Goal: Task Accomplishment & Management: Use online tool/utility

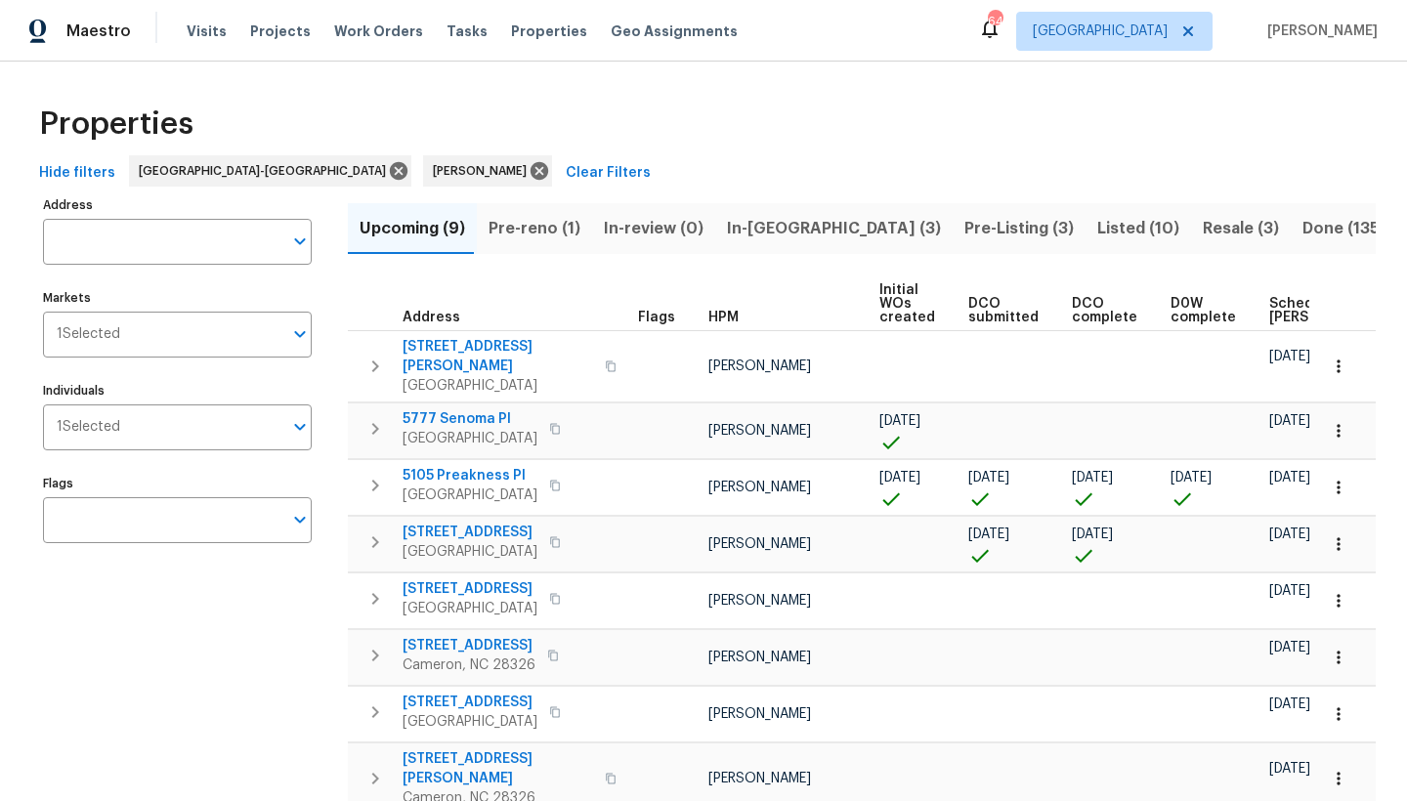
click at [1271, 310] on span "Scheduled COE" at bounding box center [1324, 310] width 110 height 27
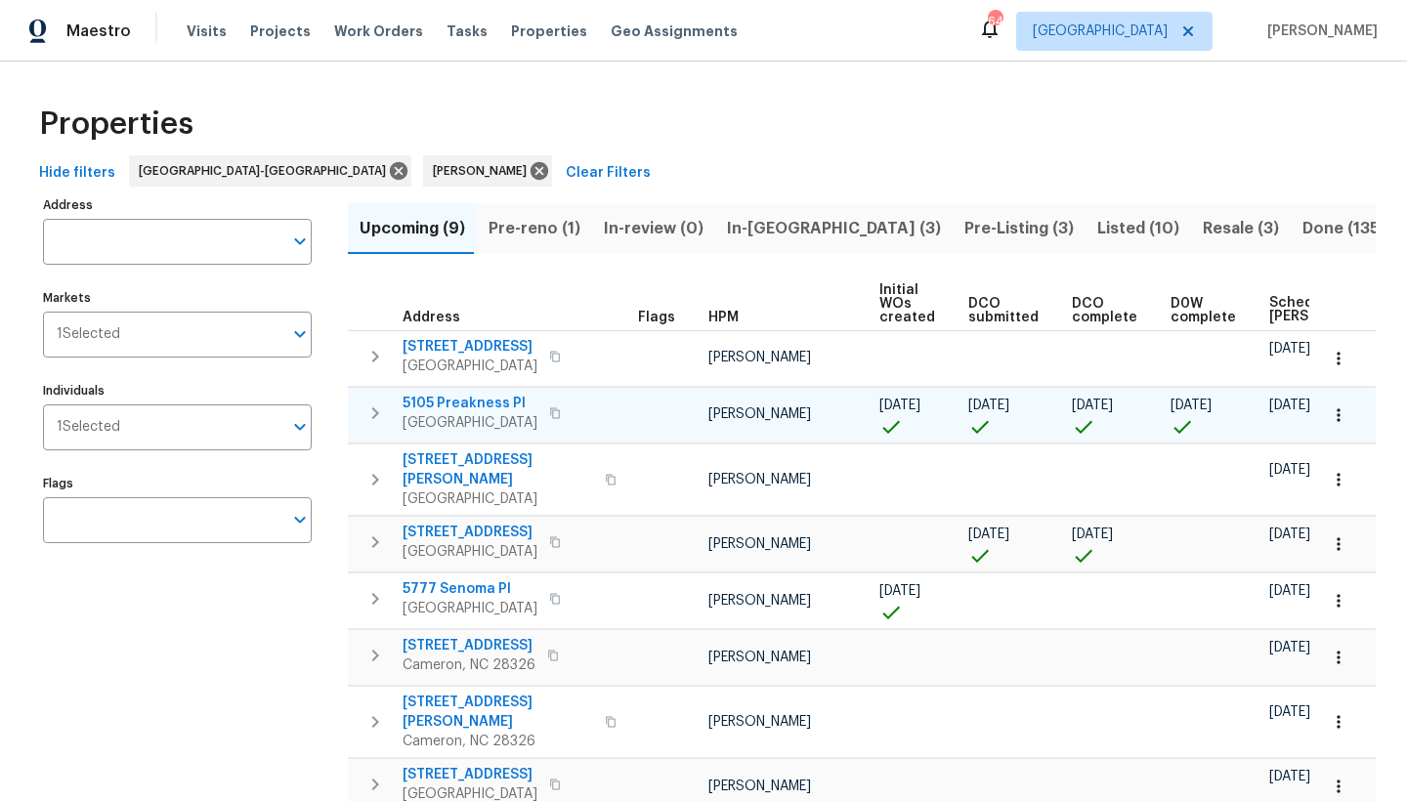
click at [407, 401] on span "5105 Preakness Pl" at bounding box center [469, 404] width 135 height 20
click at [549, 219] on span "Pre-reno (1)" at bounding box center [534, 228] width 92 height 27
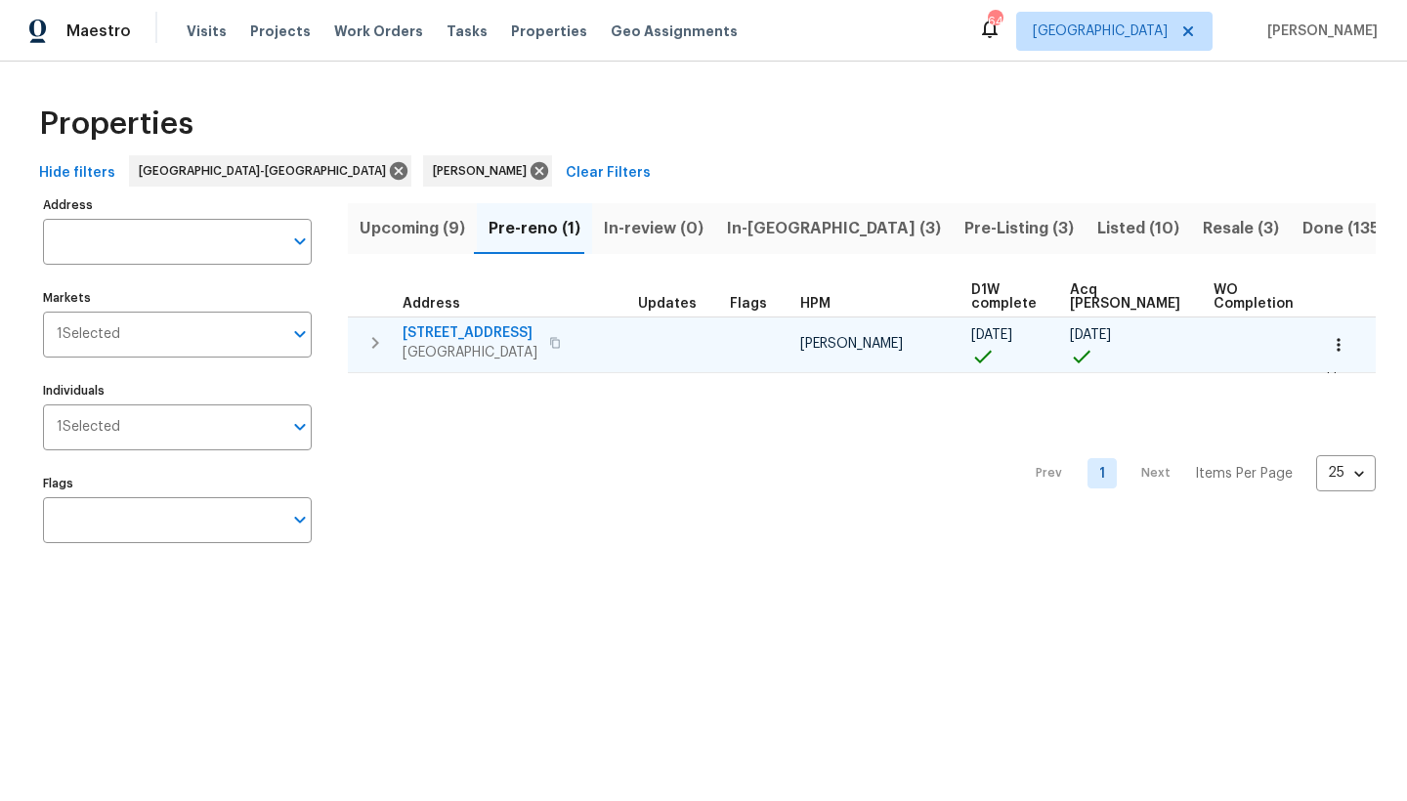
click at [461, 338] on span "5904 Blue Sky Ln" at bounding box center [469, 333] width 135 height 20
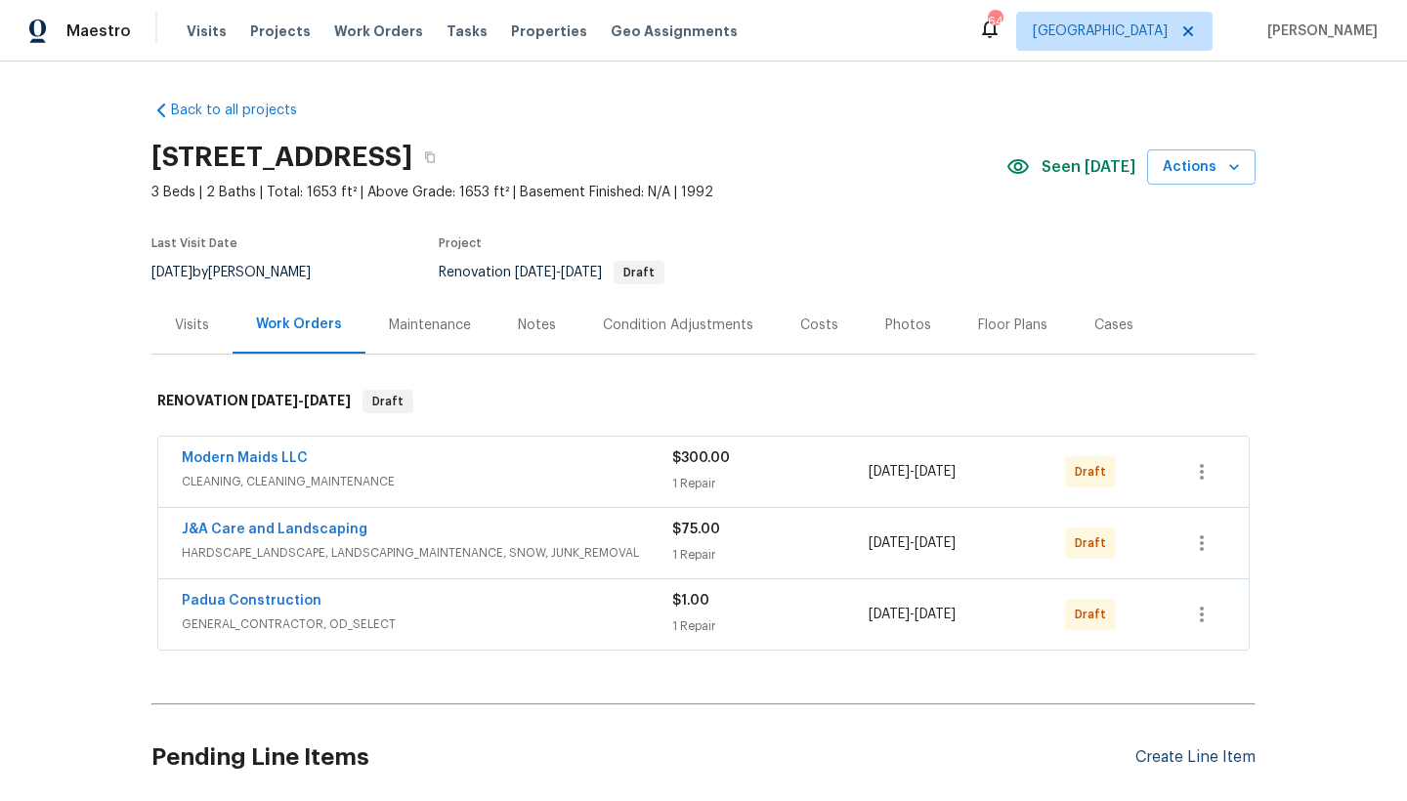
click at [1152, 754] on div "Create Line Item" at bounding box center [1195, 757] width 120 height 19
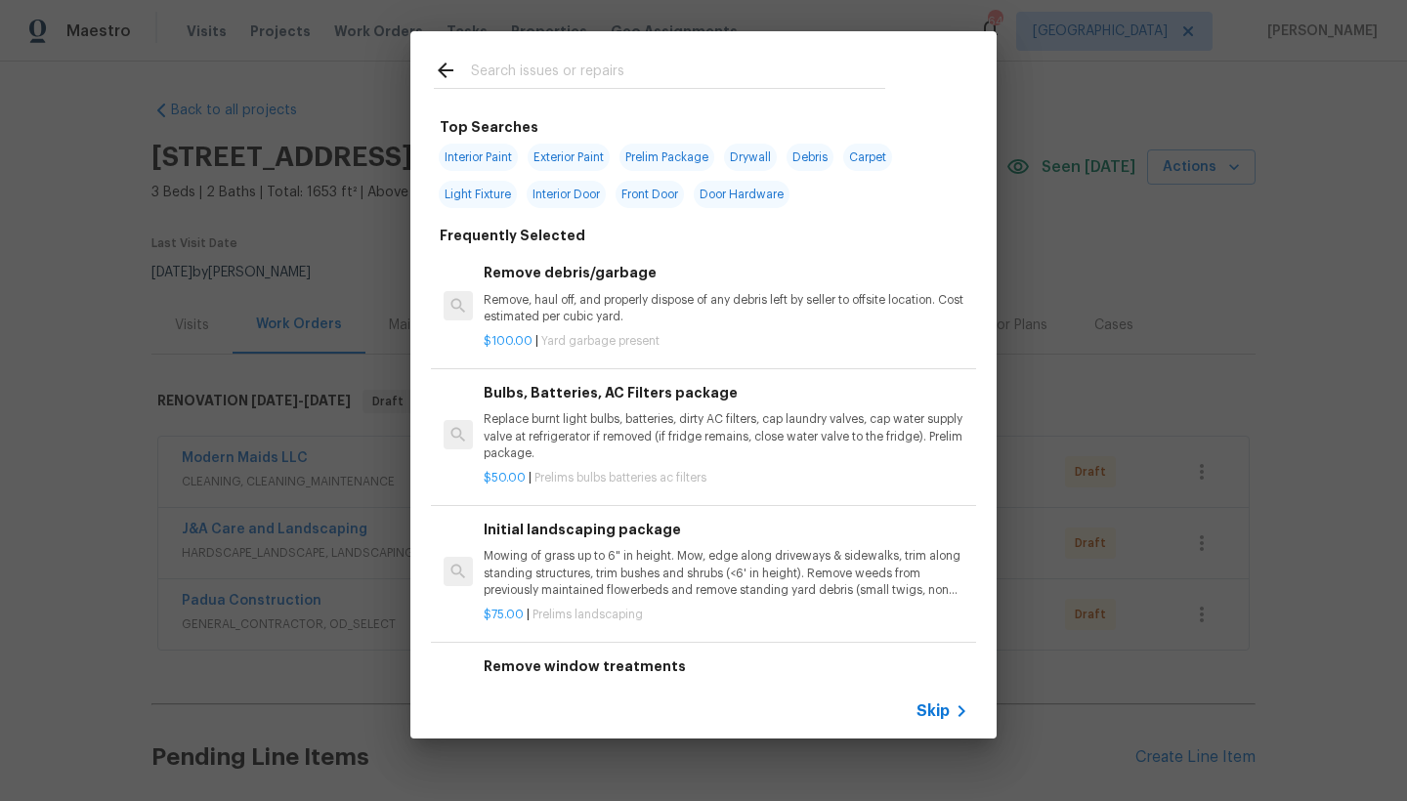
click at [504, 78] on input "text" at bounding box center [678, 73] width 414 height 29
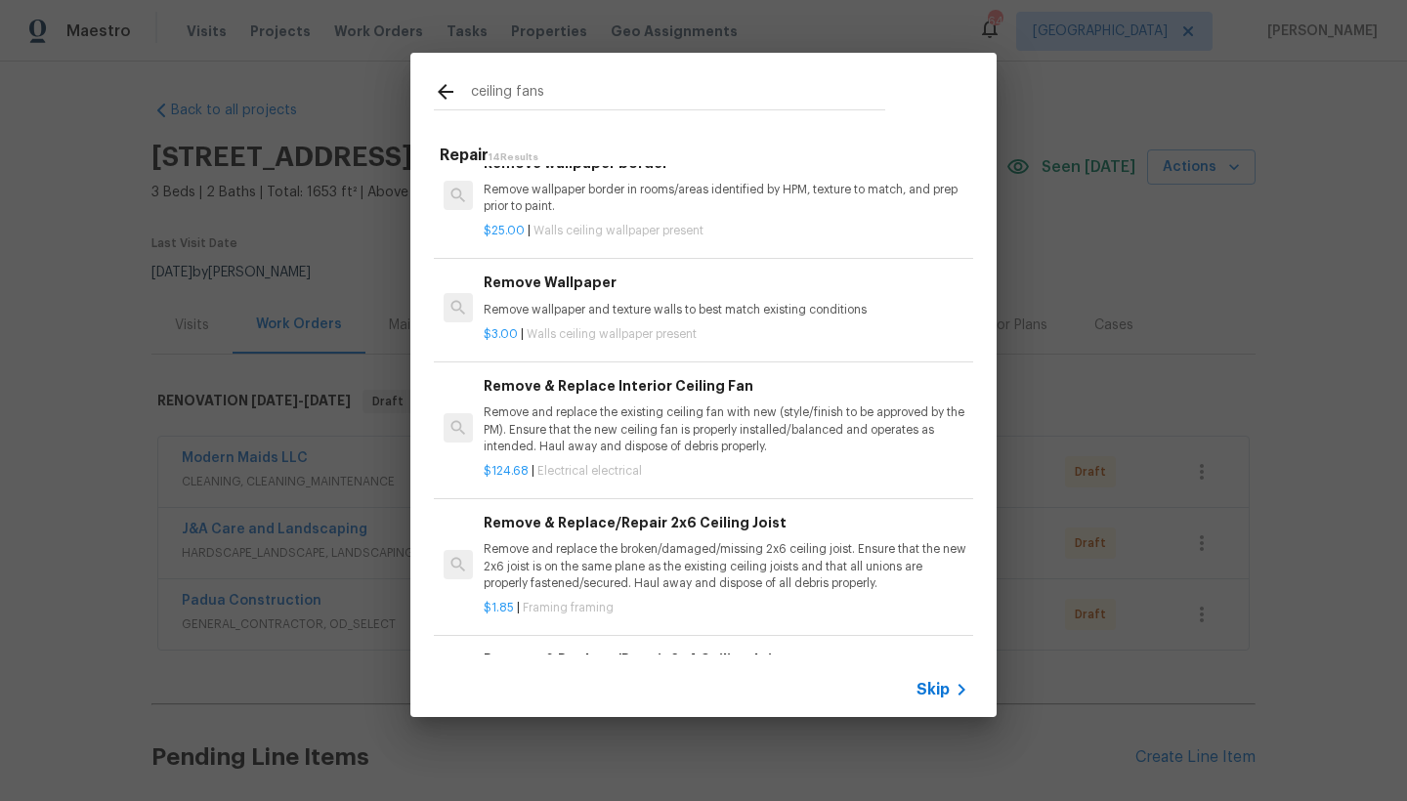
scroll to position [826, 0]
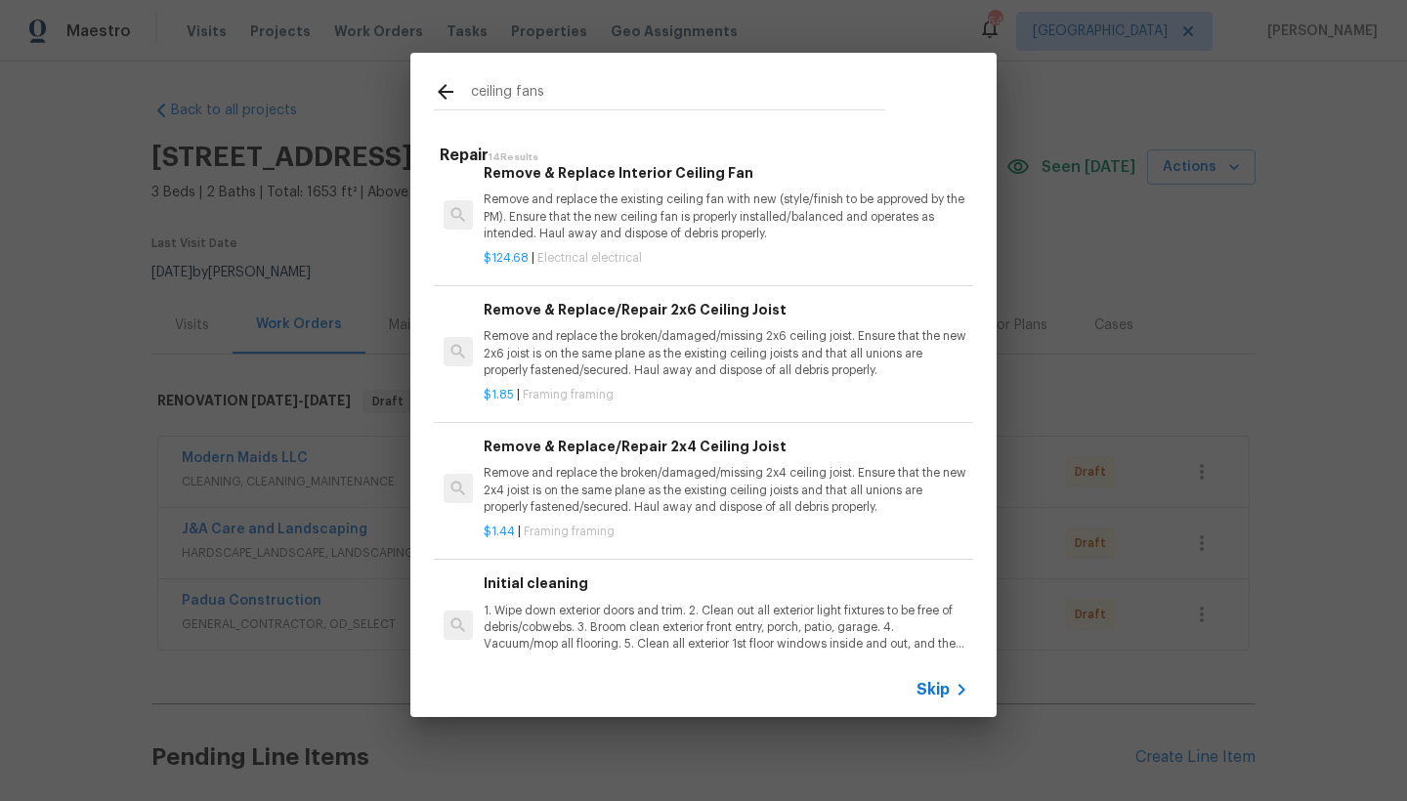
type input "ceiling fans"
click at [663, 216] on p "Remove and replace the existing ceiling fan with new (style/finish to be approv…" at bounding box center [726, 216] width 485 height 50
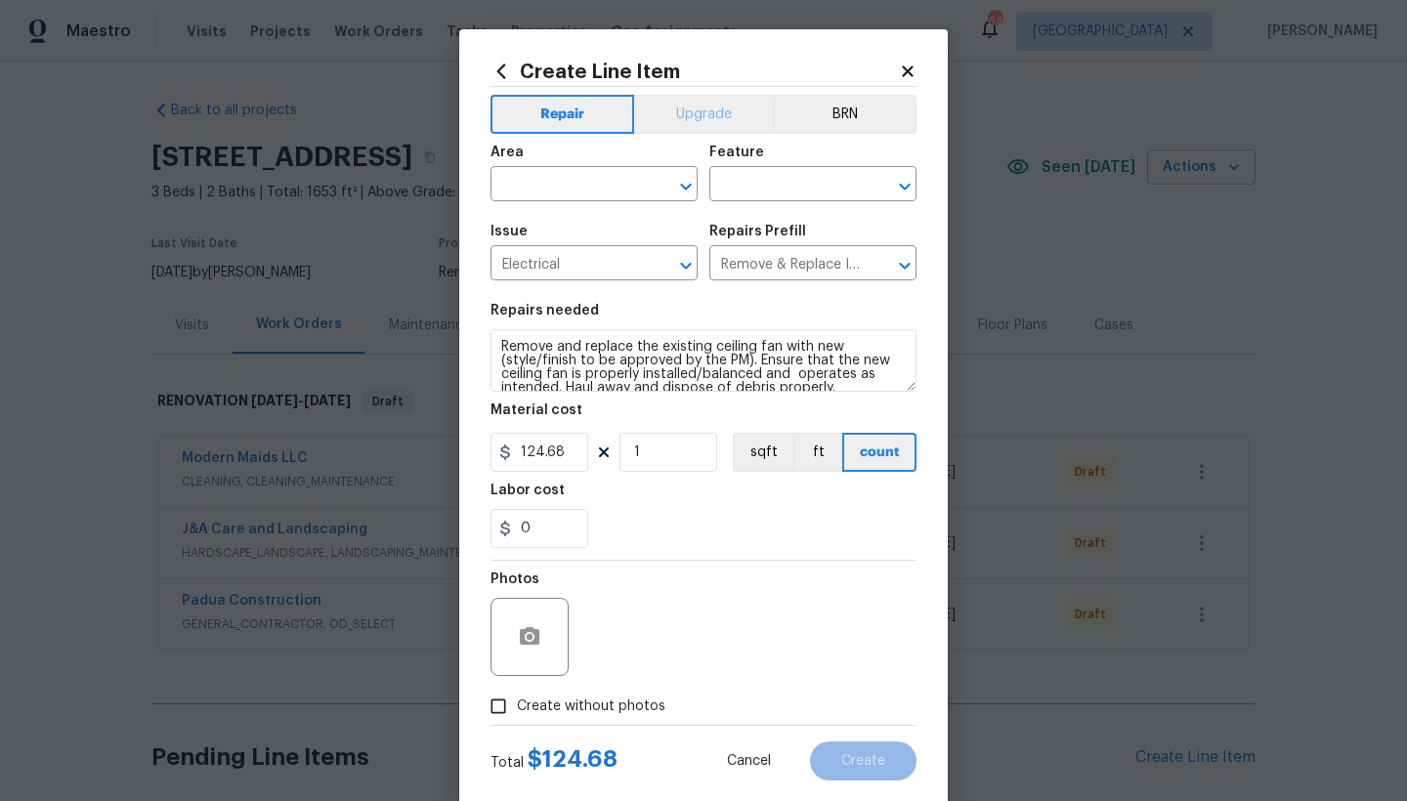
click at [672, 105] on button "Upgrade" at bounding box center [704, 114] width 140 height 39
click at [580, 192] on input "text" at bounding box center [566, 186] width 152 height 30
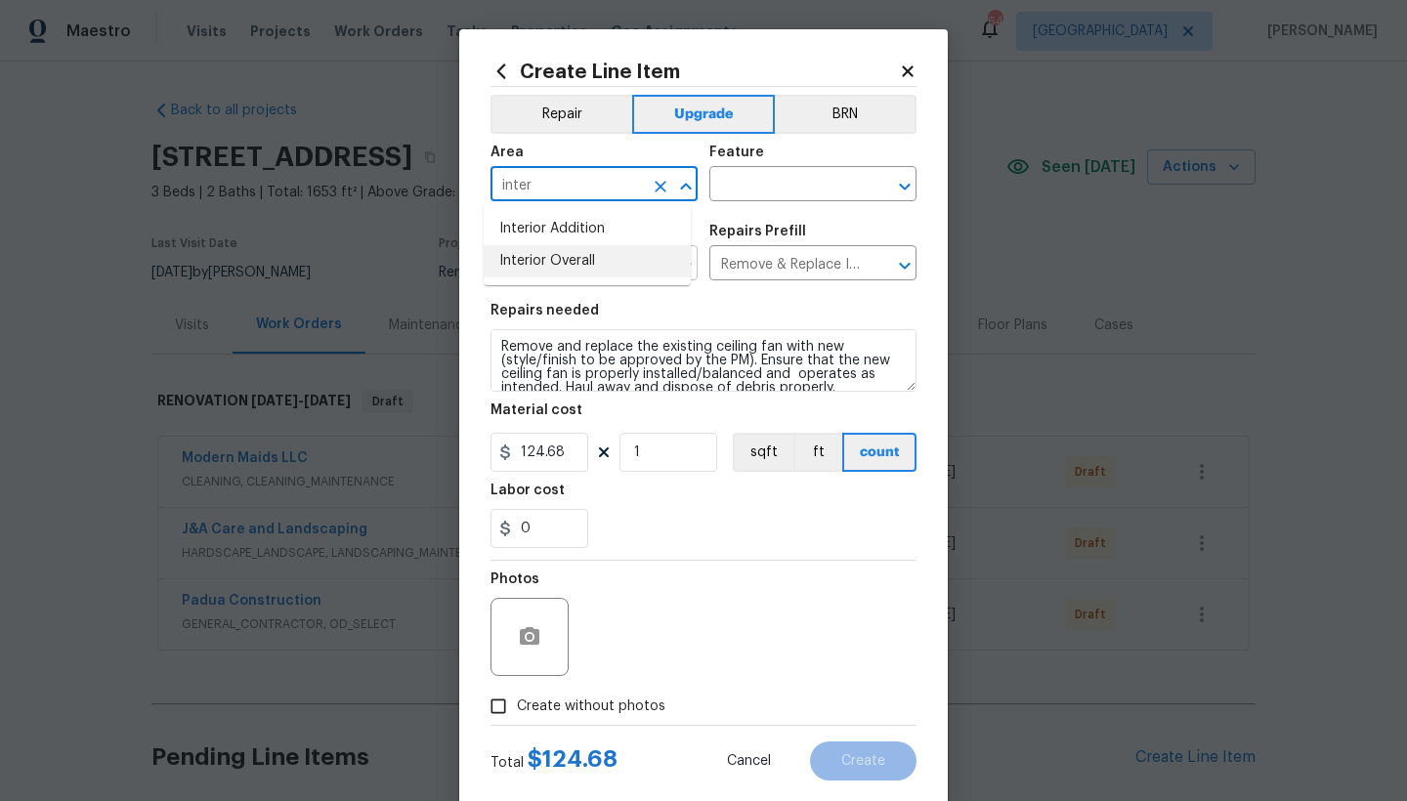
drag, startPoint x: 559, startPoint y: 270, endPoint x: 565, endPoint y: 260, distance: 11.4
click at [559, 269] on li "Interior Overall" at bounding box center [587, 261] width 207 height 32
type input "Interior Overall"
click at [762, 195] on input "text" at bounding box center [785, 186] width 152 height 30
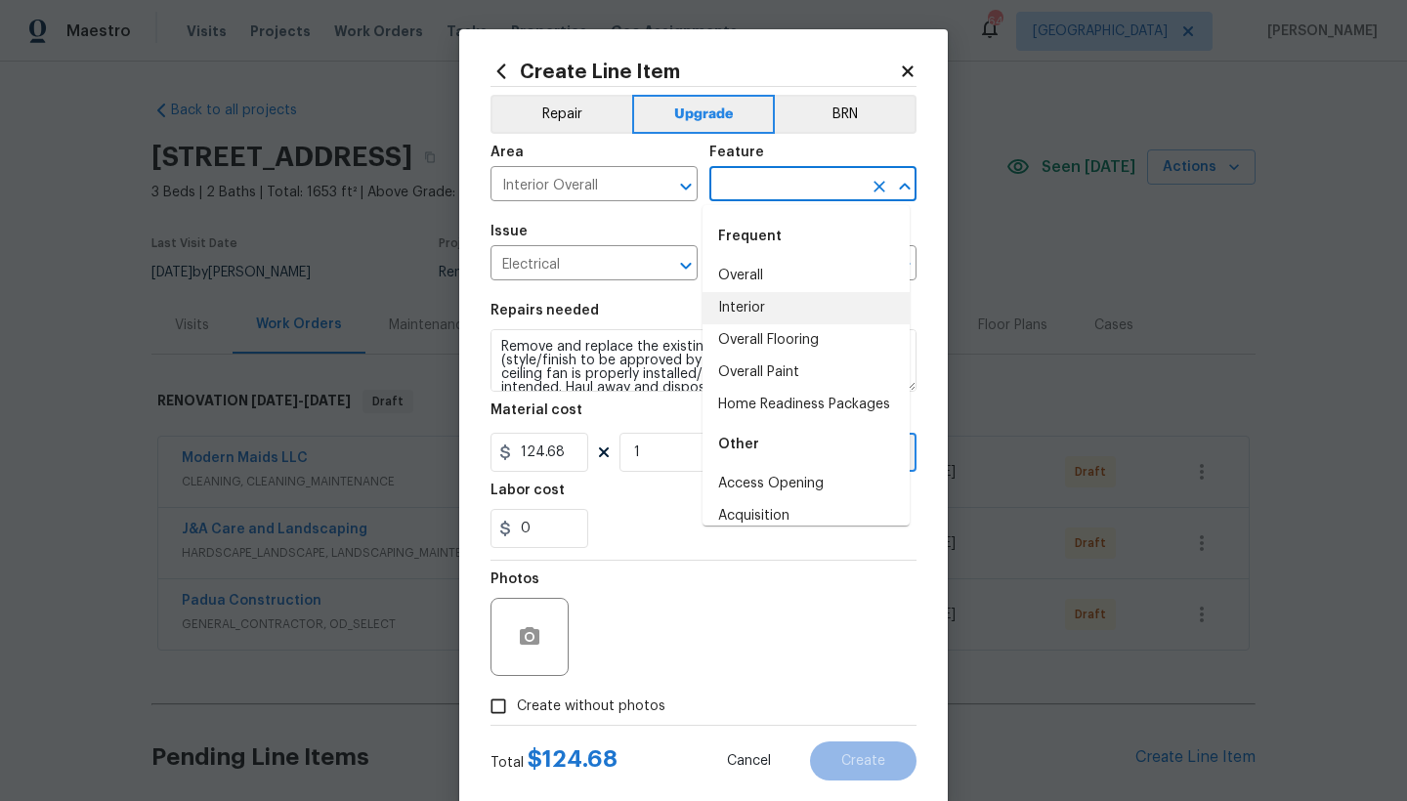
click at [734, 312] on li "Interior" at bounding box center [805, 308] width 207 height 32
type input "Interior"
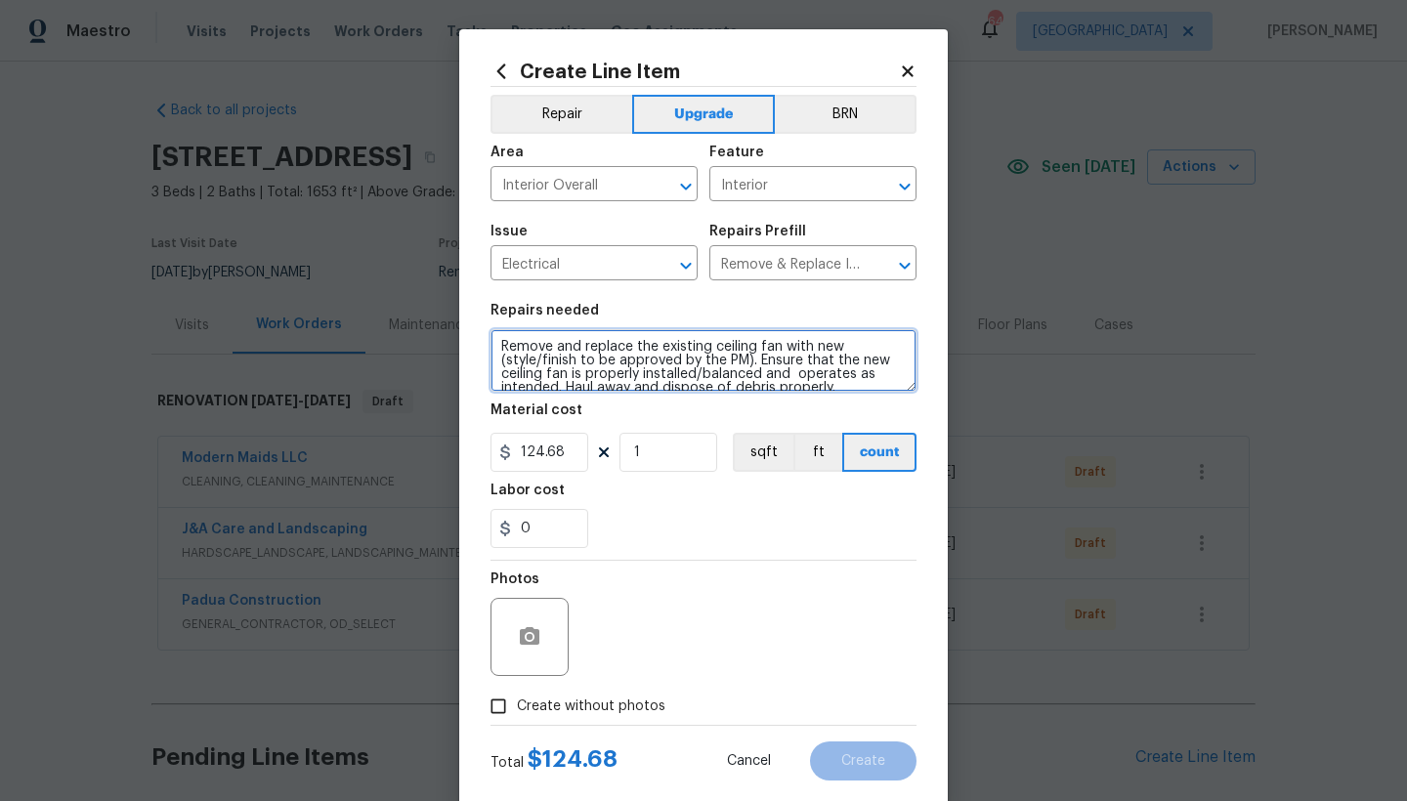
drag, startPoint x: 498, startPoint y: 362, endPoint x: 738, endPoint y: 359, distance: 239.4
click at [738, 359] on textarea "Remove and replace the existing ceiling fan with new (style/finish to be approv…" at bounding box center [703, 360] width 426 height 63
type textarea "Remove and replace the existing ceiling fan with new (BRUSHED NICKEL). Ensure t…"
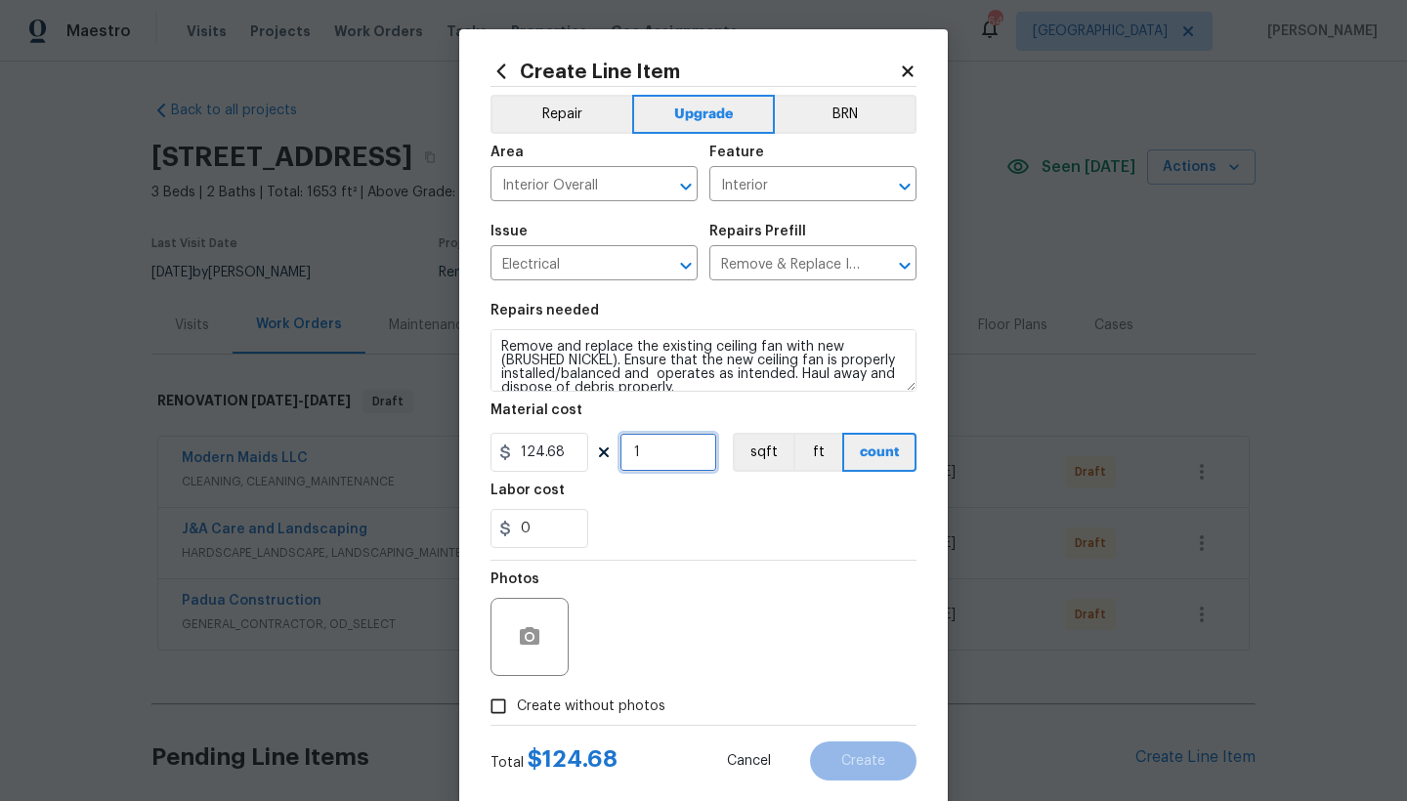
drag, startPoint x: 592, startPoint y: 464, endPoint x: 514, endPoint y: 465, distance: 78.2
click at [514, 465] on div "124.68 1 sqft ft count" at bounding box center [703, 452] width 426 height 39
type input "3"
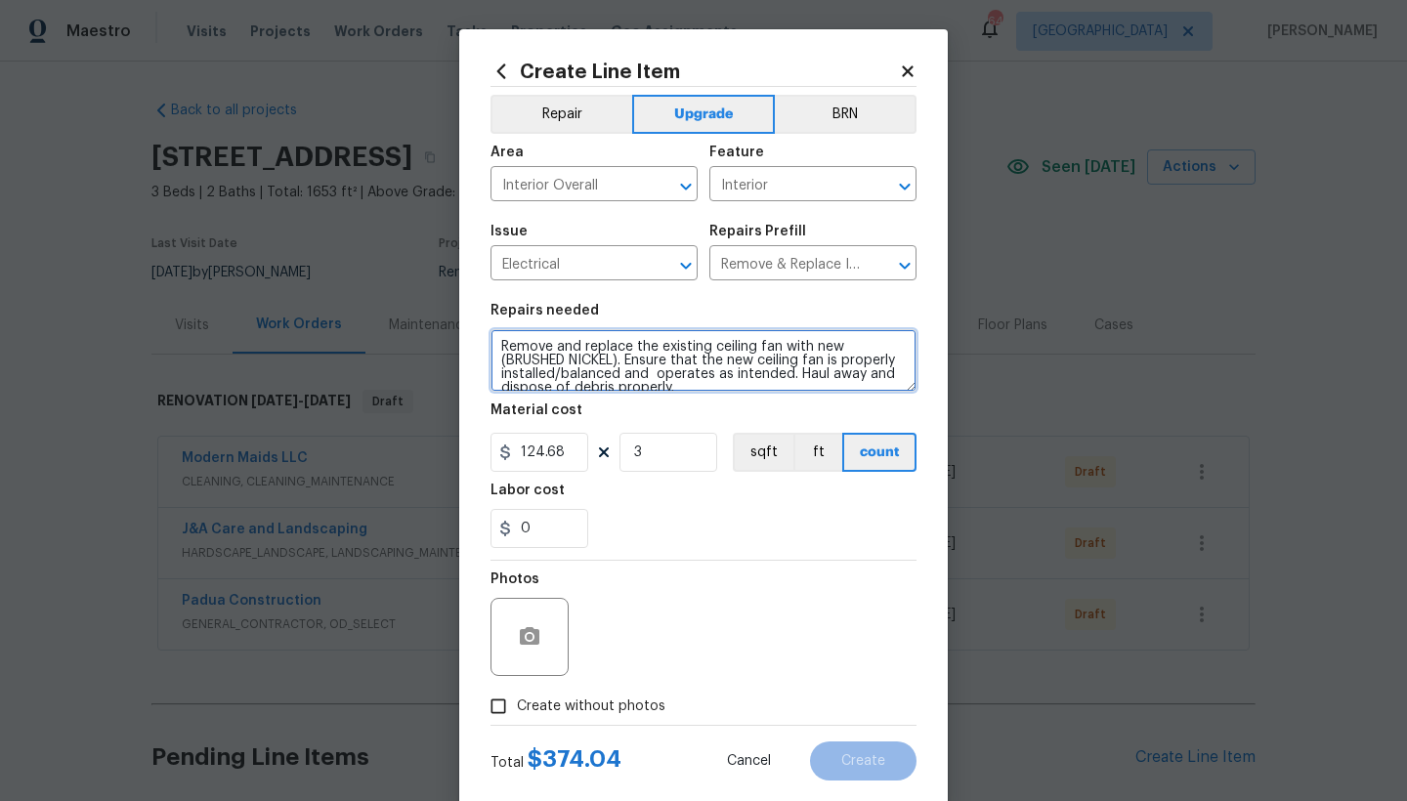
click at [492, 346] on textarea "Remove and replace the existing ceiling fan with new (BRUSHED NICKEL). Ensure t…" at bounding box center [703, 360] width 426 height 63
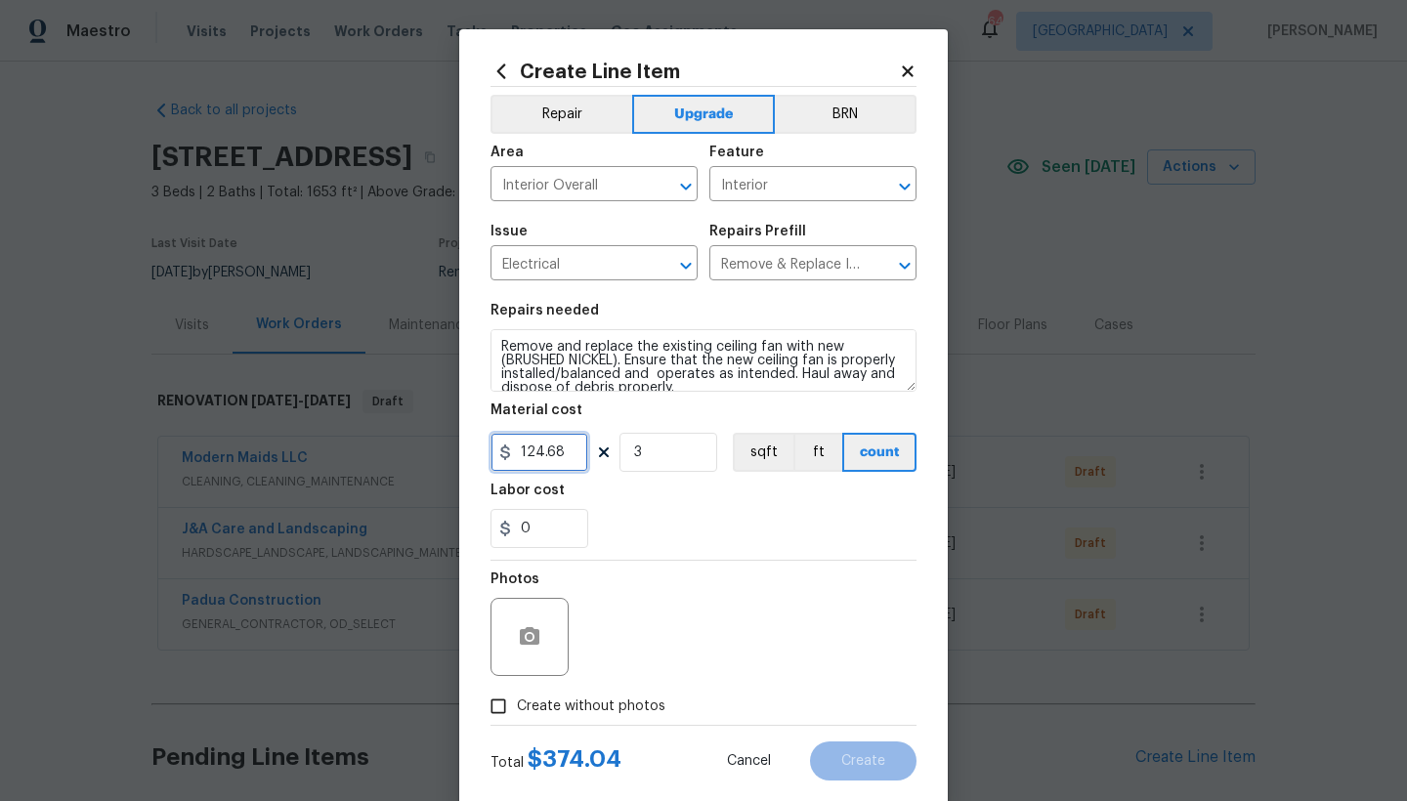
drag, startPoint x: 560, startPoint y: 456, endPoint x: 567, endPoint y: 475, distance: 19.8
click at [567, 475] on section "Repairs needed Remove and replace the existing ceiling fan with new (BRUSHED NI…" at bounding box center [703, 426] width 426 height 268
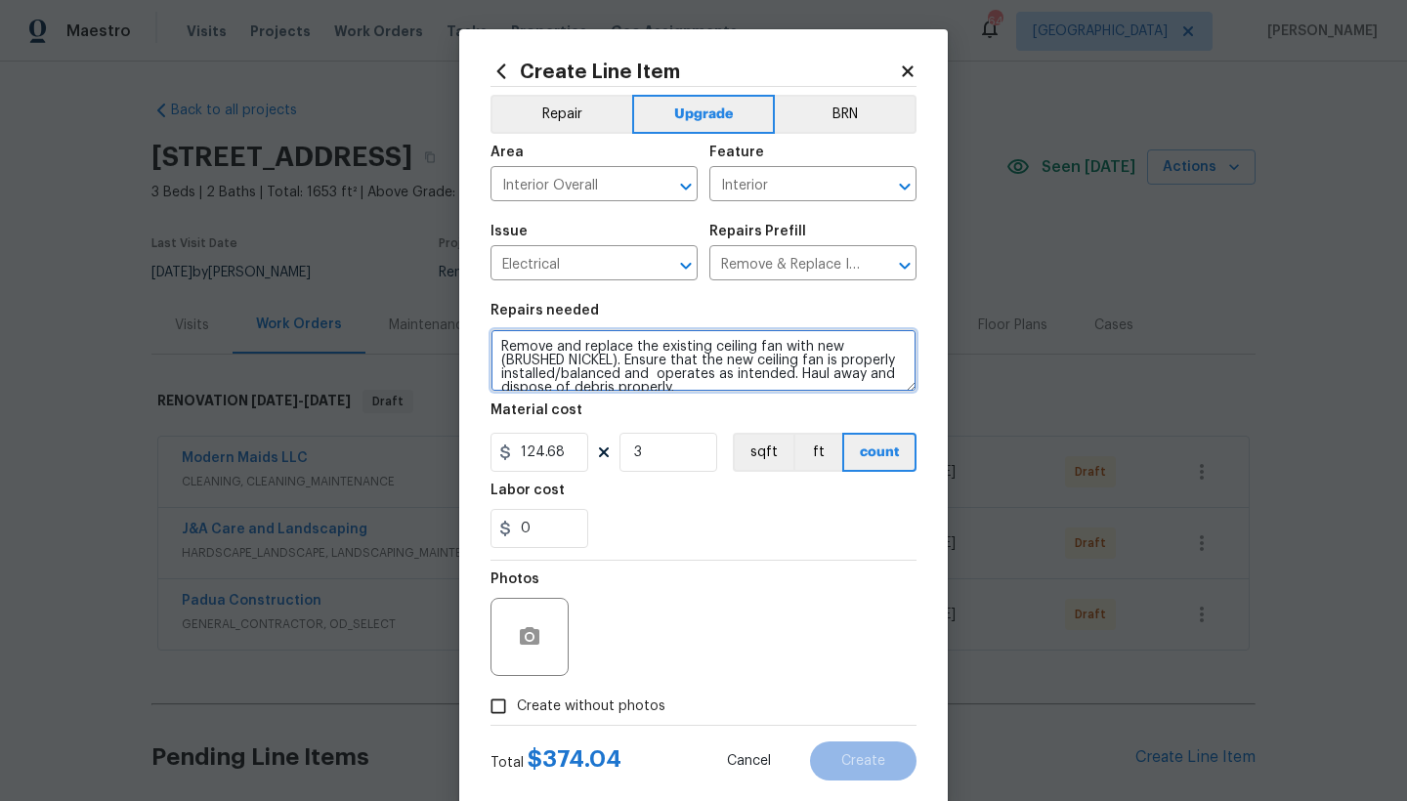
click at [540, 344] on textarea "Remove and replace the existing ceiling fan with new (BRUSHED NICKEL). Ensure t…" at bounding box center [703, 360] width 426 height 63
drag, startPoint x: 606, startPoint y: 377, endPoint x: 626, endPoint y: 364, distance: 24.1
click at [606, 377] on textarea "Master Bedroom, Living Room, Remove and replace the existing ceiling fan with n…" at bounding box center [703, 360] width 426 height 63
click at [723, 348] on textarea "Master Bedroom, Living Room, Remove and replace the existing ceiling fan with n…" at bounding box center [703, 360] width 426 height 63
type textarea "Master Bedroom, Living Room, Patio Remove and replace the existing ceiling fan …"
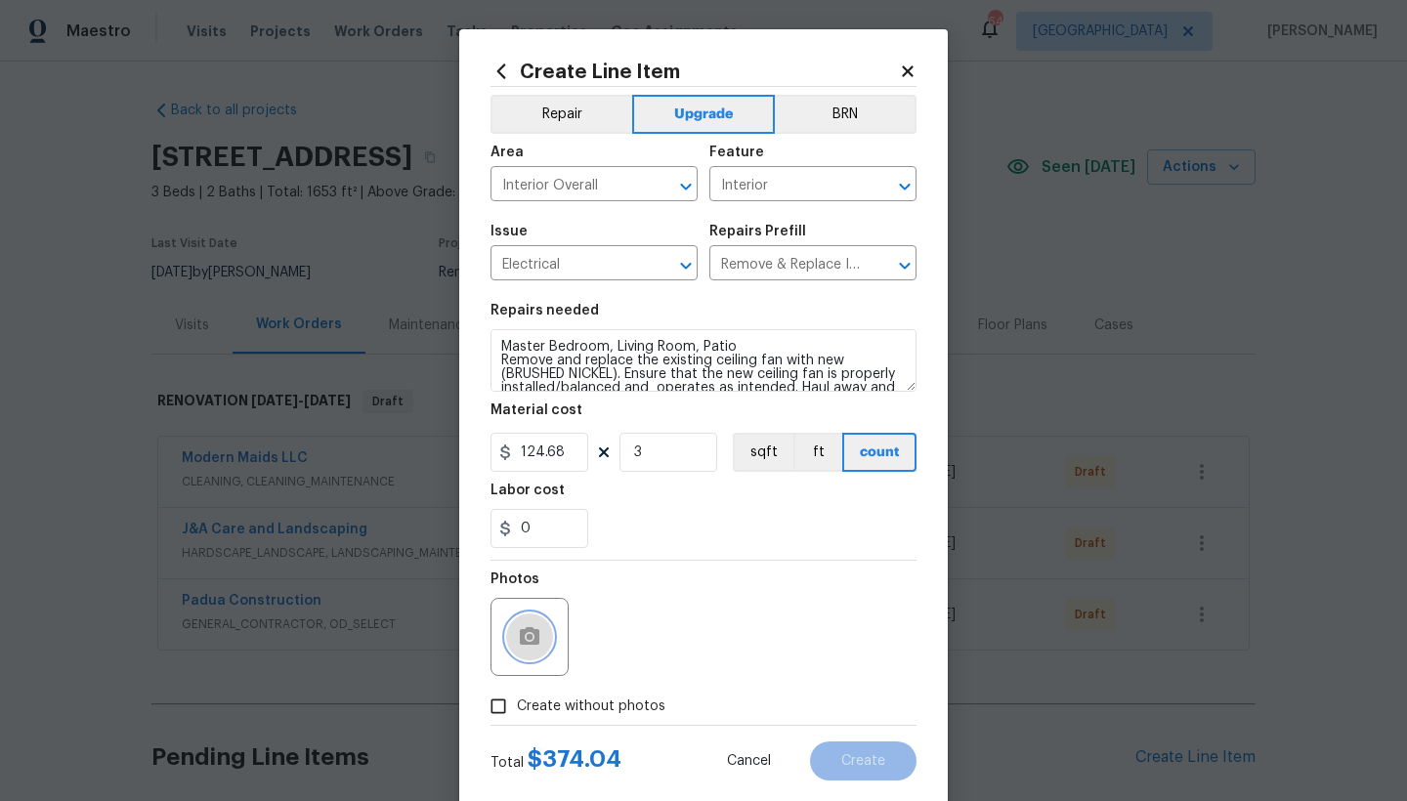
click at [509, 634] on button "button" at bounding box center [529, 636] width 47 height 47
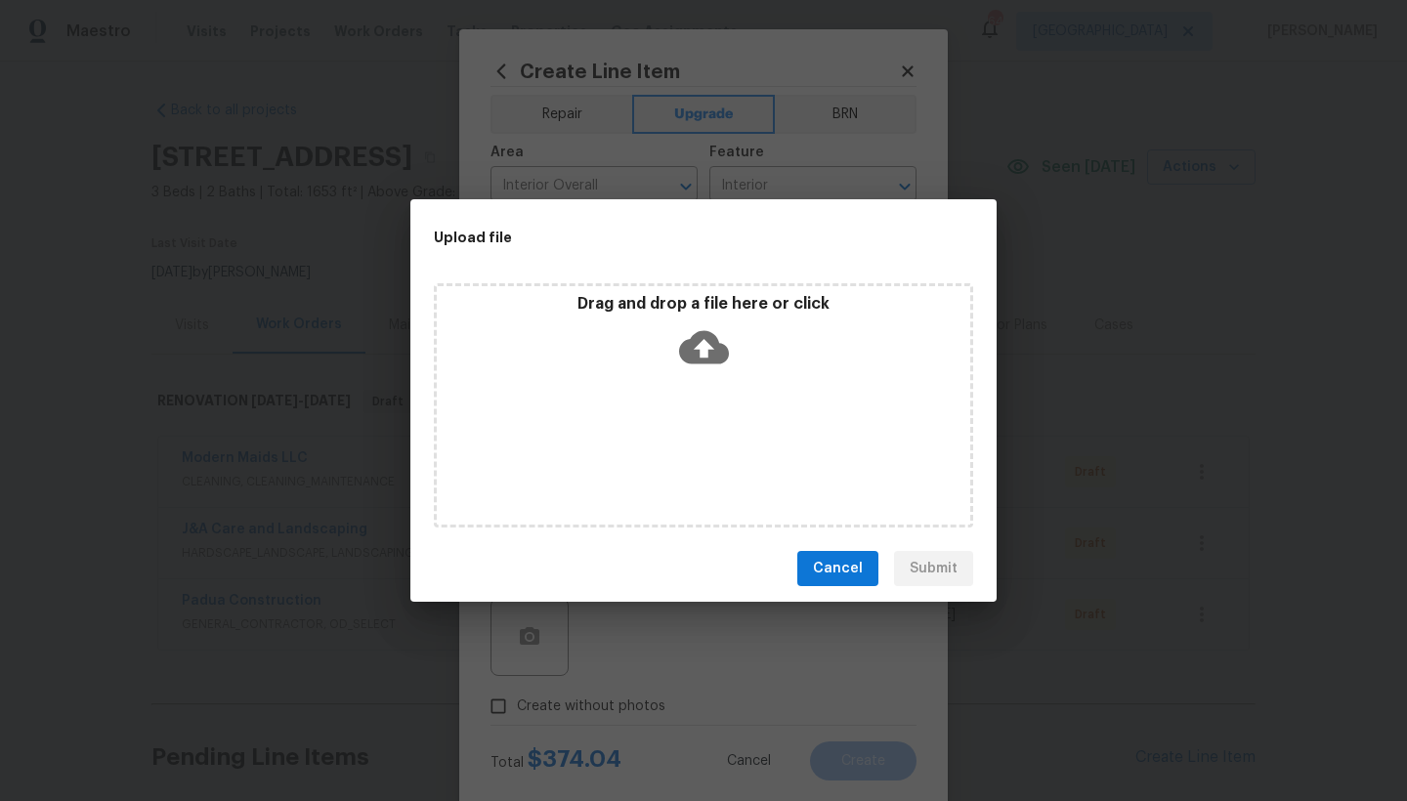
click at [711, 342] on icon at bounding box center [704, 347] width 50 height 33
click at [837, 570] on span "Cancel" at bounding box center [838, 569] width 50 height 24
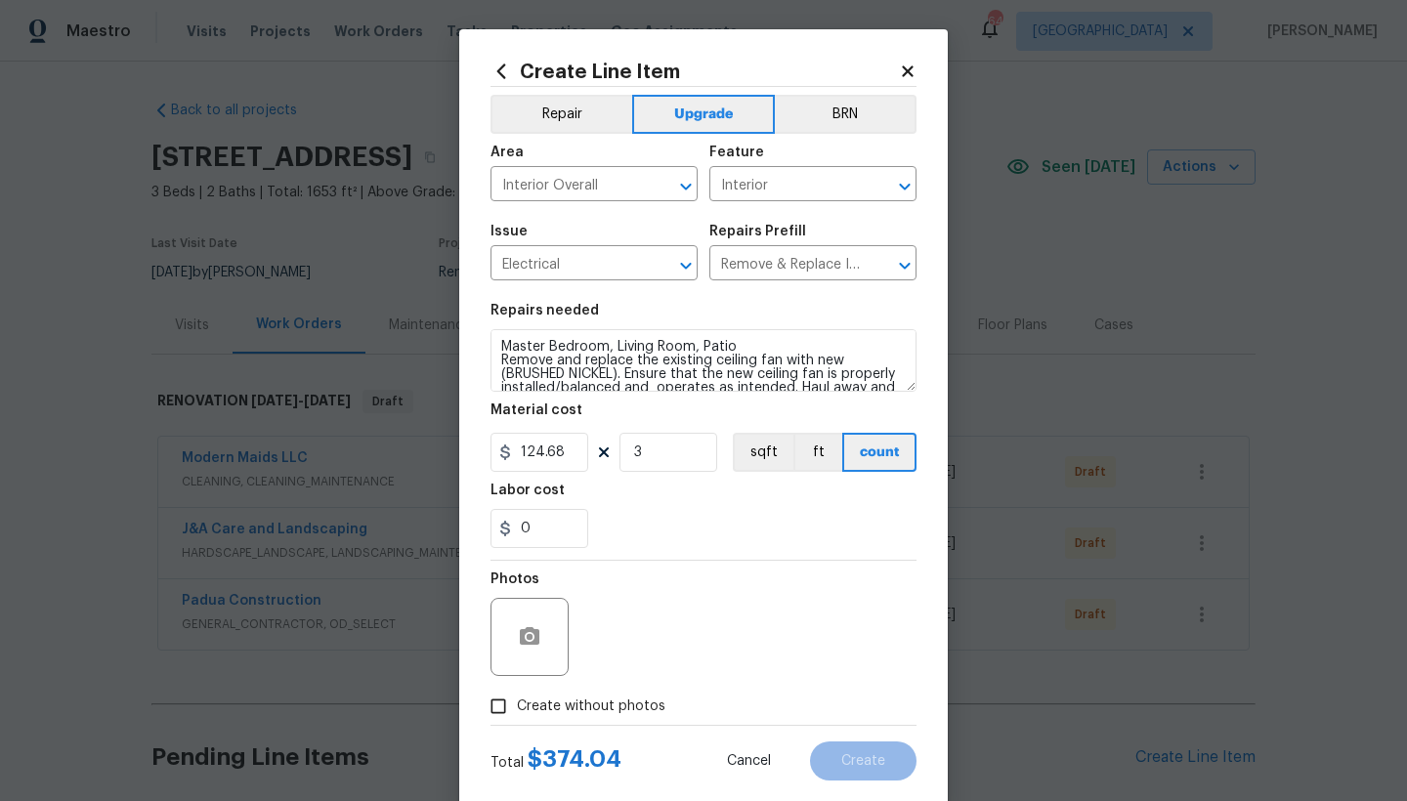
click at [495, 705] on input "Create without photos" at bounding box center [498, 706] width 37 height 37
checkbox input "true"
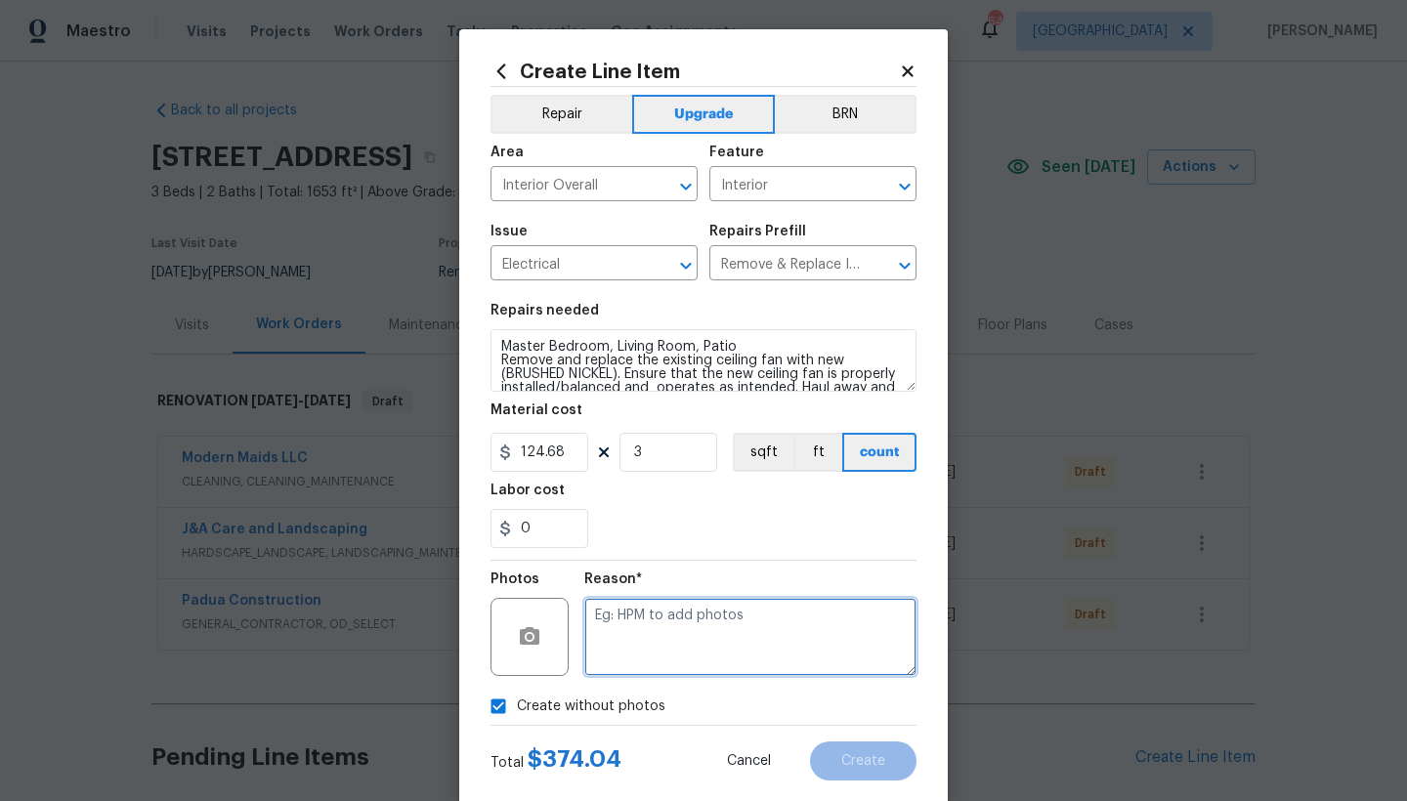
click at [672, 631] on textarea at bounding box center [750, 637] width 332 height 78
type textarea "n"
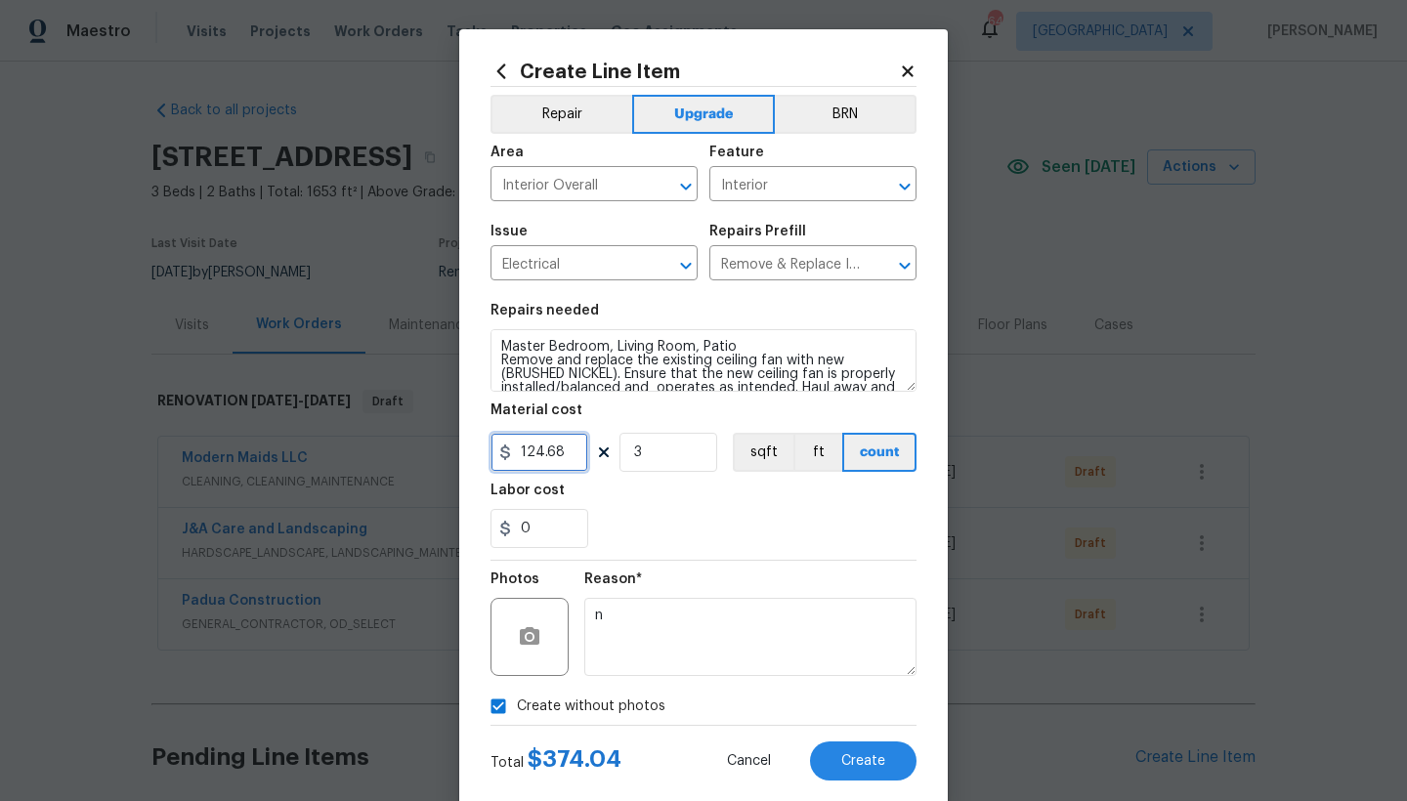
drag, startPoint x: 554, startPoint y: 456, endPoint x: 350, endPoint y: 427, distance: 206.3
click at [350, 427] on div "Create Line Item Repair Upgrade BRN Area Interior Overall ​ Feature Interior ​ …" at bounding box center [703, 400] width 1407 height 801
click at [671, 549] on section "Repairs needed Master Bedroom, Living Room, Patio Remove and replace the existi…" at bounding box center [703, 426] width 426 height 268
drag, startPoint x: 540, startPoint y: 445, endPoint x: 503, endPoint y: 458, distance: 39.2
click at [503, 458] on div "200" at bounding box center [539, 452] width 98 height 39
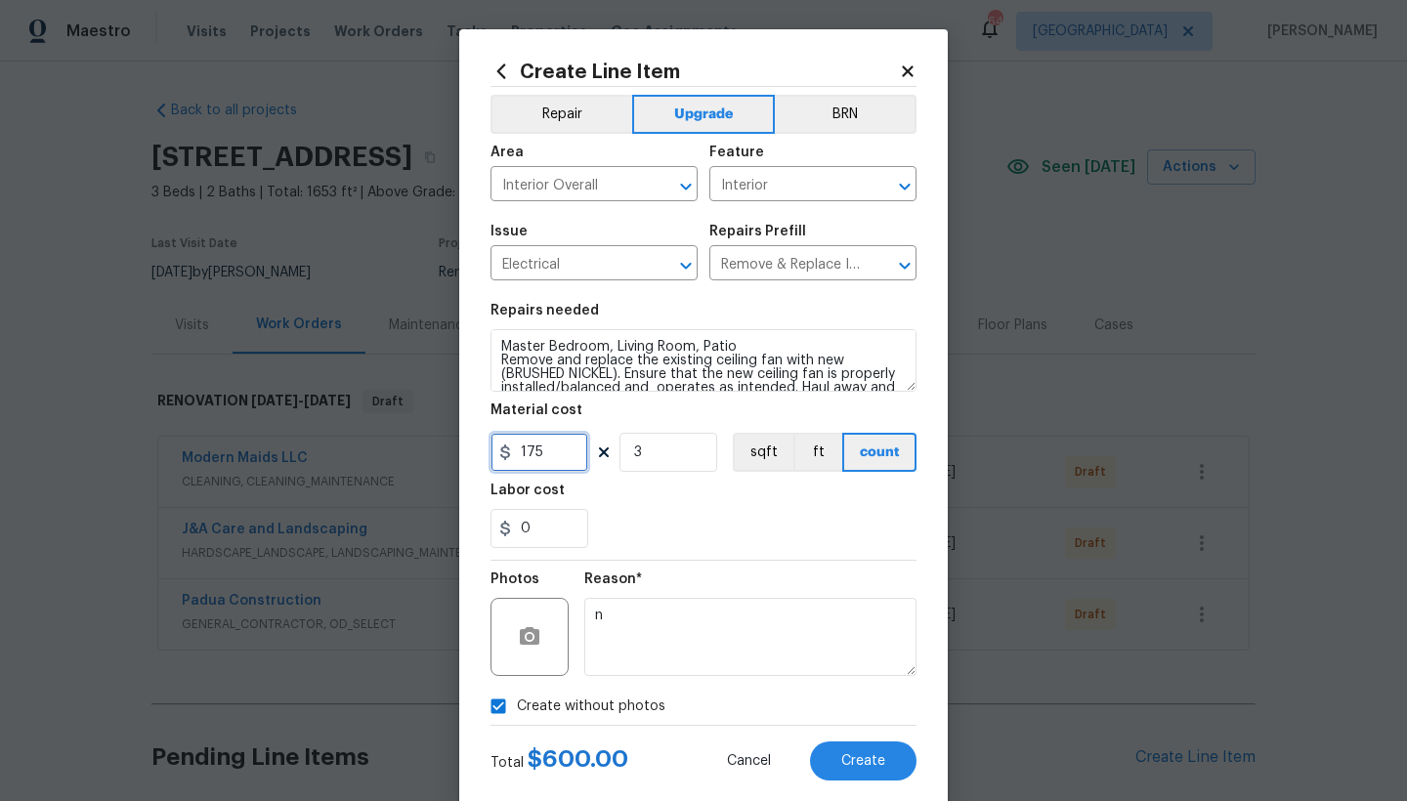
type input "175"
click at [691, 523] on div "0" at bounding box center [703, 528] width 426 height 39
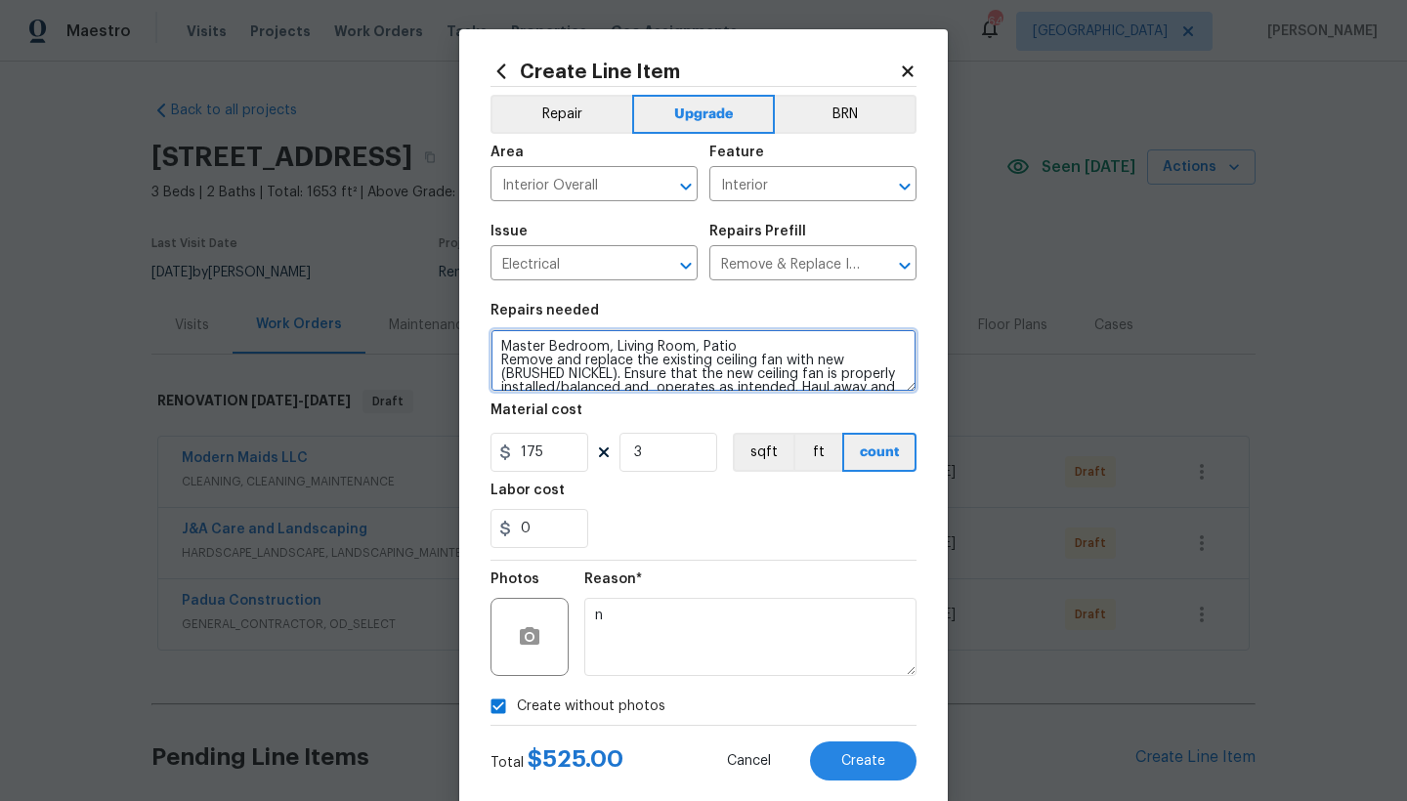
click at [734, 344] on textarea "Master Bedroom, Living Room, Patio Remove and replace the existing ceiling fan …" at bounding box center [703, 360] width 426 height 63
type textarea "Master Bedroom, Living Room, Patio------- Remove and replace the existing ceili…"
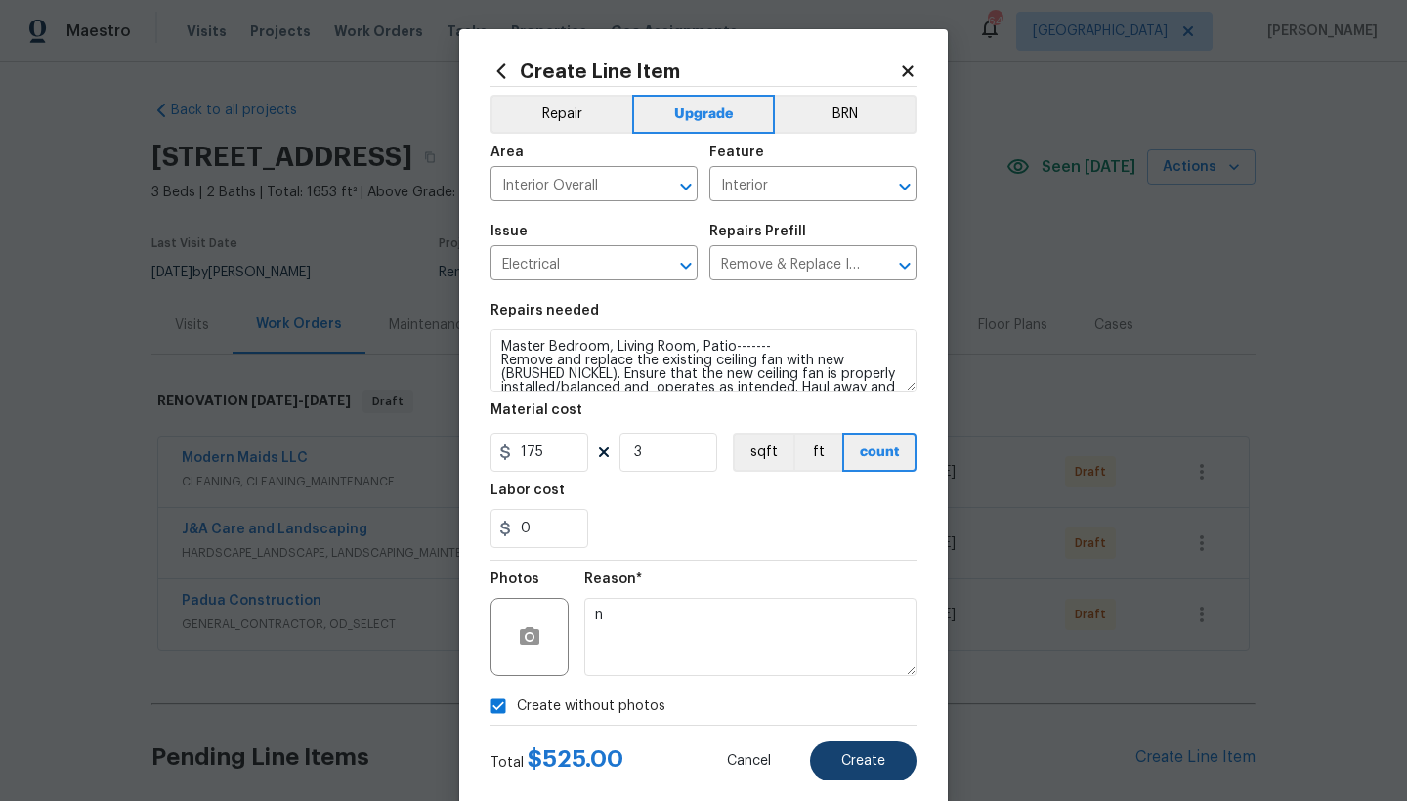
click at [831, 765] on button "Create" at bounding box center [863, 760] width 106 height 39
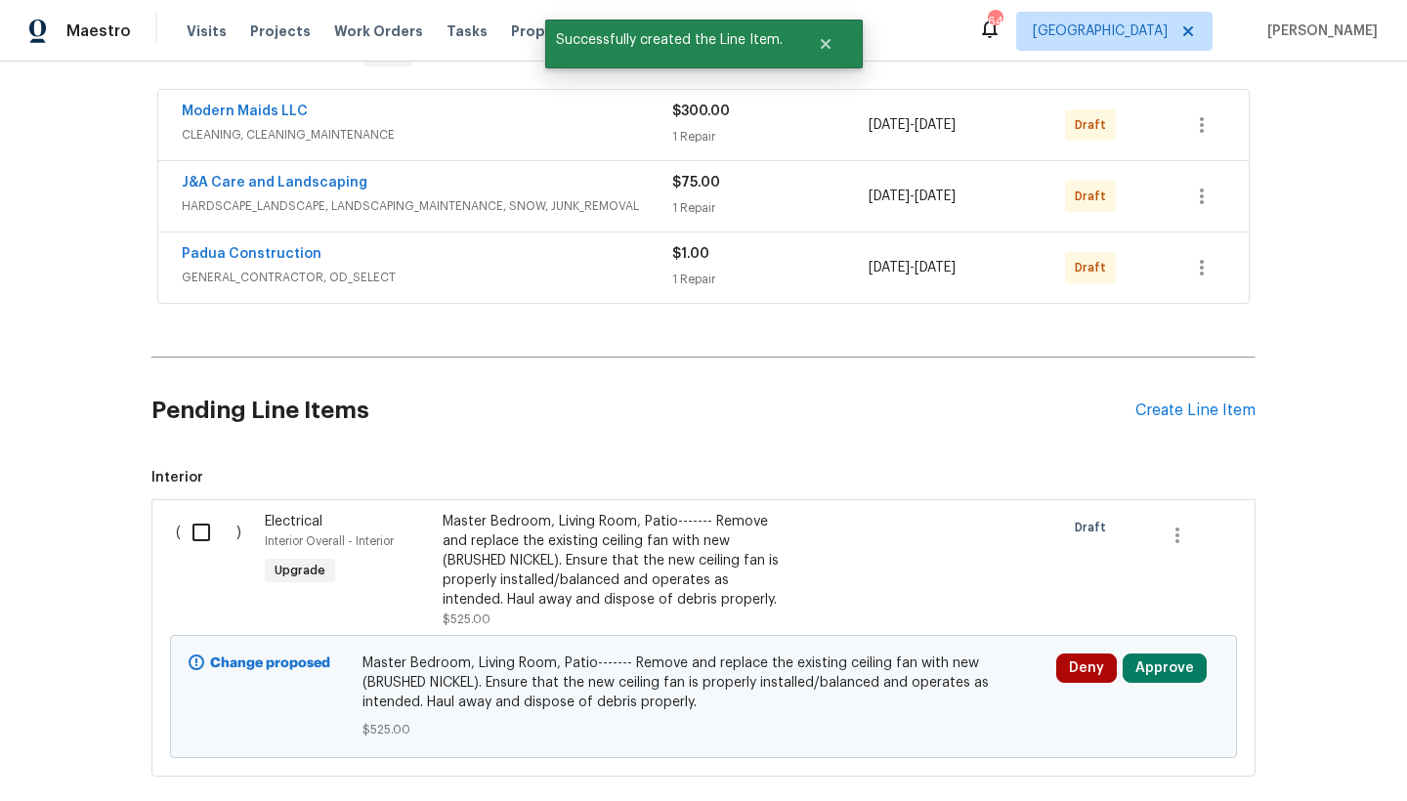
scroll to position [469, 0]
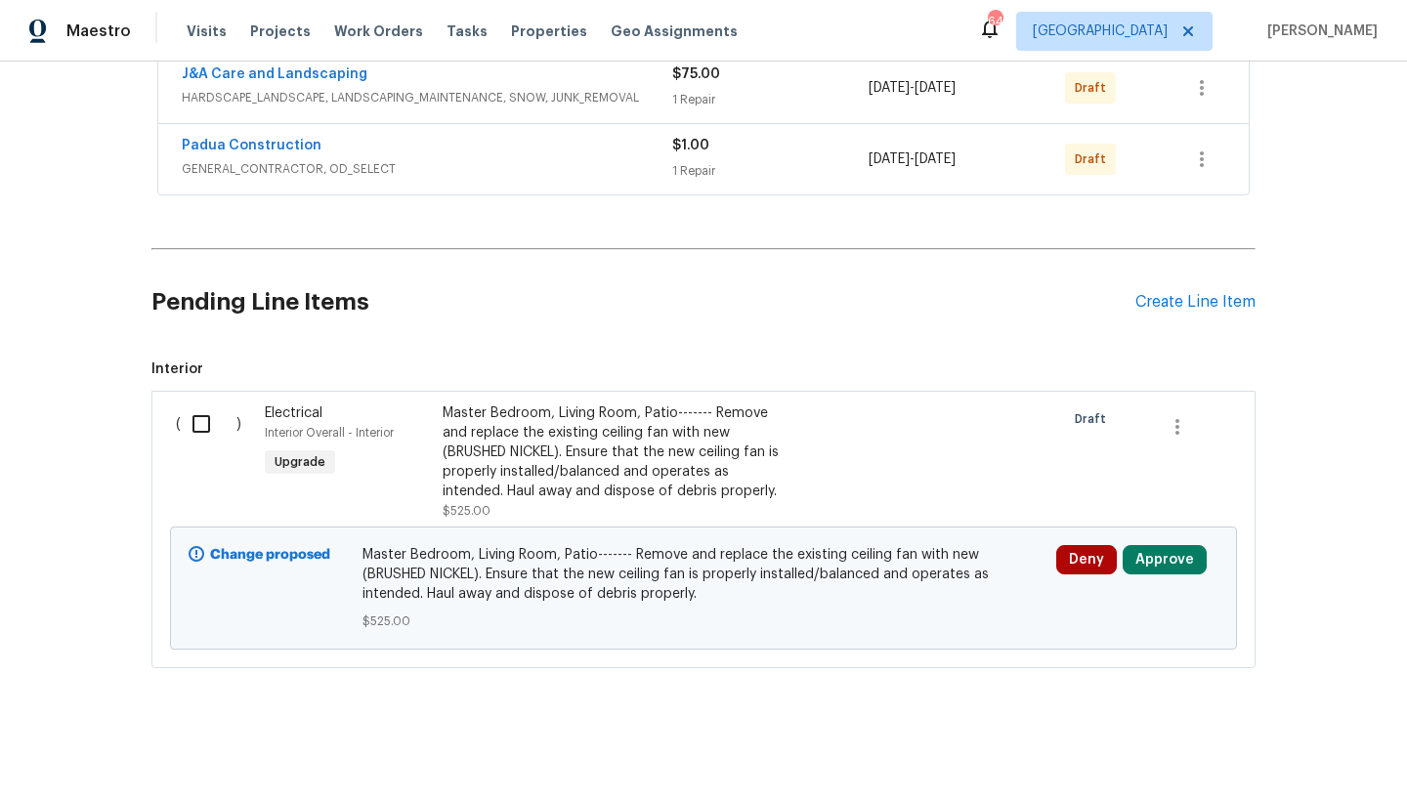
click at [1350, 412] on div "Back to all projects 5105 Preakness Pl, Hope Mills, NC 28348 3 Beds | 2 Baths |…" at bounding box center [703, 431] width 1407 height 739
click at [1190, 294] on div "Create Line Item" at bounding box center [1195, 302] width 120 height 19
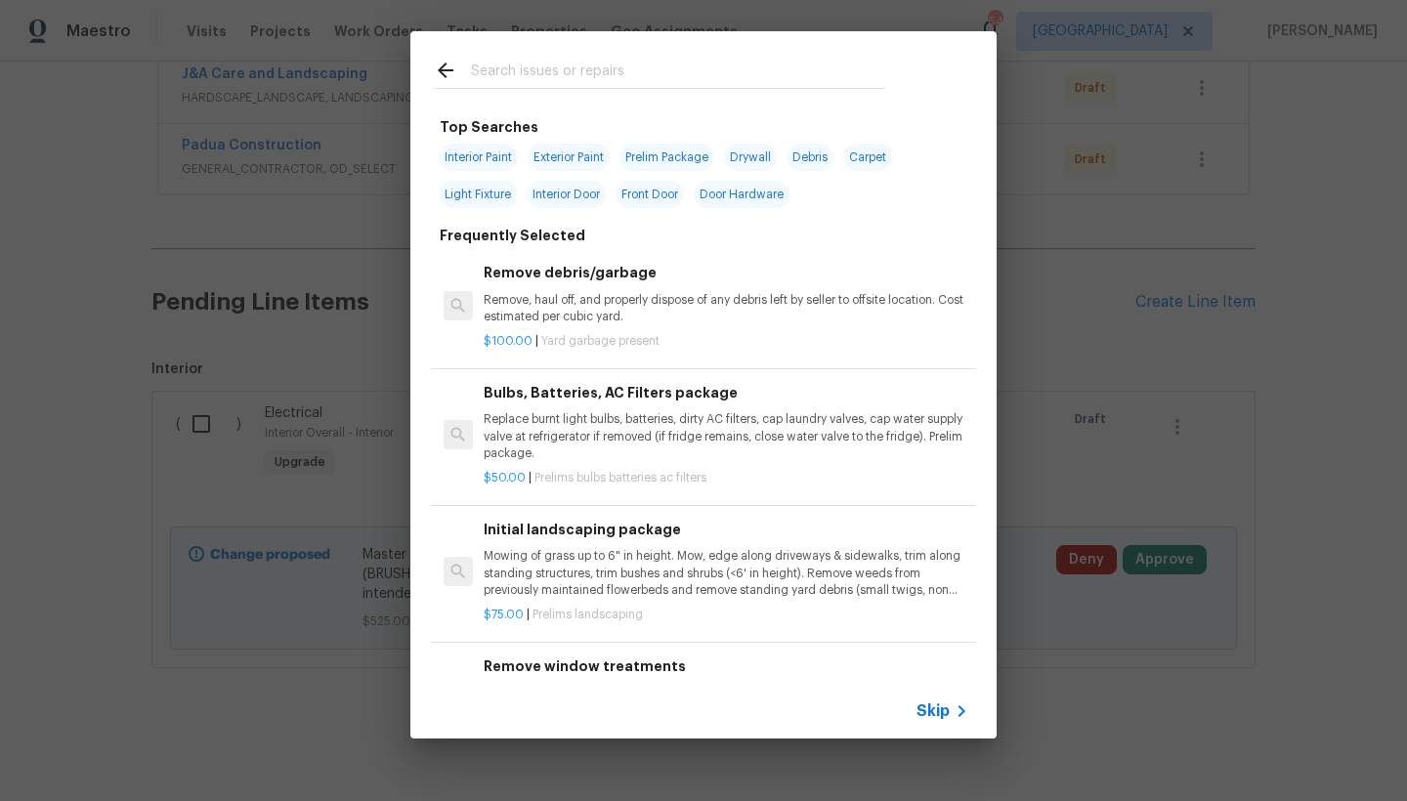
click at [499, 75] on input "text" at bounding box center [678, 73] width 414 height 29
click at [498, 63] on input "text" at bounding box center [678, 73] width 414 height 29
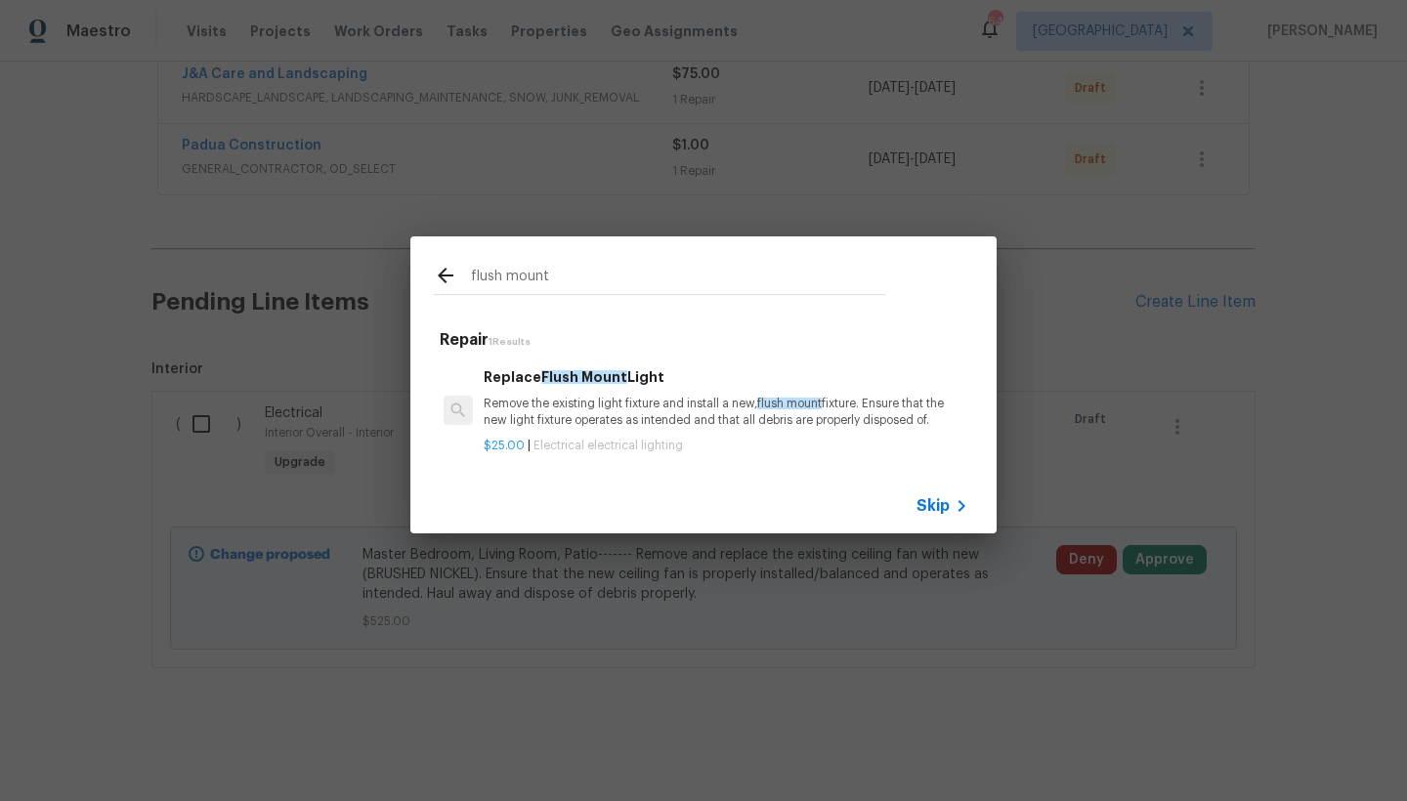
type input "flush mount"
click at [654, 404] on p "Remove the existing light fixture and install a new, flush mount fixture. Ensur…" at bounding box center [726, 412] width 485 height 33
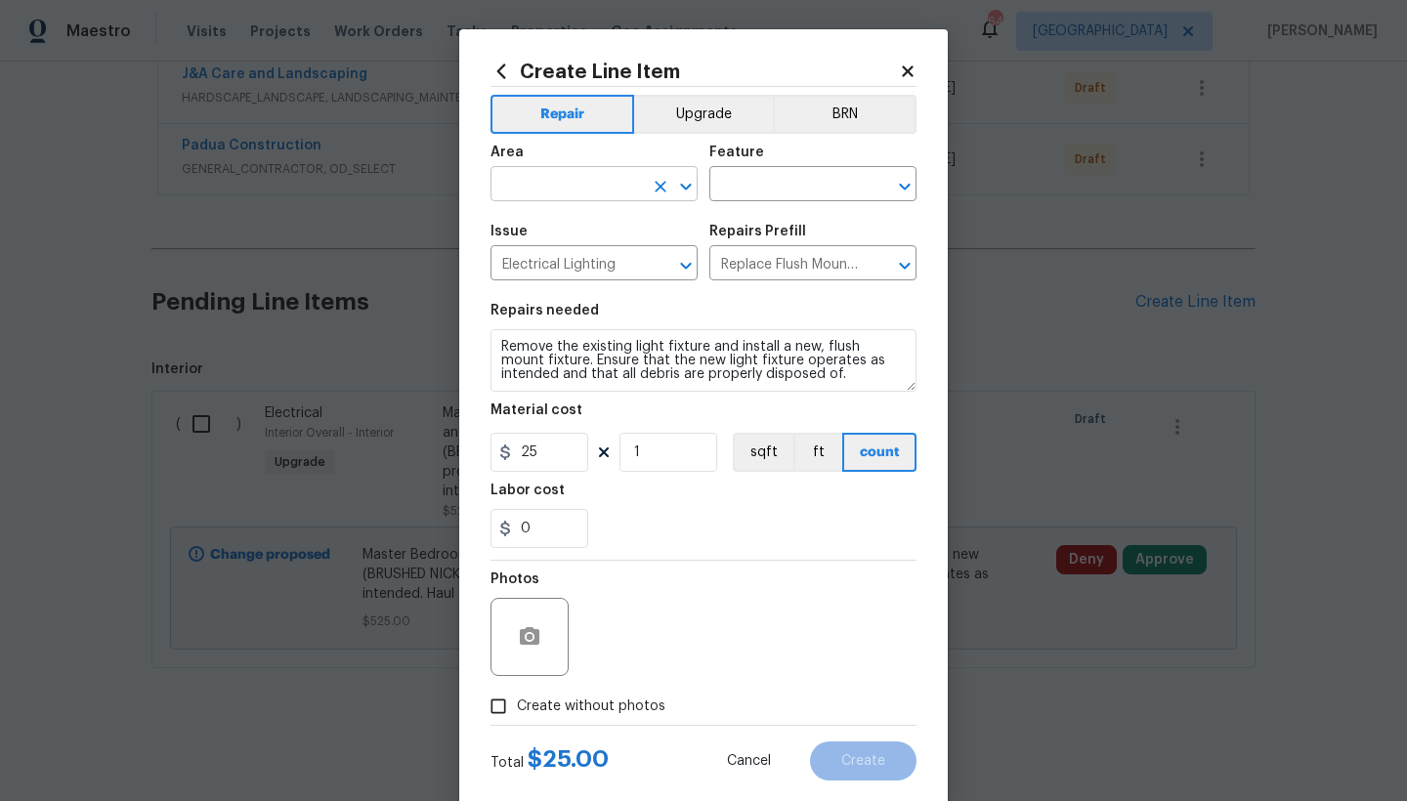
click at [612, 180] on input "text" at bounding box center [566, 186] width 152 height 30
click at [589, 255] on li "Interior Overall" at bounding box center [587, 261] width 207 height 32
type input "Interior Overall"
click at [781, 177] on input "text" at bounding box center [785, 186] width 152 height 30
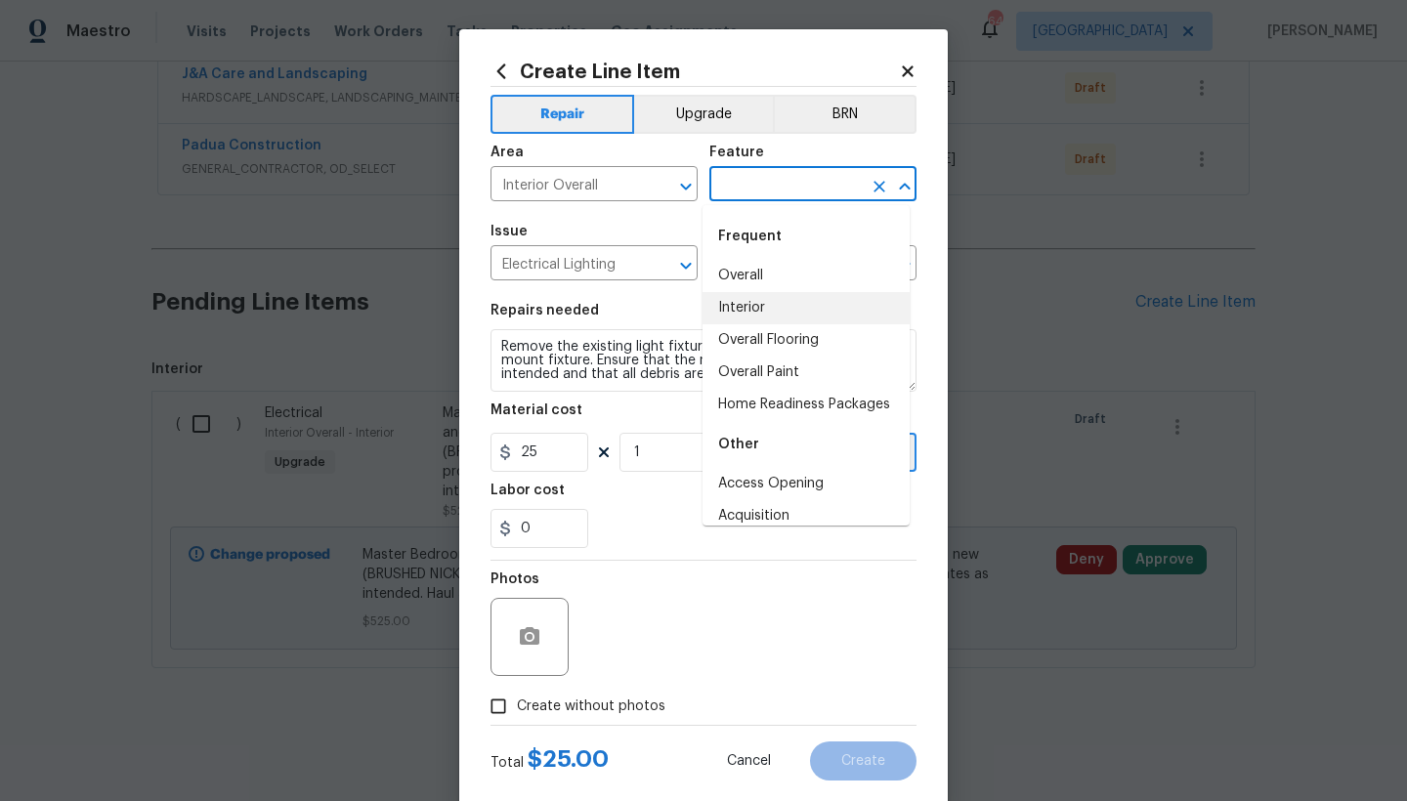
click at [714, 303] on li "Interior" at bounding box center [805, 308] width 207 height 32
type input "Interior"
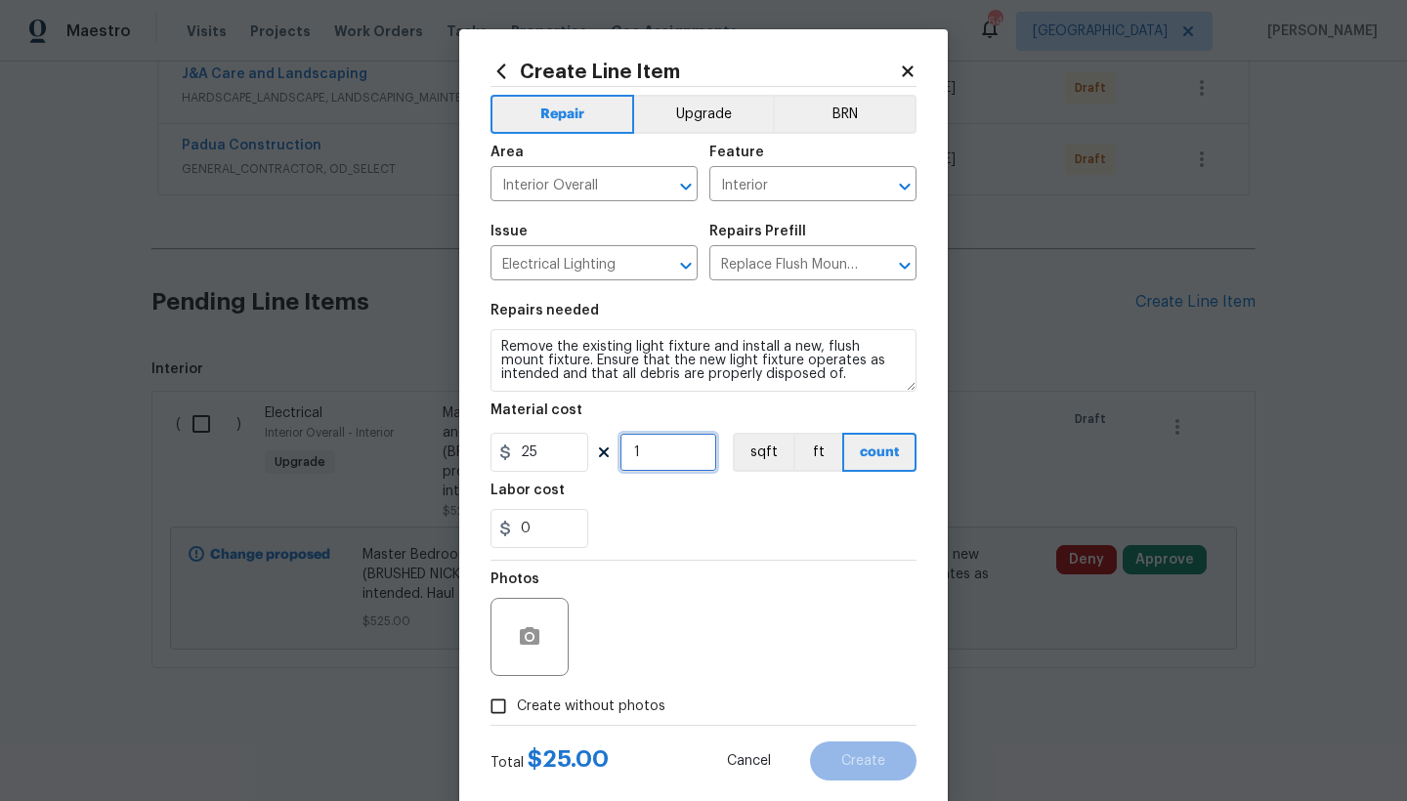
drag, startPoint x: 638, startPoint y: 465, endPoint x: 569, endPoint y: 445, distance: 72.1
click at [568, 448] on div "25 1 sqft ft count" at bounding box center [703, 452] width 426 height 39
type input "9"
click at [484, 704] on input "Create without photos" at bounding box center [498, 706] width 37 height 37
checkbox input "true"
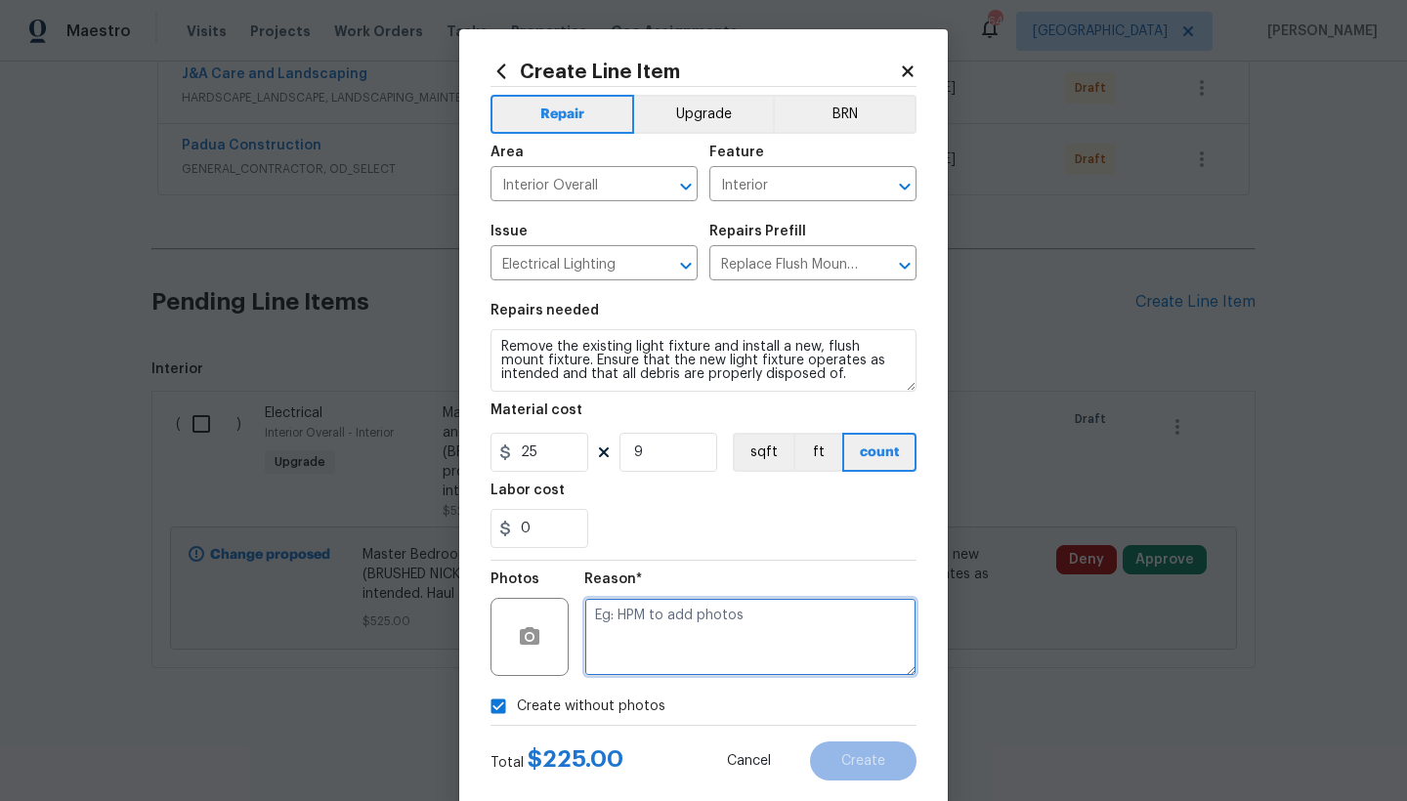
click at [657, 637] on textarea at bounding box center [750, 637] width 332 height 78
type textarea "n"
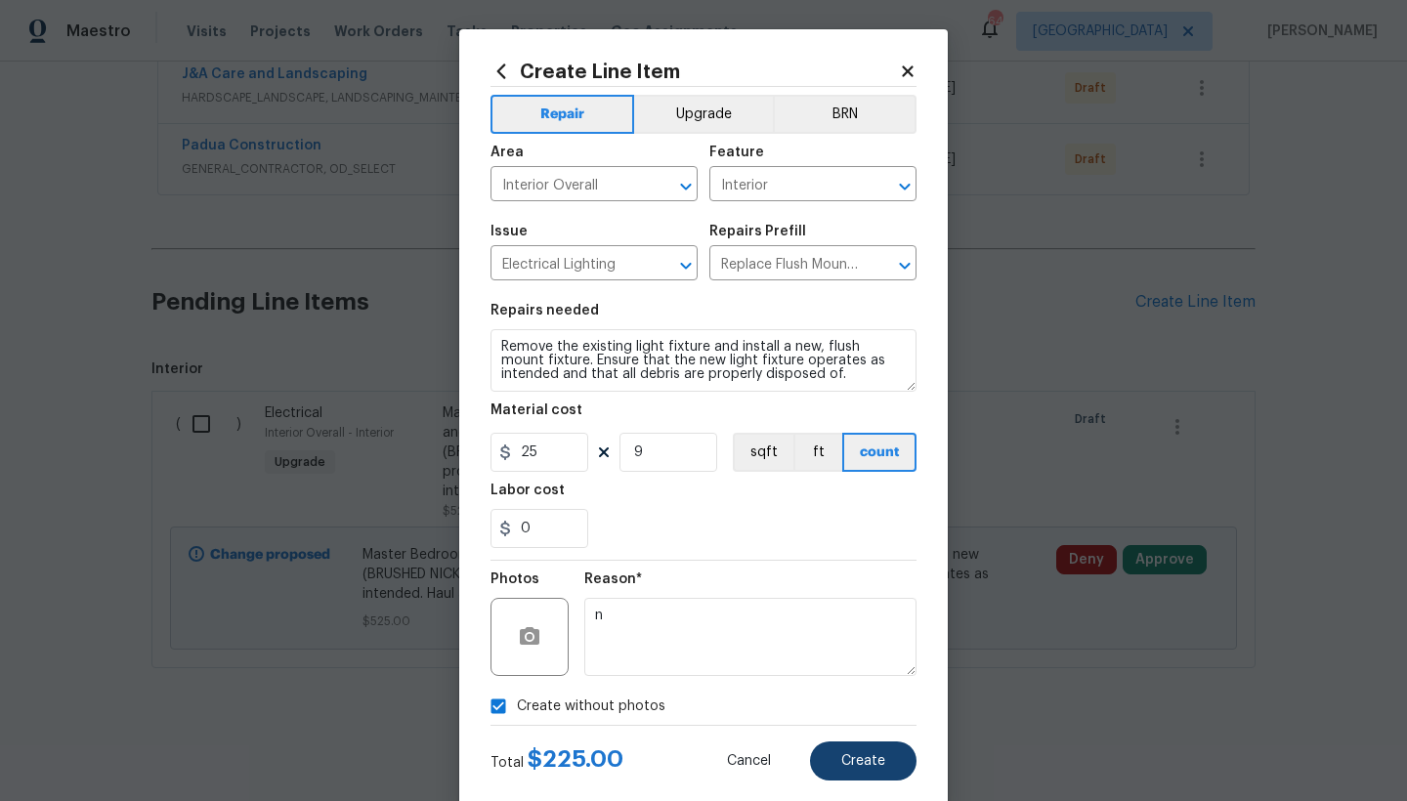
click at [877, 766] on button "Create" at bounding box center [863, 760] width 106 height 39
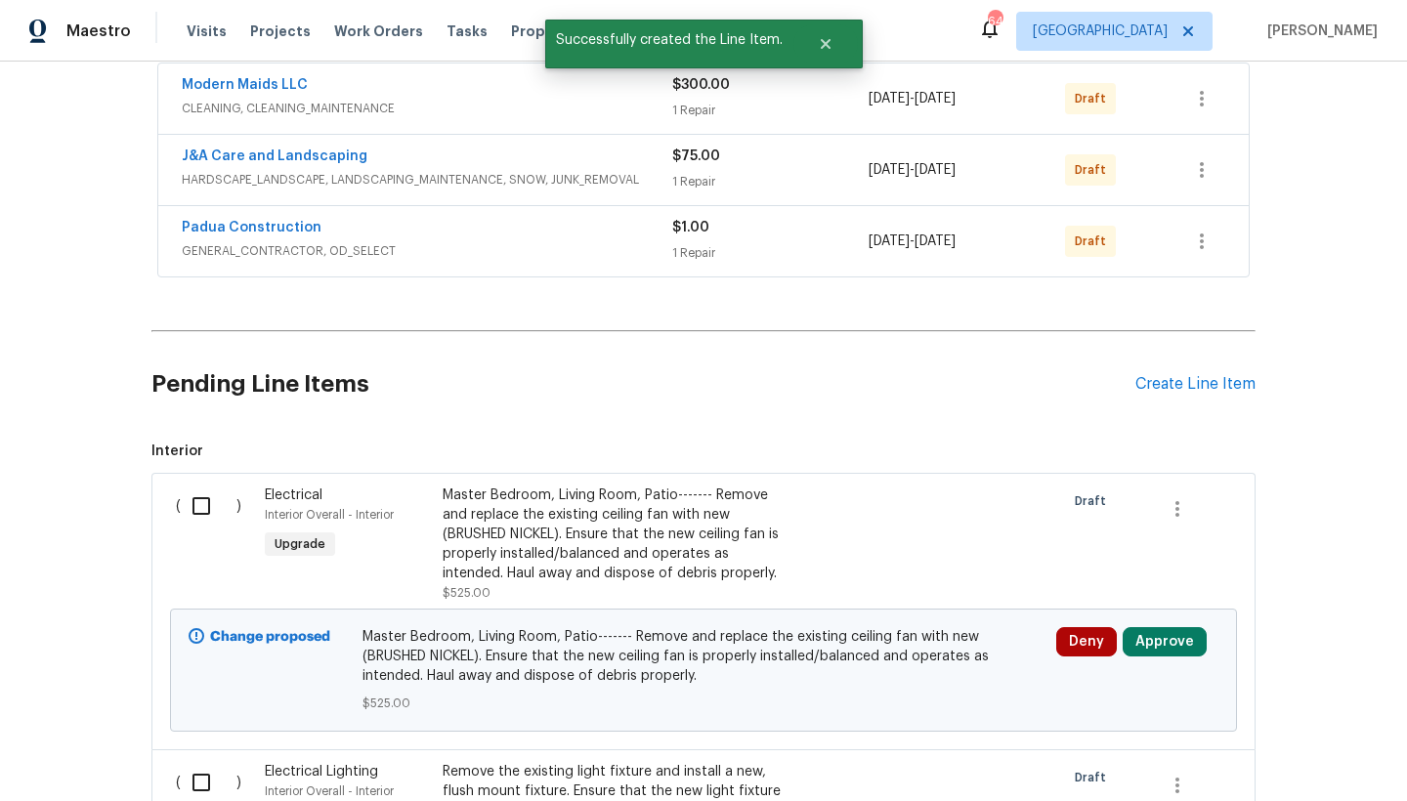
scroll to position [597, 0]
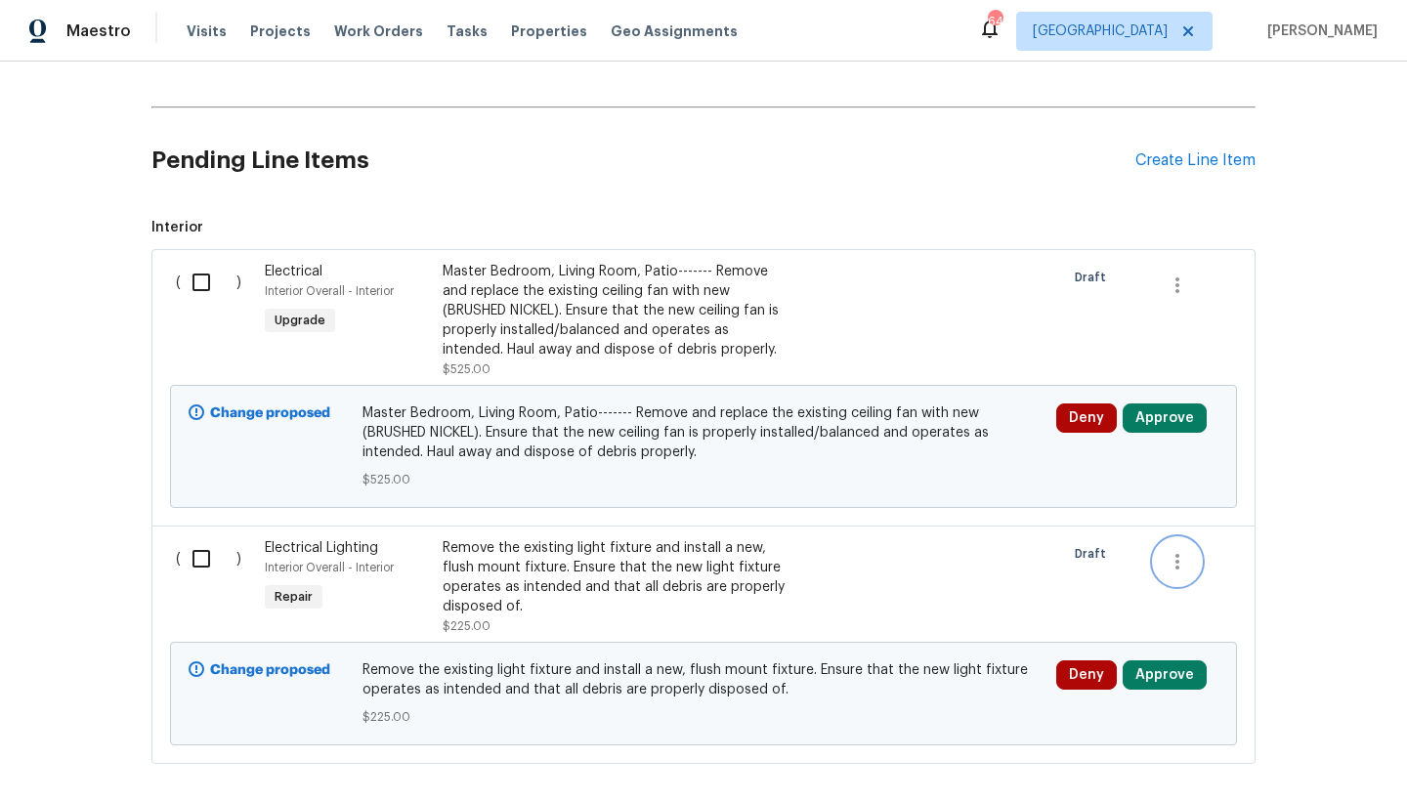
click at [1169, 569] on icon "button" at bounding box center [1176, 561] width 23 height 23
click at [503, 576] on div at bounding box center [703, 400] width 1407 height 801
click at [509, 582] on div "Remove the existing light fixture and install a new, flush mount fixture. Ensur…" at bounding box center [615, 577] width 344 height 78
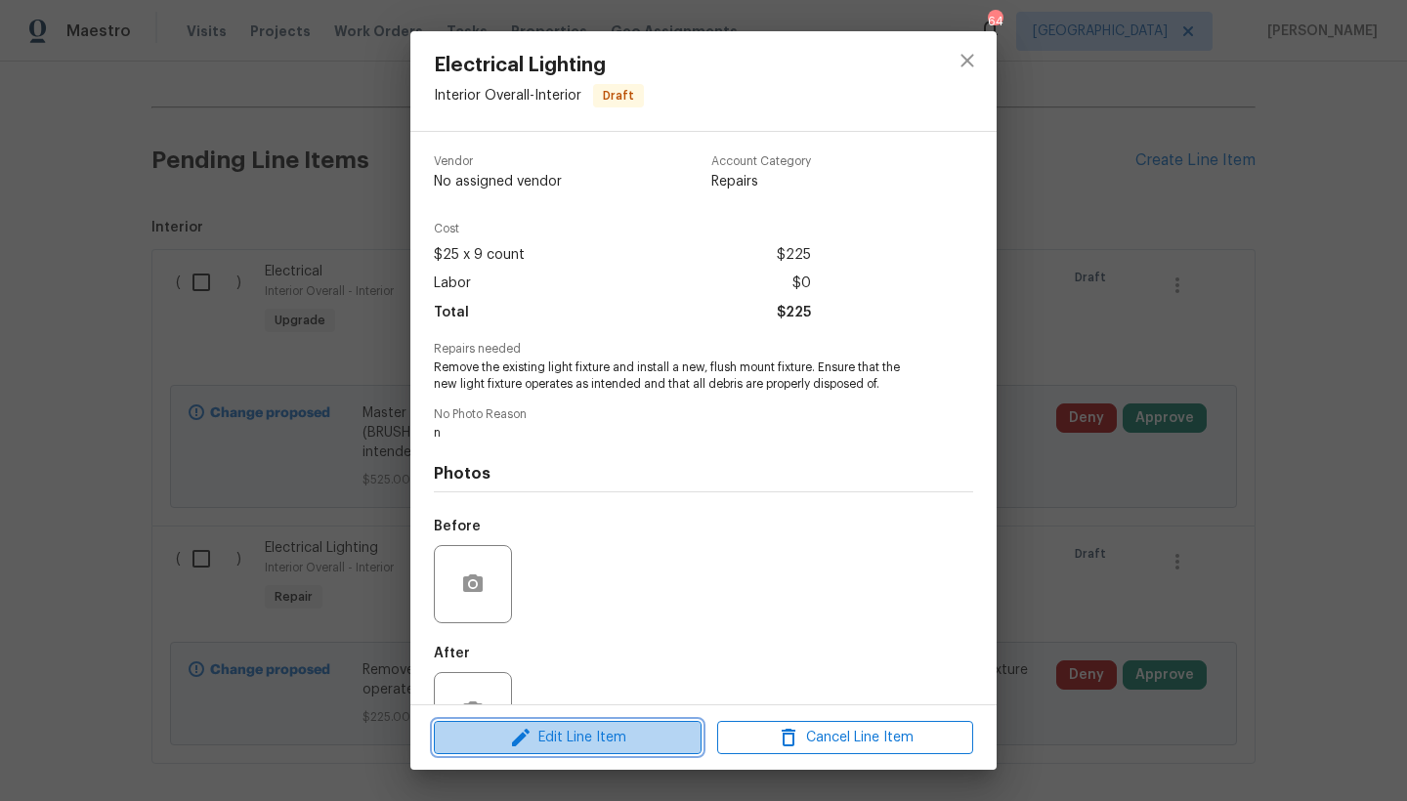
click at [573, 741] on span "Edit Line Item" at bounding box center [568, 738] width 256 height 24
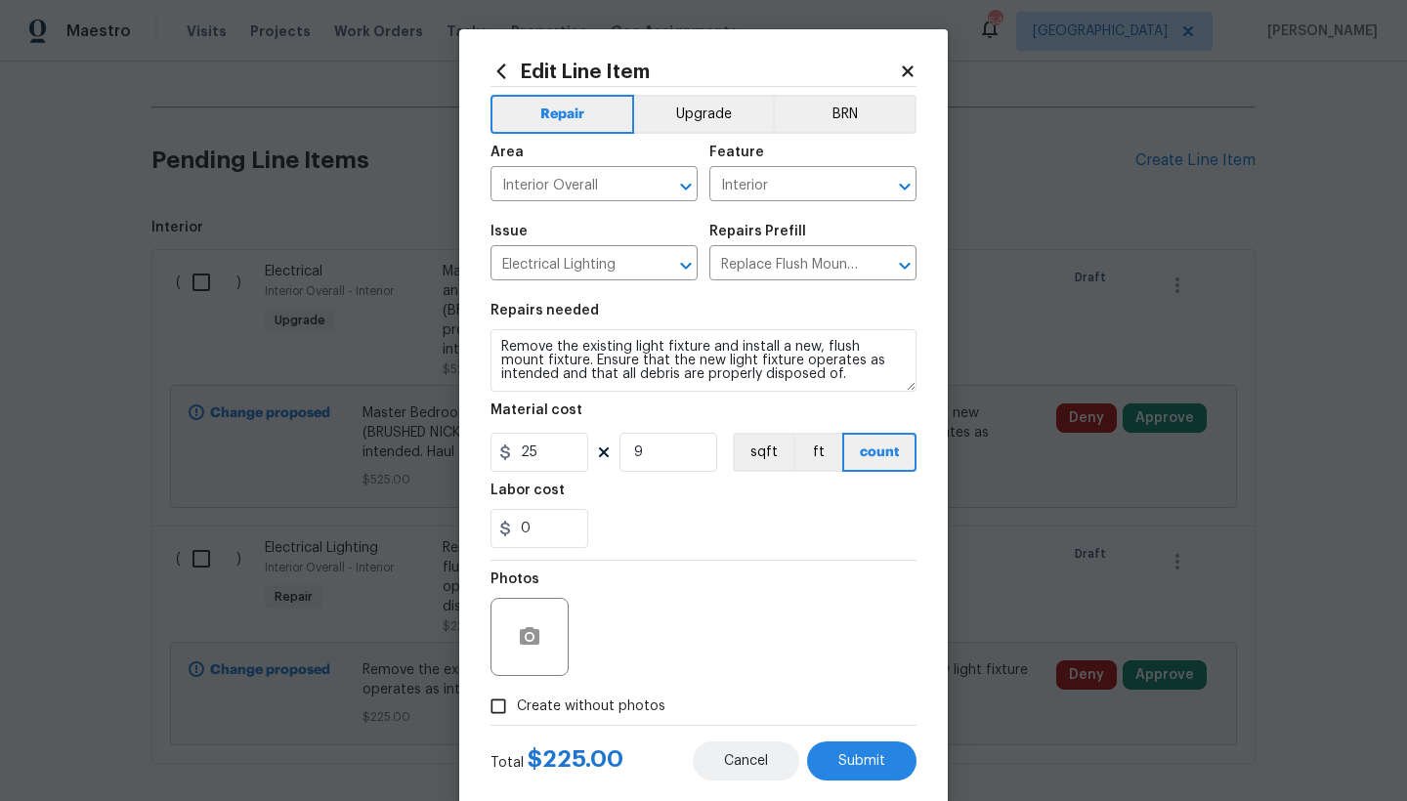
click at [745, 764] on span "Cancel" at bounding box center [746, 761] width 44 height 15
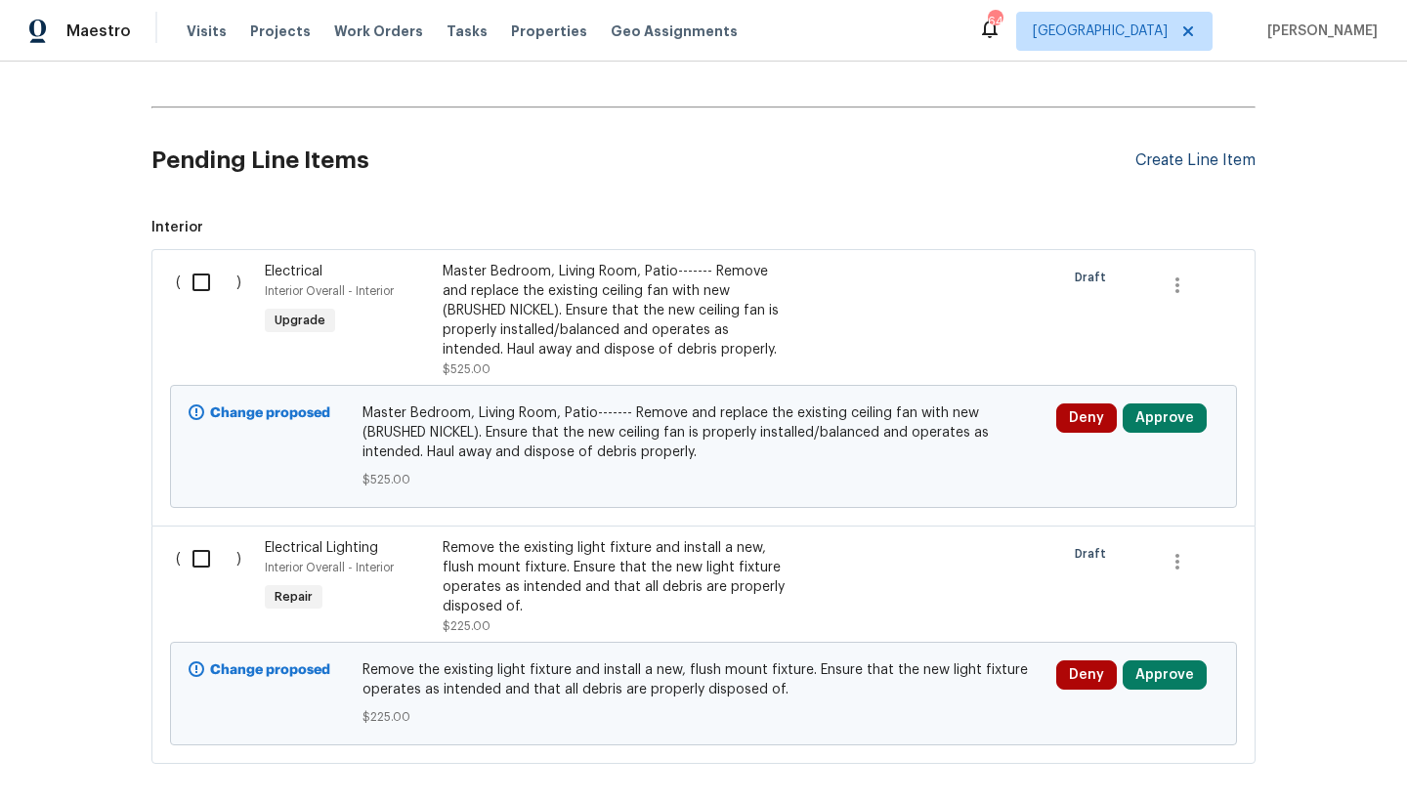
click at [1230, 162] on div "Create Line Item" at bounding box center [1195, 160] width 120 height 19
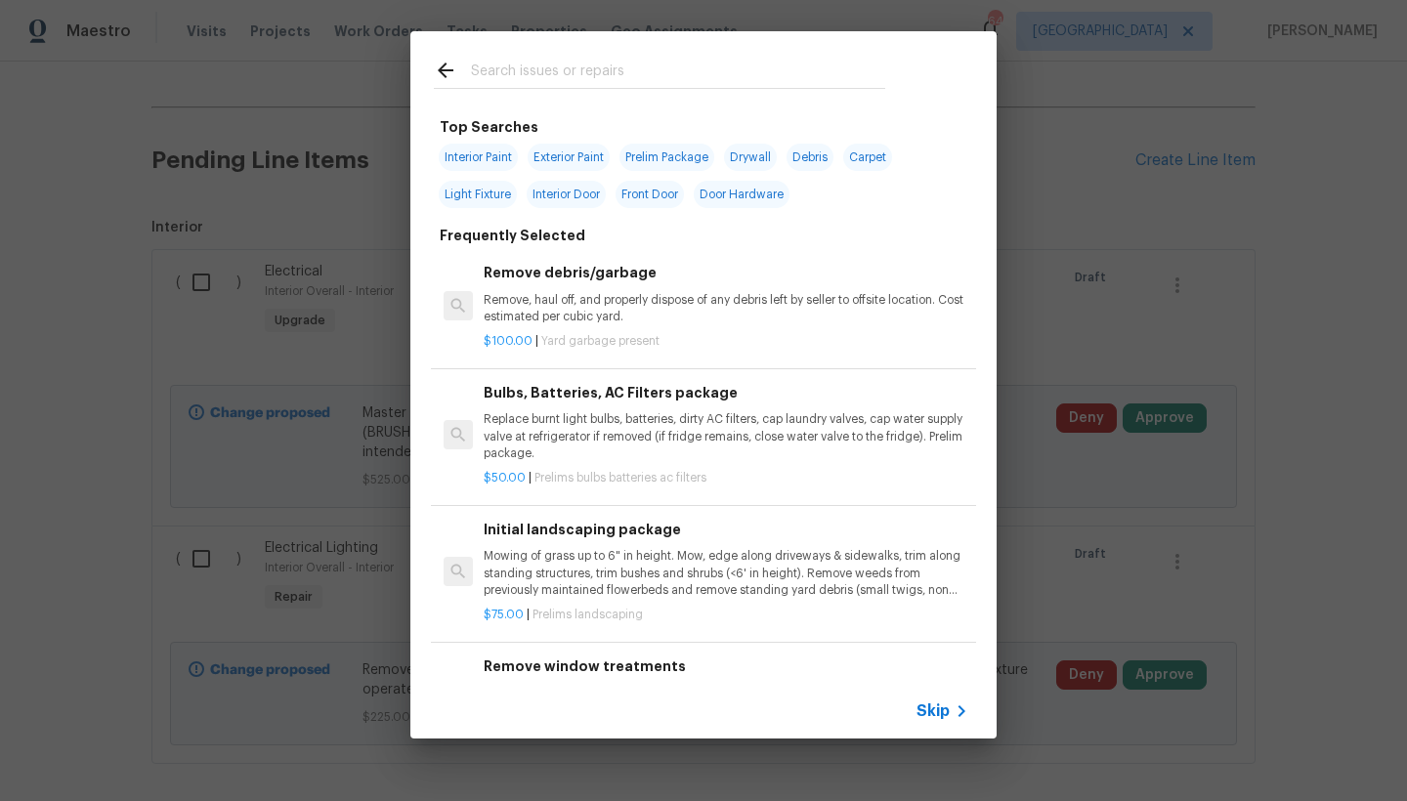
click at [478, 68] on input "text" at bounding box center [678, 73] width 414 height 29
click at [584, 65] on input "text" at bounding box center [678, 73] width 414 height 29
click at [579, 70] on input "text" at bounding box center [678, 73] width 414 height 29
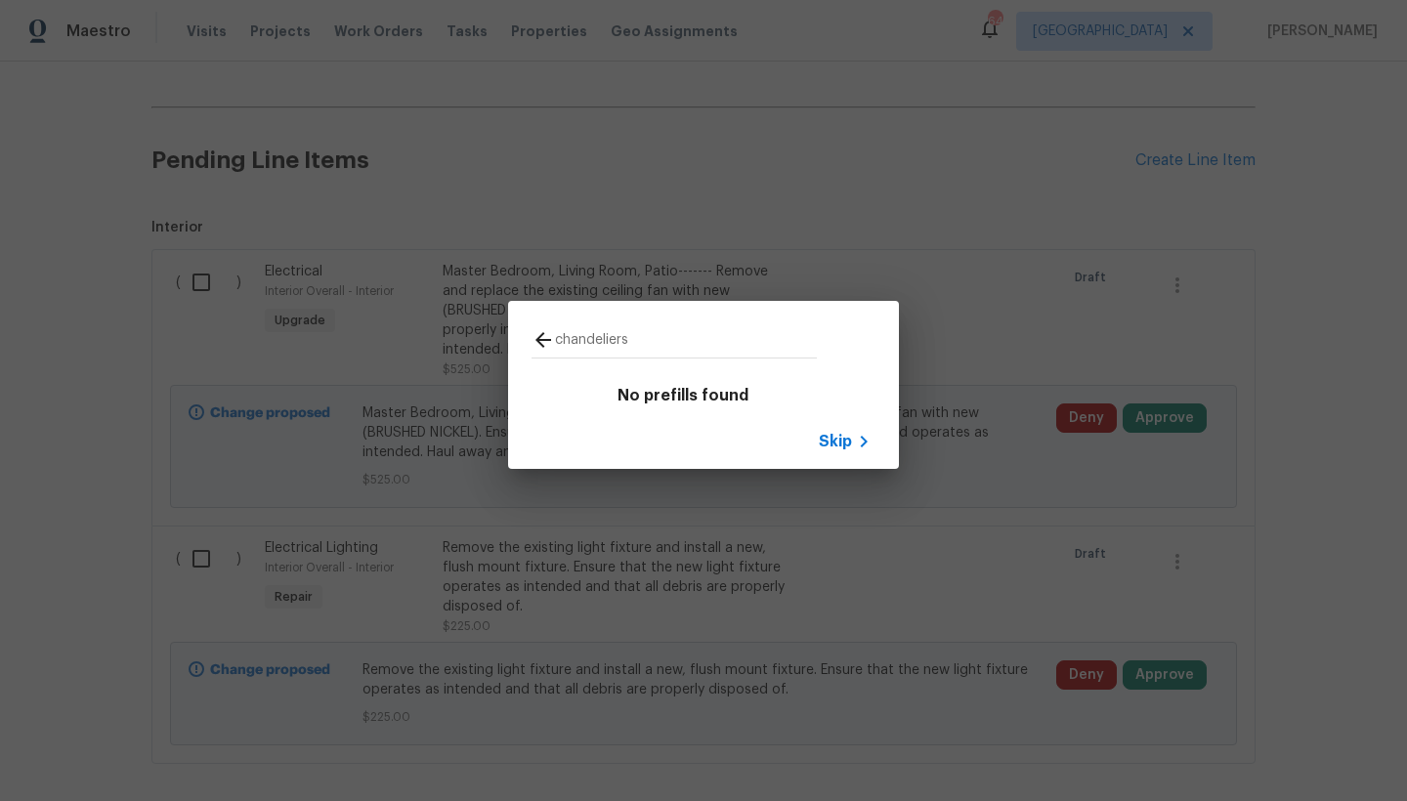
drag, startPoint x: 628, startPoint y: 345, endPoint x: 163, endPoint y: 246, distance: 475.3
click at [163, 245] on div "chandeliers No prefills found Skip" at bounding box center [703, 385] width 1407 height 770
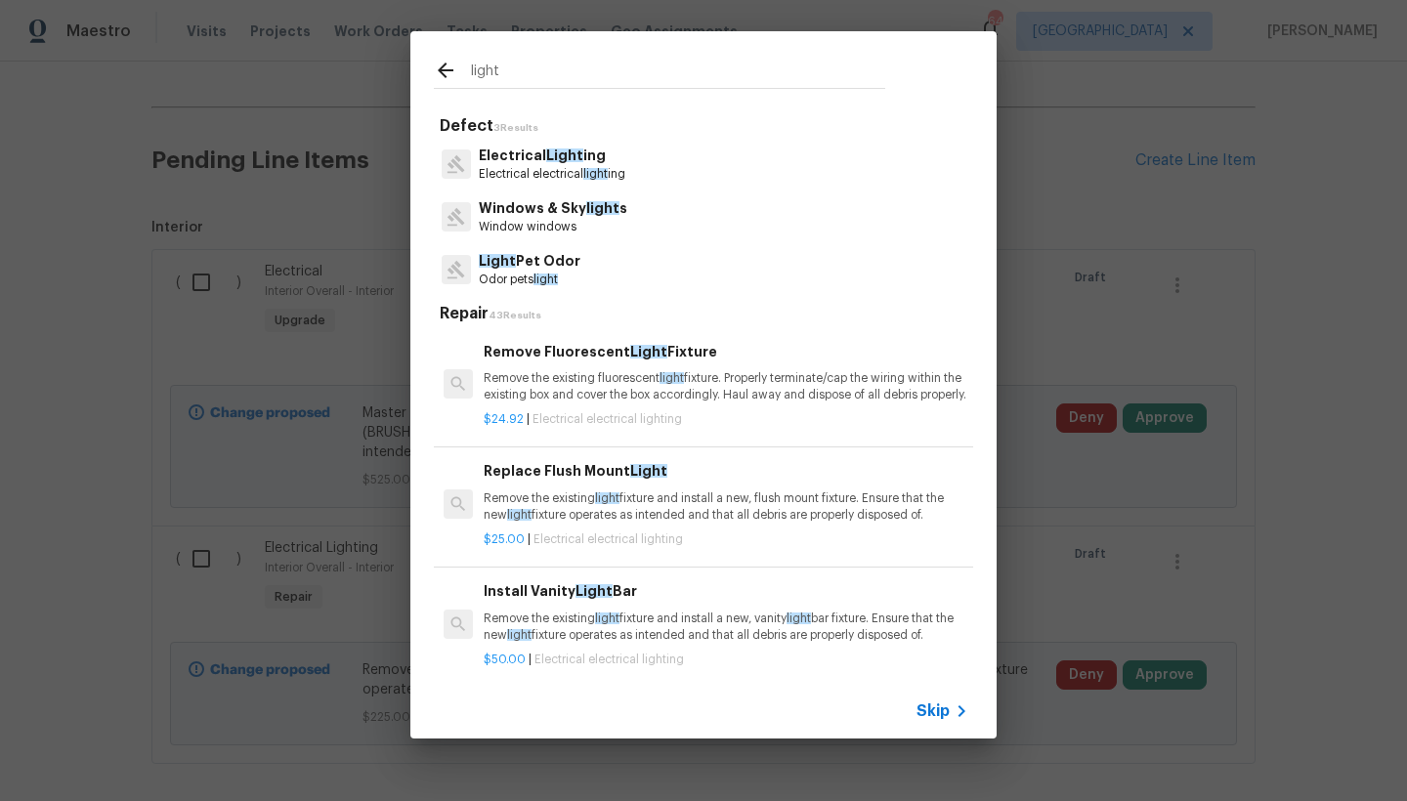
type input "light"
click at [558, 174] on p "Electrical electrical light ing" at bounding box center [552, 174] width 147 height 17
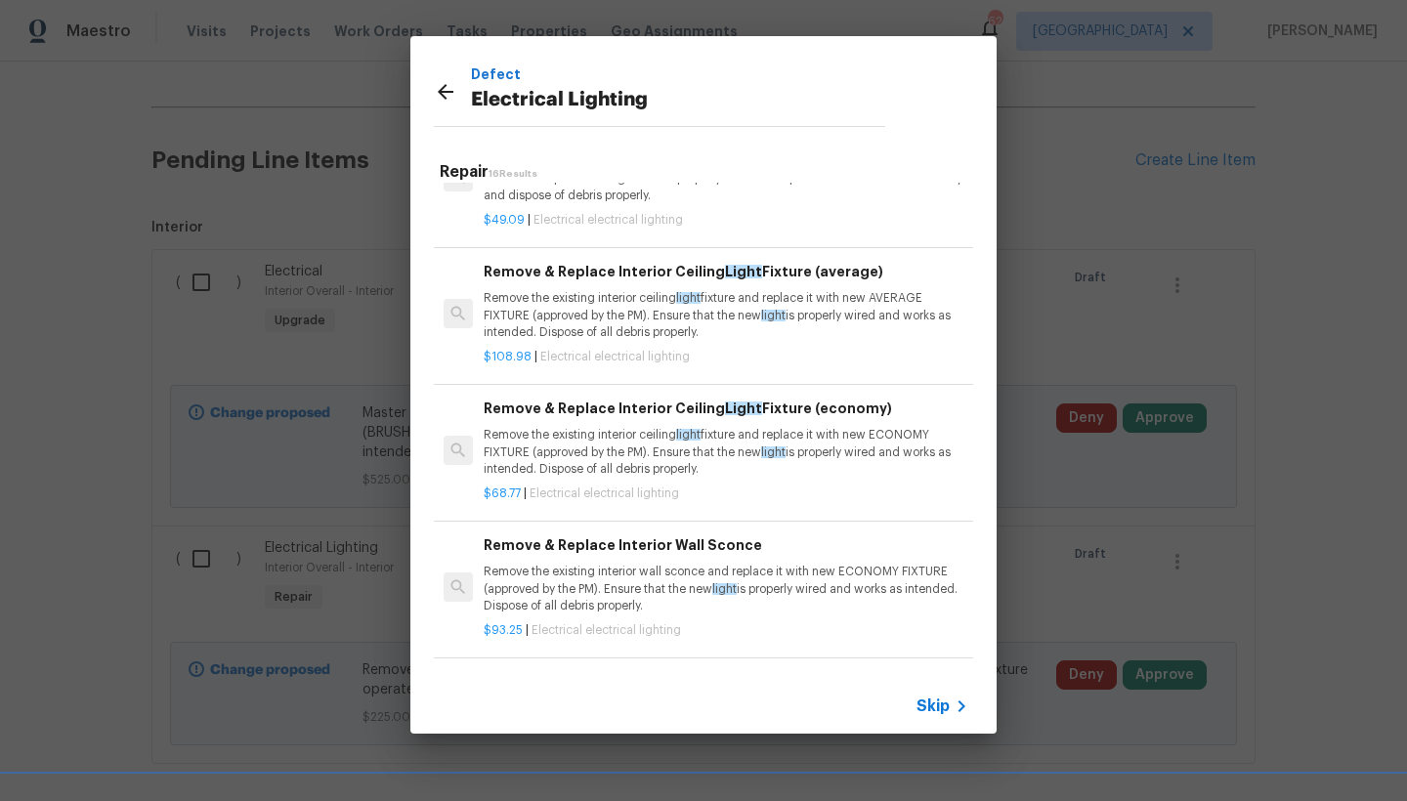
scroll to position [1267, 0]
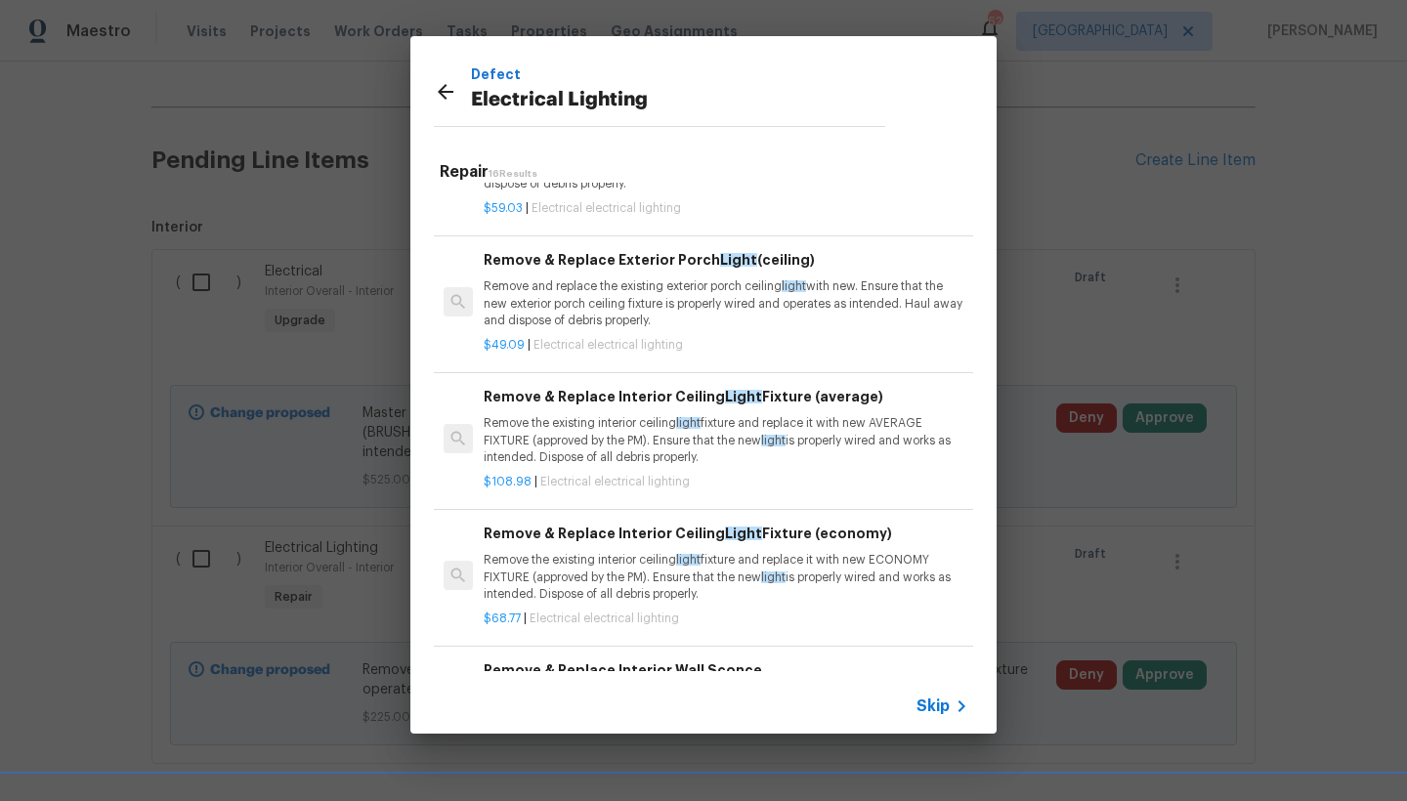
click at [546, 402] on h6 "Remove & Replace Interior Ceiling Light Fixture (average)" at bounding box center [726, 396] width 485 height 21
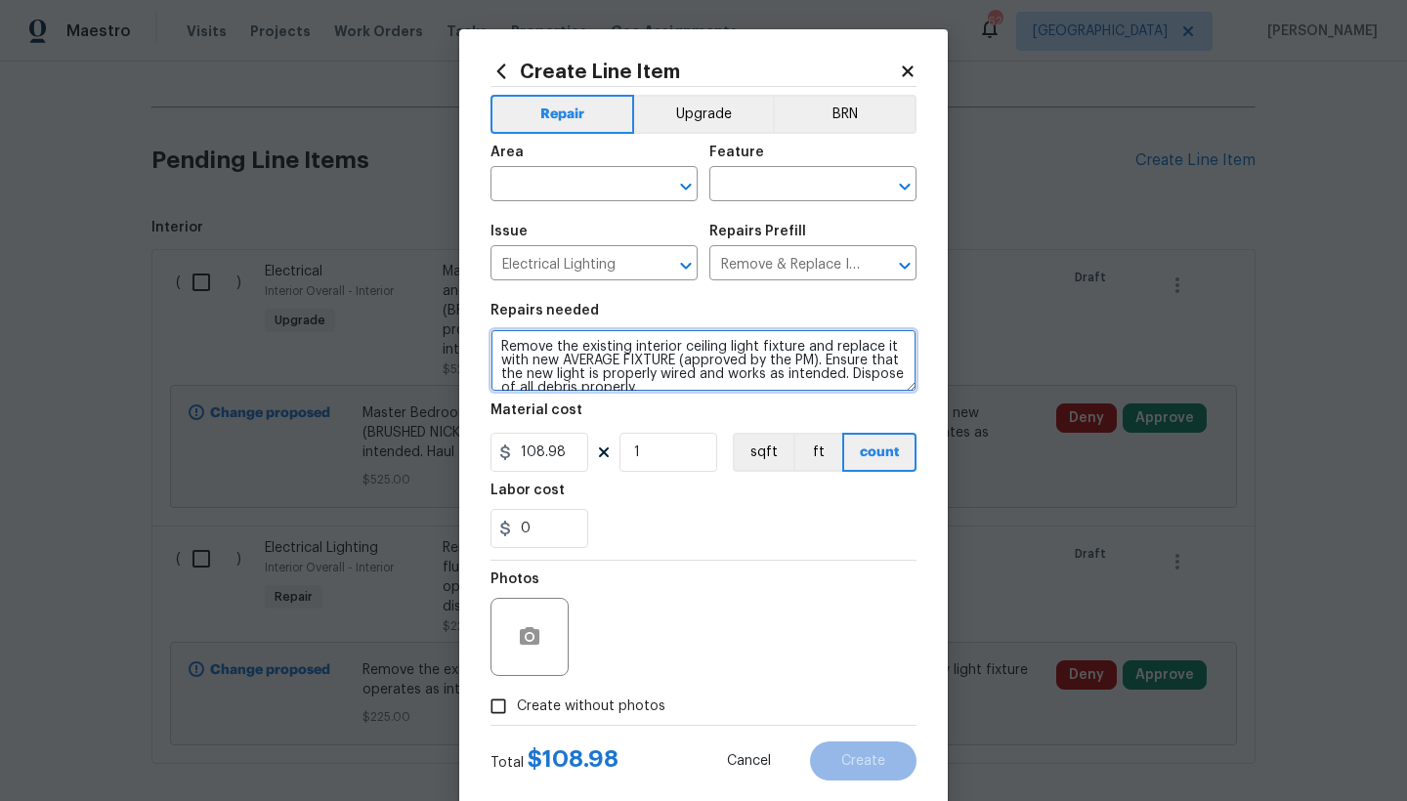
drag, startPoint x: 693, startPoint y: 366, endPoint x: 817, endPoint y: 359, distance: 124.2
click at [817, 359] on textarea "Remove the existing interior ceiling light fixture and replace it with new AVER…" at bounding box center [703, 360] width 426 height 63
click at [728, 346] on textarea "Remove the existing interior ceiling light fixture and replace it with new AVER…" at bounding box center [703, 360] width 426 height 63
click at [721, 345] on textarea "Remove the existing interior ceilinG CHANDELIER fixture and replace it with new…" at bounding box center [703, 360] width 426 height 63
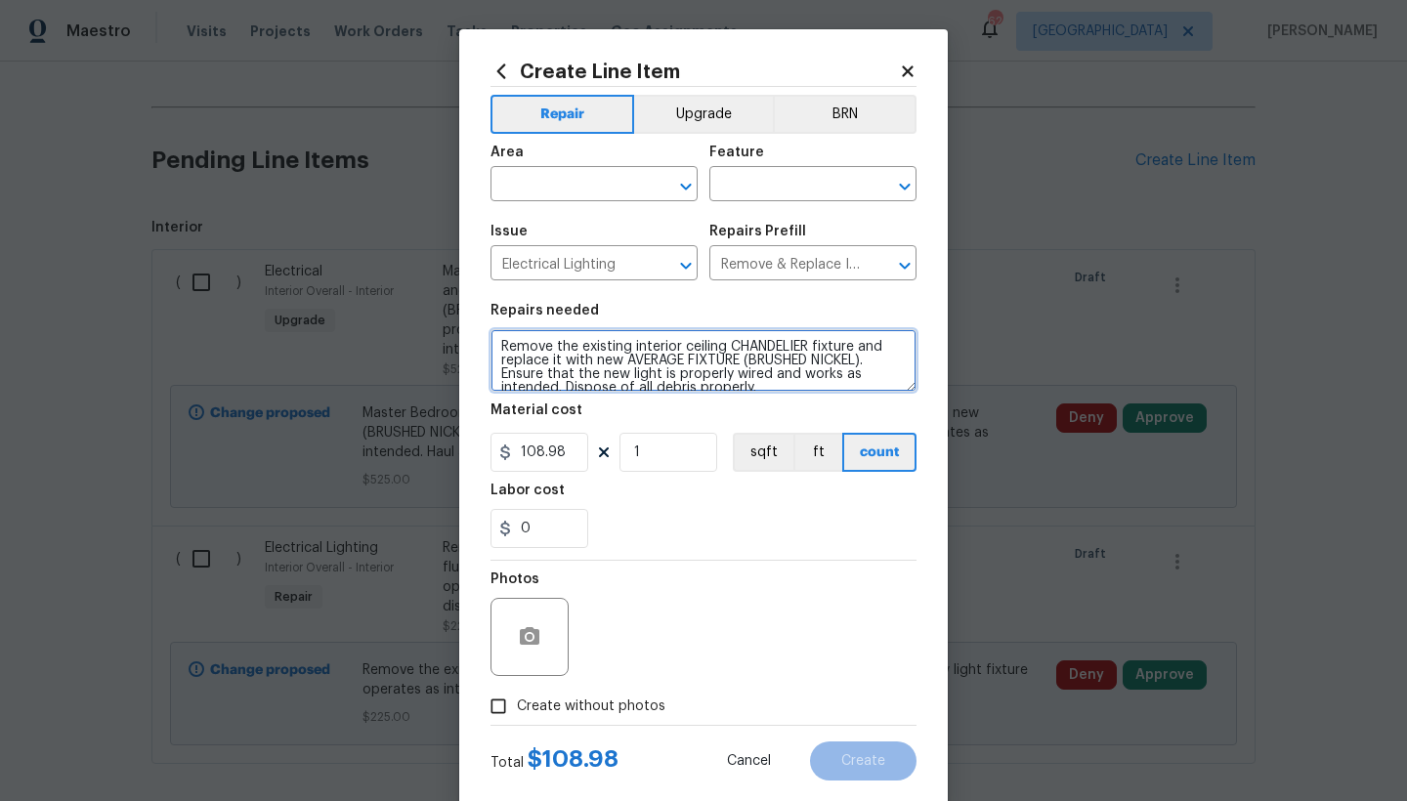
drag, startPoint x: 619, startPoint y: 359, endPoint x: 739, endPoint y: 361, distance: 120.2
click at [739, 361] on textarea "Remove the existing interior ceiling CHANDELIER fixture and replace it with new…" at bounding box center [703, 360] width 426 height 63
type textarea "Remove the existing interior ceiling CHANDELIER fixture and replace it with new…"
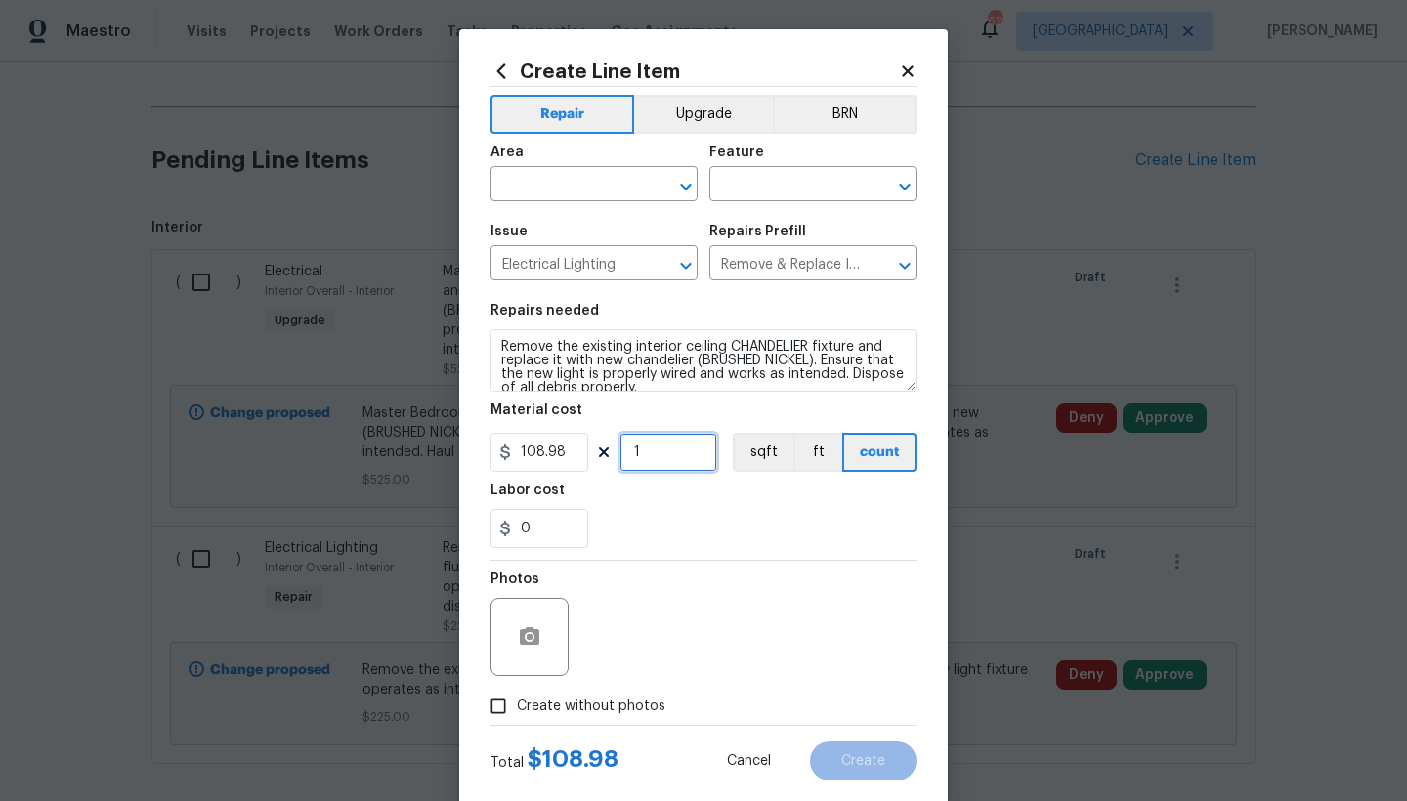
drag, startPoint x: 654, startPoint y: 452, endPoint x: 525, endPoint y: 438, distance: 129.8
click at [525, 438] on div "108.98 1 sqft ft count" at bounding box center [703, 452] width 426 height 39
type input "3"
click at [696, 113] on button "Upgrade" at bounding box center [704, 114] width 140 height 39
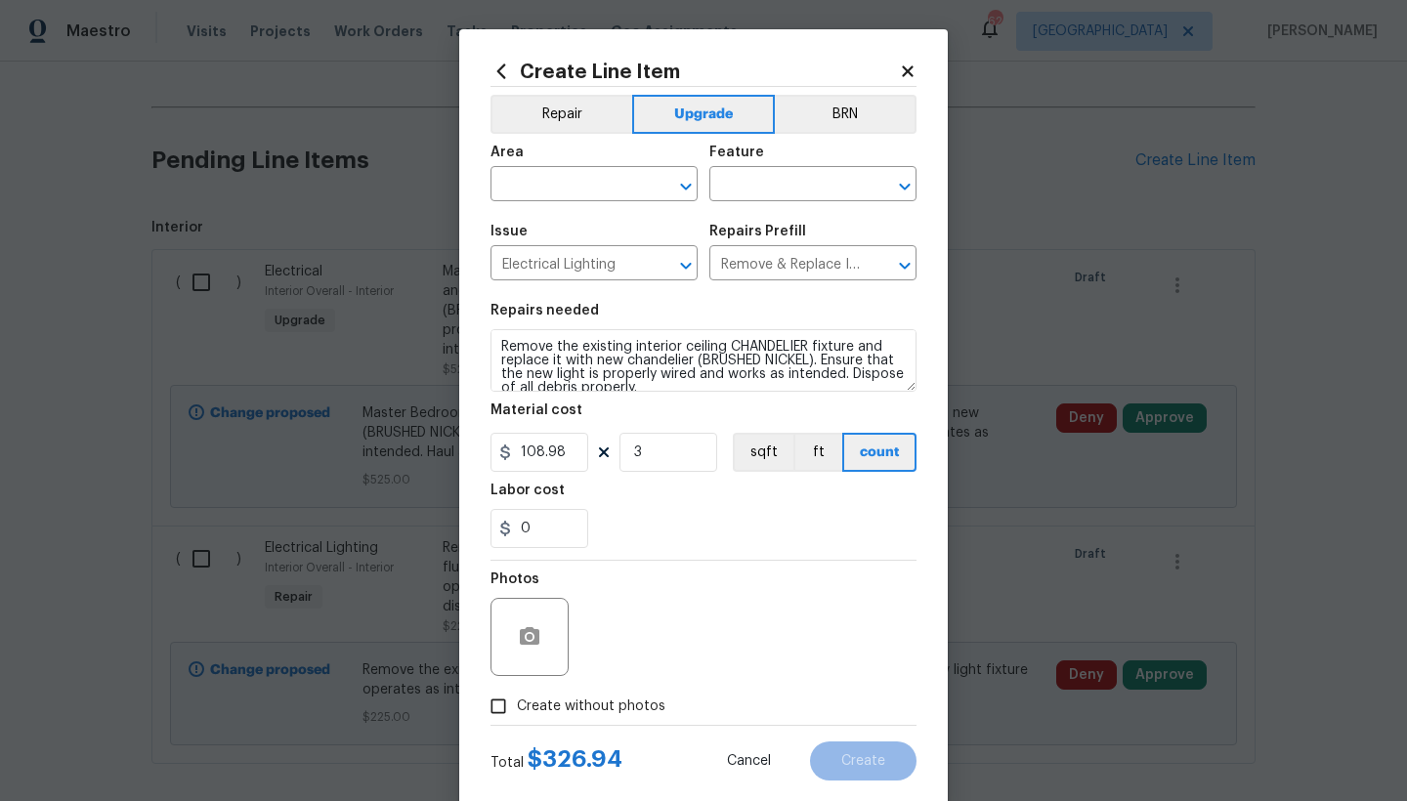
click at [493, 709] on input "Create without photos" at bounding box center [498, 706] width 37 height 37
checkbox input "true"
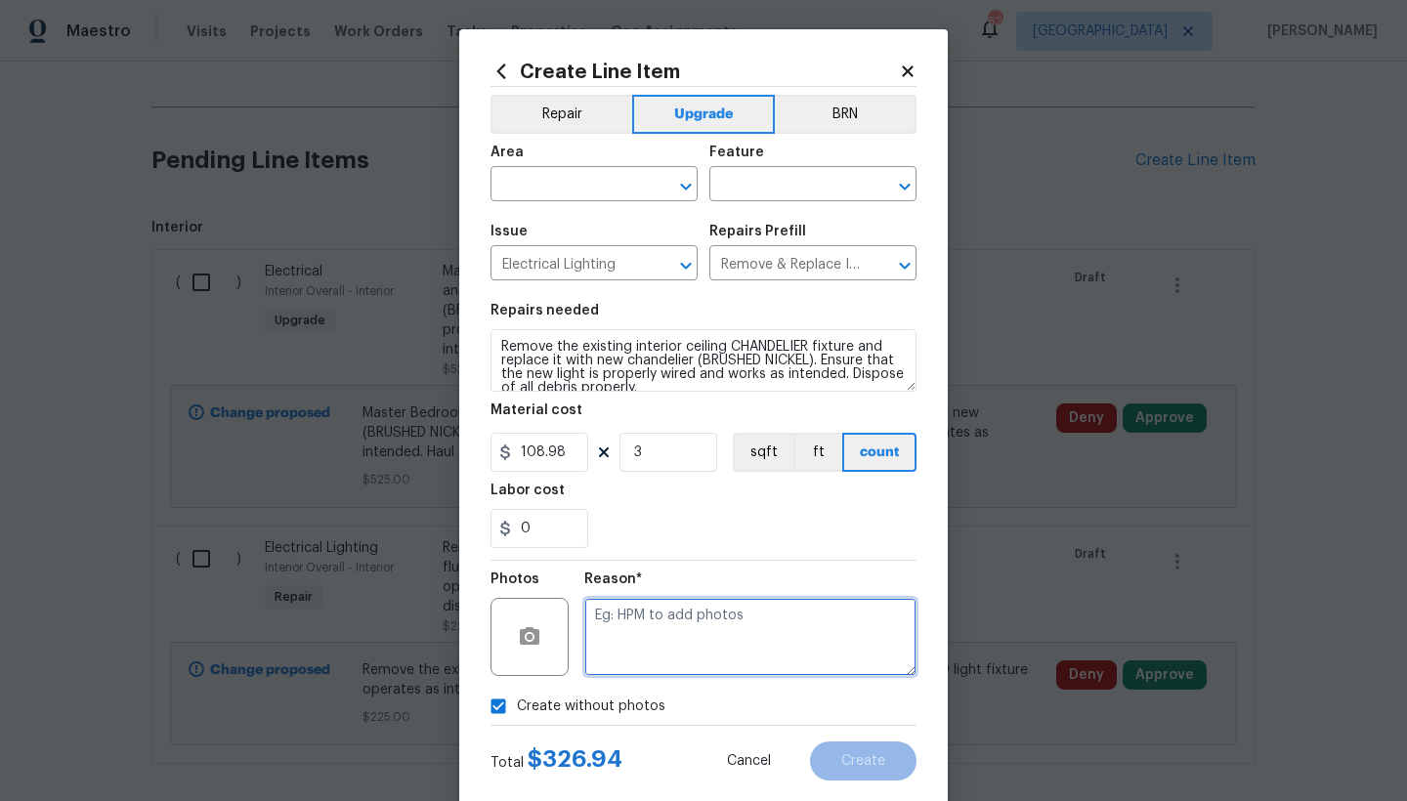
click at [651, 646] on textarea at bounding box center [750, 637] width 332 height 78
type textarea "n"
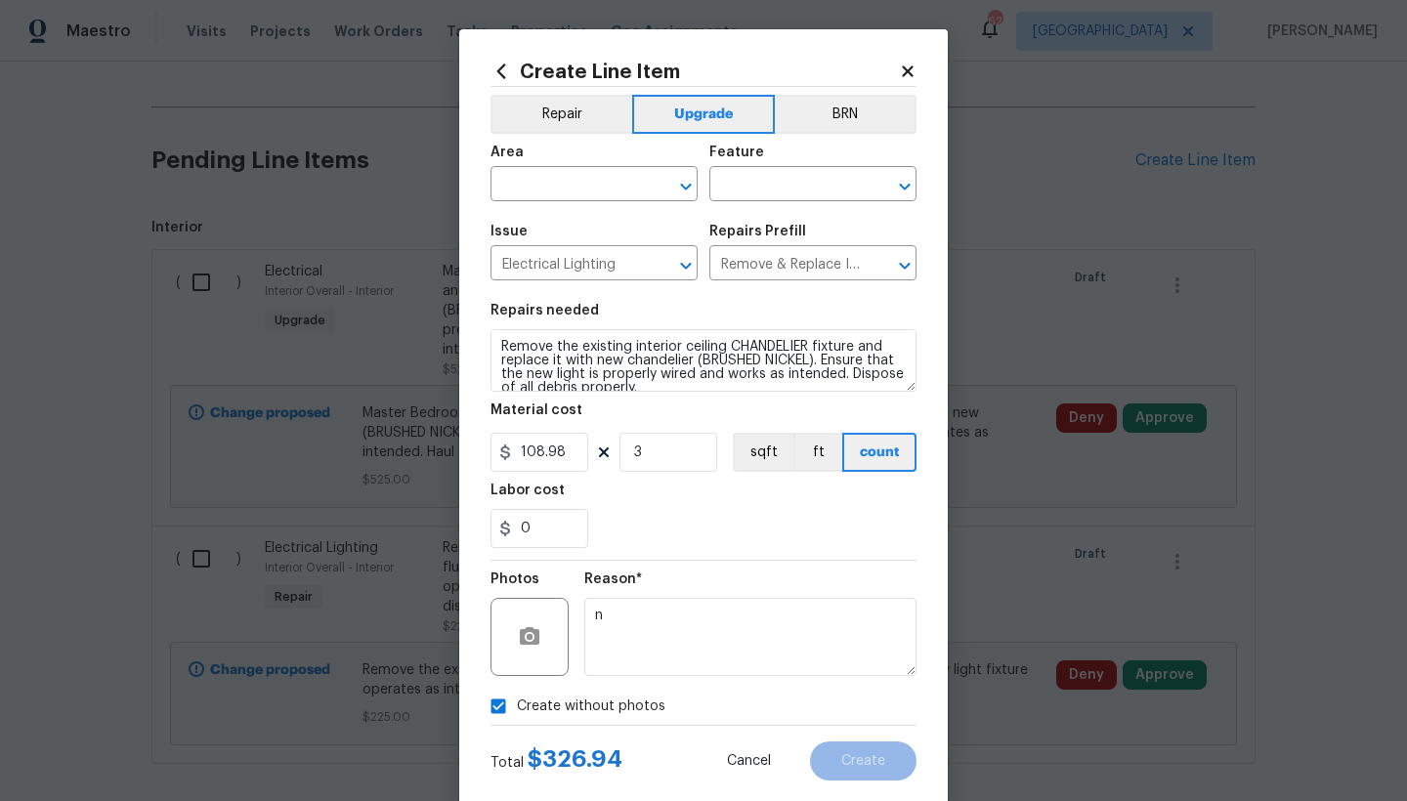
click at [709, 702] on div "Create without photos" at bounding box center [703, 706] width 426 height 37
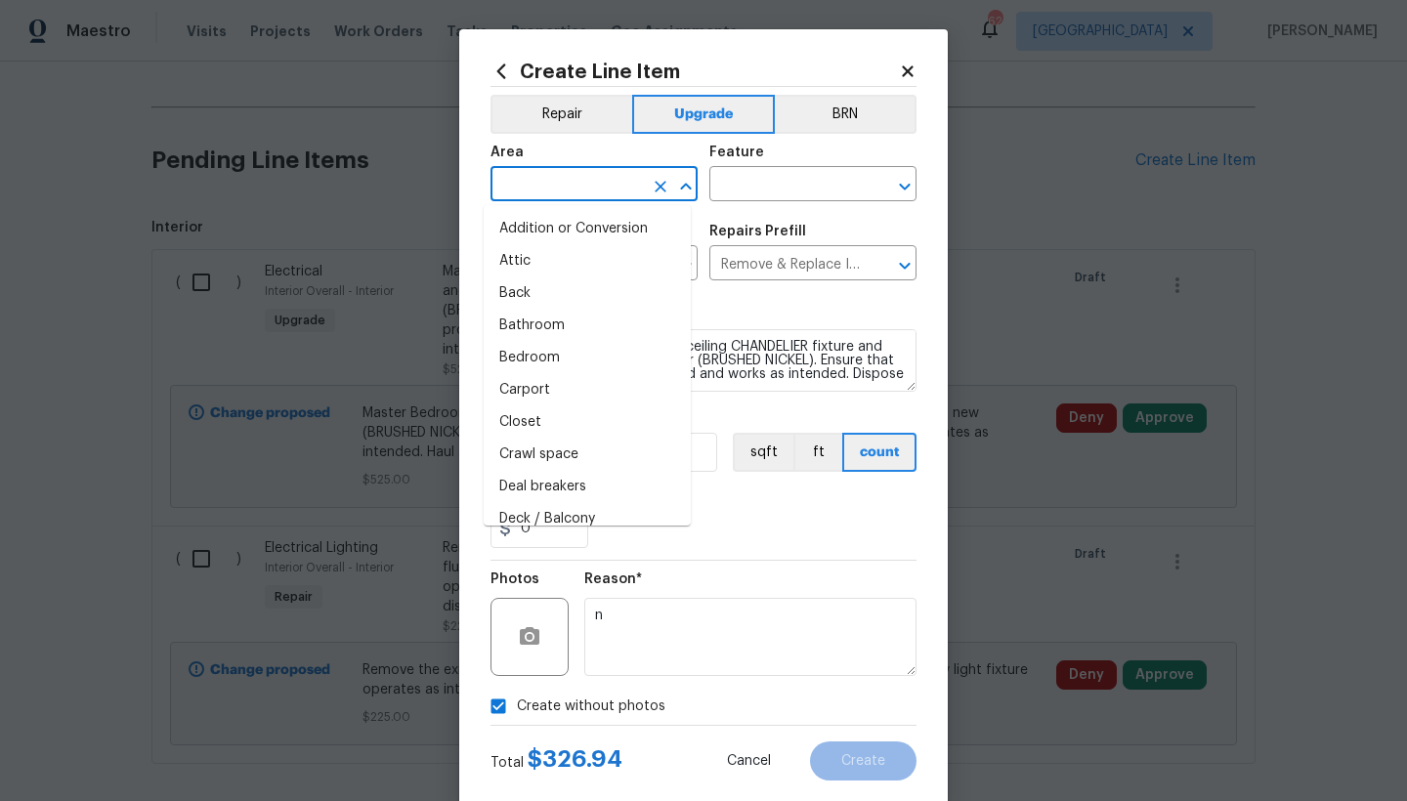
click at [528, 187] on input "text" at bounding box center [566, 186] width 152 height 30
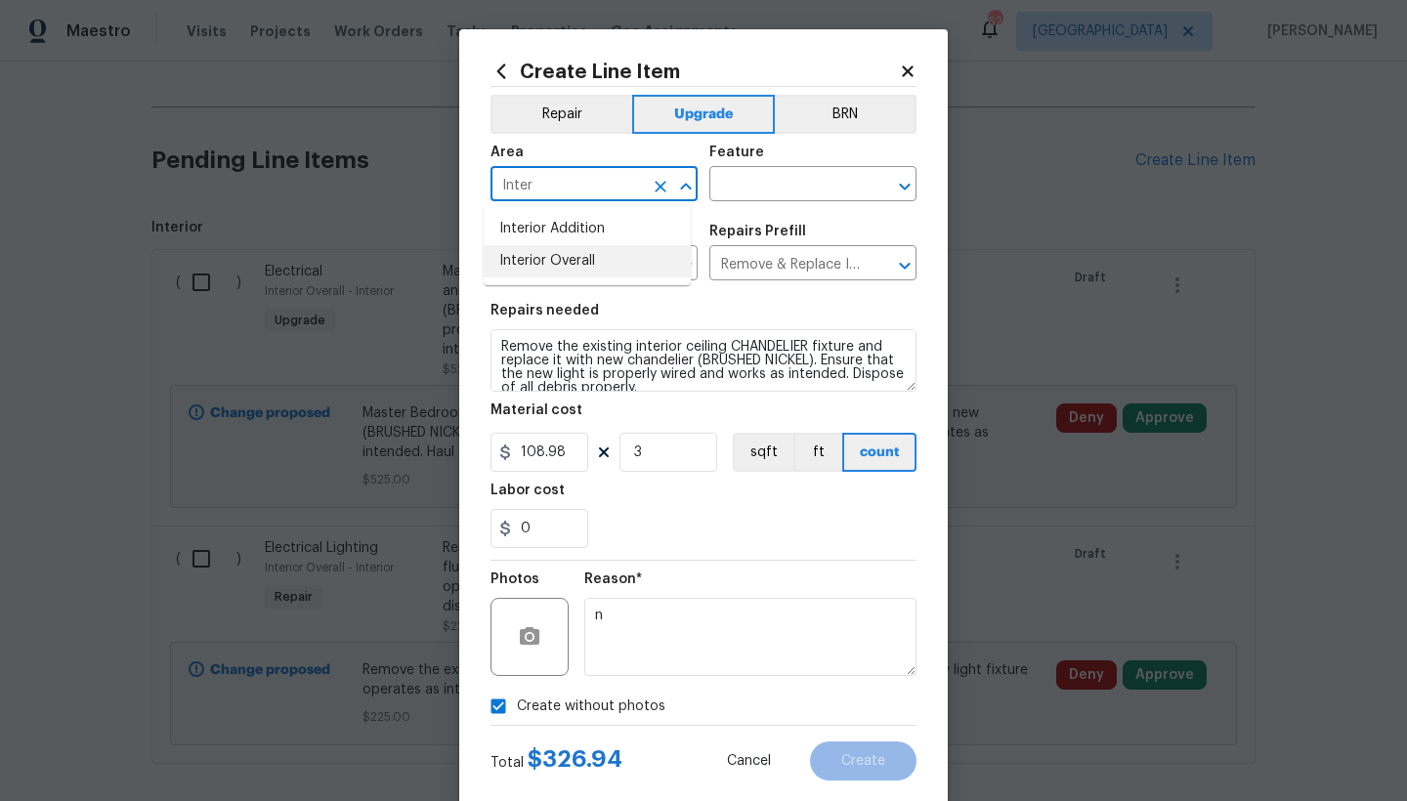
click at [574, 270] on li "Interior Overall" at bounding box center [587, 261] width 207 height 32
type input "Interior Overall"
click at [757, 174] on input "text" at bounding box center [785, 186] width 152 height 30
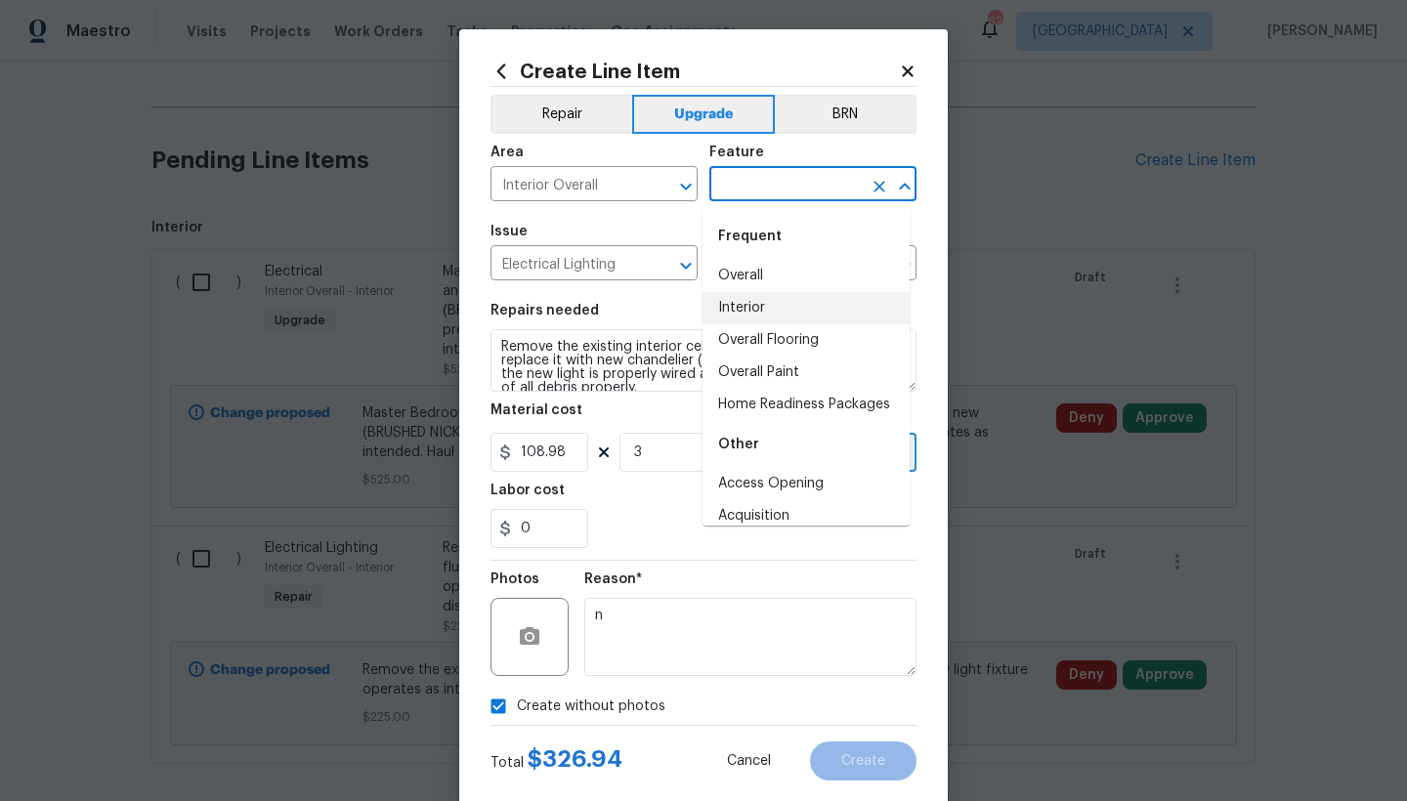
click at [721, 308] on li "Interior" at bounding box center [805, 308] width 207 height 32
type input "Interior"
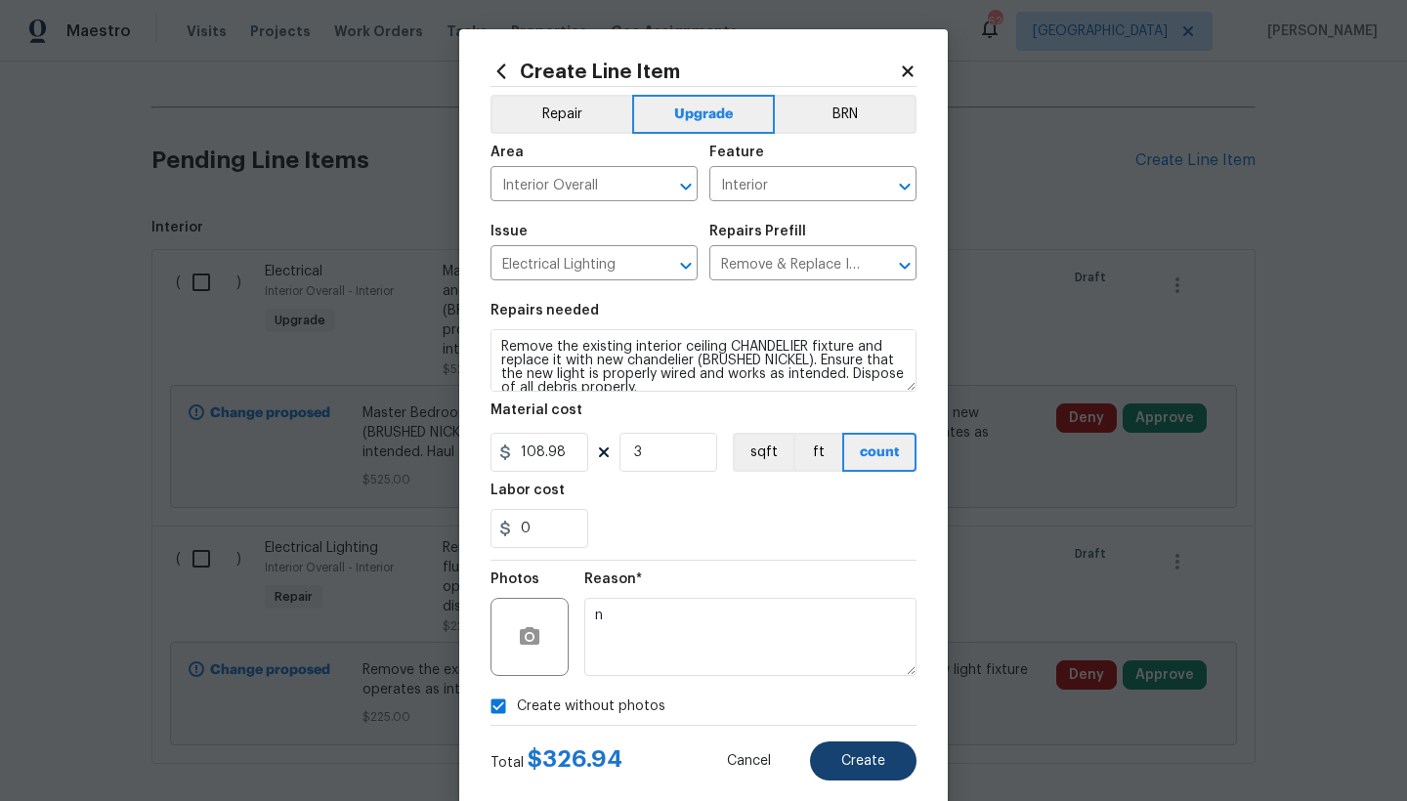
click at [850, 763] on span "Create" at bounding box center [863, 761] width 44 height 15
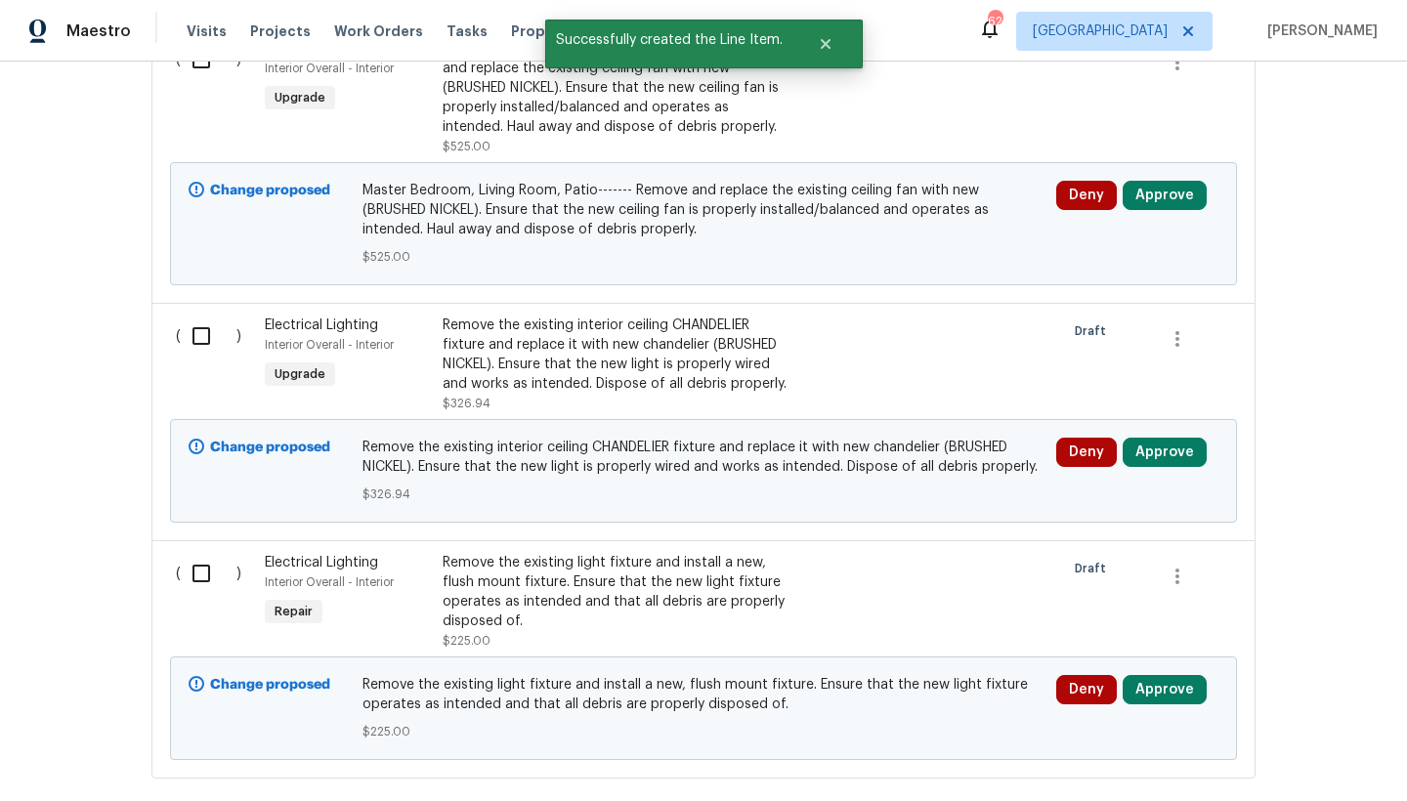
scroll to position [944, 0]
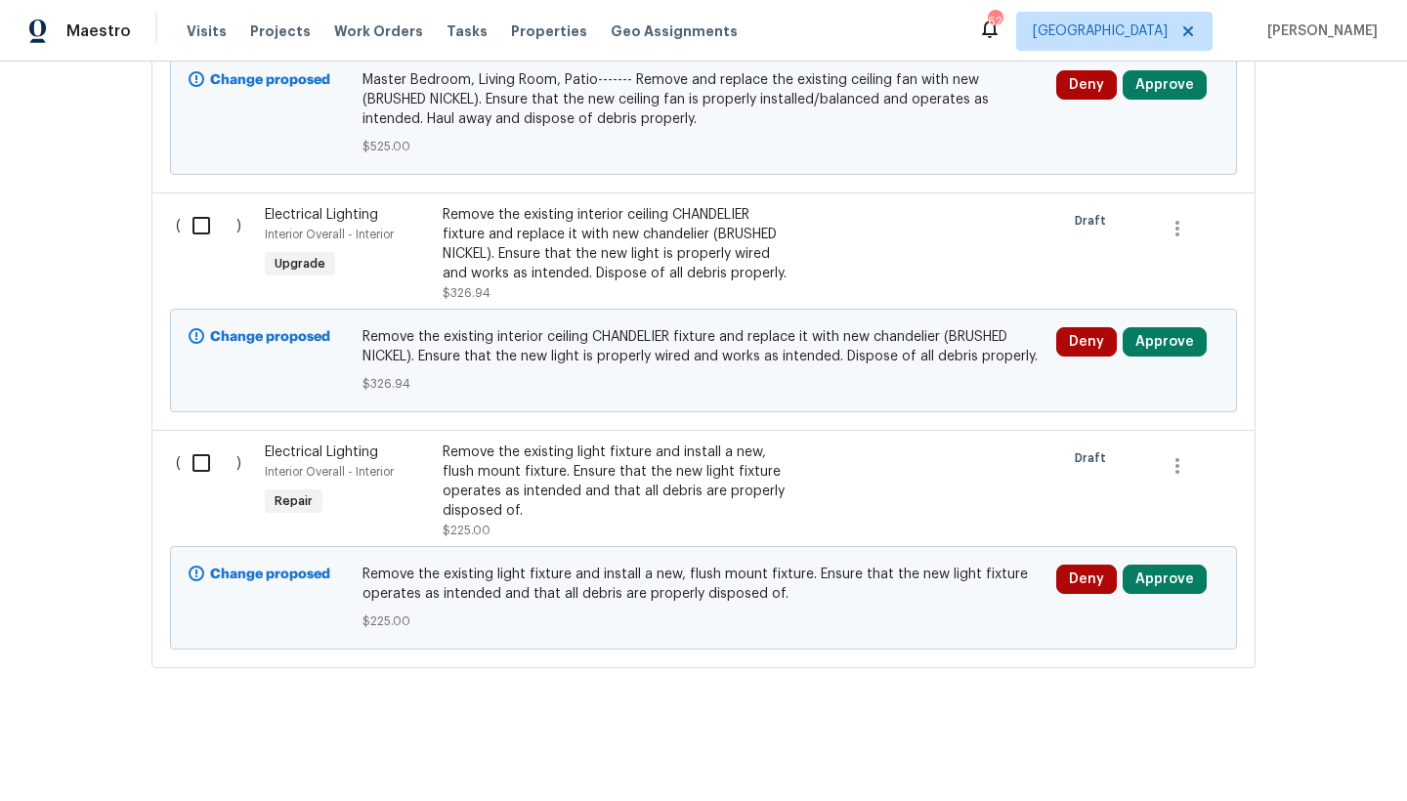
click at [443, 475] on div "Remove the existing light fixture and install a new, flush mount fixture. Ensur…" at bounding box center [615, 482] width 344 height 78
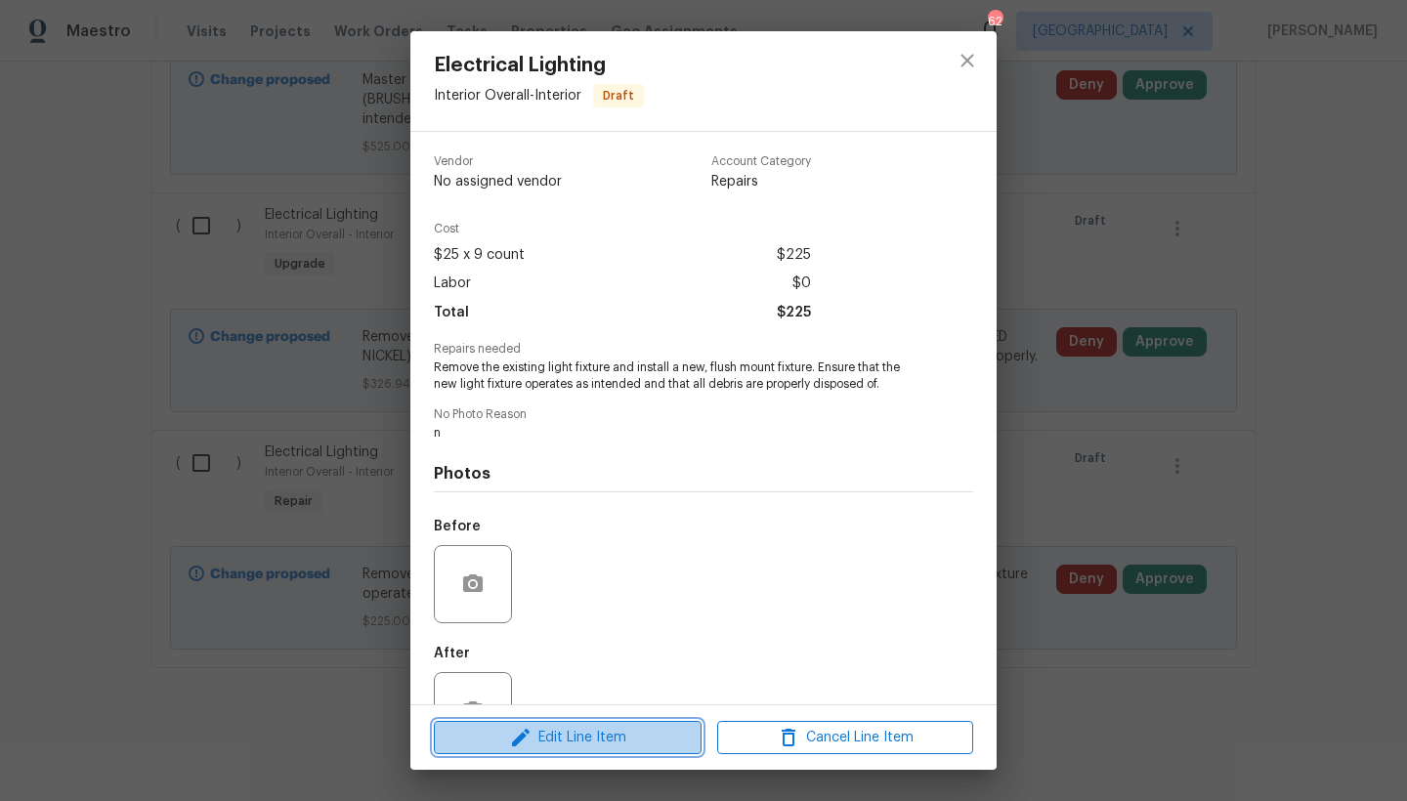
click at [514, 741] on icon "button" at bounding box center [521, 738] width 18 height 18
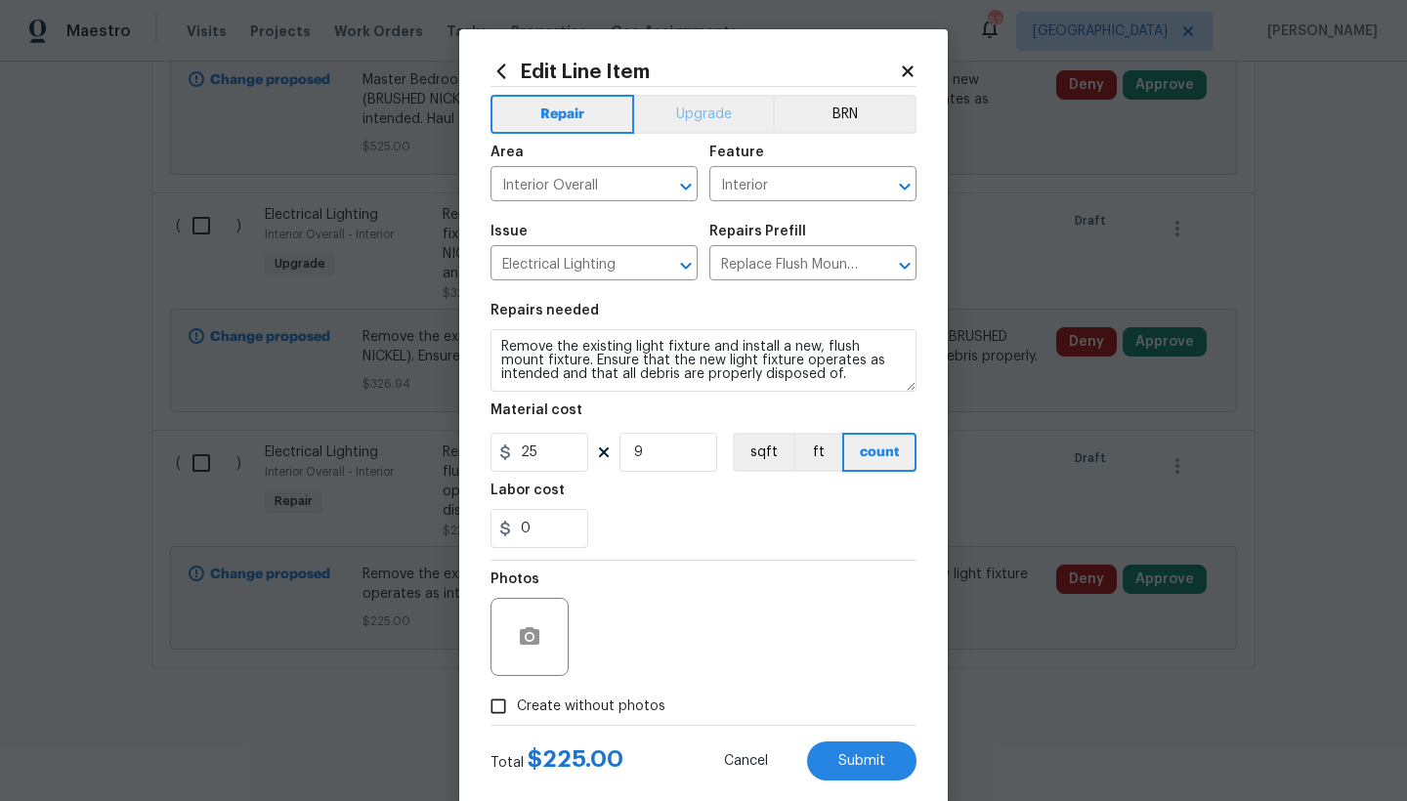
click at [717, 117] on button "Upgrade" at bounding box center [704, 114] width 140 height 39
click at [485, 709] on input "Create without photos" at bounding box center [498, 706] width 37 height 37
checkbox input "true"
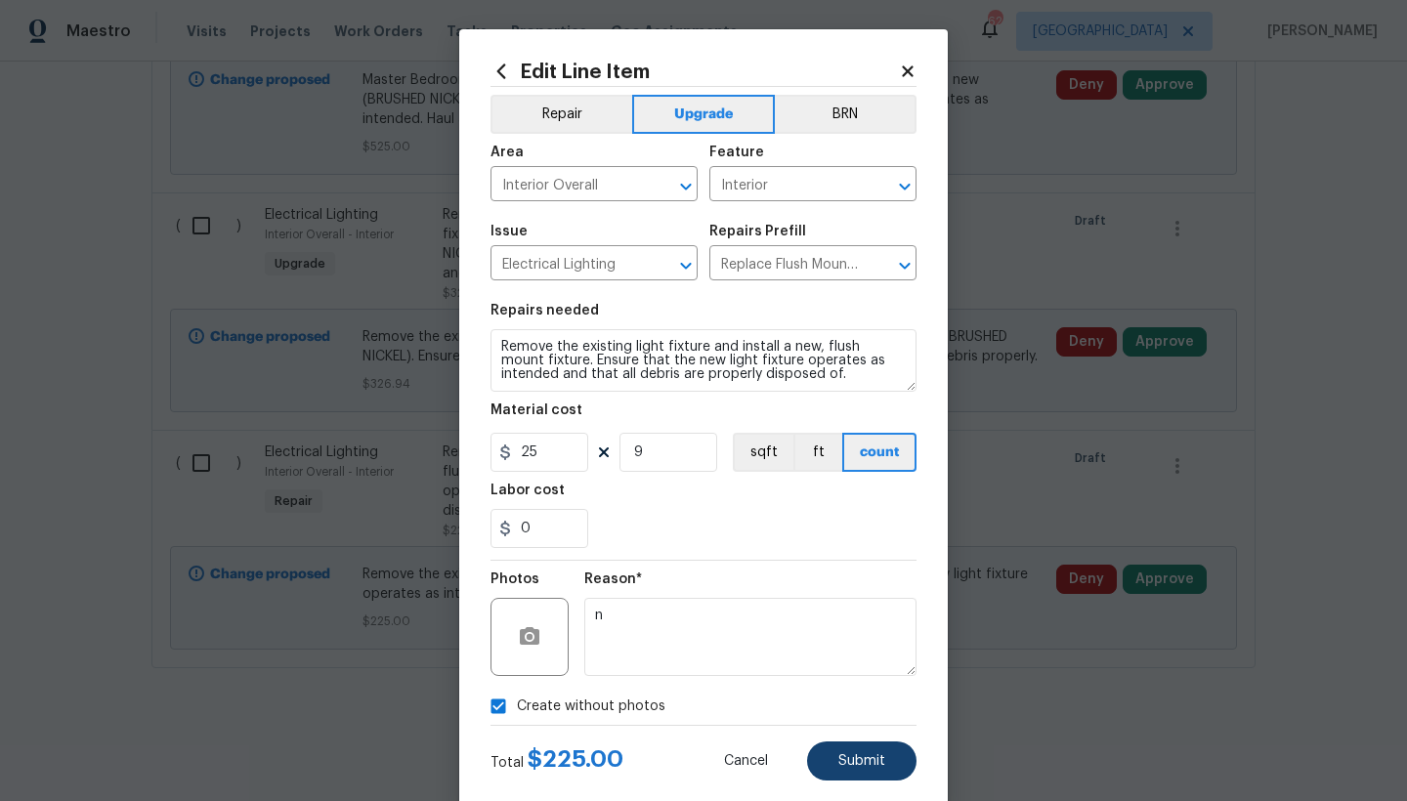
click at [871, 765] on span "Submit" at bounding box center [861, 761] width 47 height 15
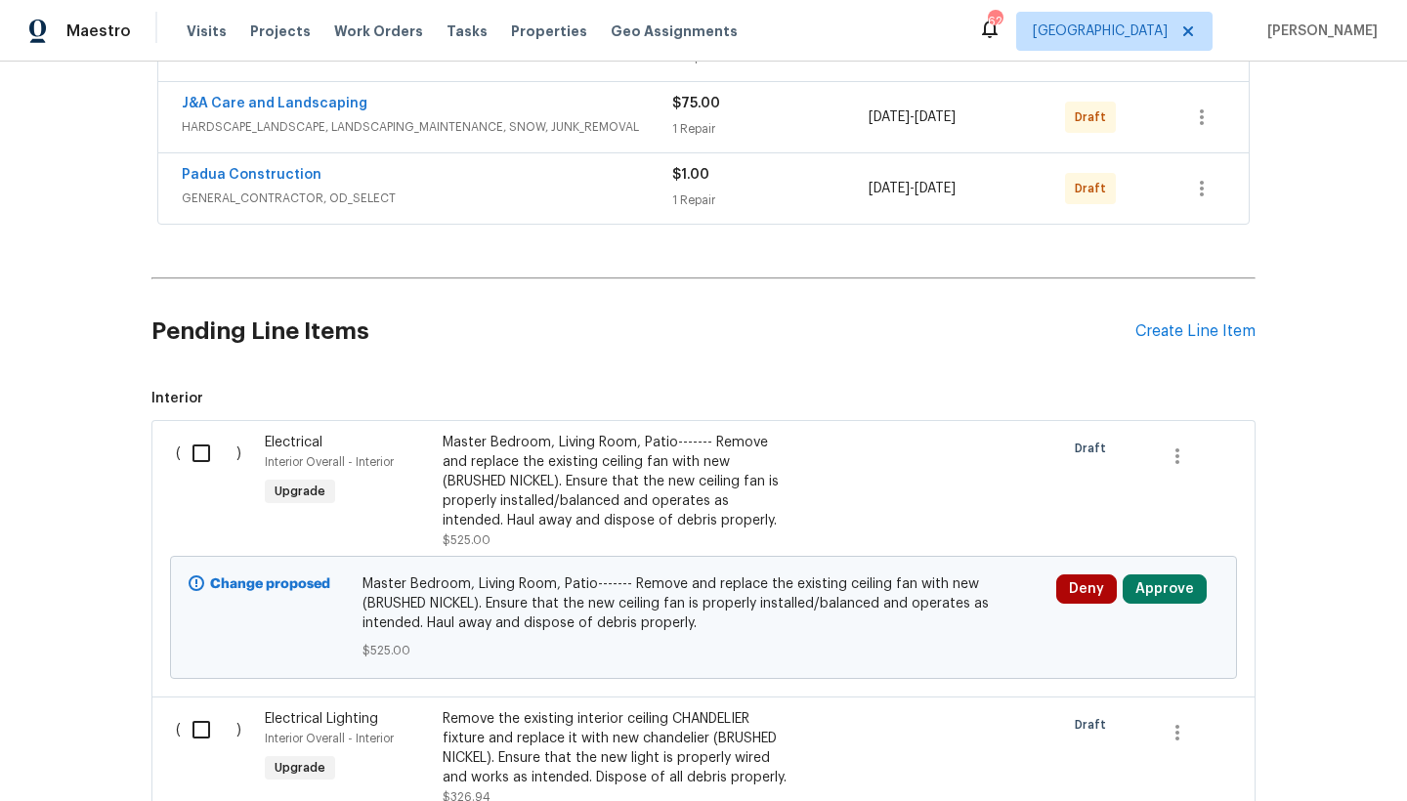
scroll to position [209, 0]
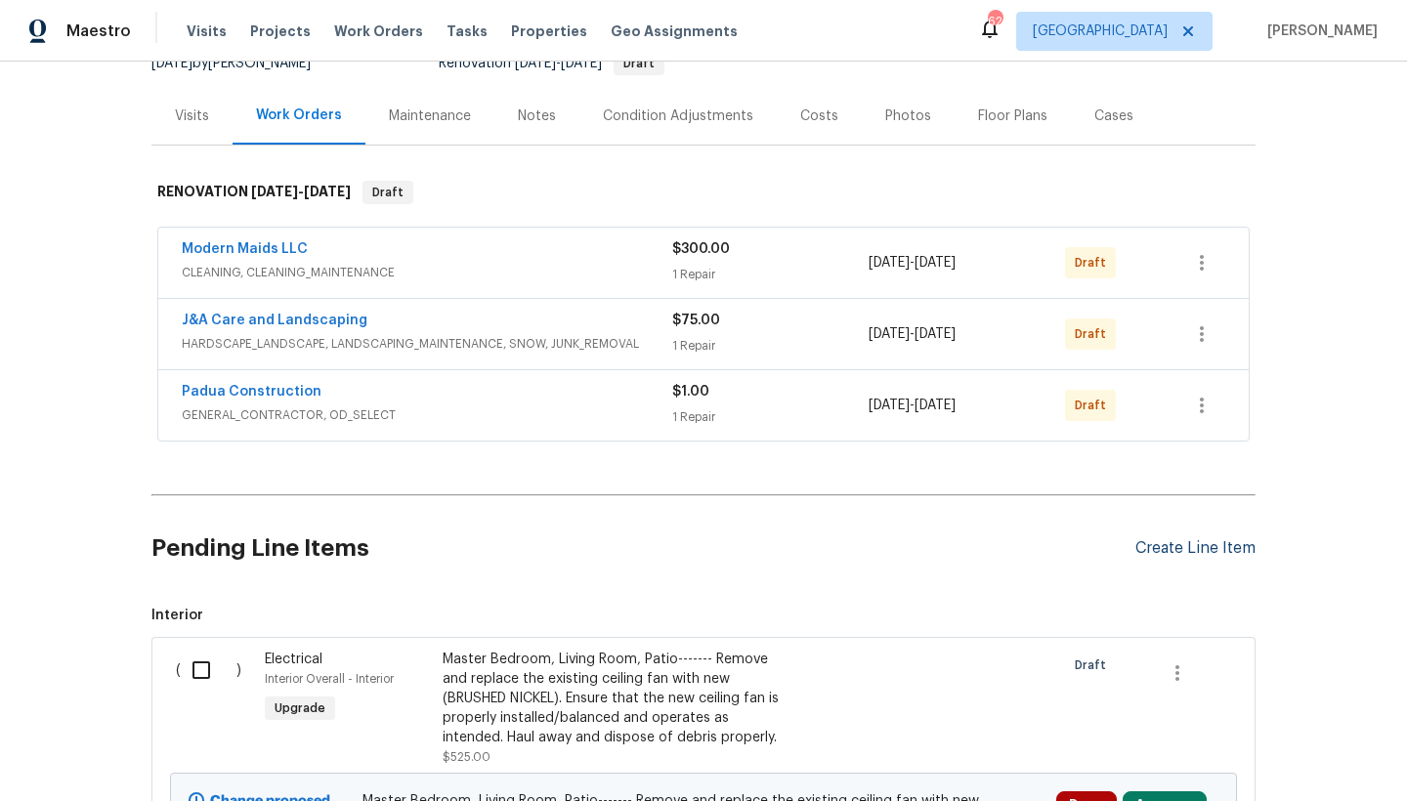
click at [1181, 548] on div "Create Line Item" at bounding box center [1195, 548] width 120 height 19
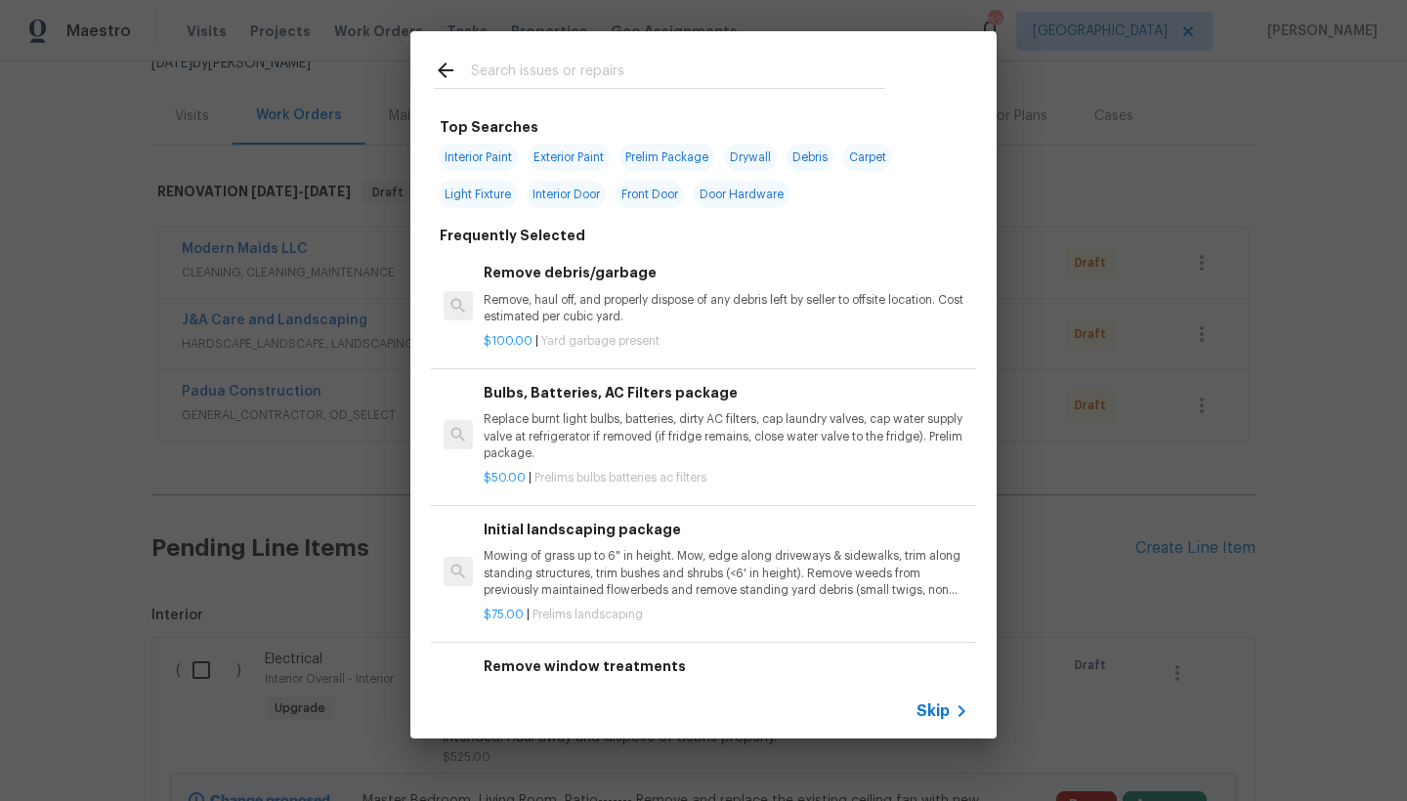
click at [521, 65] on input "text" at bounding box center [678, 73] width 414 height 29
click at [548, 74] on input "text" at bounding box center [678, 73] width 414 height 29
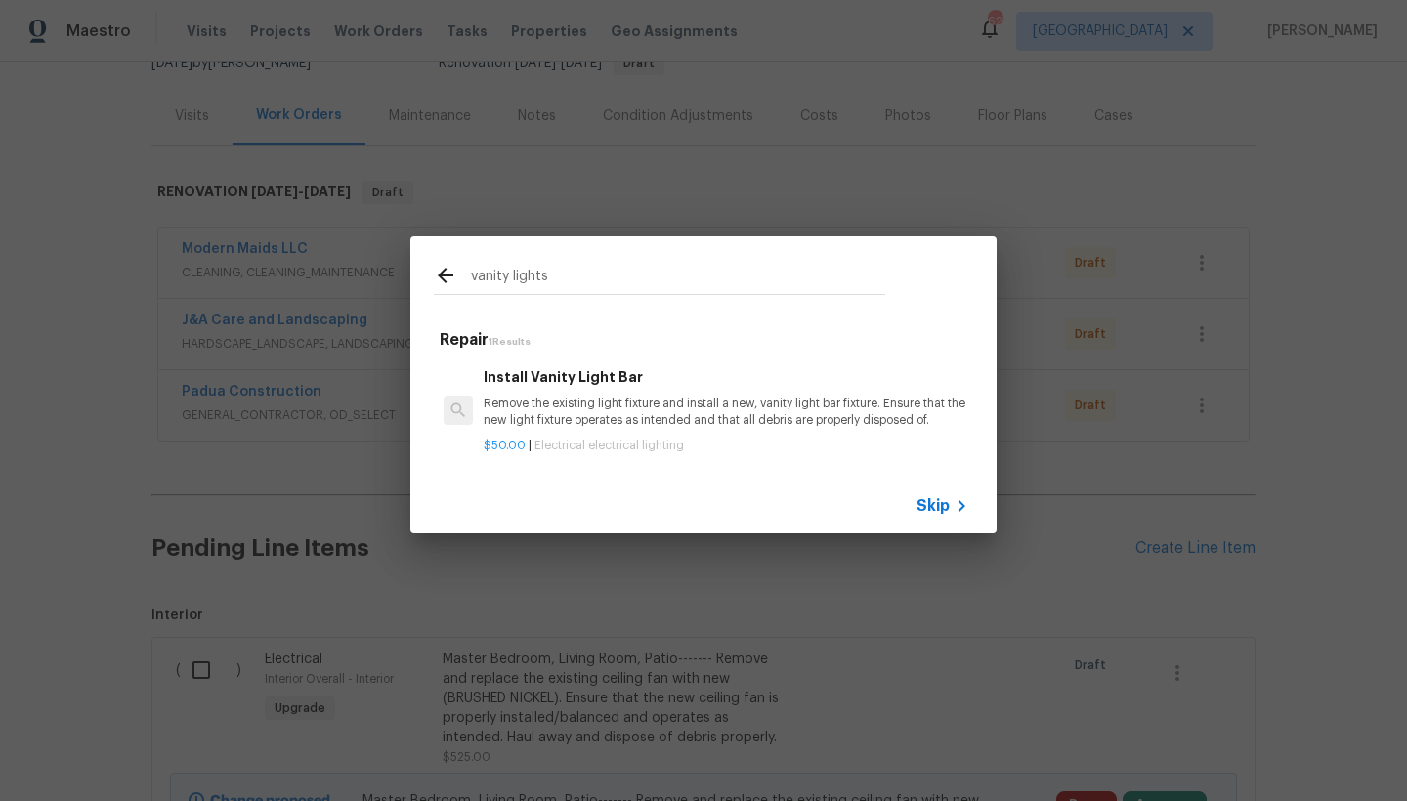
scroll to position [3, 0]
type input "vanity lights"
click at [689, 401] on p "Remove the existing light fixture and install a new, vanity light bar fixture. …" at bounding box center [726, 409] width 485 height 33
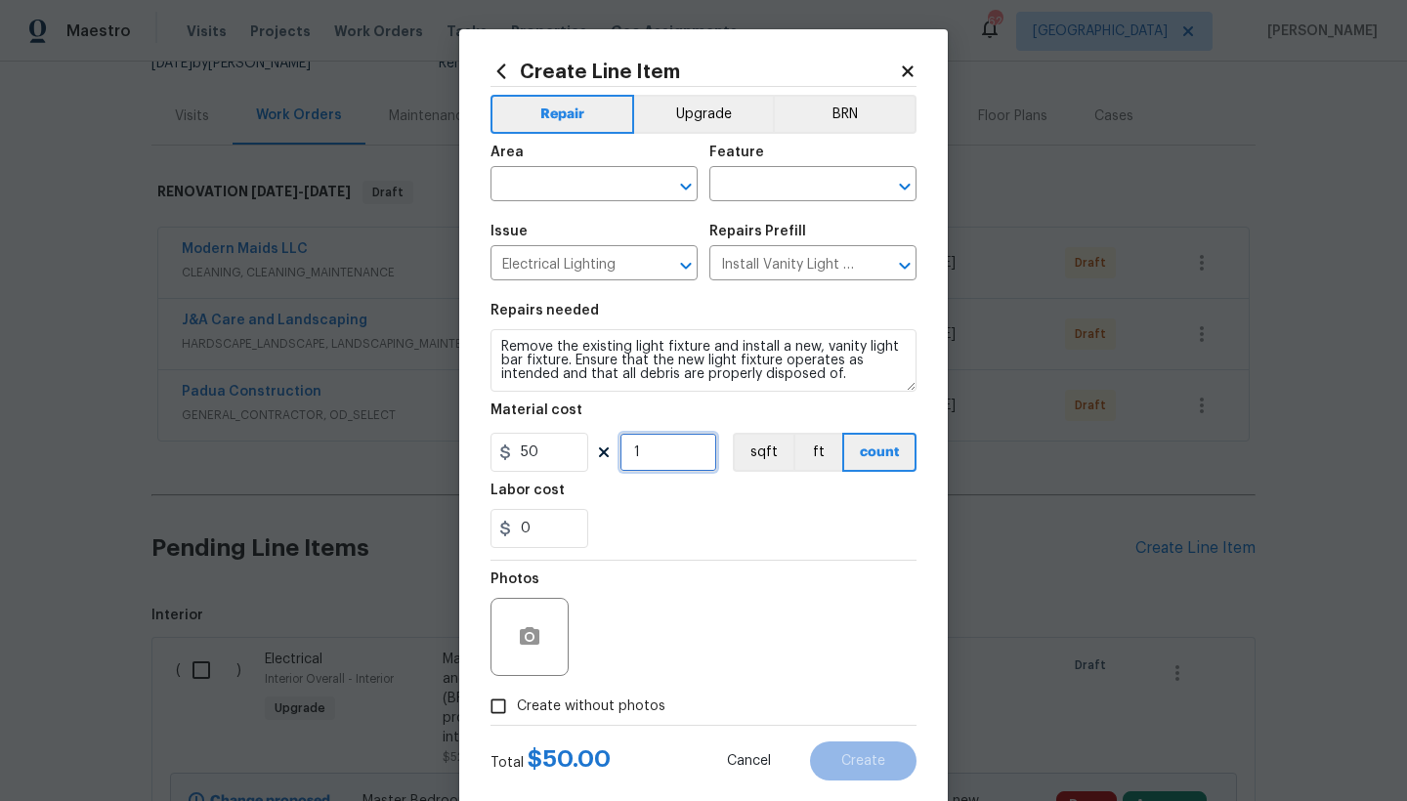
drag, startPoint x: 626, startPoint y: 452, endPoint x: 512, endPoint y: 443, distance: 114.6
click at [506, 434] on div "50 1 sqft ft count" at bounding box center [703, 452] width 426 height 39
type input "2"
click at [634, 124] on button "Upgrade" at bounding box center [704, 114] width 140 height 39
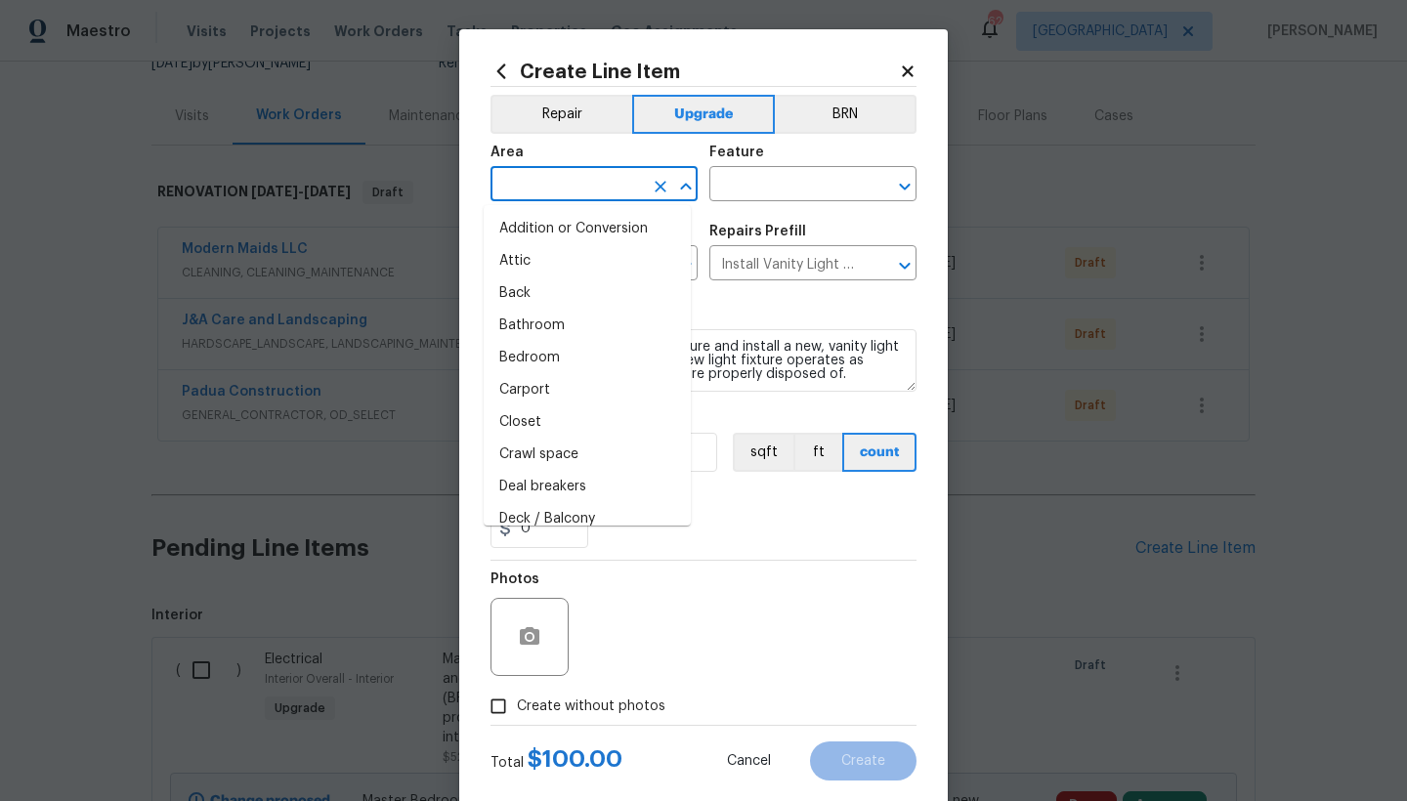
click at [593, 190] on input "text" at bounding box center [566, 186] width 152 height 30
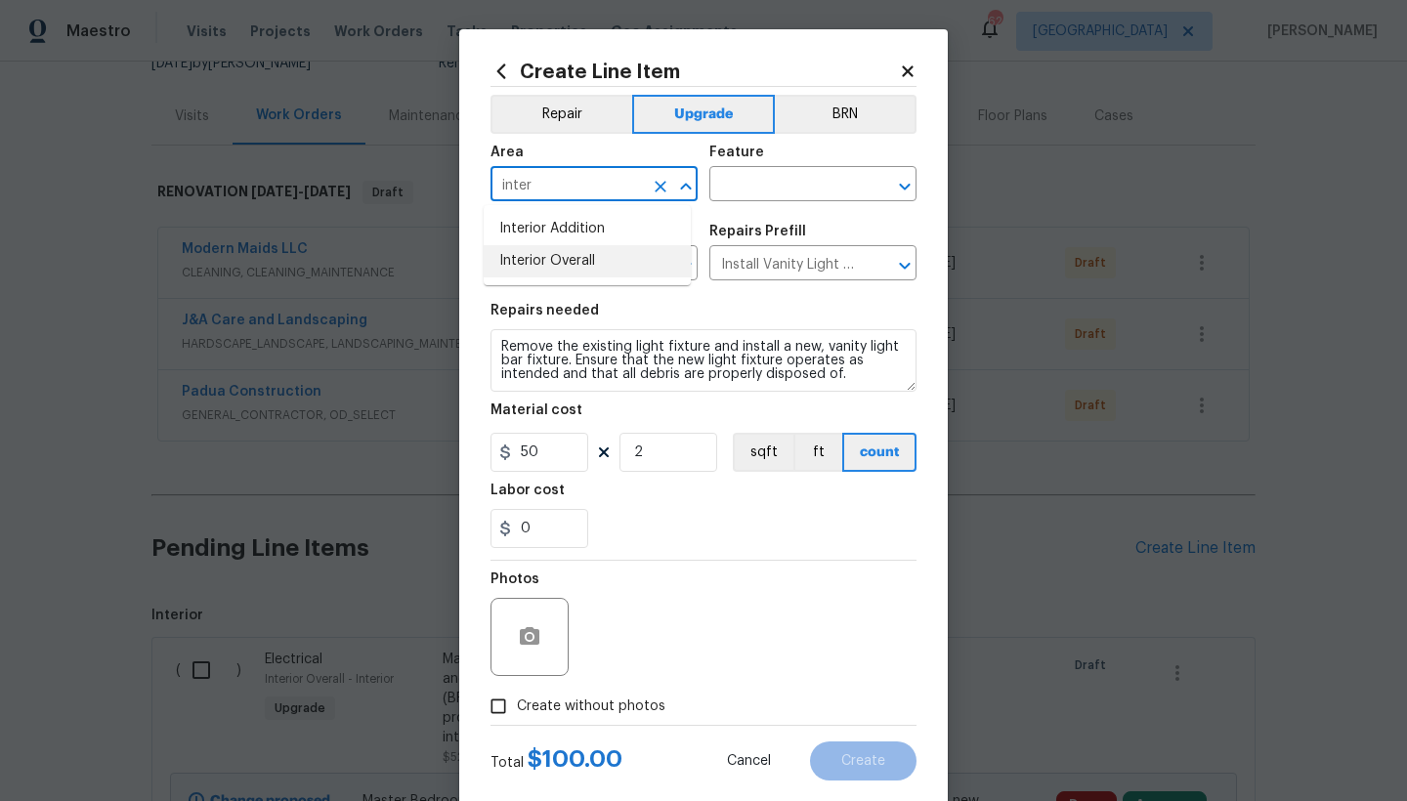
click at [515, 269] on li "Interior Overall" at bounding box center [587, 261] width 207 height 32
type input "Interior Overall"
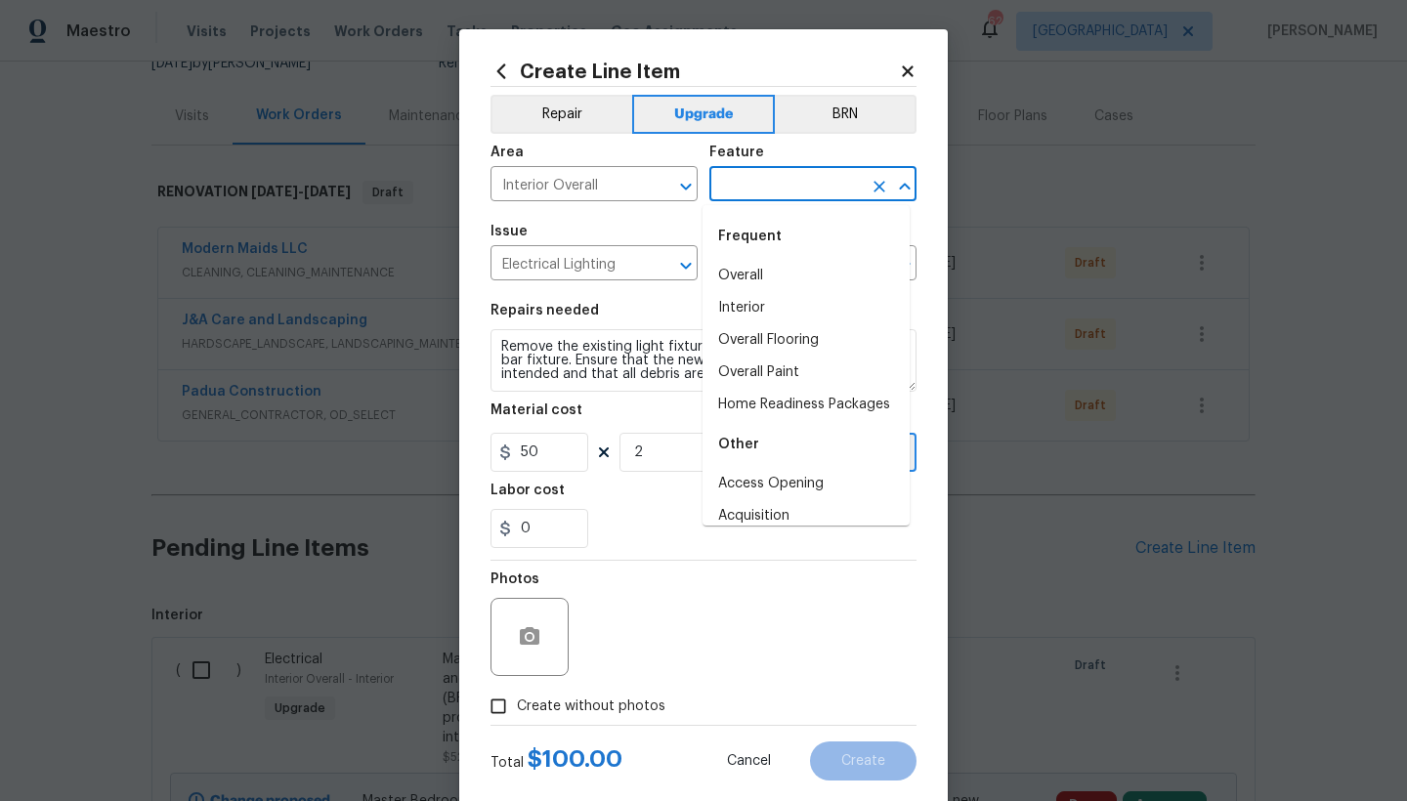
click at [823, 191] on input "text" at bounding box center [785, 186] width 152 height 30
click at [735, 314] on li "Interior" at bounding box center [805, 308] width 207 height 32
type input "Interior"
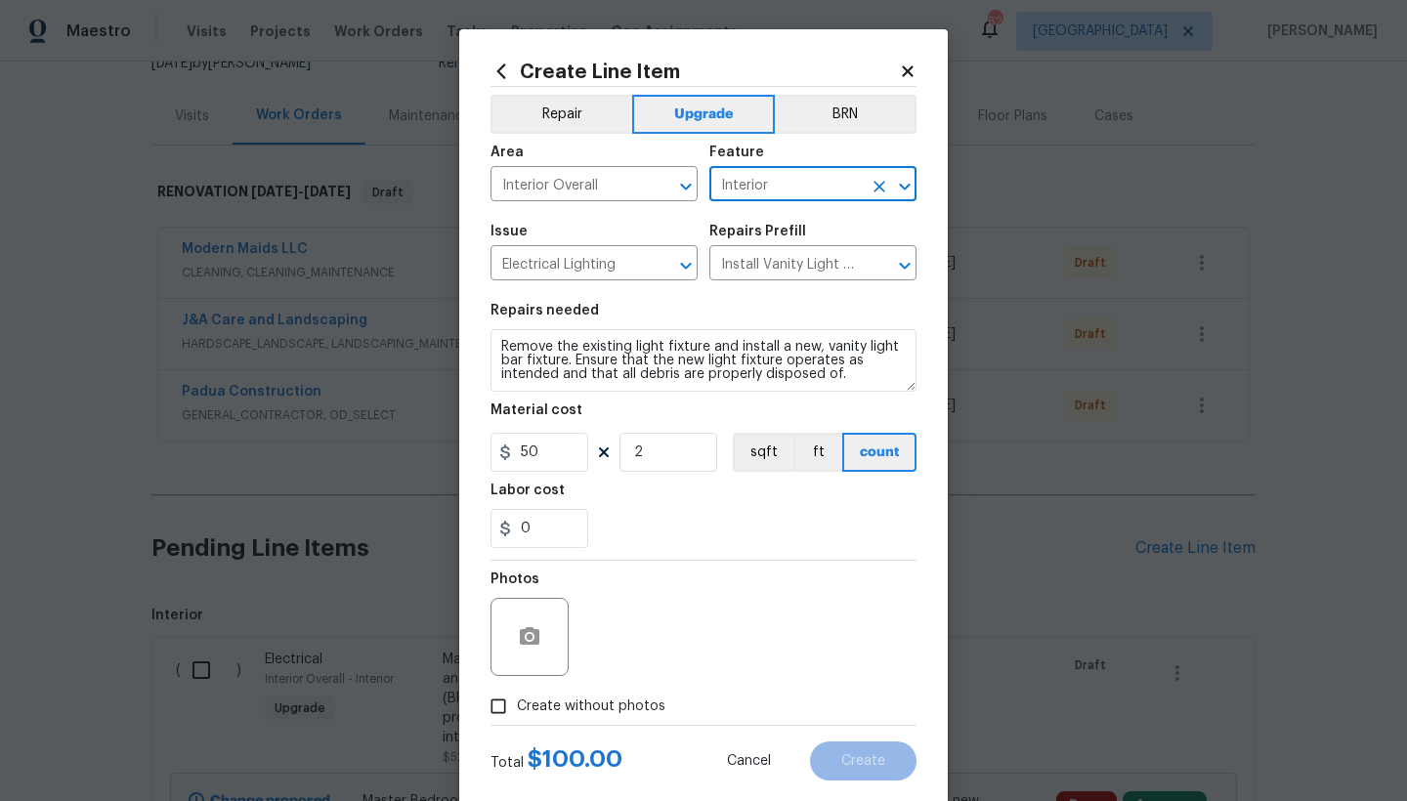
click at [494, 710] on input "Create without photos" at bounding box center [498, 706] width 37 height 37
checkbox input "true"
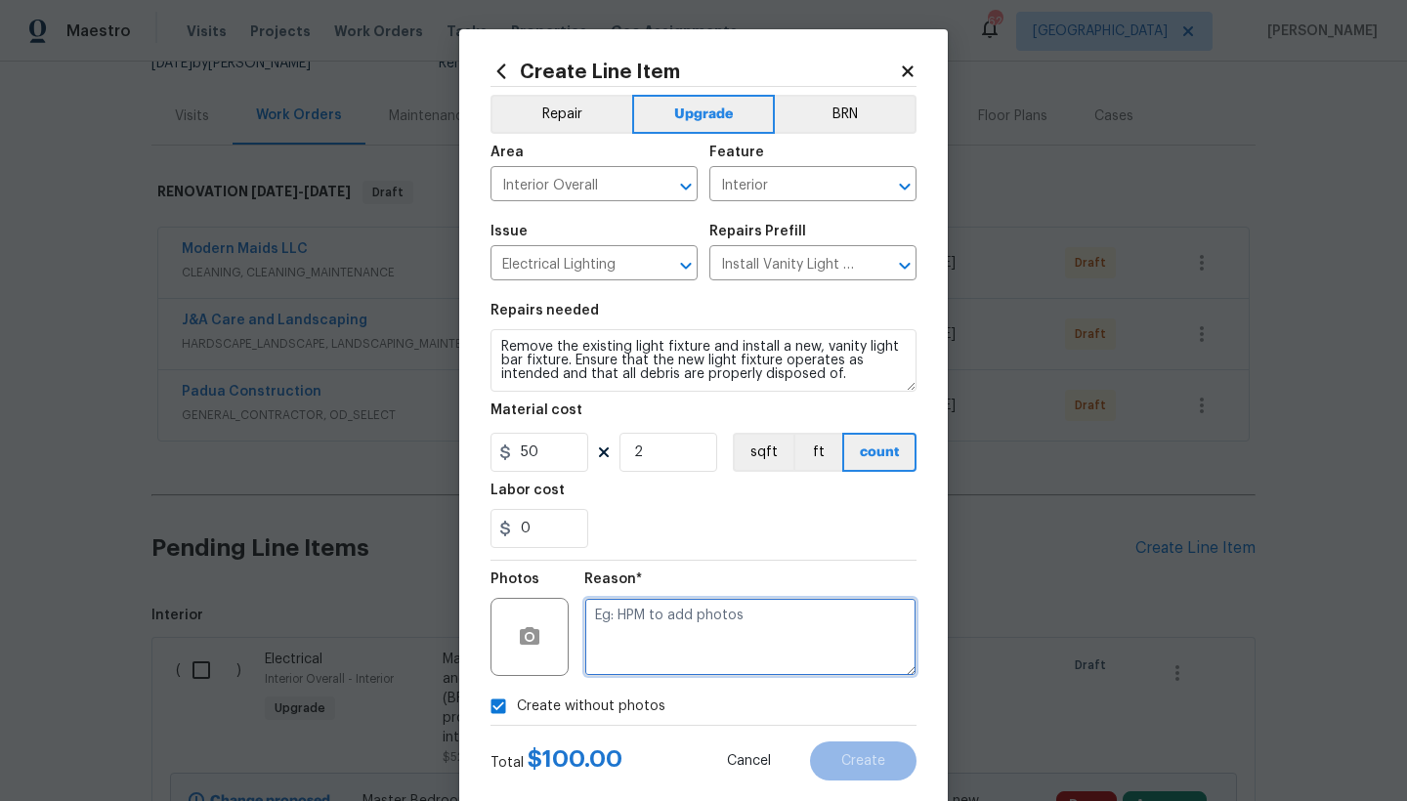
click at [624, 653] on textarea at bounding box center [750, 637] width 332 height 78
type textarea "n"
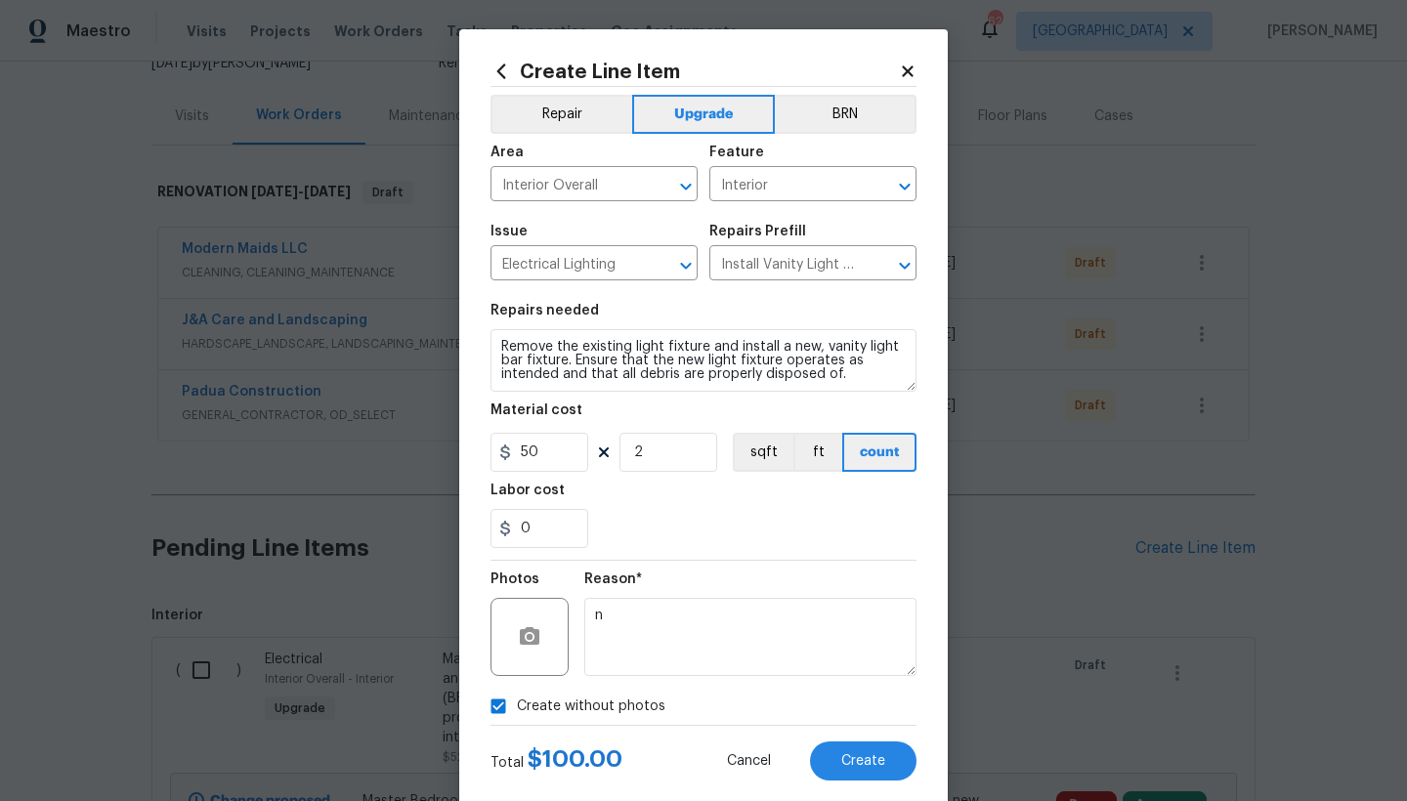
click at [668, 523] on div "0" at bounding box center [703, 528] width 426 height 39
click at [875, 767] on span "Create" at bounding box center [863, 761] width 44 height 15
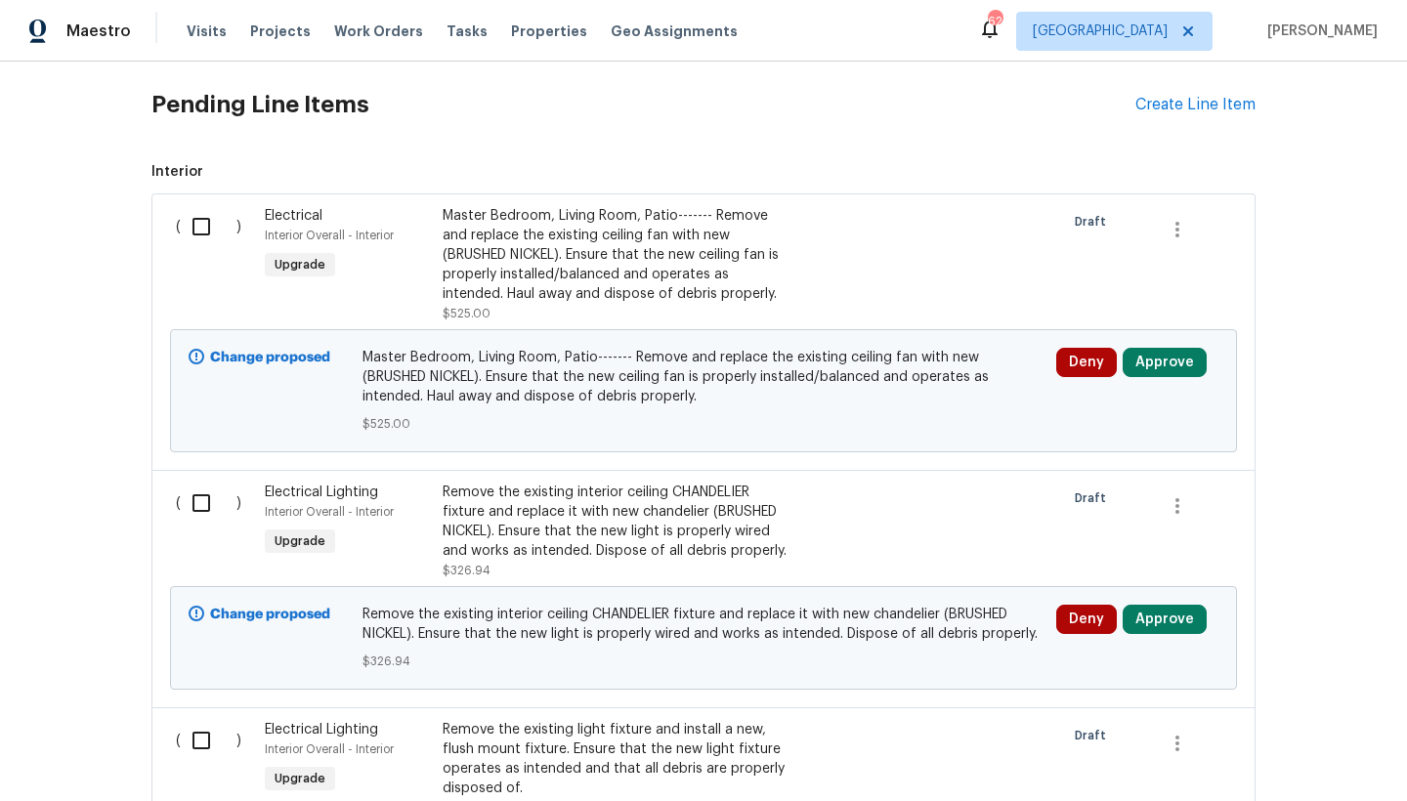
scroll to position [302, 0]
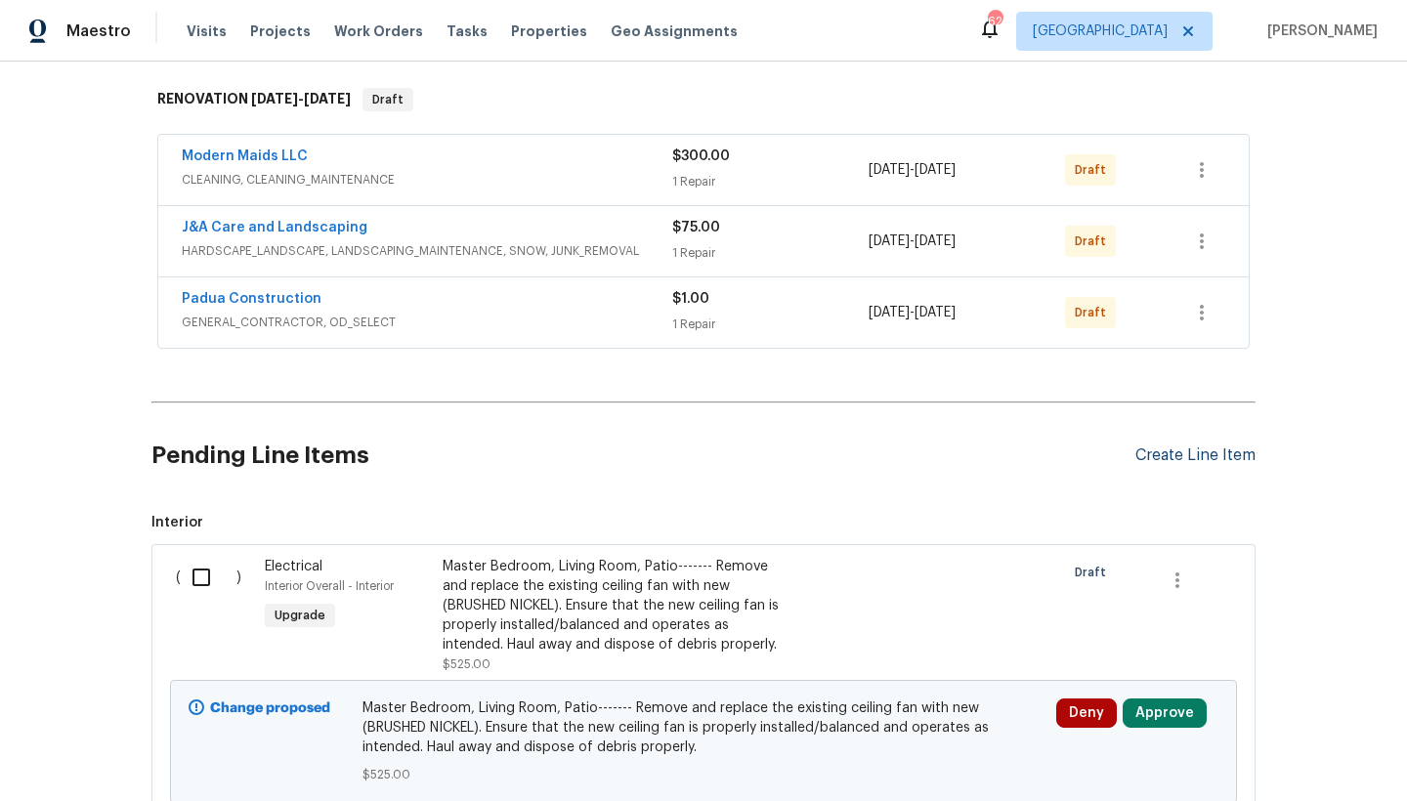
click at [1175, 461] on div "Create Line Item" at bounding box center [1195, 455] width 120 height 19
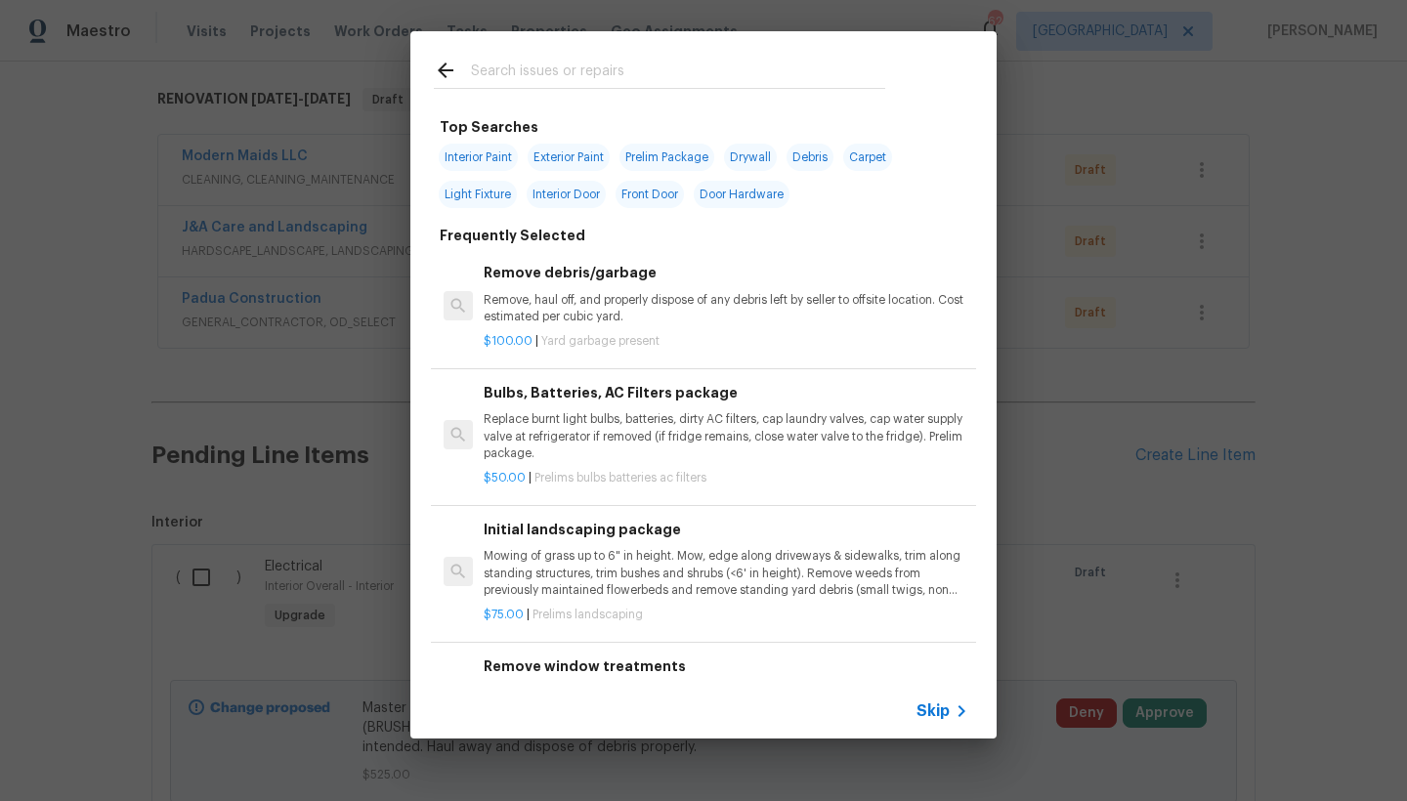
click at [491, 58] on div at bounding box center [659, 69] width 498 height 77
click at [542, 68] on input "text" at bounding box center [678, 73] width 414 height 29
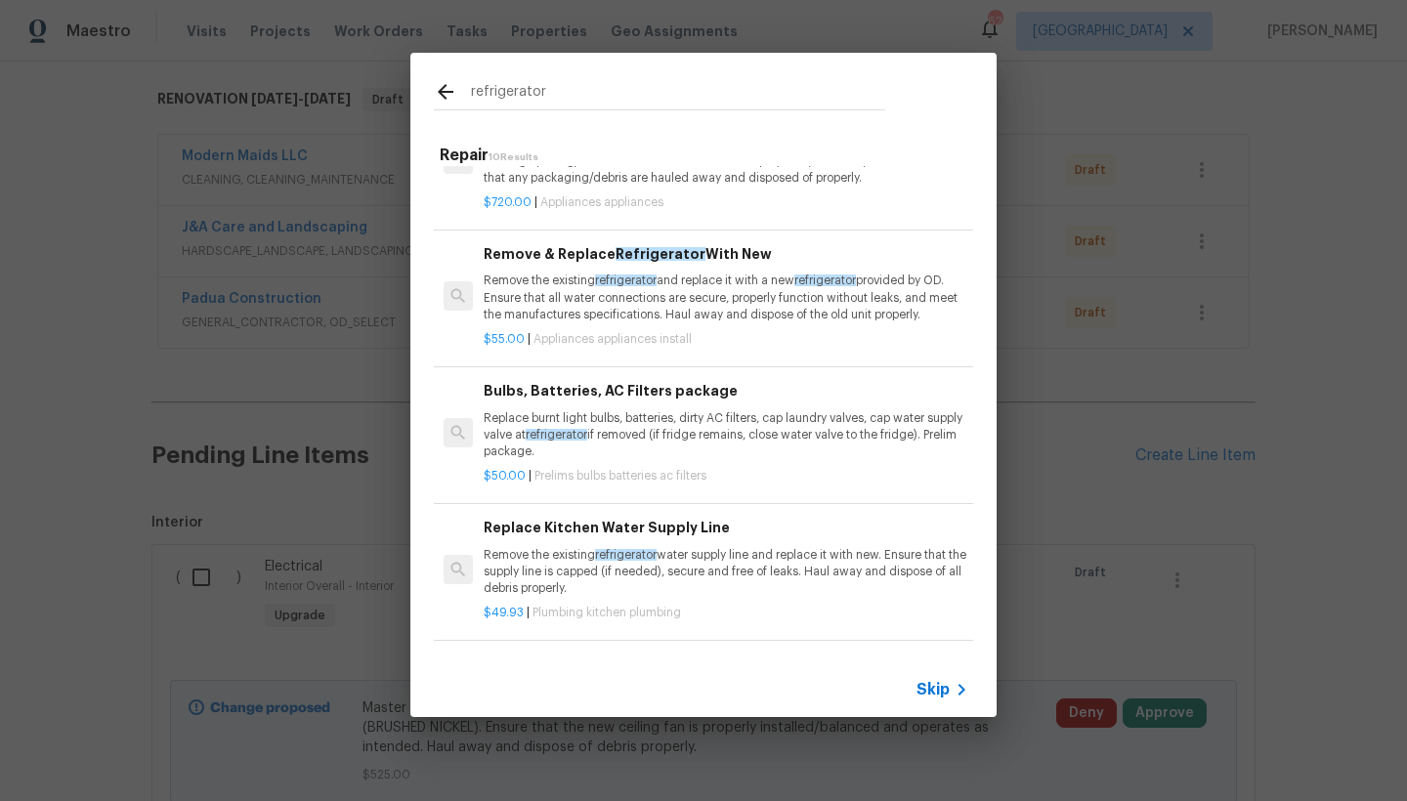
scroll to position [148, 0]
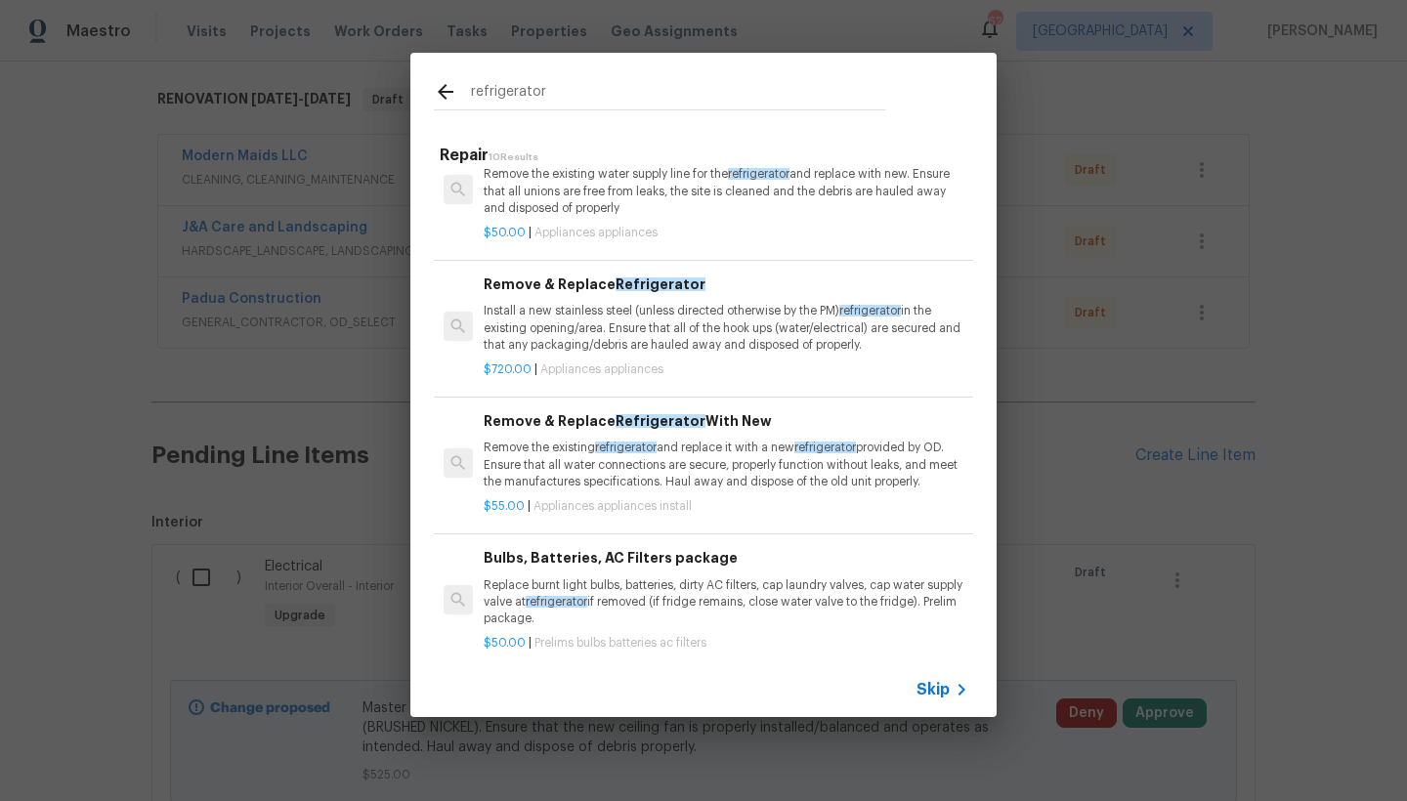
type input "refrigerator"
click at [569, 295] on h6 "Remove & Replace Refrigerator" at bounding box center [726, 284] width 485 height 21
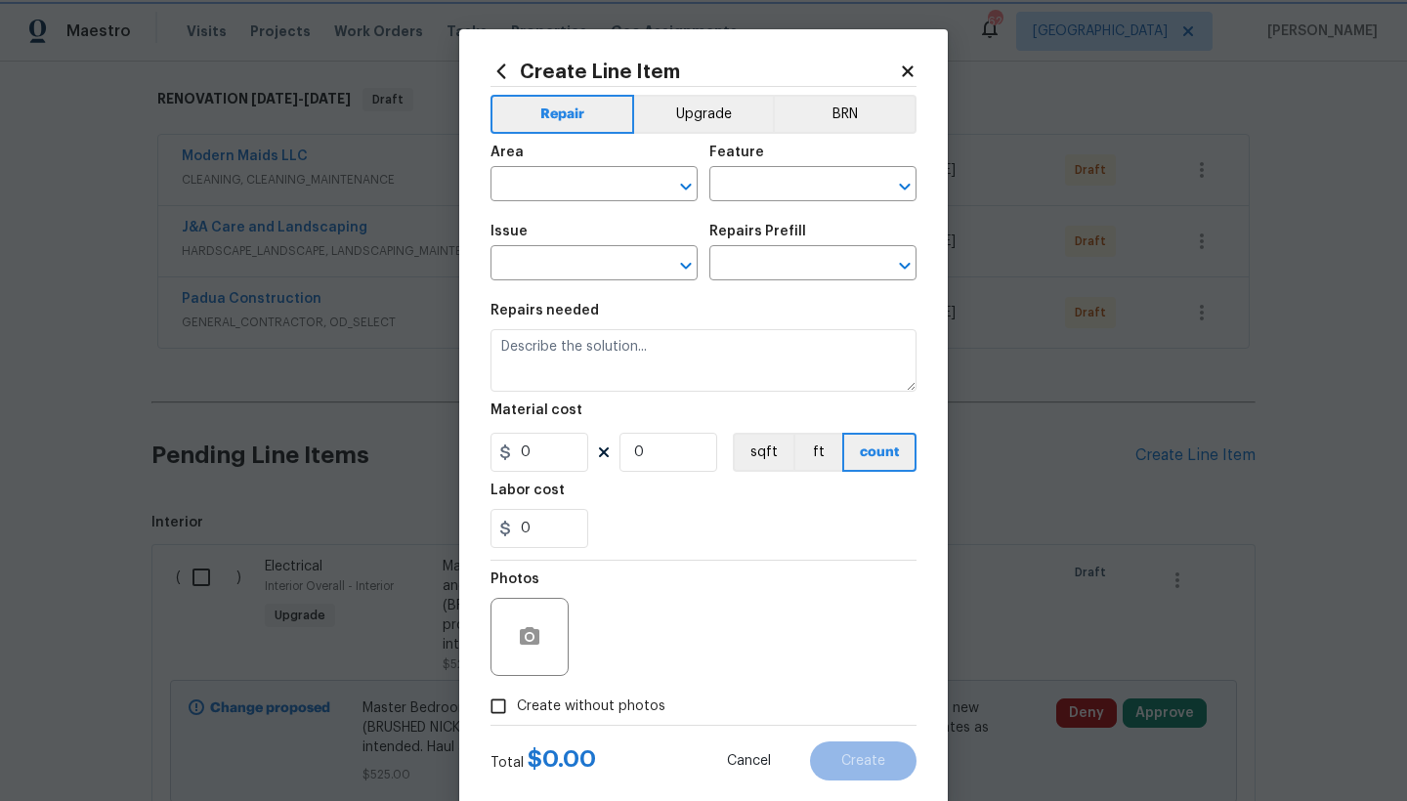
type input "Appliances"
type textarea "Install a new stainless steel (unless directed otherwise by the PM) refrigerato…"
type input "1"
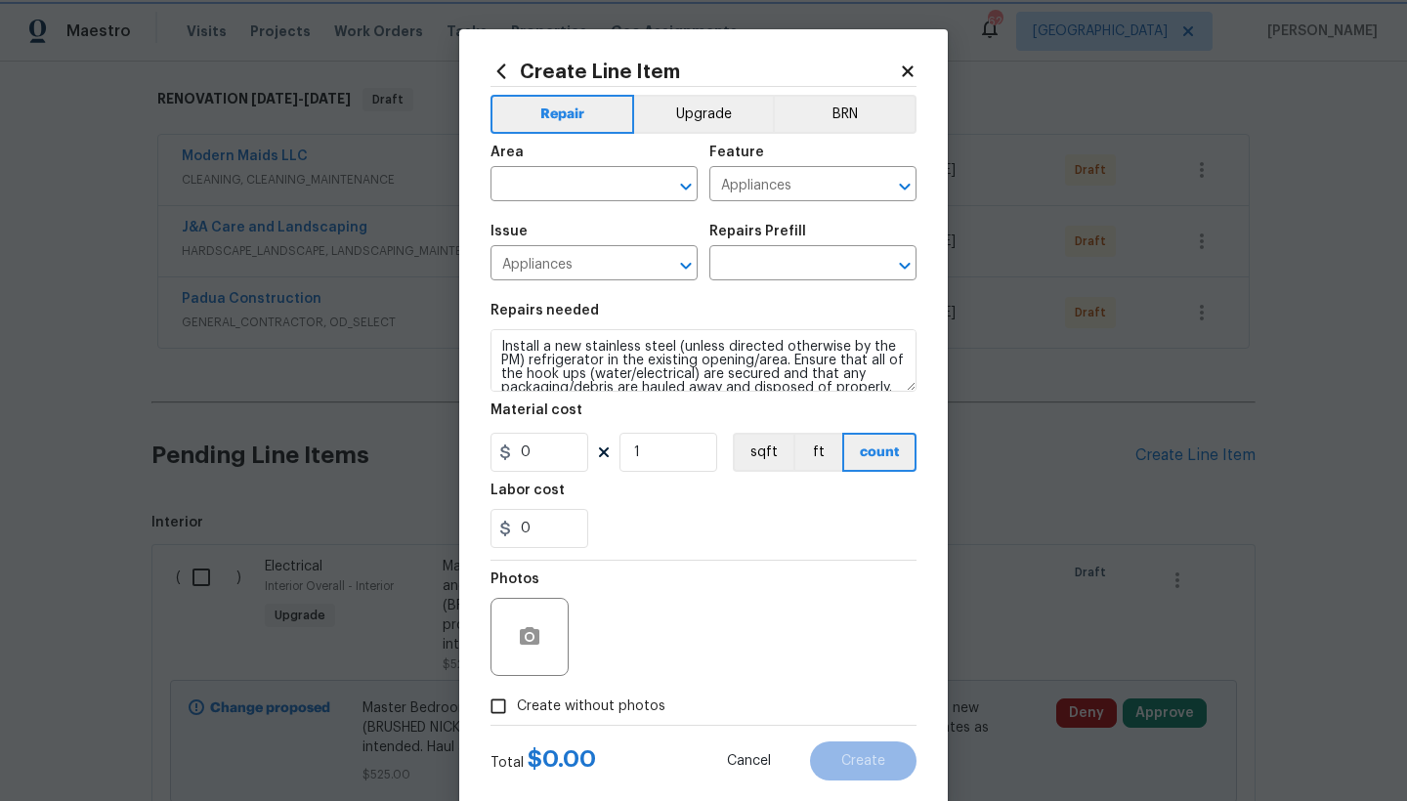
type input "Remove & Replace Refrigerator $720.00"
drag, startPoint x: 518, startPoint y: 446, endPoint x: 462, endPoint y: 432, distance: 57.6
click at [464, 432] on div "Create Line Item Repair Upgrade BRN Area ​ Feature Appliances ​ Issue Appliance…" at bounding box center [703, 420] width 488 height 782
type input "800"
click at [507, 180] on input "text" at bounding box center [566, 186] width 152 height 30
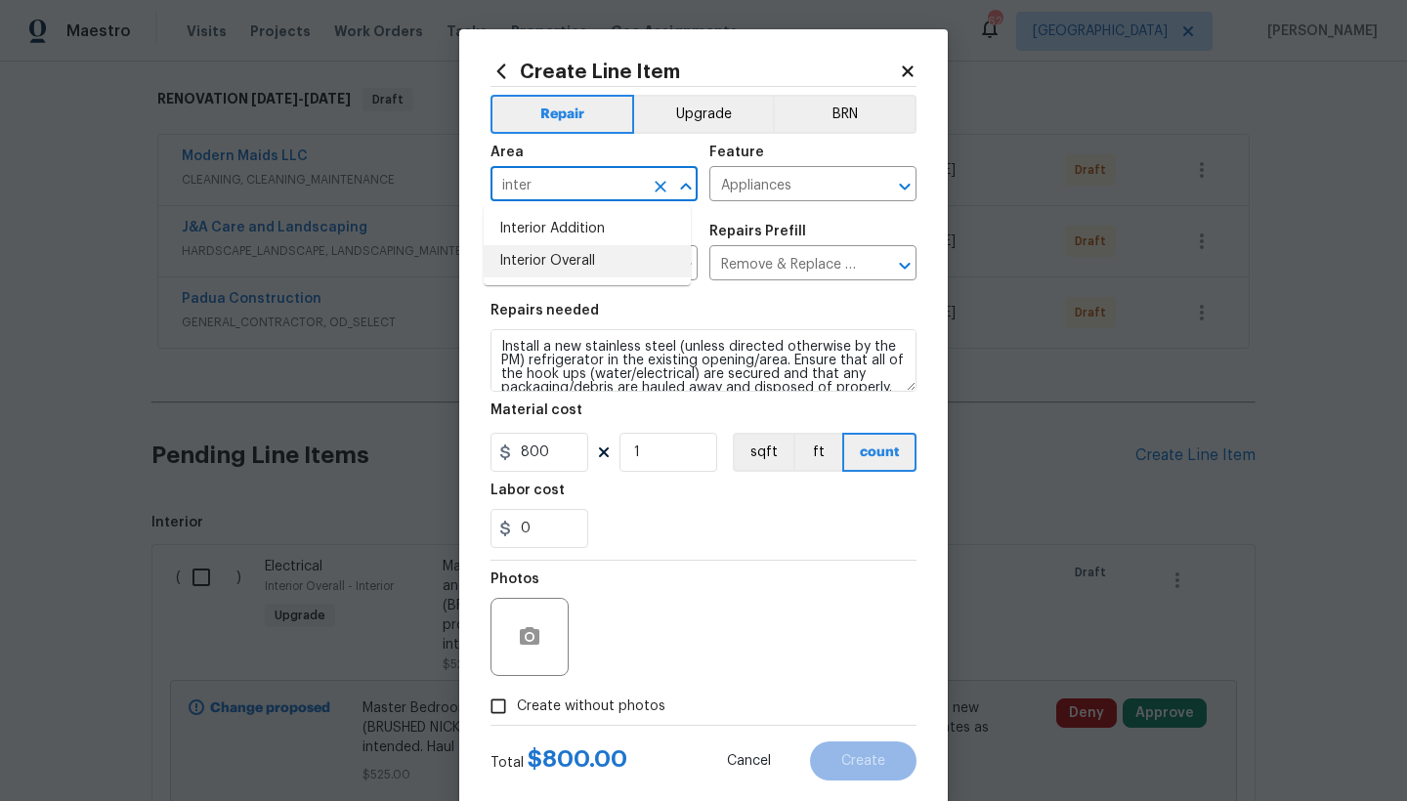
click at [544, 254] on li "Interior Overall" at bounding box center [587, 261] width 207 height 32
type input "Interior Overall"
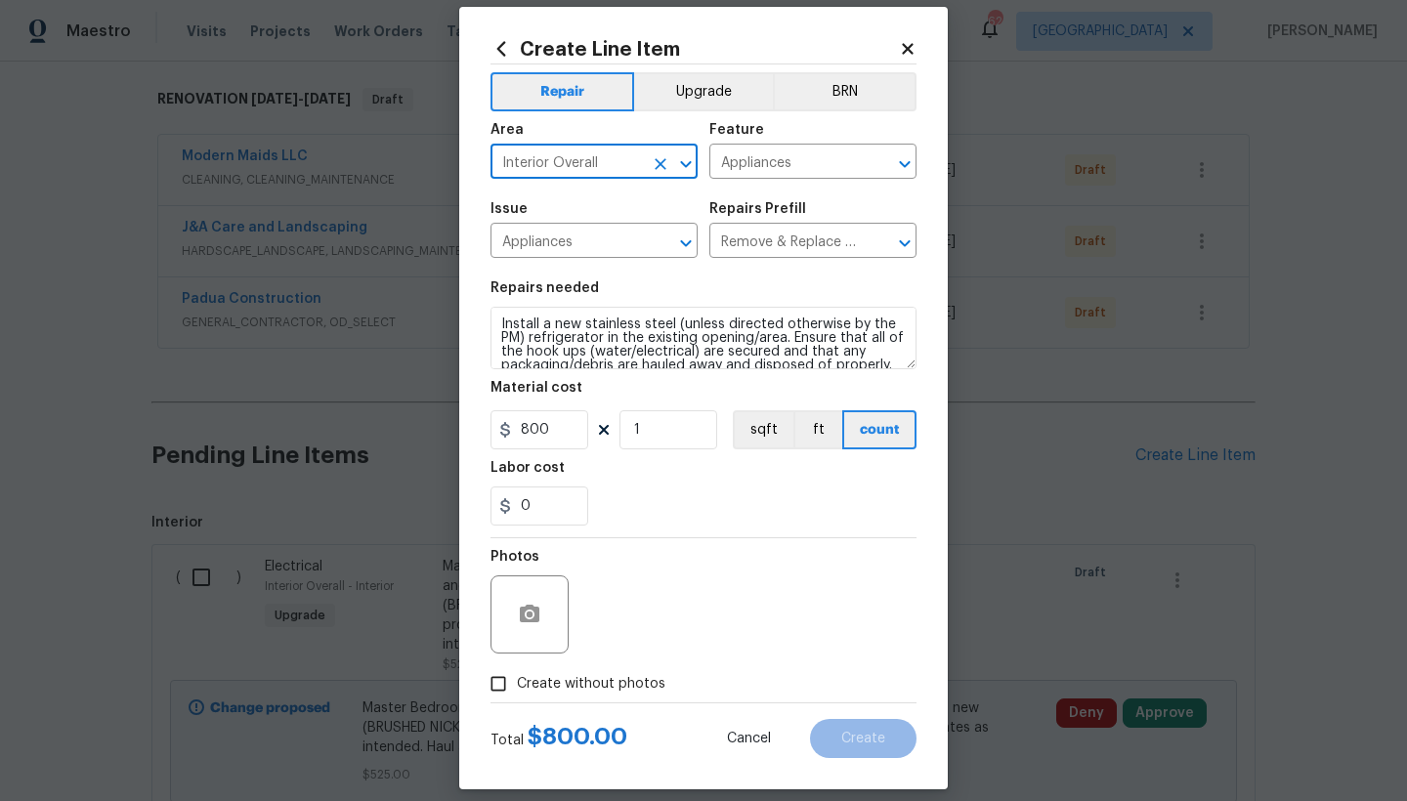
scroll to position [40, 0]
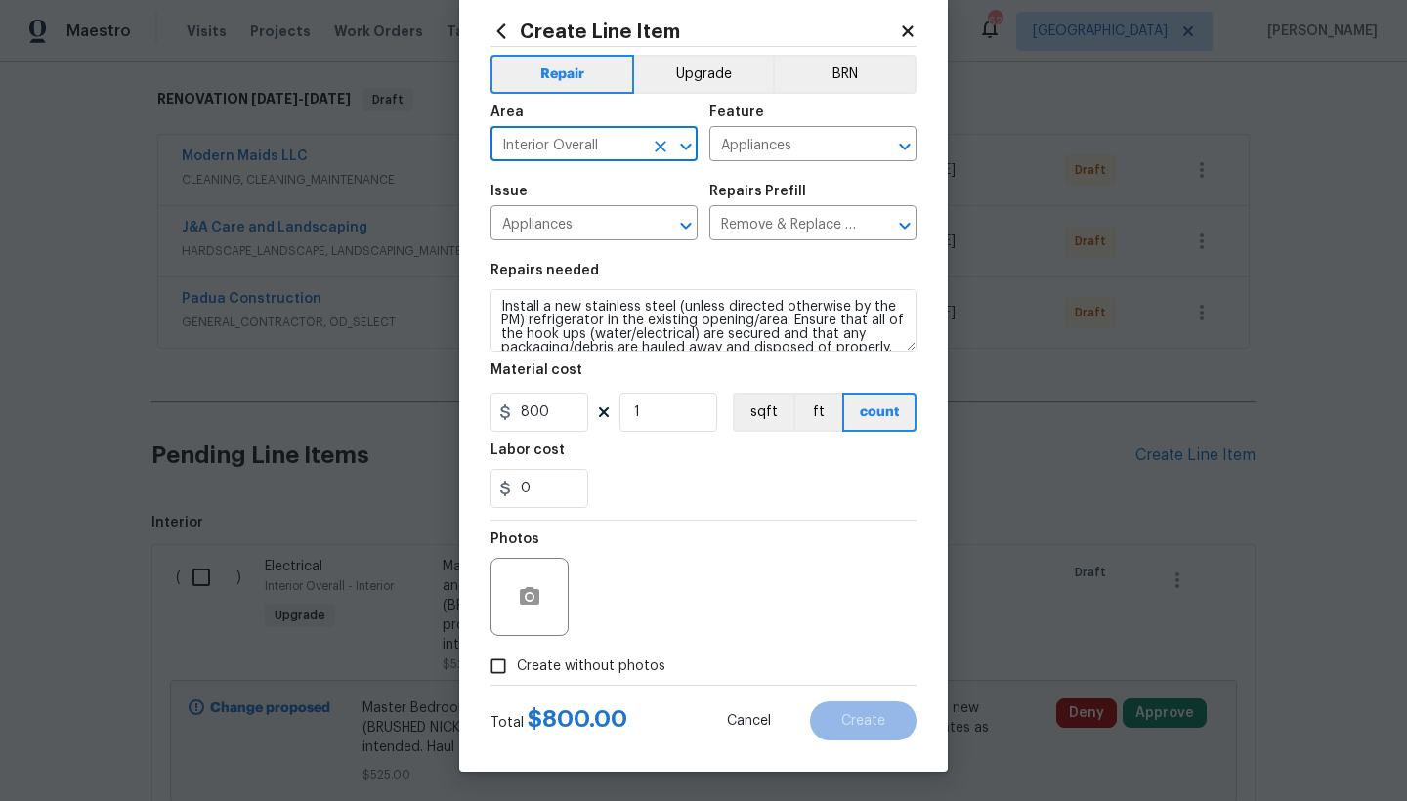
click at [488, 666] on input "Create without photos" at bounding box center [498, 666] width 37 height 37
checkbox input "true"
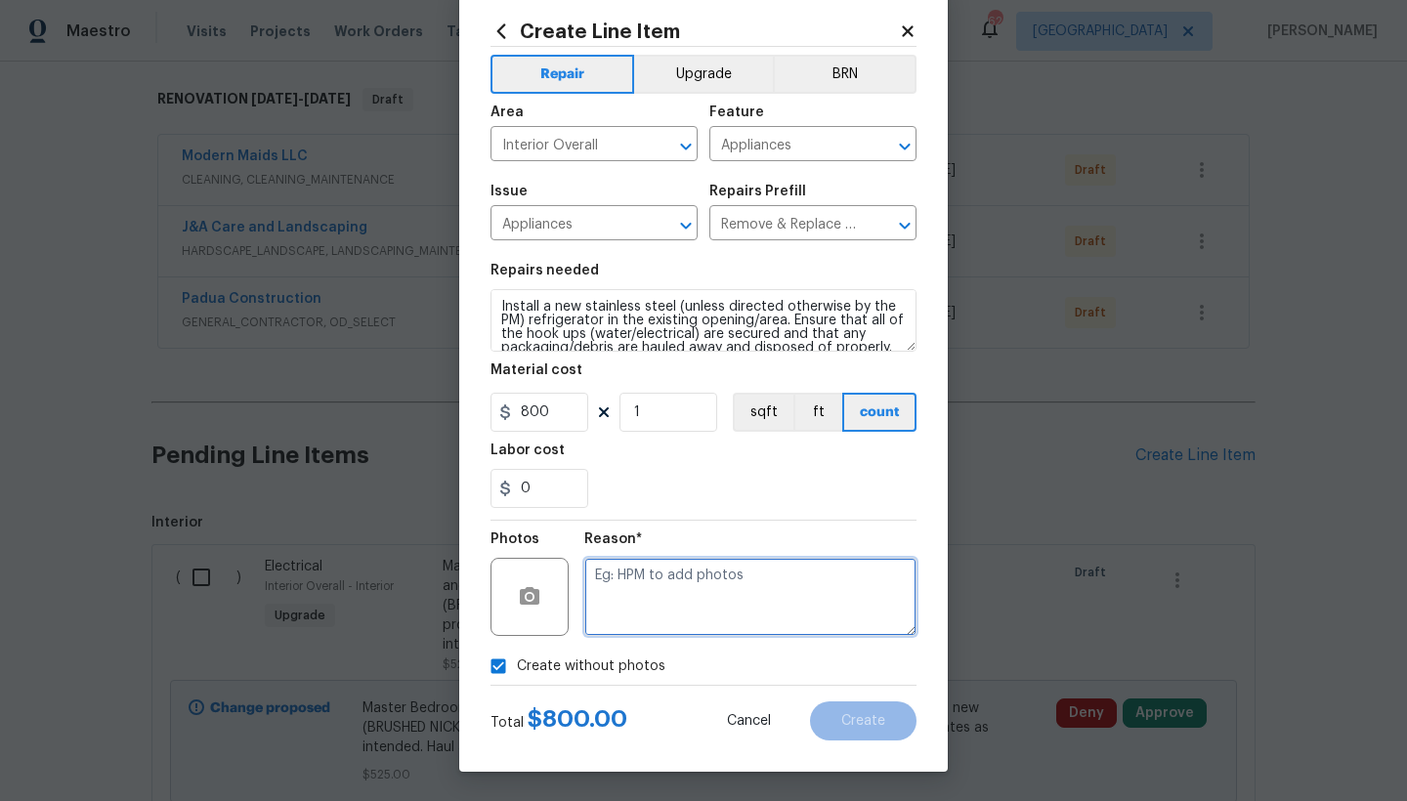
click at [644, 577] on textarea at bounding box center [750, 597] width 332 height 78
type textarea "n"
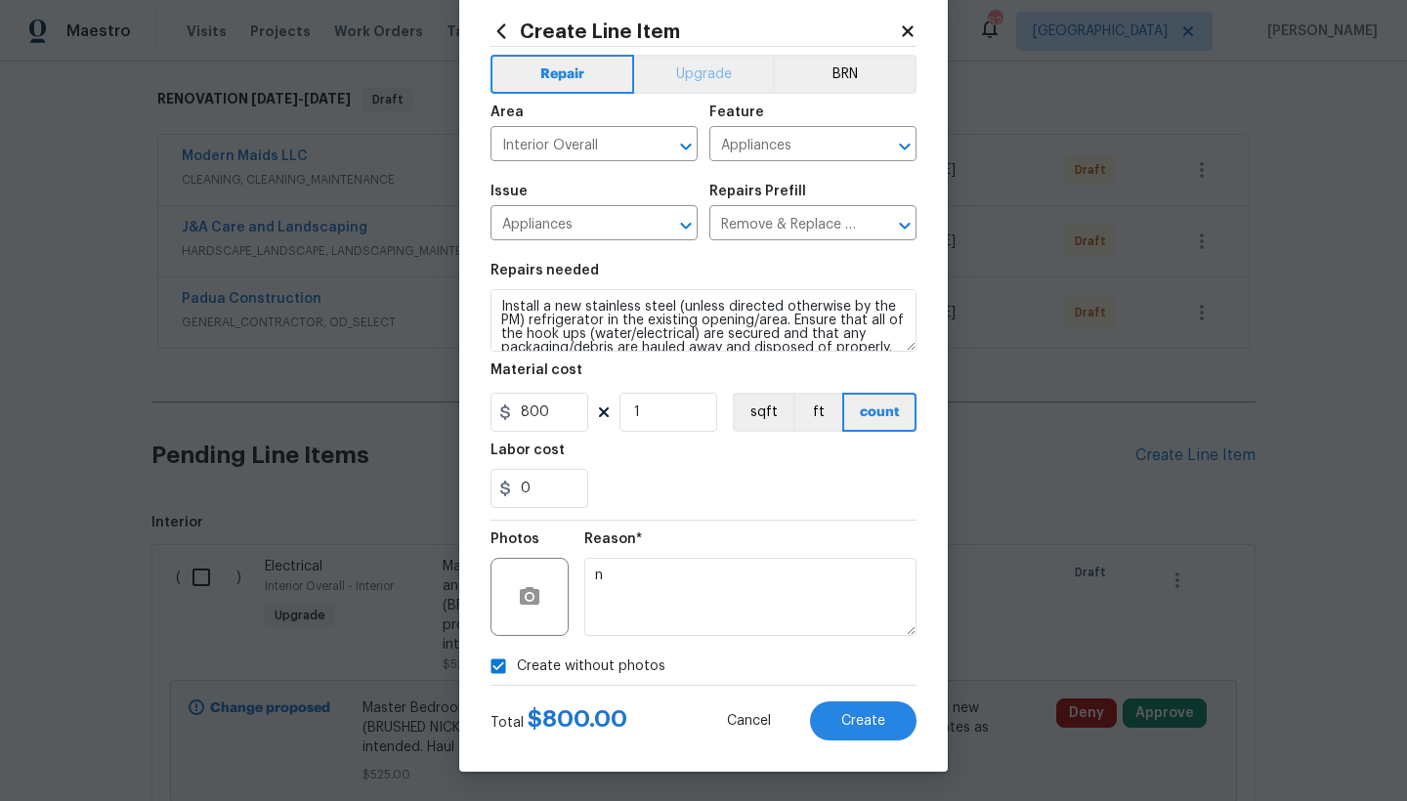
click at [667, 63] on button "Upgrade" at bounding box center [704, 74] width 140 height 39
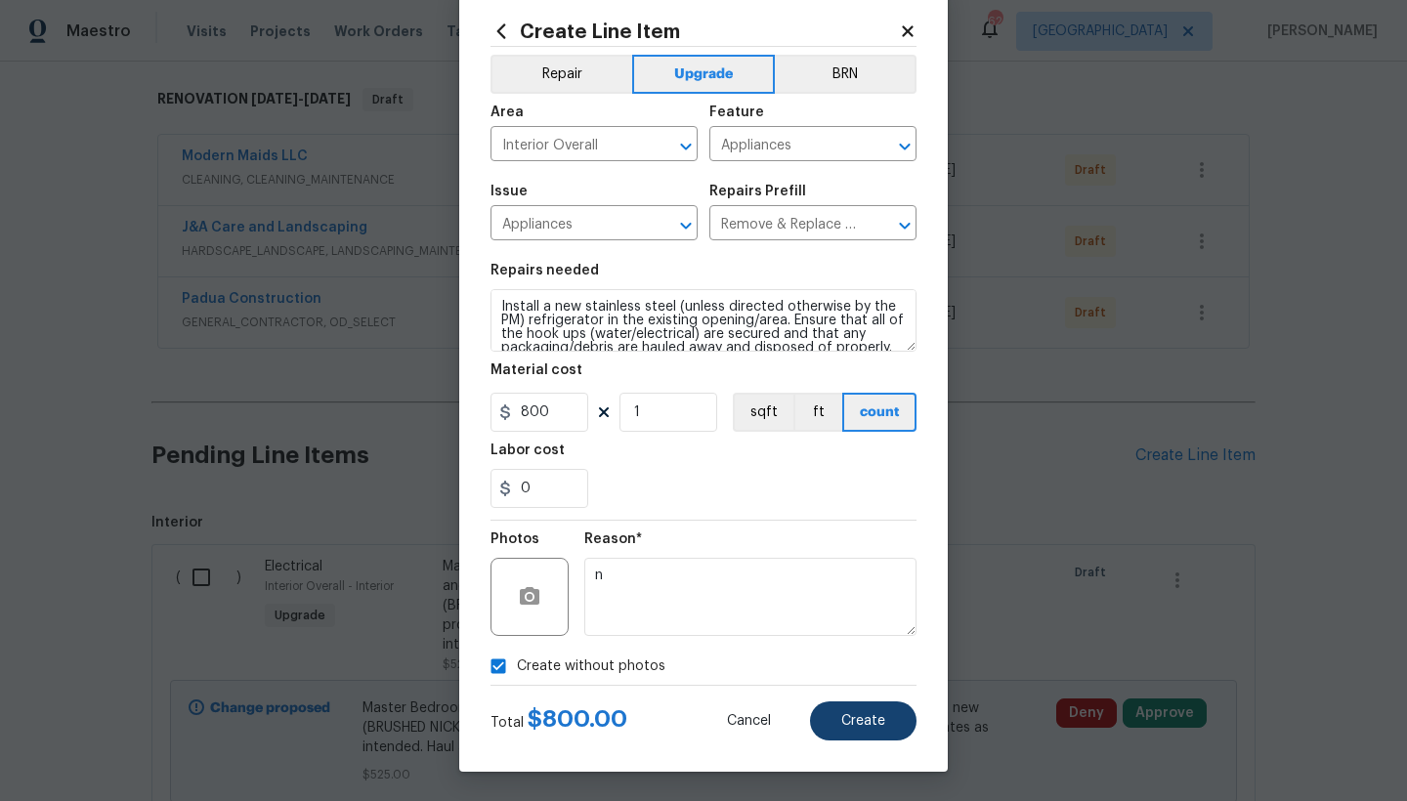
click at [879, 721] on button "Create" at bounding box center [863, 720] width 106 height 39
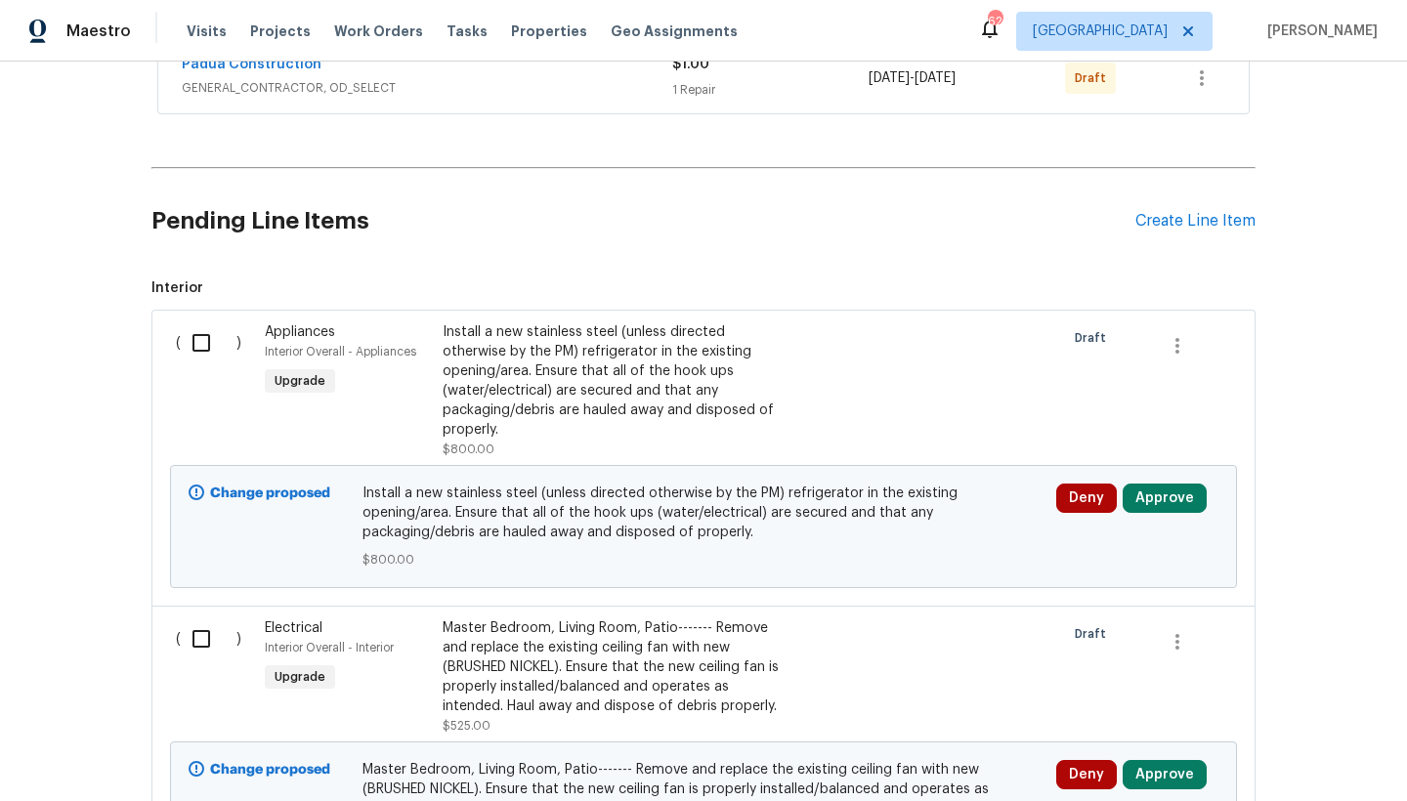
scroll to position [554, 0]
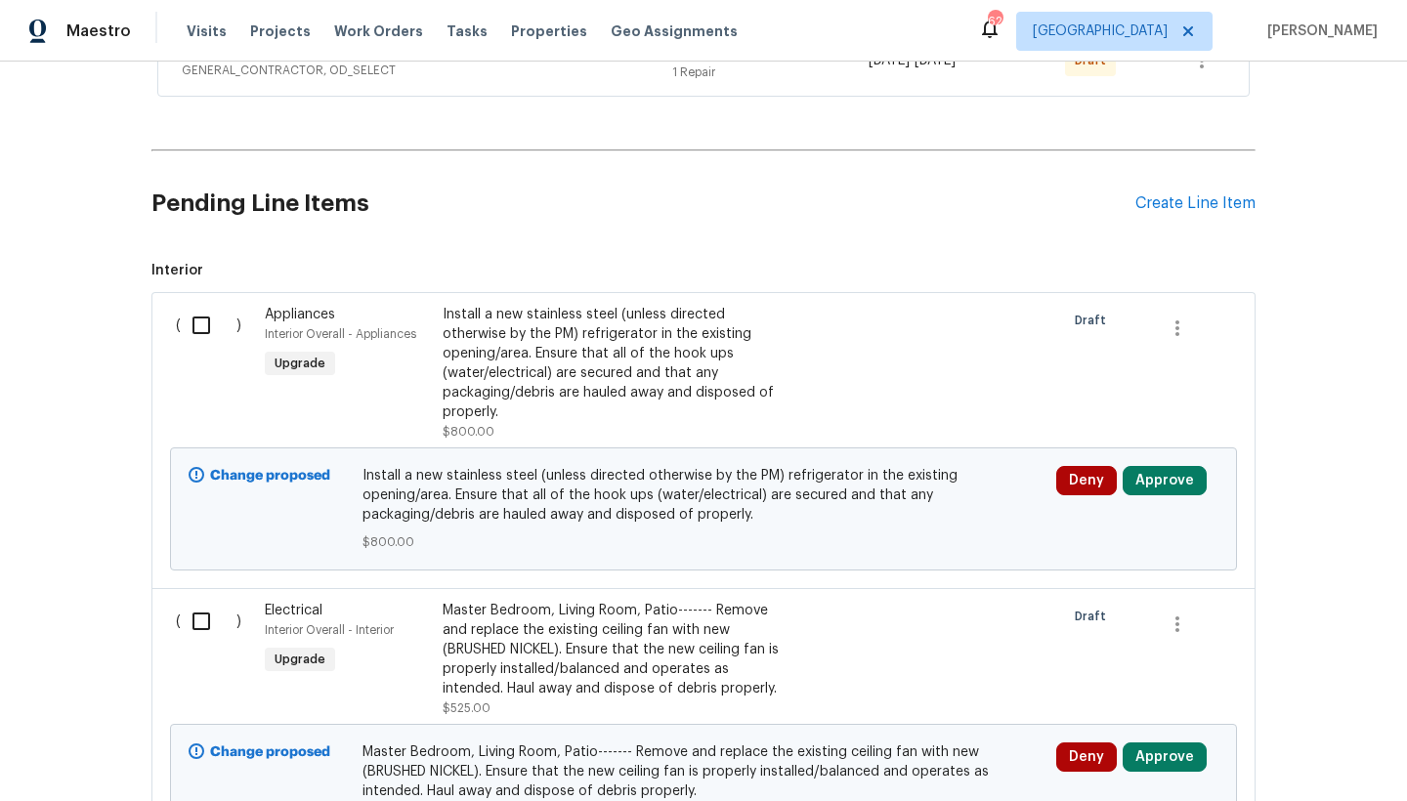
click at [189, 319] on input "checkbox" at bounding box center [209, 325] width 56 height 41
checkbox input "true"
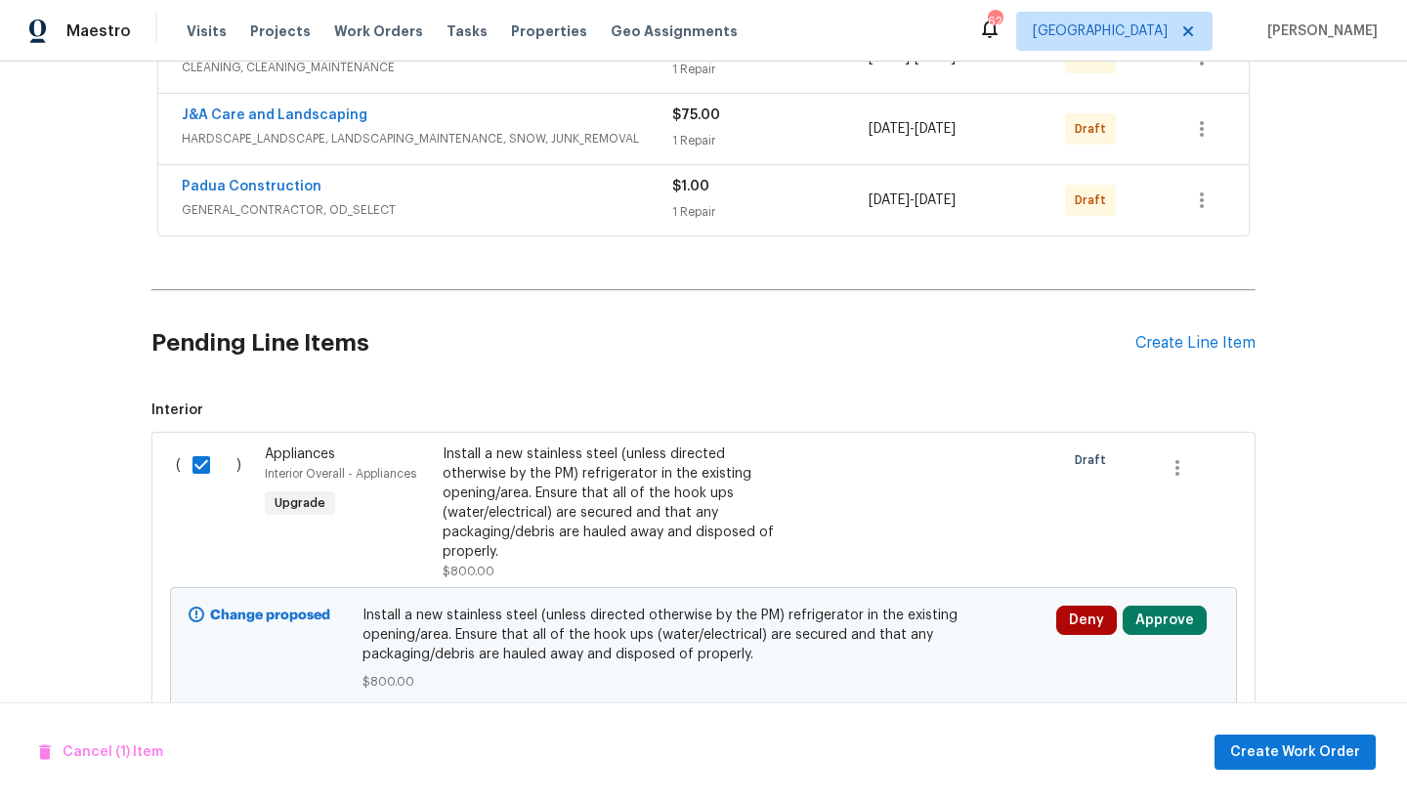
scroll to position [866, 0]
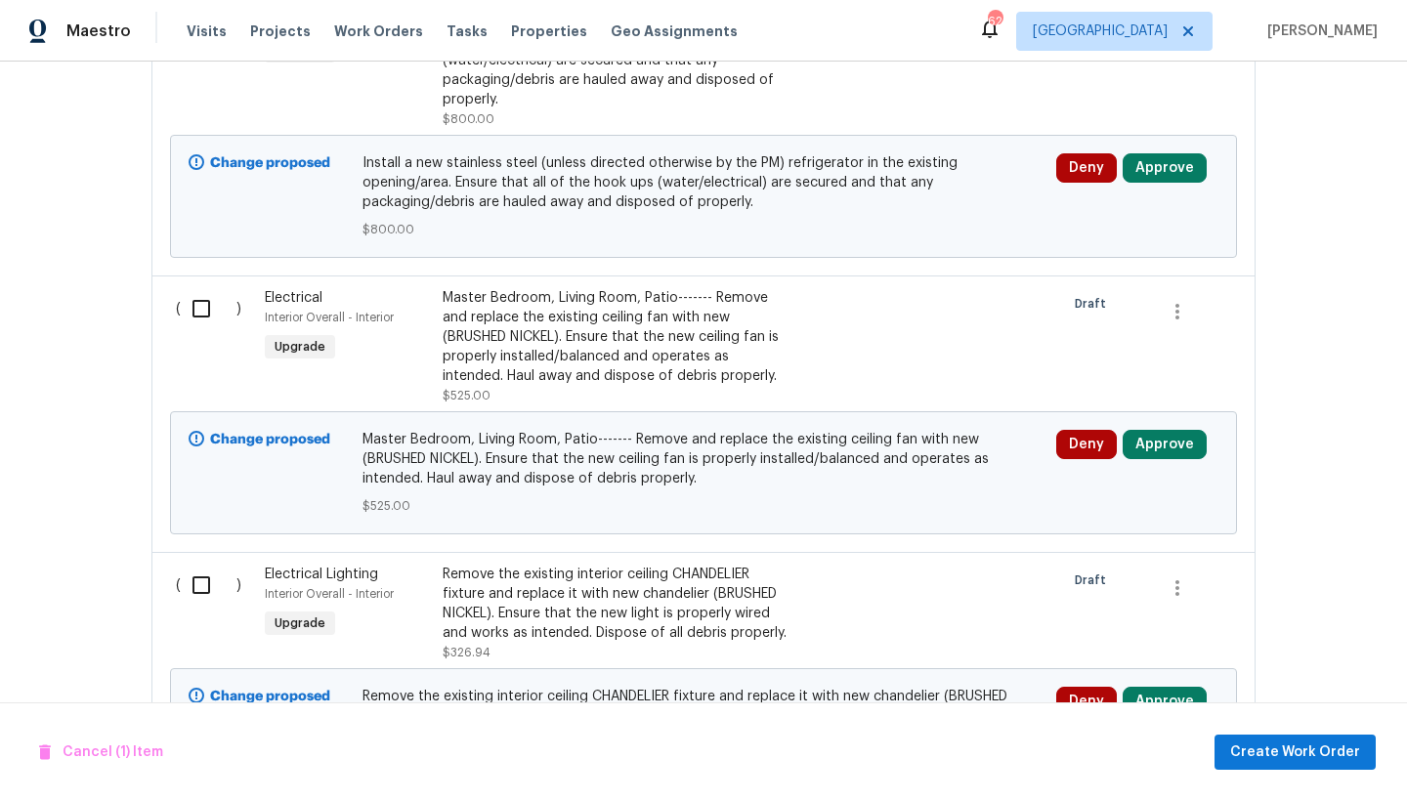
click at [190, 308] on input "checkbox" at bounding box center [209, 308] width 56 height 41
checkbox input "true"
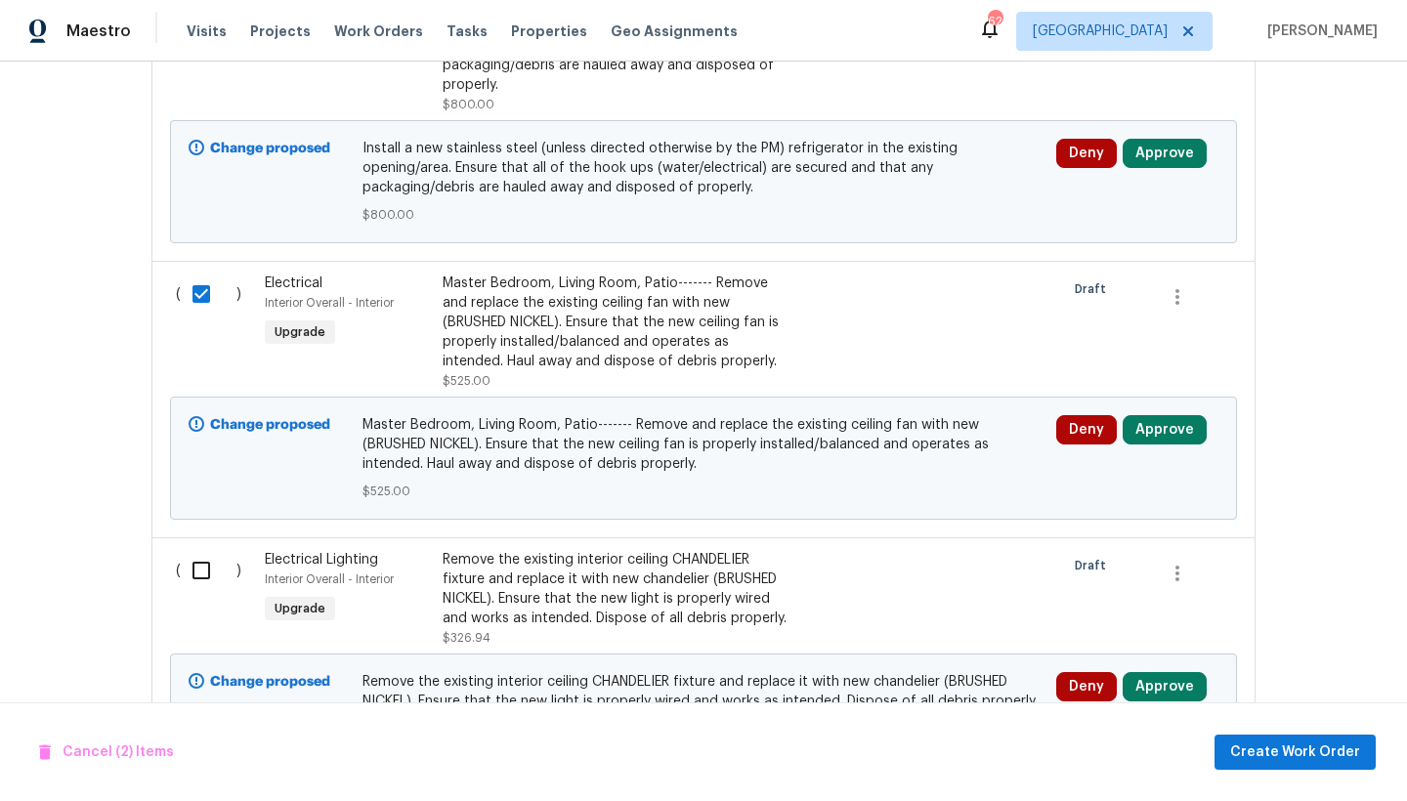
scroll to position [885, 0]
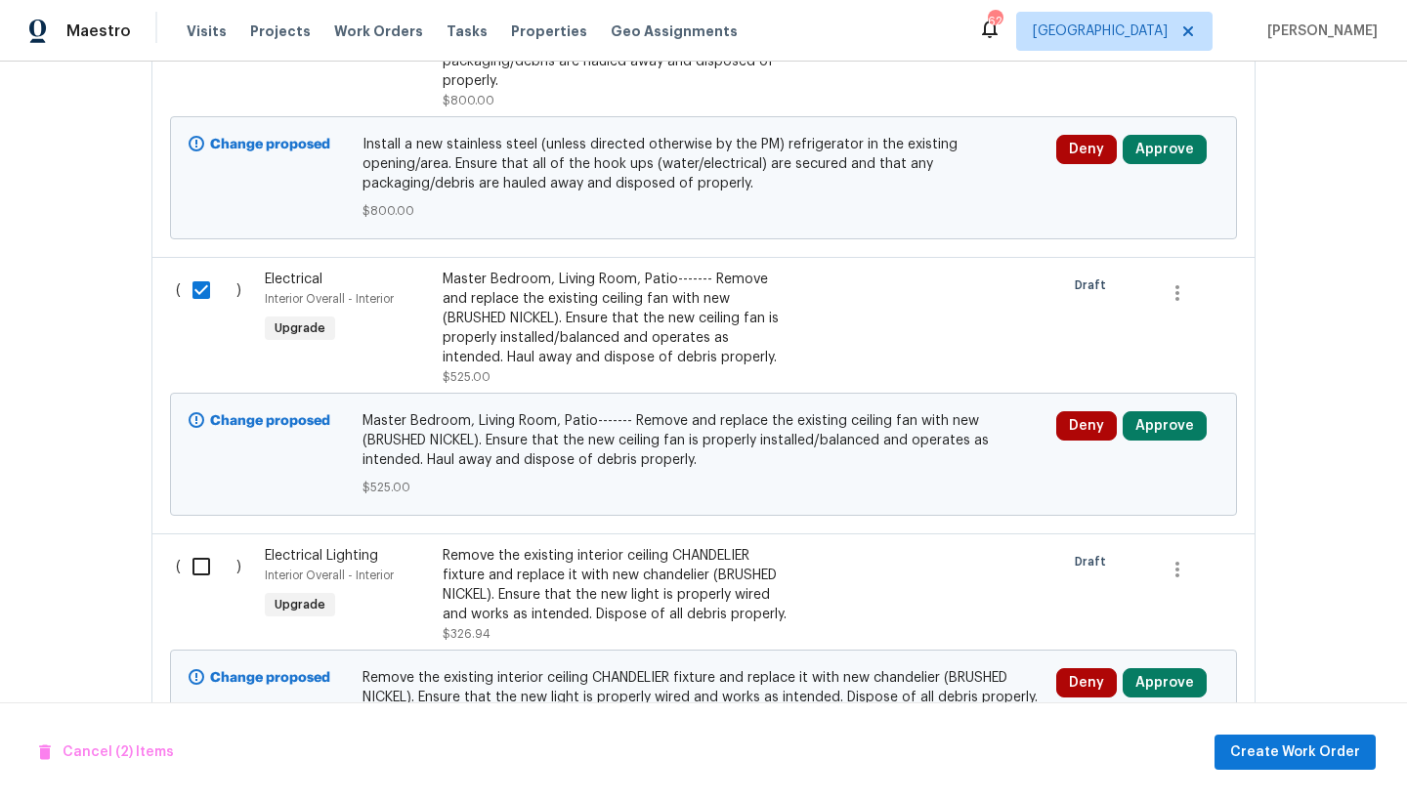
click at [196, 562] on input "checkbox" at bounding box center [209, 566] width 56 height 41
checkbox input "true"
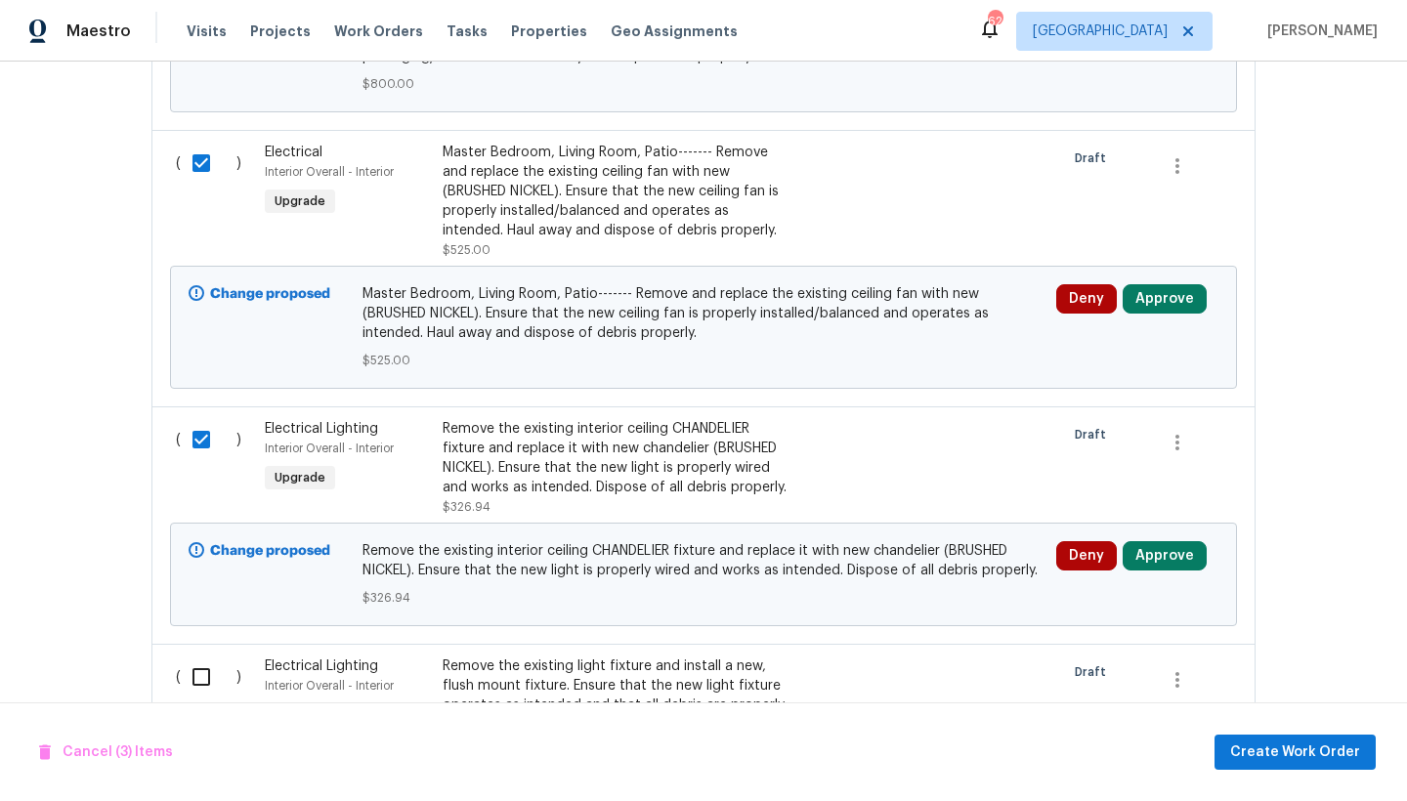
scroll to position [1161, 0]
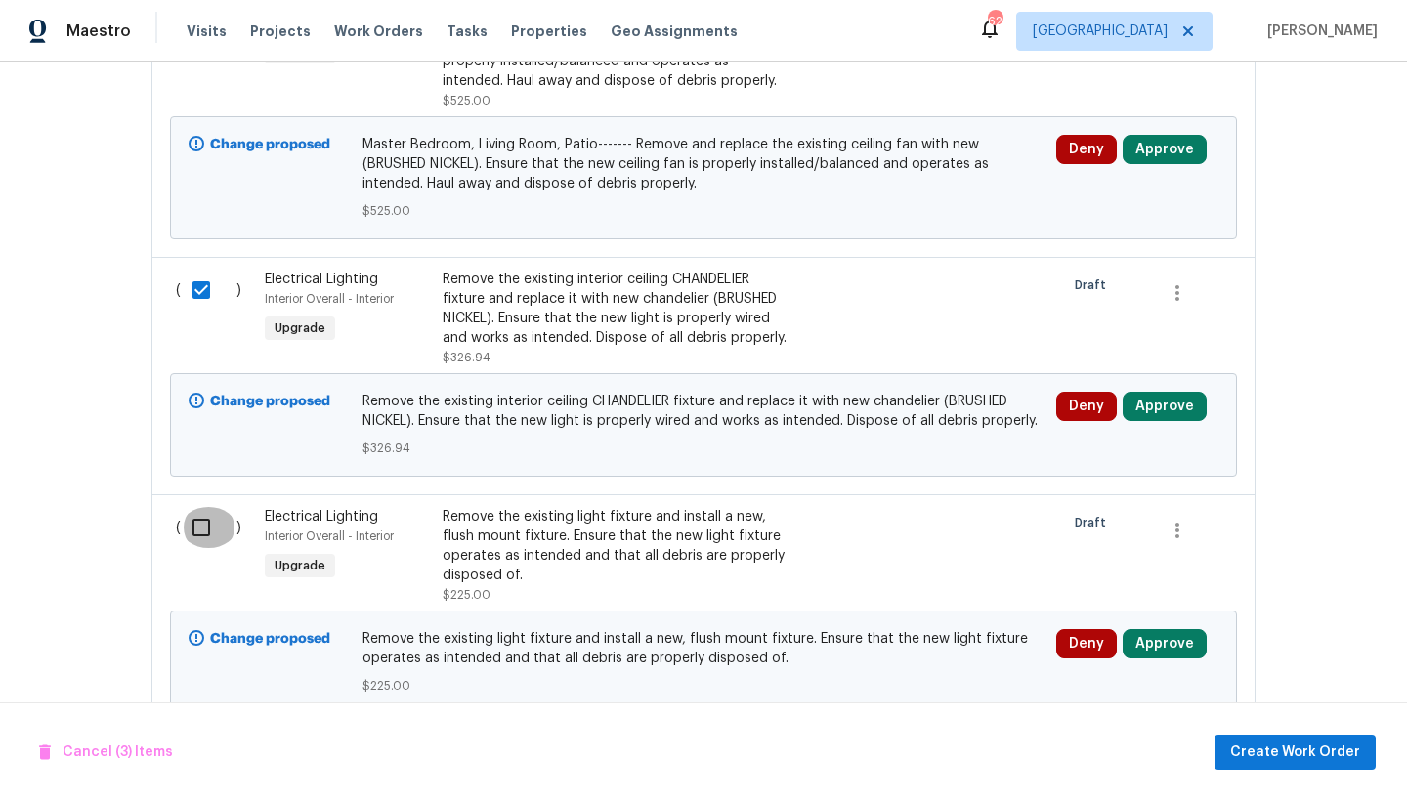
click at [200, 527] on input "checkbox" at bounding box center [209, 527] width 56 height 41
checkbox input "true"
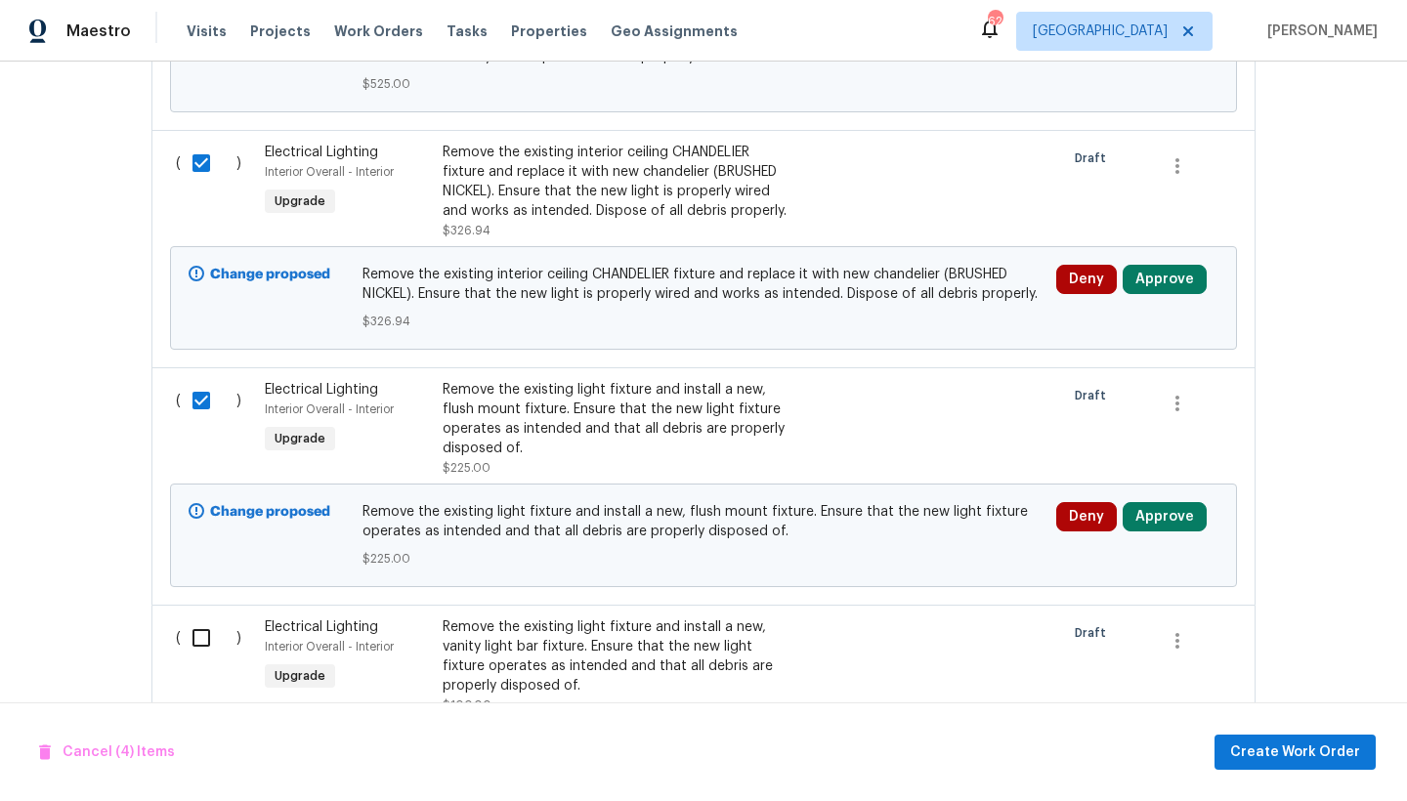
scroll to position [1477, 0]
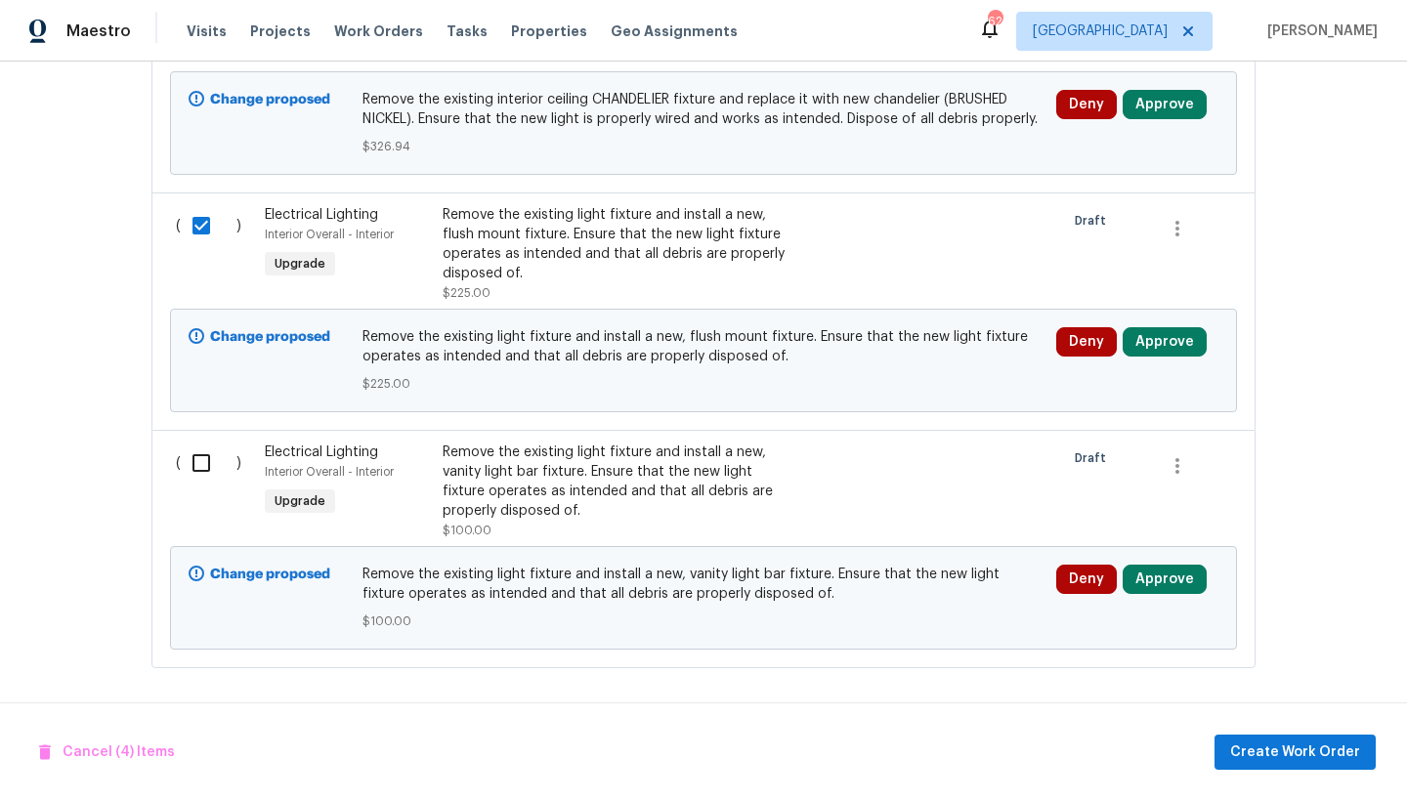
click at [189, 443] on input "checkbox" at bounding box center [209, 463] width 56 height 41
checkbox input "true"
click at [1293, 760] on span "Create Work Order" at bounding box center [1295, 752] width 130 height 24
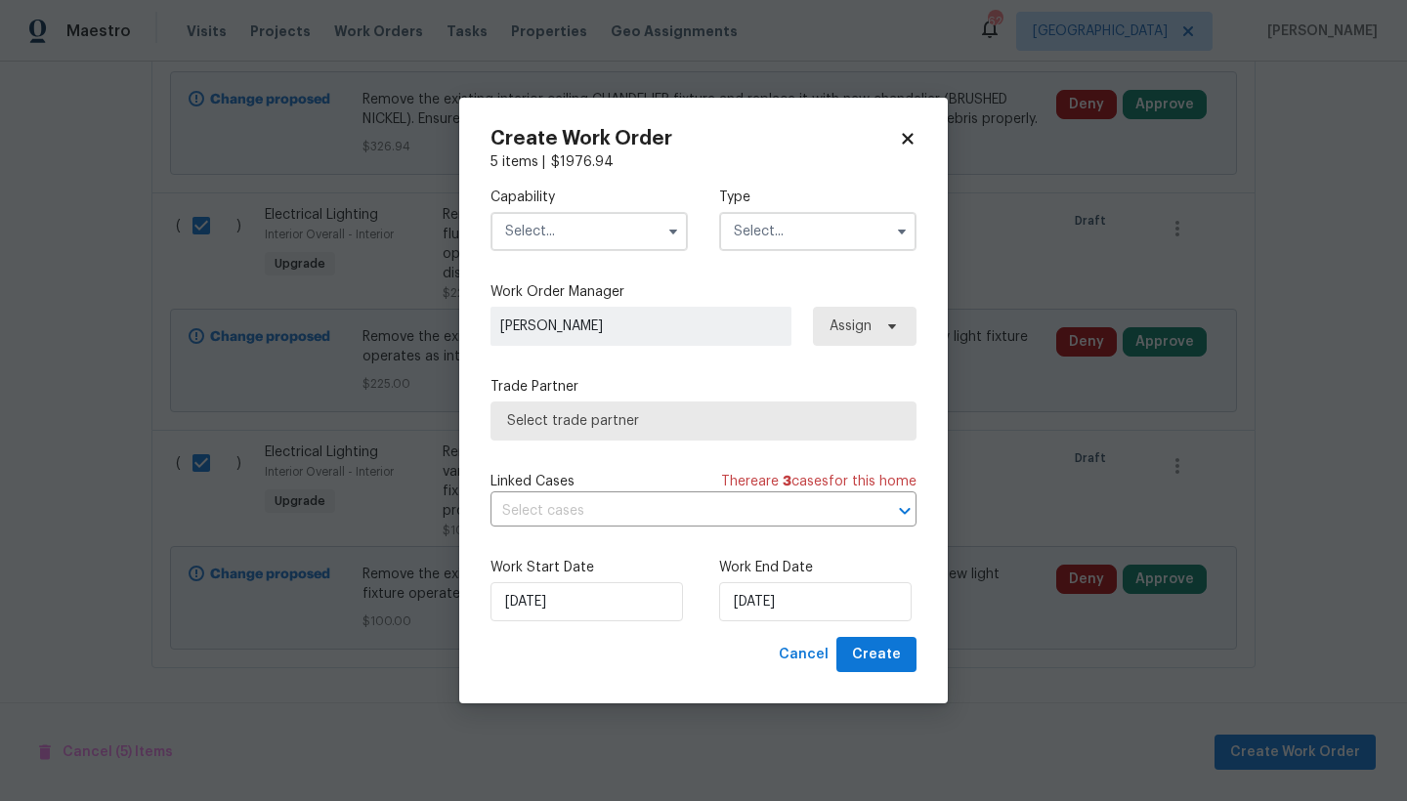
click at [570, 229] on input "text" at bounding box center [588, 231] width 197 height 39
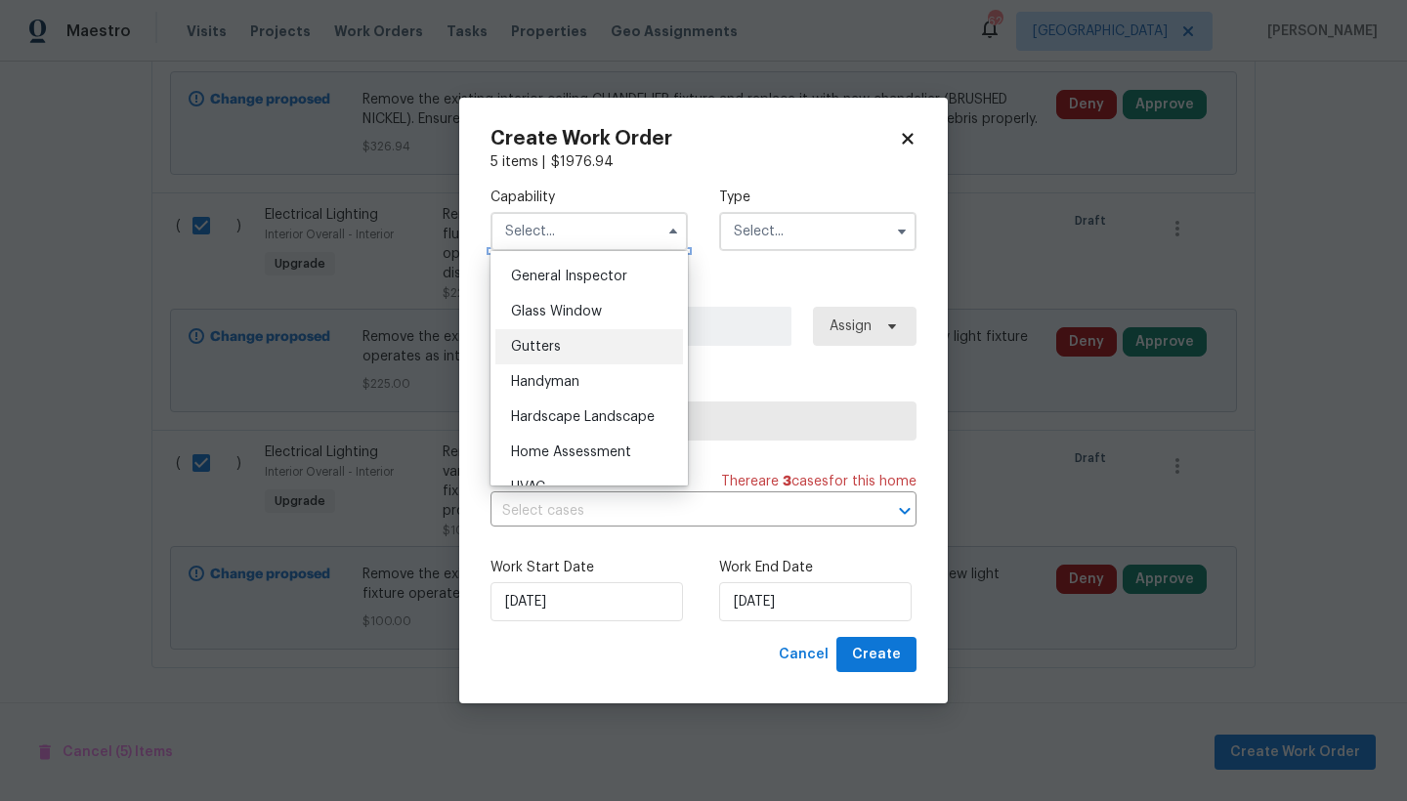
scroll to position [930, 0]
click at [571, 284] on span "General Contractor" at bounding box center [574, 278] width 126 height 14
type input "General Contractor"
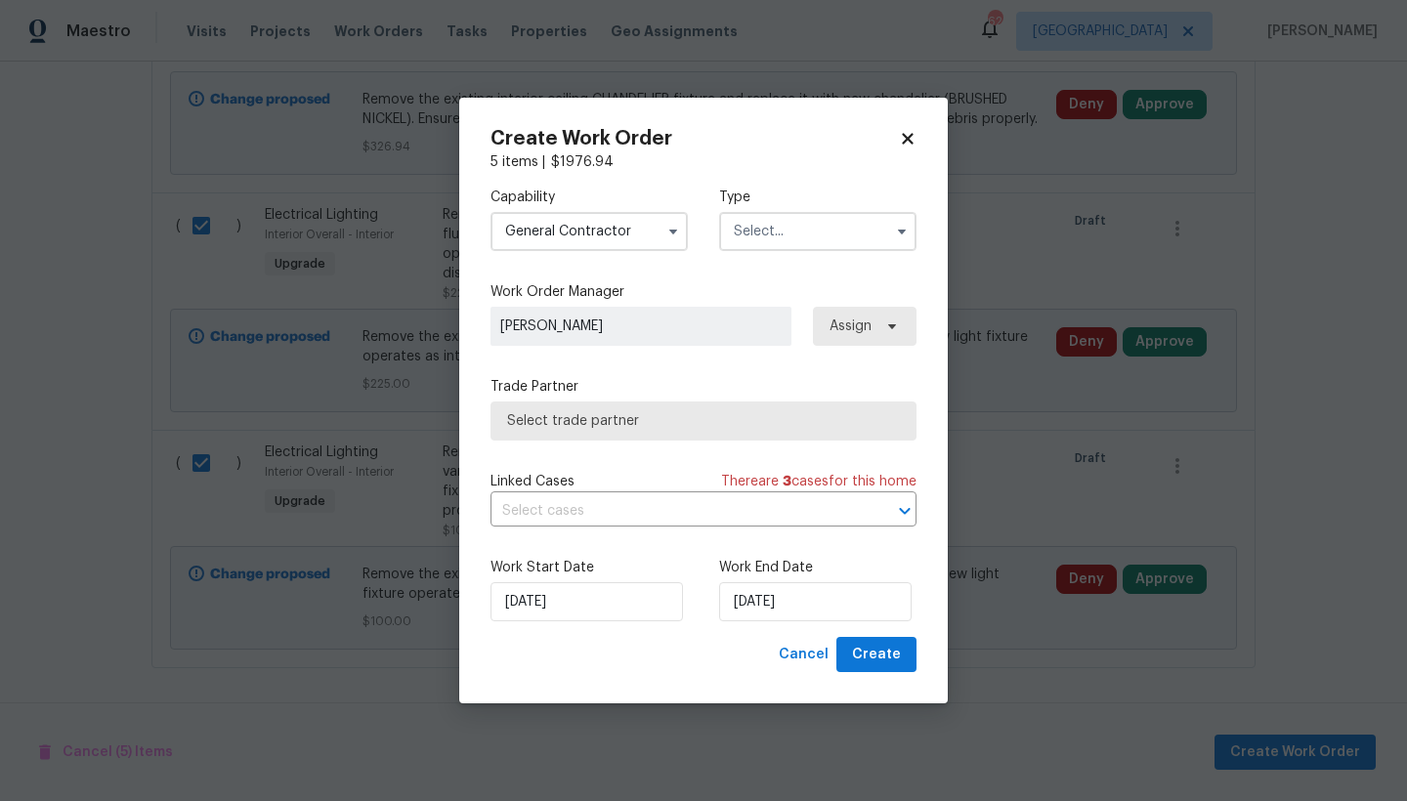
click at [805, 236] on input "text" at bounding box center [817, 231] width 197 height 39
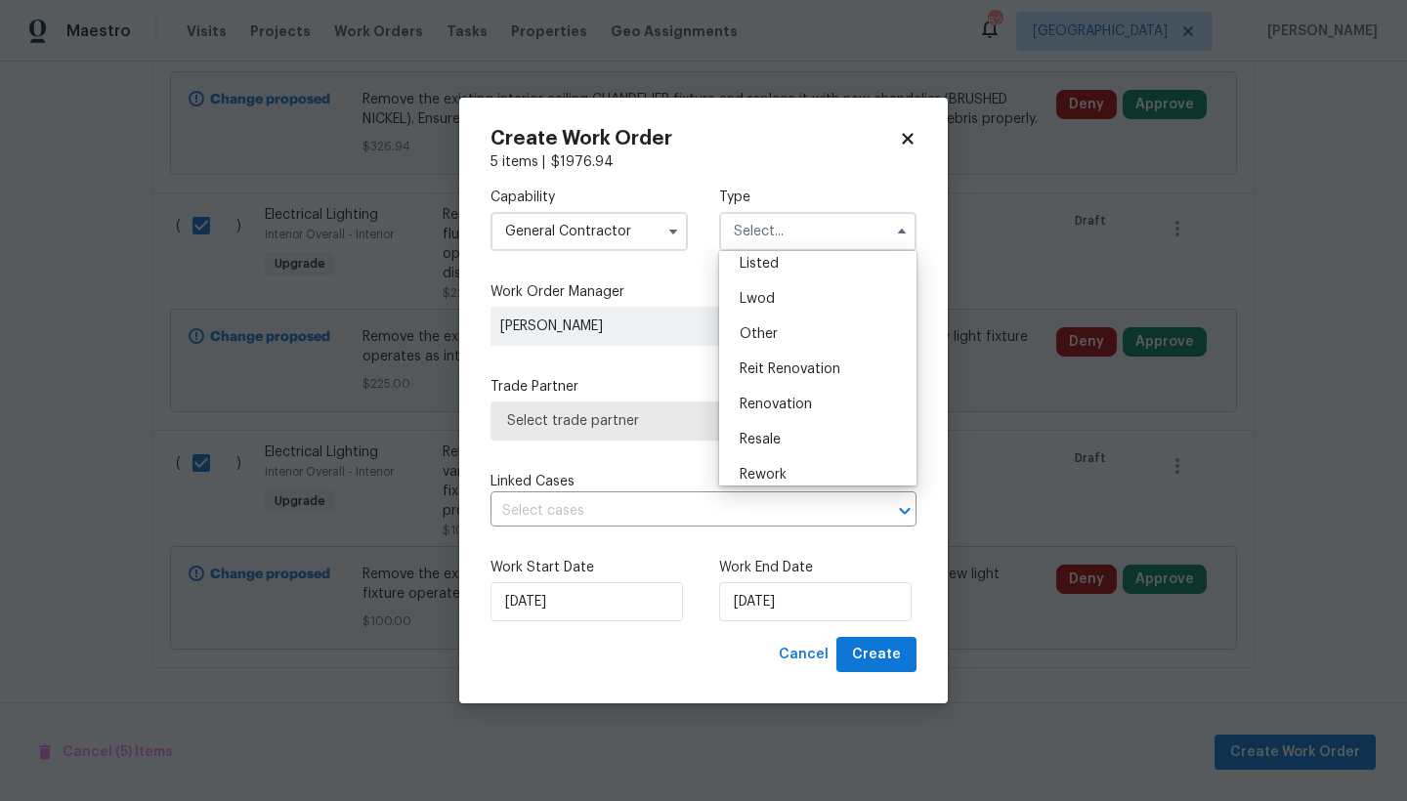
scroll to position [186, 0]
click at [755, 407] on span "Renovation" at bounding box center [775, 405] width 72 height 14
type input "Renovation"
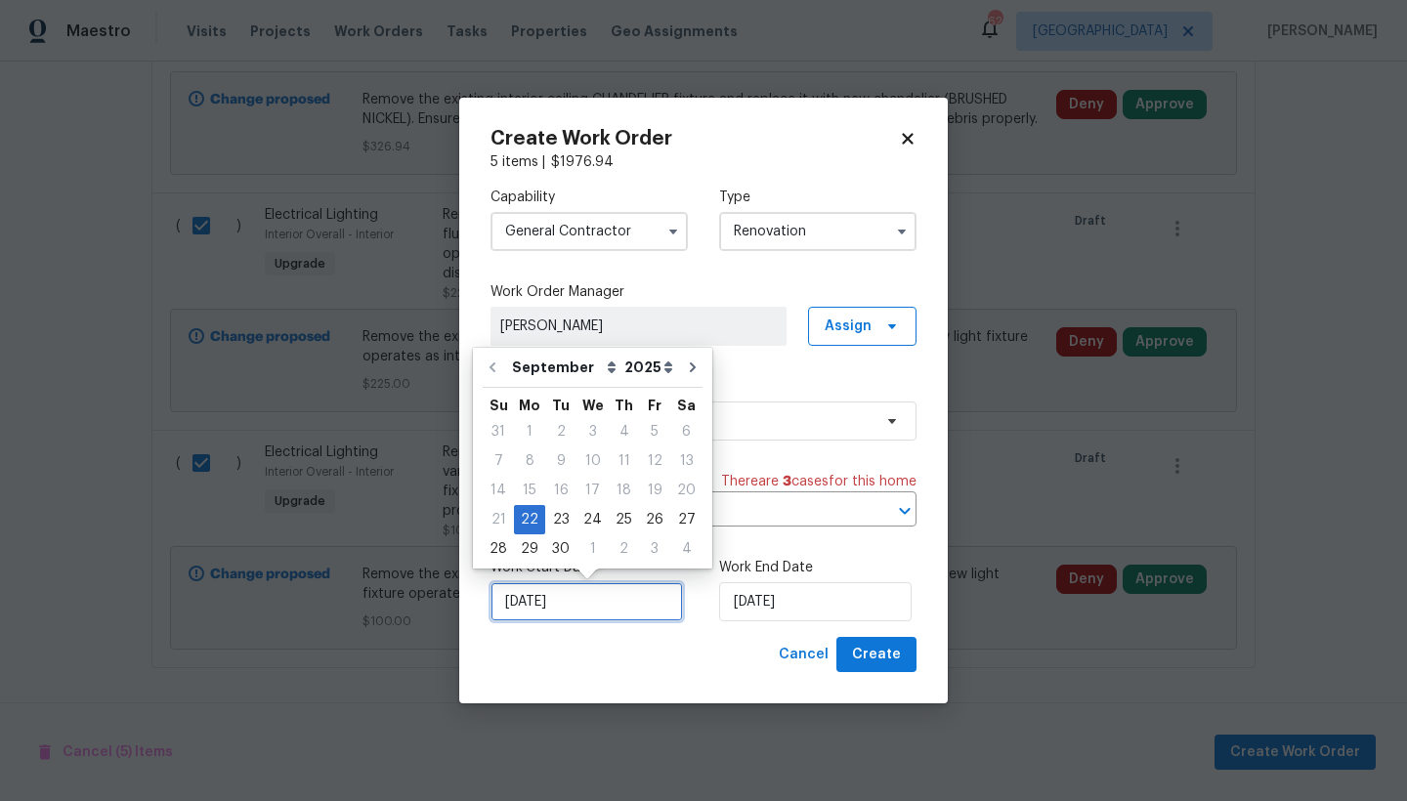
click at [587, 606] on input "[DATE]" at bounding box center [586, 601] width 192 height 39
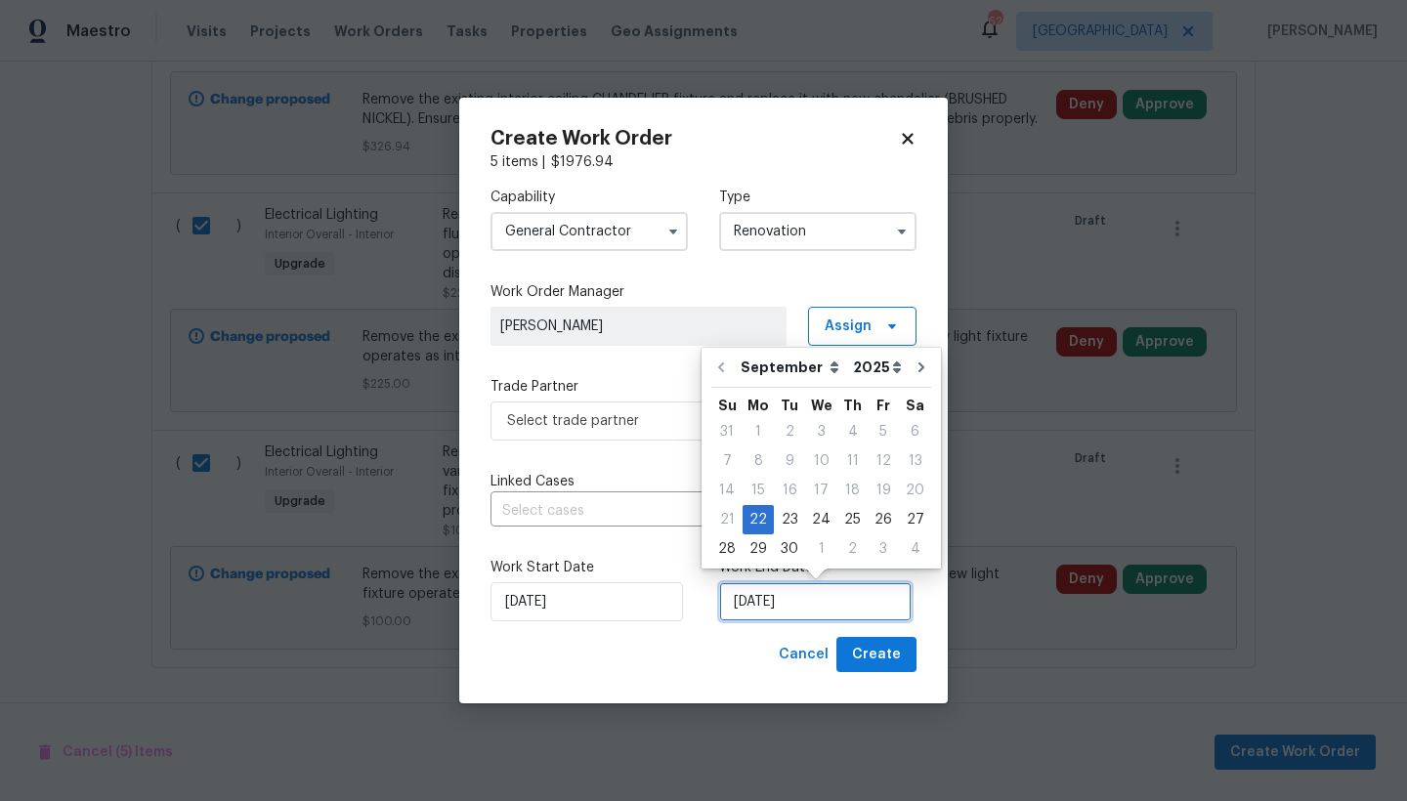
click at [800, 608] on input "[DATE]" at bounding box center [815, 601] width 192 height 39
click at [787, 551] on div "30" at bounding box center [789, 548] width 31 height 27
type input "[DATE]"
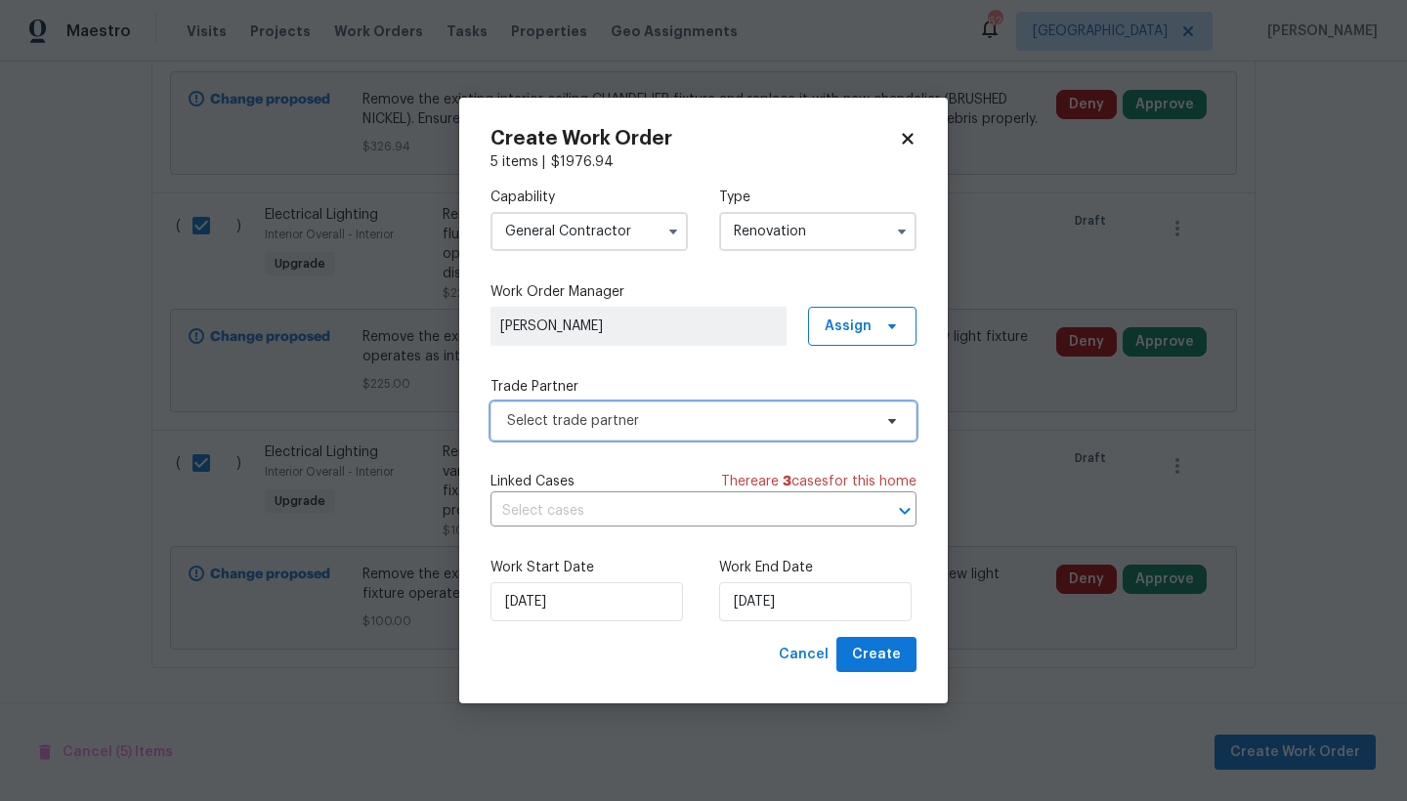
click at [615, 420] on span "Select trade partner" at bounding box center [689, 421] width 364 height 20
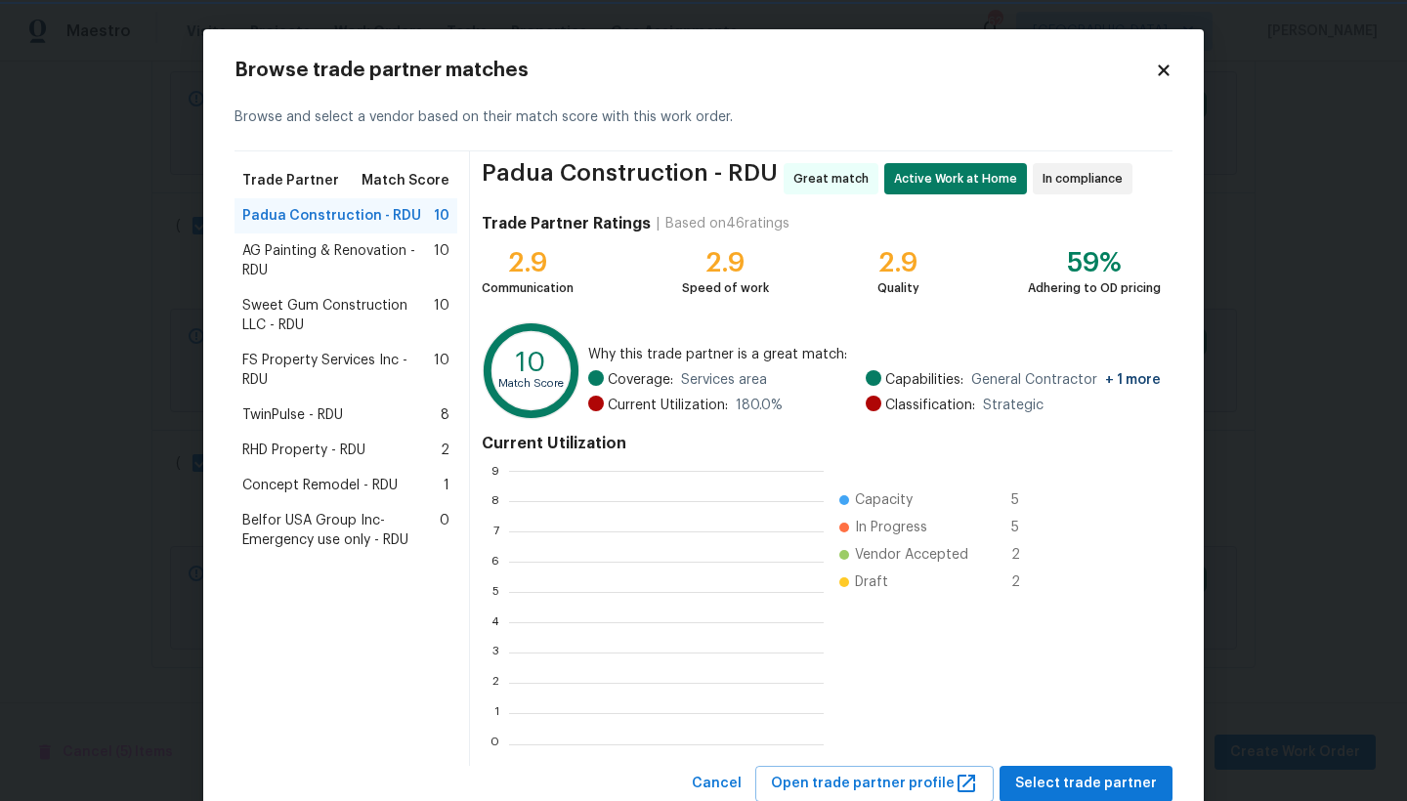
scroll to position [259, 300]
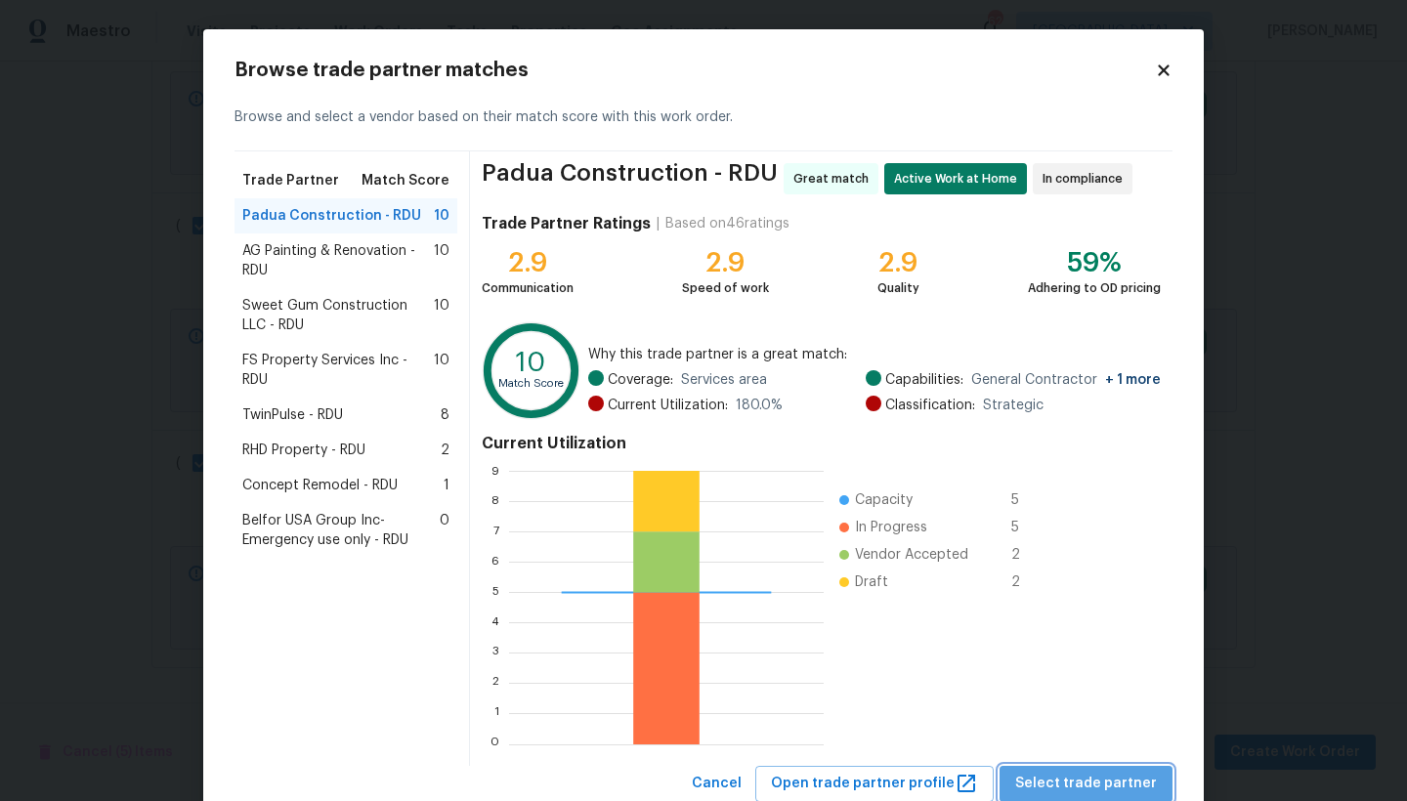
click at [1146, 787] on span "Select trade partner" at bounding box center [1086, 784] width 142 height 24
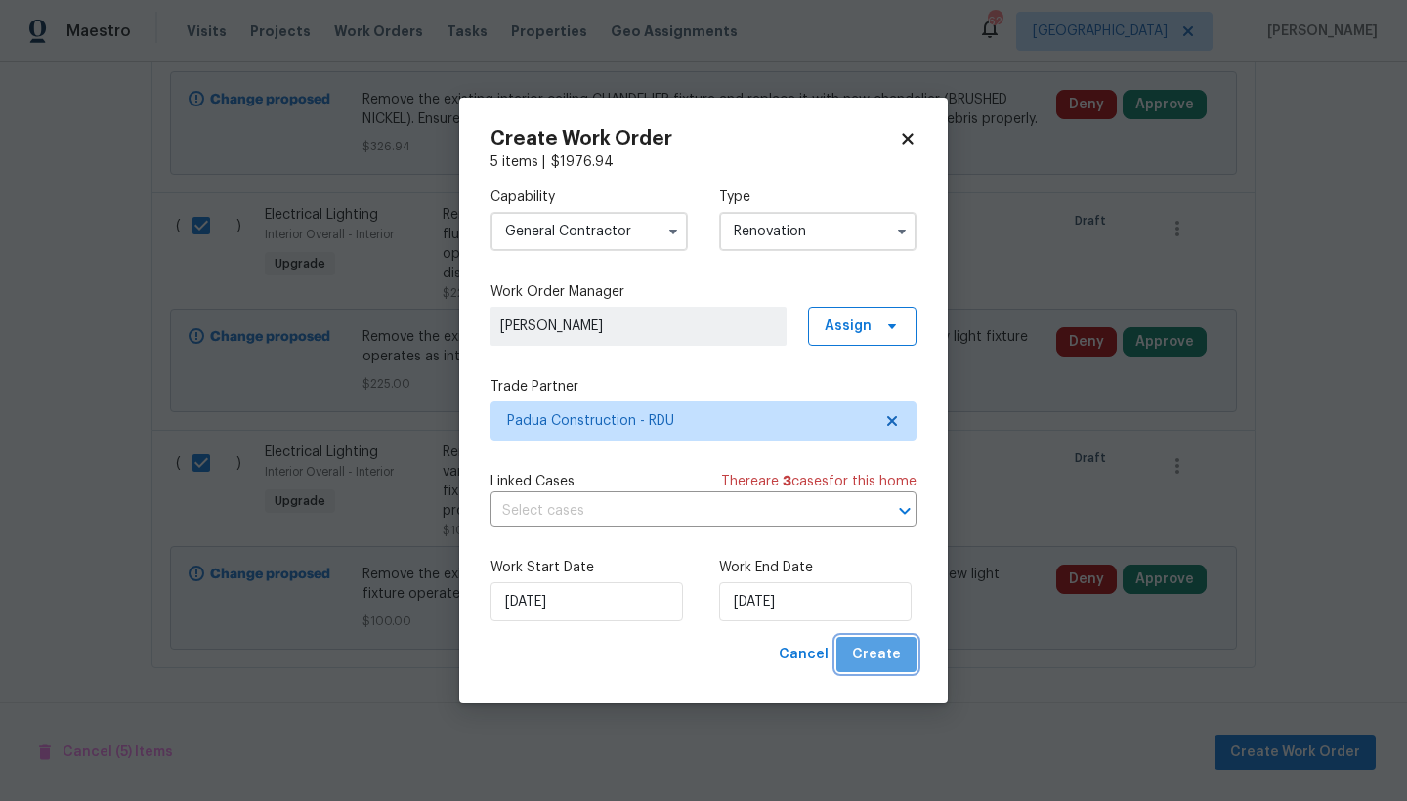
click at [887, 652] on span "Create" at bounding box center [876, 655] width 49 height 24
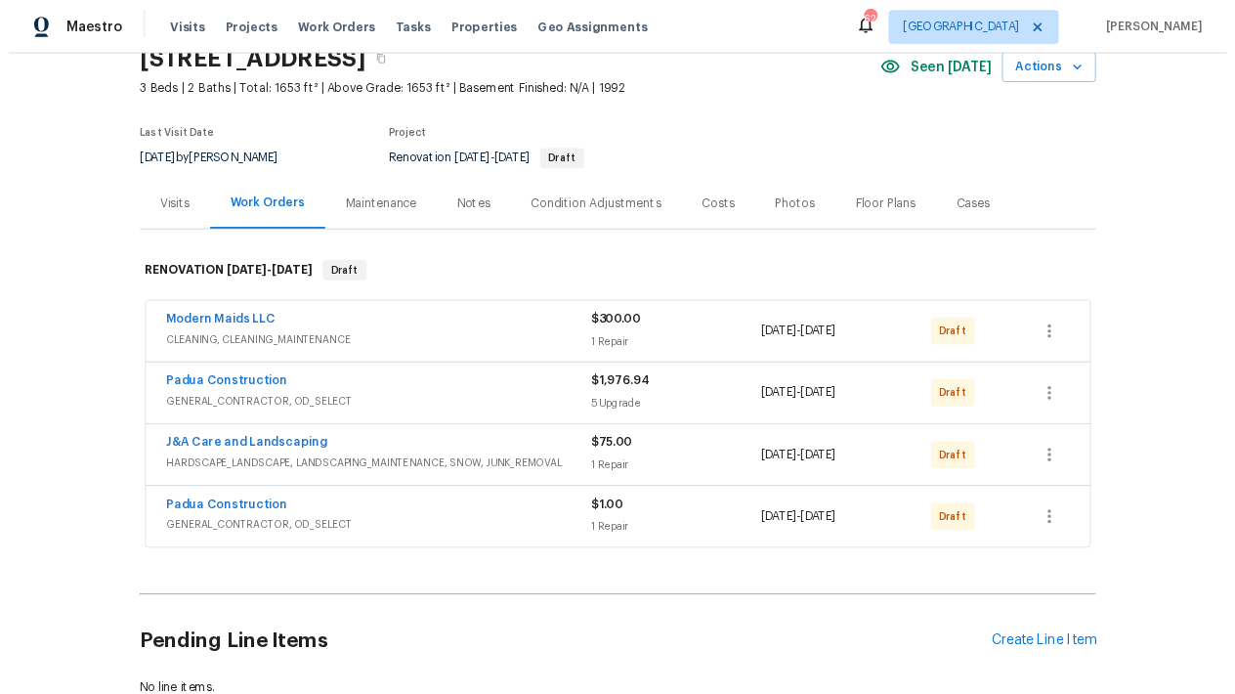
scroll to position [0, 0]
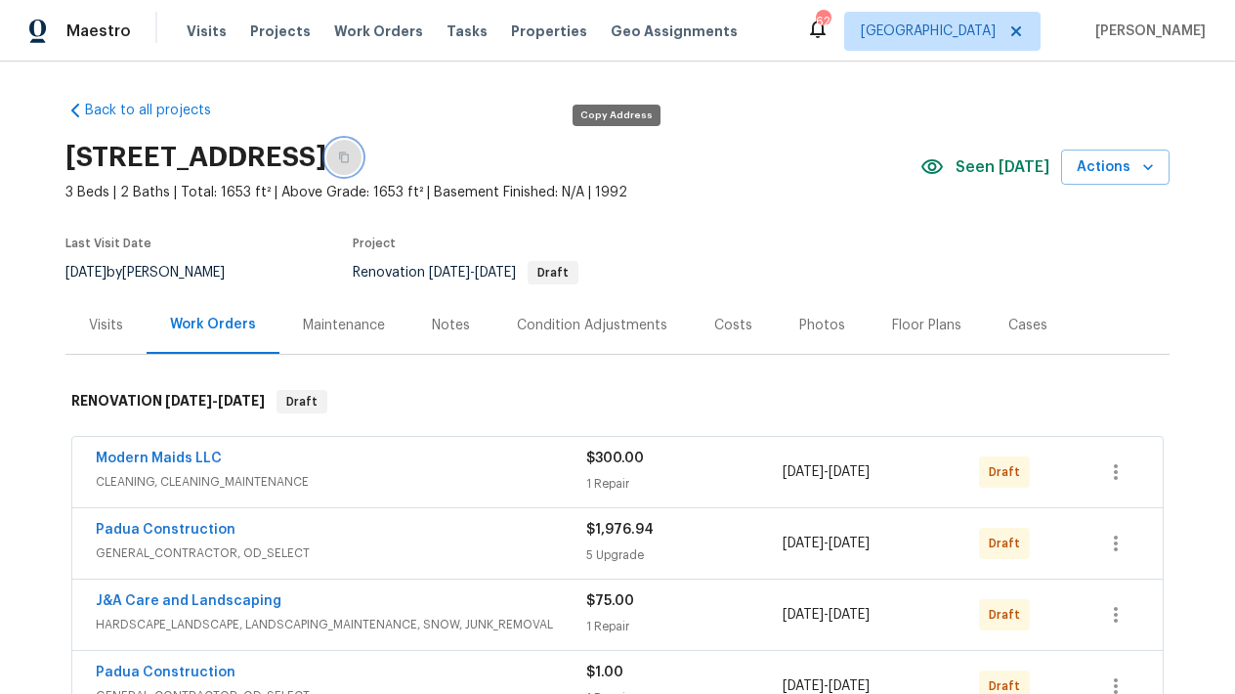
click at [361, 163] on button "button" at bounding box center [343, 157] width 35 height 35
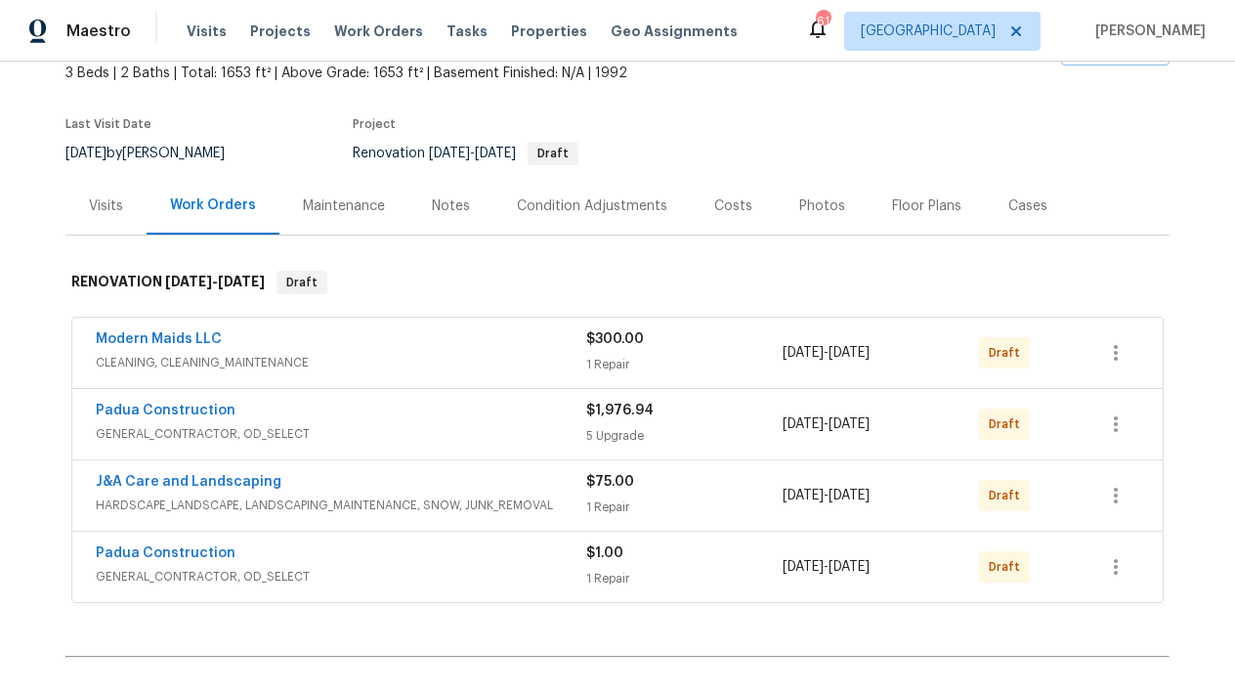
scroll to position [173, 0]
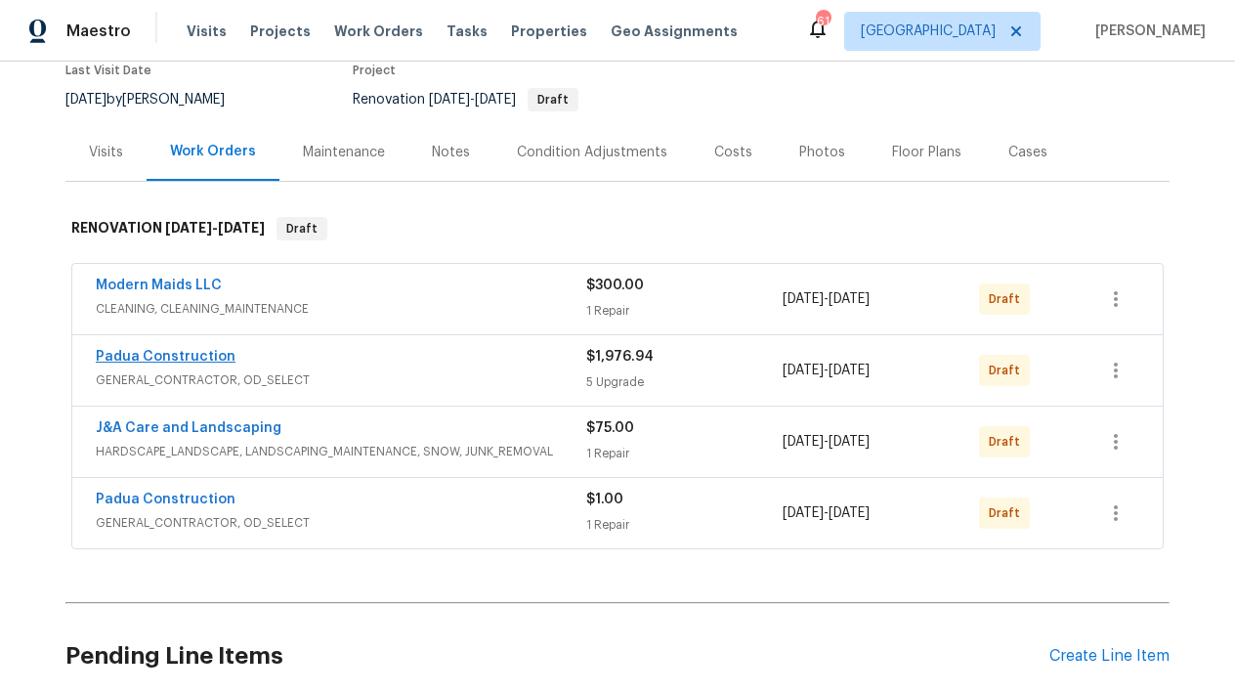
click at [192, 362] on link "Padua Construction" at bounding box center [166, 357] width 140 height 14
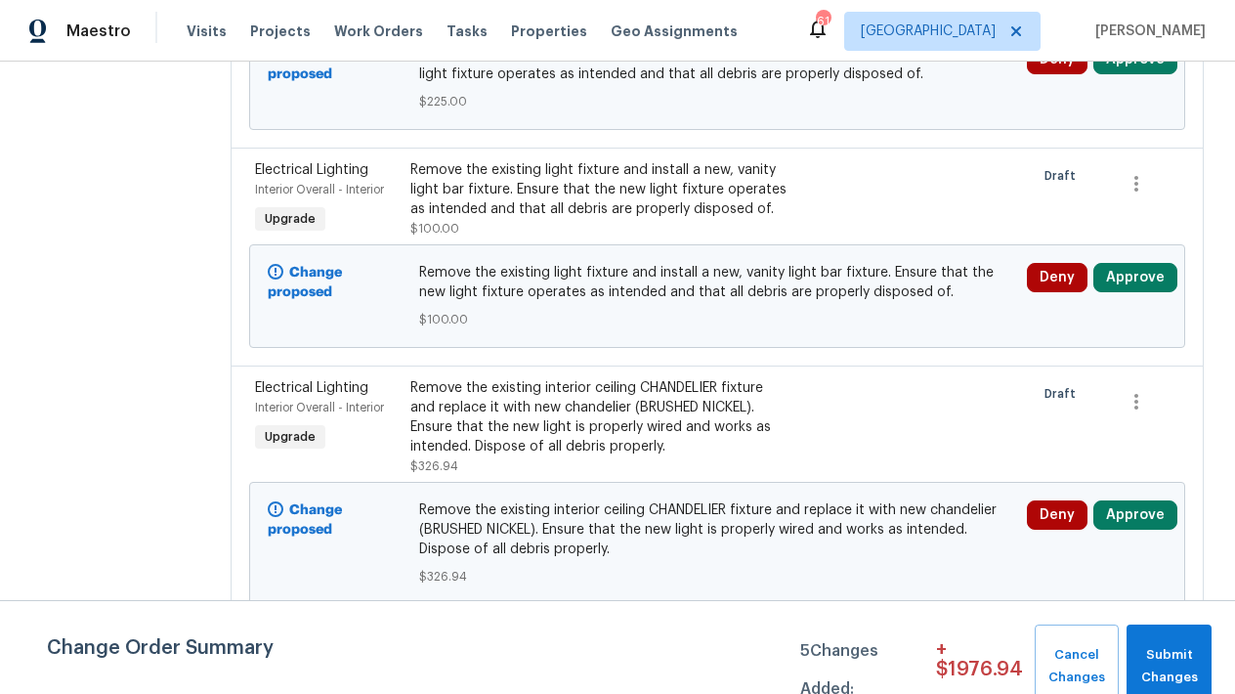
scroll to position [384, 0]
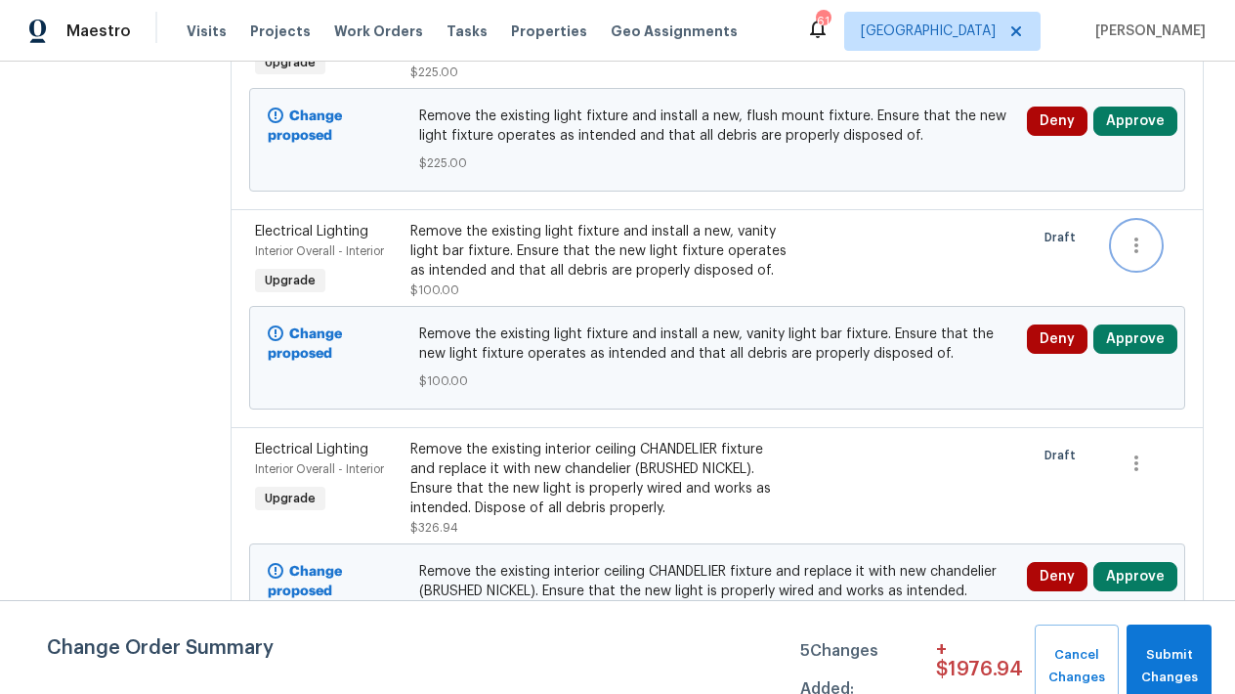
click at [1124, 257] on icon "button" at bounding box center [1135, 244] width 23 height 23
click at [1127, 273] on li "Cancel" at bounding box center [1136, 259] width 75 height 32
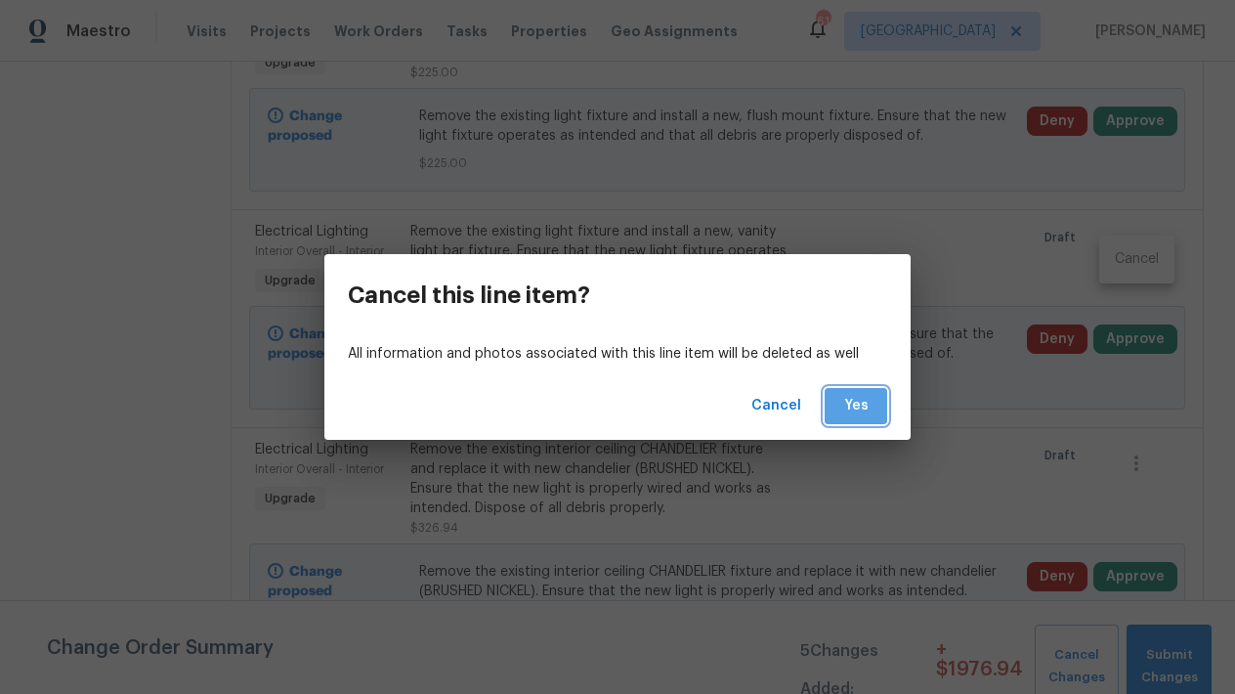
click at [850, 401] on span "Yes" at bounding box center [855, 406] width 31 height 24
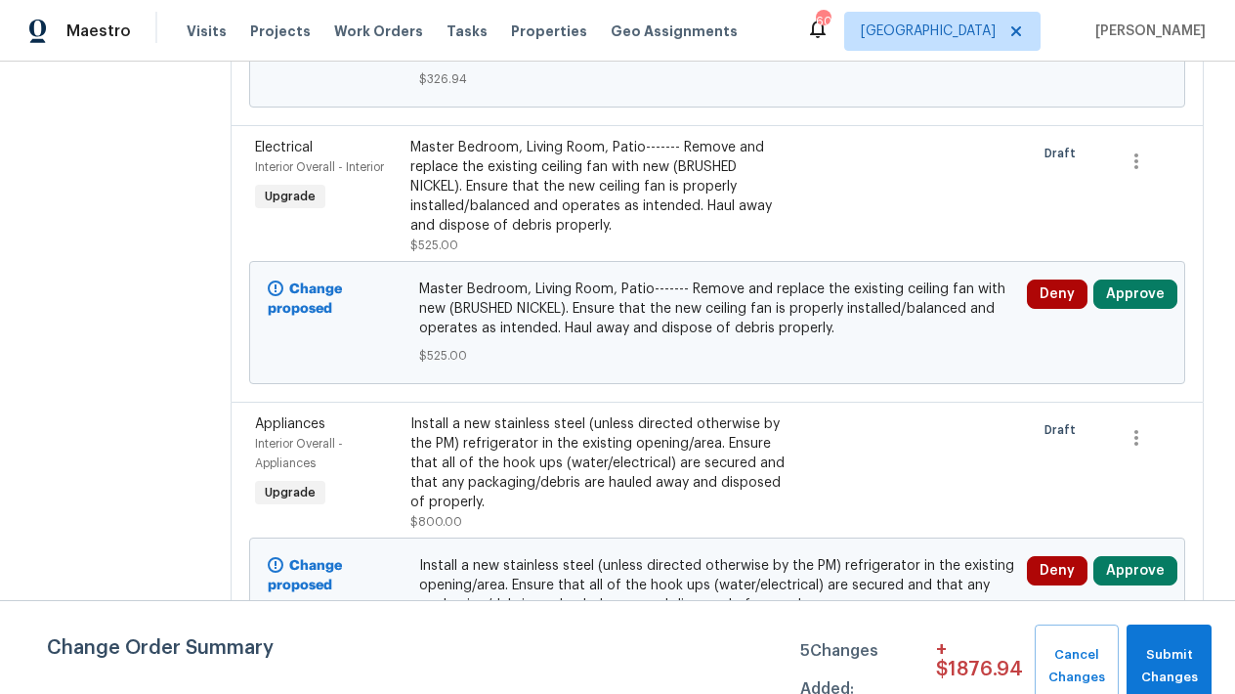
scroll to position [793, 0]
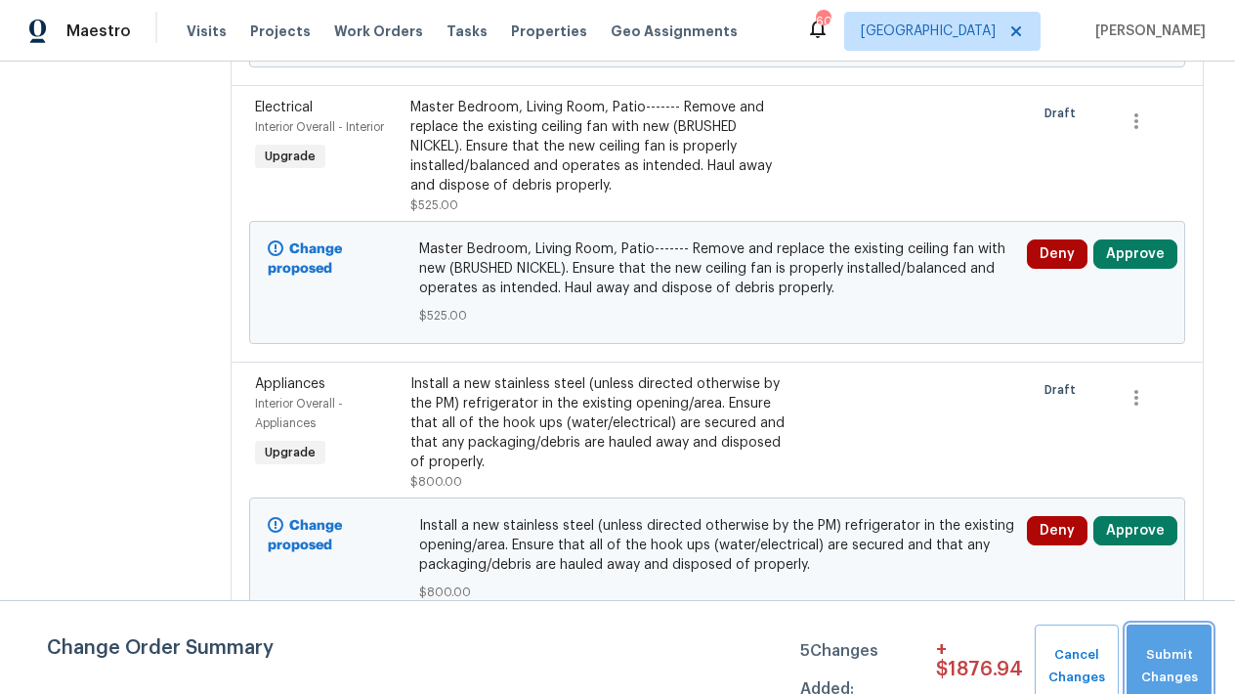
click at [1169, 662] on span "Submit Changes" at bounding box center [1168, 666] width 65 height 45
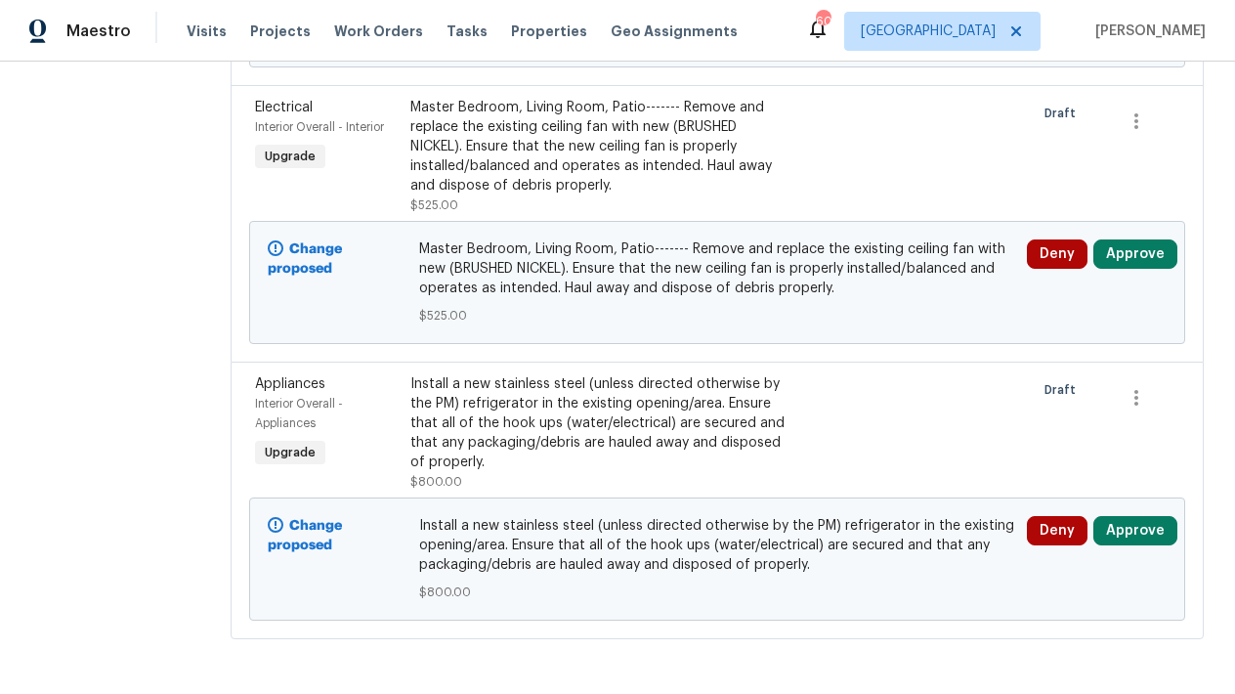
scroll to position [0, 0]
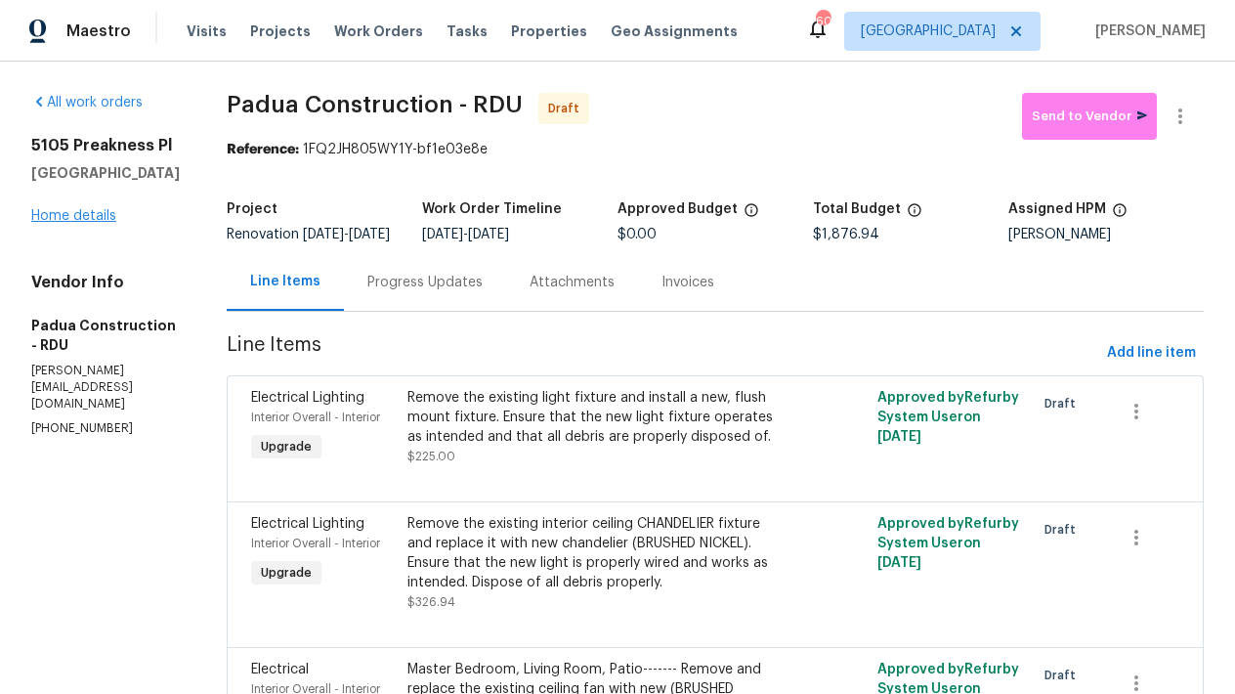
click at [83, 223] on link "Home details" at bounding box center [73, 216] width 85 height 14
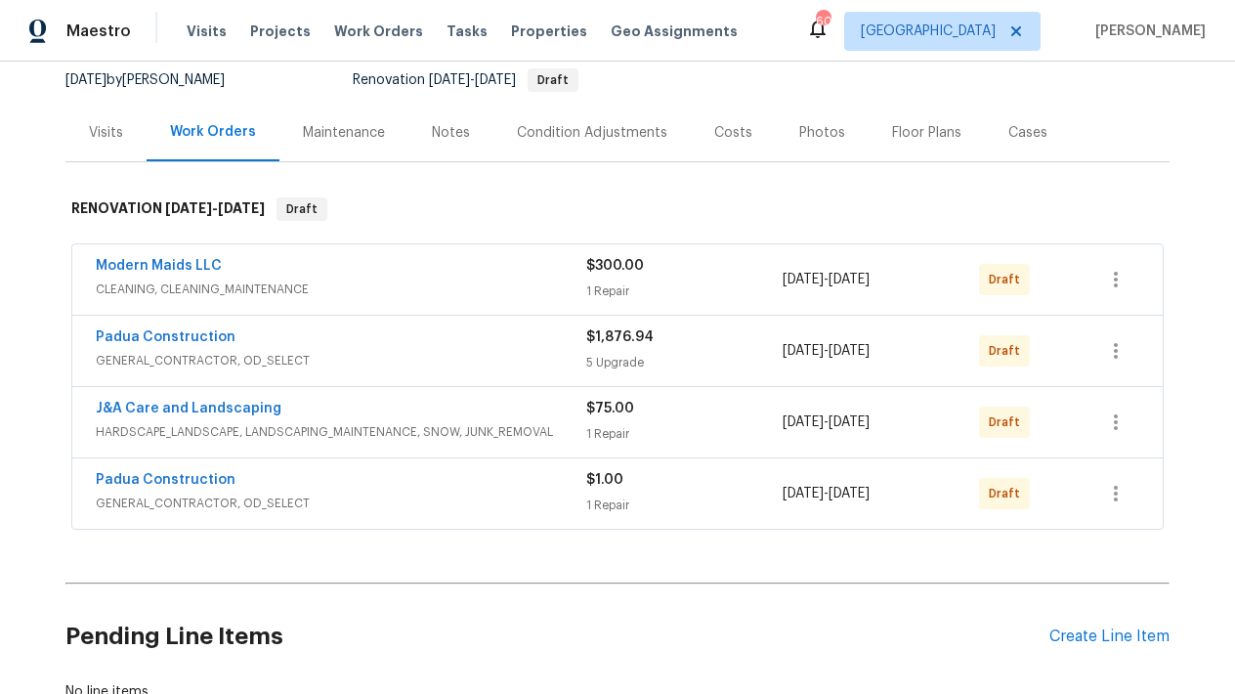
scroll to position [318, 0]
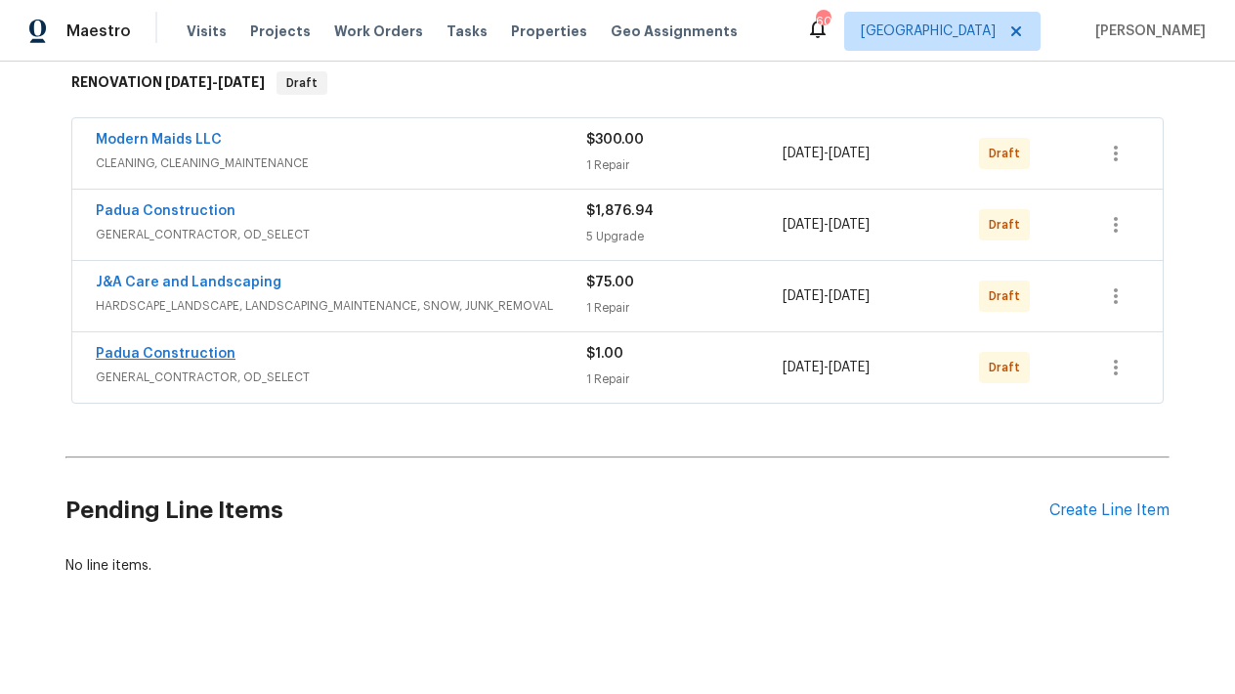
click at [140, 359] on link "Padua Construction" at bounding box center [166, 354] width 140 height 14
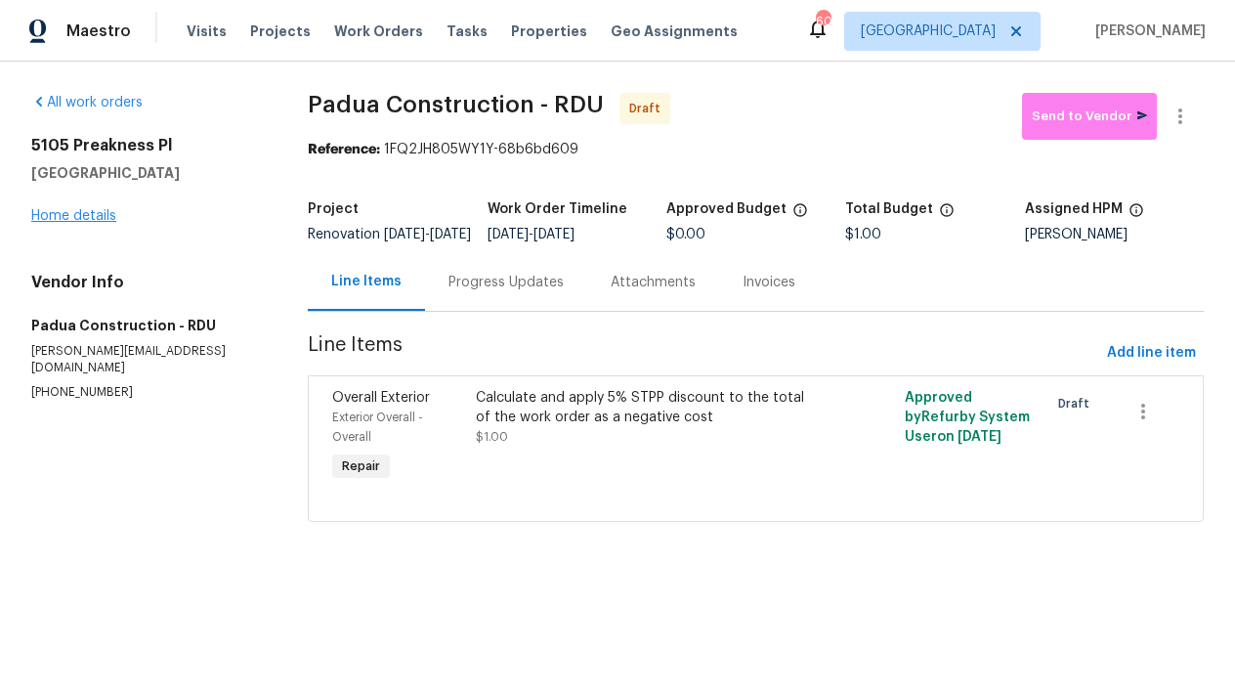
click at [69, 212] on link "Home details" at bounding box center [73, 216] width 85 height 14
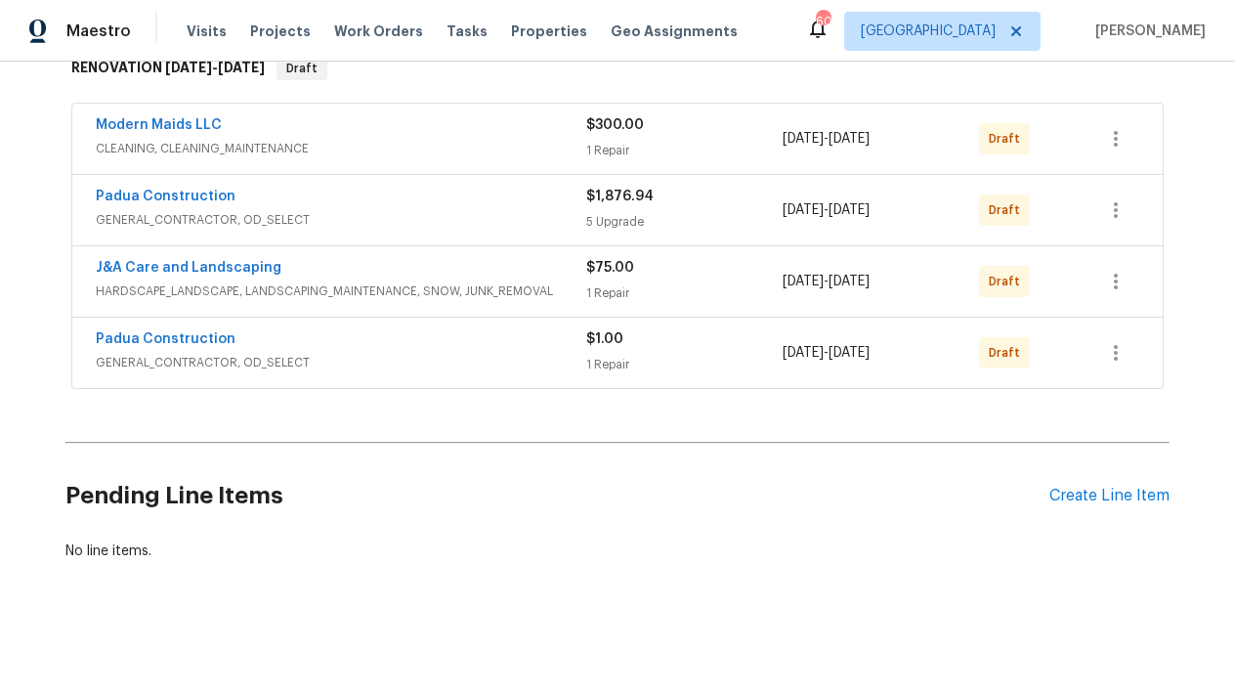
scroll to position [321, 0]
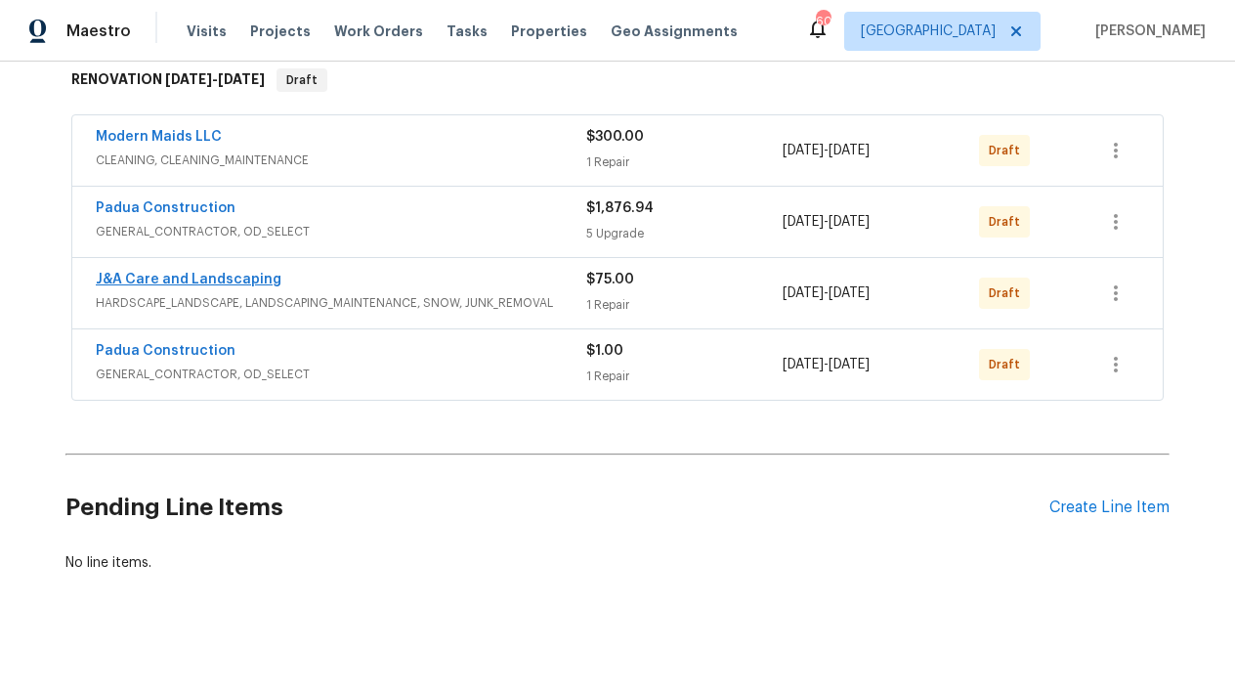
click at [152, 278] on link "J&A Care and Landscaping" at bounding box center [189, 280] width 186 height 14
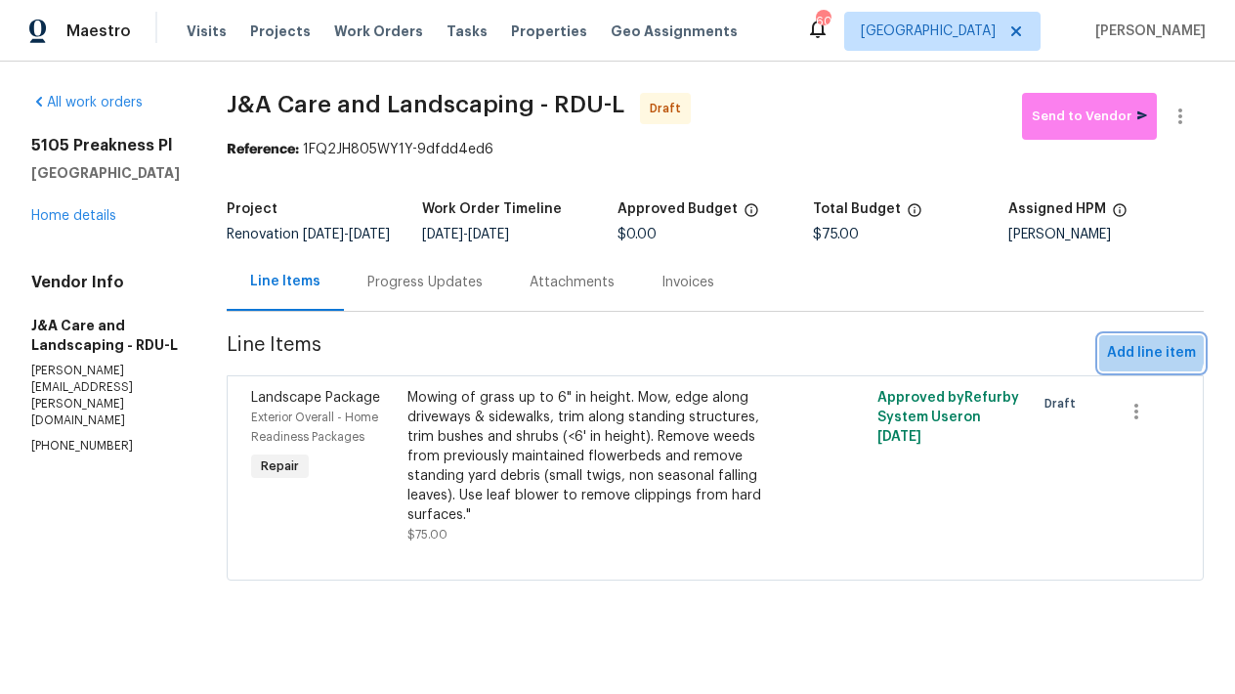
click at [1118, 360] on span "Add line item" at bounding box center [1151, 353] width 89 height 24
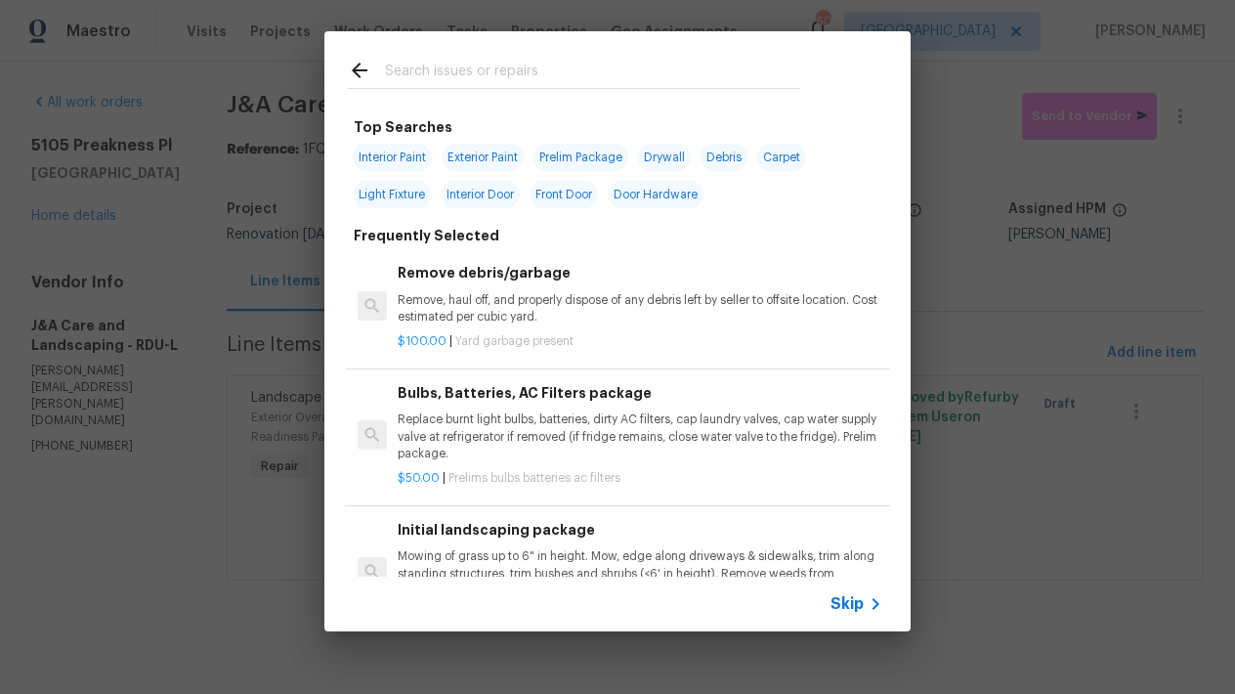
click at [385, 70] on input "text" at bounding box center [592, 73] width 414 height 29
click at [479, 74] on input "text" at bounding box center [592, 73] width 414 height 29
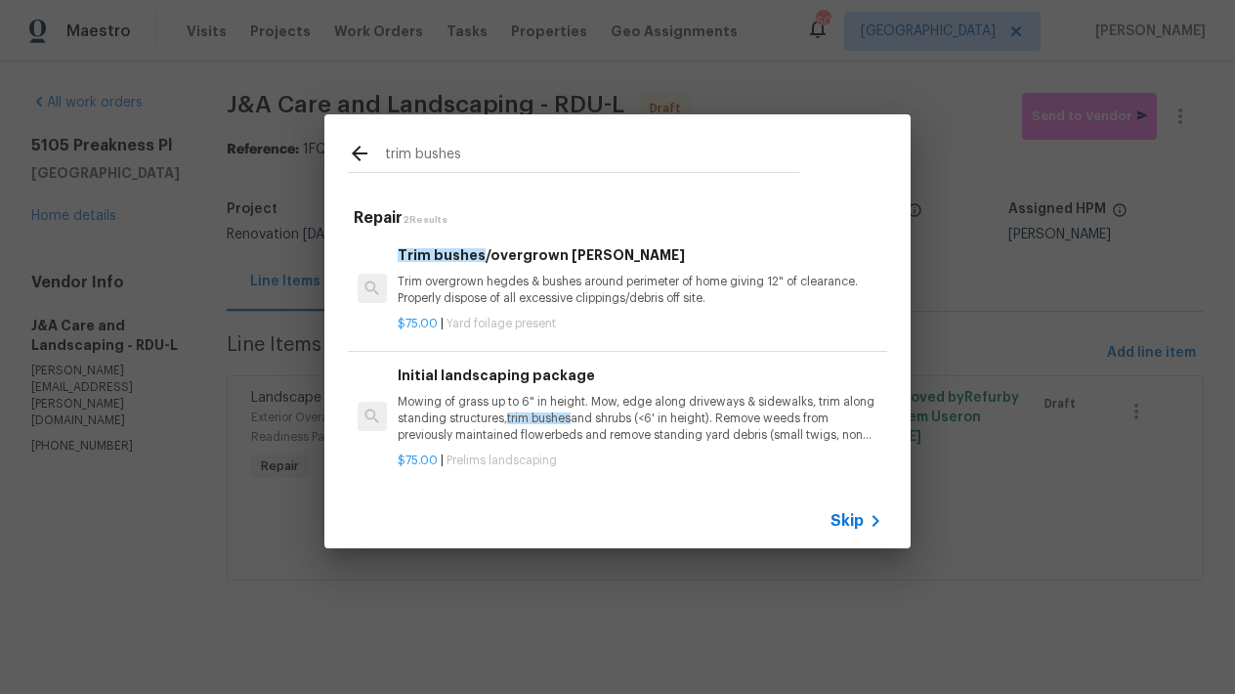
type input "trim bushes"
click at [521, 259] on div "Trim bushes /overgrown hedges Trim overgrown hegdes & bushes around perimeter o…" at bounding box center [640, 275] width 485 height 63
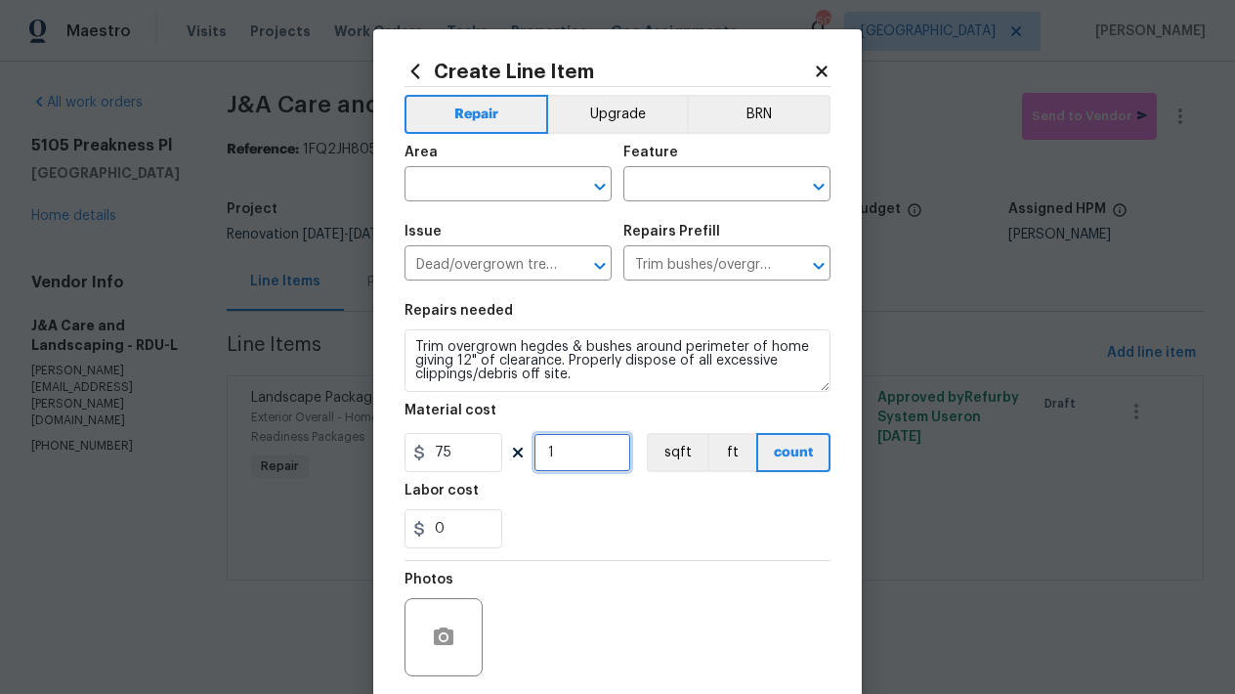
drag, startPoint x: 552, startPoint y: 452, endPoint x: 538, endPoint y: 452, distance: 13.7
click at [538, 452] on input "1" at bounding box center [582, 452] width 98 height 39
type input "3"
click at [526, 528] on div "0" at bounding box center [617, 528] width 426 height 39
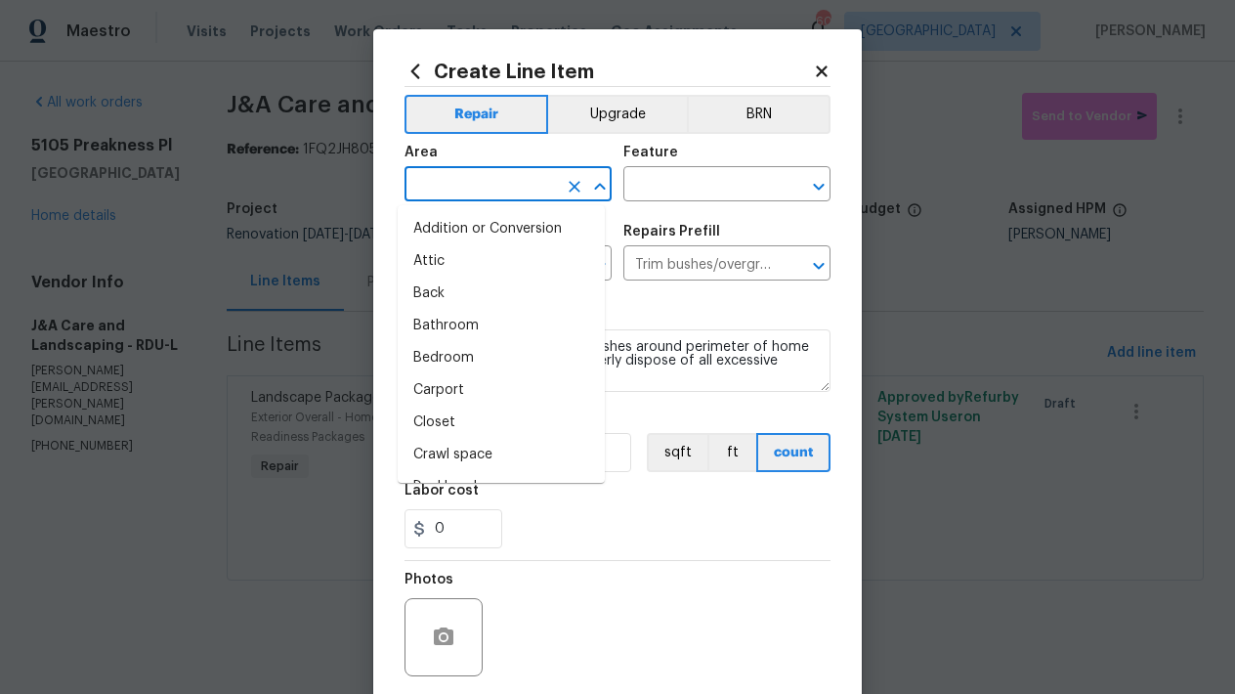
click at [463, 194] on input "text" at bounding box center [480, 186] width 152 height 30
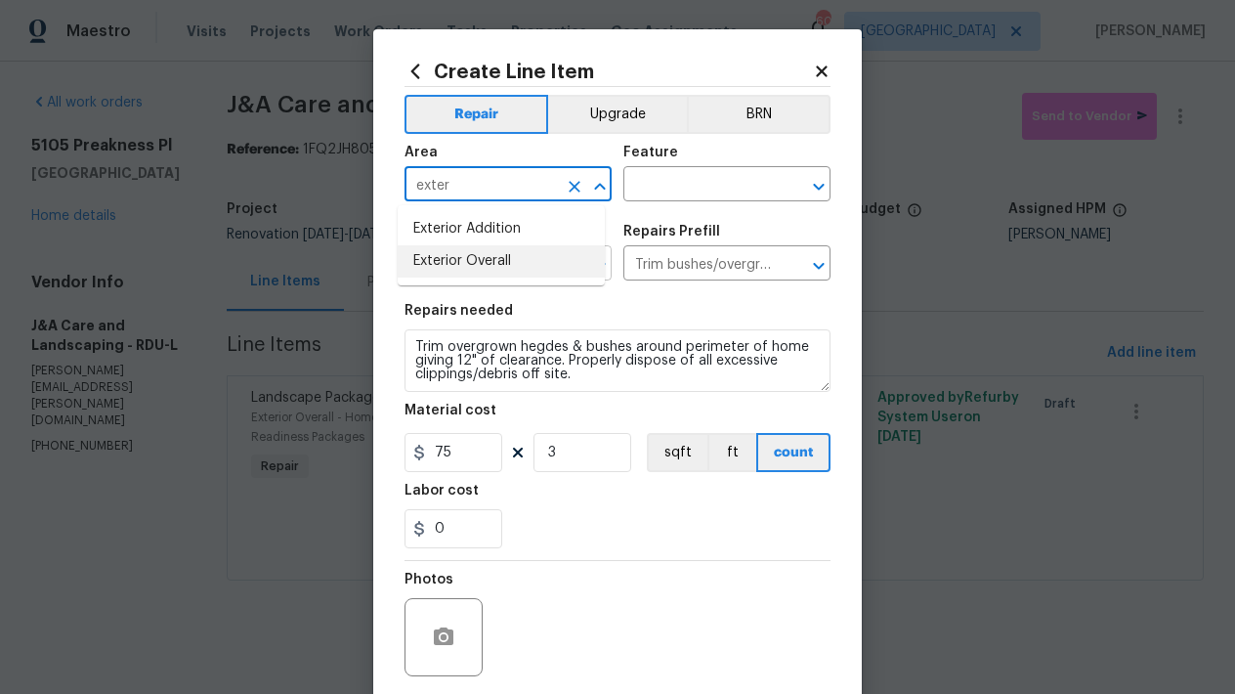
click at [465, 273] on li "Exterior Overall" at bounding box center [501, 261] width 207 height 32
type input "Exterior Overall"
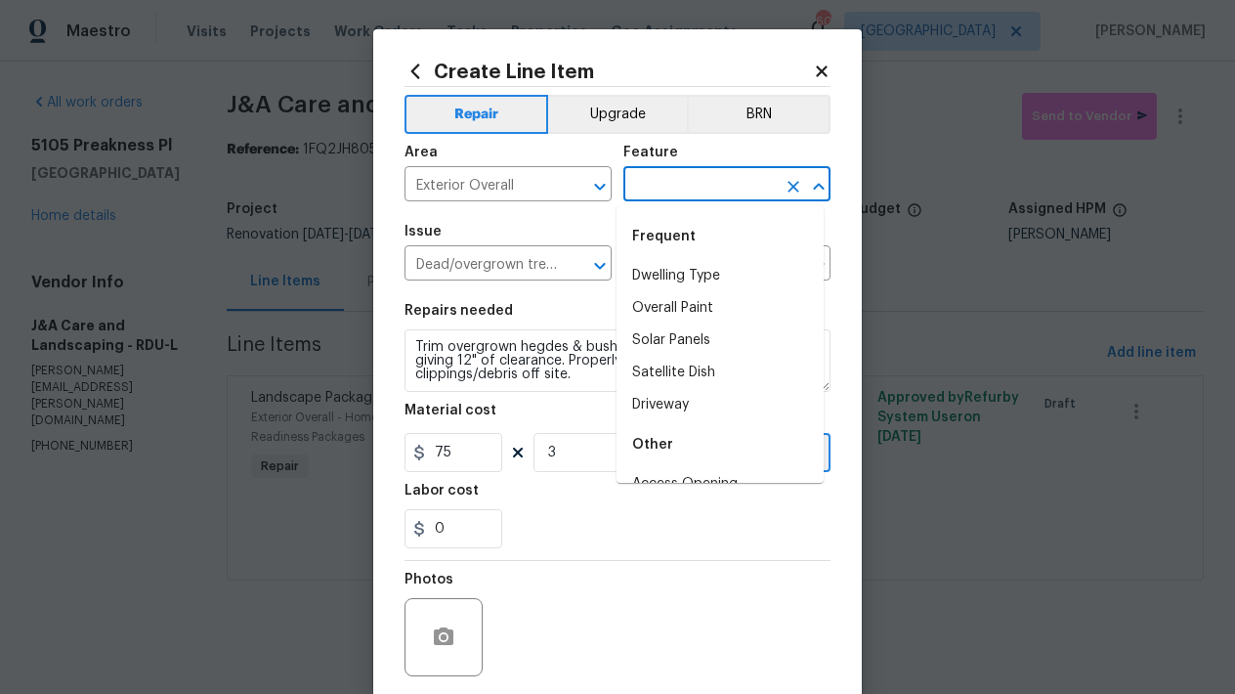
click at [668, 186] on input "text" at bounding box center [699, 186] width 152 height 30
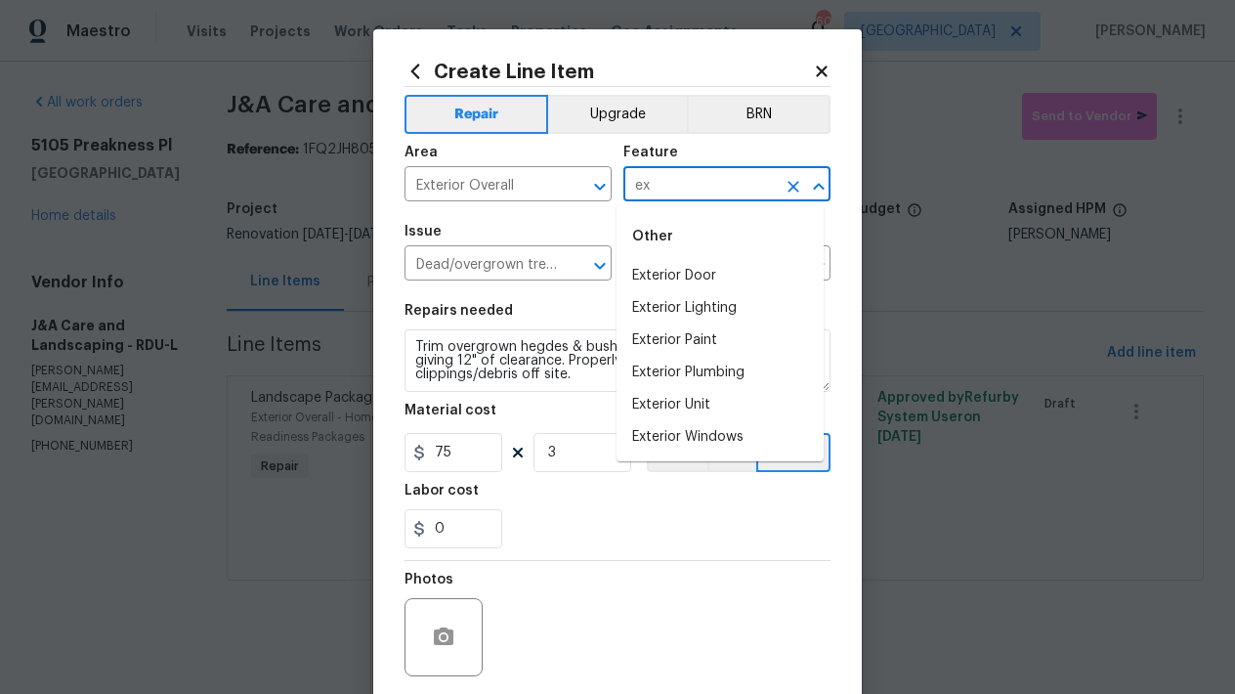
type input "e"
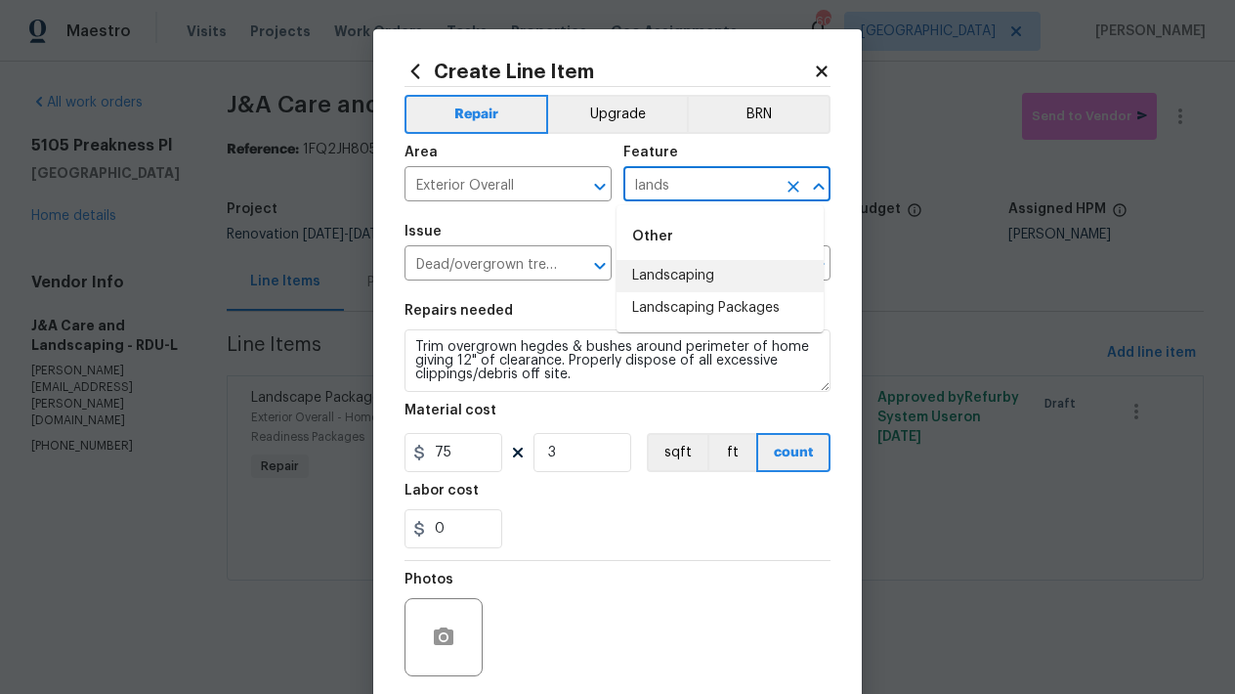
click at [689, 280] on li "Landscaping" at bounding box center [719, 276] width 207 height 32
type input "Landscaping"
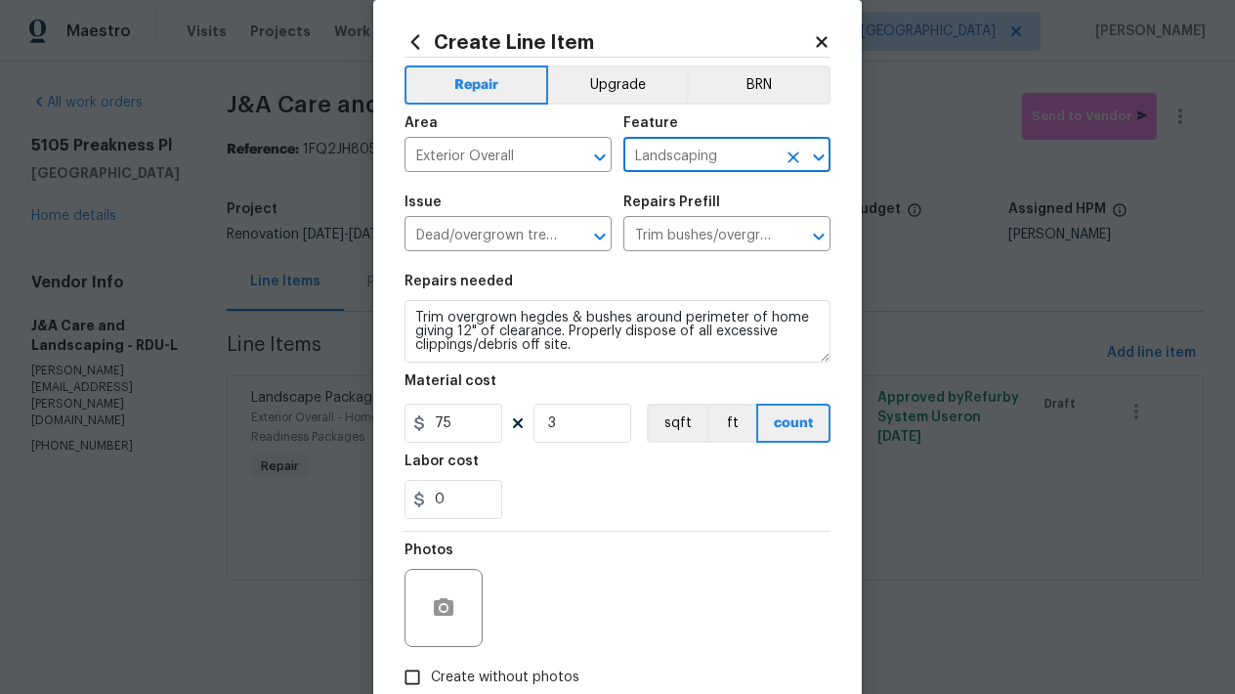
scroll to position [148, 0]
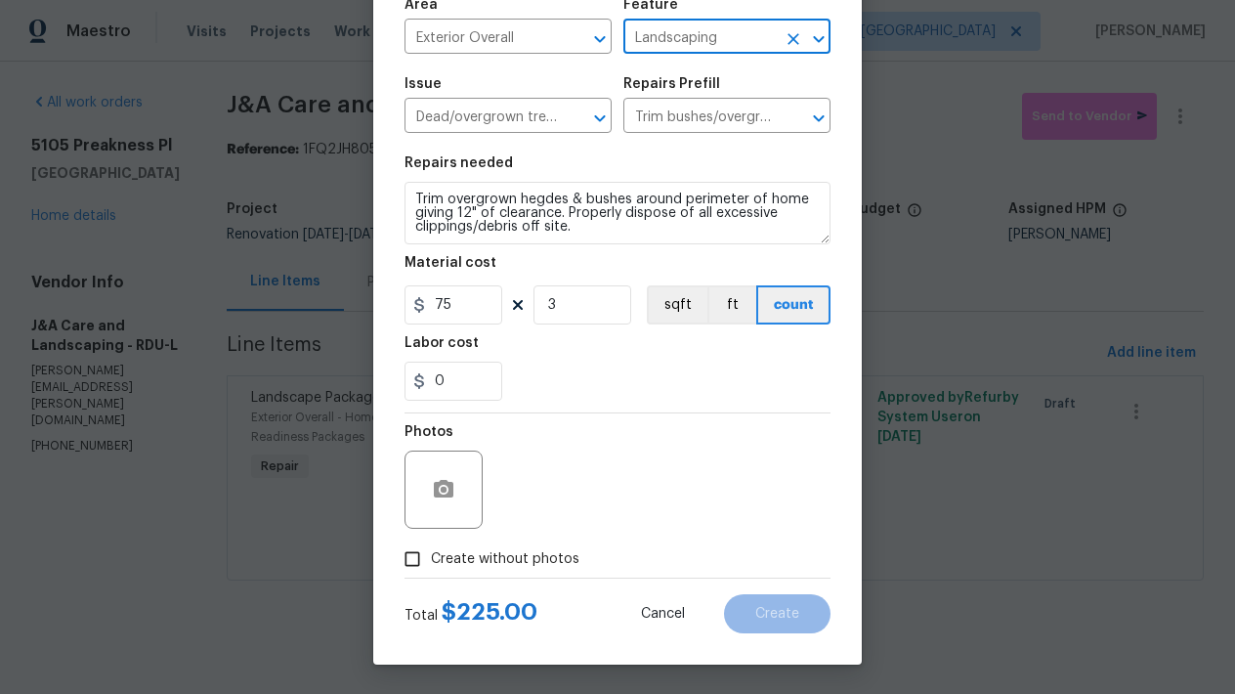
click at [401, 558] on input "Create without photos" at bounding box center [412, 558] width 37 height 37
checkbox input "true"
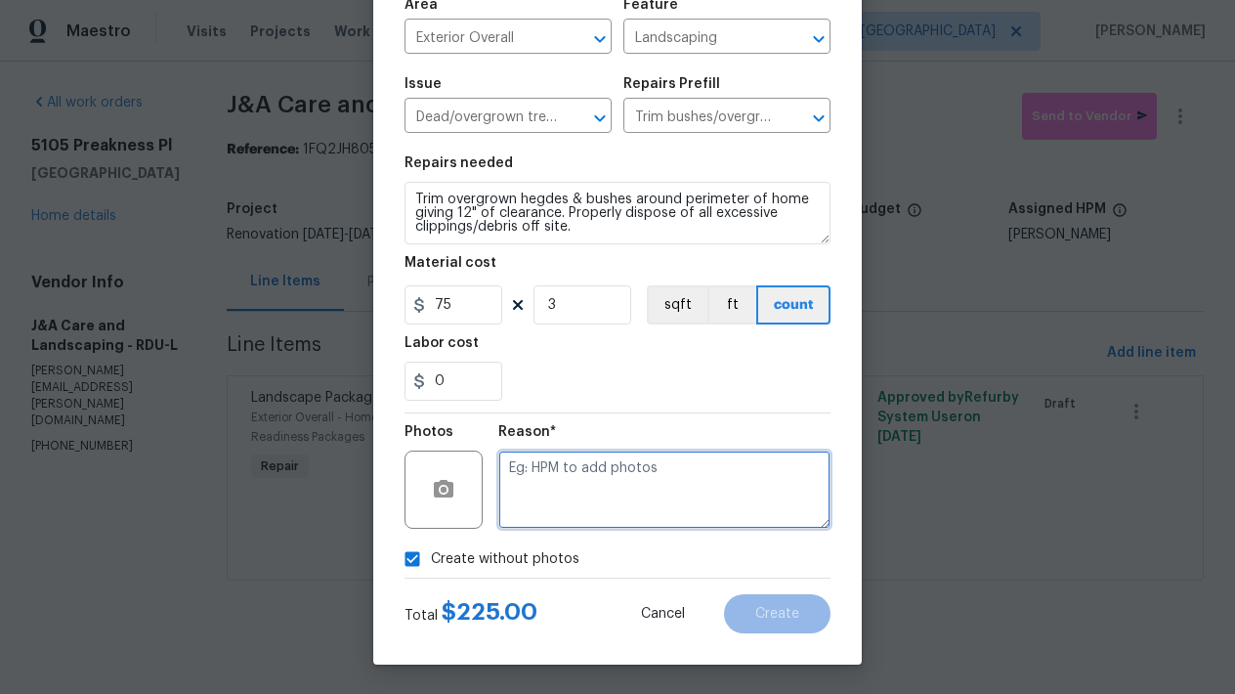
click at [545, 479] on textarea at bounding box center [664, 489] width 332 height 78
type textarea "n"
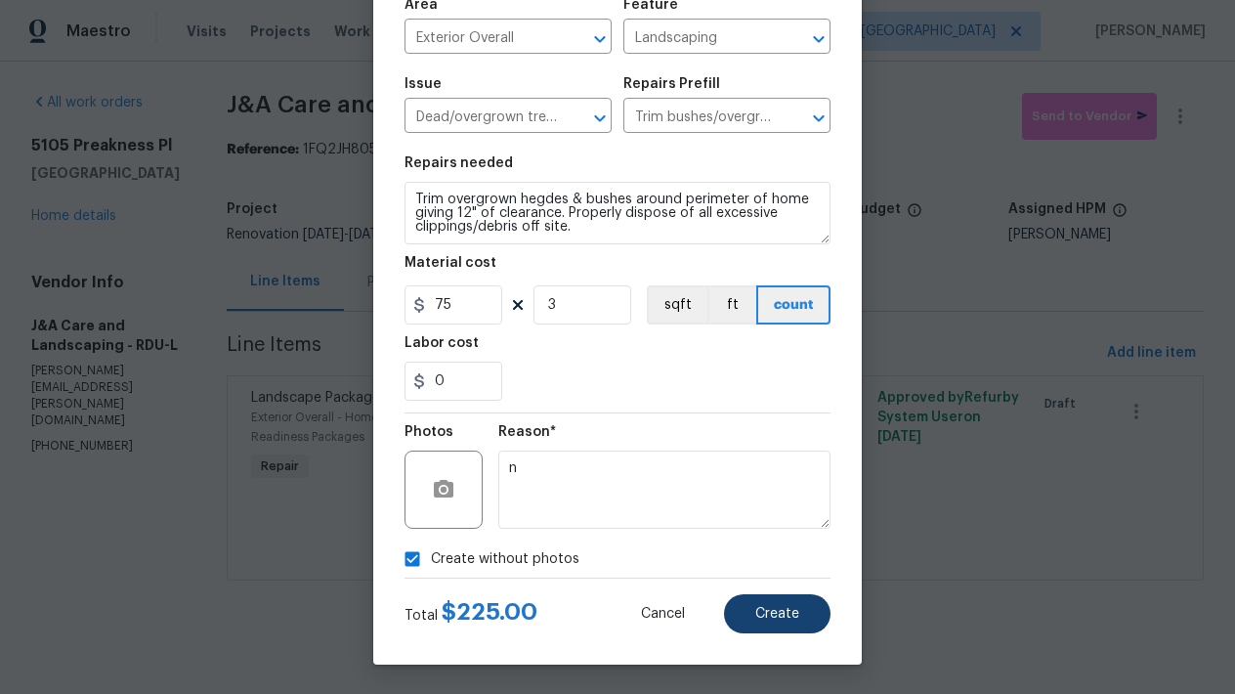
click at [789, 619] on button "Create" at bounding box center [777, 613] width 106 height 39
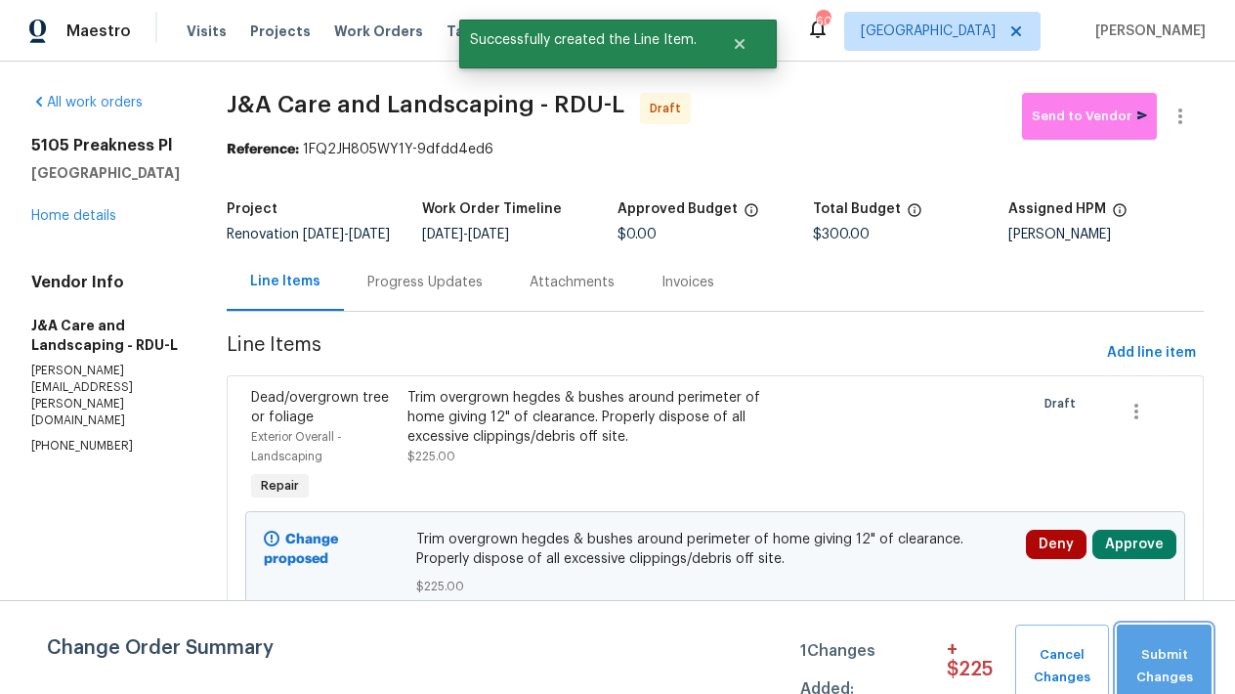
click at [1129, 655] on span "Submit Changes" at bounding box center [1163, 666] width 75 height 45
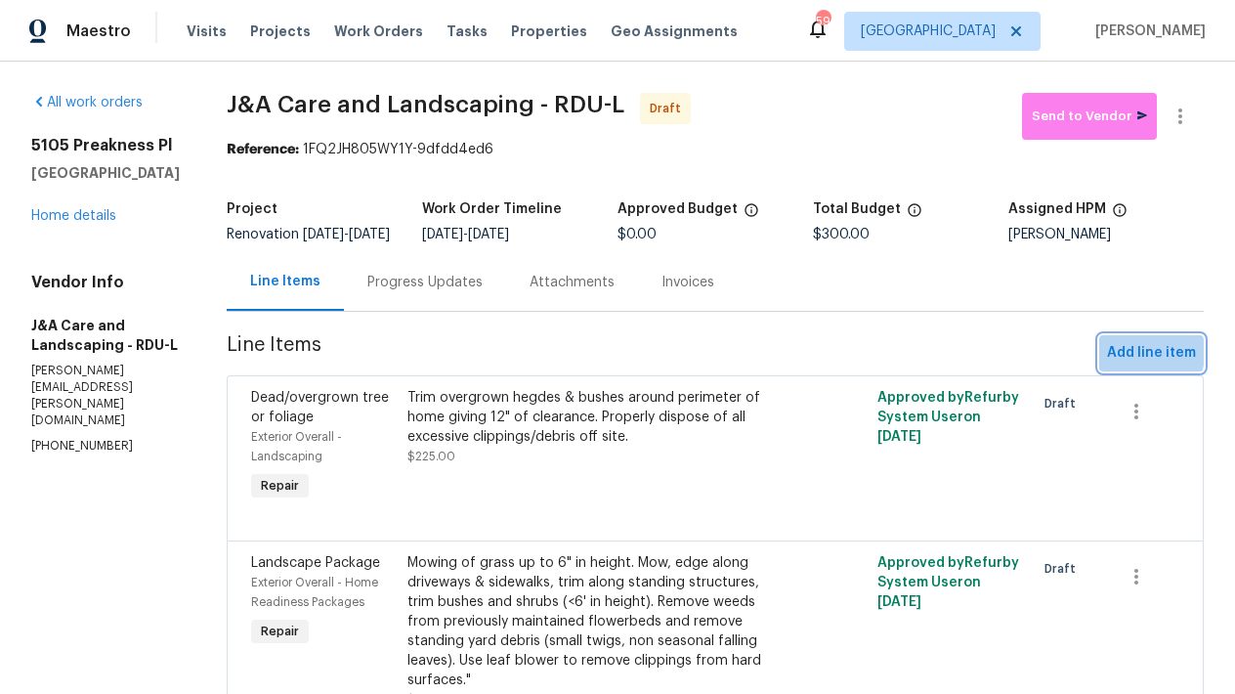
click at [1114, 365] on span "Add line item" at bounding box center [1151, 353] width 89 height 24
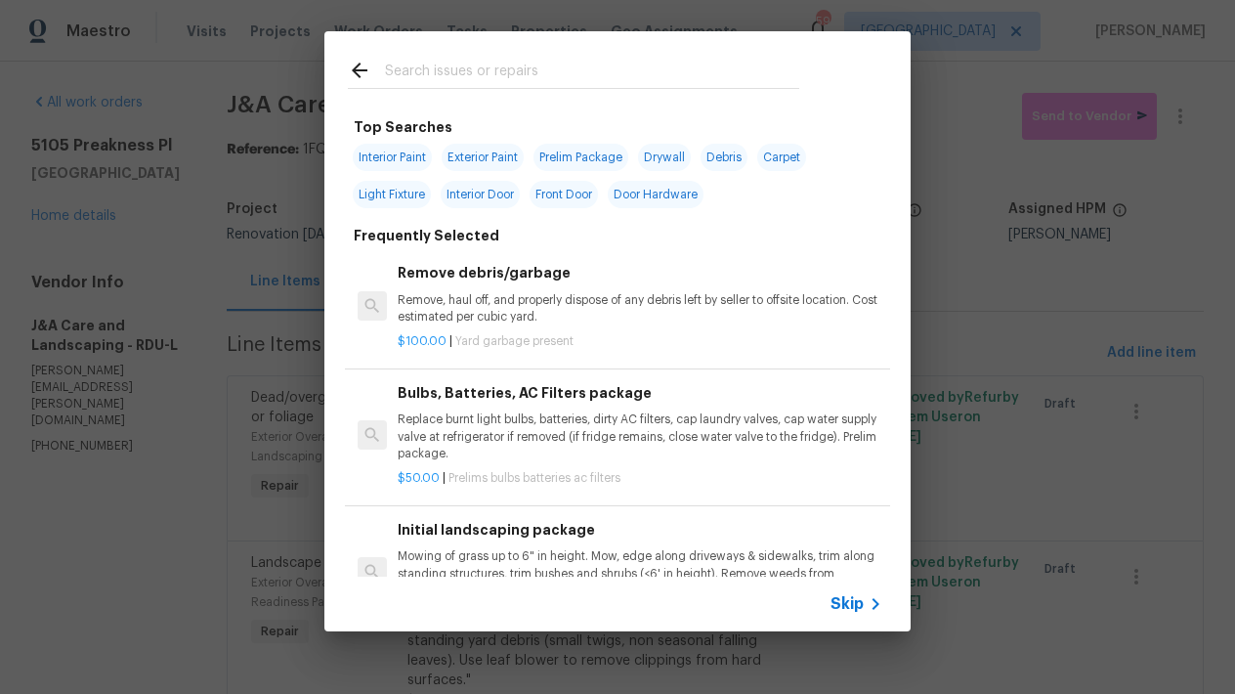
click at [478, 67] on input "text" at bounding box center [592, 73] width 414 height 29
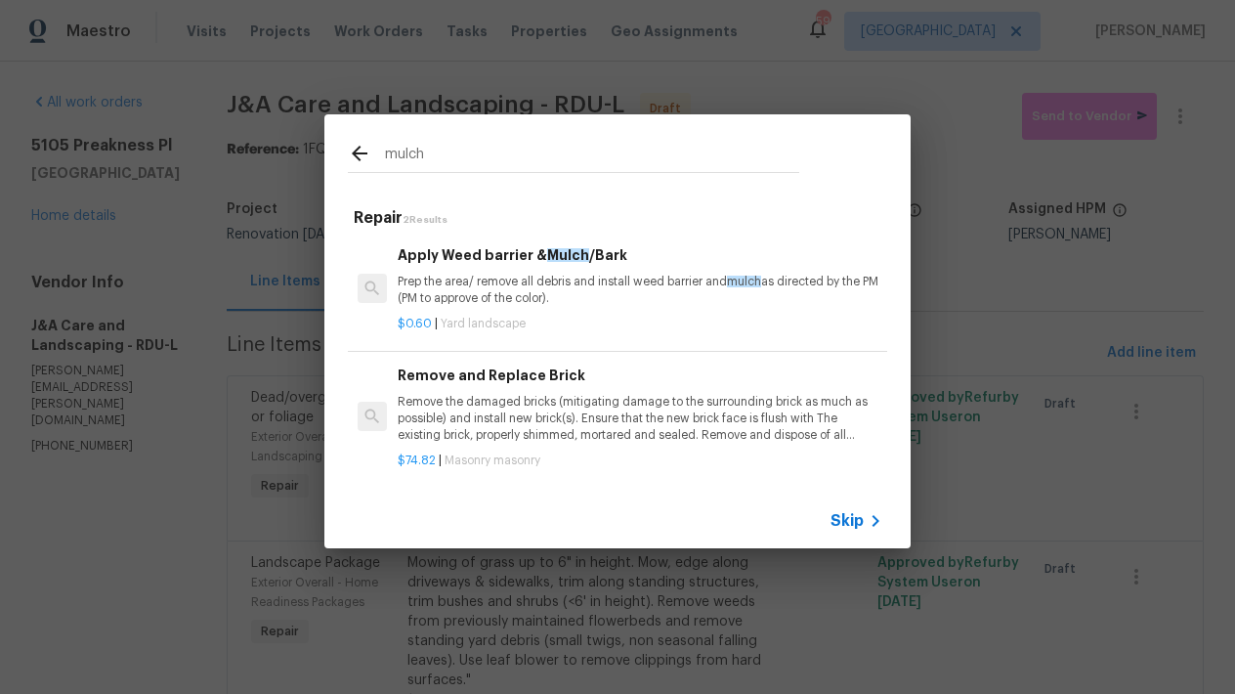
type input "mulch"
click at [442, 256] on h6 "Apply Weed barrier & Mulch /Bark" at bounding box center [640, 254] width 485 height 21
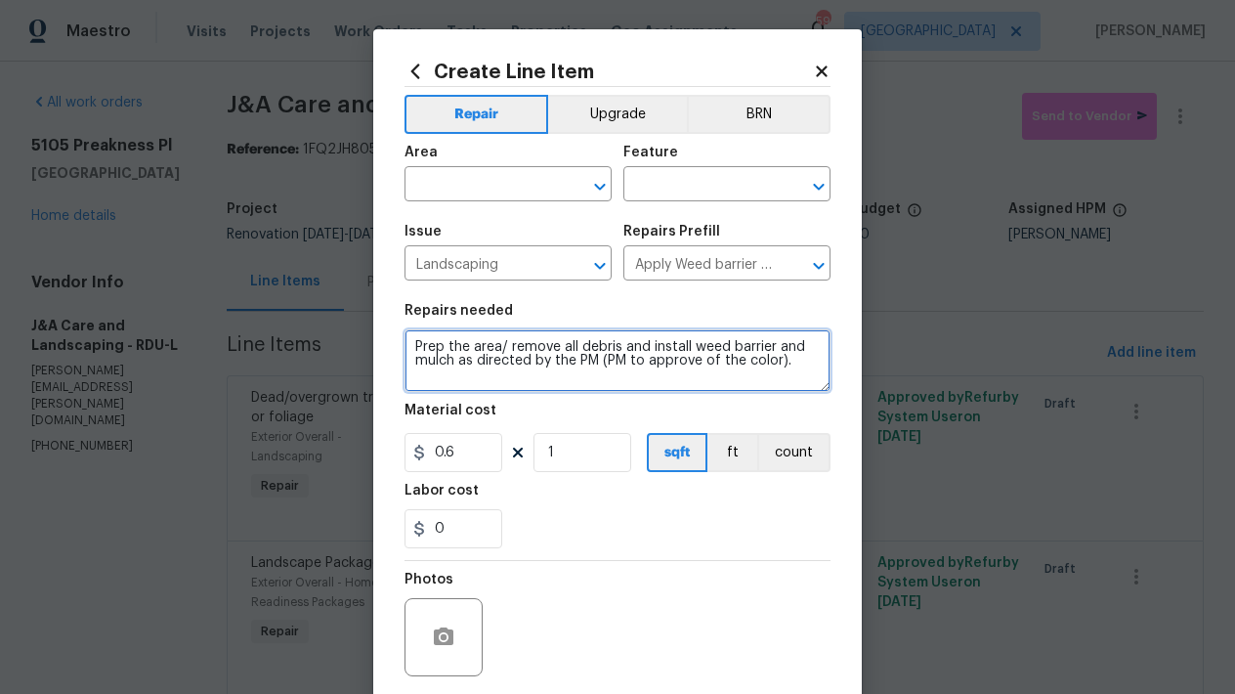
click at [409, 346] on textarea "Prep the area/ remove all debris and install weed barrier and mulch as directed…" at bounding box center [617, 360] width 426 height 63
drag, startPoint x: 597, startPoint y: 361, endPoint x: 770, endPoint y: 355, distance: 173.0
click at [770, 355] on textarea "Prep the area/ remove all debris and install weed barrier and mulch as directed…" at bounding box center [617, 360] width 426 height 63
drag, startPoint x: 668, startPoint y: 361, endPoint x: 726, endPoint y: 377, distance: 59.7
click at [668, 361] on textarea "Prep the area/ remove all debris and install weed barrier and mulch as directed…" at bounding box center [617, 360] width 426 height 63
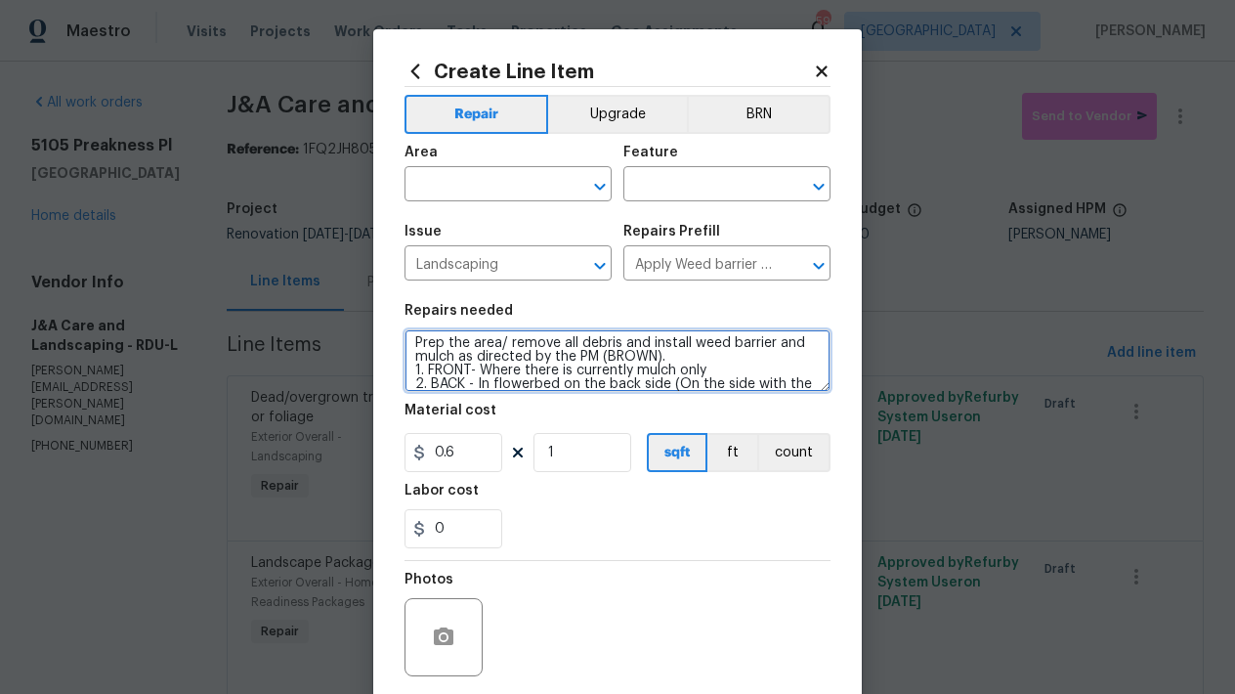
scroll to position [27, 0]
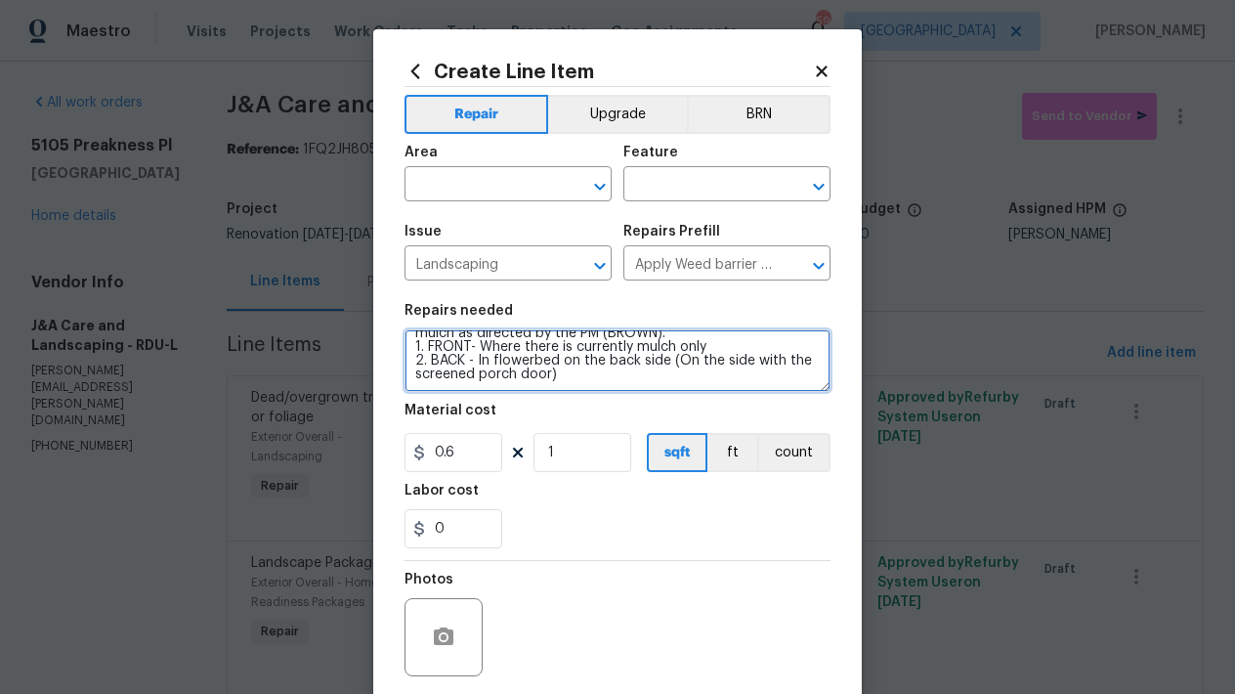
click at [709, 360] on textarea "Prep the area/ remove all debris and install weed barrier and mulch as directed…" at bounding box center [617, 360] width 426 height 63
type textarea "Prep the area/ remove all debris and install weed barrier and mulch as directed…"
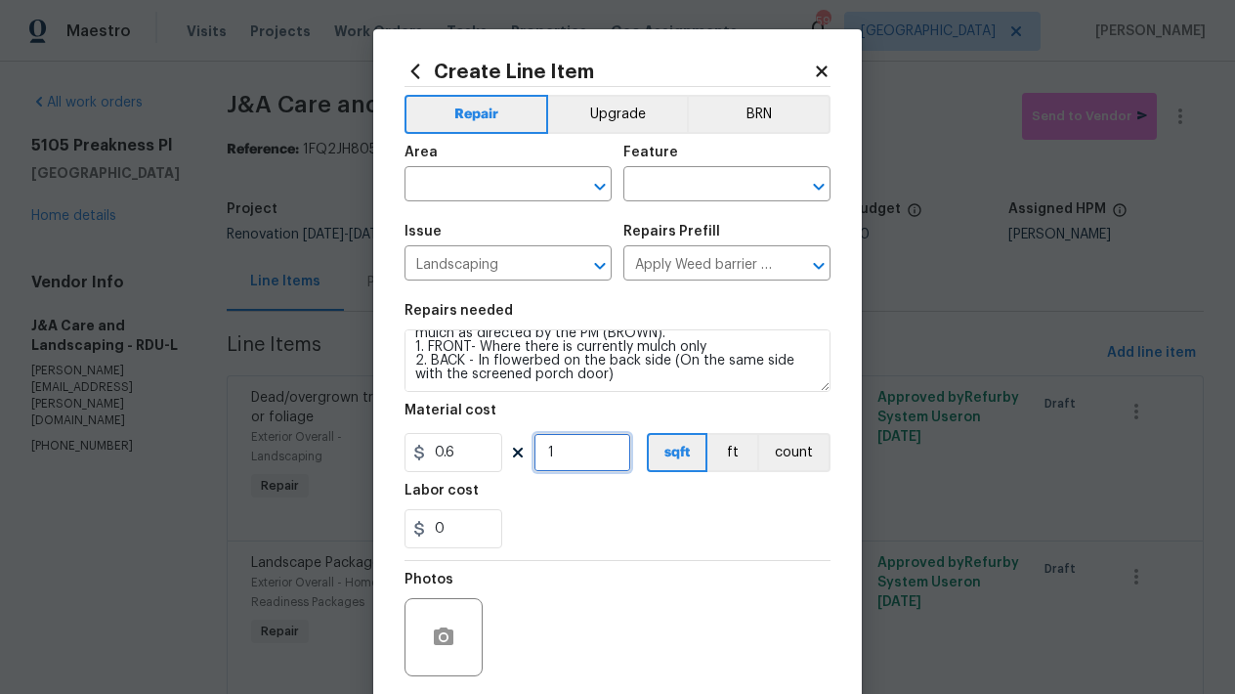
drag, startPoint x: 560, startPoint y: 451, endPoint x: 524, endPoint y: 454, distance: 36.3
click at [524, 454] on div "0.6 1 sqft ft count" at bounding box center [617, 452] width 426 height 39
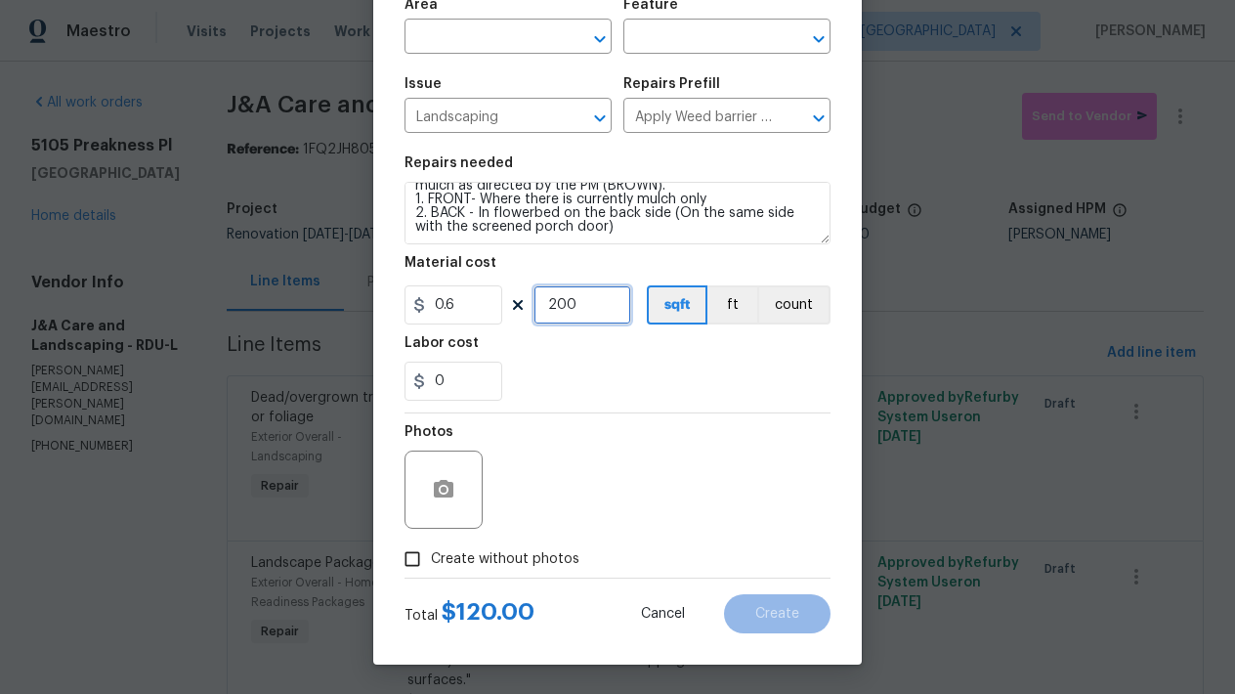
scroll to position [0, 0]
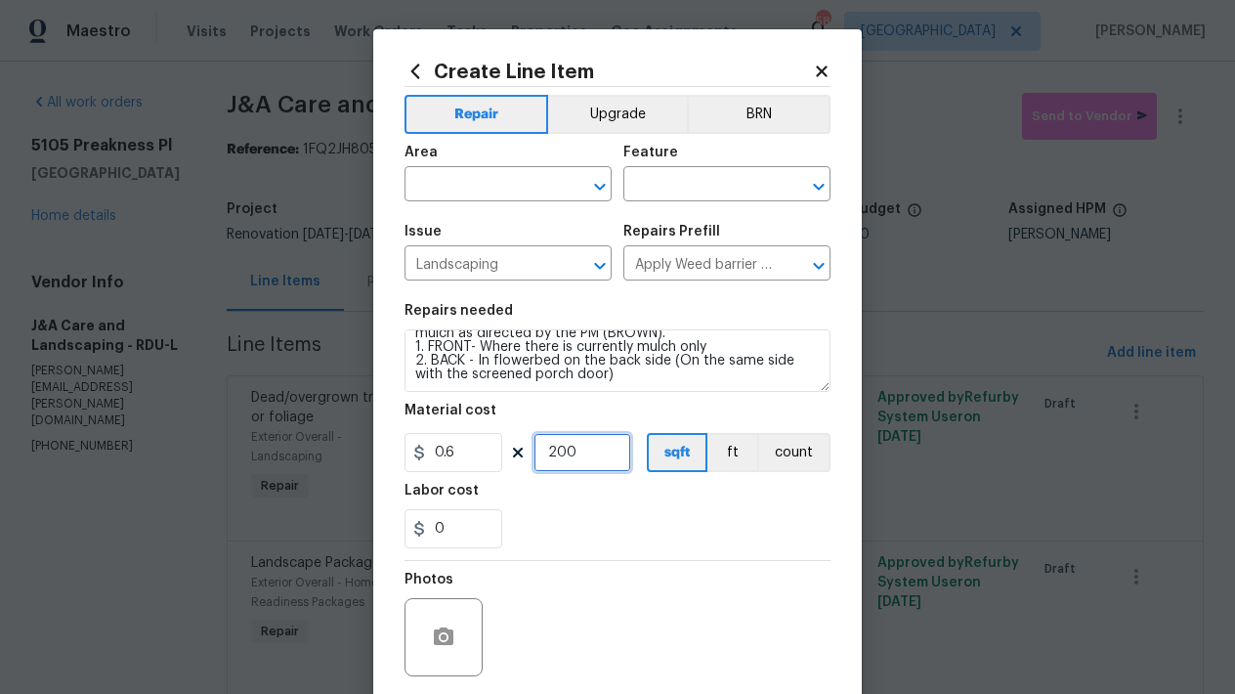
drag, startPoint x: 540, startPoint y: 454, endPoint x: 490, endPoint y: 449, distance: 50.1
click at [489, 450] on div "0.6 200 sqft ft count" at bounding box center [617, 452] width 426 height 39
type input "200"
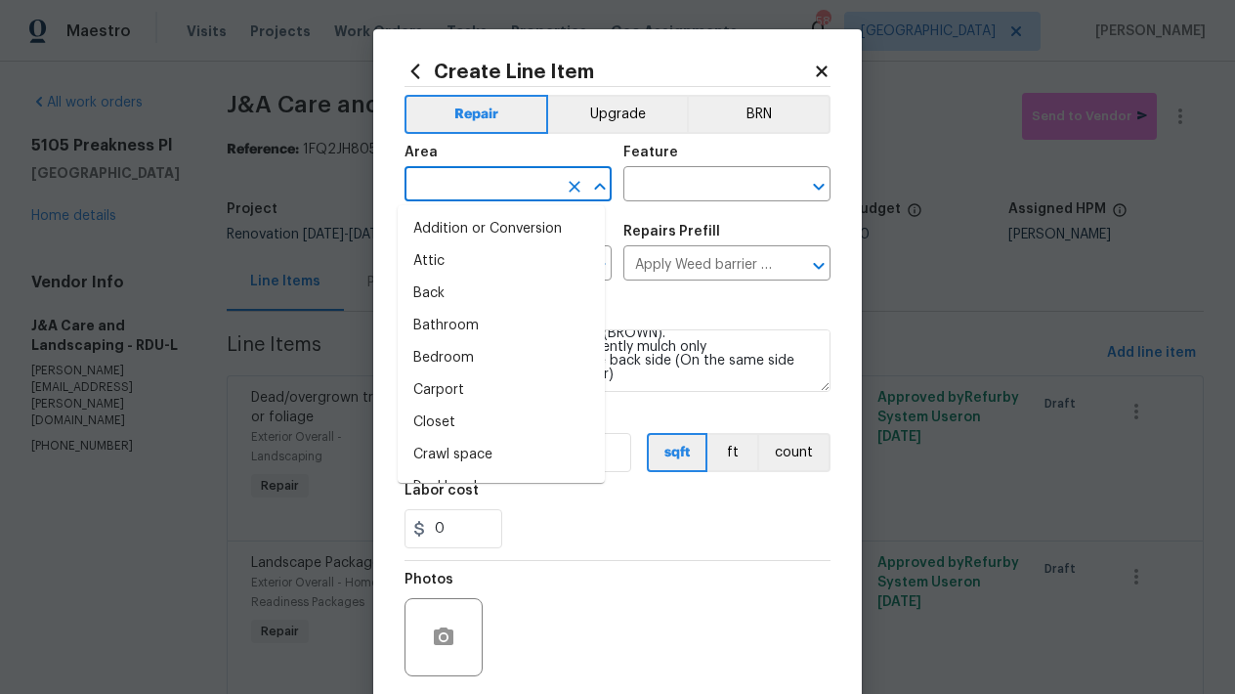
click at [536, 189] on input "text" at bounding box center [480, 186] width 152 height 30
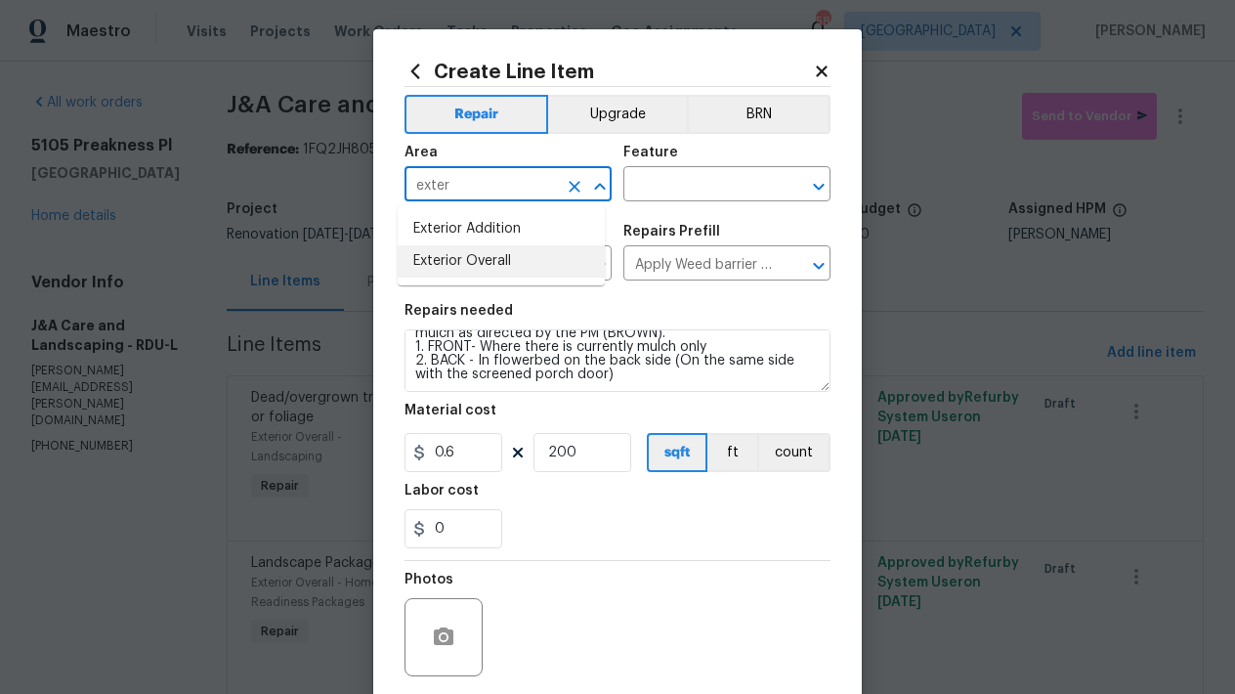
click at [477, 267] on li "Exterior Overall" at bounding box center [501, 261] width 207 height 32
type input "Exterior Overall"
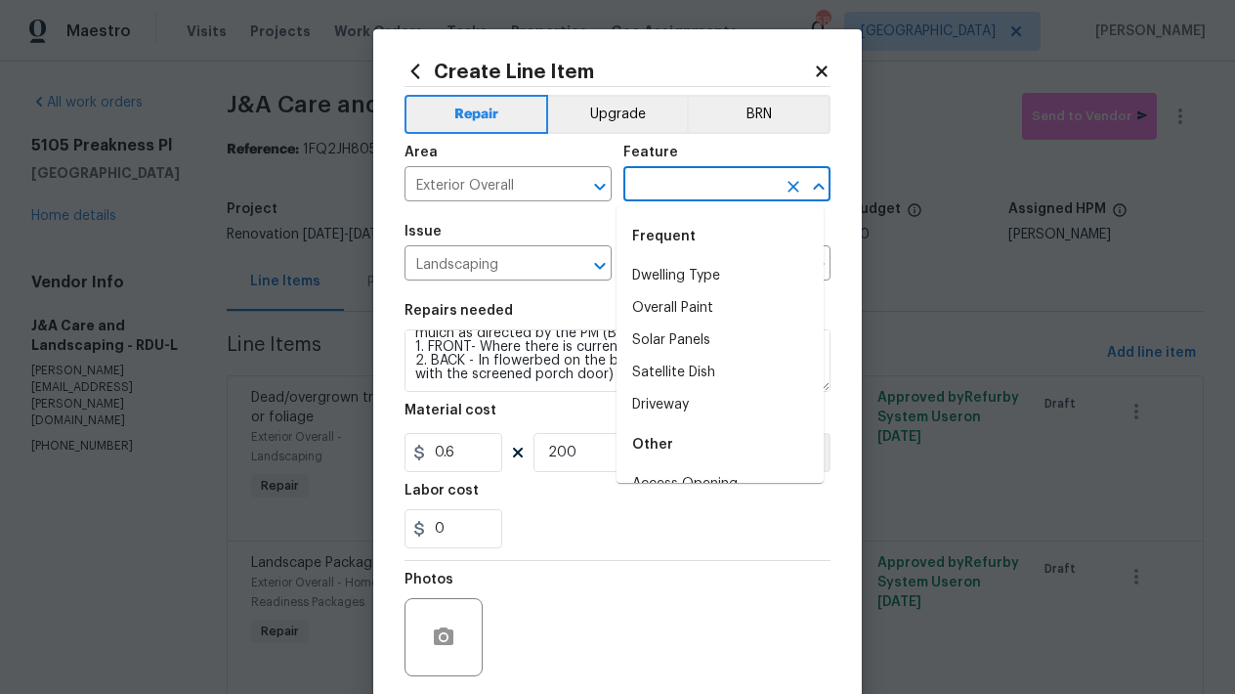
click at [715, 183] on input "text" at bounding box center [699, 186] width 152 height 30
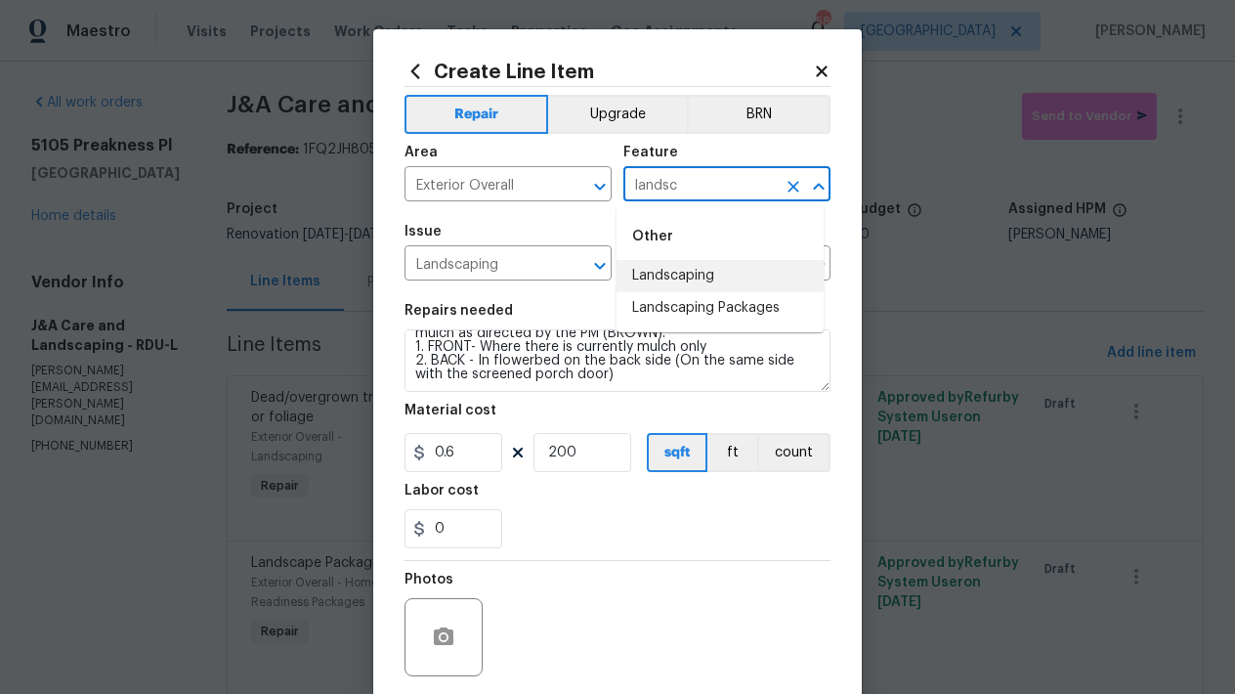
click at [670, 272] on li "Landscaping" at bounding box center [719, 276] width 207 height 32
type input "Landscaping"
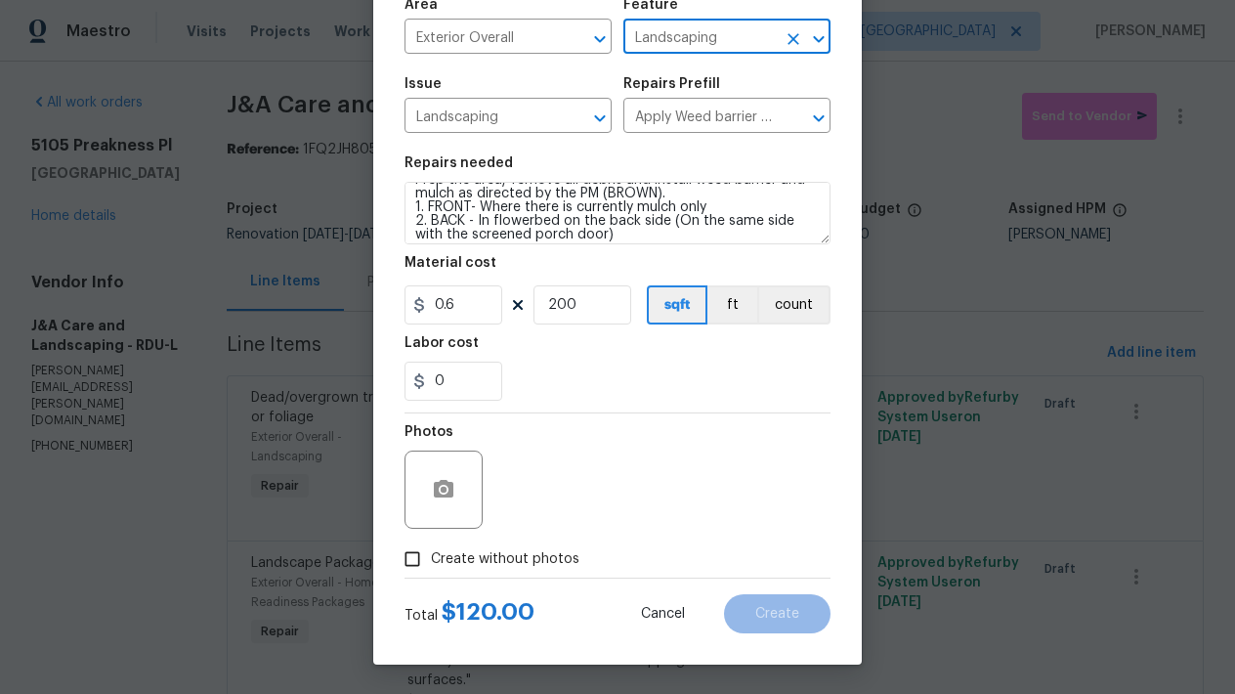
scroll to position [144, 0]
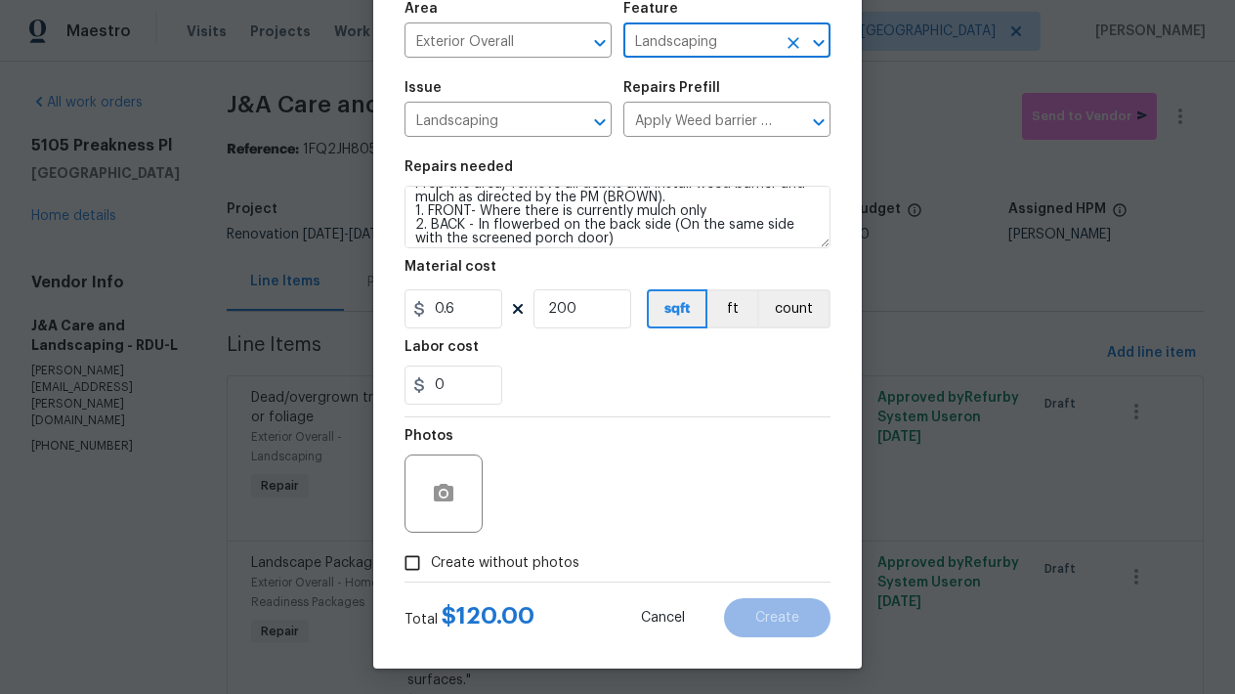
click at [403, 567] on input "Create without photos" at bounding box center [412, 562] width 37 height 37
checkbox input "true"
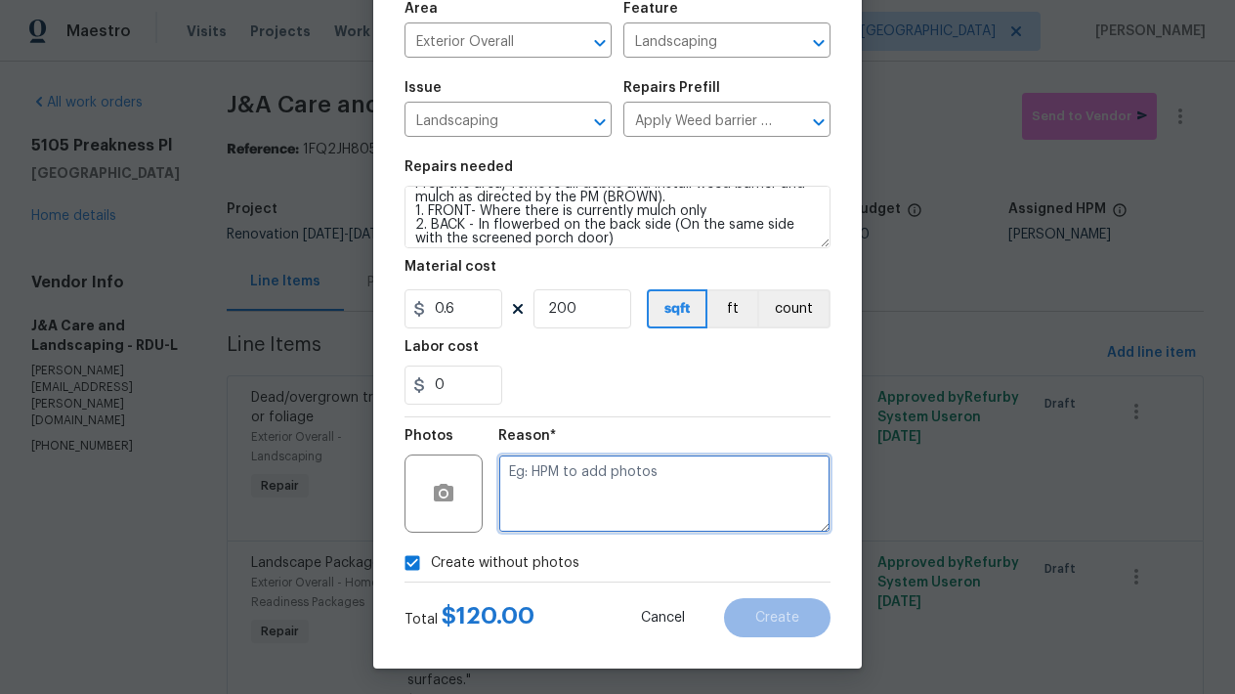
click at [540, 480] on textarea at bounding box center [664, 493] width 332 height 78
type textarea "n"
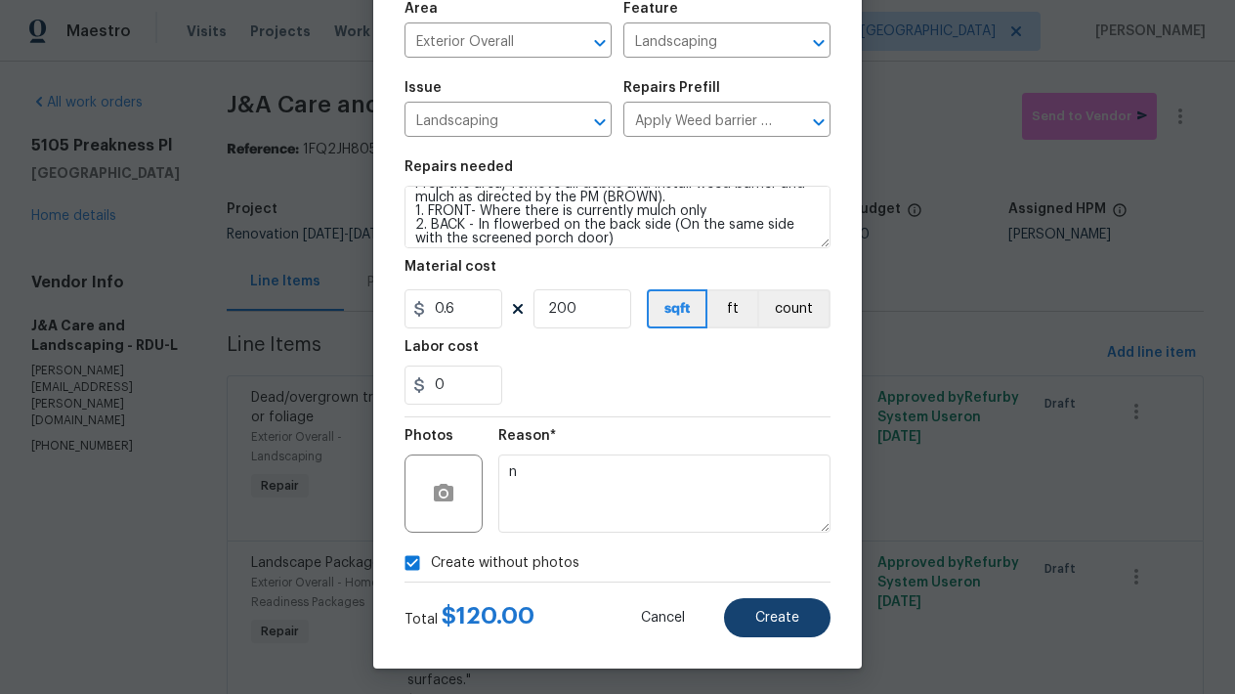
click at [797, 622] on button "Create" at bounding box center [777, 617] width 106 height 39
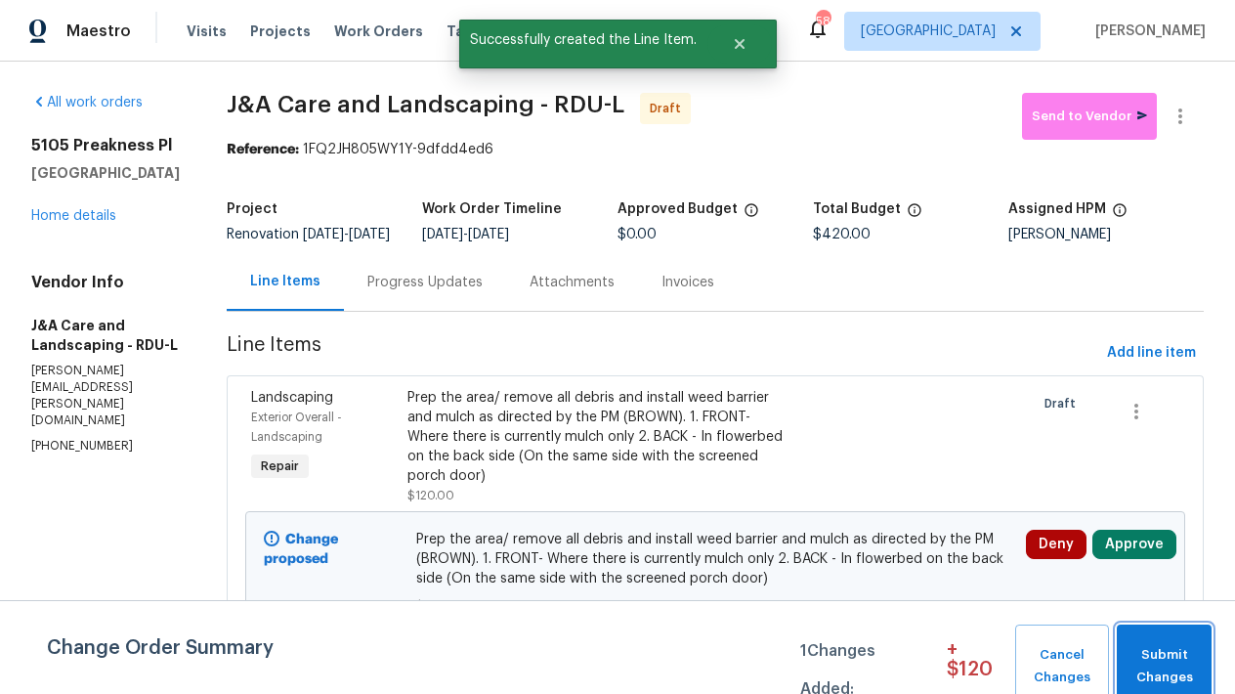
click at [1156, 673] on span "Submit Changes" at bounding box center [1163, 666] width 75 height 45
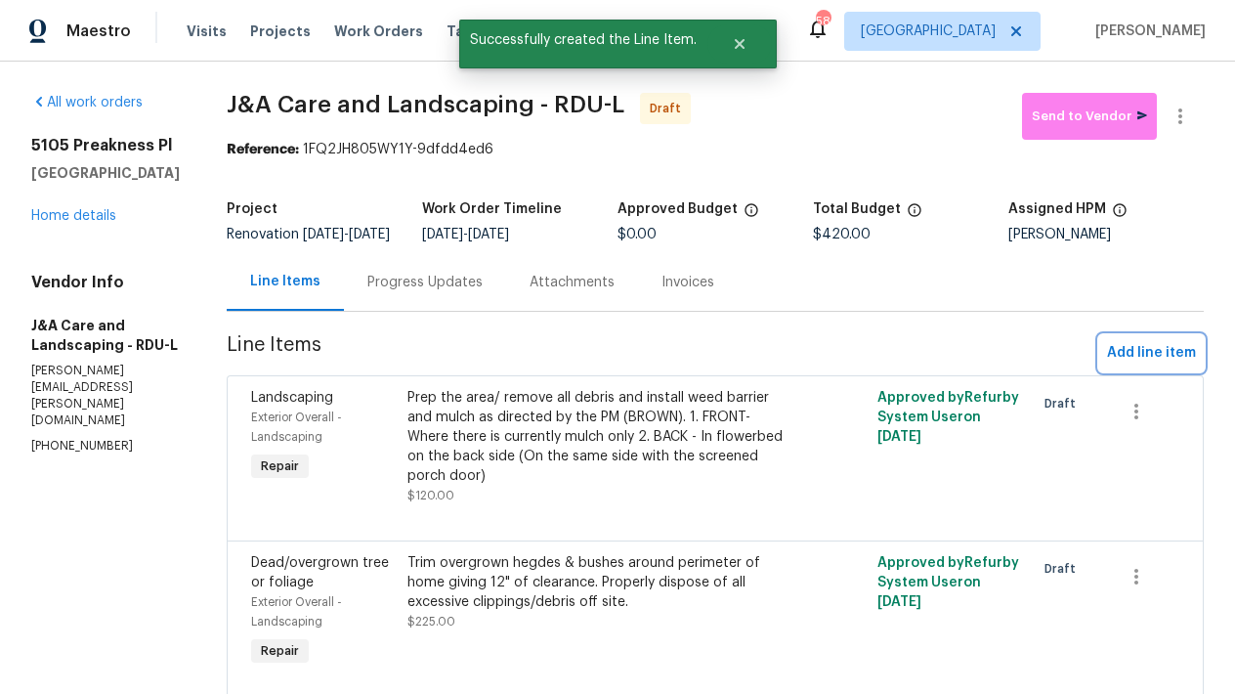
click at [1149, 363] on span "Add line item" at bounding box center [1151, 353] width 89 height 24
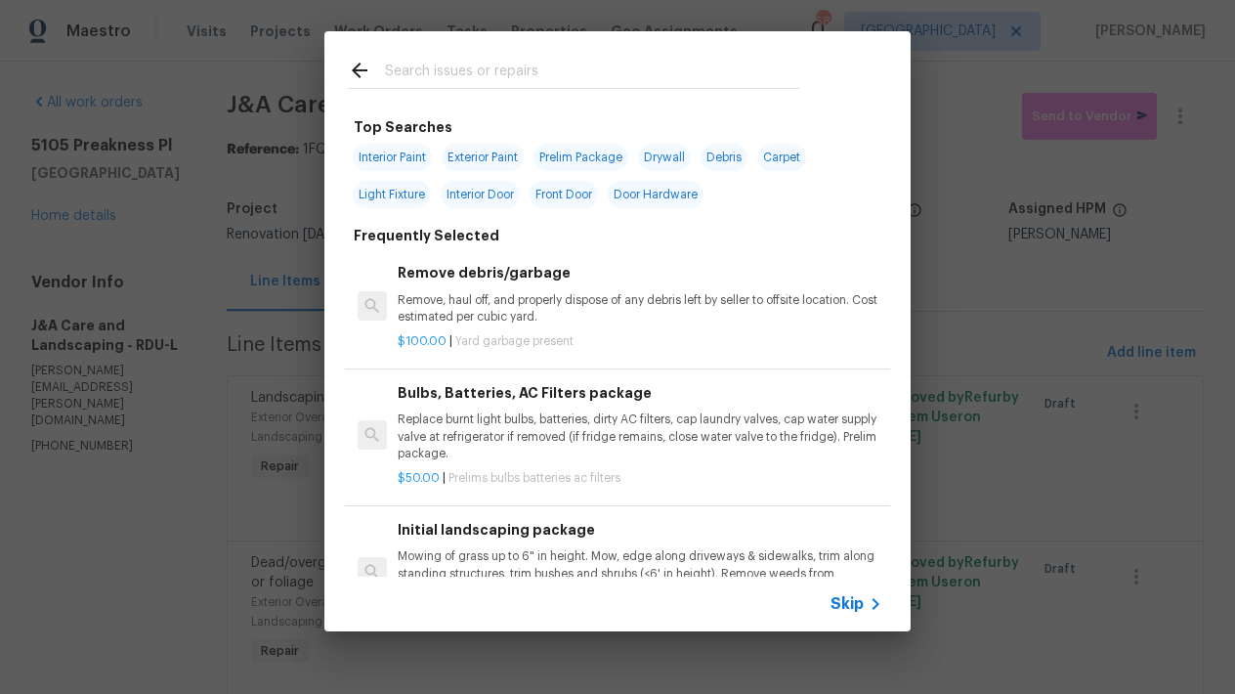
click at [401, 72] on input "text" at bounding box center [592, 73] width 414 height 29
click at [405, 67] on input "text" at bounding box center [592, 73] width 414 height 29
click at [404, 71] on input "text" at bounding box center [592, 73] width 414 height 29
click at [485, 56] on div at bounding box center [573, 69] width 498 height 77
click at [473, 72] on input "text" at bounding box center [592, 73] width 414 height 29
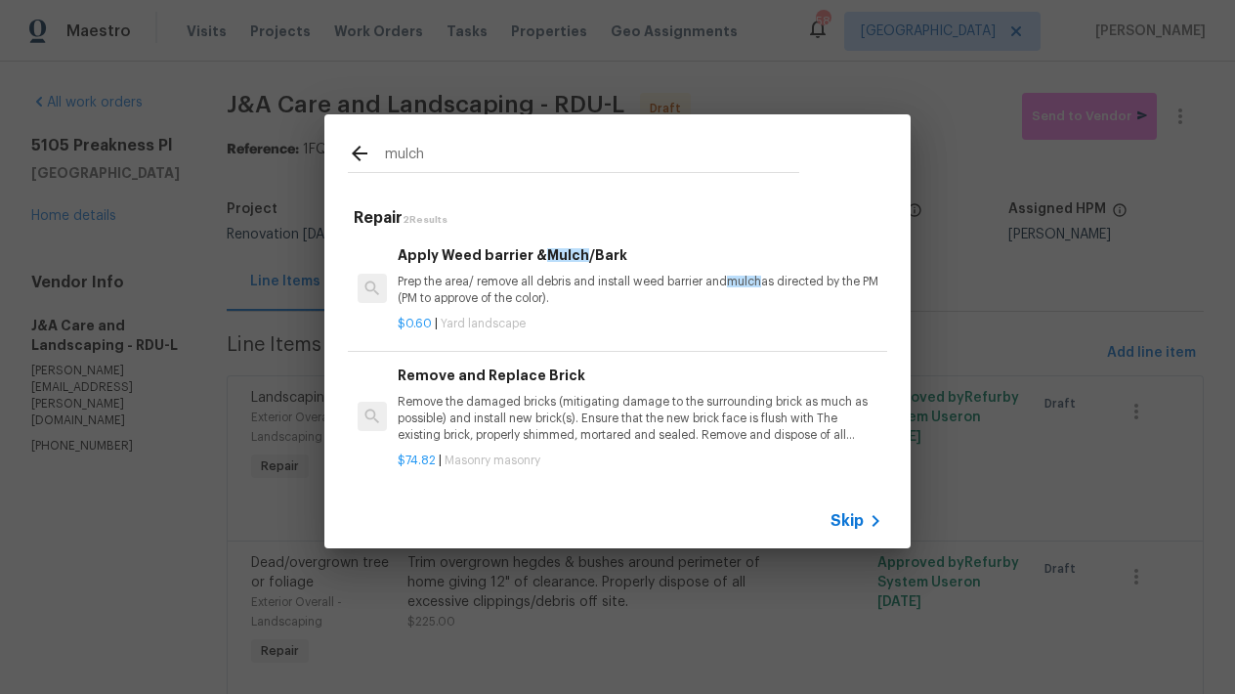
scroll to position [3, 0]
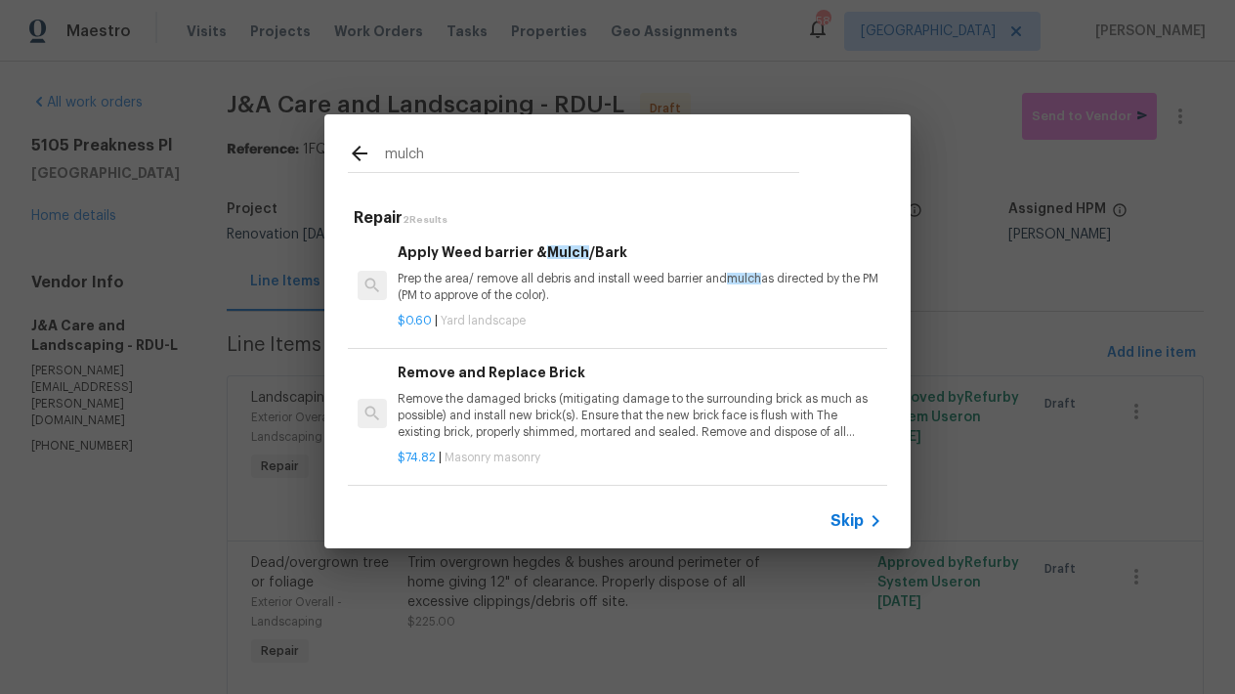
drag, startPoint x: 189, startPoint y: 130, endPoint x: 131, endPoint y: 125, distance: 57.8
click at [134, 125] on div "mulch Repair 2 Results Apply Weed barrier & Mulch /Bark Prep the area/ remove a…" at bounding box center [617, 331] width 1235 height 662
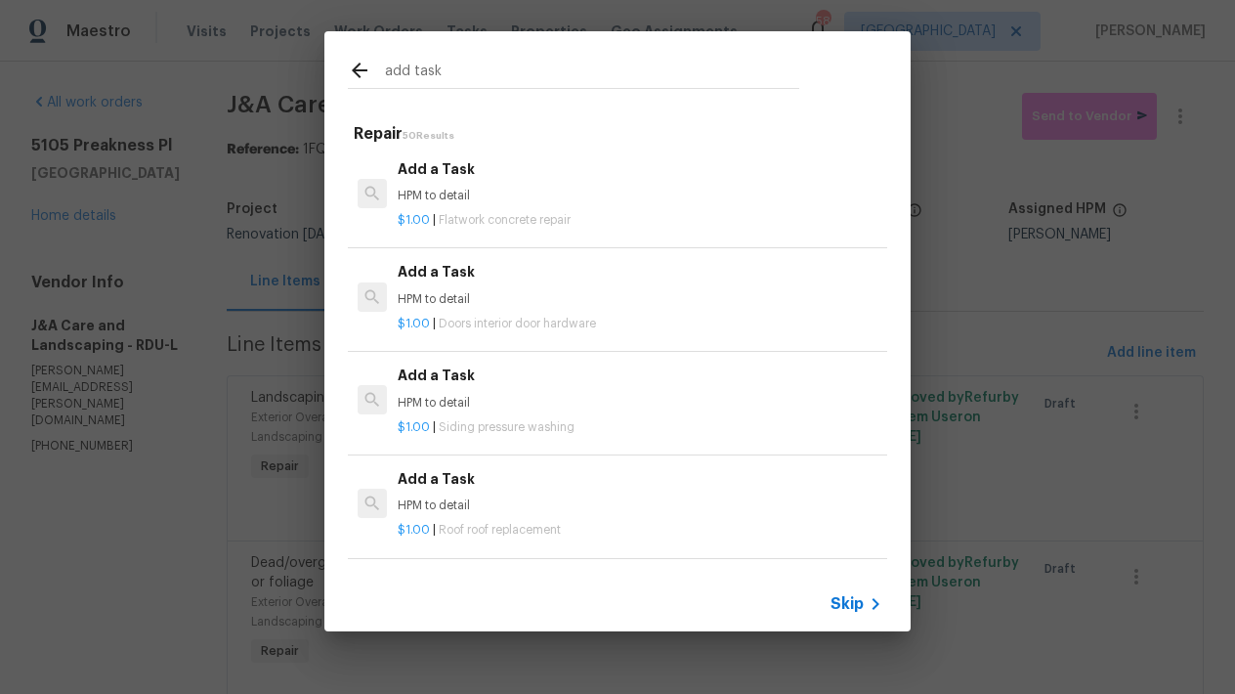
type input "add task"
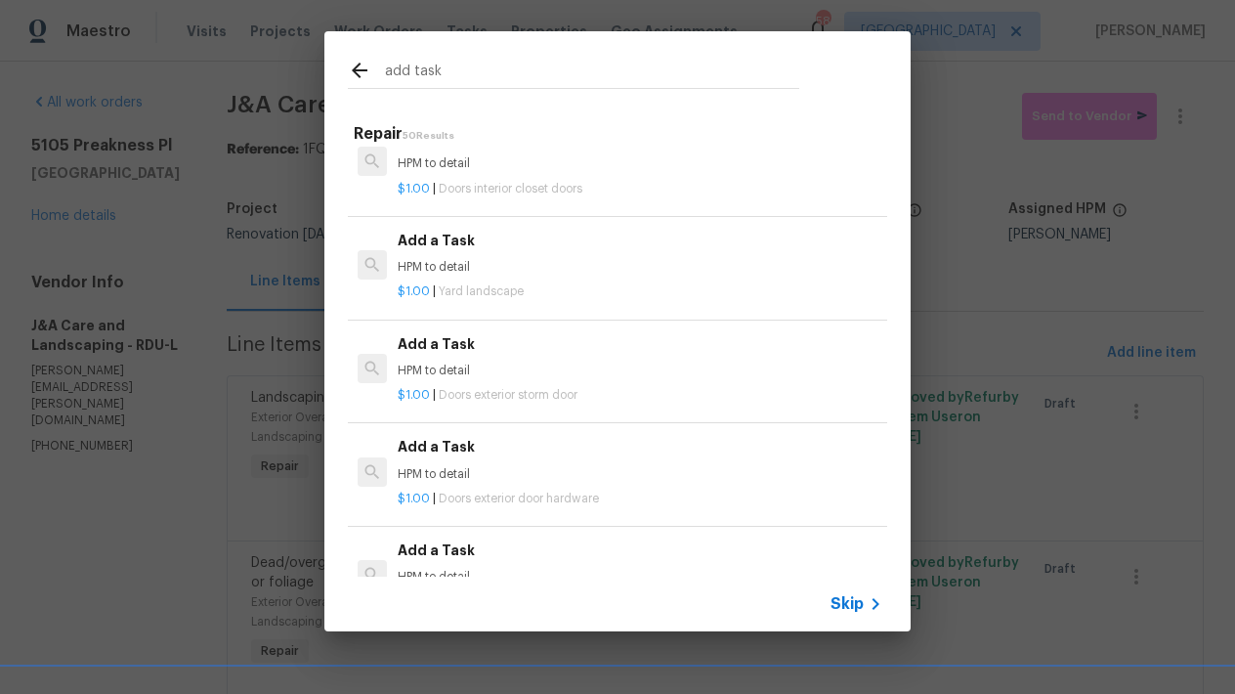
scroll to position [2008, 0]
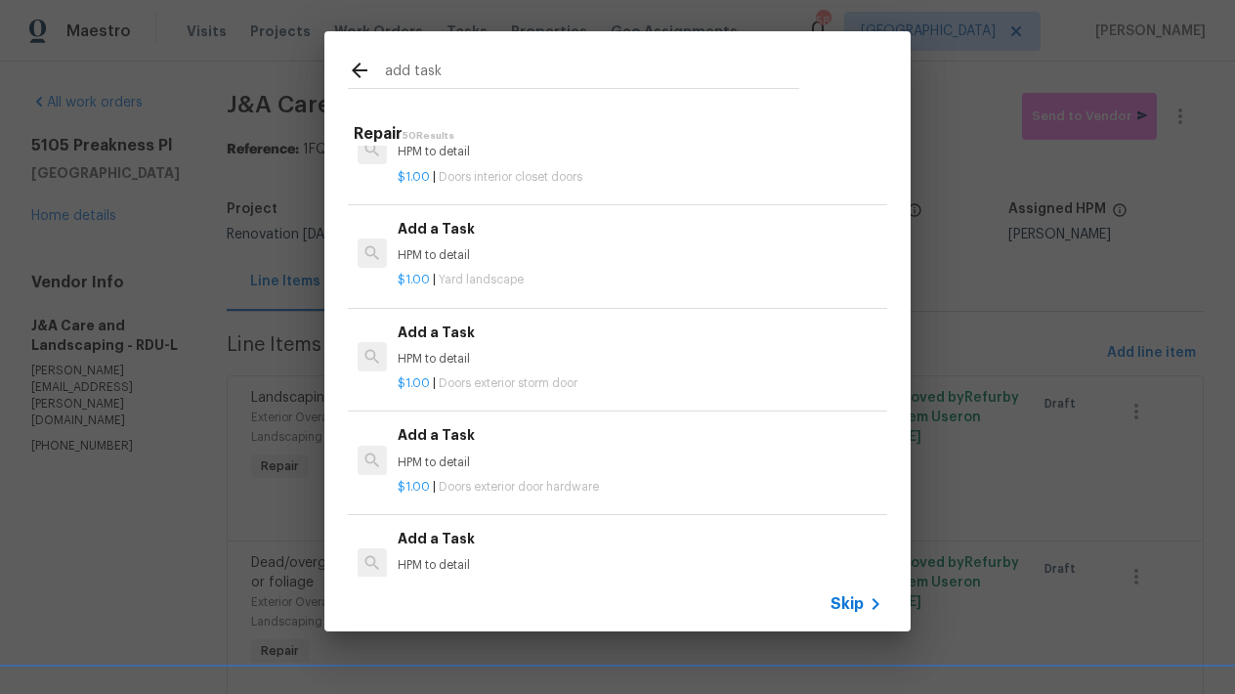
click at [497, 272] on p "$1.00 | Yard landscape" at bounding box center [640, 280] width 485 height 17
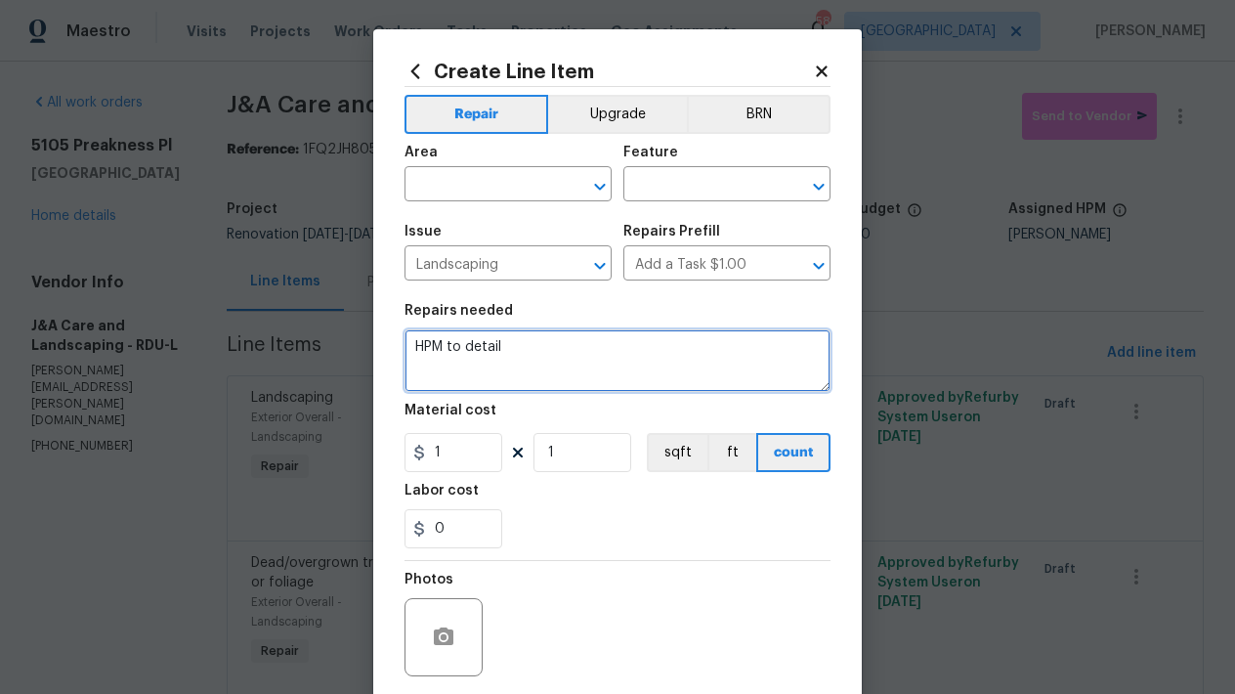
drag, startPoint x: 508, startPoint y: 344, endPoint x: 220, endPoint y: 281, distance: 294.9
click at [220, 281] on div "Create Line Item Repair Upgrade BRN Area ​ Feature ​ Issue Landscaping ​ Repair…" at bounding box center [617, 347] width 1235 height 694
type textarea "Pull Weeds and remove leaves from all flowerbeds around the perimeter of the ho…"
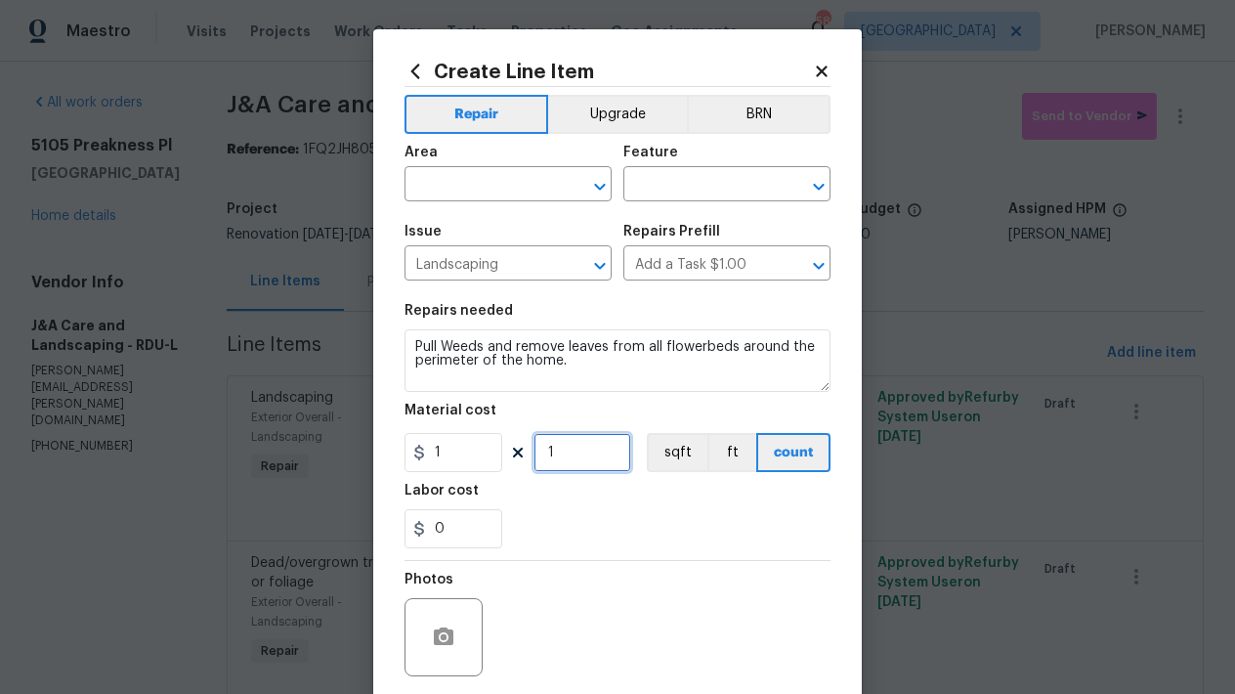
click at [604, 464] on input "1" at bounding box center [582, 452] width 98 height 39
type input "100"
click at [483, 186] on input "text" at bounding box center [480, 186] width 152 height 30
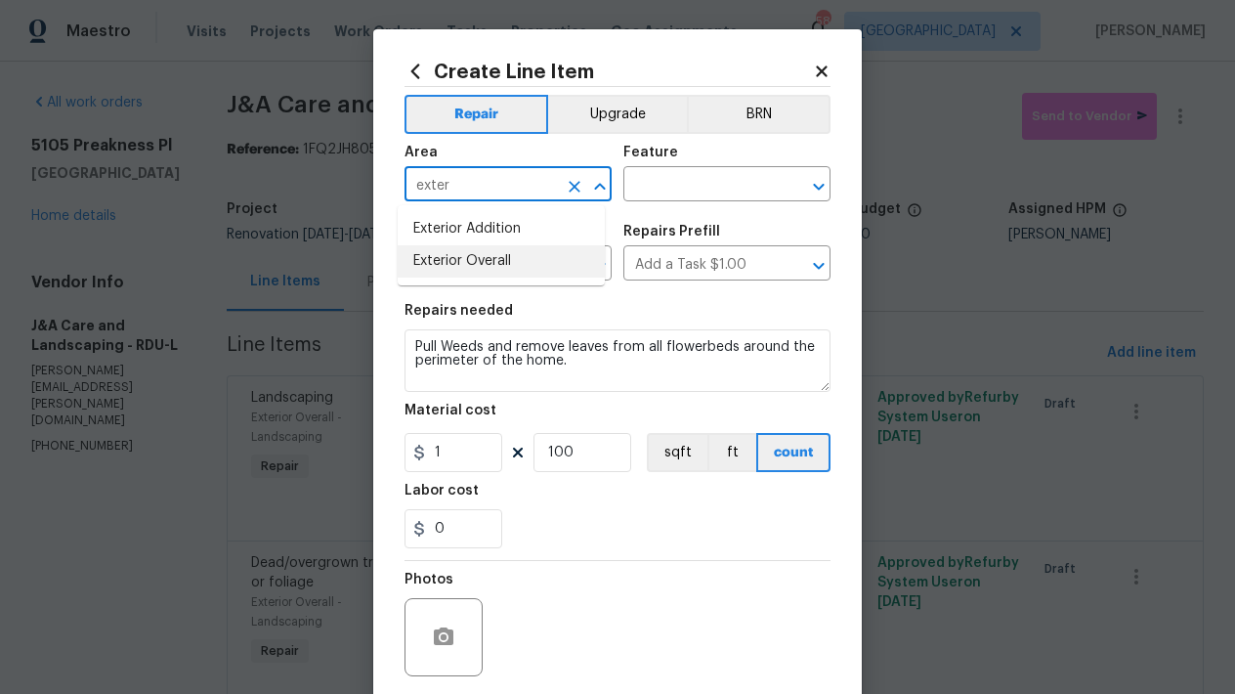
click at [510, 259] on li "Exterior Overall" at bounding box center [501, 261] width 207 height 32
type input "Exterior Overall"
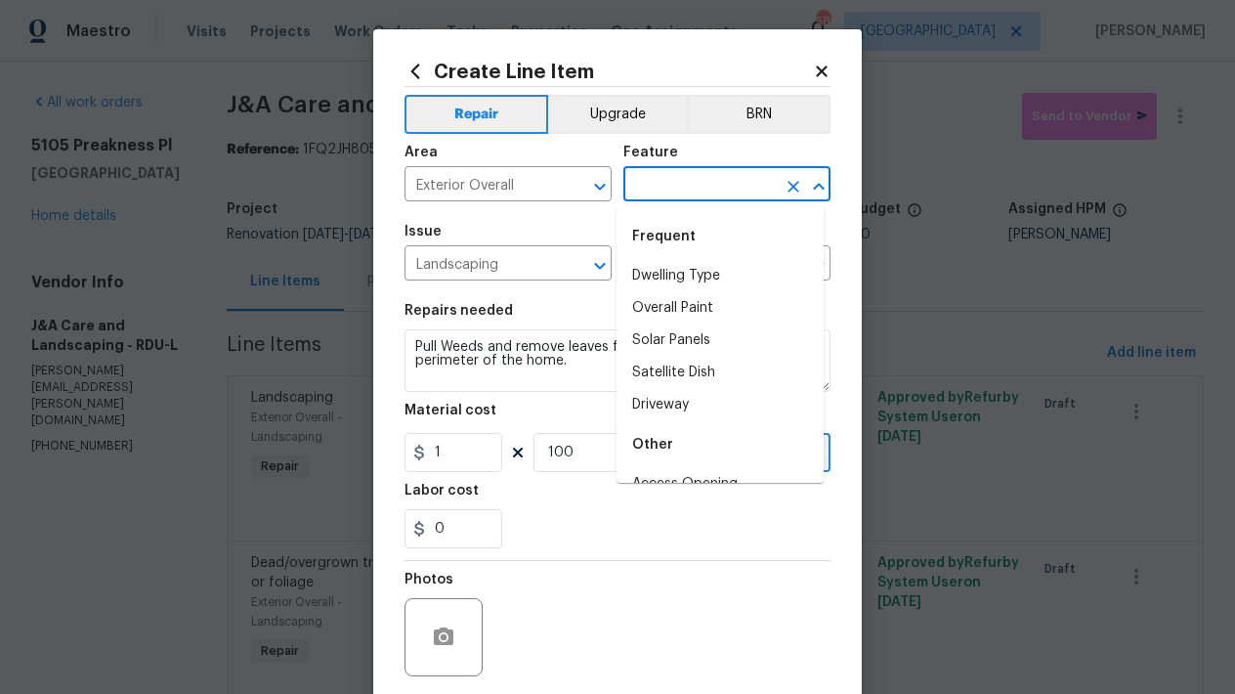
click at [654, 176] on input "text" at bounding box center [699, 186] width 152 height 30
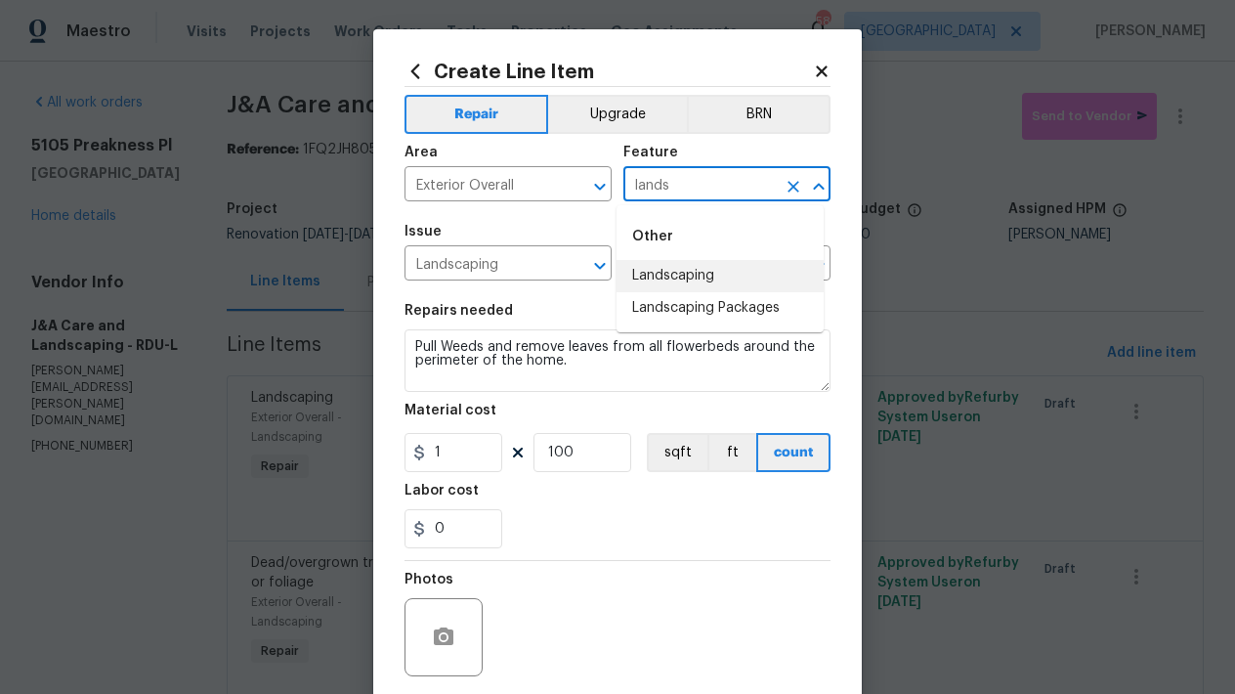
click at [682, 269] on li "Landscaping" at bounding box center [719, 276] width 207 height 32
type input "Landscaping"
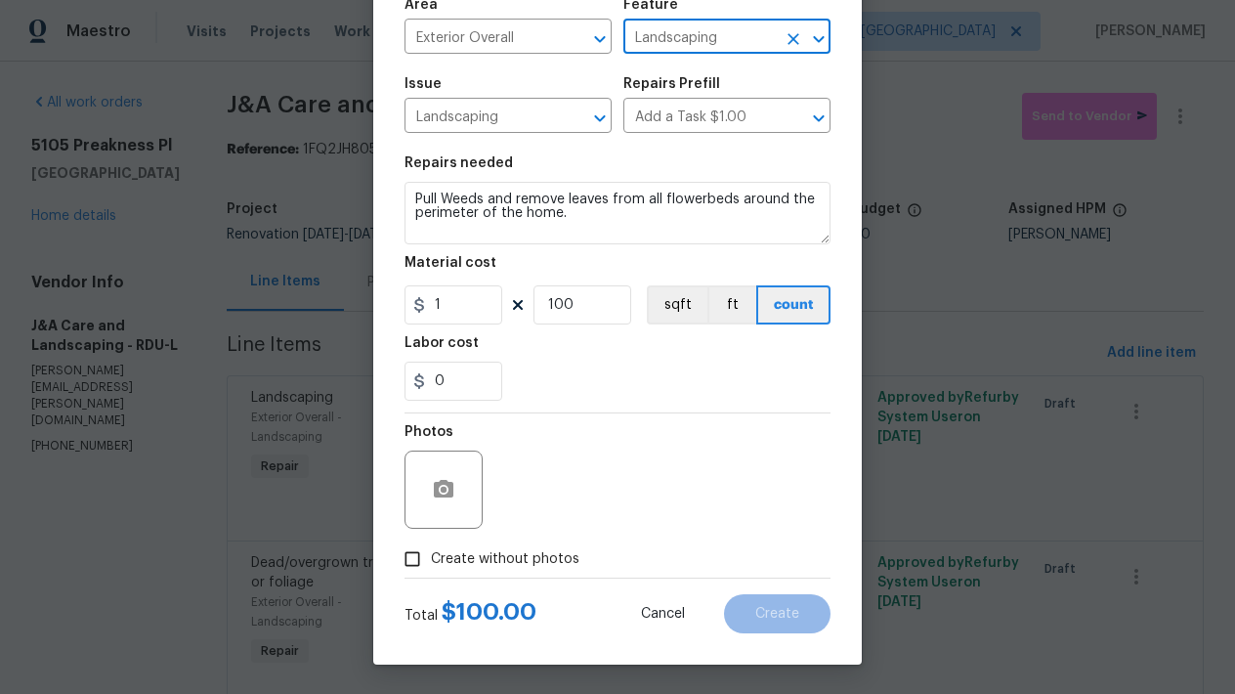
click at [431, 557] on span "Create without photos" at bounding box center [505, 559] width 148 height 21
click at [425, 557] on input "Create without photos" at bounding box center [412, 558] width 37 height 37
checkbox input "true"
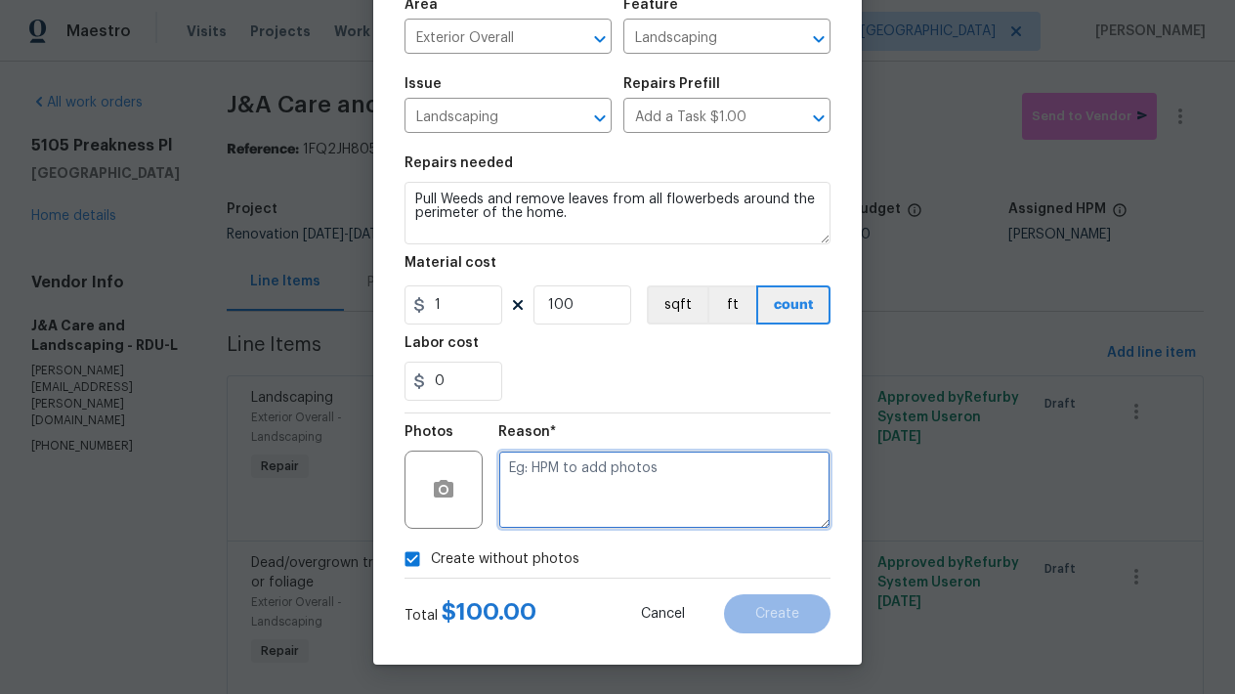
click at [556, 505] on textarea at bounding box center [664, 489] width 332 height 78
type textarea "n"
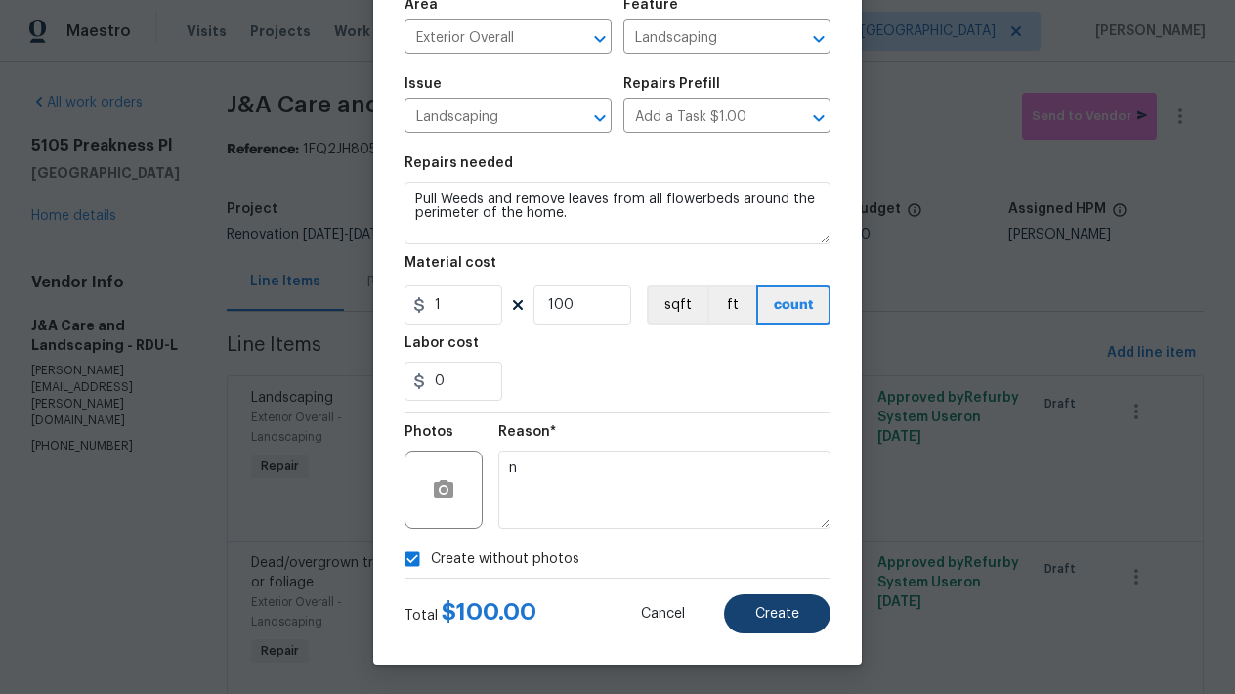
click at [788, 607] on span "Create" at bounding box center [777, 614] width 44 height 15
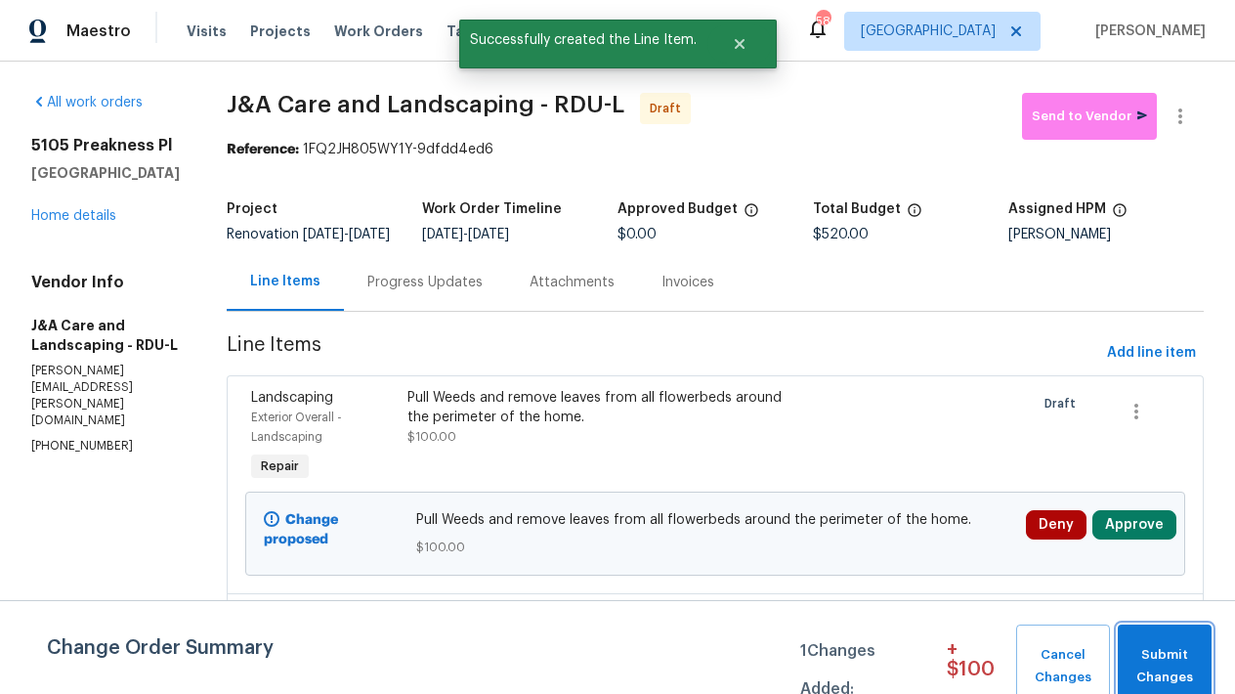
click at [1176, 663] on span "Submit Changes" at bounding box center [1164, 666] width 74 height 45
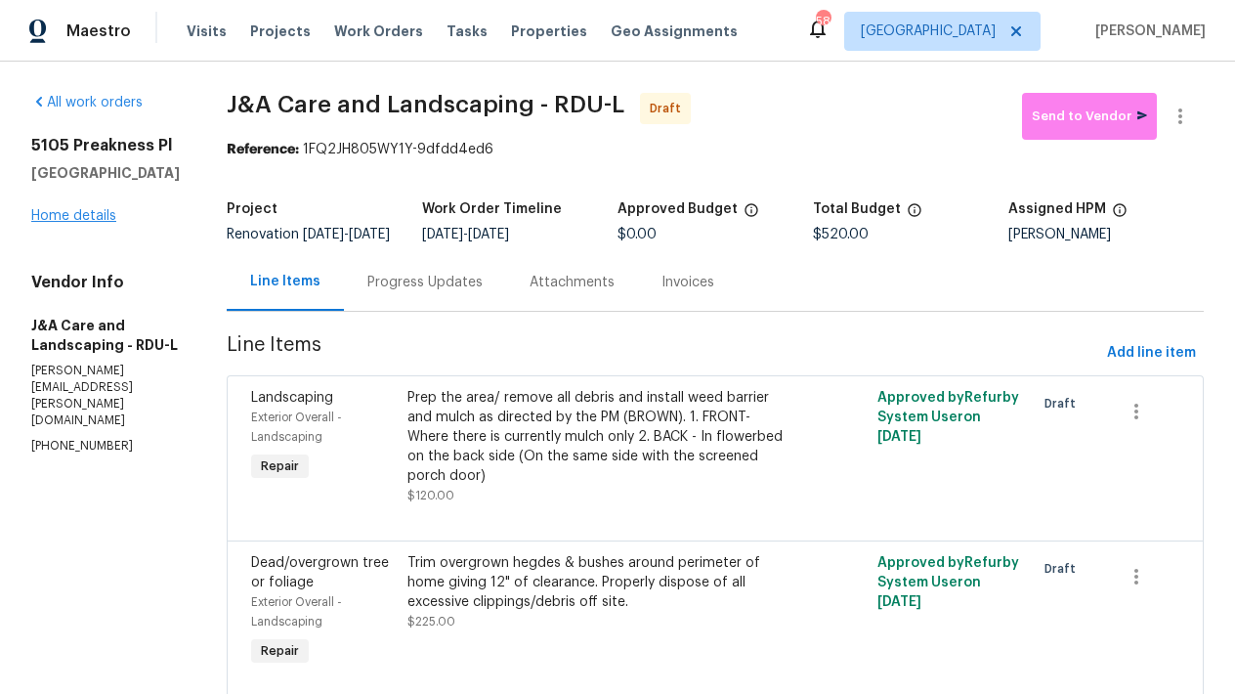
click at [92, 217] on link "Home details" at bounding box center [73, 216] width 85 height 14
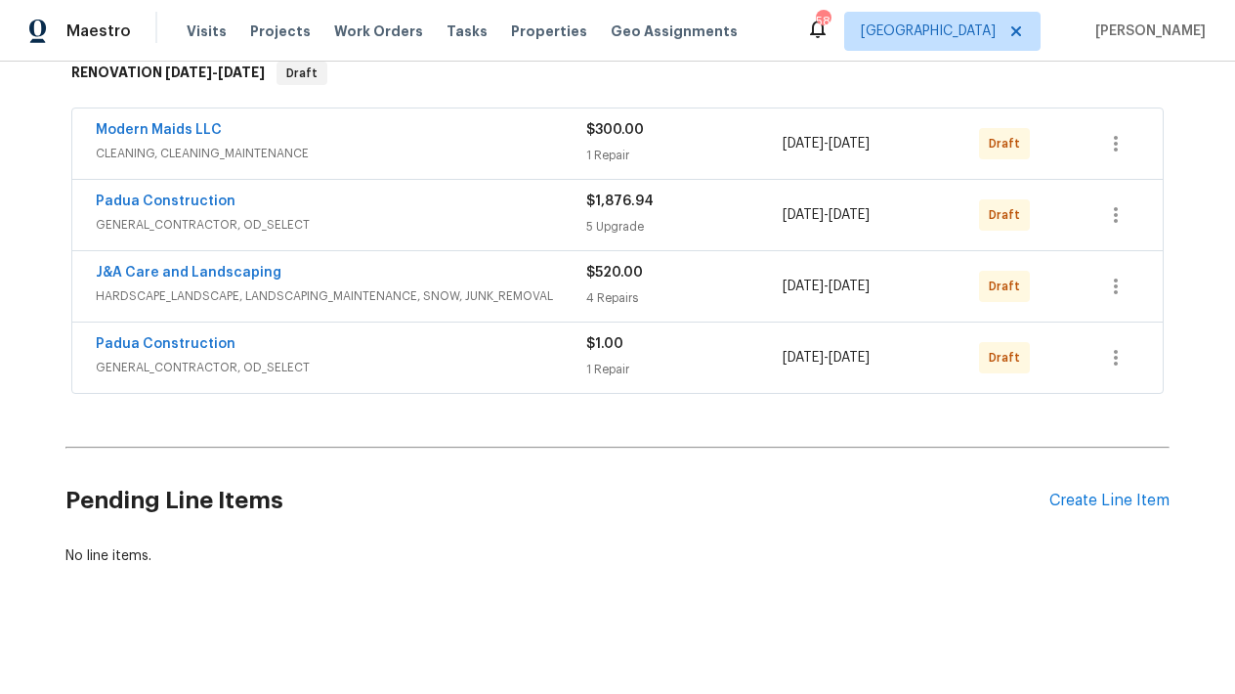
scroll to position [324, 0]
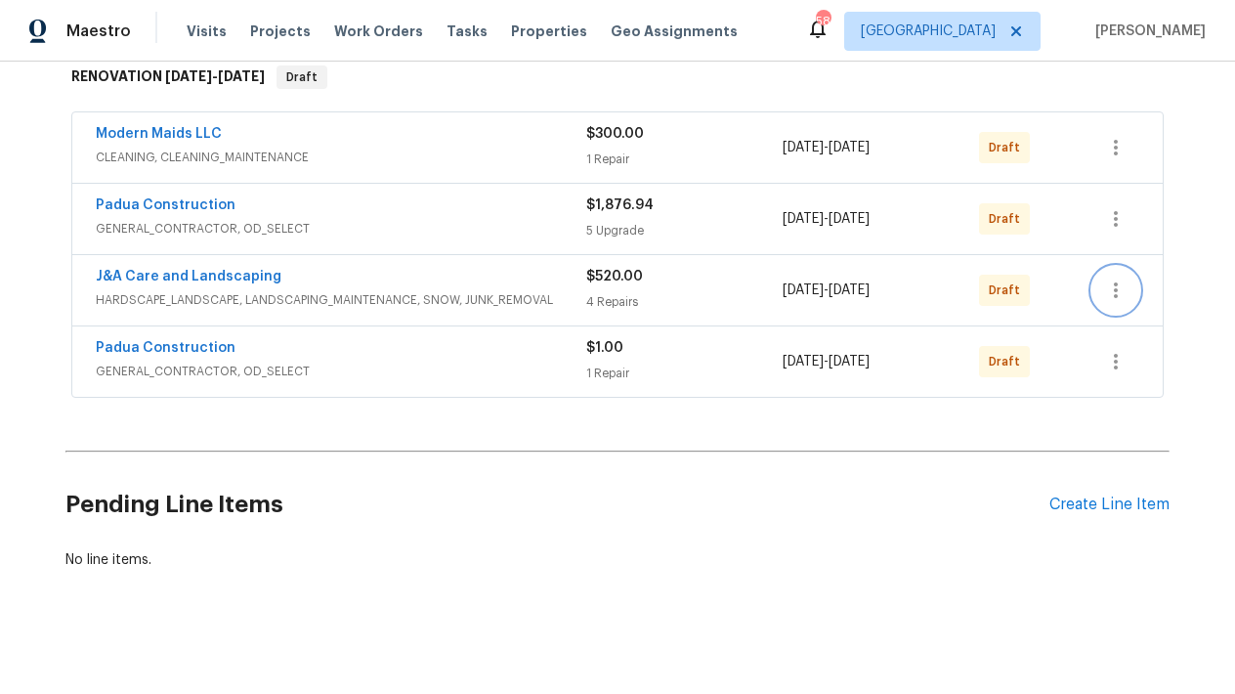
click at [1112, 296] on icon "button" at bounding box center [1115, 289] width 23 height 23
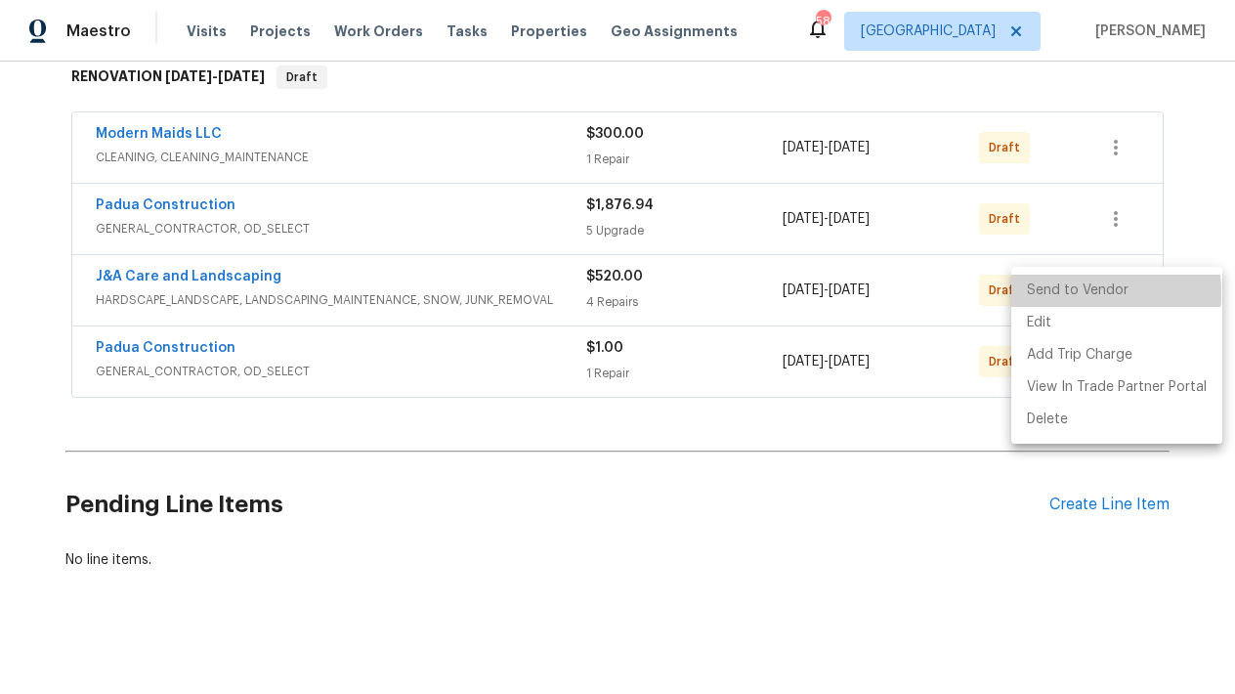
click at [1044, 293] on li "Send to Vendor" at bounding box center [1116, 290] width 211 height 32
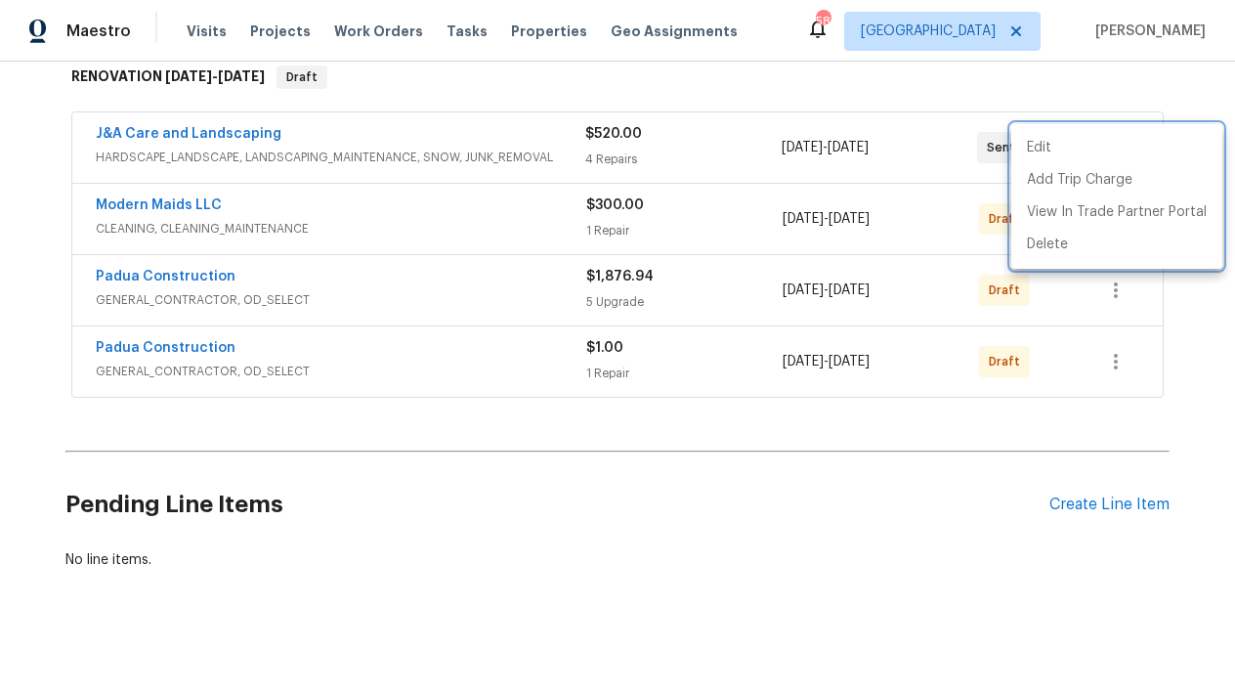
click at [592, 538] on div at bounding box center [617, 347] width 1235 height 694
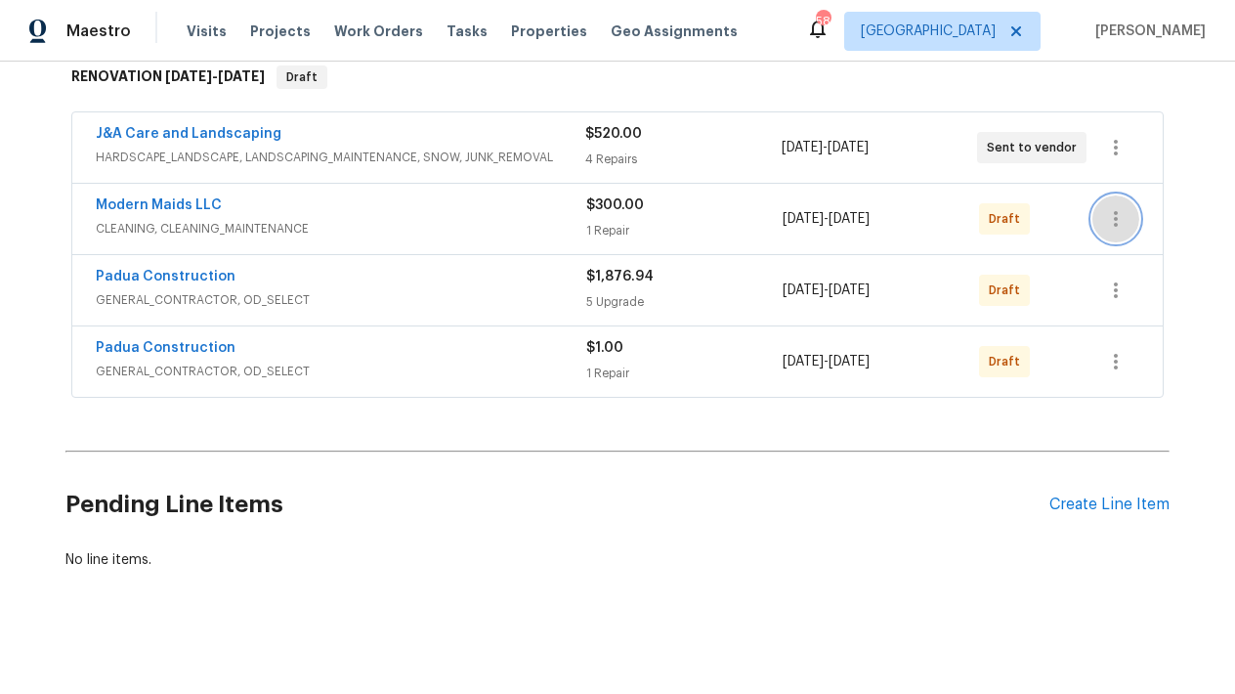
click at [1118, 222] on icon "button" at bounding box center [1115, 218] width 23 height 23
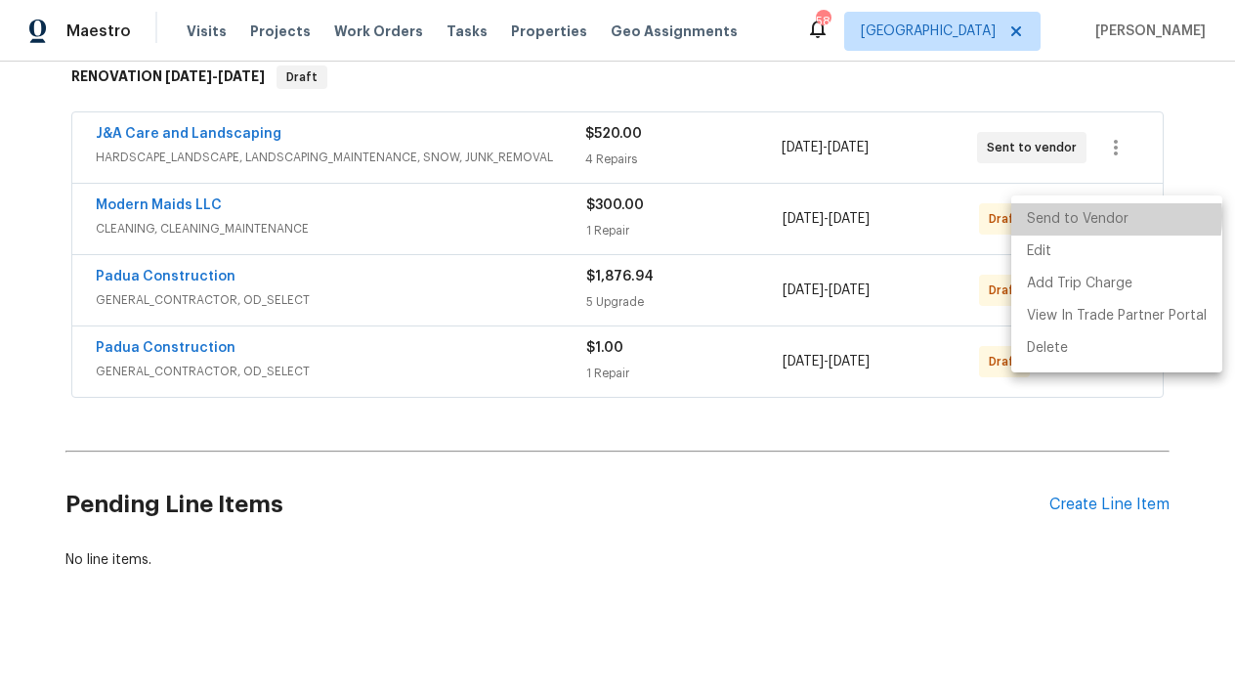
click at [1080, 217] on li "Send to Vendor" at bounding box center [1116, 219] width 211 height 32
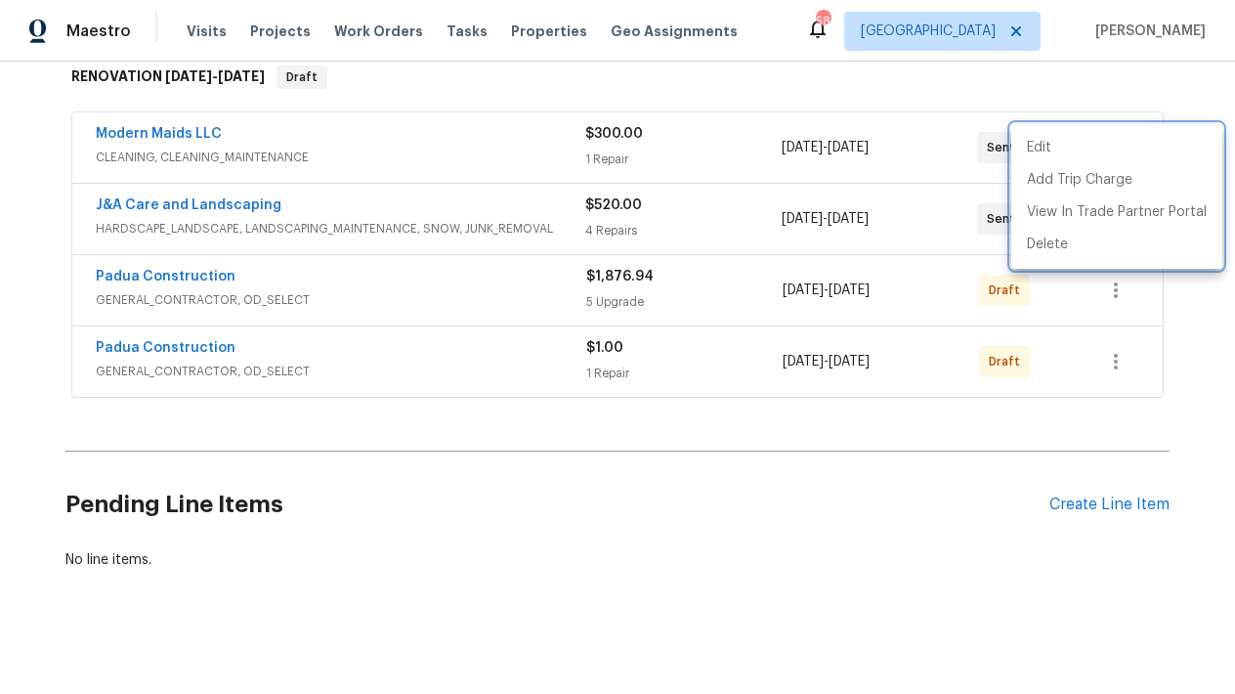
click at [131, 347] on div at bounding box center [617, 347] width 1235 height 694
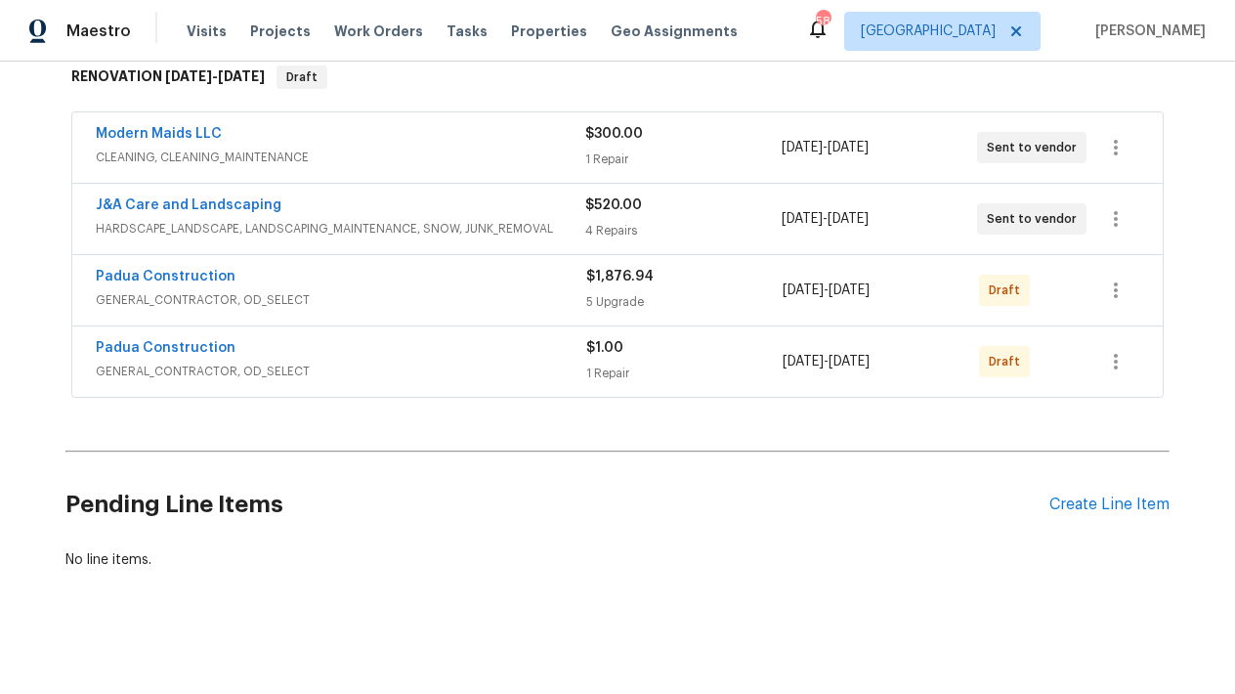
click at [131, 347] on link "Padua Construction" at bounding box center [166, 348] width 140 height 14
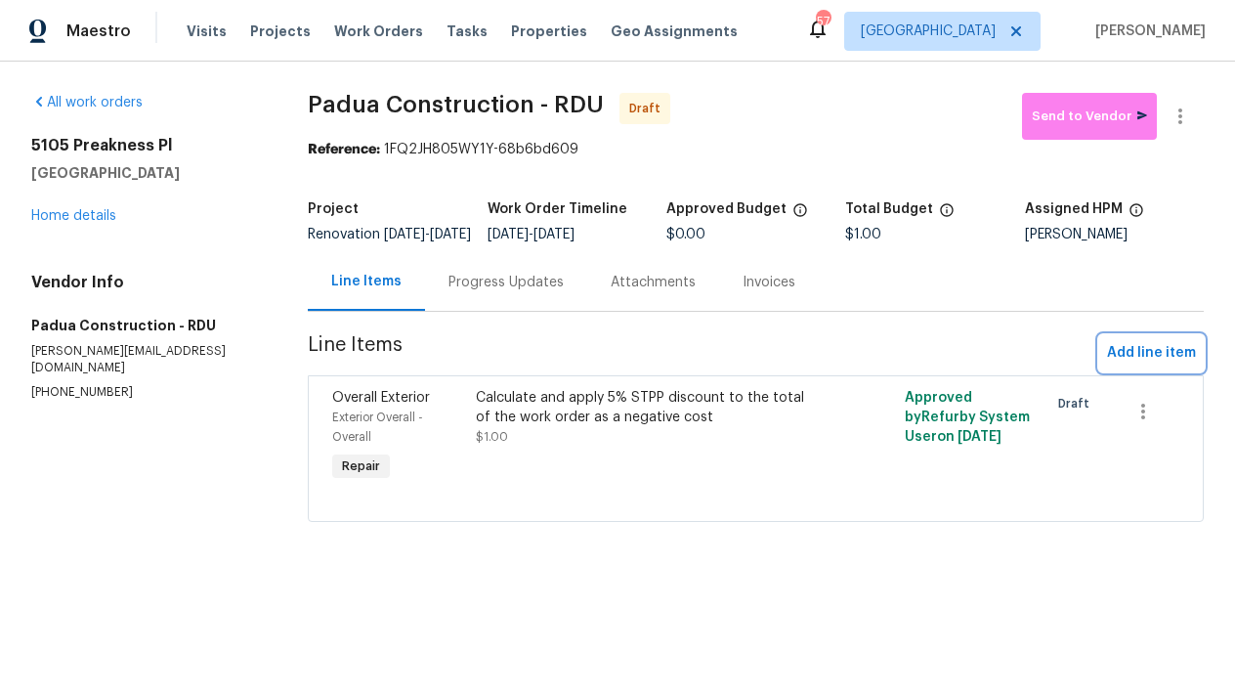
click at [1116, 359] on span "Add line item" at bounding box center [1151, 353] width 89 height 24
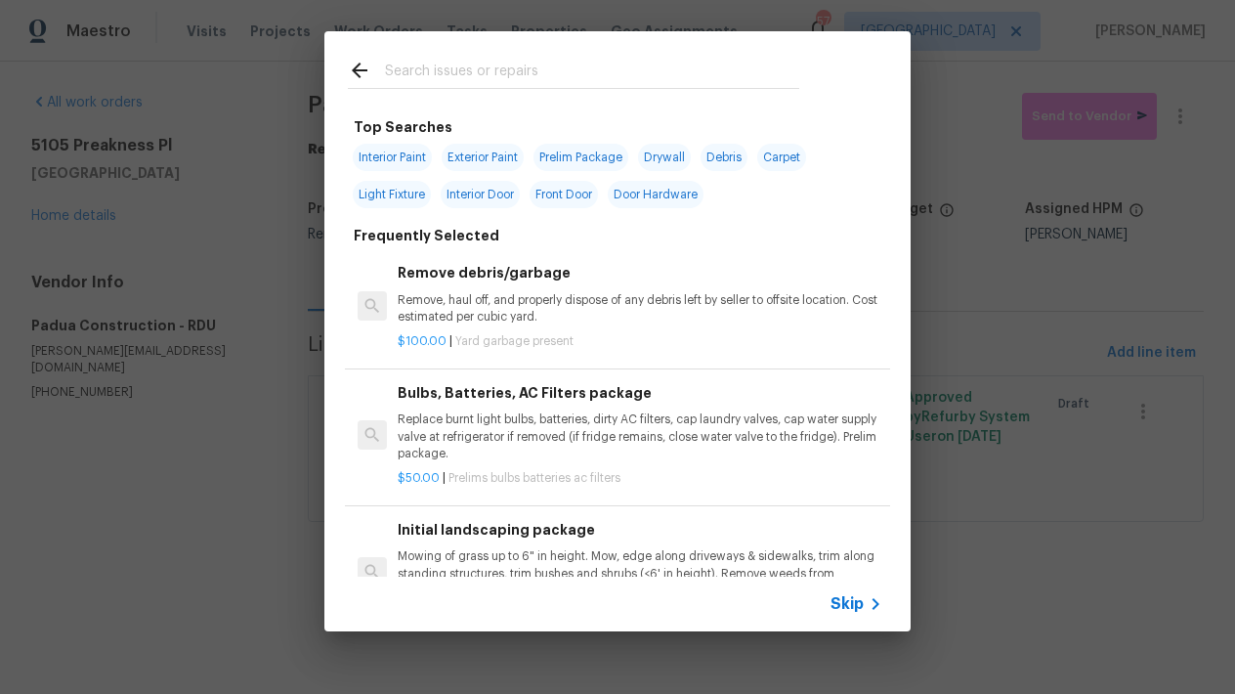
click at [405, 65] on input "text" at bounding box center [592, 73] width 414 height 29
click at [407, 71] on input "text" at bounding box center [592, 73] width 414 height 29
click at [404, 80] on input "text" at bounding box center [592, 73] width 414 height 29
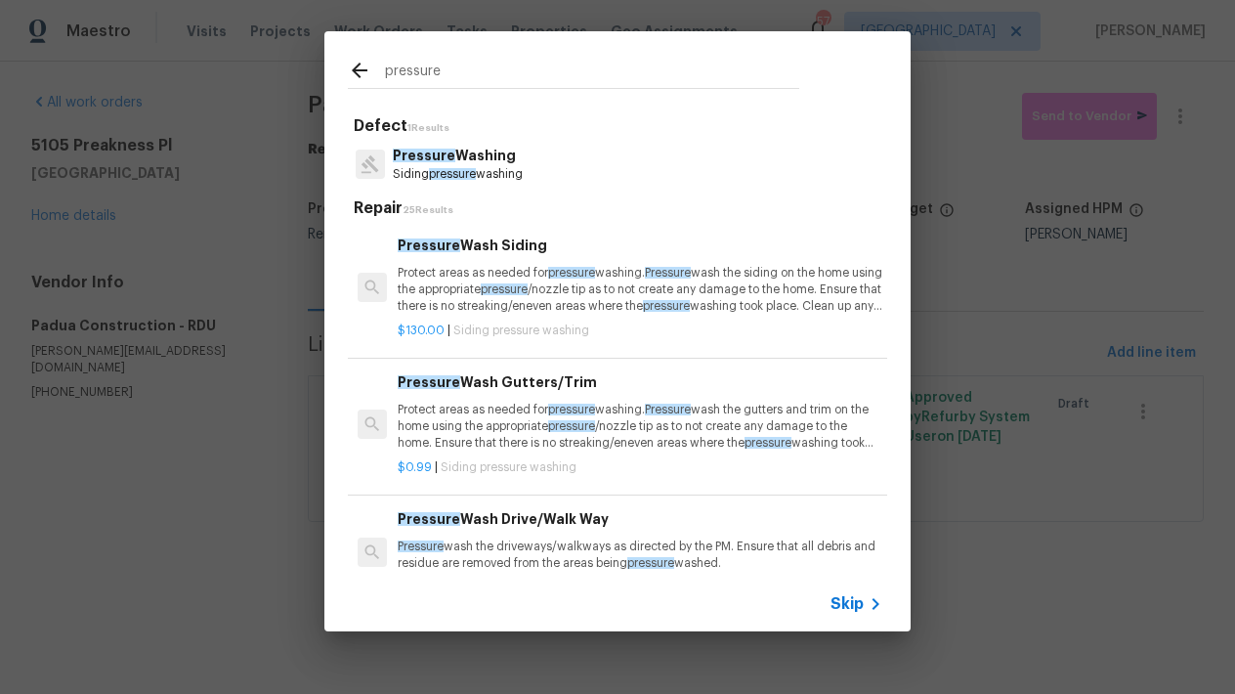
type input "pressure"
click at [491, 169] on p "Siding pressure washing" at bounding box center [458, 174] width 130 height 17
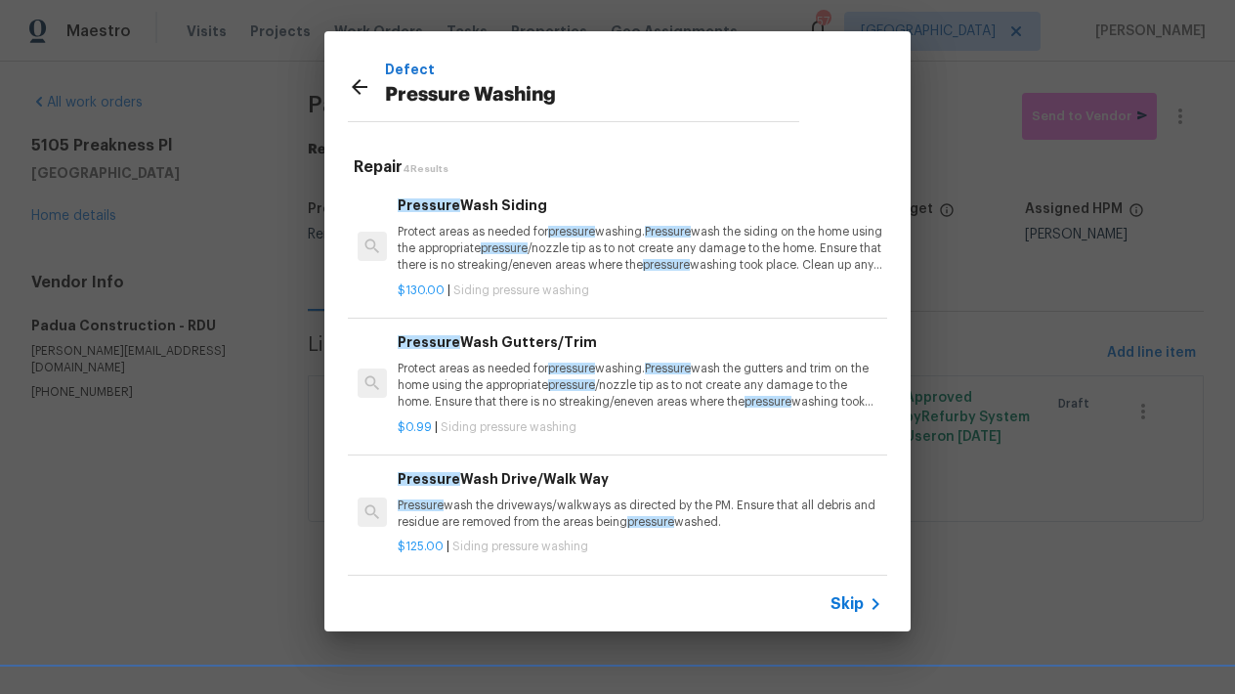
click at [470, 237] on p "Protect areas as needed for pressure washing. Pressure wash the siding on the h…" at bounding box center [640, 249] width 485 height 50
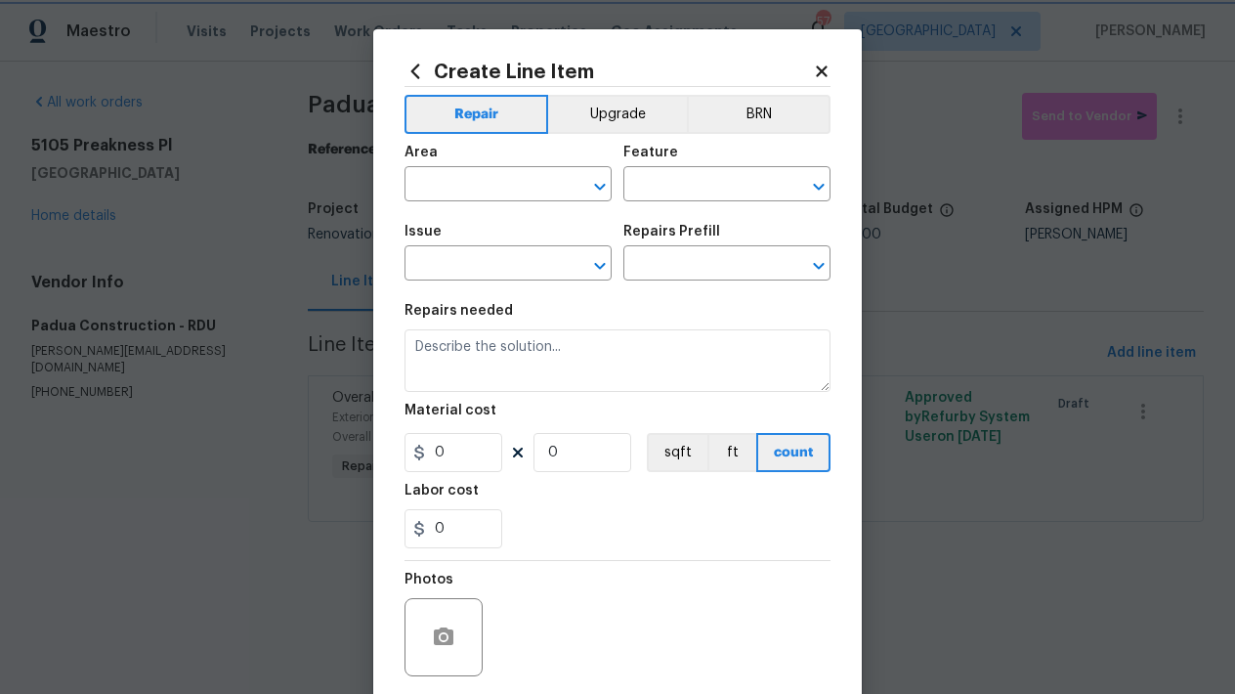
type input "Siding"
type input "Pressure Washing"
type input "Pressure Wash Siding $130.00"
type textarea "Protect areas as needed for pressure washing. Pressure wash the siding on the h…"
type input "130"
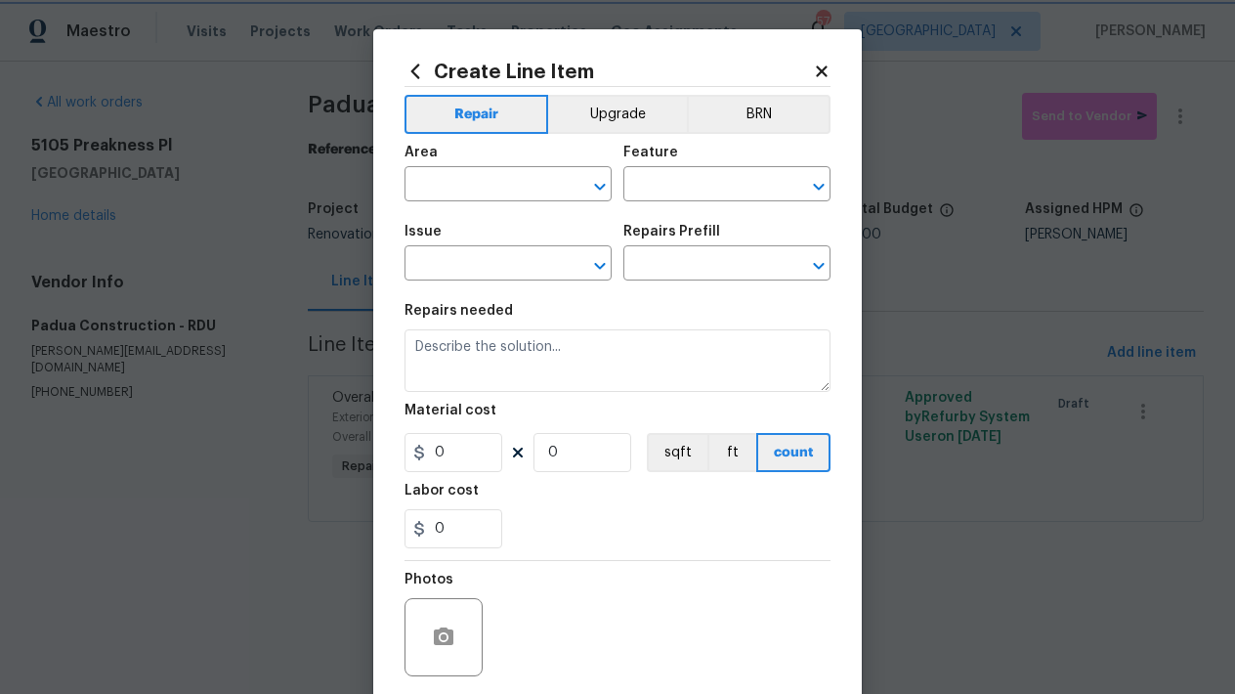
type input "1"
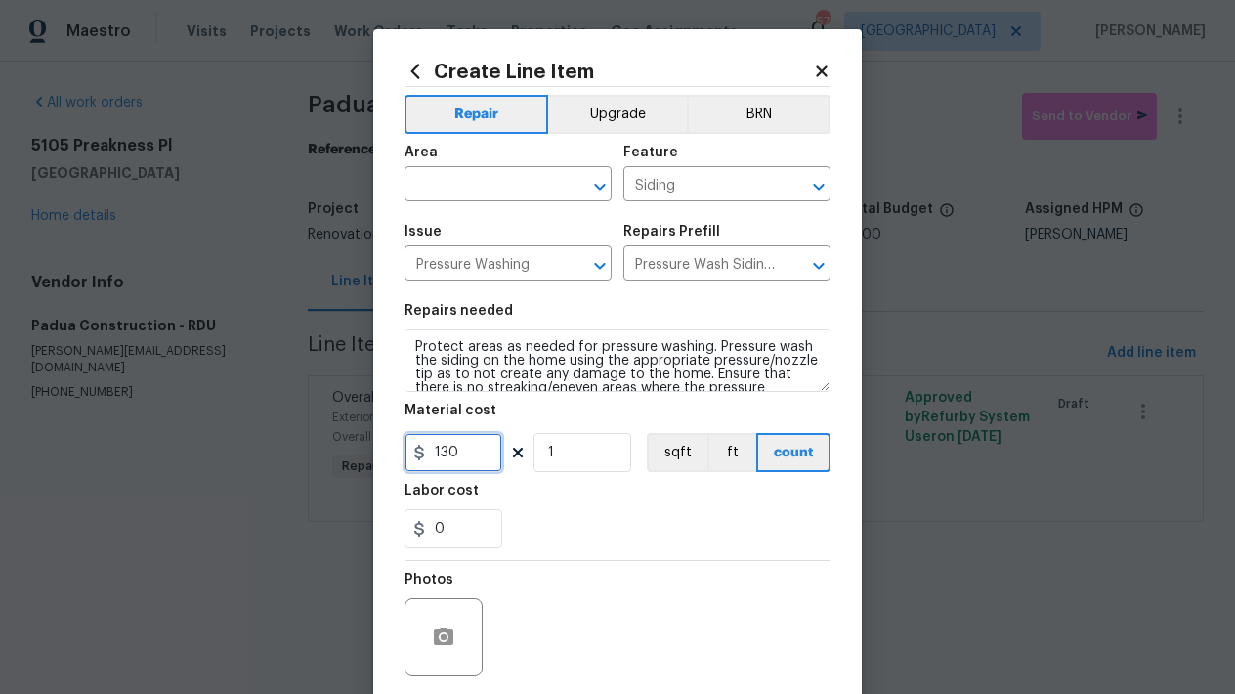
drag, startPoint x: 414, startPoint y: 441, endPoint x: 330, endPoint y: 419, distance: 86.7
click at [330, 419] on div "Create Line Item Repair Upgrade BRN Area ​ Feature Siding ​ Issue Pressure Wash…" at bounding box center [617, 347] width 1235 height 694
type input "200"
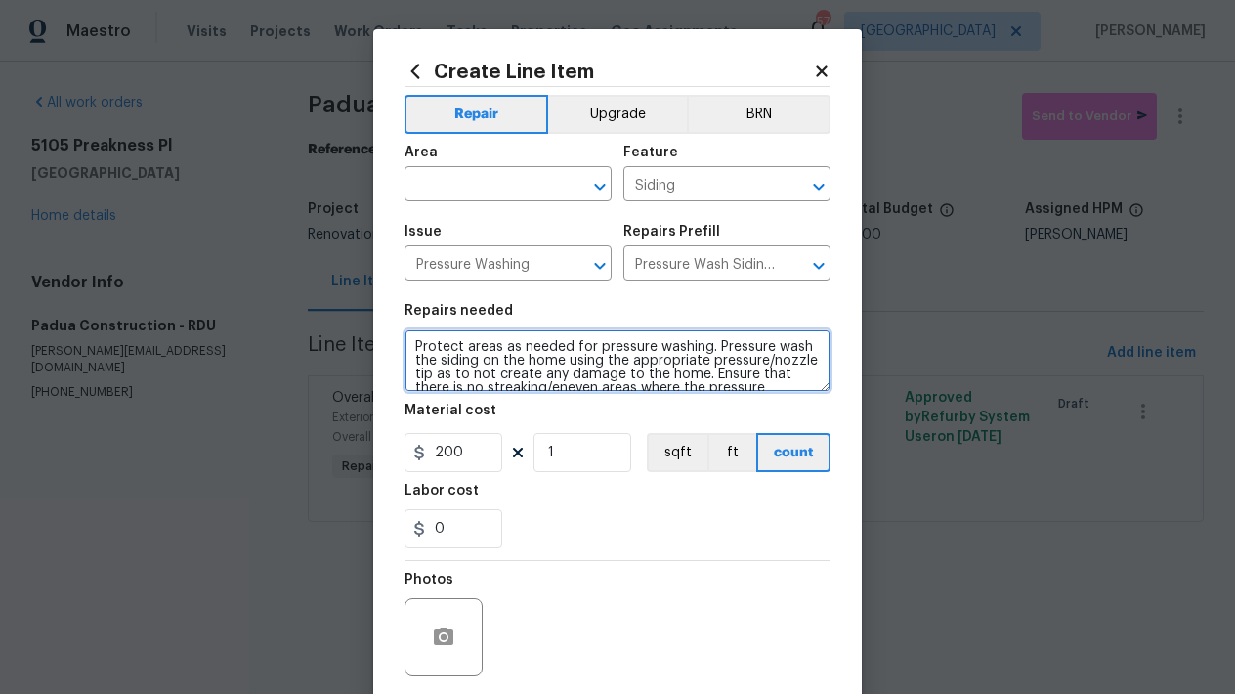
click at [558, 357] on textarea "Protect areas as needed for pressure washing. Pressure wash the siding on the h…" at bounding box center [617, 360] width 426 height 63
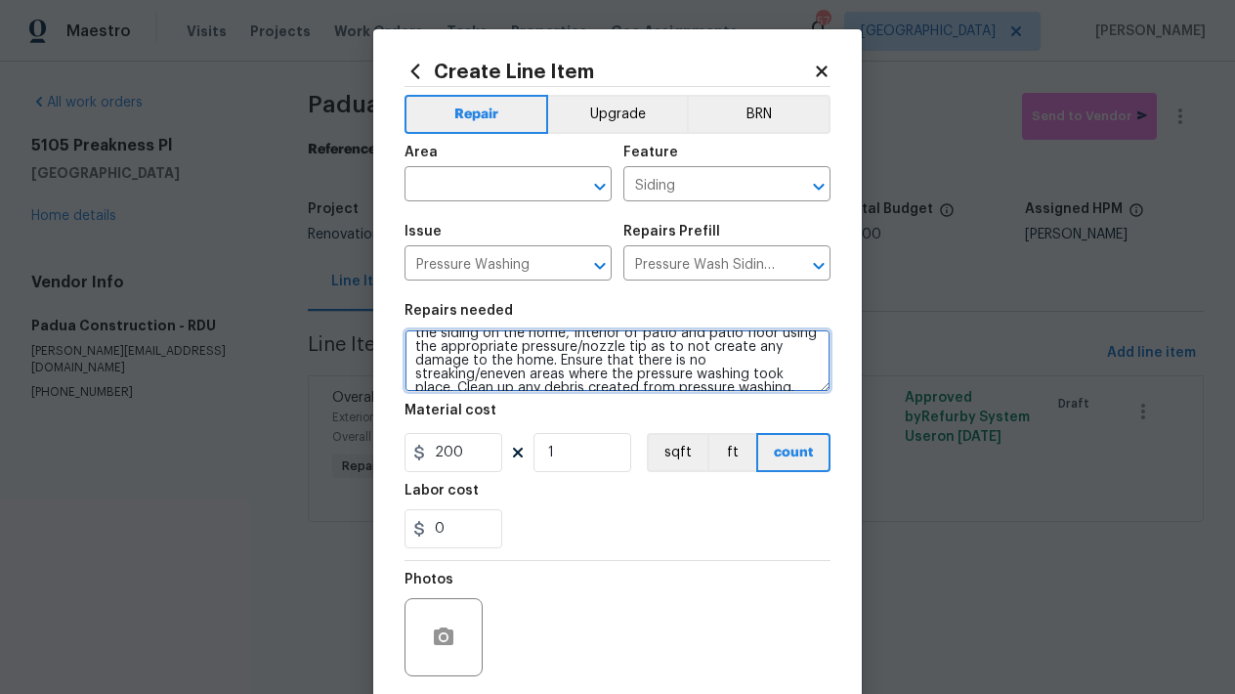
scroll to position [31, 0]
click at [573, 359] on textarea "Protect areas as needed for pressure washing. Pressure wash the siding on the h…" at bounding box center [617, 360] width 426 height 63
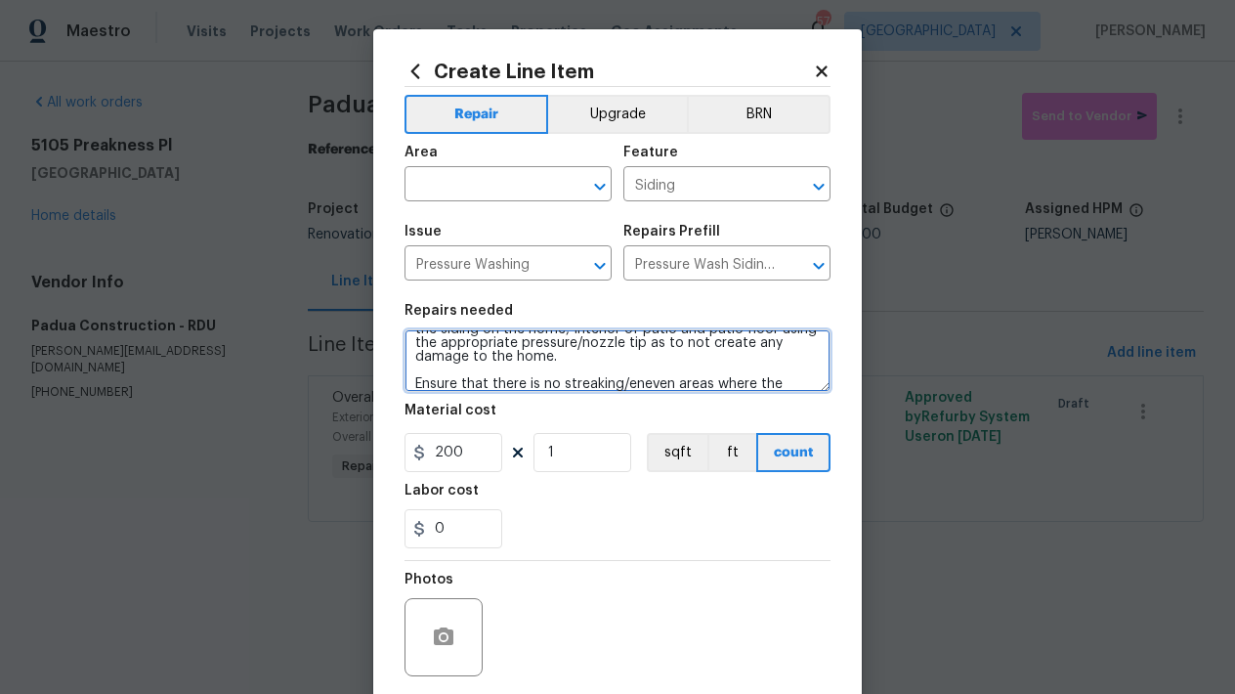
click at [410, 369] on textarea "Protect areas as needed for pressure washing. Pressure wash the siding on the h…" at bounding box center [617, 360] width 426 height 63
click at [593, 358] on textarea "Protect areas as needed for pressure washing. Pressure wash the siding on the h…" at bounding box center [617, 360] width 426 height 63
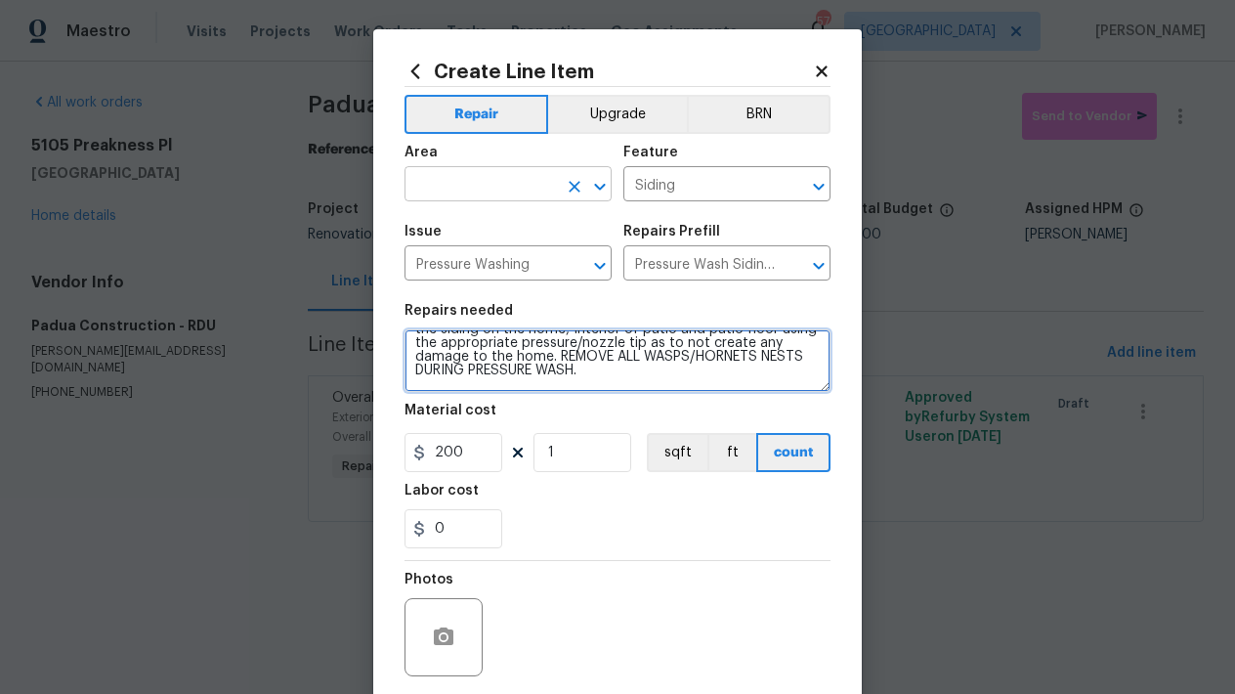
type textarea "Protect areas as needed for pressure washing. Pressure wash the siding on the h…"
click at [460, 190] on input "text" at bounding box center [480, 186] width 152 height 30
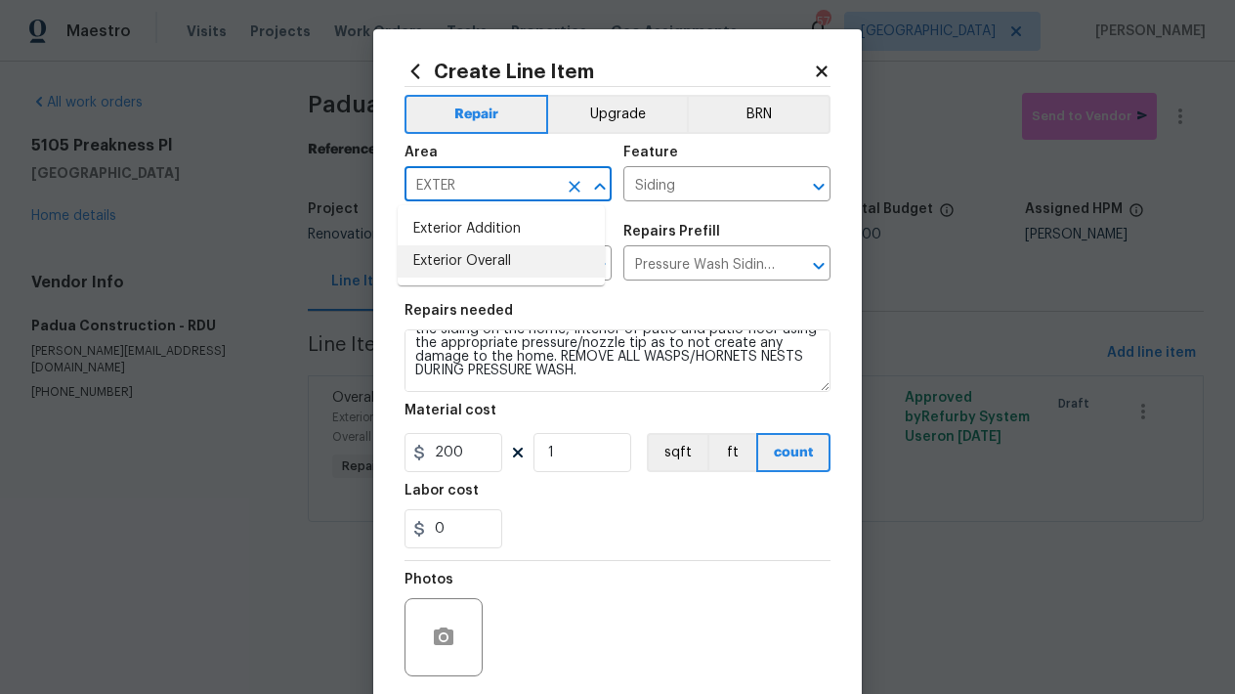
click at [439, 268] on li "Exterior Overall" at bounding box center [501, 261] width 207 height 32
type input "Exterior Overall"
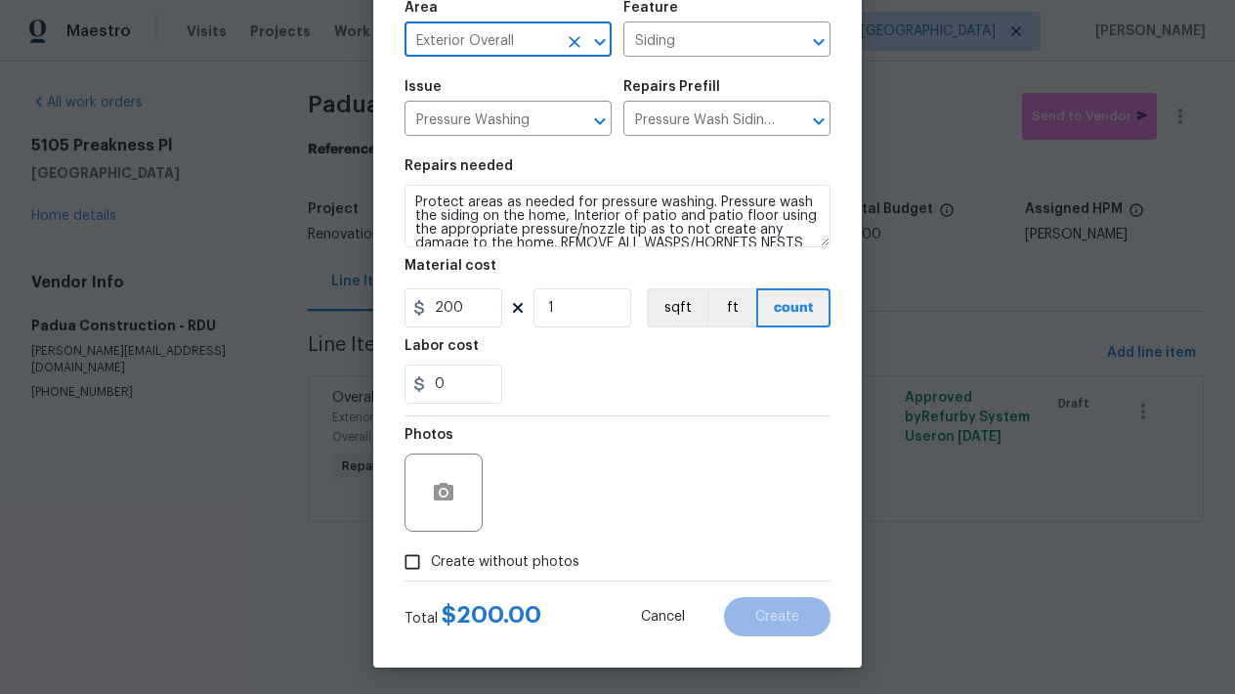
scroll to position [148, 0]
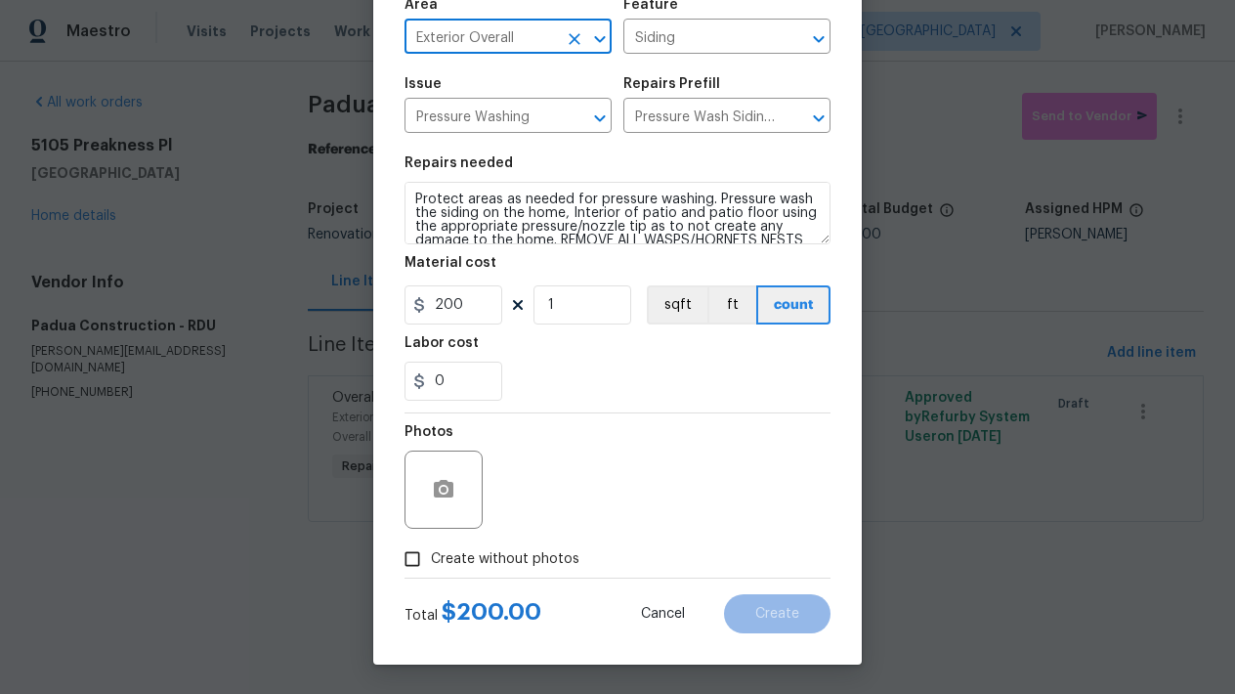
click at [413, 564] on input "Create without photos" at bounding box center [412, 558] width 37 height 37
checkbox input "true"
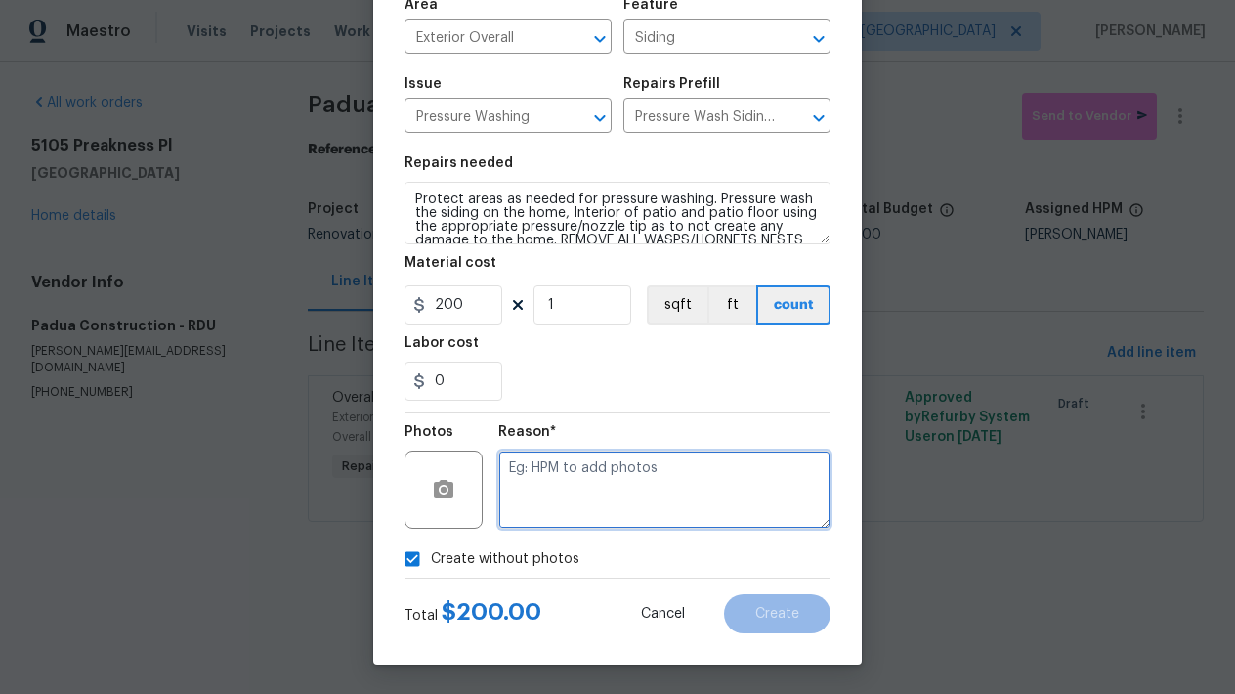
drag, startPoint x: 579, startPoint y: 501, endPoint x: 569, endPoint y: 502, distance: 9.8
click at [569, 502] on textarea at bounding box center [664, 489] width 332 height 78
type textarea "N"
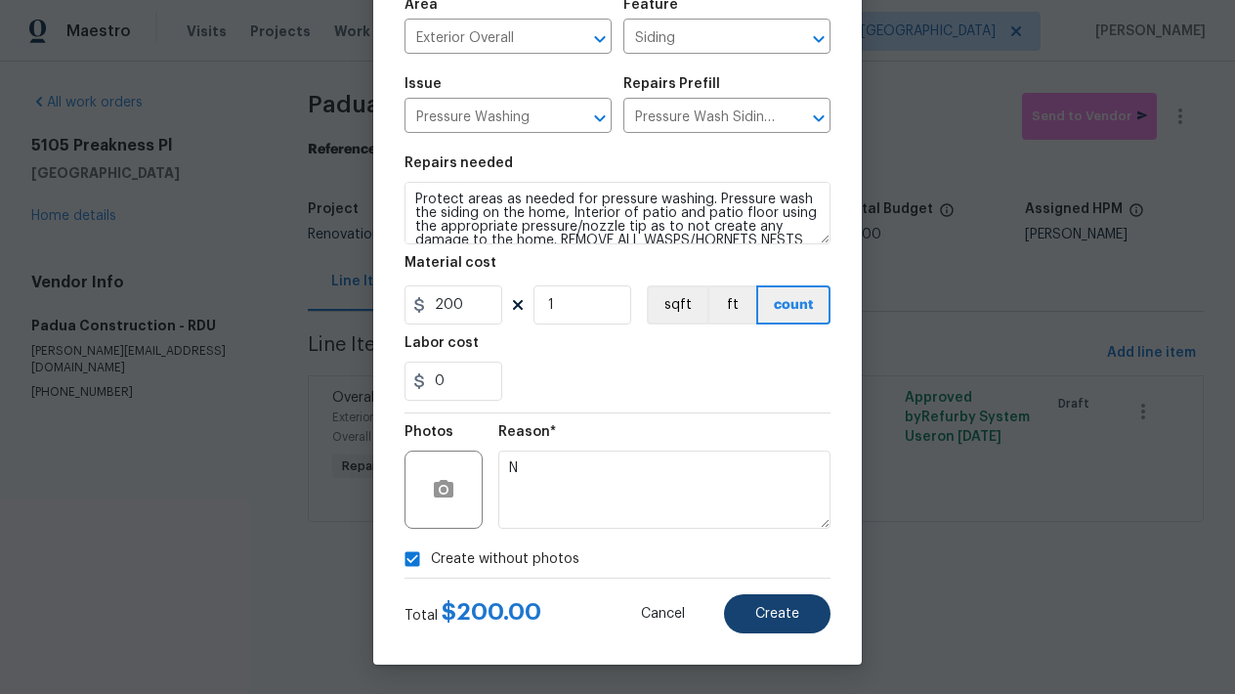
click at [774, 614] on span "Create" at bounding box center [777, 614] width 44 height 15
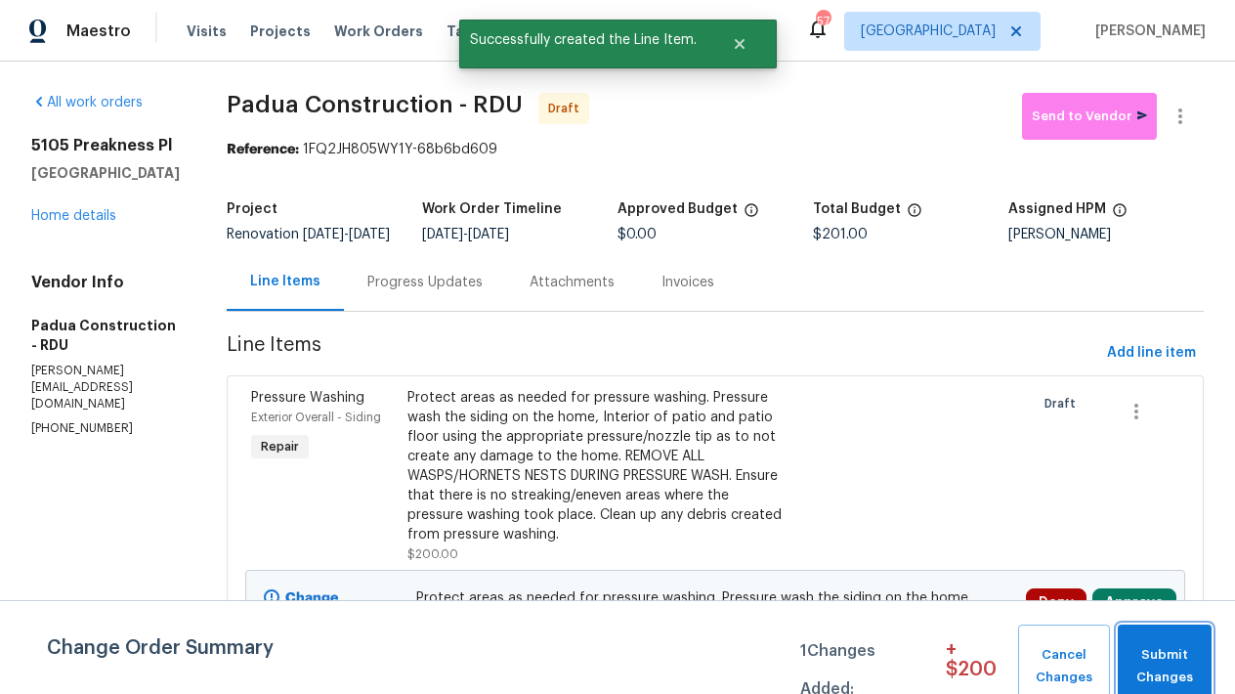
click at [1178, 644] on button "Submit Changes" at bounding box center [1165, 666] width 94 height 84
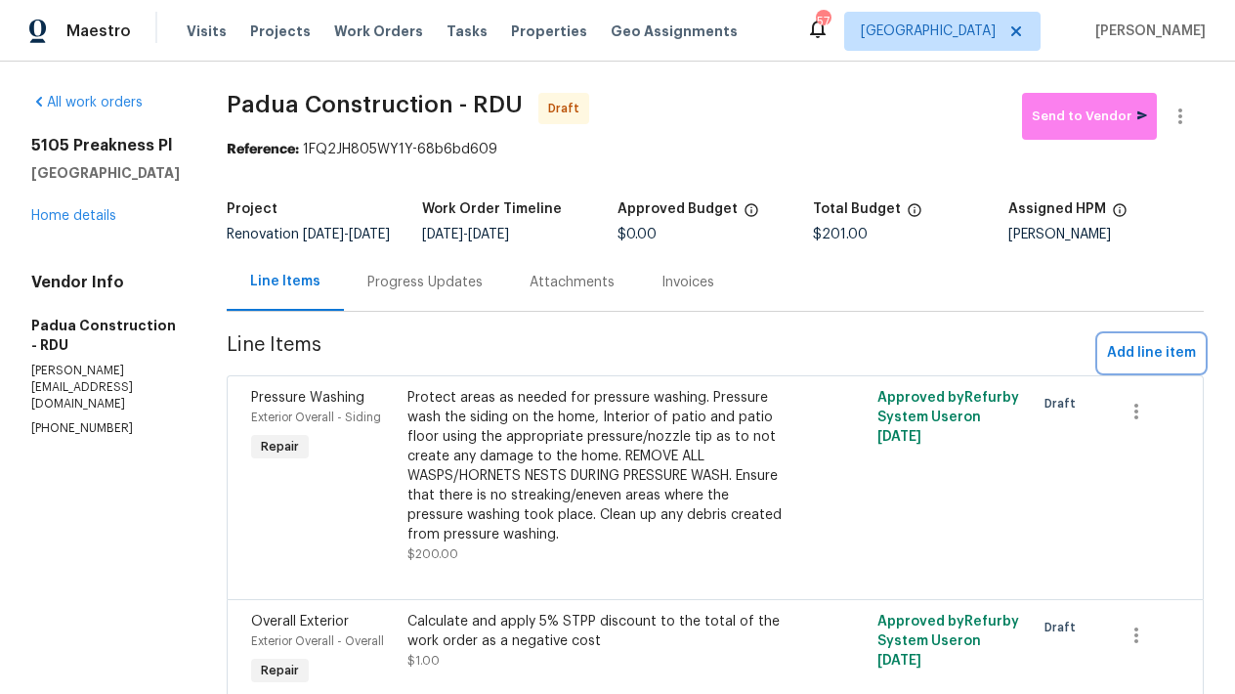
click at [1157, 365] on span "Add line item" at bounding box center [1151, 353] width 89 height 24
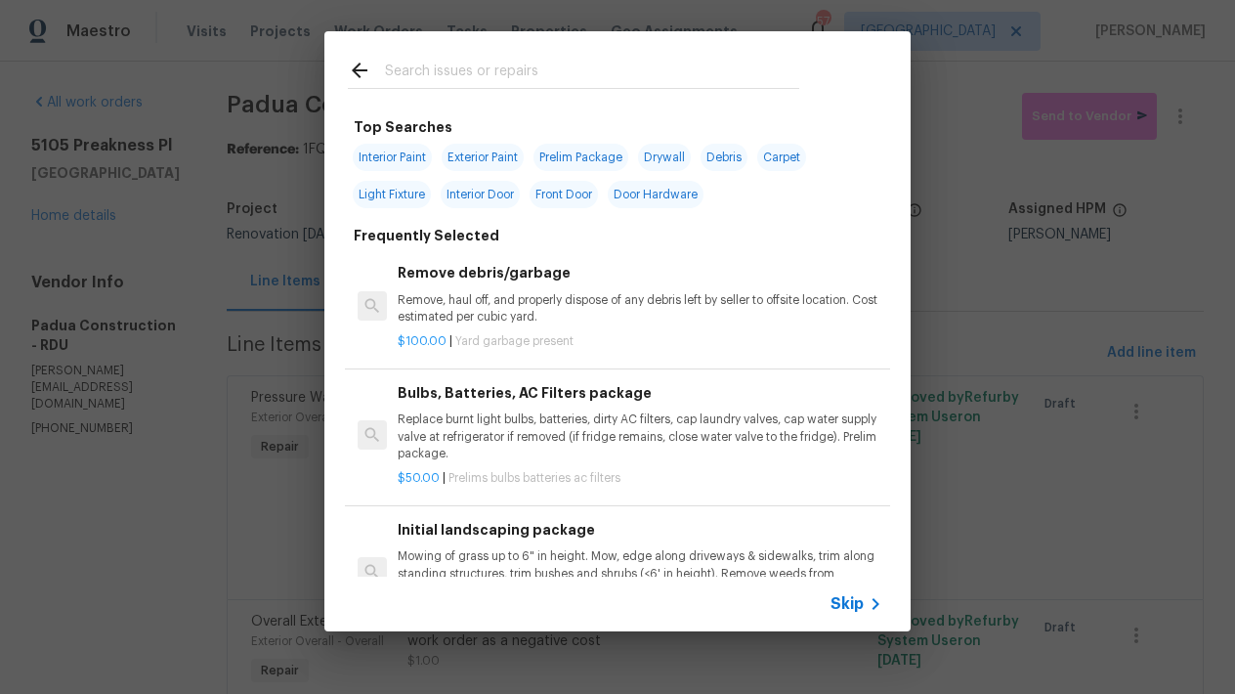
click at [456, 153] on span "Exterior Paint" at bounding box center [483, 157] width 82 height 27
type input "Exterior Paint"
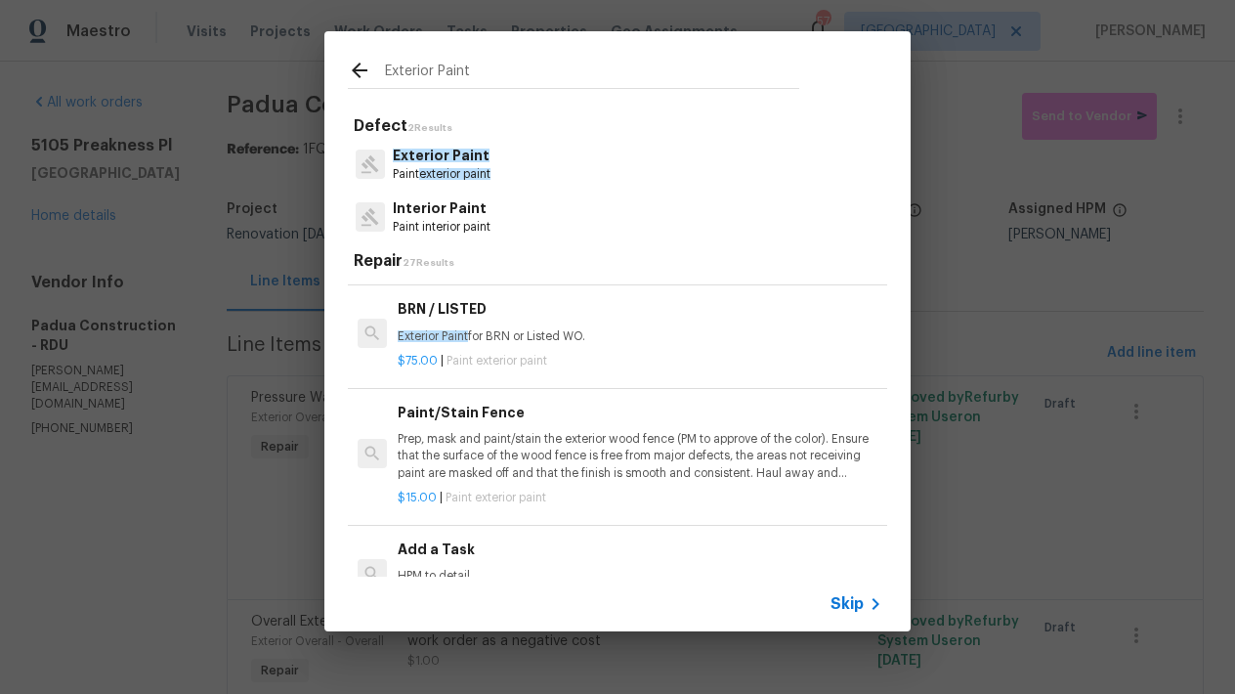
scroll to position [370, 0]
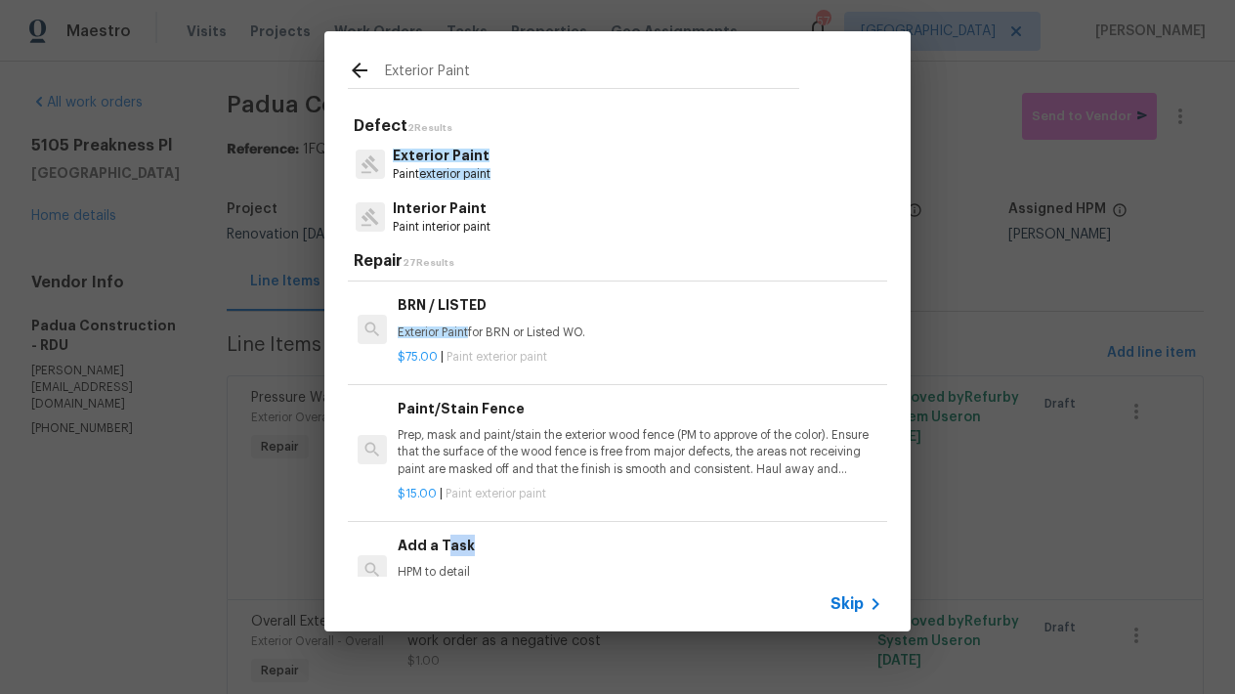
click at [444, 545] on h6 "Add a Task" at bounding box center [640, 544] width 485 height 21
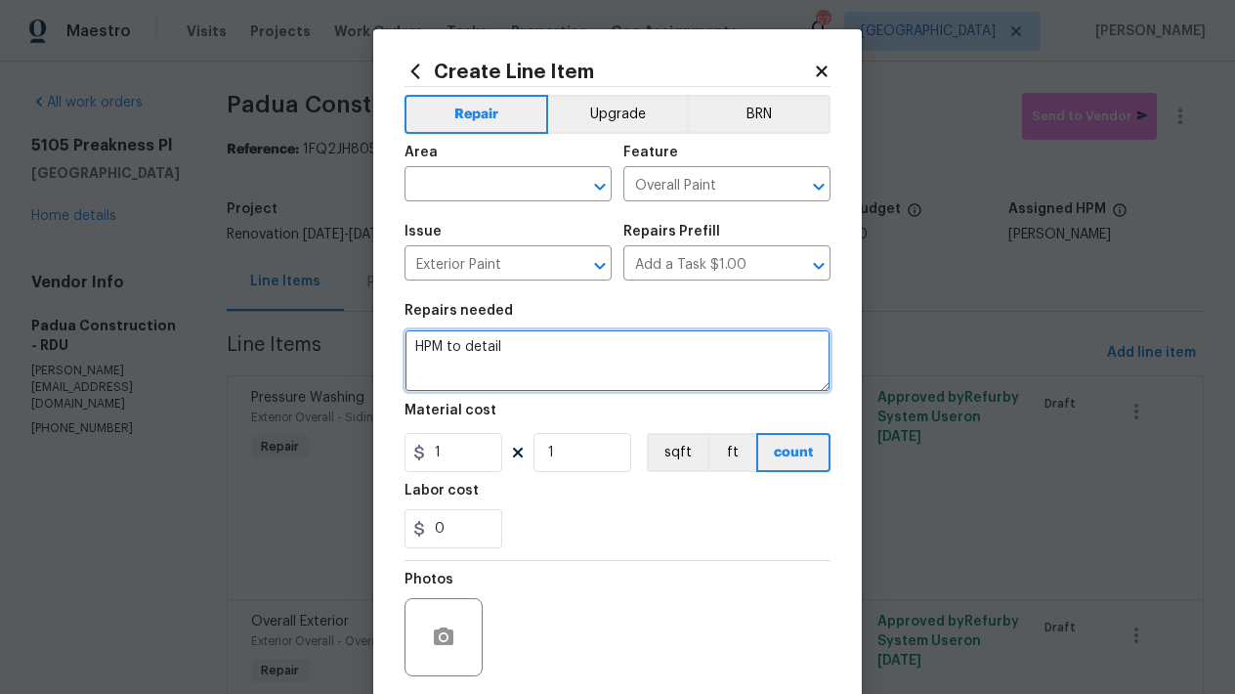
drag, startPoint x: 471, startPoint y: 345, endPoint x: 209, endPoint y: 278, distance: 270.1
click at [209, 278] on div "Create Line Item Repair Upgrade BRN Area ​ Feature Overall Paint ​ Issue Exteri…" at bounding box center [617, 347] width 1235 height 694
drag, startPoint x: 448, startPoint y: 362, endPoint x: 414, endPoint y: 358, distance: 34.5
click at [414, 358] on textarea "Paint the following exterior areas - You buy the paint from PPG (White or Close…" at bounding box center [617, 360] width 426 height 63
drag, startPoint x: 565, startPoint y: 363, endPoint x: 667, endPoint y: 355, distance: 102.9
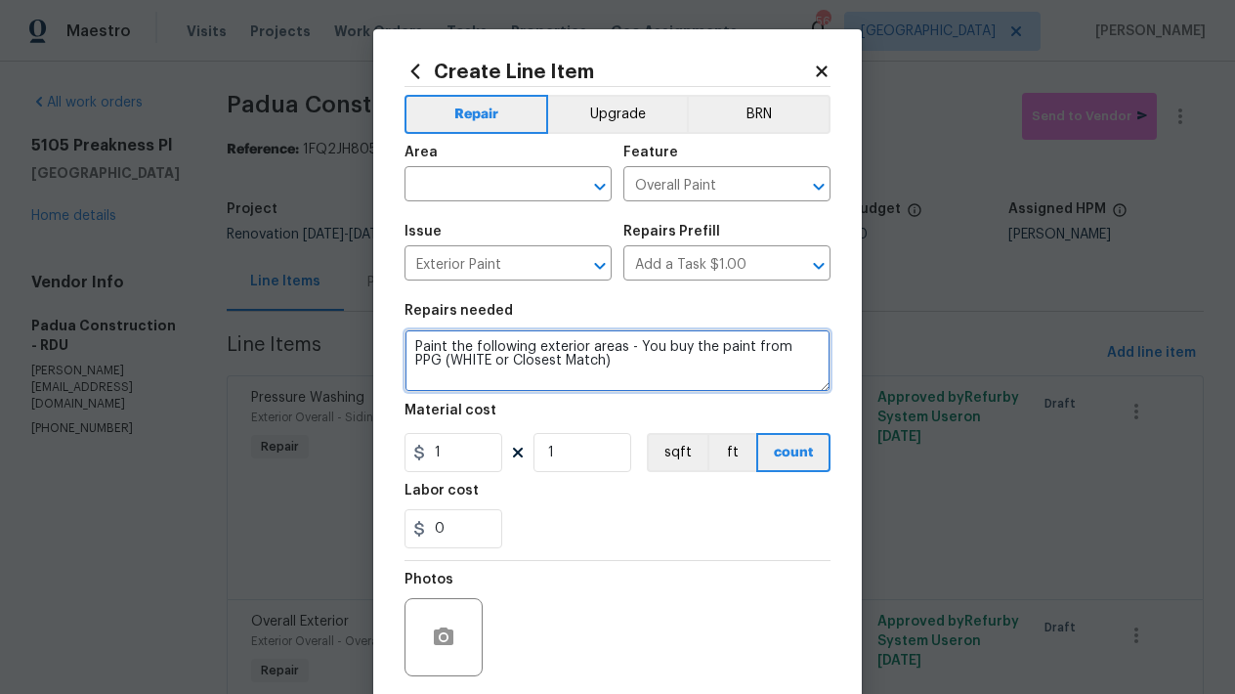
click at [565, 363] on textarea "Paint the following exterior areas - You buy the paint from PPG (WHITE or Close…" at bounding box center [617, 360] width 426 height 63
click at [551, 369] on textarea "Paint the following exterior areas - You buy the paint from PPG (WHITE)" at bounding box center [617, 360] width 426 height 63
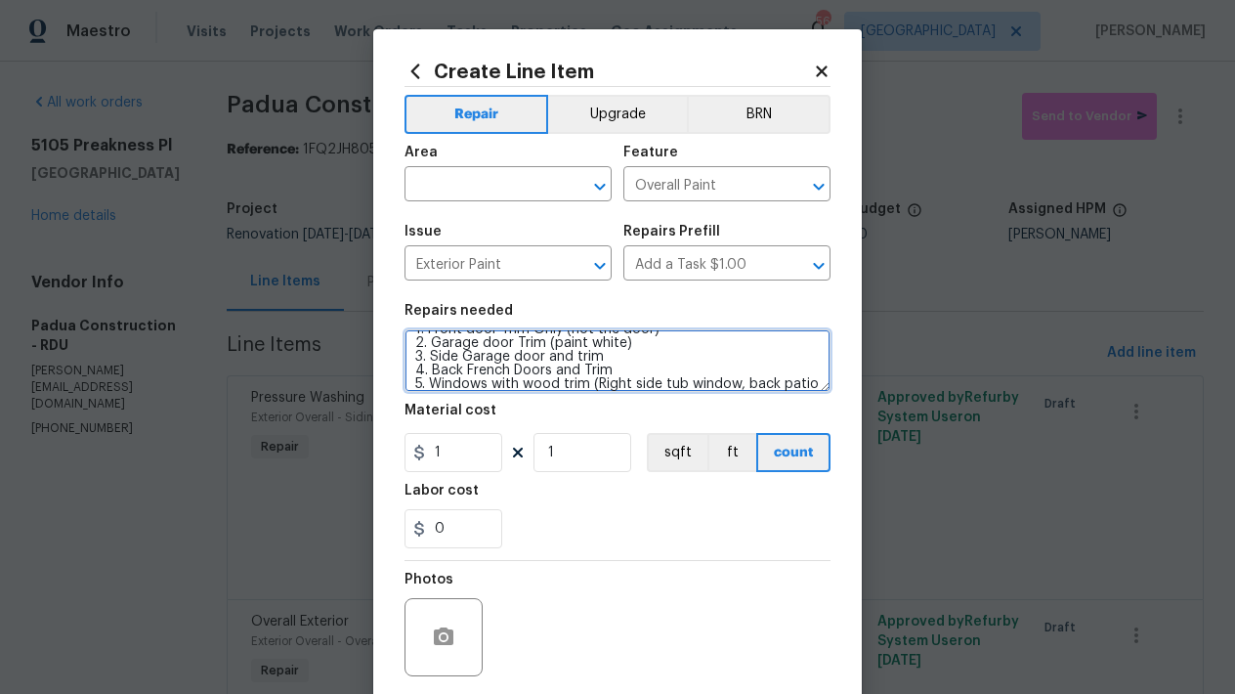
scroll to position [68, 0]
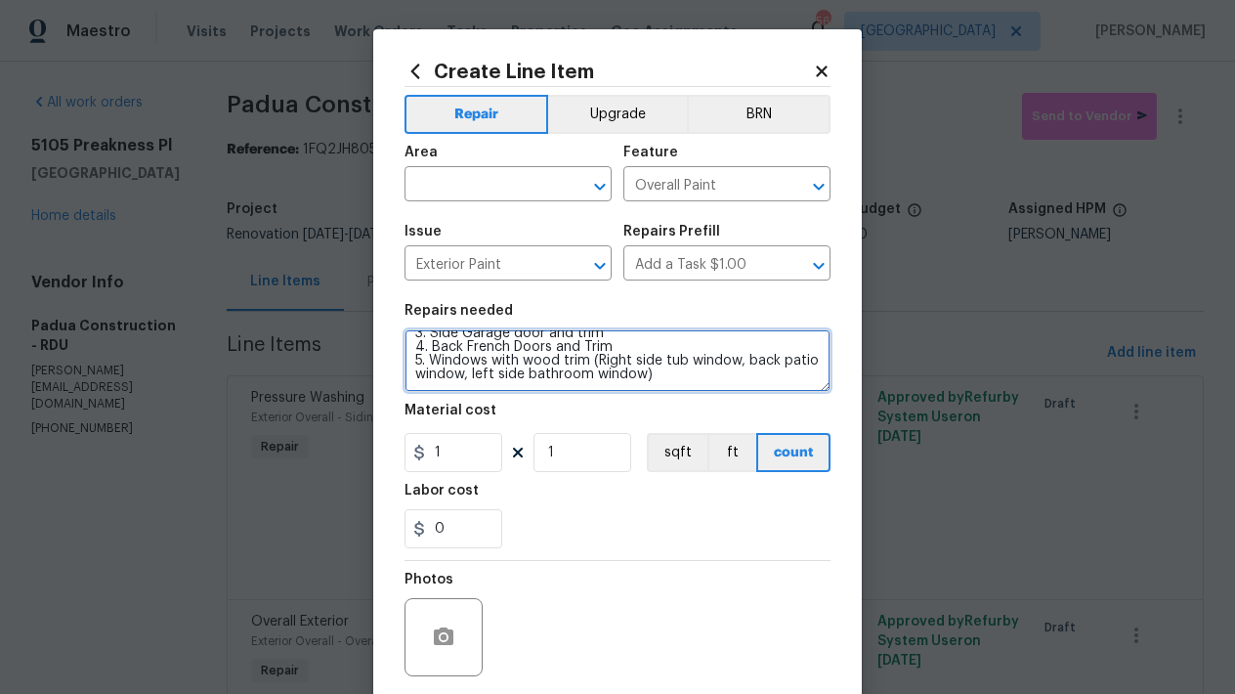
type textarea "Paint the following exterior areas - You buy the paint from PPG (WHITE): 1. Fro…"
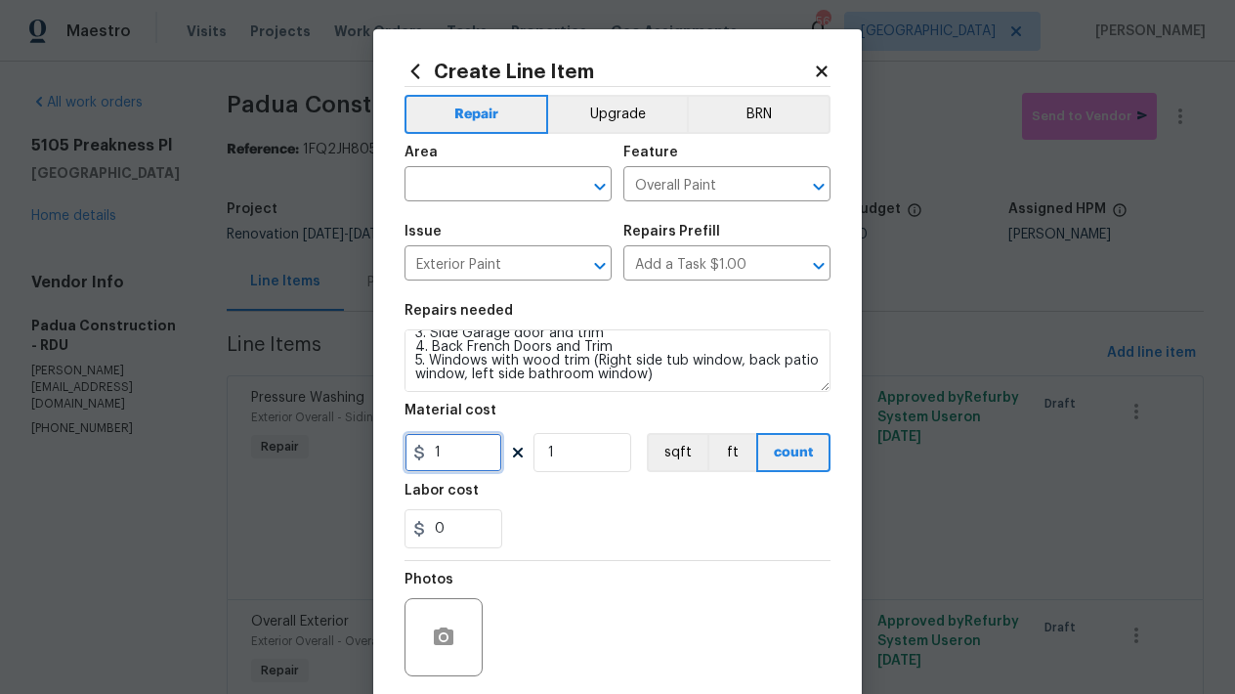
drag, startPoint x: 441, startPoint y: 452, endPoint x: 408, endPoint y: 447, distance: 32.6
click at [407, 447] on div "1" at bounding box center [453, 452] width 98 height 39
type input "300"
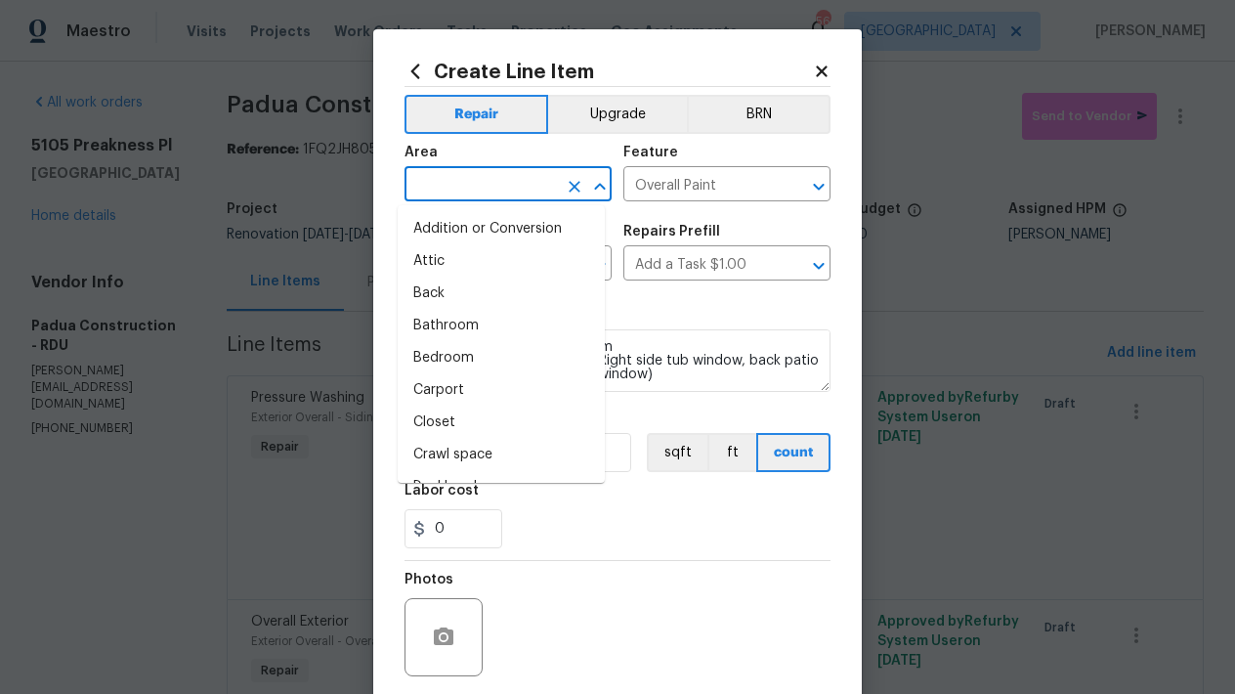
click at [457, 184] on input "text" at bounding box center [480, 186] width 152 height 30
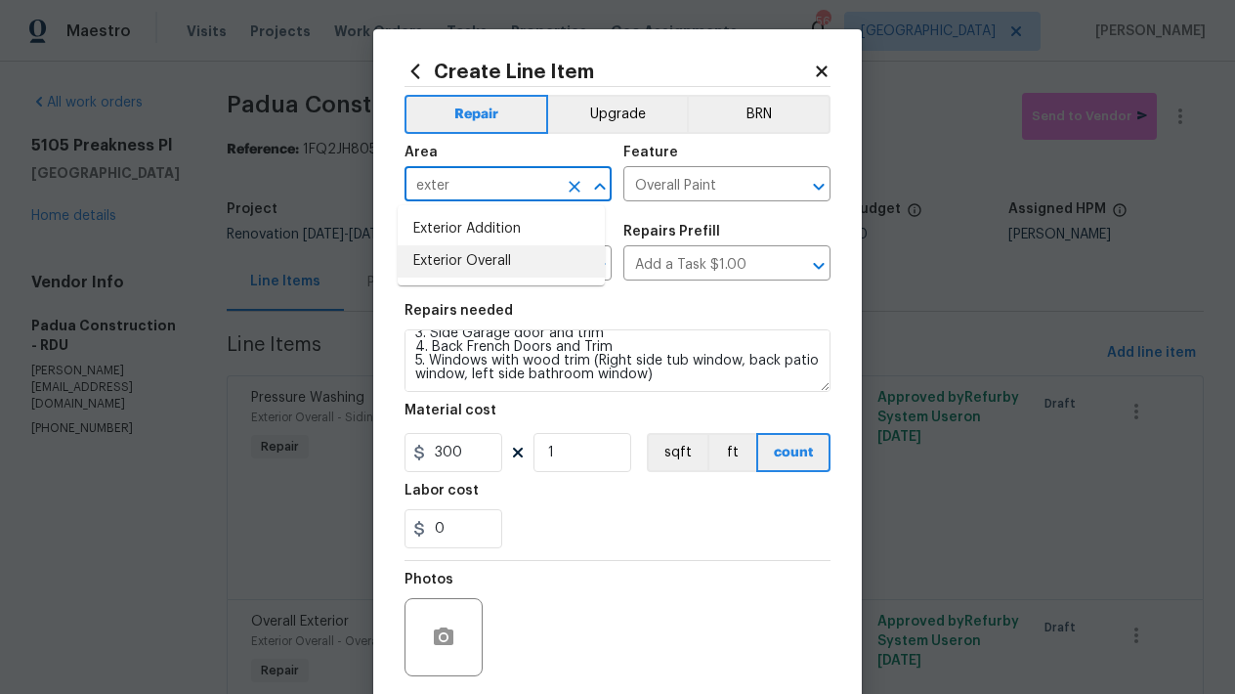
click at [500, 261] on li "Exterior Overall" at bounding box center [501, 261] width 207 height 32
type input "Exterior Overall"
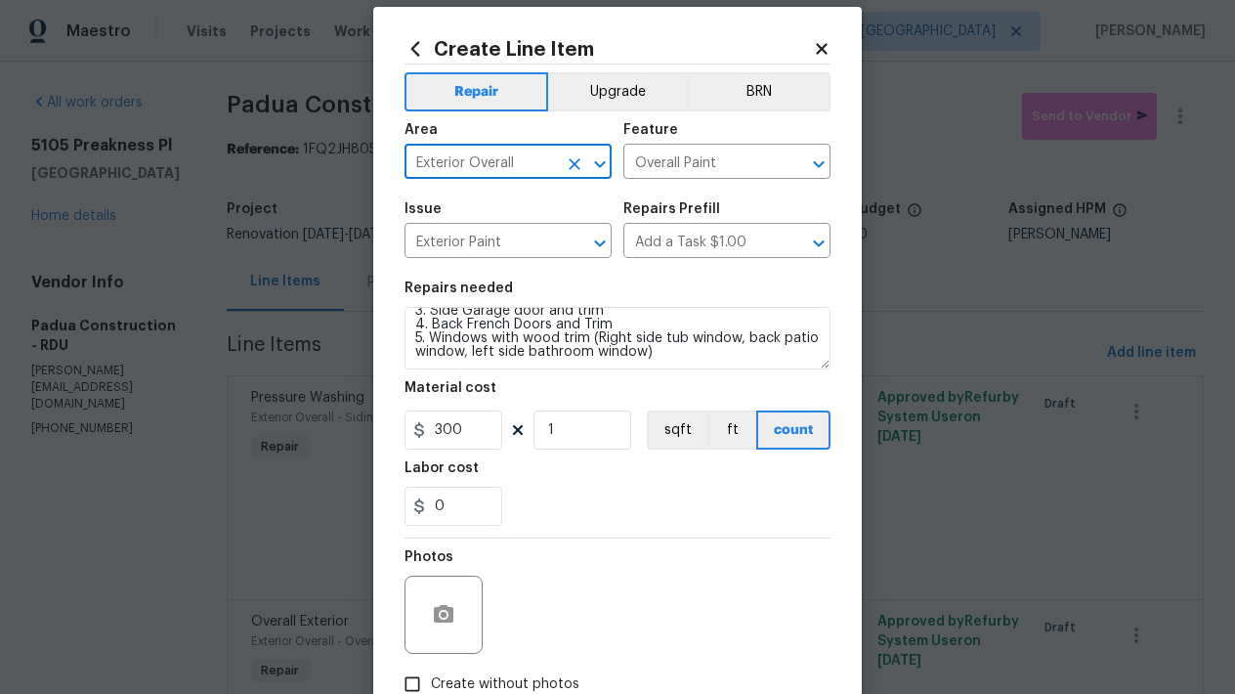
scroll to position [148, 0]
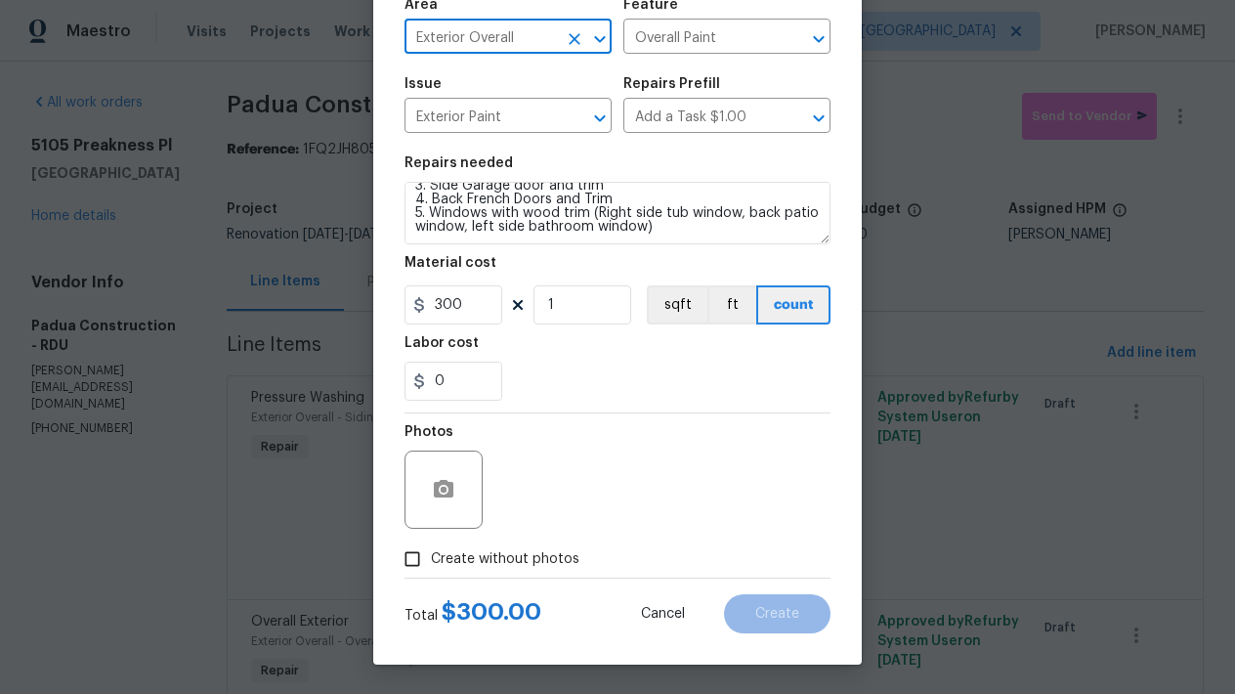
click at [411, 557] on input "Create without photos" at bounding box center [412, 558] width 37 height 37
checkbox input "true"
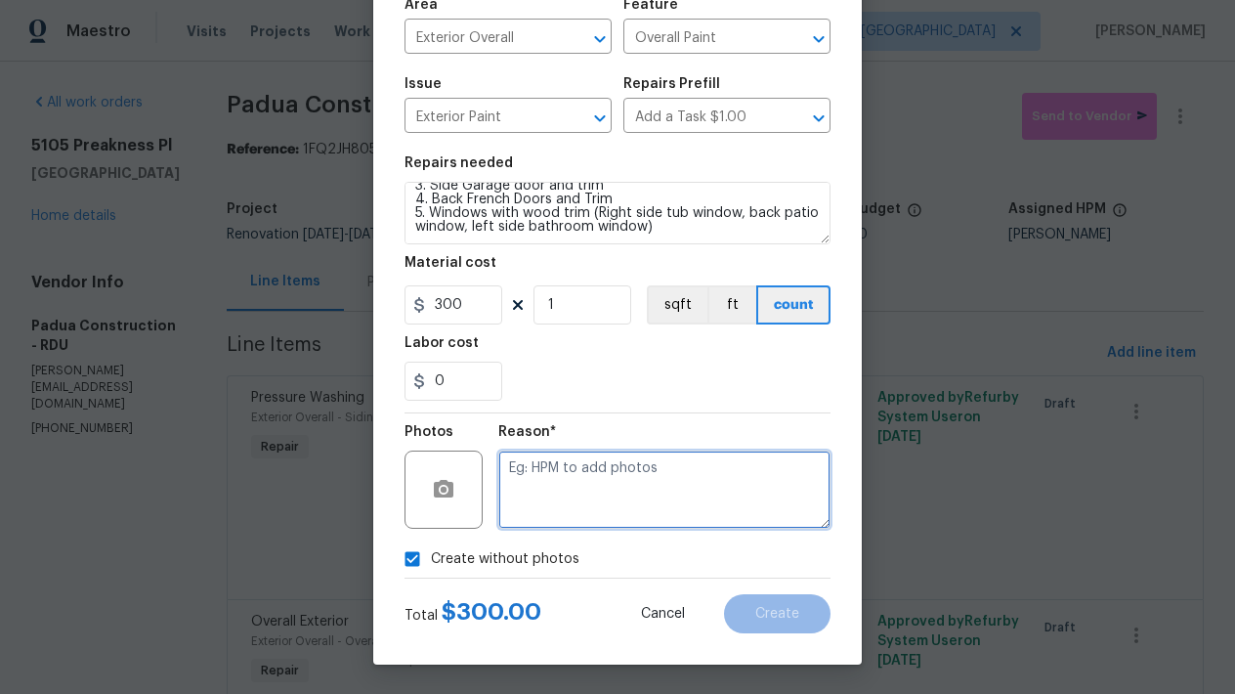
click at [578, 488] on textarea at bounding box center [664, 489] width 332 height 78
type textarea "n"
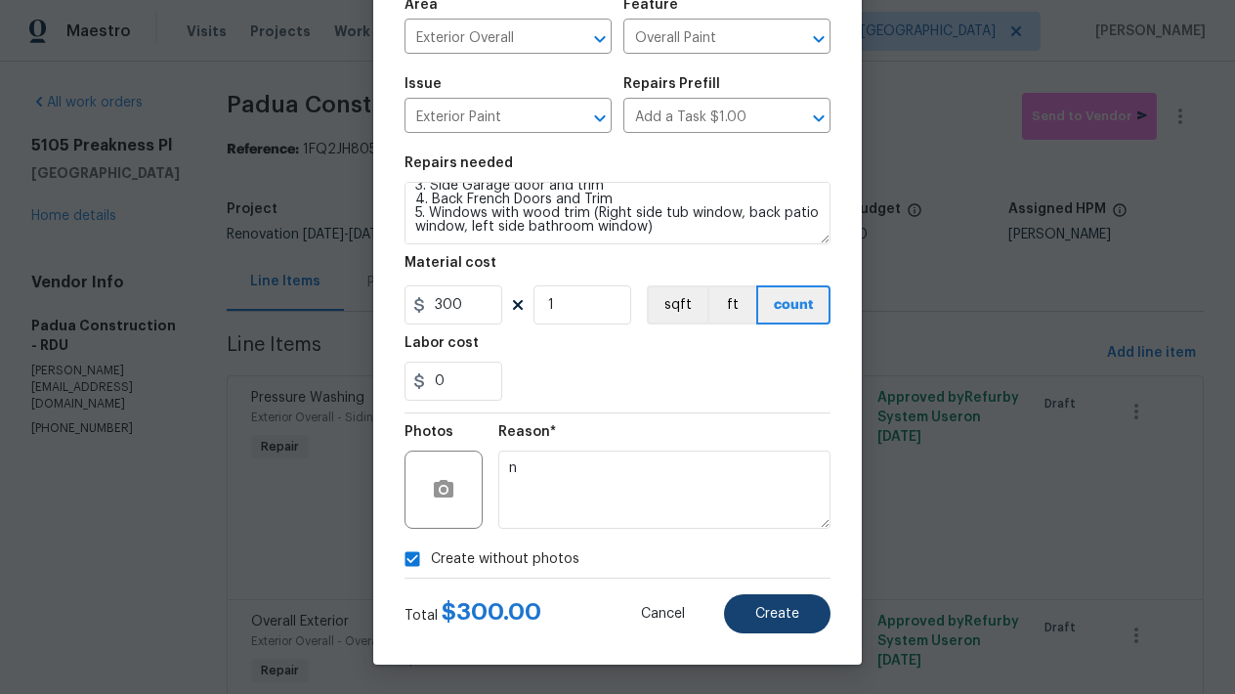
click at [741, 606] on button "Create" at bounding box center [777, 613] width 106 height 39
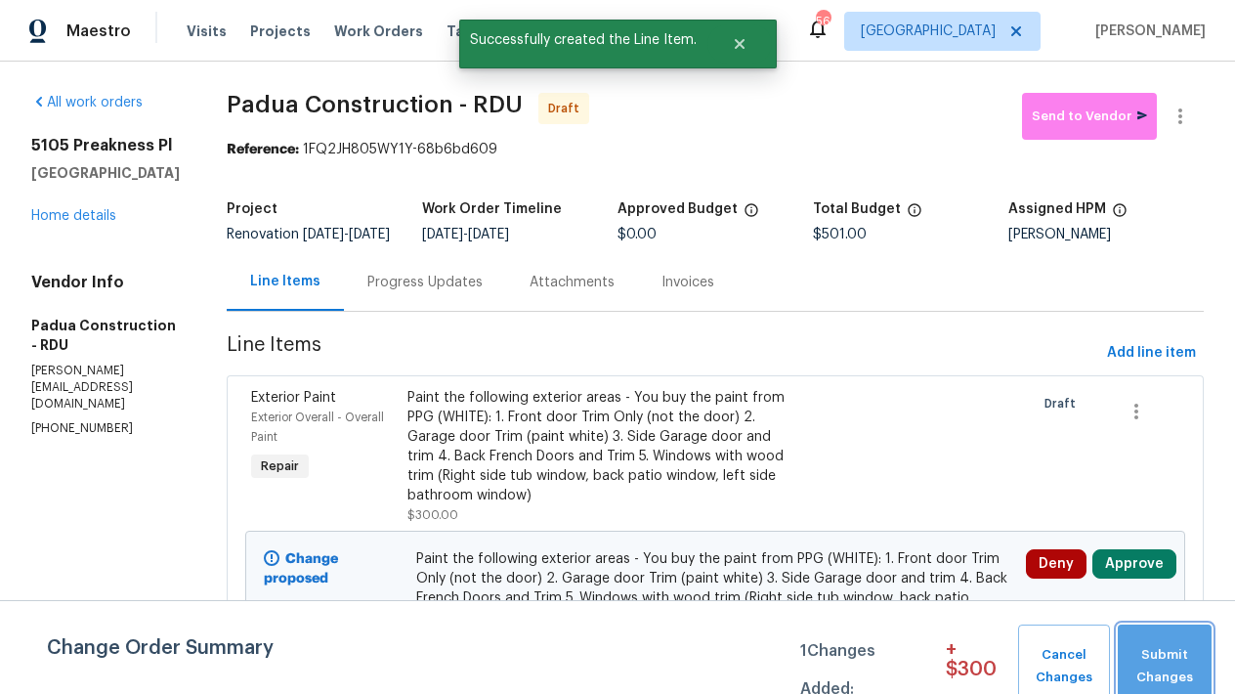
click at [1177, 669] on span "Submit Changes" at bounding box center [1164, 666] width 74 height 45
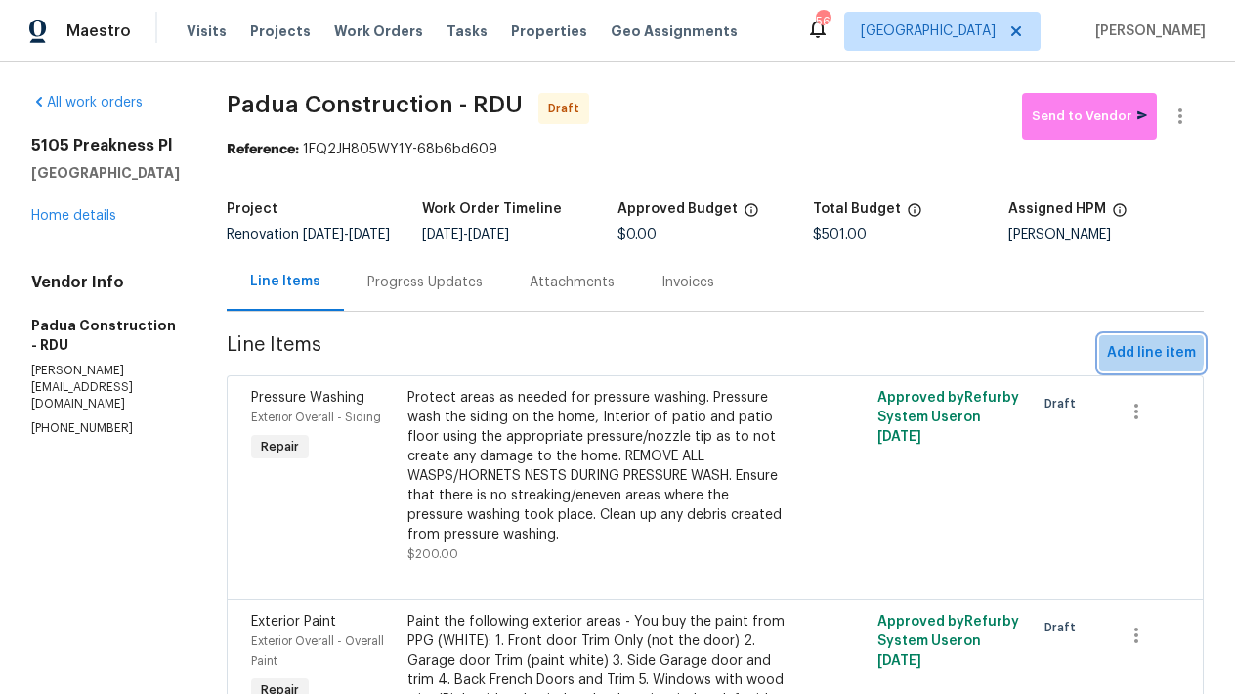
click at [1114, 365] on span "Add line item" at bounding box center [1151, 353] width 89 height 24
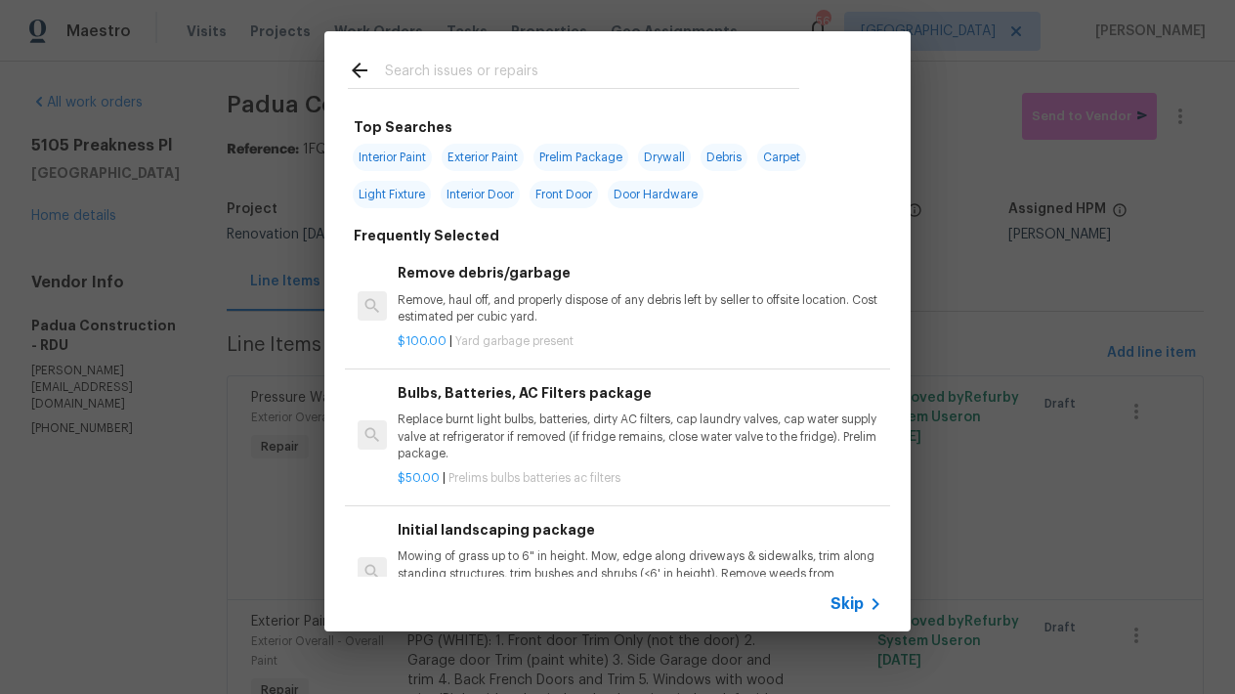
click at [446, 272] on h6 "Remove debris/garbage" at bounding box center [640, 272] width 485 height 21
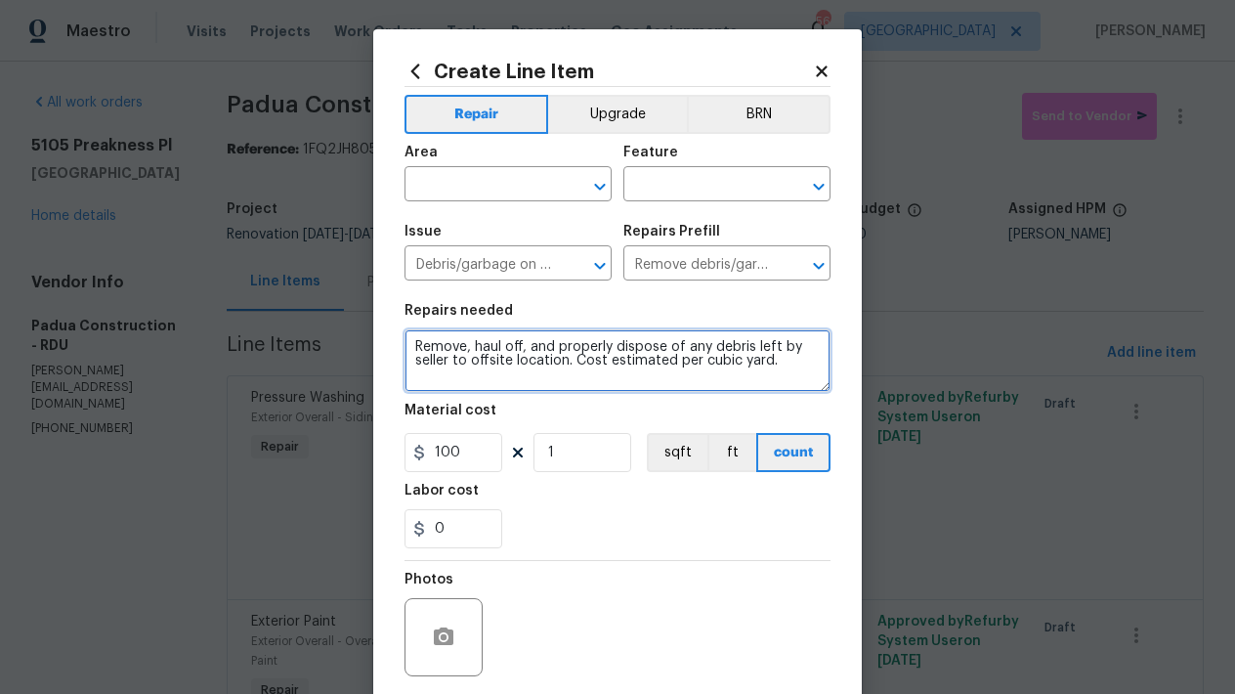
drag, startPoint x: 567, startPoint y: 362, endPoint x: 766, endPoint y: 369, distance: 199.4
click at [766, 369] on textarea "Remove, haul off, and properly dispose of any debris left by seller to offsite …" at bounding box center [617, 360] width 426 height 63
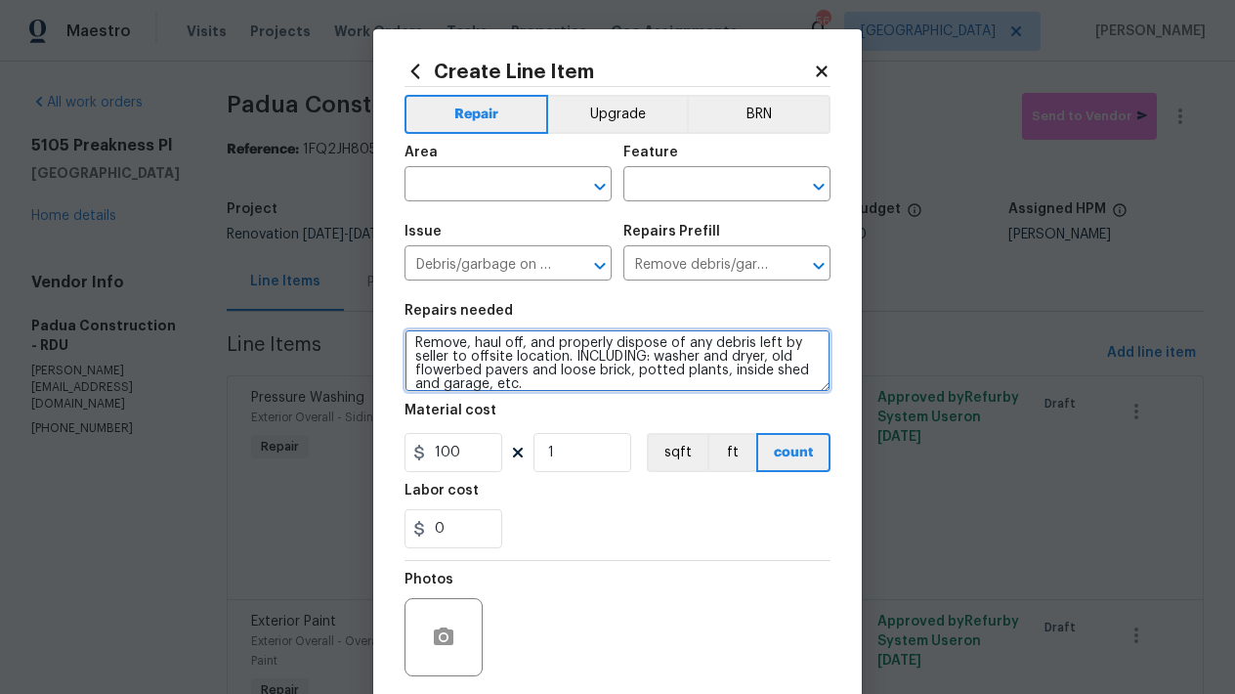
type textarea "Remove, haul off, and properly dispose of any debris left by seller to offsite …"
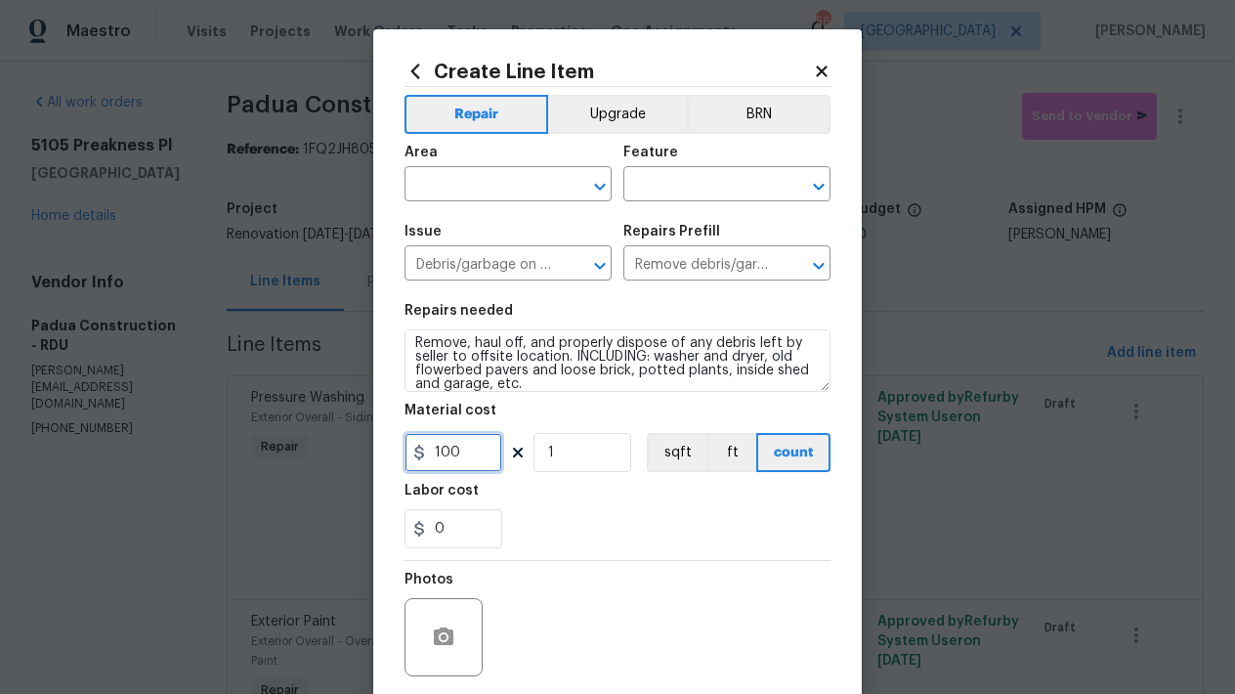
drag, startPoint x: 464, startPoint y: 453, endPoint x: 400, endPoint y: 439, distance: 66.1
click at [404, 439] on input "100" at bounding box center [453, 452] width 98 height 39
type input "250"
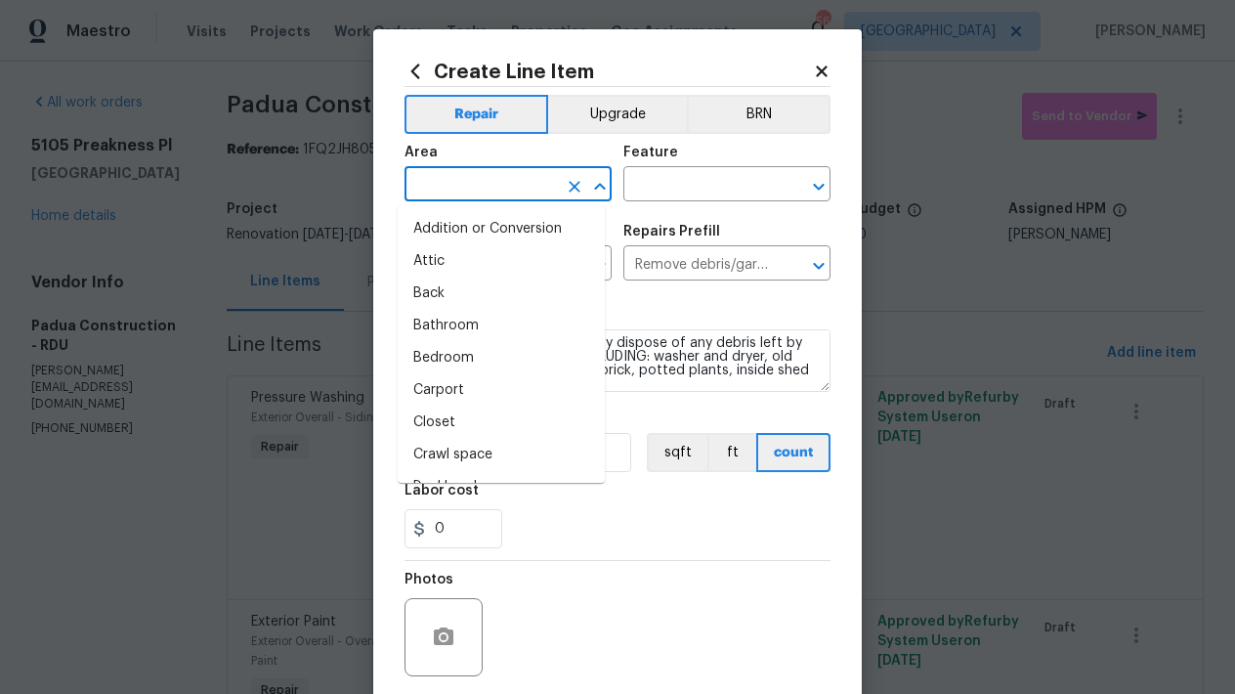
click at [467, 183] on input "text" at bounding box center [480, 186] width 152 height 30
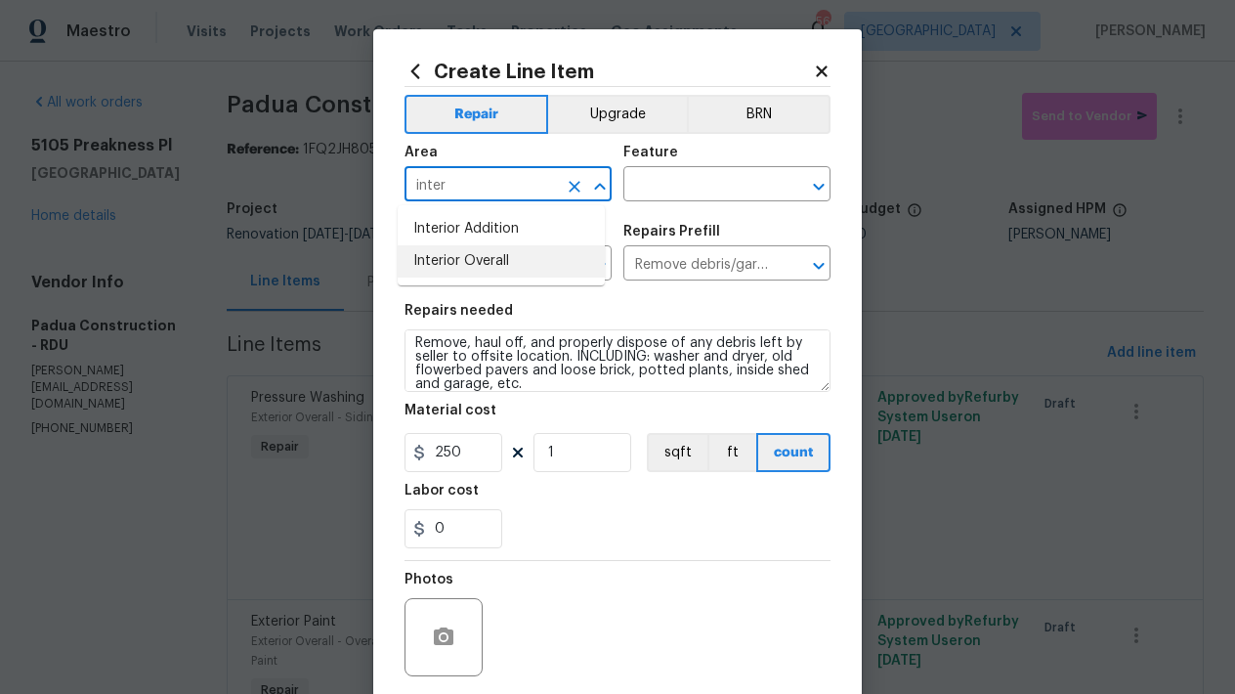
click at [492, 267] on li "Interior Overall" at bounding box center [501, 261] width 207 height 32
type input "Interior Overall"
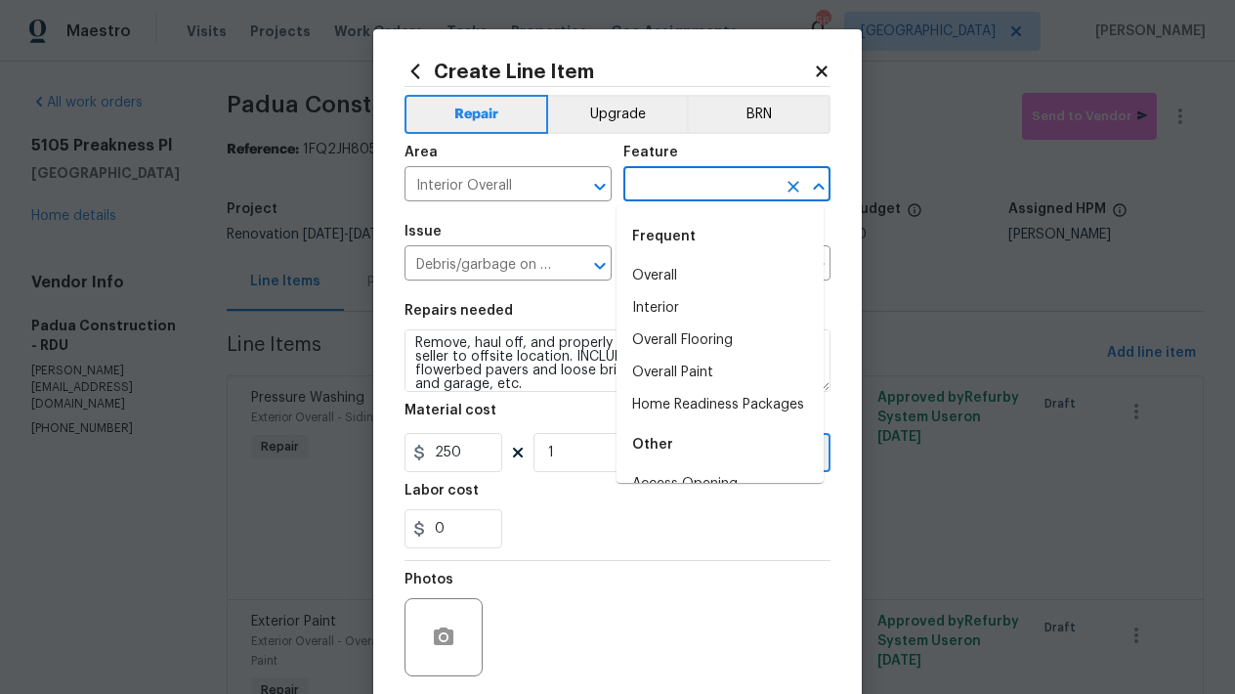
click at [696, 190] on input "text" at bounding box center [699, 186] width 152 height 30
click at [669, 275] on li "Overall" at bounding box center [719, 276] width 207 height 32
type input "Overall"
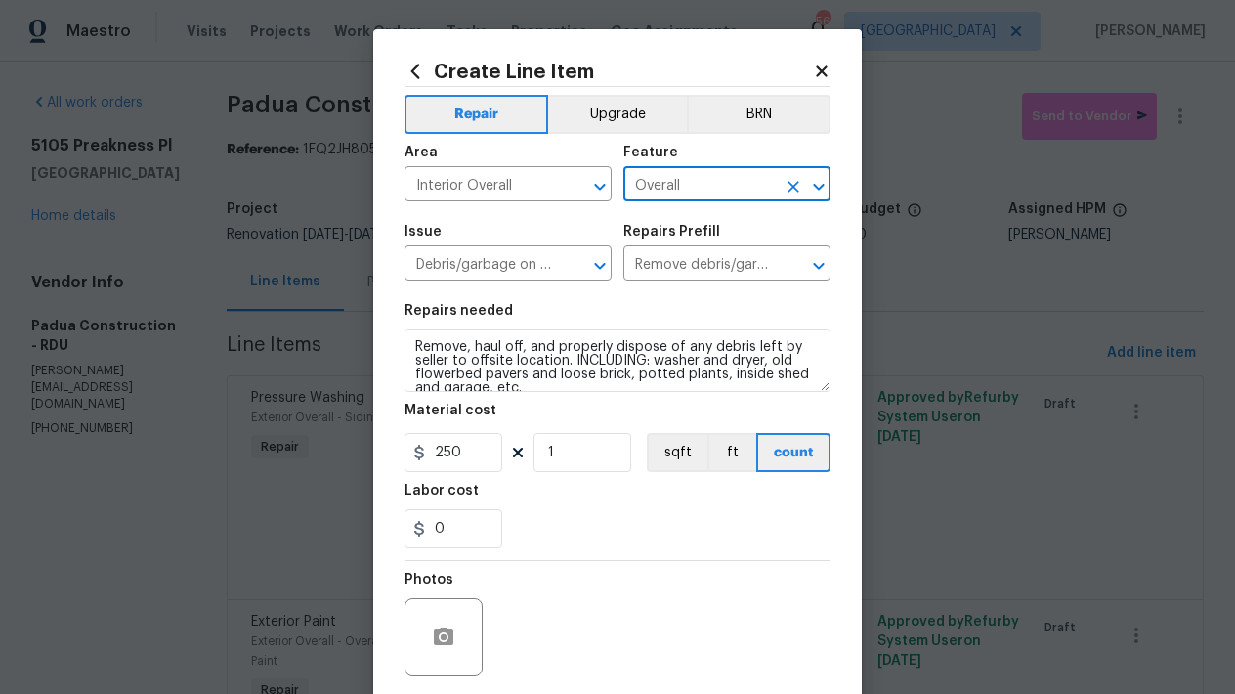
scroll to position [148, 0]
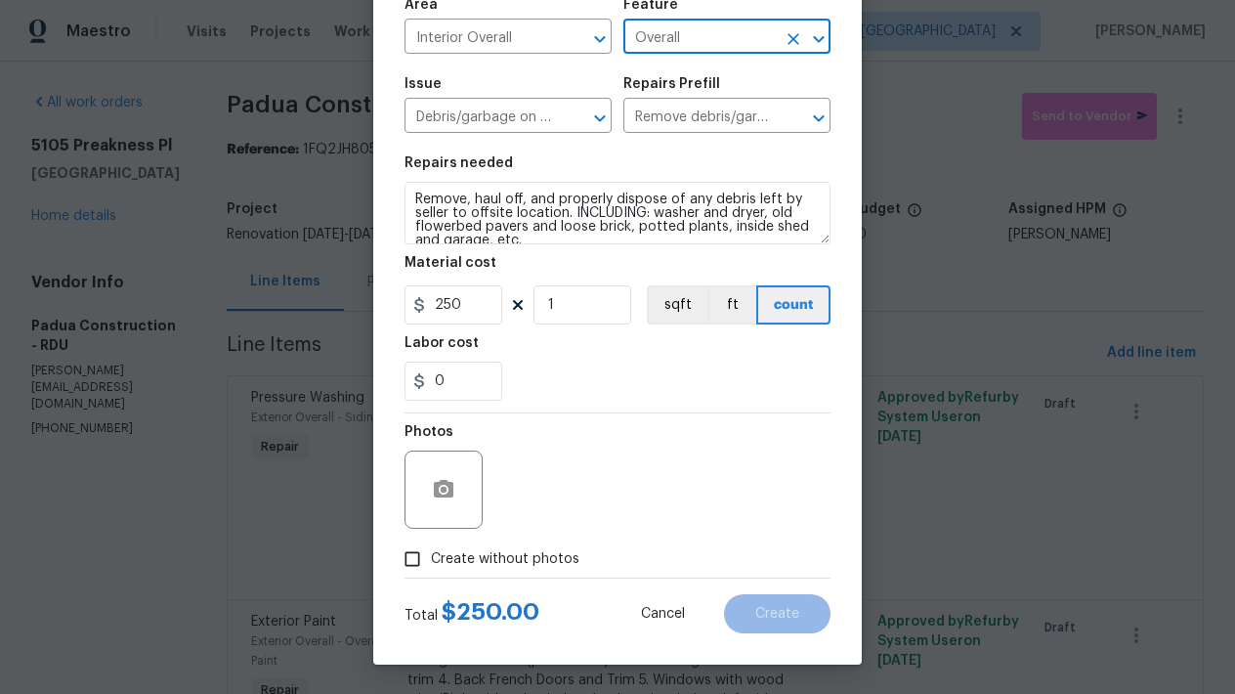
click at [410, 555] on input "Create without photos" at bounding box center [412, 558] width 37 height 37
checkbox input "true"
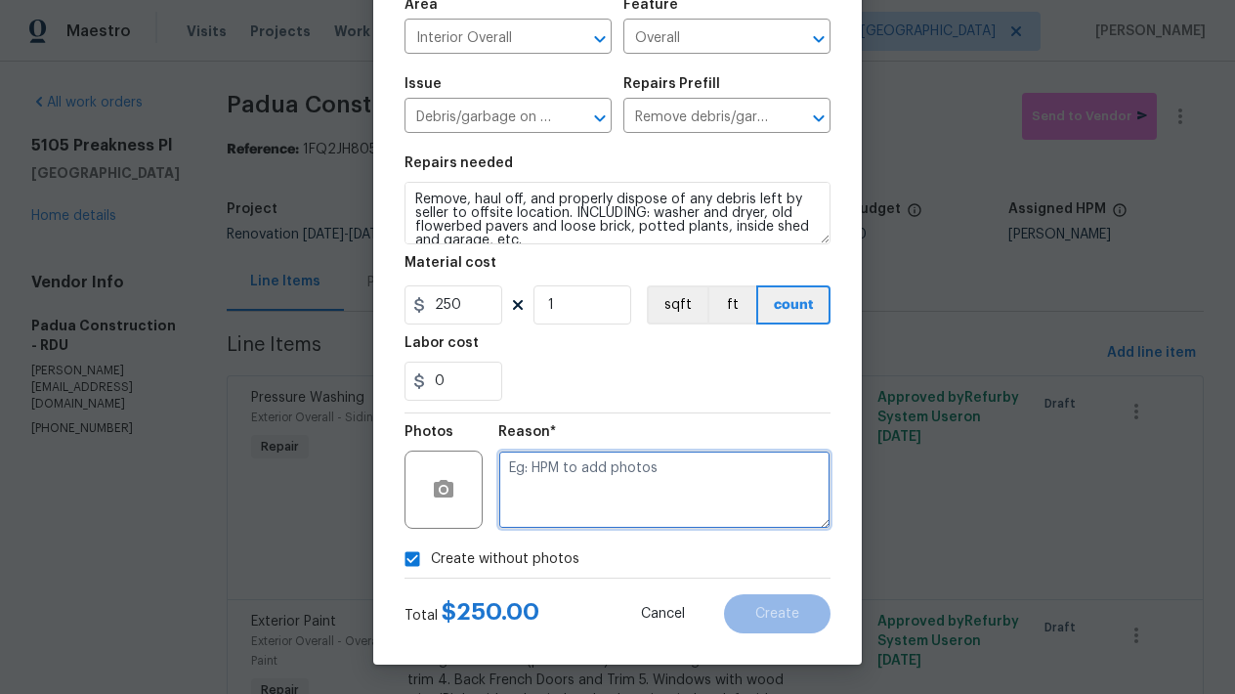
click at [605, 472] on textarea at bounding box center [664, 489] width 332 height 78
type textarea "n"
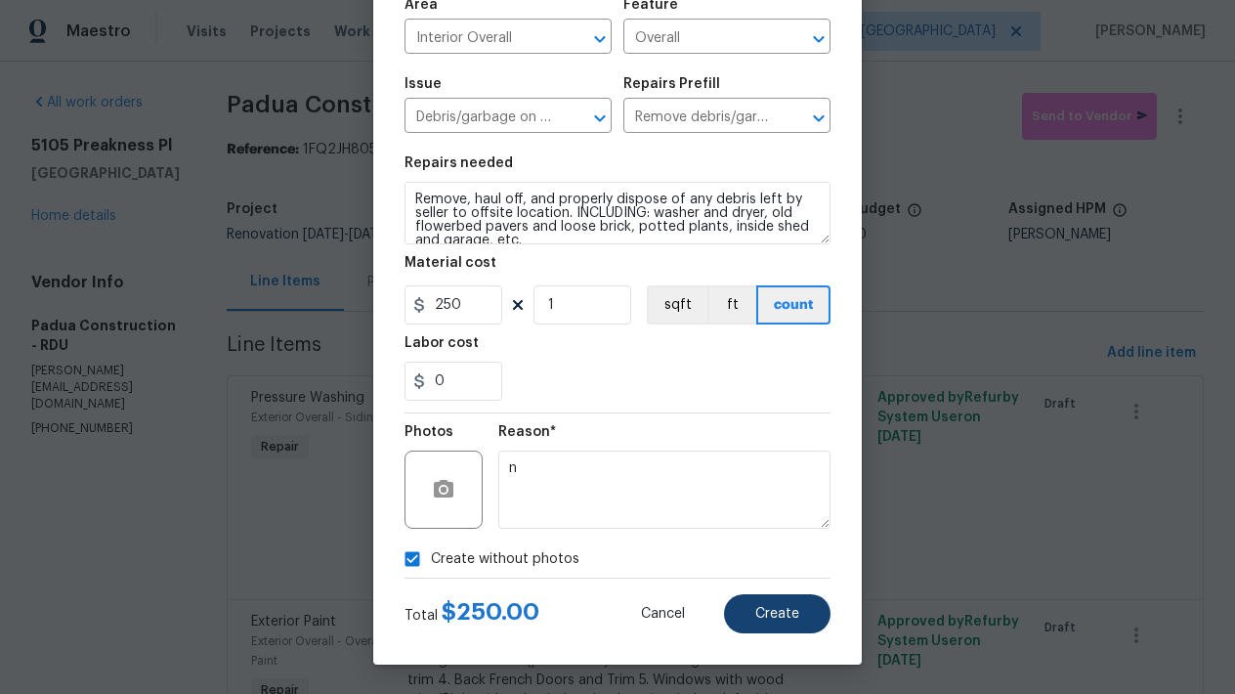
click at [771, 611] on span "Create" at bounding box center [777, 614] width 44 height 15
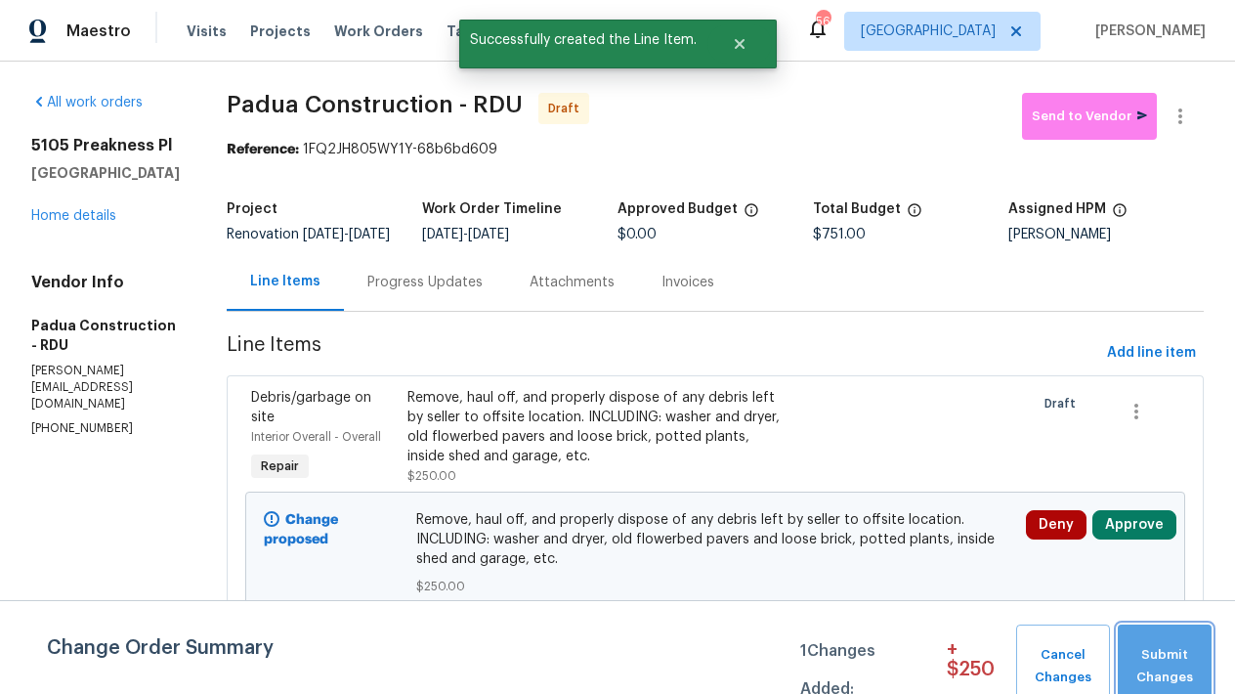
click at [1159, 668] on span "Submit Changes" at bounding box center [1164, 666] width 74 height 45
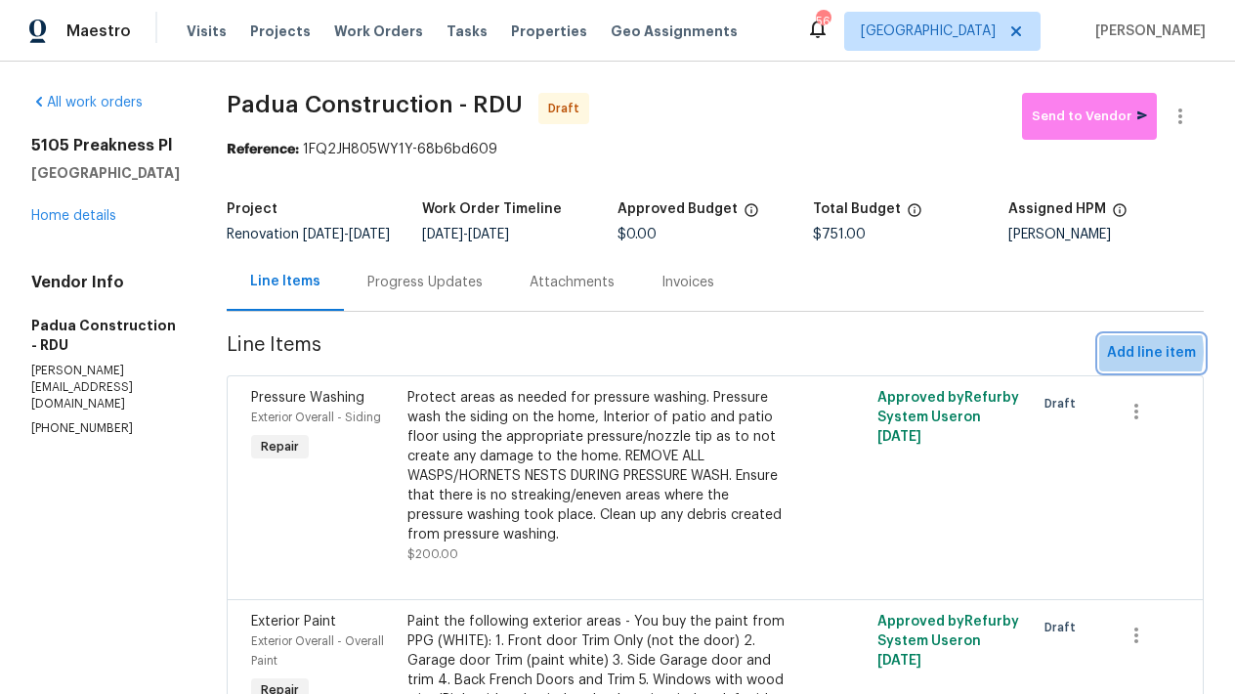
click at [1107, 365] on span "Add line item" at bounding box center [1151, 353] width 89 height 24
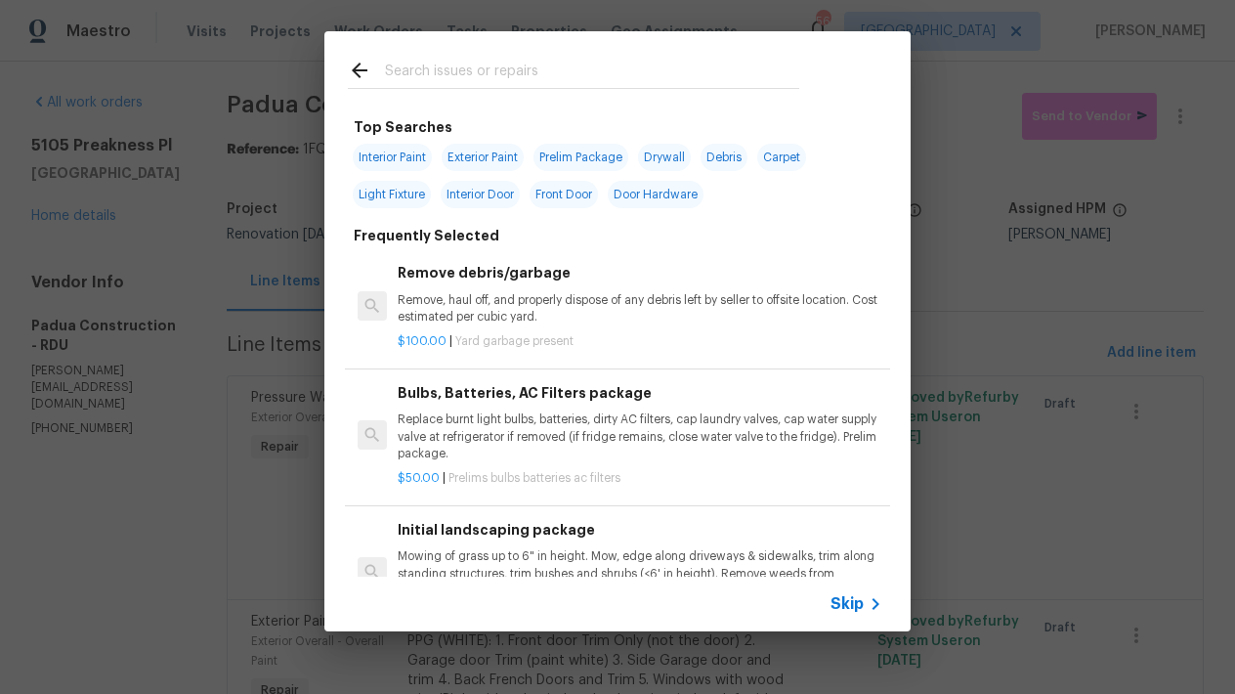
click at [558, 76] on input "text" at bounding box center [592, 73] width 414 height 29
click at [535, 69] on input "text" at bounding box center [592, 73] width 414 height 29
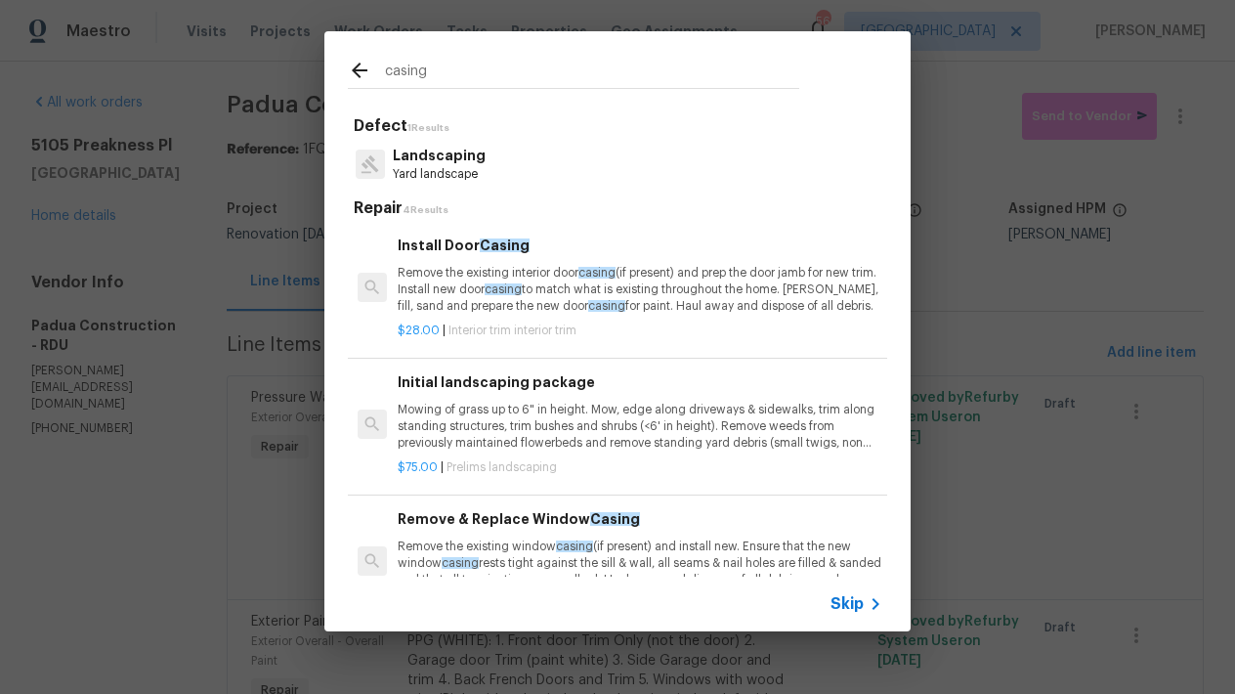
type input "casing"
click at [464, 292] on p "Remove the existing interior door casing (if present) and prep the door jamb fo…" at bounding box center [640, 290] width 485 height 50
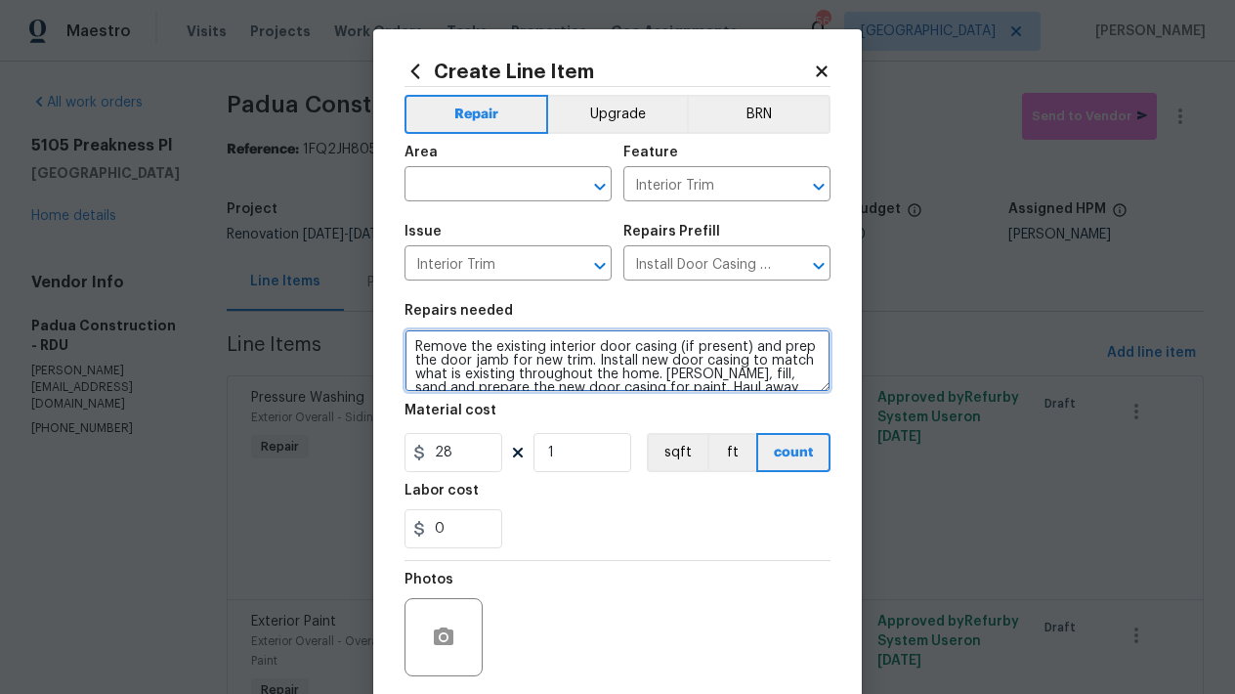
drag, startPoint x: 540, startPoint y: 346, endPoint x: 587, endPoint y: 342, distance: 47.1
click at [587, 342] on textarea "Remove the existing interior door casing (if present) and prep the door jamb fo…" at bounding box center [617, 360] width 426 height 63
drag, startPoint x: 677, startPoint y: 346, endPoint x: 747, endPoint y: 341, distance: 70.5
click at [747, 341] on textarea "Remove the existing exteriorr door casing (if present) and prep the door jamb f…" at bounding box center [617, 360] width 426 height 63
click at [580, 353] on textarea "Remove the existing exteriorr door casing/trim and prep the door jamb for new t…" at bounding box center [617, 360] width 426 height 63
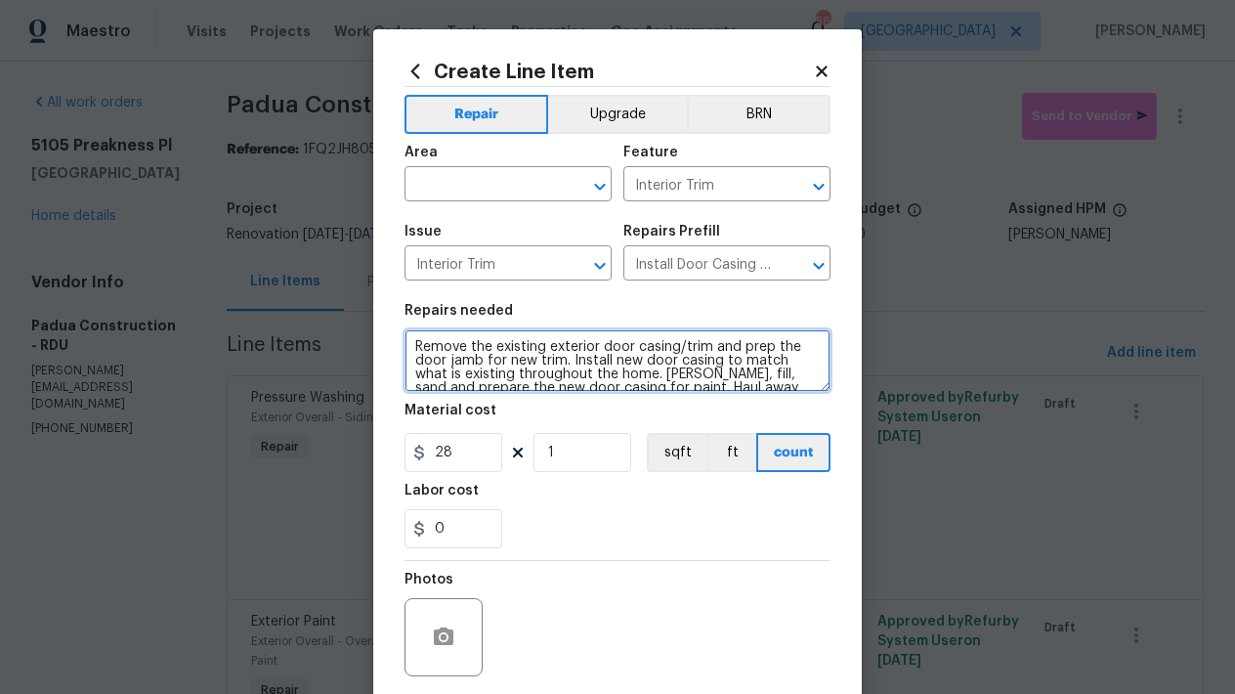
click at [404, 343] on textarea "Remove the existing exterior door casing/trim and prep the door jamb for new tr…" at bounding box center [617, 360] width 426 height 63
click at [455, 338] on textarea "Remove the existing exterior door casing/trim and prep the door jamb for new tr…" at bounding box center [617, 360] width 426 height 63
type textarea "Side Garage Door ------- Remove the existing exterior door casing/trim and prep…"
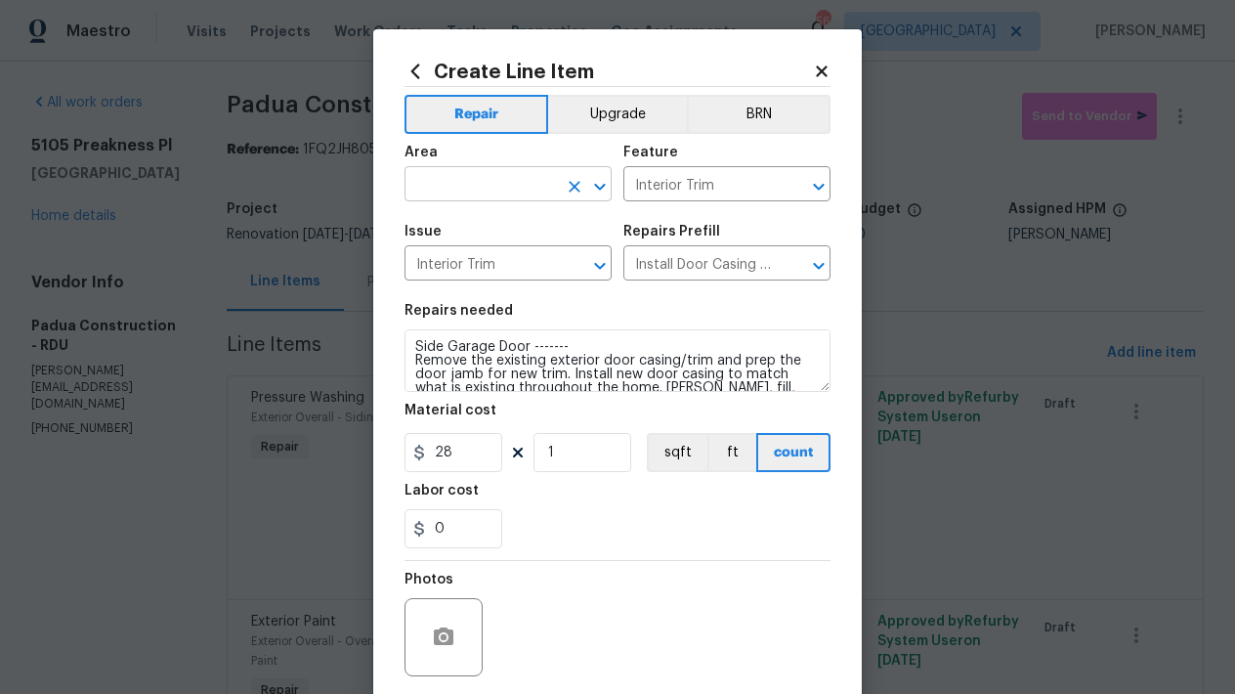
click at [482, 194] on input "text" at bounding box center [480, 186] width 152 height 30
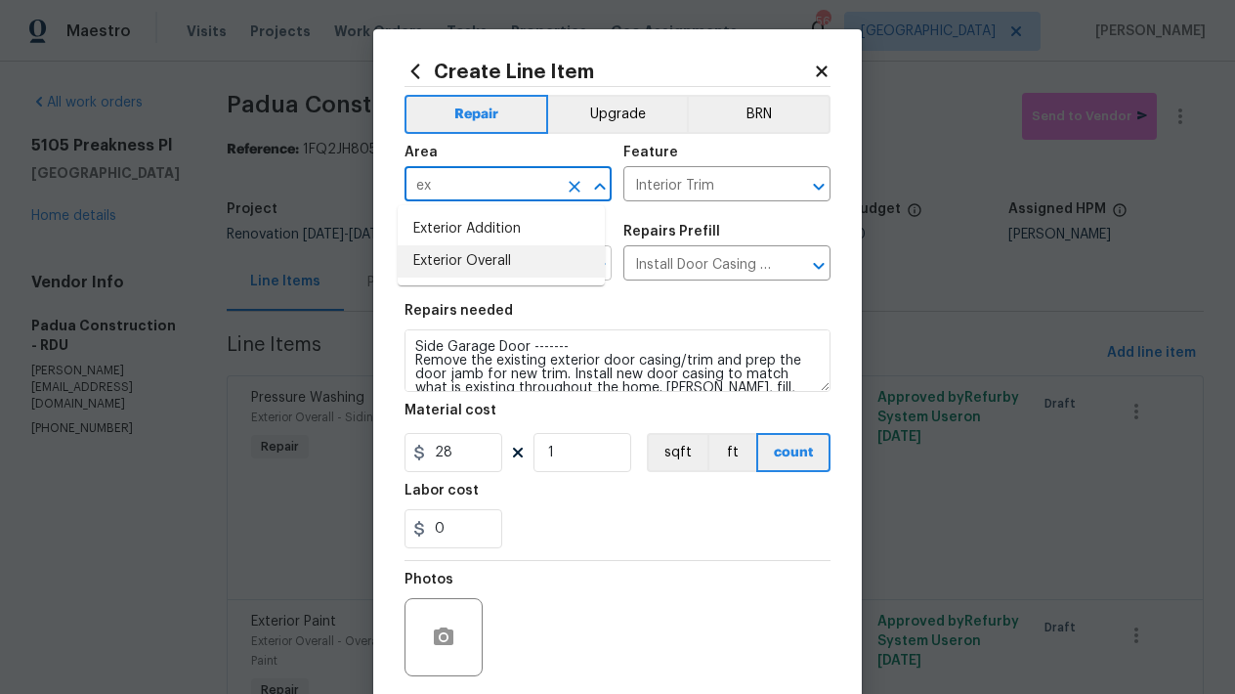
click at [474, 260] on li "Exterior Overall" at bounding box center [501, 261] width 207 height 32
type input "Exterior Overall"
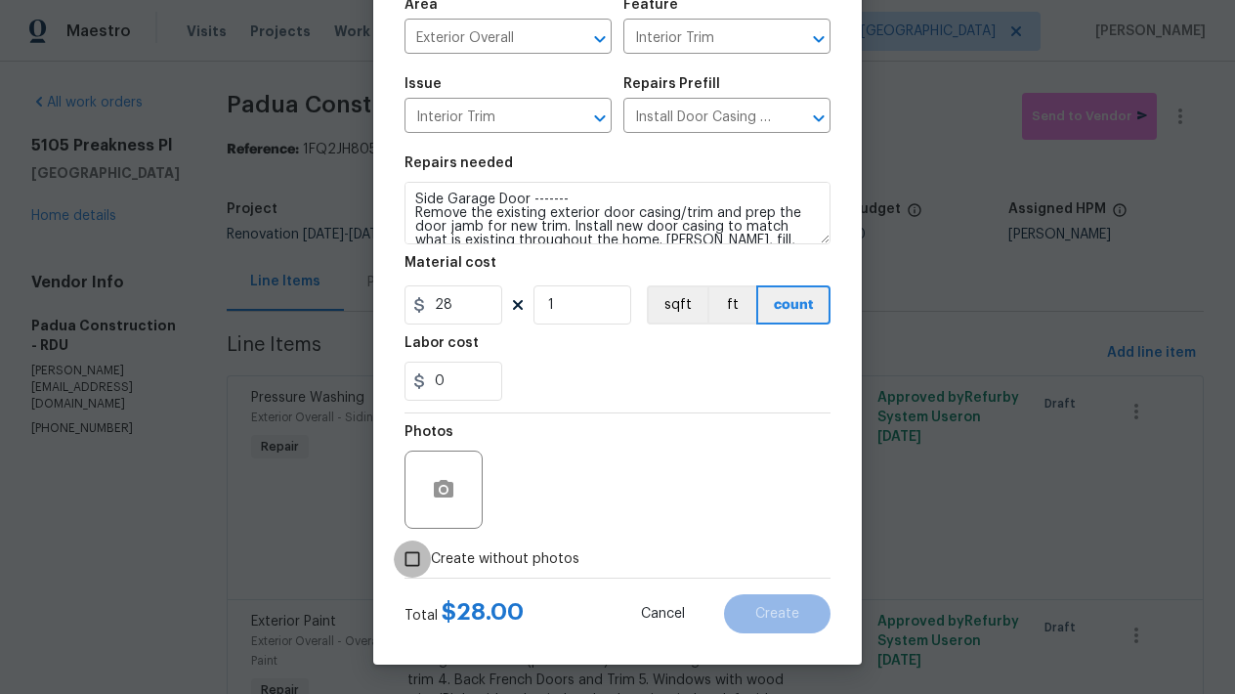
click at [405, 555] on input "Create without photos" at bounding box center [412, 558] width 37 height 37
checkbox input "true"
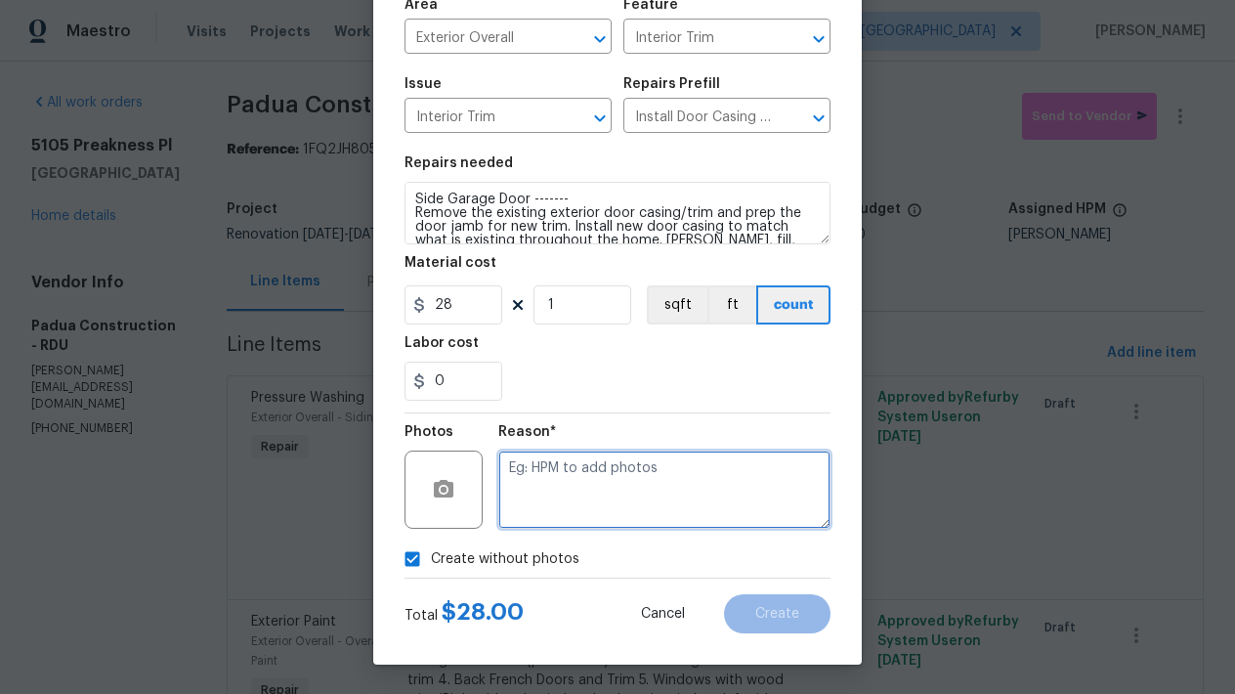
click at [565, 485] on textarea at bounding box center [664, 489] width 332 height 78
type textarea "n"
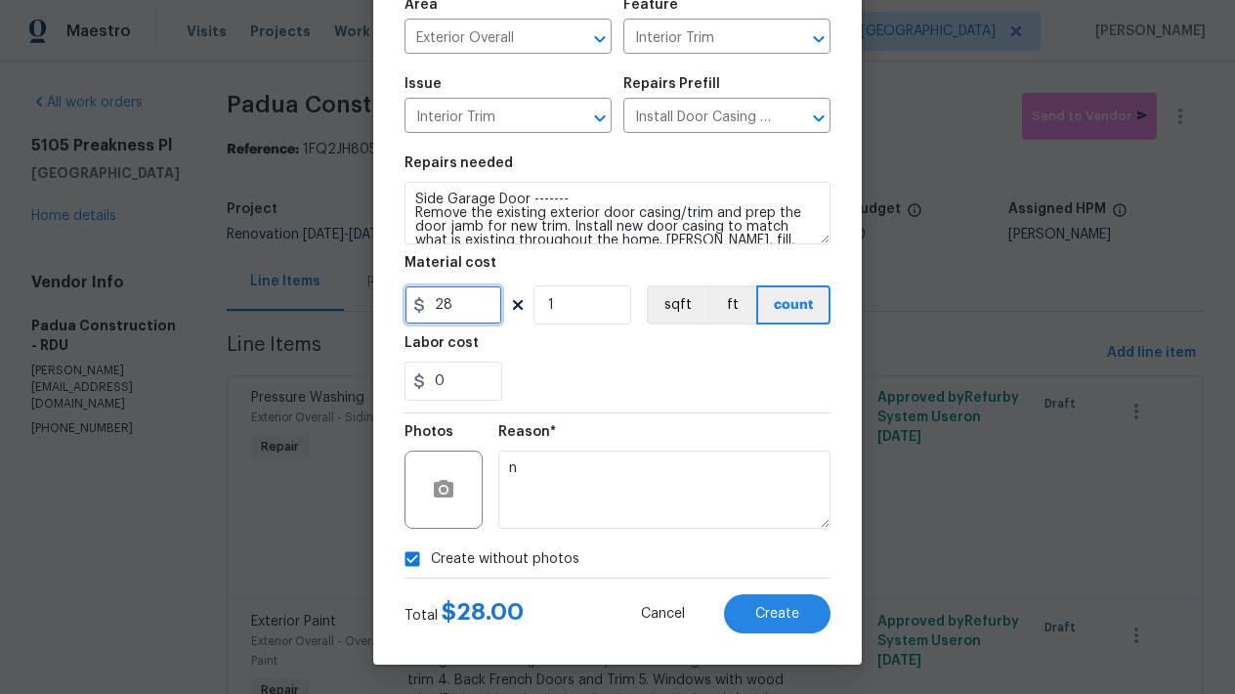
drag, startPoint x: 437, startPoint y: 306, endPoint x: 401, endPoint y: 301, distance: 35.5
click at [404, 301] on input "28" at bounding box center [453, 304] width 98 height 39
type input "40"
click at [675, 388] on div "0" at bounding box center [617, 380] width 426 height 39
click at [777, 612] on span "Create" at bounding box center [777, 614] width 44 height 15
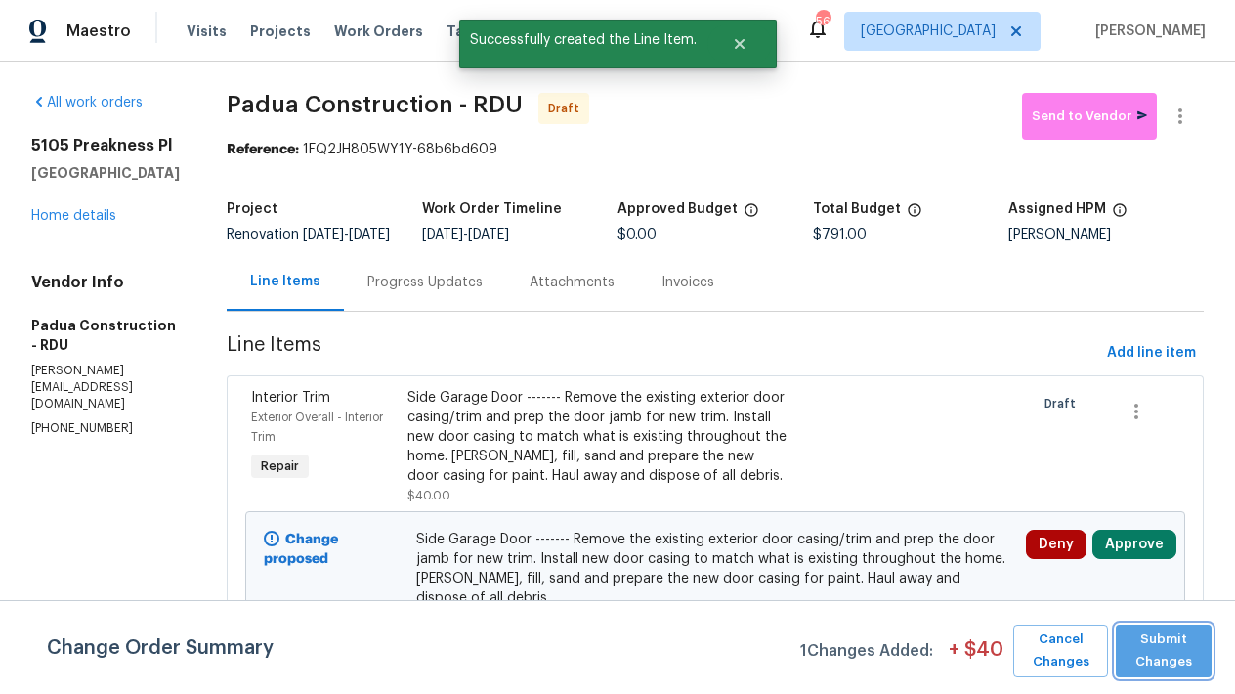
click at [1149, 642] on span "Submit Changes" at bounding box center [1163, 650] width 76 height 45
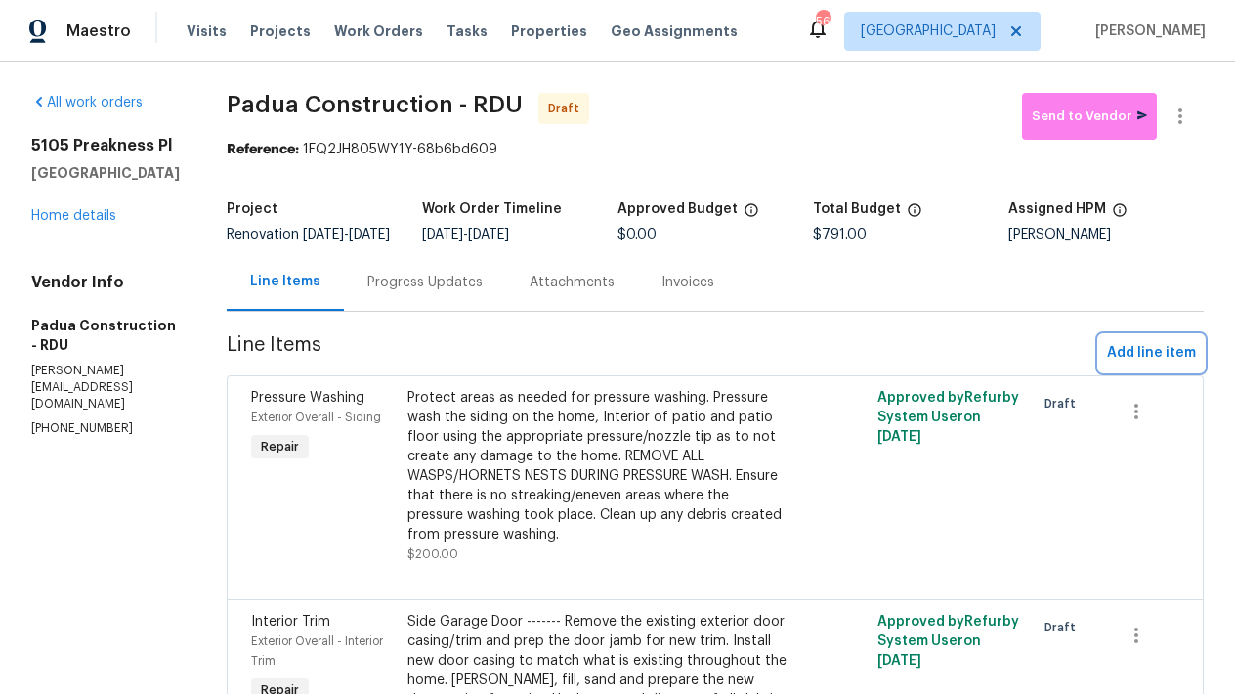
click at [1145, 361] on span "Add line item" at bounding box center [1151, 353] width 89 height 24
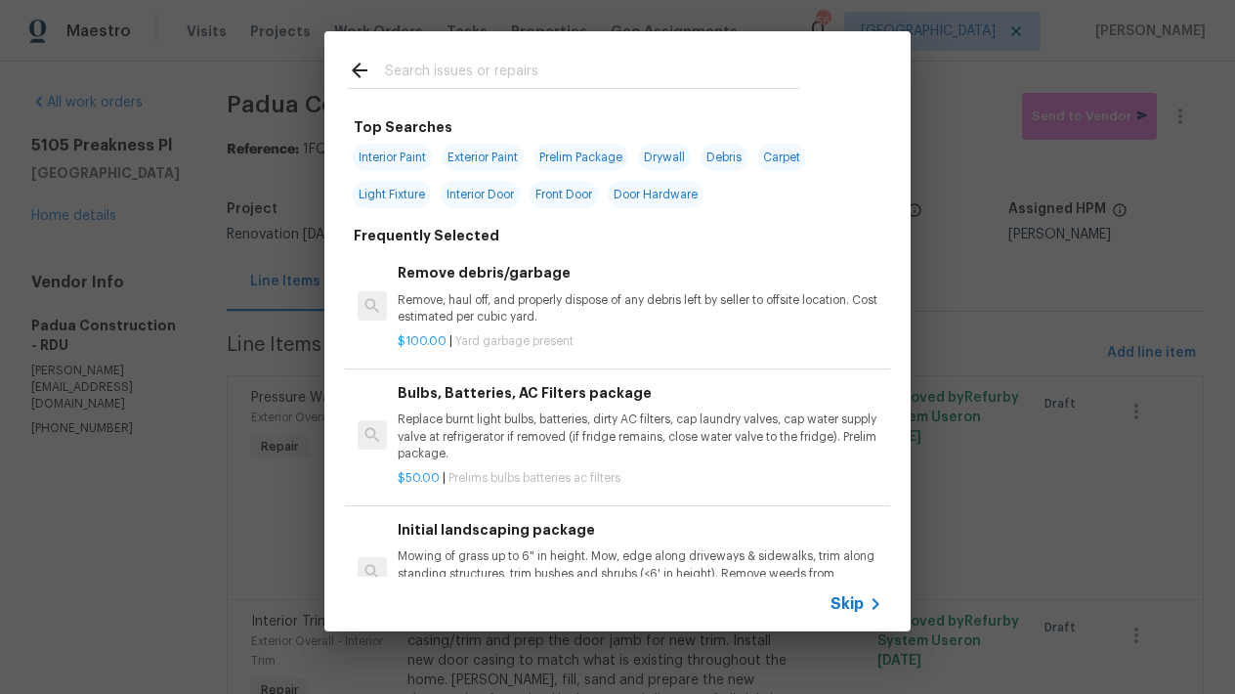
click at [510, 79] on input "text" at bounding box center [592, 73] width 414 height 29
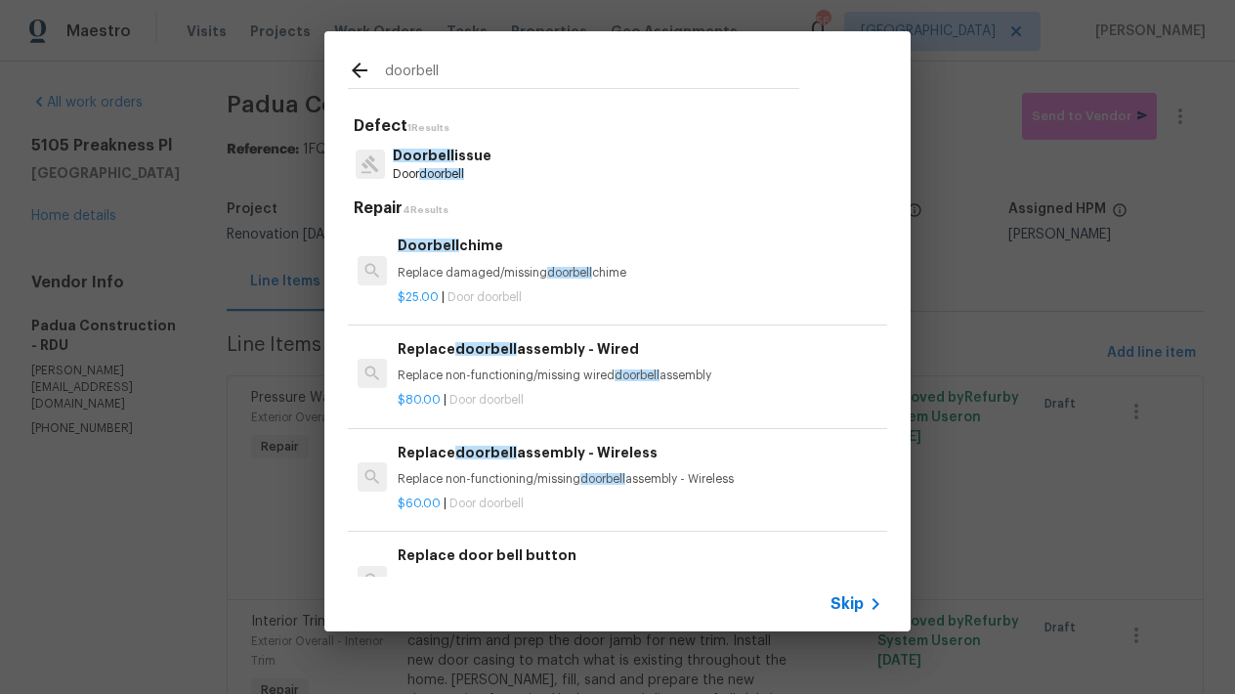
type input "doorbell"
click at [471, 358] on div "Replace doorbell assembly - Wired Replace non-functioning/missing wired doorbel…" at bounding box center [640, 361] width 485 height 47
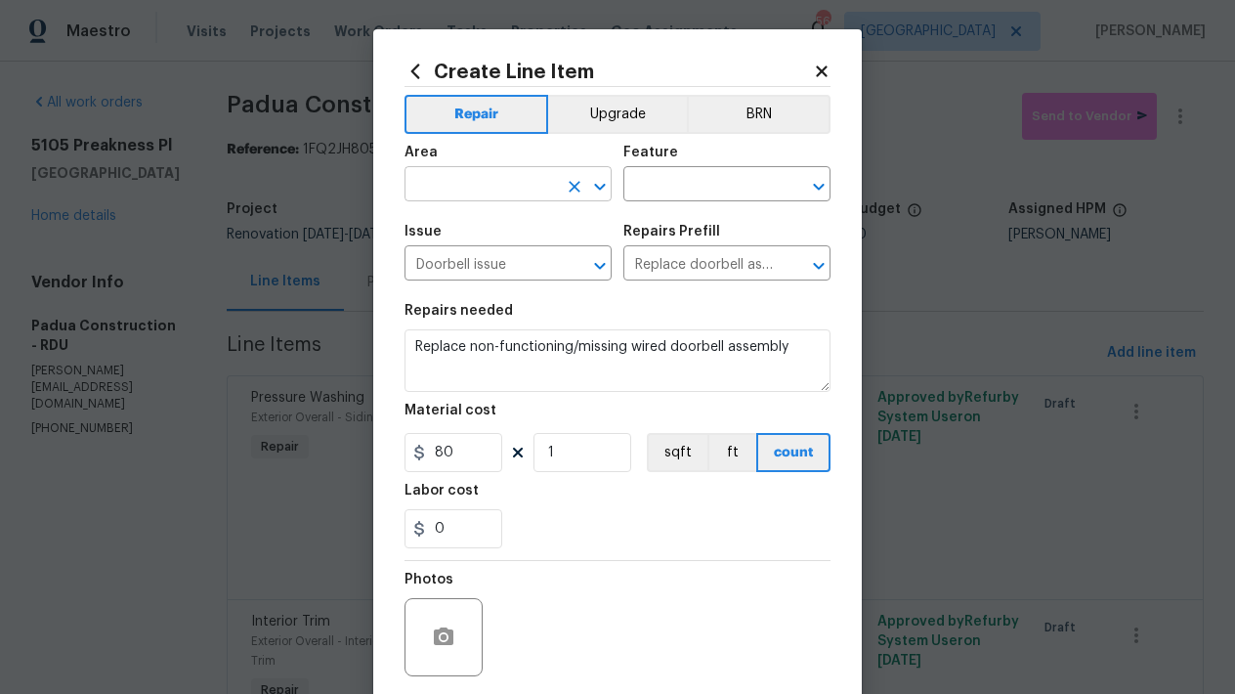
click at [511, 188] on input "text" at bounding box center [480, 186] width 152 height 30
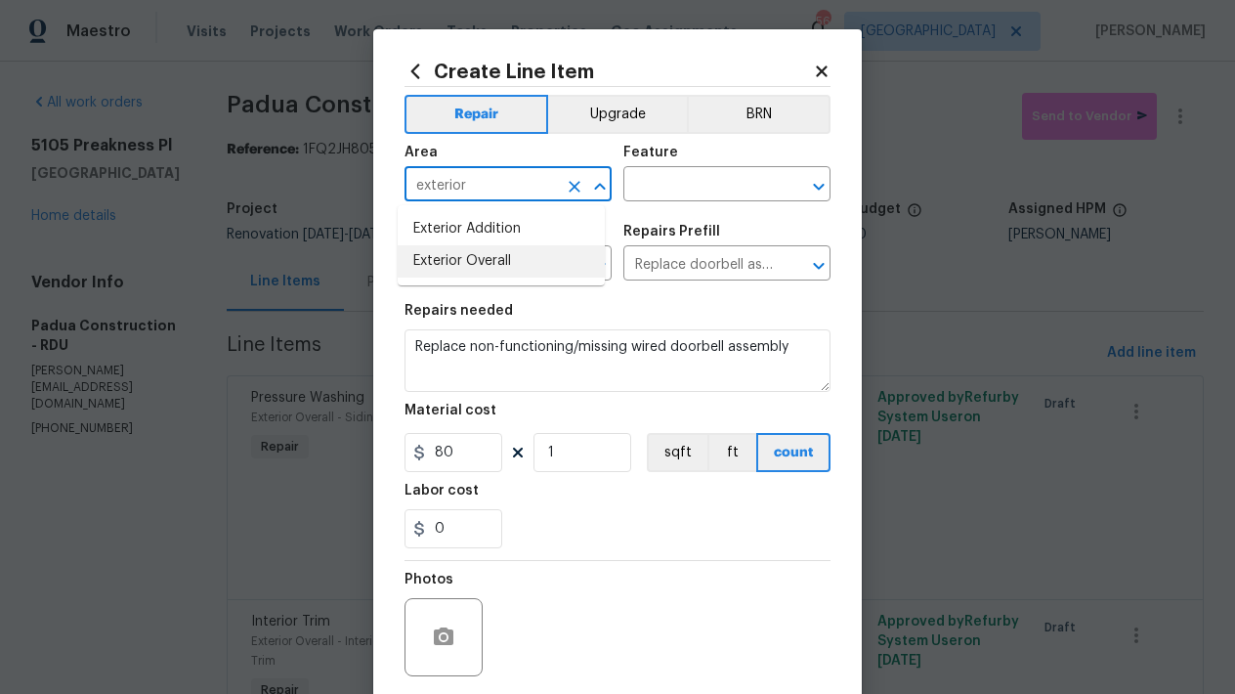
click at [511, 265] on li "Exterior Overall" at bounding box center [501, 261] width 207 height 32
type input "Exterior Overall"
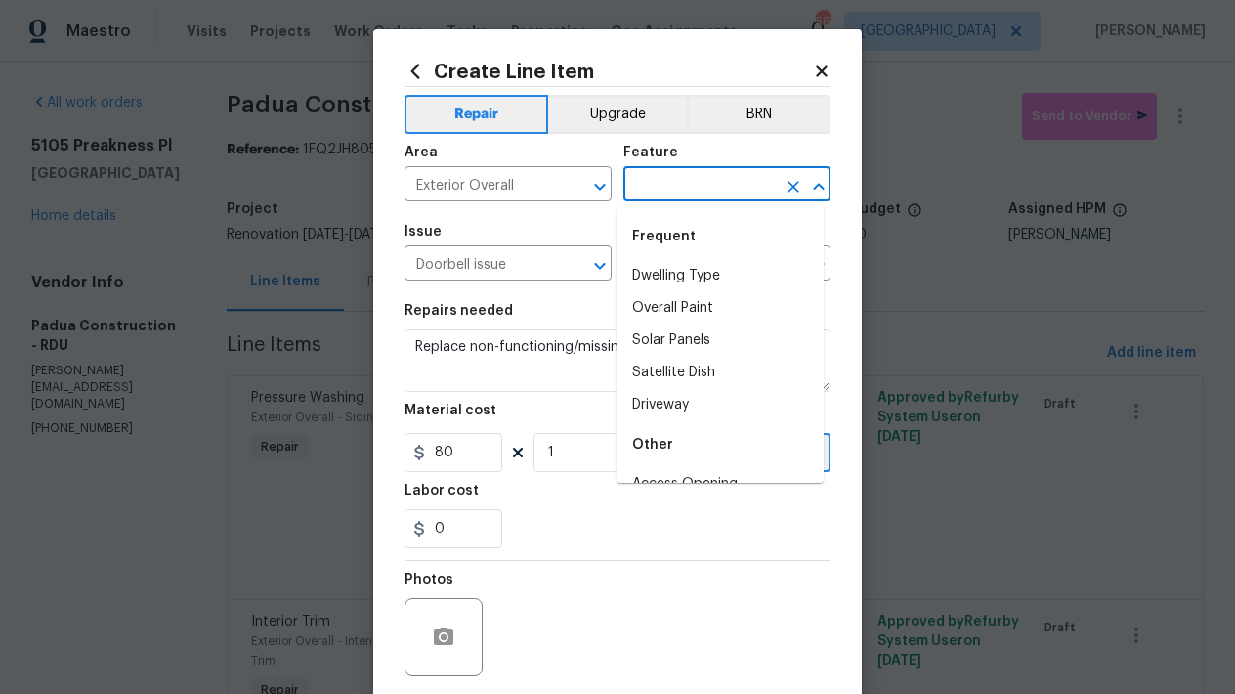
click at [677, 182] on input "text" at bounding box center [699, 186] width 152 height 30
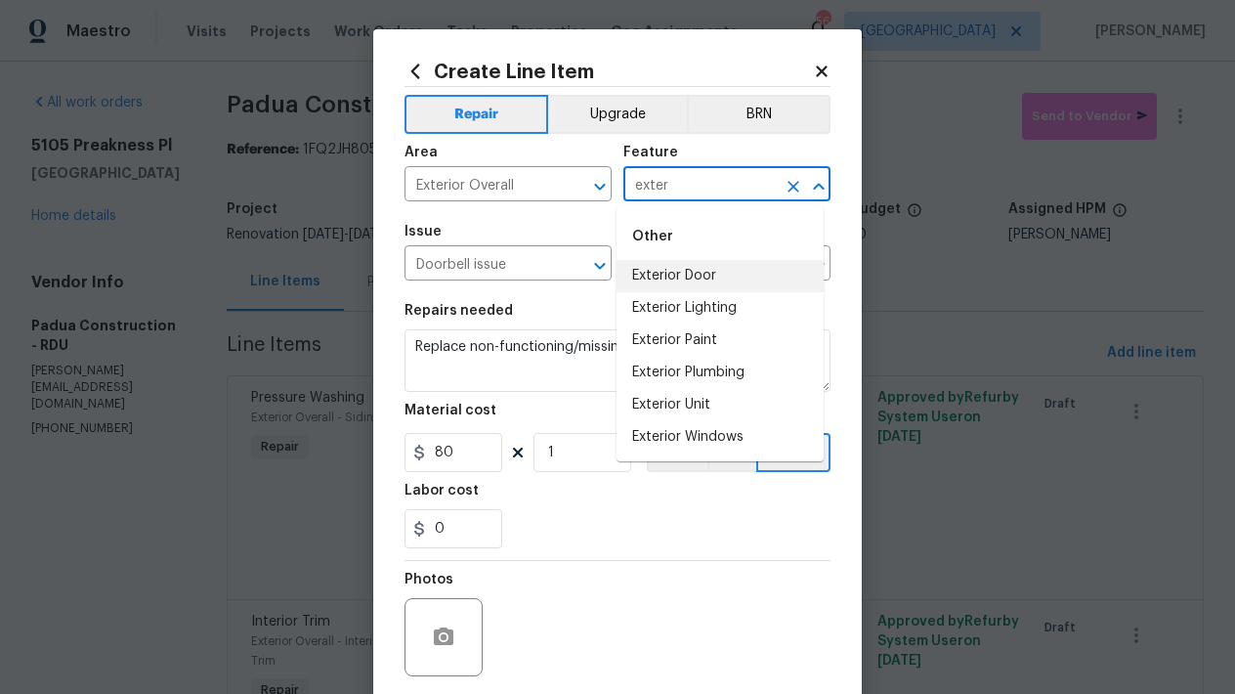
click at [659, 273] on li "Exterior Door" at bounding box center [719, 276] width 207 height 32
type input "Exterior Door"
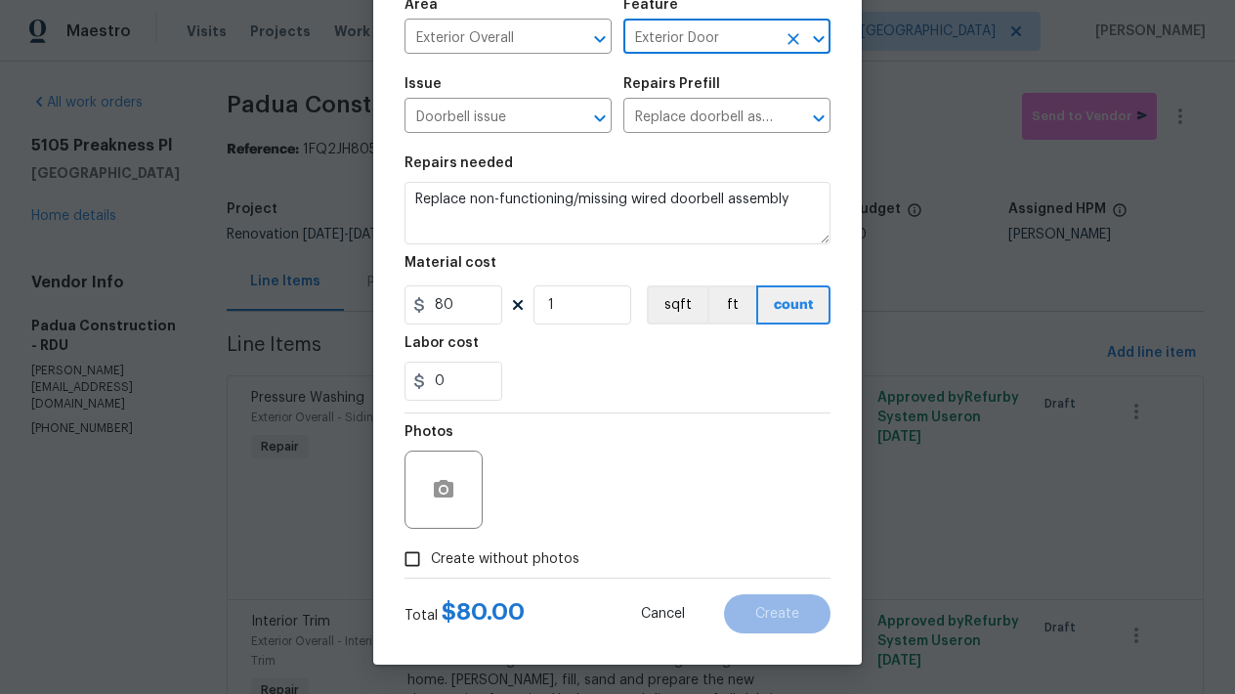
click at [431, 563] on span "Create without photos" at bounding box center [505, 559] width 148 height 21
click at [430, 563] on input "Create without photos" at bounding box center [412, 558] width 37 height 37
checkbox input "true"
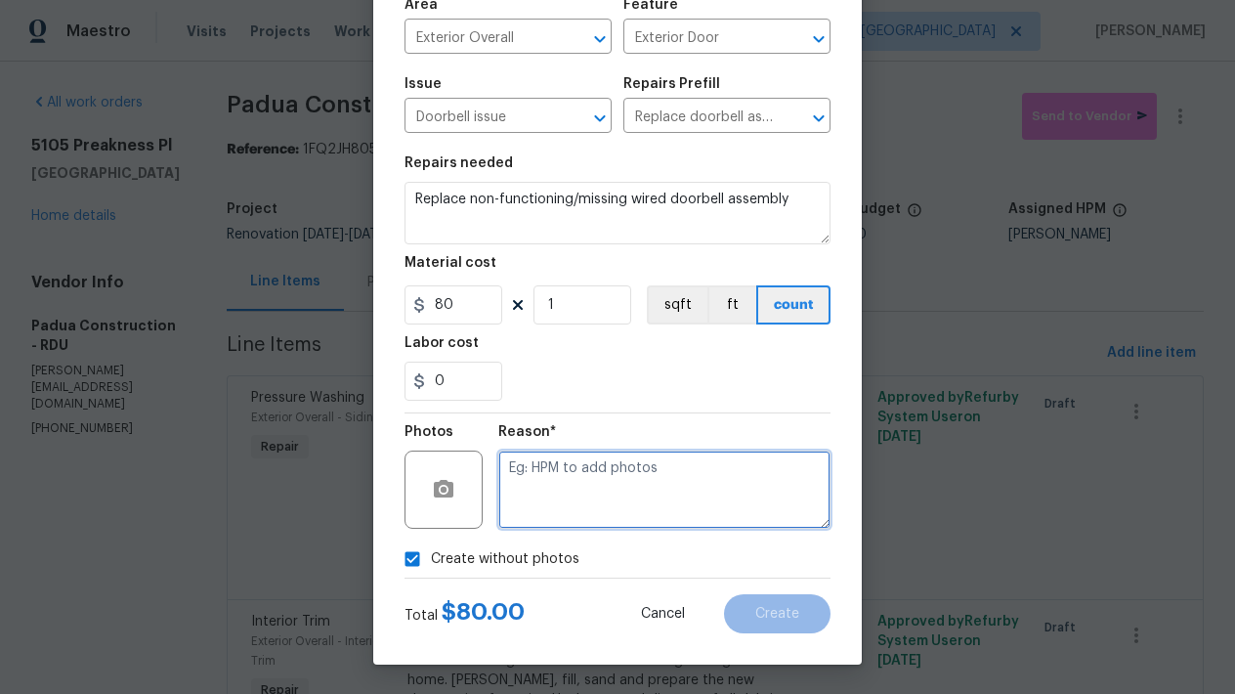
click at [560, 462] on textarea at bounding box center [664, 489] width 332 height 78
type textarea "n"
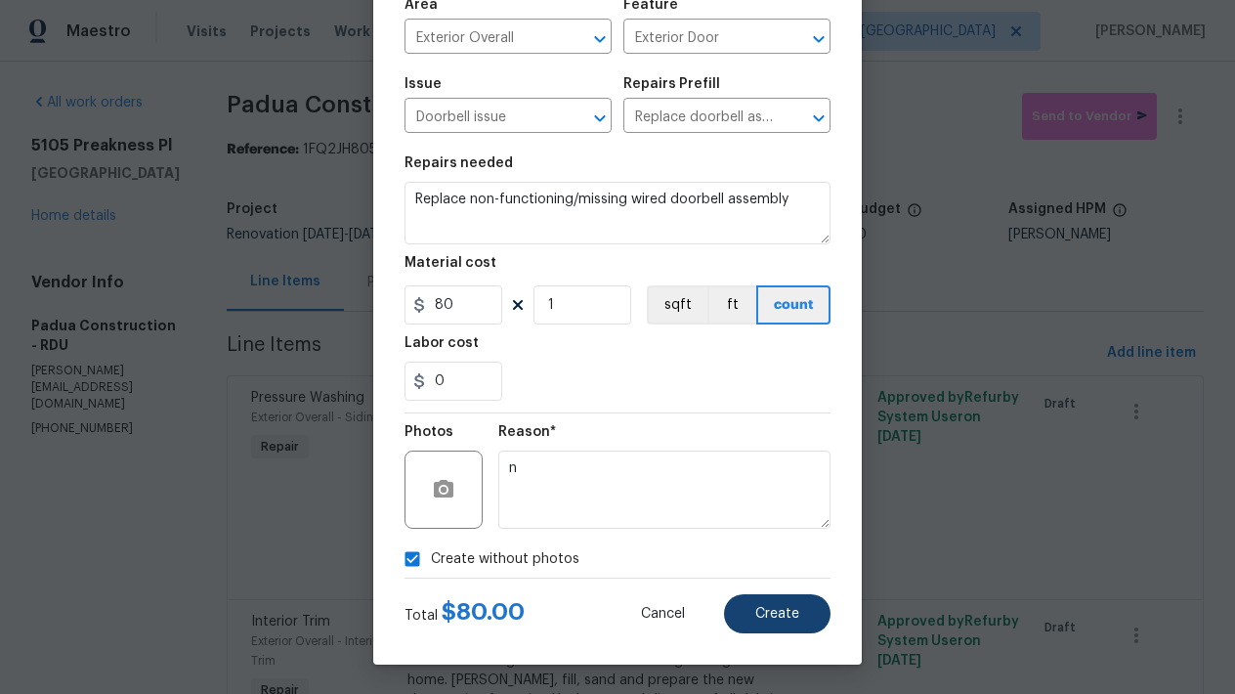
click at [747, 612] on button "Create" at bounding box center [777, 613] width 106 height 39
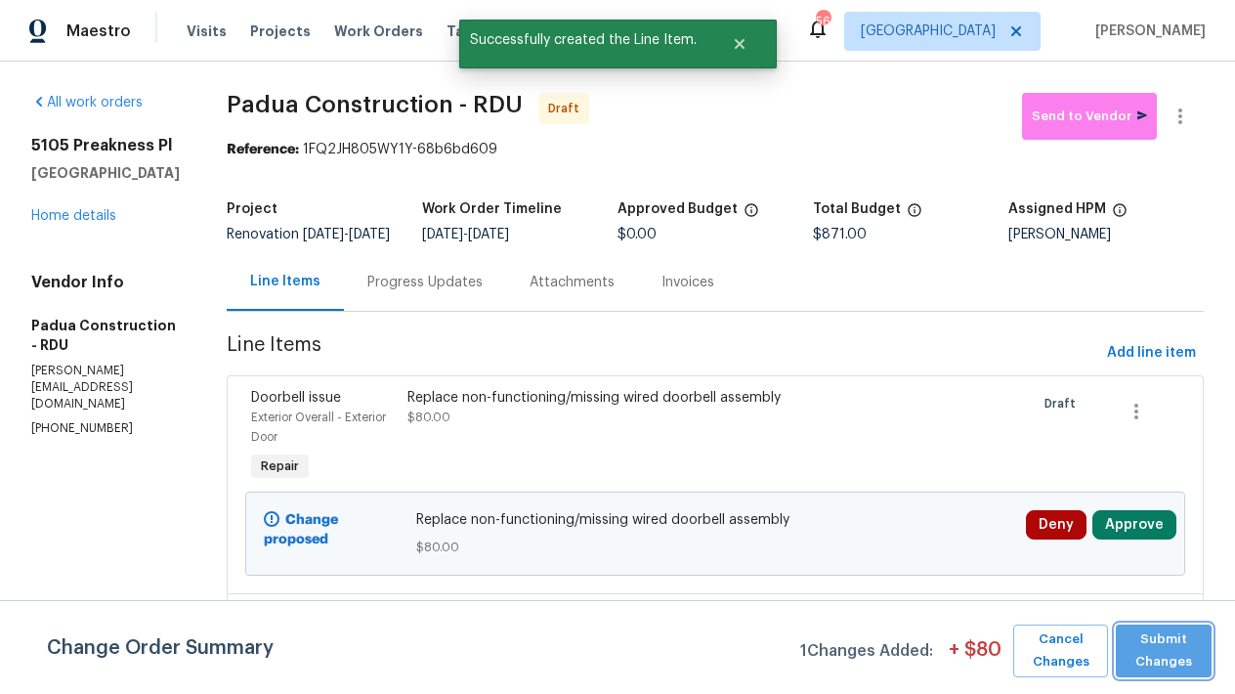
click at [1134, 654] on span "Submit Changes" at bounding box center [1163, 650] width 76 height 45
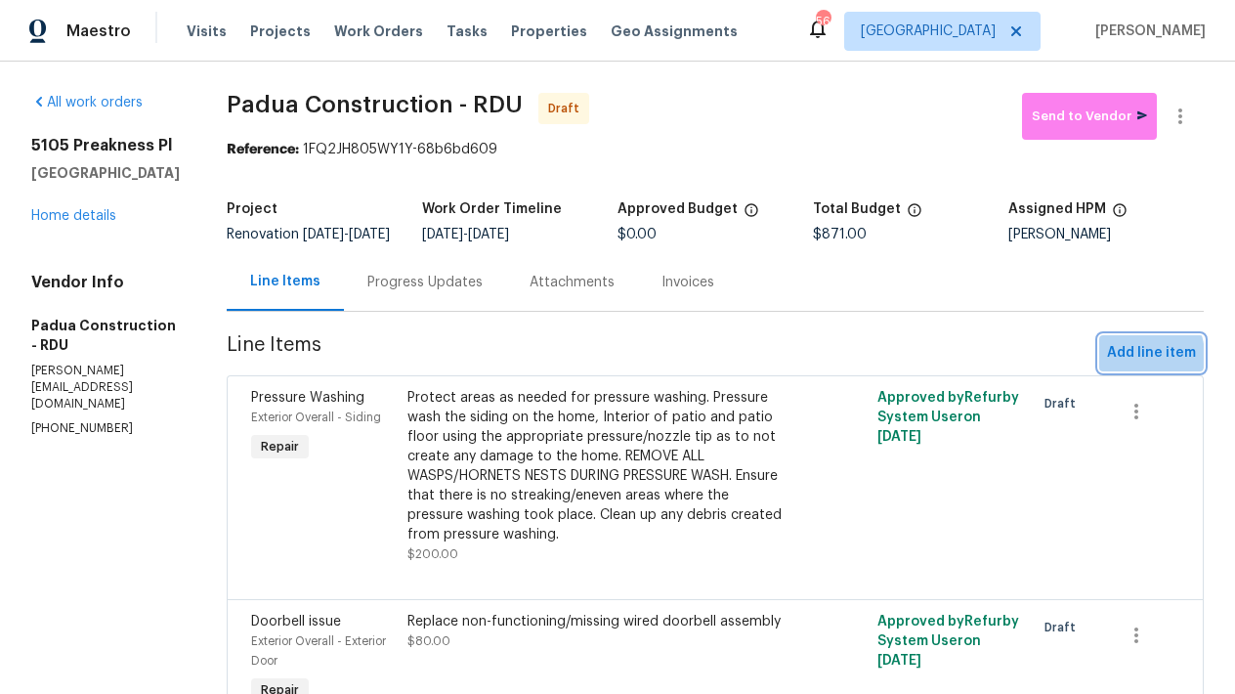
click at [1119, 365] on span "Add line item" at bounding box center [1151, 353] width 89 height 24
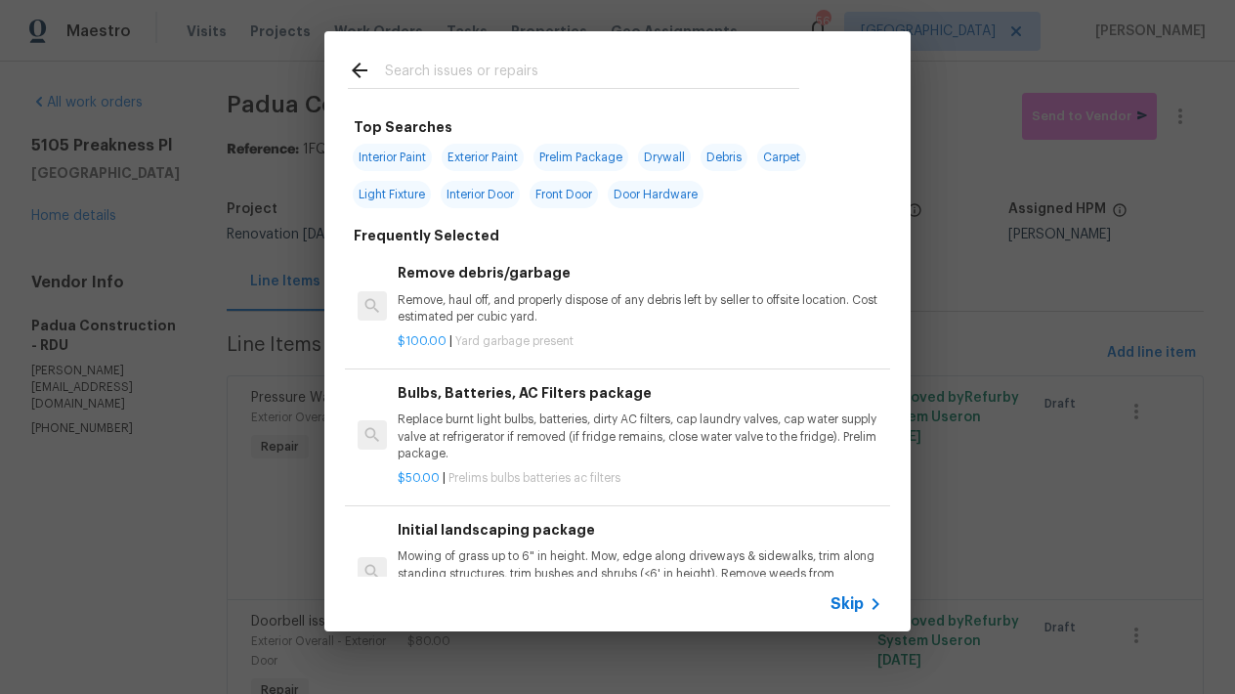
click at [426, 72] on input "text" at bounding box center [592, 73] width 414 height 29
click at [433, 81] on input "text" at bounding box center [592, 73] width 414 height 29
click at [641, 192] on span "Door Hardware" at bounding box center [656, 194] width 96 height 27
type input "Door Hardware"
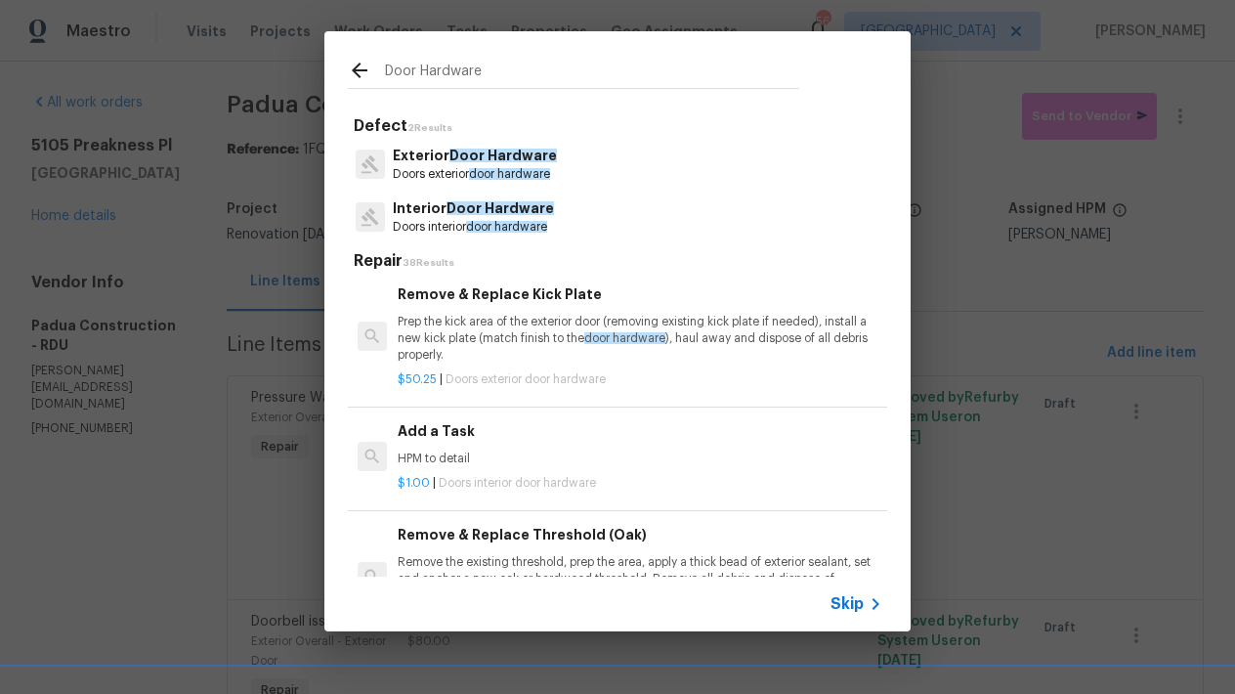
scroll to position [8, 0]
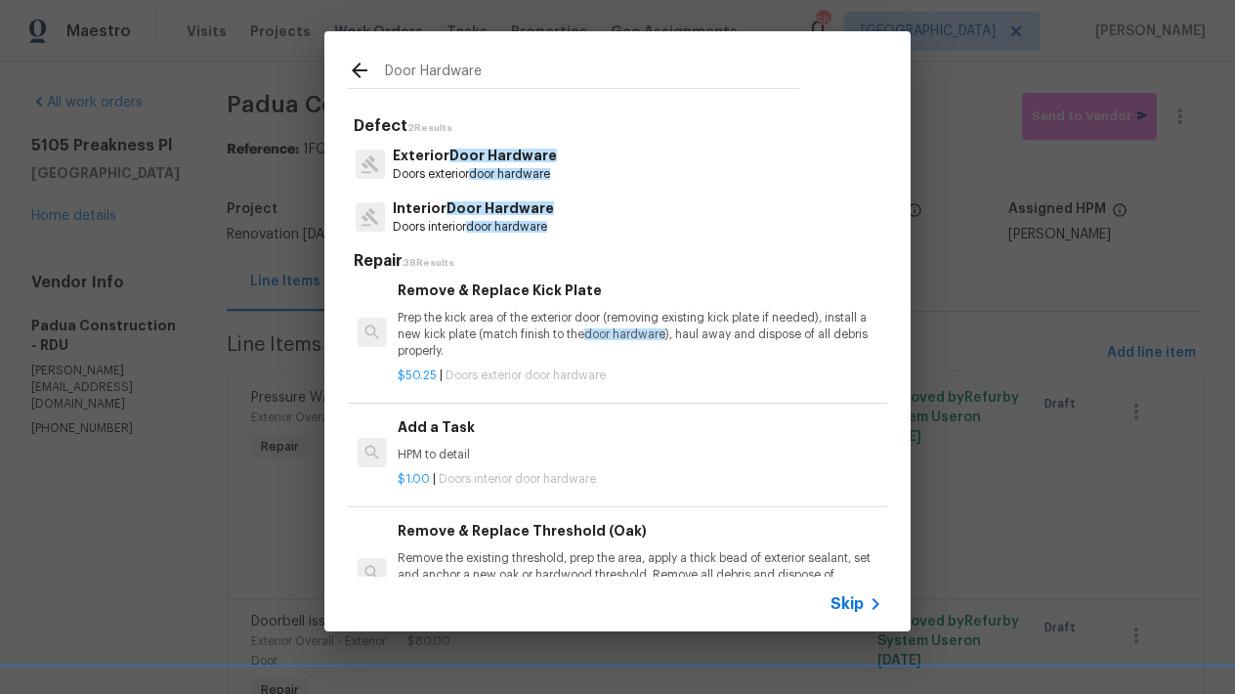
click at [505, 169] on span "door hardware" at bounding box center [509, 174] width 81 height 12
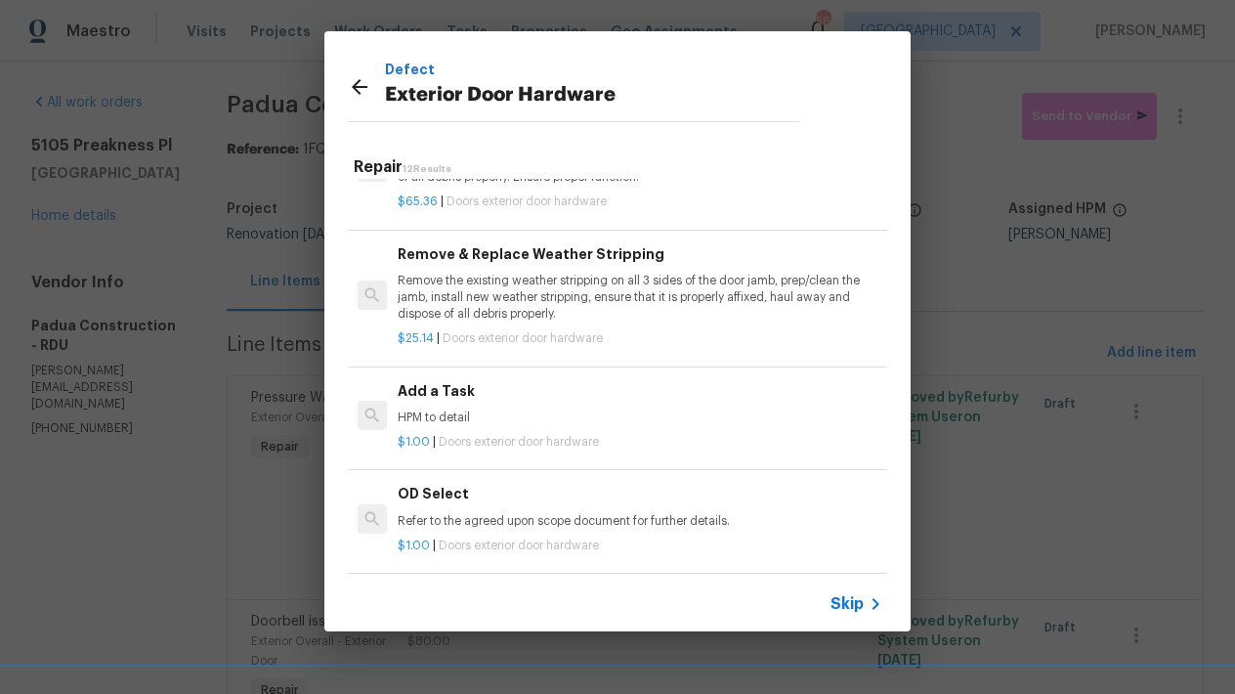
scroll to position [349, 0]
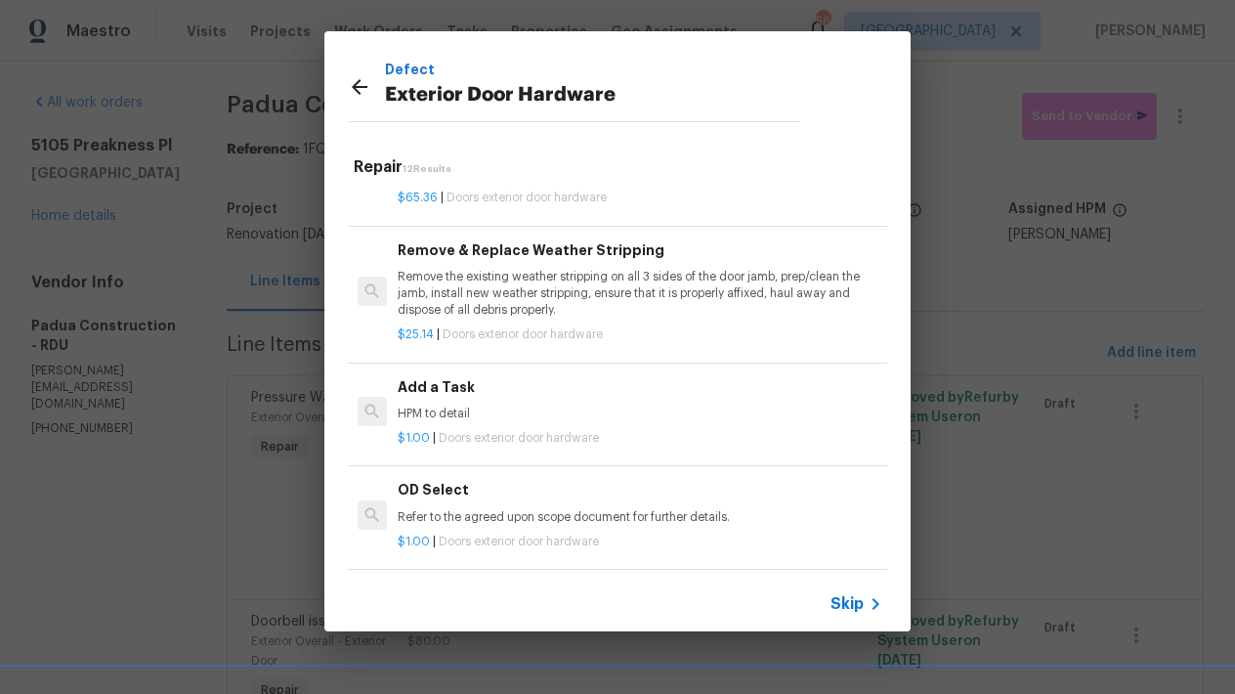
click at [408, 388] on h6 "Add a Task" at bounding box center [640, 386] width 485 height 21
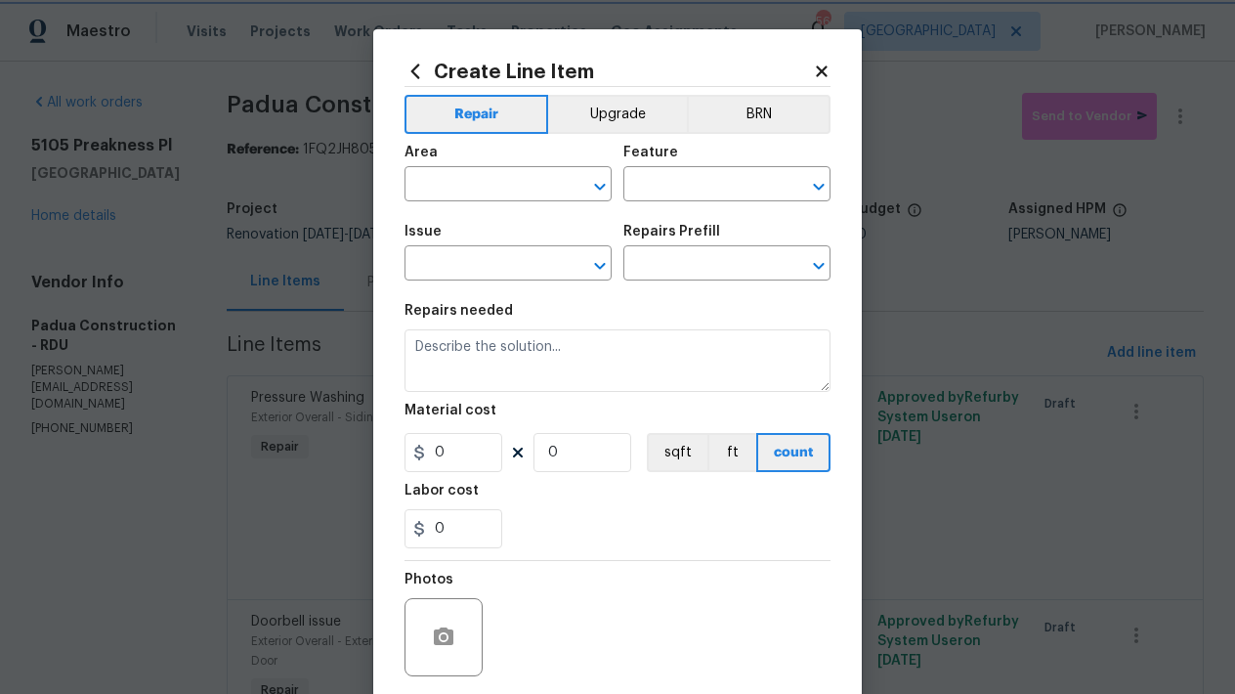
type input "Interior Door"
type input "Exterior Door Hardware"
type textarea "HPM to detail"
type input "1"
type input "Add a Task $1.00"
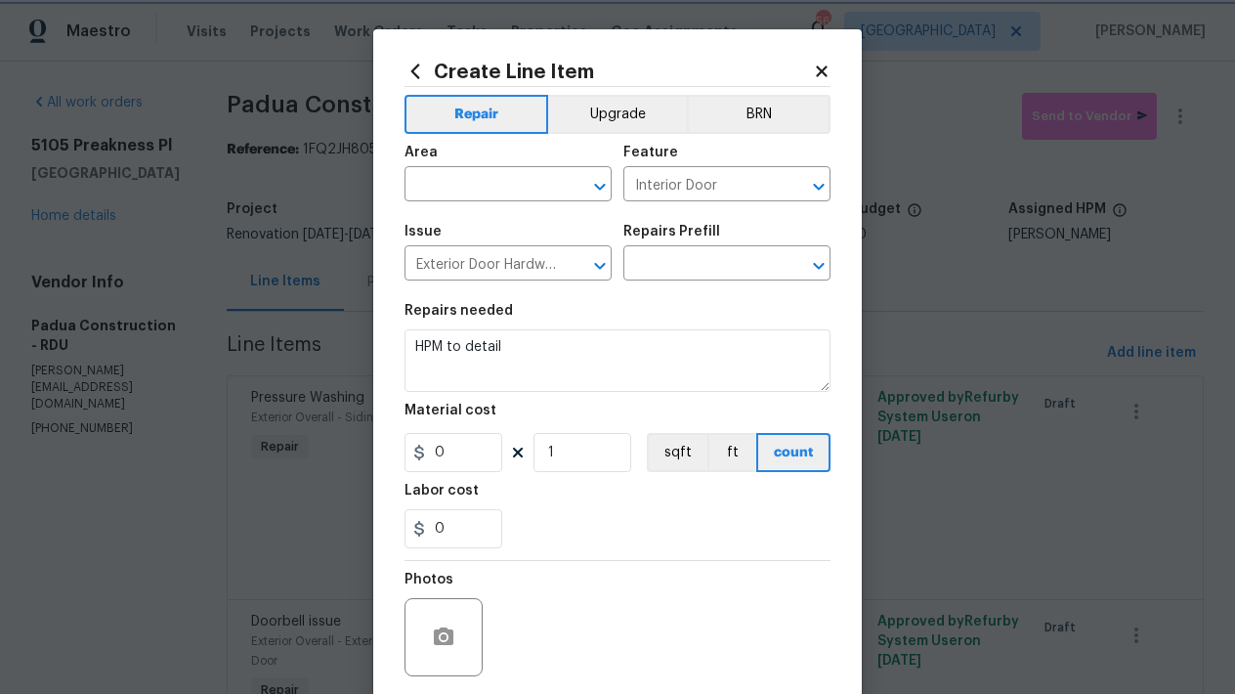
type input "1"
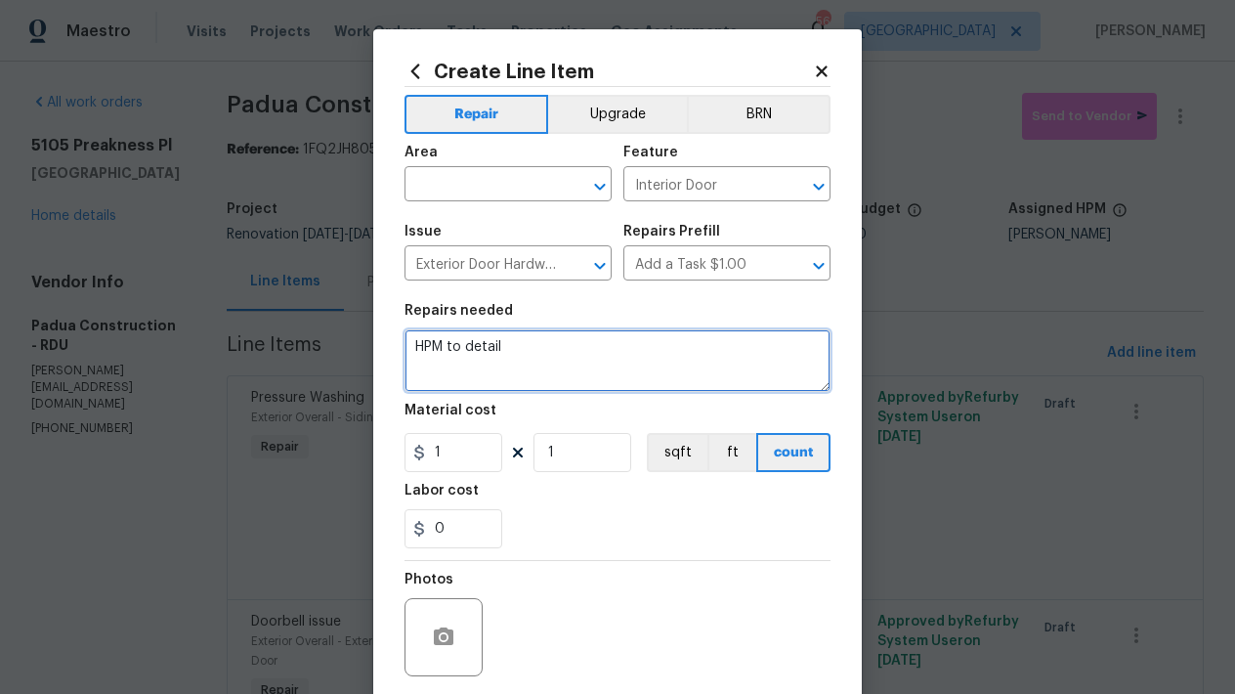
drag, startPoint x: 514, startPoint y: 356, endPoint x: 275, endPoint y: 308, distance: 243.1
click at [273, 310] on div "Create Line Item Repair Upgrade BRN Area ​ Feature Interior Door ​ Issue Exteri…" at bounding box center [617, 347] width 1235 height 694
type textarea "T"
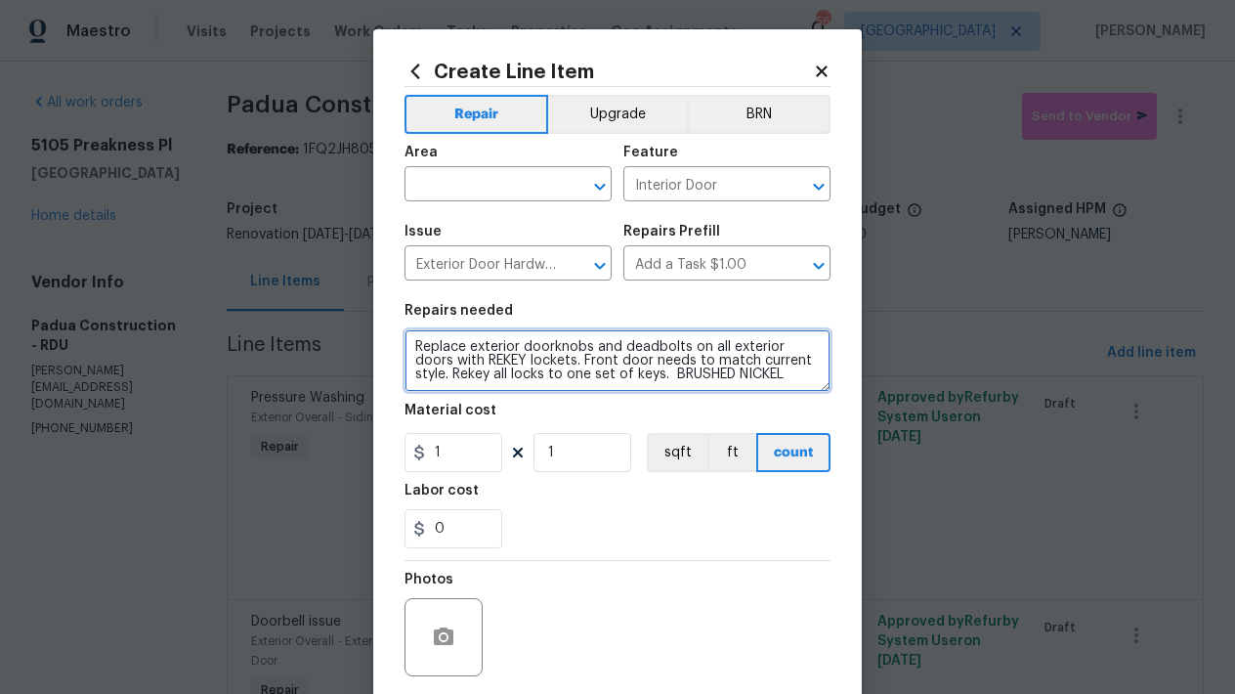
type textarea "Replace exterior doorknobs and deadbolts on all exterior doors with REKEY locke…"
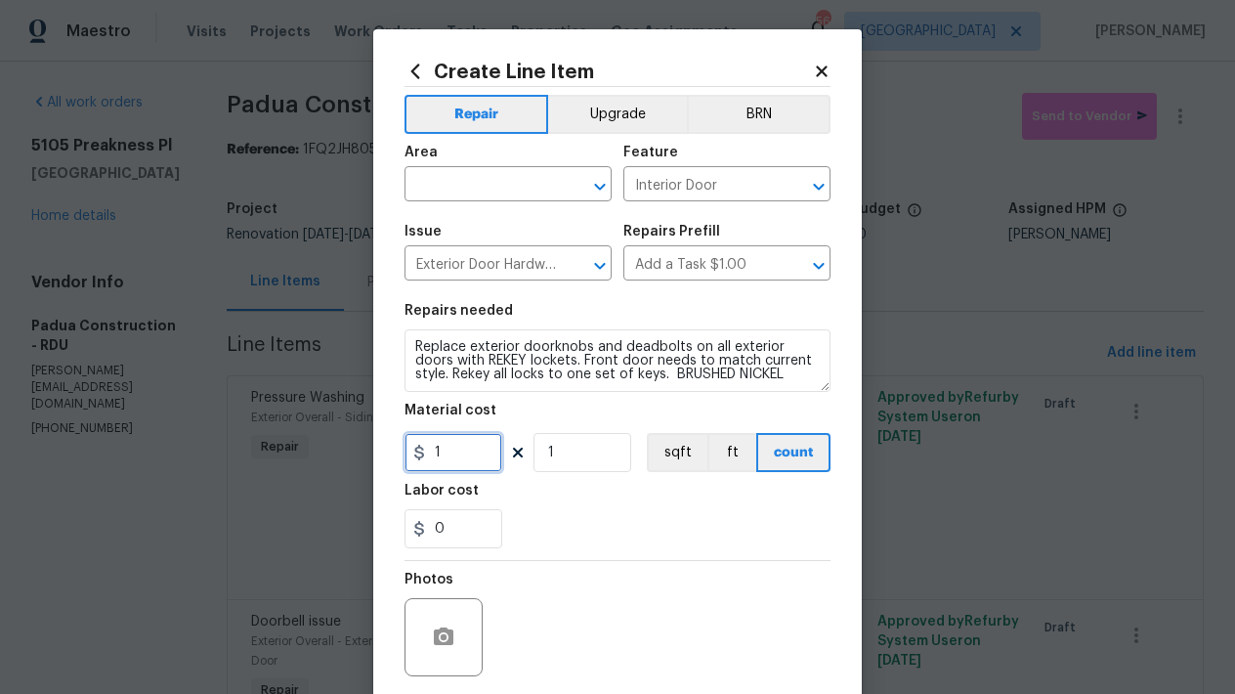
drag, startPoint x: 461, startPoint y: 451, endPoint x: 372, endPoint y: 448, distance: 88.9
click at [373, 448] on div "Create Line Item Repair Upgrade BRN Area ​ Feature Interior Door ​ Issue Exteri…" at bounding box center [617, 420] width 488 height 782
type input "275"
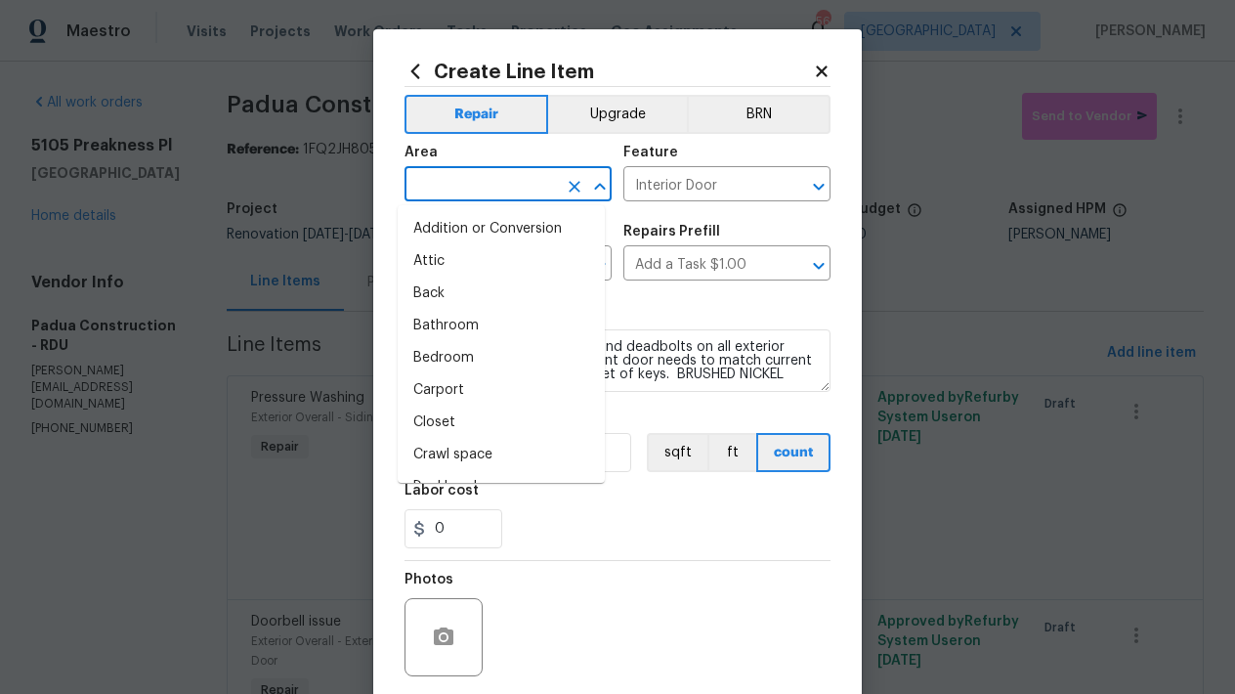
click at [457, 183] on input "text" at bounding box center [480, 186] width 152 height 30
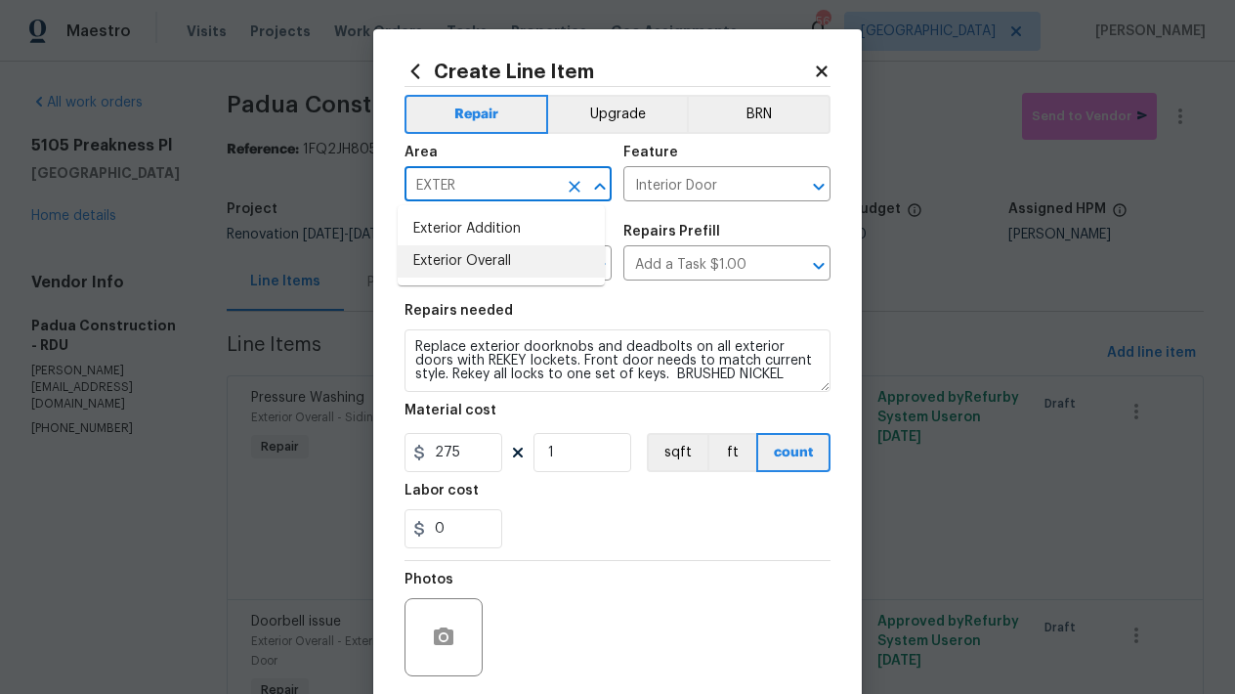
click at [453, 257] on li "Exterior Overall" at bounding box center [501, 261] width 207 height 32
type input "Exterior Overall"
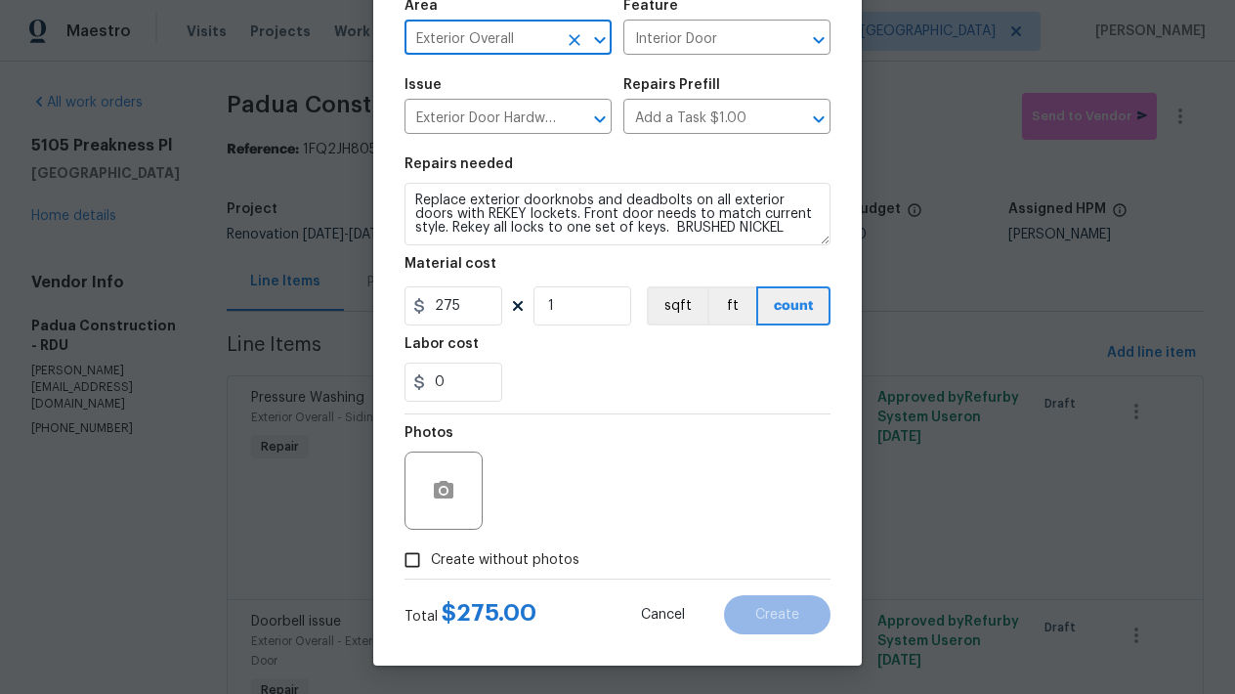
scroll to position [148, 0]
click at [463, 559] on span "Create without photos" at bounding box center [505, 559] width 148 height 21
click at [431, 559] on input "Create without photos" at bounding box center [412, 558] width 37 height 37
checkbox input "true"
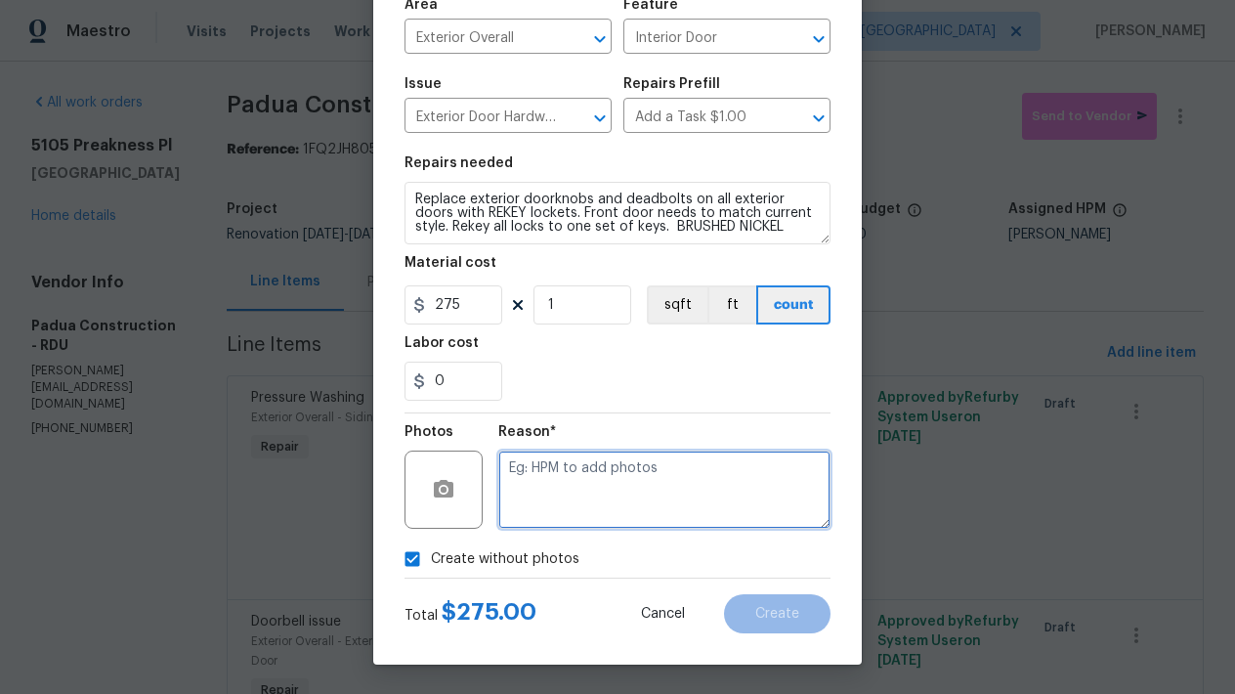
click at [552, 479] on textarea at bounding box center [664, 489] width 332 height 78
type textarea "N"
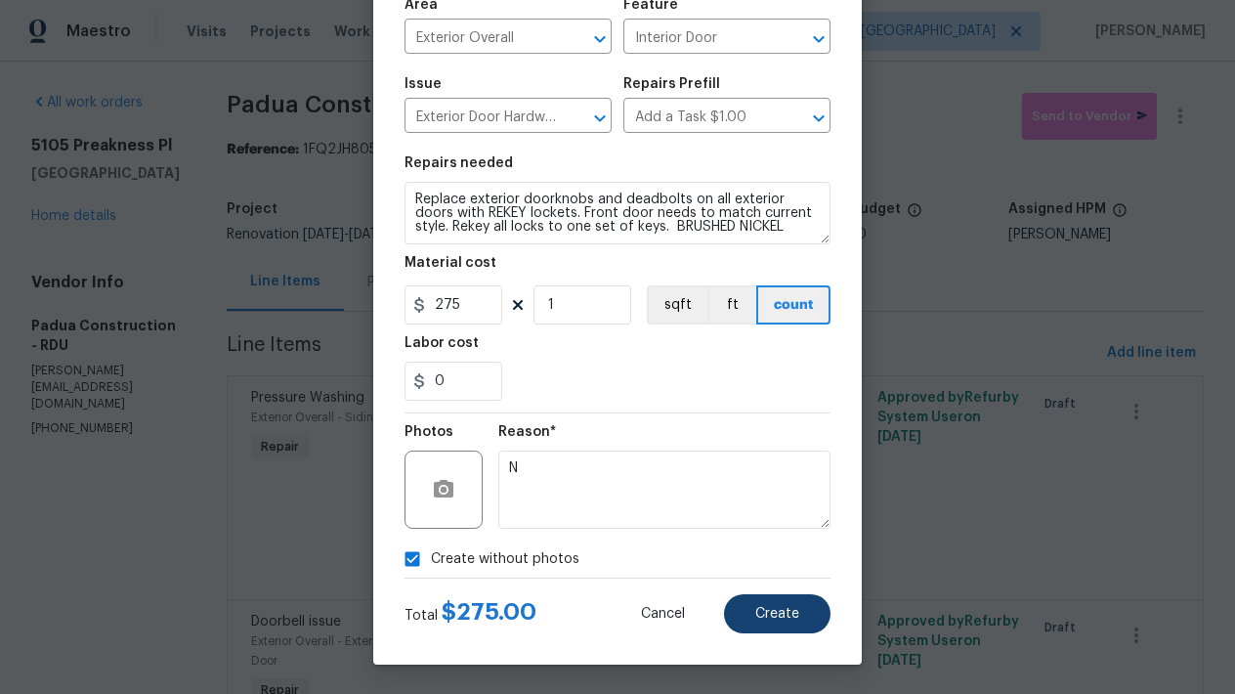
click at [755, 612] on span "Create" at bounding box center [777, 614] width 44 height 15
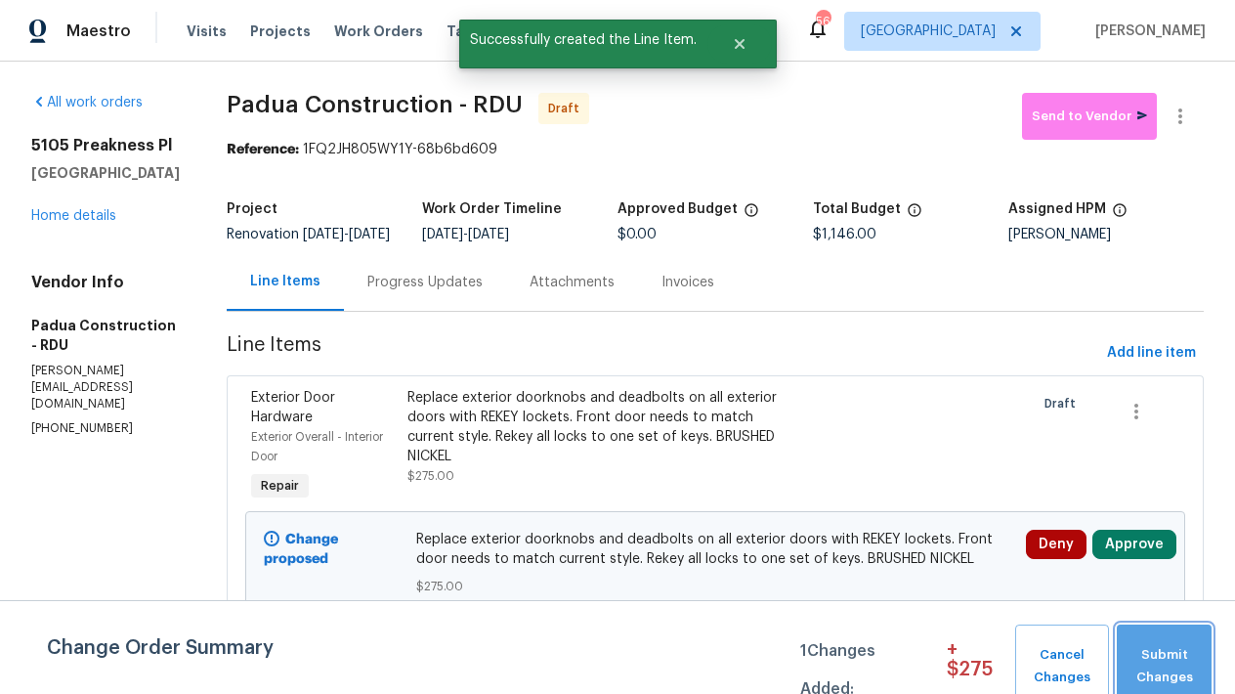
click at [1174, 661] on span "Submit Changes" at bounding box center [1163, 666] width 75 height 45
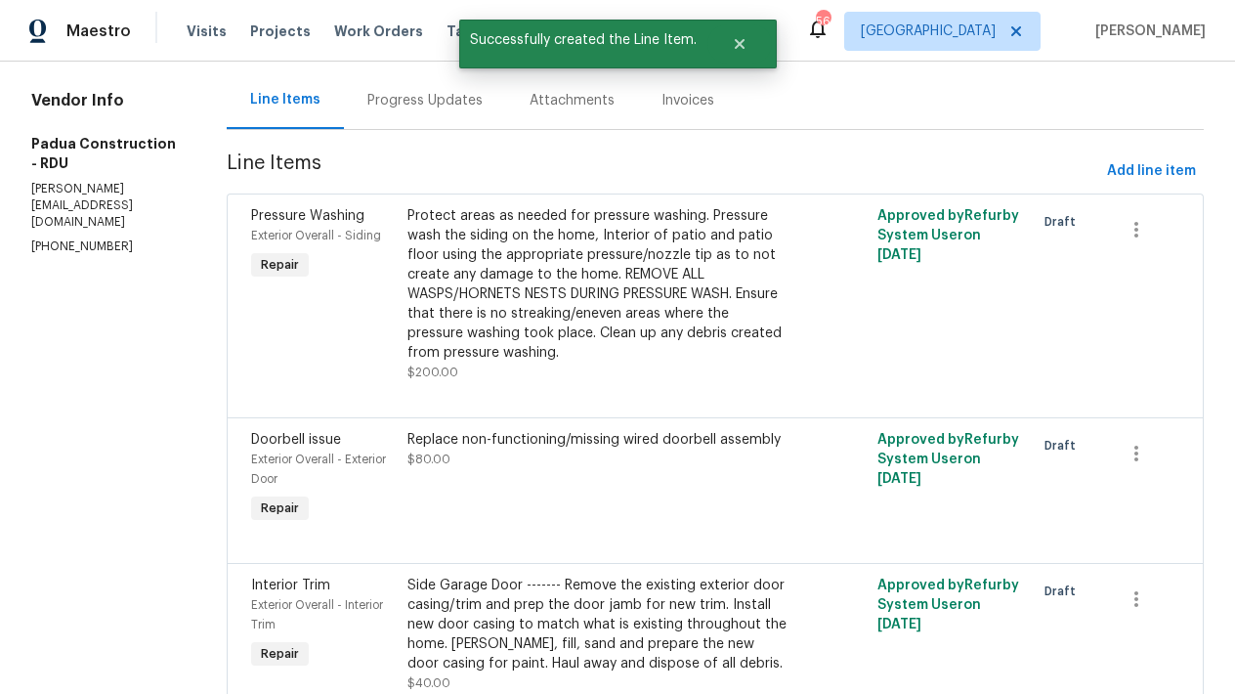
scroll to position [178, 0]
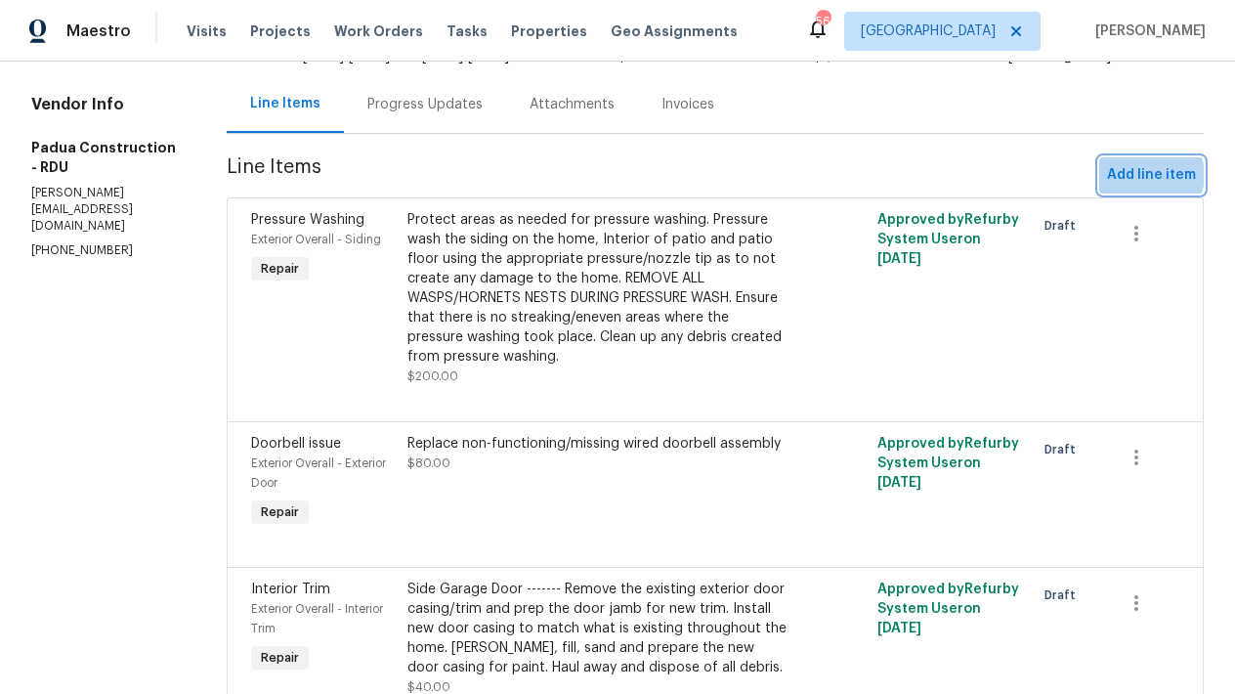
click at [1137, 188] on span "Add line item" at bounding box center [1151, 175] width 89 height 24
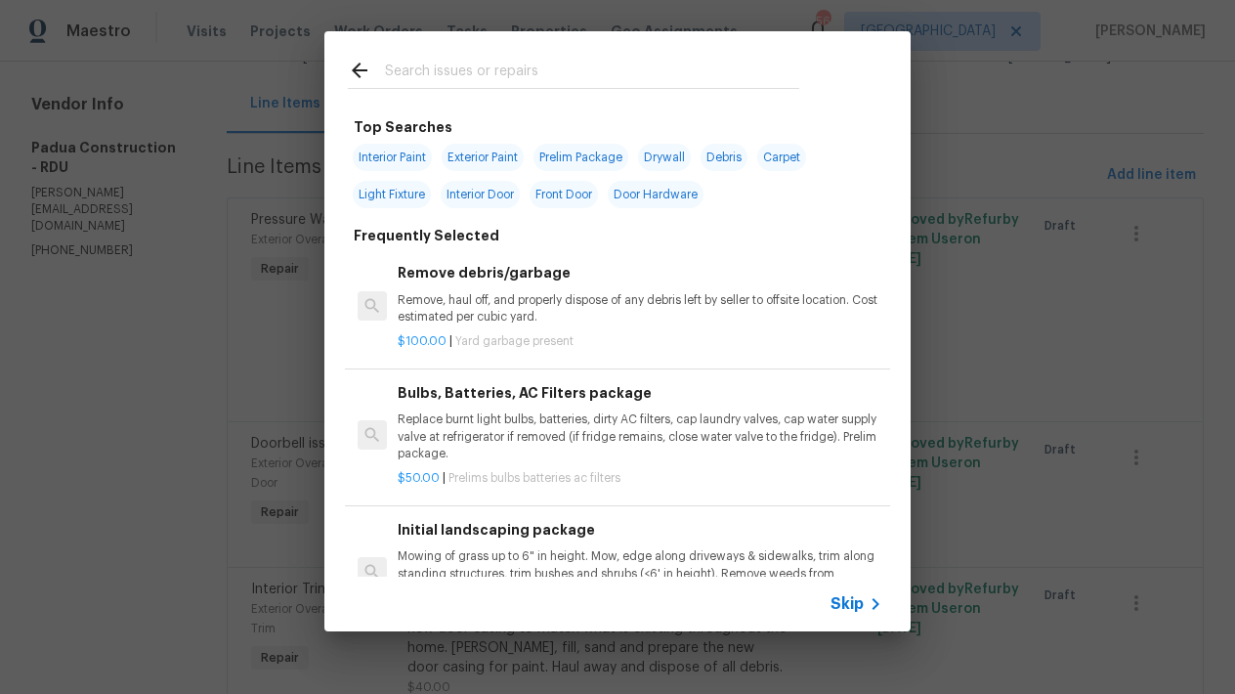
click at [449, 76] on input "text" at bounding box center [592, 73] width 414 height 29
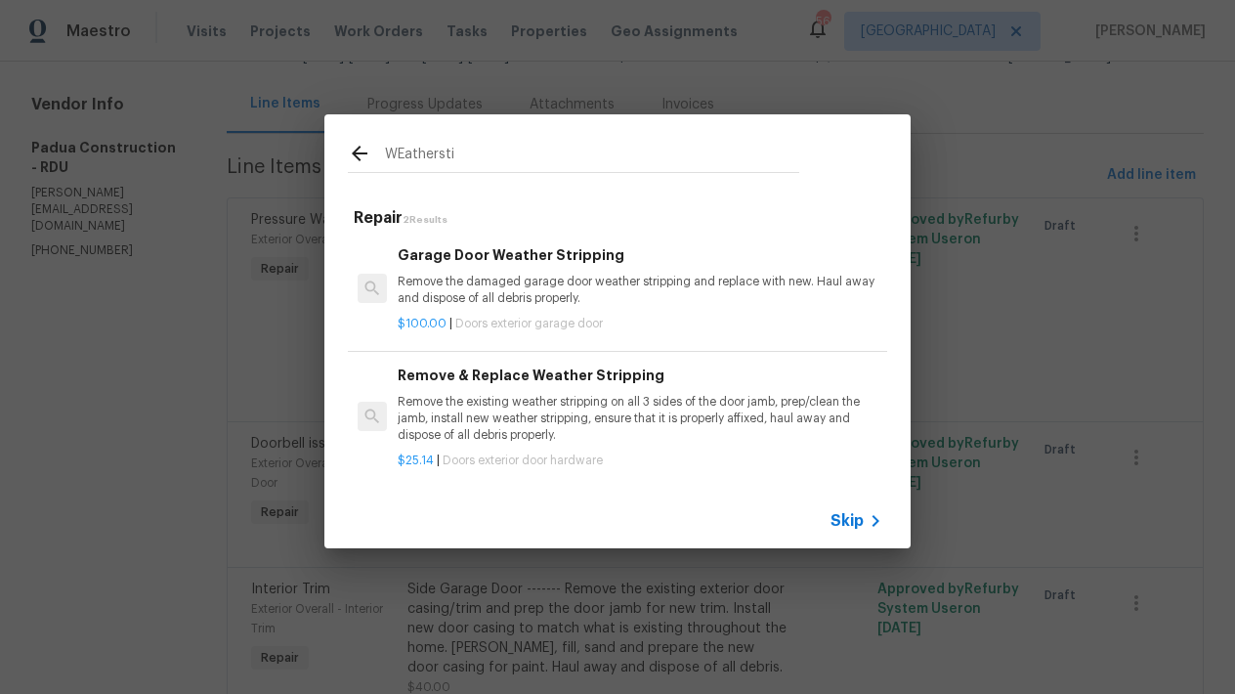
type input "WEathersti"
click at [567, 381] on div "Remove & Replace Weather Stripping Remove the existing weather stripping on all…" at bounding box center [640, 404] width 485 height 80
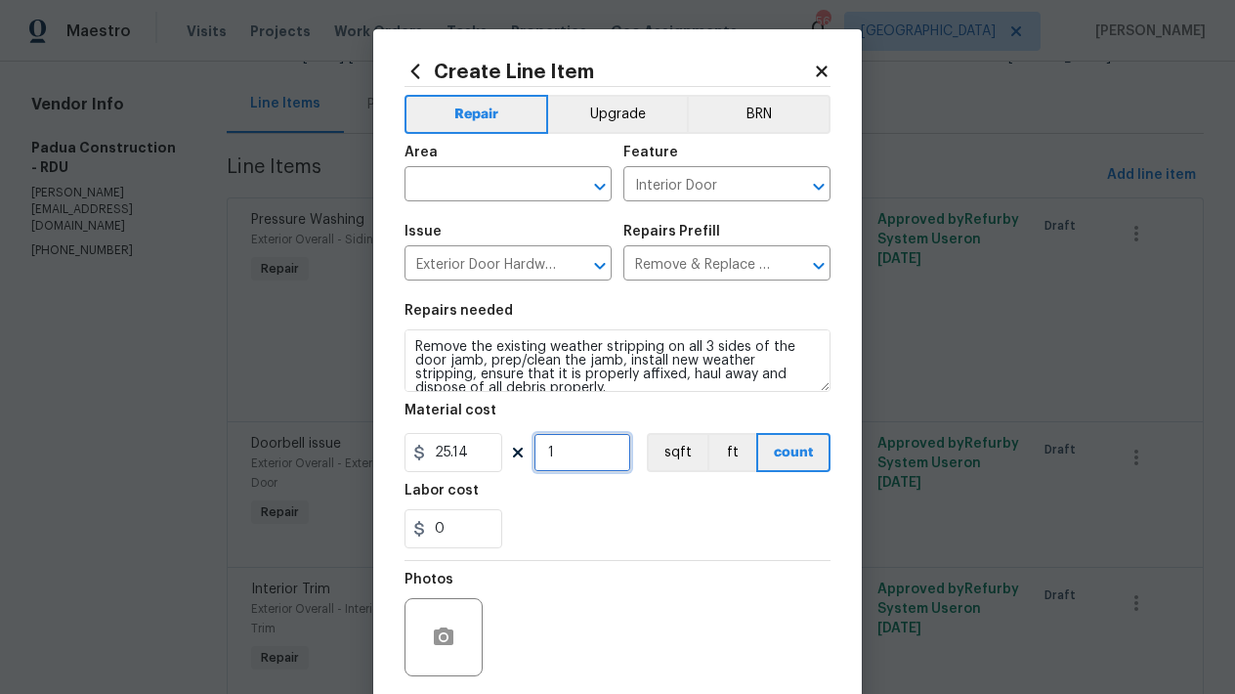
drag, startPoint x: 572, startPoint y: 446, endPoint x: 527, endPoint y: 443, distance: 46.1
click at [502, 434] on div "25.14 1 sqft ft count" at bounding box center [617, 452] width 426 height 39
type input "5"
click at [507, 185] on input "text" at bounding box center [480, 186] width 152 height 30
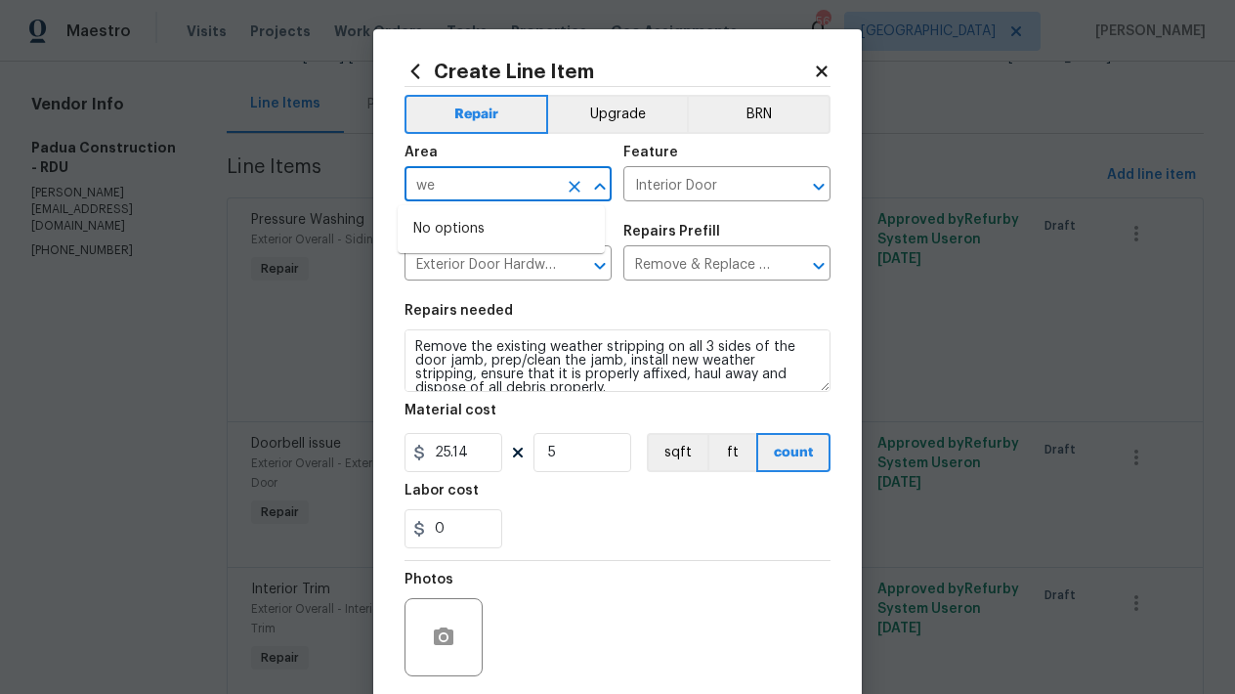
type input "w"
click at [506, 261] on li "Exterior Overall" at bounding box center [501, 261] width 207 height 32
type input "Exterior Overall"
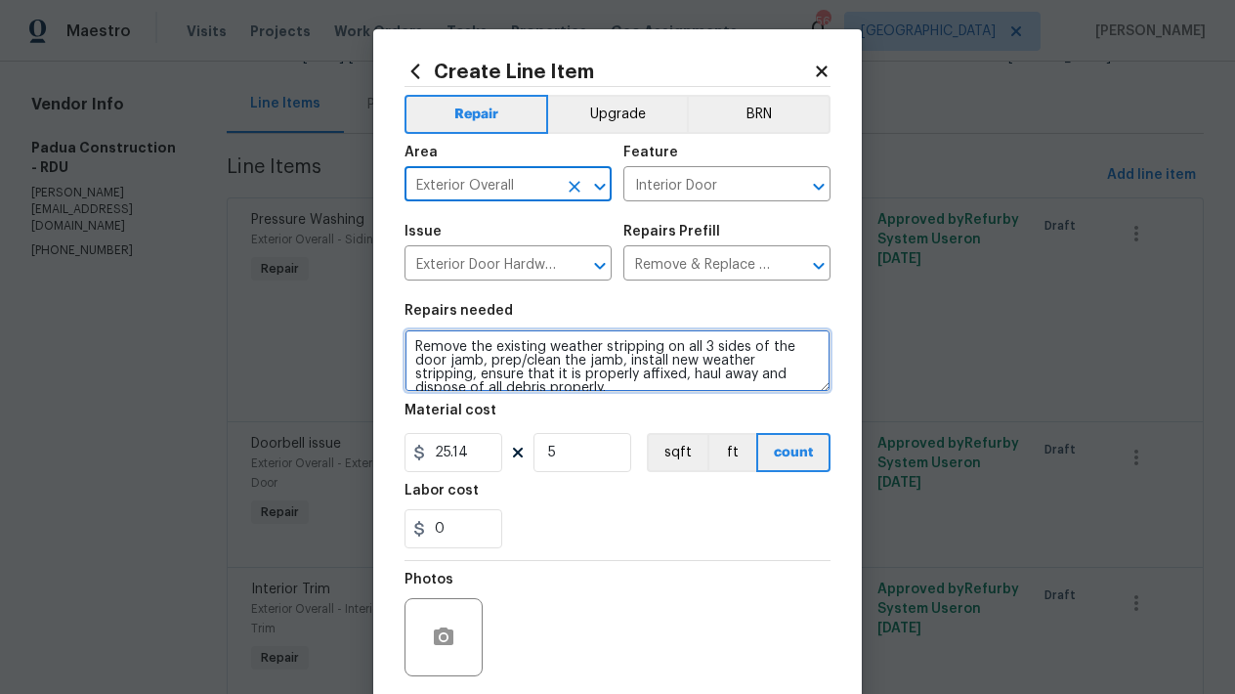
click at [408, 343] on textarea "Remove the existing weather stripping on all 3 sides of the door jamb, prep/cle…" at bounding box center [617, 360] width 426 height 63
click at [499, 349] on textarea "Remove the existing weather stripping on all 3 sides of the door jamb, prep/cle…" at bounding box center [617, 360] width 426 height 63
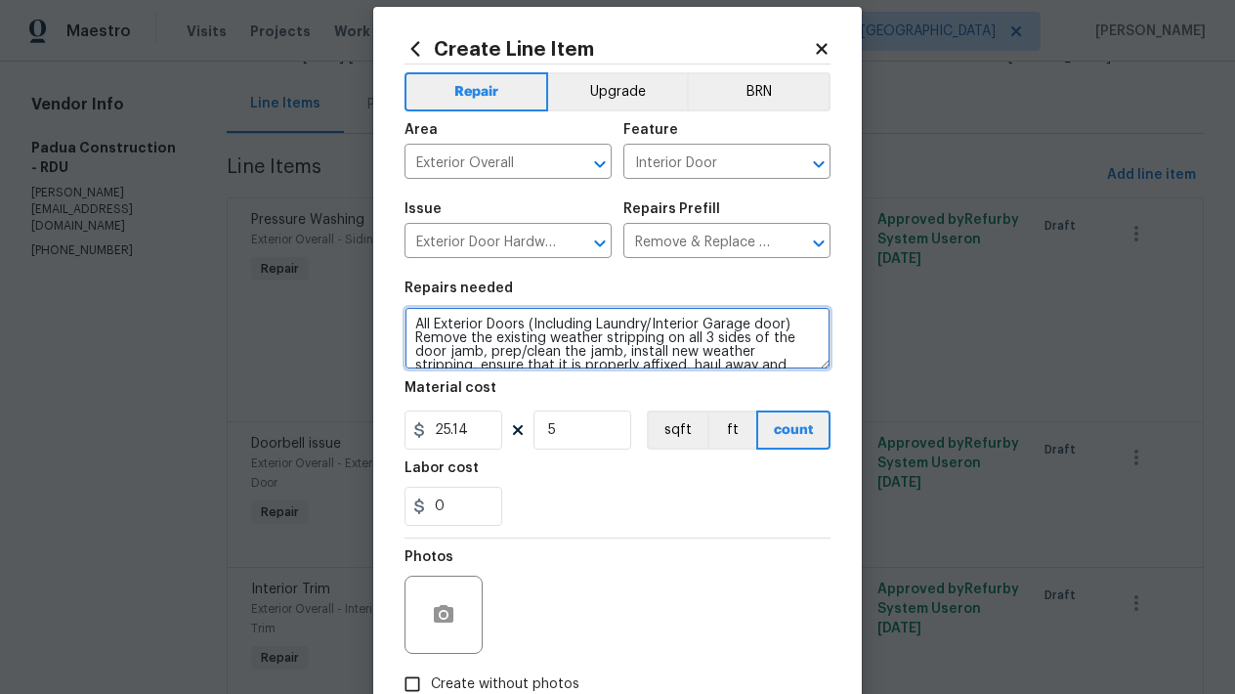
scroll to position [148, 0]
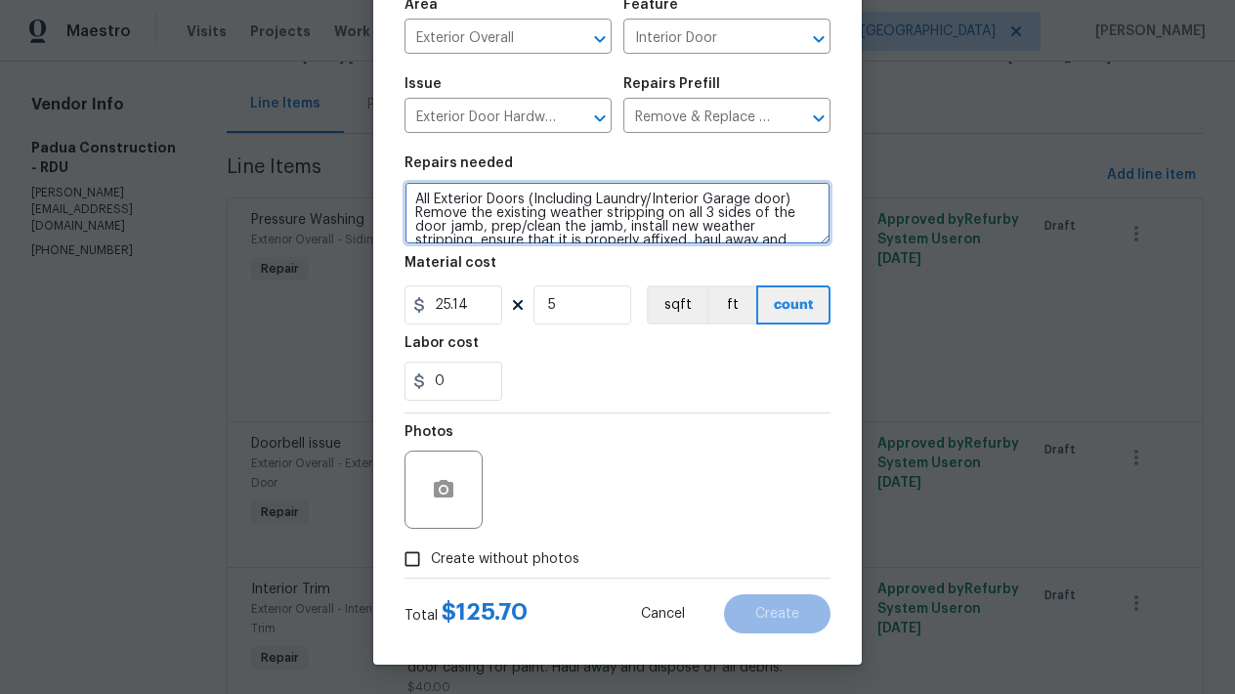
type textarea "All Exterior Doors (Including Laundry/Interior Garage door) Remove the existing…"
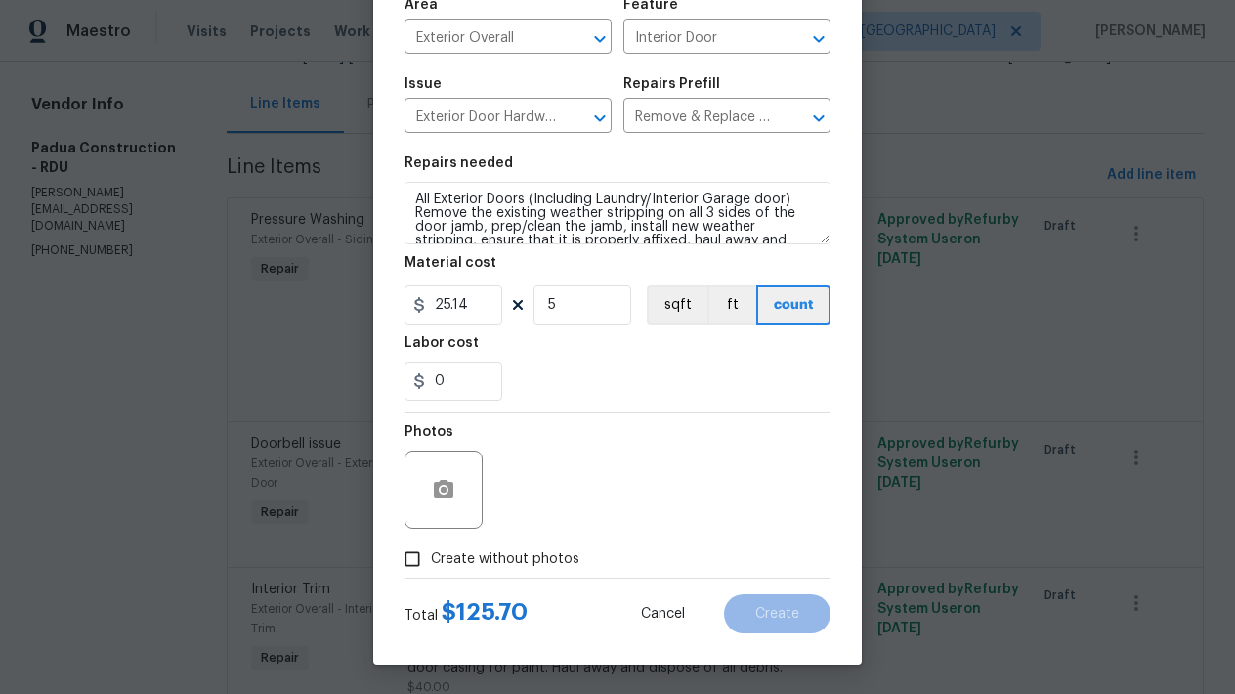
click at [438, 560] on span "Create without photos" at bounding box center [505, 559] width 148 height 21
click at [431, 560] on input "Create without photos" at bounding box center [412, 558] width 37 height 37
checkbox input "true"
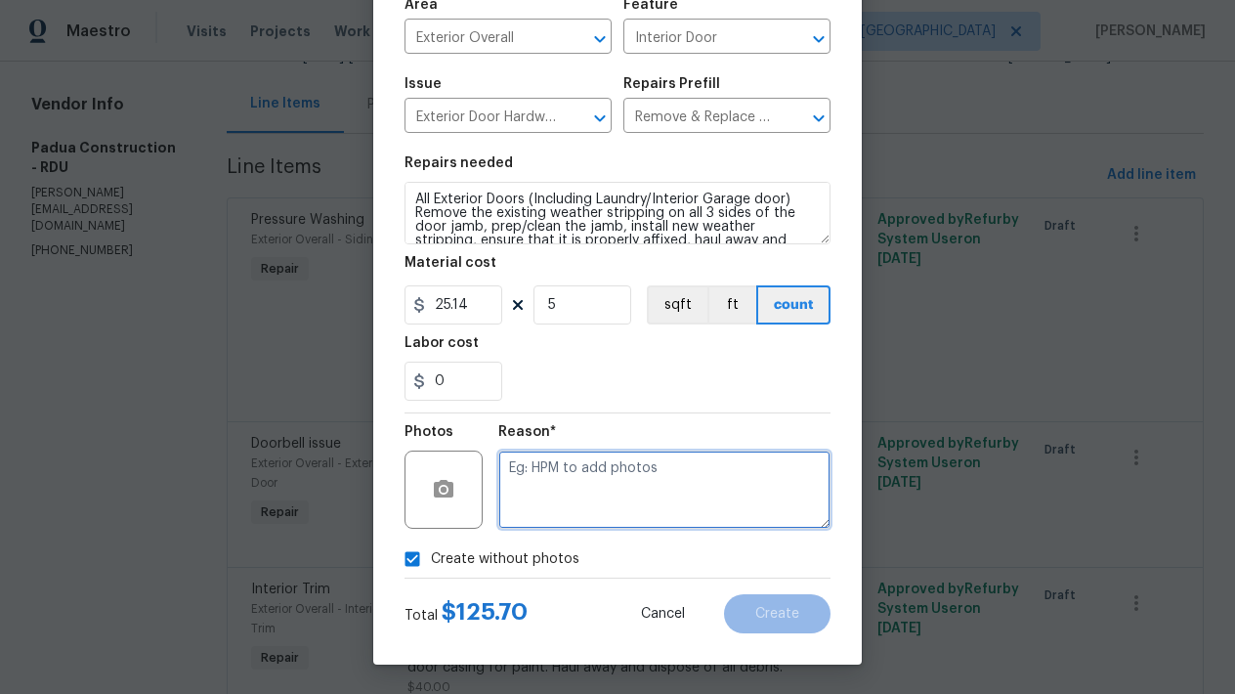
click at [574, 496] on textarea at bounding box center [664, 489] width 332 height 78
type textarea "n"
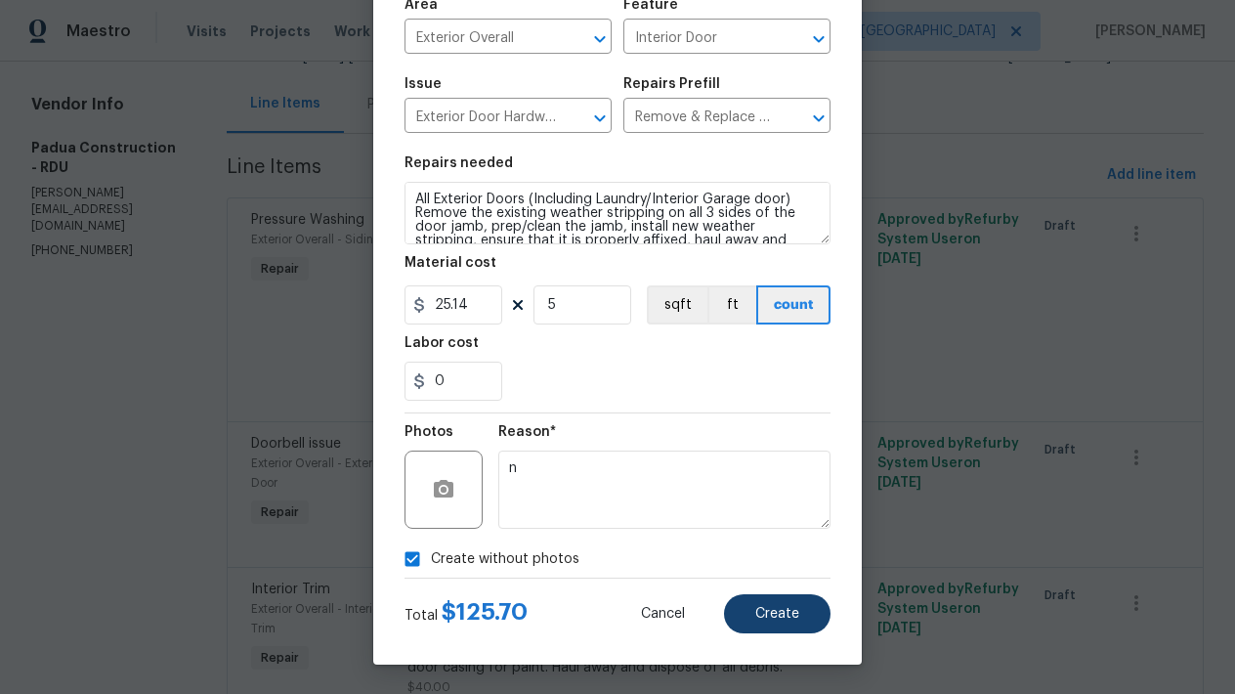
click at [753, 621] on button "Create" at bounding box center [777, 613] width 106 height 39
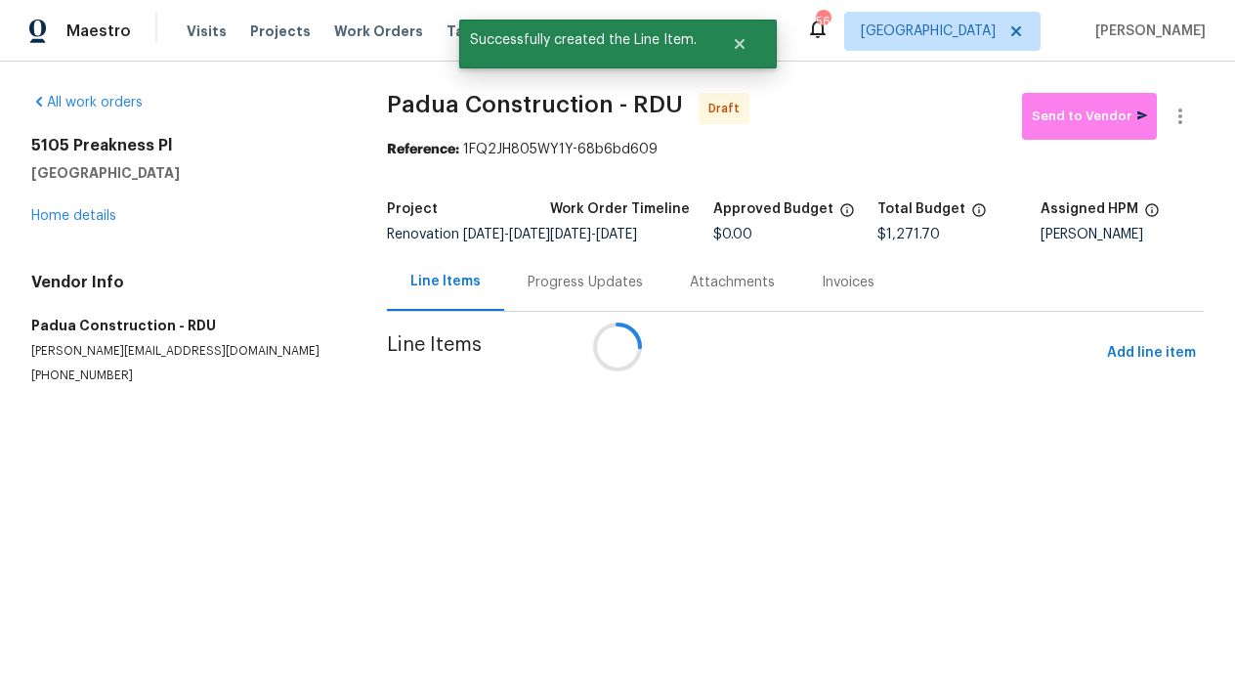
scroll to position [0, 0]
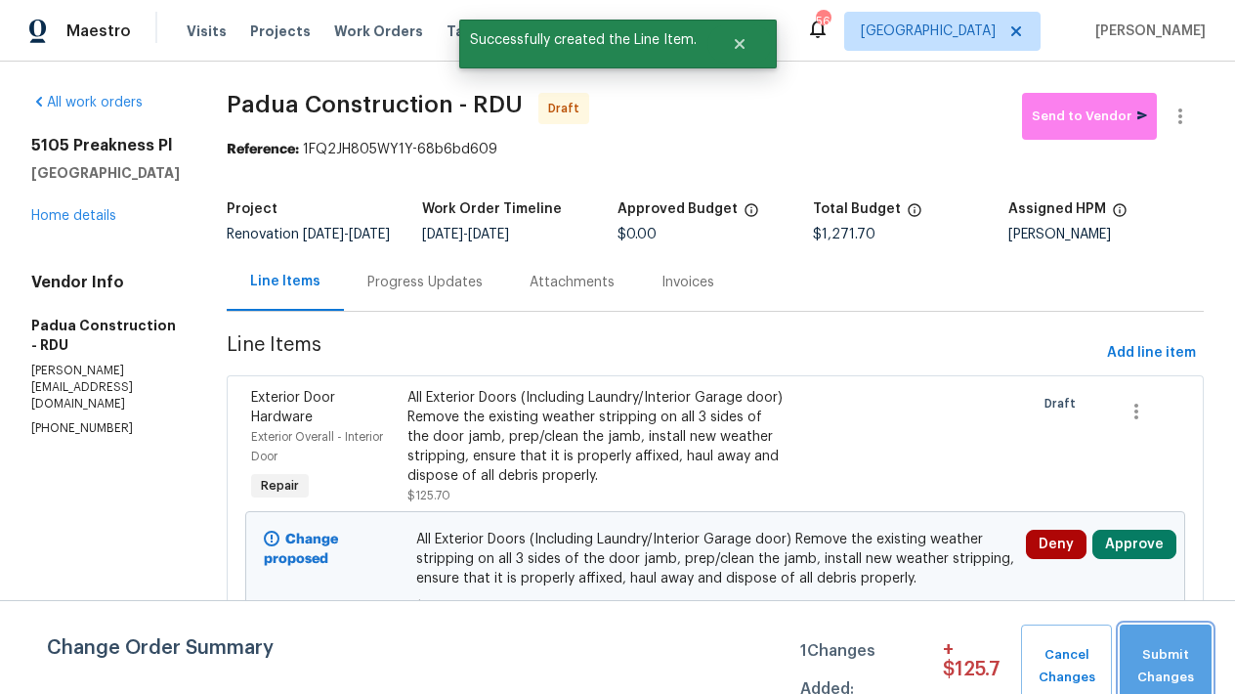
click at [1171, 654] on span "Submit Changes" at bounding box center [1165, 666] width 72 height 45
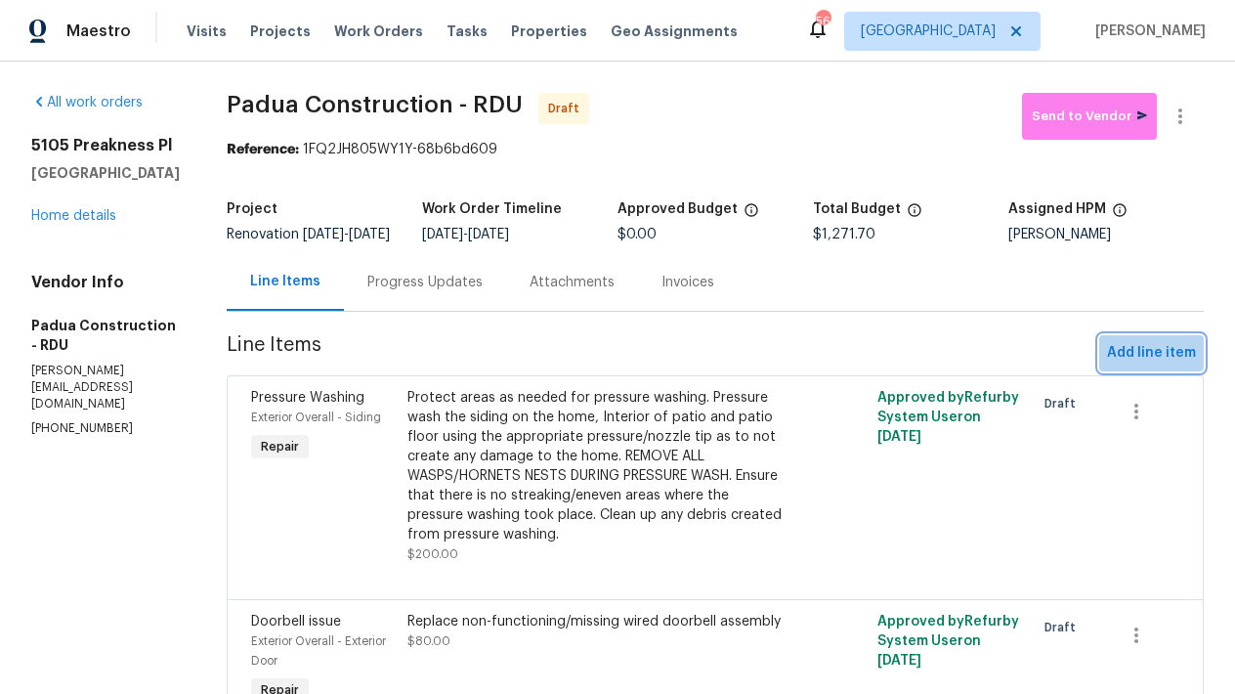
click at [1118, 364] on span "Add line item" at bounding box center [1151, 353] width 89 height 24
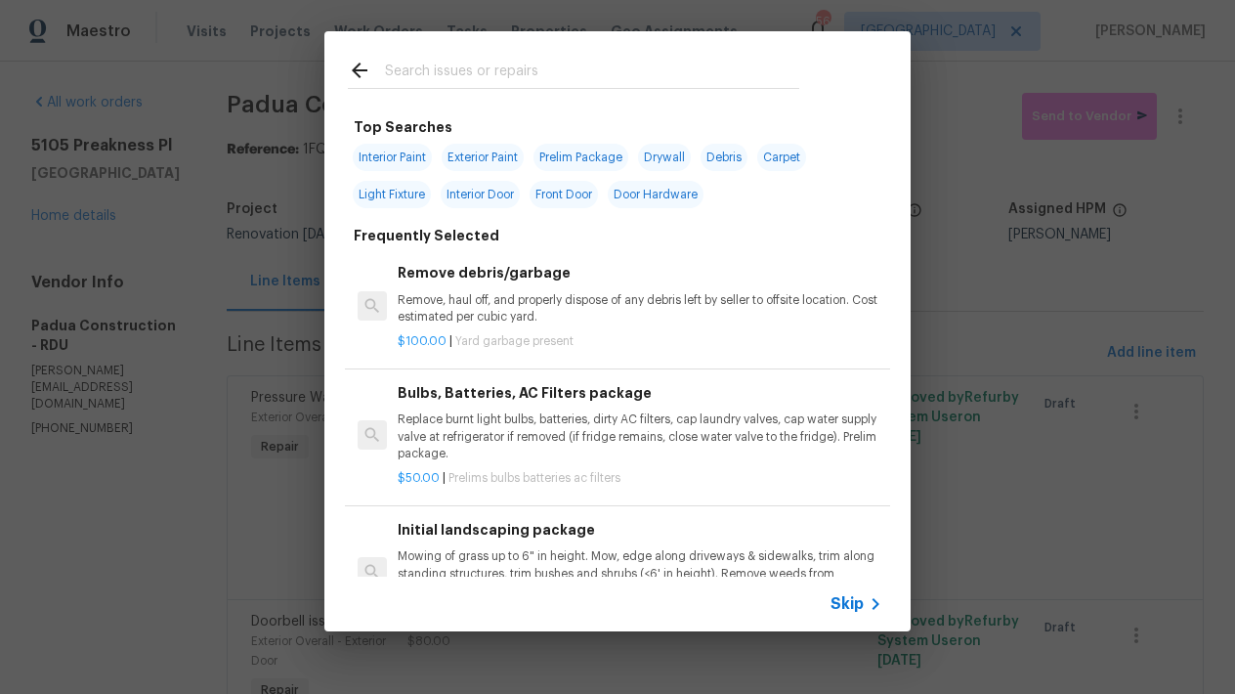
click at [472, 63] on input "text" at bounding box center [592, 73] width 414 height 29
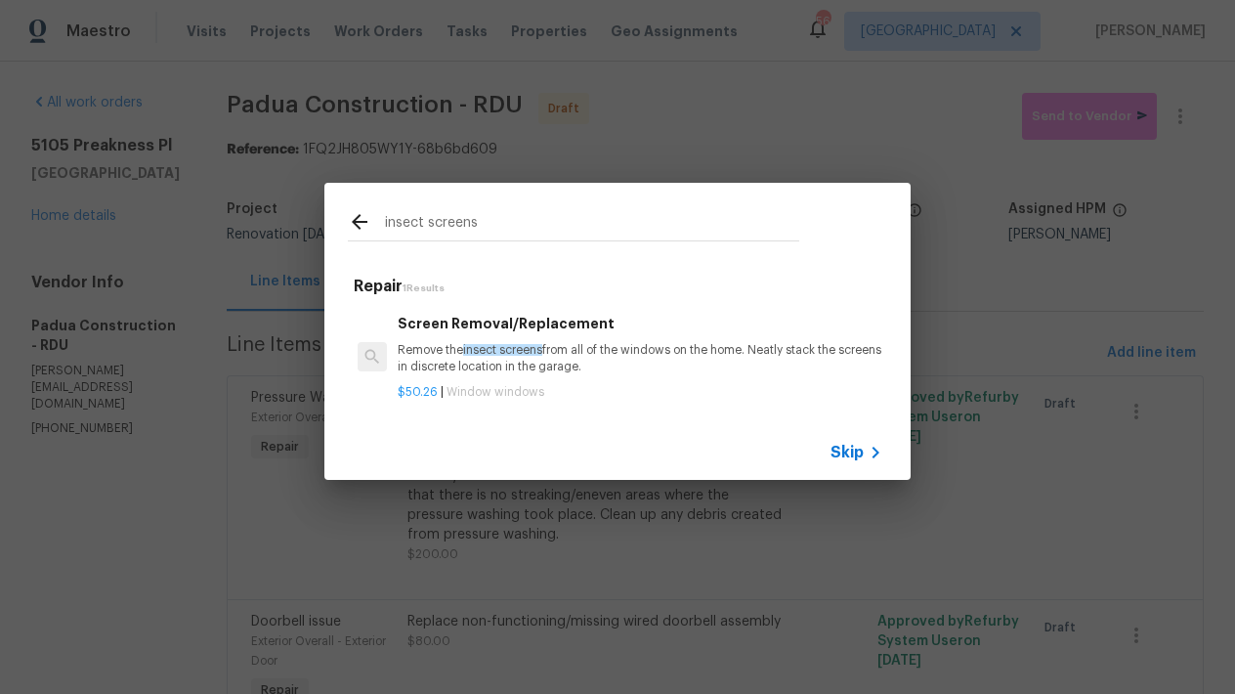
type input "insect screens"
click at [443, 346] on p "Remove the insect screens from all of the windows on the home. Neatly stack the…" at bounding box center [640, 358] width 485 height 33
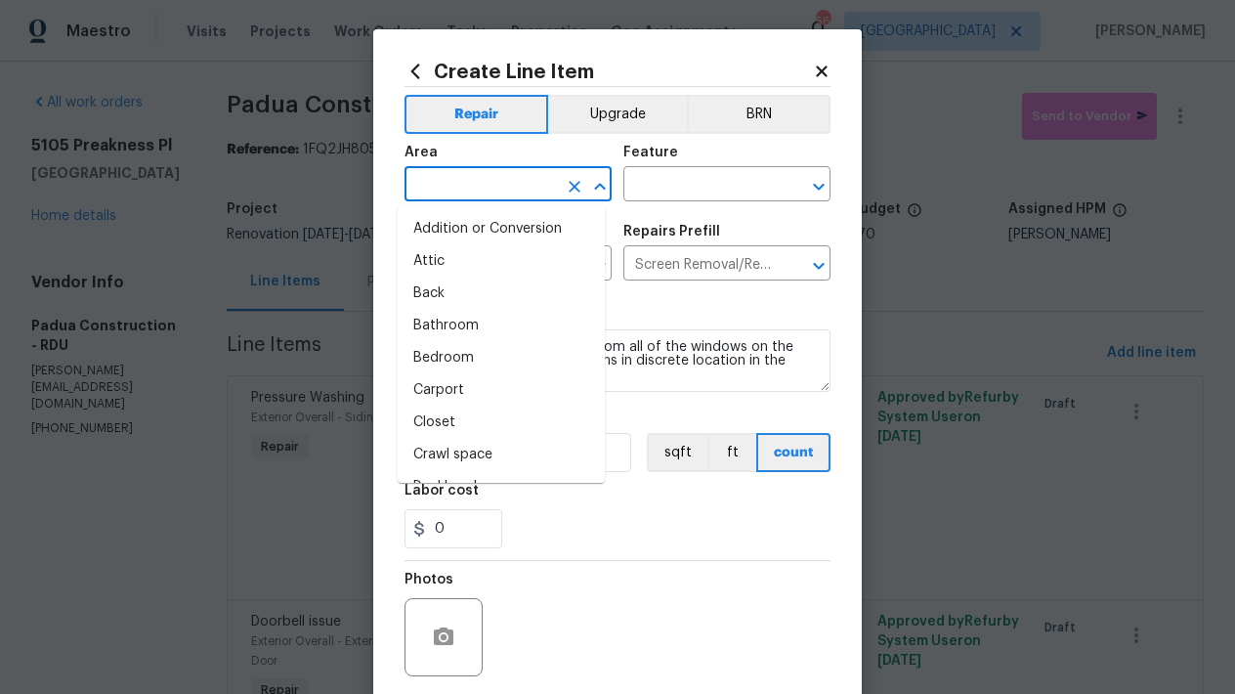
click at [496, 179] on input "text" at bounding box center [480, 186] width 152 height 30
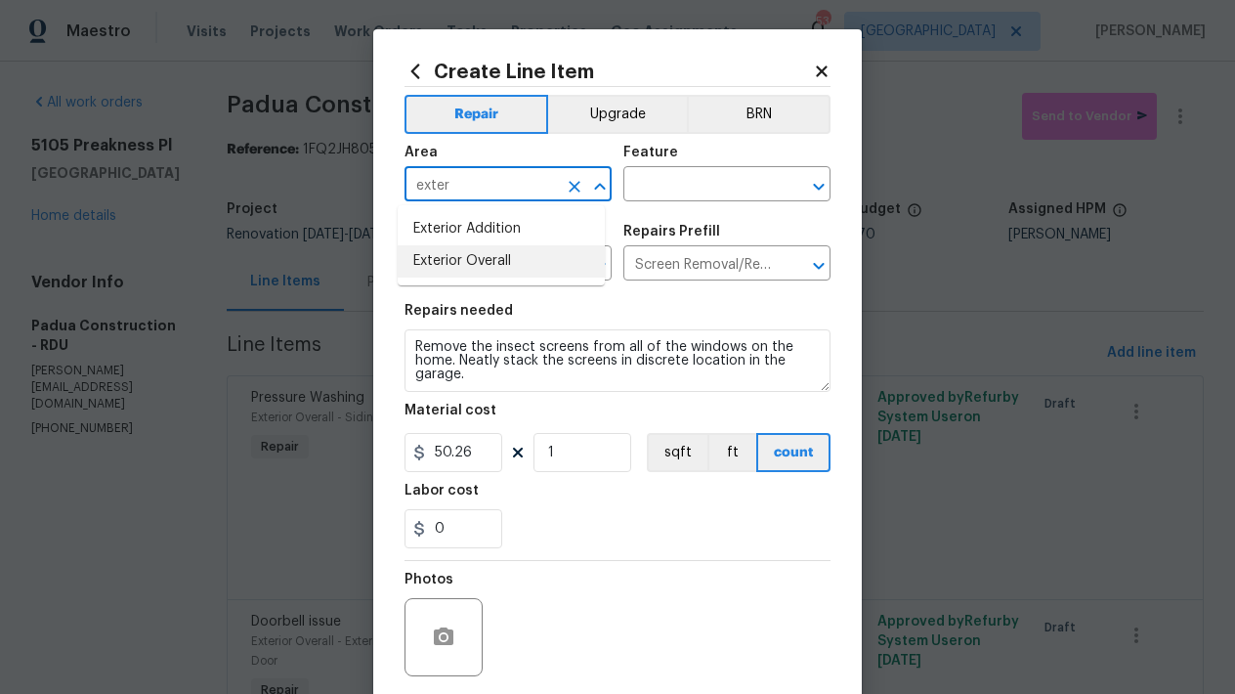
drag, startPoint x: 489, startPoint y: 264, endPoint x: 612, endPoint y: 201, distance: 137.2
click at [489, 264] on li "Exterior Overall" at bounding box center [501, 261] width 207 height 32
type input "Exterior Overall"
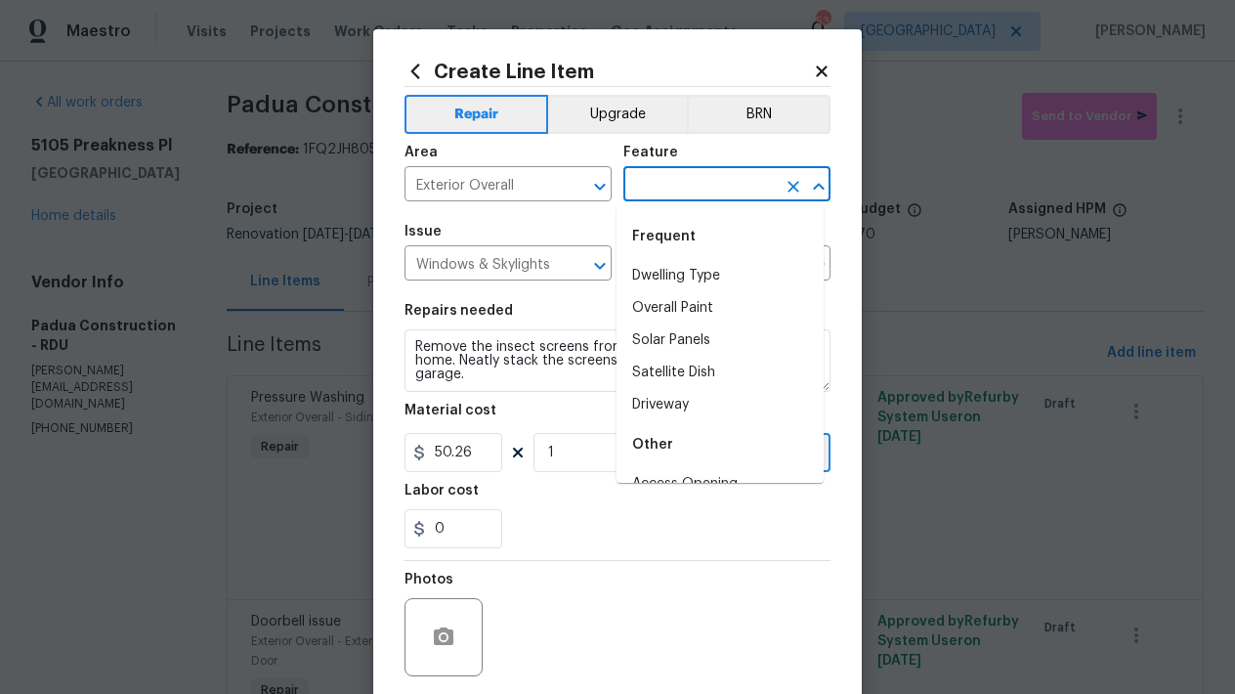
click at [642, 175] on input "text" at bounding box center [699, 186] width 152 height 30
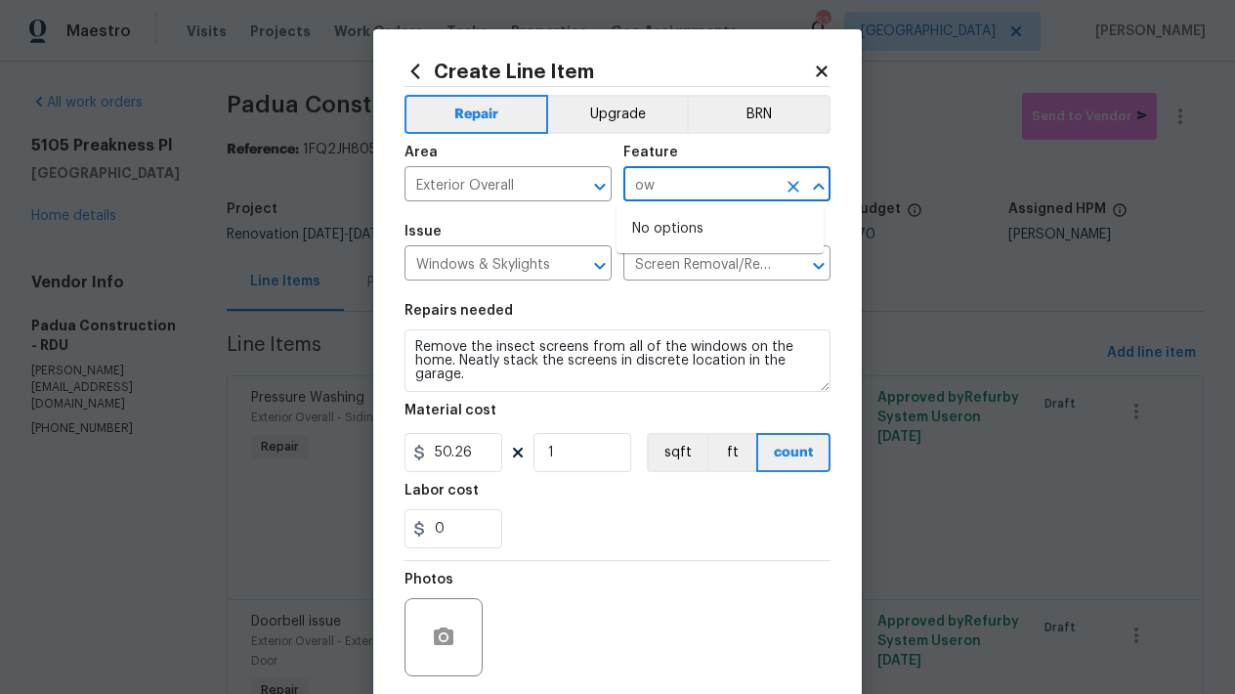
type input "o"
click at [676, 277] on li "Exterior Windows" at bounding box center [719, 276] width 207 height 32
type input "Exterior Windows"
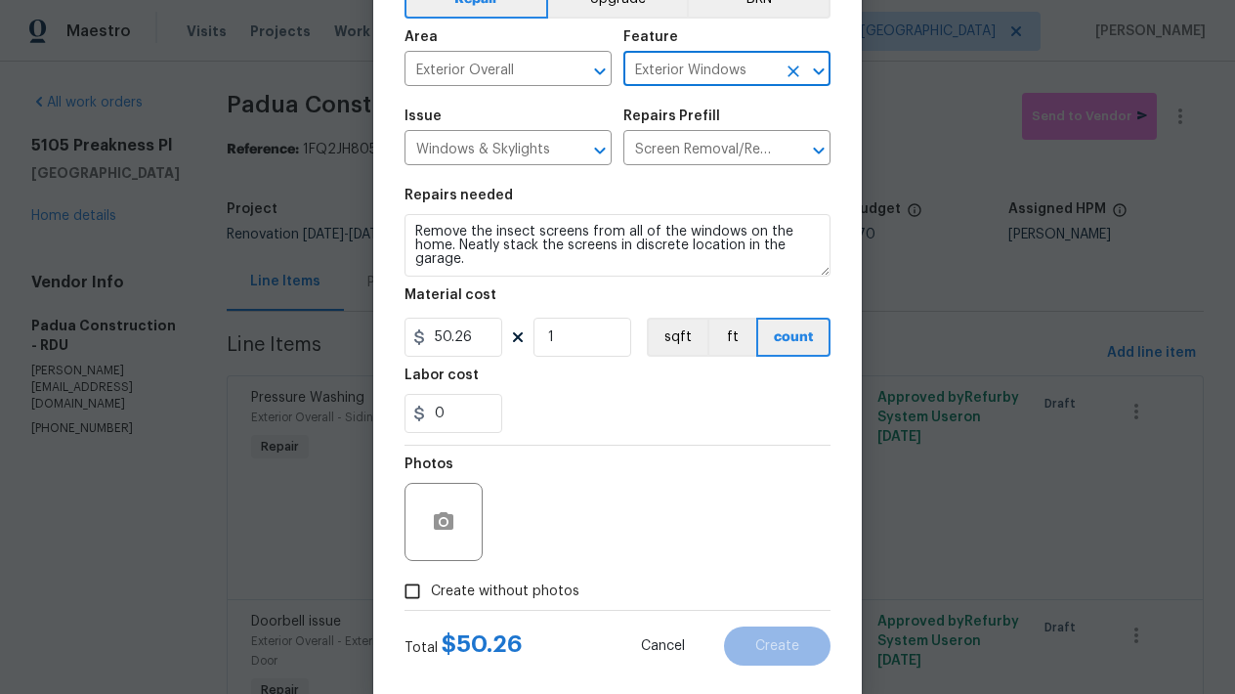
scroll to position [148, 0]
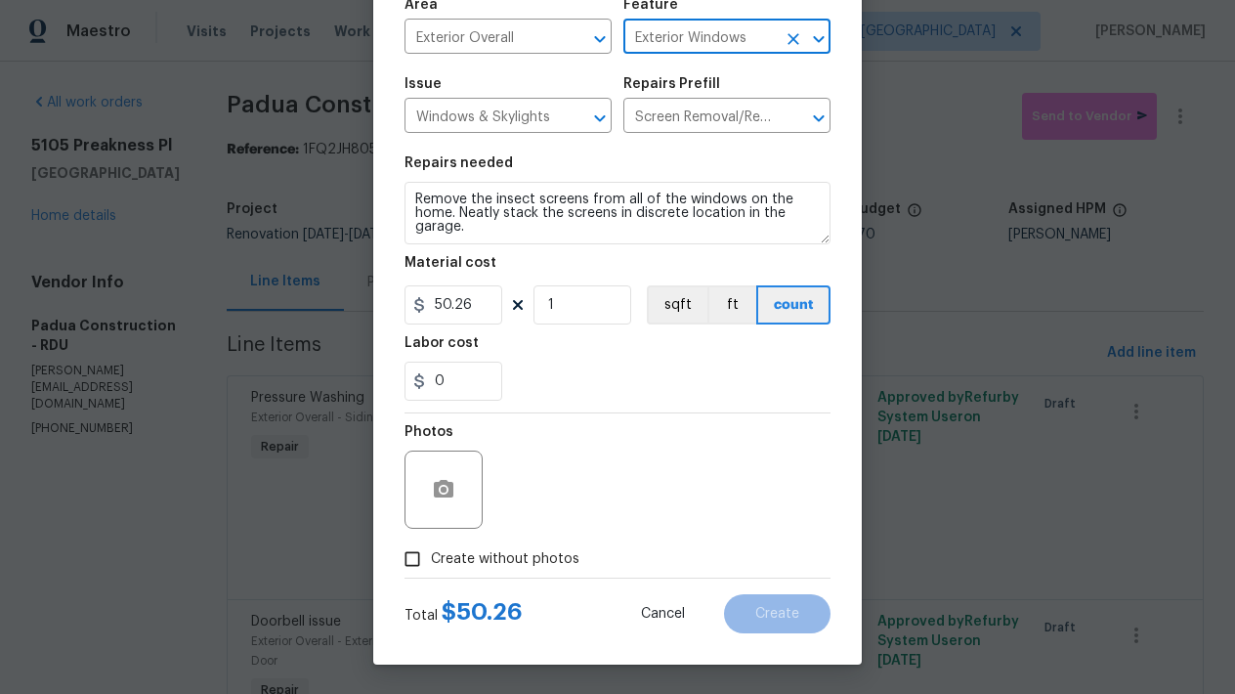
drag, startPoint x: 431, startPoint y: 557, endPoint x: 438, endPoint y: 548, distance: 11.1
click at [431, 557] on span "Create without photos" at bounding box center [505, 559] width 148 height 21
click at [430, 557] on input "Create without photos" at bounding box center [412, 558] width 37 height 37
checkbox input "true"
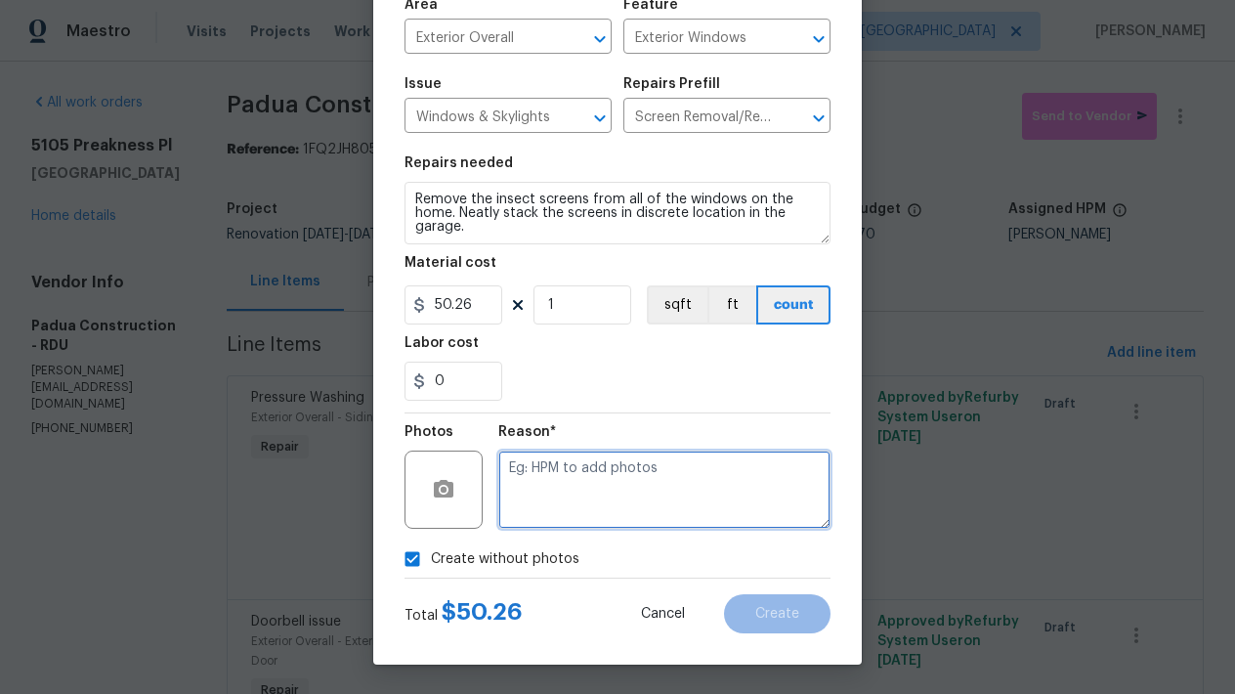
click at [506, 488] on textarea at bounding box center [664, 489] width 332 height 78
type textarea "n"
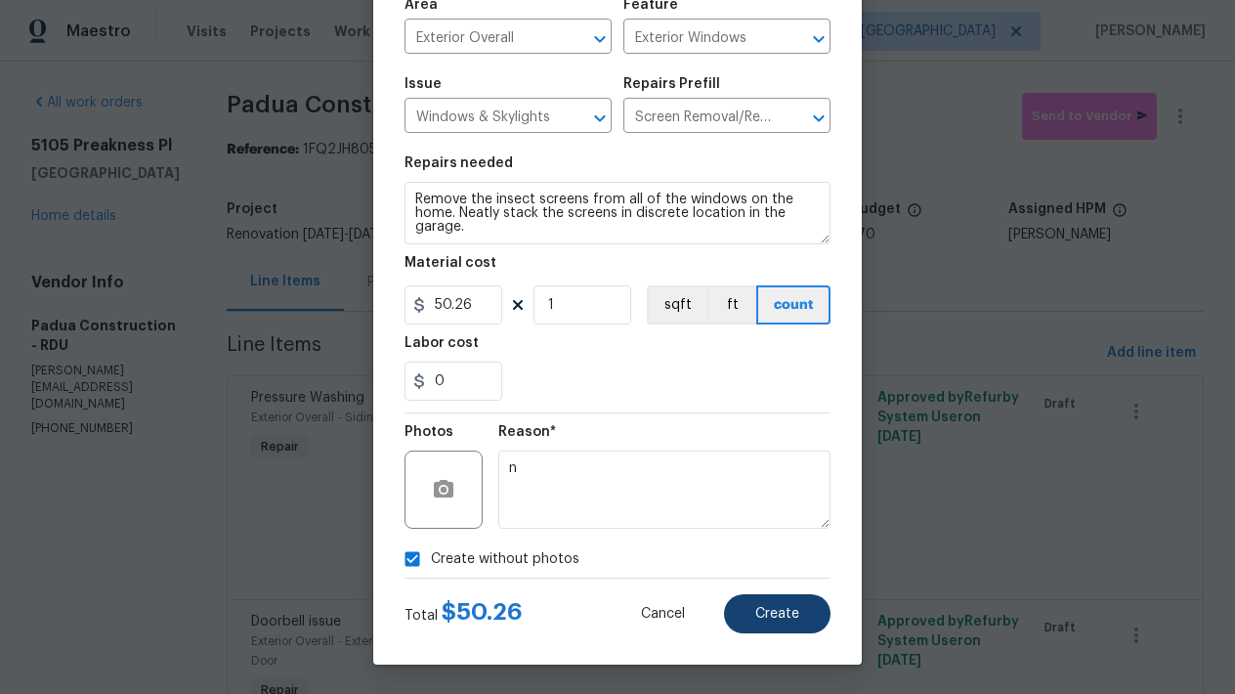
click at [756, 611] on span "Create" at bounding box center [777, 614] width 44 height 15
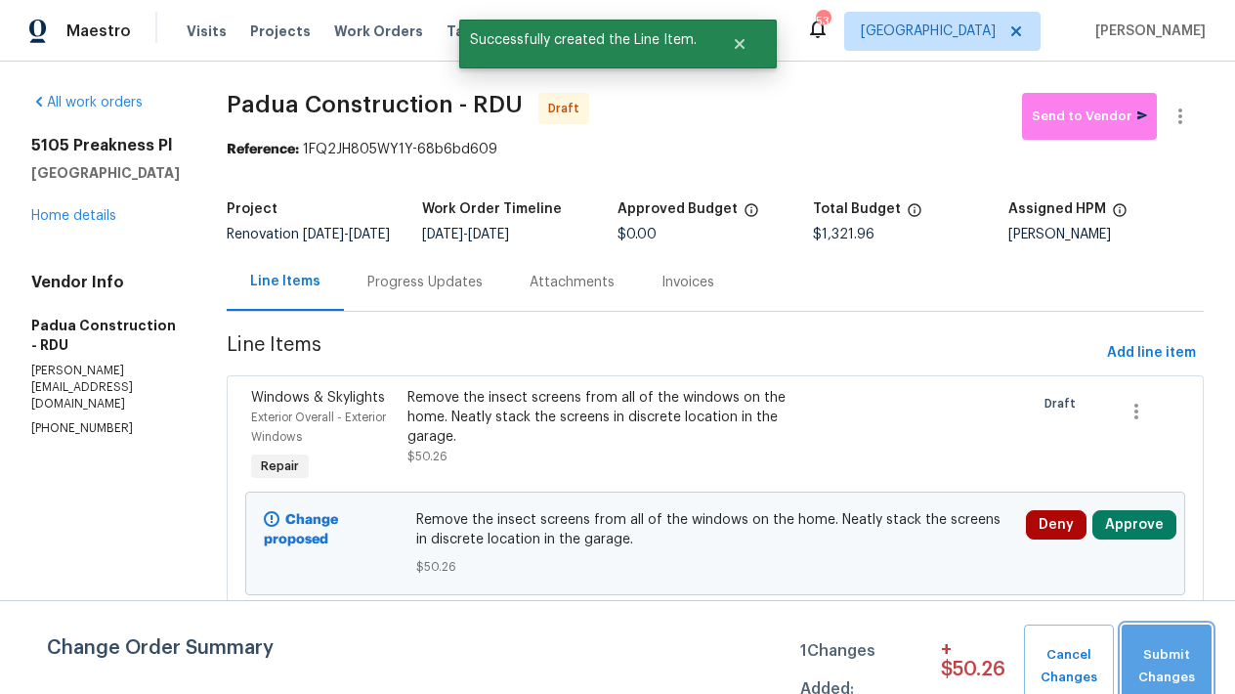
click at [1156, 655] on span "Submit Changes" at bounding box center [1166, 666] width 70 height 45
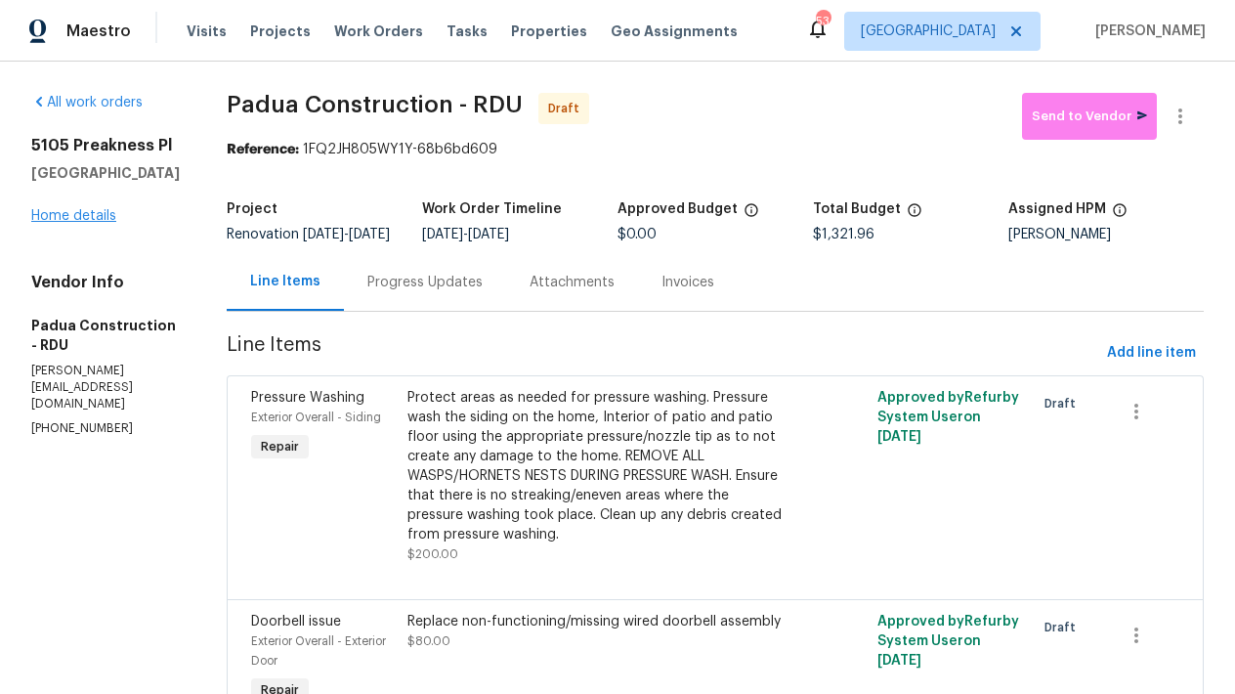
click at [87, 223] on link "Home details" at bounding box center [73, 216] width 85 height 14
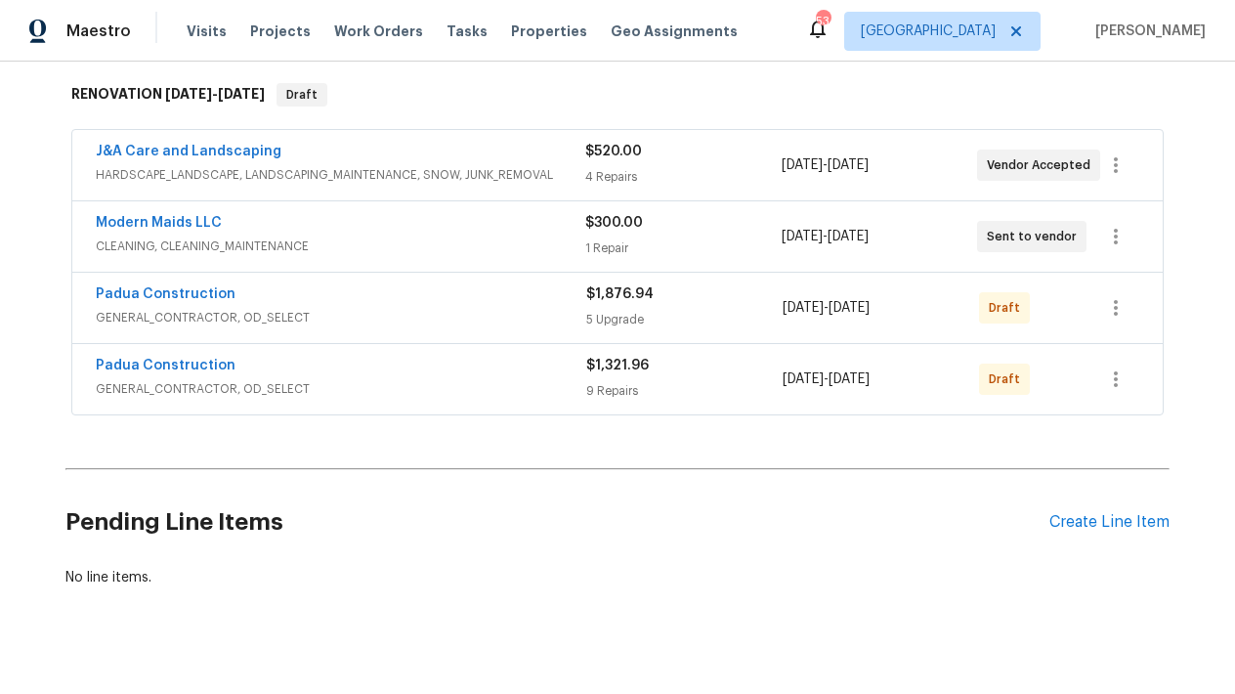
scroll to position [347, 0]
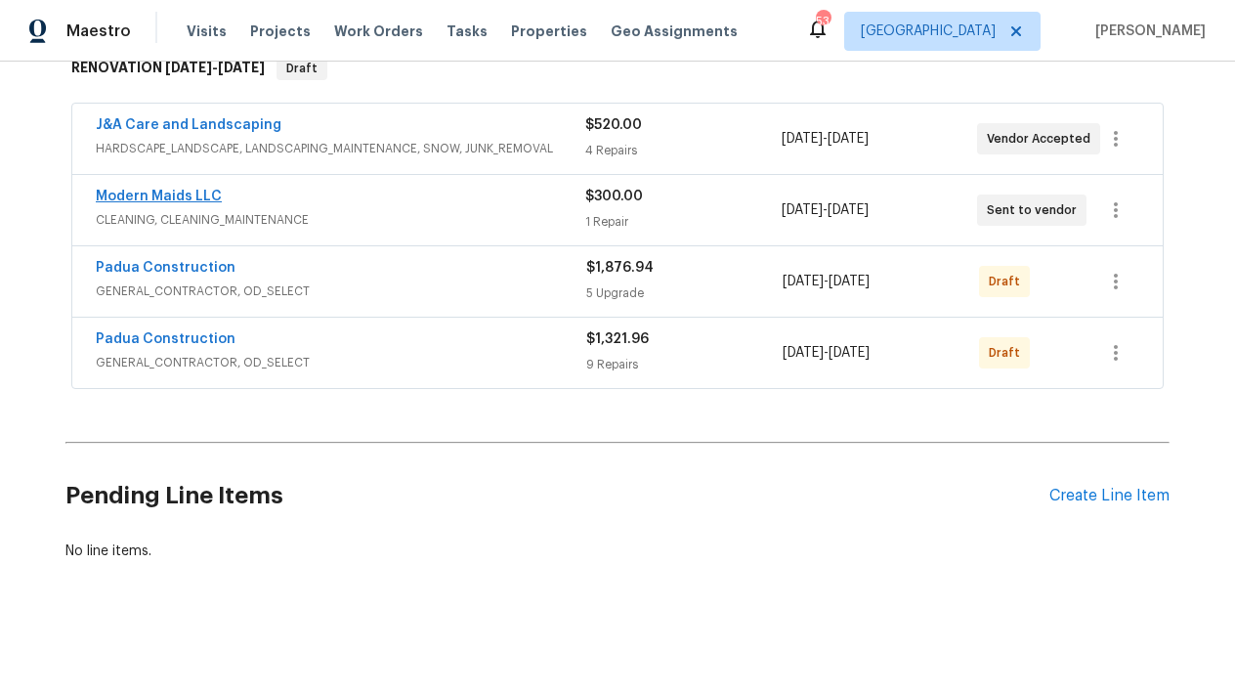
click at [164, 190] on link "Modern Maids LLC" at bounding box center [159, 197] width 126 height 14
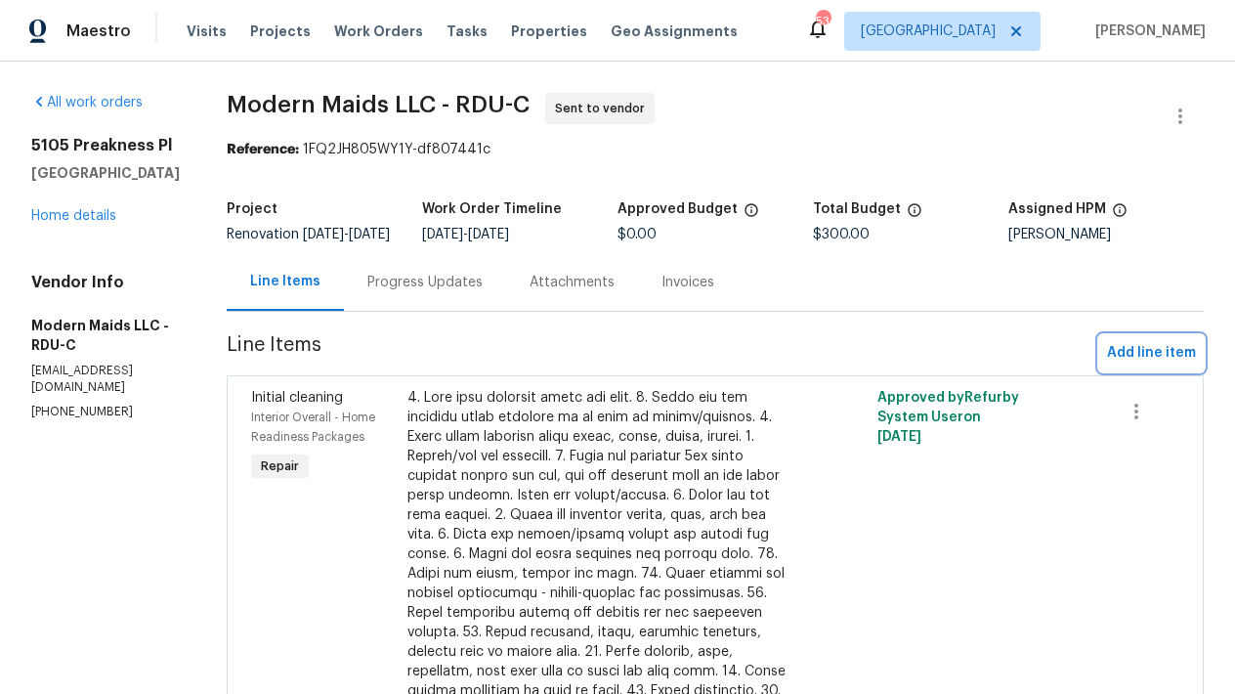
click at [1107, 365] on span "Add line item" at bounding box center [1151, 353] width 89 height 24
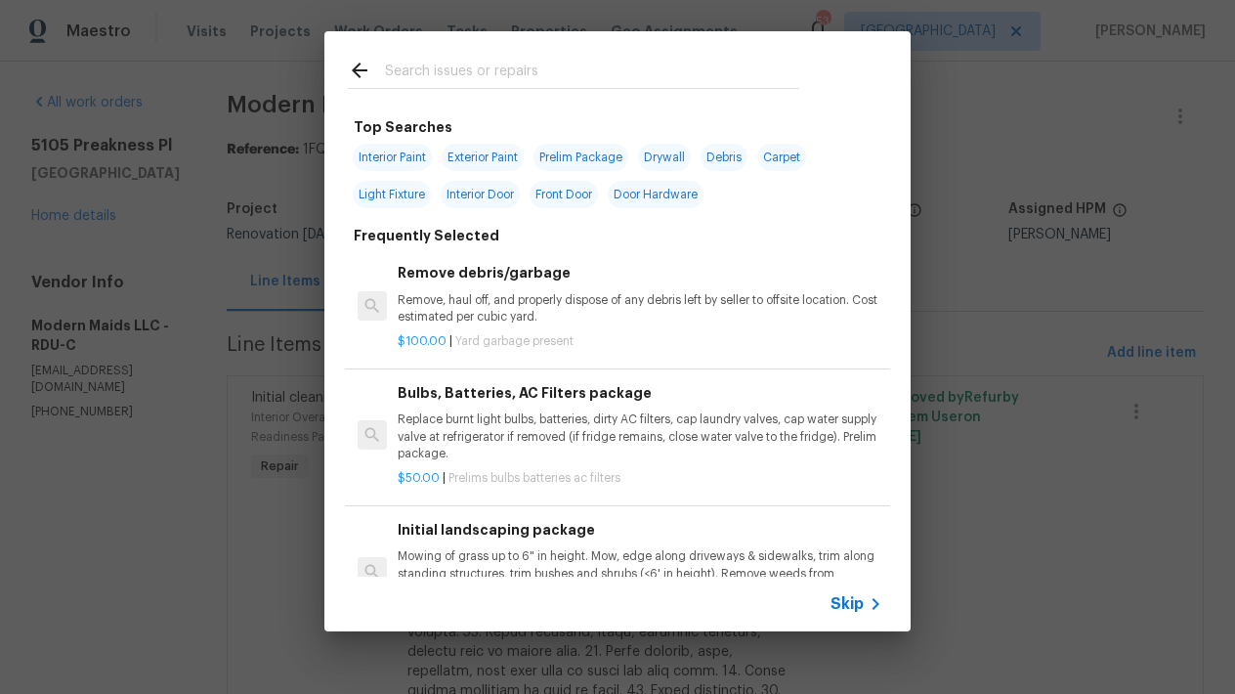
click at [496, 59] on input "text" at bounding box center [592, 73] width 414 height 29
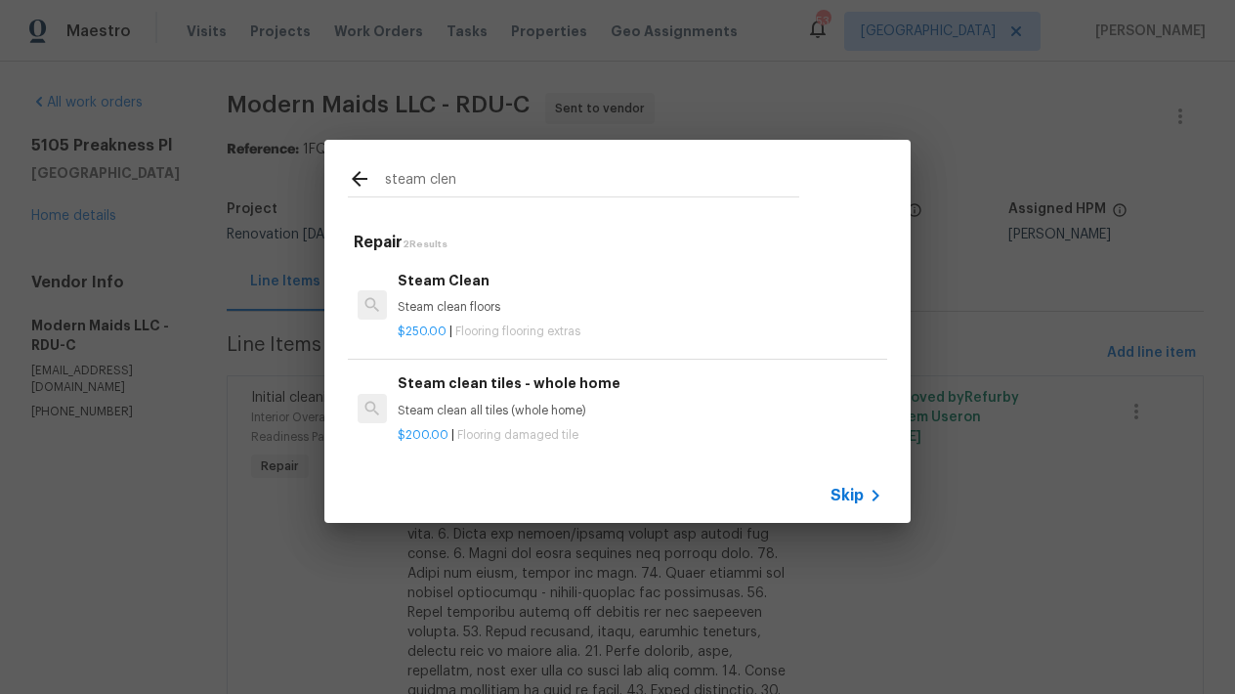
type input "steam clen"
click at [416, 309] on div "Steam Clean Steam clean floors $250.00 | Flooring flooring extras" at bounding box center [640, 305] width 490 height 77
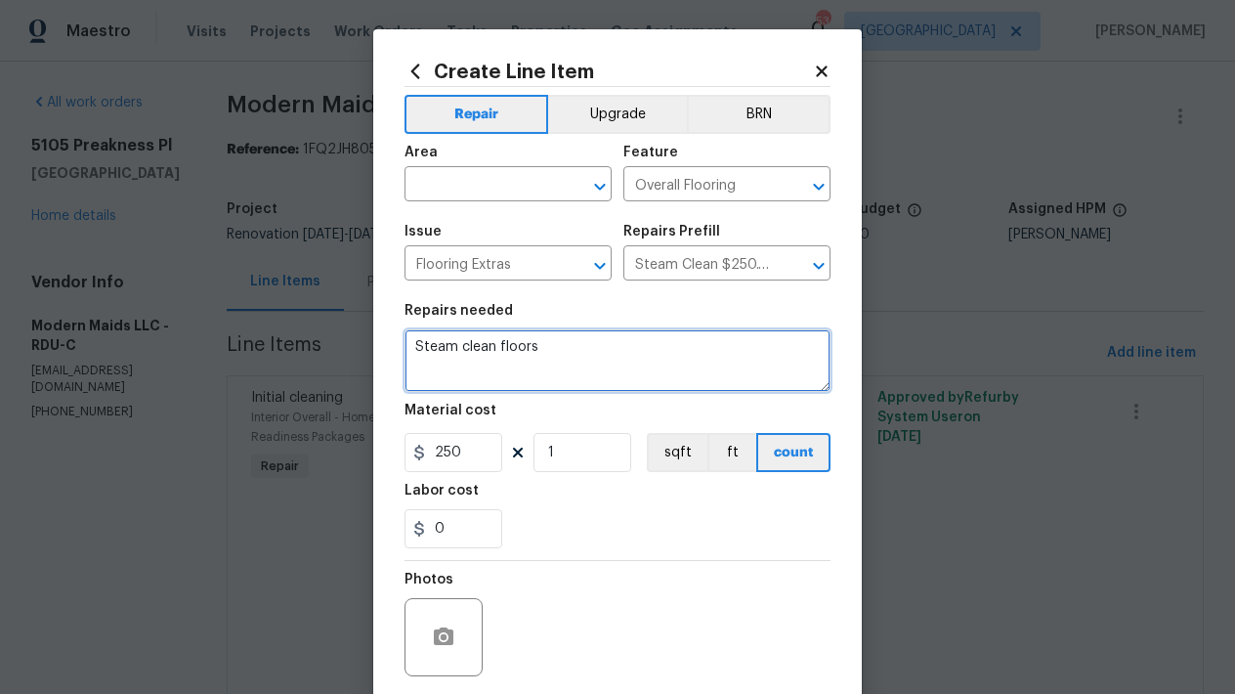
drag, startPoint x: 518, startPoint y: 339, endPoint x: 493, endPoint y: 344, distance: 24.9
click at [493, 344] on textarea "Steam clean floors" at bounding box center [617, 360] width 426 height 63
type textarea "Steam clean carpets"
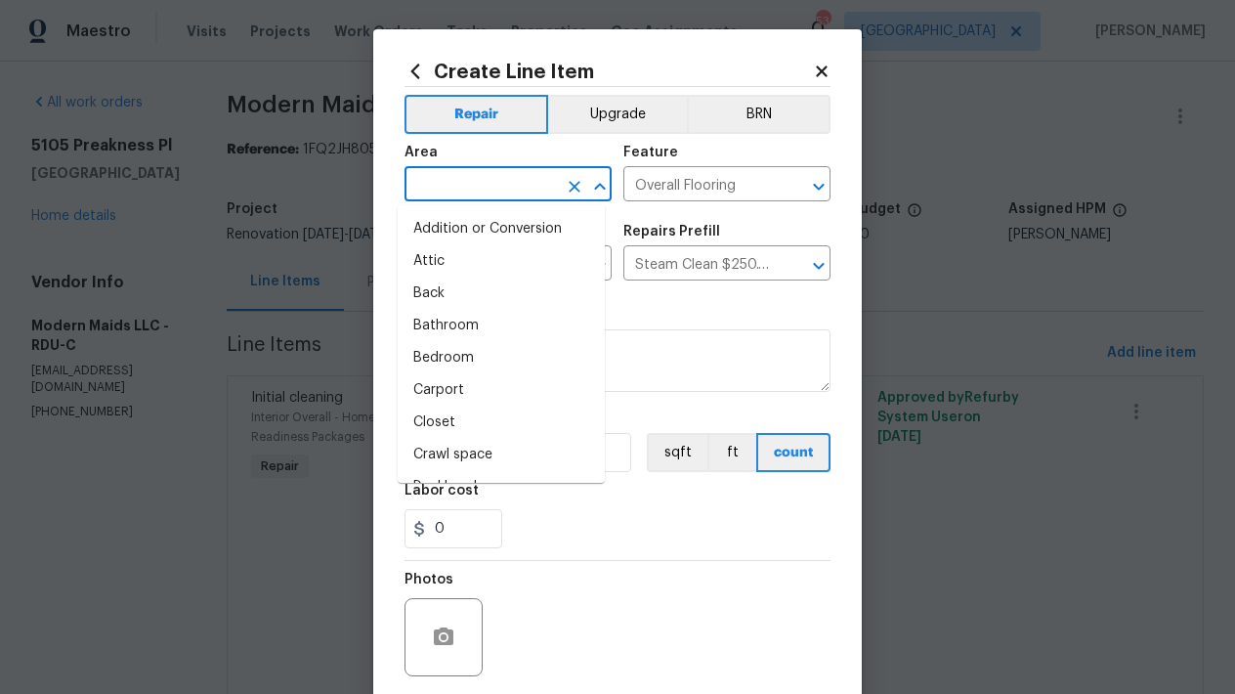
click at [496, 174] on input "text" at bounding box center [480, 186] width 152 height 30
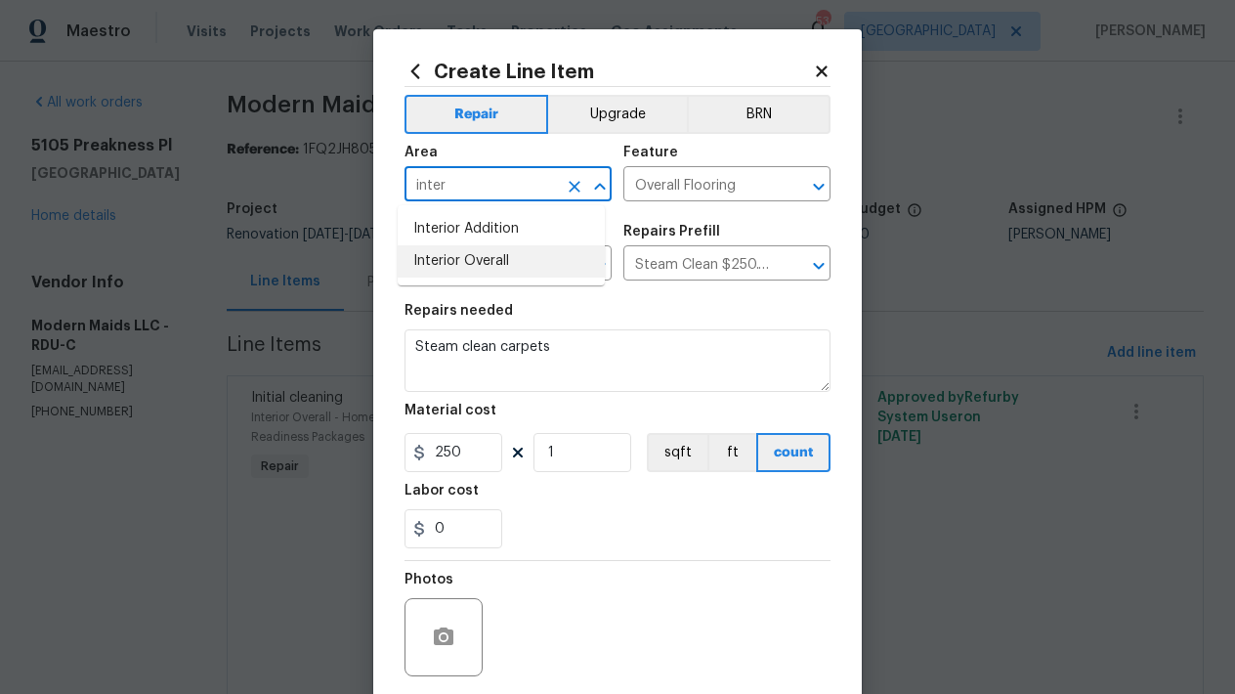
click at [491, 265] on li "Interior Overall" at bounding box center [501, 261] width 207 height 32
type input "Interior Overall"
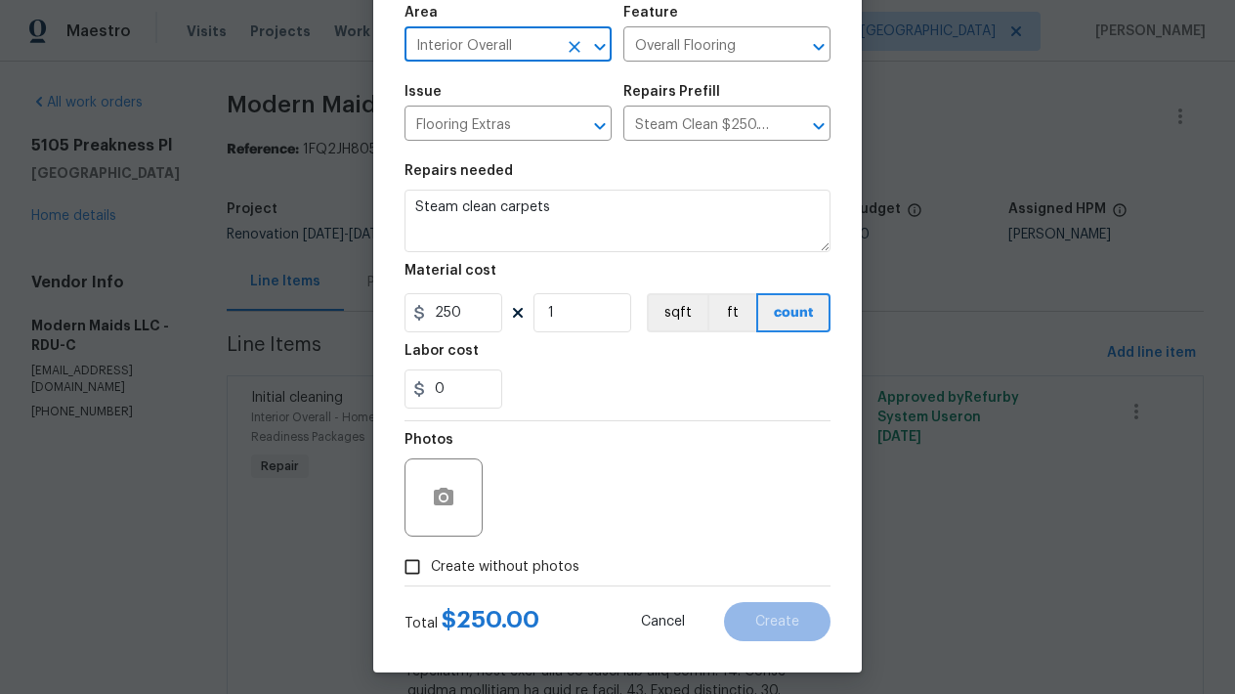
scroll to position [148, 0]
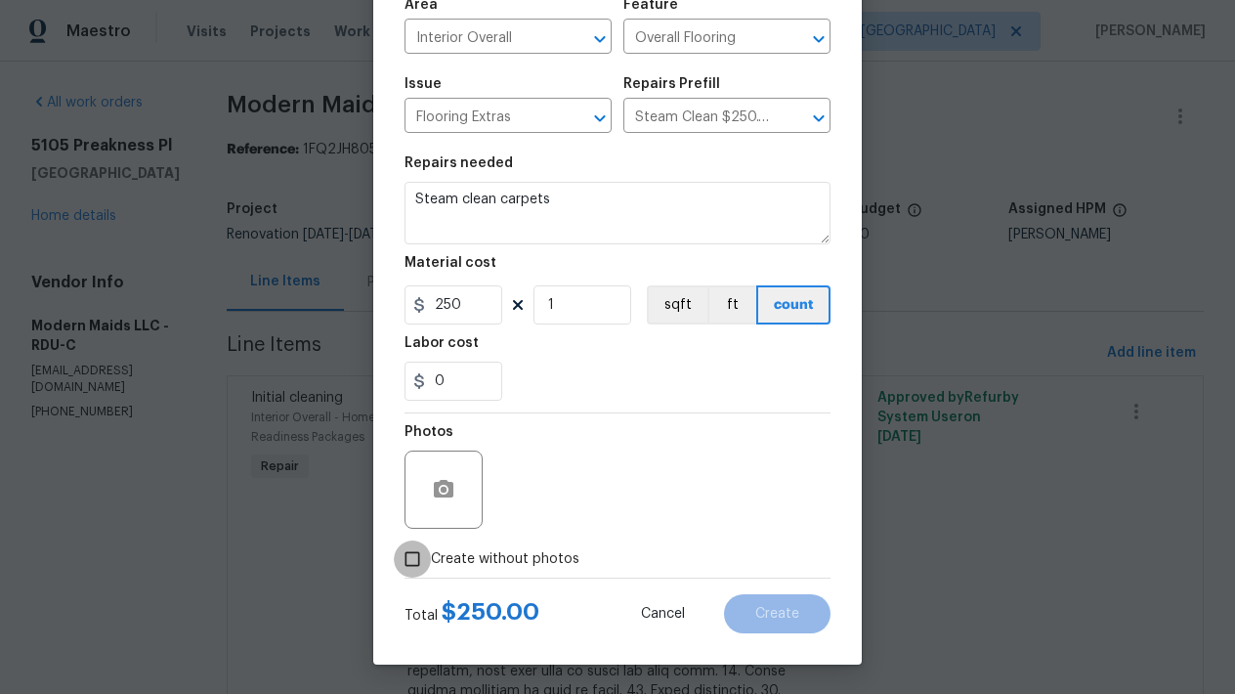
click at [414, 559] on input "Create without photos" at bounding box center [412, 558] width 37 height 37
checkbox input "true"
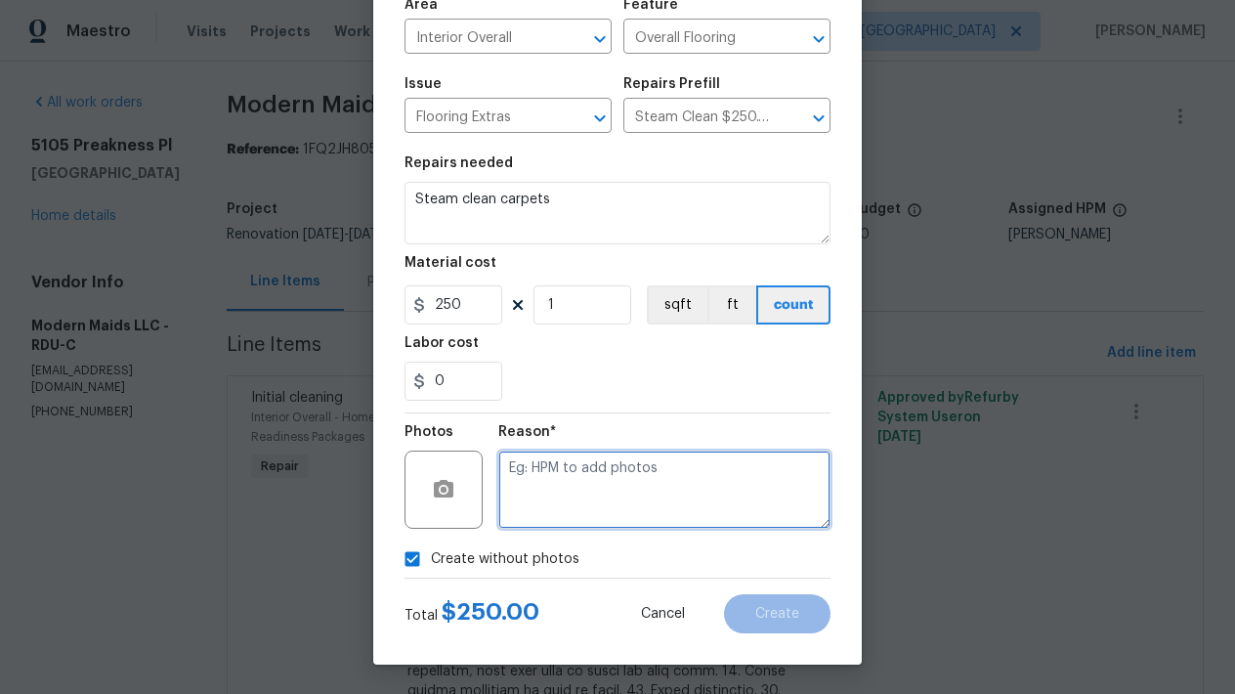
click at [576, 478] on textarea at bounding box center [664, 489] width 332 height 78
type textarea "n"
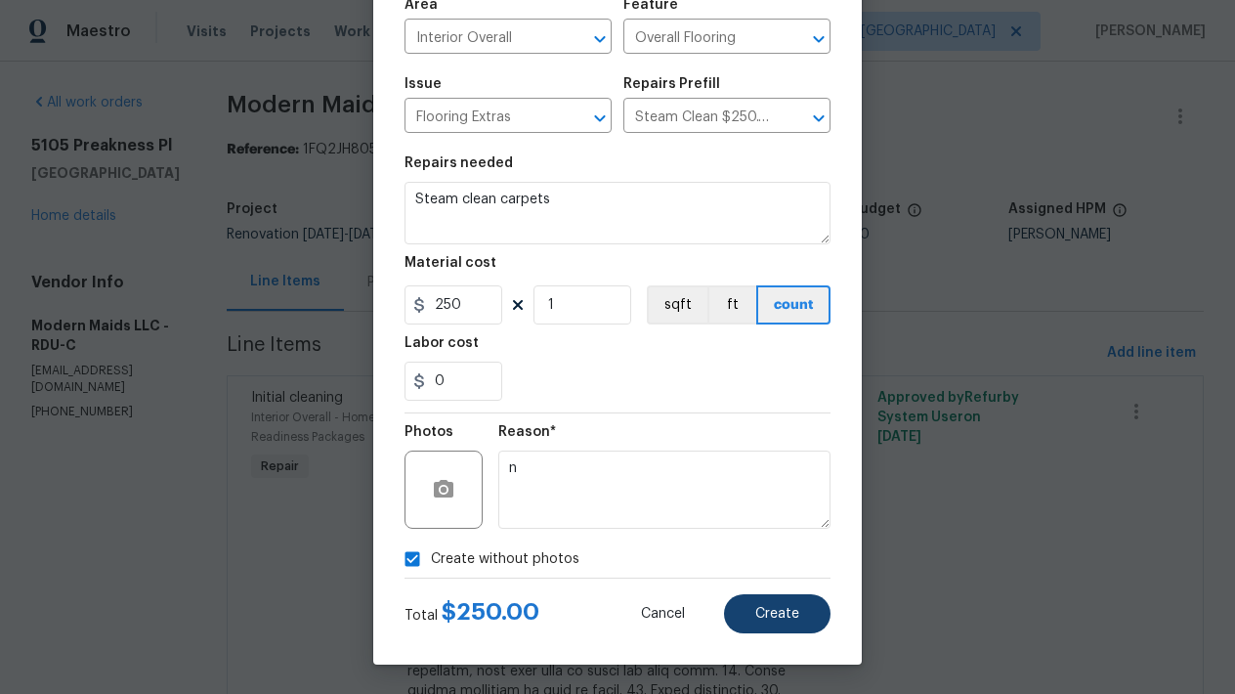
click at [758, 614] on span "Create" at bounding box center [777, 614] width 44 height 15
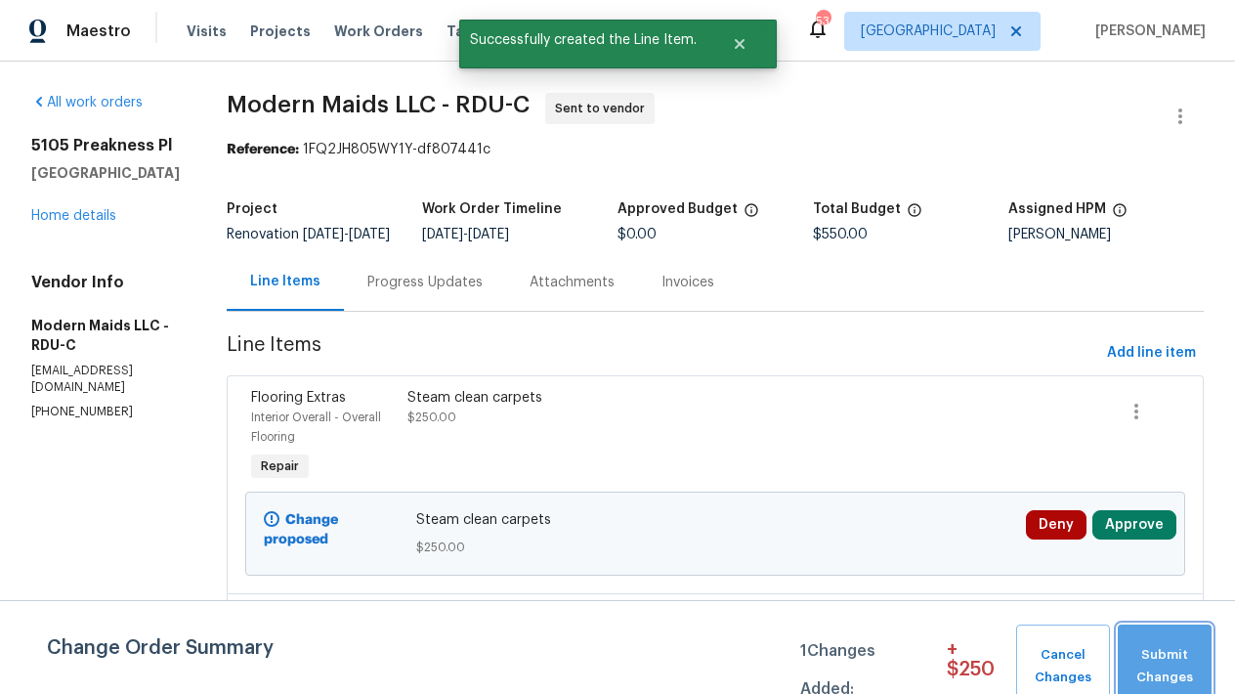
click at [1188, 669] on span "Submit Changes" at bounding box center [1164, 666] width 74 height 45
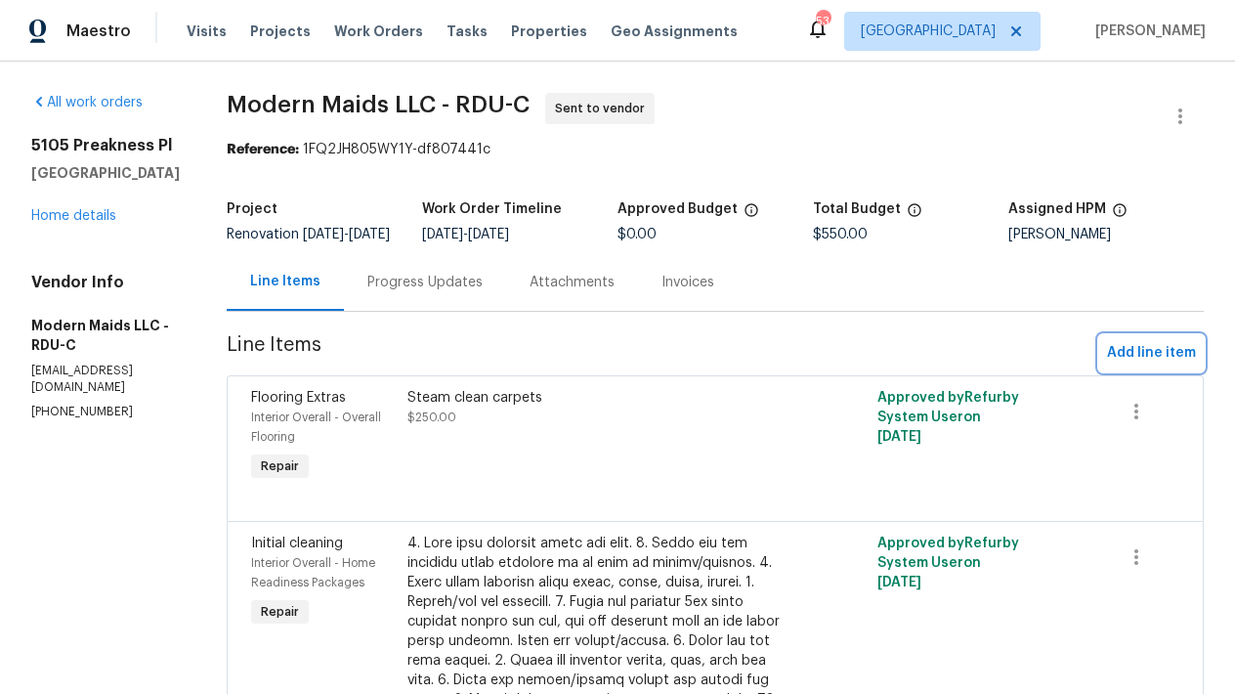
click at [1160, 365] on span "Add line item" at bounding box center [1151, 353] width 89 height 24
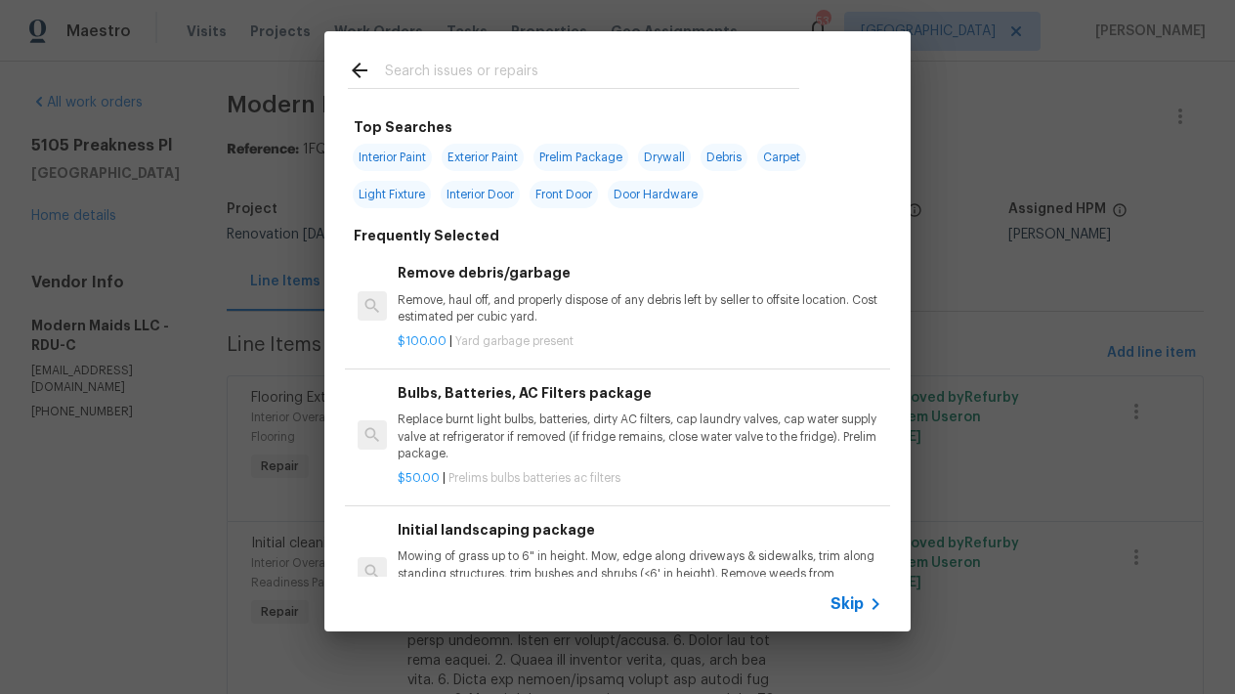
click at [495, 72] on input "text" at bounding box center [592, 73] width 414 height 29
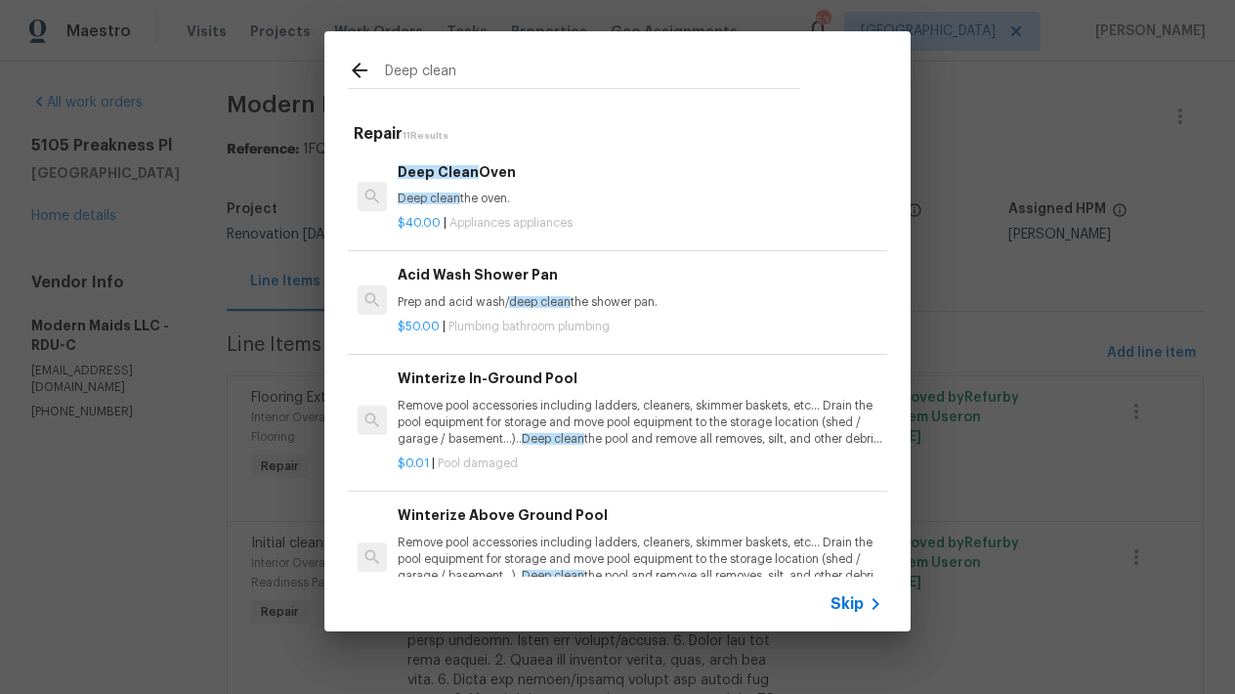
type input "Deep clean"
click at [458, 279] on h6 "Acid Wash Shower Pan" at bounding box center [640, 274] width 485 height 21
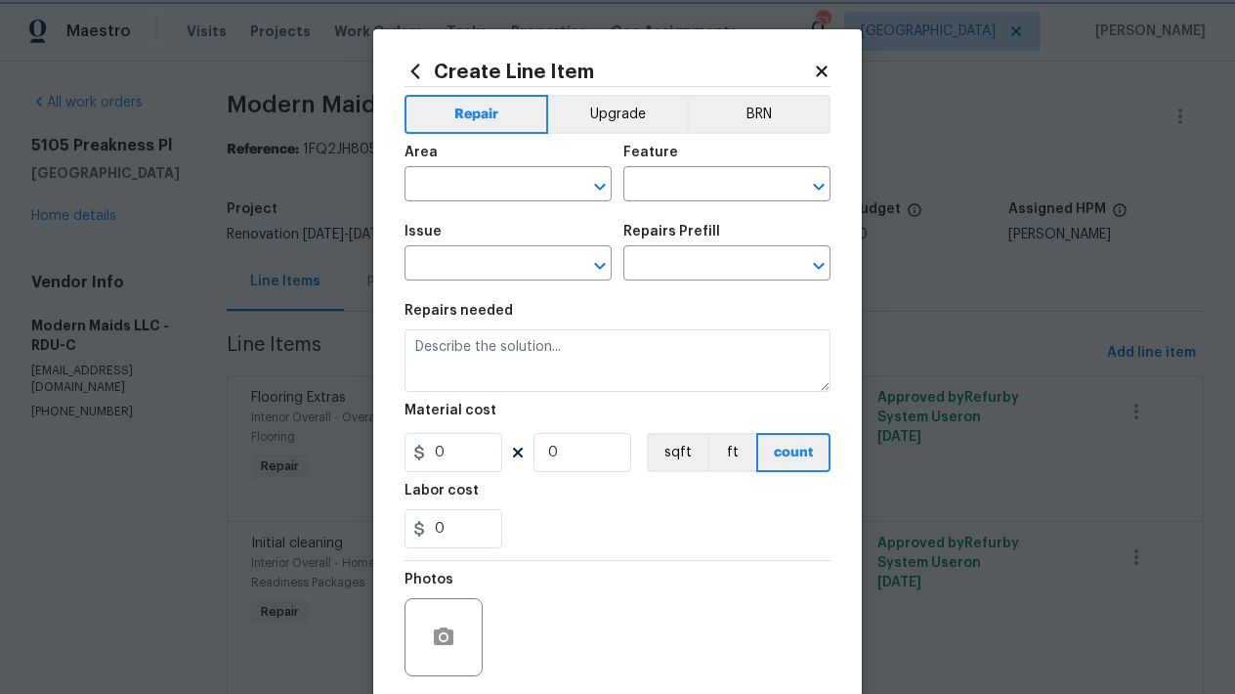
type input "Plumbing"
type input "Bathroom Plumbing"
type input "Acid Wash Shower Pan $50.00"
type textarea "Prep and acid wash/deep clean the shower pan."
type input "50"
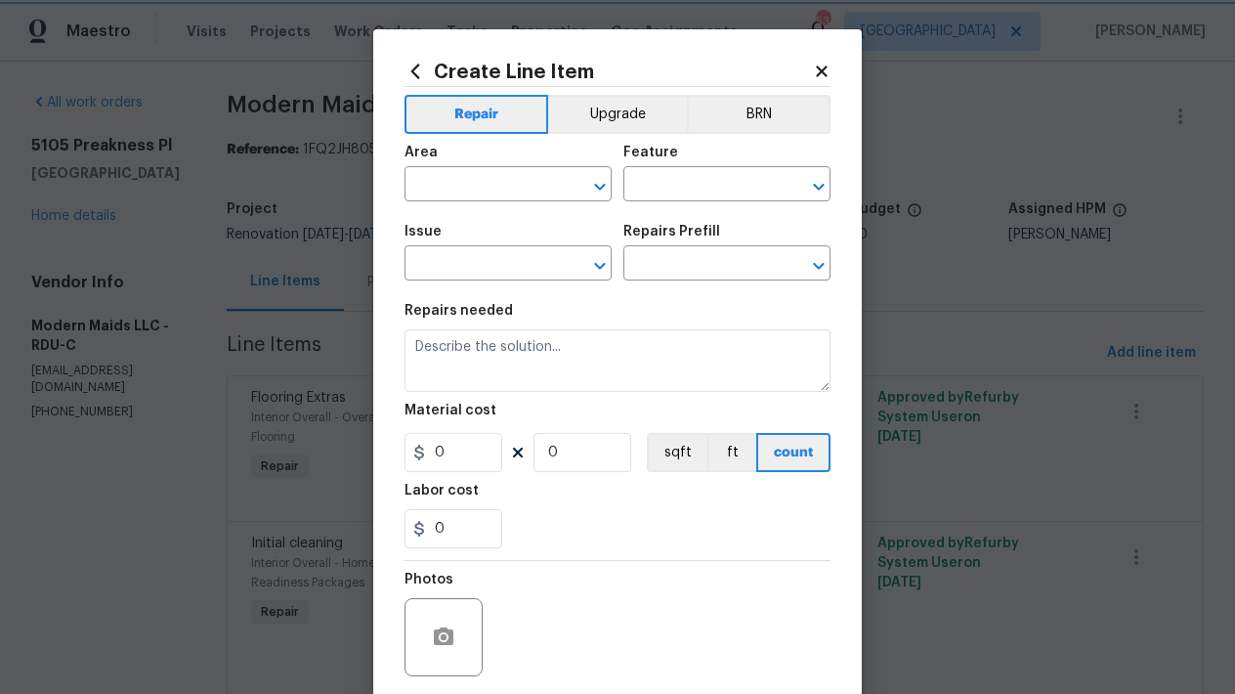
type input "1"
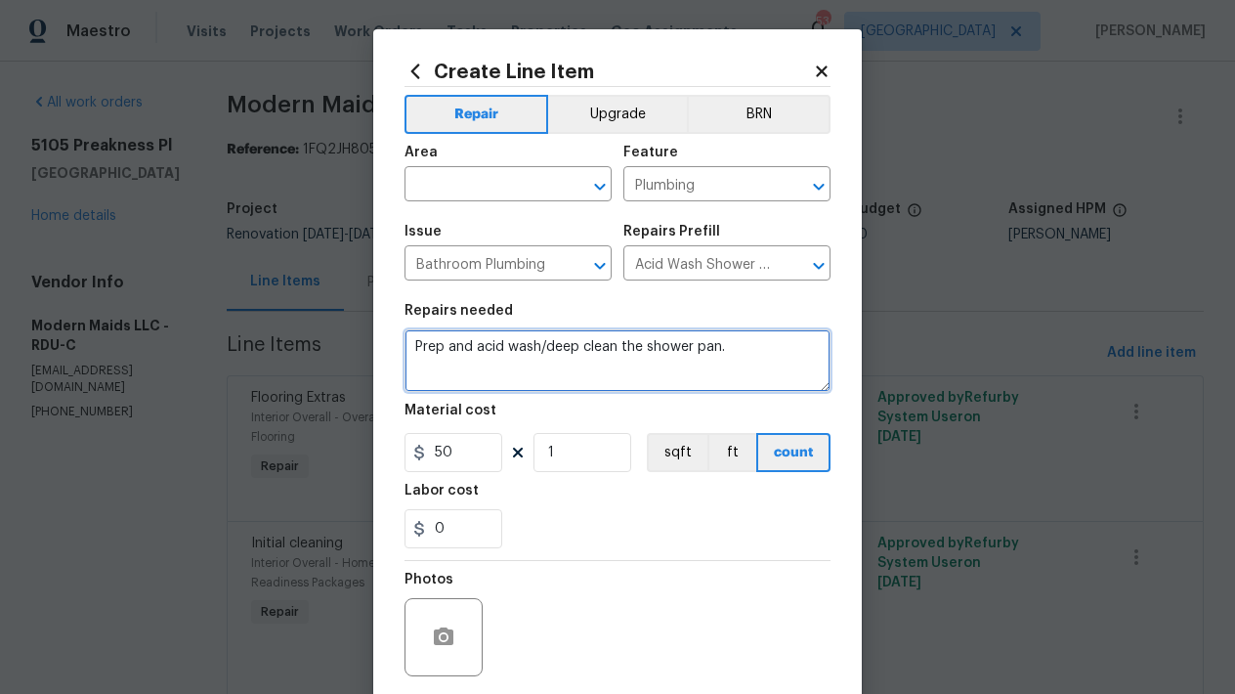
click at [709, 349] on textarea "Prep and acid wash/deep clean the shower pan." at bounding box center [617, 360] width 426 height 63
type textarea "Prep and acid wash/deep clean the shower pan and all bathtubs."
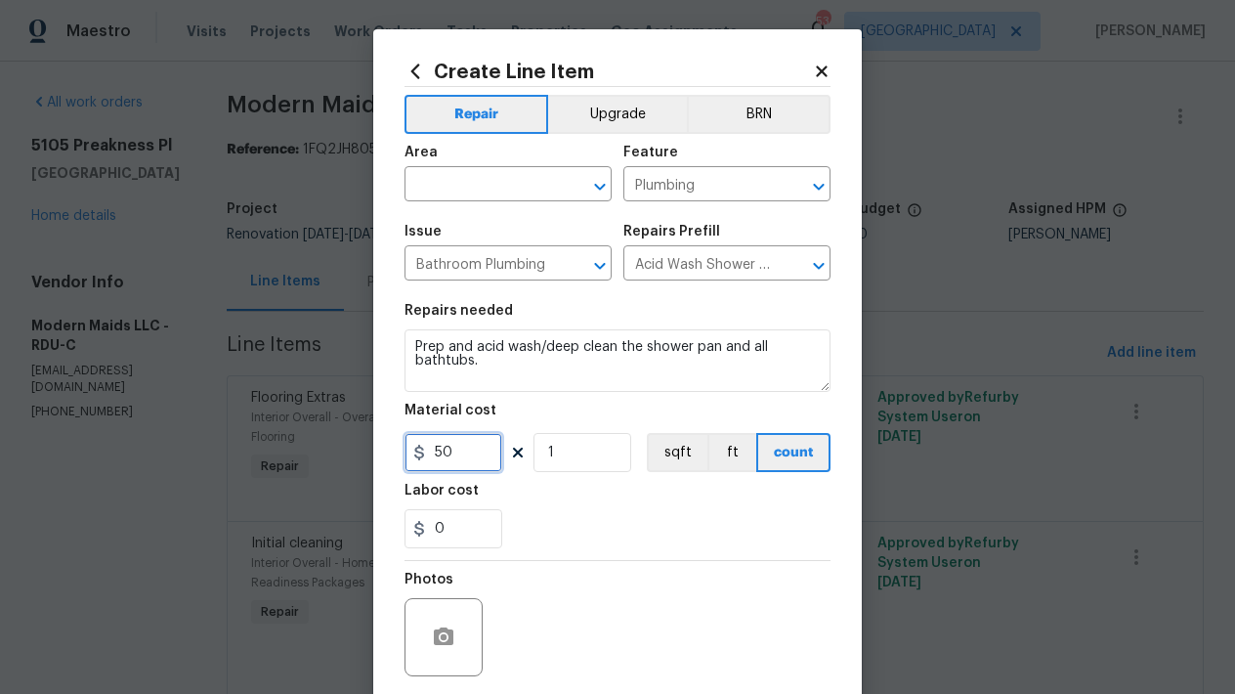
drag, startPoint x: 458, startPoint y: 448, endPoint x: 295, endPoint y: 457, distance: 163.4
click at [324, 430] on div "Create Line Item Repair Upgrade BRN Area ​ Feature Plumbing ​ Issue Bathroom Pl…" at bounding box center [617, 347] width 1235 height 694
type input "150"
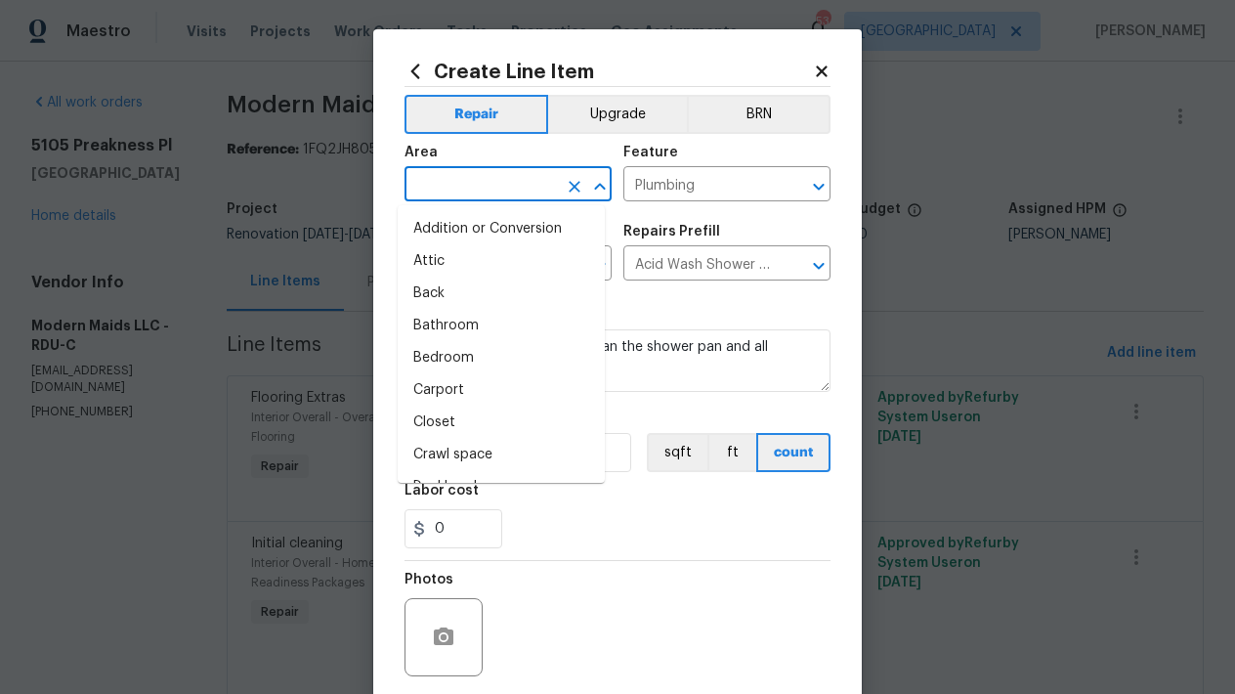
click at [490, 186] on input "text" at bounding box center [480, 186] width 152 height 30
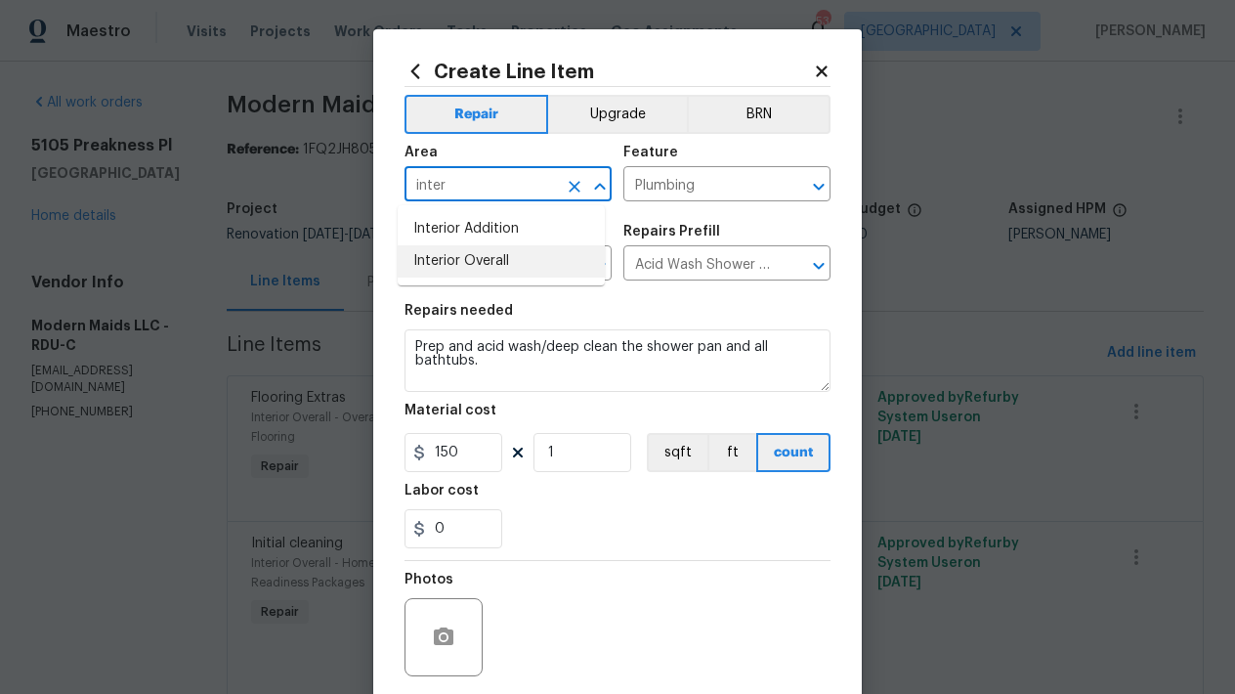
click at [441, 265] on li "Interior Overall" at bounding box center [501, 261] width 207 height 32
type input "Interior Overall"
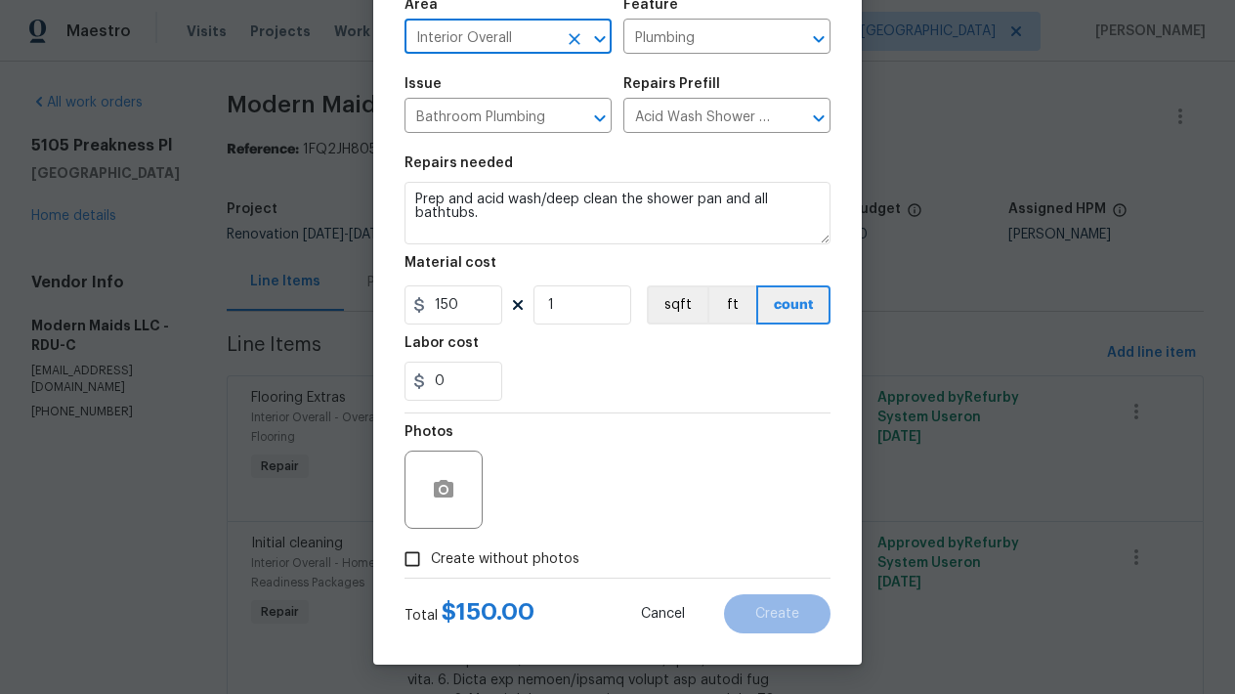
click at [416, 563] on input "Create without photos" at bounding box center [412, 558] width 37 height 37
checkbox input "true"
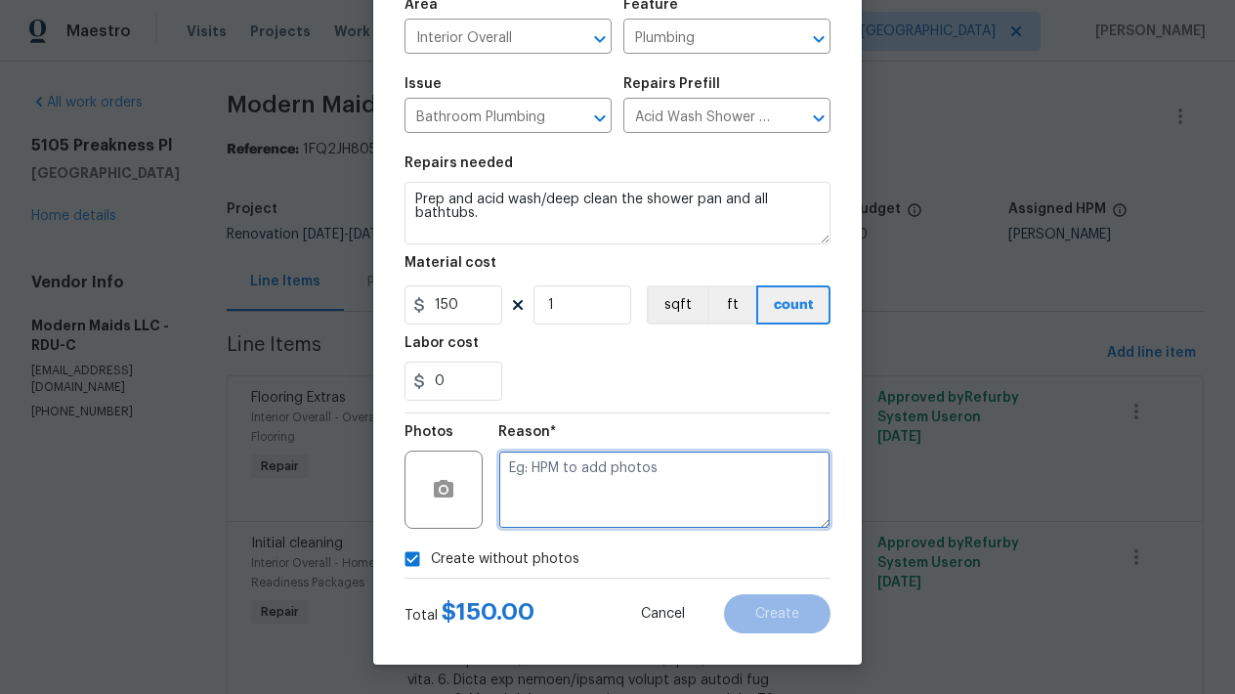
click at [603, 474] on textarea at bounding box center [664, 489] width 332 height 78
type textarea "n"
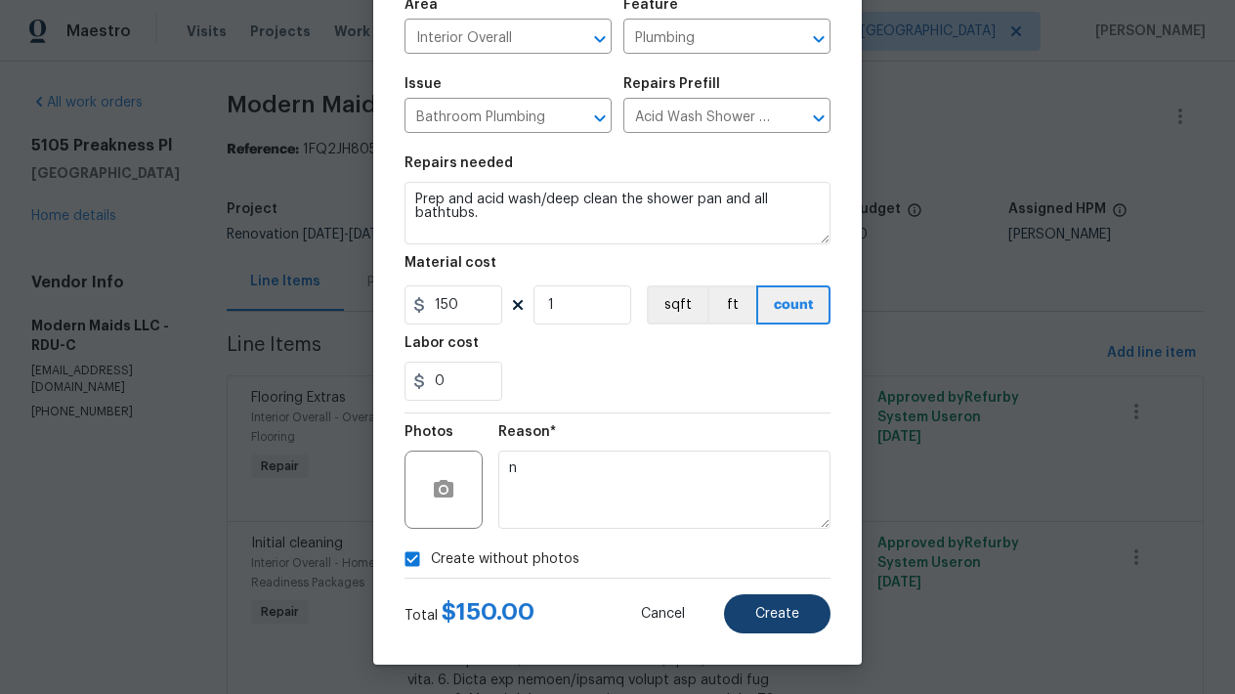
click at [787, 614] on span "Create" at bounding box center [777, 614] width 44 height 15
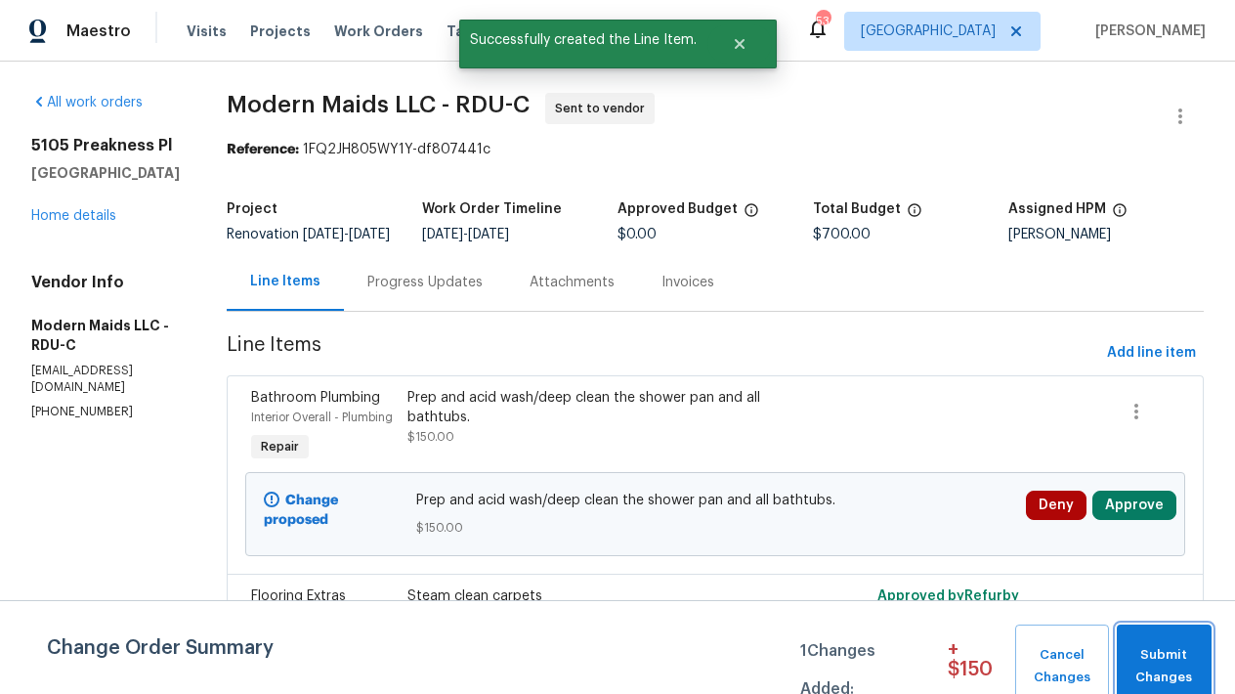
click at [1158, 662] on span "Submit Changes" at bounding box center [1163, 666] width 75 height 45
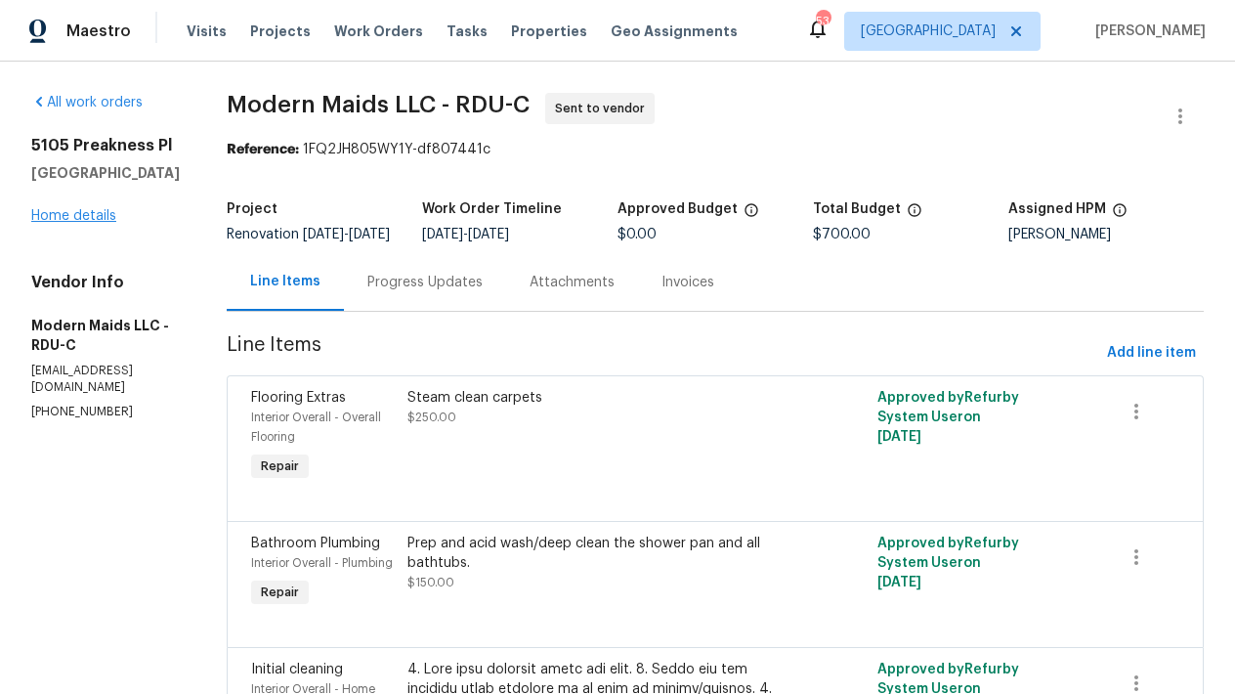
click at [104, 219] on link "Home details" at bounding box center [73, 216] width 85 height 14
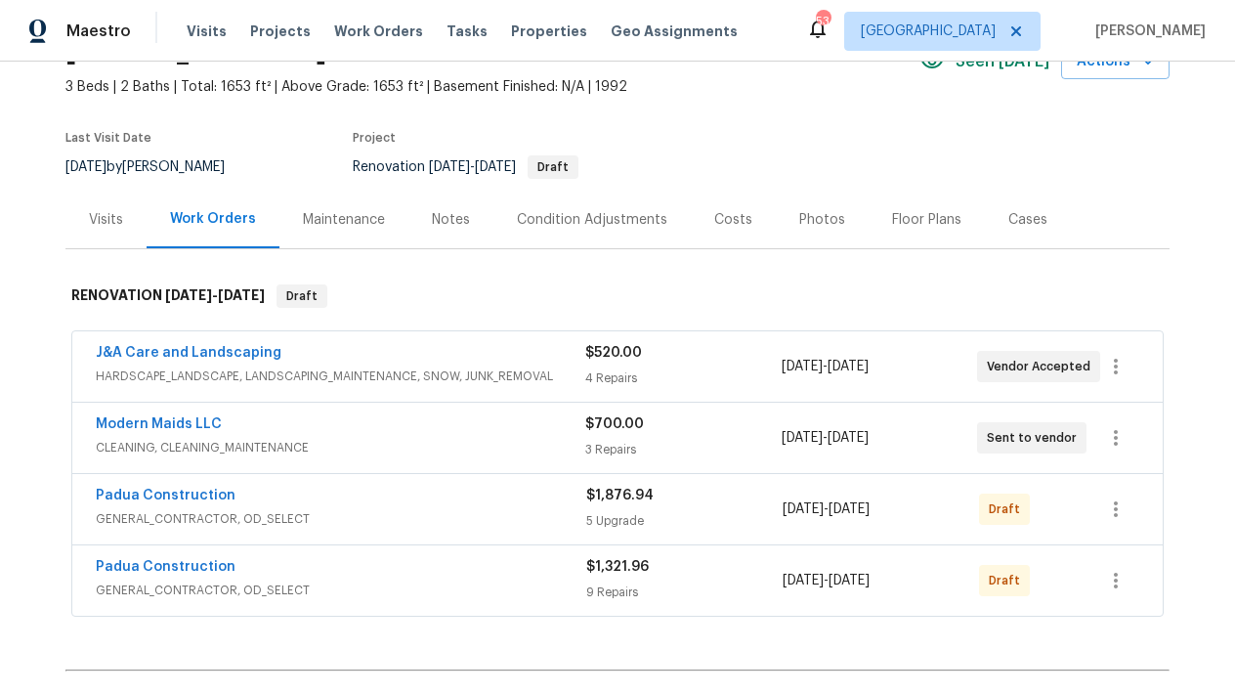
scroll to position [109, 0]
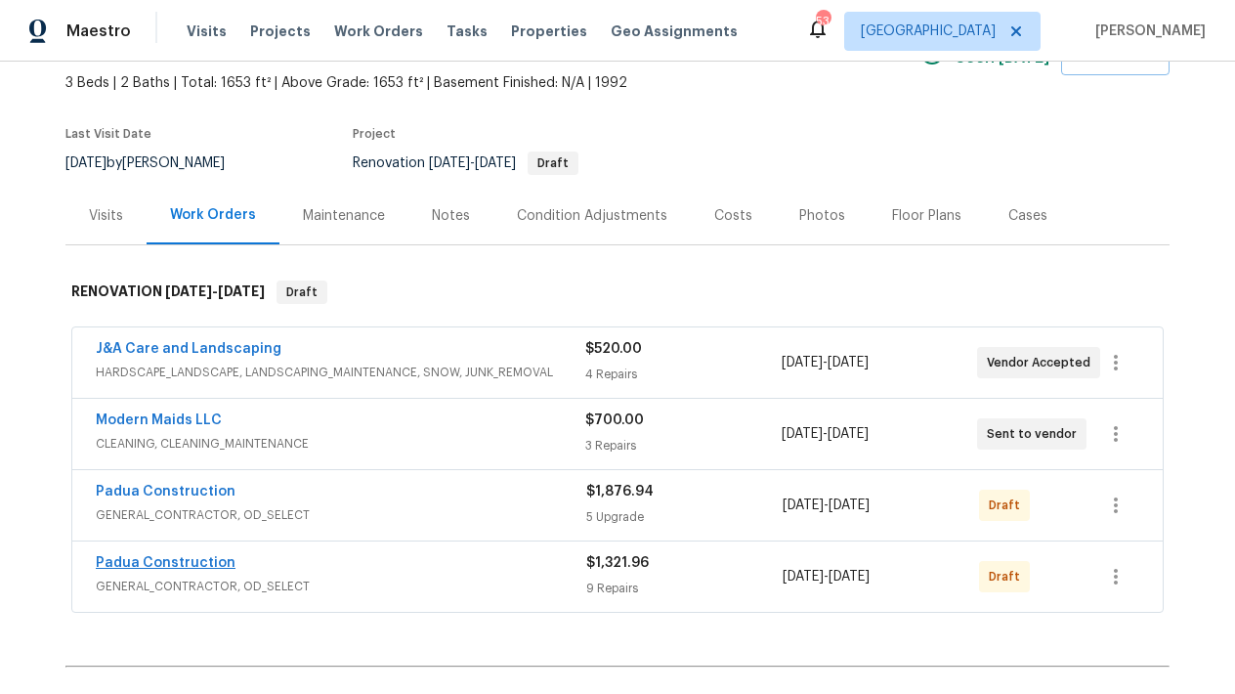
click at [185, 561] on link "Padua Construction" at bounding box center [166, 563] width 140 height 14
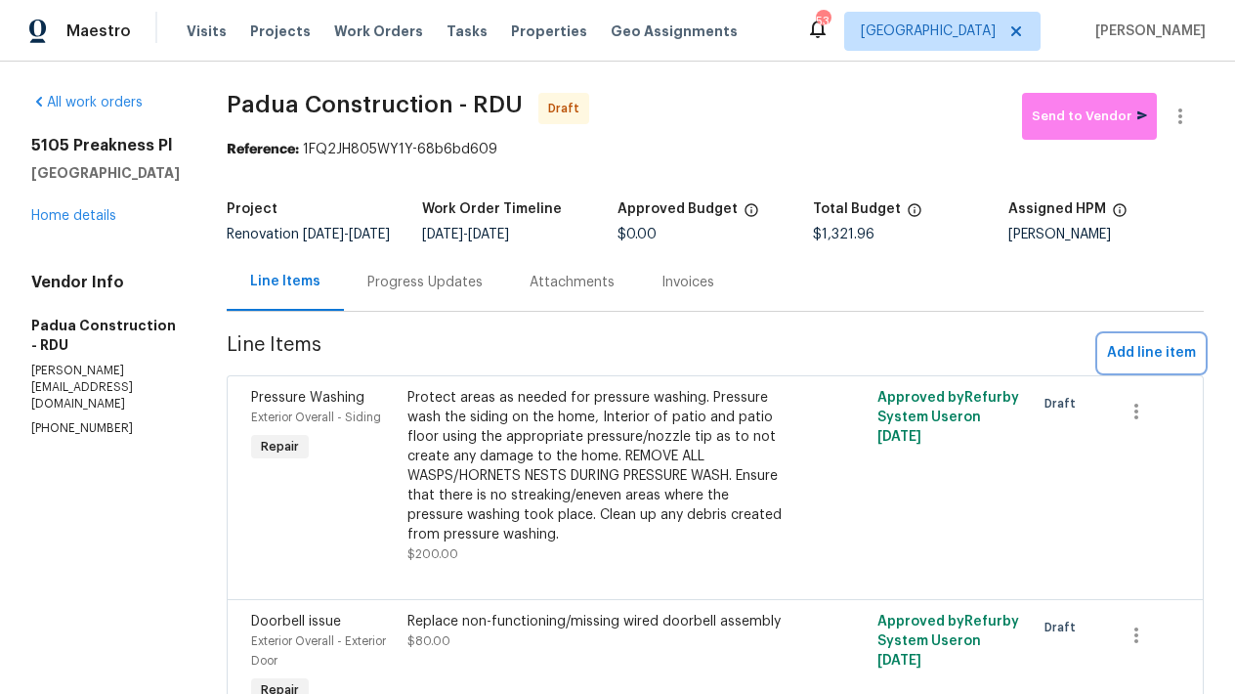
click at [1159, 364] on span "Add line item" at bounding box center [1151, 353] width 89 height 24
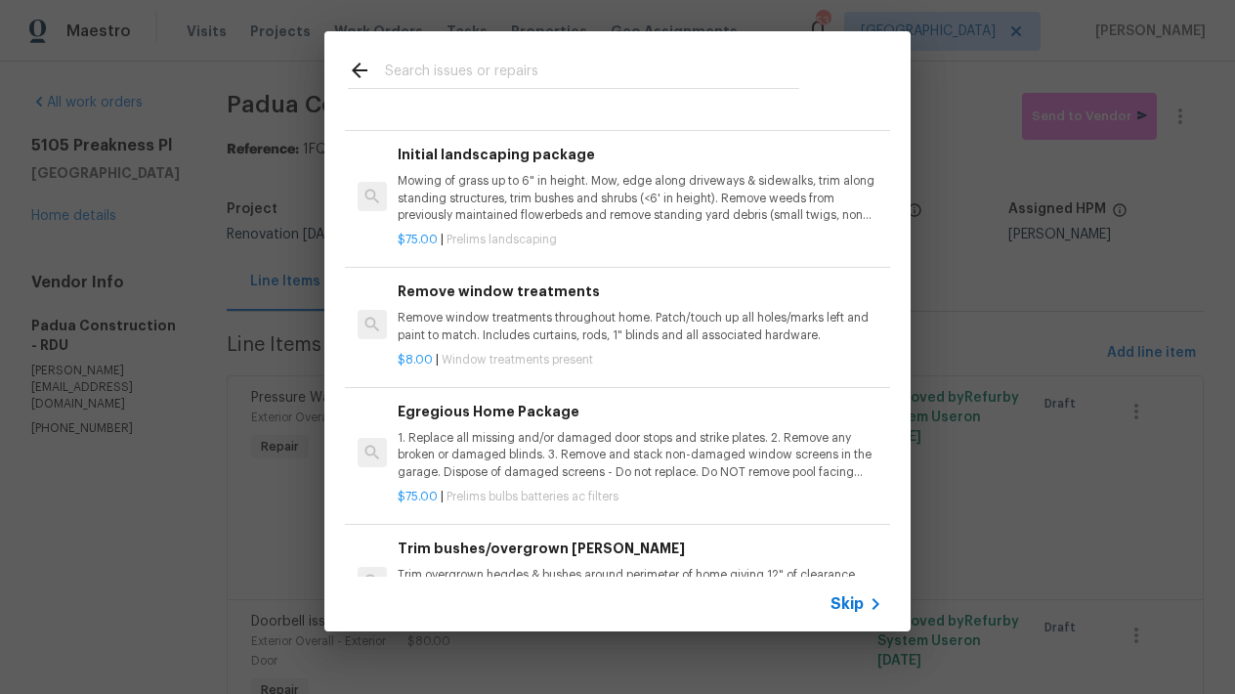
scroll to position [379, 0]
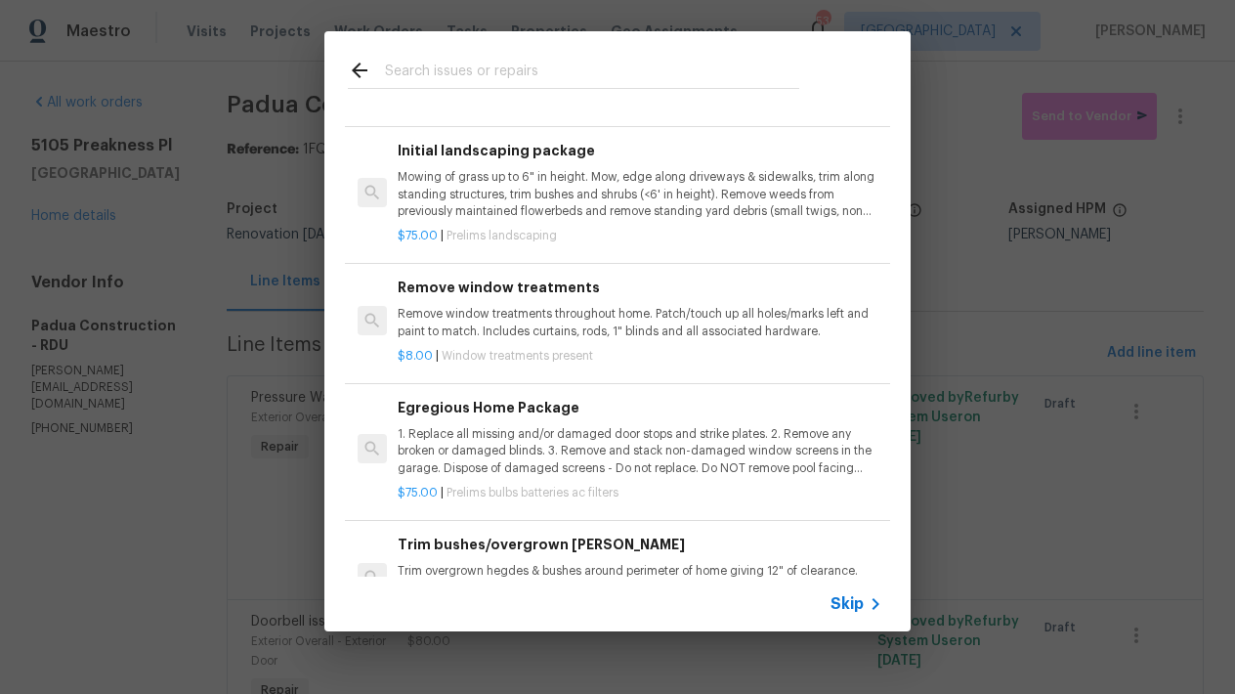
click at [488, 405] on h6 "Egregious Home Package" at bounding box center [640, 407] width 485 height 21
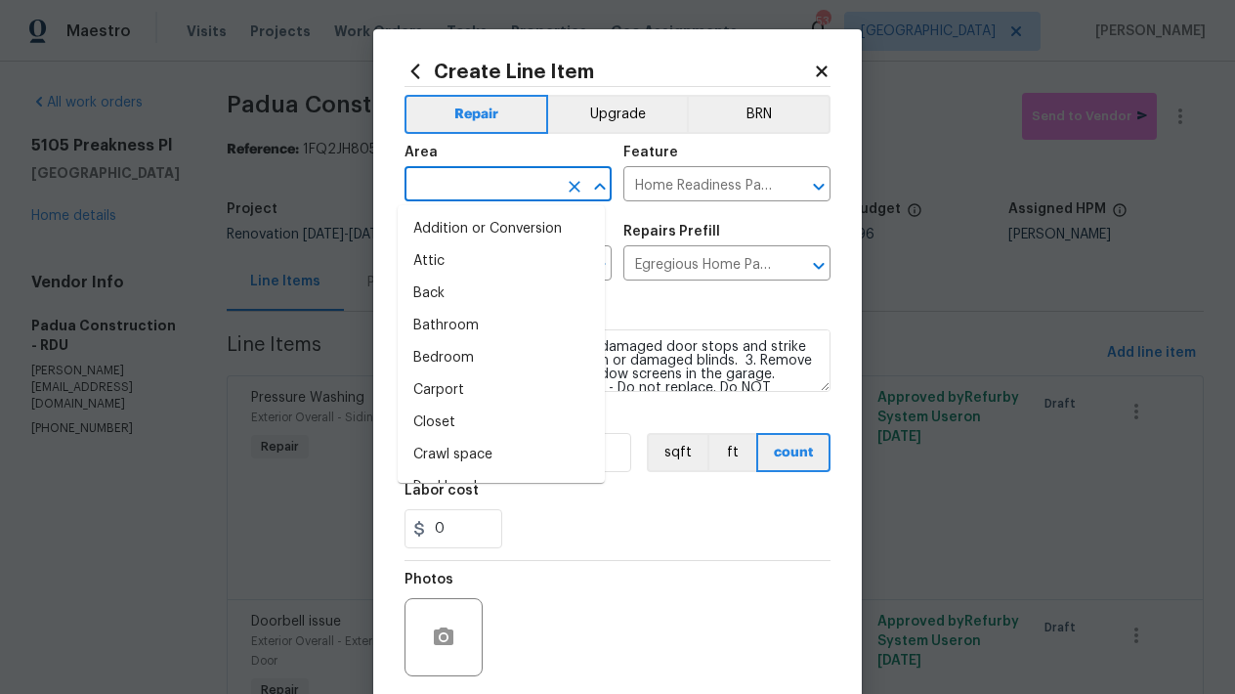
click at [483, 191] on input "text" at bounding box center [480, 186] width 152 height 30
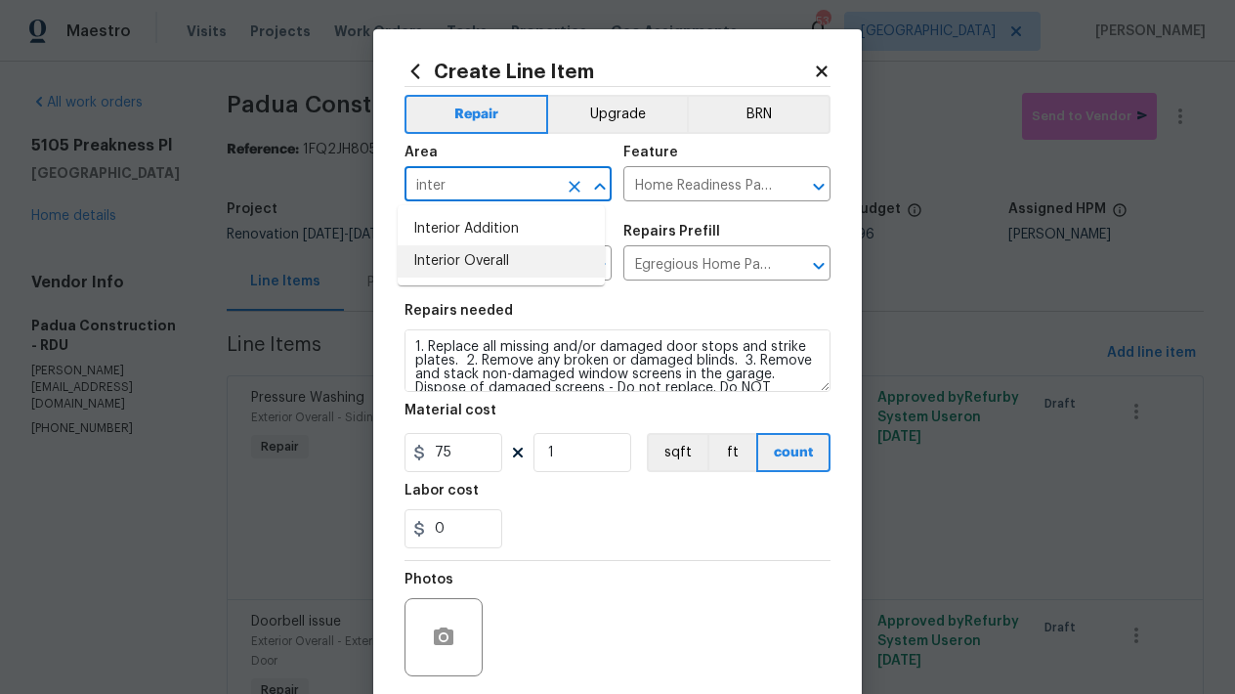
click at [475, 266] on li "Interior Overall" at bounding box center [501, 261] width 207 height 32
type input "Interior Overall"
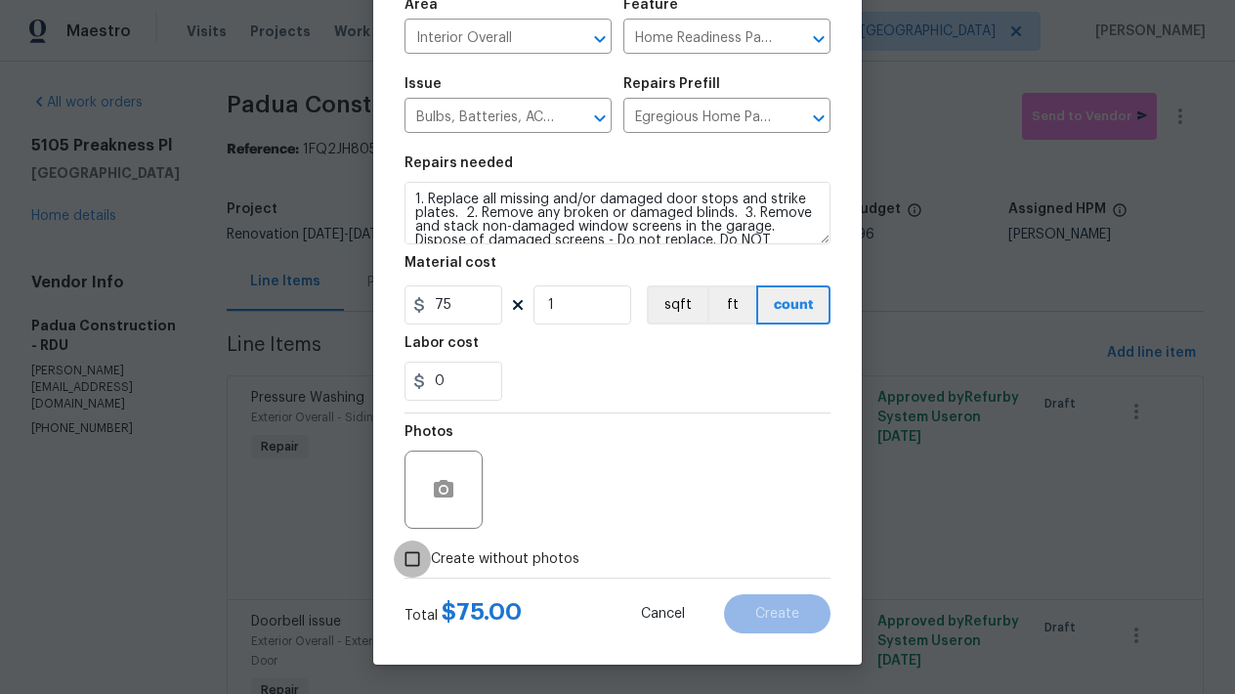
click at [412, 556] on input "Create without photos" at bounding box center [412, 558] width 37 height 37
checkbox input "true"
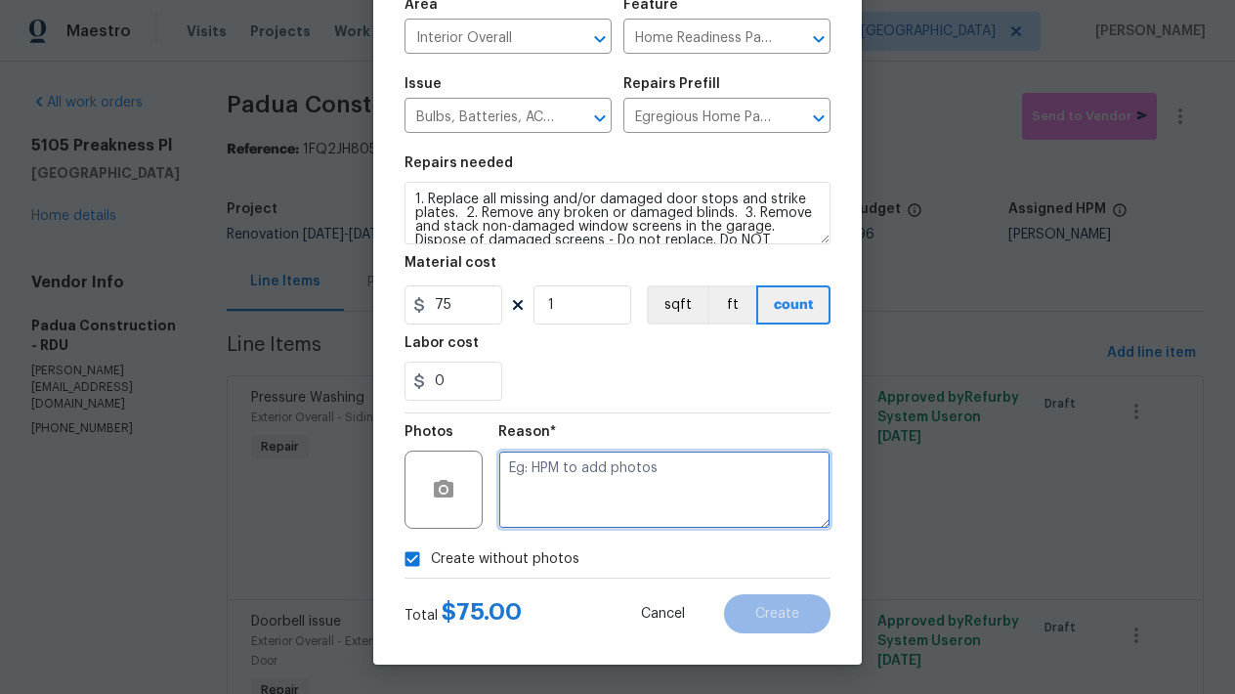
click at [559, 485] on textarea at bounding box center [664, 489] width 332 height 78
type textarea "n"
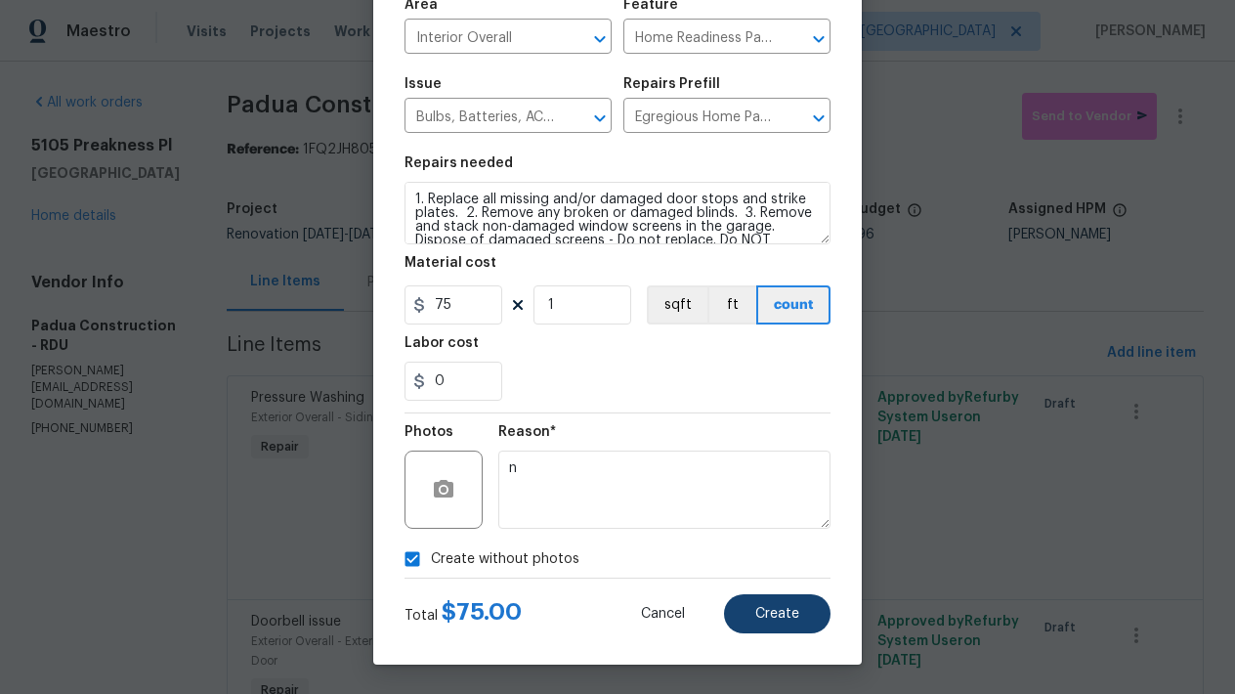
click at [755, 612] on span "Create" at bounding box center [777, 614] width 44 height 15
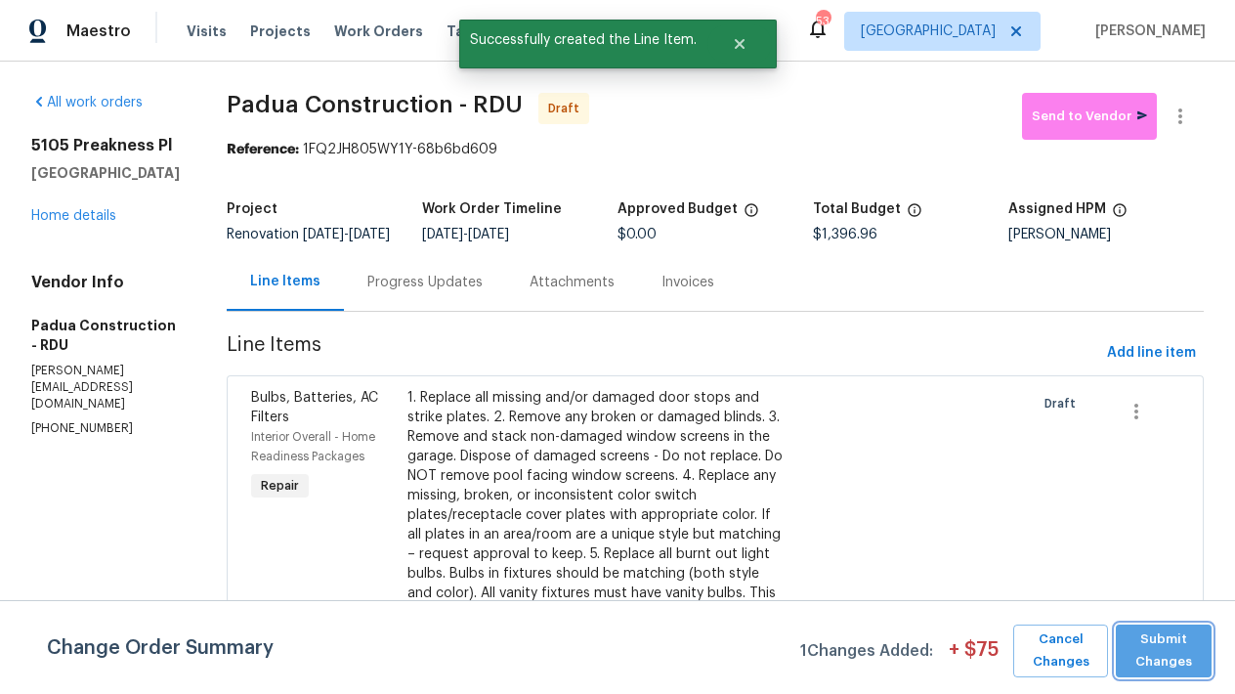
click at [1172, 657] on span "Submit Changes" at bounding box center [1163, 650] width 76 height 45
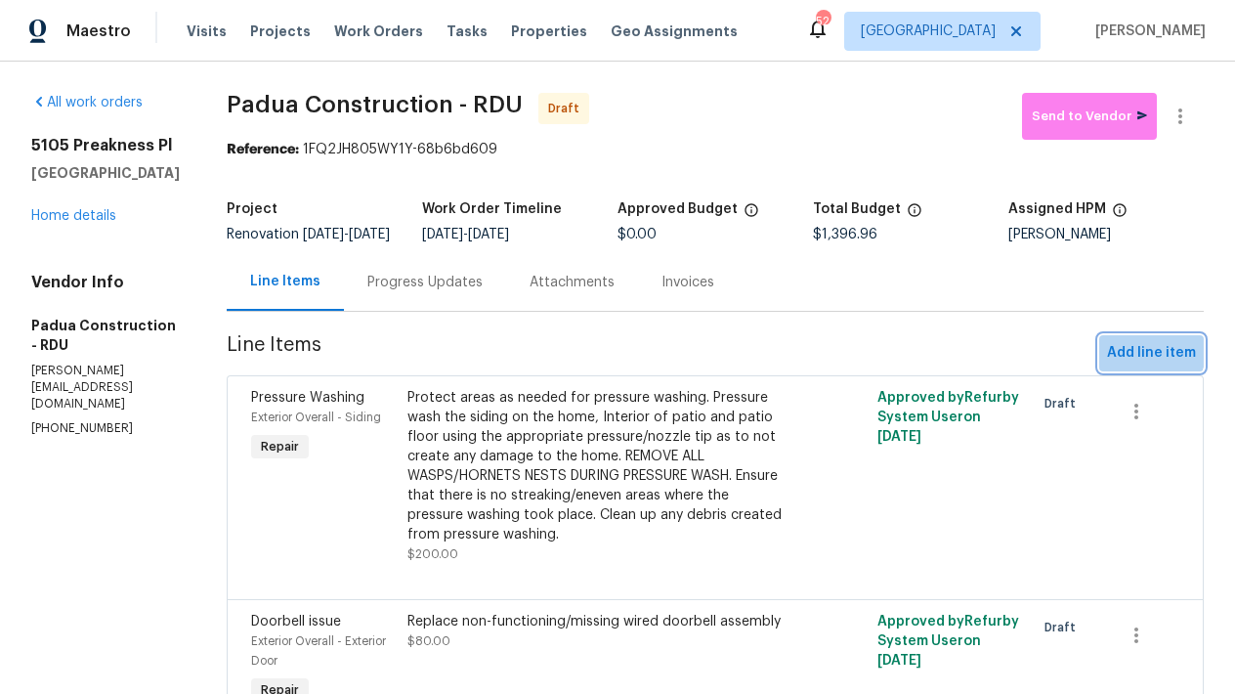
click at [1131, 365] on span "Add line item" at bounding box center [1151, 353] width 89 height 24
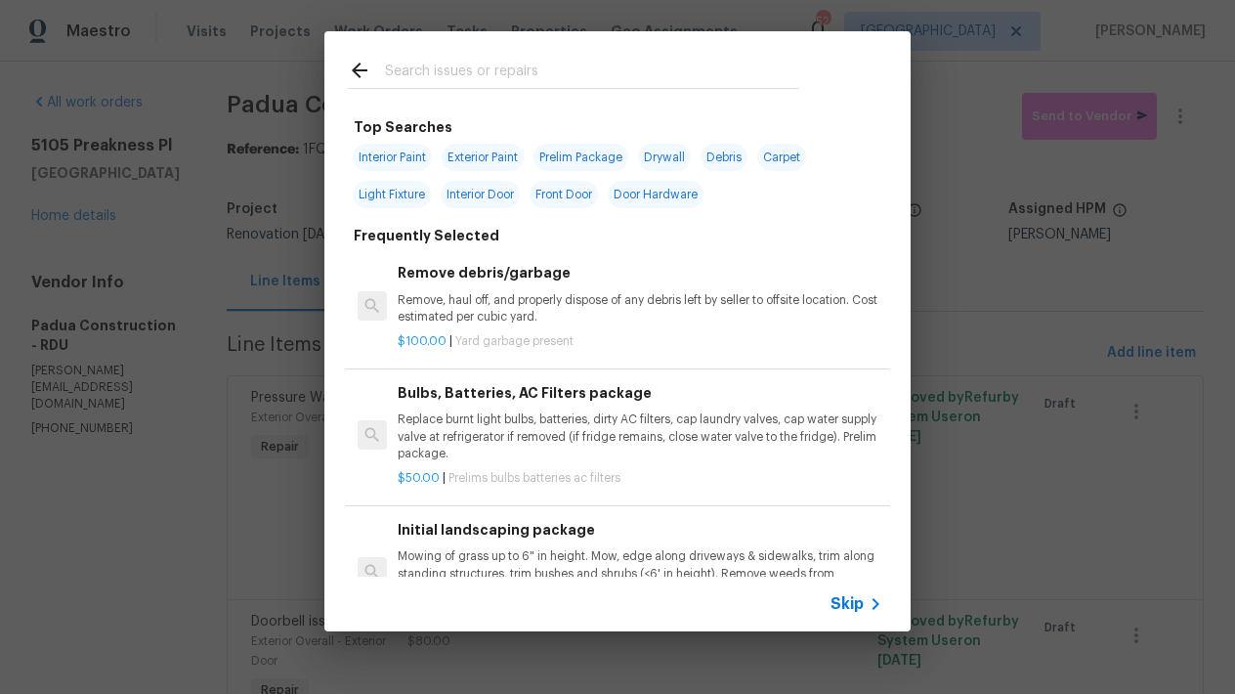
click at [406, 69] on input "text" at bounding box center [592, 73] width 414 height 29
click at [416, 69] on input "text" at bounding box center [592, 73] width 414 height 29
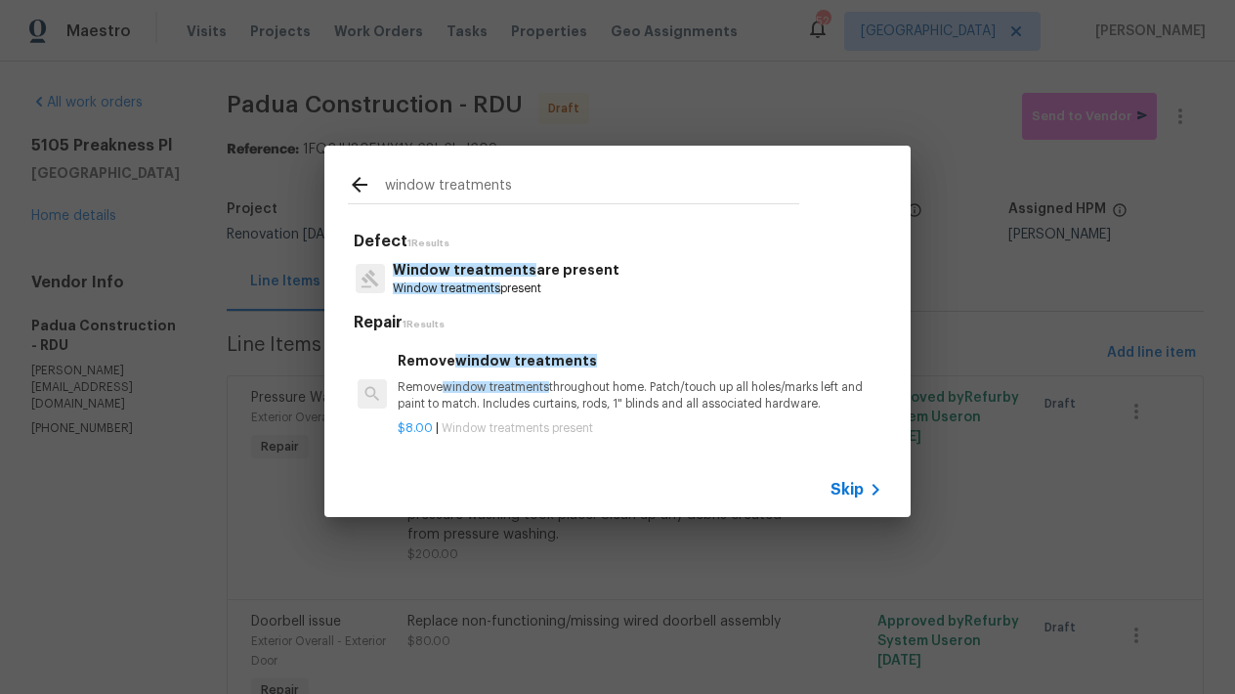
type input "window treatments"
click at [499, 388] on p "Remove window treatments throughout home. Patch/touch up all holes/marks left a…" at bounding box center [640, 395] width 485 height 33
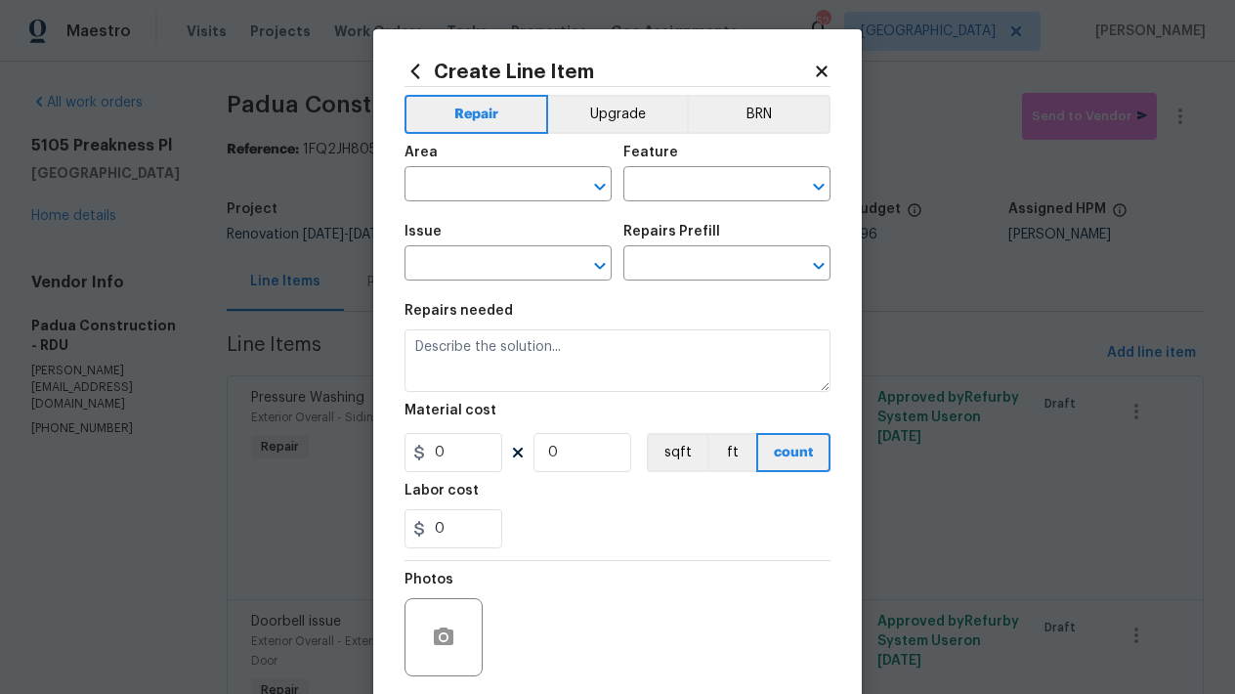
type input "Window treatments are present"
type input "Remove window treatments $8.00"
type textarea "Remove window treatments throughout home. Patch/touch up all holes/marks left a…"
type input "8"
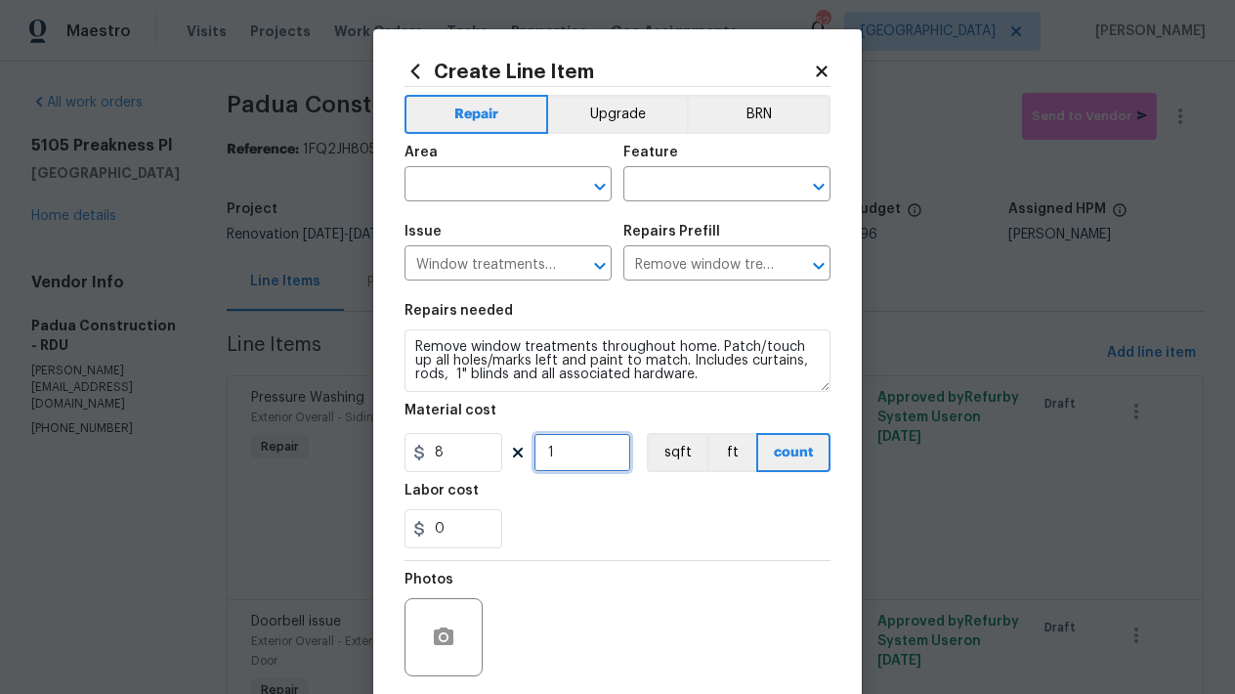
click at [578, 455] on input "1" at bounding box center [582, 452] width 98 height 39
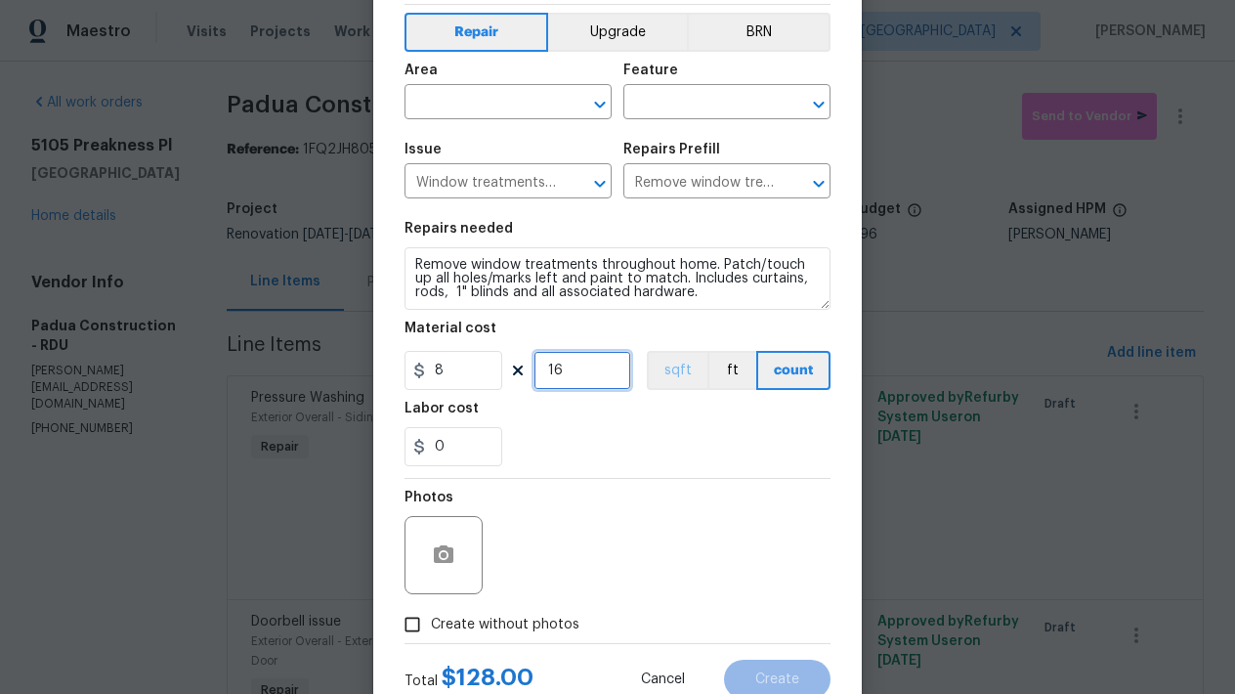
scroll to position [0, 0]
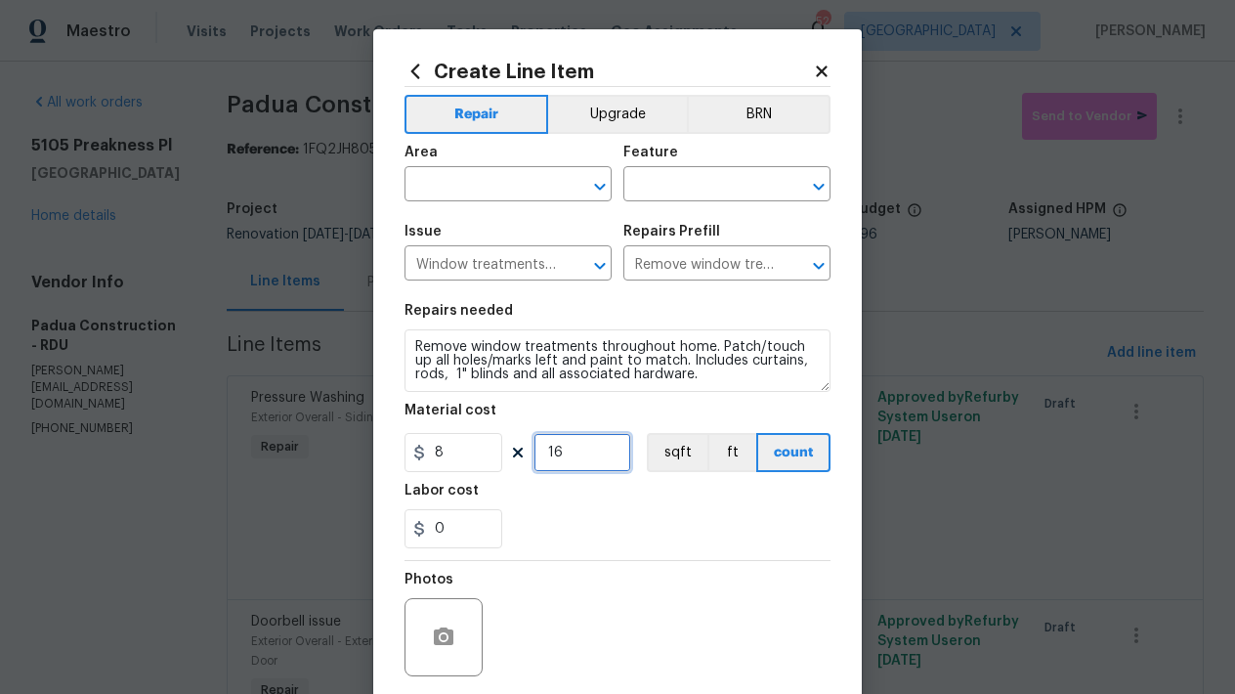
drag, startPoint x: 548, startPoint y: 450, endPoint x: 466, endPoint y: 440, distance: 82.8
click at [465, 441] on div "8 16 sqft ft count" at bounding box center [617, 452] width 426 height 39
type input "16"
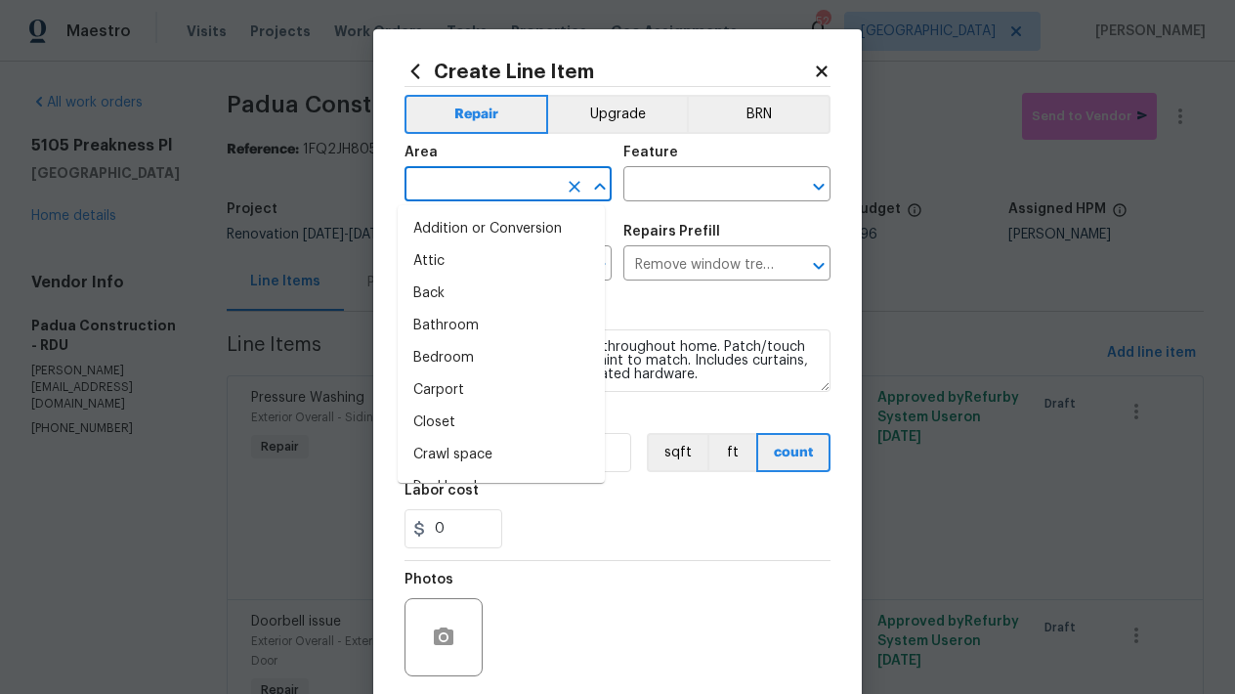
click at [443, 193] on input "text" at bounding box center [480, 186] width 152 height 30
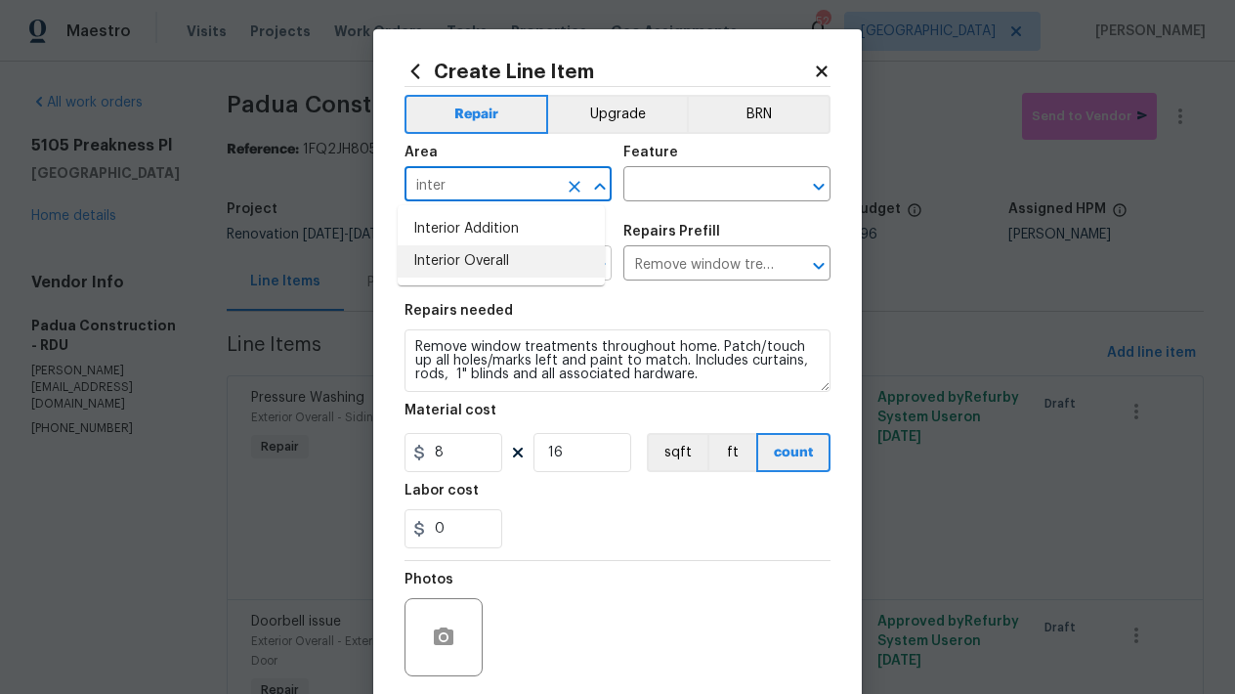
click at [421, 270] on li "Interior Overall" at bounding box center [501, 261] width 207 height 32
type input "Interior Overall"
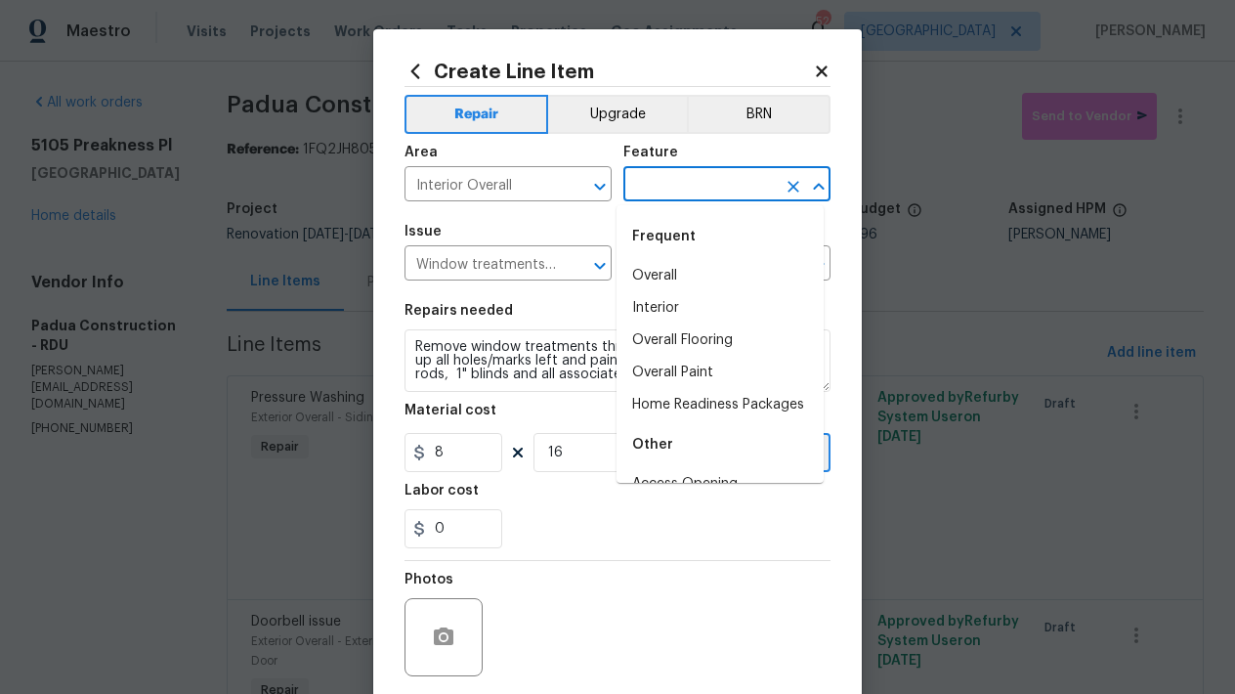
click at [686, 174] on input "text" at bounding box center [699, 186] width 152 height 30
click at [637, 275] on li "Overall" at bounding box center [719, 276] width 207 height 32
type input "Overall"
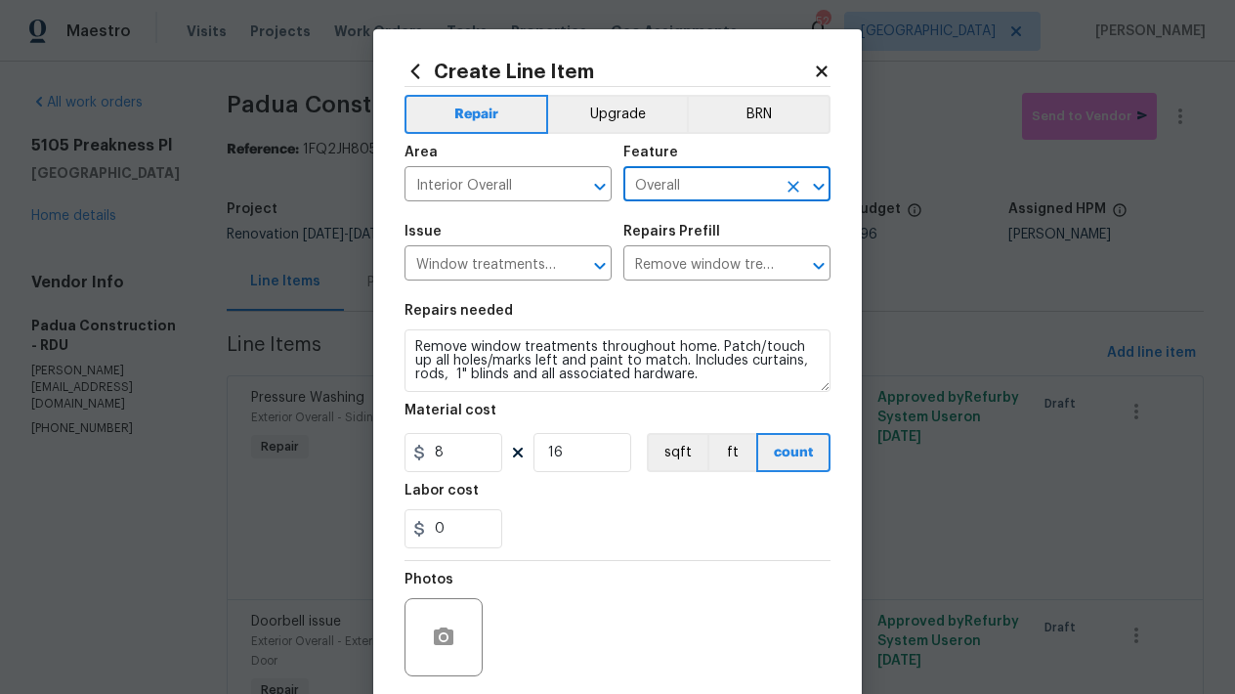
scroll to position [148, 0]
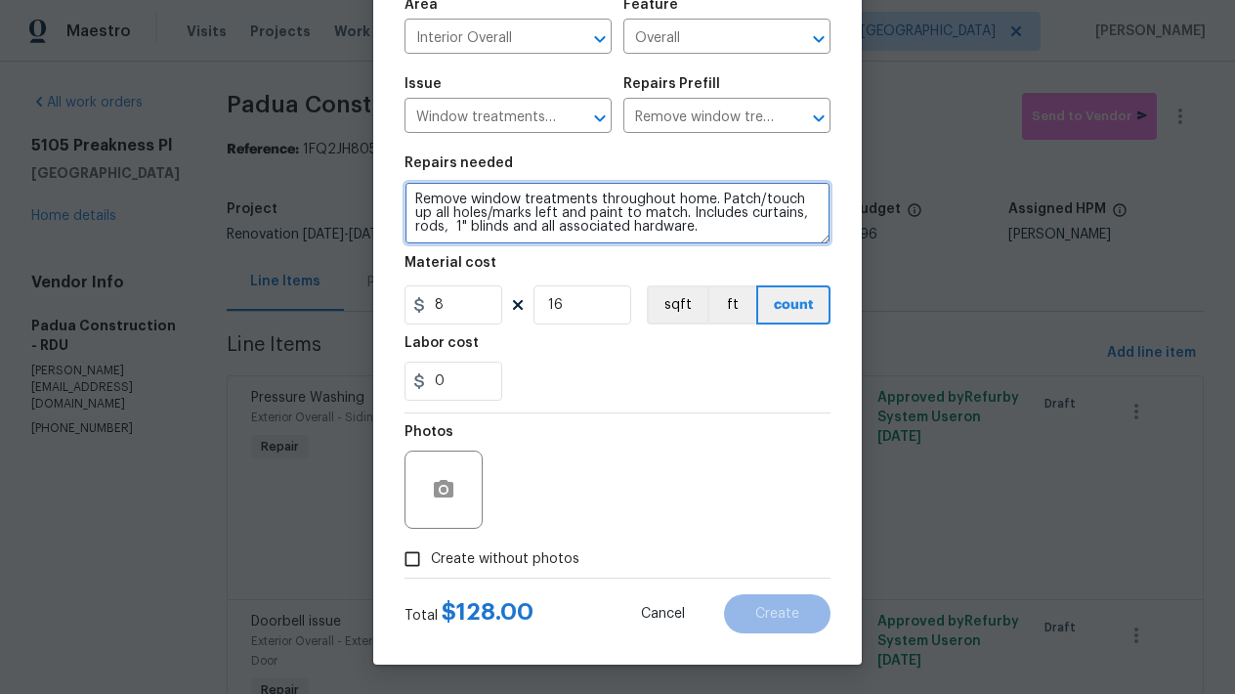
drag, startPoint x: 419, startPoint y: 223, endPoint x: 368, endPoint y: 213, distance: 51.7
click at [373, 213] on div "Create Line Item Repair Upgrade BRN Area Interior Overall ​ Feature Overall ​ I…" at bounding box center [617, 273] width 488 height 782
click at [528, 241] on textarea "Remove window treatments throughout home. Patch/touch up all holes/marks left a…" at bounding box center [617, 213] width 426 height 63
drag, startPoint x: 413, startPoint y: 228, endPoint x: 392, endPoint y: 224, distance: 21.8
click at [392, 224] on div "Create Line Item Repair Upgrade BRN Area Interior Overall ​ Feature Overall ​ I…" at bounding box center [617, 273] width 488 height 782
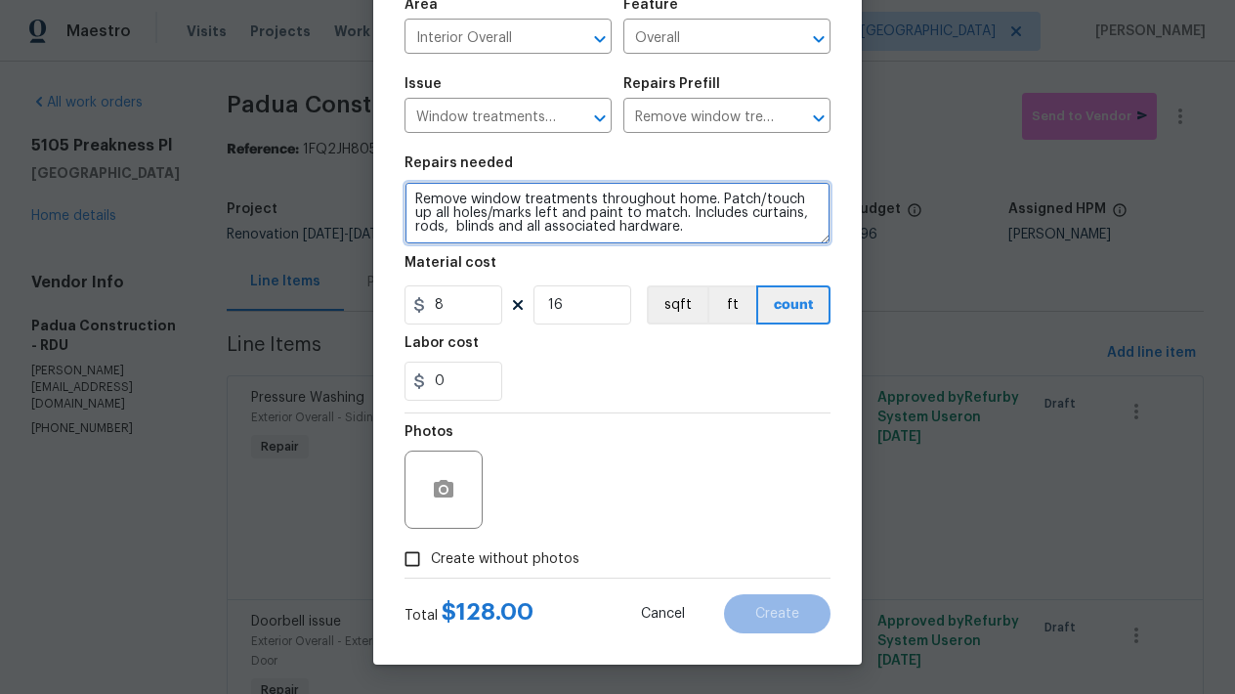
type textarea "Remove window treatments throughout home. Patch/touch up all holes/marks left a…"
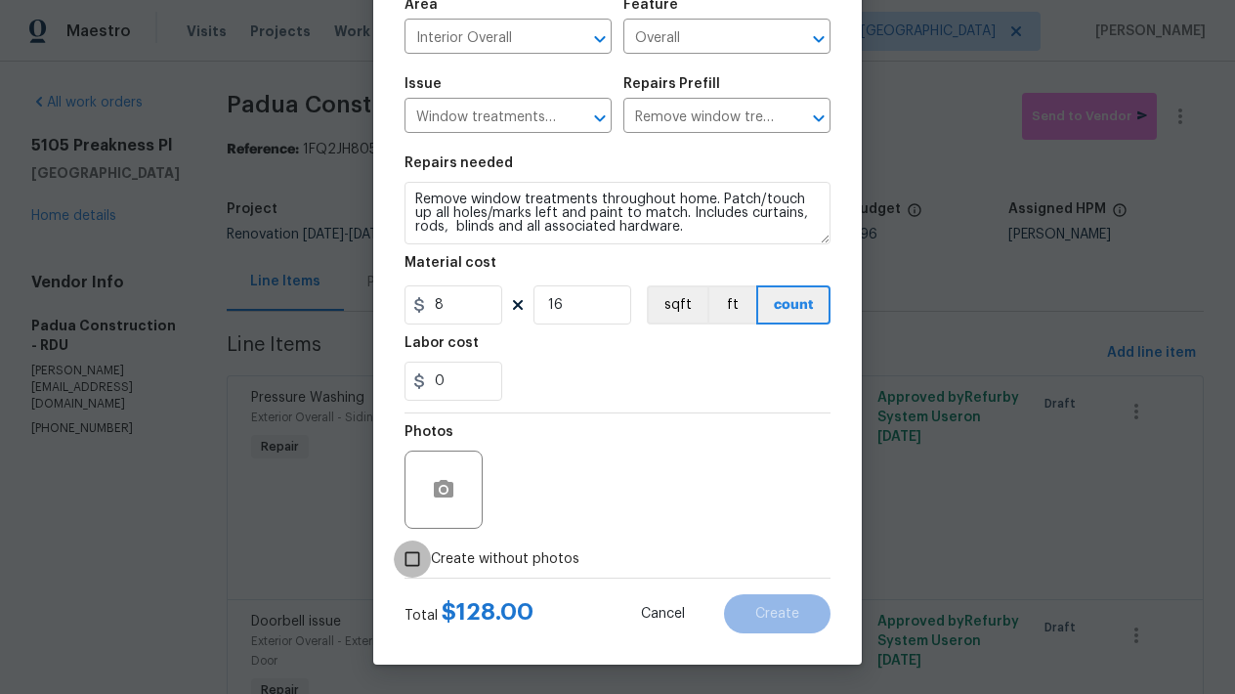
click at [401, 557] on input "Create without photos" at bounding box center [412, 558] width 37 height 37
checkbox input "true"
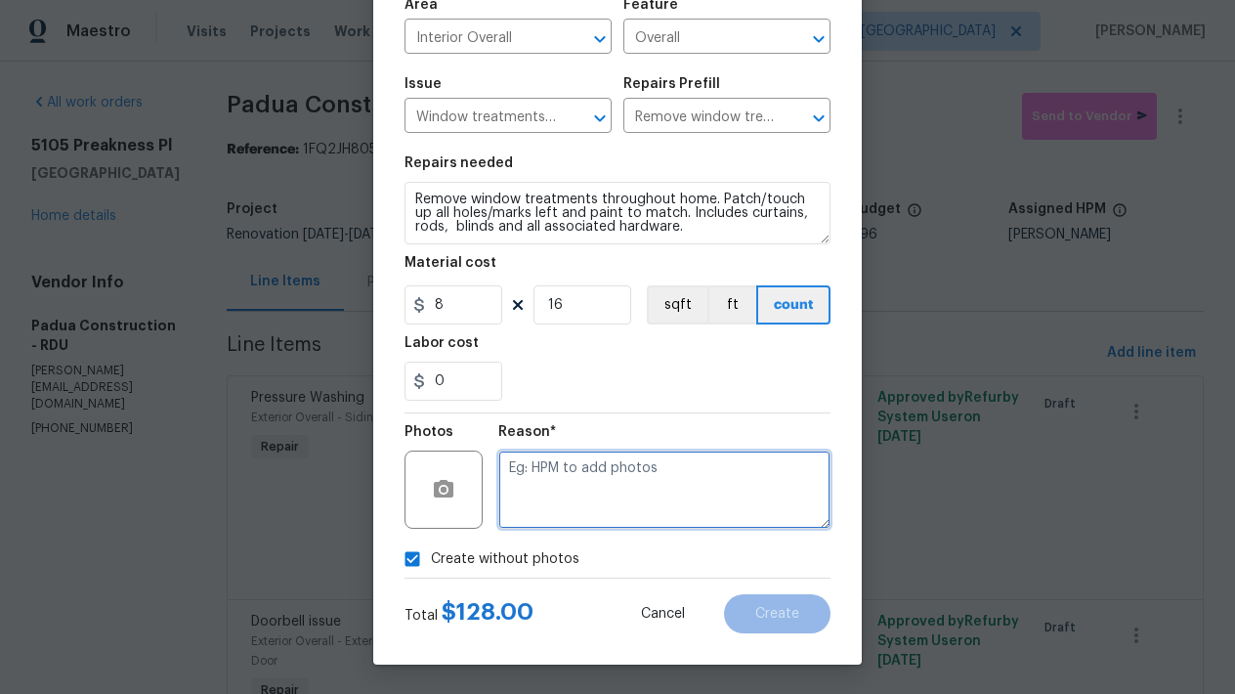
click at [603, 469] on textarea at bounding box center [664, 489] width 332 height 78
type textarea "n"
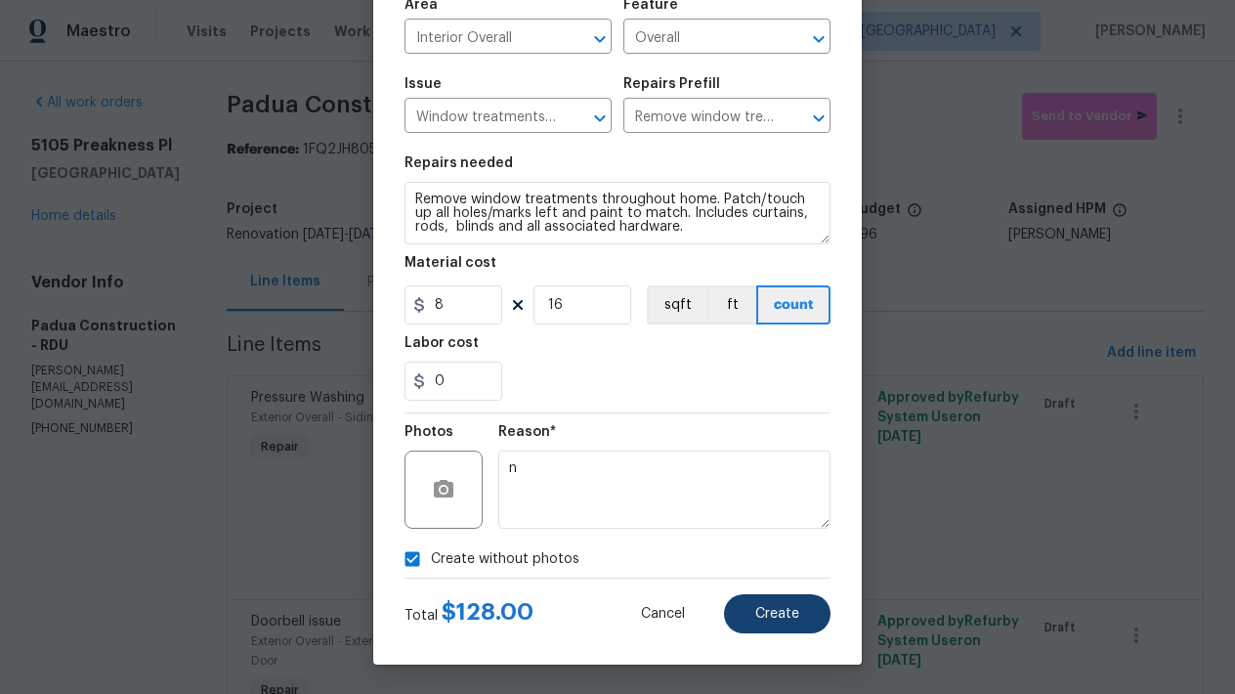
click at [792, 625] on button "Create" at bounding box center [777, 613] width 106 height 39
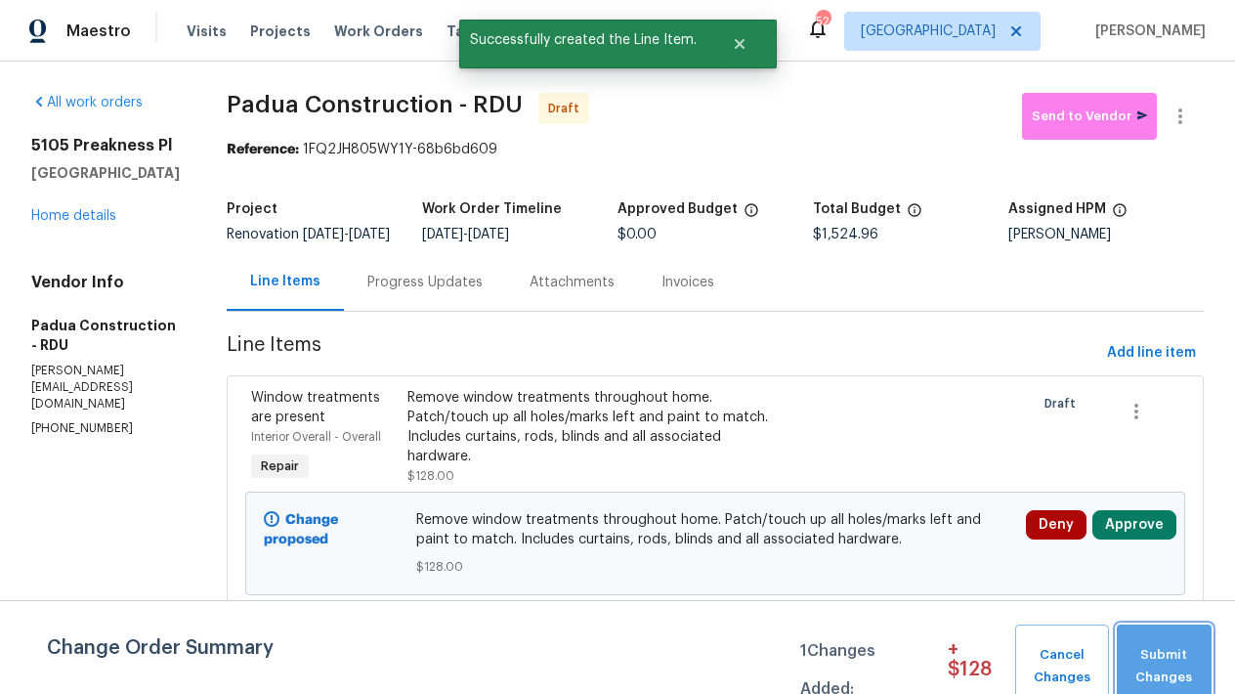
click at [1133, 669] on span "Submit Changes" at bounding box center [1163, 666] width 75 height 45
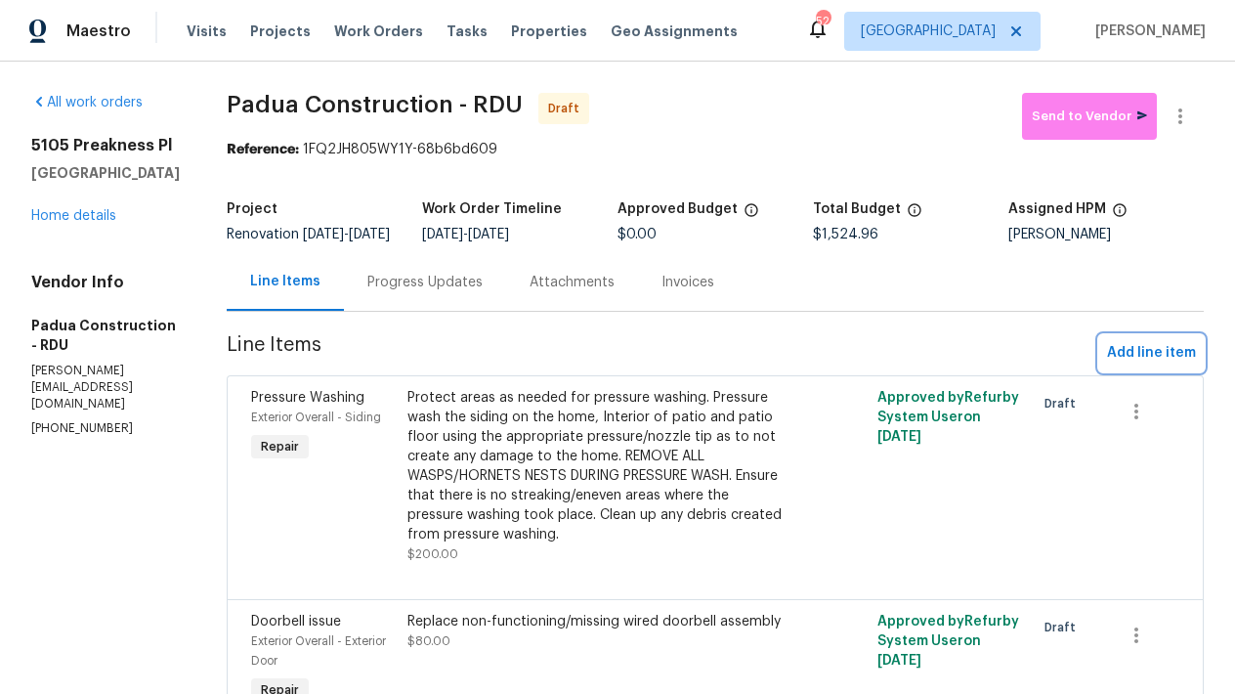
click at [1116, 363] on span "Add line item" at bounding box center [1151, 353] width 89 height 24
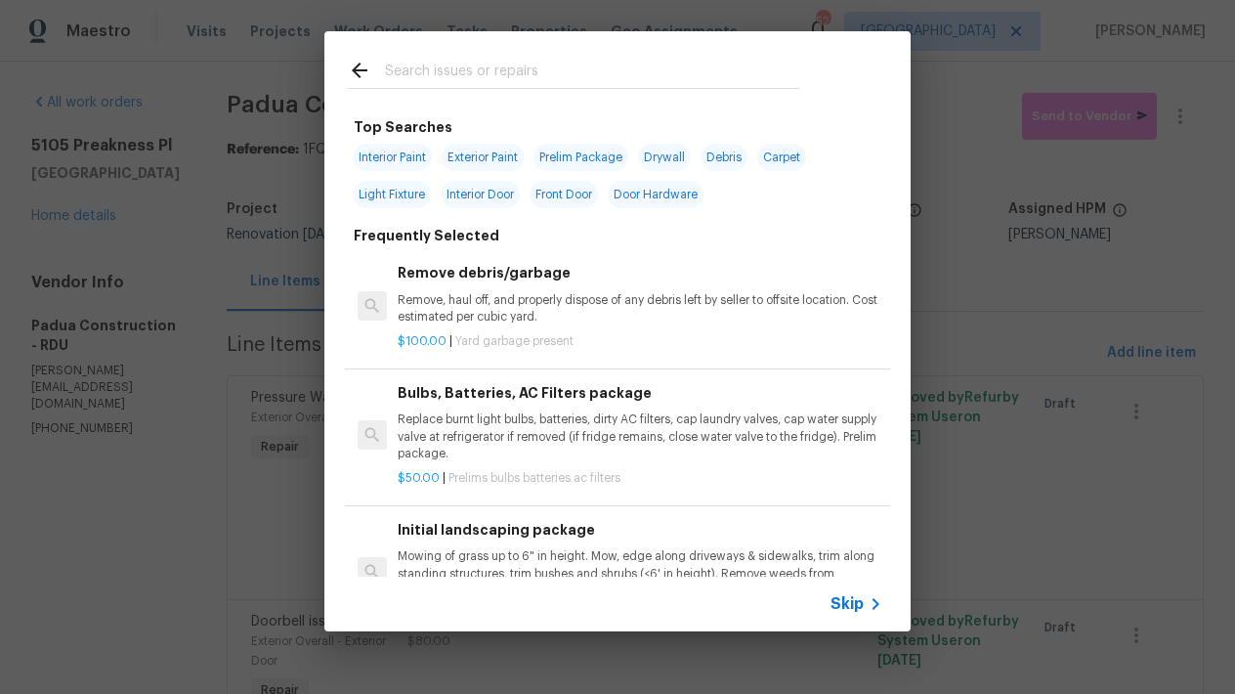
click at [451, 69] on input "text" at bounding box center [592, 73] width 414 height 29
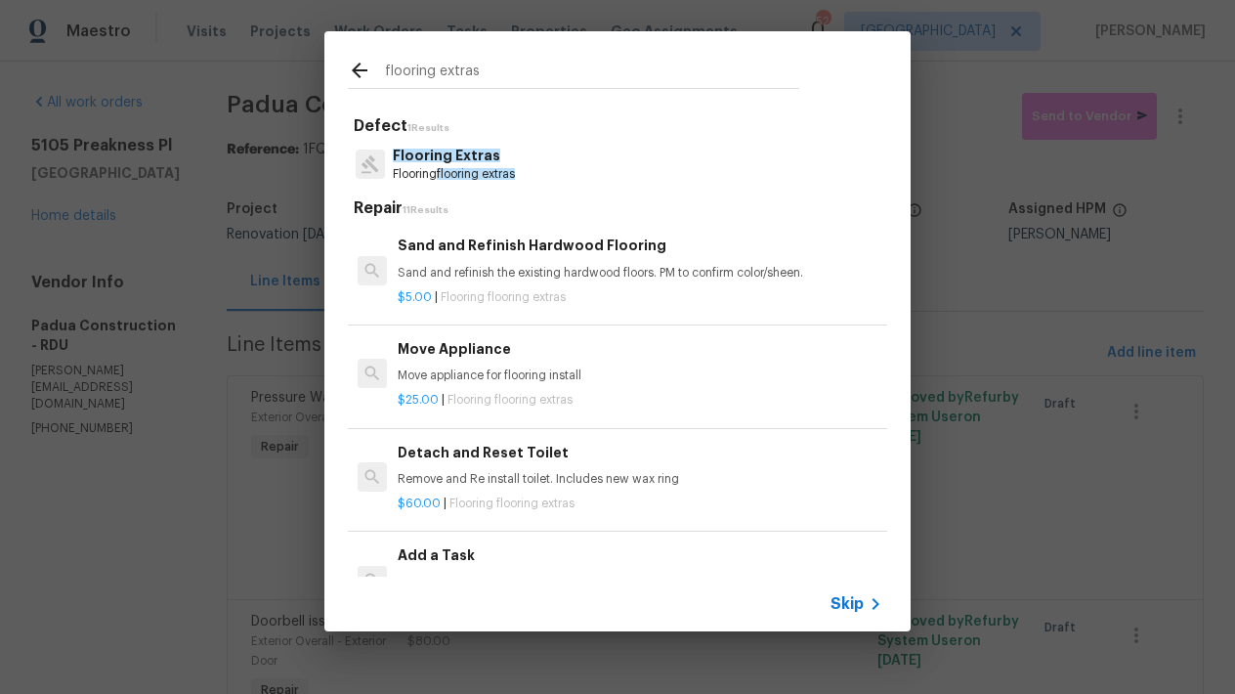
type input "flooring extras"
click at [445, 558] on h6 "Add a Task" at bounding box center [640, 554] width 485 height 21
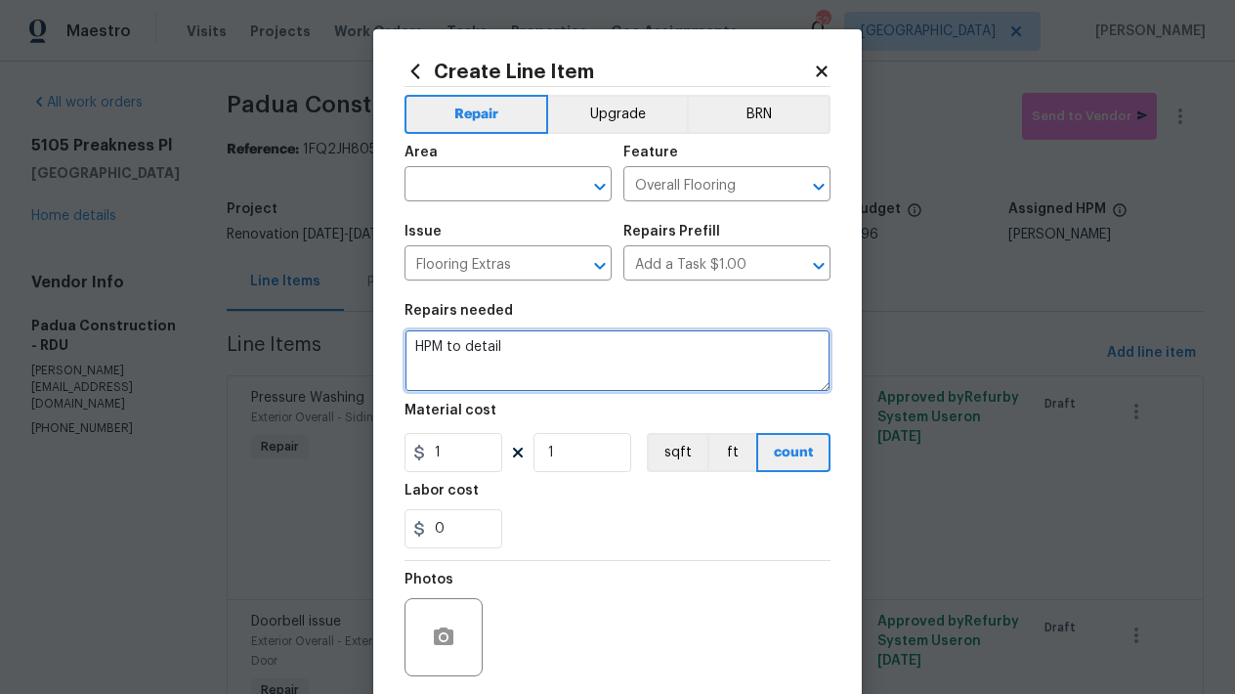
drag, startPoint x: 362, startPoint y: 317, endPoint x: 219, endPoint y: 269, distance: 151.7
click at [217, 270] on div "Create Line Item Repair Upgrade BRN Area ​ Feature Overall Flooring ​ Issue Flo…" at bounding box center [617, 347] width 1235 height 694
drag, startPoint x: 770, startPoint y: 345, endPoint x: 675, endPoint y: 379, distance: 100.7
click at [822, 350] on textarea "Remove the carpeting/rugs in the garage. Dispose off at an offsite location." at bounding box center [617, 360] width 426 height 63
type textarea "Remove the carpeting/rugs in the garage. Dispose off at the proper offsite loca…"
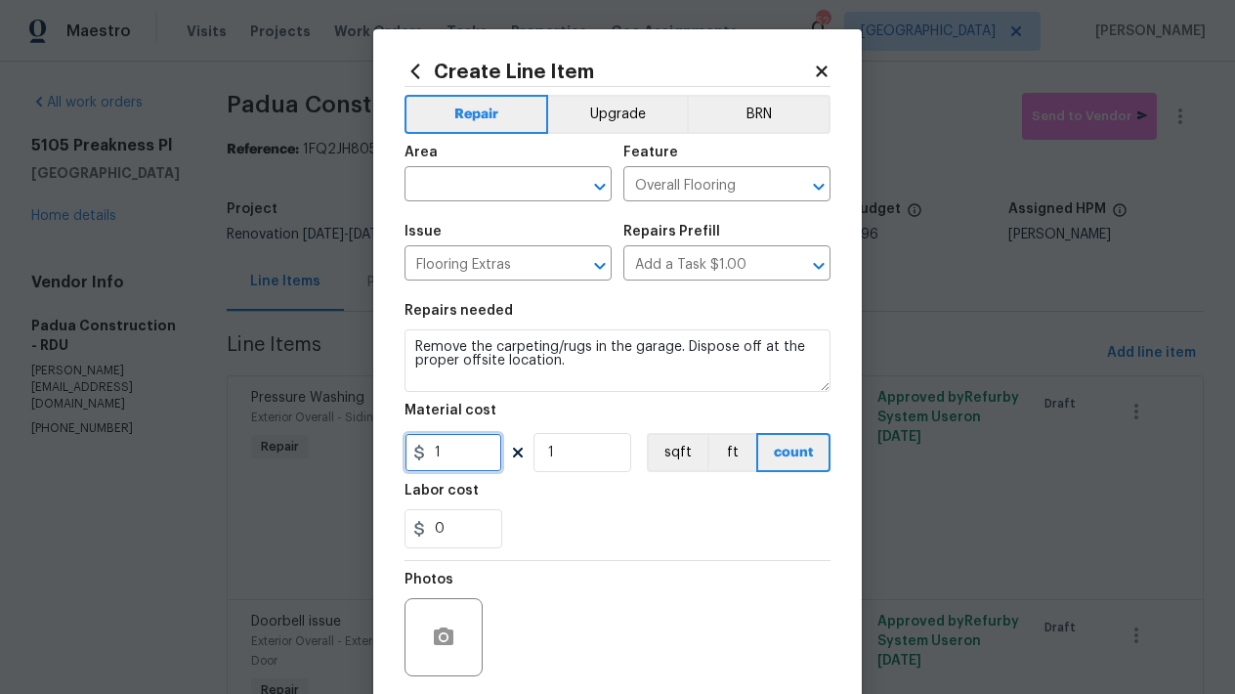
click at [443, 452] on input "1" at bounding box center [453, 452] width 98 height 39
type input "75"
click at [471, 187] on input "text" at bounding box center [480, 186] width 152 height 30
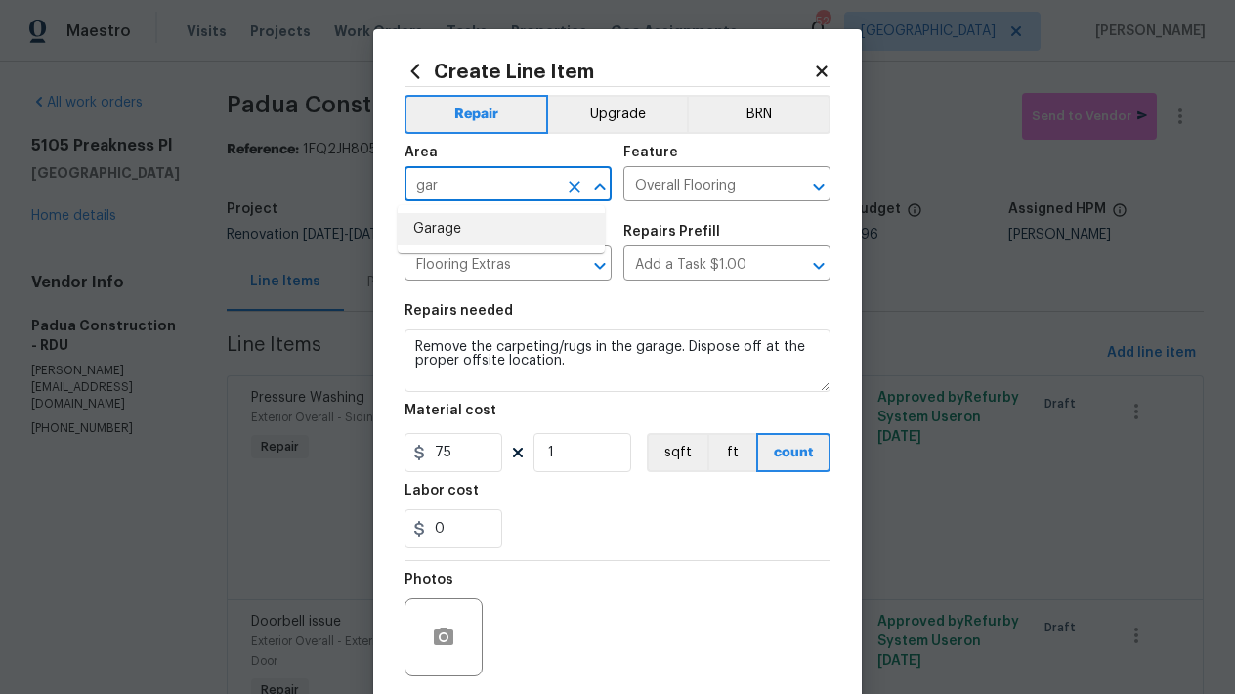
click at [449, 222] on li "Garage" at bounding box center [501, 229] width 207 height 32
type input "Garage"
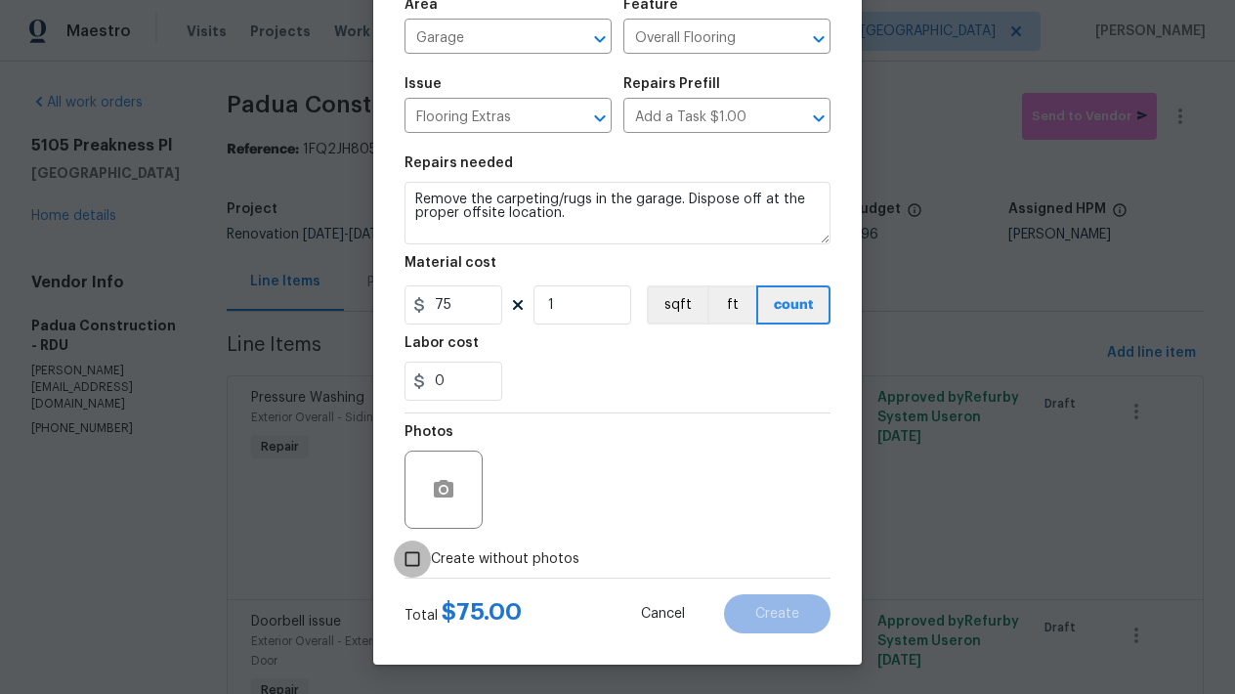
drag, startPoint x: 411, startPoint y: 565, endPoint x: 456, endPoint y: 541, distance: 50.7
click at [411, 565] on input "Create without photos" at bounding box center [412, 558] width 37 height 37
checkbox input "true"
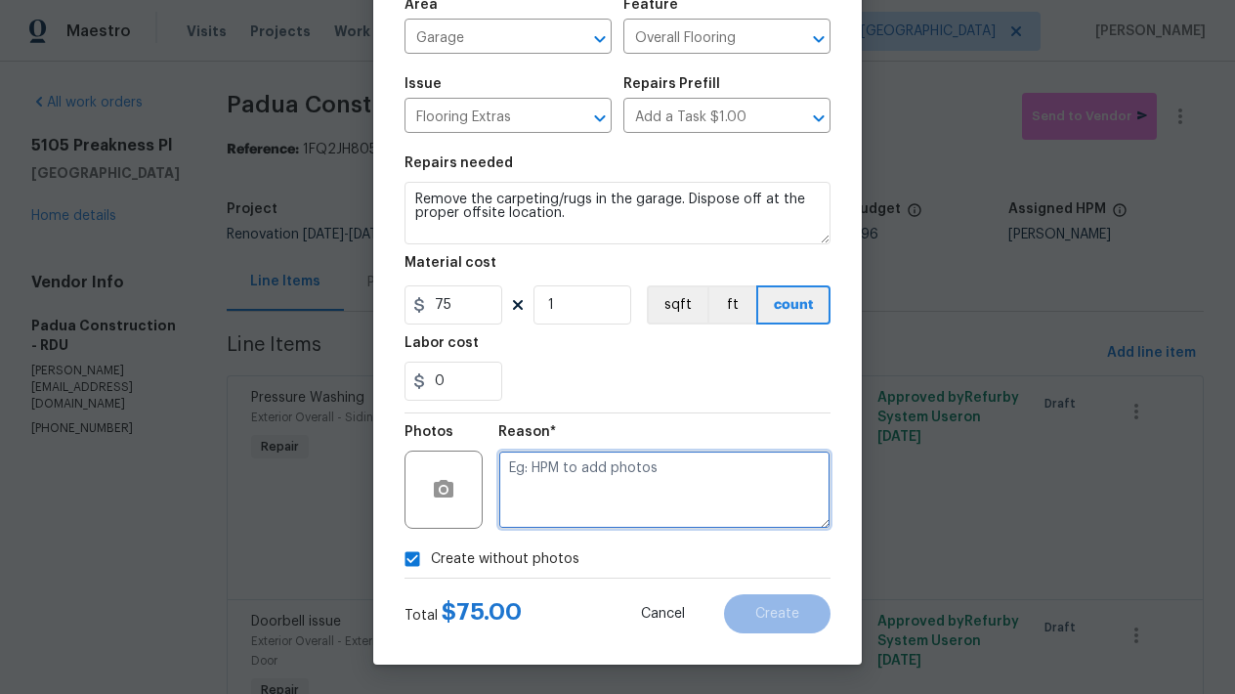
click at [579, 474] on textarea at bounding box center [664, 489] width 332 height 78
type textarea "n"
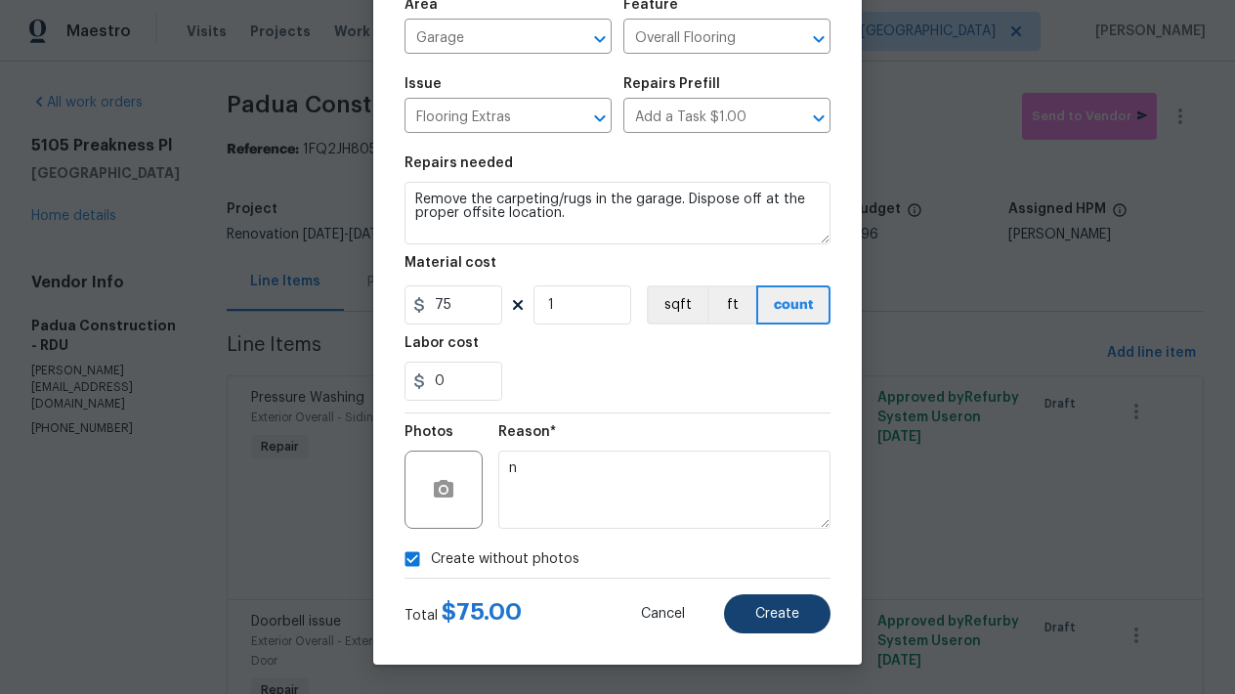
click at [796, 622] on button "Create" at bounding box center [777, 613] width 106 height 39
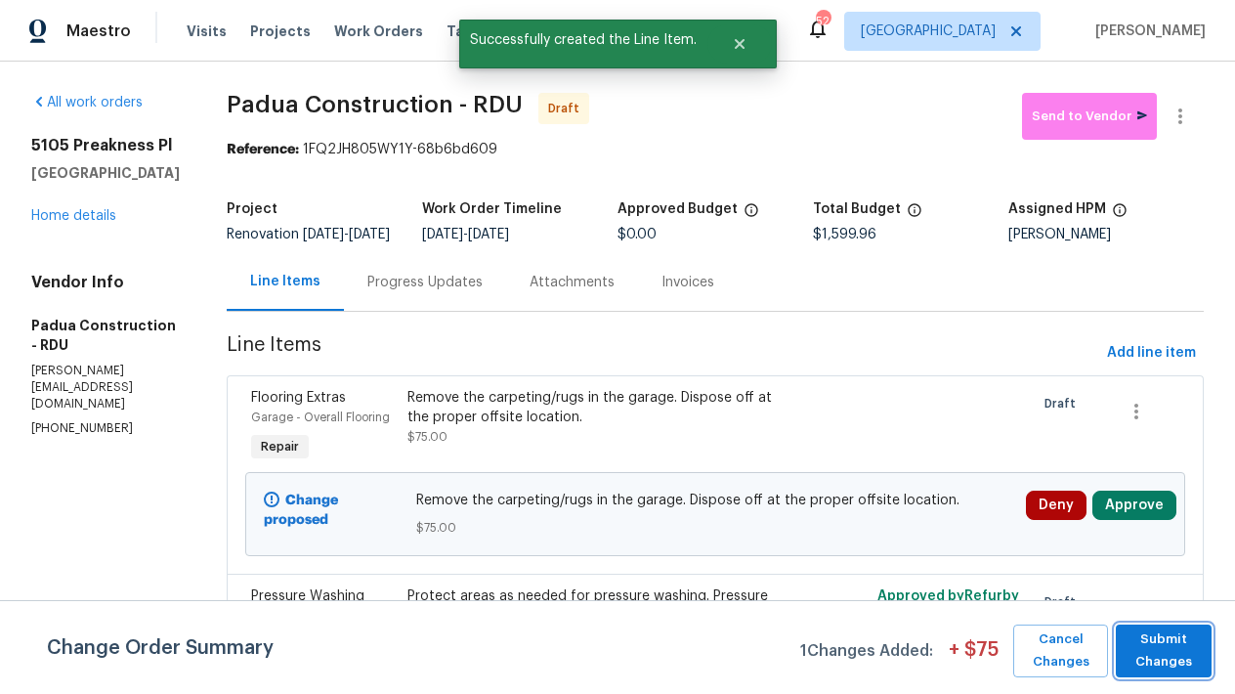
click at [1168, 648] on span "Submit Changes" at bounding box center [1163, 650] width 76 height 45
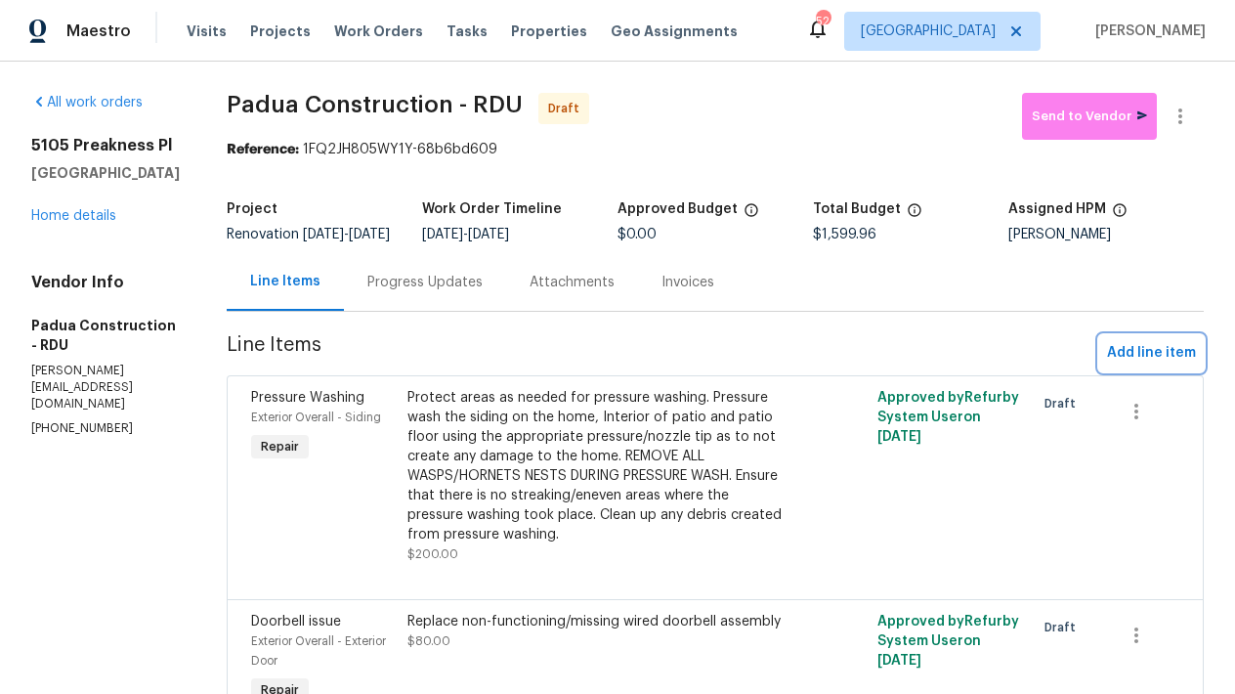
click at [1137, 365] on span "Add line item" at bounding box center [1151, 353] width 89 height 24
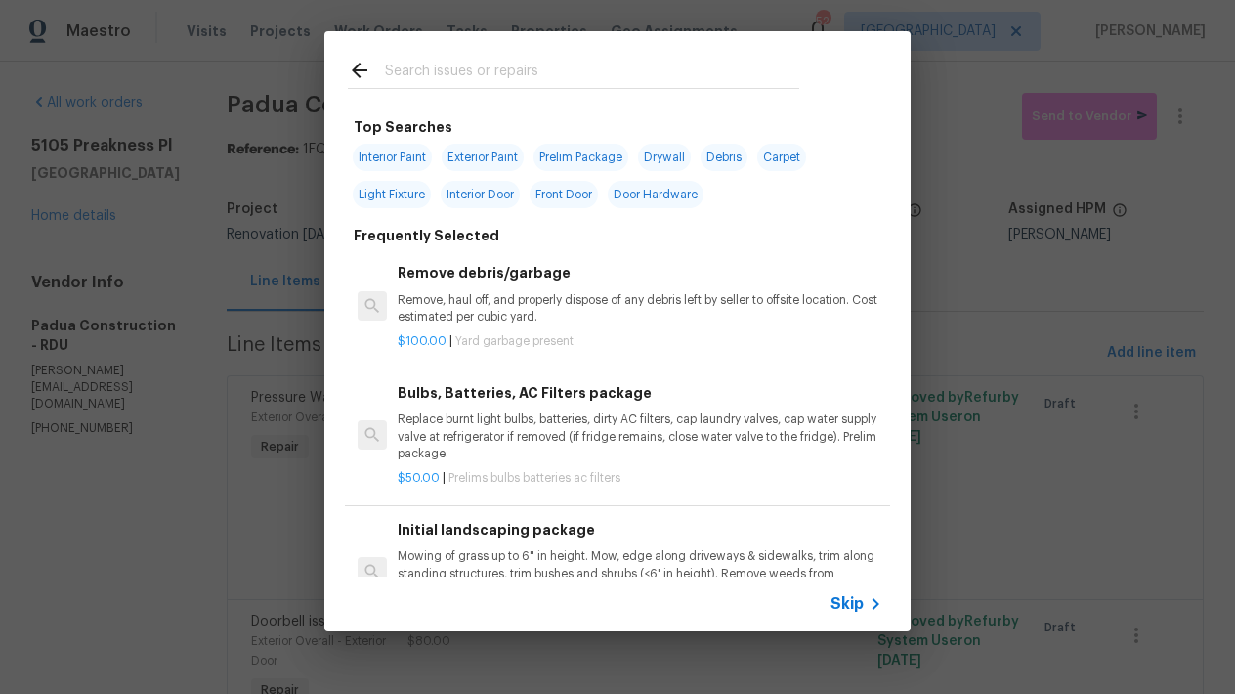
click at [539, 66] on input "text" at bounding box center [592, 73] width 414 height 29
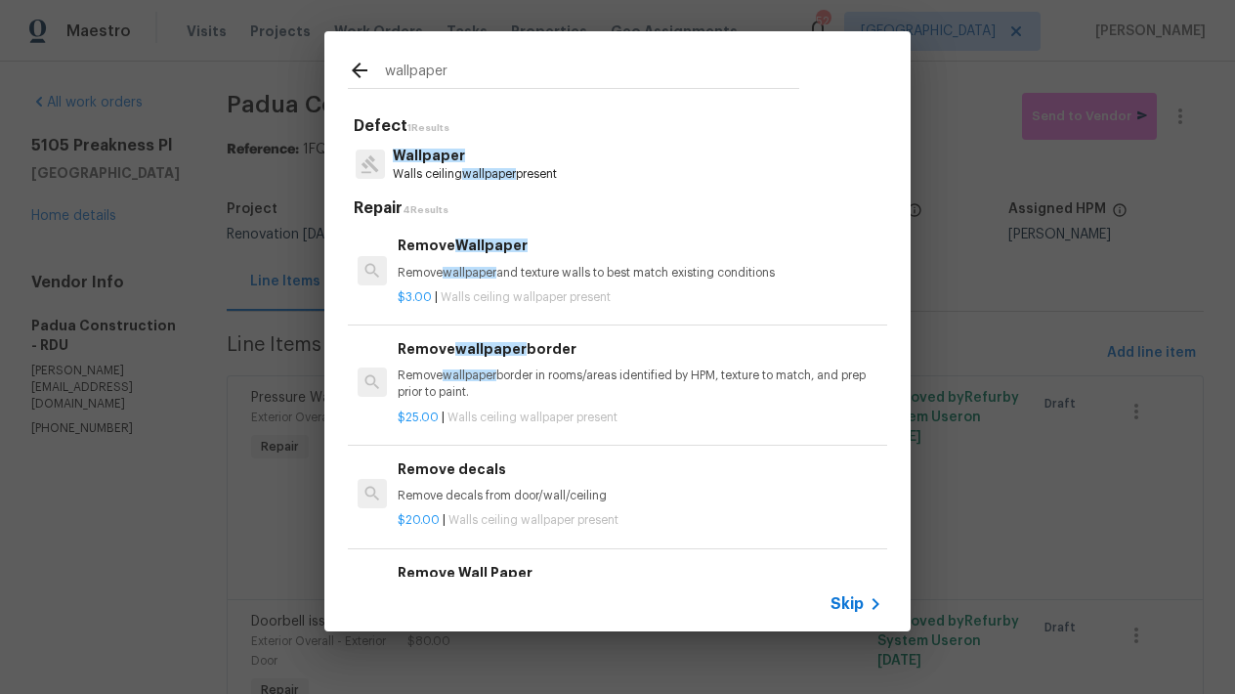
type input "wallpaper"
click at [484, 355] on h6 "Remove wallpaper border" at bounding box center [640, 348] width 485 height 21
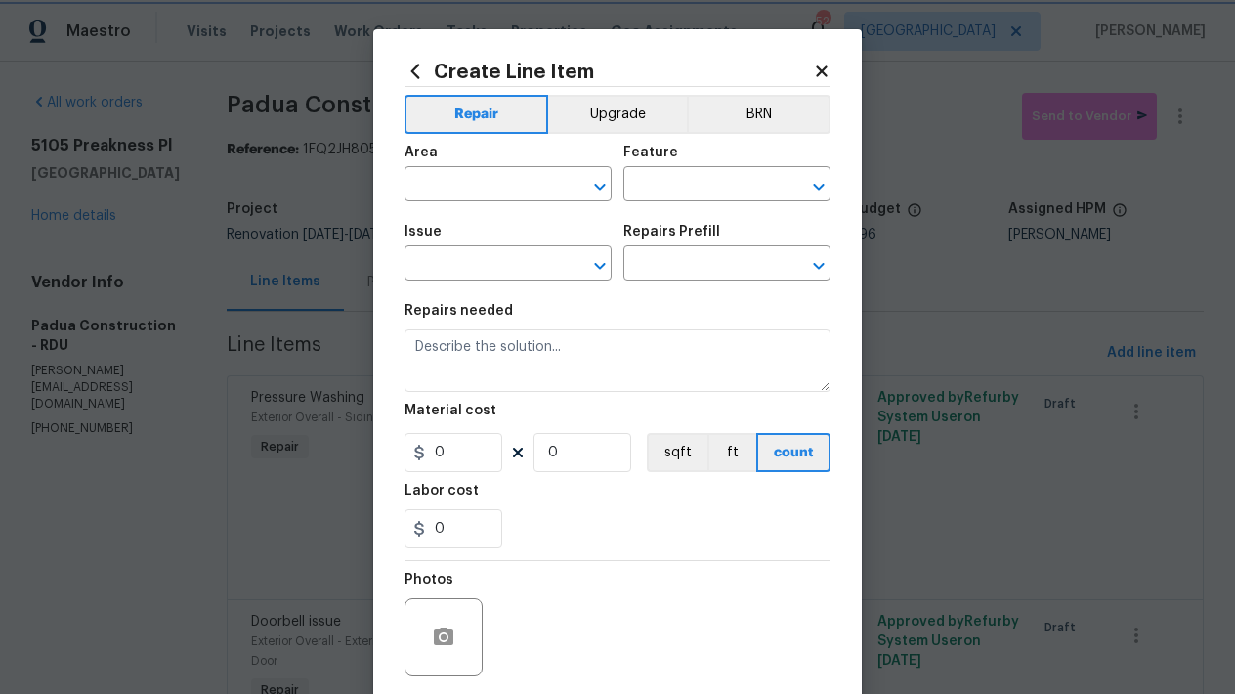
type input "Walls and Ceiling"
type input "Wallpaper"
type input "Remove wallpaper border $25.00"
type textarea "Remove wallpaper border in rooms/areas identified by HPM, texture to match, and…"
type input "25"
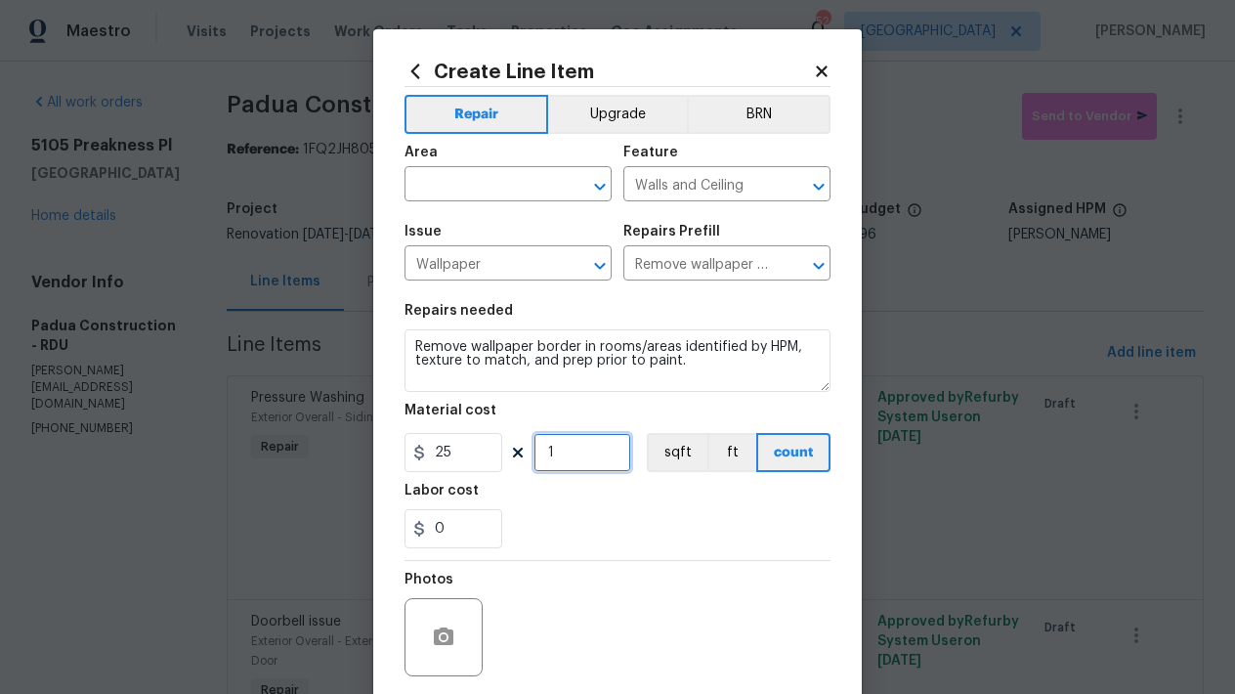
drag, startPoint x: 533, startPoint y: 448, endPoint x: 492, endPoint y: 439, distance: 42.2
click at [492, 438] on div "25 1 sqft ft count" at bounding box center [617, 452] width 426 height 39
type input "4"
click at [473, 185] on input "text" at bounding box center [480, 186] width 152 height 30
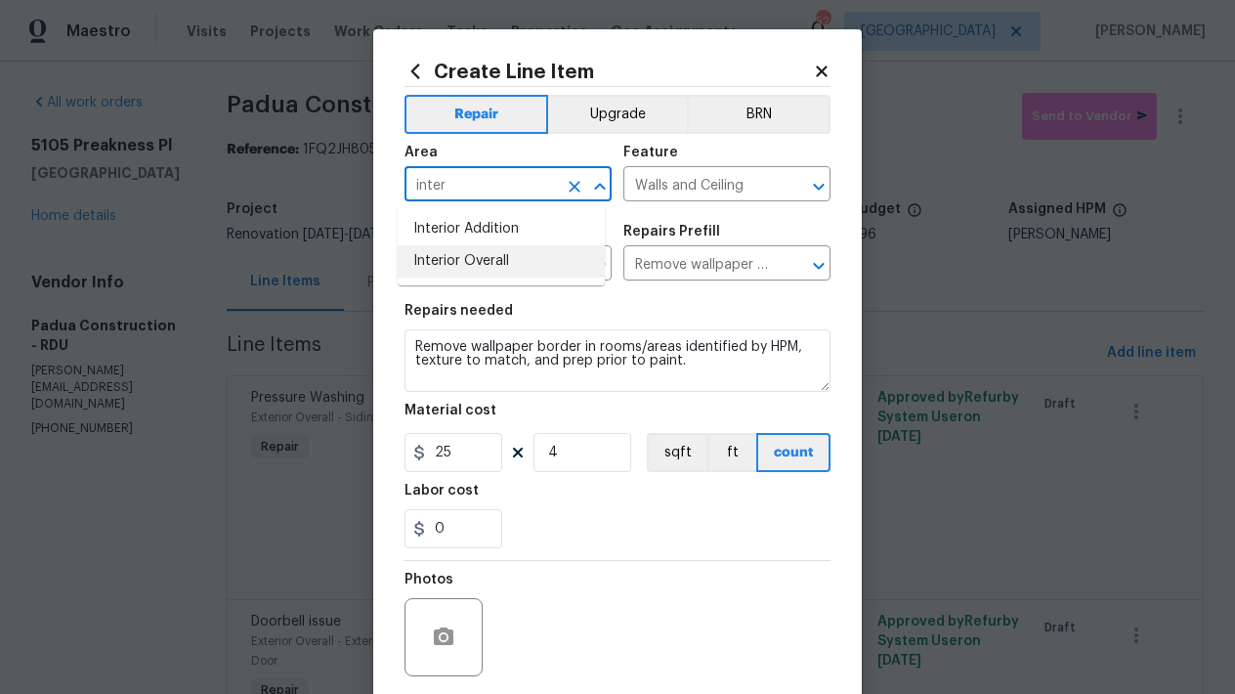
click at [491, 268] on li "Interior Overall" at bounding box center [501, 261] width 207 height 32
type input "Interior Overall"
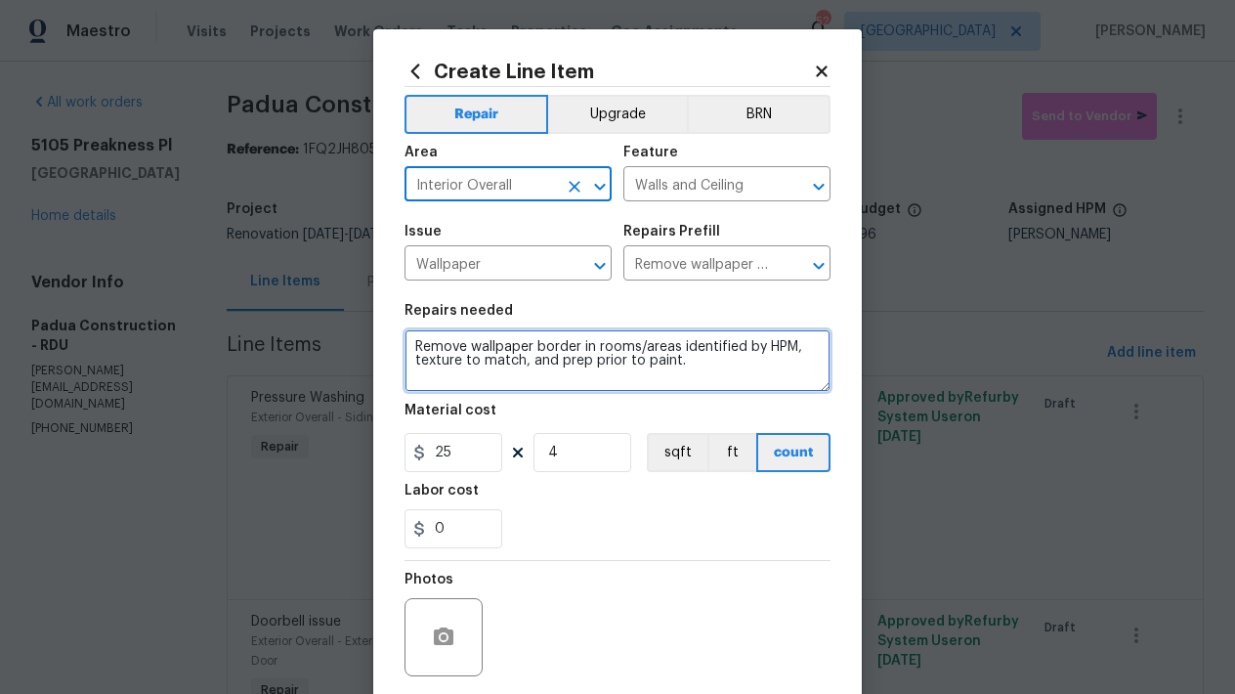
click at [465, 347] on textarea "Remove wallpaper border in rooms/areas identified by HPM, texture to match, and…" at bounding box center [617, 360] width 426 height 63
click at [613, 345] on textarea "Remove ALL wallpaper border in rooms/areas identified by HPM, texture to match,…" at bounding box center [617, 360] width 426 height 63
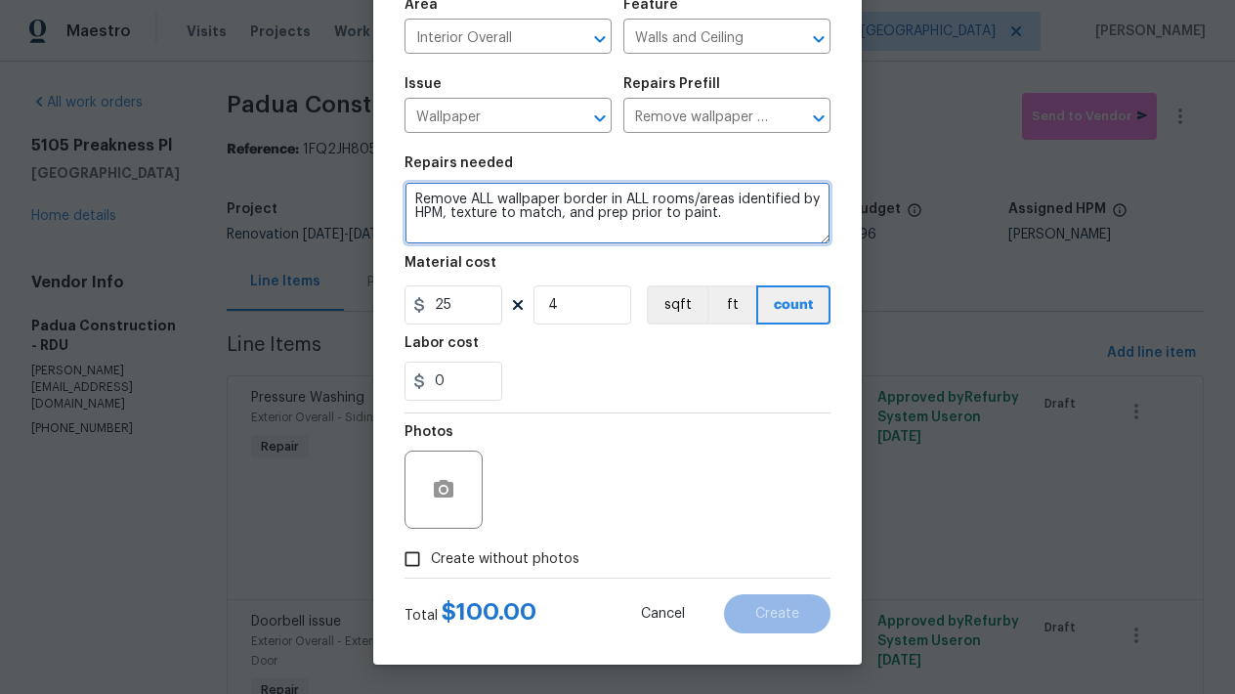
type textarea "Remove ALL wallpaper border in ALL rooms/areas identified by HPM, texture to ma…"
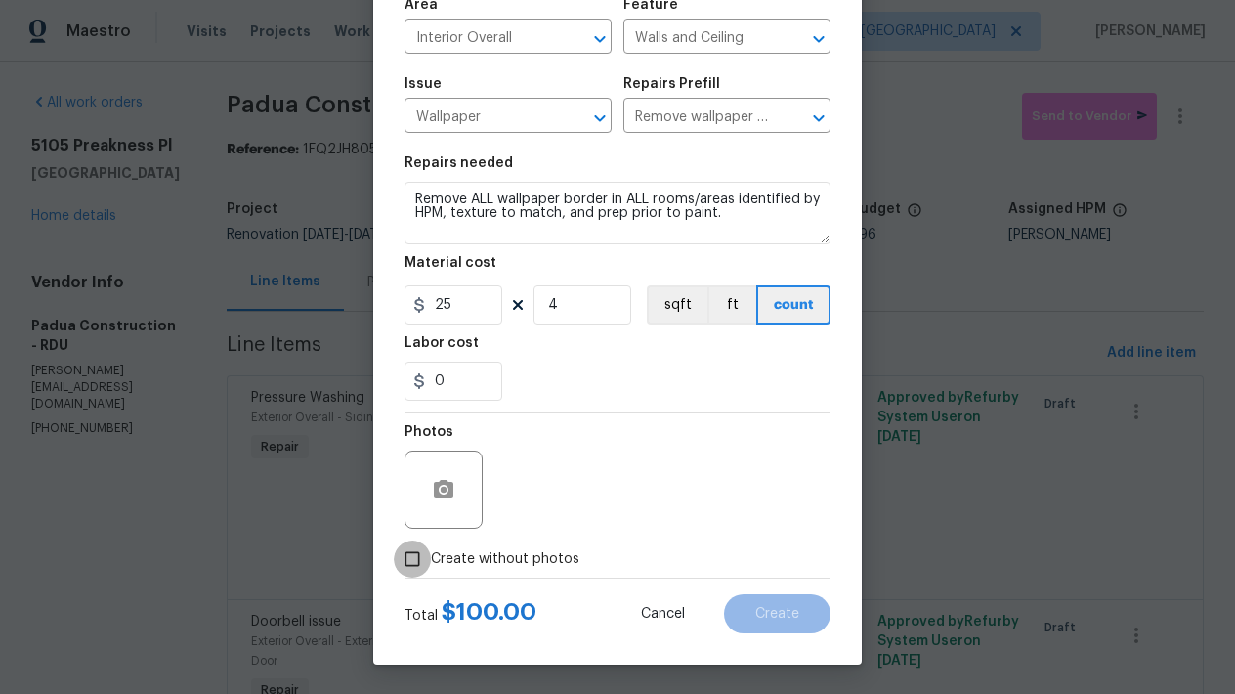
click at [406, 559] on input "Create without photos" at bounding box center [412, 558] width 37 height 37
checkbox input "true"
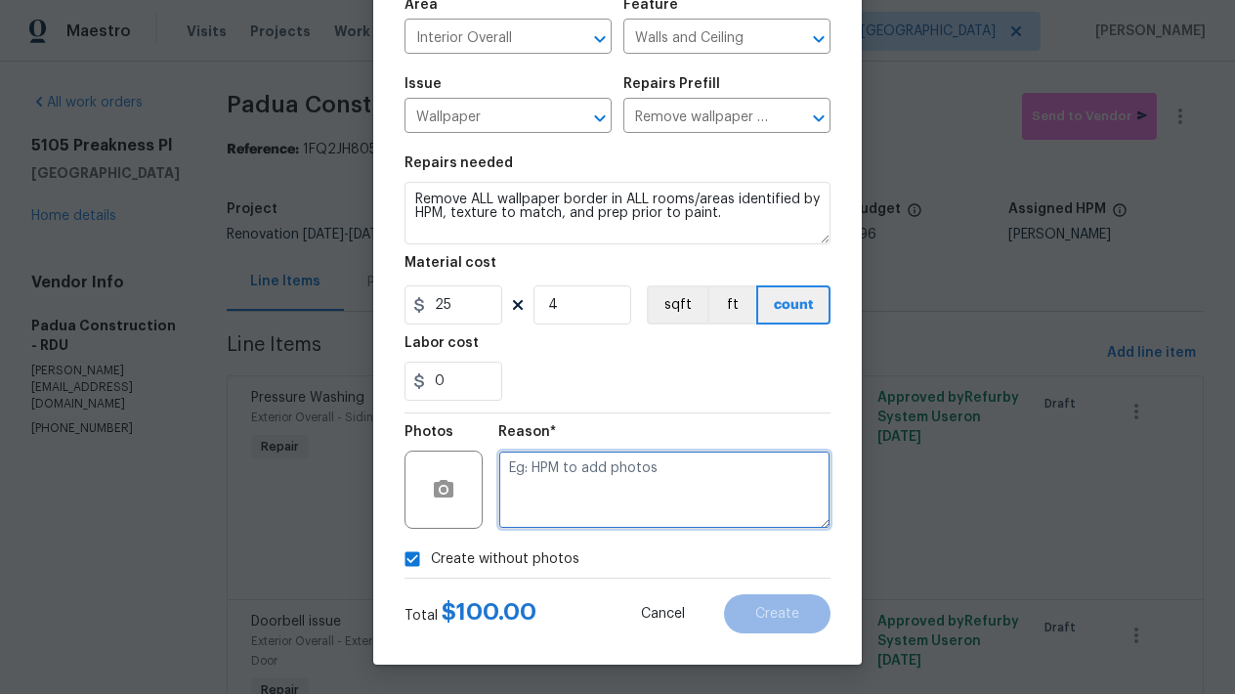
click at [623, 500] on textarea at bounding box center [664, 489] width 332 height 78
type textarea "N"
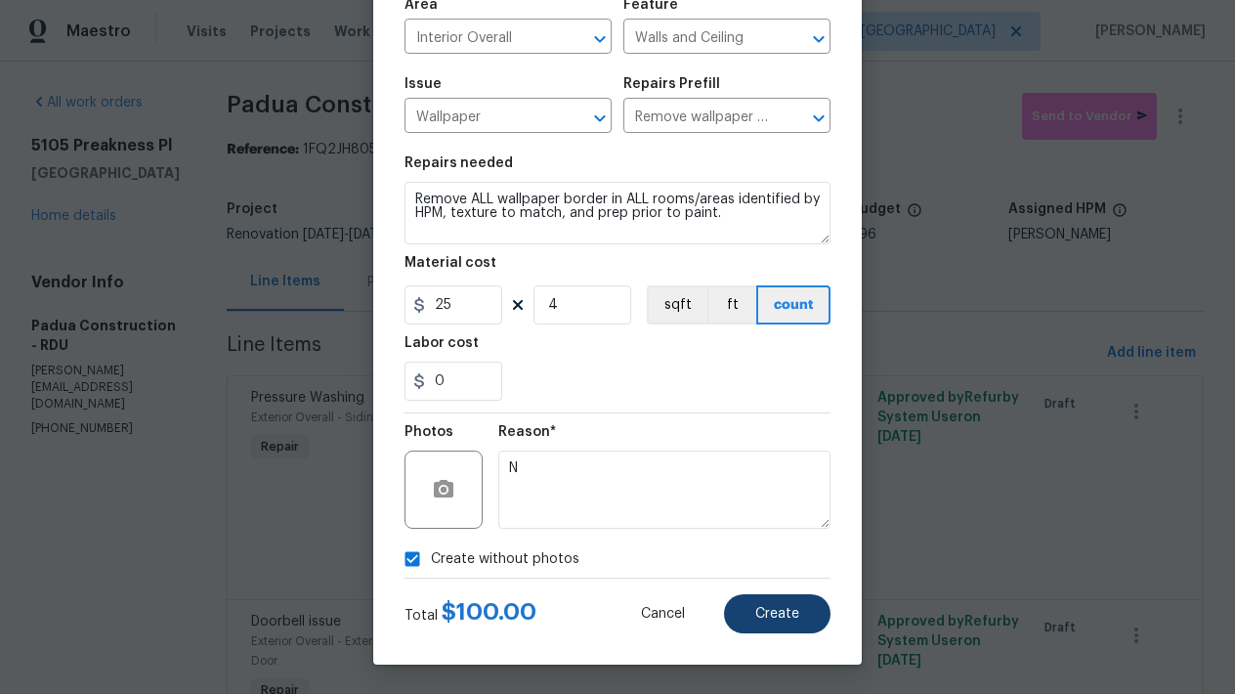
click at [756, 607] on span "Create" at bounding box center [777, 614] width 44 height 15
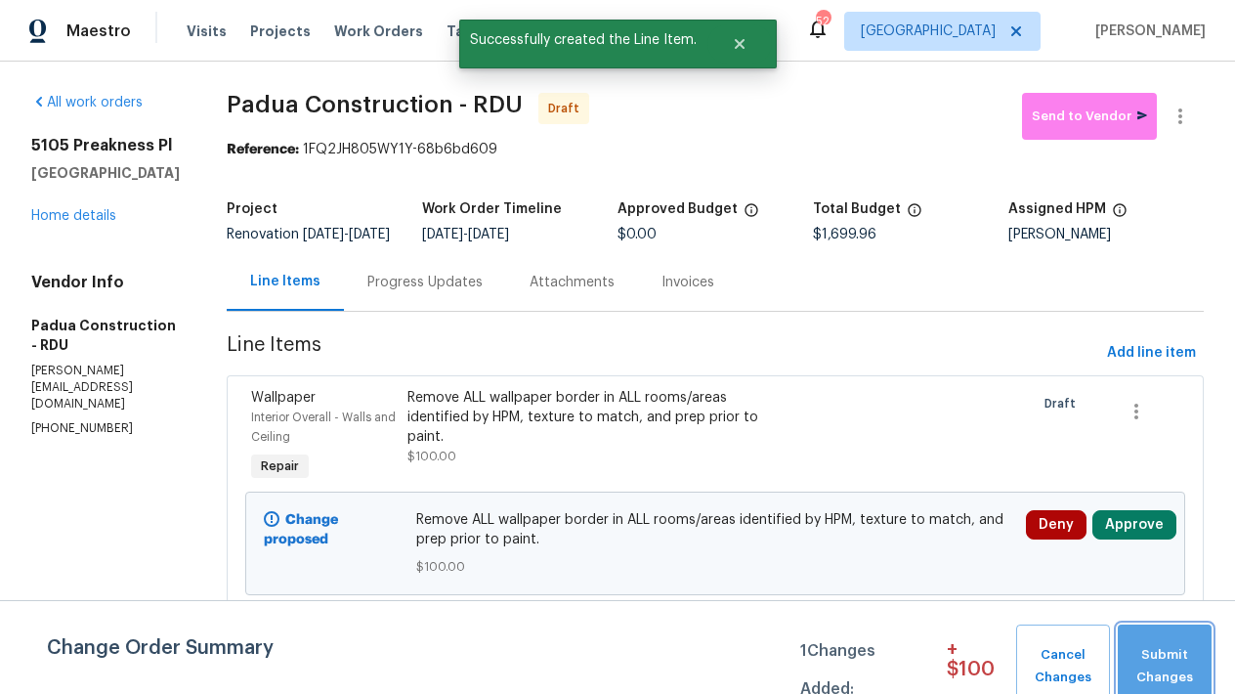
click at [1148, 648] on span "Submit Changes" at bounding box center [1164, 666] width 74 height 45
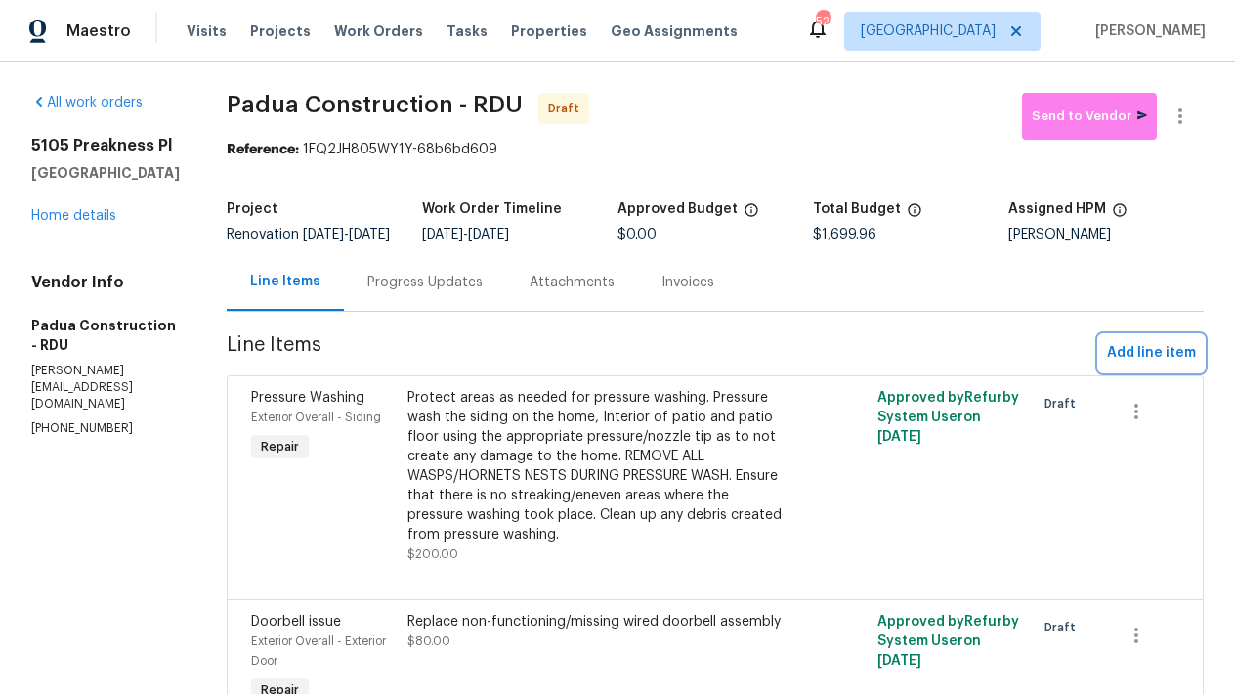
click at [1144, 361] on span "Add line item" at bounding box center [1151, 353] width 89 height 24
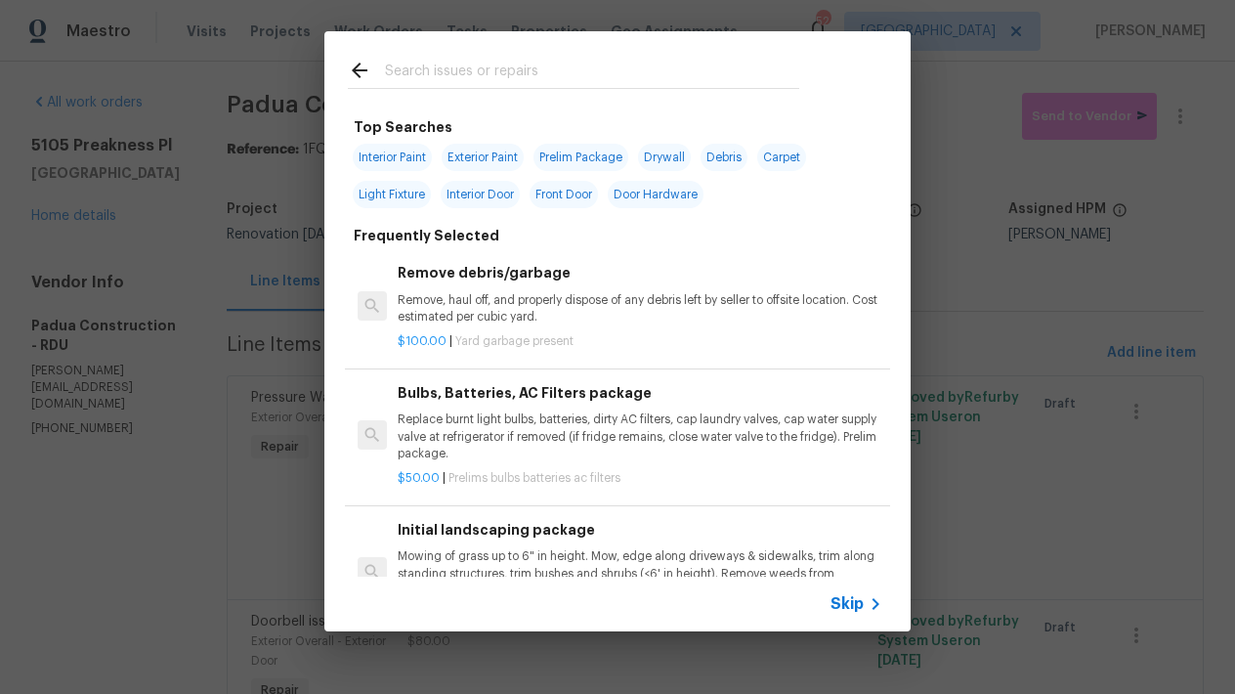
click at [541, 63] on input "text" at bounding box center [592, 73] width 414 height 29
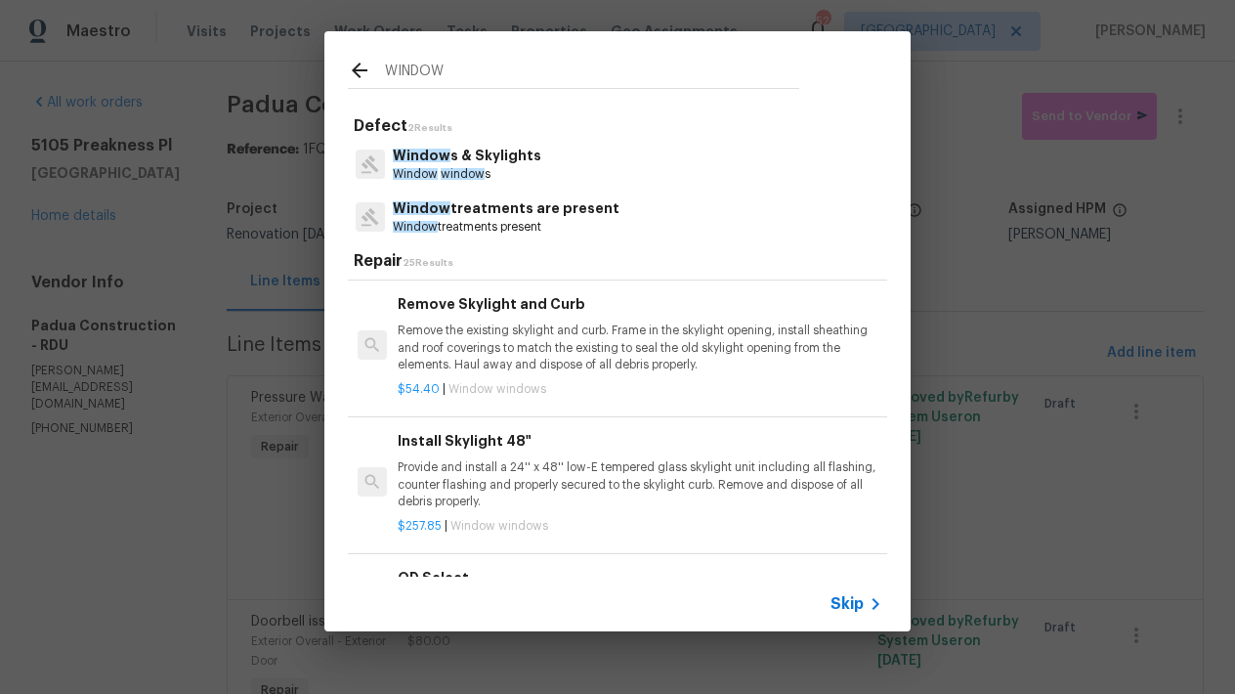
scroll to position [1746, 0]
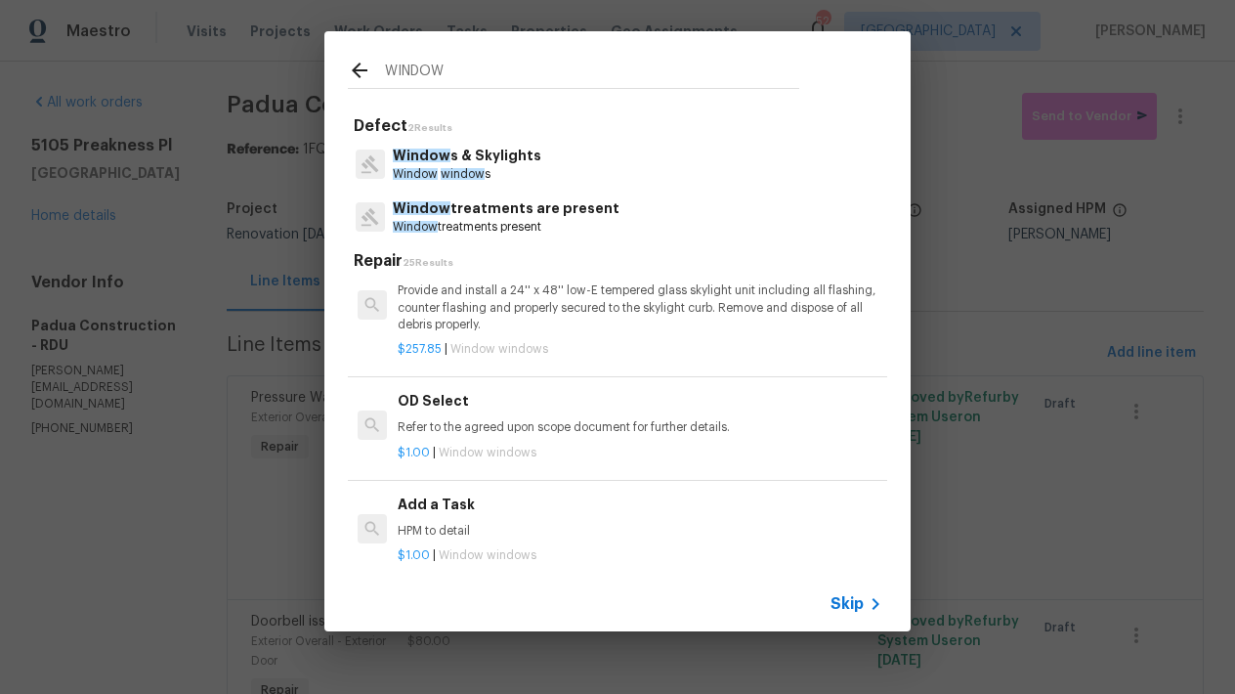
type input "WINDOW"
click at [445, 498] on h6 "Add a Task" at bounding box center [640, 503] width 485 height 21
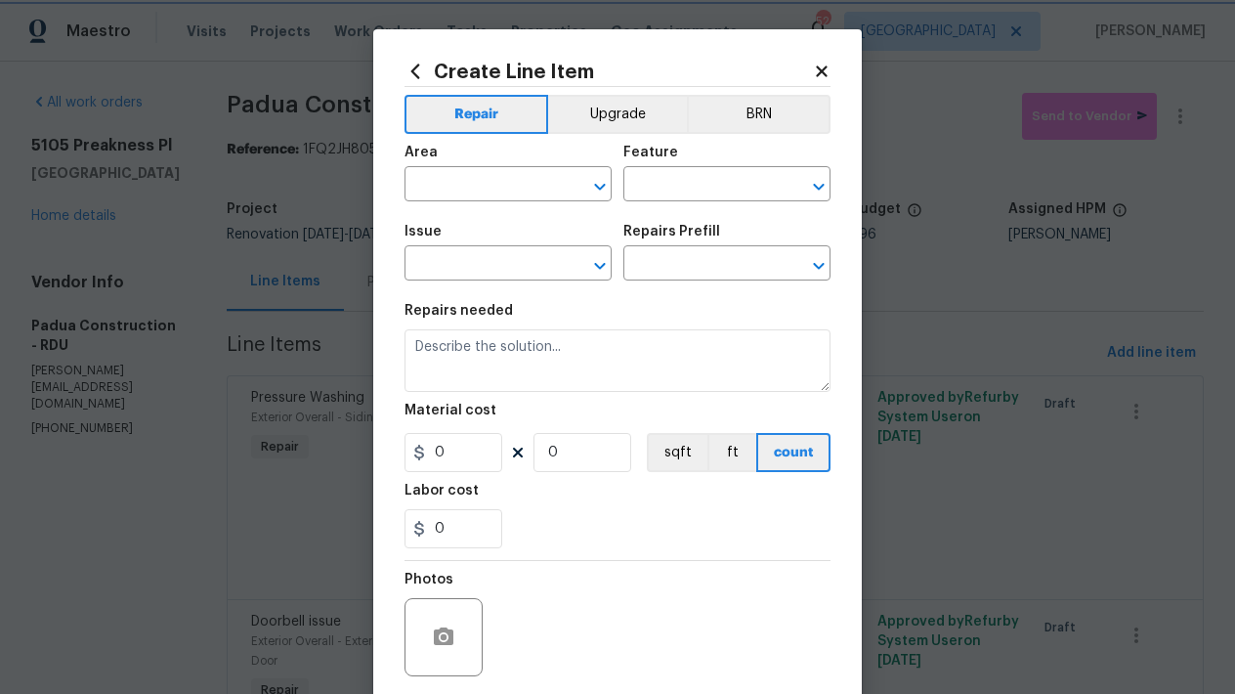
type input "Windows & Skylights"
type textarea "HPM to detail"
type input "1"
type input "Add a Task $1.00"
type input "1"
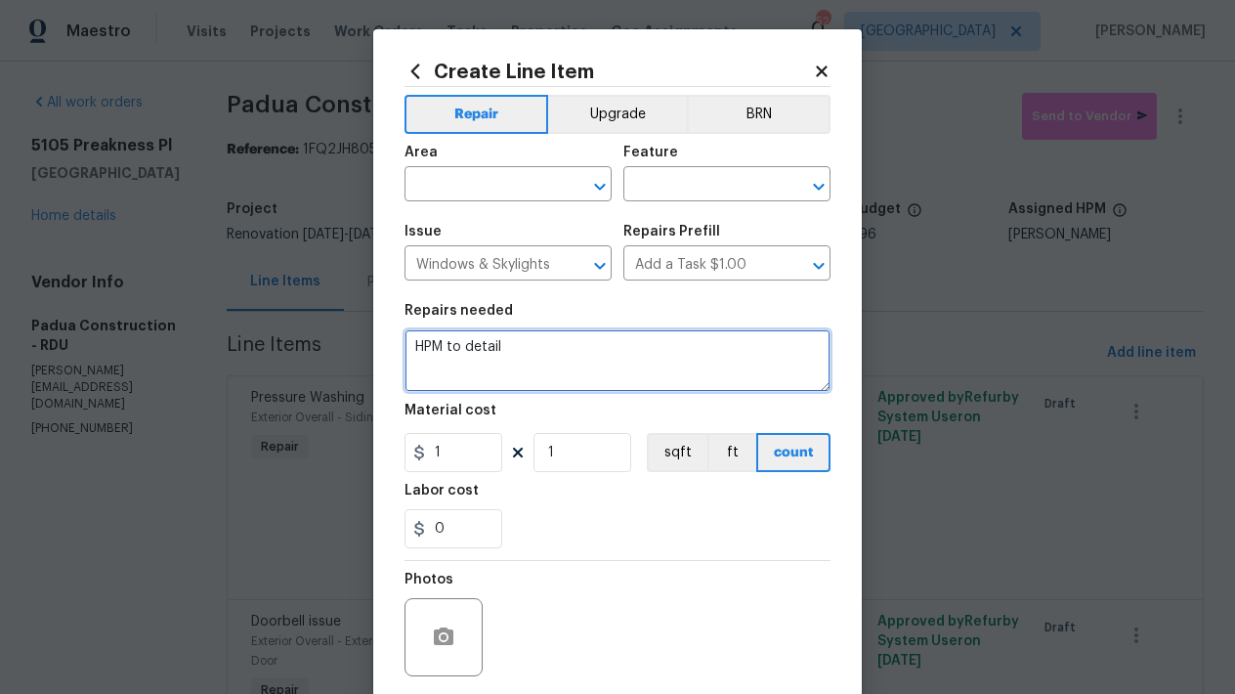
drag, startPoint x: 357, startPoint y: 337, endPoint x: 278, endPoint y: 328, distance: 78.6
click at [280, 328] on div "Create Line Item Repair Upgrade BRN Area ​ Feature ​ Issue Windows & Skylights …" at bounding box center [617, 347] width 1235 height 694
type textarea "Master Bathroom, Foyer and Dining Room ------ Remove all film from windows and …"
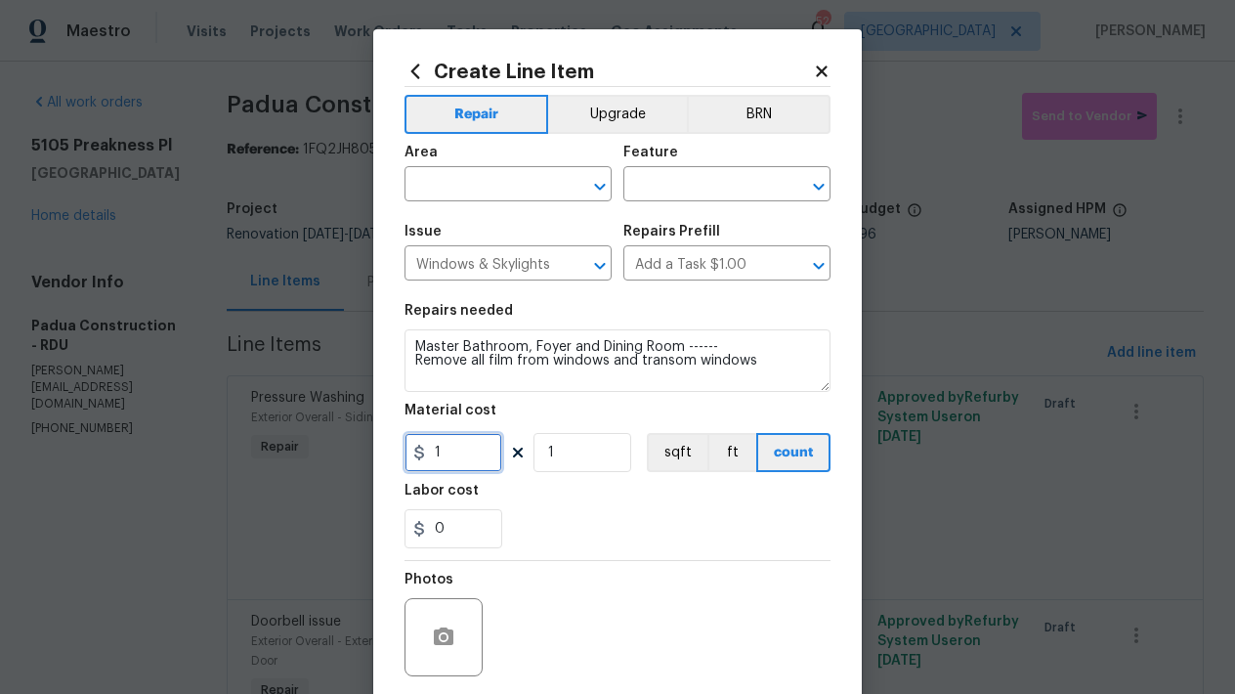
drag, startPoint x: 397, startPoint y: 452, endPoint x: 315, endPoint y: 438, distance: 83.4
click at [315, 437] on div "Create Line Item Repair Upgrade BRN Area ​ Feature ​ Issue Windows & Skylights …" at bounding box center [617, 347] width 1235 height 694
type input "75"
click at [443, 194] on input "text" at bounding box center [480, 186] width 152 height 30
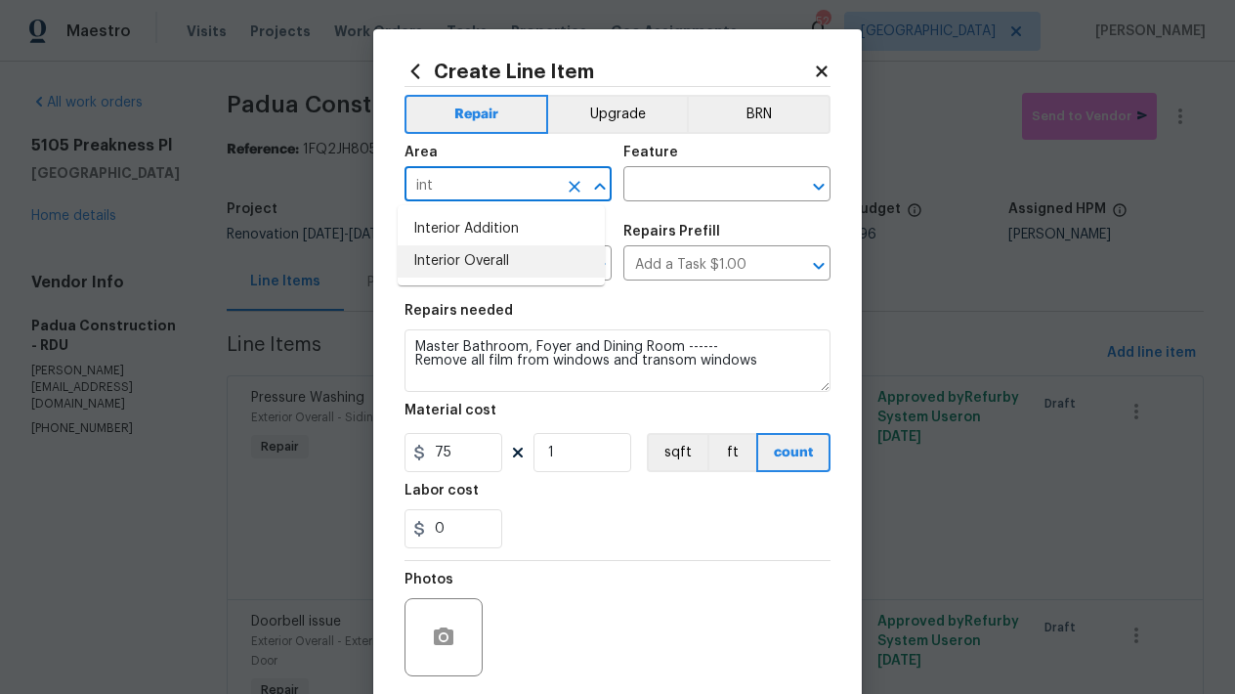
click at [434, 263] on li "Interior Overall" at bounding box center [501, 261] width 207 height 32
type input "Interior Overall"
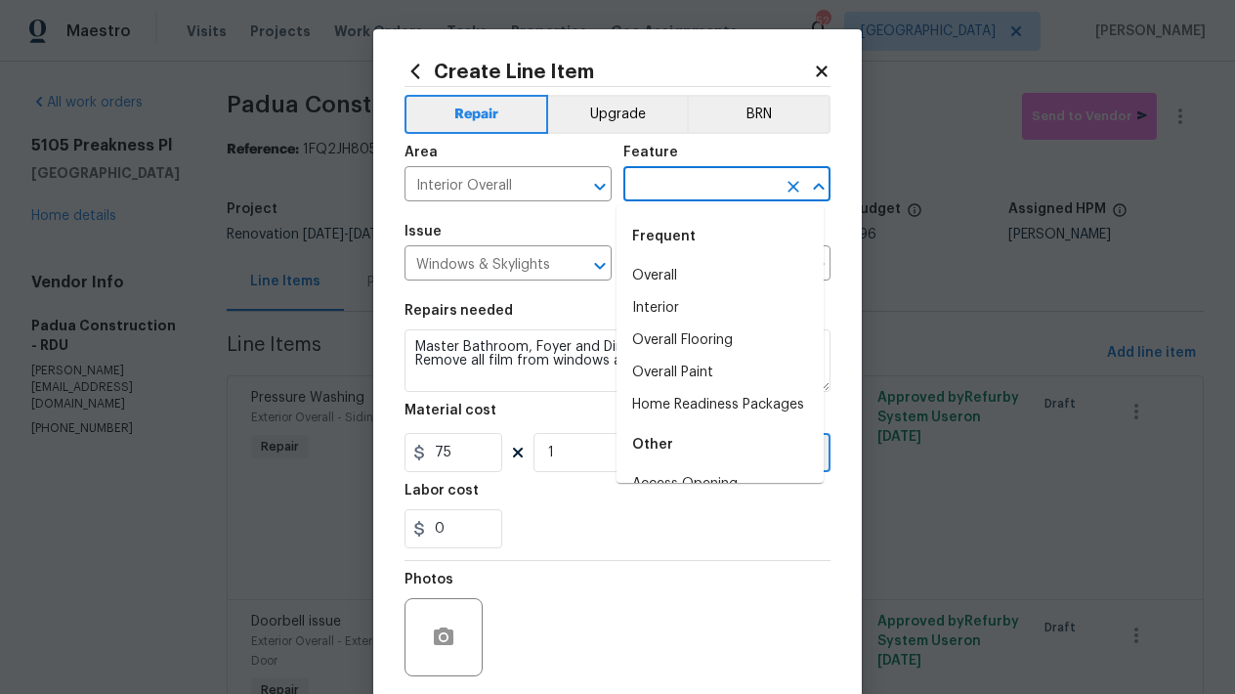
click at [680, 183] on input "text" at bounding box center [699, 186] width 152 height 30
click at [660, 298] on li "Interior" at bounding box center [719, 308] width 207 height 32
type input "Interior"
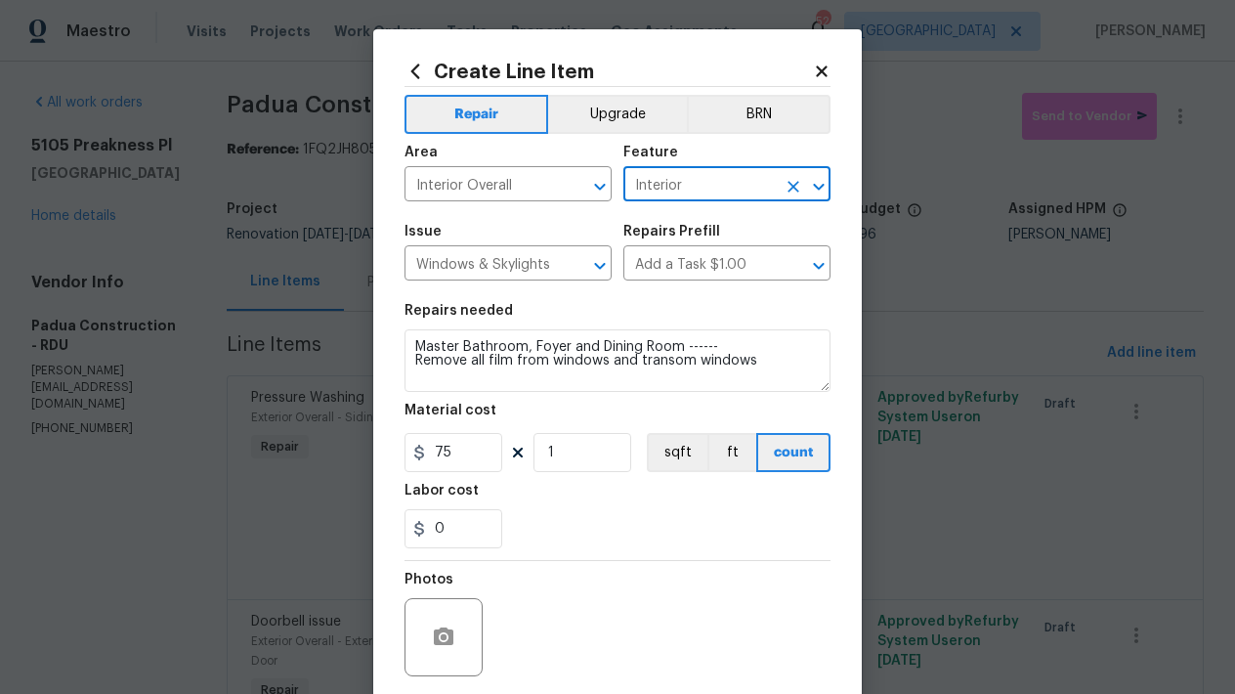
scroll to position [148, 0]
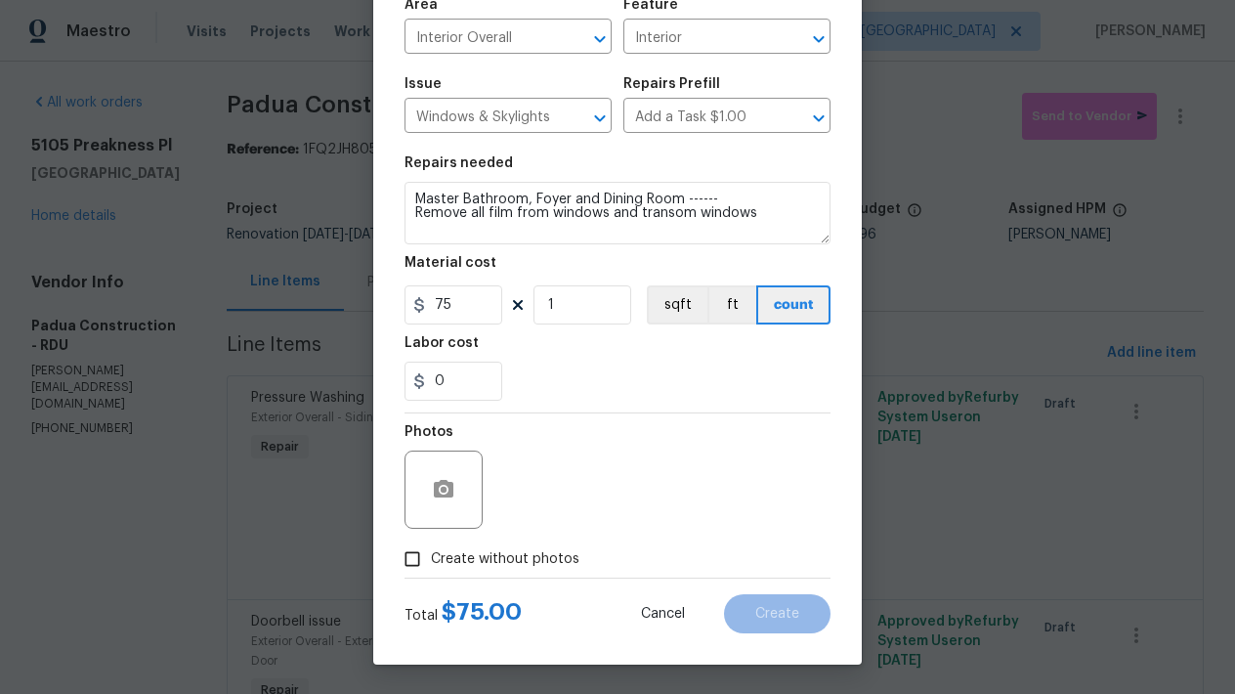
drag, startPoint x: 465, startPoint y: 552, endPoint x: 560, endPoint y: 543, distance: 95.2
click at [464, 552] on span "Create without photos" at bounding box center [505, 559] width 148 height 21
click at [431, 552] on input "Create without photos" at bounding box center [412, 558] width 37 height 37
checkbox input "true"
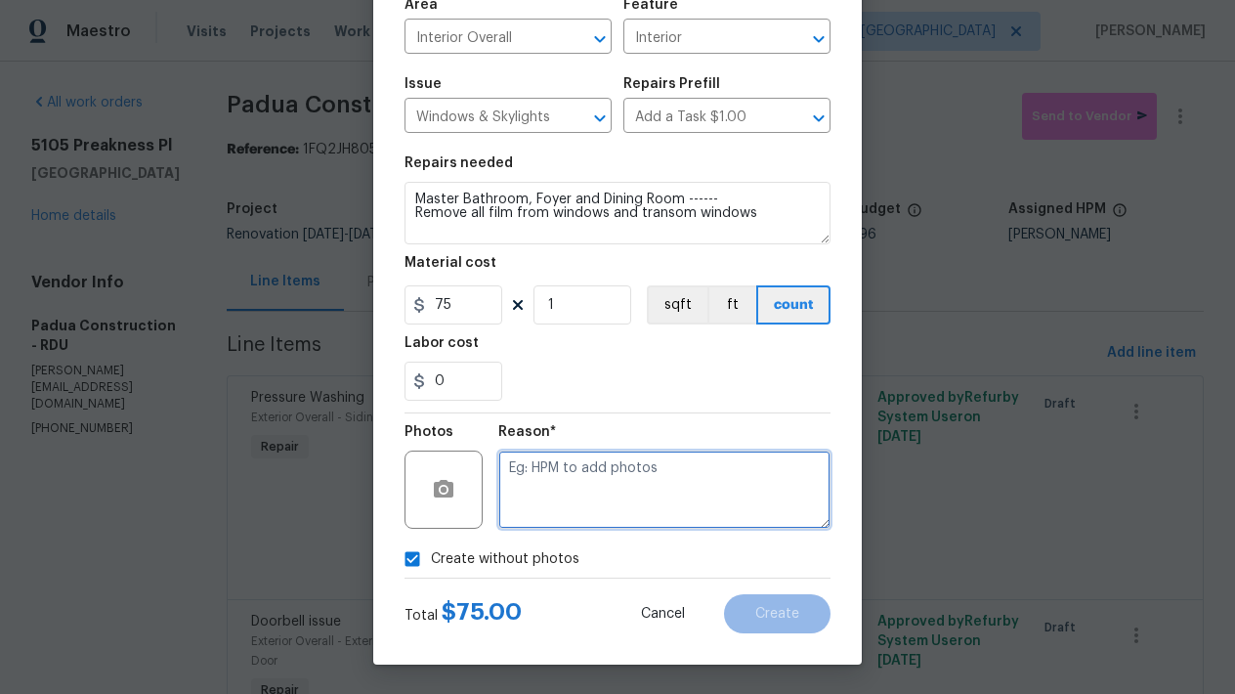
click at [595, 497] on textarea at bounding box center [664, 489] width 332 height 78
type textarea "n"
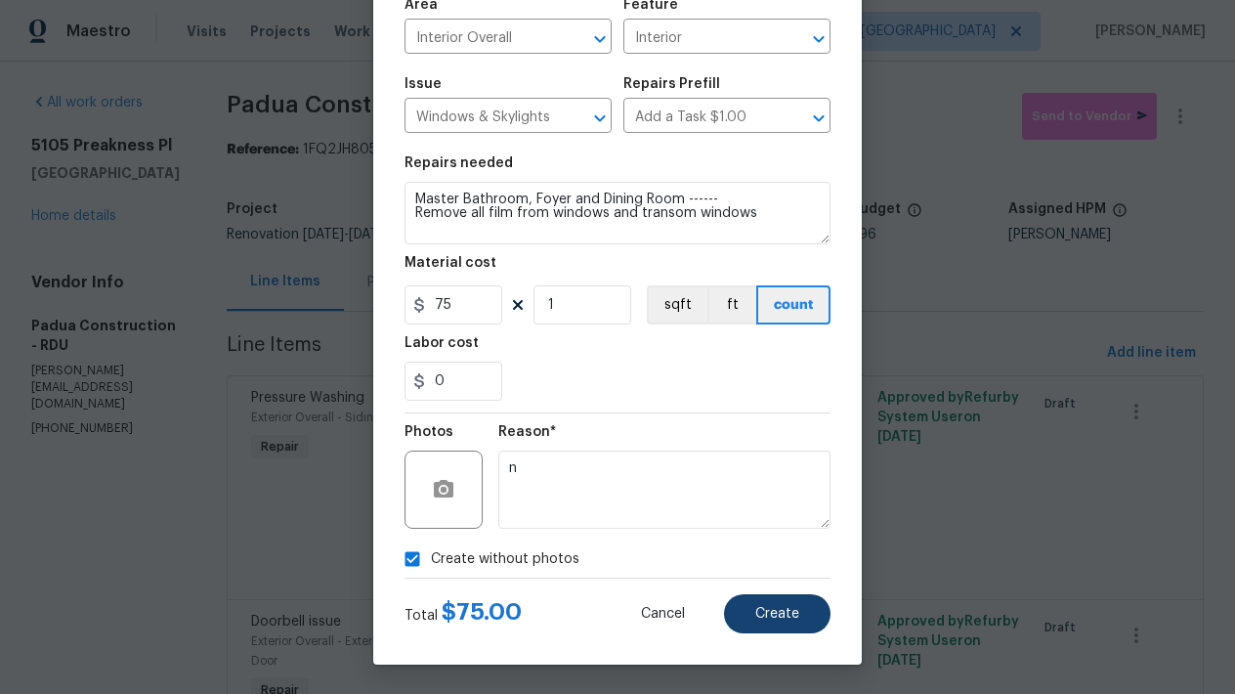
click at [771, 611] on span "Create" at bounding box center [777, 614] width 44 height 15
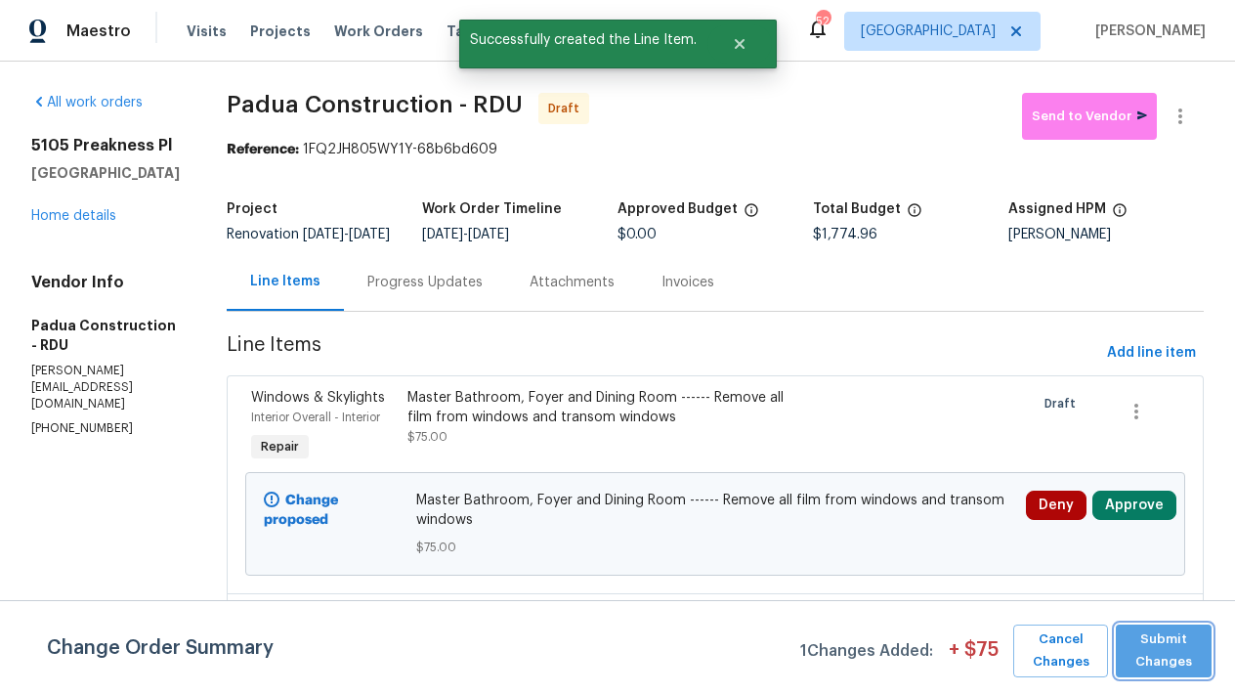
click at [1183, 666] on span "Submit Changes" at bounding box center [1163, 650] width 76 height 45
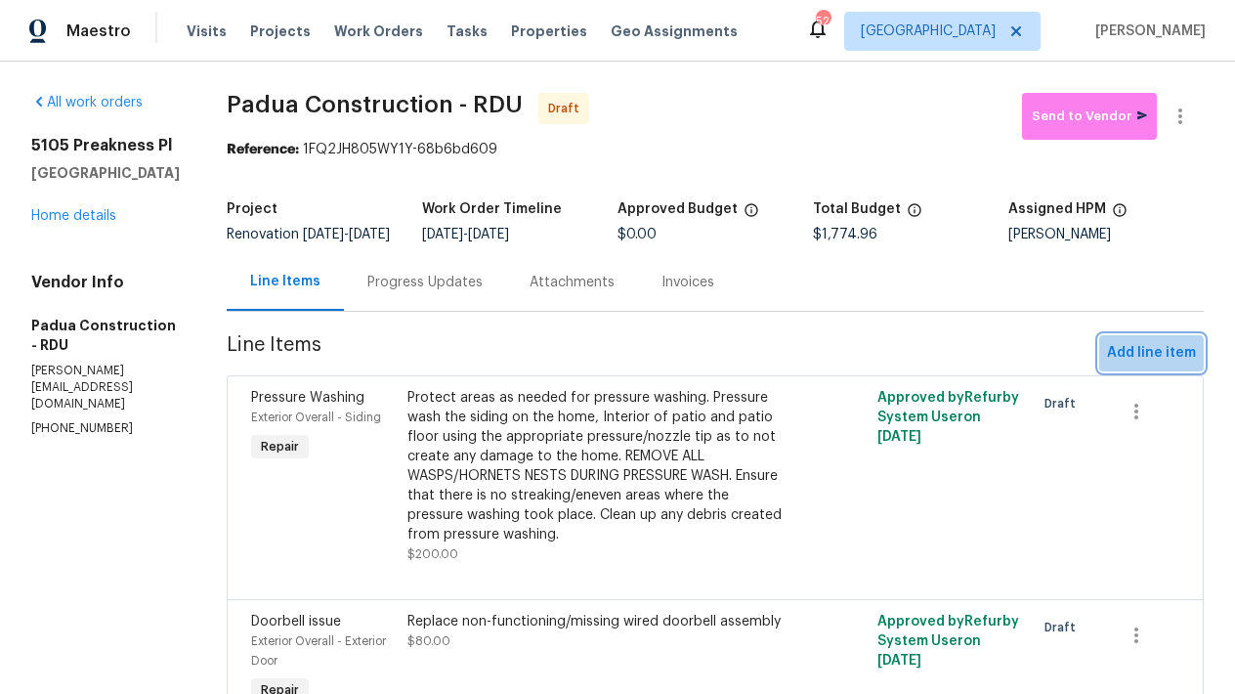
click at [1135, 365] on span "Add line item" at bounding box center [1151, 353] width 89 height 24
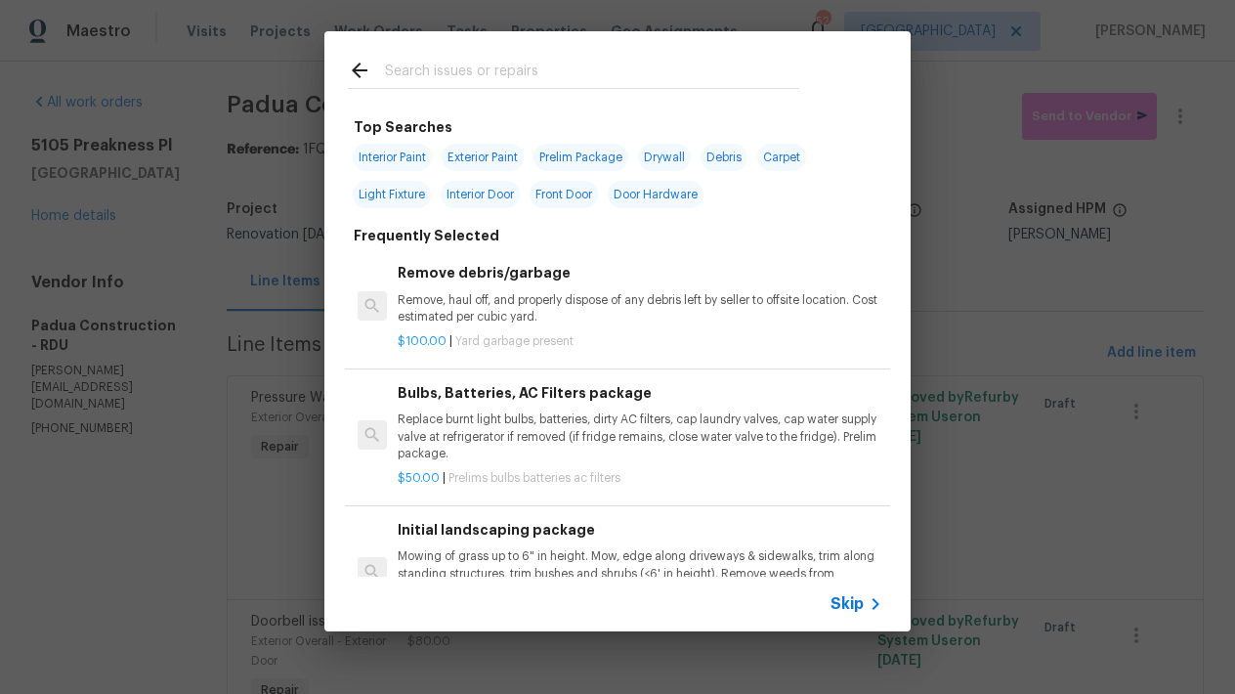
click at [610, 62] on input "text" at bounding box center [592, 73] width 414 height 29
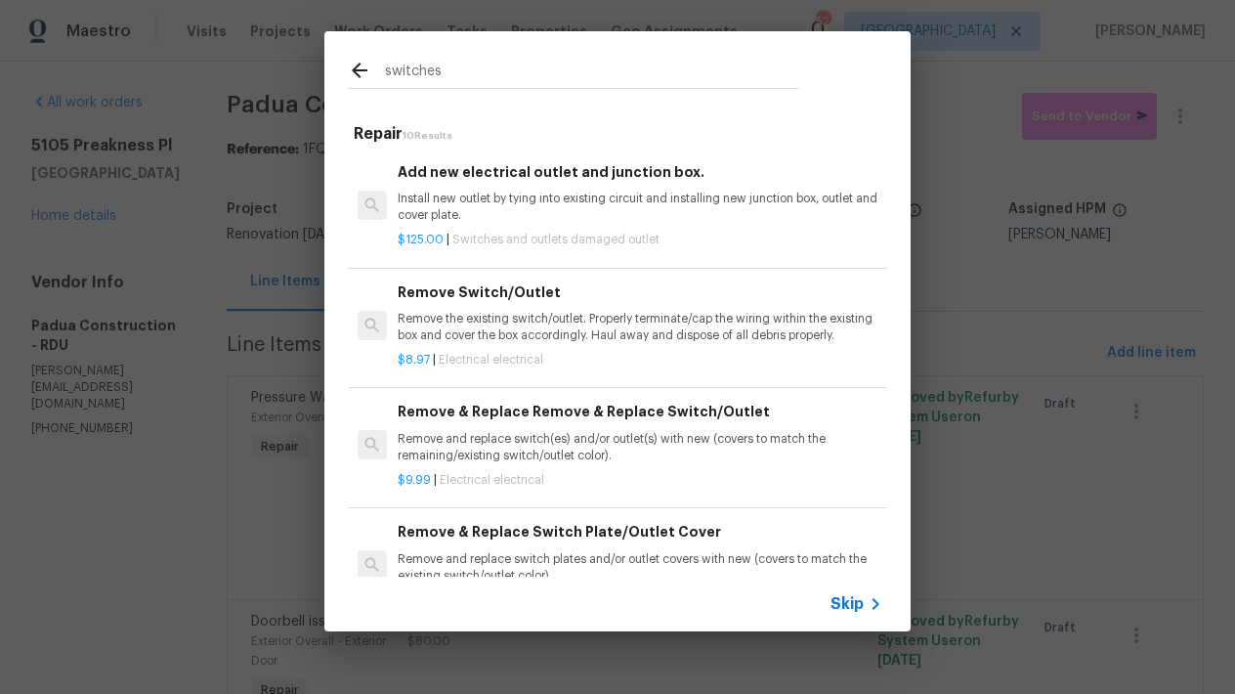
type input "switches"
click at [513, 456] on p "Remove and replace switch(es) and/or outlet(s) with new (covers to match the re…" at bounding box center [640, 447] width 485 height 33
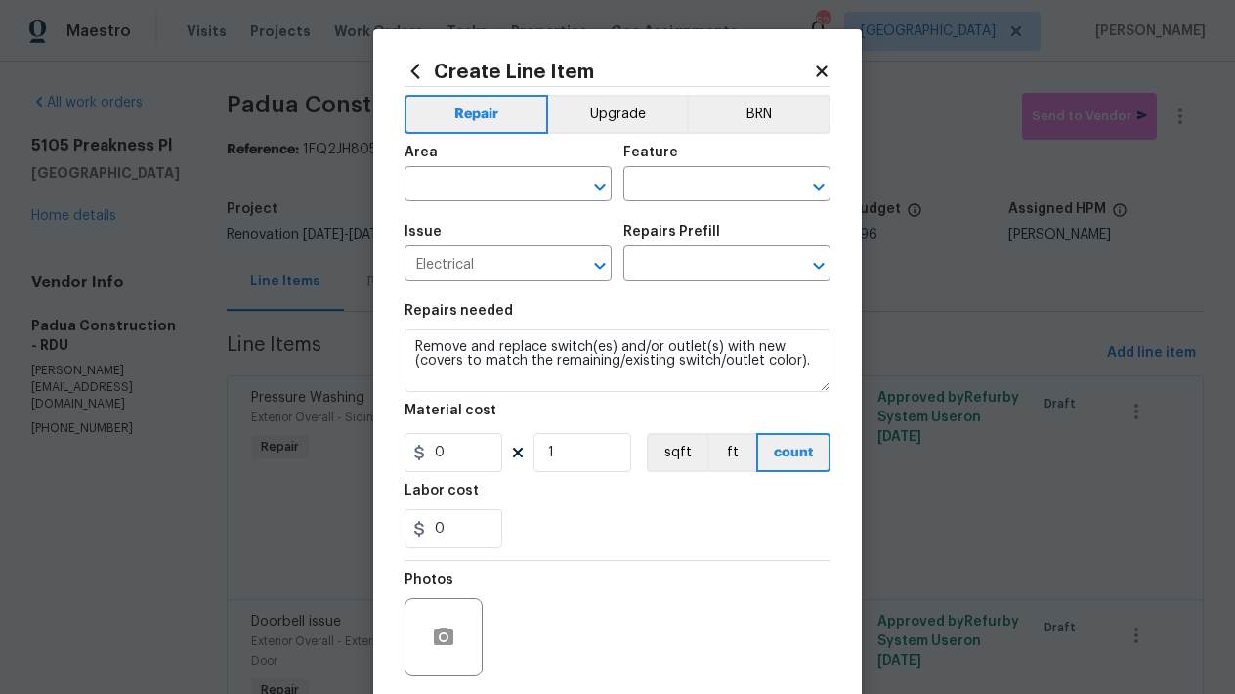
type input "Remove & Replace Remove & Replace Switch/Outlet $9.99"
type input "9.99"
click at [548, 445] on input "1" at bounding box center [582, 452] width 98 height 39
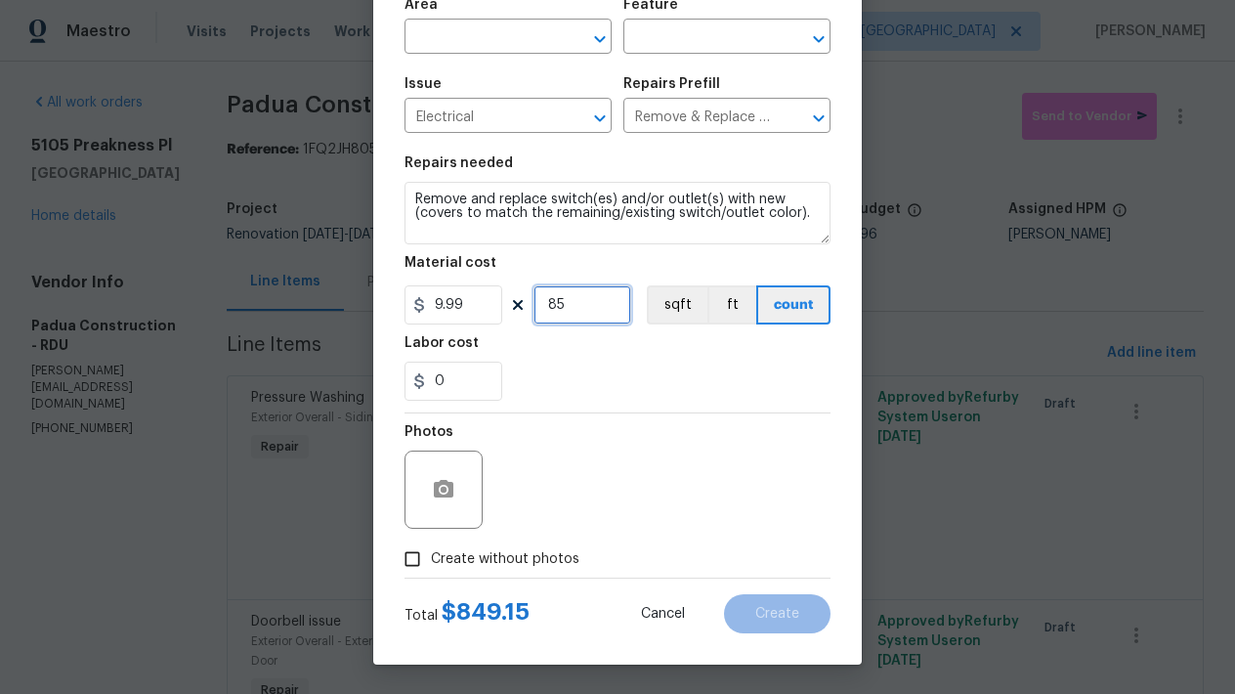
scroll to position [144, 0]
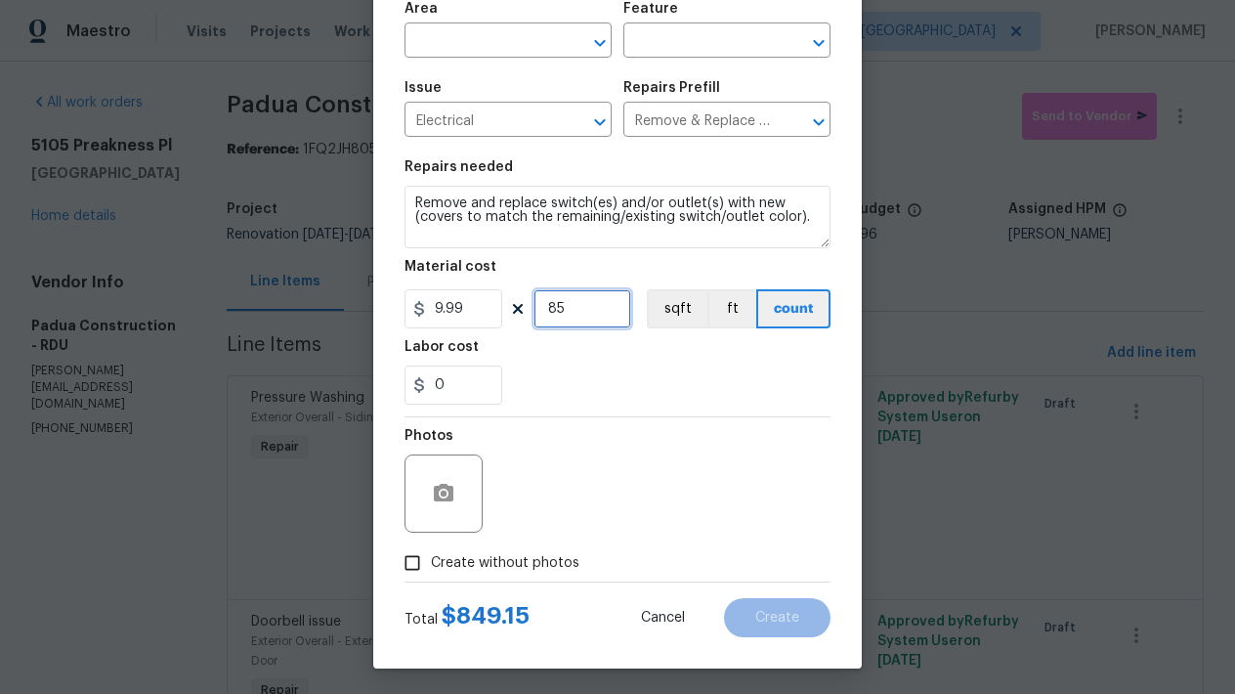
drag, startPoint x: 563, startPoint y: 312, endPoint x: 487, endPoint y: 287, distance: 79.1
click at [487, 287] on figure "Material cost 9.99 85 sqft ft count" at bounding box center [617, 294] width 426 height 68
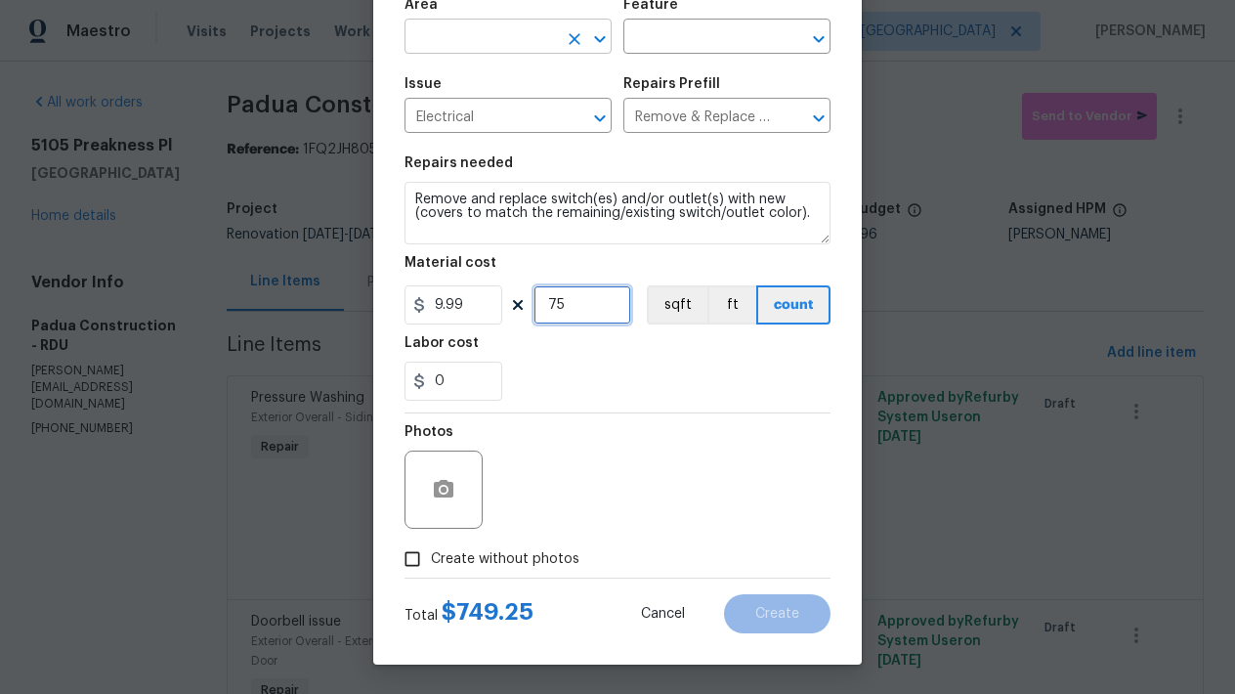
type input "75"
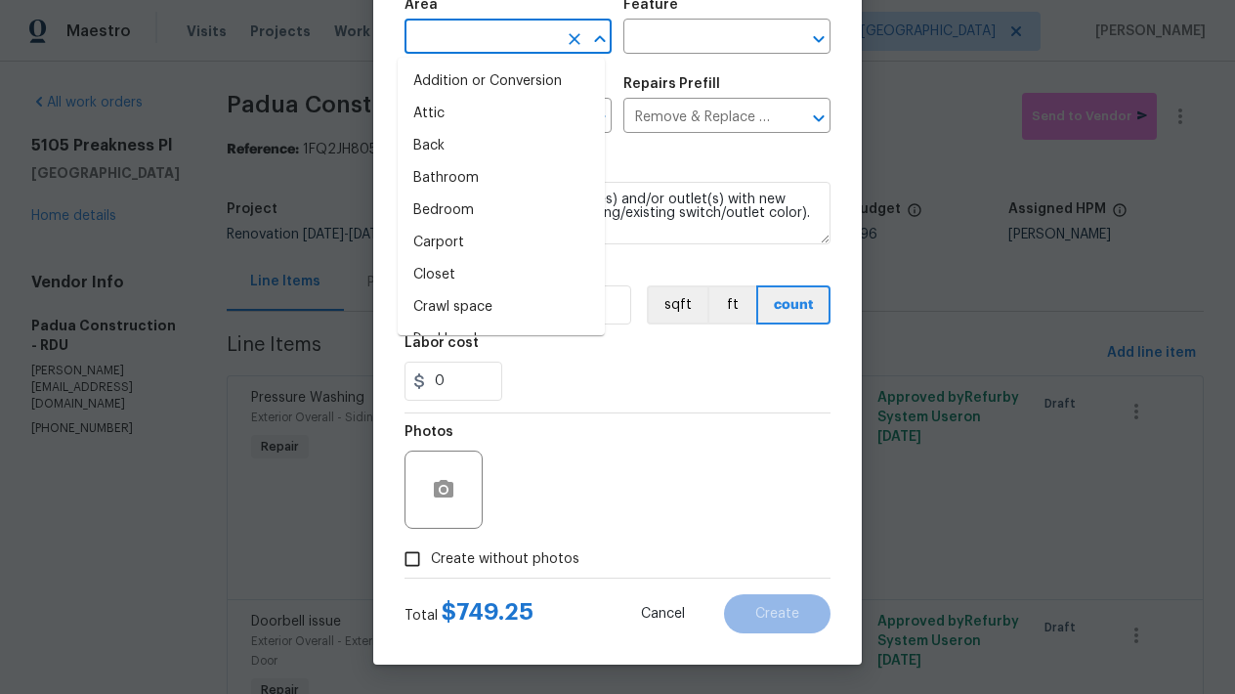
click at [498, 35] on input "text" at bounding box center [480, 38] width 152 height 30
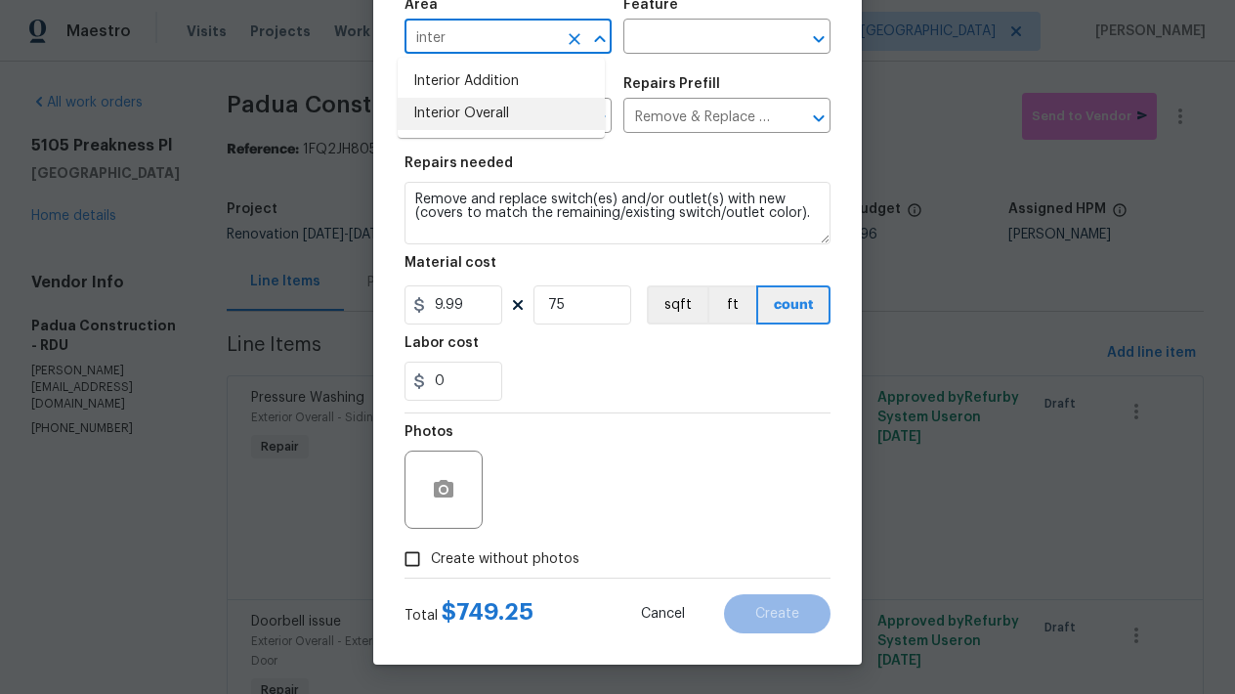
click at [444, 120] on li "Interior Overall" at bounding box center [501, 114] width 207 height 32
type input "Interior Overall"
click at [722, 52] on input "text" at bounding box center [699, 38] width 152 height 30
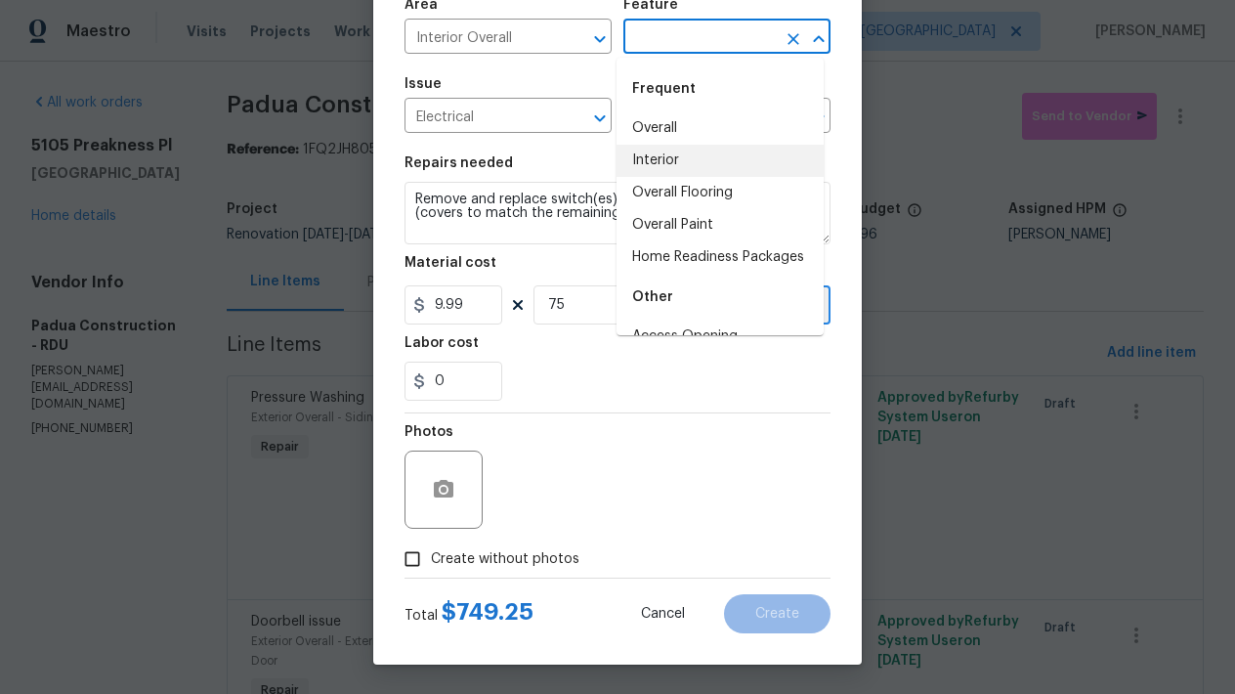
click at [648, 159] on li "Interior" at bounding box center [719, 161] width 207 height 32
type input "Interior"
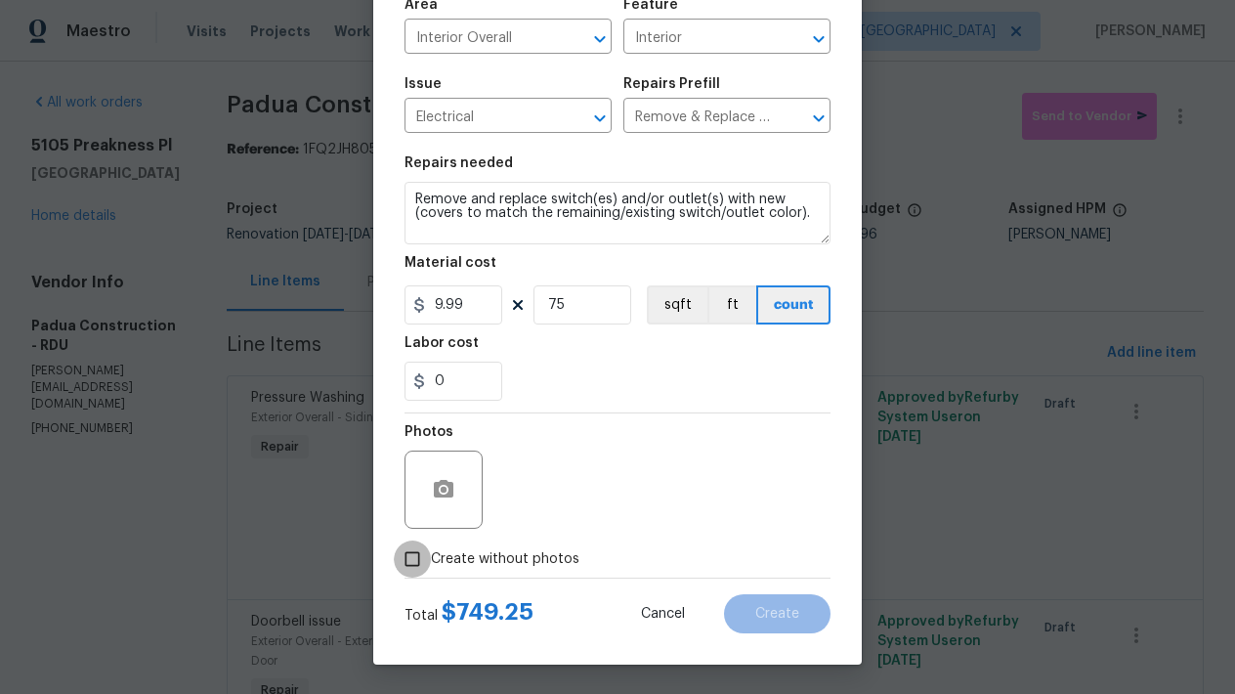
click at [404, 564] on input "Create without photos" at bounding box center [412, 558] width 37 height 37
checkbox input "true"
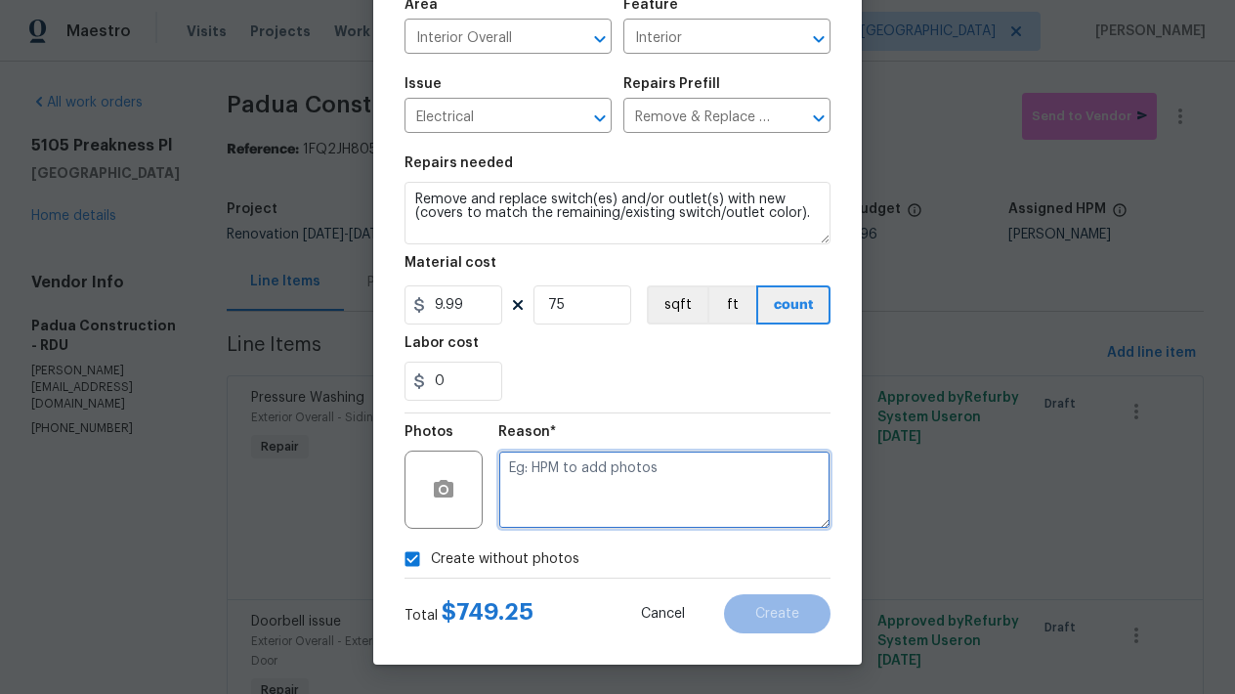
click at [555, 493] on textarea at bounding box center [664, 489] width 332 height 78
type textarea "n"
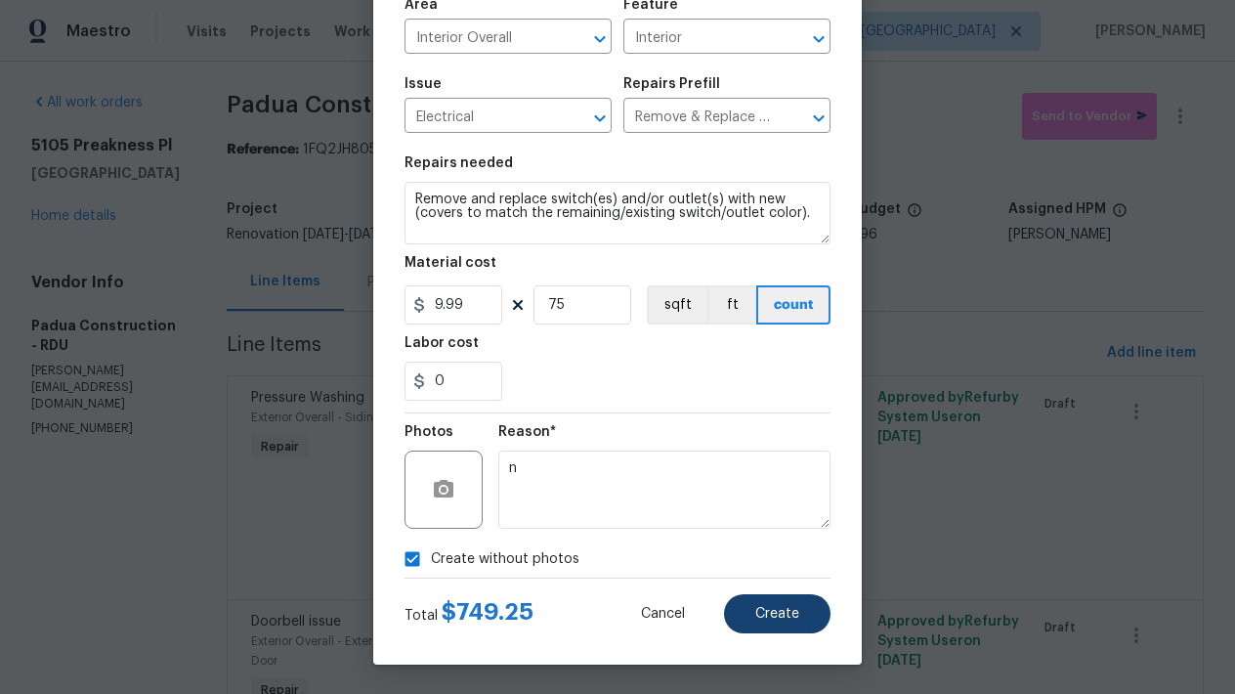
click at [740, 614] on button "Create" at bounding box center [777, 613] width 106 height 39
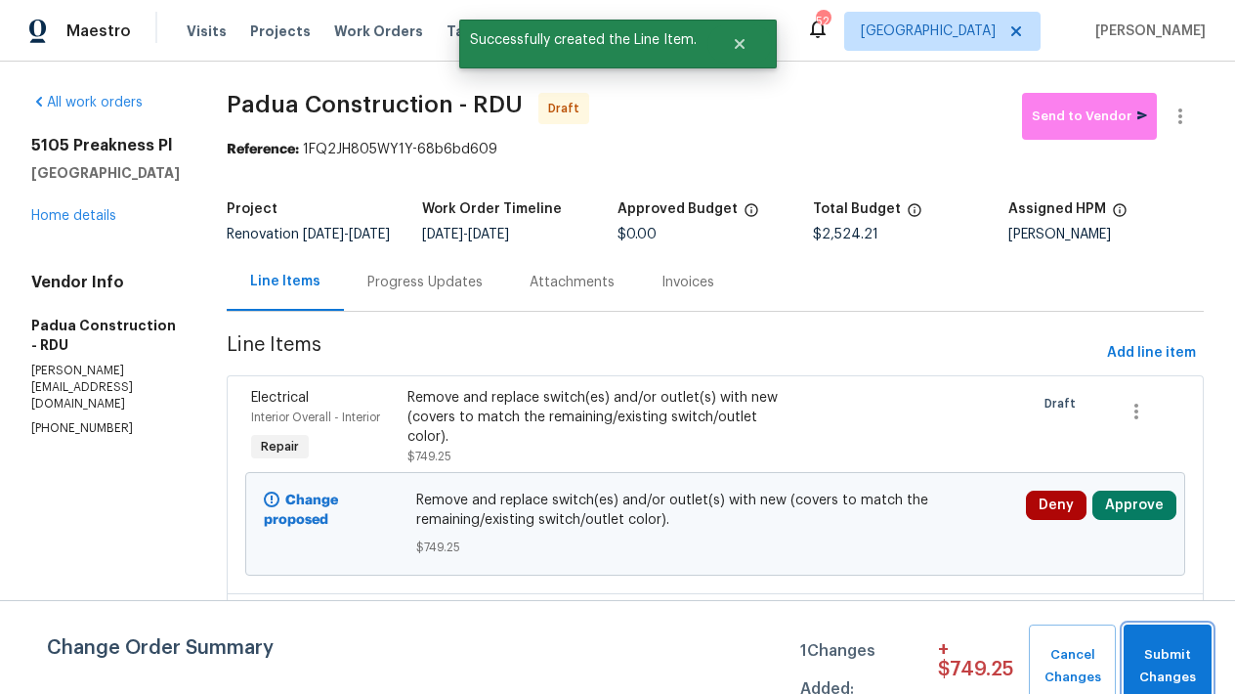
click at [1178, 662] on span "Submit Changes" at bounding box center [1167, 666] width 68 height 45
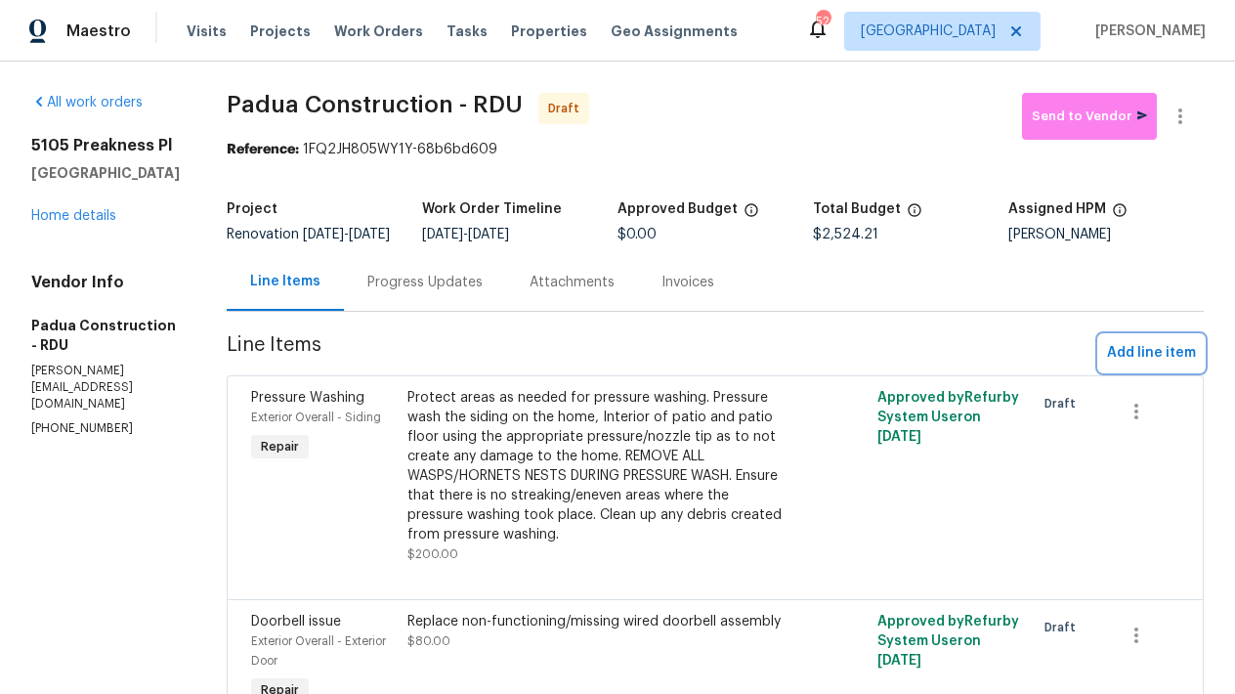
click at [1123, 365] on span "Add line item" at bounding box center [1151, 353] width 89 height 24
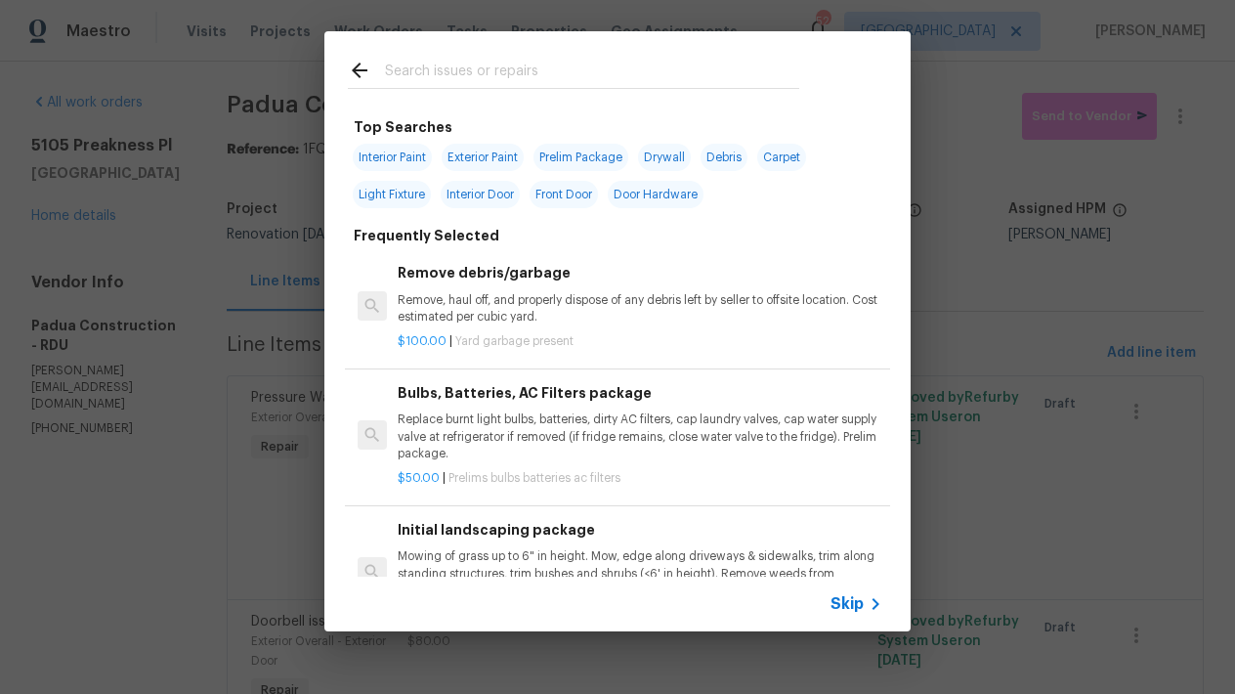
click at [632, 190] on span "Door Hardware" at bounding box center [656, 194] width 96 height 27
type input "Door Hardware"
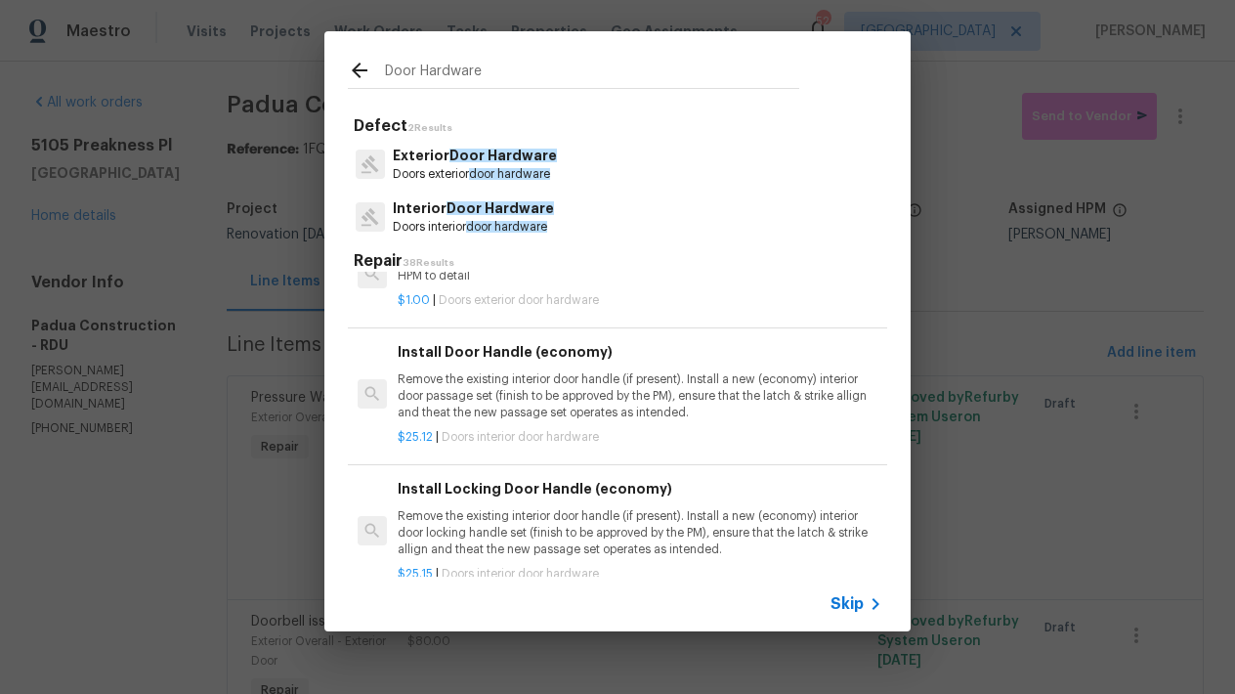
scroll to position [1064, 0]
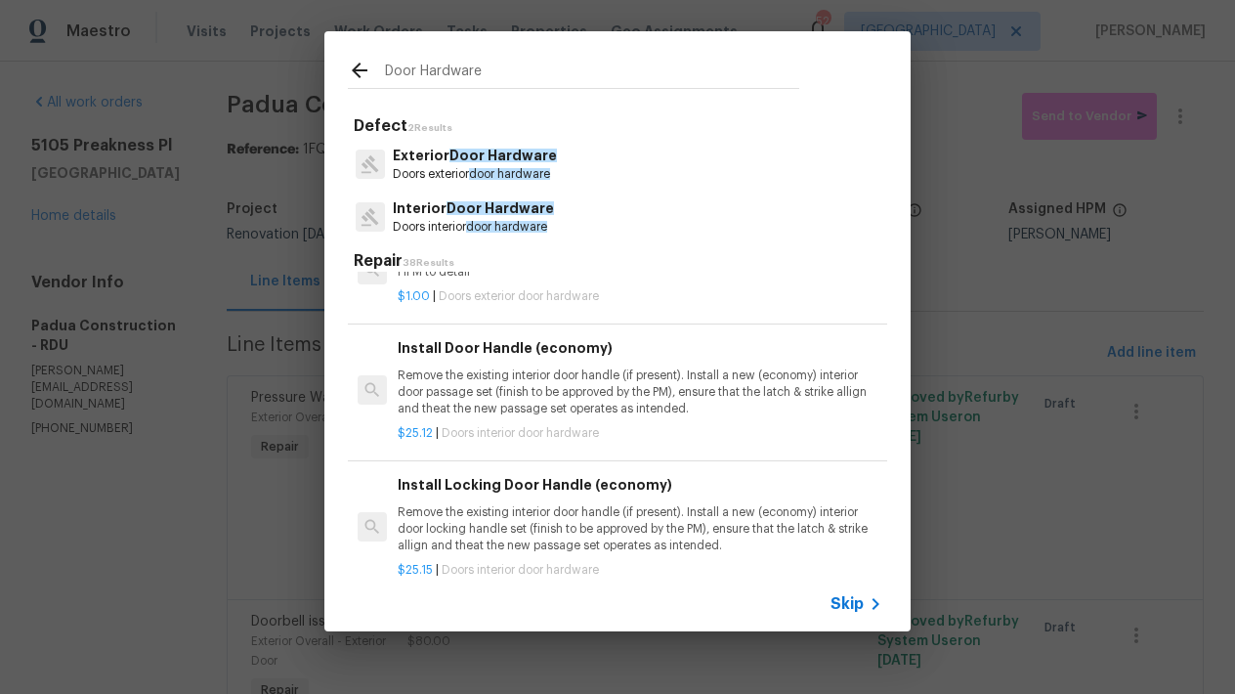
click at [552, 345] on h6 "Install Door Handle (economy)" at bounding box center [640, 347] width 485 height 21
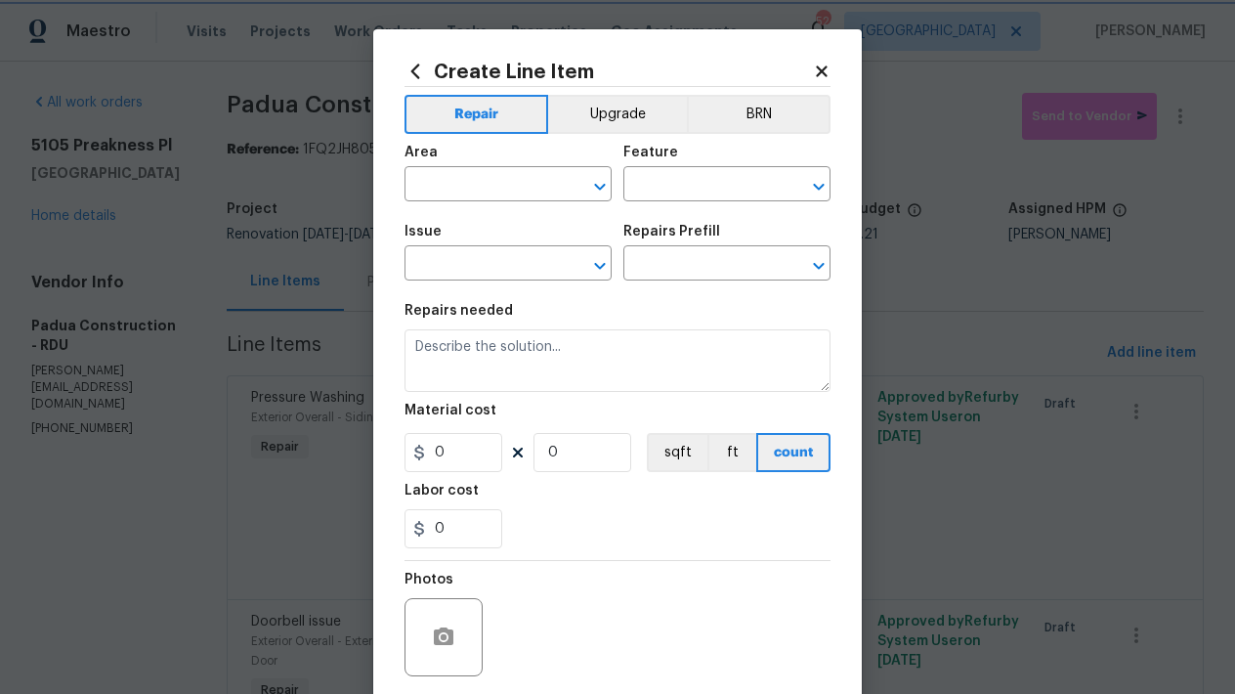
type input "Interior Door"
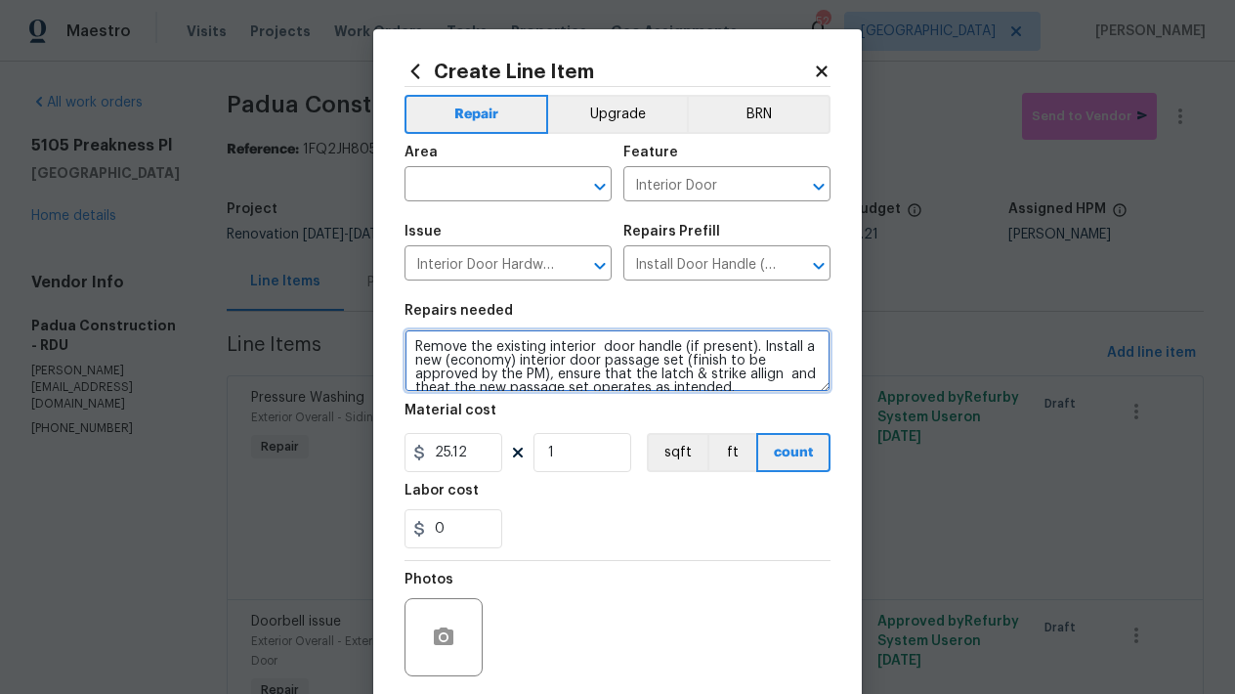
click at [406, 344] on textarea "Remove the existing interior door handle (if present). Install a new (economy) …" at bounding box center [617, 360] width 426 height 63
click at [430, 339] on textarea "Remove the existing interior door handle (if present). Install a new (economy) …" at bounding box center [617, 360] width 426 height 63
click at [594, 359] on textarea "All Interior Doors (Passage Knobs only)------ Remove the existing interior door…" at bounding box center [617, 360] width 426 height 63
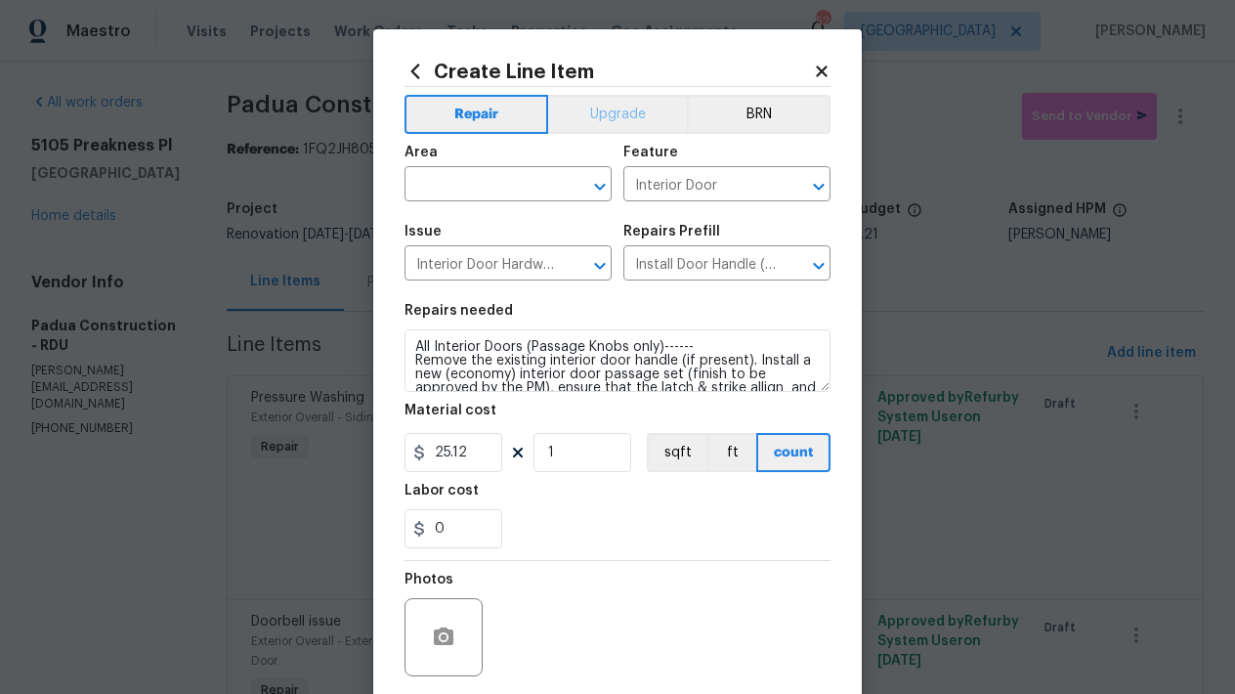
click at [597, 113] on button "Upgrade" at bounding box center [618, 114] width 140 height 39
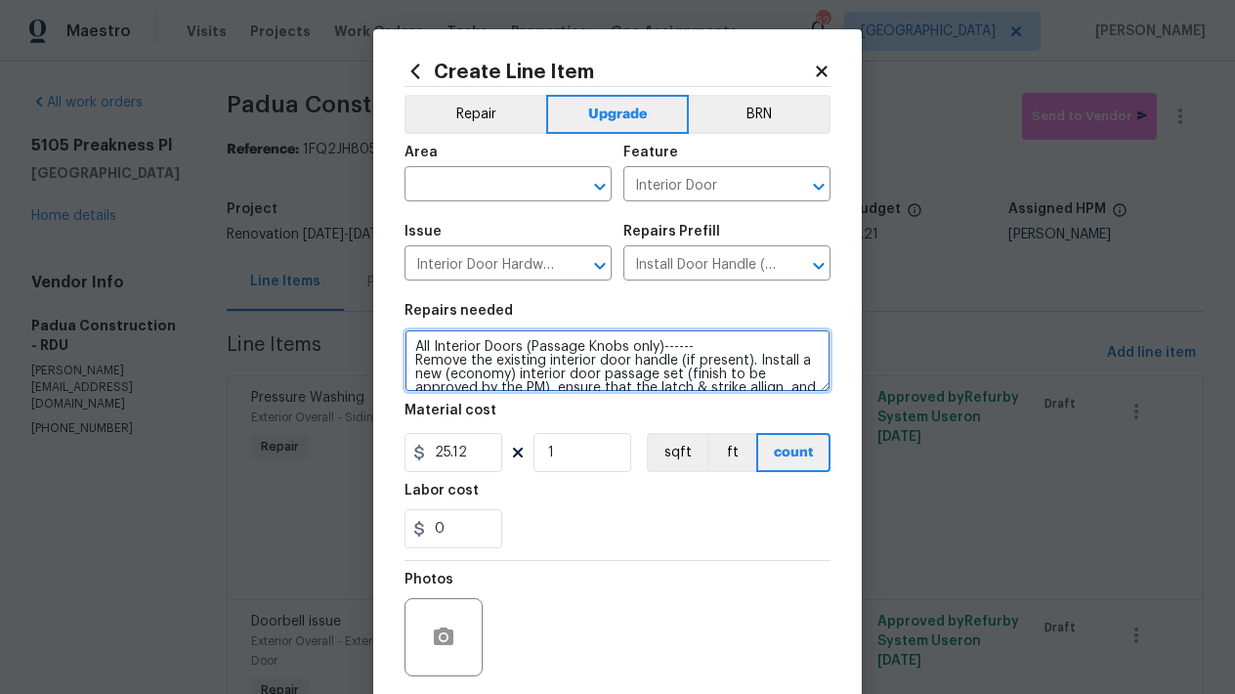
drag, startPoint x: 738, startPoint y: 359, endPoint x: 681, endPoint y: 354, distance: 57.8
click at [681, 354] on textarea "All Interior Doors (Passage Knobs only)------ Remove the existing interior door…" at bounding box center [617, 360] width 426 height 63
drag, startPoint x: 673, startPoint y: 361, endPoint x: 741, endPoint y: 365, distance: 68.5
click at [741, 365] on textarea "All Interior Doors (Passage Knobs only)------ Remove the existing interior door…" at bounding box center [617, 360] width 426 height 63
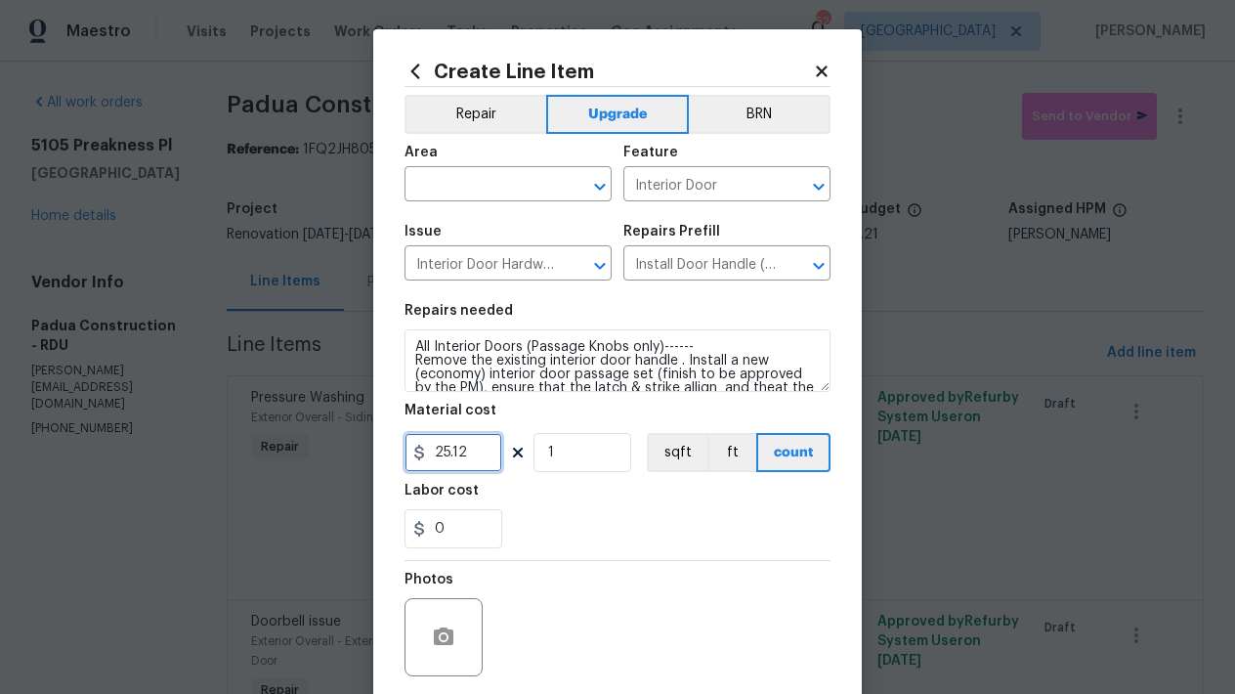
drag, startPoint x: 474, startPoint y: 459, endPoint x: 375, endPoint y: 437, distance: 101.2
click at [375, 437] on div "Create Line Item Repair Upgrade BRN Area ​ Feature Interior Door ​ Issue Interi…" at bounding box center [617, 420] width 488 height 782
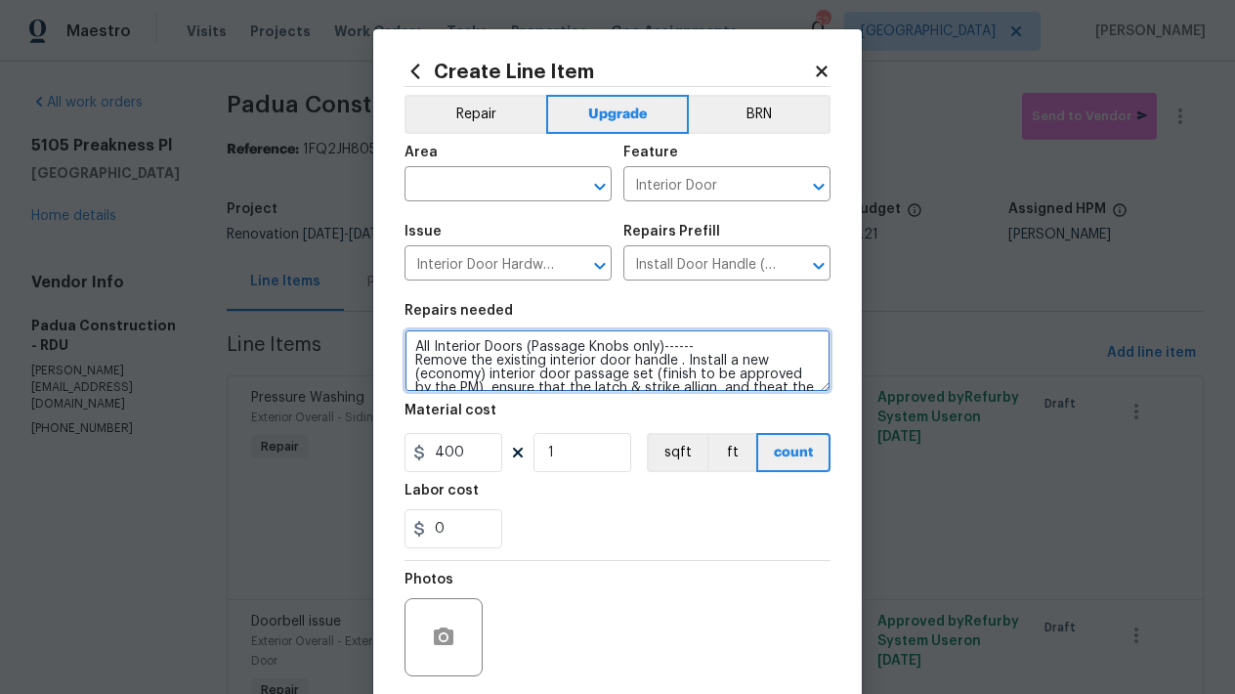
drag, startPoint x: 649, startPoint y: 372, endPoint x: 662, endPoint y: 418, distance: 47.9
click at [473, 386] on textarea "All Interior Doors (Passage Knobs only)------ Remove the existing interior door…" at bounding box center [617, 360] width 426 height 63
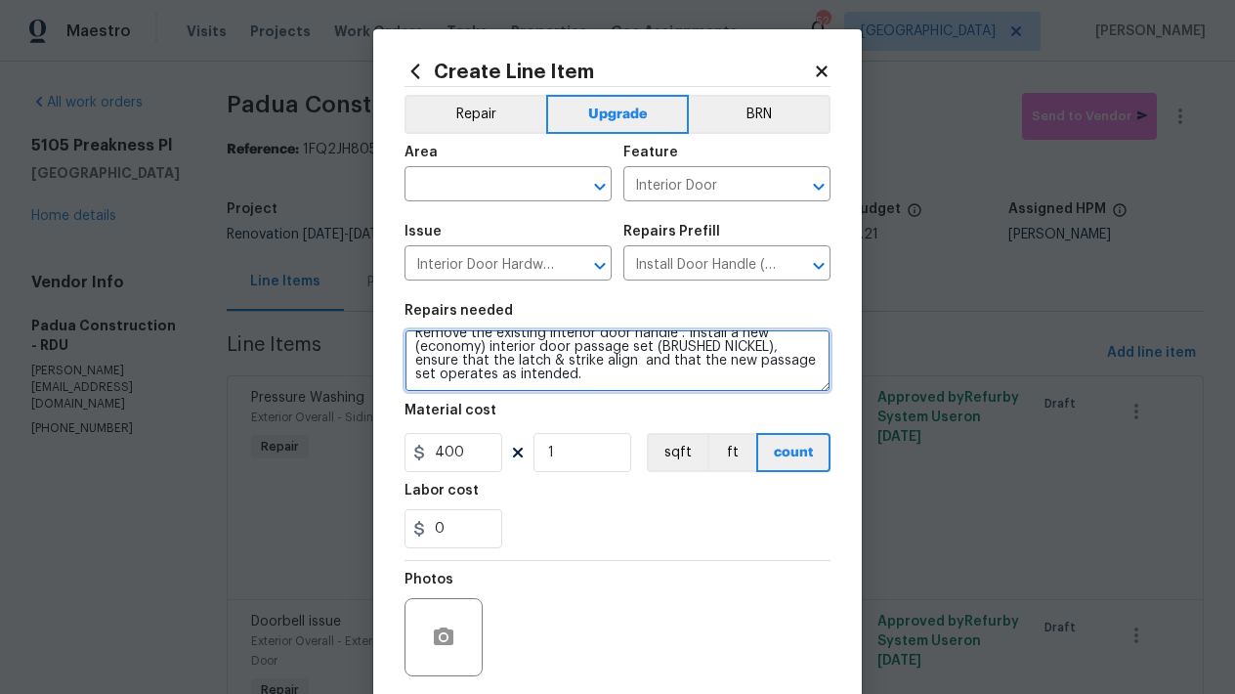
scroll to position [148, 0]
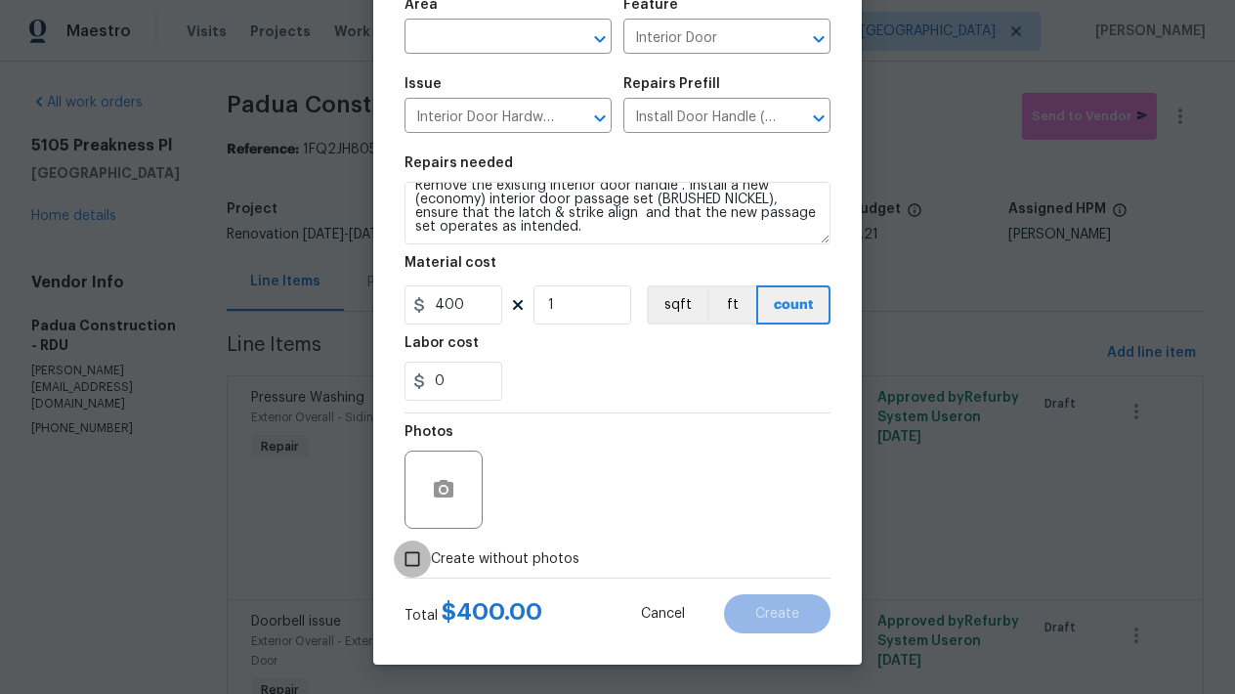
click at [409, 559] on input "Create without photos" at bounding box center [412, 558] width 37 height 37
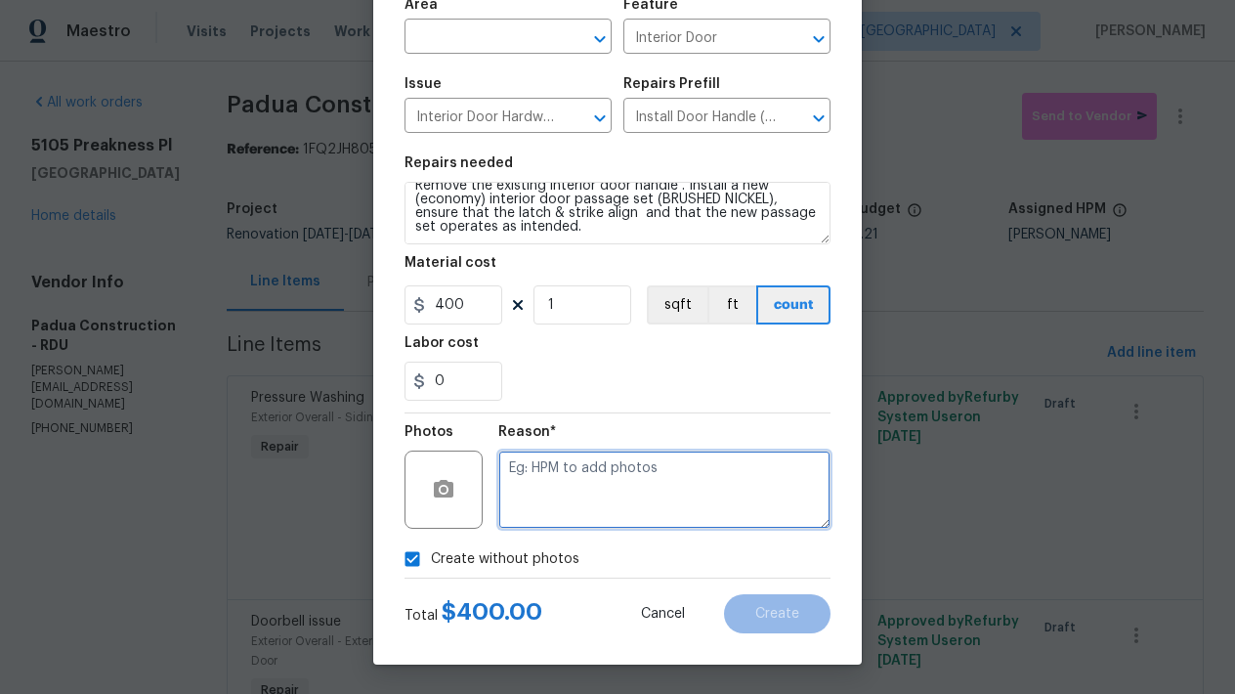
click at [597, 490] on textarea at bounding box center [664, 489] width 332 height 78
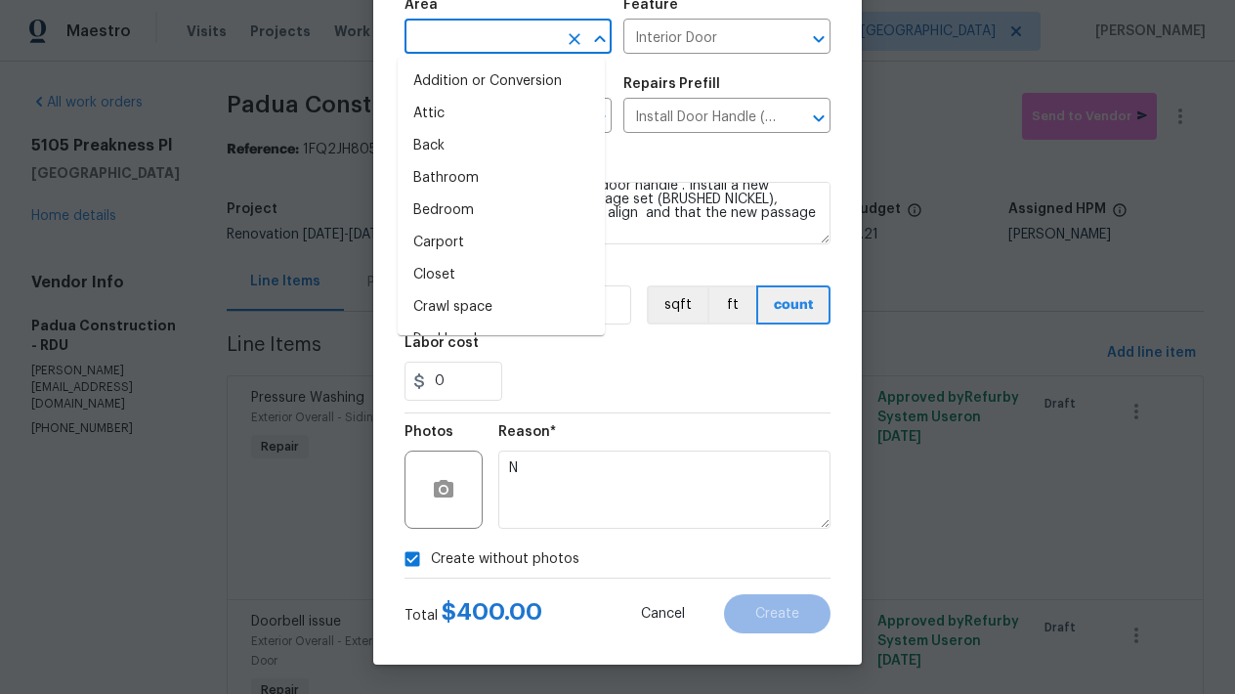
click at [529, 42] on input "text" at bounding box center [480, 38] width 152 height 30
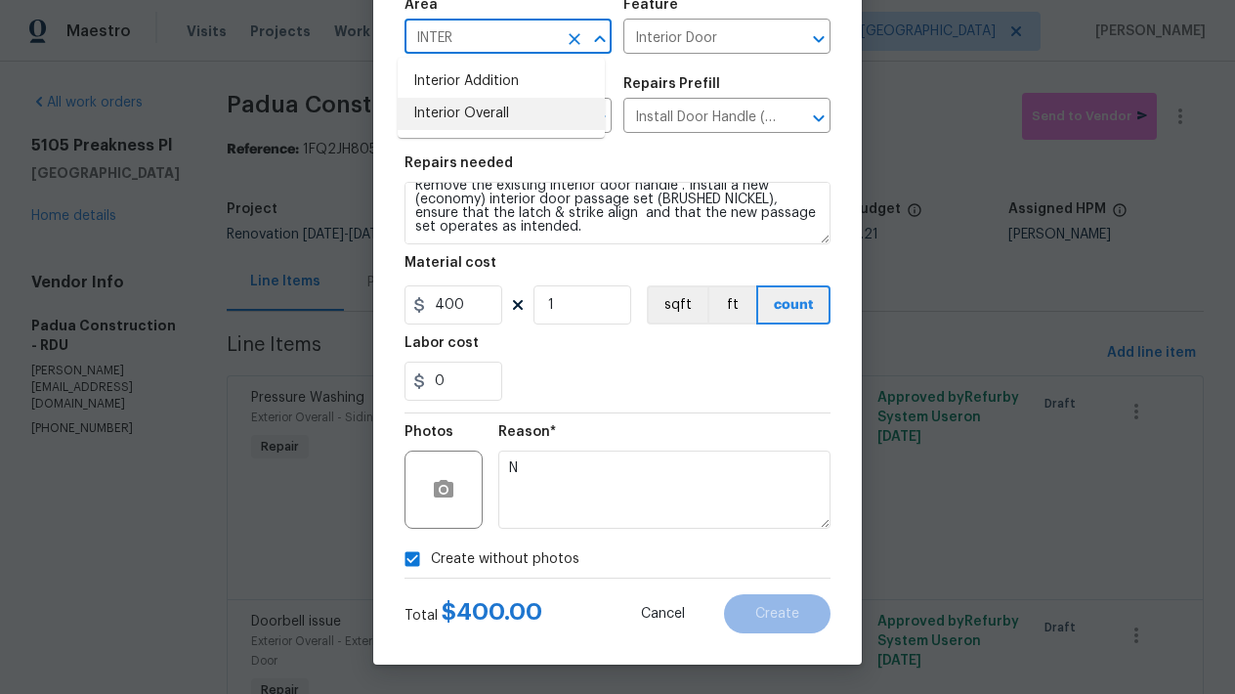
click at [453, 107] on li "Interior Overall" at bounding box center [501, 114] width 207 height 32
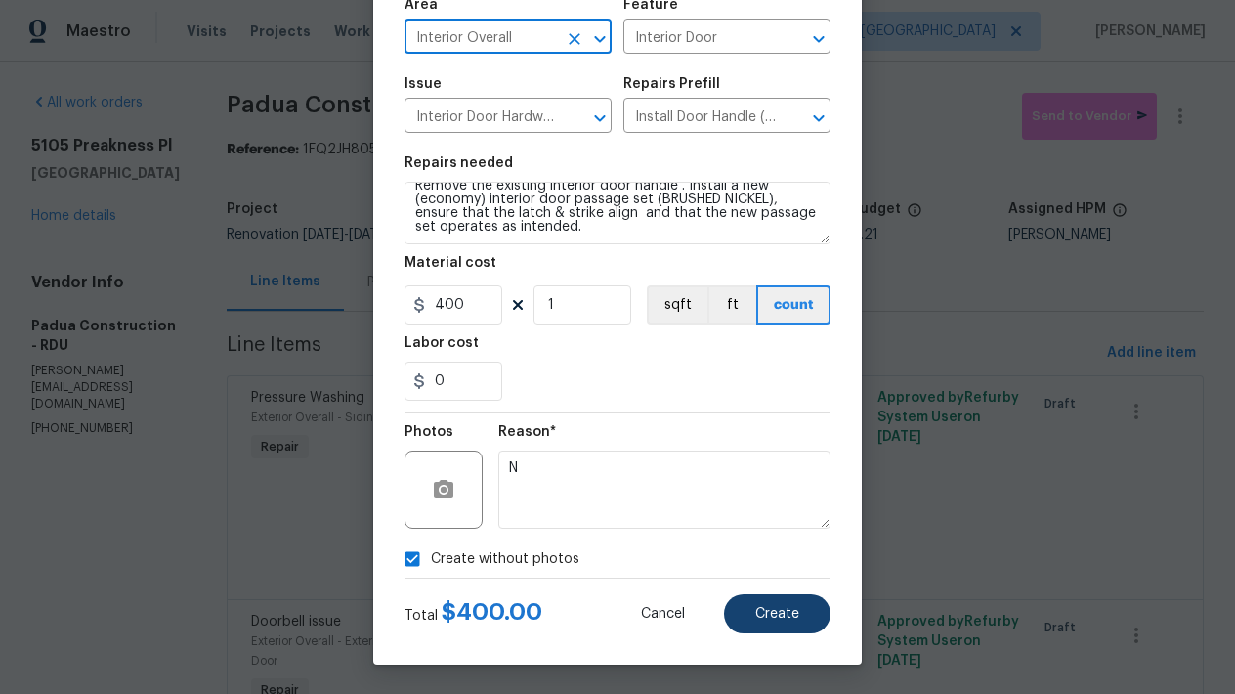
click at [769, 607] on span "Create" at bounding box center [777, 614] width 44 height 15
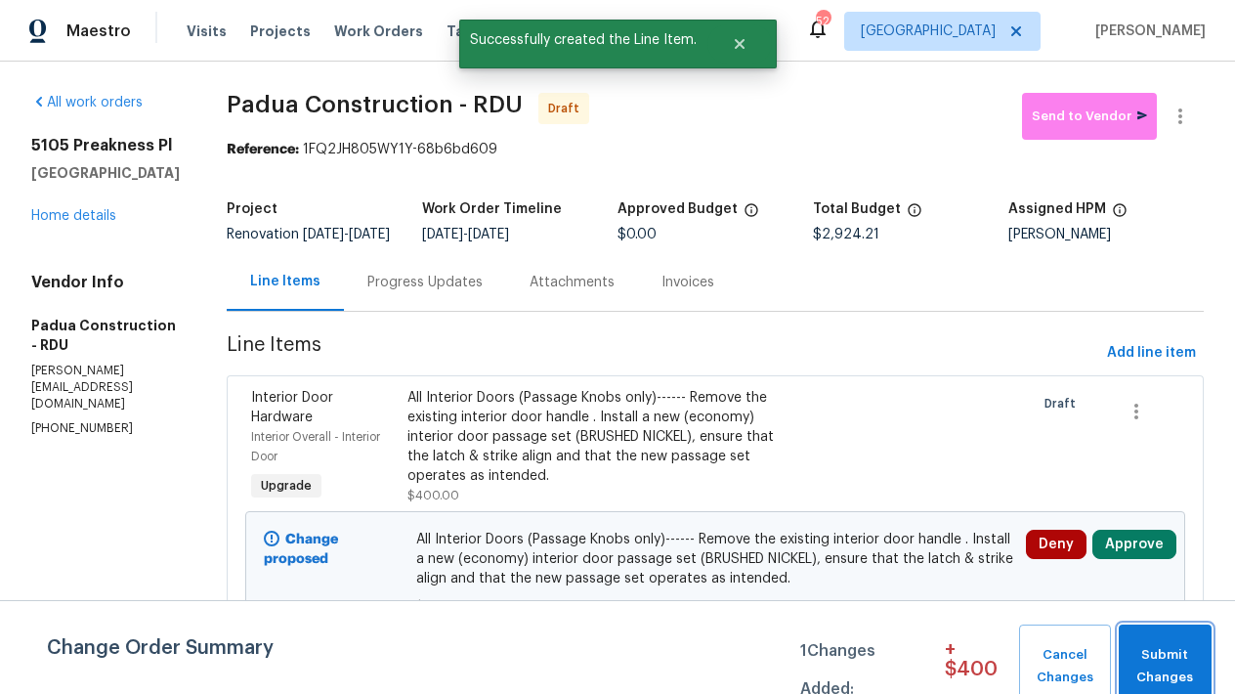
click at [1167, 661] on span "Submit Changes" at bounding box center [1164, 666] width 73 height 45
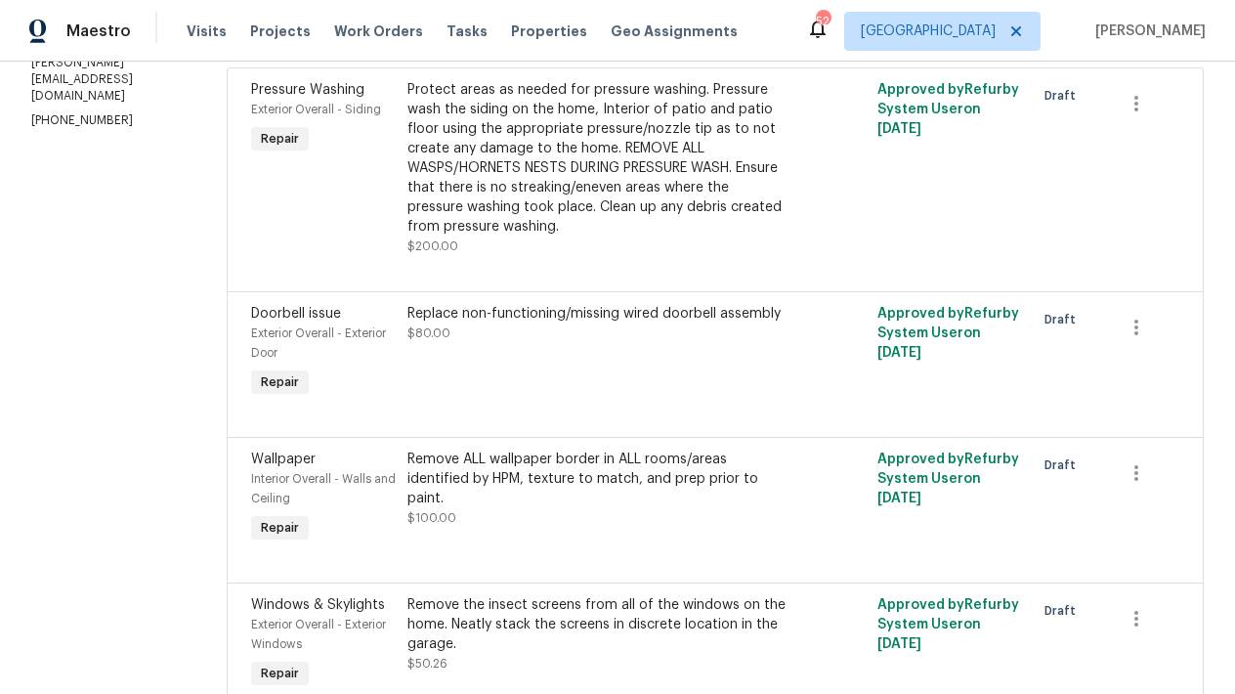
scroll to position [0, 0]
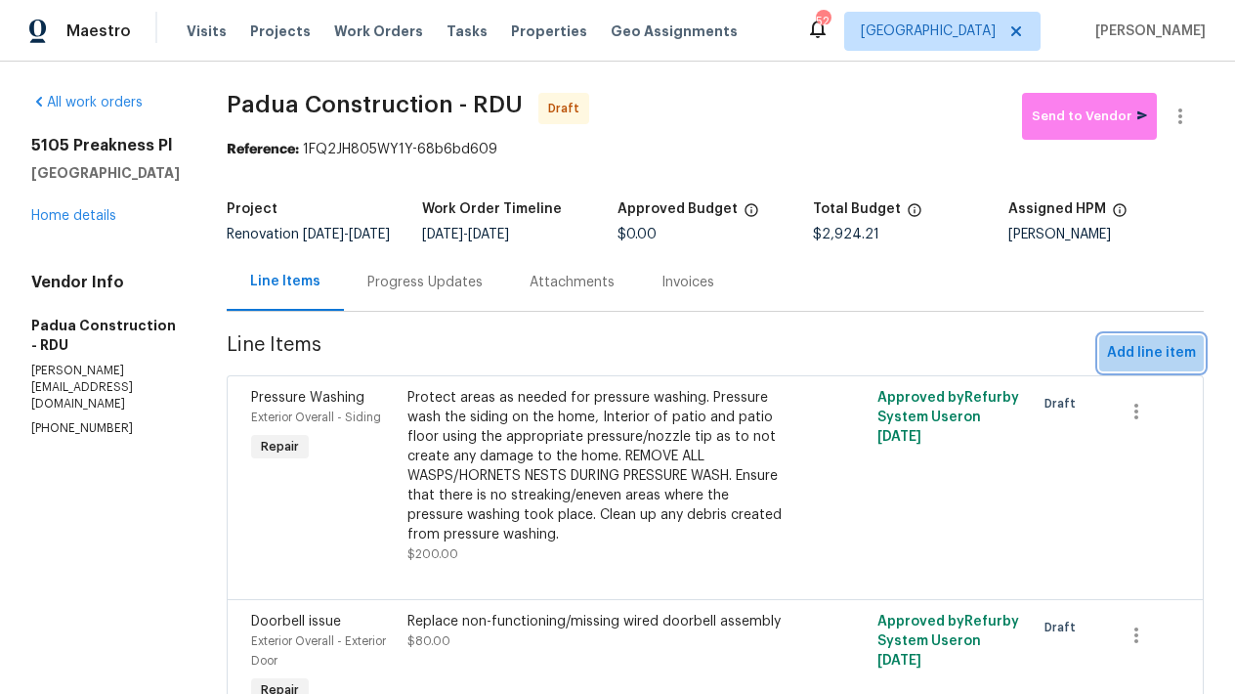
click at [1155, 365] on span "Add line item" at bounding box center [1151, 353] width 89 height 24
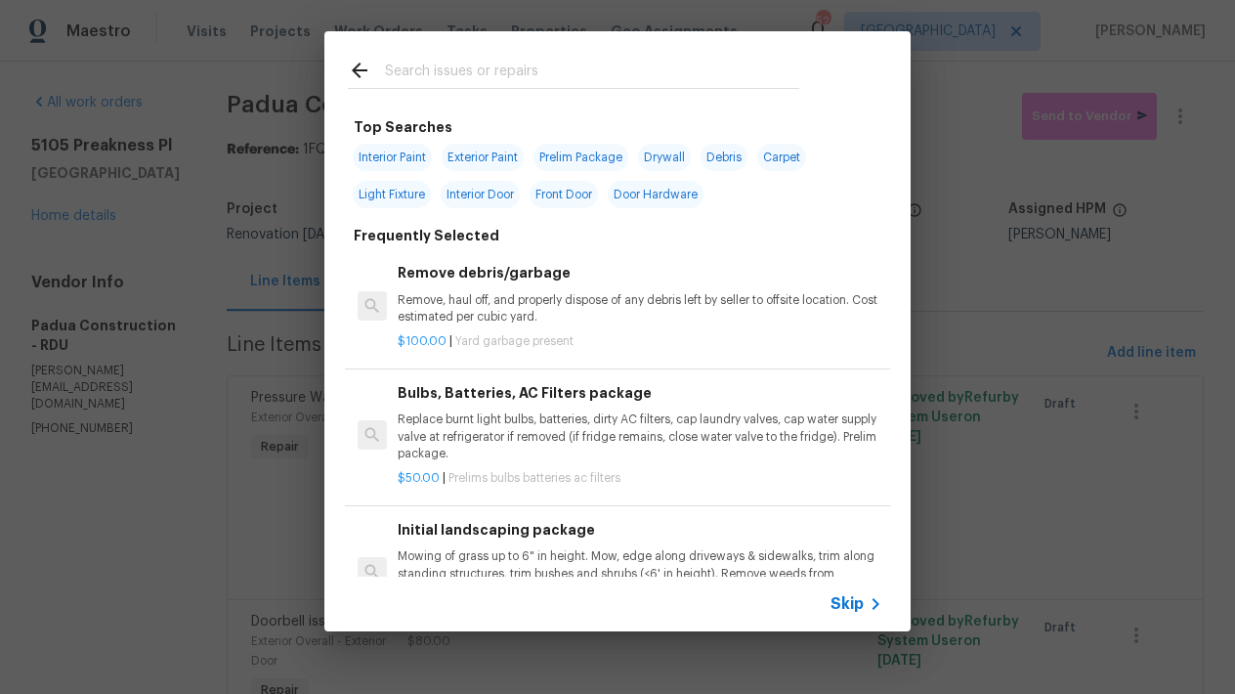
click at [435, 77] on input "text" at bounding box center [592, 73] width 414 height 29
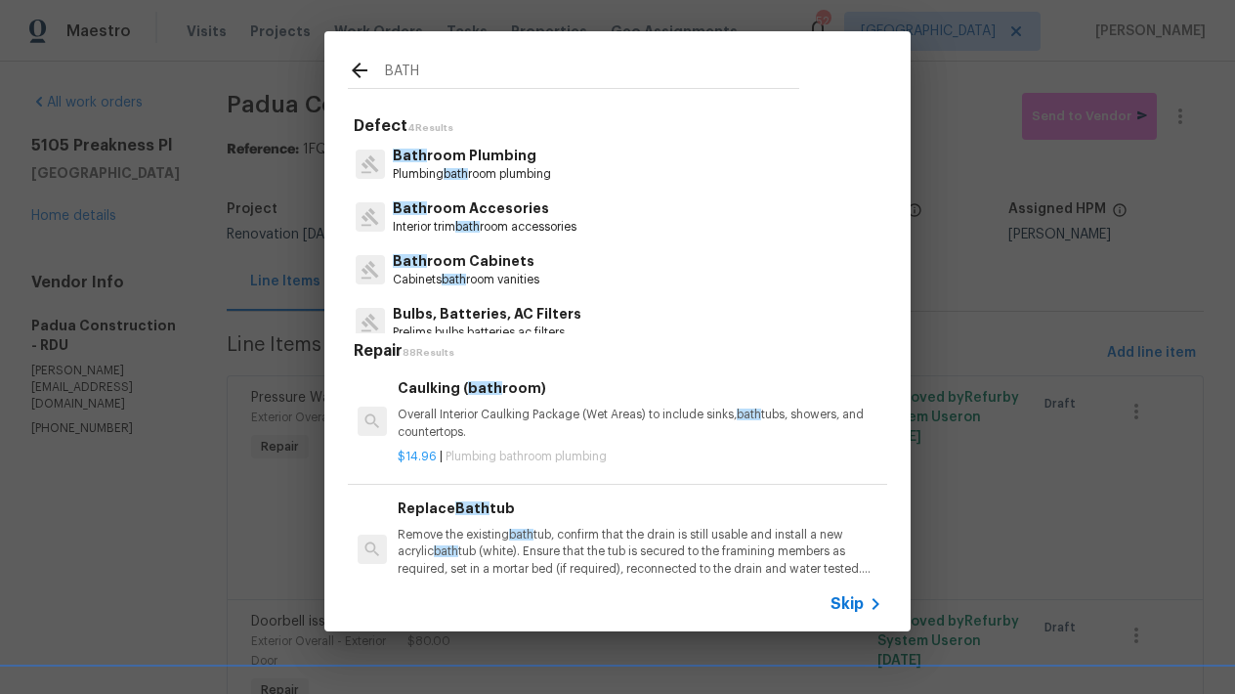
click at [523, 222] on p "Interior trim bath room accessories" at bounding box center [485, 227] width 184 height 17
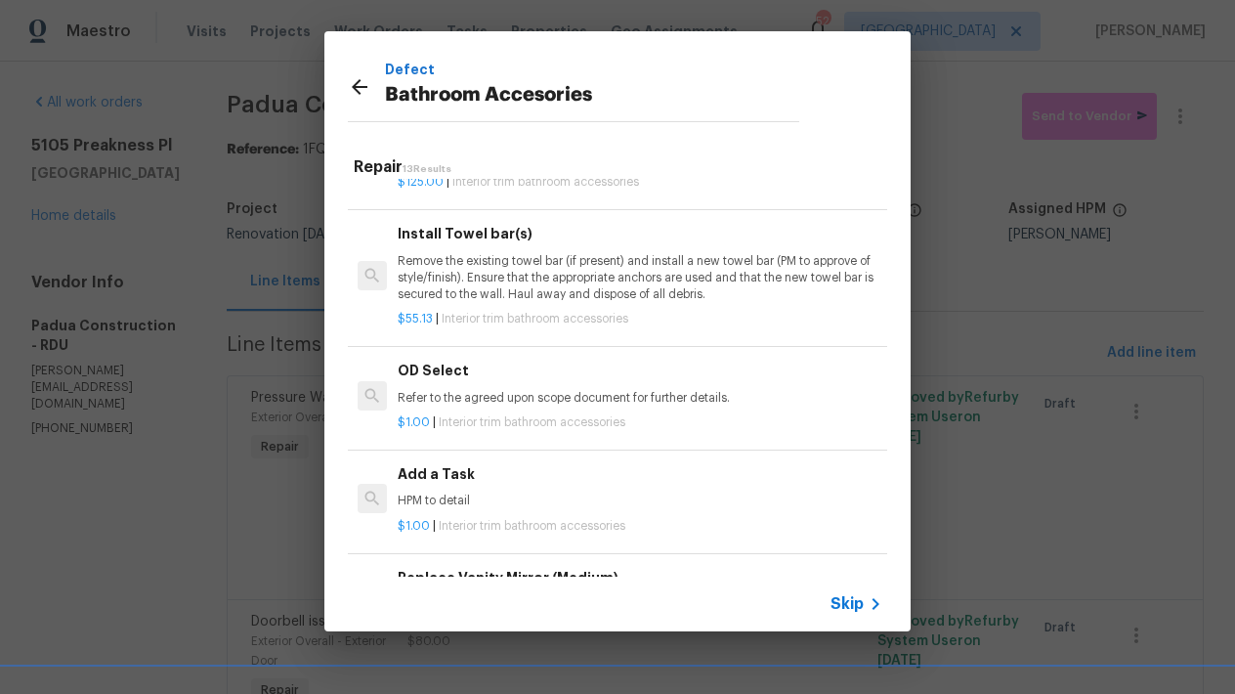
scroll to position [745, 0]
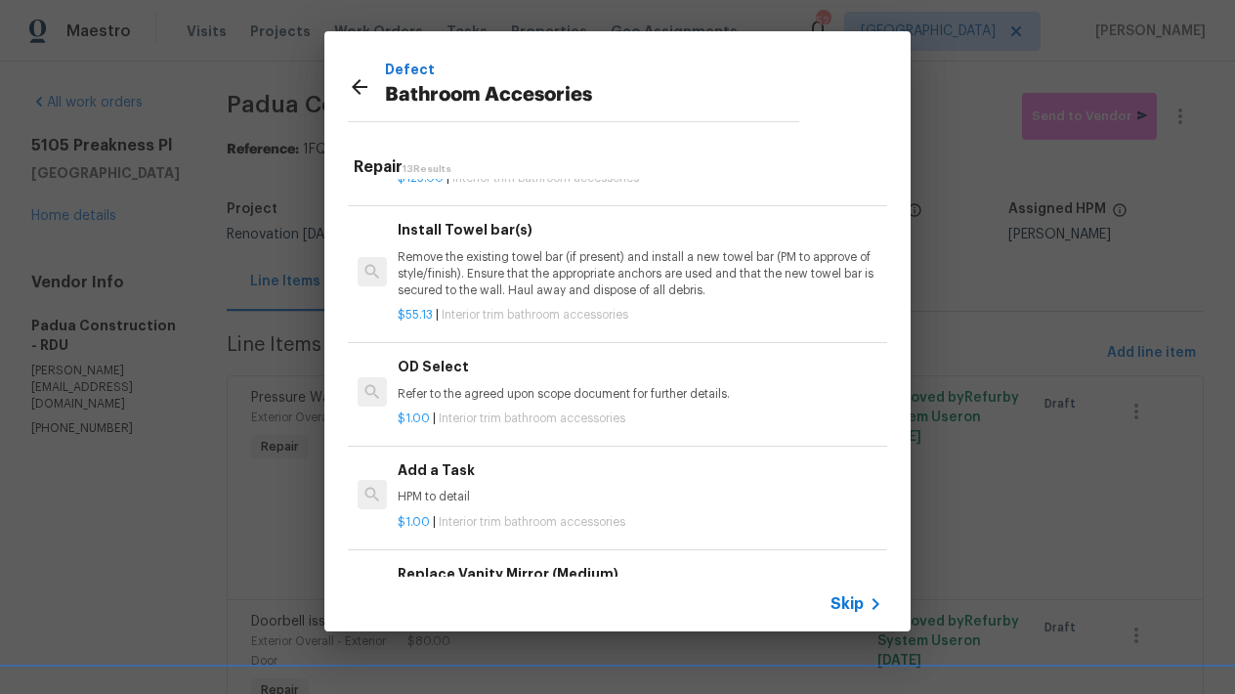
click at [424, 494] on div "Add a Task HPM to detail" at bounding box center [640, 482] width 485 height 47
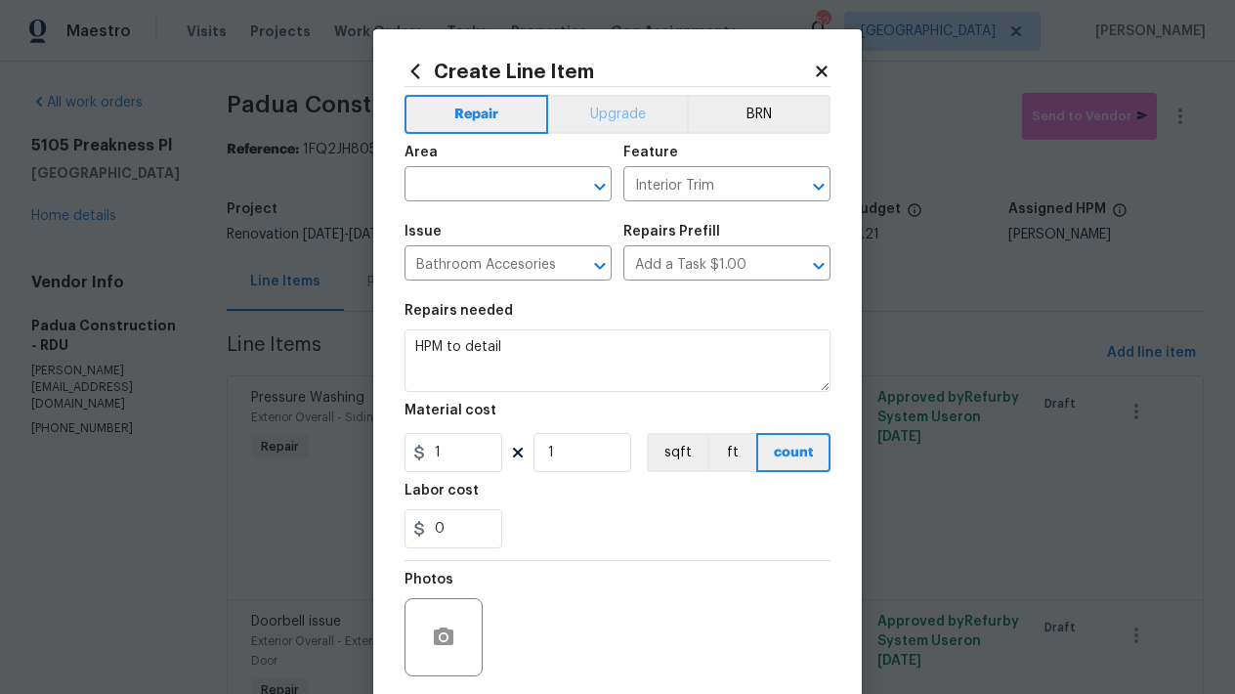
click at [608, 109] on button "Upgrade" at bounding box center [618, 114] width 140 height 39
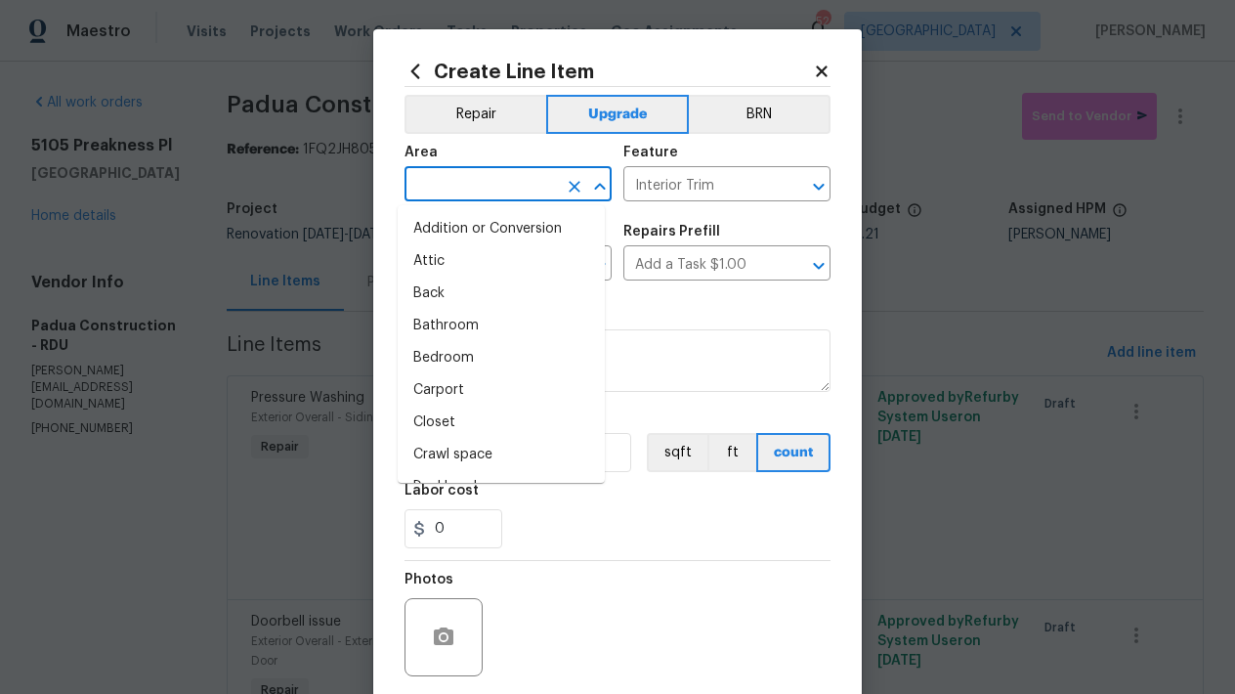
click at [519, 187] on input "text" at bounding box center [480, 186] width 152 height 30
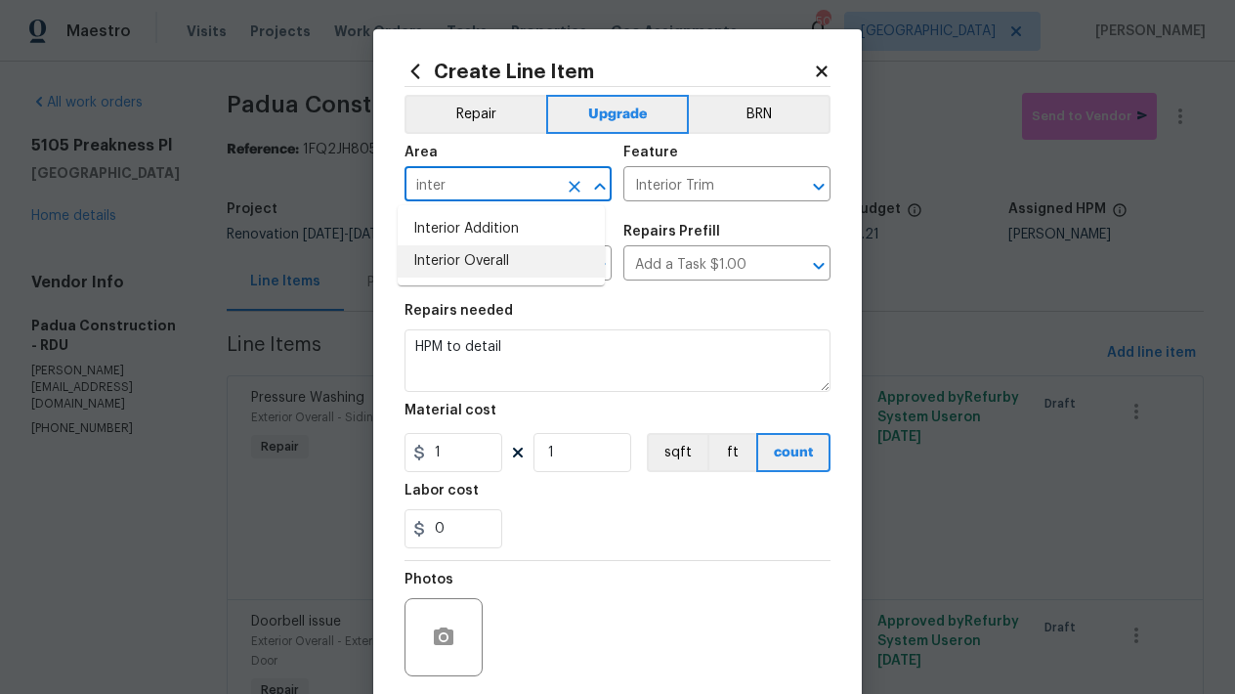
click at [544, 270] on li "Interior Overall" at bounding box center [501, 261] width 207 height 32
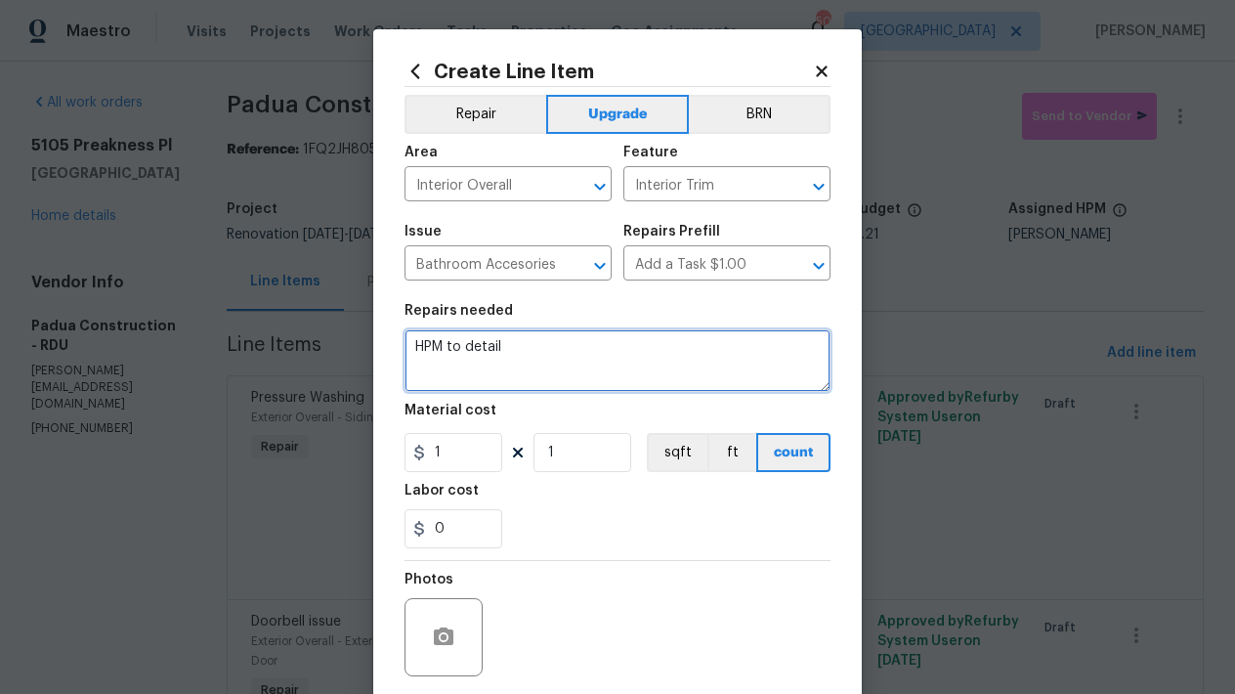
drag, startPoint x: 485, startPoint y: 350, endPoint x: 260, endPoint y: 255, distance: 244.7
click at [243, 268] on div "Create Line Item Repair Upgrade BRN Area Interior Overall ​ Feature Interior Tr…" at bounding box center [617, 347] width 1235 height 694
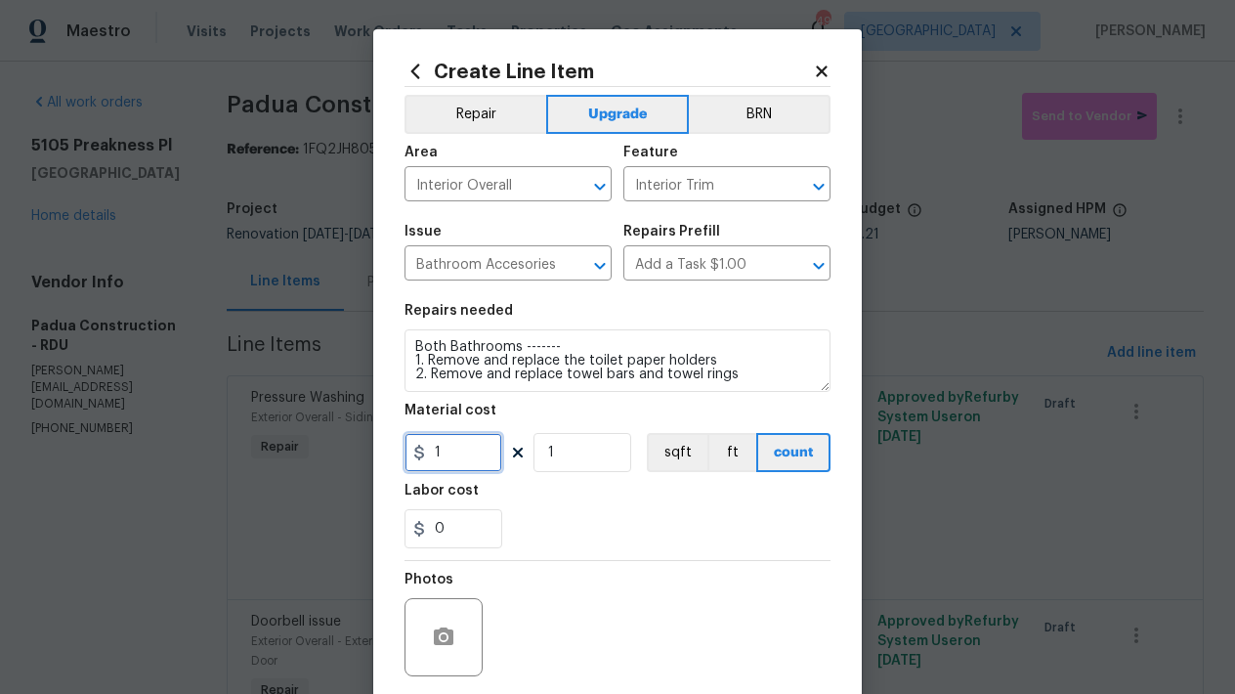
click at [444, 456] on input "1" at bounding box center [453, 452] width 98 height 39
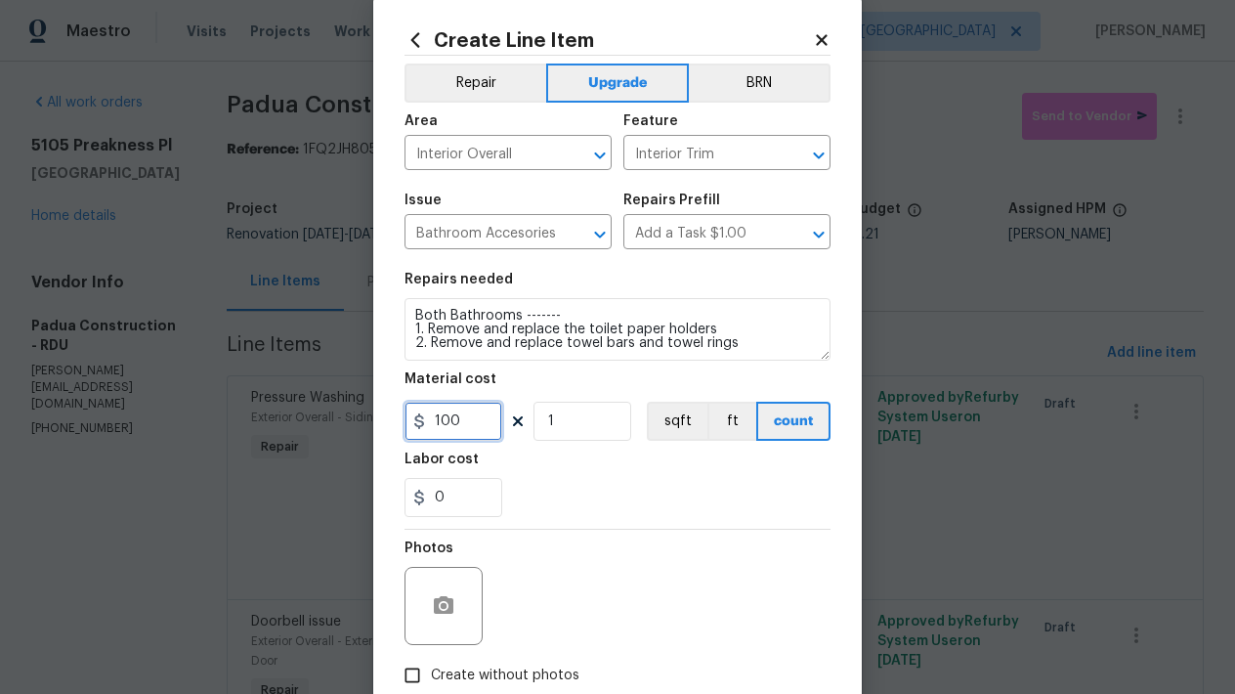
scroll to position [148, 0]
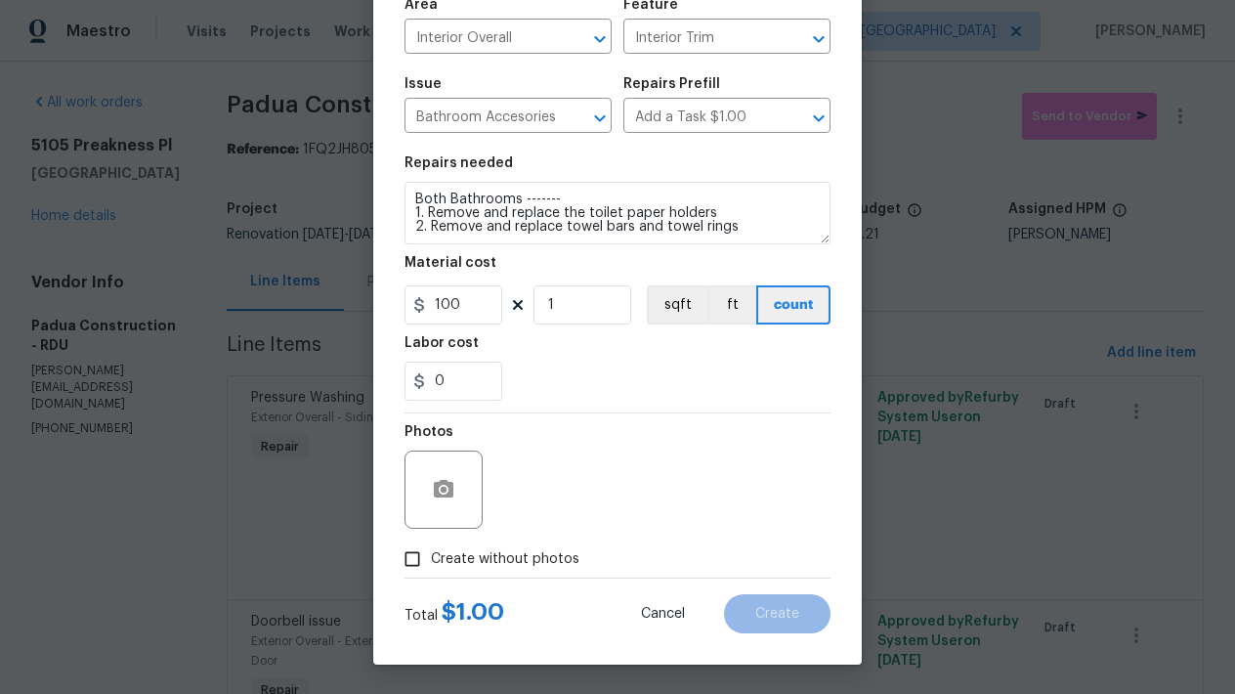
click at [405, 560] on input "Create without photos" at bounding box center [412, 558] width 37 height 37
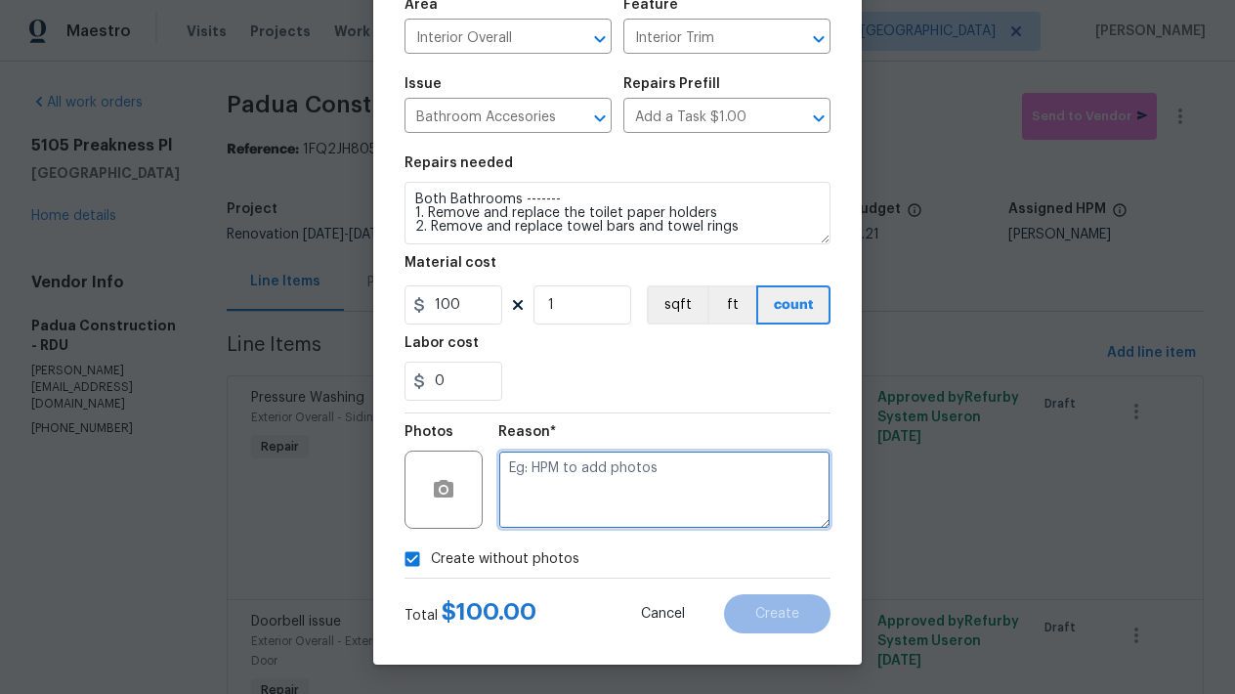
click at [537, 472] on textarea at bounding box center [664, 489] width 332 height 78
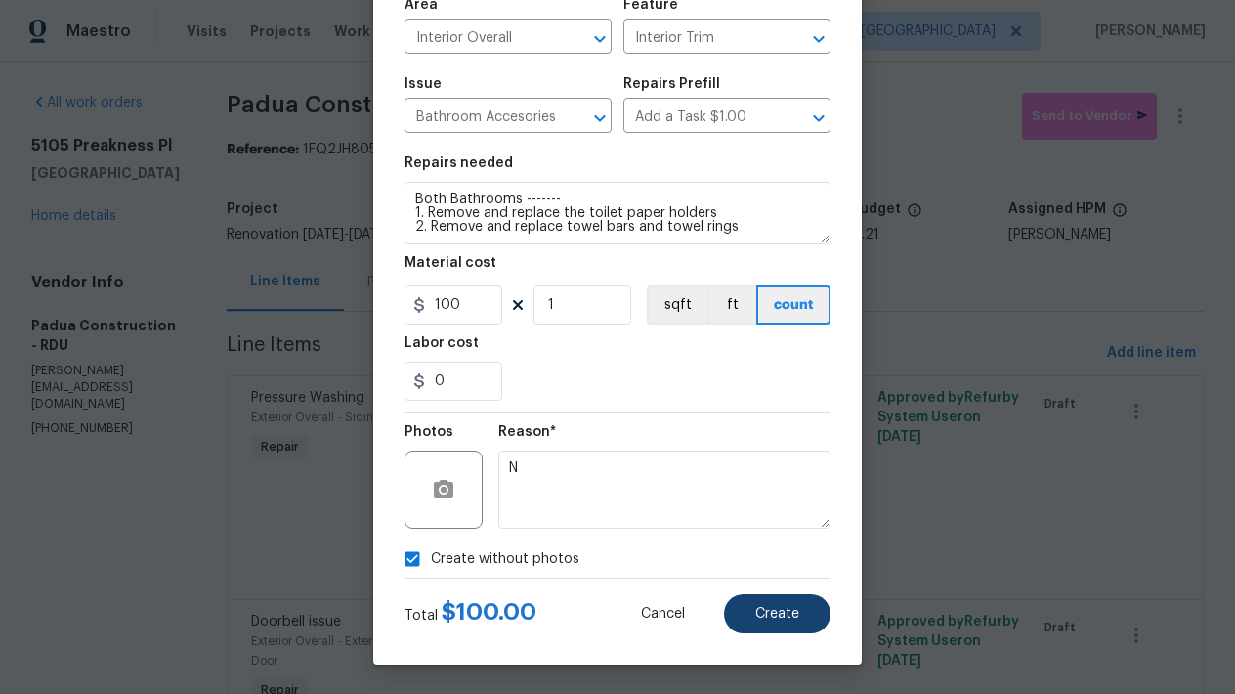
click at [755, 607] on span "Create" at bounding box center [777, 614] width 44 height 15
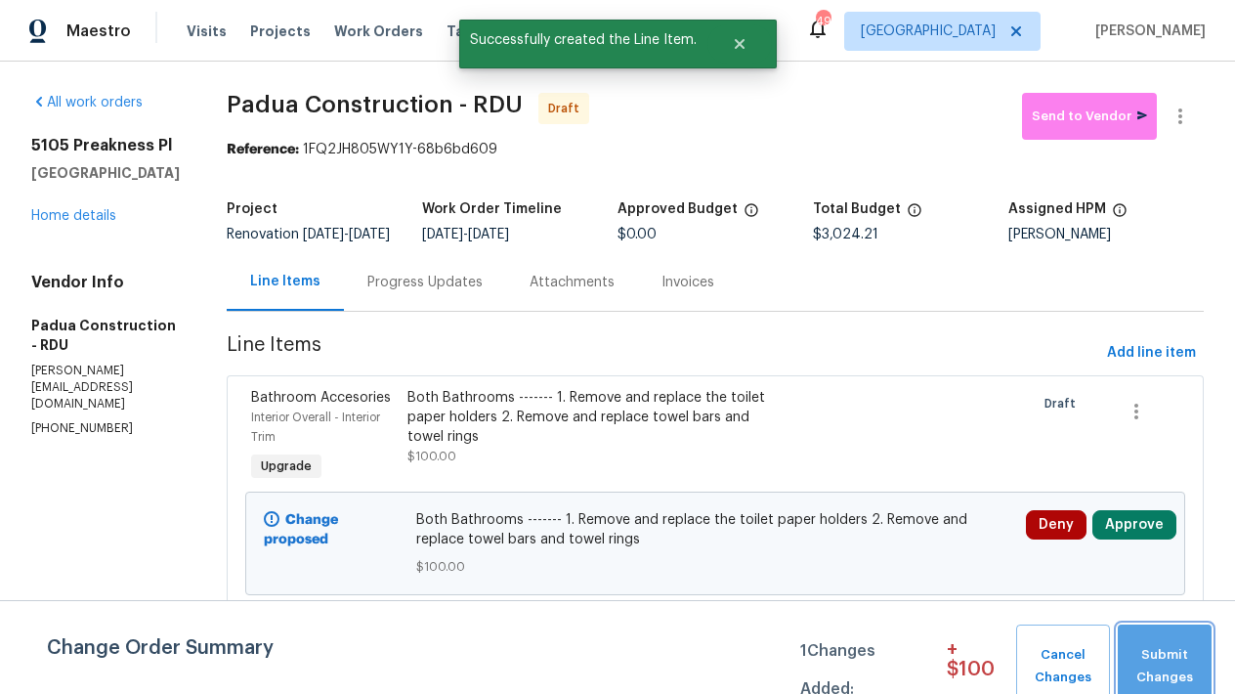
click at [1173, 663] on span "Submit Changes" at bounding box center [1164, 666] width 74 height 45
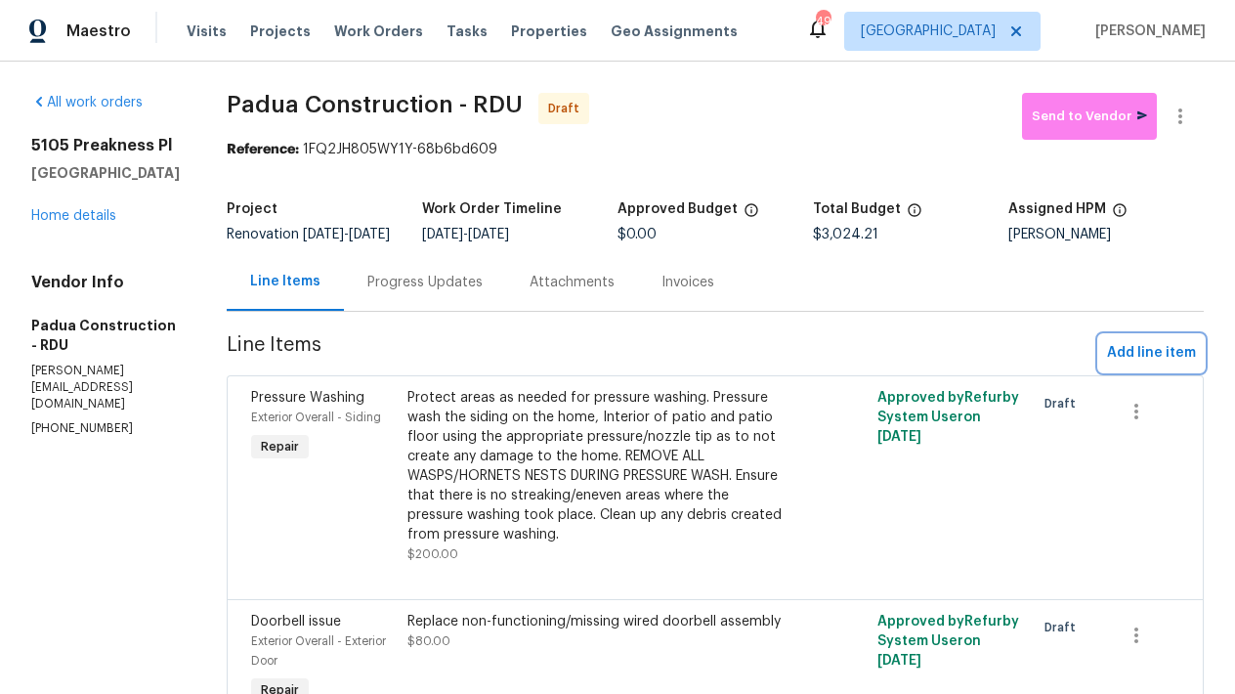
click at [1141, 365] on span "Add line item" at bounding box center [1151, 353] width 89 height 24
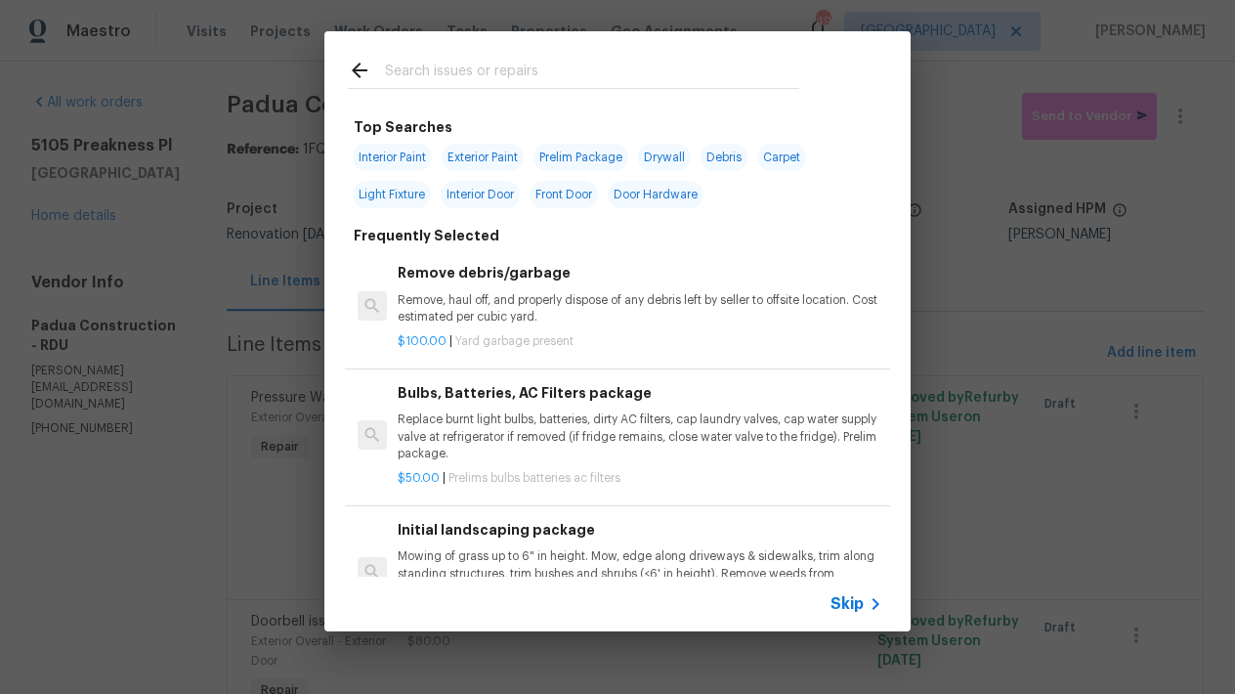
click at [491, 65] on input "text" at bounding box center [592, 73] width 414 height 29
click at [488, 76] on input "text" at bounding box center [592, 73] width 414 height 29
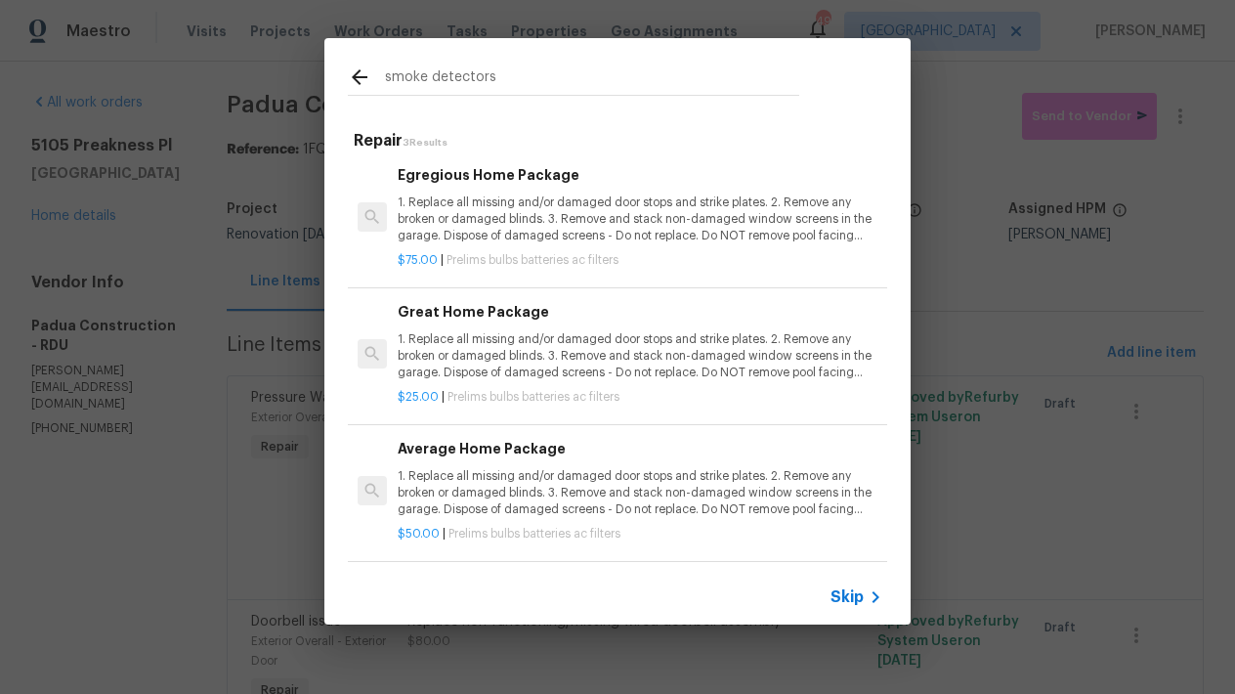
scroll to position [0, 0]
click at [516, 69] on input "smoke detectors" at bounding box center [592, 79] width 414 height 29
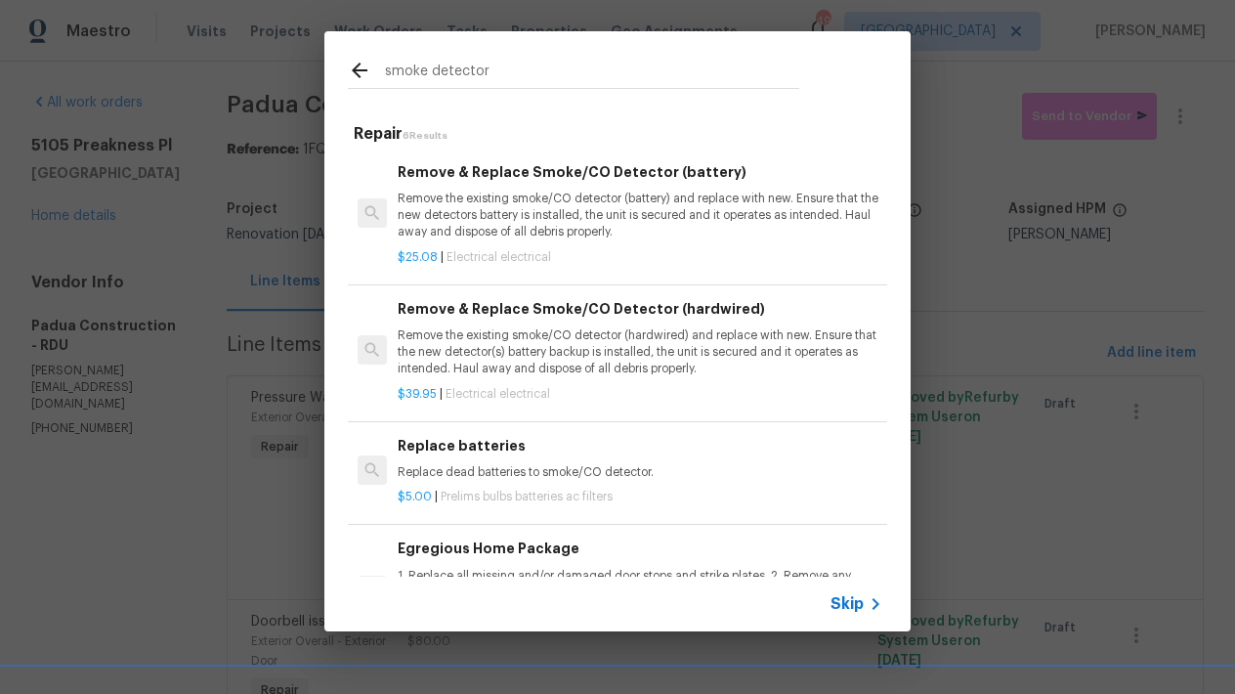
click at [446, 206] on p "Remove the existing smoke/CO detector (battery) and replace with new. Ensure th…" at bounding box center [640, 215] width 485 height 50
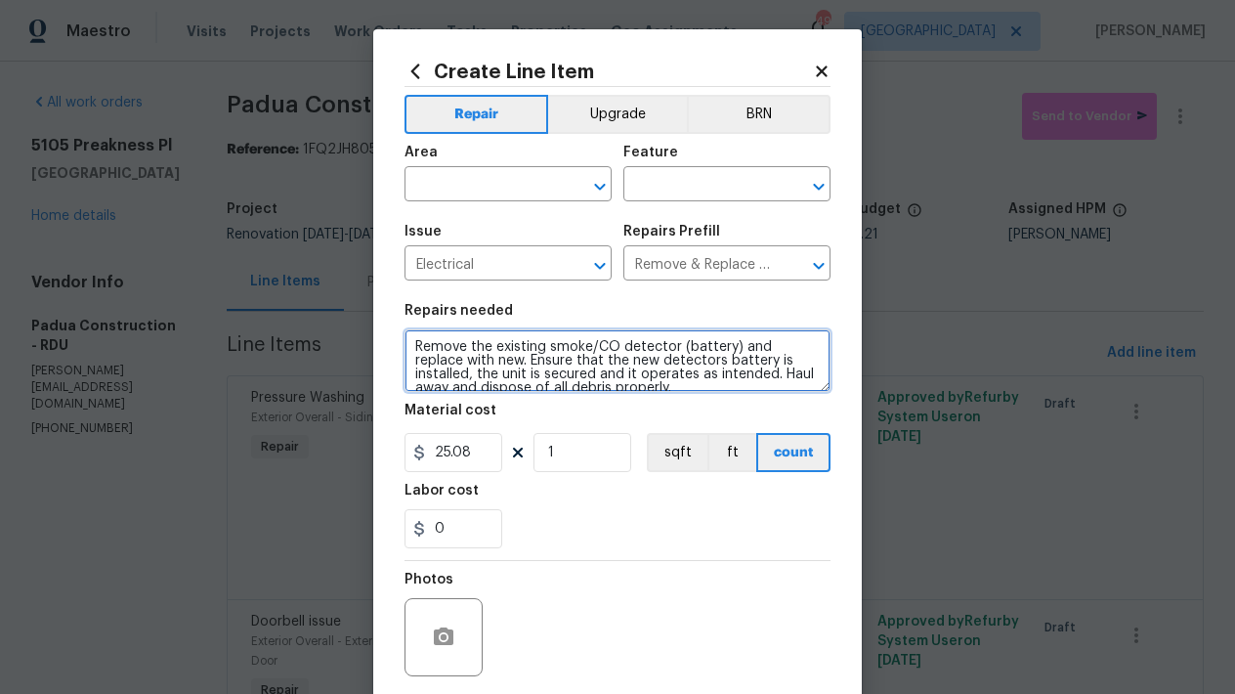
click at [524, 357] on textarea "Remove the existing smoke/CO detector (battery) and replace with new. Ensure th…" at bounding box center [617, 360] width 426 height 63
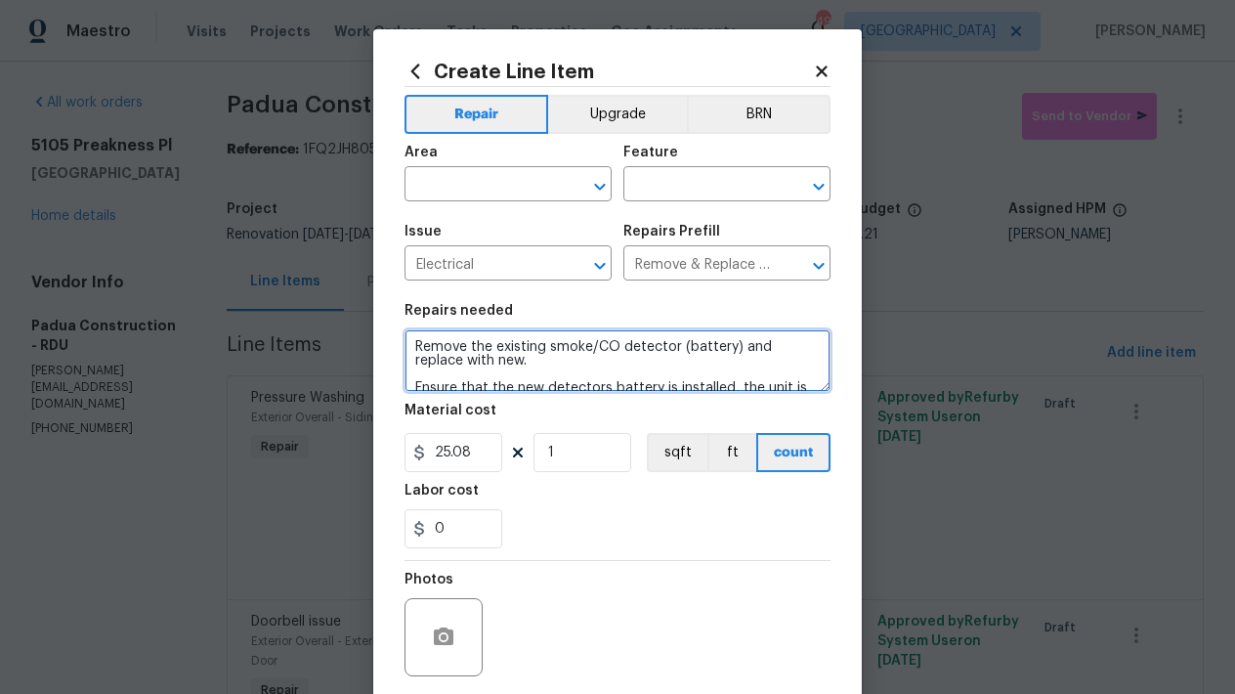
scroll to position [4, 0]
click at [542, 354] on textarea "Remove the existing smoke/CO detector (battery) and replace with new. Ensure th…" at bounding box center [617, 360] width 426 height 63
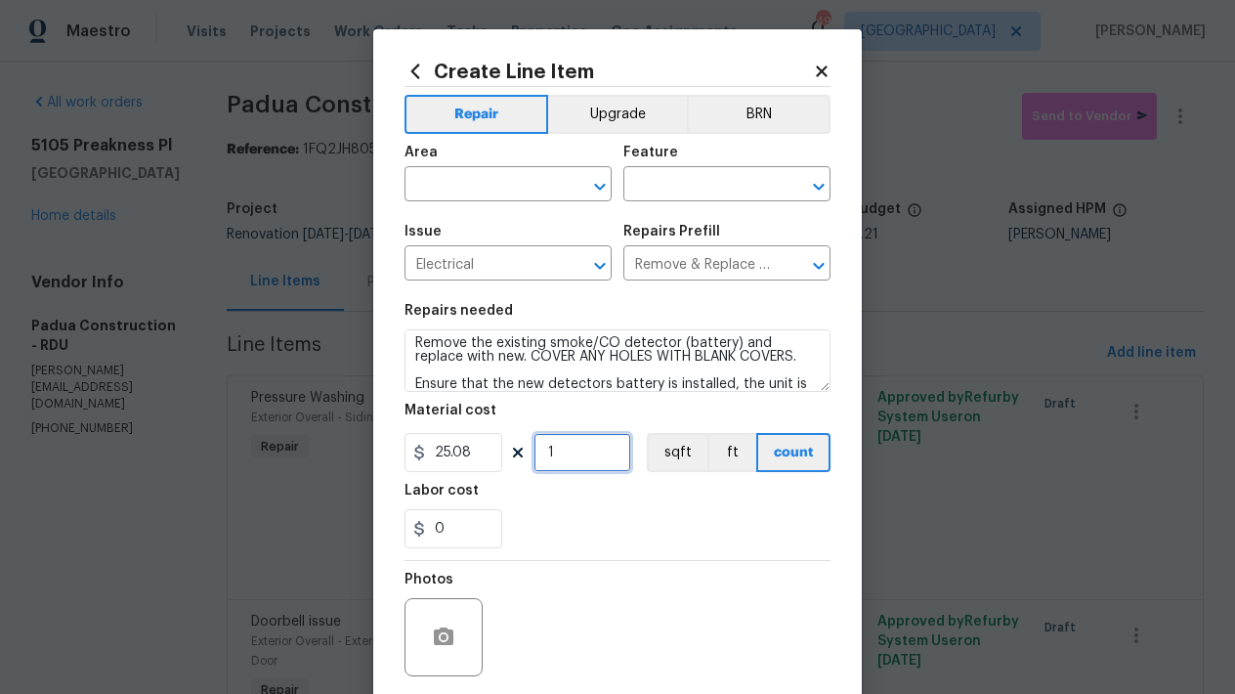
click at [574, 454] on input "1" at bounding box center [582, 452] width 98 height 39
drag, startPoint x: 574, startPoint y: 454, endPoint x: 456, endPoint y: 423, distance: 122.3
click at [456, 423] on figure "Material cost 25.08 1 sqft ft count" at bounding box center [617, 437] width 426 height 68
click at [475, 178] on input "text" at bounding box center [480, 186] width 152 height 30
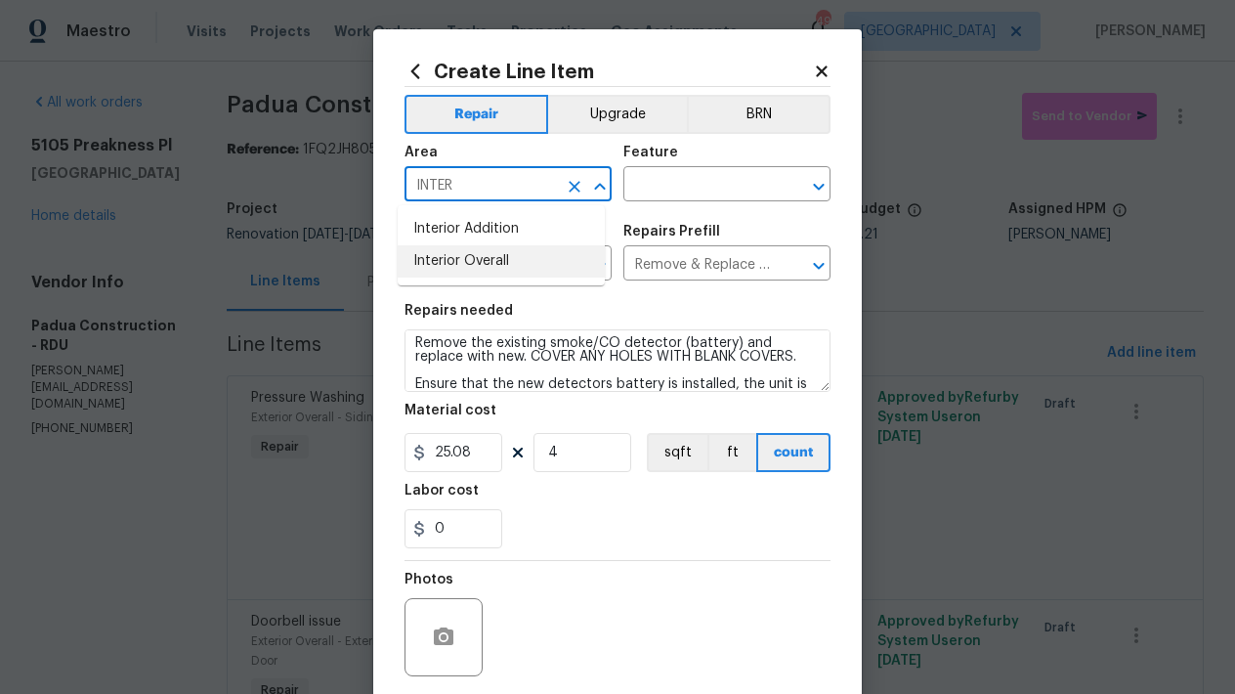
click at [469, 256] on li "Interior Overall" at bounding box center [501, 261] width 207 height 32
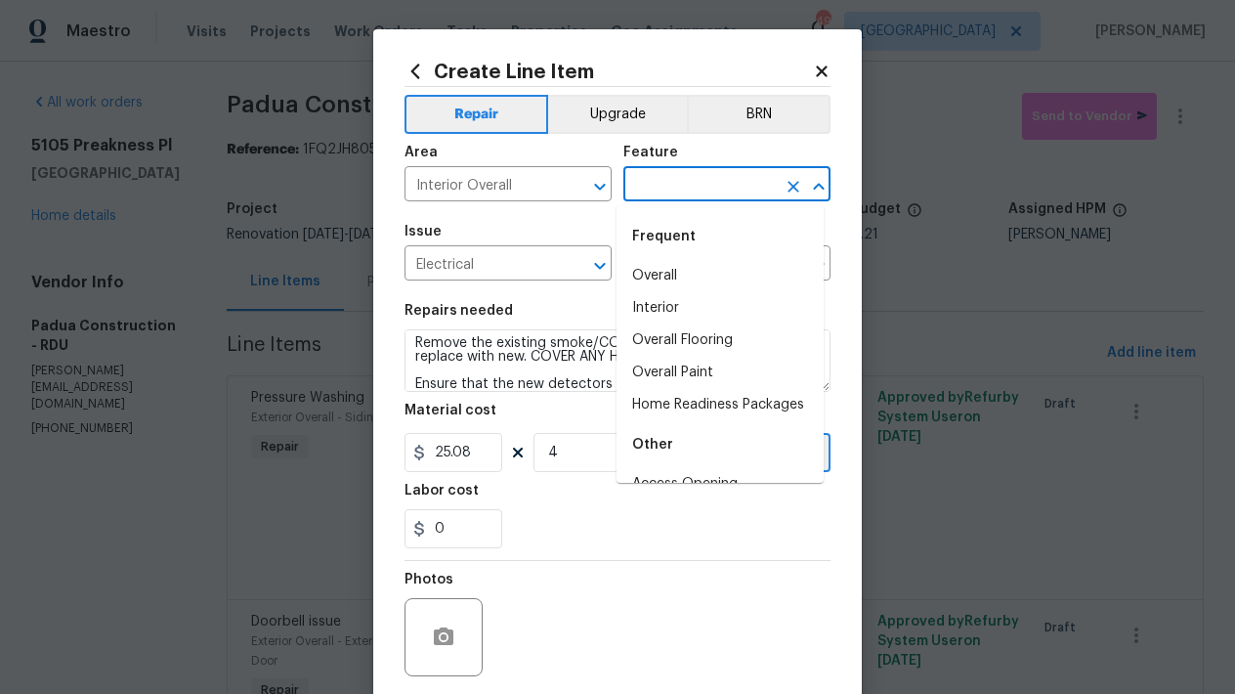
click at [674, 180] on input "text" at bounding box center [699, 186] width 152 height 30
click at [638, 311] on li "Interior" at bounding box center [719, 308] width 207 height 32
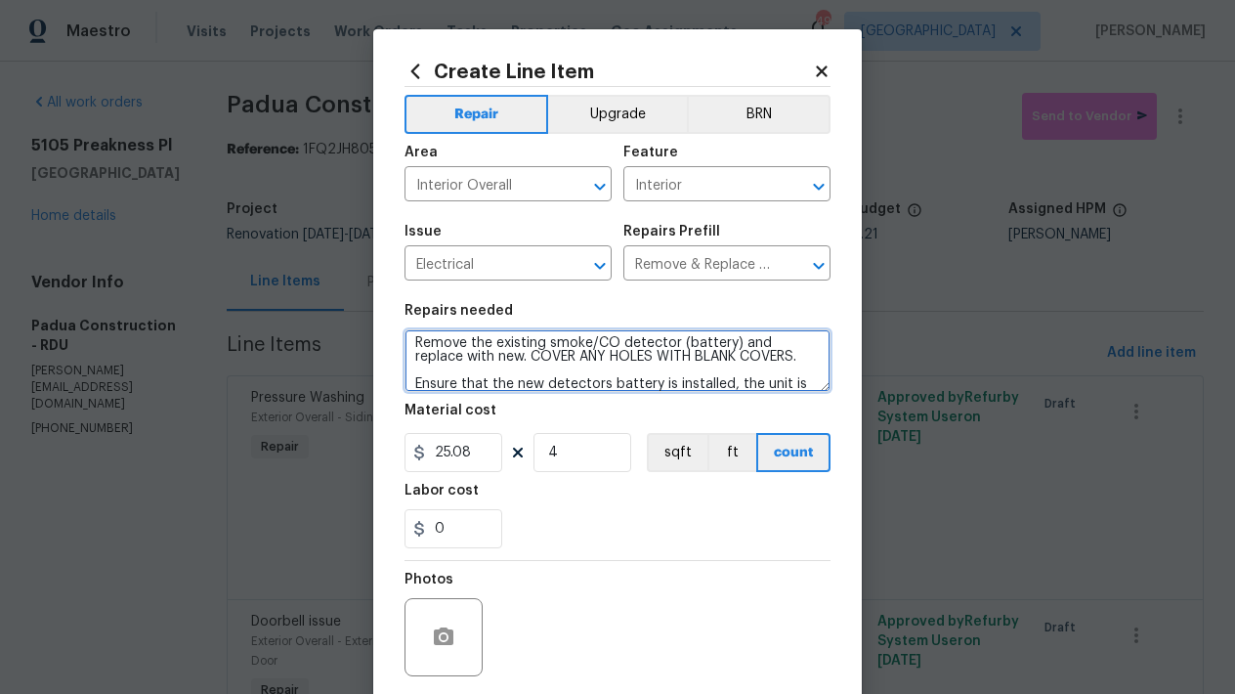
click at [462, 338] on textarea "Remove the existing smoke/CO detector (battery) and replace with new. COVER ANY…" at bounding box center [617, 360] width 426 height 63
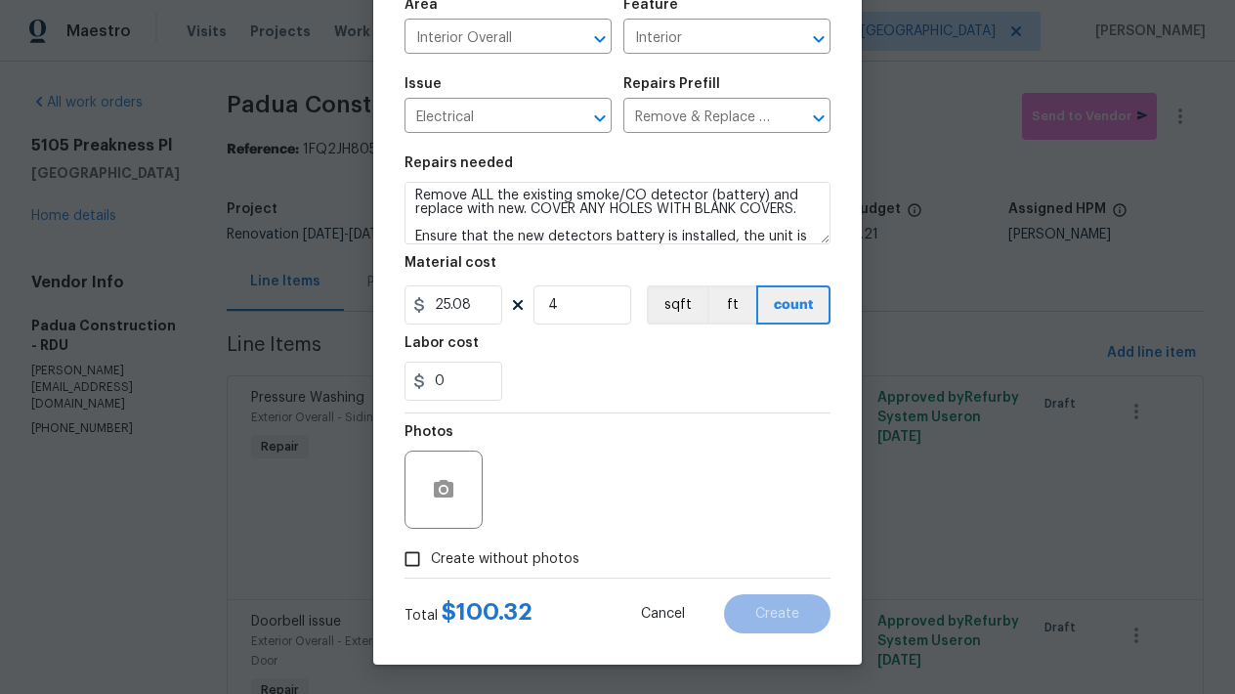
click at [461, 550] on span "Create without photos" at bounding box center [505, 559] width 148 height 21
click at [431, 550] on input "Create without photos" at bounding box center [412, 558] width 37 height 37
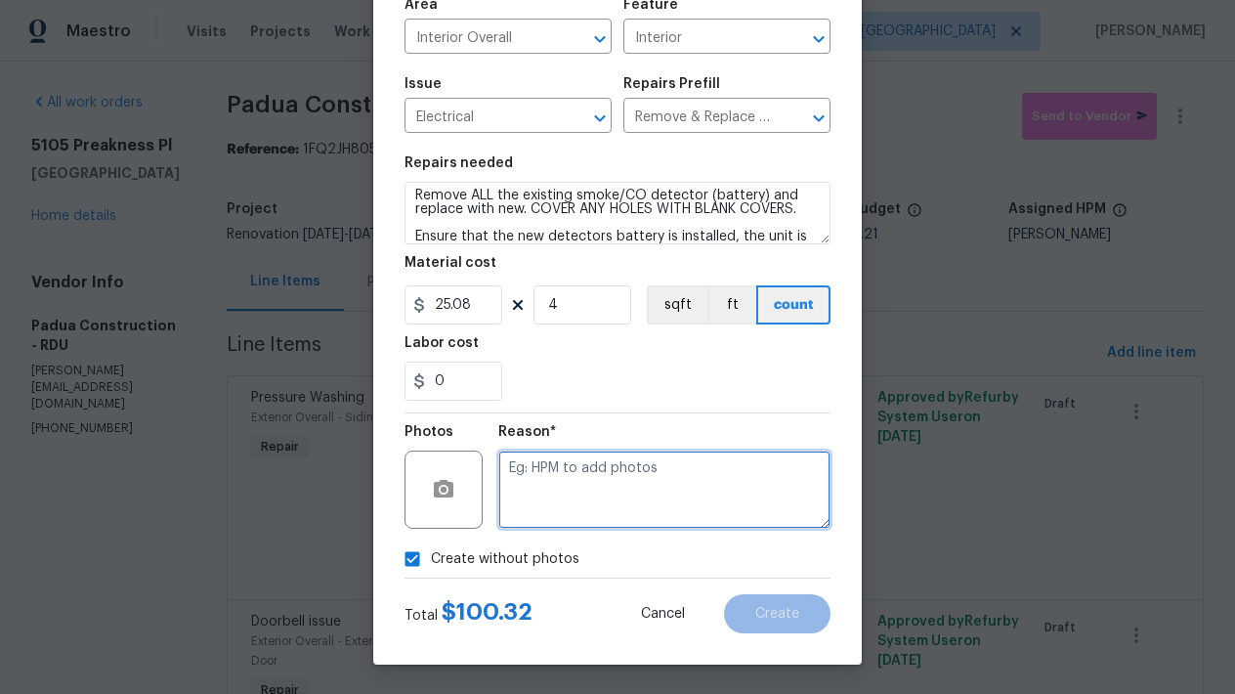
click at [622, 505] on textarea at bounding box center [664, 489] width 332 height 78
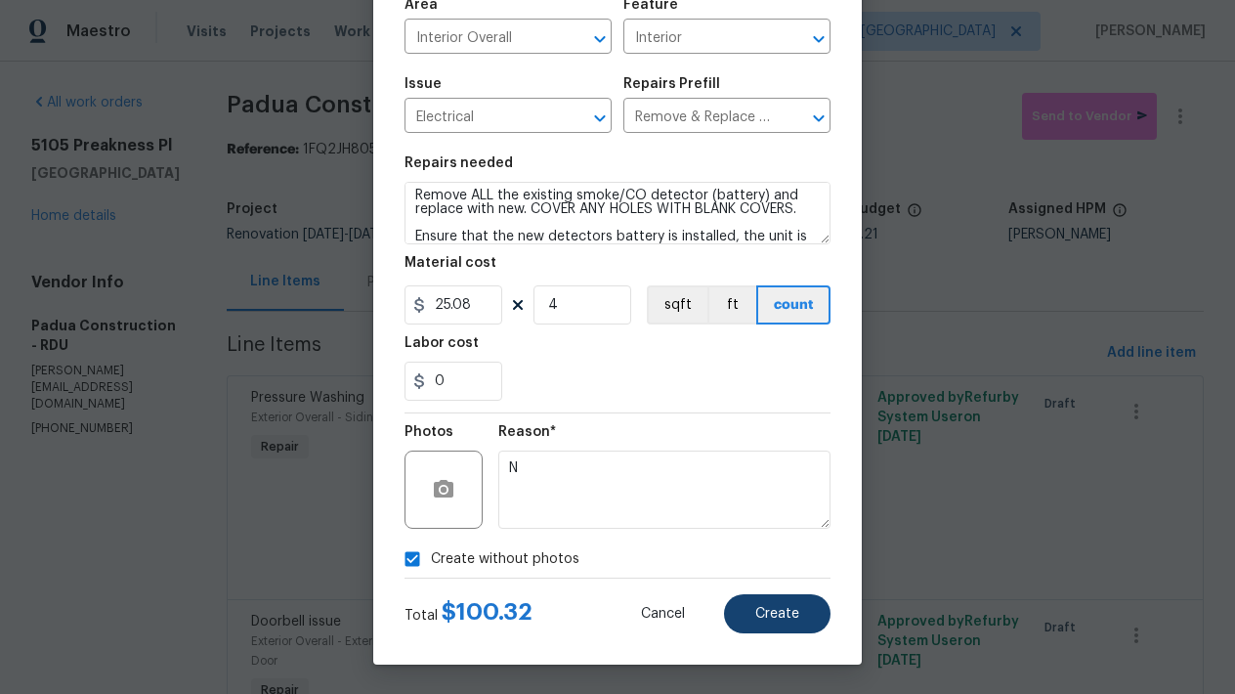
click at [775, 612] on span "Create" at bounding box center [777, 614] width 44 height 15
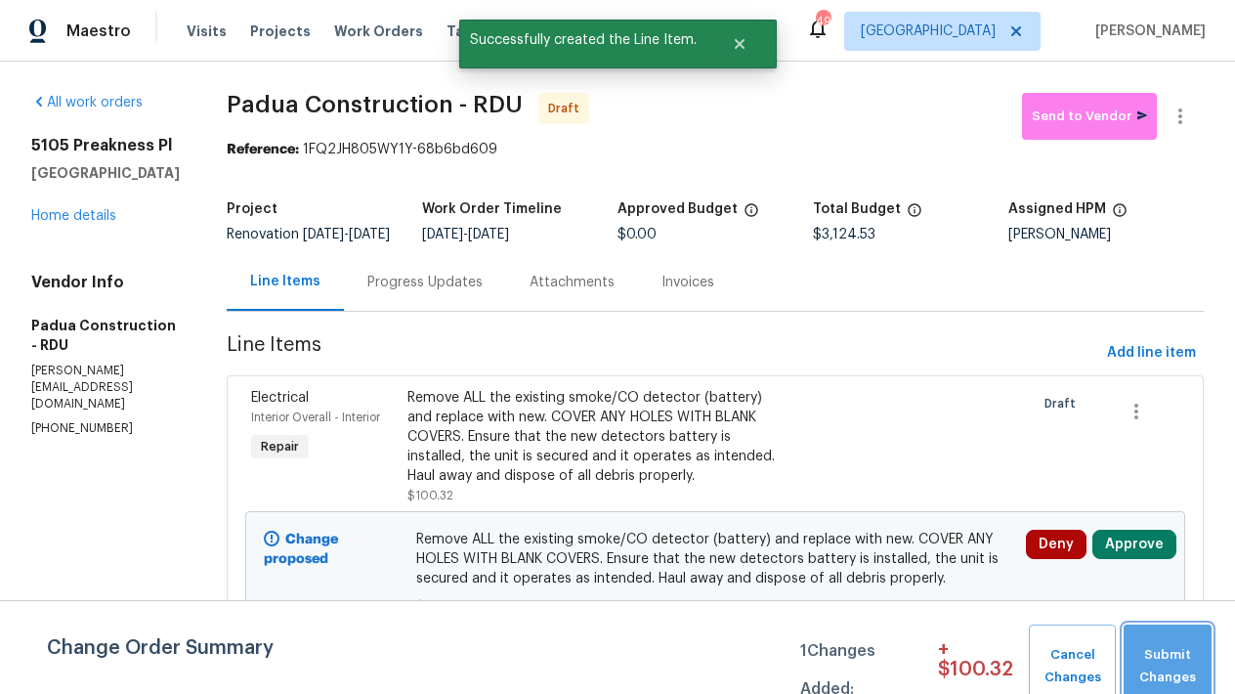
click at [1162, 663] on span "Submit Changes" at bounding box center [1167, 666] width 68 height 45
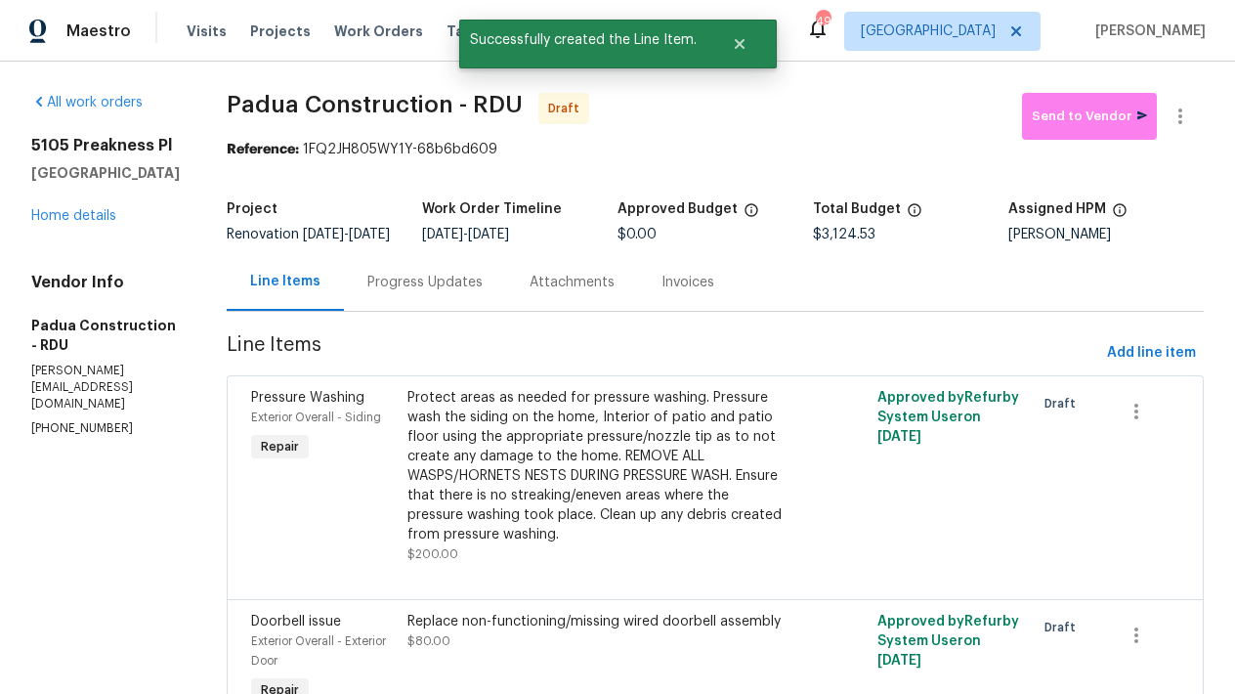
click at [92, 286] on div "All work orders 5105 Preakness Pl Hope Mills, NC 28348 Home details Vendor Info…" at bounding box center [105, 265] width 148 height 345
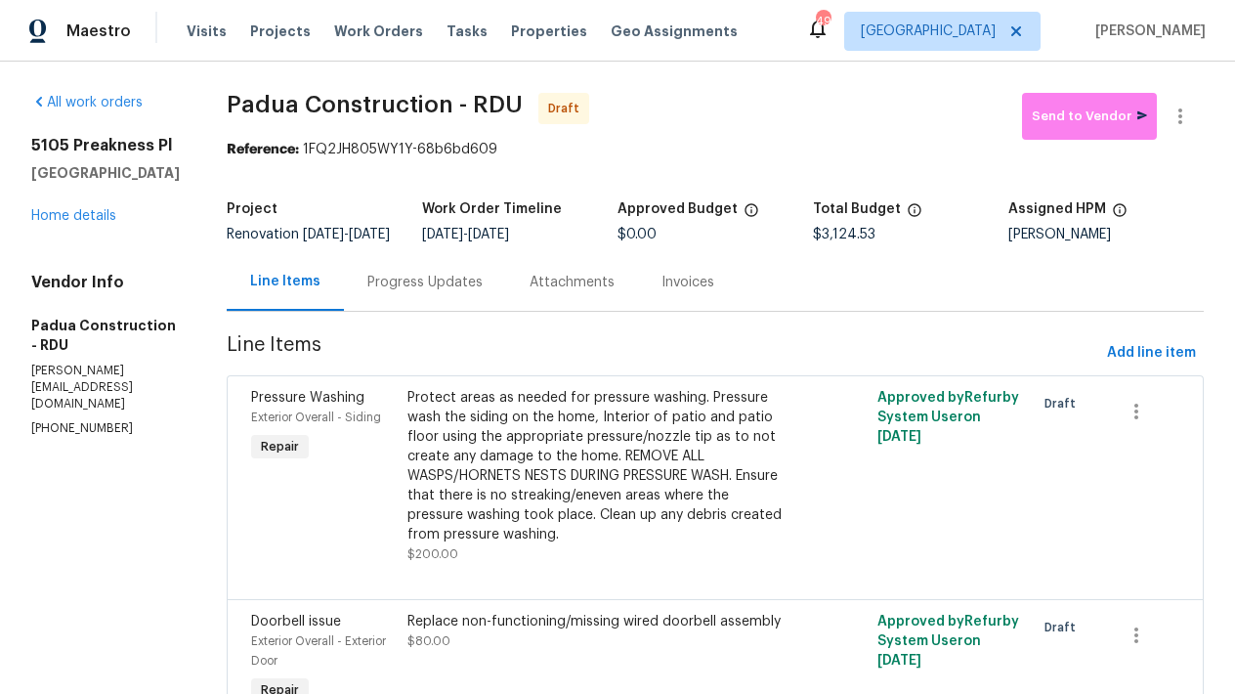
click at [91, 226] on div "5105 Preakness Pl Hope Mills, NC 28348 Home details" at bounding box center [105, 181] width 148 height 90
click at [90, 223] on link "Home details" at bounding box center [73, 216] width 85 height 14
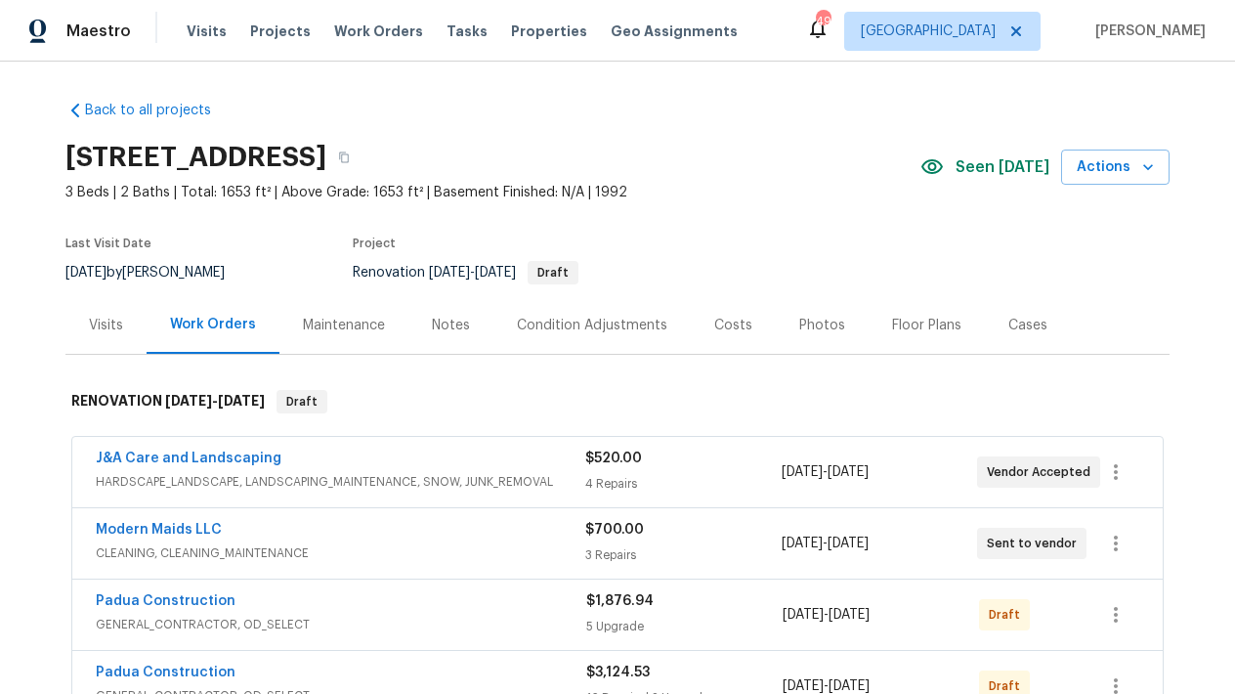
click at [734, 338] on div "Costs" at bounding box center [733, 325] width 85 height 58
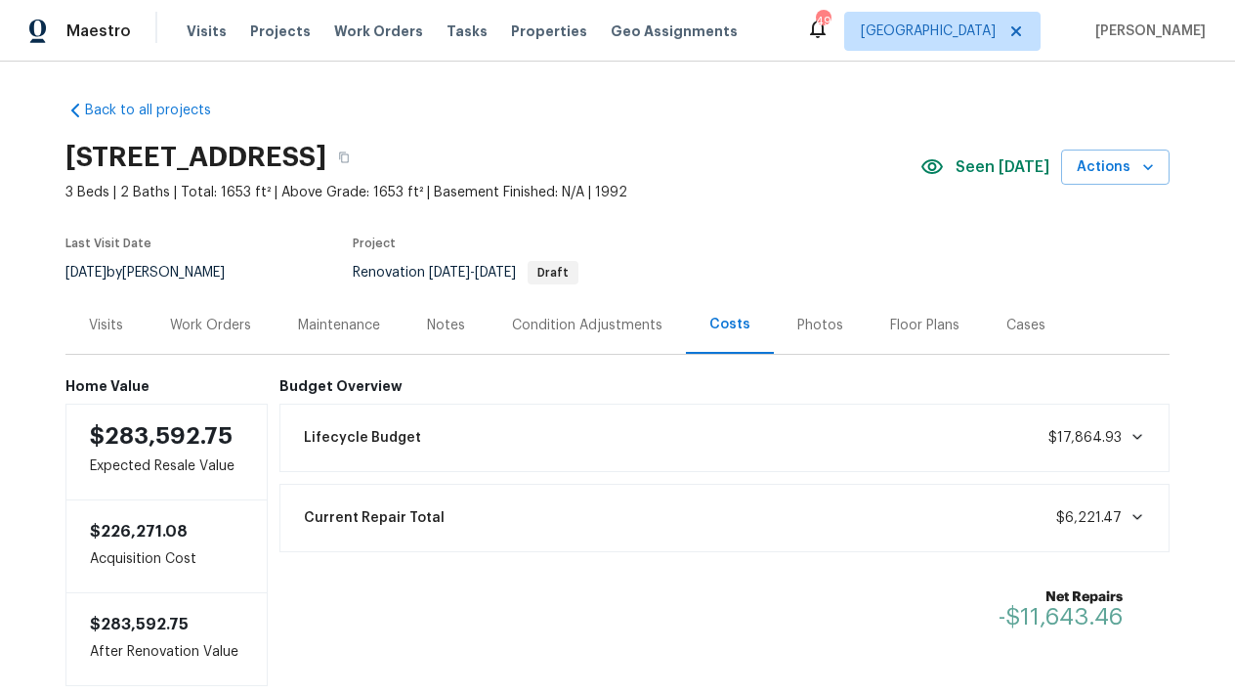
click at [192, 321] on div "Work Orders" at bounding box center [210, 326] width 81 height 20
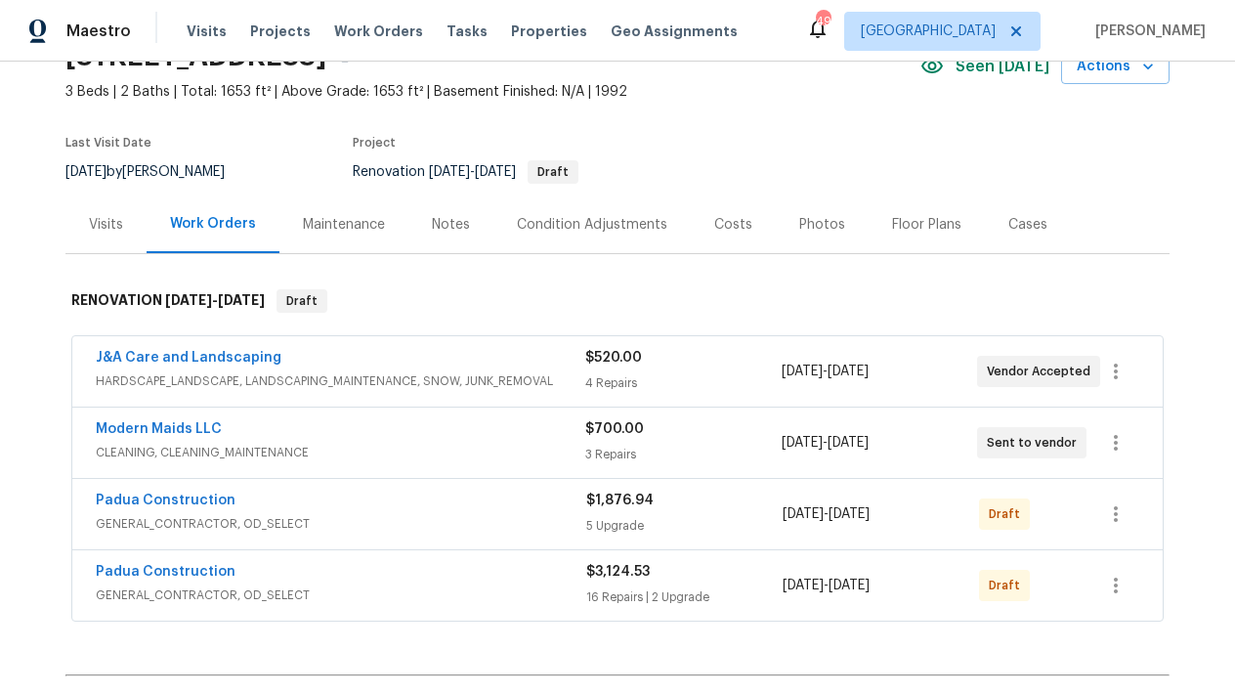
scroll to position [130, 0]
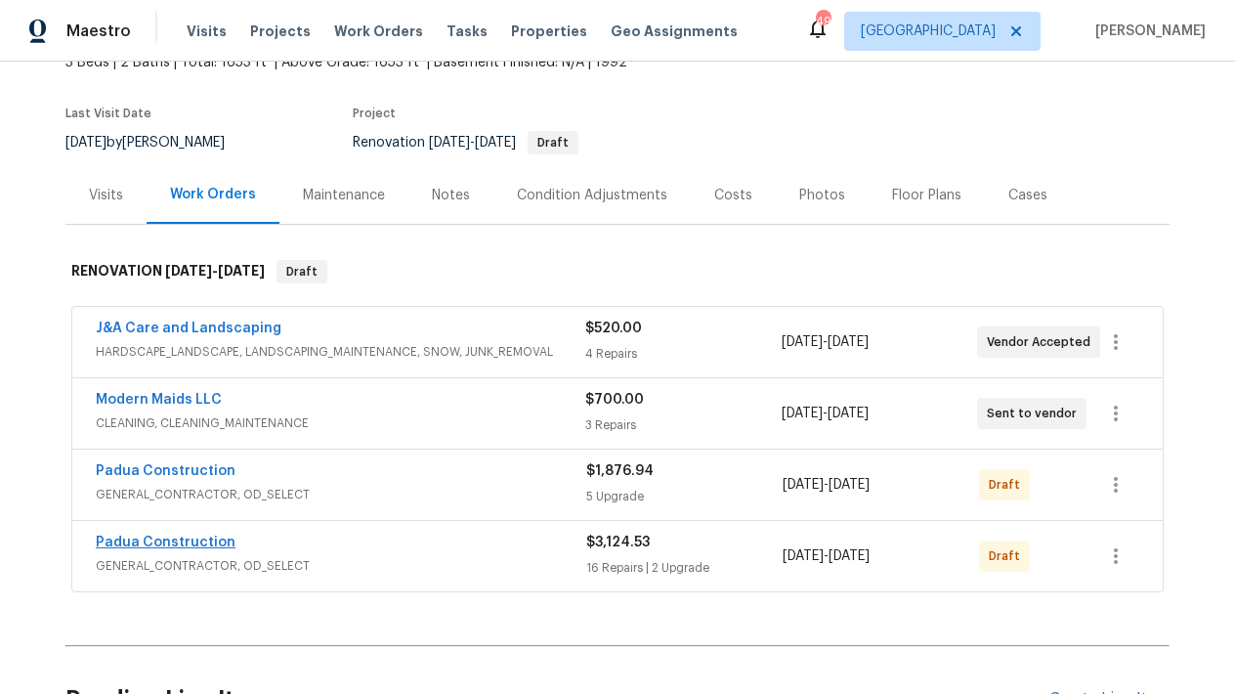
click at [177, 546] on link "Padua Construction" at bounding box center [166, 542] width 140 height 14
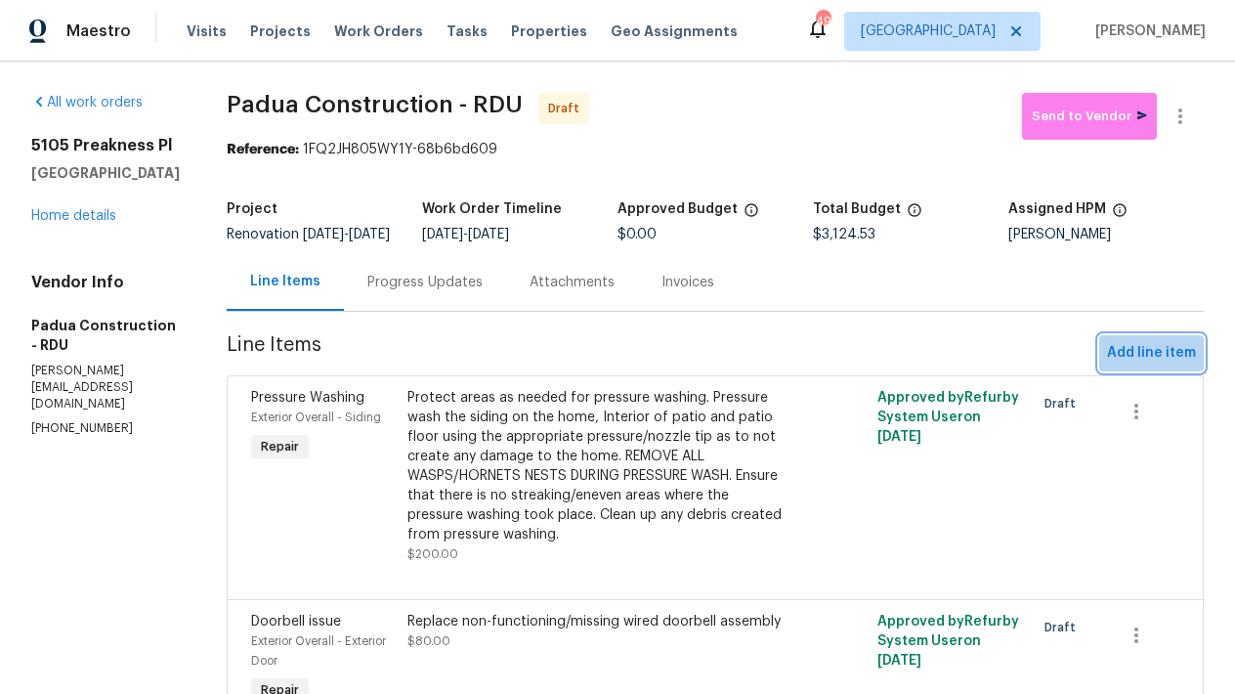
click at [1144, 365] on span "Add line item" at bounding box center [1151, 353] width 89 height 24
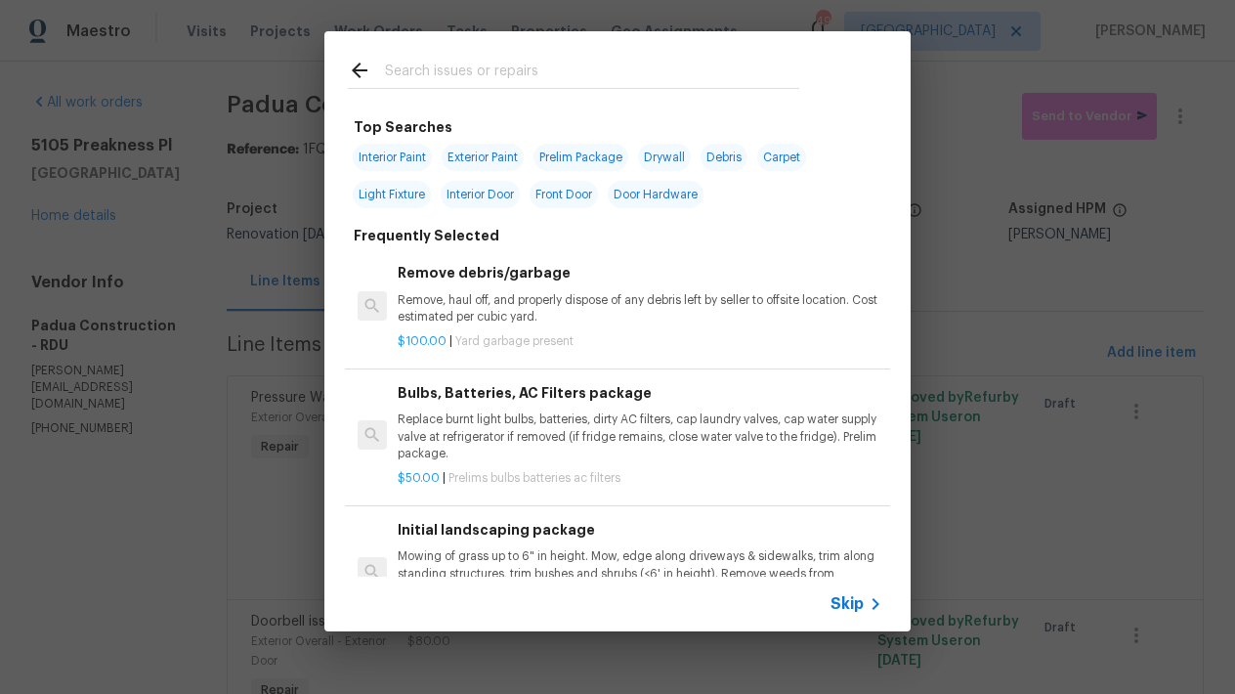
click at [555, 75] on input "text" at bounding box center [592, 73] width 414 height 29
click at [367, 158] on span "Interior Paint" at bounding box center [392, 157] width 79 height 27
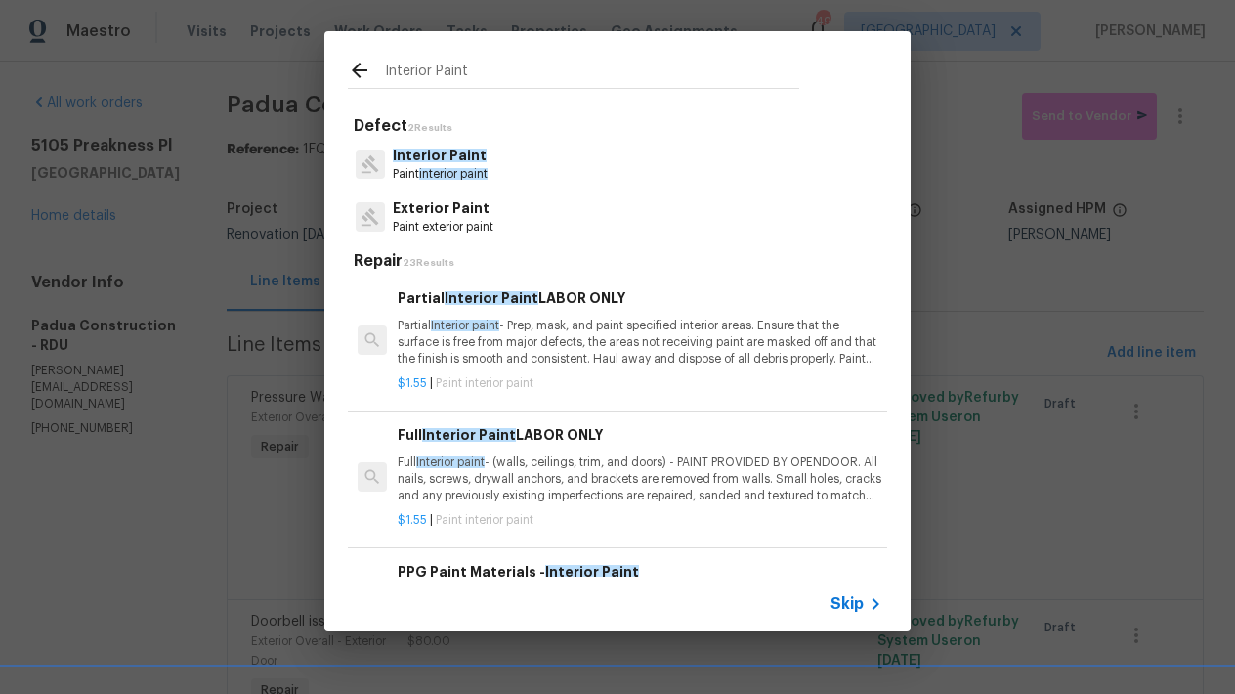
click at [444, 473] on p "Full Interior paint - (walls, ceilings, trim, and doors) - PAINT PROVIDED BY OP…" at bounding box center [640, 479] width 485 height 50
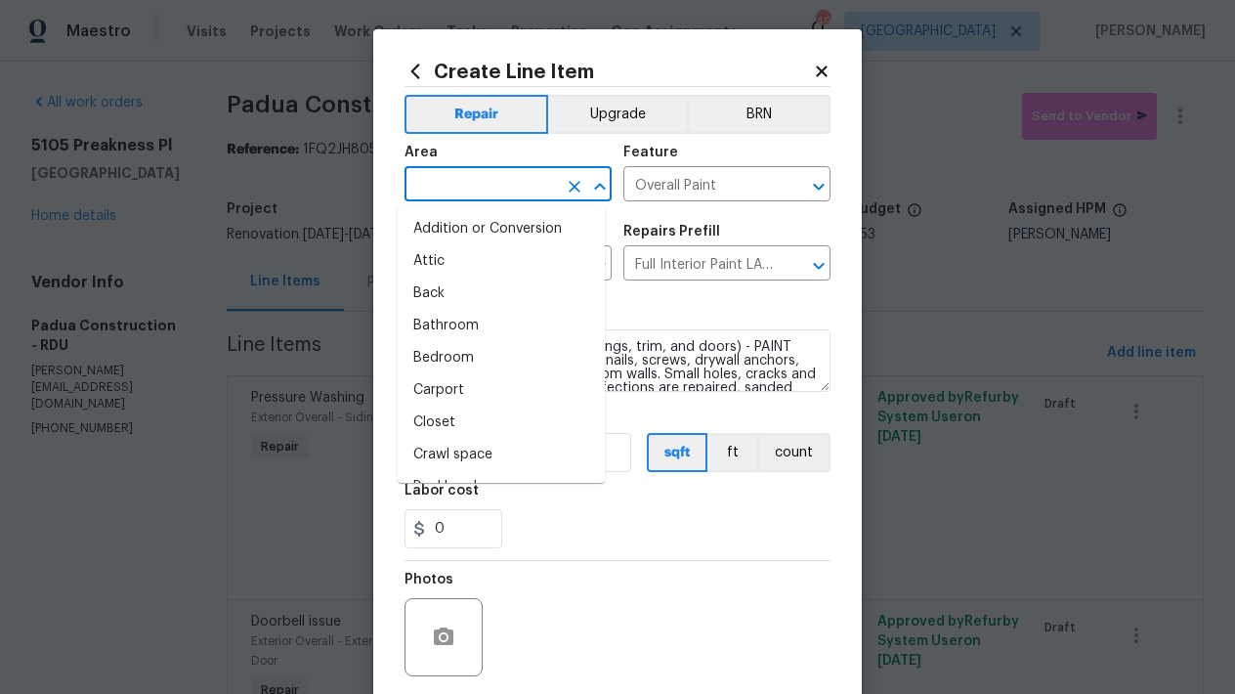
click at [510, 191] on input "text" at bounding box center [480, 186] width 152 height 30
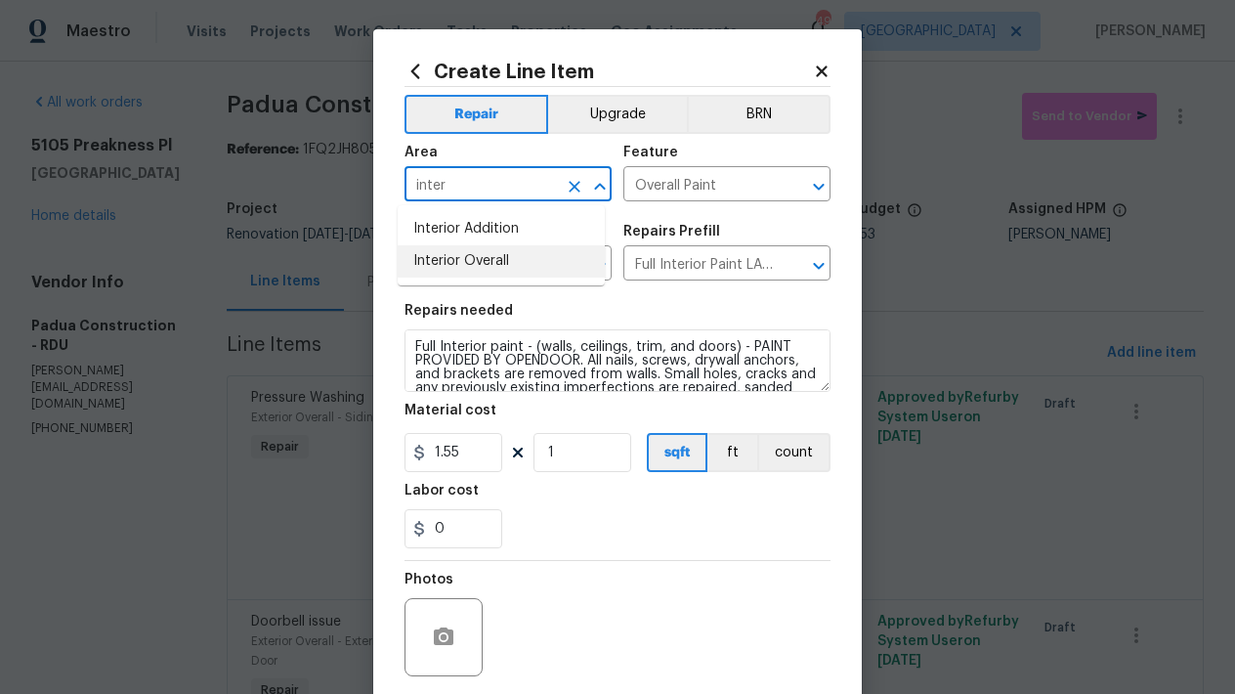
click at [421, 265] on li "Interior Overall" at bounding box center [501, 261] width 207 height 32
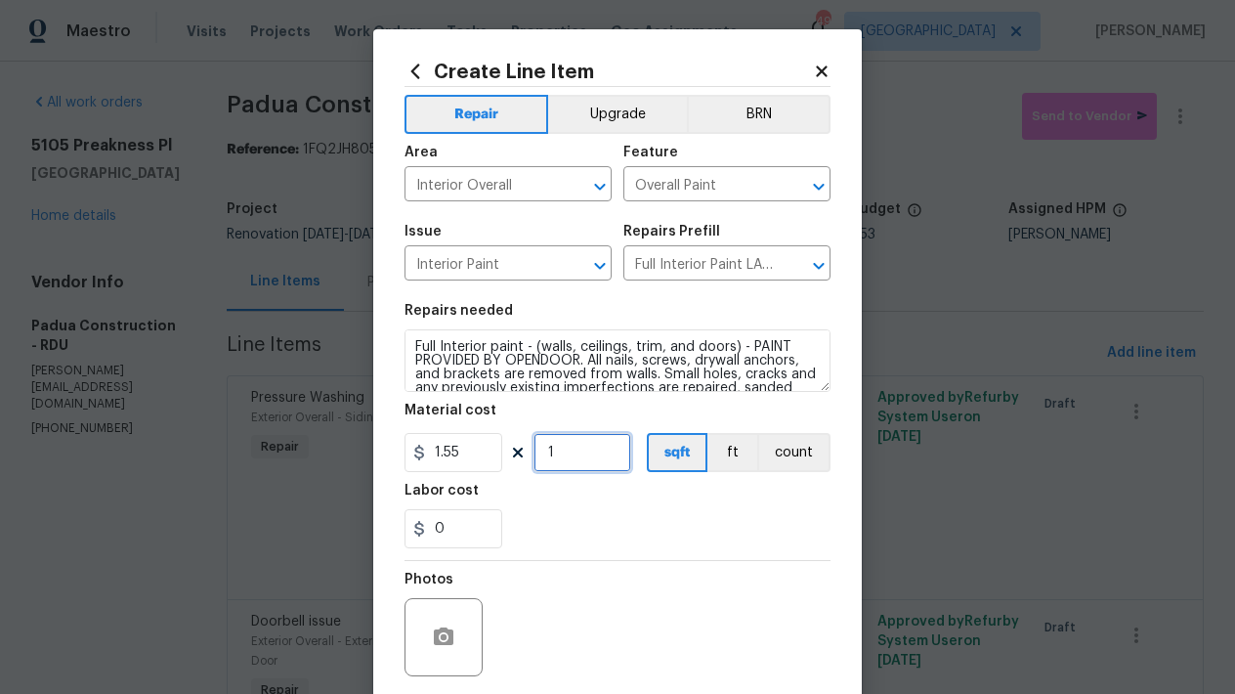
click at [565, 458] on input "1" at bounding box center [582, 452] width 98 height 39
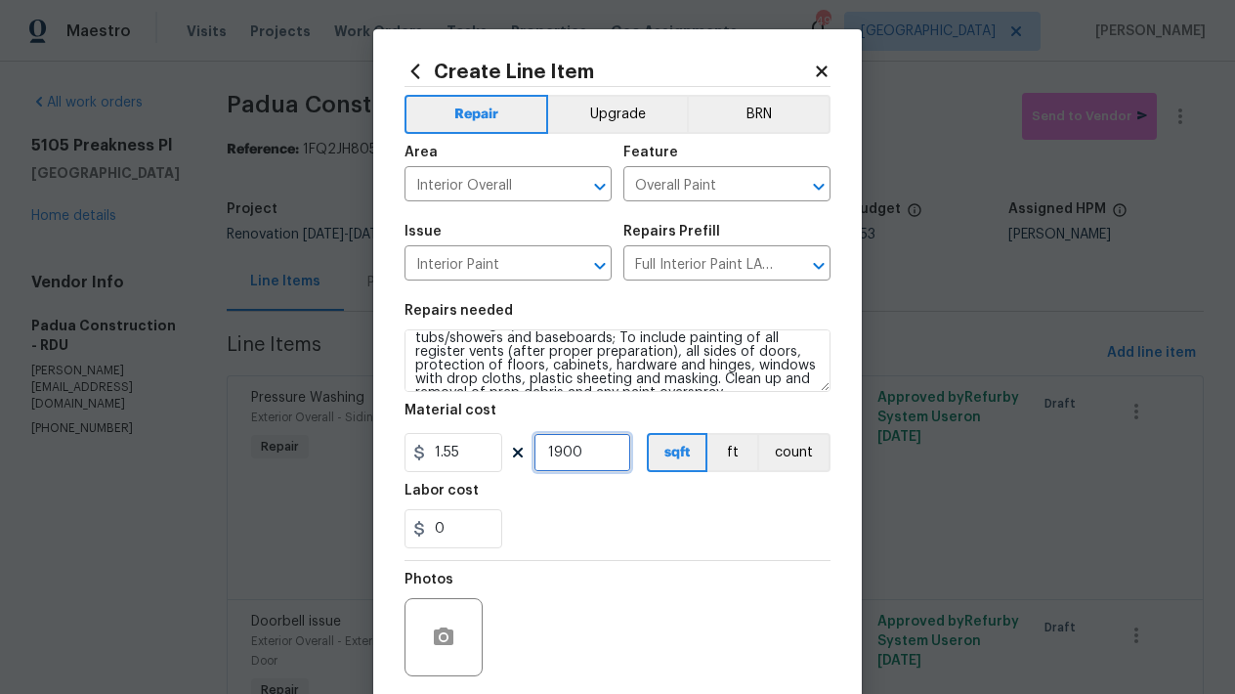
scroll to position [123, 0]
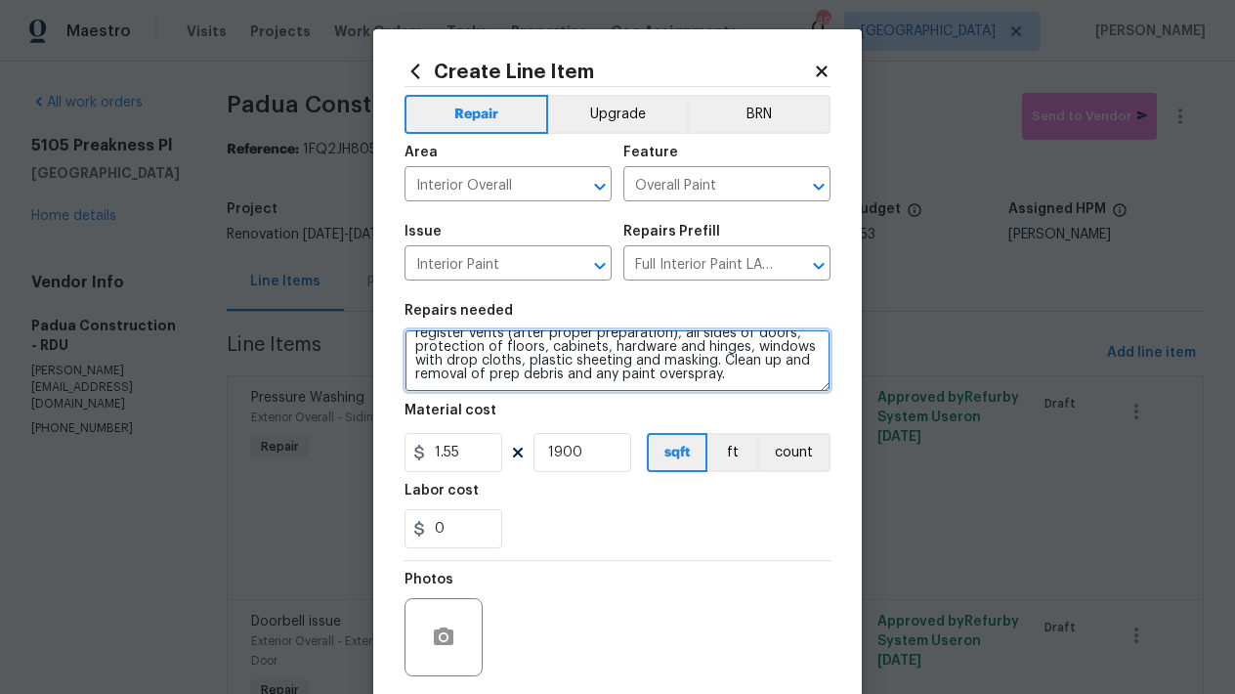
click at [577, 379] on textarea "Full Interior paint - (walls, ceilings, trim, and doors) - PAINT PROVIDED BY OP…" at bounding box center [617, 360] width 426 height 63
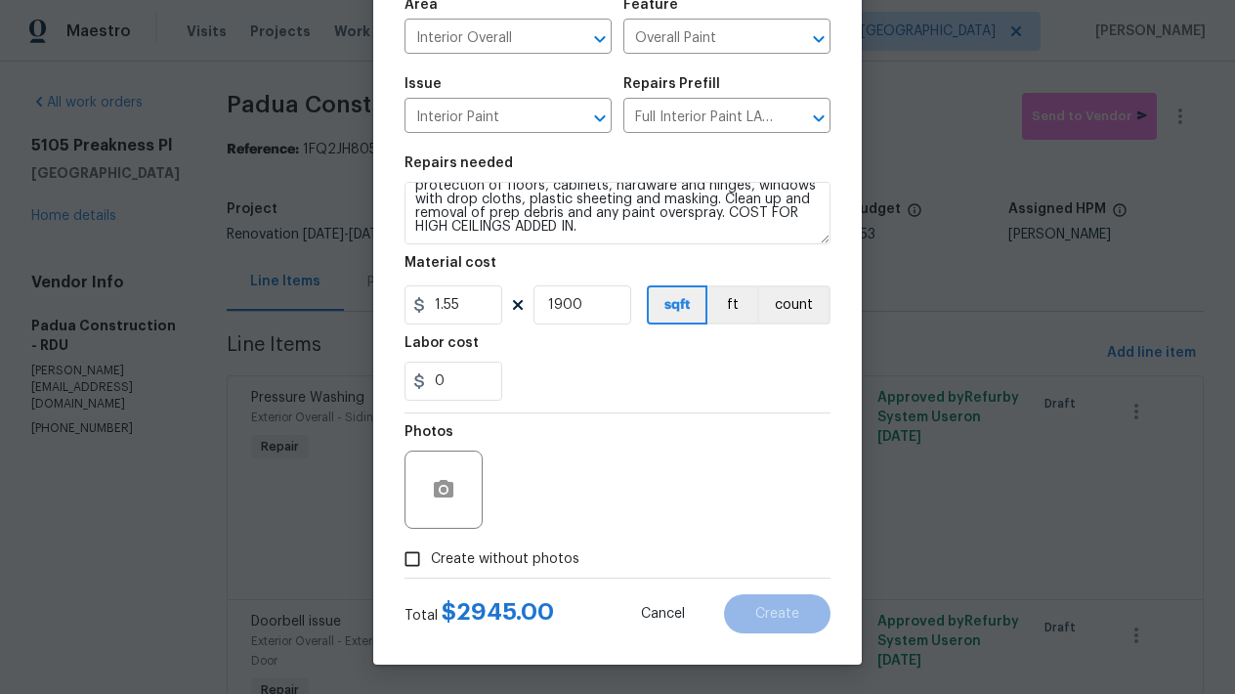
click at [417, 555] on input "Create without photos" at bounding box center [412, 558] width 37 height 37
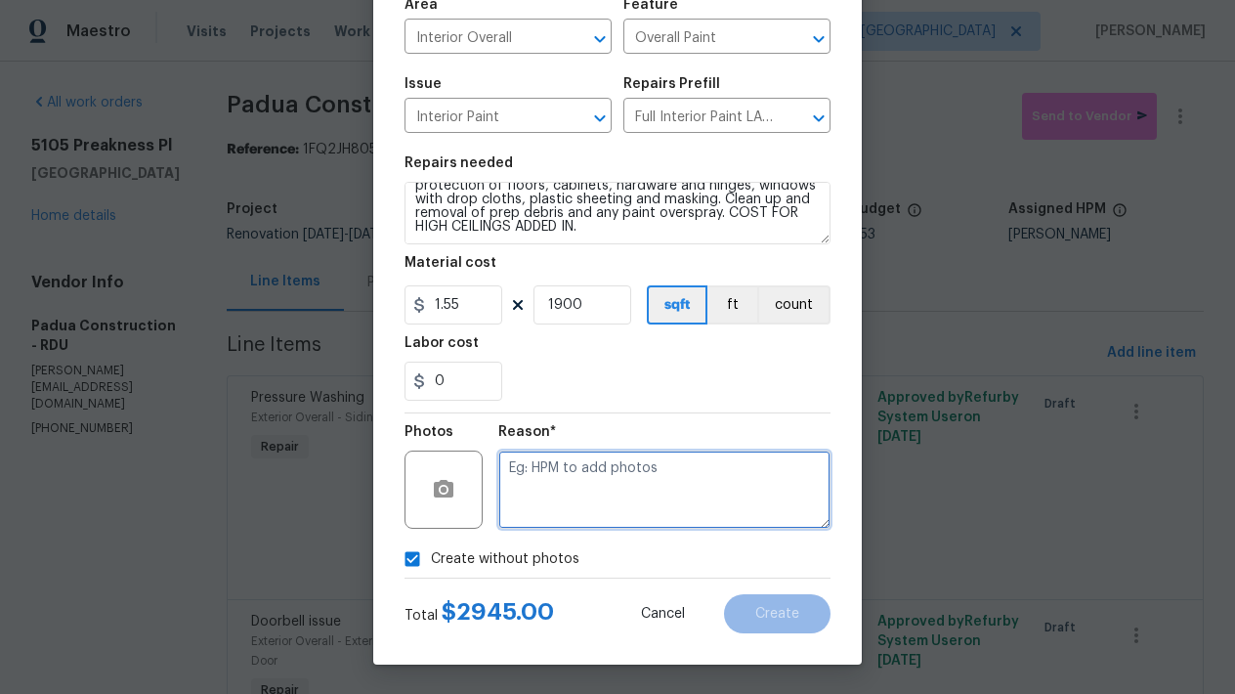
click at [551, 486] on textarea at bounding box center [664, 489] width 332 height 78
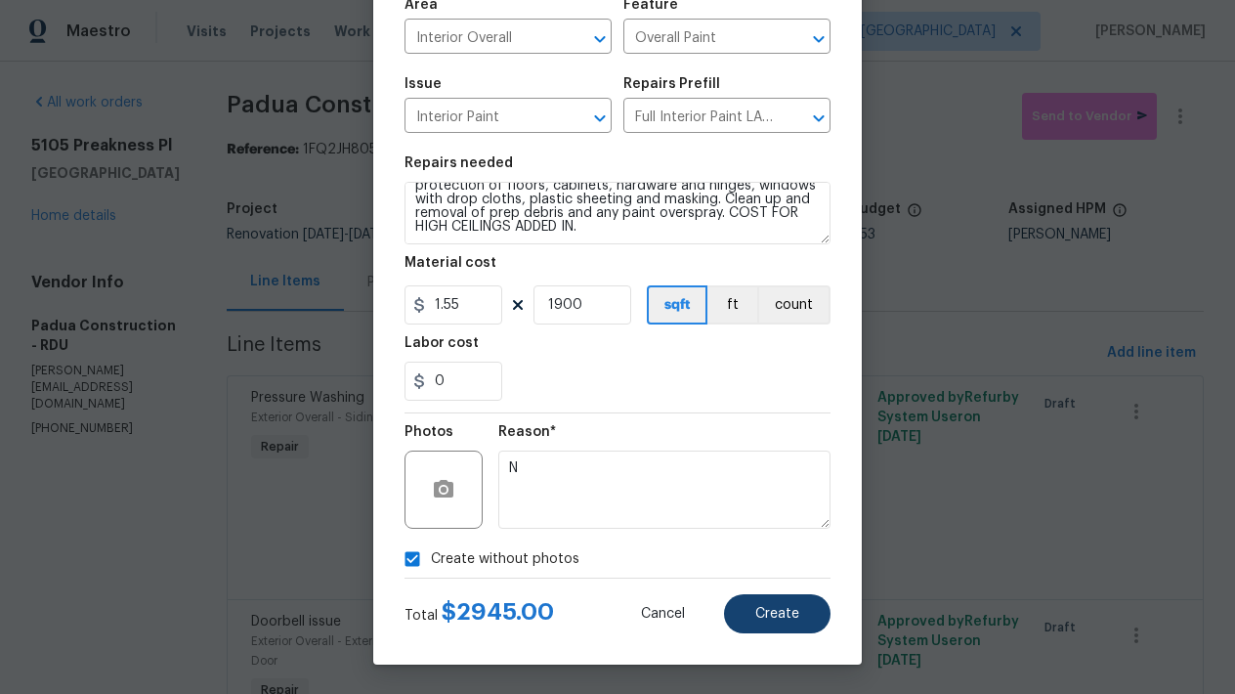
click at [770, 620] on span "Create" at bounding box center [777, 614] width 44 height 15
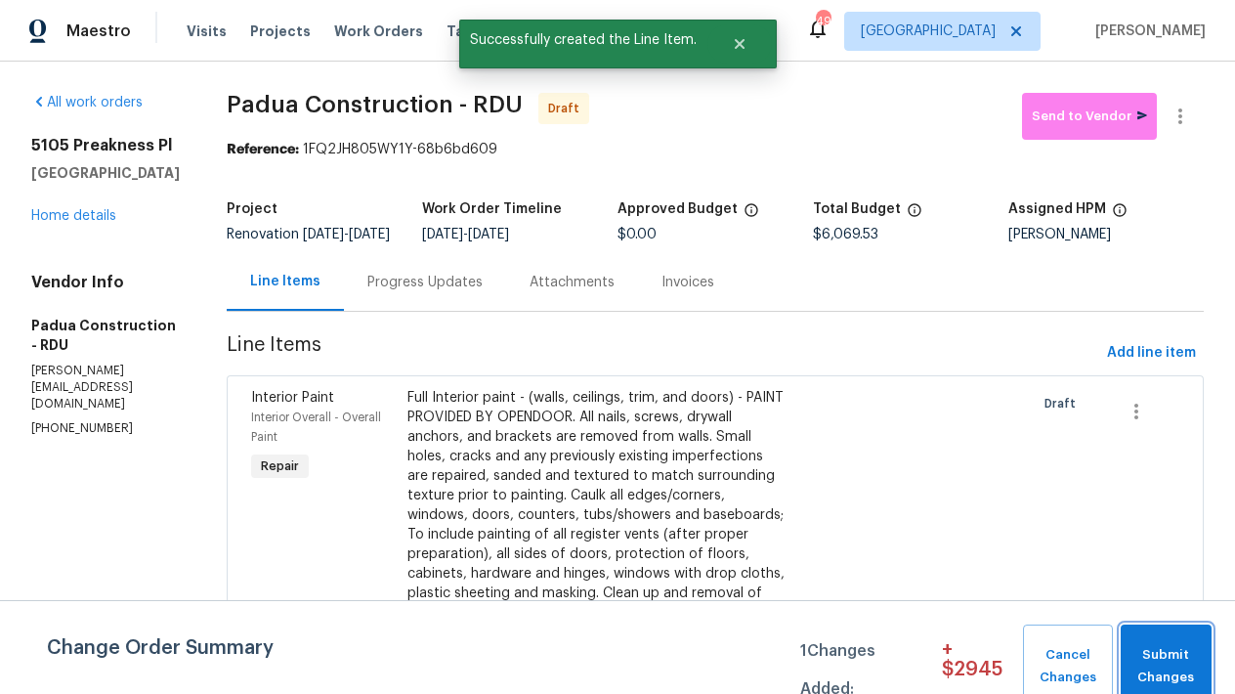
click at [1188, 645] on span "Submit Changes" at bounding box center [1165, 666] width 71 height 45
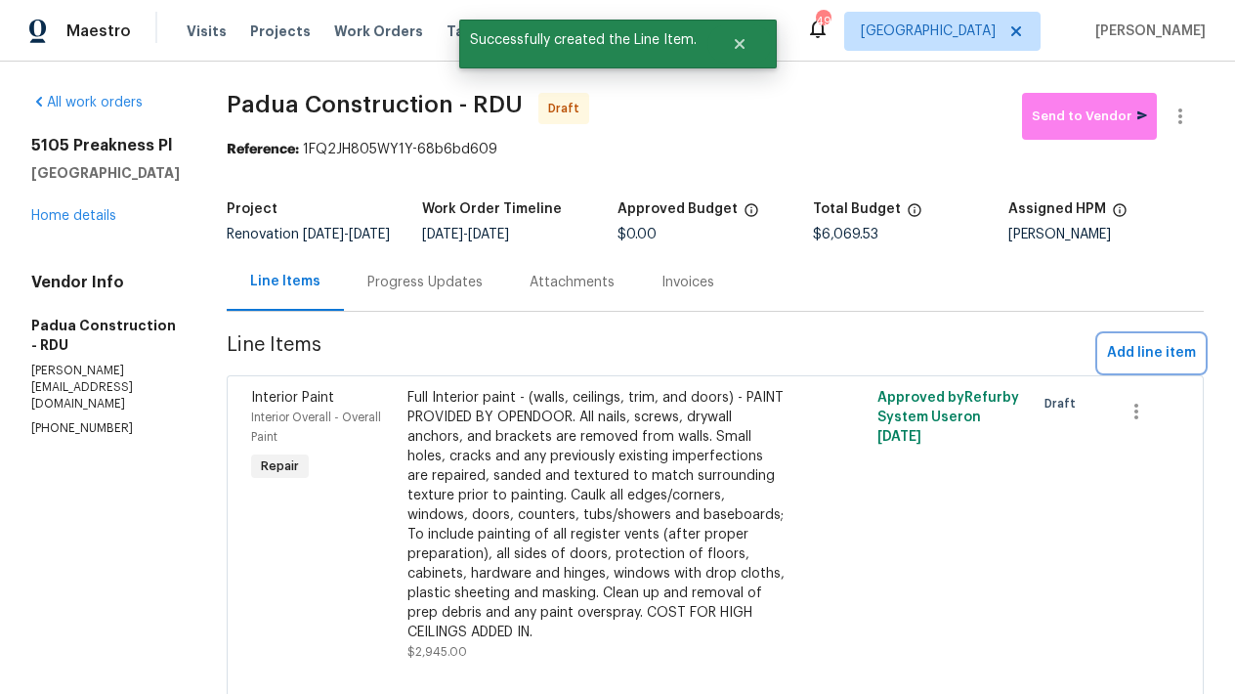
click at [1140, 359] on span "Add line item" at bounding box center [1151, 353] width 89 height 24
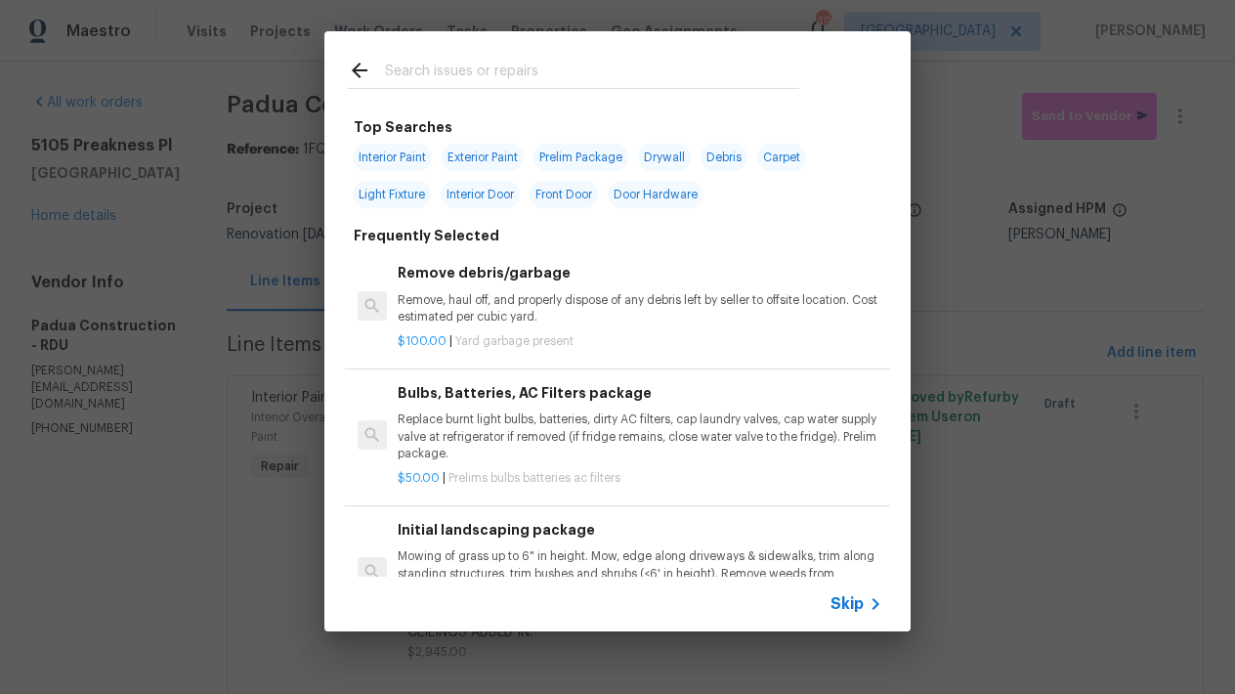
click at [439, 65] on input "text" at bounding box center [592, 73] width 414 height 29
click at [396, 156] on span "Interior Paint" at bounding box center [392, 157] width 79 height 27
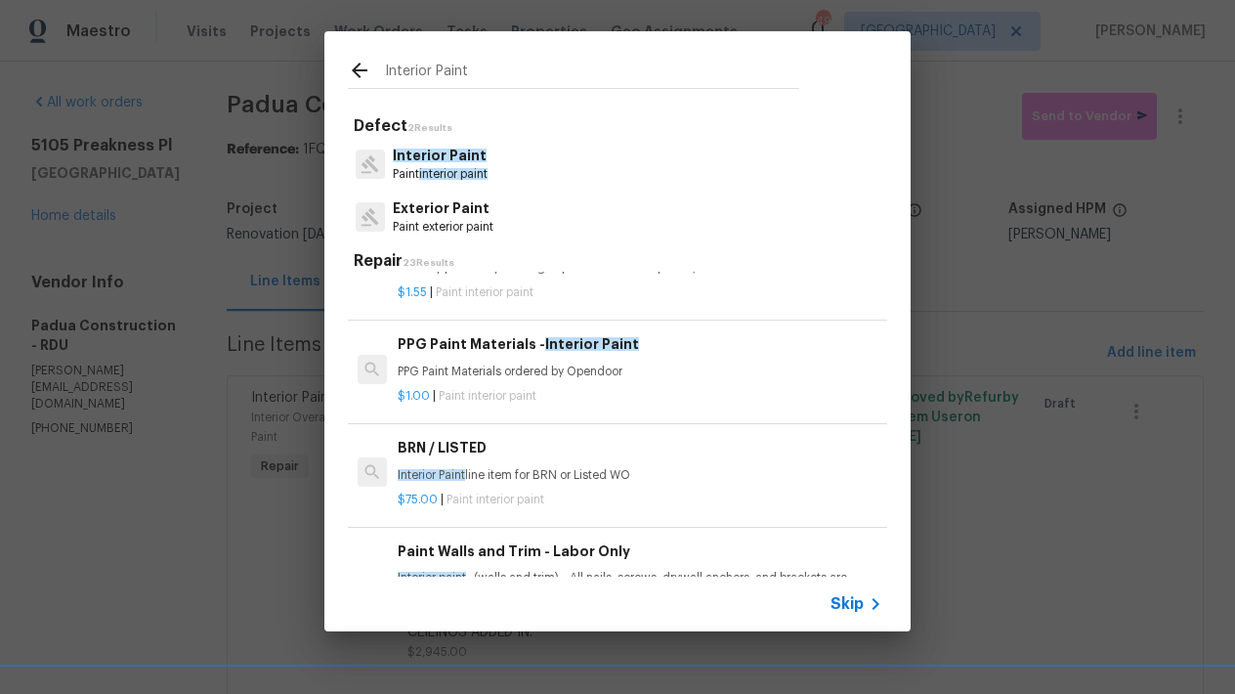
scroll to position [484, 0]
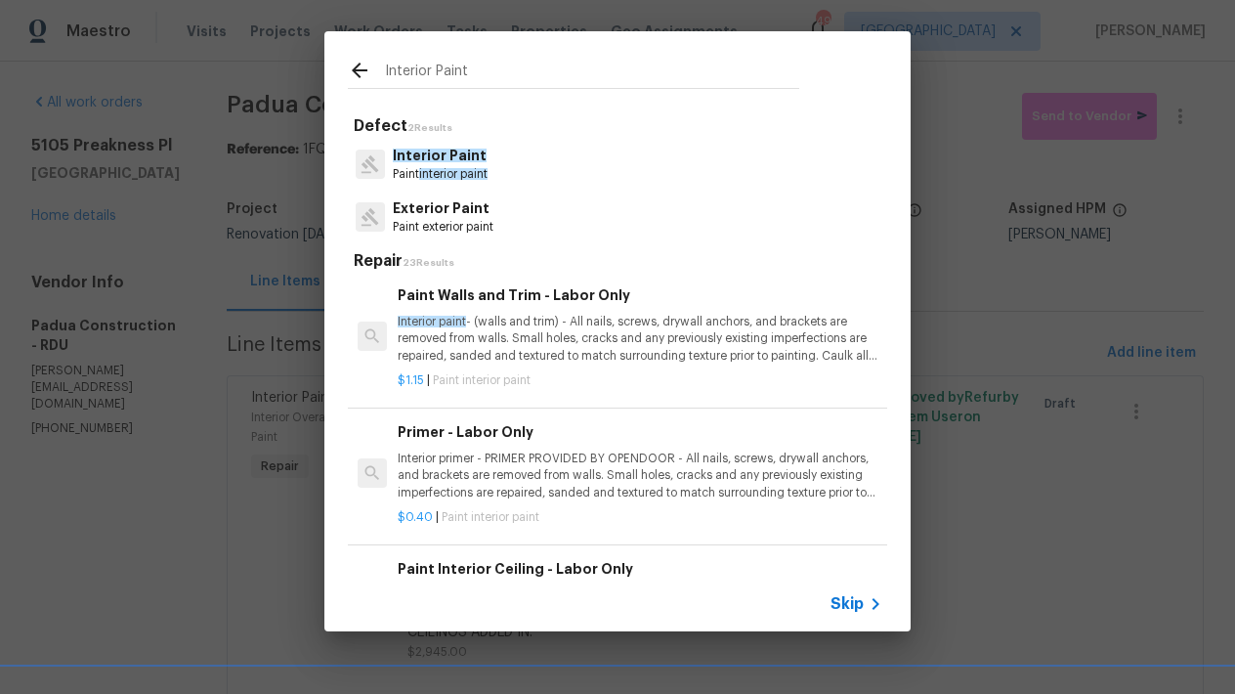
click at [488, 441] on div "Primer - Labor Only Interior primer - PRIMER PROVIDED BY OPENDOOR - All nails, …" at bounding box center [640, 461] width 485 height 80
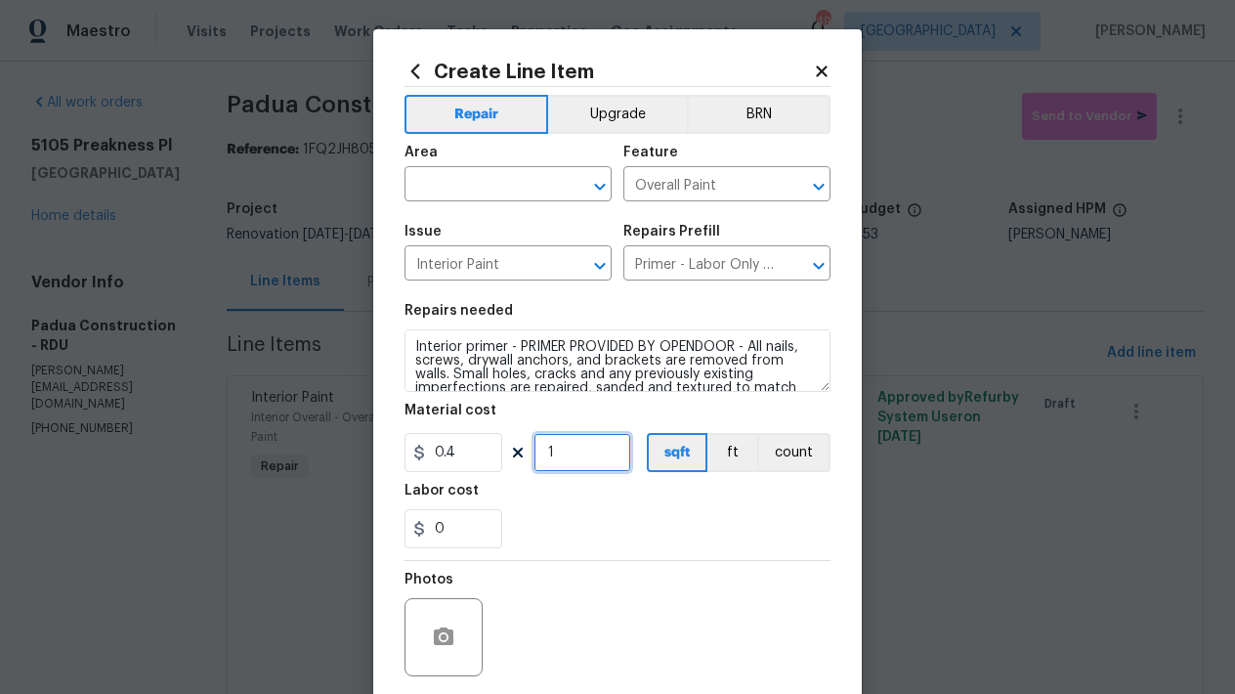
click at [555, 450] on input "1" at bounding box center [582, 452] width 98 height 39
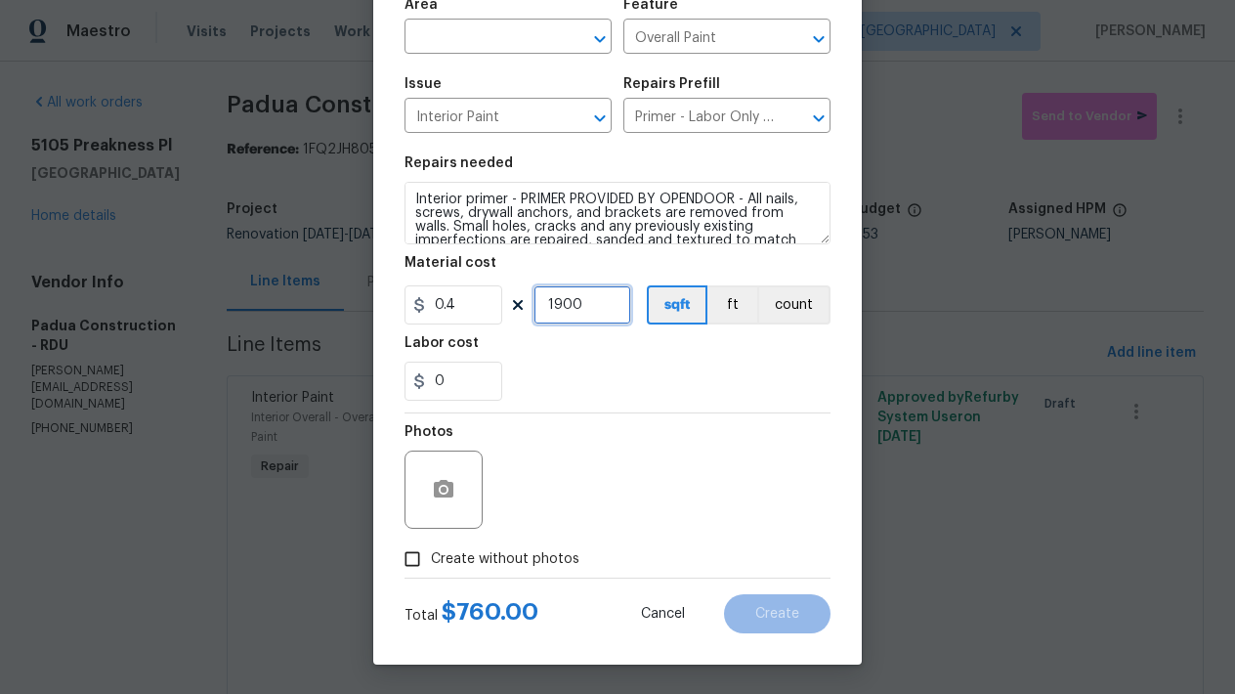
scroll to position [113, 0]
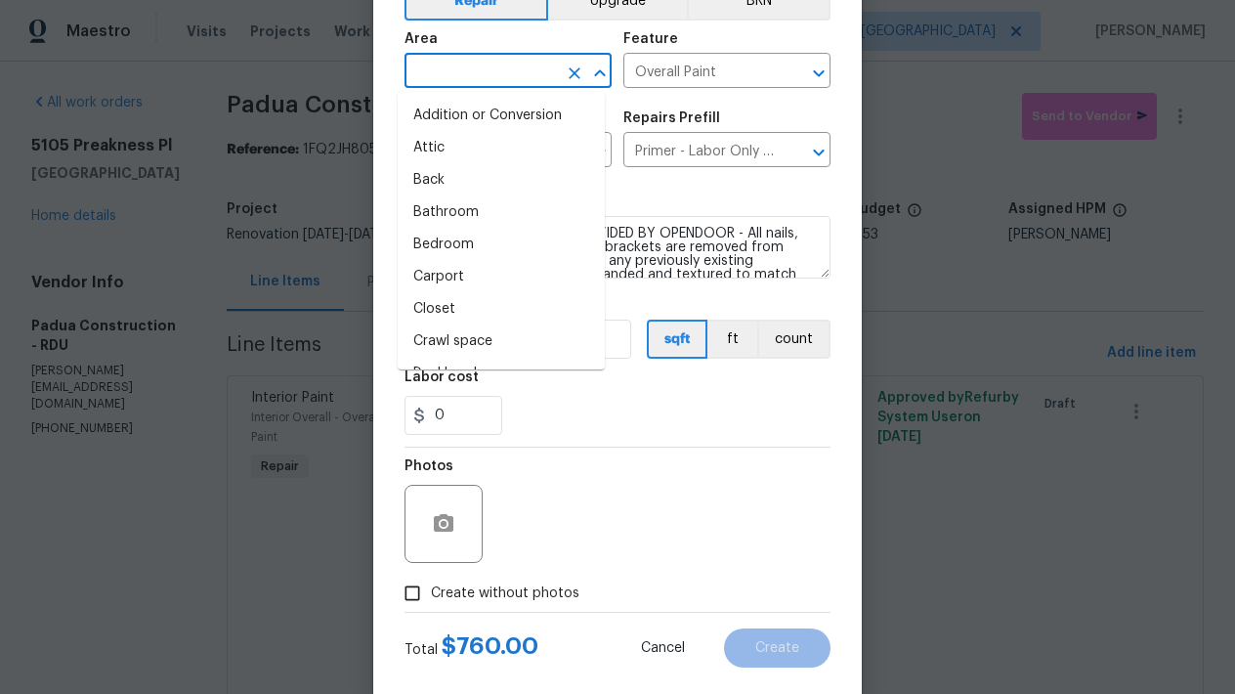
click at [451, 68] on input "text" at bounding box center [480, 73] width 152 height 30
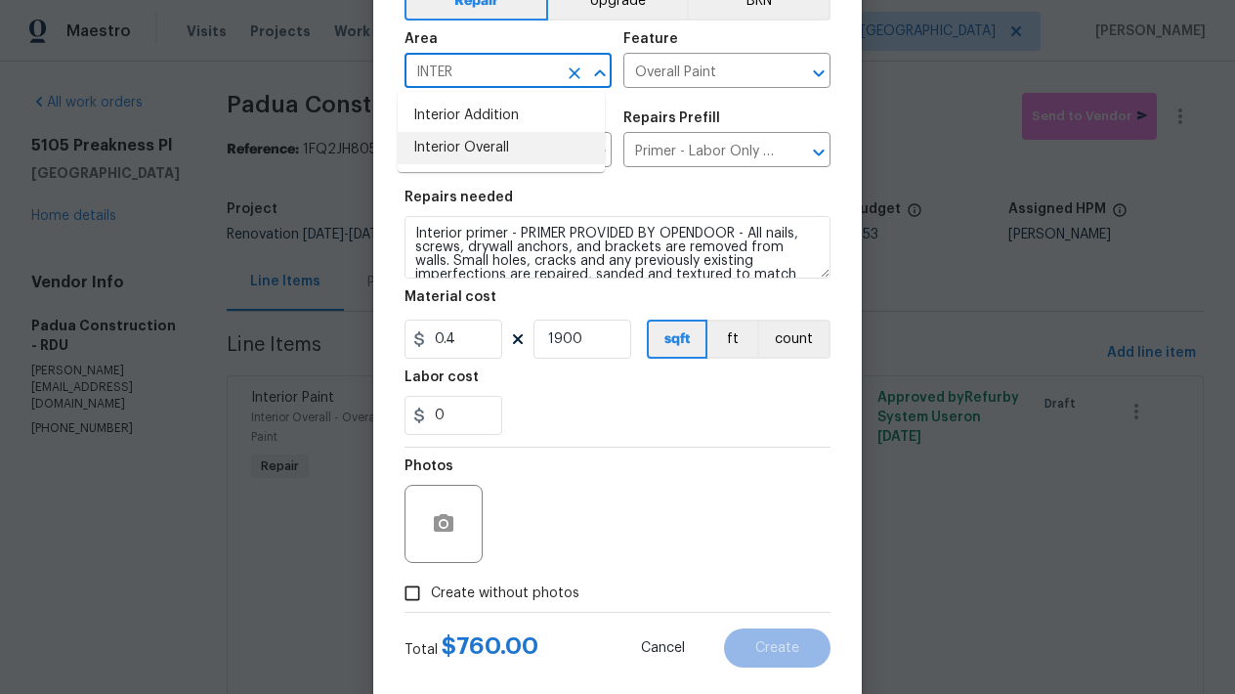
click at [457, 148] on li "Interior Overall" at bounding box center [501, 148] width 207 height 32
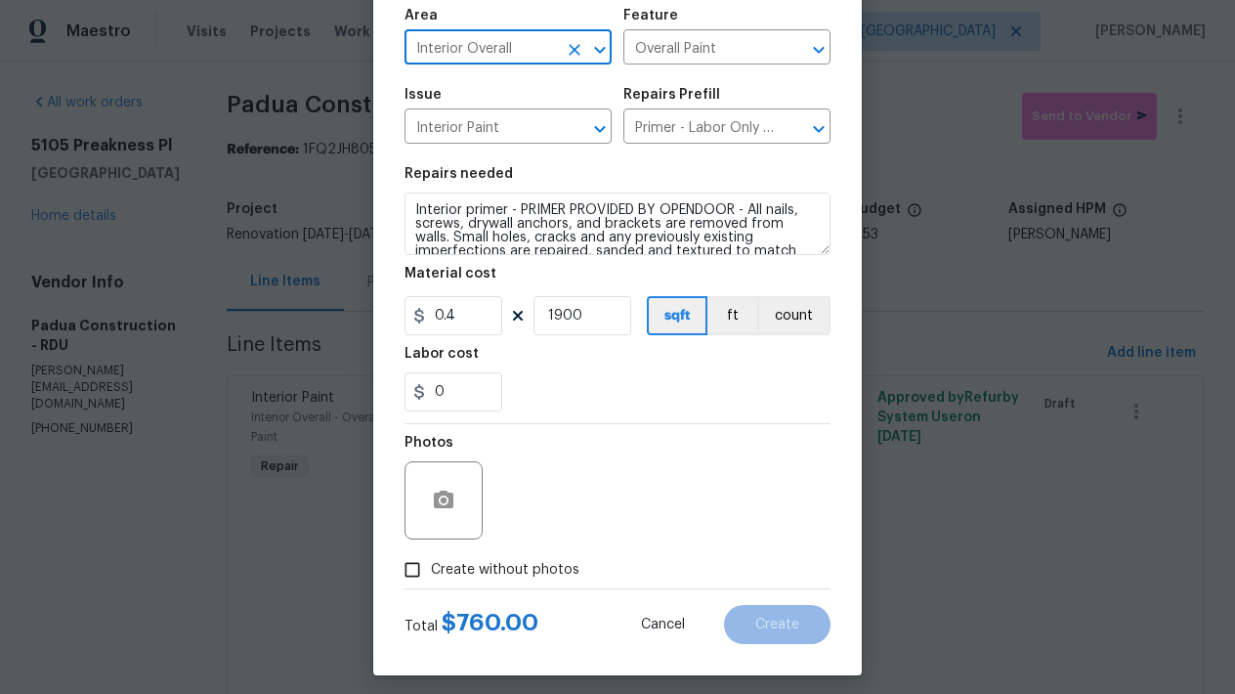
scroll to position [148, 0]
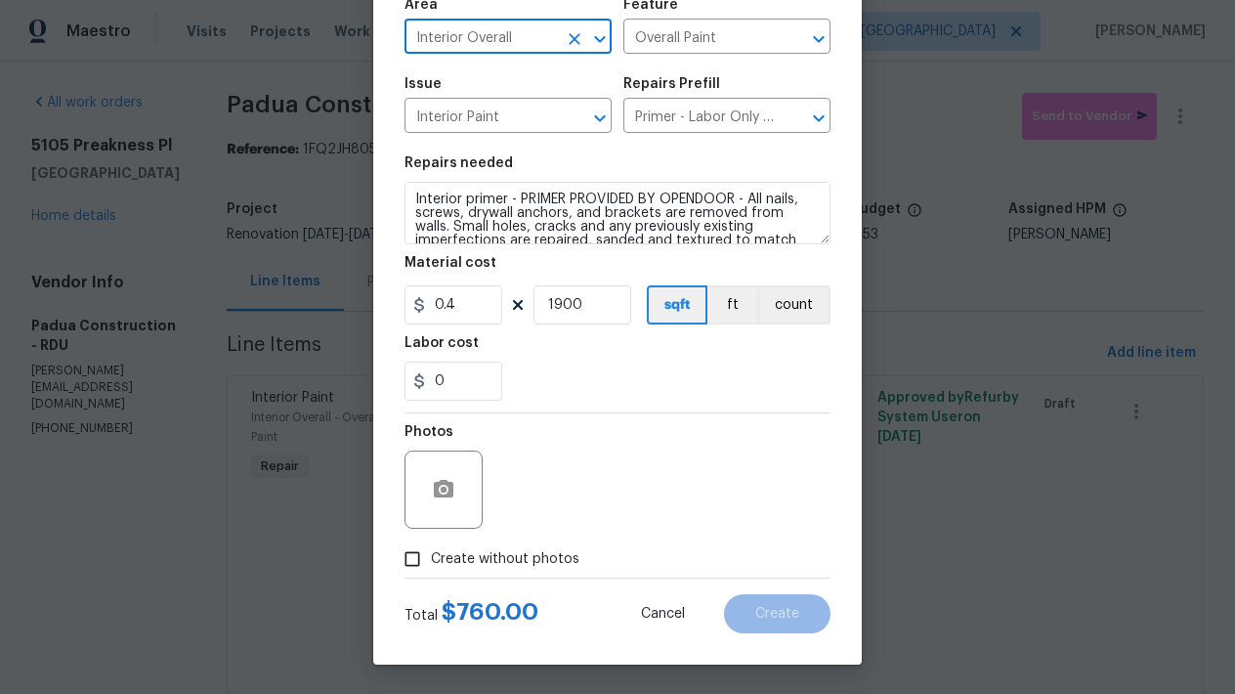
click at [484, 563] on span "Create without photos" at bounding box center [505, 559] width 148 height 21
click at [431, 563] on input "Create without photos" at bounding box center [412, 558] width 37 height 37
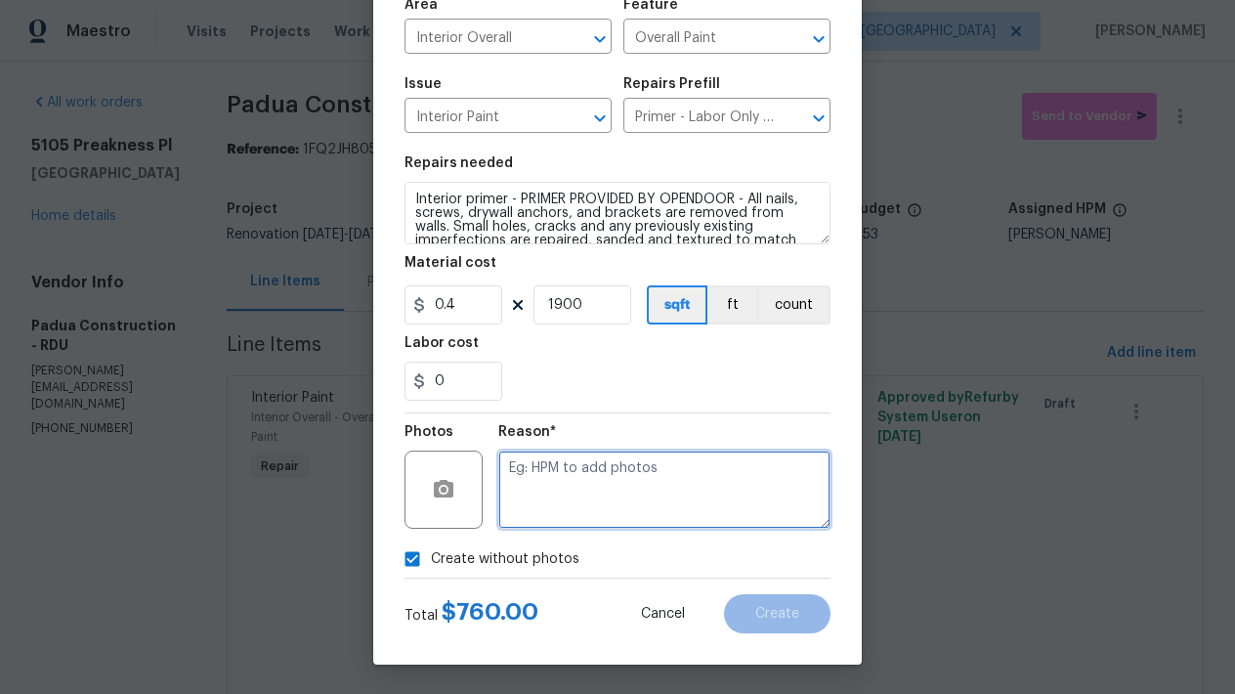
click at [685, 482] on textarea at bounding box center [664, 489] width 332 height 78
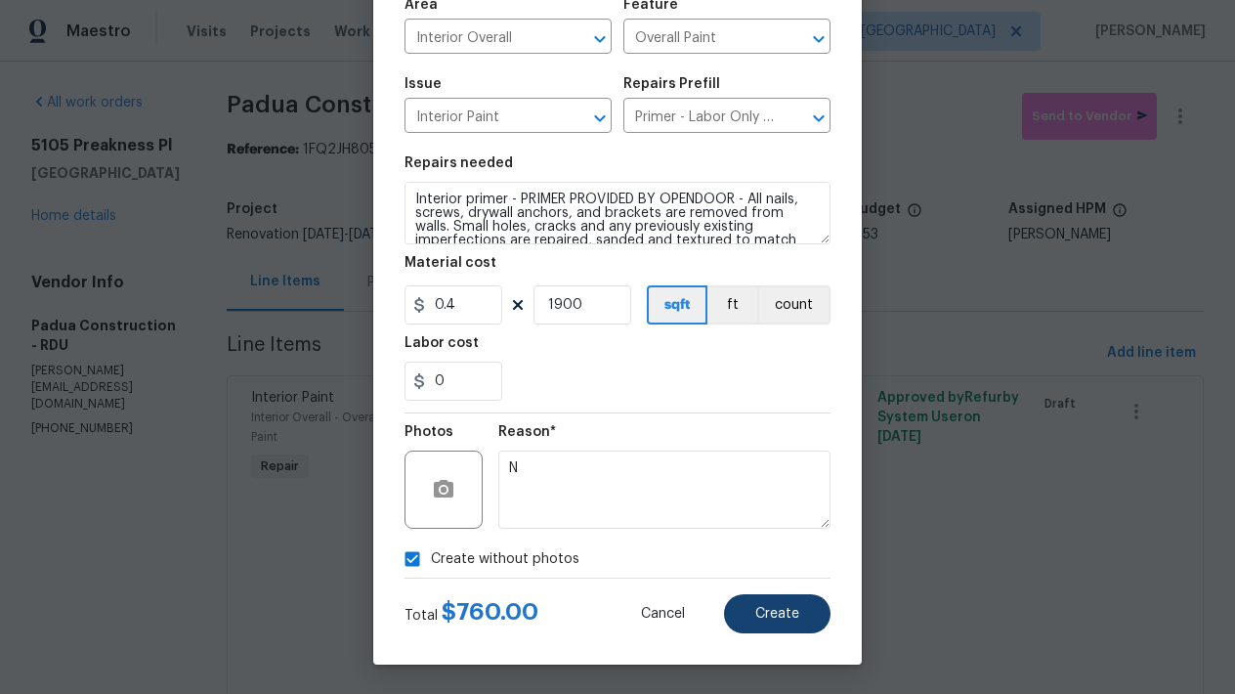
click at [755, 613] on span "Create" at bounding box center [777, 614] width 44 height 15
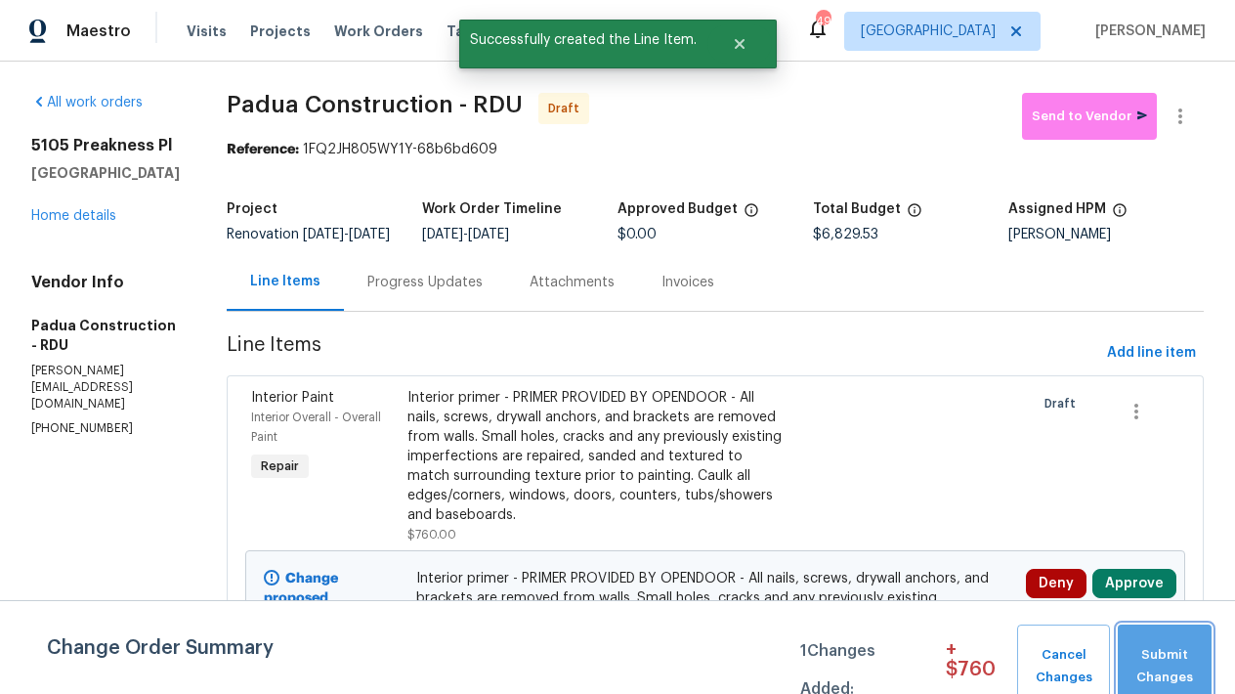
click at [1170, 662] on span "Submit Changes" at bounding box center [1164, 666] width 74 height 45
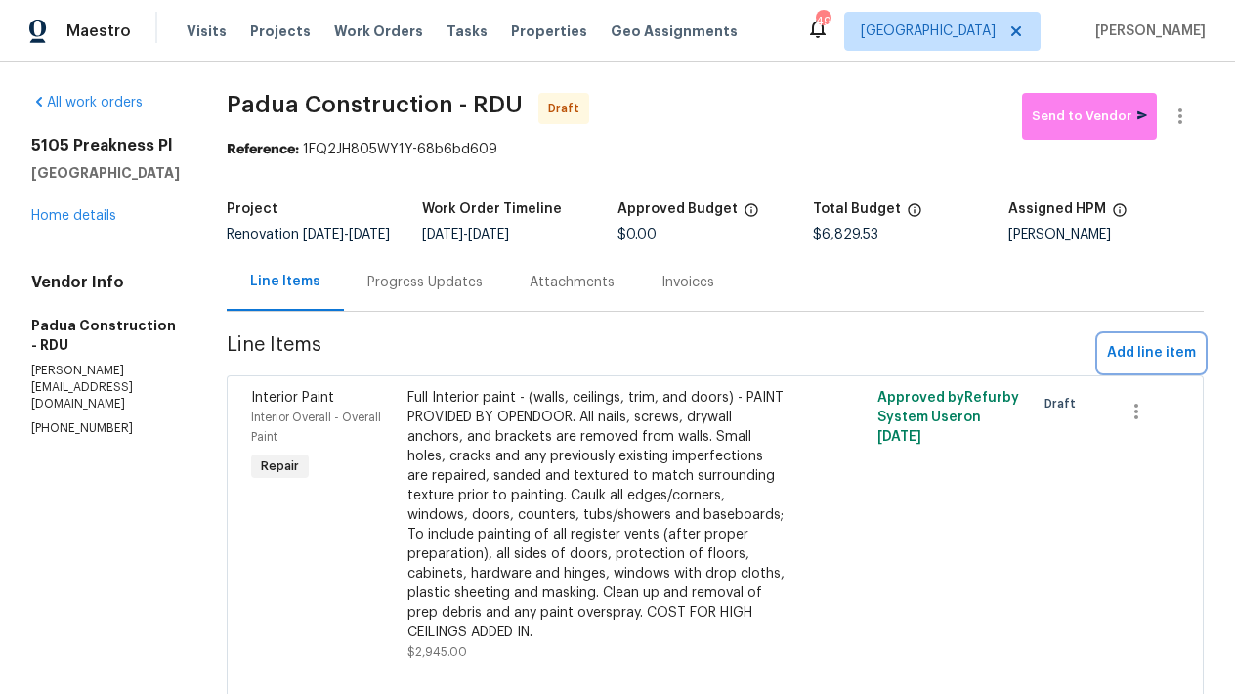
click at [1132, 365] on span "Add line item" at bounding box center [1151, 353] width 89 height 24
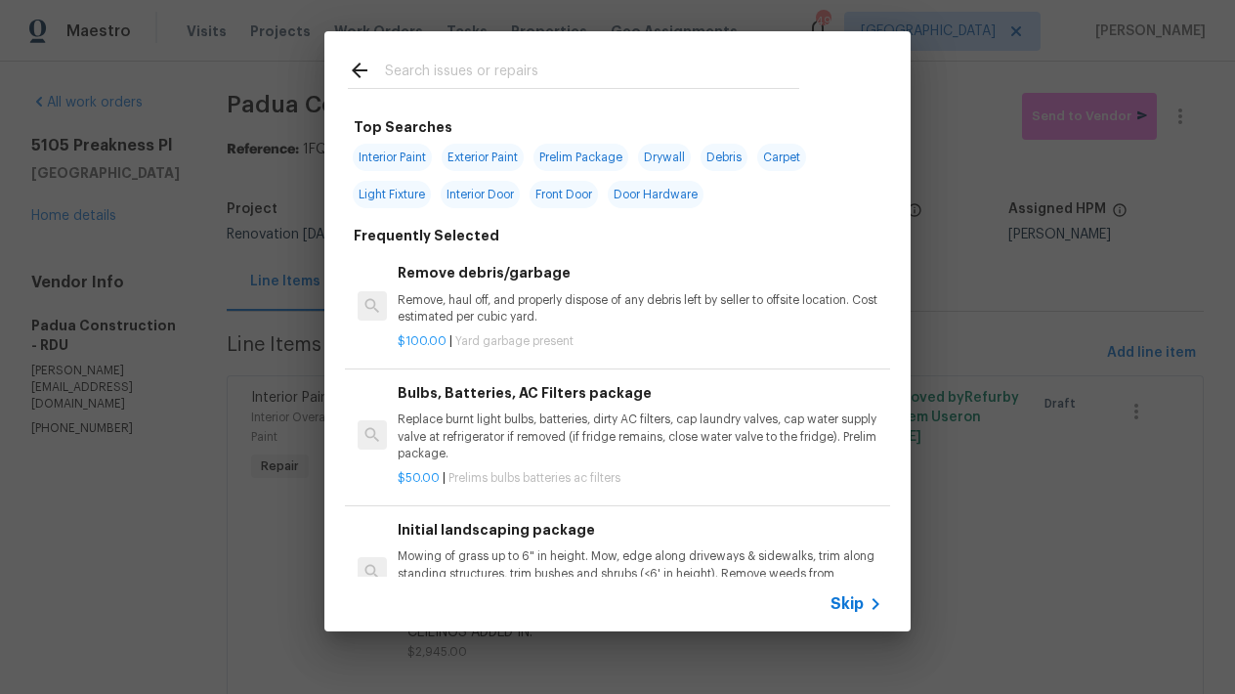
click at [402, 66] on input "text" at bounding box center [592, 73] width 414 height 29
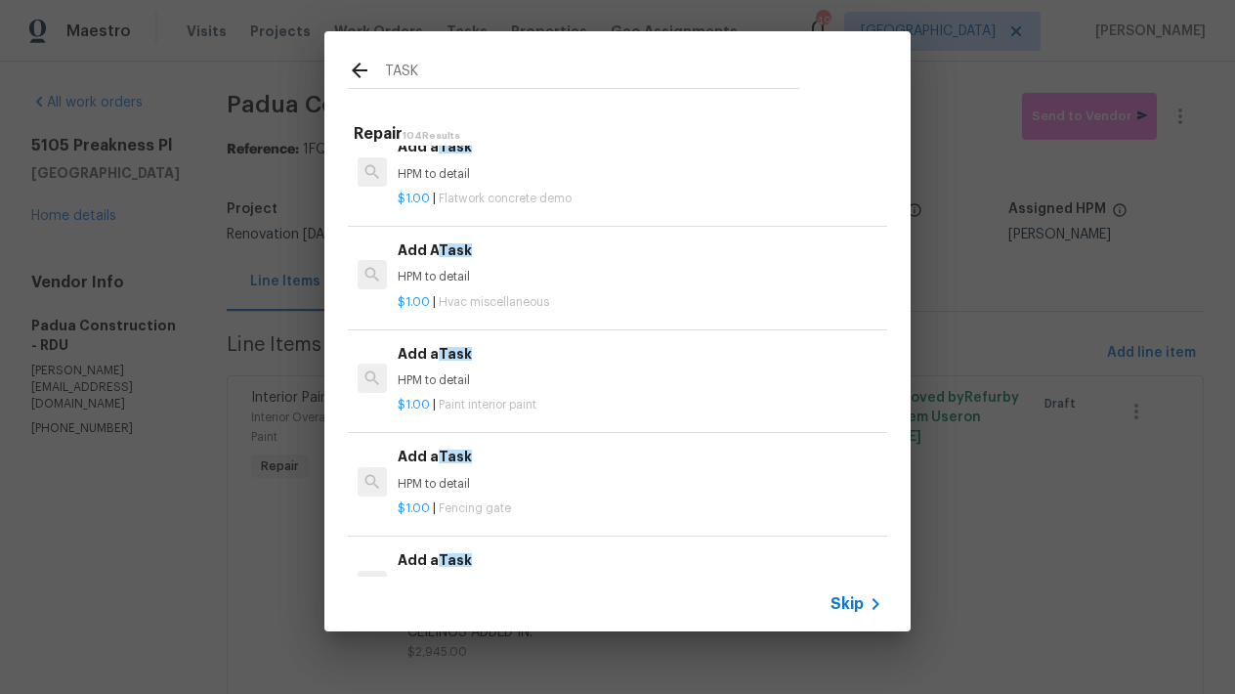
scroll to position [855, 0]
click at [516, 395] on span "Paint interior paint" at bounding box center [488, 401] width 98 height 12
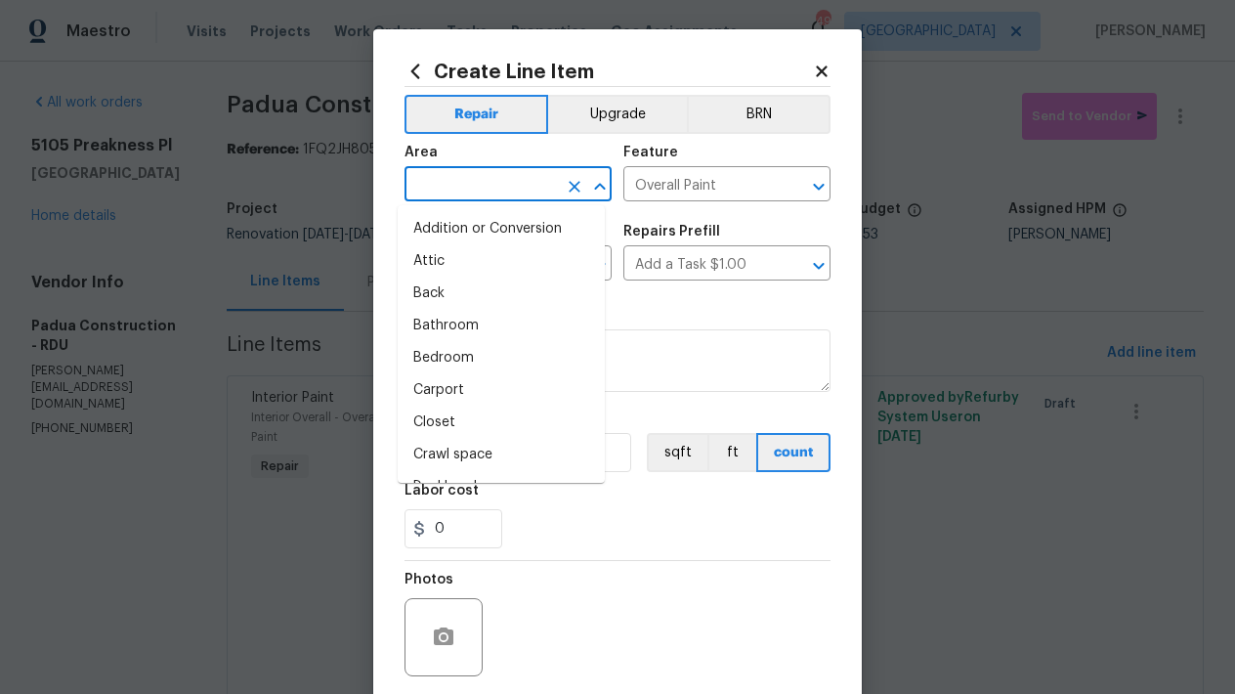
click at [511, 180] on input "text" at bounding box center [480, 186] width 152 height 30
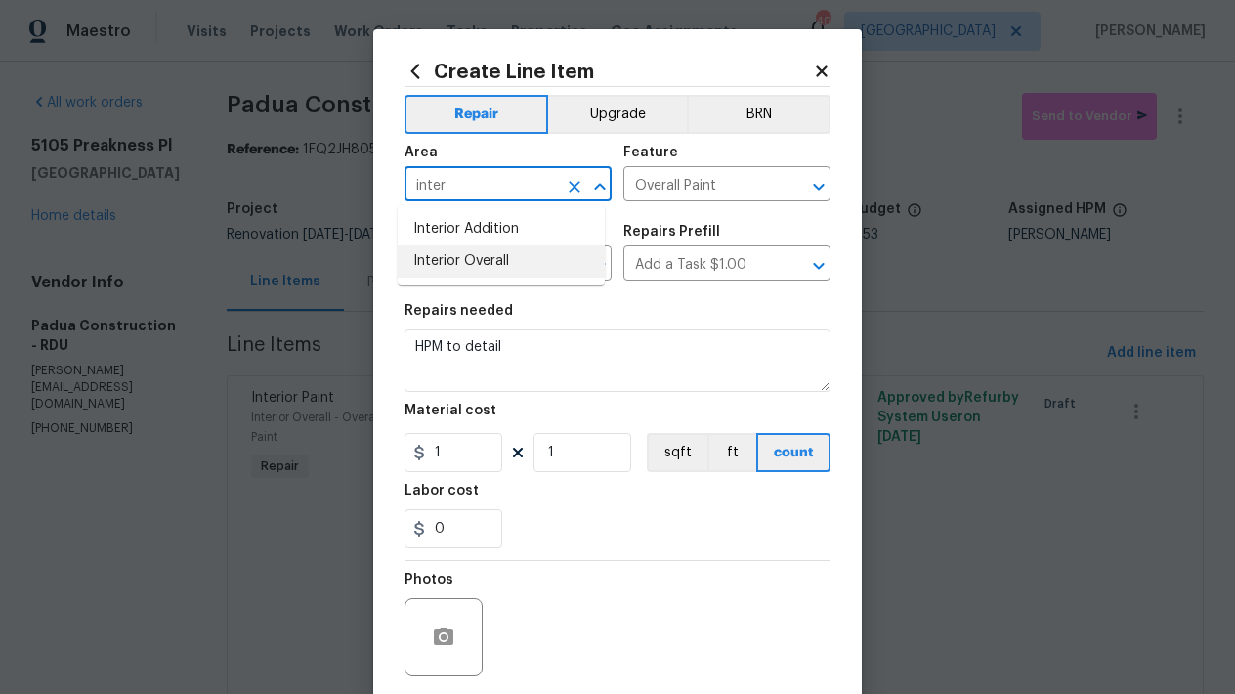
click at [493, 262] on li "Interior Overall" at bounding box center [501, 261] width 207 height 32
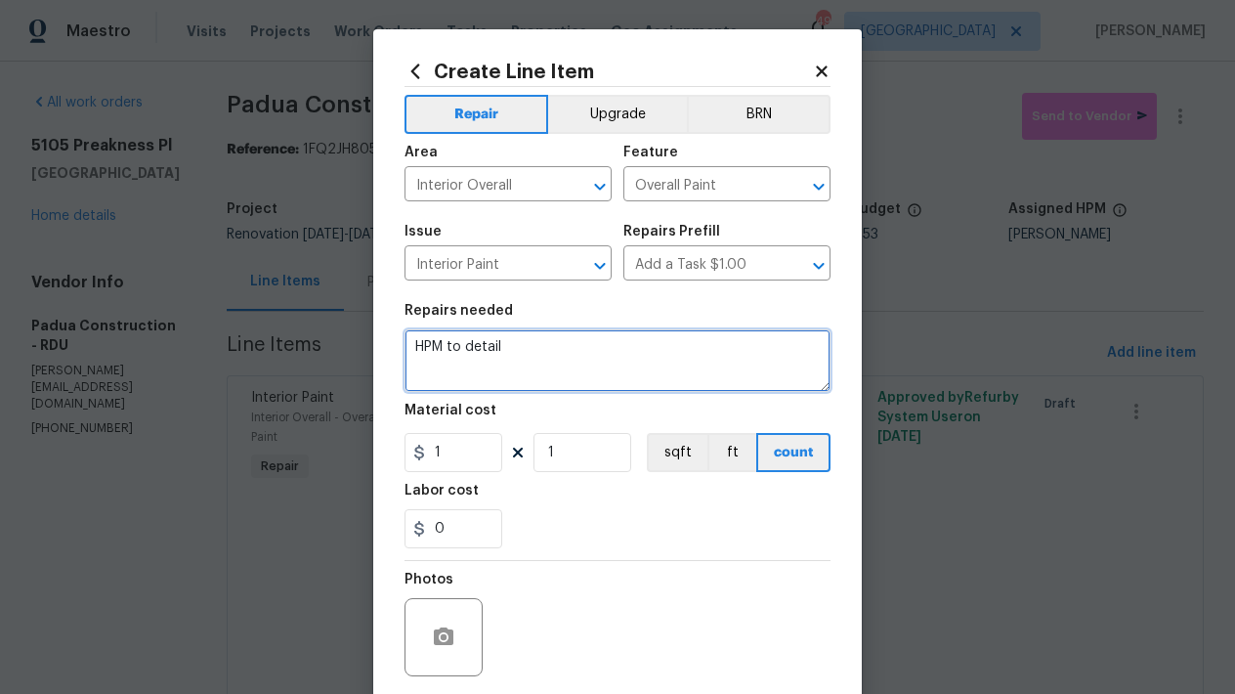
drag, startPoint x: 440, startPoint y: 330, endPoint x: 264, endPoint y: 292, distance: 179.9
click at [265, 292] on div "Create Line Item Repair Upgrade BRN Area Interior Overall ​ Feature Overall Pai…" at bounding box center [617, 347] width 1235 height 694
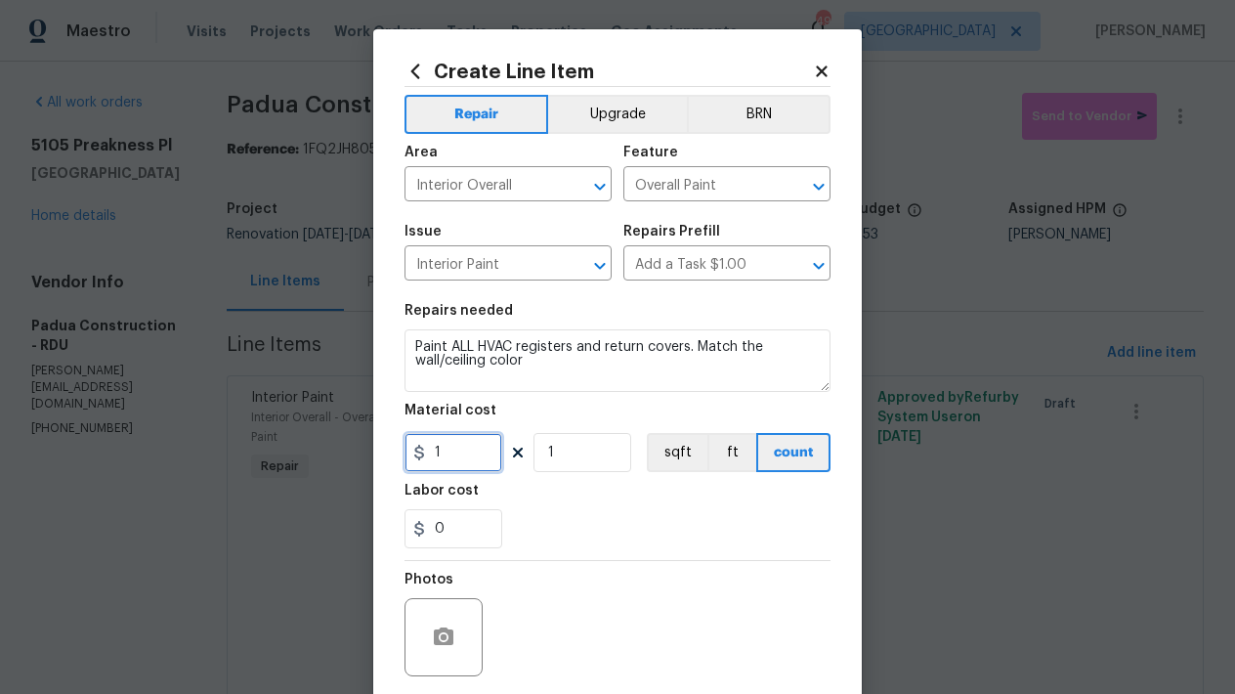
click at [469, 467] on input "1" at bounding box center [453, 452] width 98 height 39
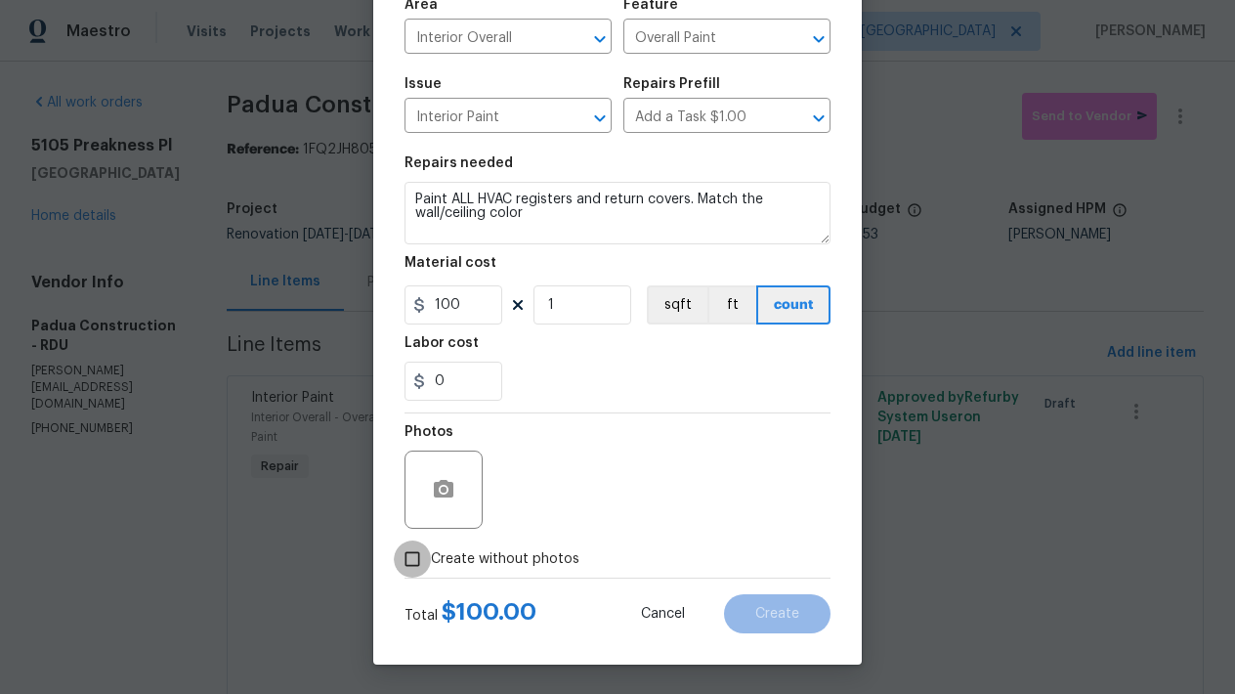
click at [407, 558] on input "Create without photos" at bounding box center [412, 558] width 37 height 37
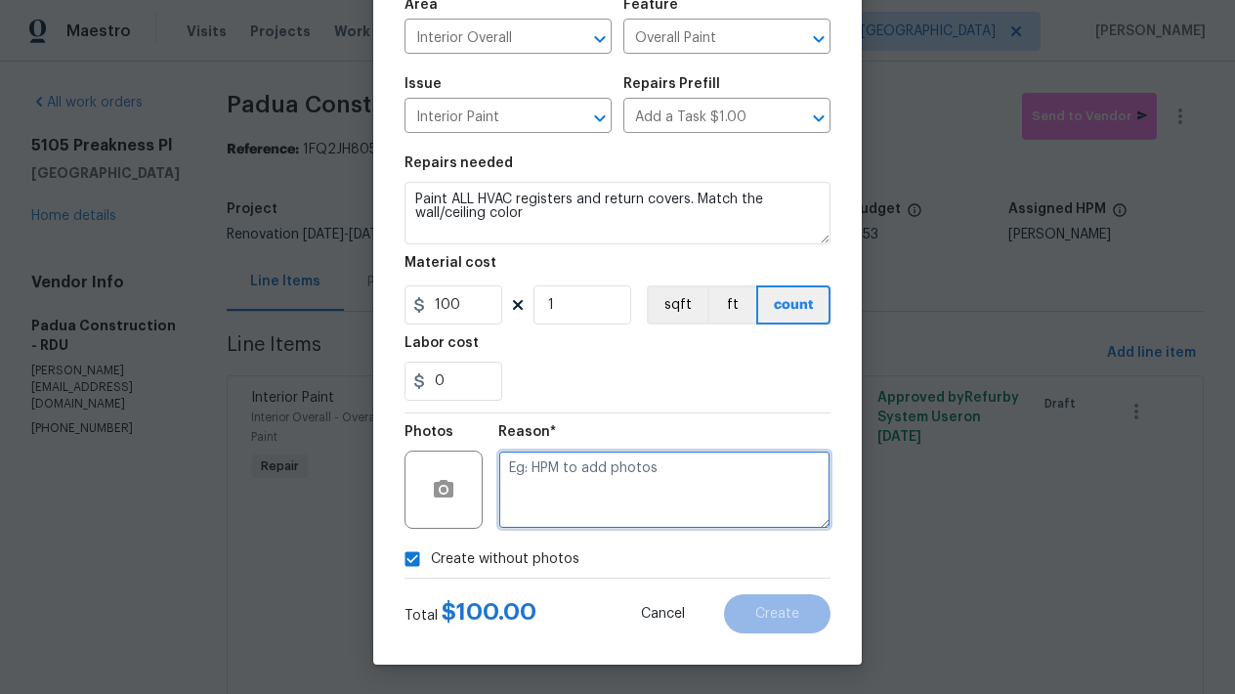
click at [555, 501] on textarea at bounding box center [664, 489] width 332 height 78
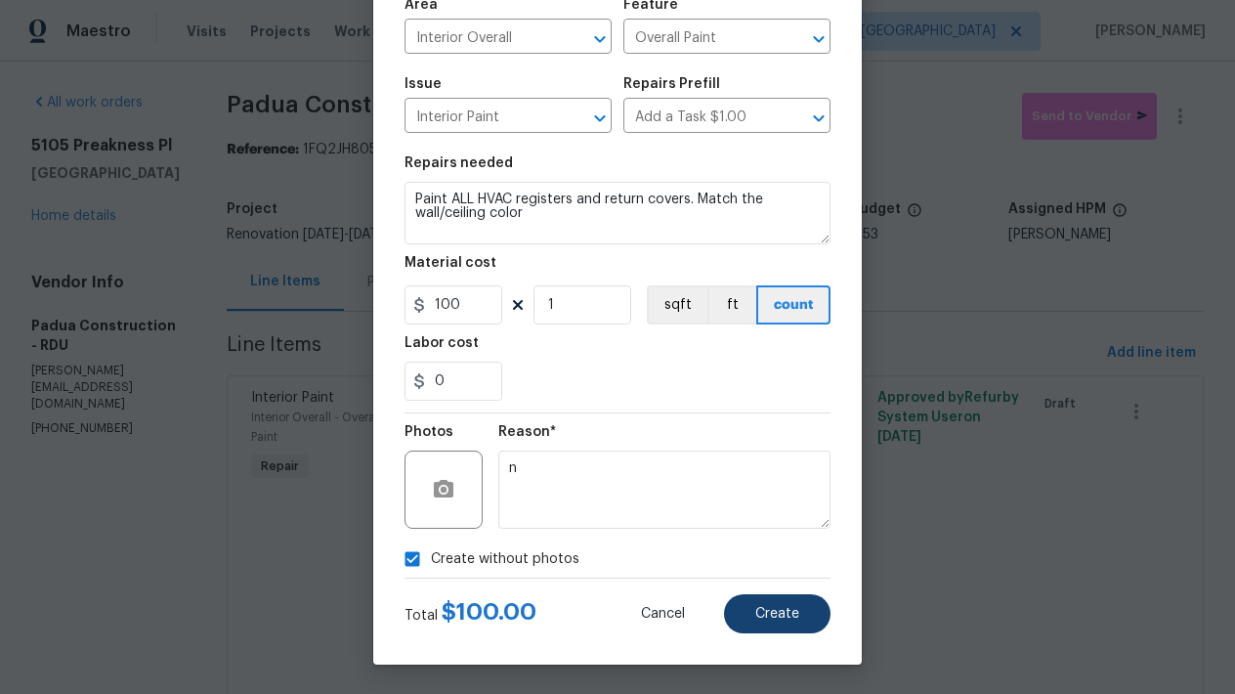
click at [782, 622] on button "Create" at bounding box center [777, 613] width 106 height 39
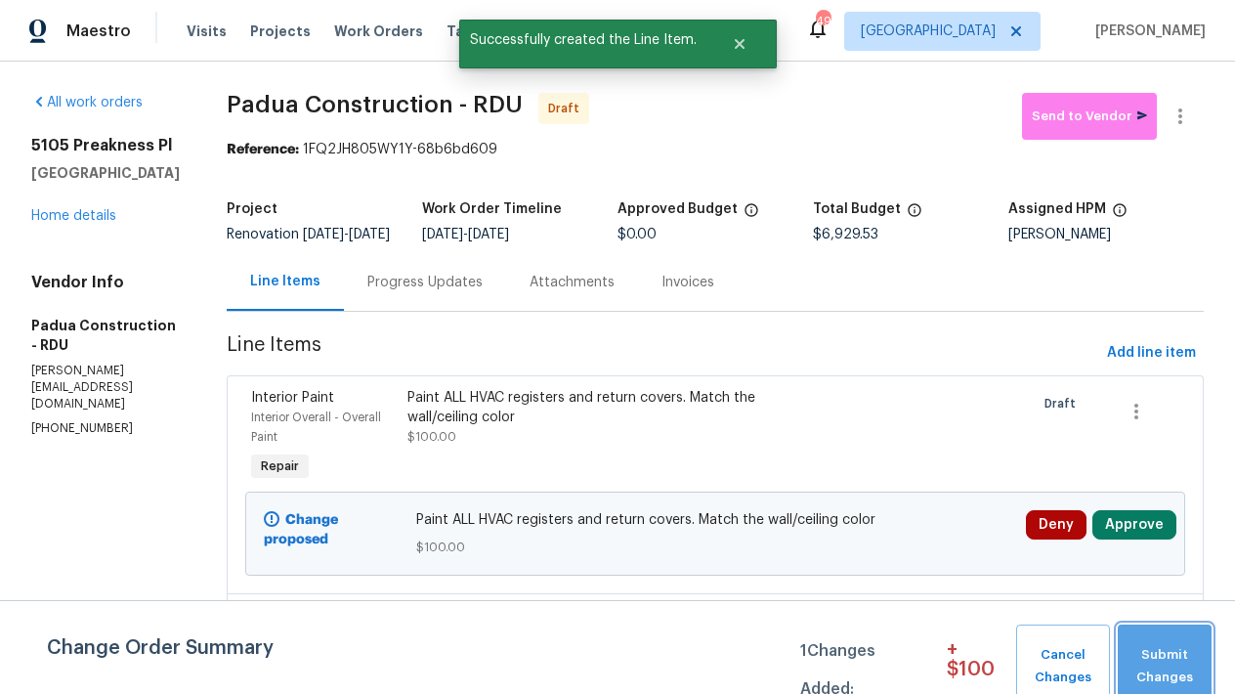
click at [1141, 671] on span "Submit Changes" at bounding box center [1164, 666] width 74 height 45
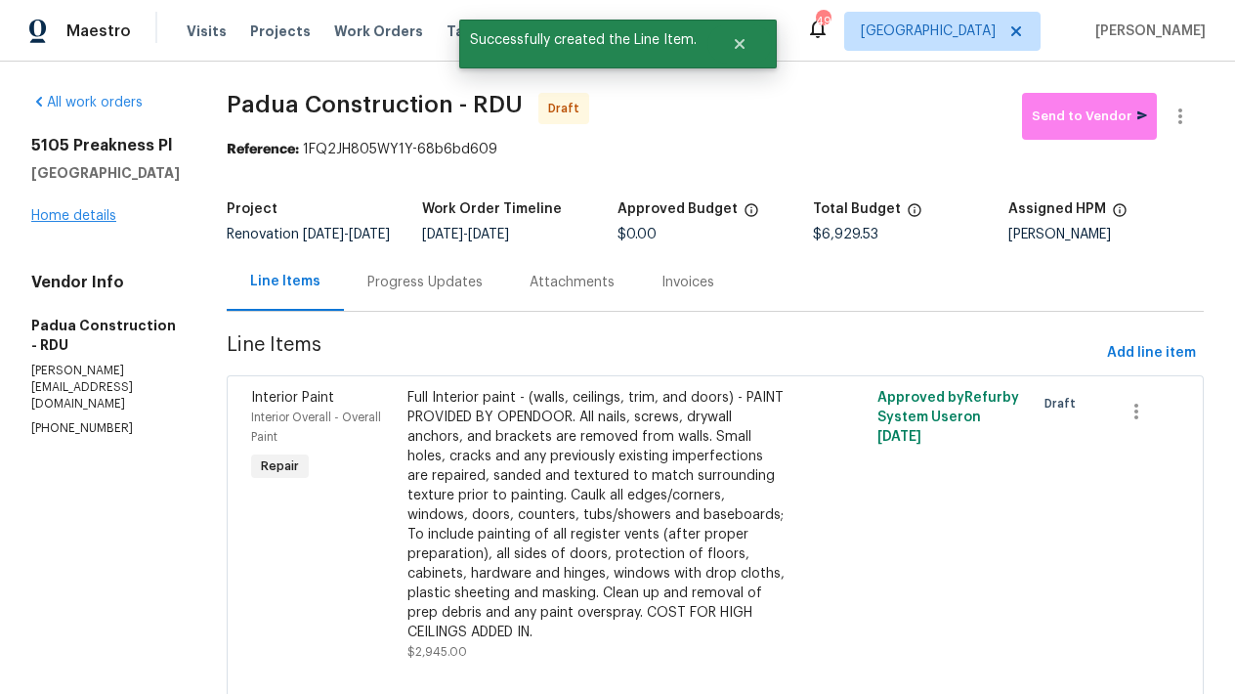
click at [56, 223] on link "Home details" at bounding box center [73, 216] width 85 height 14
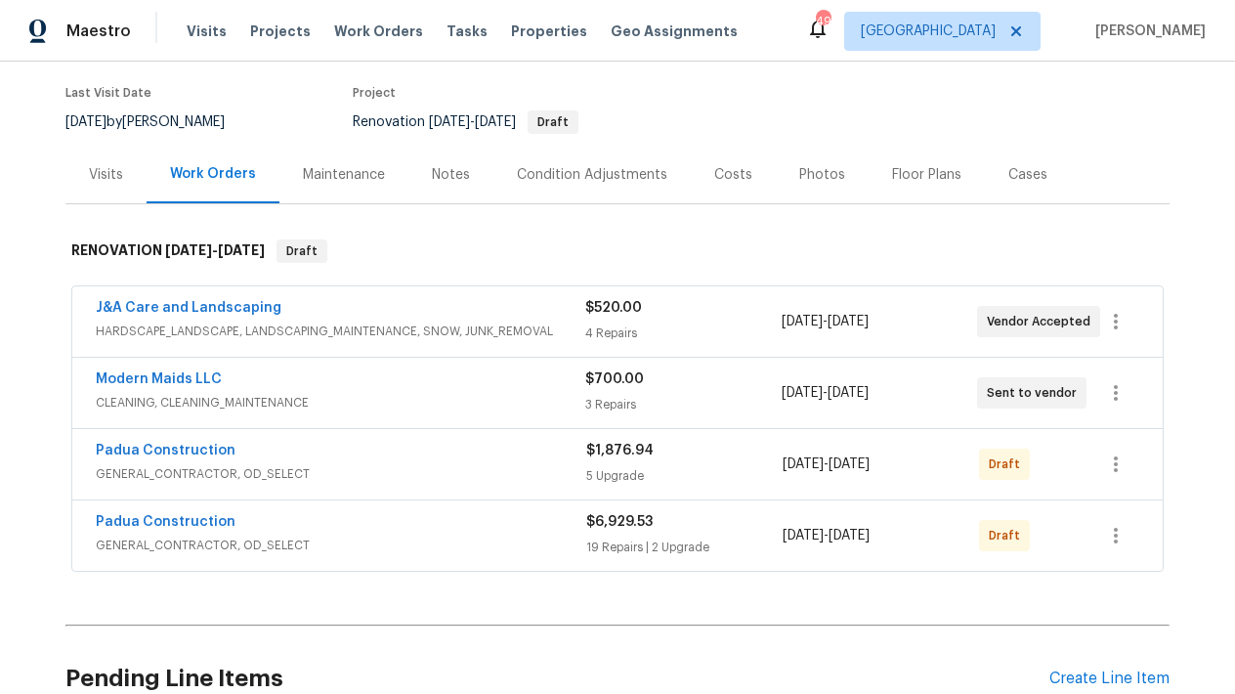
scroll to position [347, 0]
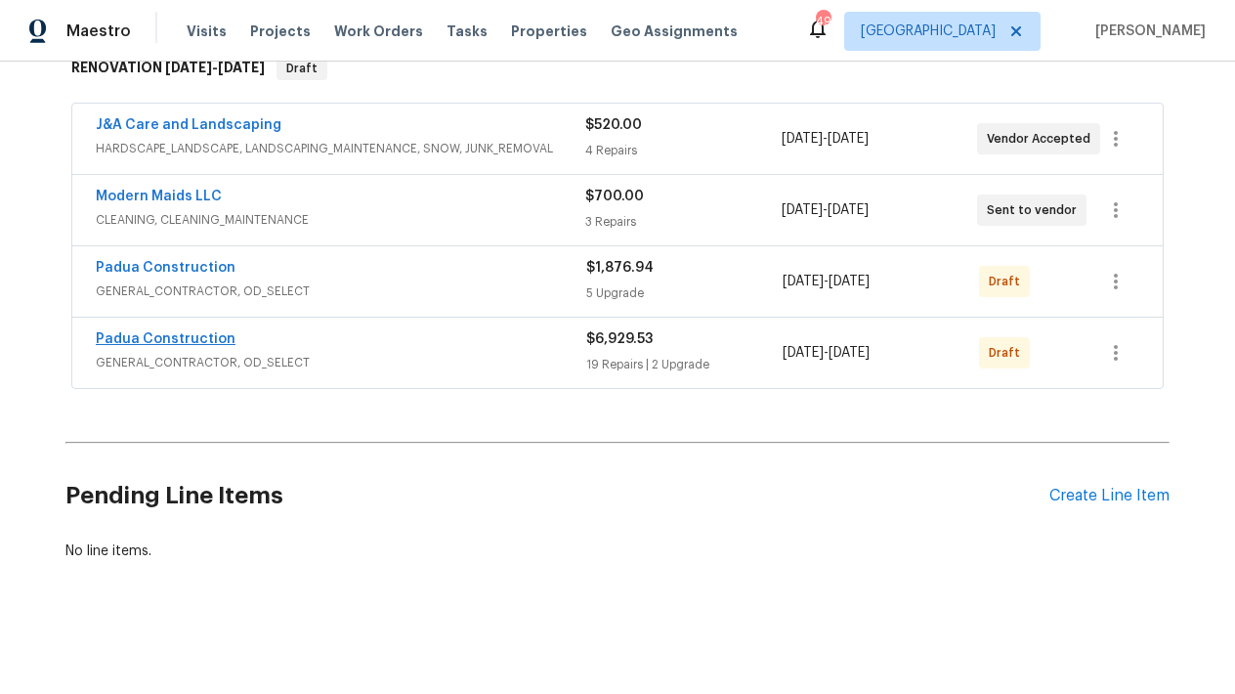
click at [169, 332] on link "Padua Construction" at bounding box center [166, 339] width 140 height 14
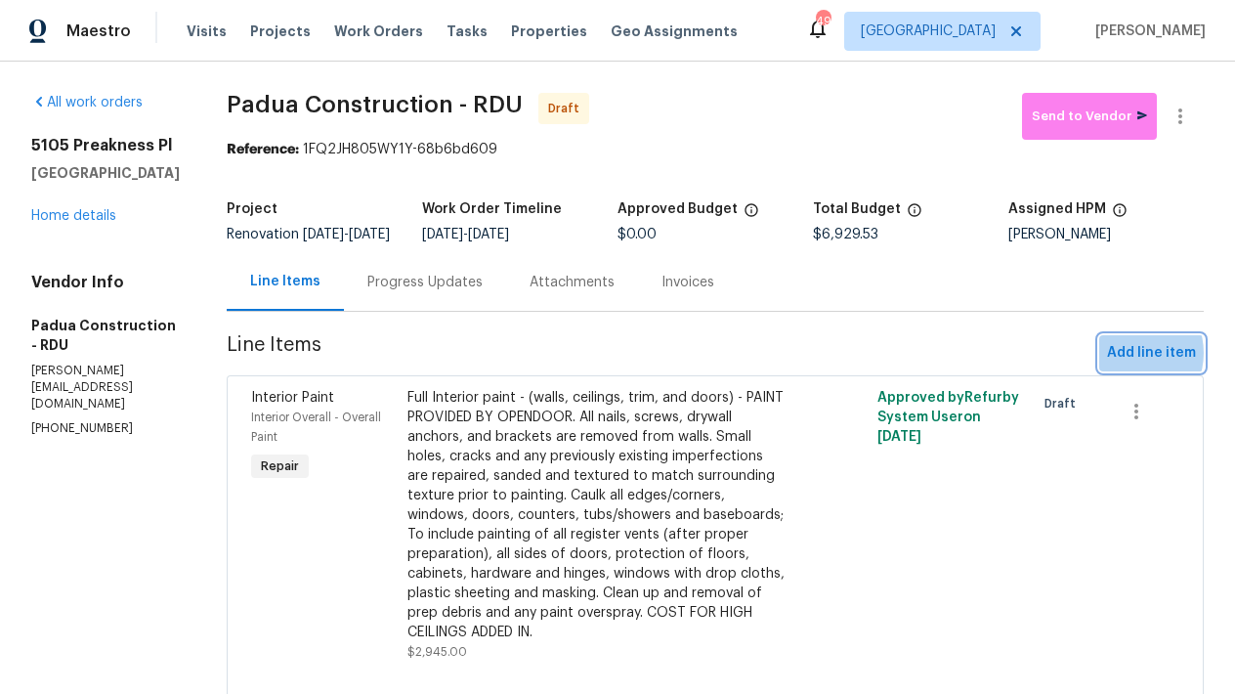
click at [1116, 365] on span "Add line item" at bounding box center [1151, 353] width 89 height 24
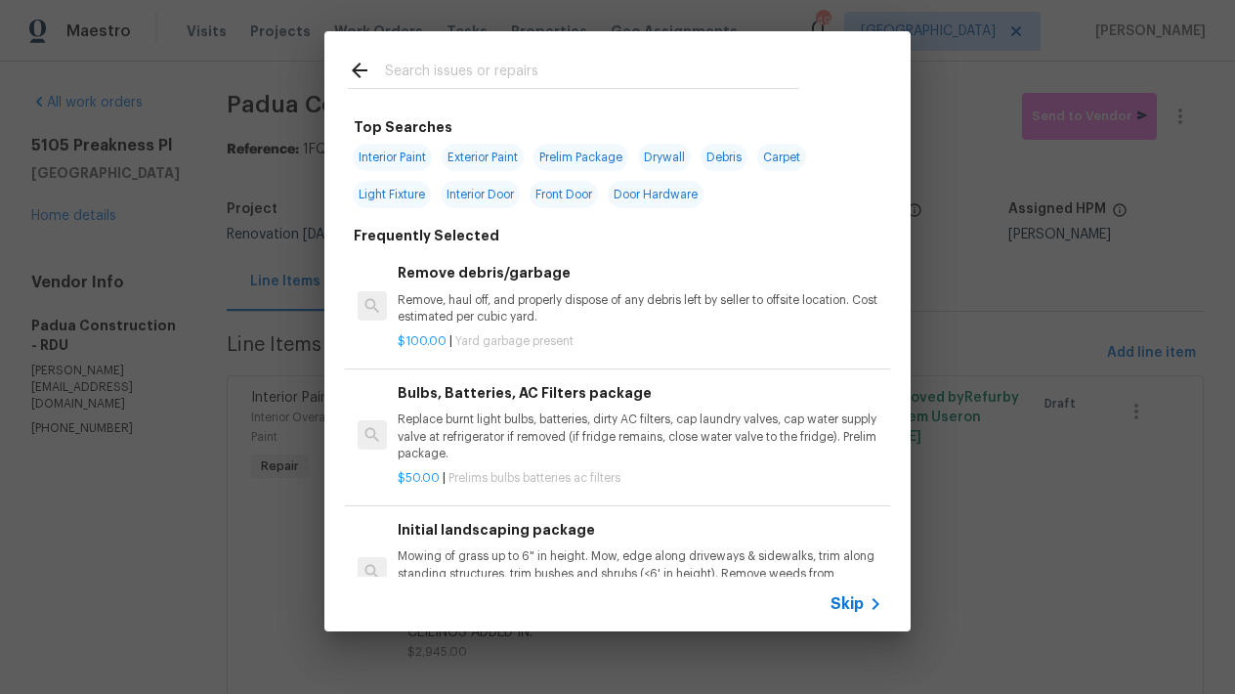
click at [477, 70] on input "text" at bounding box center [592, 73] width 414 height 29
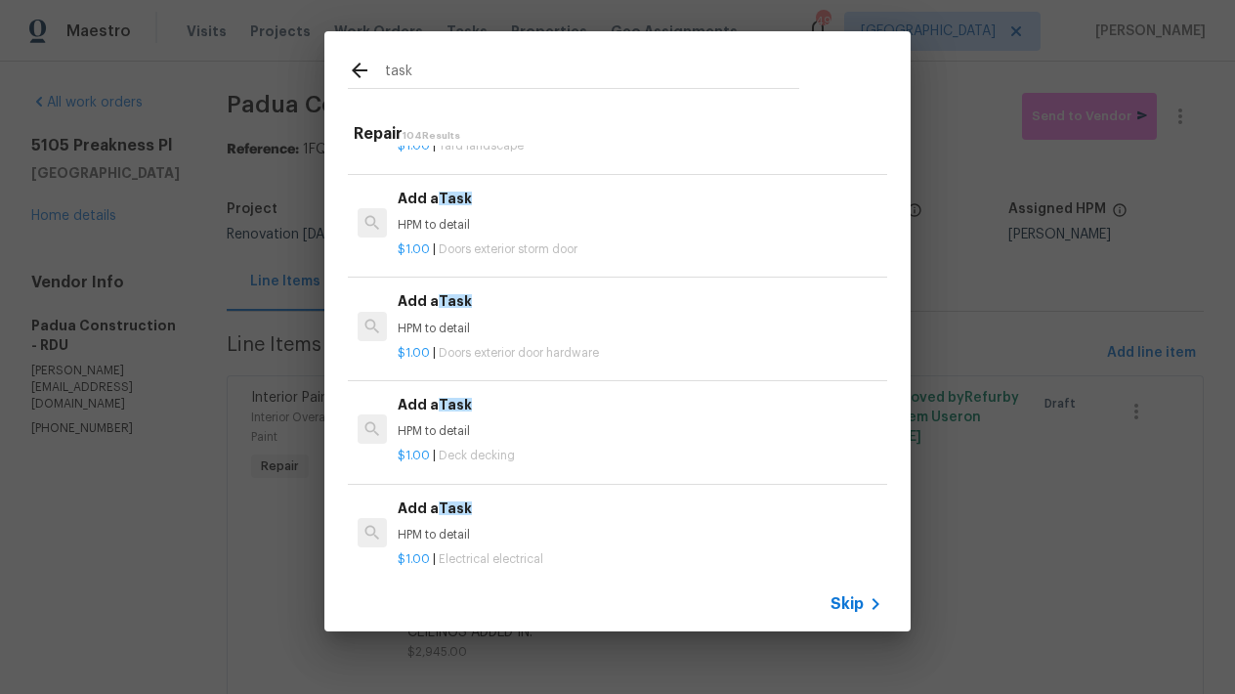
scroll to position [2270, 0]
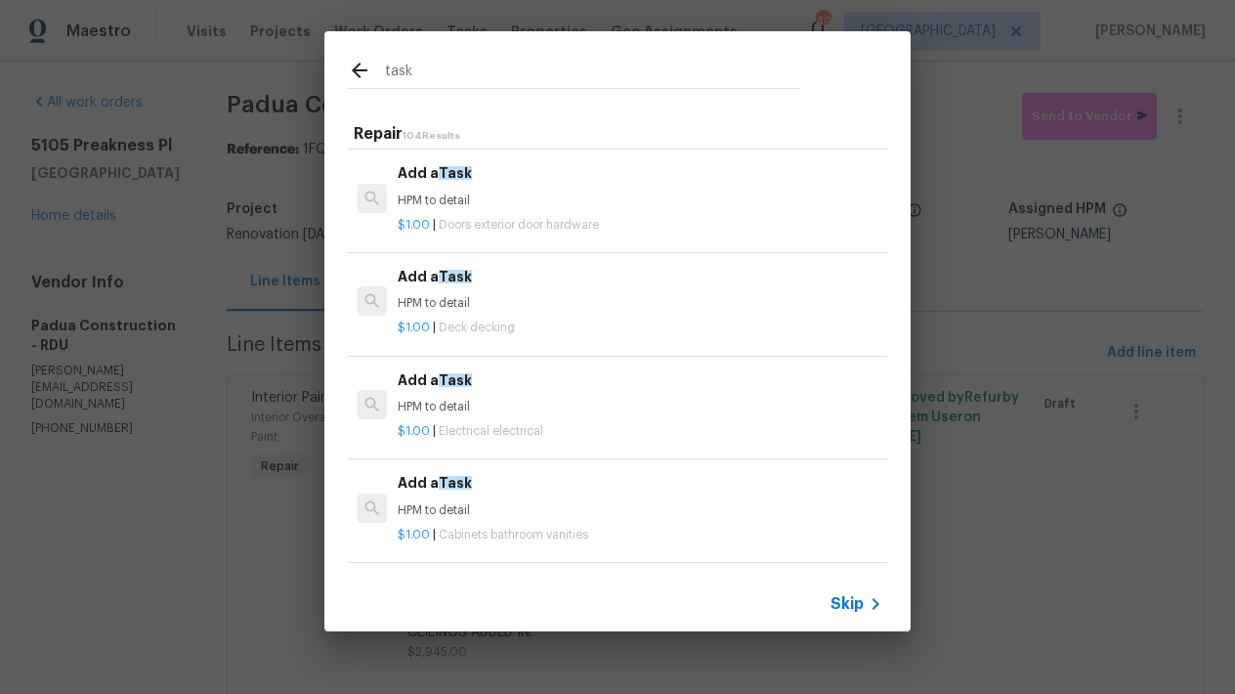
type input "task"
click at [536, 425] on span "Electrical electrical" at bounding box center [491, 431] width 105 height 12
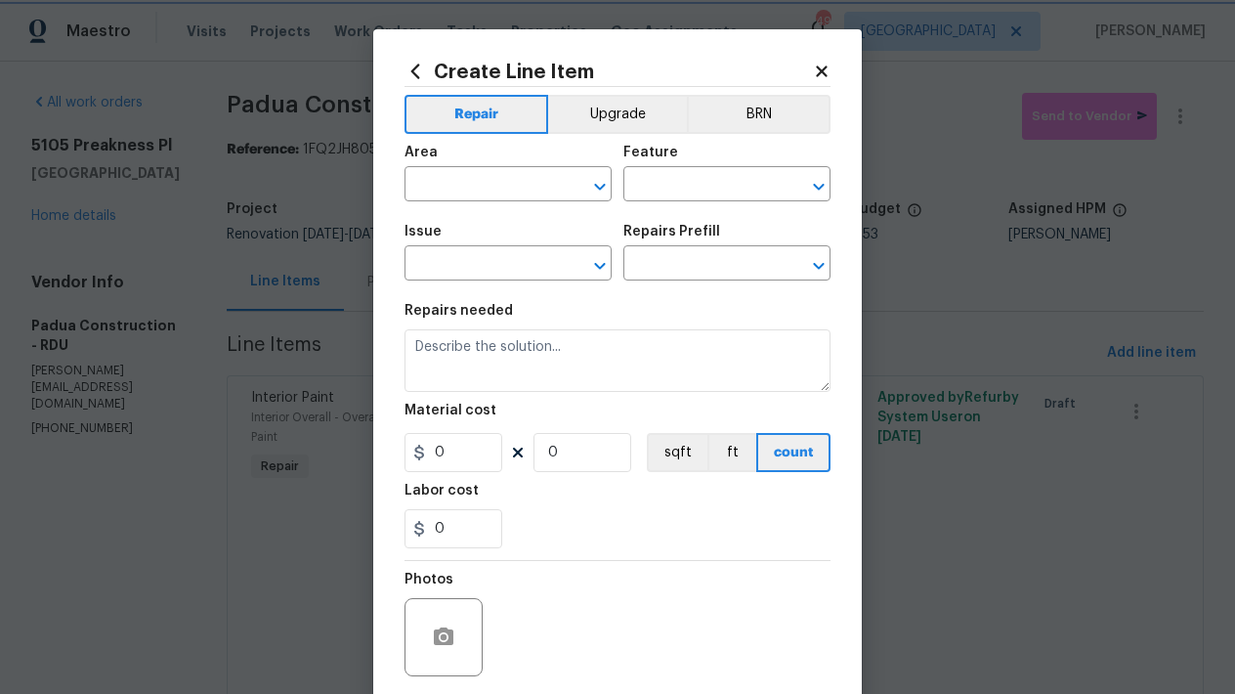
type input "Electrical"
type input "Add a Task $1.00"
type textarea "HPM to detail"
type input "1"
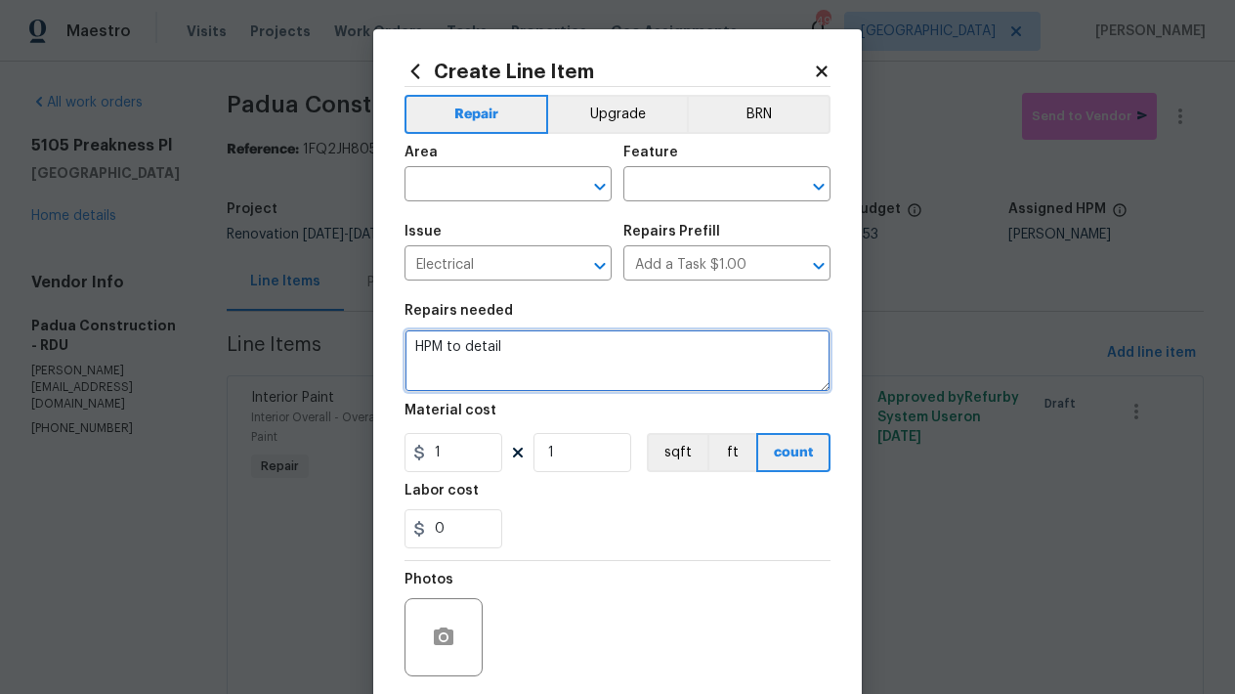
drag, startPoint x: 498, startPoint y: 343, endPoint x: 328, endPoint y: 279, distance: 181.4
click at [327, 279] on div "Create Line Item Repair Upgrade BRN Area ​ Feature ​ Issue Electrical ​ Repairs…" at bounding box center [617, 347] width 1235 height 694
type textarea "Remove all access phone/internet and coax cable."
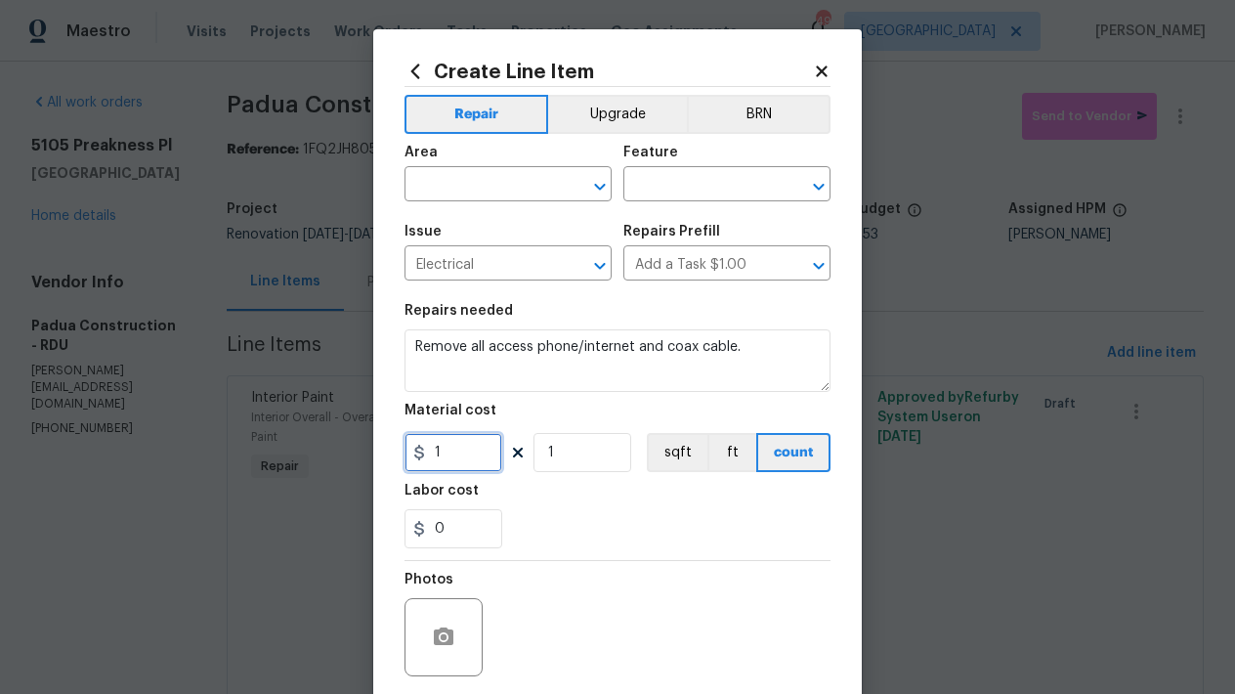
drag, startPoint x: 420, startPoint y: 445, endPoint x: 359, endPoint y: 441, distance: 60.8
click at [359, 441] on div "Create Line Item Repair Upgrade BRN Area ​ Feature ​ Issue Electrical ​ Repairs…" at bounding box center [617, 347] width 1235 height 694
type input "50"
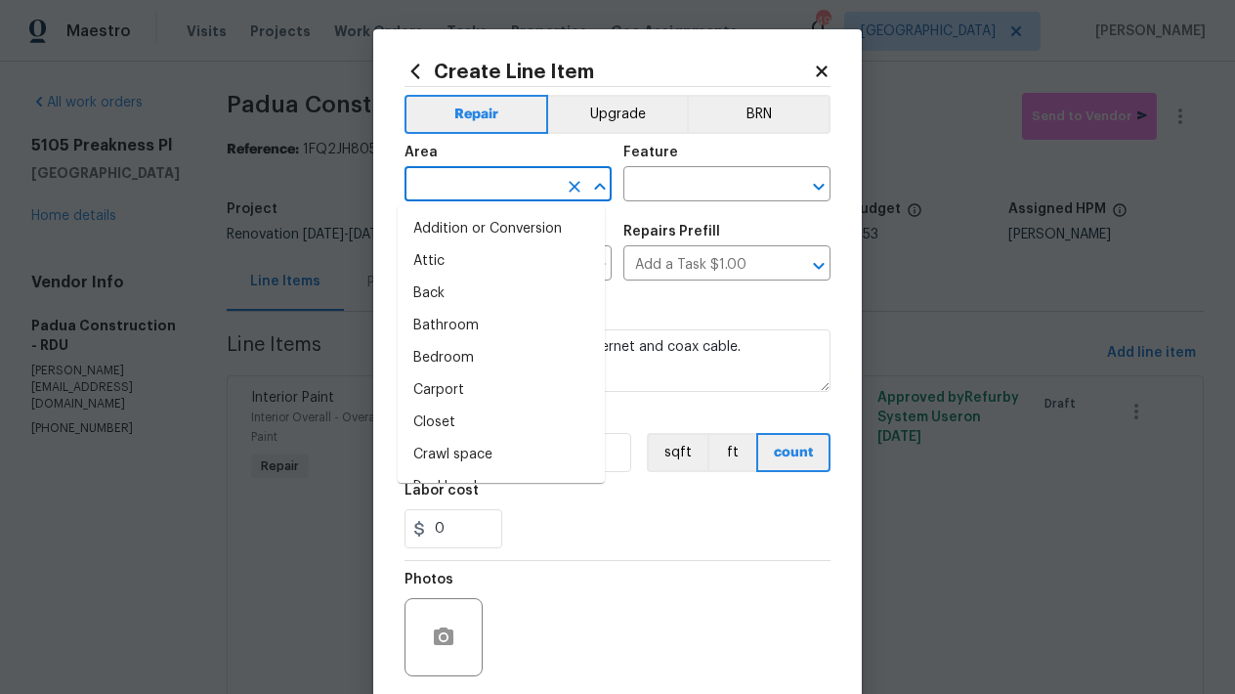
click at [490, 190] on input "text" at bounding box center [480, 186] width 152 height 30
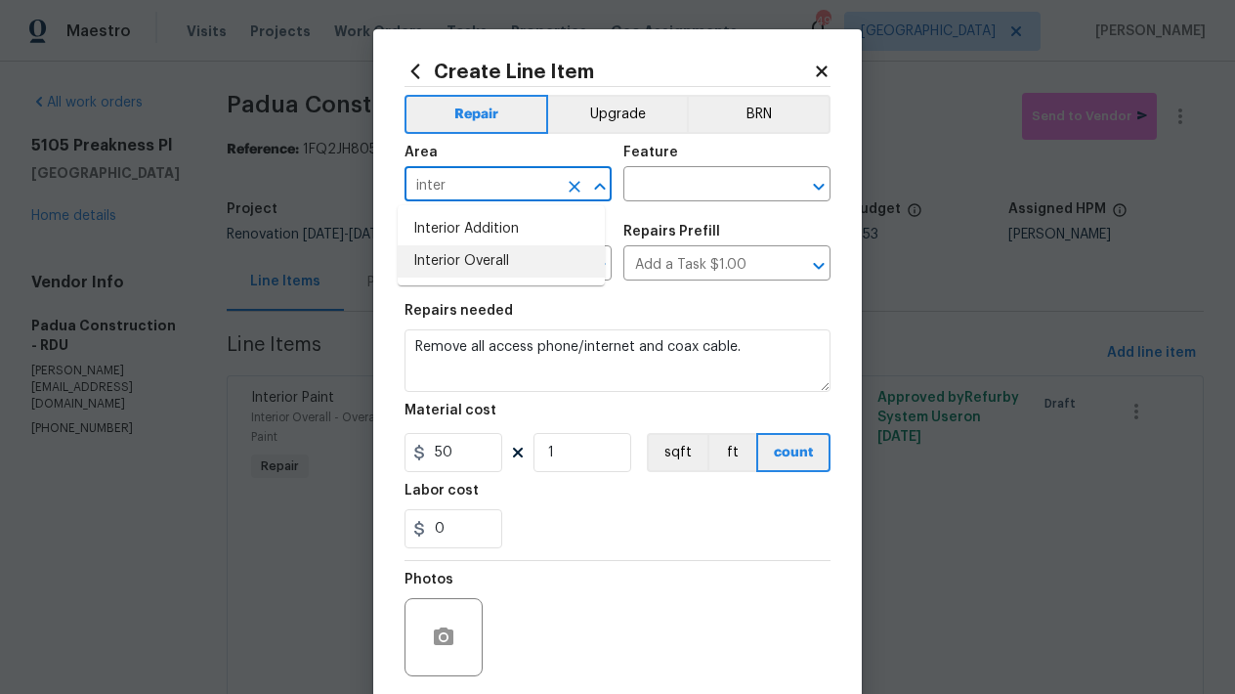
click at [477, 265] on li "Interior Overall" at bounding box center [501, 261] width 207 height 32
type input "Interior Overall"
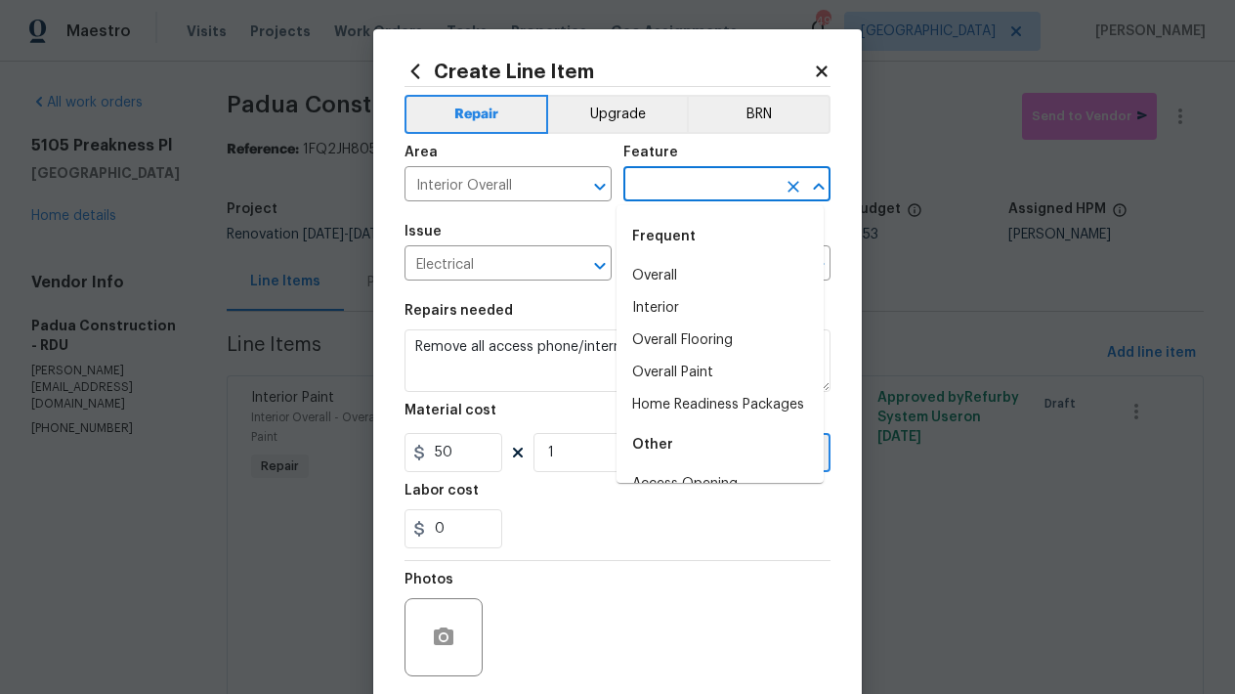
click at [697, 185] on input "text" at bounding box center [699, 186] width 152 height 30
click at [645, 280] on li "Overall" at bounding box center [719, 276] width 207 height 32
type input "Overall"
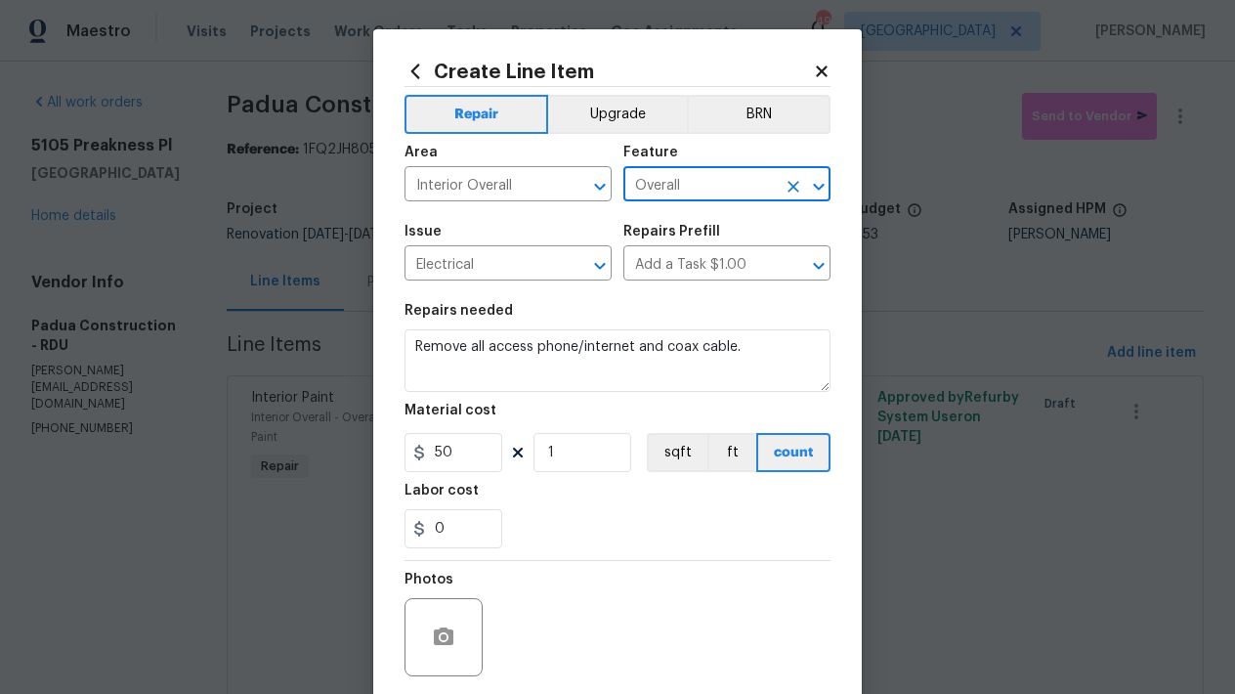
scroll to position [148, 0]
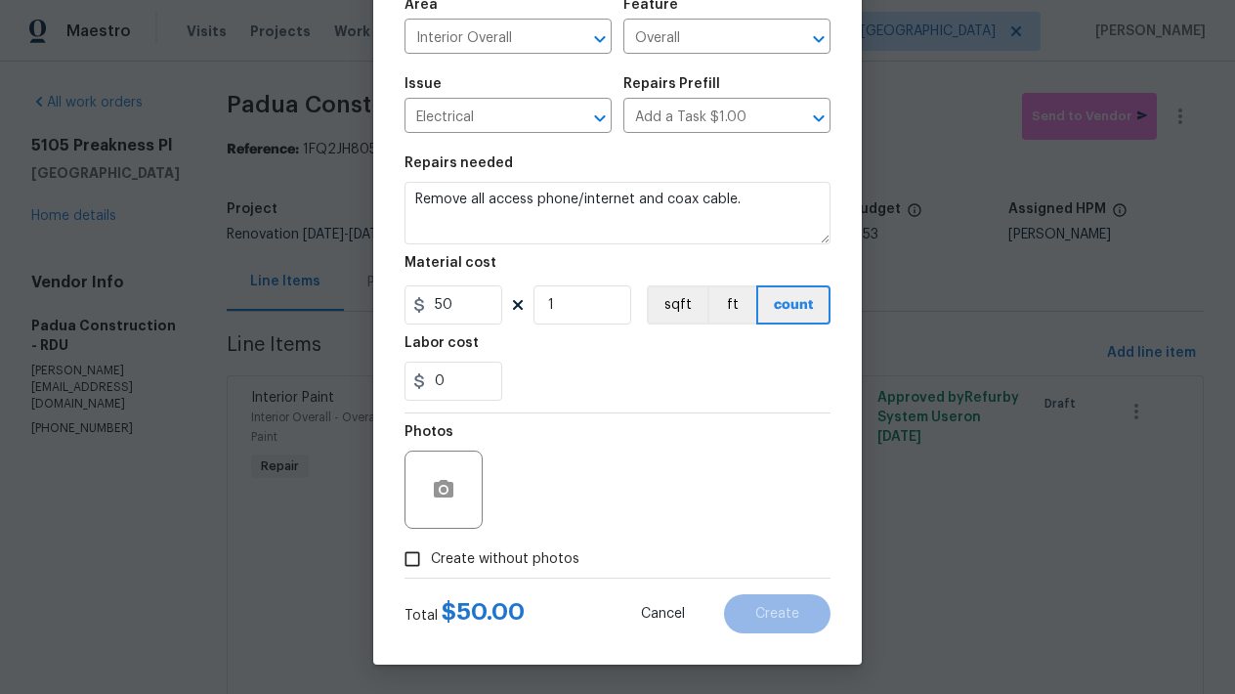
click at [479, 554] on span "Create without photos" at bounding box center [505, 559] width 148 height 21
click at [431, 554] on input "Create without photos" at bounding box center [412, 558] width 37 height 37
checkbox input "true"
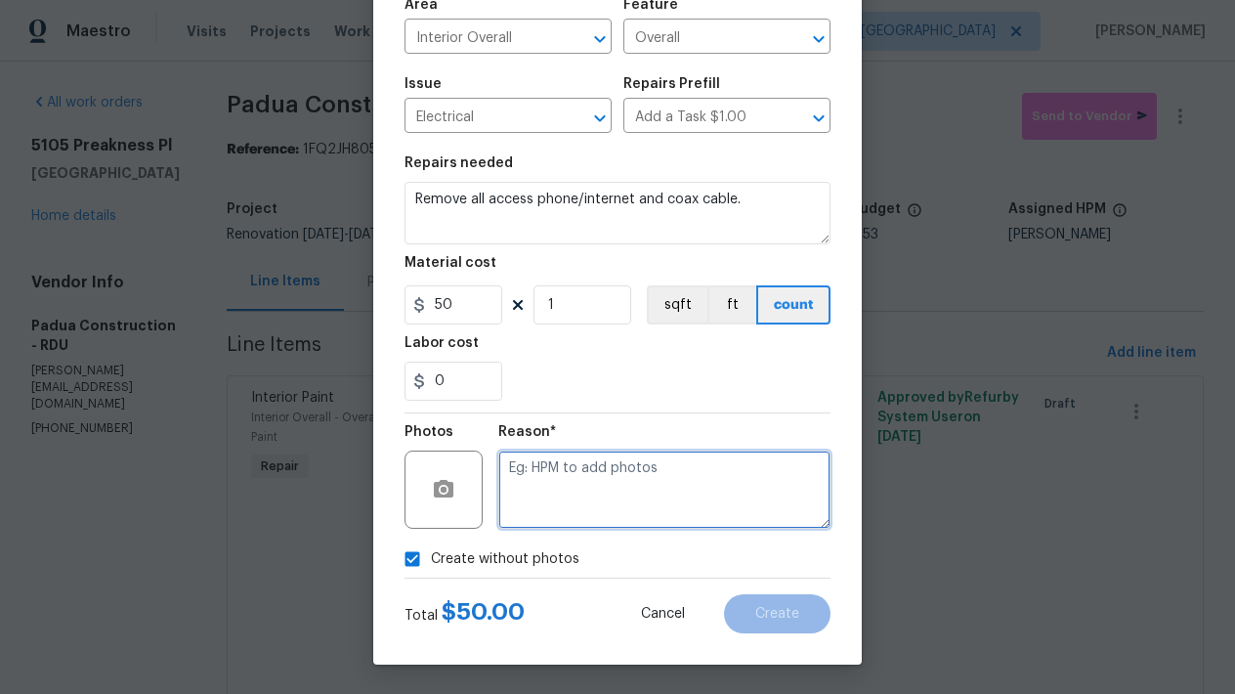
click at [557, 480] on textarea at bounding box center [664, 489] width 332 height 78
type textarea "n"
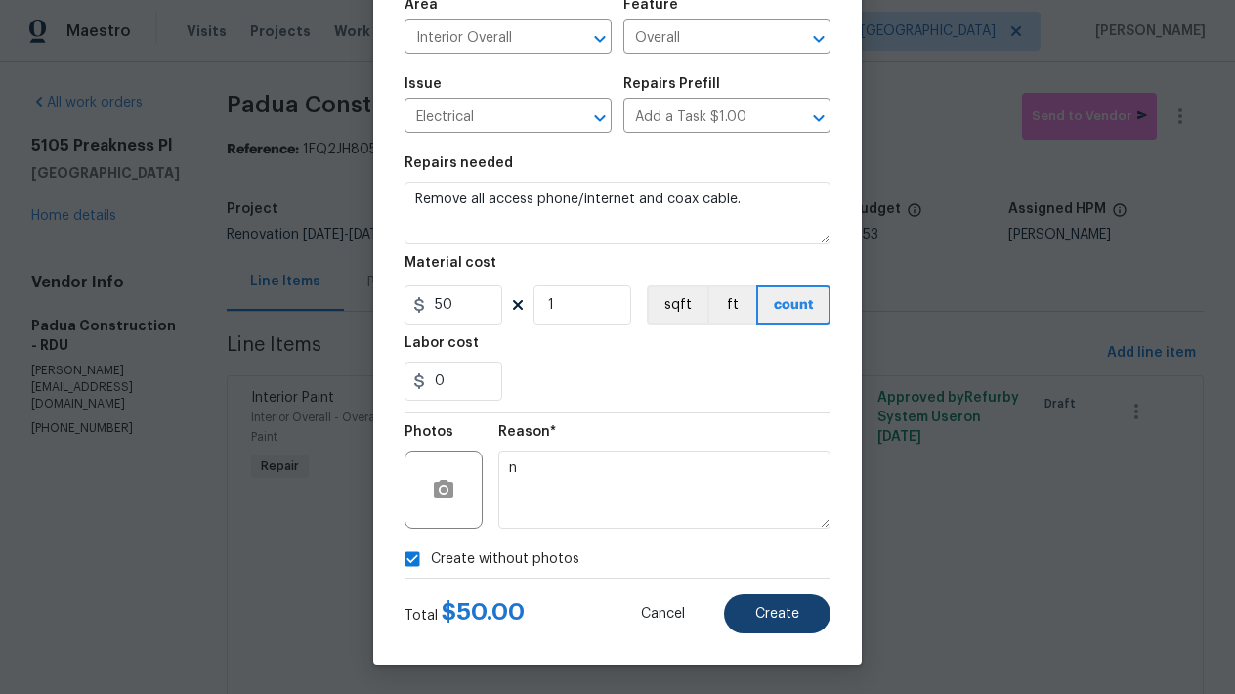
click at [754, 624] on button "Create" at bounding box center [777, 613] width 106 height 39
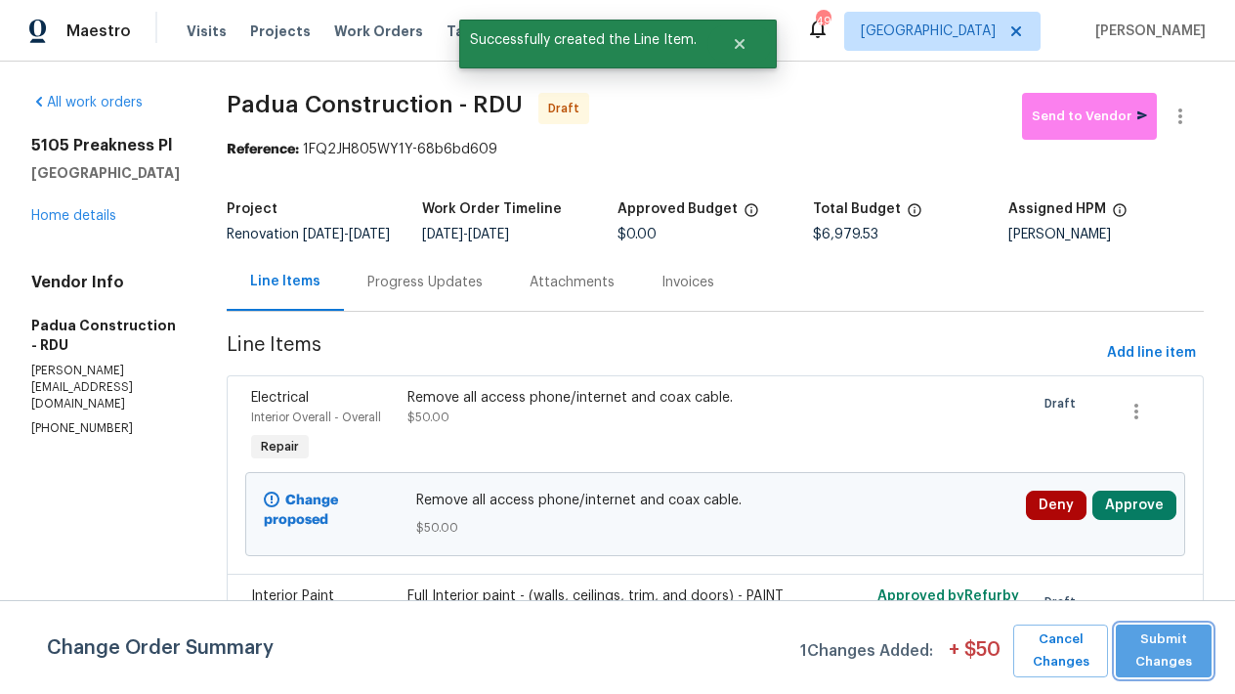
click at [1186, 657] on span "Submit Changes" at bounding box center [1163, 650] width 76 height 45
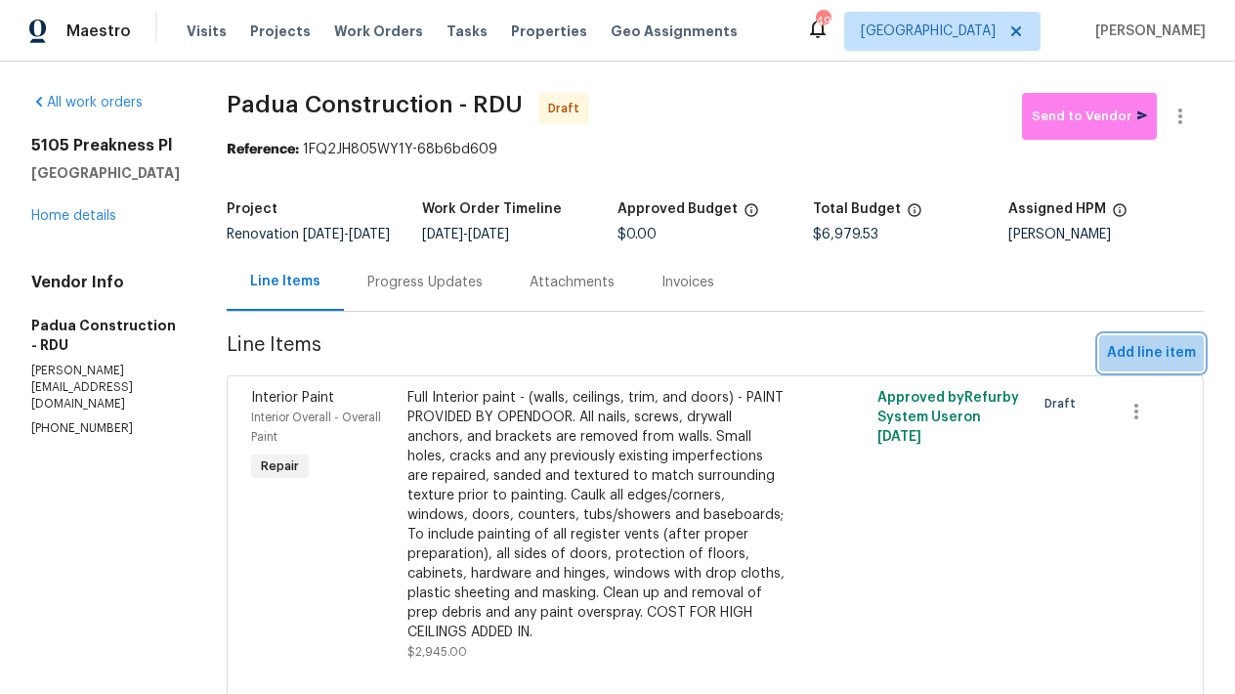
click at [1162, 365] on span "Add line item" at bounding box center [1151, 353] width 89 height 24
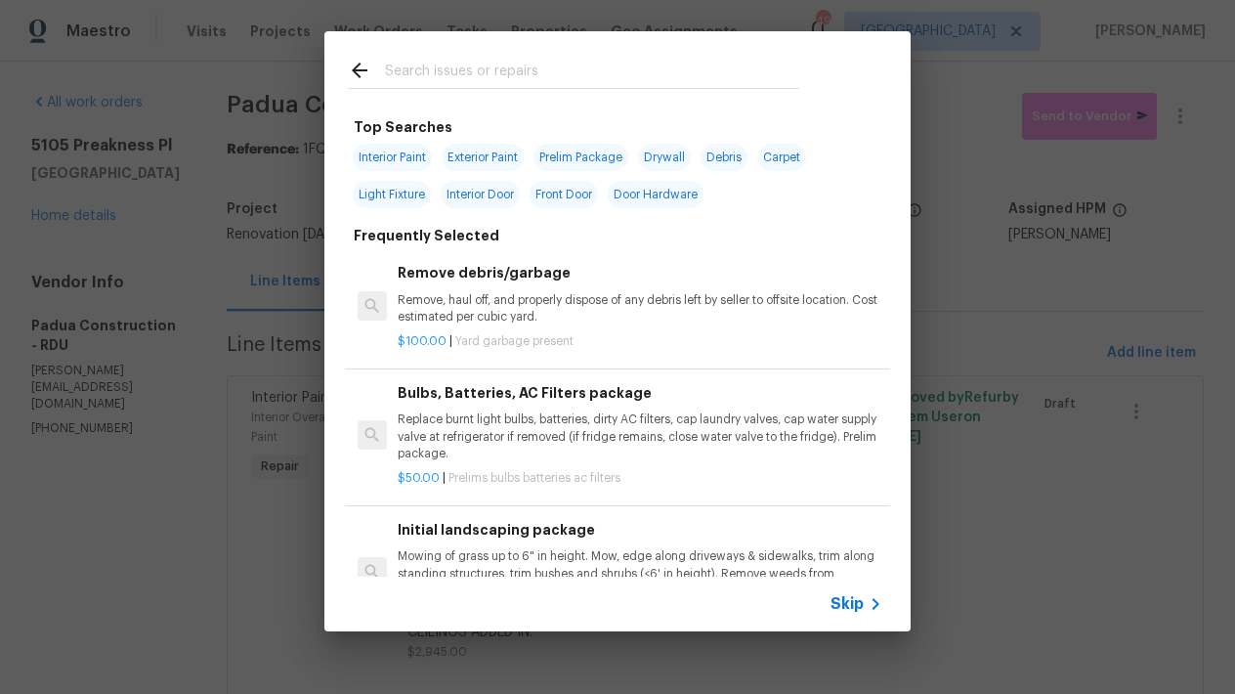
click at [522, 66] on input "text" at bounding box center [592, 73] width 414 height 29
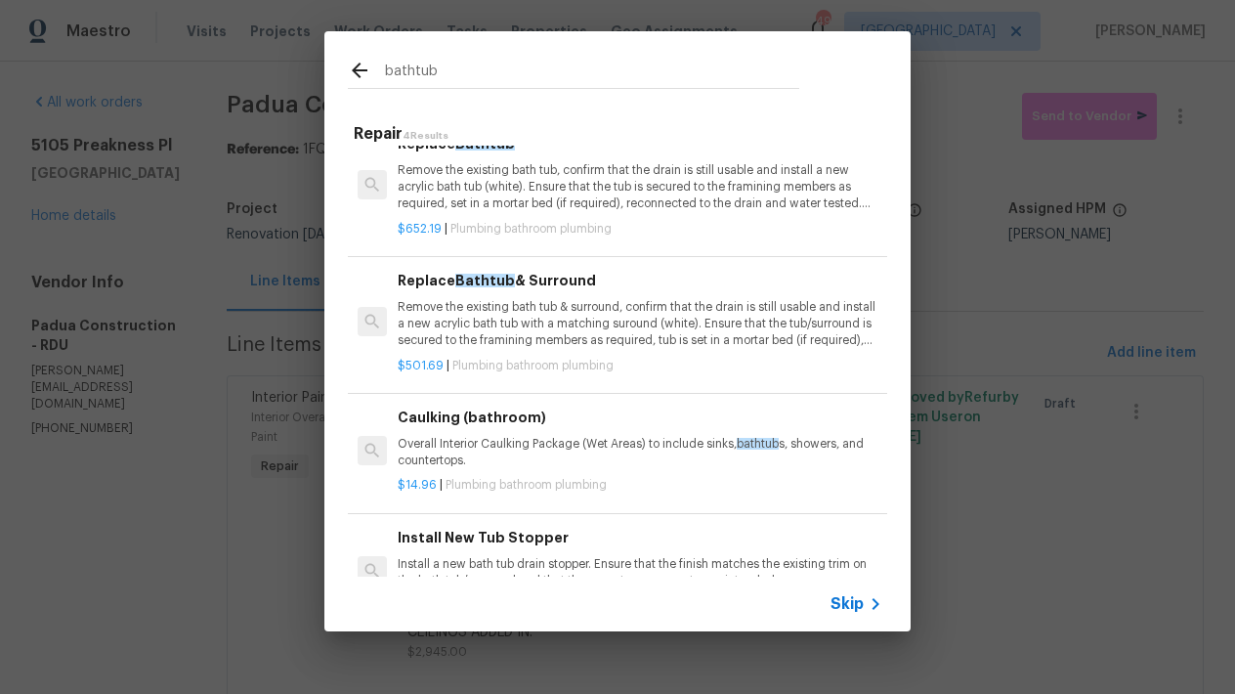
scroll to position [64, 0]
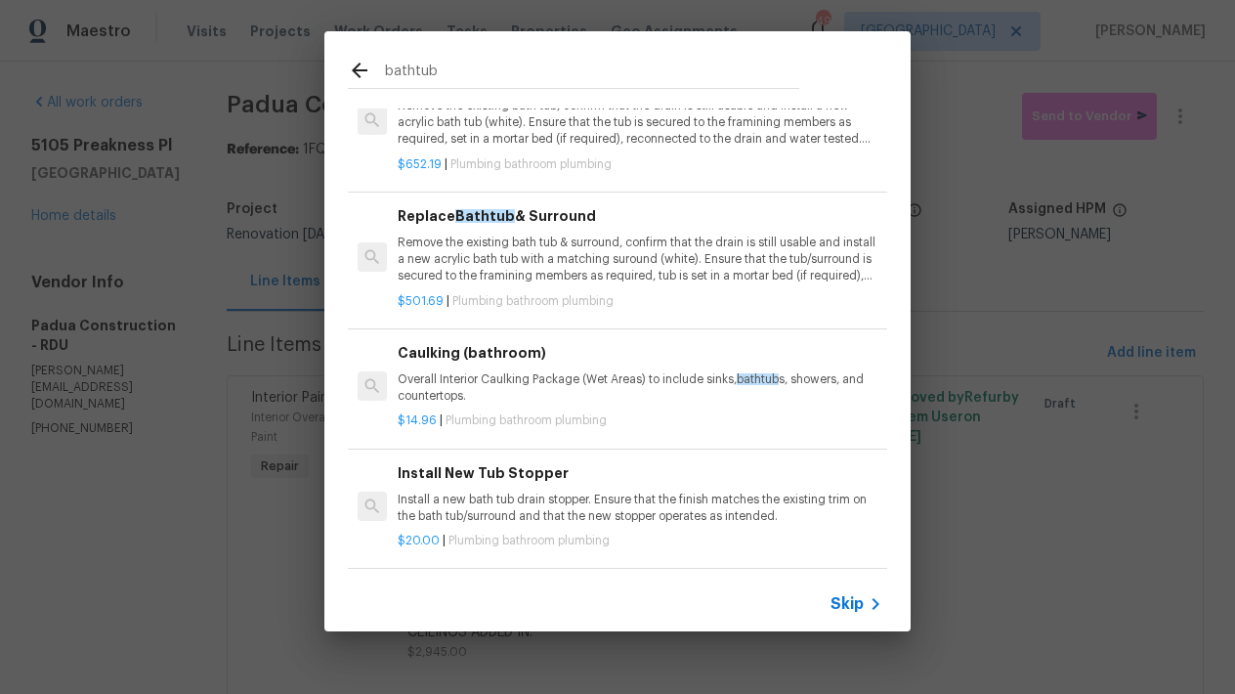
drag, startPoint x: 335, startPoint y: 27, endPoint x: 201, endPoint y: 3, distance: 136.0
click at [201, 3] on div "bathtub Repair 4 Results Replace Bathtub Remove the existing bath tub, confirm …" at bounding box center [617, 331] width 1235 height 662
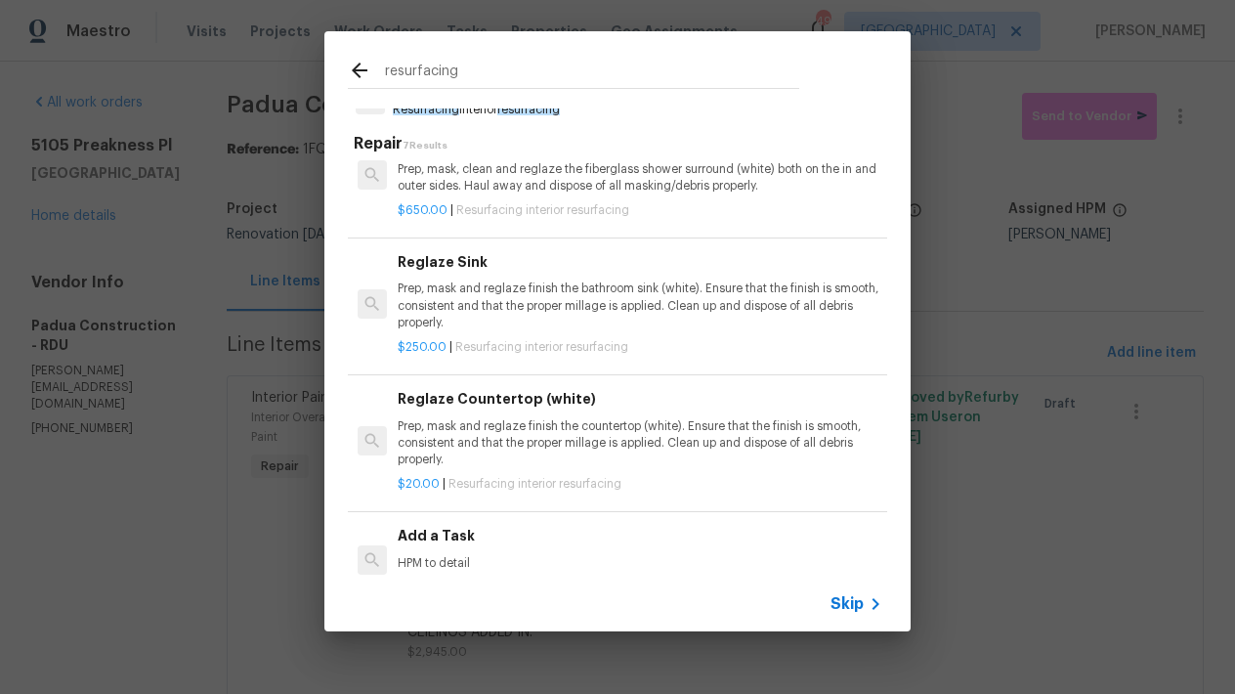
type input "resurfacing"
click at [426, 538] on h6 "Add a Task" at bounding box center [640, 535] width 485 height 21
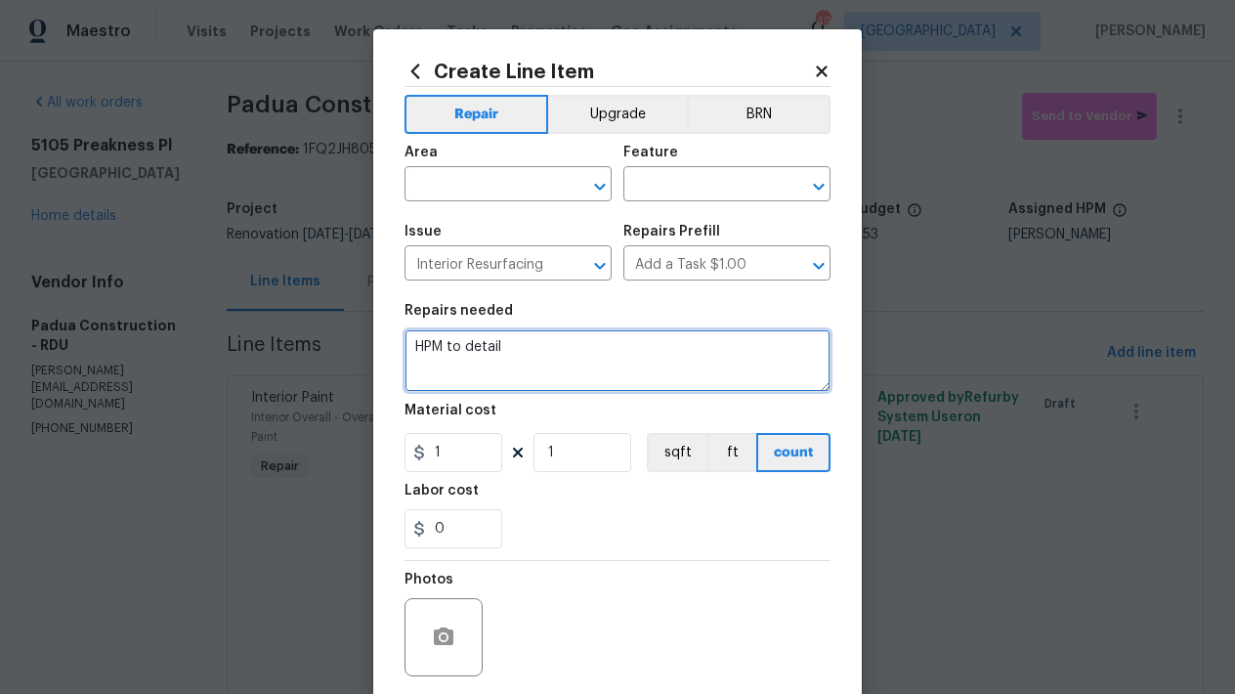
drag, startPoint x: 503, startPoint y: 348, endPoint x: 237, endPoint y: 300, distance: 270.0
click at [237, 300] on div "Create Line Item Repair Upgrade BRN Area ​ Feature ​ Issue Interior Resurfacing…" at bounding box center [617, 347] width 1235 height 694
type textarea "Both Bathrooms ------- Remove the peel and stick tiles from inside both bathtub…"
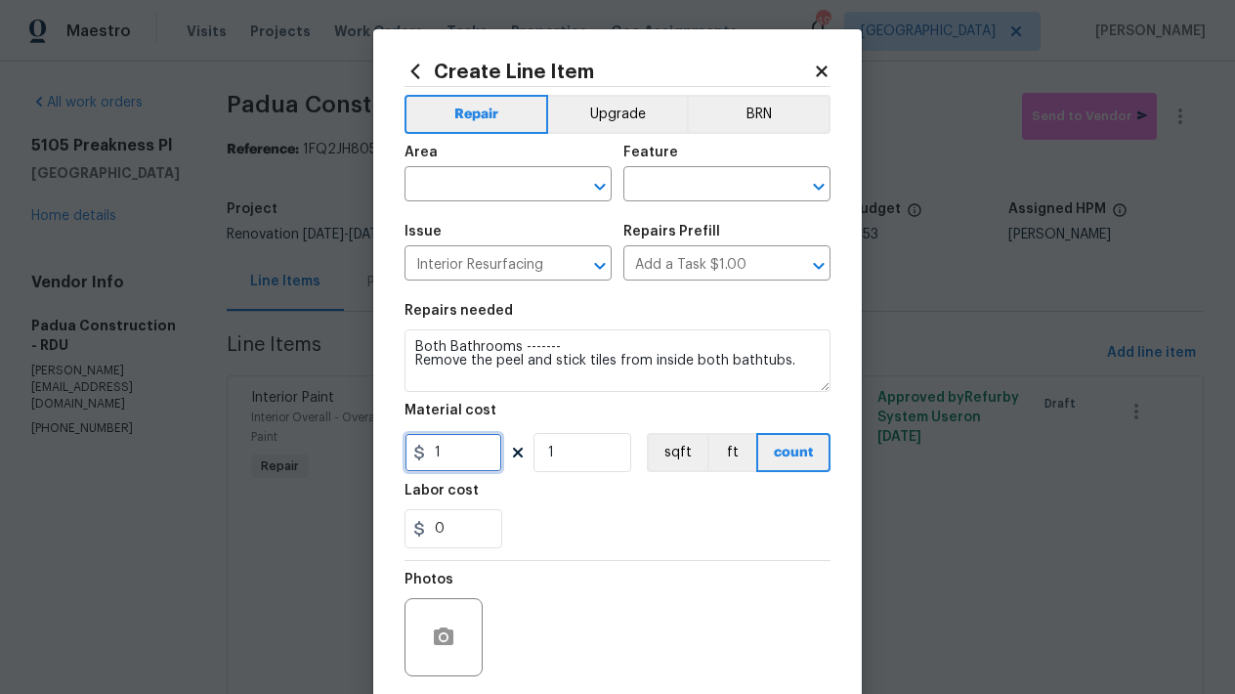
drag, startPoint x: 466, startPoint y: 445, endPoint x: 307, endPoint y: 413, distance: 162.5
click at [307, 413] on div "Create Line Item Repair Upgrade BRN Area ​ Feature ​ Issue Interior Resurfacing…" at bounding box center [617, 347] width 1235 height 694
type input "50"
click at [512, 170] on div "Area" at bounding box center [507, 158] width 207 height 25
click at [496, 180] on input "text" at bounding box center [480, 186] width 152 height 30
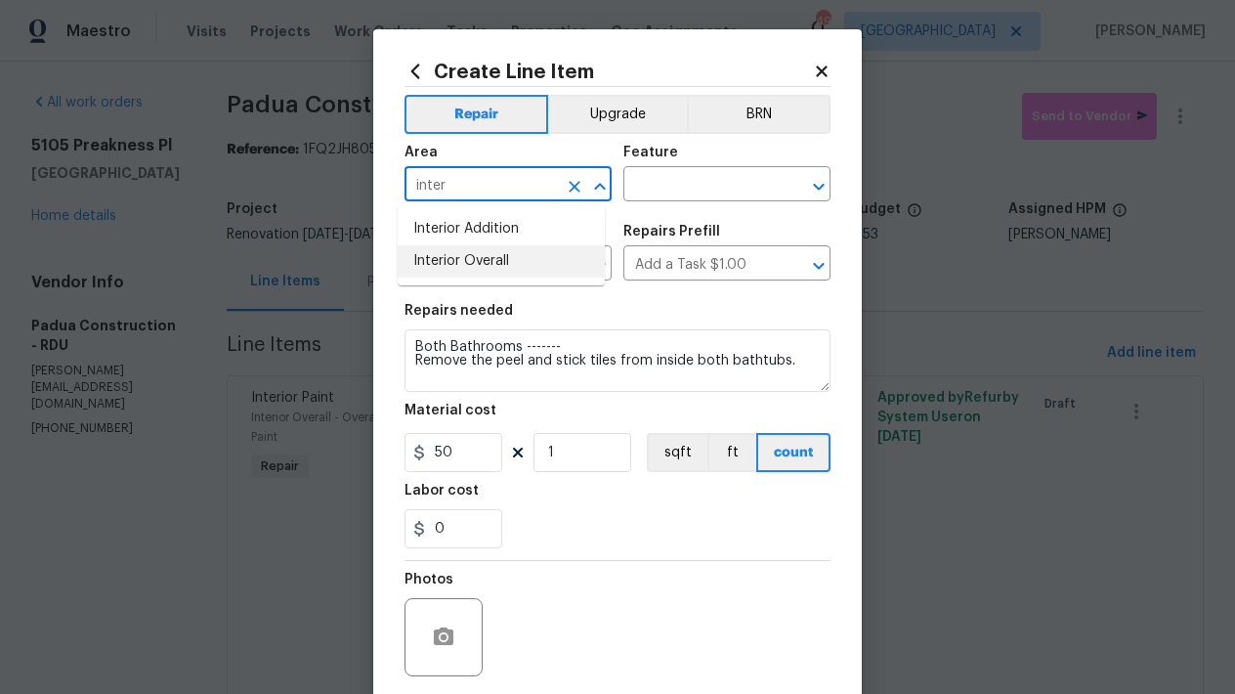
click at [426, 262] on li "Interior Overall" at bounding box center [501, 261] width 207 height 32
type input "Interior Overall"
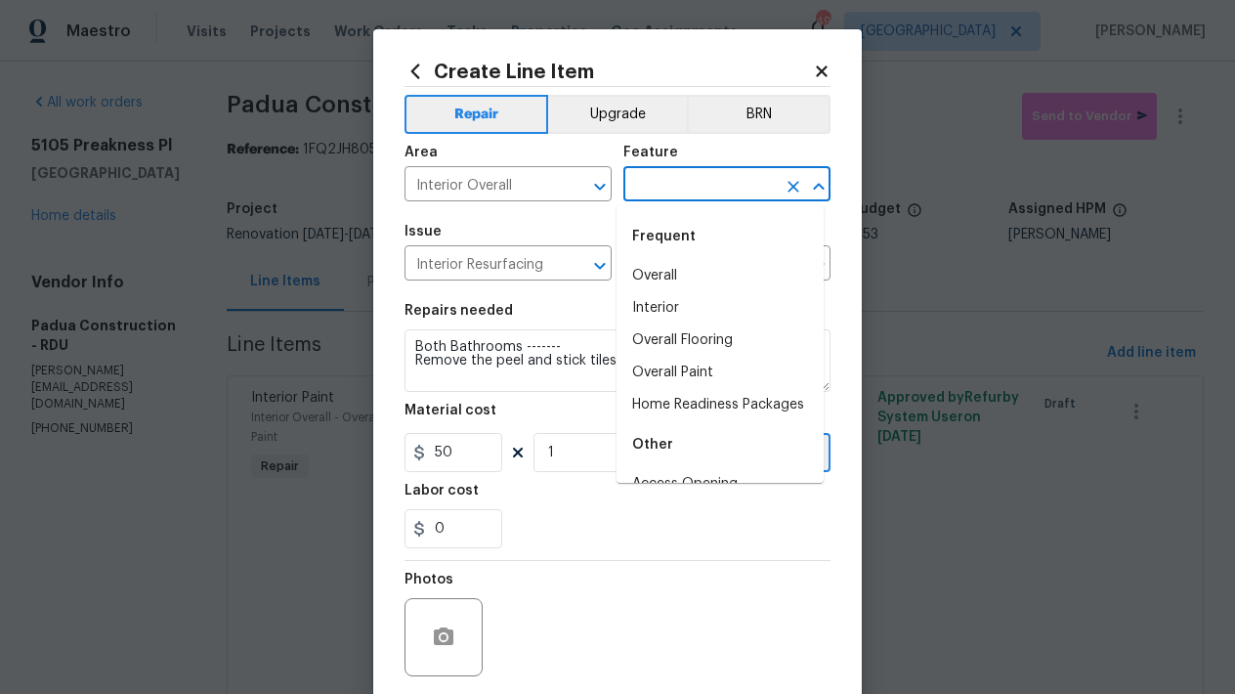
click at [719, 191] on input "text" at bounding box center [699, 186] width 152 height 30
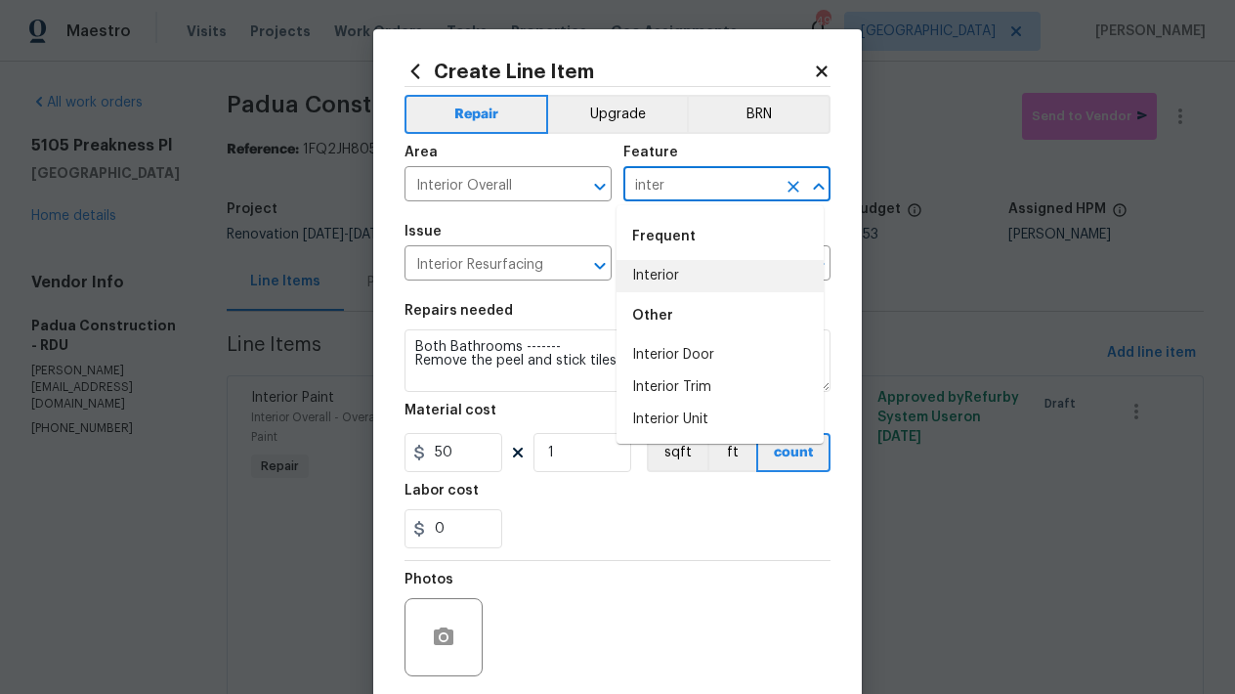
click at [670, 283] on li "Interior" at bounding box center [719, 276] width 207 height 32
type input "Interior"
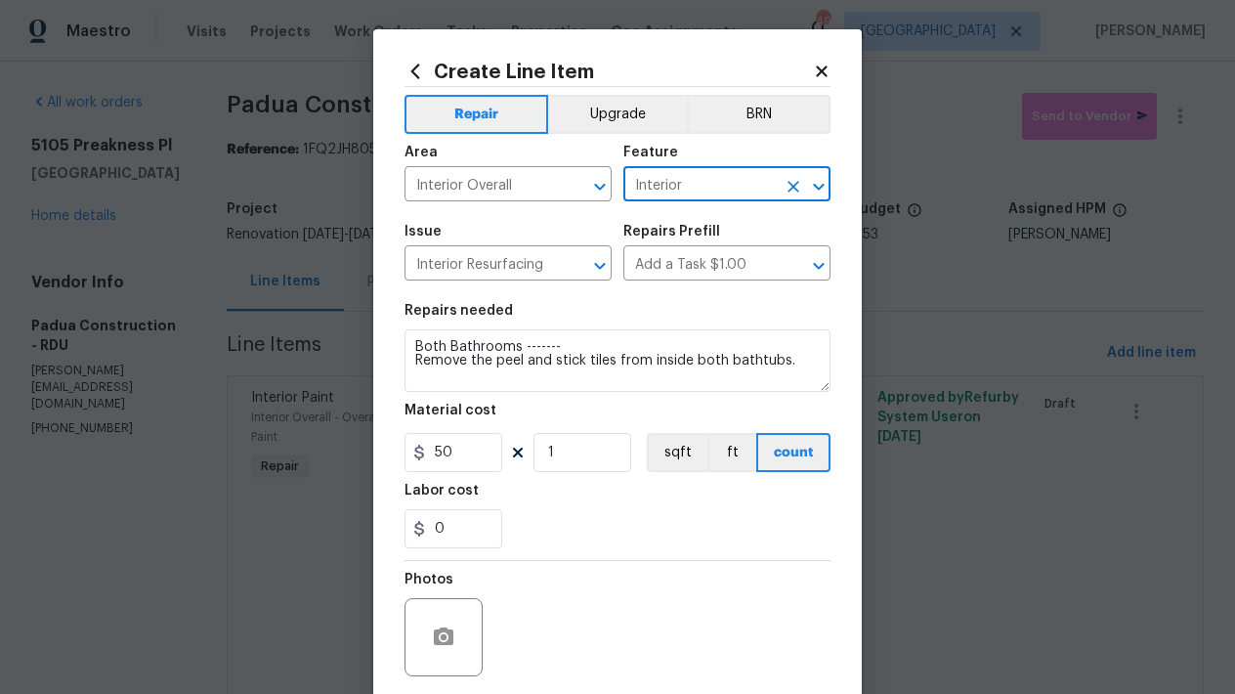
scroll to position [148, 0]
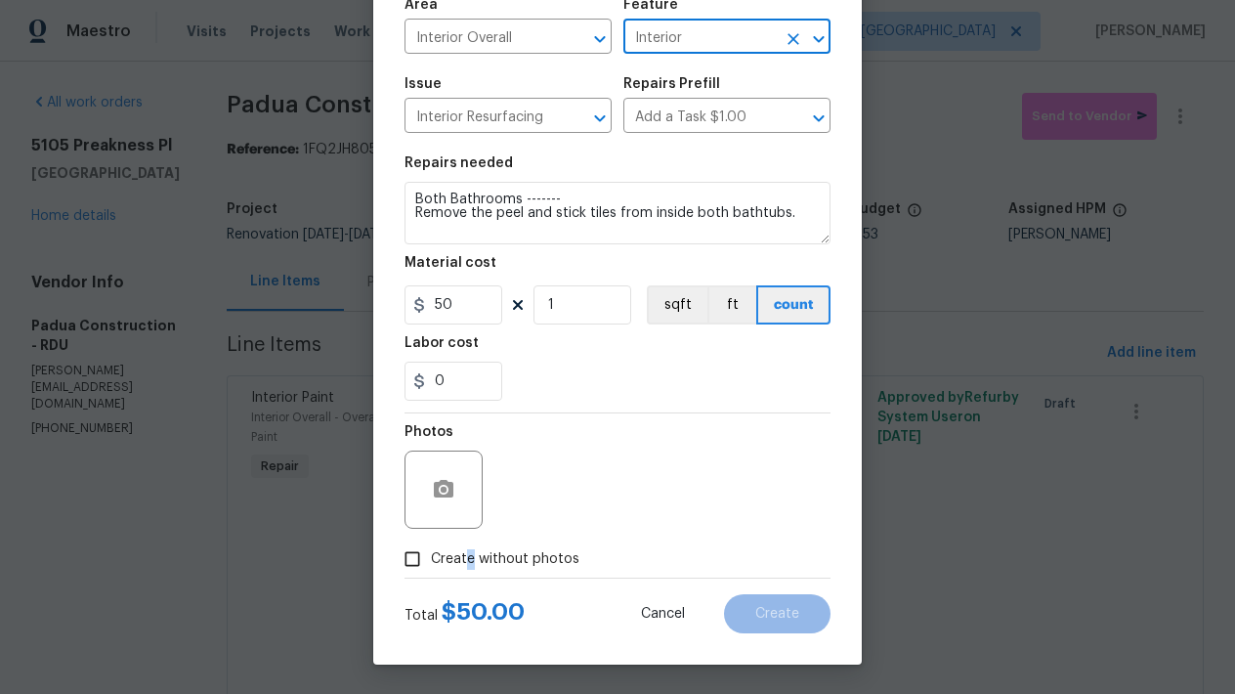
click at [462, 559] on span "Create without photos" at bounding box center [505, 559] width 148 height 21
click at [431, 559] on input "Create without photos" at bounding box center [412, 558] width 37 height 37
checkbox input "true"
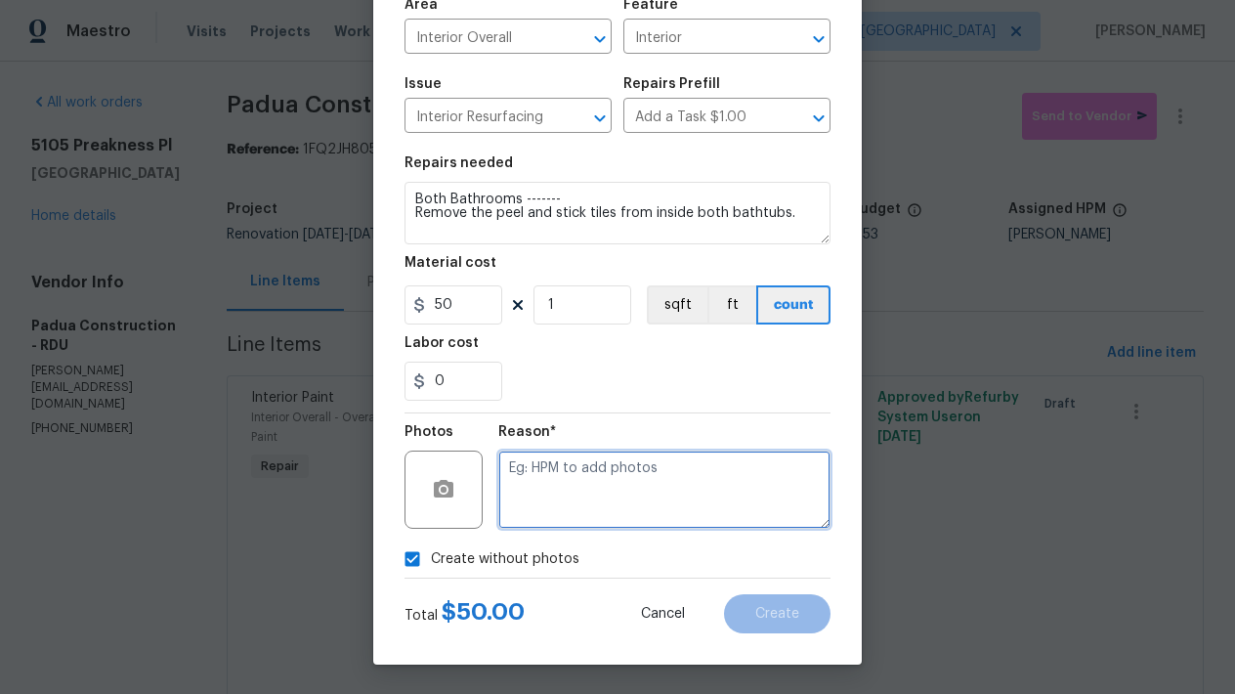
click at [579, 477] on textarea at bounding box center [664, 489] width 332 height 78
type textarea "n"
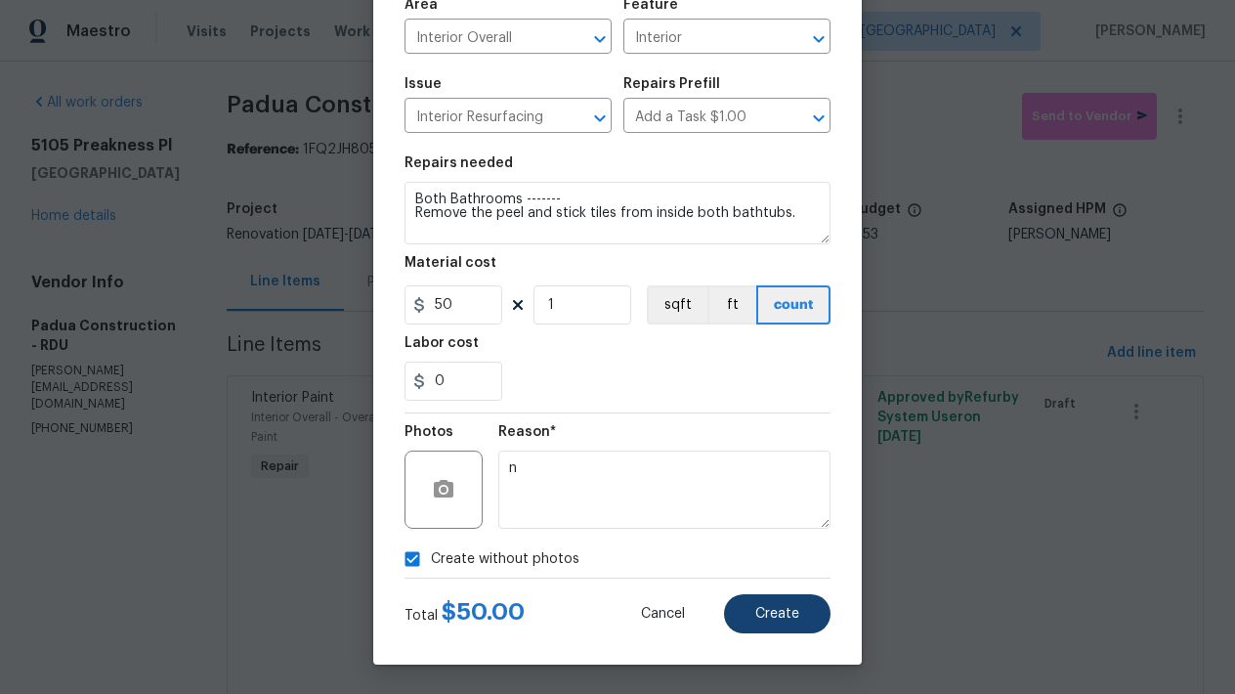
click at [771, 615] on span "Create" at bounding box center [777, 614] width 44 height 15
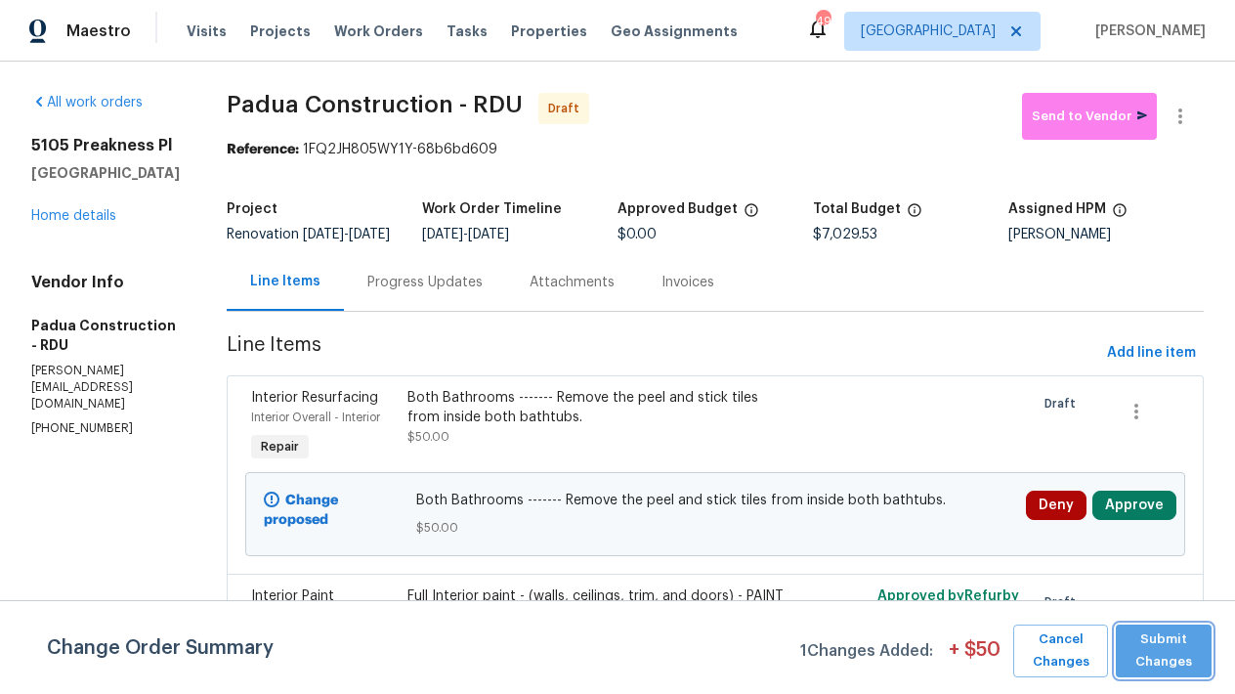
click at [1186, 644] on span "Submit Changes" at bounding box center [1163, 650] width 76 height 45
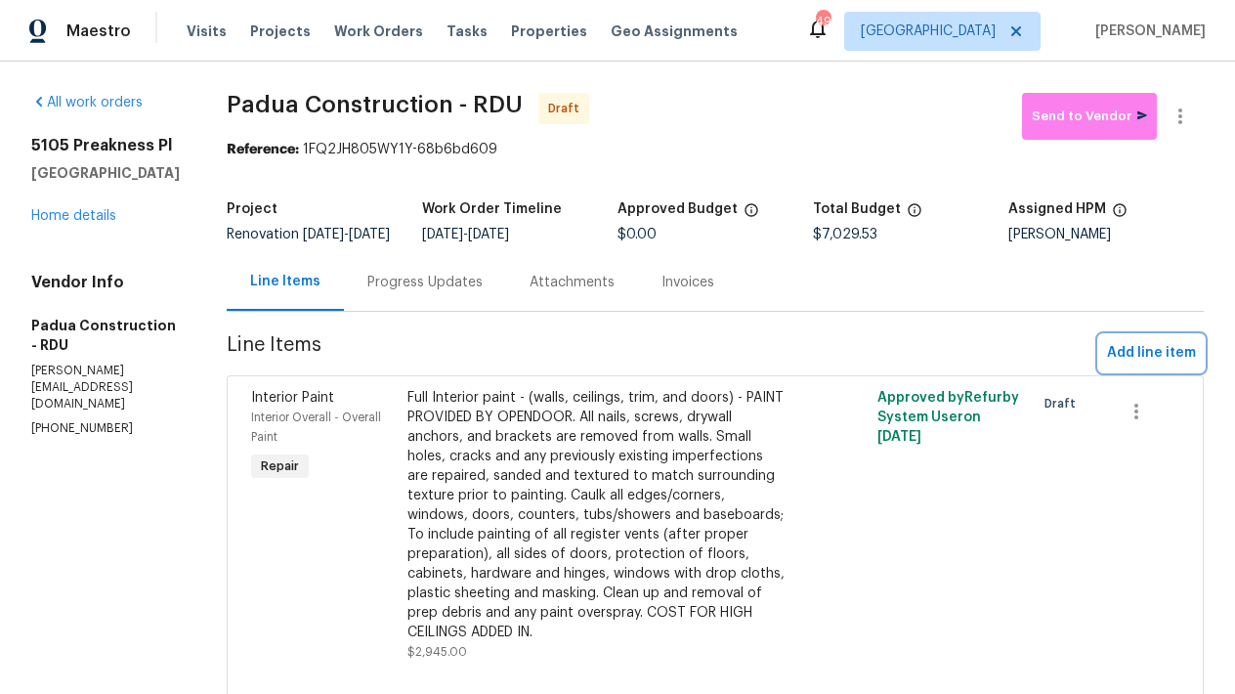
click at [1175, 362] on span "Add line item" at bounding box center [1151, 353] width 89 height 24
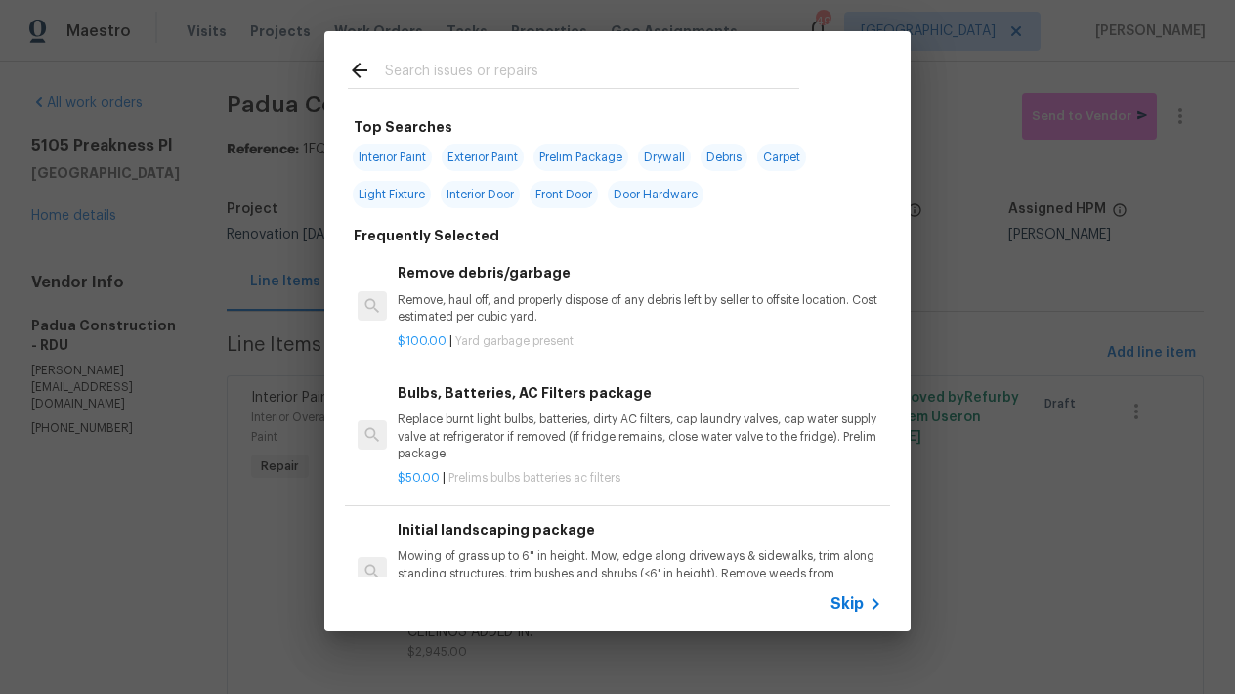
click at [419, 63] on input "text" at bounding box center [592, 73] width 414 height 29
click at [418, 65] on input "text" at bounding box center [592, 73] width 414 height 29
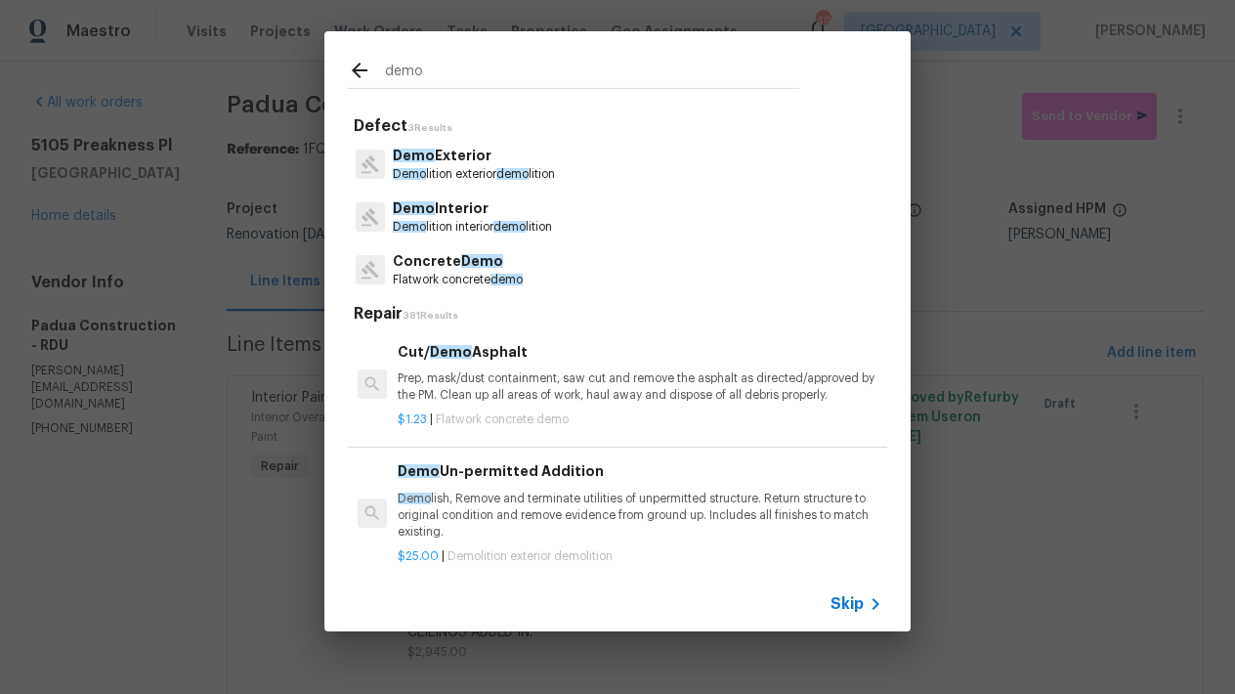
type input "demo"
click at [427, 205] on p "Demo Interior" at bounding box center [472, 208] width 159 height 21
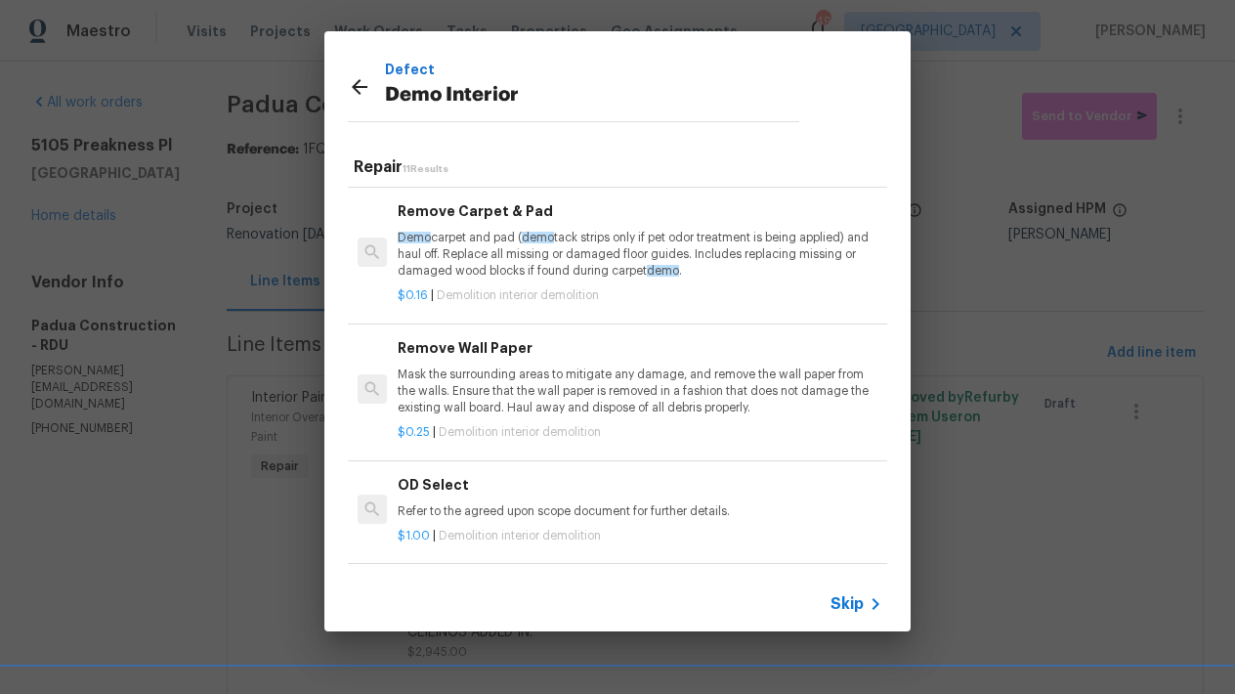
scroll to position [98, 0]
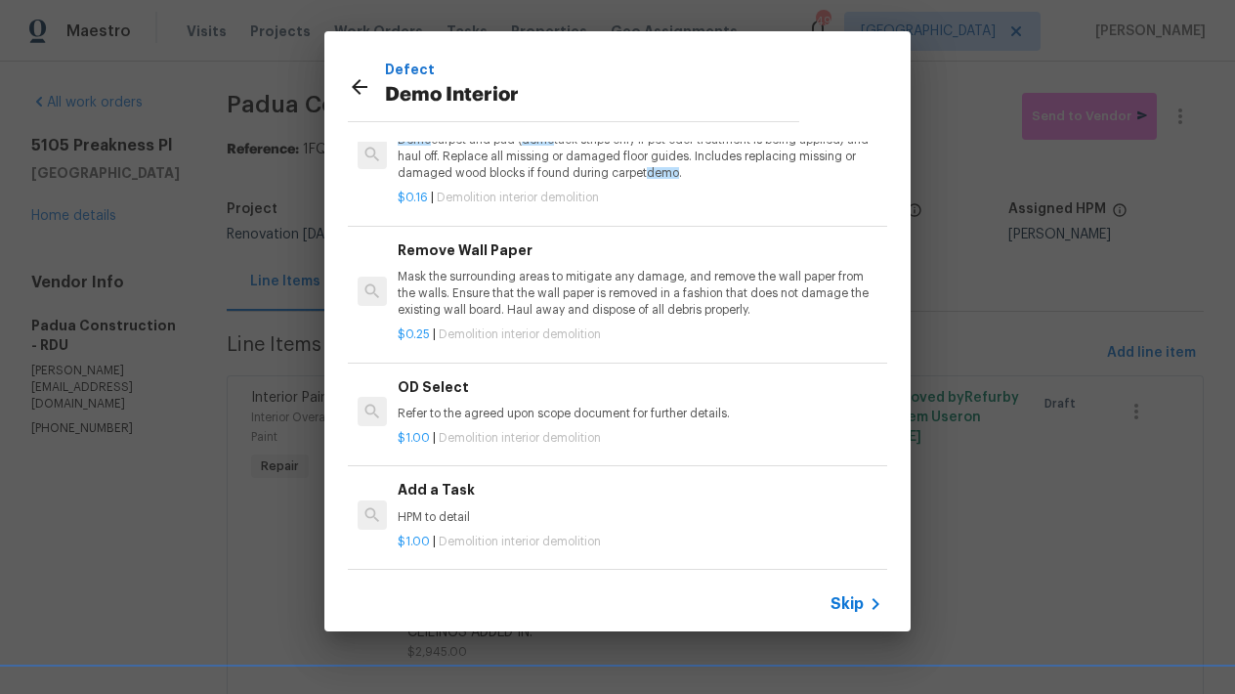
click at [460, 479] on h6 "Add a Task" at bounding box center [640, 489] width 485 height 21
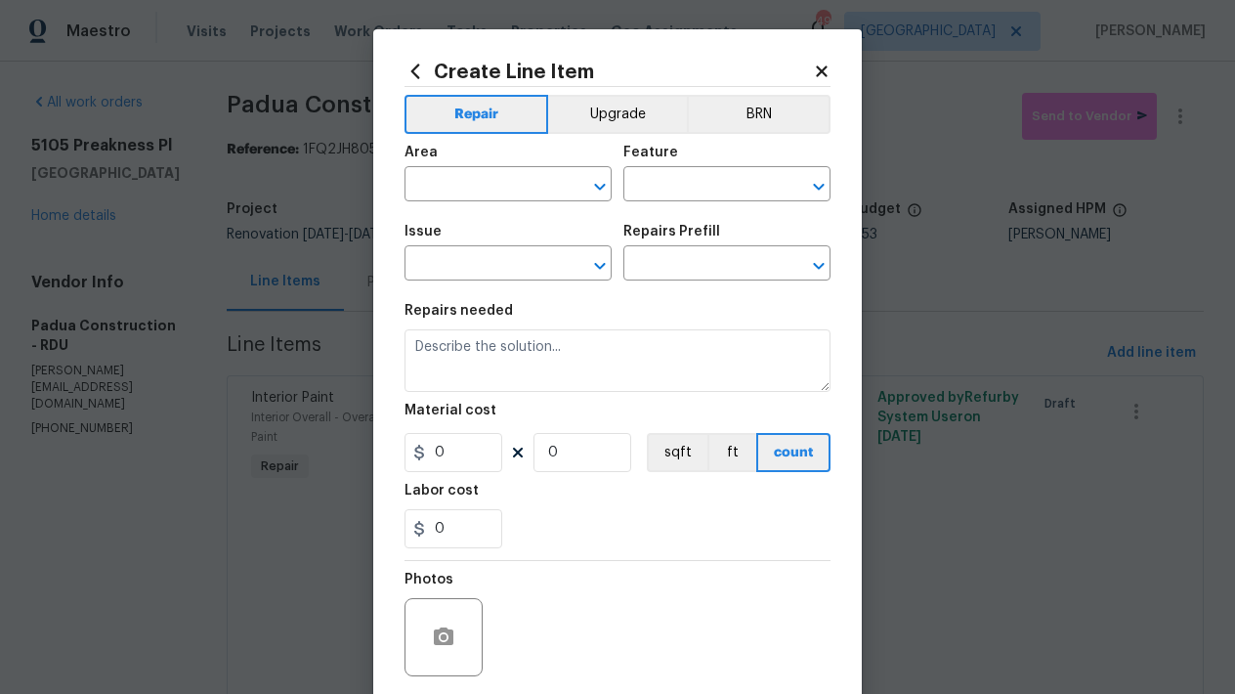
type input "Demolition"
type input "Demo Interior"
type input "Add a Task $1.00"
type textarea "HPM to detail"
type input "1"
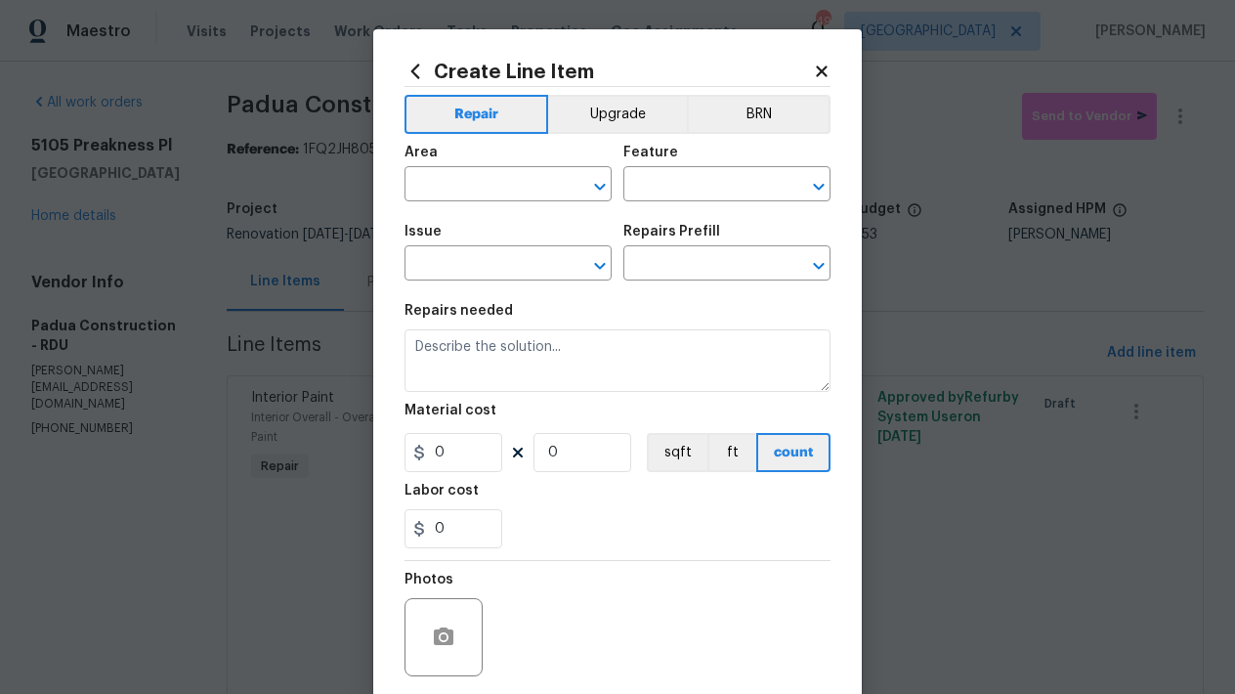
type input "1"
click at [521, 187] on input "text" at bounding box center [480, 186] width 152 height 30
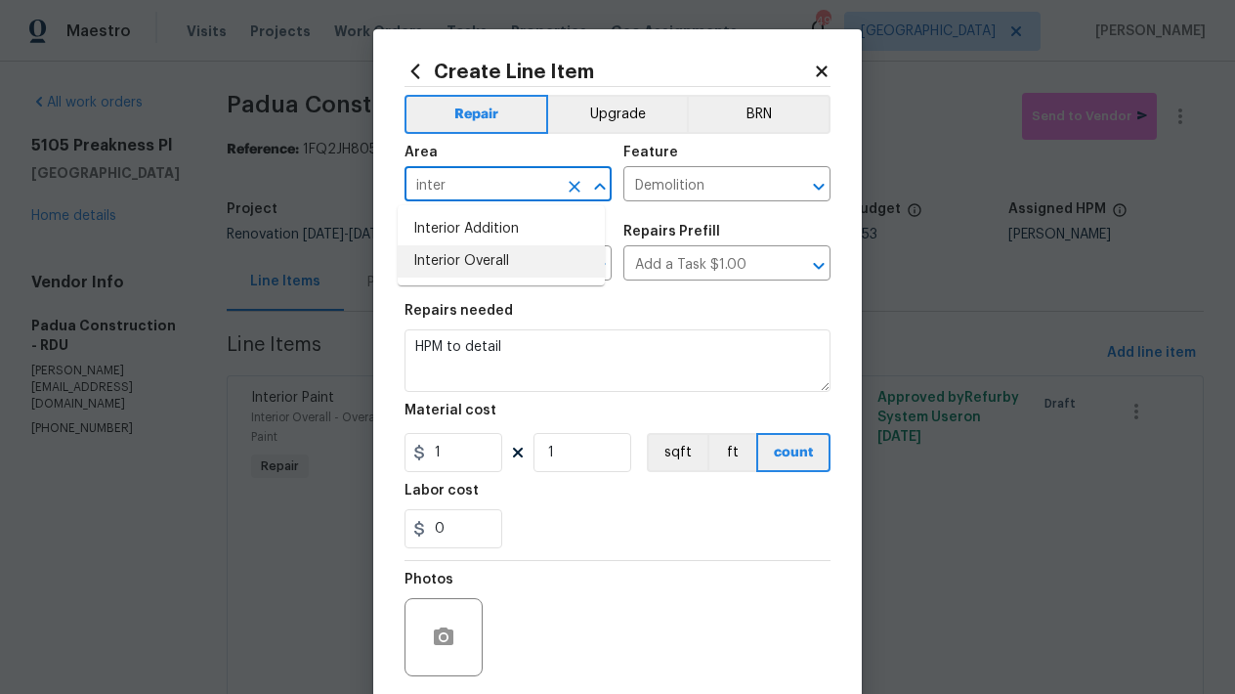
click at [483, 253] on li "Interior Overall" at bounding box center [501, 261] width 207 height 32
type input "Interior Overall"
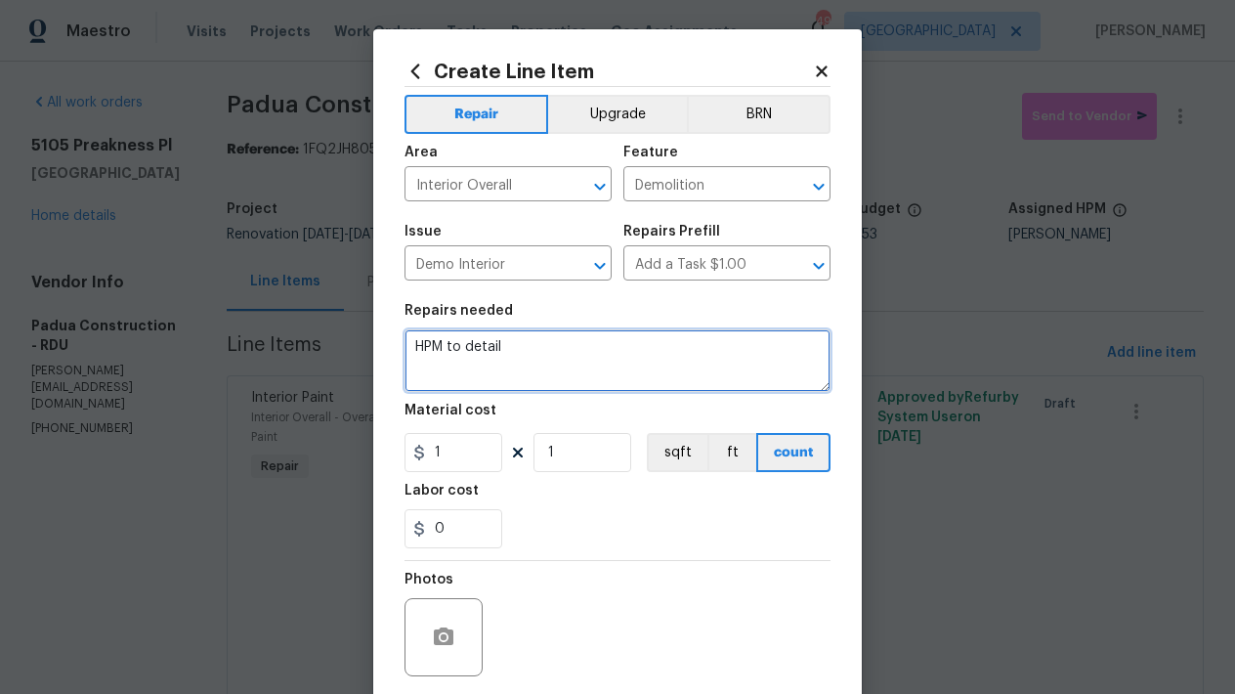
drag, startPoint x: 503, startPoint y: 352, endPoint x: 267, endPoint y: 319, distance: 238.6
click at [267, 319] on div "Create Line Item Repair Upgrade BRN Area Interior Overall ​ Feature Demolition …" at bounding box center [617, 347] width 1235 height 694
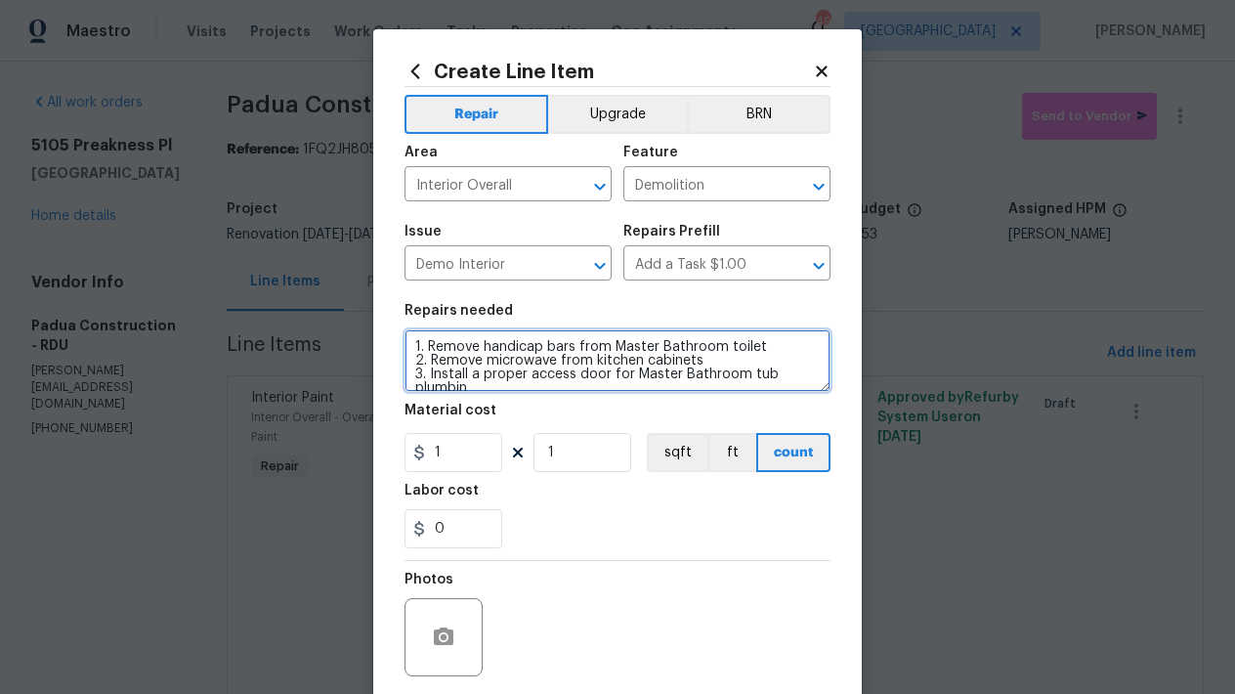
scroll to position [4, 0]
type textarea "1. Remove handicap bars from Master Bathroom toilet 2. Remove microwave from ki…"
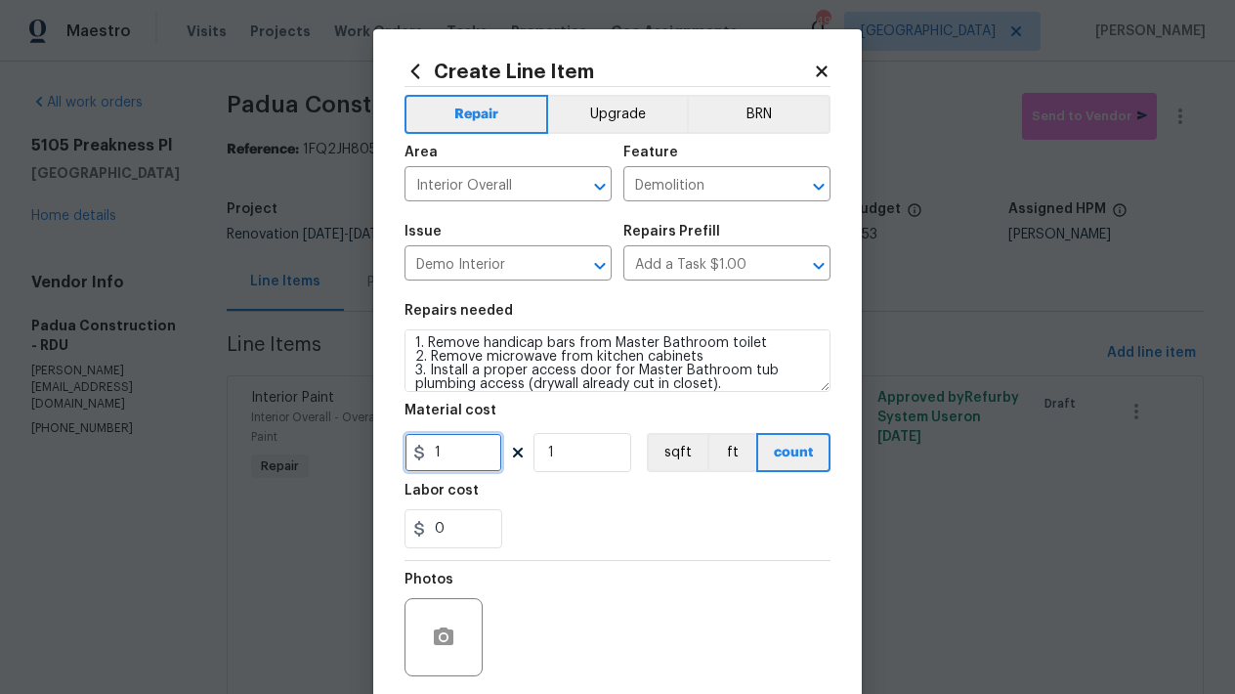
drag, startPoint x: 467, startPoint y: 457, endPoint x: 396, endPoint y: 437, distance: 74.2
click at [396, 437] on div "Create Line Item Repair Upgrade BRN Area Interior Overall ​ Feature Demolition …" at bounding box center [617, 420] width 488 height 782
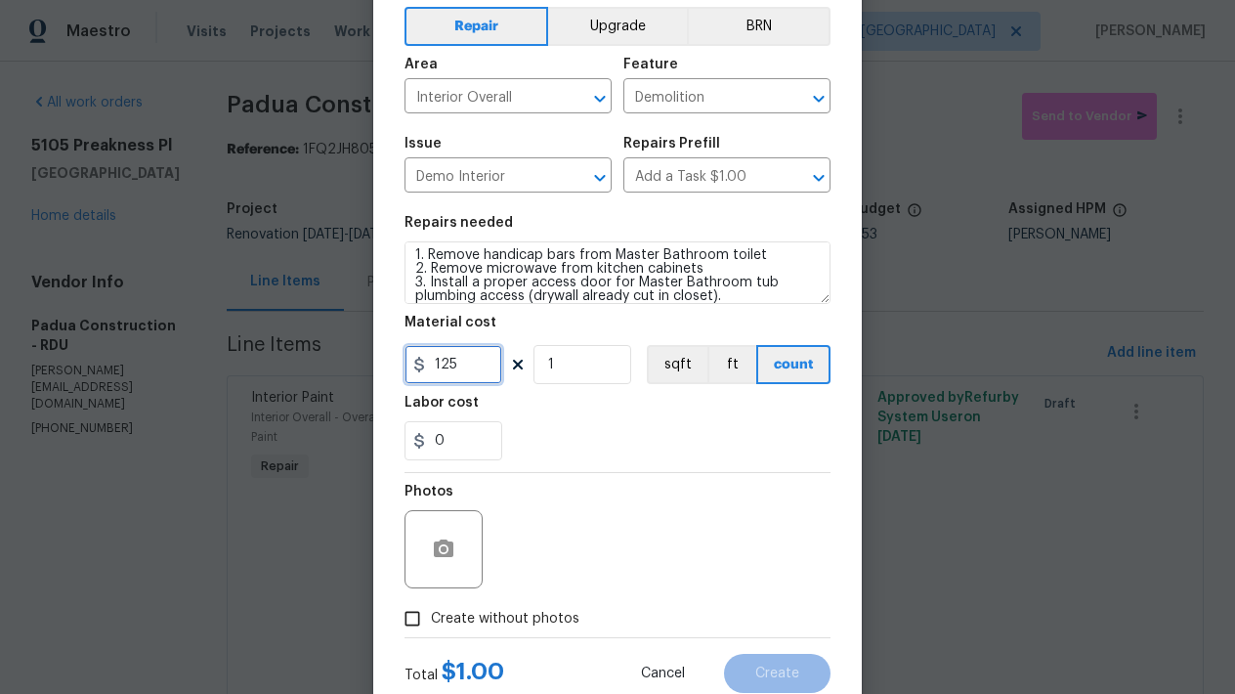
scroll to position [114, 0]
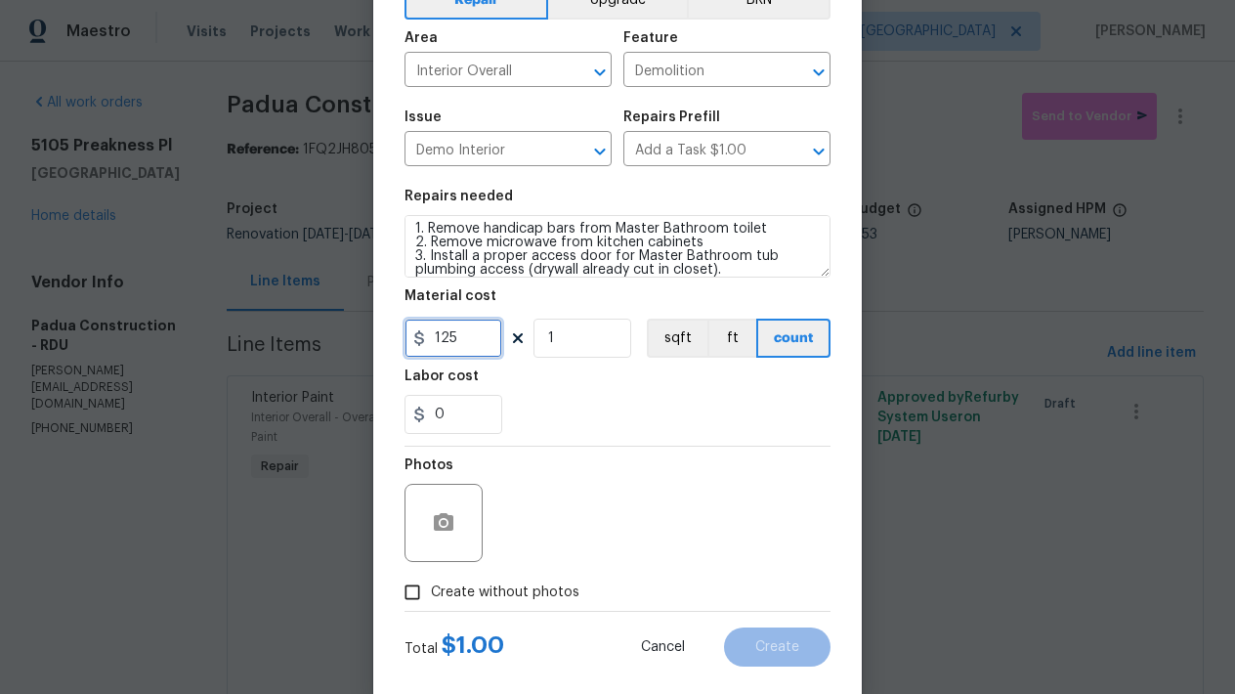
type input "125"
click at [501, 593] on span "Create without photos" at bounding box center [505, 592] width 148 height 21
click at [431, 593] on input "Create without photos" at bounding box center [412, 591] width 37 height 37
checkbox input "true"
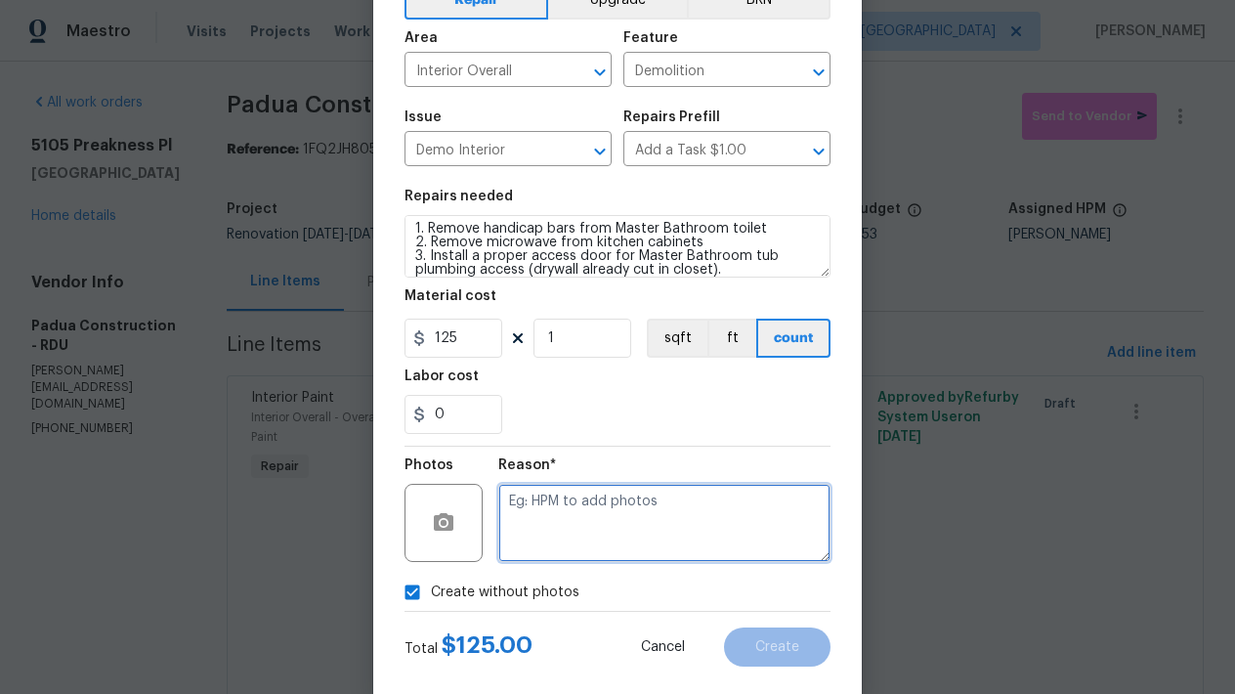
click at [586, 534] on textarea at bounding box center [664, 523] width 332 height 78
type textarea "n"
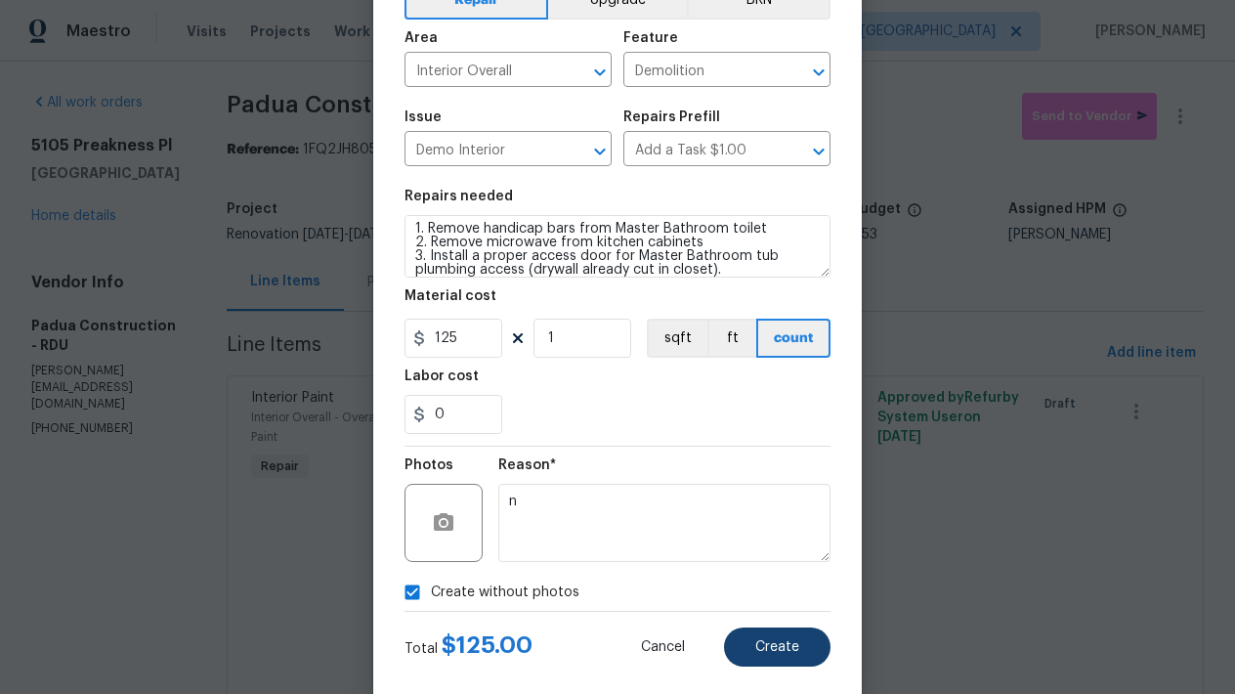
click at [755, 641] on span "Create" at bounding box center [777, 647] width 44 height 15
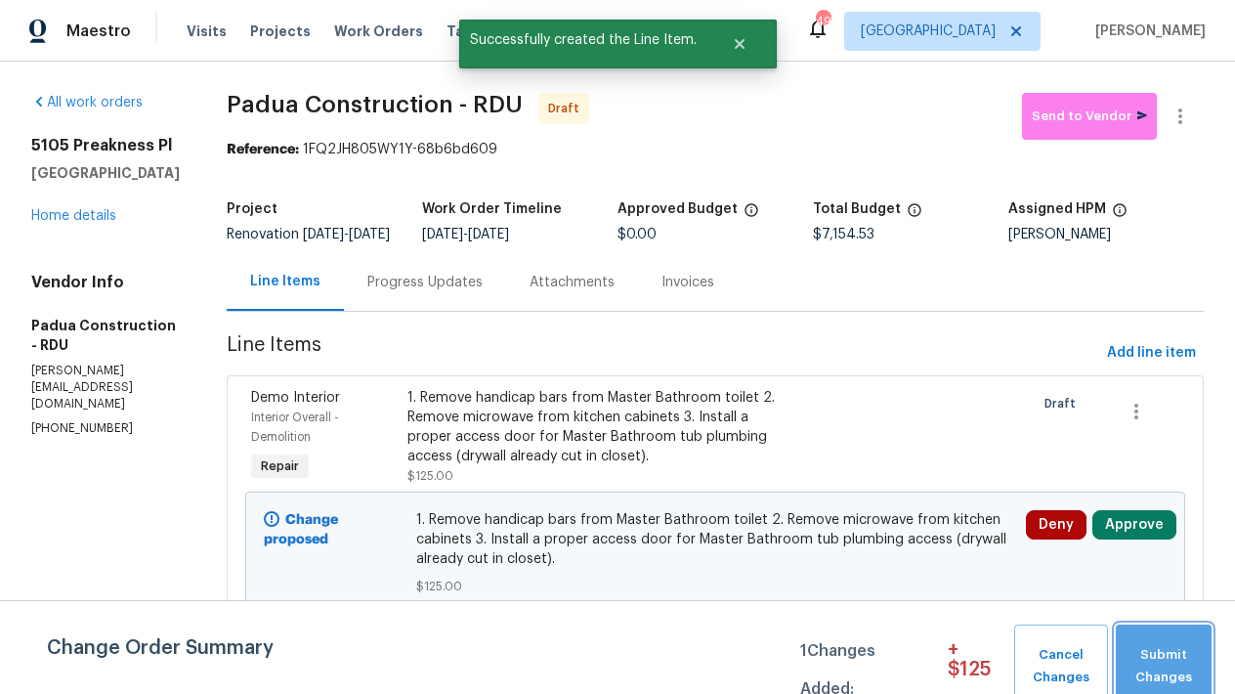
click at [1172, 654] on span "Submit Changes" at bounding box center [1163, 666] width 76 height 45
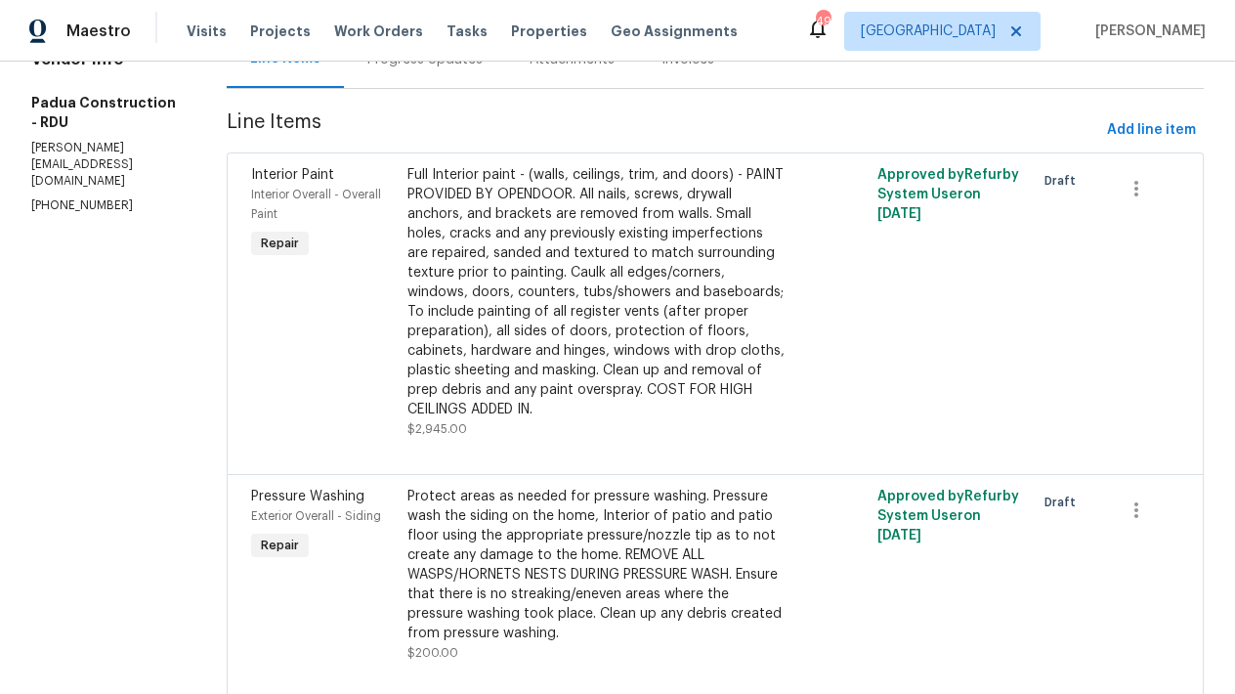
scroll to position [0, 0]
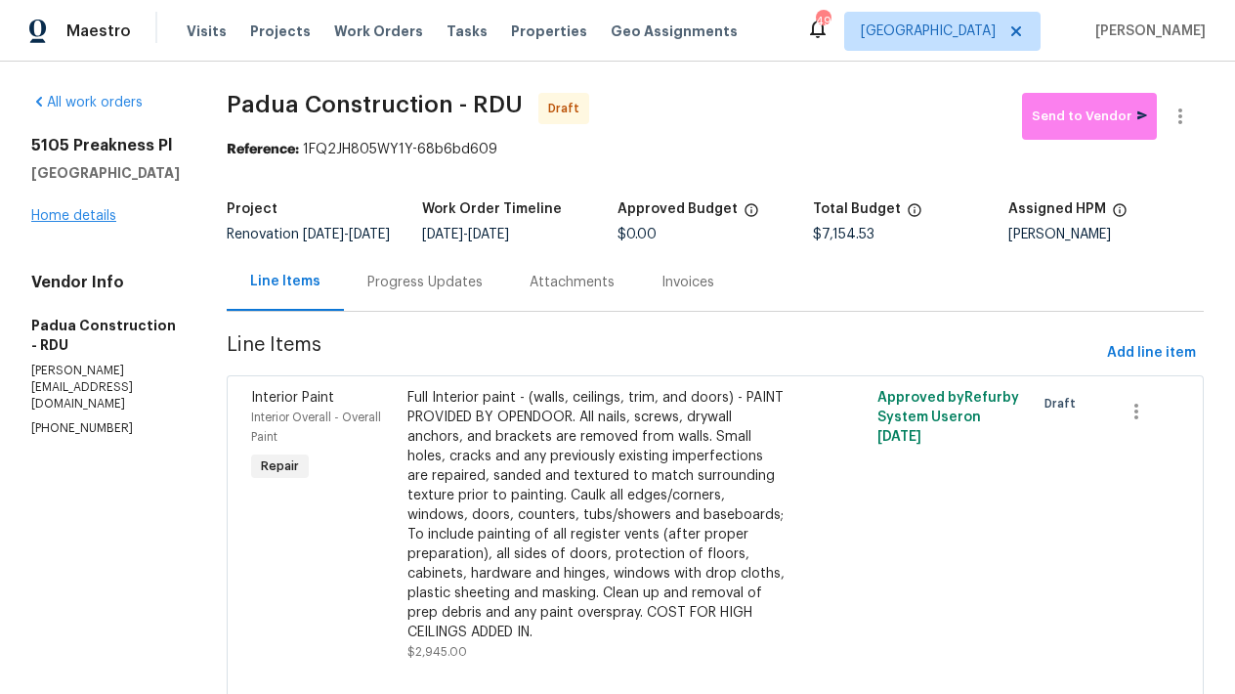
click at [73, 223] on link "Home details" at bounding box center [73, 216] width 85 height 14
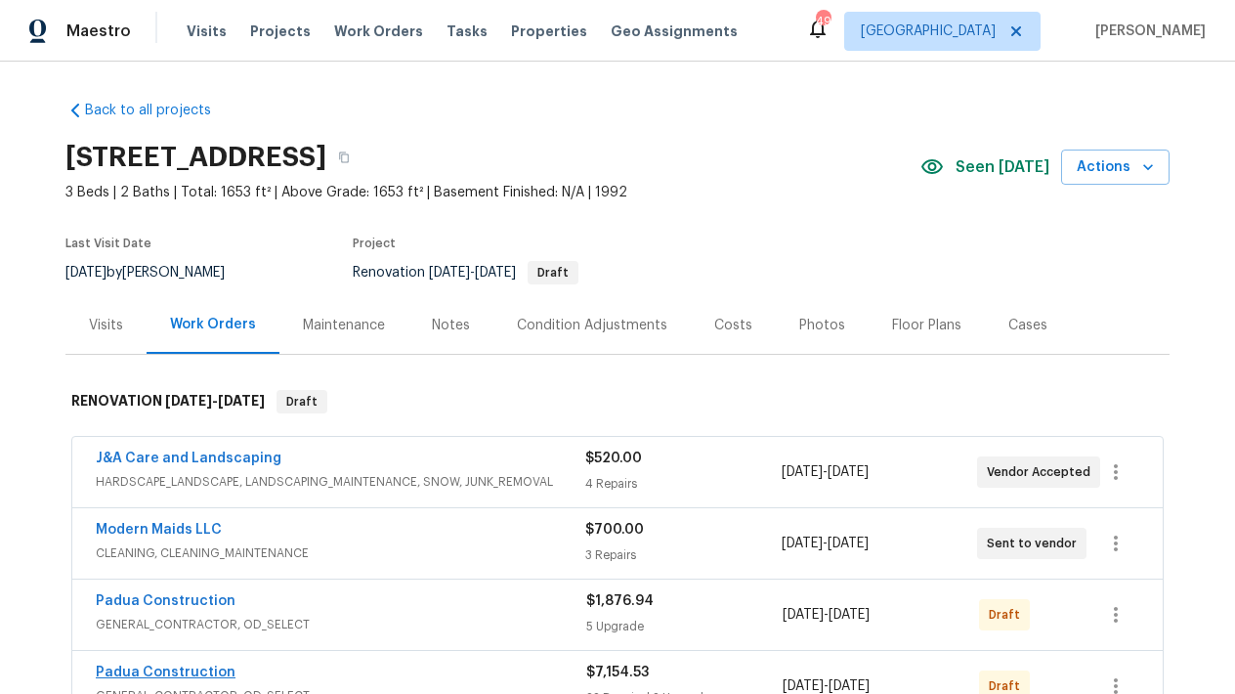
click at [188, 672] on link "Padua Construction" at bounding box center [166, 672] width 140 height 14
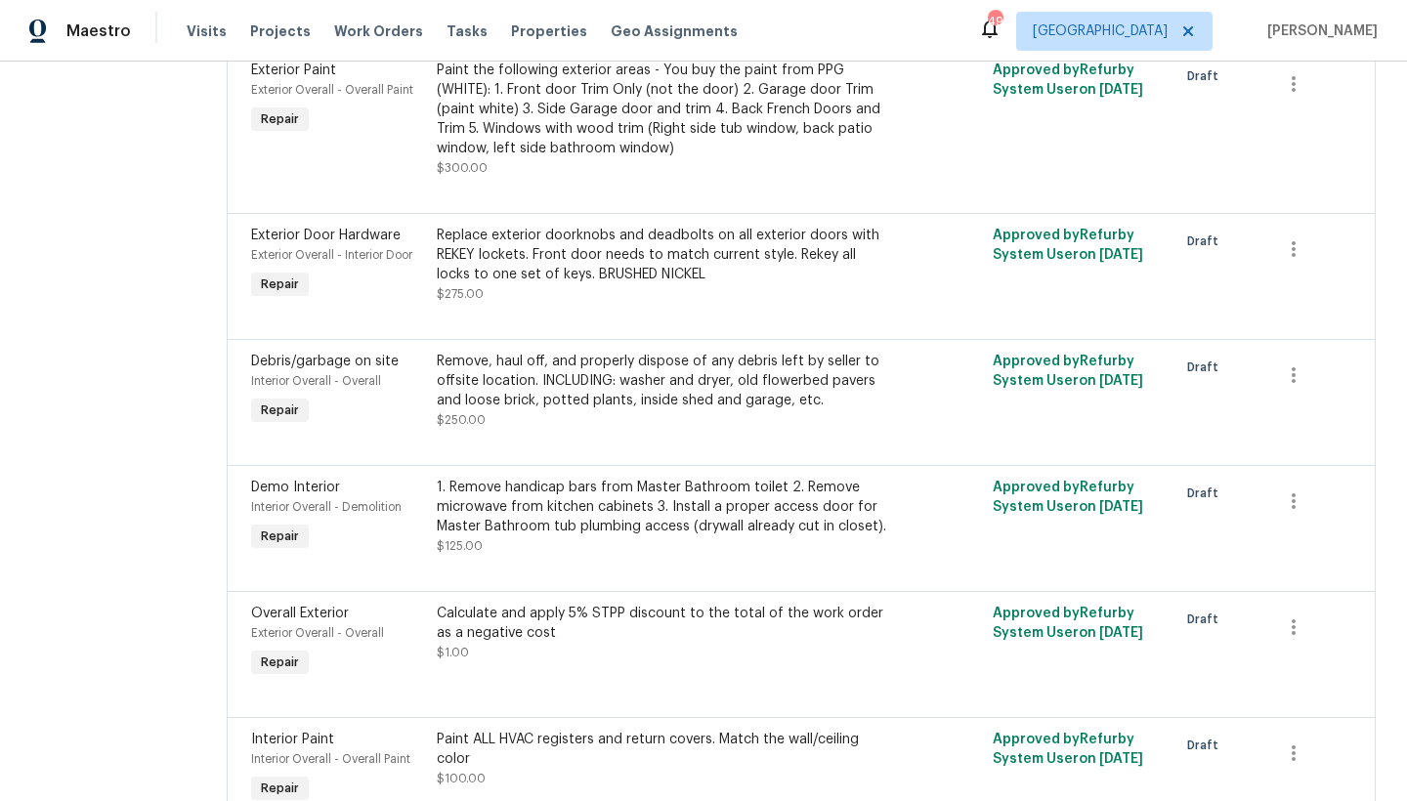
scroll to position [2988, 0]
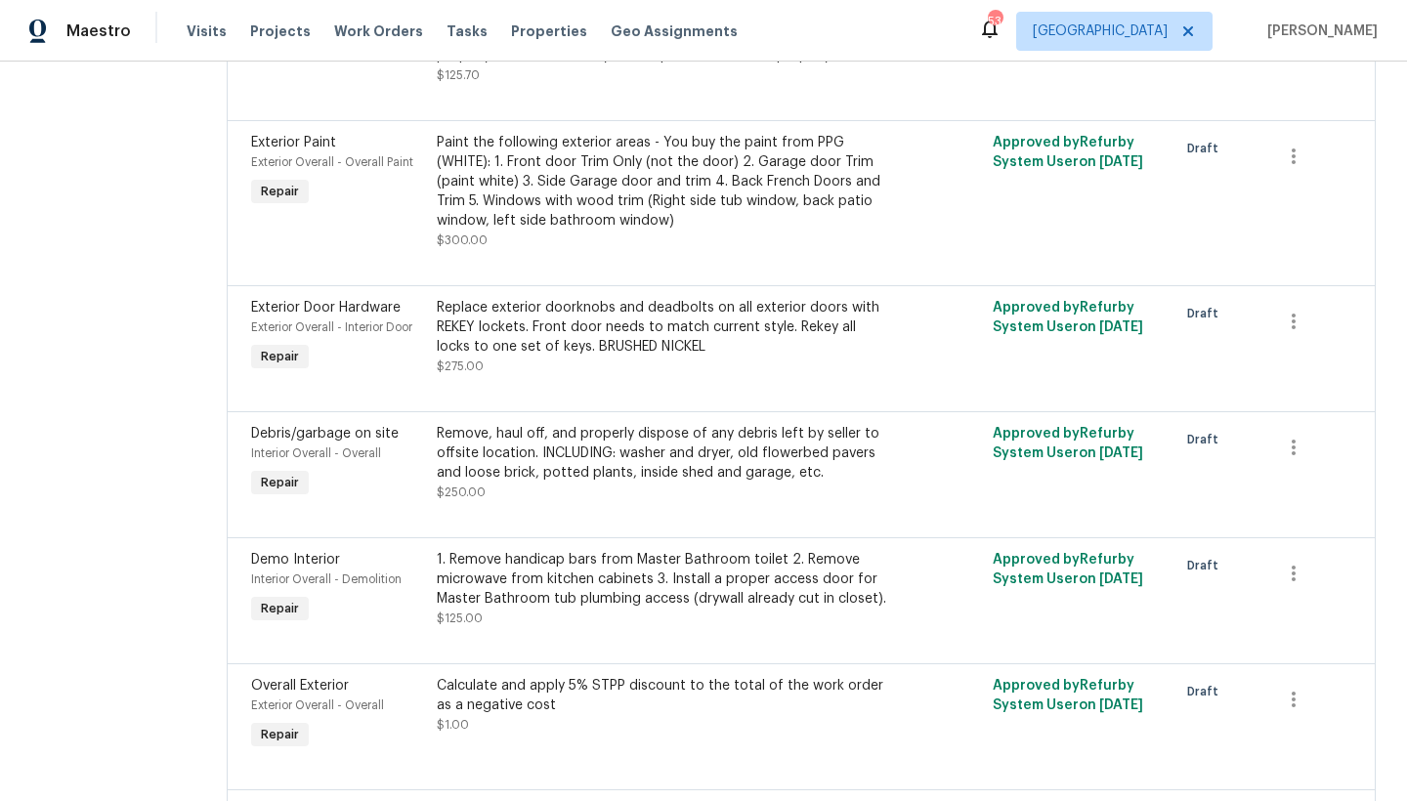
scroll to position [3069, 0]
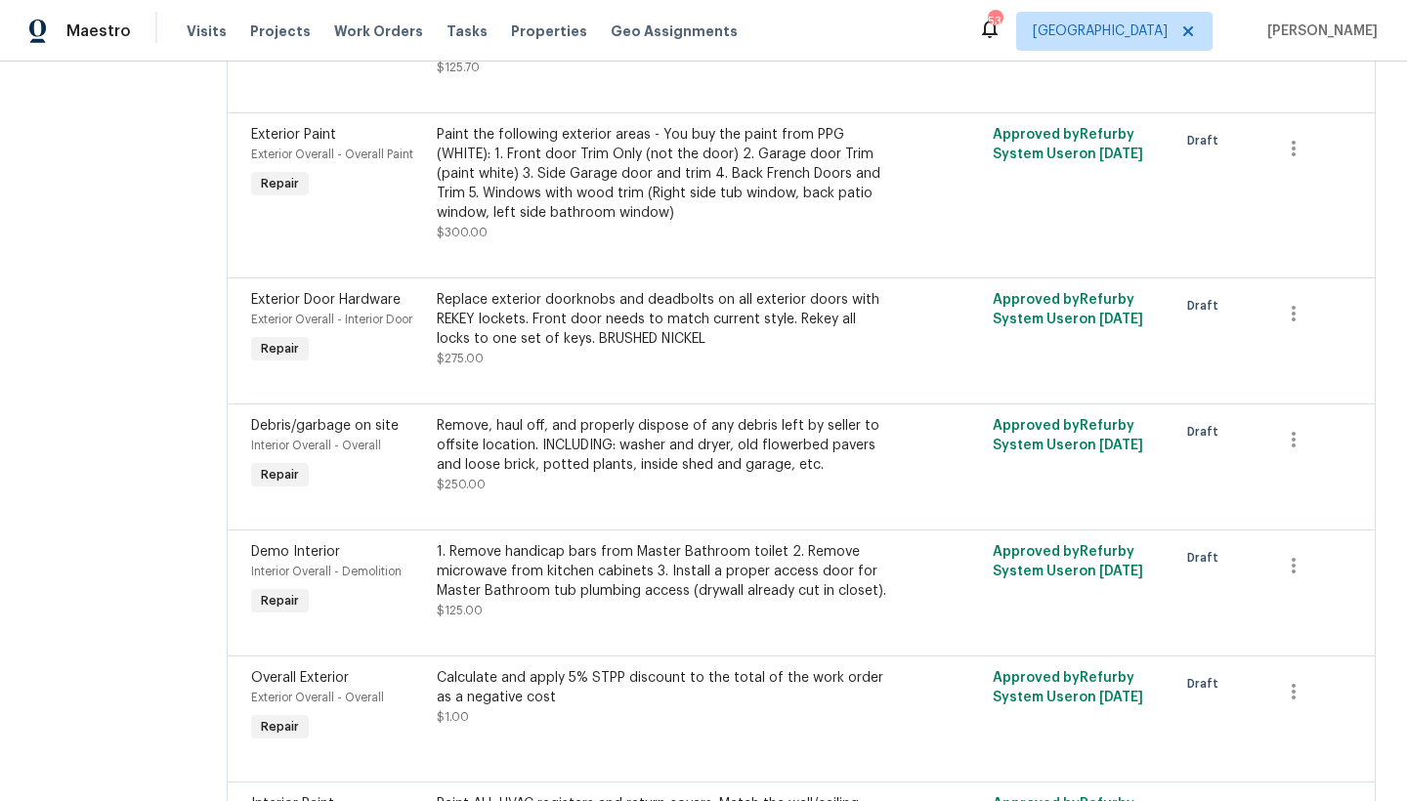
click at [759, 542] on div "1. Remove handicap bars from Master Bathroom toilet 2. Remove microwave from ki…" at bounding box center [662, 571] width 451 height 59
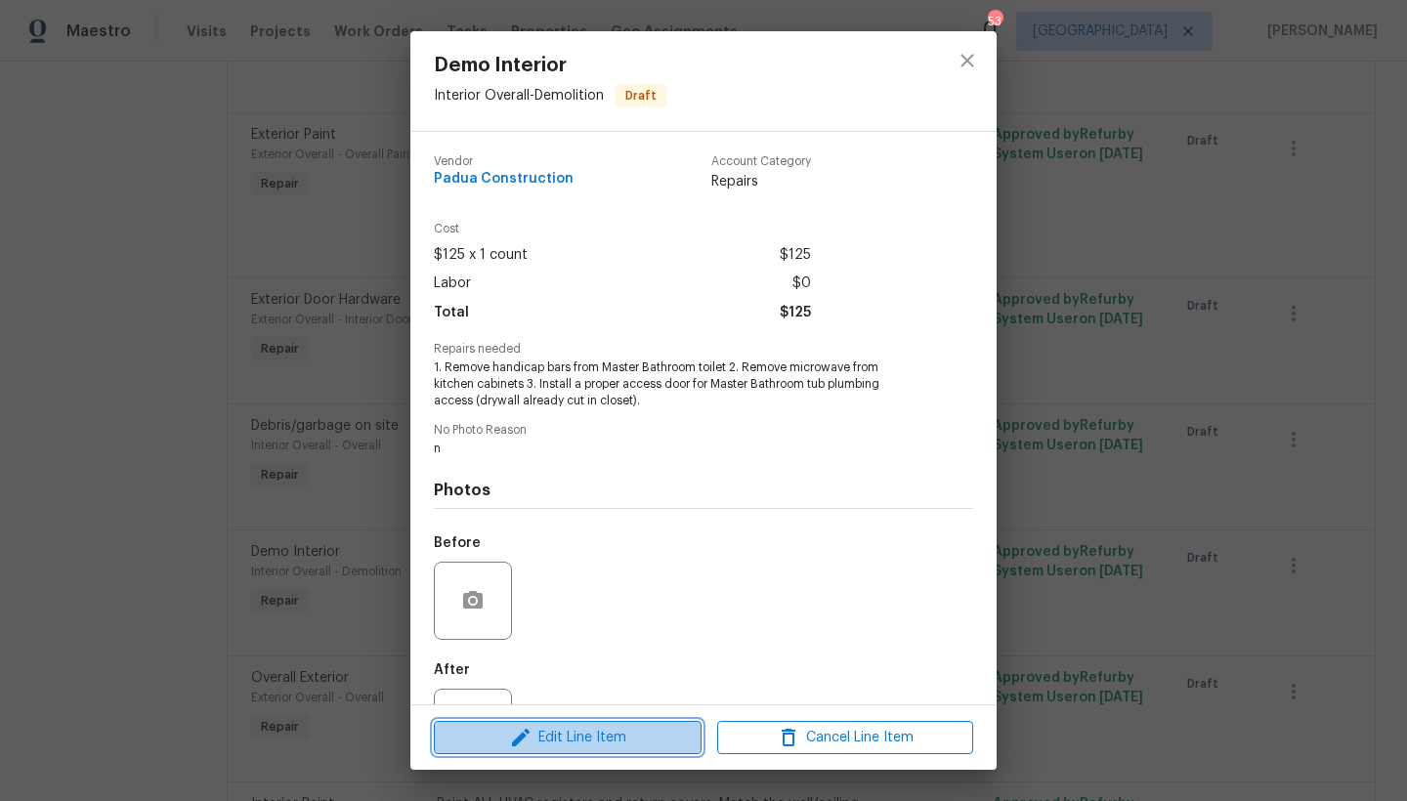
click at [545, 739] on span "Edit Line Item" at bounding box center [568, 738] width 256 height 24
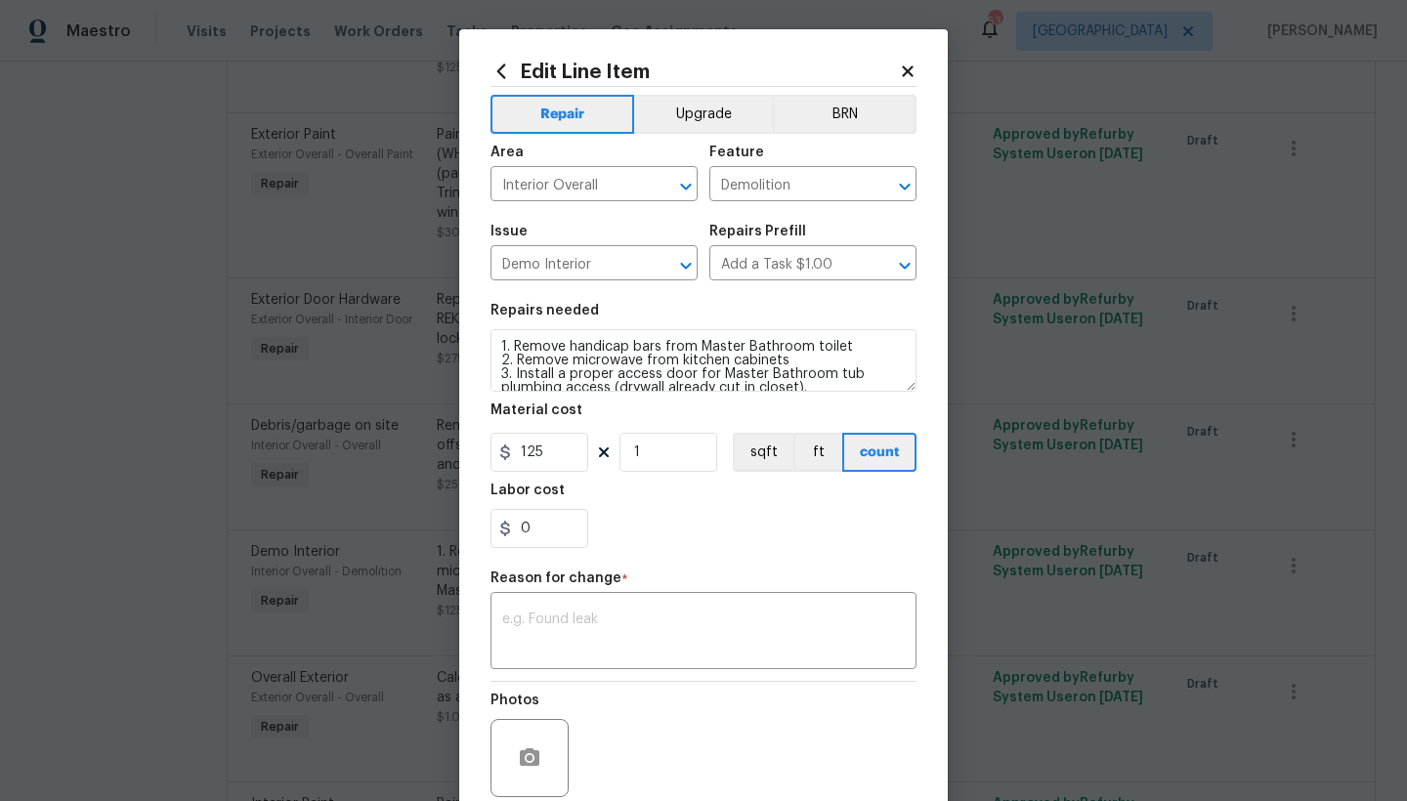
scroll to position [14, 0]
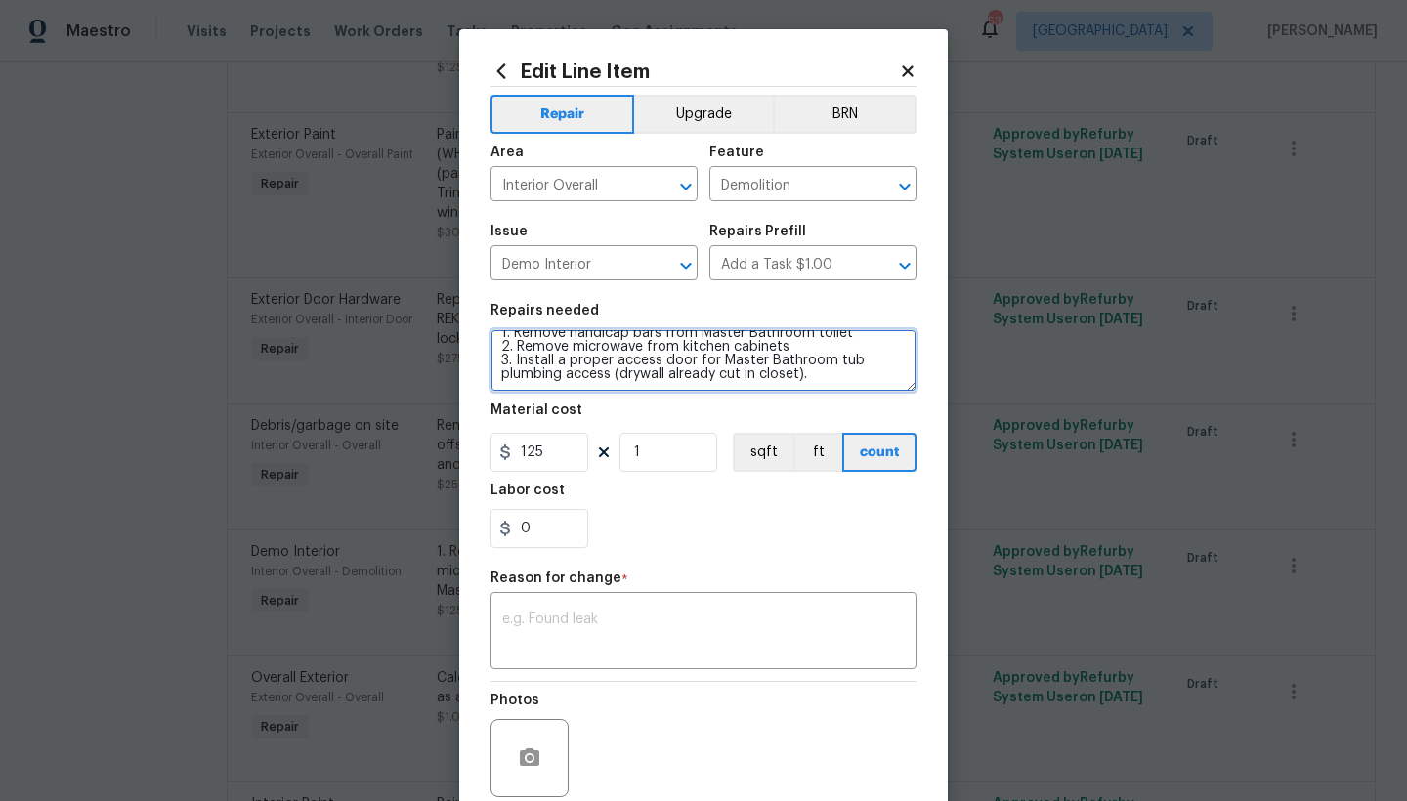
click at [808, 378] on textarea "1. Remove handicap bars from Master Bathroom toilet 2. Remove microwave from ki…" at bounding box center [703, 360] width 426 height 63
type textarea "1. Remove handicap bars from Master Bathroom toilet 2. Remove microwave from ki…"
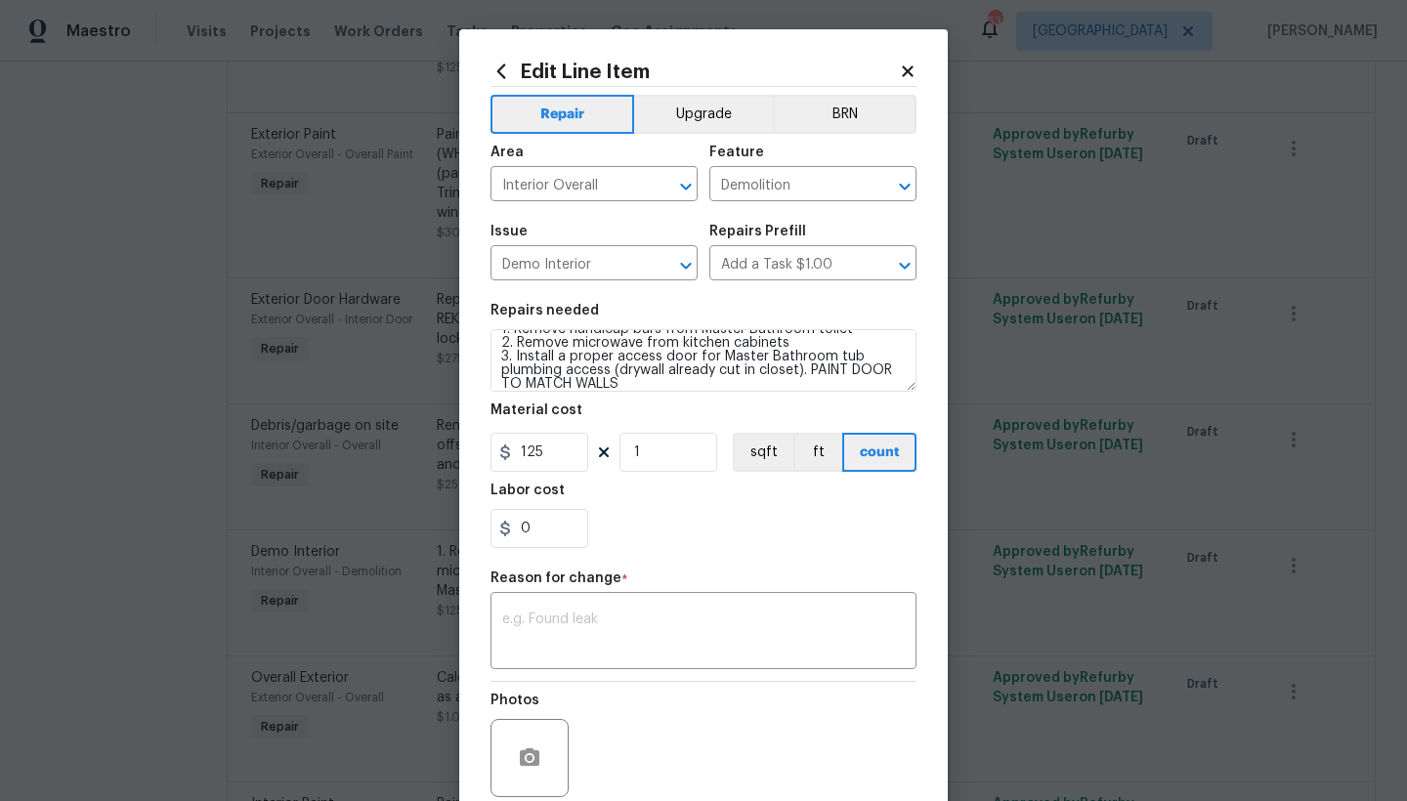
click at [654, 520] on div "0" at bounding box center [703, 528] width 426 height 39
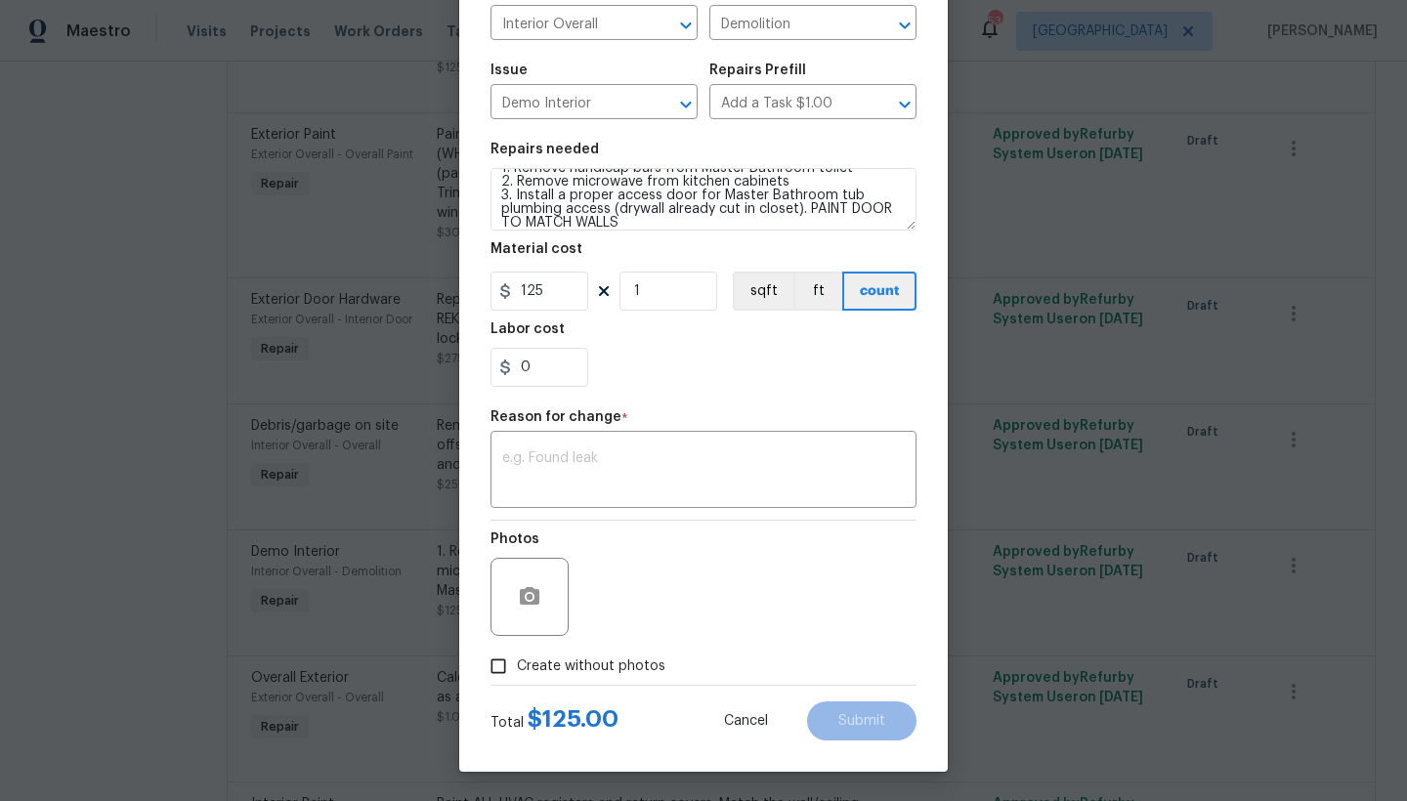
click at [572, 670] on span "Create without photos" at bounding box center [591, 666] width 148 height 21
click at [517, 670] on input "Create without photos" at bounding box center [498, 666] width 37 height 37
checkbox input "true"
click at [705, 611] on textarea "n" at bounding box center [750, 597] width 332 height 78
click at [666, 468] on textarea at bounding box center [703, 471] width 402 height 41
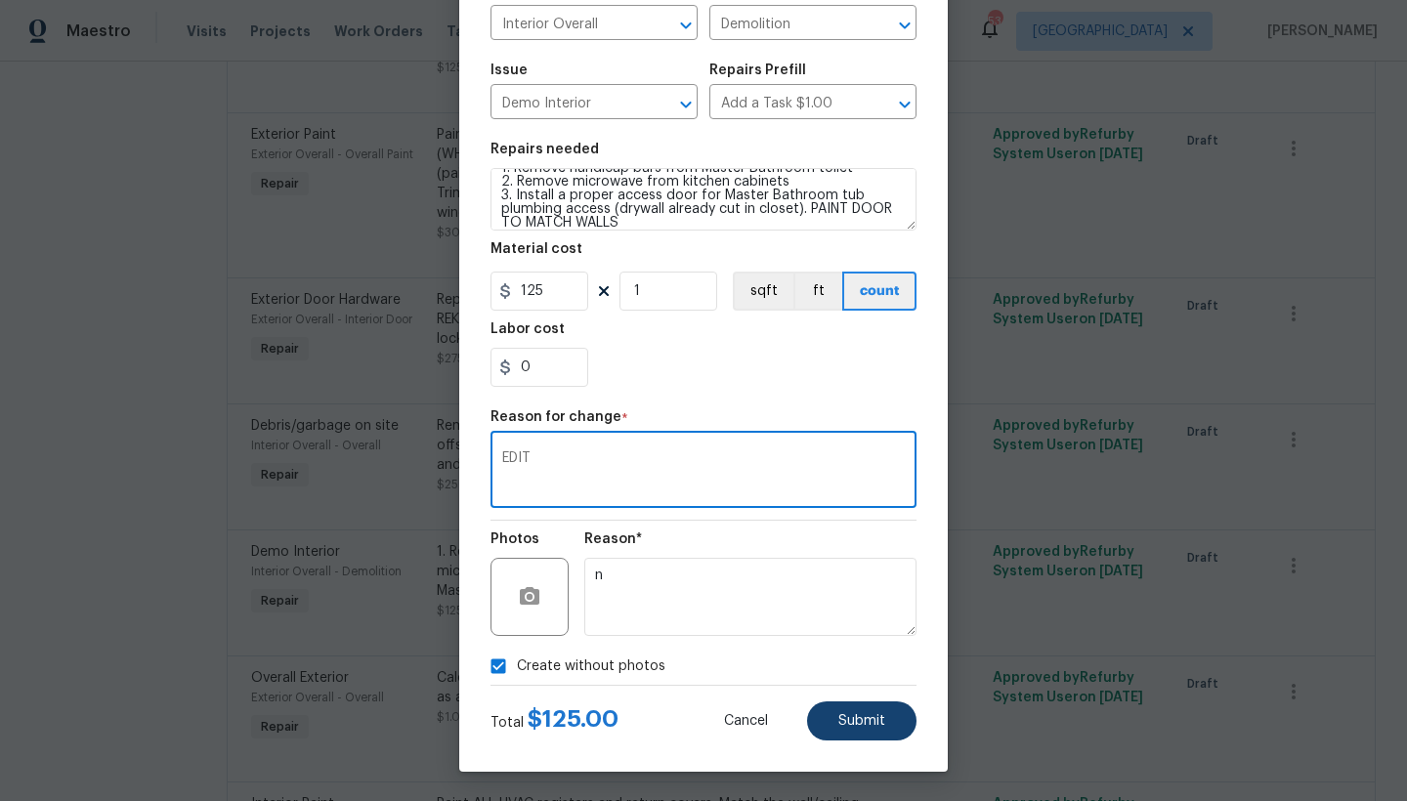
type textarea "EDIT"
click at [854, 726] on span "Submit" at bounding box center [861, 721] width 47 height 15
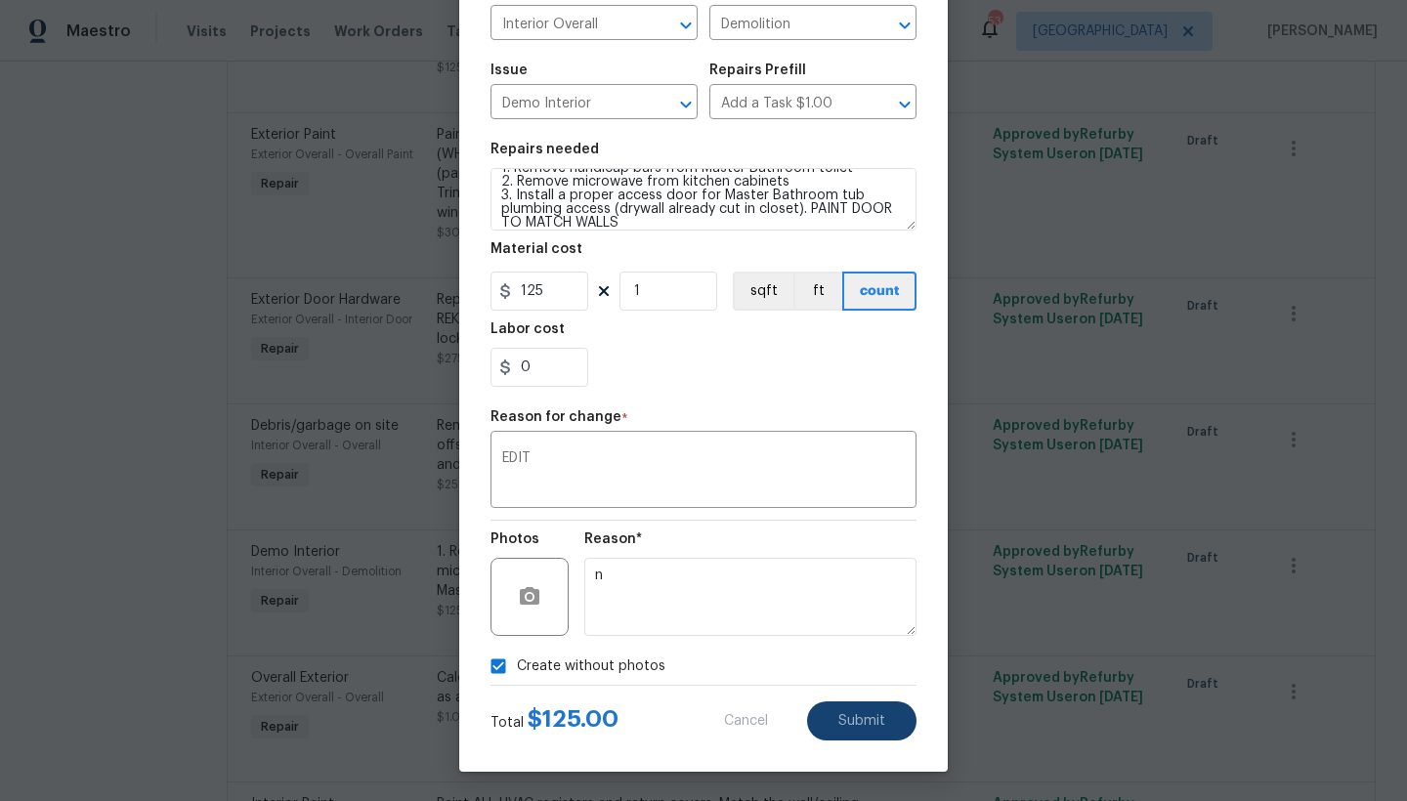
type textarea "1. Remove handicap bars from Master Bathroom toilet 2. Remove microwave from ki…"
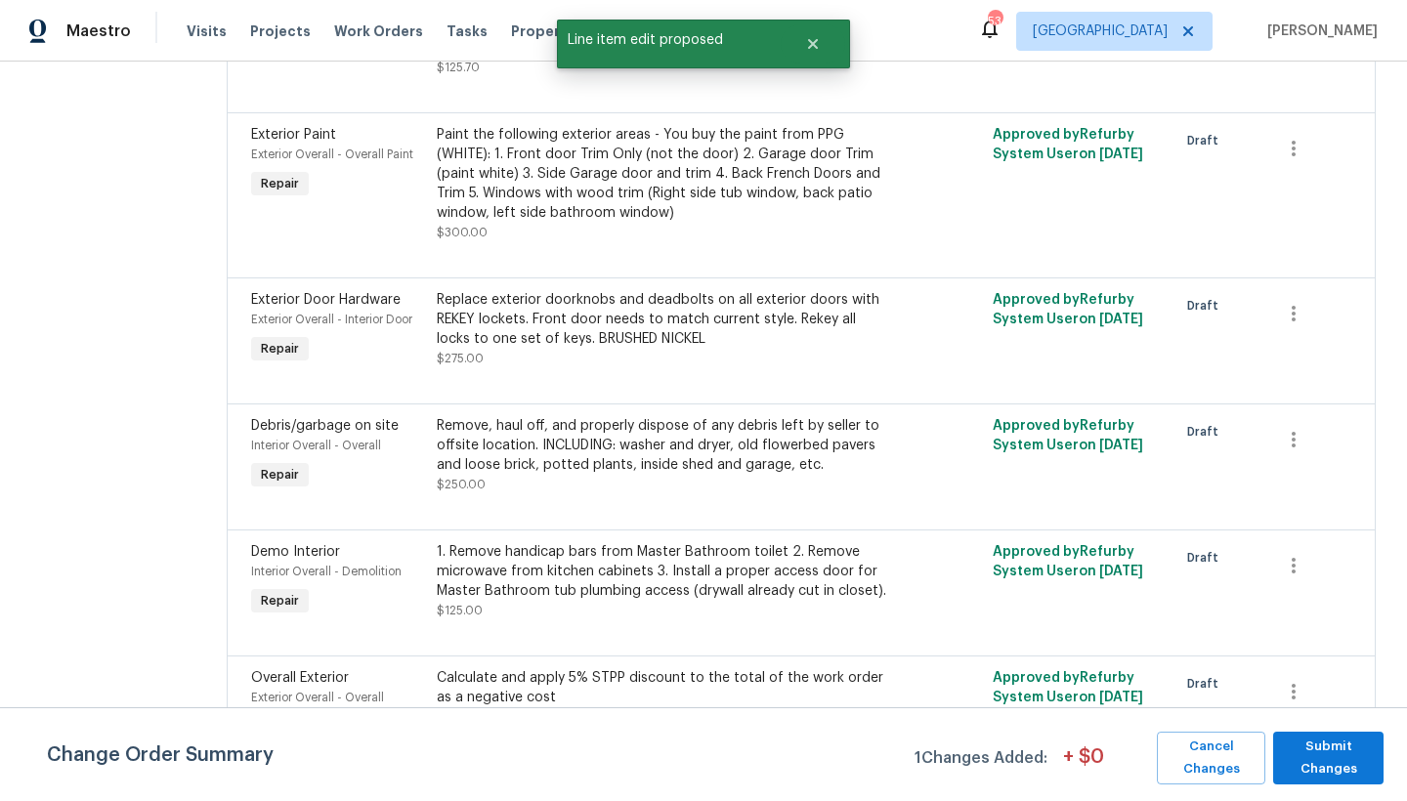
click at [853, 726] on div "Change Order Summary 1 Changes Added: + $ 0 Cancel Changes Submit Changes" at bounding box center [703, 754] width 1407 height 94
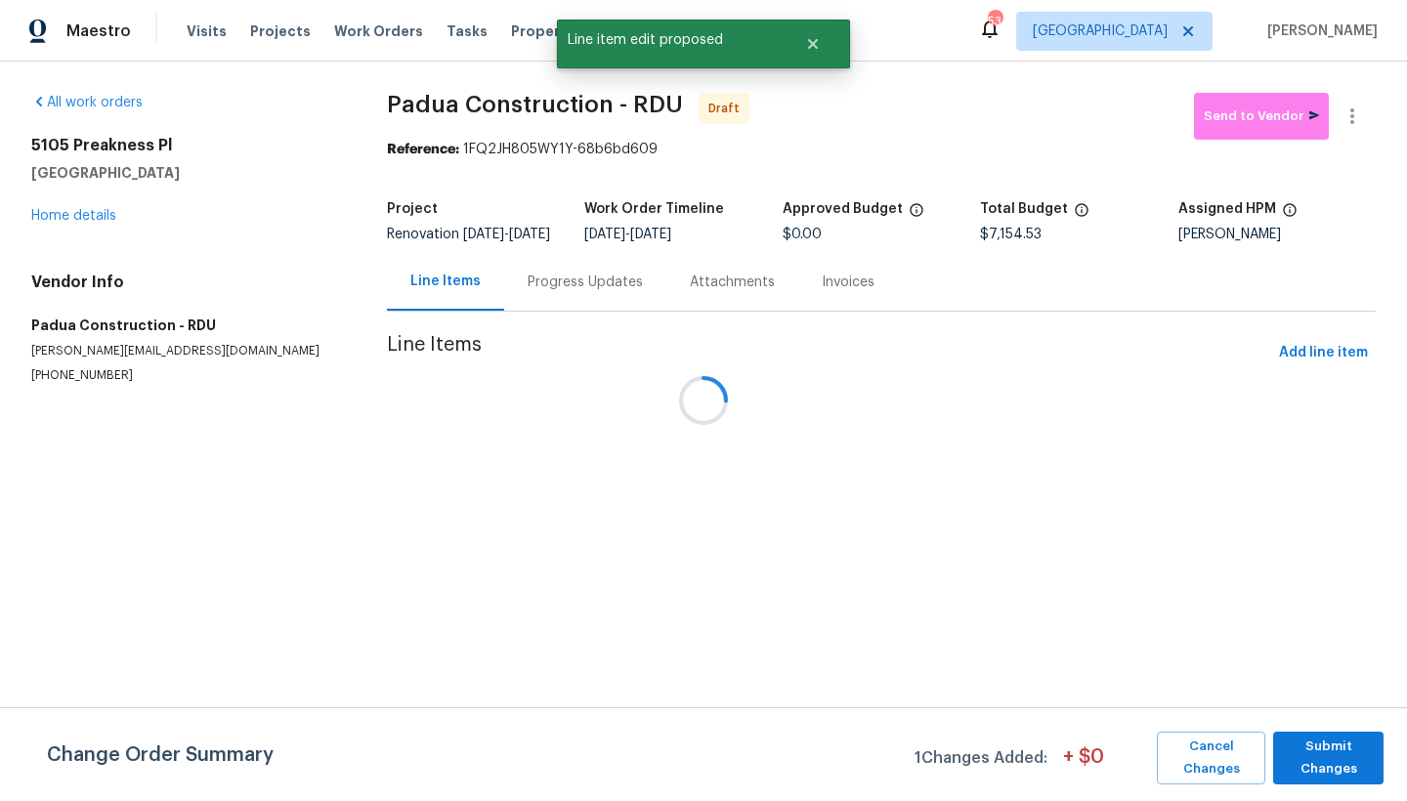
scroll to position [0, 0]
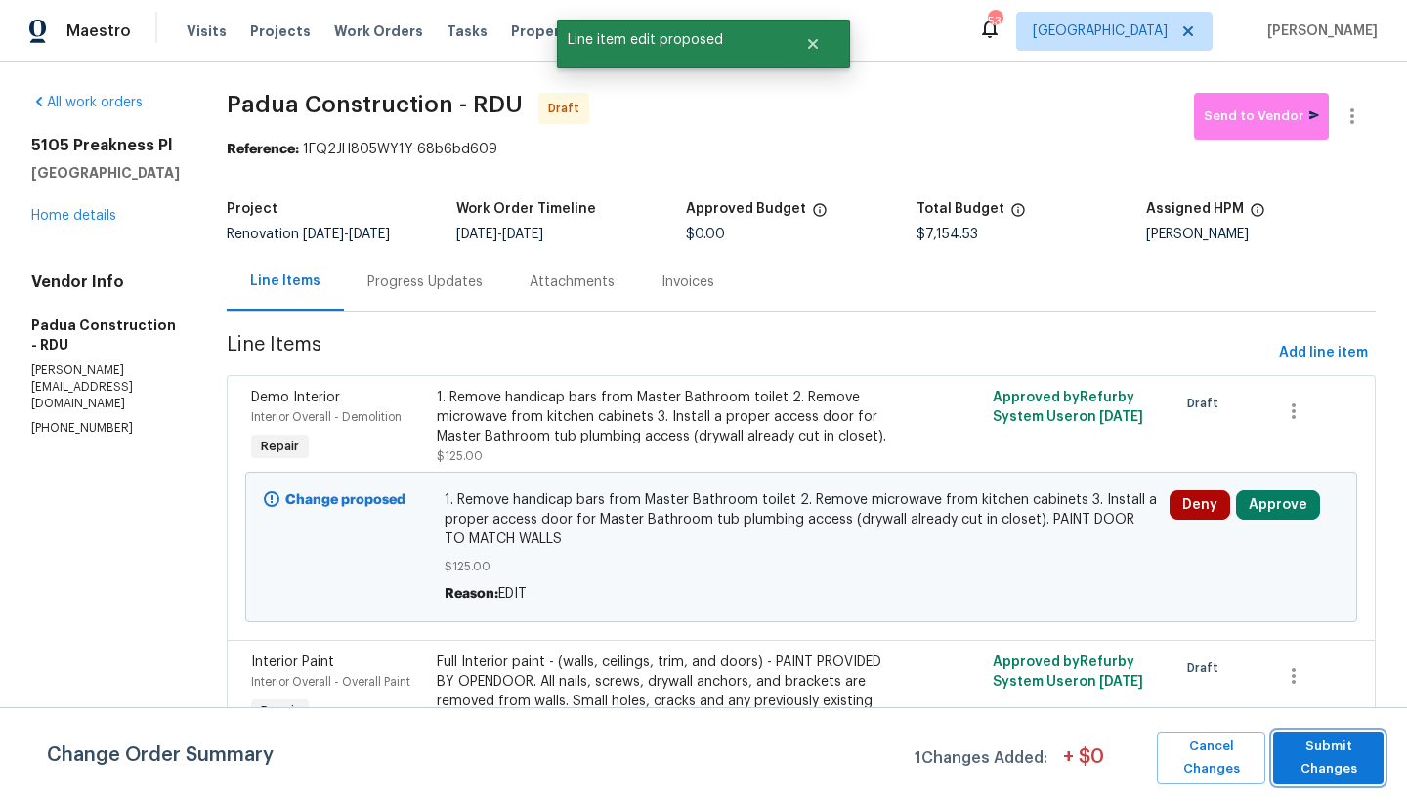
click at [1366, 774] on span "Submit Changes" at bounding box center [1328, 758] width 91 height 45
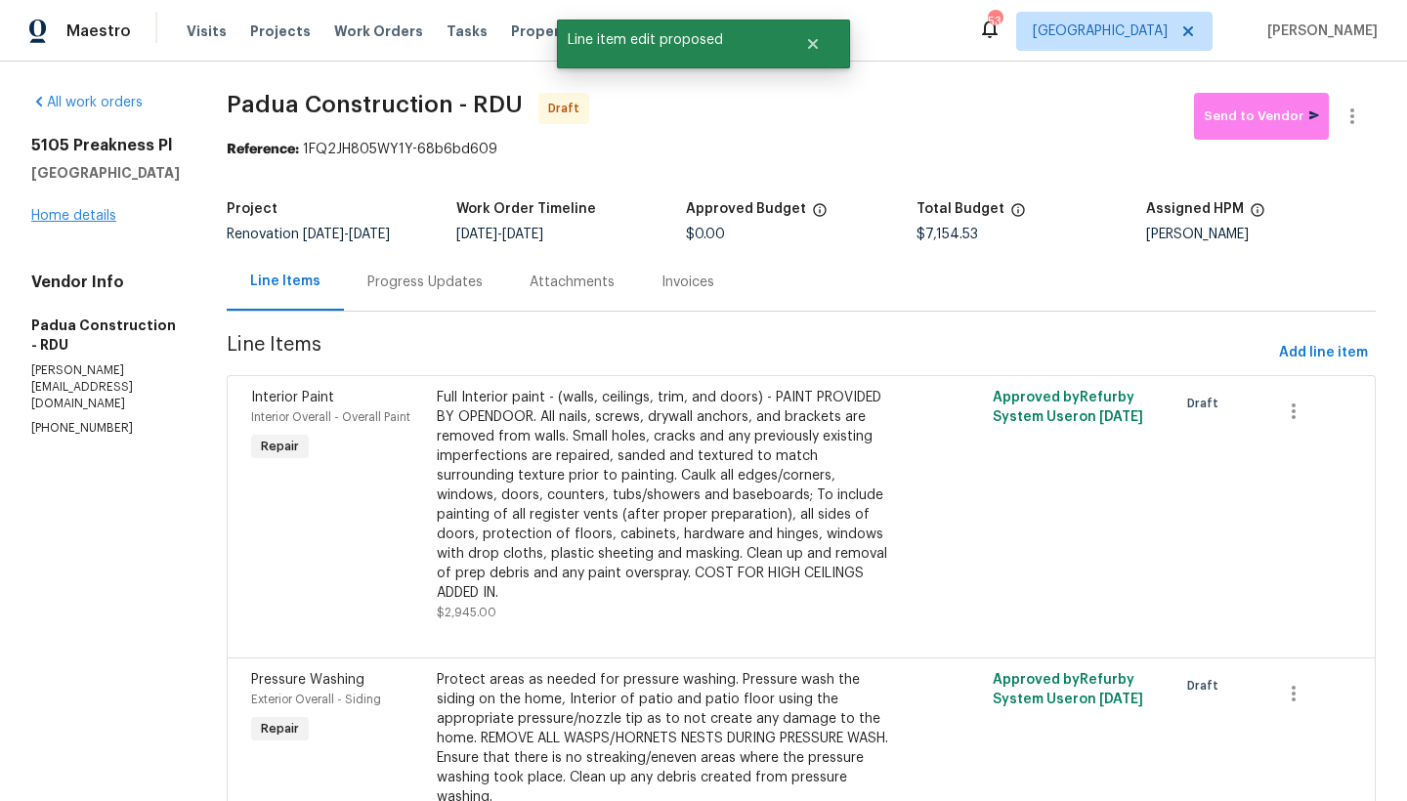
click at [80, 223] on link "Home details" at bounding box center [73, 216] width 85 height 14
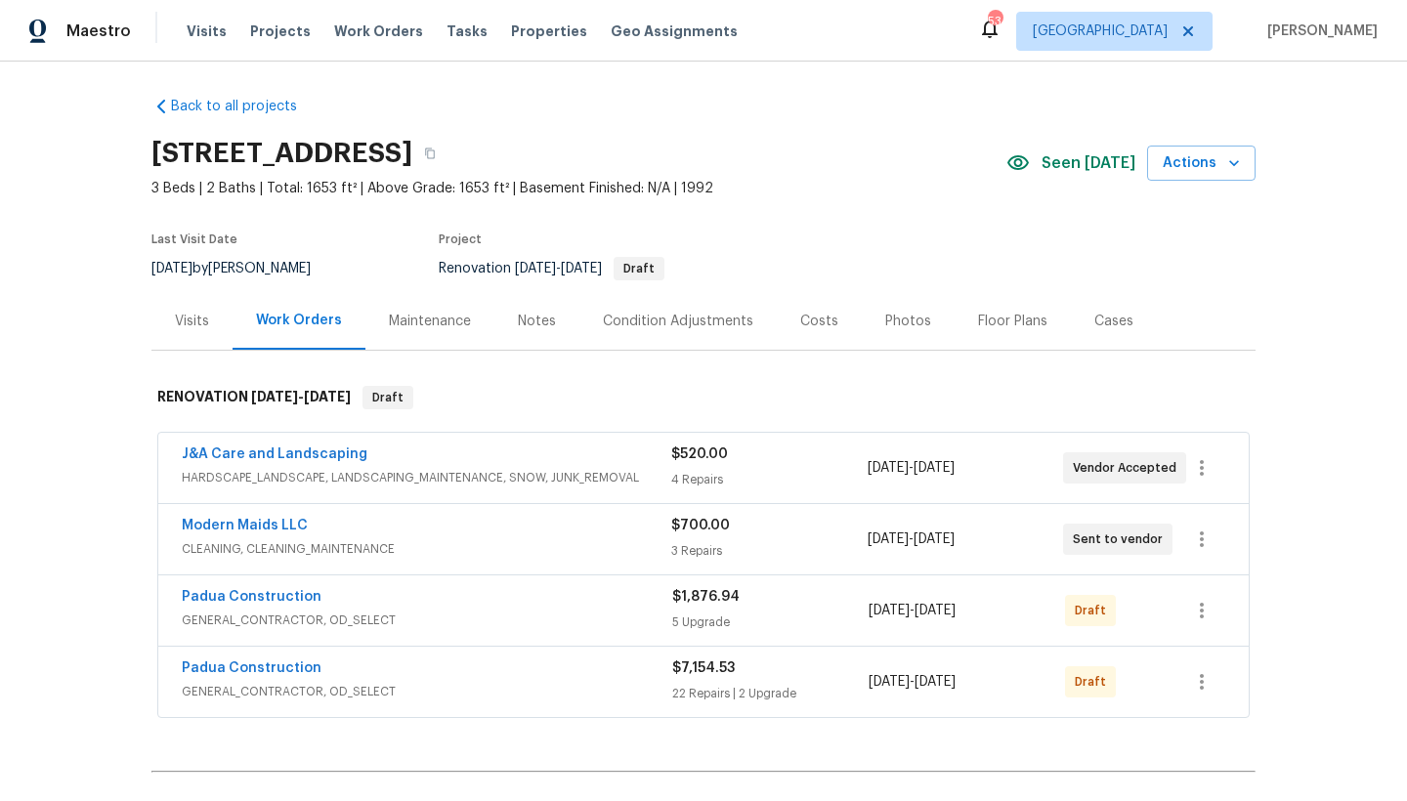
scroll to position [8, 0]
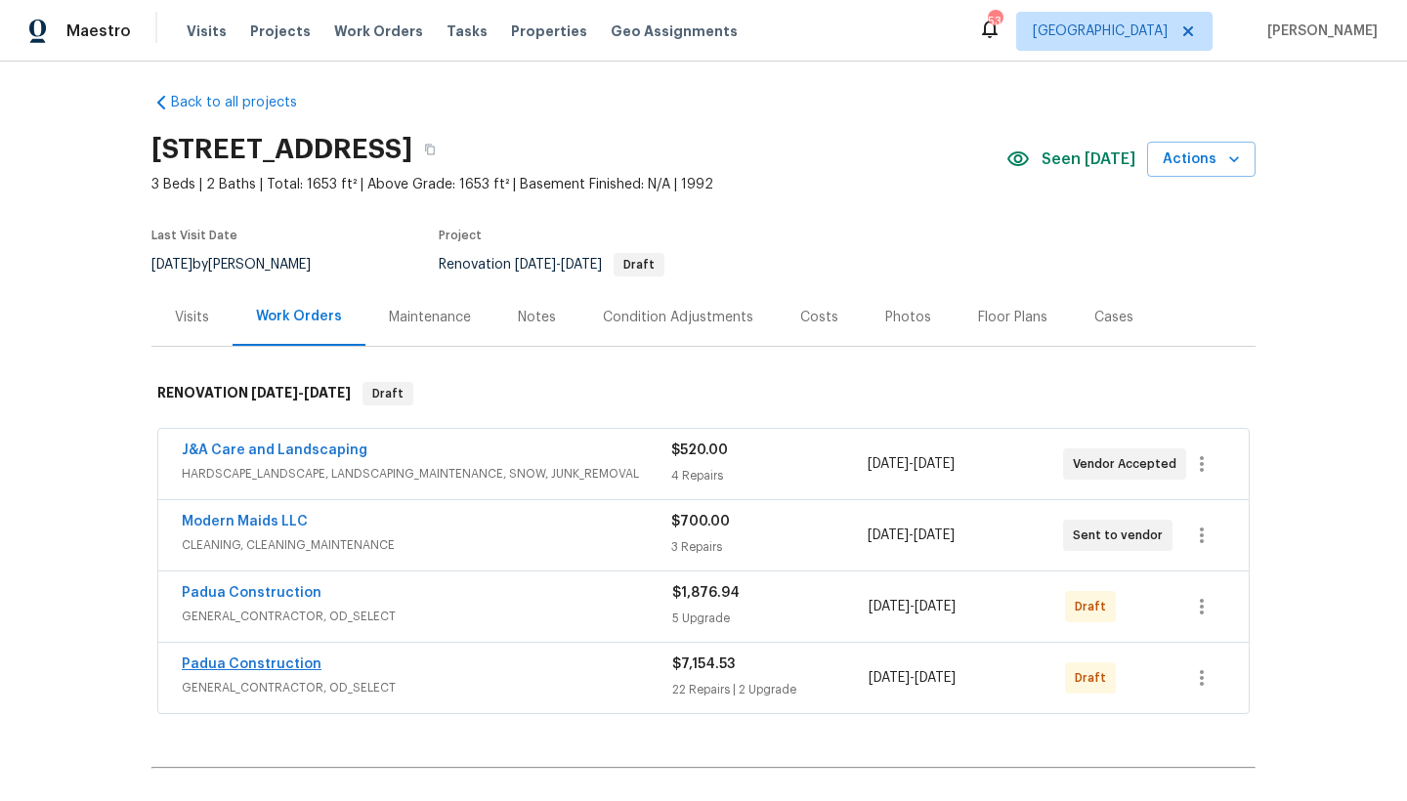
click at [220, 666] on link "Padua Construction" at bounding box center [252, 664] width 140 height 14
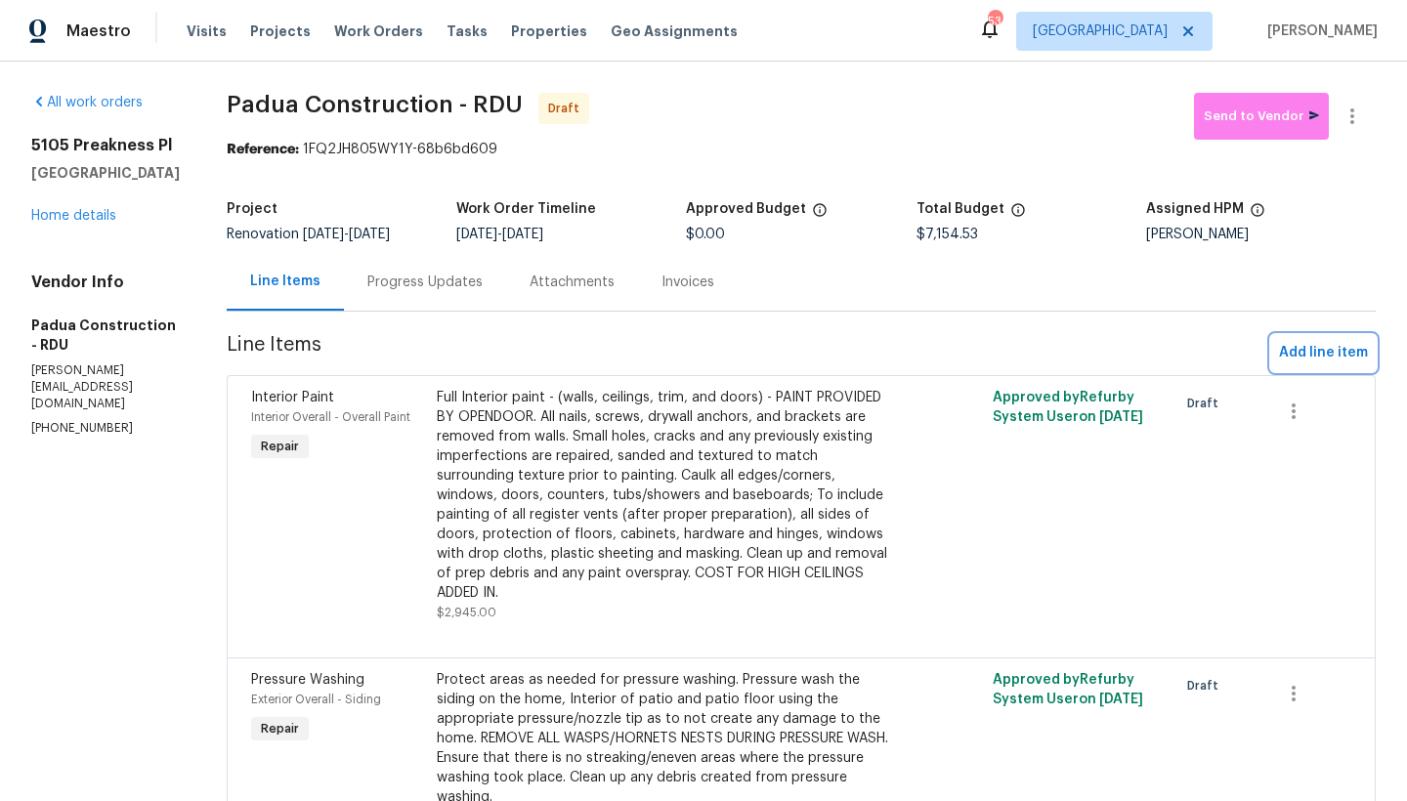
click at [1289, 359] on span "Add line item" at bounding box center [1323, 353] width 89 height 24
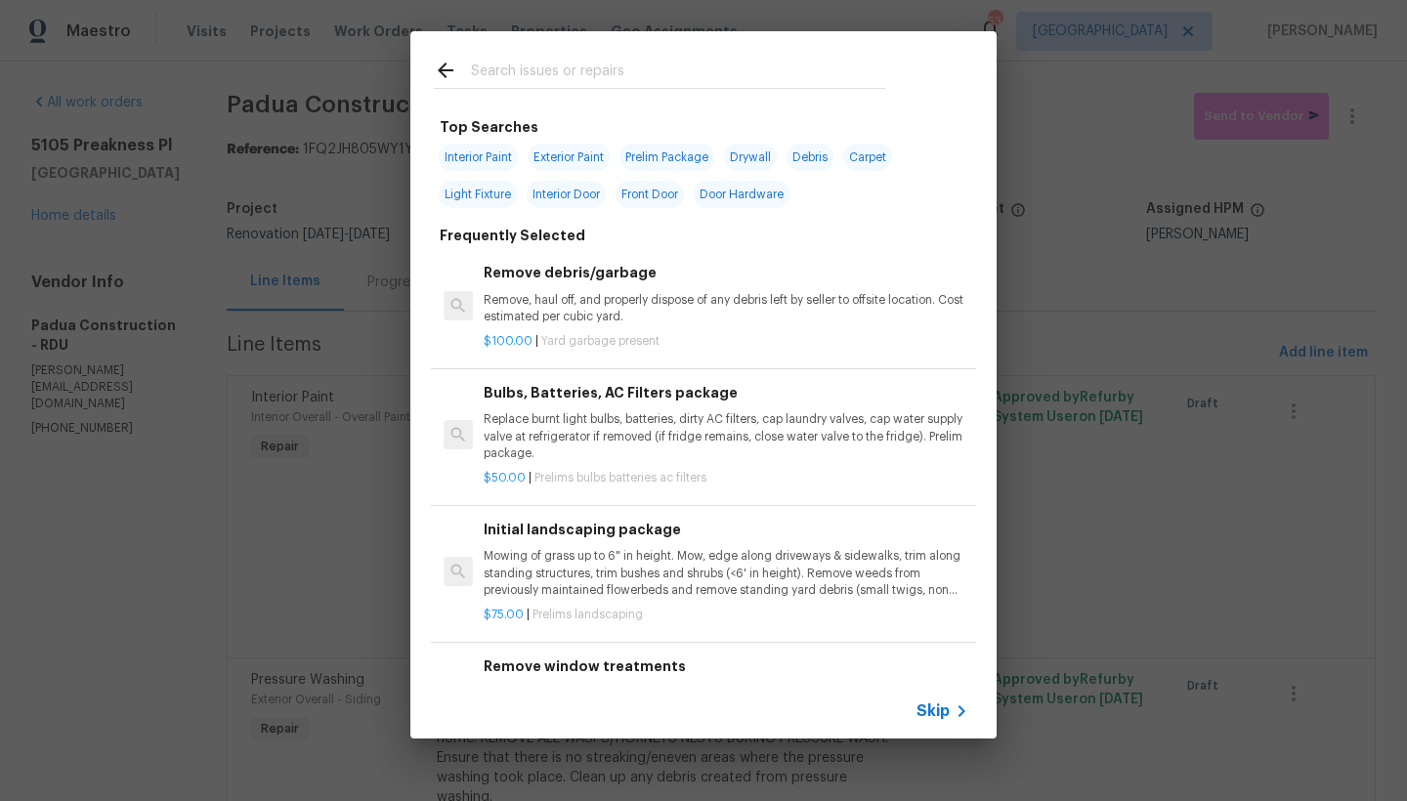
click at [507, 73] on input "text" at bounding box center [678, 73] width 414 height 29
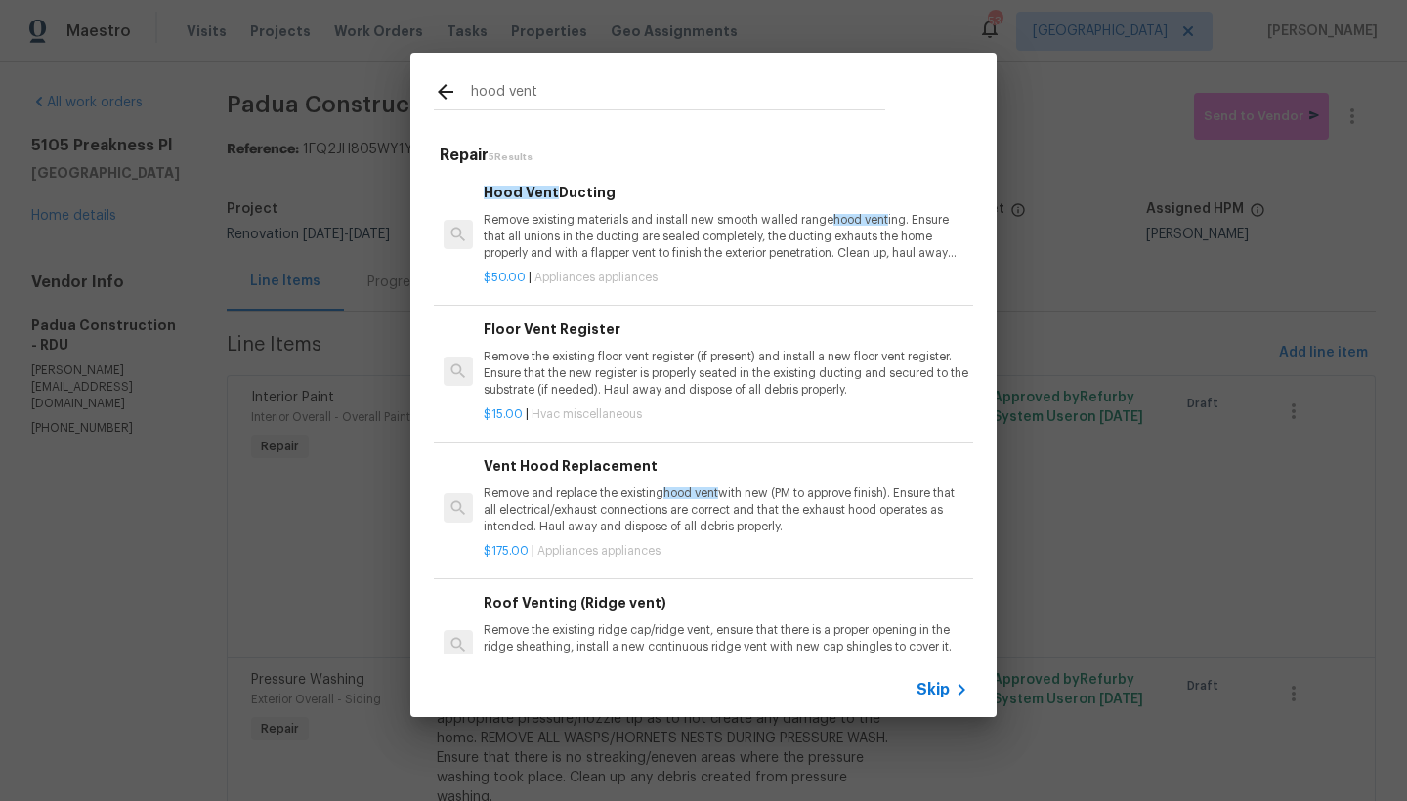
drag, startPoint x: 541, startPoint y: 91, endPoint x: 281, endPoint y: 60, distance: 261.7
click at [281, 60] on div "hood vent Repair 5 Results Hood Vent Ducting Remove existing materials and inst…" at bounding box center [703, 385] width 1407 height 770
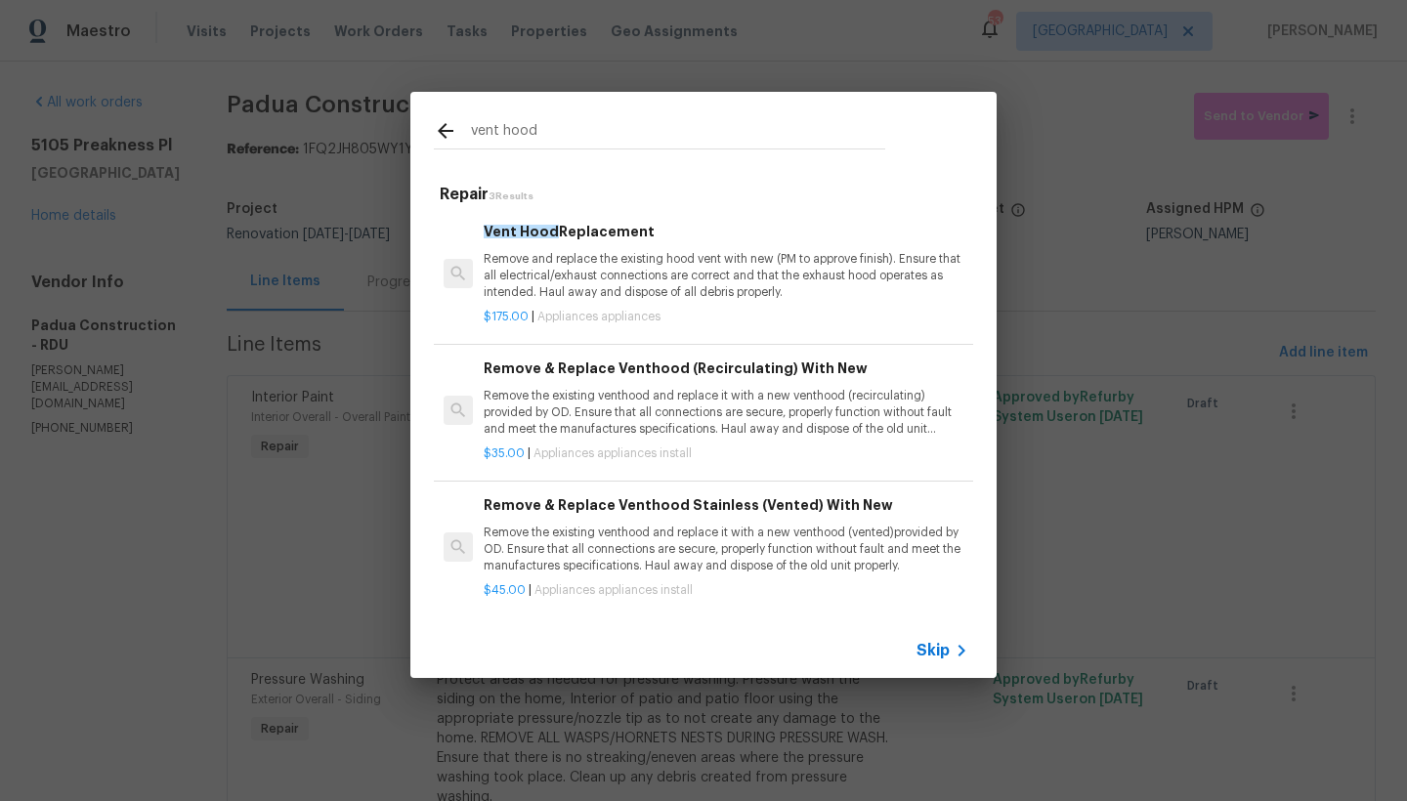
type input "vent hood"
click at [605, 410] on p "Remove the existing venthood and replace it with a new venthood (recirculating)…" at bounding box center [726, 413] width 485 height 50
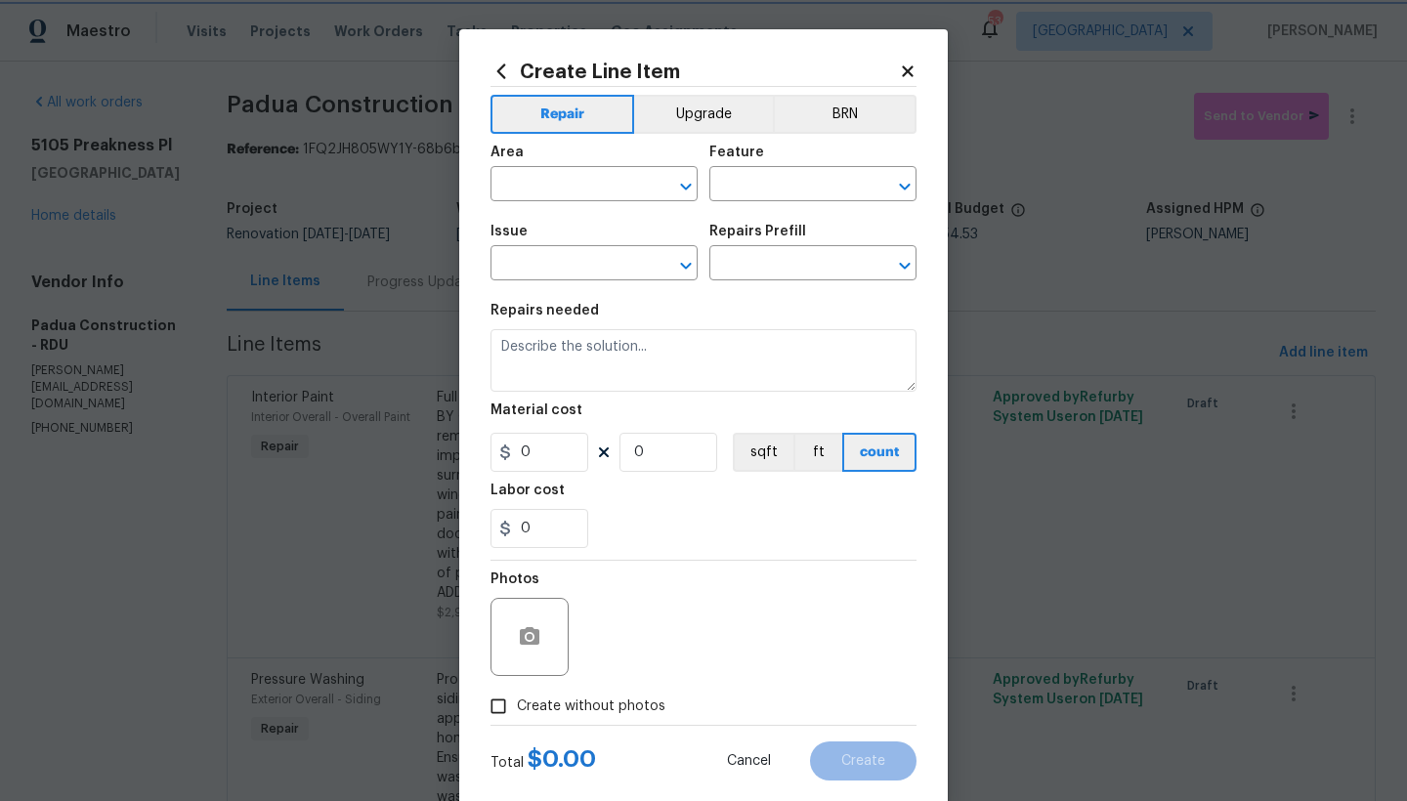
type input "Appliances"
type input "Appliance Install"
type input "Remove & Replace Venthood (Recirculating) With New $35.00"
type textarea "Remove the existing venthood and replace it with a new venthood (recirculating)…"
type input "35"
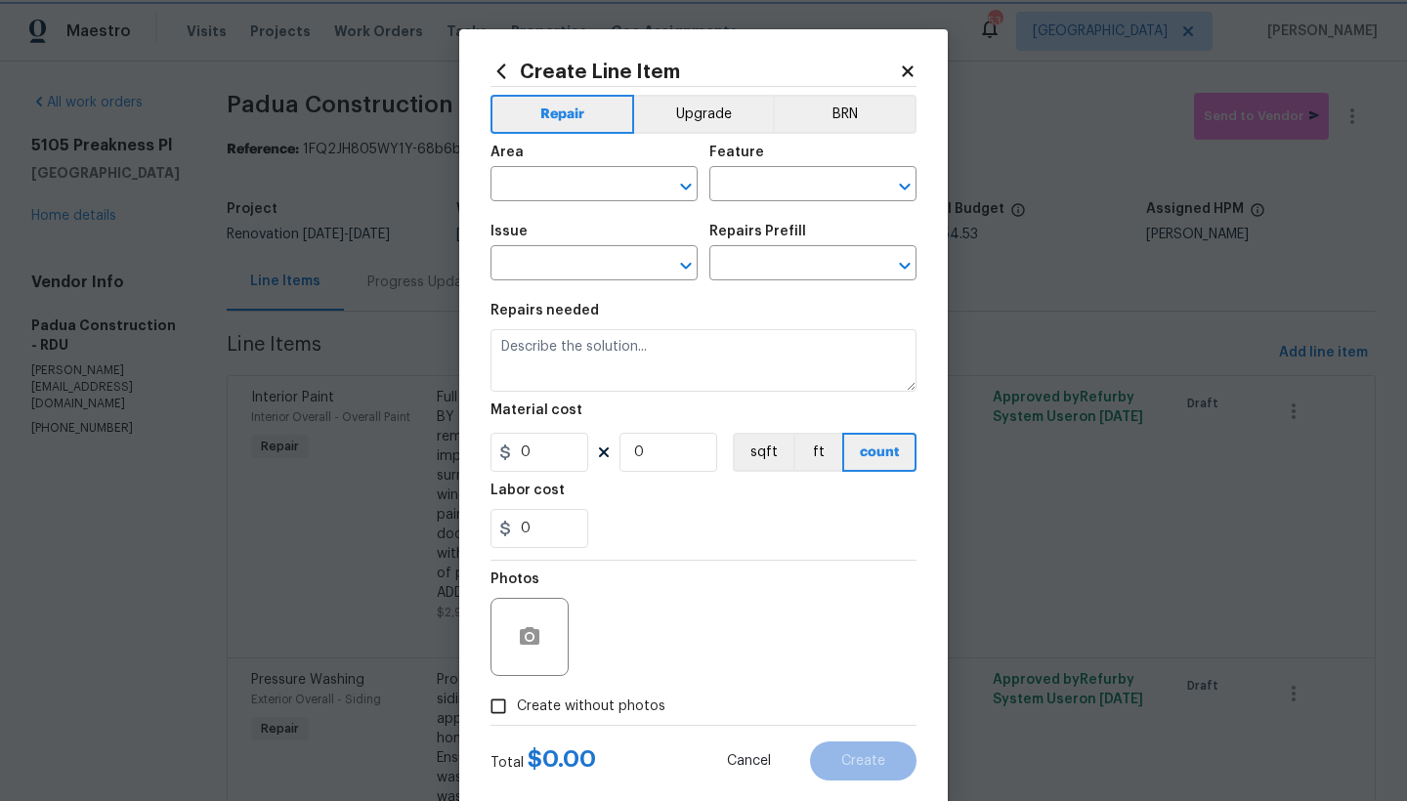
type input "1"
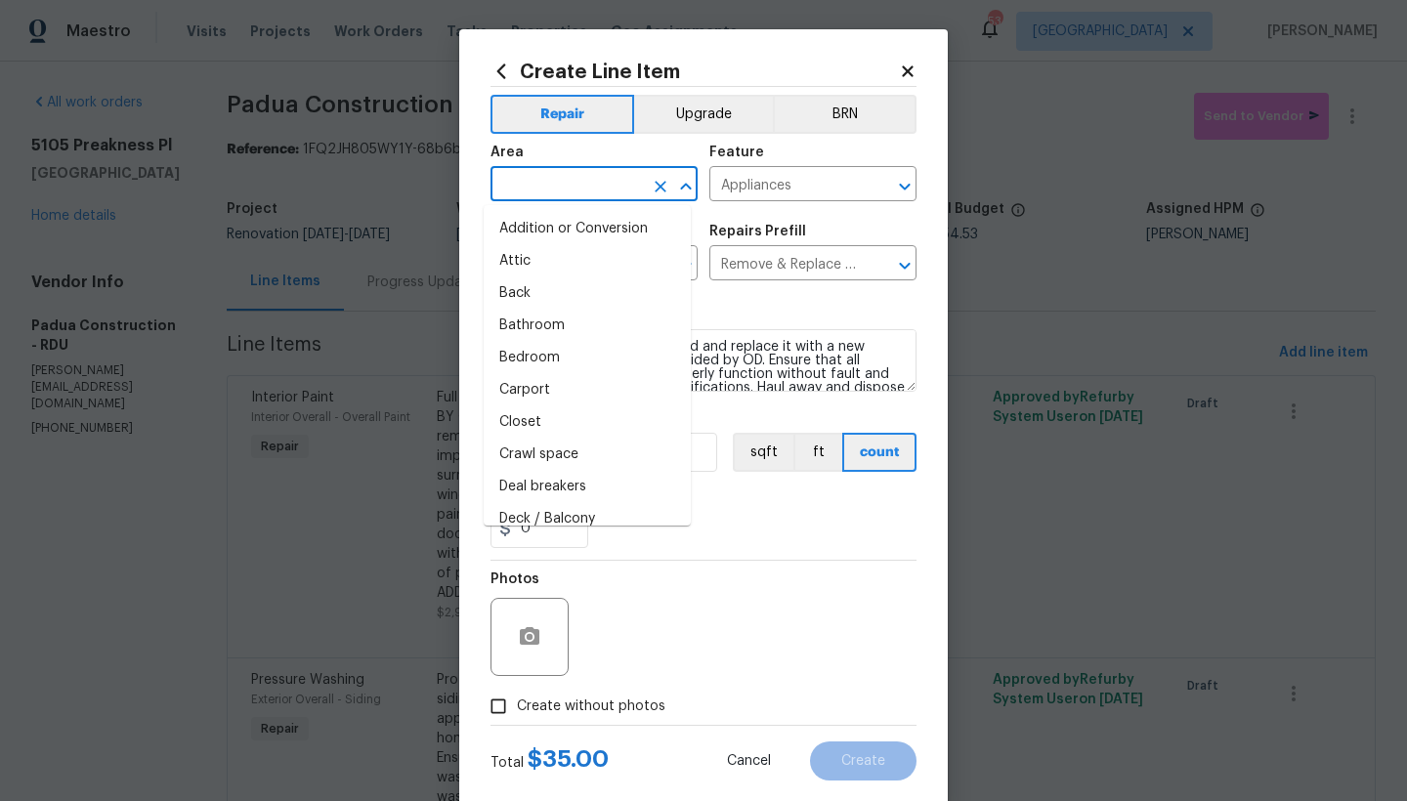
click at [525, 196] on input "text" at bounding box center [566, 186] width 152 height 30
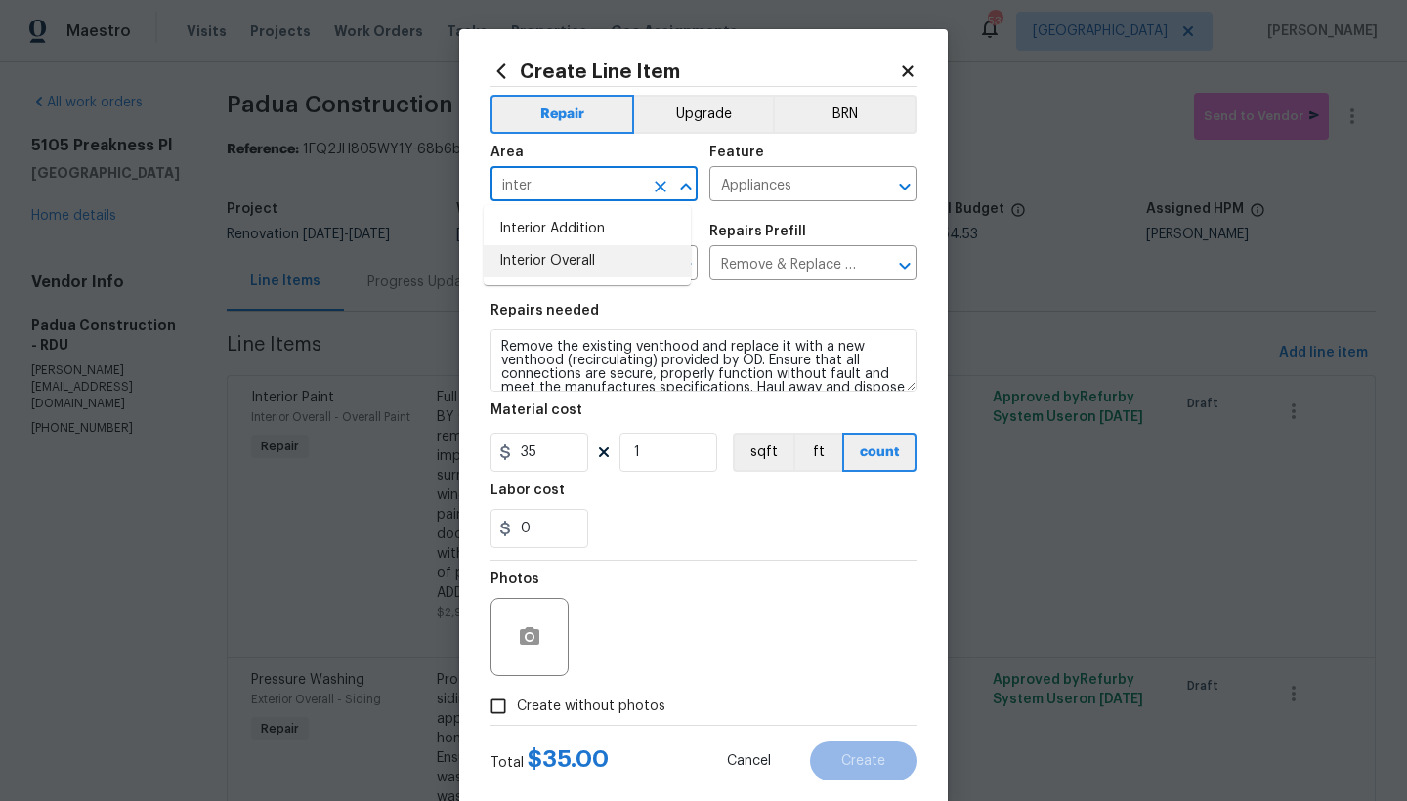
click at [527, 262] on li "Interior Overall" at bounding box center [587, 261] width 207 height 32
type input "Interior Overall"
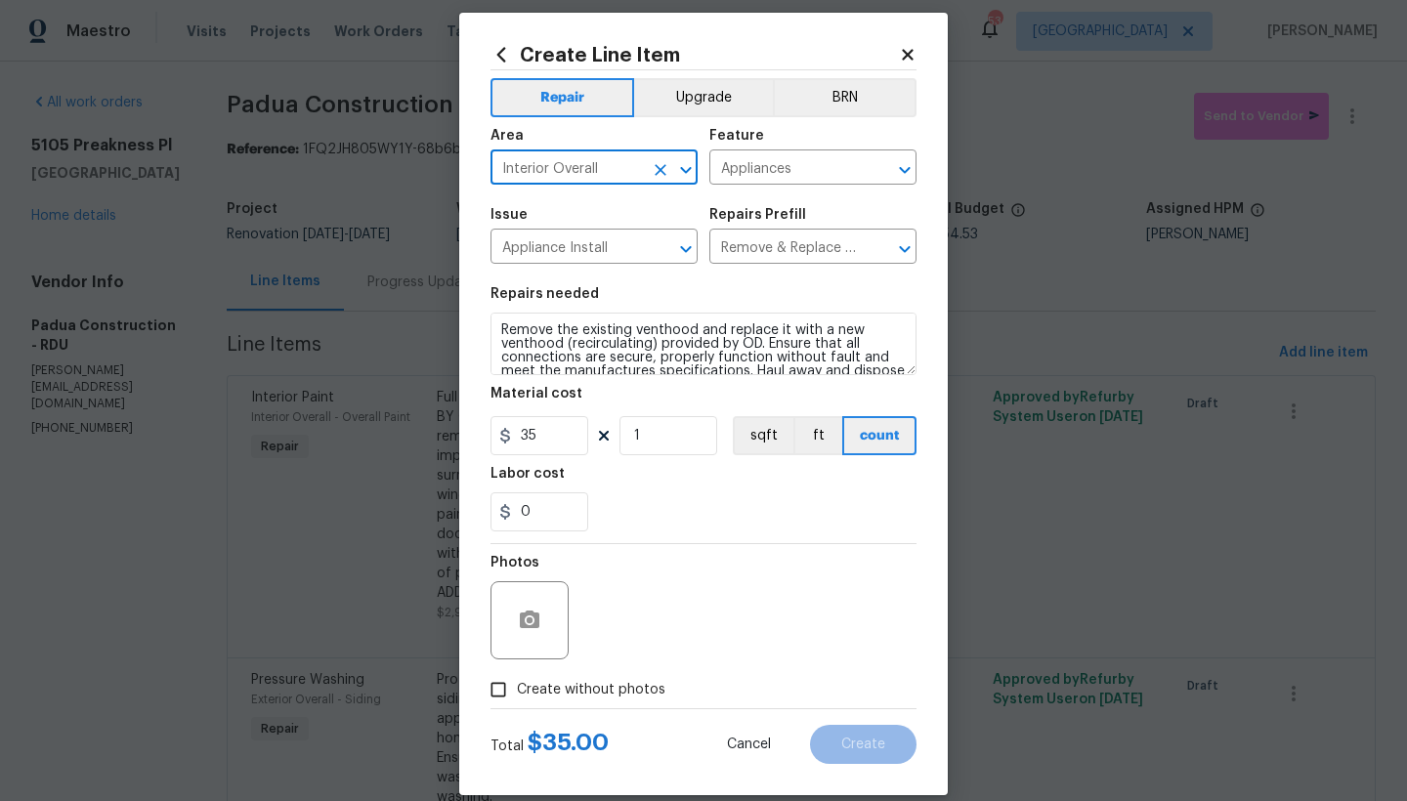
scroll to position [40, 0]
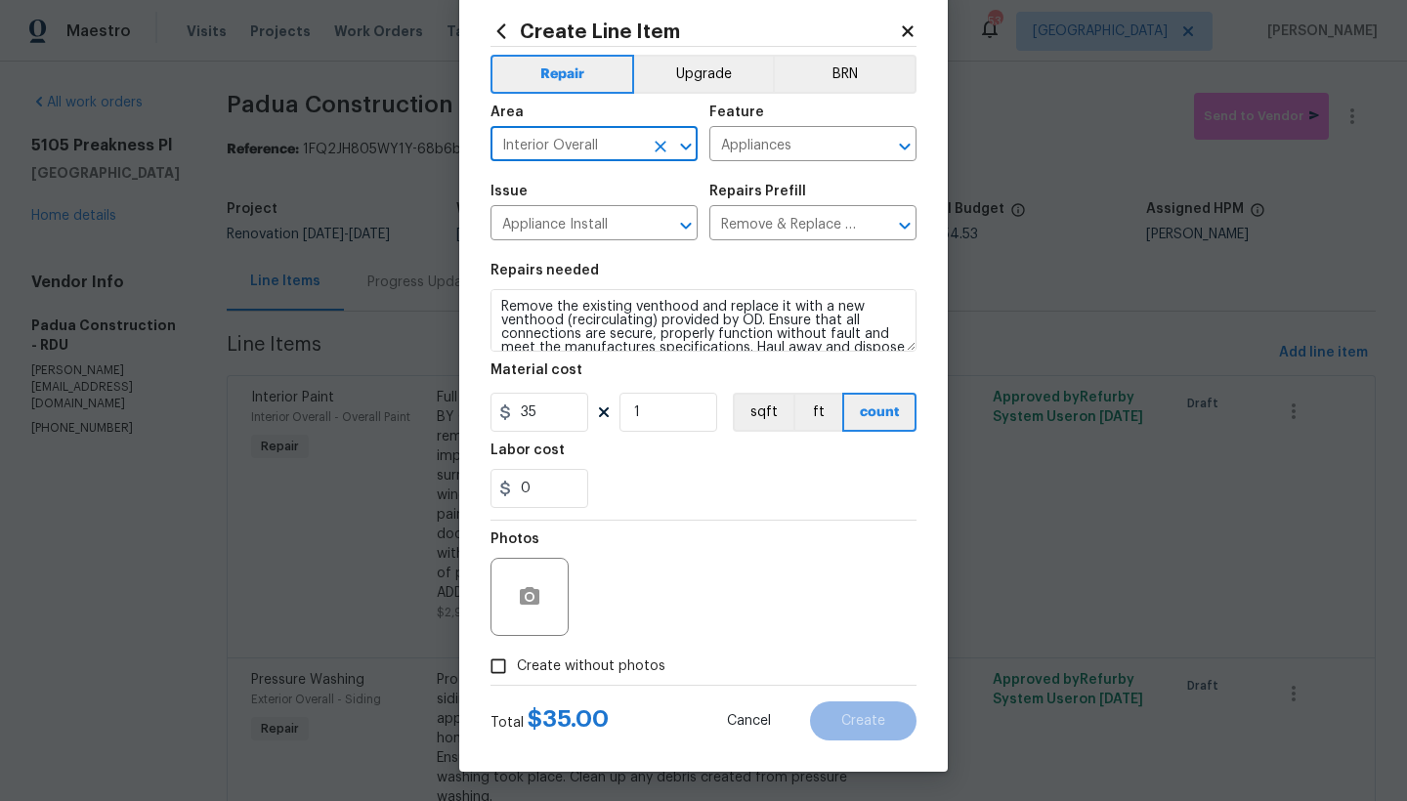
click at [593, 654] on label "Create without photos" at bounding box center [573, 666] width 186 height 37
click at [517, 654] on input "Create without photos" at bounding box center [498, 666] width 37 height 37
checkbox input "true"
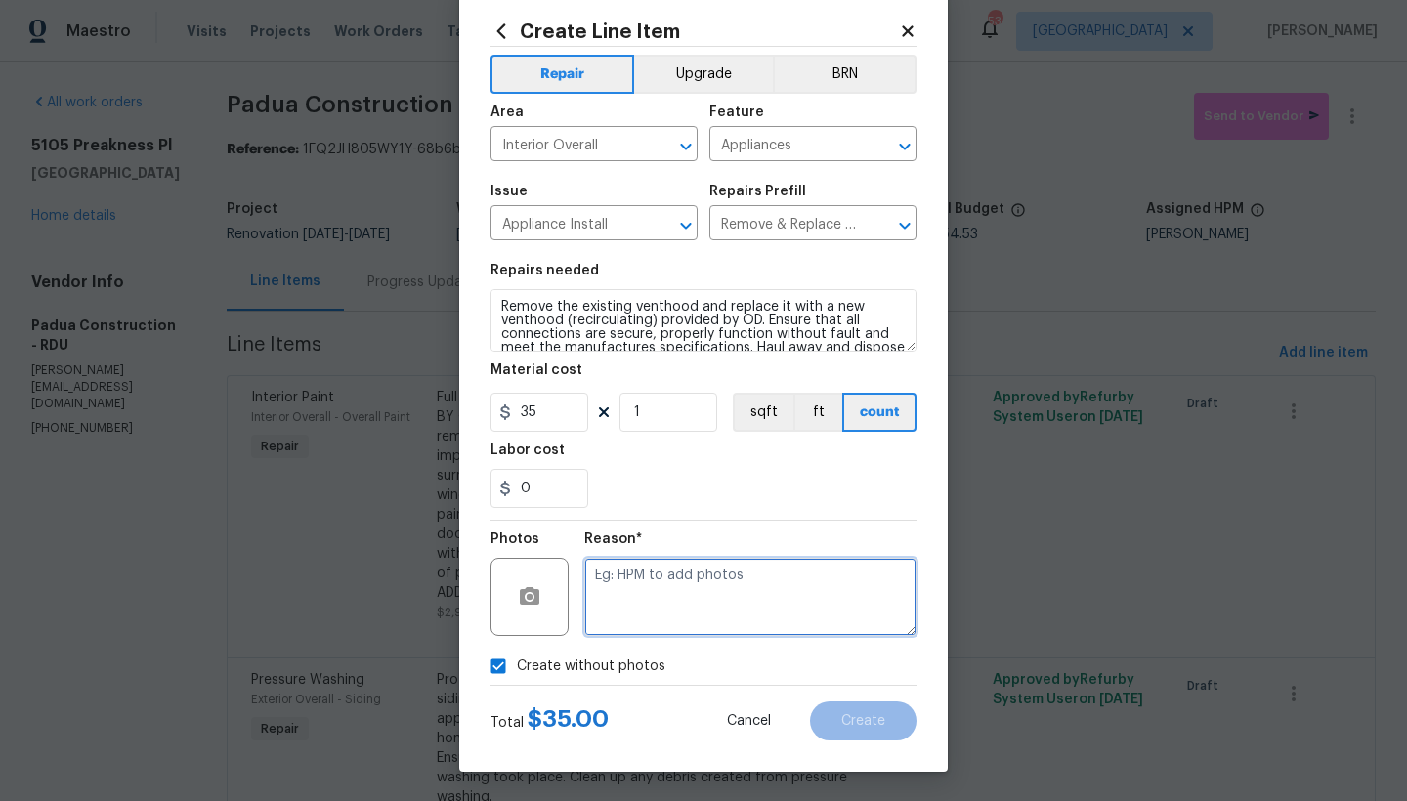
click at [656, 569] on textarea at bounding box center [750, 597] width 332 height 78
type textarea "n"
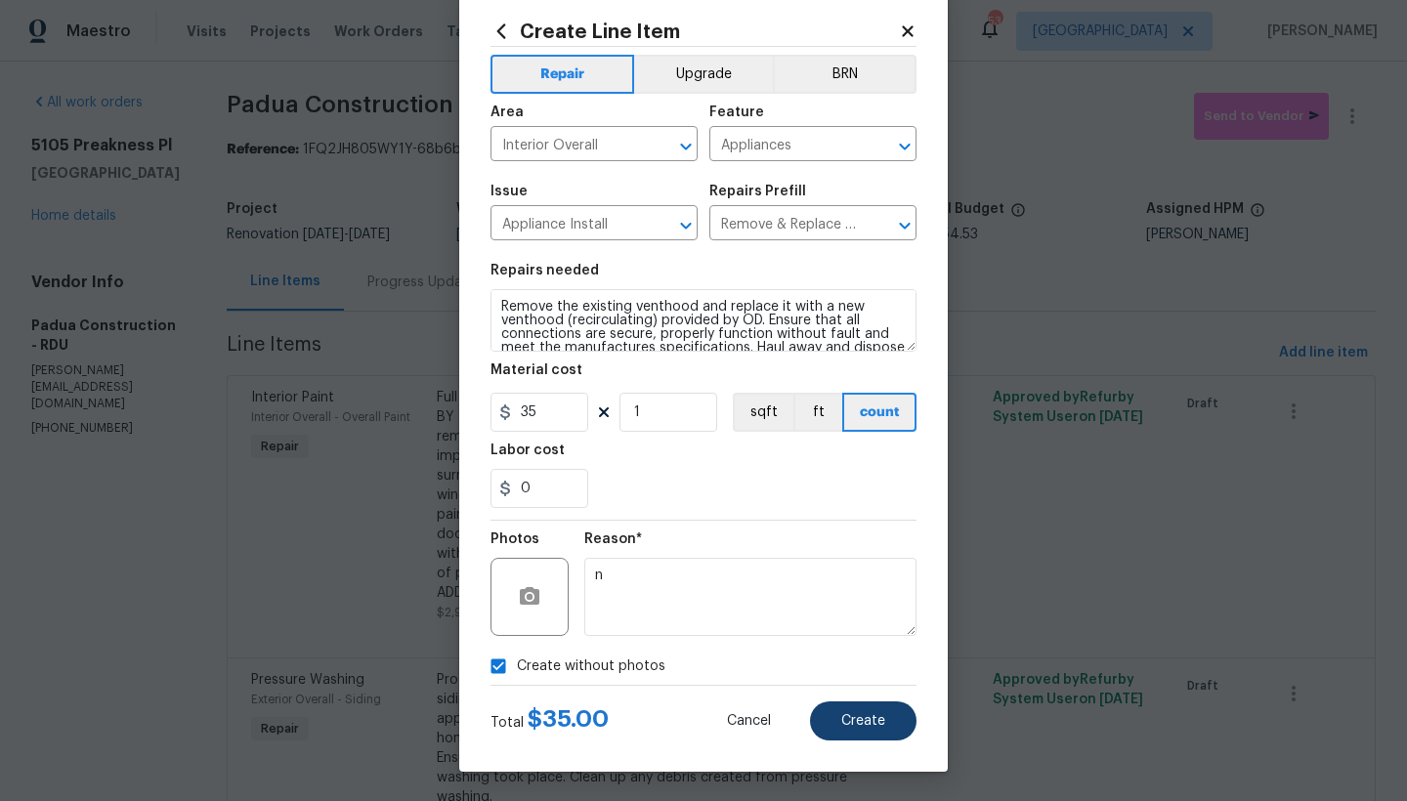
click at [885, 727] on button "Create" at bounding box center [863, 720] width 106 height 39
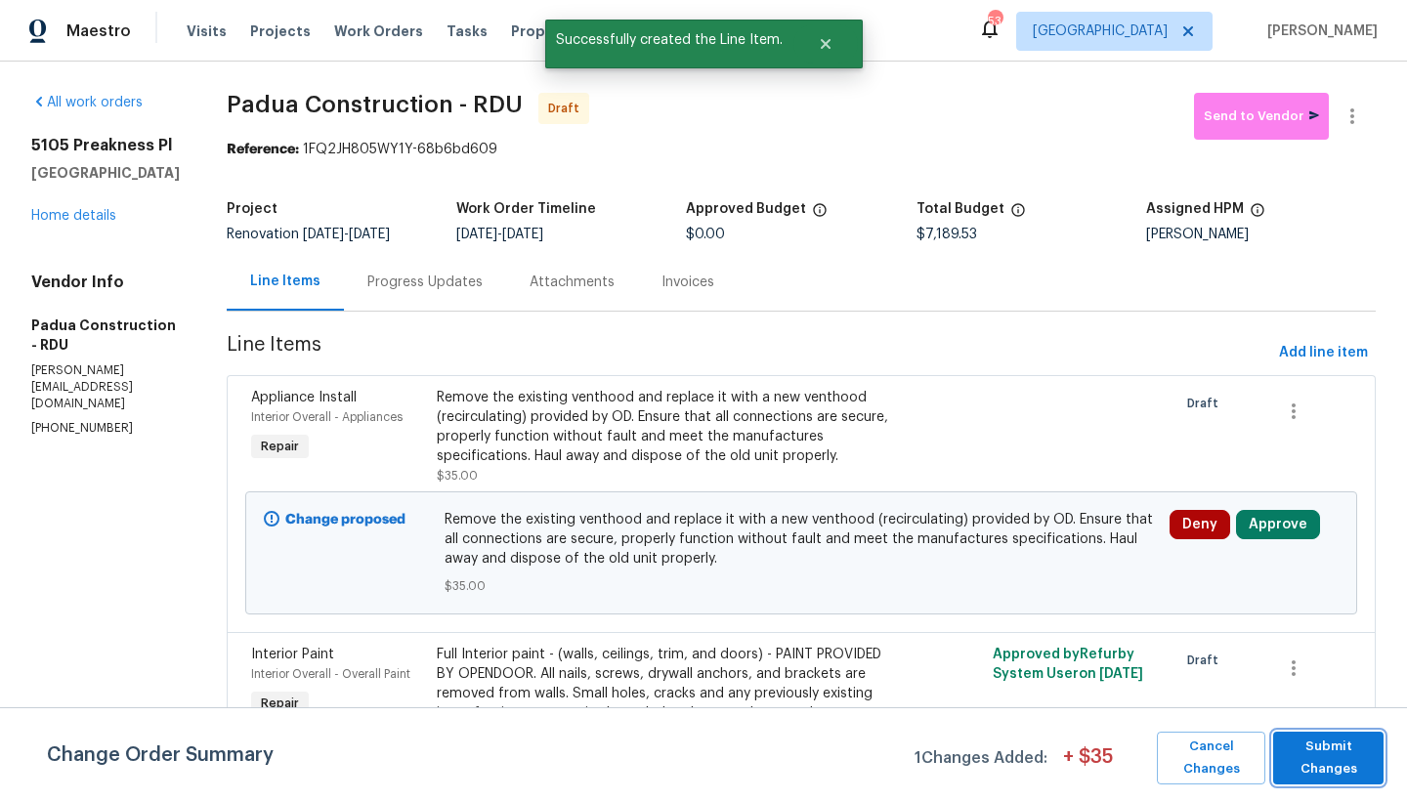
click at [1355, 764] on span "Submit Changes" at bounding box center [1328, 758] width 91 height 45
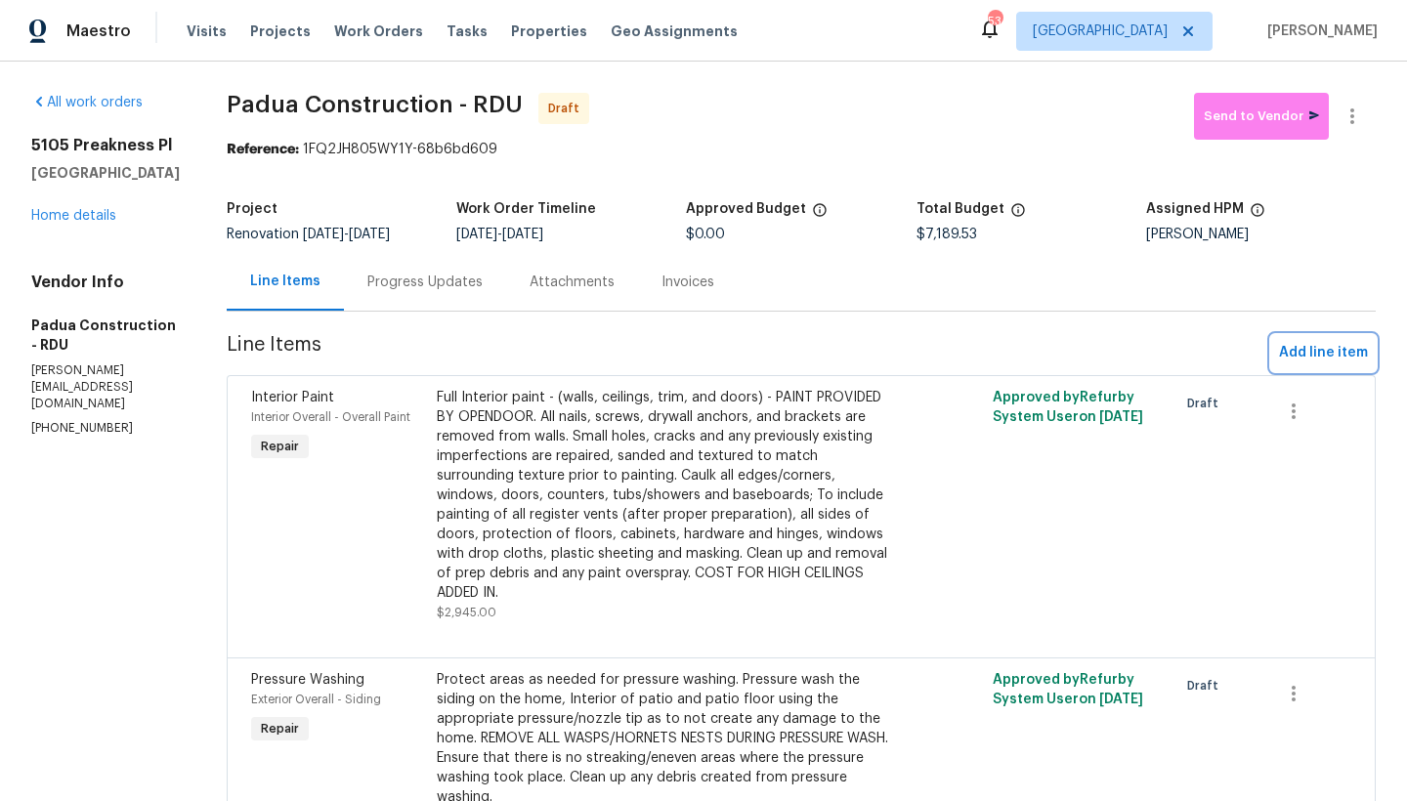
click at [1337, 361] on span "Add line item" at bounding box center [1323, 353] width 89 height 24
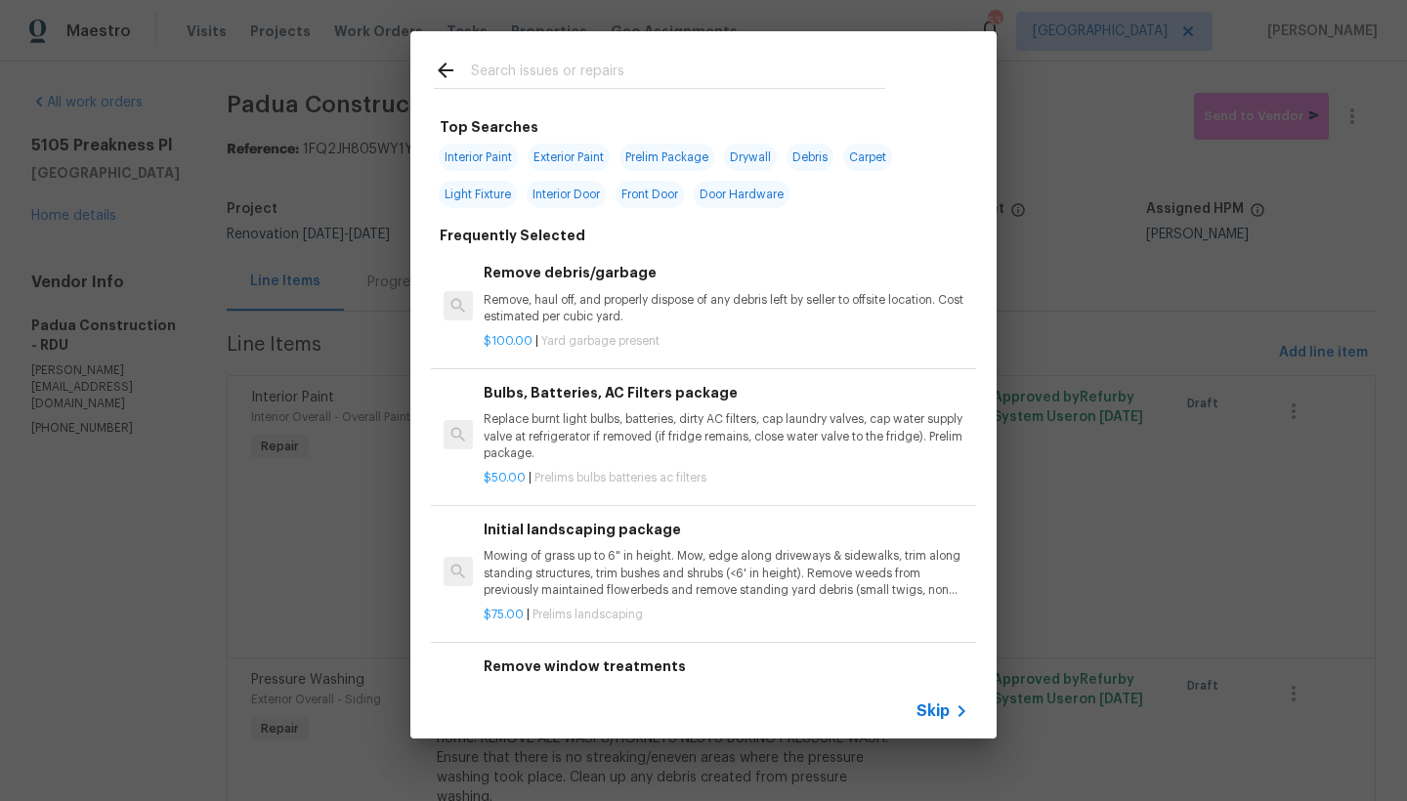
click at [647, 71] on input "text" at bounding box center [678, 73] width 414 height 29
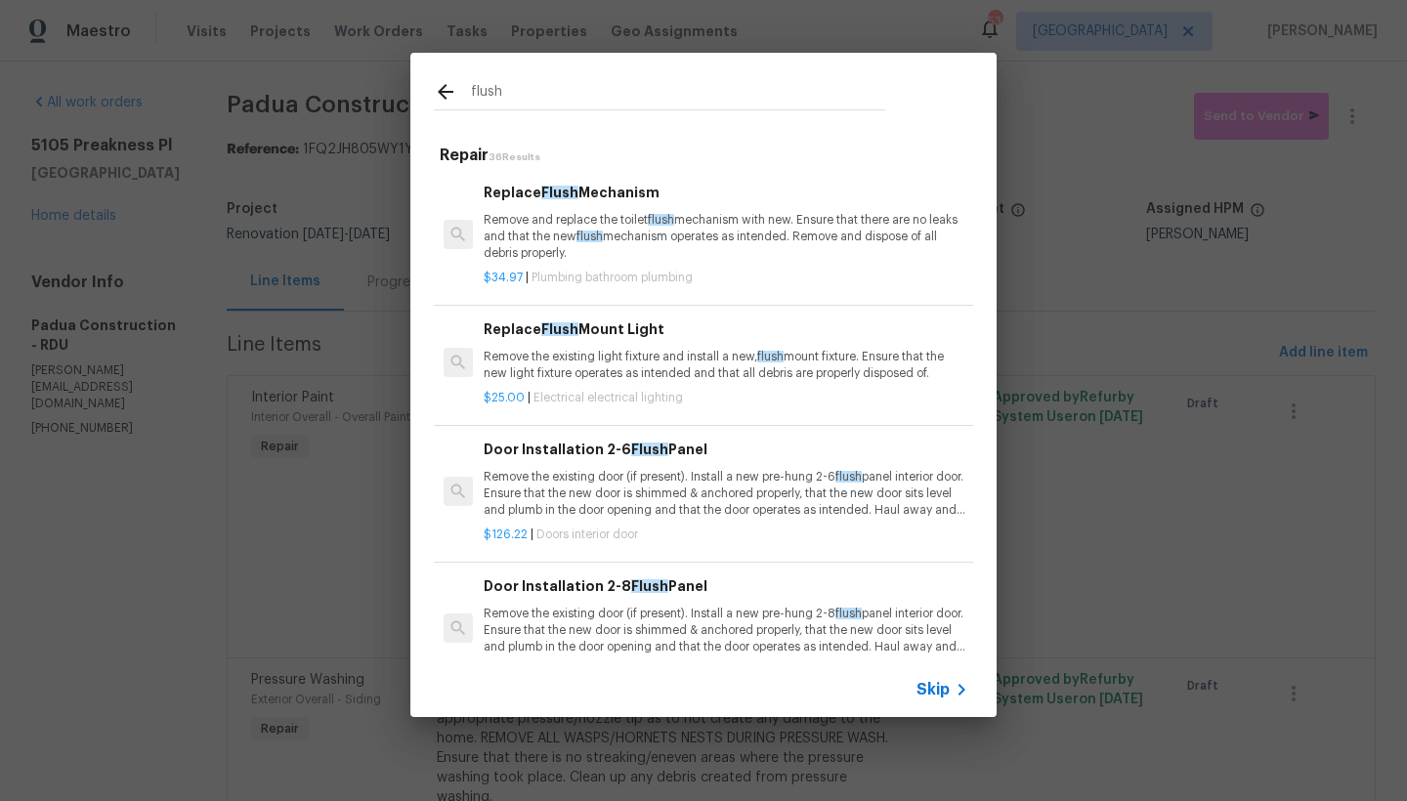
type input "flush"
click at [555, 238] on p "Remove and replace the toilet flush mechanism with new. Ensure that there are n…" at bounding box center [726, 237] width 485 height 50
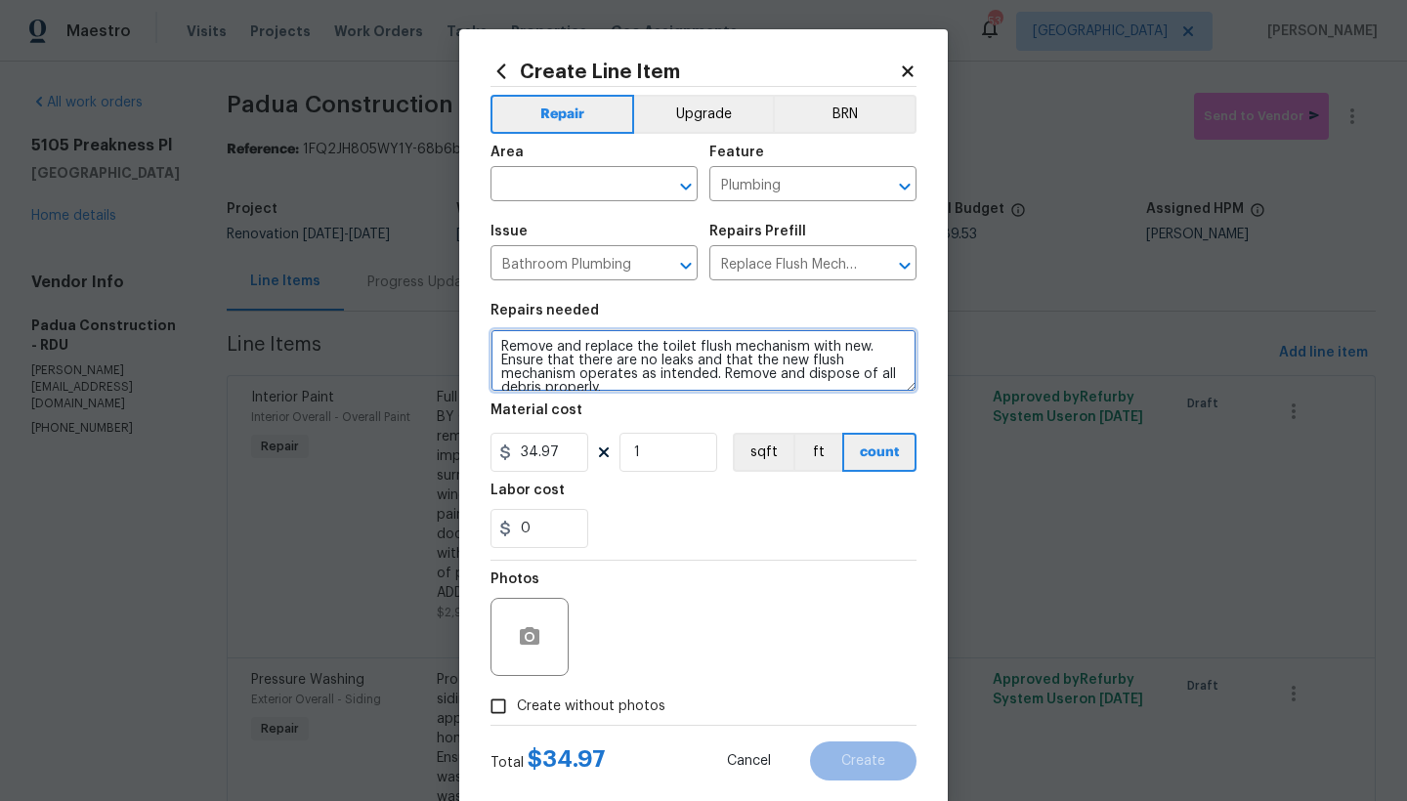
click at [491, 354] on textarea "Remove and replace the toilet flush mechanism with new. Ensure that there are n…" at bounding box center [703, 360] width 426 height 63
click at [493, 340] on textarea "Remove and replace the toilet flush mechanism with new. Ensure that there are n…" at bounding box center [703, 360] width 426 height 63
click at [670, 351] on textarea "Remove and replace the toilet flush mechanism with new. Ensure that there are n…" at bounding box center [703, 360] width 426 height 63
type textarea "Hall Bathroom ------- Remove and replace the toilet flush mechanism with new. E…"
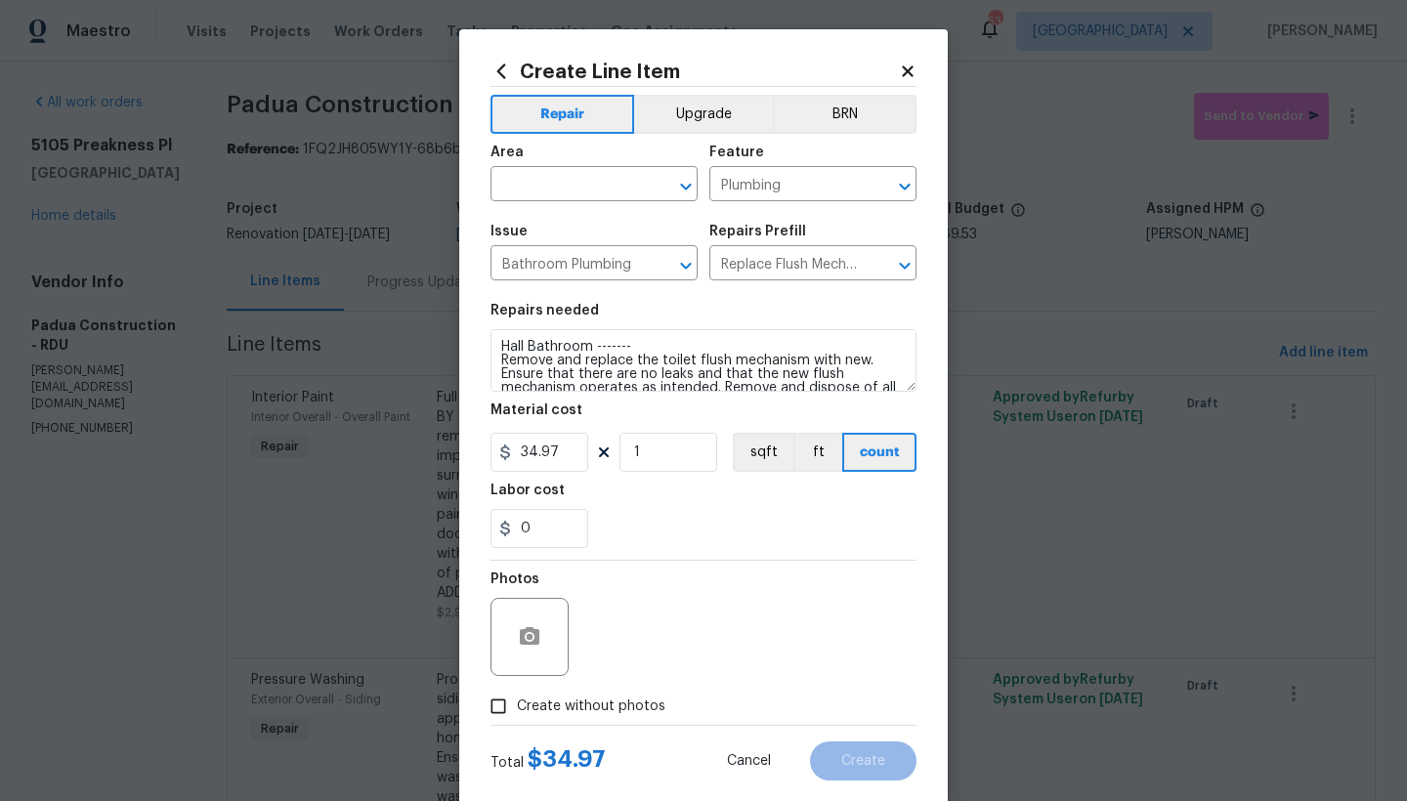
click at [568, 221] on span "Issue Bathroom Plumbing ​" at bounding box center [593, 252] width 207 height 79
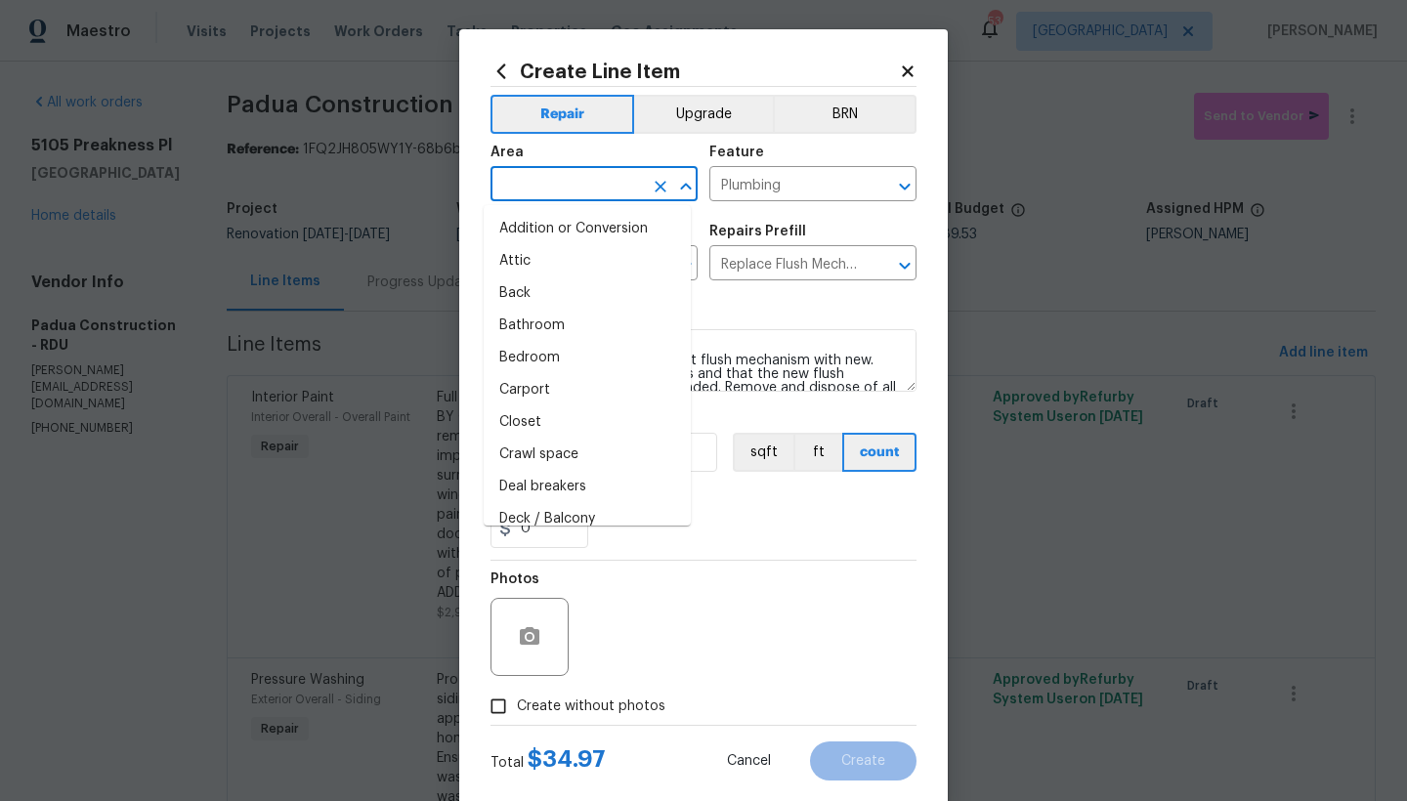
click at [570, 187] on input "text" at bounding box center [566, 186] width 152 height 30
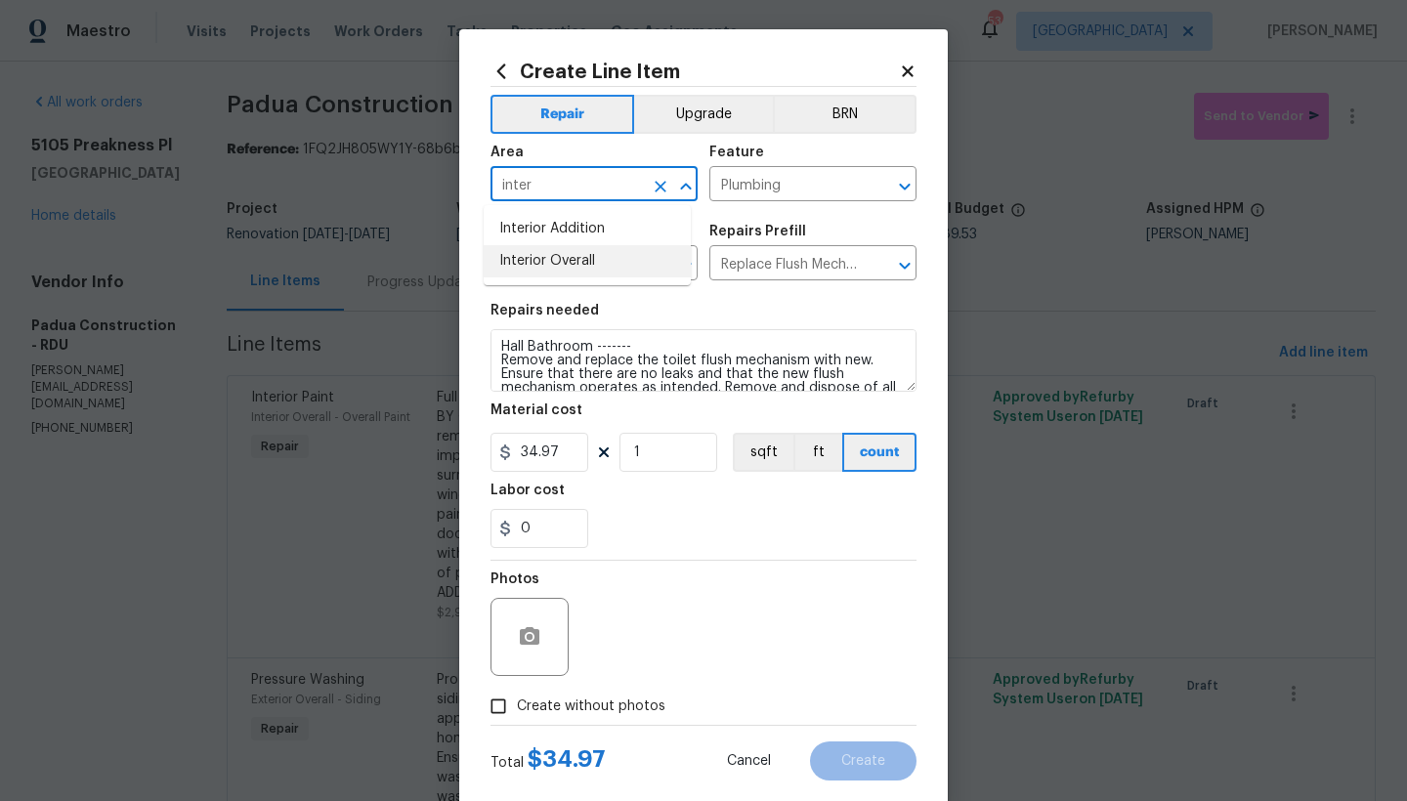
click at [572, 265] on li "Interior Overall" at bounding box center [587, 261] width 207 height 32
type input "Interior Overall"
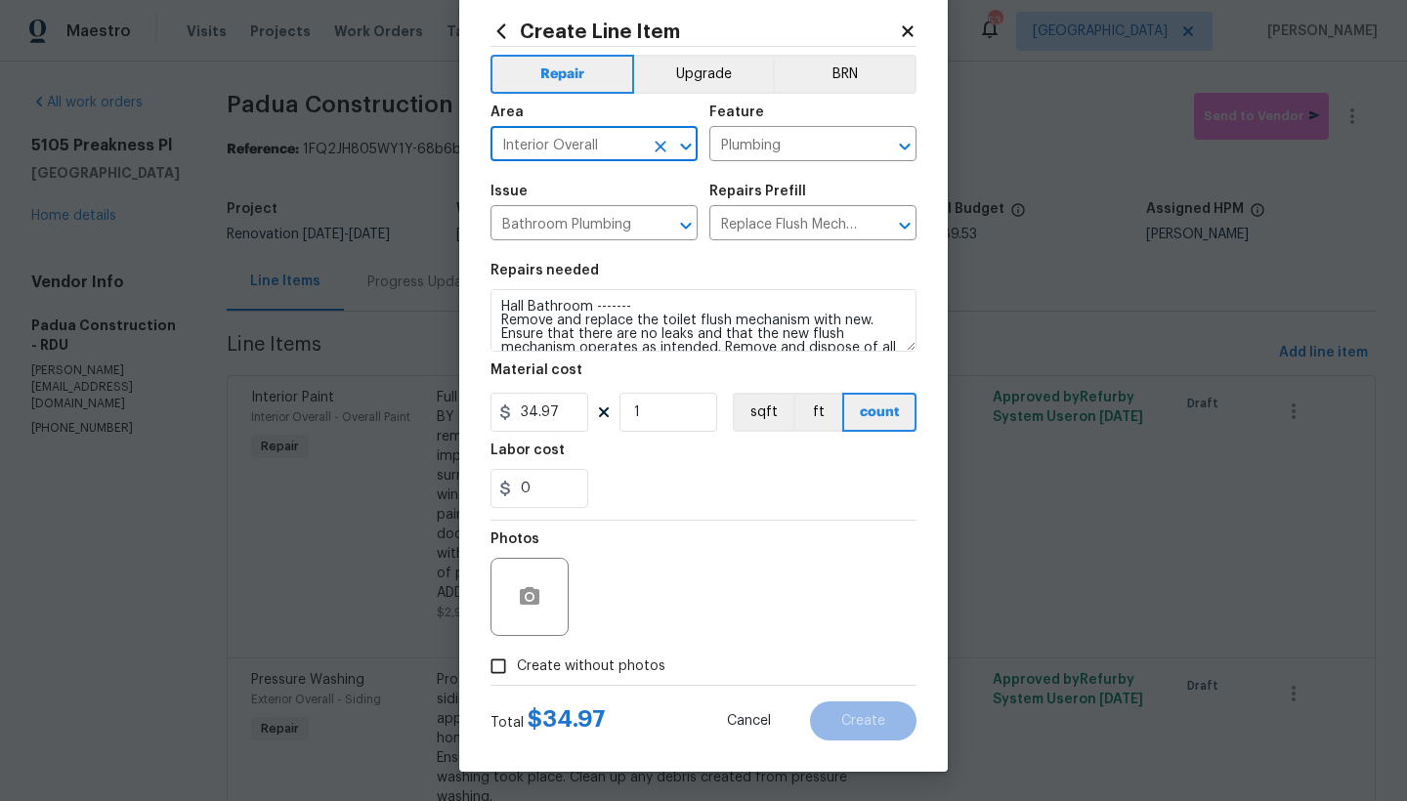
click at [593, 667] on span "Create without photos" at bounding box center [591, 666] width 148 height 21
click at [517, 667] on input "Create without photos" at bounding box center [498, 666] width 37 height 37
checkbox input "true"
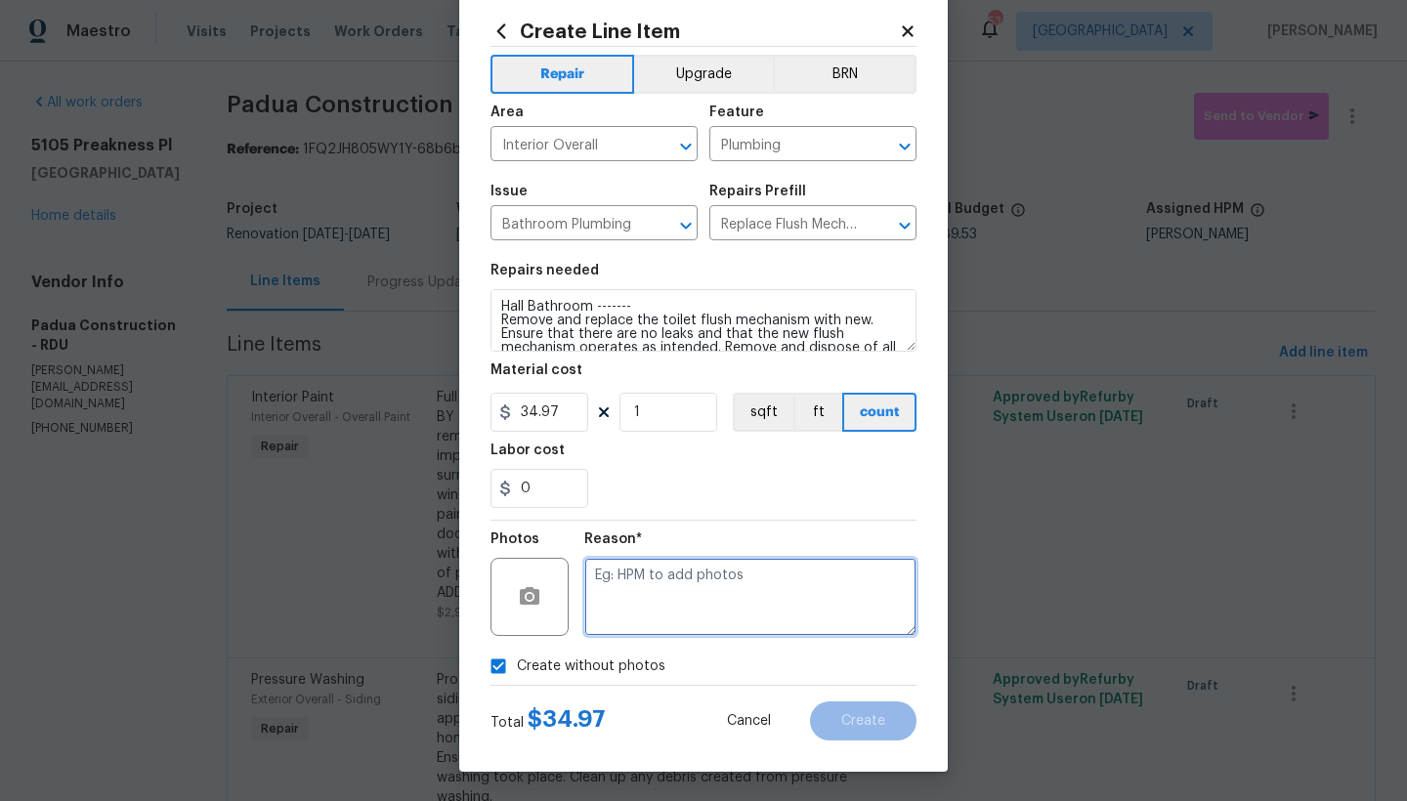
click at [652, 582] on textarea at bounding box center [750, 597] width 332 height 78
type textarea "n"
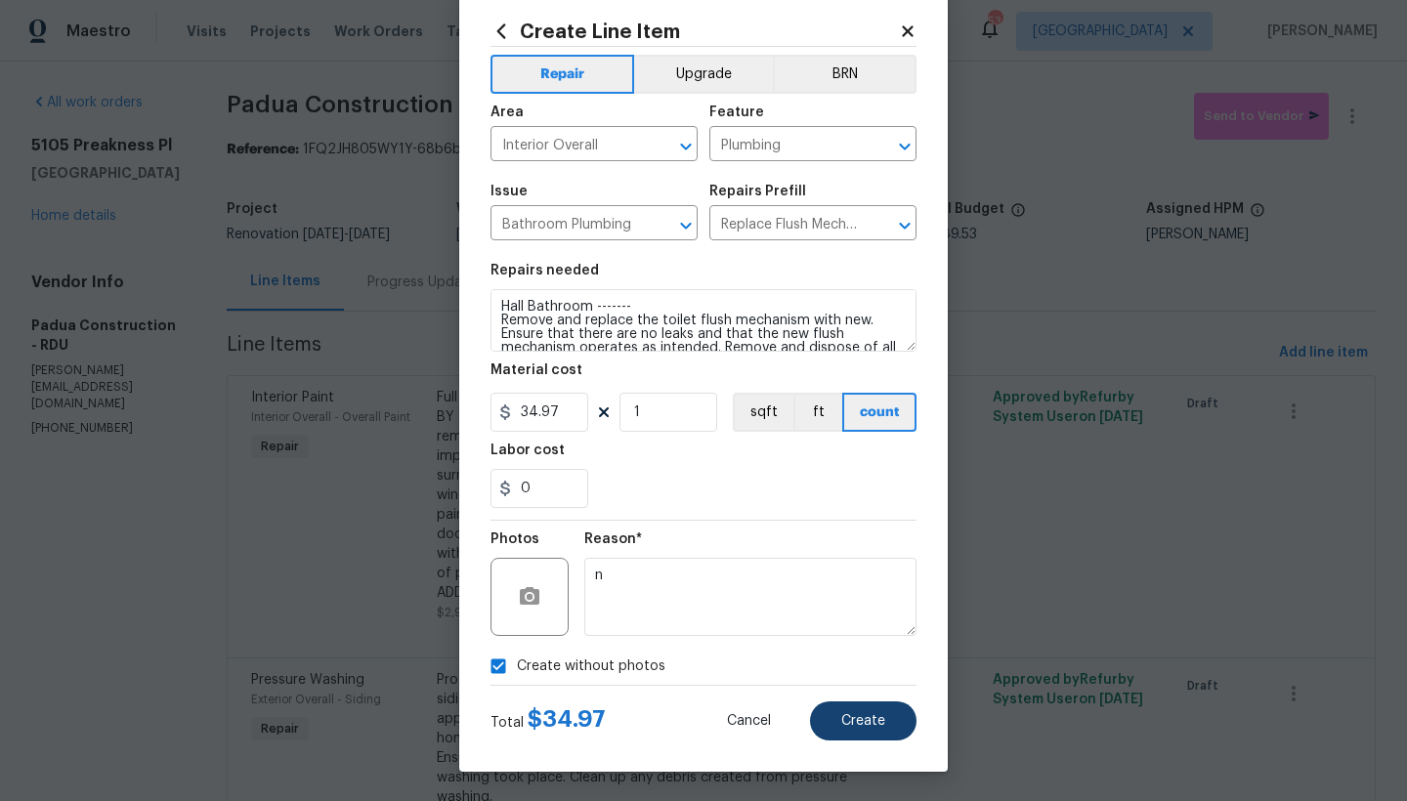
click at [847, 714] on span "Create" at bounding box center [863, 721] width 44 height 15
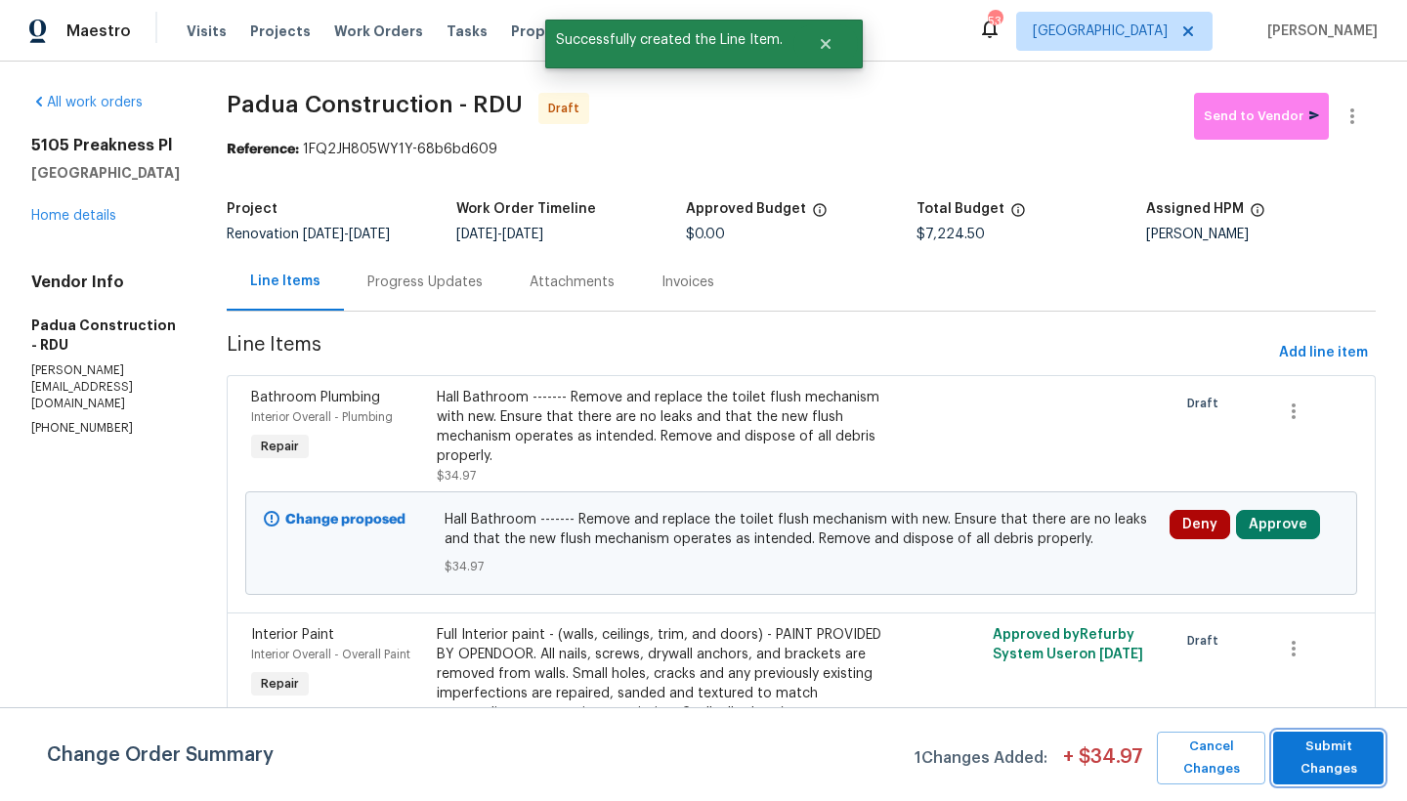
click at [1356, 771] on span "Submit Changes" at bounding box center [1328, 758] width 91 height 45
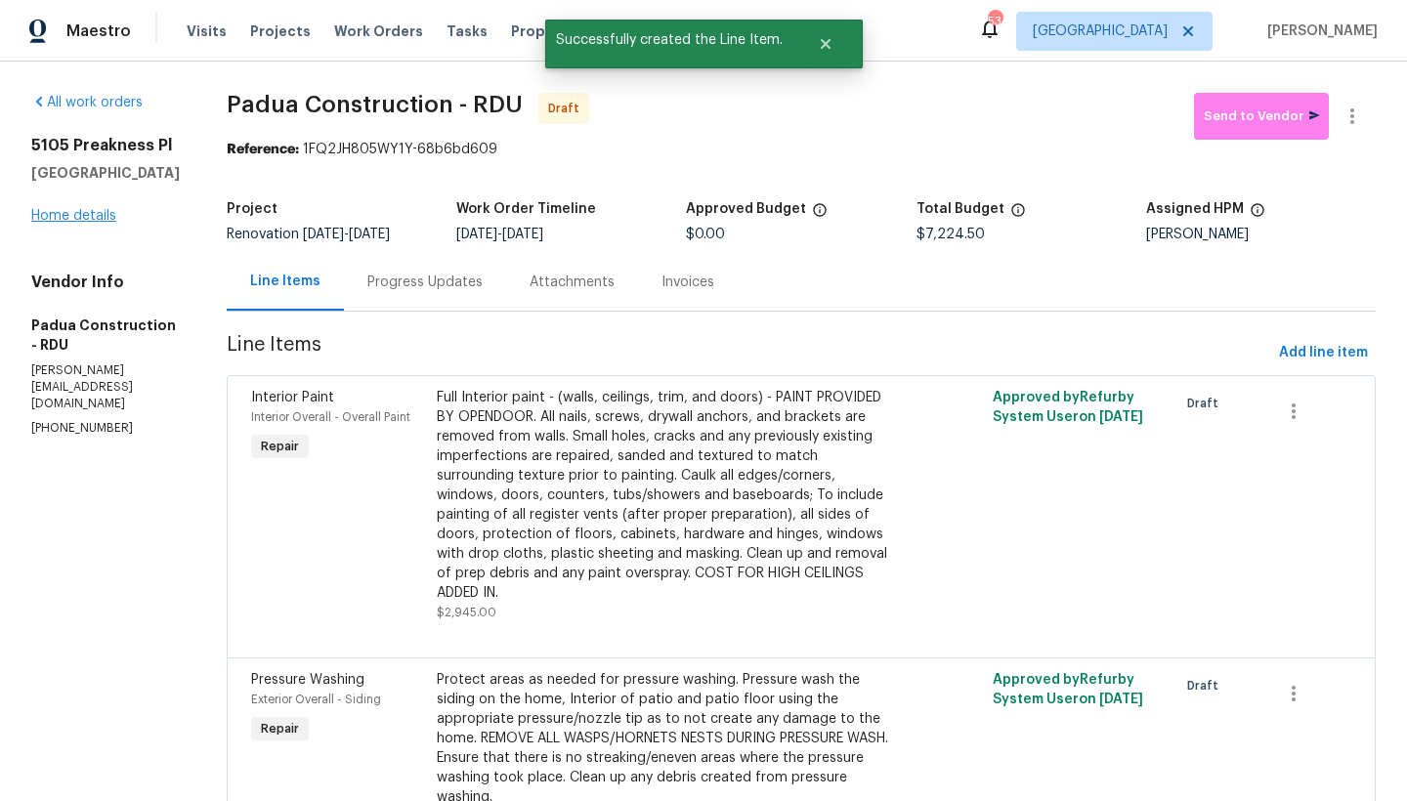
click at [51, 223] on link "Home details" at bounding box center [73, 216] width 85 height 14
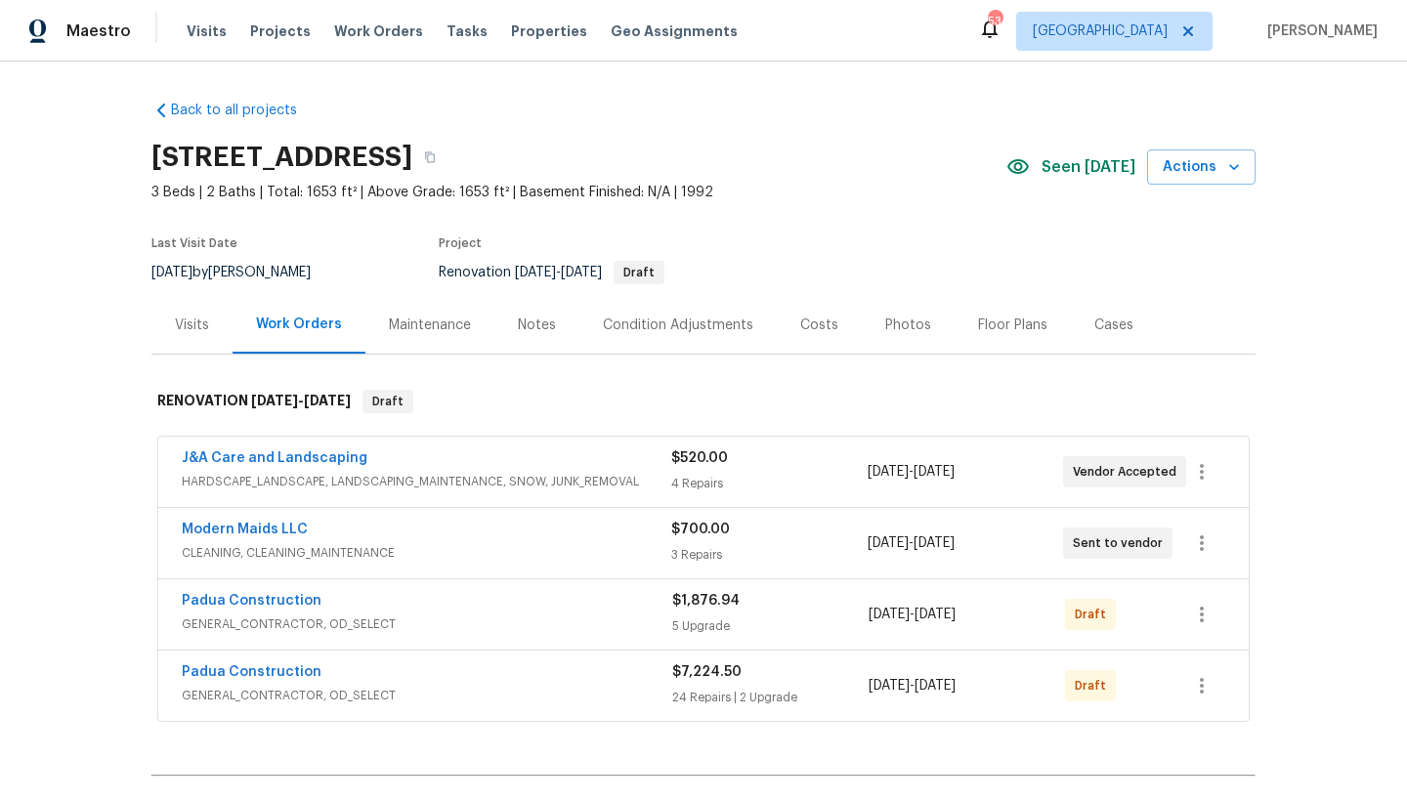
scroll to position [204, 0]
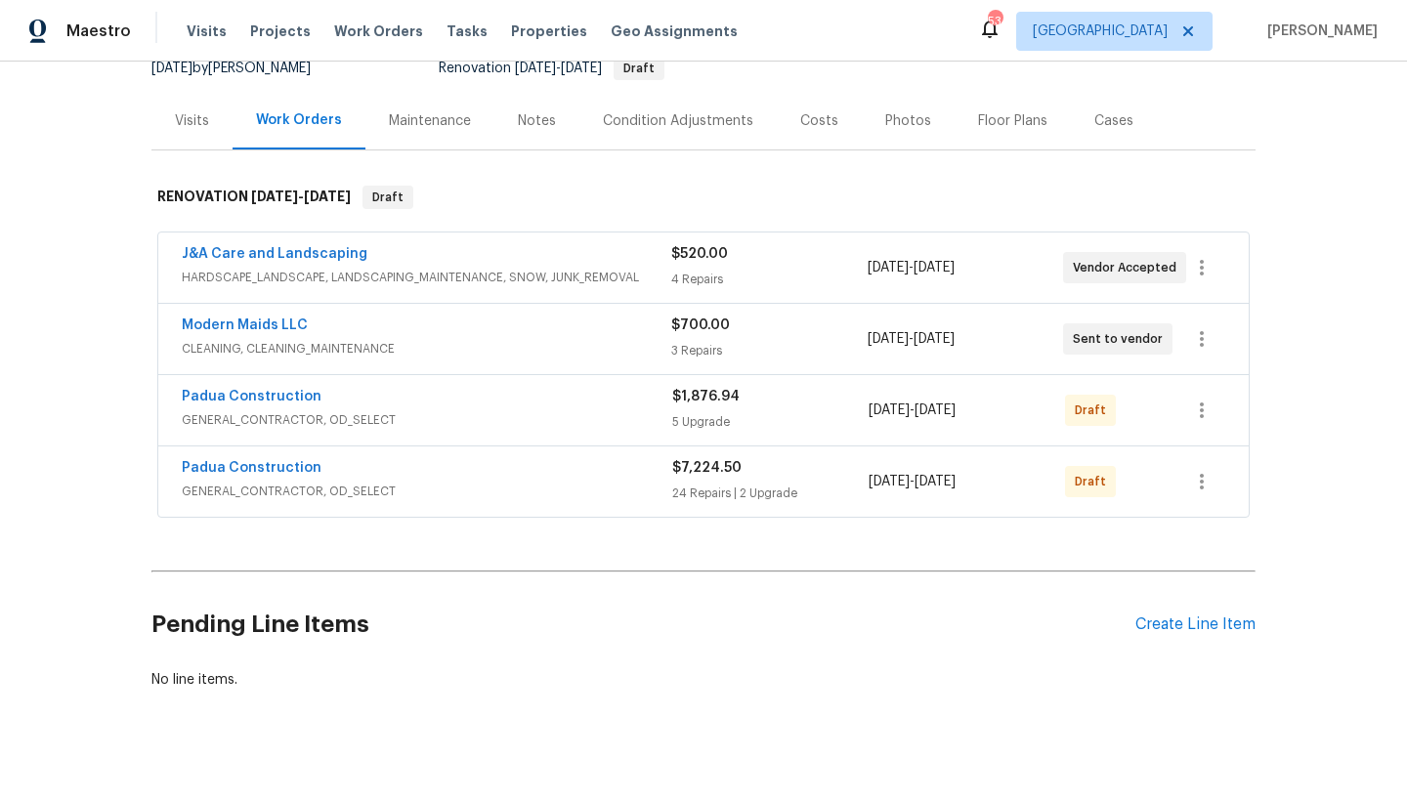
click at [801, 126] on div "Costs" at bounding box center [819, 121] width 38 height 20
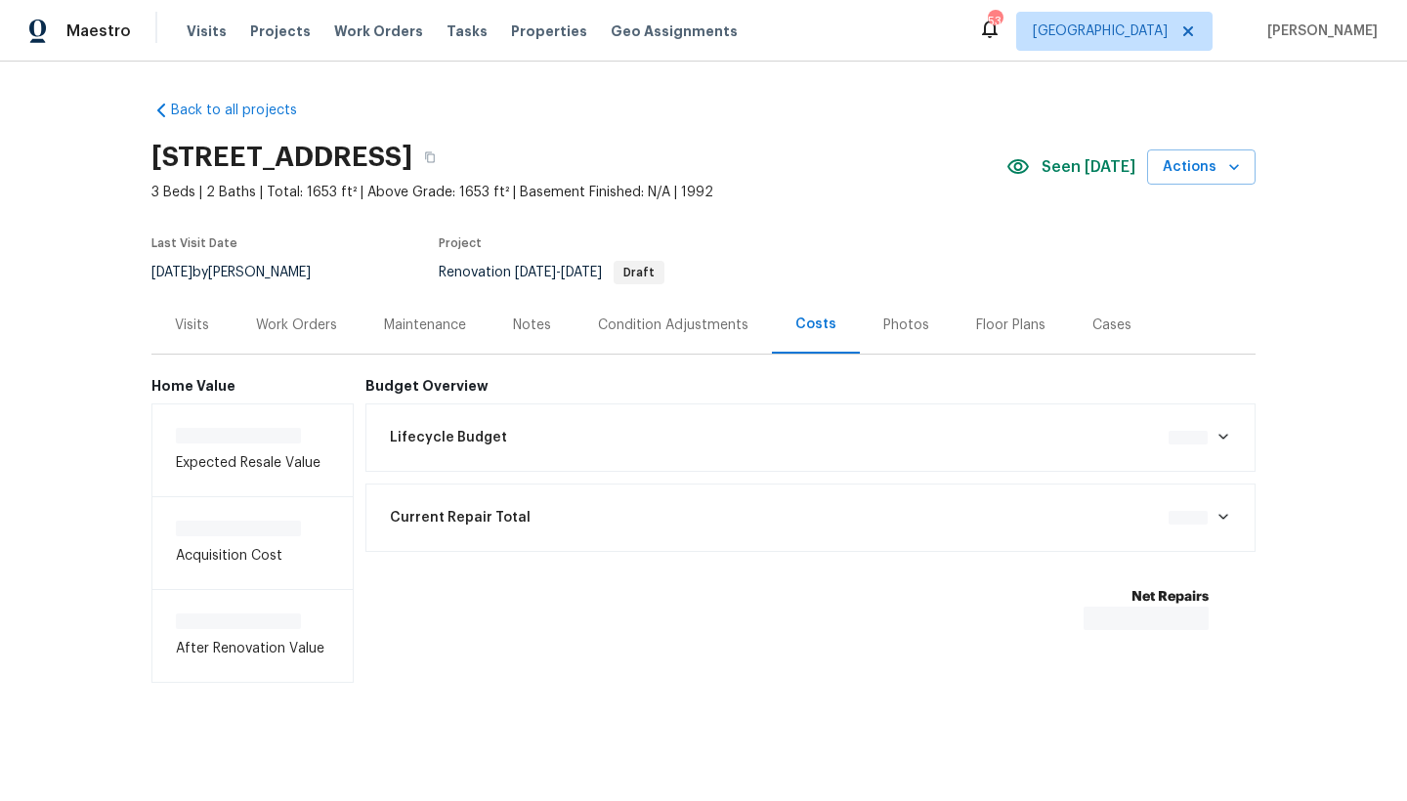
scroll to position [14, 0]
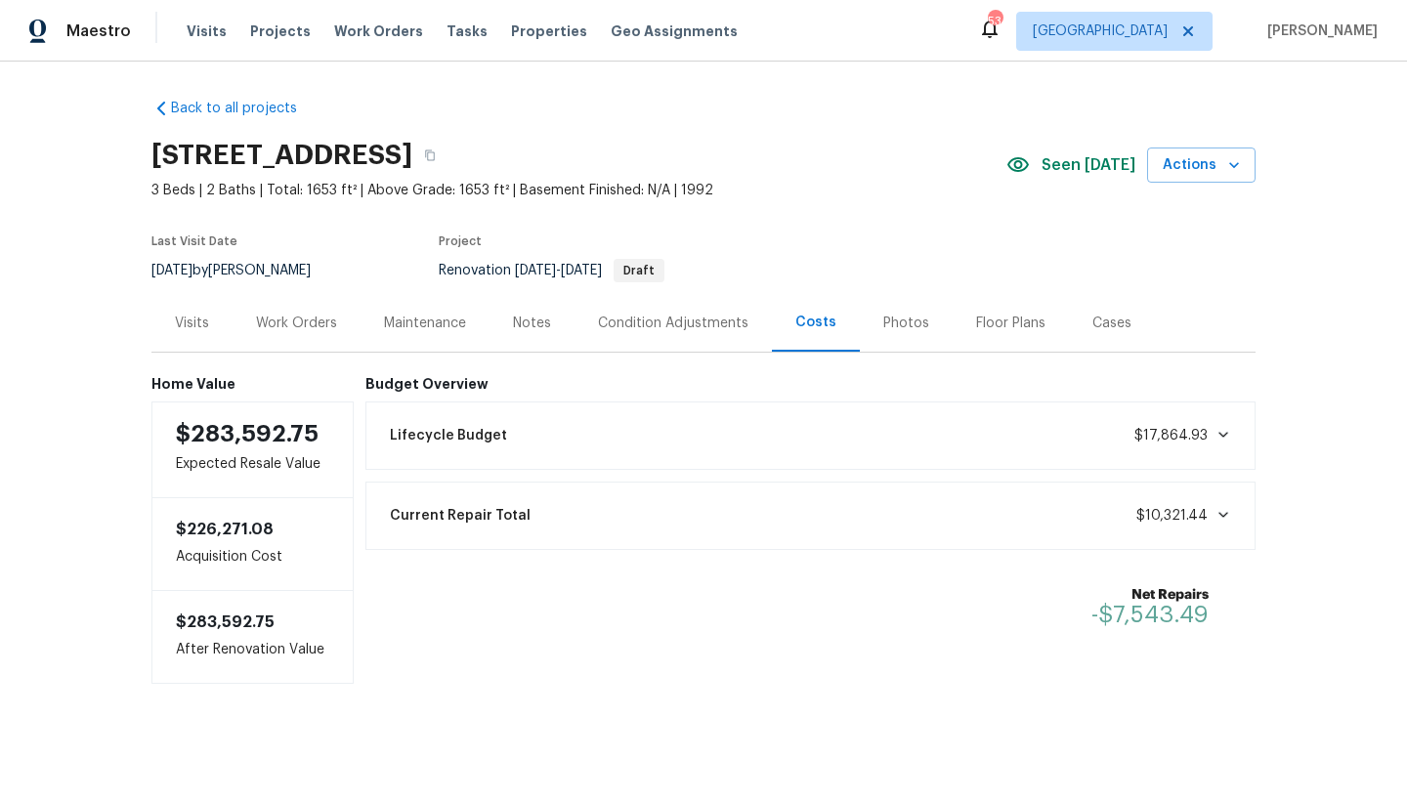
click at [530, 314] on div "Notes" at bounding box center [532, 324] width 38 height 20
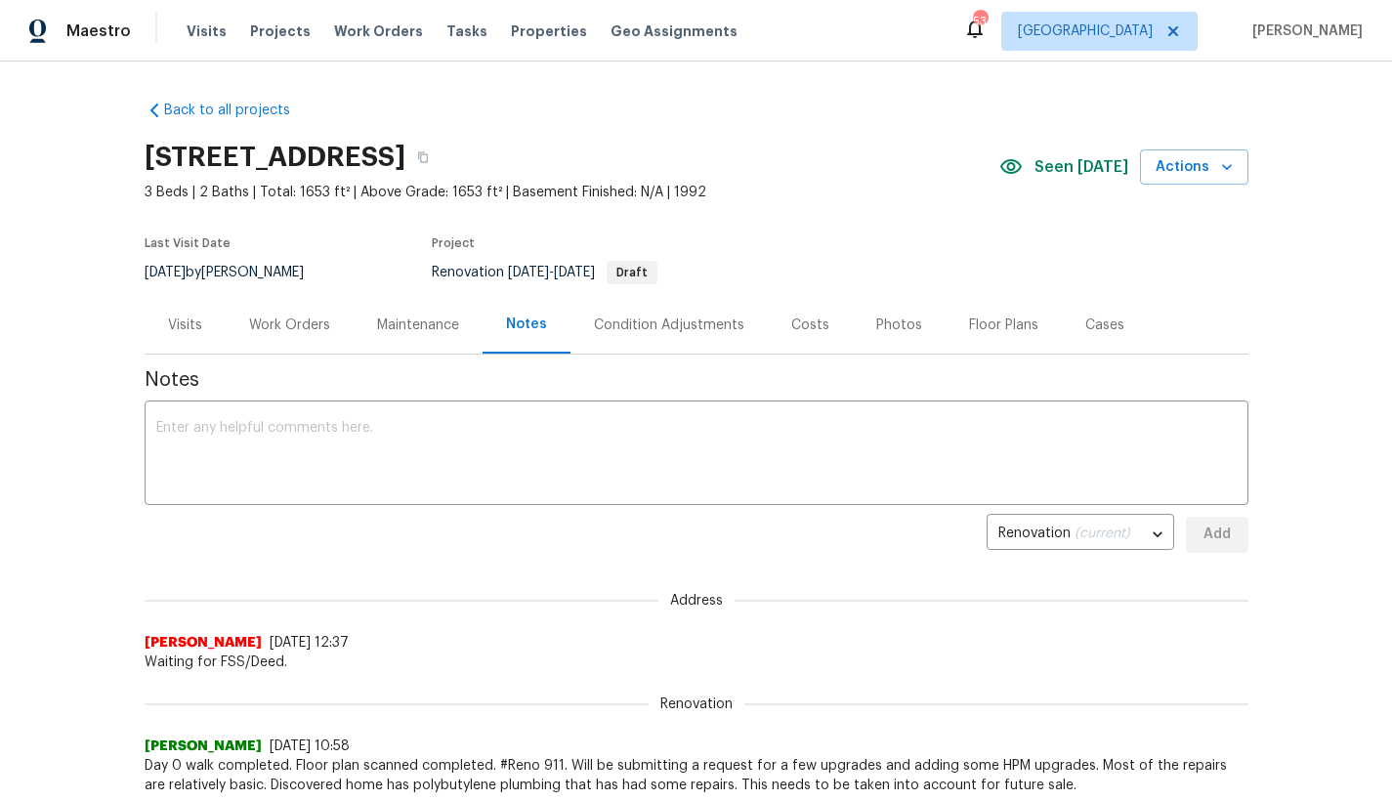
click at [646, 321] on div "Condition Adjustments" at bounding box center [669, 326] width 150 height 20
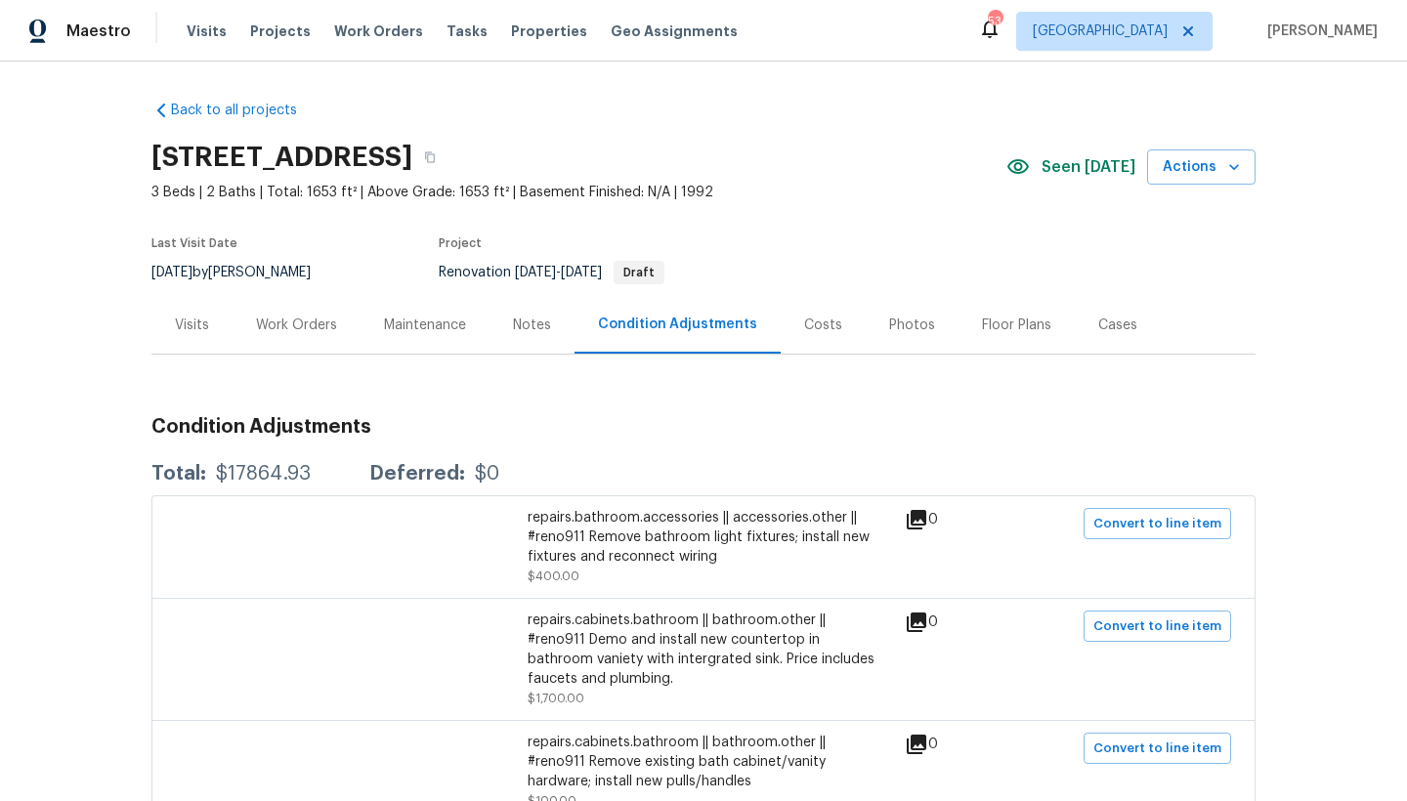
click at [274, 320] on div "Work Orders" at bounding box center [296, 326] width 81 height 20
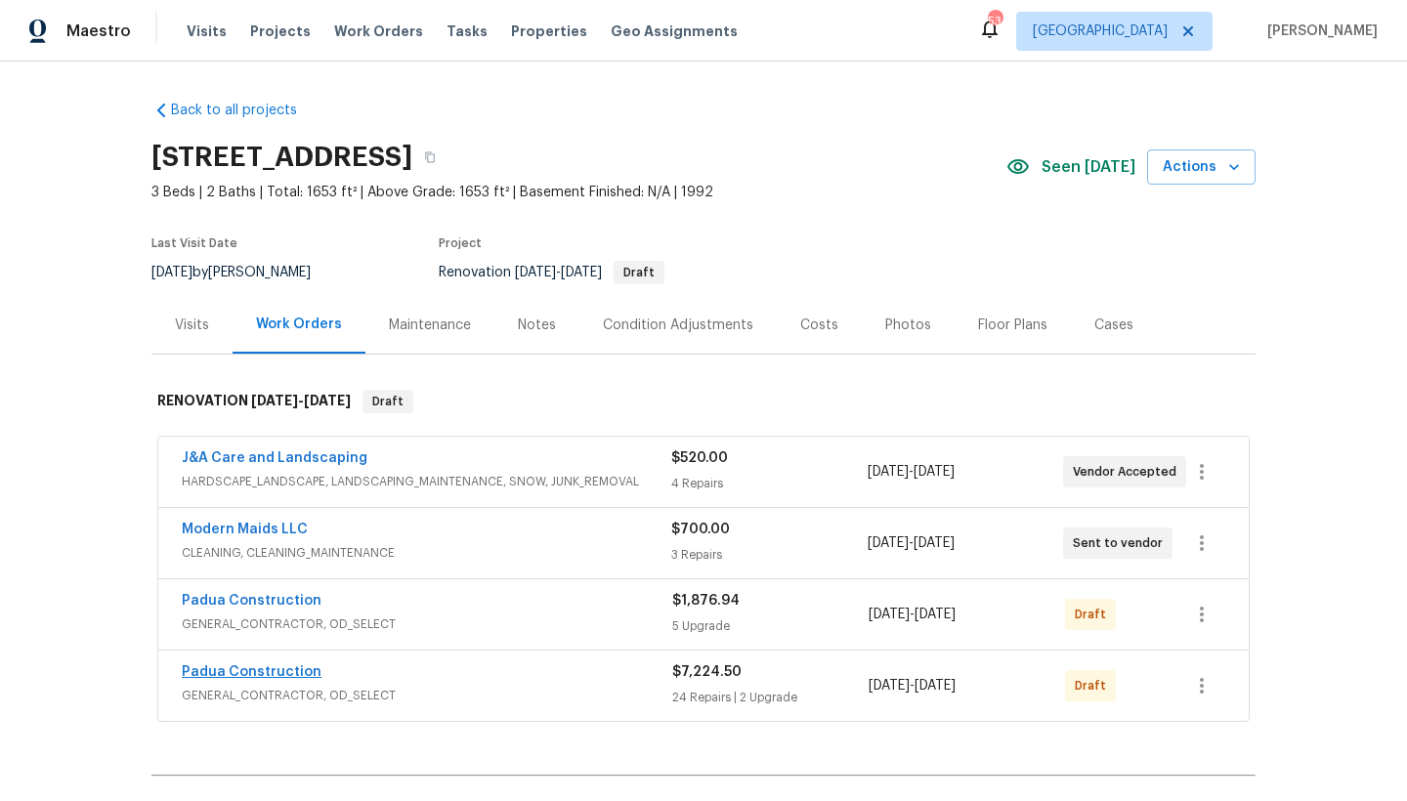
click at [249, 674] on link "Padua Construction" at bounding box center [252, 672] width 140 height 14
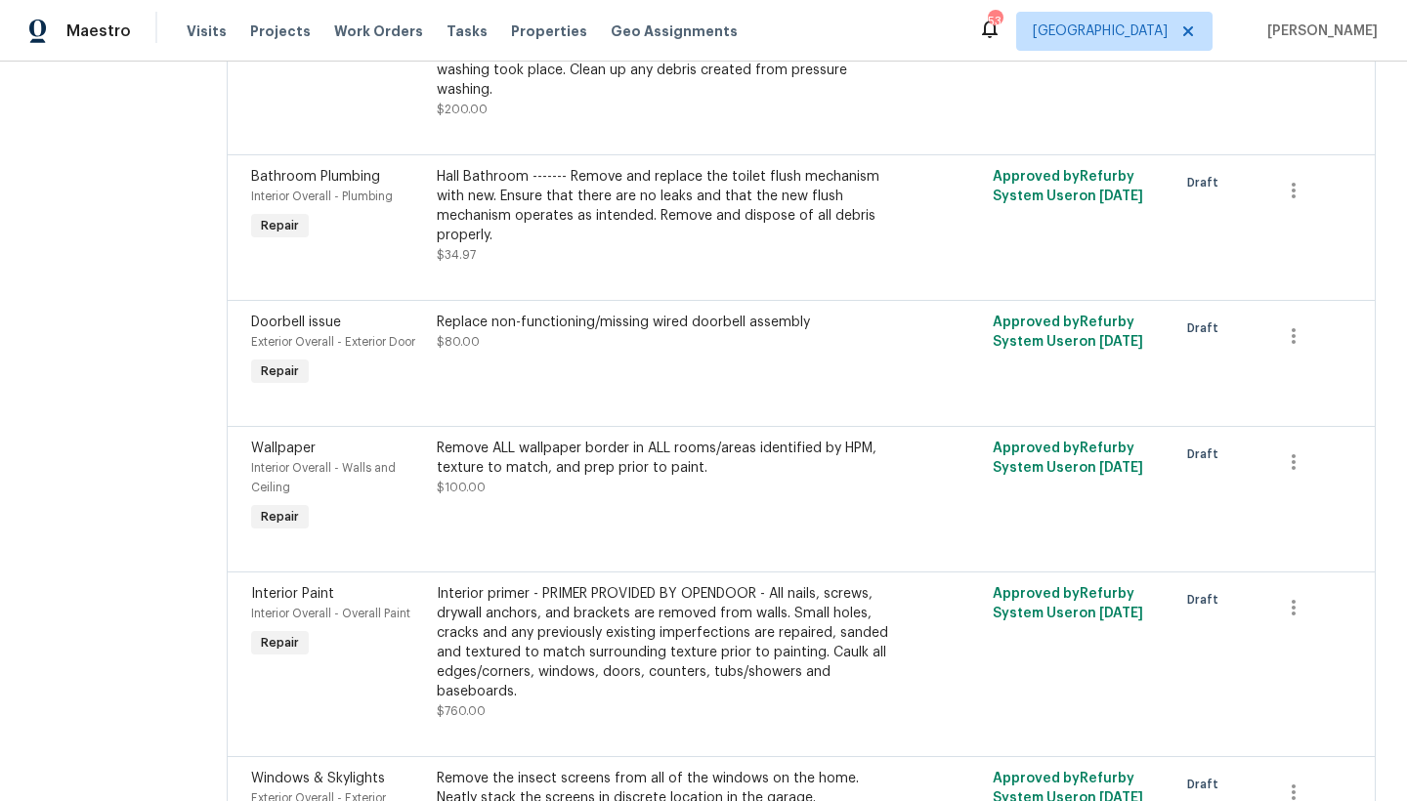
scroll to position [791, 0]
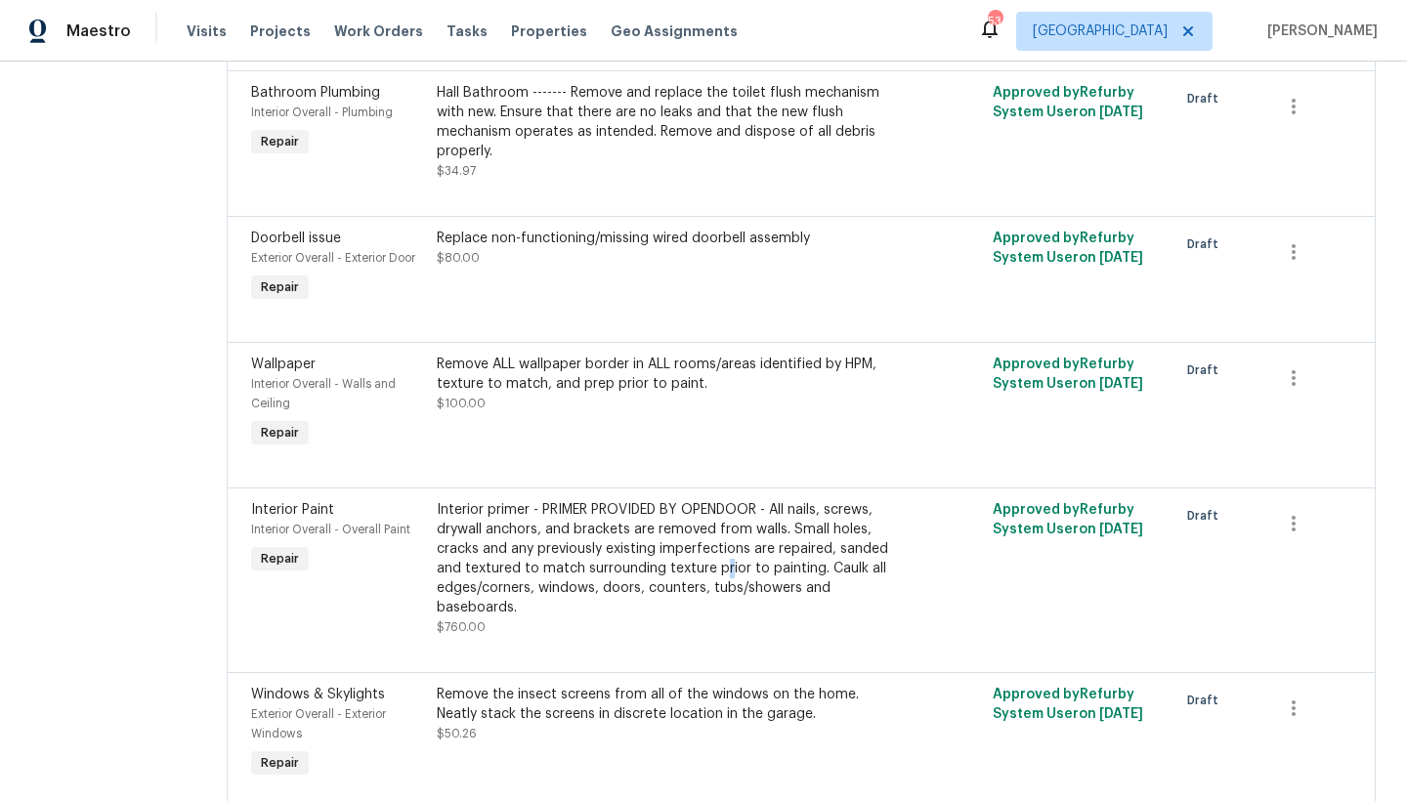
click at [688, 526] on div "Interior primer - PRIMER PROVIDED BY OPENDOOR - All nails, screws, drywall anch…" at bounding box center [662, 558] width 451 height 117
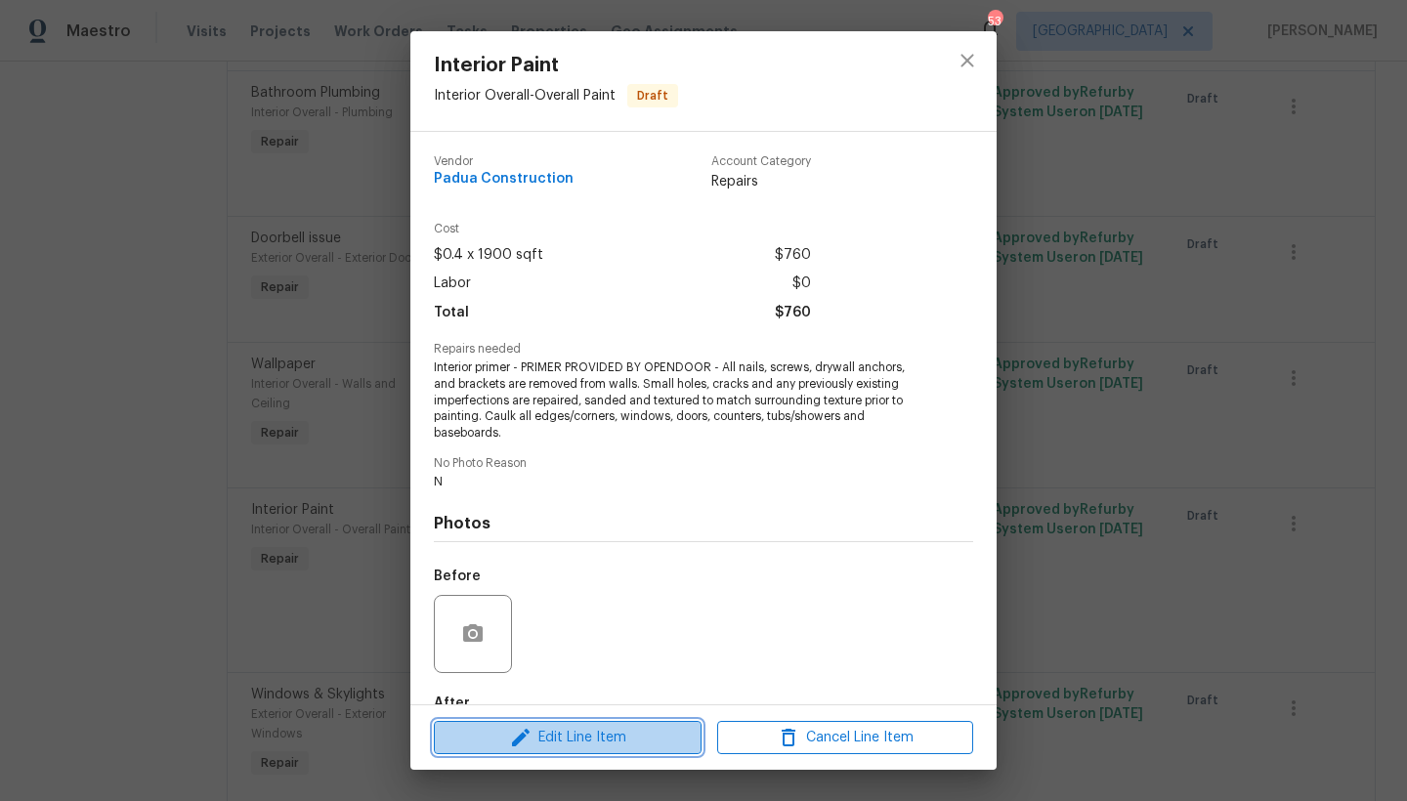
click at [572, 739] on span "Edit Line Item" at bounding box center [568, 738] width 256 height 24
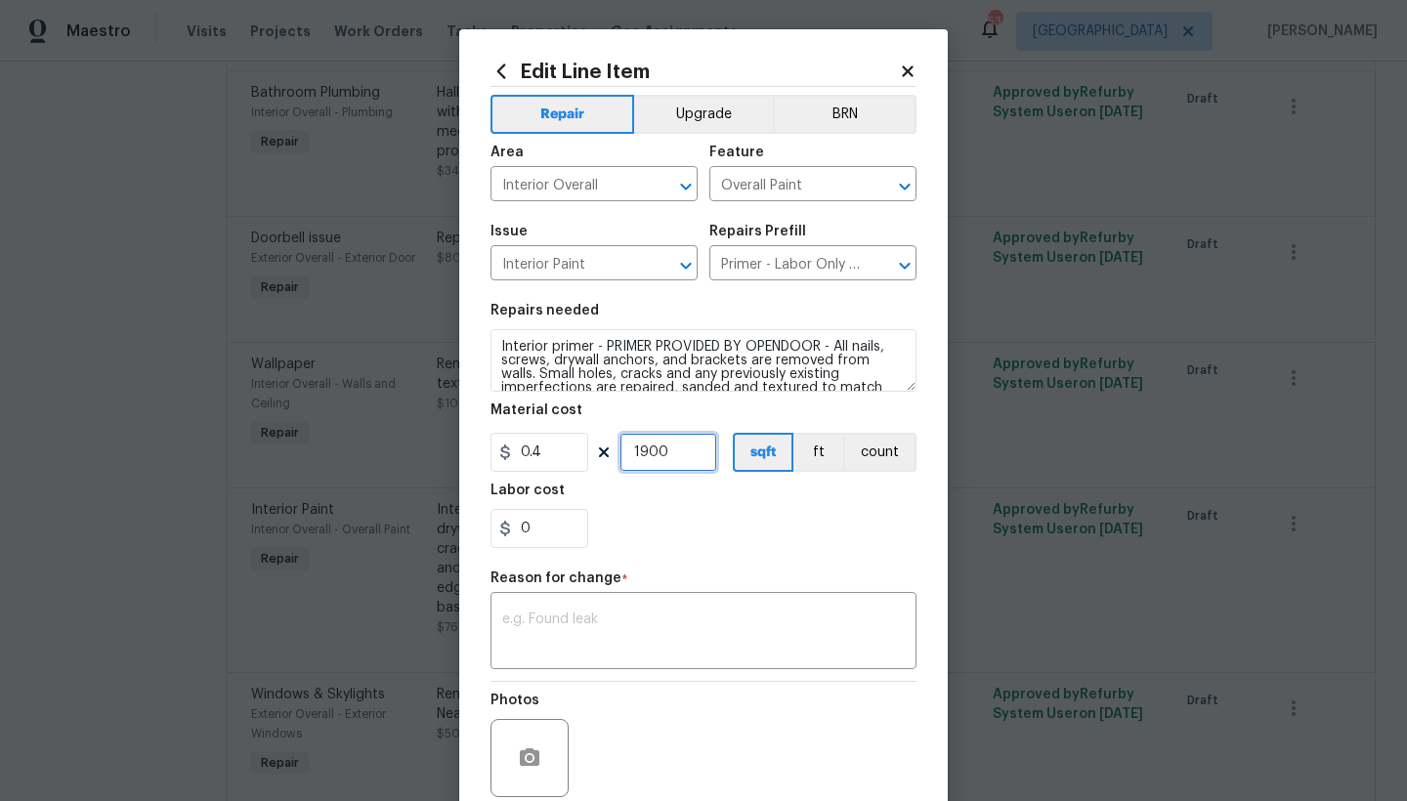
drag, startPoint x: 670, startPoint y: 457, endPoint x: 502, endPoint y: 423, distance: 171.5
click at [502, 422] on figure "Material cost 0.4 1900 sqft ft count" at bounding box center [703, 437] width 426 height 68
type input "1653"
click at [688, 565] on div "Repair Upgrade BRN Area Interior Overall ​ Feature Overall Paint ​ Issue Interi…" at bounding box center [703, 466] width 426 height 759
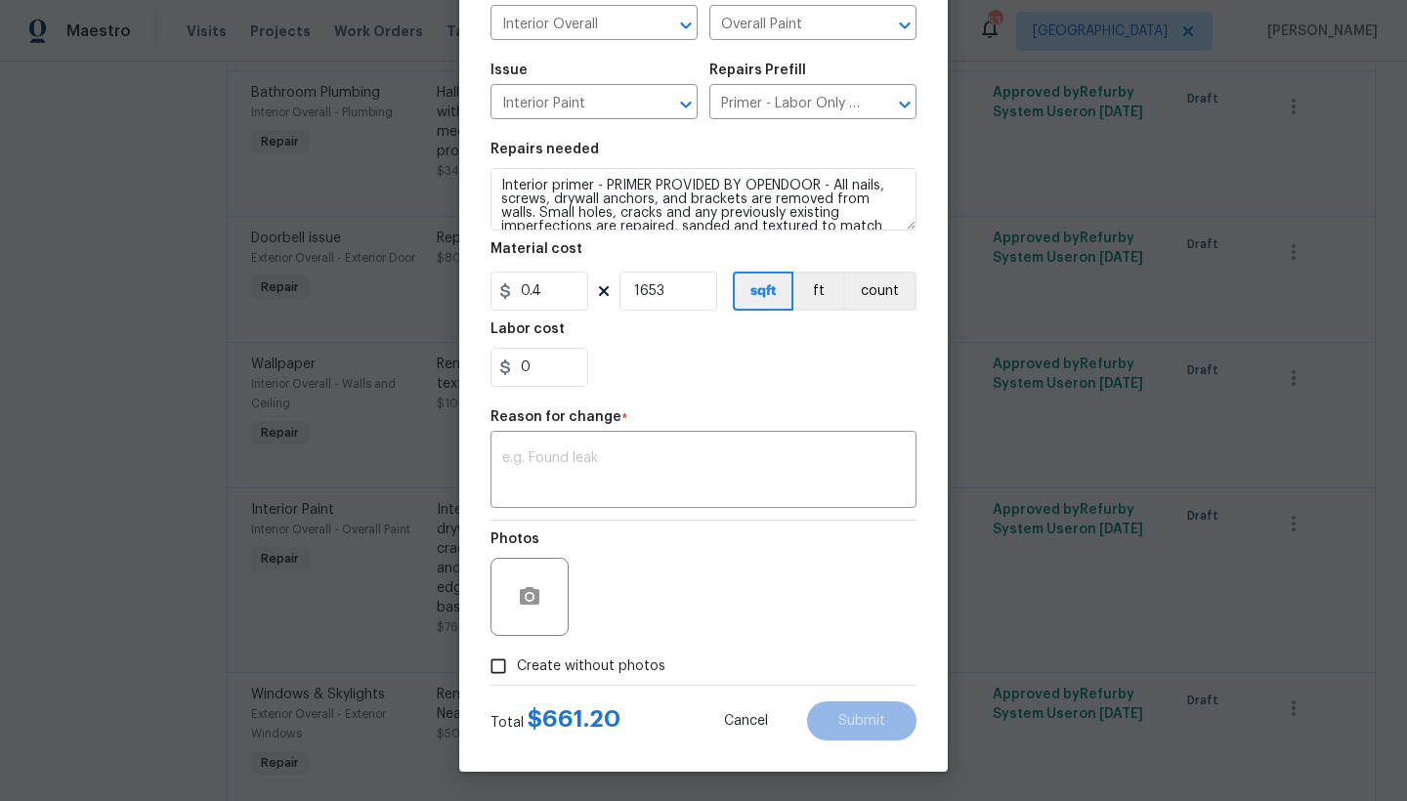
click at [491, 672] on input "Create without photos" at bounding box center [498, 666] width 37 height 37
checkbox input "true"
drag, startPoint x: 591, startPoint y: 460, endPoint x: 576, endPoint y: 478, distance: 22.9
click at [576, 478] on div "x ​" at bounding box center [703, 472] width 426 height 72
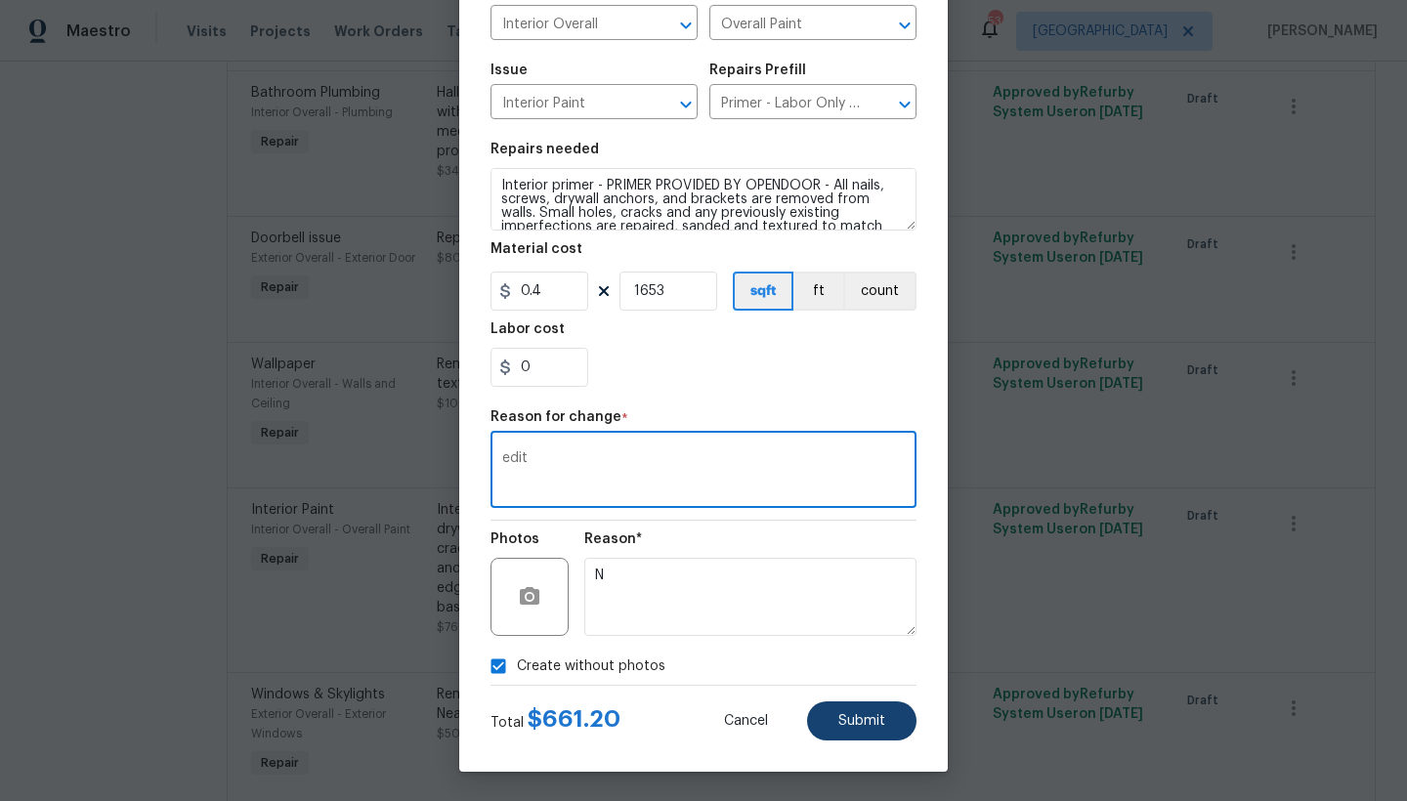
type textarea "edit"
click at [821, 727] on button "Submit" at bounding box center [861, 720] width 109 height 39
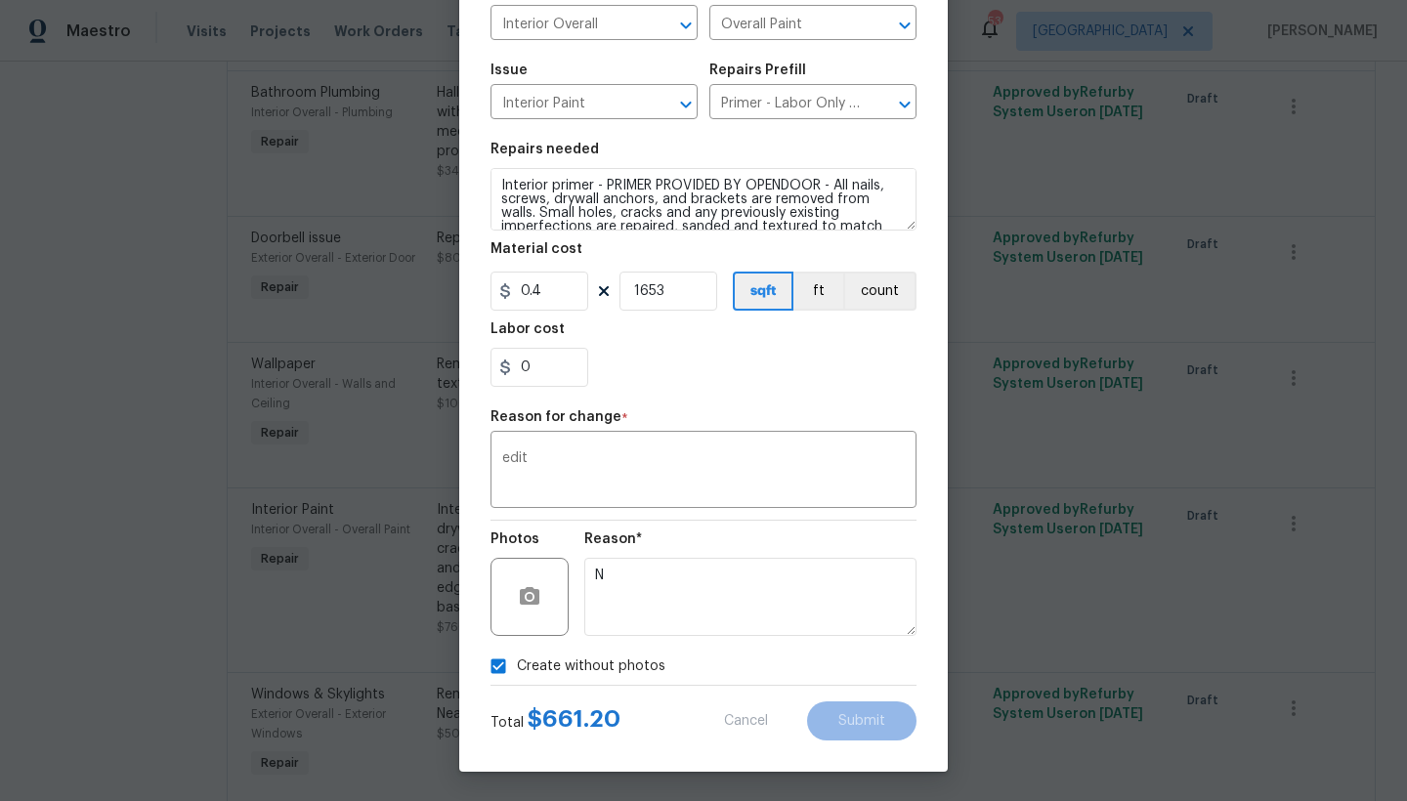
type input "1900"
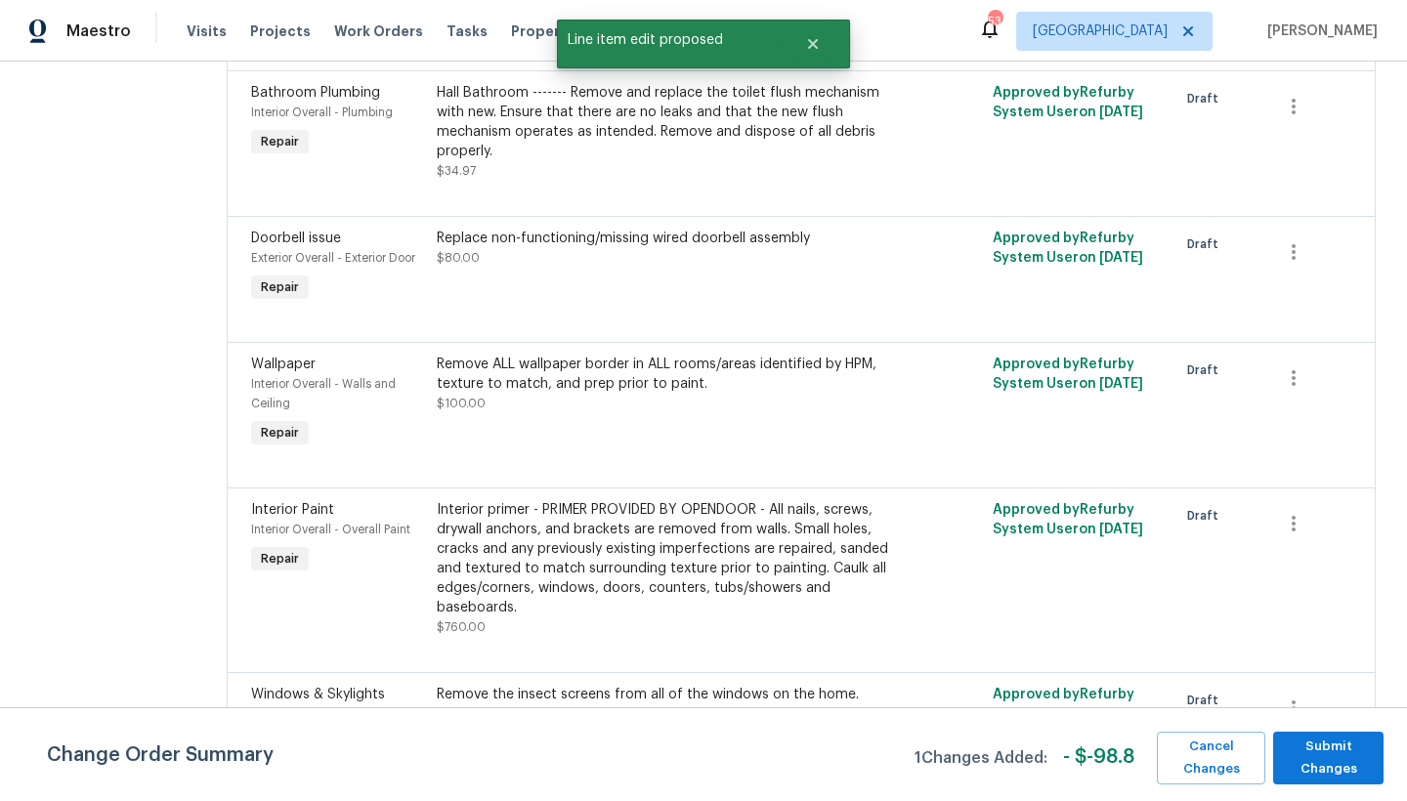
scroll to position [0, 0]
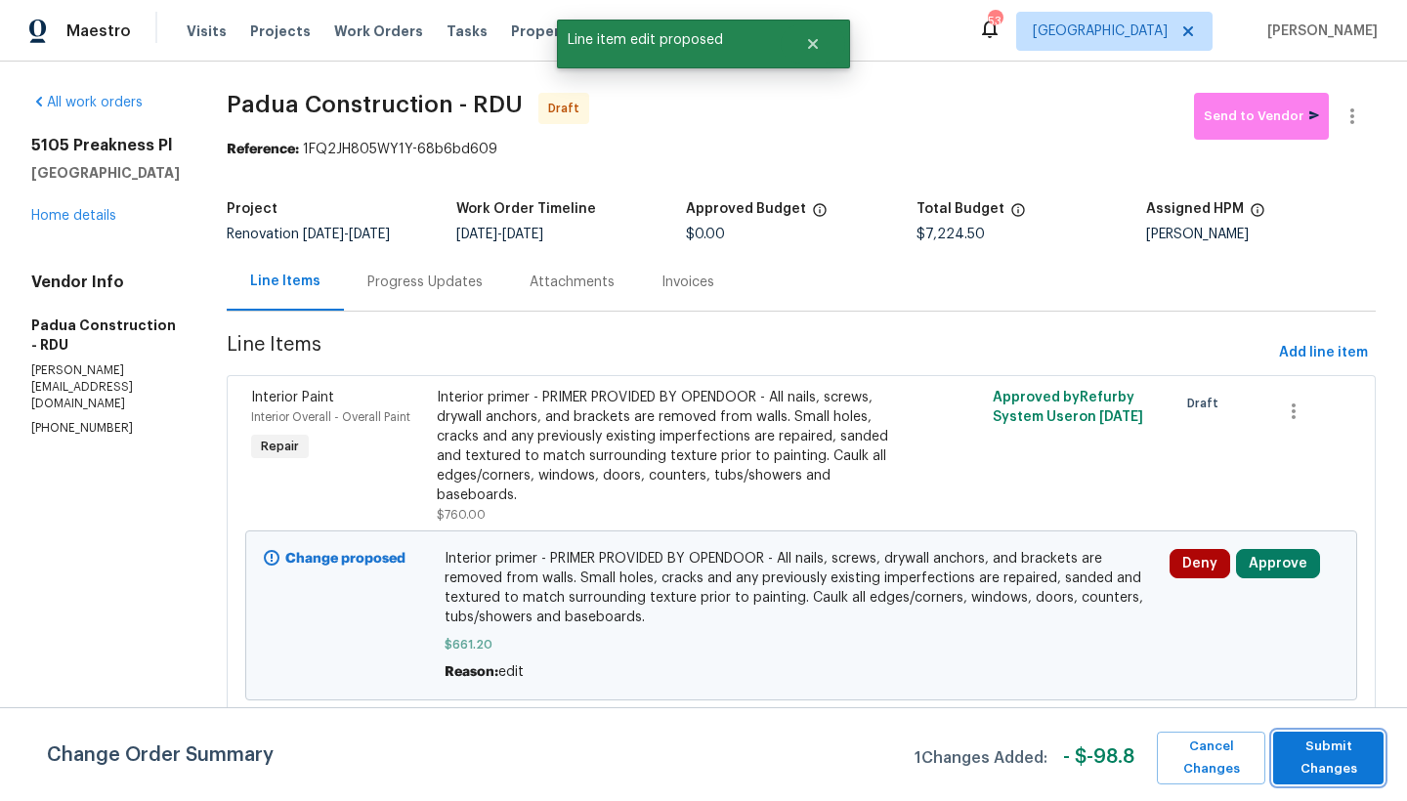
click at [1329, 762] on span "Submit Changes" at bounding box center [1328, 758] width 91 height 45
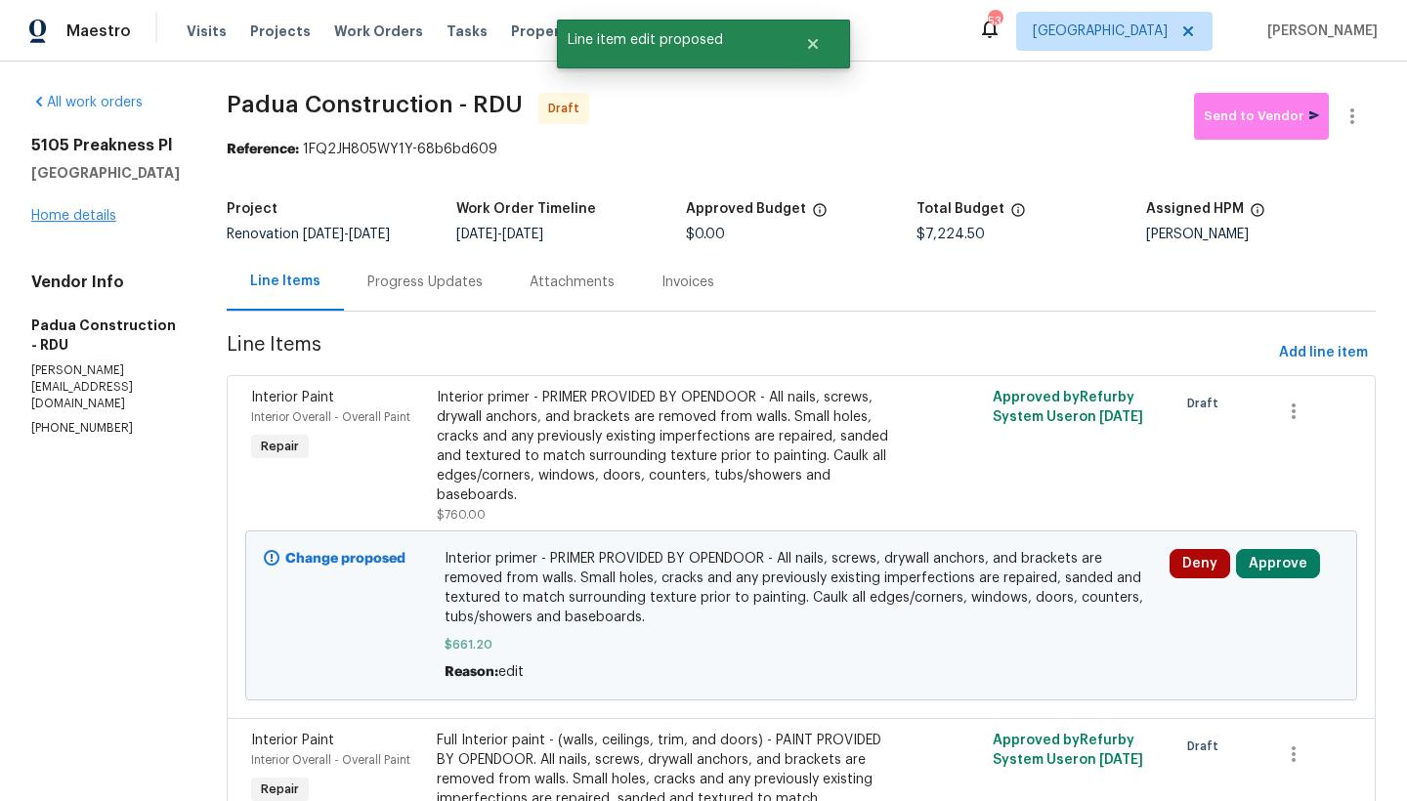
click at [78, 223] on link "Home details" at bounding box center [73, 216] width 85 height 14
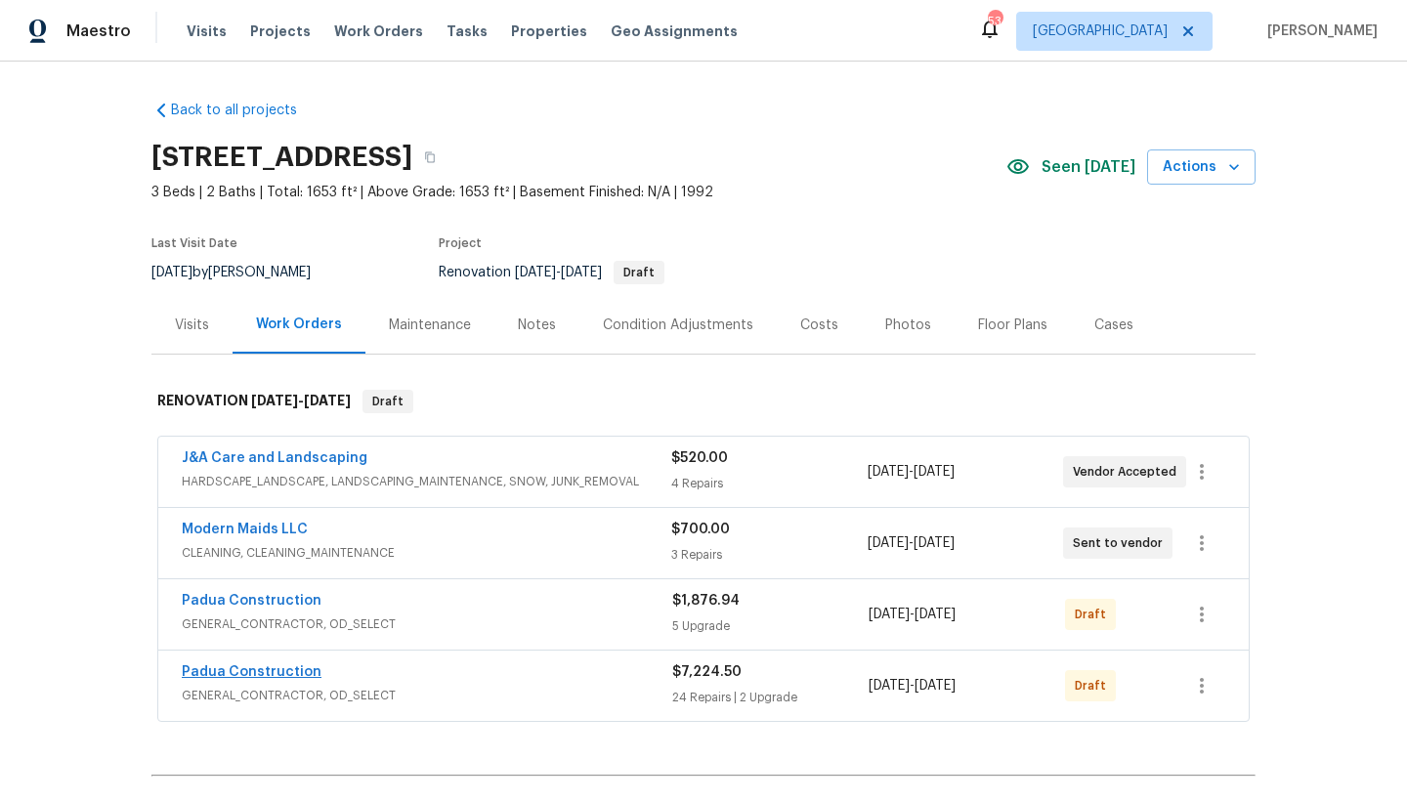
click at [273, 673] on link "Padua Construction" at bounding box center [252, 672] width 140 height 14
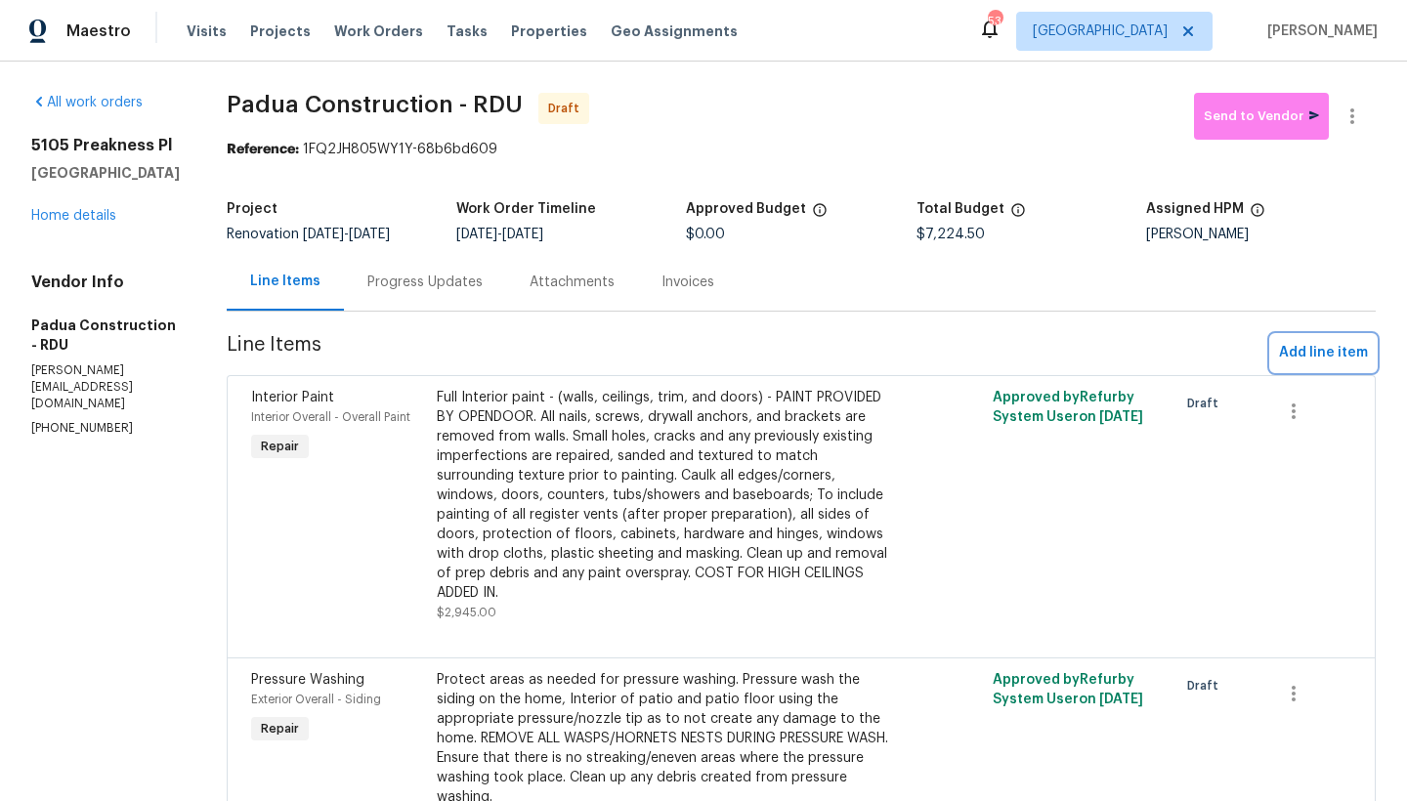
click at [1299, 357] on span "Add line item" at bounding box center [1323, 353] width 89 height 24
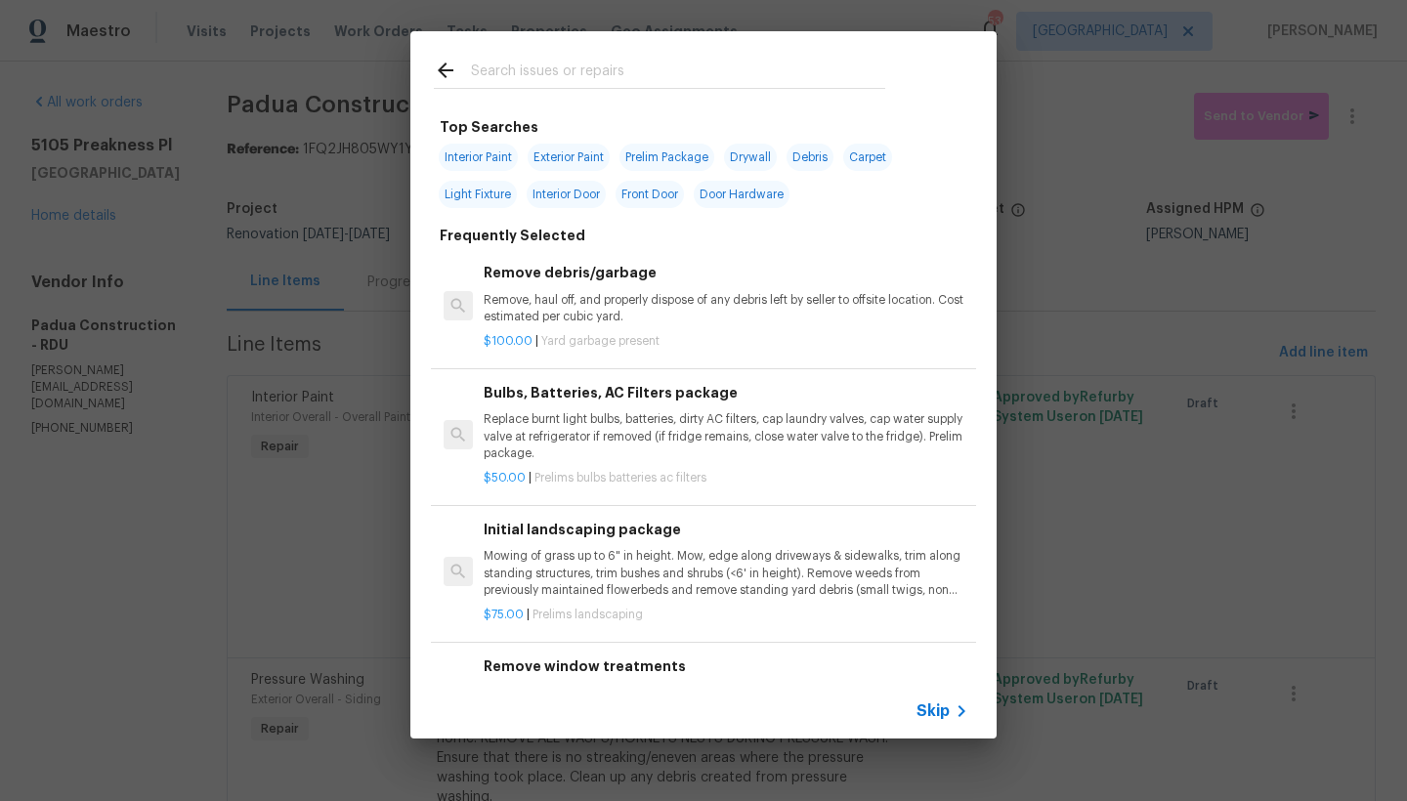
click at [496, 68] on input "text" at bounding box center [678, 73] width 414 height 29
click at [480, 66] on input "text" at bounding box center [678, 73] width 414 height 29
click at [535, 63] on input "text" at bounding box center [678, 73] width 414 height 29
click at [533, 66] on input "text" at bounding box center [678, 73] width 414 height 29
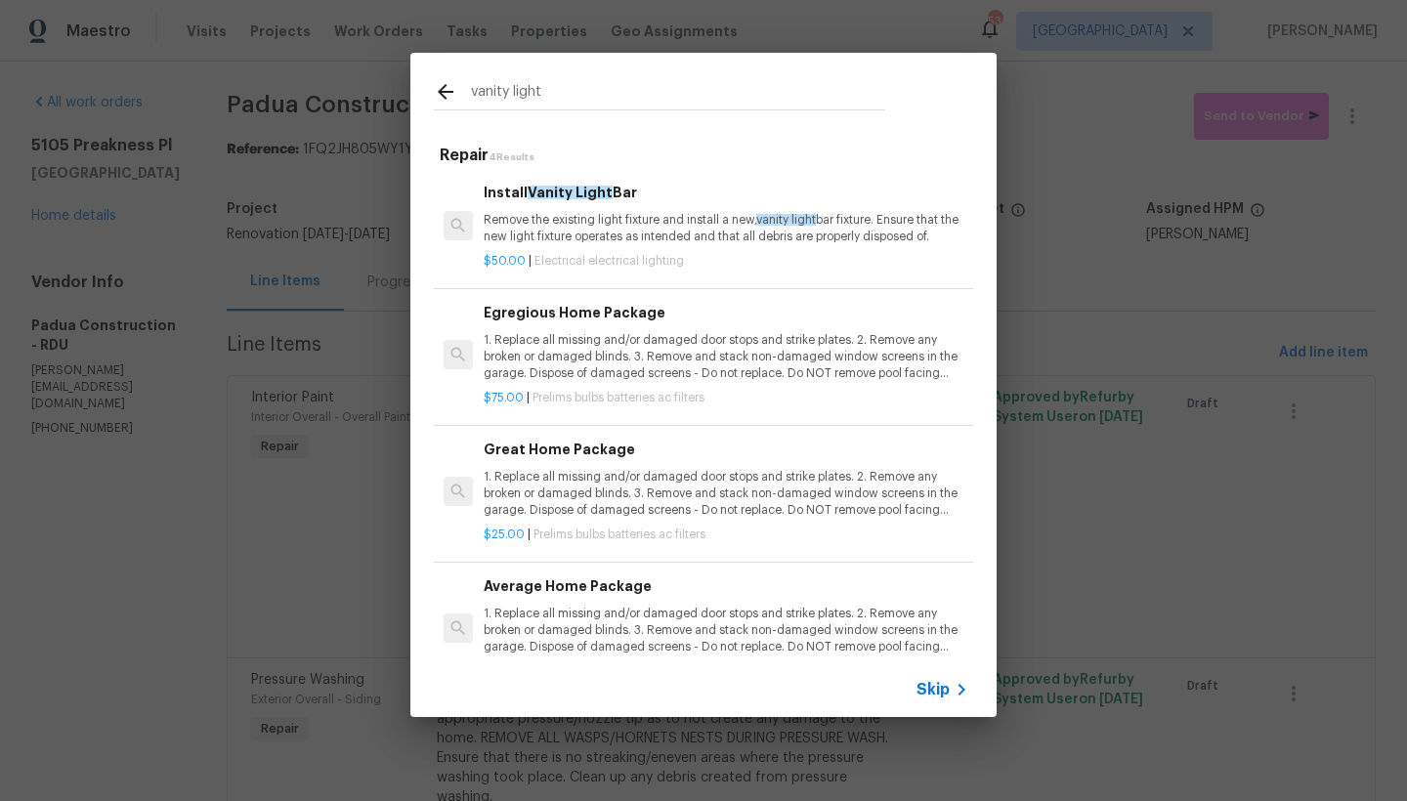
type input "vanity light"
click at [625, 233] on p "Remove the existing light fixture and install a new, vanity light bar fixture. …" at bounding box center [726, 228] width 485 height 33
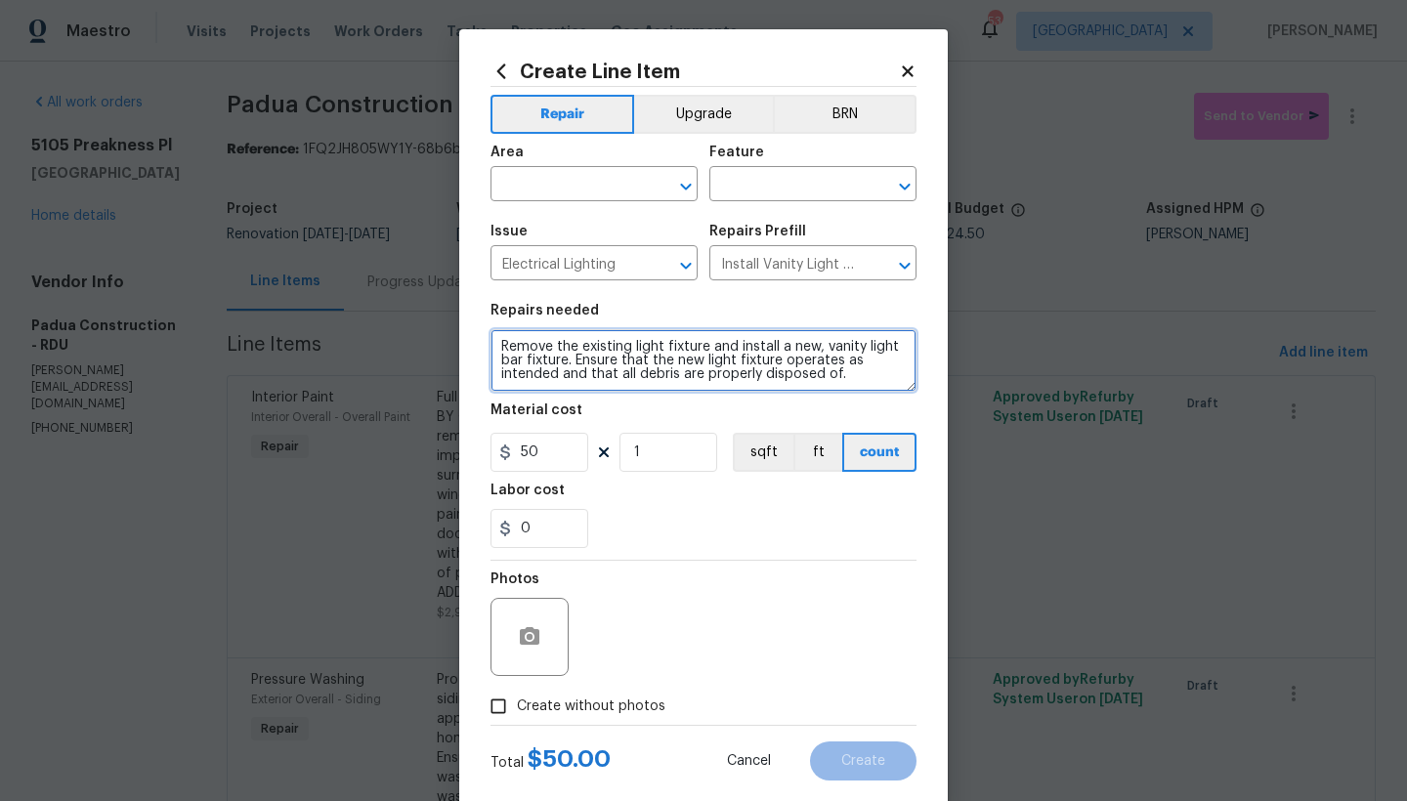
click at [491, 340] on textarea "Remove the existing light fixture and install a new, vanity light bar fixture. …" at bounding box center [703, 360] width 426 height 63
type textarea "#Reno911 ---Remove the existing light fixture and install a new, vanity light b…"
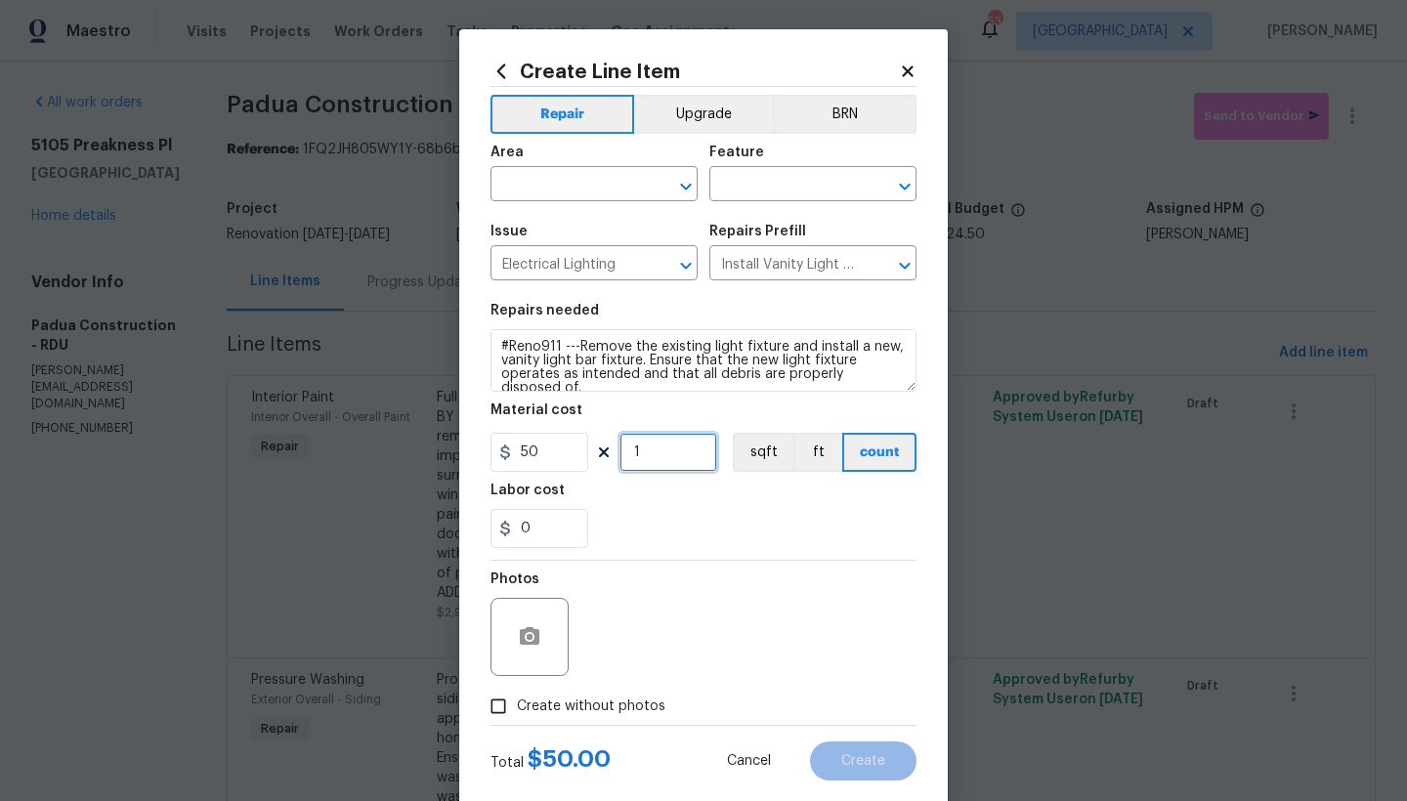
click at [632, 450] on input "1" at bounding box center [668, 452] width 98 height 39
click at [580, 438] on div "50 1 sqft ft count" at bounding box center [703, 452] width 426 height 39
click at [624, 452] on input "1" at bounding box center [668, 452] width 98 height 39
drag, startPoint x: 663, startPoint y: 453, endPoint x: 542, endPoint y: 436, distance: 122.4
click at [542, 436] on div "50 1 sqft ft count" at bounding box center [703, 452] width 426 height 39
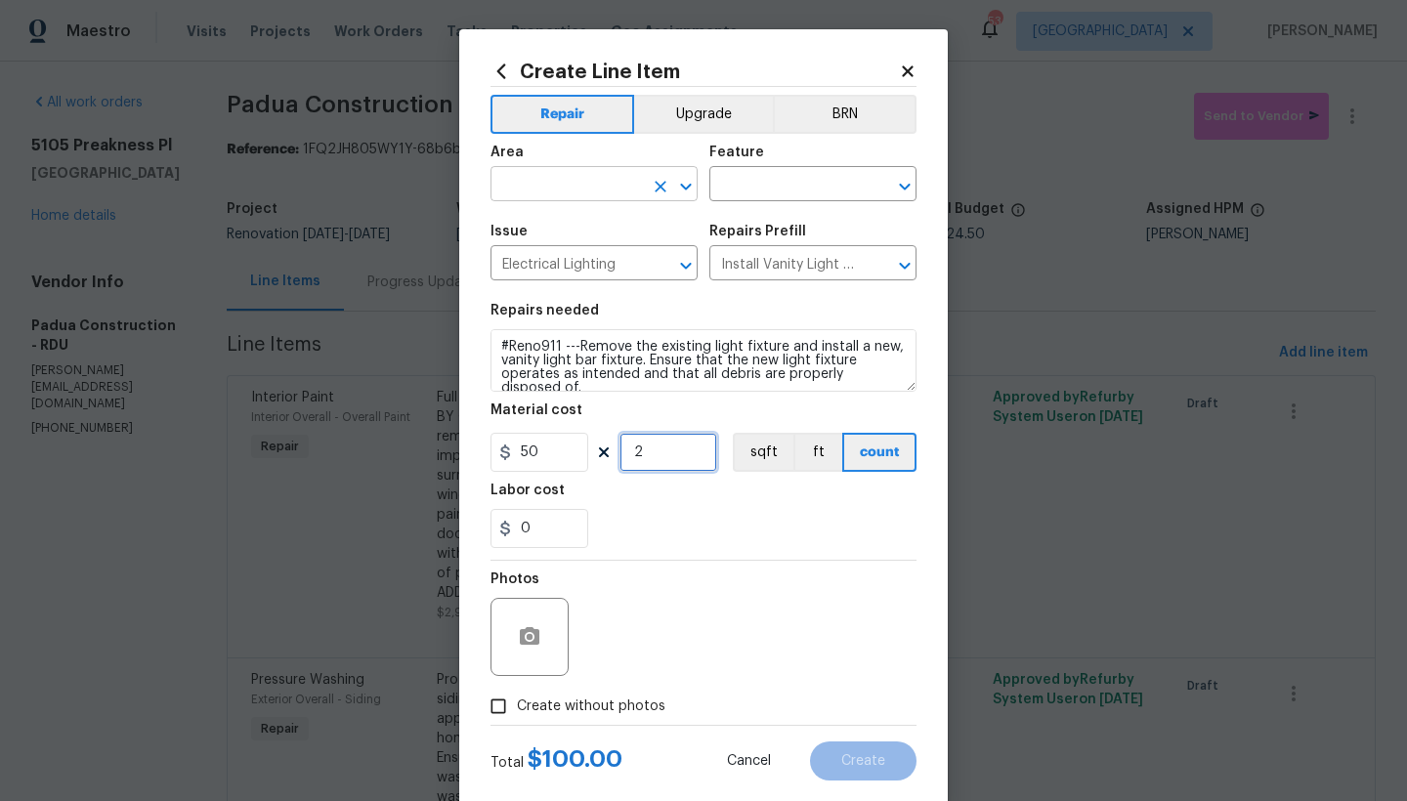
type input "2"
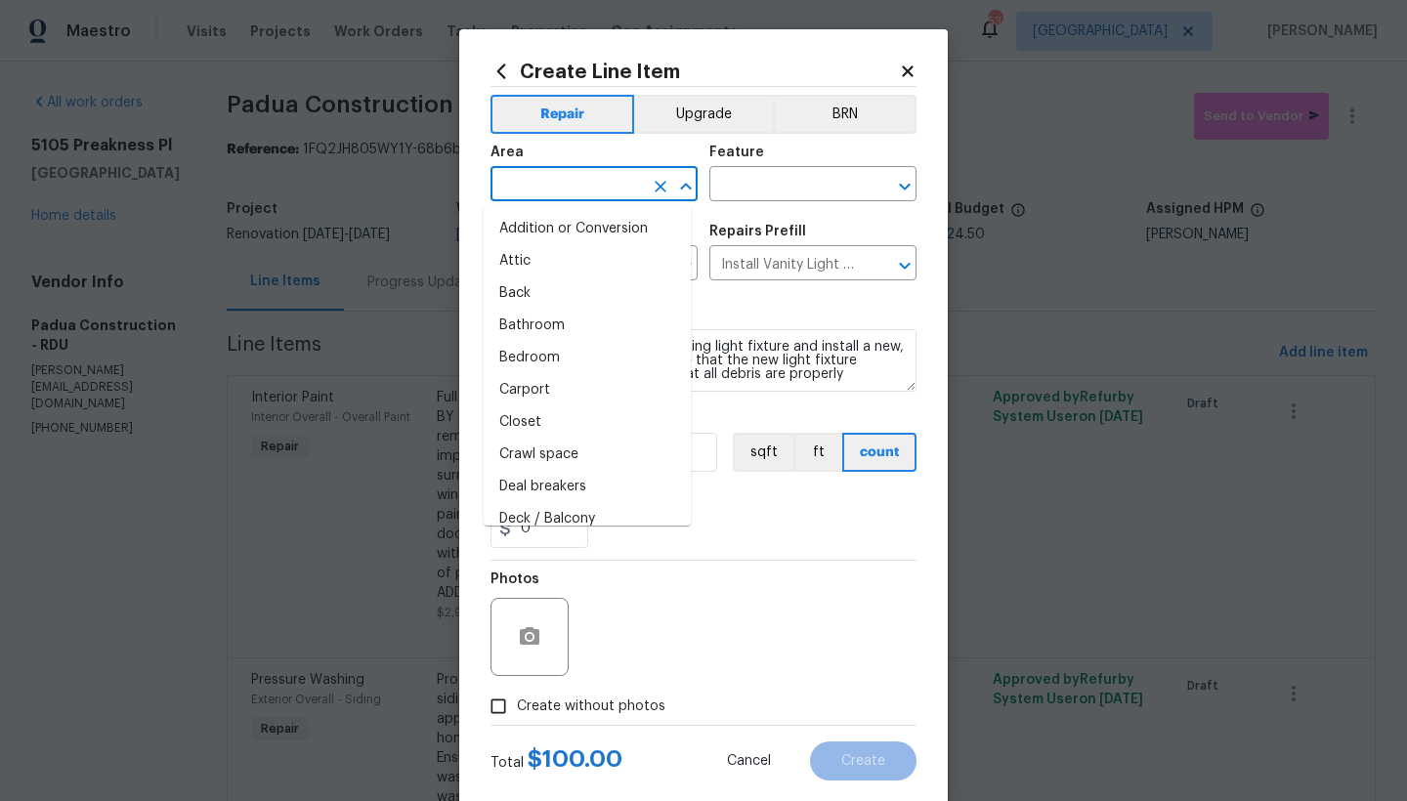
click at [604, 190] on input "text" at bounding box center [566, 186] width 152 height 30
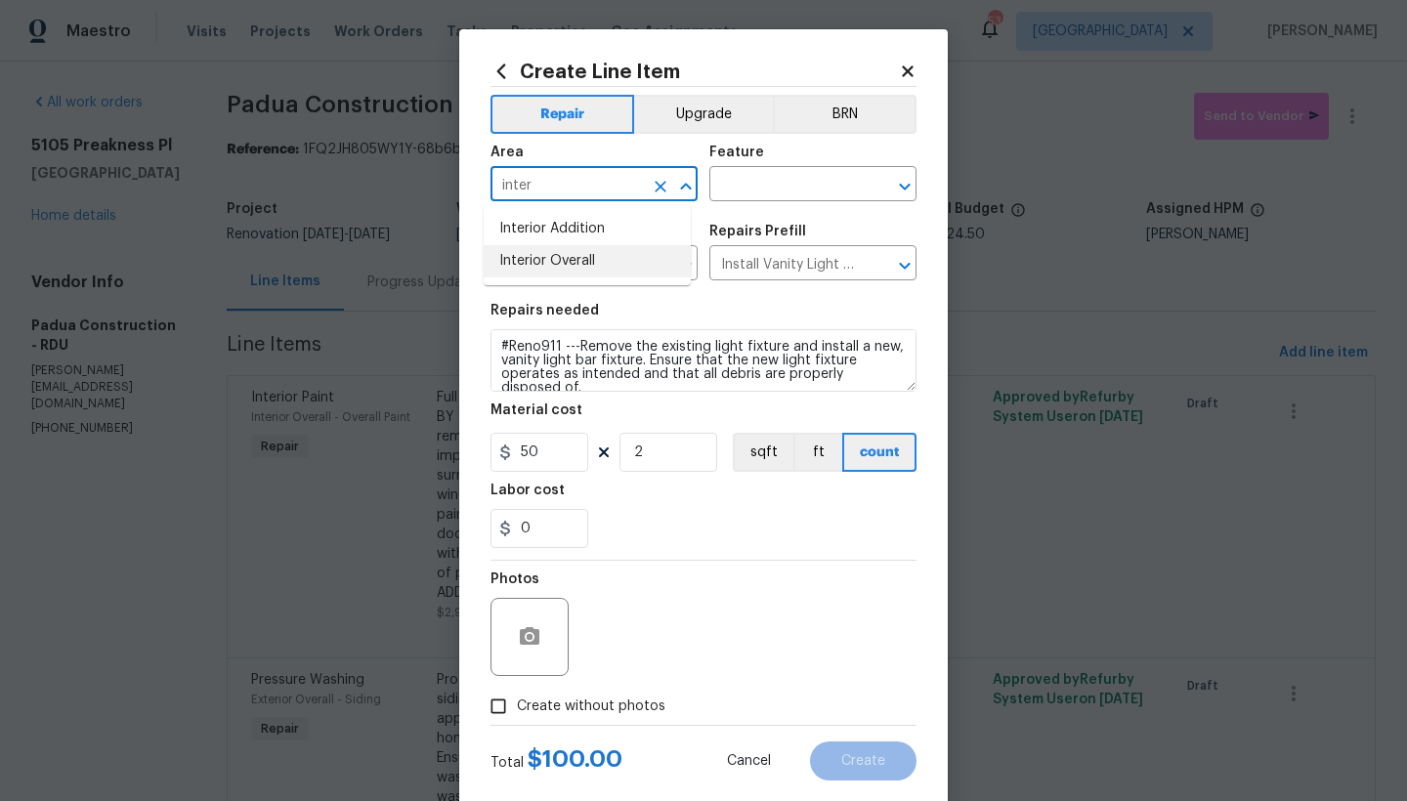
click at [528, 264] on li "Interior Overall" at bounding box center [587, 261] width 207 height 32
type input "Interior Overall"
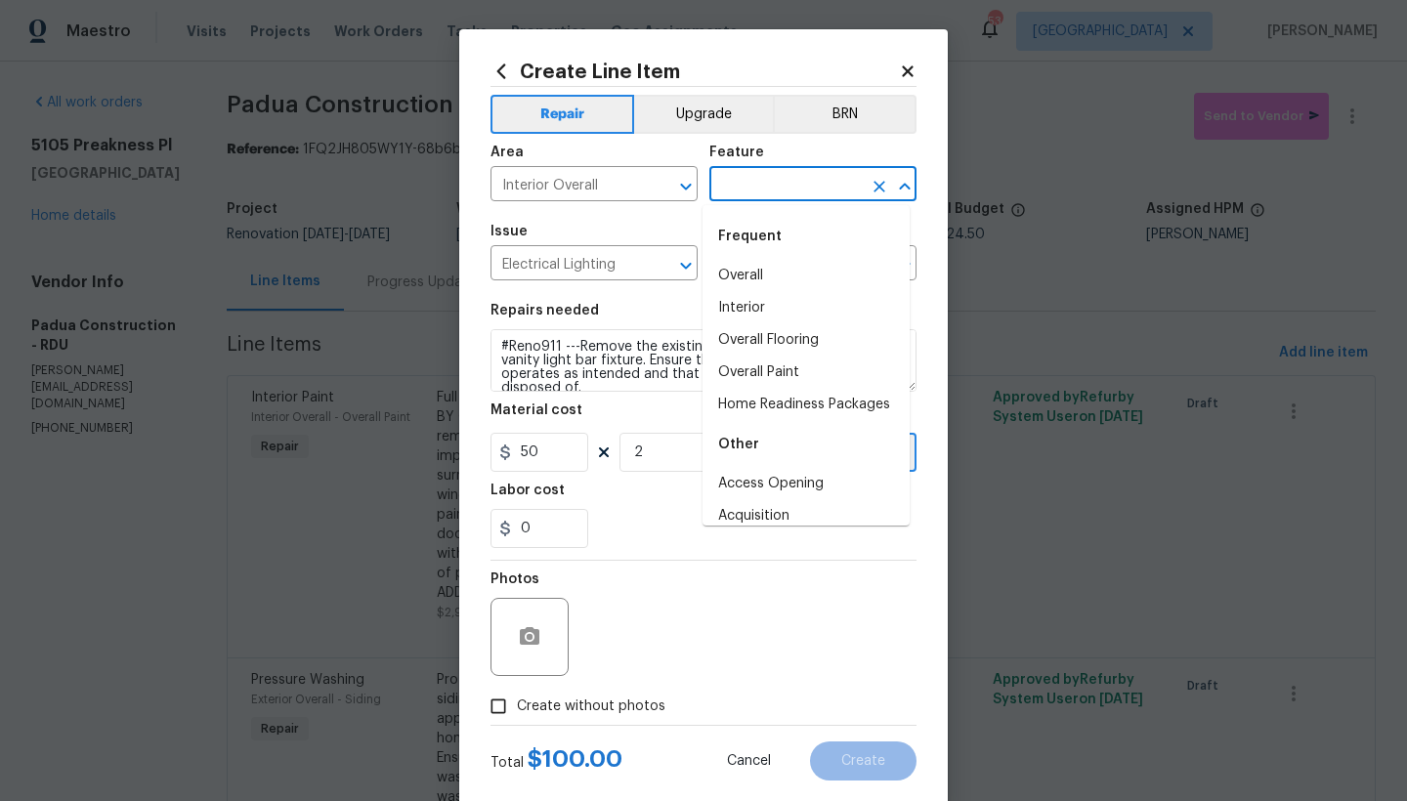
click at [736, 190] on input "text" at bounding box center [785, 186] width 152 height 30
click at [738, 315] on li "Interior" at bounding box center [805, 308] width 207 height 32
type input "Interior"
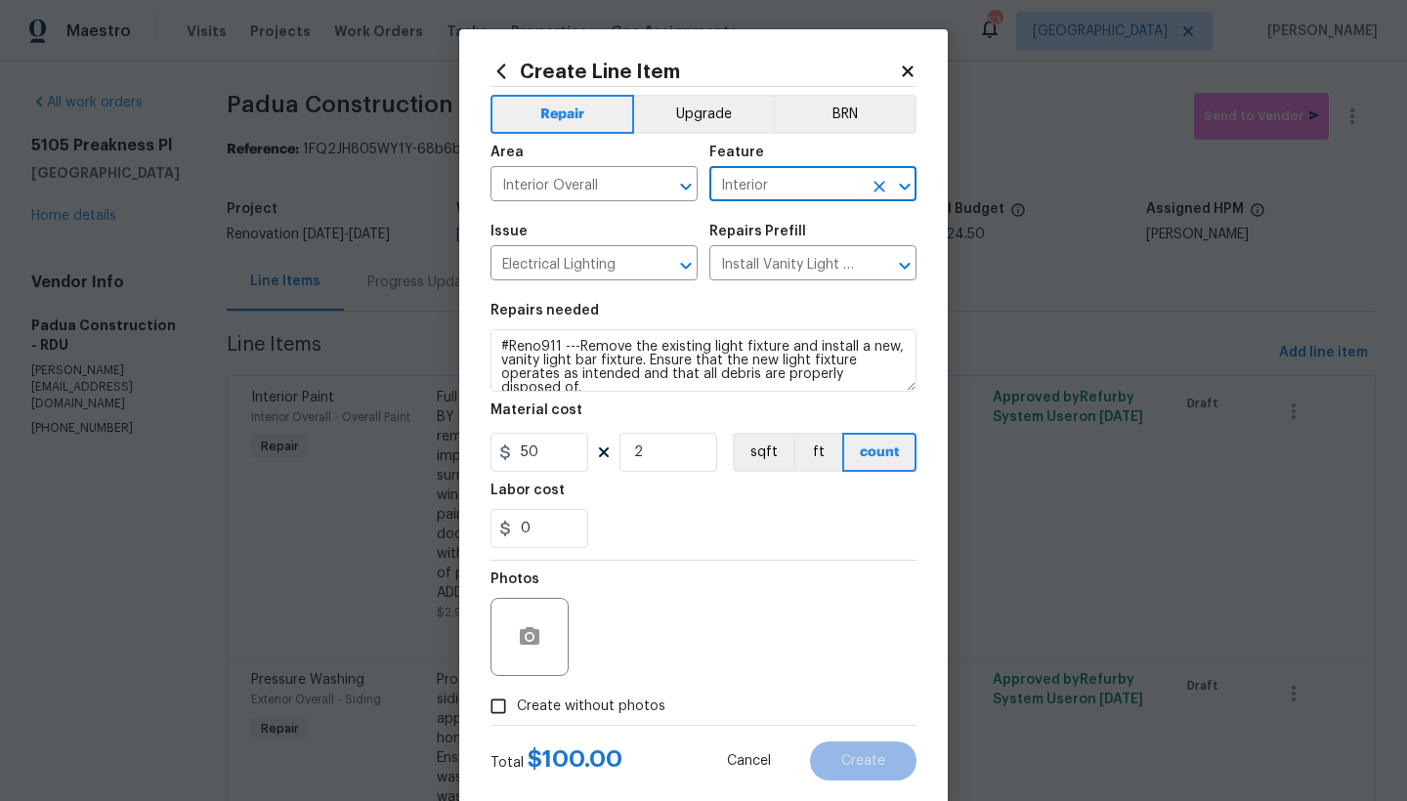
scroll to position [21, 0]
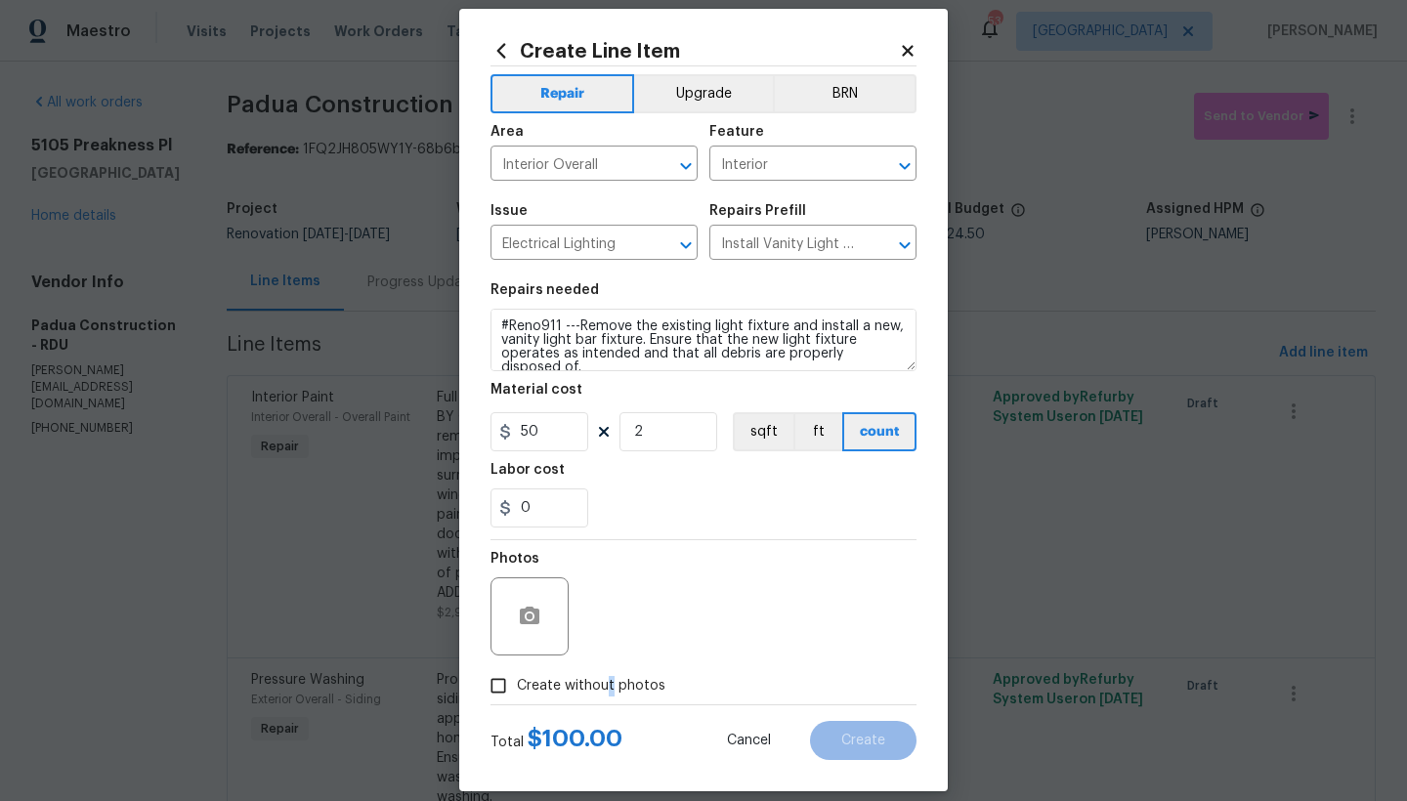
click at [599, 687] on span "Create without photos" at bounding box center [591, 686] width 148 height 21
click at [517, 687] on input "Create without photos" at bounding box center [498, 685] width 37 height 37
checkbox input "true"
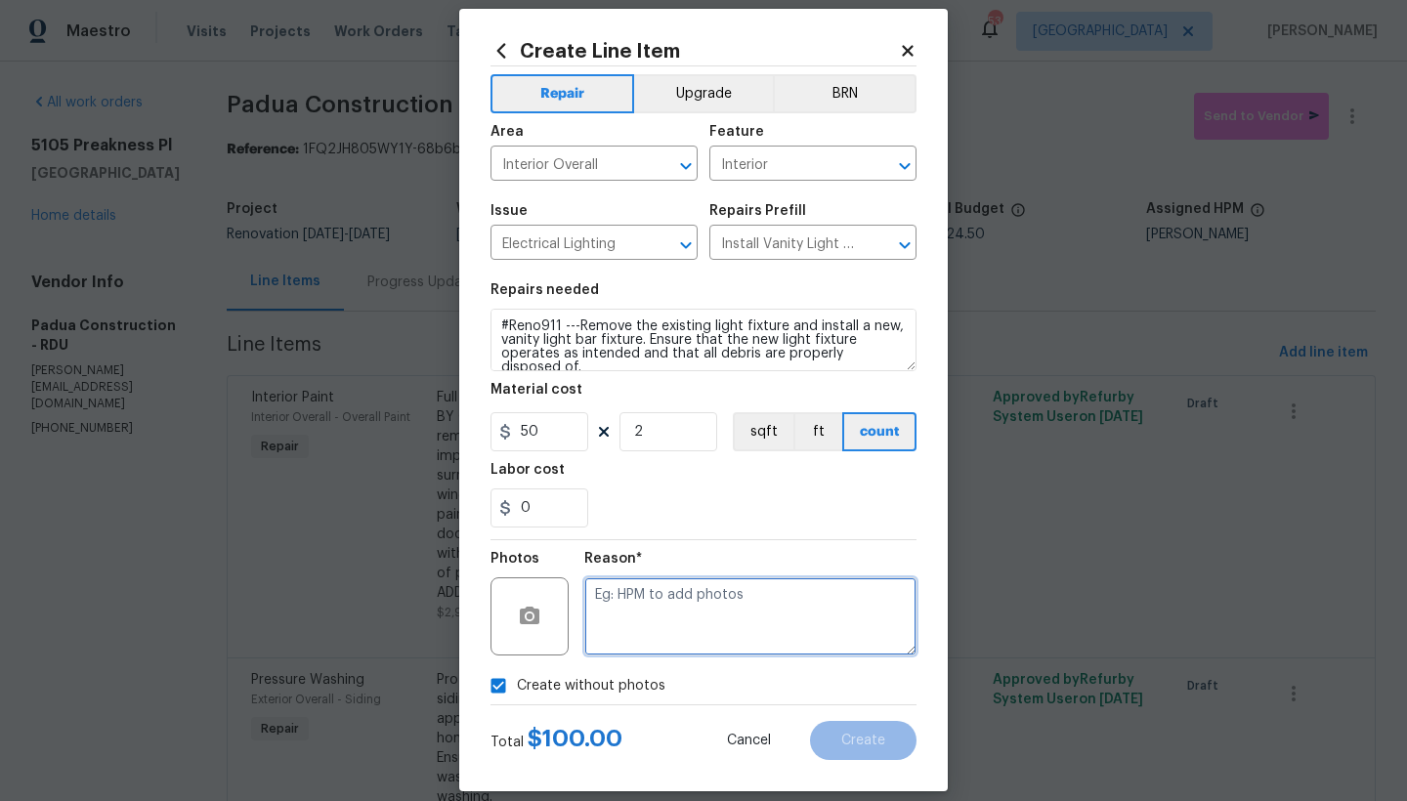
click at [627, 602] on textarea at bounding box center [750, 616] width 332 height 78
type textarea "n"
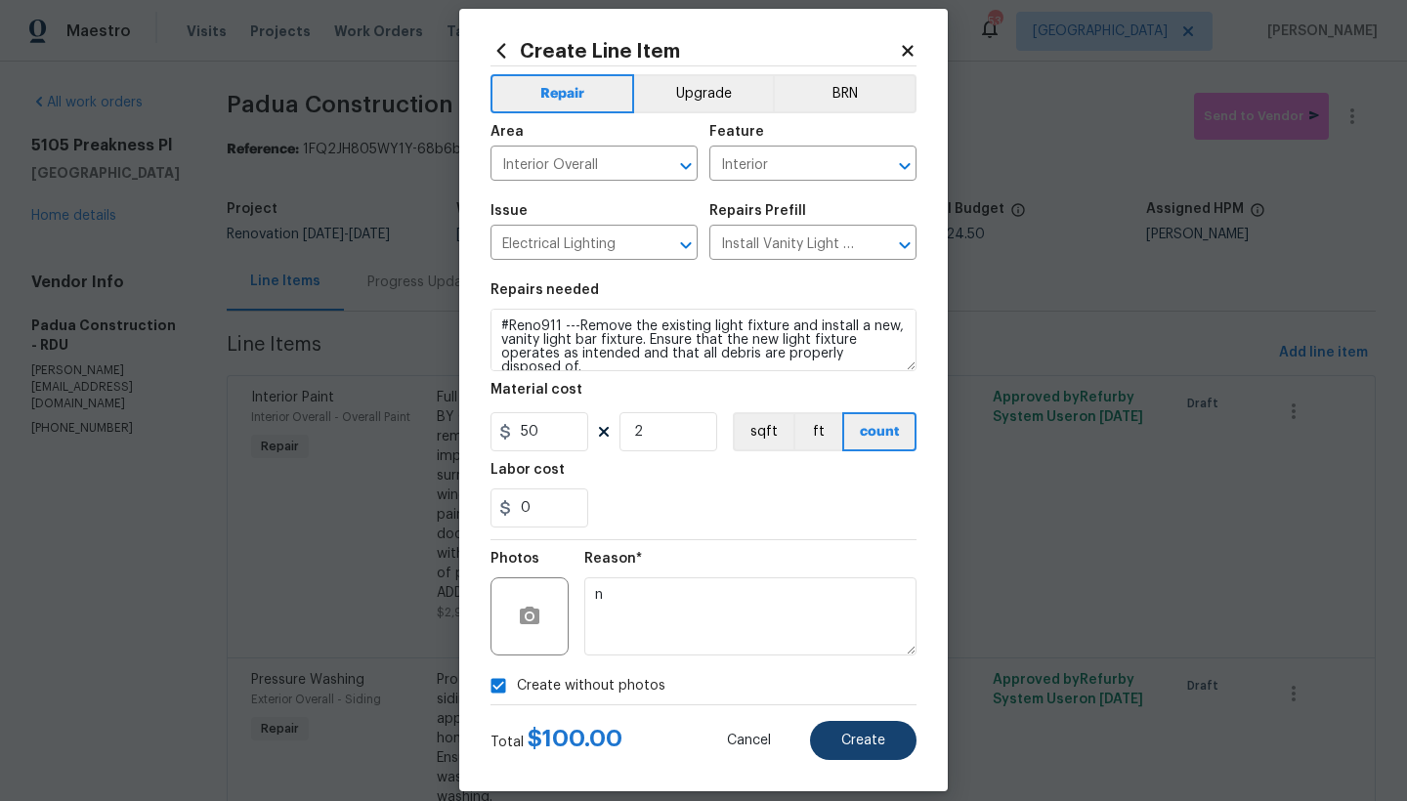
click at [846, 746] on span "Create" at bounding box center [863, 741] width 44 height 15
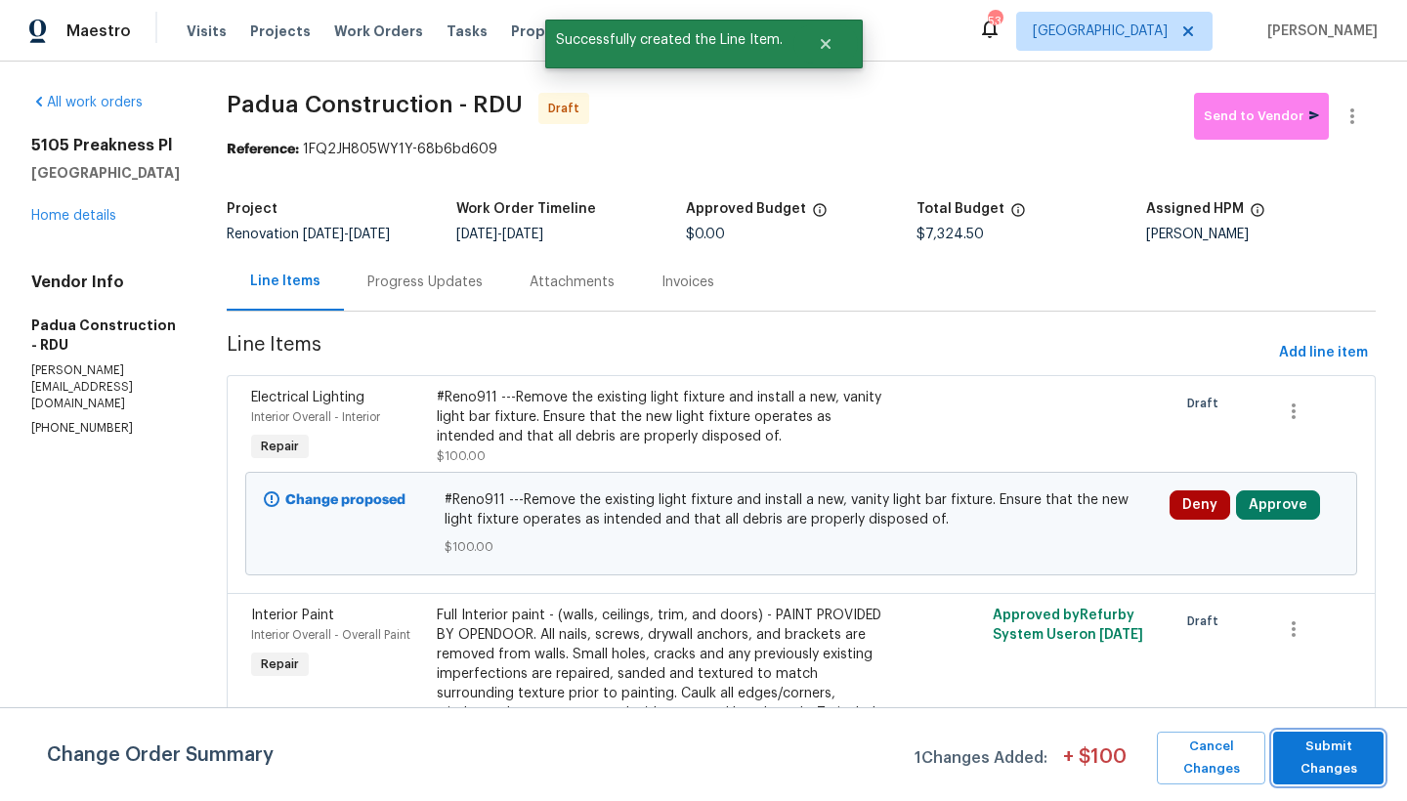
click at [1328, 756] on span "Submit Changes" at bounding box center [1328, 758] width 91 height 45
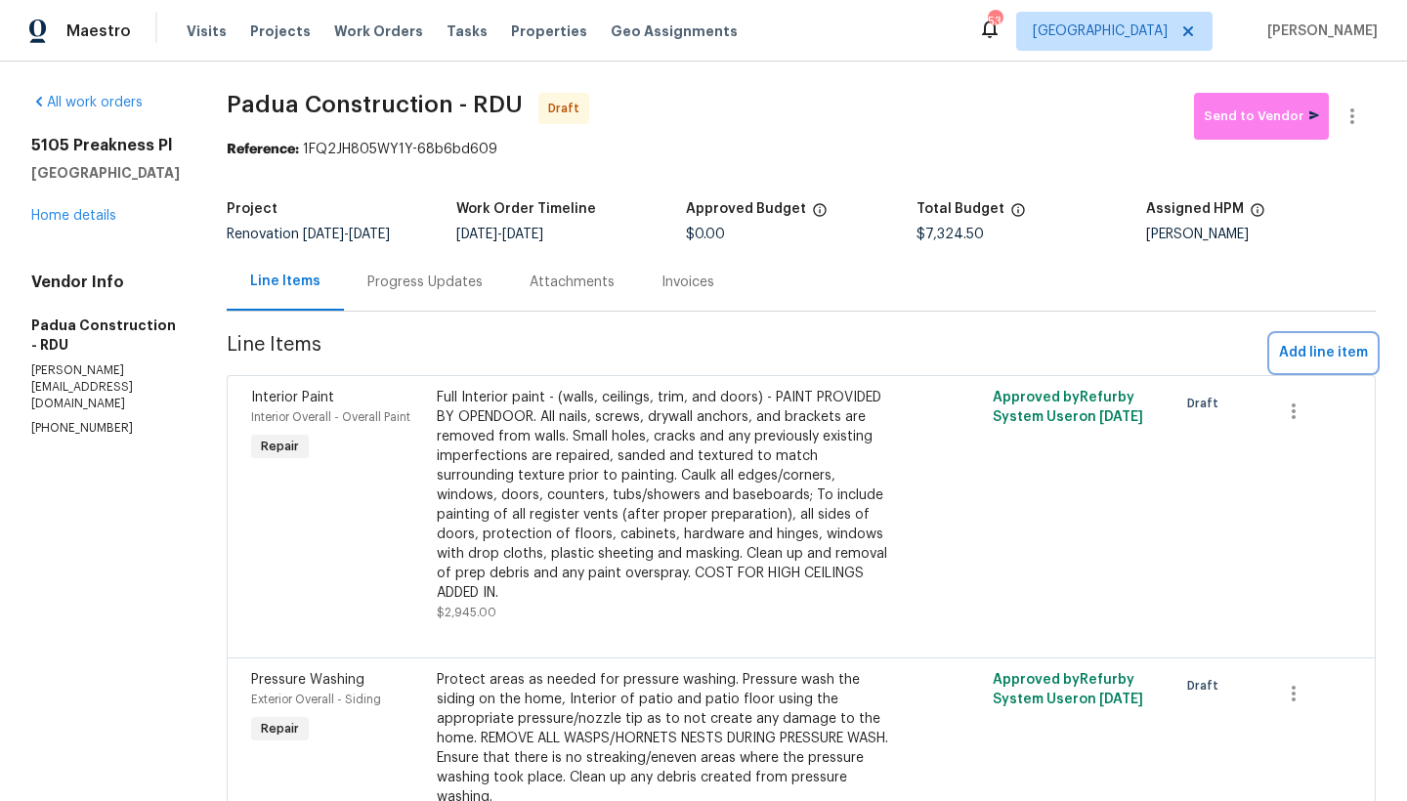
click at [1324, 354] on span "Add line item" at bounding box center [1323, 353] width 89 height 24
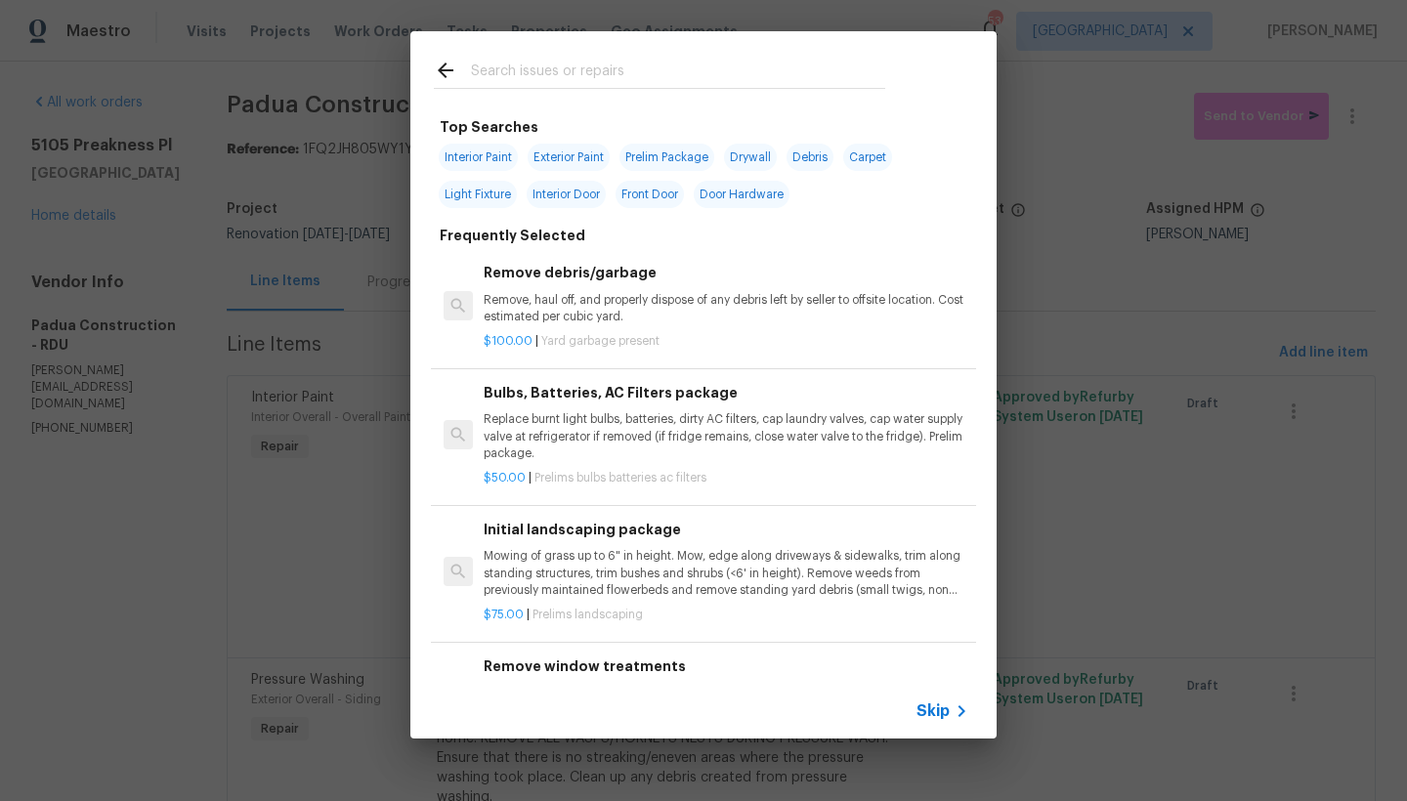
click at [529, 76] on input "text" at bounding box center [678, 73] width 414 height 29
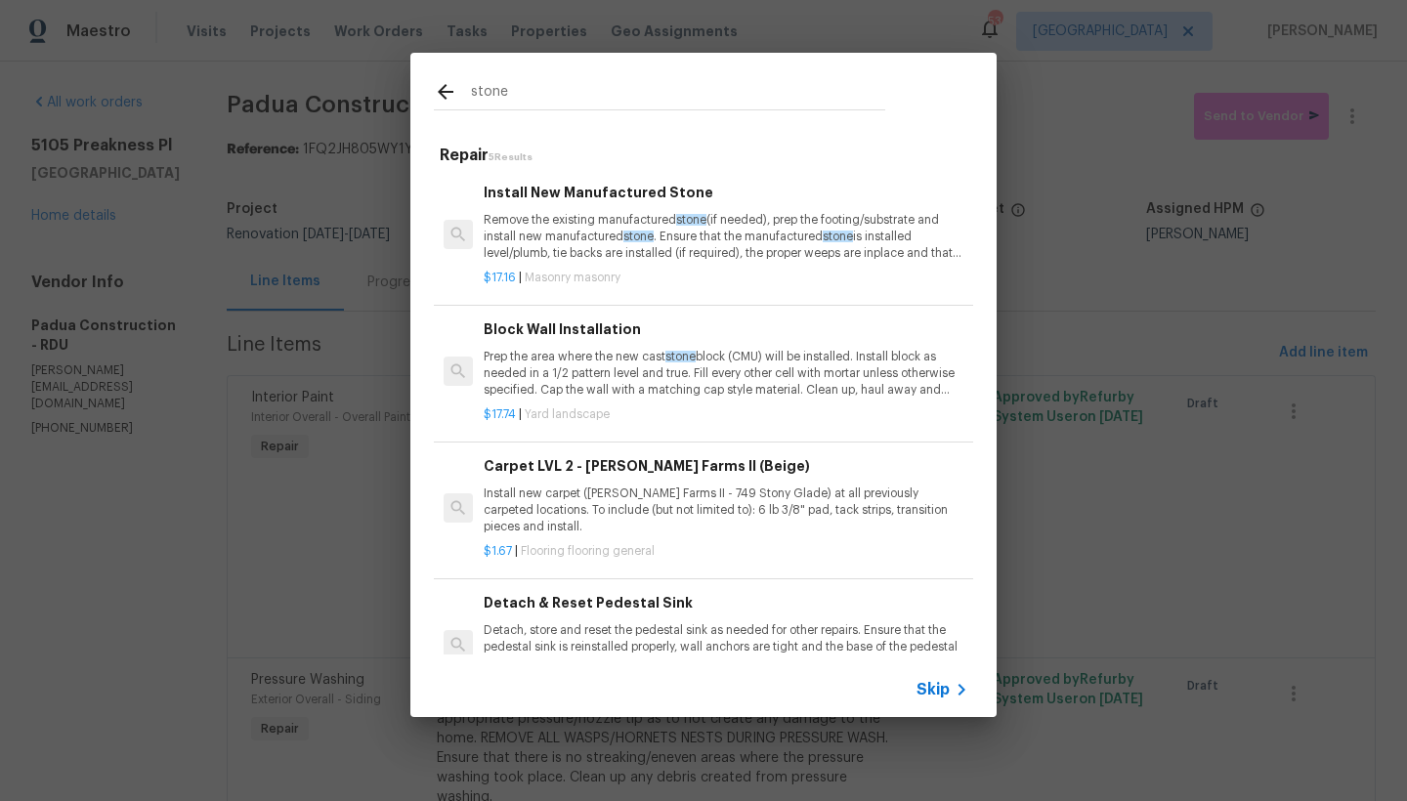
drag, startPoint x: 507, startPoint y: 87, endPoint x: 384, endPoint y: 83, distance: 123.1
click at [384, 82] on div "stone Repair 5 Results Install New Manufactured Stone Remove the existing manuf…" at bounding box center [703, 385] width 1407 height 770
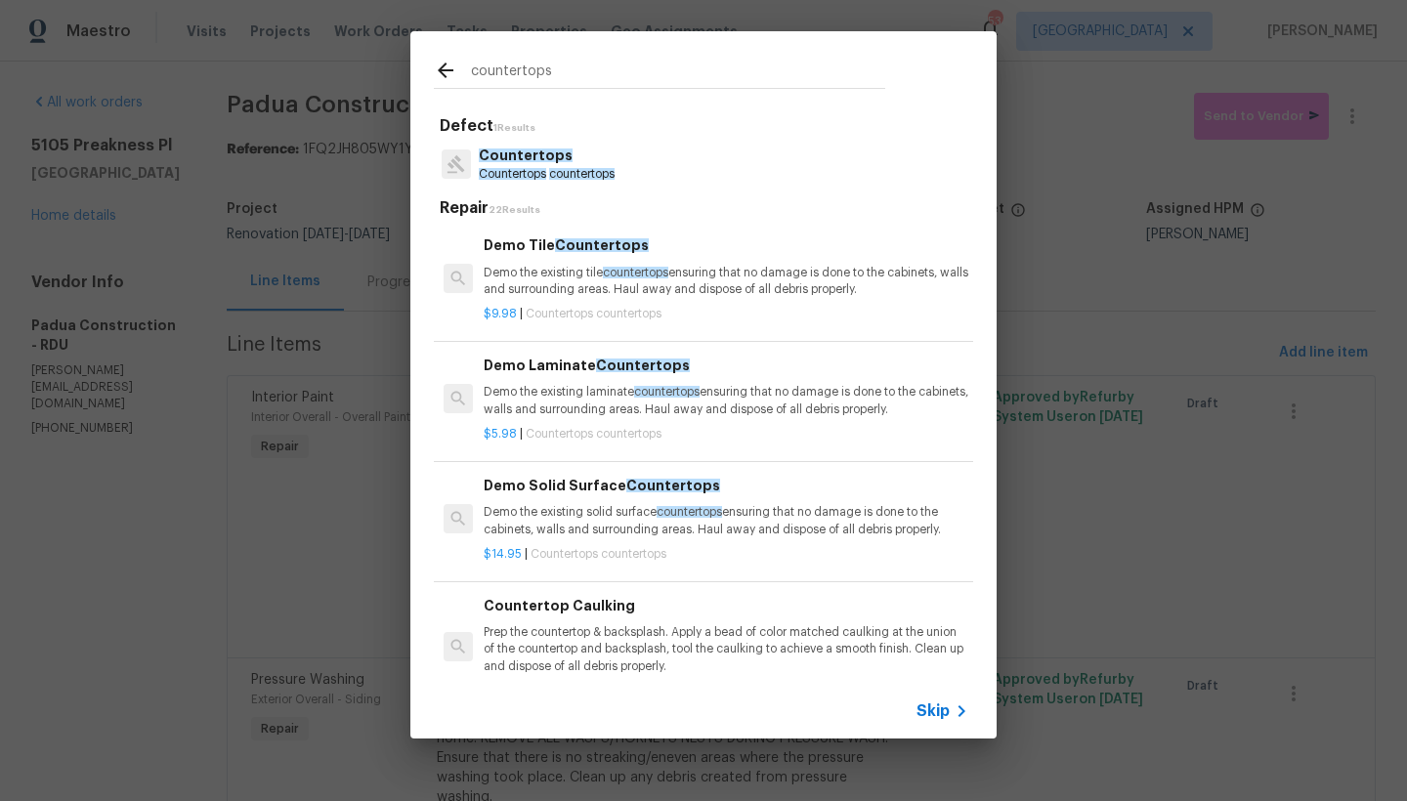
type input "countertops"
click at [572, 178] on span "countertops" at bounding box center [581, 174] width 65 height 12
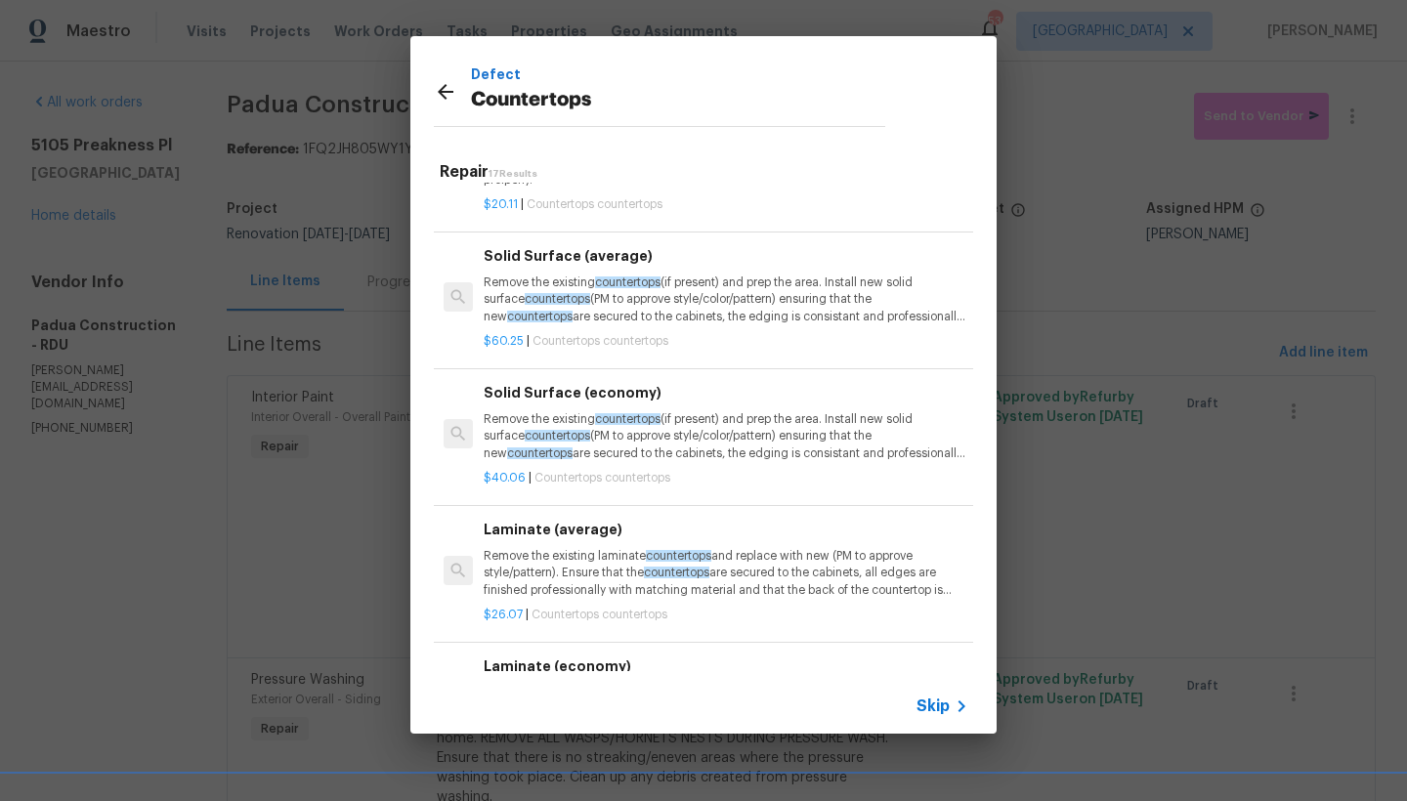
scroll to position [711, 0]
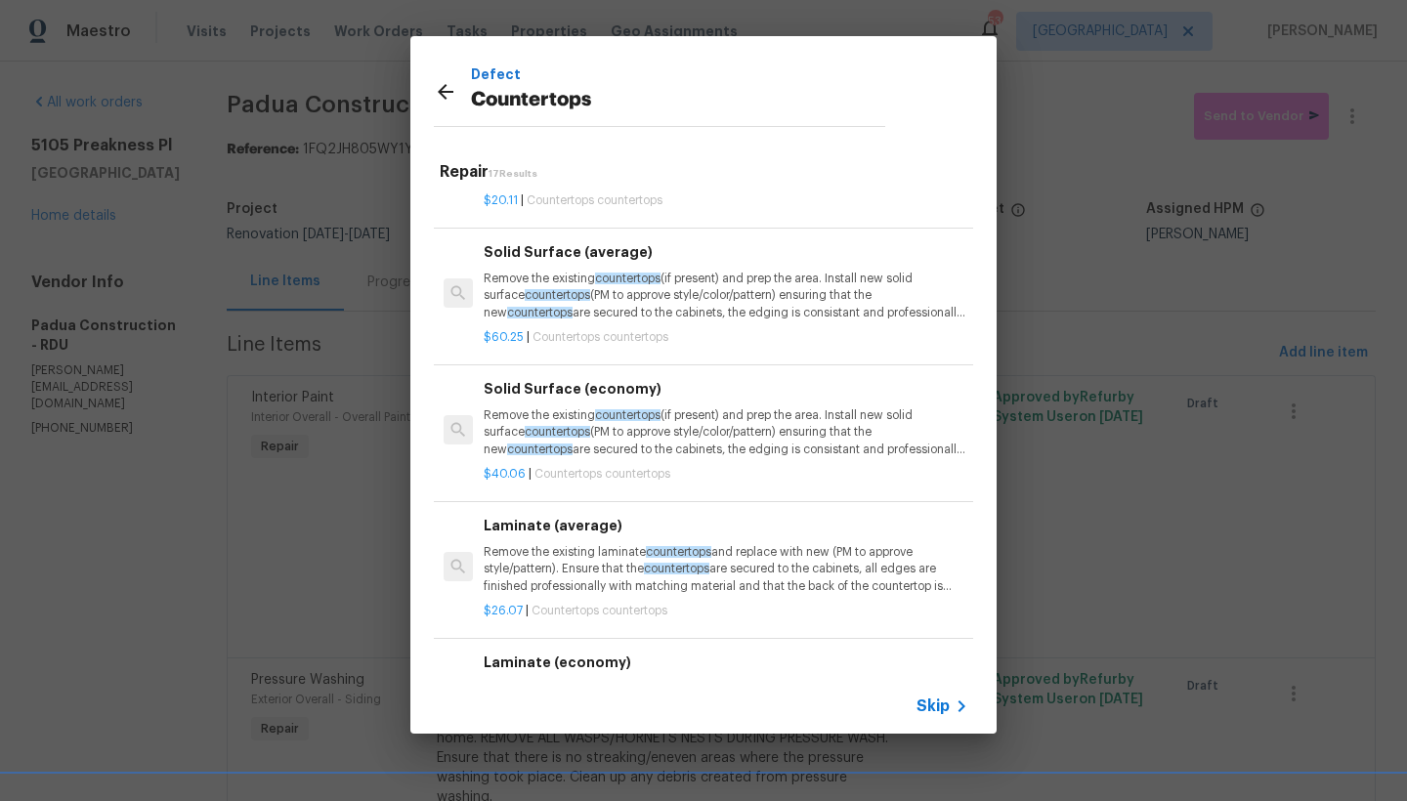
click at [630, 306] on p "Remove the existing countertops (if present) and prep the area. Install new sol…" at bounding box center [726, 296] width 485 height 50
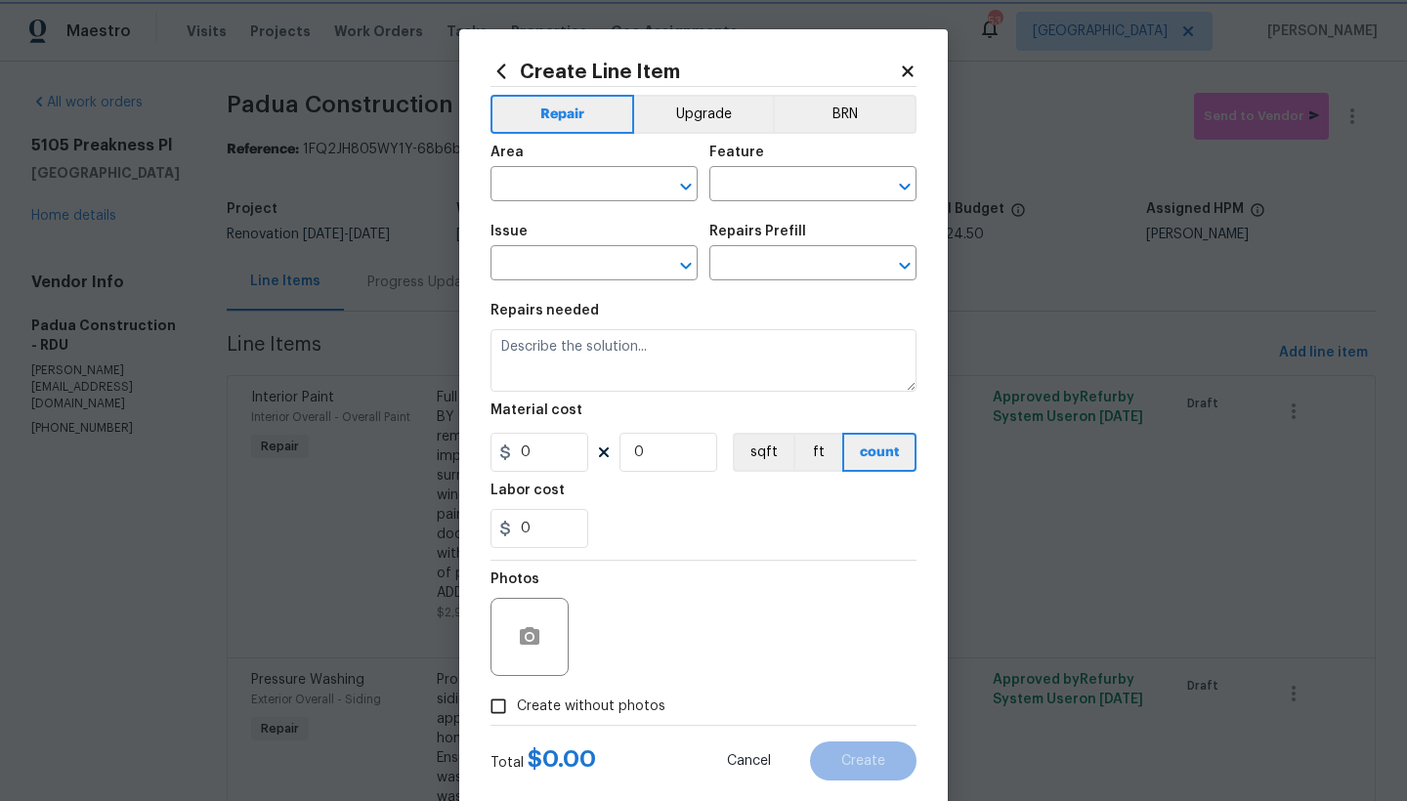
type input "Countertops"
type input "Solid Surface (average) $60.25"
type textarea "Remove the existing countertops (if present) and prep the area. Install new sol…"
type input "60.25"
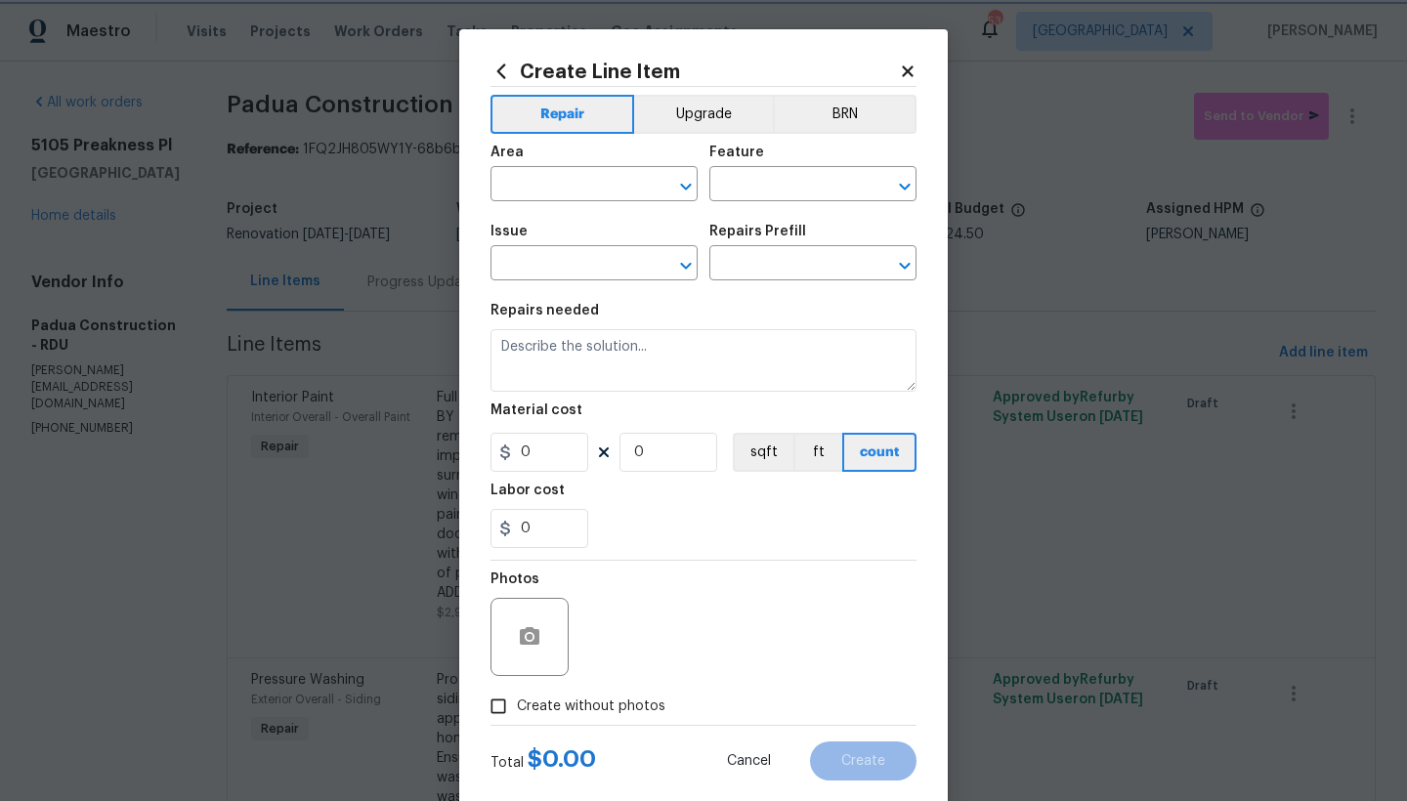
type input "1"
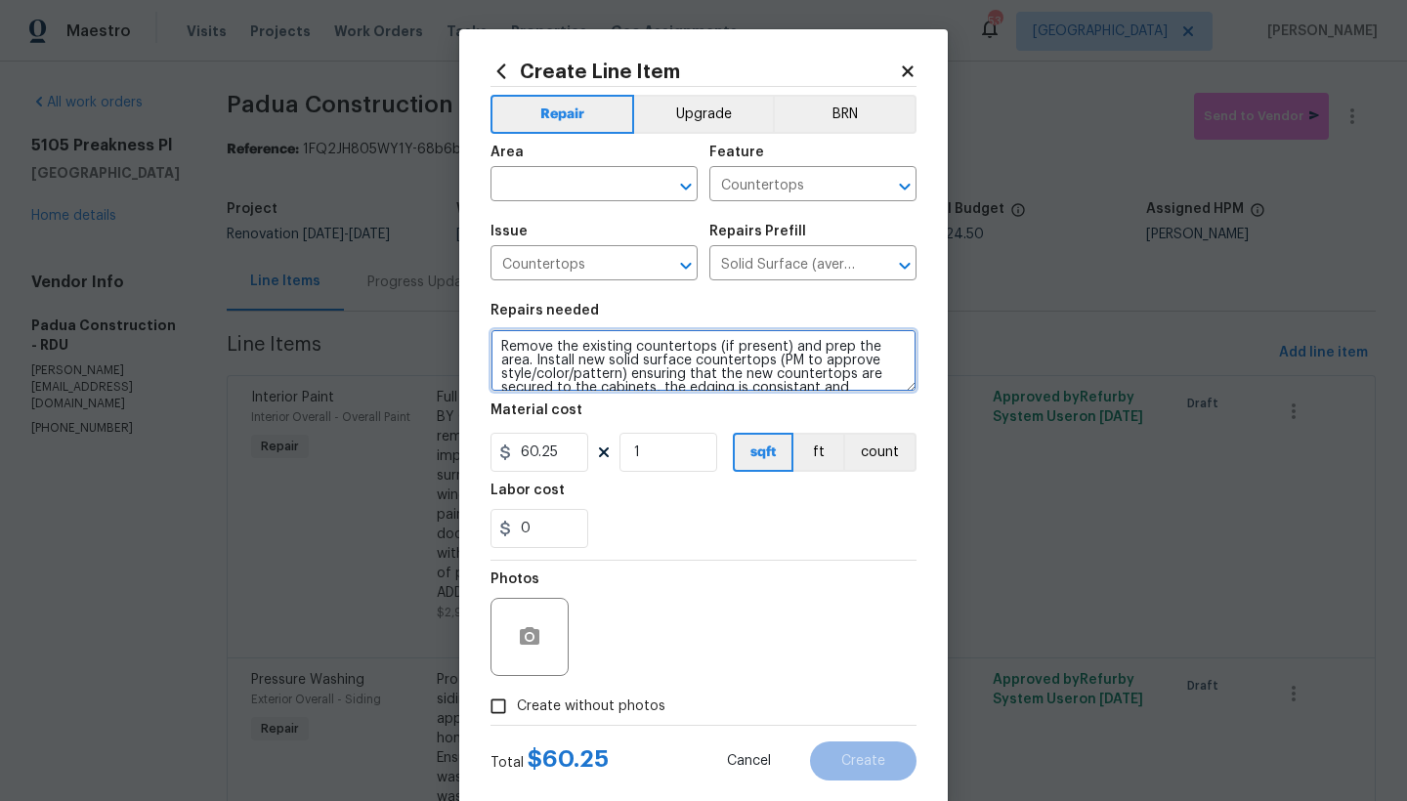
click at [494, 349] on textarea "Remove the existing countertops (if present) and prep the area. Install new sol…" at bounding box center [703, 360] width 426 height 63
click at [693, 347] on textarea "Remove the existing countertops (if present) and prep the area. Install new sol…" at bounding box center [703, 360] width 426 height 63
type textarea "Bathrooms and Kitchen ------- Remove the existing countertops (if present) and …"
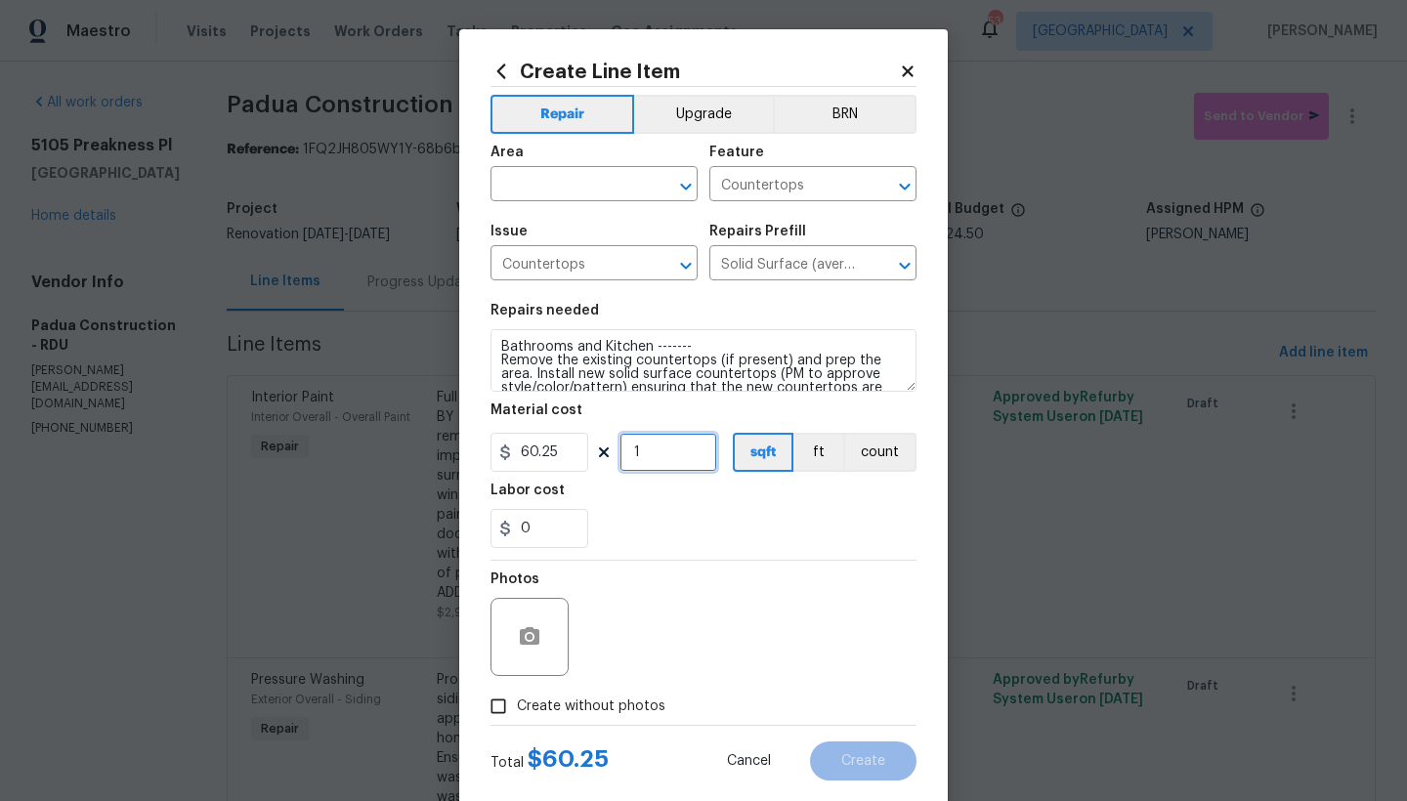
click at [650, 461] on input "1" at bounding box center [668, 452] width 98 height 39
type input "100"
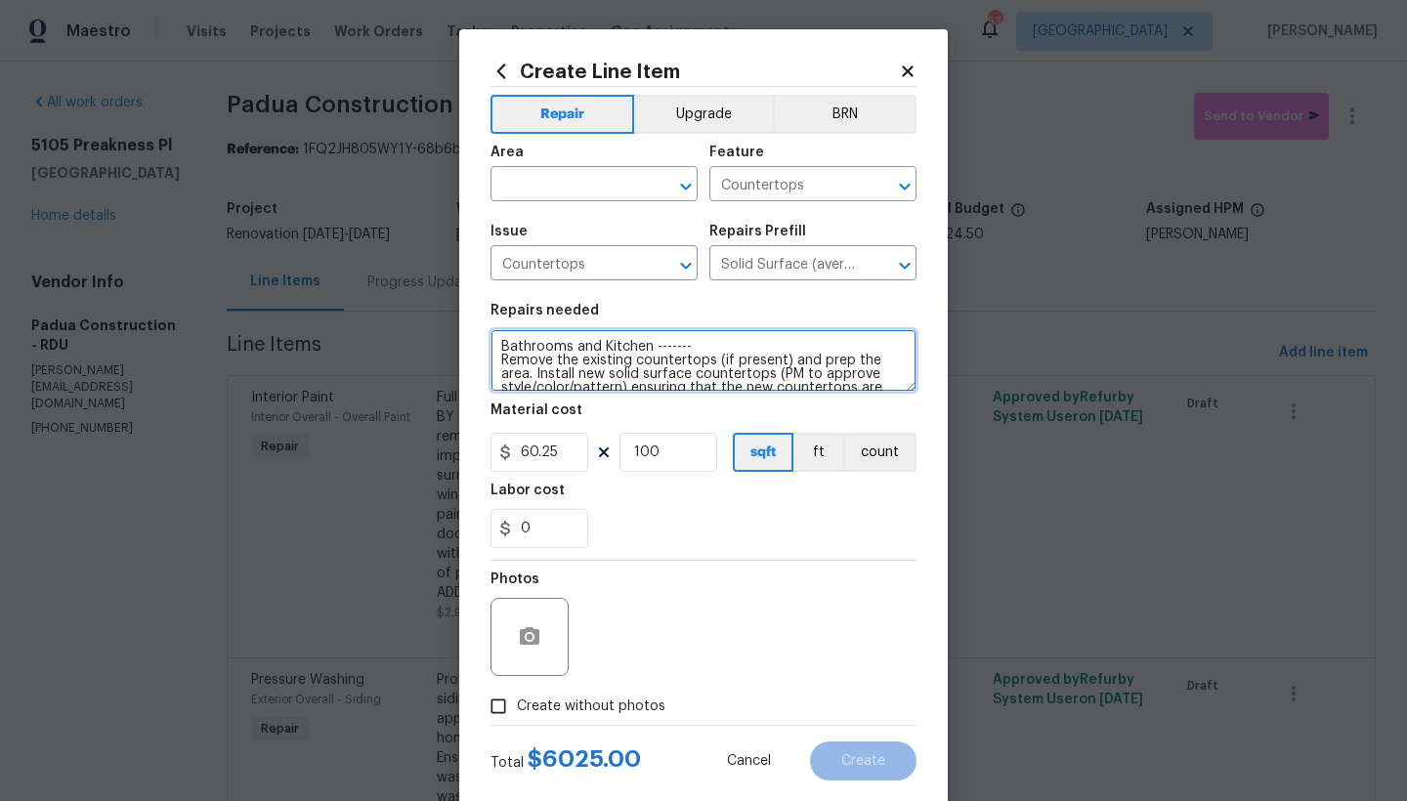
drag, startPoint x: 770, startPoint y: 375, endPoint x: 783, endPoint y: 375, distance: 13.7
click at [783, 375] on textarea "Bathrooms and Kitchen ------- Remove the existing countertops (if present) and …" at bounding box center [703, 360] width 426 height 63
click at [798, 377] on textarea "Bathrooms and Kitchen ------- Remove the existing countertops (if present) and …" at bounding box center [703, 360] width 426 height 63
drag, startPoint x: 773, startPoint y: 371, endPoint x: 612, endPoint y: 361, distance: 160.5
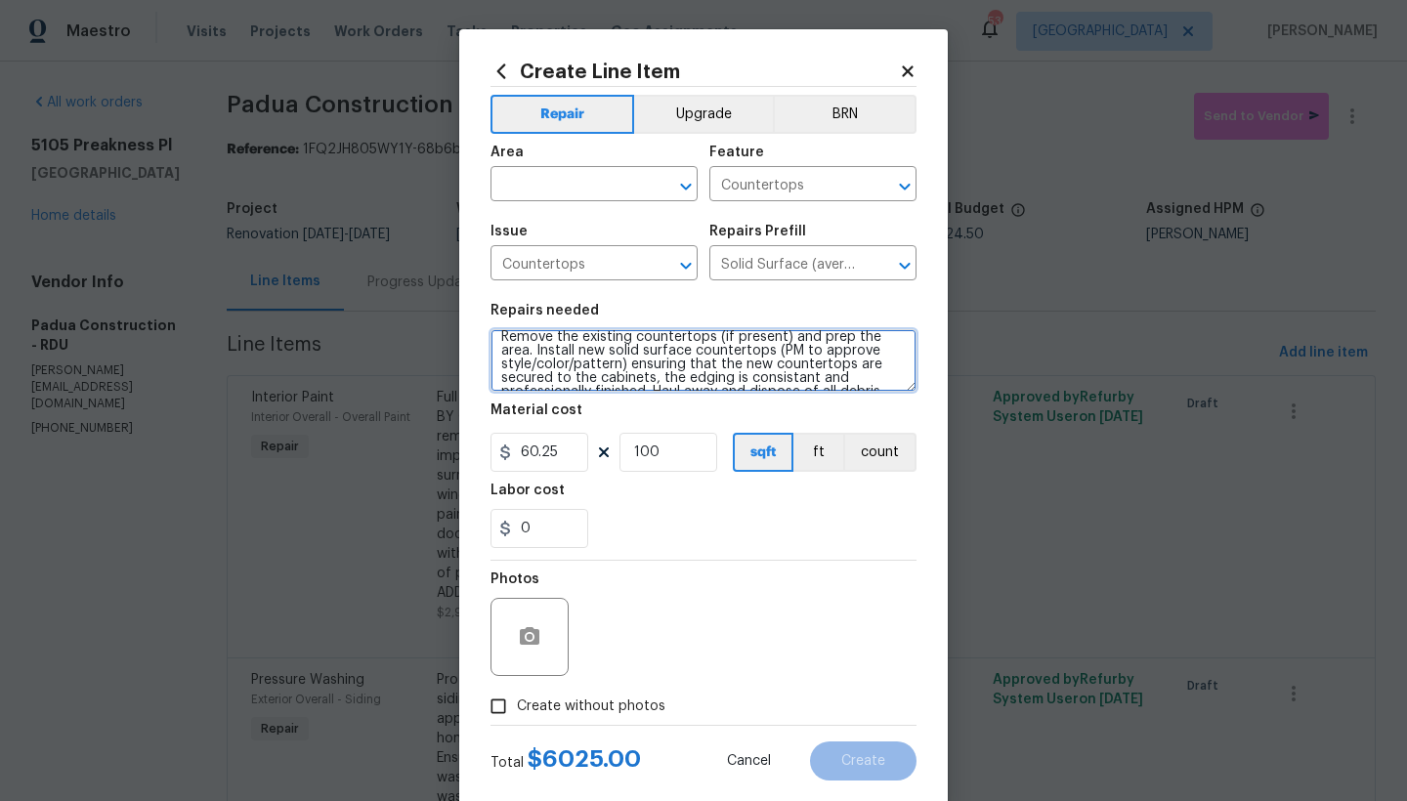
click at [612, 361] on textarea "Bathrooms and Kitchen ------- Remove the existing countertops (if present) and …" at bounding box center [703, 360] width 426 height 63
drag, startPoint x: 780, startPoint y: 341, endPoint x: 1303, endPoint y: 406, distance: 527.7
click at [707, 338] on textarea "Bathrooms and Kitchen ------- Remove the existing countertops (if present) and …" at bounding box center [703, 360] width 426 height 63
click at [703, 376] on textarea "Bathrooms and Kitchen ------- Remove the existing countertops and prep the area…" at bounding box center [703, 360] width 426 height 63
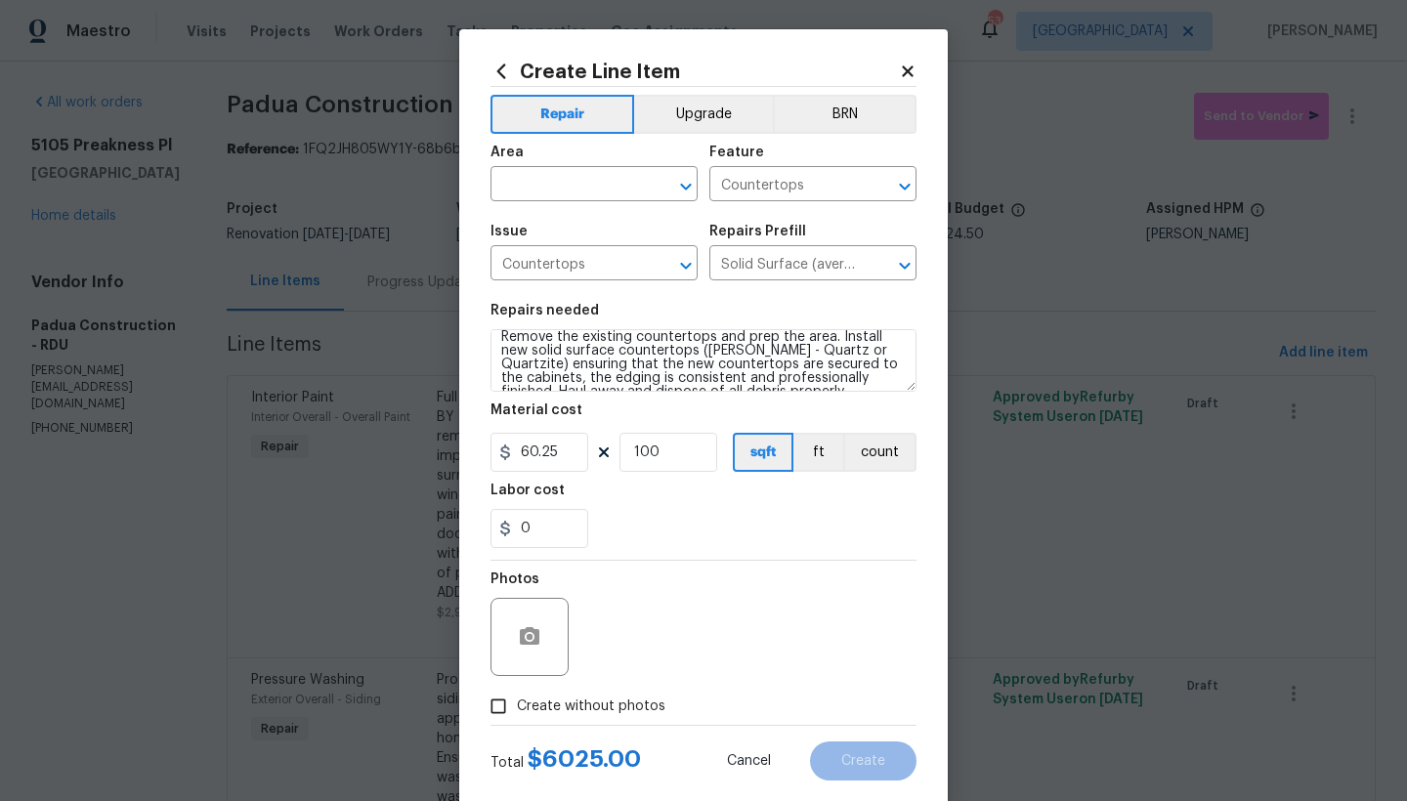
click at [490, 327] on div "Repairs needed" at bounding box center [703, 316] width 426 height 25
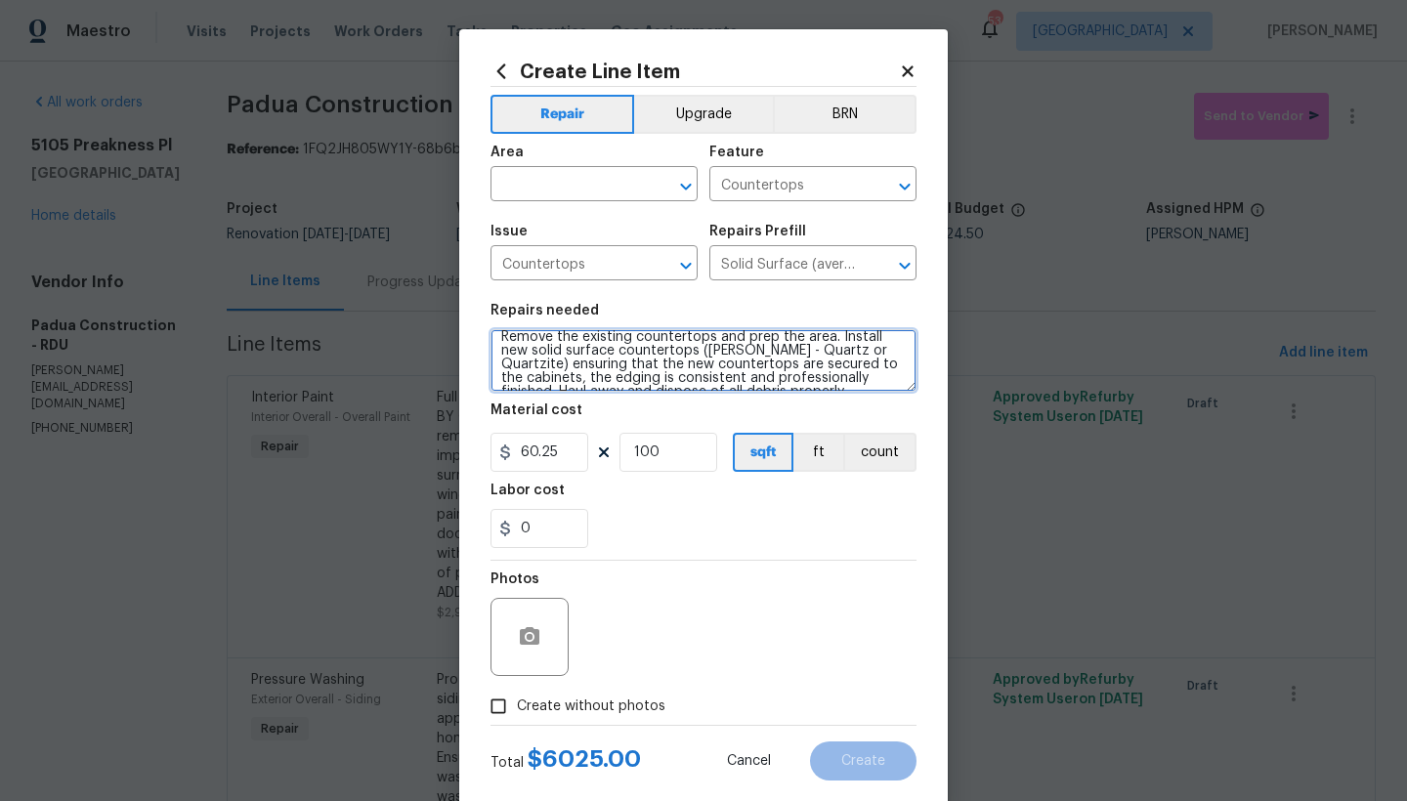
click at [492, 334] on textarea "Bathrooms and Kitchen ------- Remove the existing countertops and prep the area…" at bounding box center [703, 360] width 426 height 63
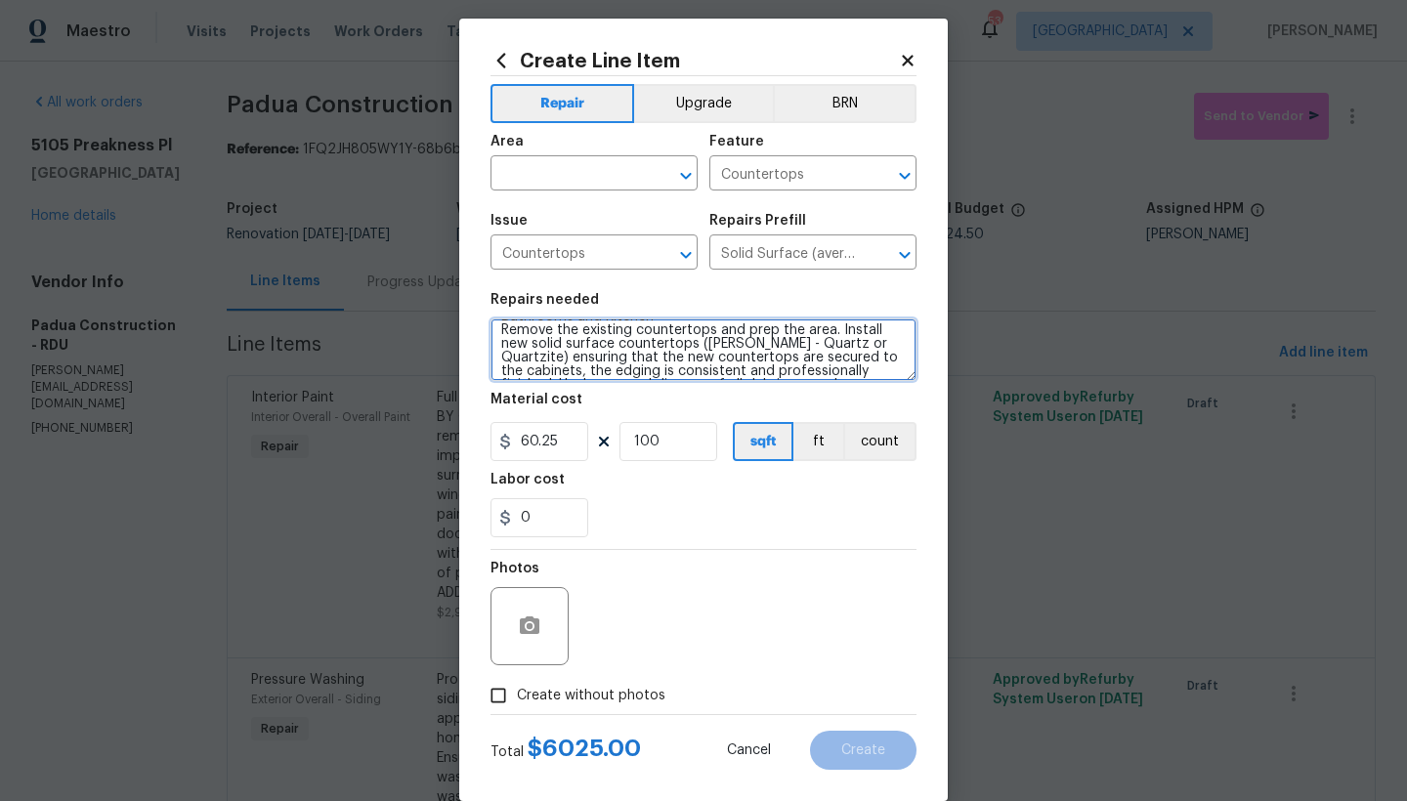
scroll to position [0, 0]
type textarea "Bathrooms and Kitchen ------- #Reno911 ---Remove the existing countertops and p…"
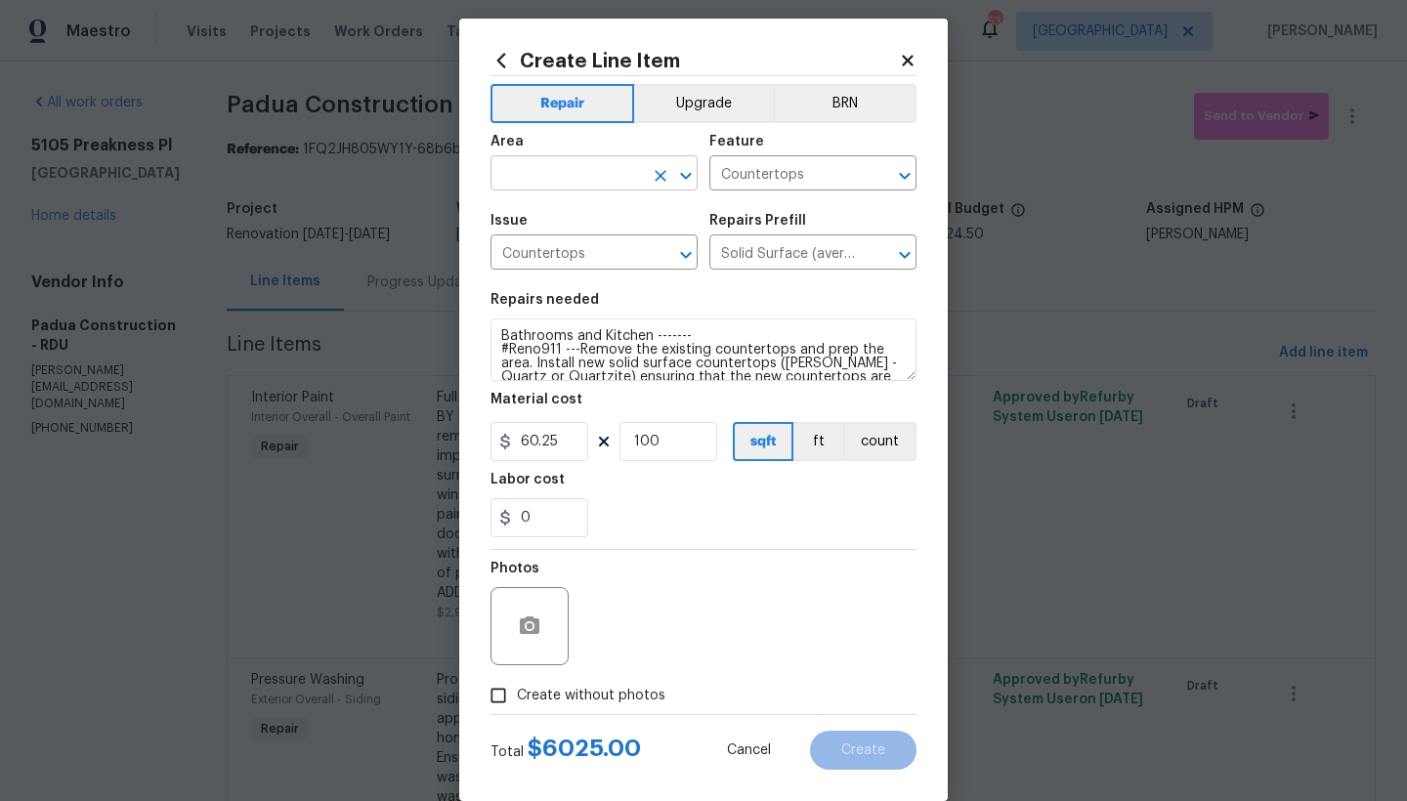
click at [567, 169] on input "text" at bounding box center [566, 175] width 152 height 30
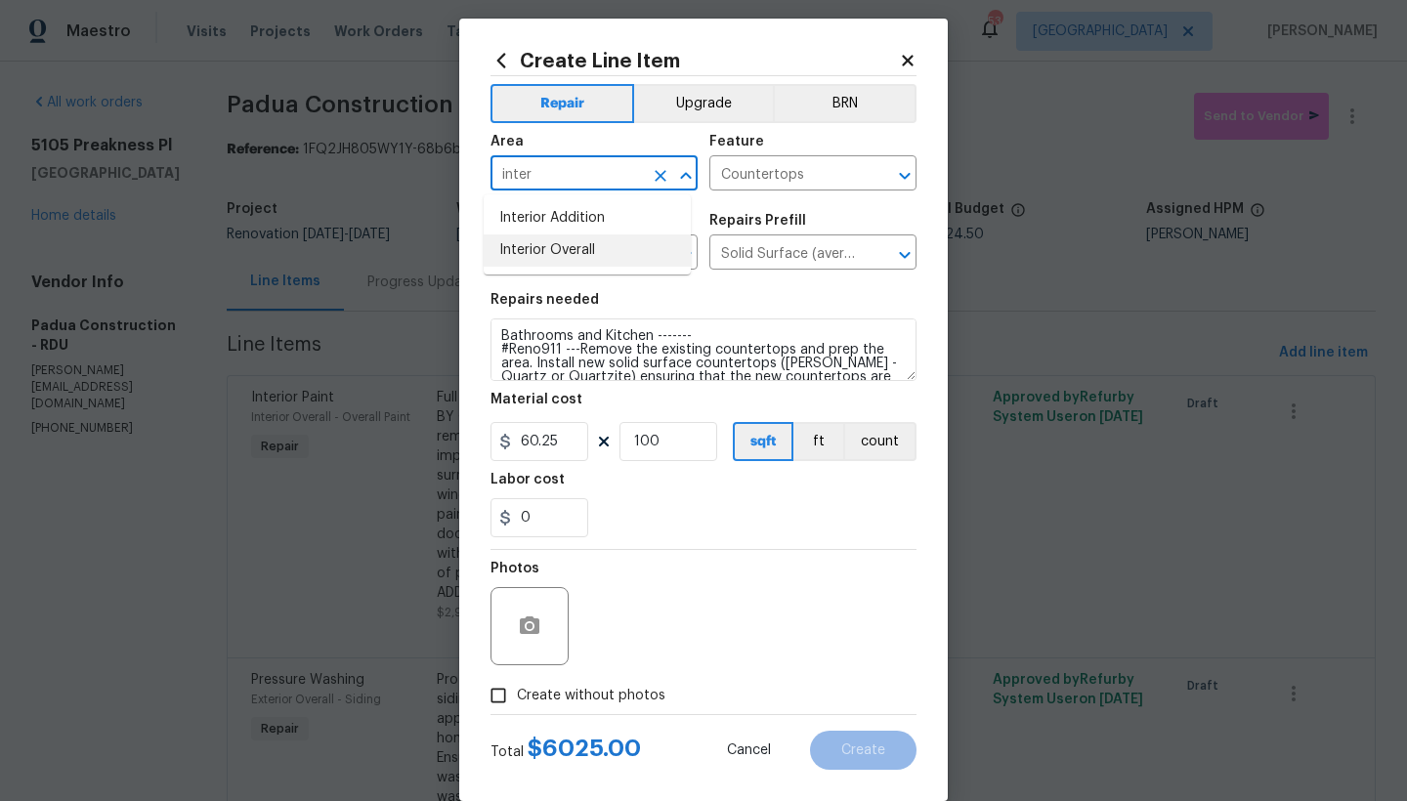
click at [572, 251] on li "Interior Overall" at bounding box center [587, 250] width 207 height 32
type input "Interior Overall"
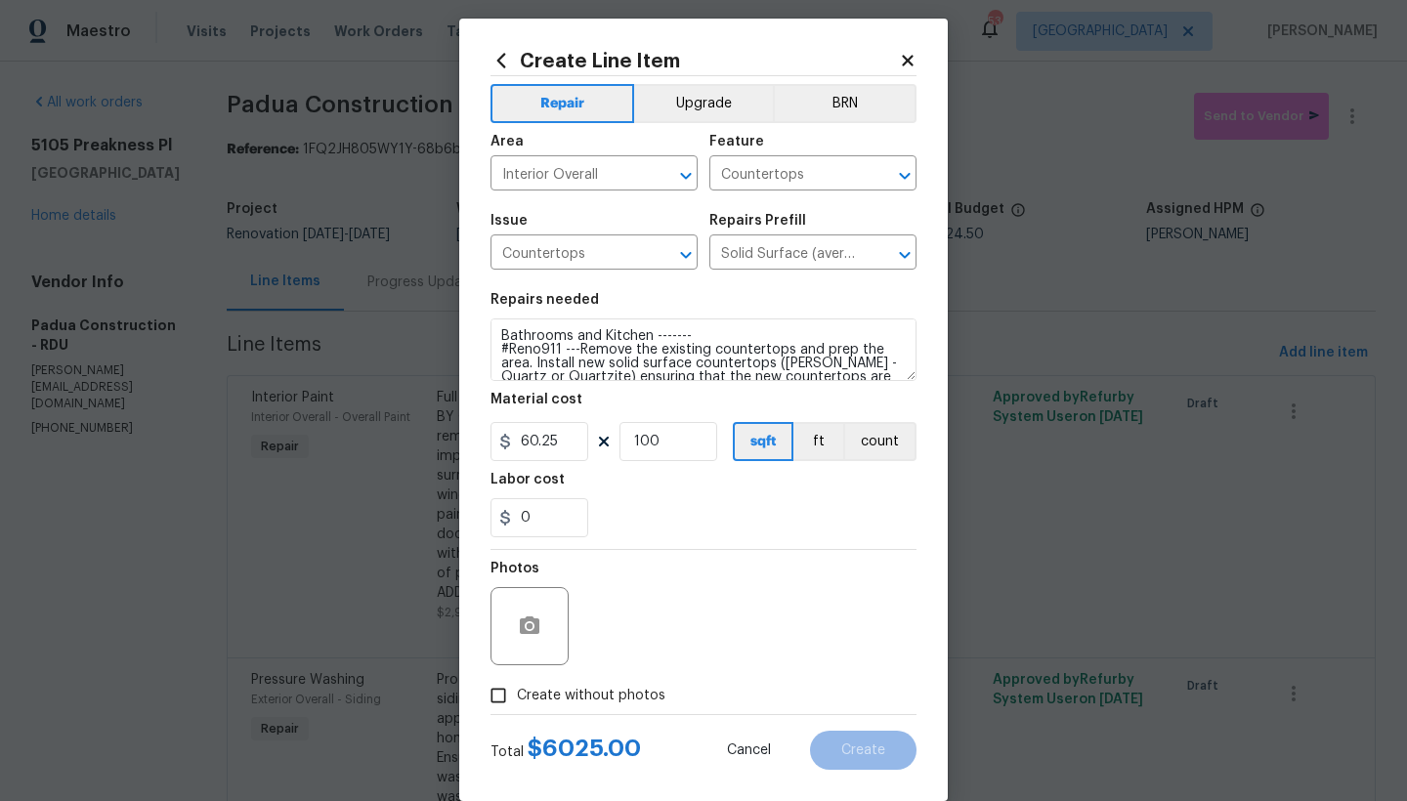
click at [563, 698] on span "Create without photos" at bounding box center [591, 696] width 148 height 21
click at [517, 698] on input "Create without photos" at bounding box center [498, 695] width 37 height 37
checkbox input "true"
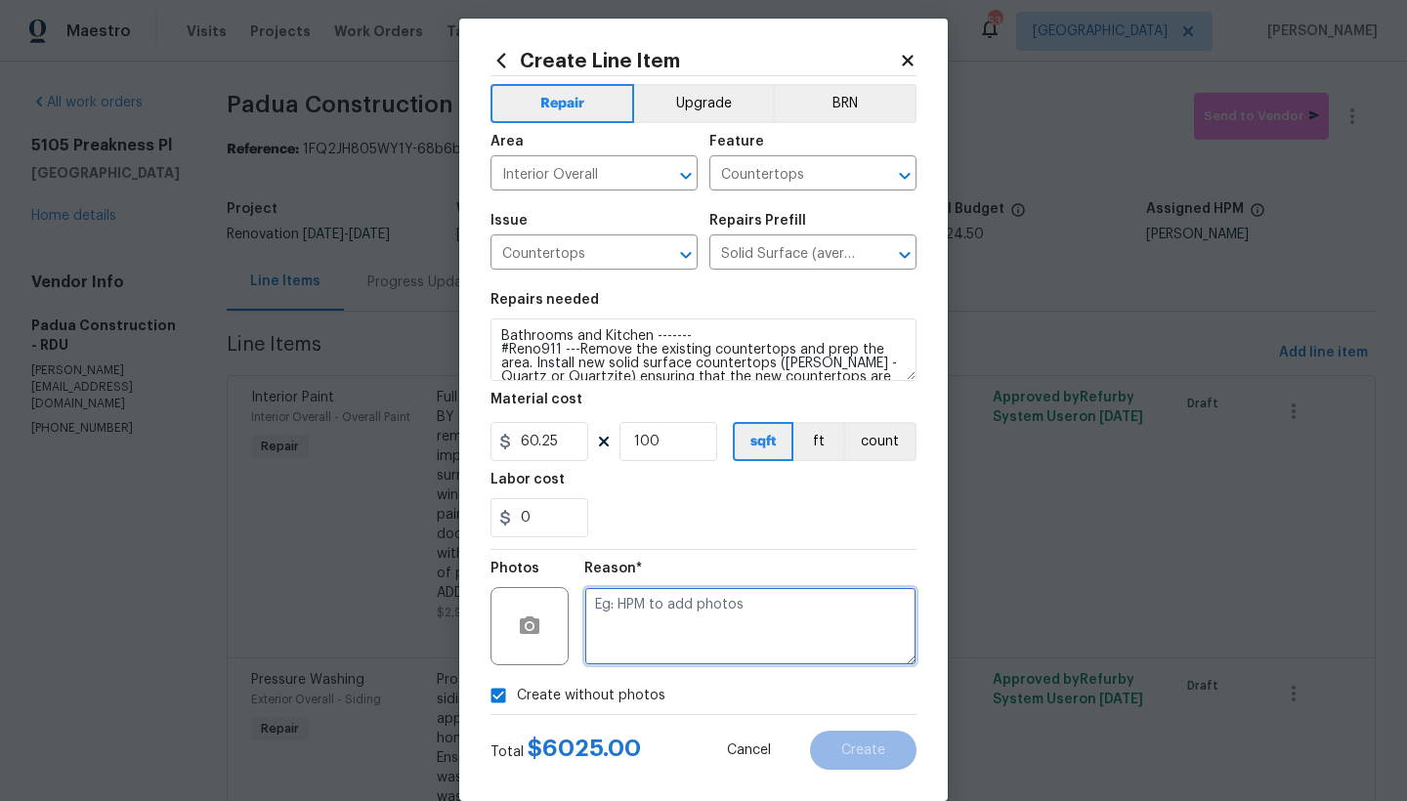
click at [609, 607] on textarea at bounding box center [750, 626] width 332 height 78
type textarea "n"
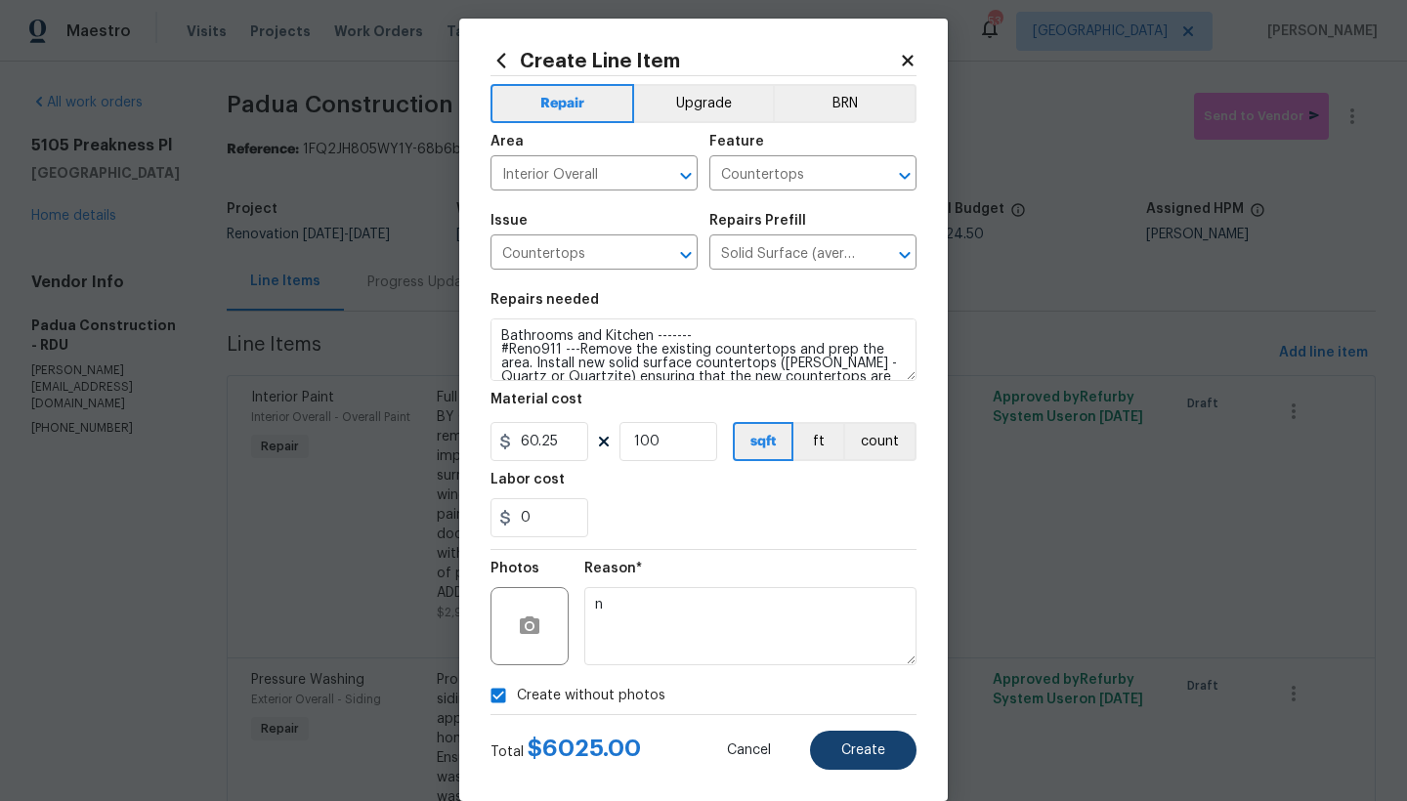
click at [862, 755] on span "Create" at bounding box center [863, 750] width 44 height 15
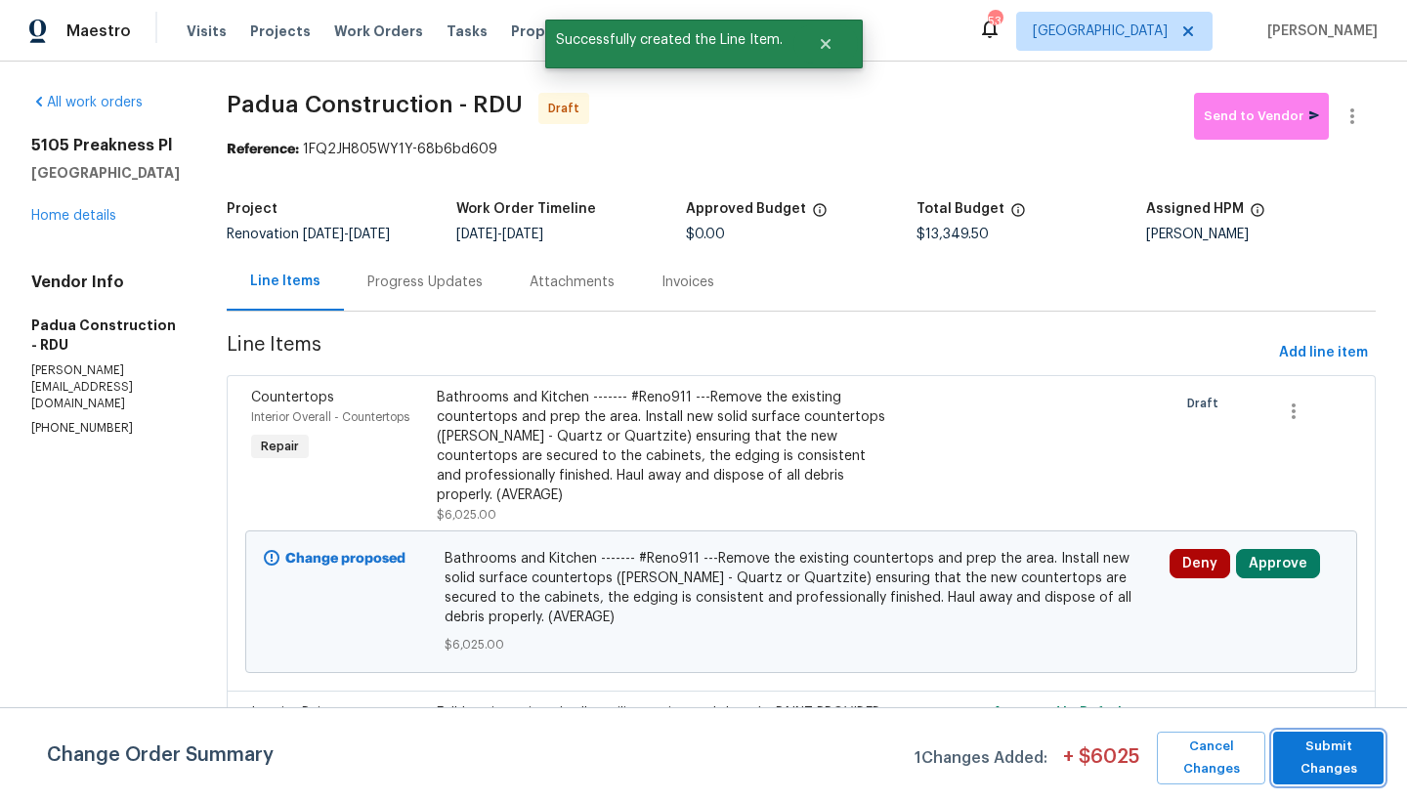
click at [1336, 766] on span "Submit Changes" at bounding box center [1328, 758] width 91 height 45
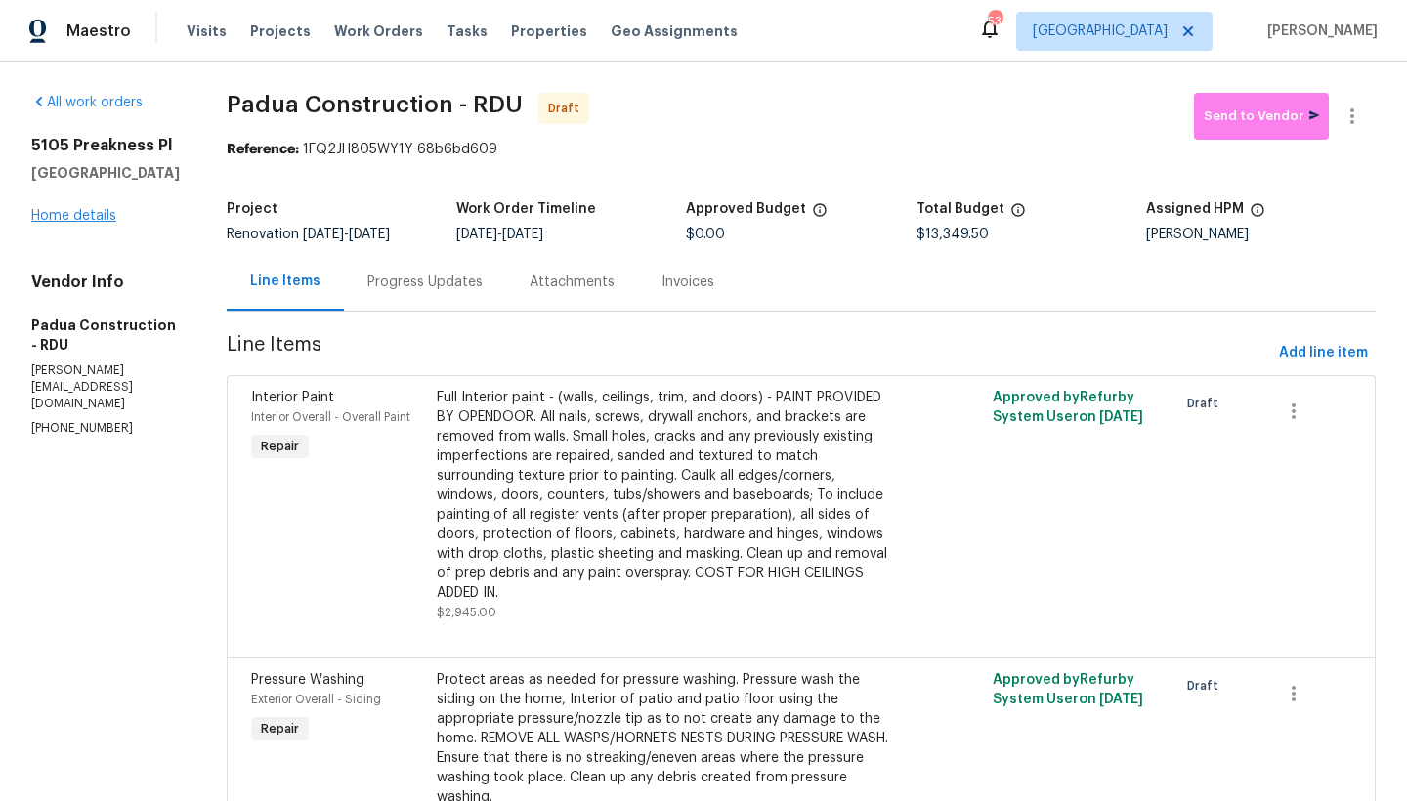
click at [84, 223] on link "Home details" at bounding box center [73, 216] width 85 height 14
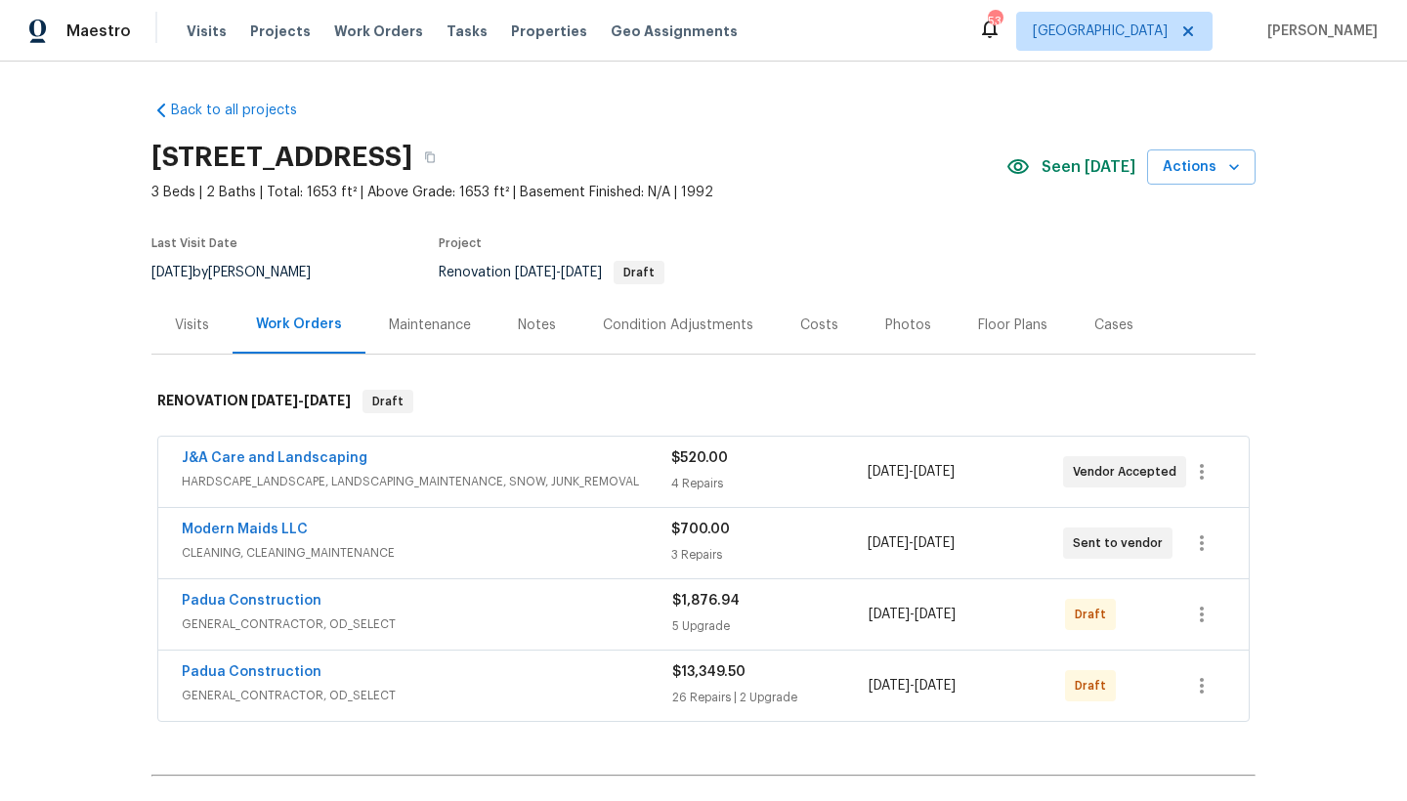
click at [800, 319] on div "Costs" at bounding box center [819, 326] width 38 height 20
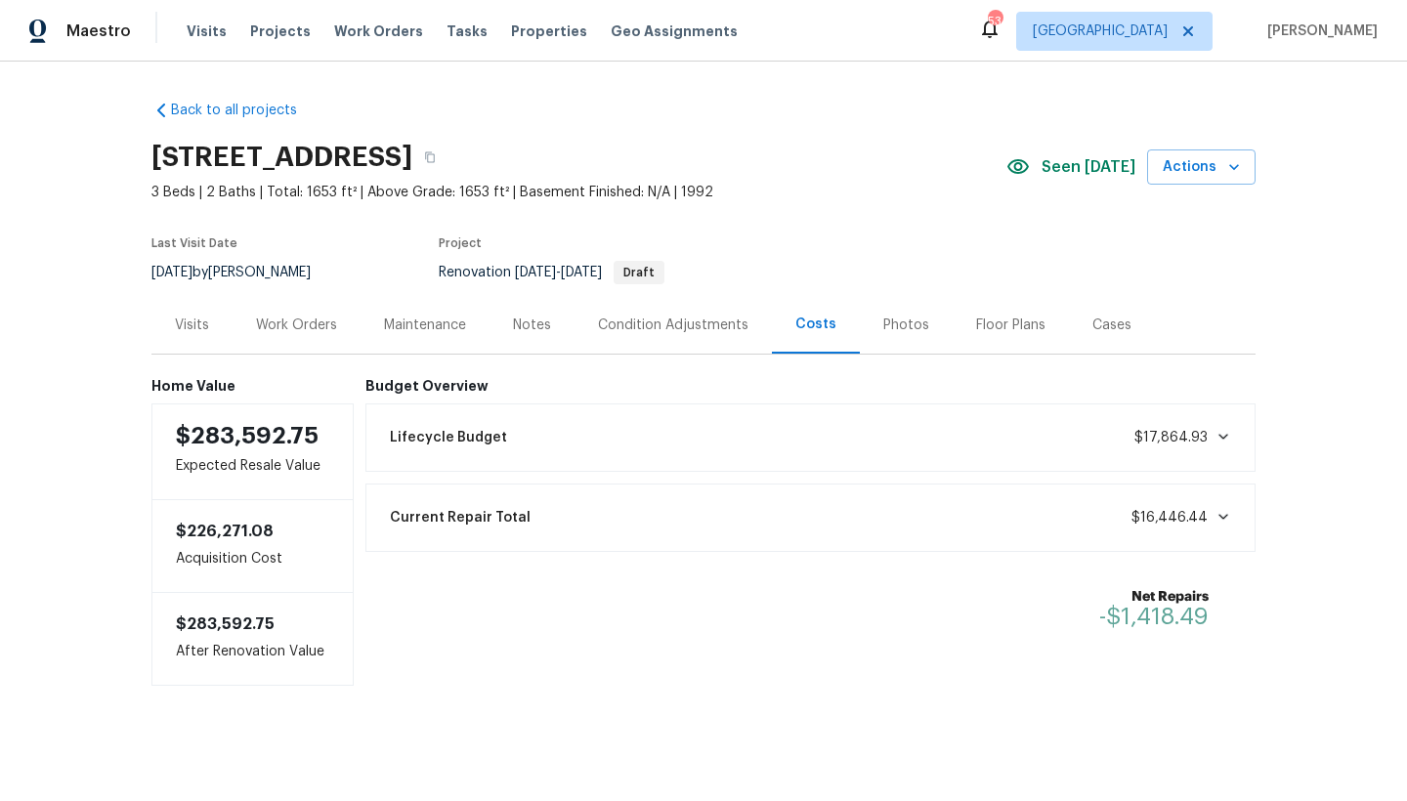
click at [295, 318] on div "Work Orders" at bounding box center [296, 326] width 81 height 20
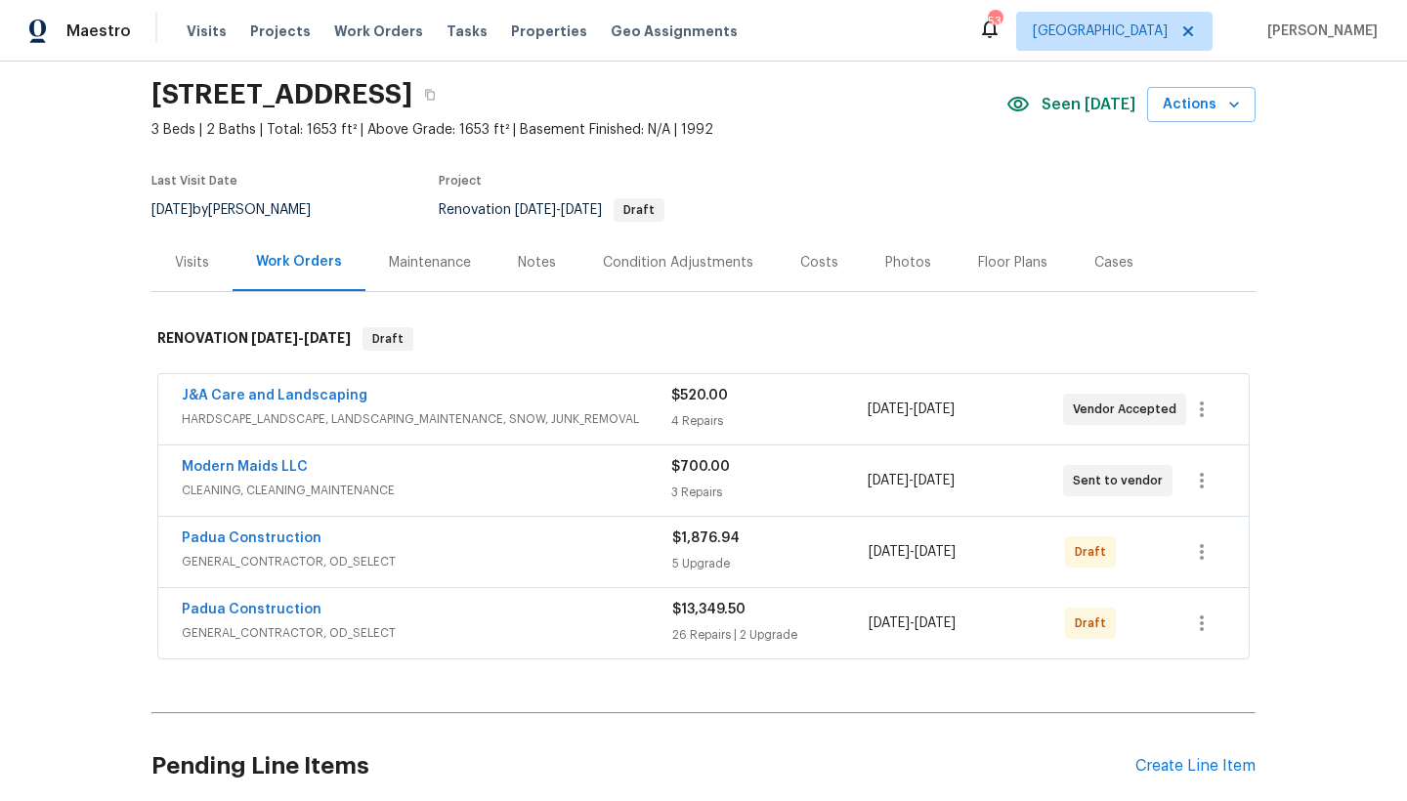
scroll to position [66, 0]
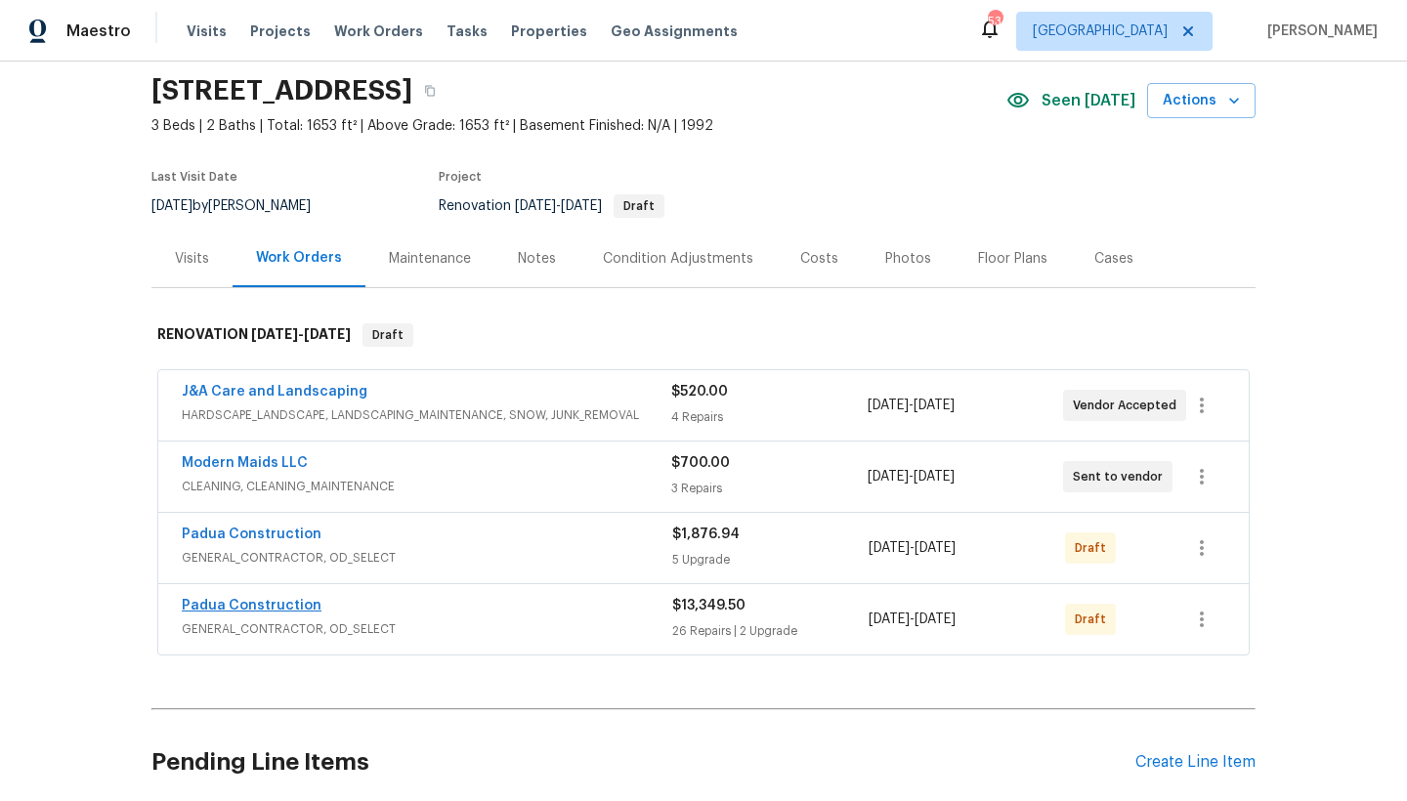
click at [264, 605] on link "Padua Construction" at bounding box center [252, 606] width 140 height 14
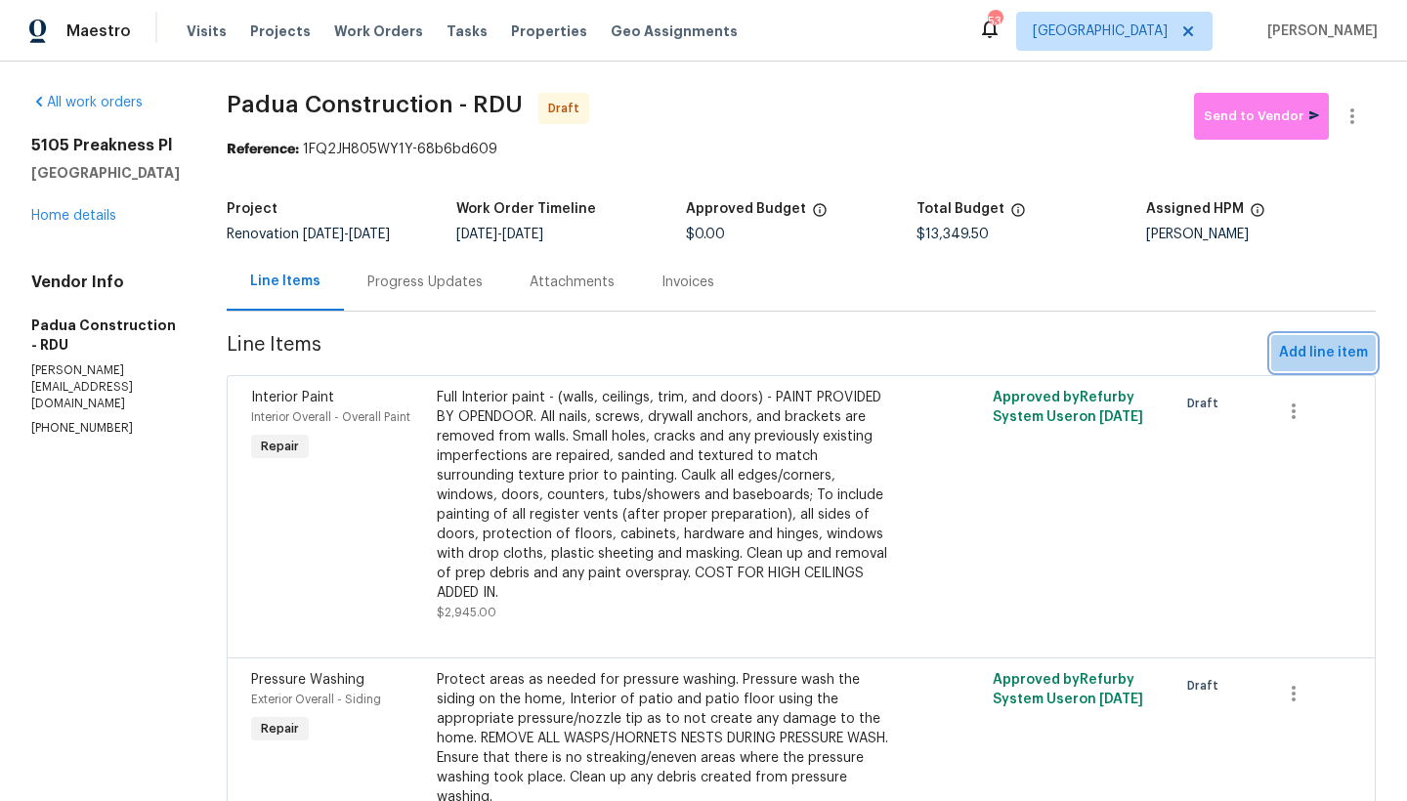
click at [1325, 350] on span "Add line item" at bounding box center [1323, 353] width 89 height 24
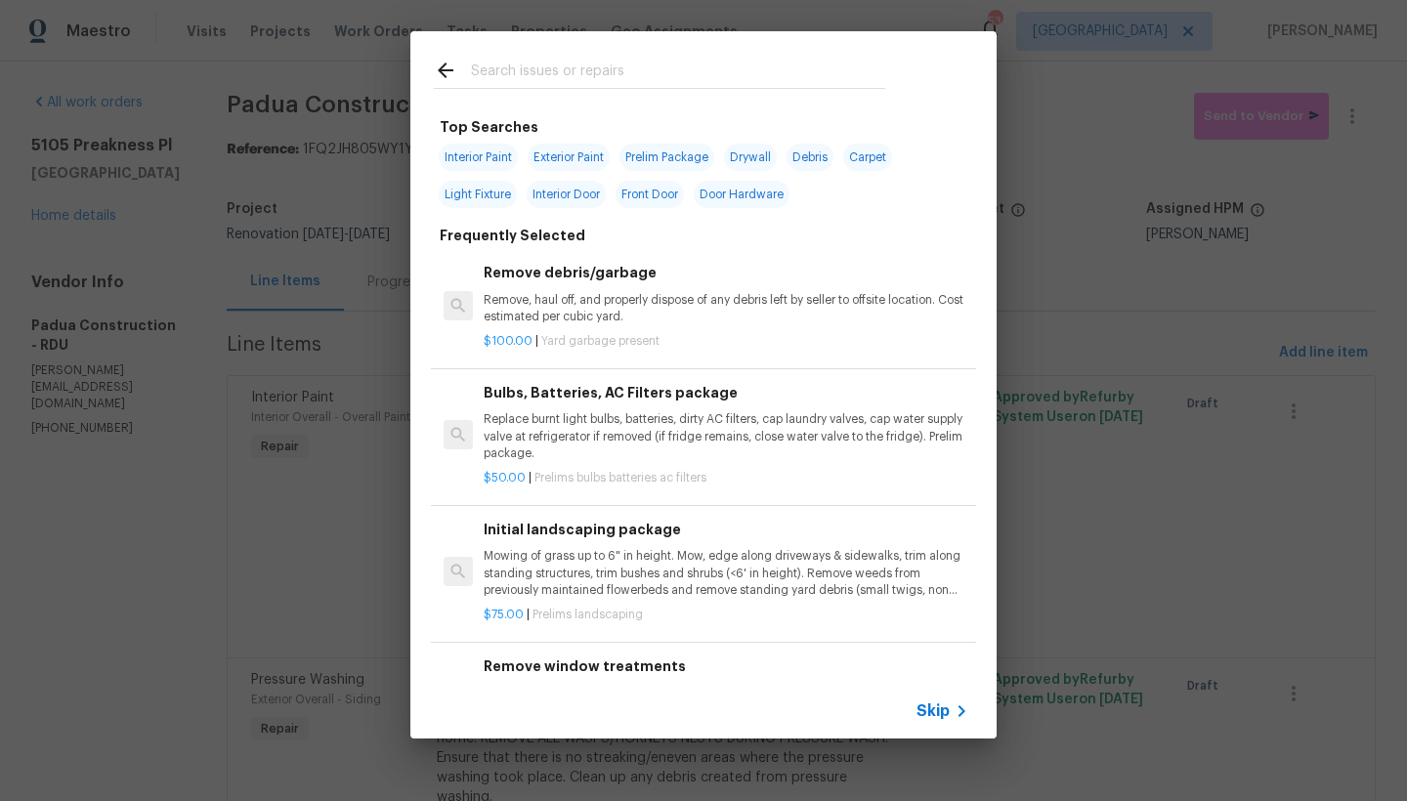
click at [587, 70] on input "text" at bounding box center [678, 73] width 414 height 29
type input "ca"
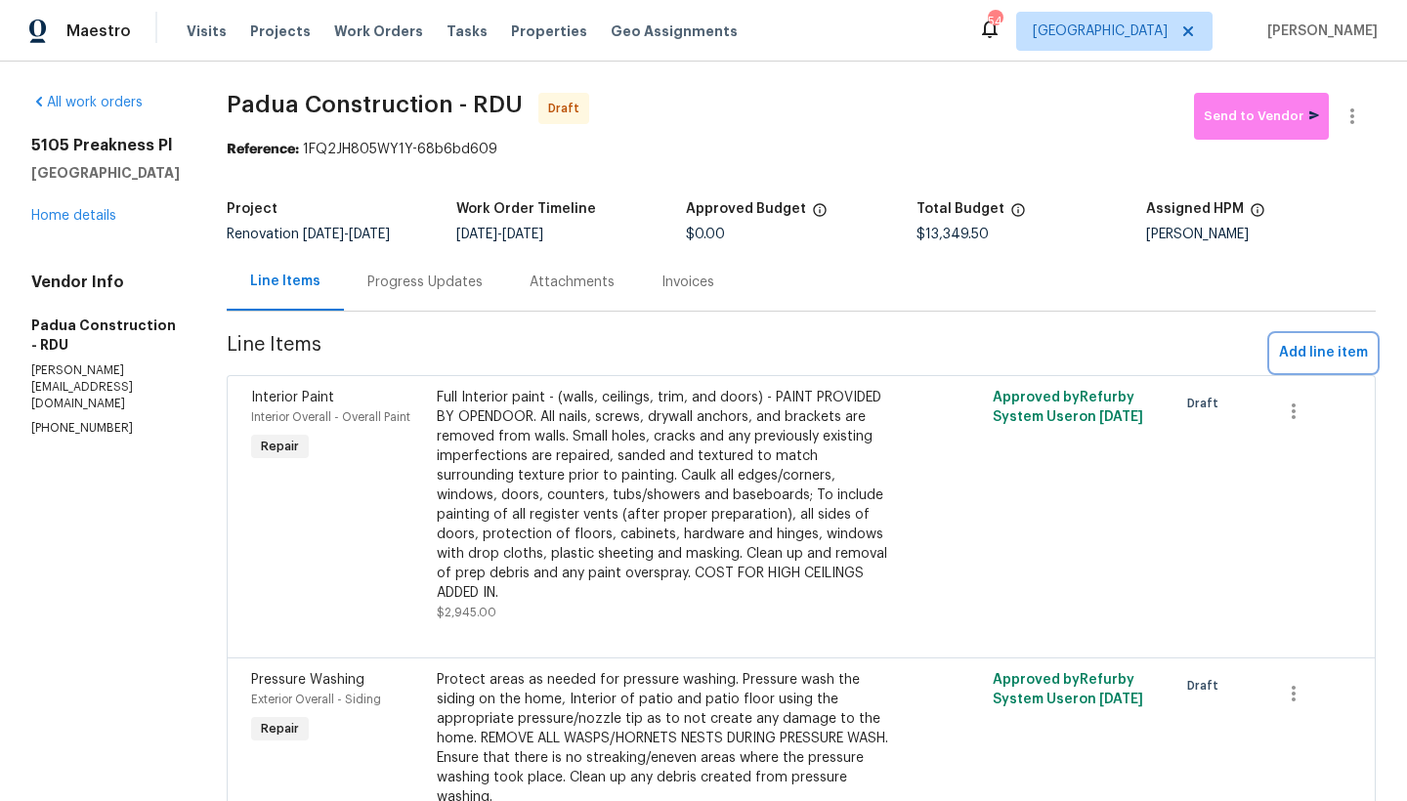
click at [1298, 350] on span "Add line item" at bounding box center [1323, 353] width 89 height 24
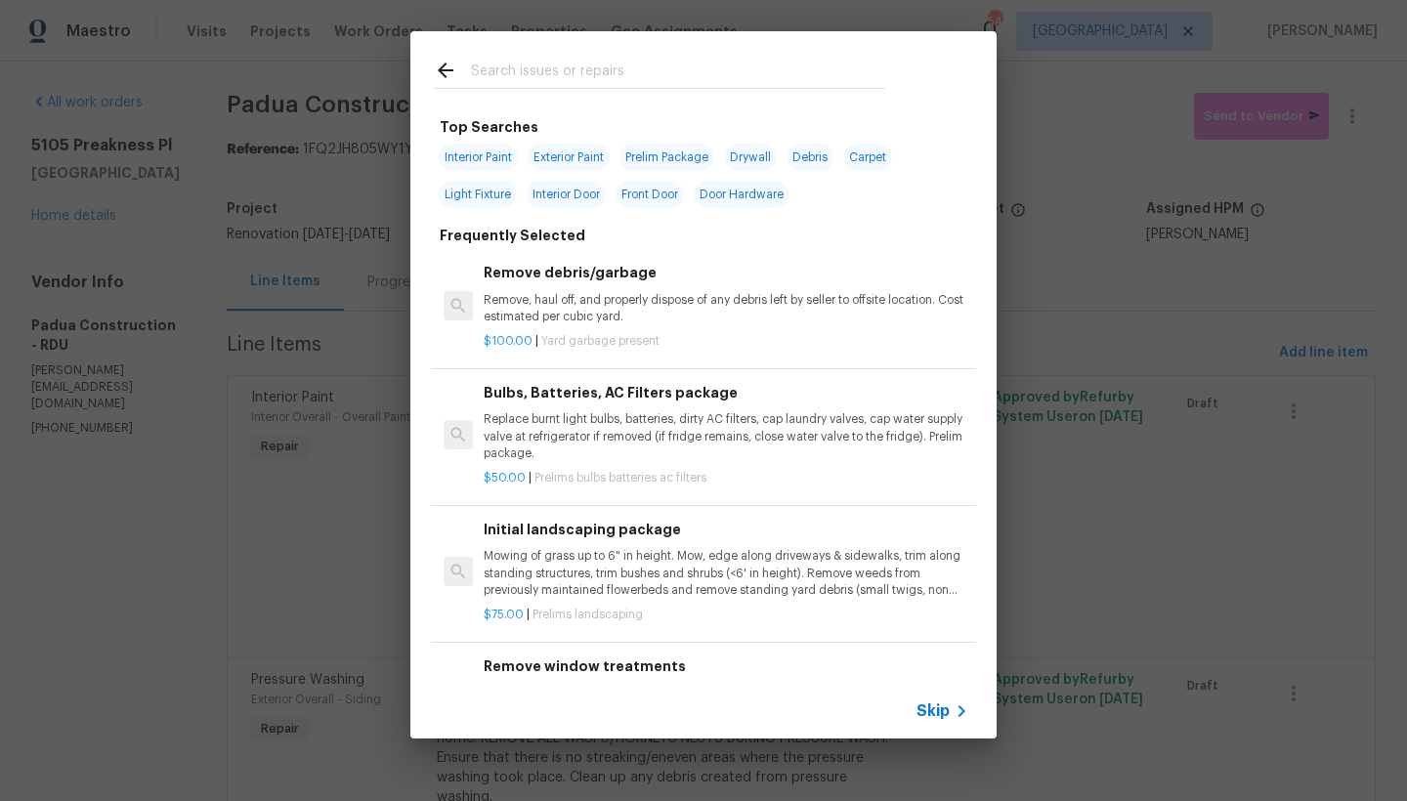
click at [635, 67] on input "text" at bounding box center [678, 73] width 414 height 29
click at [625, 81] on input "text" at bounding box center [678, 73] width 414 height 29
click at [623, 76] on input "text" at bounding box center [678, 73] width 414 height 29
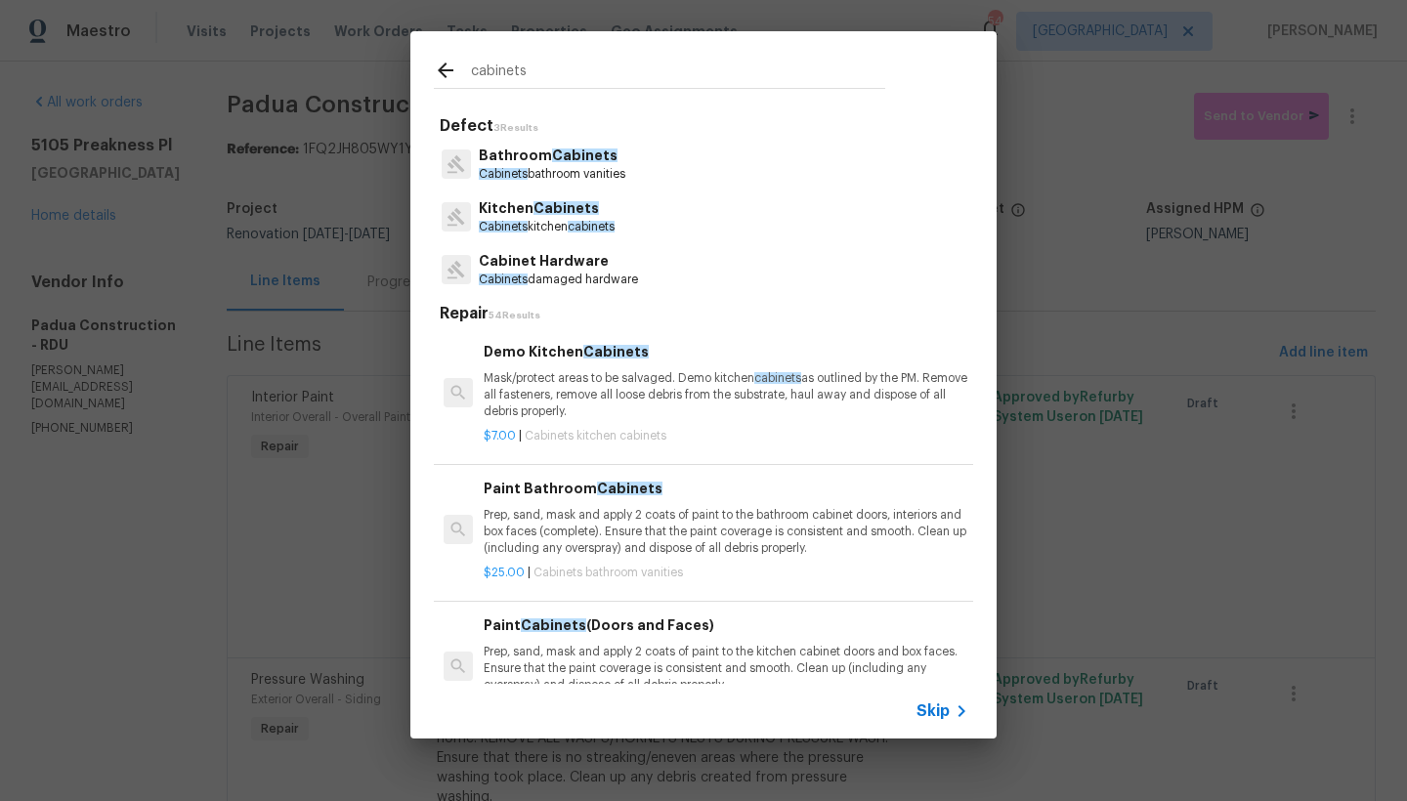
type input "cabinets"
click at [525, 221] on span "Cabinets" at bounding box center [503, 227] width 49 height 12
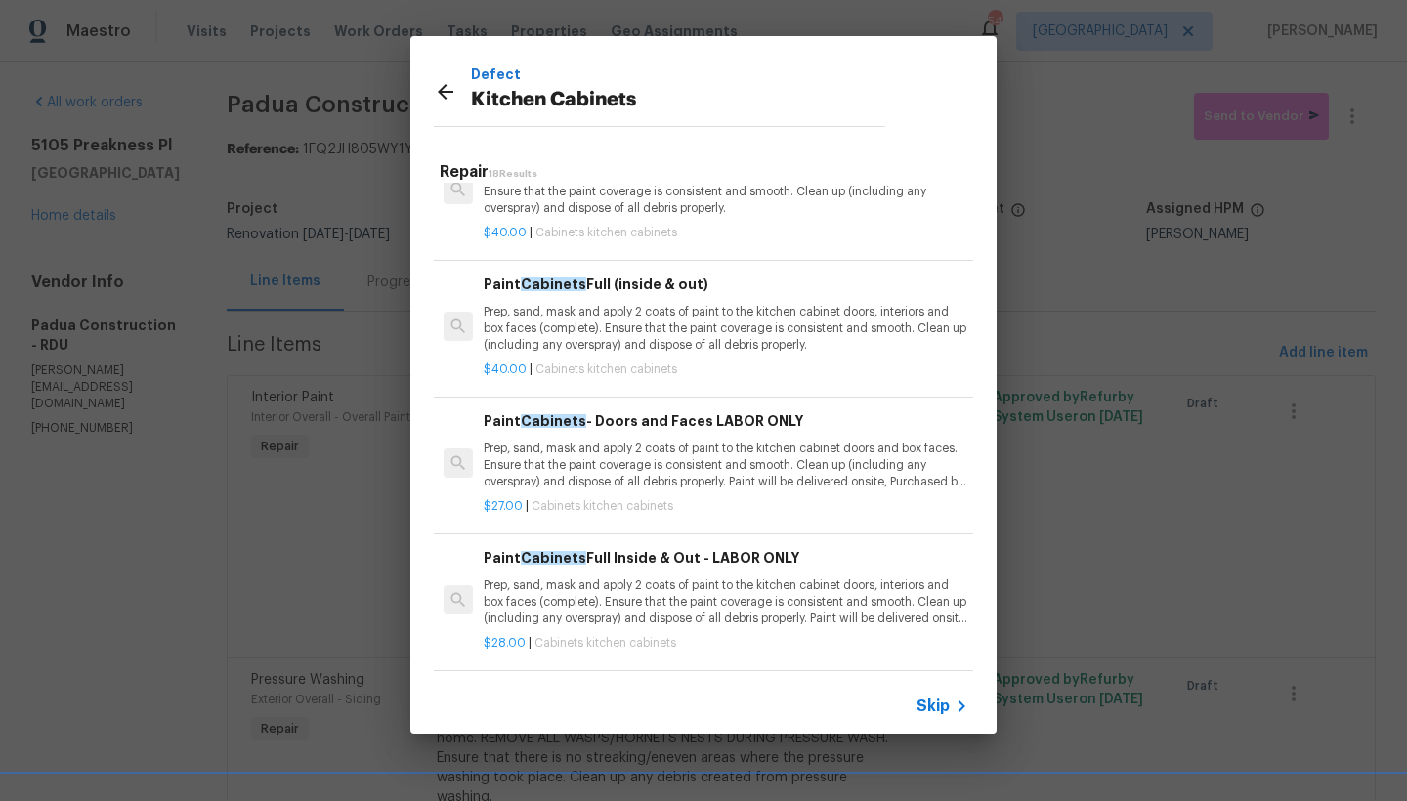
scroll to position [222, 0]
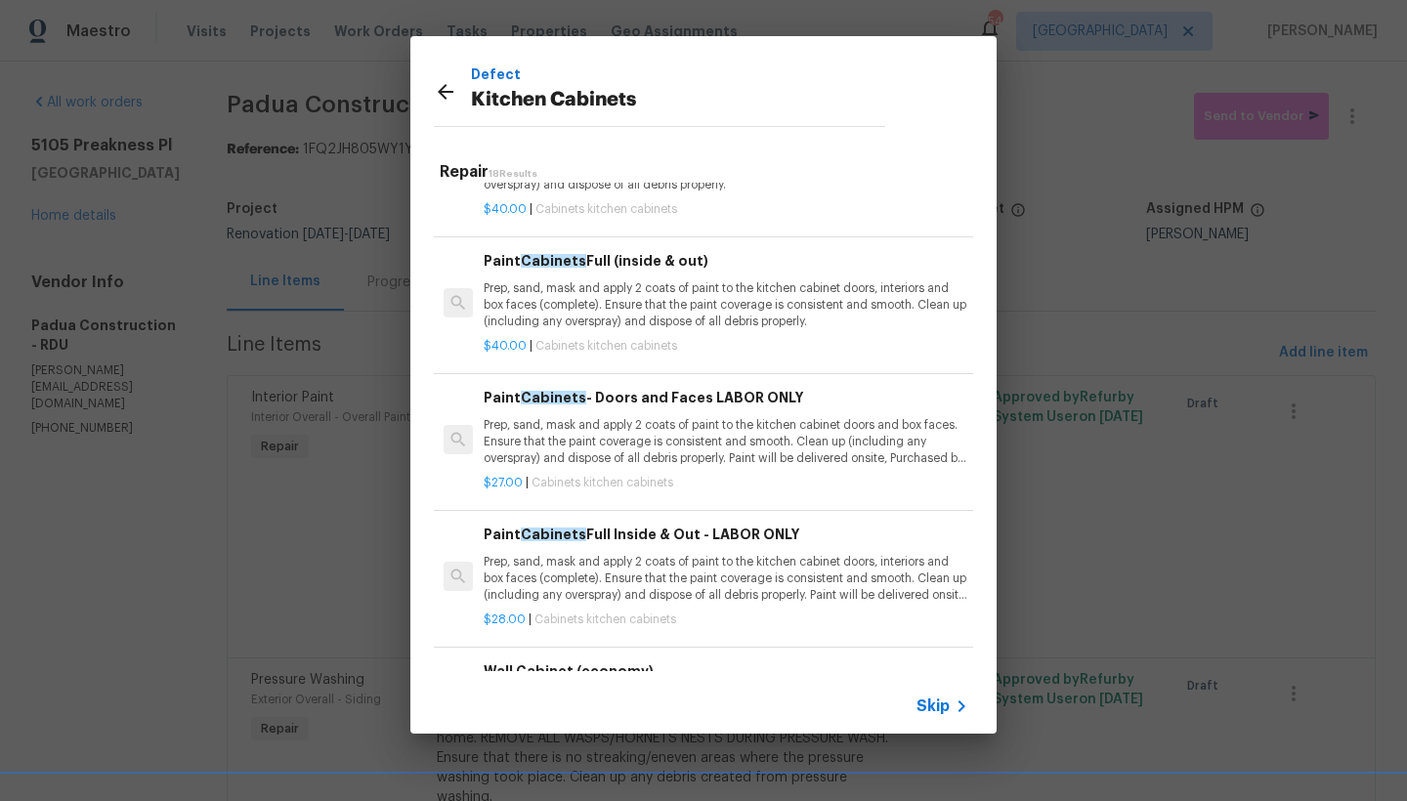
click at [604, 532] on h6 "Paint Cabinets Full Inside & Out - LABOR ONLY" at bounding box center [726, 534] width 485 height 21
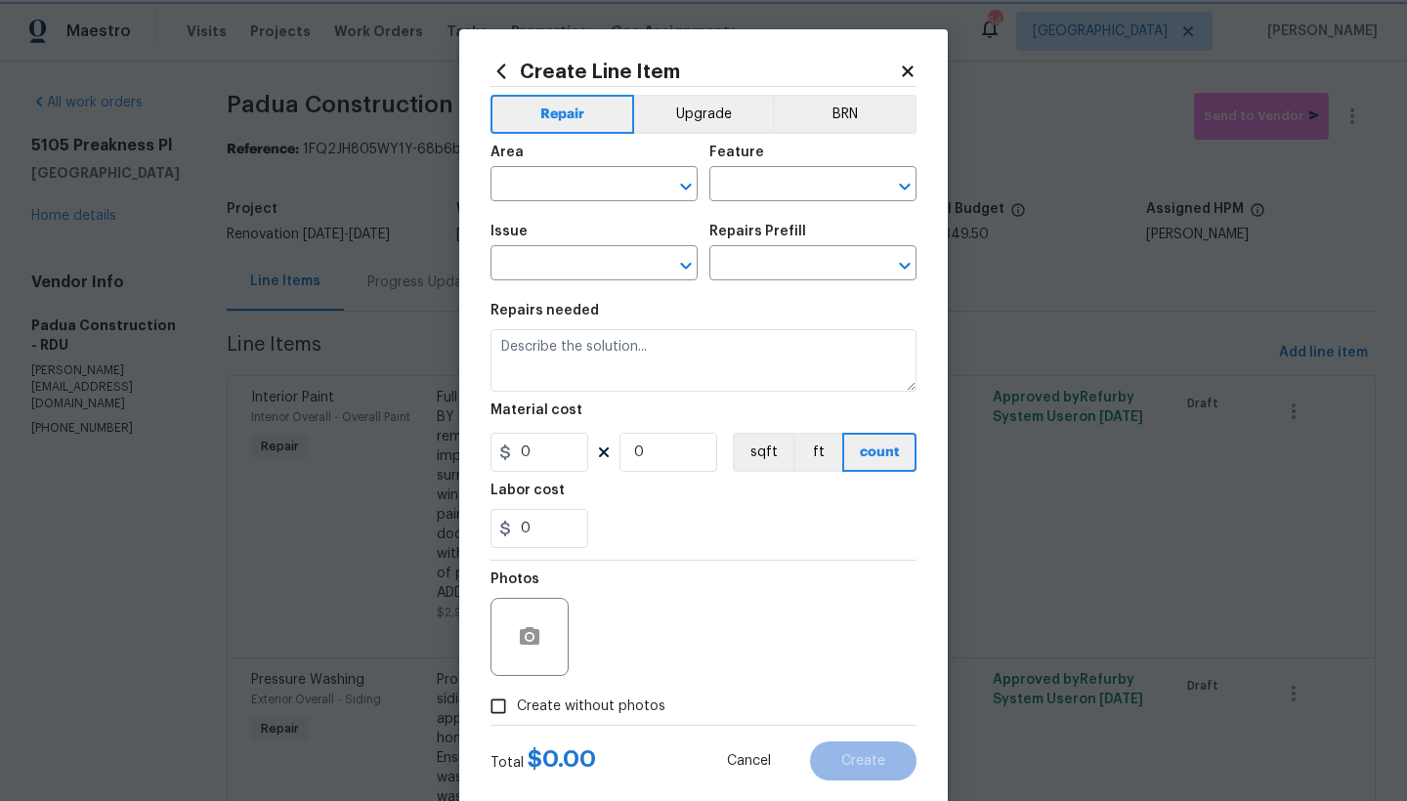
type input "Cabinets"
type input "Kitchen Cabinets"
type input "Paint Cabinets Full Inside & Out - LABOR ONLY $28.00"
type textarea "Prep, sand, mask and apply 2 coats of paint to the kitchen cabinet doors, inter…"
type input "28"
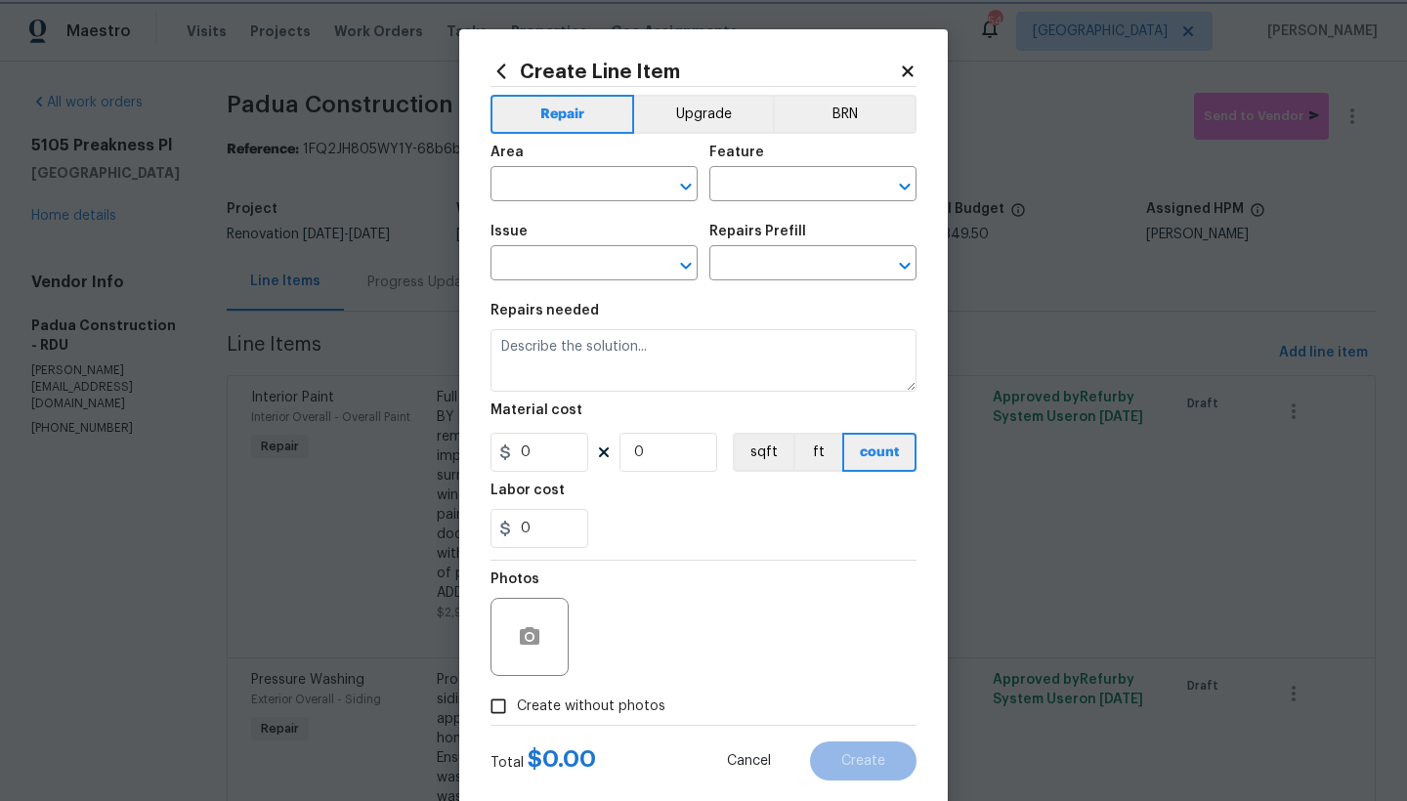
type input "1"
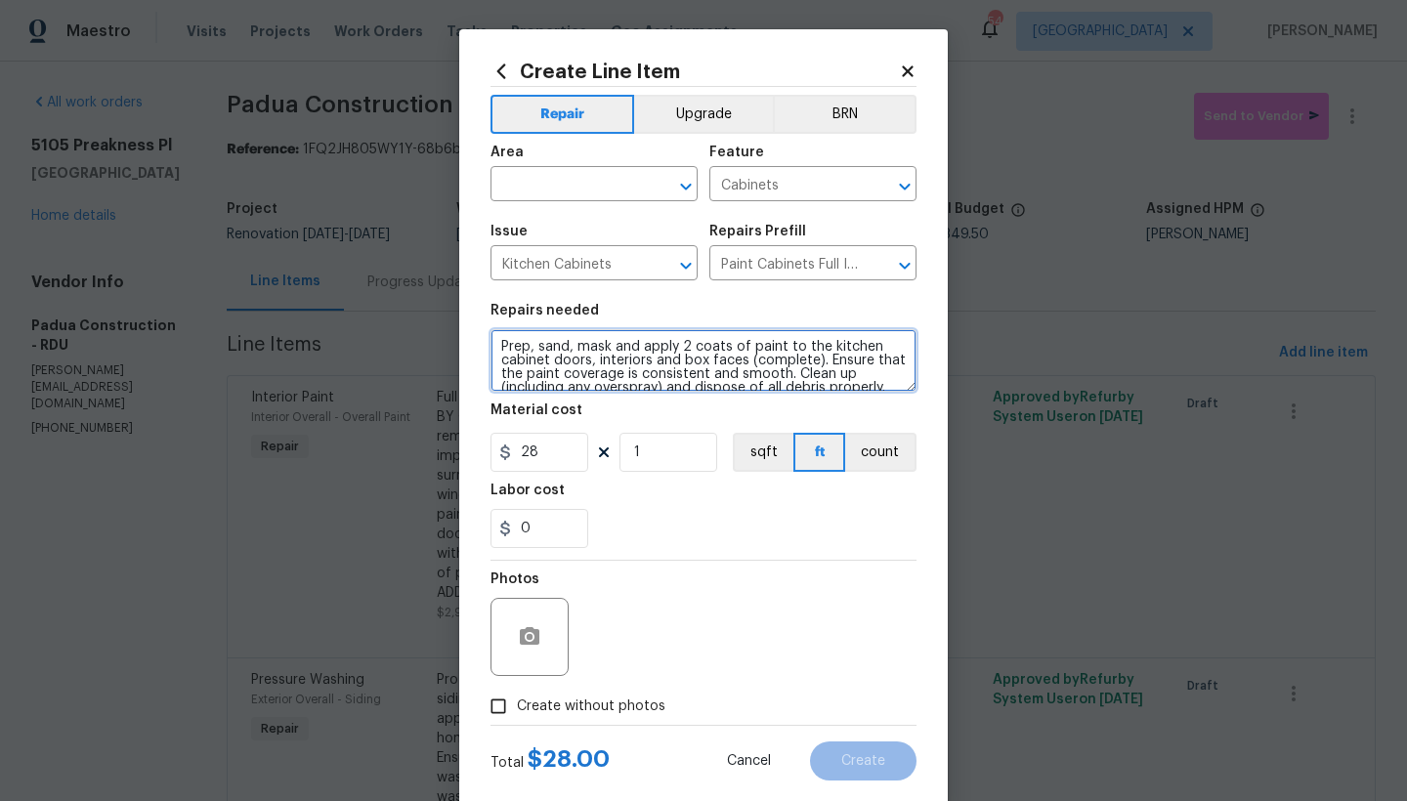
click at [490, 342] on textarea "Prep, sand, mask and apply 2 coats of paint to the kitchen cabinet doors, inter…" at bounding box center [703, 360] width 426 height 63
click at [647, 343] on textarea "Prep, sand, mask and apply 2 coats of paint to the kitchen cabinet doors, inter…" at bounding box center [703, 360] width 426 height 63
click at [497, 359] on textarea "Kitchen and Bathrooms ------- Prep, sand, mask and apply 2 coats of paint to th…" at bounding box center [703, 360] width 426 height 63
click at [490, 356] on textarea "Kitchen and Bathrooms ------- Prep, sand, mask and apply 2 coats of paint to th…" at bounding box center [703, 360] width 426 height 63
type textarea "Kitchen and Bathrooms ------- #Reno911 ---Prep, sand, mask and apply 2 coats of…"
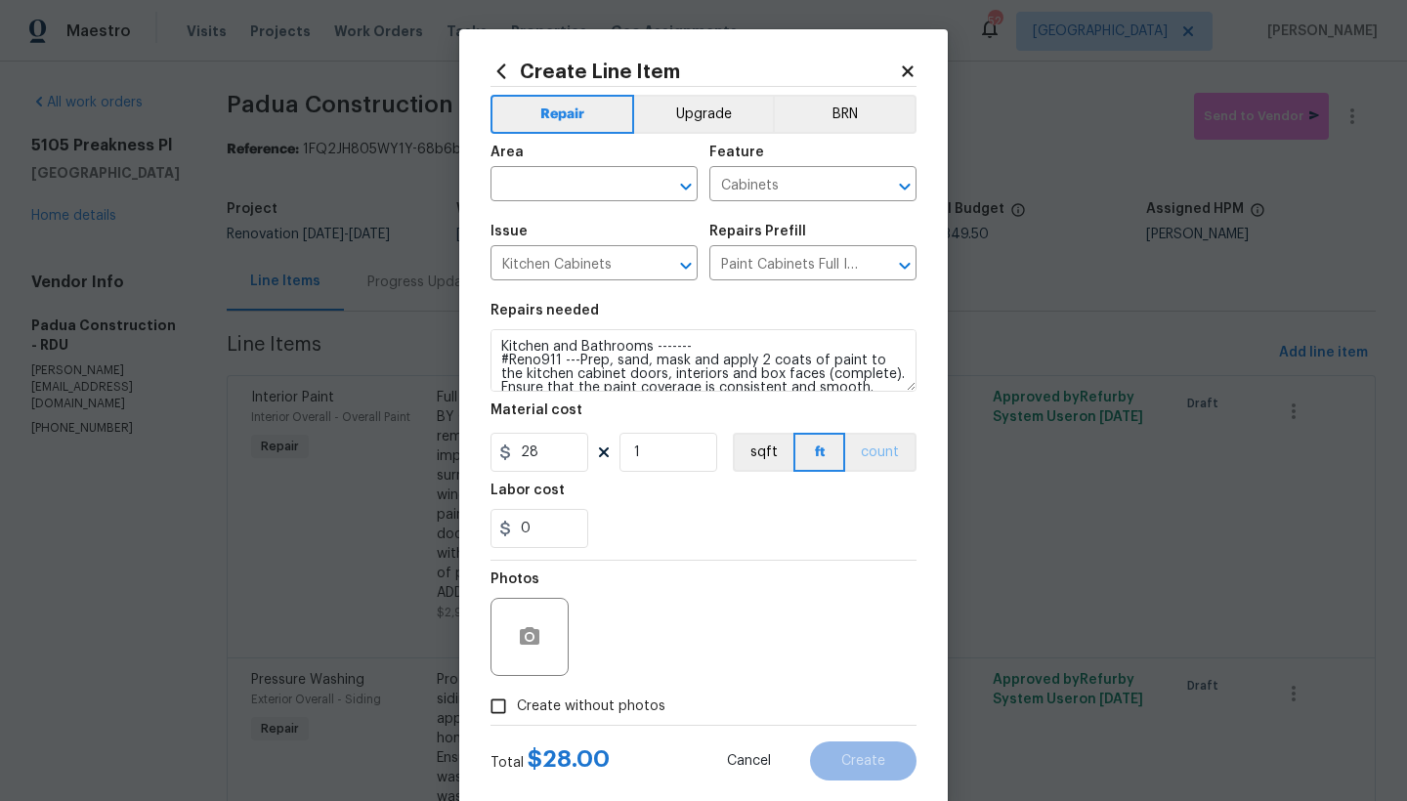
click at [887, 460] on button "count" at bounding box center [880, 452] width 71 height 39
drag, startPoint x: 552, startPoint y: 461, endPoint x: 496, endPoint y: 450, distance: 56.7
click at [496, 450] on div "28" at bounding box center [539, 452] width 98 height 39
type input "2100"
click at [657, 506] on div "Labor cost" at bounding box center [703, 496] width 426 height 25
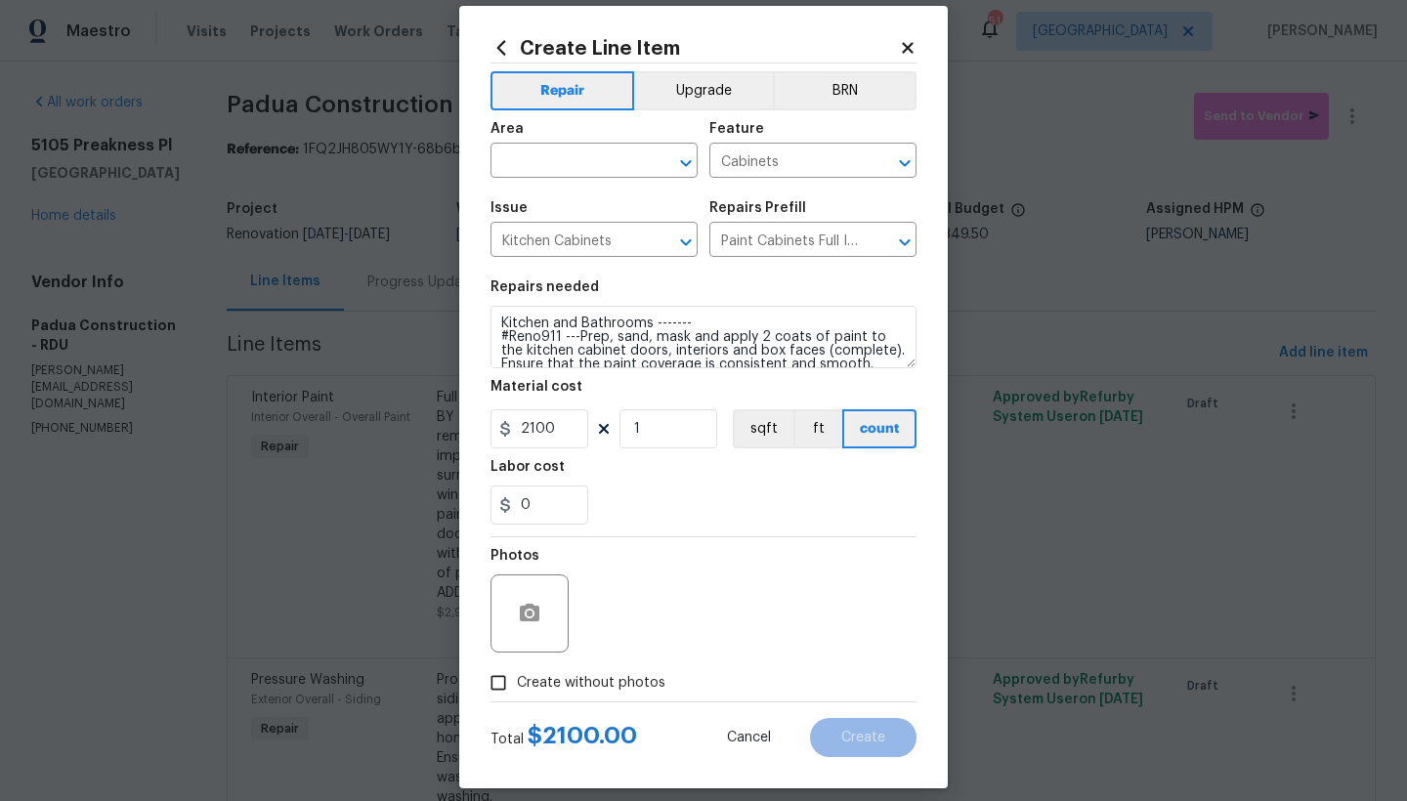
scroll to position [40, 0]
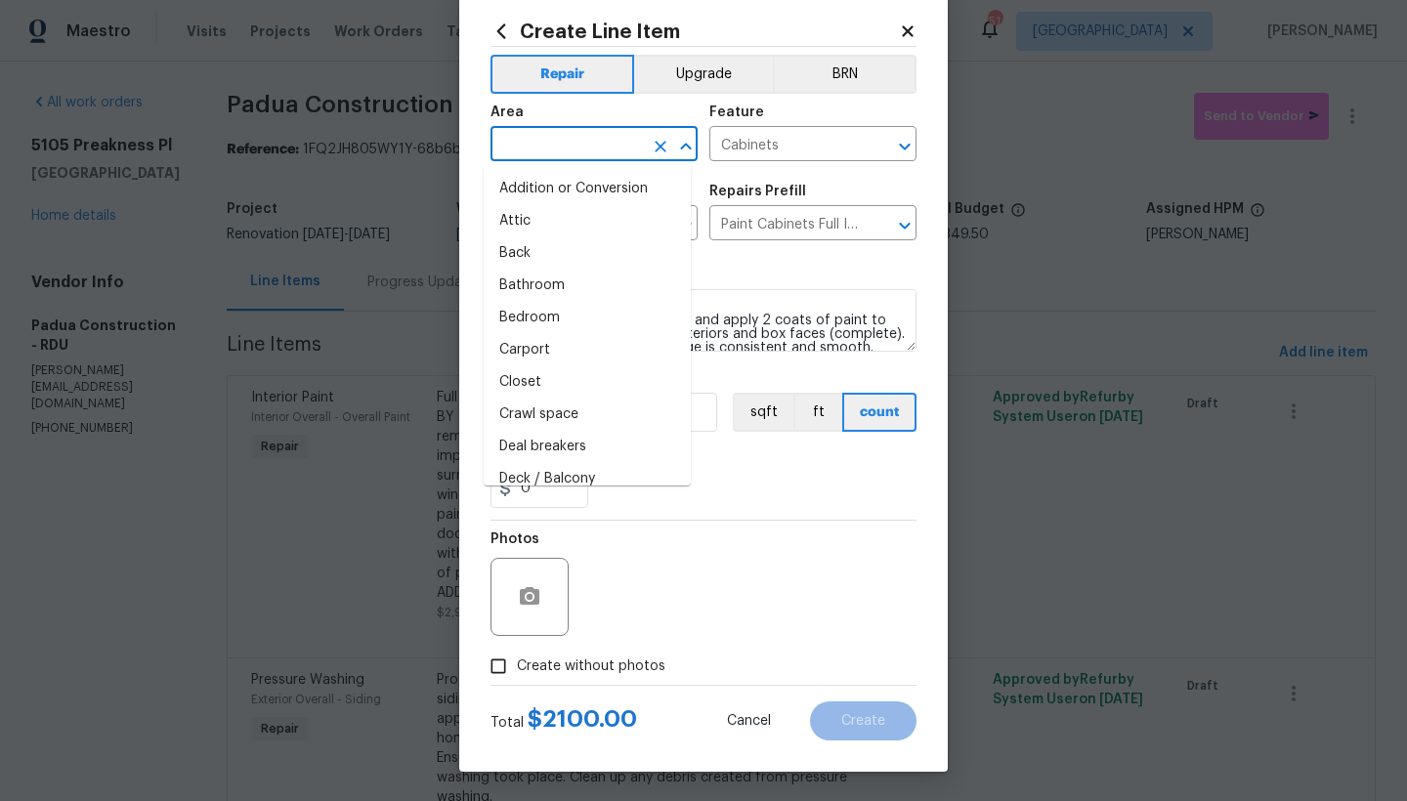
click at [559, 143] on input "text" at bounding box center [566, 146] width 152 height 30
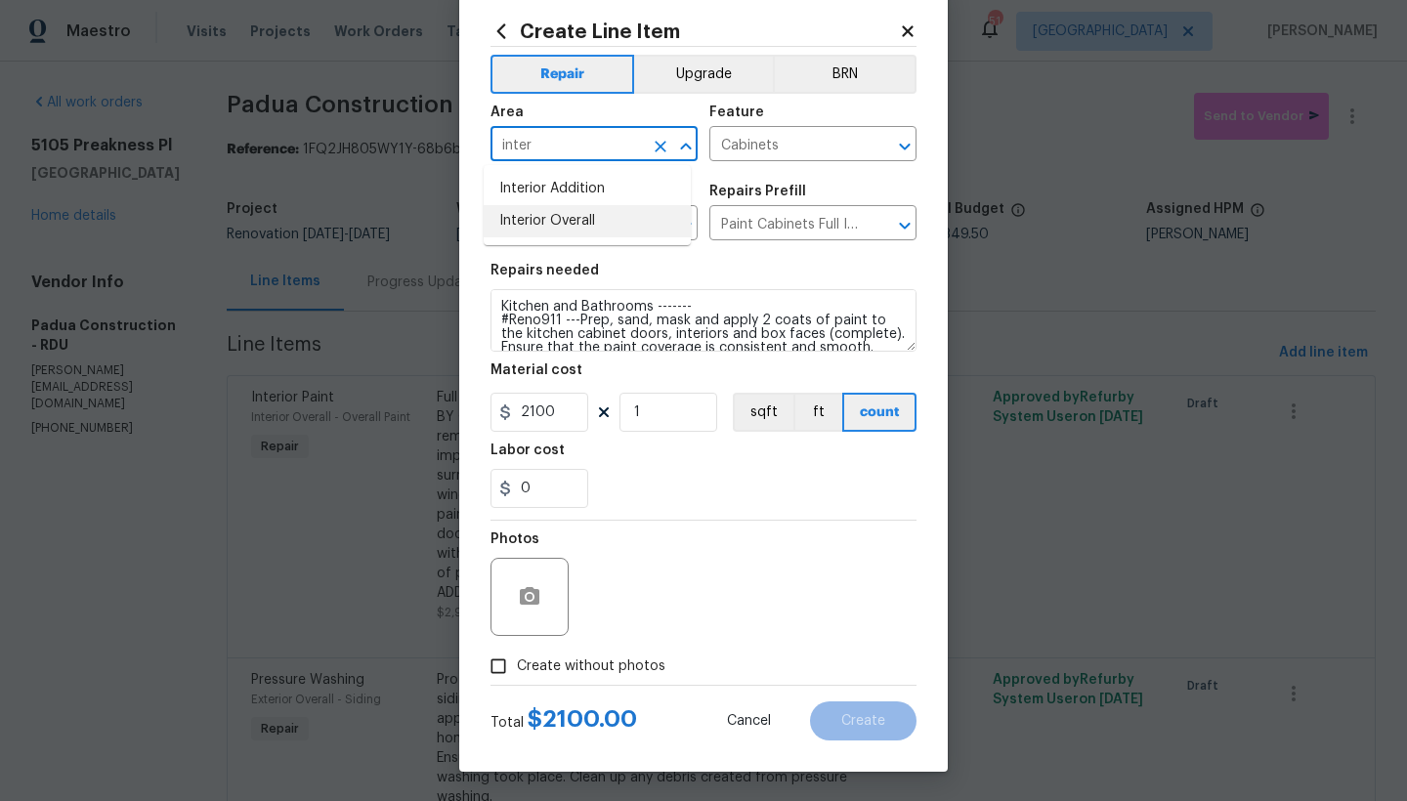
click at [516, 219] on li "Interior Overall" at bounding box center [587, 221] width 207 height 32
type input "Interior Overall"
drag, startPoint x: 539, startPoint y: 409, endPoint x: 489, endPoint y: 405, distance: 50.0
click at [490, 405] on div "2100" at bounding box center [539, 412] width 98 height 39
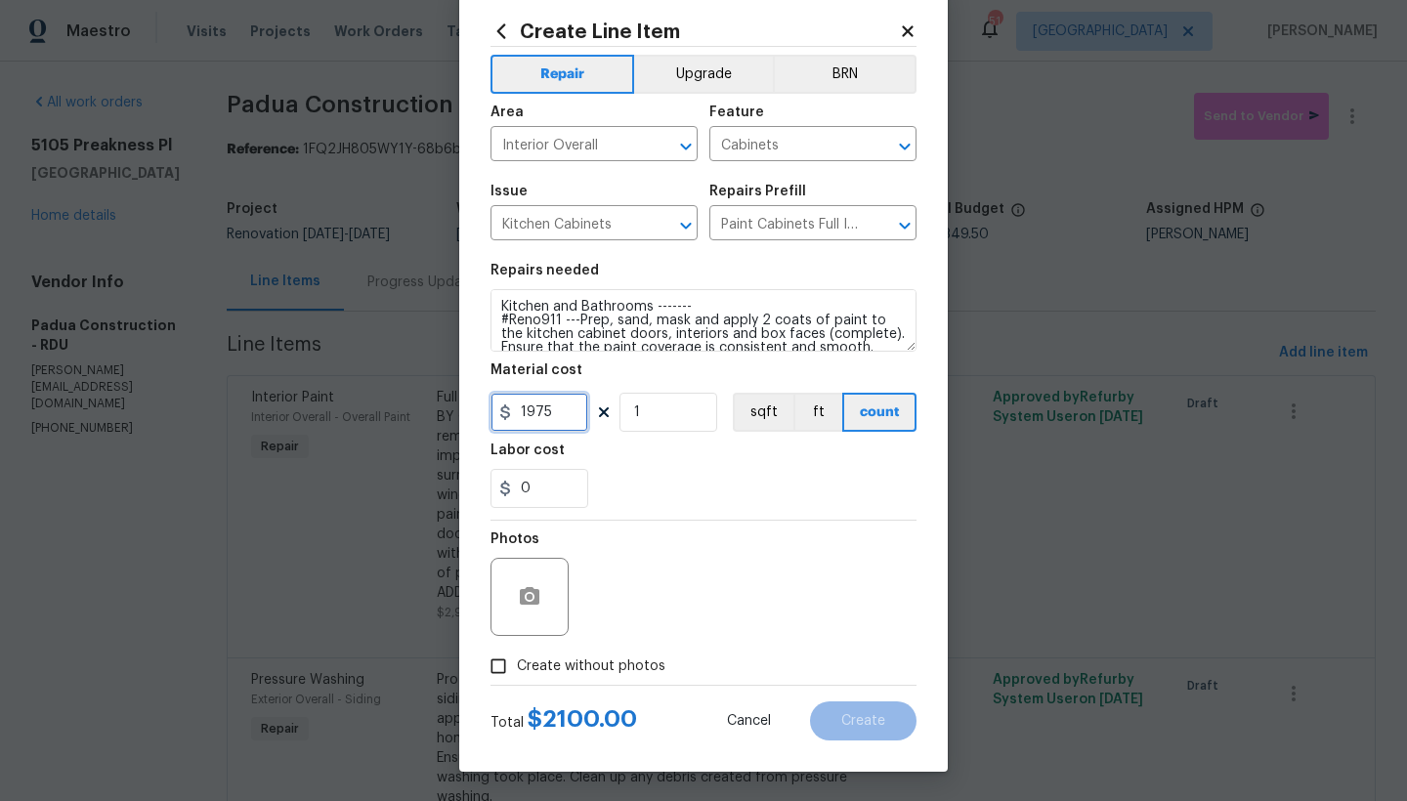
type input "1975"
click at [700, 491] on div "0" at bounding box center [703, 488] width 426 height 39
click at [491, 675] on input "Create without photos" at bounding box center [498, 666] width 37 height 37
checkbox input "true"
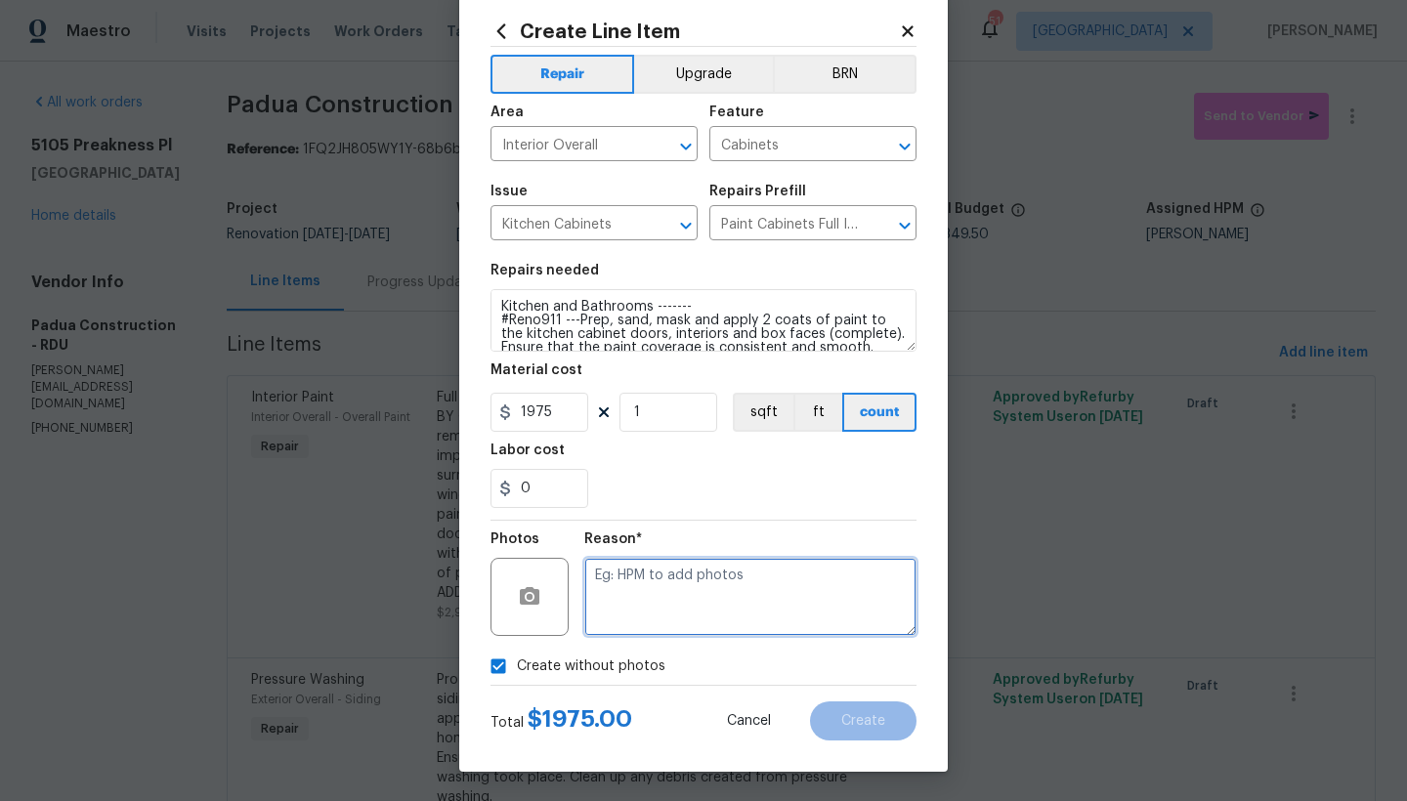
click at [668, 603] on textarea at bounding box center [750, 597] width 332 height 78
type textarea "n"
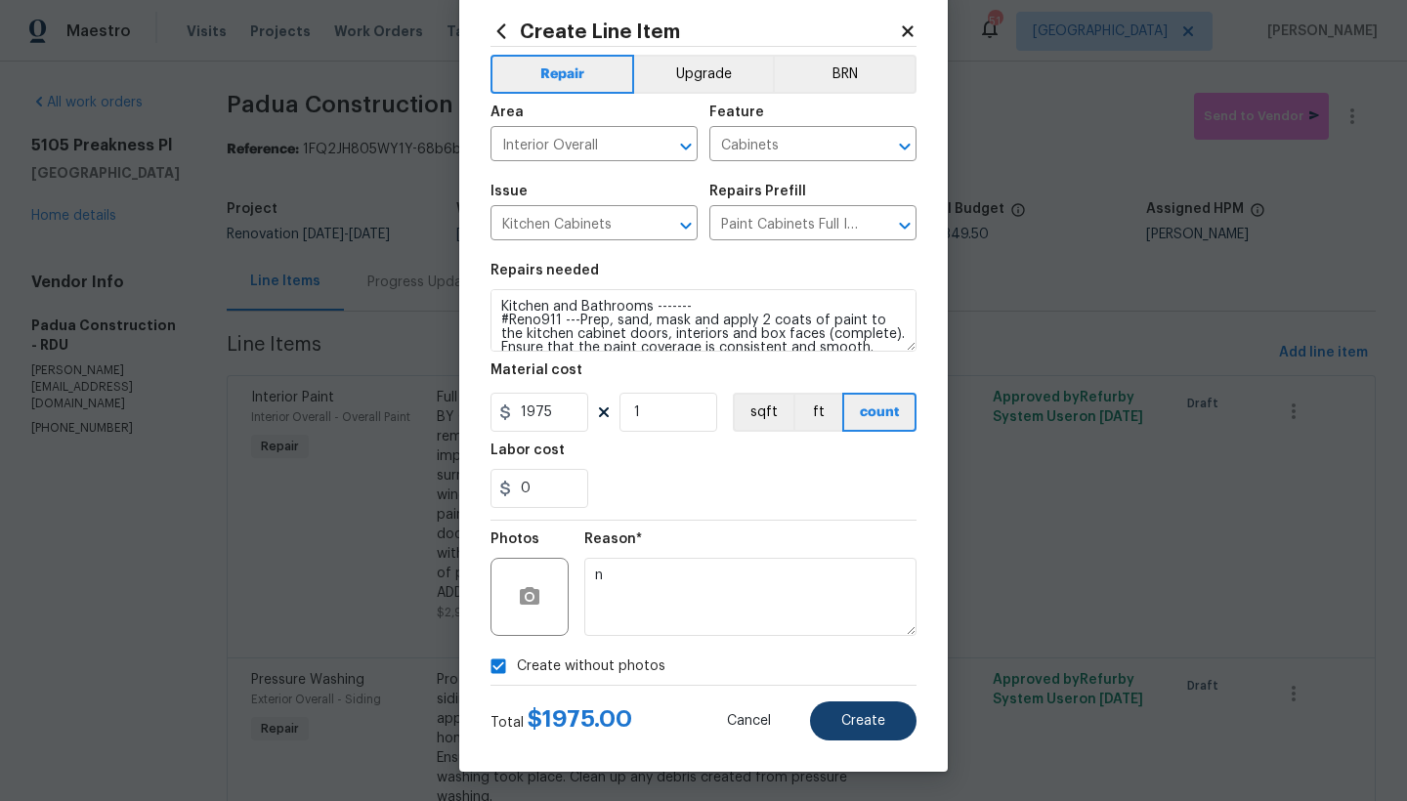
click at [870, 725] on span "Create" at bounding box center [863, 721] width 44 height 15
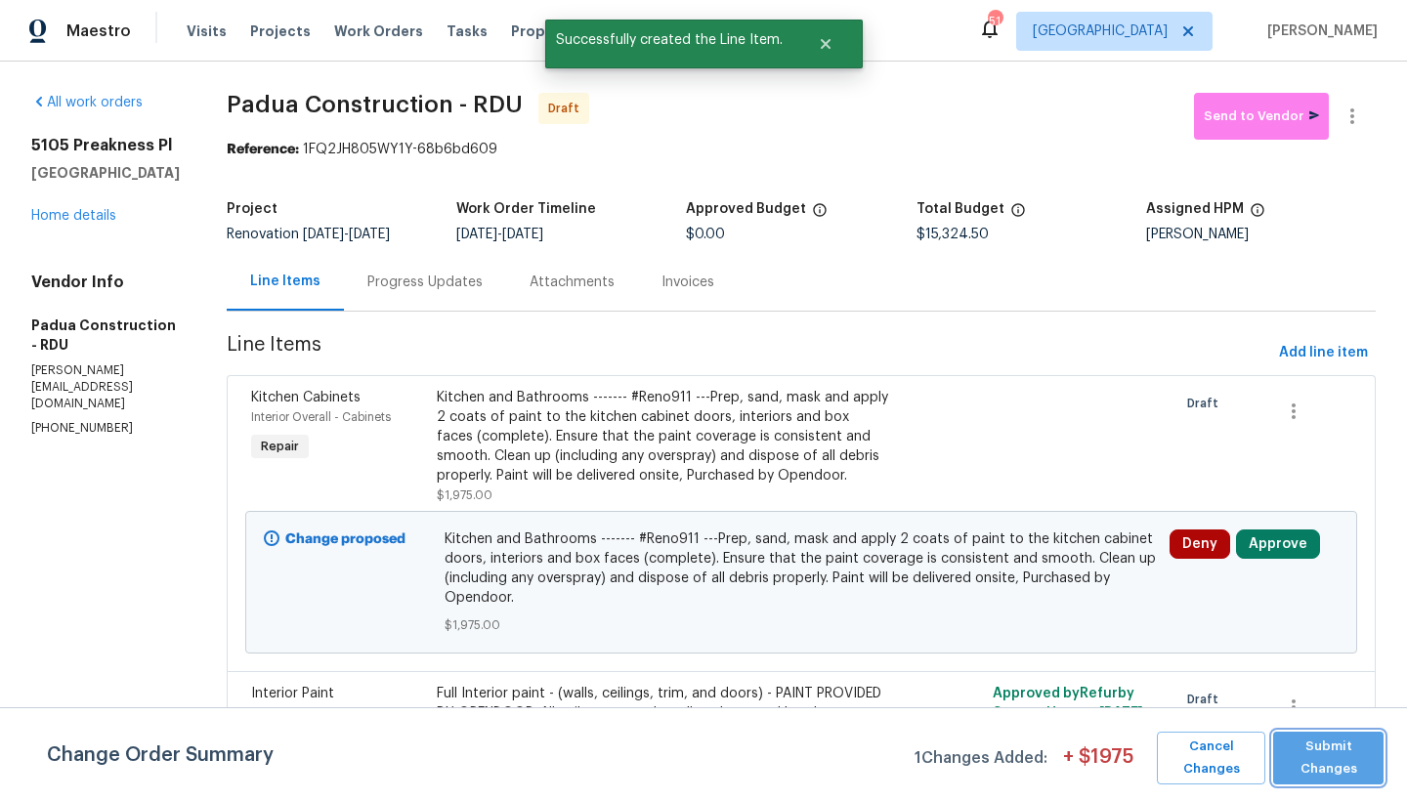
click at [1311, 758] on span "Submit Changes" at bounding box center [1328, 758] width 91 height 45
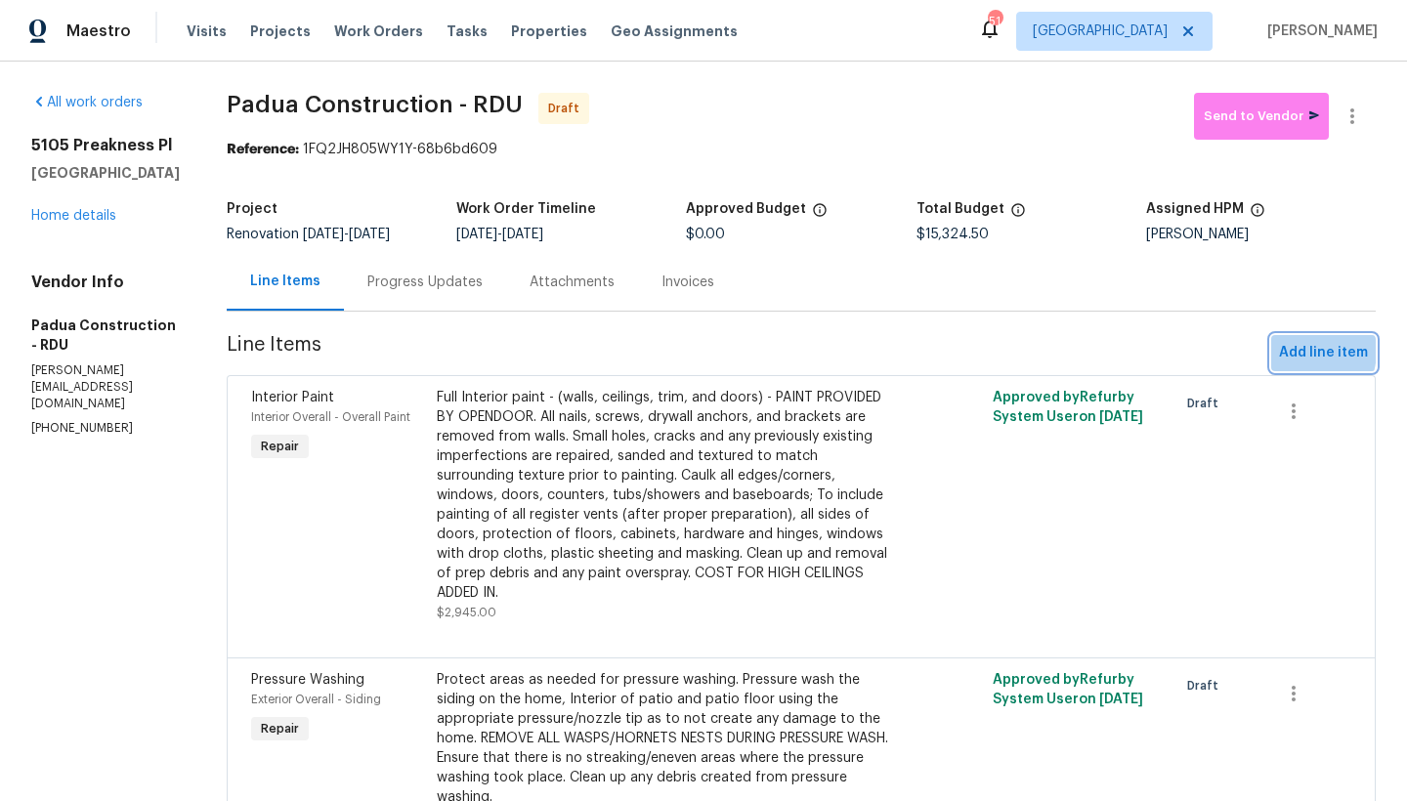
click at [1287, 352] on span "Add line item" at bounding box center [1323, 353] width 89 height 24
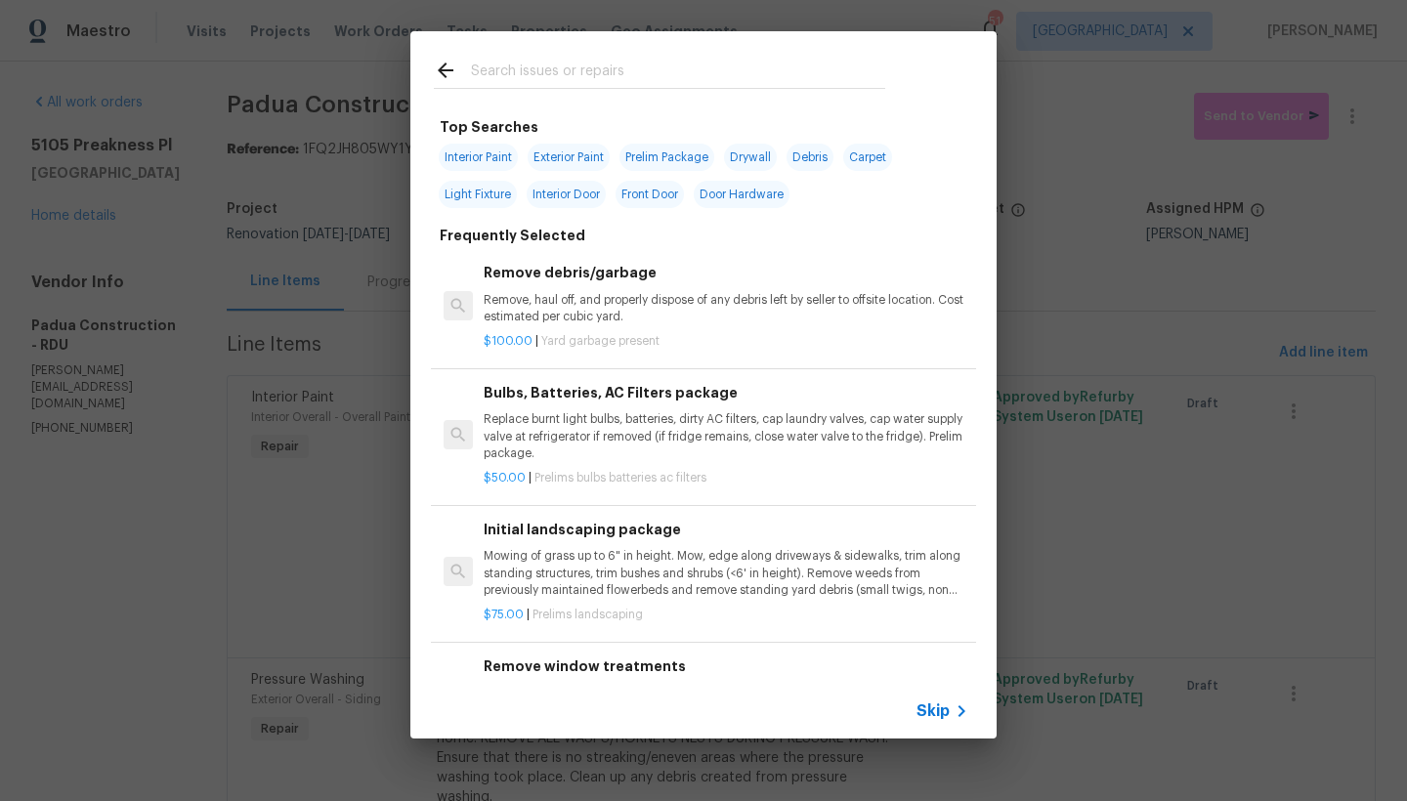
click at [503, 65] on input "text" at bounding box center [678, 73] width 414 height 29
click at [494, 79] on input "text" at bounding box center [678, 73] width 414 height 29
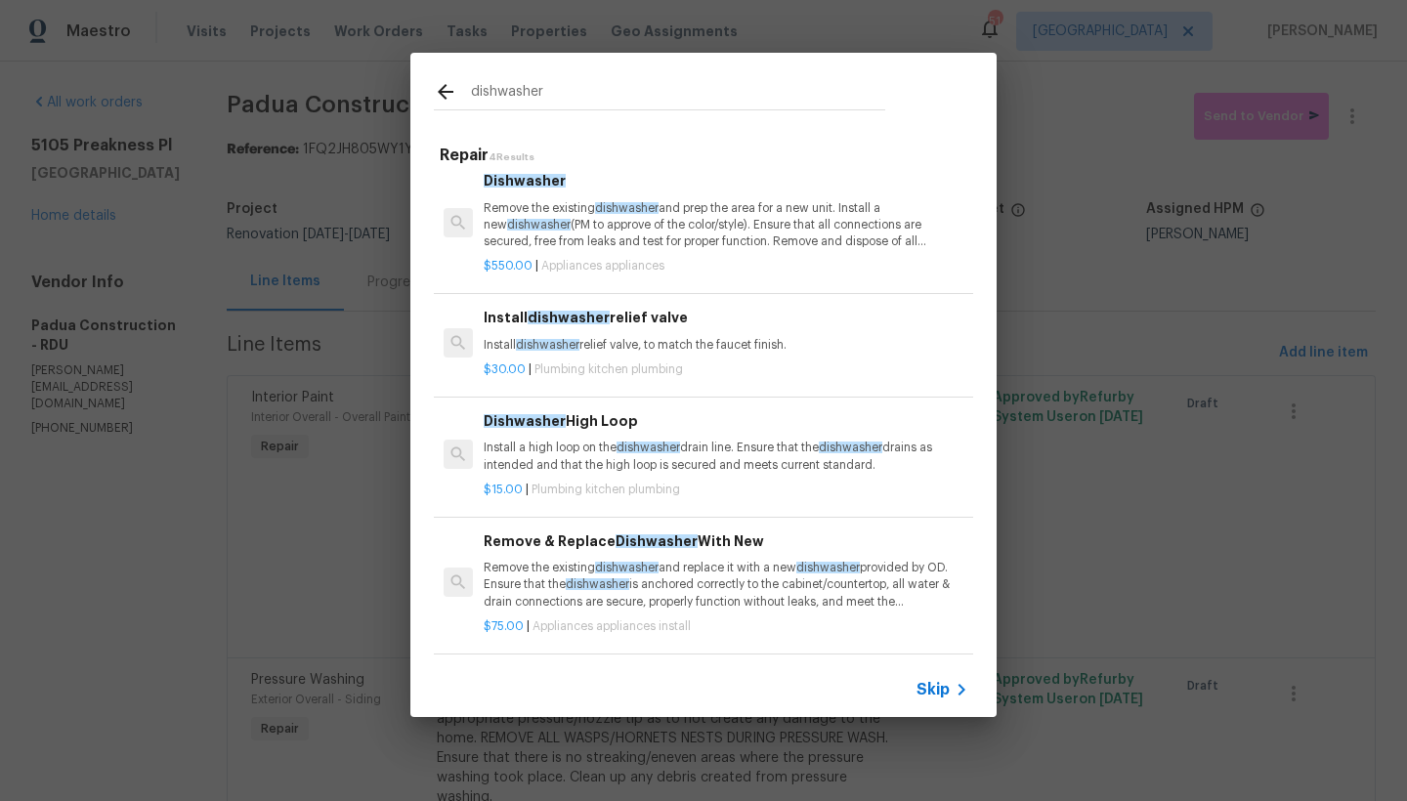
scroll to position [16, 0]
type input "dishwasher"
click at [524, 573] on p "Remove the existing dishwasher and replace it with a new dishwasher provided by…" at bounding box center [726, 585] width 485 height 50
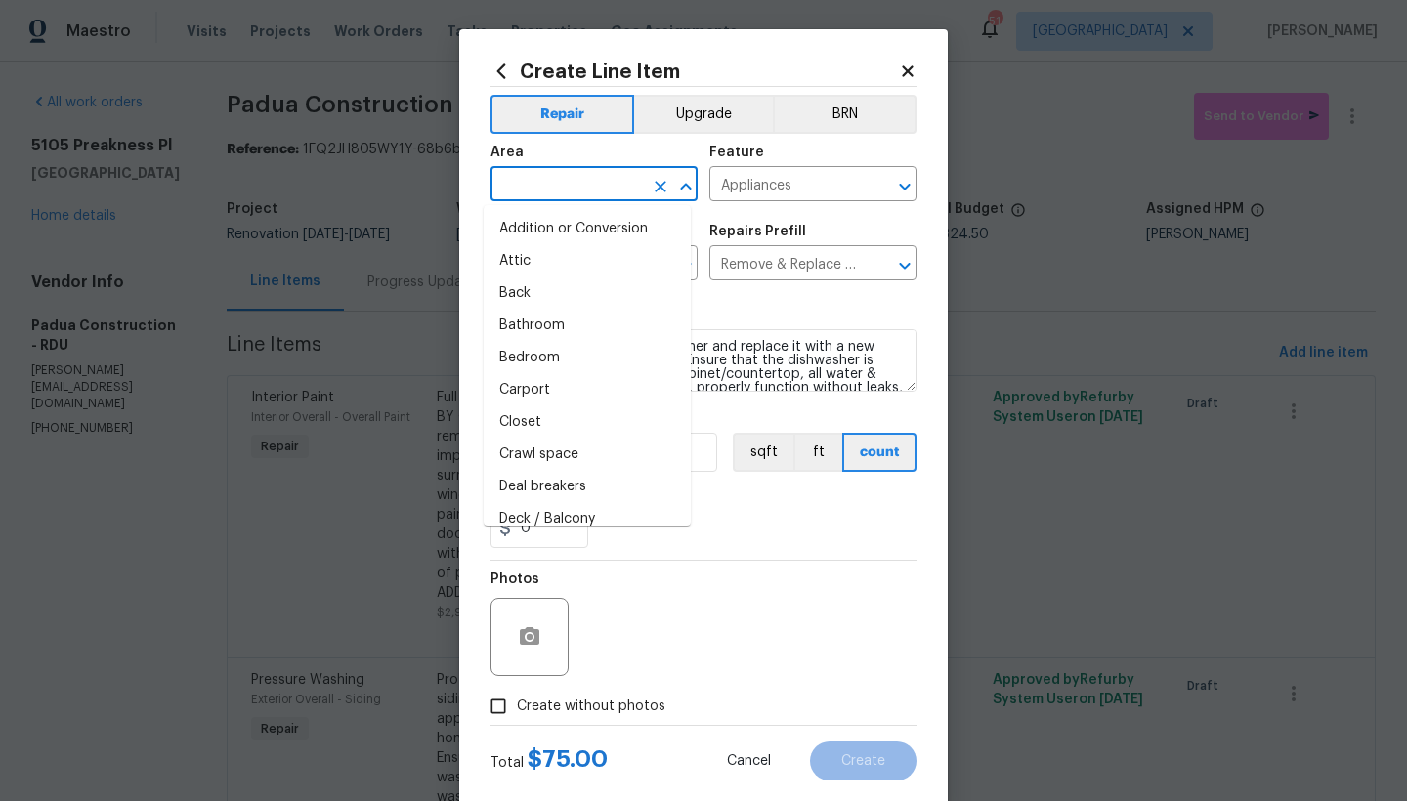
click at [571, 184] on input "text" at bounding box center [566, 186] width 152 height 30
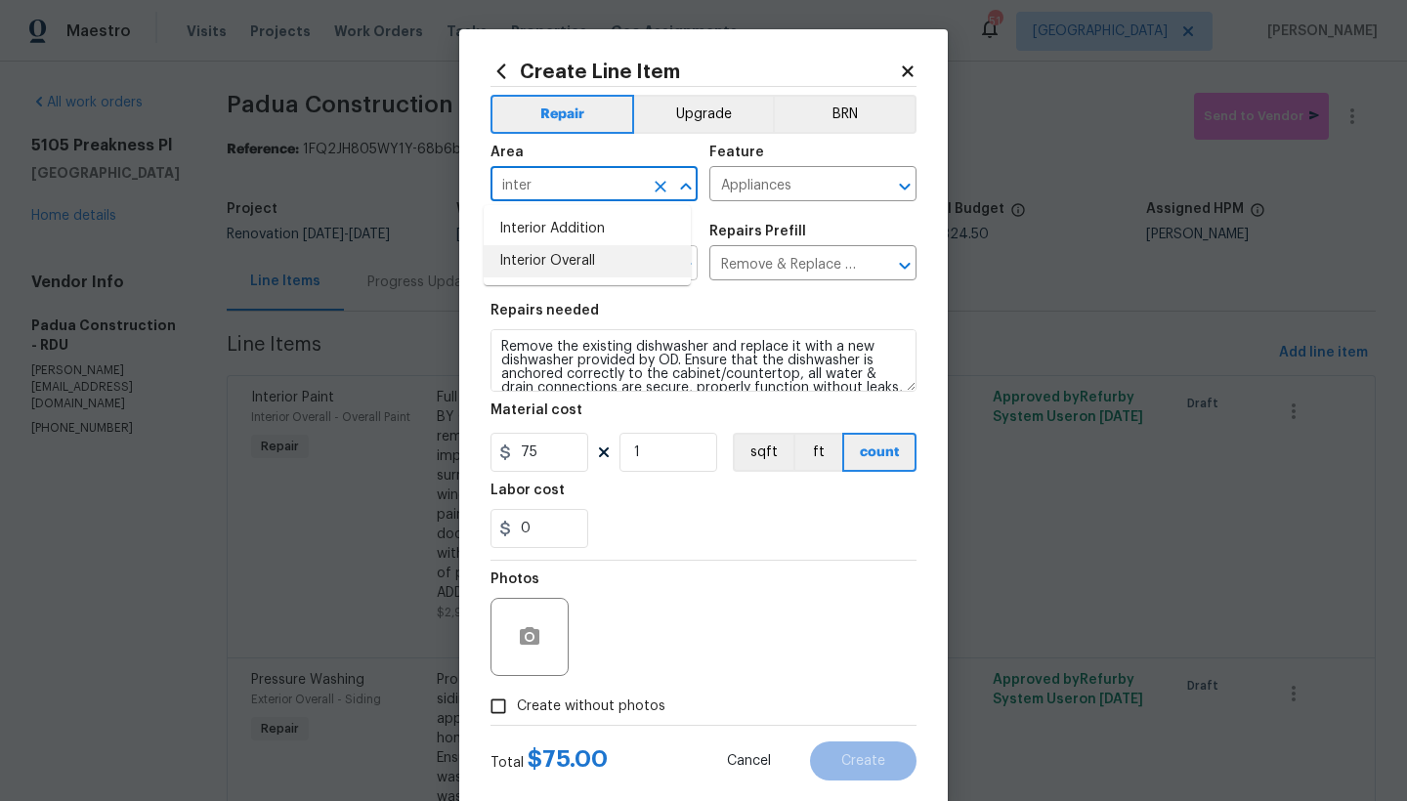
click at [559, 260] on li "Interior Overall" at bounding box center [587, 261] width 207 height 32
type input "Interior Overall"
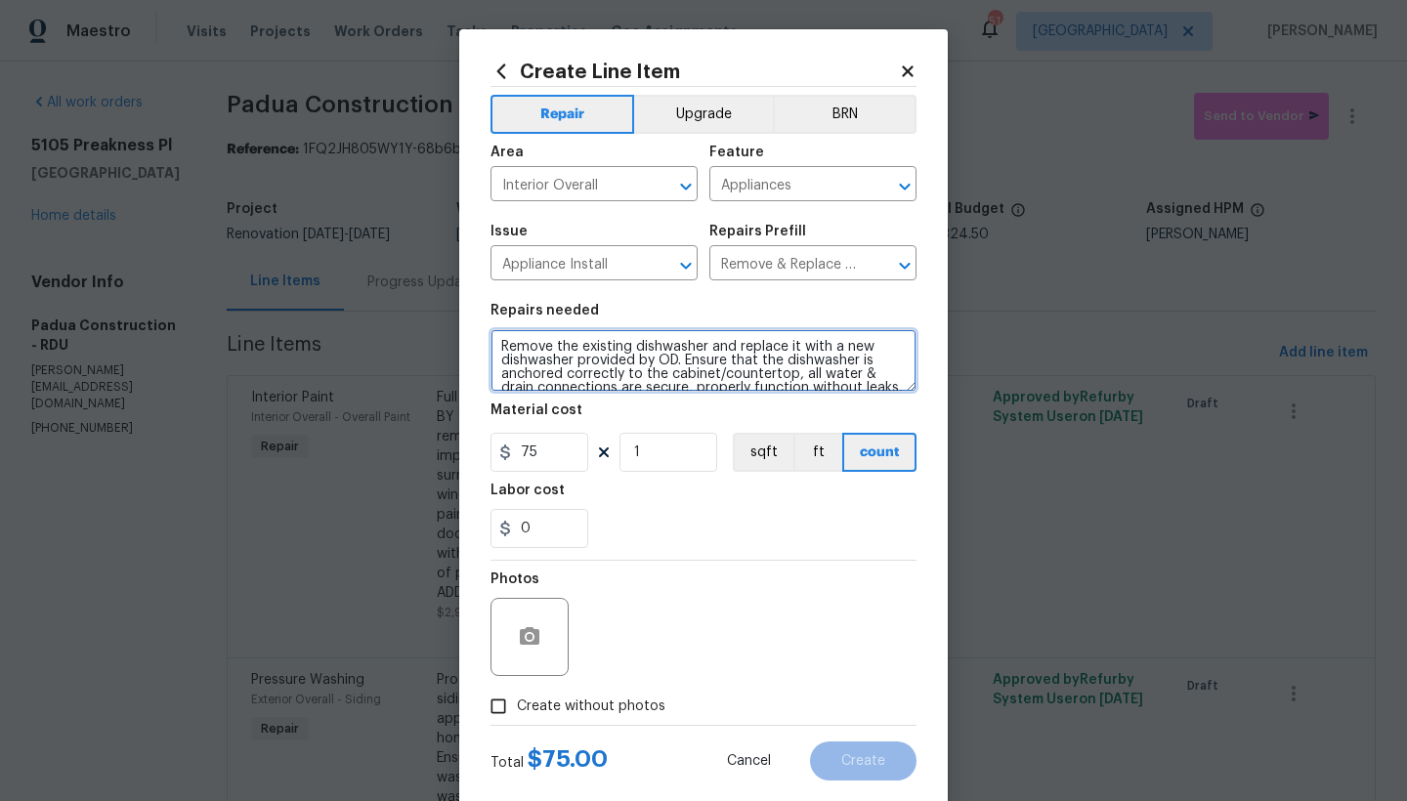
click at [496, 344] on textarea "Remove the existing dishwasher and replace it with a new dishwasher provided by…" at bounding box center [703, 360] width 426 height 63
type textarea "#Reno911 -----Remove the existing dishwasher and replace it with a new dishwash…"
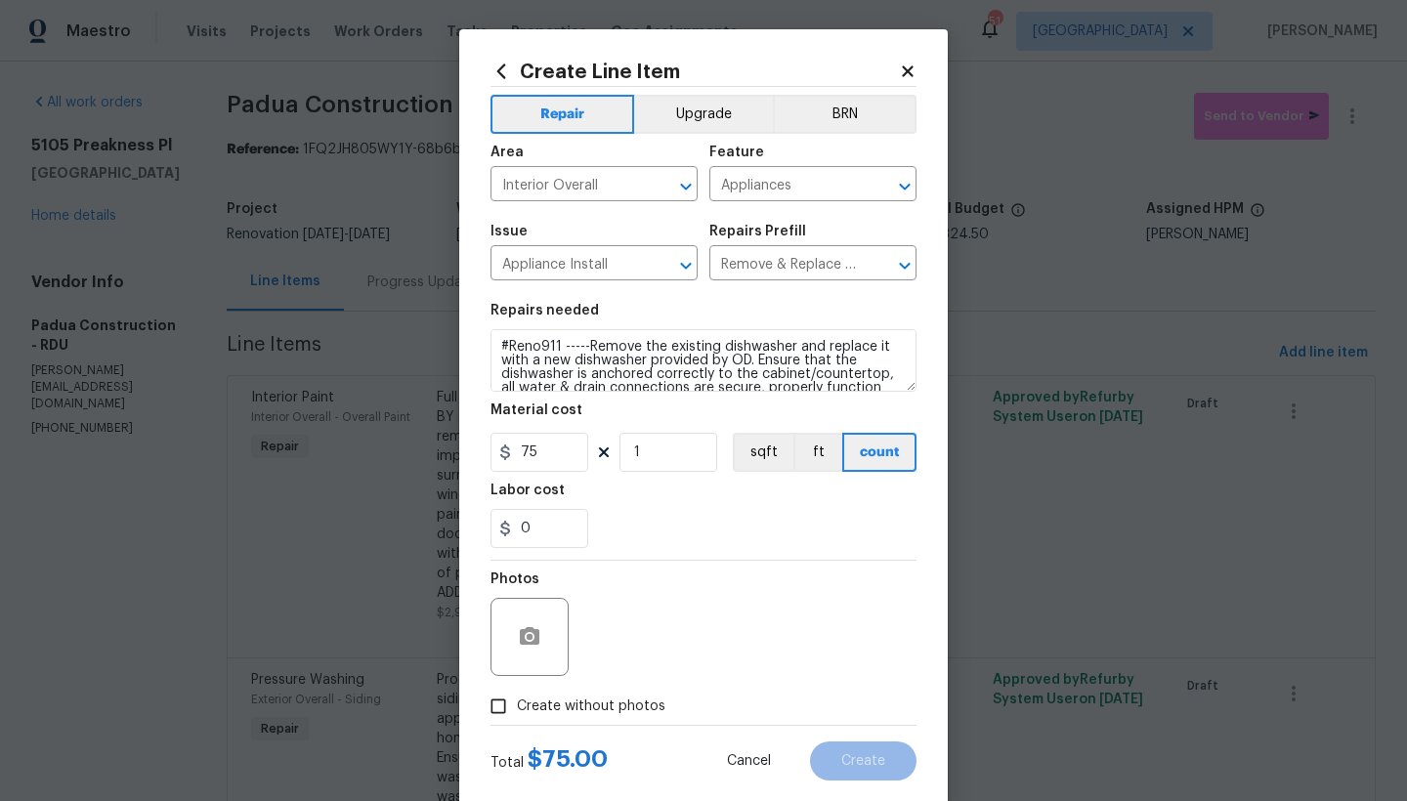
click at [555, 714] on span "Create without photos" at bounding box center [591, 706] width 148 height 21
click at [517, 714] on input "Create without photos" at bounding box center [498, 706] width 37 height 37
checkbox input "true"
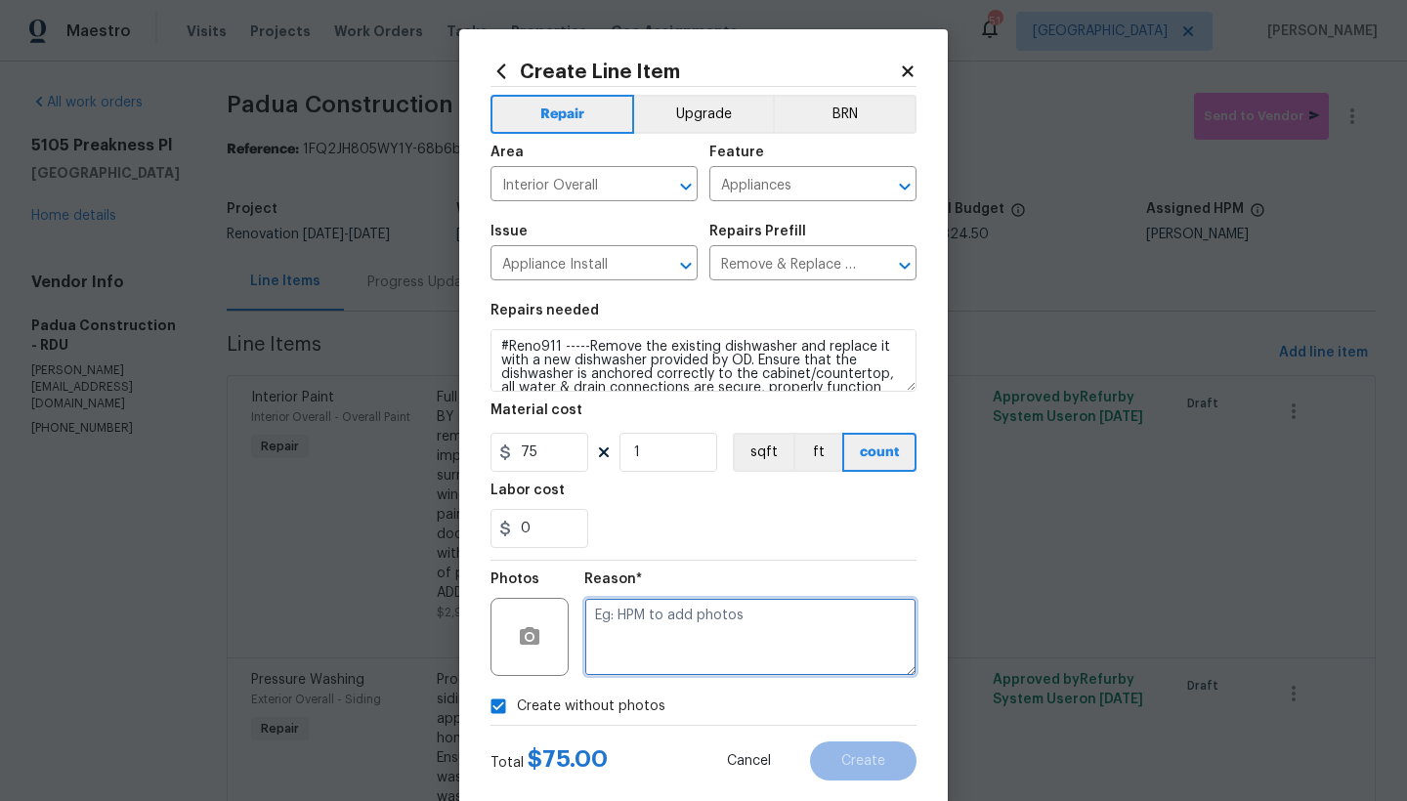
click at [624, 642] on textarea at bounding box center [750, 637] width 332 height 78
type textarea "n"
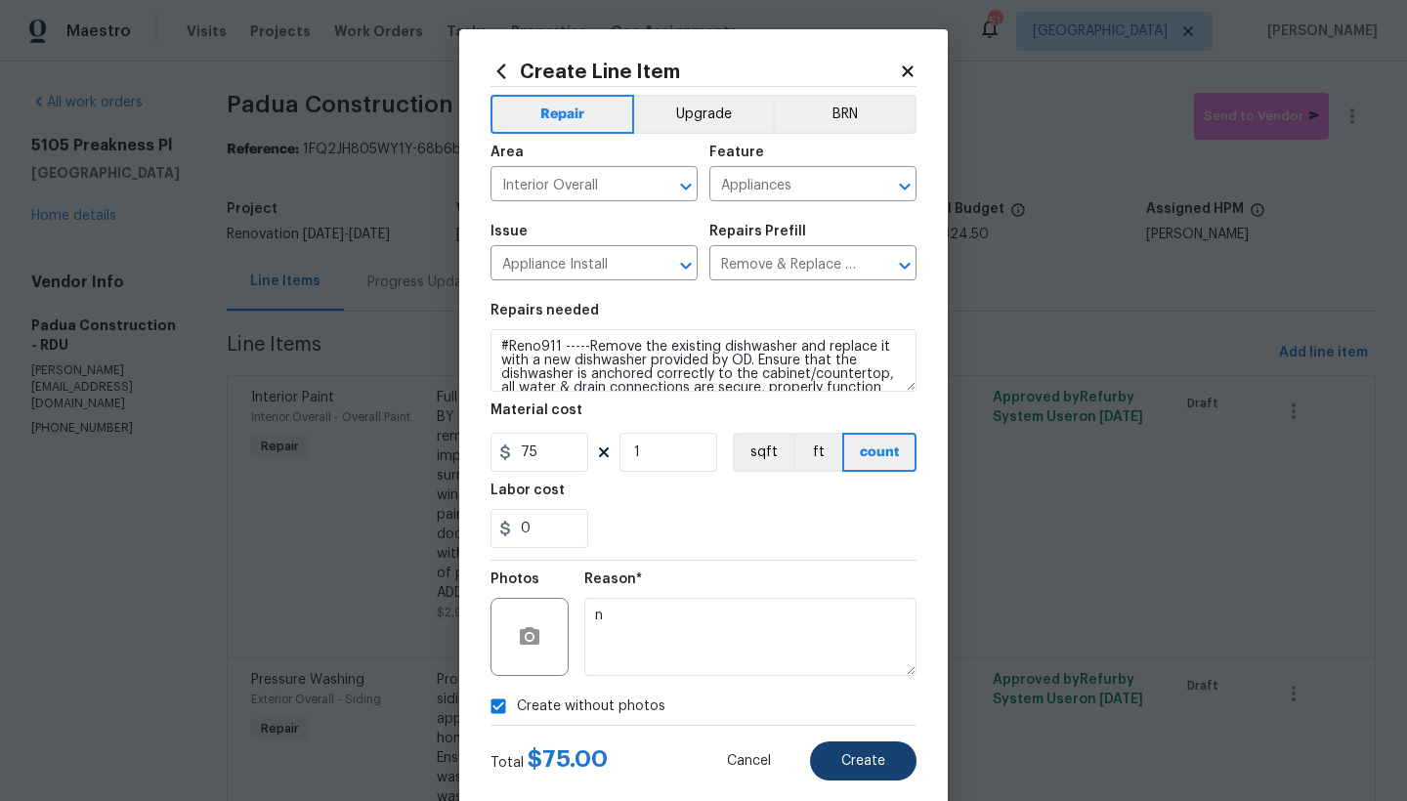
click at [865, 757] on span "Create" at bounding box center [863, 761] width 44 height 15
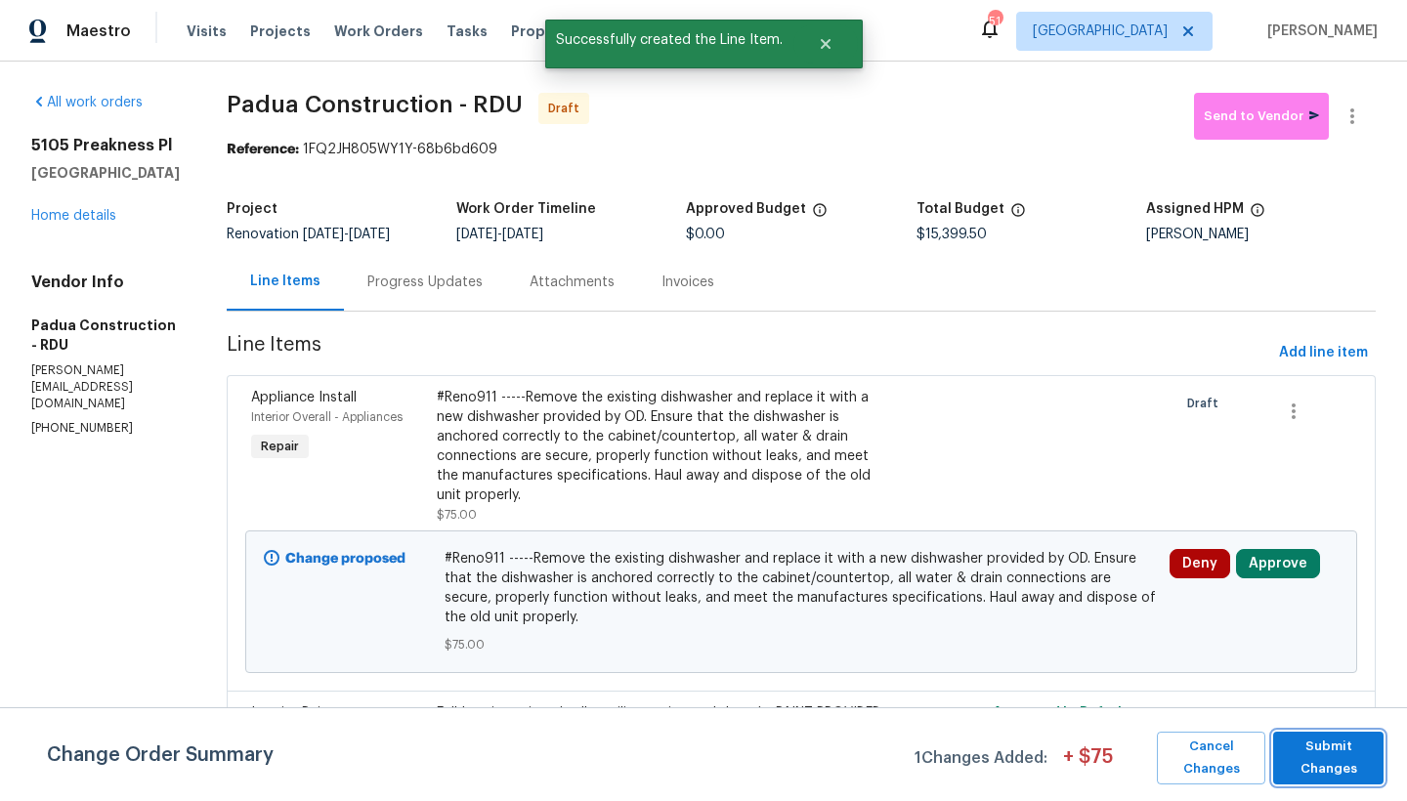
click at [1342, 763] on span "Submit Changes" at bounding box center [1328, 758] width 91 height 45
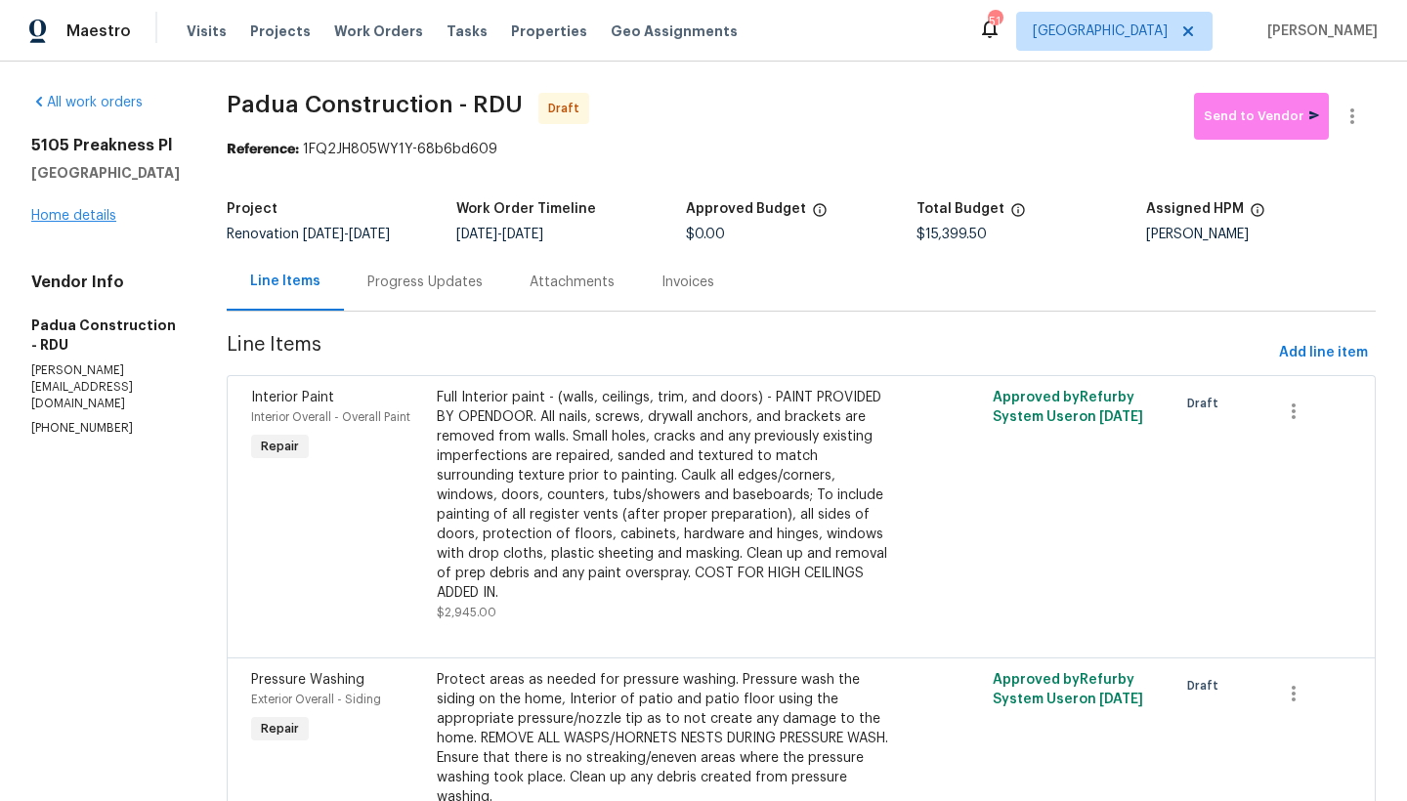
click at [80, 223] on link "Home details" at bounding box center [73, 216] width 85 height 14
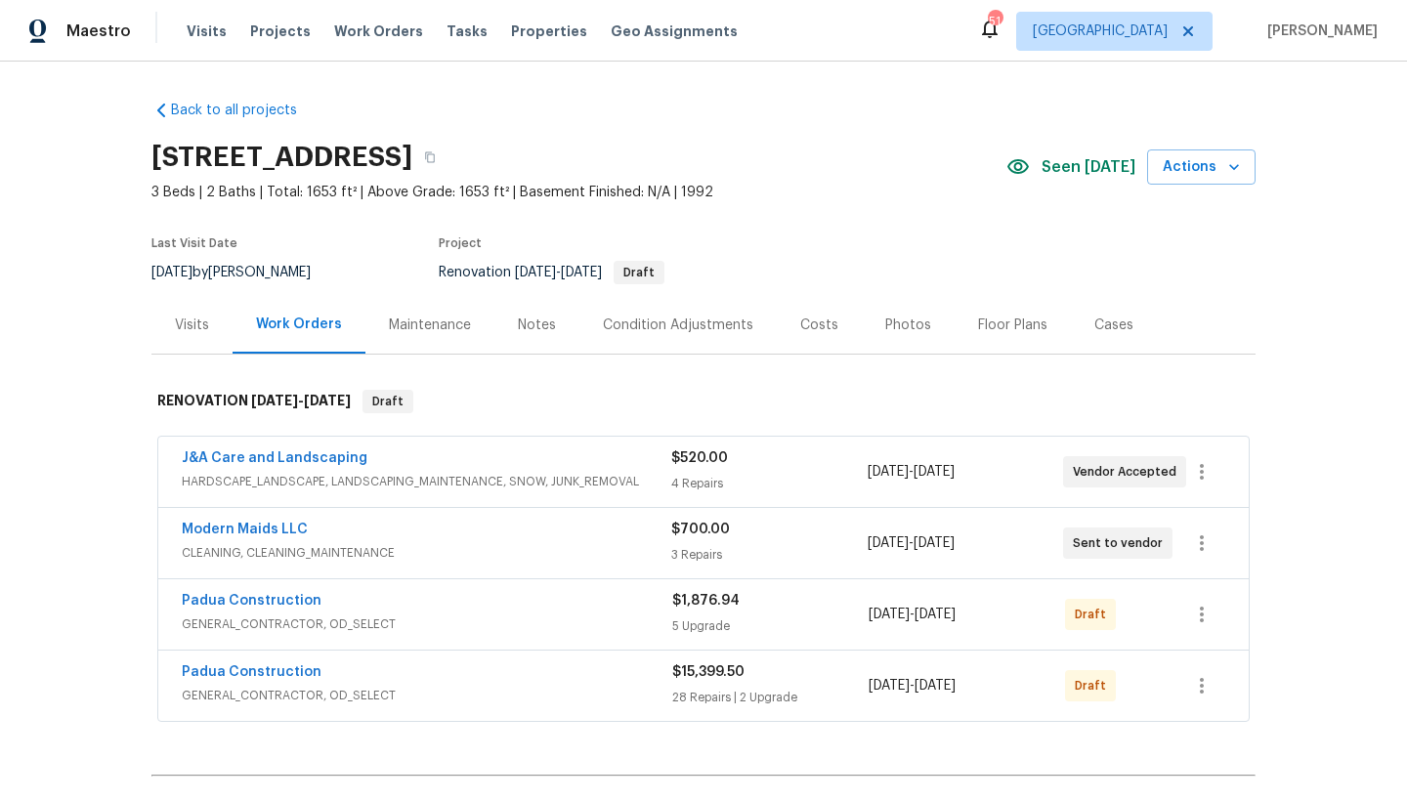
click at [817, 327] on div "Costs" at bounding box center [819, 326] width 38 height 20
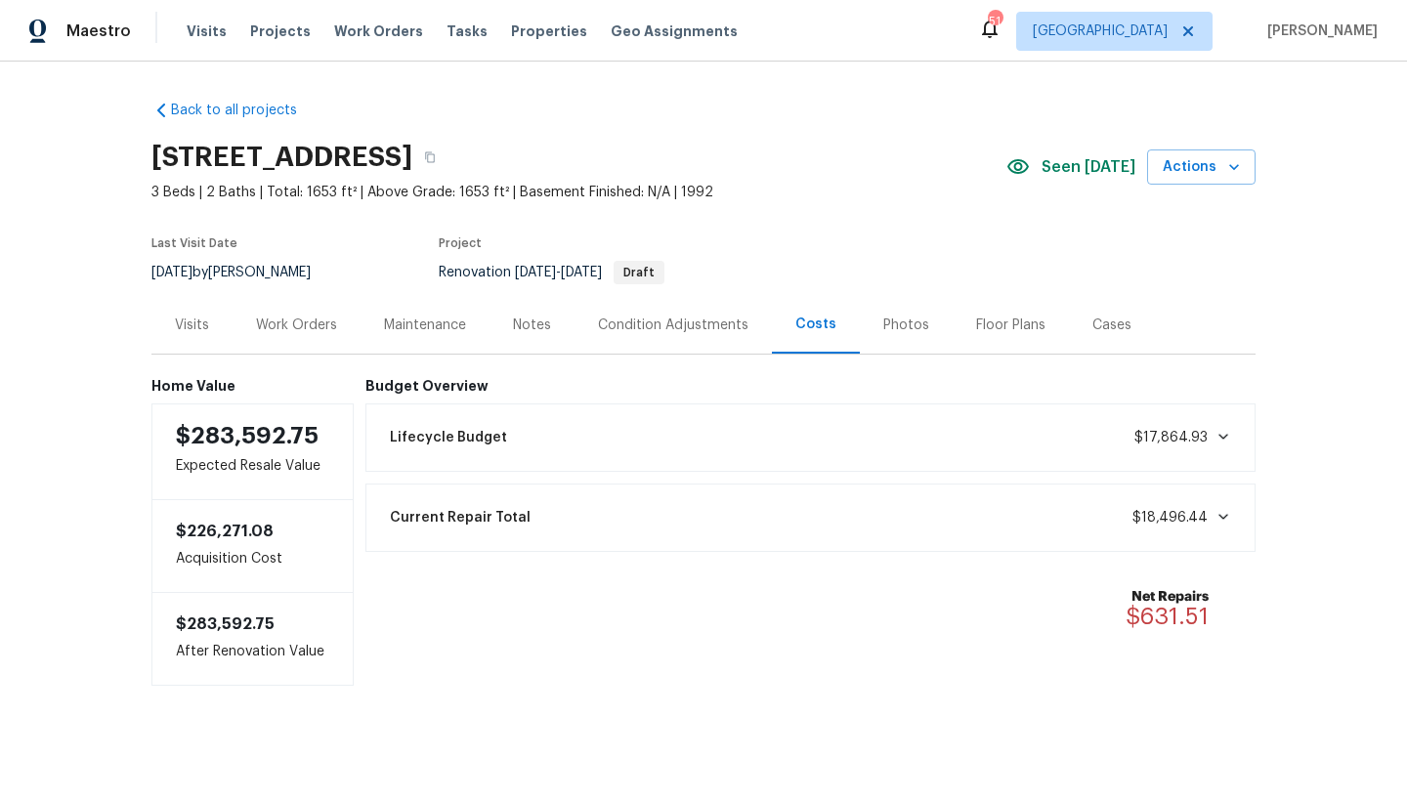
click at [277, 322] on div "Work Orders" at bounding box center [296, 326] width 81 height 20
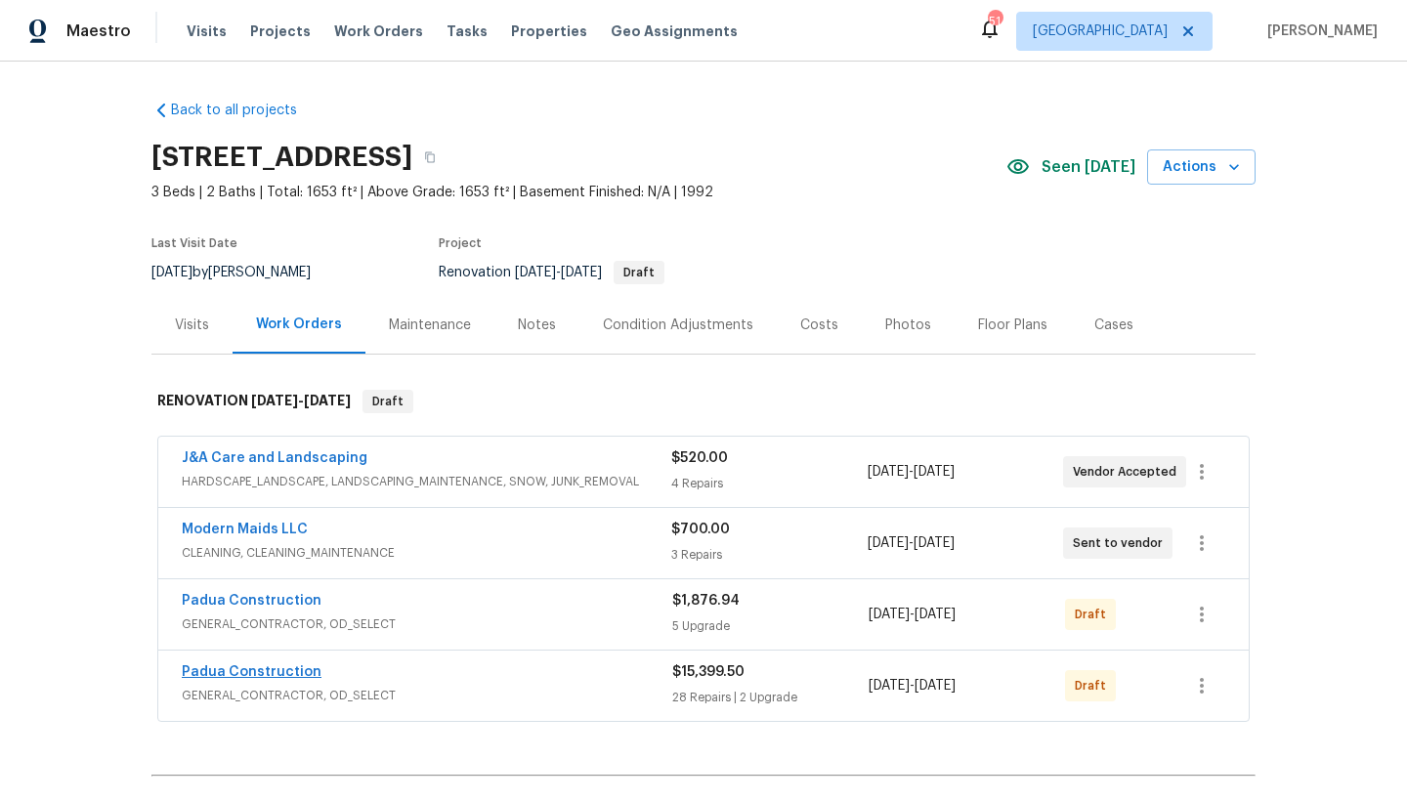
click at [252, 676] on link "Padua Construction" at bounding box center [252, 672] width 140 height 14
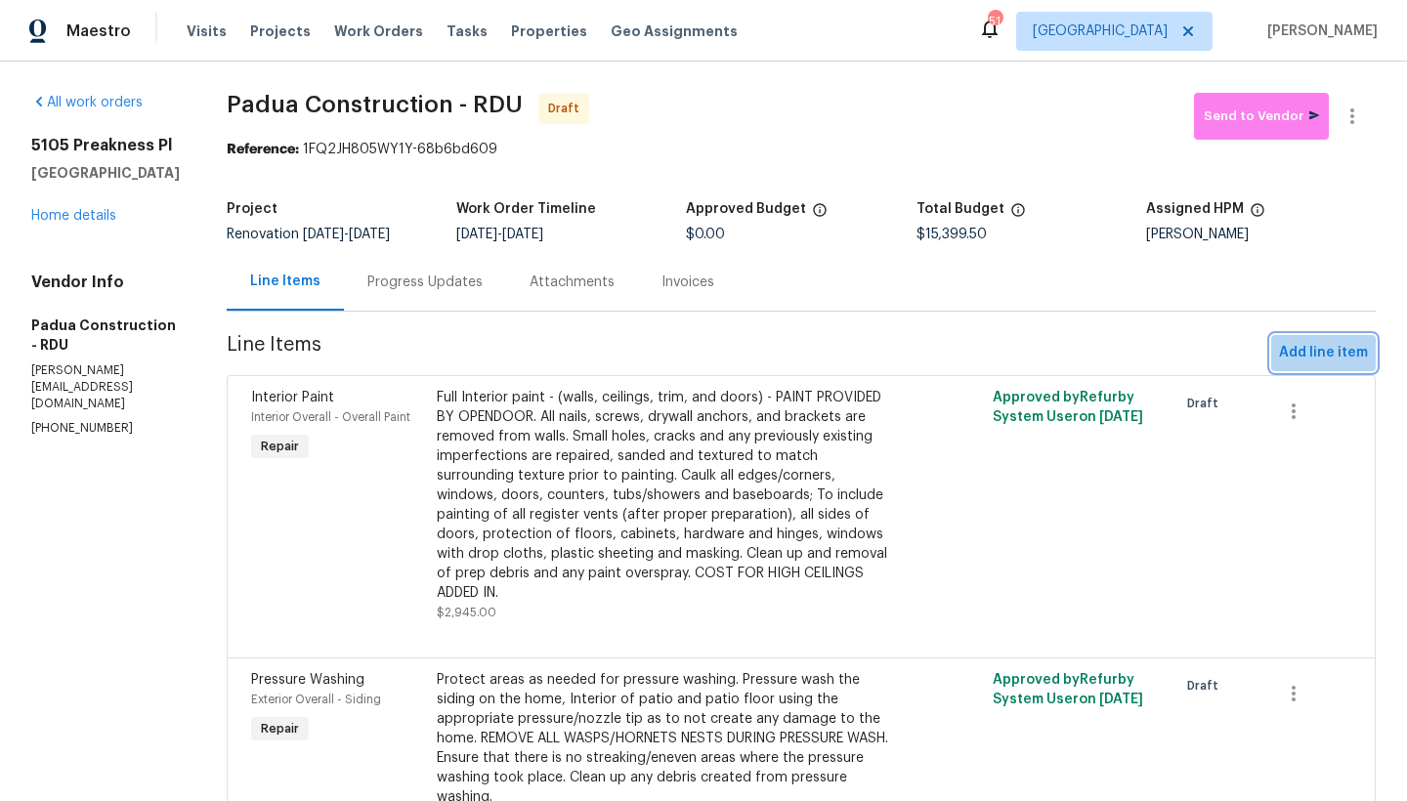
click at [1328, 350] on span "Add line item" at bounding box center [1323, 353] width 89 height 24
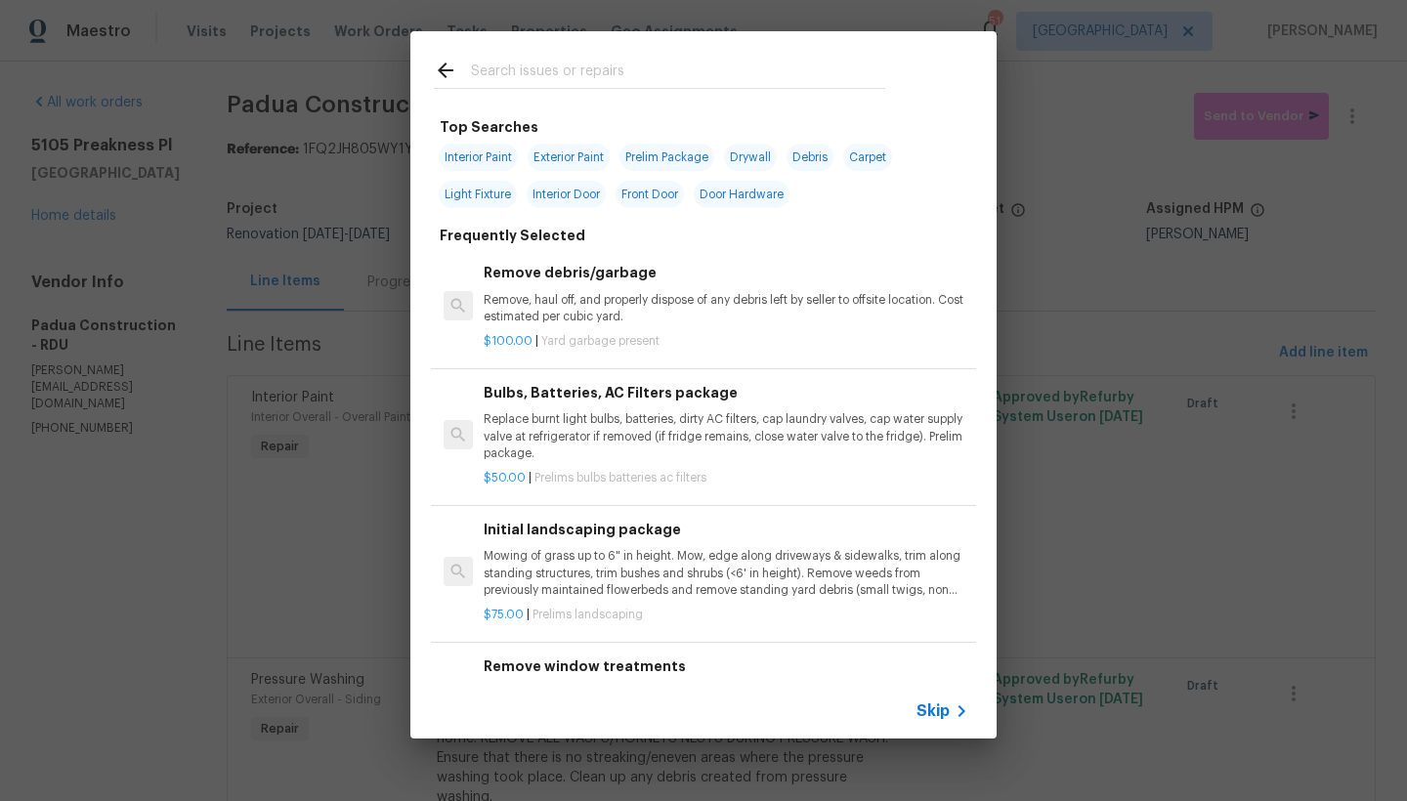
click at [588, 66] on input "text" at bounding box center [678, 73] width 414 height 29
click at [588, 70] on input "text" at bounding box center [678, 73] width 414 height 29
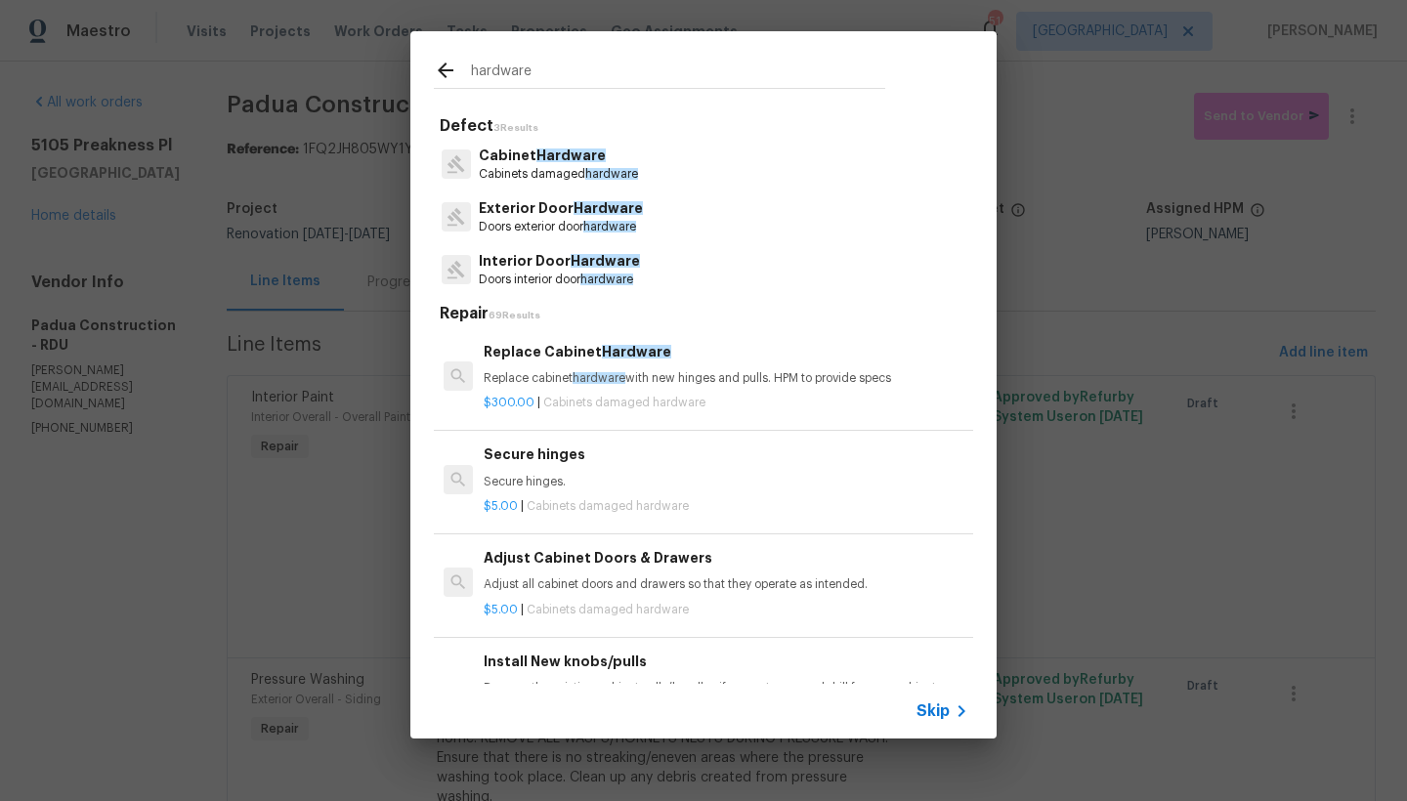
type input "hardware"
click at [540, 154] on span "Hardware" at bounding box center [570, 155] width 69 height 14
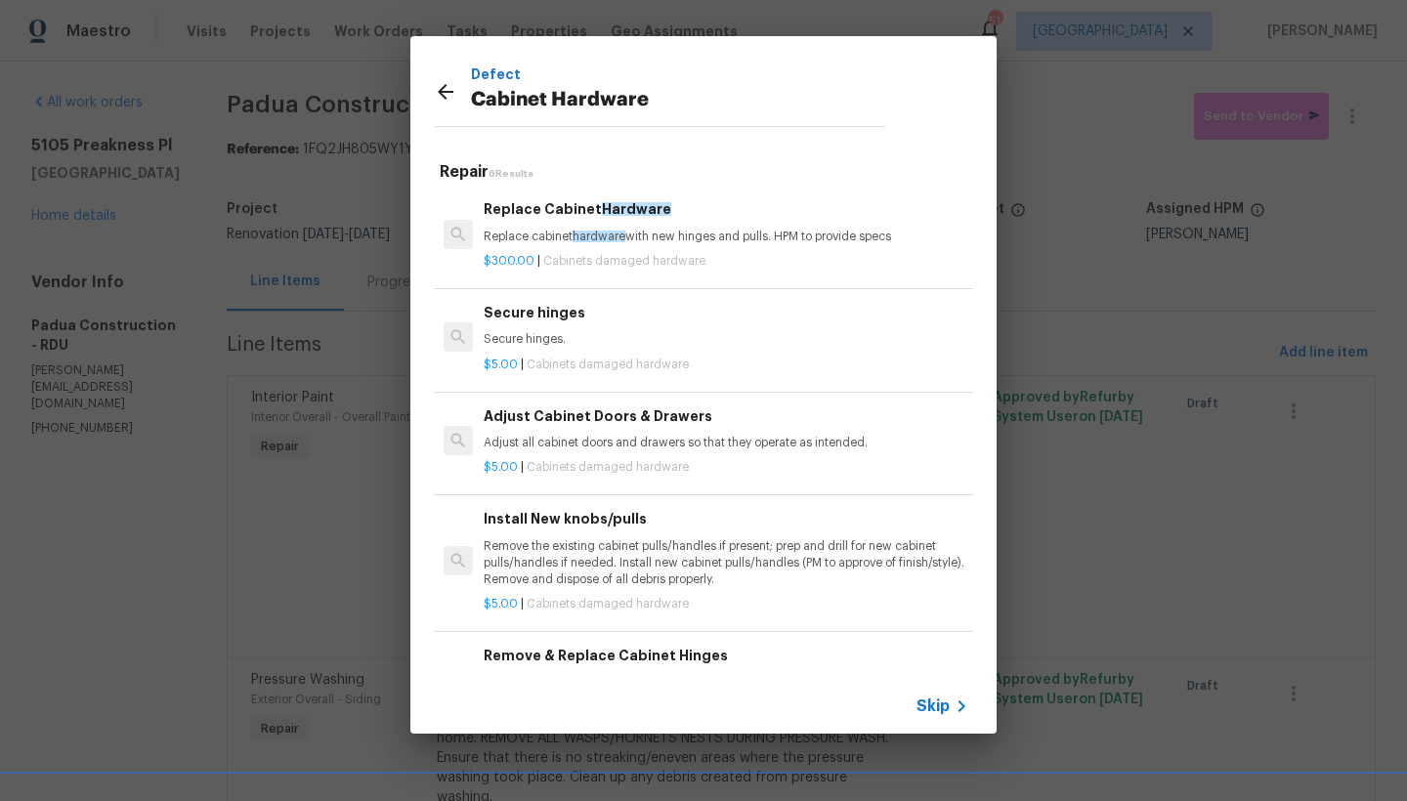
scroll to position [4, 0]
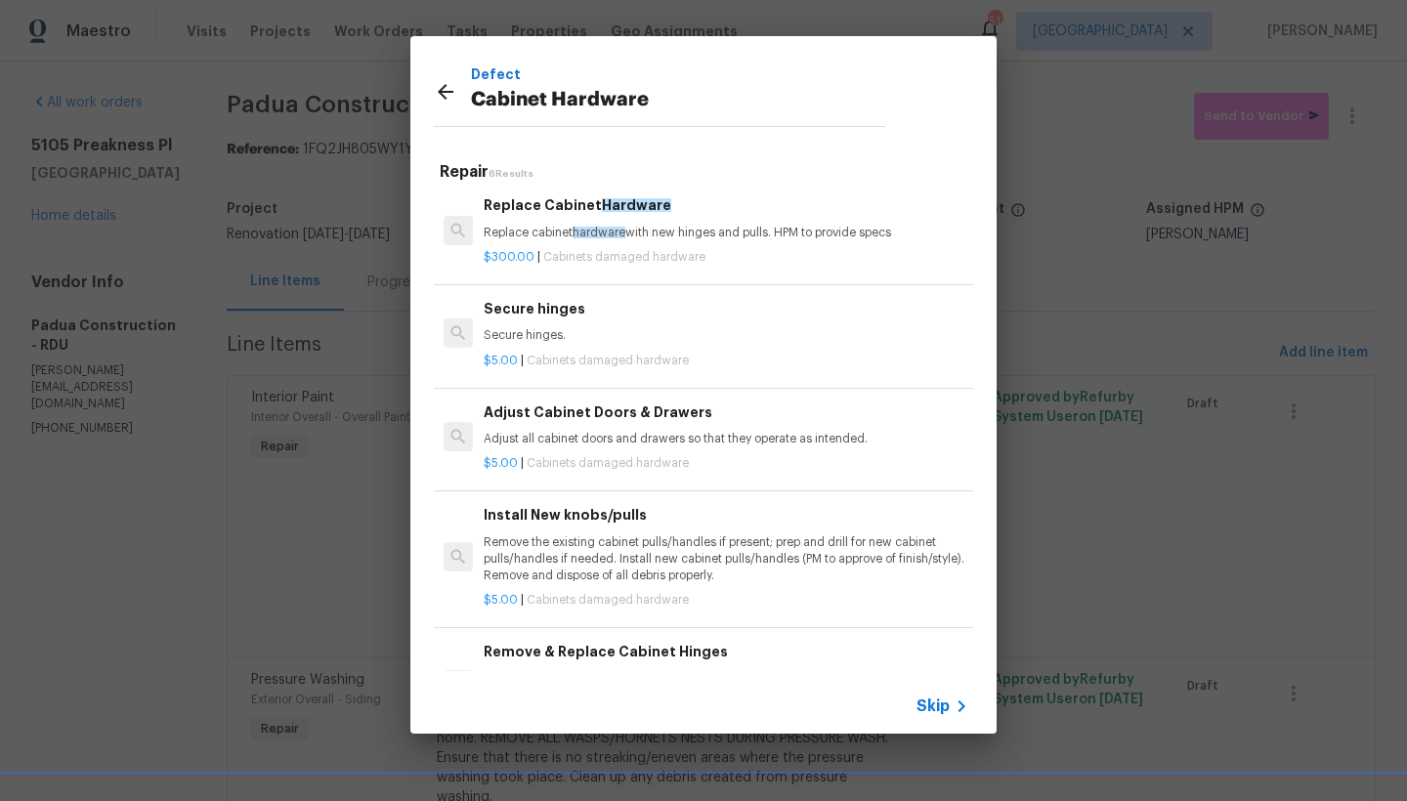
click at [602, 202] on span "Hardware" at bounding box center [636, 205] width 69 height 14
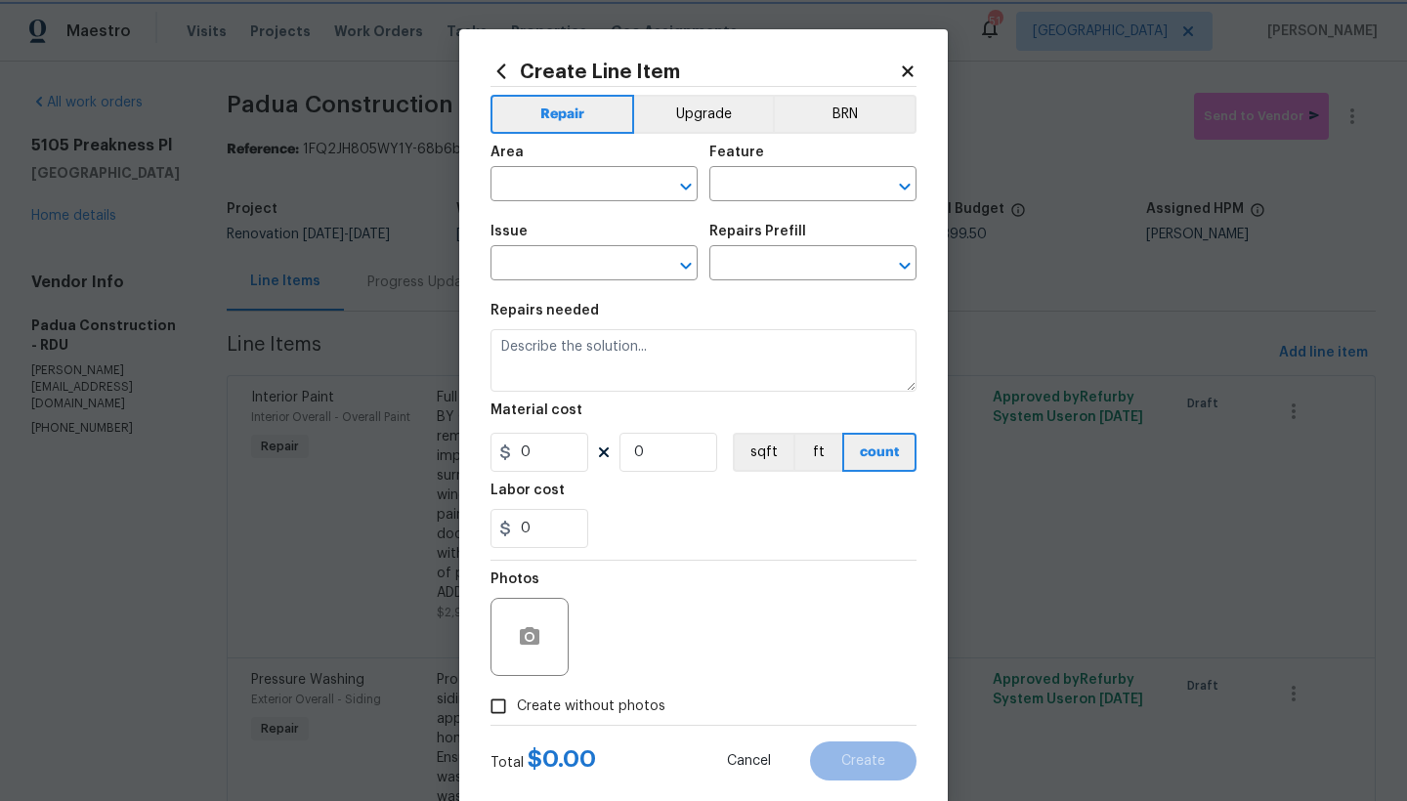
type input "Cabinets"
type input "Cabinet Hardware"
type textarea "Replace cabinet hardware with new hinges and pulls. HPM to provide specs"
type input "1"
type input "Replace Cabinet Hardware $300.00"
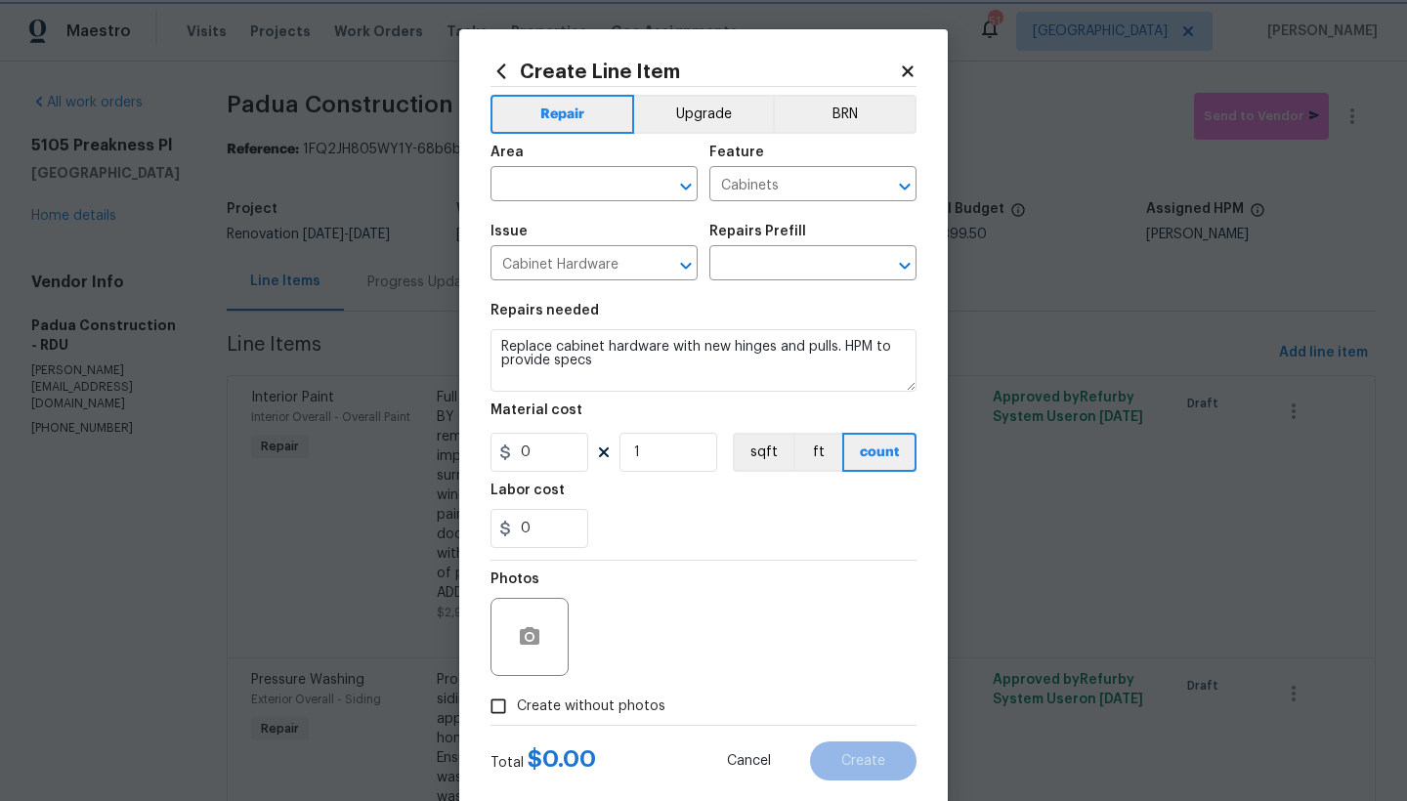
type input "300"
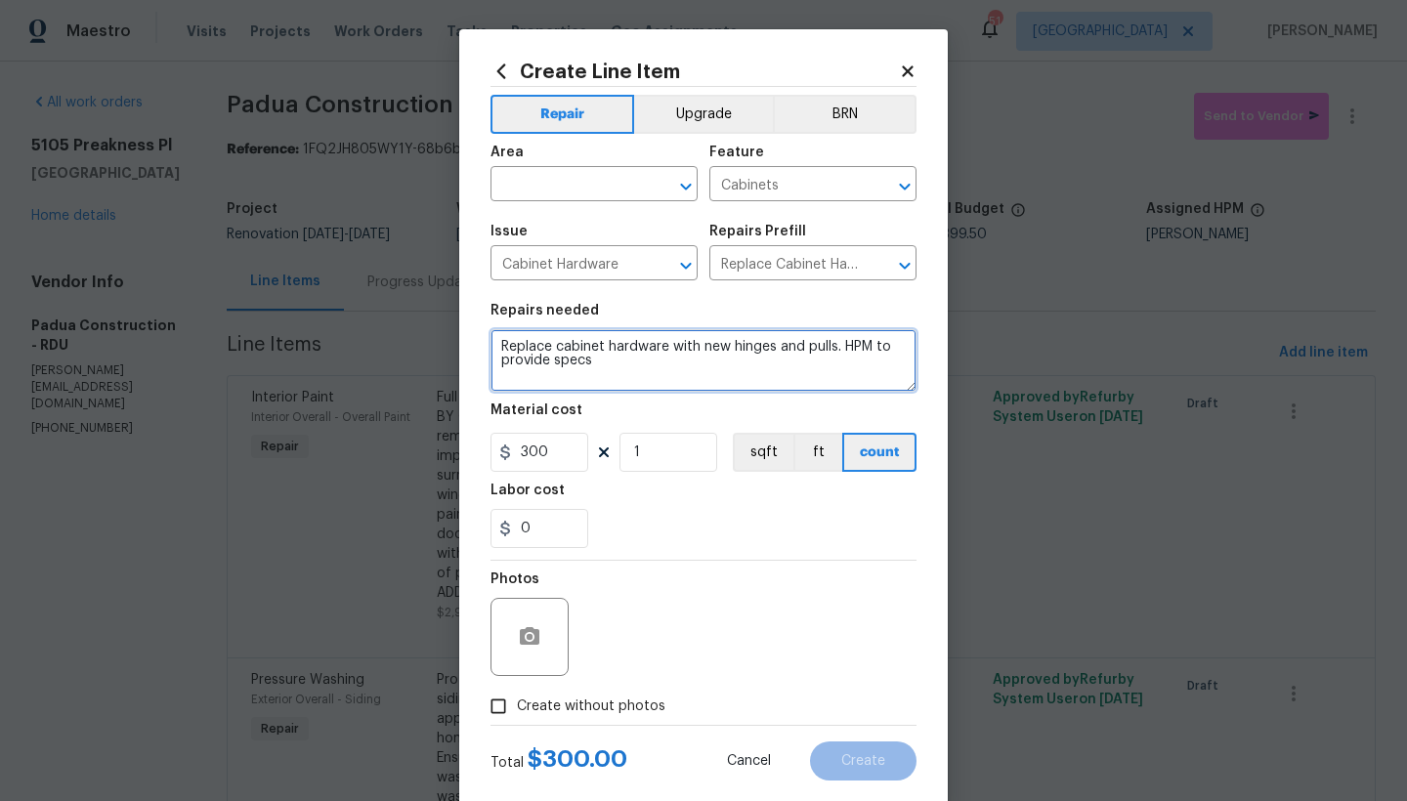
click at [490, 344] on textarea "Replace cabinet hardware with new hinges and pulls. HPM to provide specs" at bounding box center [703, 360] width 426 height 63
click at [493, 345] on textarea "#Reno911 -----Replace cabinet hardware with new hinges and pulls. HPM to provid…" at bounding box center [703, 360] width 426 height 63
type textarea "#Reno911 -----Replace cabinet hardware with new hinges and pulls. HPM to provid…"
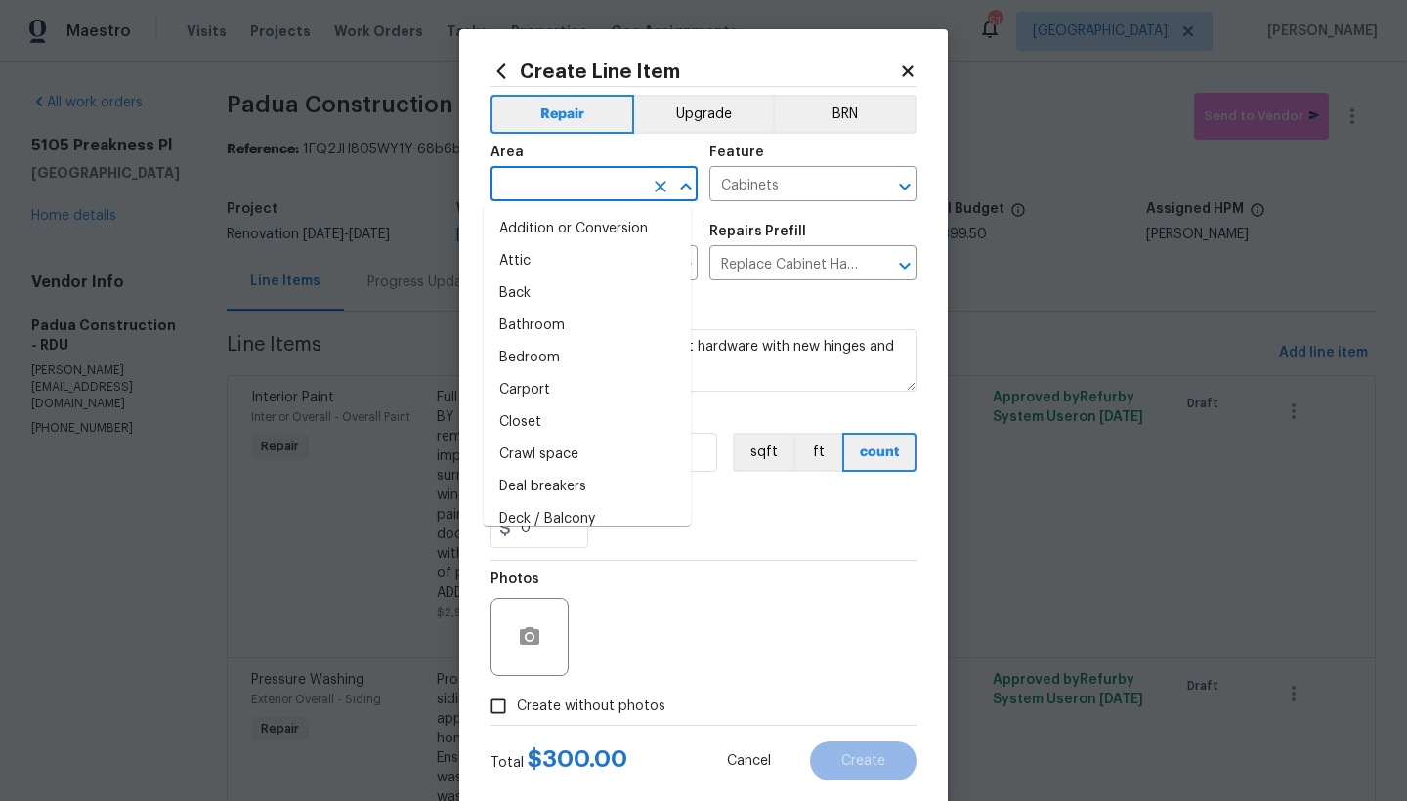
click at [606, 191] on input "text" at bounding box center [566, 186] width 152 height 30
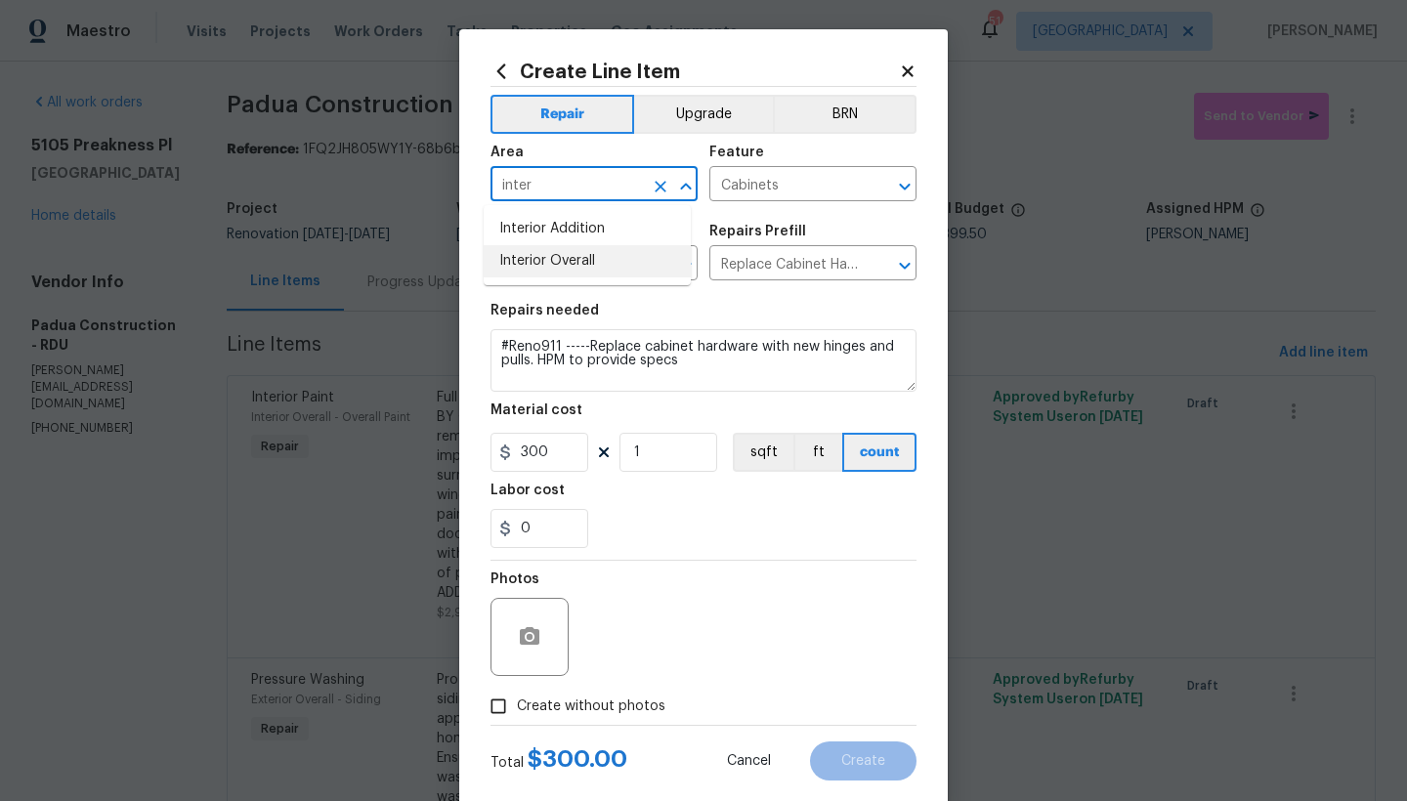
click at [583, 264] on li "Interior Overall" at bounding box center [587, 261] width 207 height 32
type input "Interior Overall"
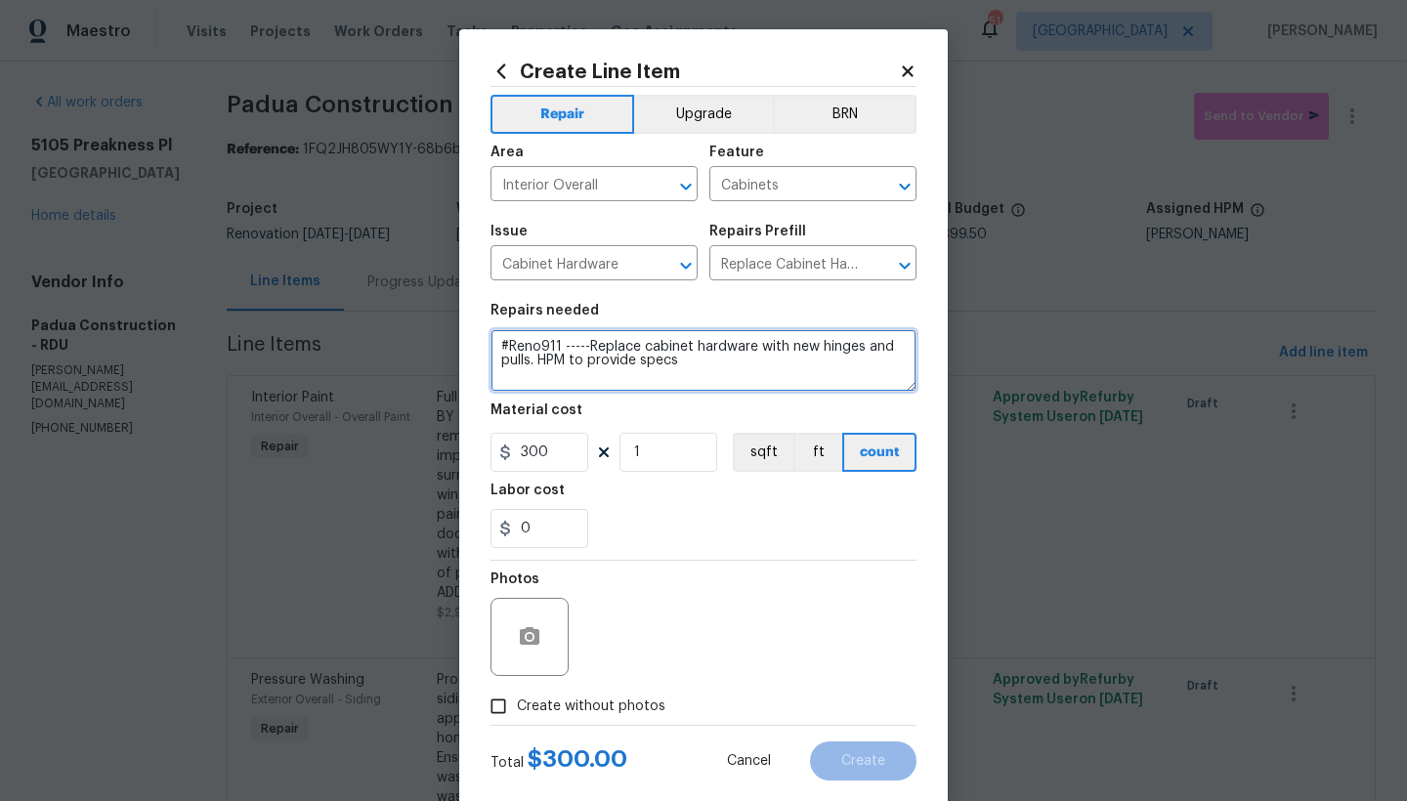
click at [518, 345] on textarea "#Reno911 -----Replace cabinet hardware with new hinges and pulls. HPM to provid…" at bounding box center [703, 360] width 426 height 63
type textarea "Kitchen and Bathrooms ------ #Reno911 -----Replace cabinet hardware with new hi…"
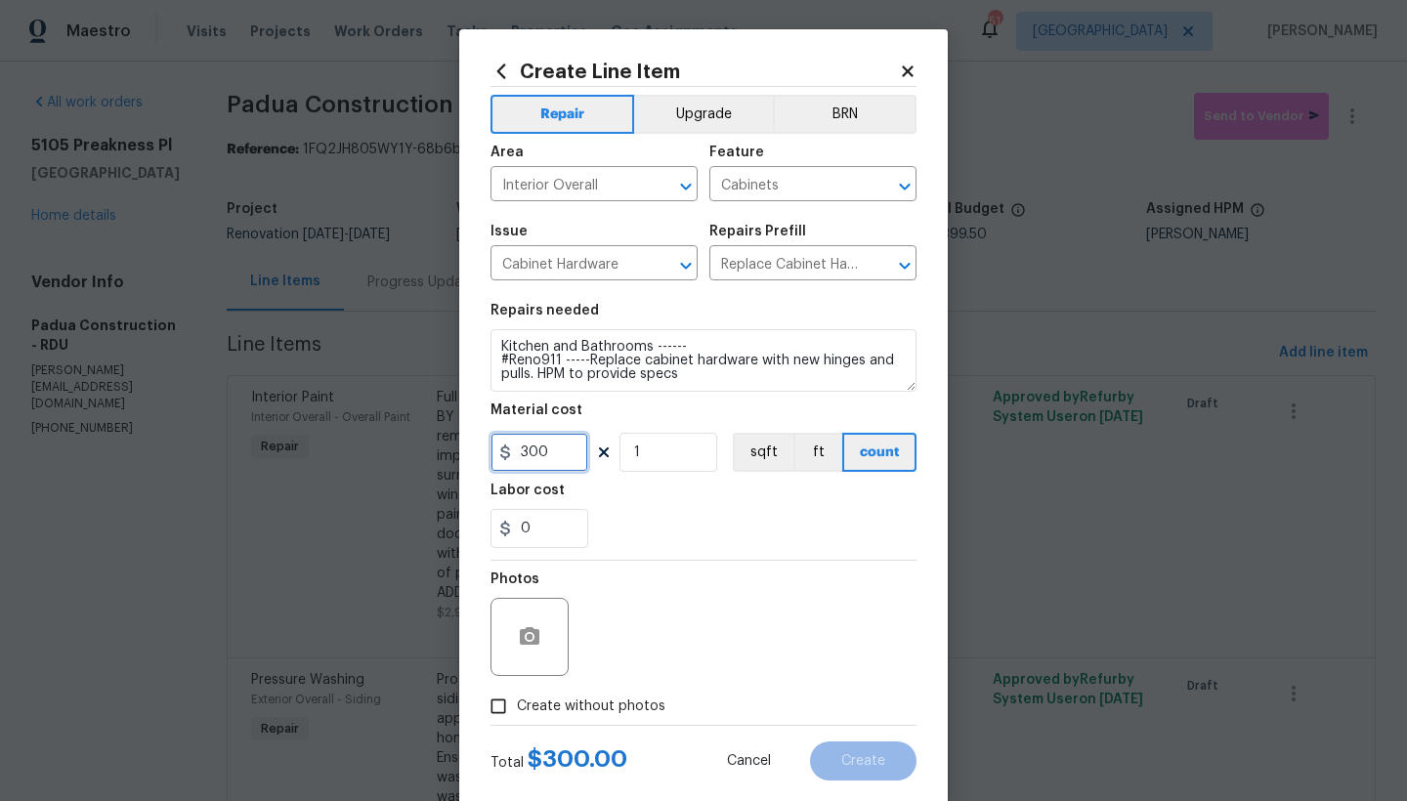
drag, startPoint x: 544, startPoint y: 450, endPoint x: 501, endPoint y: 445, distance: 43.3
click at [501, 445] on div "300" at bounding box center [539, 452] width 98 height 39
type input "500"
click at [631, 619] on div "Photos" at bounding box center [703, 624] width 426 height 127
click at [500, 705] on input "Create without photos" at bounding box center [498, 706] width 37 height 37
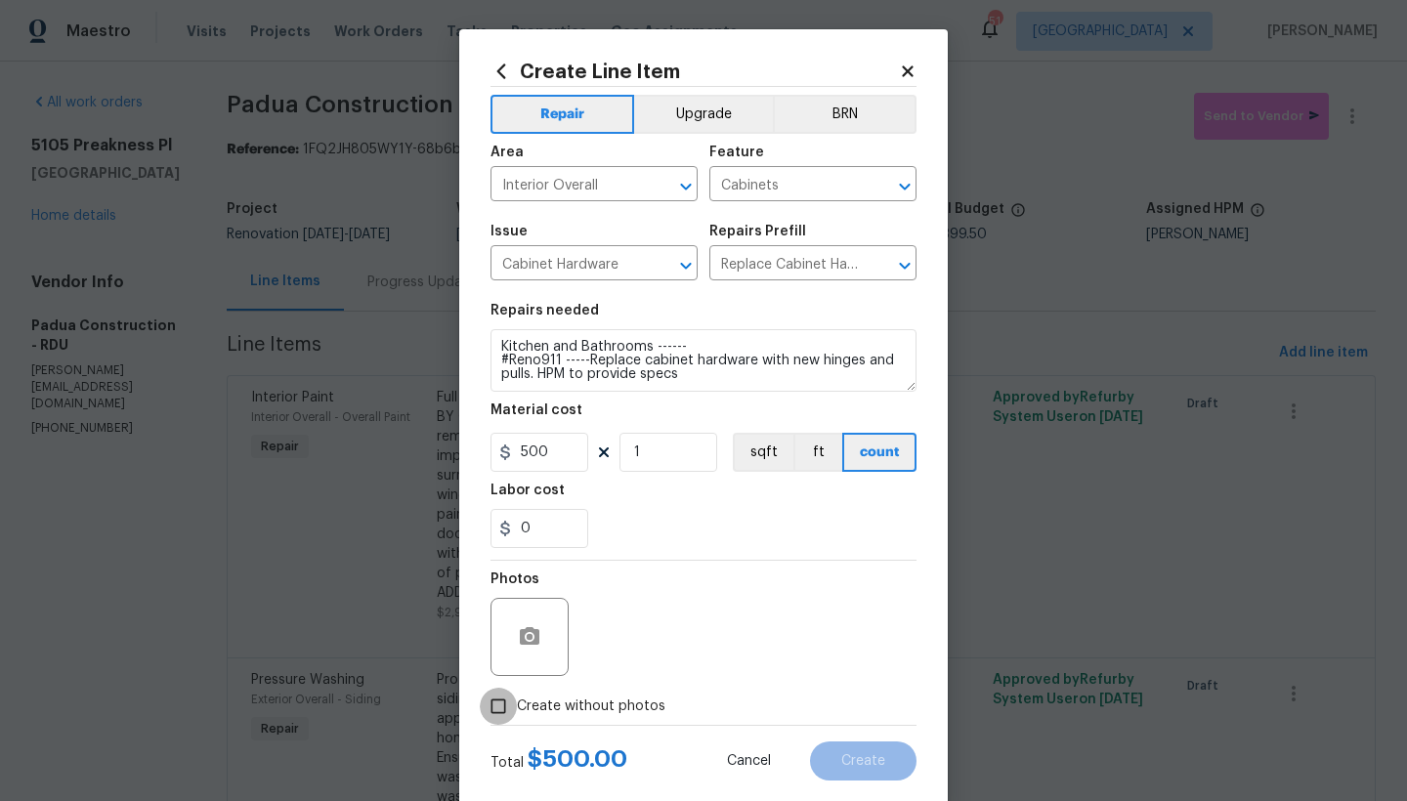
checkbox input "true"
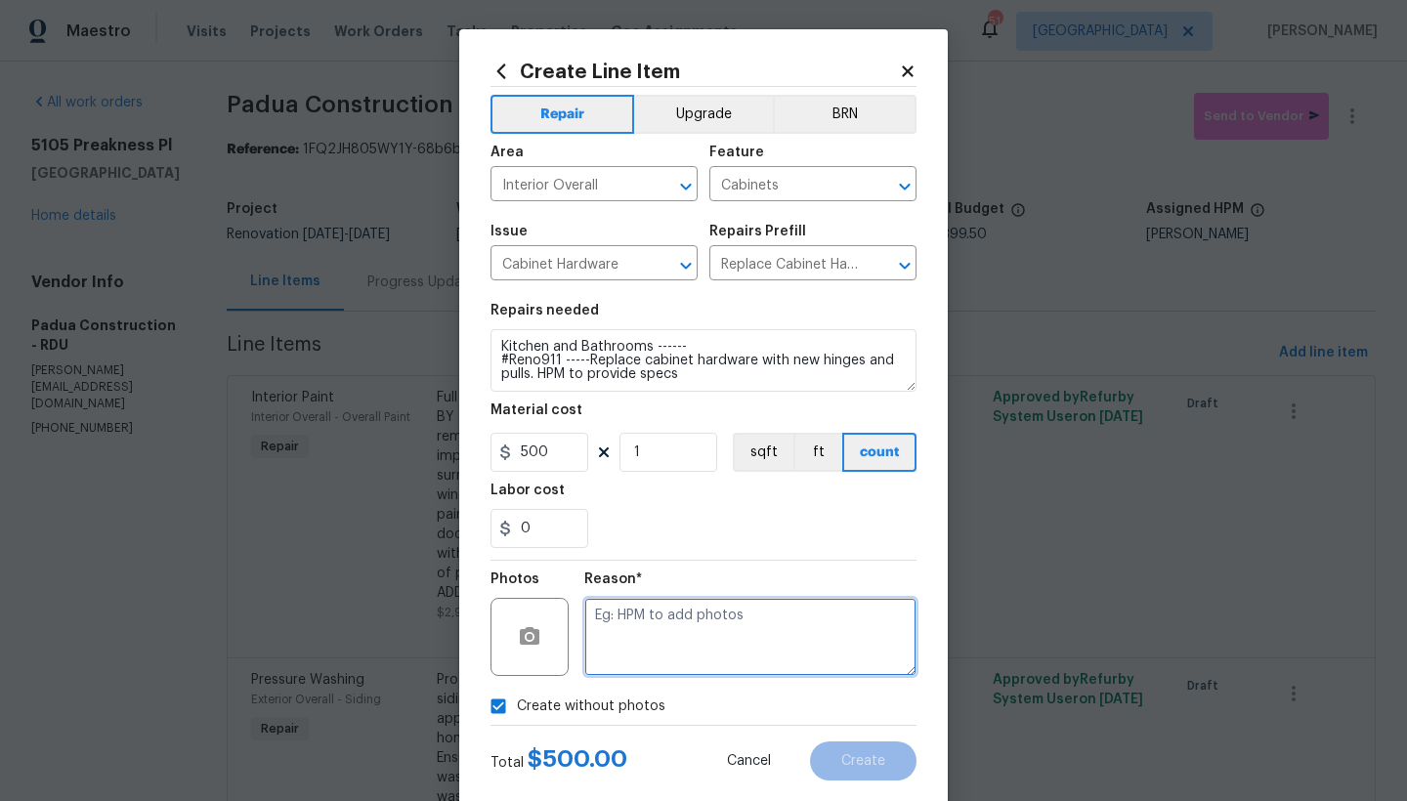
click at [637, 636] on textarea at bounding box center [750, 637] width 332 height 78
type textarea "n"
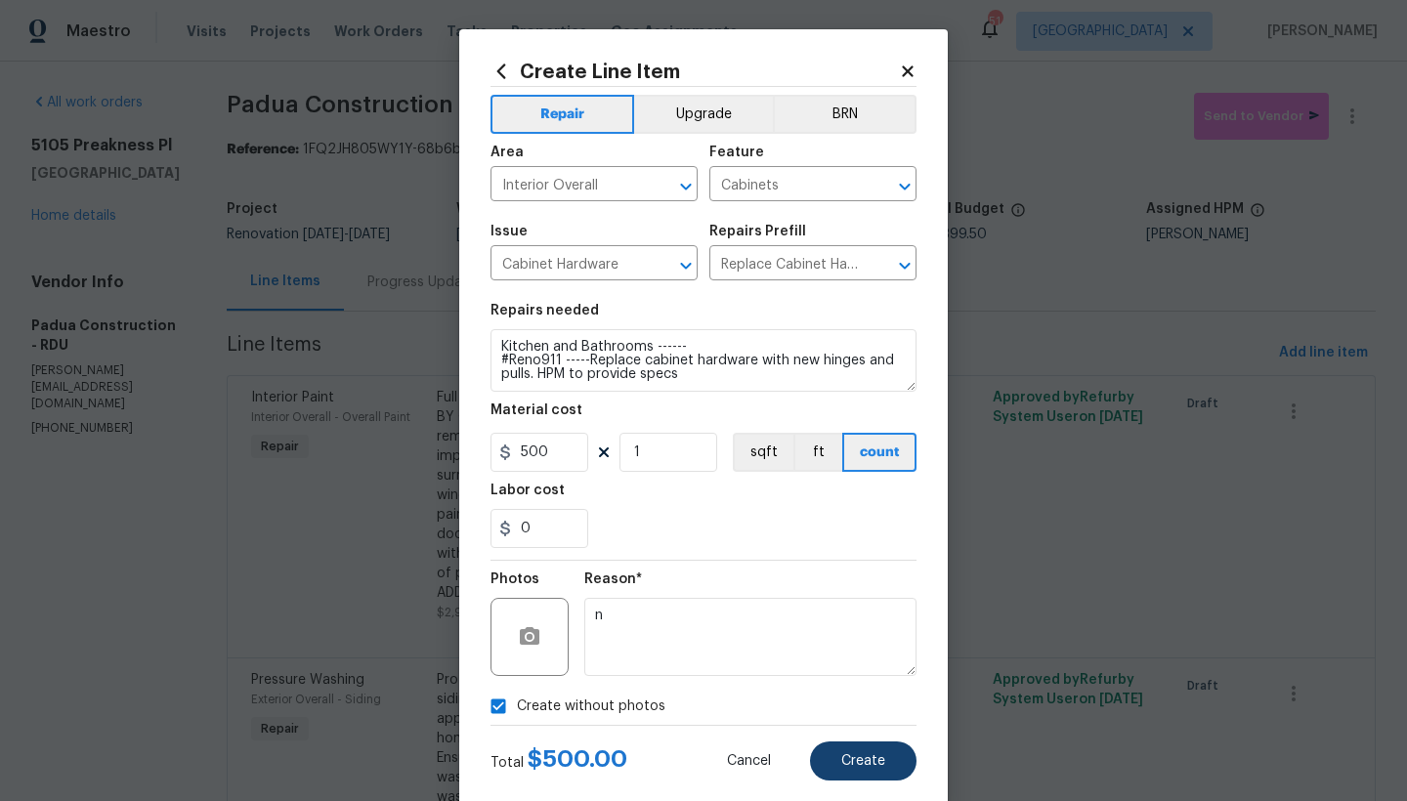
click at [844, 755] on span "Create" at bounding box center [863, 761] width 44 height 15
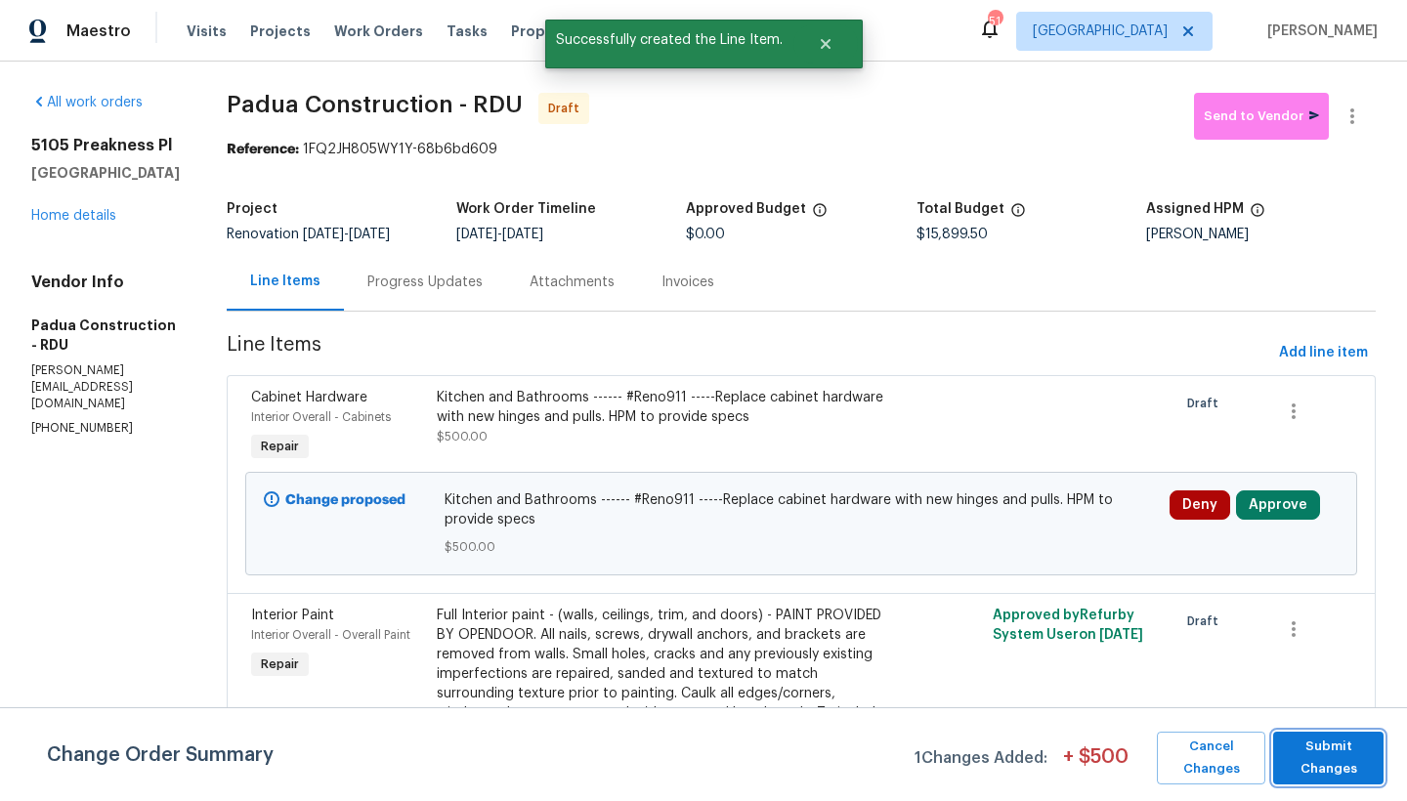
click at [1321, 753] on span "Submit Changes" at bounding box center [1328, 758] width 91 height 45
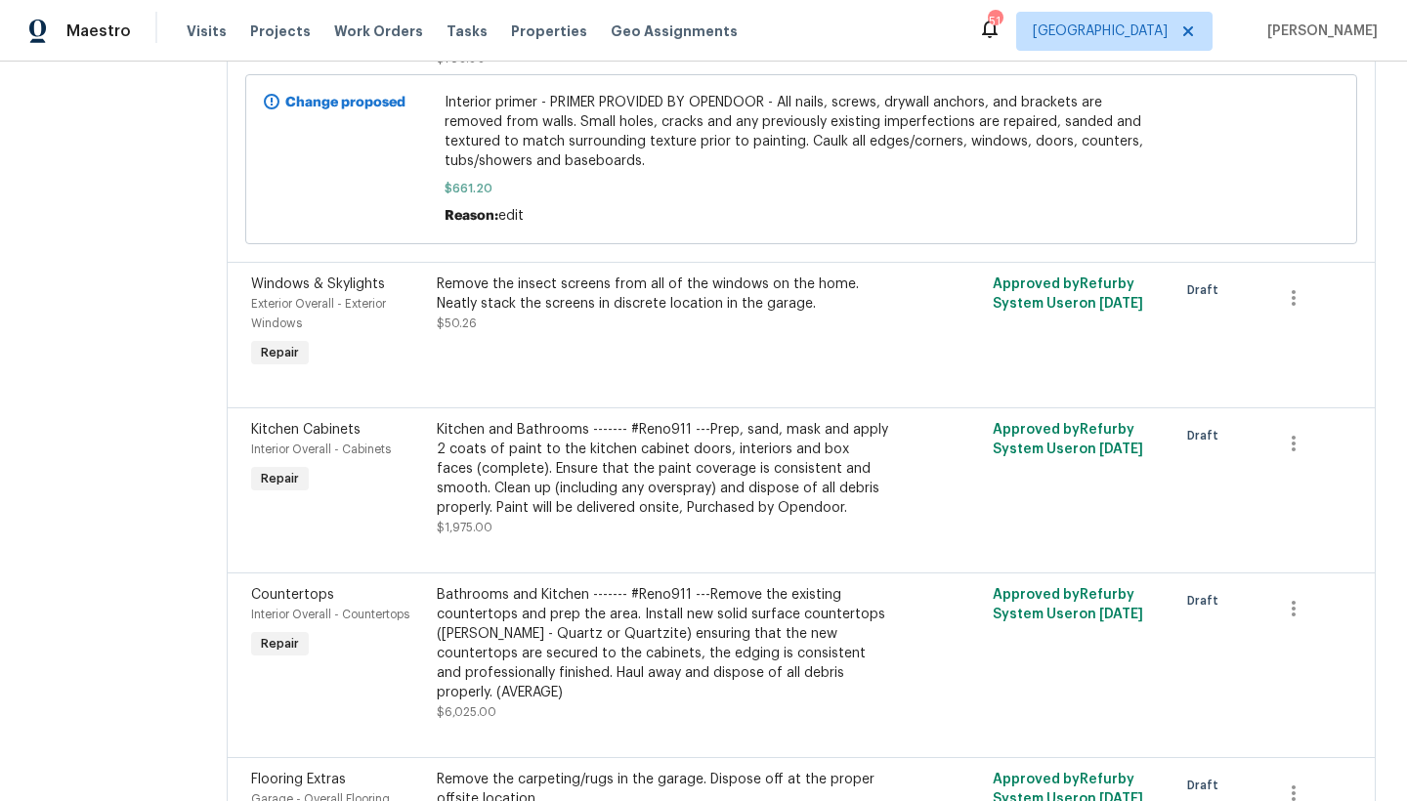
scroll to position [1415, 0]
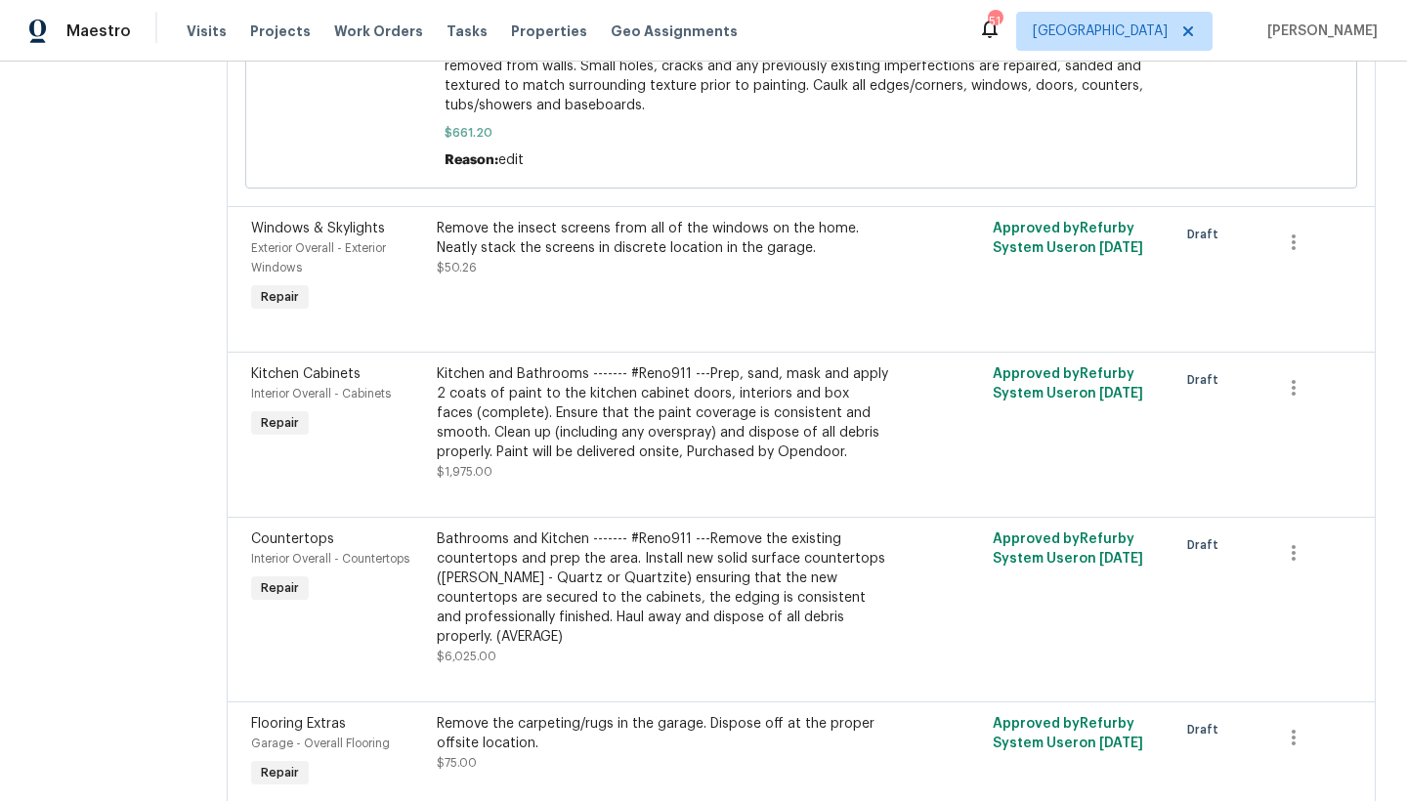
click at [649, 565] on div "Bathrooms and Kitchen ------- #Reno911 ---Remove the existing countertops and p…" at bounding box center [662, 587] width 451 height 117
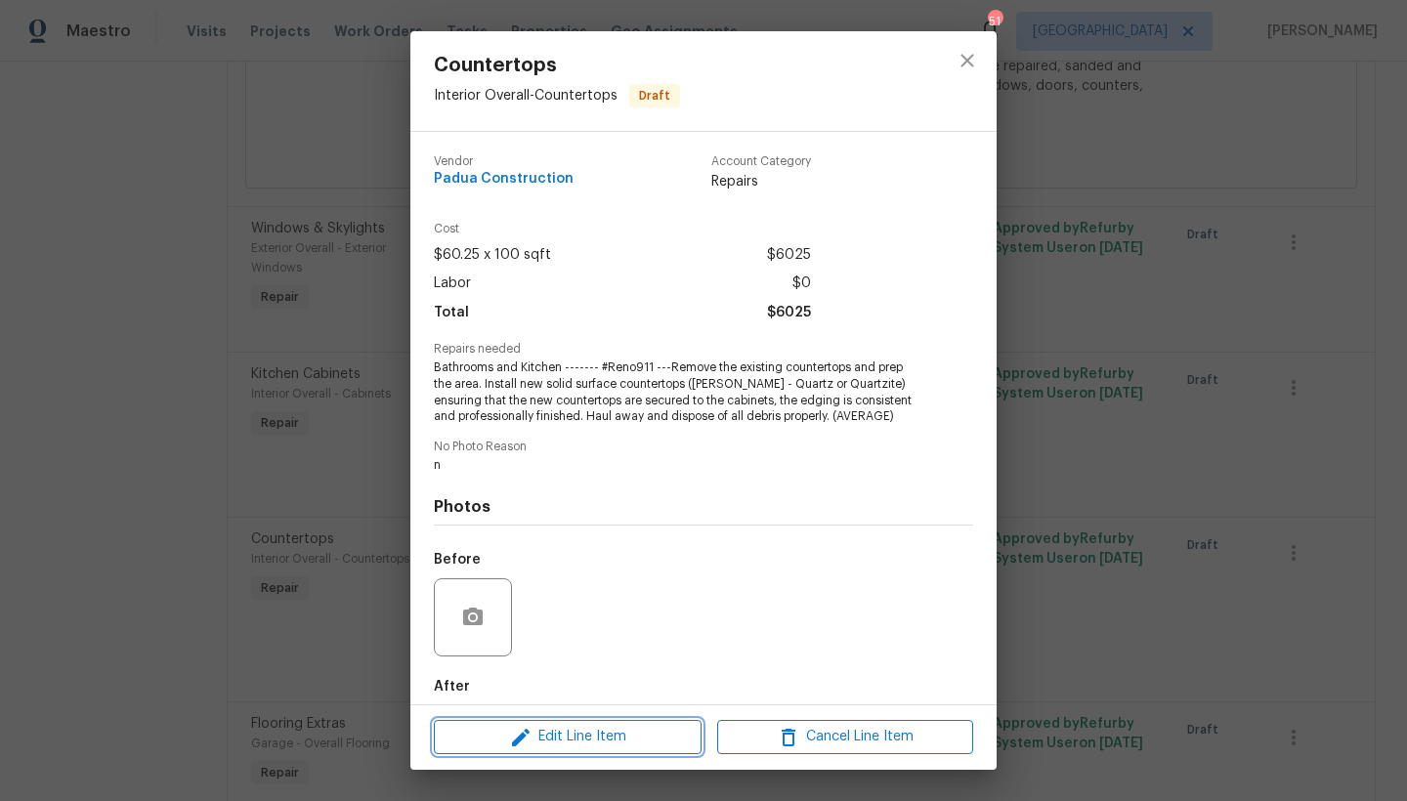
click at [594, 741] on span "Edit Line Item" at bounding box center [568, 737] width 256 height 24
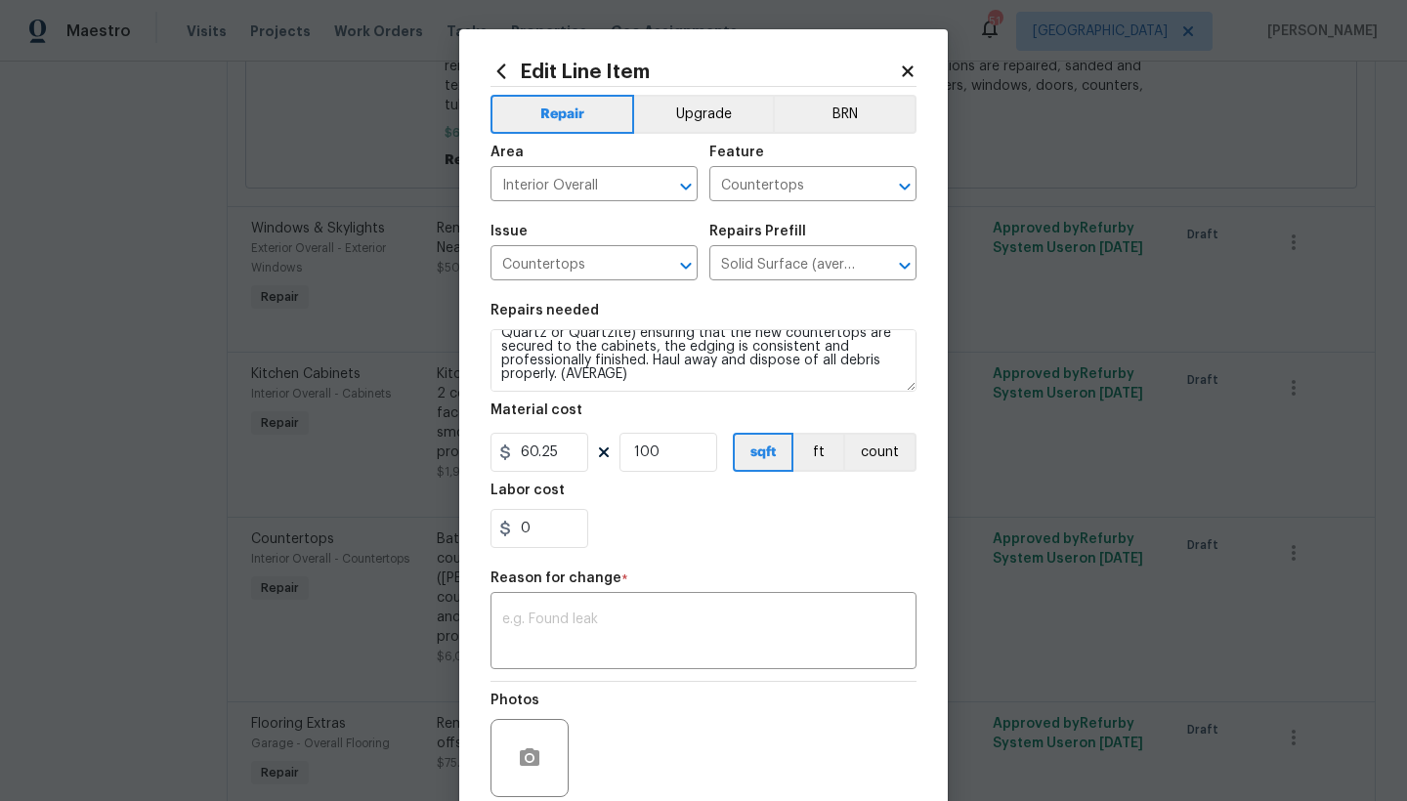
scroll to position [161, 0]
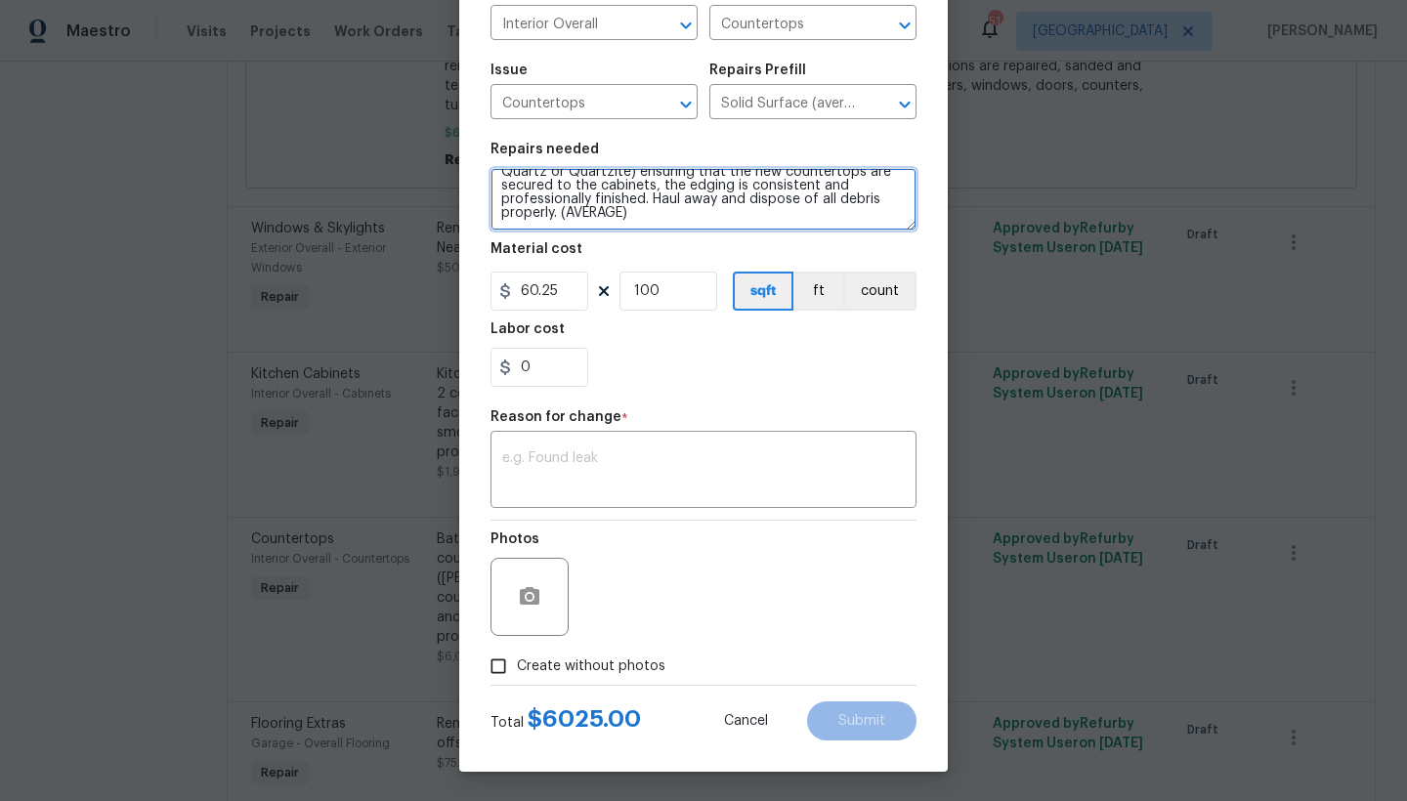
drag, startPoint x: 634, startPoint y: 212, endPoint x: 555, endPoint y: 212, distance: 79.1
click at [555, 212] on textarea "Bathrooms and Kitchen ------- #Reno911 ---Remove the existing countertops and p…" at bounding box center [703, 199] width 426 height 63
click at [784, 213] on textarea "Bathrooms and Kitchen ------- #Reno911 ---Remove the existing countertops and p…" at bounding box center [703, 199] width 426 height 63
click at [739, 224] on textarea "Bathrooms and Kitchen ------- #Reno911 ---Remove the existing countertops and p…" at bounding box center [703, 199] width 426 height 63
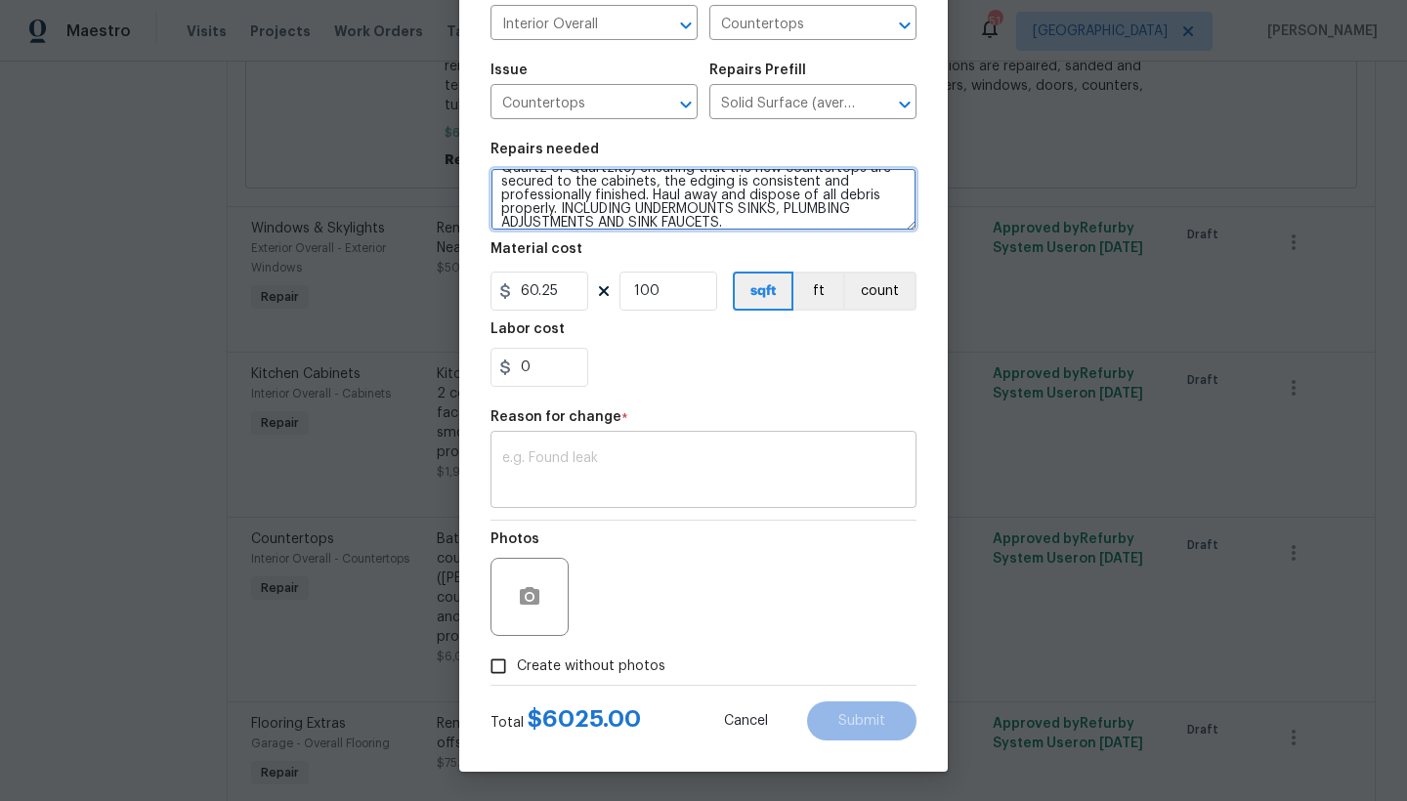
type textarea "Bathrooms and Kitchen ------- #Reno911 ---Remove the existing countertops and p…"
click at [537, 454] on textarea at bounding box center [703, 471] width 402 height 41
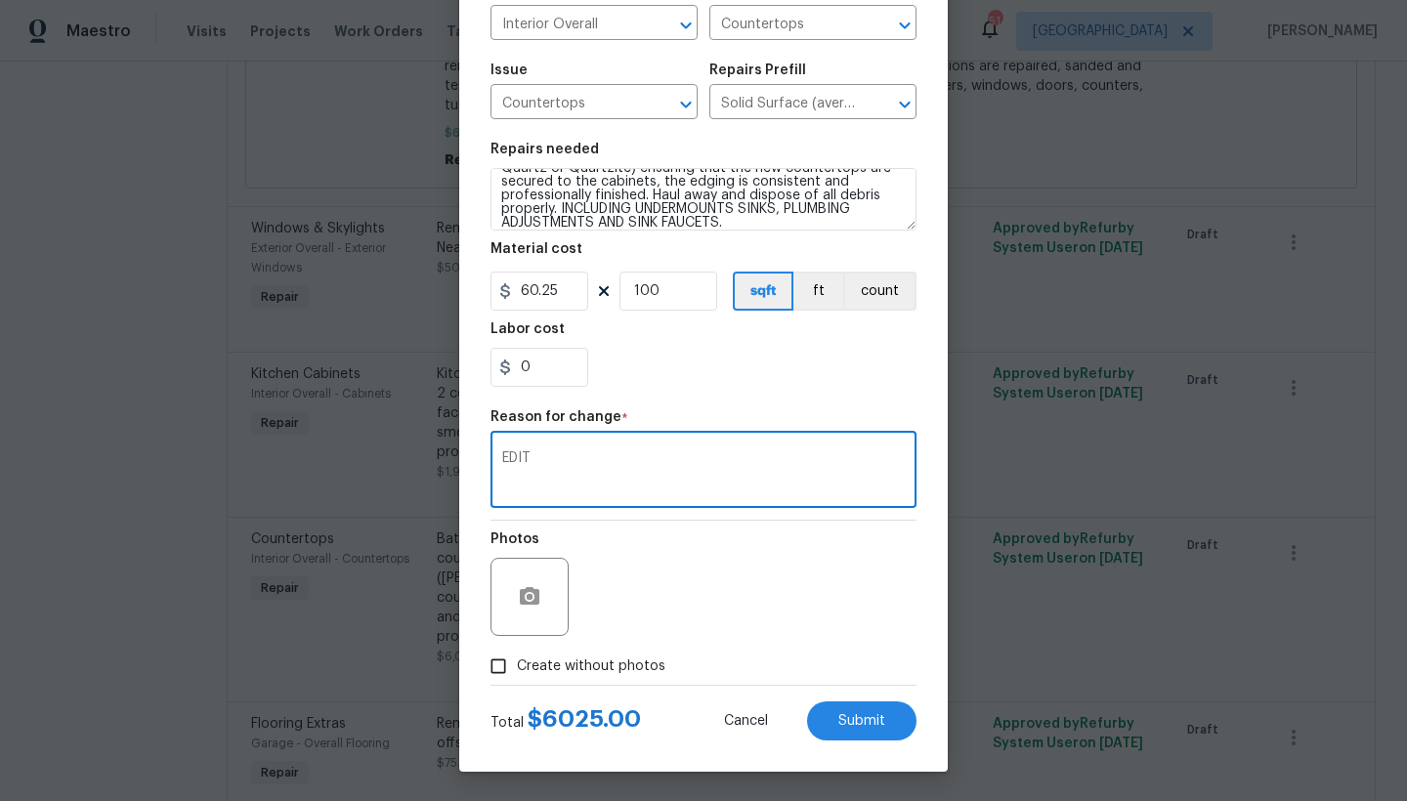
type textarea "EDIT"
click at [567, 671] on span "Create without photos" at bounding box center [591, 666] width 148 height 21
click at [517, 671] on input "Create without photos" at bounding box center [498, 666] width 37 height 37
checkbox input "true"
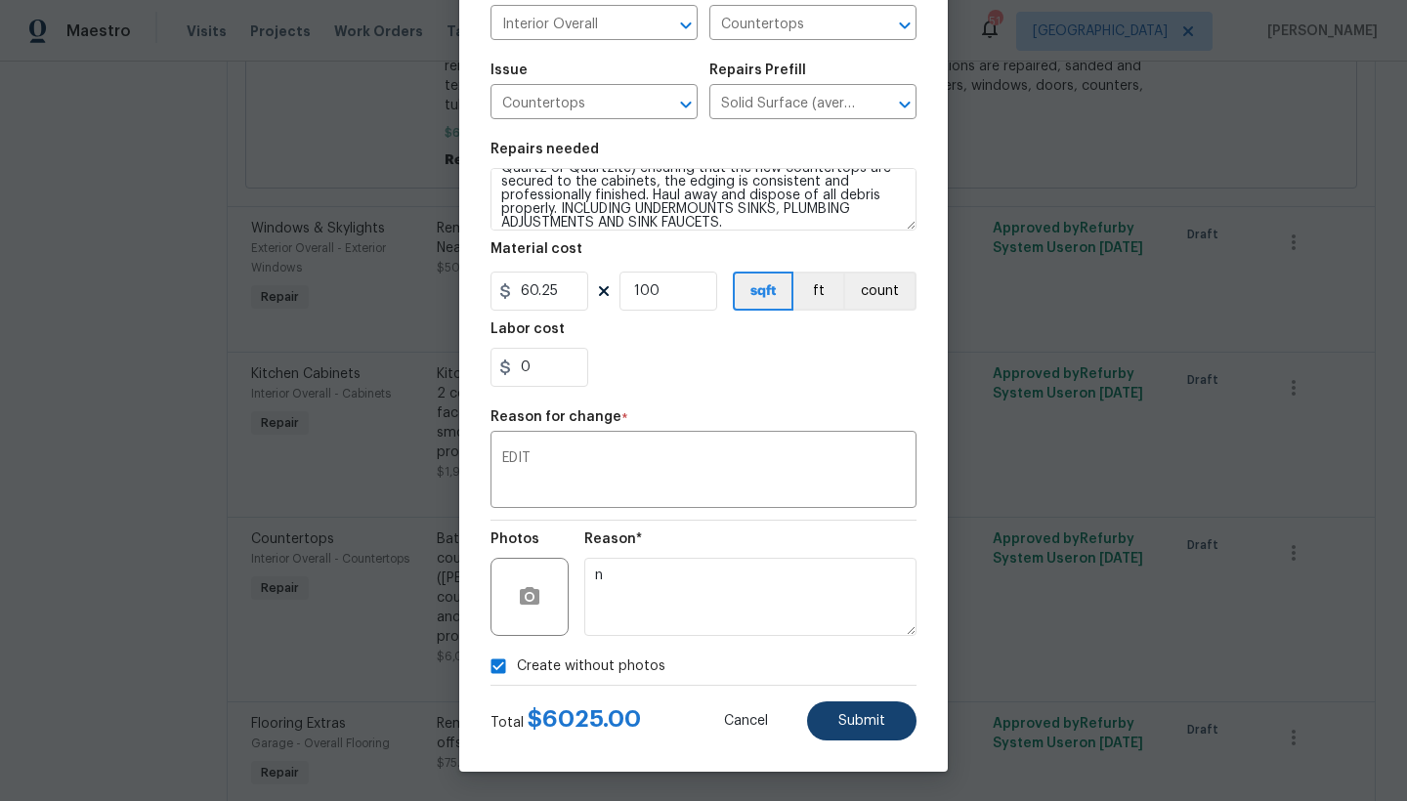
click at [859, 729] on button "Submit" at bounding box center [861, 720] width 109 height 39
type textarea "Bathrooms and Kitchen ------- #Reno911 ---Remove the existing countertops and p…"
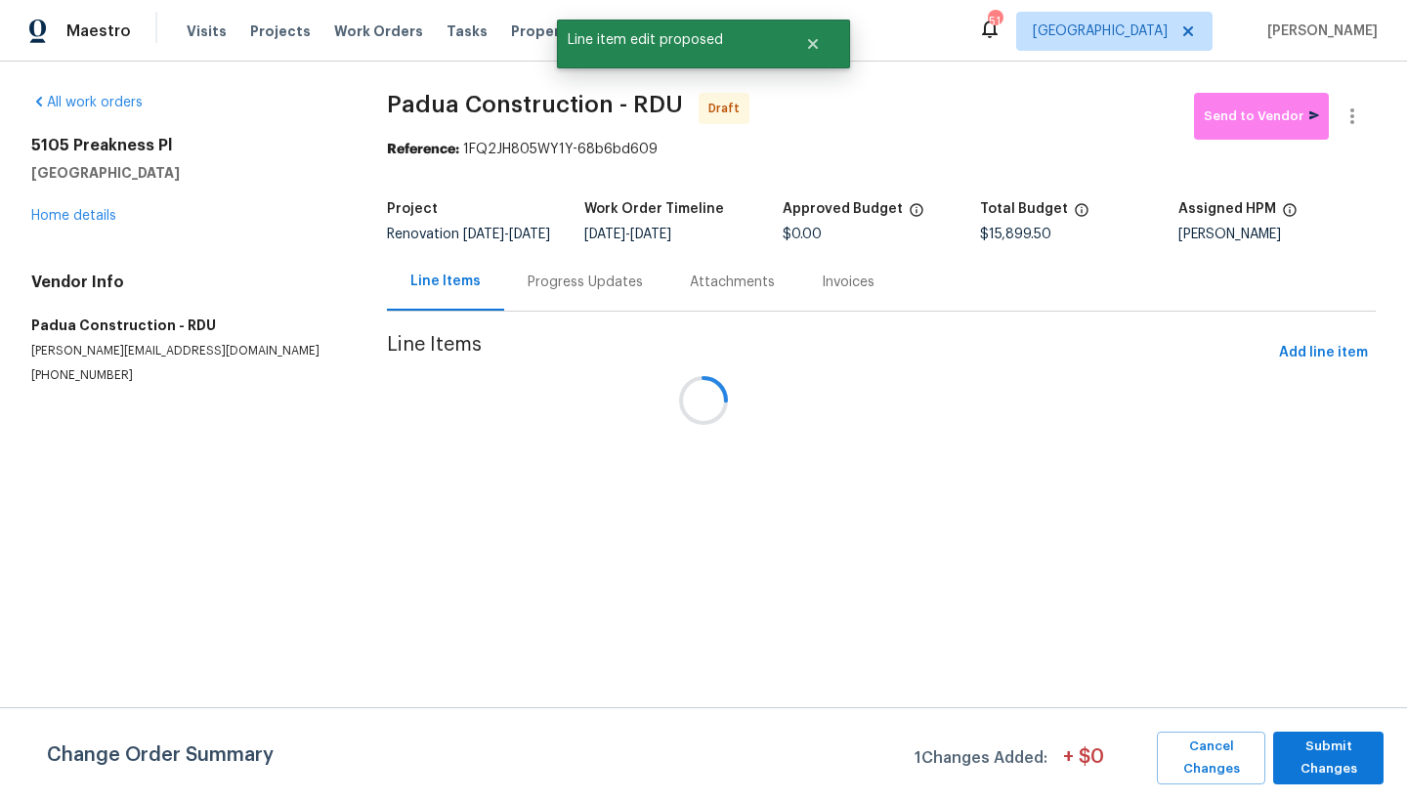
scroll to position [0, 0]
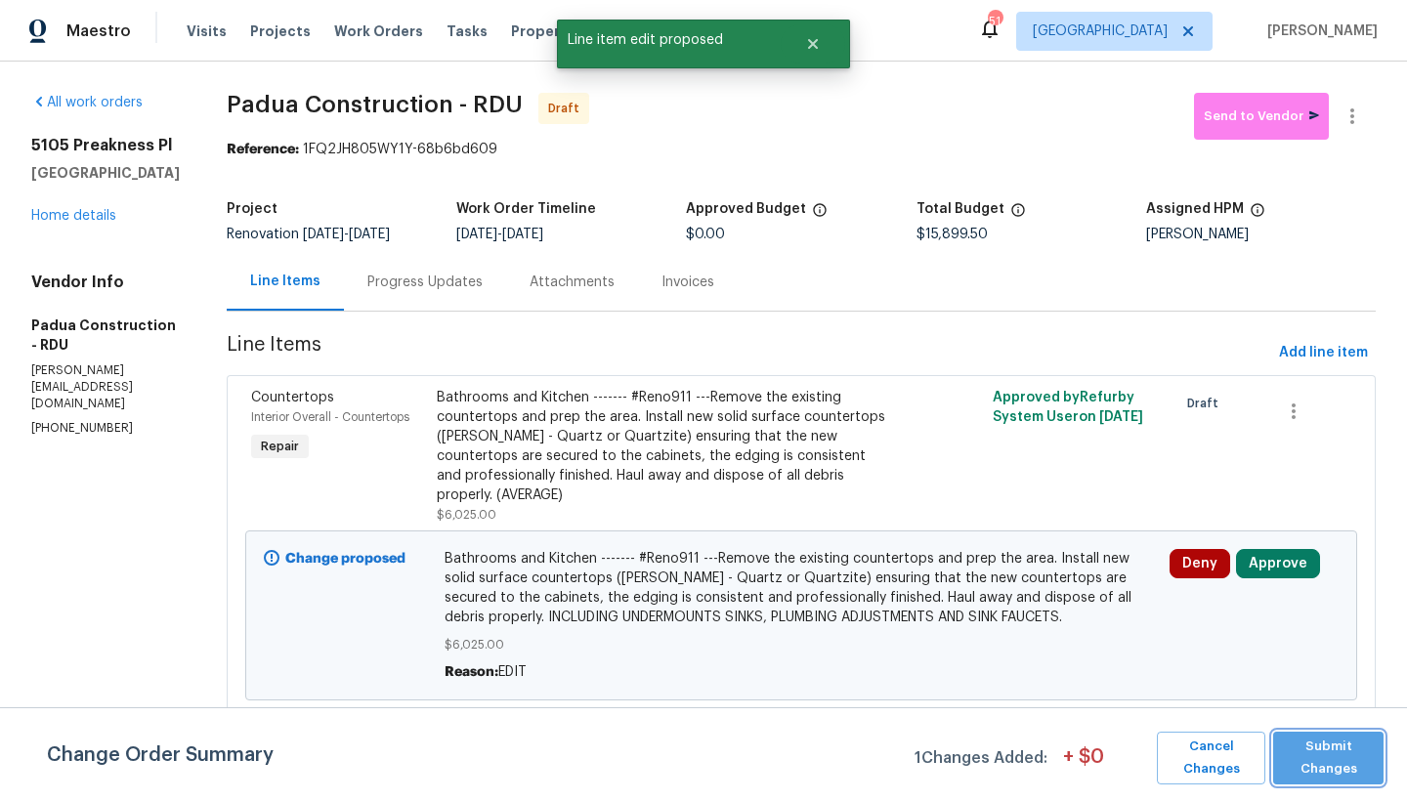
click at [1348, 763] on span "Submit Changes" at bounding box center [1328, 758] width 91 height 45
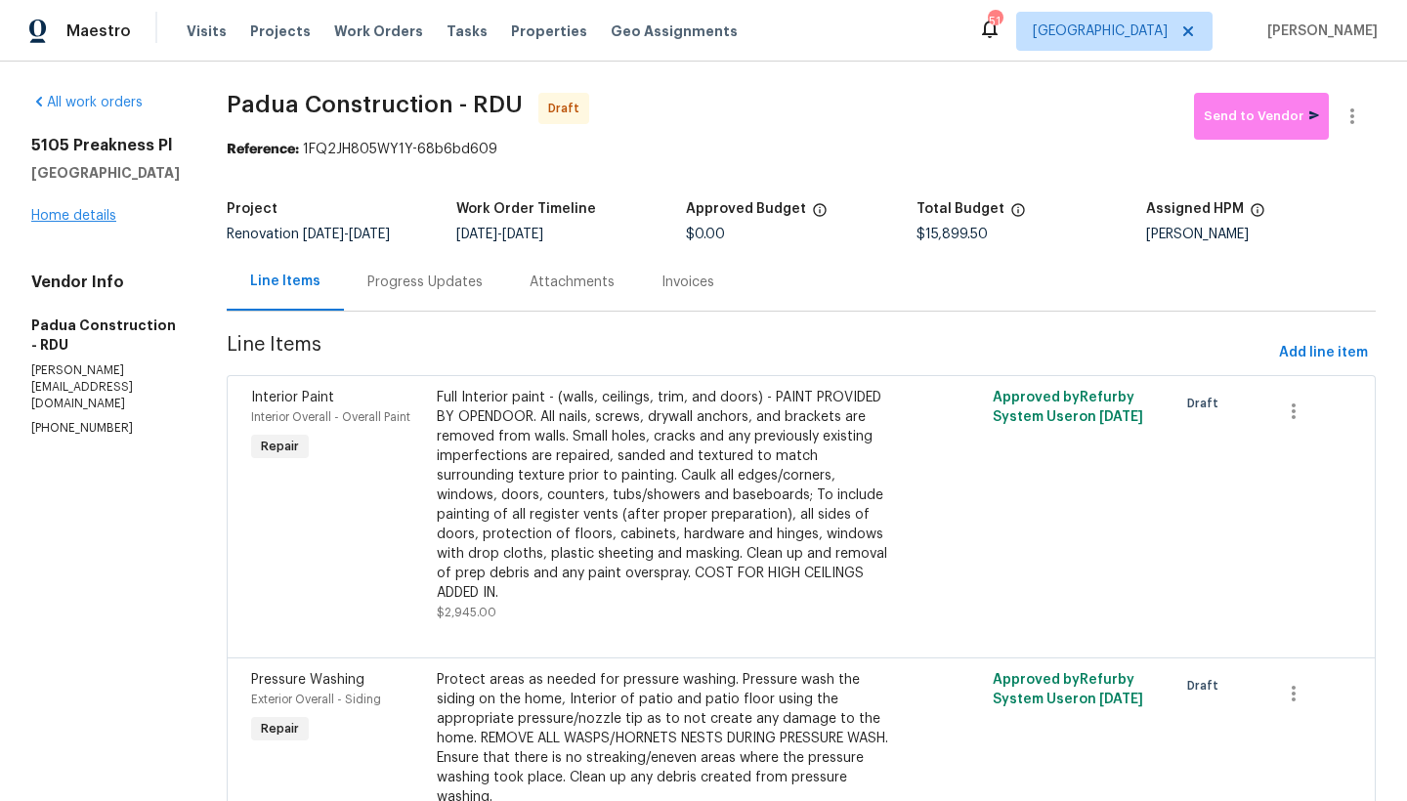
click at [42, 223] on link "Home details" at bounding box center [73, 216] width 85 height 14
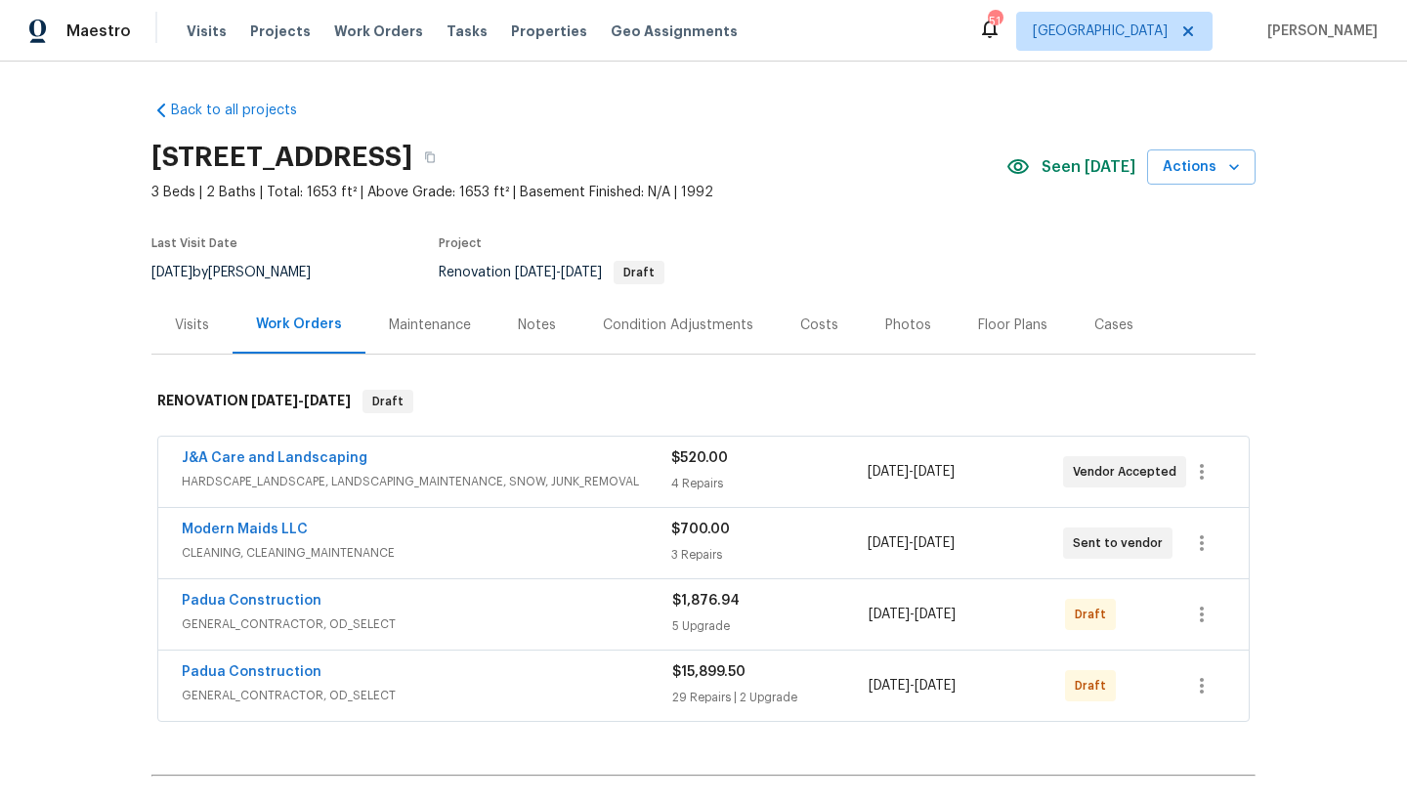
click at [812, 328] on div "Costs" at bounding box center [819, 326] width 38 height 20
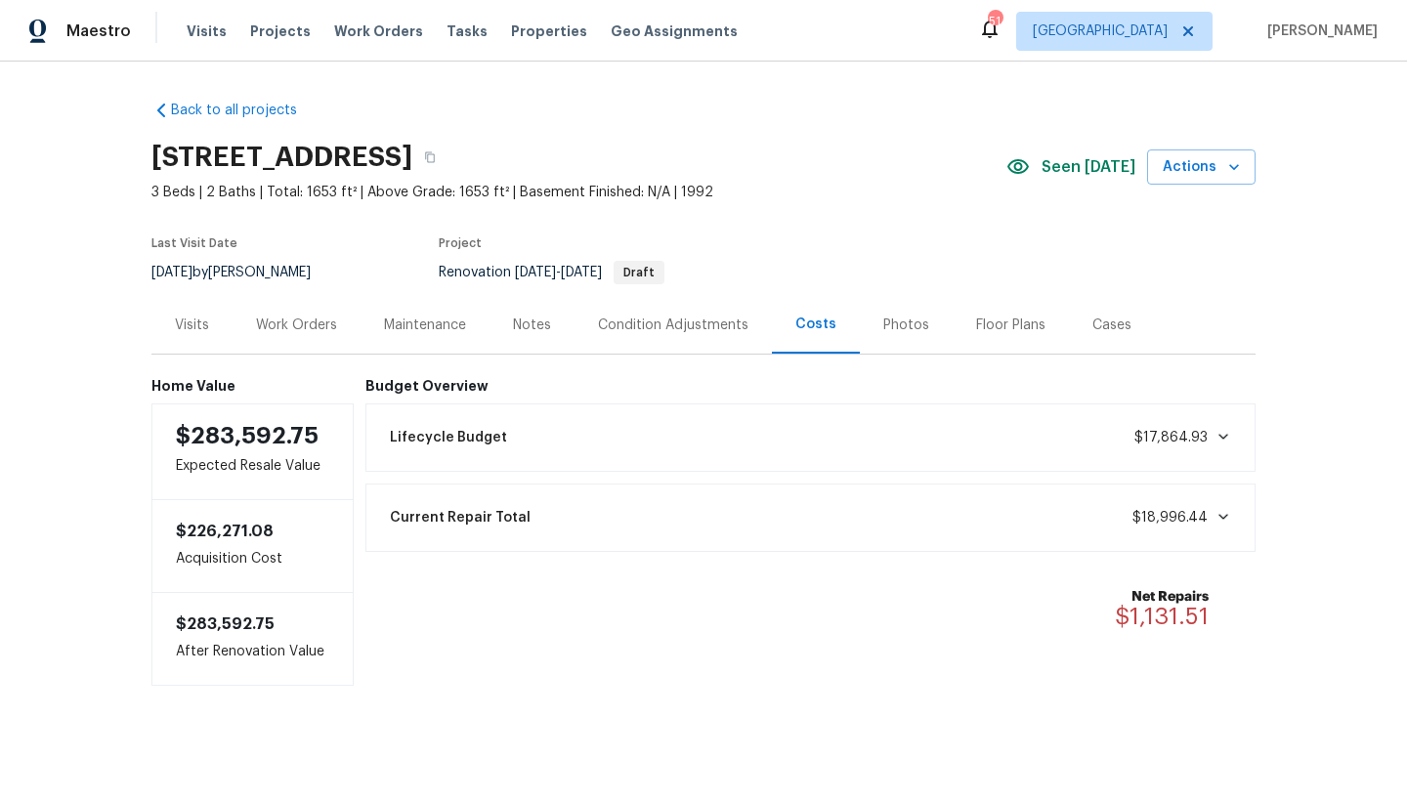
click at [274, 319] on div "Work Orders" at bounding box center [296, 326] width 81 height 20
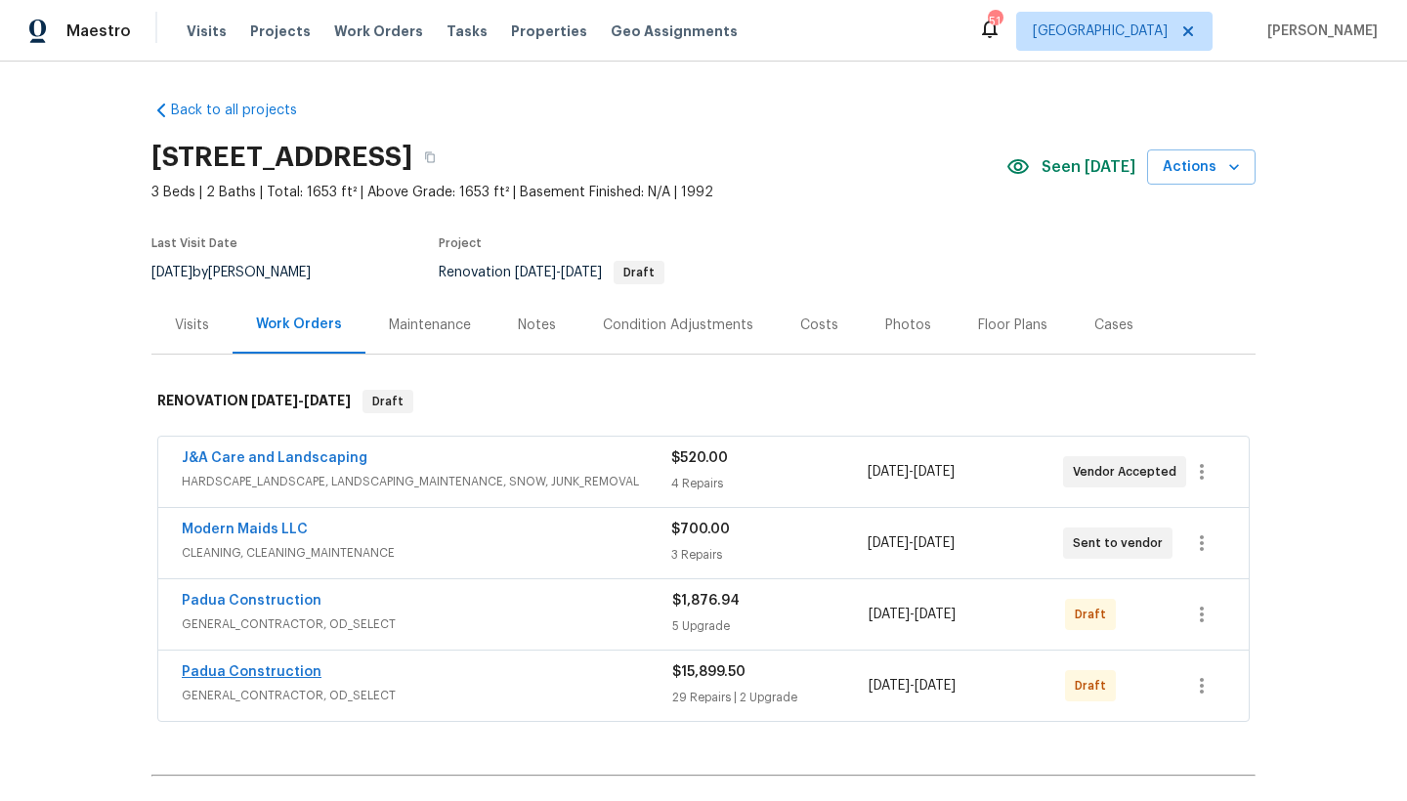
click at [237, 673] on link "Padua Construction" at bounding box center [252, 672] width 140 height 14
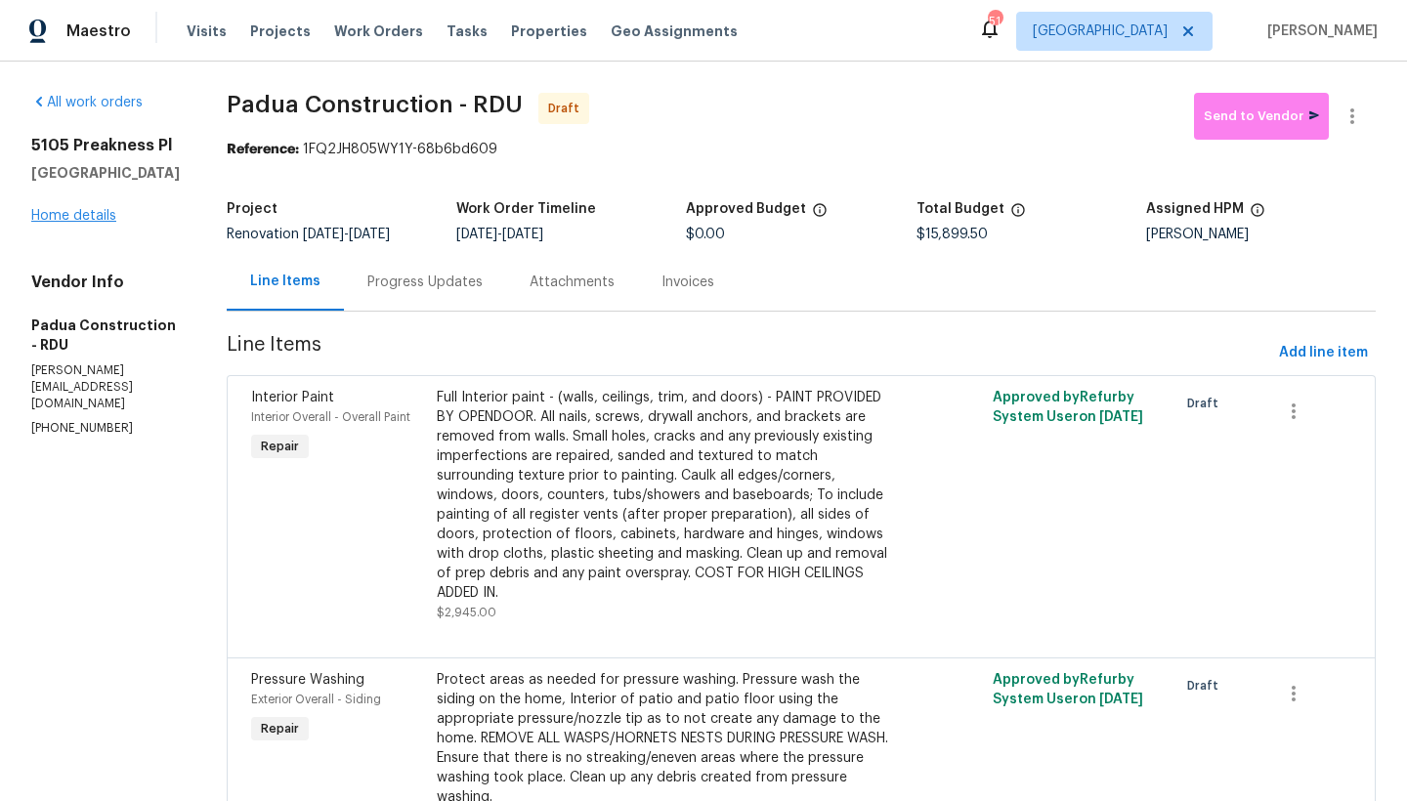
click at [58, 223] on link "Home details" at bounding box center [73, 216] width 85 height 14
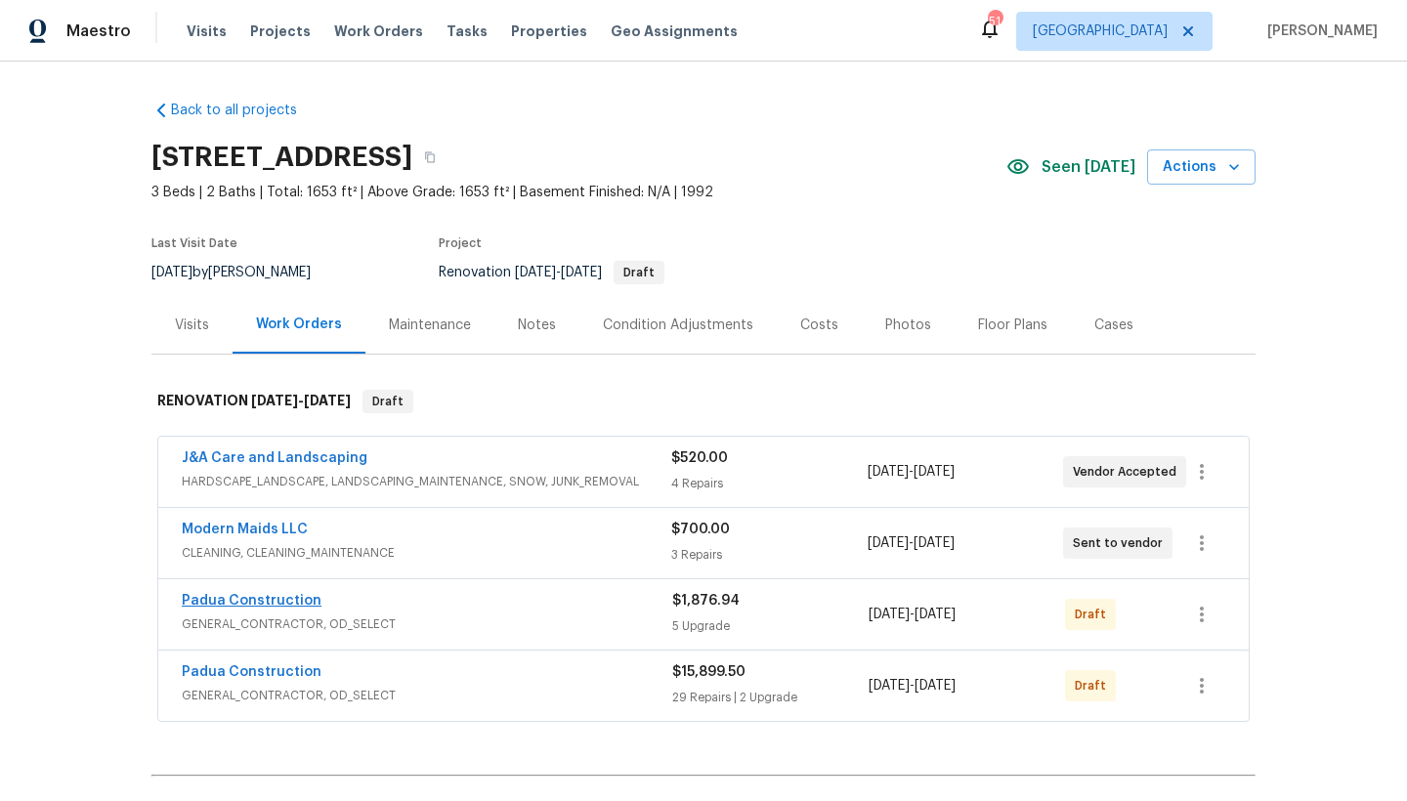
click at [248, 598] on link "Padua Construction" at bounding box center [252, 601] width 140 height 14
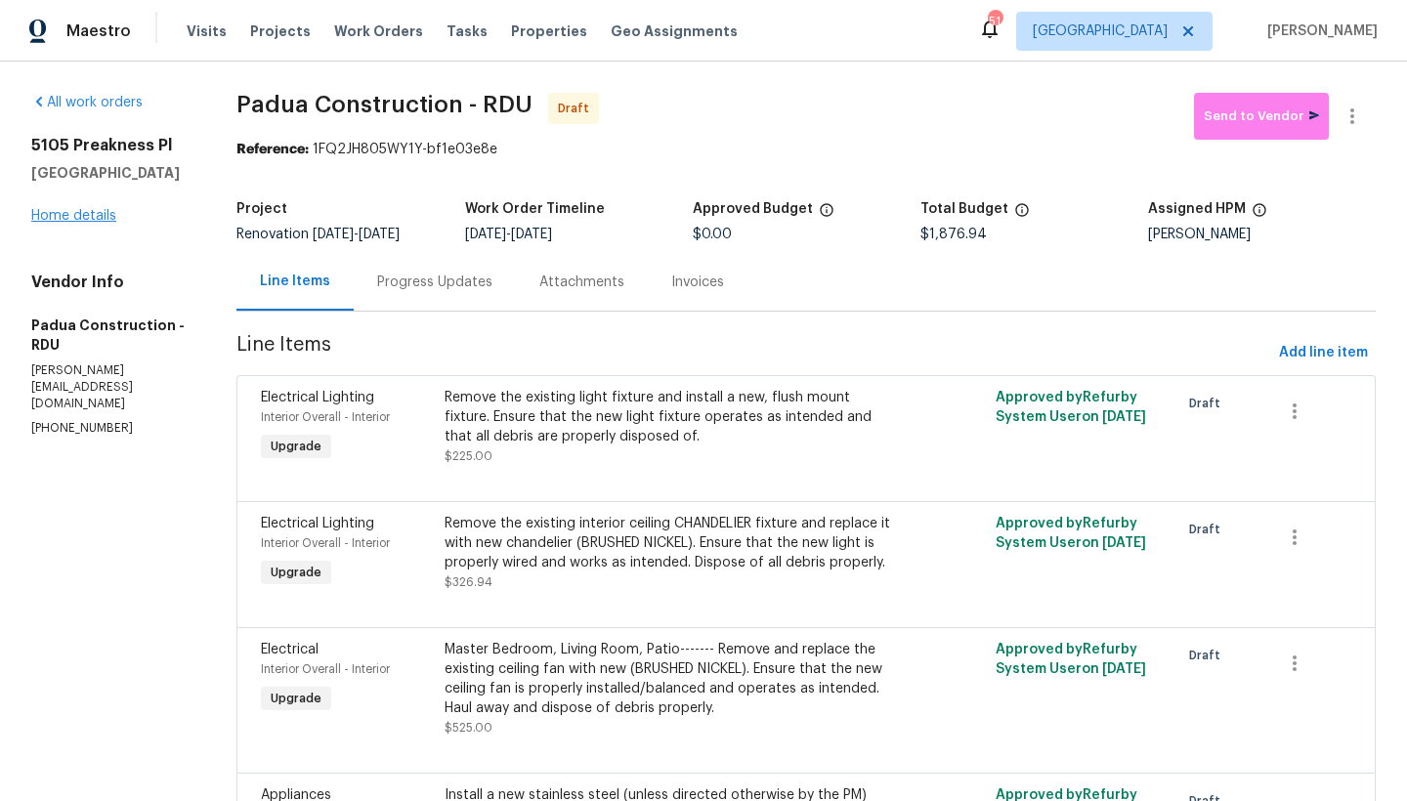
click at [81, 215] on link "Home details" at bounding box center [73, 216] width 85 height 14
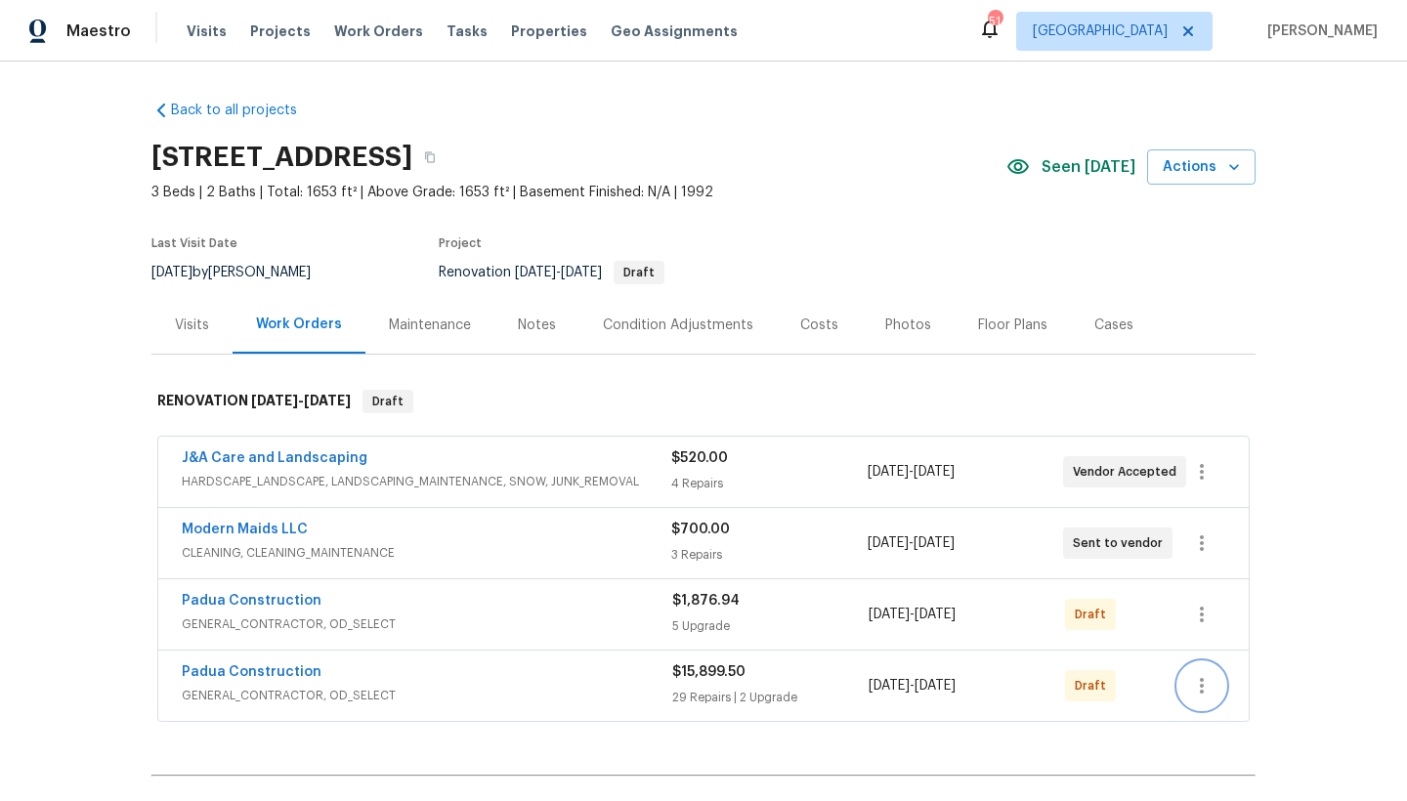
click at [1200, 685] on icon "button" at bounding box center [1202, 686] width 4 height 16
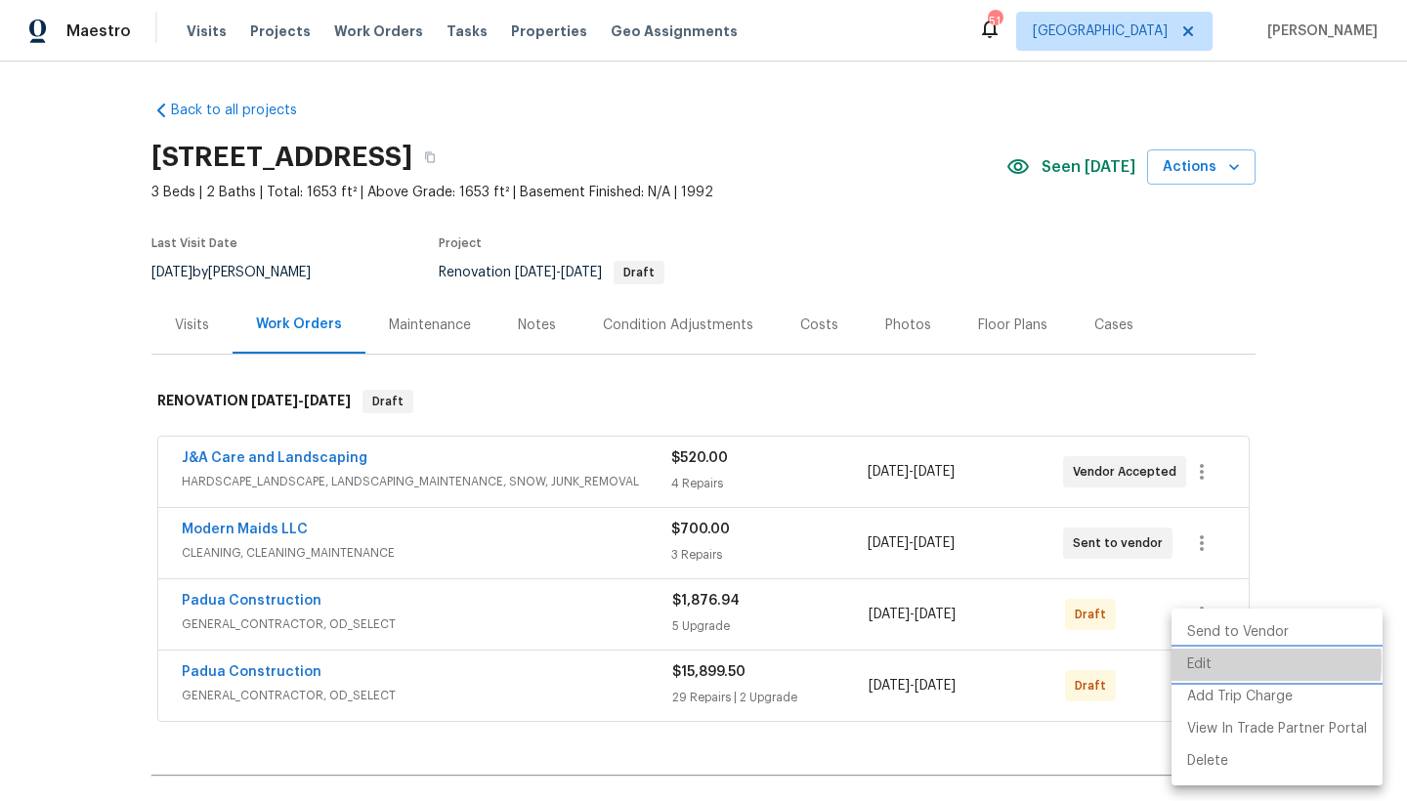
click at [1202, 661] on li "Edit" at bounding box center [1276, 665] width 211 height 32
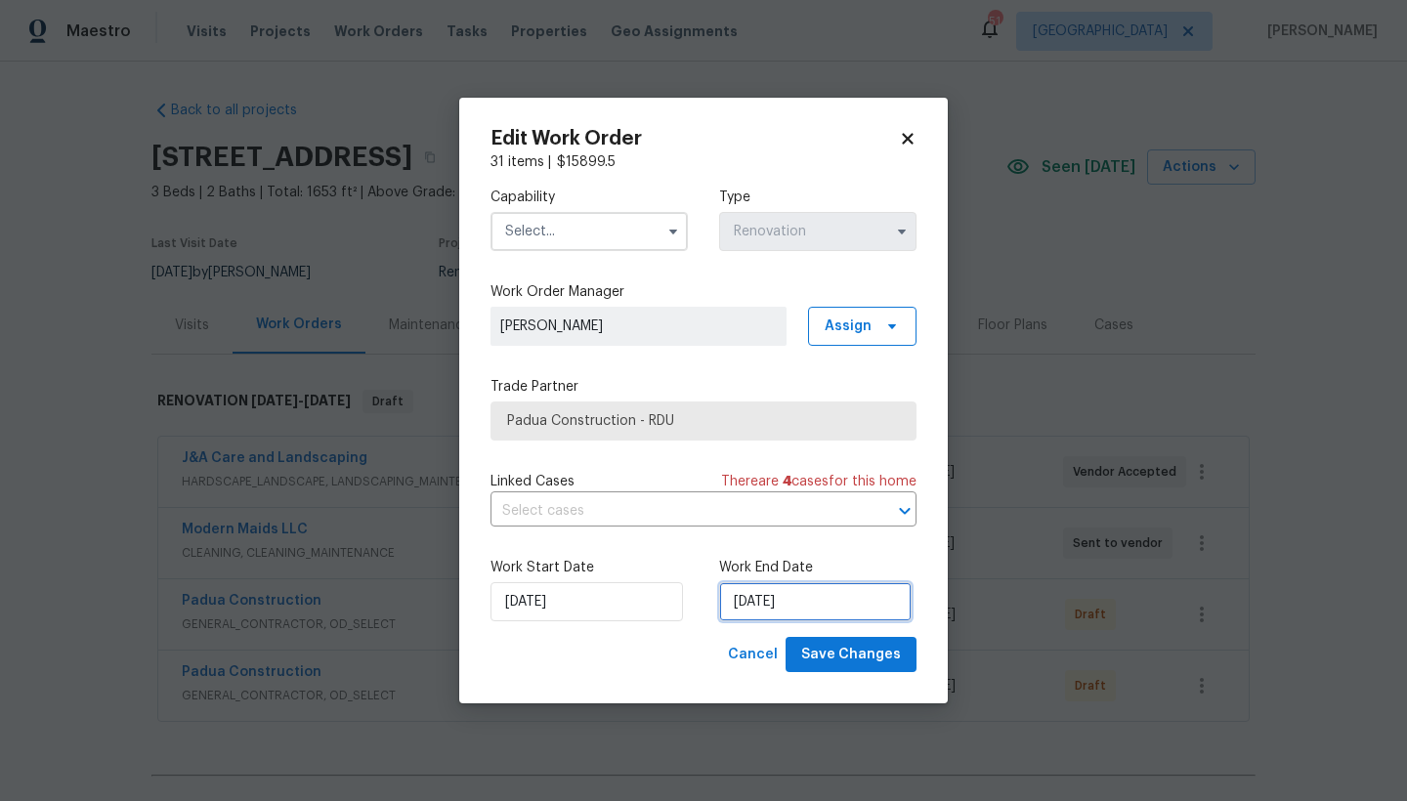
click at [743, 600] on input "[DATE]" at bounding box center [815, 601] width 192 height 39
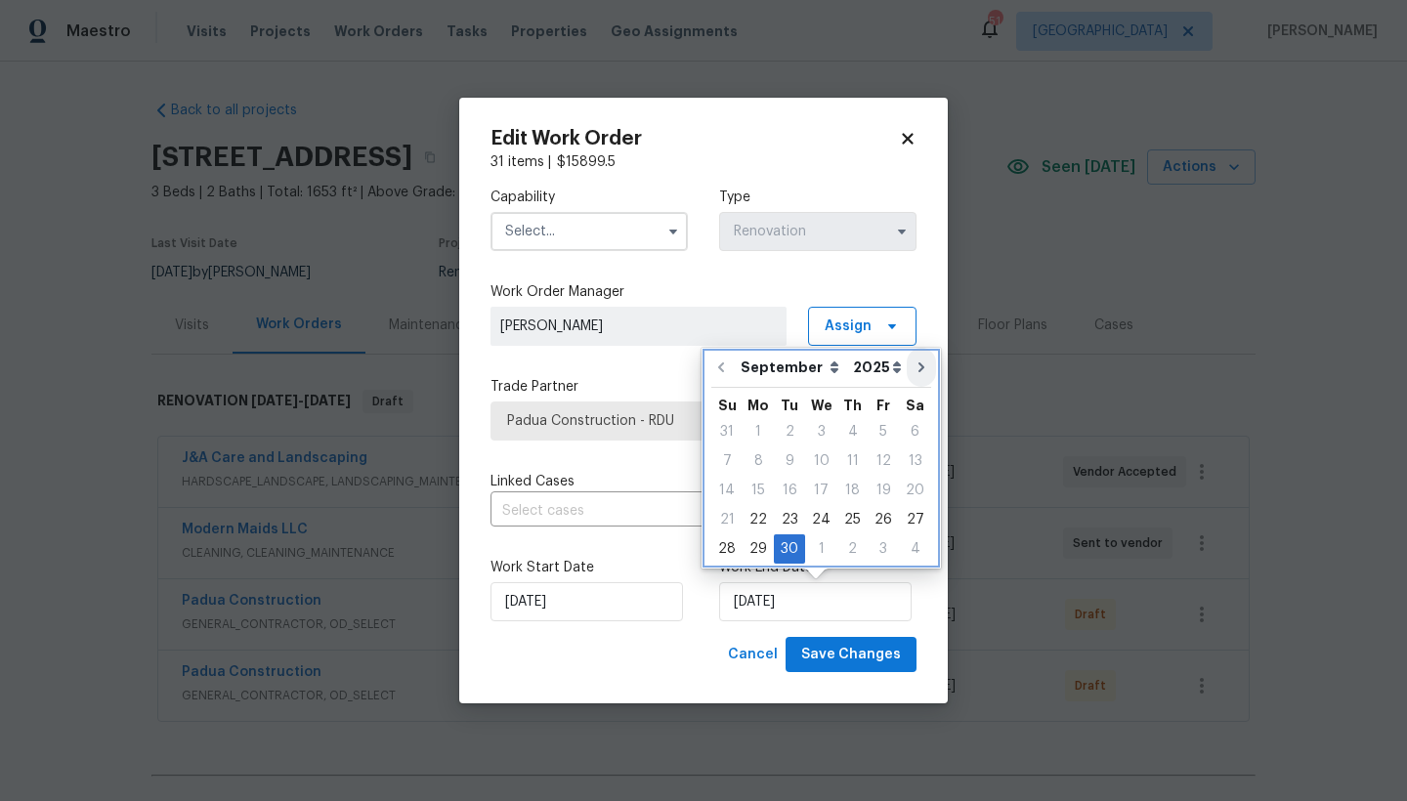
click at [921, 363] on button "Go to next month" at bounding box center [921, 367] width 29 height 39
type input "10/30/2025"
select select "9"
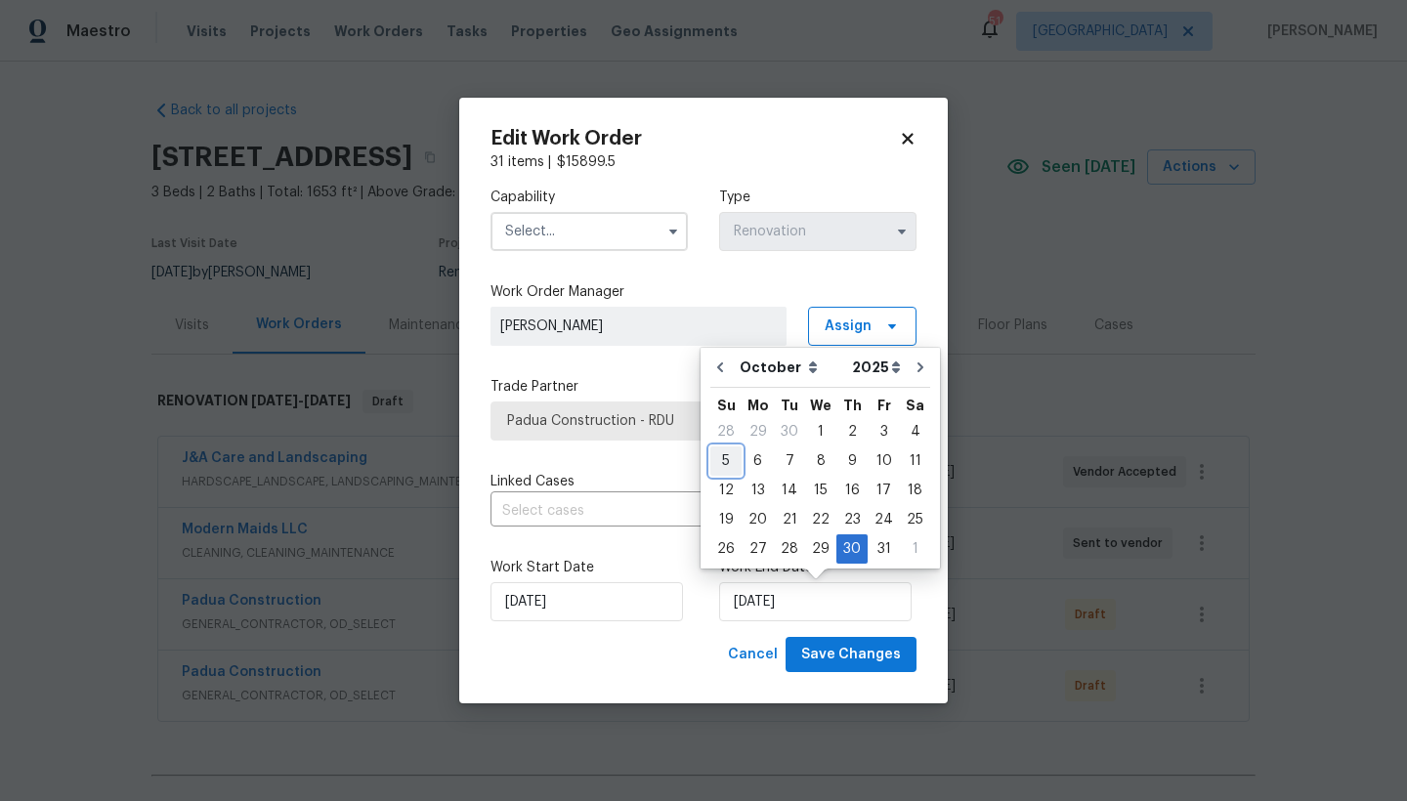
click at [729, 458] on div "5" at bounding box center [725, 460] width 31 height 27
type input "[DATE]"
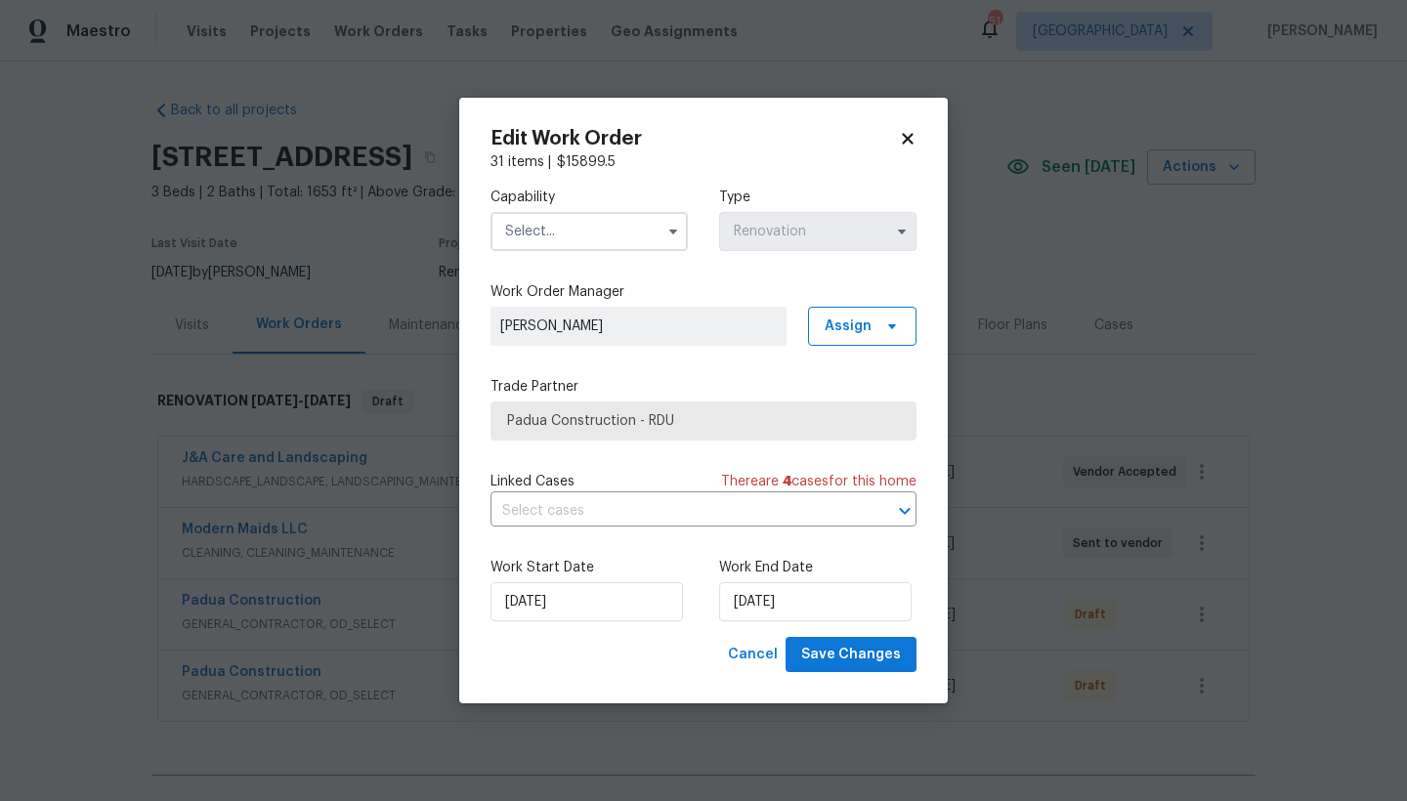
click at [517, 235] on input "text" at bounding box center [588, 231] width 197 height 39
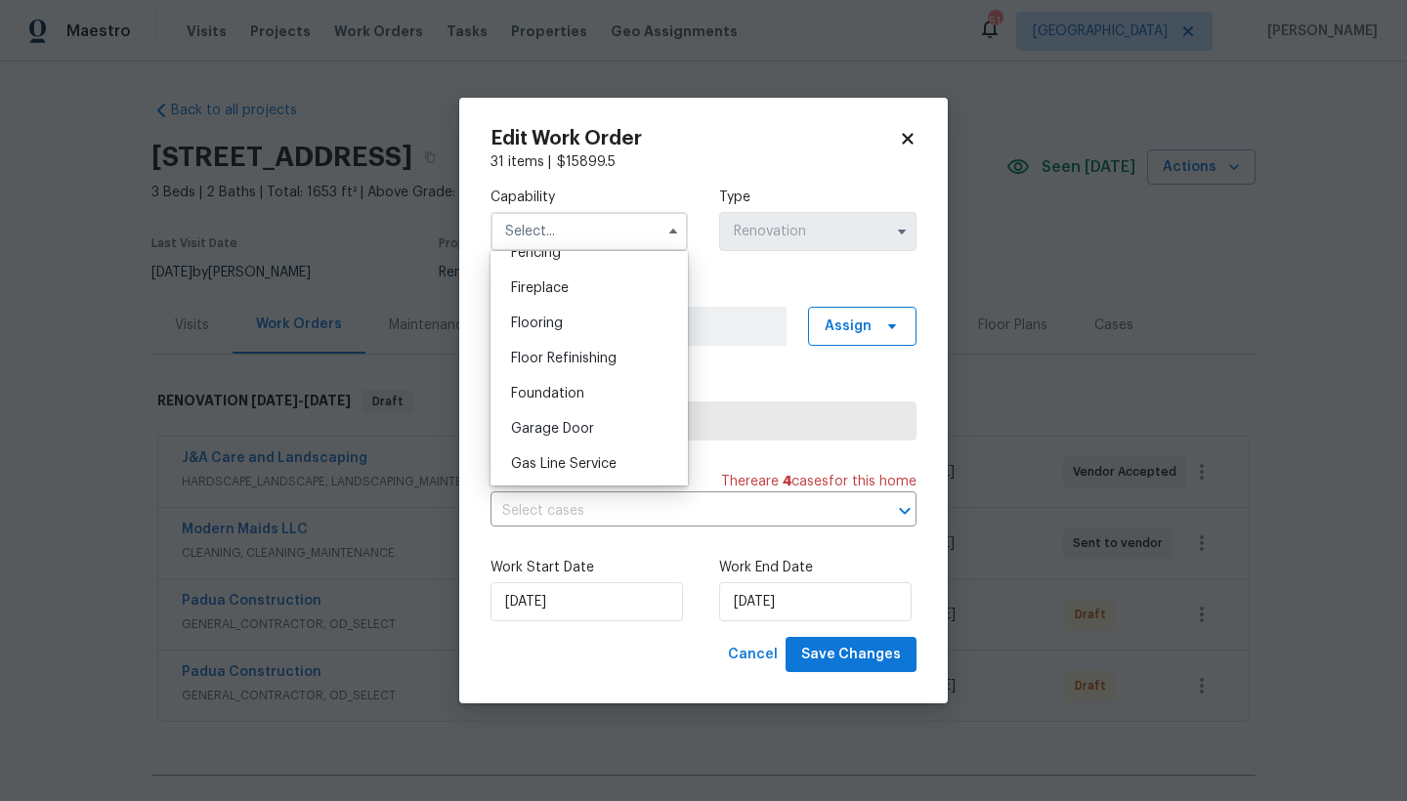
scroll to position [821, 0]
click at [569, 394] on span "General Contractor" at bounding box center [574, 387] width 126 height 14
type input "General Contractor"
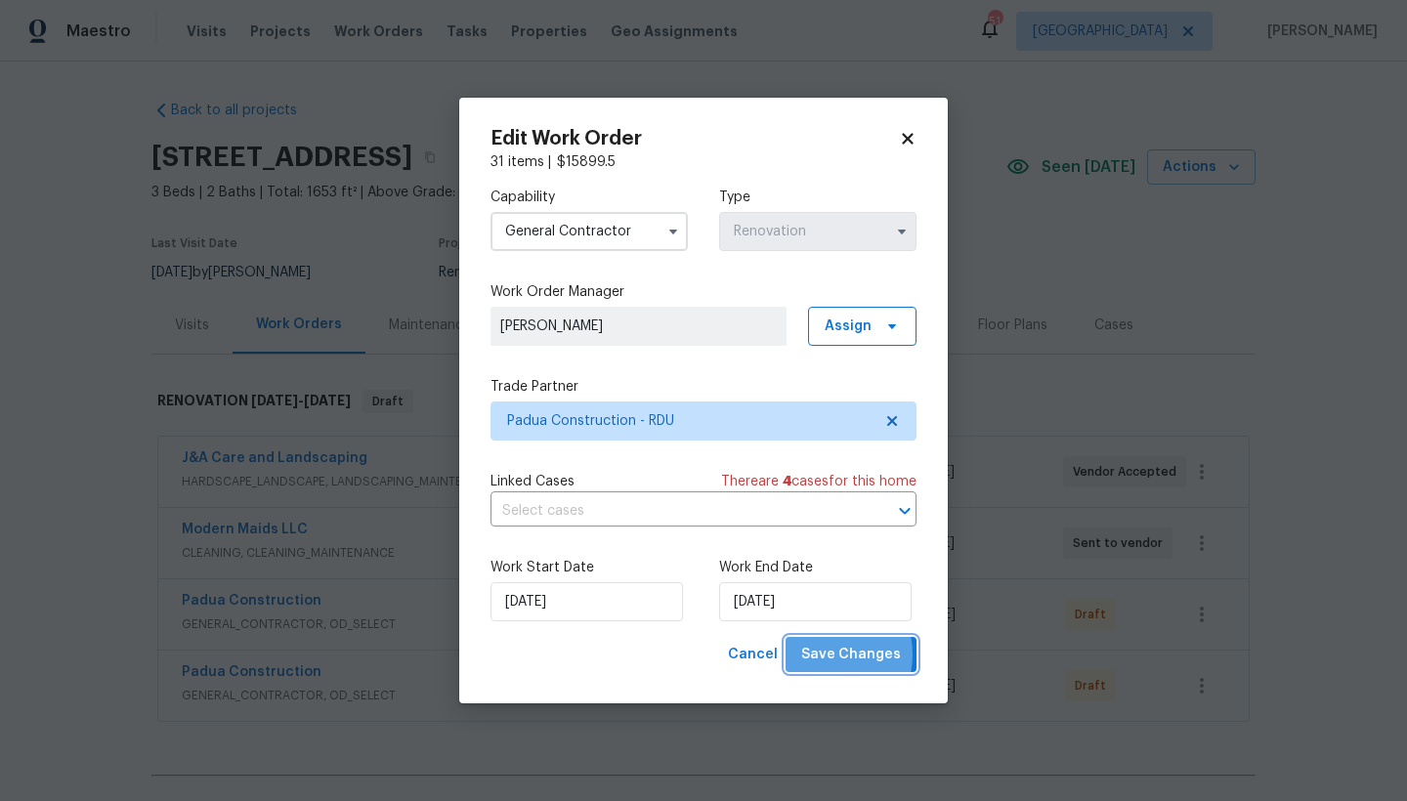
click at [824, 654] on span "Save Changes" at bounding box center [851, 655] width 100 height 24
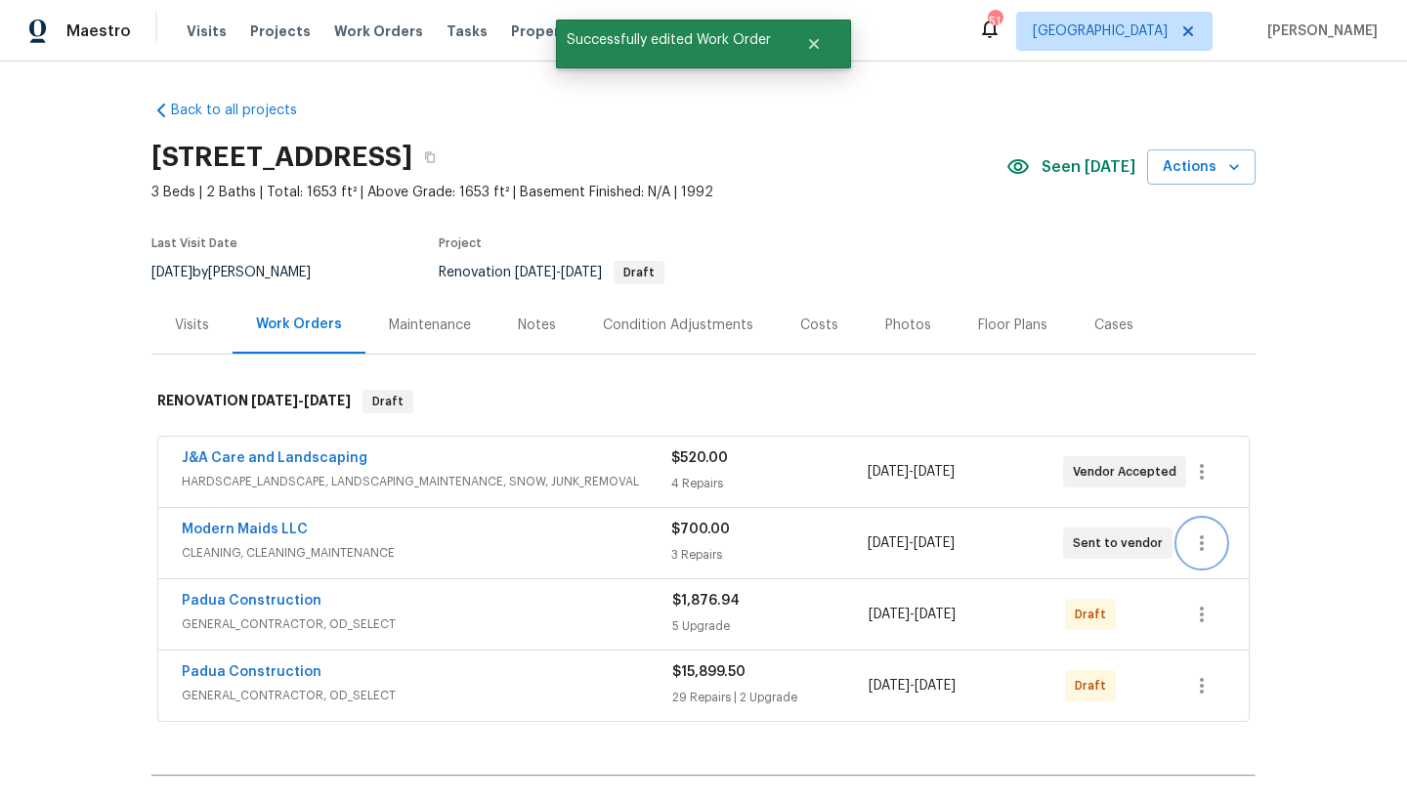
click at [1201, 551] on icon "button" at bounding box center [1201, 542] width 23 height 23
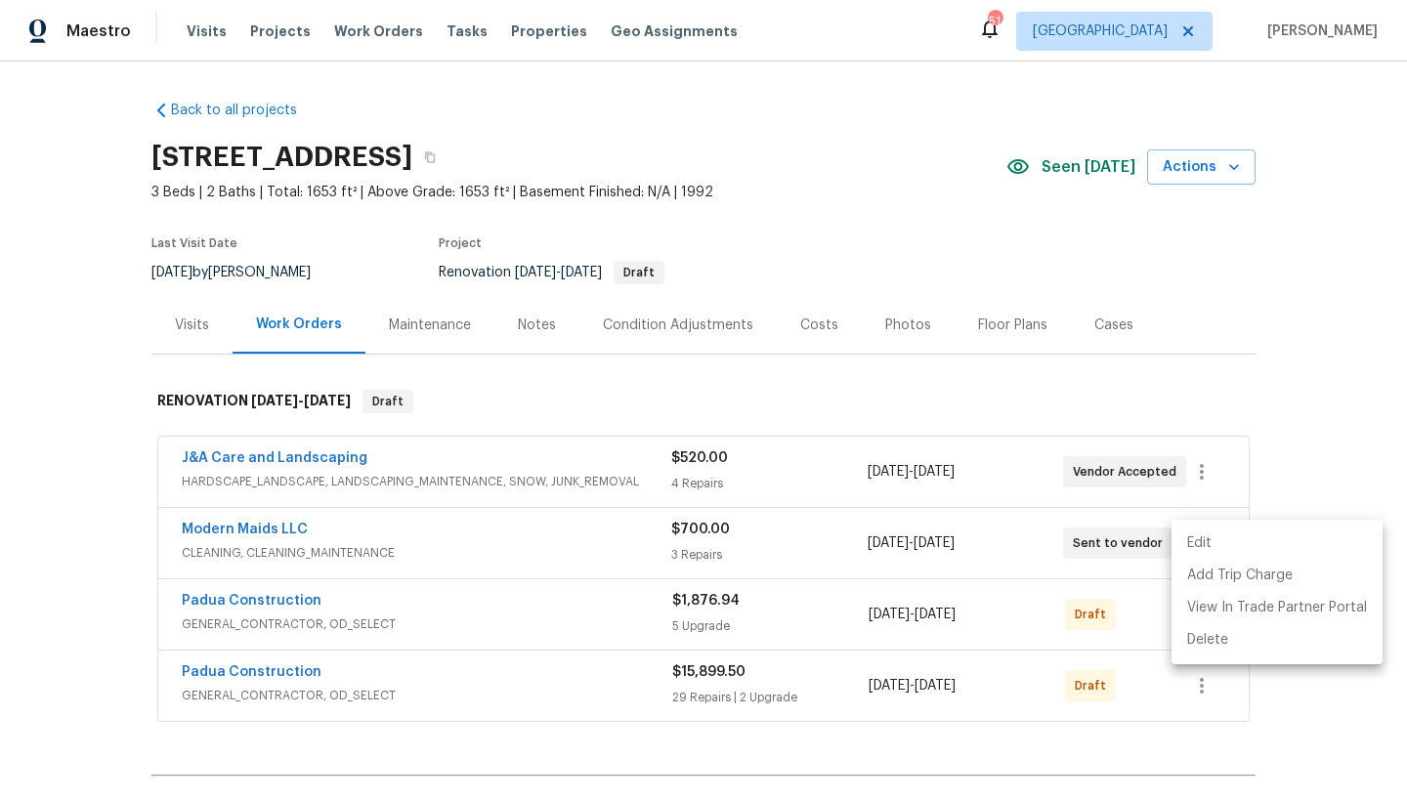
click at [1198, 549] on li "Edit" at bounding box center [1276, 543] width 211 height 32
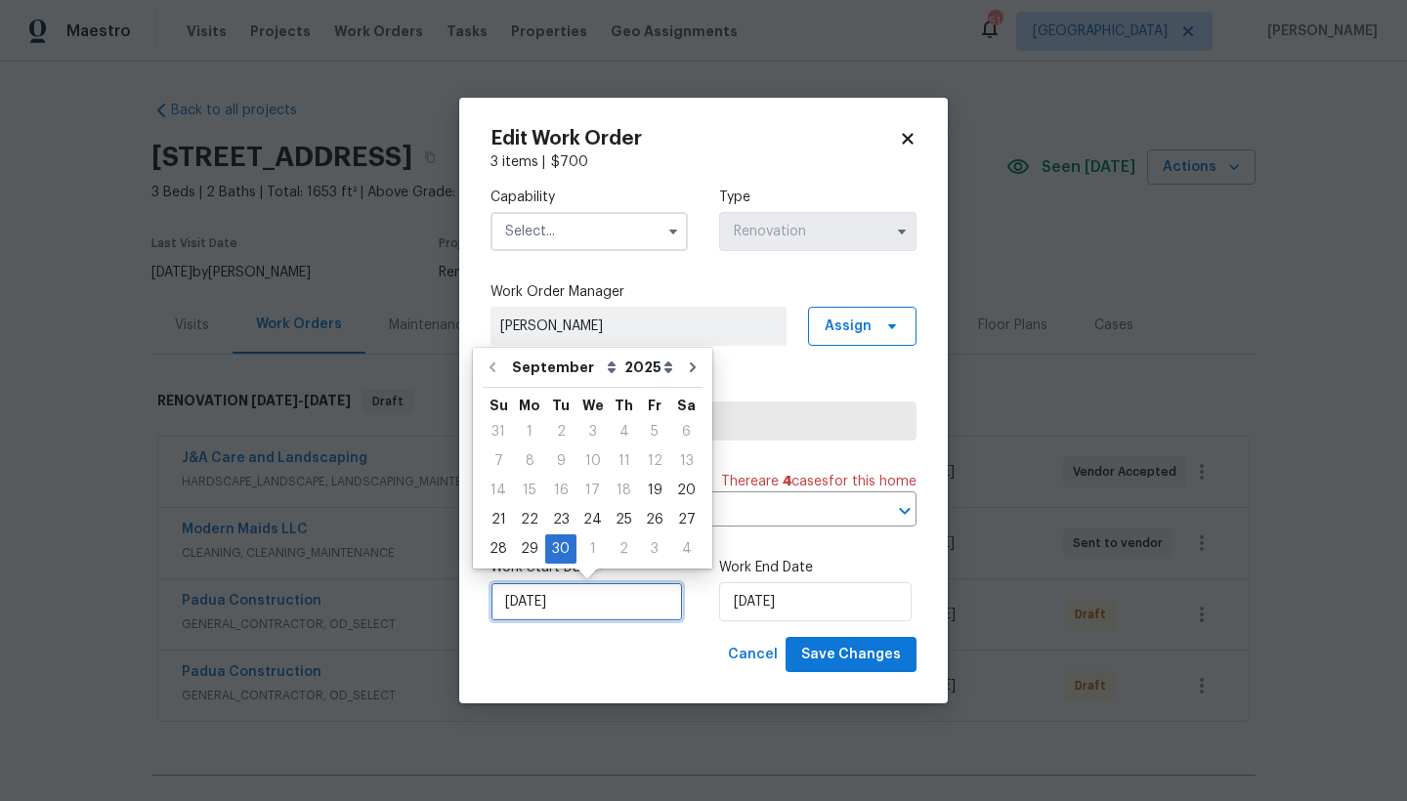
click at [569, 602] on input "[DATE]" at bounding box center [586, 601] width 192 height 39
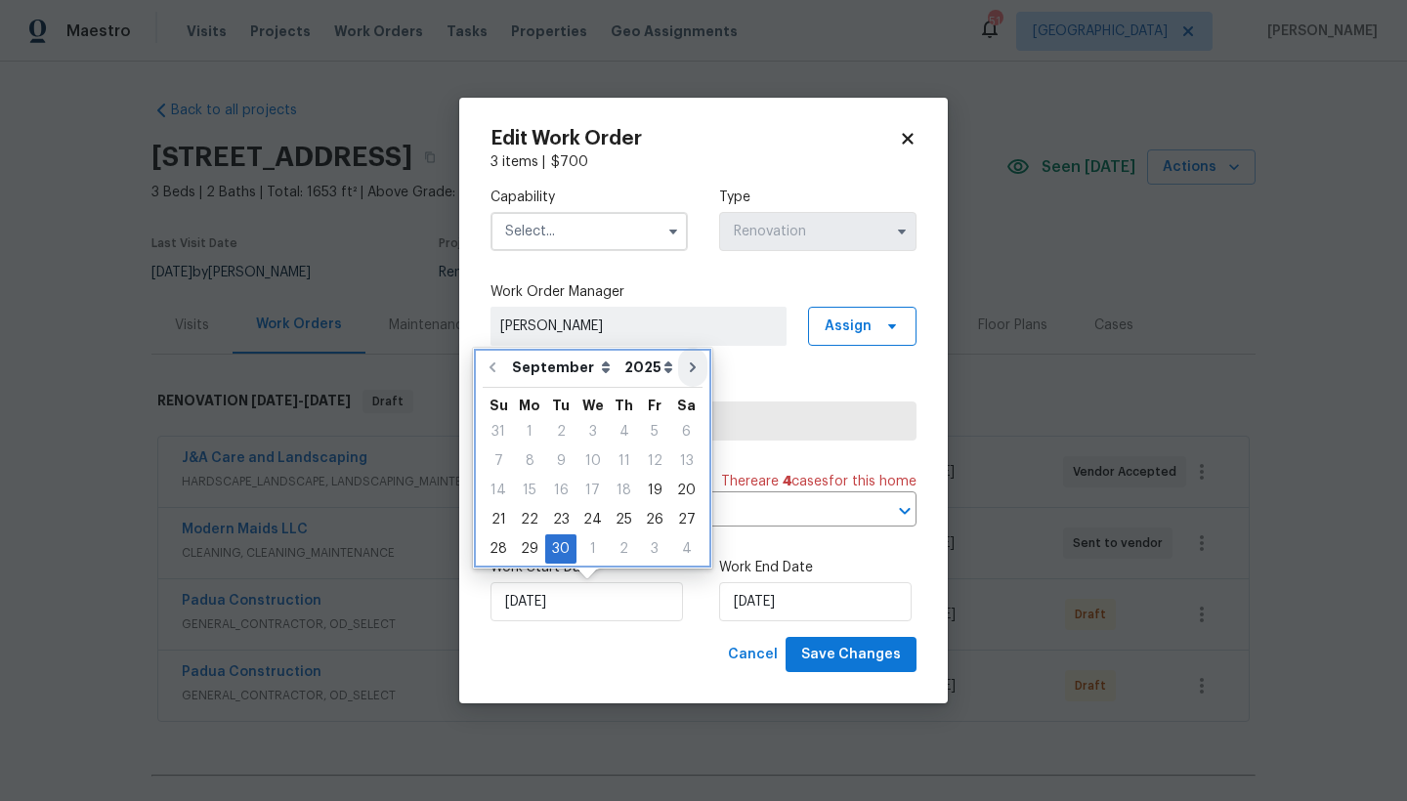
click at [690, 366] on icon "Go to next month" at bounding box center [693, 367] width 6 height 10
type input "10/30/2025"
select select "9"
type input "10/30/2025"
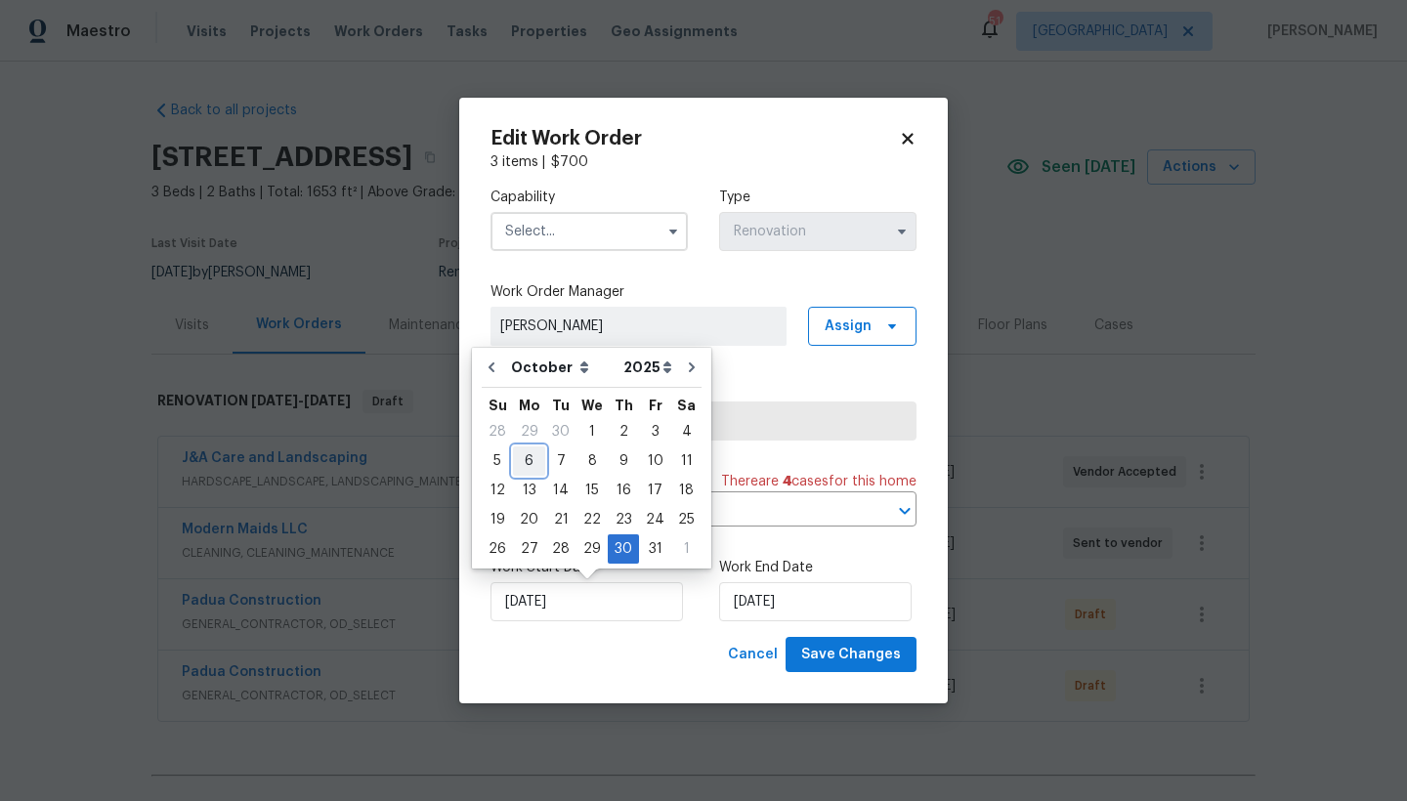
click at [532, 458] on div "6" at bounding box center [529, 460] width 32 height 27
type input "10/6/2025"
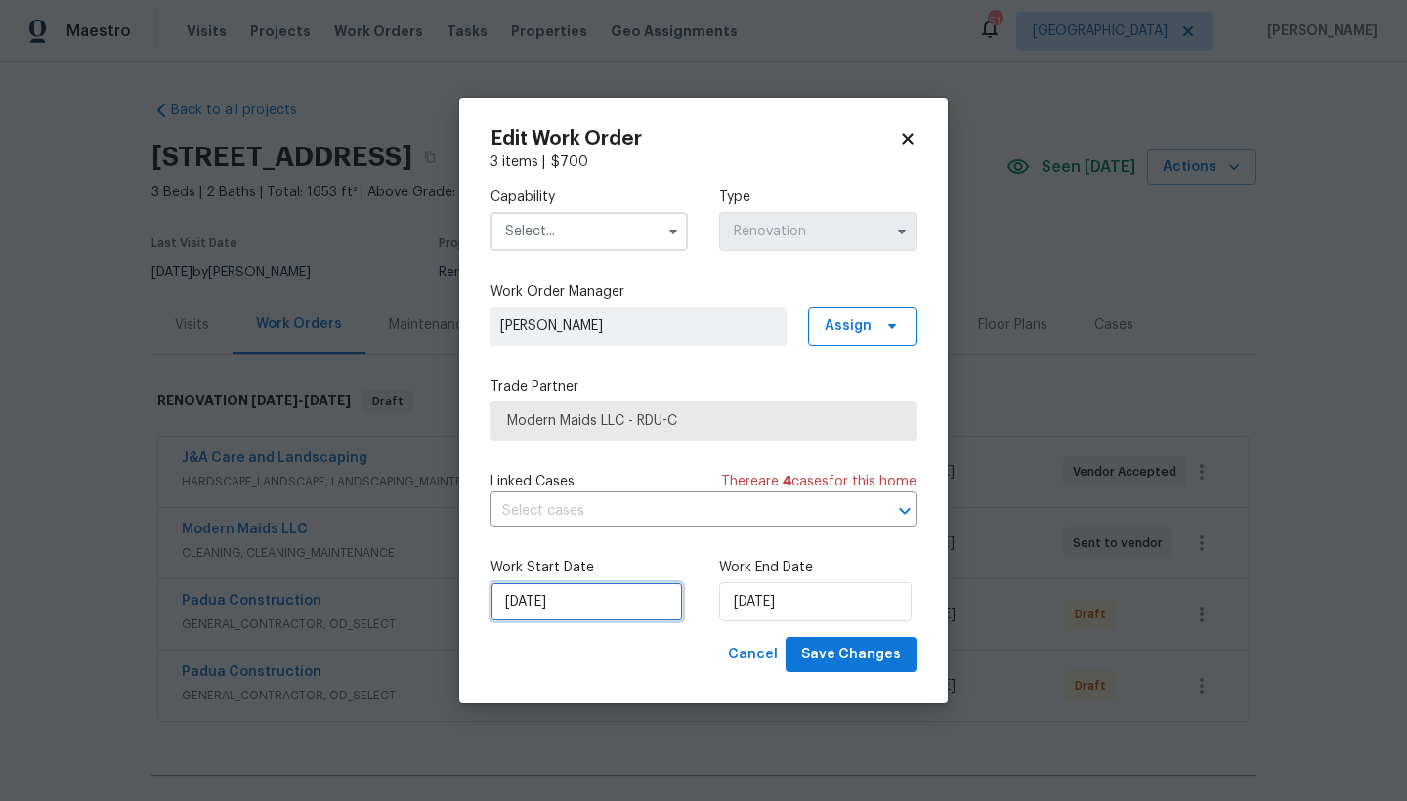
select select "9"
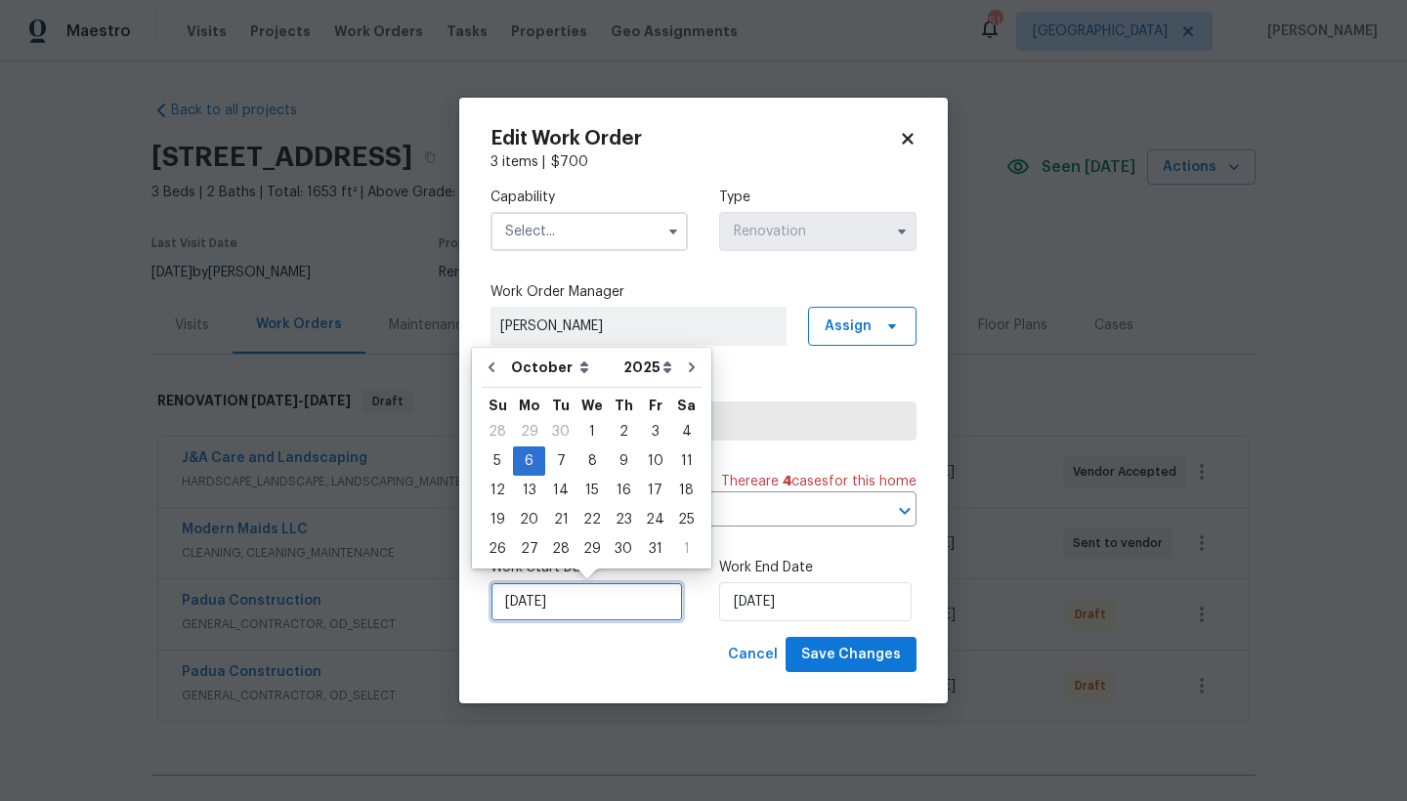
drag, startPoint x: 571, startPoint y: 612, endPoint x: 560, endPoint y: 577, distance: 36.1
click at [571, 612] on input "10/6/2025" at bounding box center [586, 601] width 192 height 39
click at [650, 428] on div "3" at bounding box center [655, 431] width 32 height 27
type input "[DATE]"
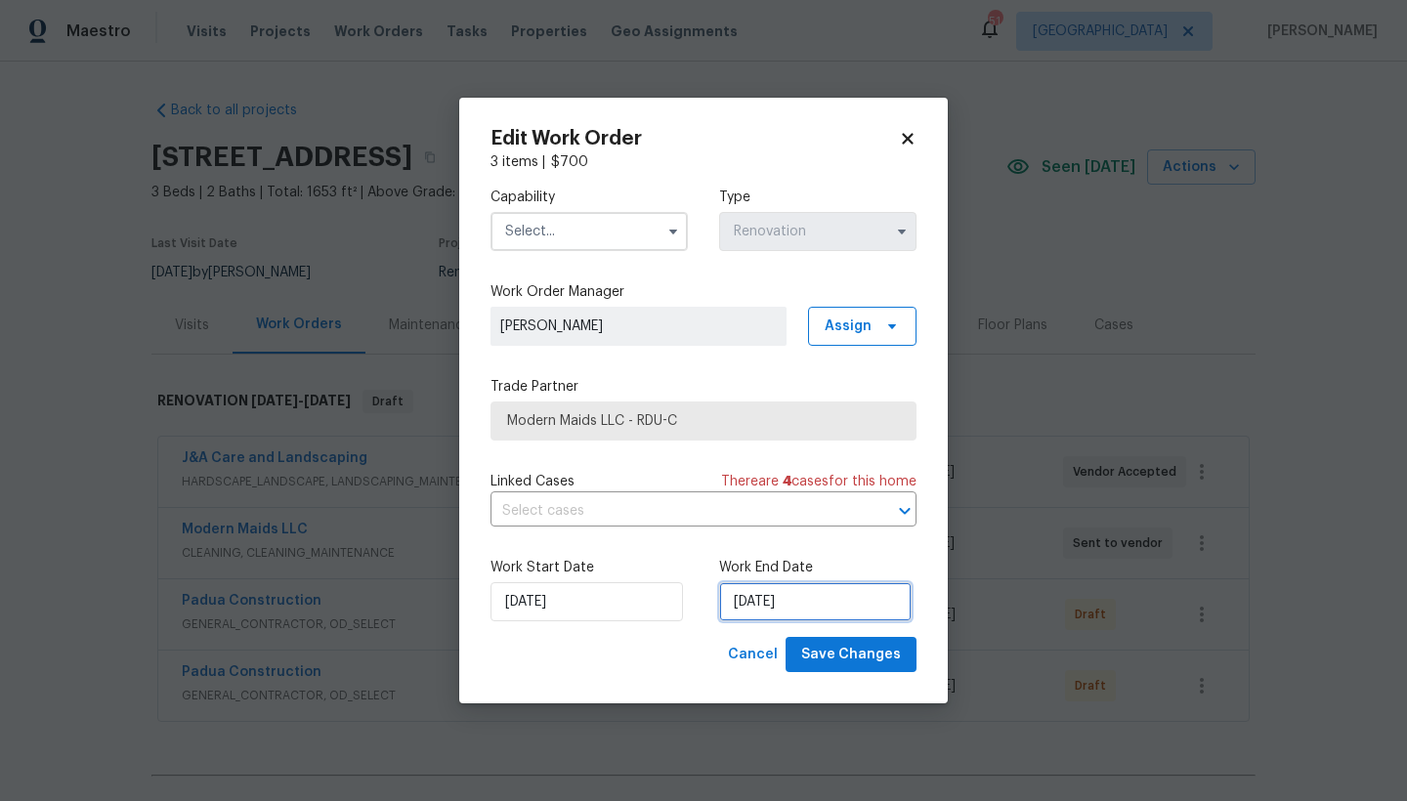
click at [761, 598] on input "10/30/2025" at bounding box center [815, 601] width 192 height 39
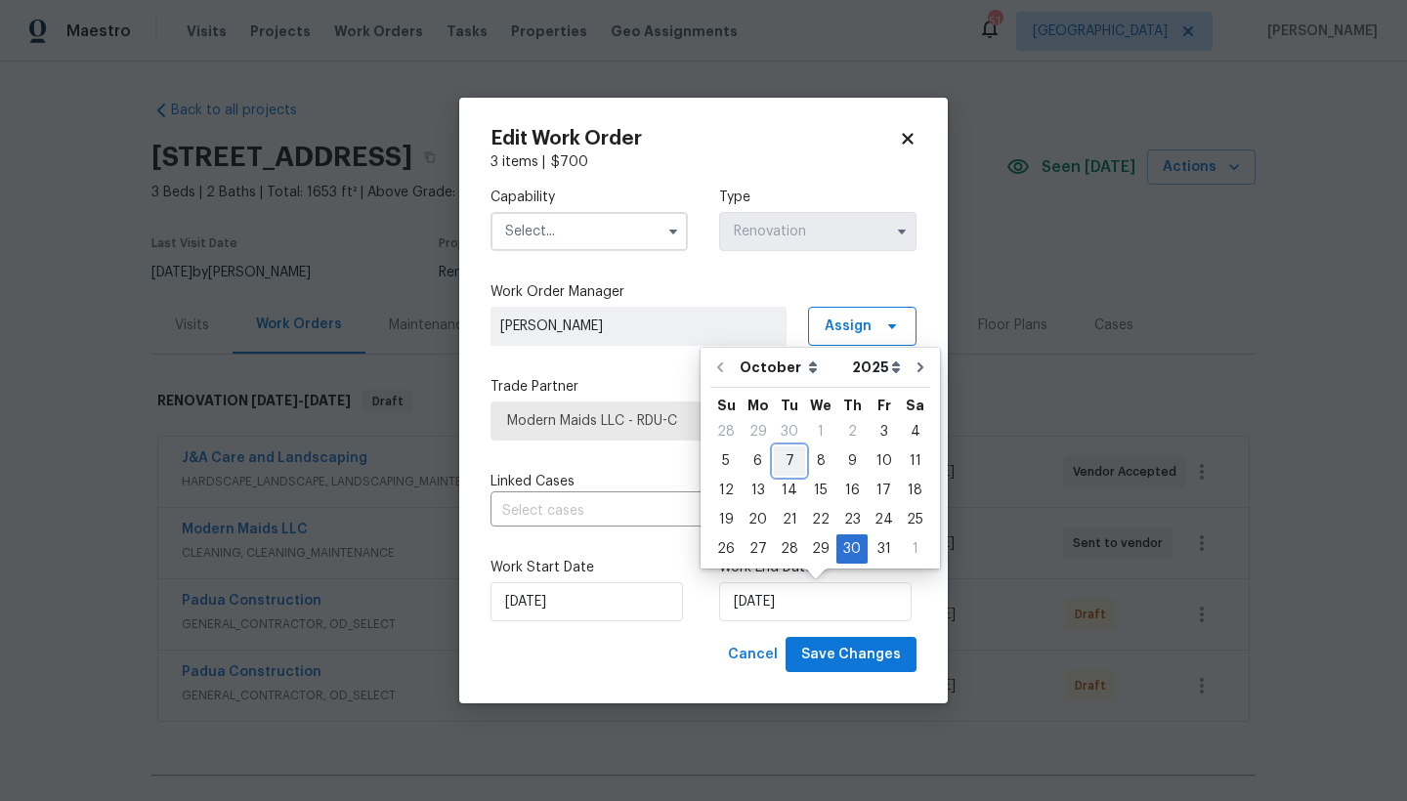
click at [786, 462] on div "7" at bounding box center [789, 460] width 31 height 27
type input "[DATE]"
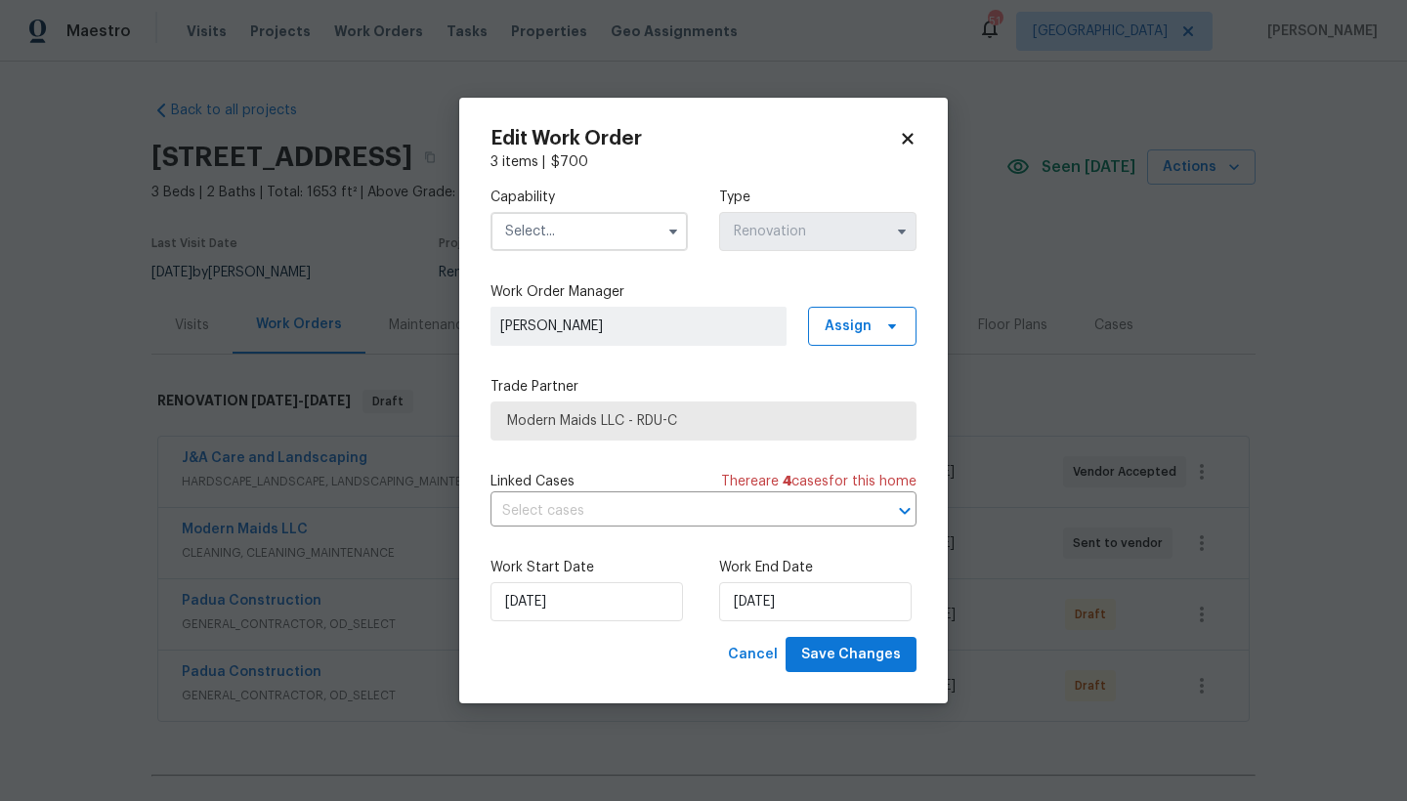
click at [543, 236] on input "text" at bounding box center [588, 231] width 197 height 39
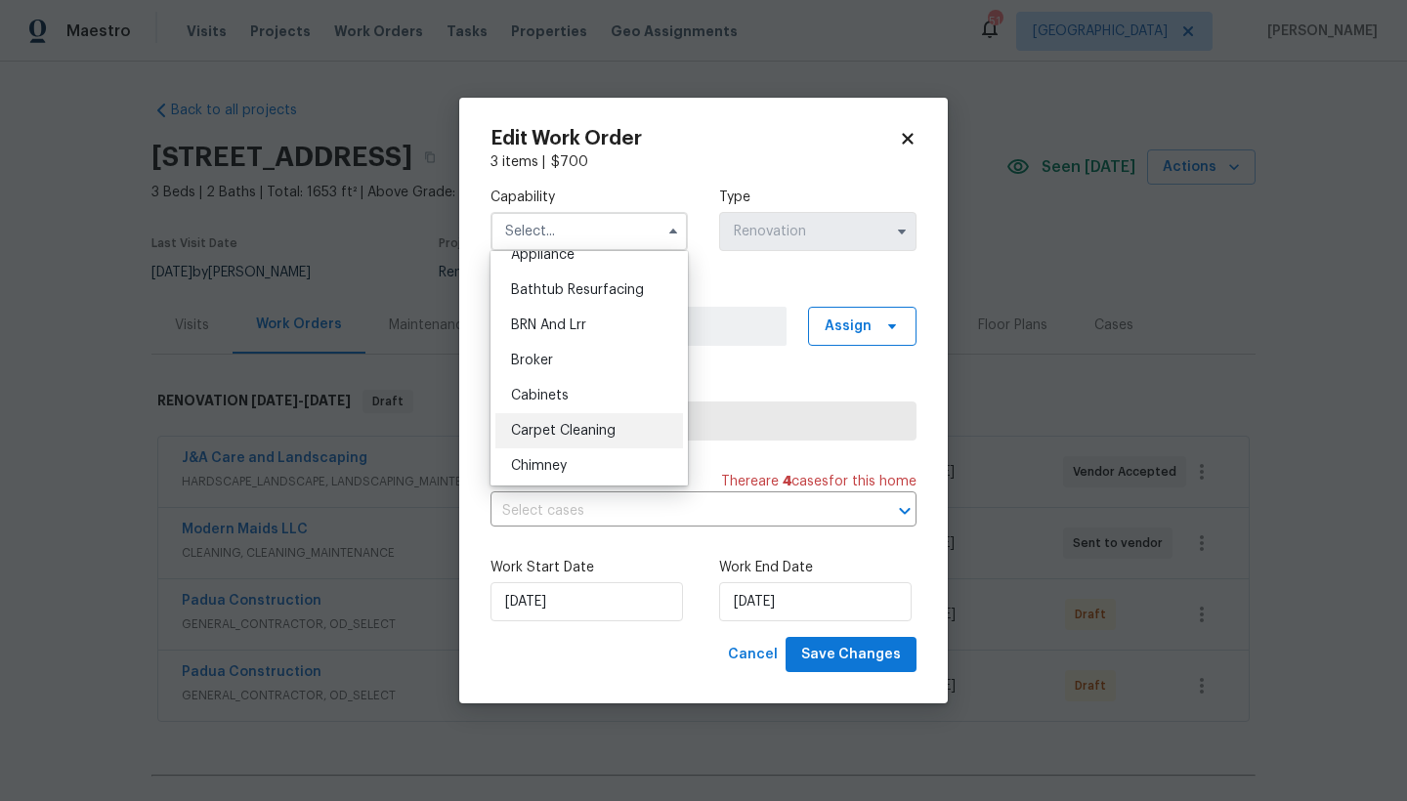
scroll to position [89, 0]
click at [529, 473] on div "Cleaning" at bounding box center [589, 465] width 188 height 35
type input "Cleaning"
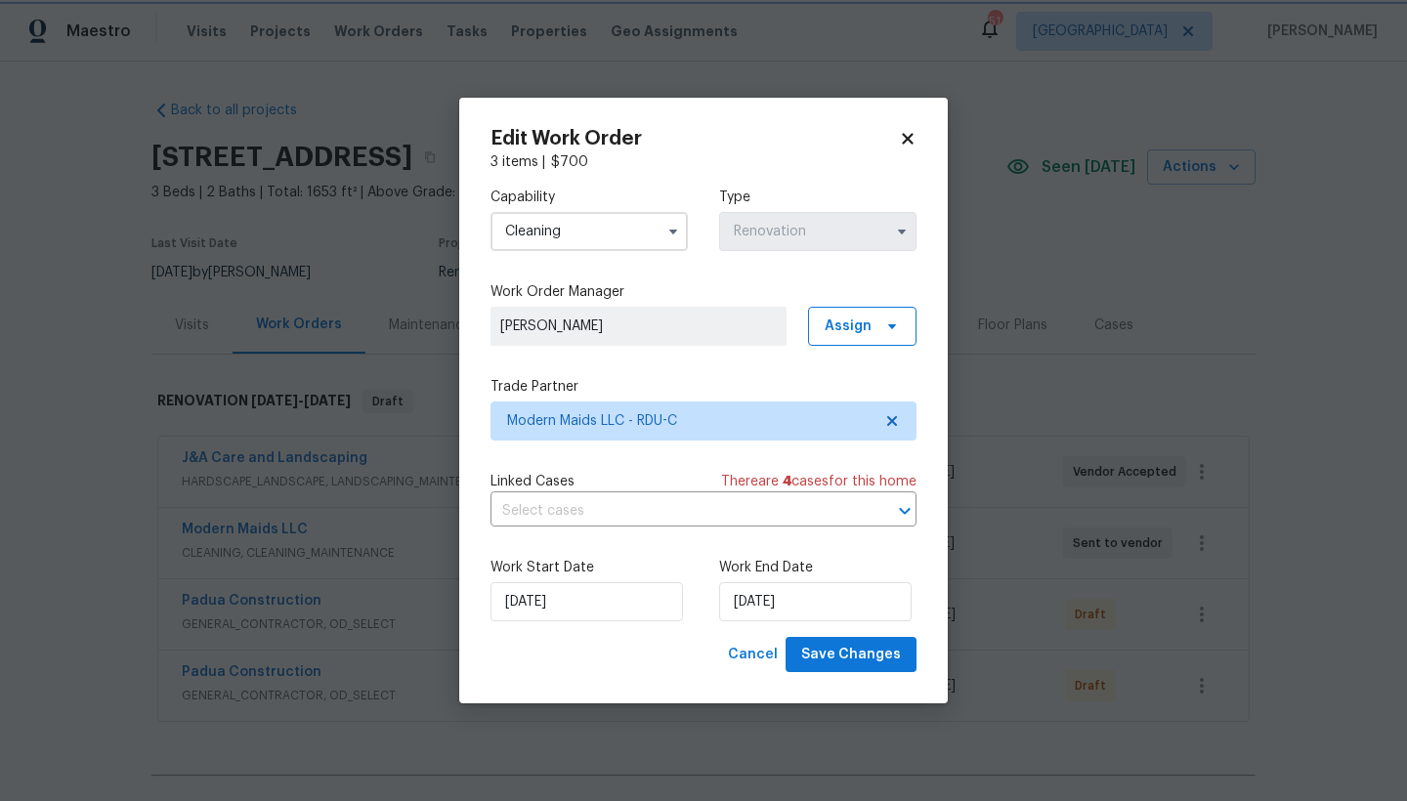
scroll to position [127, 0]
click at [837, 655] on span "Save Changes" at bounding box center [851, 655] width 100 height 24
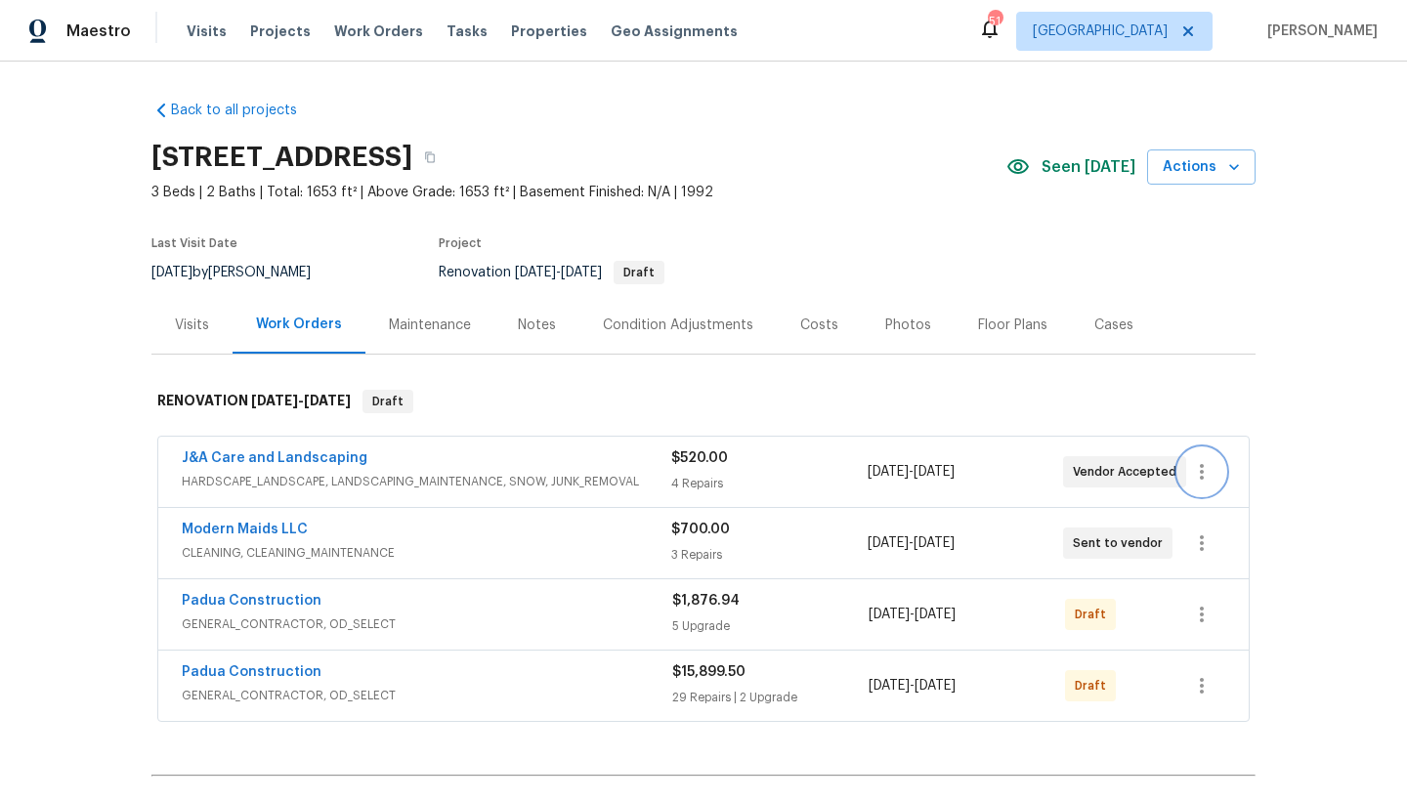
click at [1200, 473] on icon "button" at bounding box center [1201, 471] width 23 height 23
click at [1203, 470] on li "Edit" at bounding box center [1276, 472] width 211 height 32
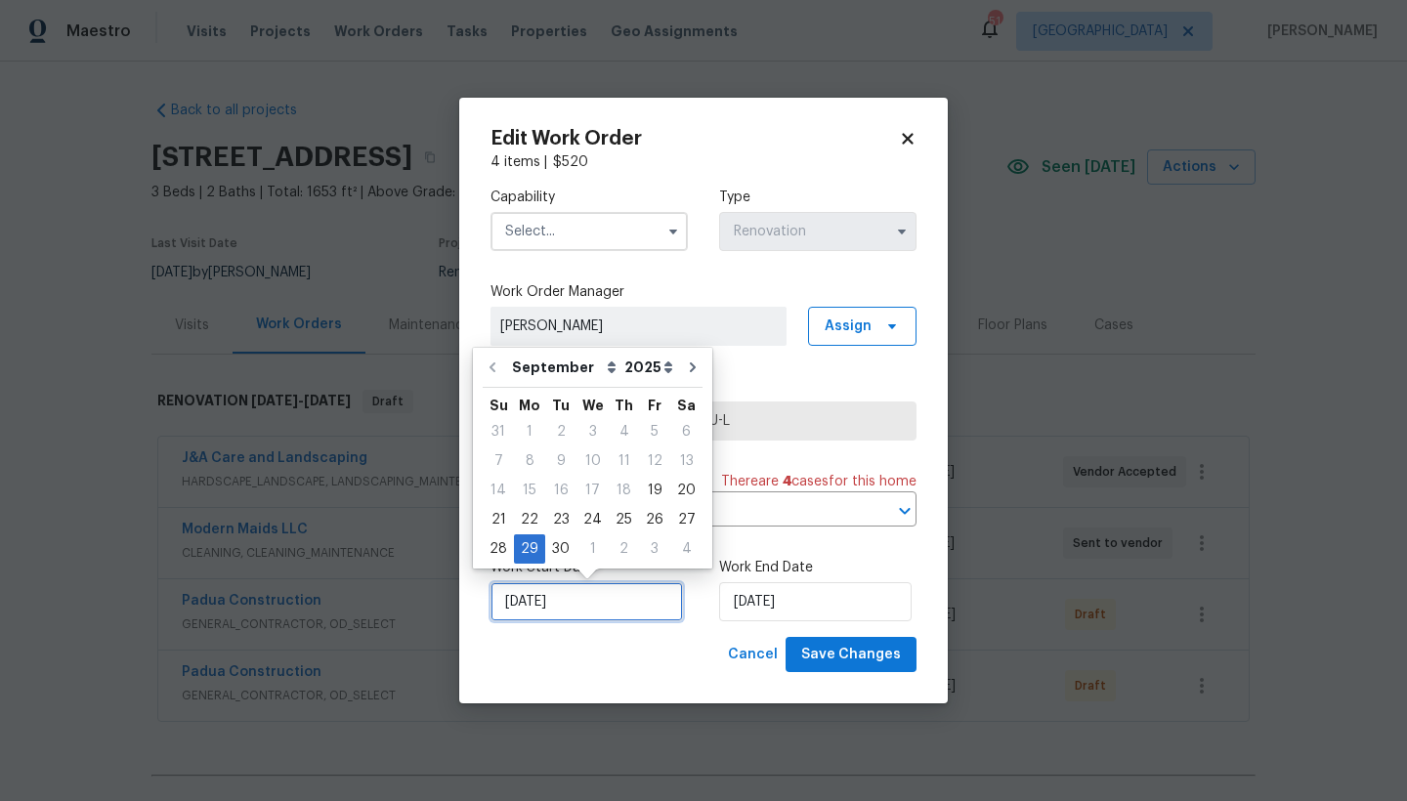
click at [555, 601] on input "9/29/2025" at bounding box center [586, 601] width 192 height 39
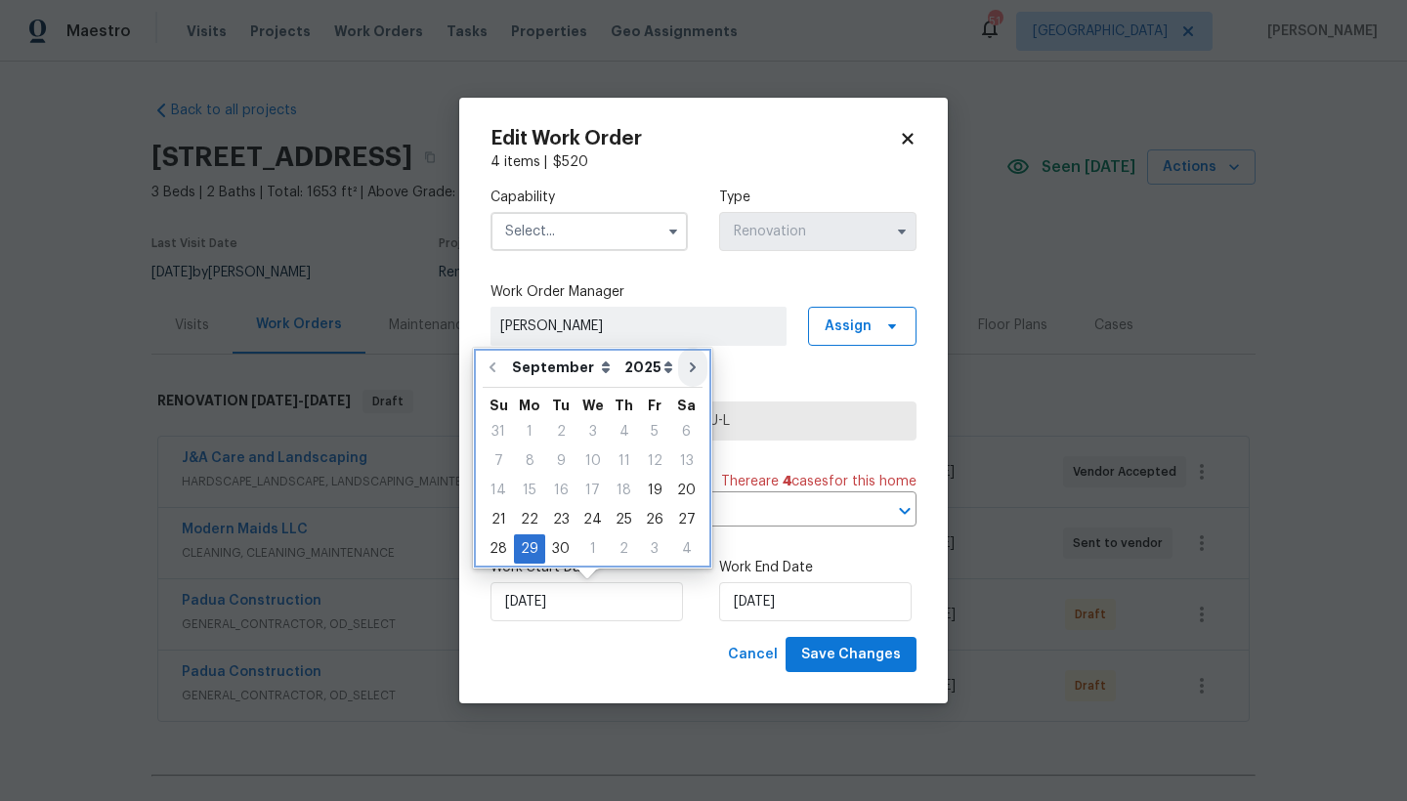
click at [686, 363] on icon "Go to next month" at bounding box center [693, 367] width 16 height 16
type input "10/29/2025"
select select "9"
type input "10/29/2025"
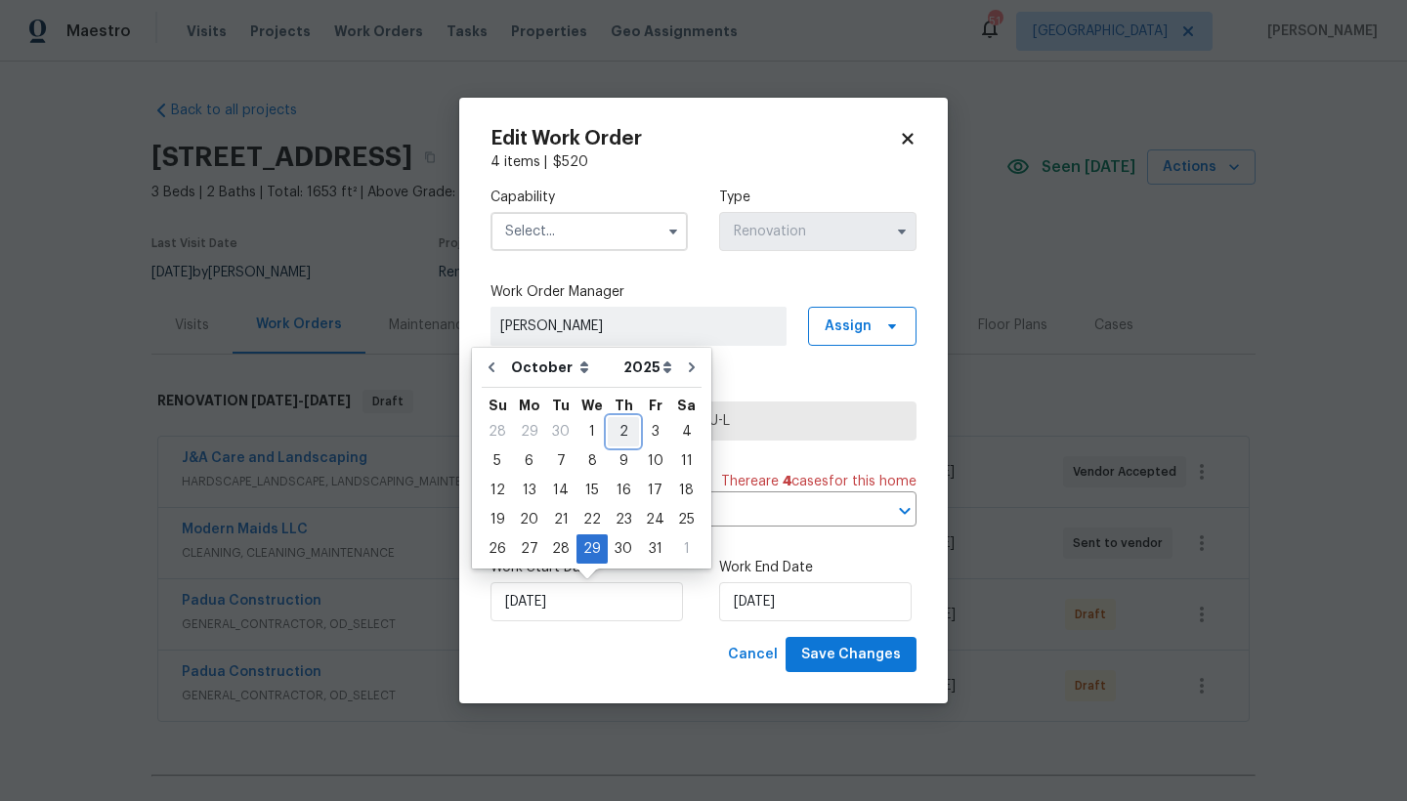
click at [617, 436] on div "2" at bounding box center [623, 431] width 31 height 27
type input "[DATE]"
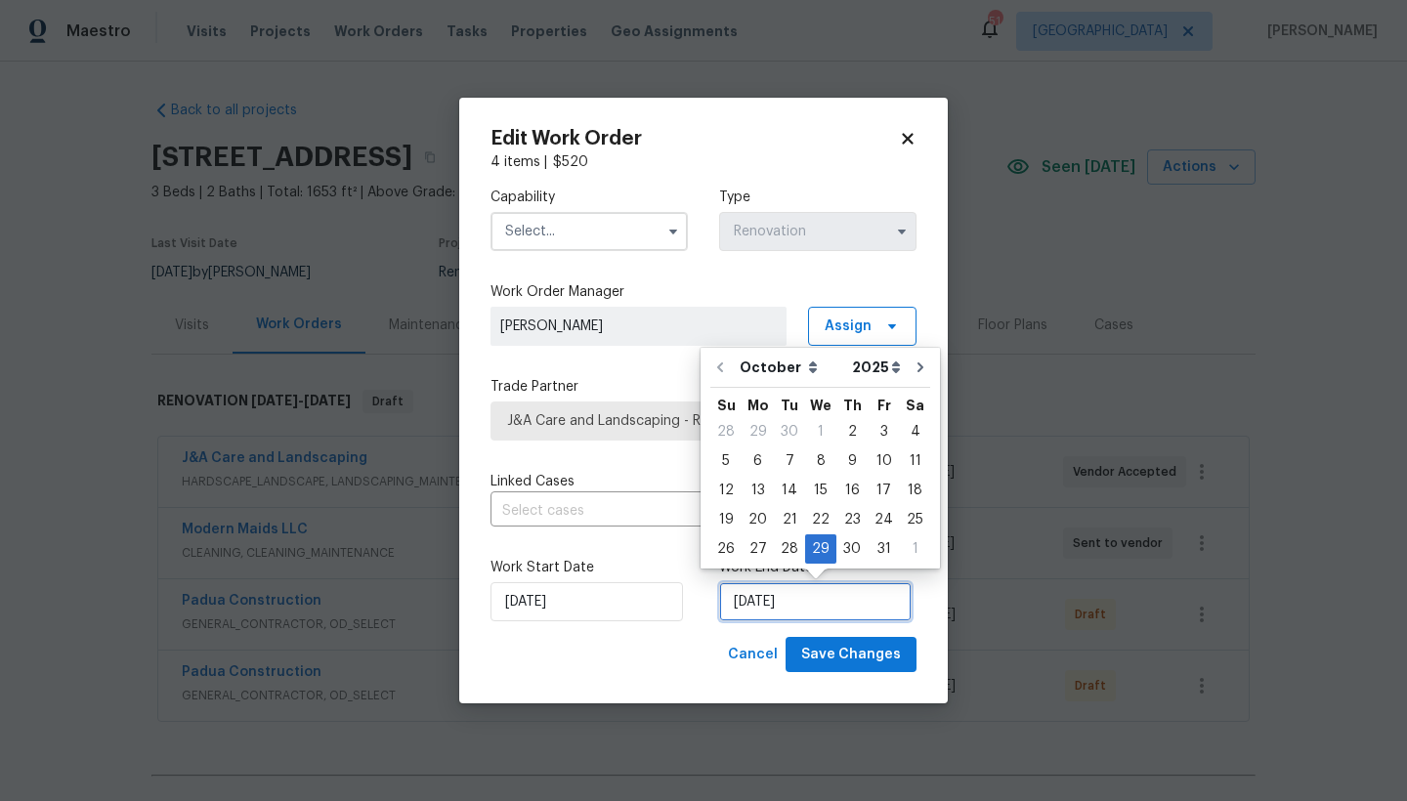
click at [779, 615] on input "10/29/2025" at bounding box center [815, 601] width 192 height 39
click at [790, 458] on div "7" at bounding box center [789, 460] width 31 height 27
type input "[DATE]"
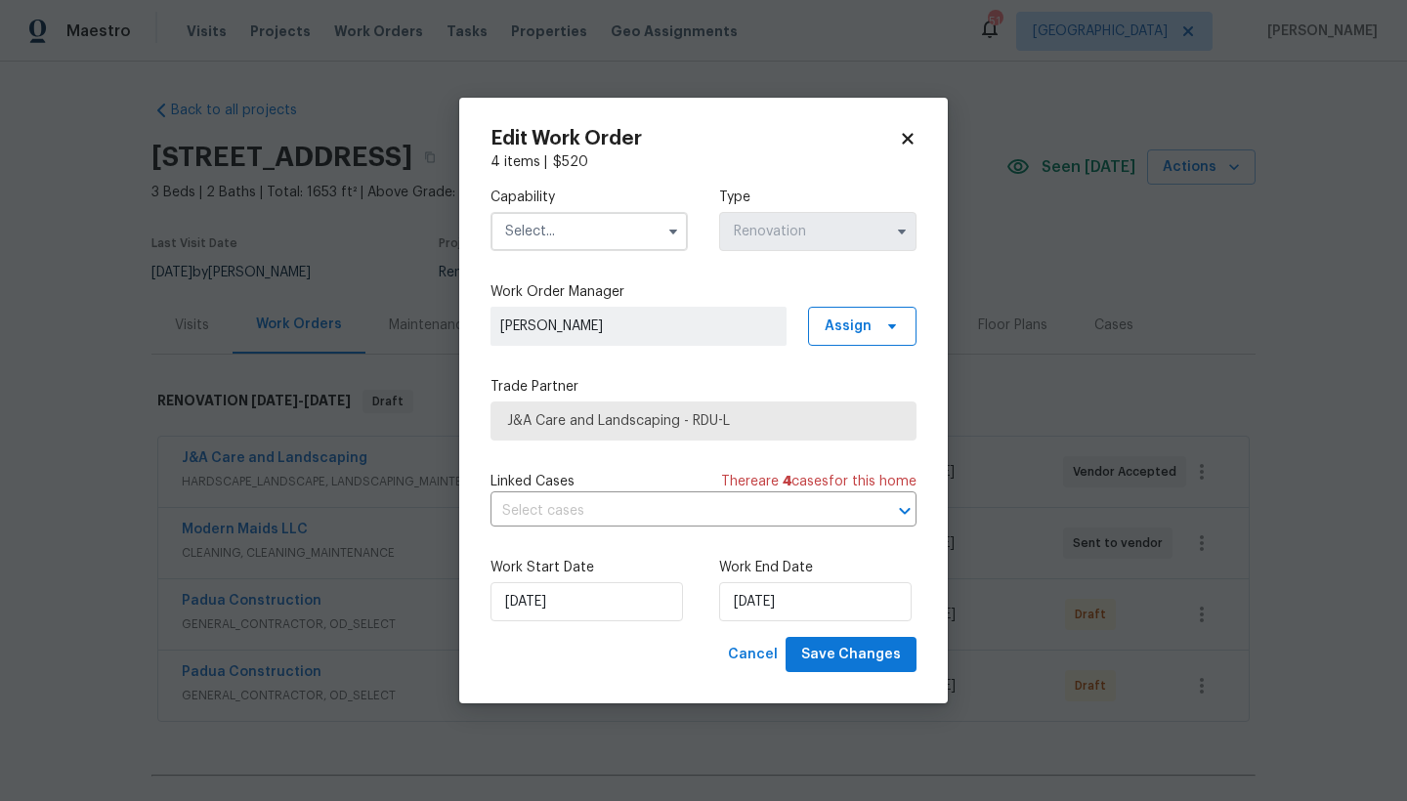
click at [558, 230] on input "text" at bounding box center [588, 231] width 197 height 39
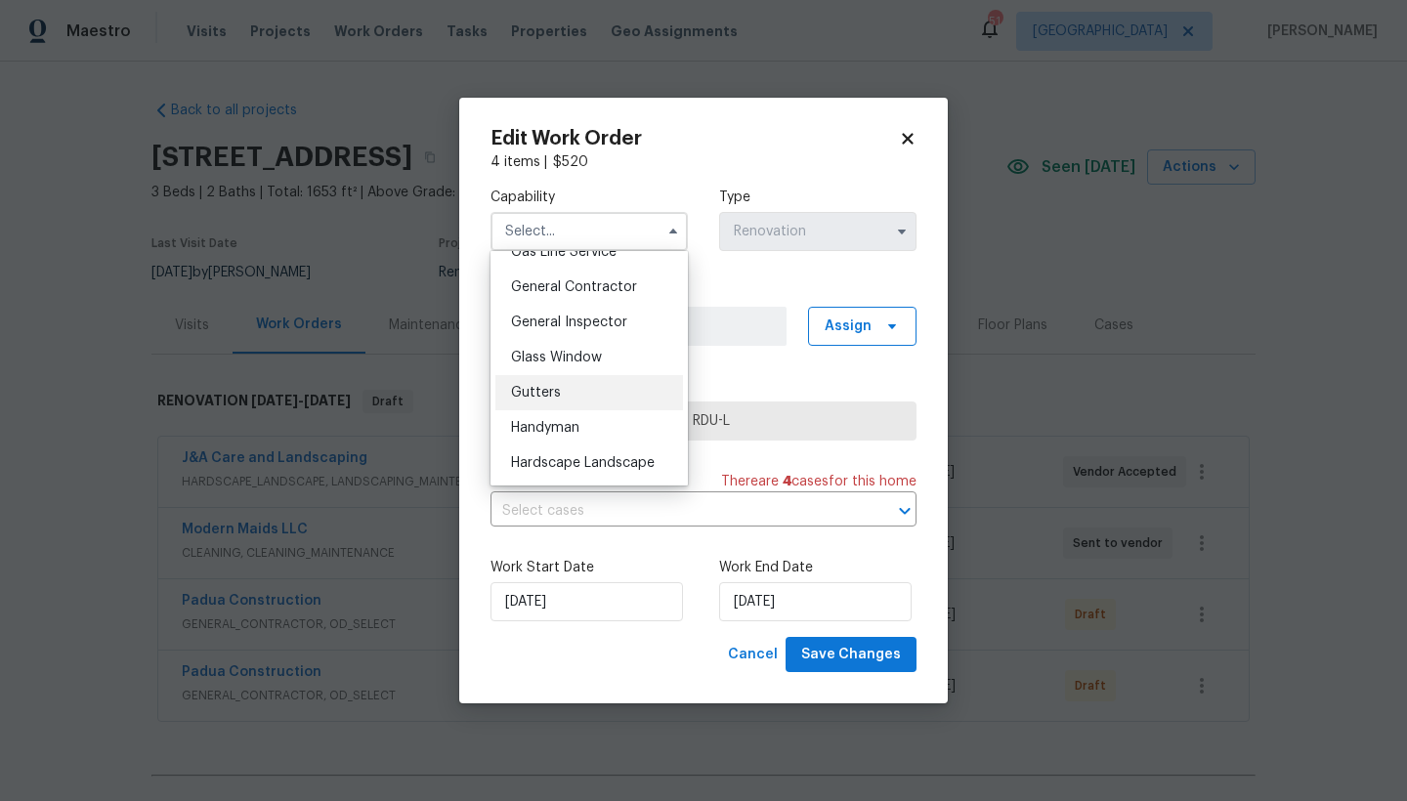
scroll to position [1067, 0]
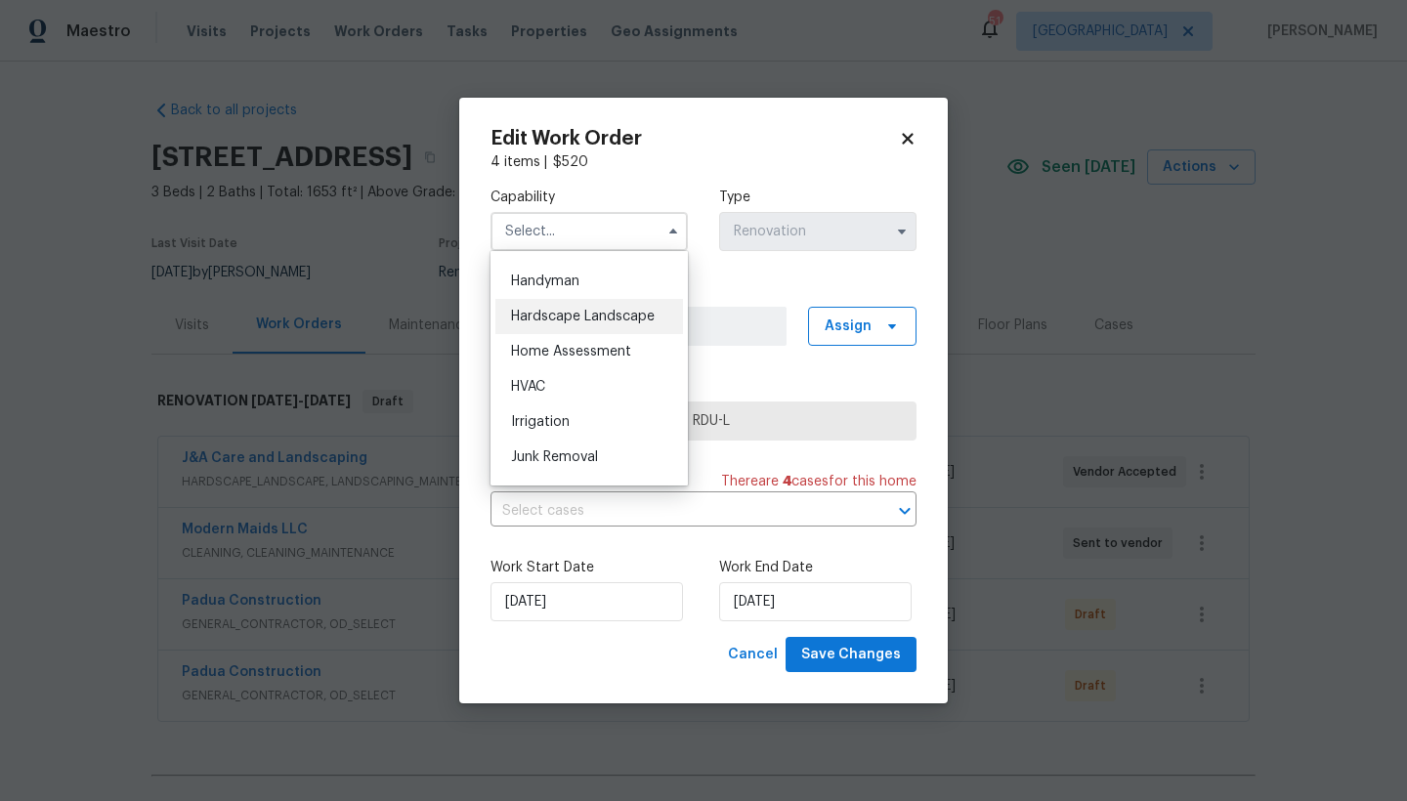
click at [560, 323] on span "Hardscape Landscape" at bounding box center [583, 317] width 144 height 14
type input "Hardscape Landscape"
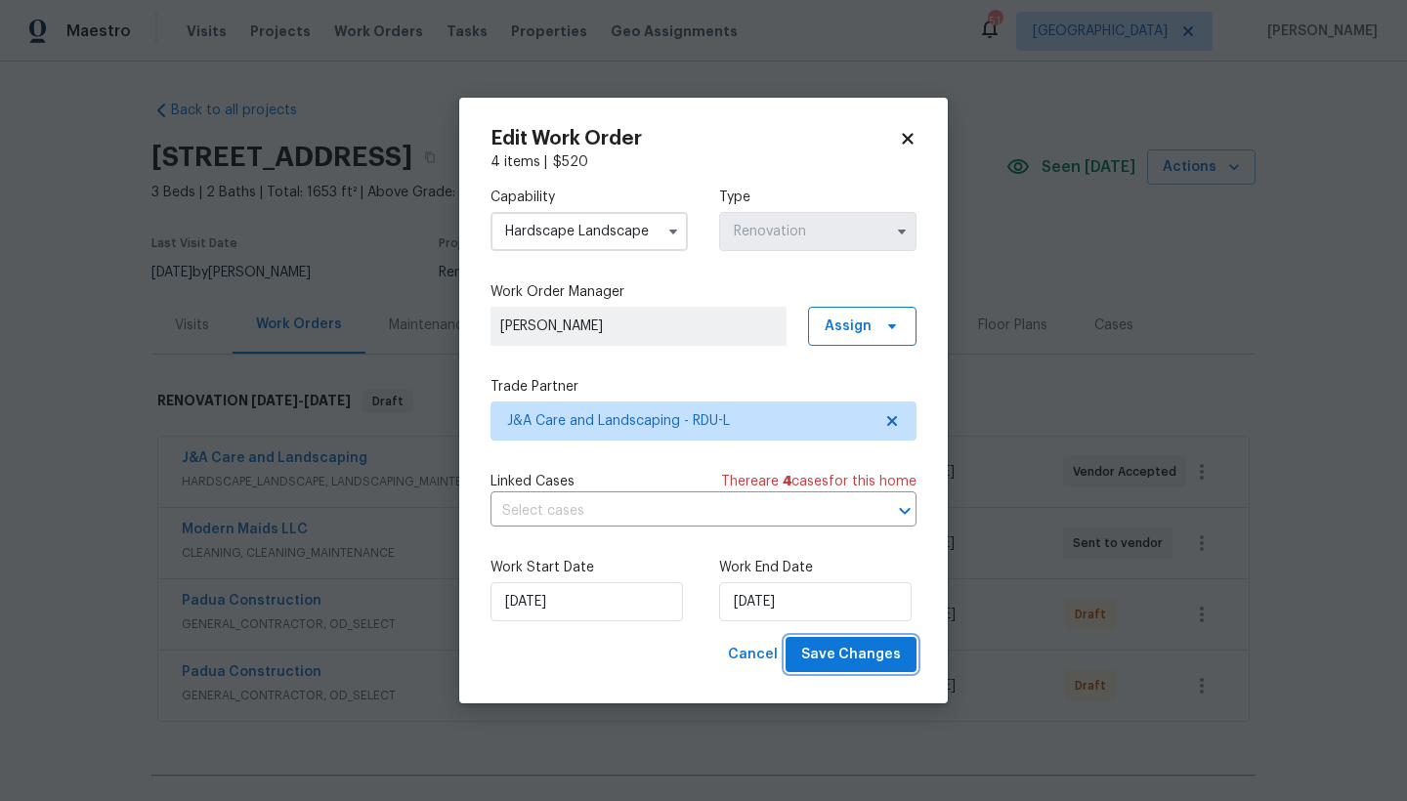
click at [824, 655] on span "Save Changes" at bounding box center [851, 655] width 100 height 24
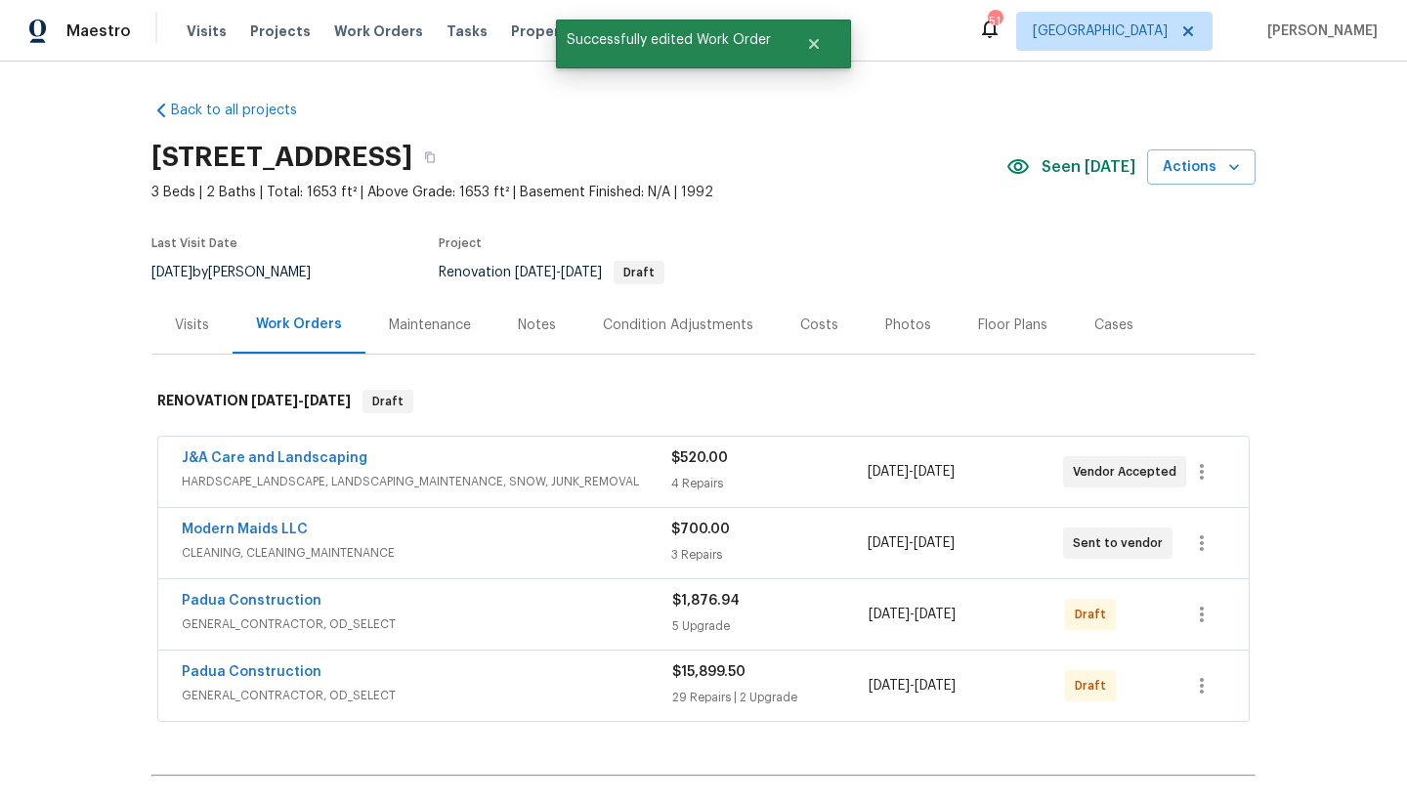
scroll to position [239, 0]
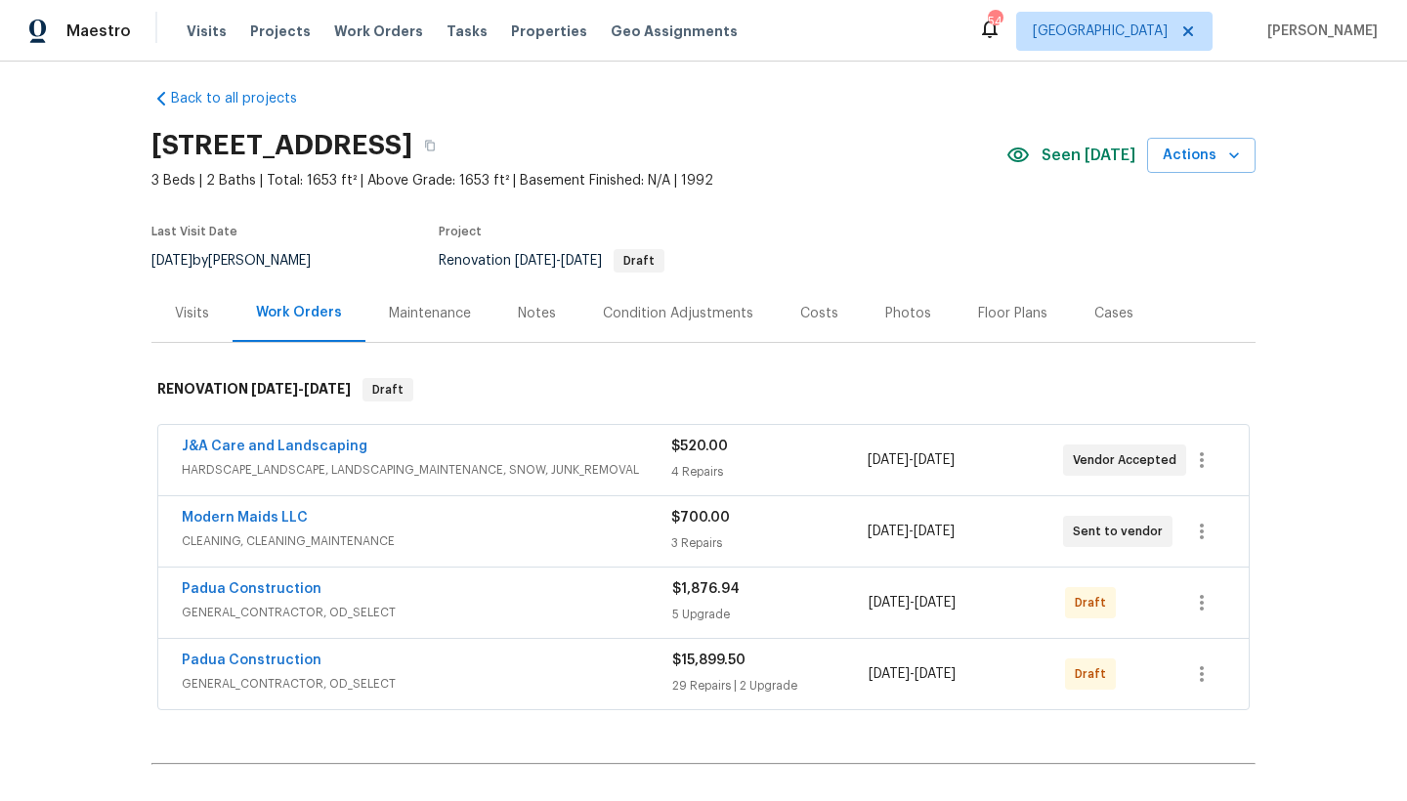
scroll to position [16, 0]
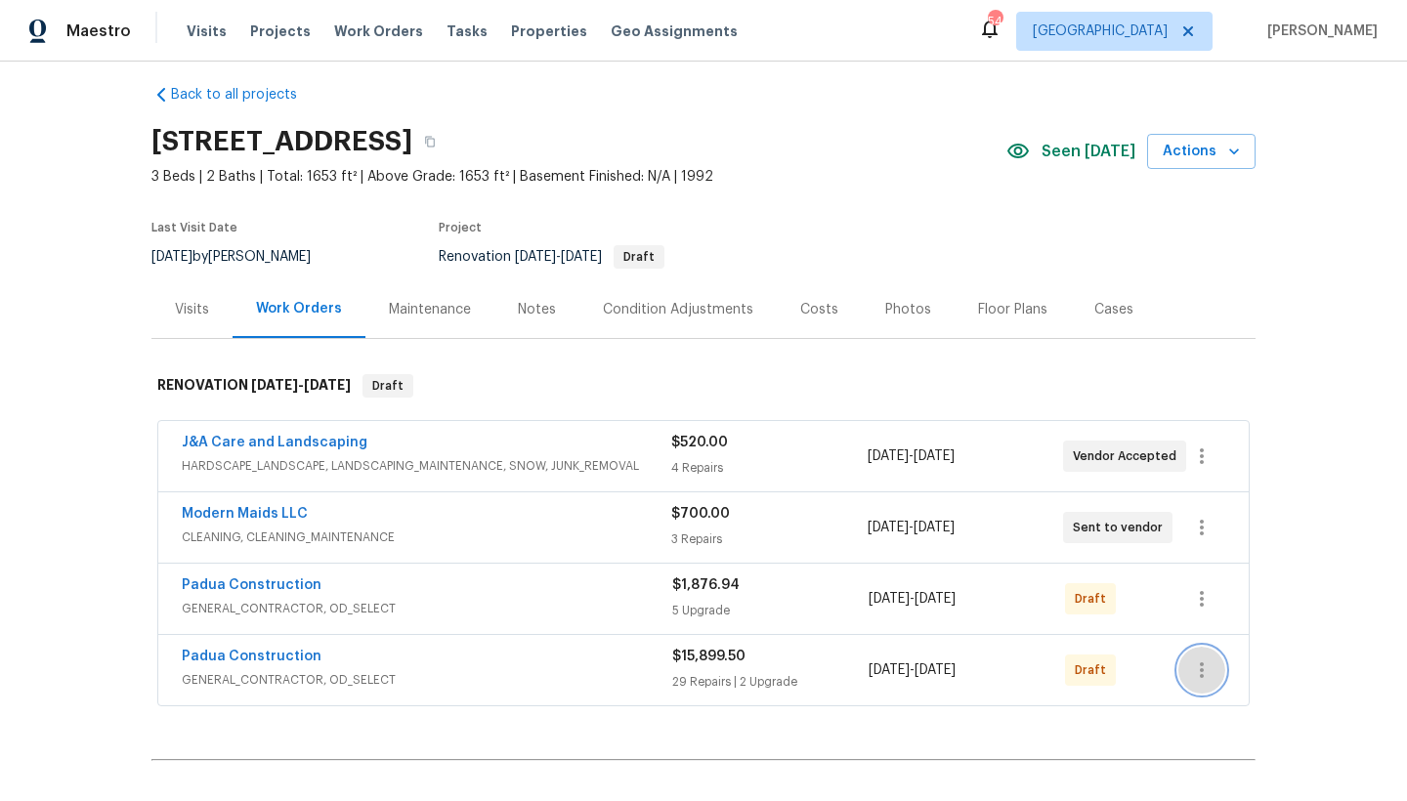
click at [1190, 665] on icon "button" at bounding box center [1201, 669] width 23 height 23
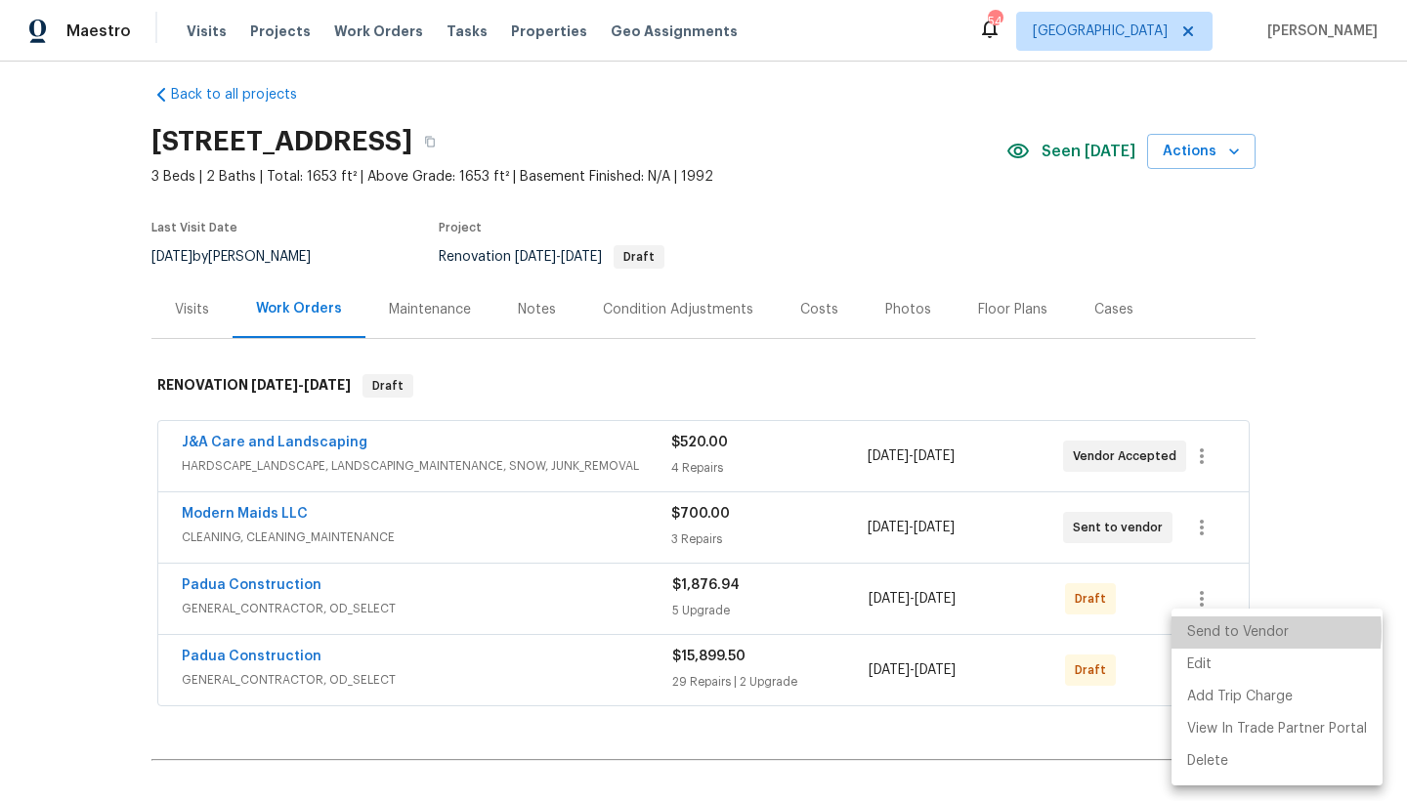
click at [1239, 631] on li "Send to Vendor" at bounding box center [1276, 632] width 211 height 32
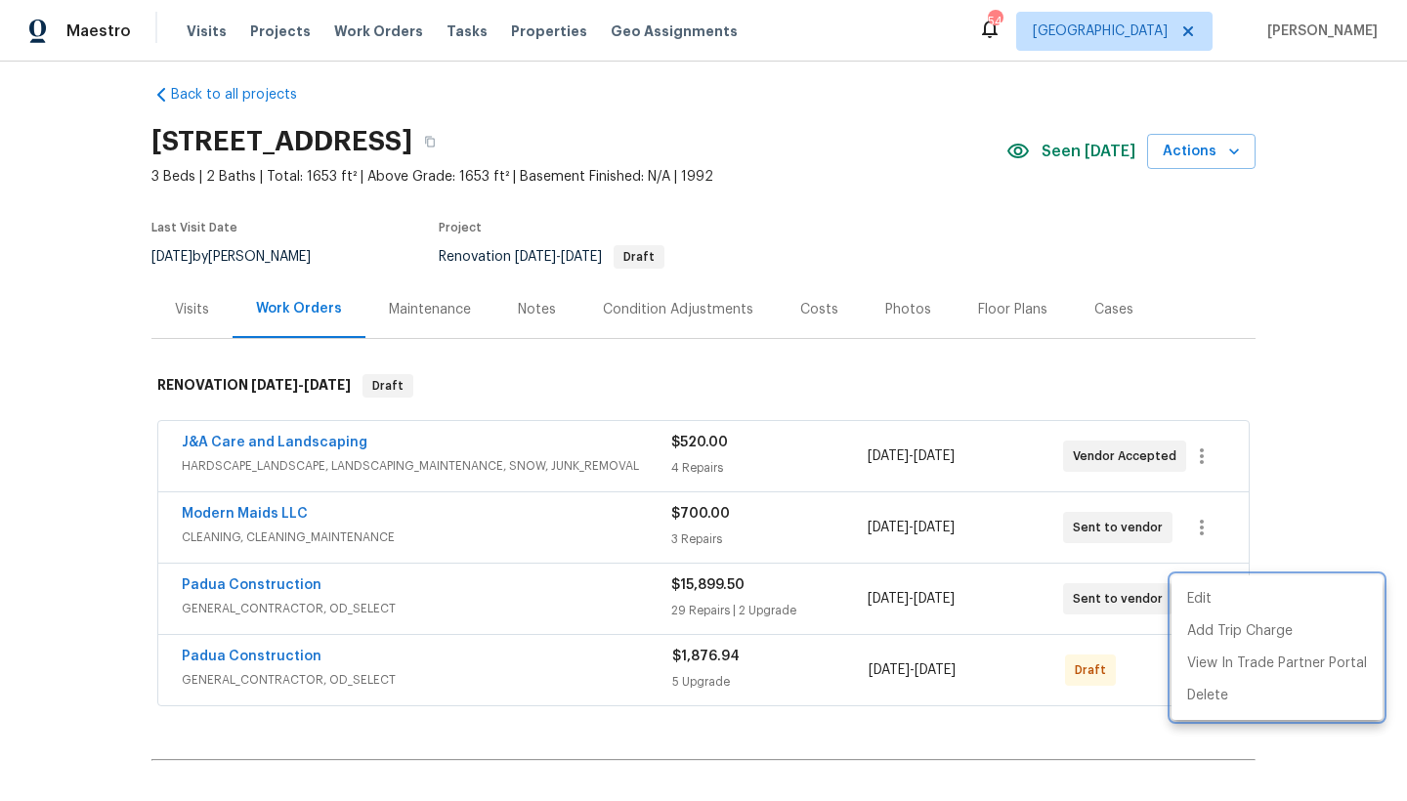
click at [1322, 472] on div at bounding box center [703, 400] width 1407 height 801
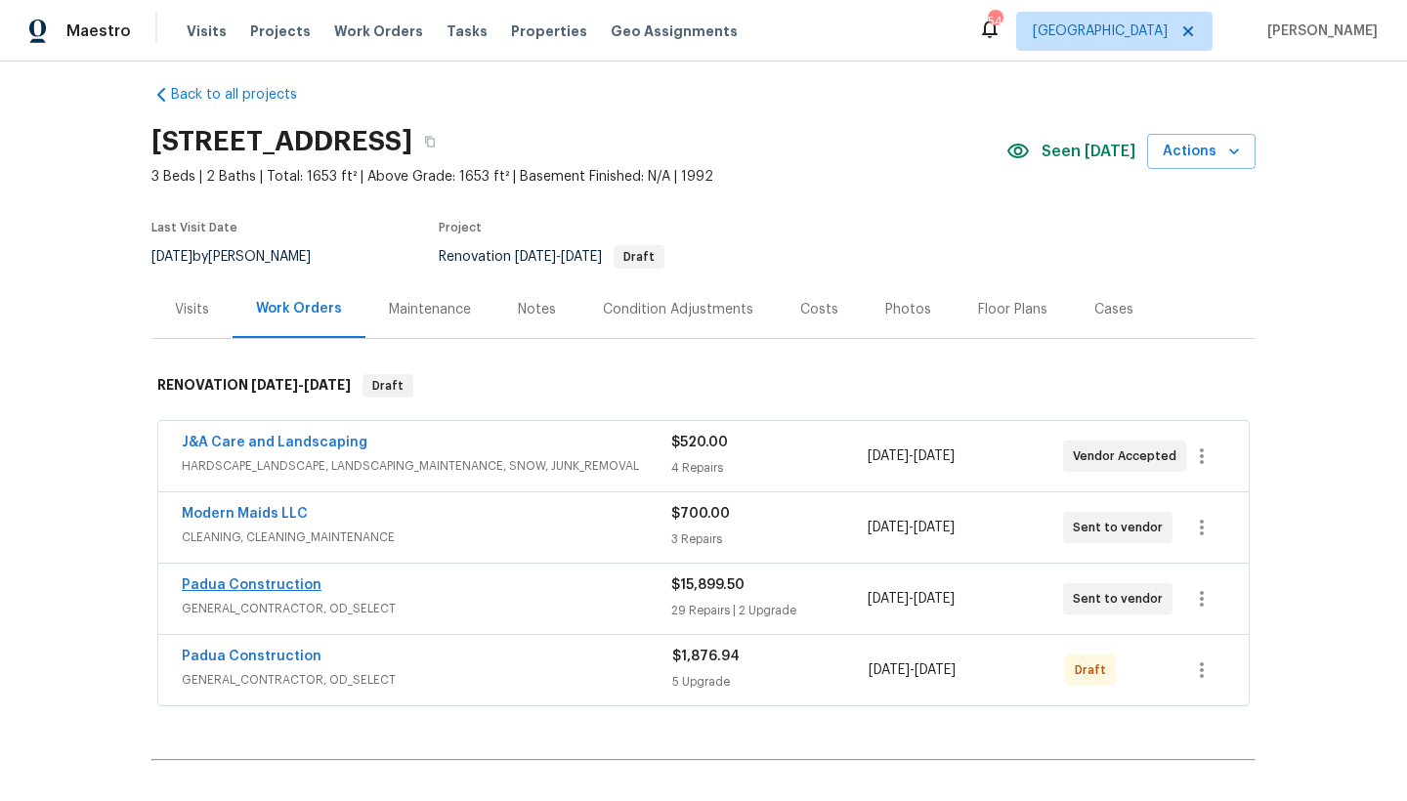
click at [279, 591] on link "Padua Construction" at bounding box center [252, 585] width 140 height 14
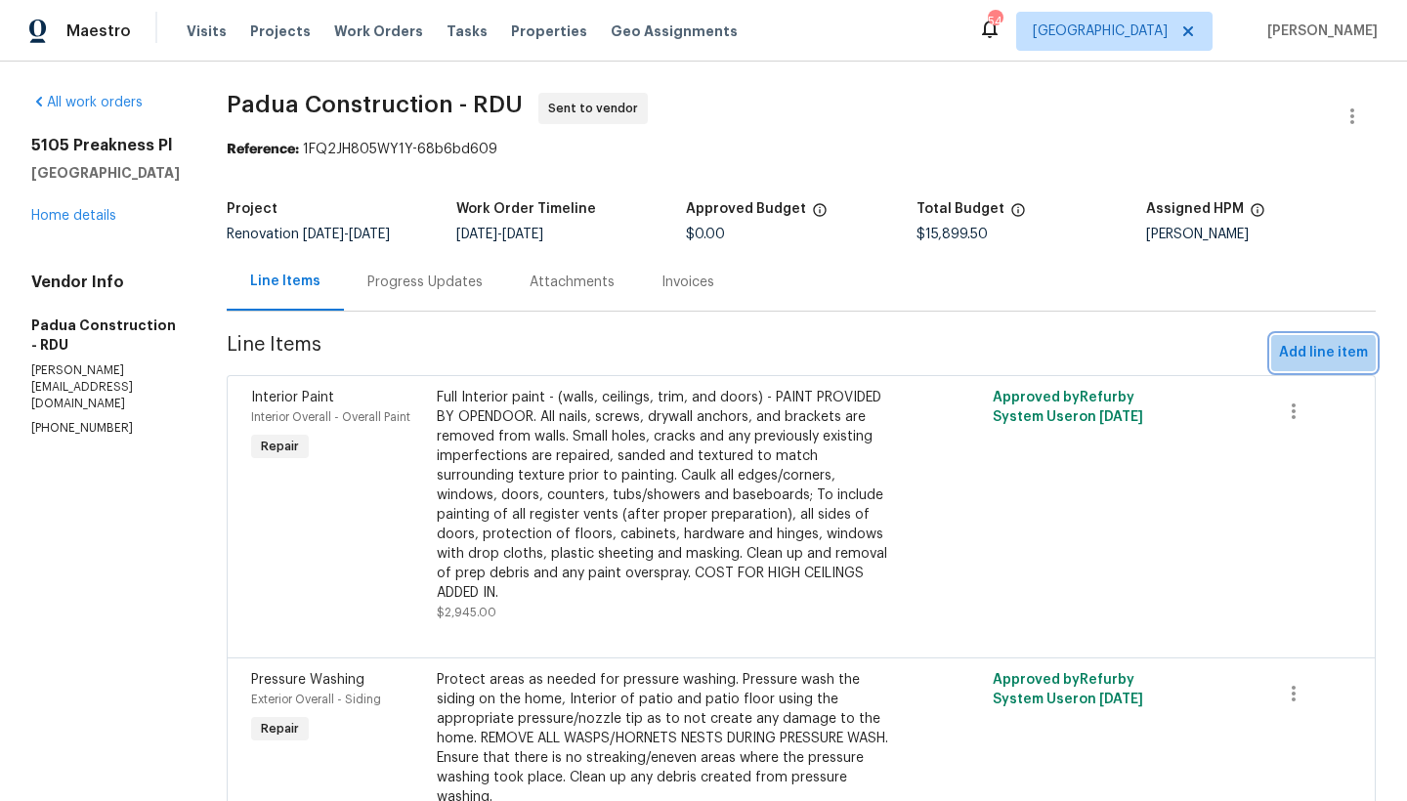
click at [1296, 357] on span "Add line item" at bounding box center [1323, 353] width 89 height 24
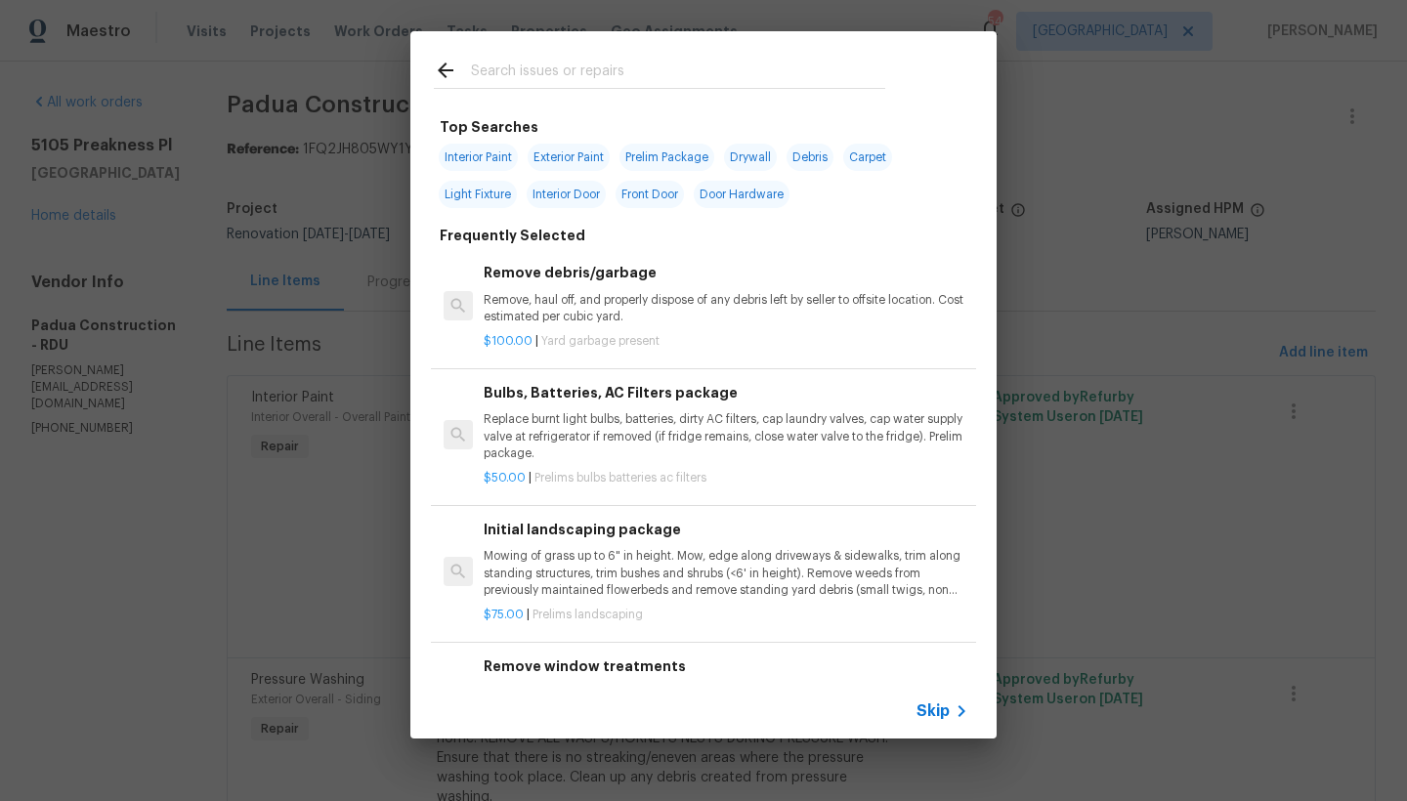
click at [527, 66] on input "text" at bounding box center [678, 73] width 414 height 29
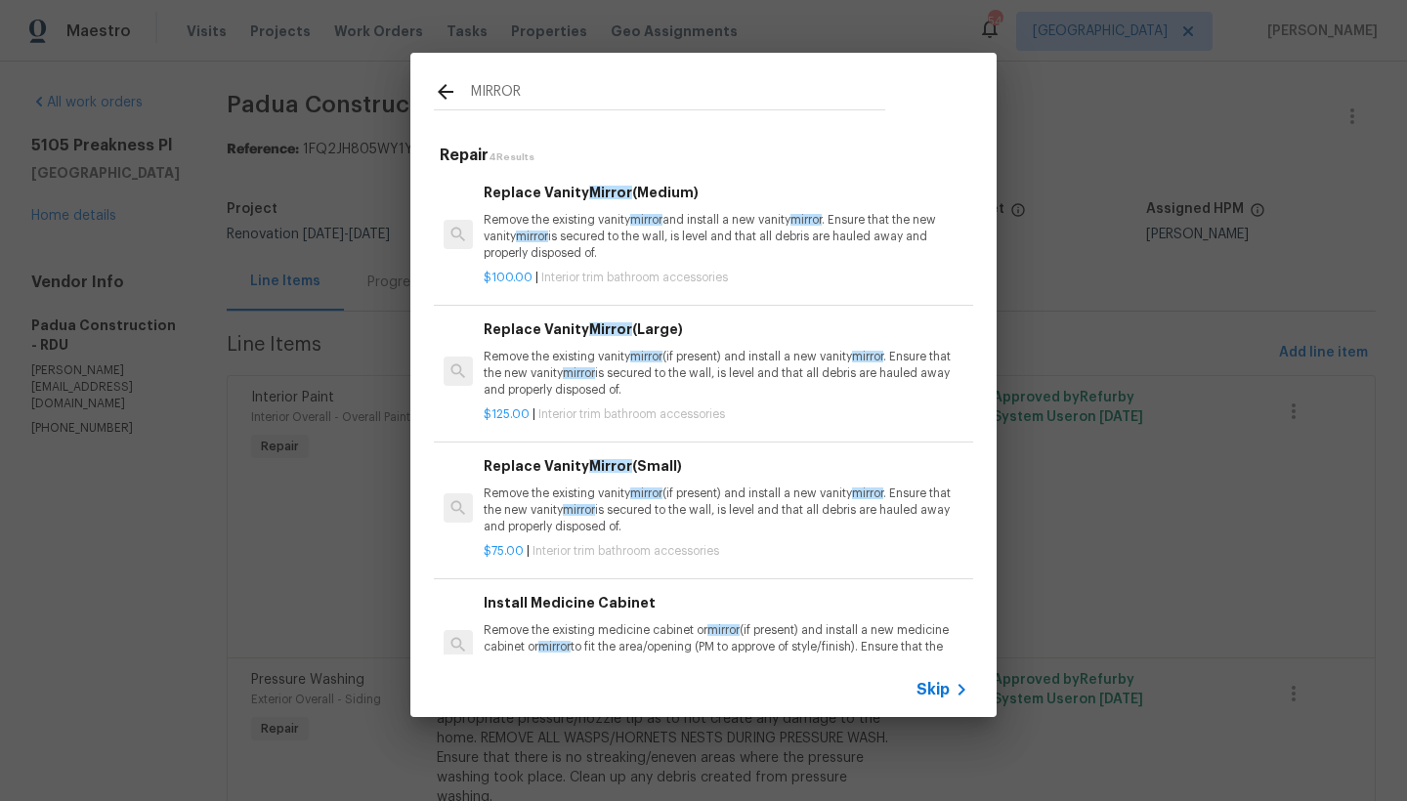
type input "MIRROR"
click at [531, 326] on h6 "Replace Vanity Mirror (Large)" at bounding box center [726, 328] width 485 height 21
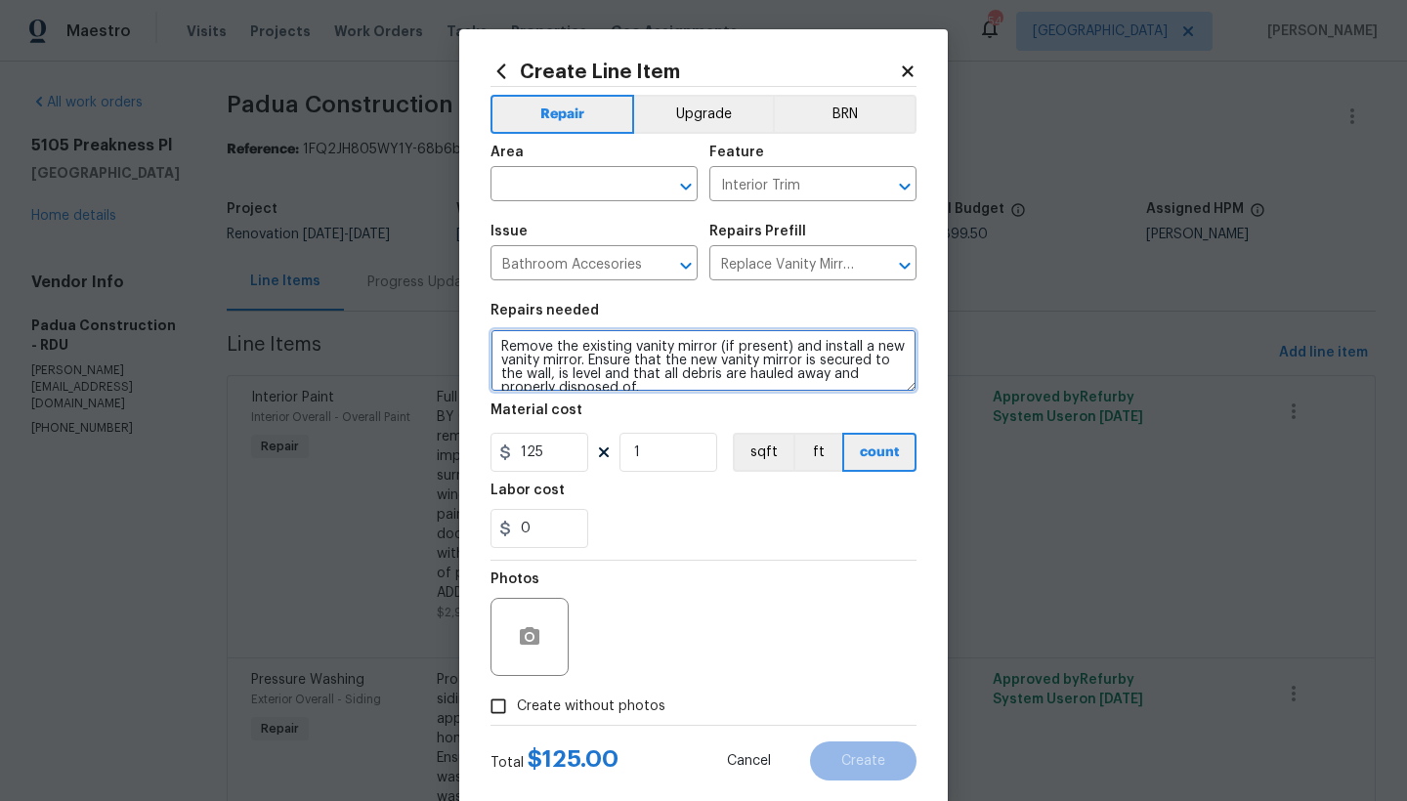
click at [492, 345] on textarea "Remove the existing vanity mirror (if present) and install a new vanity mirror.…" at bounding box center [703, 360] width 426 height 63
click at [538, 345] on textarea "Reno911 ----Remove the existing vanity mirror (if present) and install a new va…" at bounding box center [703, 360] width 426 height 63
type textarea "Both Bathrooms ------ Reno911 ----Remove the existing vanity mirror (if present…"
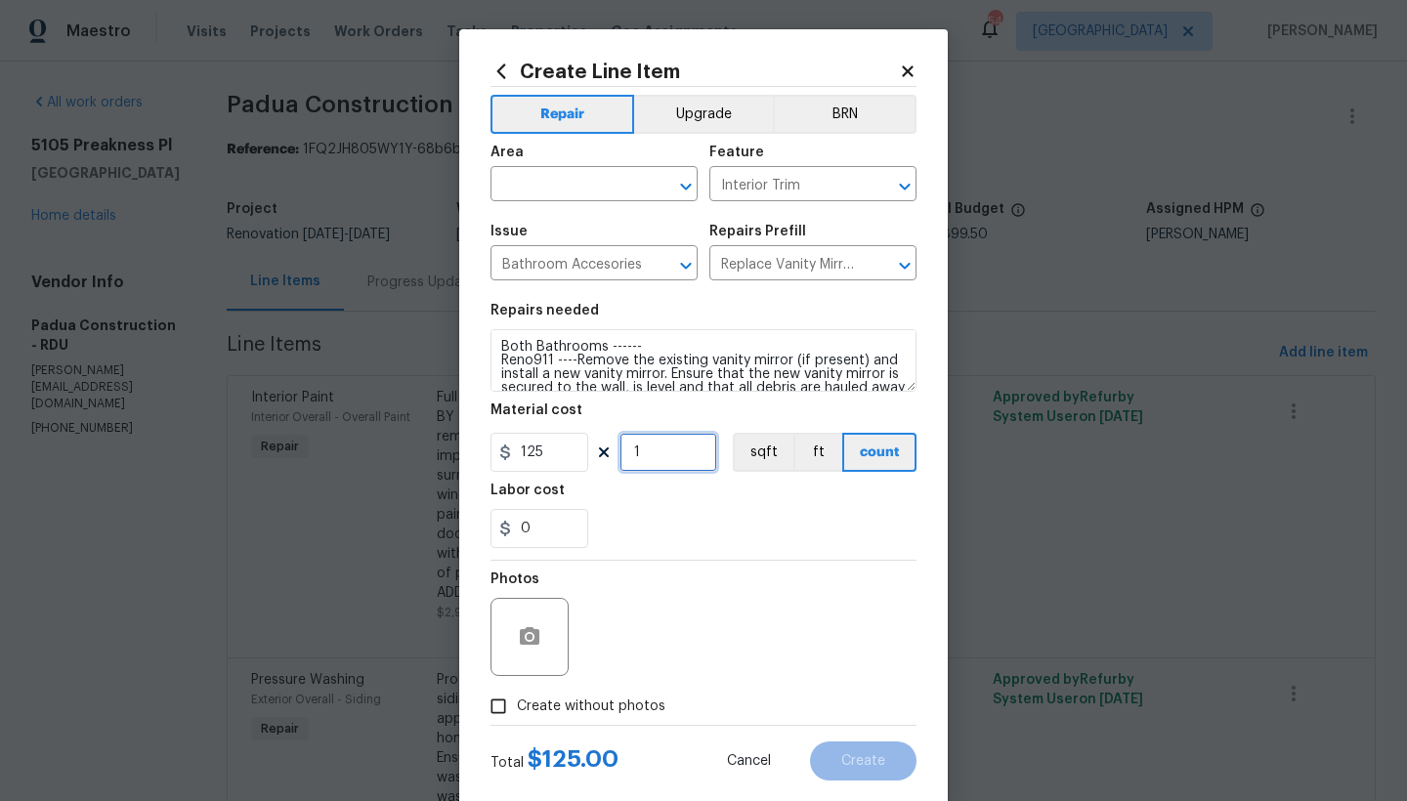
drag, startPoint x: 610, startPoint y: 453, endPoint x: 563, endPoint y: 445, distance: 47.5
click at [563, 445] on div "125 1 sqft ft count" at bounding box center [703, 452] width 426 height 39
type input "2"
drag, startPoint x: 541, startPoint y: 453, endPoint x: 502, endPoint y: 449, distance: 39.3
click at [502, 449] on div "125" at bounding box center [539, 452] width 98 height 39
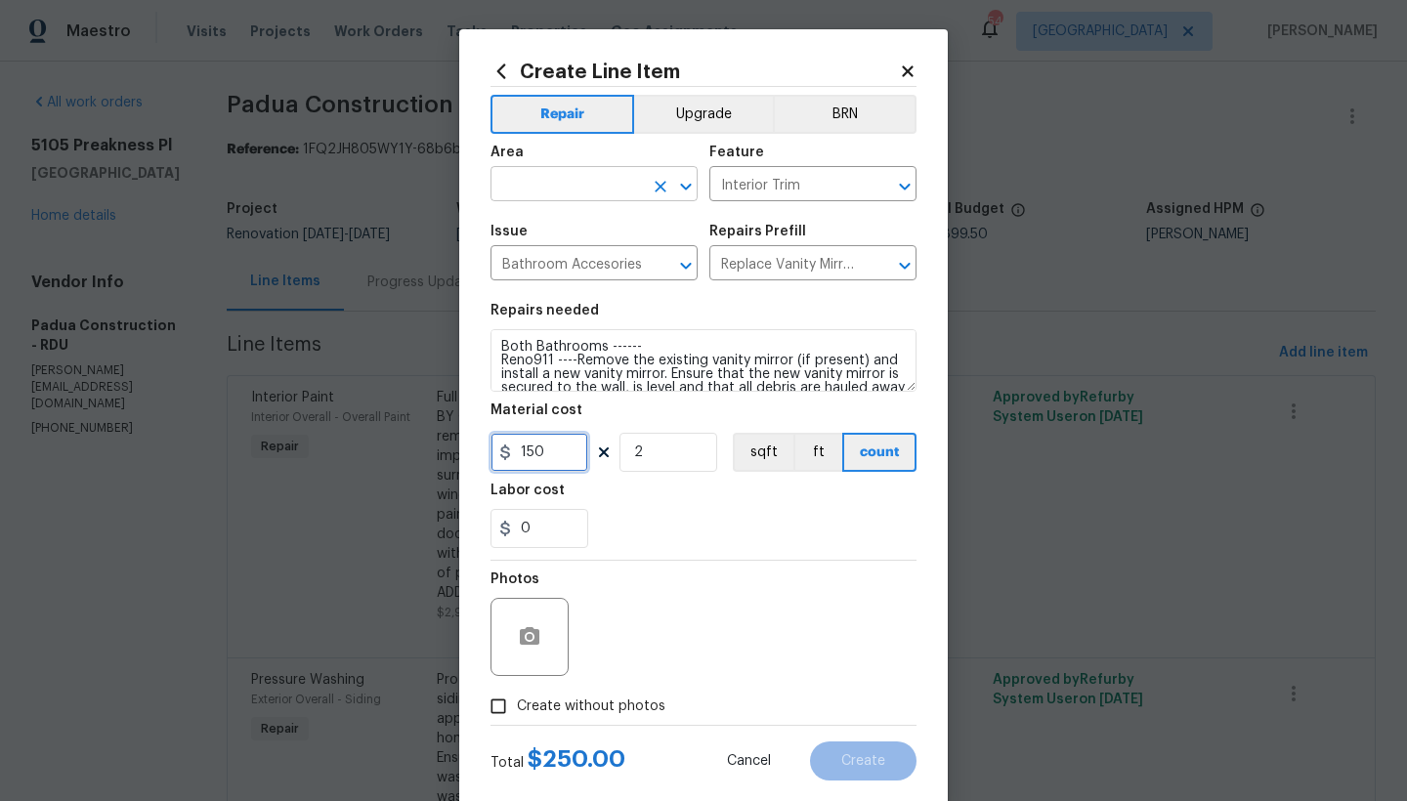
type input "150"
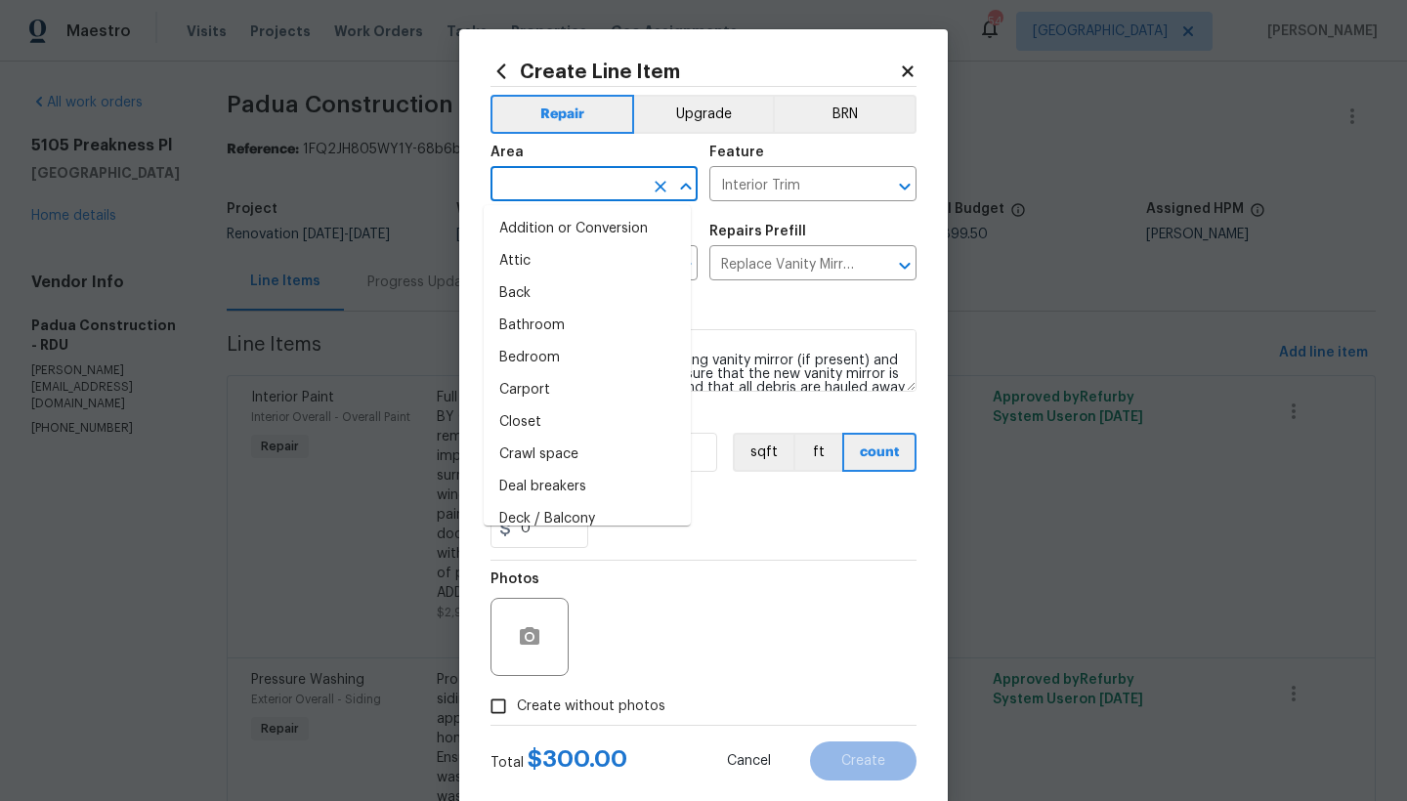
click at [578, 193] on input "text" at bounding box center [566, 186] width 152 height 30
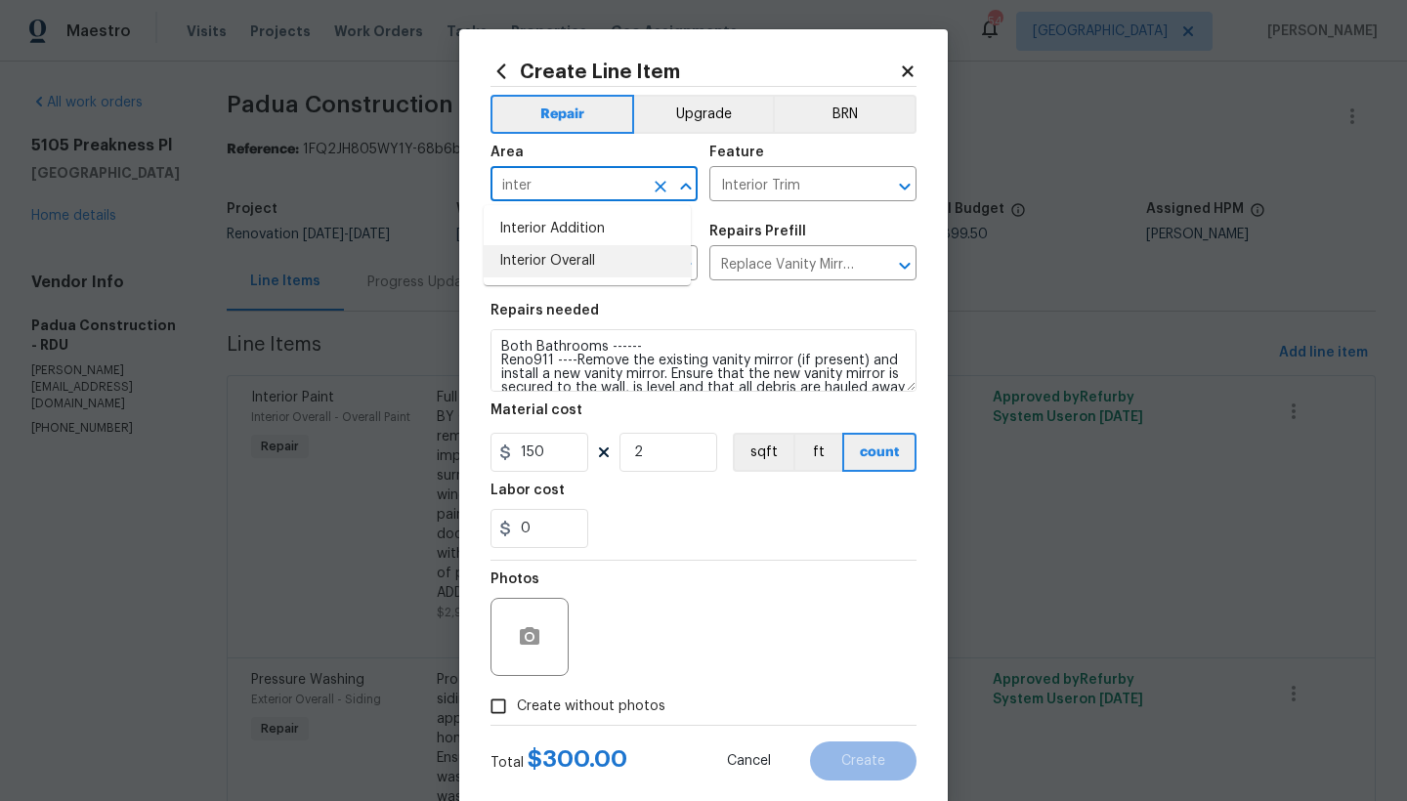
click at [560, 270] on li "Interior Overall" at bounding box center [587, 261] width 207 height 32
type input "Interior Overall"
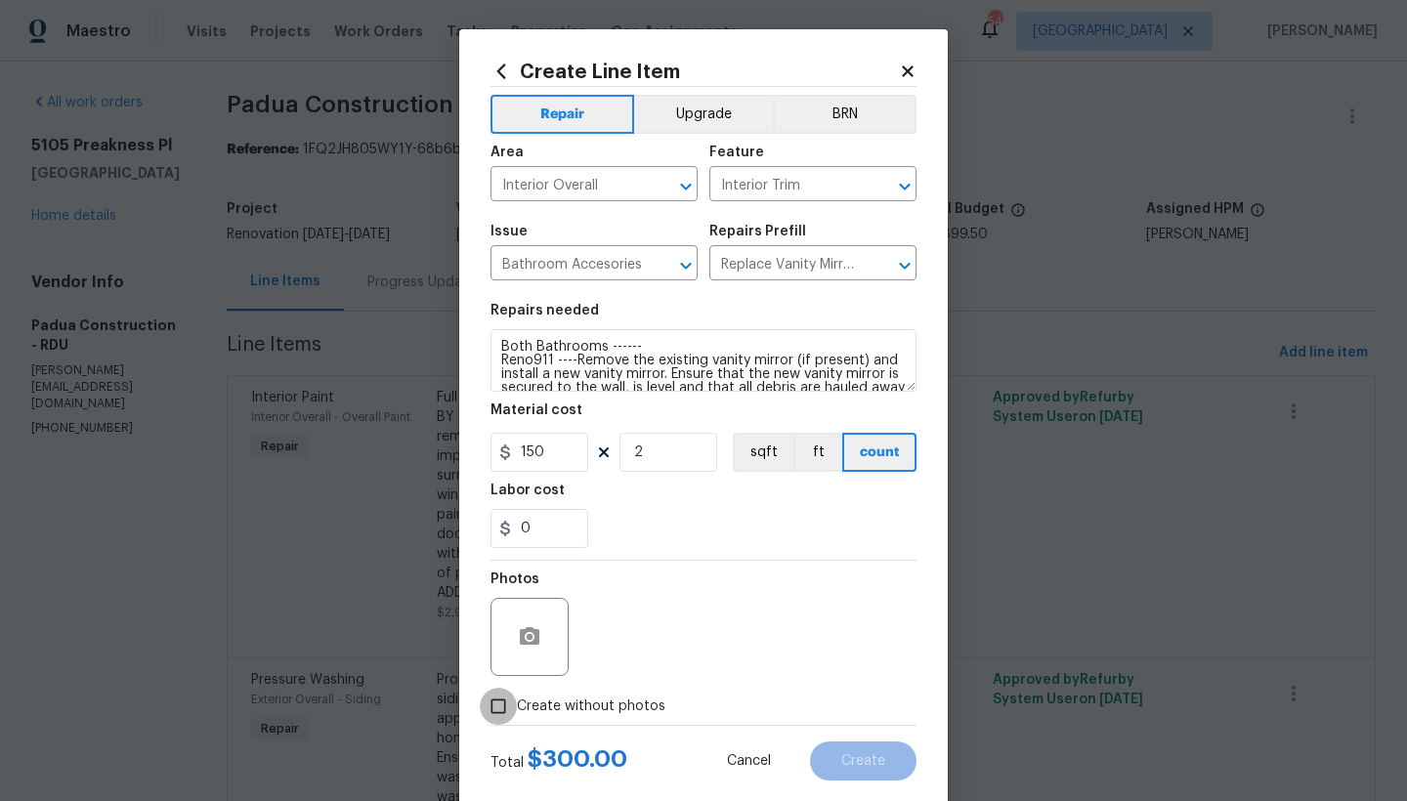
click at [495, 709] on input "Create without photos" at bounding box center [498, 706] width 37 height 37
checkbox input "true"
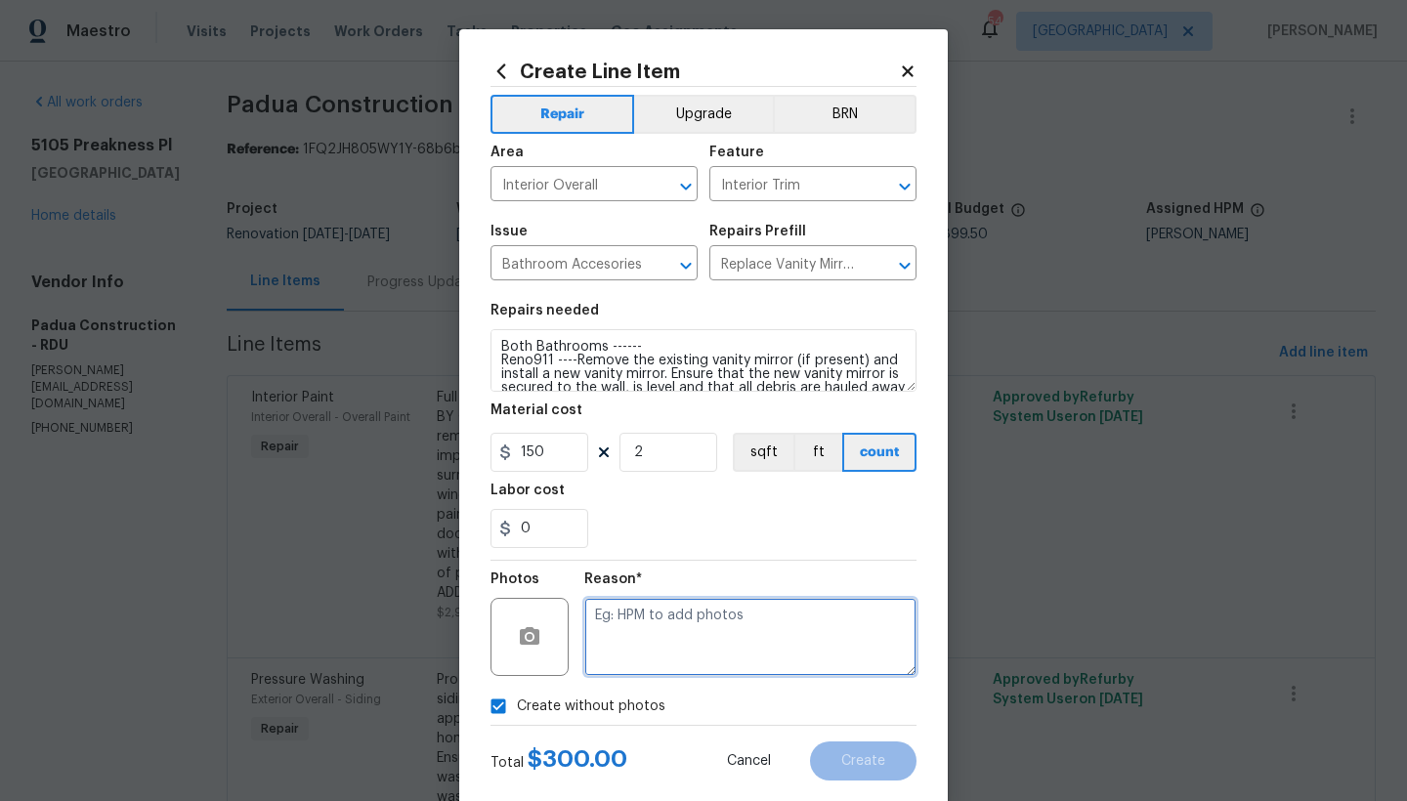
click at [684, 629] on textarea at bounding box center [750, 637] width 332 height 78
type textarea "n"
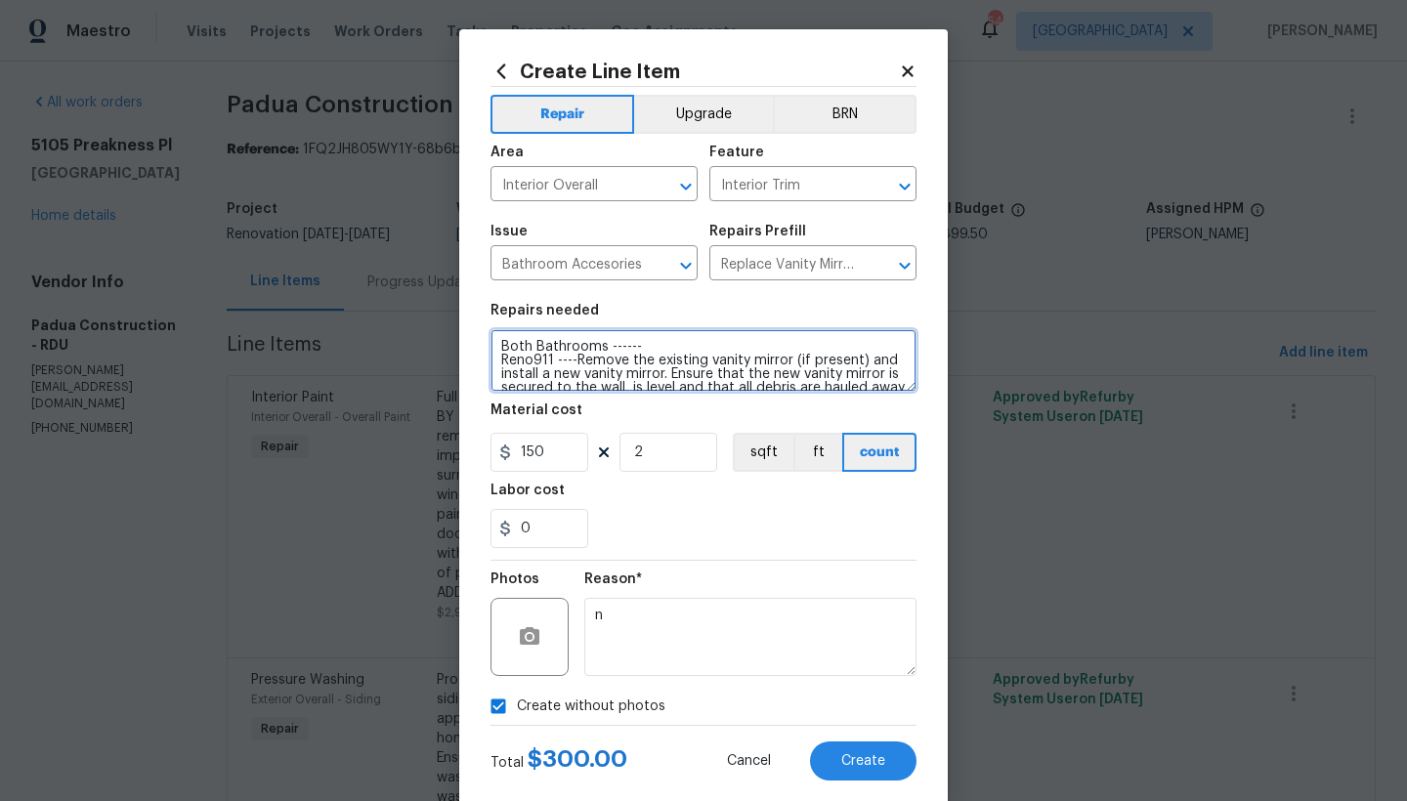
click at [661, 370] on textarea "Both Bathrooms ------ Reno911 ----Remove the existing vanity mirror (if present…" at bounding box center [703, 360] width 426 height 63
type textarea "Both Bathrooms ------ Reno911 ----Remove the existing vanity mirror (if present…"
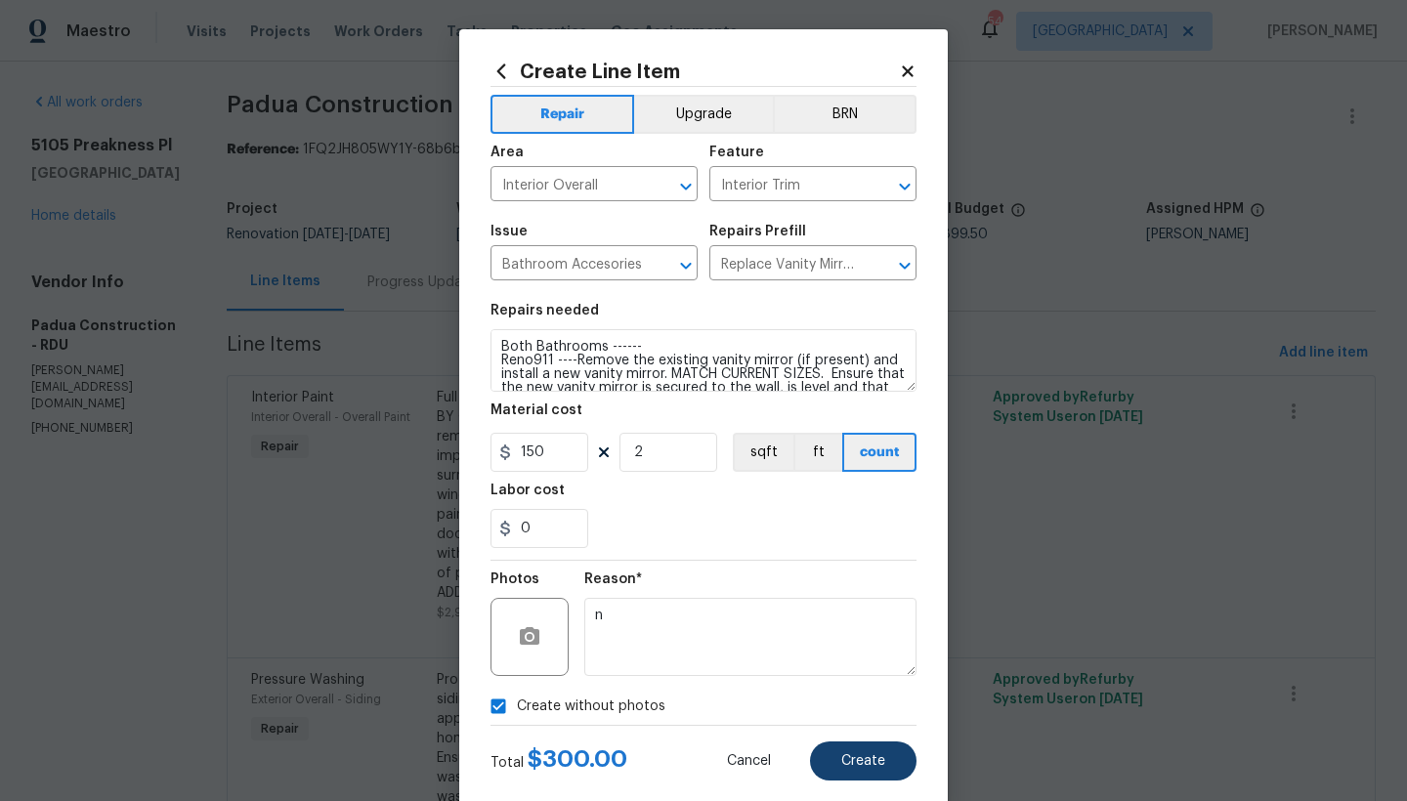
click at [891, 766] on button "Create" at bounding box center [863, 760] width 106 height 39
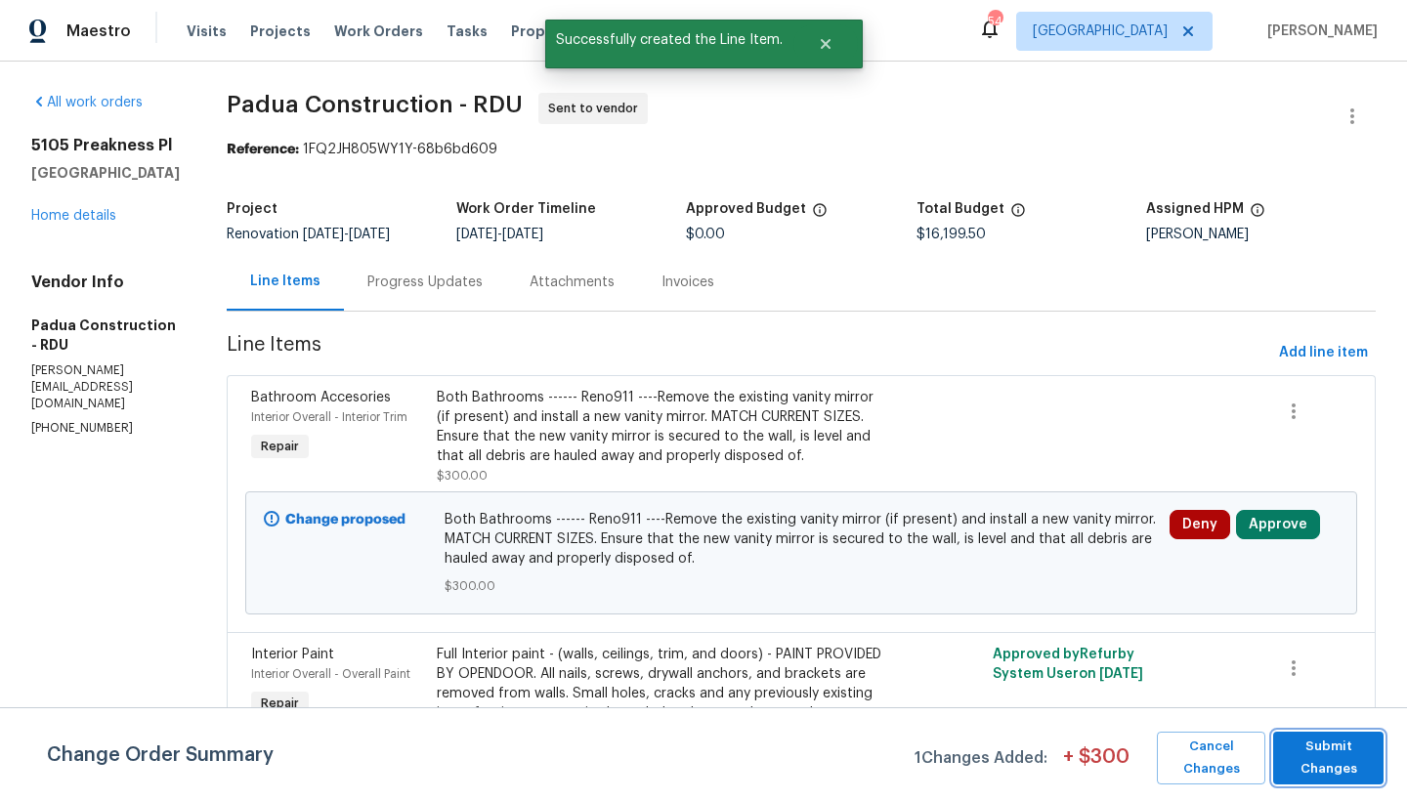
click at [1340, 749] on span "Submit Changes" at bounding box center [1328, 758] width 91 height 45
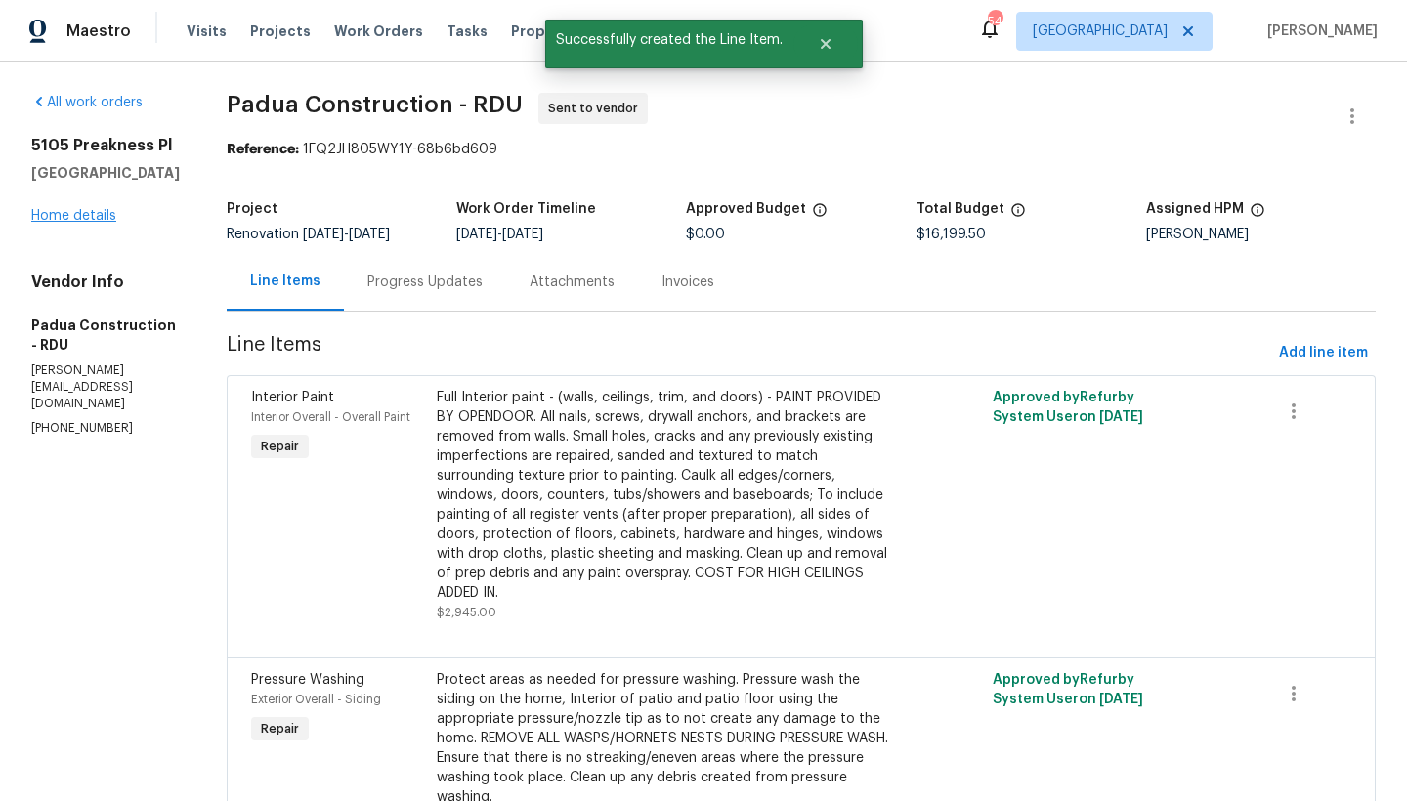
click at [105, 223] on link "Home details" at bounding box center [73, 216] width 85 height 14
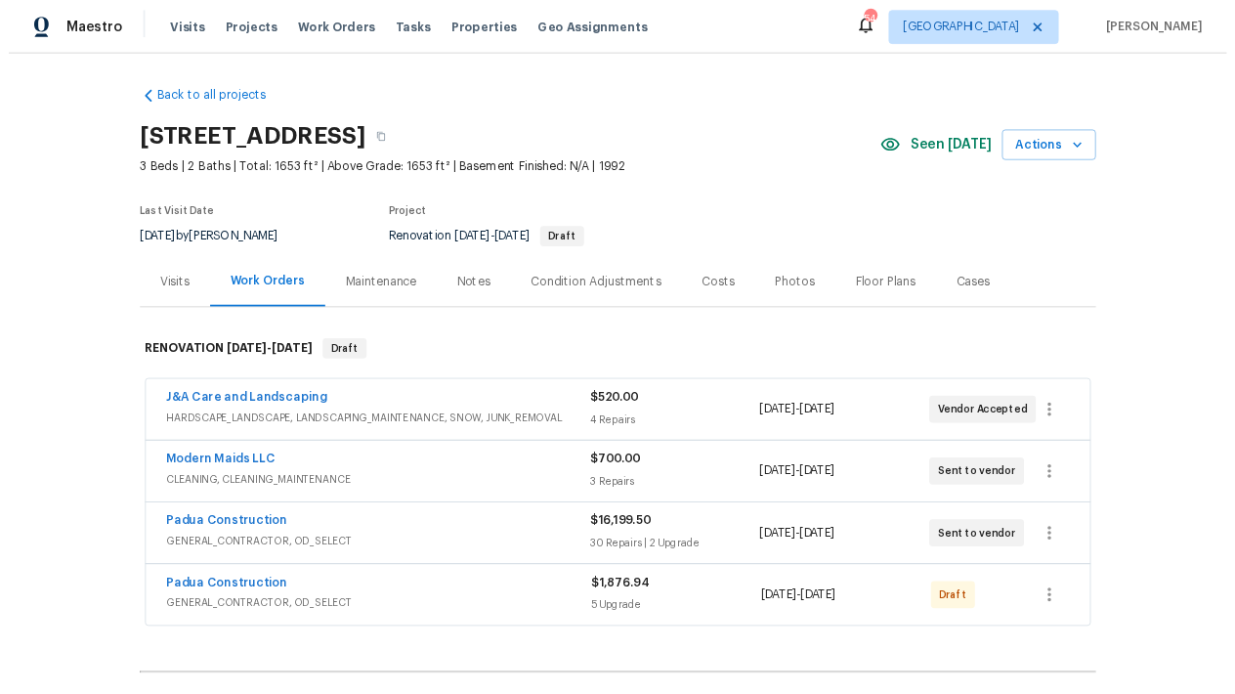
scroll to position [4, 0]
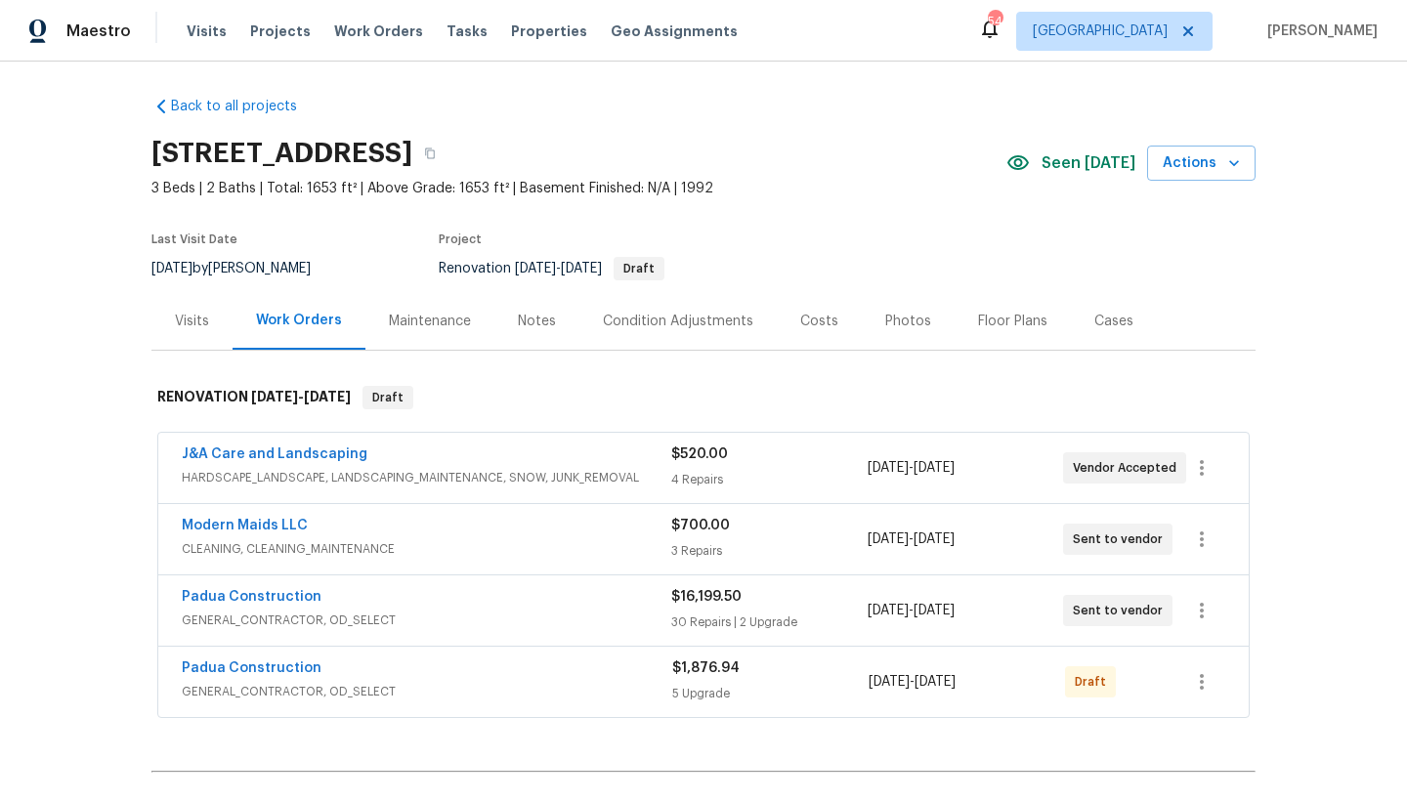
click at [800, 320] on div "Costs" at bounding box center [819, 322] width 38 height 20
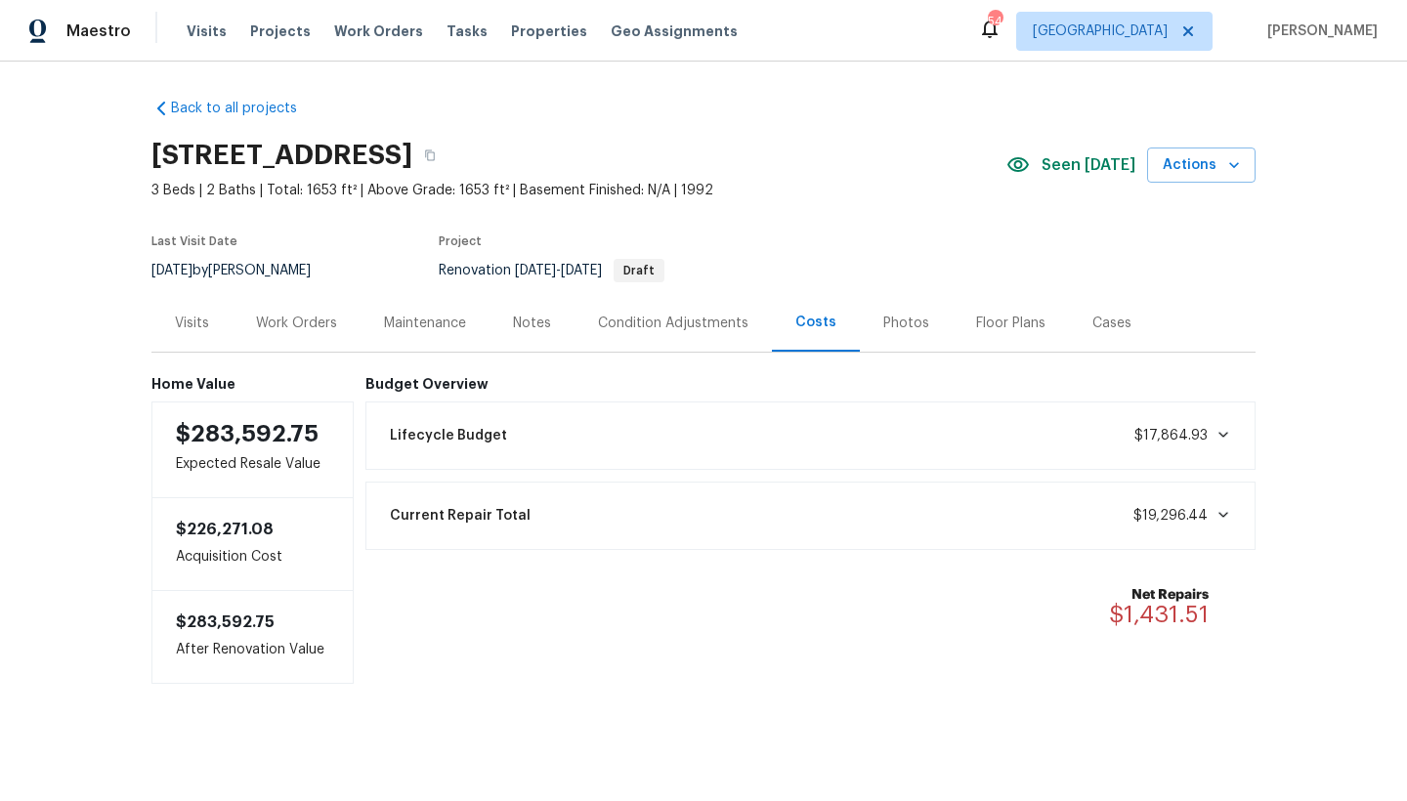
click at [275, 322] on div "Work Orders" at bounding box center [296, 324] width 81 height 20
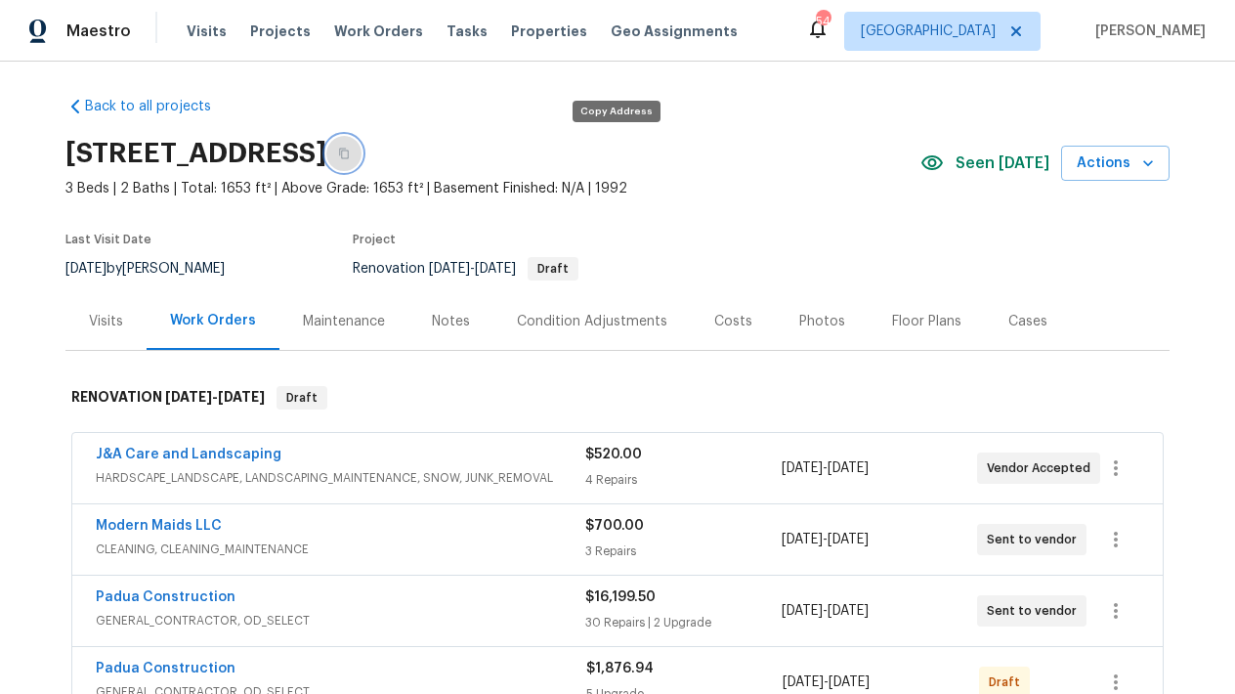
click at [350, 156] on icon "button" at bounding box center [344, 154] width 12 height 12
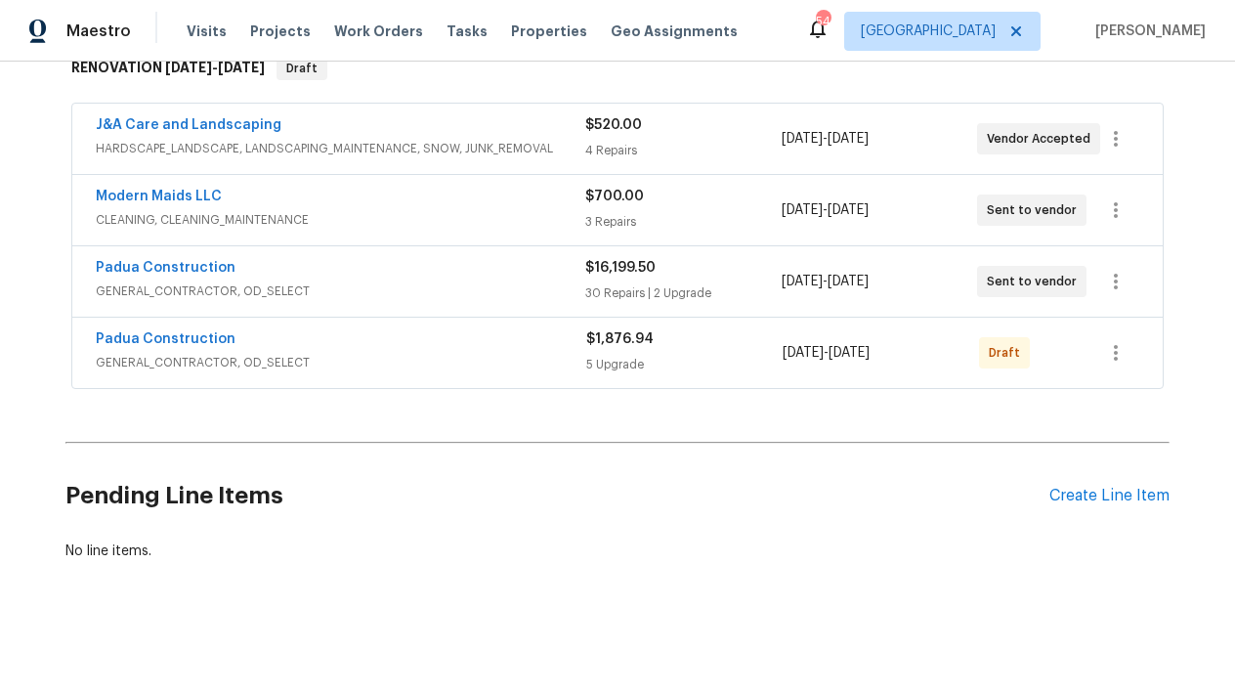
scroll to position [343, 0]
click at [173, 261] on link "Padua Construction" at bounding box center [166, 268] width 140 height 14
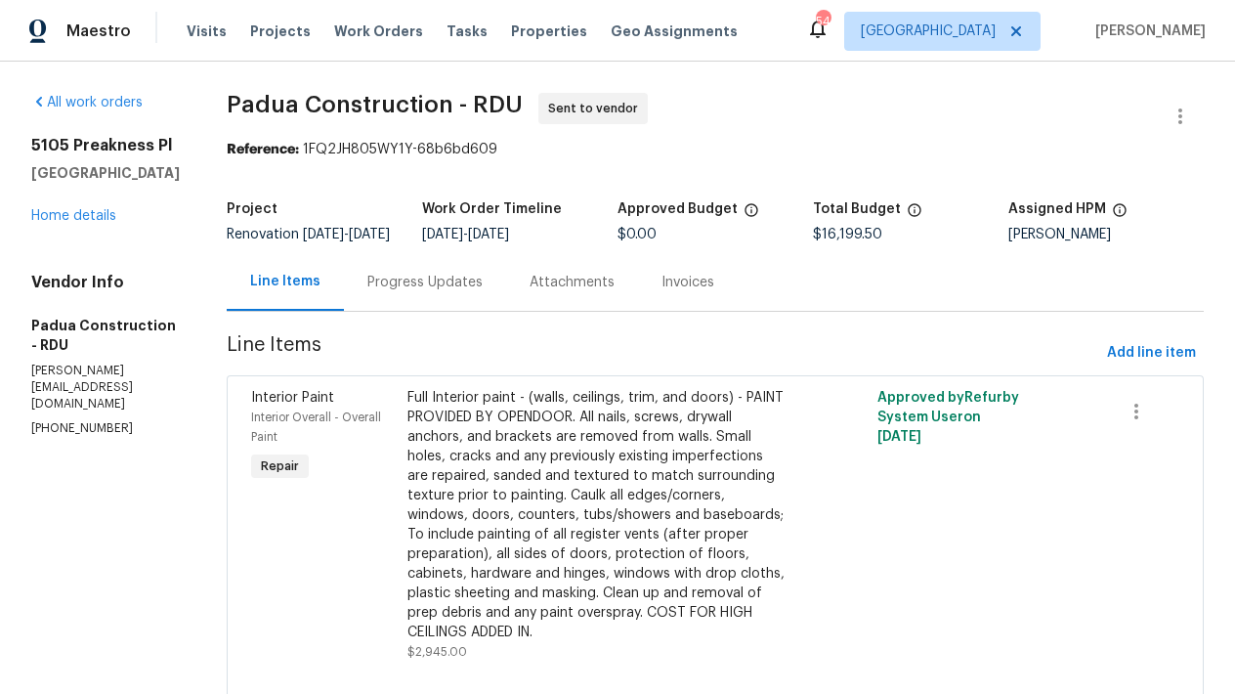
click at [408, 292] on div "Progress Updates" at bounding box center [424, 283] width 115 height 20
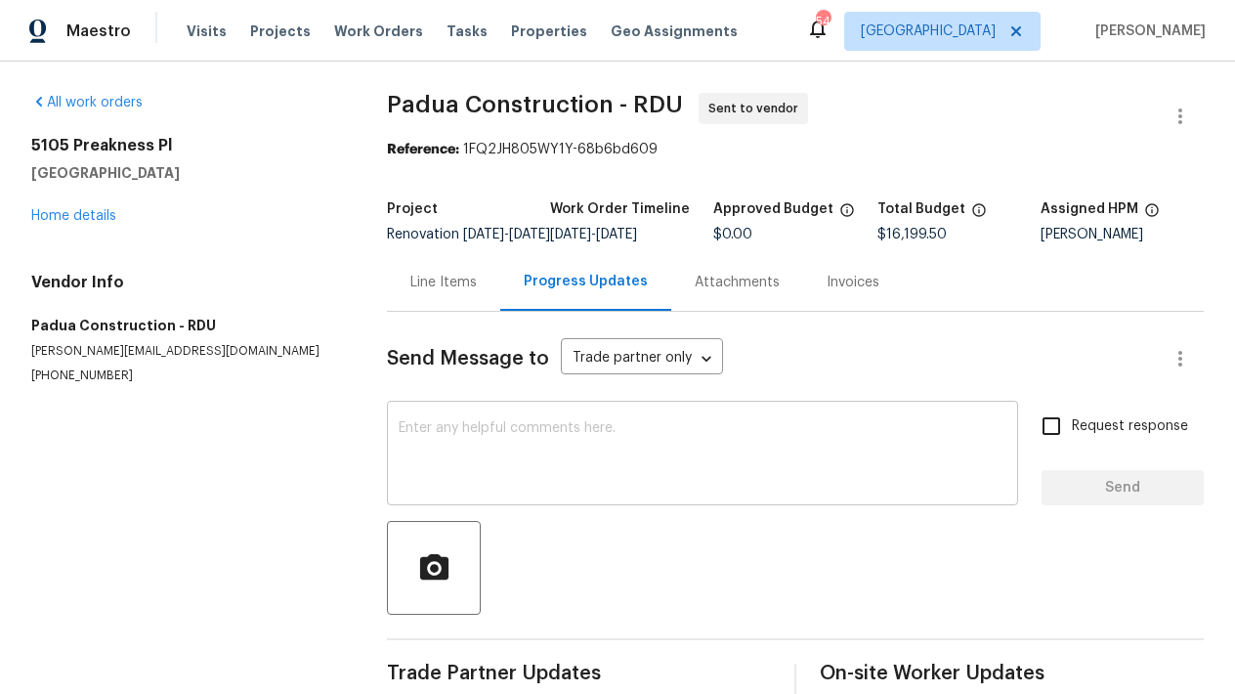
scroll to position [62, 0]
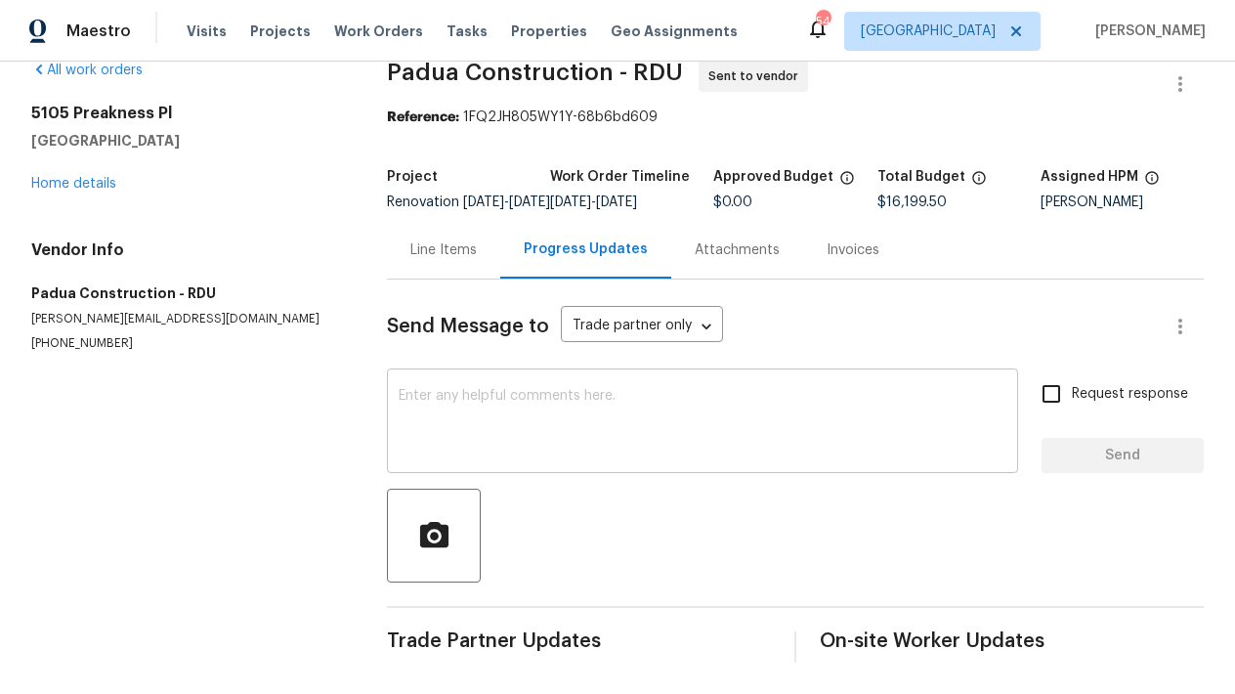
click at [460, 389] on textarea at bounding box center [703, 423] width 608 height 68
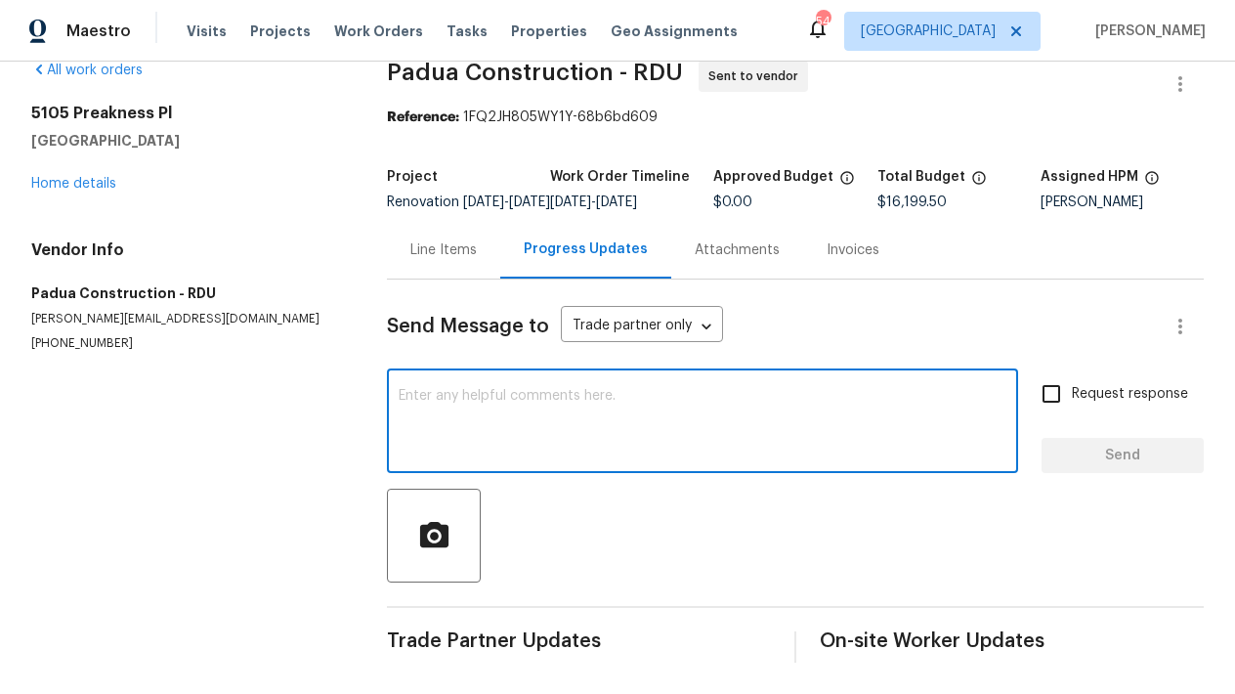
click at [418, 389] on textarea at bounding box center [703, 423] width 608 height 68
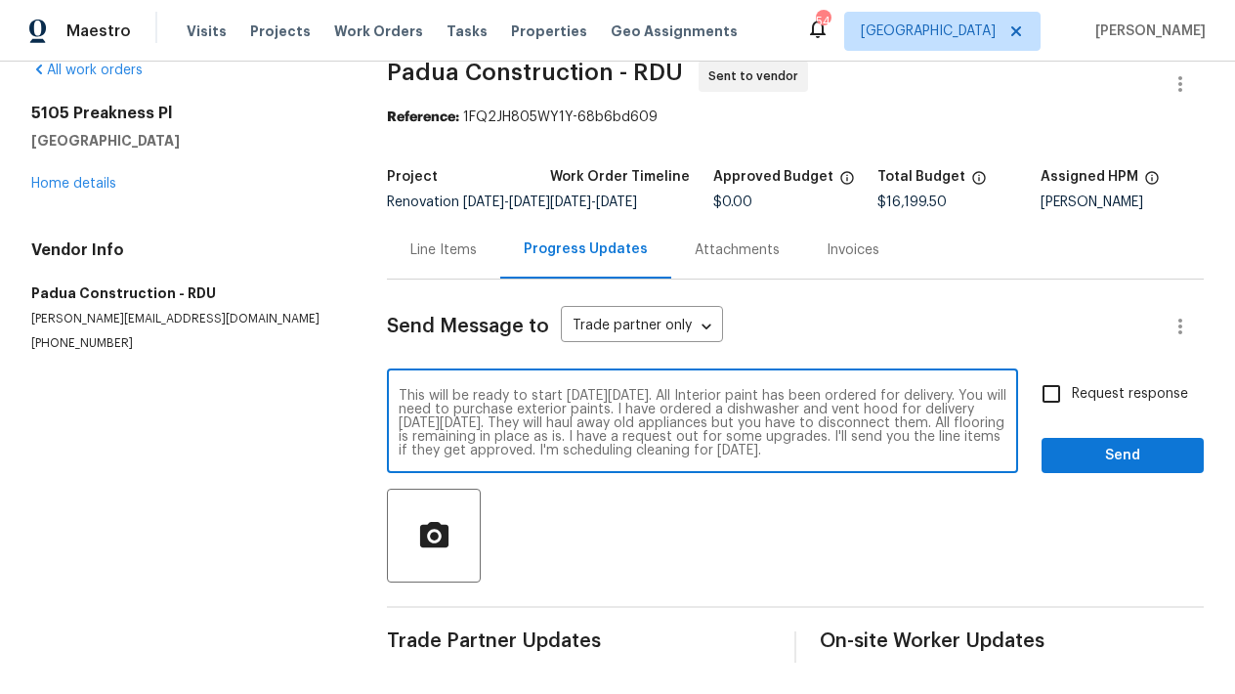
type textarea "This will be ready to start on Monday 9/22. All Interior paint has been ordered…"
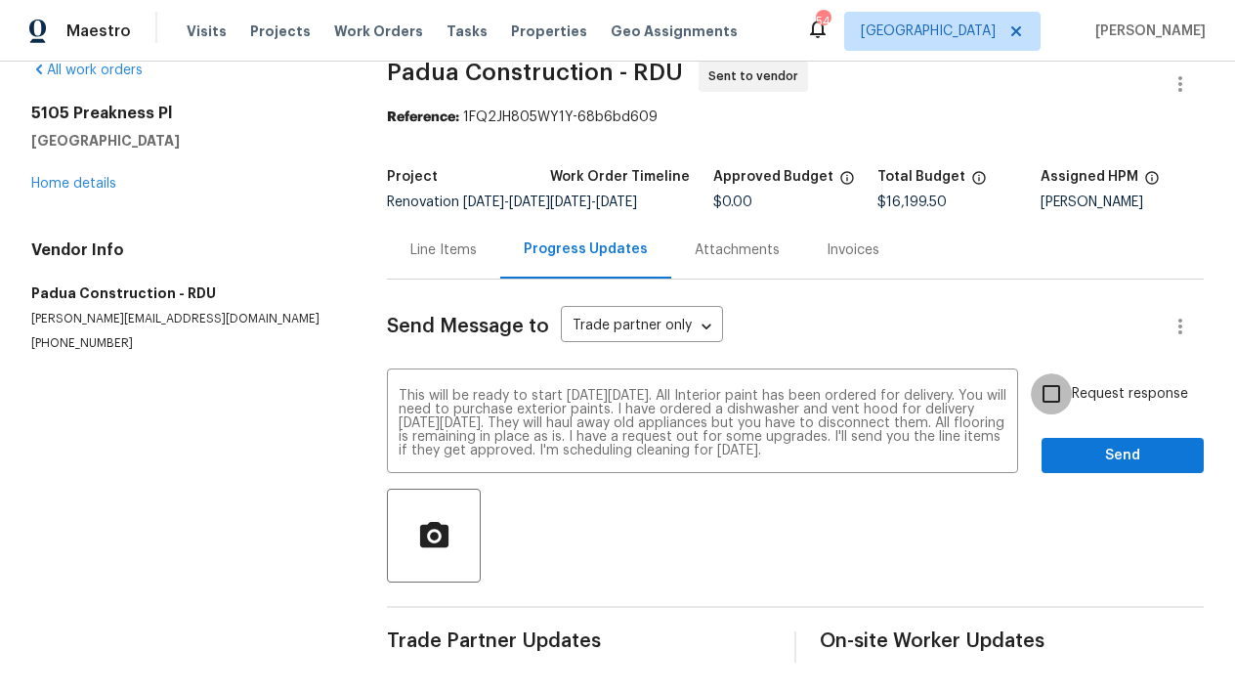
click at [1042, 375] on input "Request response" at bounding box center [1051, 393] width 41 height 41
checkbox input "true"
click at [1087, 445] on span "Send" at bounding box center [1122, 455] width 131 height 24
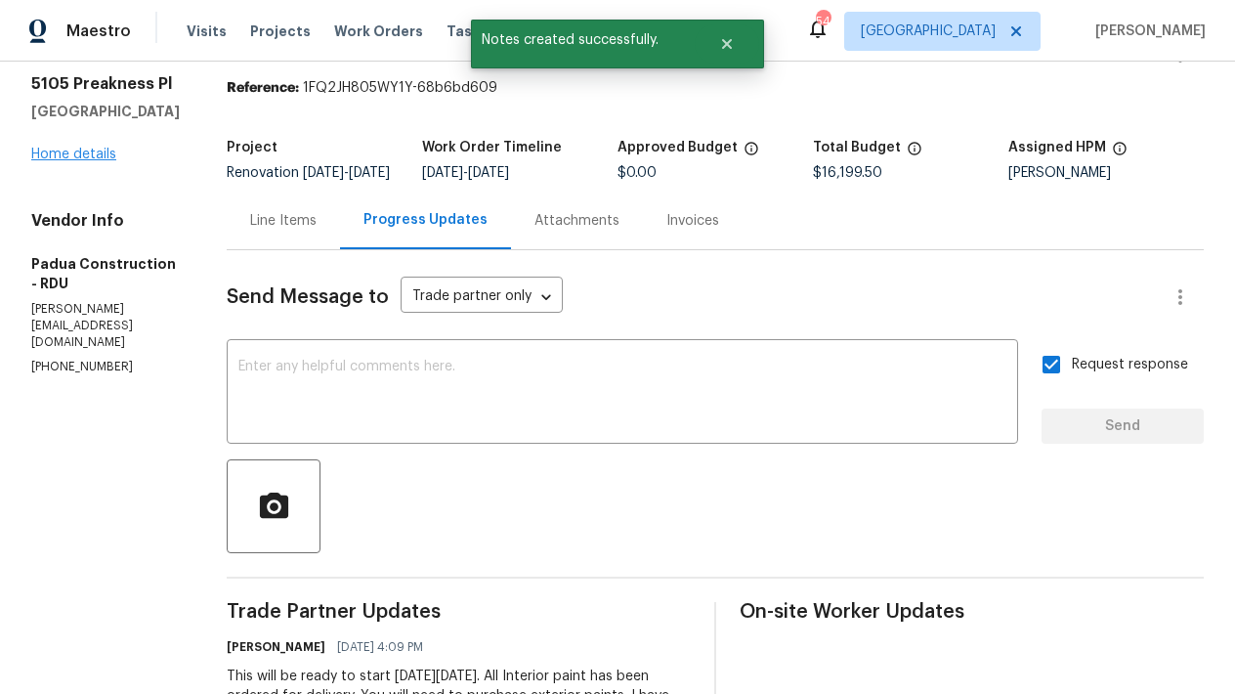
click at [87, 161] on link "Home details" at bounding box center [73, 155] width 85 height 14
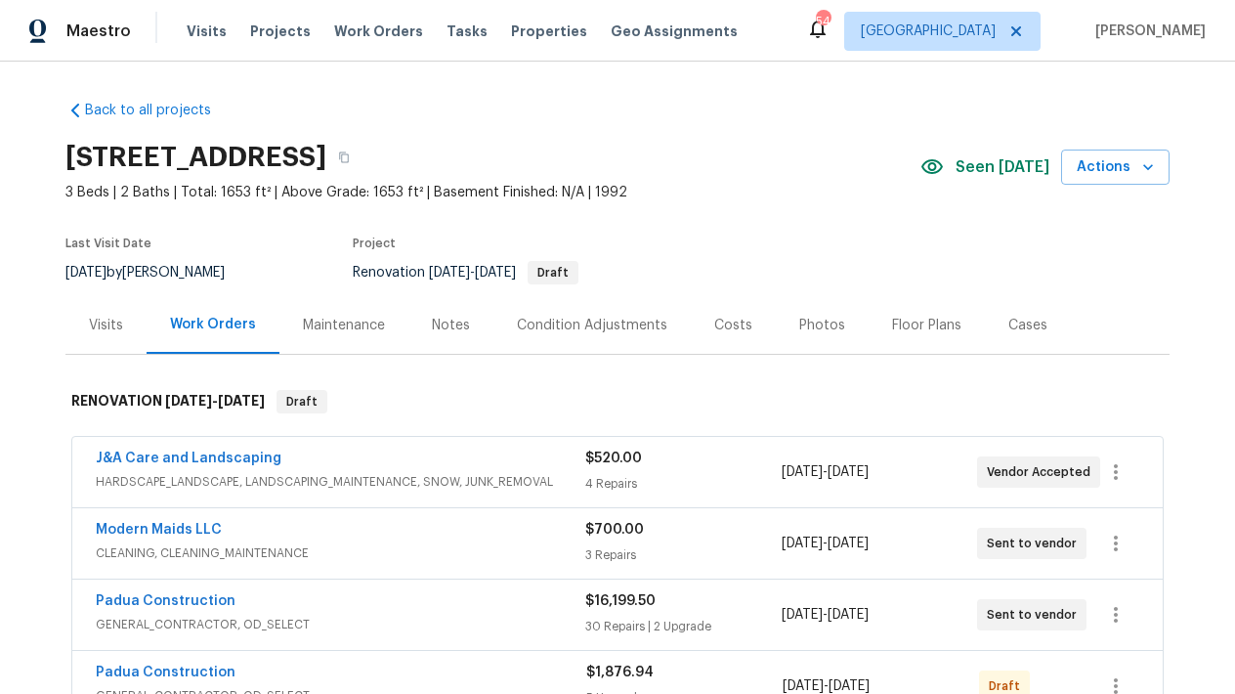
click at [732, 323] on div "Costs" at bounding box center [733, 326] width 38 height 20
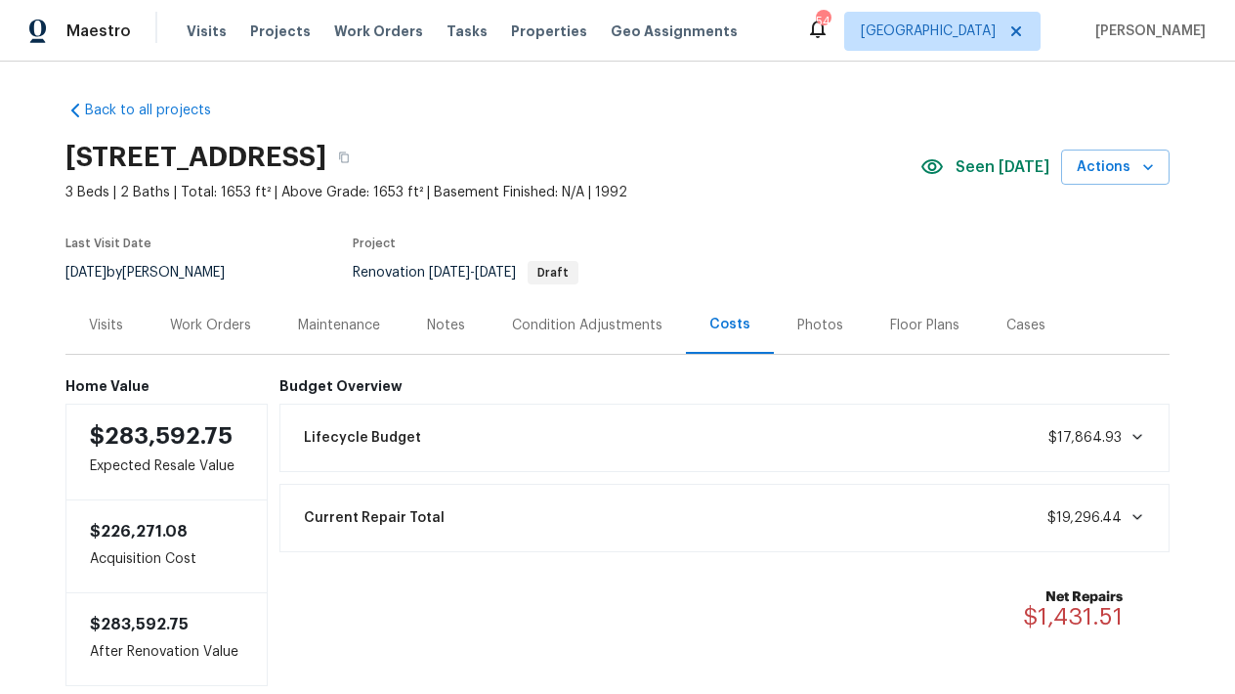
click at [235, 321] on div "Work Orders" at bounding box center [210, 326] width 81 height 20
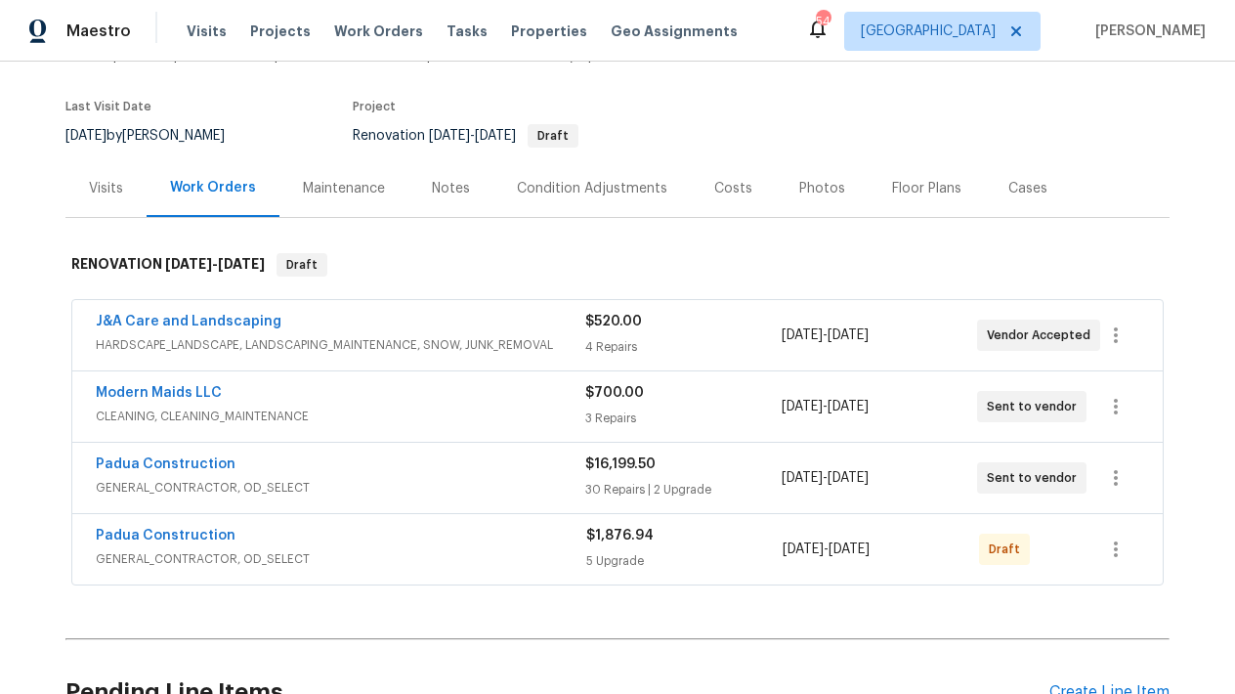
scroll to position [347, 0]
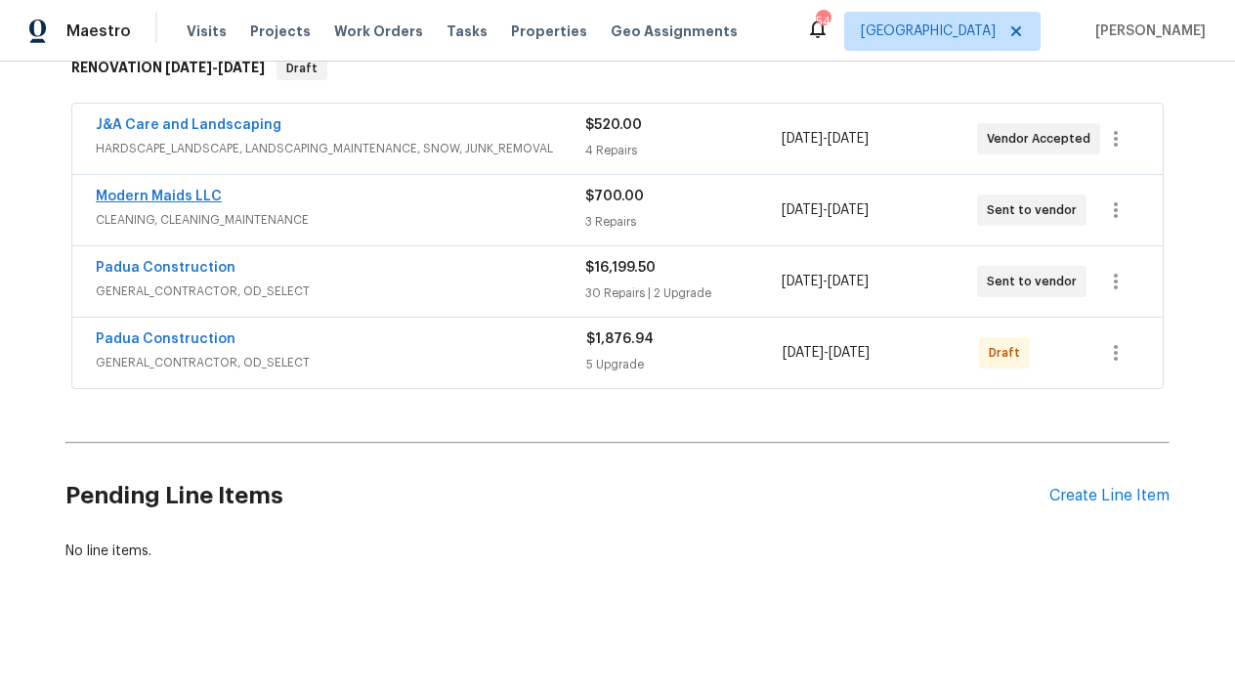
click at [158, 190] on link "Modern Maids LLC" at bounding box center [159, 197] width 126 height 14
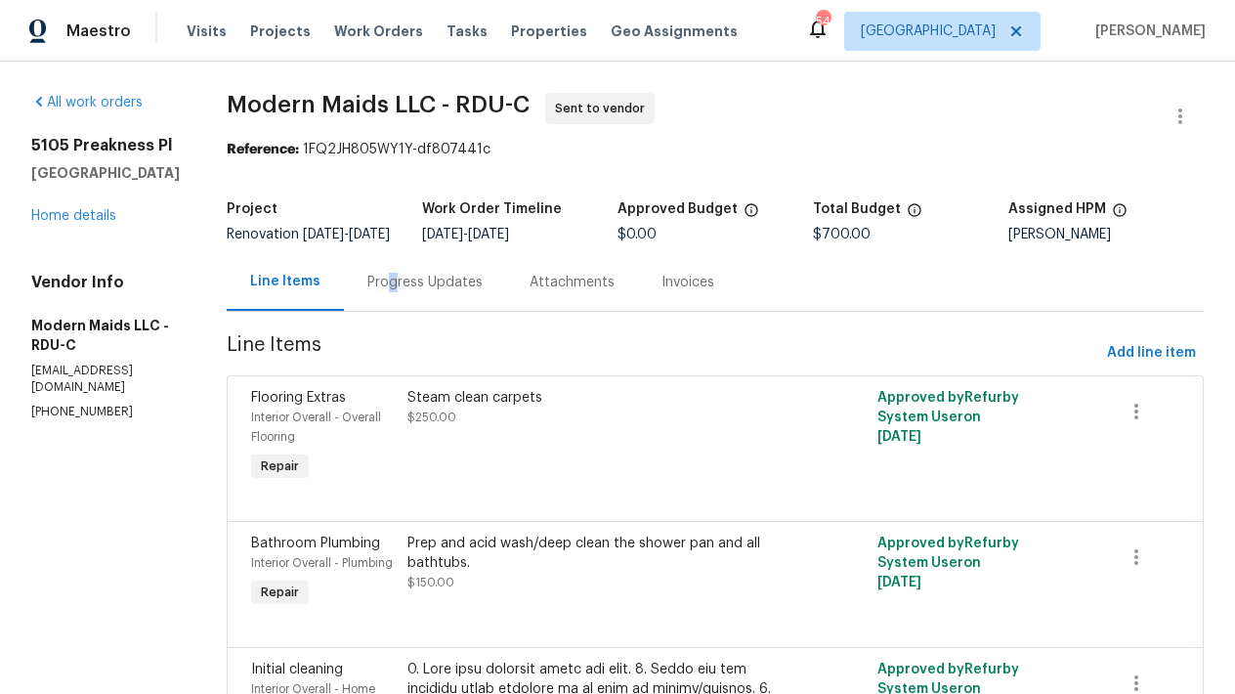
click at [413, 292] on div "Progress Updates" at bounding box center [424, 283] width 115 height 20
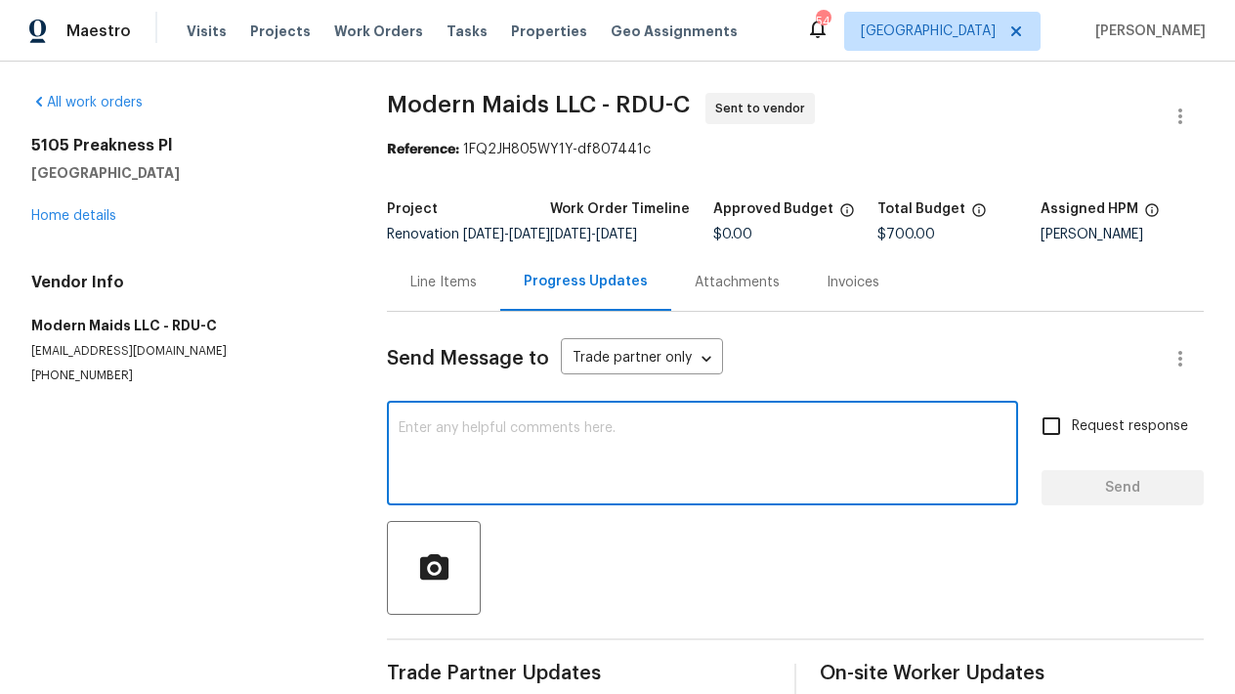
click at [476, 456] on textarea at bounding box center [703, 455] width 608 height 68
click at [493, 443] on textarea at bounding box center [703, 455] width 608 height 68
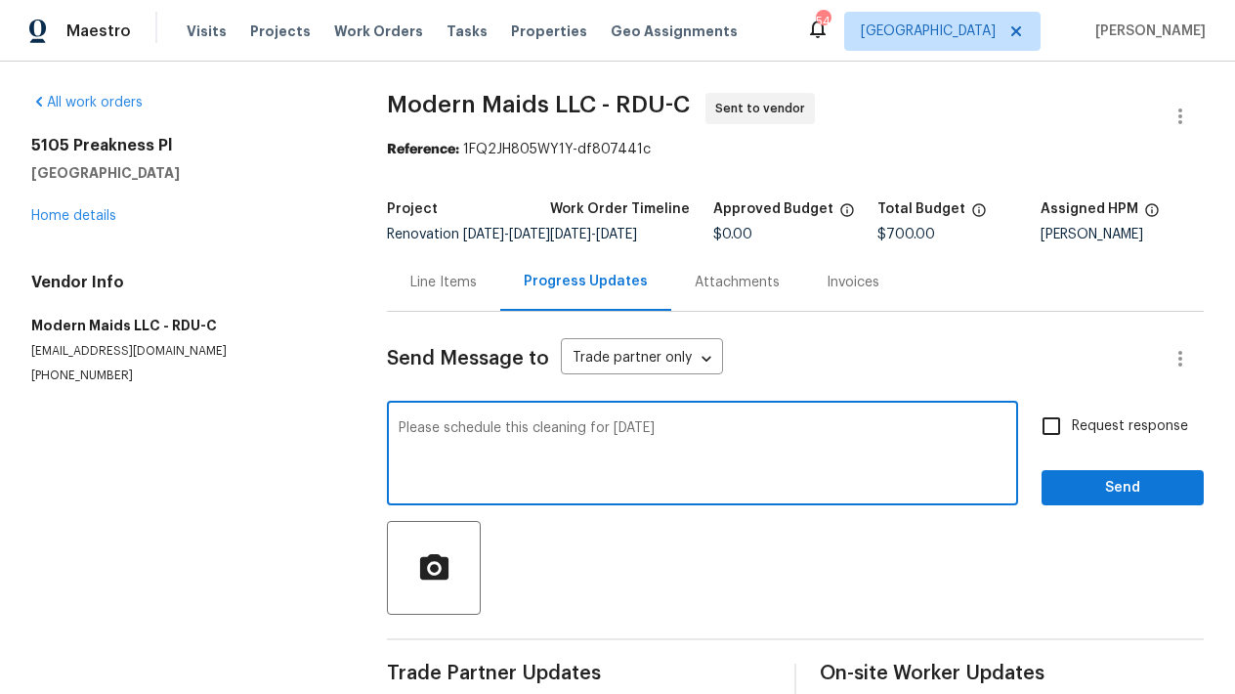
type textarea "Please schedule this cleaning for Monday 10/6"
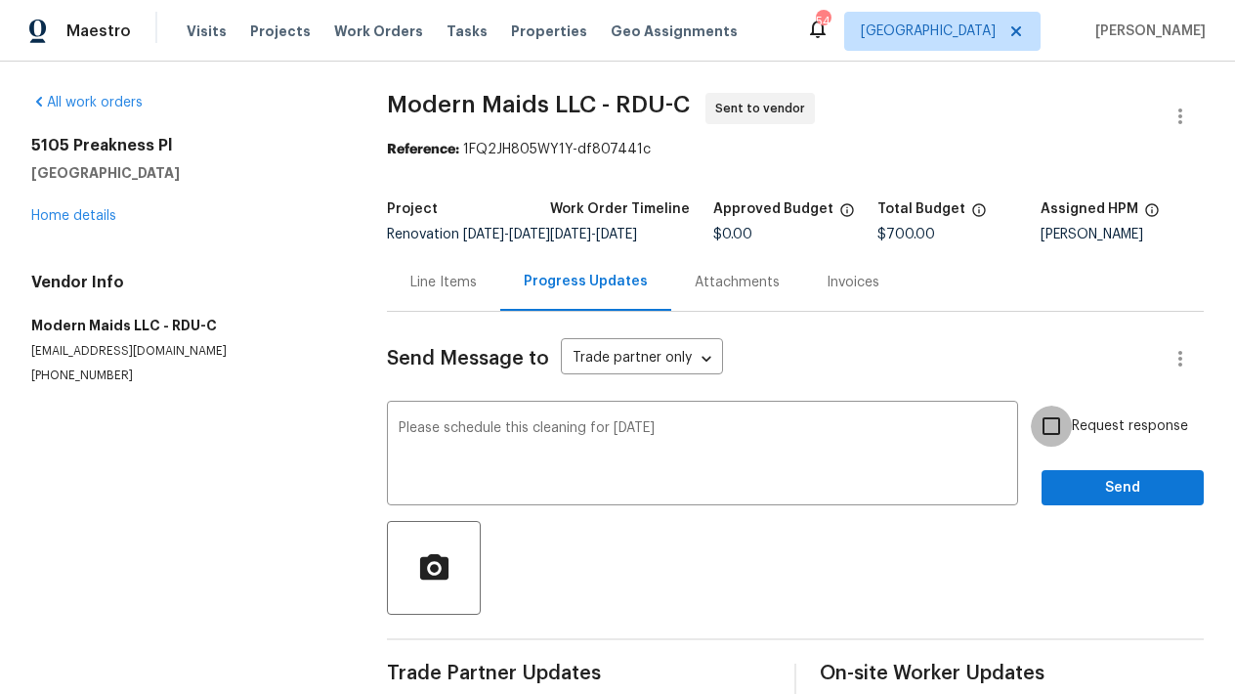
click at [1034, 446] on input "Request response" at bounding box center [1051, 425] width 41 height 41
checkbox input "true"
click at [1118, 499] on span "Send" at bounding box center [1122, 488] width 131 height 24
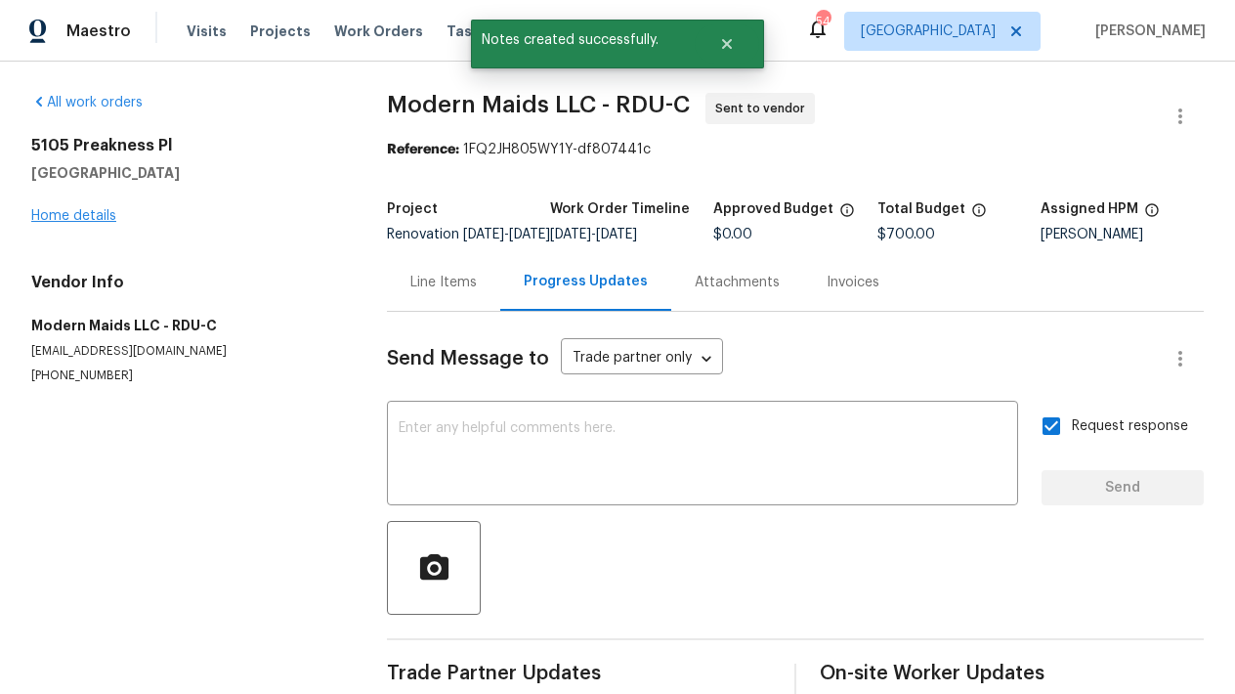
click at [68, 213] on link "Home details" at bounding box center [73, 216] width 85 height 14
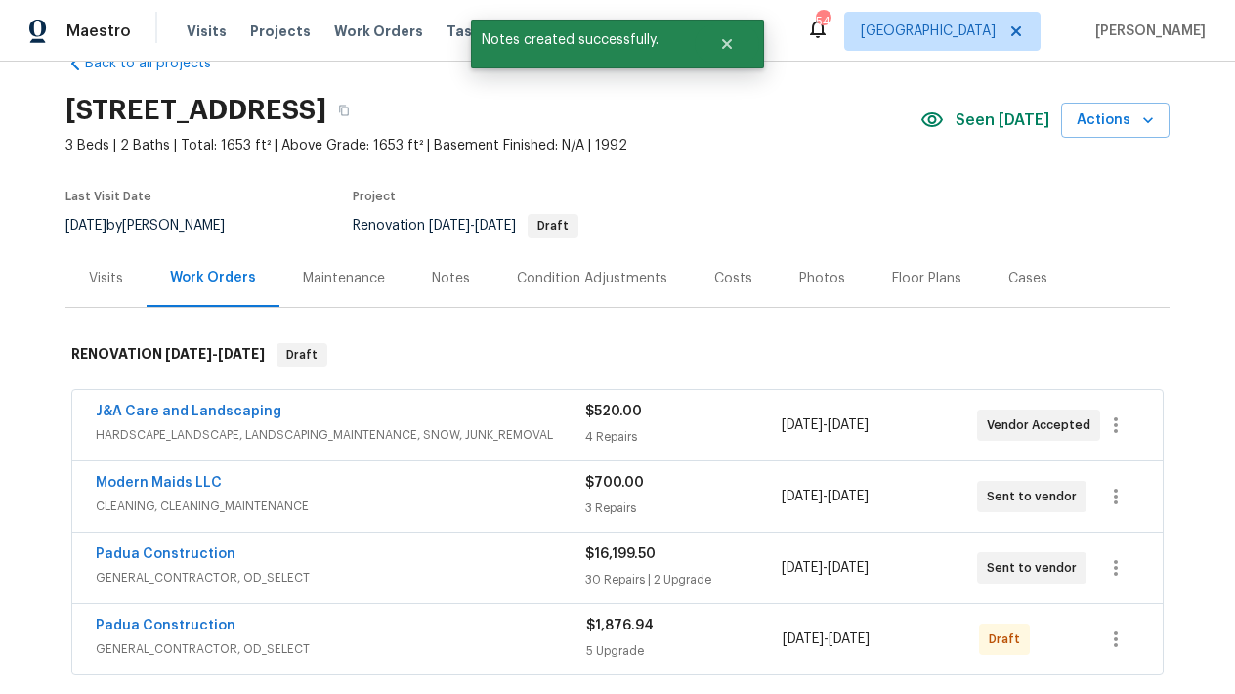
scroll to position [51, 0]
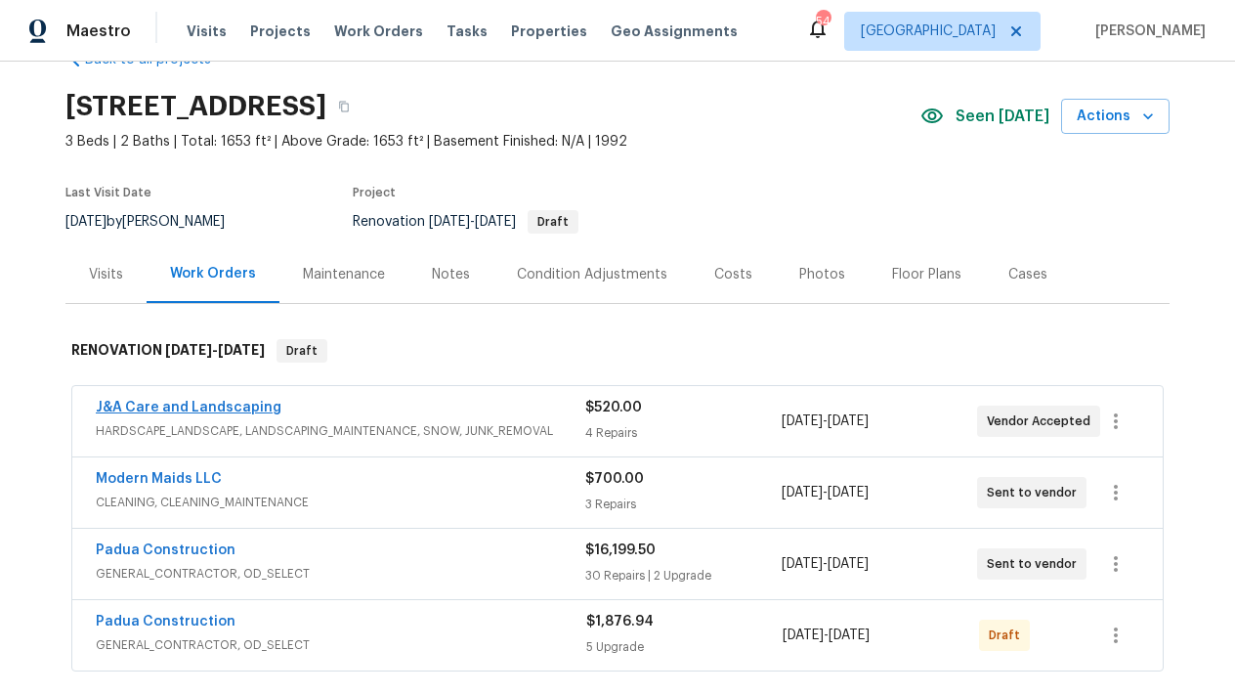
click at [108, 409] on link "J&A Care and Landscaping" at bounding box center [189, 408] width 186 height 14
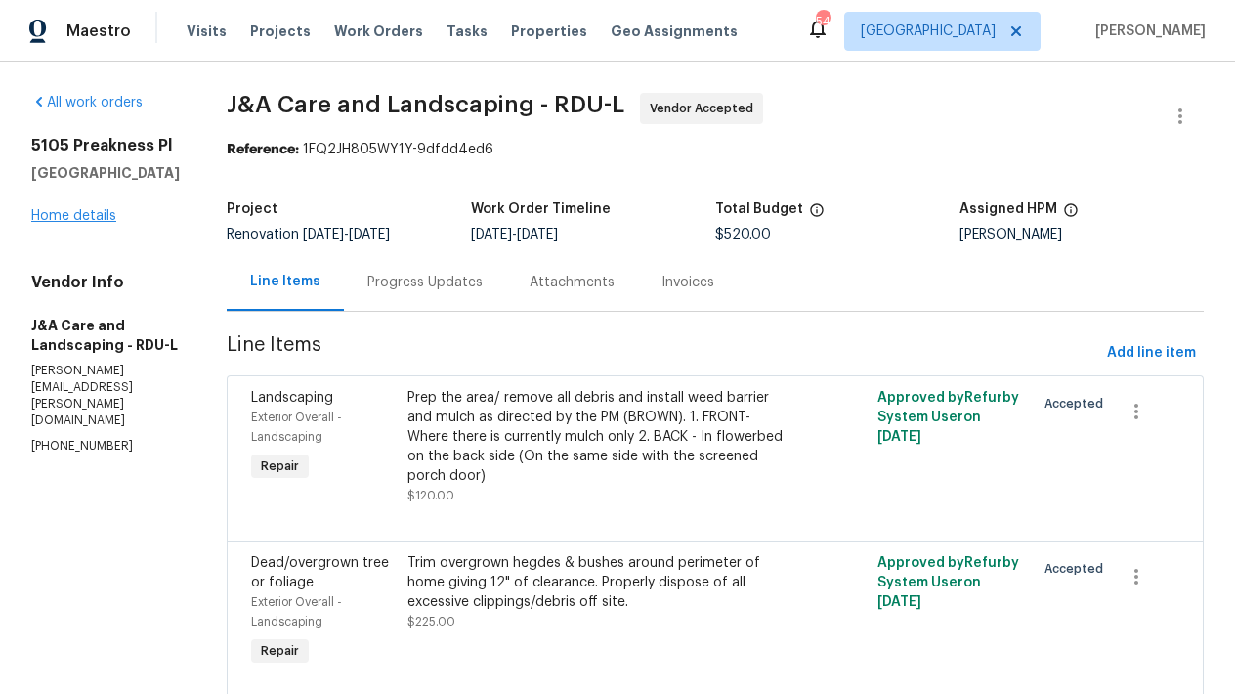
click at [90, 221] on link "Home details" at bounding box center [73, 216] width 85 height 14
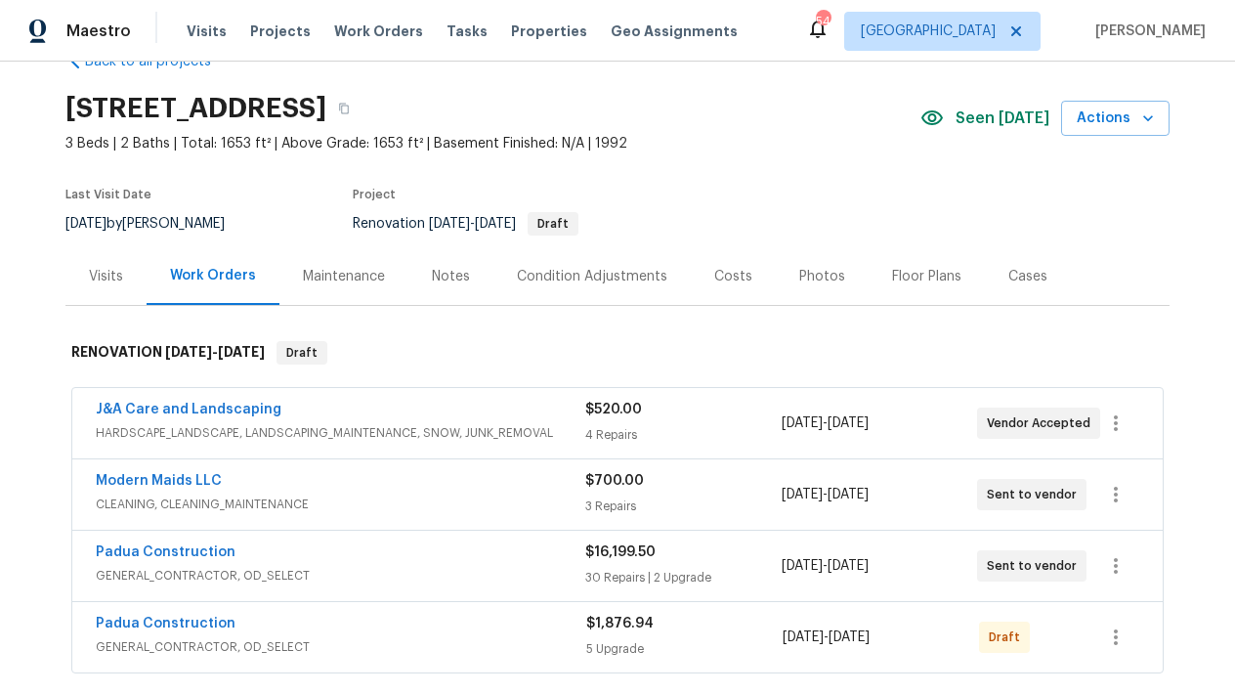
scroll to position [53, 0]
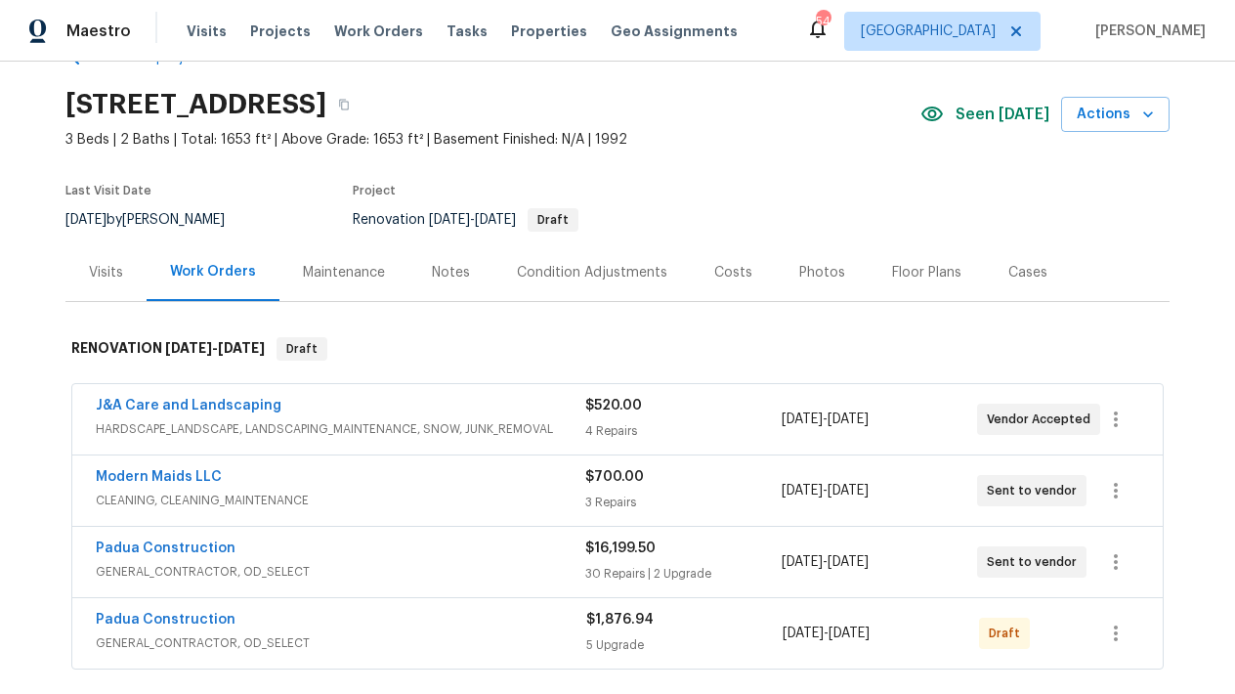
click at [718, 278] on div "Costs" at bounding box center [733, 273] width 38 height 20
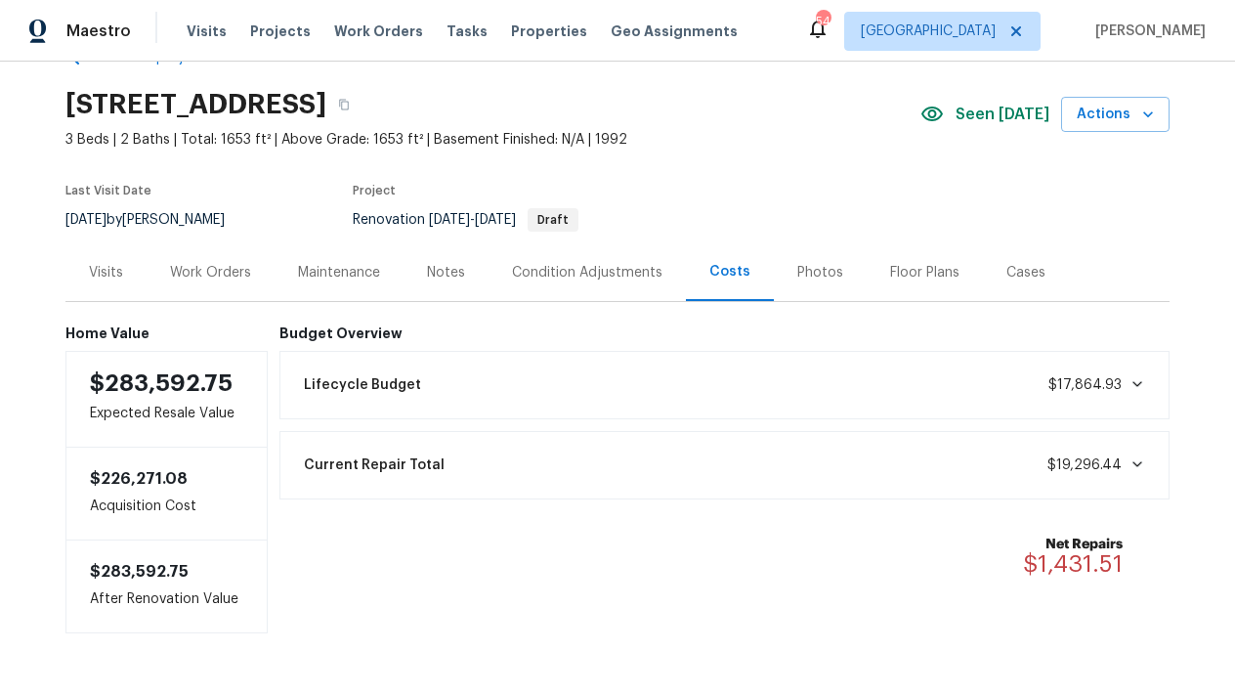
click at [187, 272] on div "Work Orders" at bounding box center [210, 273] width 81 height 20
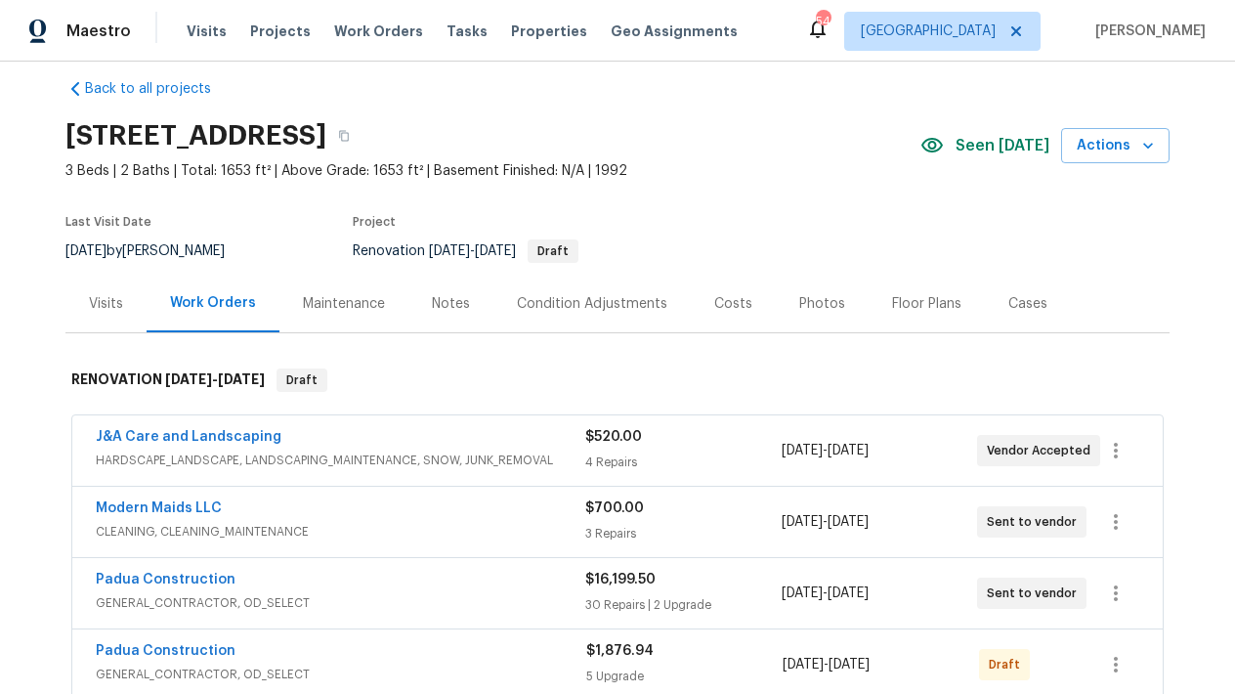
scroll to position [189, 0]
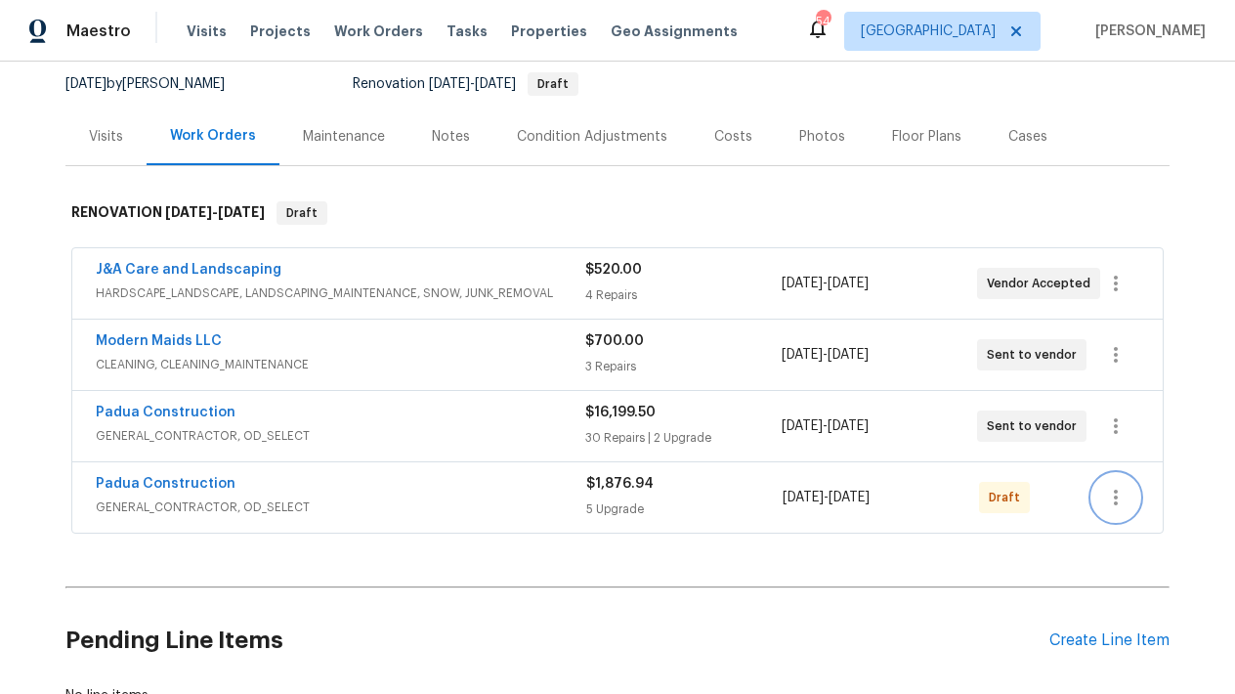
click at [1104, 490] on icon "button" at bounding box center [1115, 496] width 23 height 23
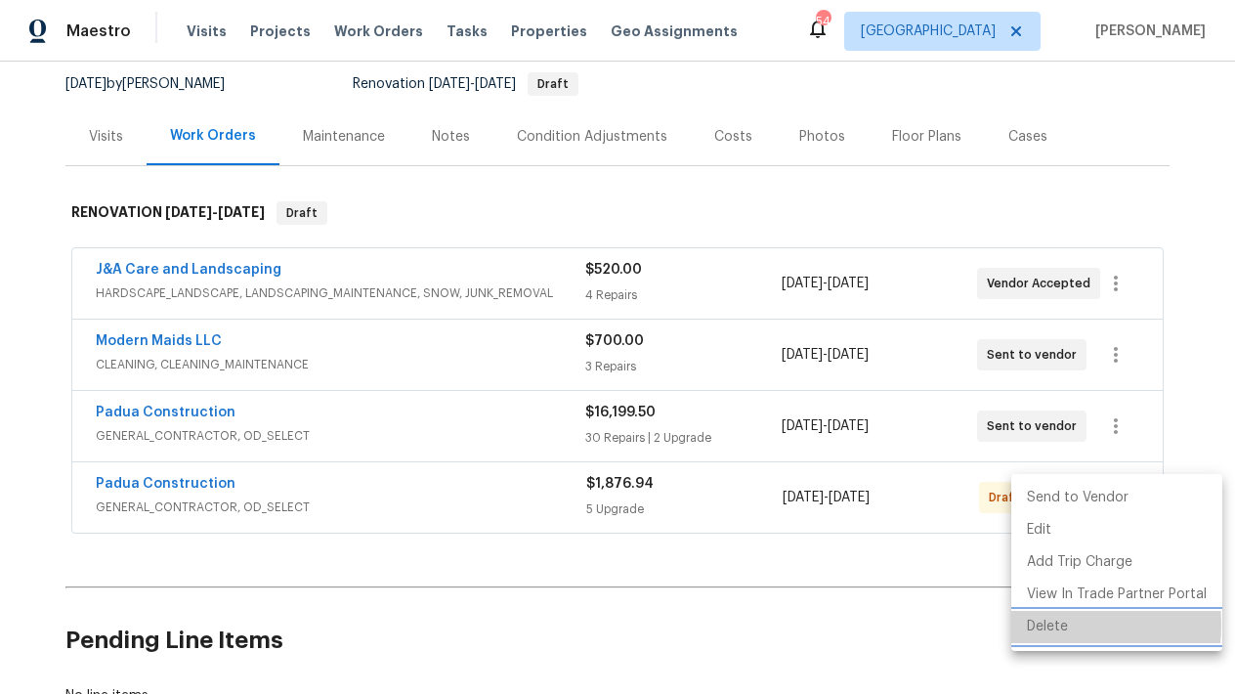
click at [1031, 623] on li "Delete" at bounding box center [1116, 627] width 211 height 32
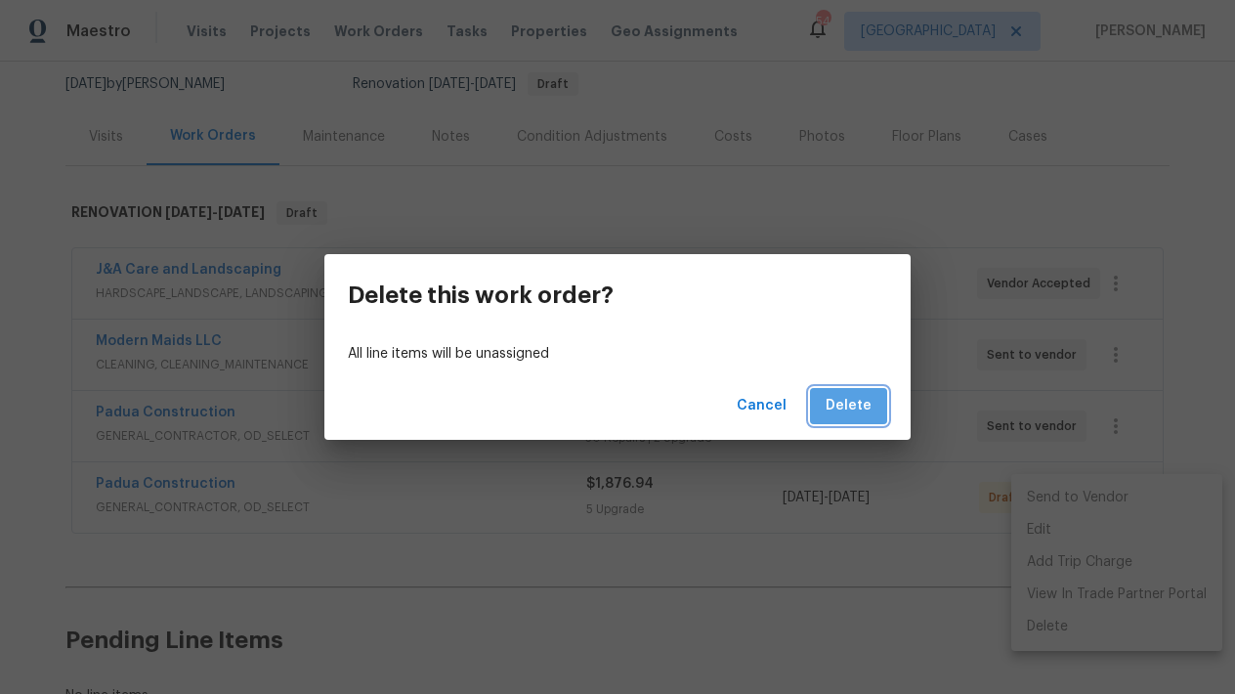
click at [865, 406] on button "Delete" at bounding box center [848, 406] width 77 height 36
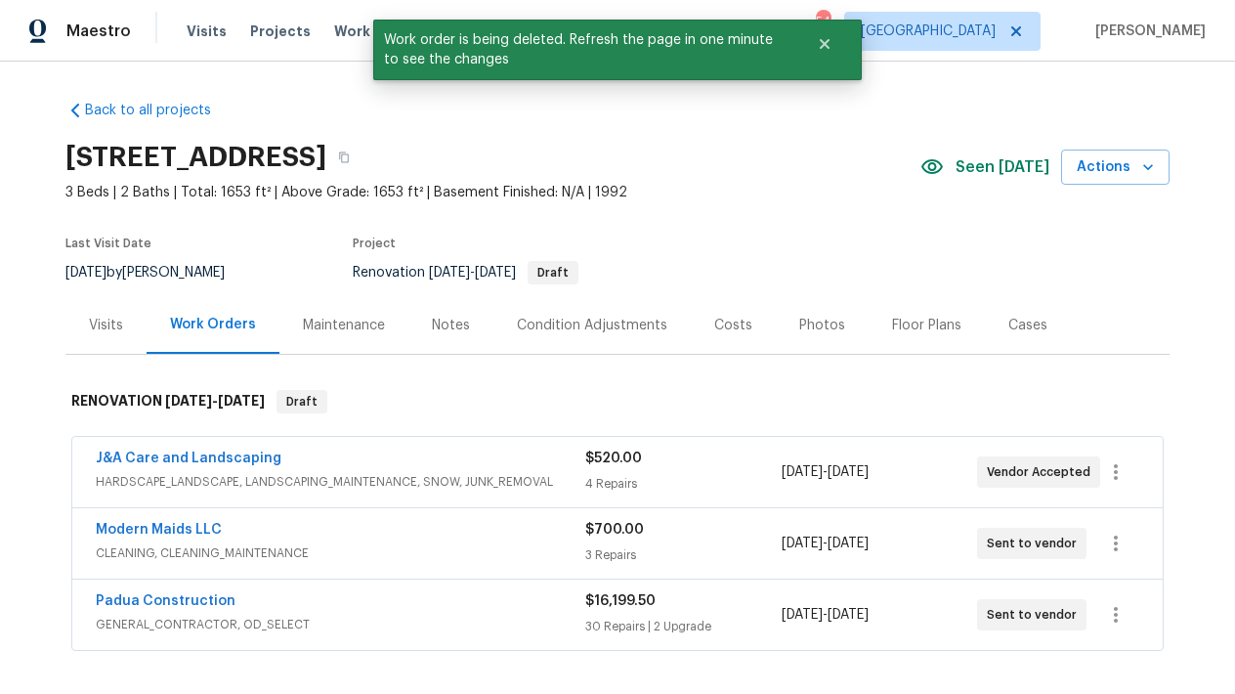
scroll to position [4, 0]
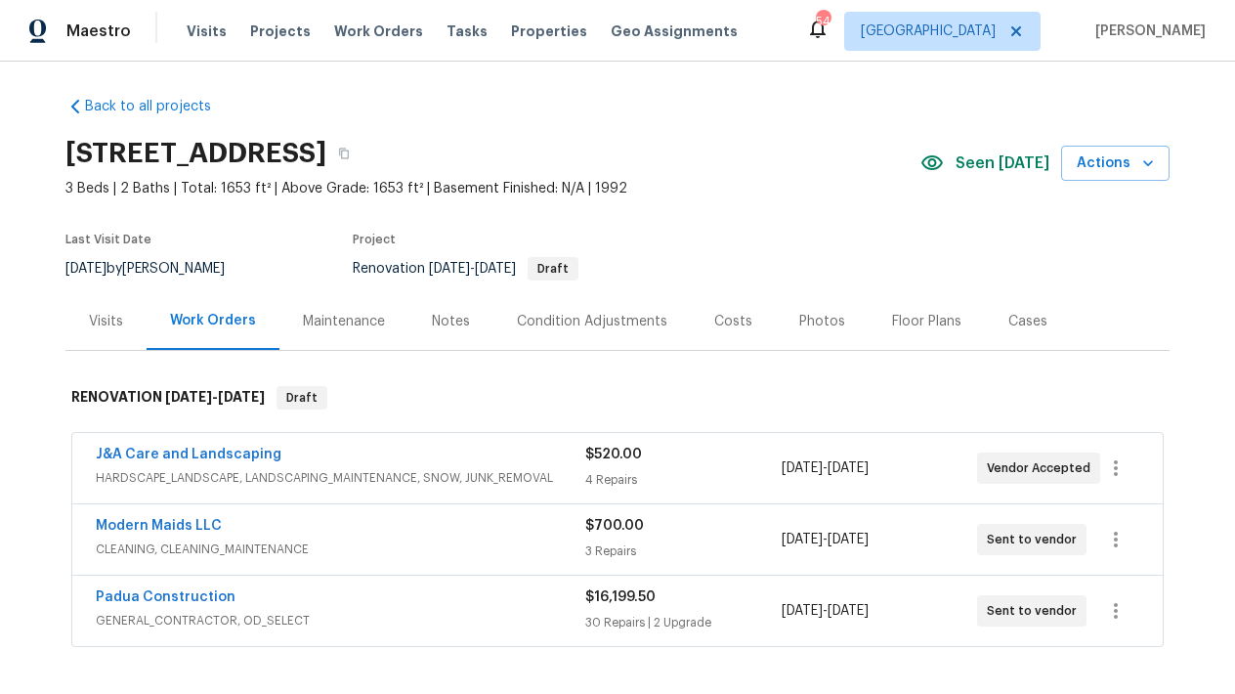
click at [722, 324] on div "Costs" at bounding box center [733, 322] width 38 height 20
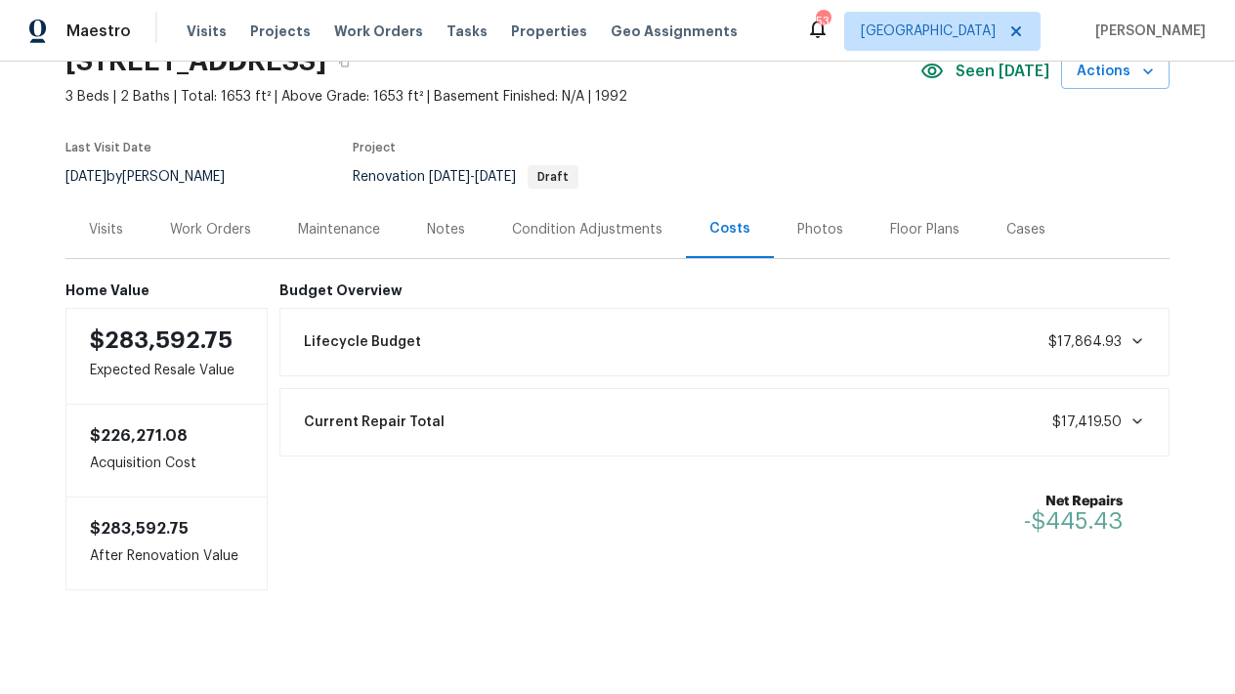
scroll to position [92, 0]
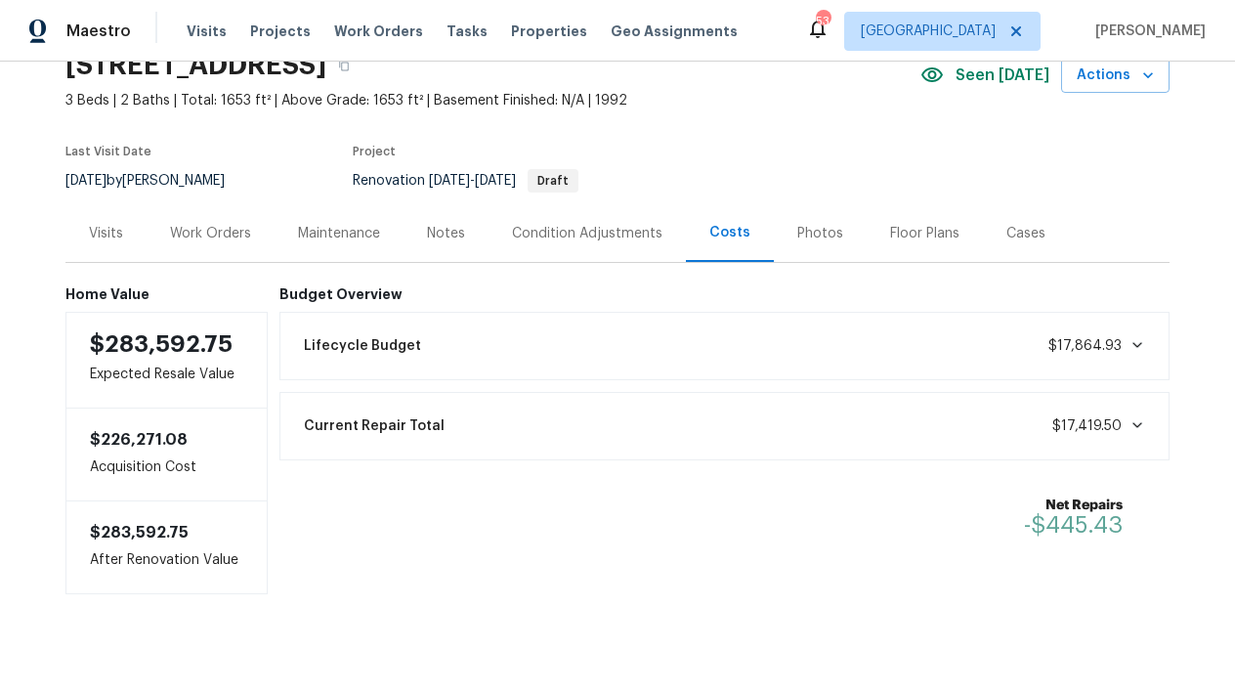
click at [174, 225] on div "Work Orders" at bounding box center [210, 234] width 81 height 20
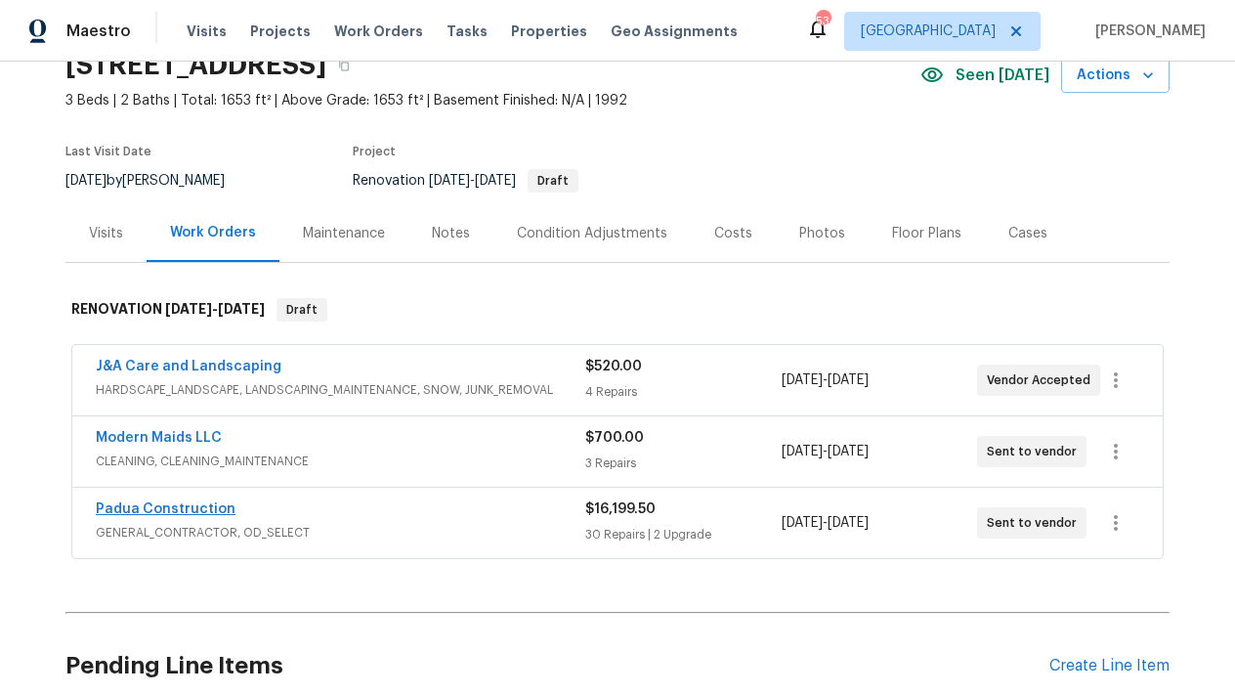
click at [152, 515] on link "Padua Construction" at bounding box center [166, 509] width 140 height 14
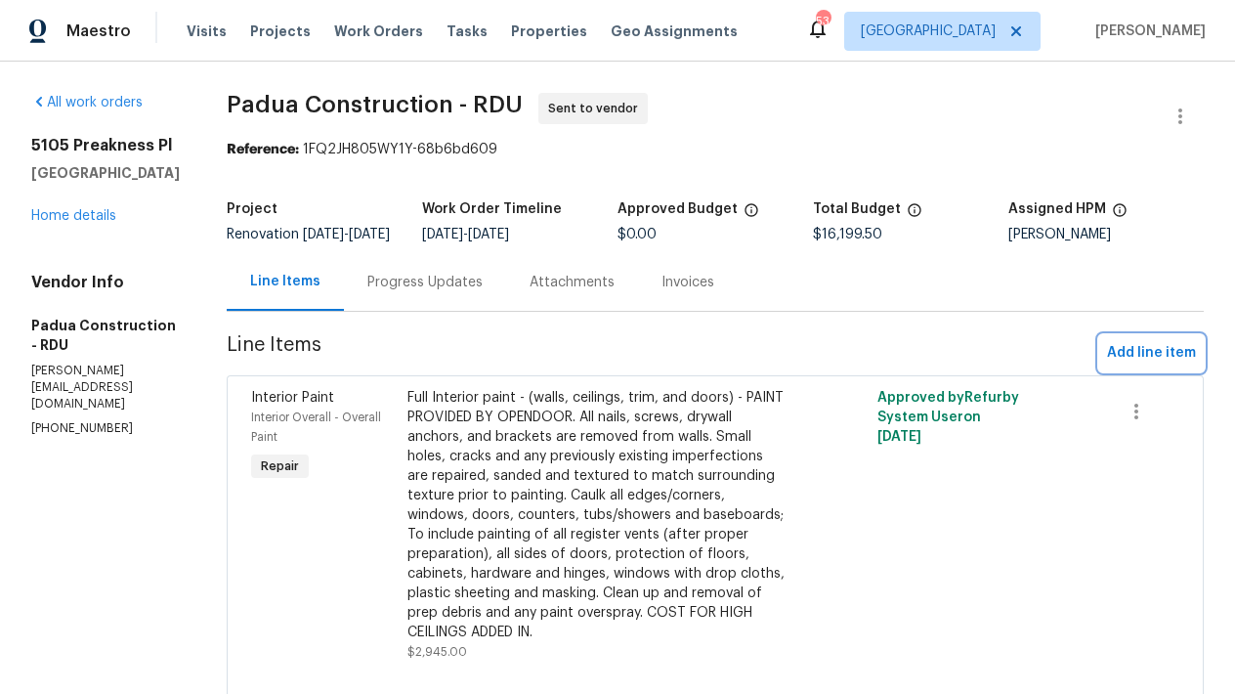
drag, startPoint x: 1161, startPoint y: 370, endPoint x: 1150, endPoint y: 375, distance: 12.7
click at [1150, 365] on span "Add line item" at bounding box center [1151, 353] width 89 height 24
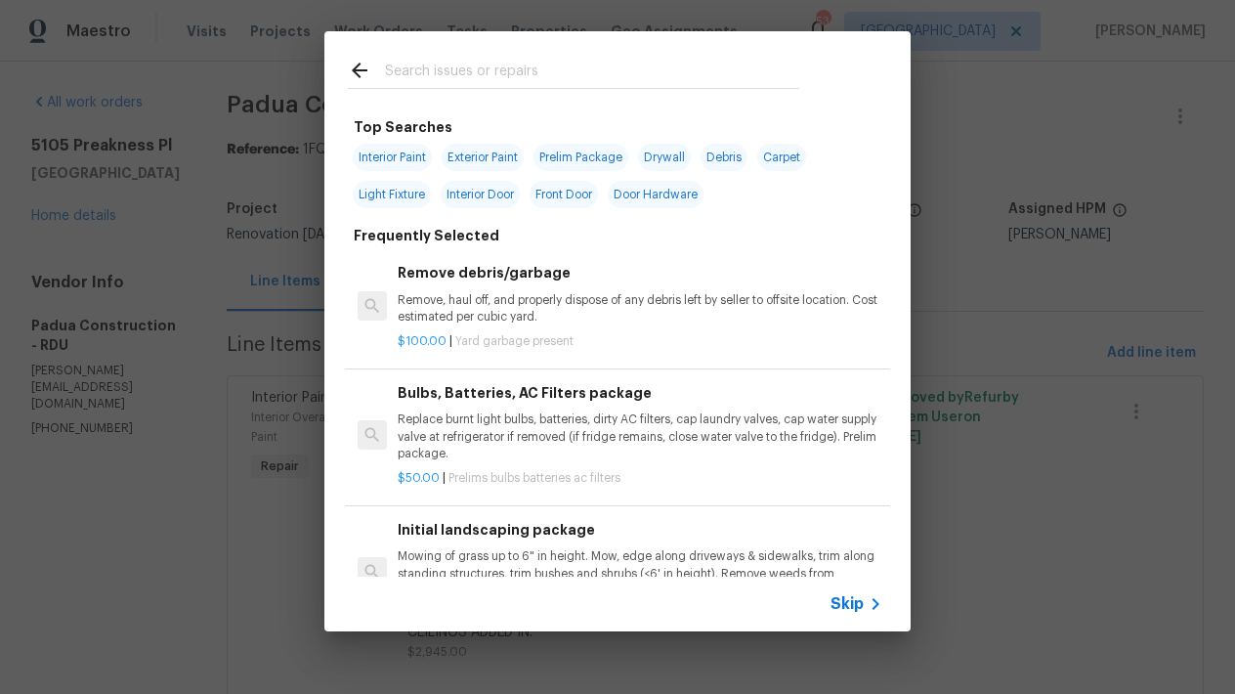
click at [432, 69] on input "text" at bounding box center [592, 73] width 414 height 29
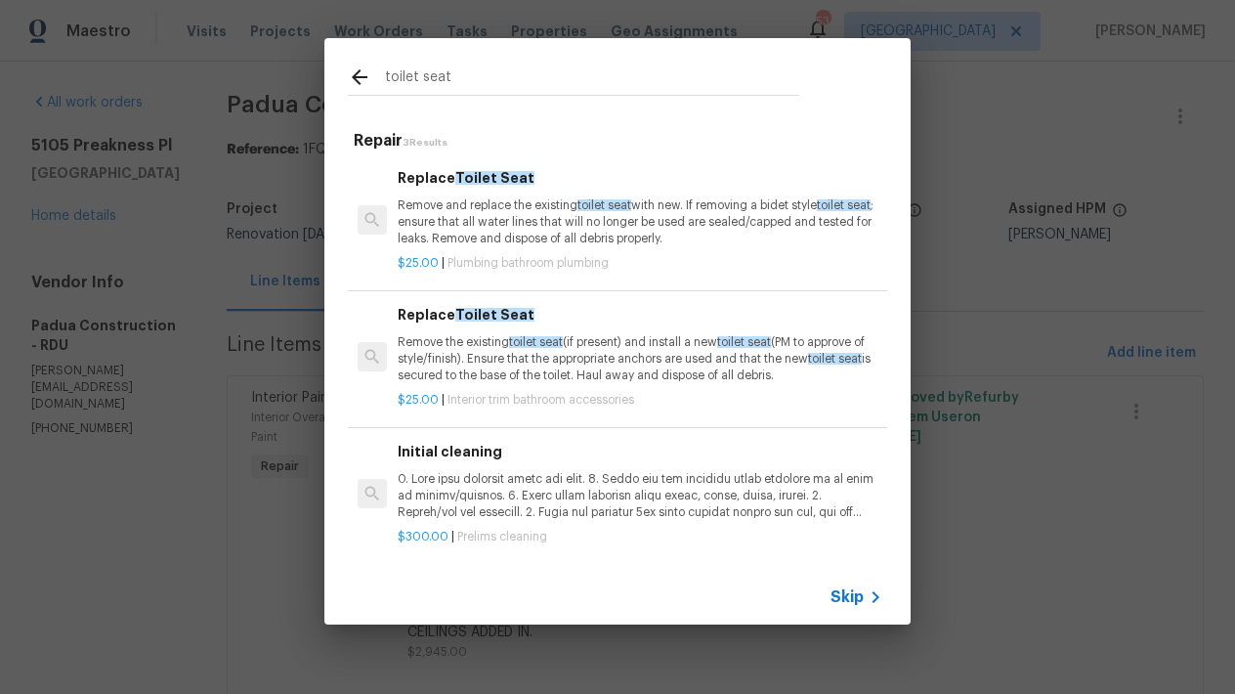
type input "toilet seat"
click at [436, 213] on p "Remove and replace the existing toilet seat with new. If removing a bidet style…" at bounding box center [640, 222] width 485 height 50
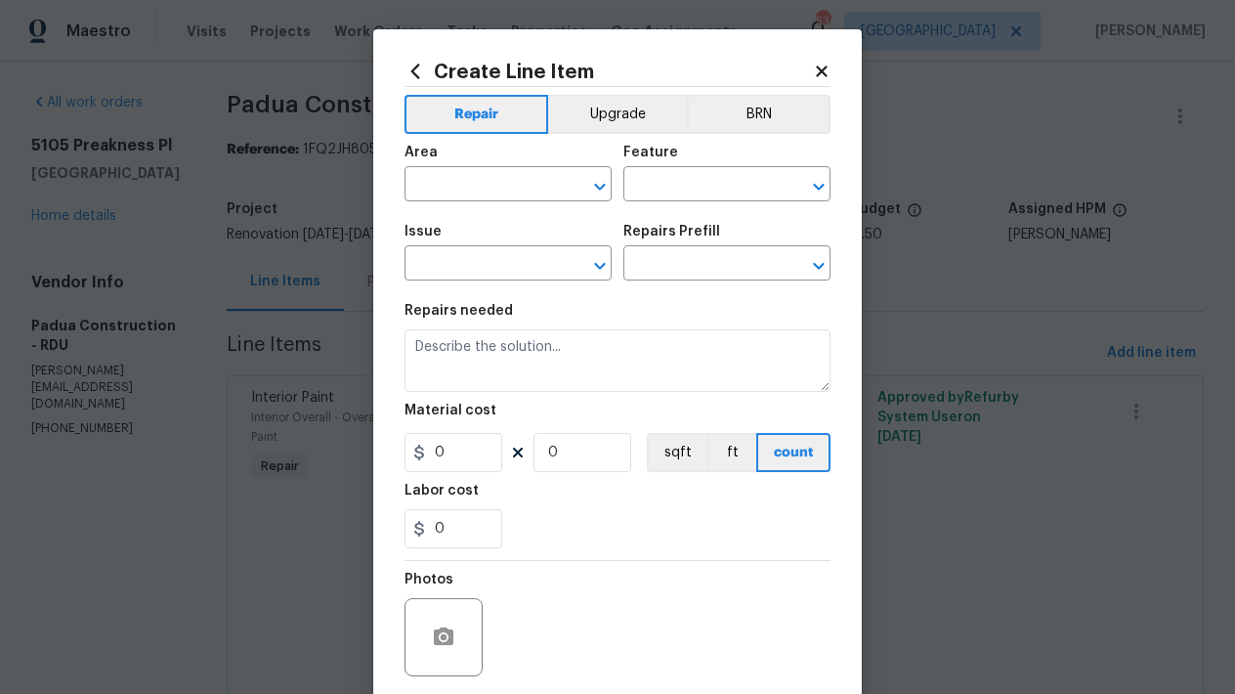
type input "Plumbing"
type input "Bathroom Plumbing"
type input "Replace Toilet Seat $25.00"
type textarea "Remove and replace the existing toilet seat with new. If removing a bidet style…"
type input "25"
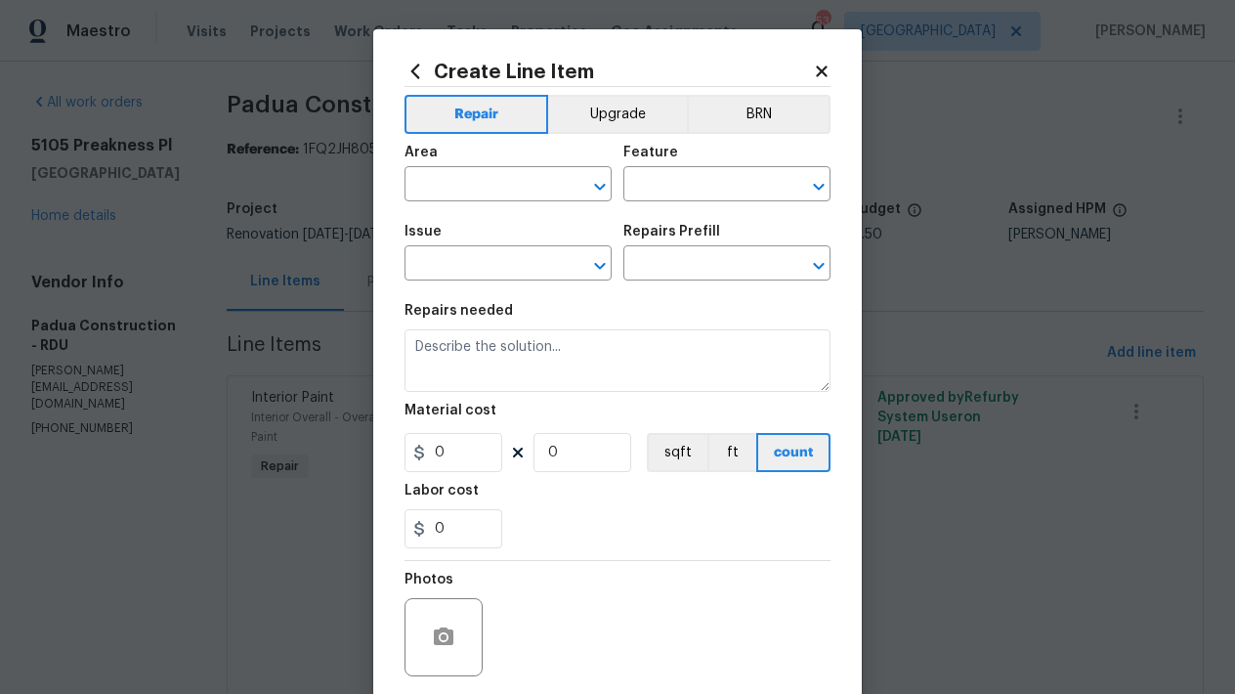
type input "1"
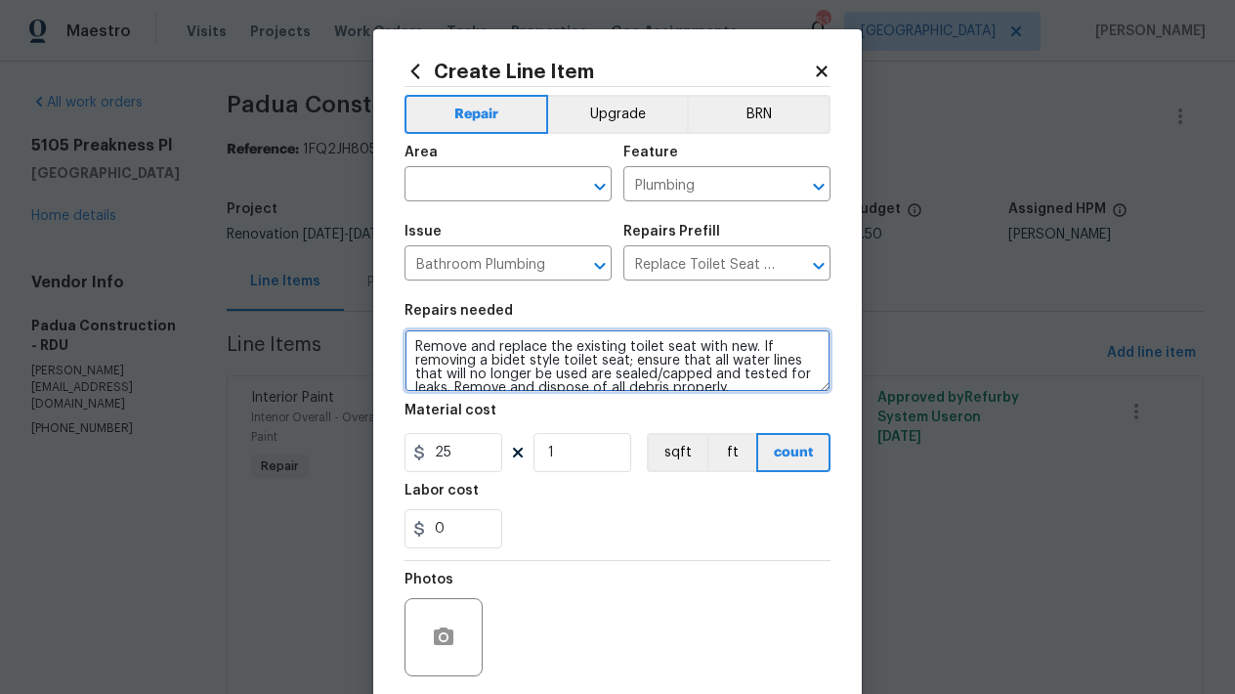
click at [409, 343] on textarea "Remove and replace the existing toilet seat with new. If removing a bidet style…" at bounding box center [617, 360] width 426 height 63
click at [450, 343] on textarea "Remove and replace the existing toilet seat with new. If removing a bidet style…" at bounding box center [617, 360] width 426 height 63
type textarea "Master Bathroom-------- Remove and replace the existing toilet seat with new. I…"
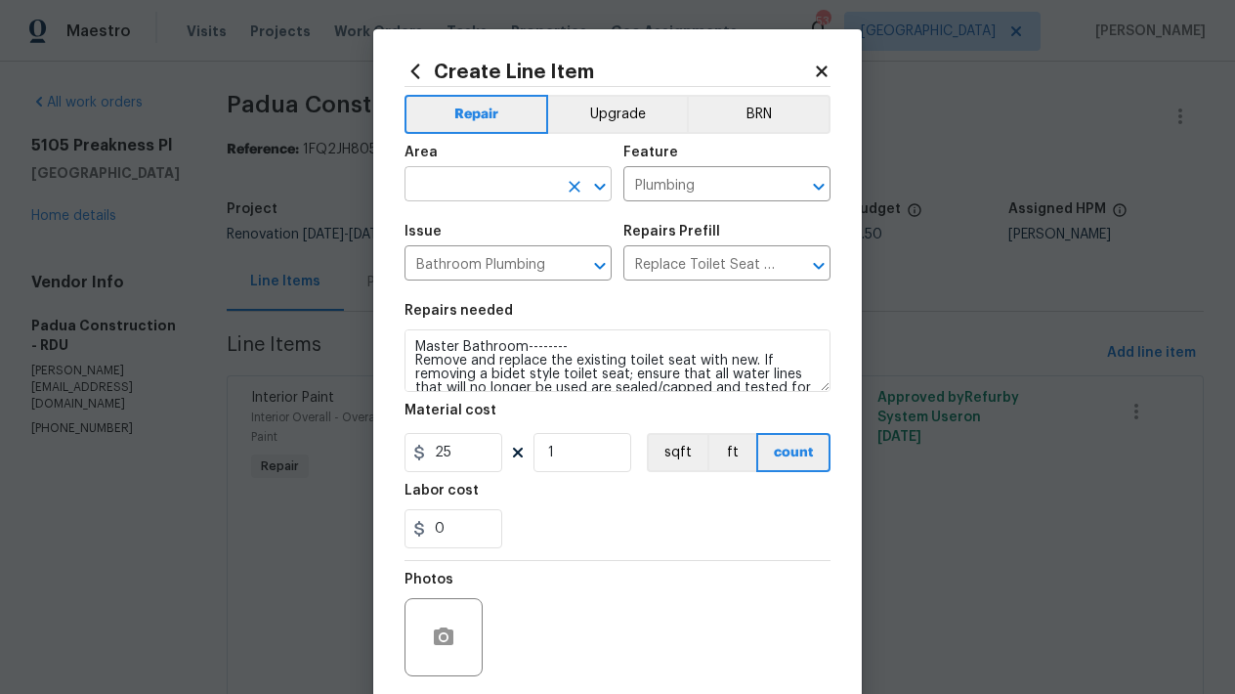
click at [473, 186] on input "text" at bounding box center [480, 186] width 152 height 30
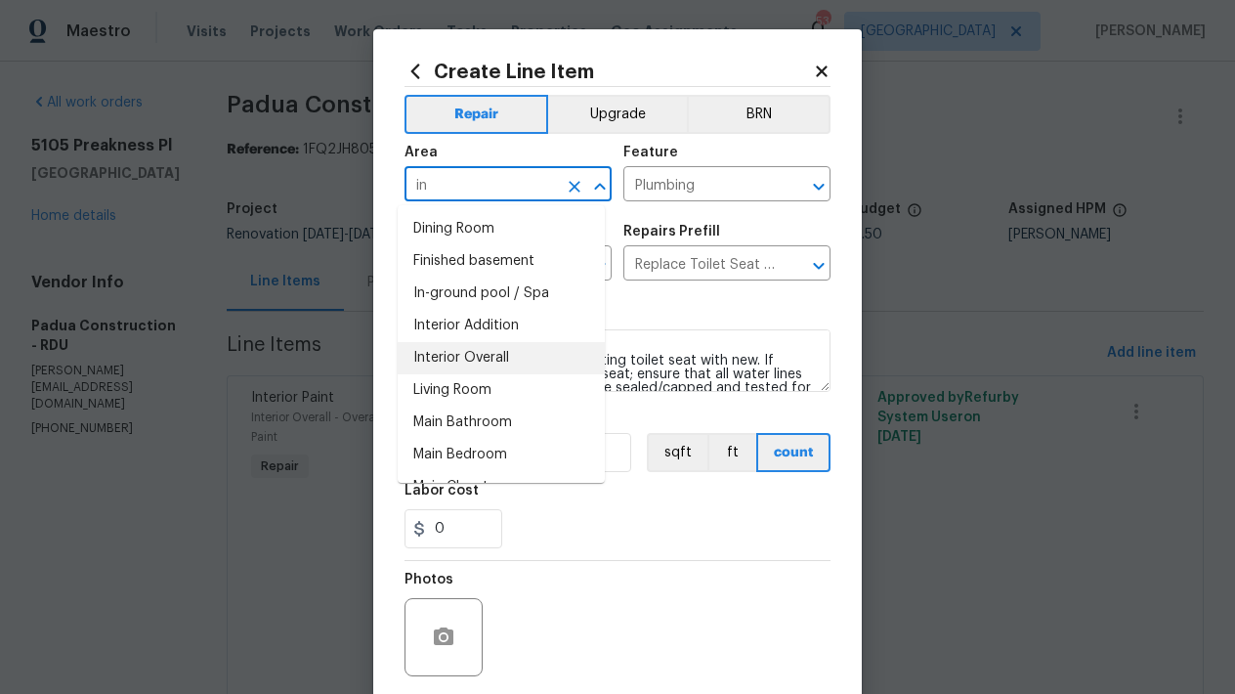
click at [449, 350] on li "Interior Overall" at bounding box center [501, 358] width 207 height 32
type input "Interior Overall"
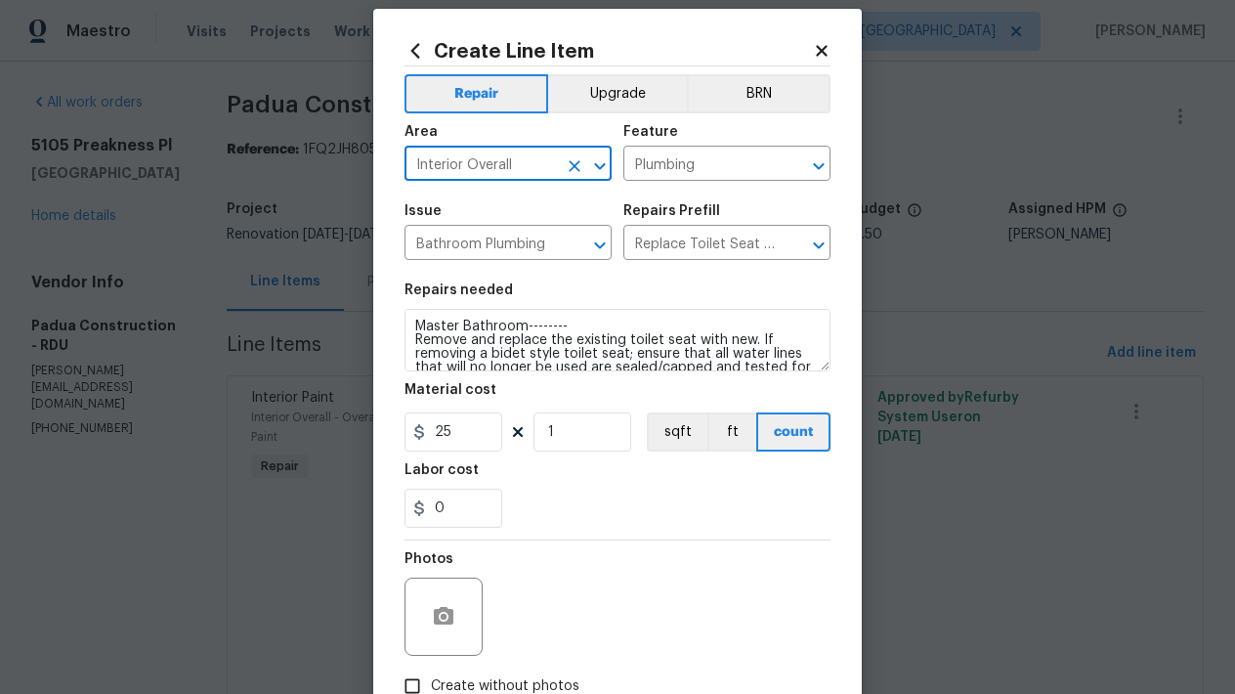
scroll to position [148, 0]
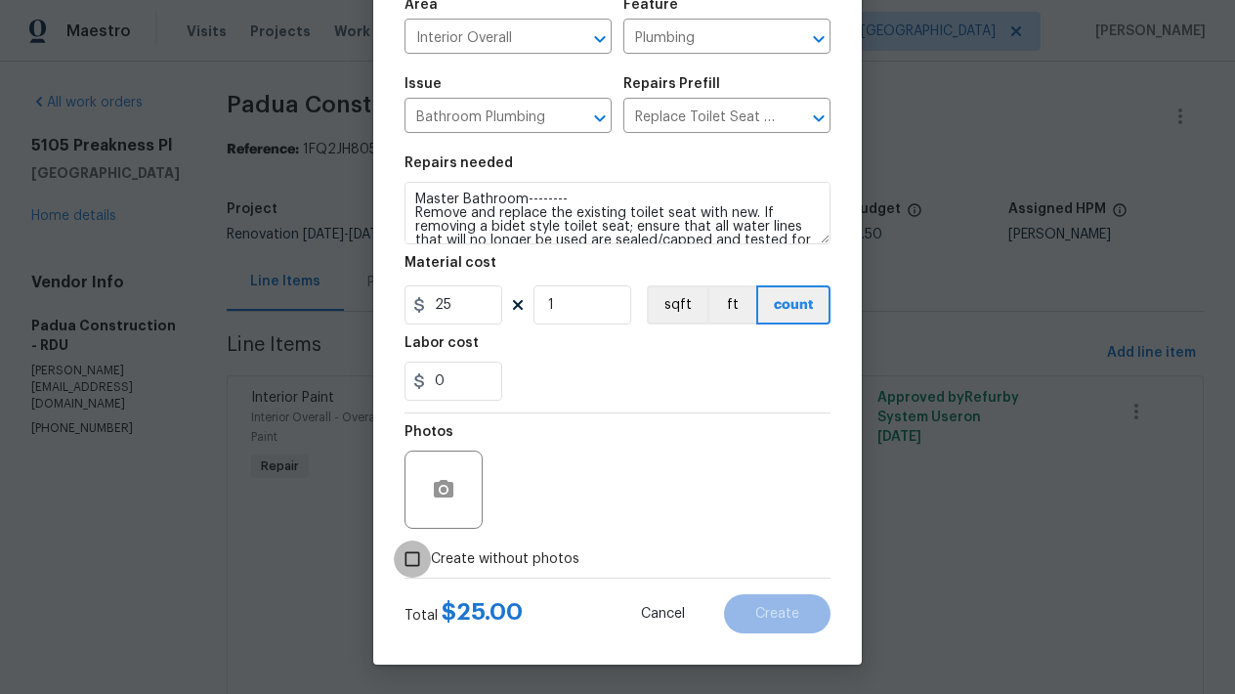
click at [403, 556] on input "Create without photos" at bounding box center [412, 558] width 37 height 37
checkbox input "true"
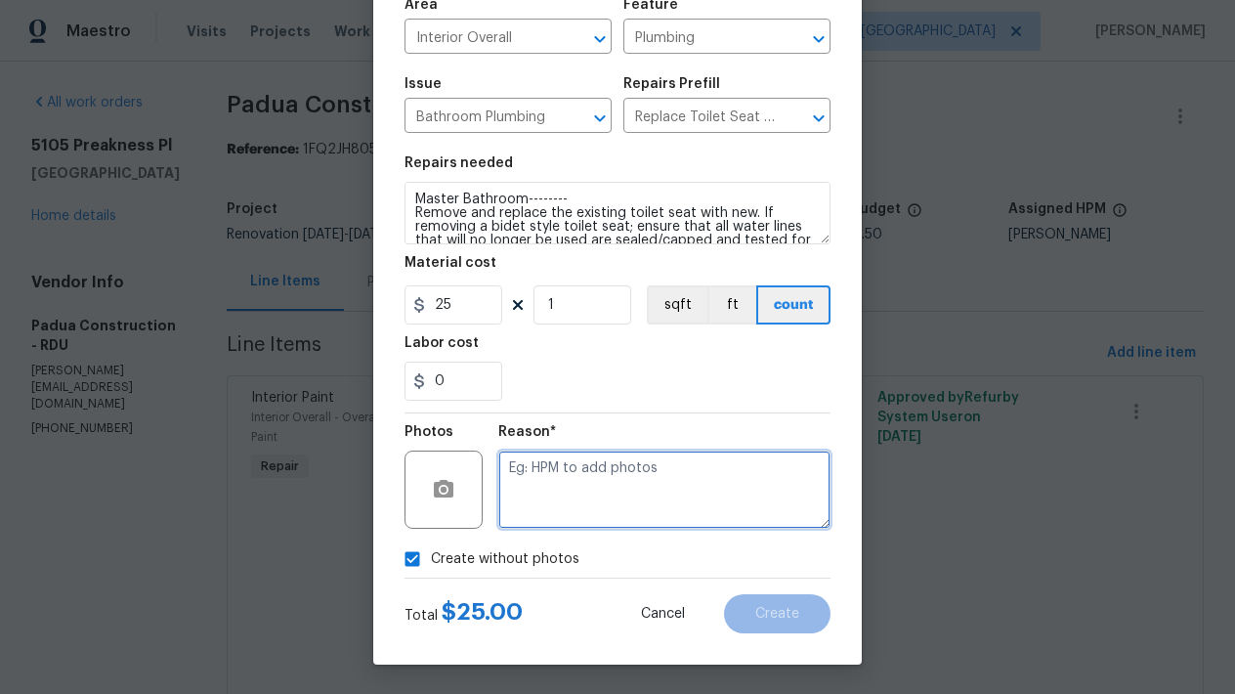
click at [550, 471] on textarea at bounding box center [664, 489] width 332 height 78
type textarea "n"
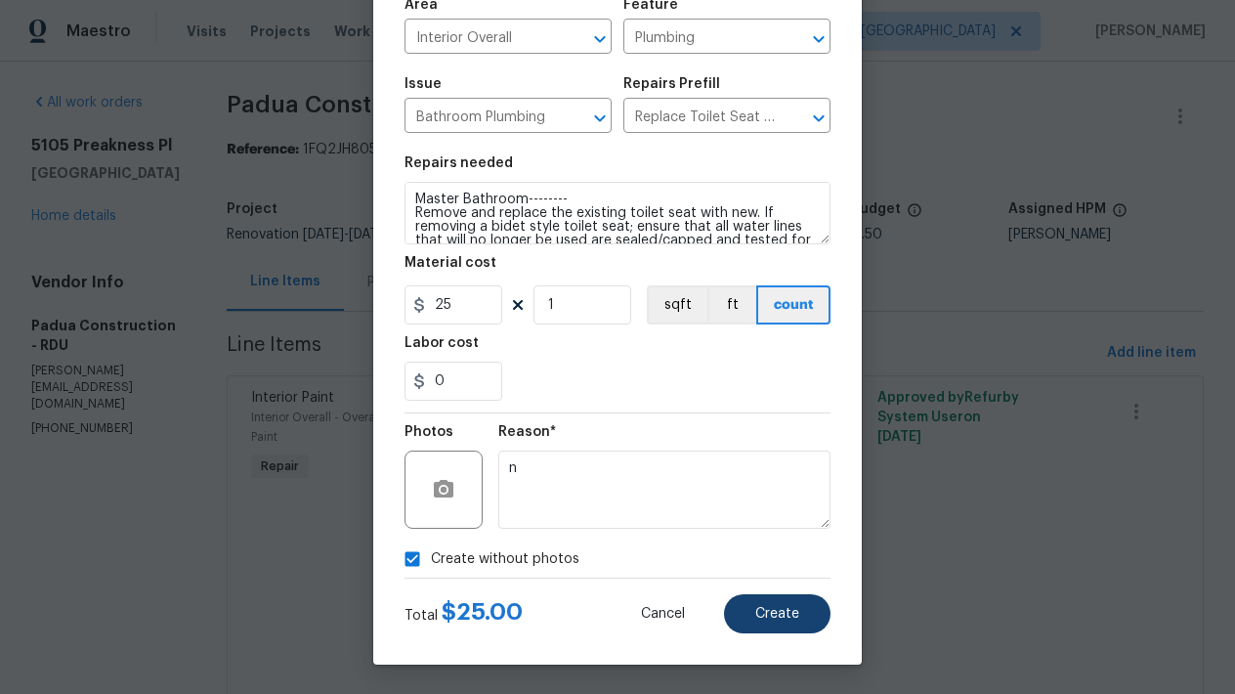
click at [804, 623] on button "Create" at bounding box center [777, 613] width 106 height 39
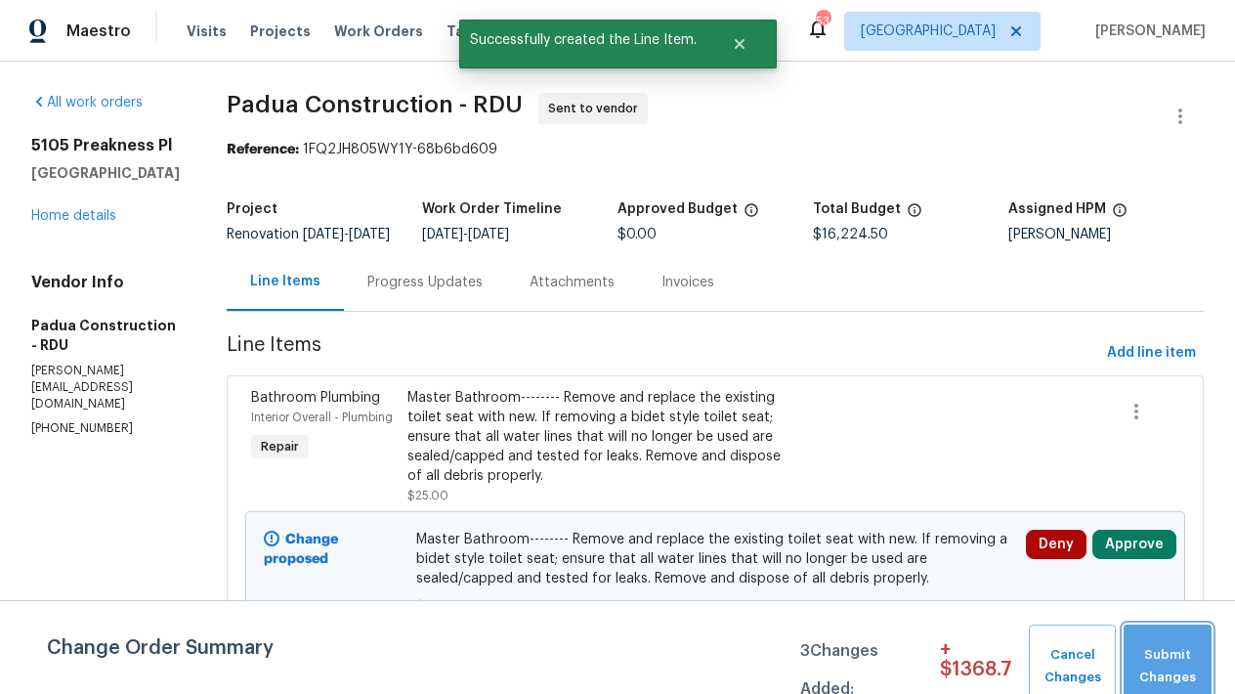
click at [1179, 666] on span "Submit Changes" at bounding box center [1167, 666] width 68 height 45
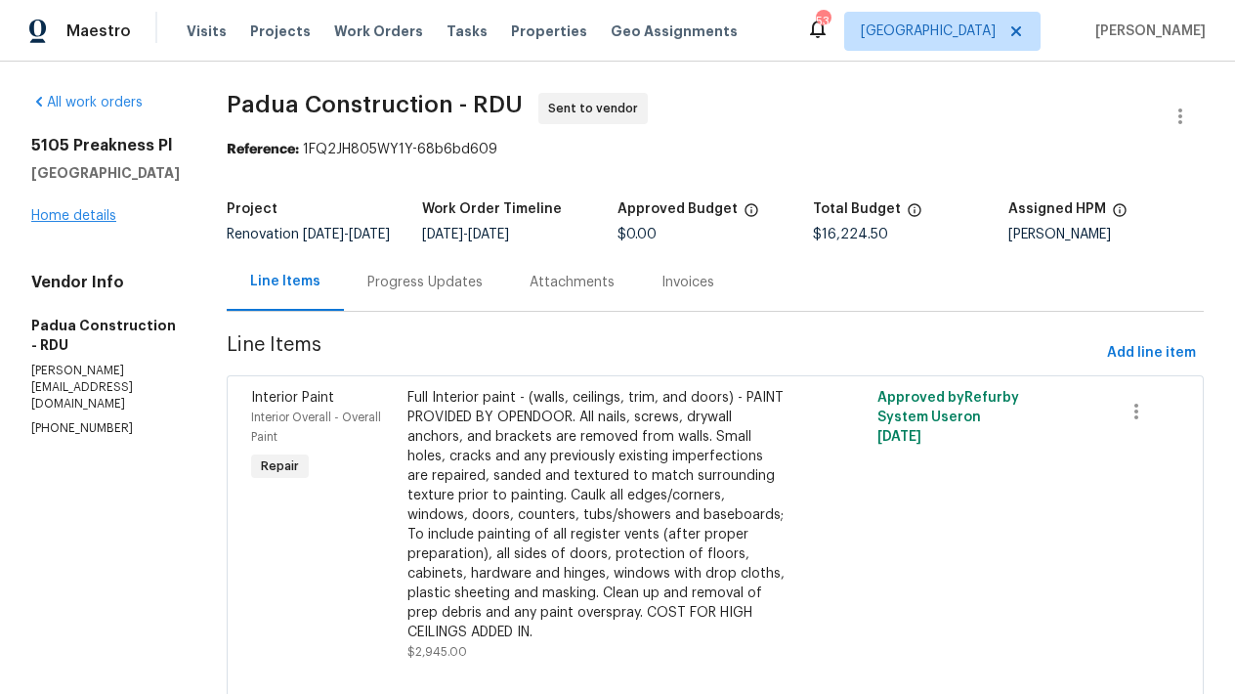
click at [42, 223] on link "Home details" at bounding box center [73, 216] width 85 height 14
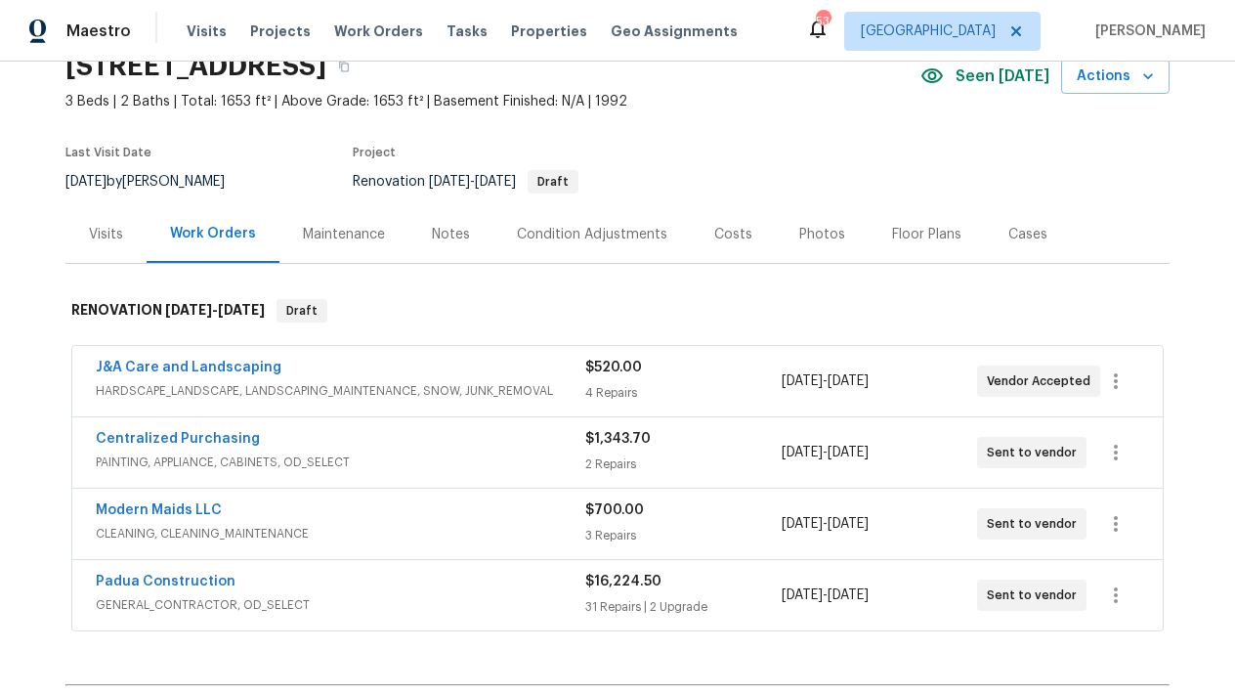
scroll to position [96, 0]
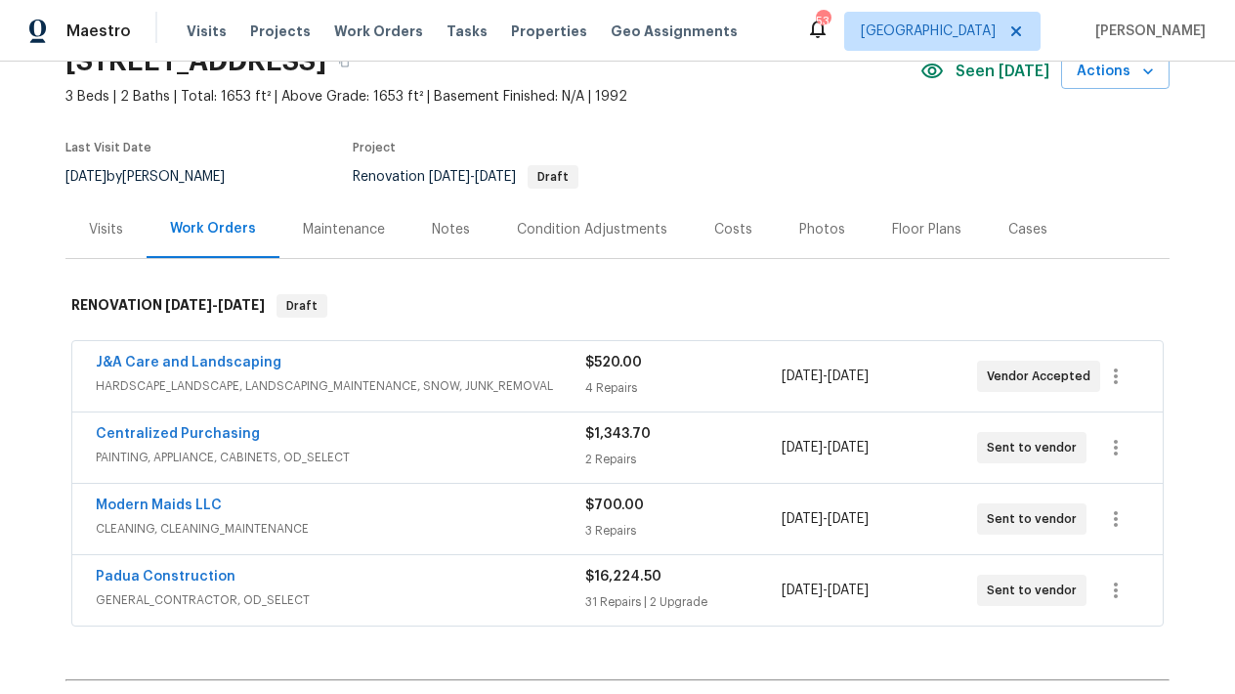
click at [728, 235] on div "Costs" at bounding box center [733, 230] width 38 height 20
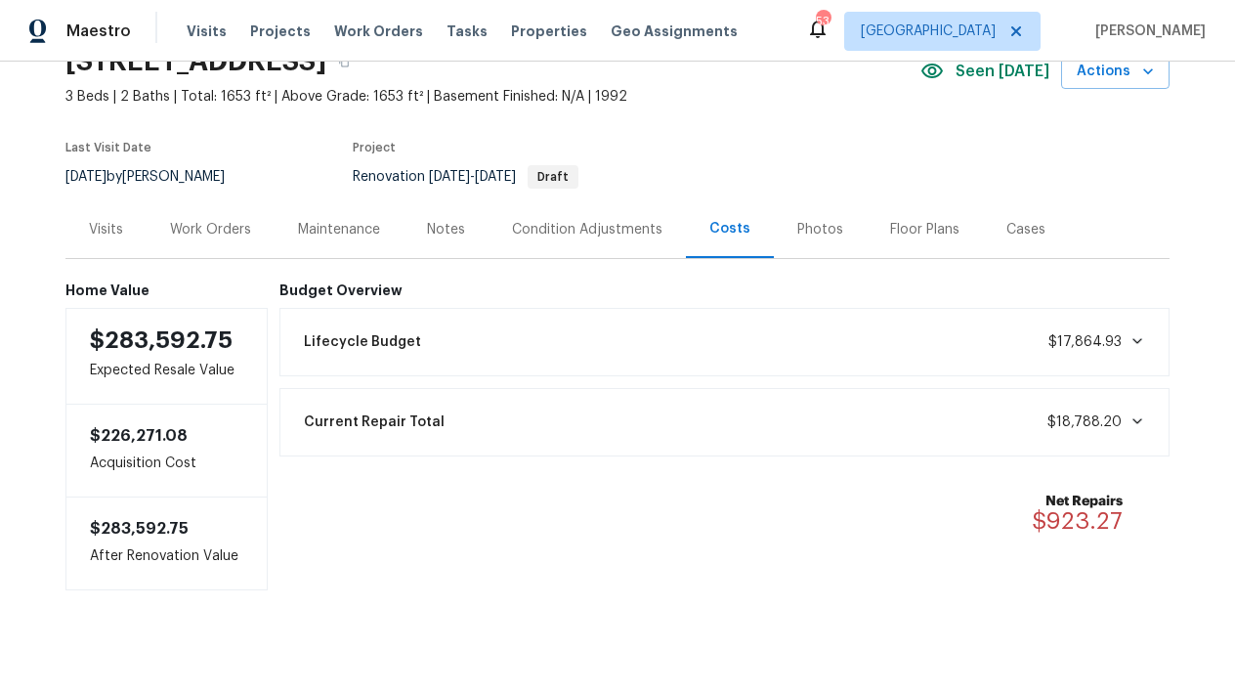
click at [204, 228] on div "Work Orders" at bounding box center [210, 230] width 81 height 20
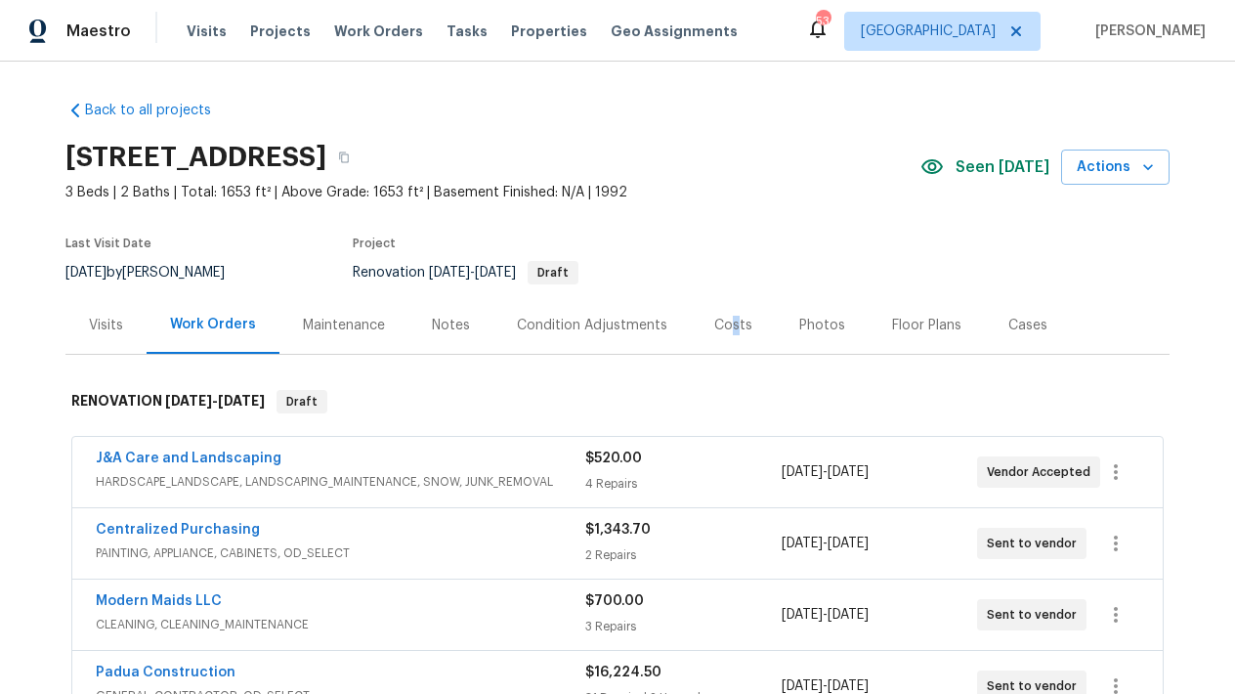
click at [718, 319] on div "Costs" at bounding box center [733, 326] width 38 height 20
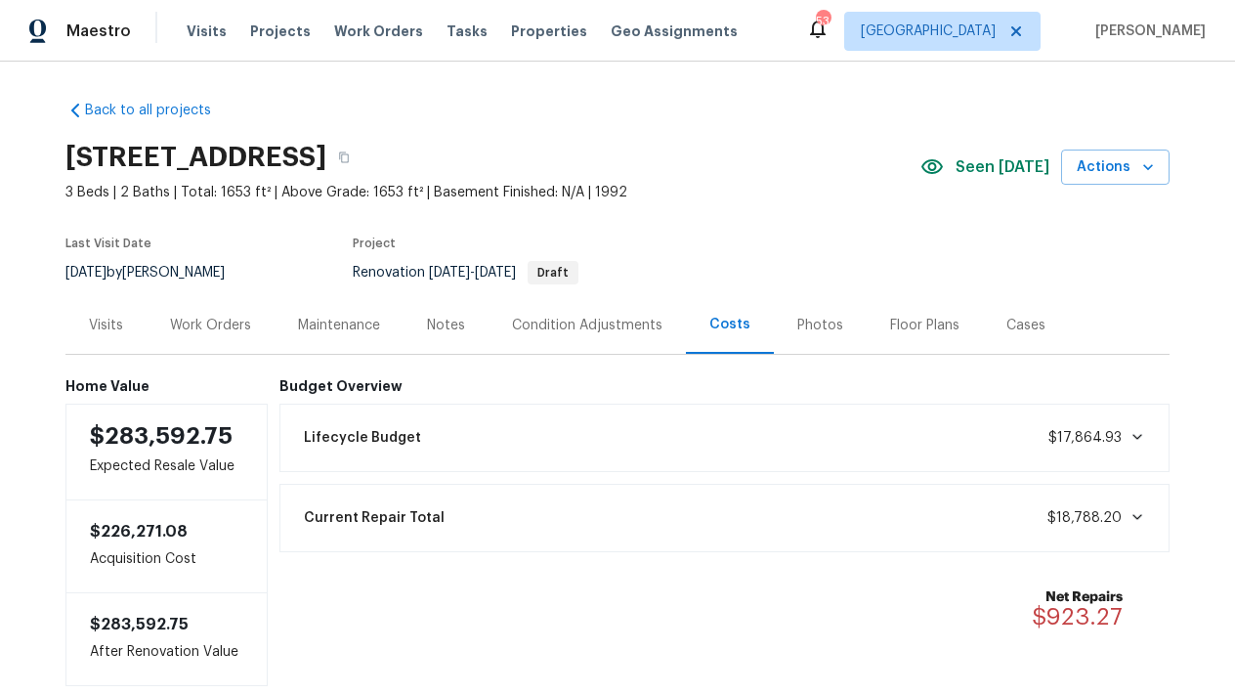
click at [218, 323] on div "Work Orders" at bounding box center [210, 326] width 81 height 20
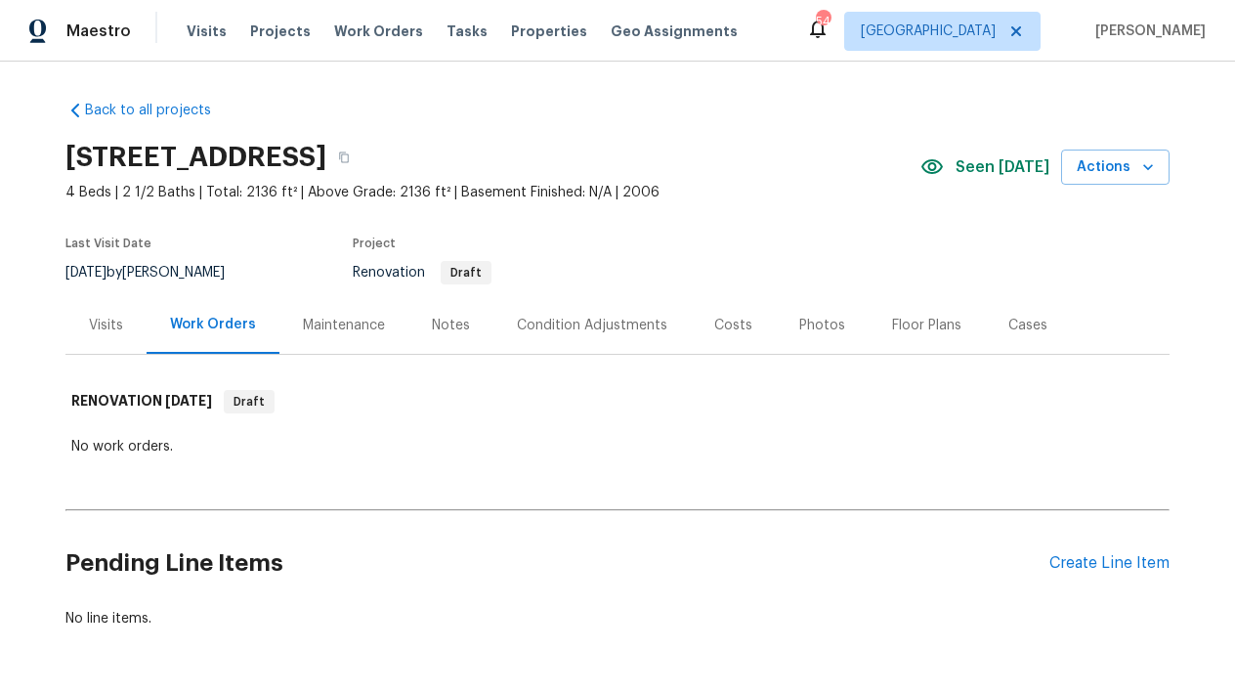
scroll to position [4, 0]
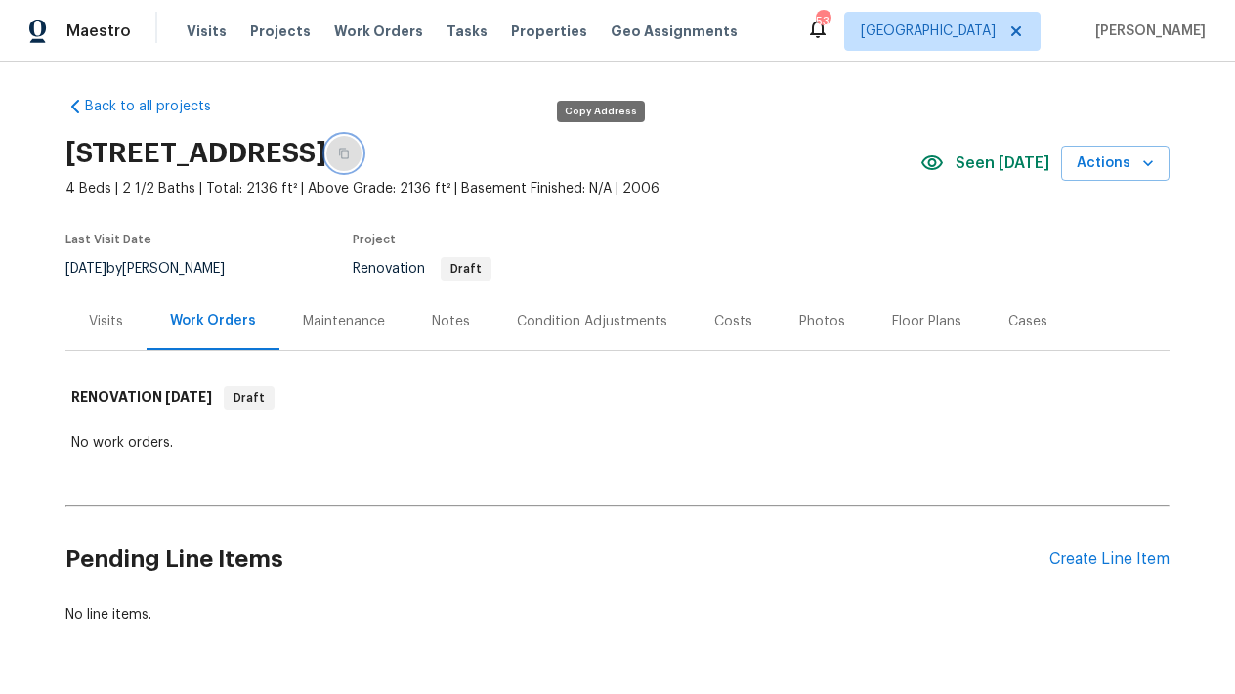
click at [361, 156] on button "button" at bounding box center [343, 153] width 35 height 35
click at [350, 155] on icon "button" at bounding box center [344, 154] width 12 height 12
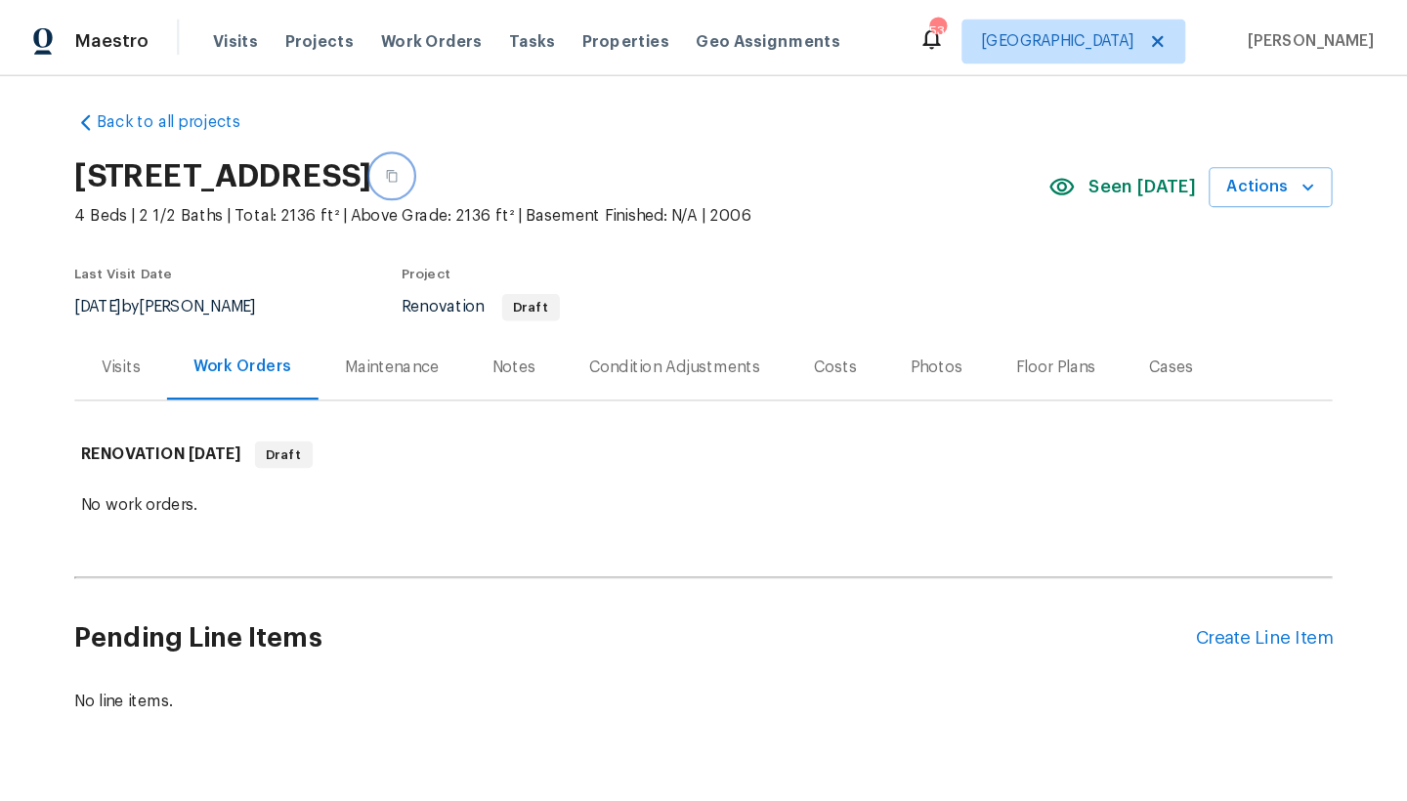
scroll to position [0, 0]
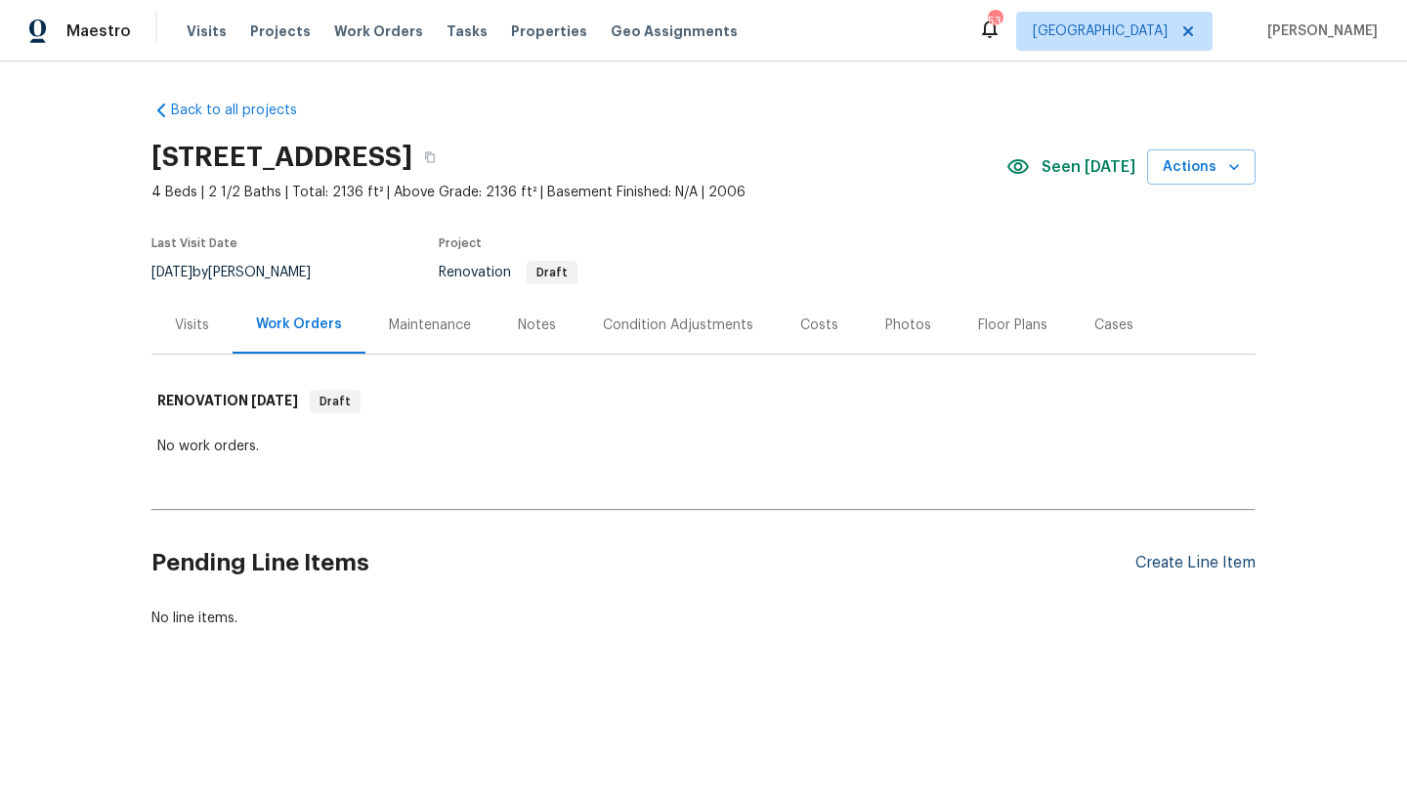
click at [1174, 565] on div "Create Line Item" at bounding box center [1195, 563] width 120 height 19
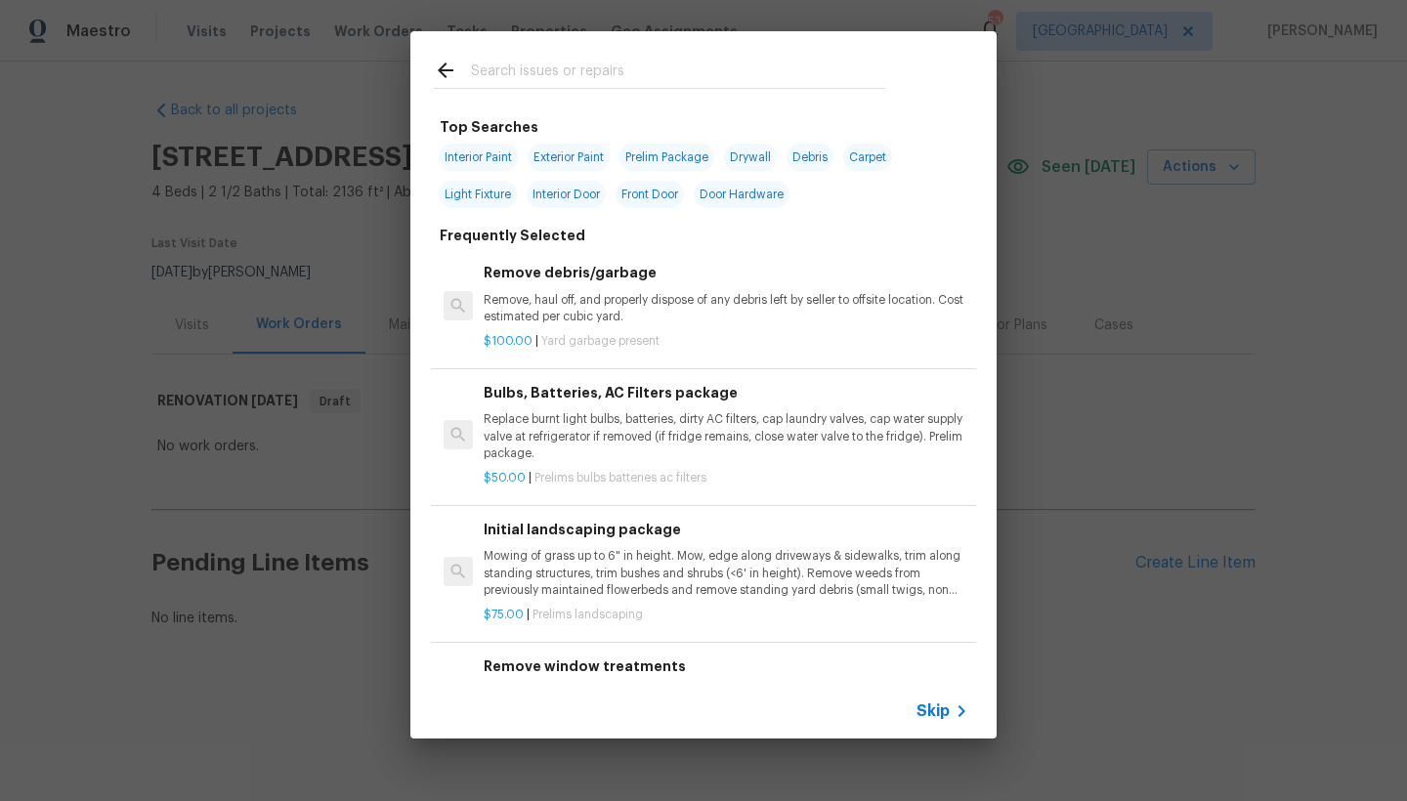
click at [546, 71] on input "text" at bounding box center [678, 73] width 414 height 29
click at [535, 282] on div "Remove debris/garbage Remove, haul off, and properly dispose of any debris left…" at bounding box center [726, 293] width 485 height 63
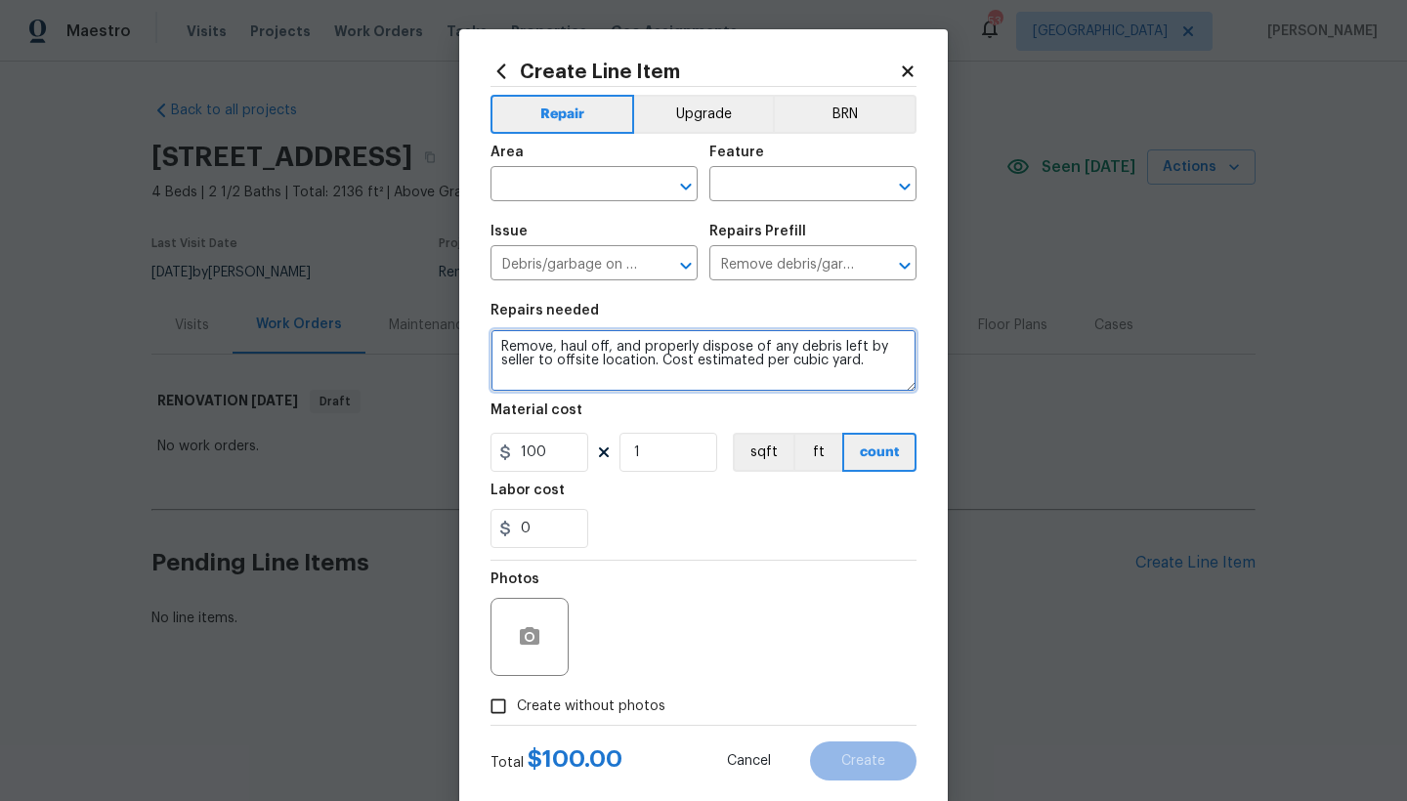
drag, startPoint x: 652, startPoint y: 359, endPoint x: 870, endPoint y: 356, distance: 218.8
click at [870, 356] on textarea "Remove, haul off, and properly dispose of any debris left by seller to offsite …" at bounding box center [703, 360] width 426 height 63
type textarea "Remove, haul off, and properly dispose of any debris left by seller to offsite …"
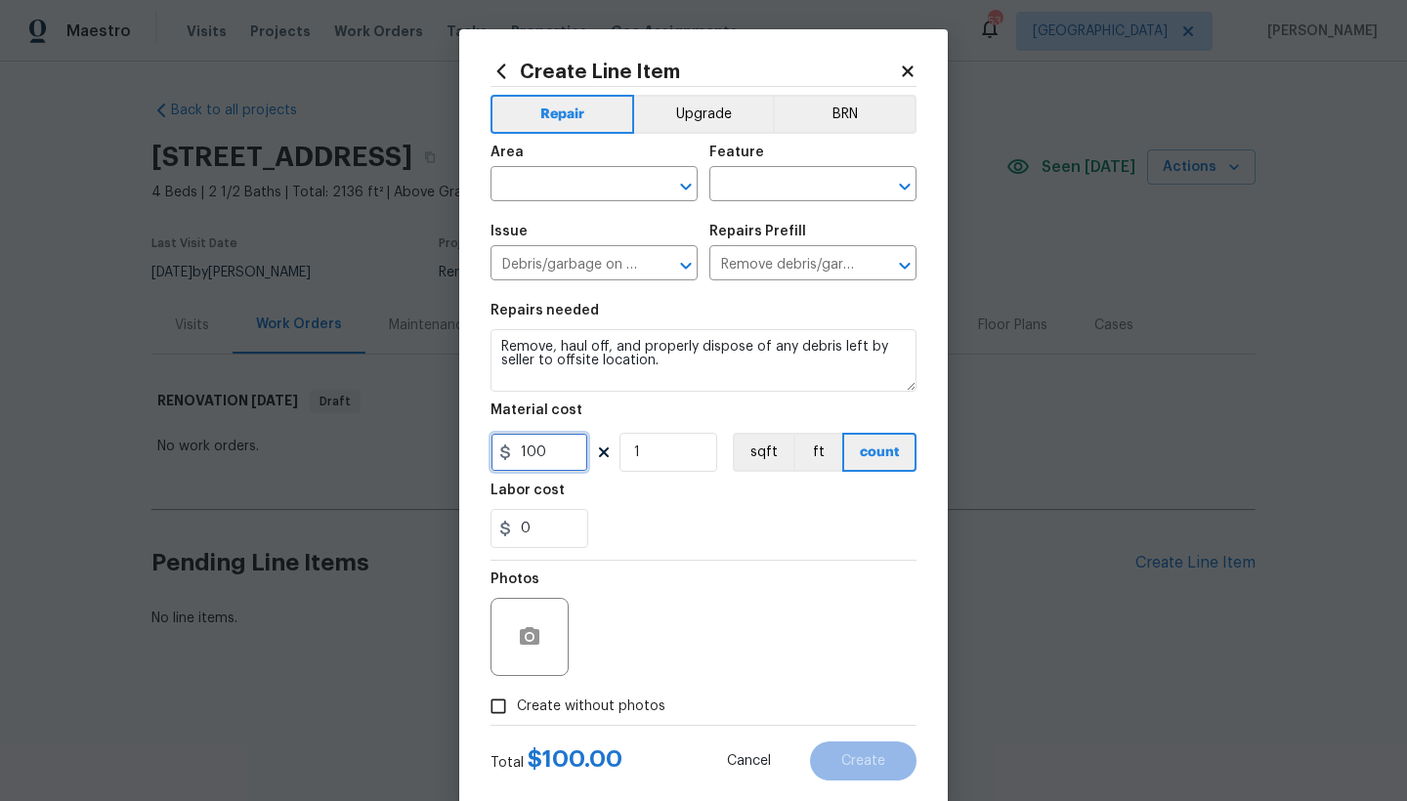
click at [544, 450] on input "100" at bounding box center [539, 452] width 98 height 39
type input "175"
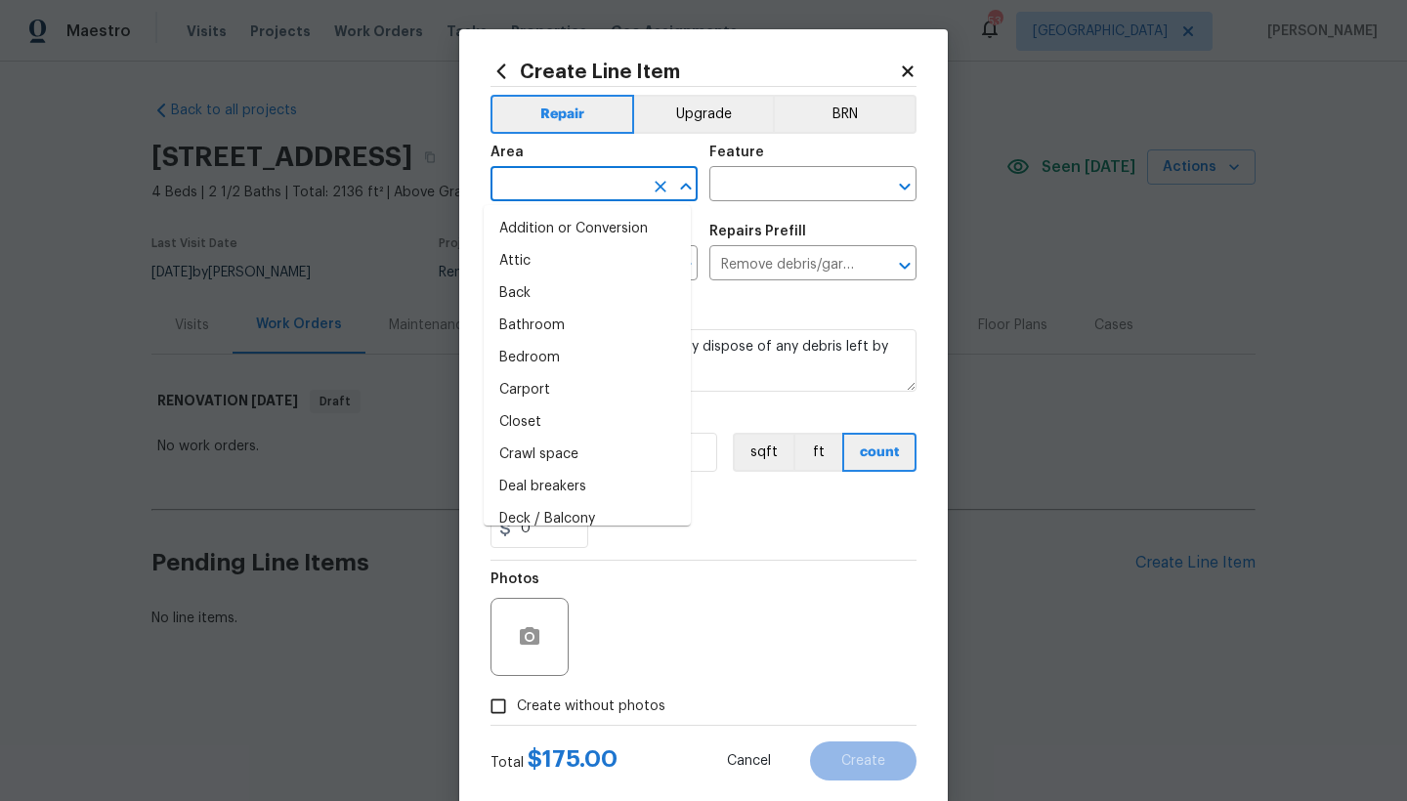
click at [566, 196] on input "text" at bounding box center [566, 186] width 152 height 30
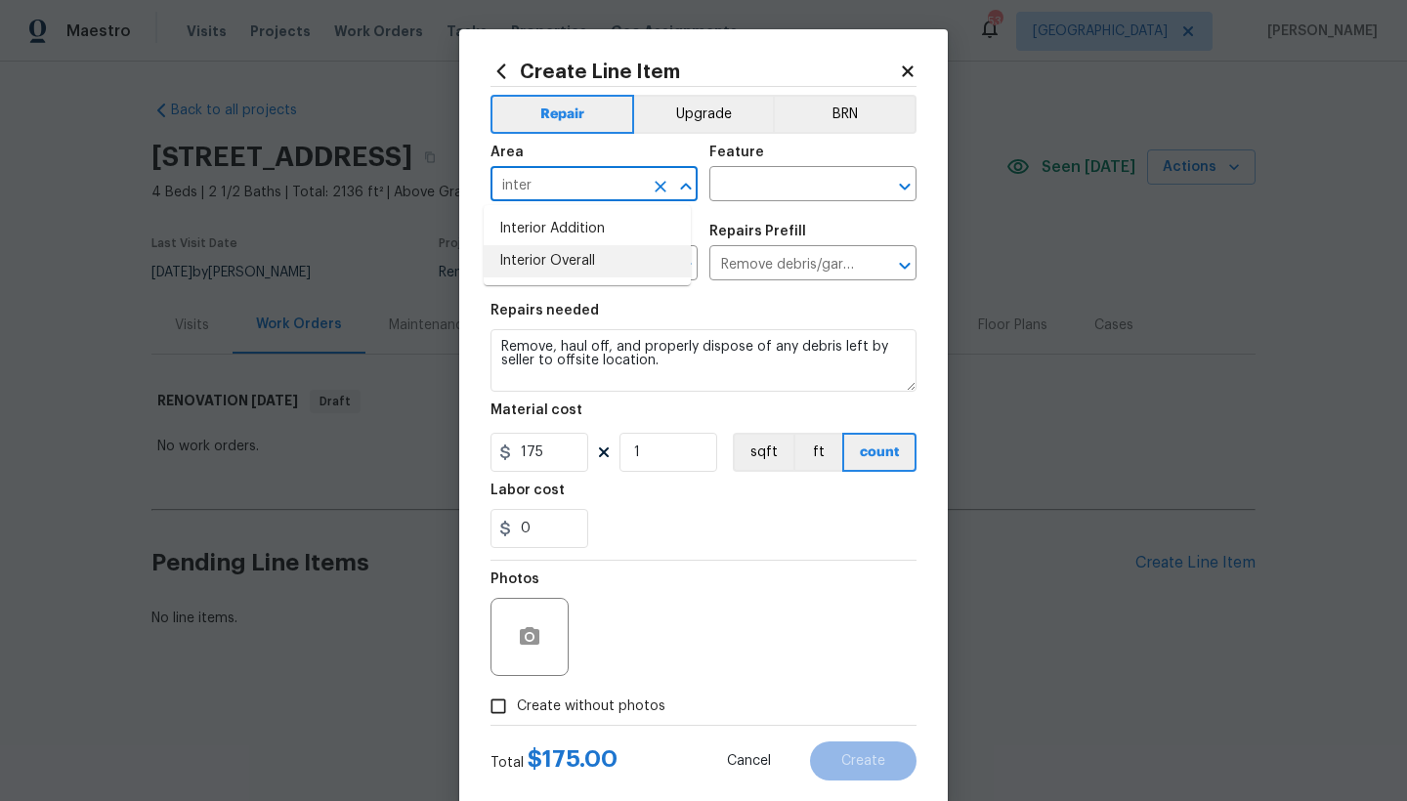
click at [582, 259] on li "Interior Overall" at bounding box center [587, 261] width 207 height 32
type input "Interior Overall"
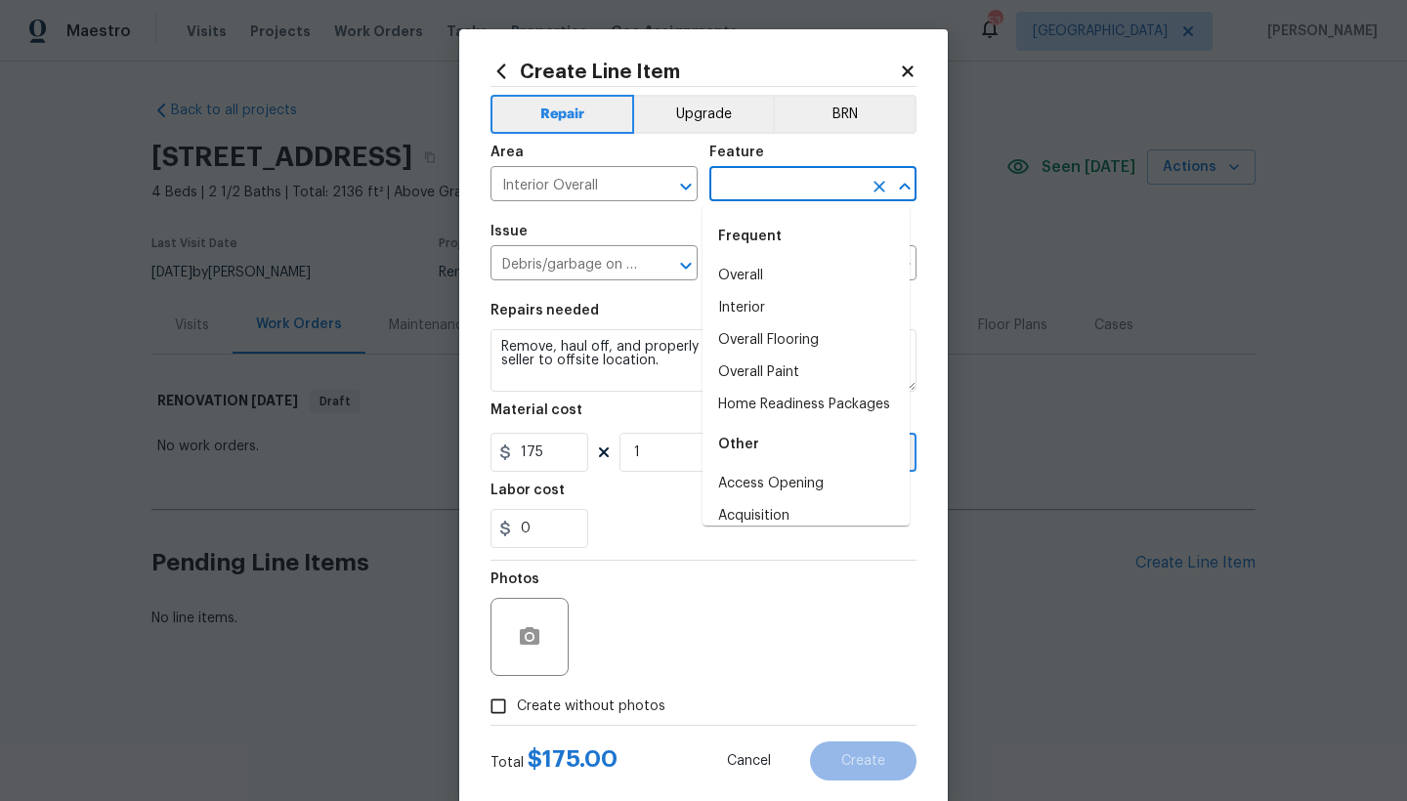
click at [746, 184] on input "text" at bounding box center [785, 186] width 152 height 30
drag, startPoint x: 745, startPoint y: 276, endPoint x: 725, endPoint y: 347, distance: 73.3
click at [745, 277] on li "Overall" at bounding box center [805, 276] width 207 height 32
type input "Overall"
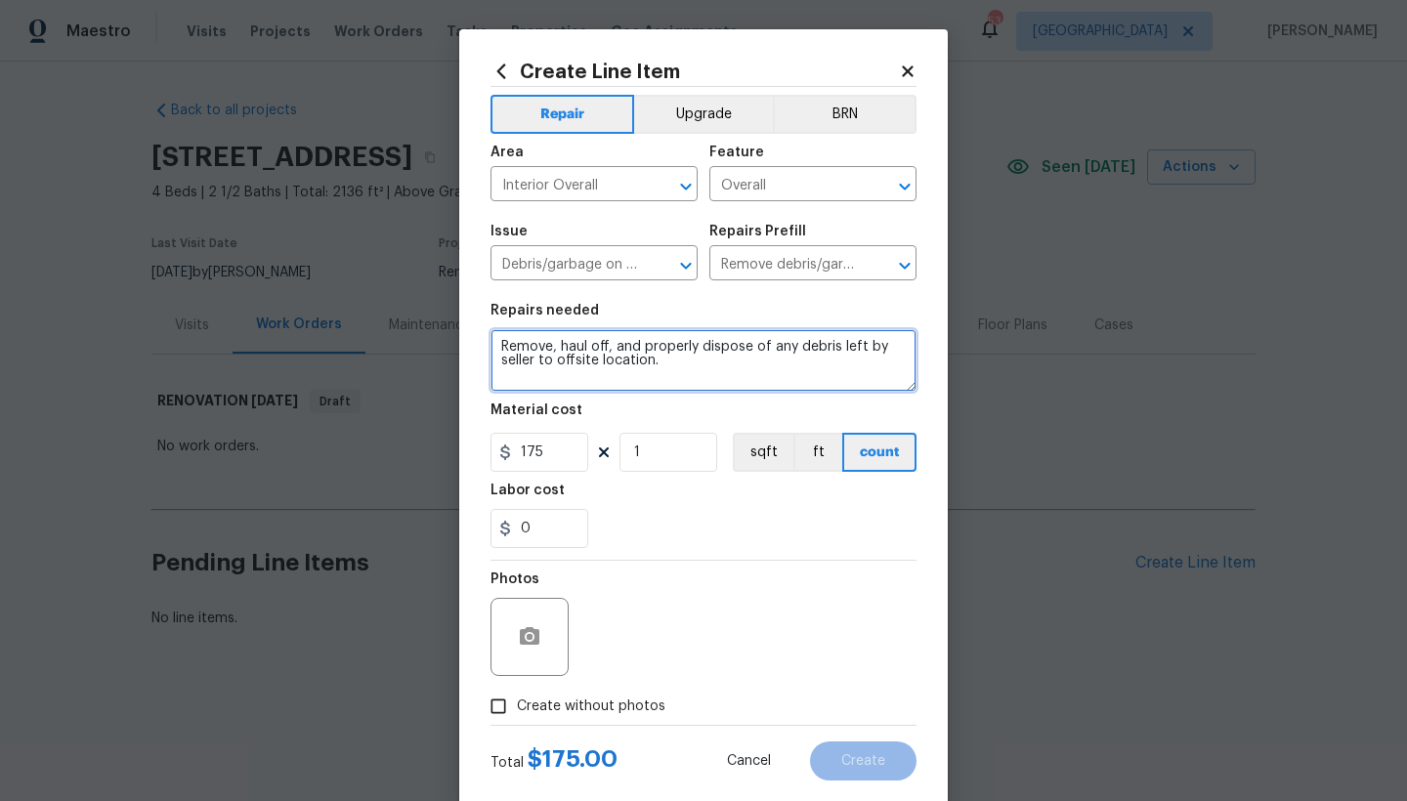
click at [672, 354] on textarea "Remove, haul off, and properly dispose of any debris left by seller to offsite …" at bounding box center [703, 360] width 426 height 63
type textarea "Remove, haul off, and properly dispose of any debris left by seller to offsite …"
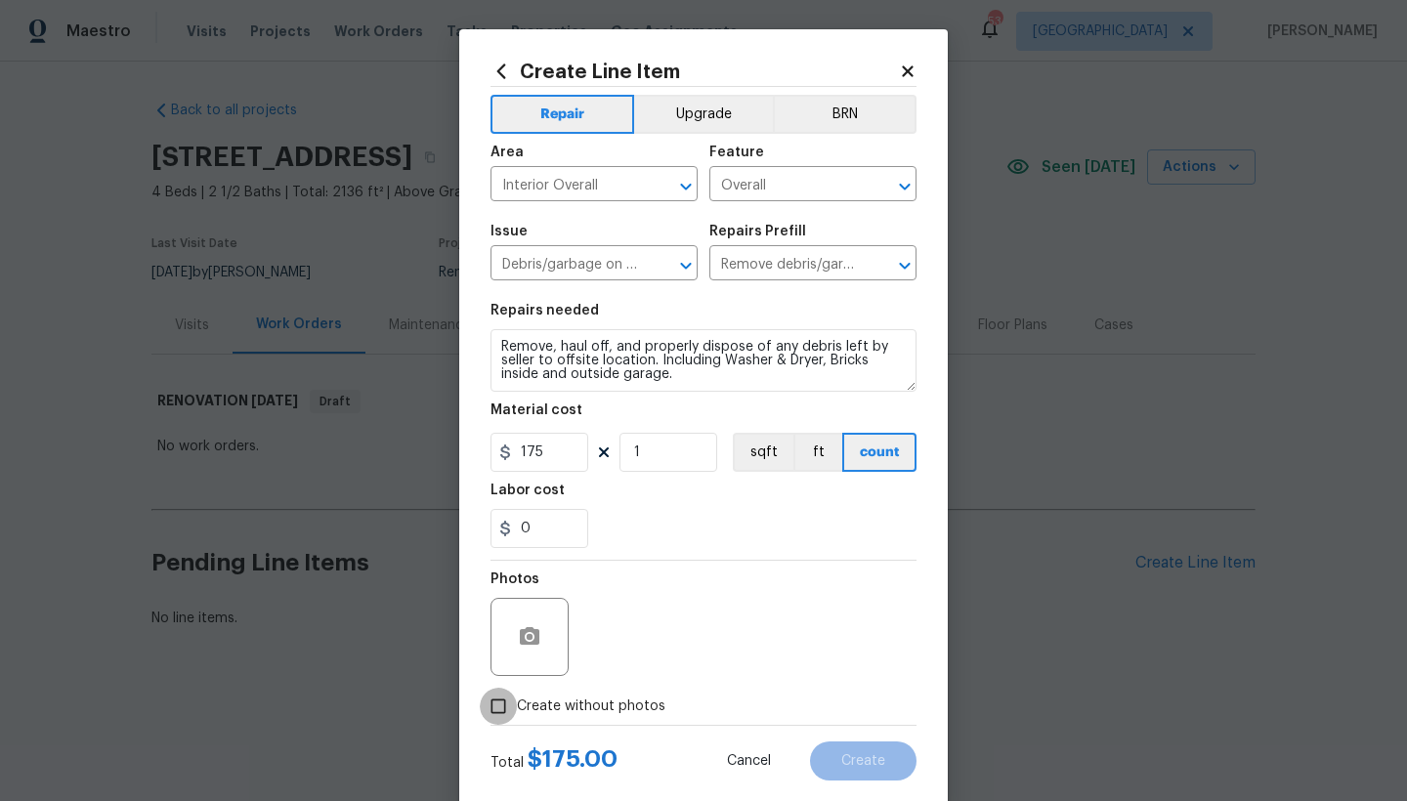
click at [491, 693] on input "Create without photos" at bounding box center [498, 706] width 37 height 37
checkbox input "true"
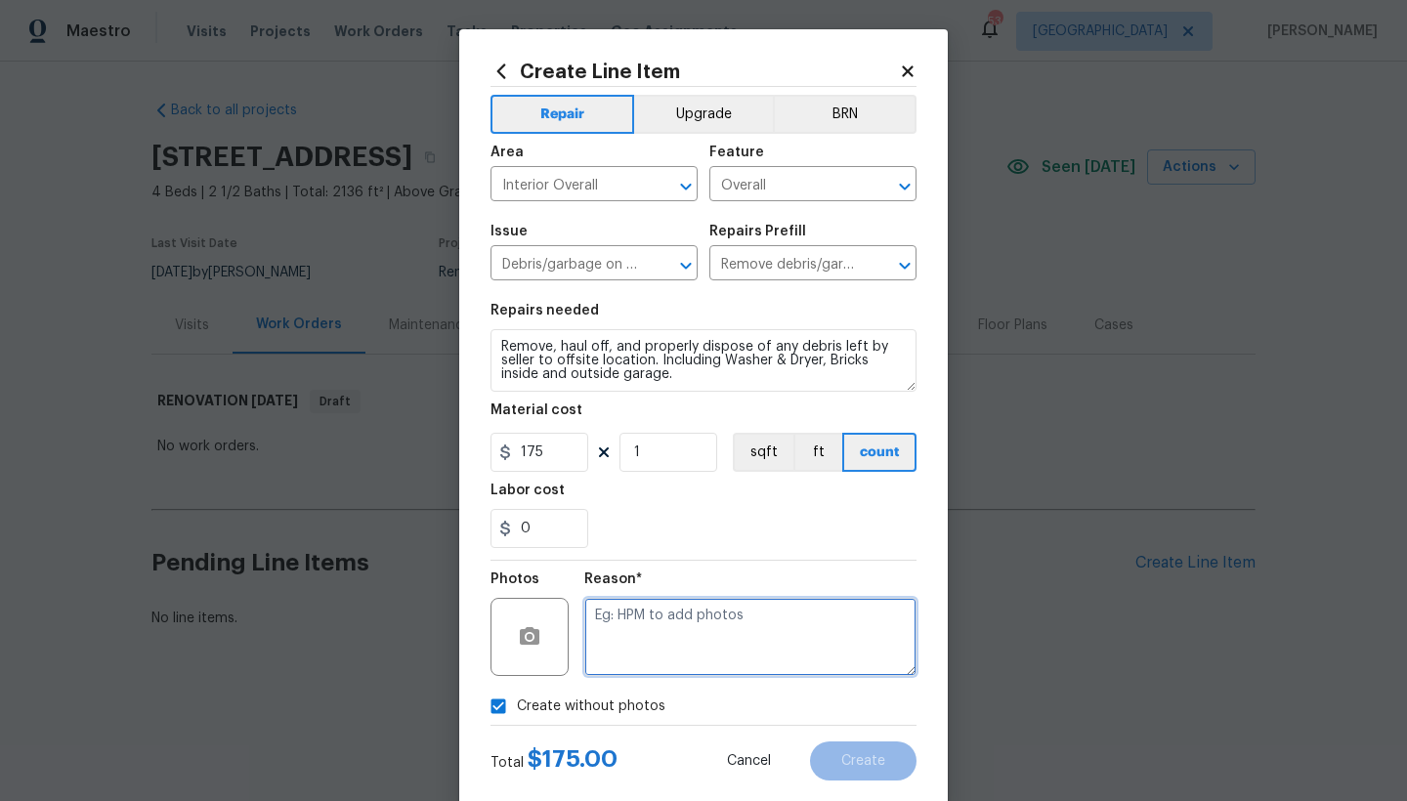
click at [627, 642] on textarea at bounding box center [750, 637] width 332 height 78
type textarea "n"
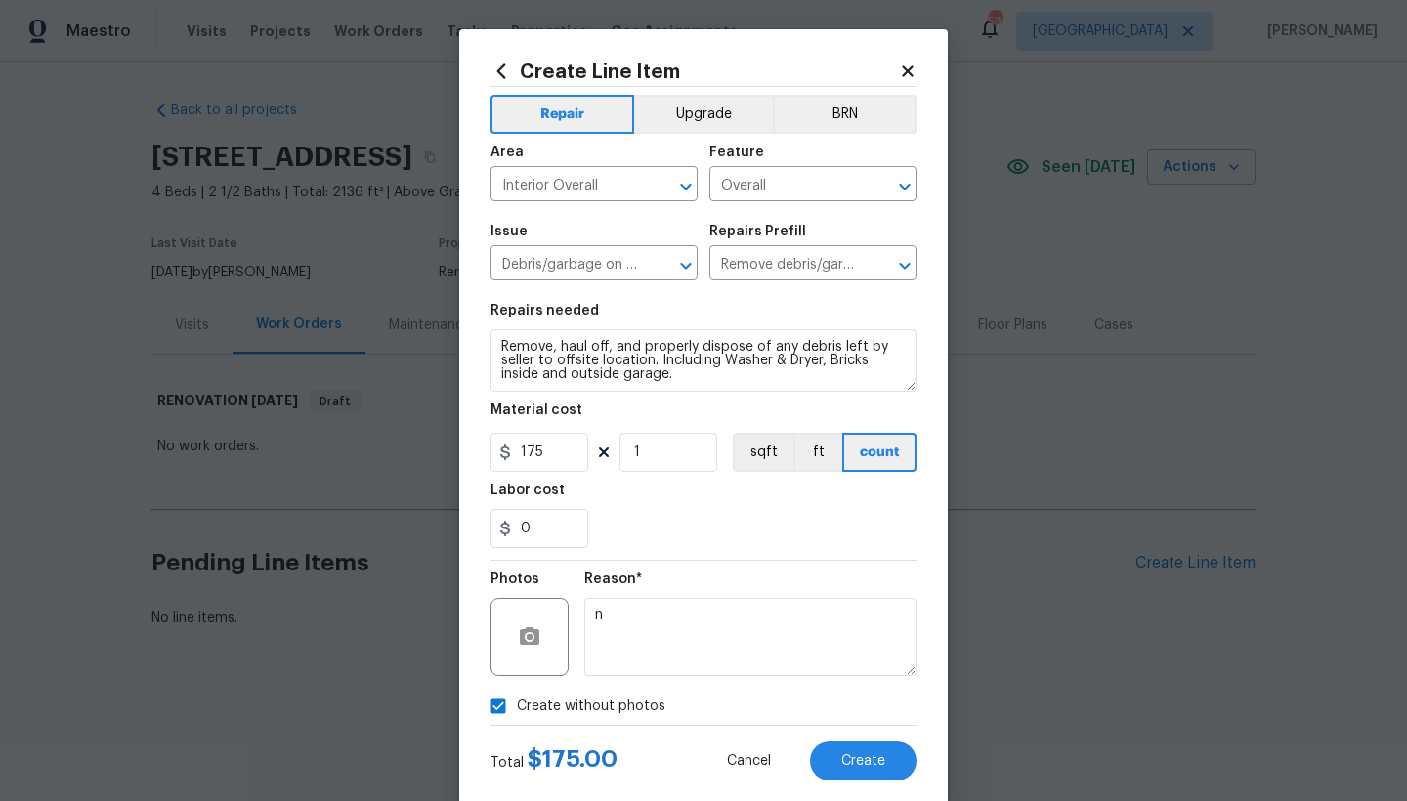
drag, startPoint x: 862, startPoint y: 773, endPoint x: 839, endPoint y: 788, distance: 27.4
click at [841, 693] on div "Create Line Item Repair Upgrade BRN Area Interior Overall ​ Feature Overall ​ I…" at bounding box center [703, 420] width 488 height 782
click at [841, 693] on span "Create" at bounding box center [863, 761] width 44 height 15
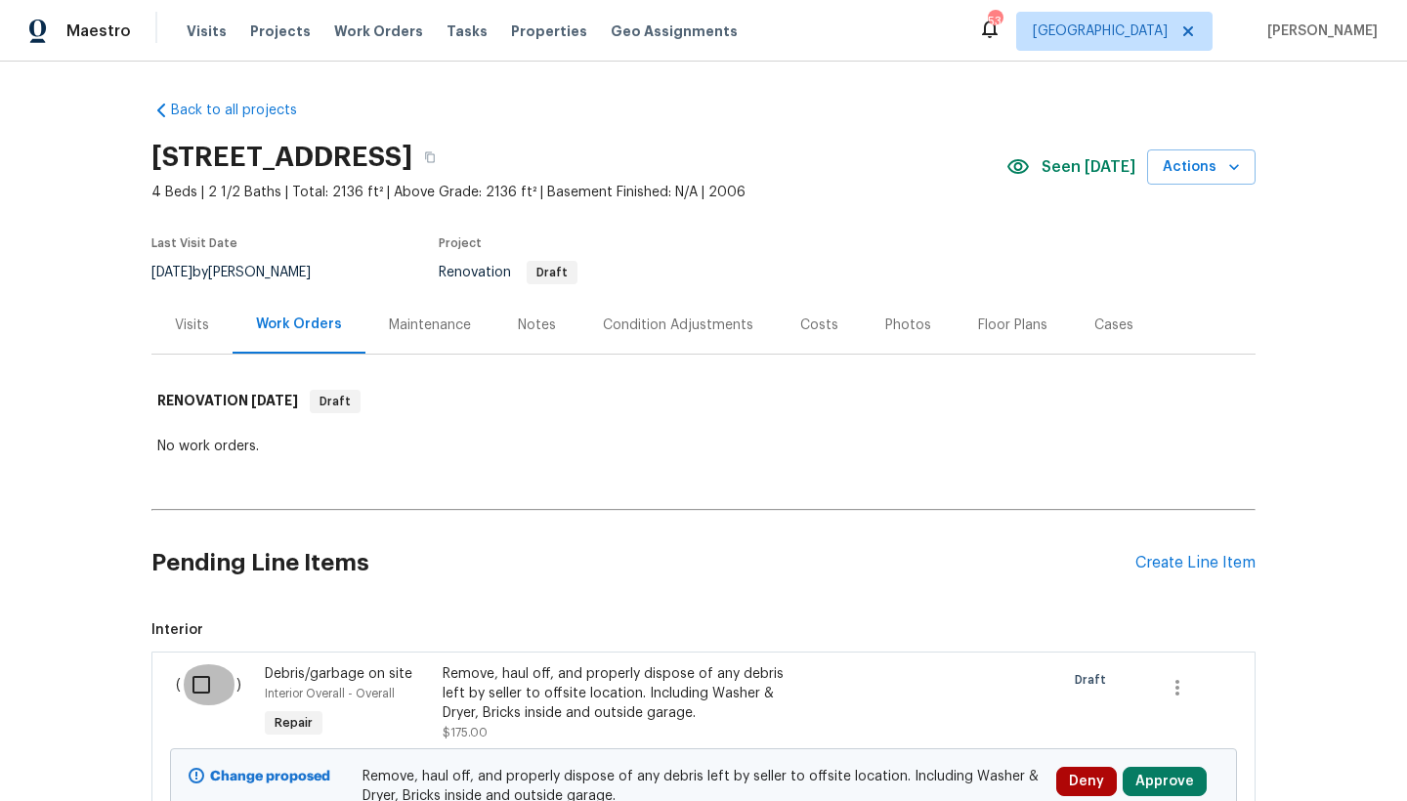
click at [186, 689] on input "checkbox" at bounding box center [209, 684] width 56 height 41
checkbox input "true"
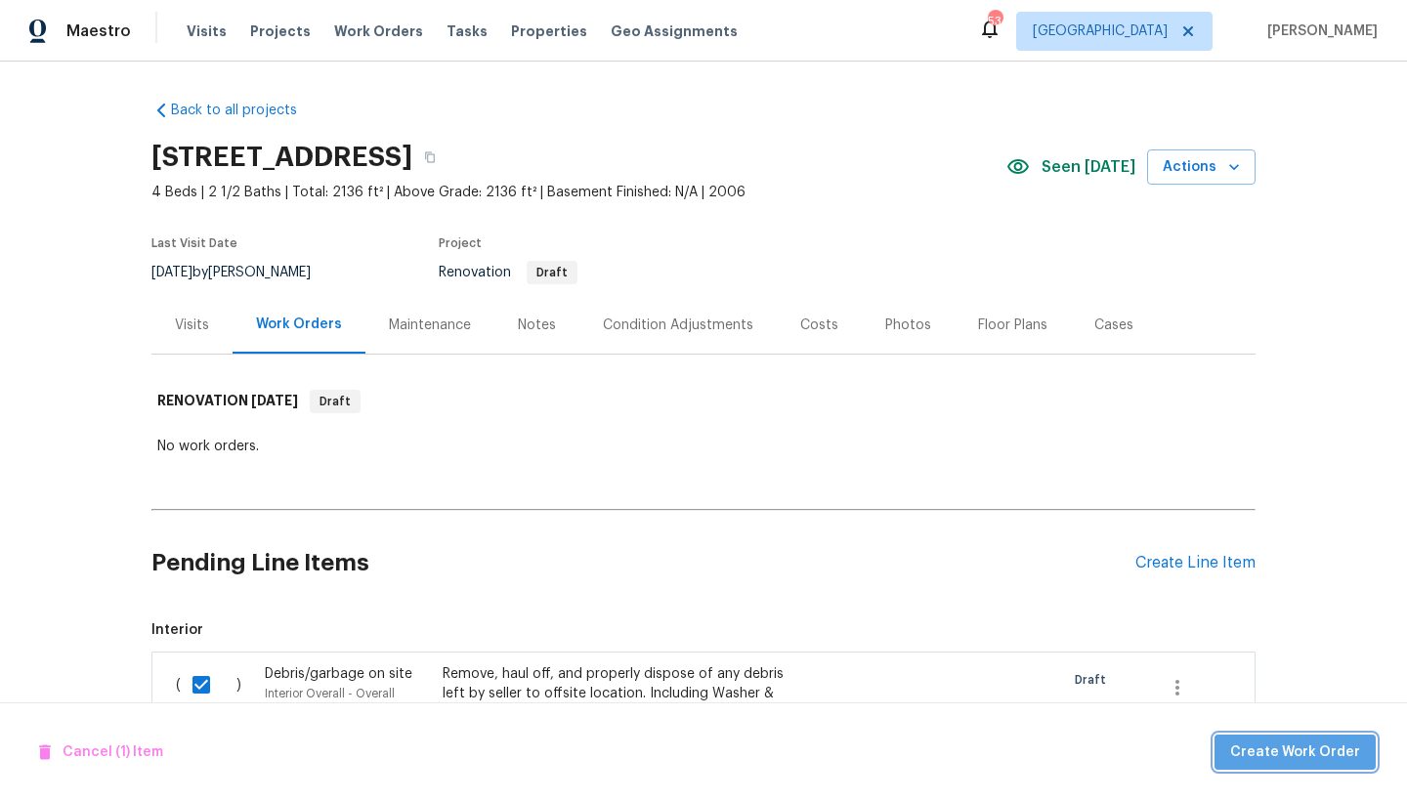
click at [1234, 693] on span "Create Work Order" at bounding box center [1295, 752] width 130 height 24
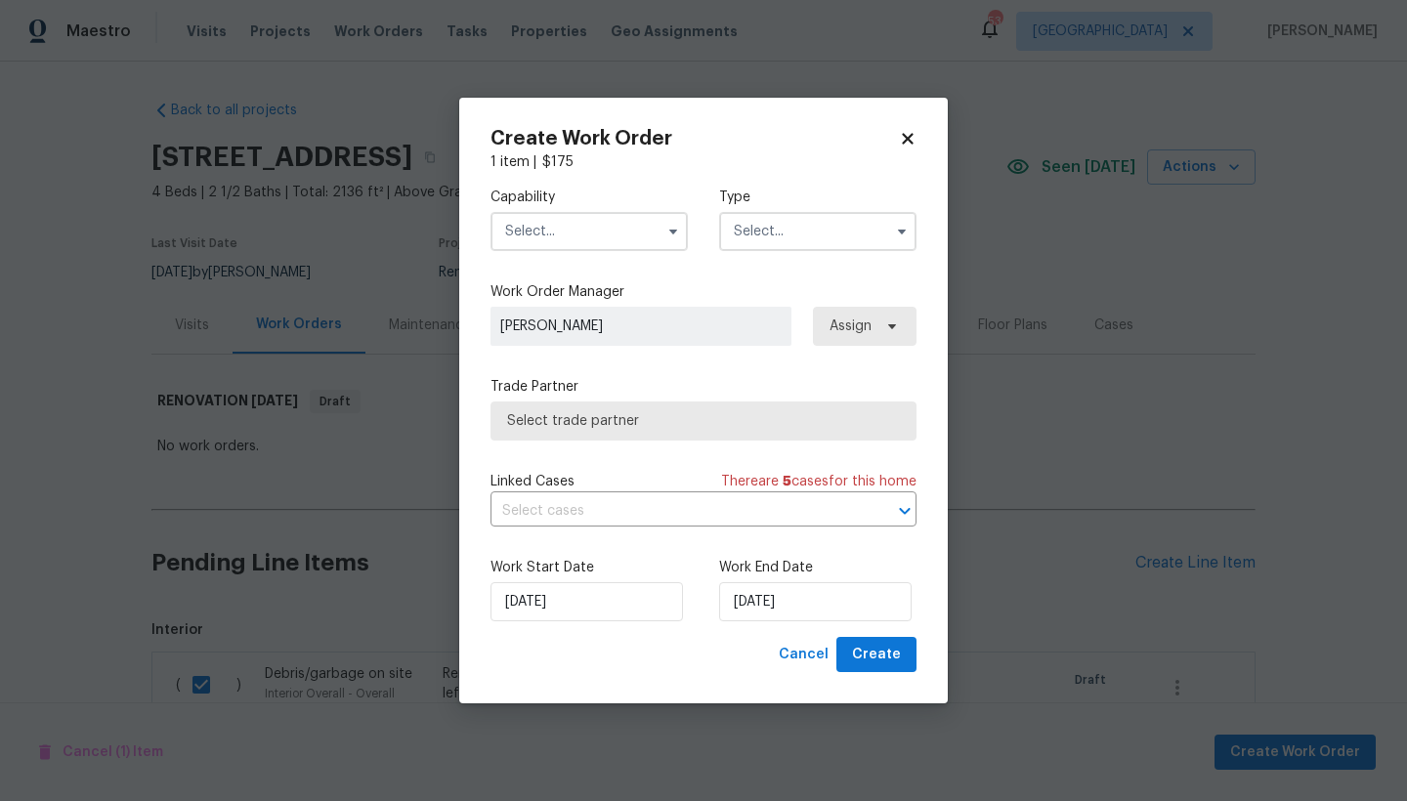
click at [558, 227] on input "text" at bounding box center [588, 231] width 197 height 39
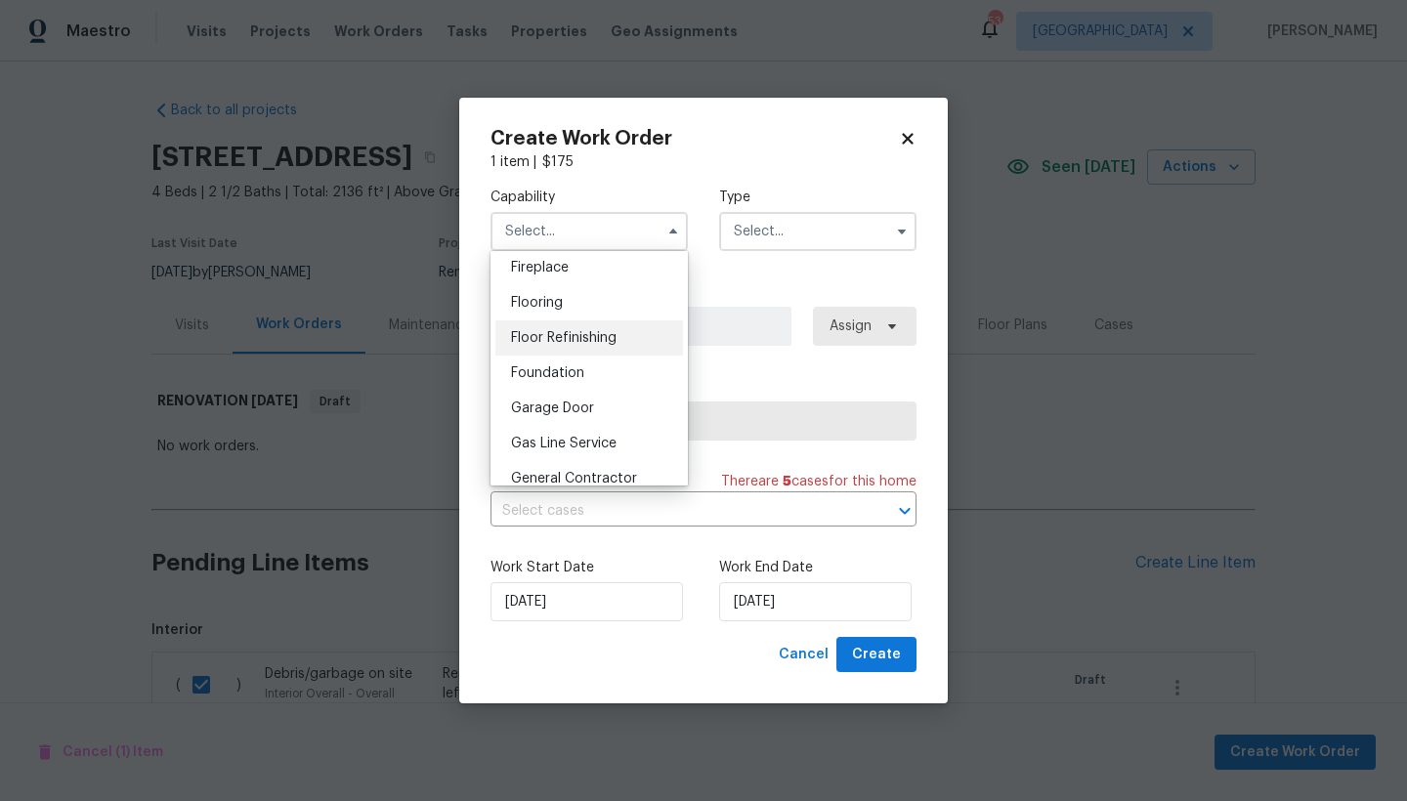
scroll to position [754, 0]
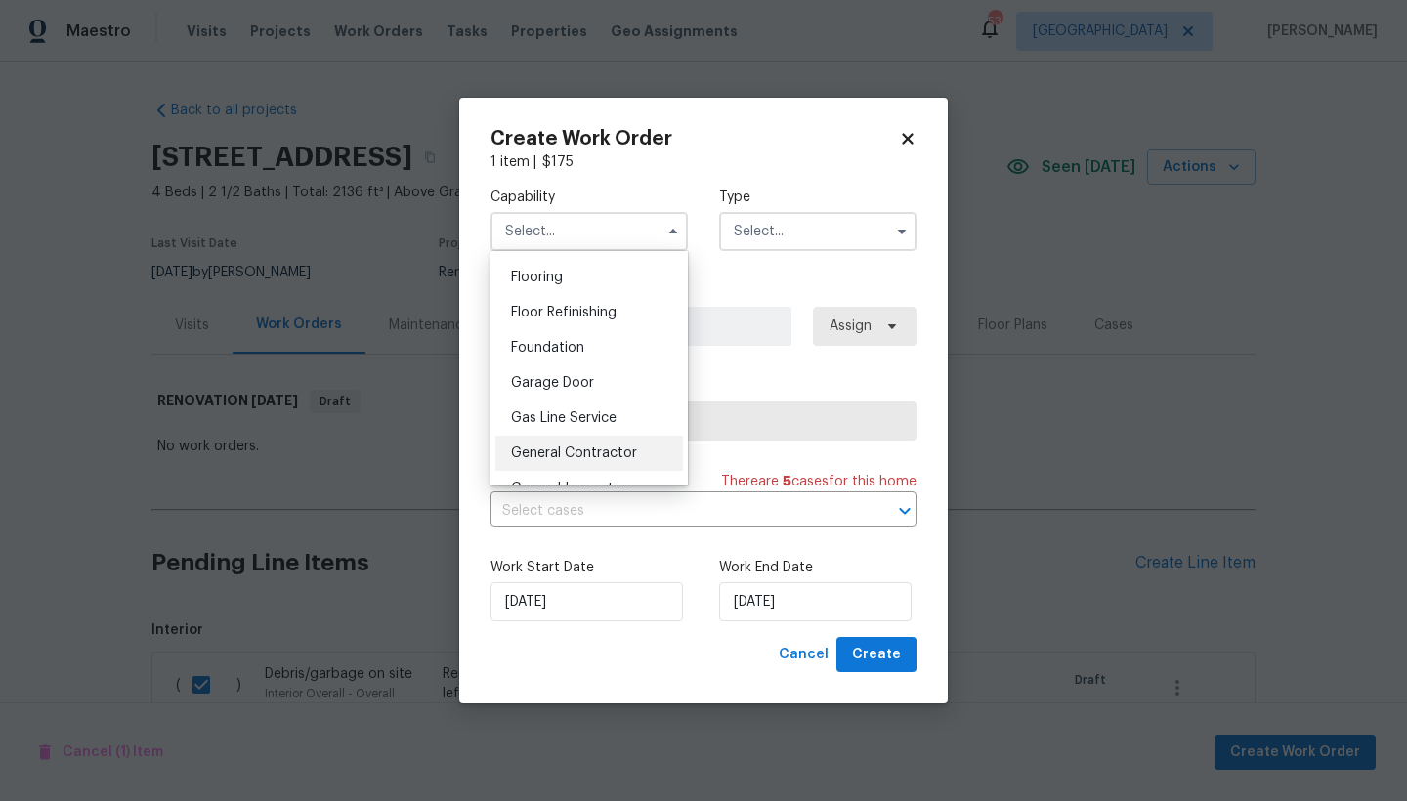
click at [590, 460] on span "General Contractor" at bounding box center [574, 453] width 126 height 14
type input "General Contractor"
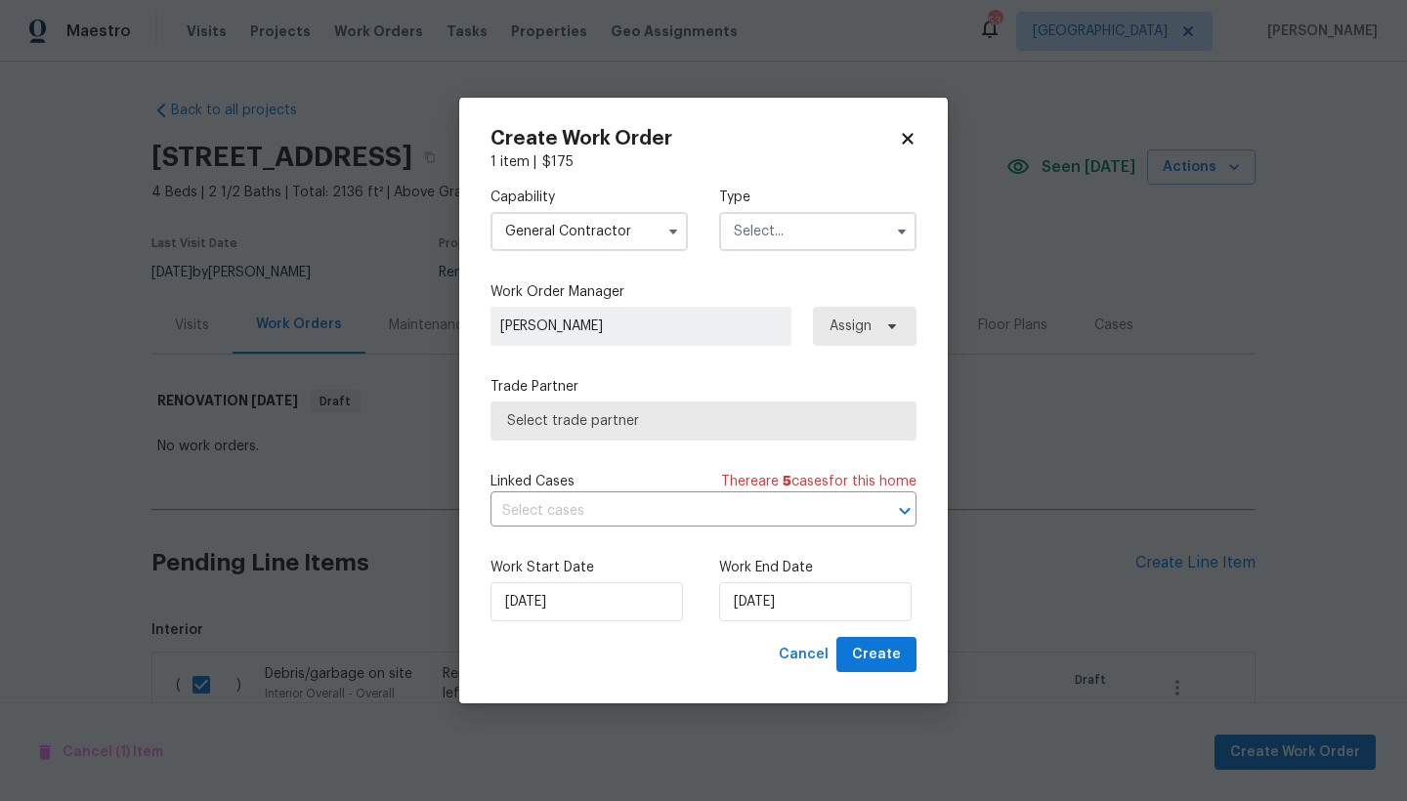
click at [812, 233] on input "text" at bounding box center [817, 231] width 197 height 39
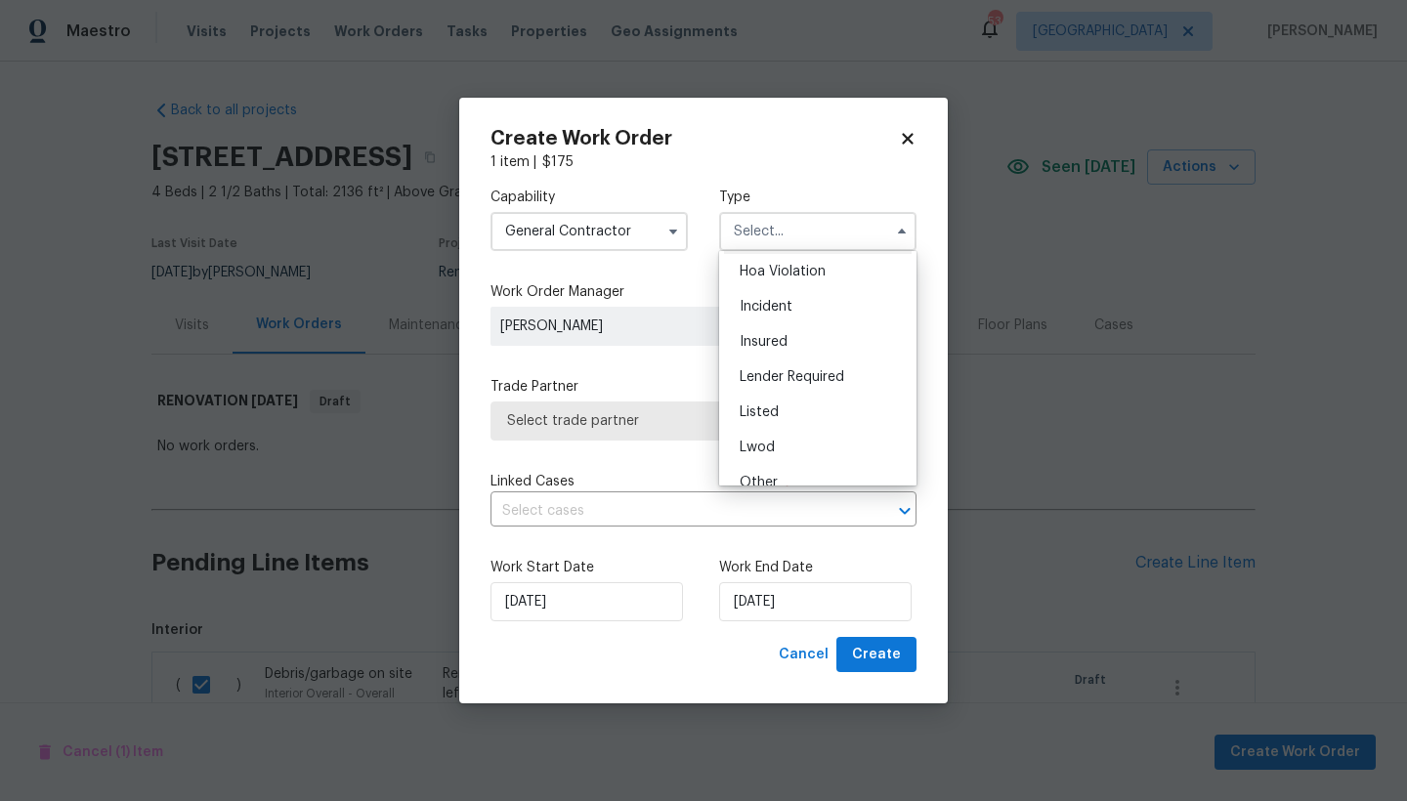
scroll to position [232, 0]
click at [789, 365] on div "Renovation" at bounding box center [818, 357] width 188 height 35
type input "Renovation"
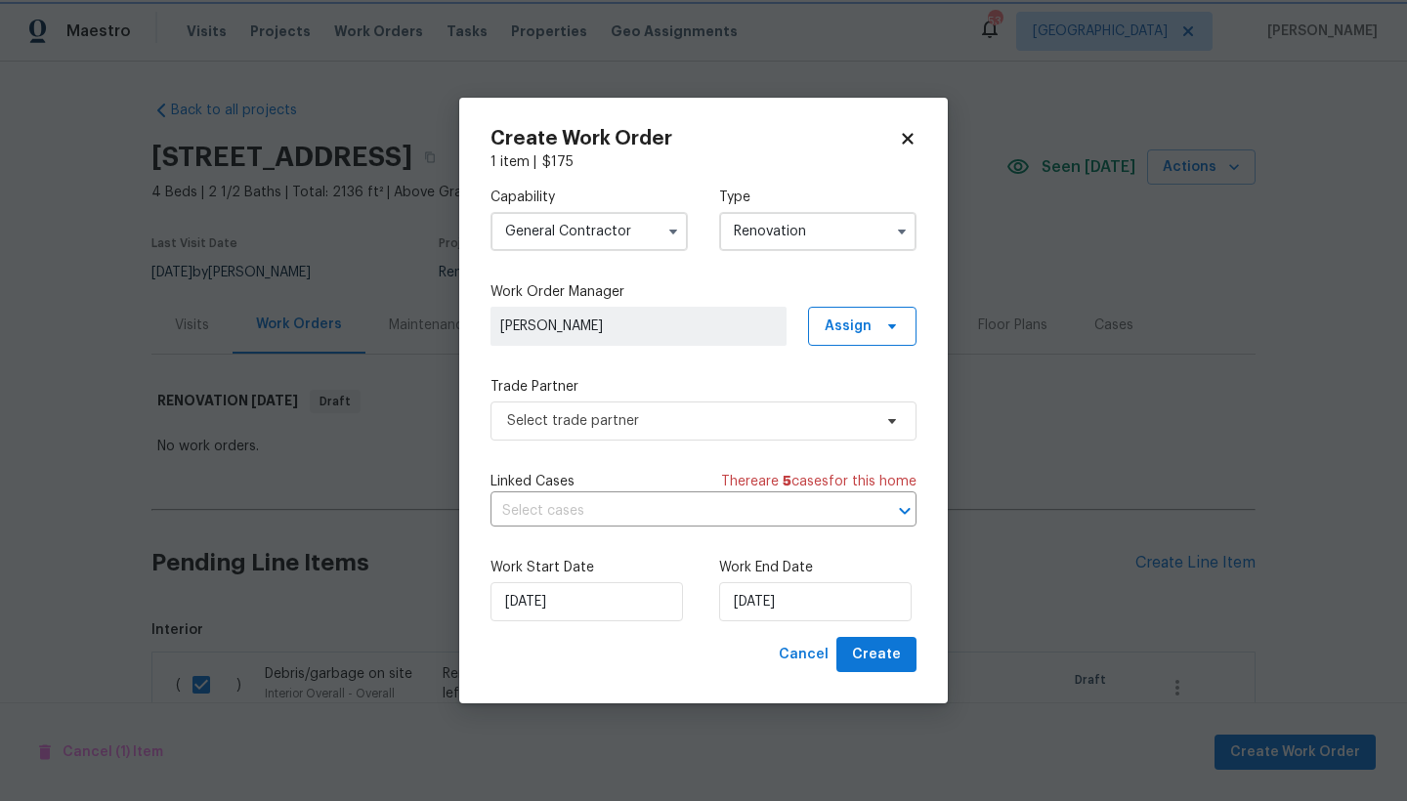
scroll to position [0, 0]
click at [594, 404] on span "Select trade partner" at bounding box center [703, 420] width 426 height 39
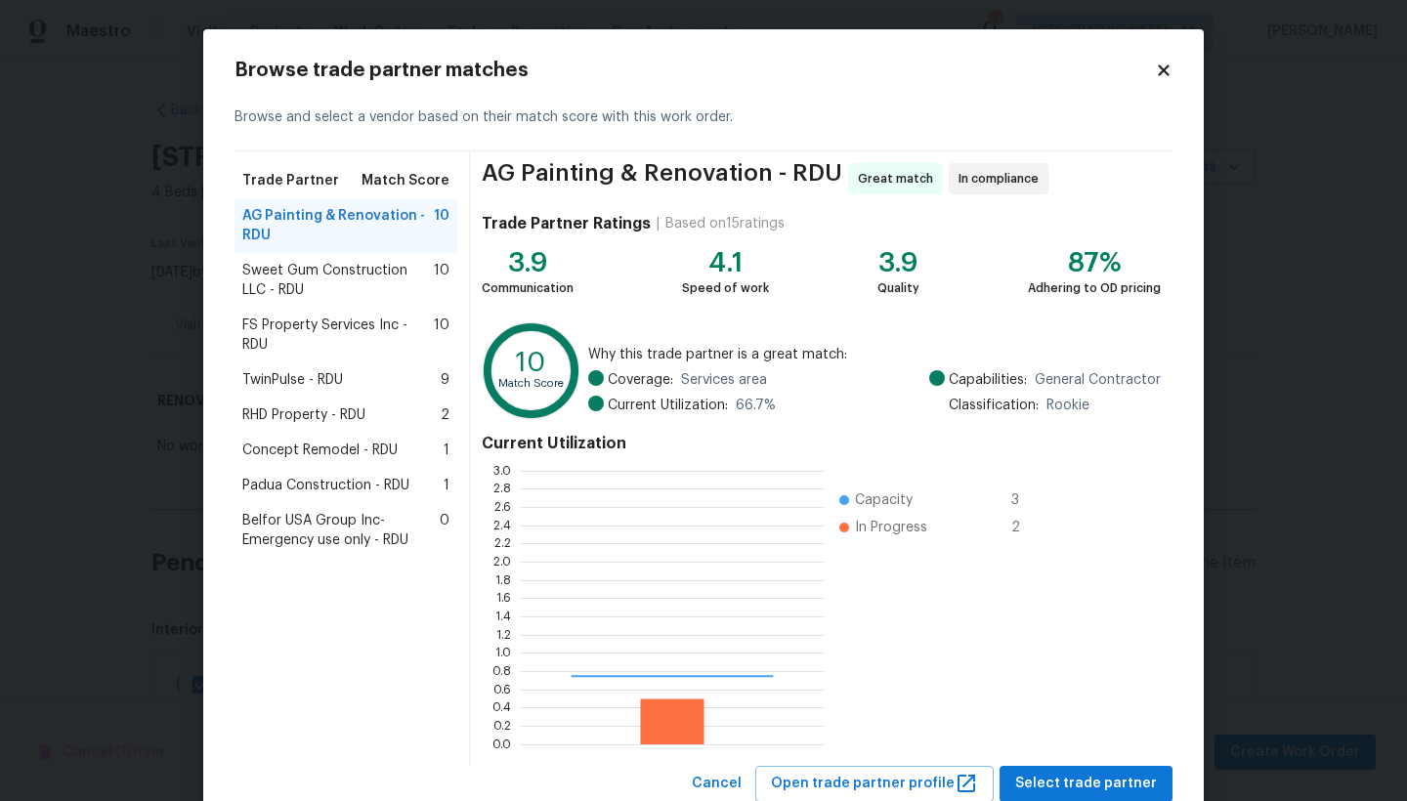
scroll to position [259, 289]
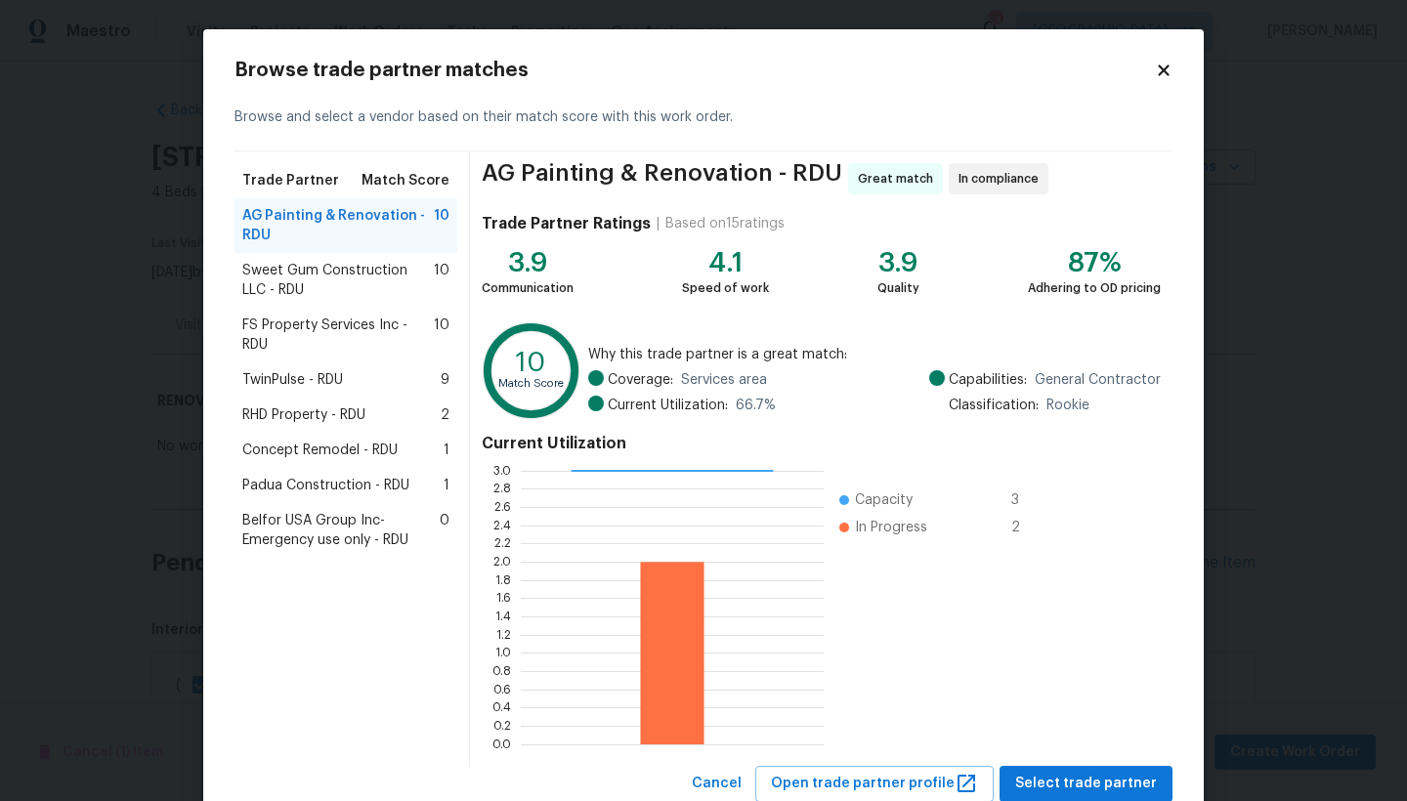
click at [291, 383] on span "TwinPulse - RDU" at bounding box center [292, 380] width 101 height 20
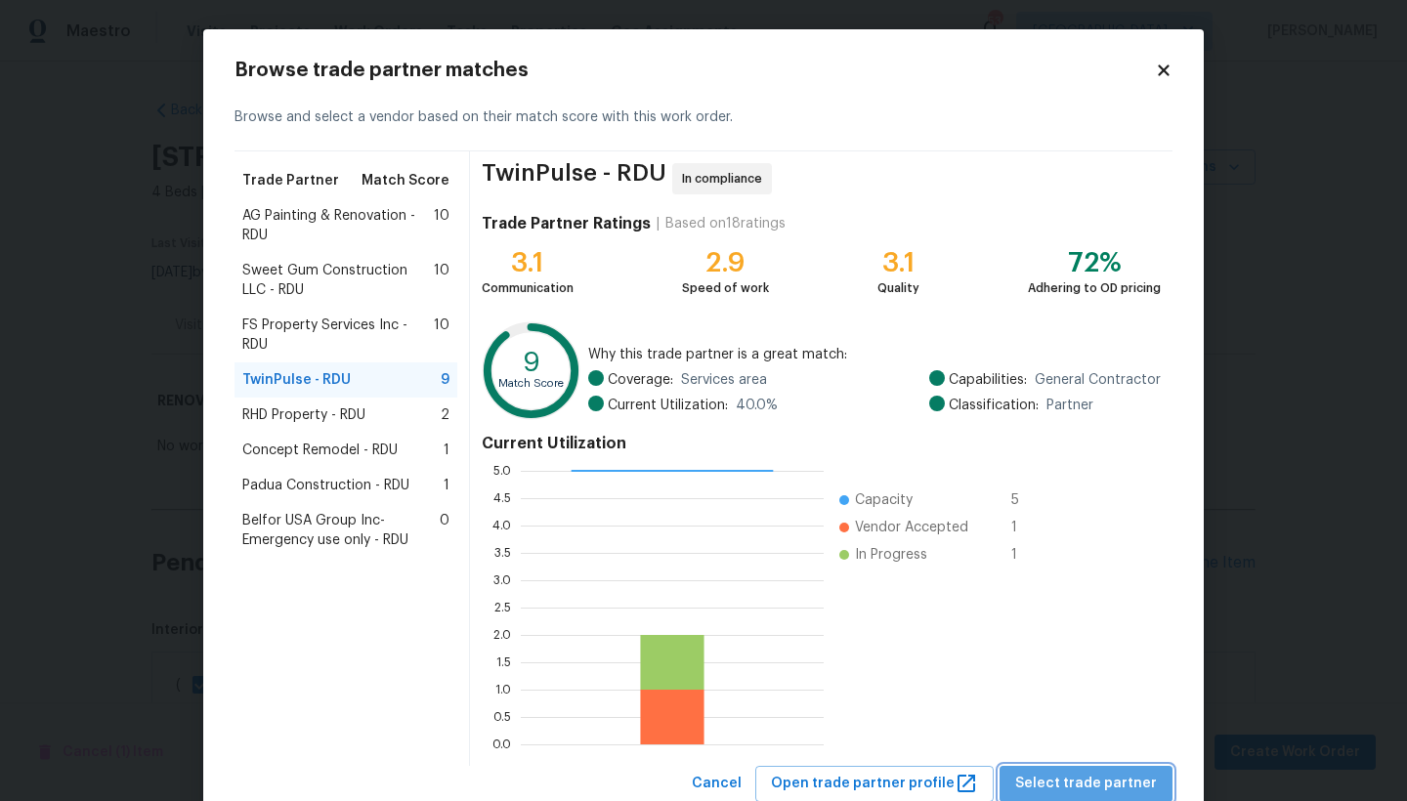
click at [1091, 693] on span "Select trade partner" at bounding box center [1086, 784] width 142 height 24
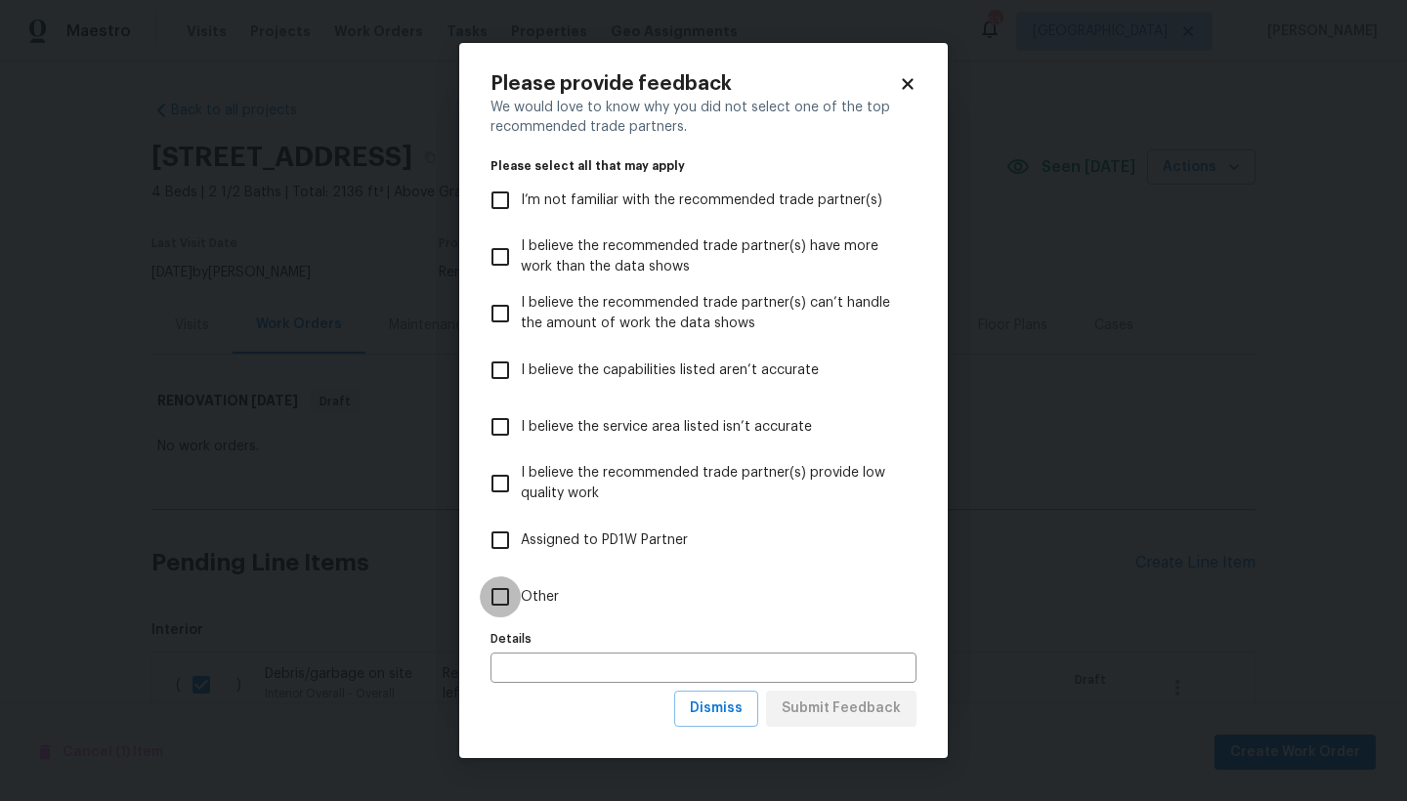
click at [494, 596] on input "Other" at bounding box center [500, 596] width 41 height 41
checkbox input "true"
click at [832, 693] on span "Submit Feedback" at bounding box center [840, 708] width 119 height 24
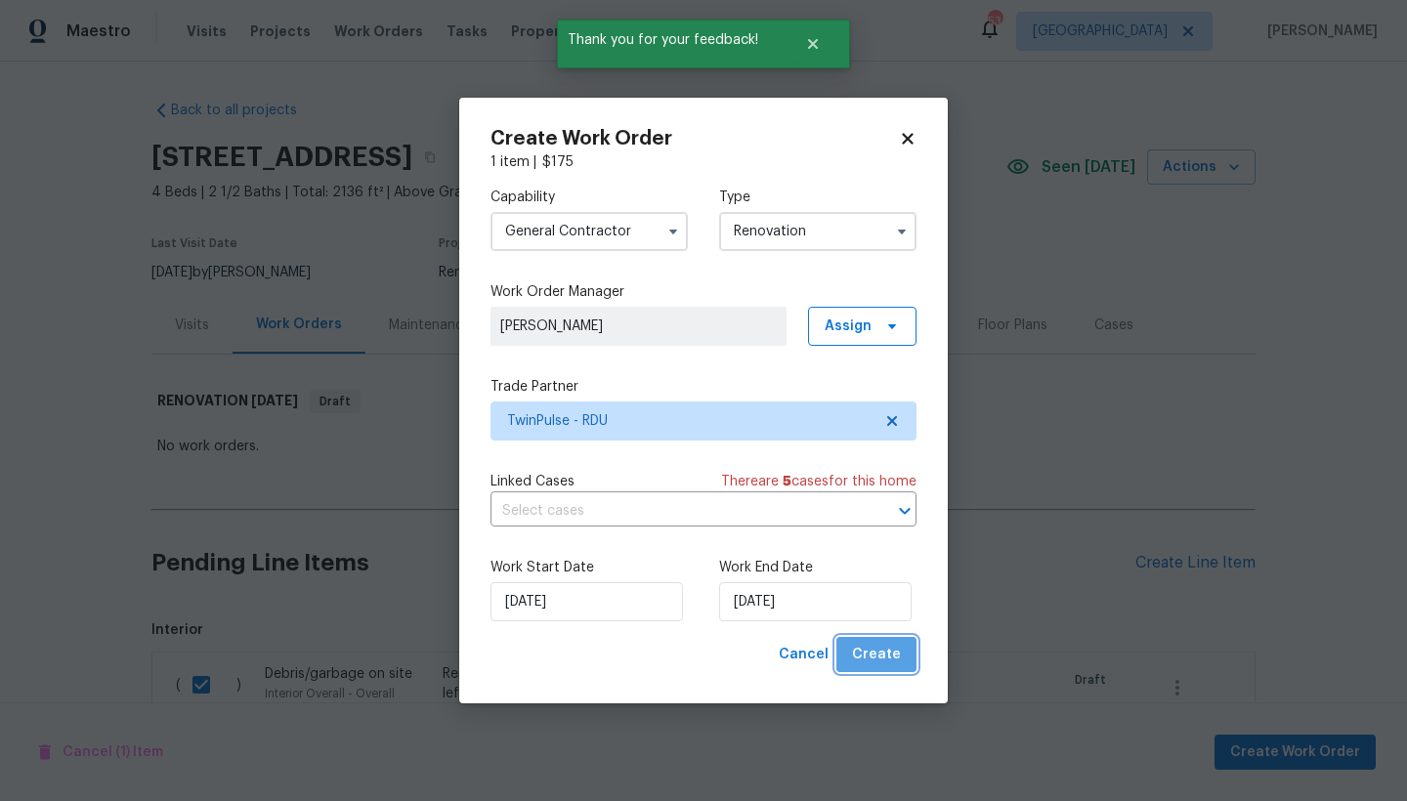
click at [884, 650] on span "Create" at bounding box center [876, 655] width 49 height 24
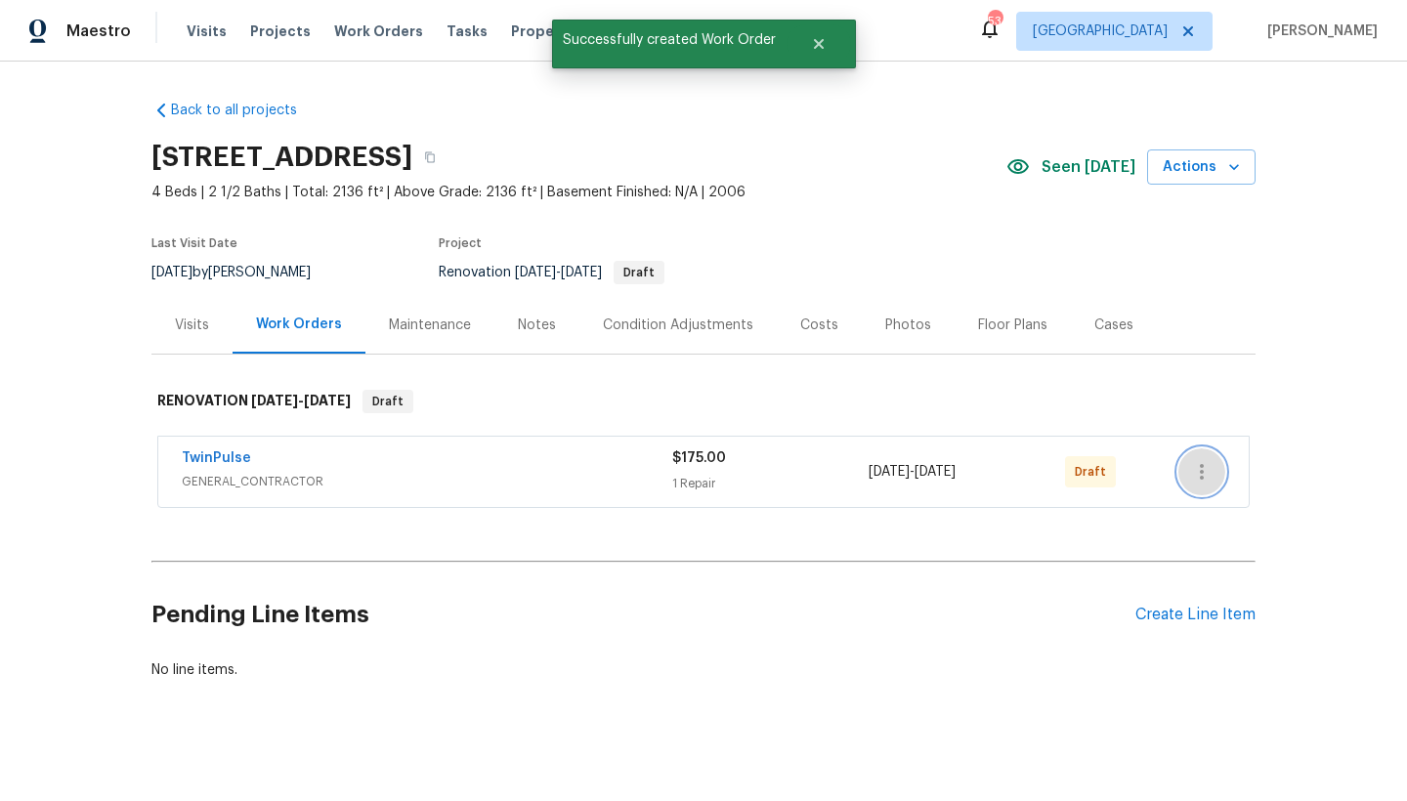
click at [1200, 477] on icon "button" at bounding box center [1202, 472] width 4 height 16
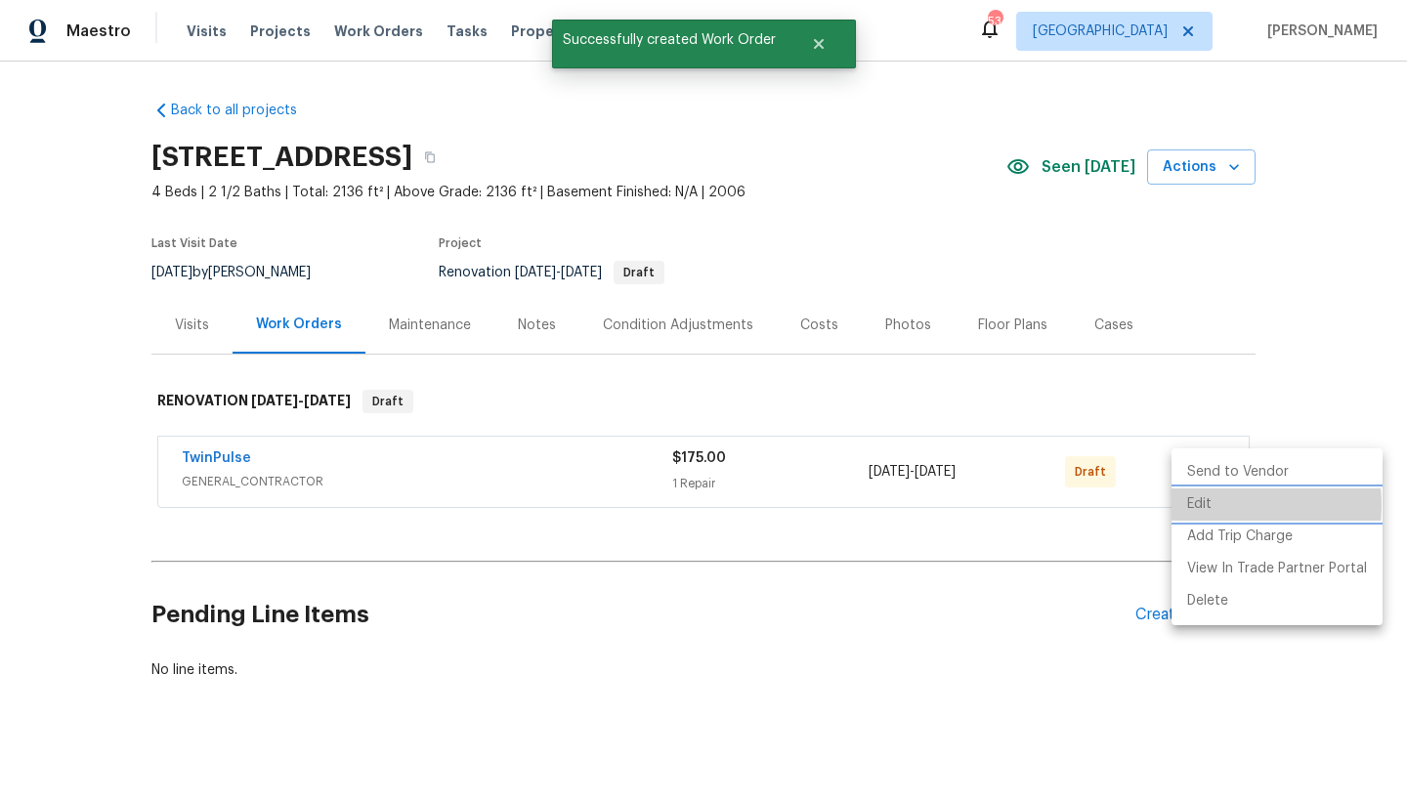
click at [1204, 505] on li "Edit" at bounding box center [1276, 504] width 211 height 32
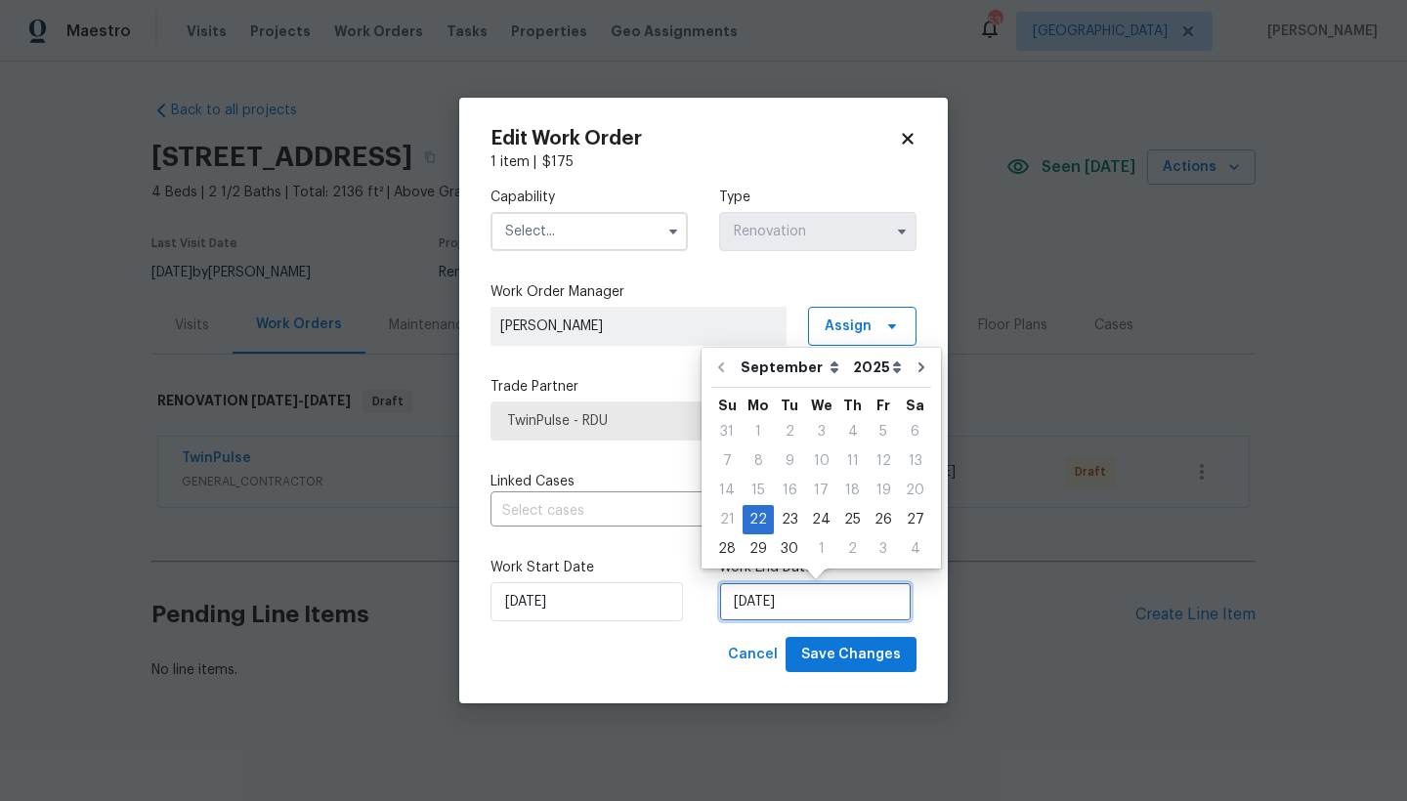
click at [796, 611] on input "[DATE]" at bounding box center [815, 601] width 192 height 39
click at [789, 542] on div "30" at bounding box center [789, 548] width 31 height 27
type input "[DATE]"
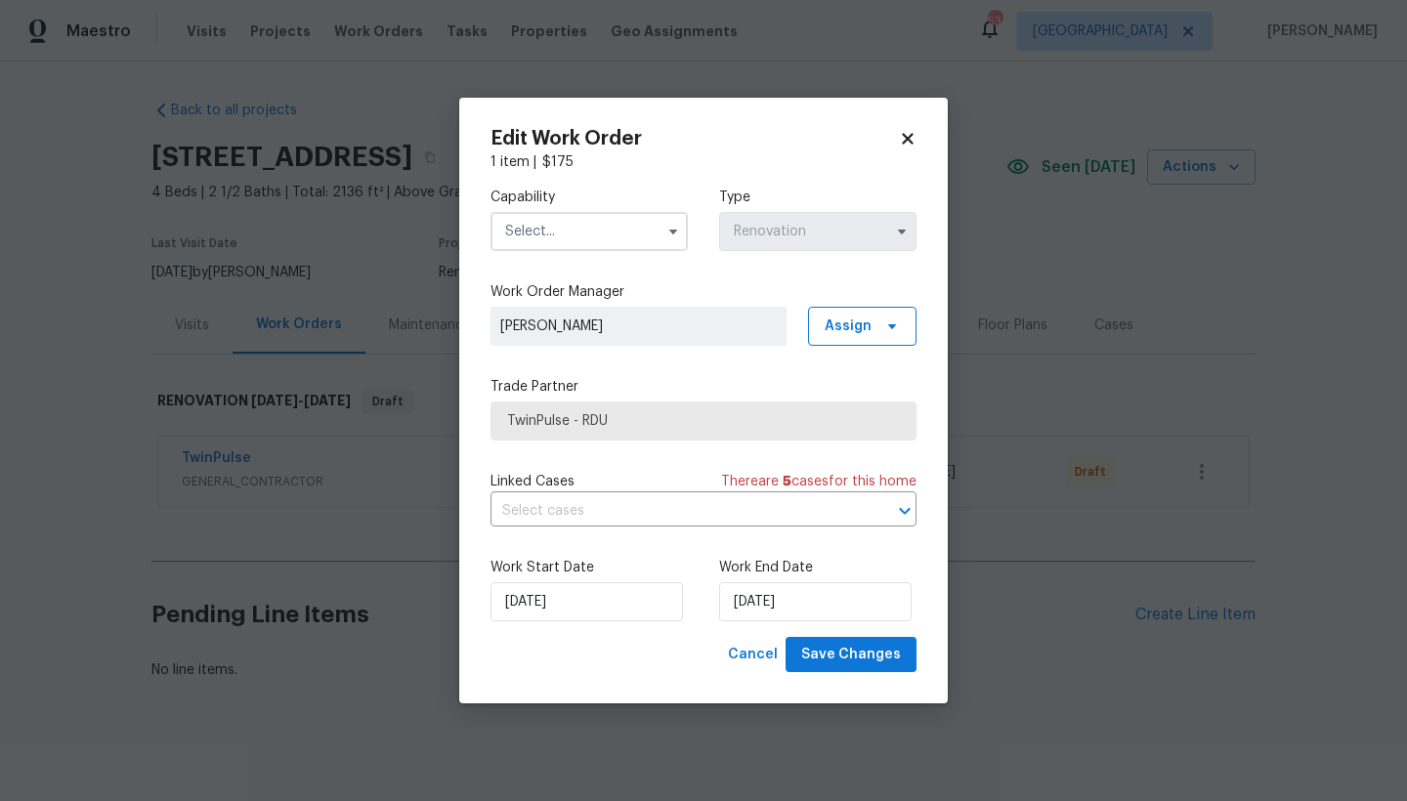
click at [565, 225] on input "text" at bounding box center [588, 231] width 197 height 39
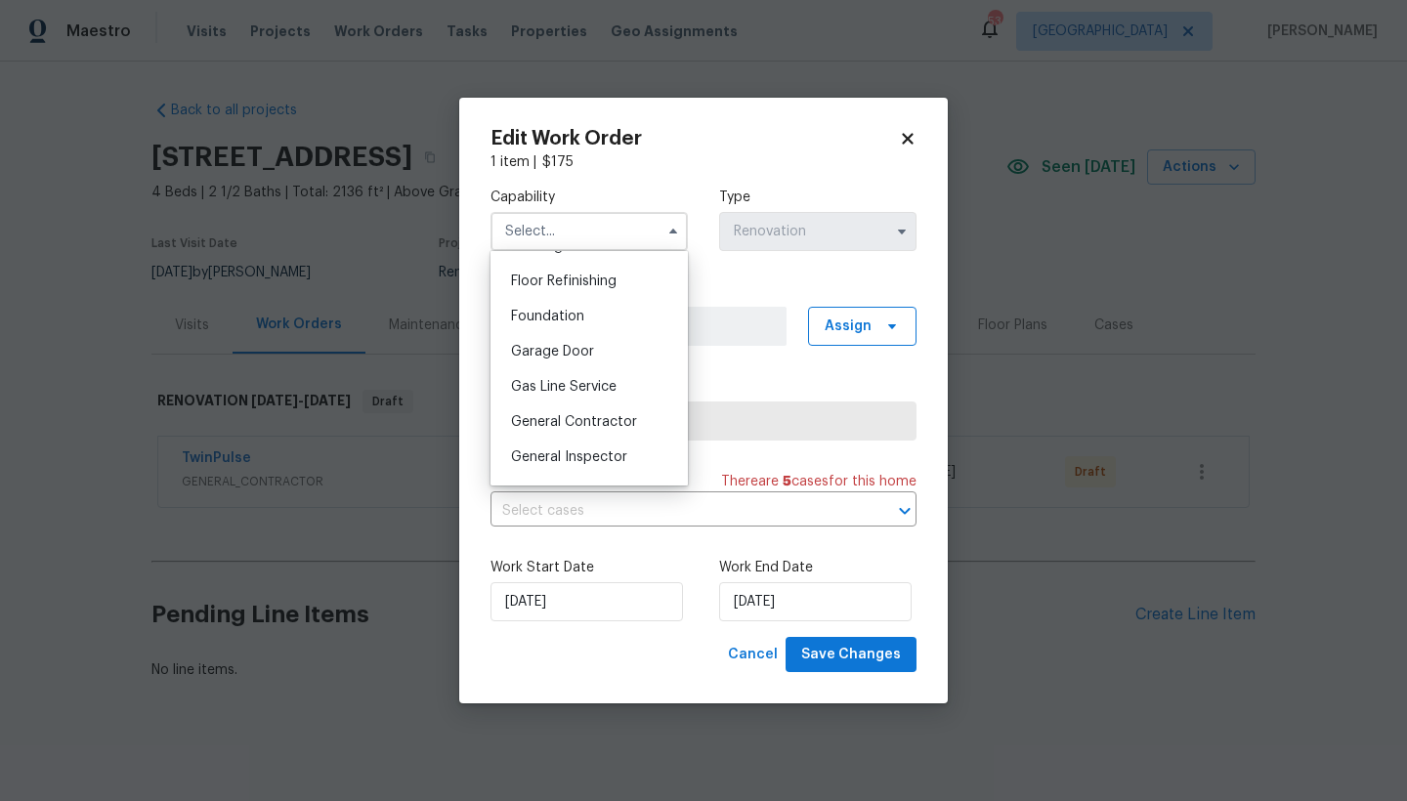
scroll to position [923, 0]
click at [597, 291] on span "General Contractor" at bounding box center [574, 284] width 126 height 14
type input "General Contractor"
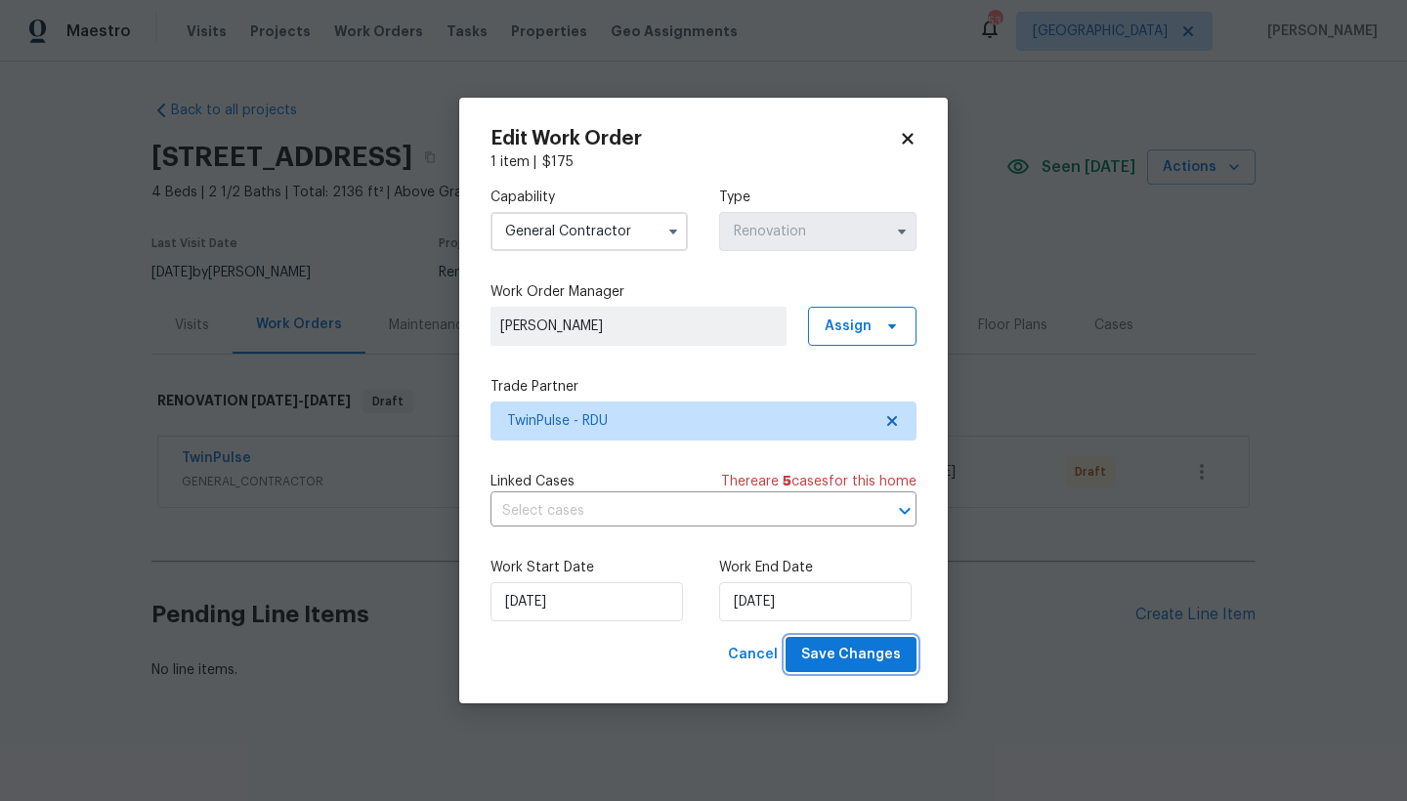
click at [851, 658] on span "Save Changes" at bounding box center [851, 655] width 100 height 24
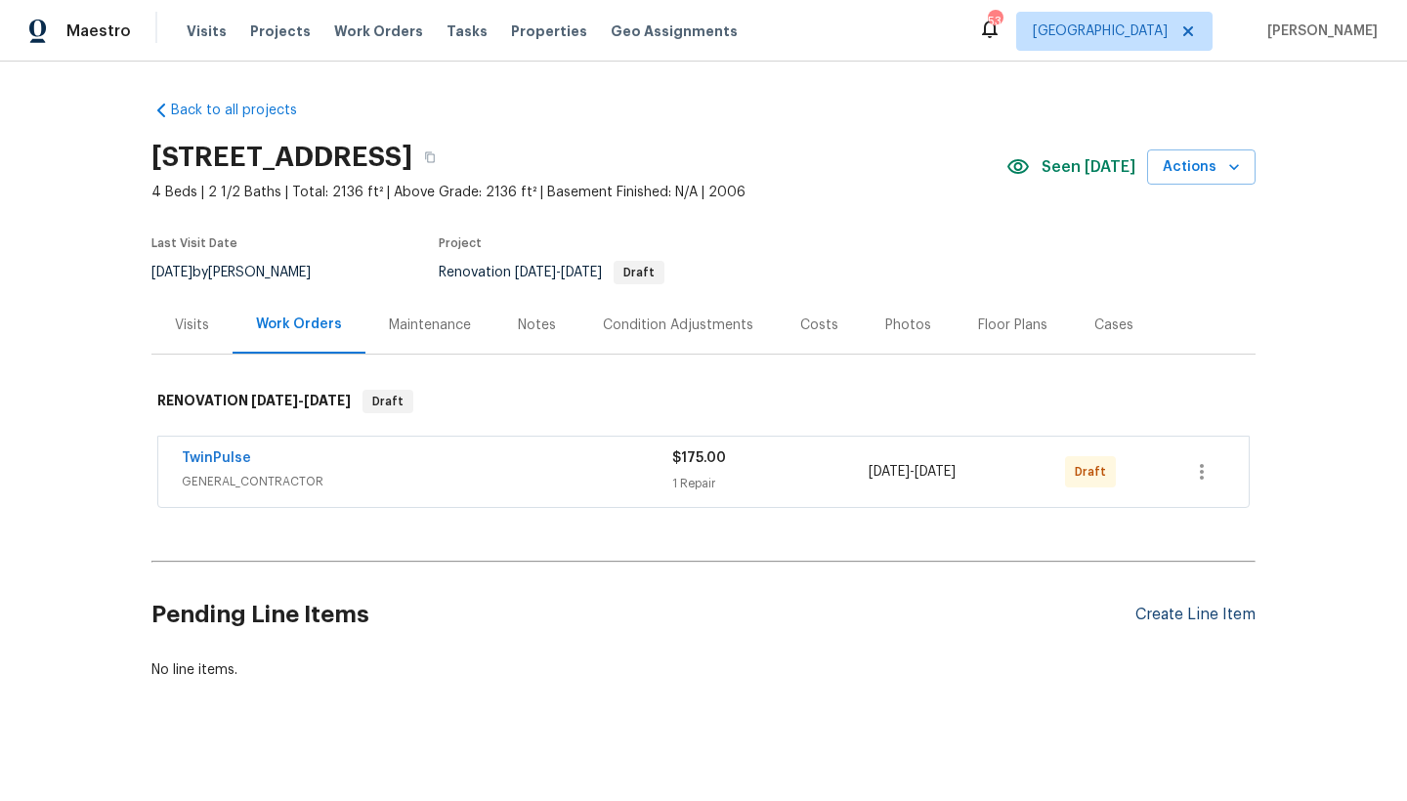
click at [1179, 611] on div "Create Line Item" at bounding box center [1195, 615] width 120 height 19
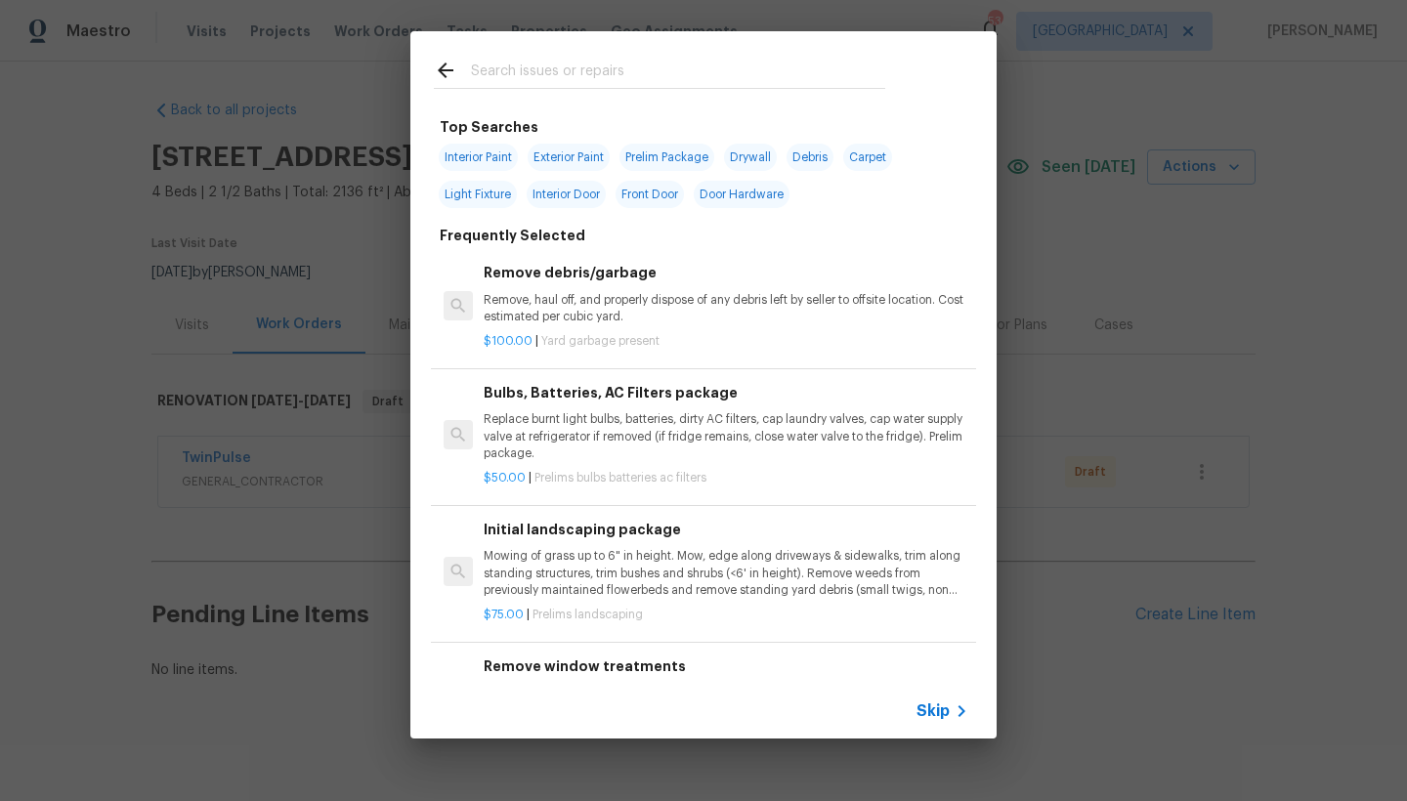
click at [539, 527] on h6 "Initial landscaping package" at bounding box center [726, 529] width 485 height 21
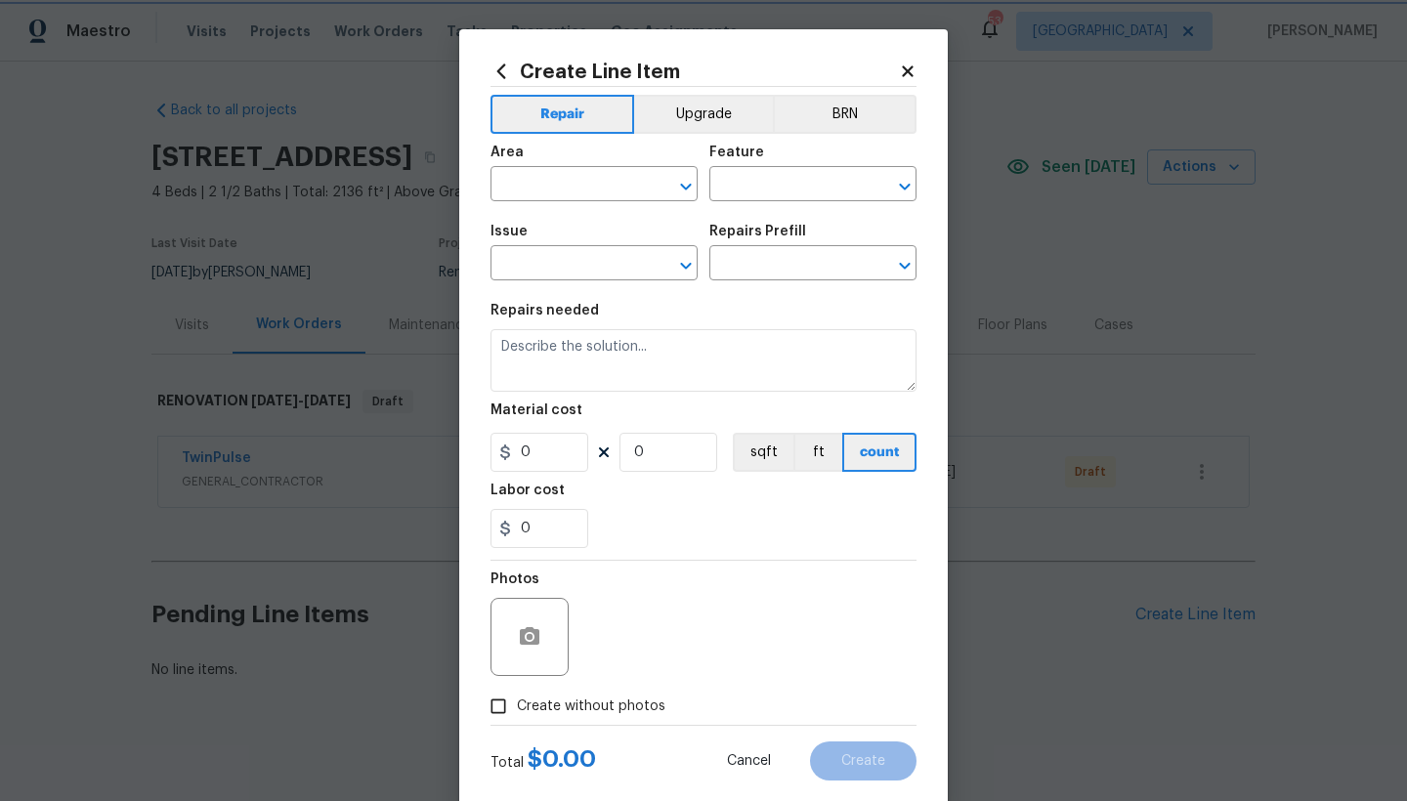
type input "Home Readiness Packages"
type input "Landscape Package"
type input "Initial landscaping package $75.00"
type textarea "Mowing of grass up to 6" in height. Mow, edge along driveways & sidewalks, trim…"
type input "75"
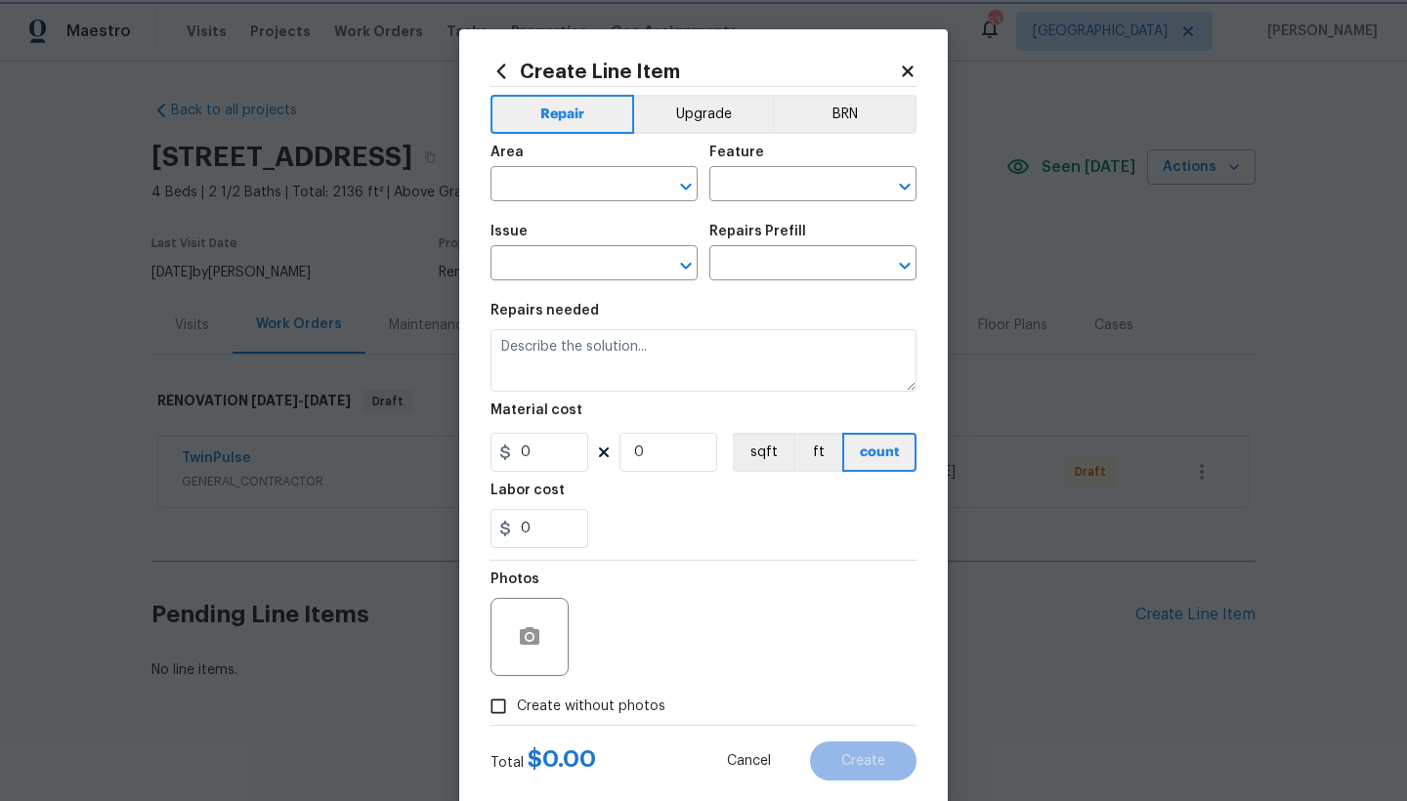
type input "1"
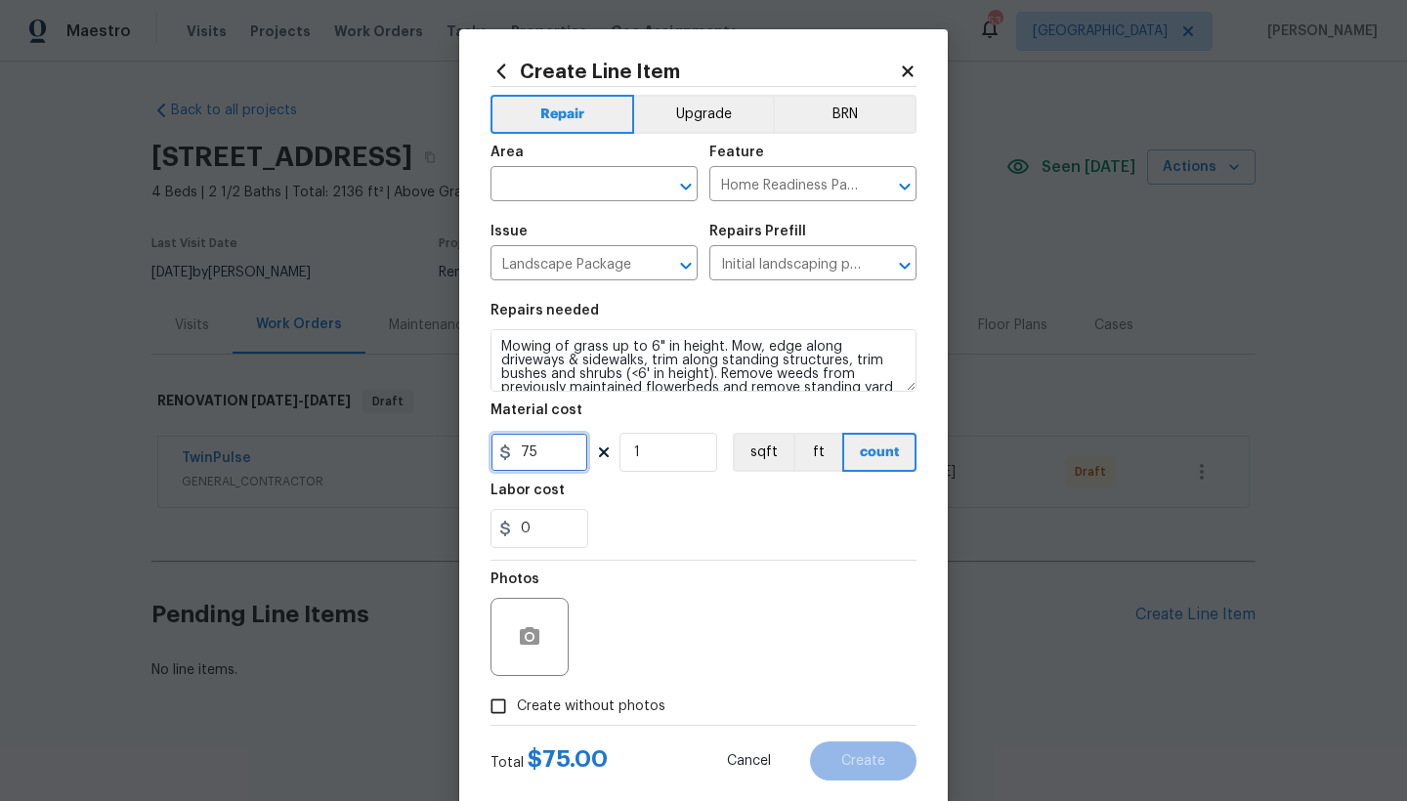
drag, startPoint x: 543, startPoint y: 454, endPoint x: 499, endPoint y: 443, distance: 45.3
click at [499, 443] on input "75" at bounding box center [539, 452] width 98 height 39
type input "100"
click at [549, 186] on input "text" at bounding box center [566, 186] width 152 height 30
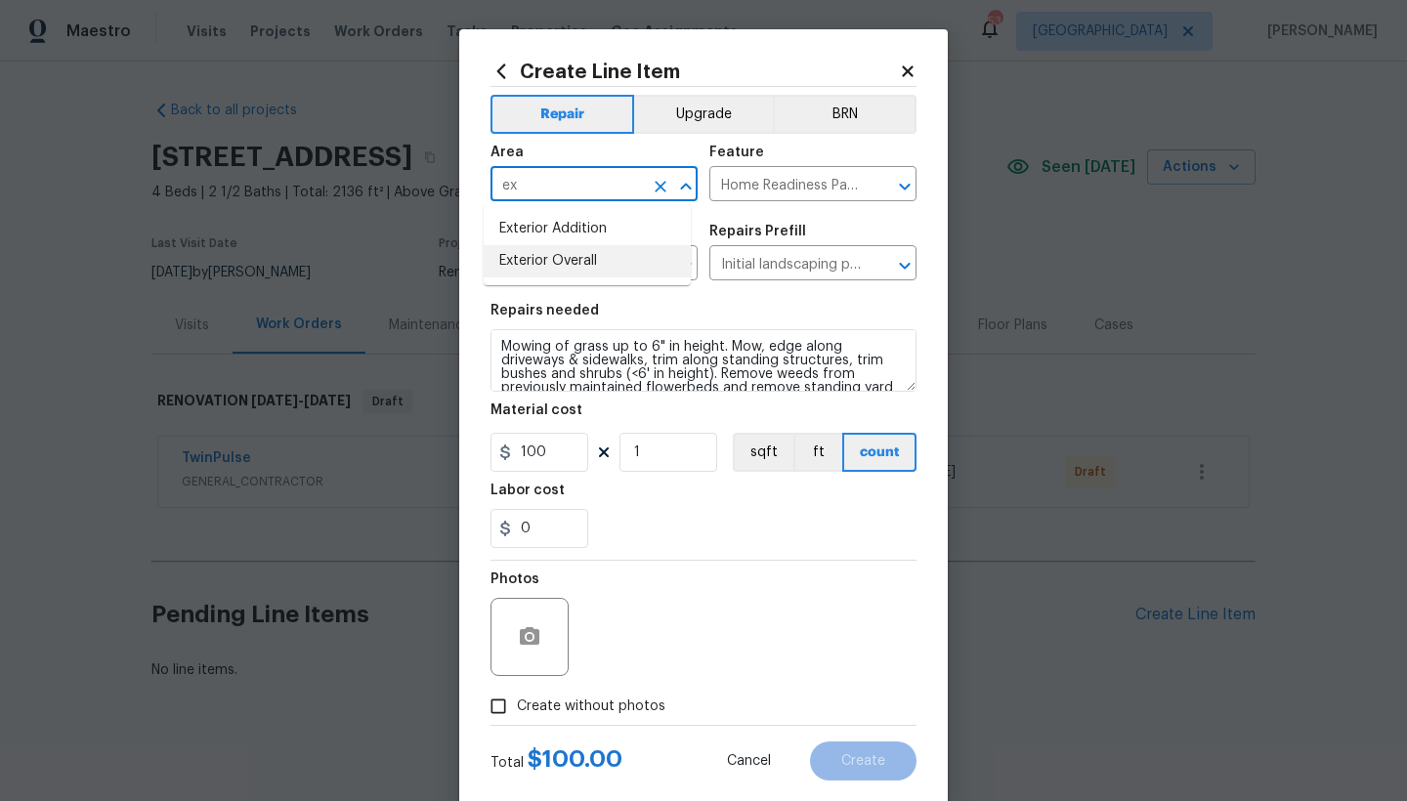
click at [568, 268] on li "Exterior Overall" at bounding box center [587, 261] width 207 height 32
type input "Exterior Overall"
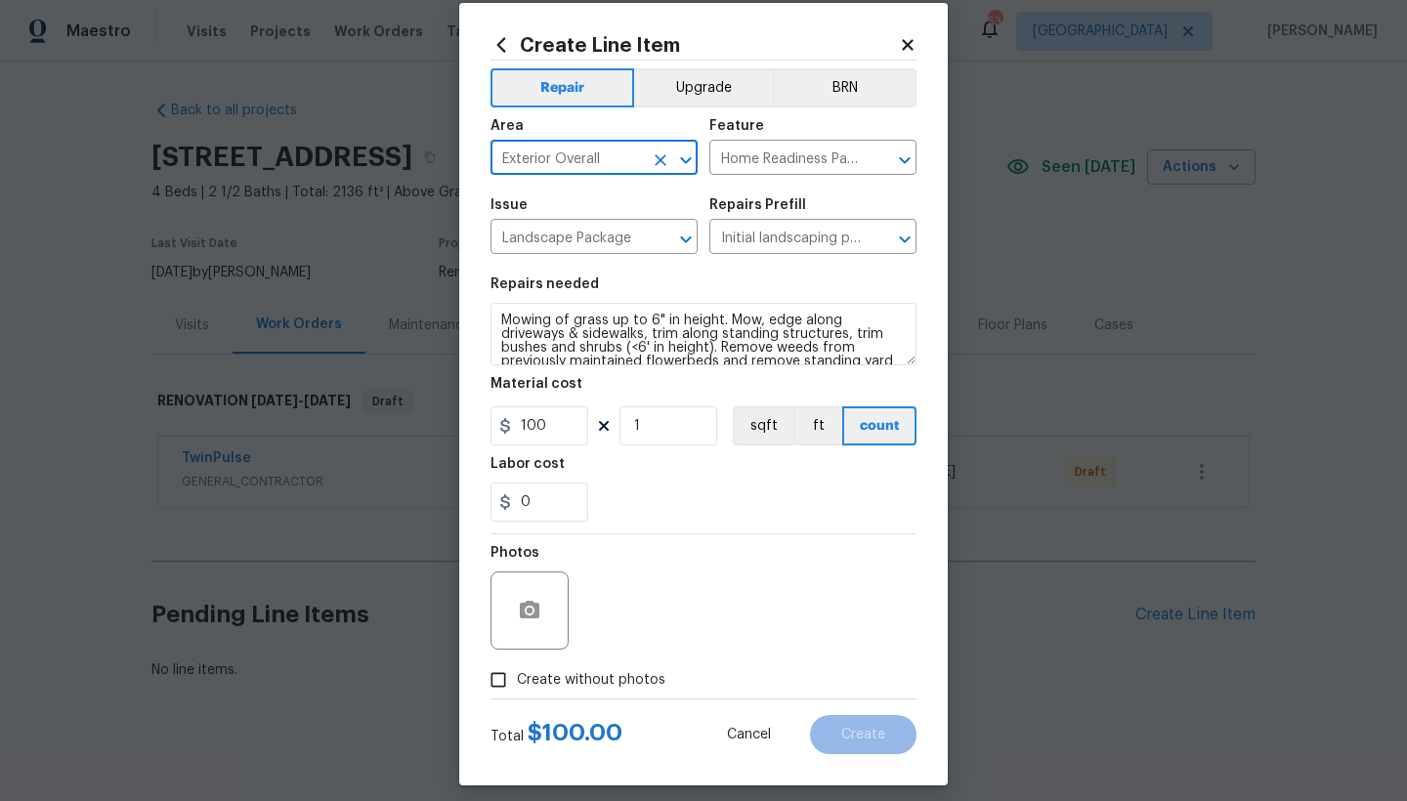
scroll to position [40, 0]
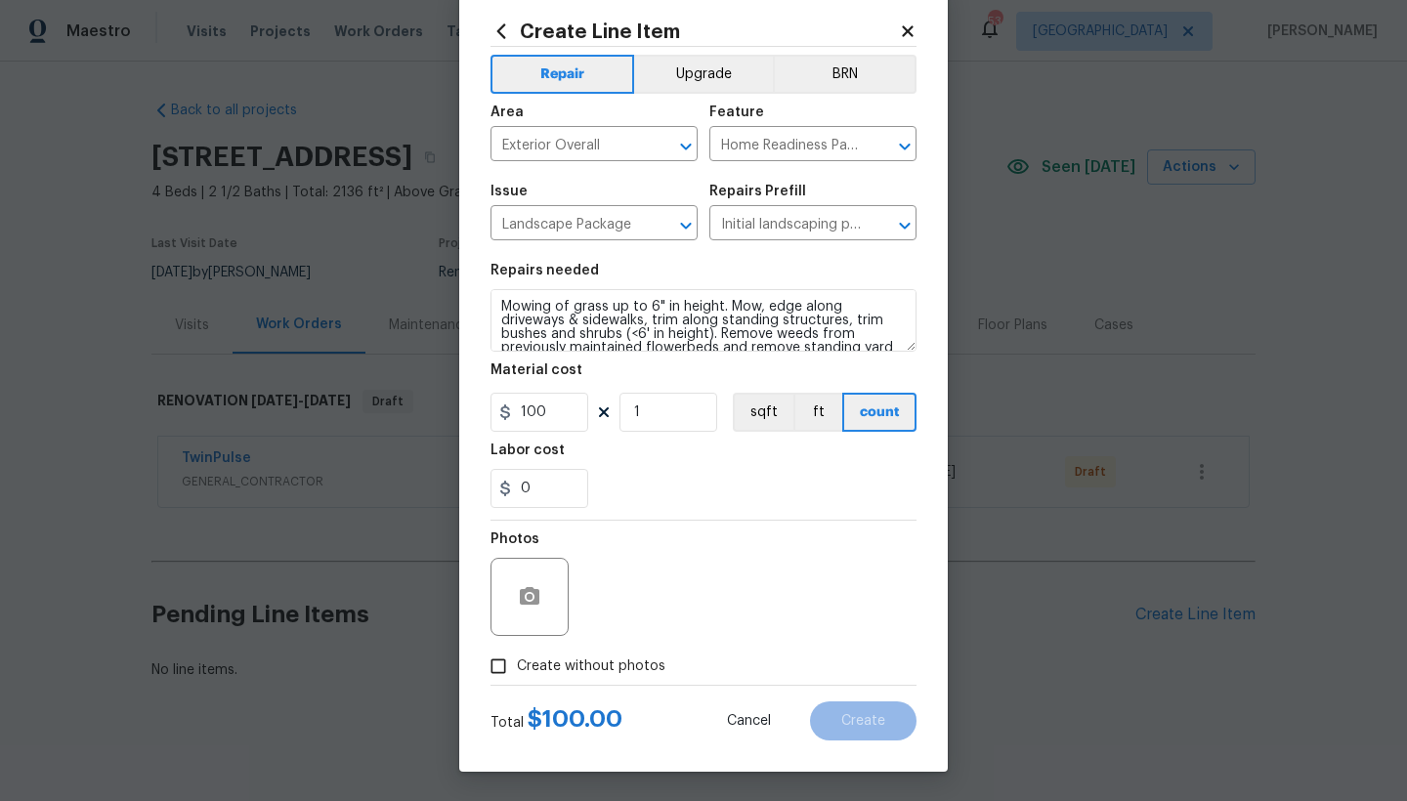
click at [586, 665] on span "Create without photos" at bounding box center [591, 666] width 148 height 21
click at [517, 665] on input "Create without photos" at bounding box center [498, 666] width 37 height 37
checkbox input "true"
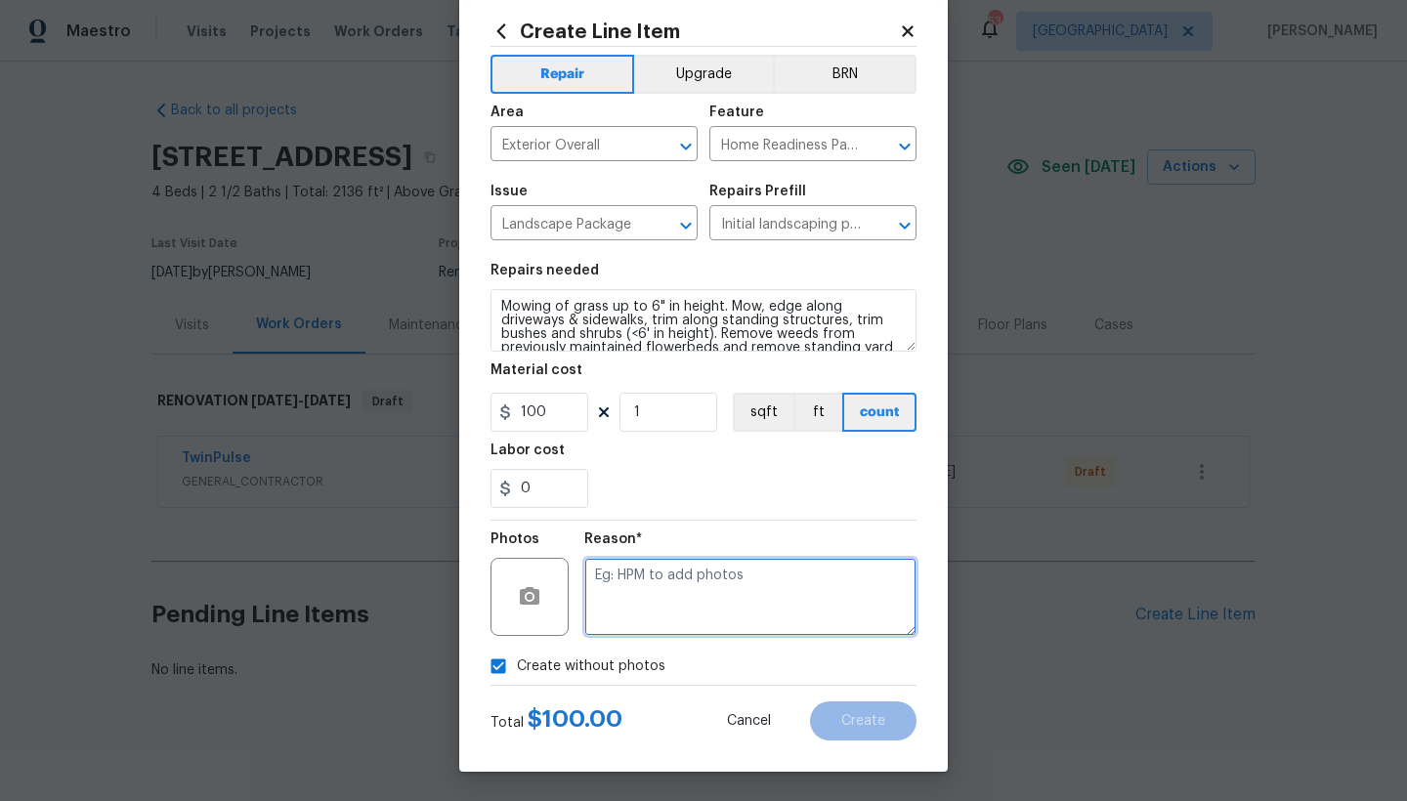
click at [615, 590] on textarea at bounding box center [750, 597] width 332 height 78
type textarea "n"
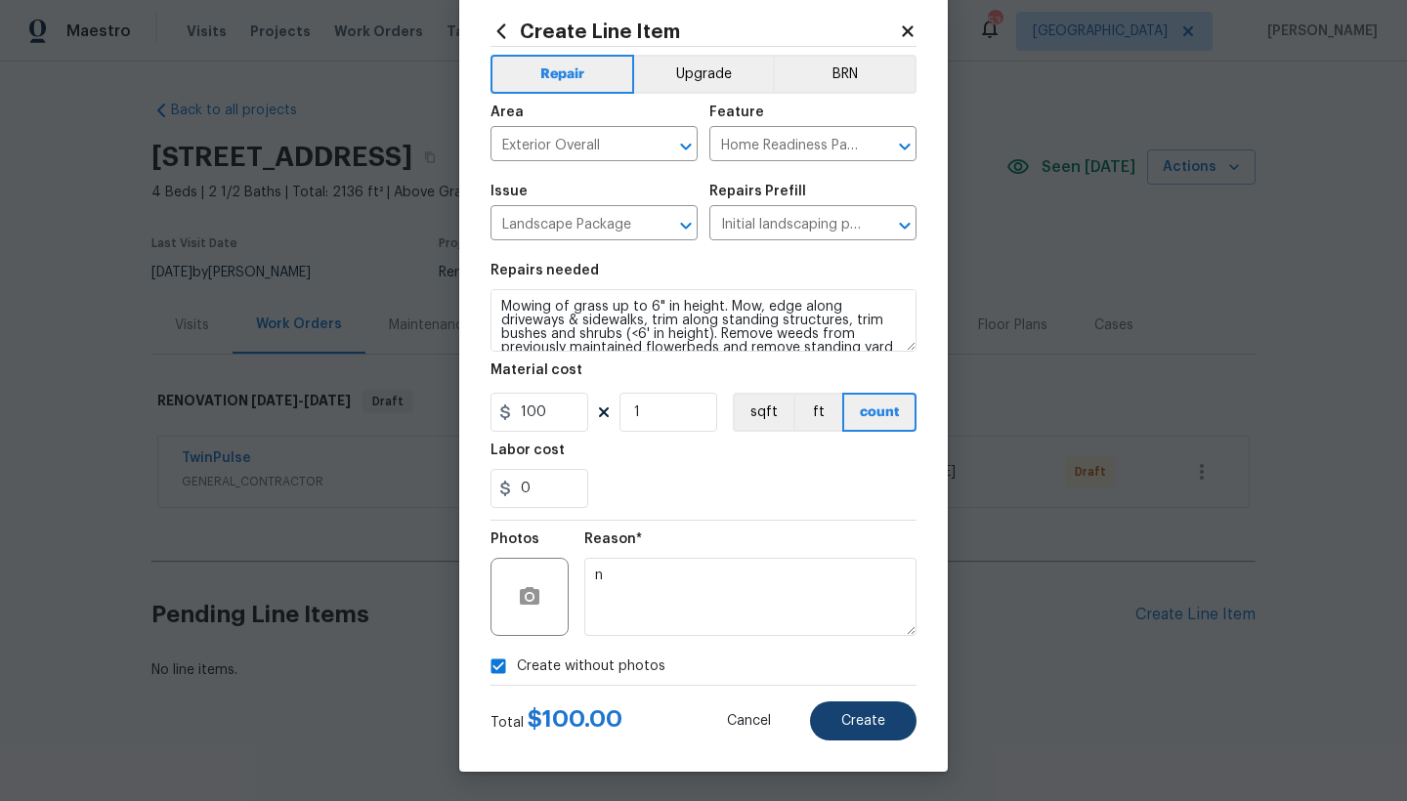
click at [841, 693] on span "Create" at bounding box center [863, 721] width 44 height 15
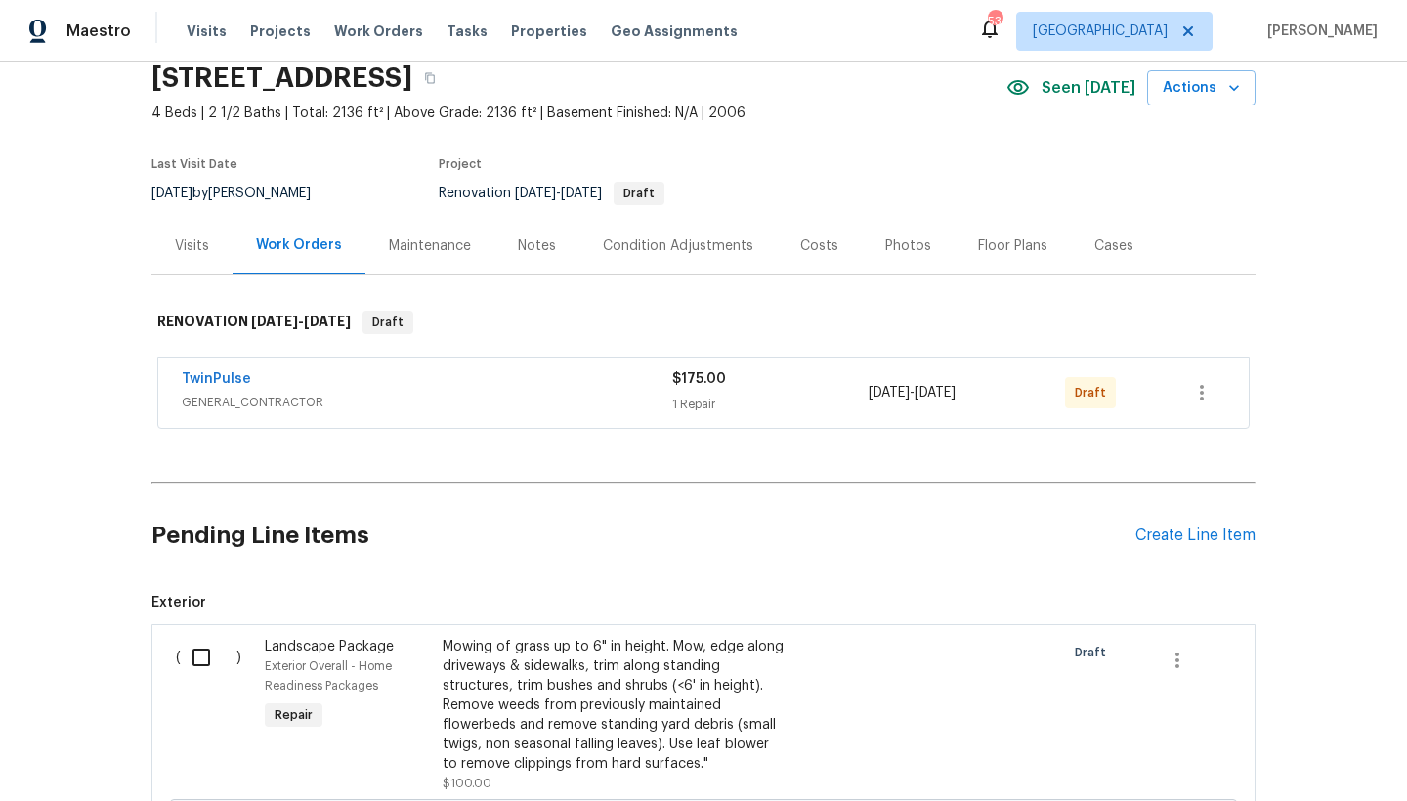
scroll to position [169, 0]
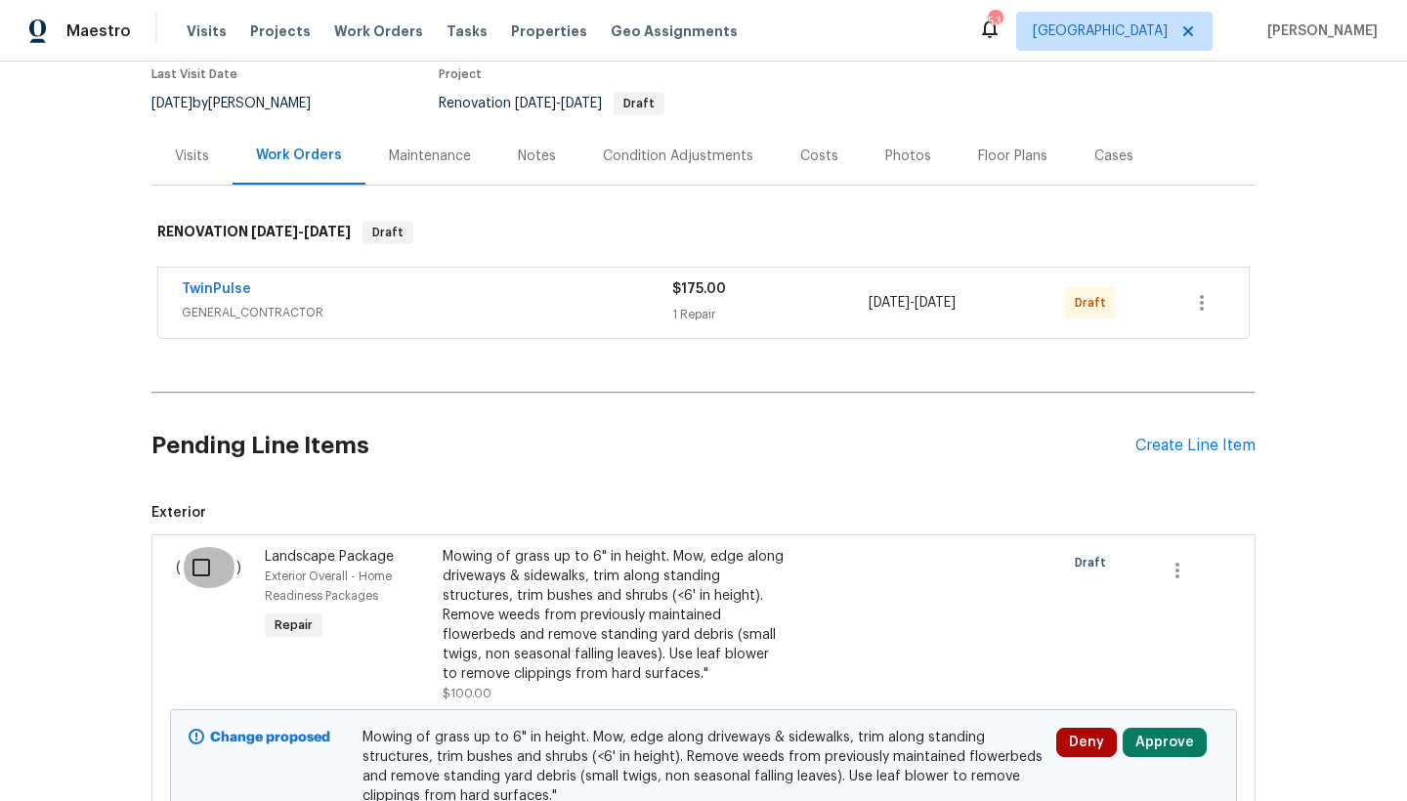
click at [188, 564] on input "checkbox" at bounding box center [209, 567] width 56 height 41
checkbox input "true"
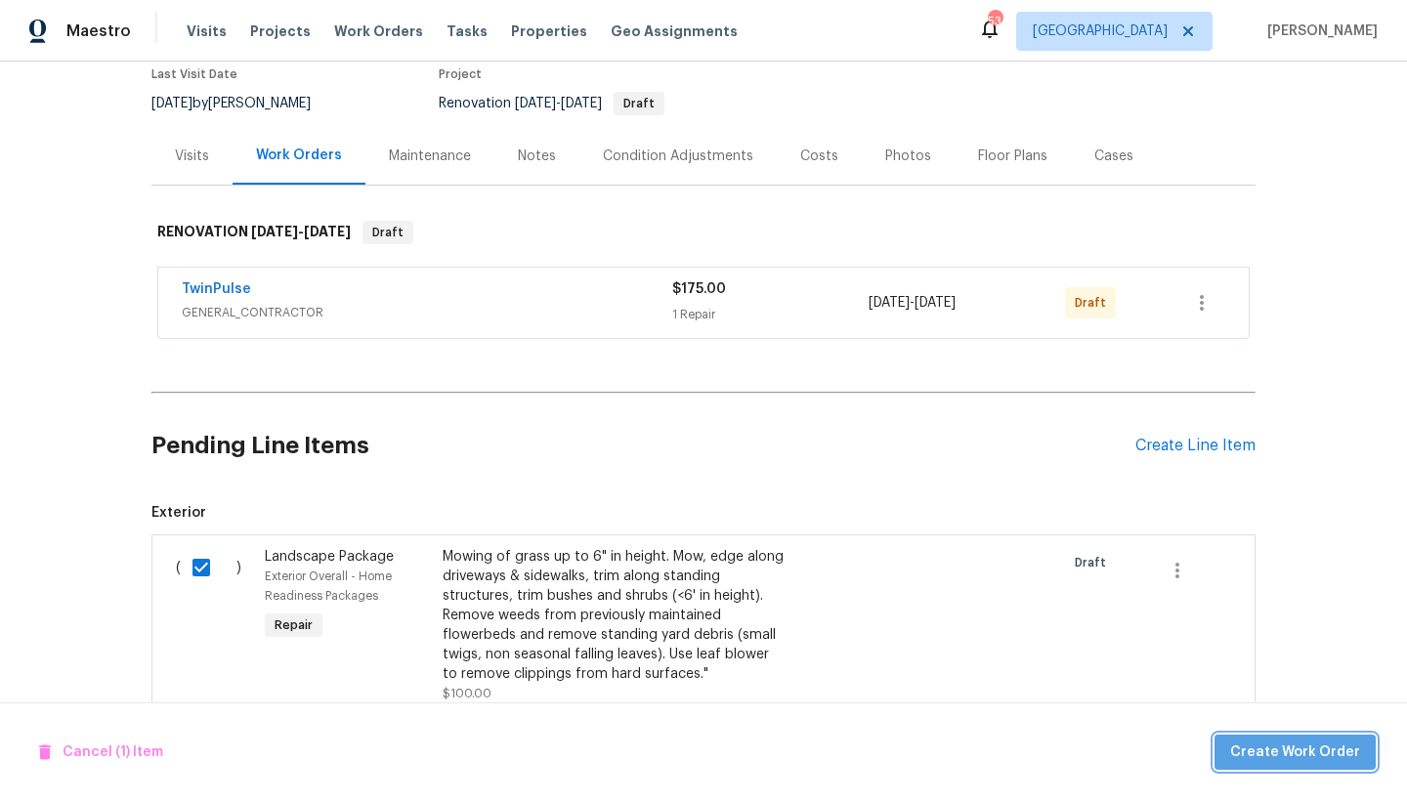
click at [1234, 693] on span "Create Work Order" at bounding box center [1295, 752] width 130 height 24
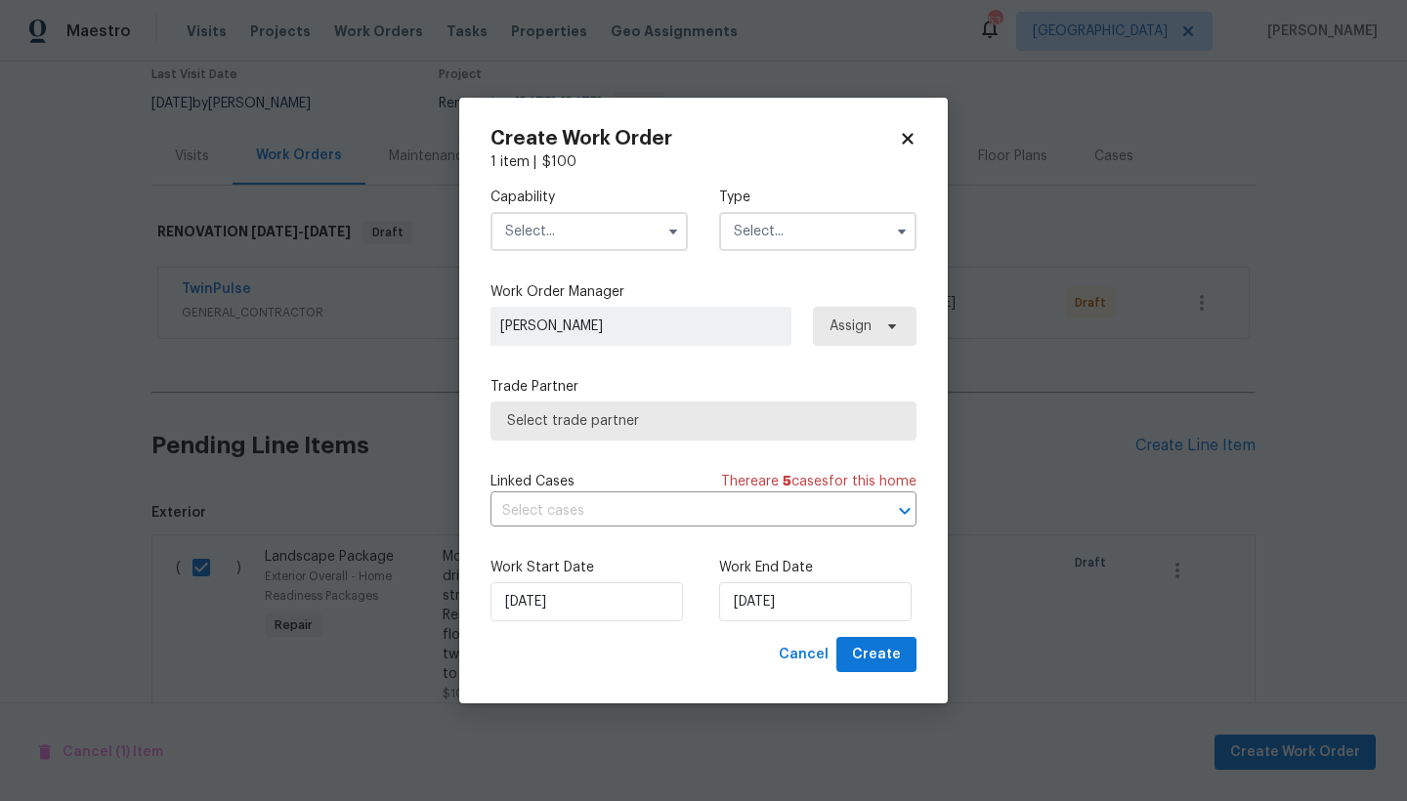
click at [555, 226] on input "text" at bounding box center [588, 231] width 197 height 39
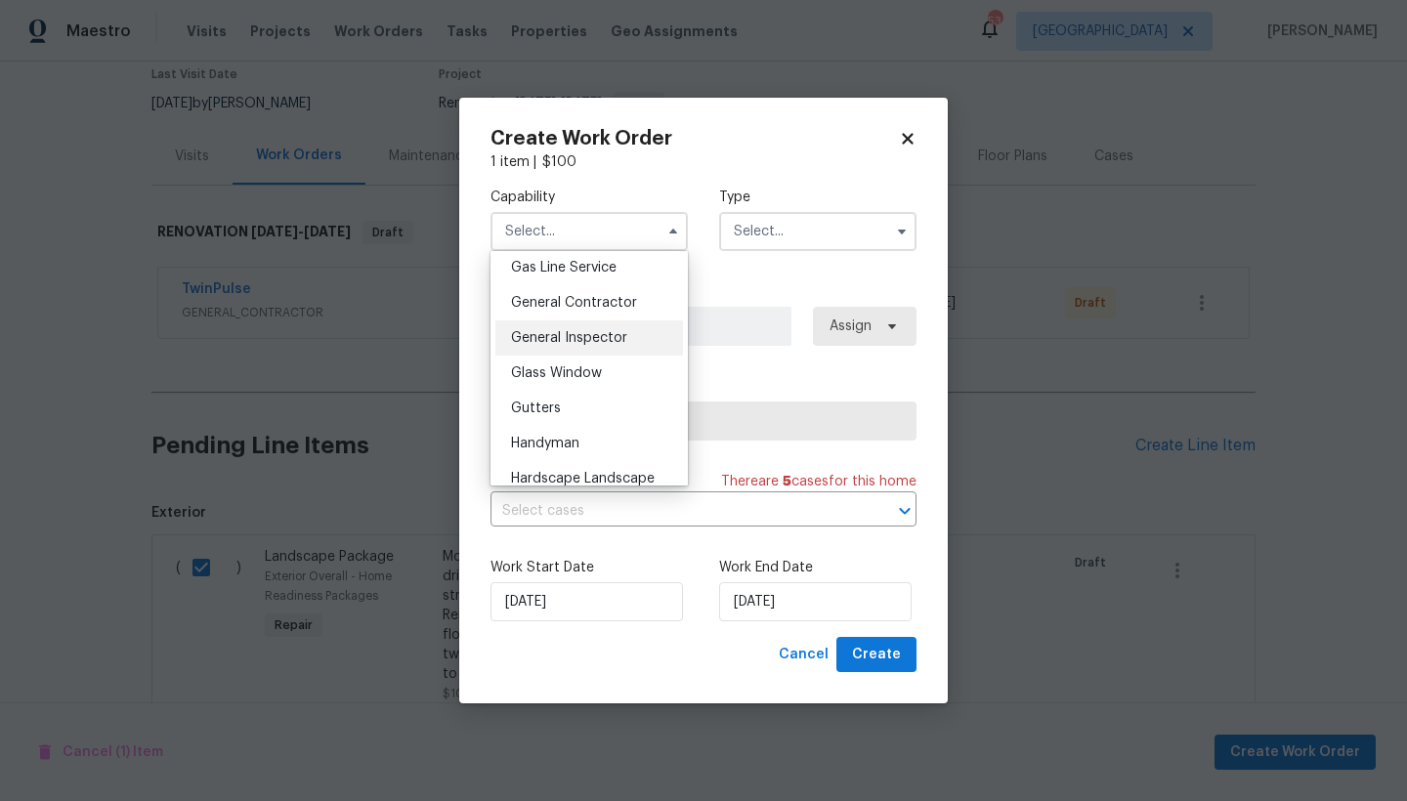
scroll to position [1115, 0]
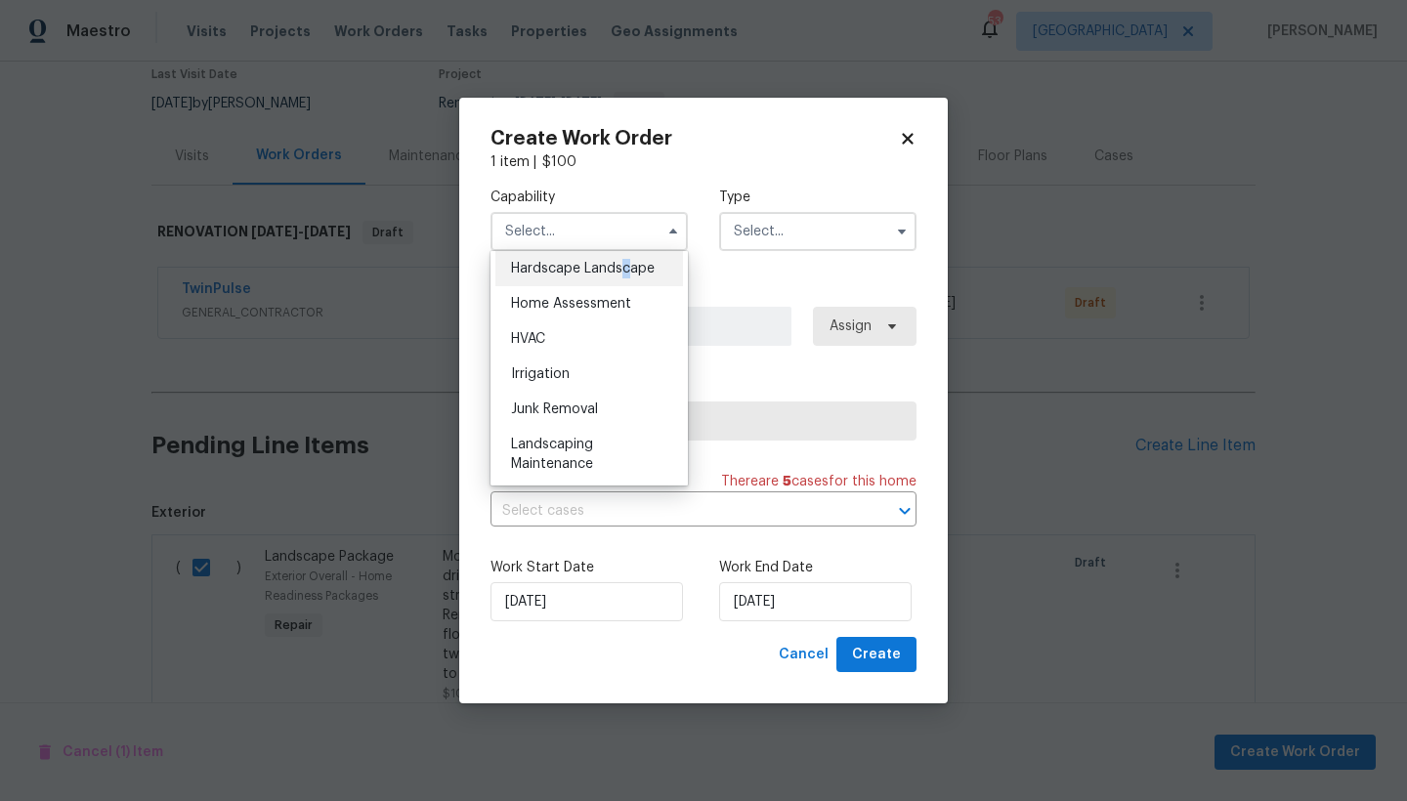
click at [551, 286] on div "Hardscape Landscape" at bounding box center [589, 268] width 188 height 35
type input "Hardscape Landscape"
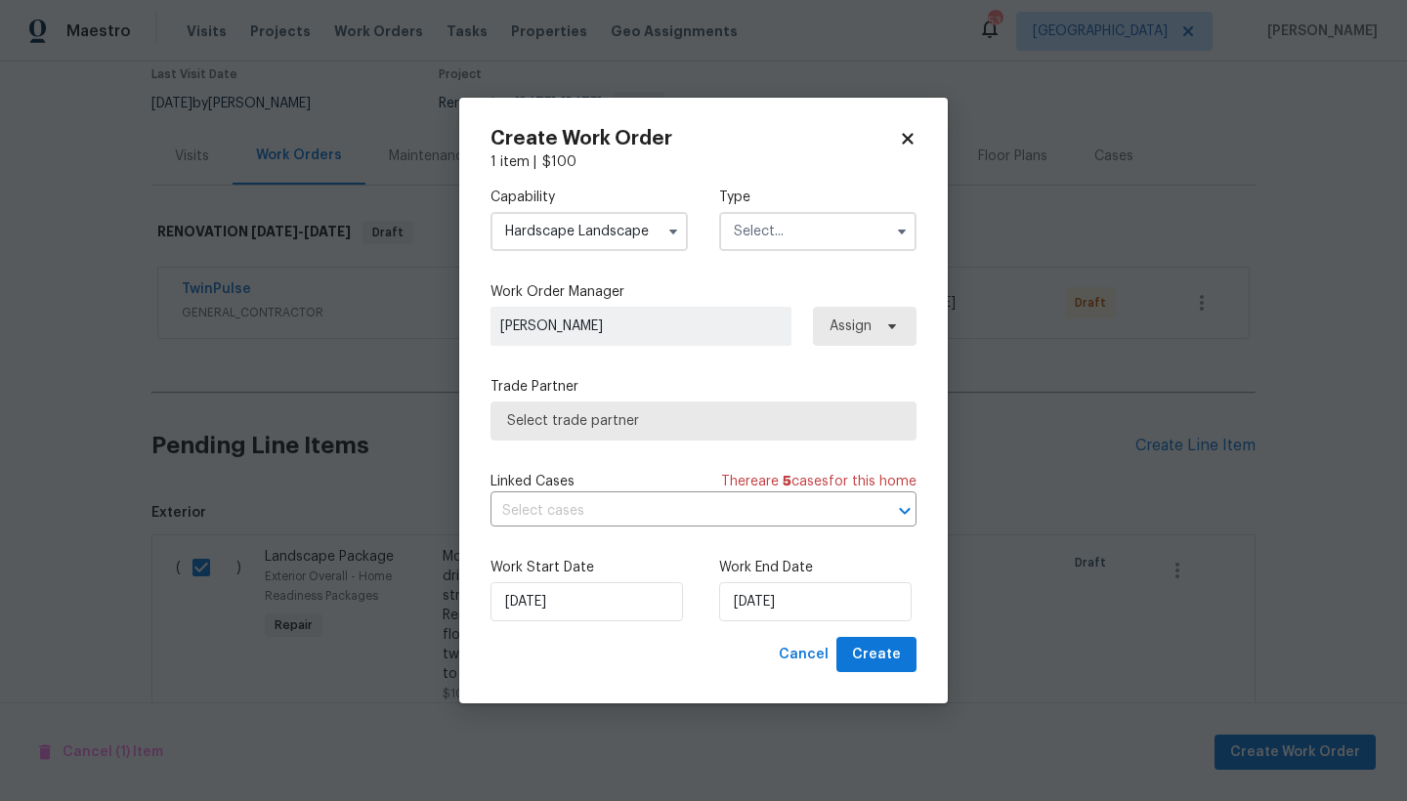
click at [828, 230] on input "text" at bounding box center [817, 231] width 197 height 39
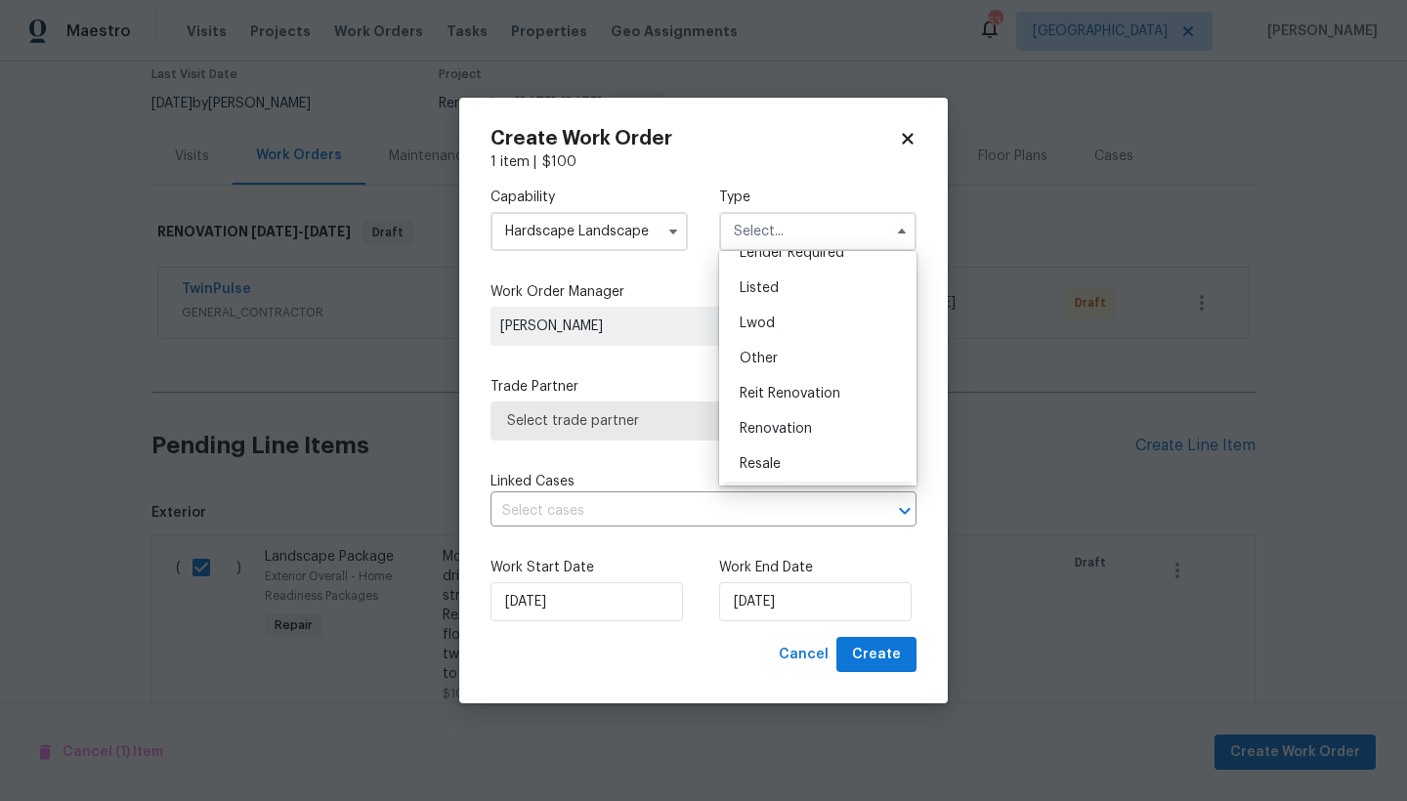
scroll to position [232, 0]
click at [781, 360] on span "Renovation" at bounding box center [775, 358] width 72 height 14
type input "Renovation"
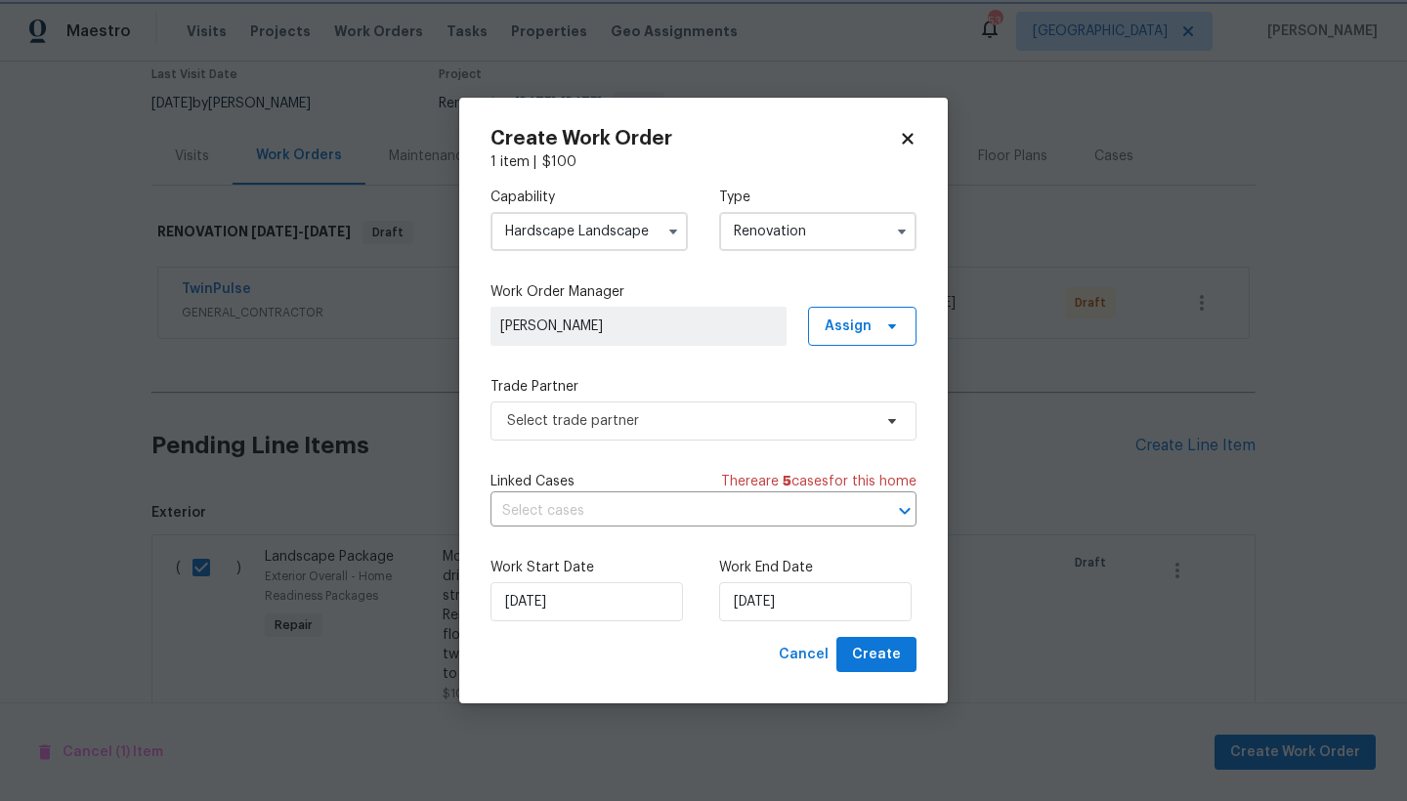
scroll to position [0, 0]
click at [645, 598] on input "[DATE]" at bounding box center [586, 601] width 192 height 39
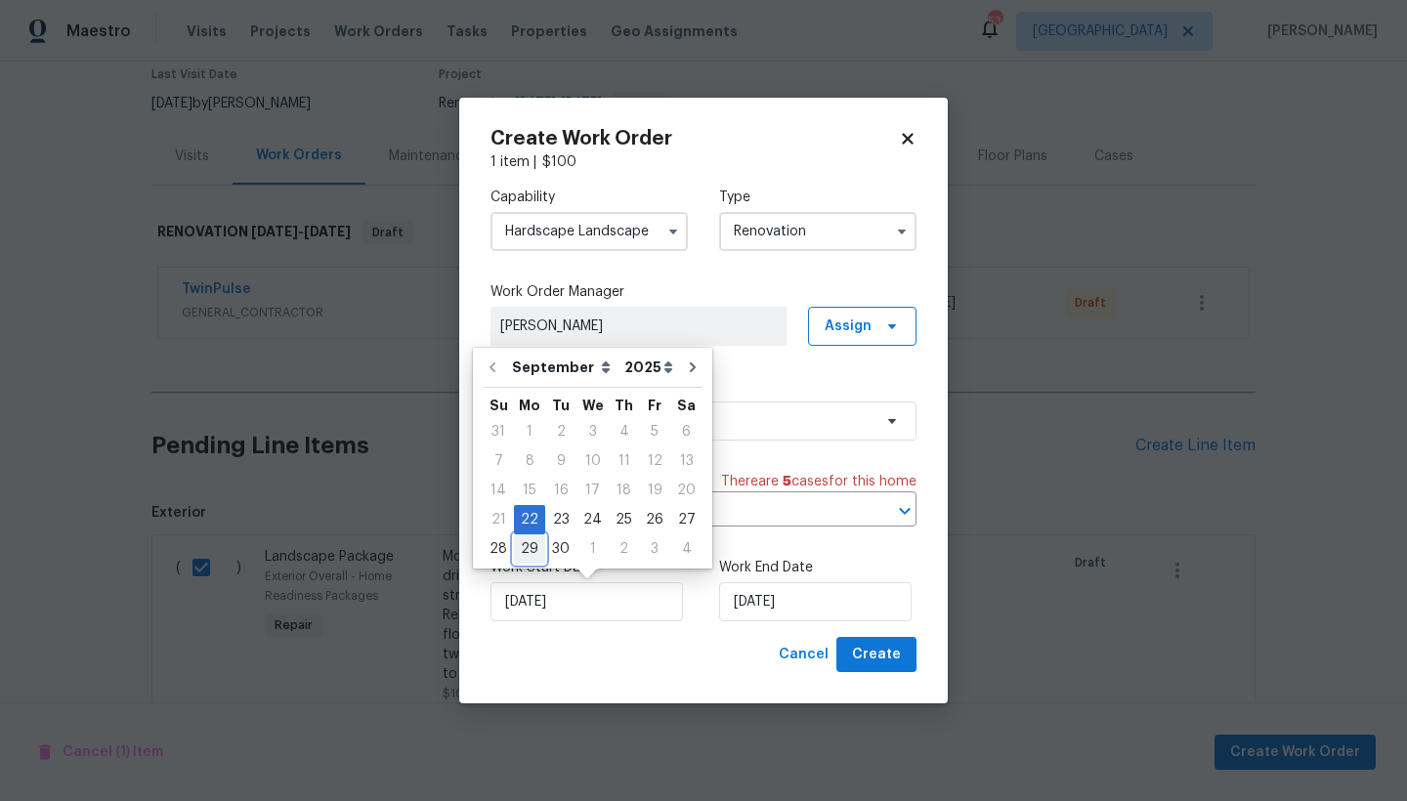
click at [524, 546] on div "29" at bounding box center [529, 548] width 31 height 27
type input "[DATE]"
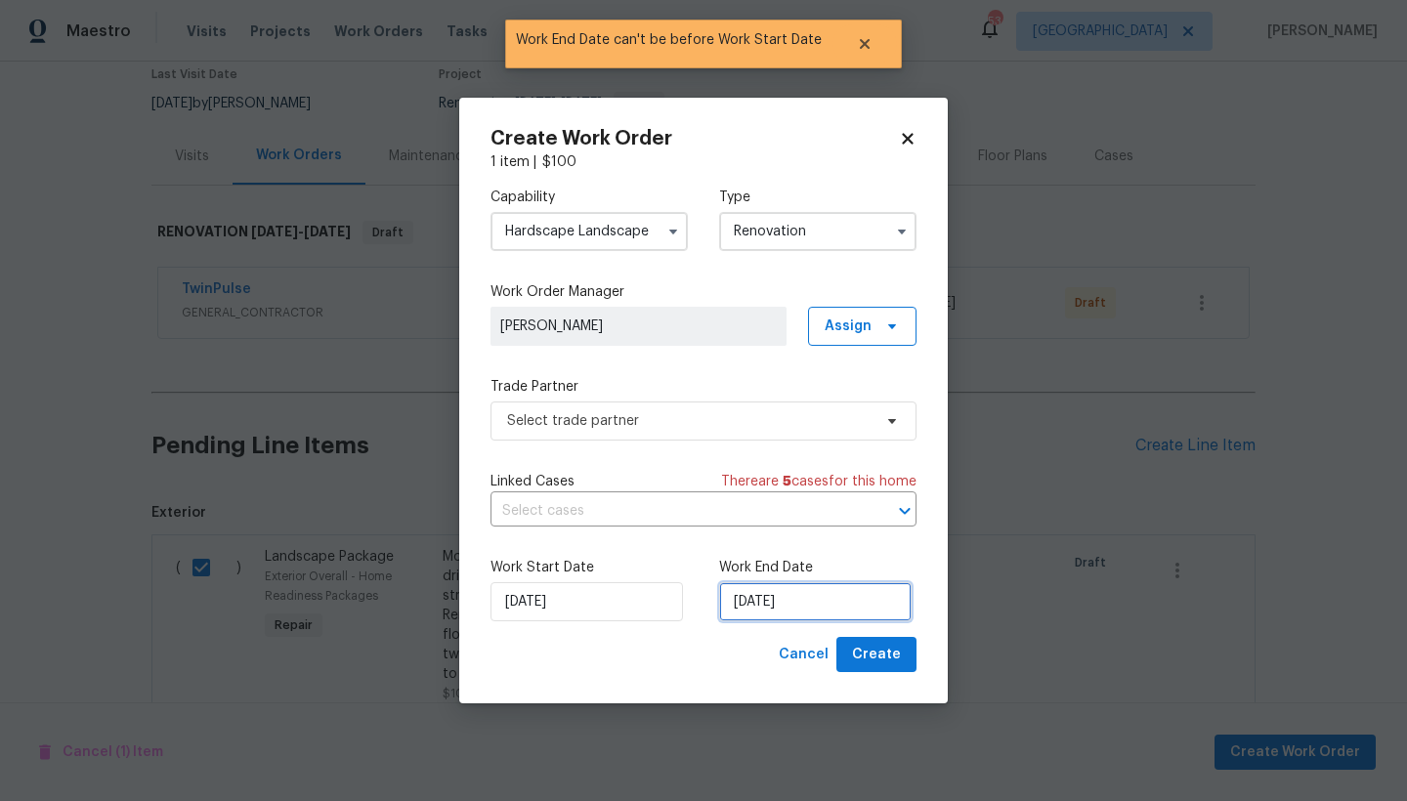
click at [745, 606] on input "[DATE]" at bounding box center [815, 601] width 192 height 39
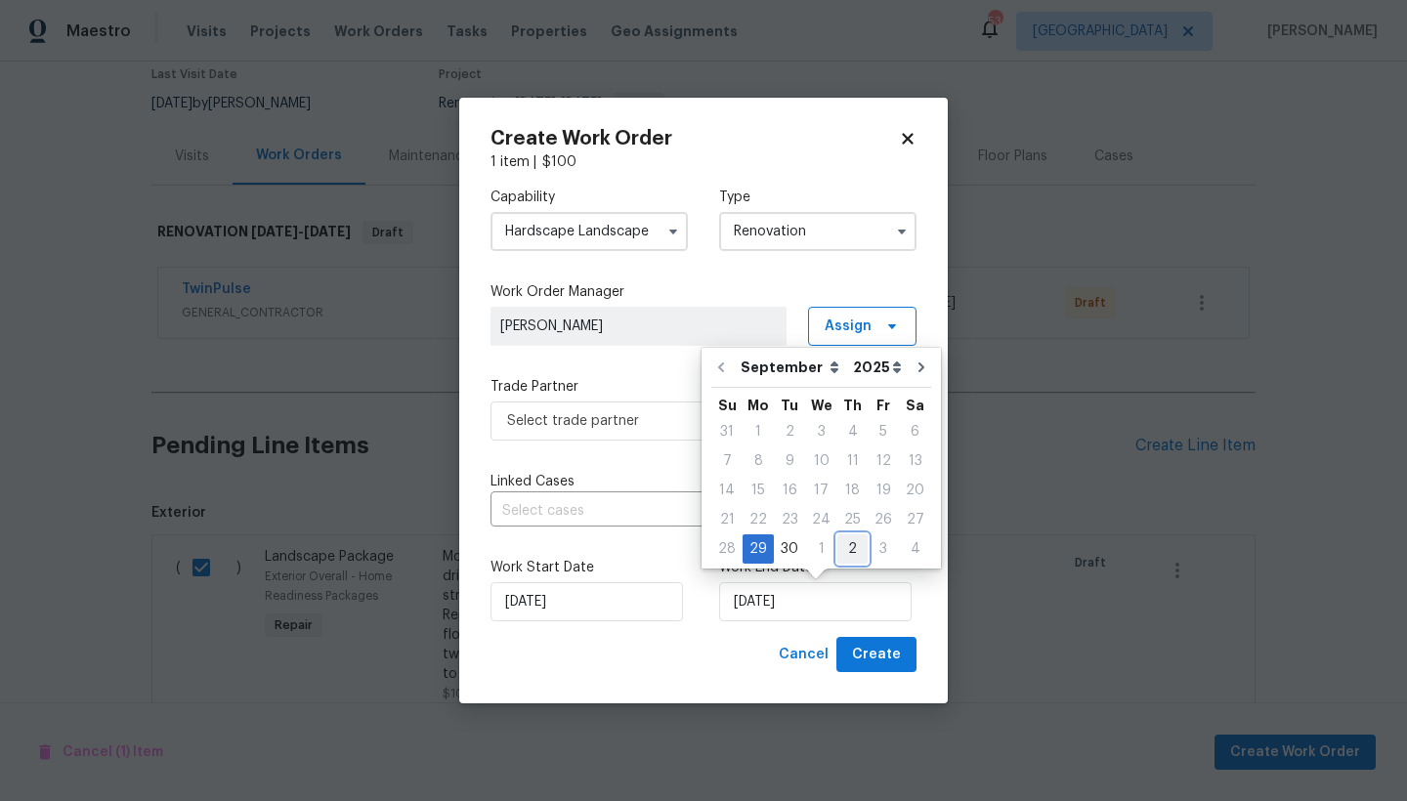
click at [848, 553] on div "2" at bounding box center [852, 548] width 30 height 27
type input "[DATE]"
select select "9"
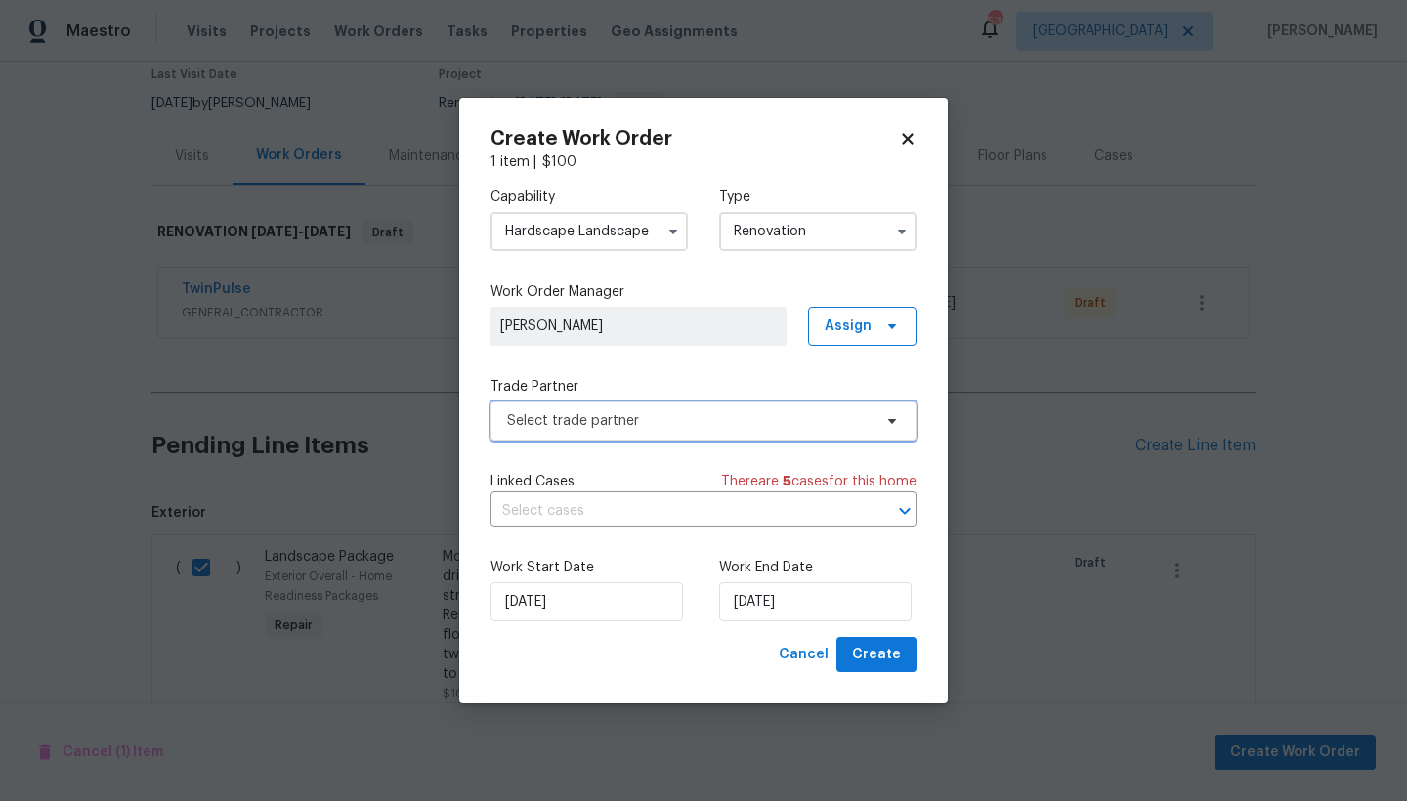
click at [585, 430] on span "Select trade partner" at bounding box center [689, 421] width 364 height 20
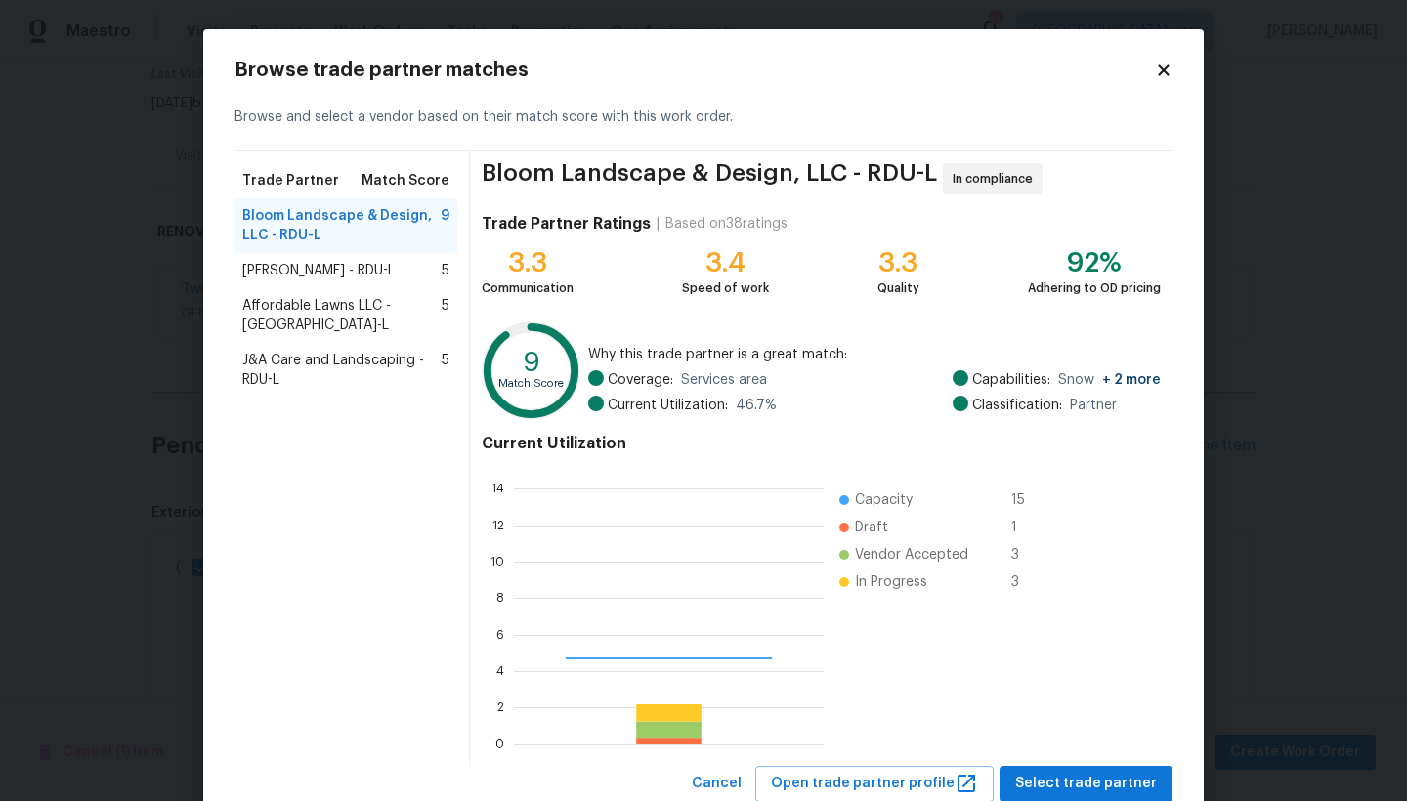
scroll to position [259, 295]
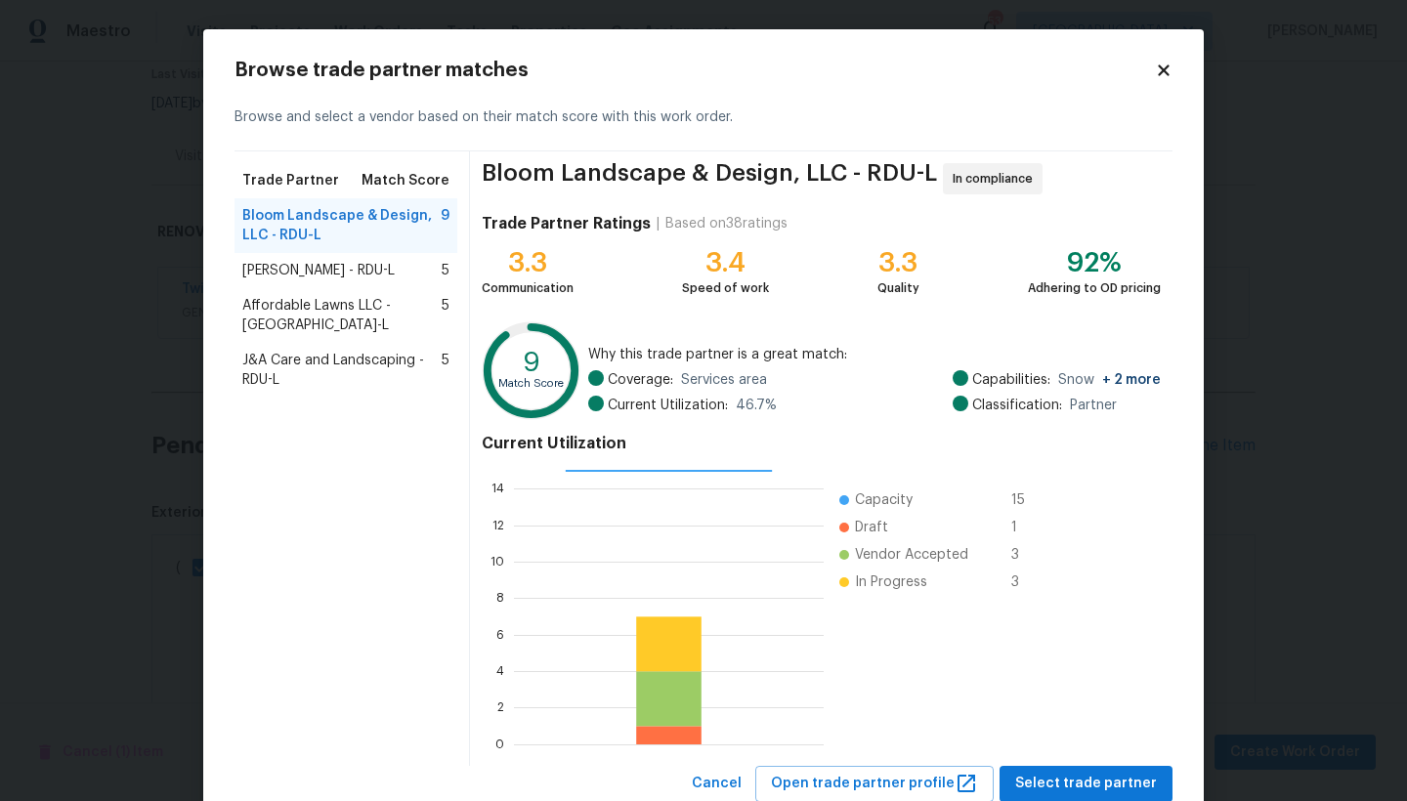
click at [268, 275] on span "[PERSON_NAME] - RDU-L" at bounding box center [318, 271] width 152 height 20
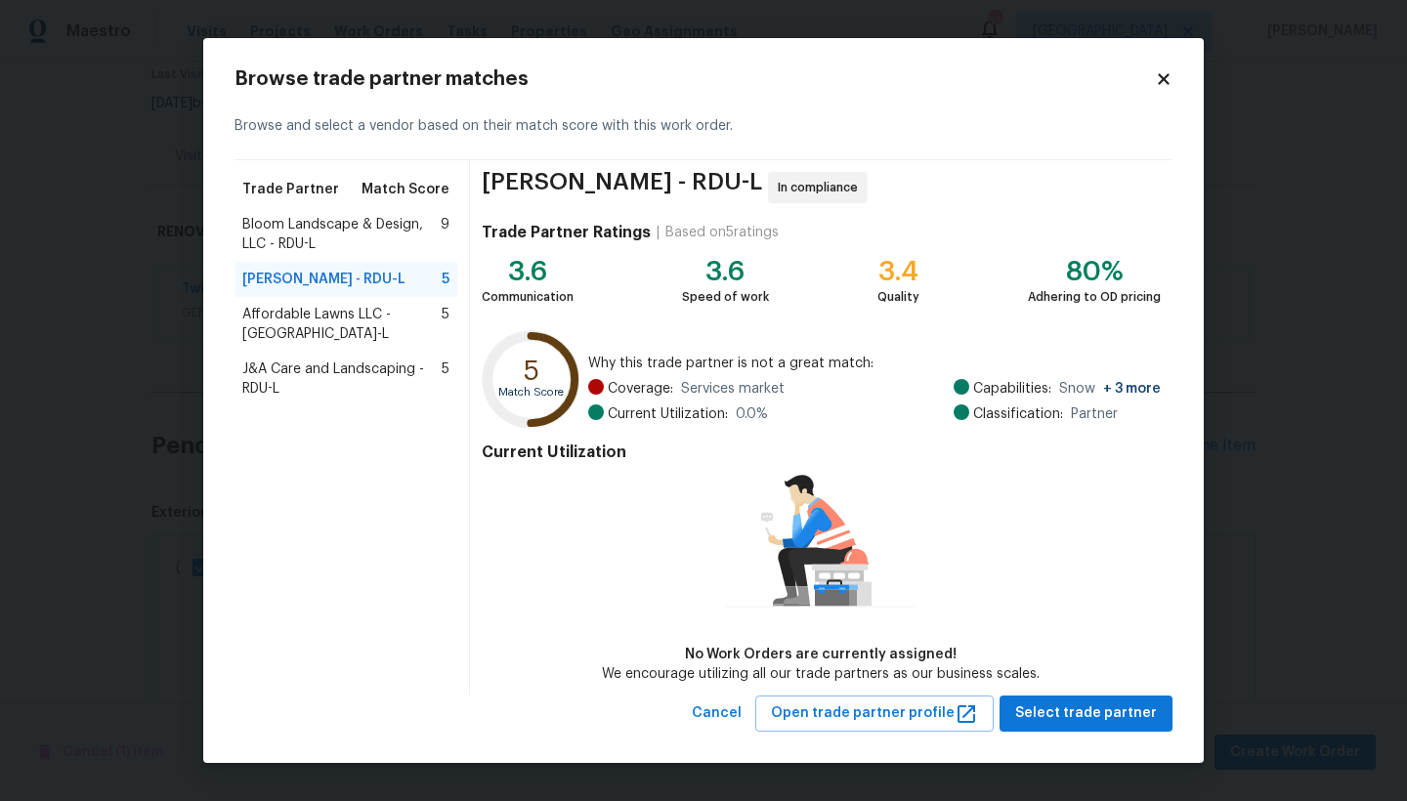
click at [280, 305] on span "Affordable Lawns LLC - [GEOGRAPHIC_DATA]-L" at bounding box center [341, 324] width 199 height 39
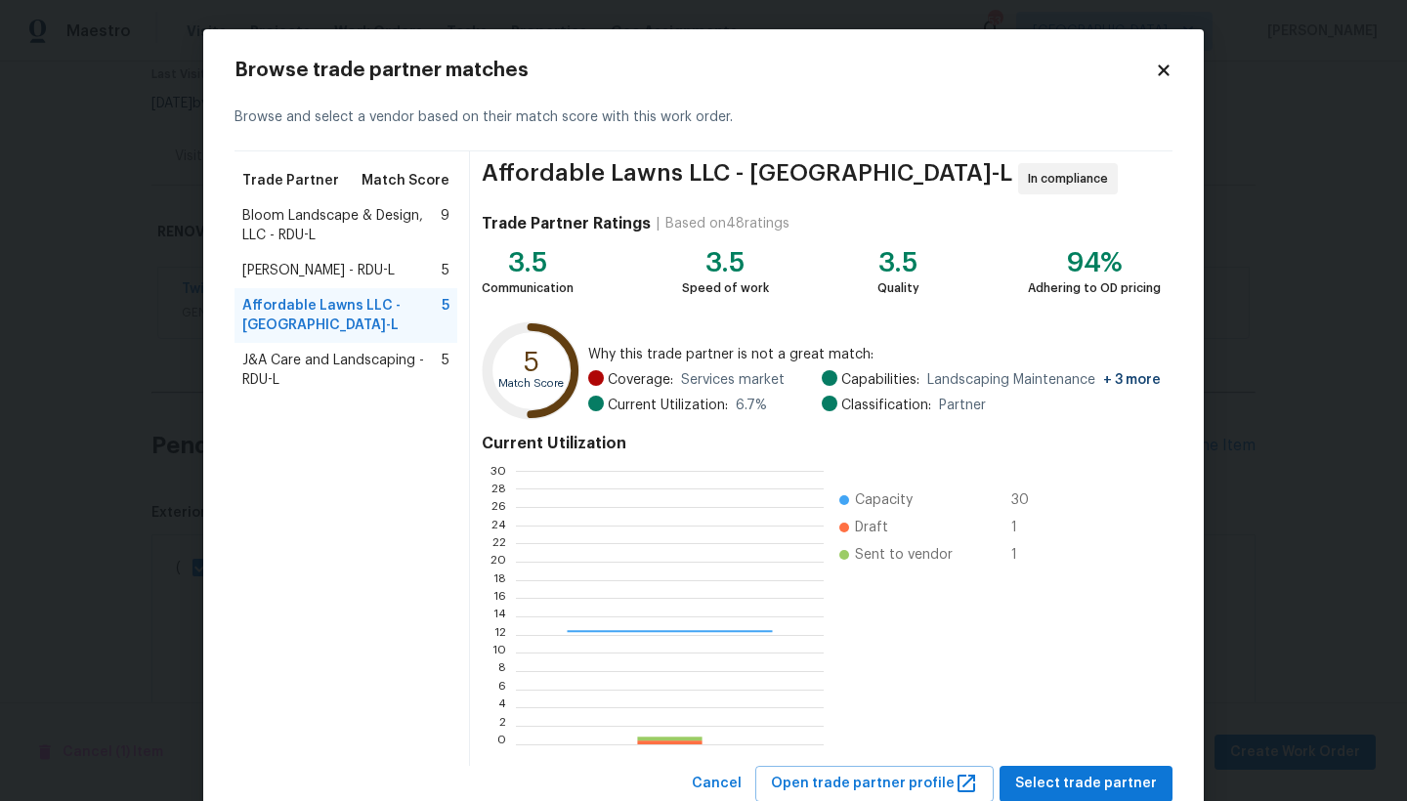
scroll to position [259, 292]
click at [319, 351] on span "J&A Care and Landscaping - RDU-L" at bounding box center [341, 370] width 199 height 39
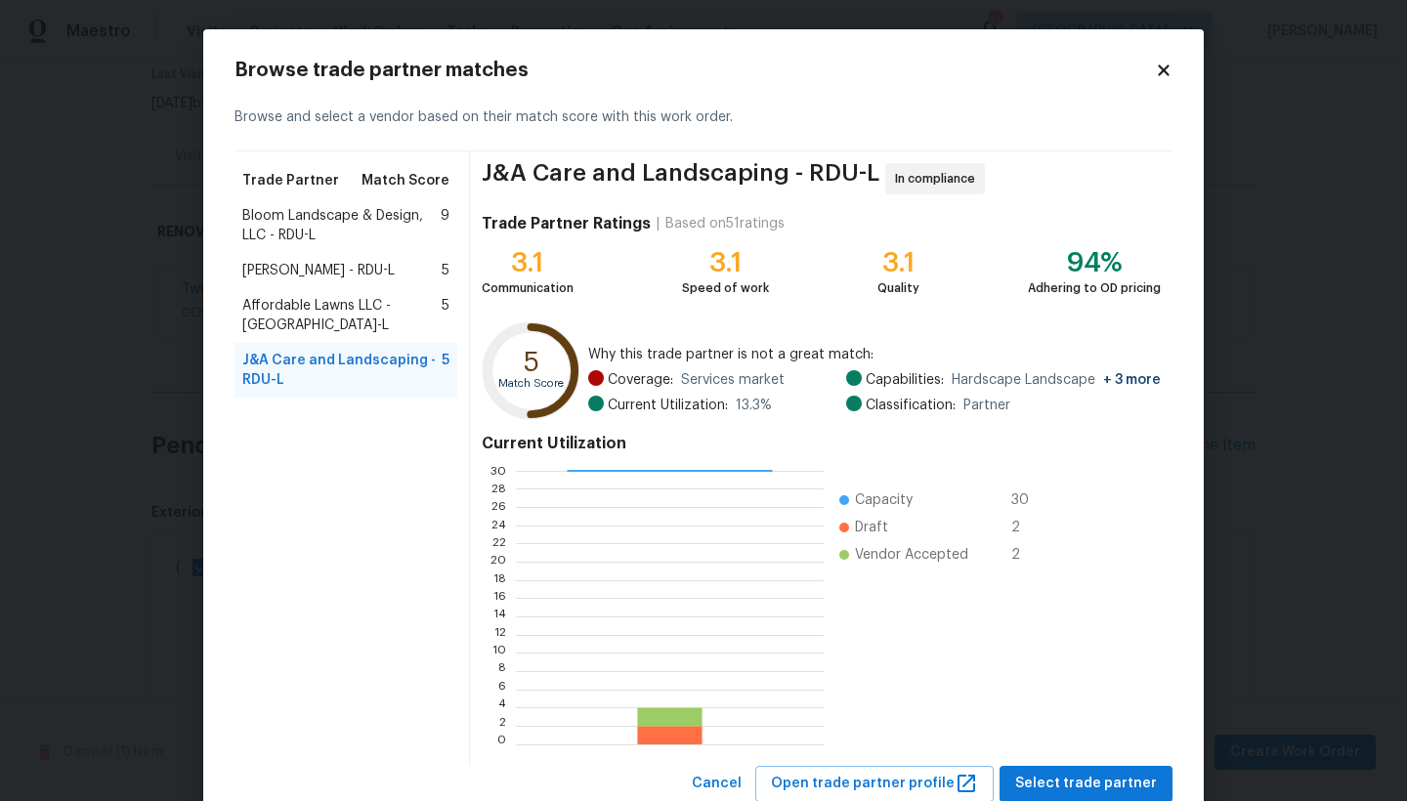
click at [316, 212] on span "Bloom Landscape & Design, LLC - RDU-L" at bounding box center [341, 225] width 198 height 39
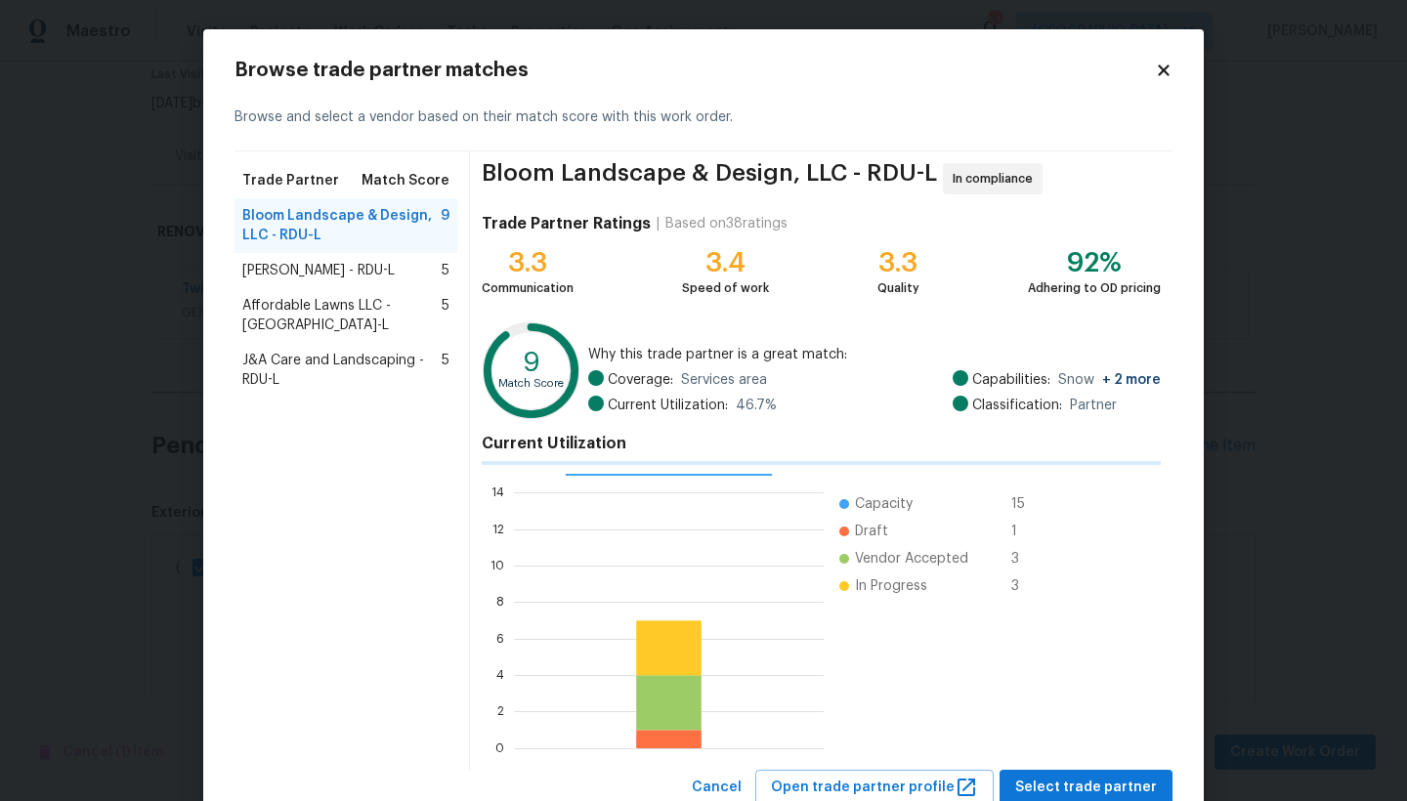
scroll to position [259, 295]
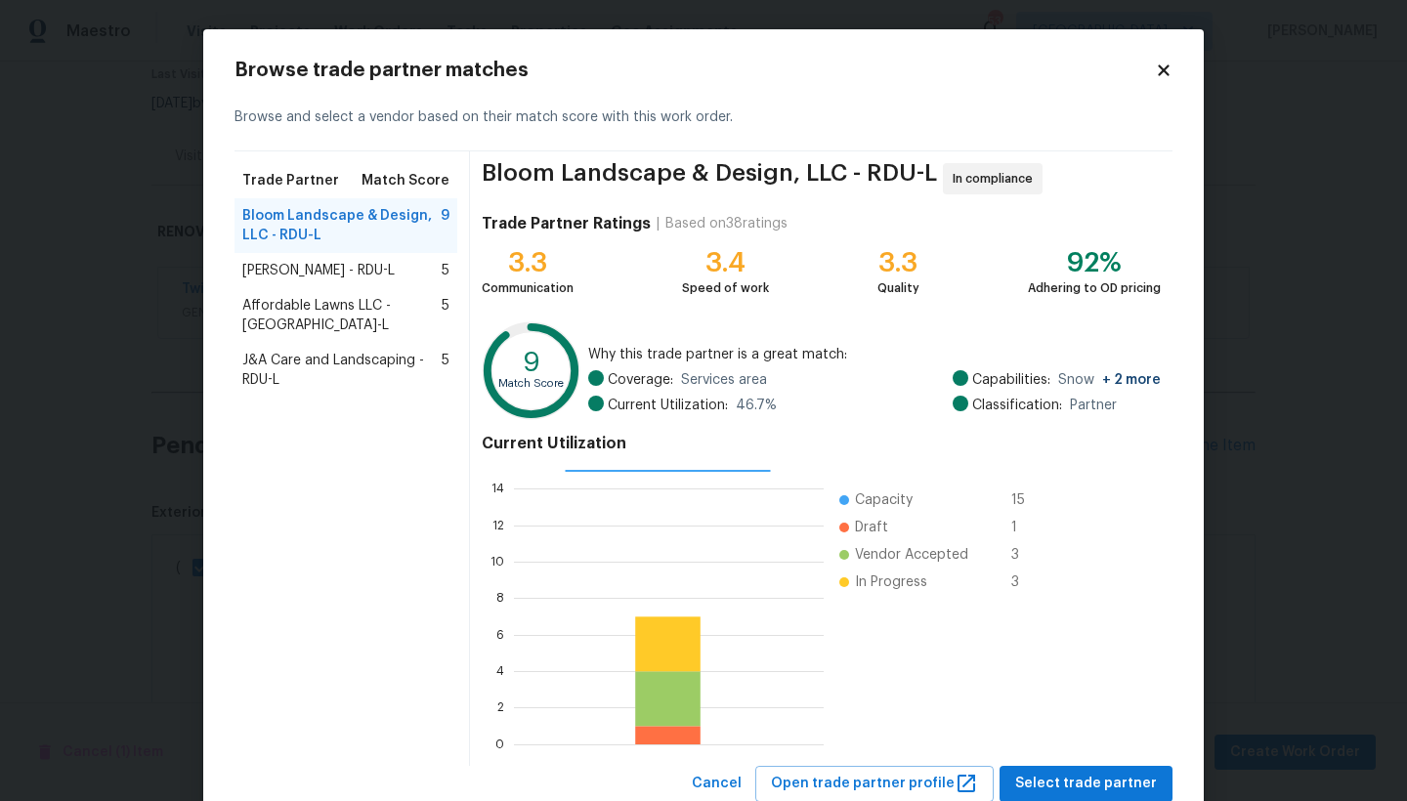
click at [290, 351] on span "J&A Care and Landscaping - RDU-L" at bounding box center [341, 370] width 199 height 39
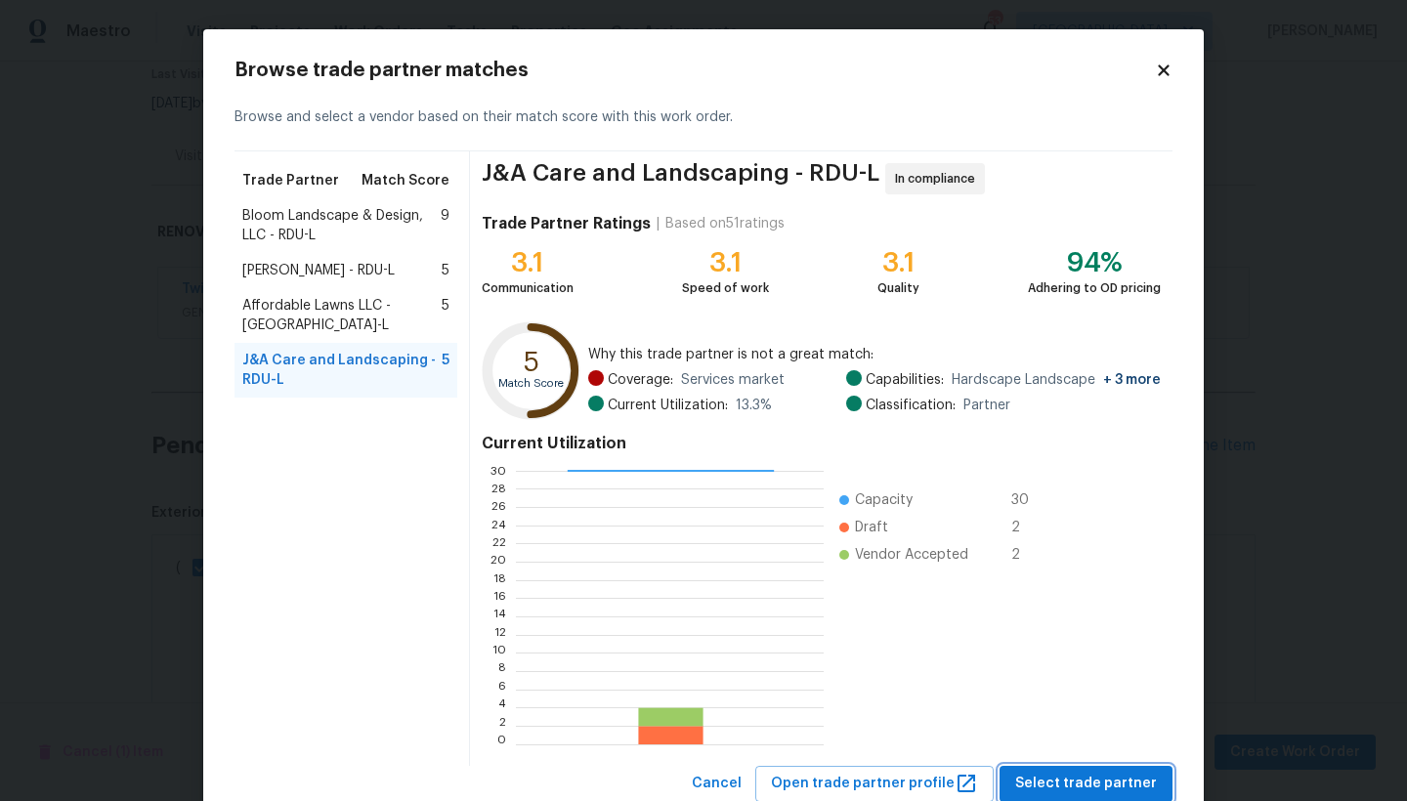
click at [1073, 693] on span "Select trade partner" at bounding box center [1086, 784] width 142 height 24
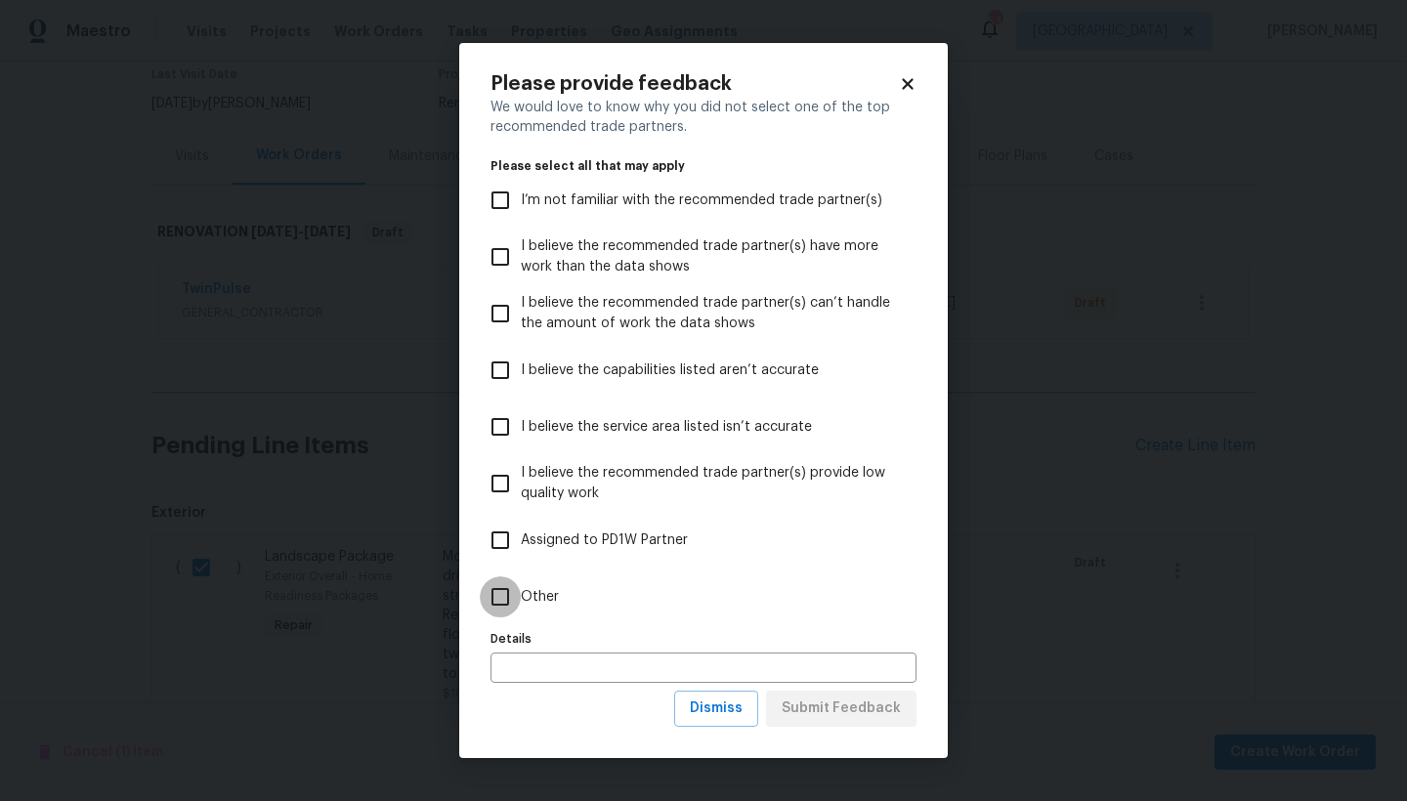
click at [495, 606] on input "Other" at bounding box center [500, 596] width 41 height 41
checkbox input "true"
click at [886, 693] on span "Submit Feedback" at bounding box center [840, 708] width 119 height 24
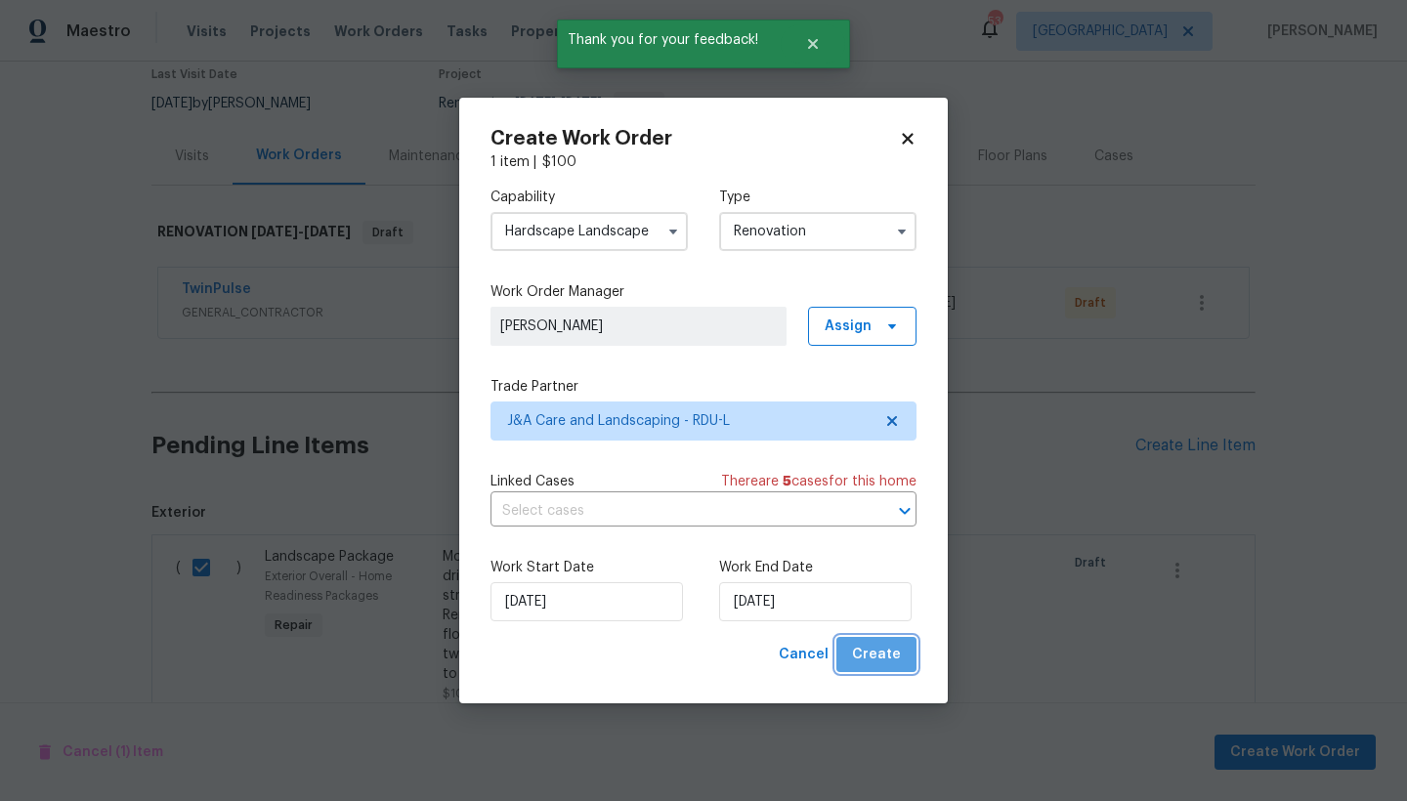
click at [890, 659] on span "Create" at bounding box center [876, 655] width 49 height 24
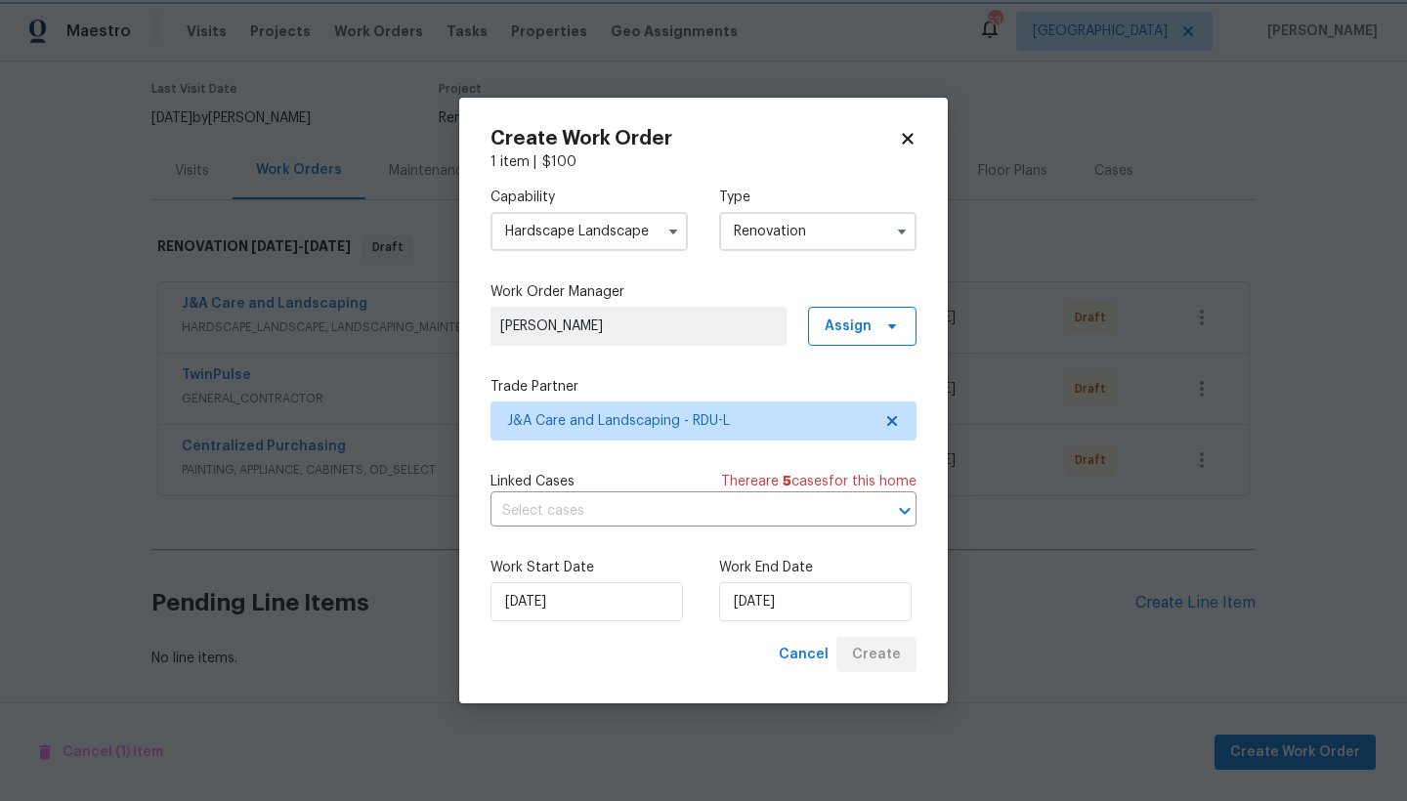
scroll to position [168, 0]
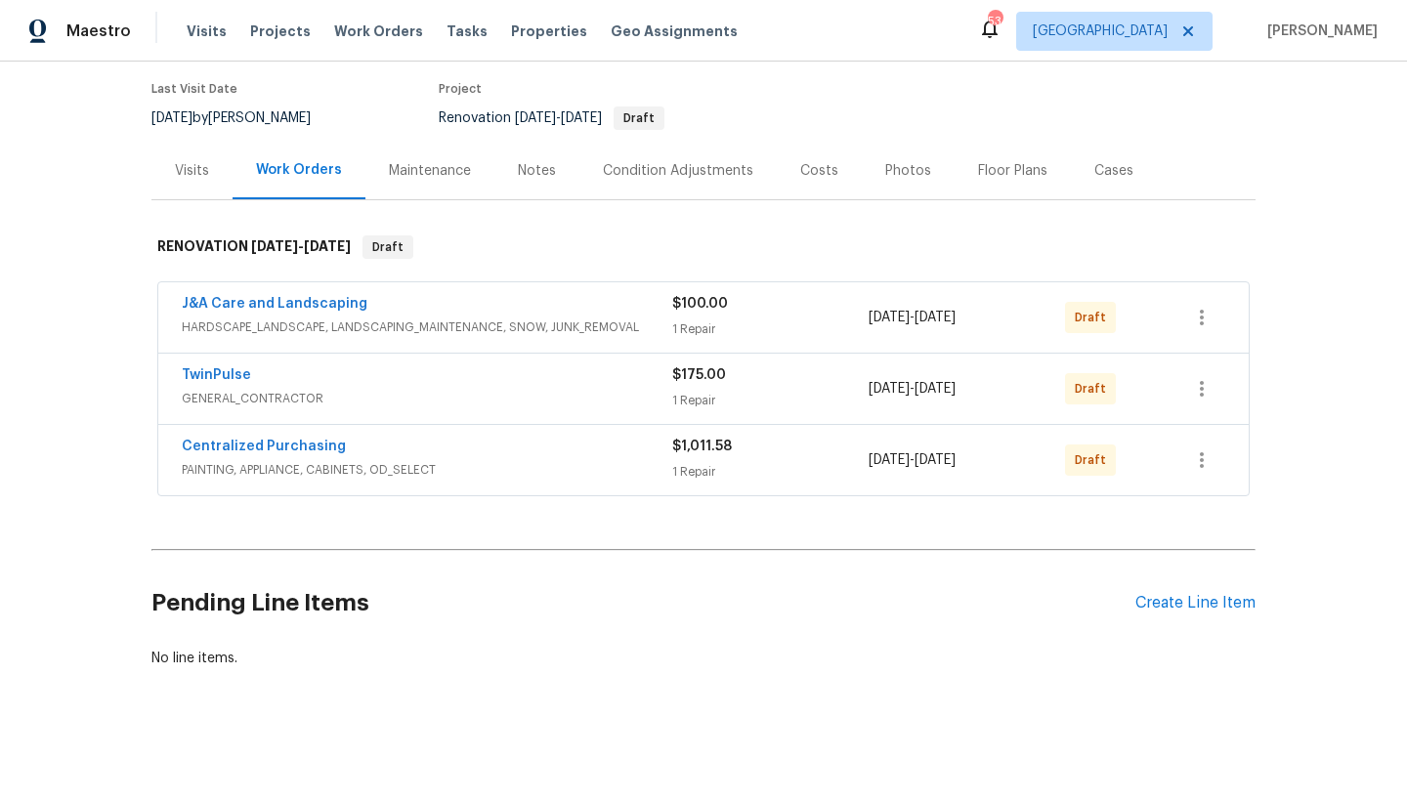
click at [523, 161] on div "Notes" at bounding box center [537, 171] width 38 height 20
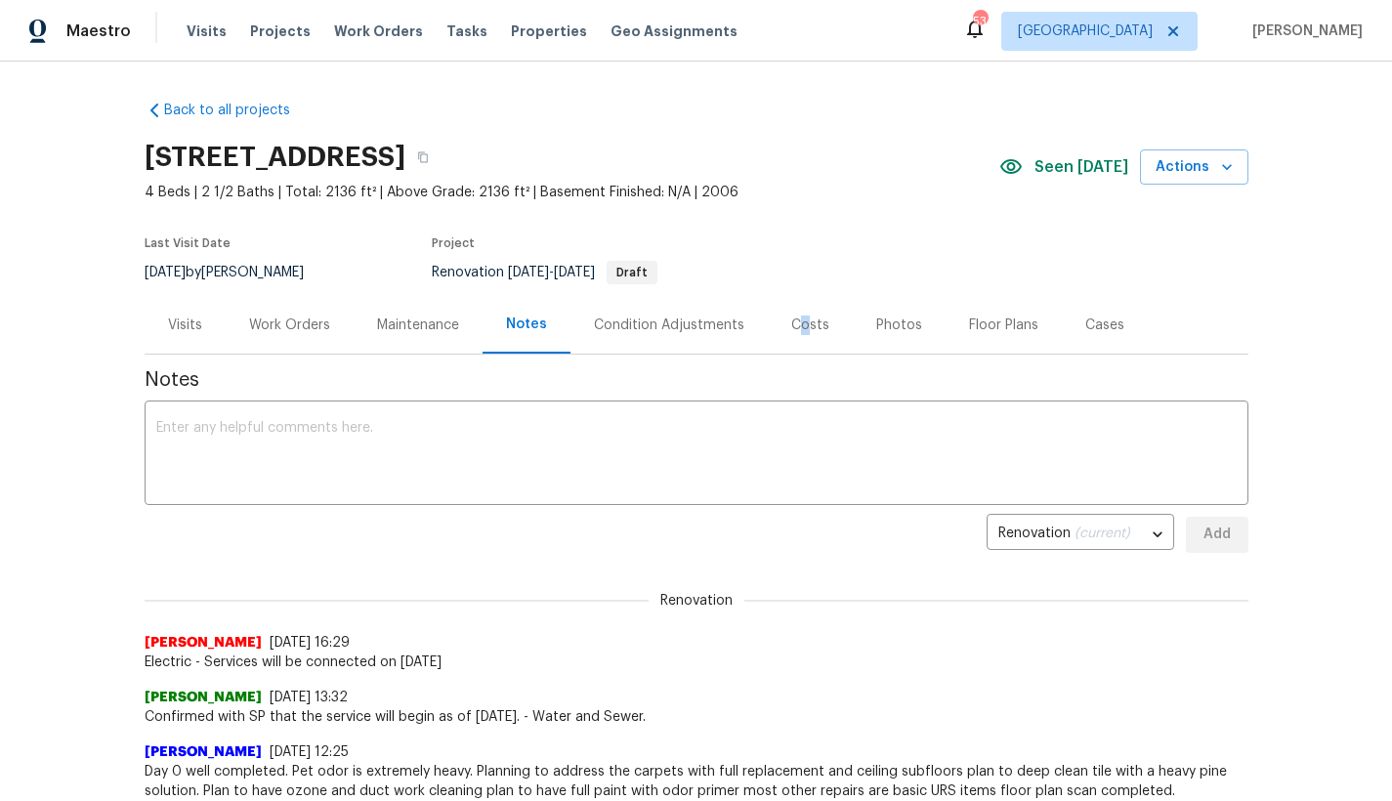
click at [791, 325] on div "Costs" at bounding box center [810, 326] width 38 height 20
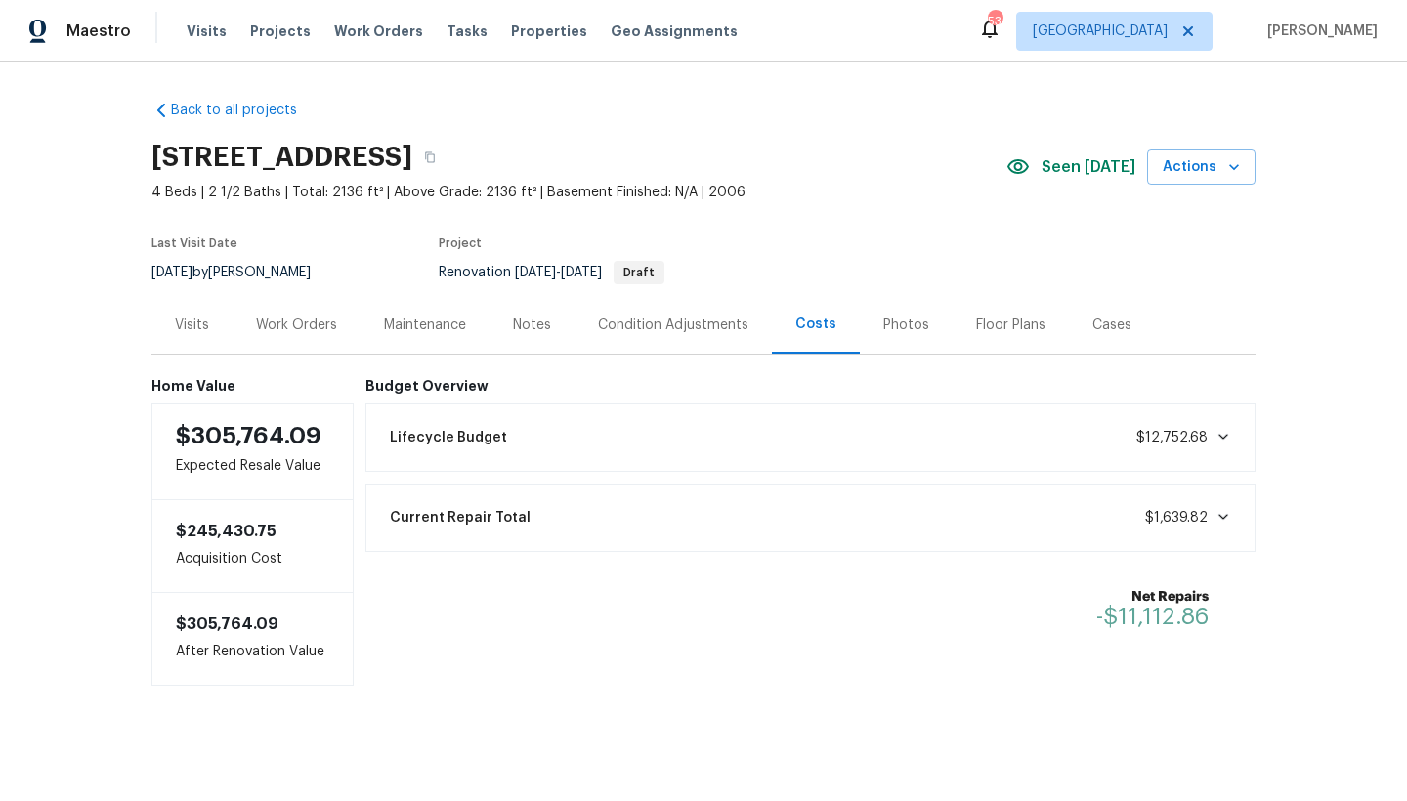
click at [291, 320] on div "Work Orders" at bounding box center [296, 326] width 81 height 20
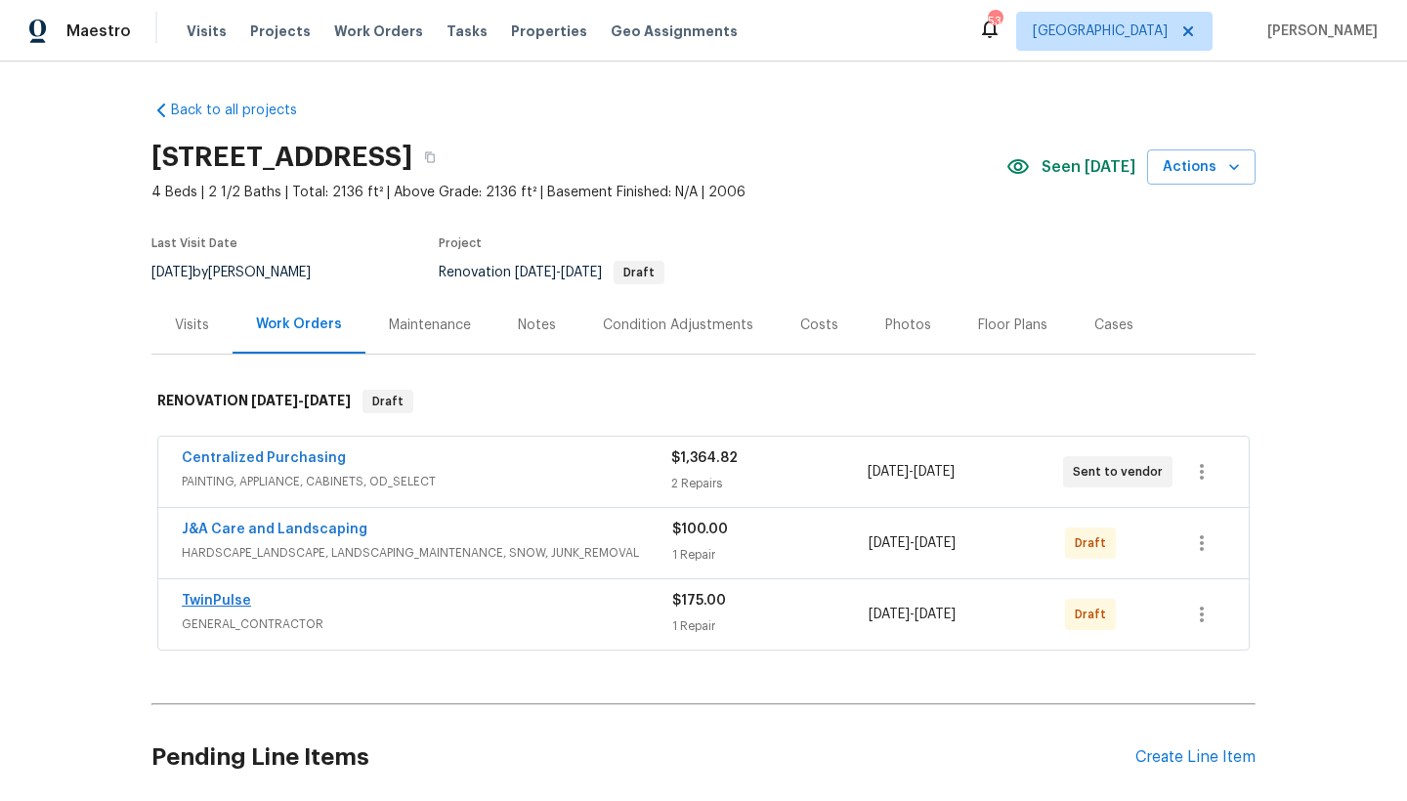
click at [197, 600] on link "TwinPulse" at bounding box center [216, 601] width 69 height 14
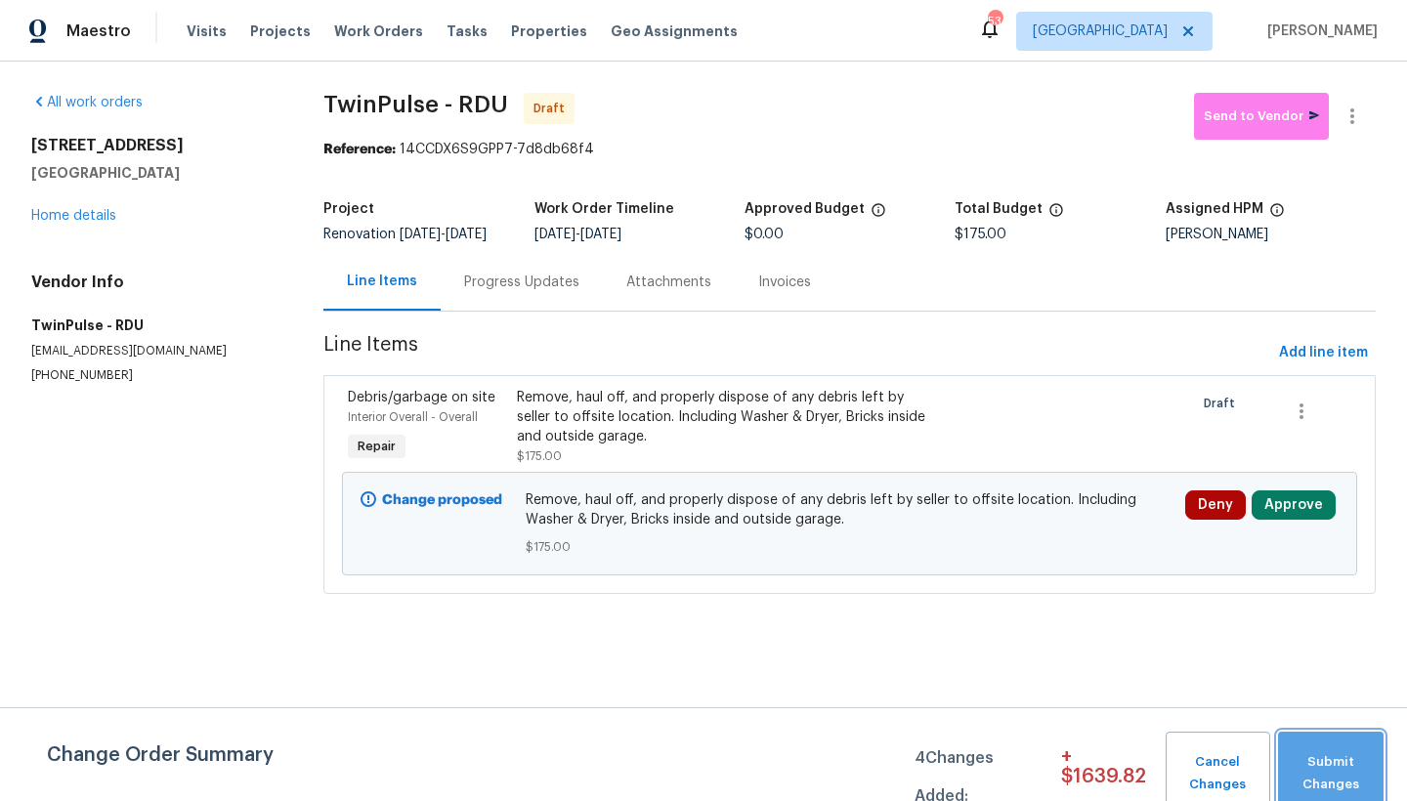
click at [1234, 693] on span "Submit Changes" at bounding box center [1330, 773] width 86 height 45
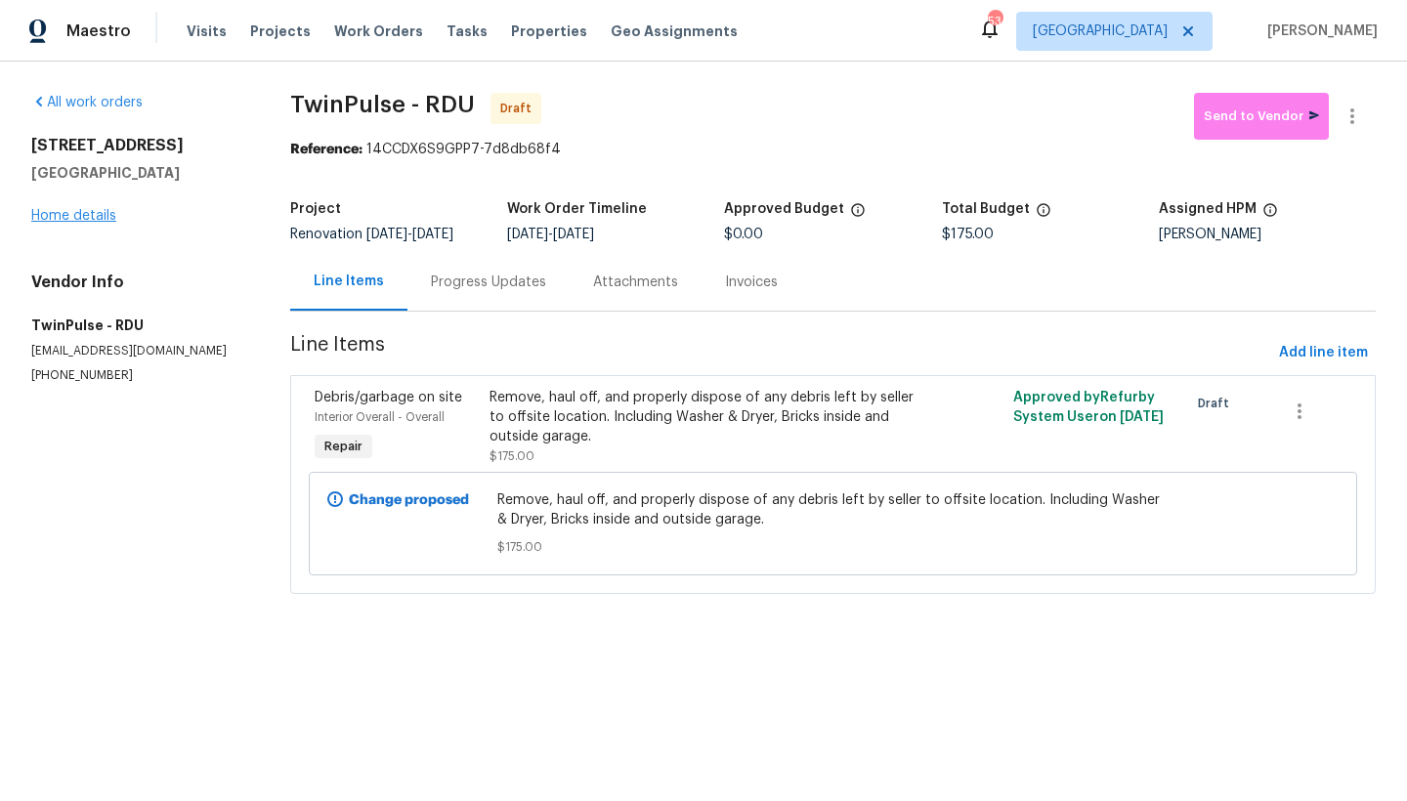
click at [73, 219] on link "Home details" at bounding box center [73, 216] width 85 height 14
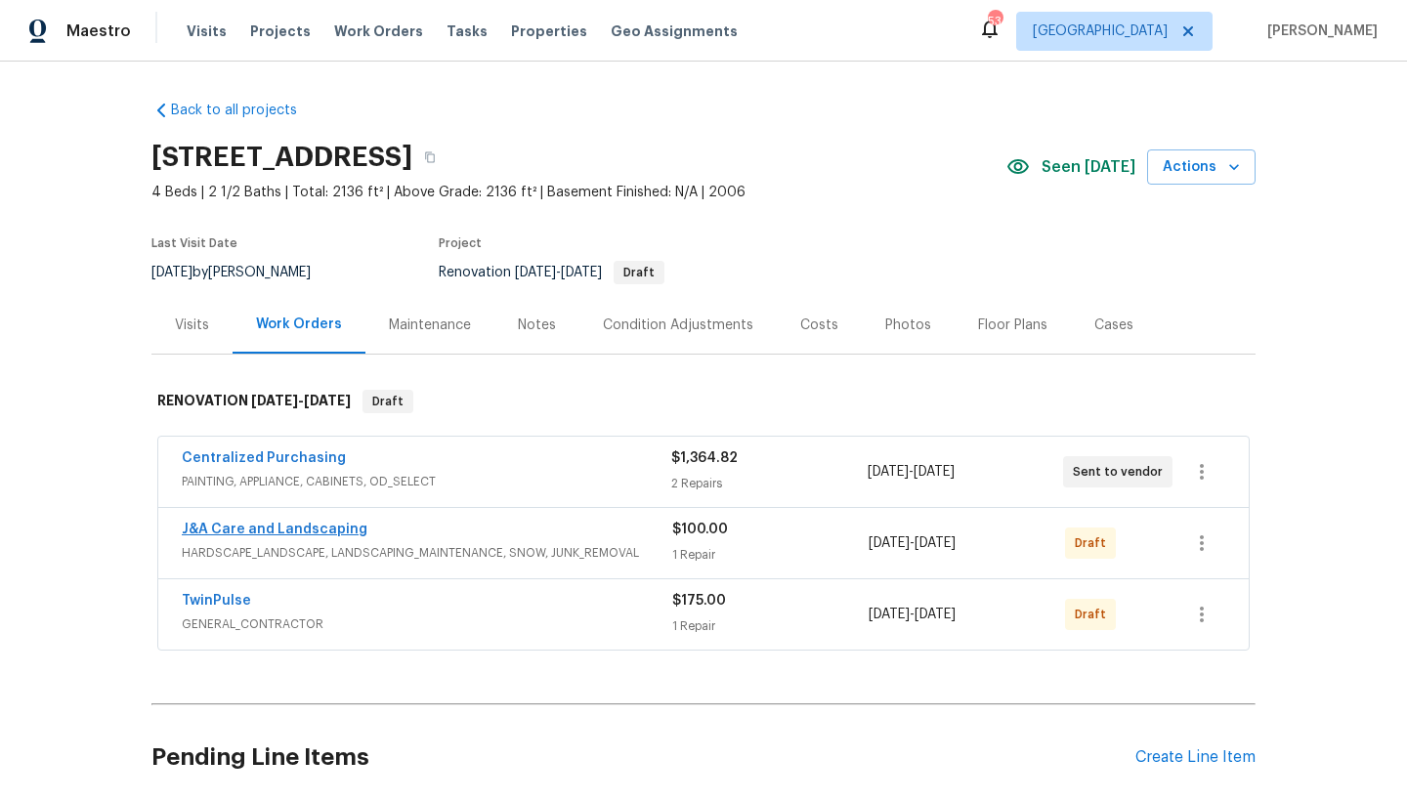
click at [246, 531] on link "J&A Care and Landscaping" at bounding box center [275, 530] width 186 height 14
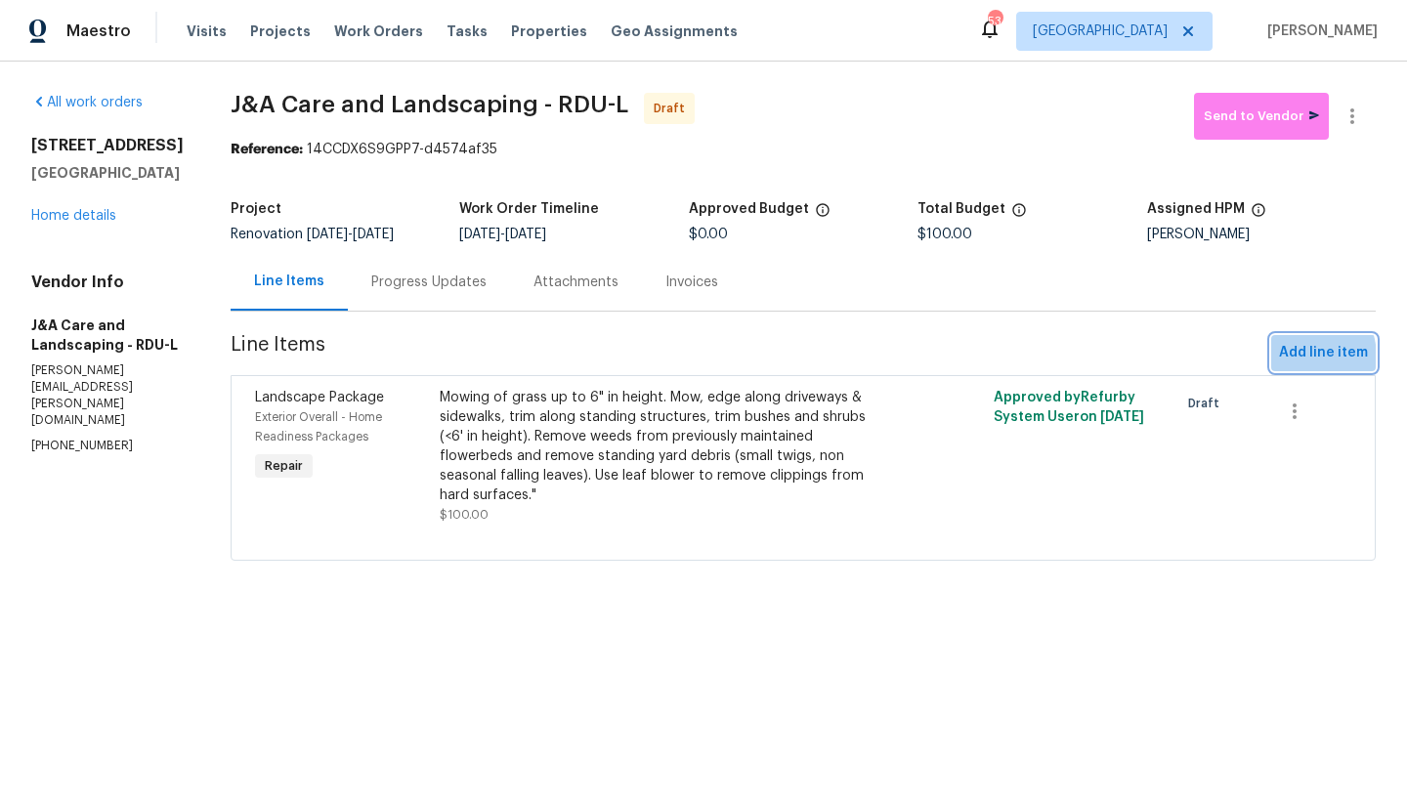
click at [1234, 359] on span "Add line item" at bounding box center [1323, 353] width 89 height 24
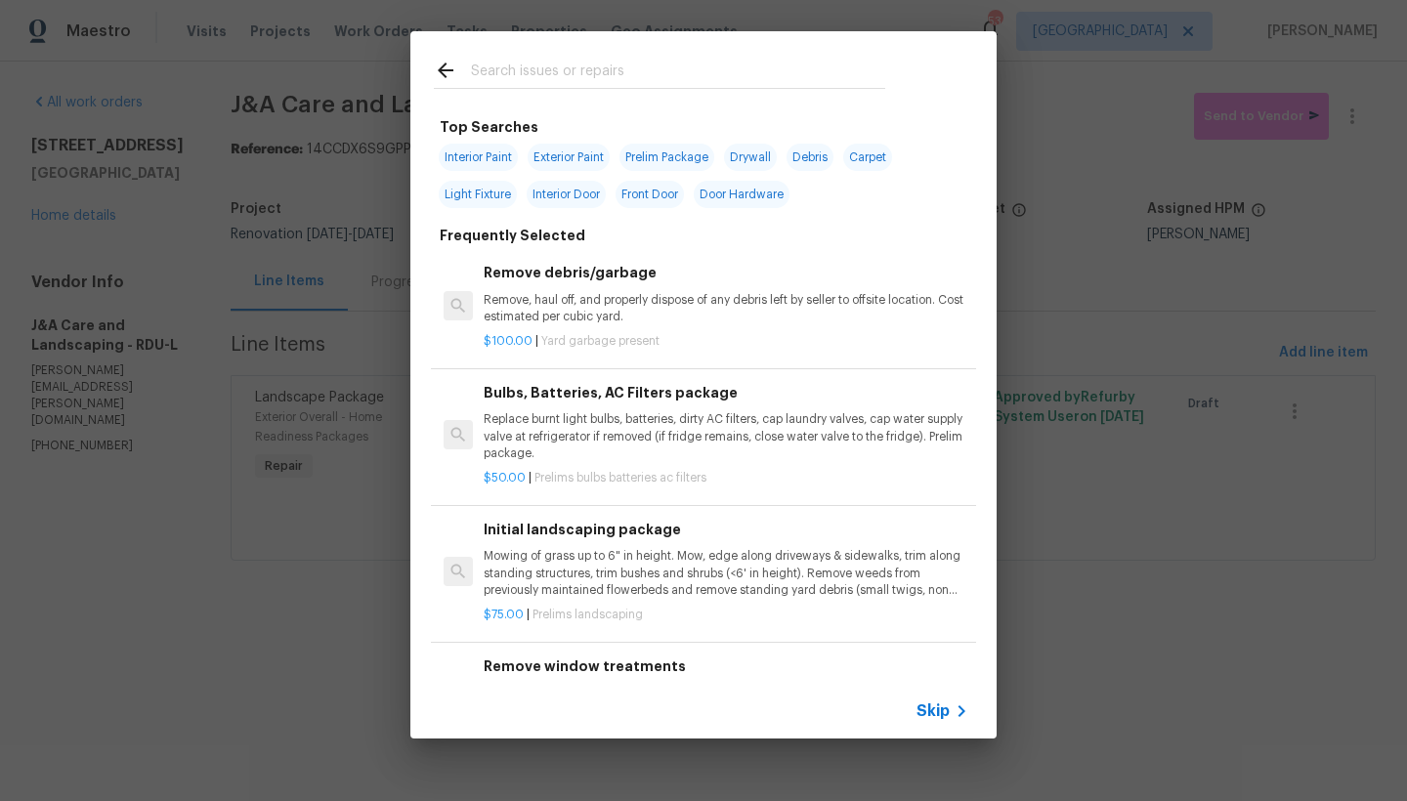
click at [545, 76] on input "text" at bounding box center [678, 73] width 414 height 29
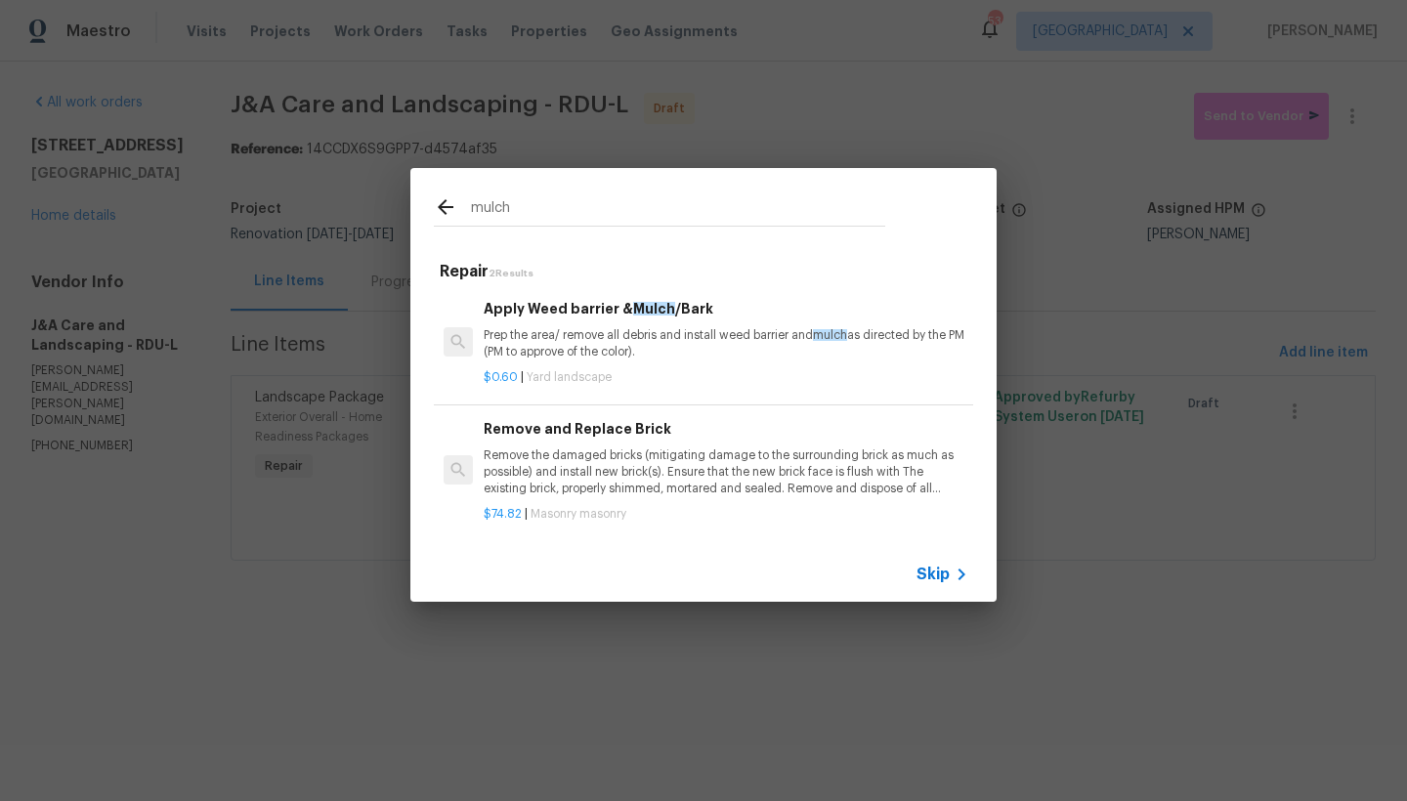
type input "mulch"
click at [536, 337] on p "Prep the area/ remove all debris and install weed barrier and mulch as directed…" at bounding box center [726, 343] width 485 height 33
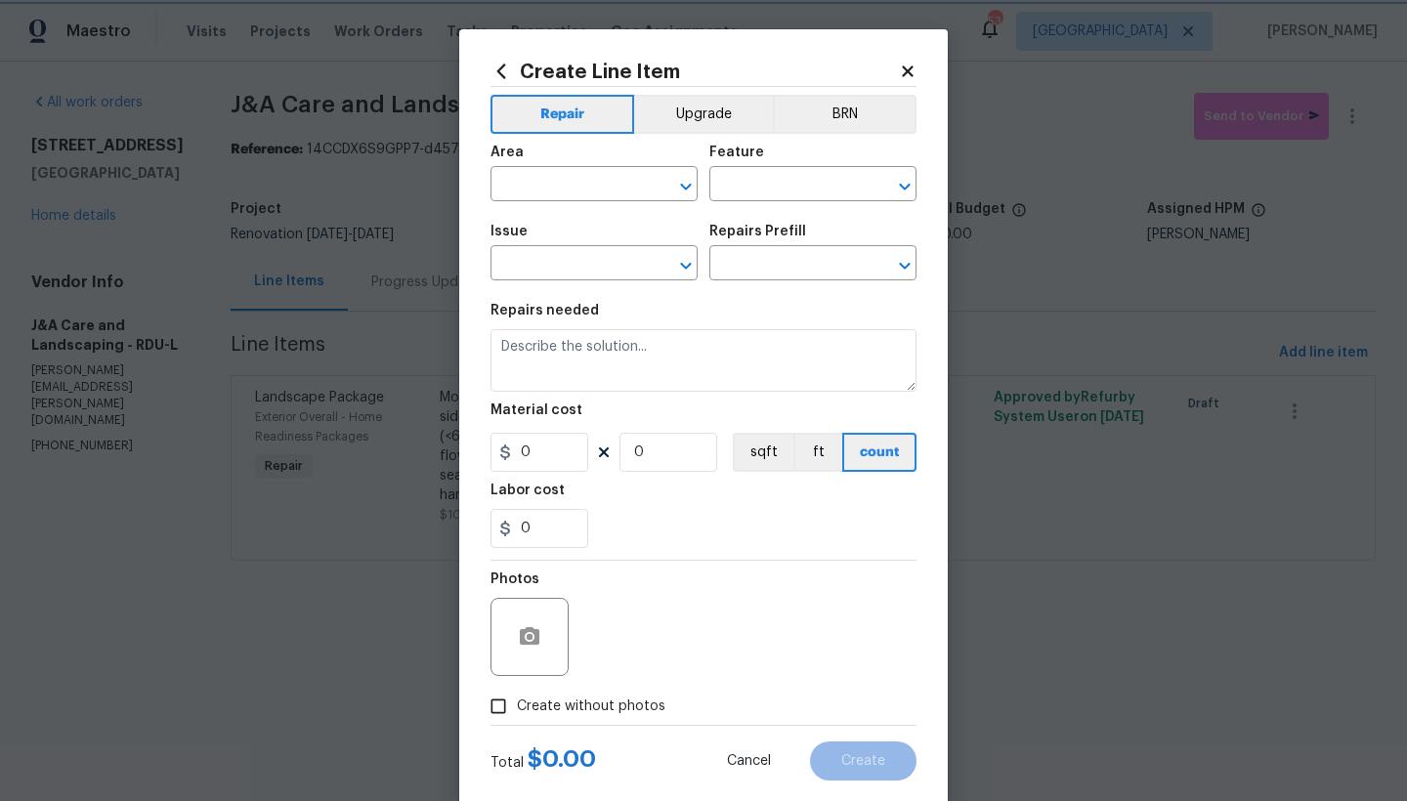
type input "Landscaping"
type input "Apply Weed barrier & Mulch/Bark $0.60"
type textarea "Prep the area/ remove all debris and install weed barrier and mulch as directed…"
type input "0.6"
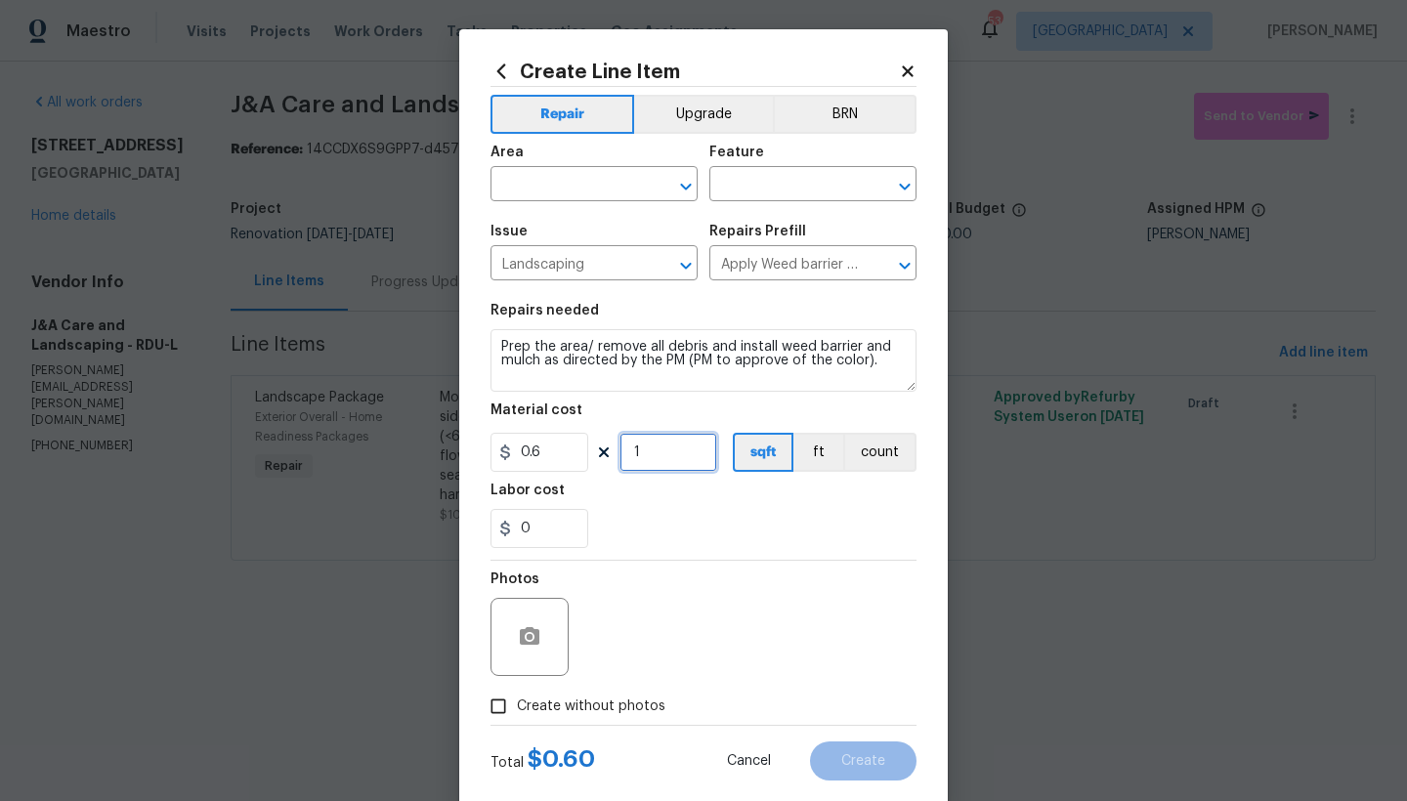
drag, startPoint x: 648, startPoint y: 454, endPoint x: 594, endPoint y: 443, distance: 54.8
click at [594, 443] on div "0.6 1 sqft ft count" at bounding box center [703, 452] width 426 height 39
type input "300"
click at [538, 188] on input "text" at bounding box center [566, 186] width 152 height 30
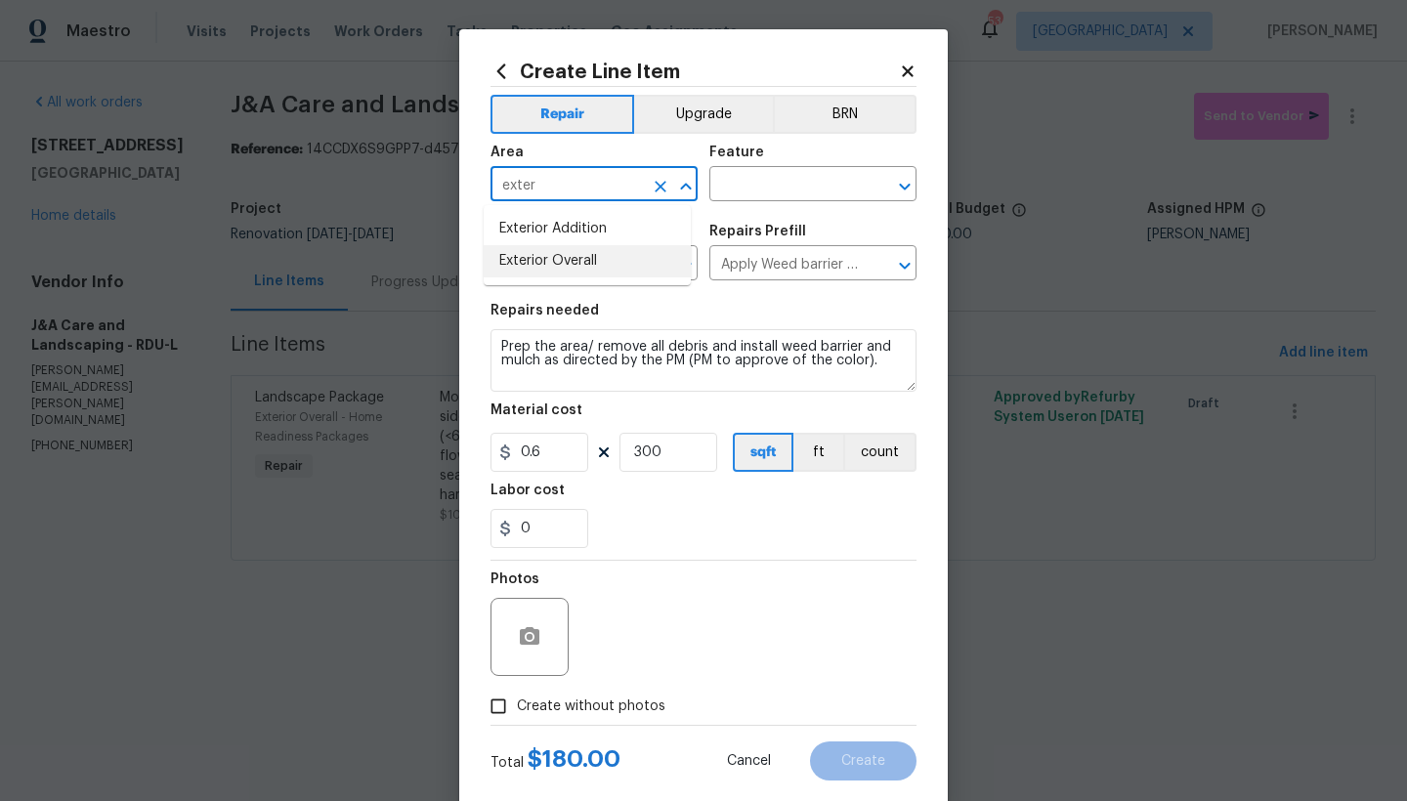
click at [510, 263] on li "Exterior Overall" at bounding box center [587, 261] width 207 height 32
type input "Exterior Overall"
click at [823, 186] on input "text" at bounding box center [785, 186] width 152 height 30
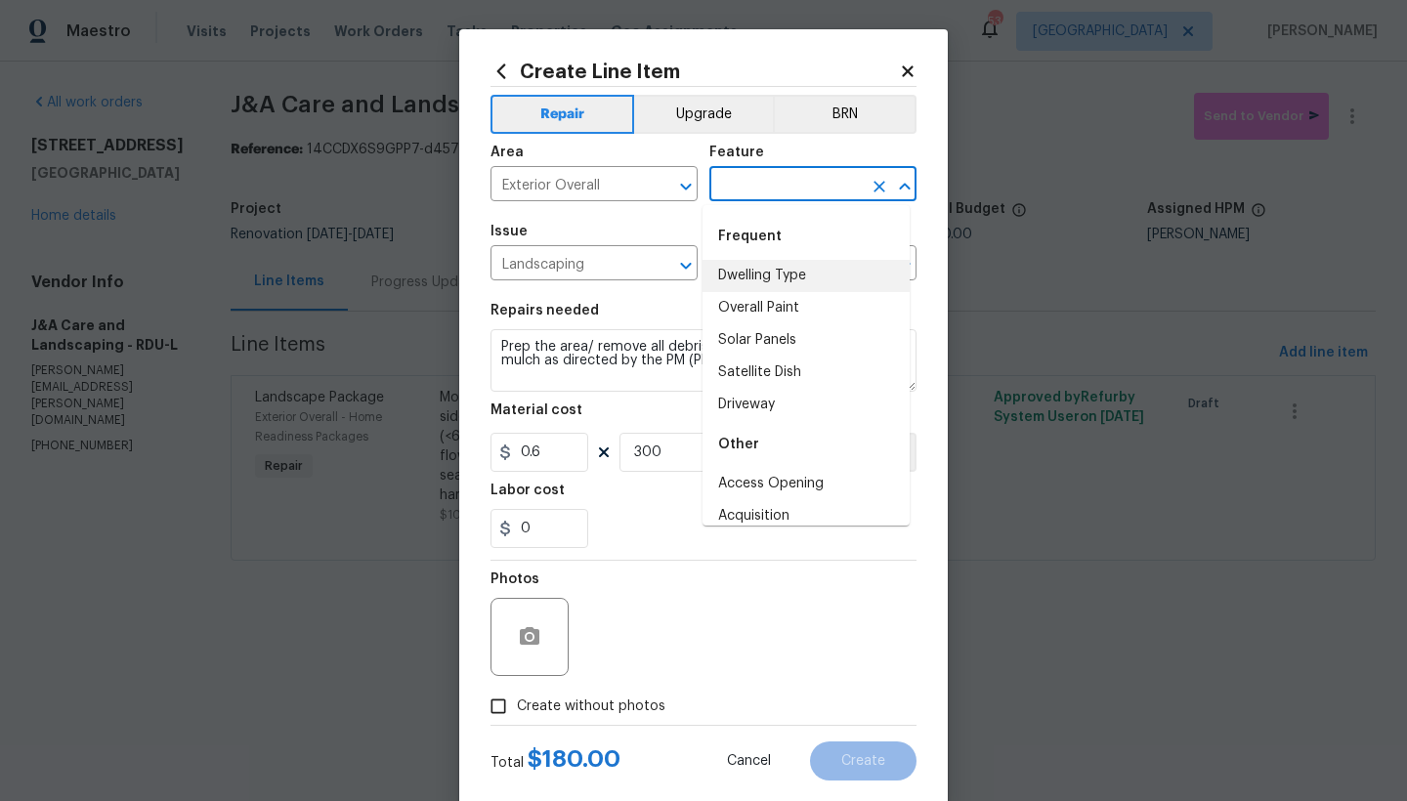
type input "e"
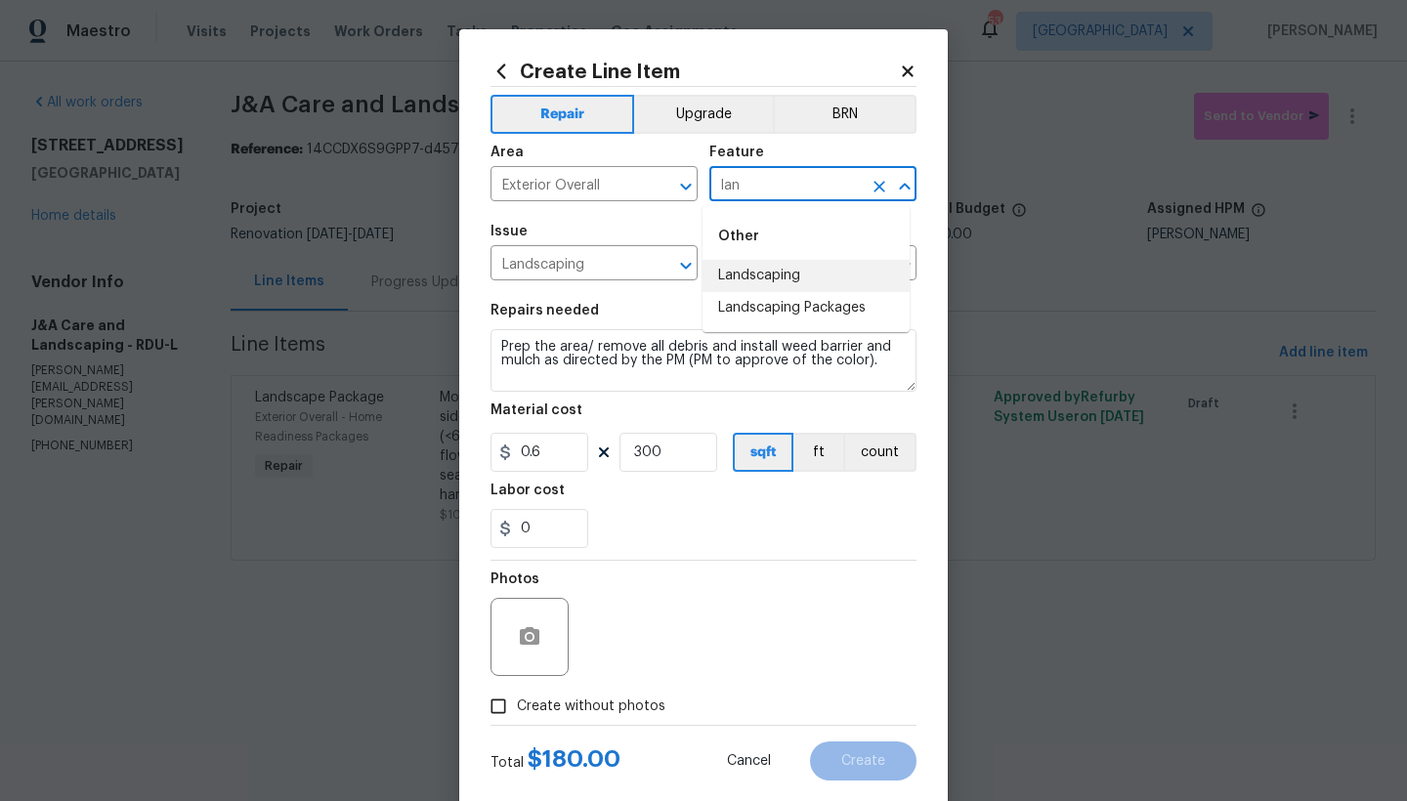
click at [801, 270] on li "Landscaping" at bounding box center [805, 276] width 207 height 32
type input "Landscaping"
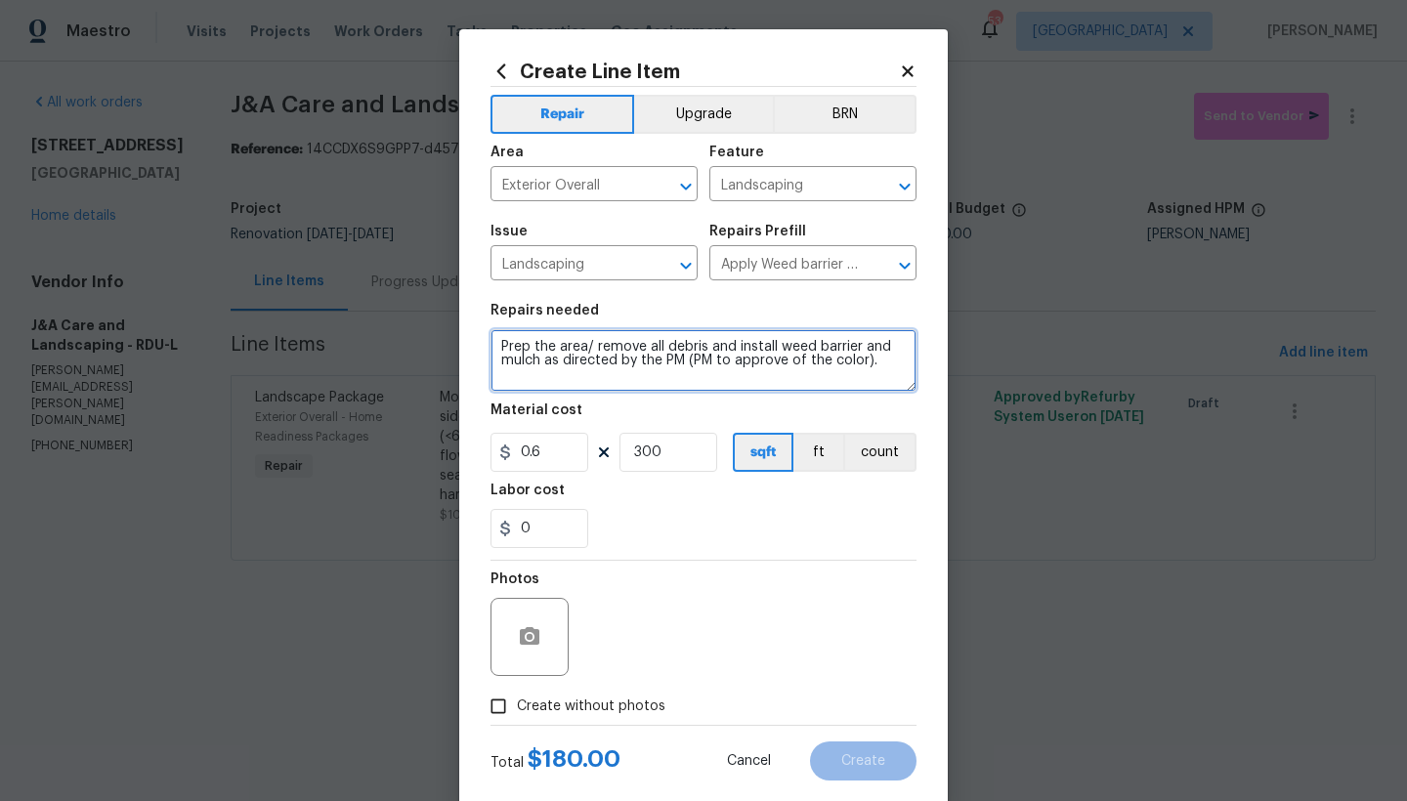
drag, startPoint x: 682, startPoint y: 360, endPoint x: 852, endPoint y: 359, distance: 170.0
click at [852, 359] on textarea "Prep the area/ remove all debris and install weed barrier and mulch as directed…" at bounding box center [703, 360] width 426 height 63
type textarea "Prep the area/ remove all debris and install weed barrier and mulch as directed…"
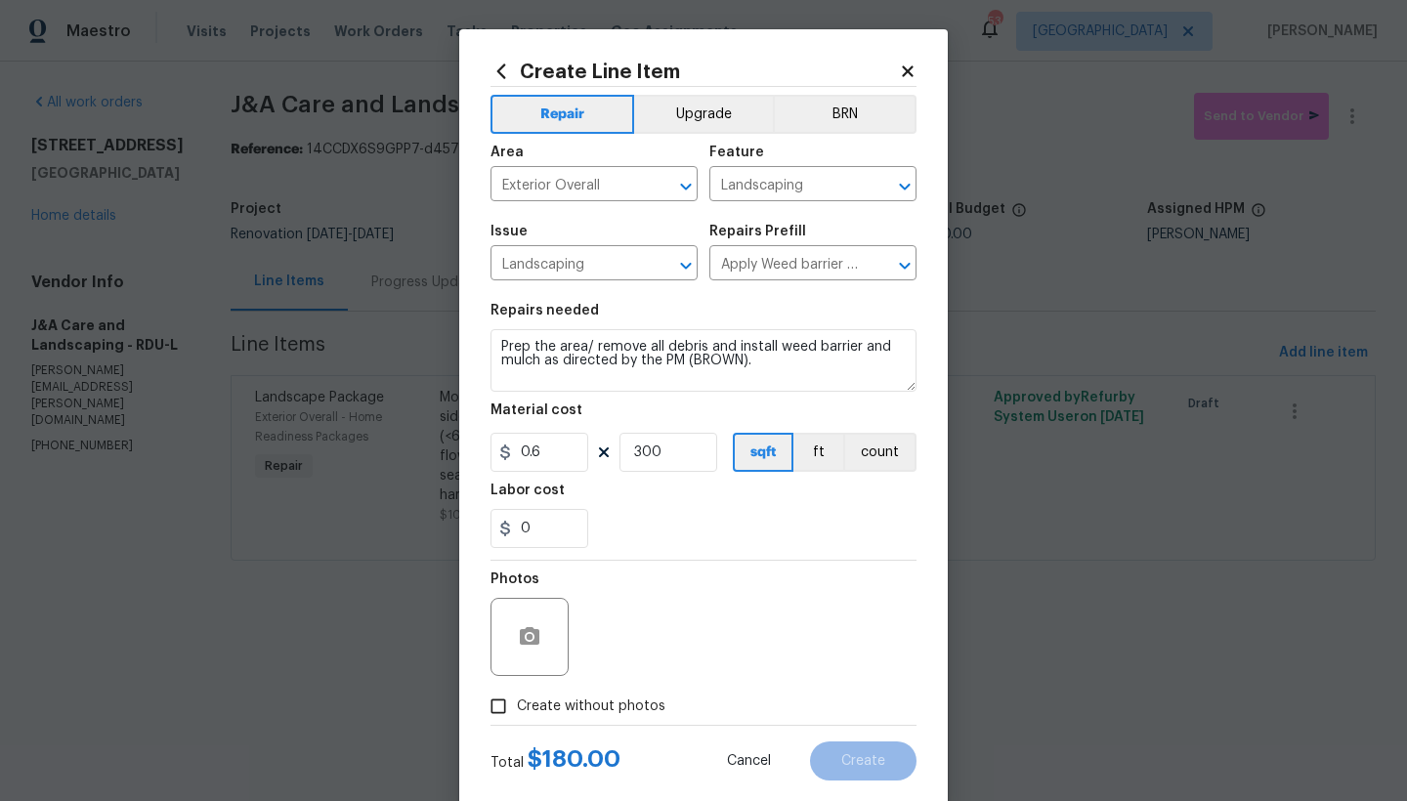
click at [607, 576] on div "Photos" at bounding box center [703, 624] width 426 height 127
click at [497, 693] on input "Create without photos" at bounding box center [498, 706] width 37 height 37
checkbox input "true"
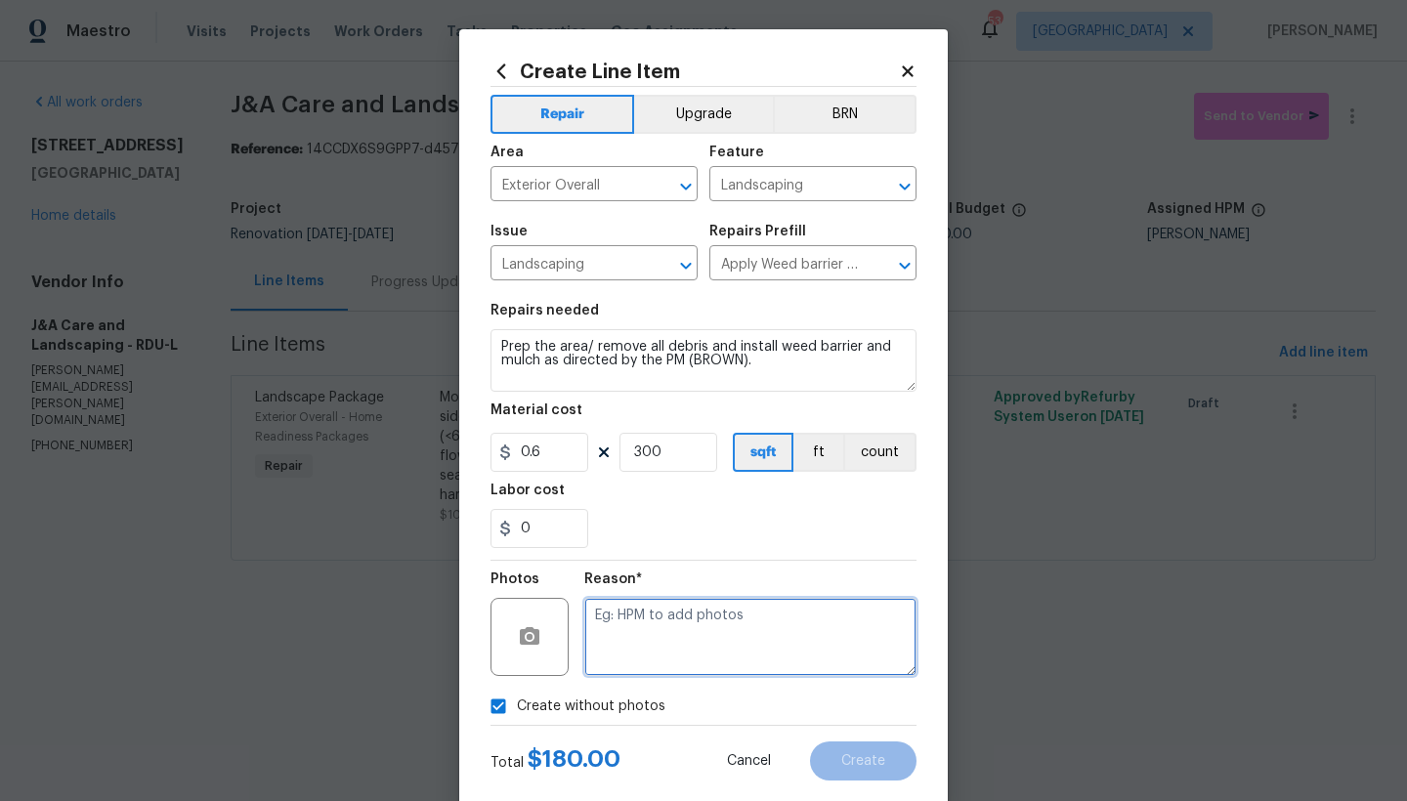
click at [668, 630] on textarea at bounding box center [750, 637] width 332 height 78
type textarea "N"
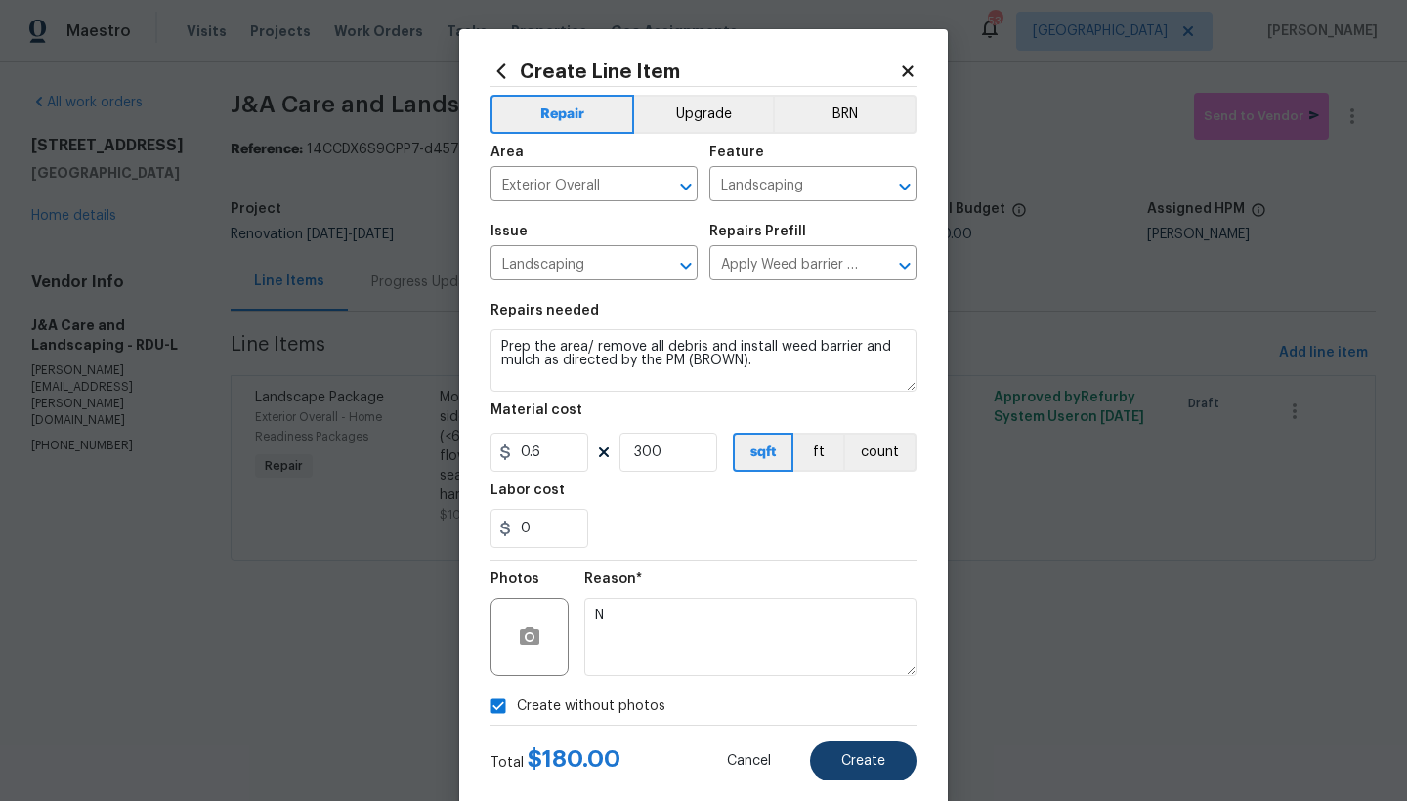
click at [842, 693] on button "Create" at bounding box center [863, 760] width 106 height 39
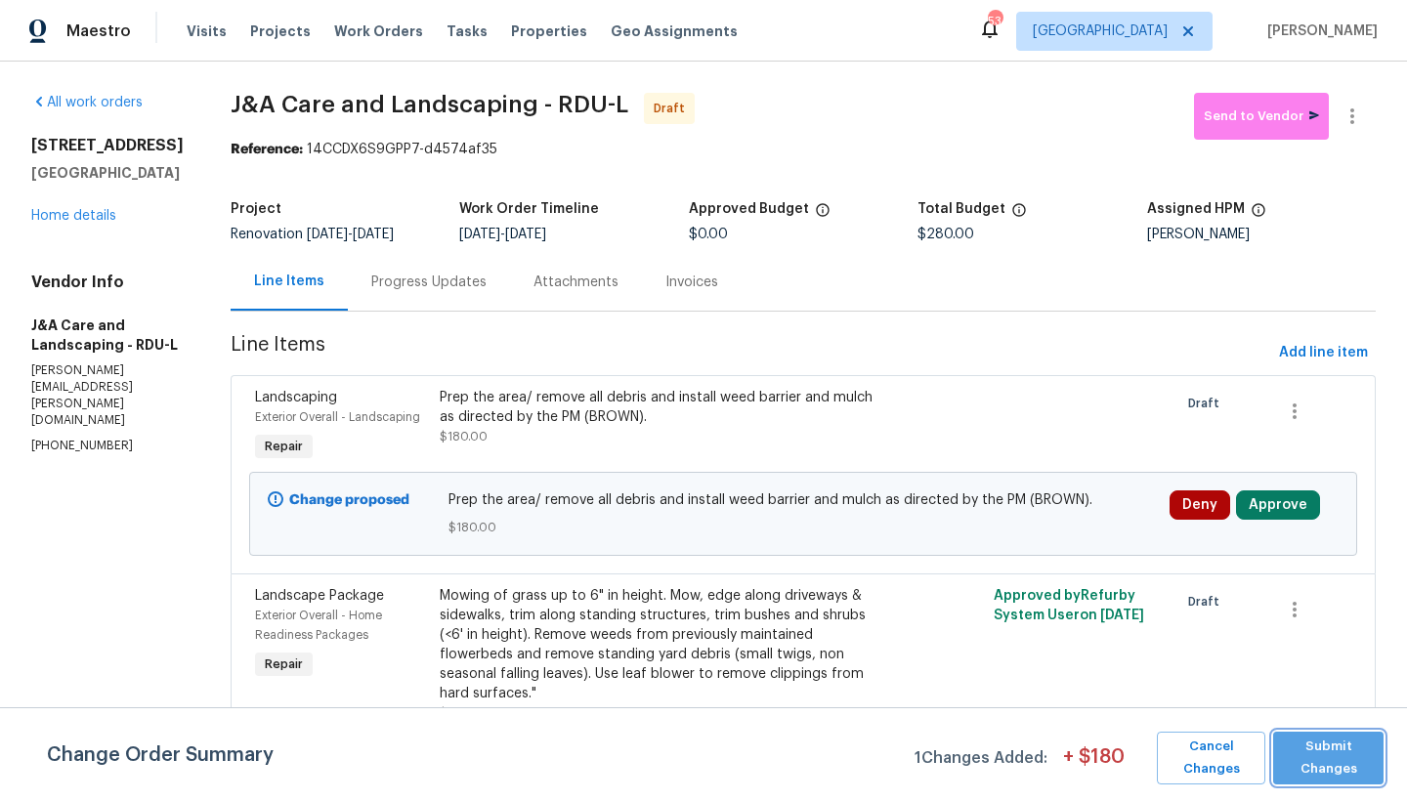
click at [1234, 693] on span "Submit Changes" at bounding box center [1328, 758] width 91 height 45
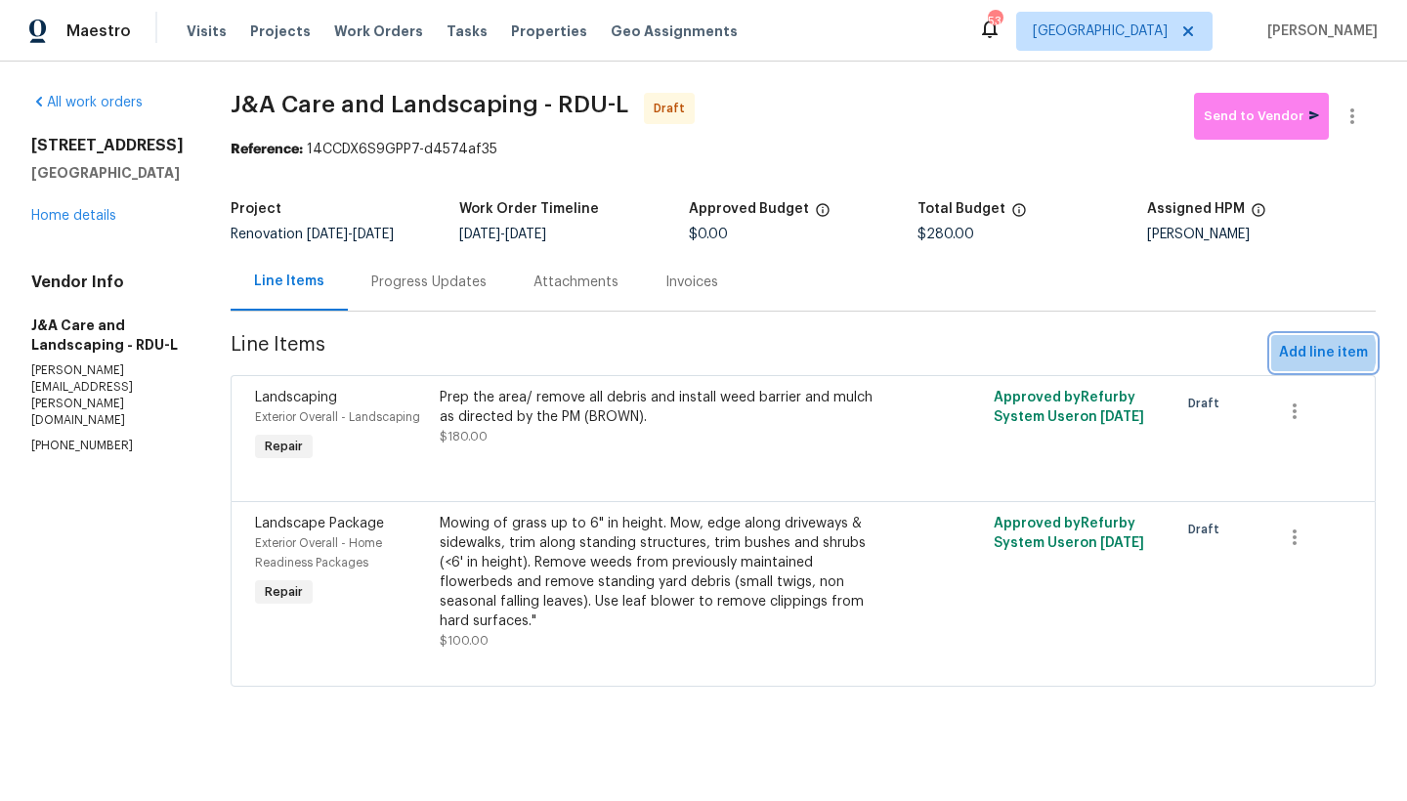
click at [1234, 354] on span "Add line item" at bounding box center [1323, 353] width 89 height 24
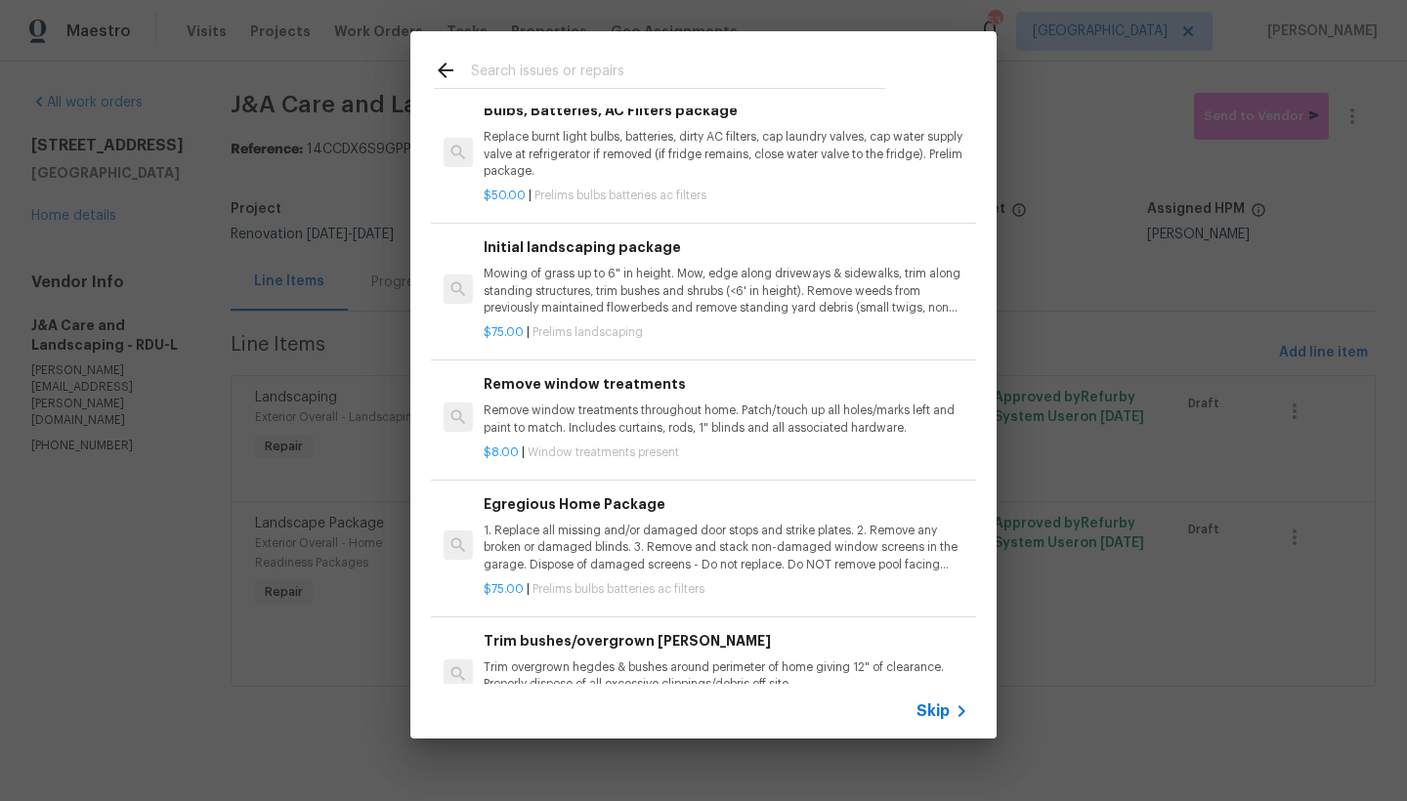
scroll to position [366, 0]
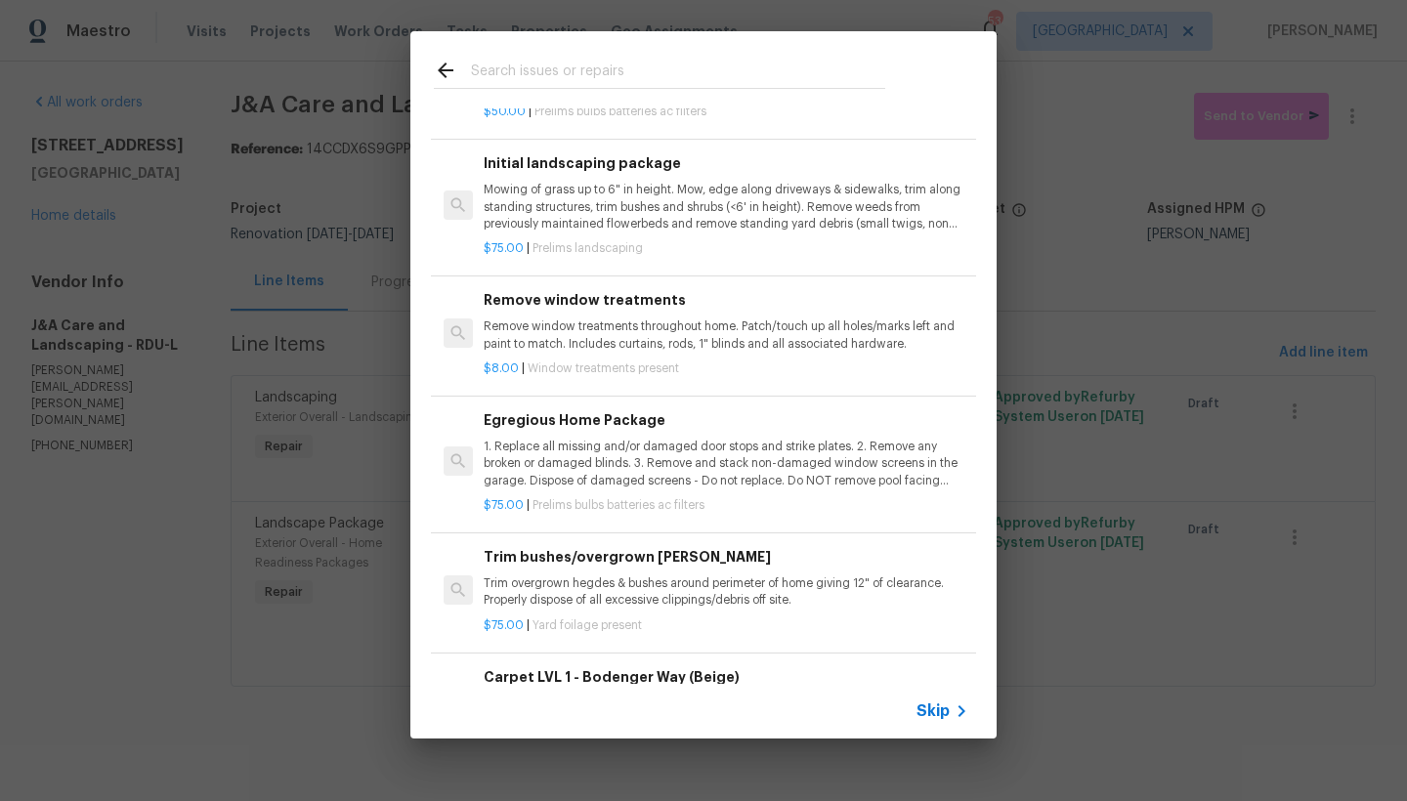
click at [596, 549] on h6 "Trim bushes/overgrown [PERSON_NAME]" at bounding box center [726, 556] width 485 height 21
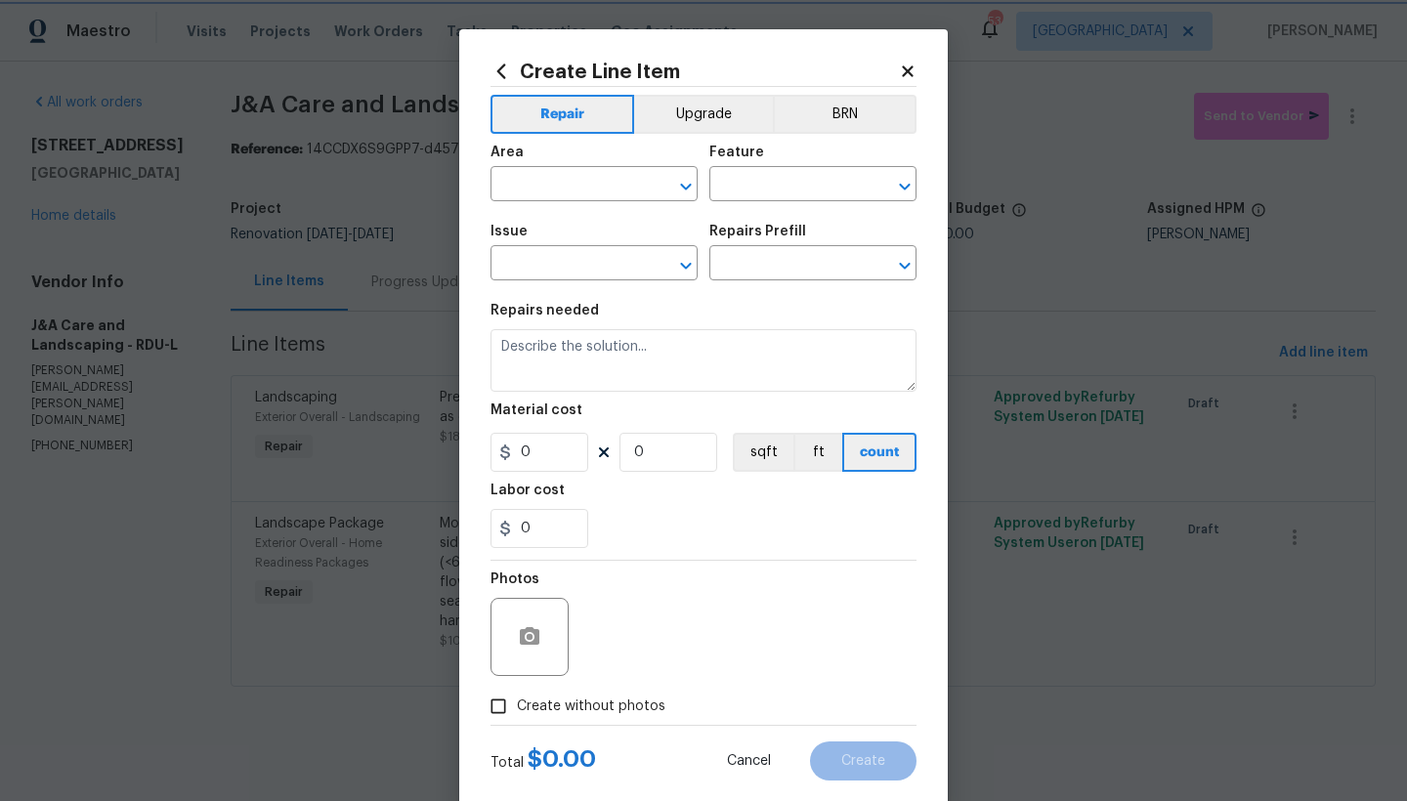
type input "Dead/overgrown tree or foliage"
type input "Trim bushes/overgrown [PERSON_NAME] $75.00"
type textarea "Trim overgrown hegdes & bushes around perimeter of home giving 12" of clearance…"
type input "75"
type input "1"
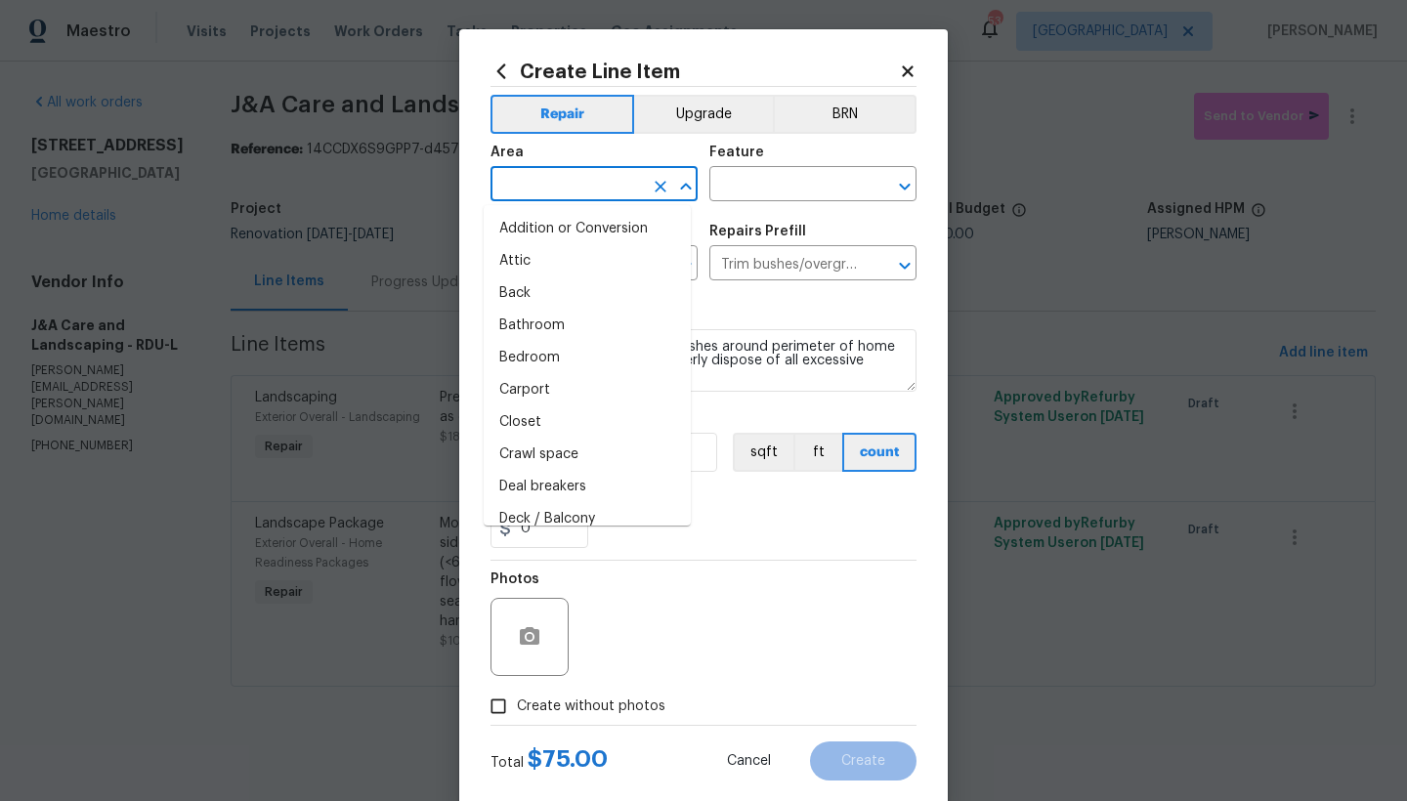
click at [554, 191] on input "text" at bounding box center [566, 186] width 152 height 30
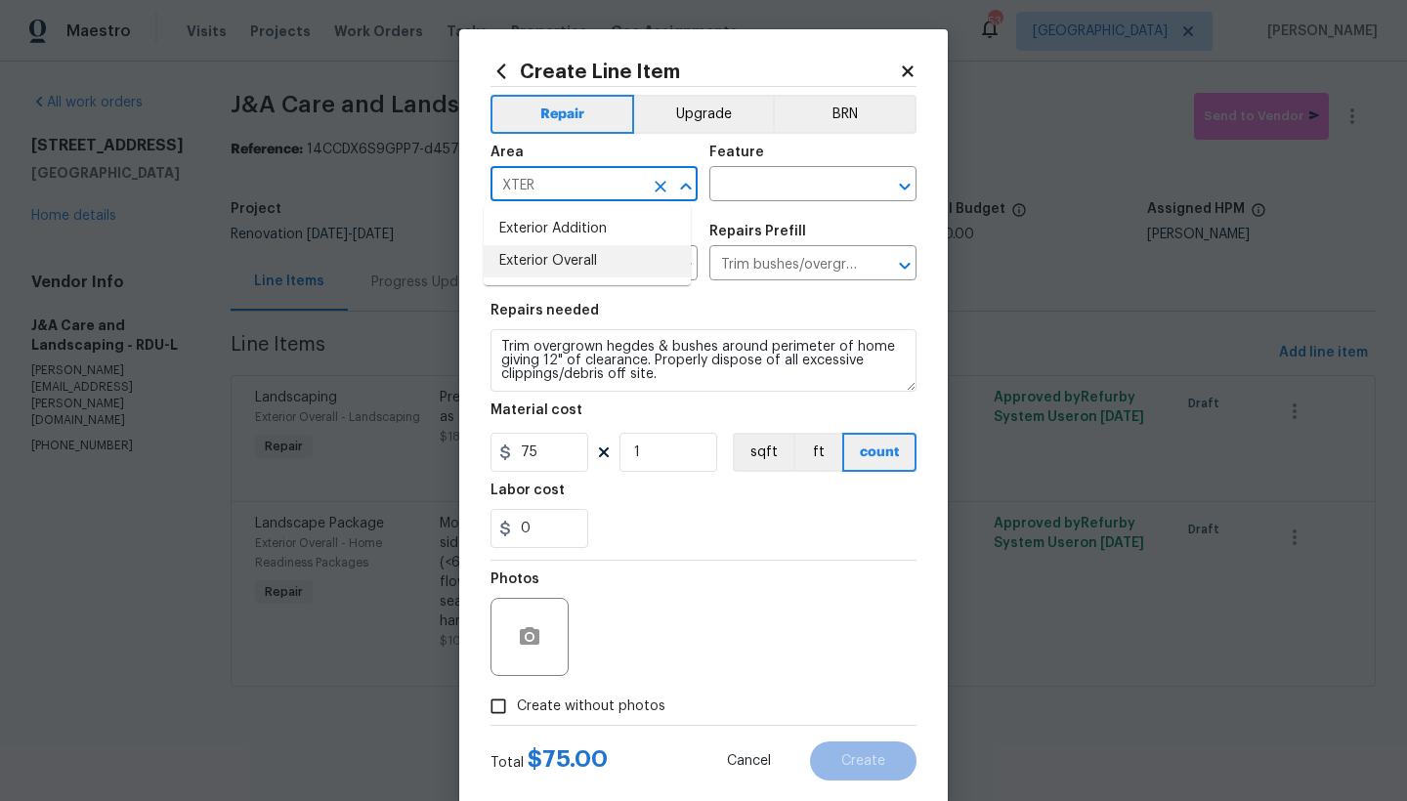
click at [561, 260] on li "Exterior Overall" at bounding box center [587, 261] width 207 height 32
type input "Exterior Overall"
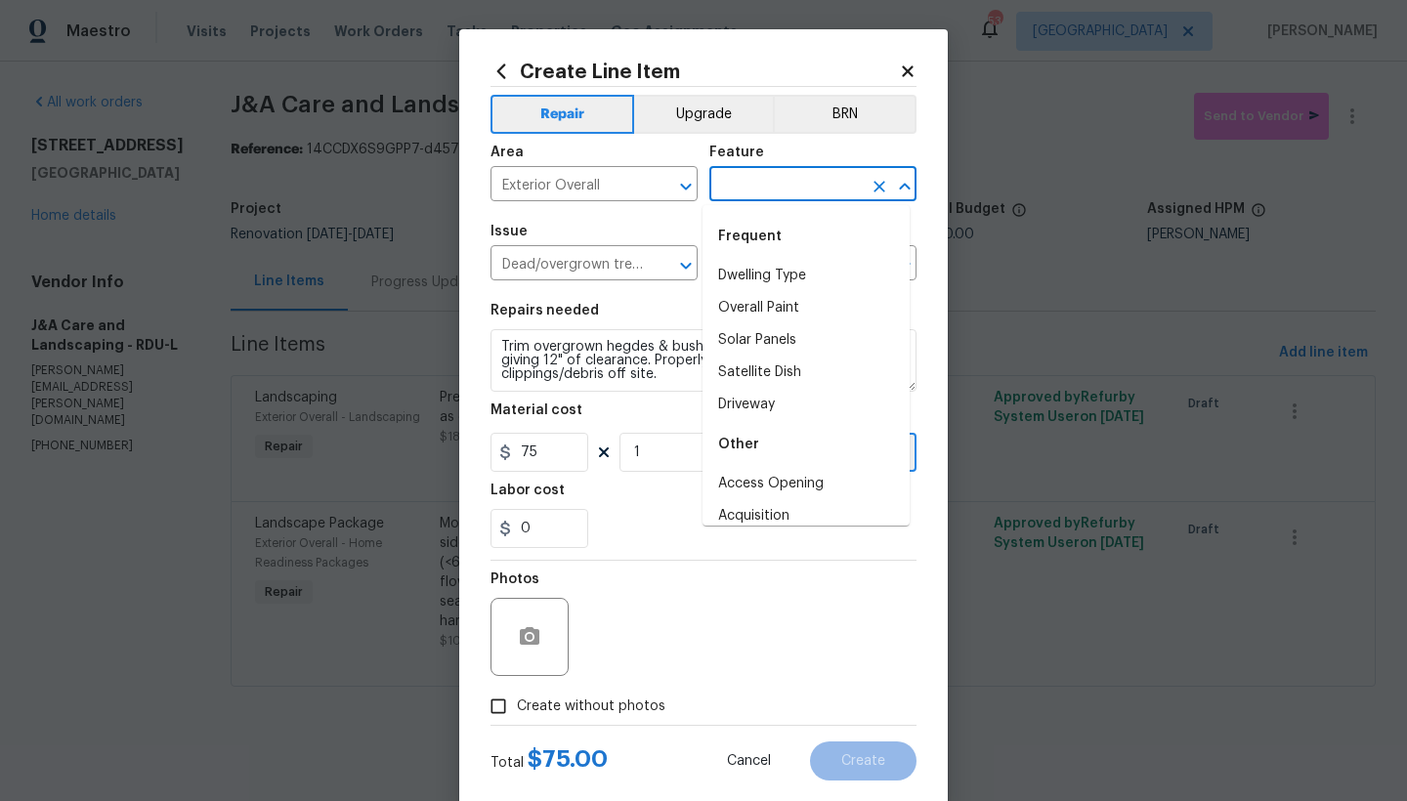
click at [740, 186] on input "text" at bounding box center [785, 186] width 152 height 30
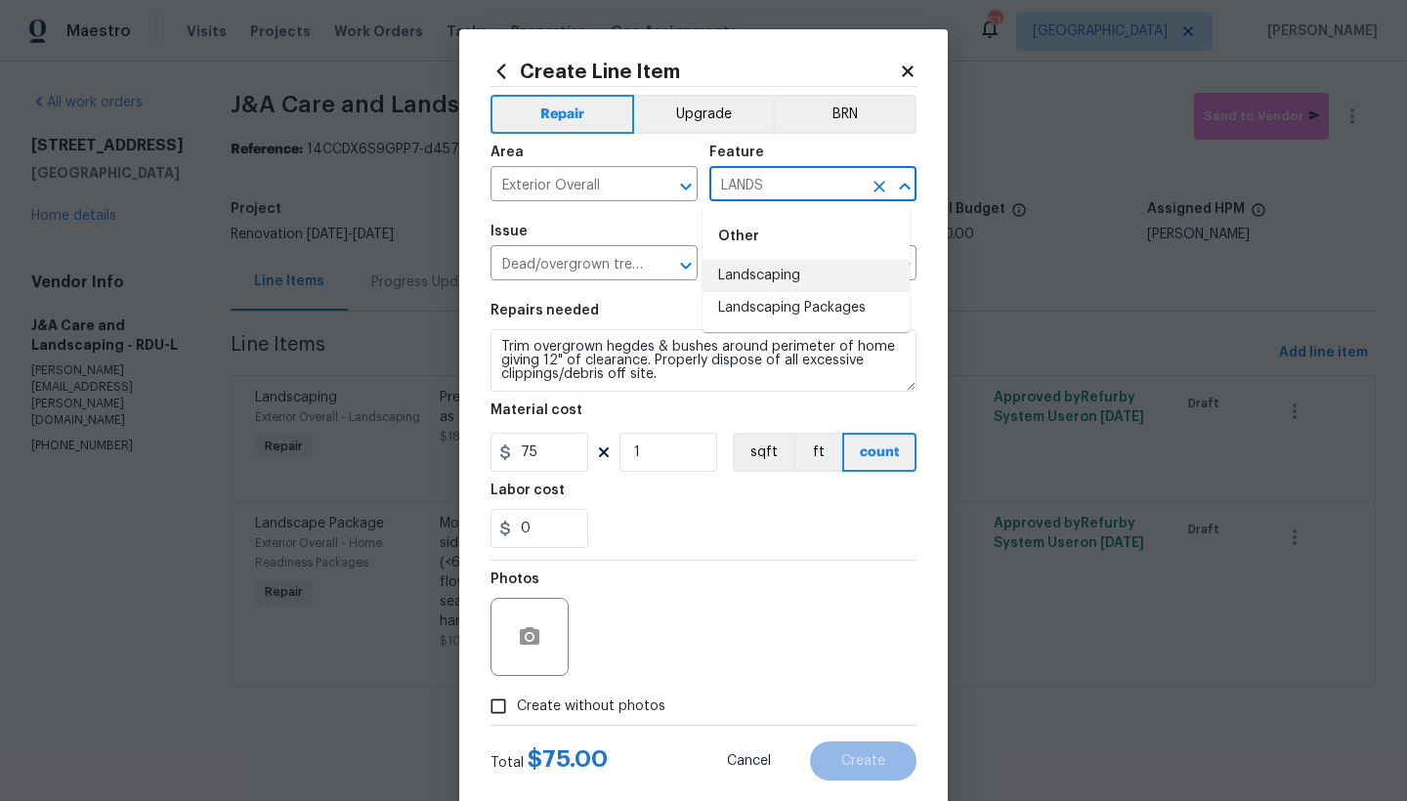
click at [755, 284] on li "Landscaping" at bounding box center [805, 276] width 207 height 32
type input "Landscaping"
click at [531, 693] on span "Create without photos" at bounding box center [591, 706] width 148 height 21
click at [517, 693] on input "Create without photos" at bounding box center [498, 706] width 37 height 37
checkbox input "true"
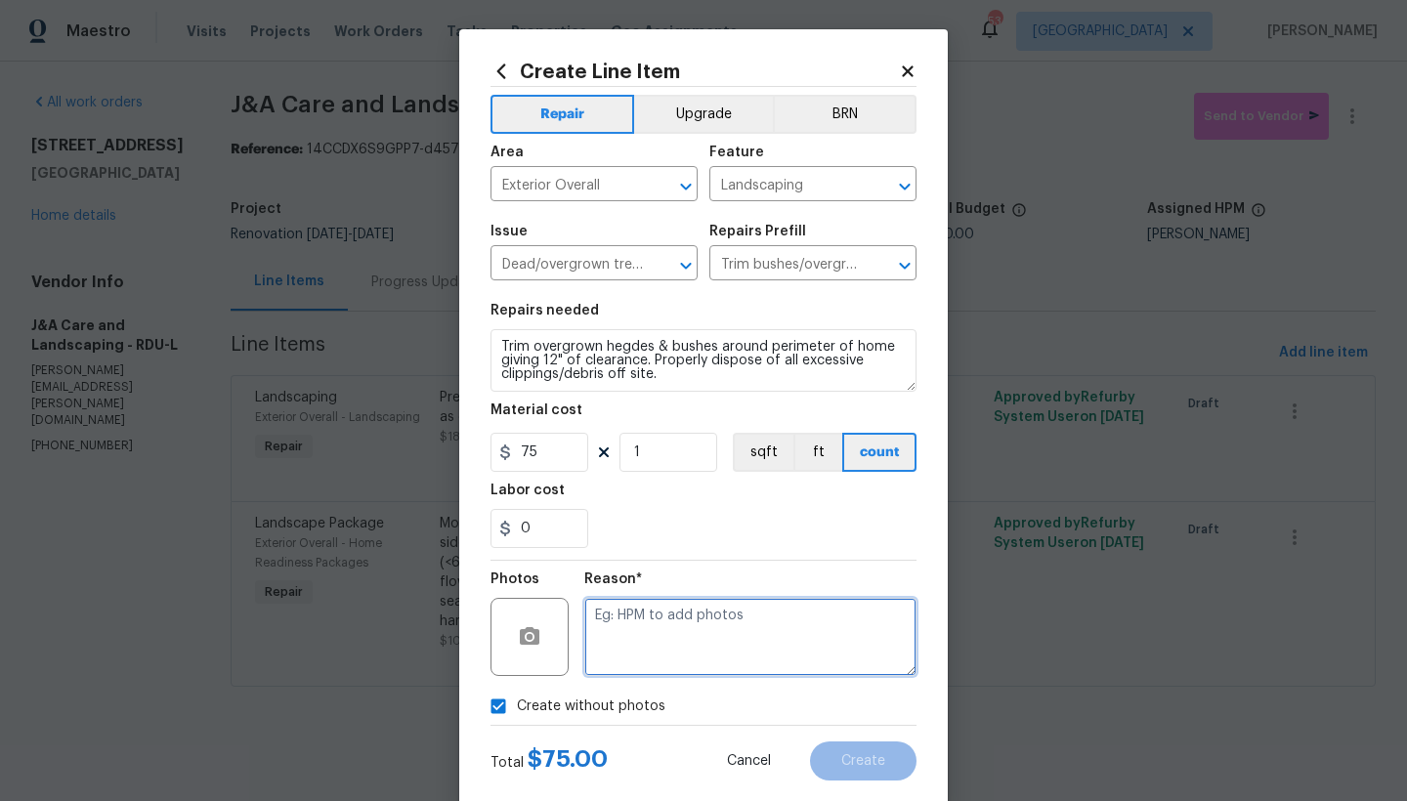
click at [663, 613] on textarea at bounding box center [750, 637] width 332 height 78
type textarea "N"
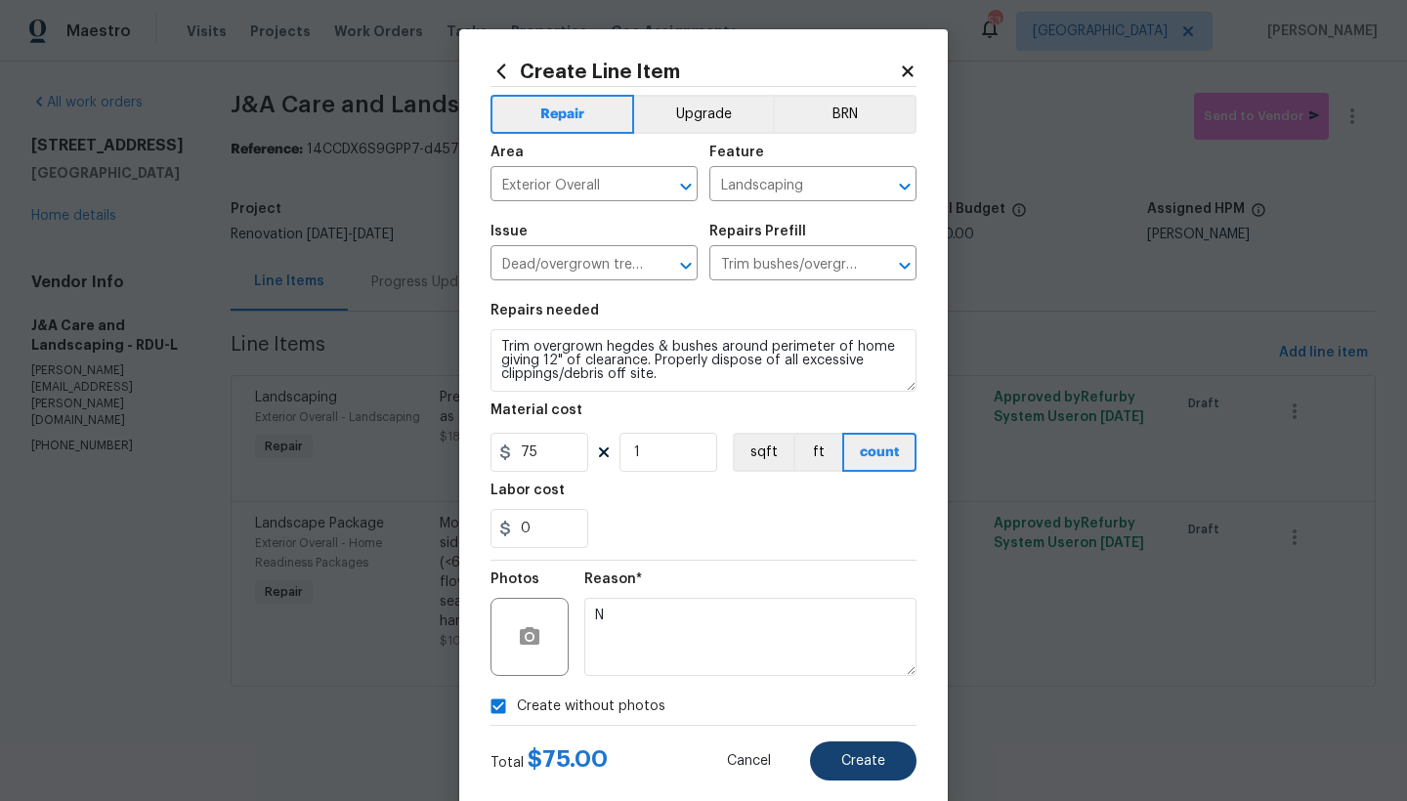
click at [841, 693] on span "Create" at bounding box center [863, 761] width 44 height 15
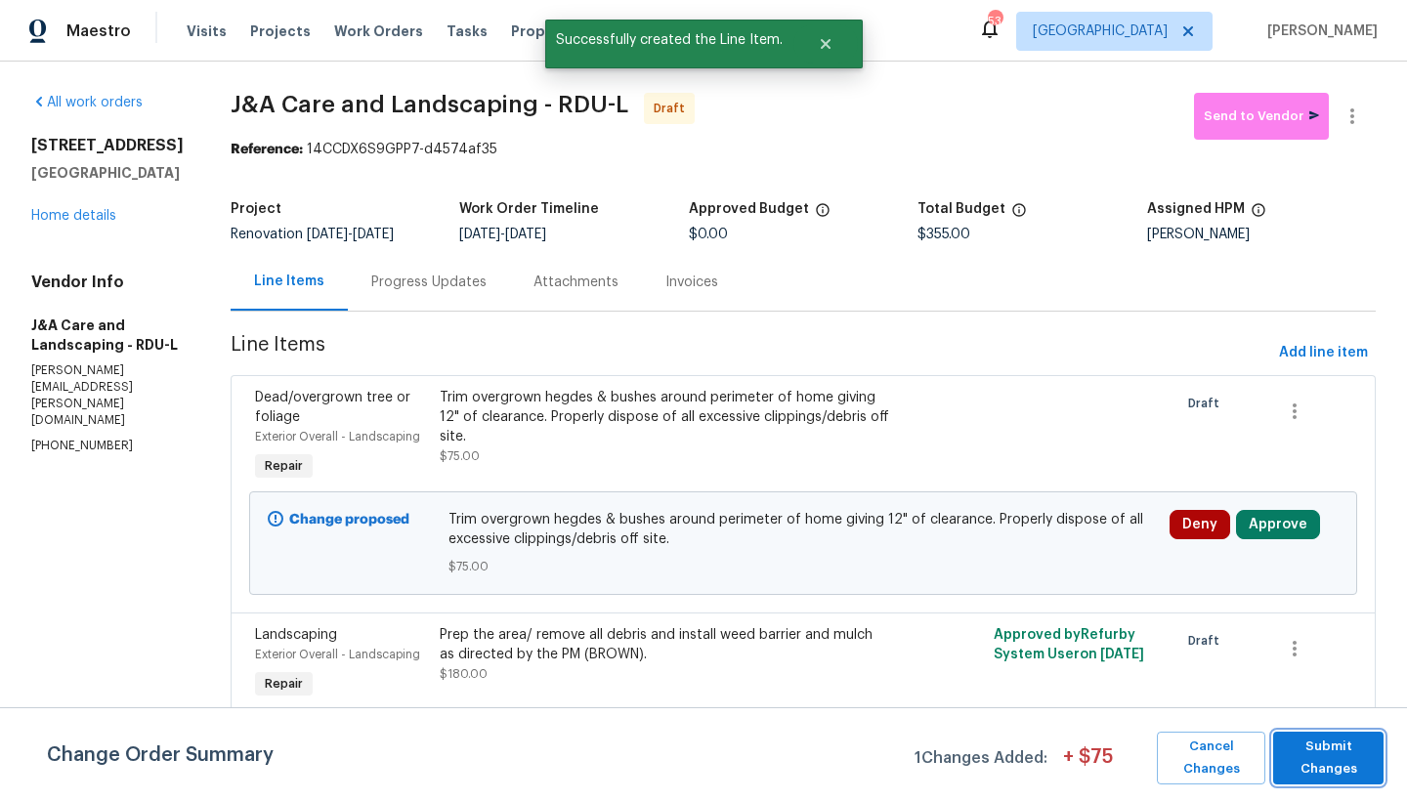
click at [1234, 693] on span "Submit Changes" at bounding box center [1328, 758] width 91 height 45
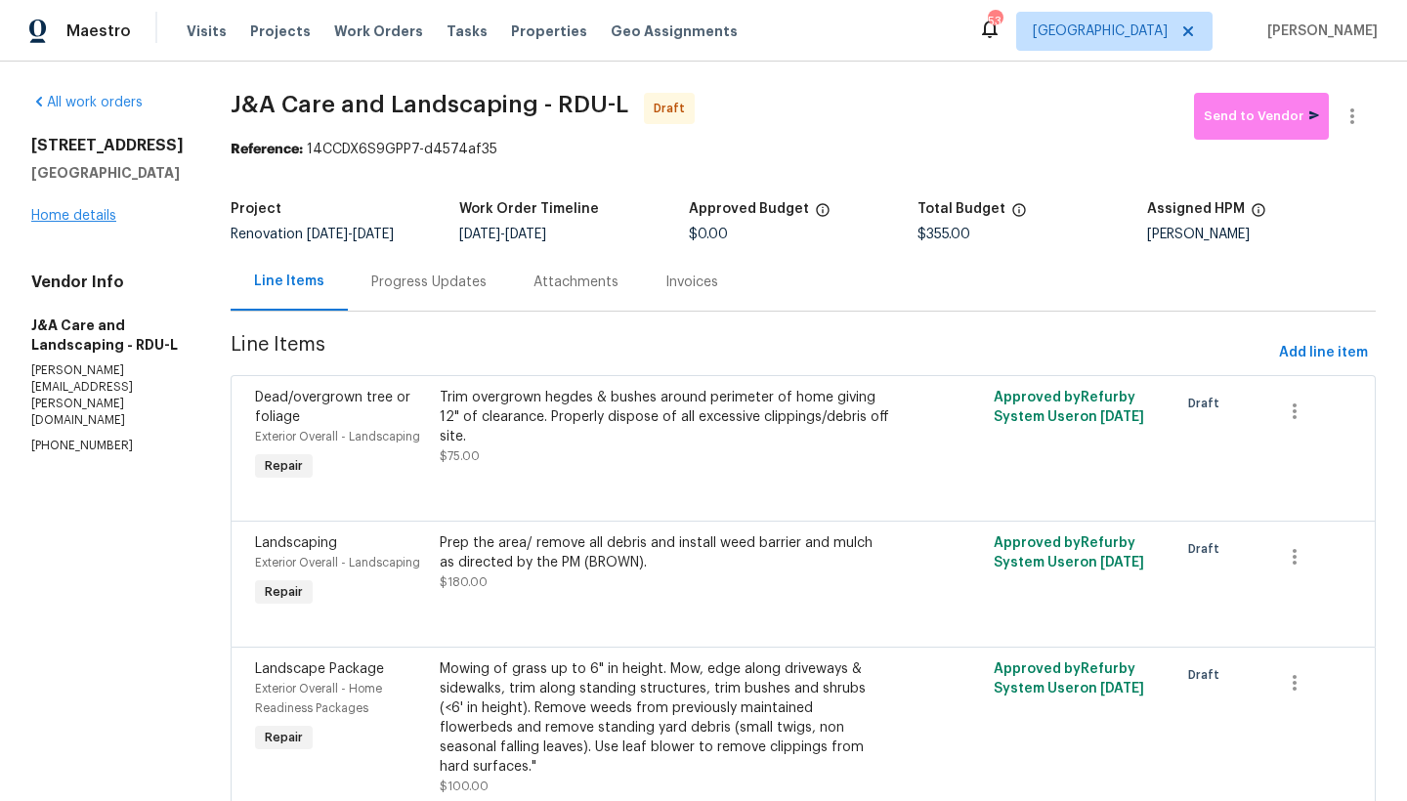
click at [86, 215] on link "Home details" at bounding box center [73, 216] width 85 height 14
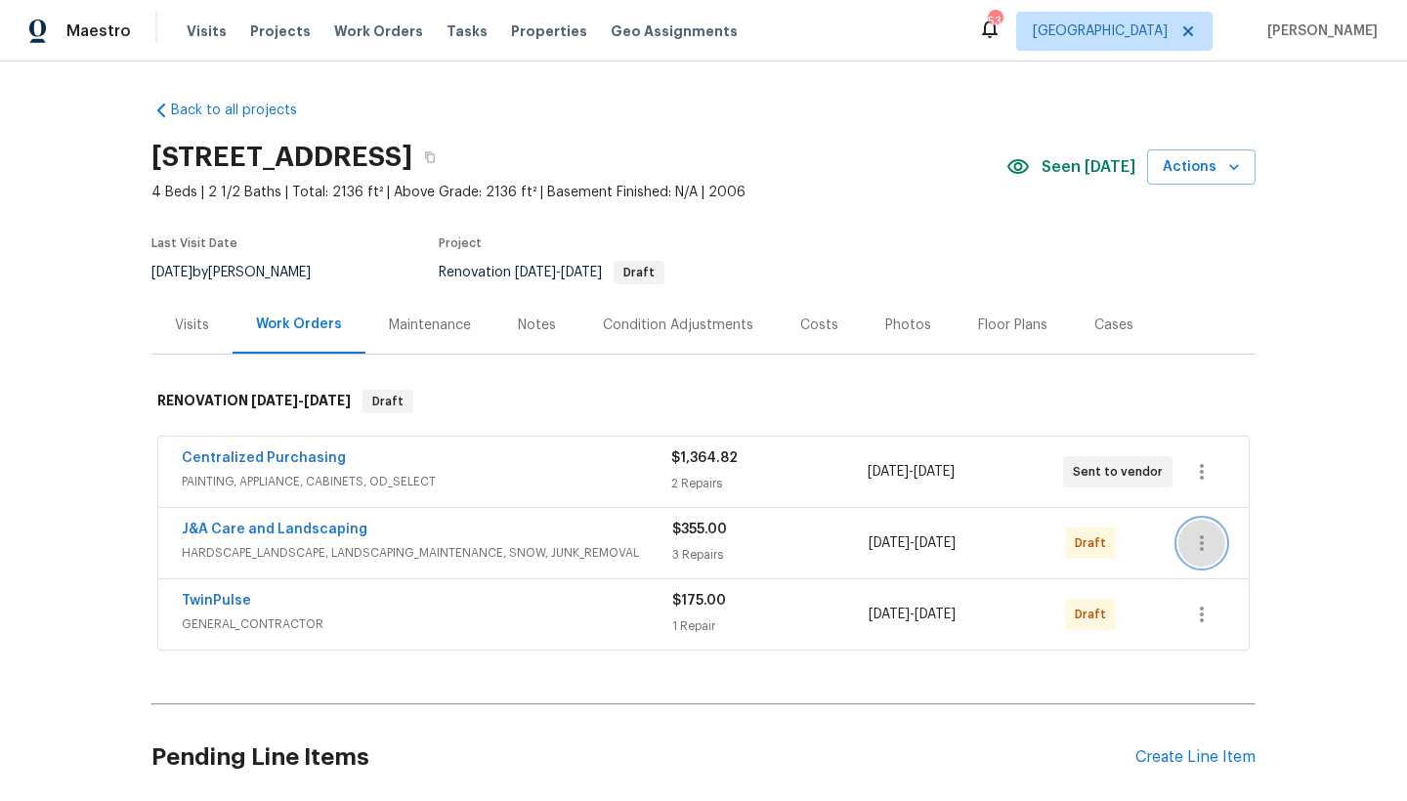
click at [1178, 537] on button "button" at bounding box center [1201, 543] width 47 height 47
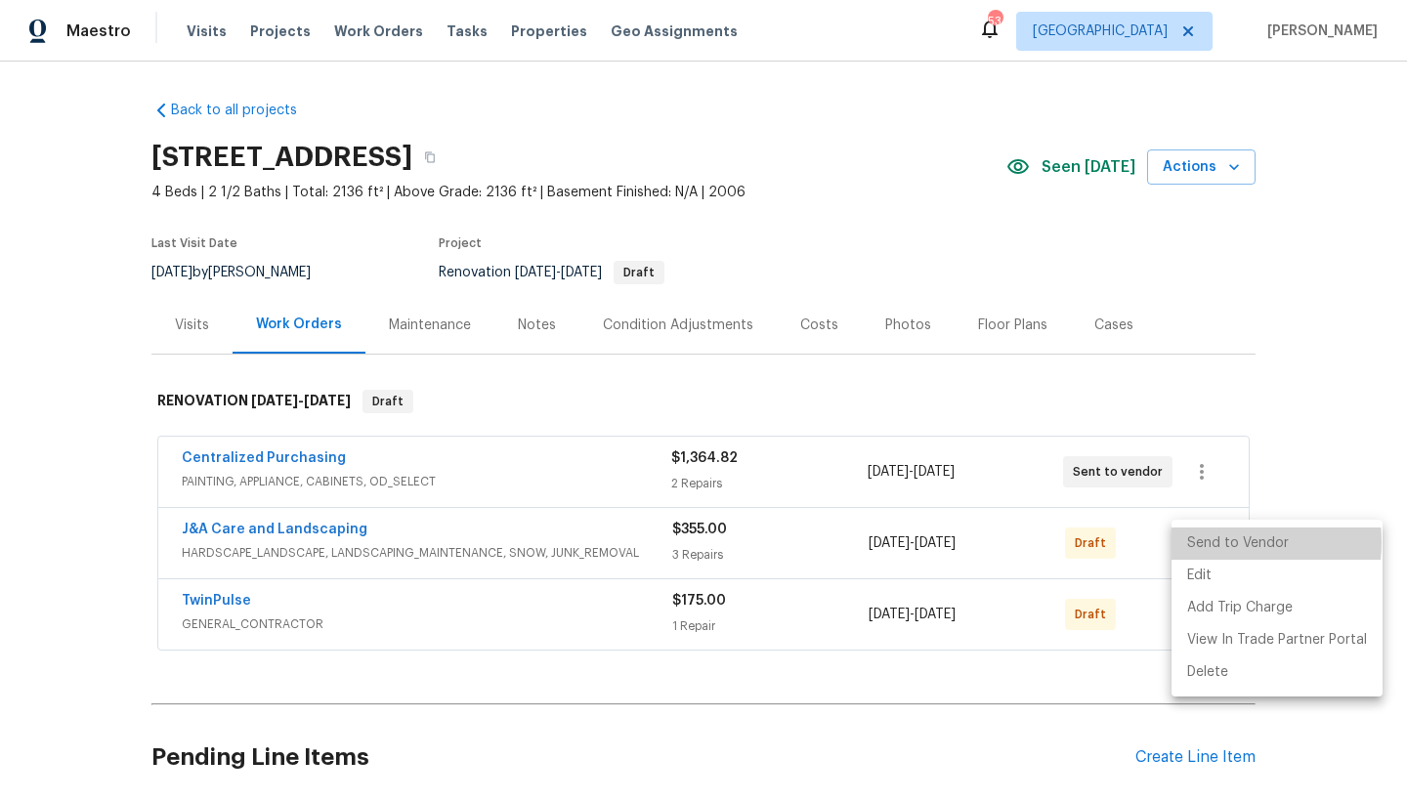
click at [1205, 542] on li "Send to Vendor" at bounding box center [1276, 543] width 211 height 32
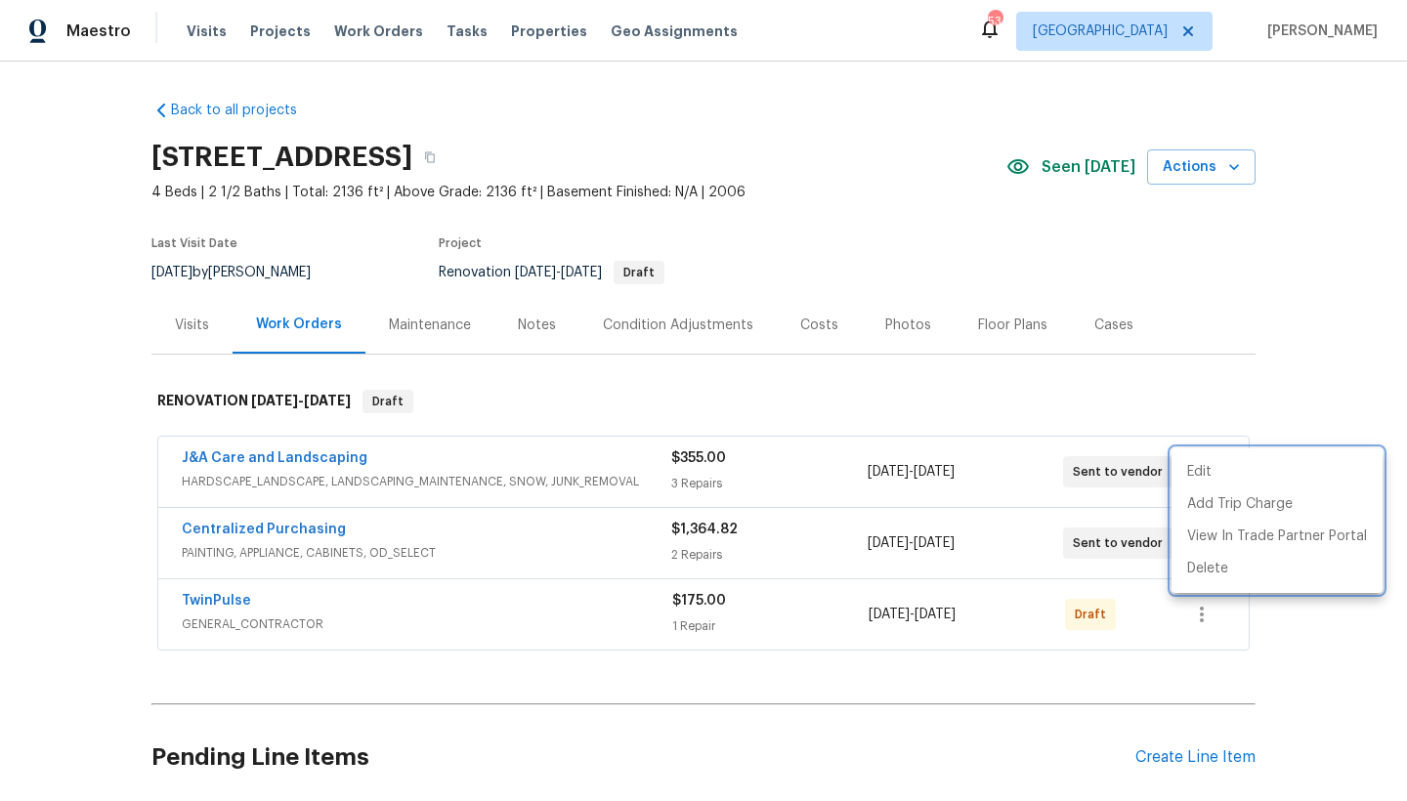
click at [204, 601] on div at bounding box center [703, 400] width 1407 height 801
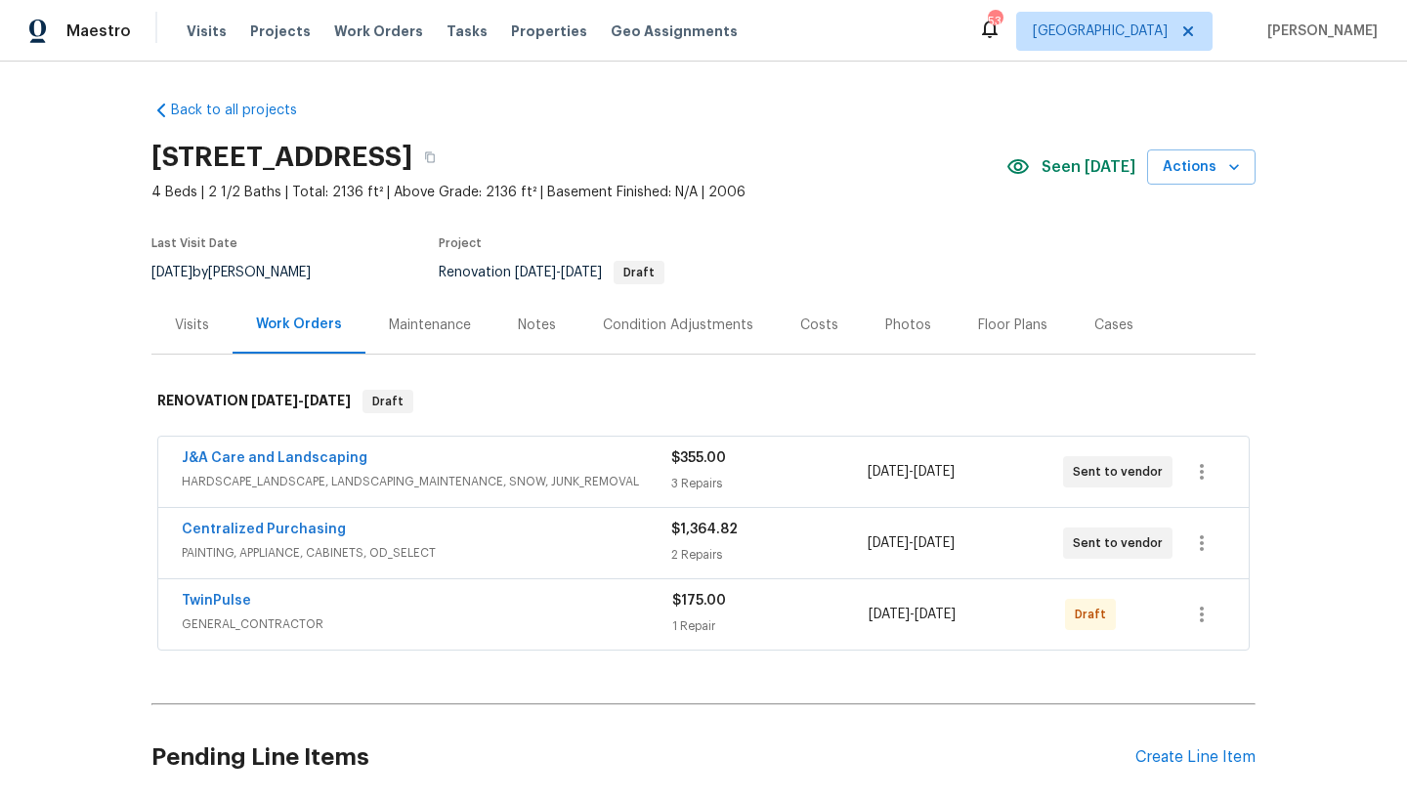
click at [204, 601] on link "TwinPulse" at bounding box center [216, 601] width 69 height 14
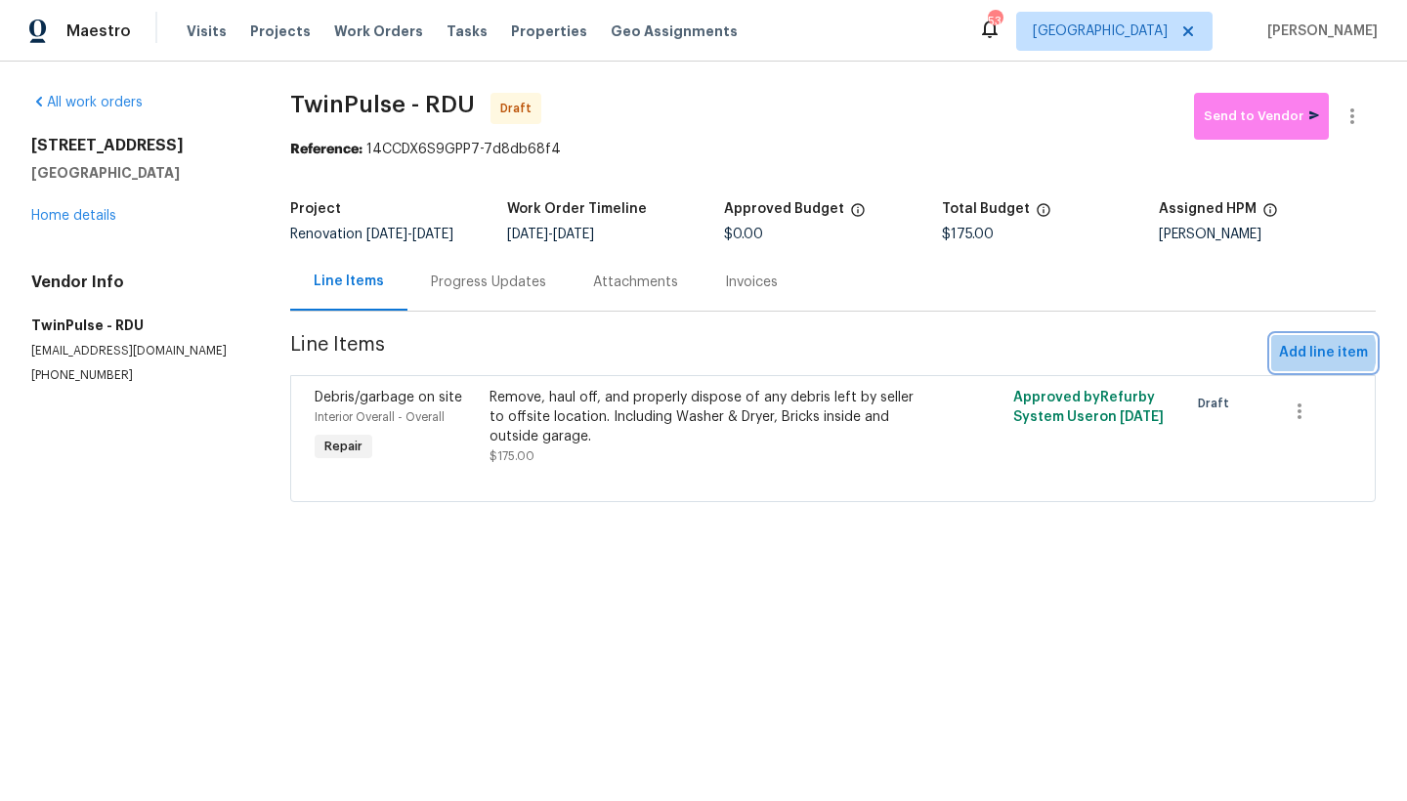
click at [1234, 365] on span "Add line item" at bounding box center [1323, 353] width 89 height 24
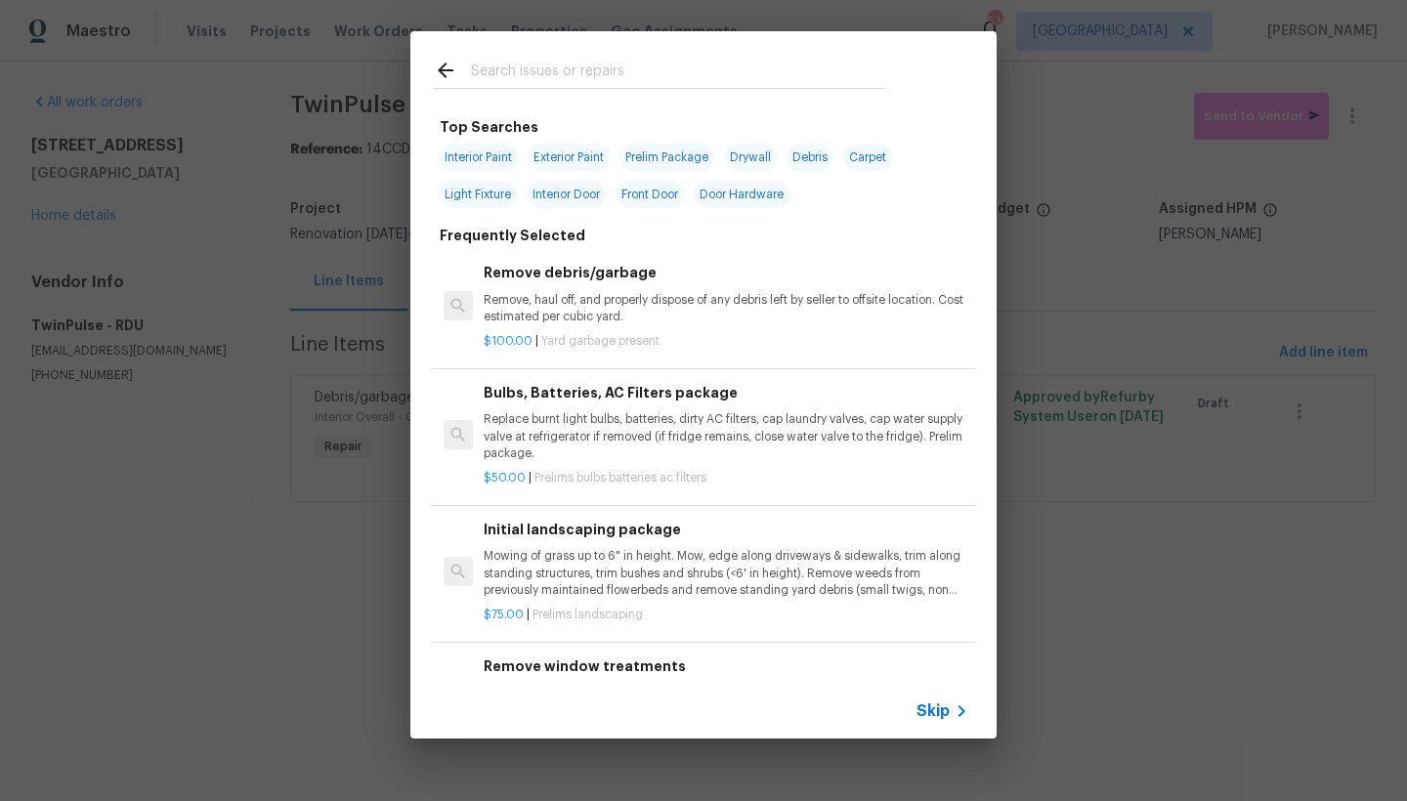
click at [551, 153] on span "Exterior Paint" at bounding box center [568, 157] width 82 height 27
type input "Exterior Paint"
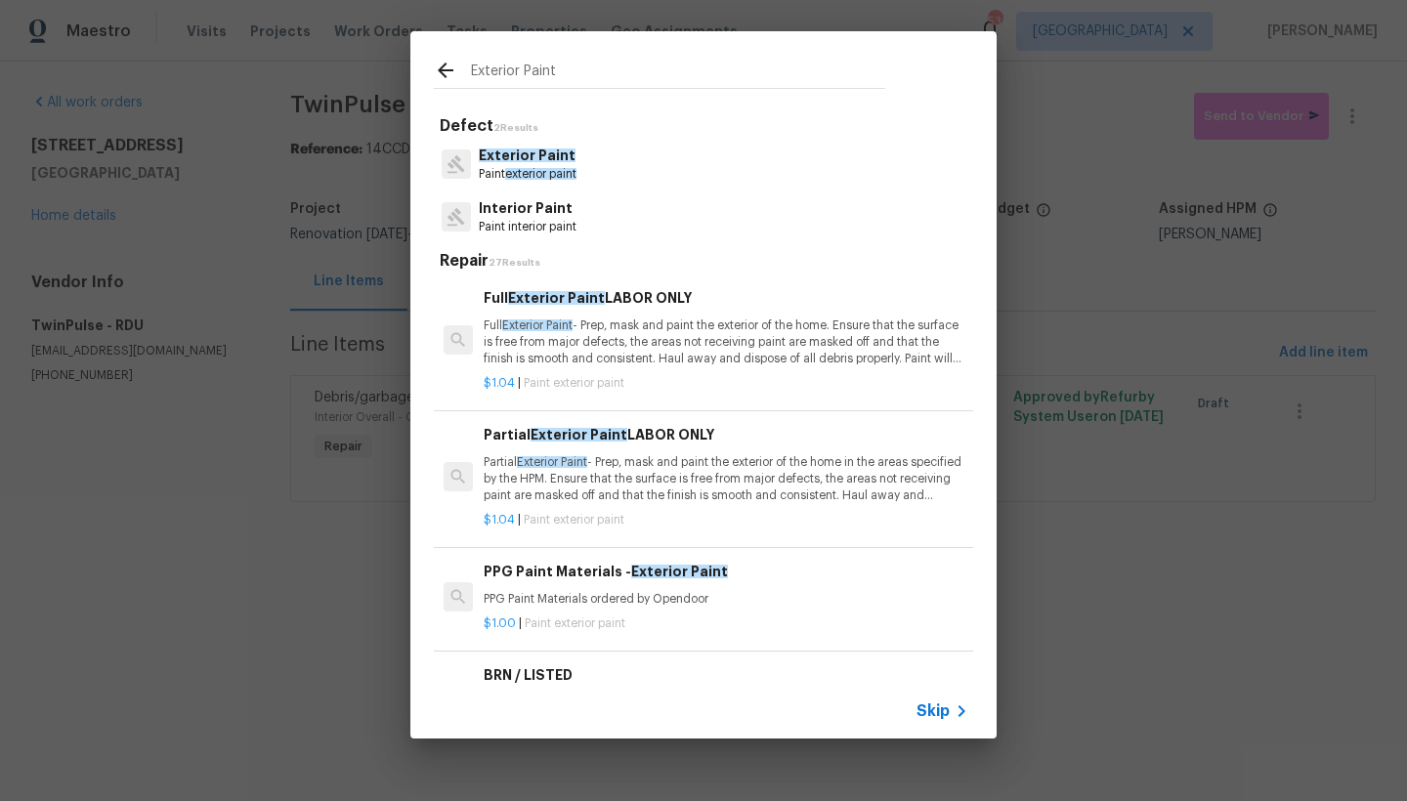
click at [543, 155] on span "Exterior Paint" at bounding box center [527, 155] width 97 height 14
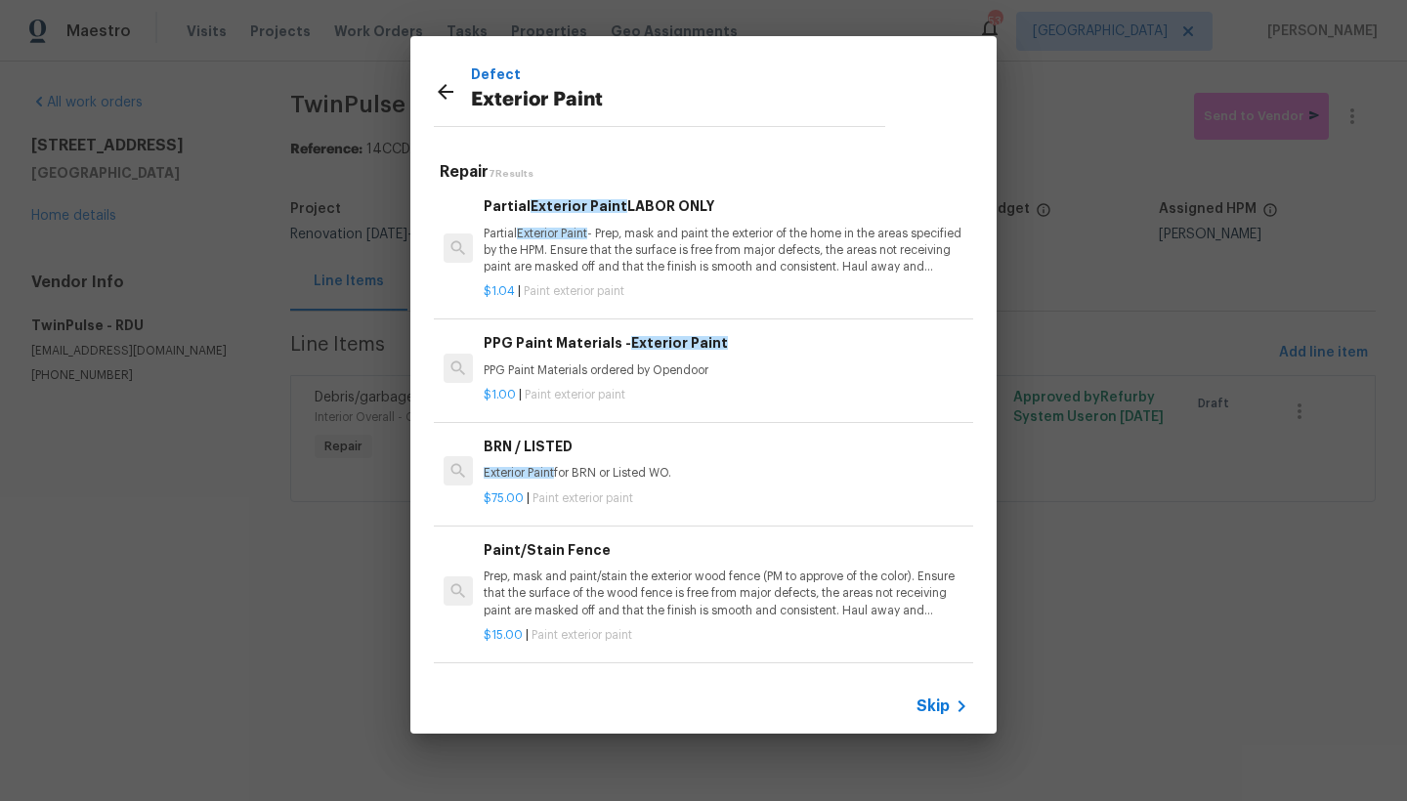
scroll to position [277, 0]
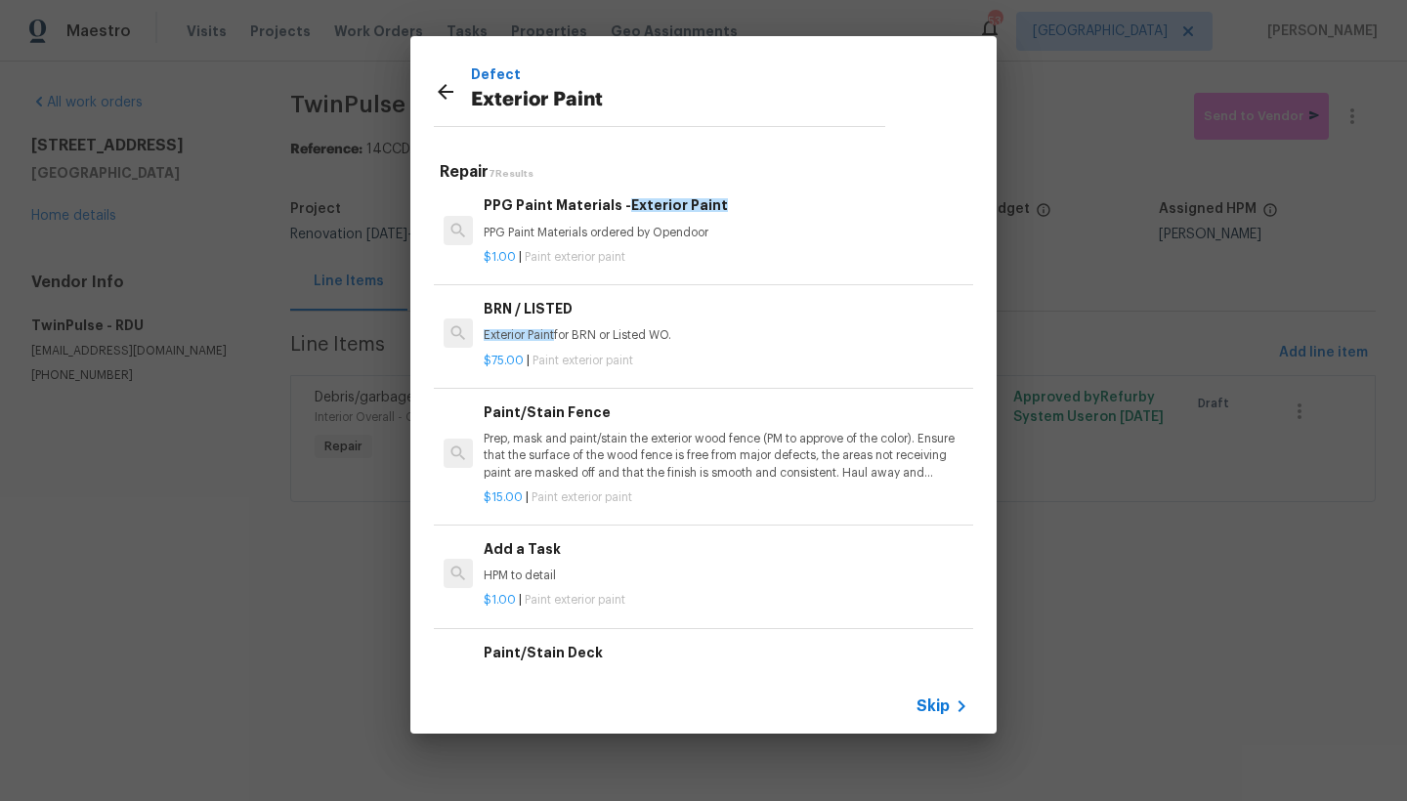
click at [501, 538] on h6 "Add a Task" at bounding box center [726, 548] width 485 height 21
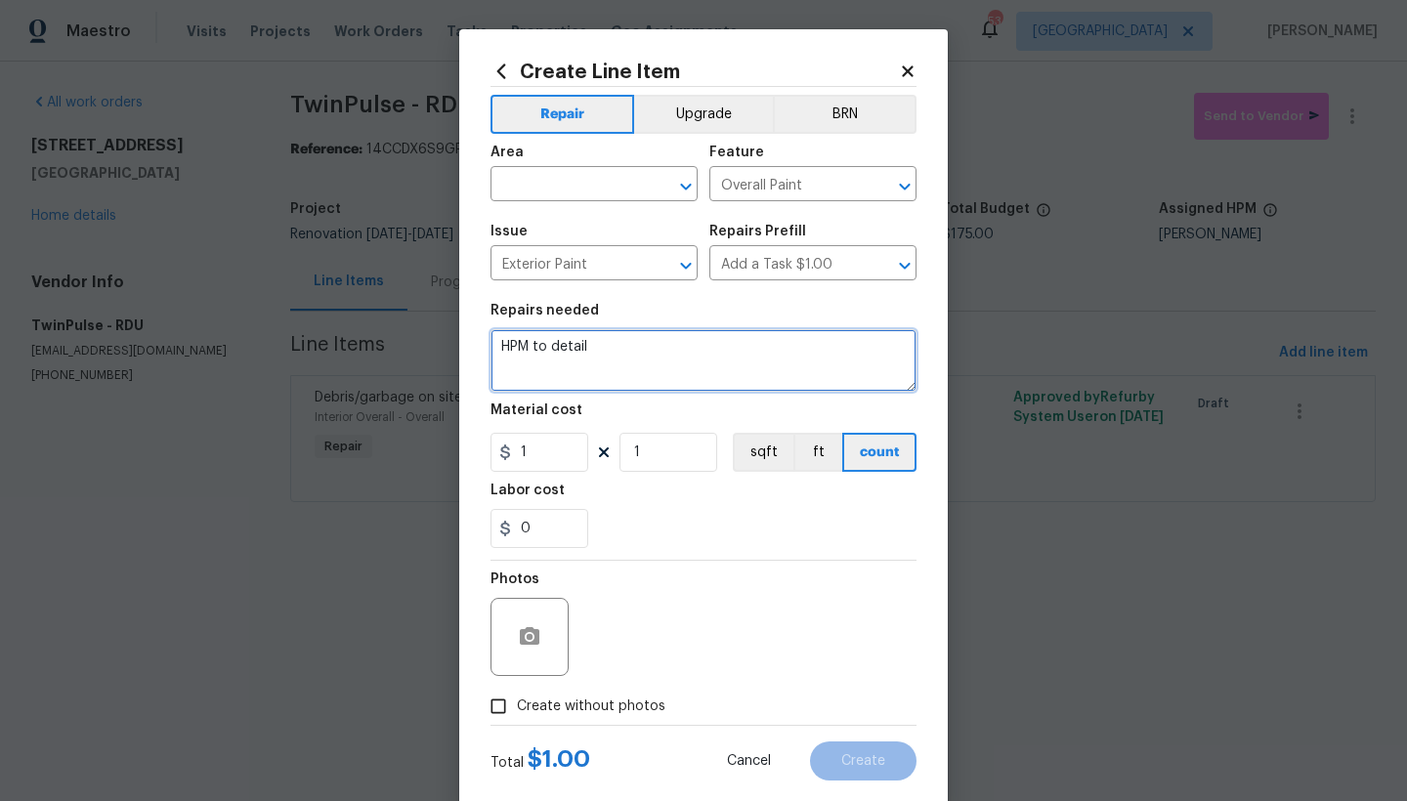
drag, startPoint x: 555, startPoint y: 344, endPoint x: 356, endPoint y: 329, distance: 199.8
click at [356, 329] on div "Create Line Item Repair Upgrade BRN Area ​ Feature Overall Paint ​ Issue Exteri…" at bounding box center [703, 400] width 1407 height 801
click at [606, 368] on textarea "Paint the following areas- You purchase the PPG paints: 1. Shutters" at bounding box center [703, 360] width 426 height 63
click at [608, 363] on textarea "Paint the following areas- You purchase the PPG paints: 1. Shutters" at bounding box center [703, 360] width 426 height 63
click at [658, 339] on textarea "Paint the following areas- You purchase the PPG paints: 1. Shutters" at bounding box center [703, 360] width 426 height 63
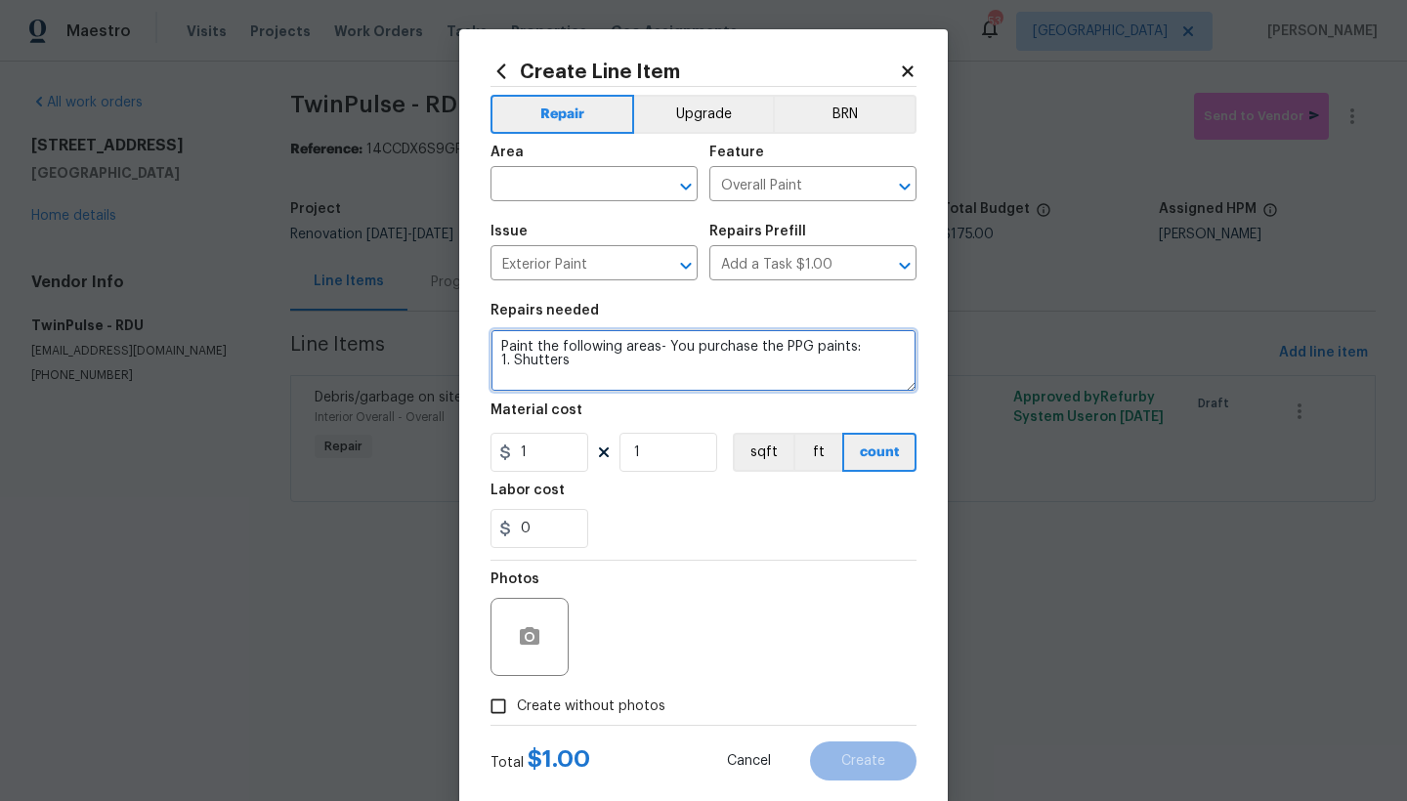
click at [655, 350] on textarea "Paint the following areas- You purchase the PPG paints: 1. Shutters" at bounding box center [703, 360] width 426 height 63
click at [578, 369] on textarea "Paint the following areas- Match current colors. You purchase the PPG paints: 1…" at bounding box center [703, 360] width 426 height 63
click at [698, 378] on textarea "Paint the following areas- Match current colors. You purchase the PPG paints: 1…" at bounding box center [703, 360] width 426 height 63
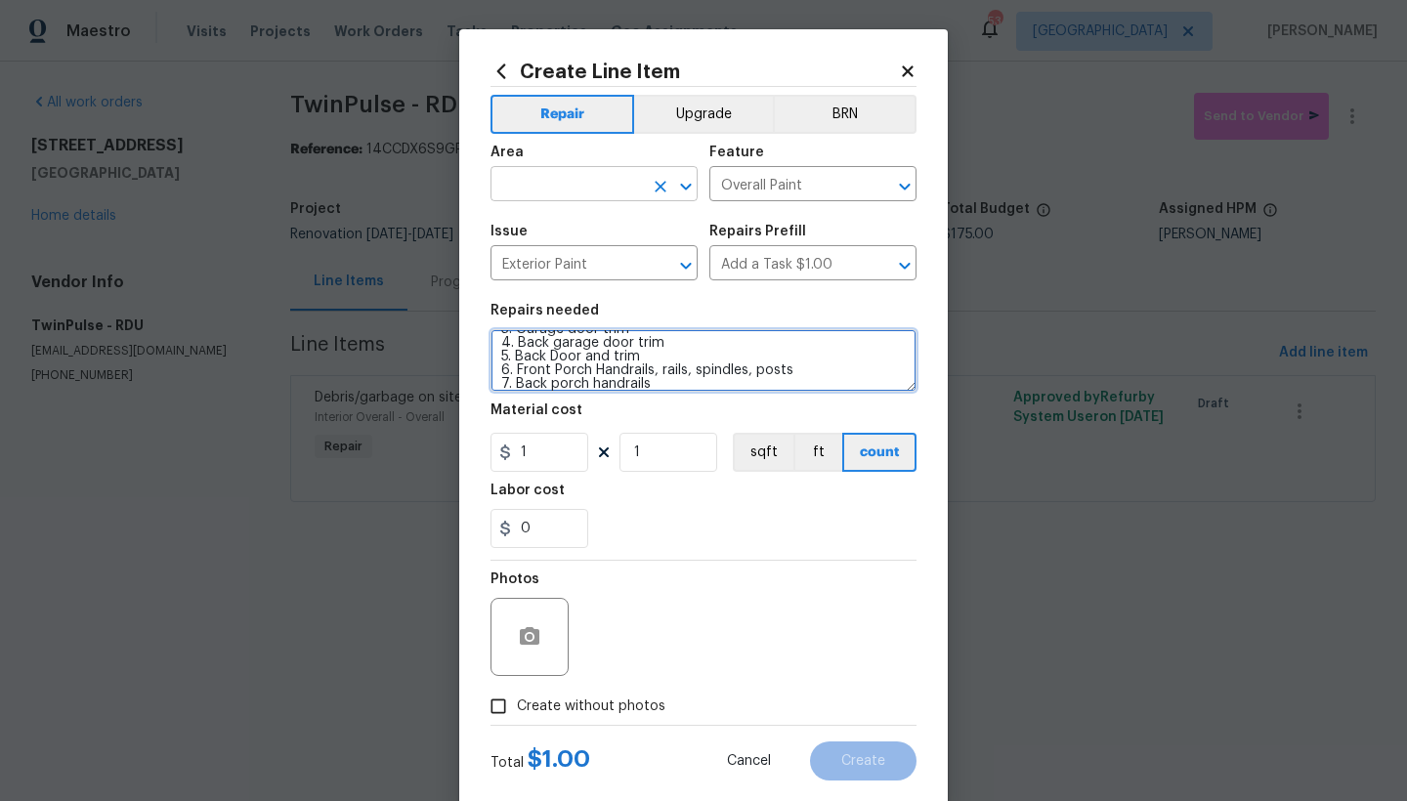
type textarea "Paint the following areas- Match current colors. You purchase the PPG paints: 1…"
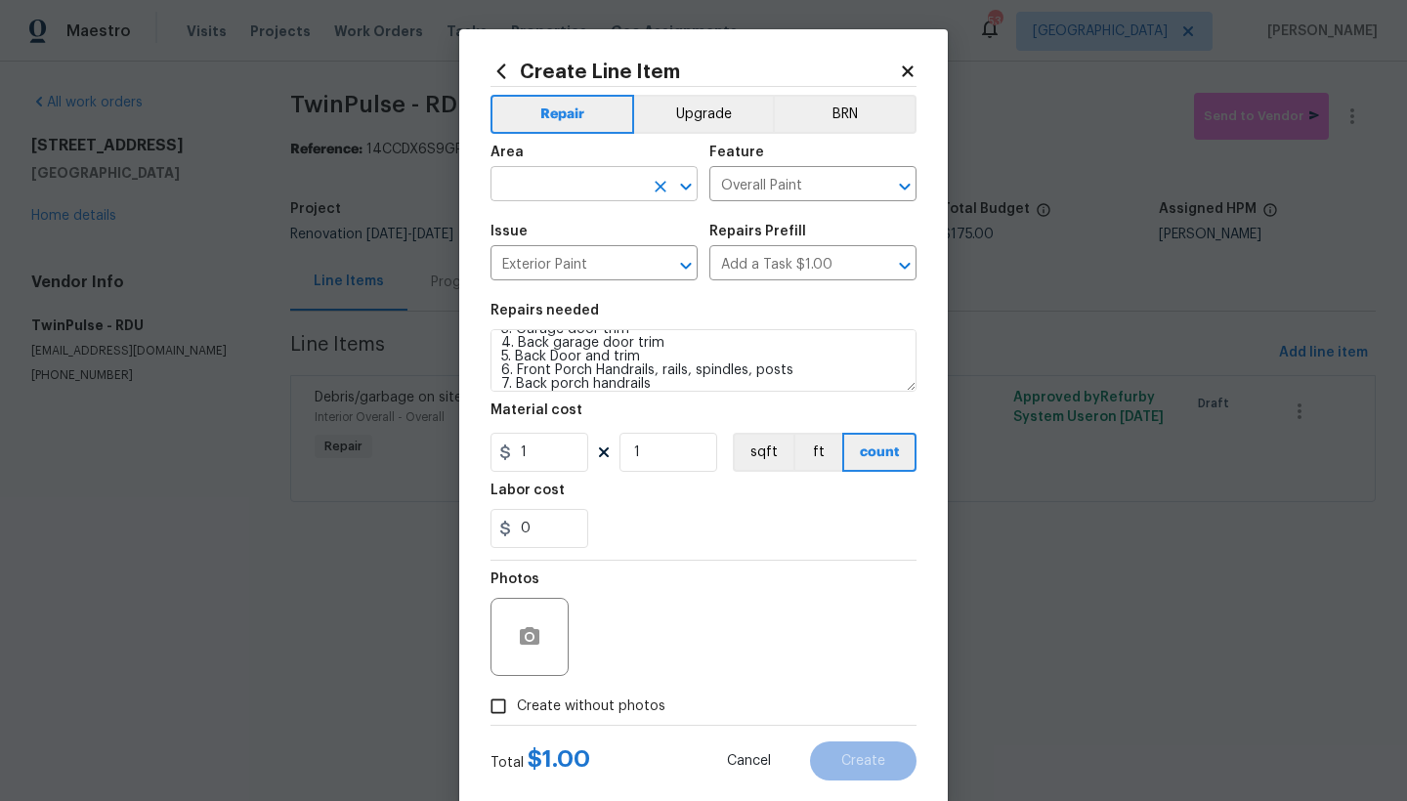
click at [607, 180] on input "text" at bounding box center [566, 186] width 152 height 30
click at [584, 256] on li "Exterior Overall" at bounding box center [587, 261] width 207 height 32
type input "Exterior Overall"
drag, startPoint x: 534, startPoint y: 457, endPoint x: 503, endPoint y: 454, distance: 31.4
click at [503, 454] on div "1" at bounding box center [539, 452] width 98 height 39
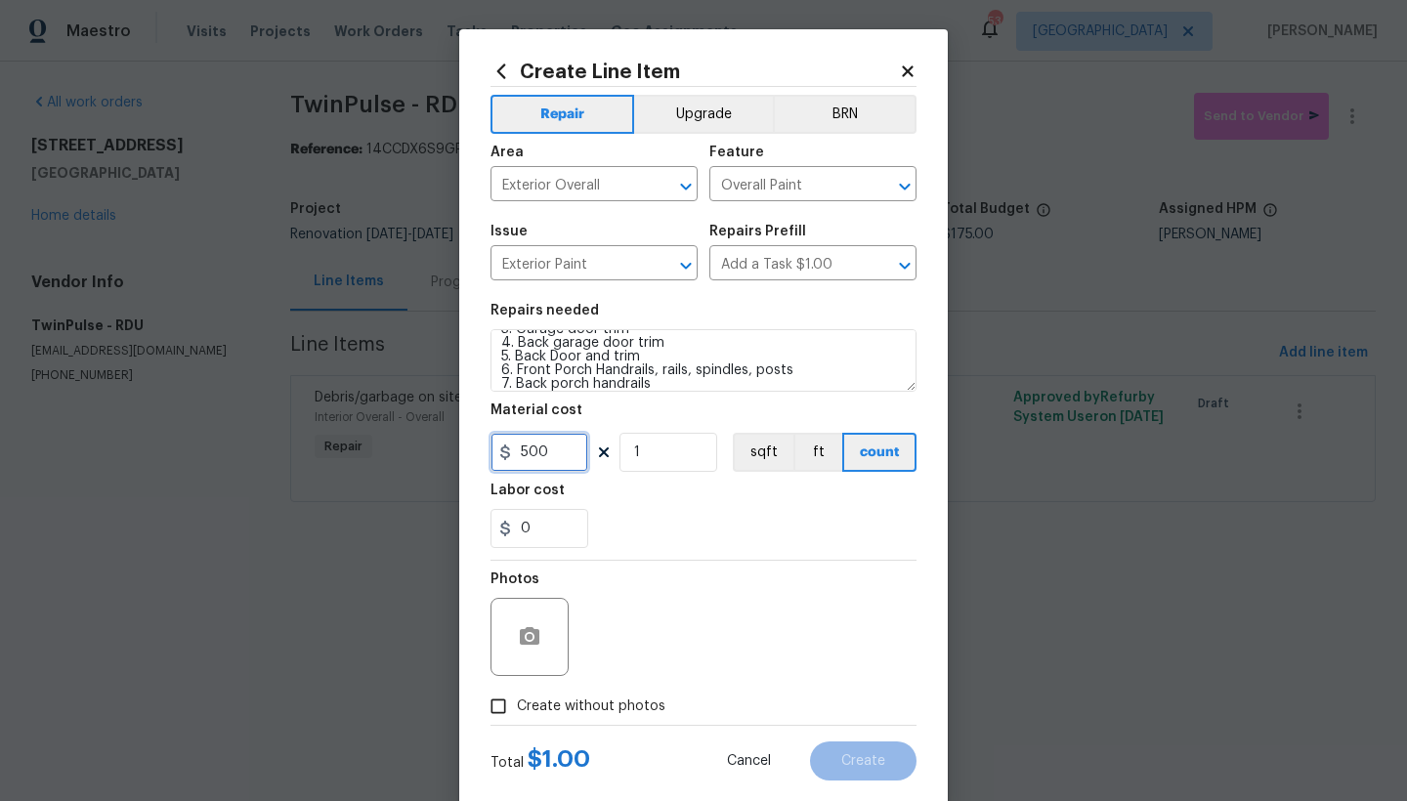
drag, startPoint x: 541, startPoint y: 452, endPoint x: 519, endPoint y: 455, distance: 22.7
click at [519, 455] on input "500" at bounding box center [539, 452] width 98 height 39
type input "575"
click at [499, 693] on input "Create without photos" at bounding box center [498, 706] width 37 height 37
checkbox input "true"
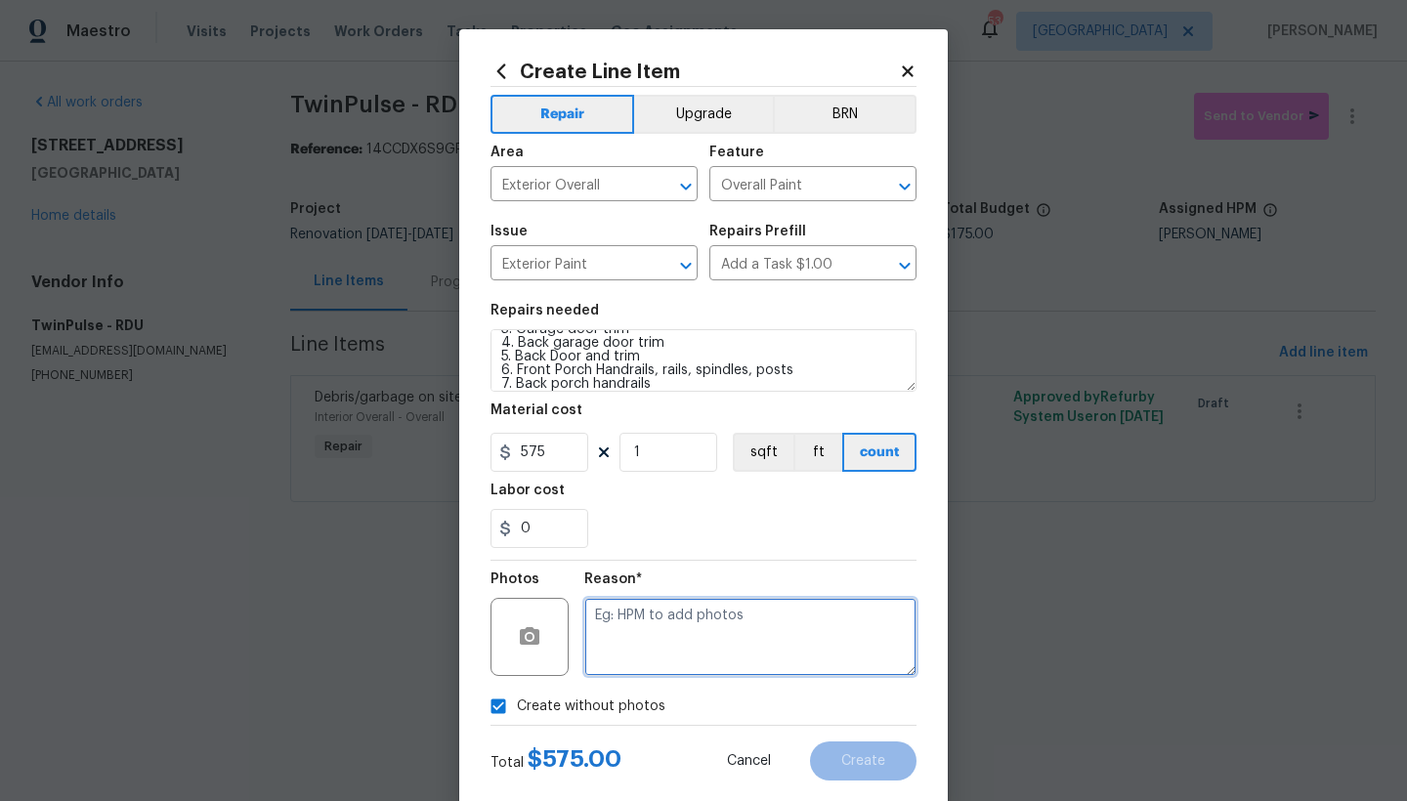
click at [647, 652] on textarea at bounding box center [750, 637] width 332 height 78
type textarea "n"
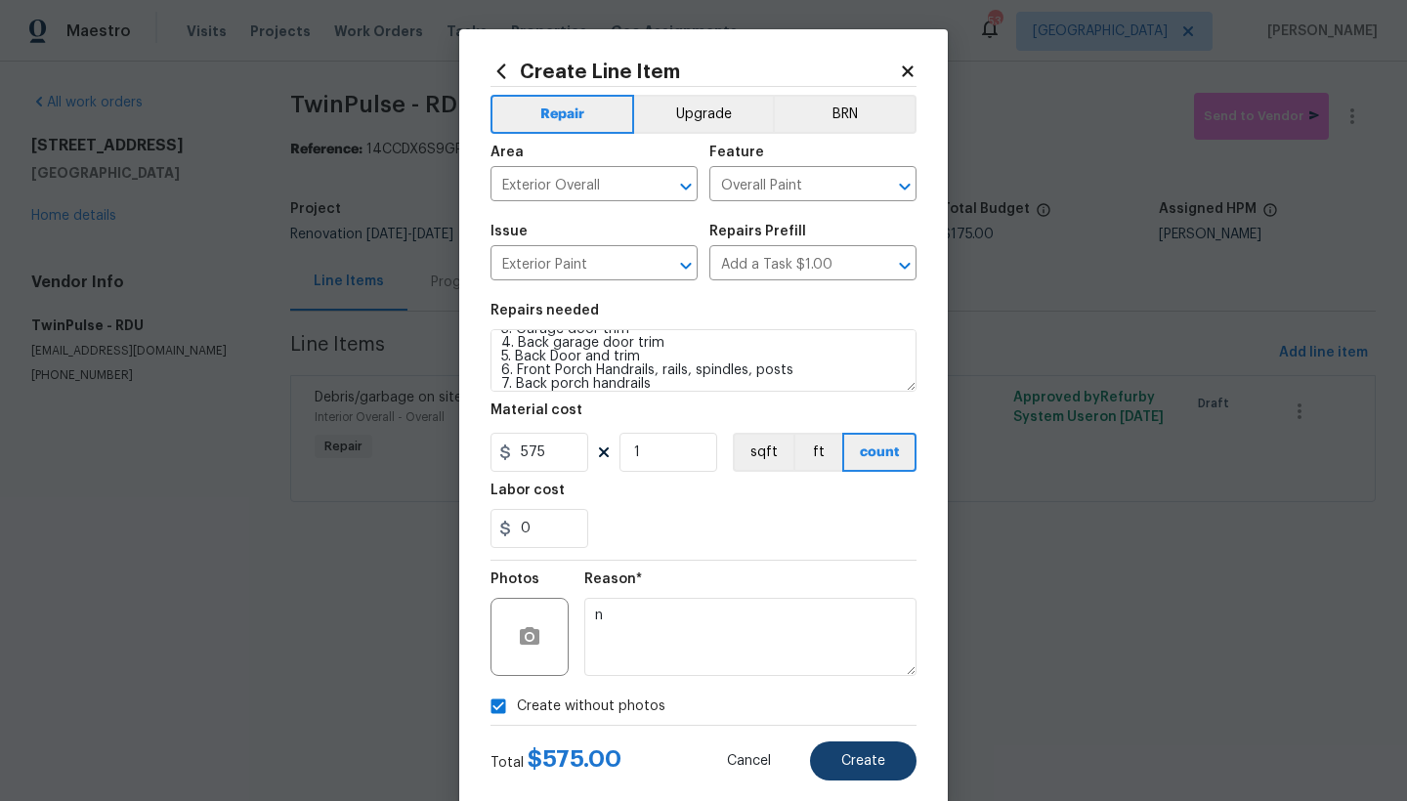
click at [841, 693] on span "Create" at bounding box center [863, 761] width 44 height 15
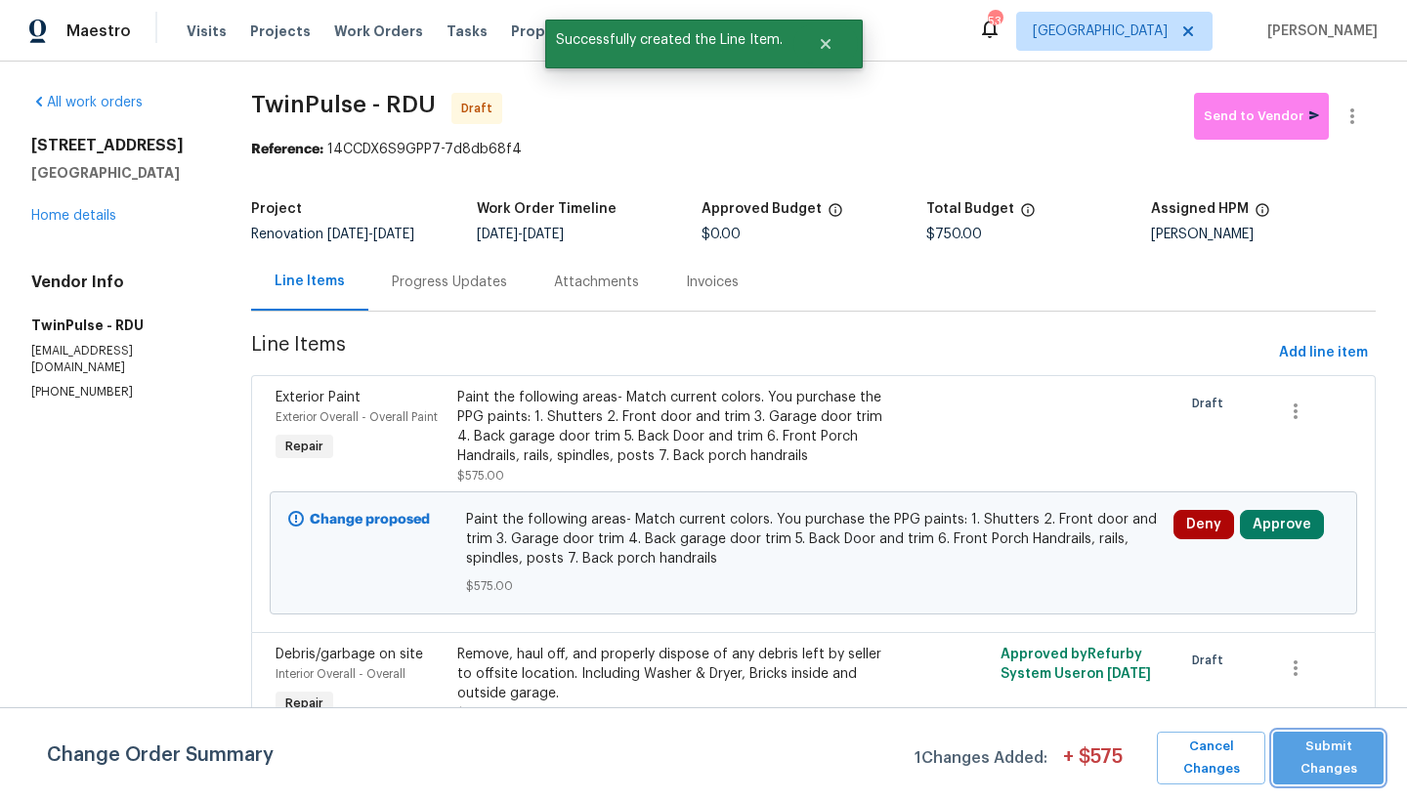
click at [1234, 693] on span "Submit Changes" at bounding box center [1328, 758] width 91 height 45
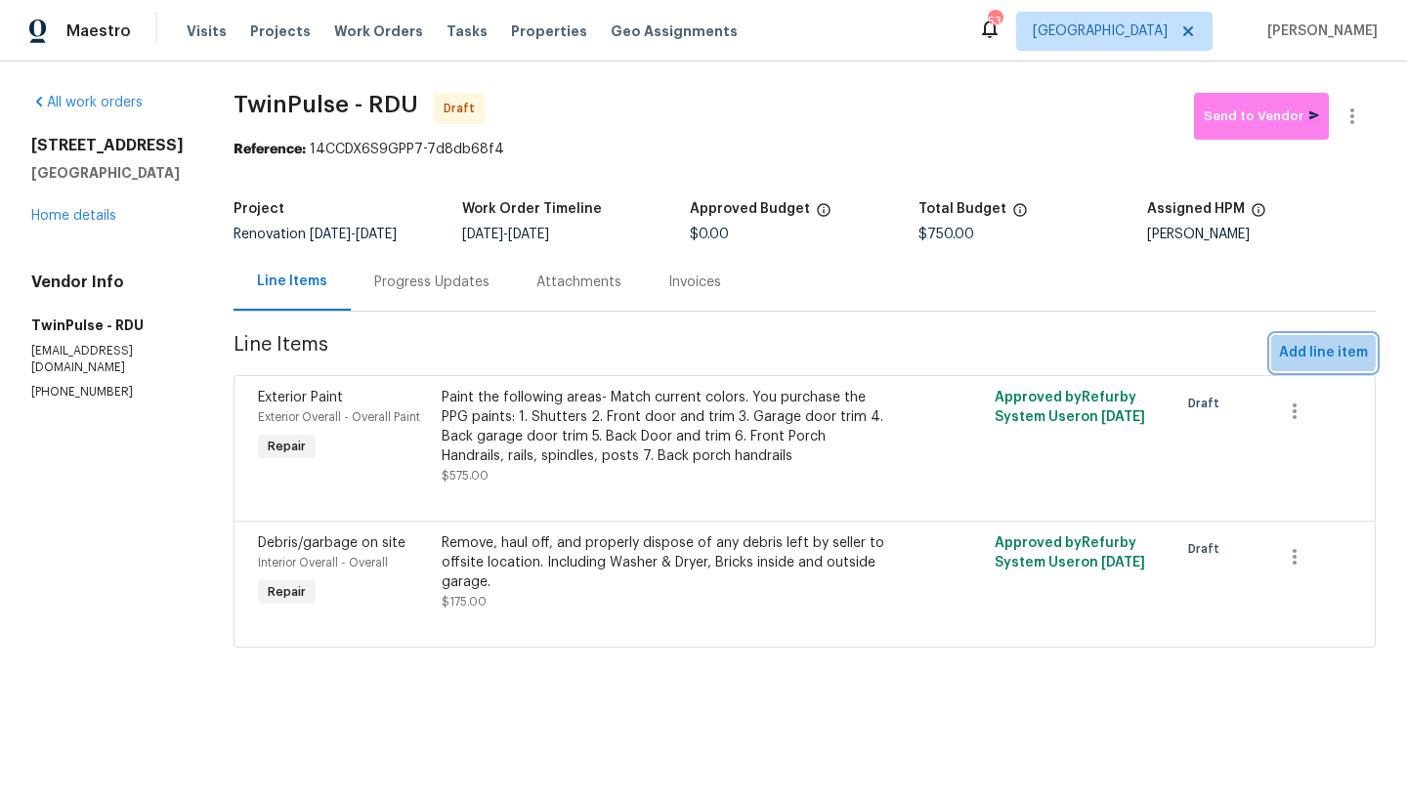
click at [1234, 351] on span "Add line item" at bounding box center [1323, 353] width 89 height 24
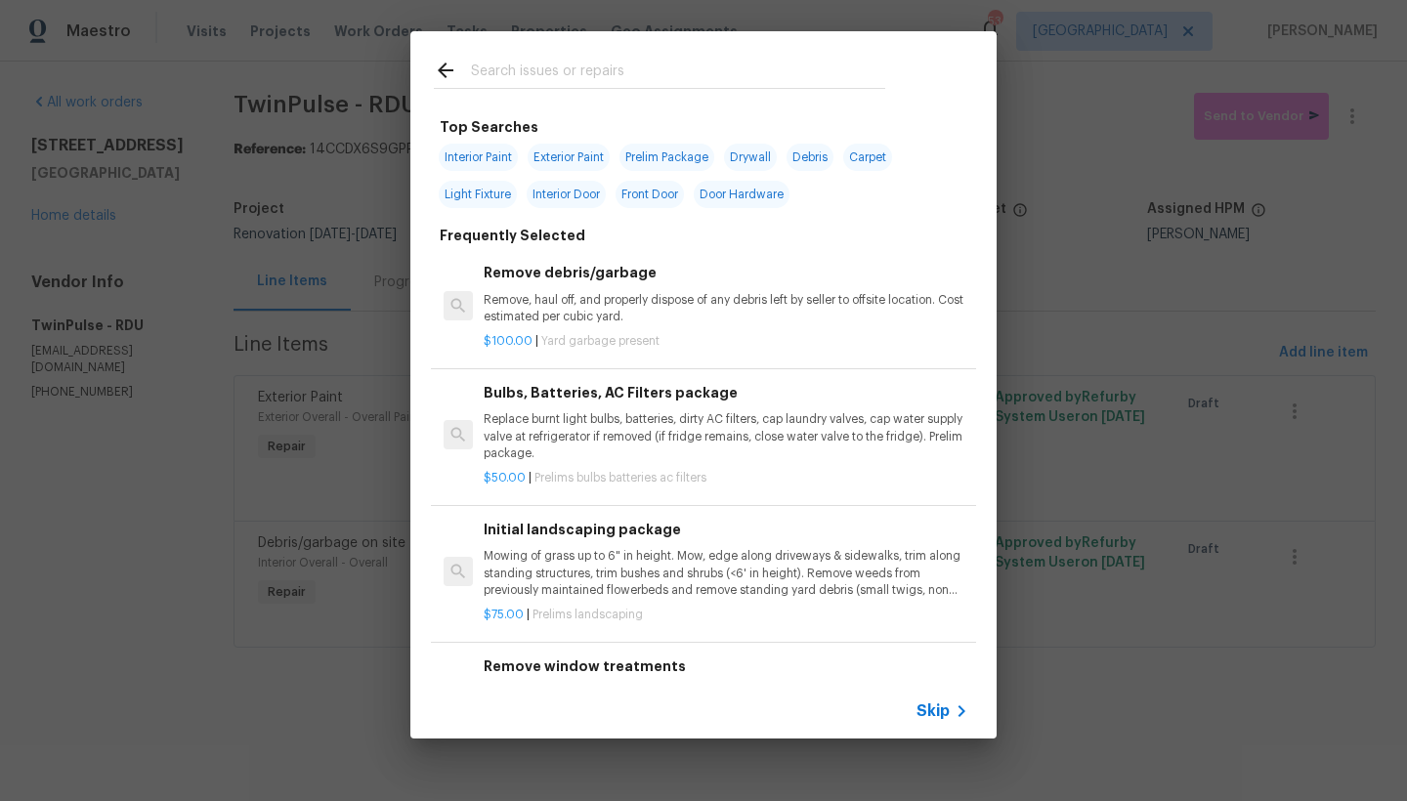
click at [598, 58] on div at bounding box center [659, 69] width 498 height 77
click at [569, 70] on input "text" at bounding box center [678, 73] width 414 height 29
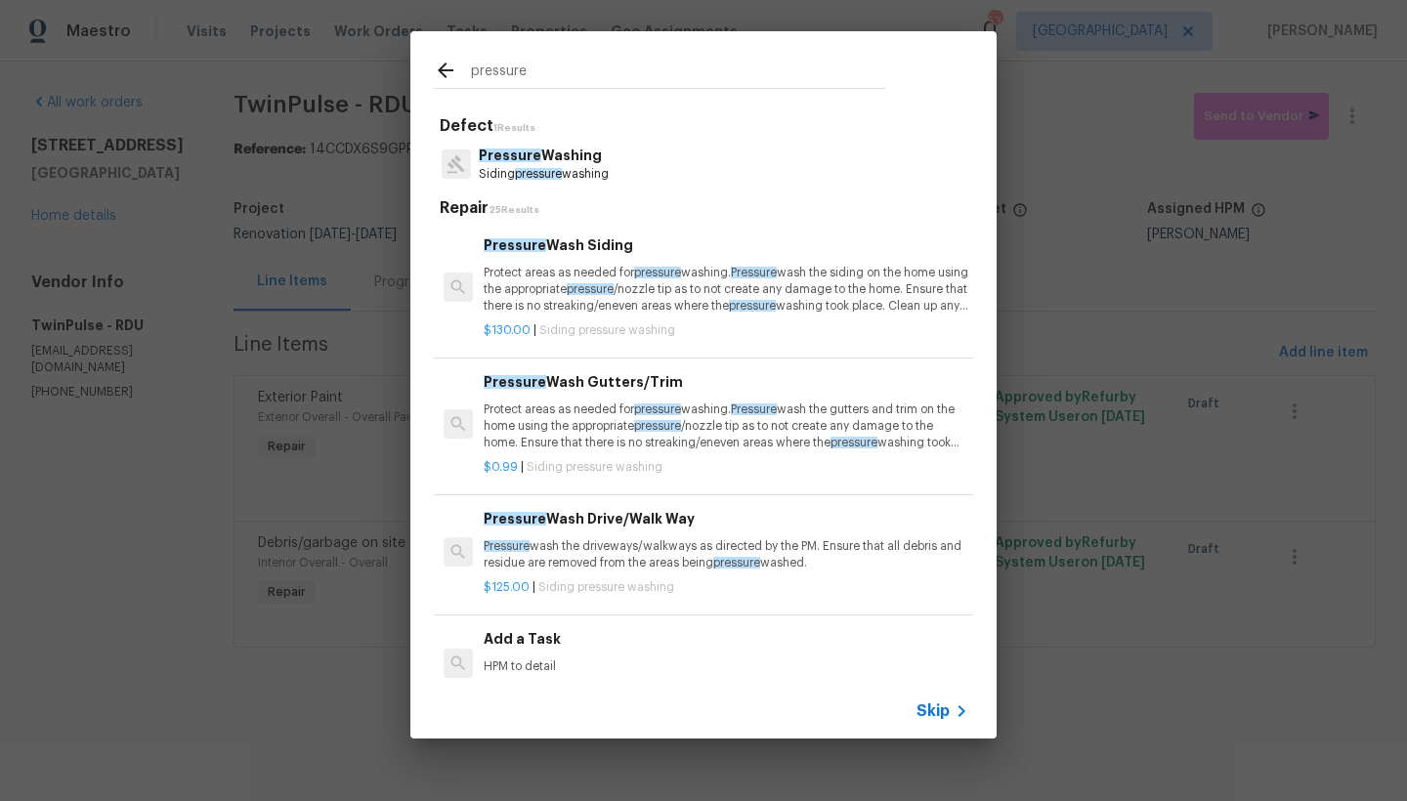
type input "pressure"
click at [568, 312] on p "Protect areas as needed for pressure washing. Pressure wash the siding on the h…" at bounding box center [726, 290] width 485 height 50
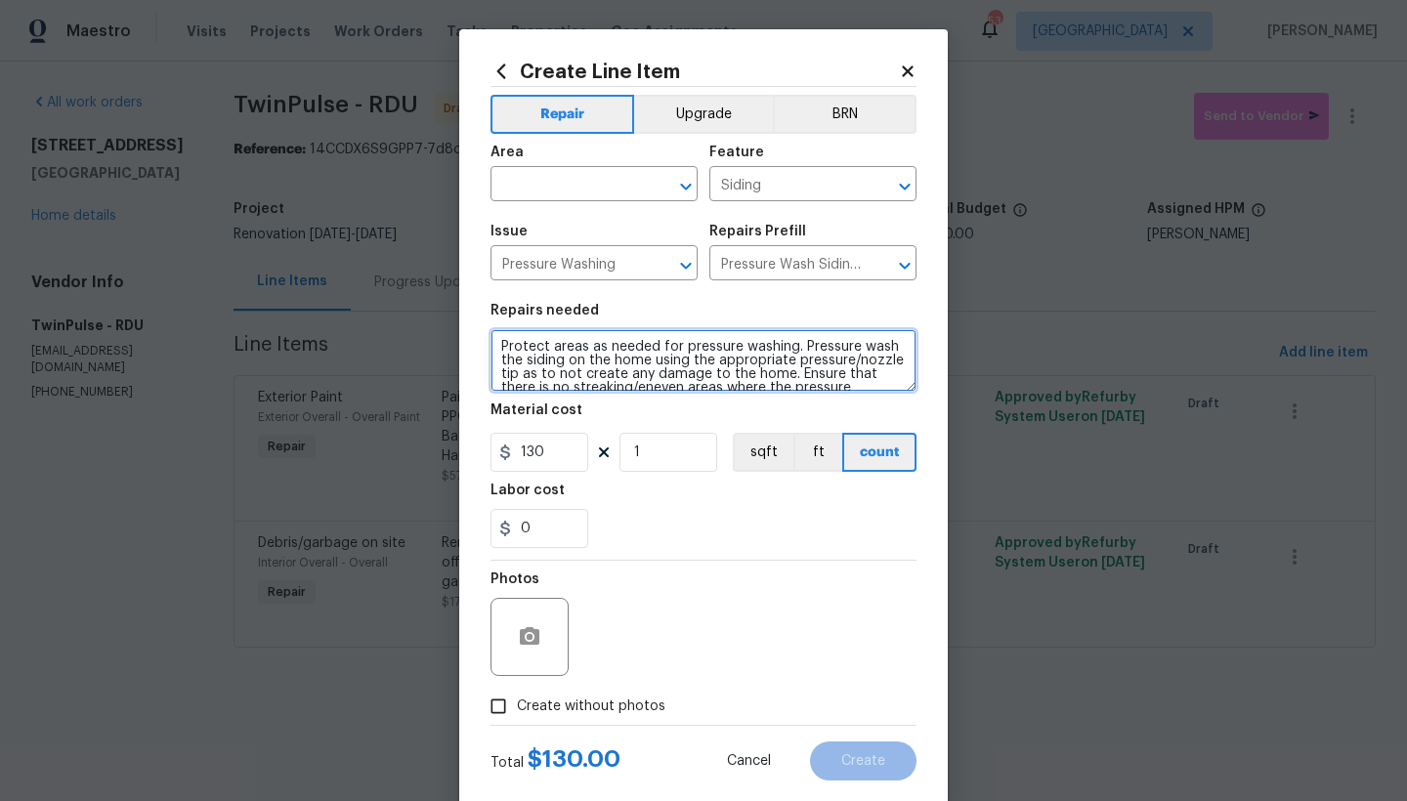
click at [643, 361] on textarea "Protect areas as needed for pressure washing. Pressure wash the siding on the h…" at bounding box center [703, 360] width 426 height 63
type textarea "Protect areas as needed for pressure washing. Pressure wash the siding on the h…"
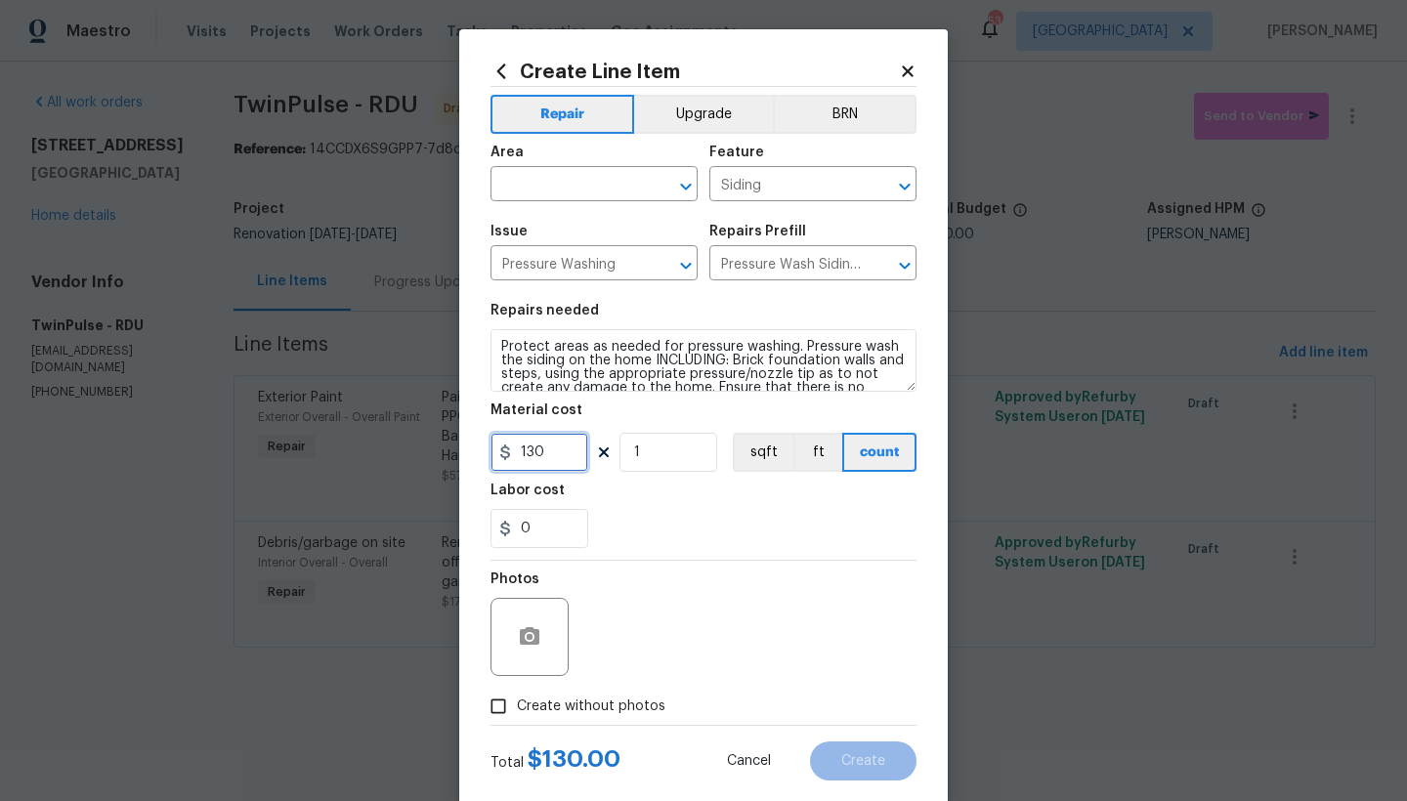
drag, startPoint x: 557, startPoint y: 456, endPoint x: 501, endPoint y: 449, distance: 56.1
click at [501, 449] on div "130" at bounding box center [539, 452] width 98 height 39
type input "250"
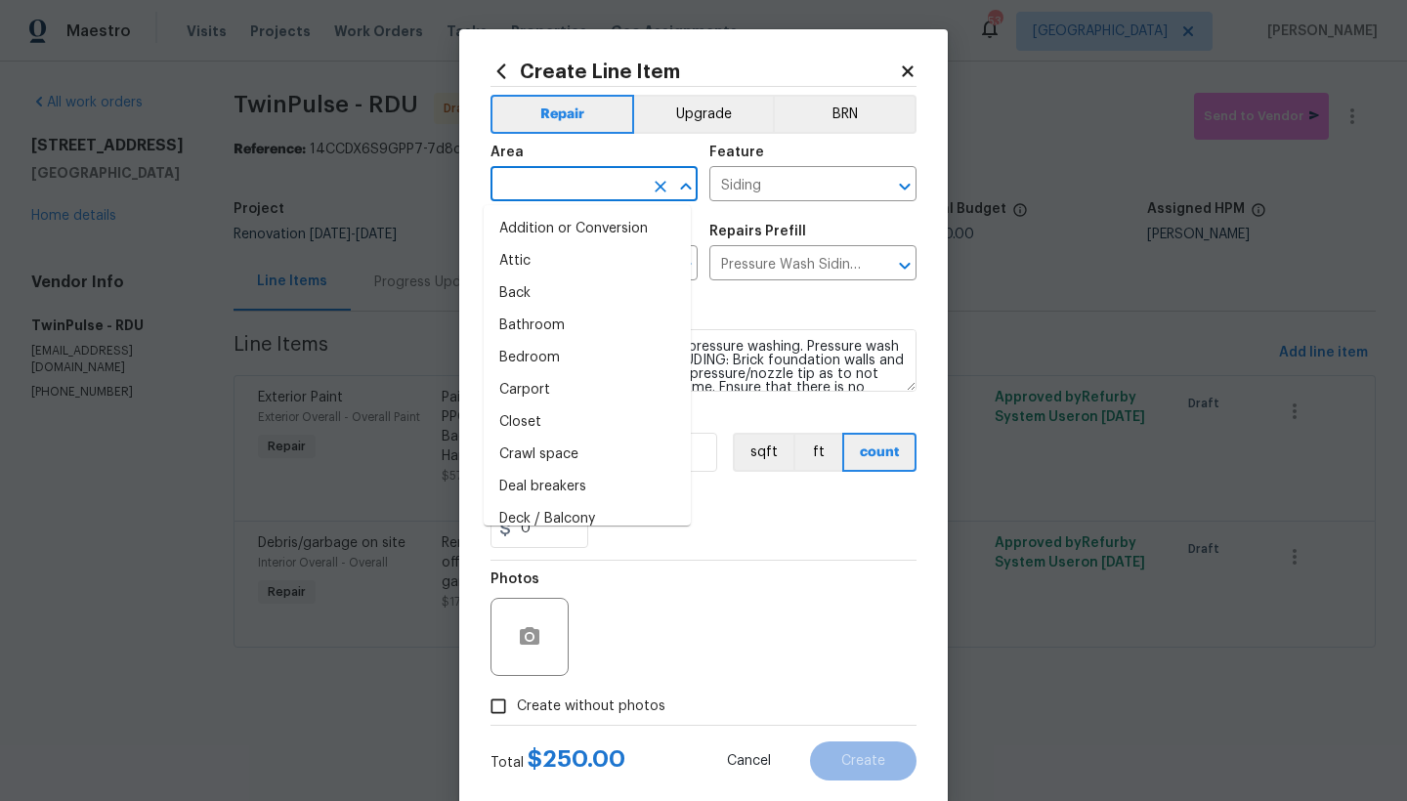
click at [543, 175] on input "text" at bounding box center [566, 186] width 152 height 30
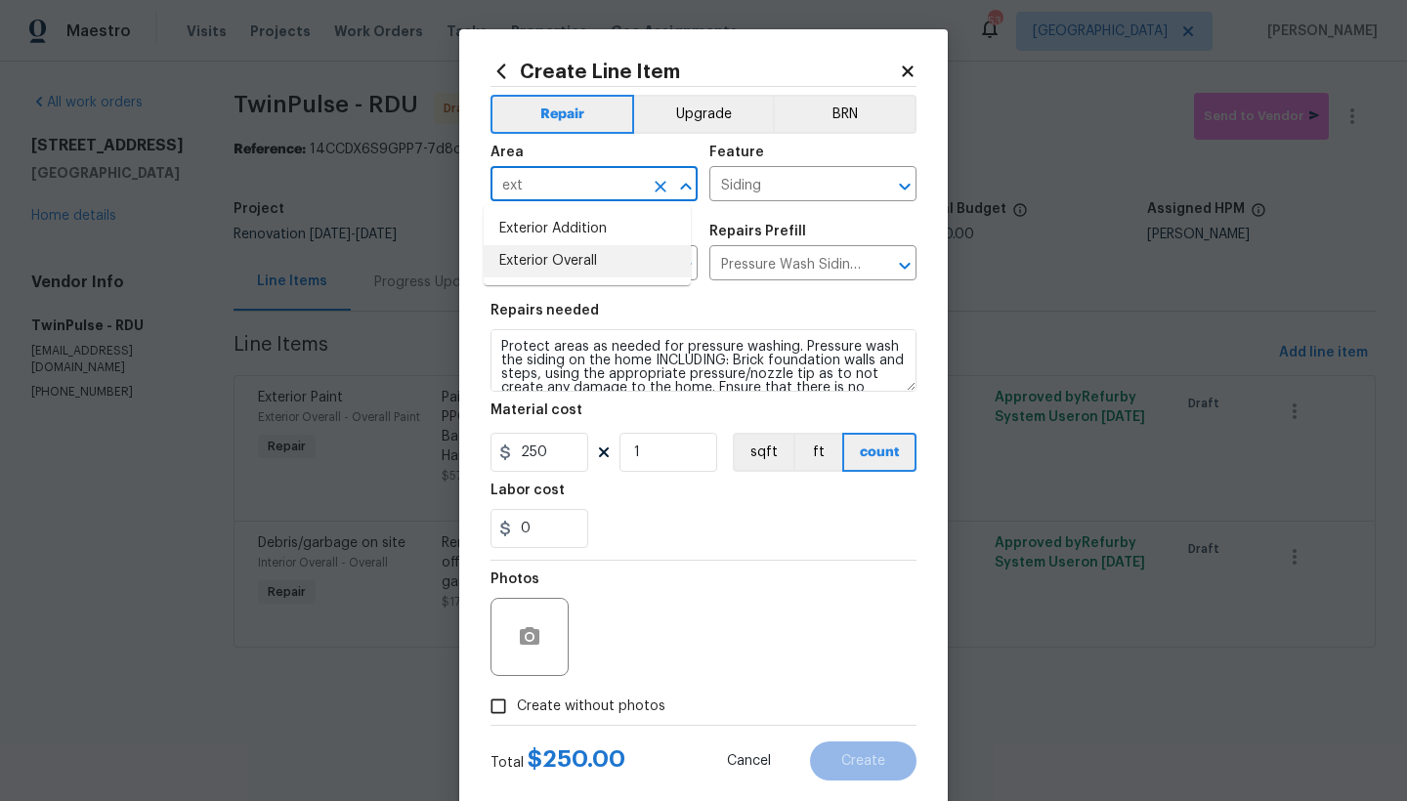
click at [582, 263] on li "Exterior Overall" at bounding box center [587, 261] width 207 height 32
type input "Exterior Overall"
click at [613, 693] on span "Create without photos" at bounding box center [591, 706] width 148 height 21
click at [517, 693] on input "Create without photos" at bounding box center [498, 706] width 37 height 37
checkbox input "true"
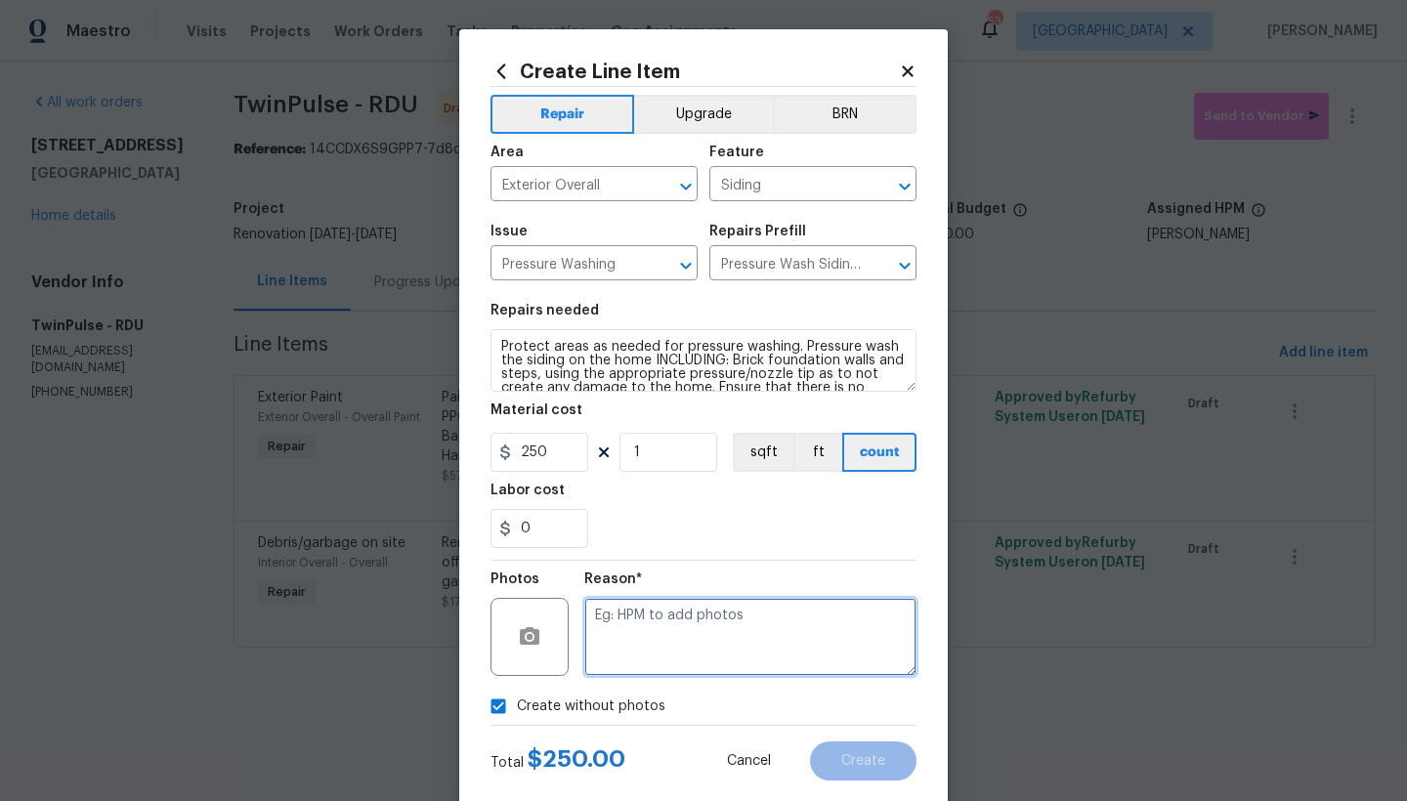
click at [652, 645] on textarea at bounding box center [750, 637] width 332 height 78
type textarea "n"
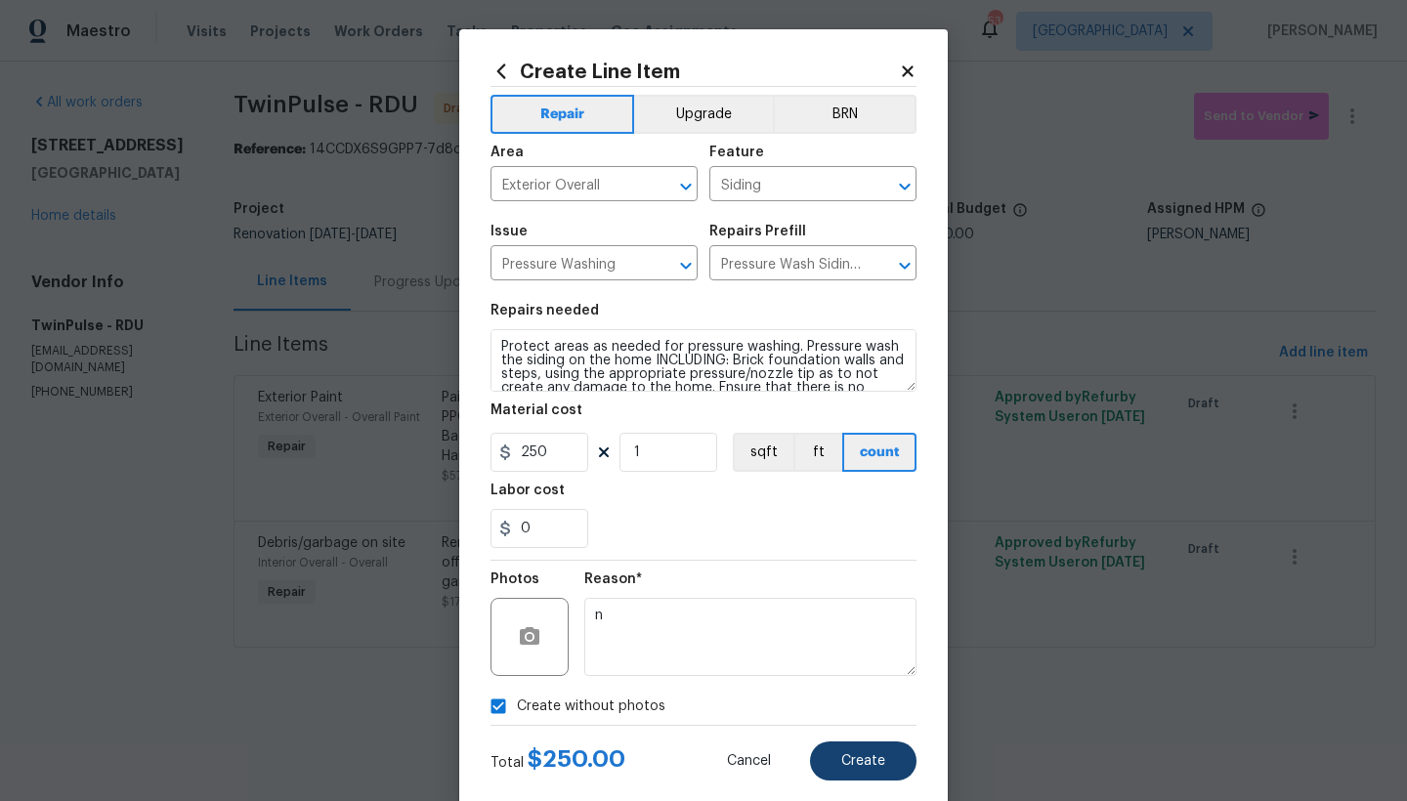
click at [832, 693] on button "Create" at bounding box center [863, 760] width 106 height 39
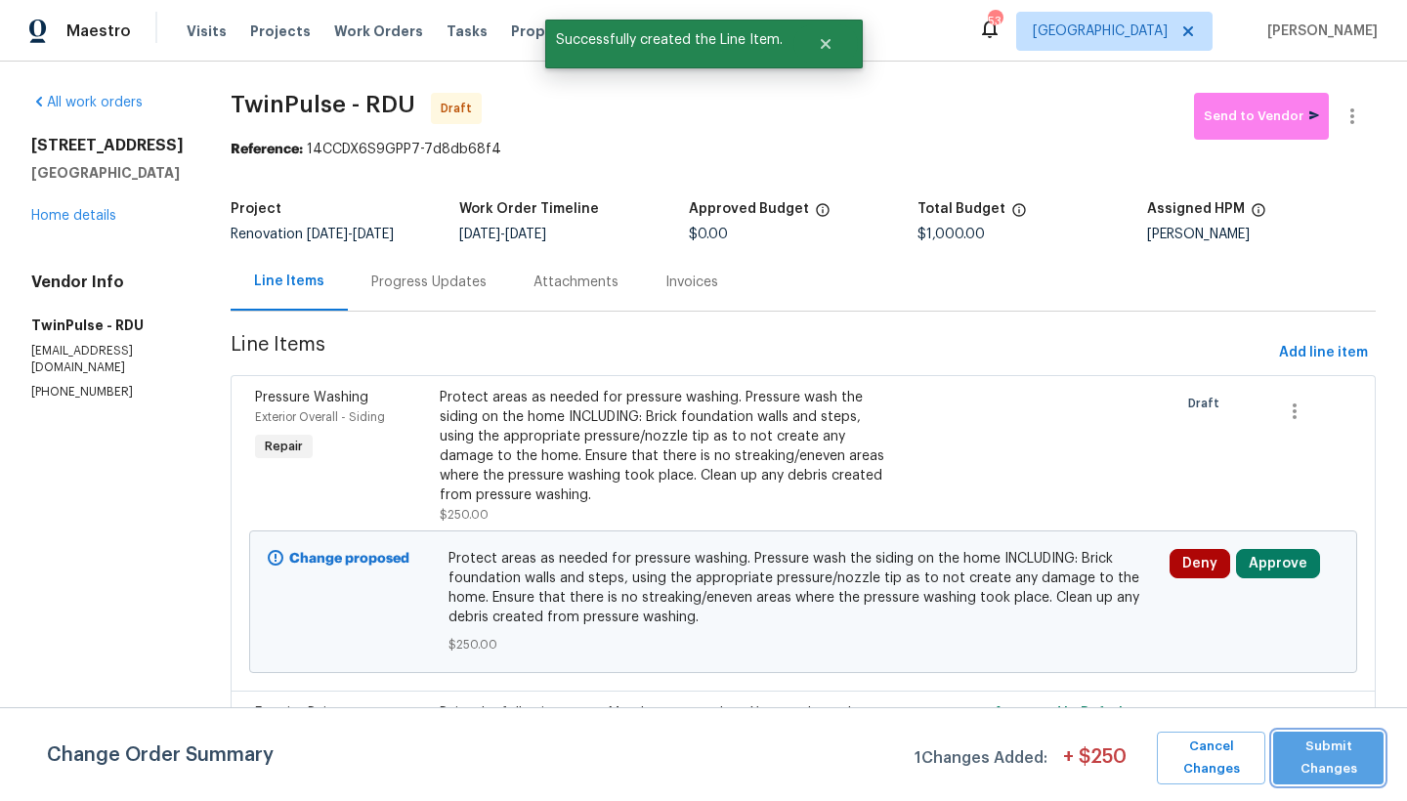
click at [1234, 693] on span "Submit Changes" at bounding box center [1328, 758] width 91 height 45
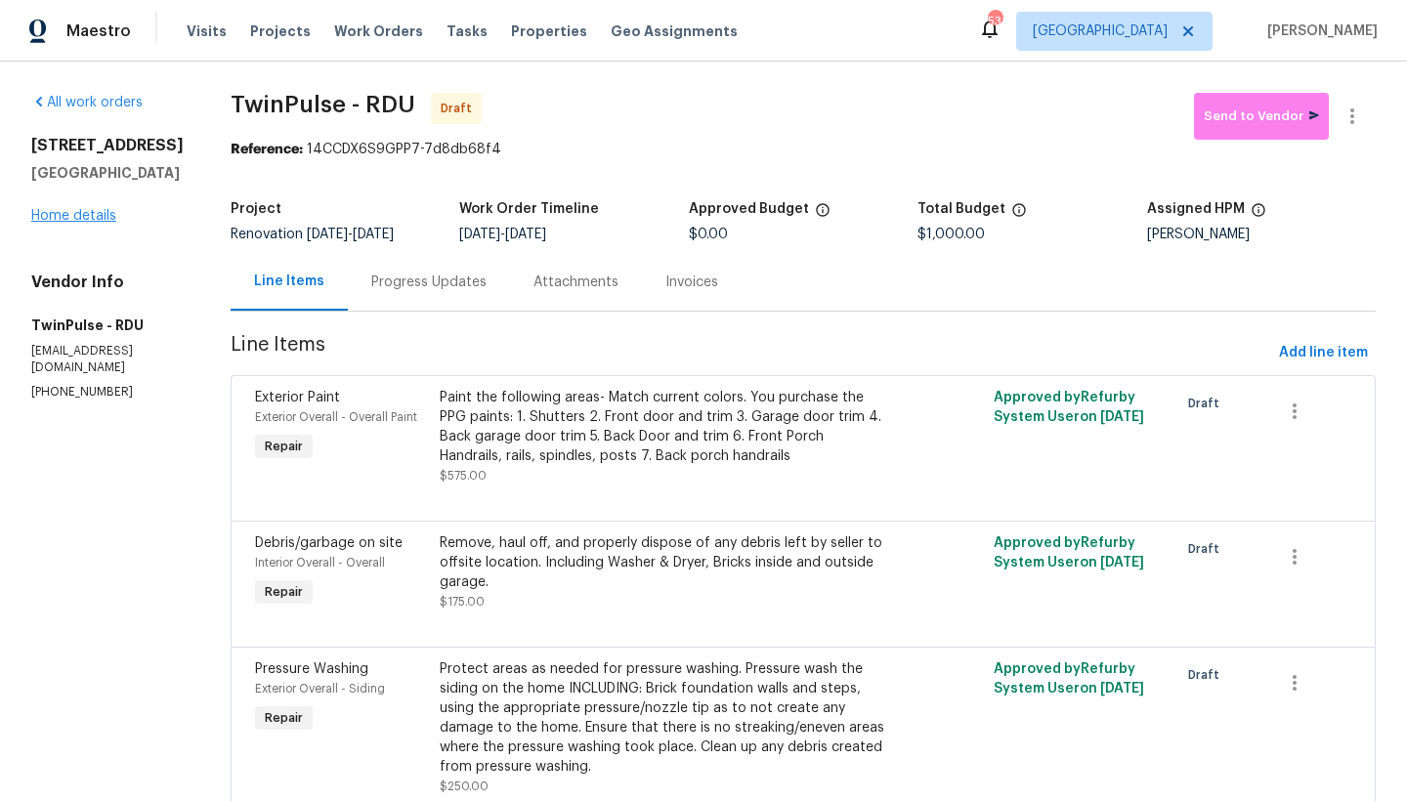
click at [67, 212] on link "Home details" at bounding box center [73, 216] width 85 height 14
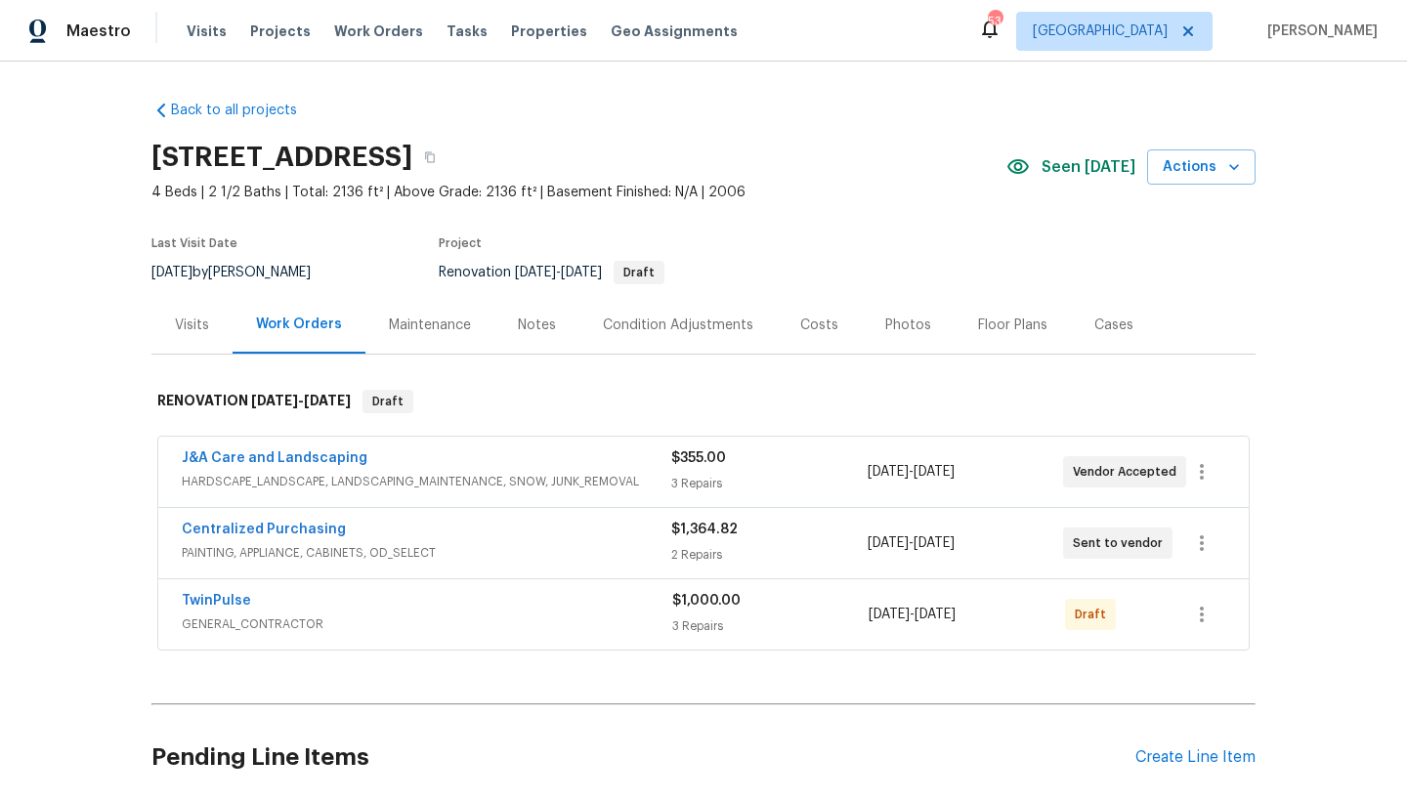
click at [608, 335] on div "Condition Adjustments" at bounding box center [677, 325] width 197 height 58
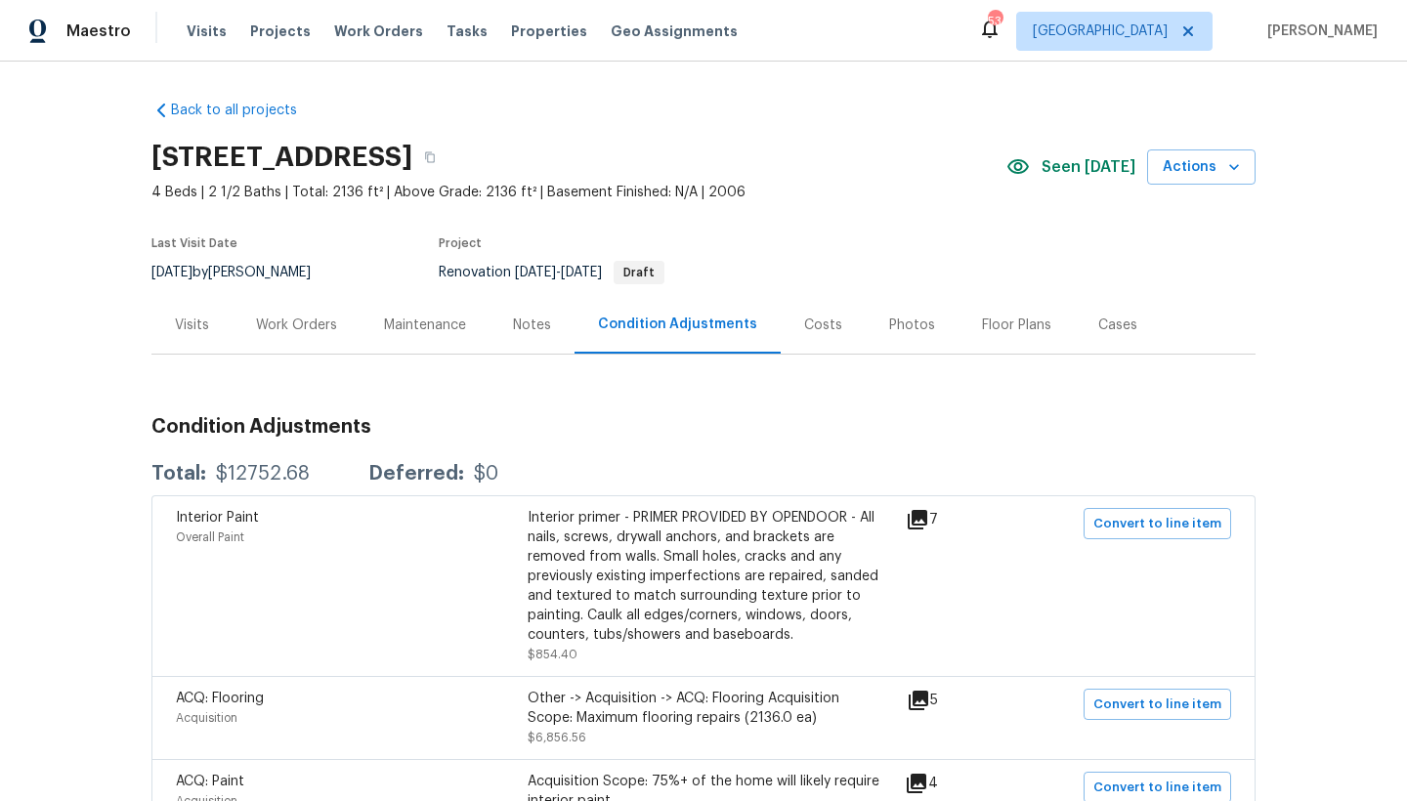
click at [256, 316] on div "Work Orders" at bounding box center [296, 326] width 81 height 20
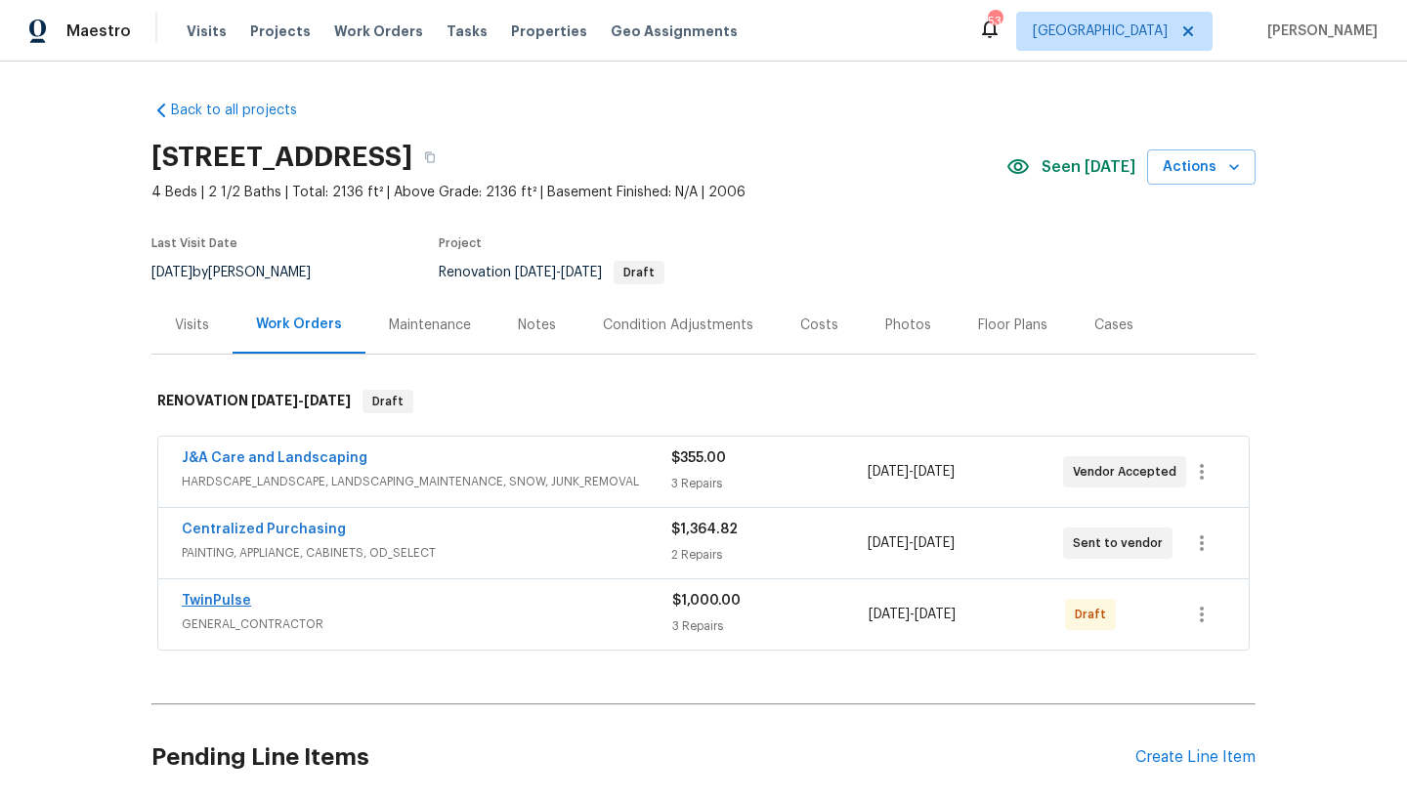
click at [234, 601] on link "TwinPulse" at bounding box center [216, 601] width 69 height 14
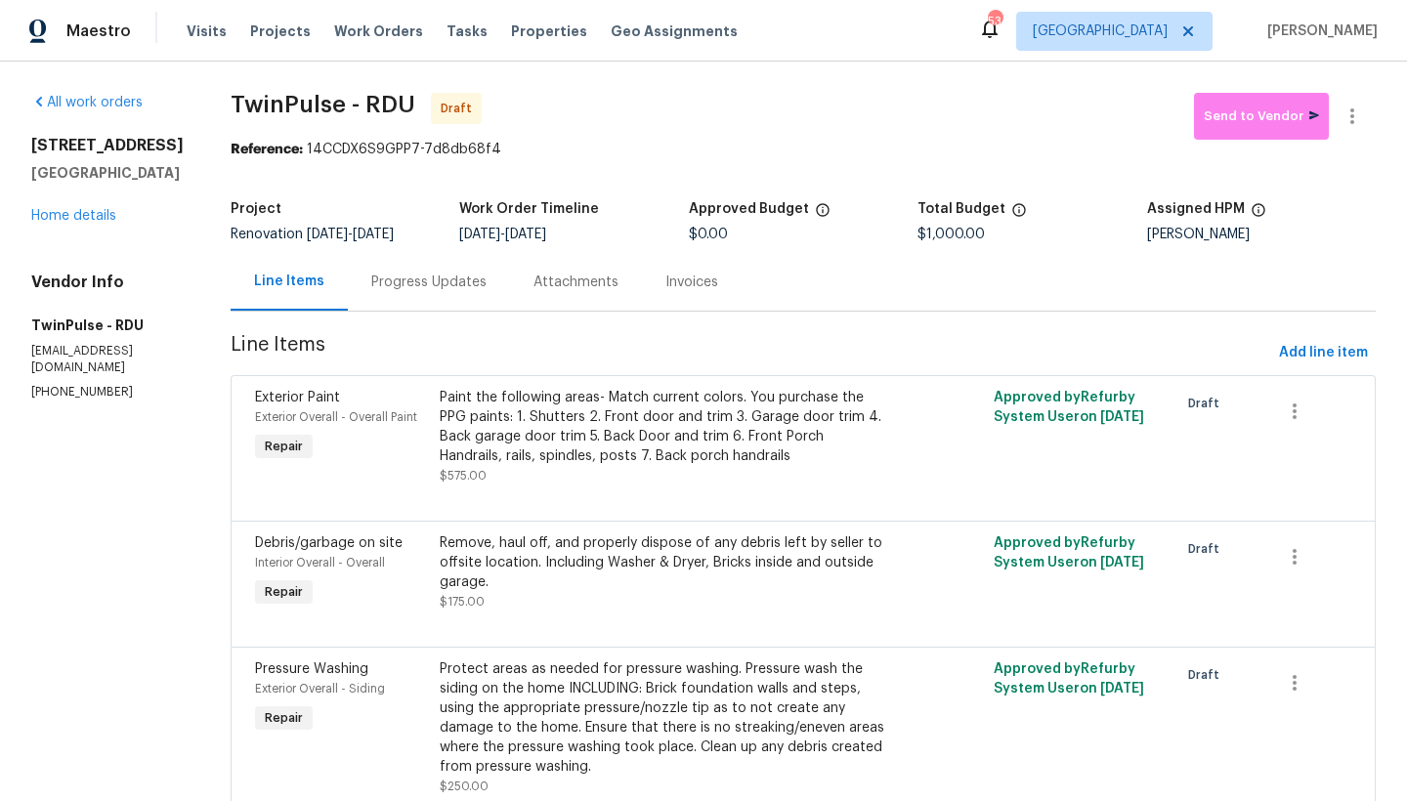
click at [722, 693] on div "Protect areas as needed for pressure washing. Pressure wash the siding on the h…" at bounding box center [665, 717] width 450 height 117
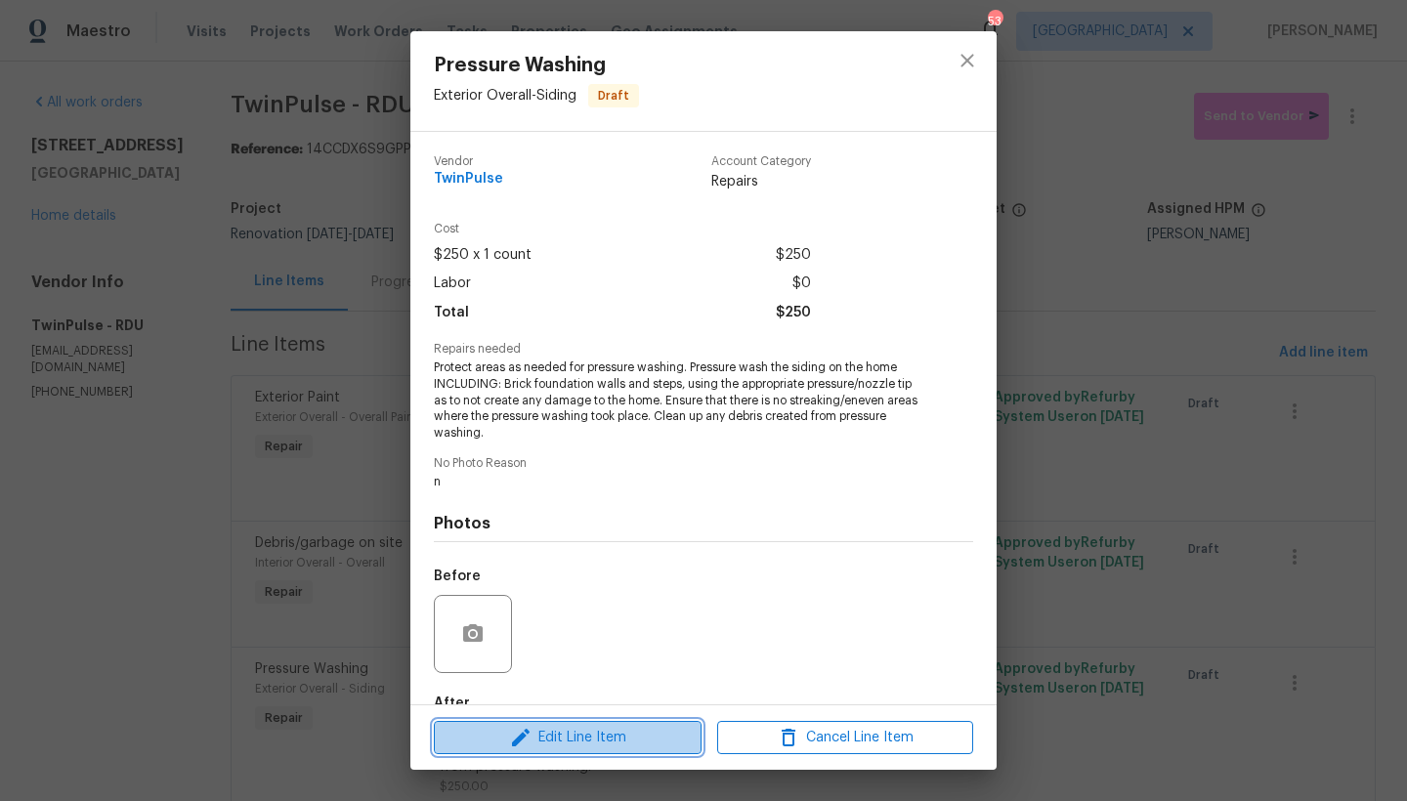
click at [521, 693] on icon "button" at bounding box center [520, 737] width 23 height 23
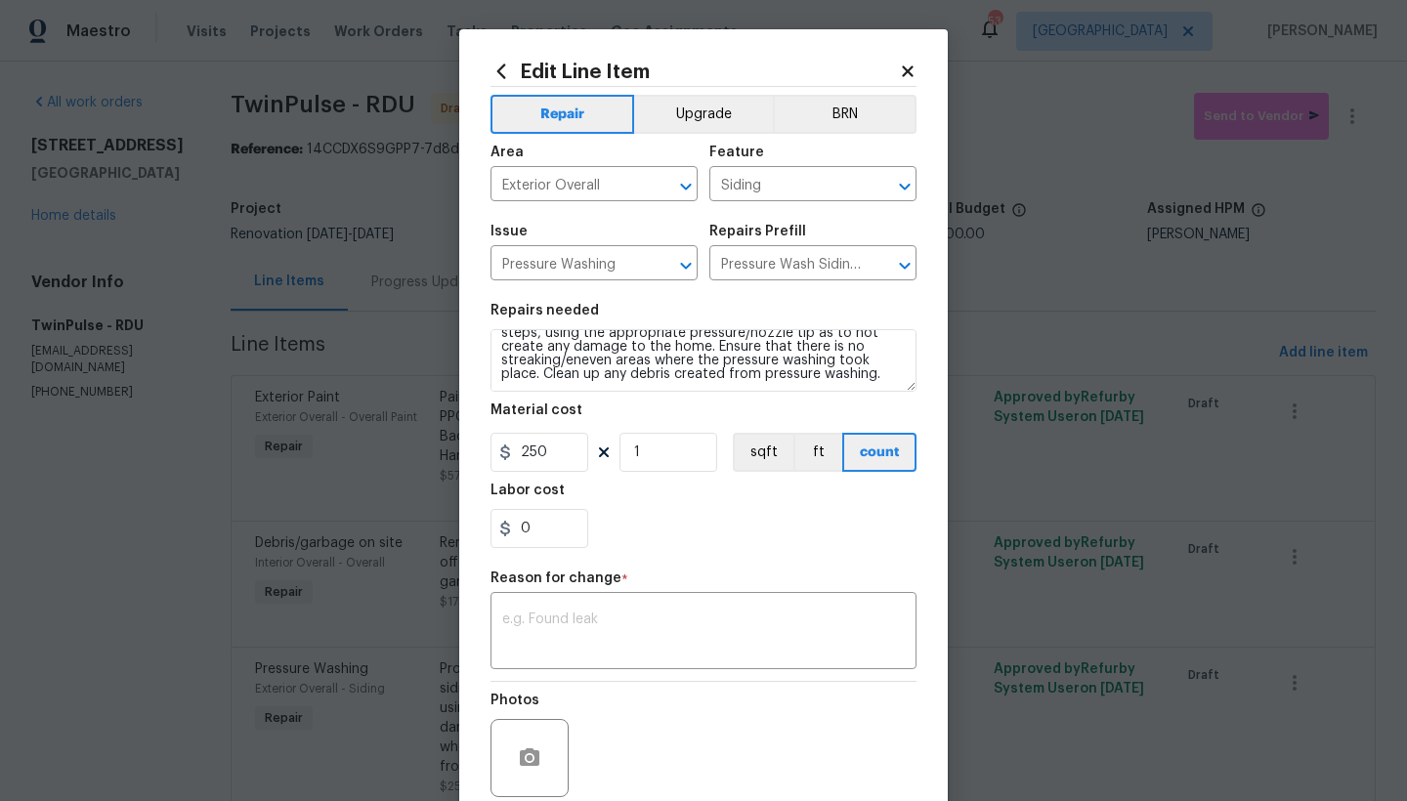
scroll to position [47, 0]
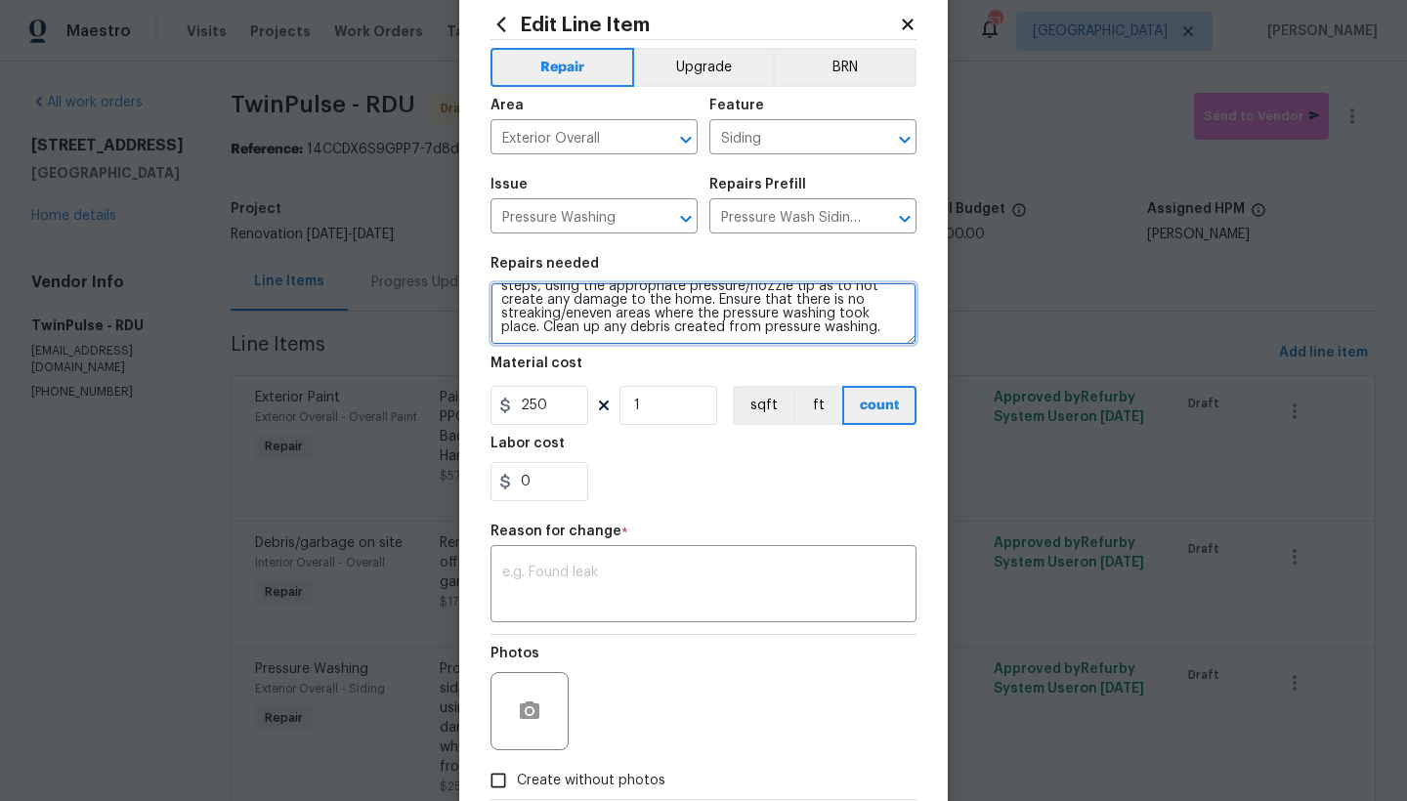
click at [880, 331] on textarea "Protect areas as needed for pressure washing. Pressure wash the siding on the h…" at bounding box center [703, 313] width 426 height 63
type textarea "Protect areas as needed for pressure washing. Pressure wash the siding on the h…"
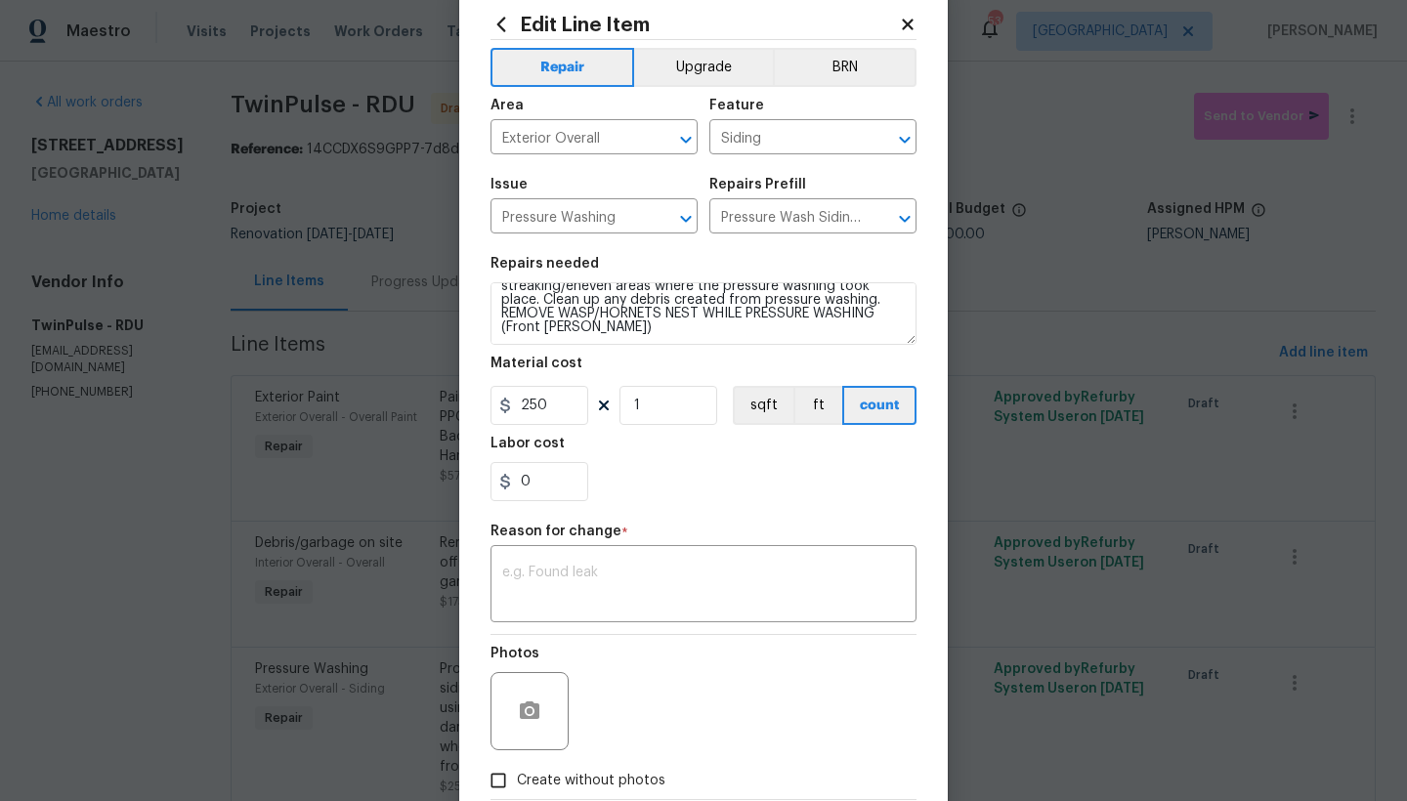
click at [608, 480] on div "0" at bounding box center [703, 481] width 426 height 39
click at [566, 601] on textarea at bounding box center [703, 586] width 402 height 41
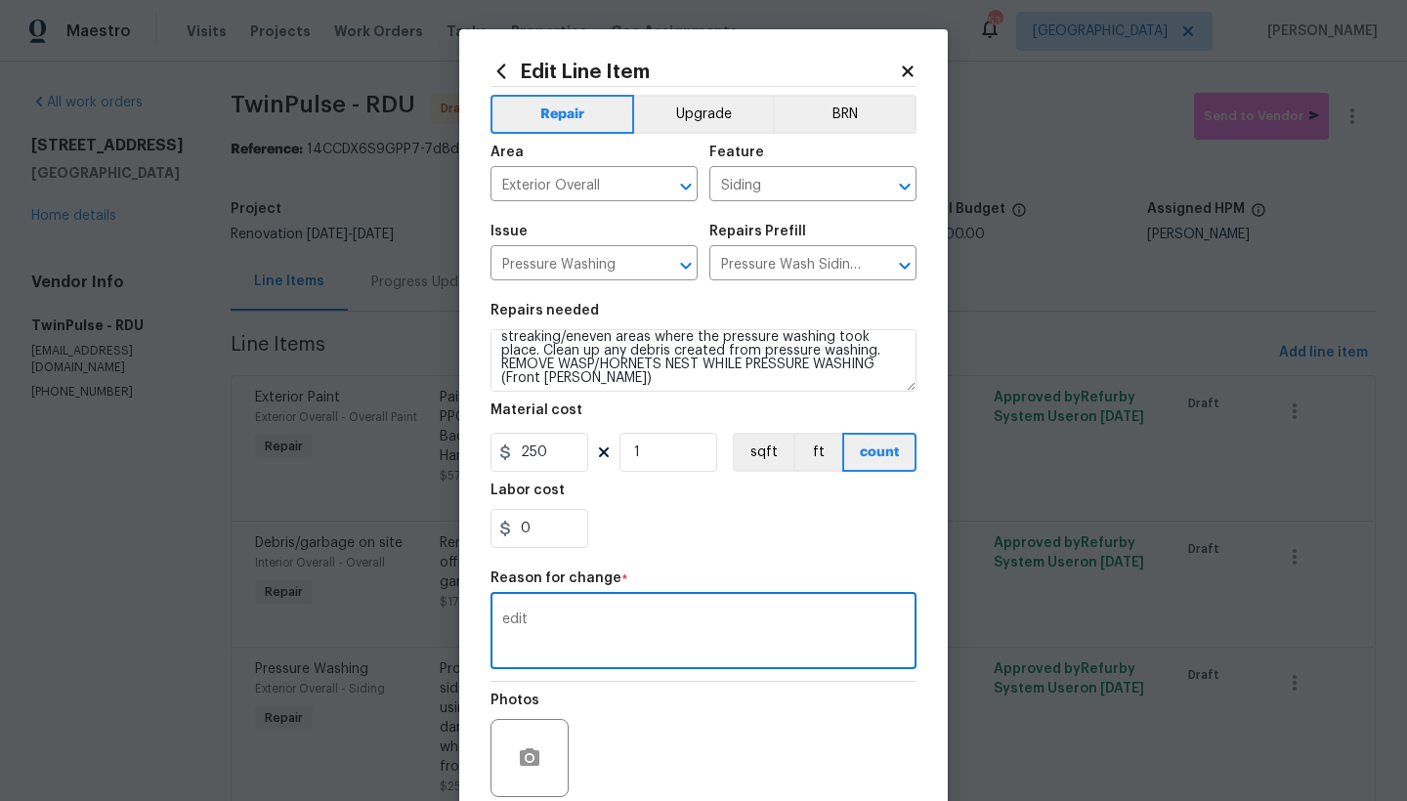
scroll to position [161, 0]
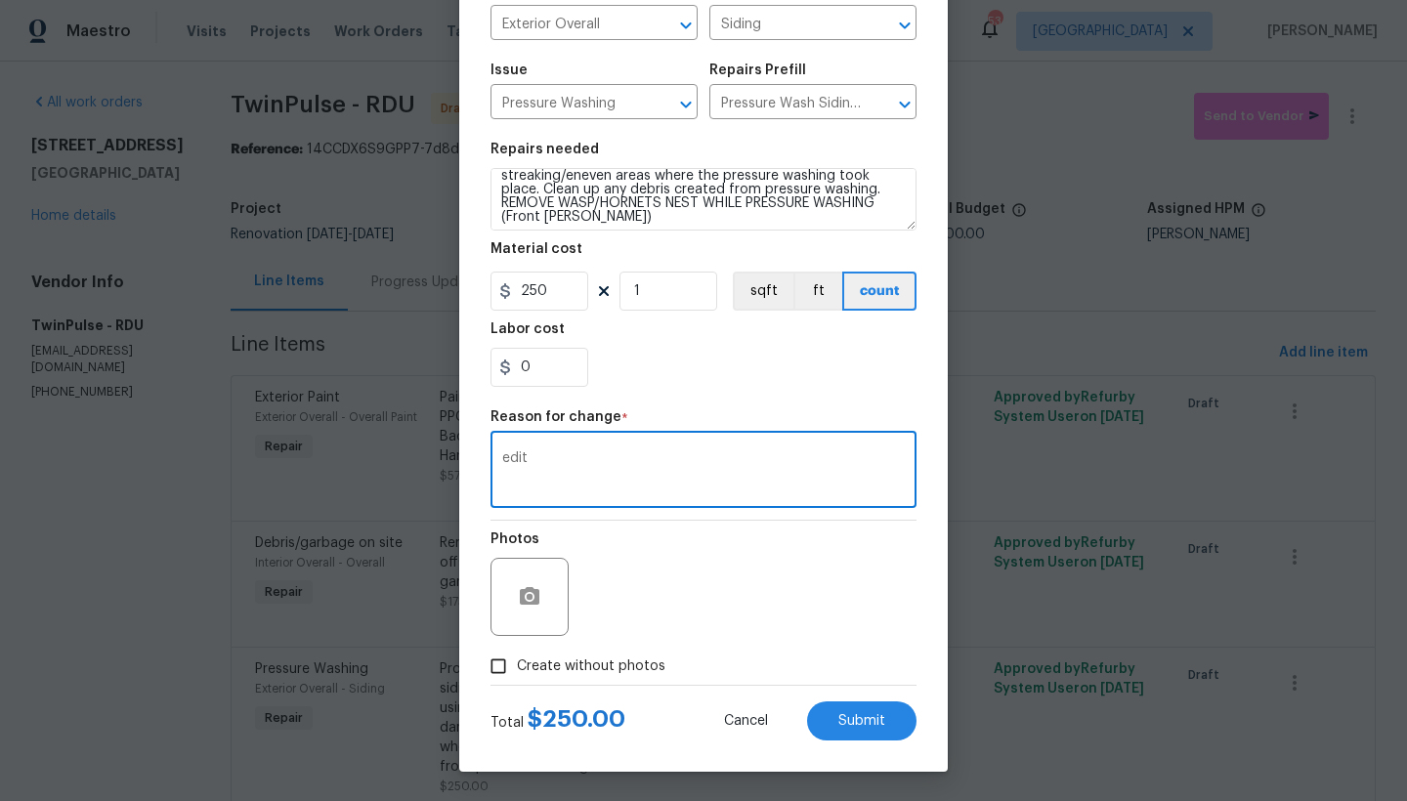
type textarea "edit"
click at [602, 670] on span "Create without photos" at bounding box center [591, 666] width 148 height 21
click at [517, 670] on input "Create without photos" at bounding box center [498, 666] width 37 height 37
checkbox input "true"
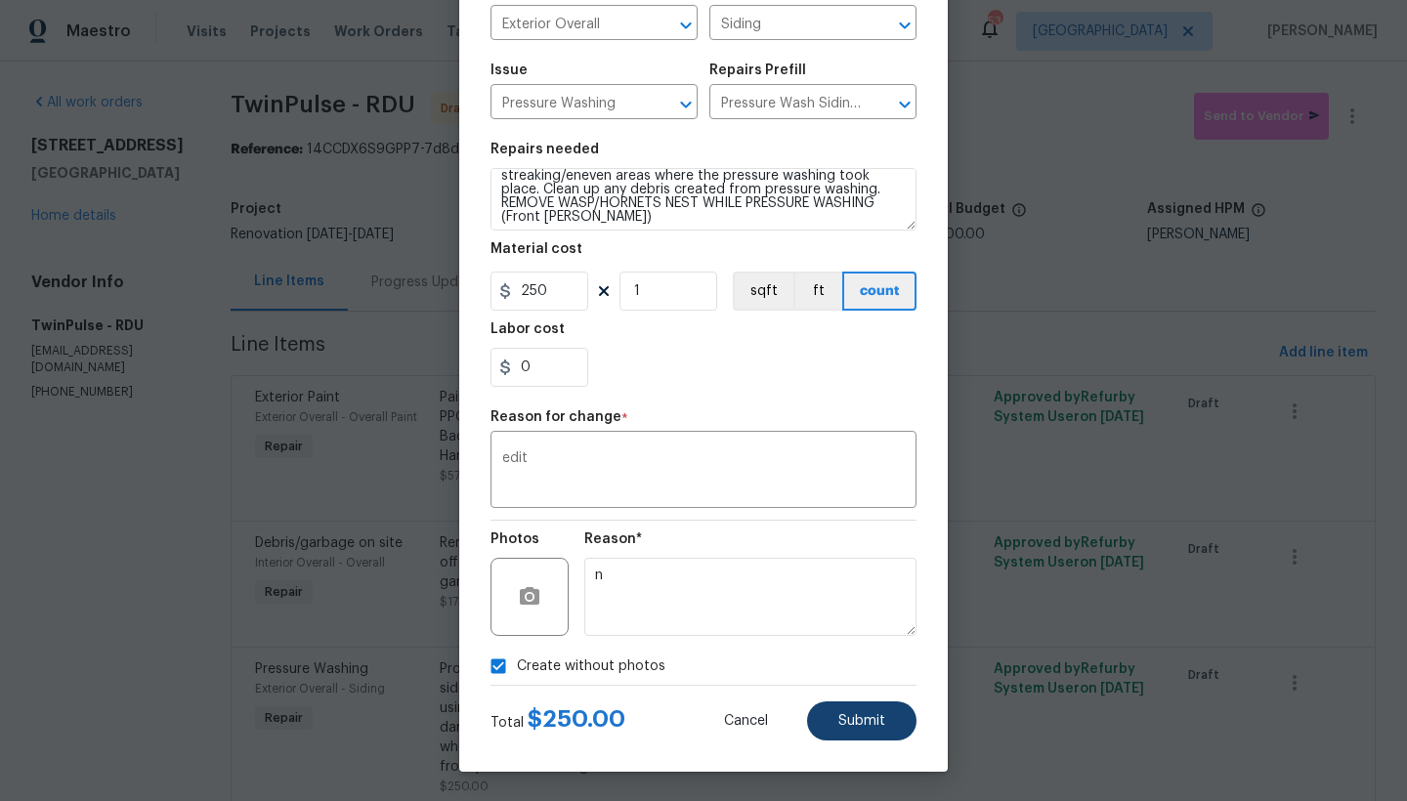
click at [868, 693] on span "Submit" at bounding box center [861, 721] width 47 height 15
type textarea "Protect areas as needed for pressure washing. Pressure wash the siding on the h…"
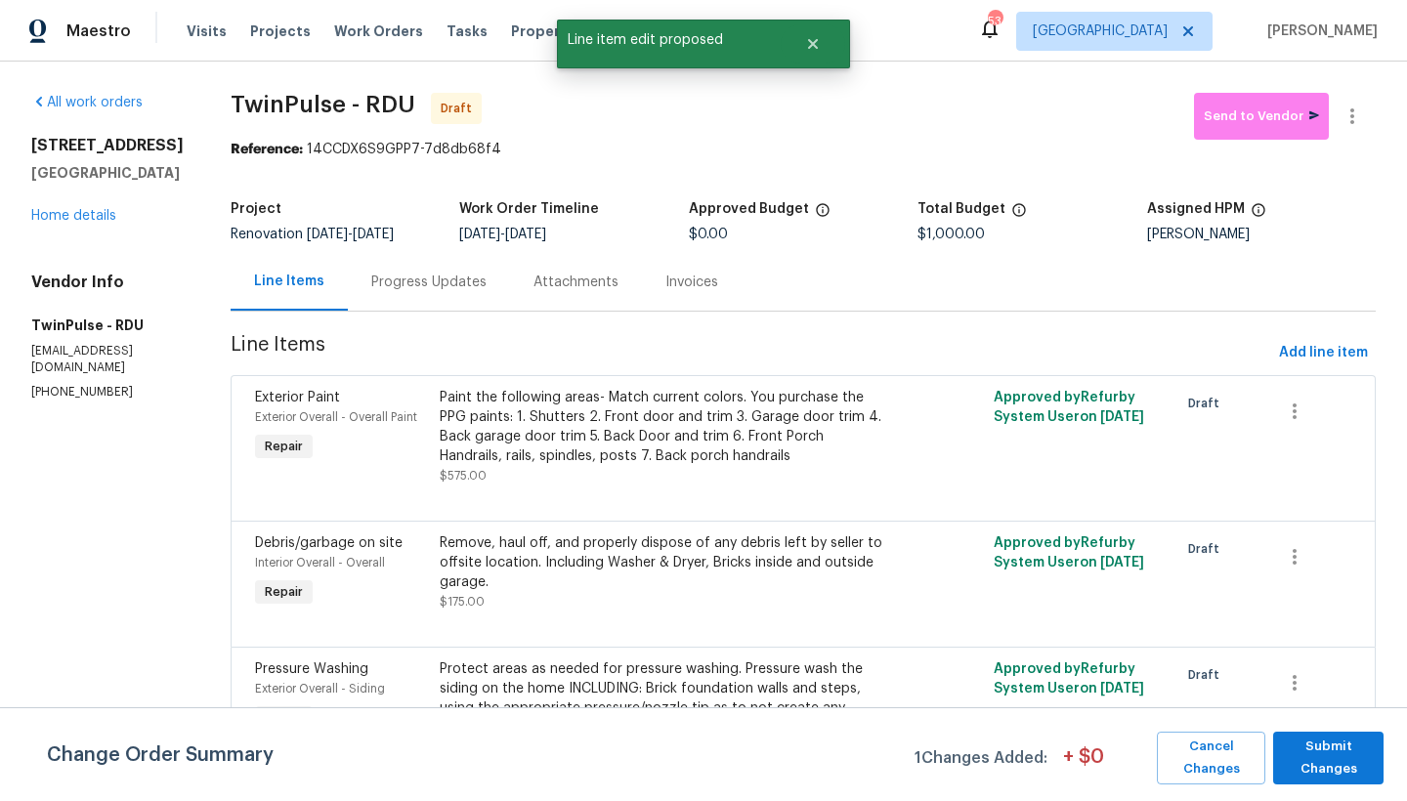
scroll to position [0, 0]
click at [1234, 693] on span "Submit Changes" at bounding box center [1328, 758] width 91 height 45
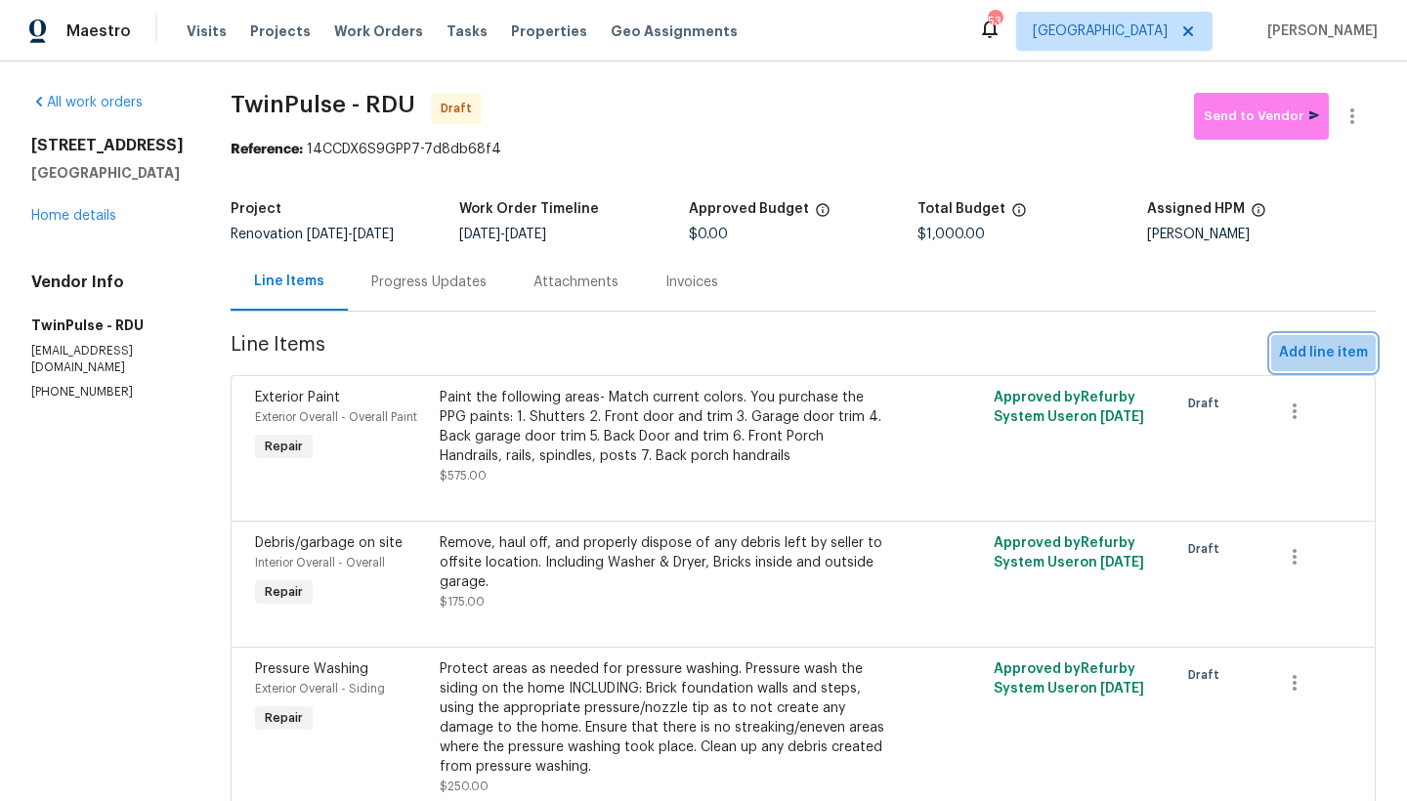
click at [1234, 346] on span "Add line item" at bounding box center [1323, 353] width 89 height 24
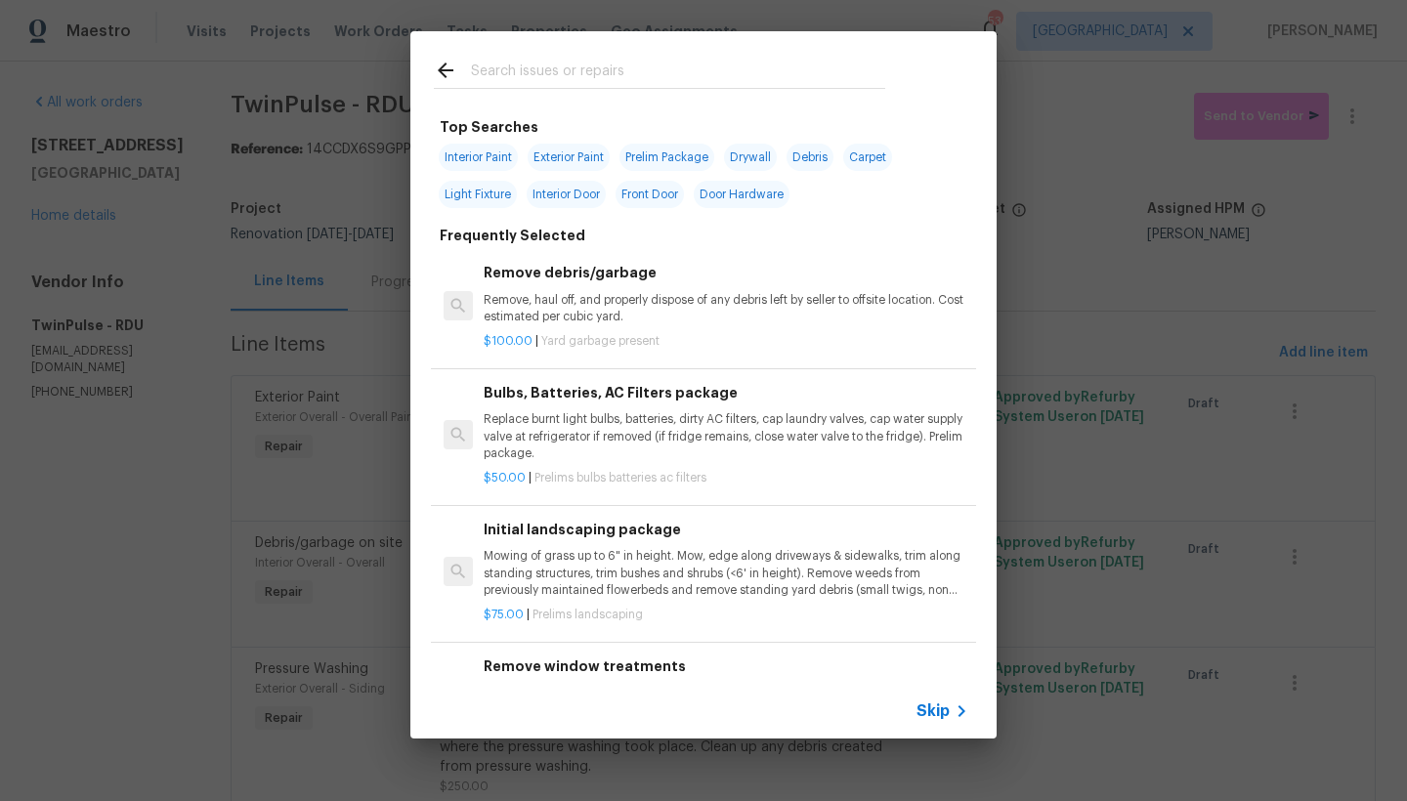
click at [570, 73] on input "text" at bounding box center [678, 73] width 414 height 29
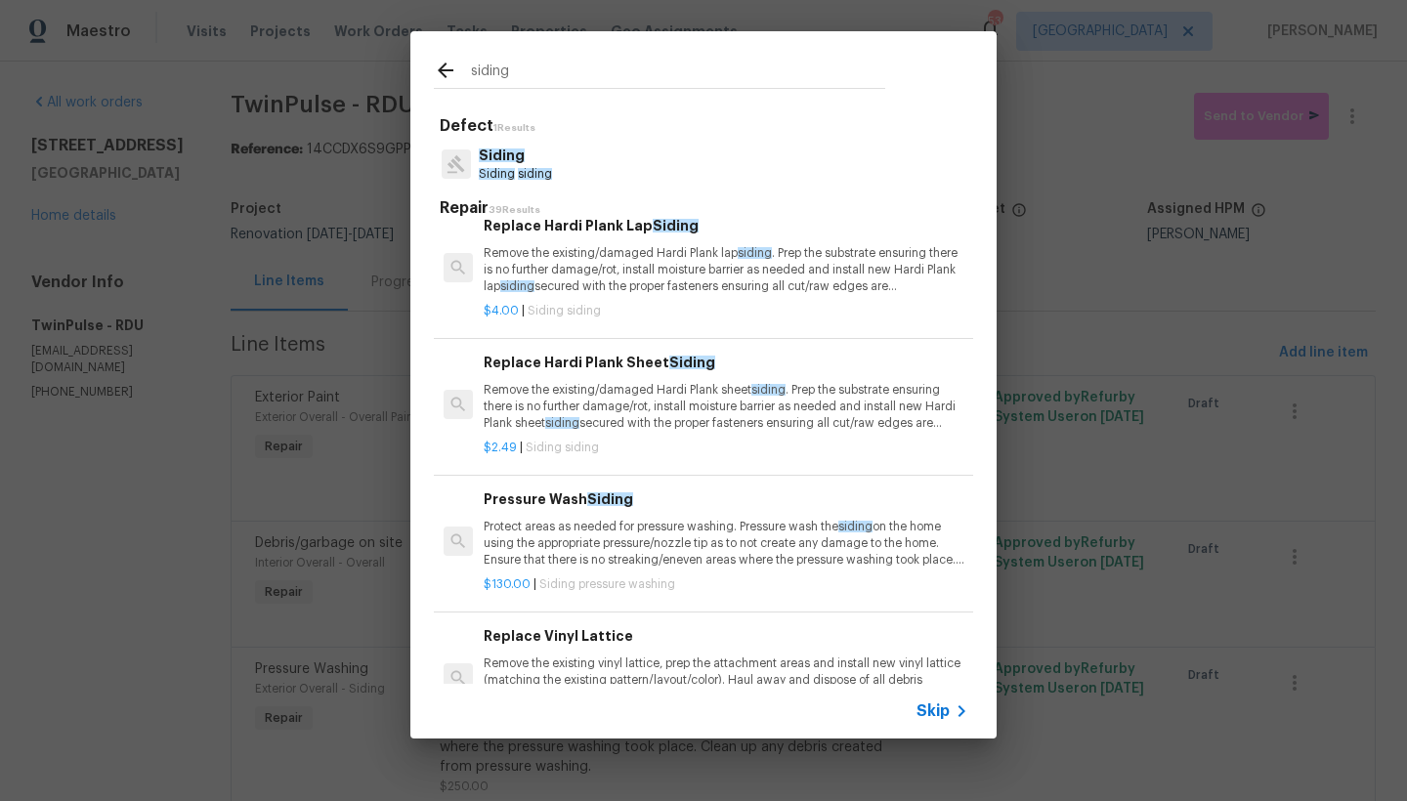
scroll to position [1204, 0]
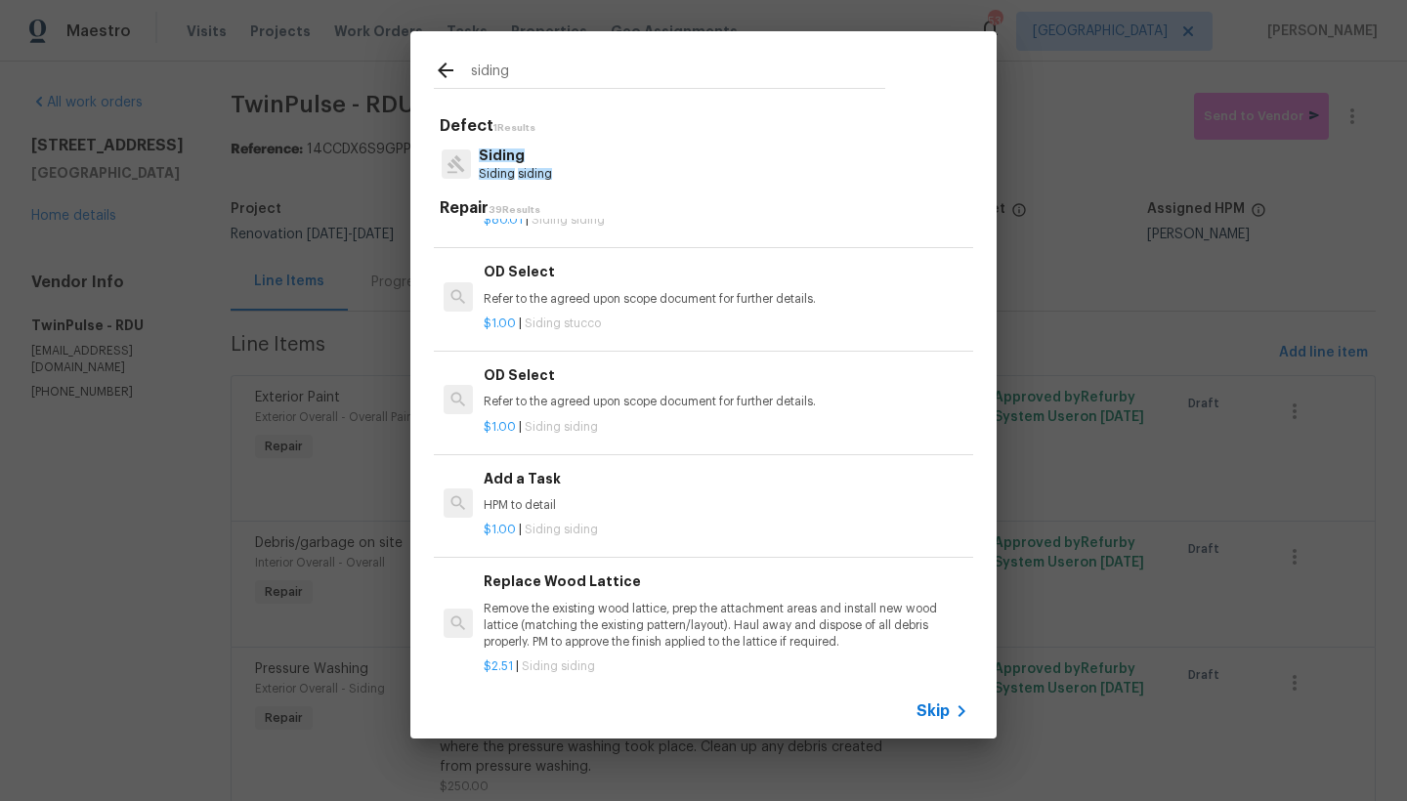
type input "siding"
click at [542, 497] on p "HPM to detail" at bounding box center [726, 505] width 485 height 17
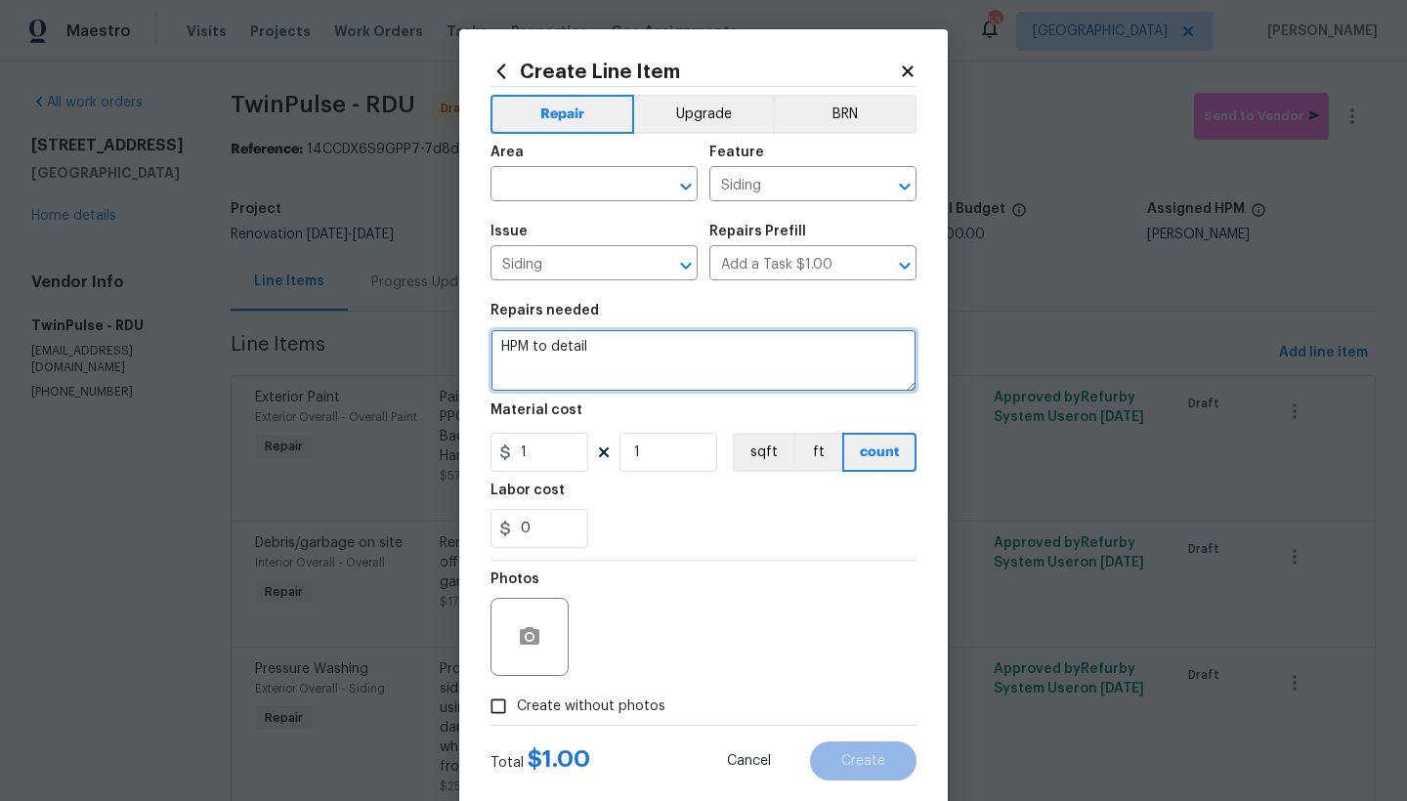
drag, startPoint x: 585, startPoint y: 341, endPoint x: 288, endPoint y: 303, distance: 299.4
click at [288, 303] on div "Create Line Item Repair Upgrade BRN Area ​ Feature Siding ​ Issue Siding ​ Repa…" at bounding box center [703, 400] width 1407 height 801
type textarea "Siding ALL Sides (front, back, left, ride)------ Caulk seams/gaps with the appr…"
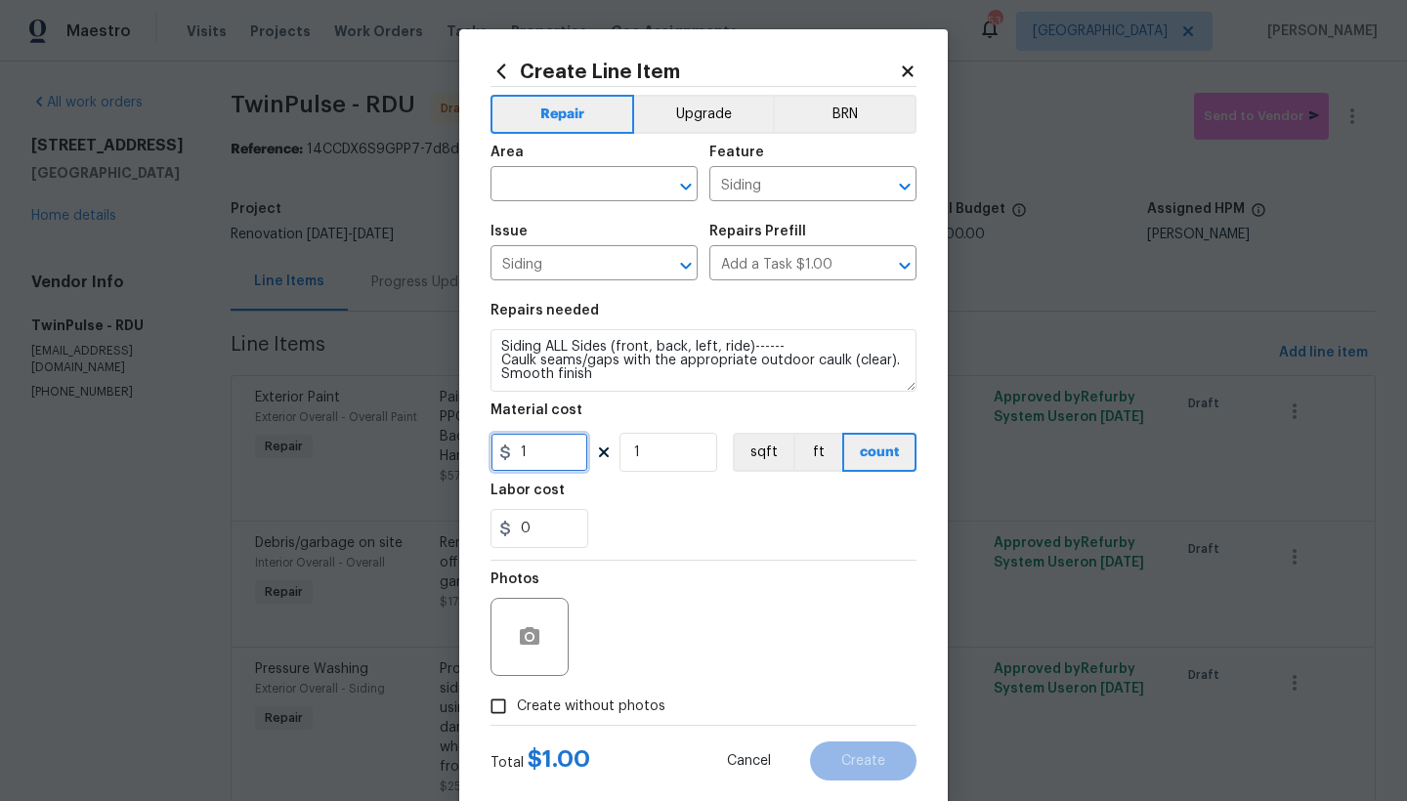
drag, startPoint x: 539, startPoint y: 453, endPoint x: 494, endPoint y: 450, distance: 45.0
click at [492, 450] on div "1" at bounding box center [539, 452] width 98 height 39
type input "200"
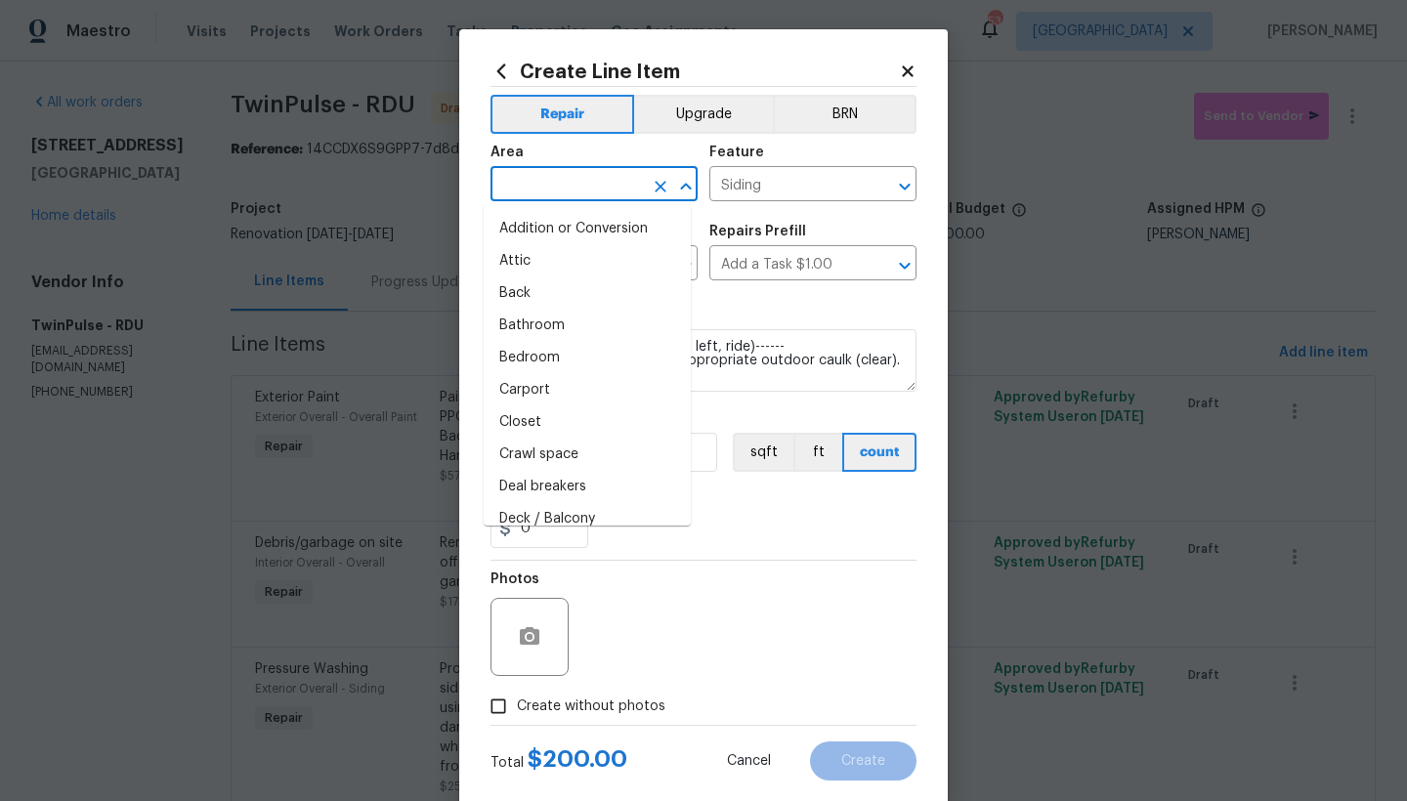
click at [579, 178] on input "text" at bounding box center [566, 186] width 152 height 30
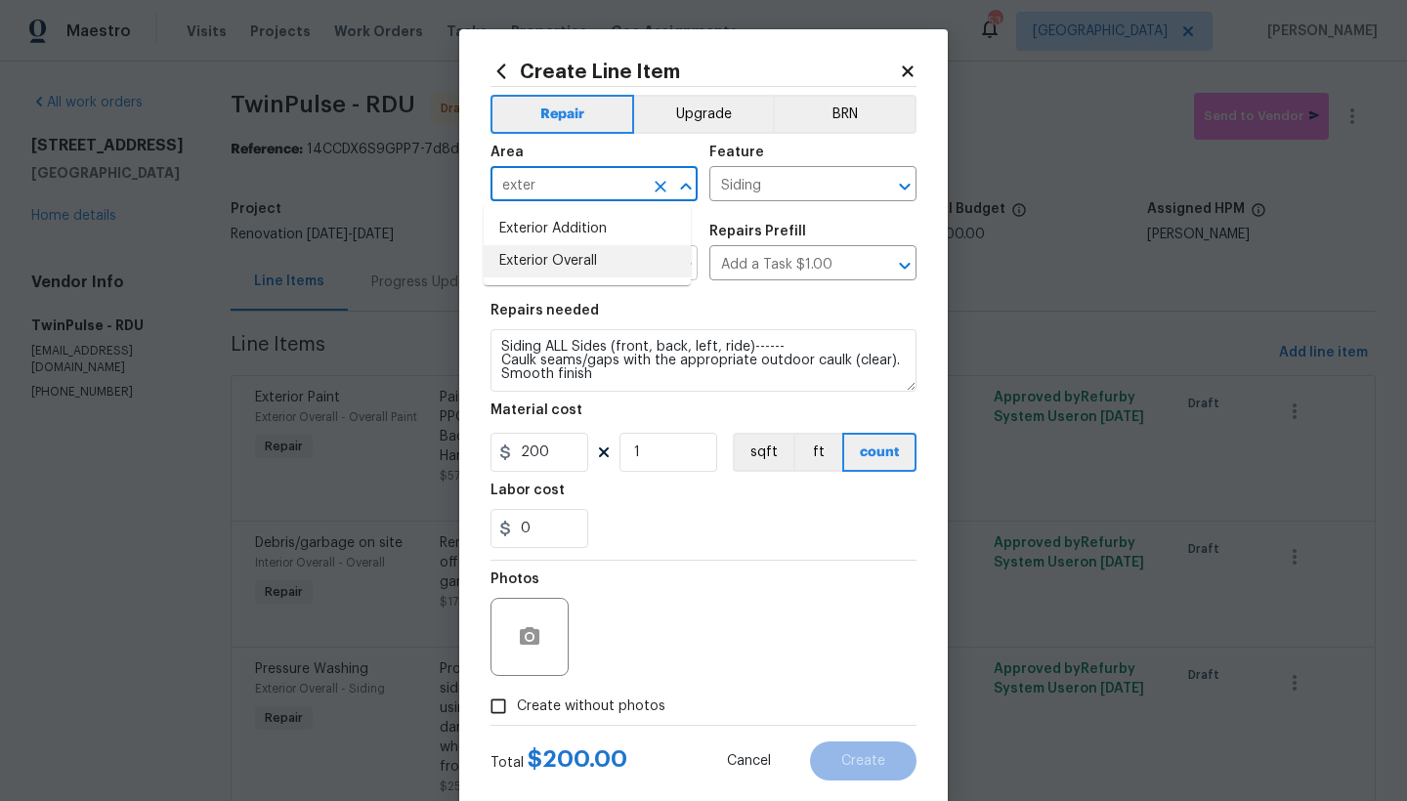
click at [511, 264] on li "Exterior Overall" at bounding box center [587, 261] width 207 height 32
type input "Exterior Overall"
click at [485, 693] on input "Create without photos" at bounding box center [498, 706] width 37 height 37
checkbox input "true"
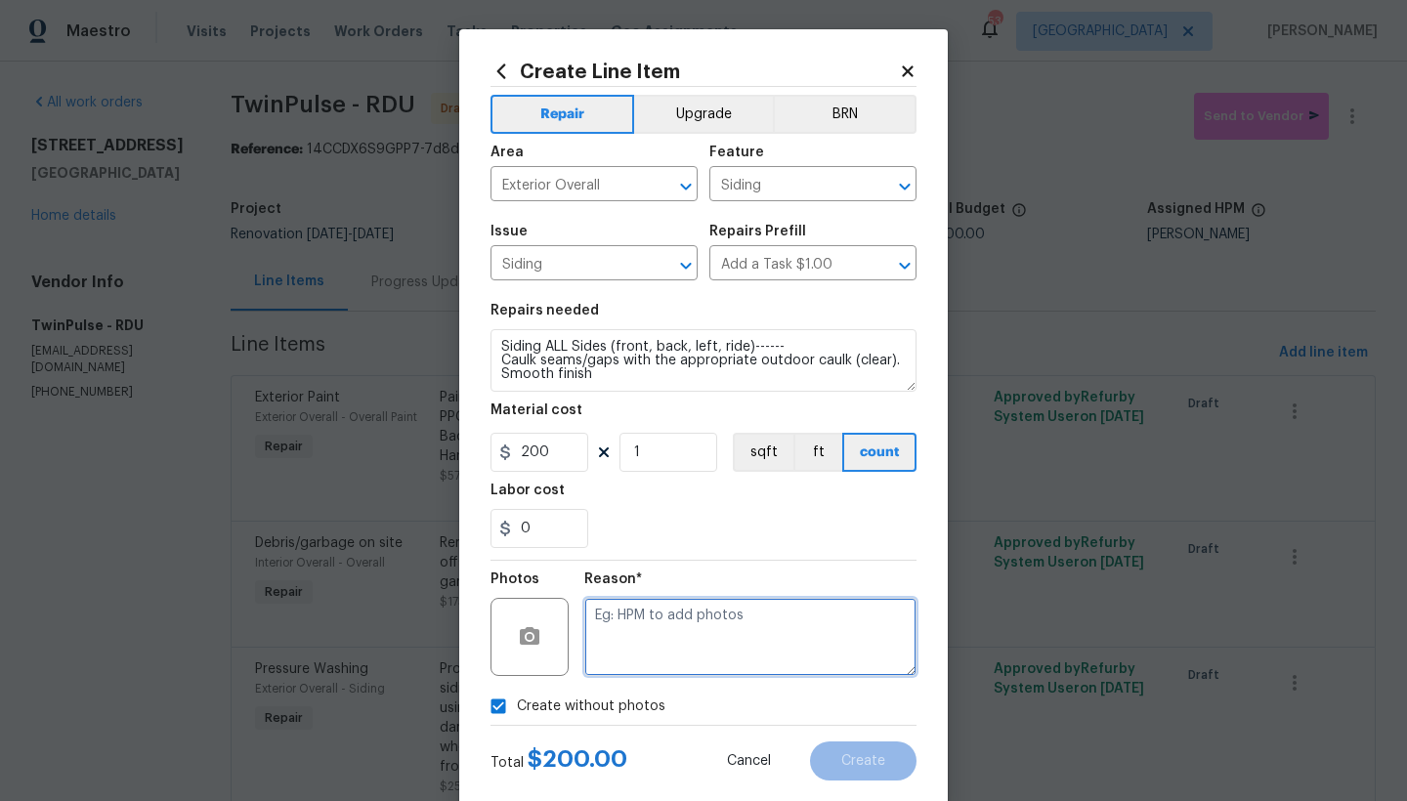
click at [640, 635] on textarea at bounding box center [750, 637] width 332 height 78
type textarea "n"
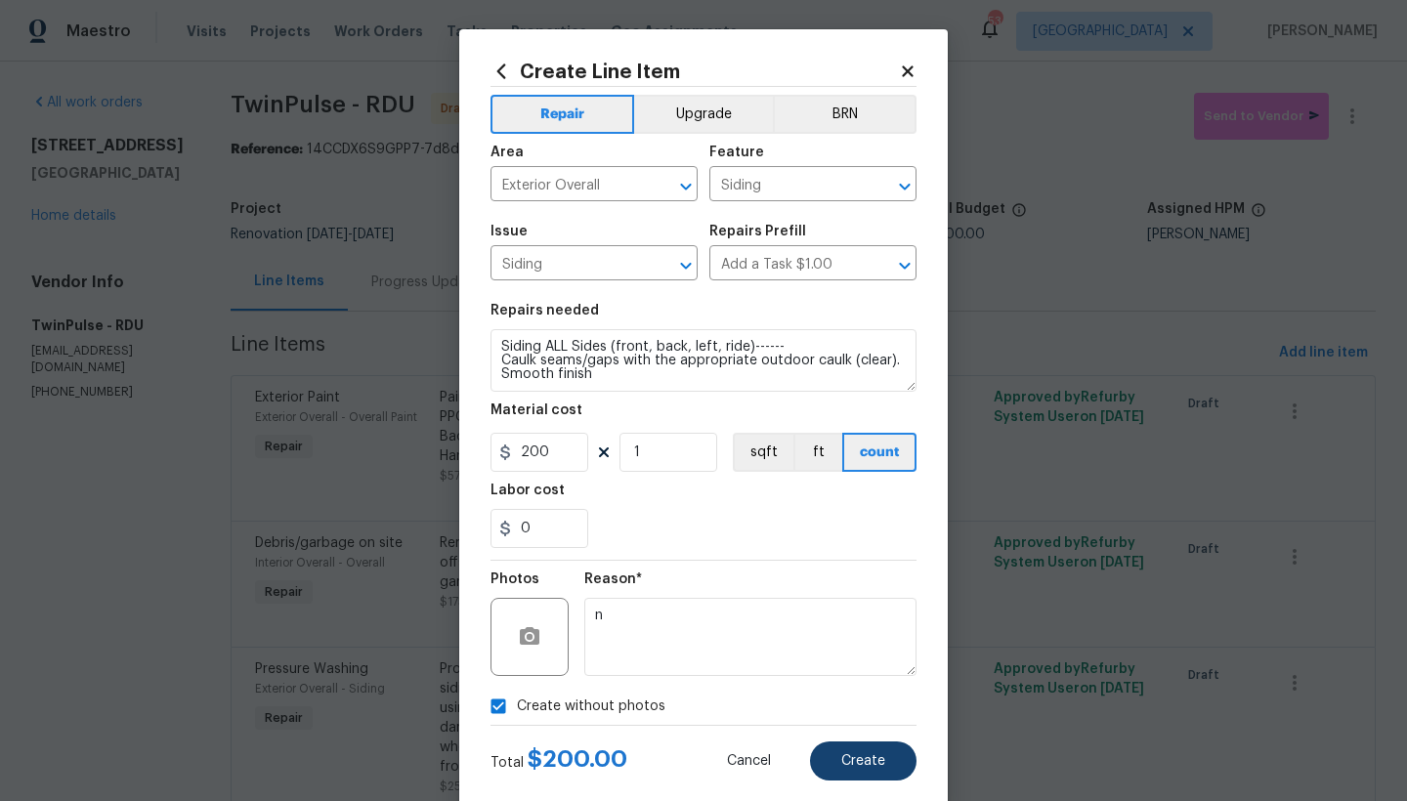
click at [858, 693] on span "Create" at bounding box center [863, 761] width 44 height 15
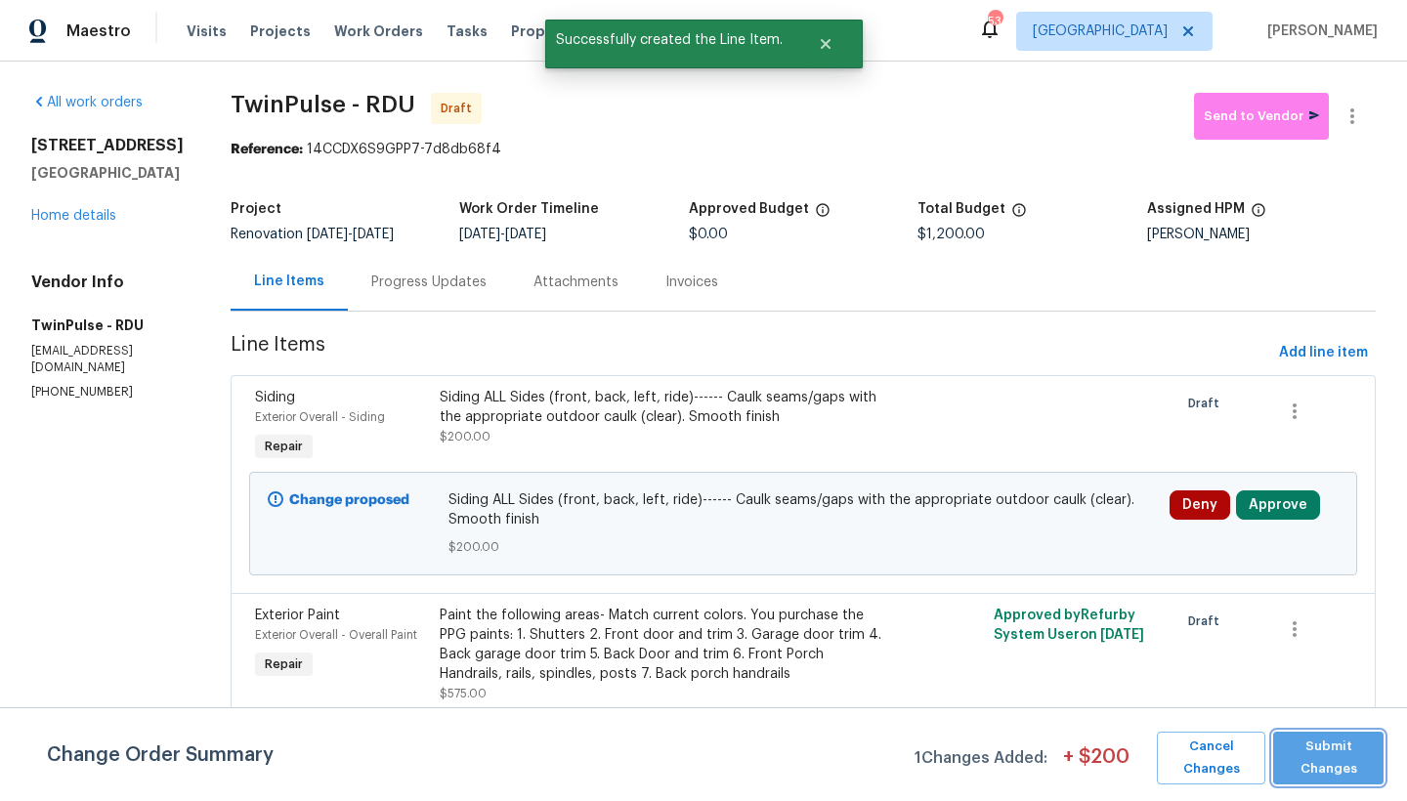
click at [1234, 693] on span "Submit Changes" at bounding box center [1328, 758] width 91 height 45
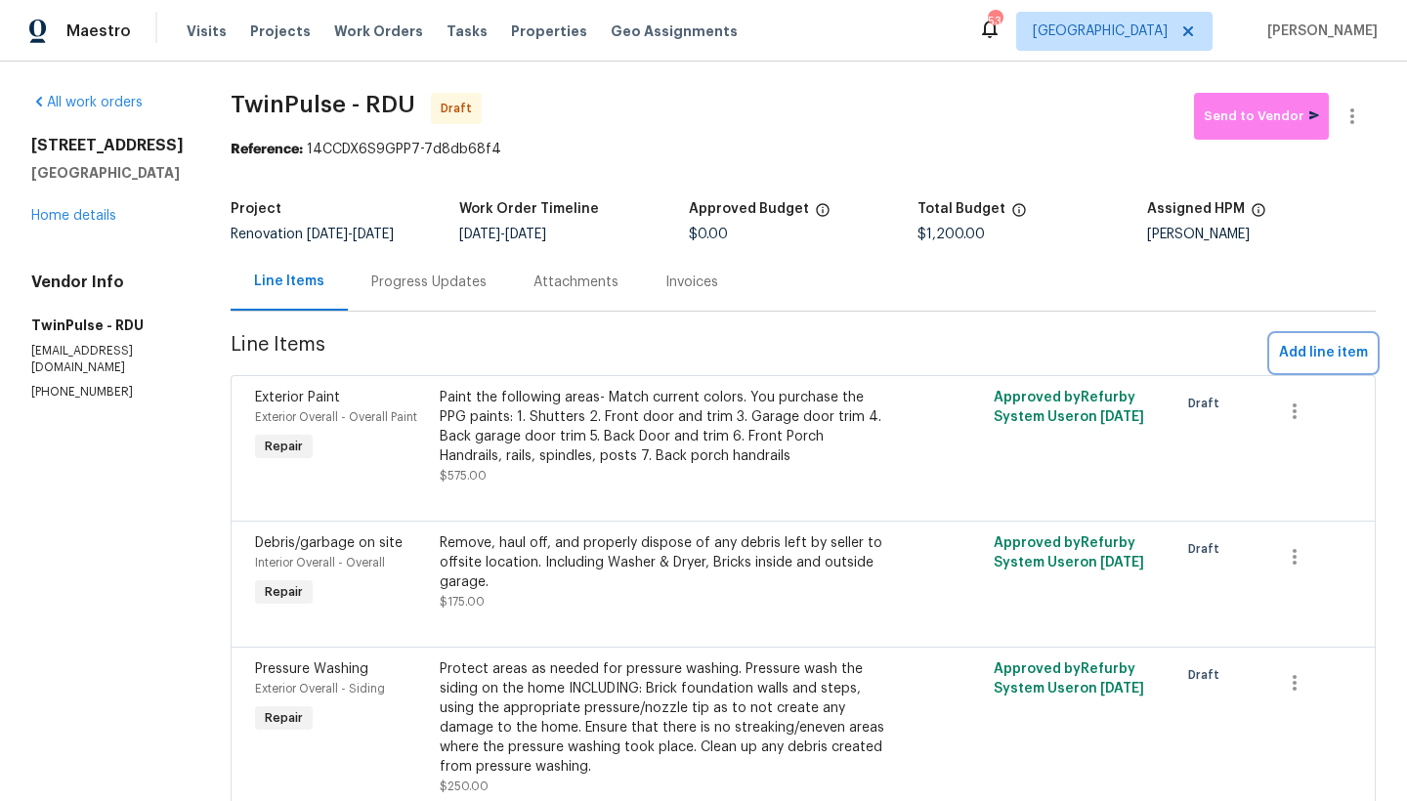
click at [1234, 347] on span "Add line item" at bounding box center [1323, 353] width 89 height 24
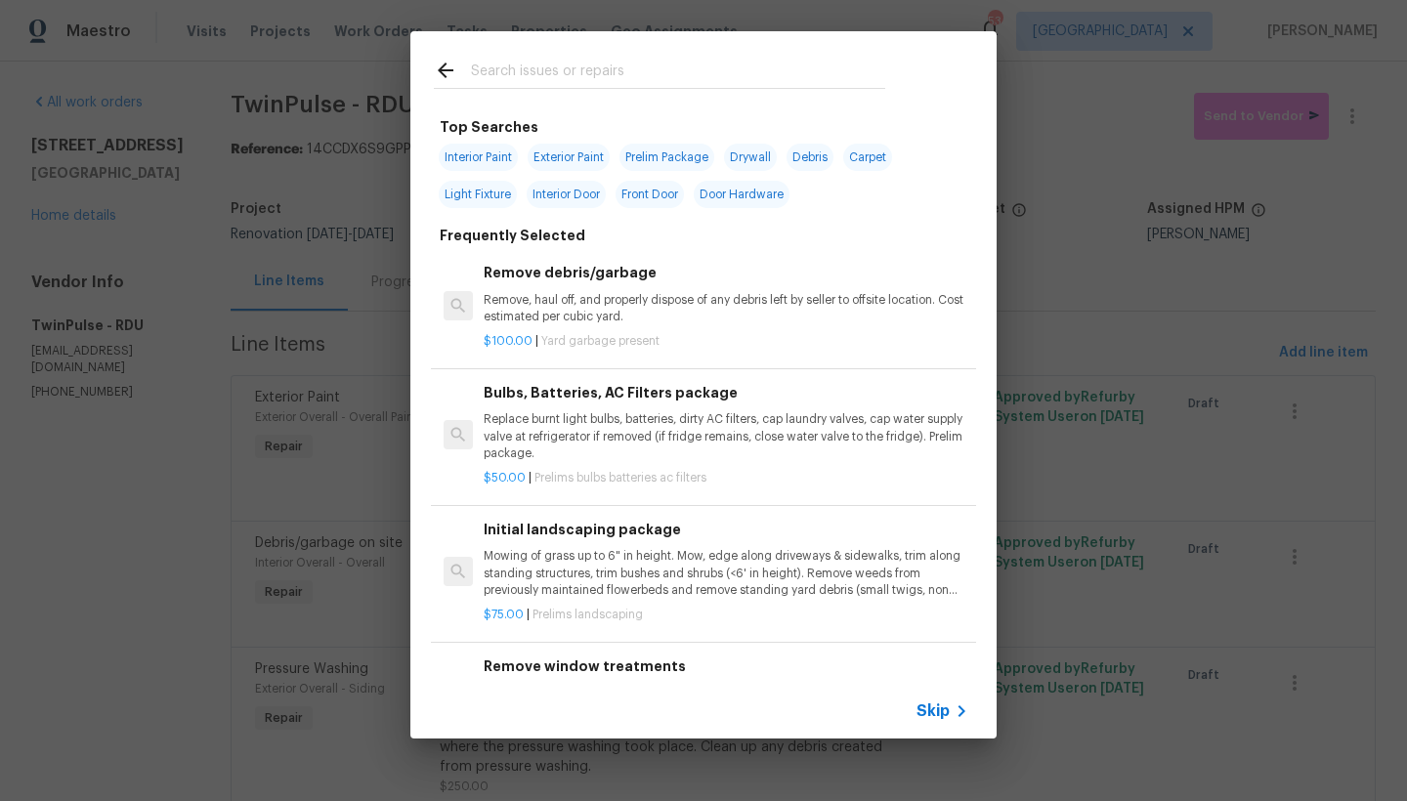
click at [621, 82] on input "text" at bounding box center [678, 73] width 414 height 29
click at [623, 76] on input "text" at bounding box center [678, 73] width 414 height 29
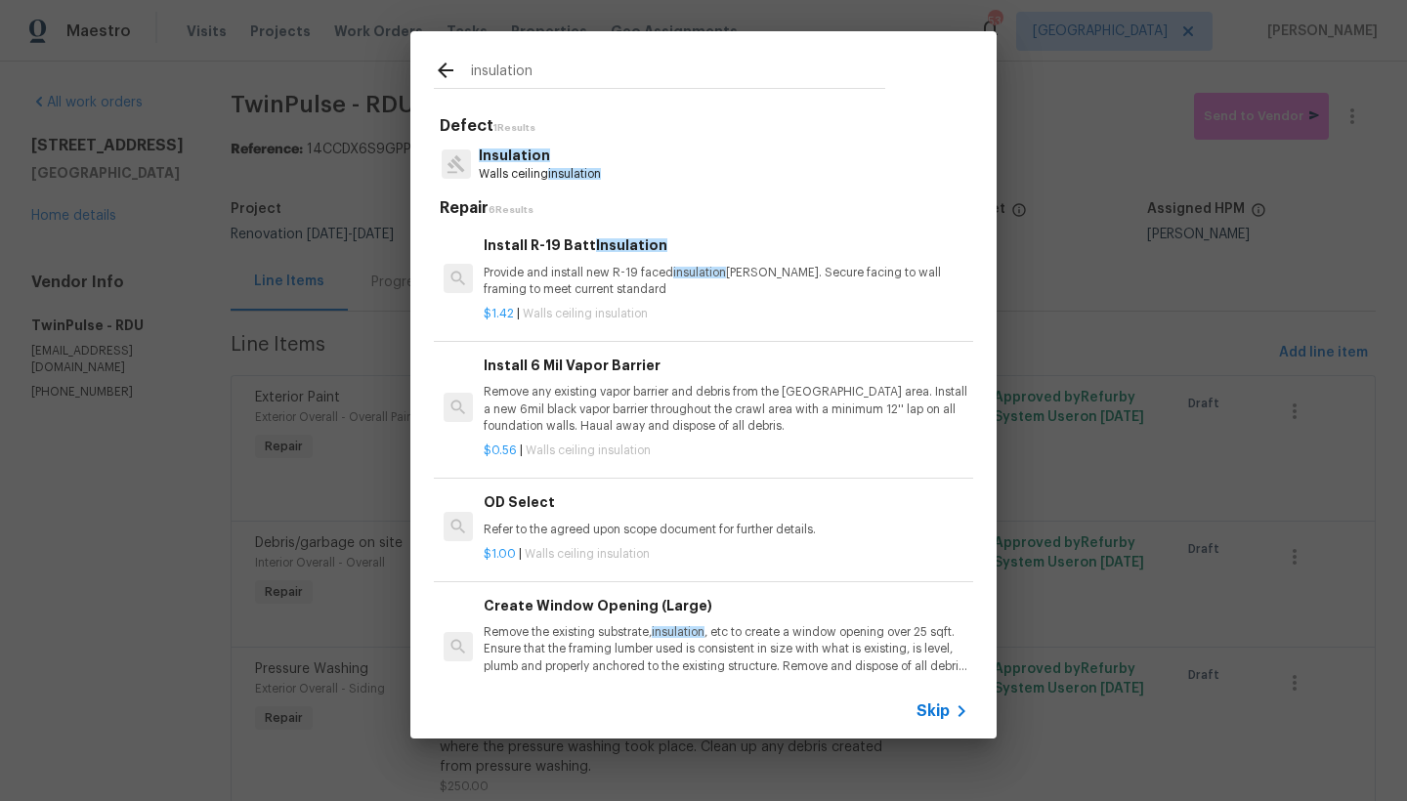
type input "insulation"
click at [506, 280] on p "Provide and install new R-19 faced insulation [PERSON_NAME]. Secure facing to w…" at bounding box center [726, 281] width 485 height 33
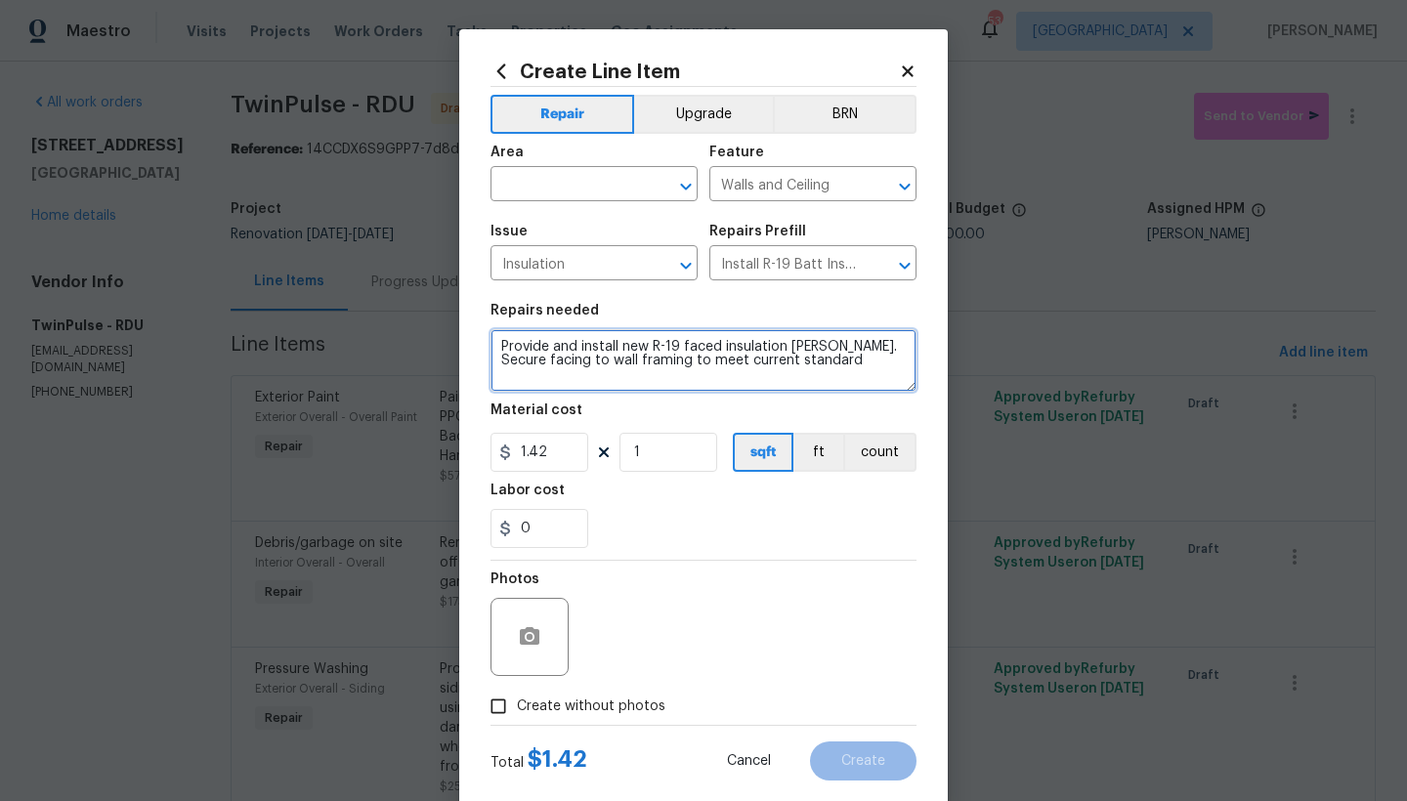
drag, startPoint x: 805, startPoint y: 361, endPoint x: 348, endPoint y: 312, distance: 459.9
click at [348, 312] on div "Create Line Item Repair Upgrade BRN Area ​ Feature Walls and Ceiling ​ Issue In…" at bounding box center [703, 400] width 1407 height 801
type textarea "Tighten up loose insulation material at the crawlspace access entry."
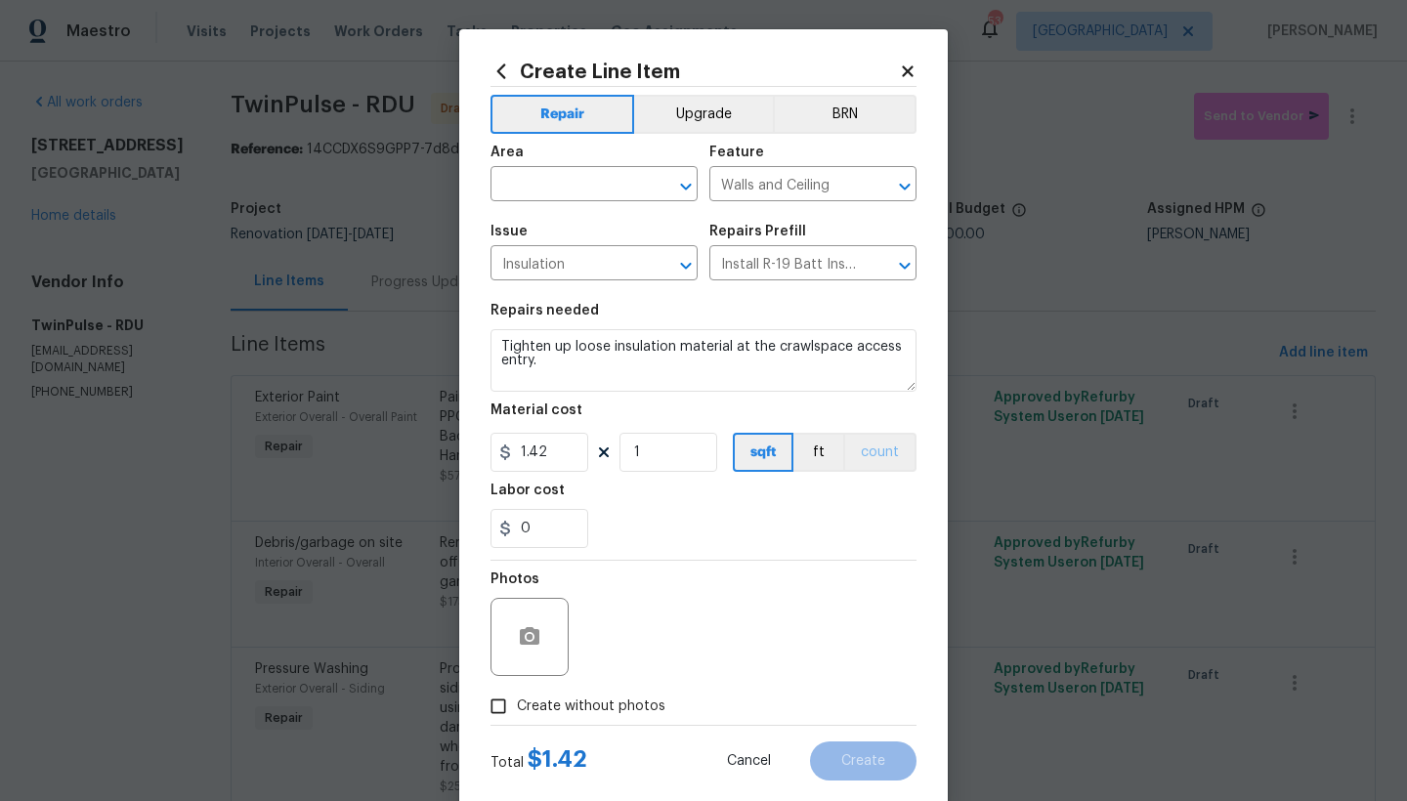
click at [894, 457] on button "count" at bounding box center [879, 452] width 73 height 39
drag, startPoint x: 572, startPoint y: 447, endPoint x: 286, endPoint y: 433, distance: 286.6
click at [286, 433] on div "Create Line Item Repair Upgrade BRN Area ​ Feature Walls and Ceiling ​ Issue In…" at bounding box center [703, 400] width 1407 height 801
type input "50"
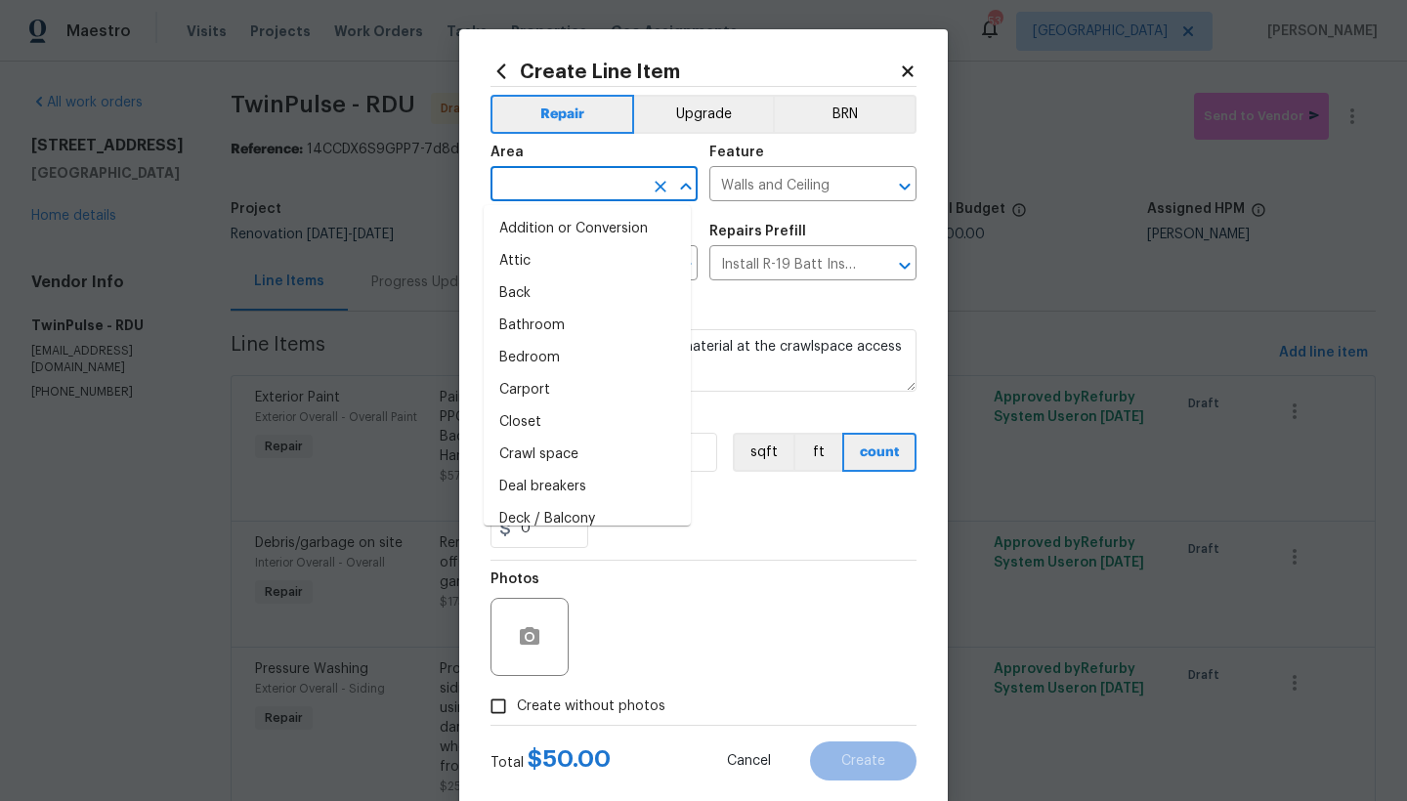
click at [628, 177] on input "text" at bounding box center [566, 186] width 152 height 30
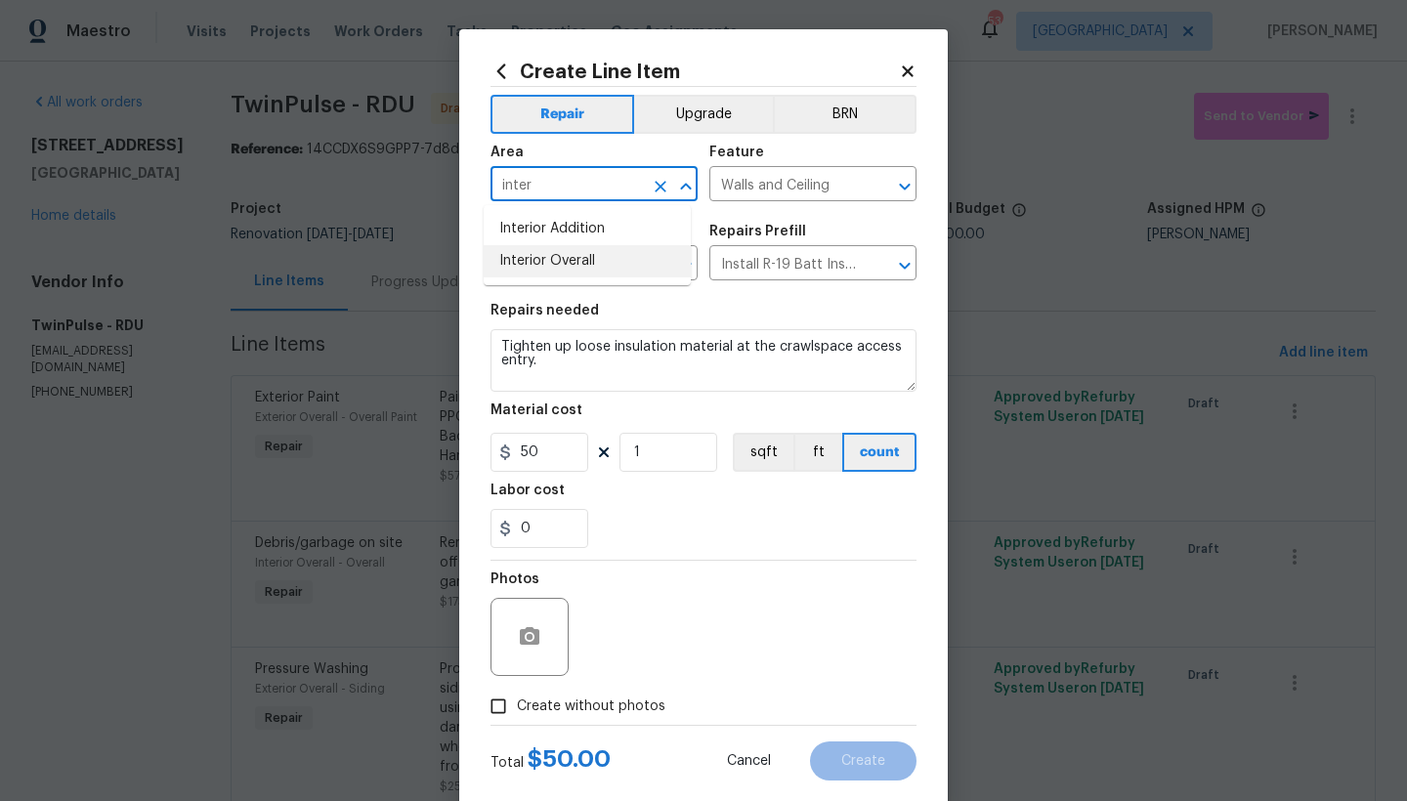
click at [576, 260] on li "Interior Overall" at bounding box center [587, 261] width 207 height 32
type input "Interior Overall"
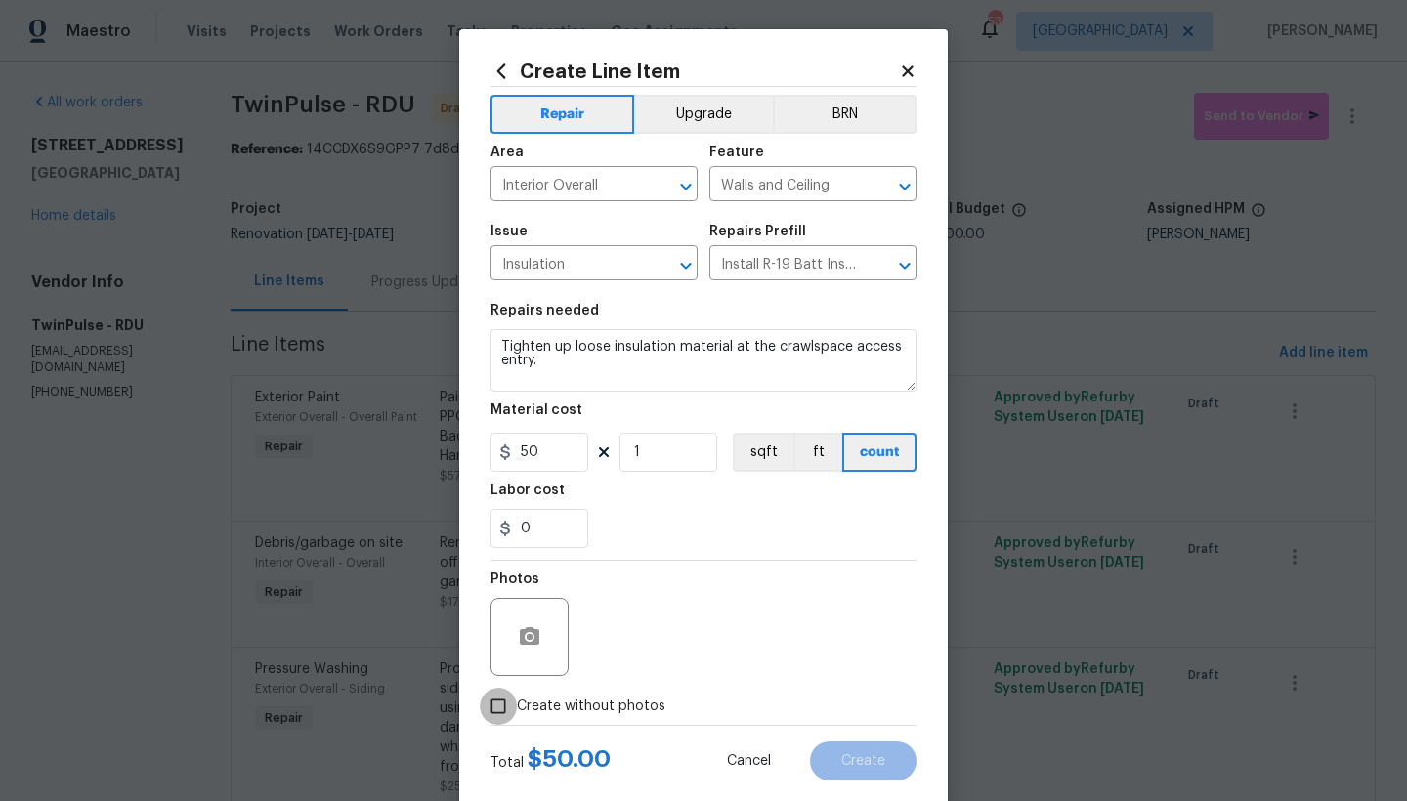
click at [499, 693] on input "Create without photos" at bounding box center [498, 706] width 37 height 37
checkbox input "true"
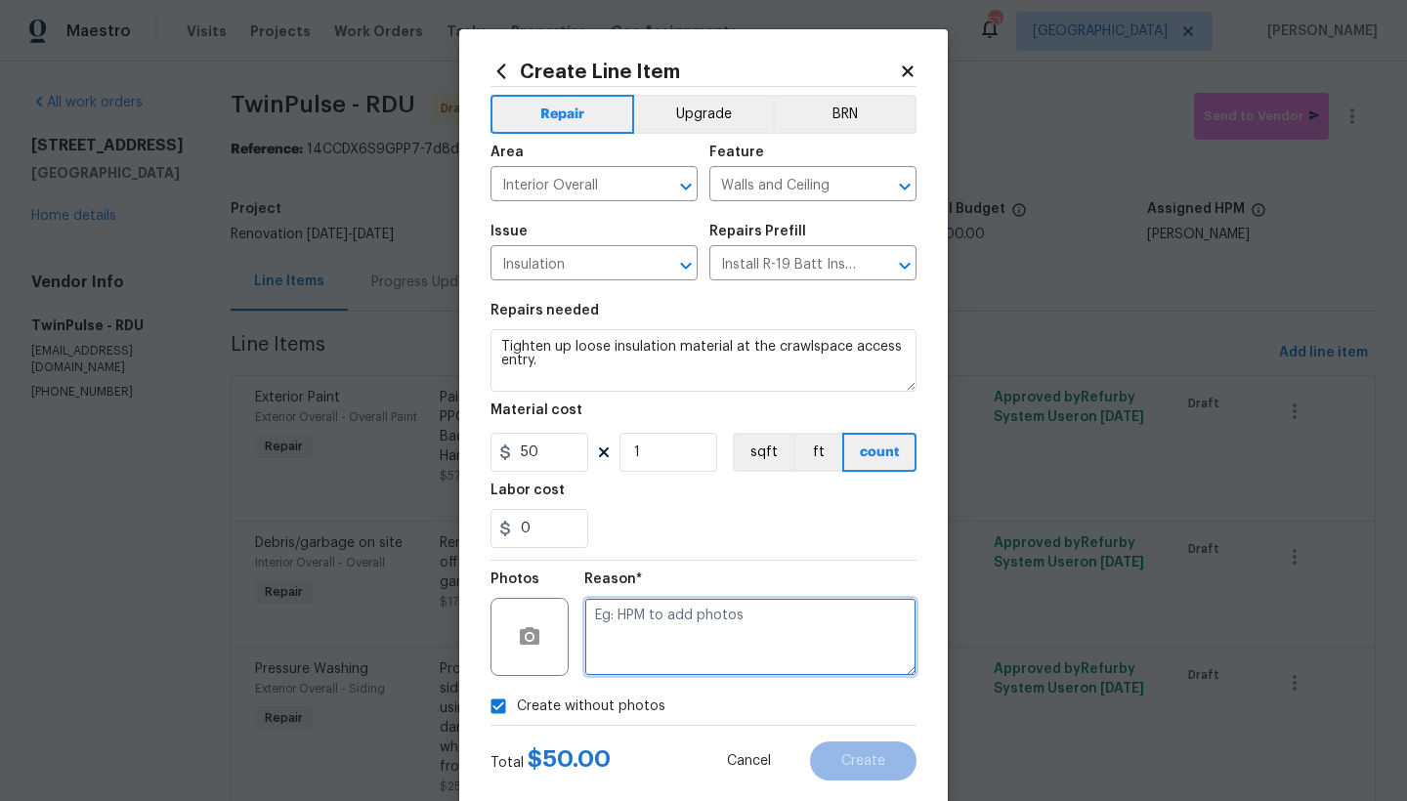
click at [644, 642] on textarea at bounding box center [750, 637] width 332 height 78
type textarea "n"
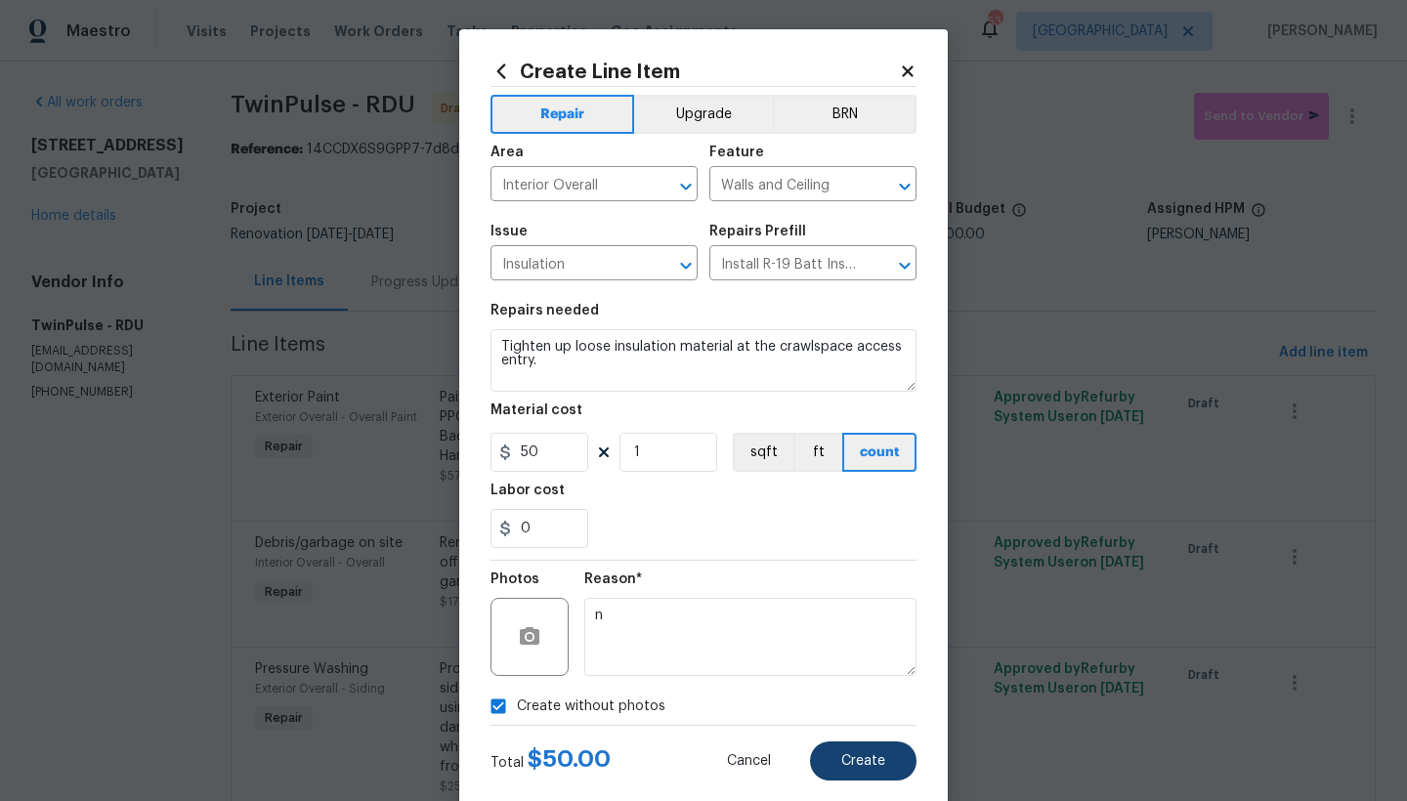
click at [873, 693] on span "Create" at bounding box center [863, 761] width 44 height 15
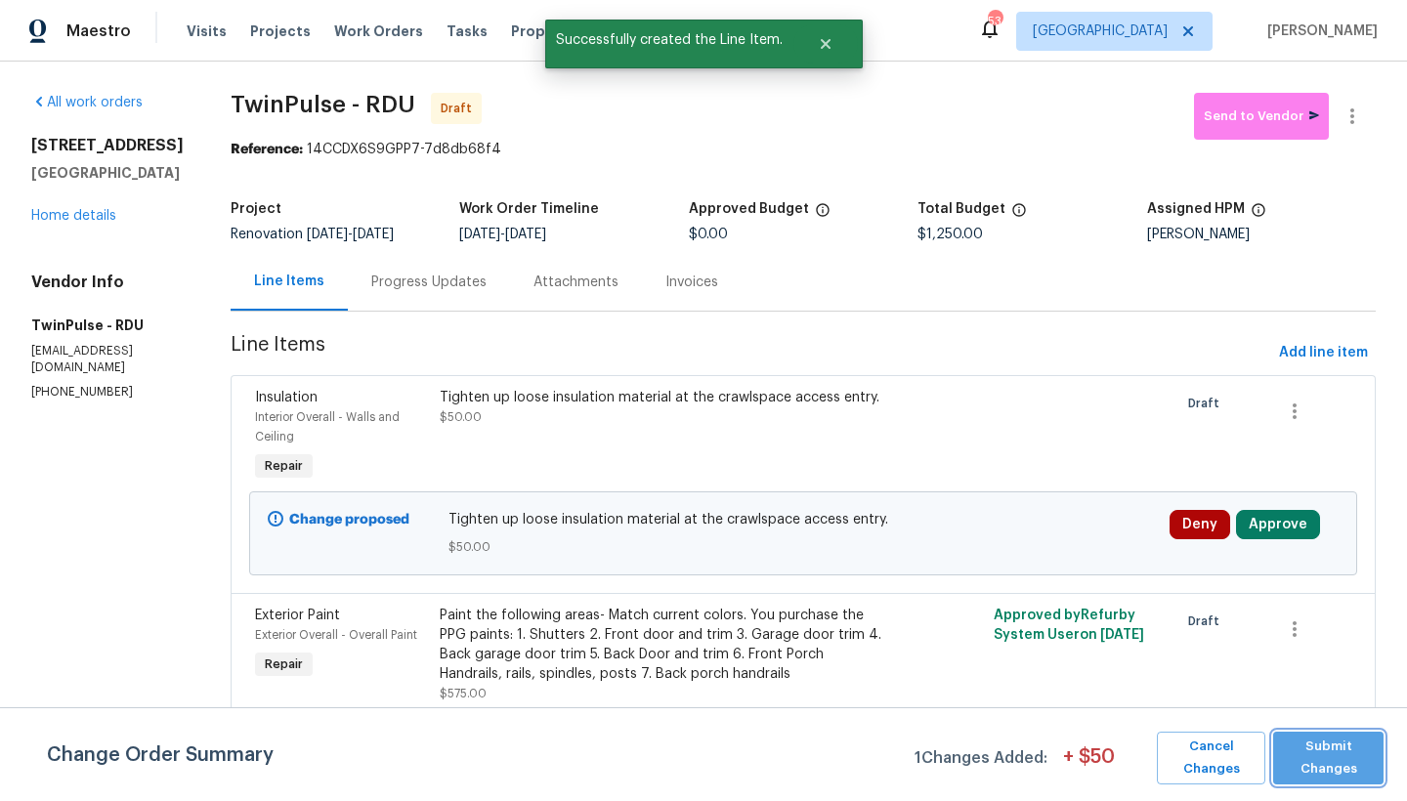
click at [1234, 693] on span "Submit Changes" at bounding box center [1328, 758] width 91 height 45
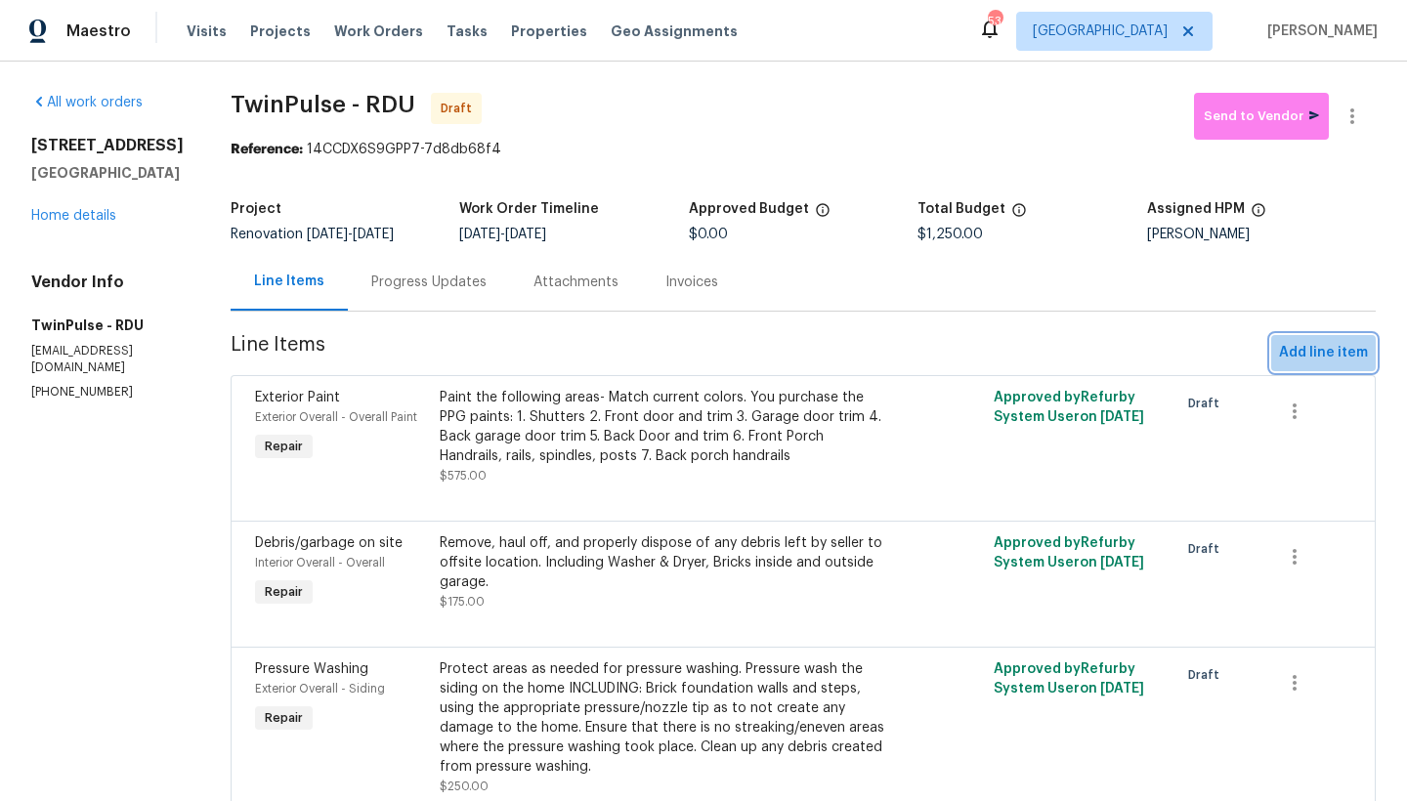
click at [1234, 353] on span "Add line item" at bounding box center [1323, 353] width 89 height 24
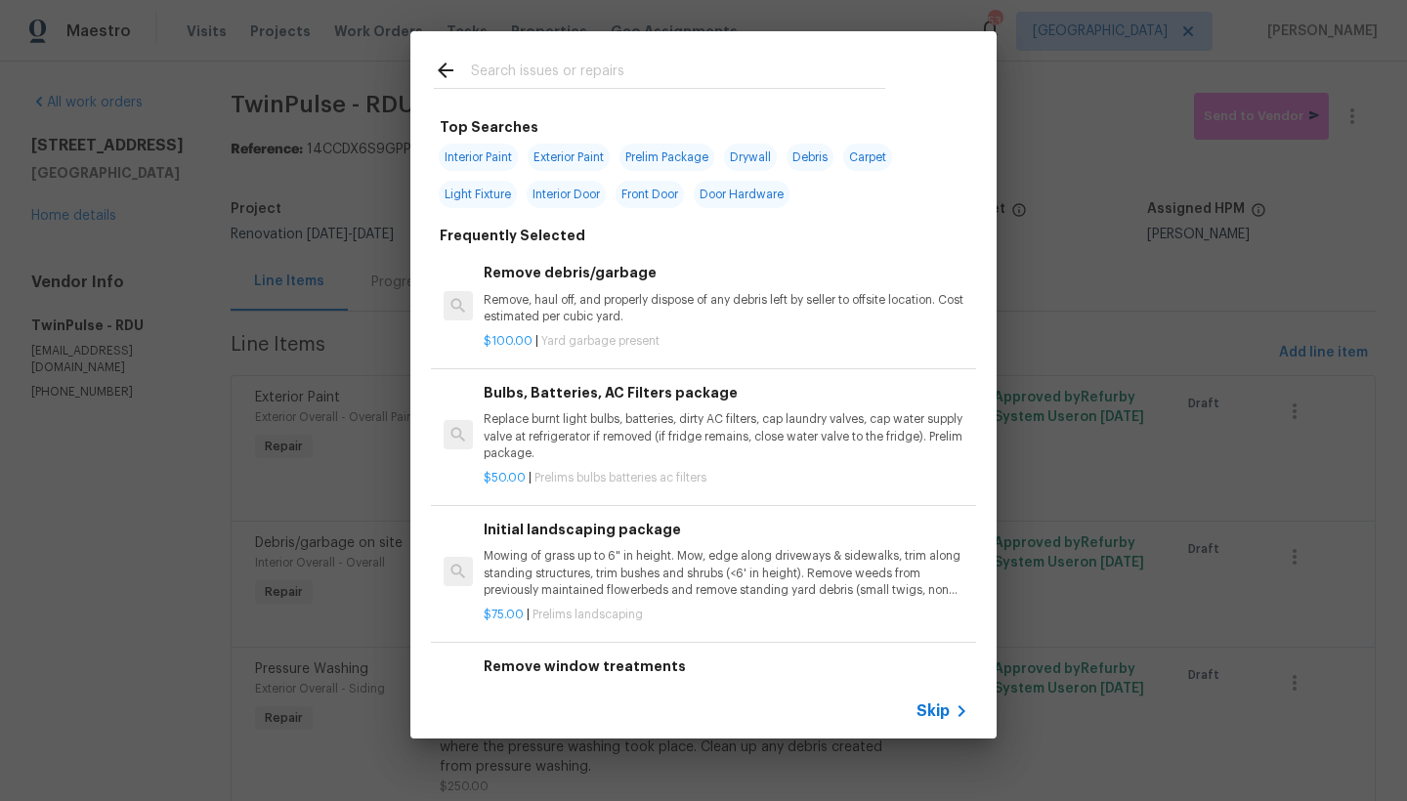
click at [619, 55] on div at bounding box center [659, 69] width 498 height 77
click at [615, 60] on input "text" at bounding box center [678, 73] width 414 height 29
click at [600, 72] on input "text" at bounding box center [678, 73] width 414 height 29
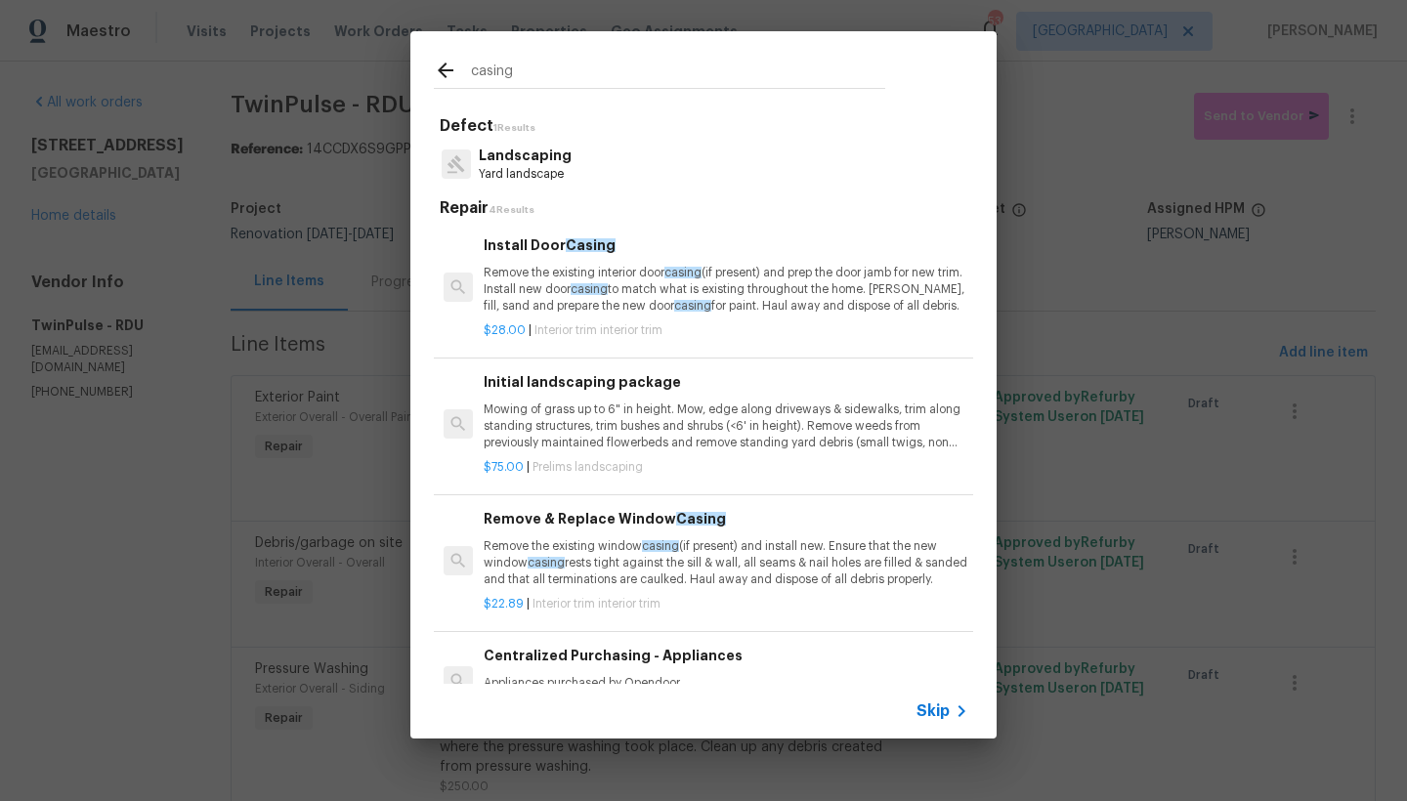
type input "casing"
click at [511, 279] on p "Remove the existing interior door casing (if present) and prep the door jamb fo…" at bounding box center [726, 290] width 485 height 50
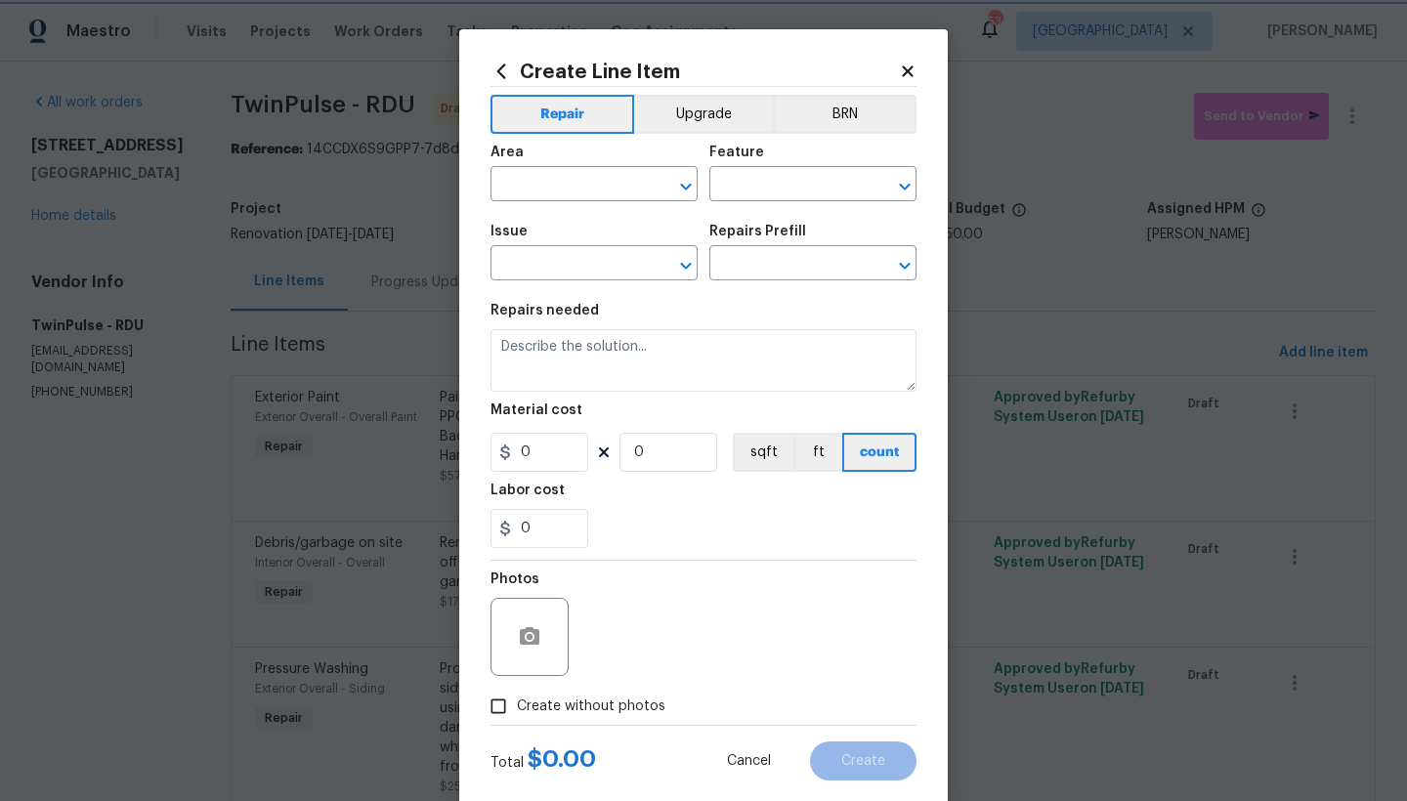
type input "Interior Trim"
type input "Install Door Casing $28.00"
type textarea "Remove the existing interior door casing (if present) and prep the door jamb fo…"
type input "28"
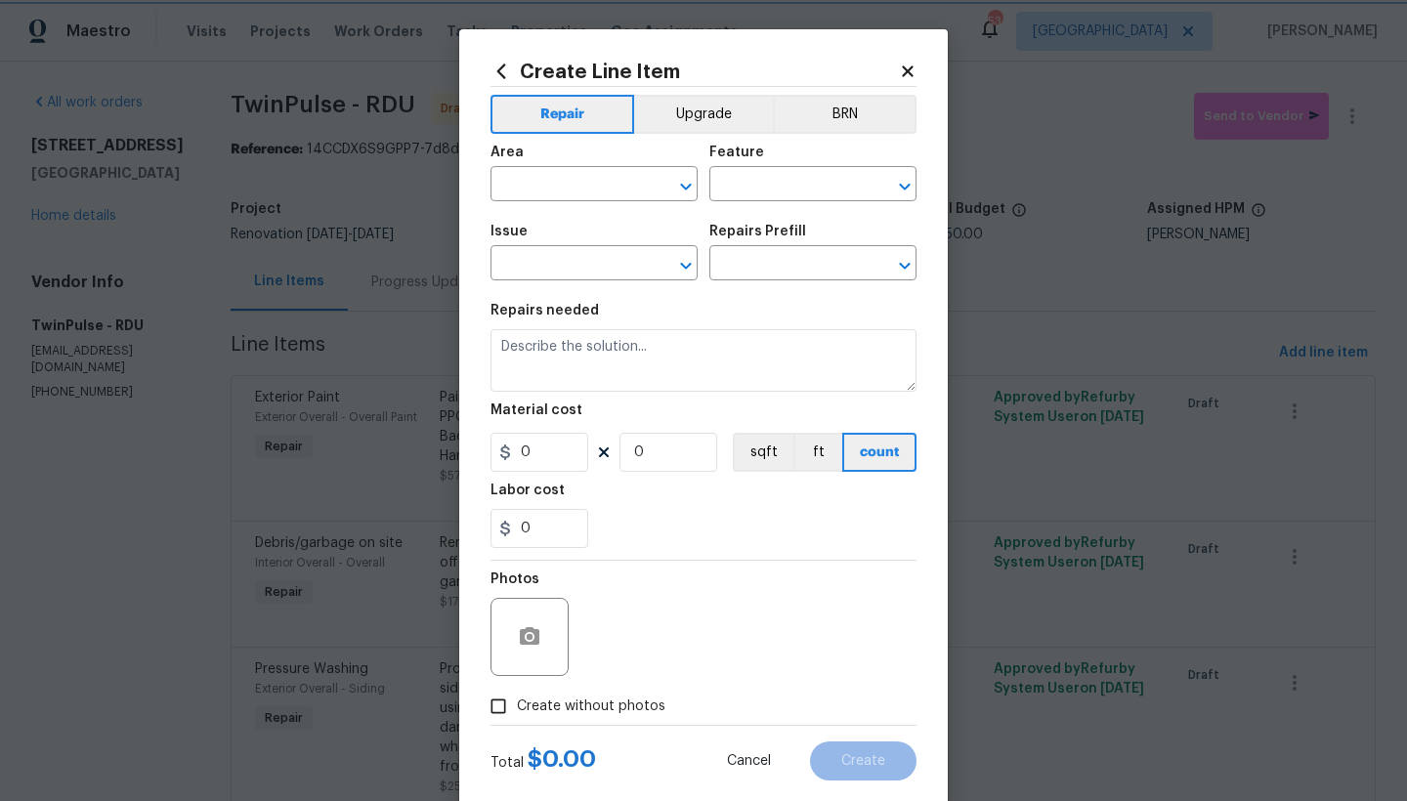
type input "1"
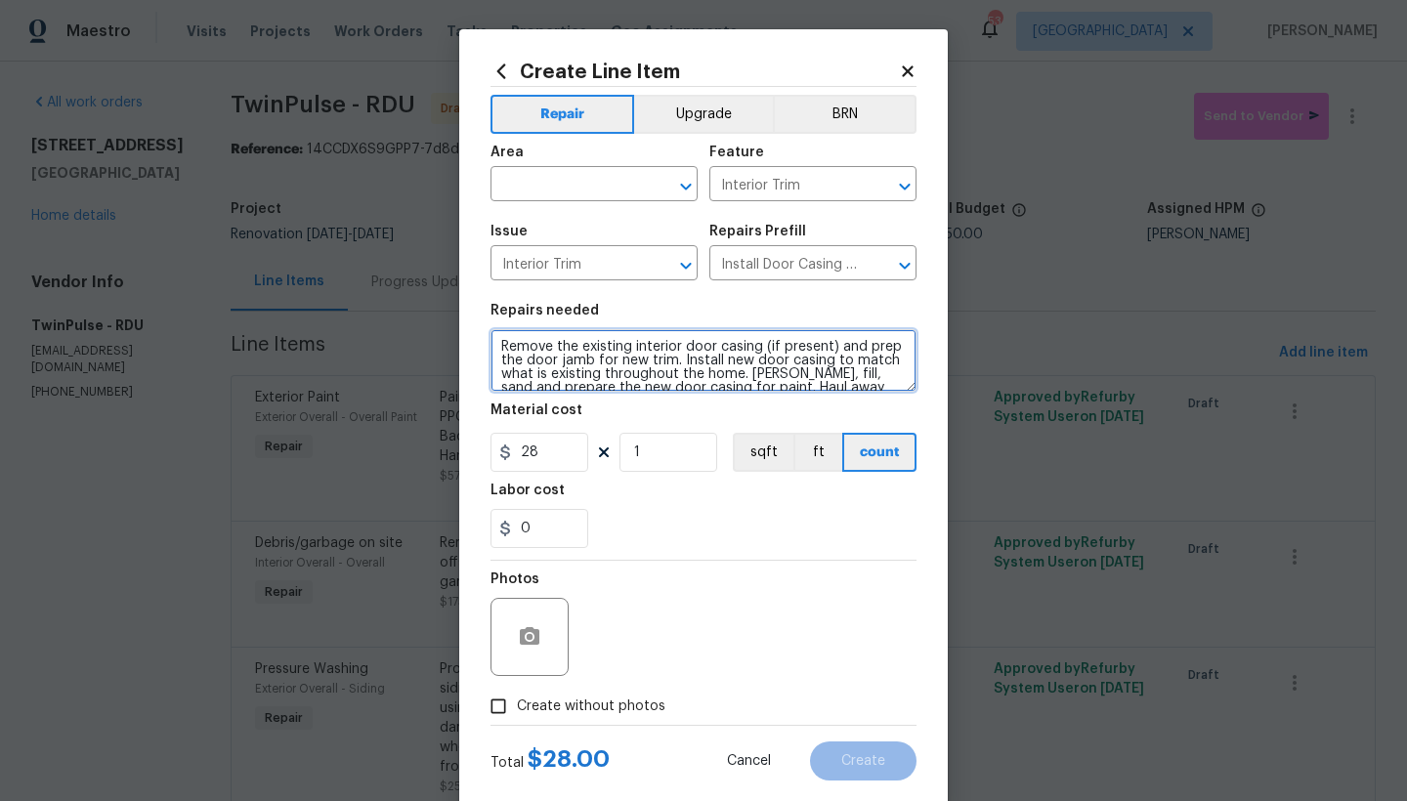
drag, startPoint x: 627, startPoint y: 347, endPoint x: 672, endPoint y: 341, distance: 45.3
click at [672, 341] on textarea "Remove the existing interior door casing (if present) and prep the door jamb fo…" at bounding box center [703, 360] width 426 height 63
click at [832, 344] on textarea "Remove the existing exterior door casing (if present) and prep the door jamb fo…" at bounding box center [703, 360] width 426 height 63
click at [490, 347] on textarea "Remove the existing exterior door casing and prep the door jamb for new trim. I…" at bounding box center [703, 360] width 426 height 63
click at [580, 343] on textarea "Remove the existing exterior door casing and prep the door jamb for new trim. I…" at bounding box center [703, 360] width 426 height 63
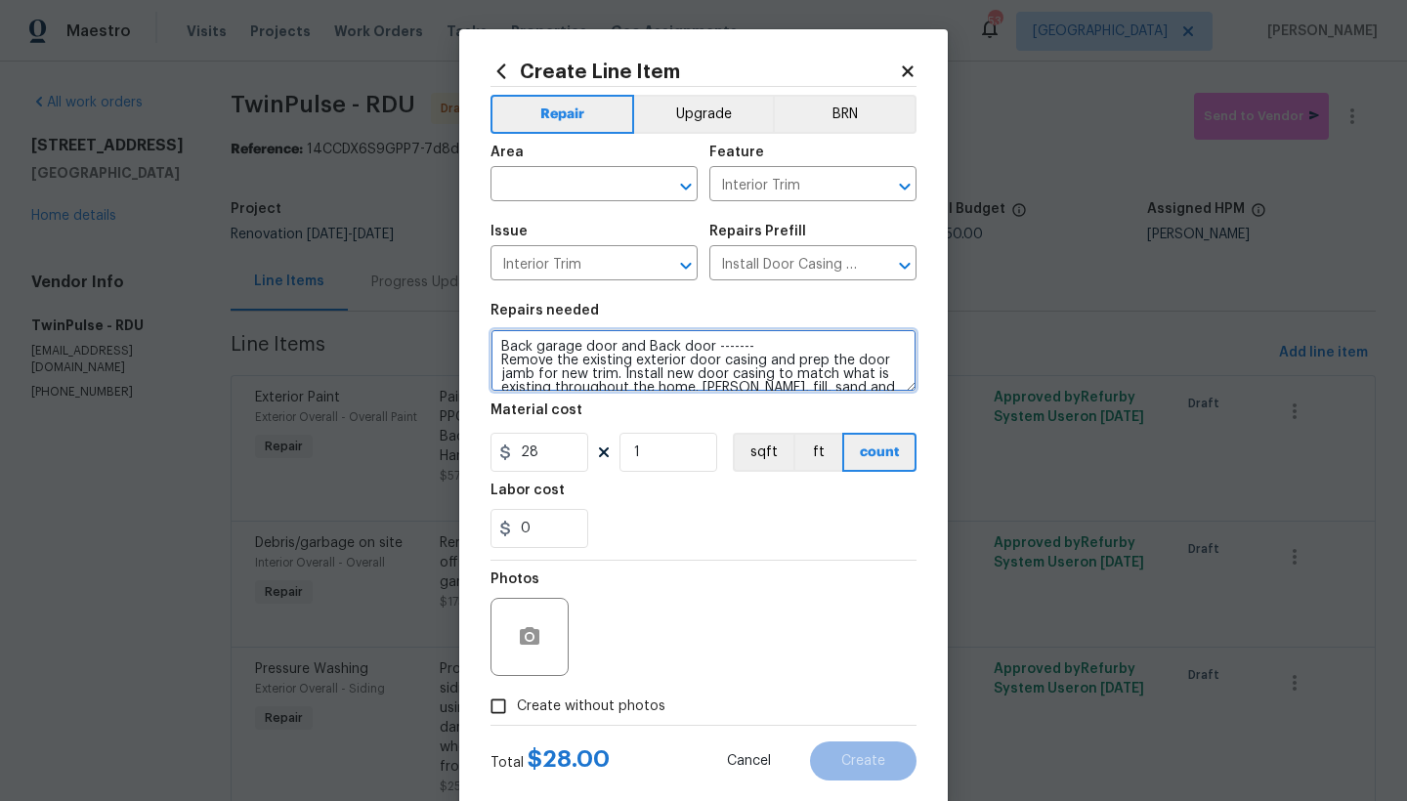
type textarea "Back garage door and Back door ------- Remove the existing exterior door casing…"
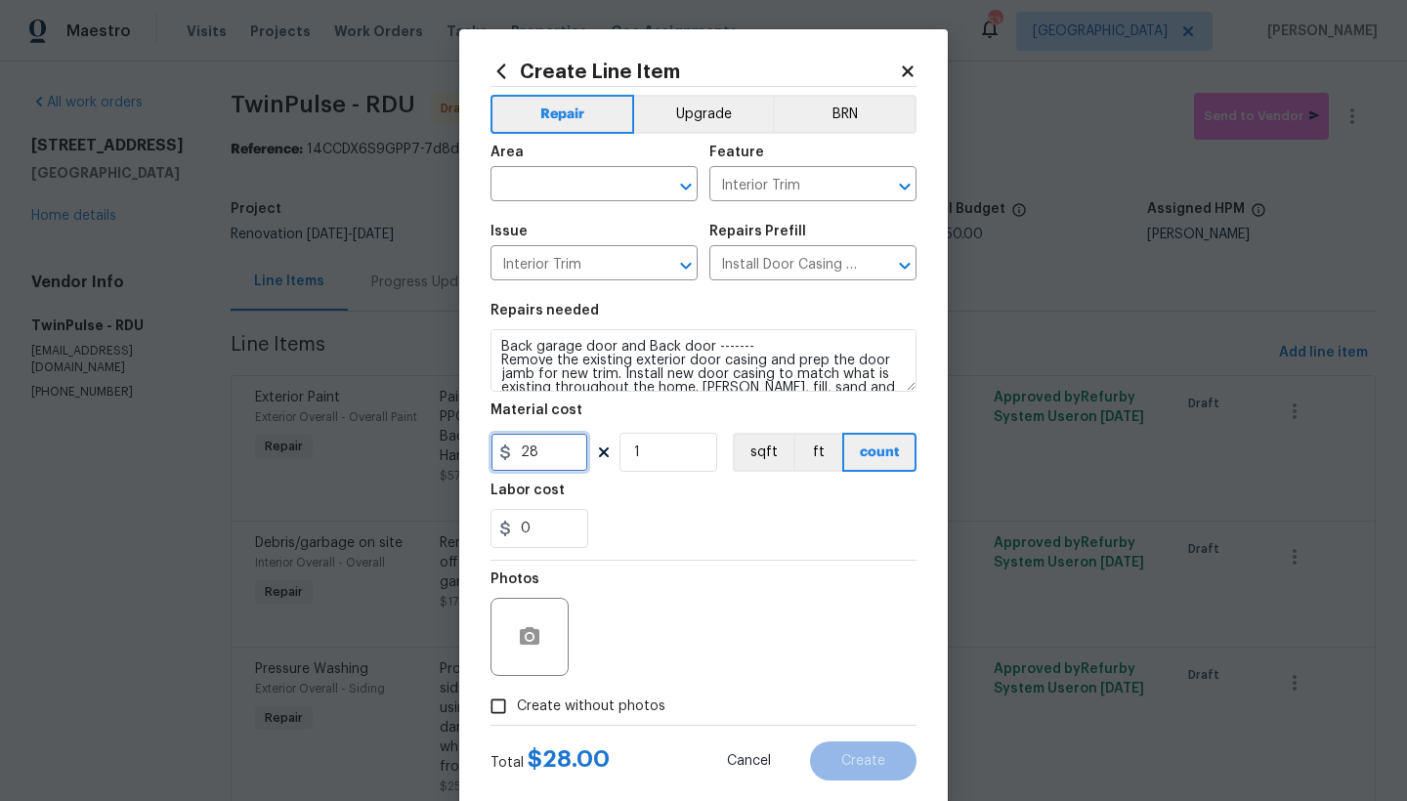
drag, startPoint x: 541, startPoint y: 462, endPoint x: 501, endPoint y: 450, distance: 41.7
click at [501, 450] on div "28" at bounding box center [539, 452] width 98 height 39
type input "80"
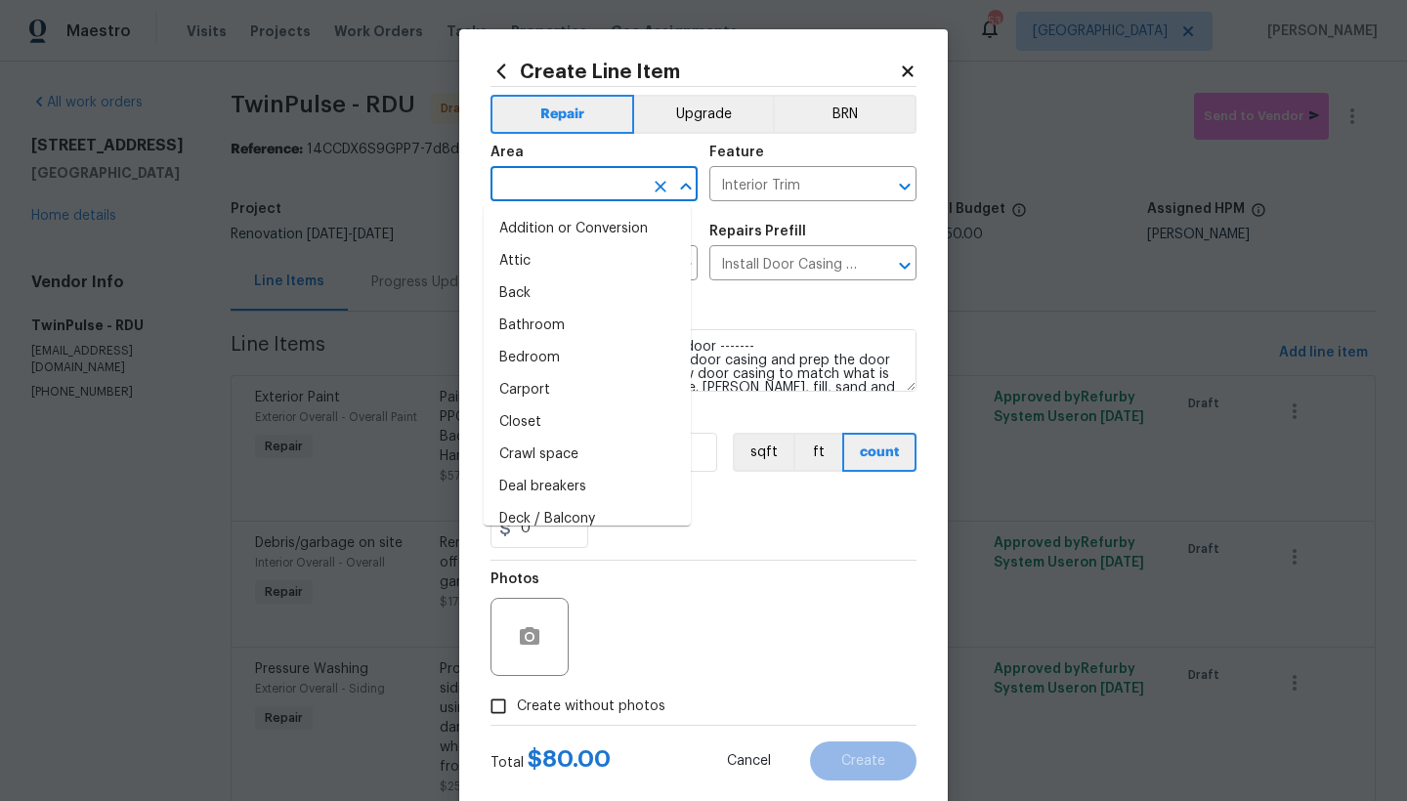
click at [511, 180] on input "text" at bounding box center [566, 186] width 152 height 30
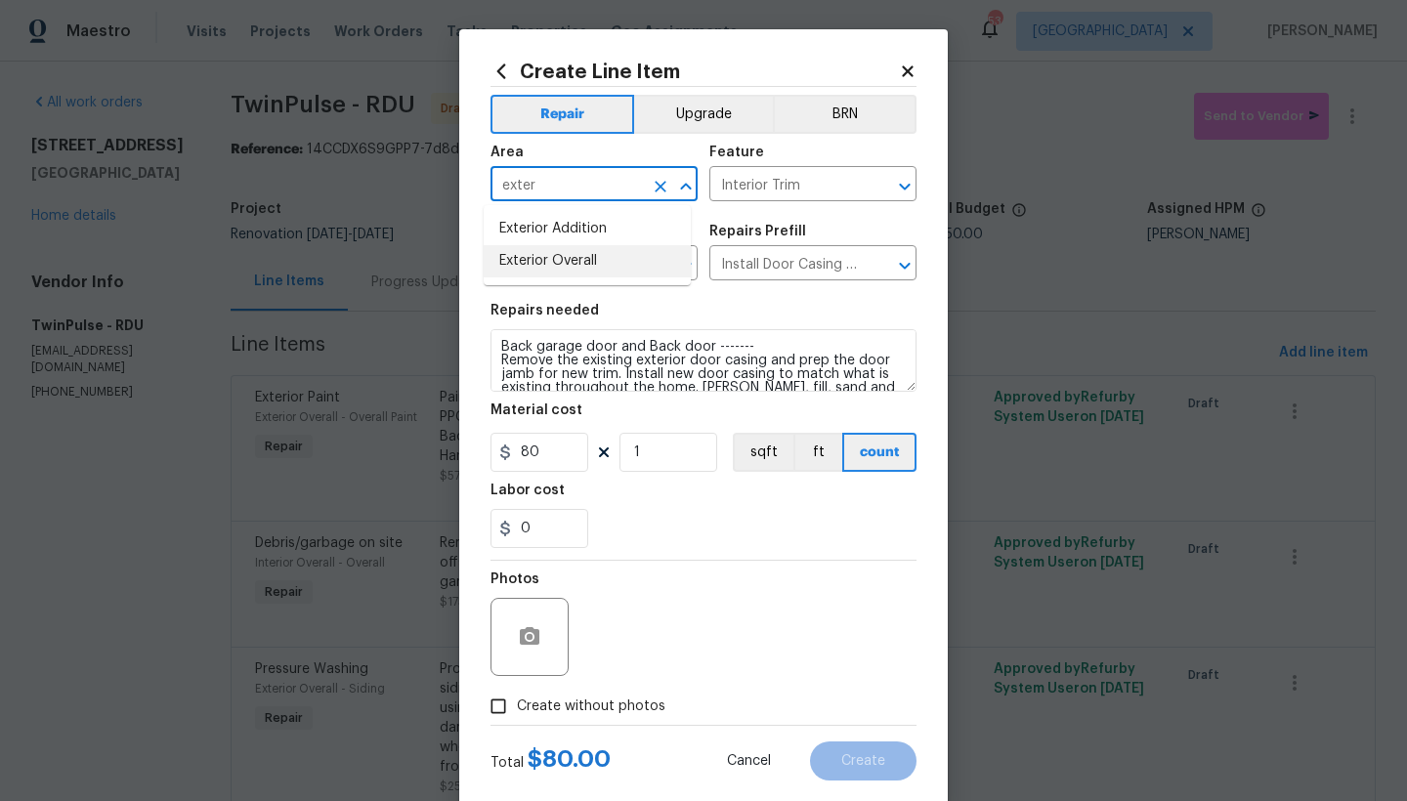
click at [540, 264] on li "Exterior Overall" at bounding box center [587, 261] width 207 height 32
type input "Exterior Overall"
click at [485, 693] on input "Create without photos" at bounding box center [498, 706] width 37 height 37
checkbox input "true"
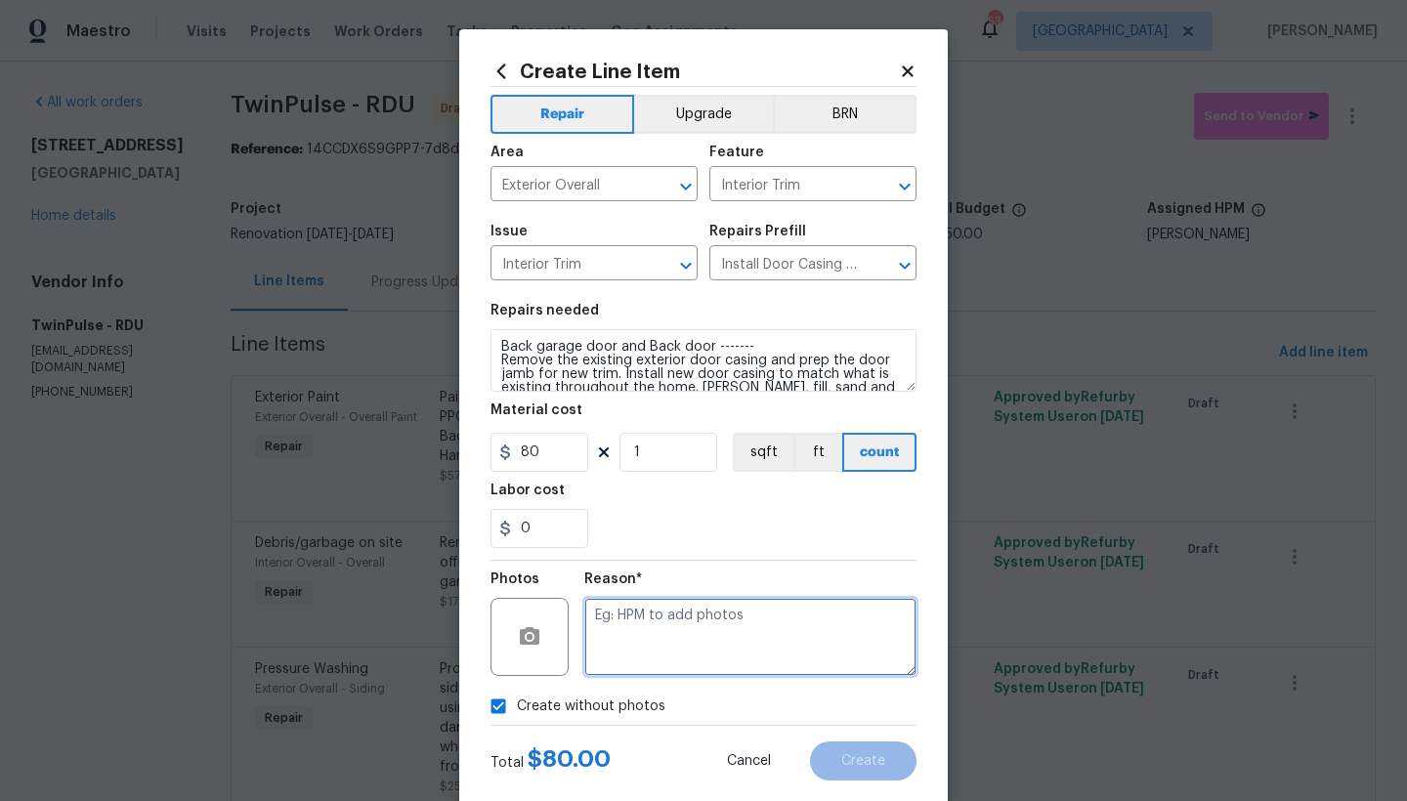
click at [754, 606] on textarea at bounding box center [750, 637] width 332 height 78
type textarea "n"
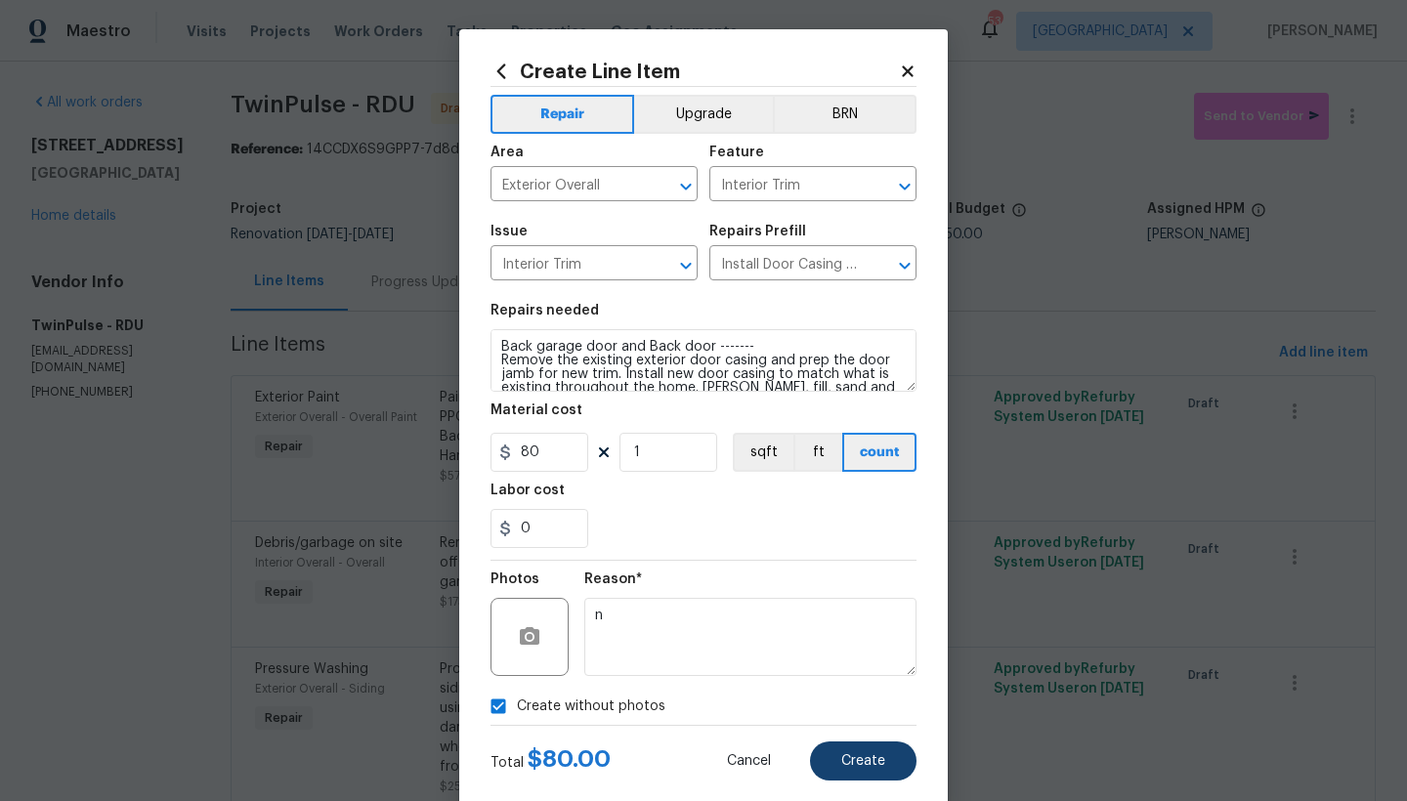
click at [841, 693] on span "Create" at bounding box center [863, 761] width 44 height 15
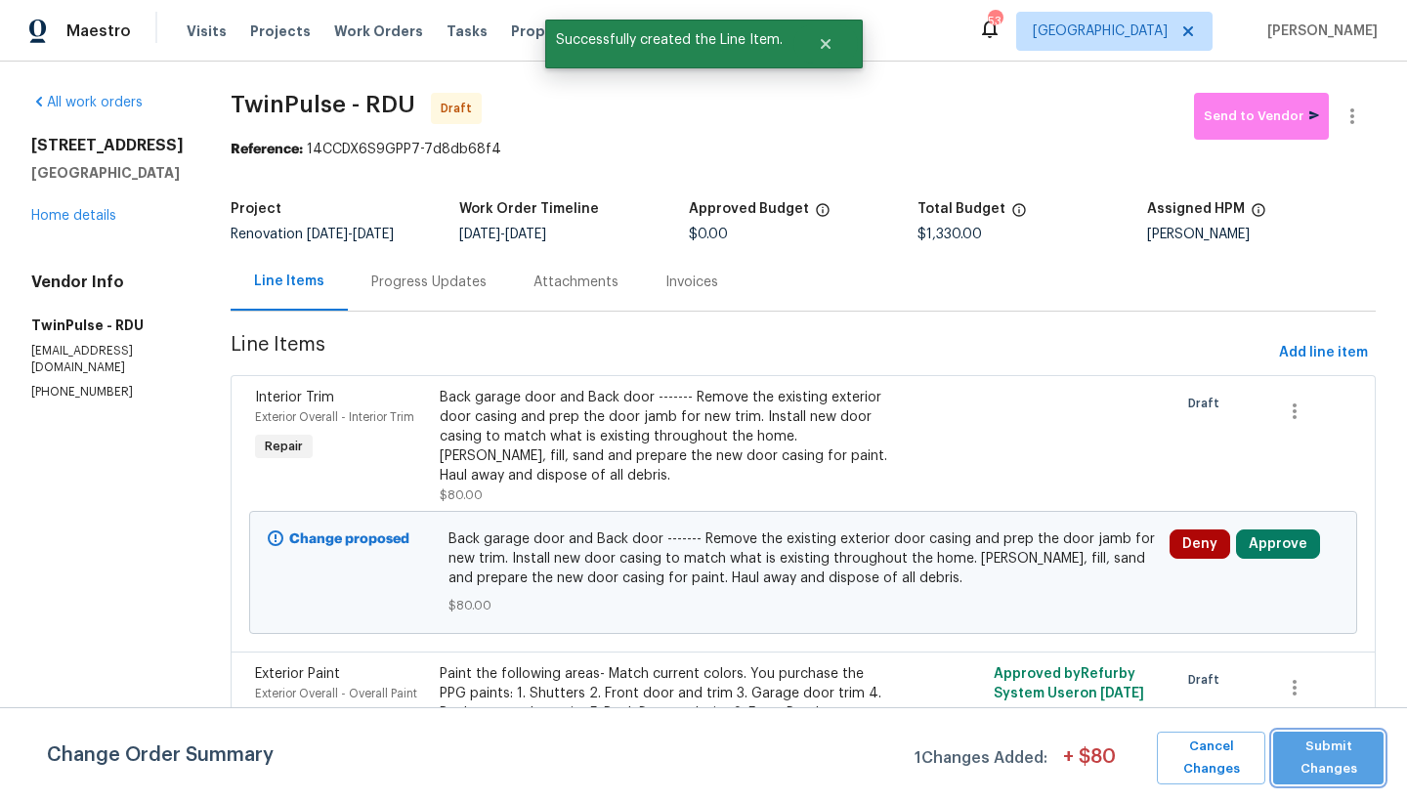
click at [1234, 693] on span "Submit Changes" at bounding box center [1328, 758] width 91 height 45
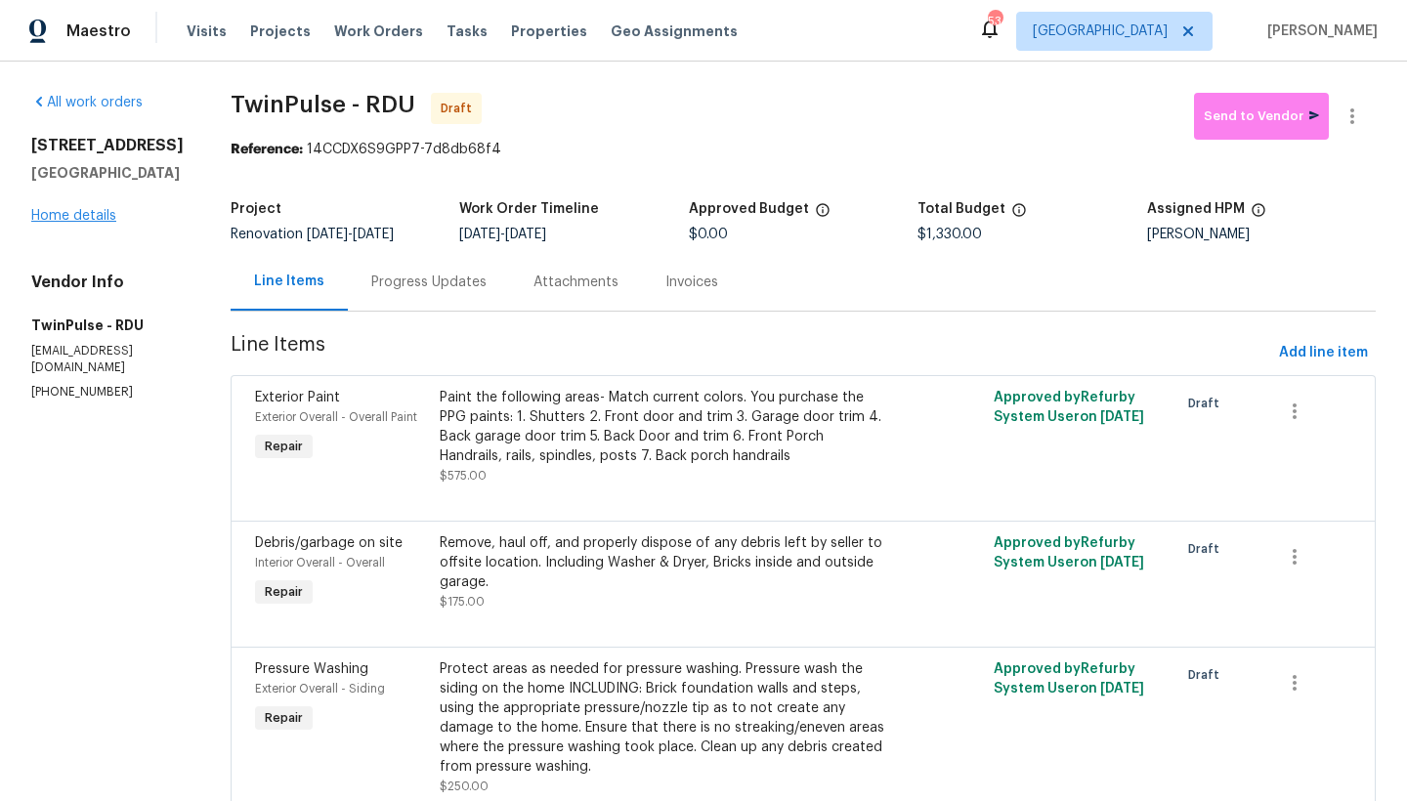
click at [93, 217] on link "Home details" at bounding box center [73, 216] width 85 height 14
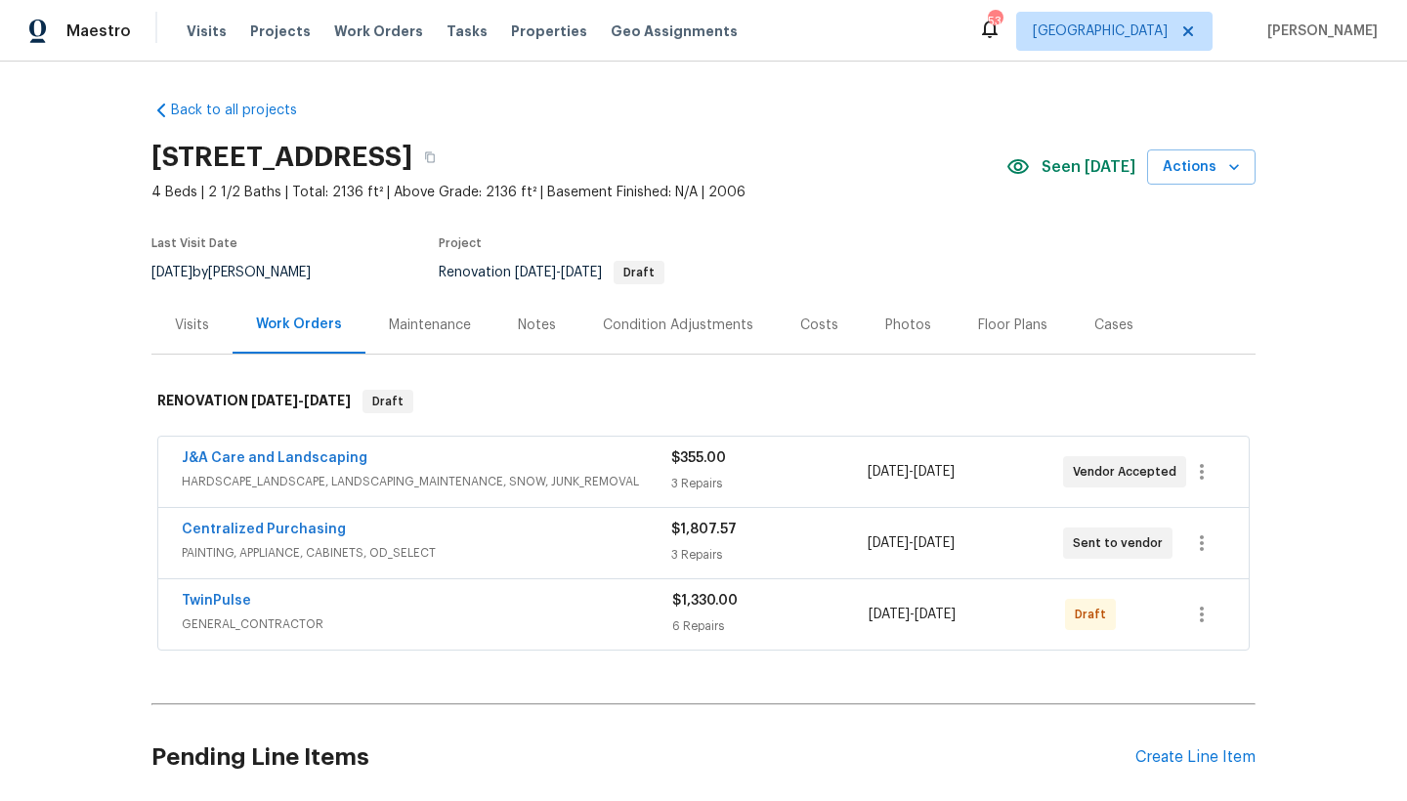
scroll to position [168, 0]
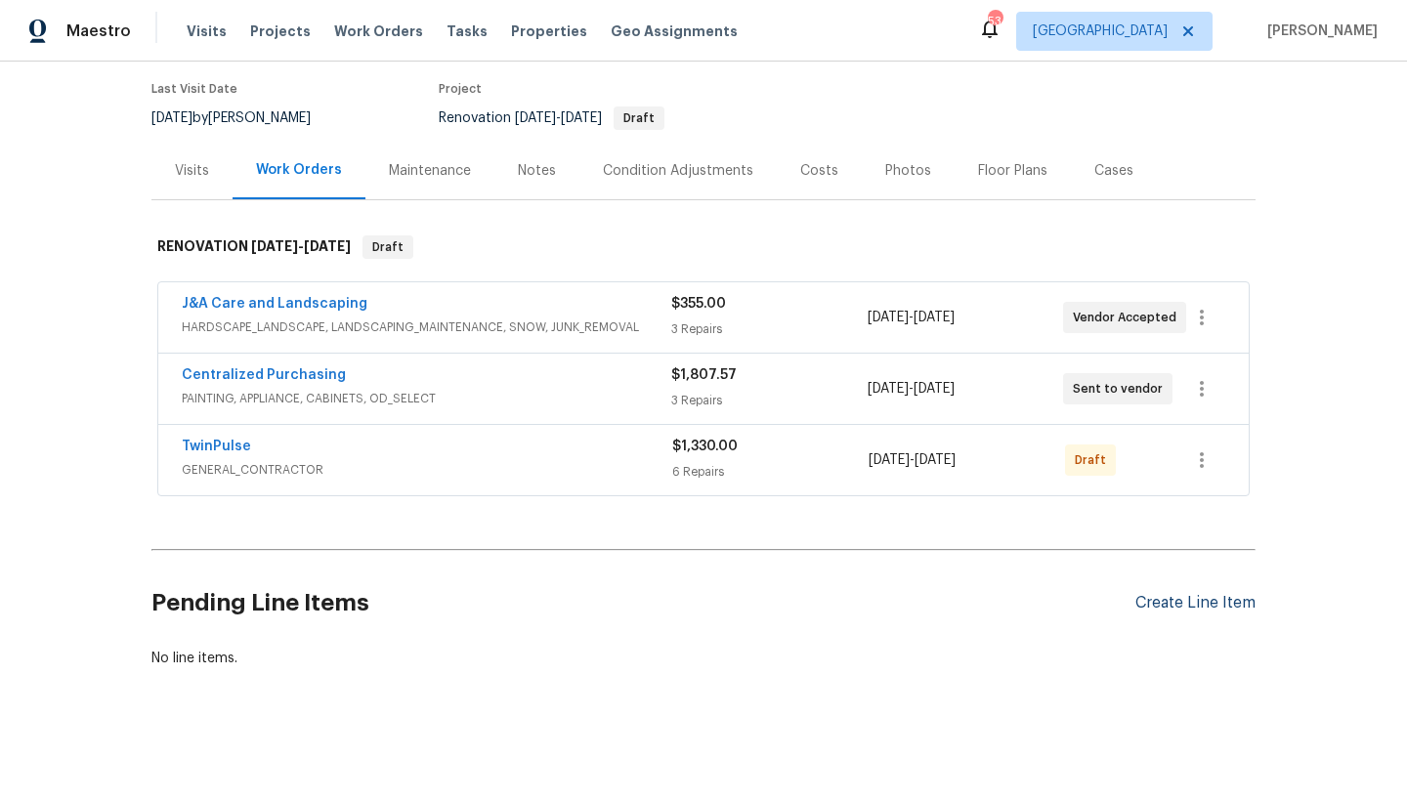
click at [1219, 596] on div "Create Line Item" at bounding box center [1195, 603] width 120 height 19
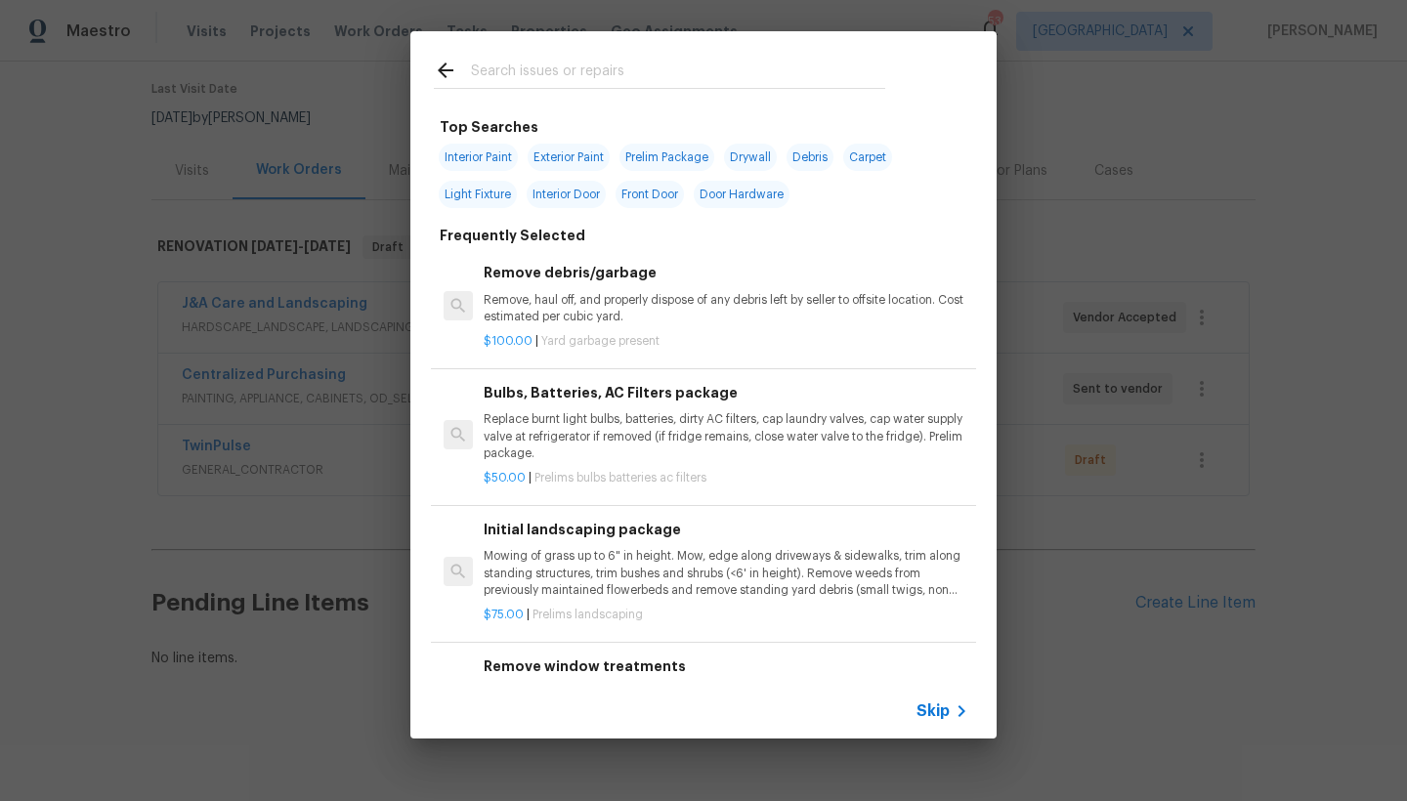
click at [579, 64] on input "text" at bounding box center [678, 73] width 414 height 29
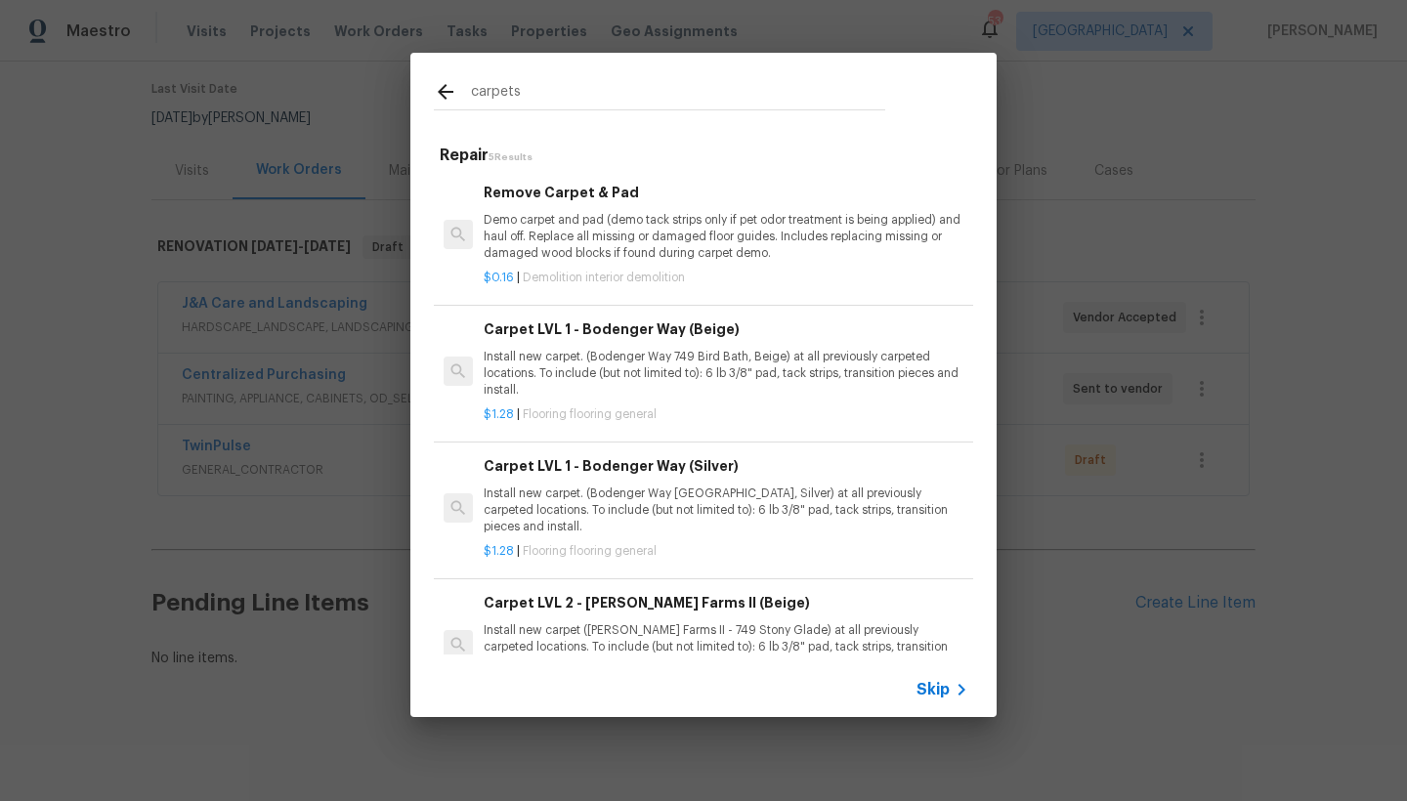
type input "carpets"
click at [571, 332] on h6 "Carpet LVL 1 - Bodenger Way (Beige)" at bounding box center [726, 328] width 485 height 21
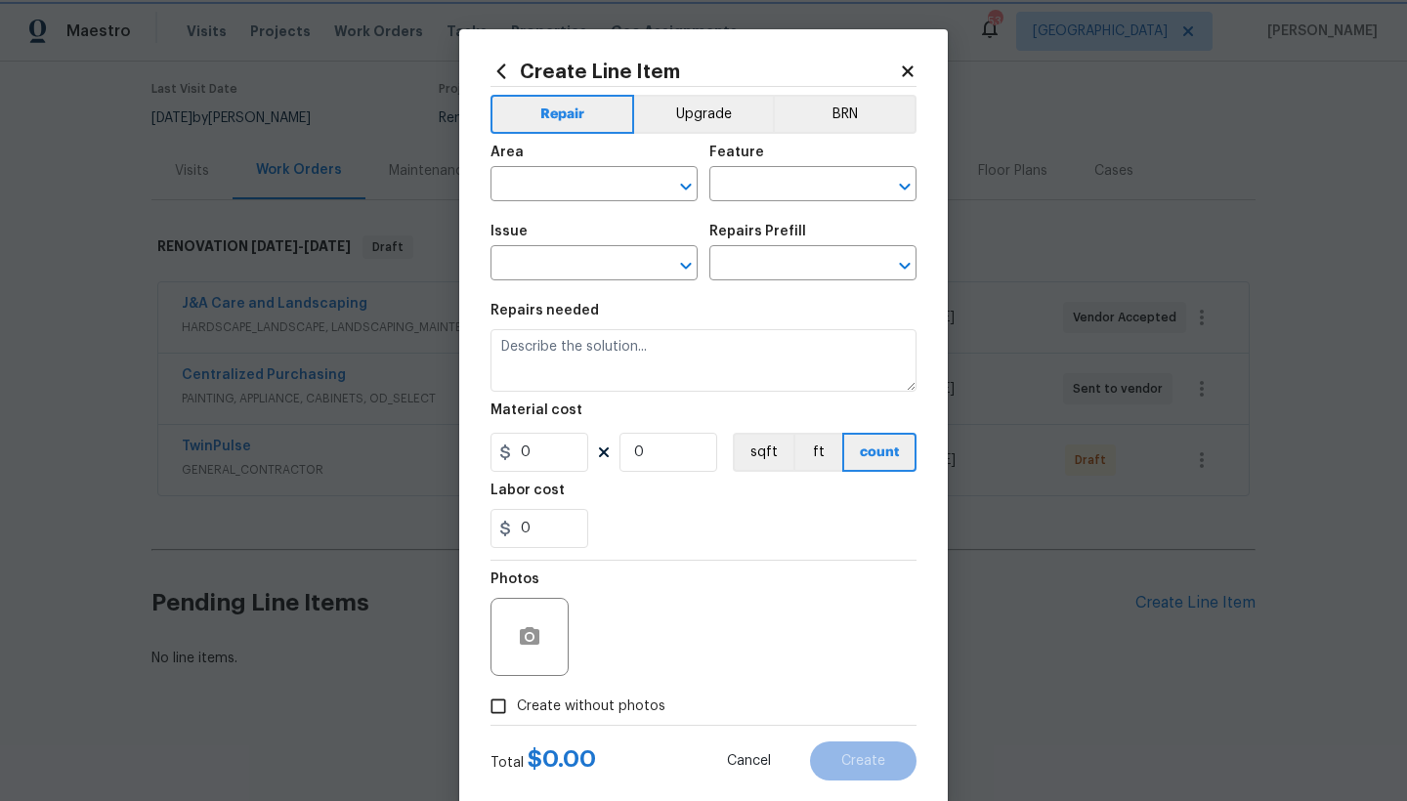
type input "Overall Flooring"
type input "Flooring General"
type input "Carpet LVL 1 - Bodenger Way (Beige) $1.28"
type textarea "Install new carpet. (Bodenger Way 749 Bird Bath, Beige) at all previously carpe…"
type input "1.28"
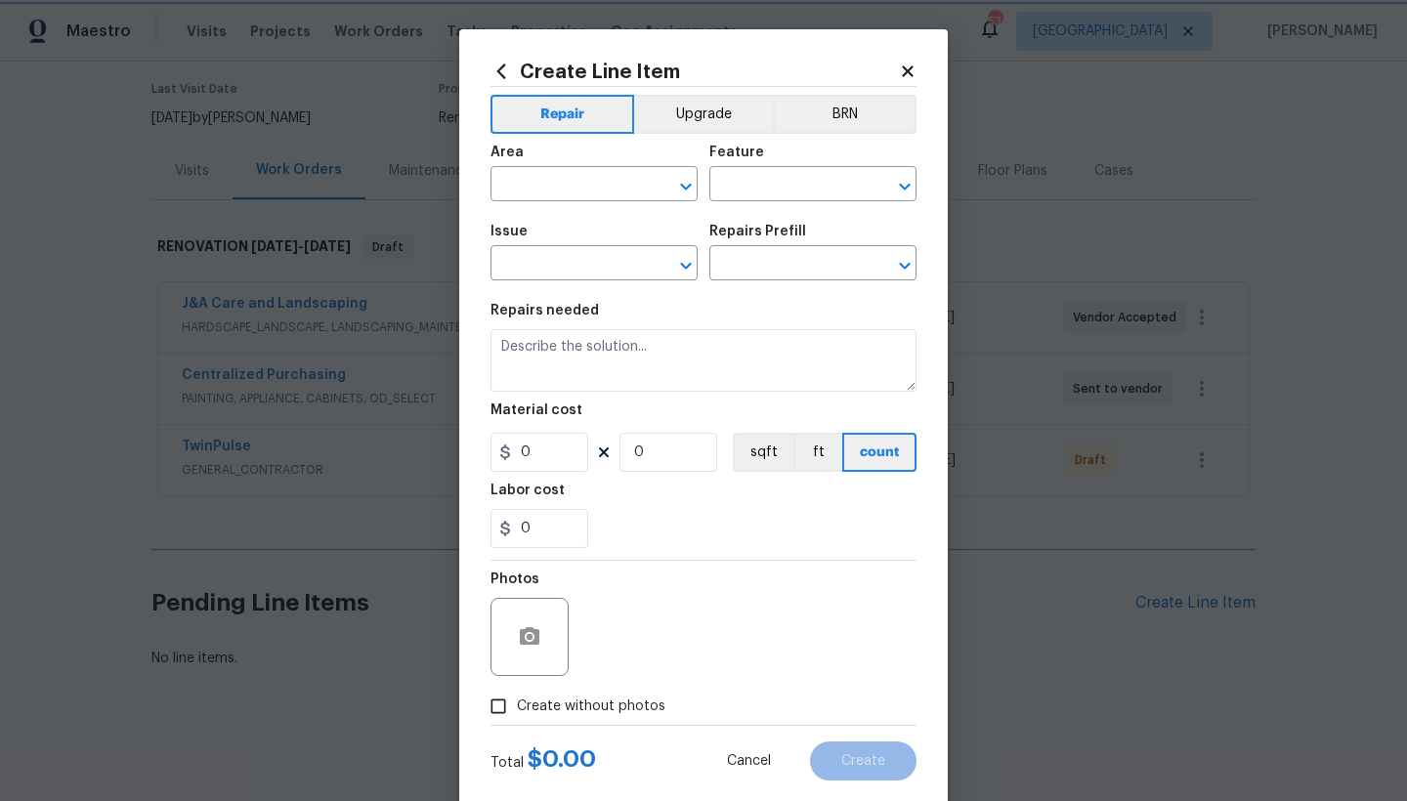
type input "1"
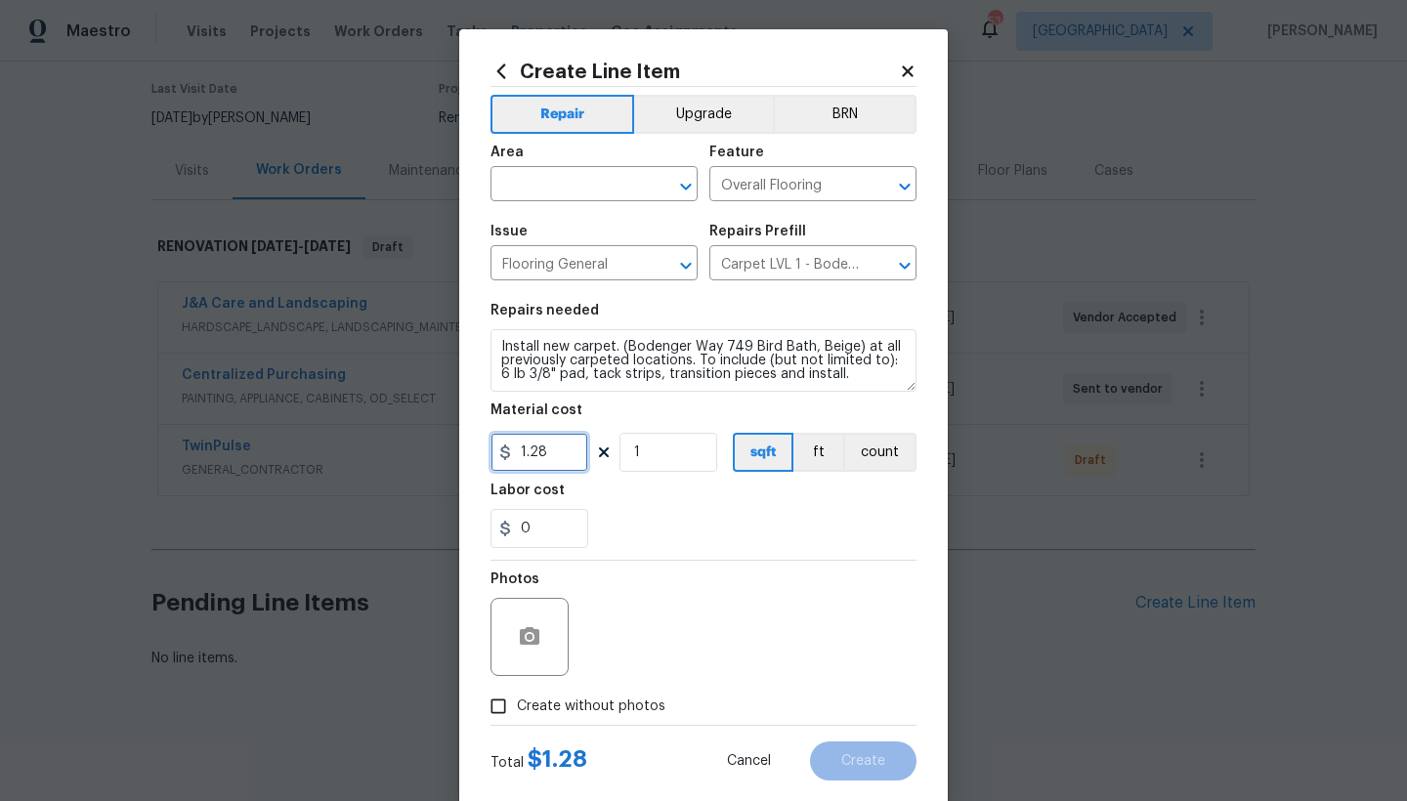
drag, startPoint x: 546, startPoint y: 449, endPoint x: 525, endPoint y: 453, distance: 21.8
click at [525, 453] on input "1.28" at bounding box center [539, 452] width 98 height 39
click at [527, 202] on span "Area ​" at bounding box center [593, 173] width 207 height 79
click at [651, 451] on input "1" at bounding box center [668, 452] width 98 height 39
click at [569, 459] on input "1.35" at bounding box center [539, 452] width 98 height 39
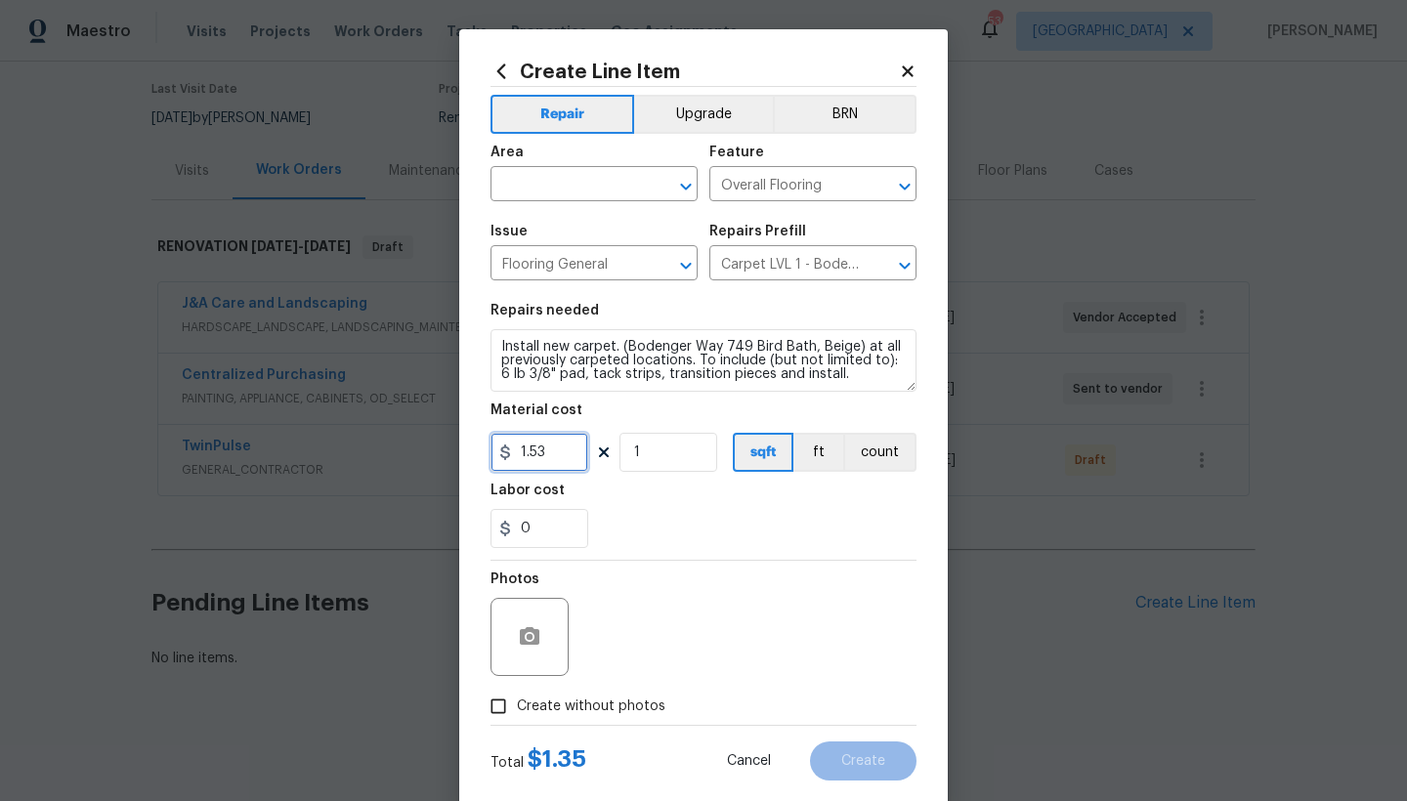
type input "1.53"
click at [640, 449] on input "1" at bounding box center [668, 452] width 98 height 39
type input "1800"
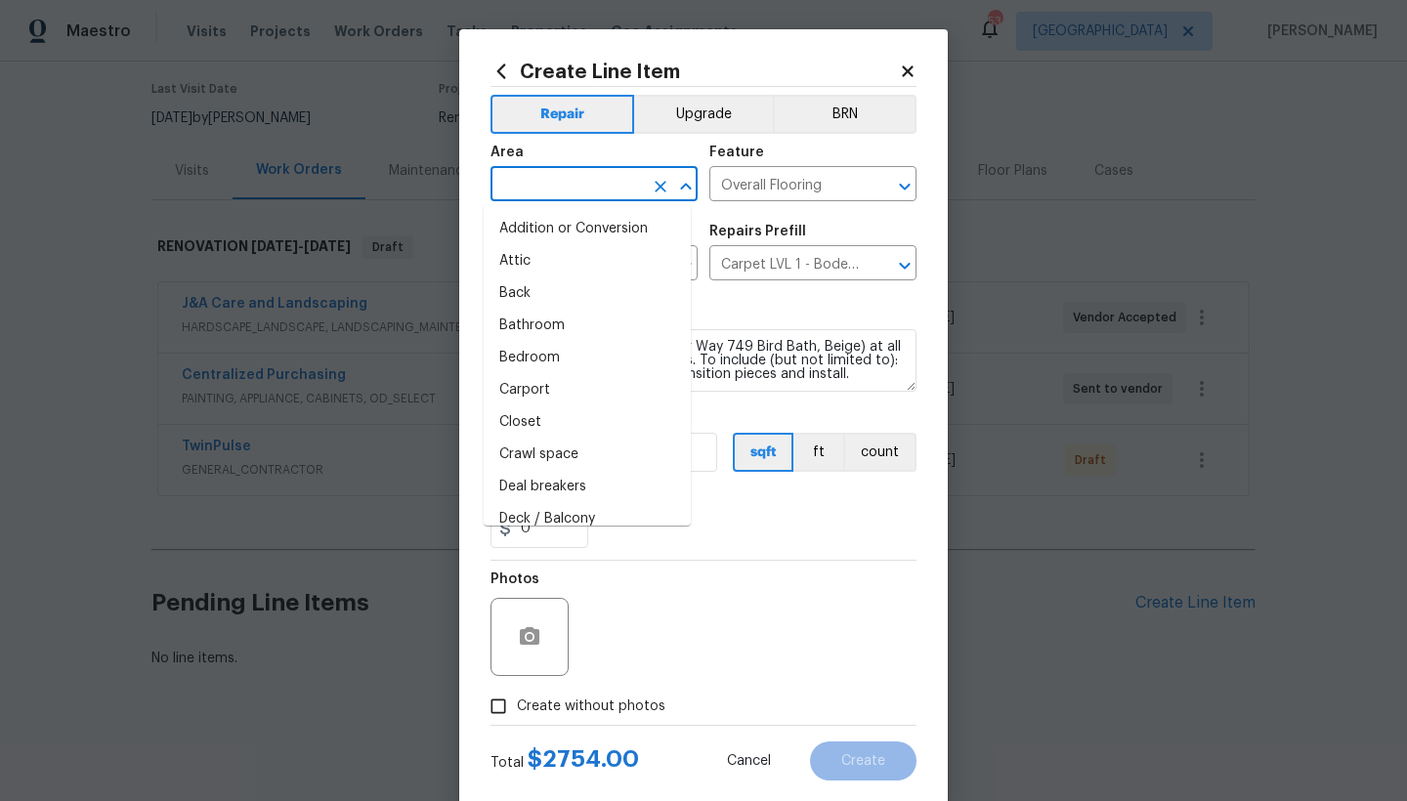
click at [521, 182] on input "text" at bounding box center [566, 186] width 152 height 30
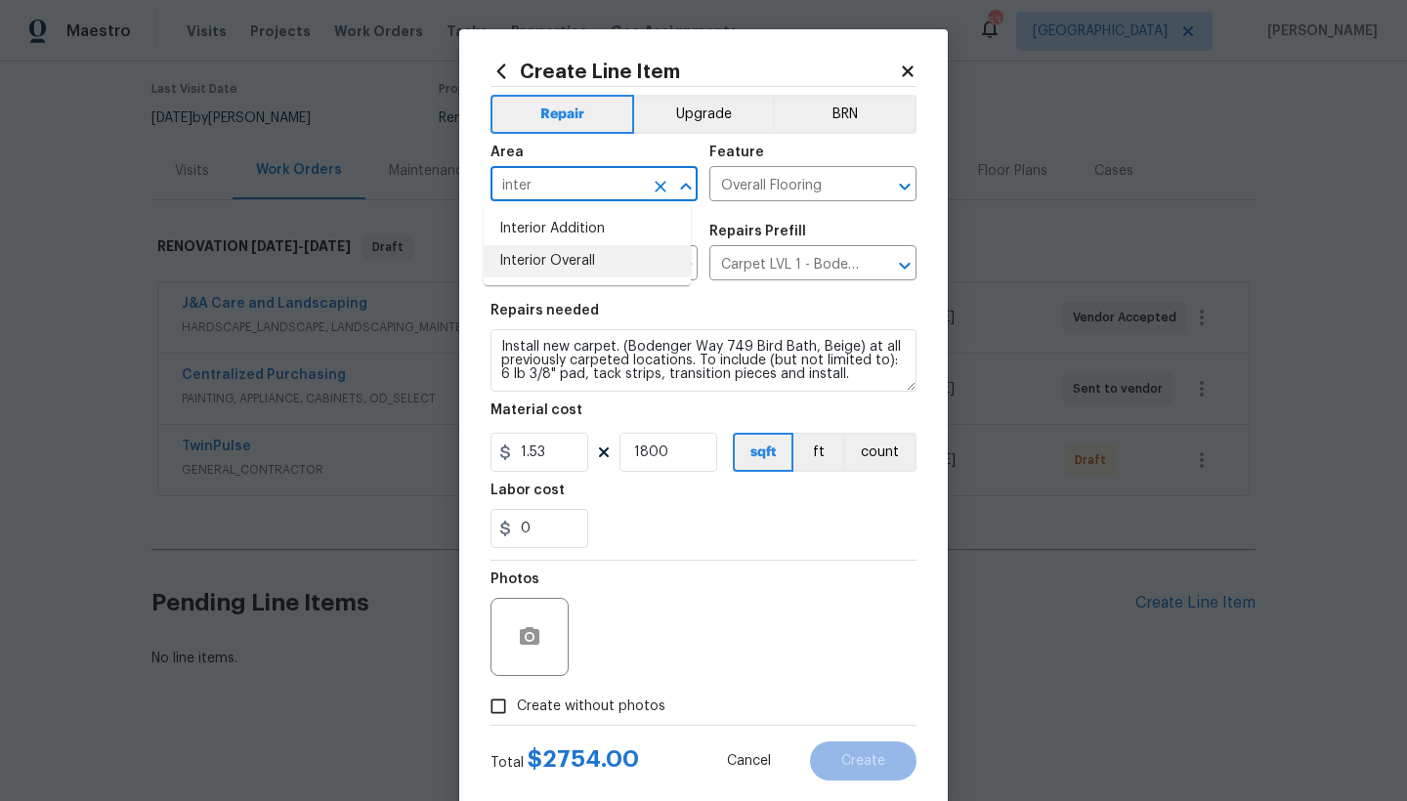
click at [590, 259] on li "Interior Overall" at bounding box center [587, 261] width 207 height 32
type input "Interior Overall"
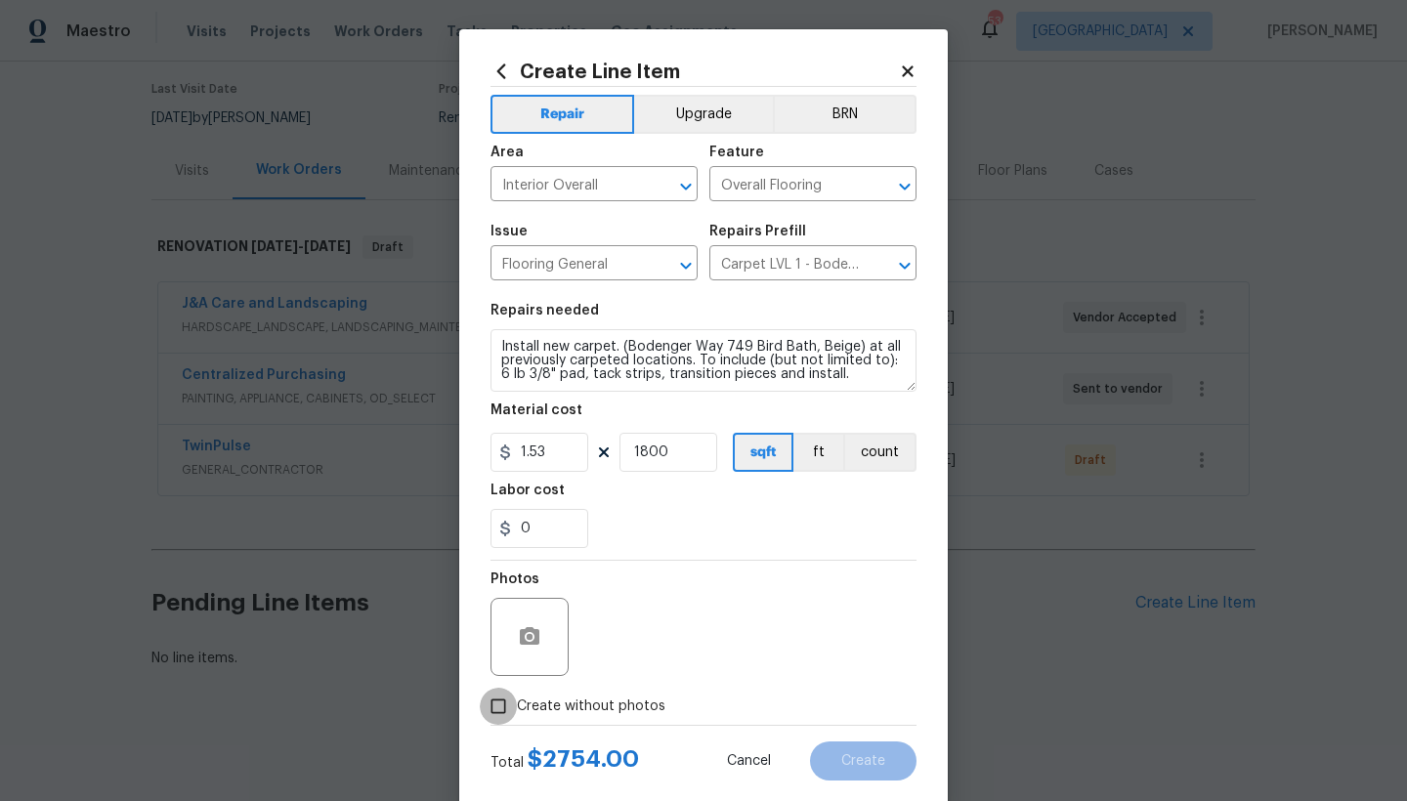
click at [509, 693] on input "Create without photos" at bounding box center [498, 706] width 37 height 37
checkbox input "true"
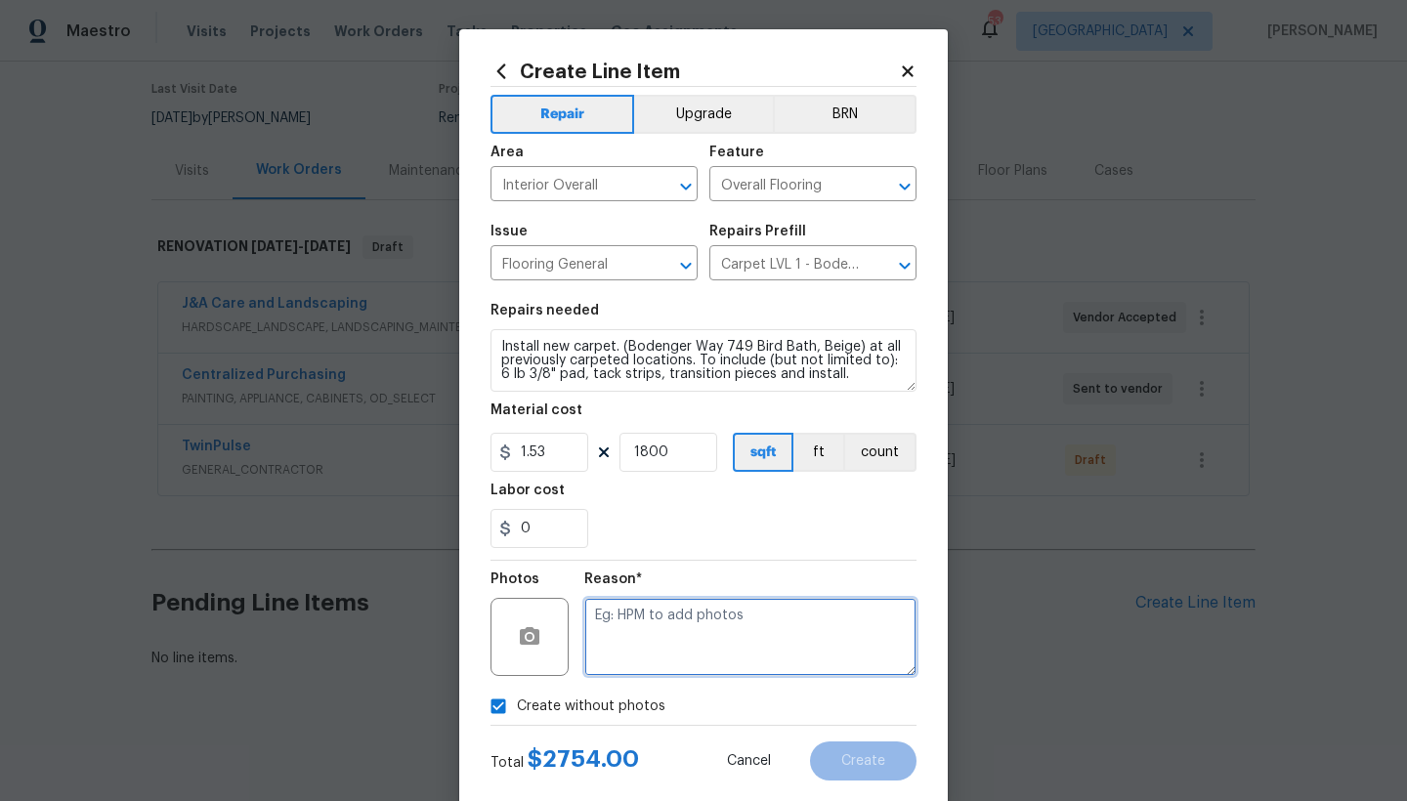
click at [625, 633] on textarea at bounding box center [750, 637] width 332 height 78
type textarea "n"
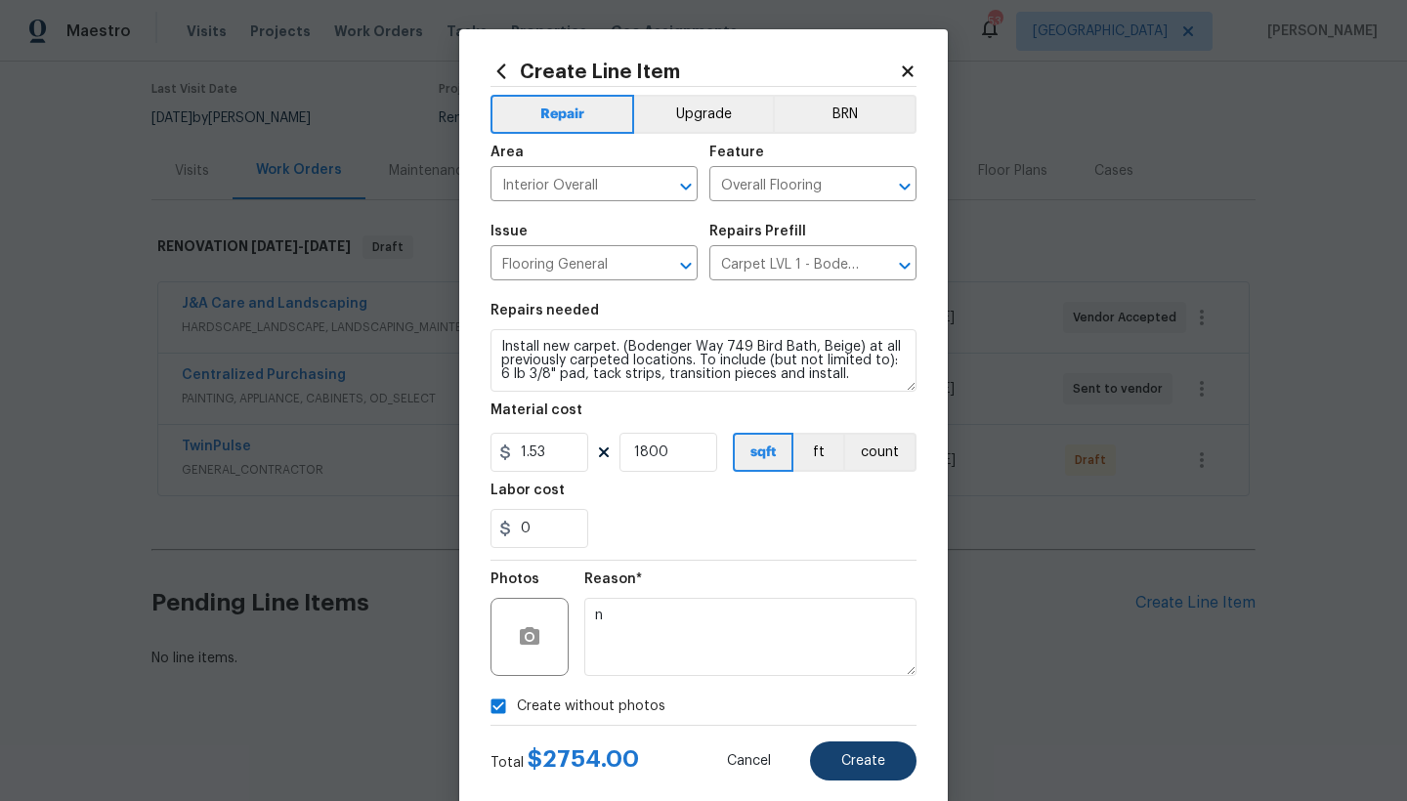
click at [861, 693] on span "Create" at bounding box center [863, 761] width 44 height 15
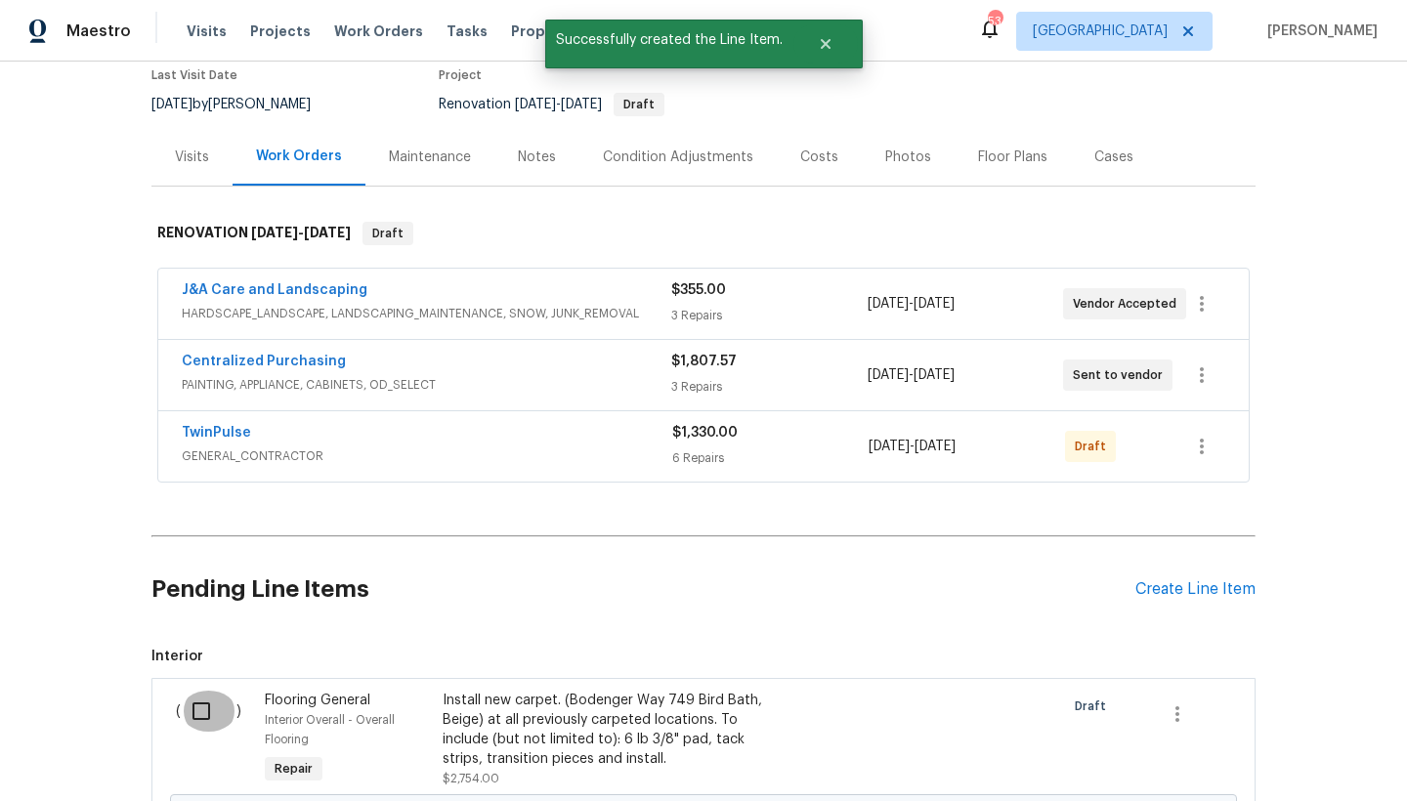
click at [200, 693] on input "checkbox" at bounding box center [209, 711] width 56 height 41
checkbox input "true"
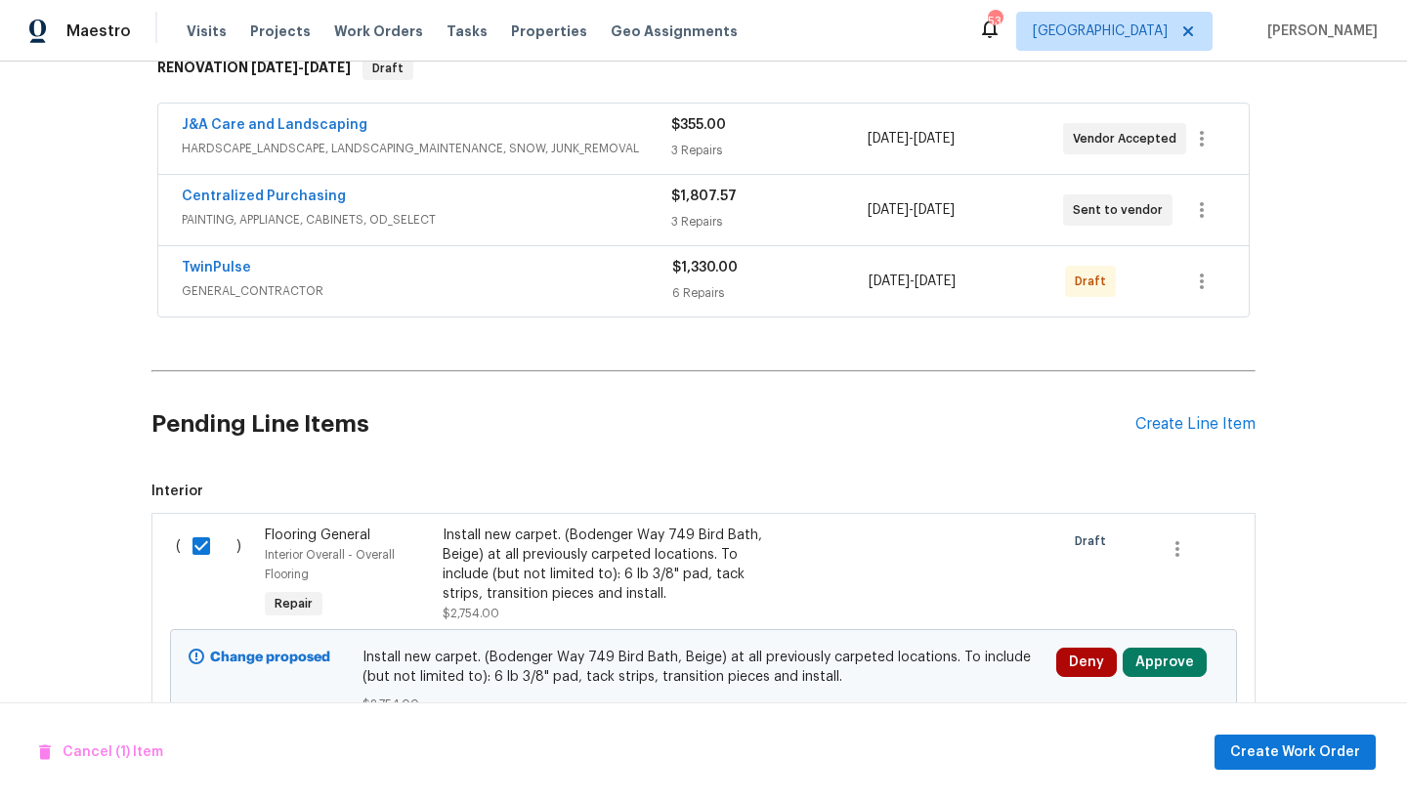
scroll to position [430, 0]
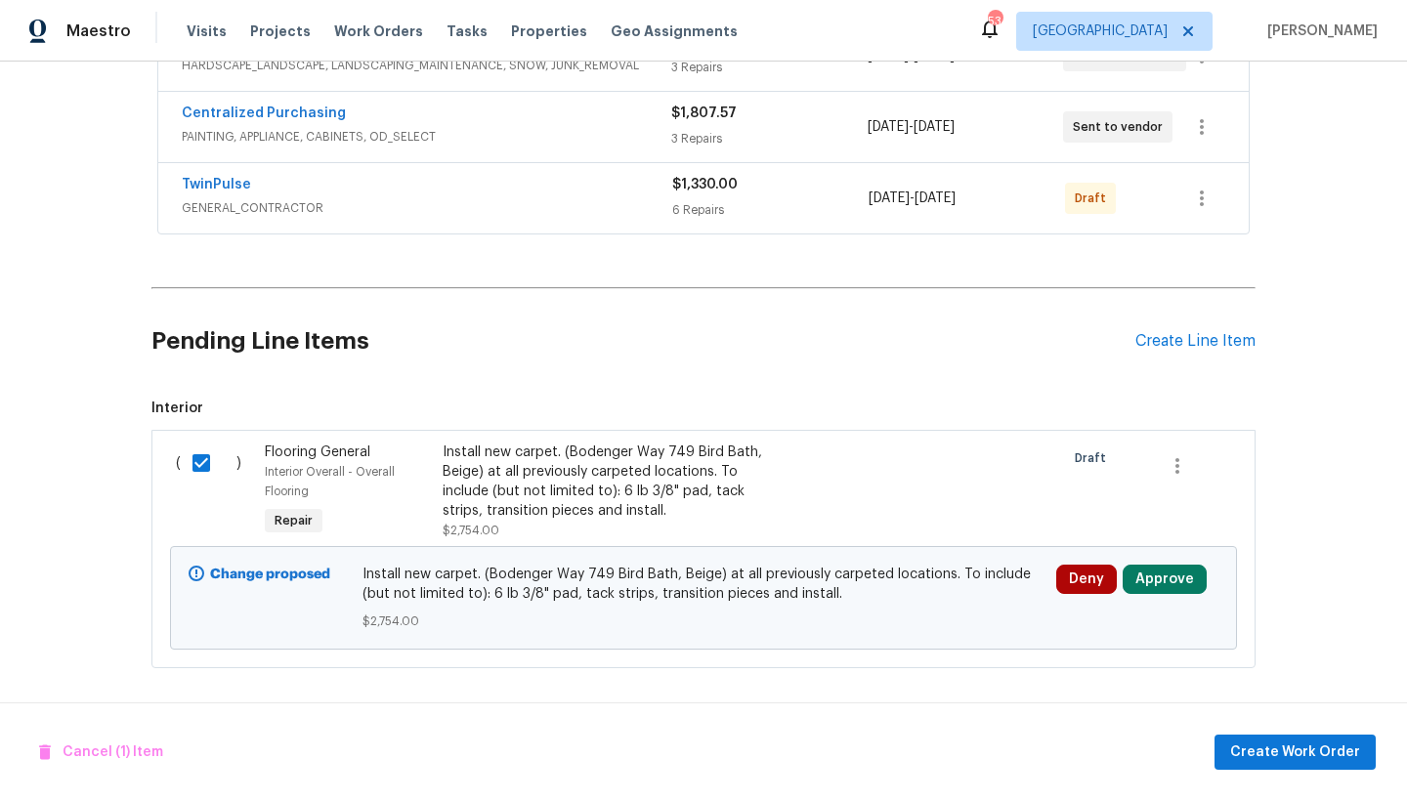
click at [1153, 567] on button "Approve" at bounding box center [1164, 579] width 84 height 29
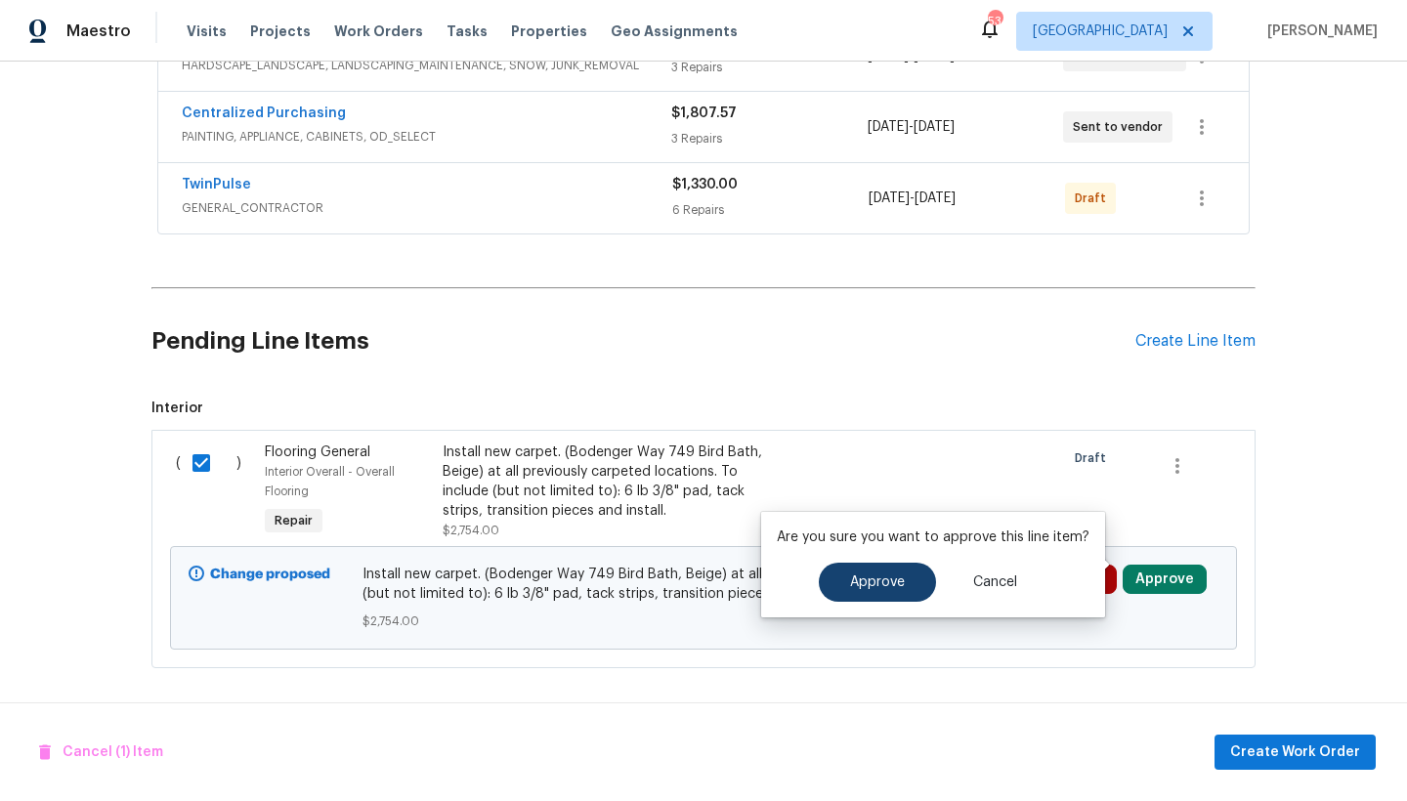
click at [852, 573] on button "Approve" at bounding box center [877, 582] width 117 height 39
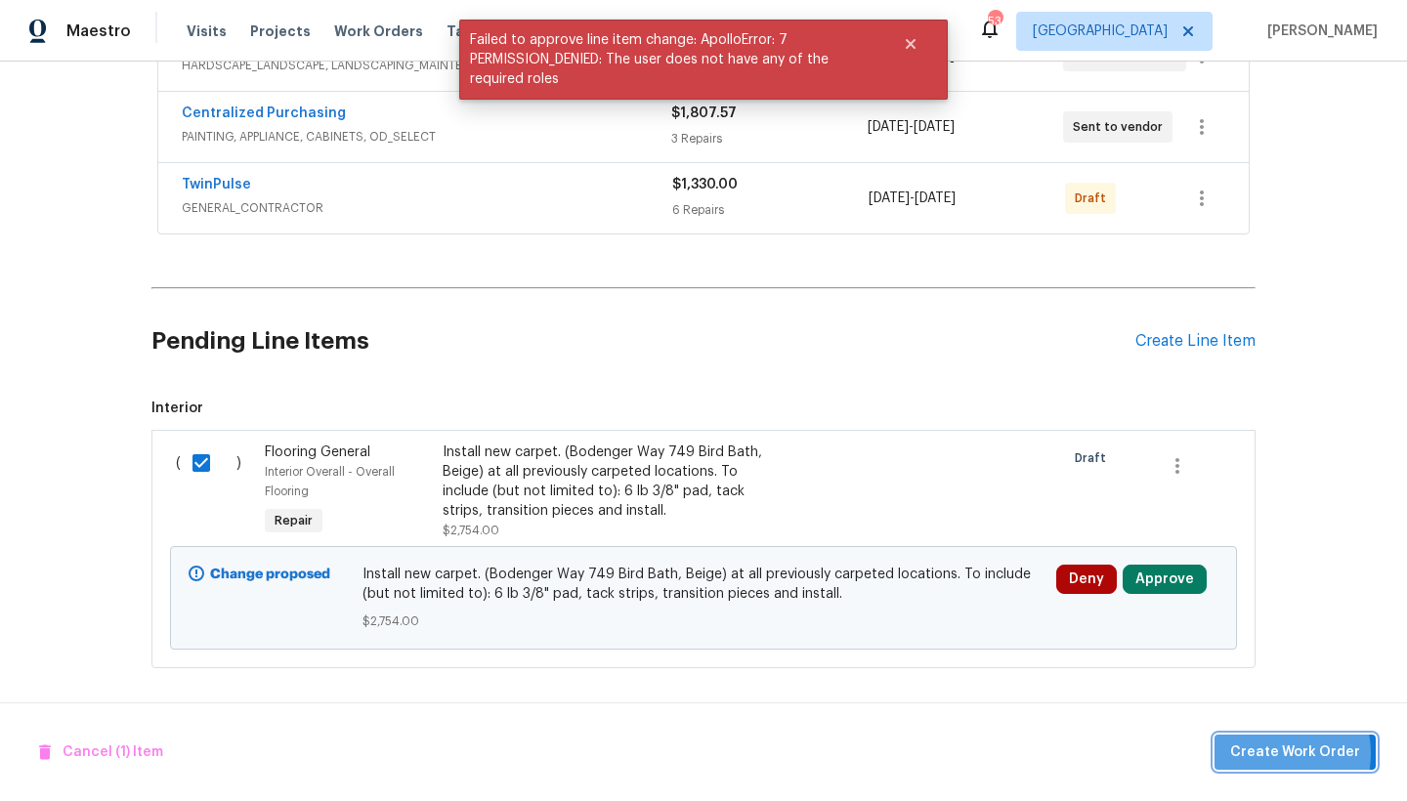
click at [1234, 693] on span "Create Work Order" at bounding box center [1295, 752] width 130 height 24
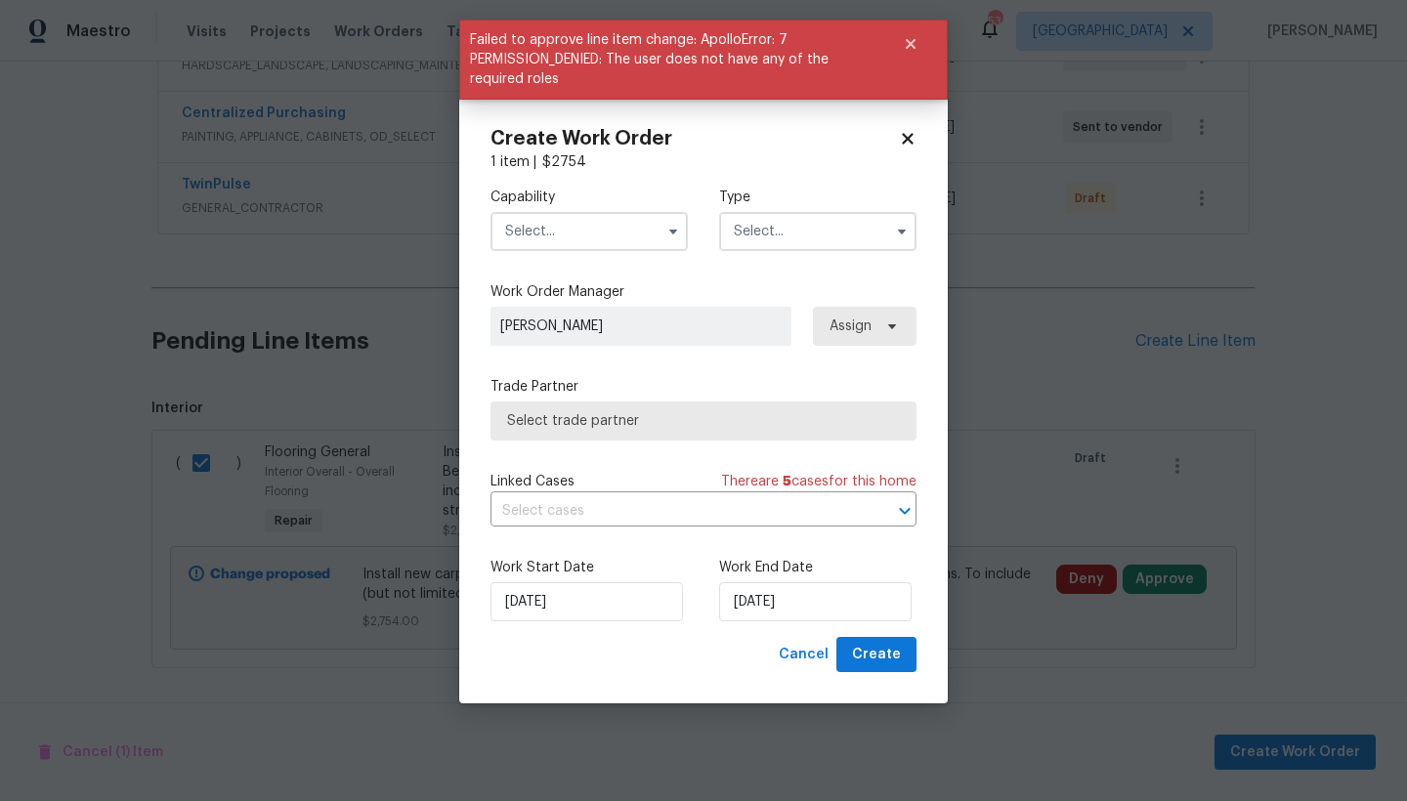
click at [577, 239] on input "text" at bounding box center [588, 231] width 197 height 39
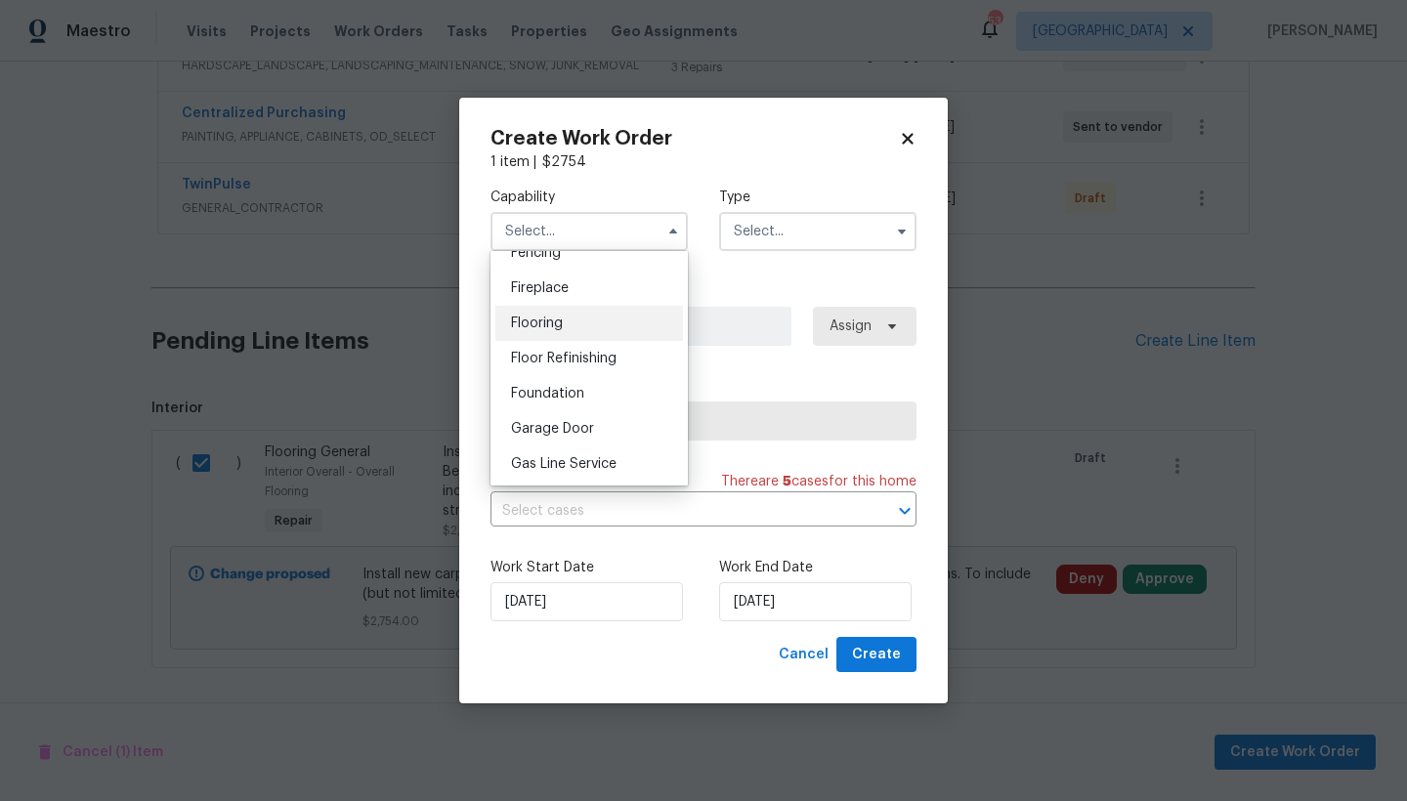
scroll to position [712, 0]
click at [600, 337] on div "Flooring" at bounding box center [589, 319] width 188 height 35
type input "Flooring"
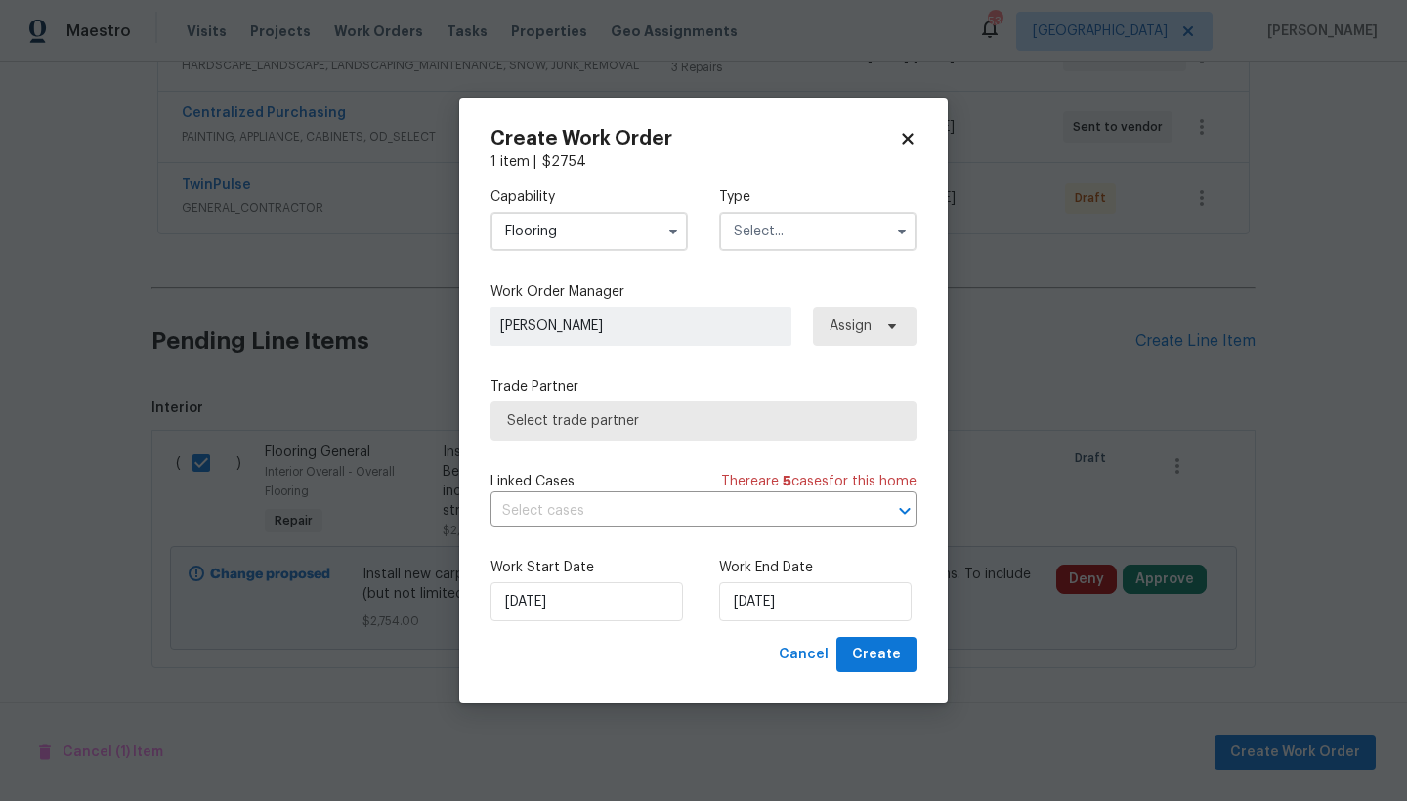
click at [768, 225] on input "text" at bounding box center [817, 231] width 197 height 39
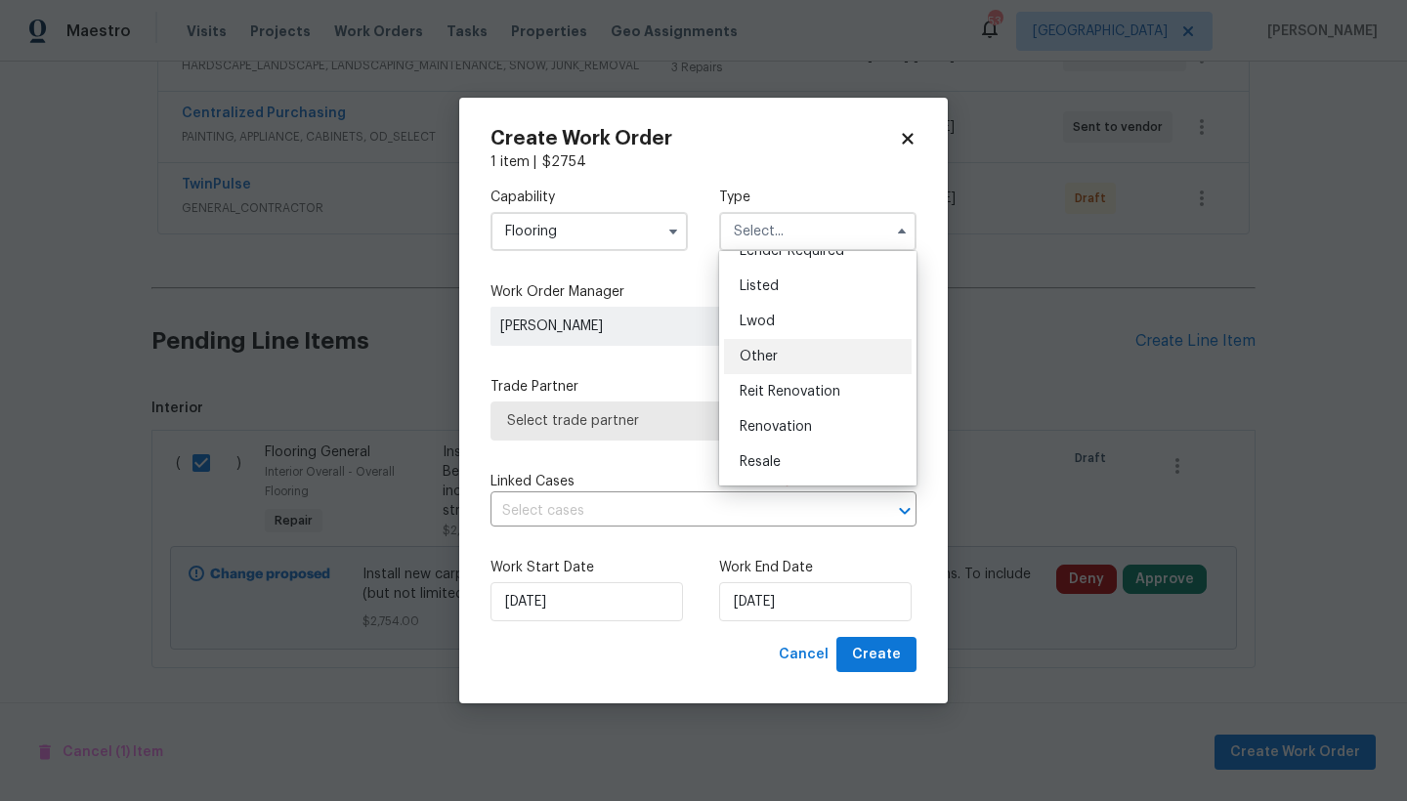
scroll to position [232, 0]
click at [781, 366] on div "Renovation" at bounding box center [818, 357] width 188 height 35
type input "Renovation"
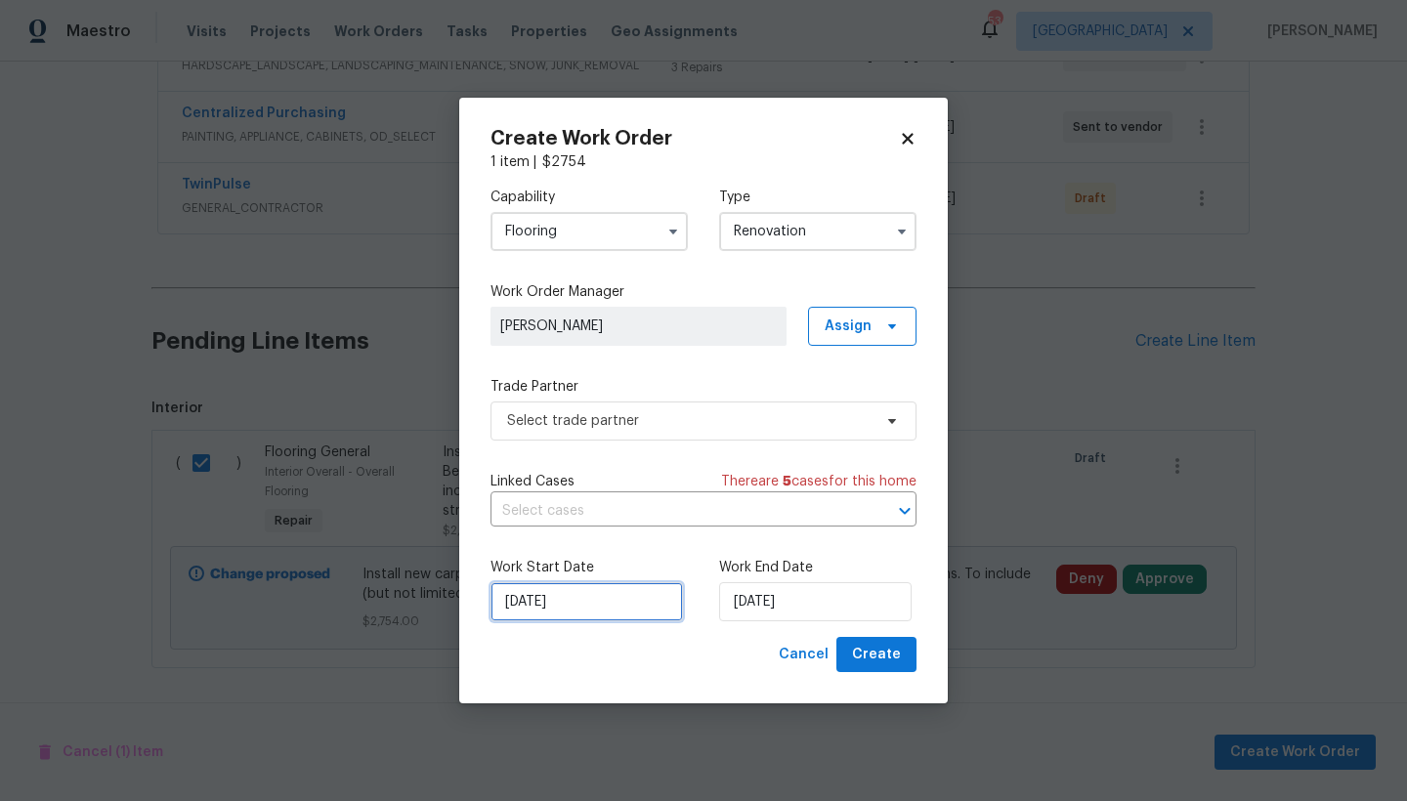
click at [590, 605] on input "[DATE]" at bounding box center [586, 601] width 192 height 39
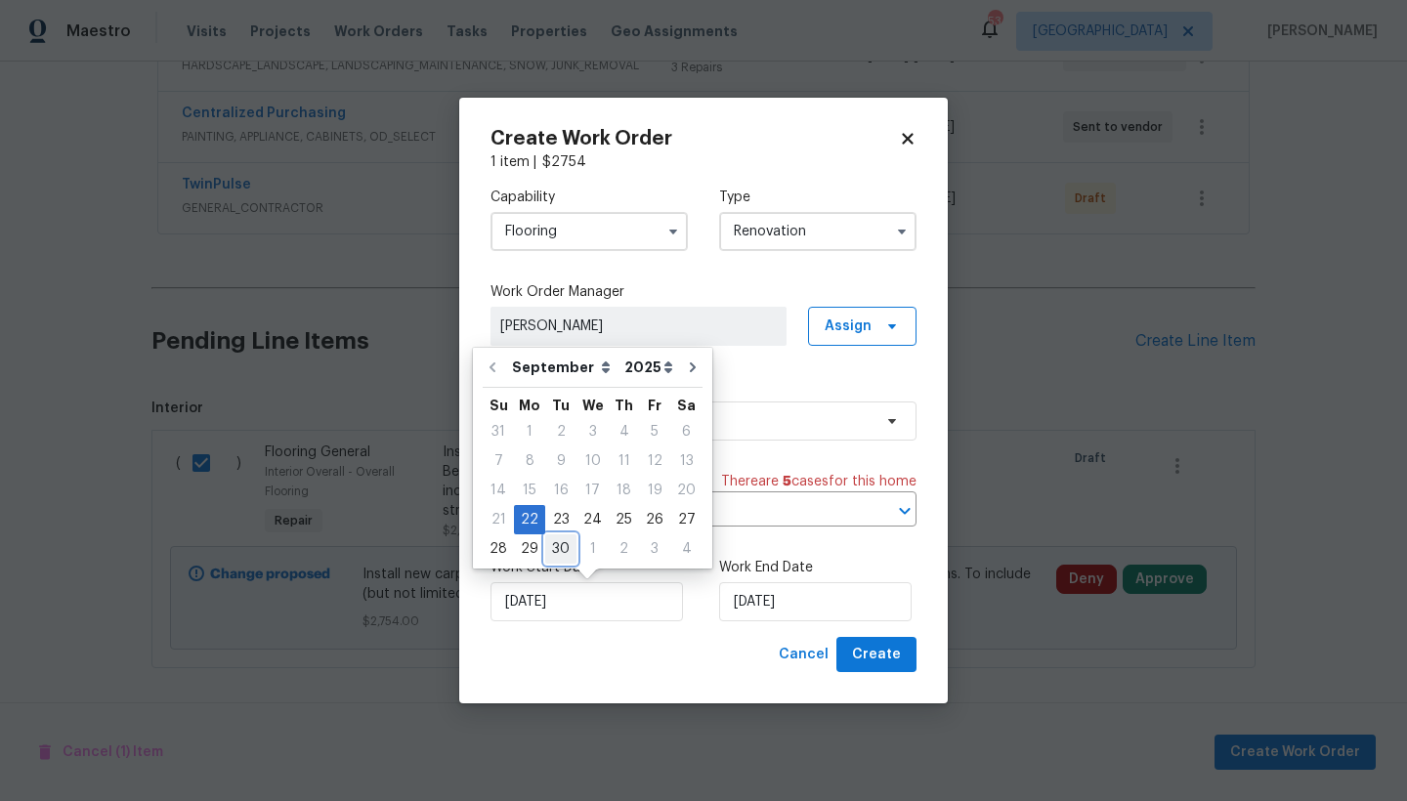
click at [559, 544] on div "30" at bounding box center [560, 548] width 31 height 27
type input "[DATE]"
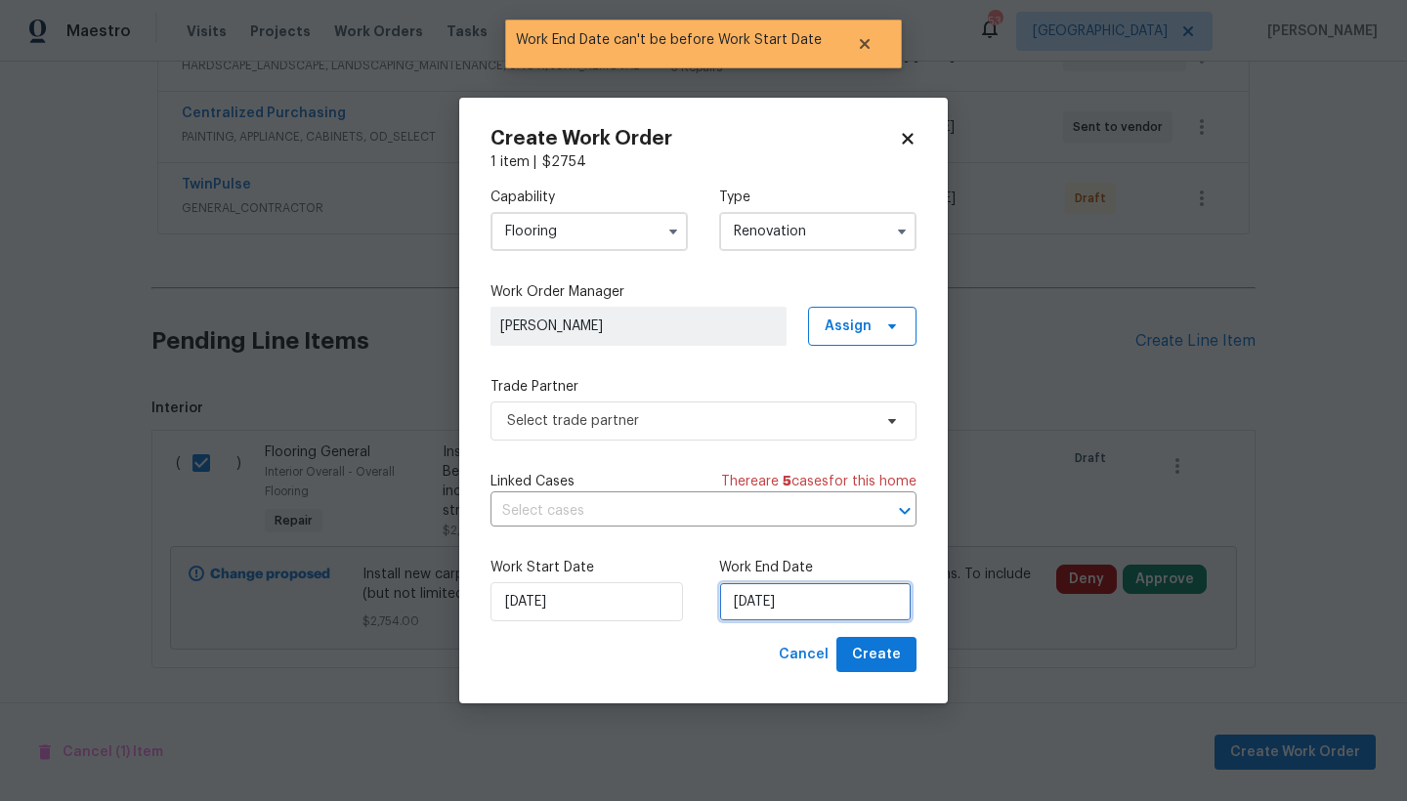
click at [758, 603] on input "[DATE]" at bounding box center [815, 601] width 192 height 39
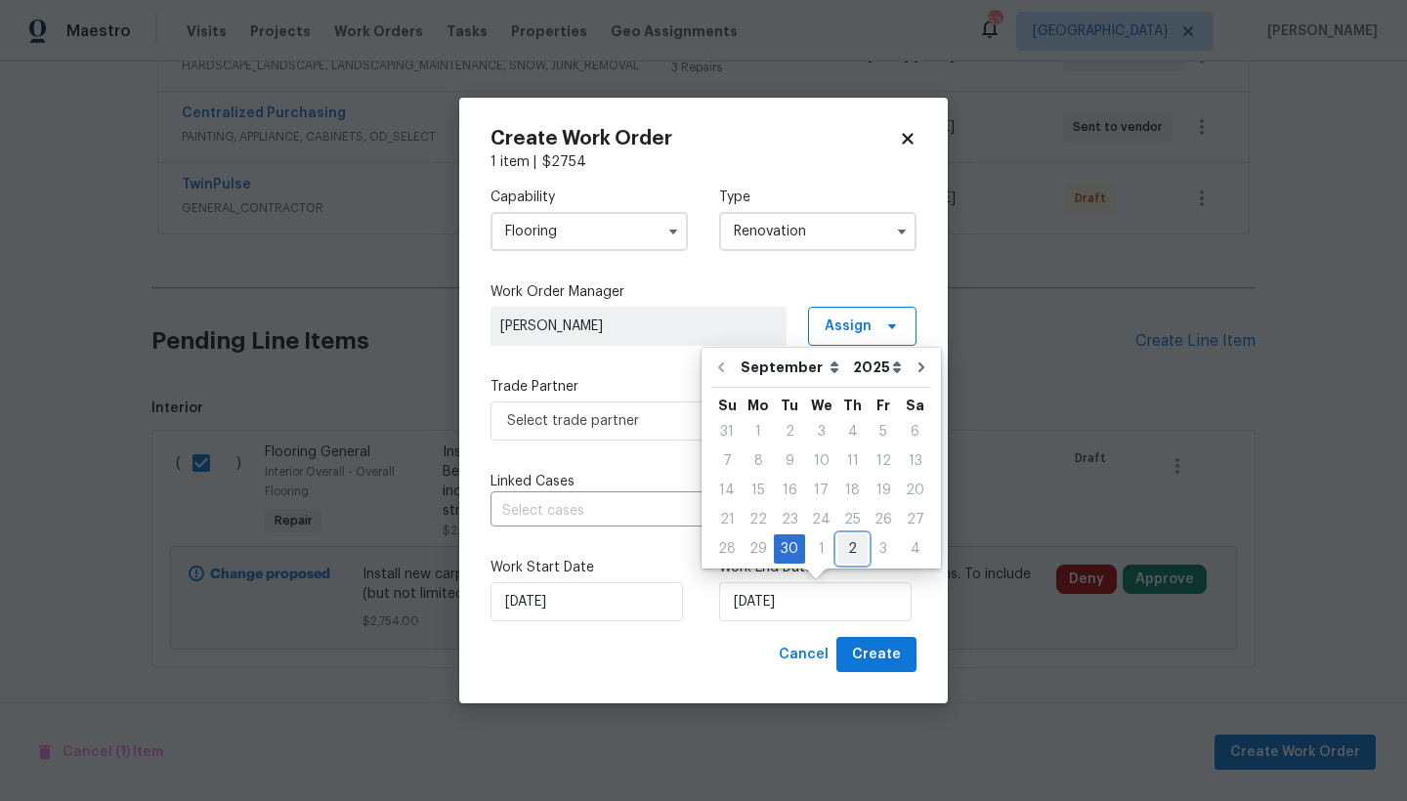
click at [849, 546] on div "2" at bounding box center [852, 548] width 30 height 27
type input "[DATE]"
select select "9"
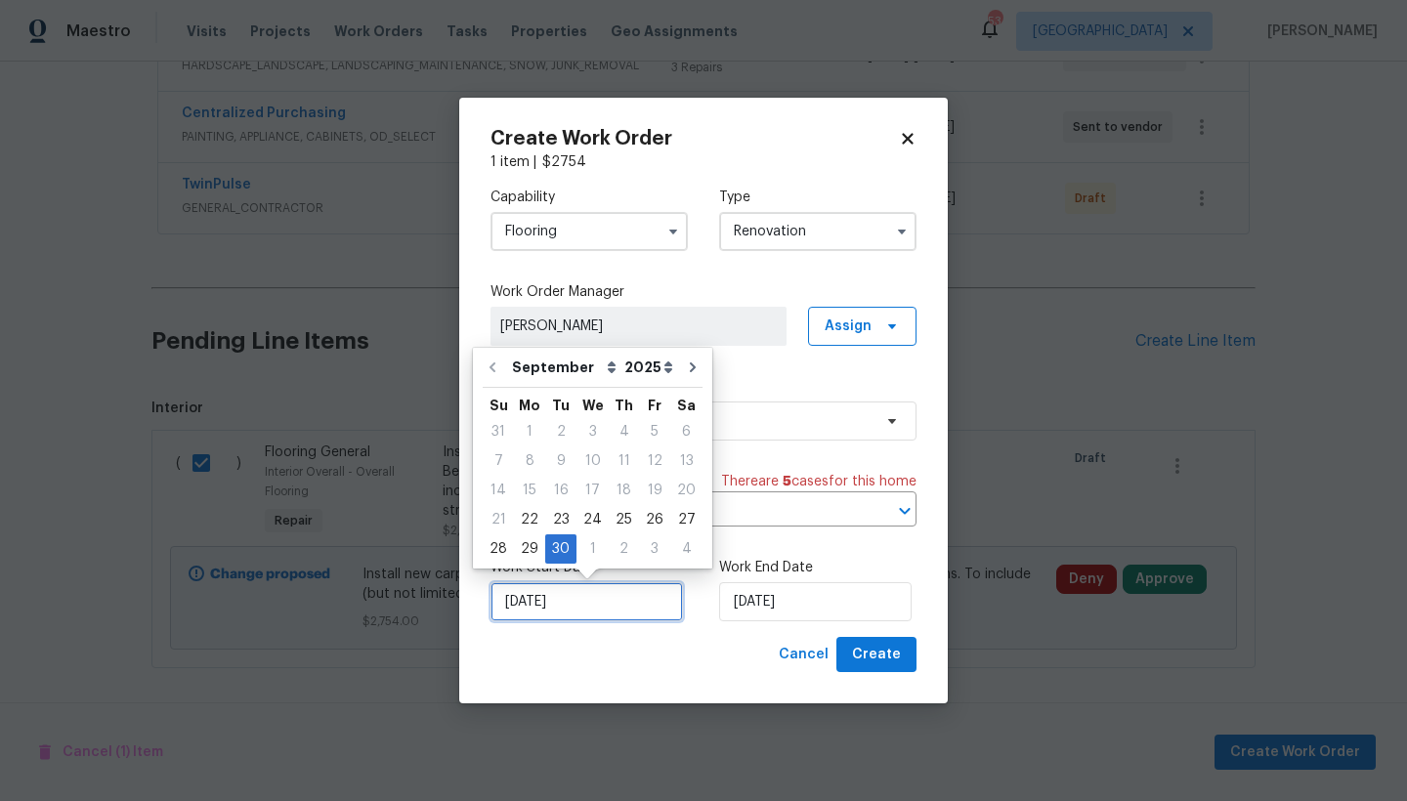
click at [594, 603] on input "[DATE]" at bounding box center [586, 601] width 192 height 39
click at [523, 557] on div "29" at bounding box center [529, 548] width 31 height 27
type input "[DATE]"
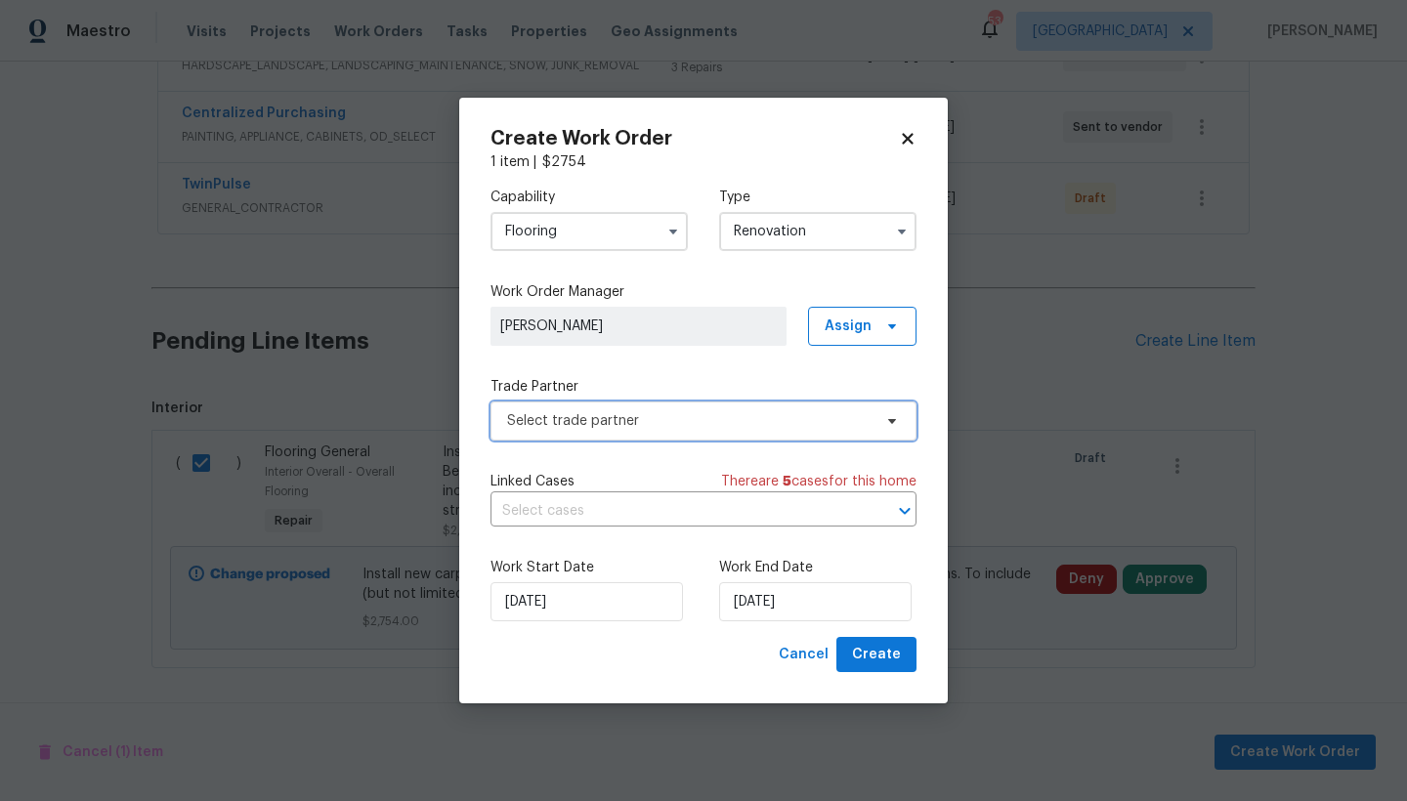
click at [646, 416] on span "Select trade partner" at bounding box center [689, 421] width 364 height 20
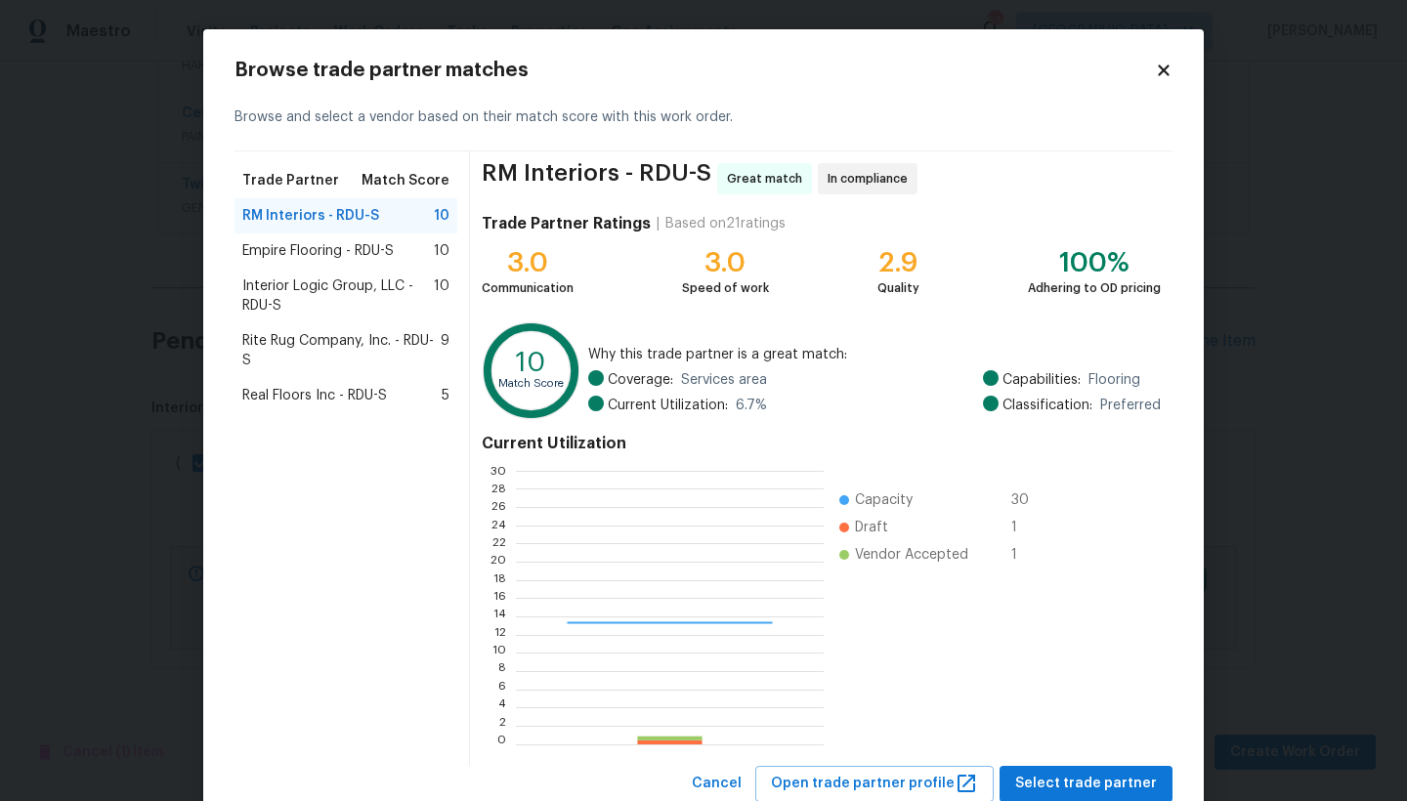
scroll to position [259, 292]
click at [304, 252] on span "Empire Flooring - RDU-S" at bounding box center [317, 251] width 151 height 20
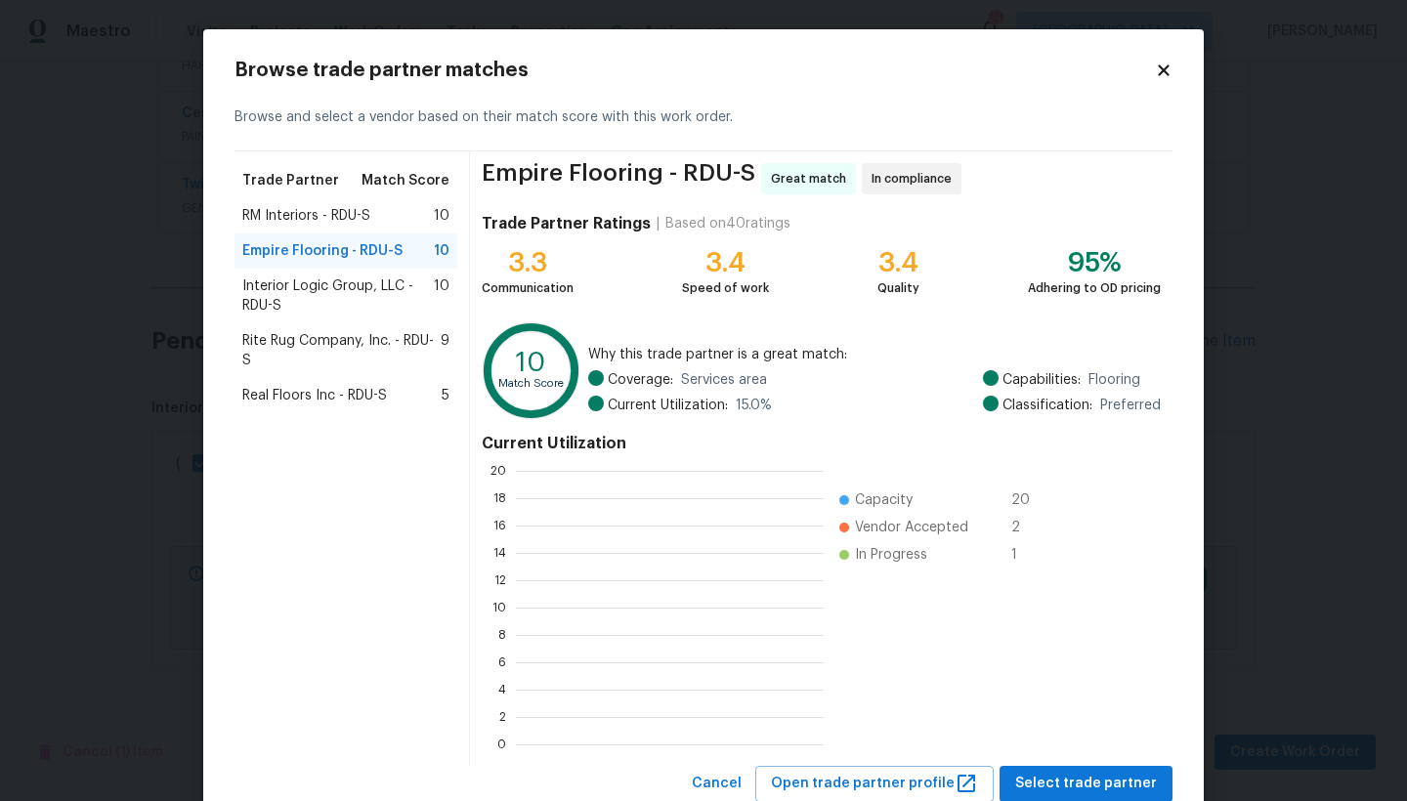
scroll to position [259, 293]
click at [1055, 693] on span "Select trade partner" at bounding box center [1086, 784] width 142 height 24
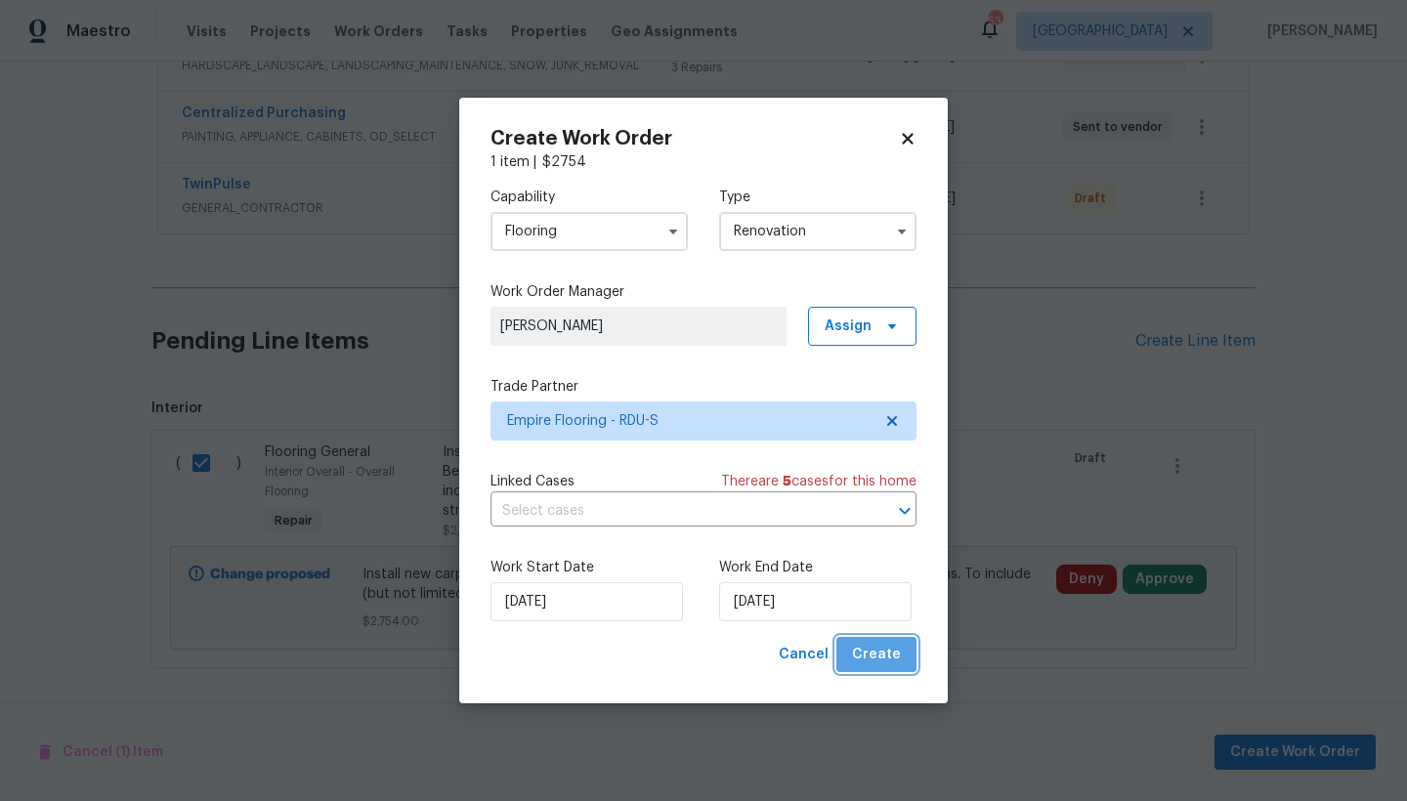
click at [891, 653] on span "Create" at bounding box center [876, 655] width 49 height 24
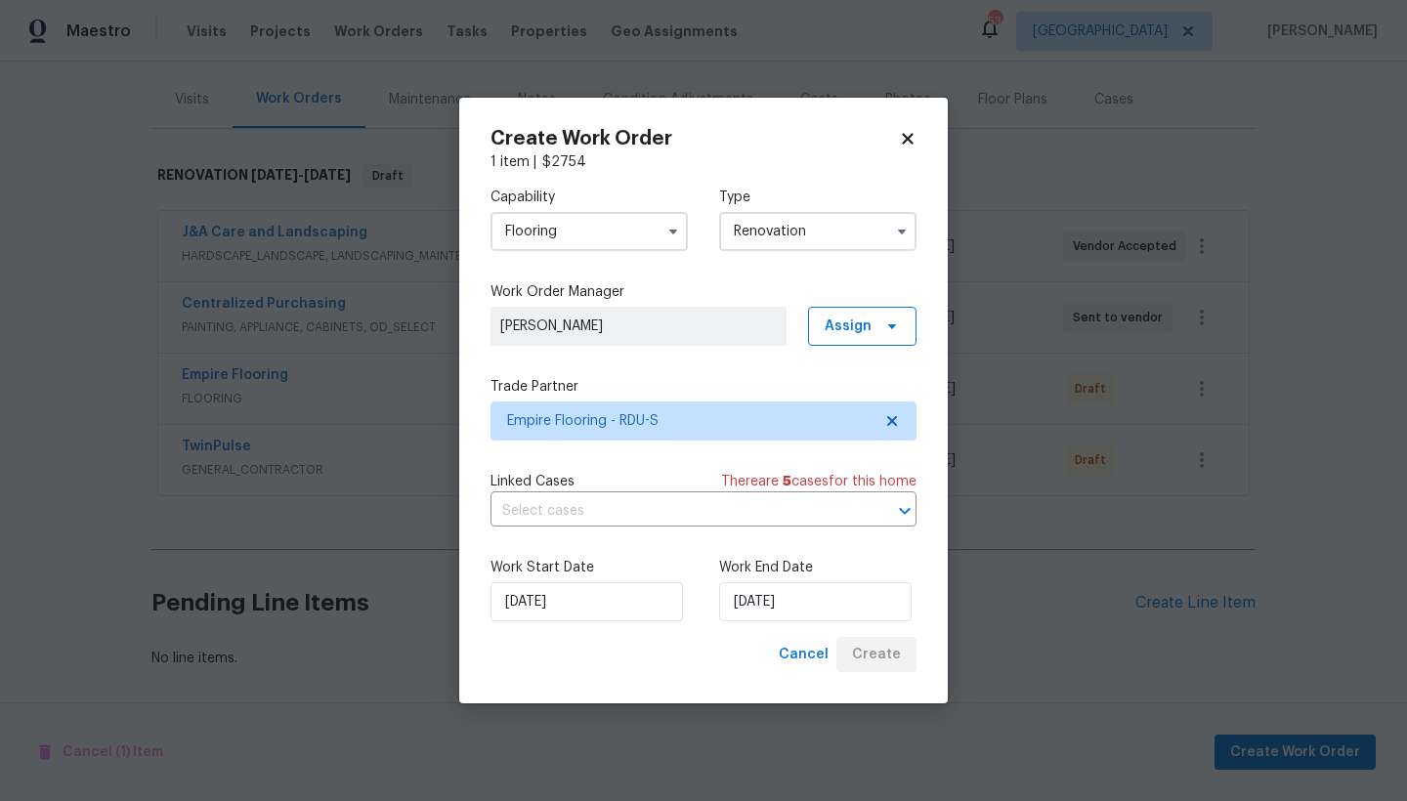
scroll to position [239, 0]
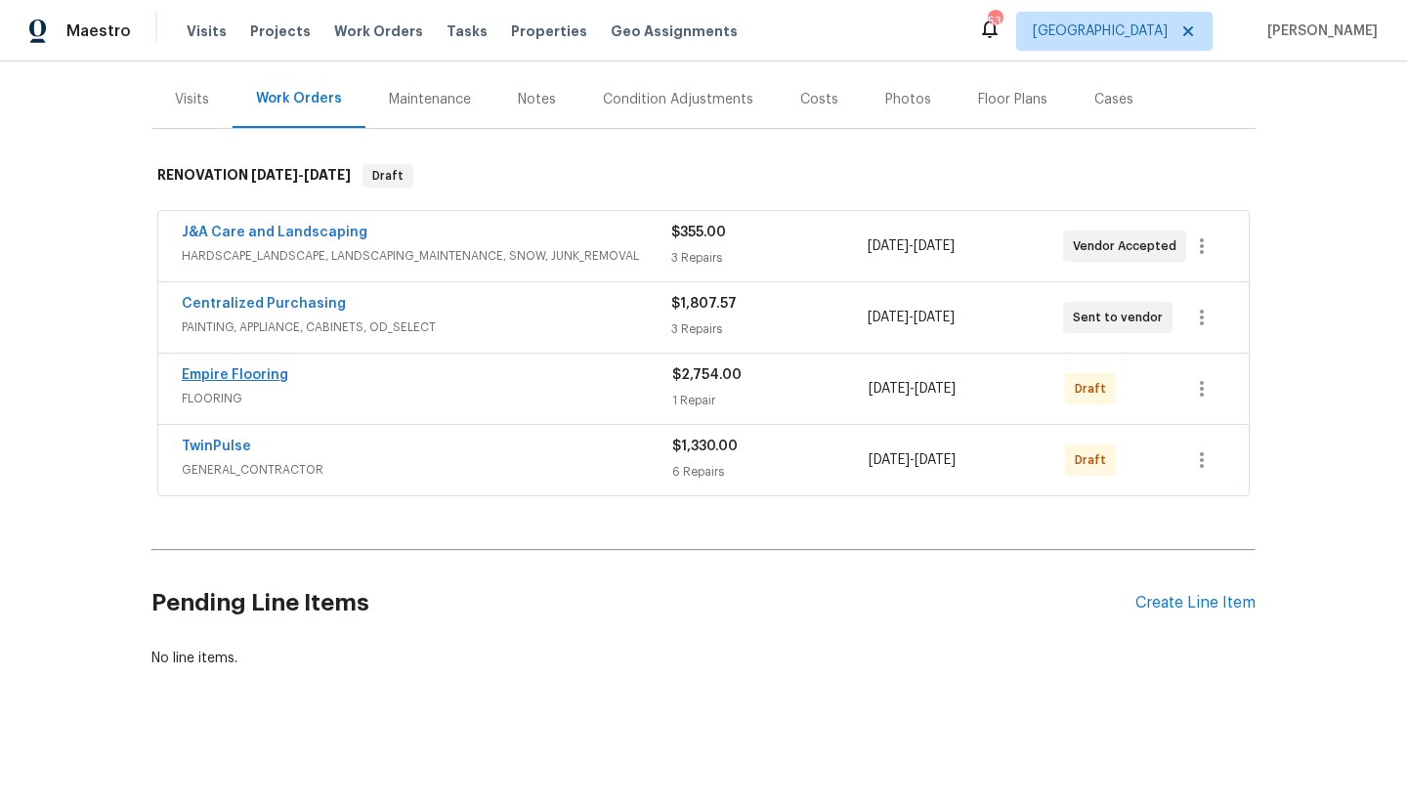
click at [248, 368] on link "Empire Flooring" at bounding box center [235, 375] width 106 height 14
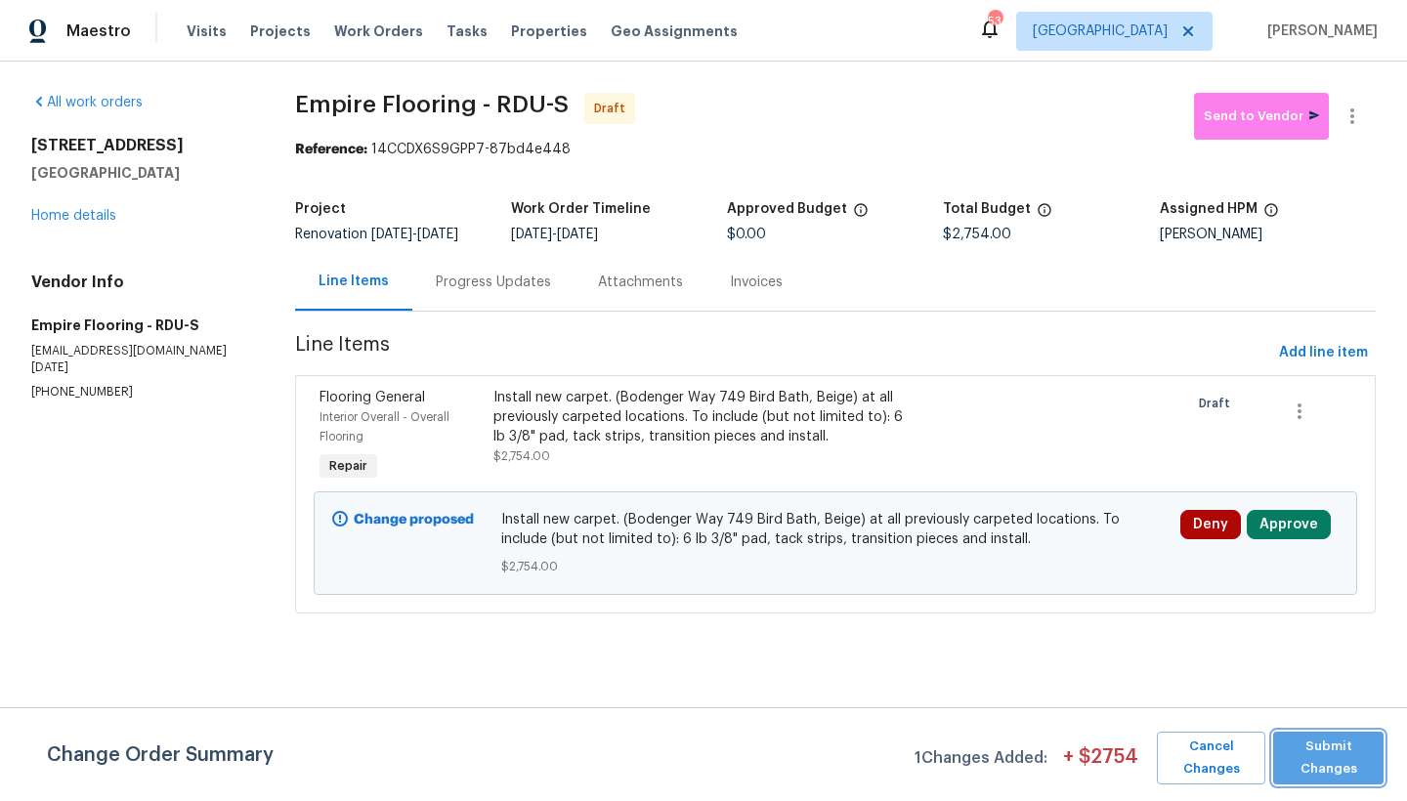
click at [1234, 693] on span "Submit Changes" at bounding box center [1328, 758] width 91 height 45
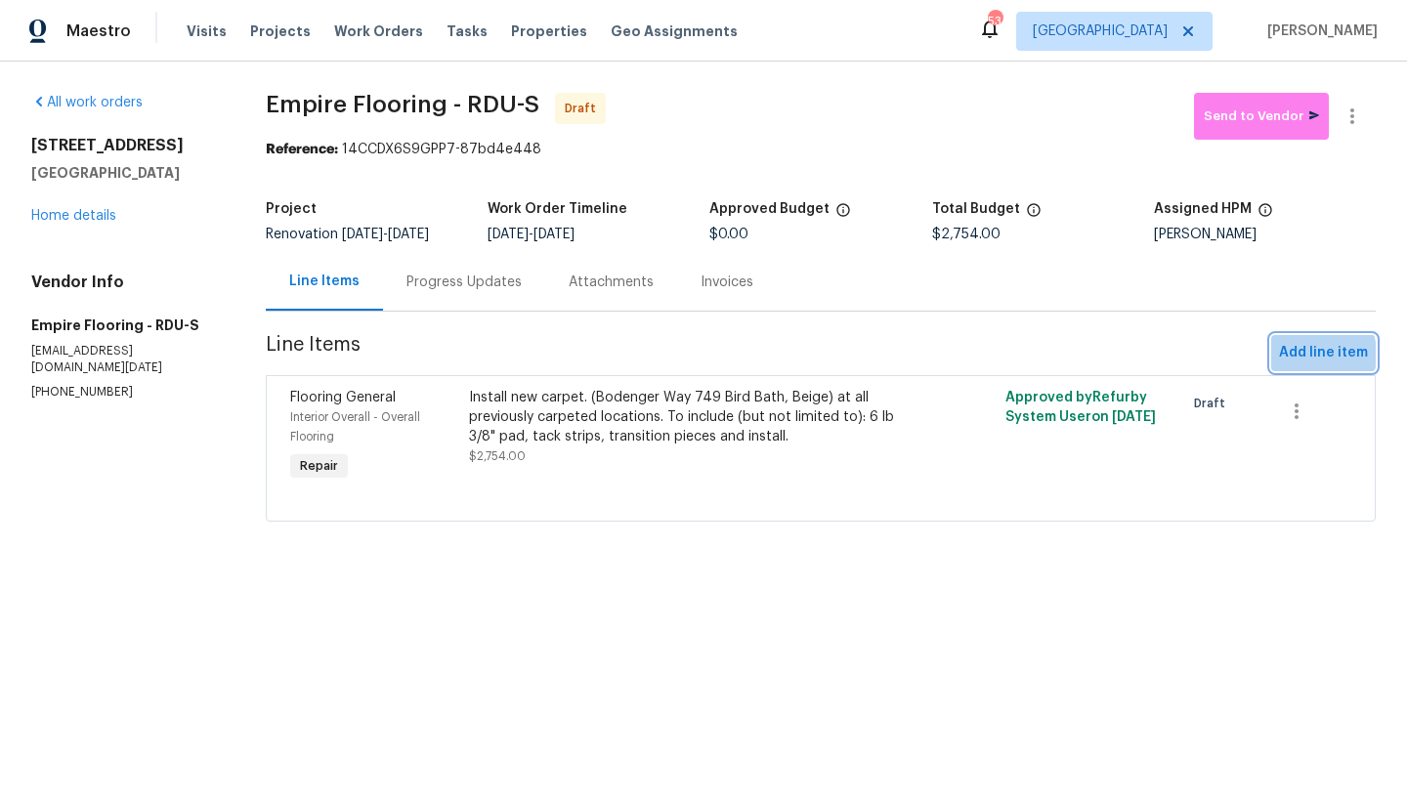
click at [1234, 356] on span "Add line item" at bounding box center [1323, 353] width 89 height 24
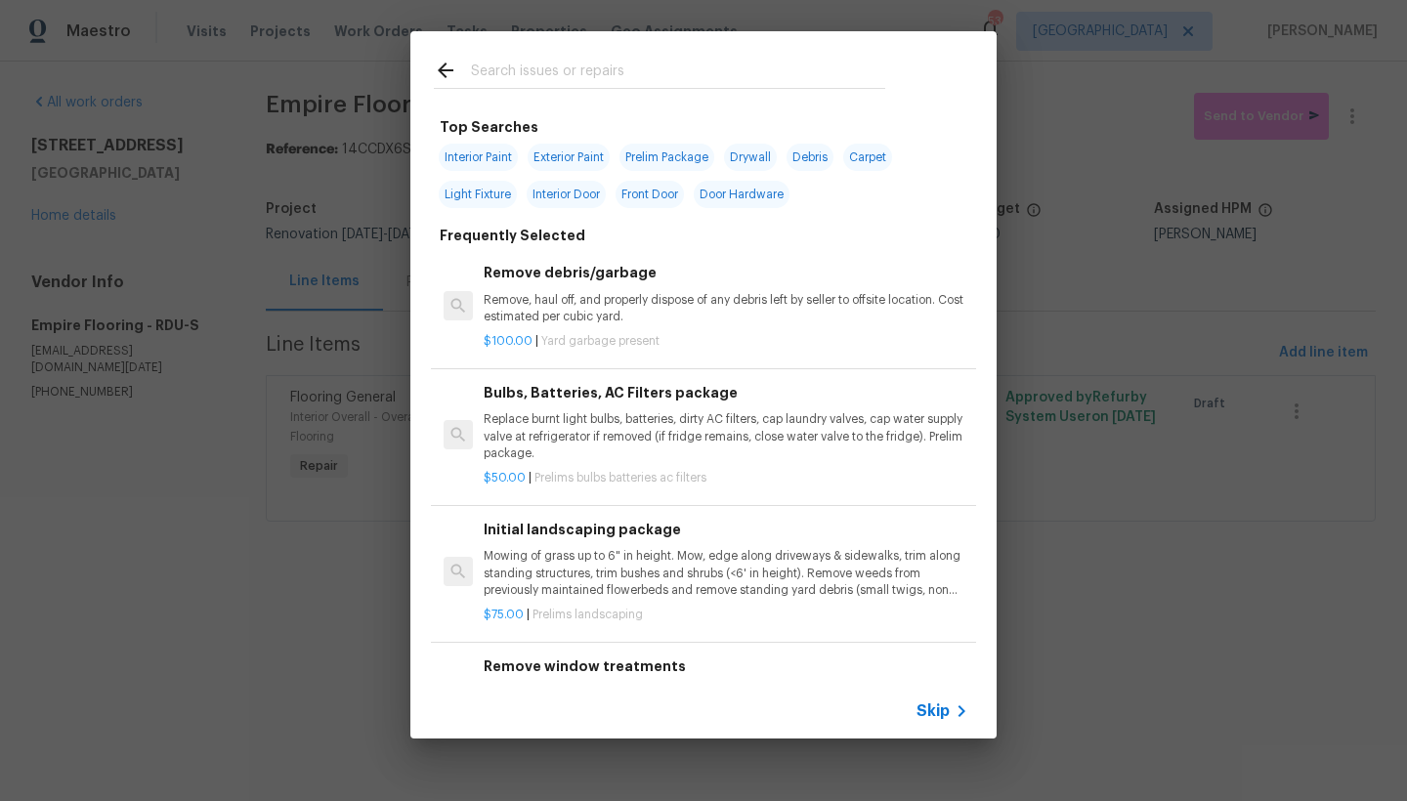
click at [666, 70] on input "text" at bounding box center [678, 73] width 414 height 29
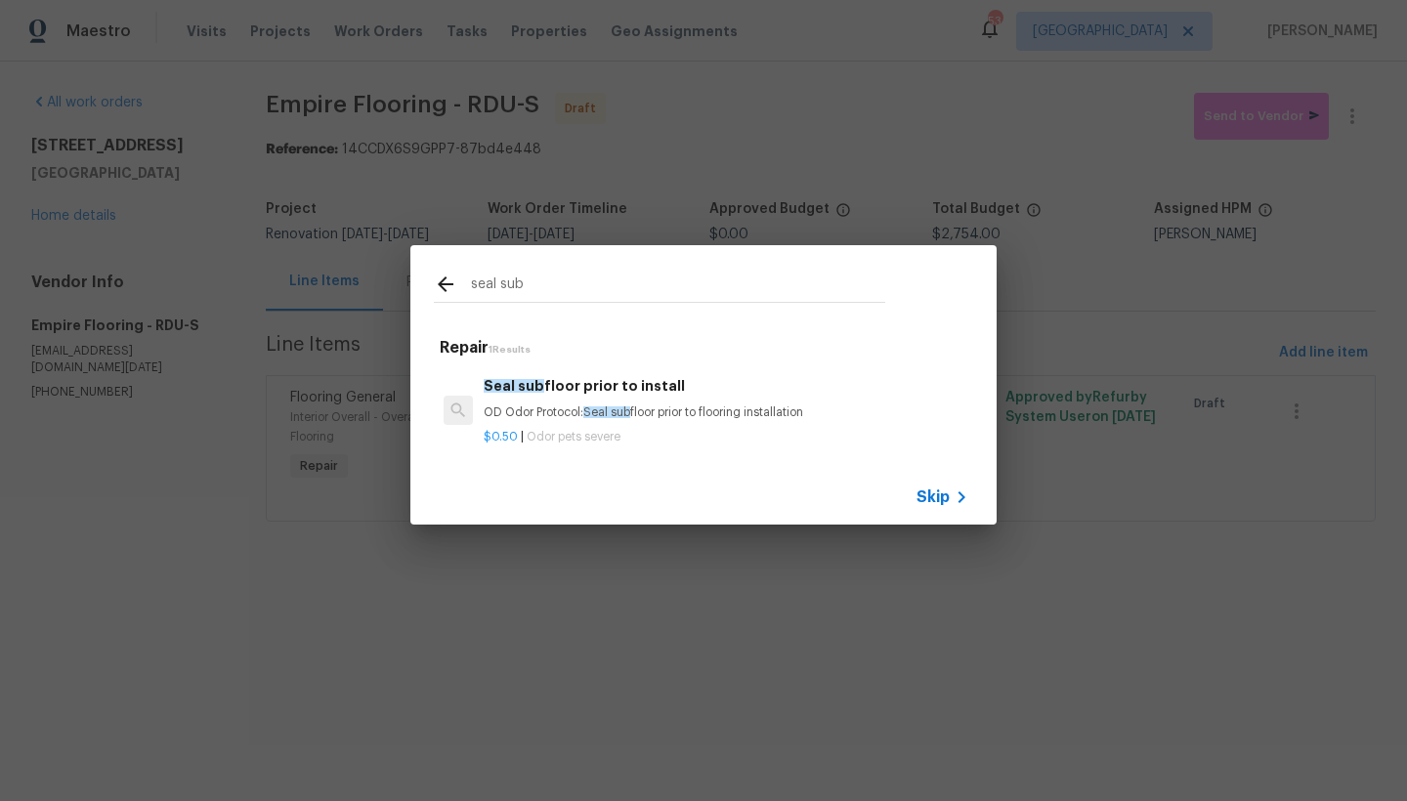
type input "seal sub"
click at [616, 400] on div "Seal sub floor prior to install OD Odor Protocol: Seal sub floor prior to floor…" at bounding box center [726, 398] width 485 height 47
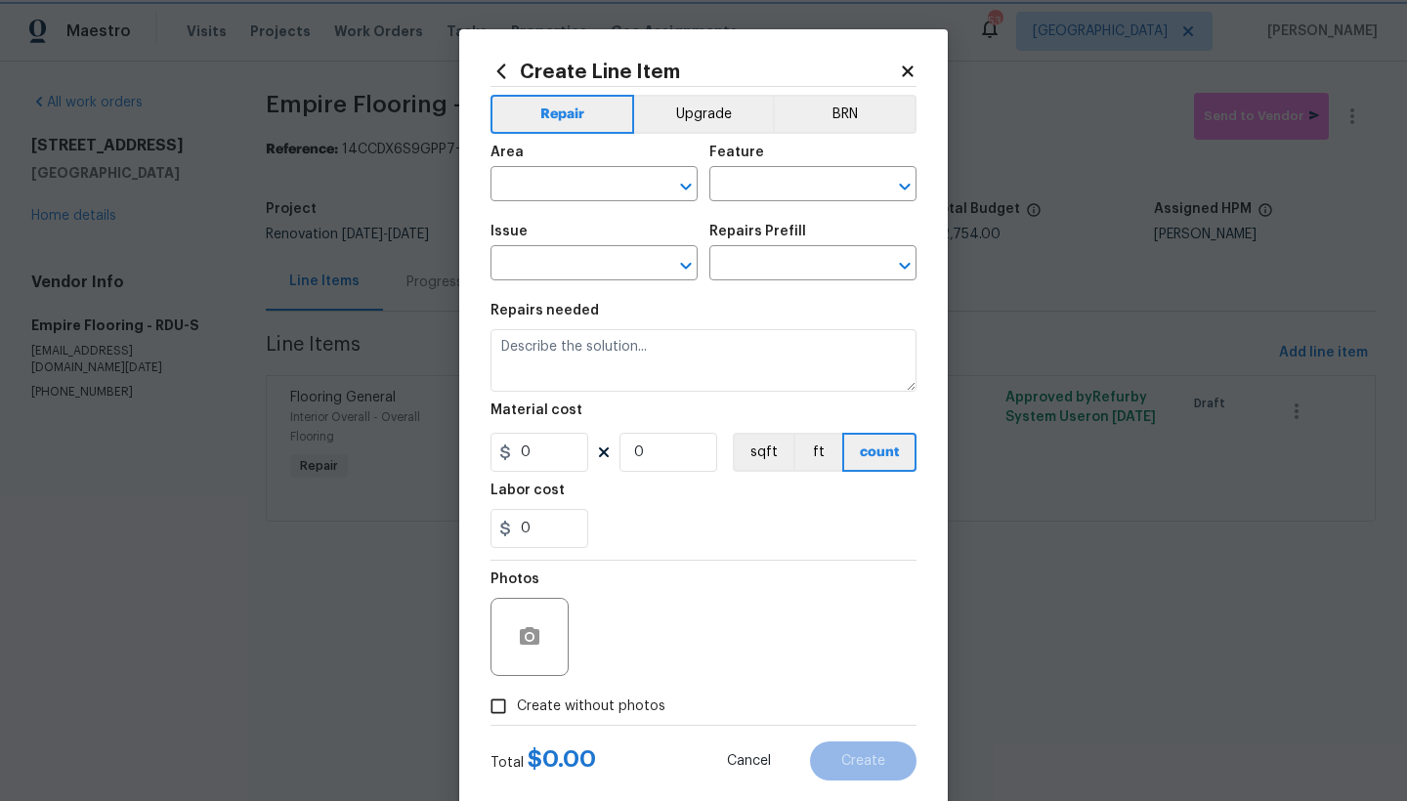
type input "Pet Odor"
type input "Seal subfloor prior to install $0.50"
type textarea "OD Odor Protocol: Seal subfloor prior to flooring installation"
type input "0.5"
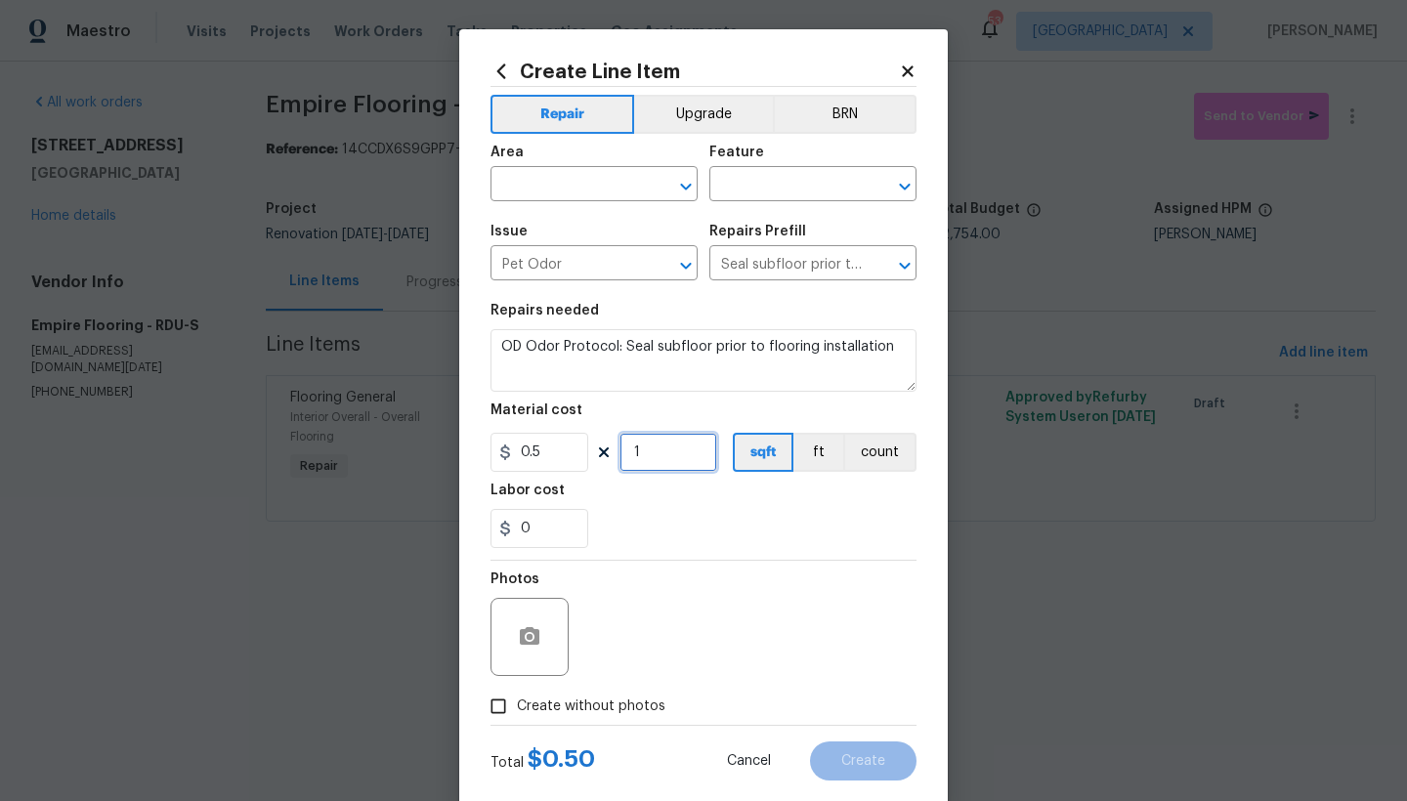
click at [651, 449] on input "1" at bounding box center [668, 452] width 98 height 39
type input "0"
drag, startPoint x: 545, startPoint y: 455, endPoint x: 433, endPoint y: 452, distance: 112.4
click at [436, 453] on div "Create Line Item Repair Upgrade BRN Area ​ Feature ​ Issue Pet Odor ​ Repairs P…" at bounding box center [703, 400] width 1407 height 801
type input "250"
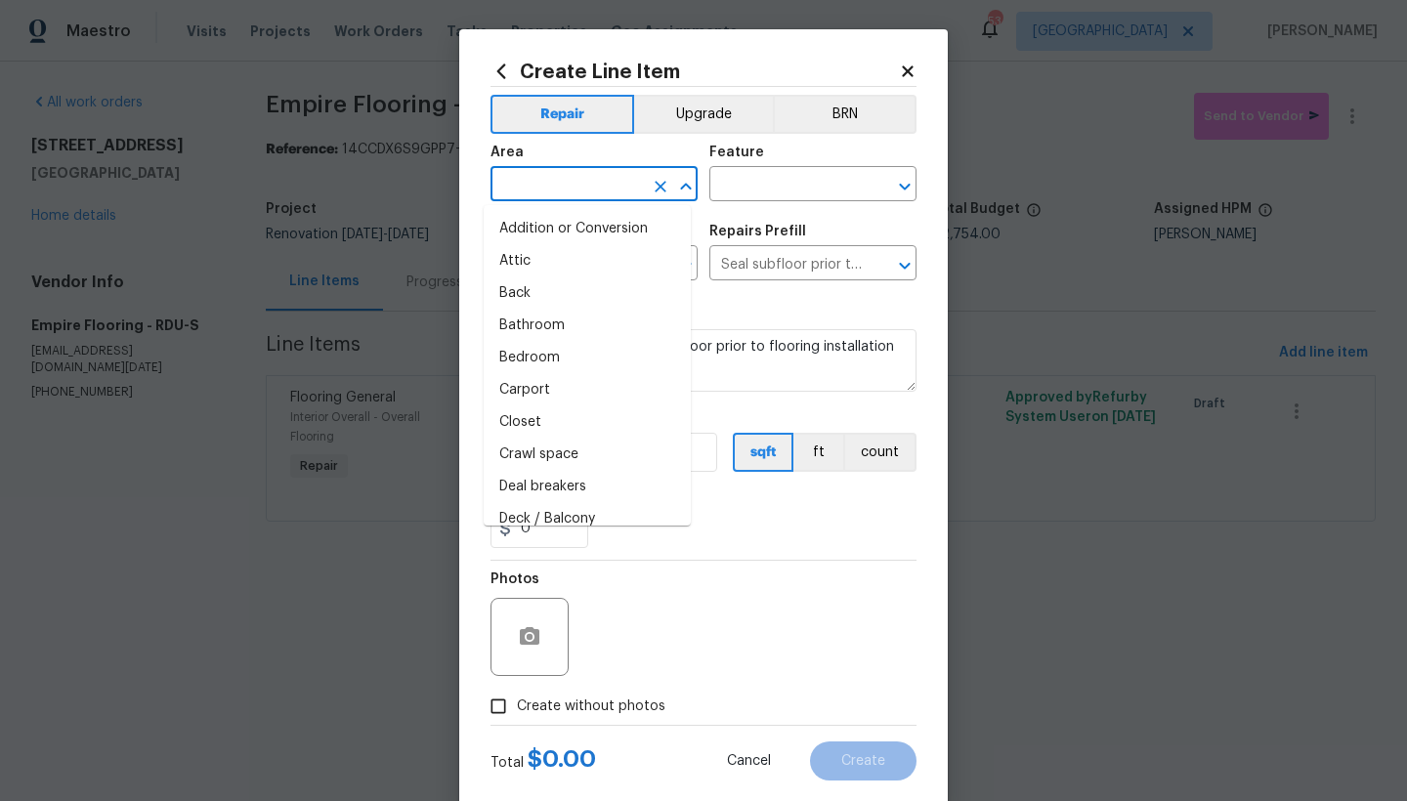
click at [578, 178] on input "text" at bounding box center [566, 186] width 152 height 30
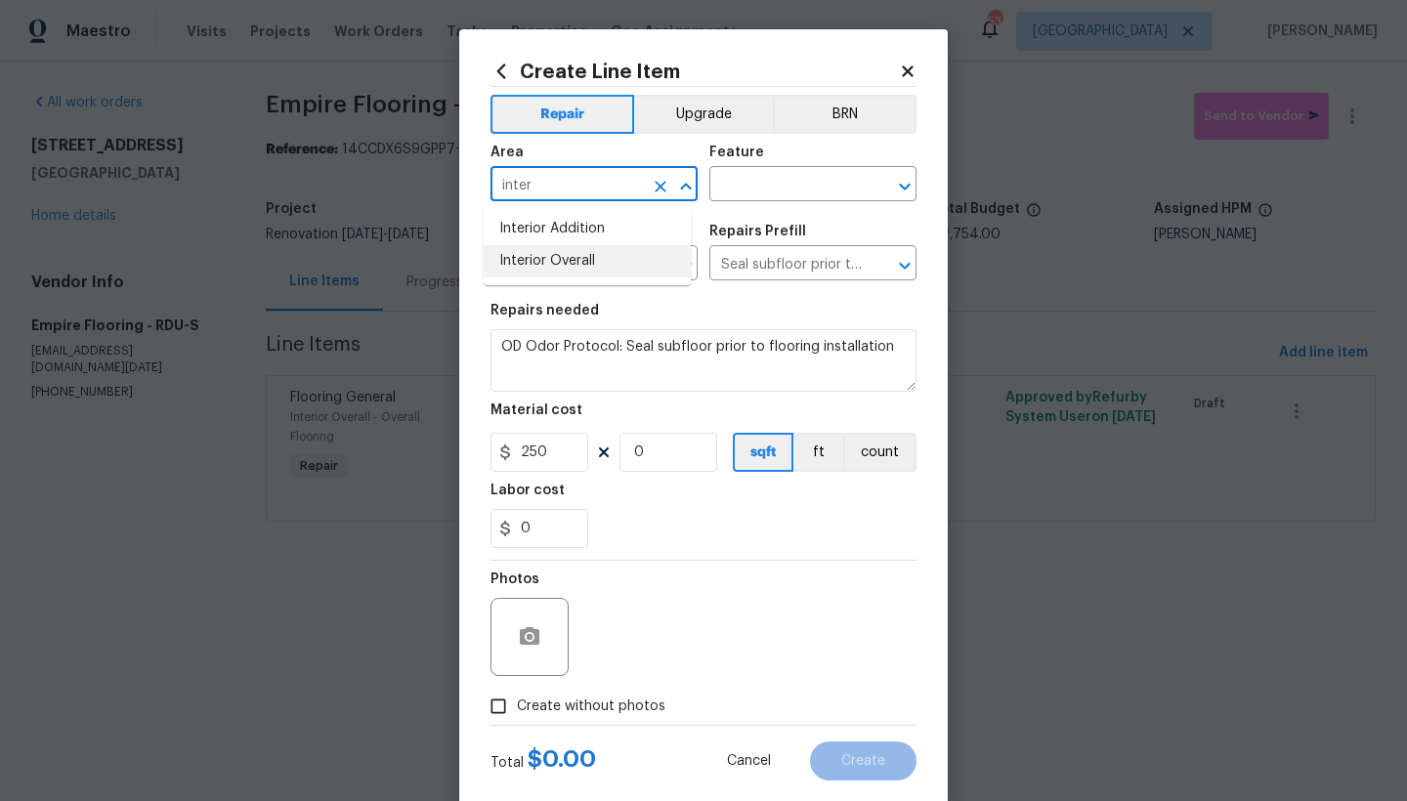
click at [581, 269] on li "Interior Overall" at bounding box center [587, 261] width 207 height 32
type input "Interior Overall"
click at [884, 444] on button "count" at bounding box center [879, 452] width 73 height 39
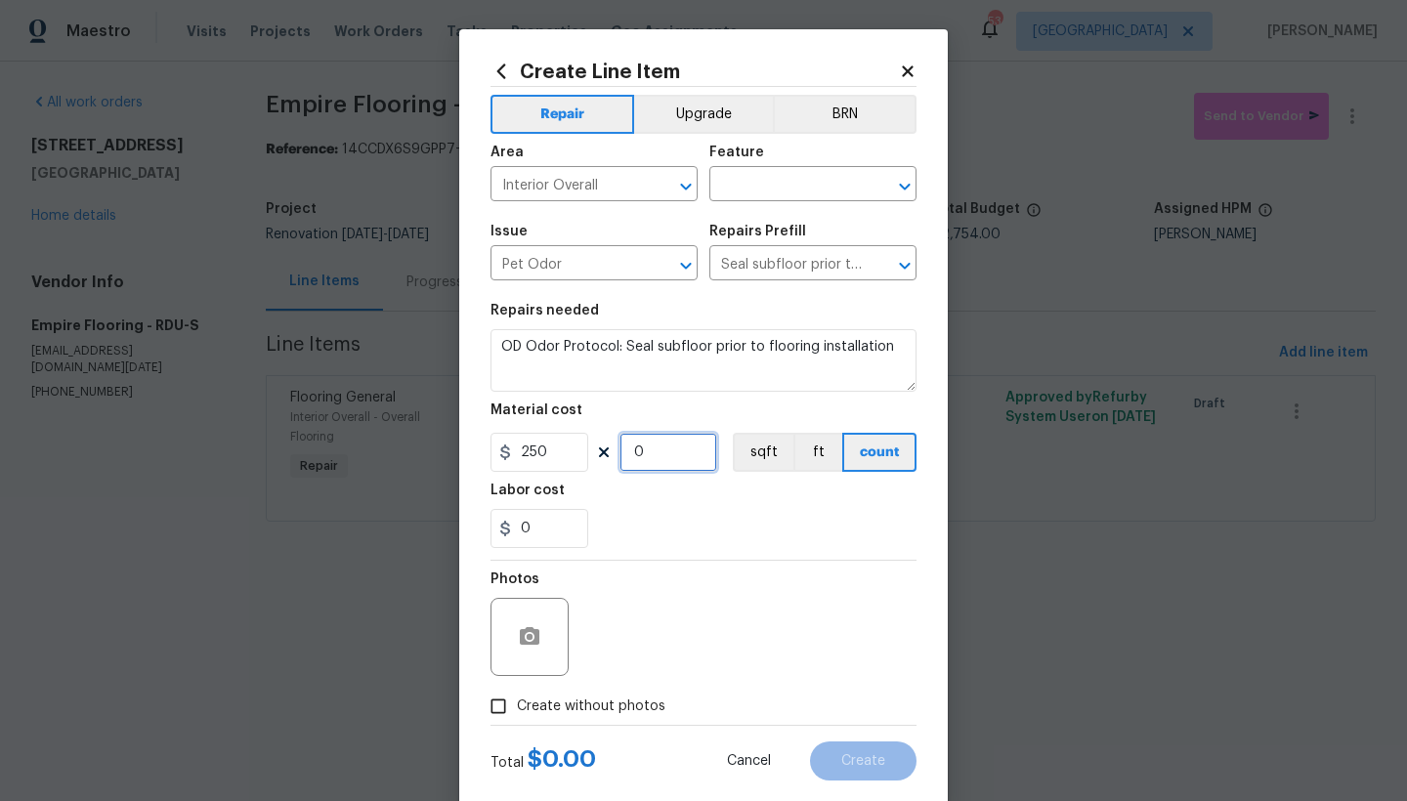
click at [659, 442] on input "0" at bounding box center [668, 452] width 98 height 39
drag, startPoint x: 648, startPoint y: 446, endPoint x: 547, endPoint y: 443, distance: 100.7
click at [547, 443] on div "250 0 sqft ft count" at bounding box center [703, 452] width 426 height 39
type input "1"
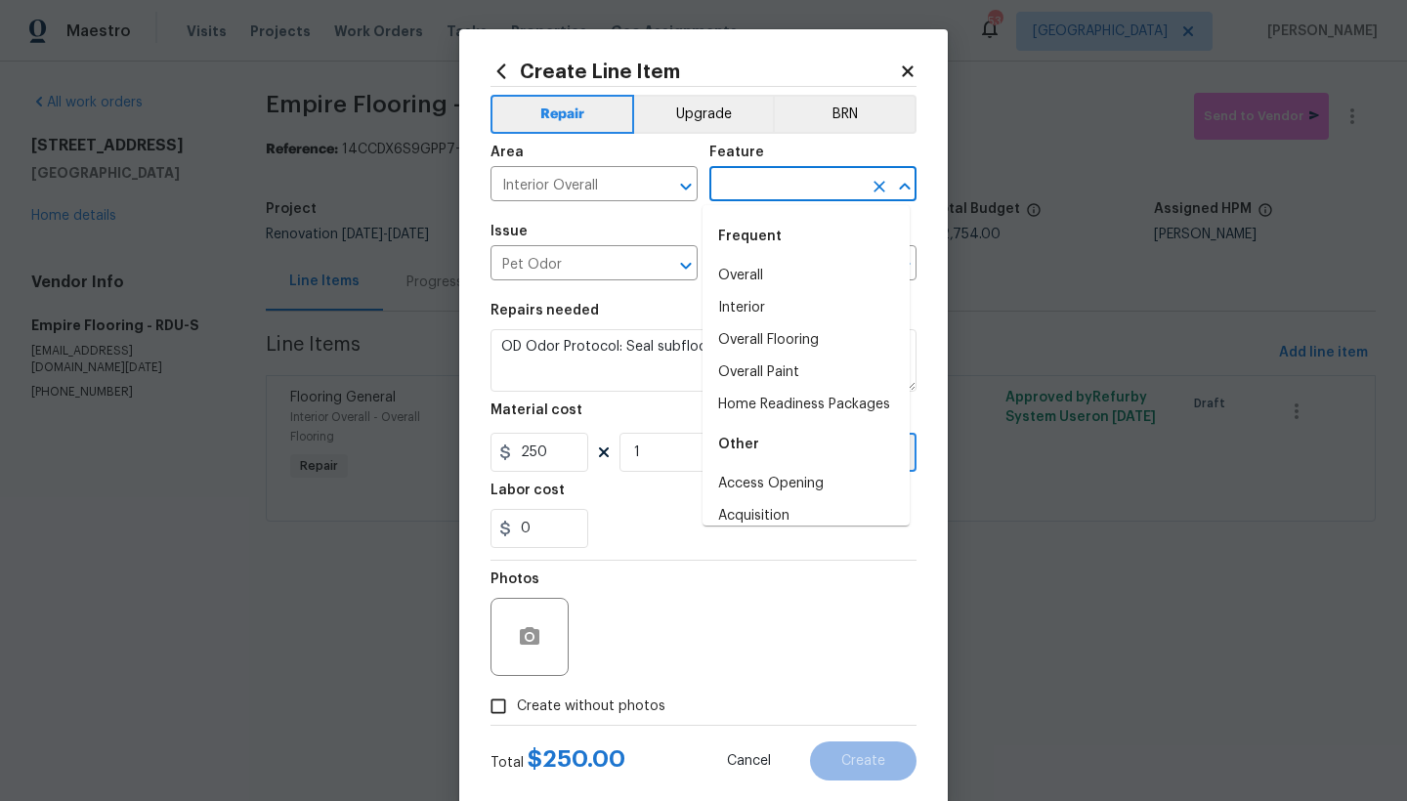
click at [798, 188] on input "text" at bounding box center [785, 186] width 152 height 30
click at [741, 338] on li "Overall Flooring" at bounding box center [805, 340] width 207 height 32
type input "Overall Flooring"
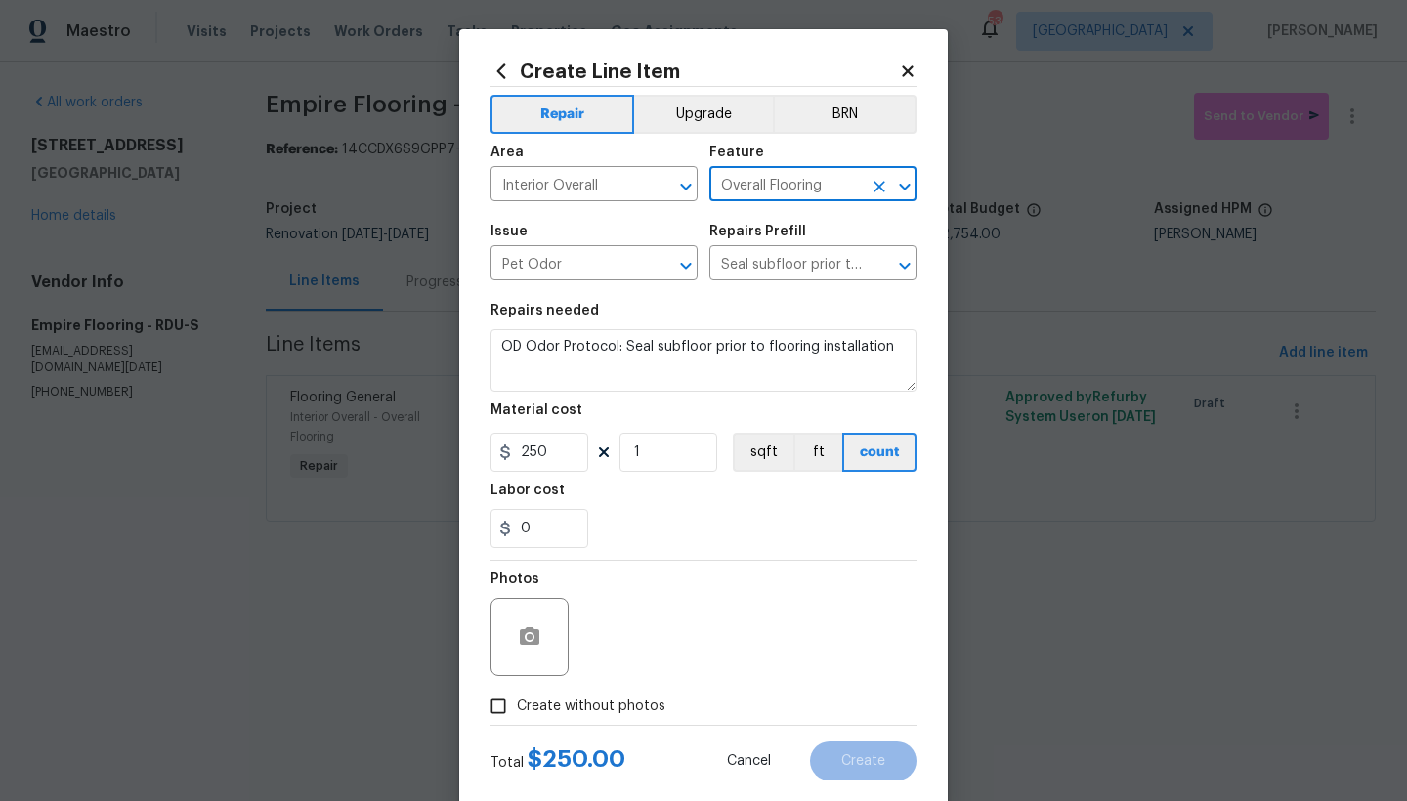
click at [533, 693] on span "Create without photos" at bounding box center [591, 706] width 148 height 21
click at [517, 693] on input "Create without photos" at bounding box center [498, 706] width 37 height 37
checkbox input "true"
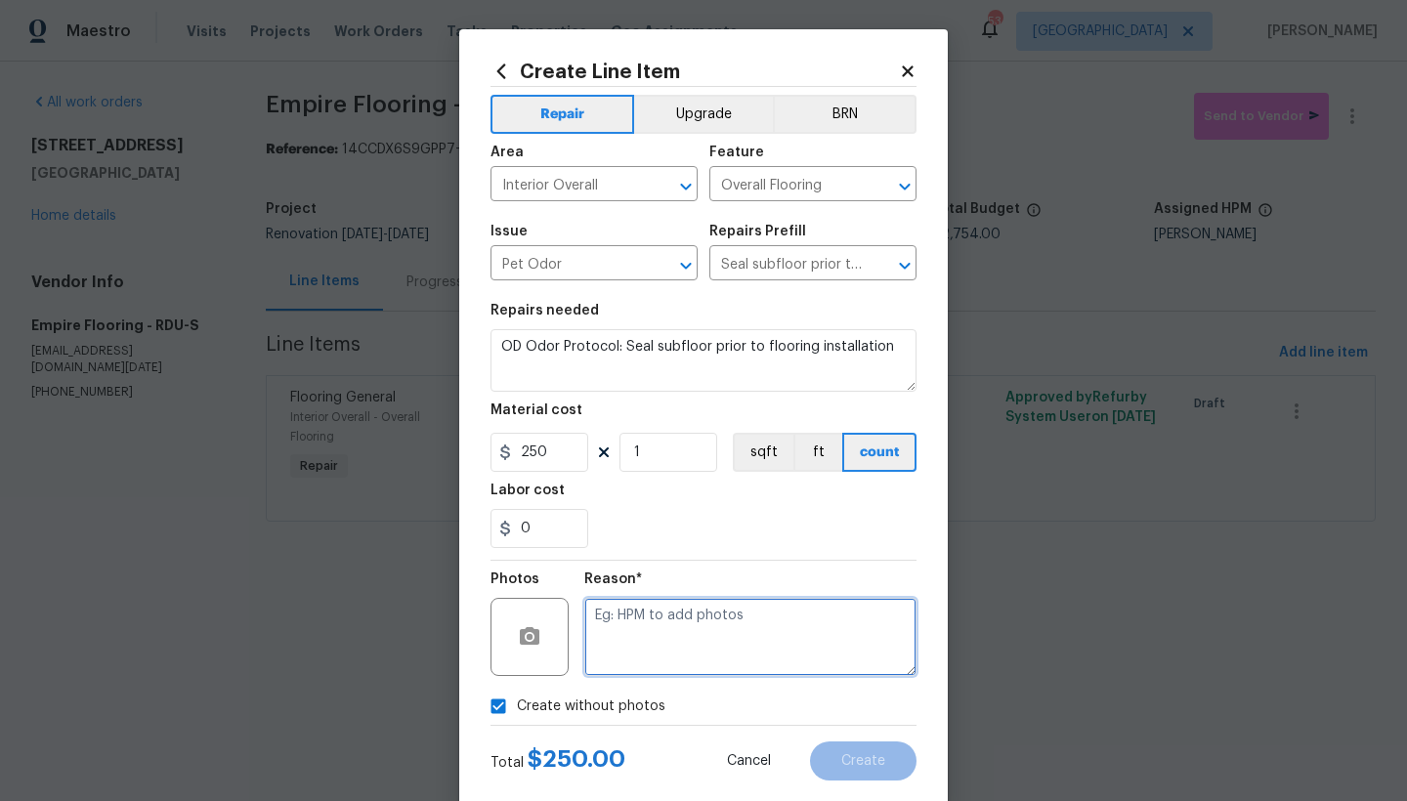
click at [627, 609] on textarea at bounding box center [750, 637] width 332 height 78
type textarea "n"
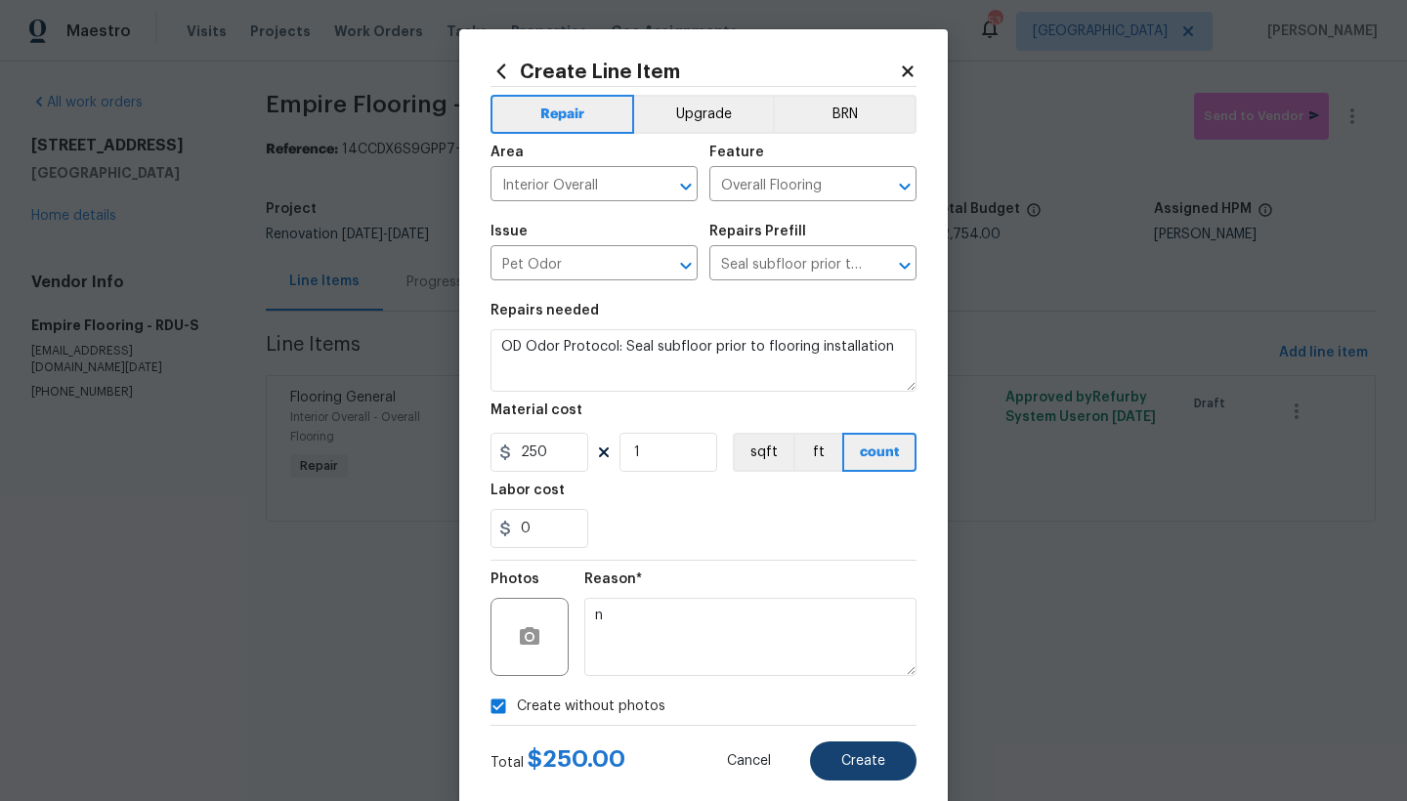
click at [848, 693] on span "Create" at bounding box center [863, 761] width 44 height 15
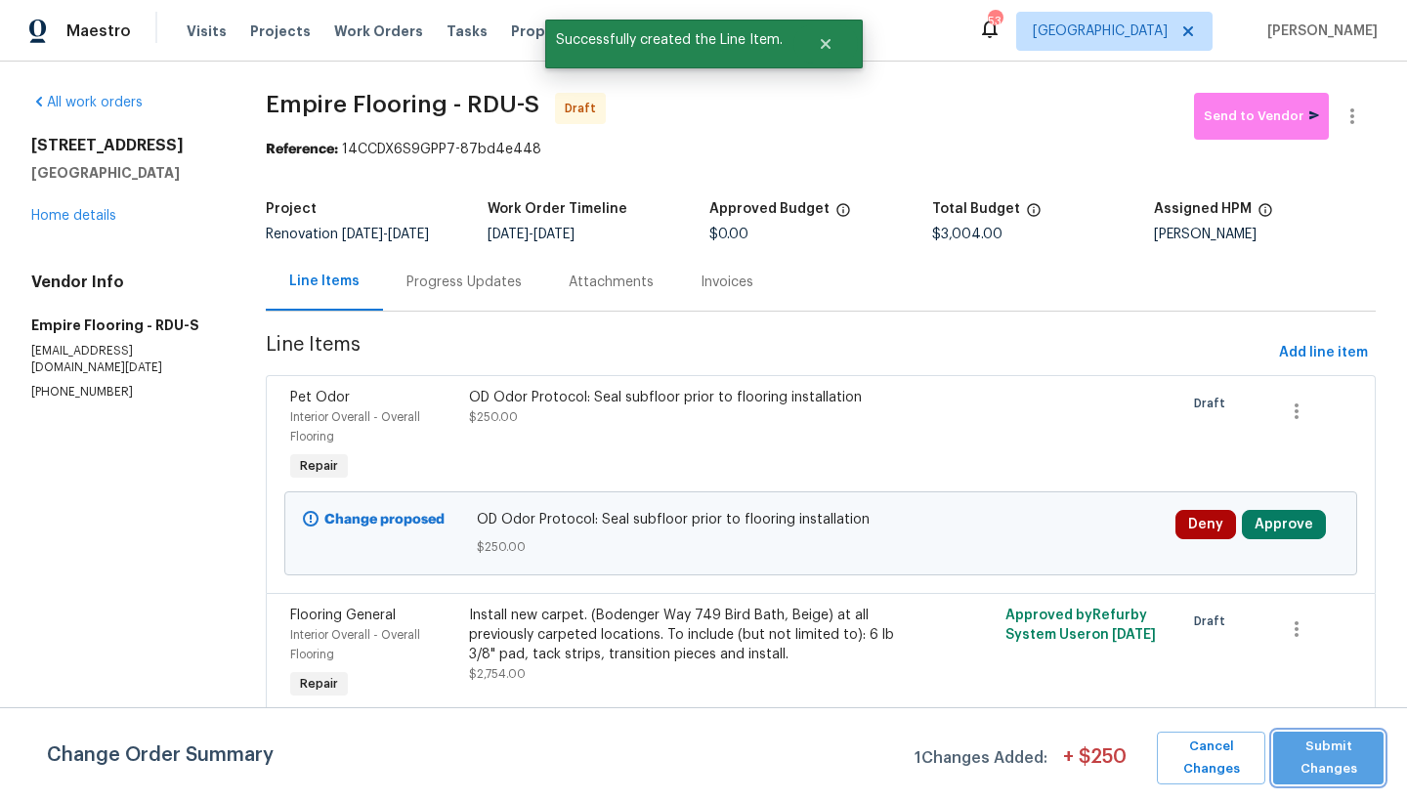
click at [1234, 693] on span "Submit Changes" at bounding box center [1328, 758] width 91 height 45
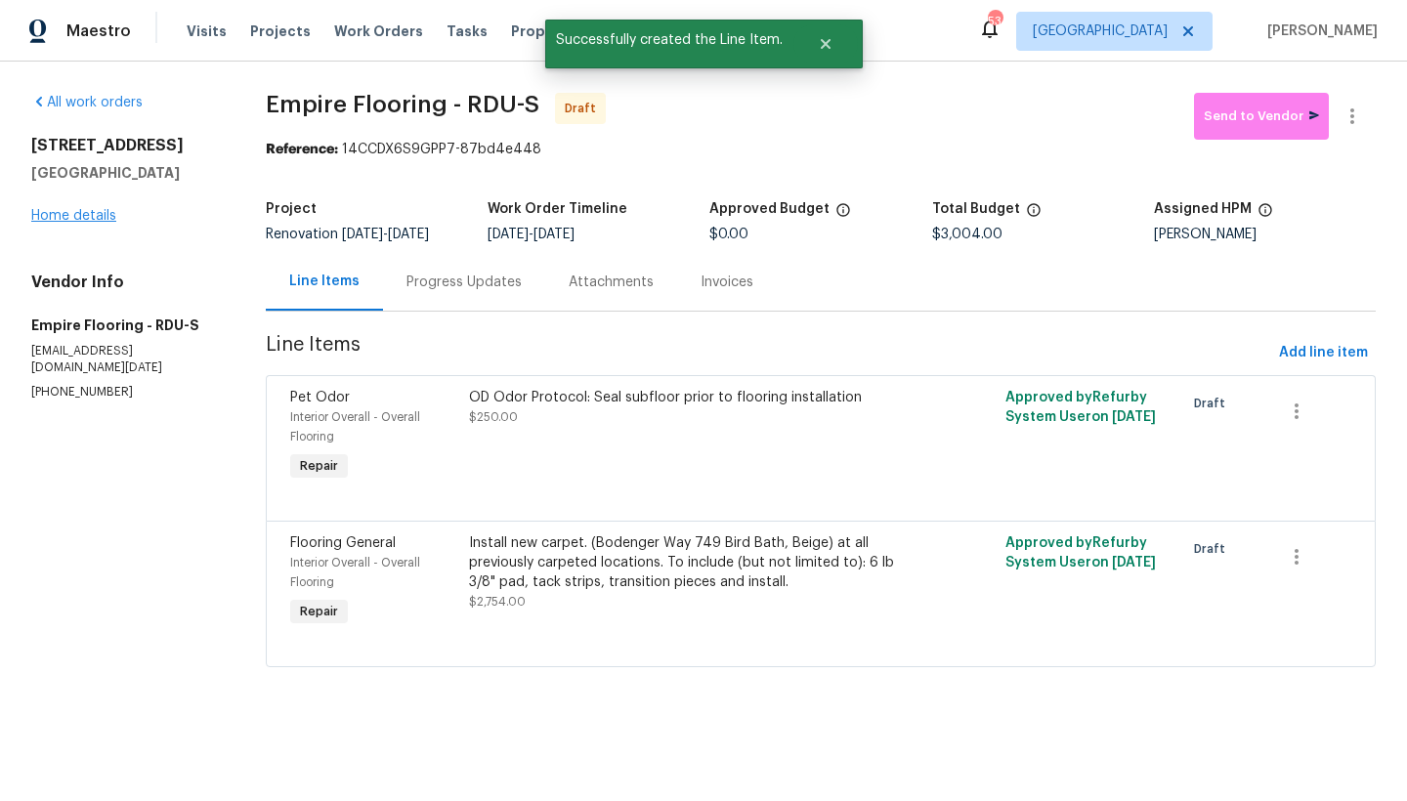
click at [105, 217] on link "Home details" at bounding box center [73, 216] width 85 height 14
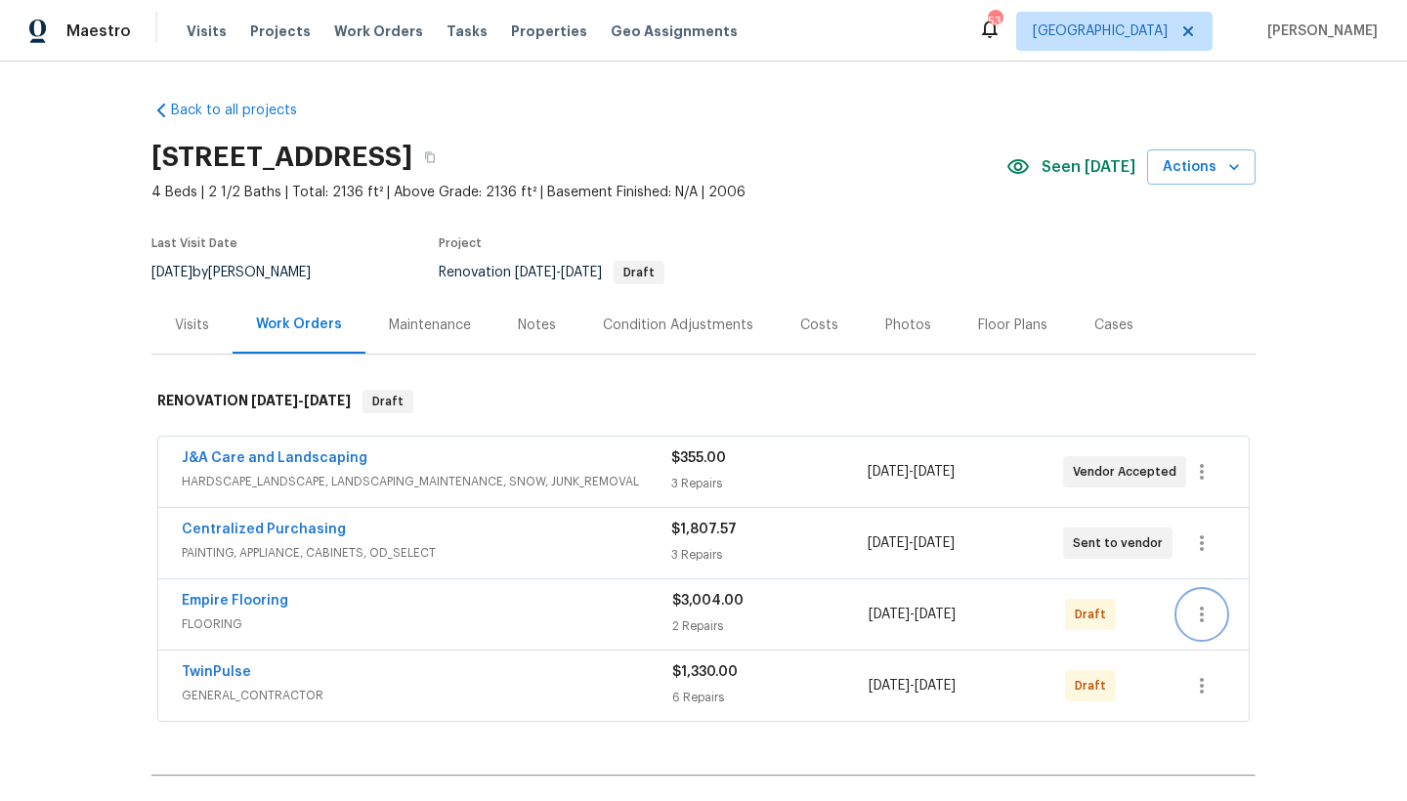
click at [1192, 612] on icon "button" at bounding box center [1201, 614] width 23 height 23
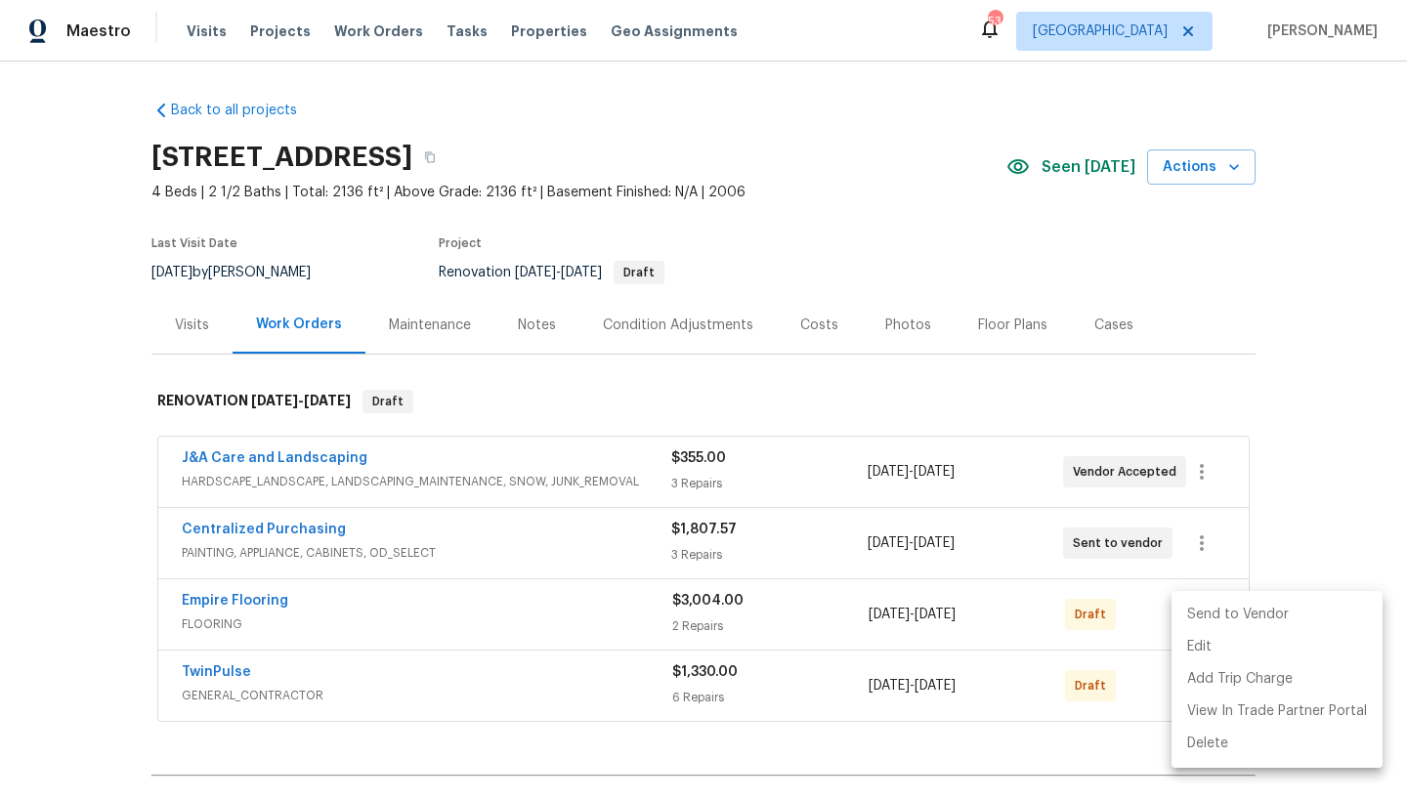
click at [1233, 612] on li "Send to Vendor" at bounding box center [1276, 615] width 211 height 32
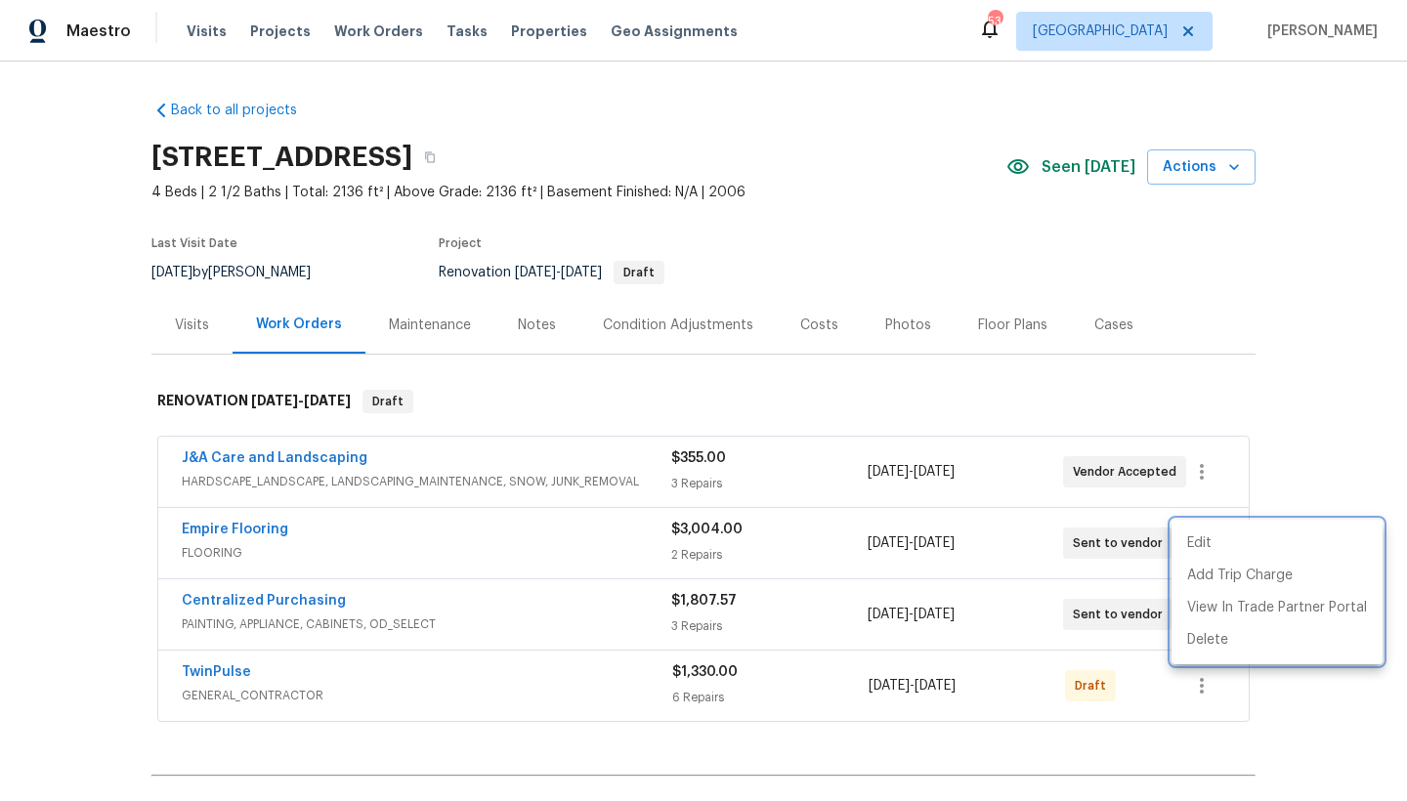
click at [63, 440] on div at bounding box center [703, 400] width 1407 height 801
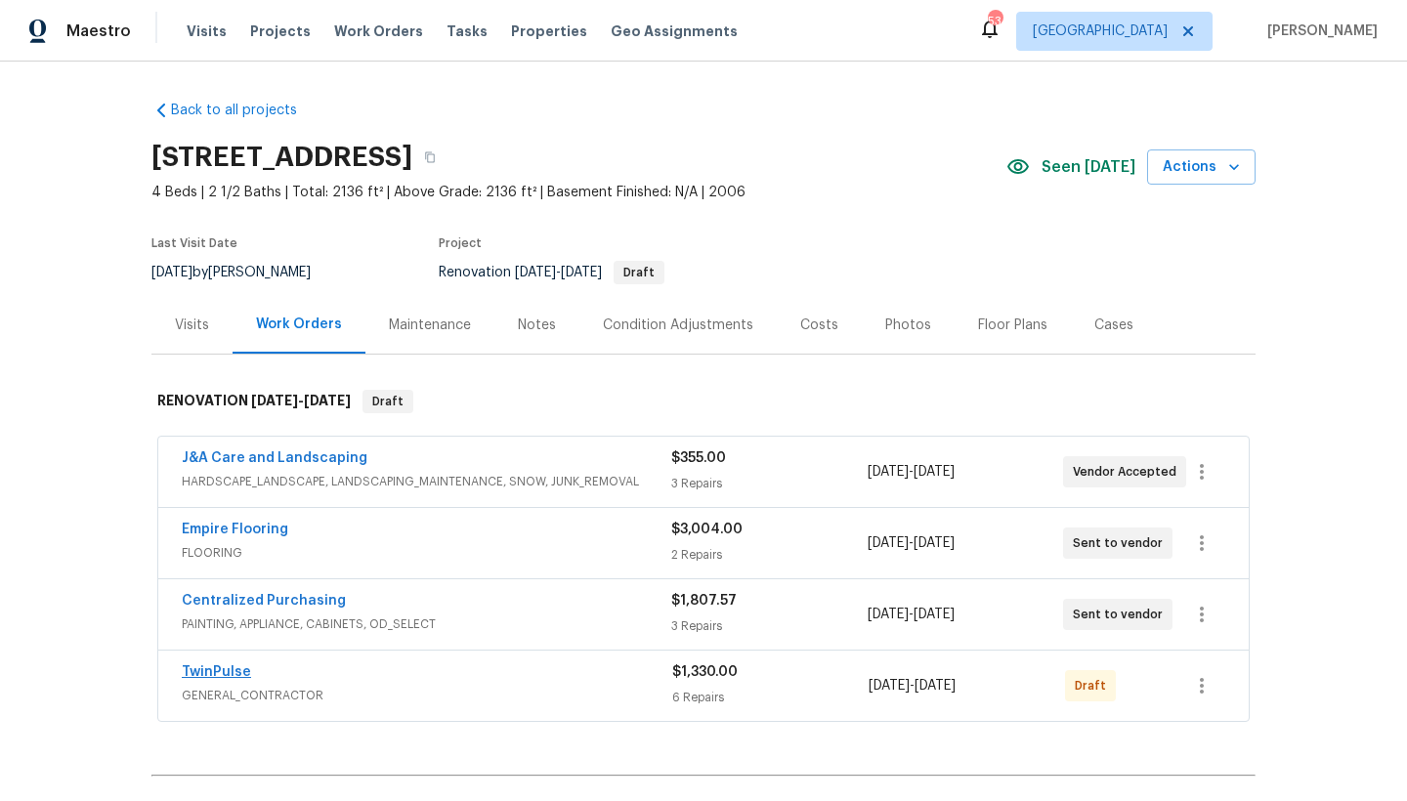
click at [182, 669] on link "TwinPulse" at bounding box center [216, 672] width 69 height 14
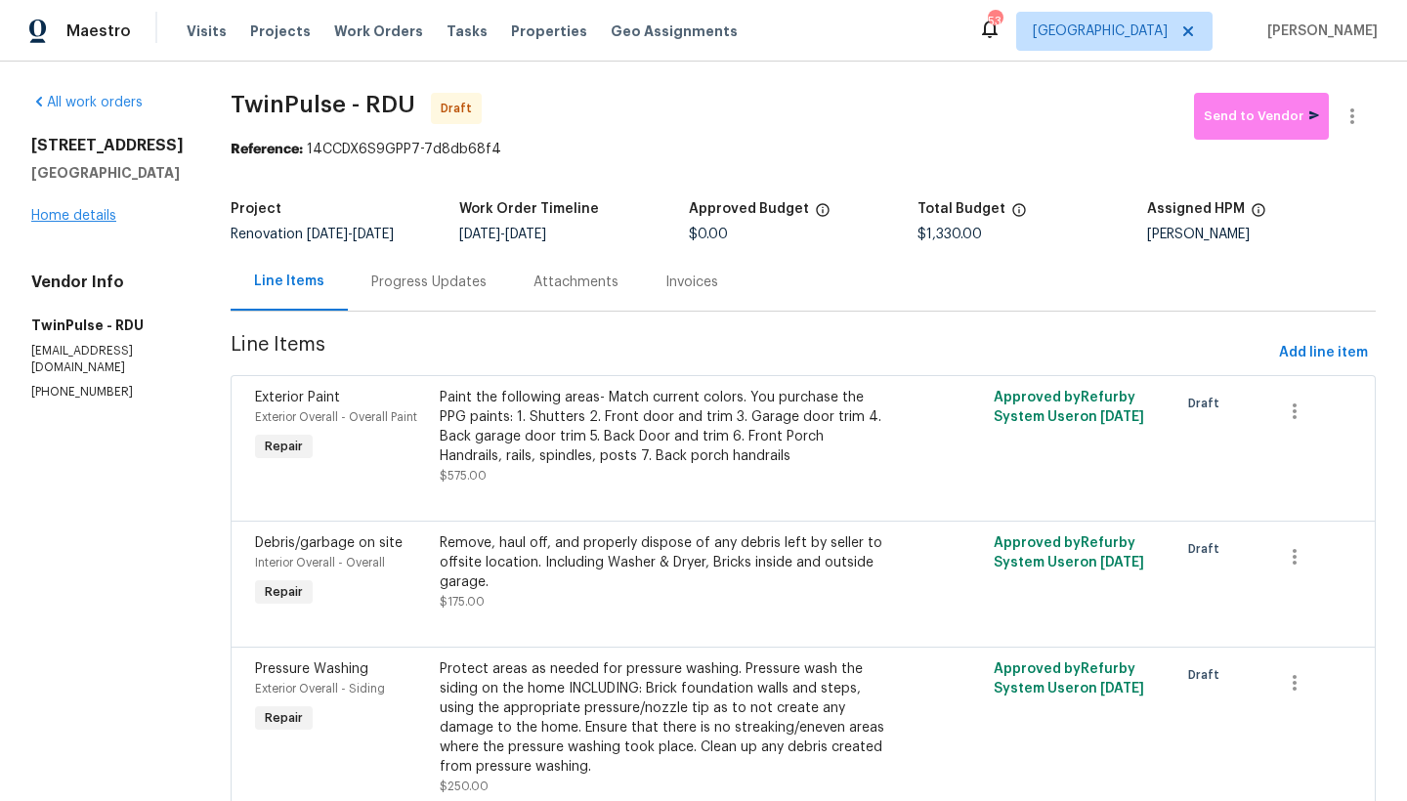
click at [70, 218] on link "Home details" at bounding box center [73, 216] width 85 height 14
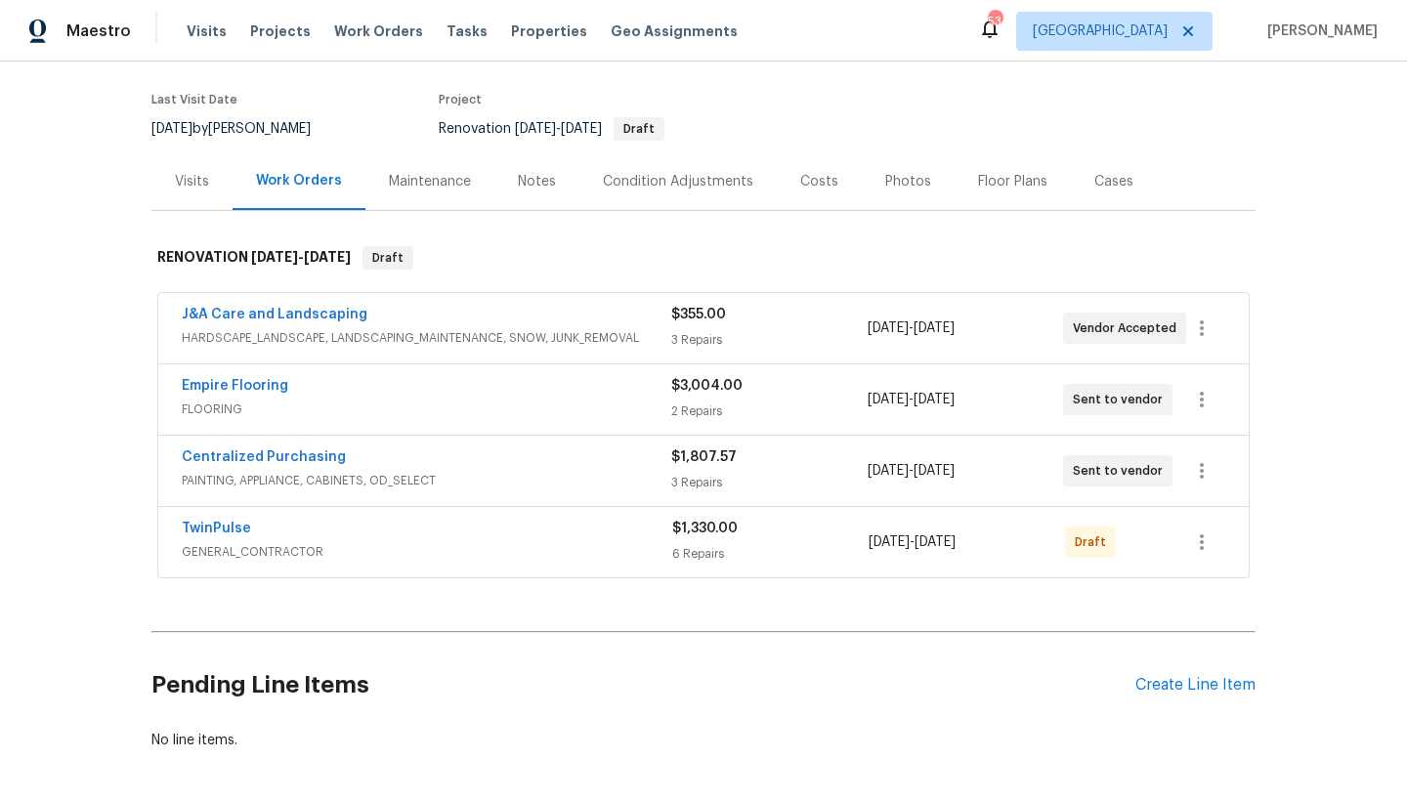
scroll to position [239, 0]
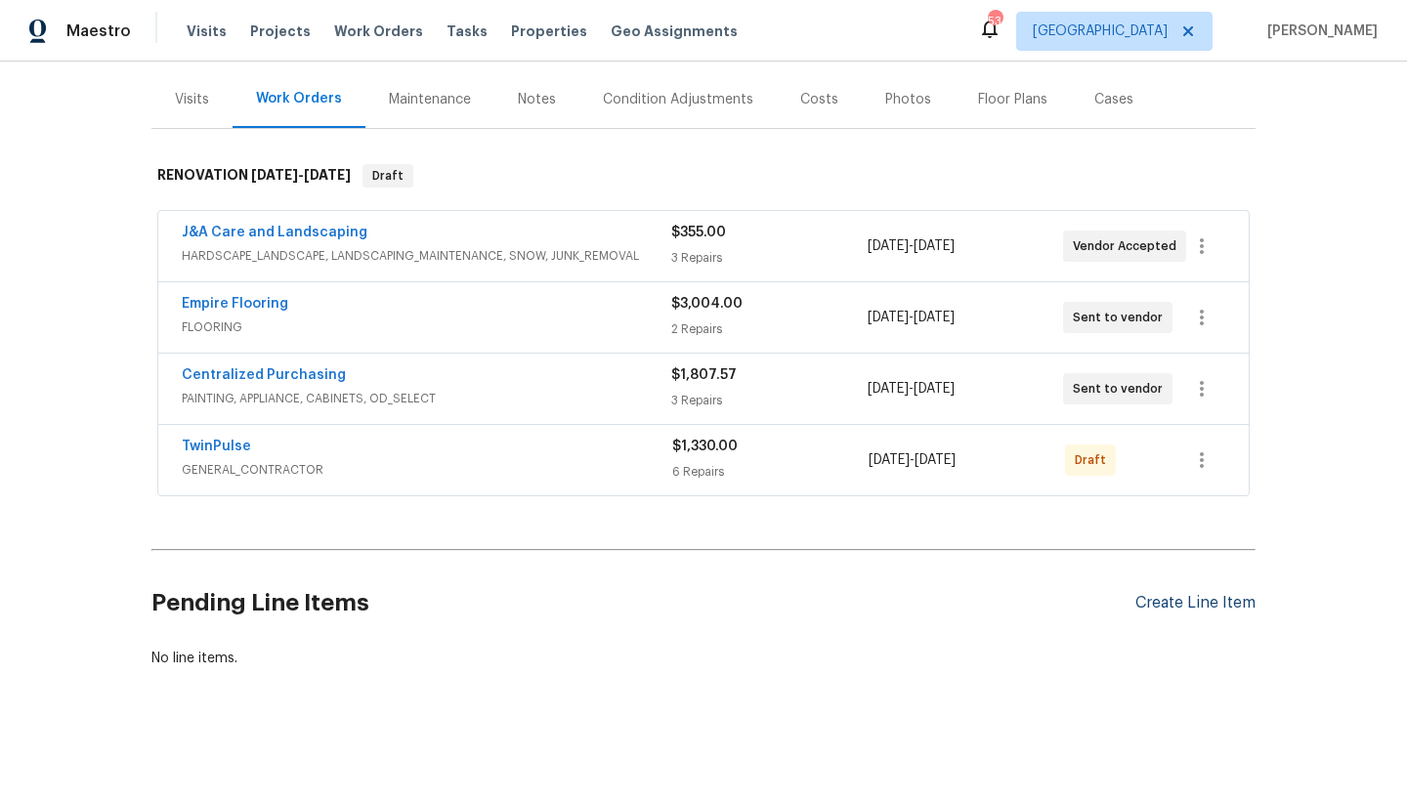
click at [1213, 594] on div "Create Line Item" at bounding box center [1195, 603] width 120 height 19
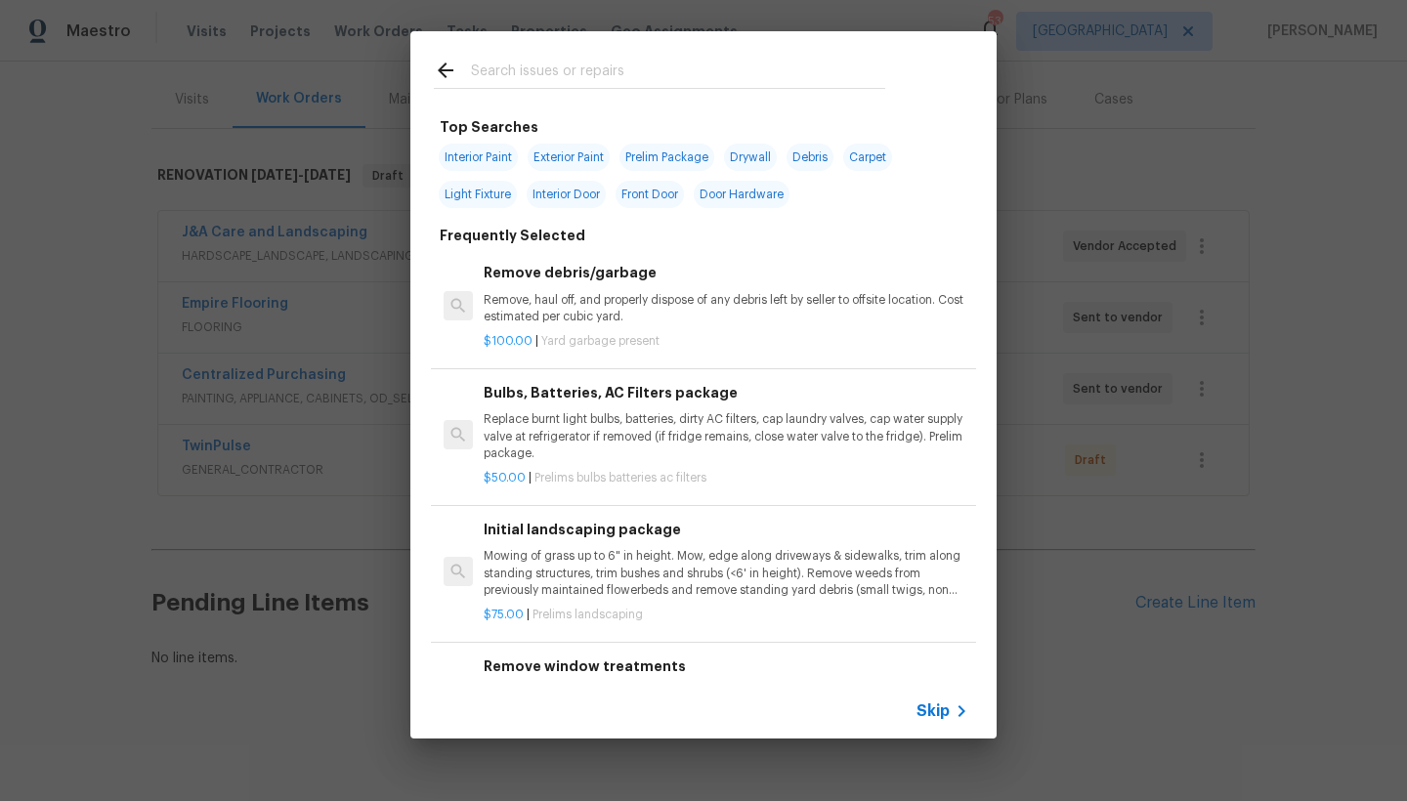
click at [531, 69] on input "text" at bounding box center [678, 73] width 414 height 29
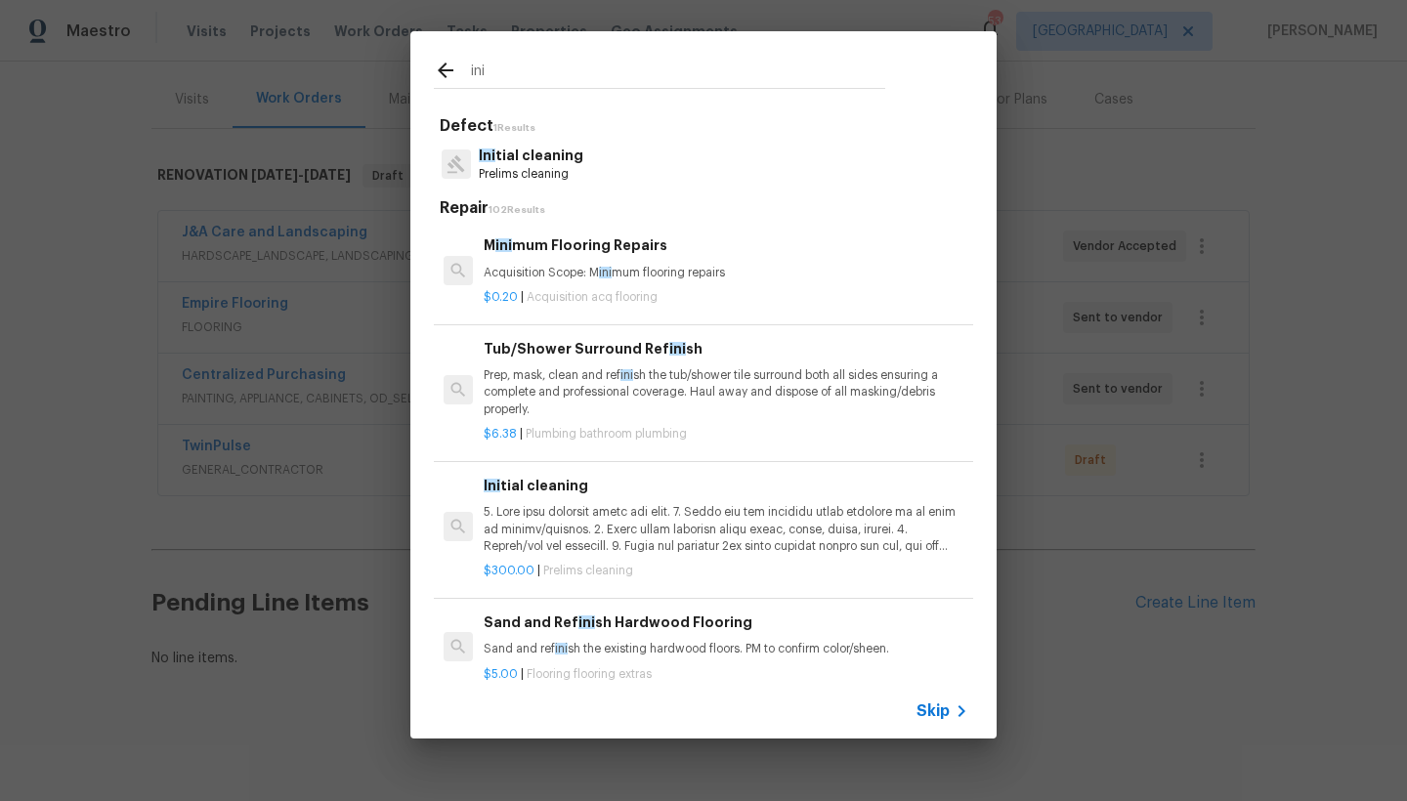
type input "ini"
click at [510, 518] on p at bounding box center [726, 529] width 485 height 50
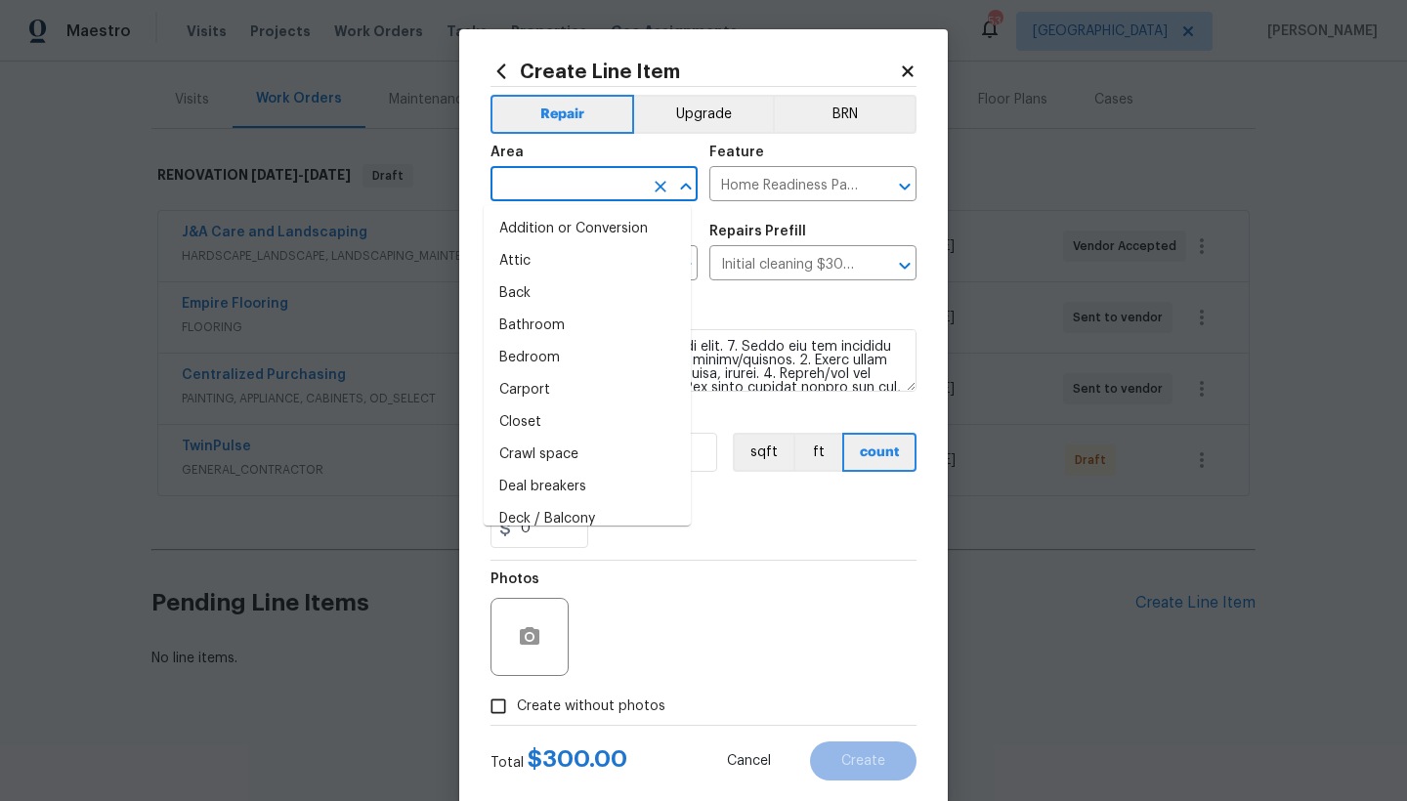
click at [569, 186] on input "text" at bounding box center [566, 186] width 152 height 30
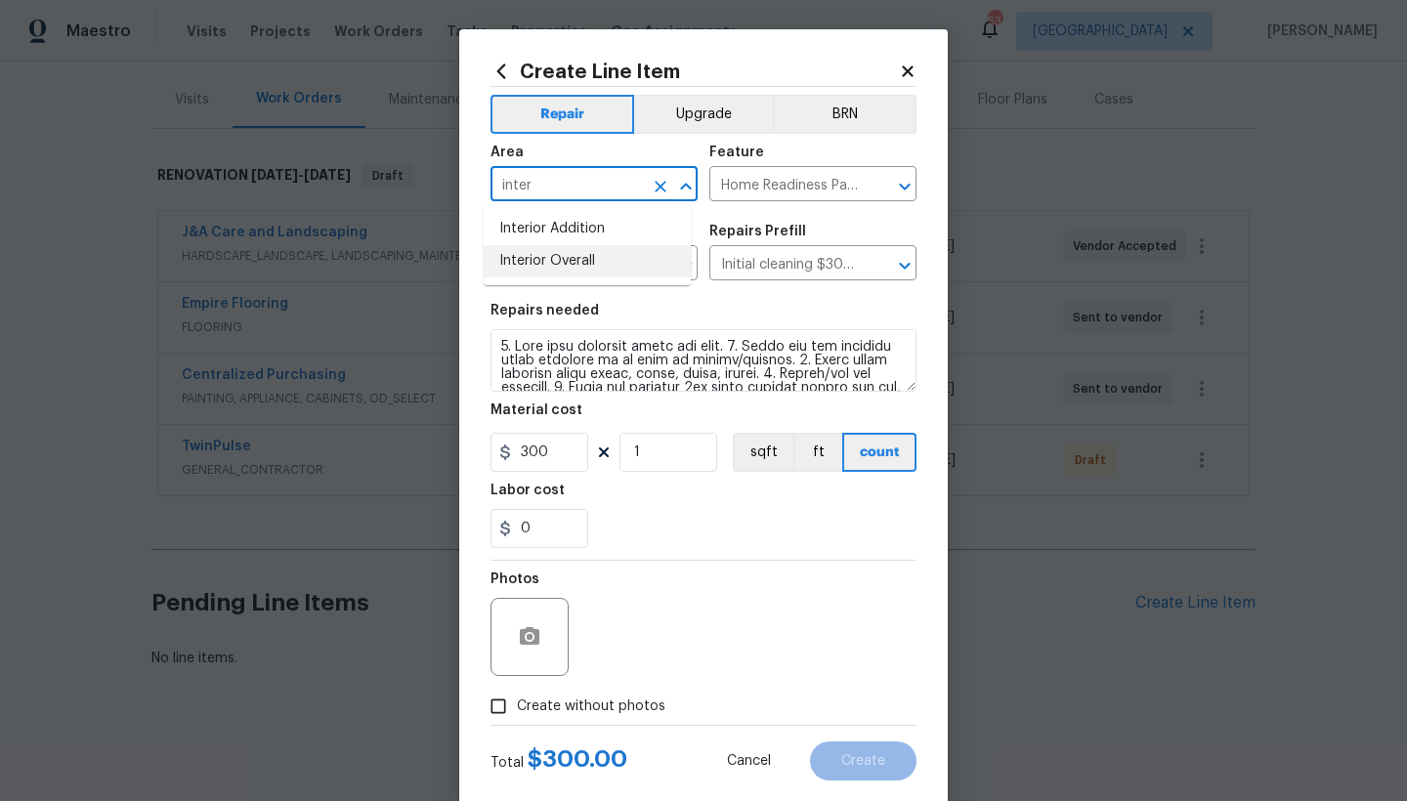
click at [529, 267] on li "Interior Overall" at bounding box center [587, 261] width 207 height 32
type input "Interior Overall"
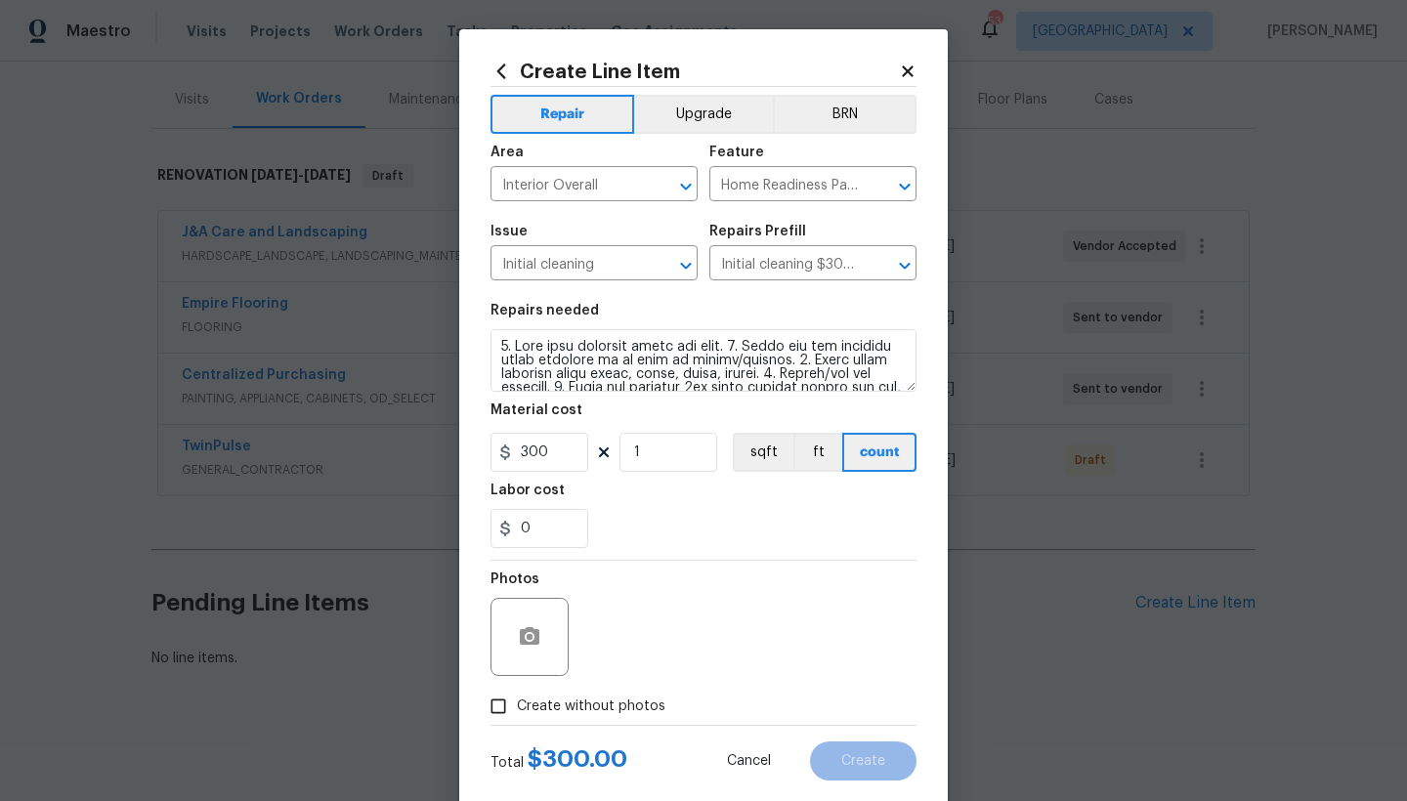
click at [535, 693] on span "Create without photos" at bounding box center [591, 706] width 148 height 21
click at [517, 693] on input "Create without photos" at bounding box center [498, 706] width 37 height 37
checkbox input "true"
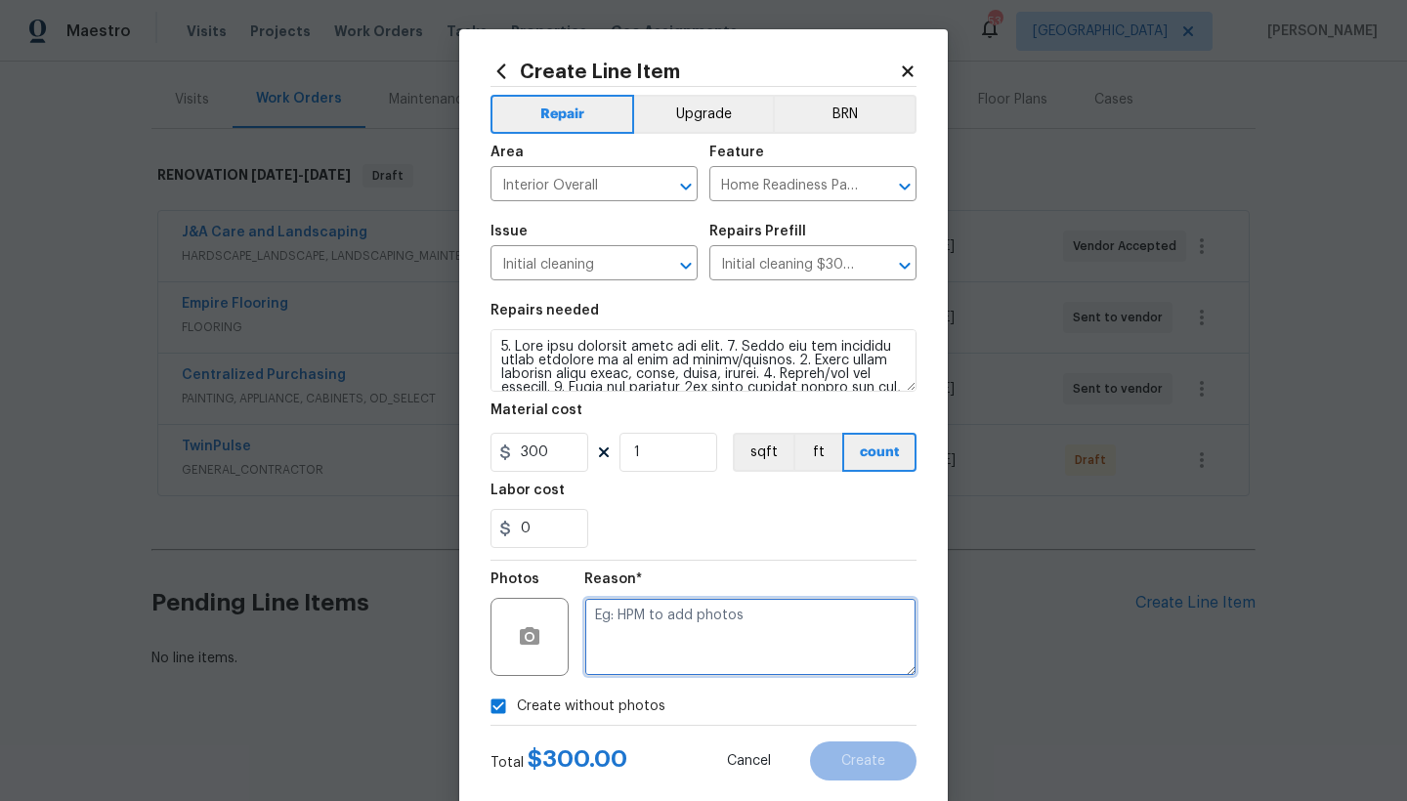
click at [613, 651] on textarea at bounding box center [750, 637] width 332 height 78
type textarea "n"
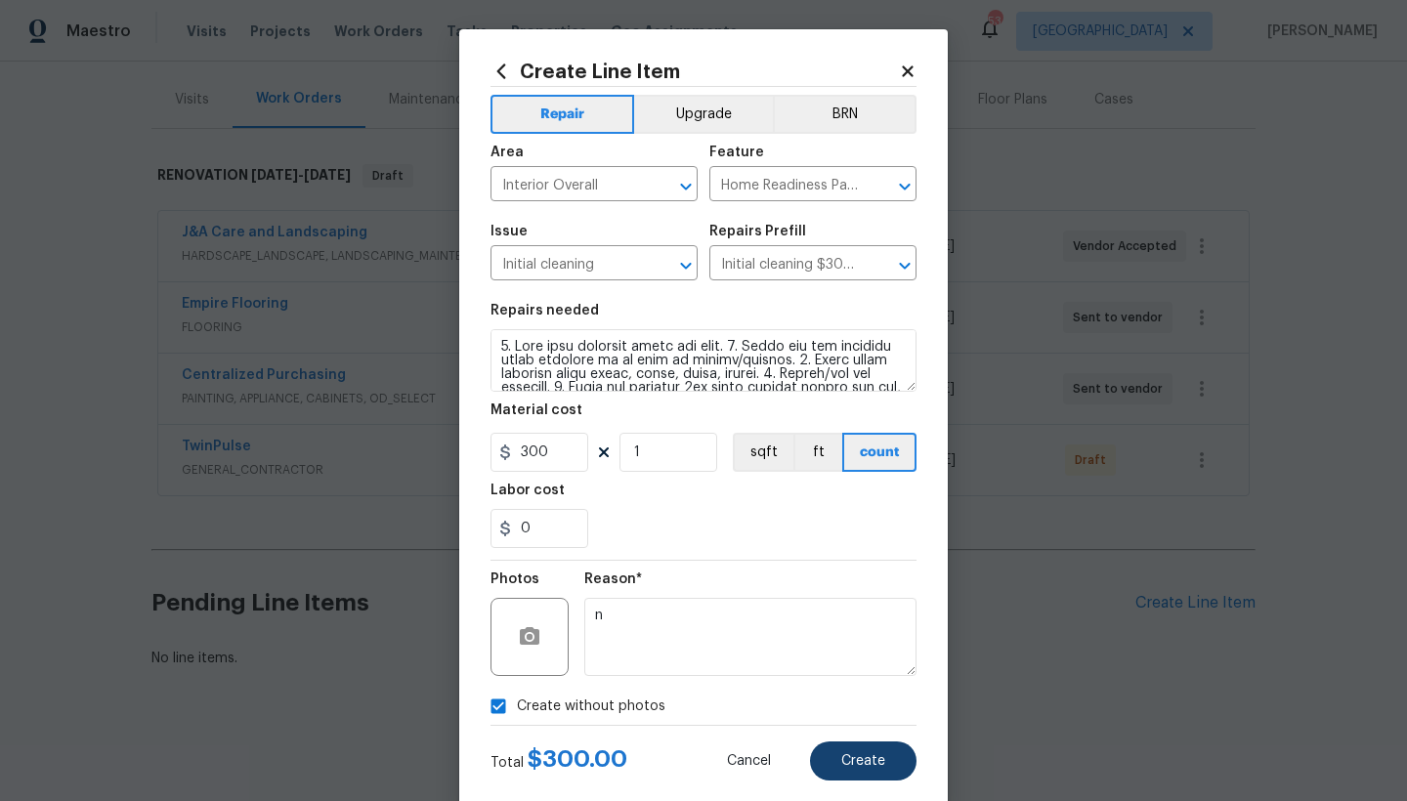
click at [869, 693] on button "Create" at bounding box center [863, 760] width 106 height 39
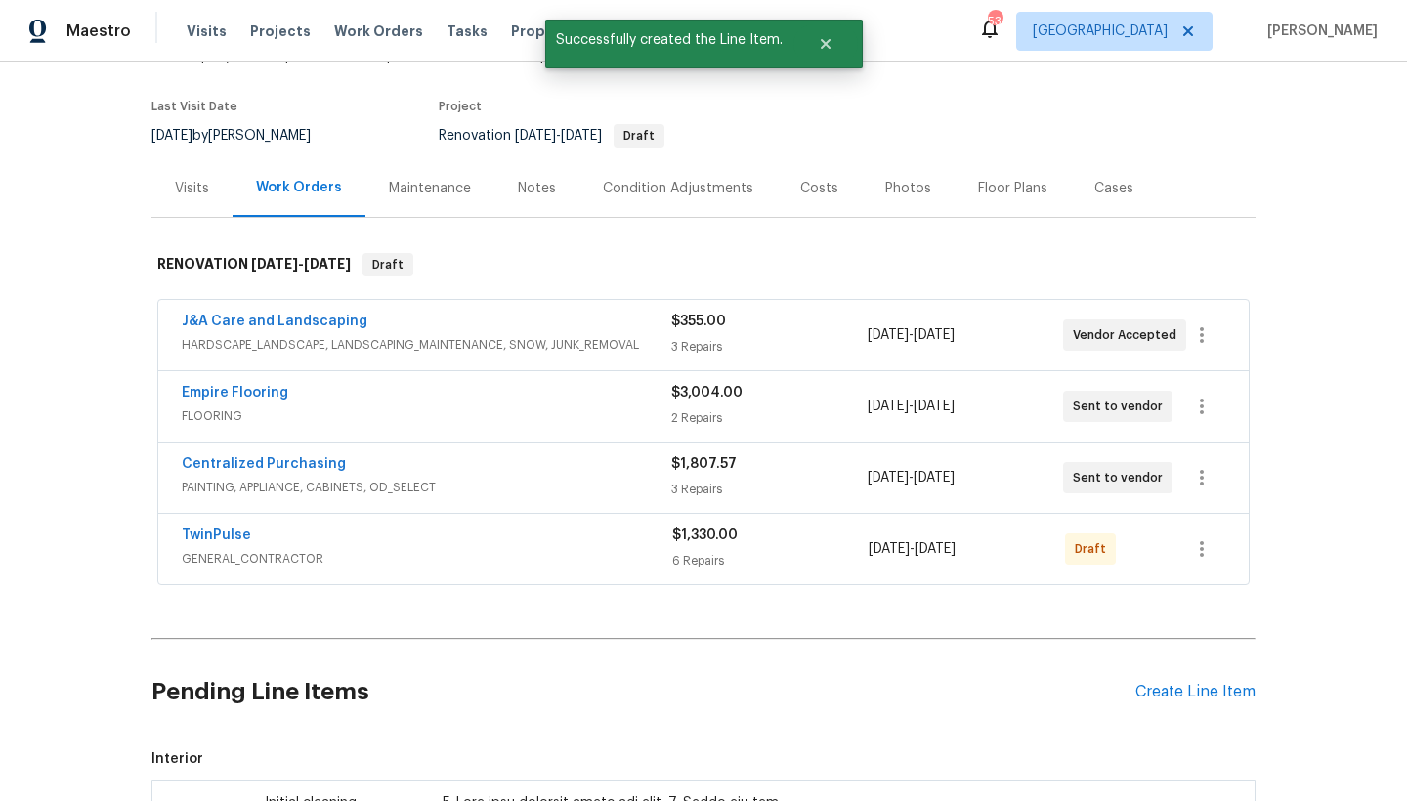
scroll to position [485, 0]
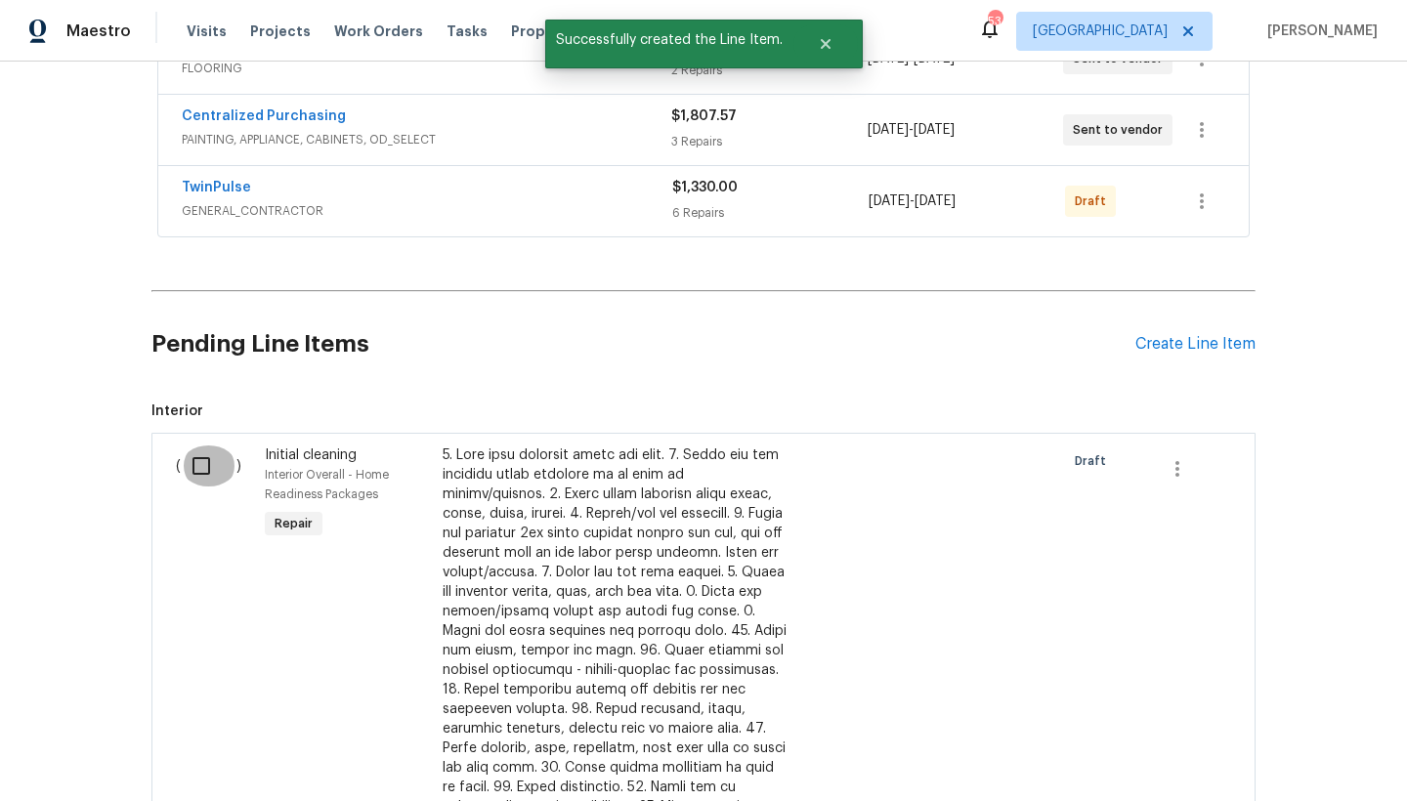
click at [193, 465] on input "checkbox" at bounding box center [209, 465] width 56 height 41
checkbox input "true"
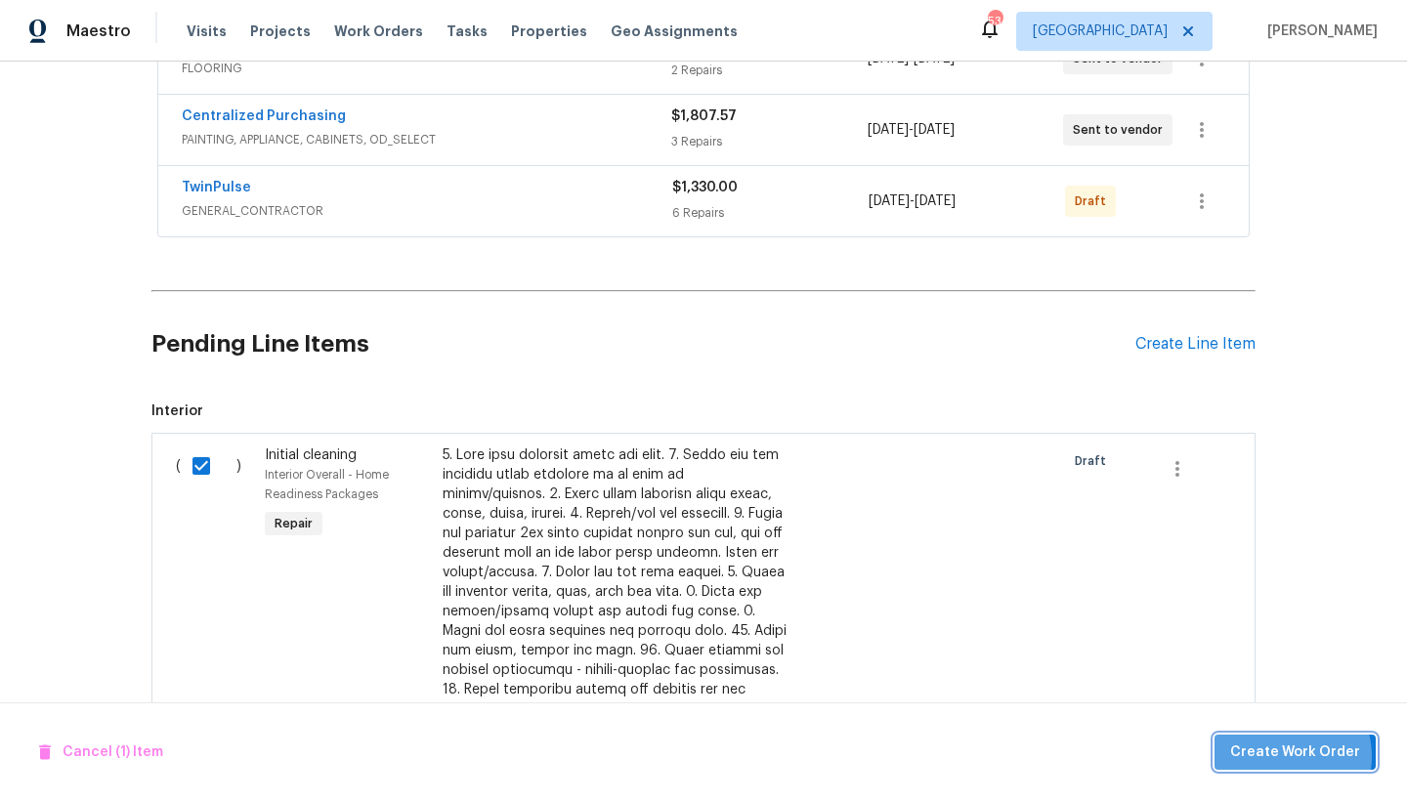
click at [1234, 693] on span "Create Work Order" at bounding box center [1295, 752] width 130 height 24
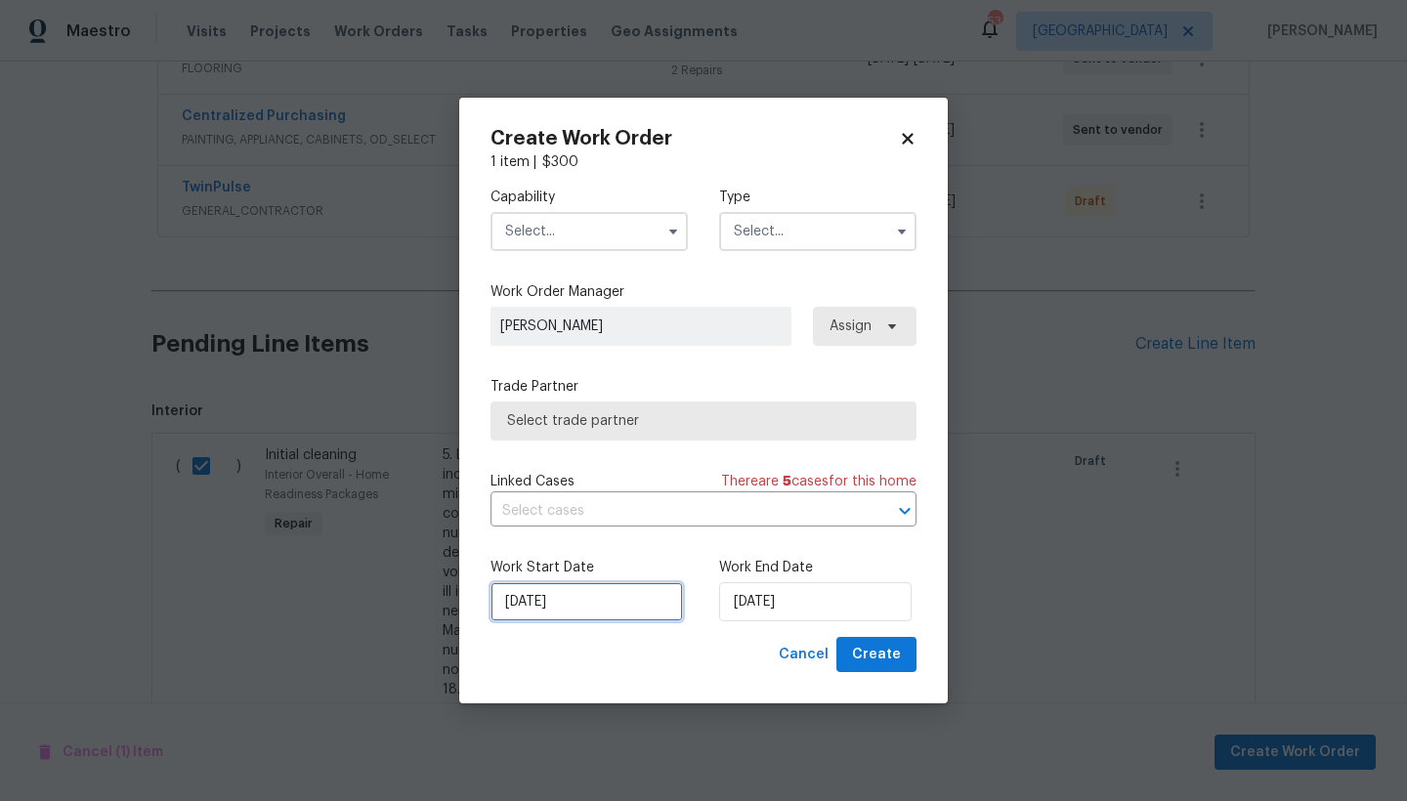
click at [587, 610] on input "[DATE]" at bounding box center [586, 601] width 192 height 39
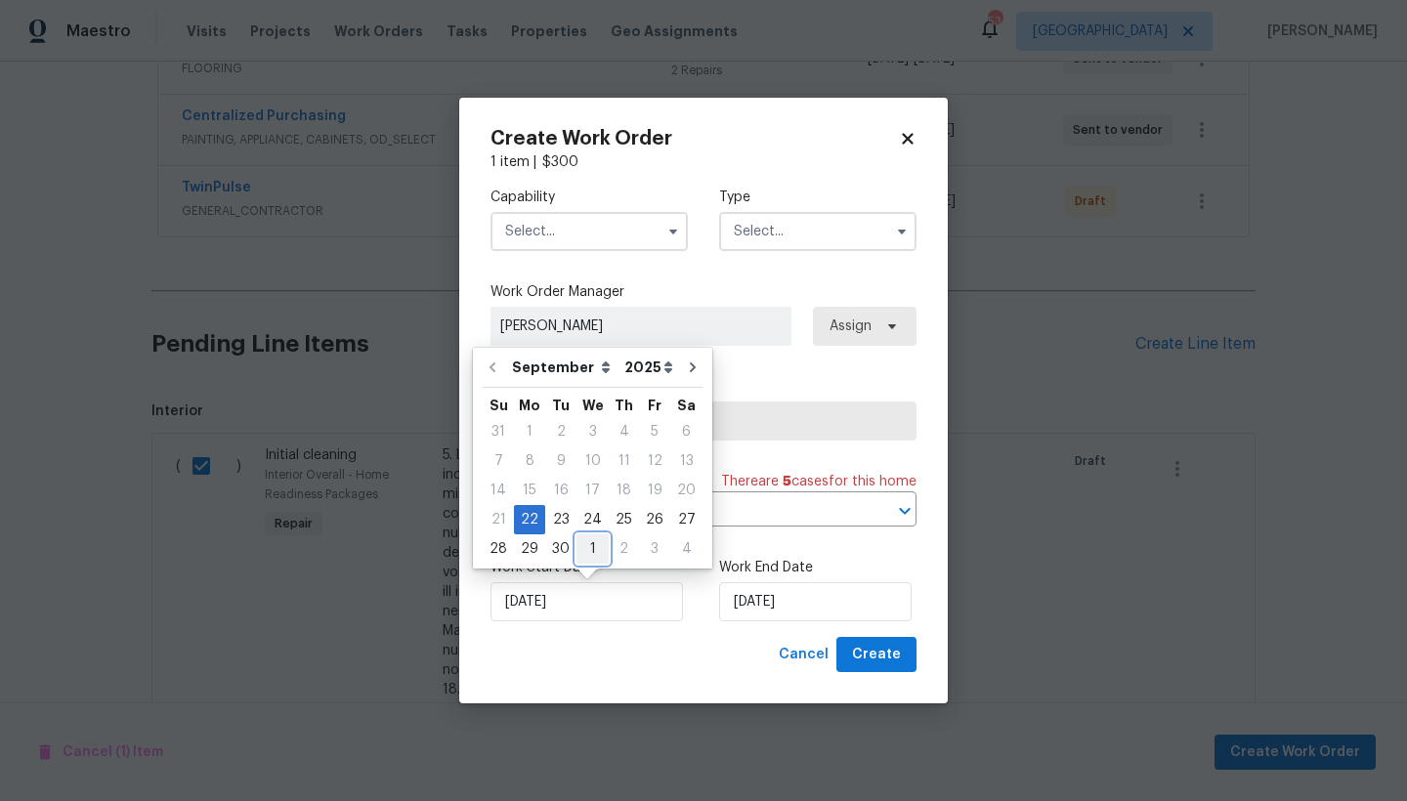
click at [593, 545] on div "1" at bounding box center [592, 548] width 32 height 27
type input "[DATE]"
select select "9"
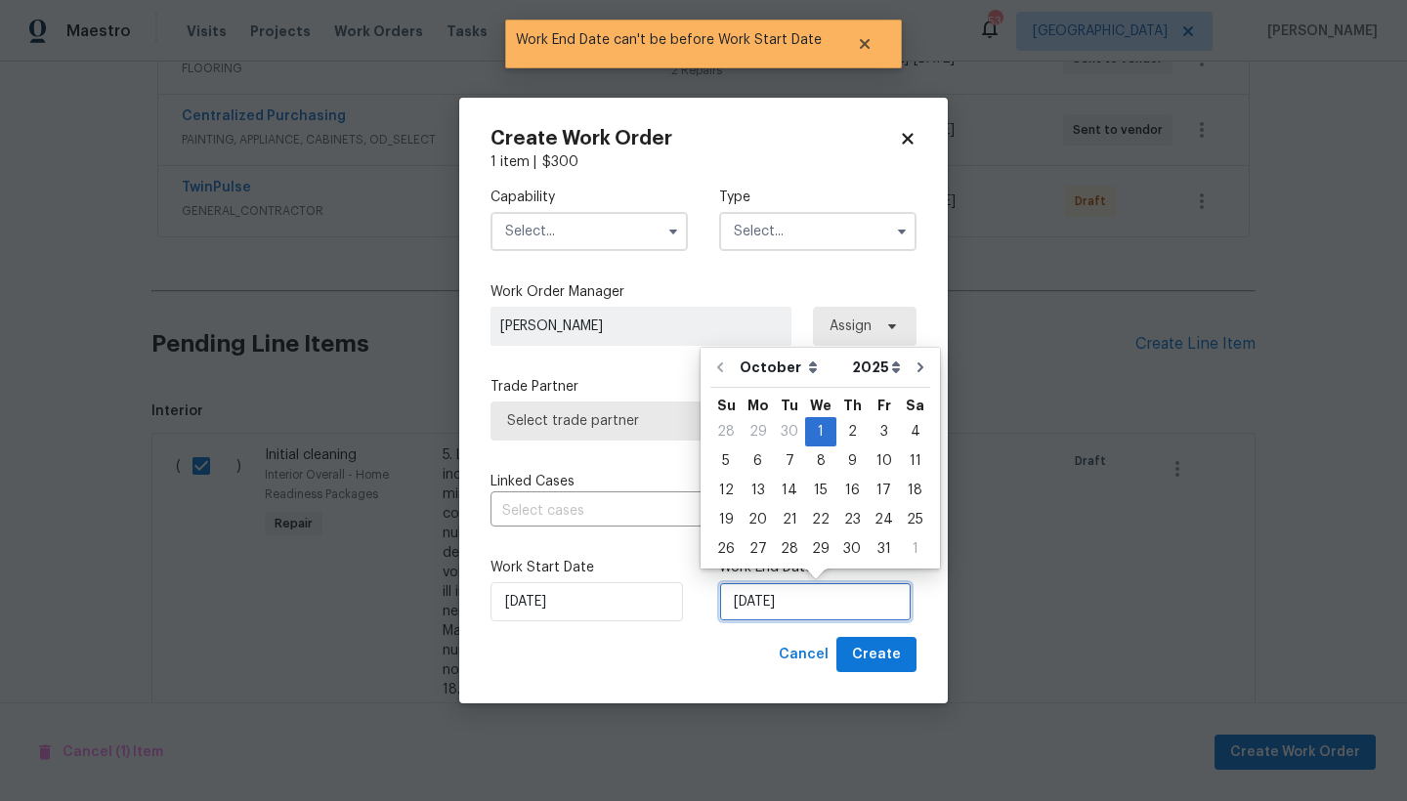
click at [758, 609] on input "[DATE]" at bounding box center [815, 601] width 192 height 39
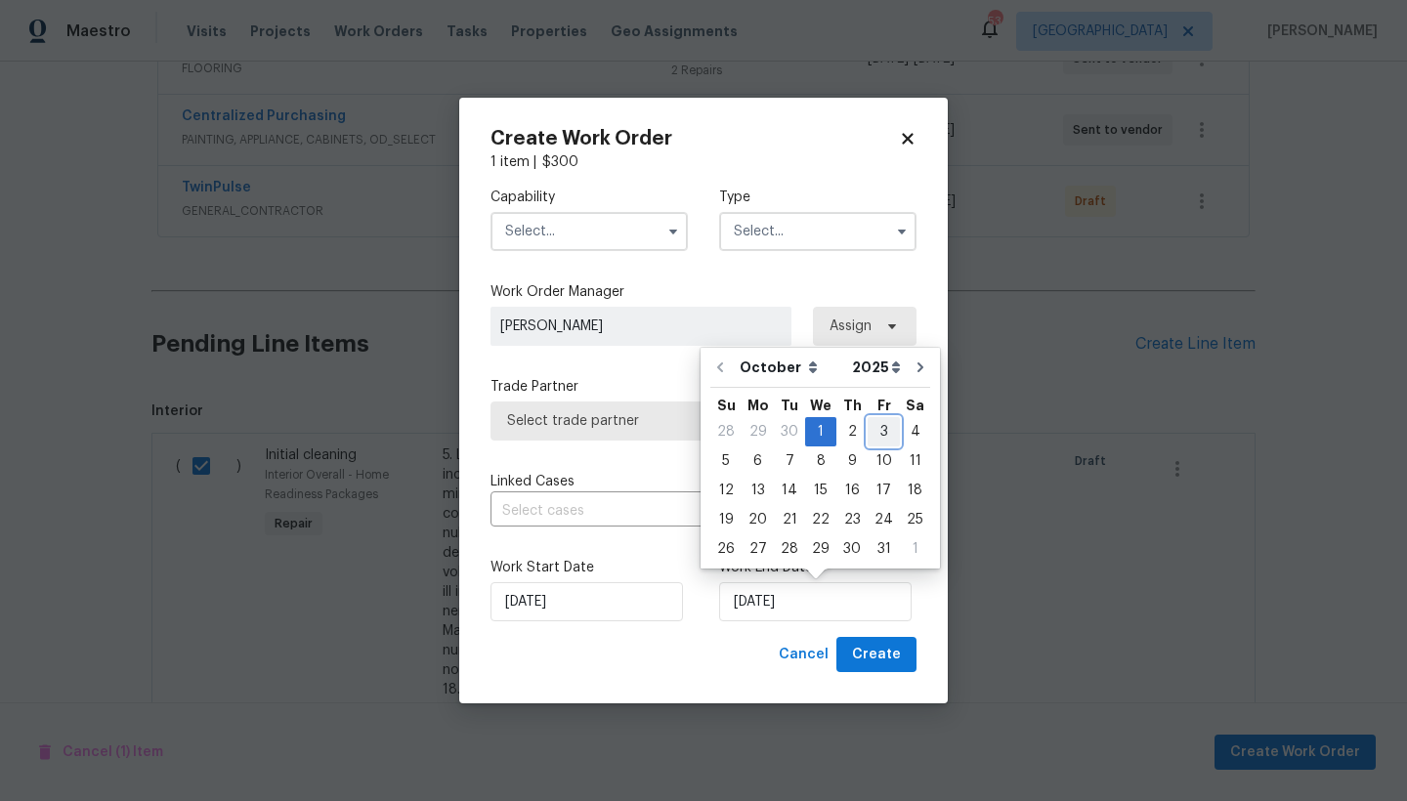
click at [882, 426] on div "3" at bounding box center [883, 431] width 32 height 27
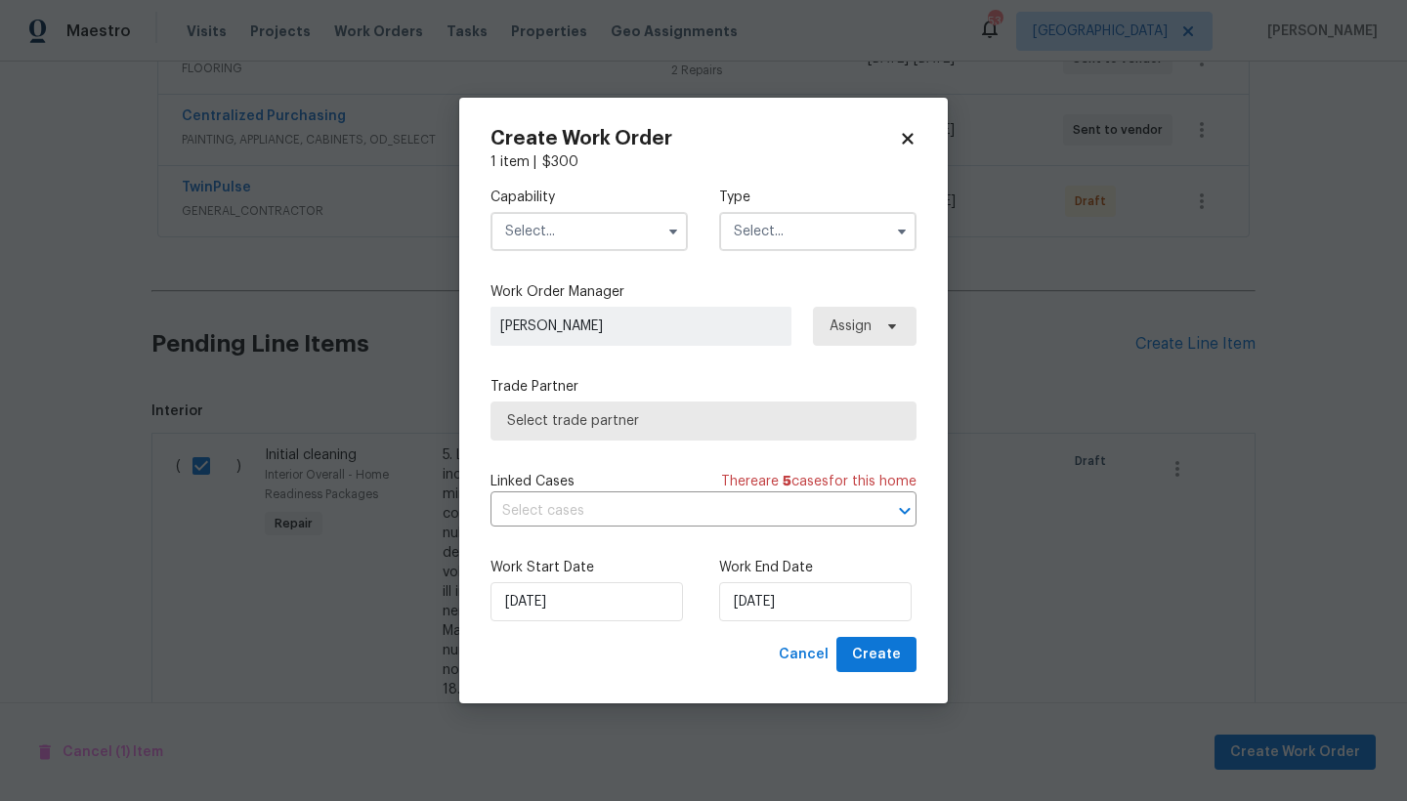
click at [521, 229] on input "text" at bounding box center [588, 231] width 197 height 39
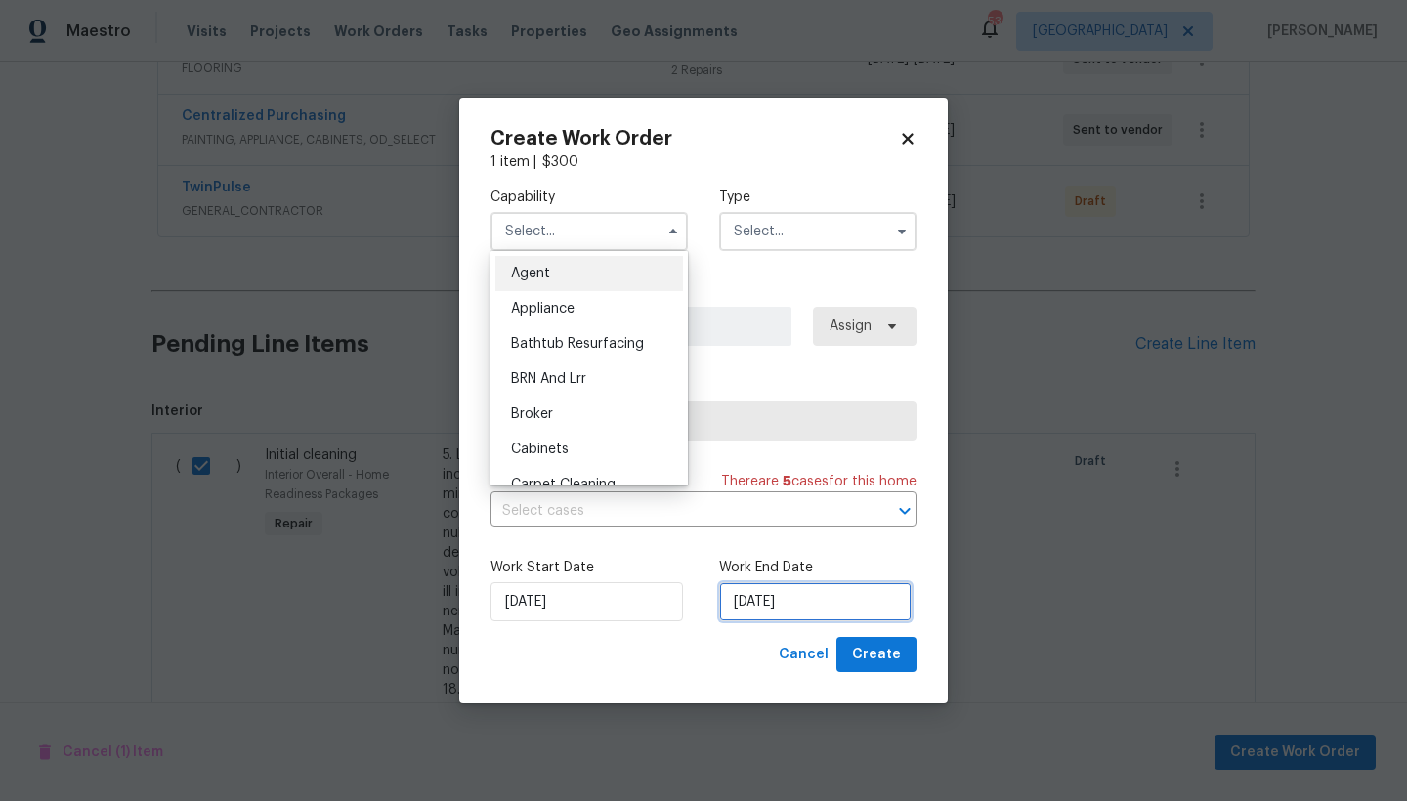
click at [763, 608] on input "[DATE]" at bounding box center [815, 601] width 192 height 39
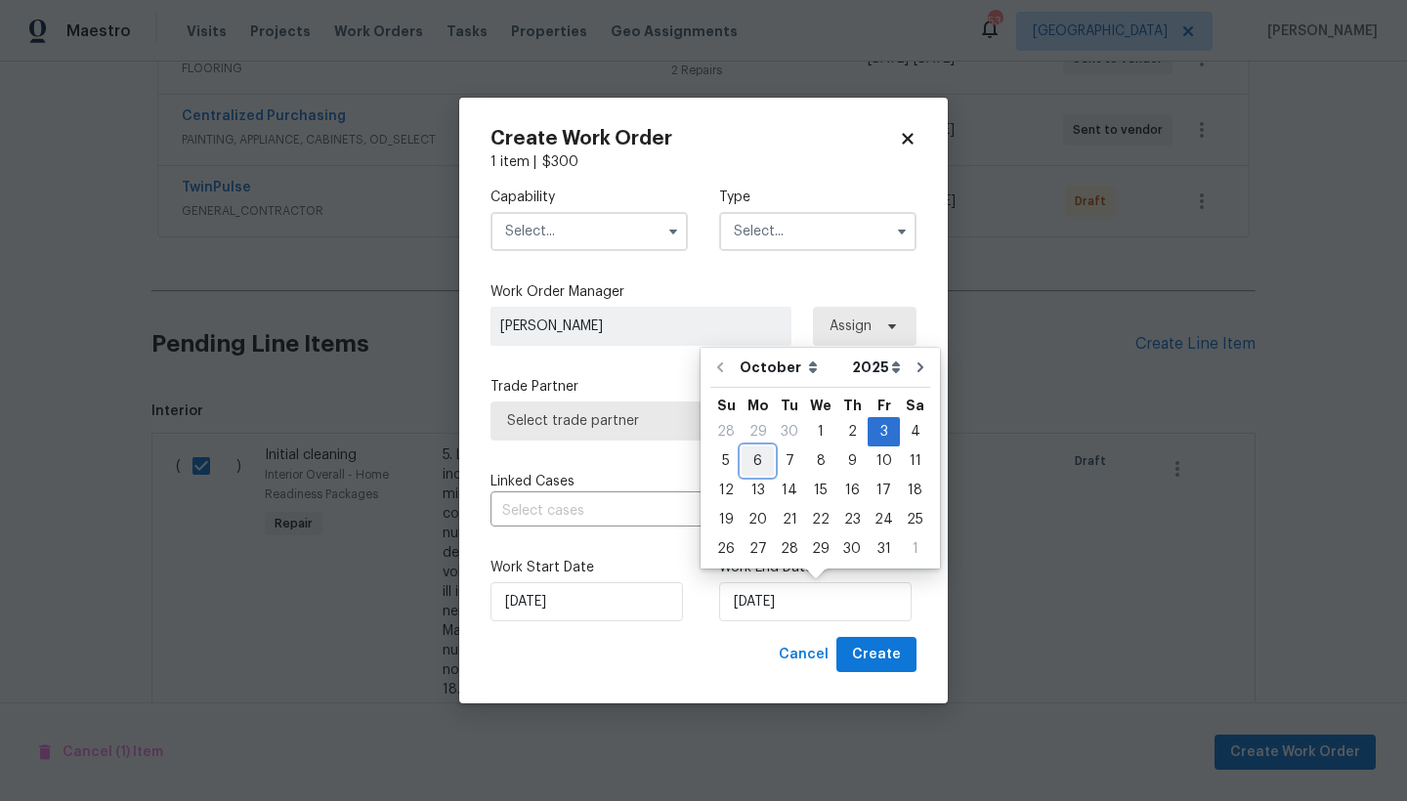
click at [759, 465] on div "6" at bounding box center [757, 460] width 32 height 27
type input "[DATE]"
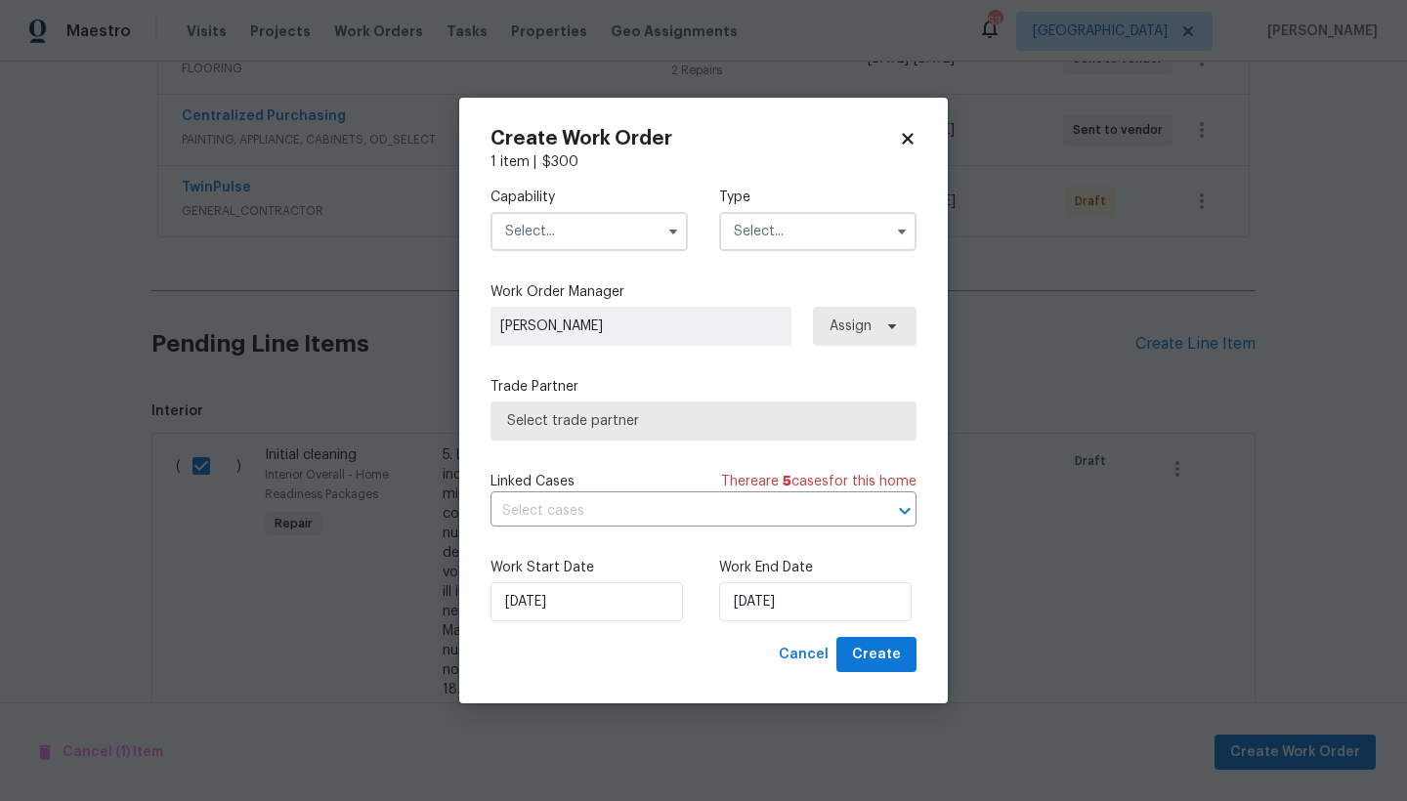
click at [567, 238] on input "text" at bounding box center [588, 231] width 197 height 39
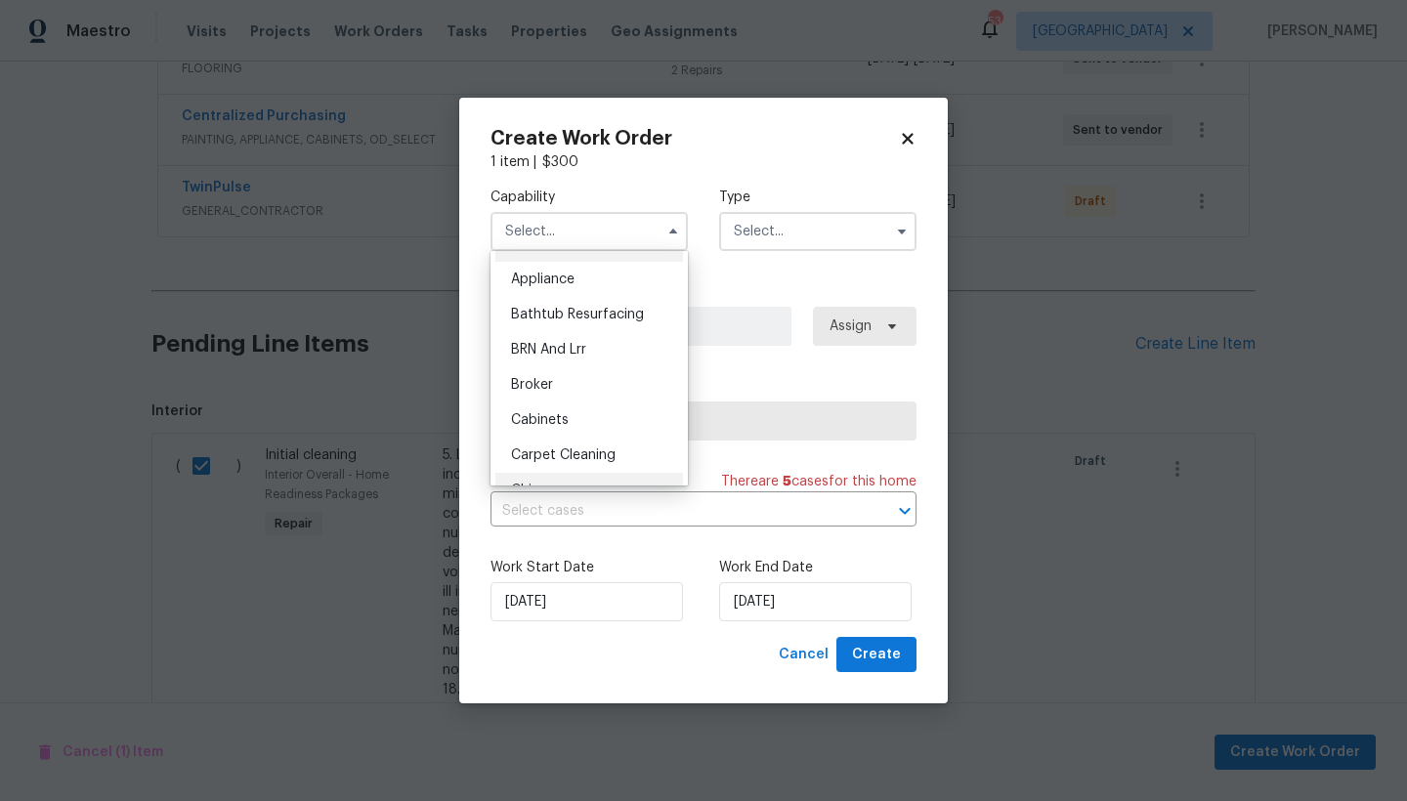
scroll to position [112, 0]
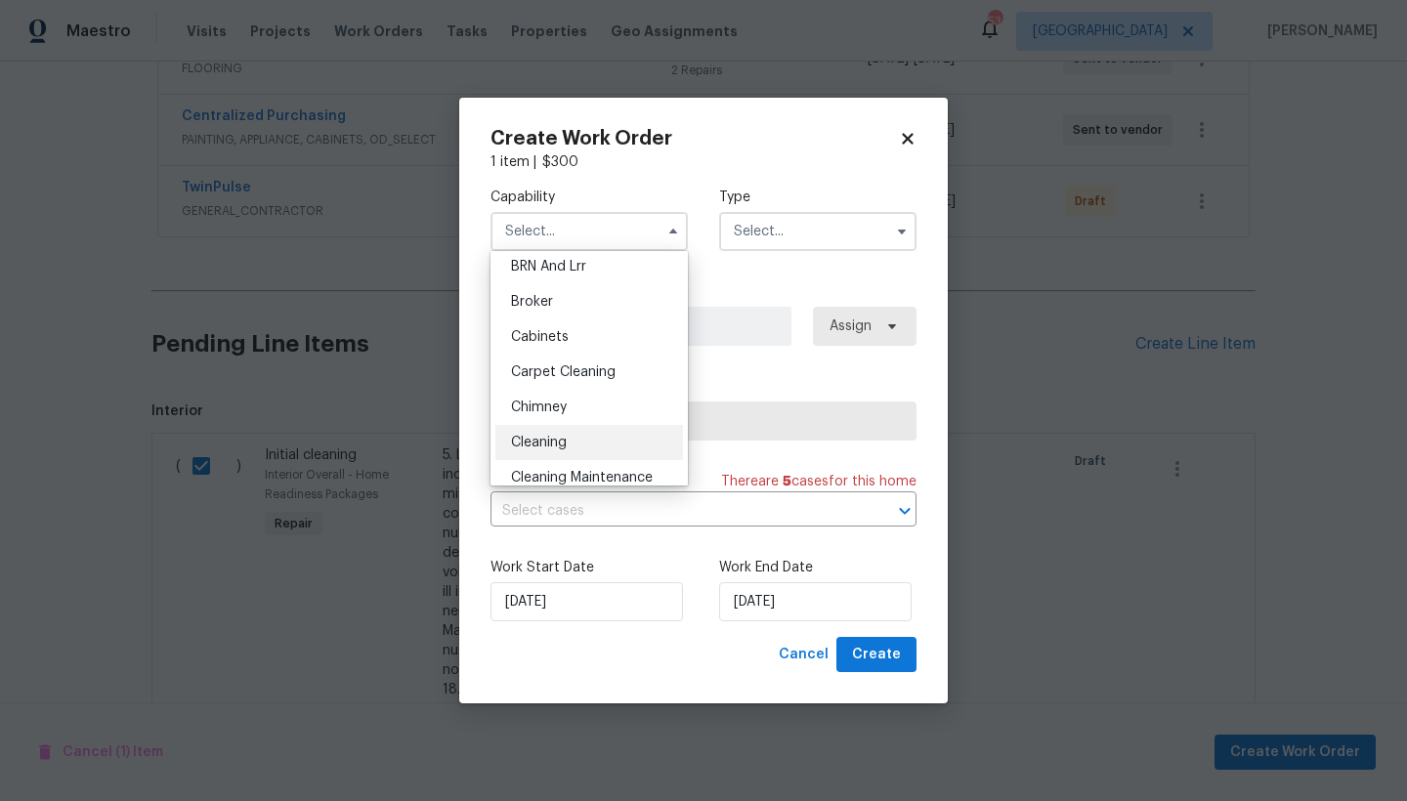
click at [551, 440] on span "Cleaning" at bounding box center [539, 443] width 56 height 14
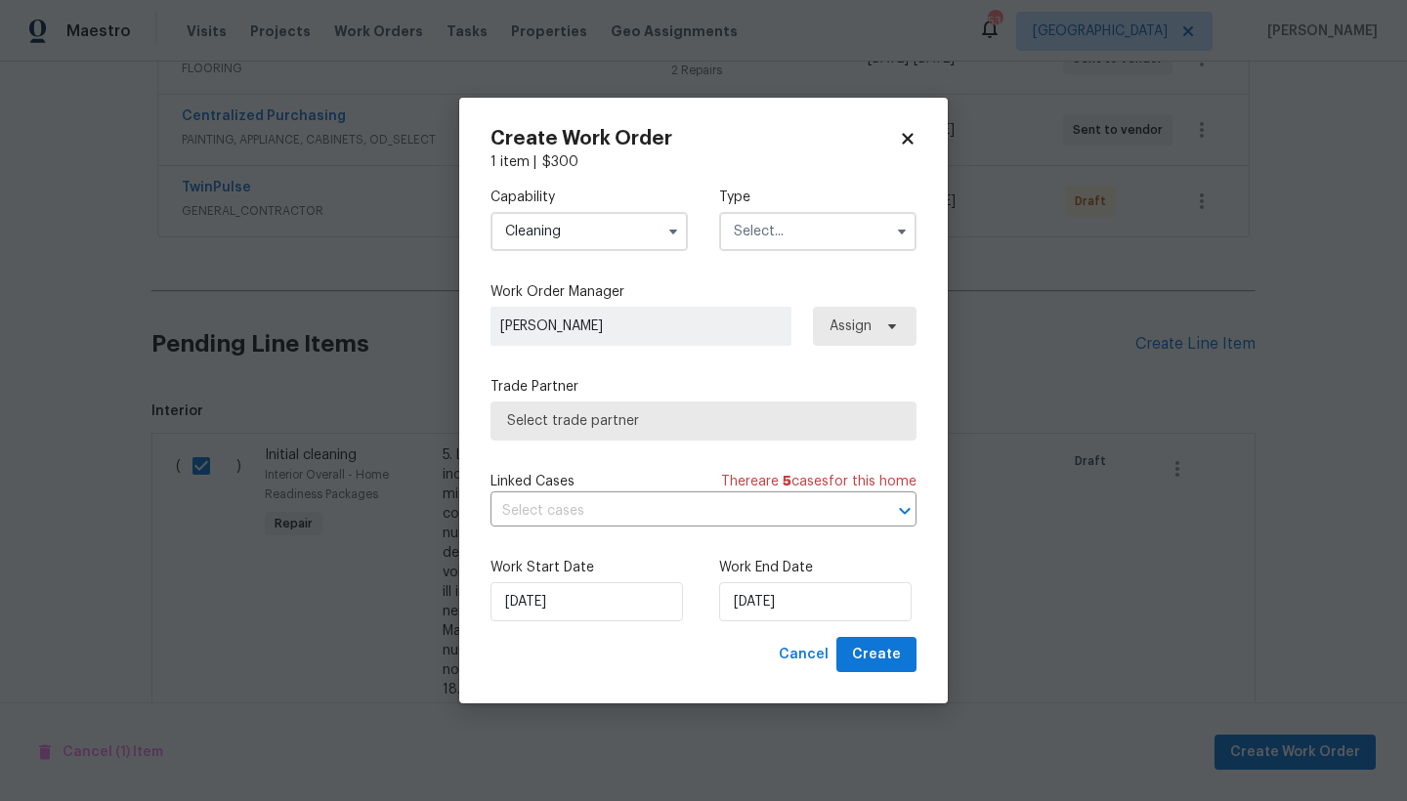
type input "Cleaning"
click at [765, 232] on input "text" at bounding box center [817, 231] width 197 height 39
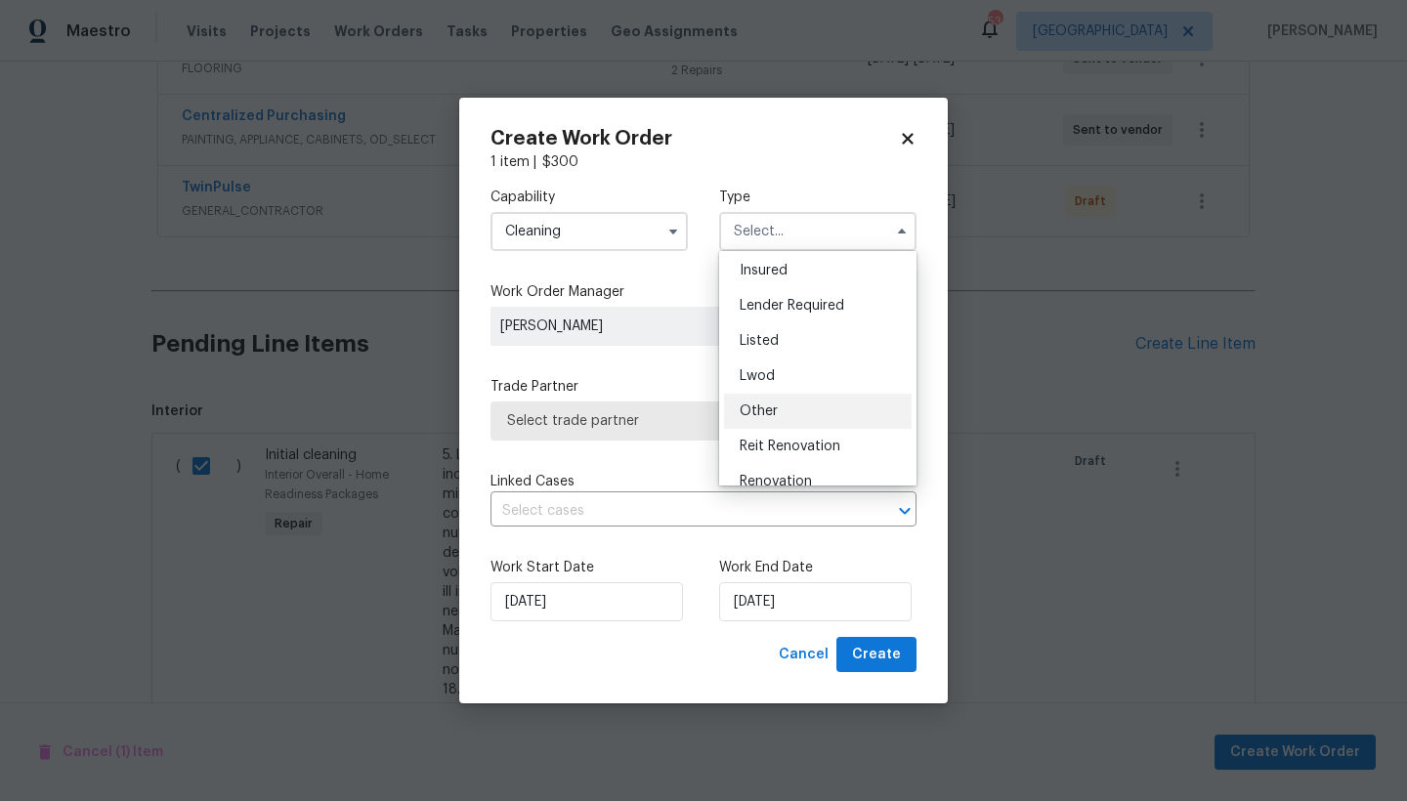
scroll to position [132, 0]
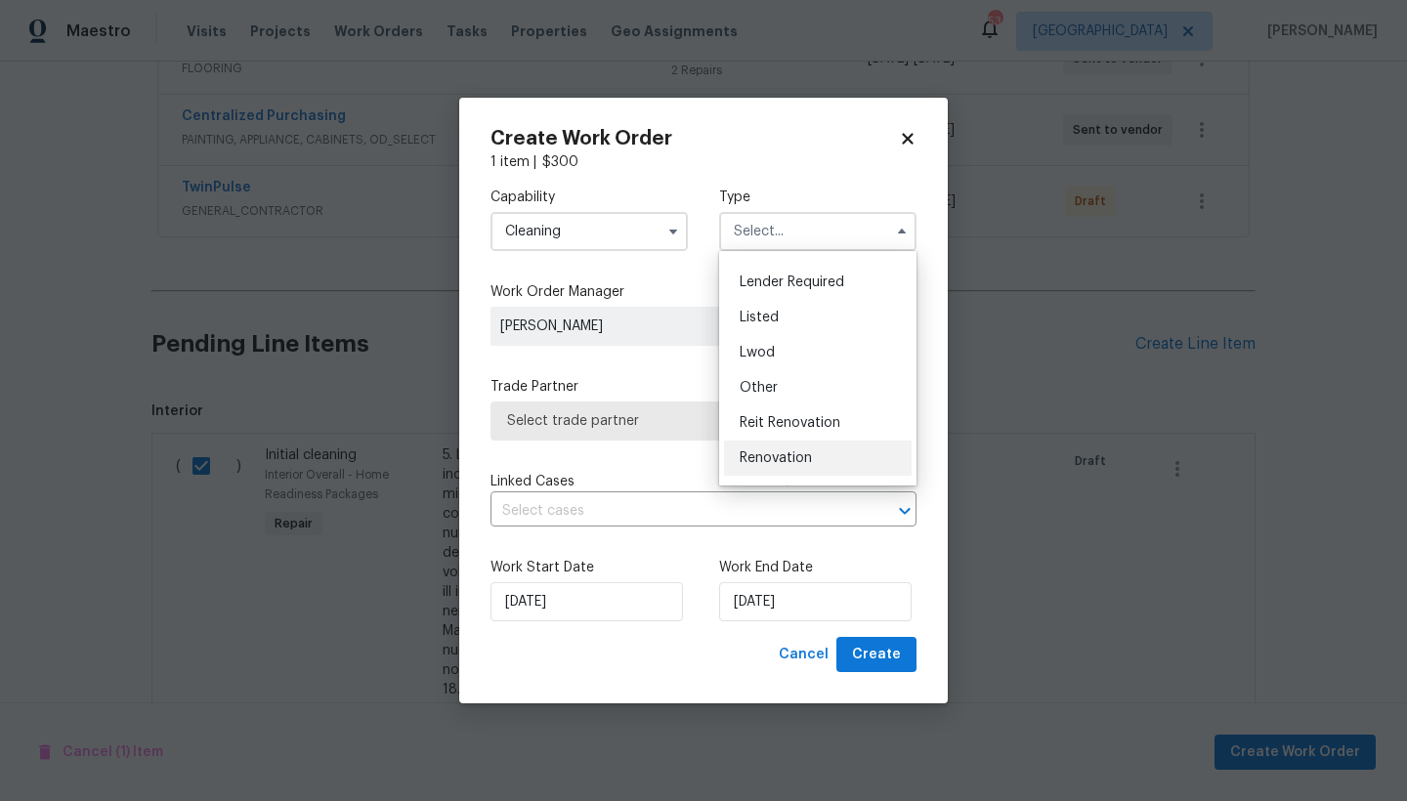
click at [768, 455] on span "Renovation" at bounding box center [775, 458] width 72 height 14
type input "Renovation"
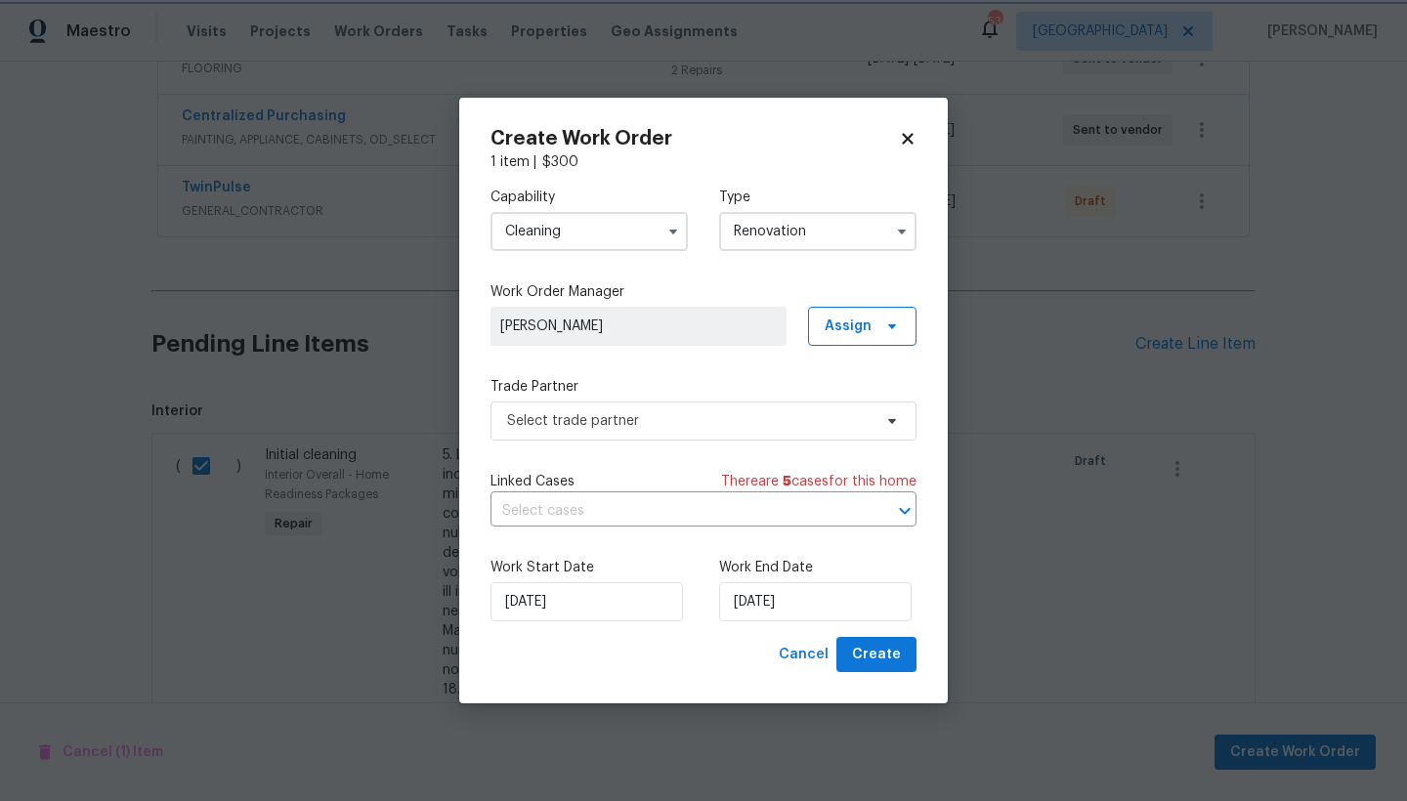
scroll to position [0, 0]
click at [640, 422] on span "Select trade partner" at bounding box center [689, 421] width 364 height 20
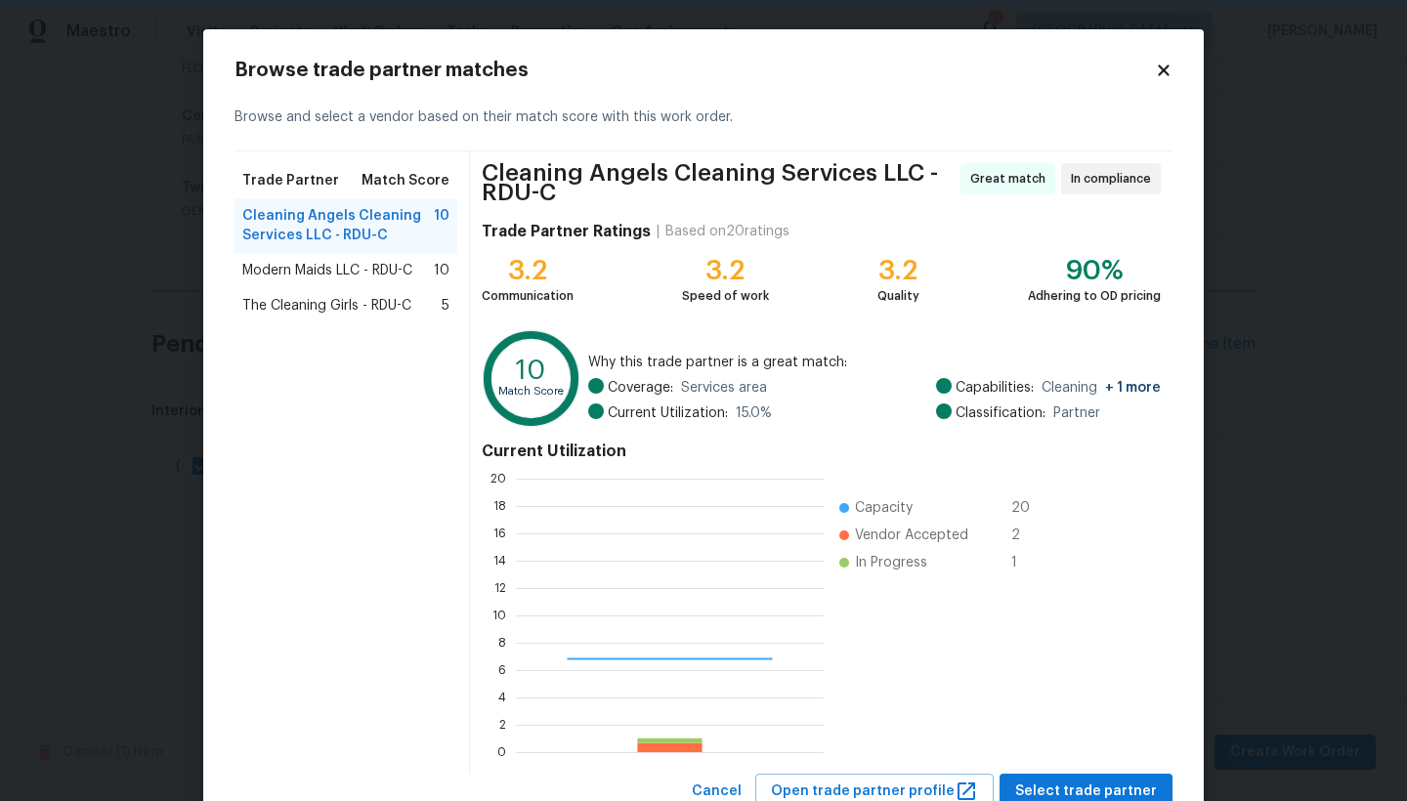
scroll to position [259, 293]
click at [282, 272] on span "Modern Maids LLC - RDU-C" at bounding box center [327, 271] width 170 height 20
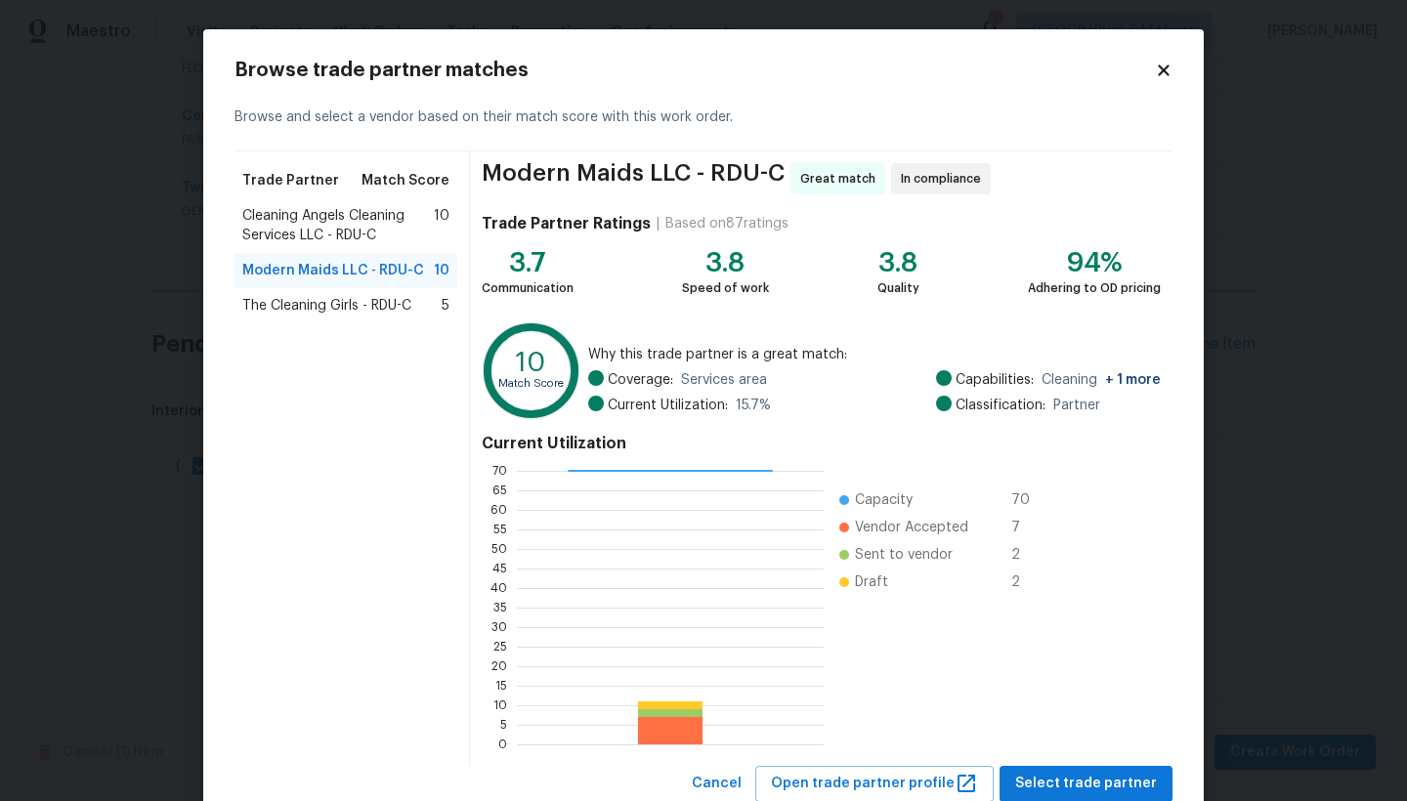
click at [317, 221] on span "Cleaning Angels Cleaning Services LLC - RDU-C" at bounding box center [337, 225] width 191 height 39
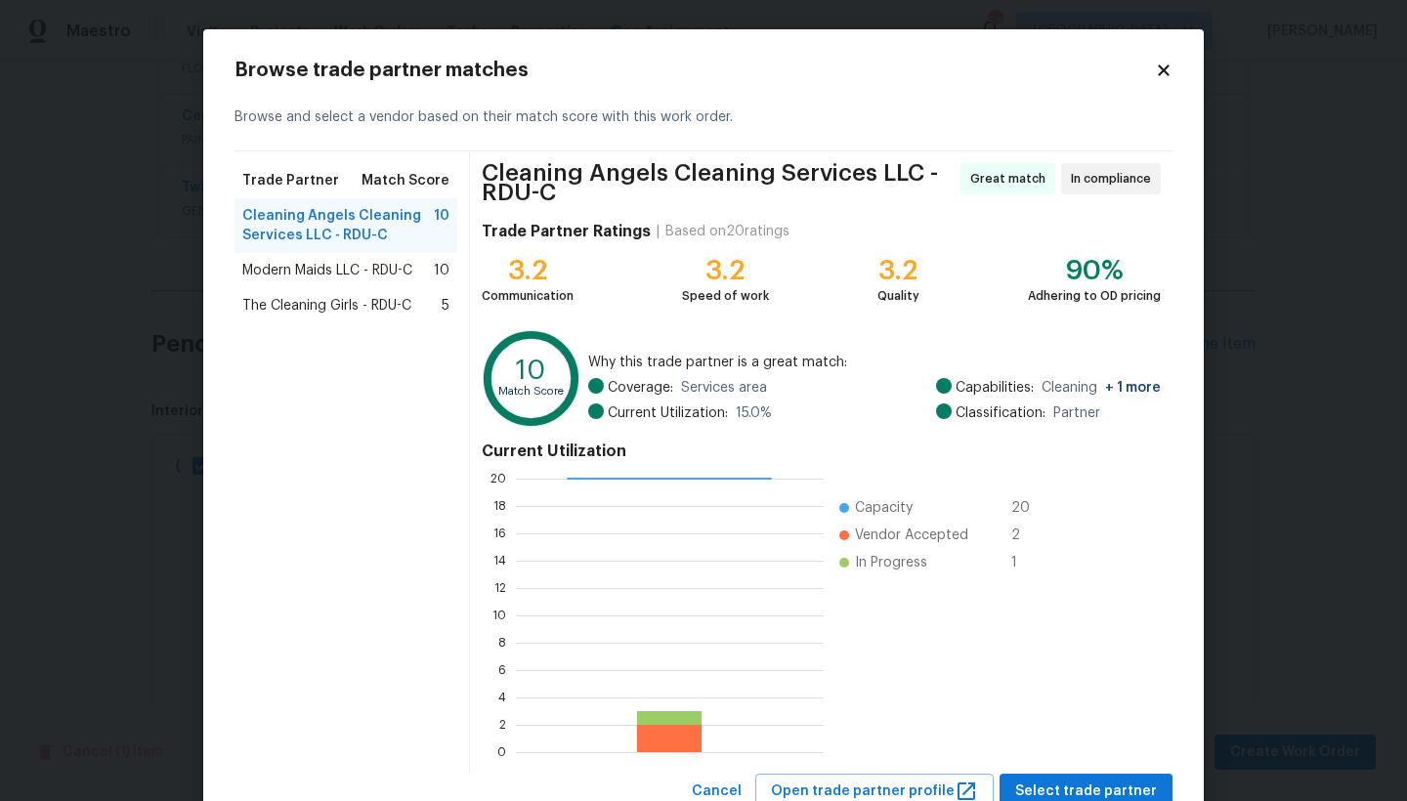
click at [301, 273] on span "Modern Maids LLC - RDU-C" at bounding box center [327, 271] width 170 height 20
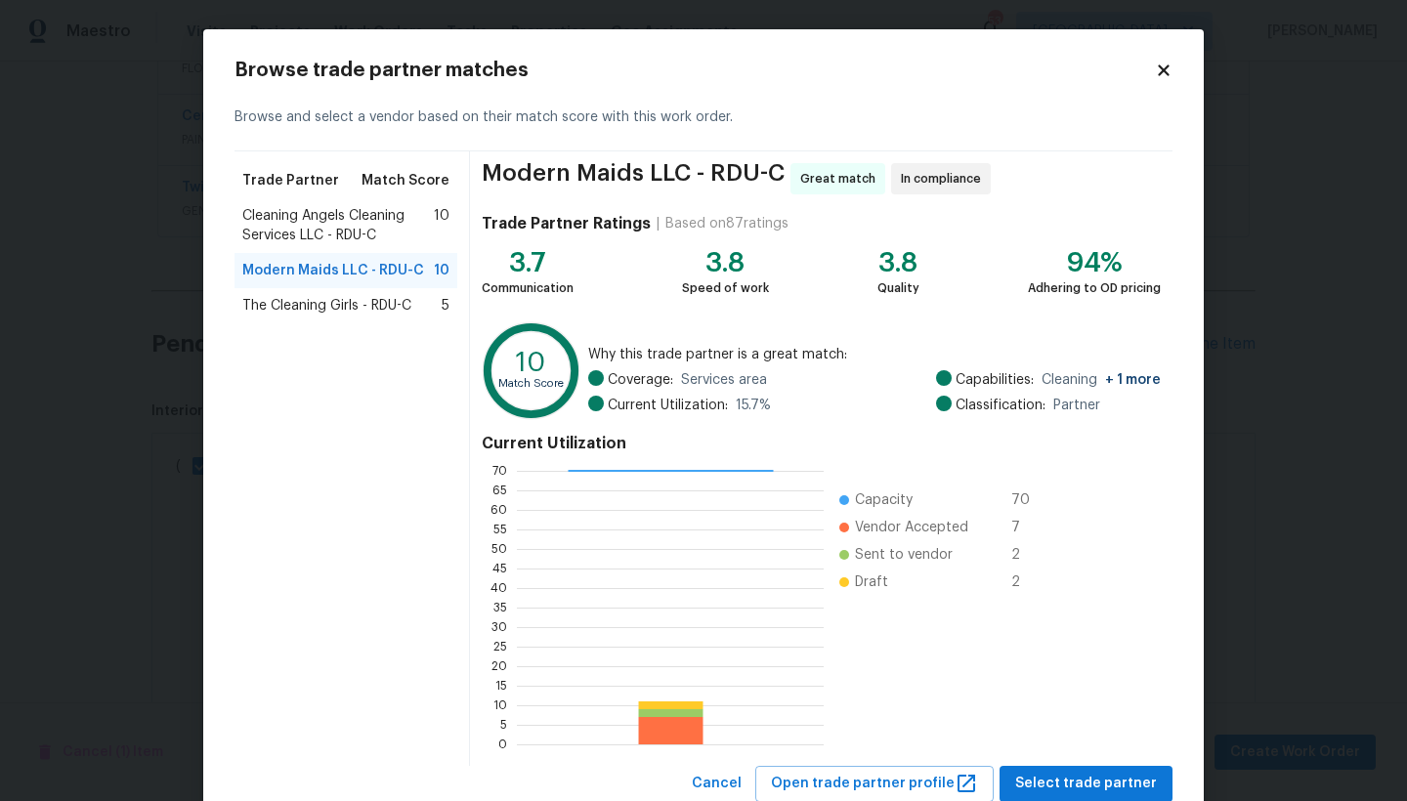
click at [295, 307] on span "The Cleaning Girls - RDU-C" at bounding box center [326, 306] width 169 height 20
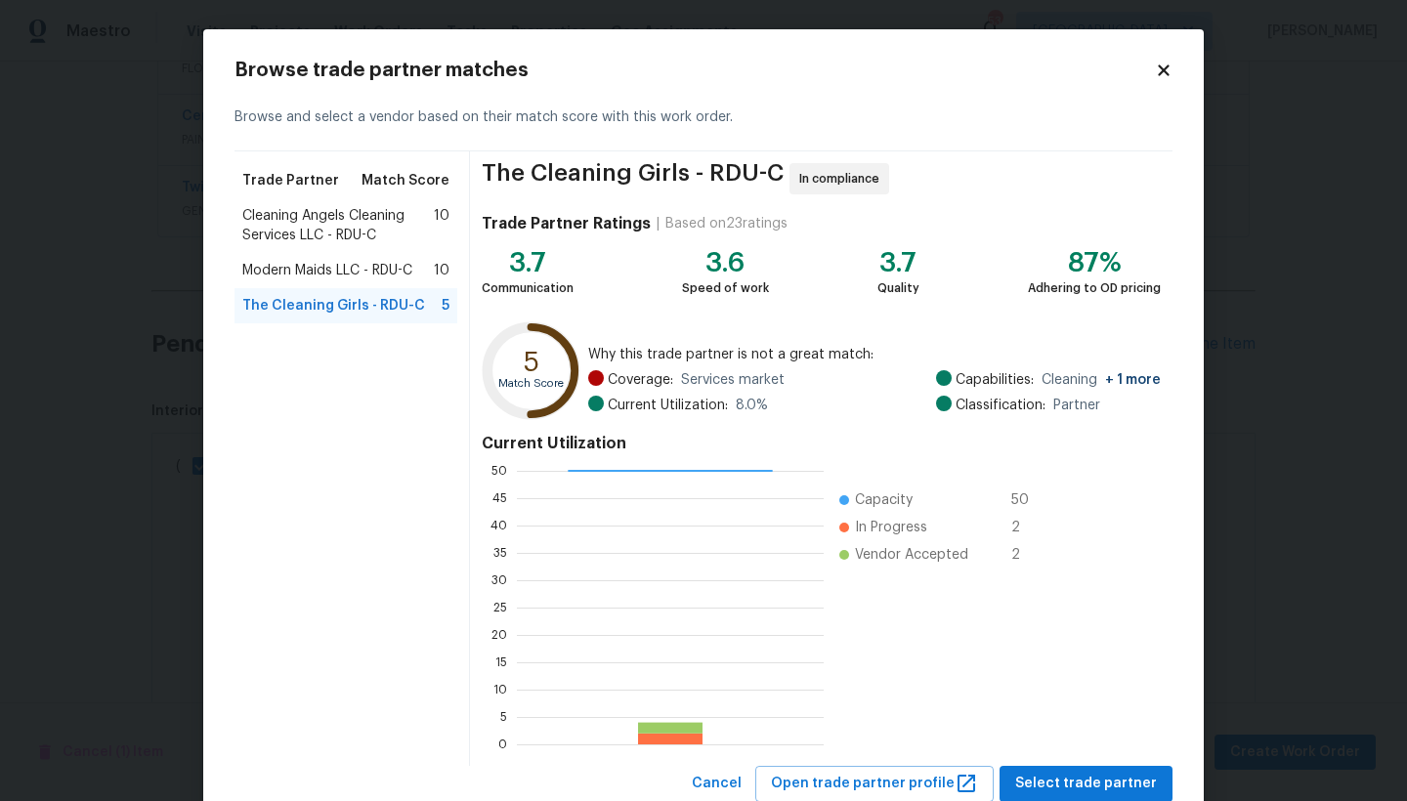
click at [282, 274] on span "Modern Maids LLC - RDU-C" at bounding box center [327, 271] width 170 height 20
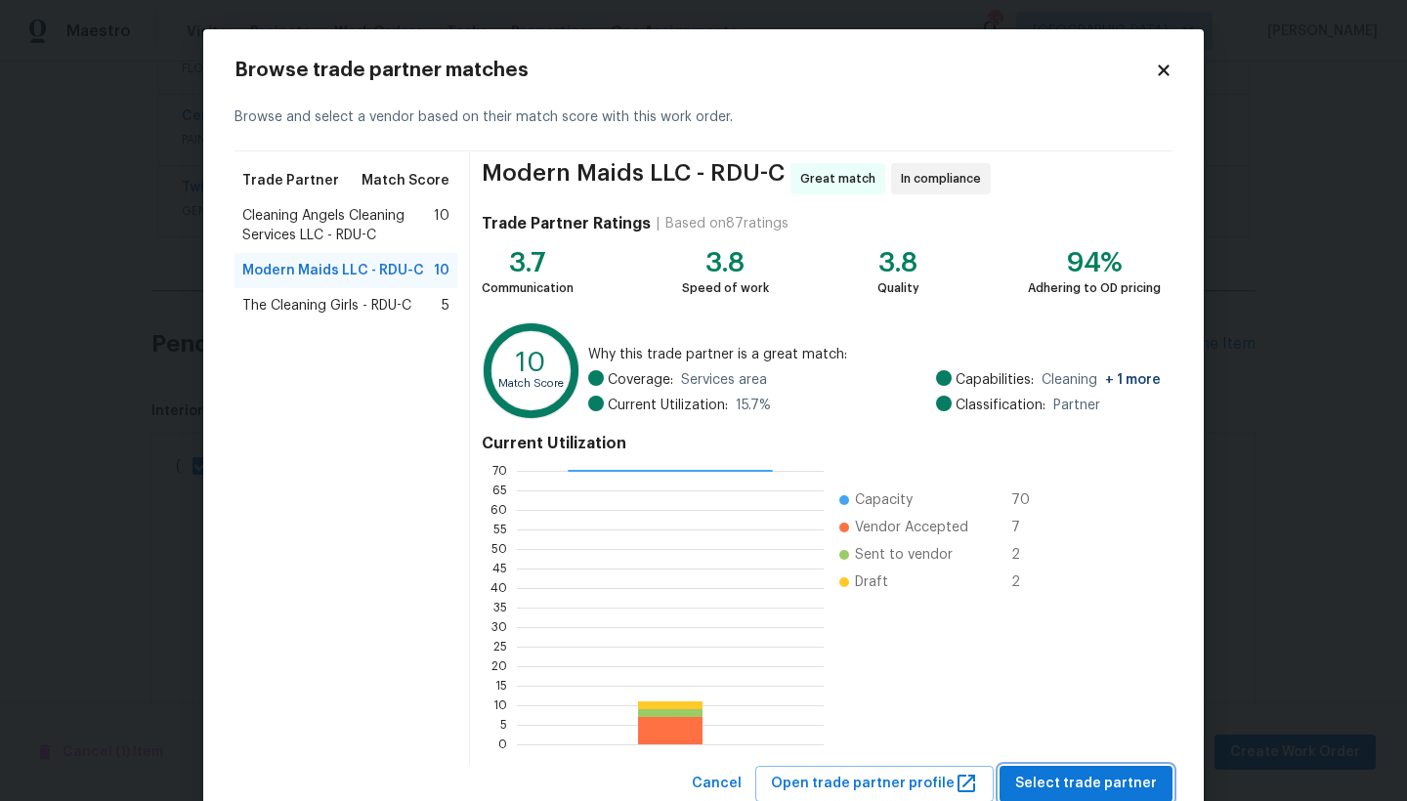
click at [1040, 693] on span "Select trade partner" at bounding box center [1086, 784] width 142 height 24
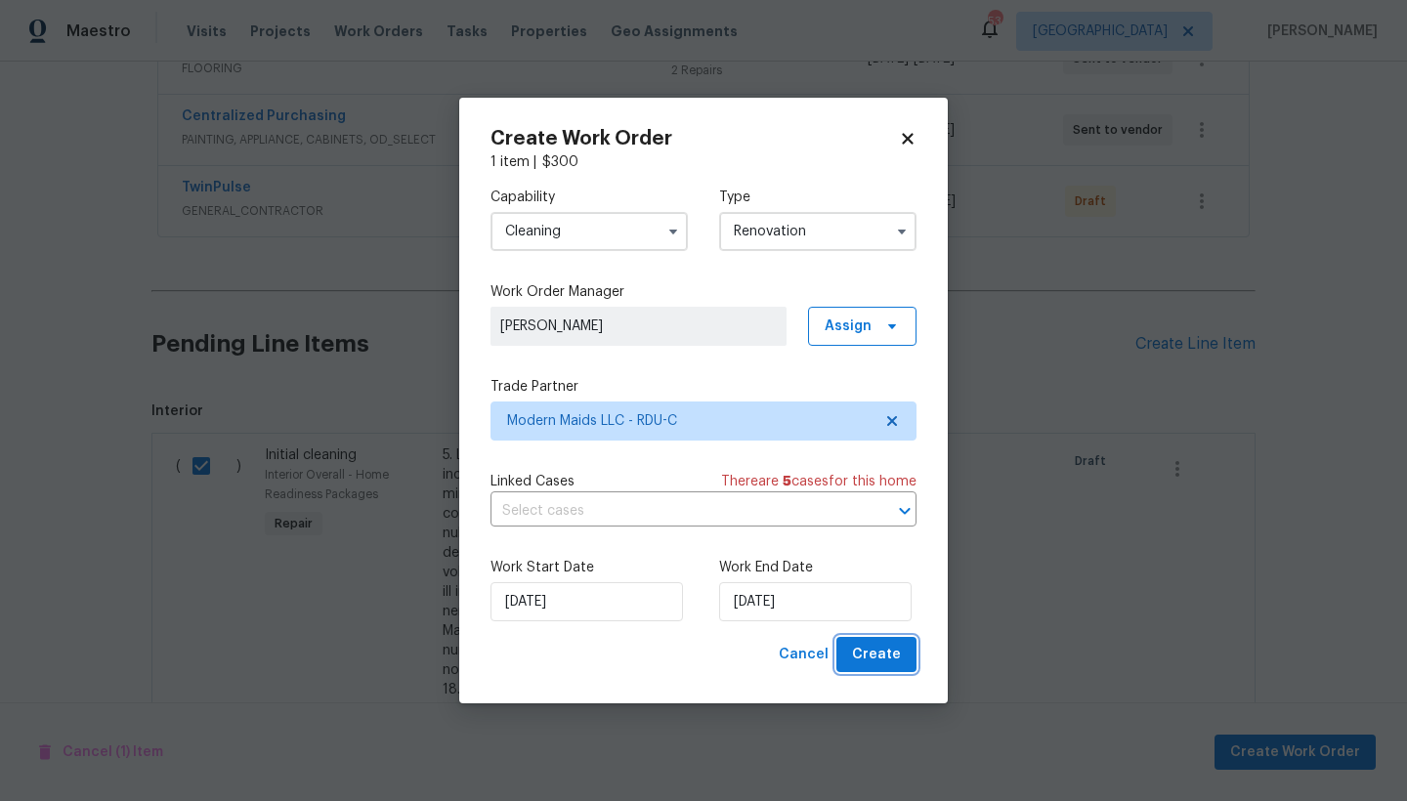
click at [877, 662] on span "Create" at bounding box center [876, 655] width 49 height 24
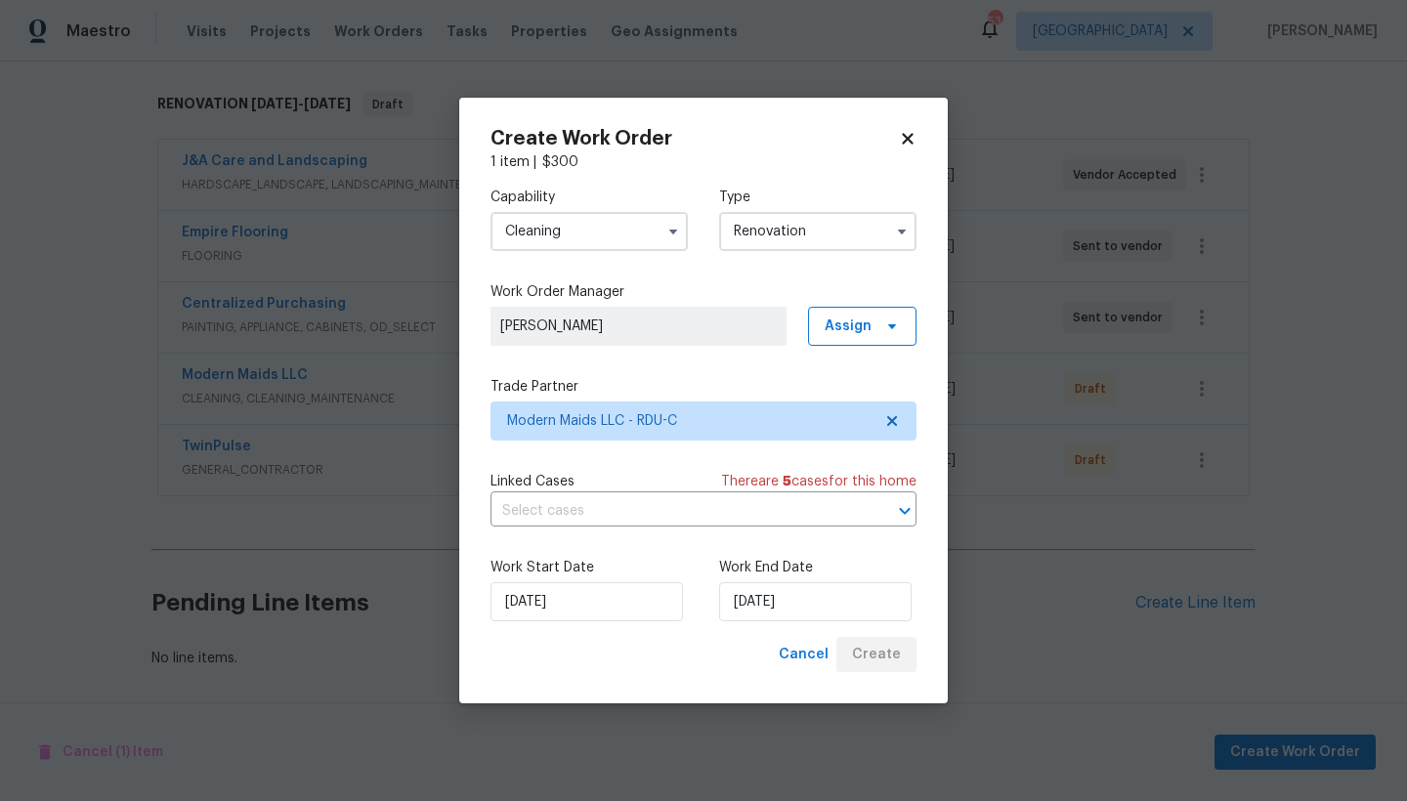
scroll to position [311, 0]
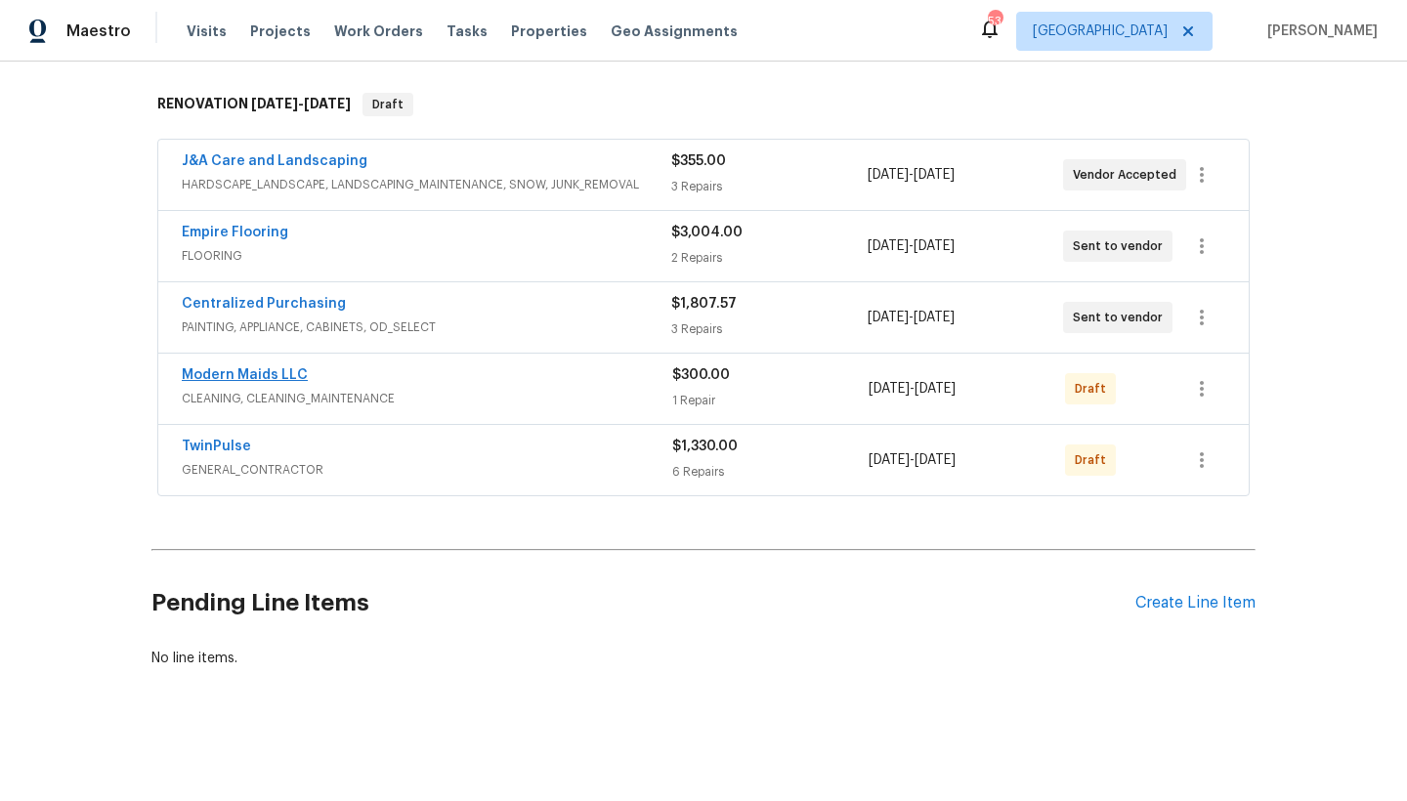
click at [273, 368] on link "Modern Maids LLC" at bounding box center [245, 375] width 126 height 14
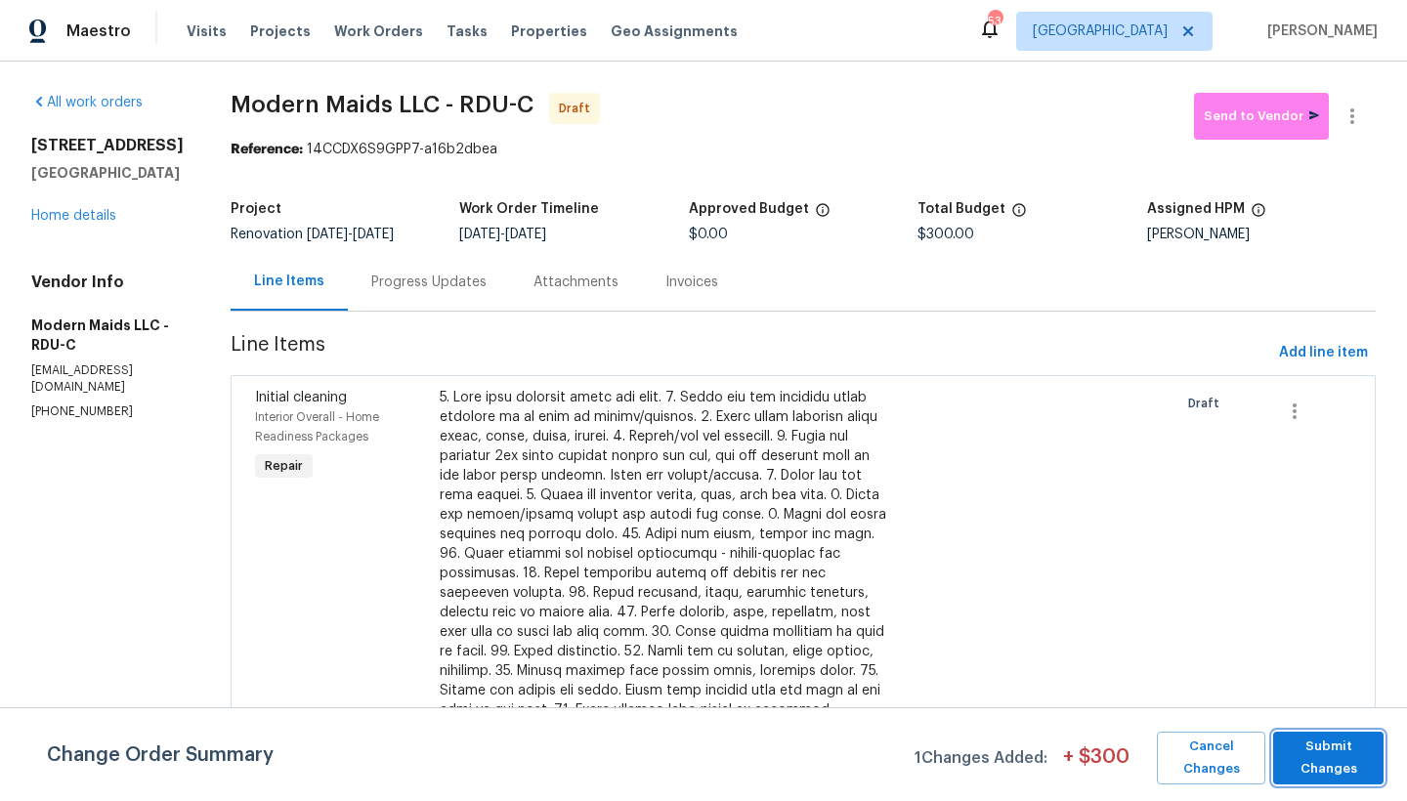
click at [1234, 693] on span "Submit Changes" at bounding box center [1328, 758] width 91 height 45
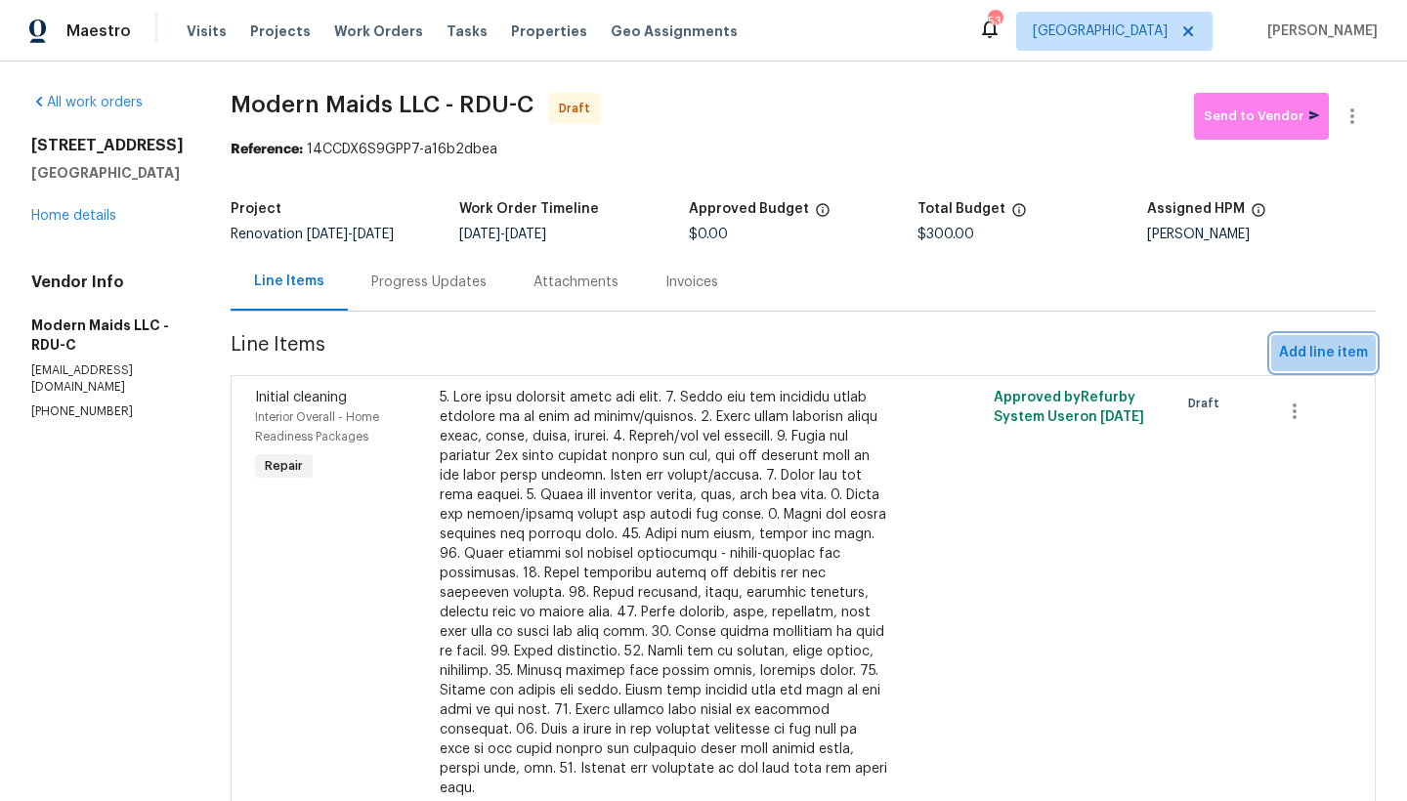
click at [1234, 358] on span "Add line item" at bounding box center [1323, 353] width 89 height 24
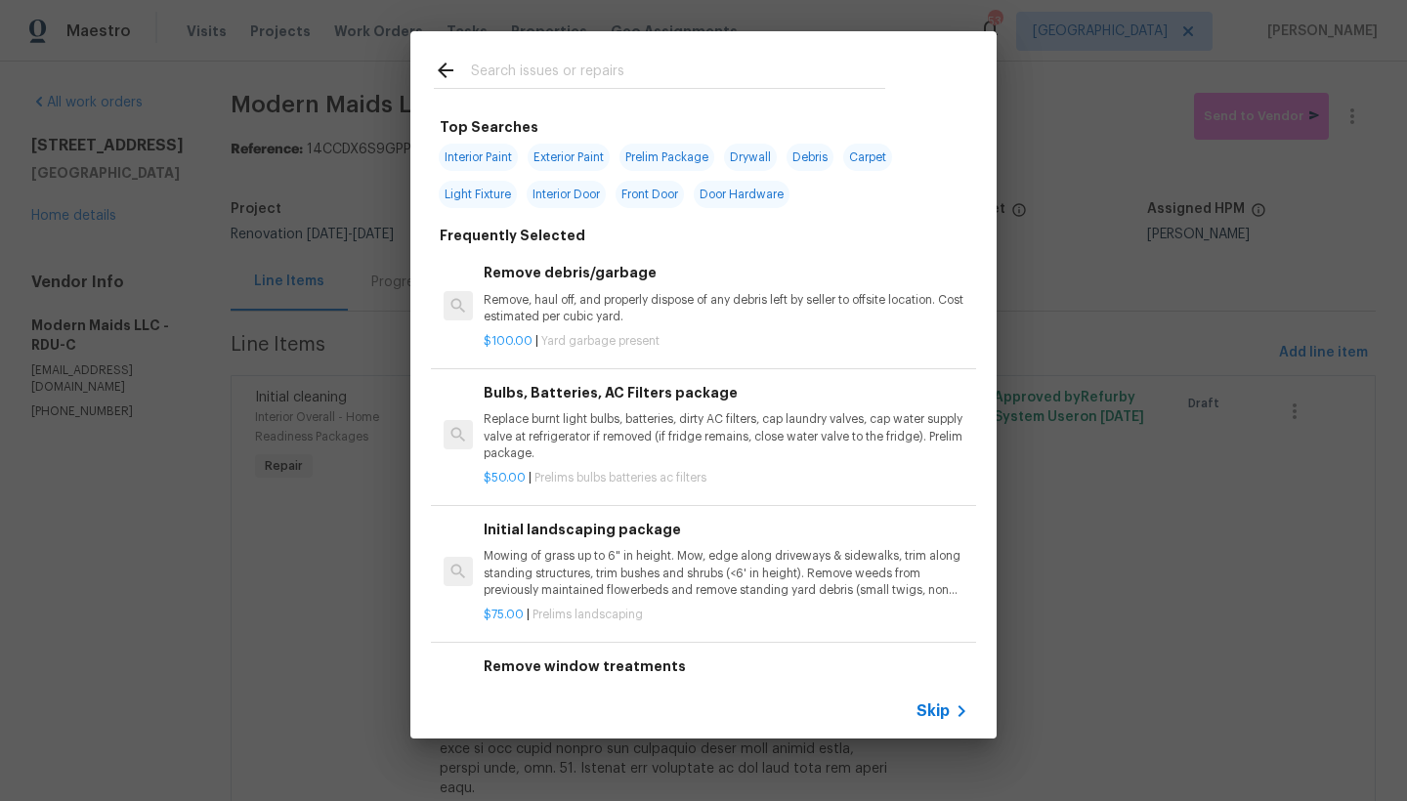
click at [579, 66] on input "text" at bounding box center [678, 73] width 414 height 29
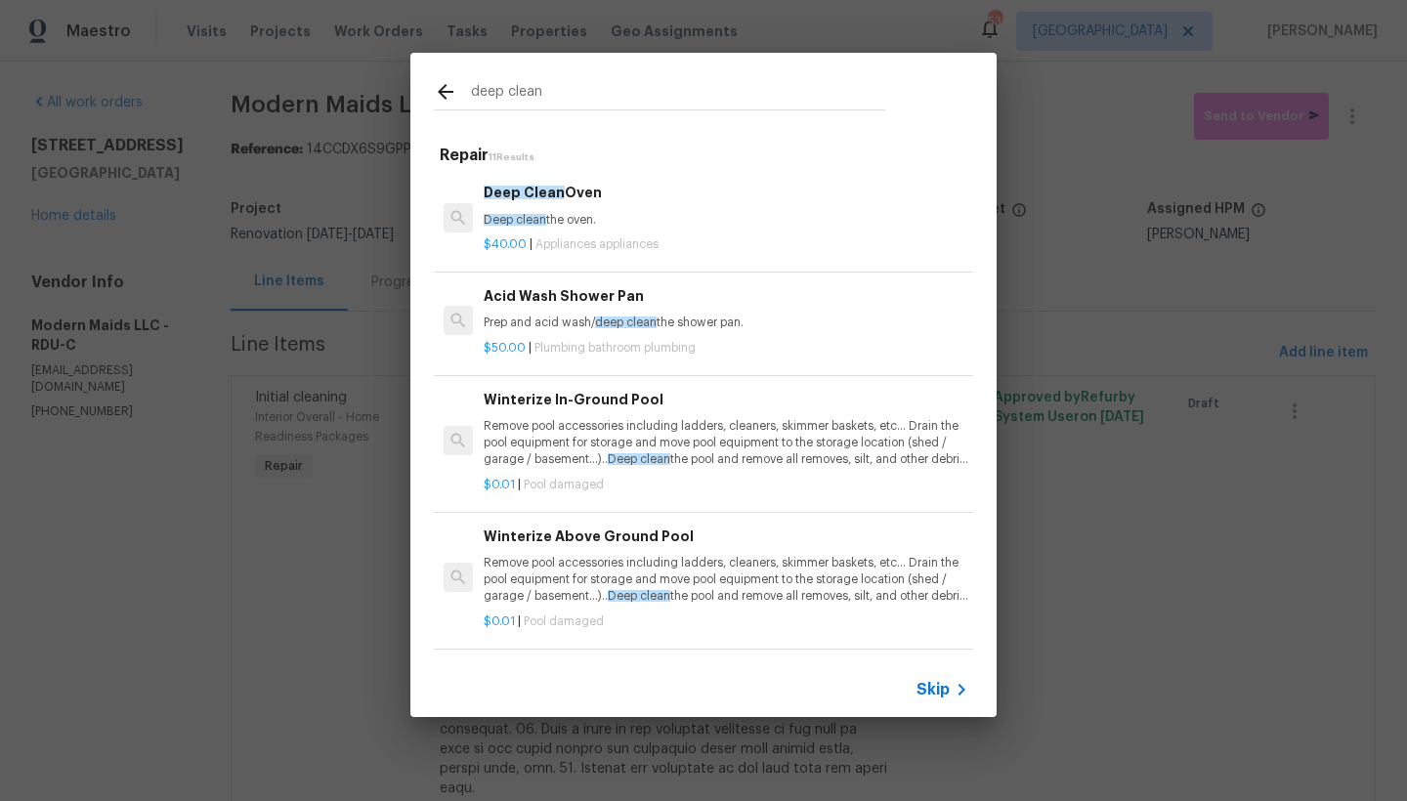
type input "deep clean"
click at [550, 198] on span "Deep Clean" at bounding box center [524, 193] width 81 height 14
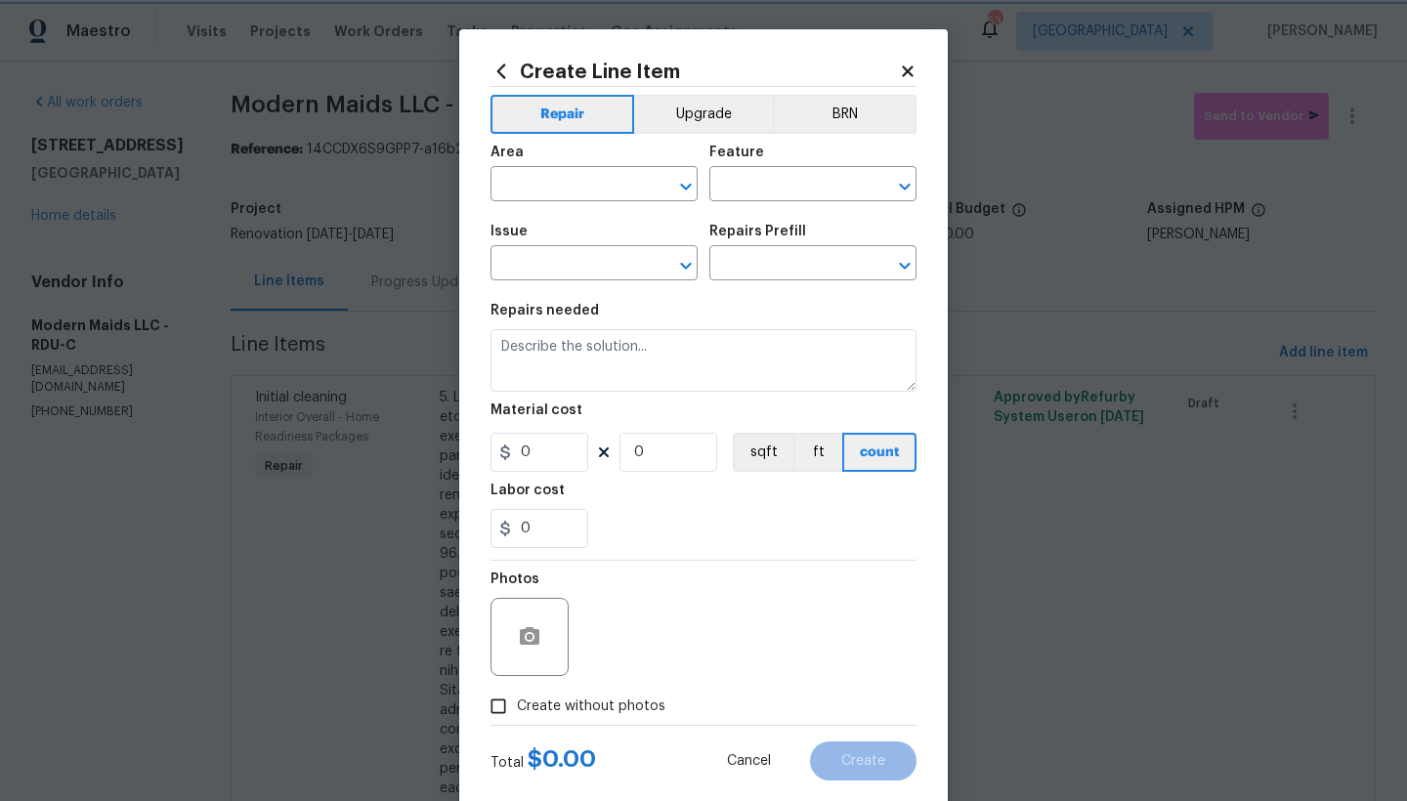
type input "Appliances"
type input "Deep Clean Oven $40.00"
type textarea "Deep clean the oven."
type input "40"
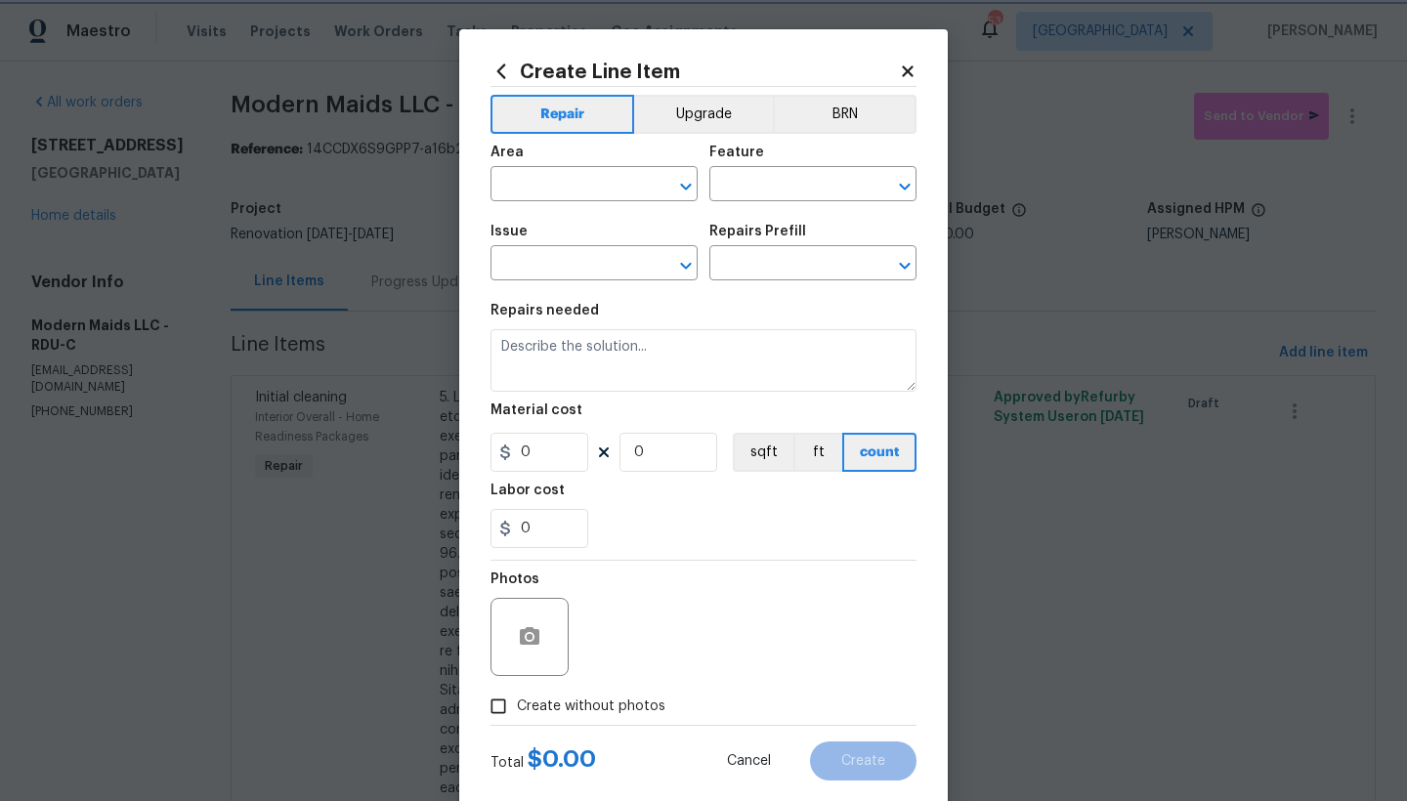
type input "1"
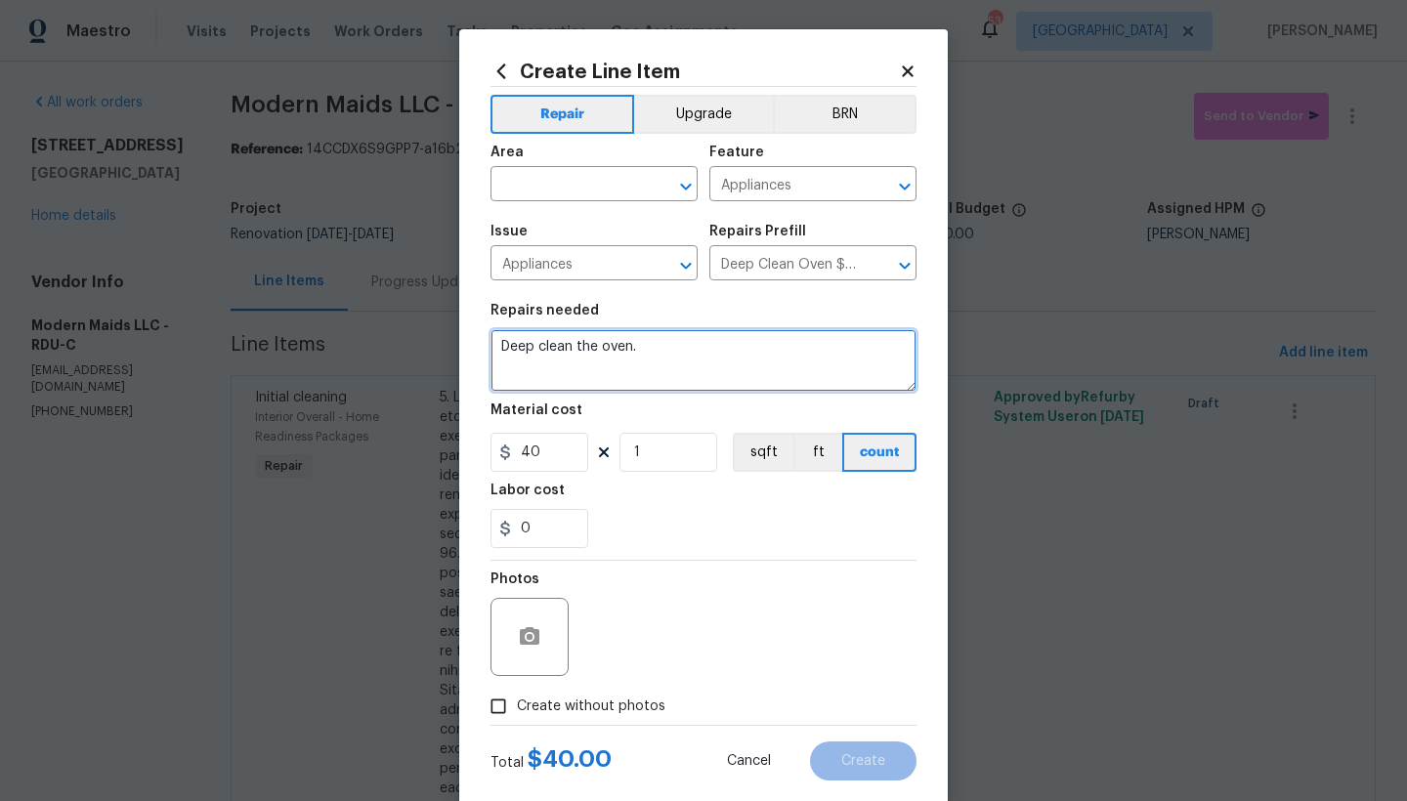
drag, startPoint x: 595, startPoint y: 347, endPoint x: 656, endPoint y: 346, distance: 61.5
click at [656, 346] on textarea "Deep clean the oven." at bounding box center [703, 360] width 426 height 63
type textarea "Deep clean the appliances."
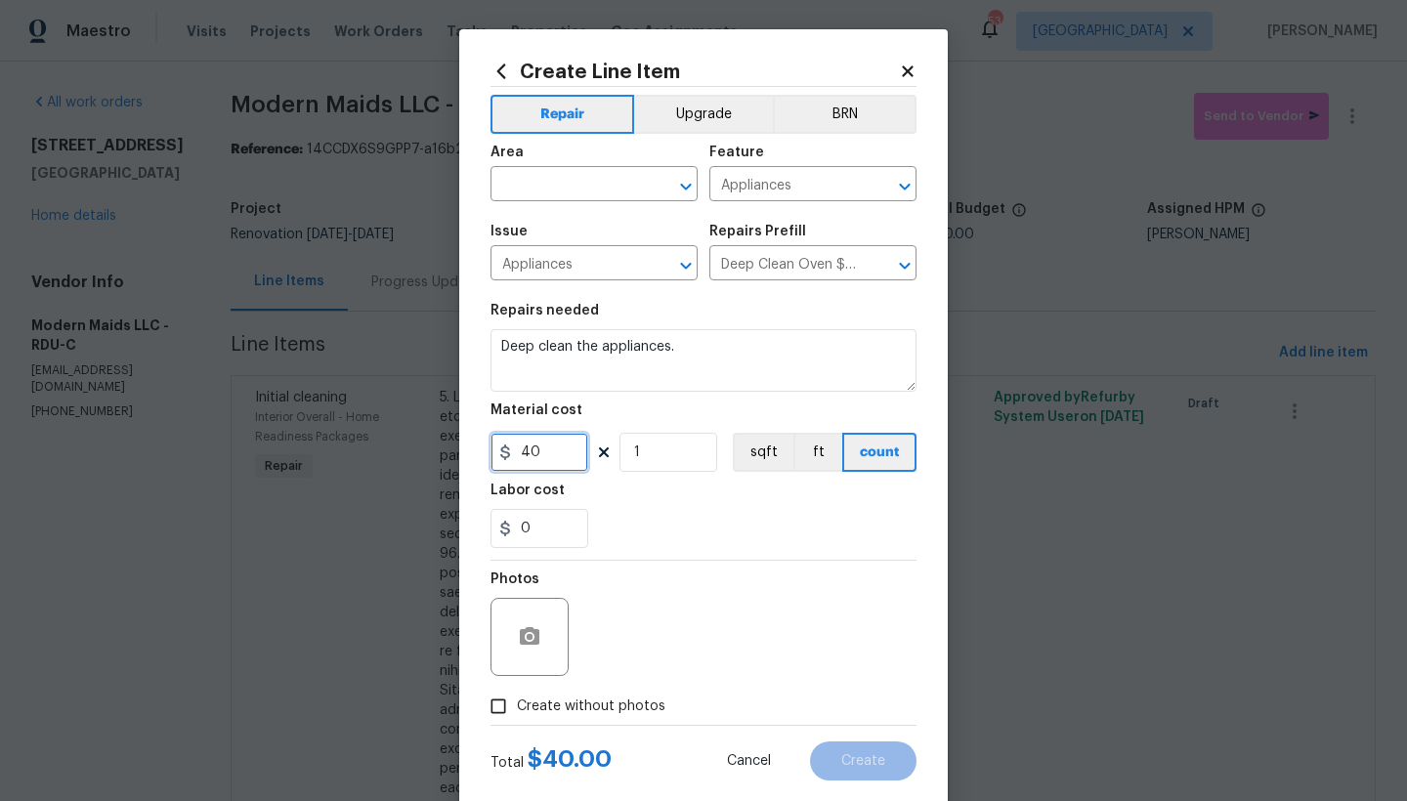
drag, startPoint x: 551, startPoint y: 449, endPoint x: 456, endPoint y: 445, distance: 94.8
click at [459, 445] on div "Create Line Item Repair Upgrade BRN Area ​ Feature Appliances ​ Issue Appliance…" at bounding box center [703, 420] width 488 height 782
type input "120"
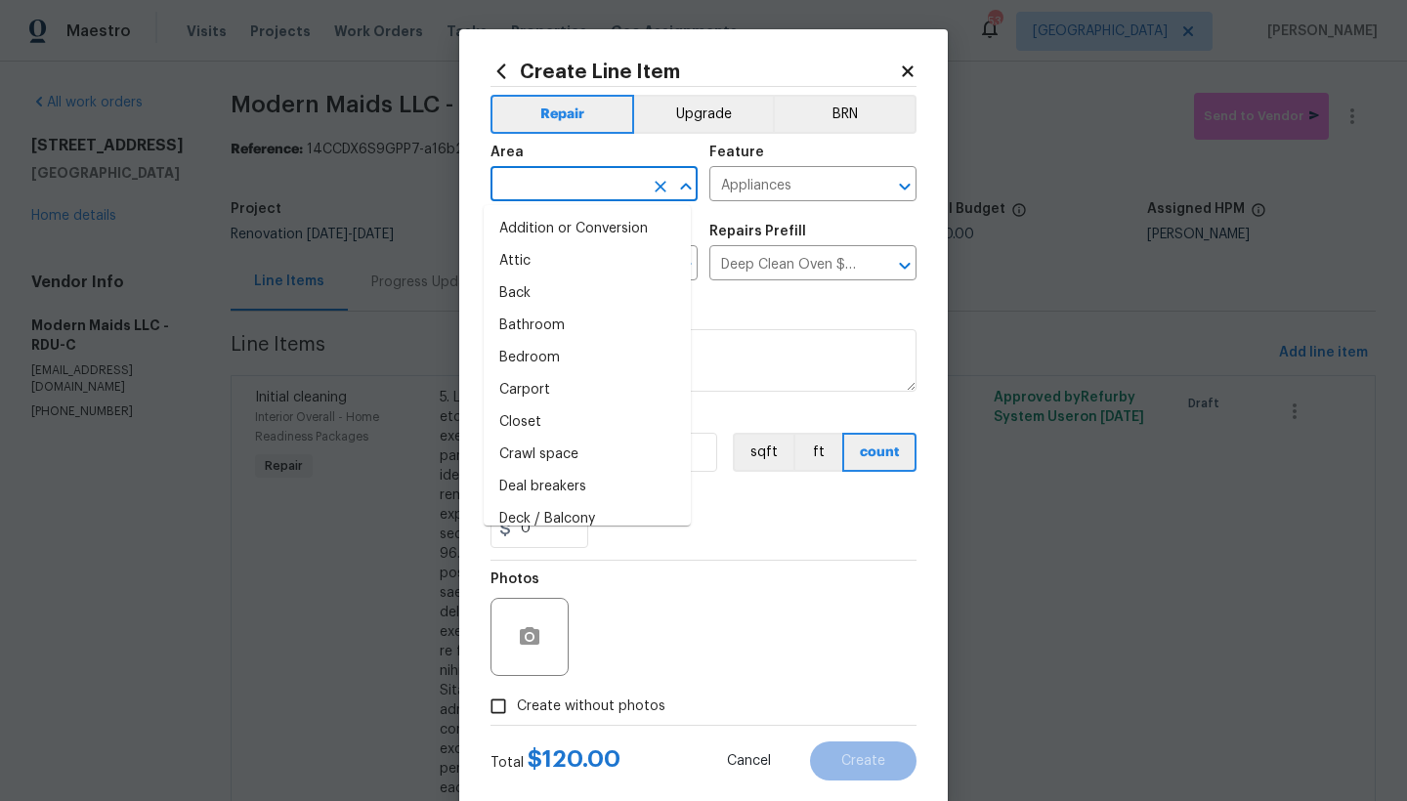
click at [537, 190] on input "text" at bounding box center [566, 186] width 152 height 30
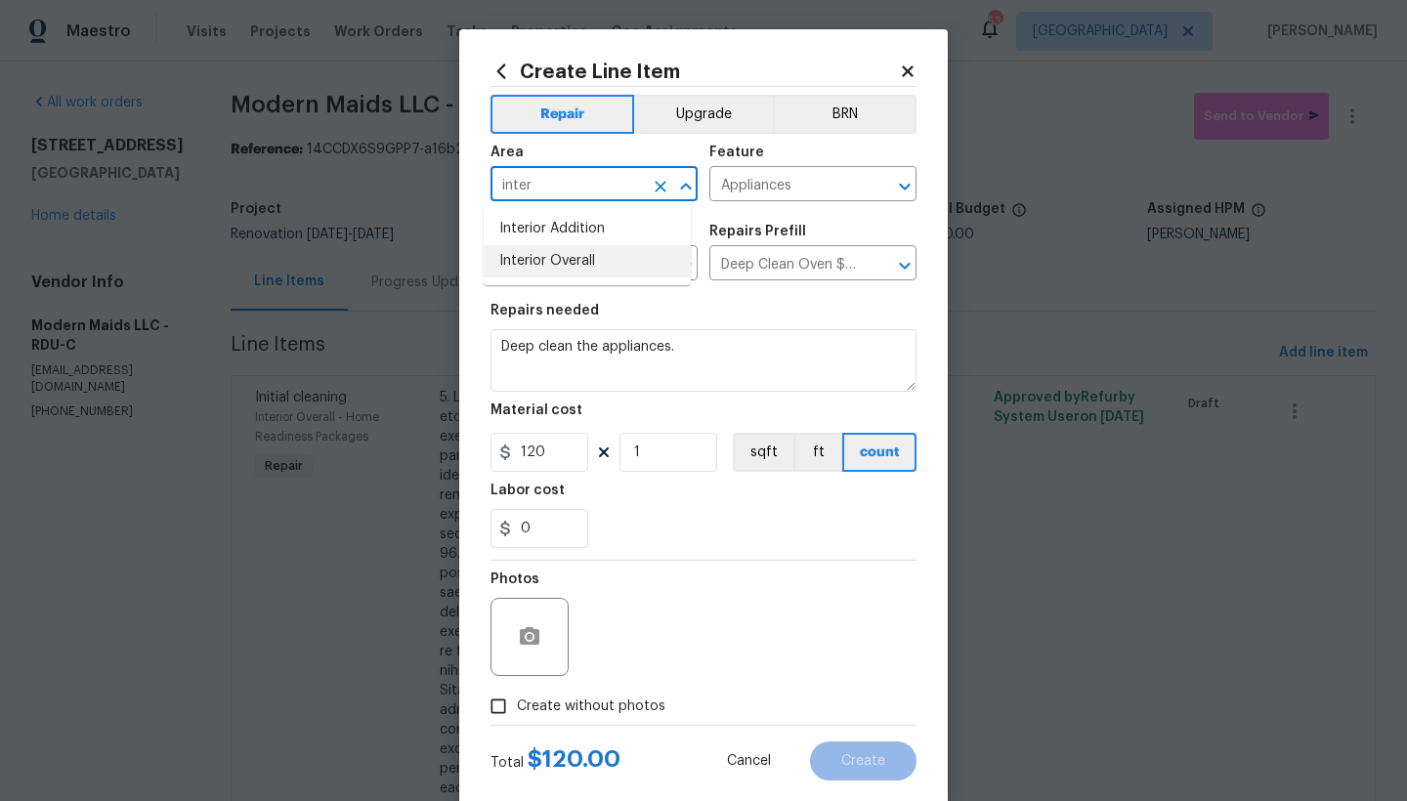
click at [502, 271] on li "Interior Overall" at bounding box center [587, 261] width 207 height 32
type input "Interior Overall"
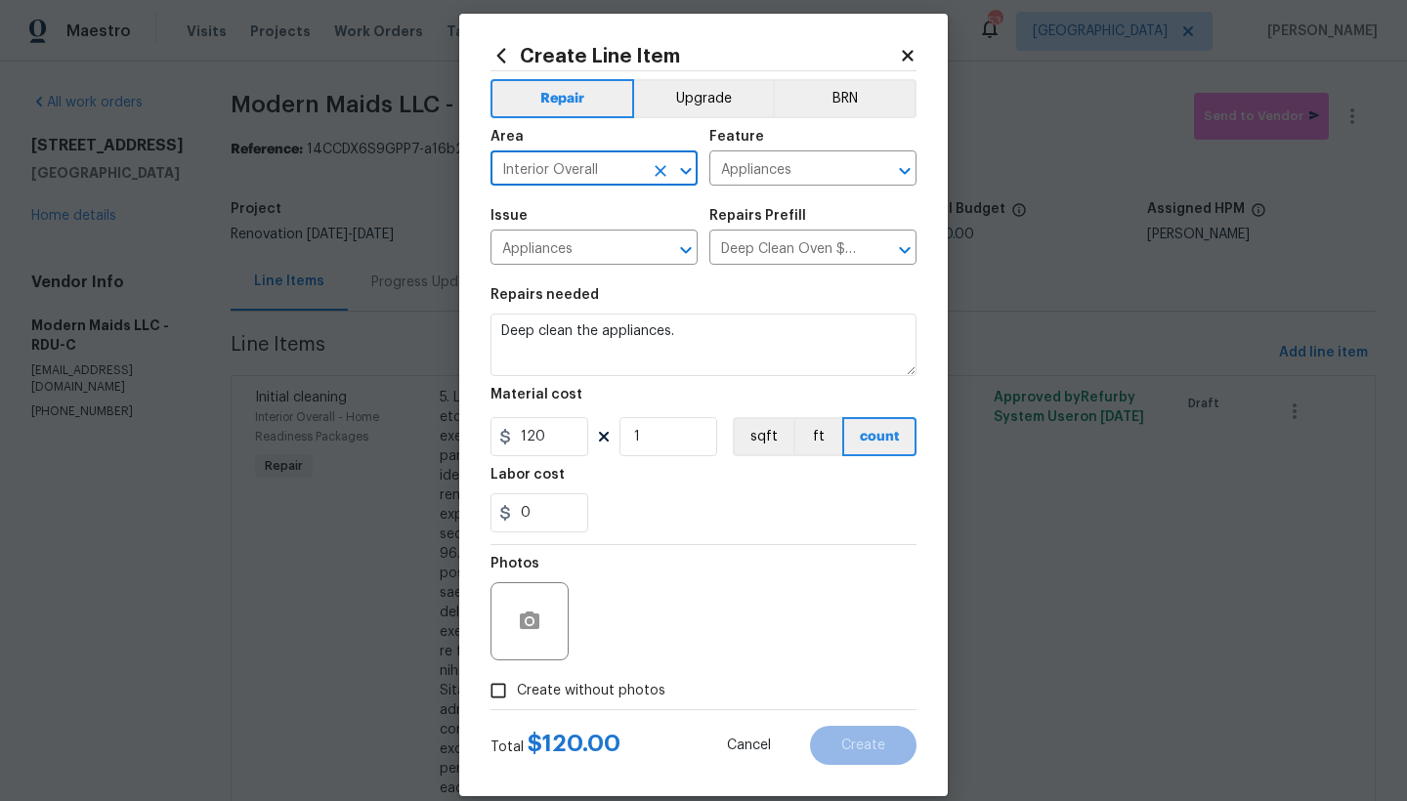
scroll to position [40, 0]
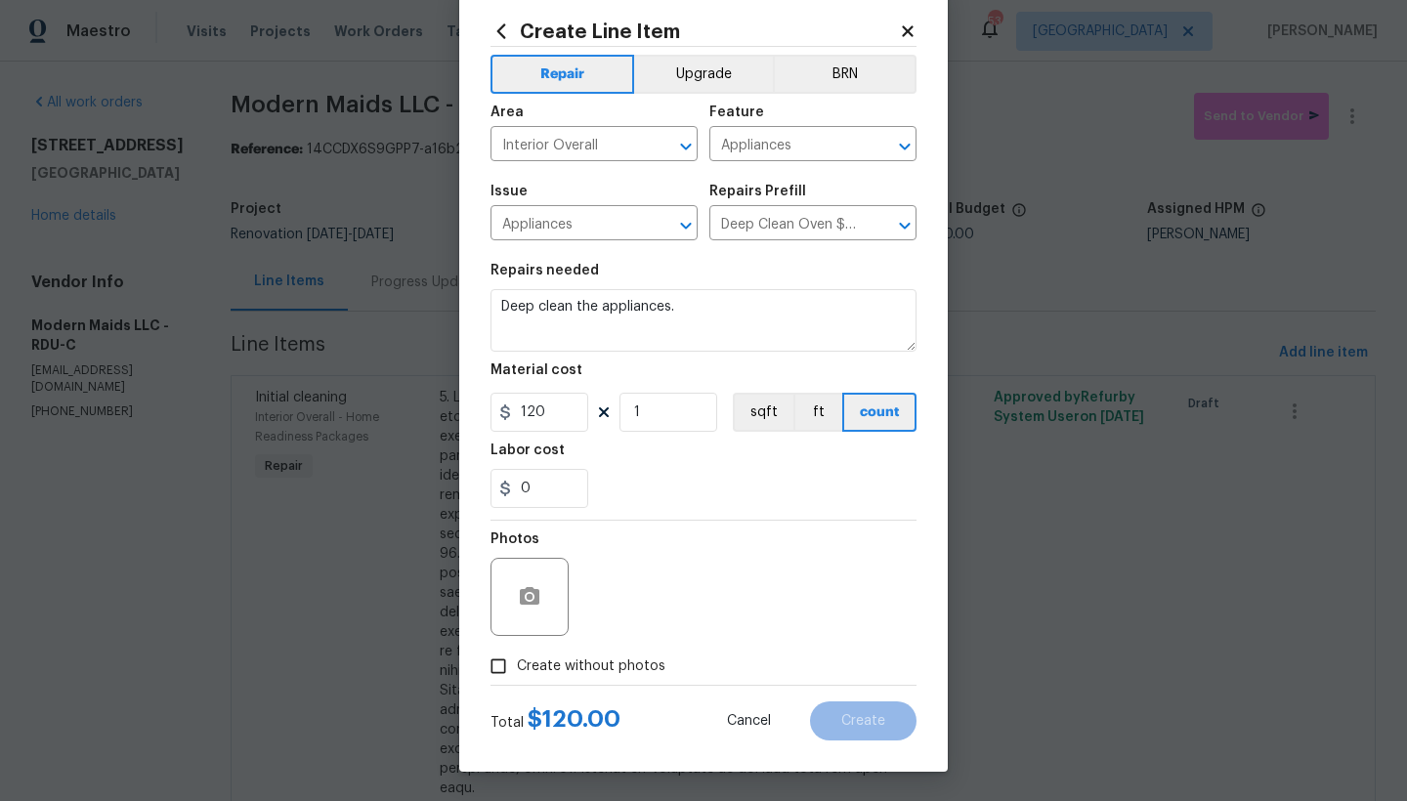
click at [597, 662] on span "Create without photos" at bounding box center [591, 666] width 148 height 21
click at [517, 662] on input "Create without photos" at bounding box center [498, 666] width 37 height 37
checkbox input "true"
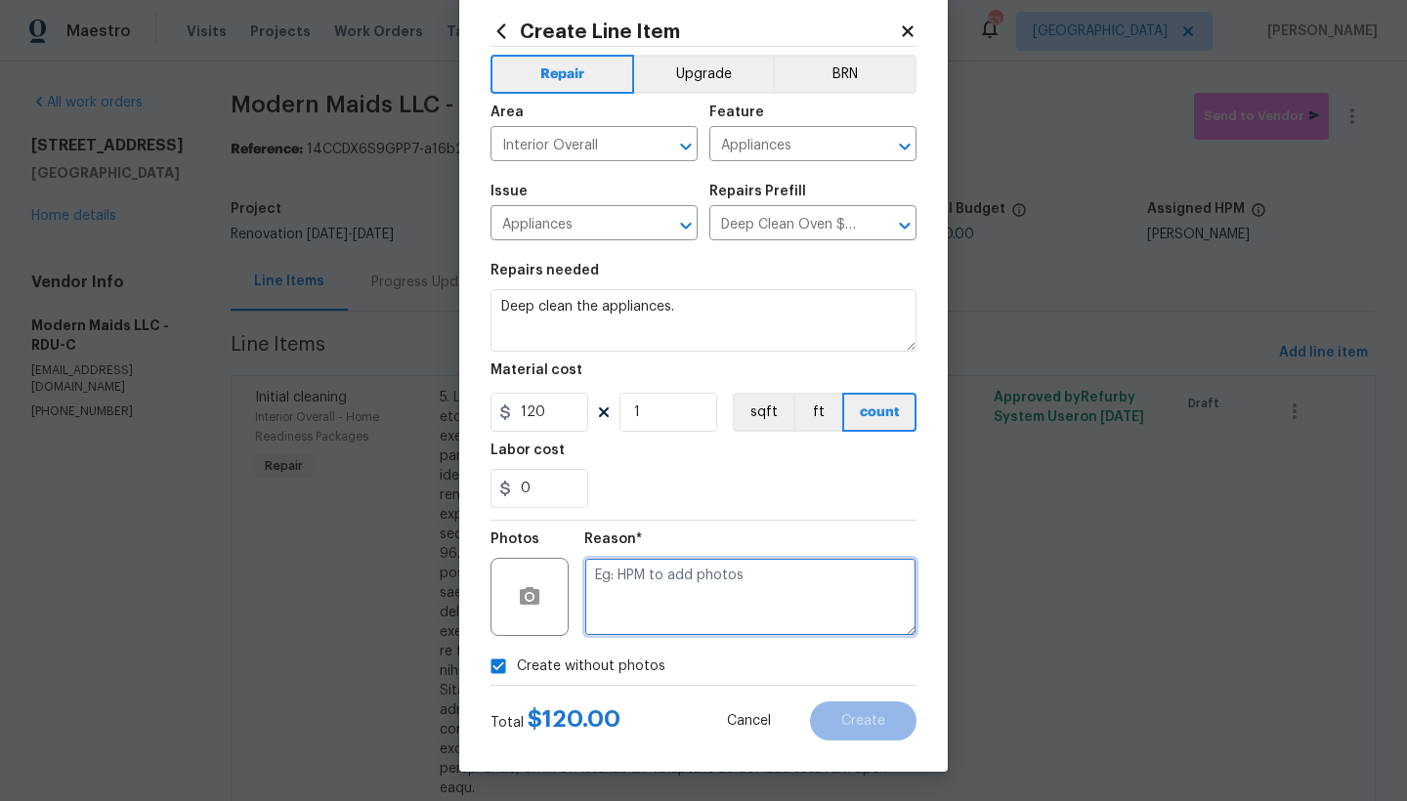
click at [683, 600] on textarea at bounding box center [750, 597] width 332 height 78
type textarea "n"
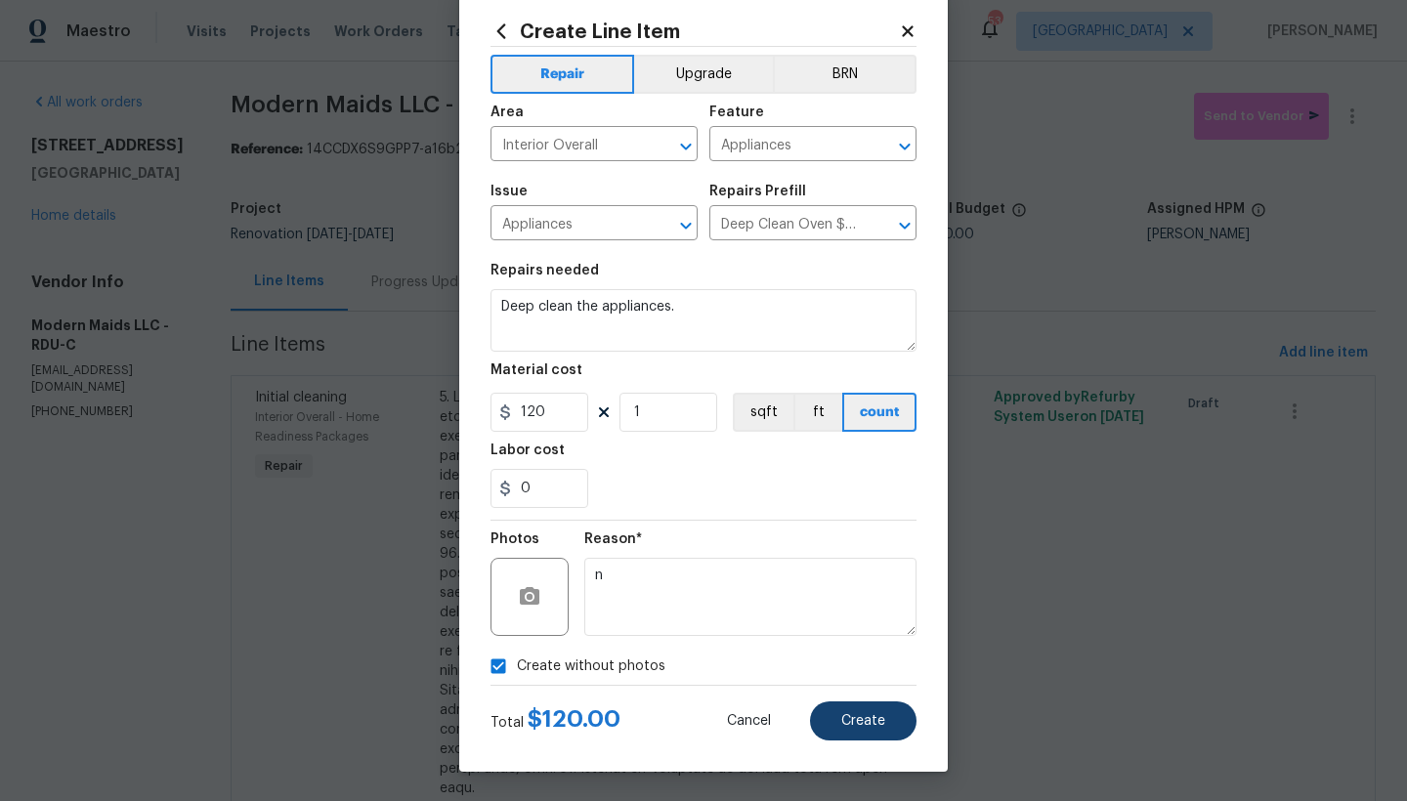
click at [860, 693] on span "Create" at bounding box center [863, 721] width 44 height 15
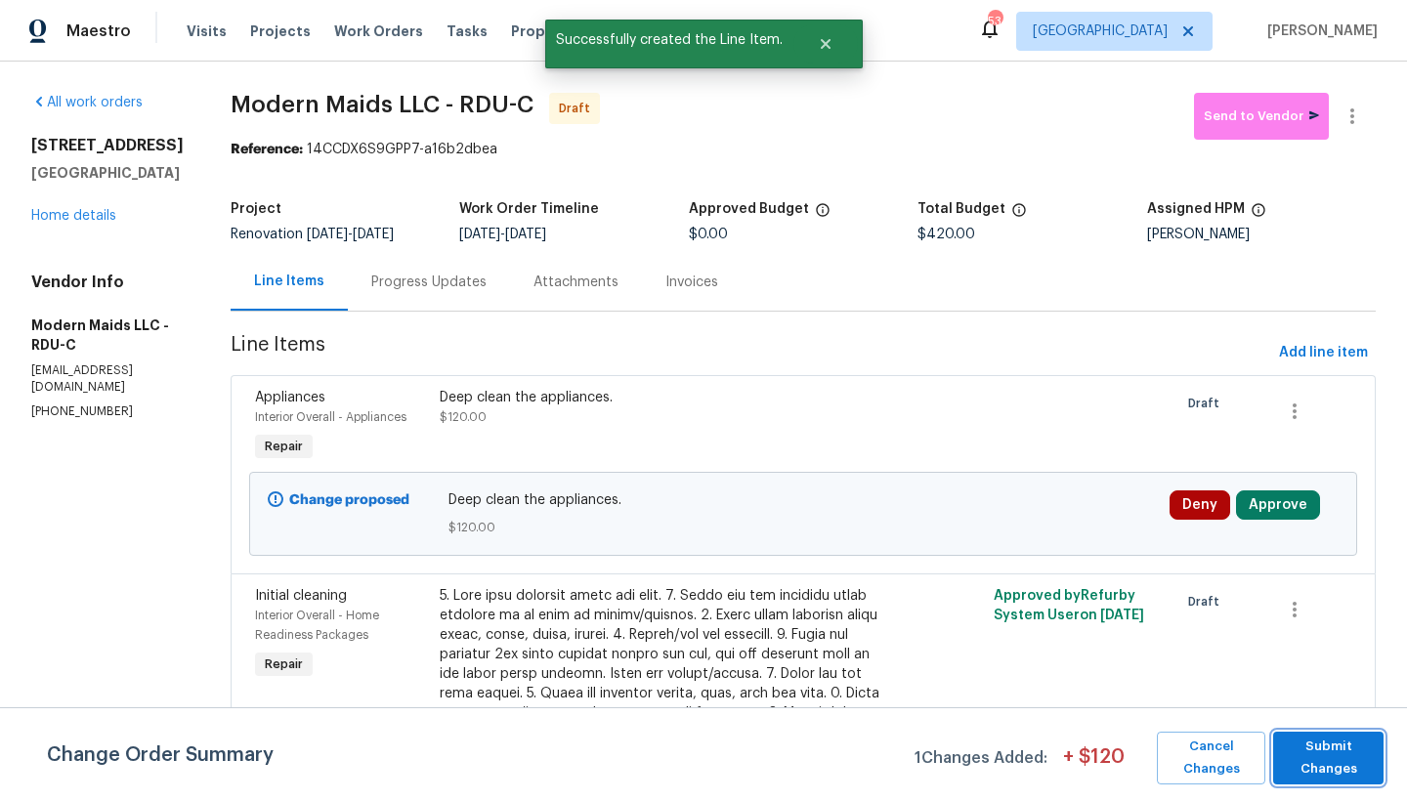
click at [1234, 693] on button "Submit Changes" at bounding box center [1328, 758] width 110 height 53
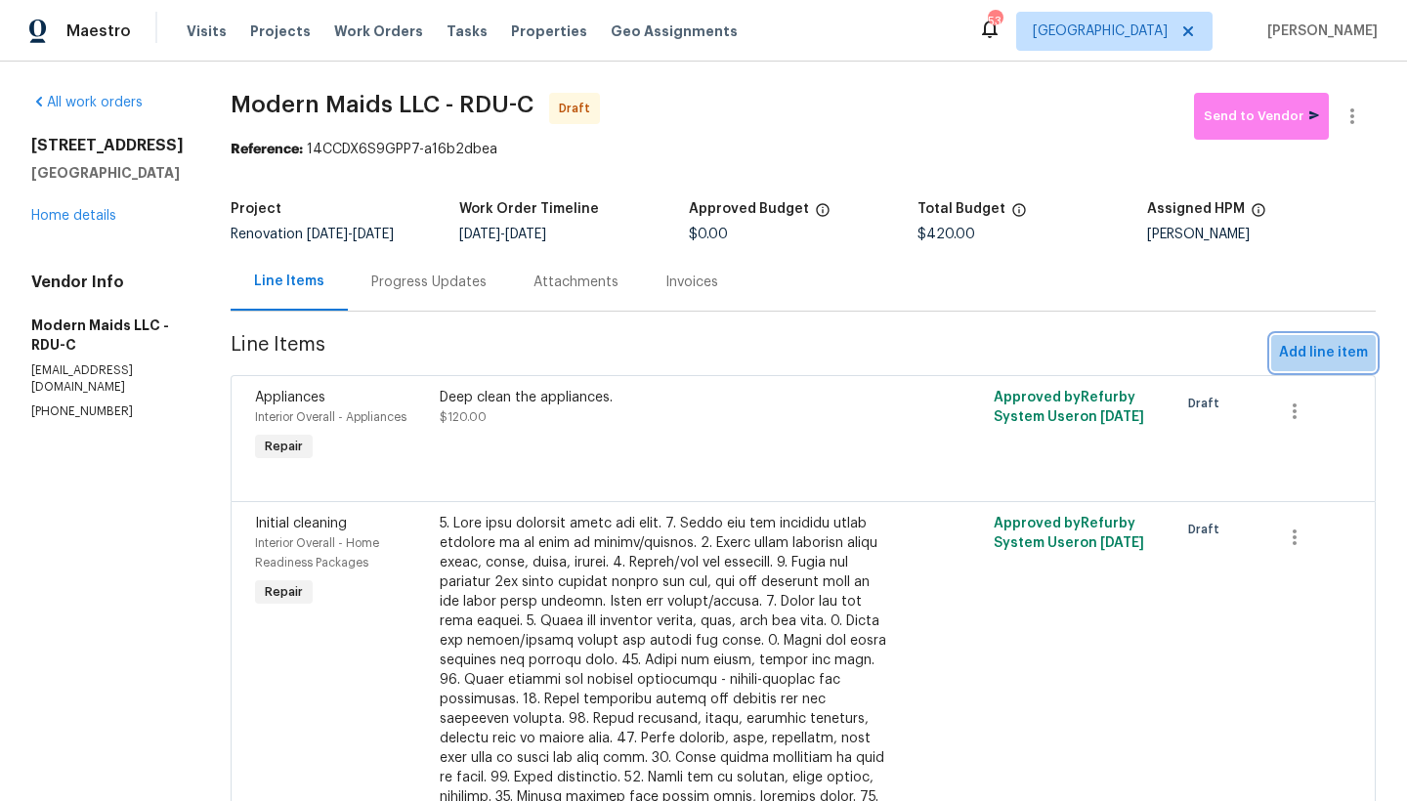
click at [1234, 361] on span "Add line item" at bounding box center [1323, 353] width 89 height 24
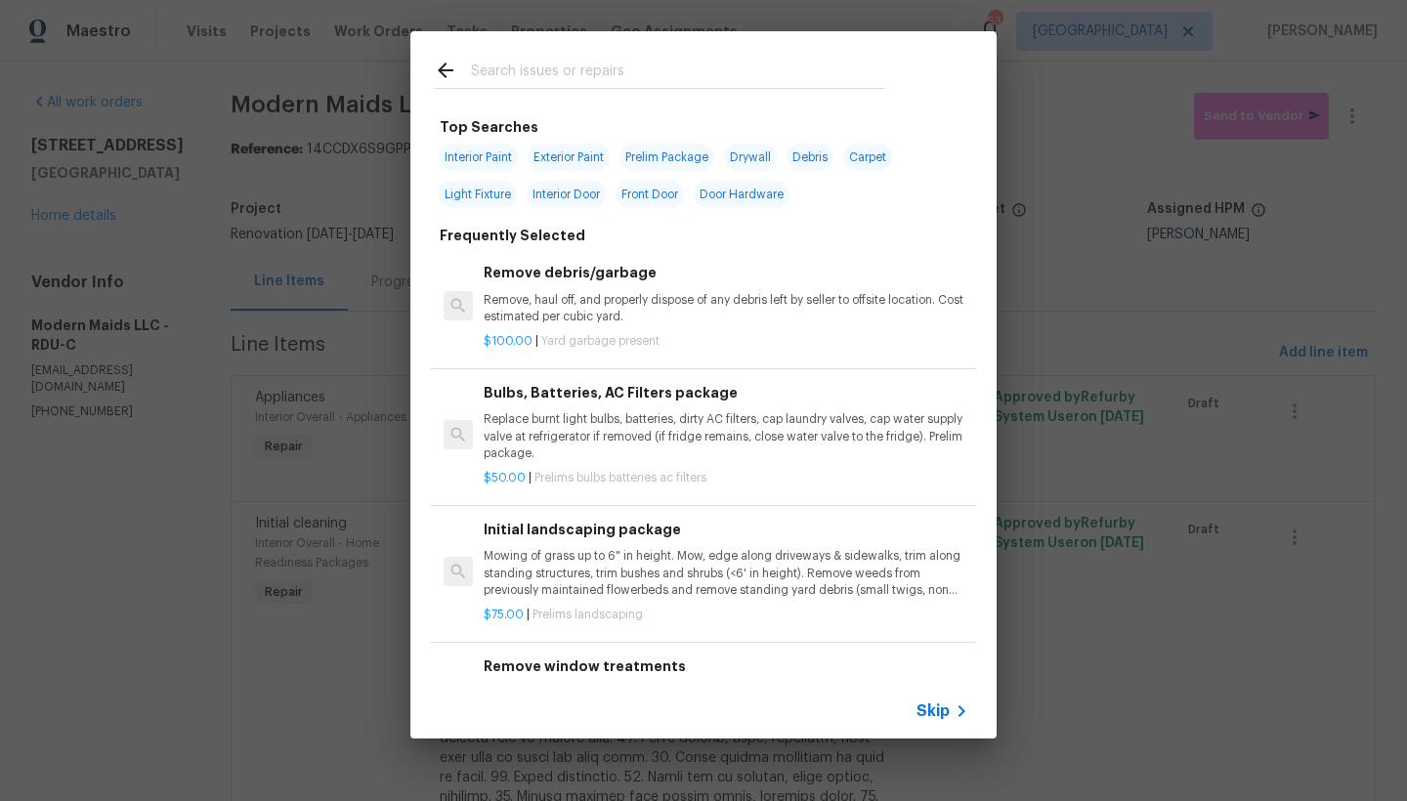
click at [543, 67] on input "text" at bounding box center [678, 73] width 414 height 29
click at [519, 68] on input "text" at bounding box center [678, 73] width 414 height 29
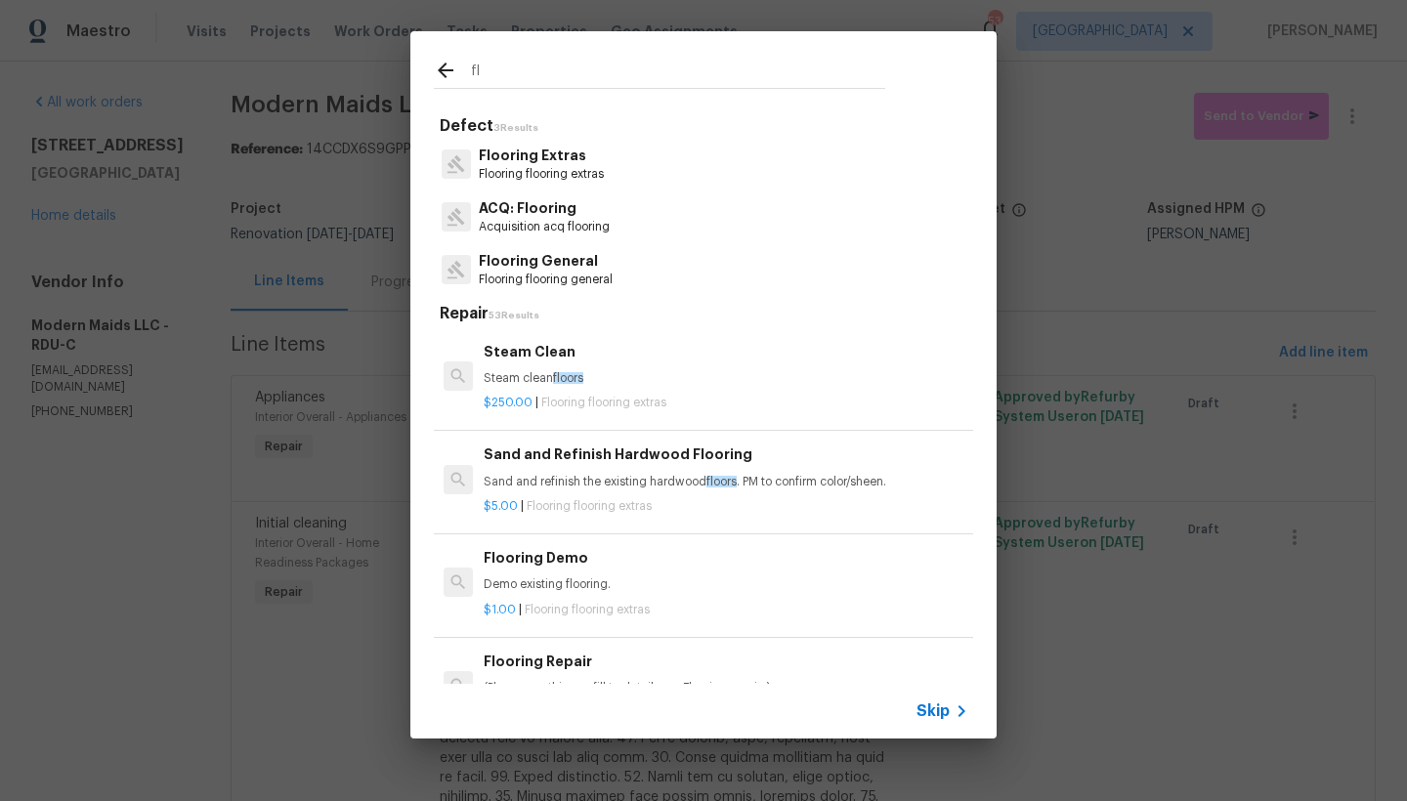
type input "f"
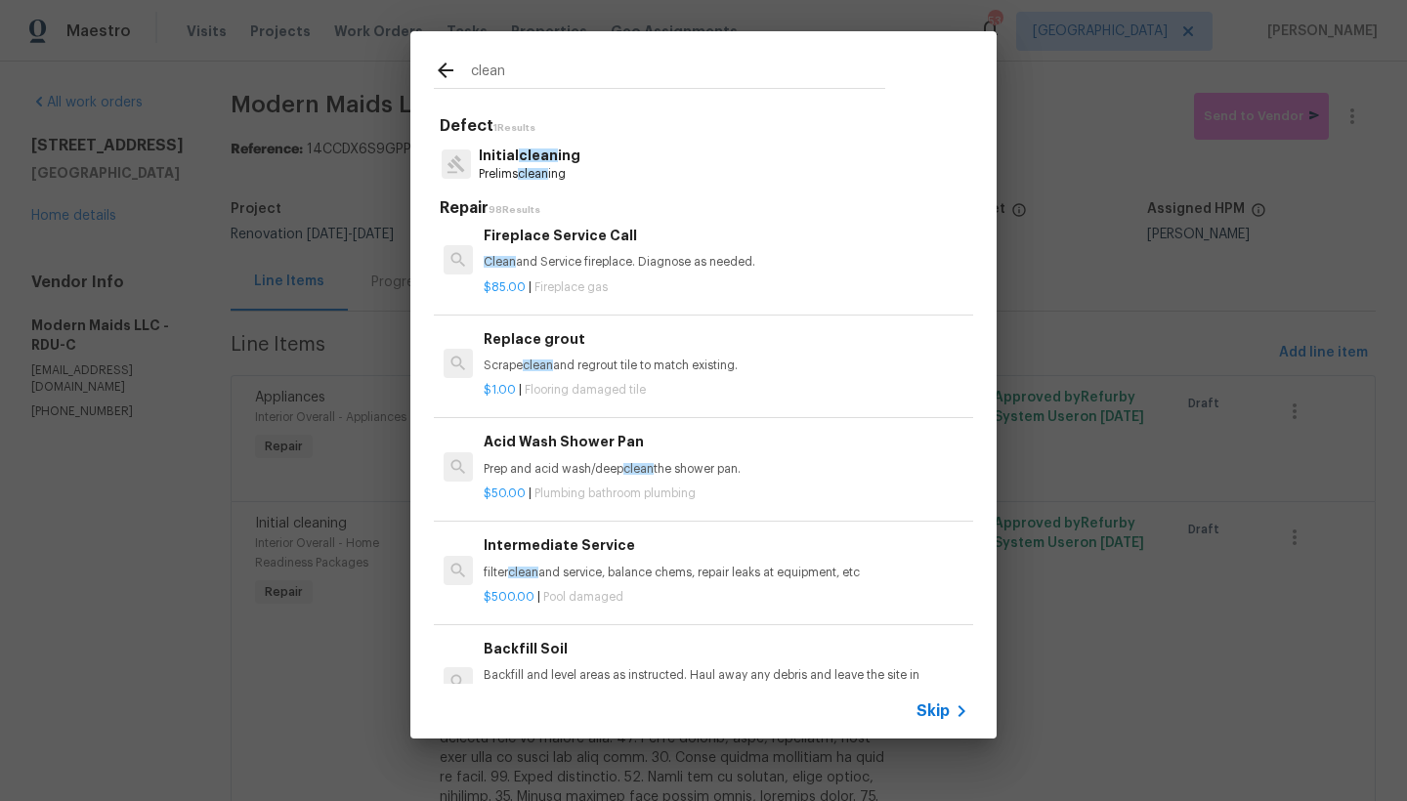
scroll to position [1531, 0]
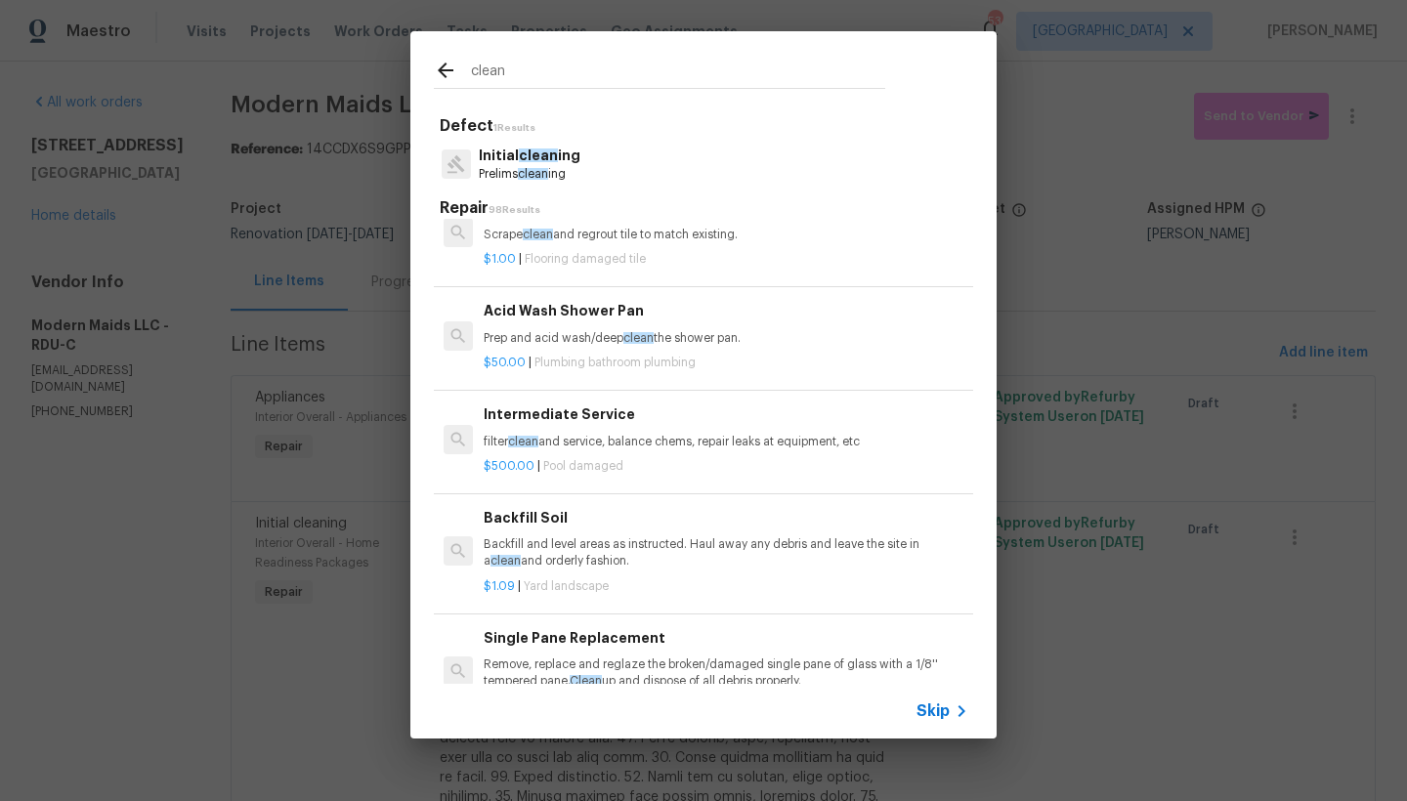
type input "clean"
click at [542, 321] on h6 "Acid Wash Shower Pan" at bounding box center [726, 310] width 485 height 21
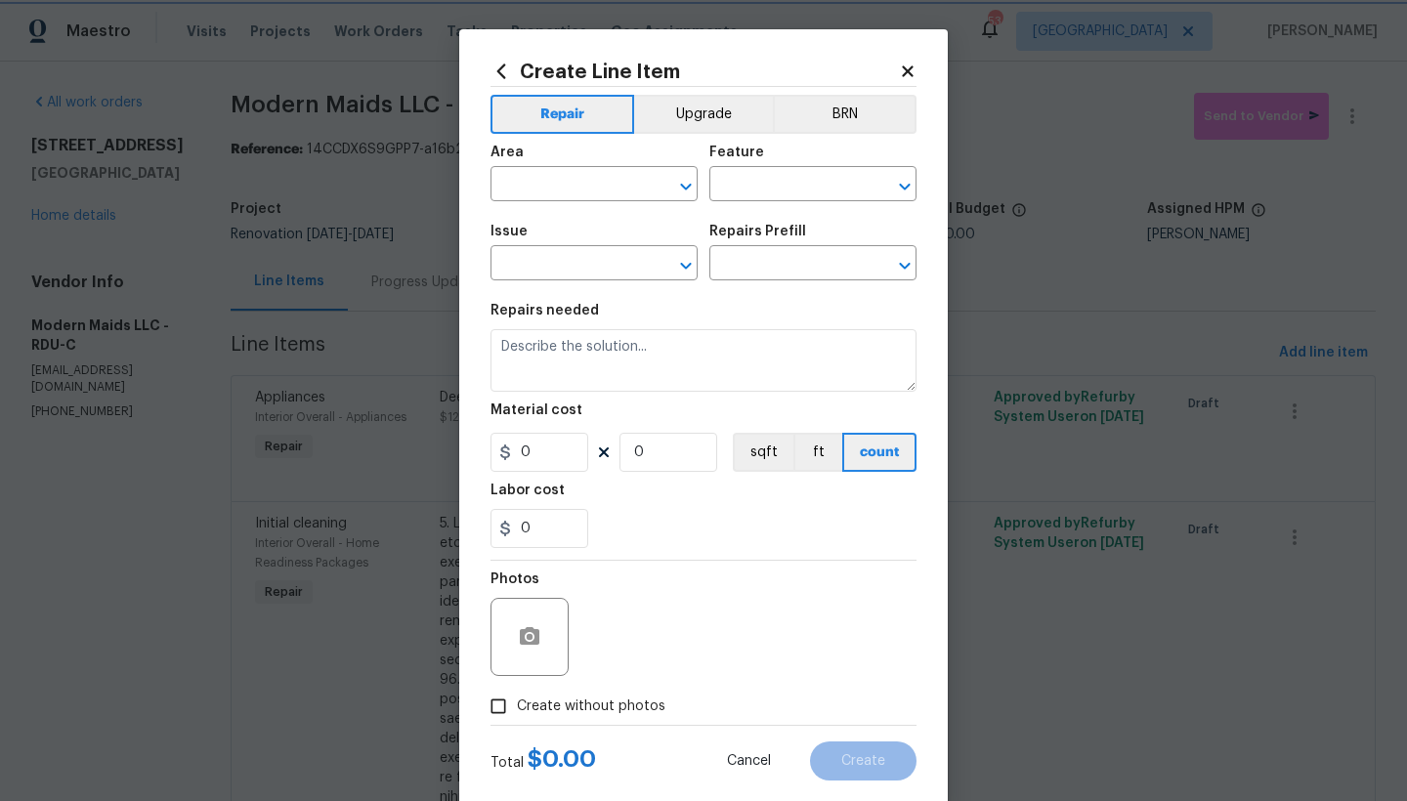
type input "Plumbing"
type input "Bathroom Plumbing"
type textarea "Prep and acid wash/deep clean the shower pan."
type input "1"
type input "Acid Wash Shower Pan $50.00"
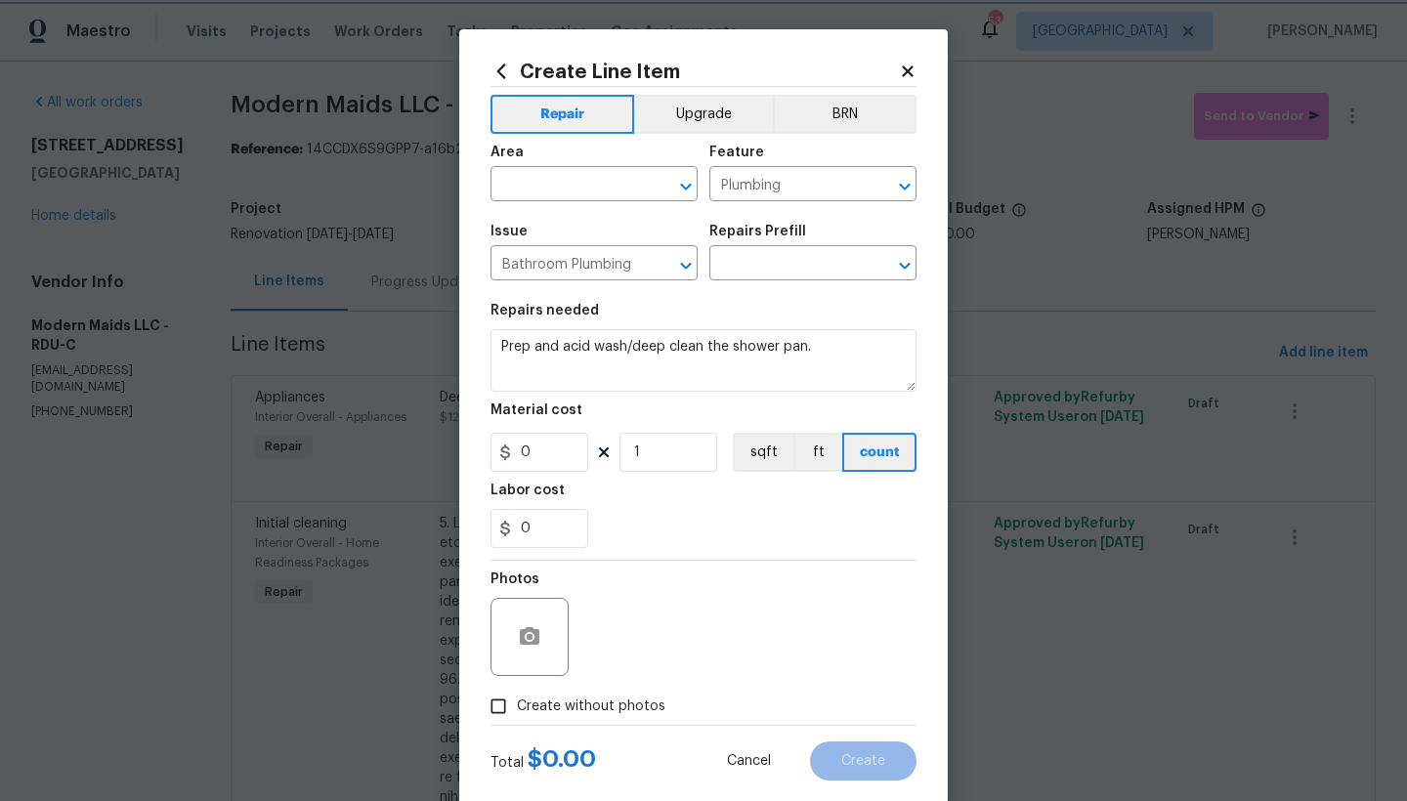
type input "50"
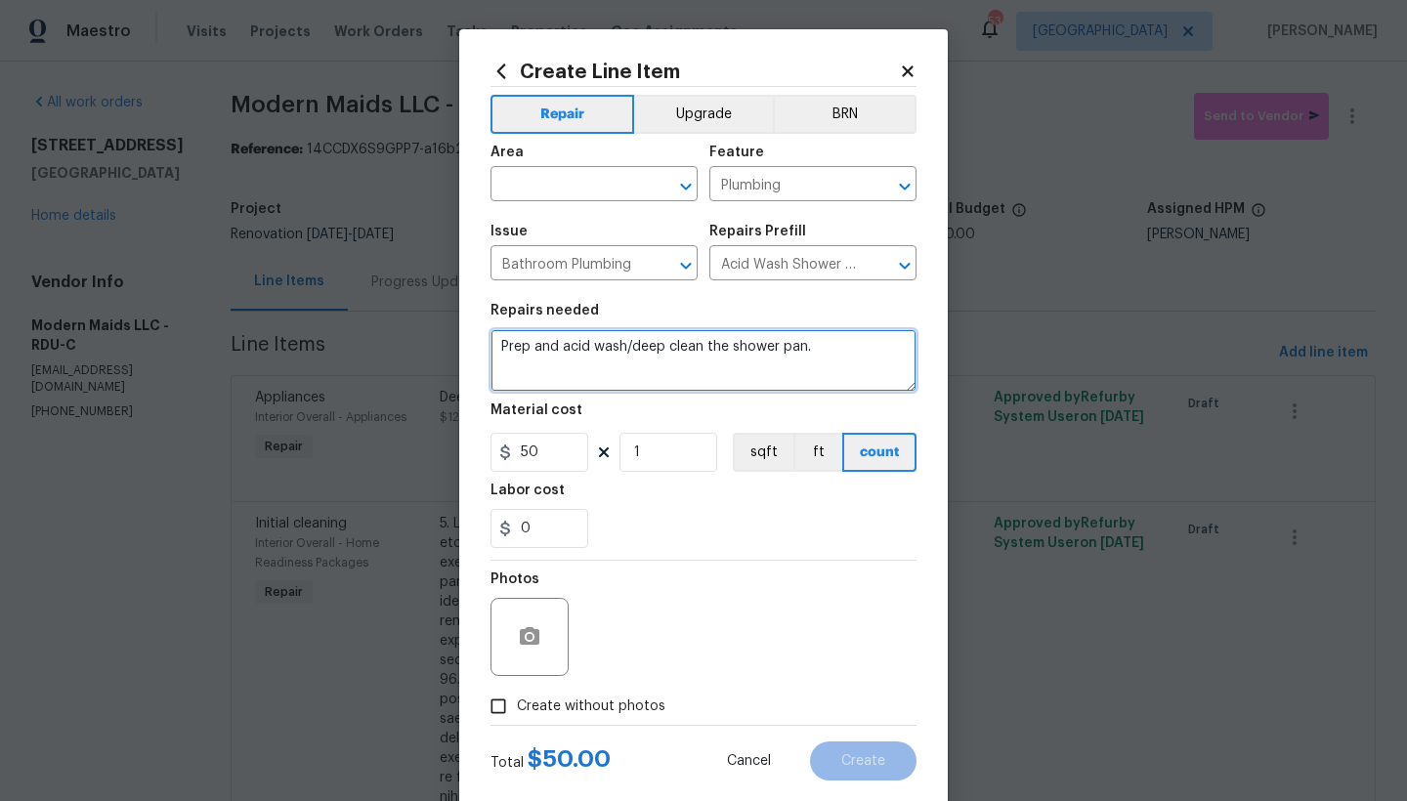
drag, startPoint x: 729, startPoint y: 335, endPoint x: 344, endPoint y: 277, distance: 389.2
click at [344, 277] on div "Create Line Item Repair Upgrade BRN Area ​ Feature Plumbing ​ Issue Bathroom Pl…" at bounding box center [703, 400] width 1407 height 801
click at [901, 348] on textarea "Deep clean all hard surface flooring with a pet odor, pine, or g" at bounding box center [703, 360] width 426 height 63
click at [670, 346] on textarea "Deep clean all hard surface flooring with a pet odor, pine, or odor eliminating…" at bounding box center [703, 360] width 426 height 63
drag, startPoint x: 547, startPoint y: 360, endPoint x: 454, endPoint y: 358, distance: 92.8
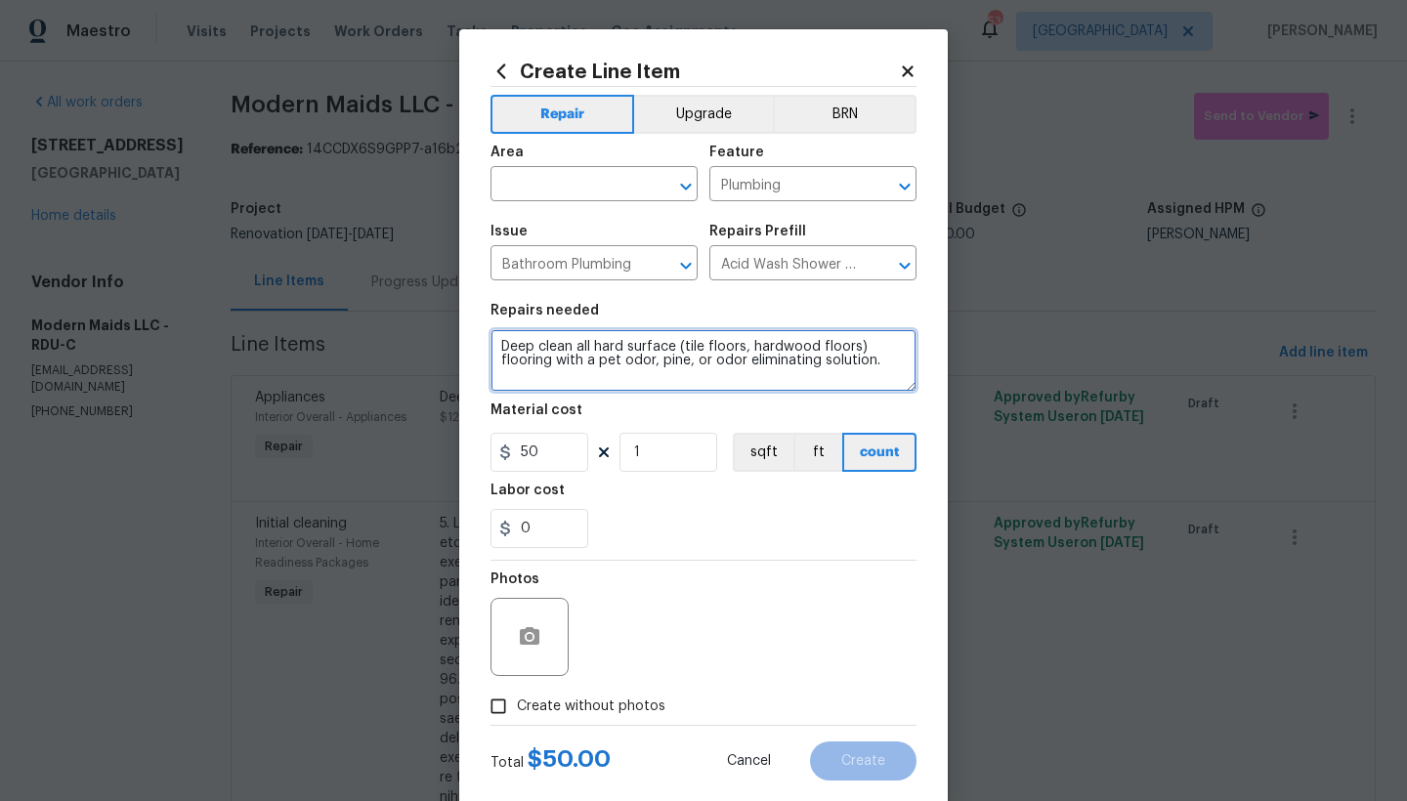
click at [459, 358] on div "Create Line Item Repair Upgrade BRN Area ​ Feature Plumbing ​ Issue Bathroom Pl…" at bounding box center [703, 420] width 488 height 782
click at [665, 347] on textarea "Deep clean all hard surface (tile floors, hardwood floors) with a pet odor, pin…" at bounding box center [703, 360] width 426 height 63
click at [823, 362] on textarea "Deep clean all hard surface floors (tile floors, hardwood floors) with a pet od…" at bounding box center [703, 360] width 426 height 63
drag, startPoint x: 530, startPoint y: 346, endPoint x: 567, endPoint y: 334, distance: 38.0
click at [527, 347] on textarea "Deep clean all hard surface floors (tile floors, hardwood floors) with a pet od…" at bounding box center [703, 360] width 426 height 63
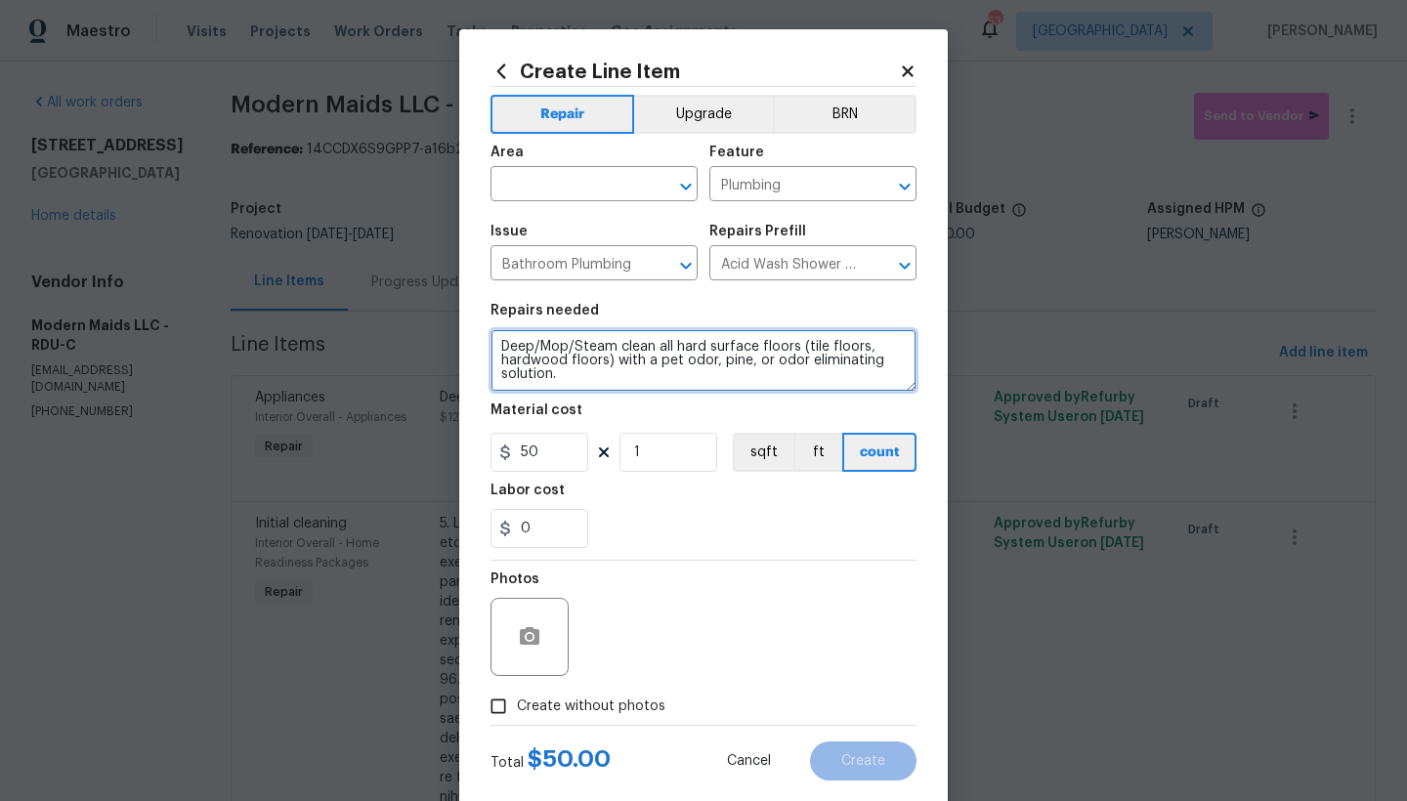
type textarea "Deep/Mop/Steam clean all hard surface floors (tile floors, hardwood floors) wit…"
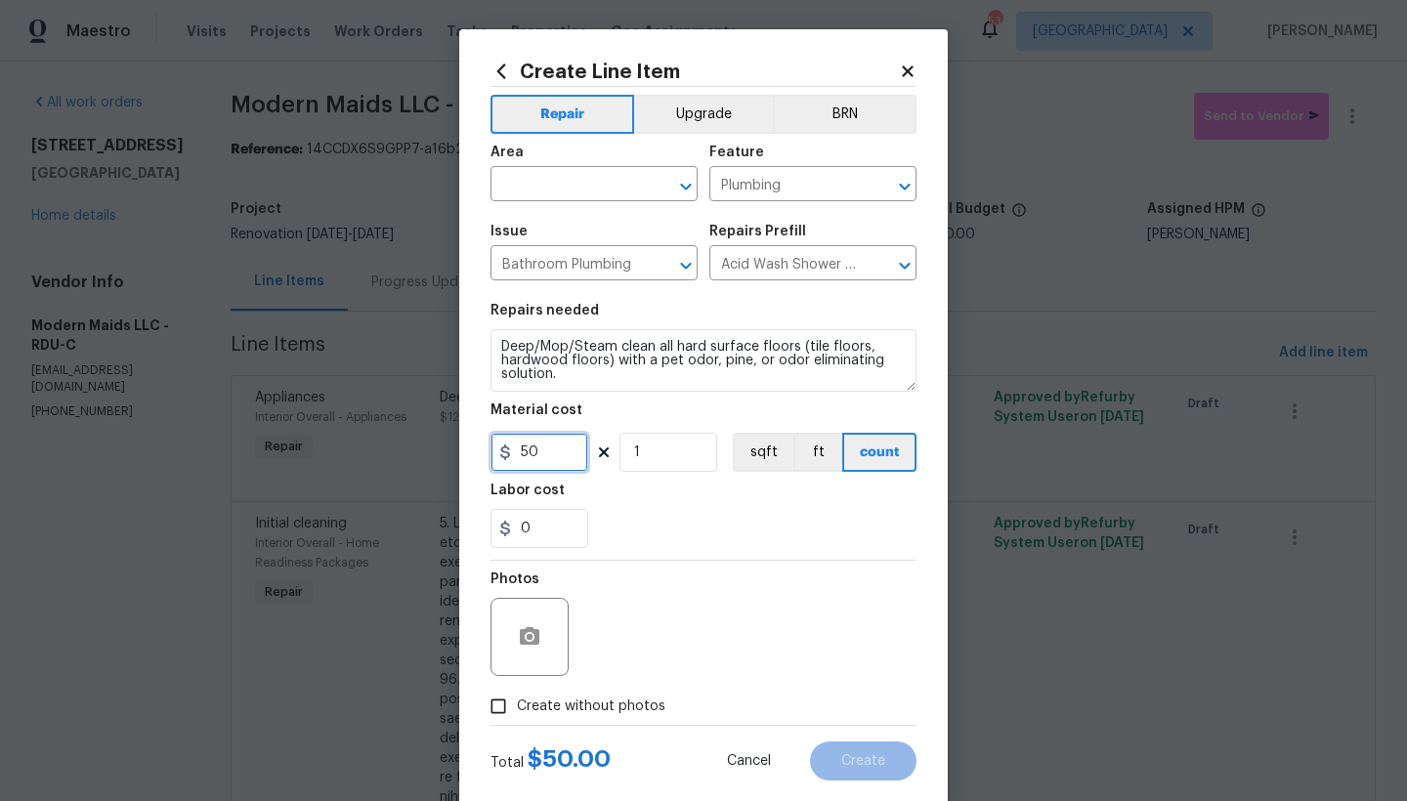
drag, startPoint x: 517, startPoint y: 449, endPoint x: 476, endPoint y: 449, distance: 41.0
click at [476, 449] on div "Create Line Item Repair Upgrade BRN Area ​ Feature Plumbing ​ Issue Bathroom Pl…" at bounding box center [703, 420] width 488 height 782
type input "100"
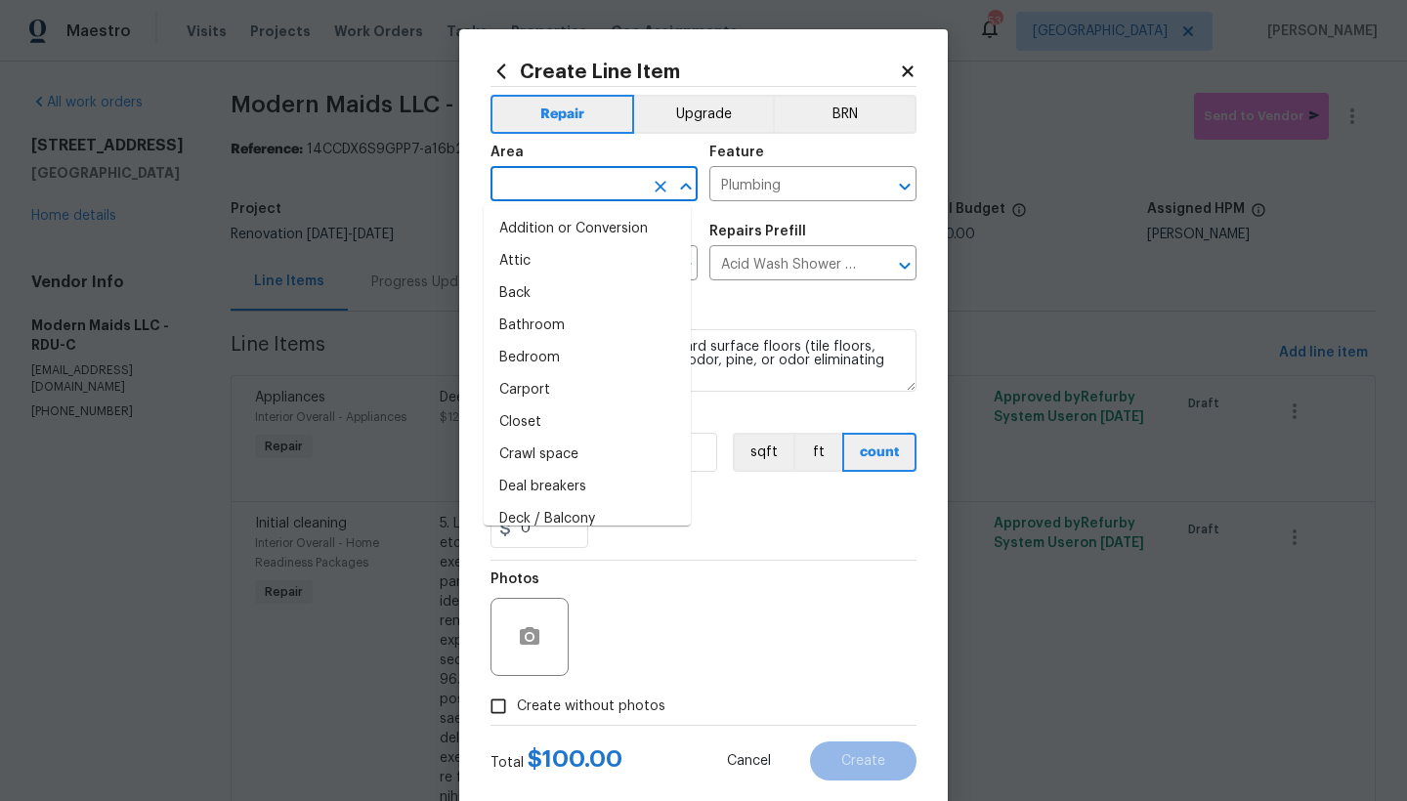
click at [522, 179] on input "text" at bounding box center [566, 186] width 152 height 30
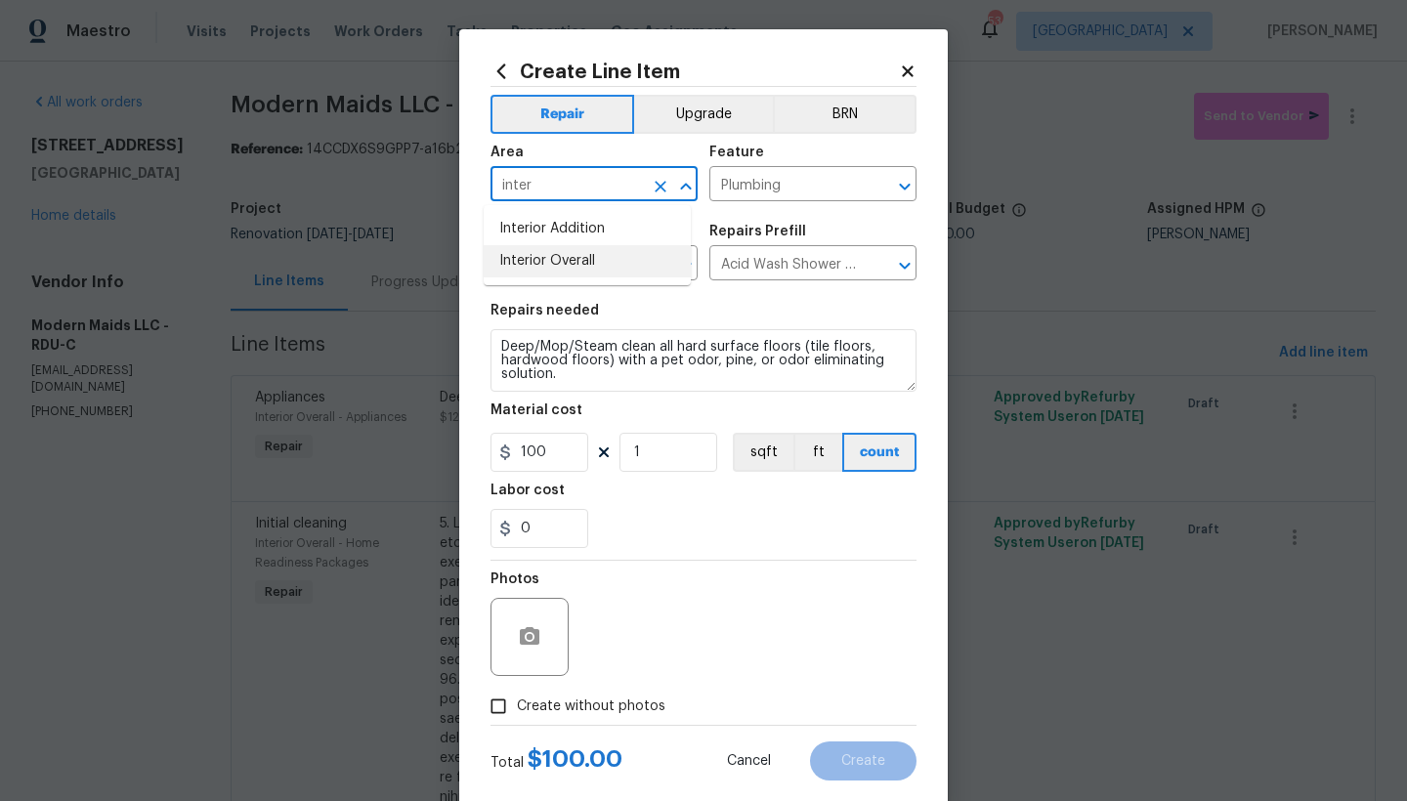
click at [564, 254] on li "Interior Overall" at bounding box center [587, 261] width 207 height 32
type input "Interior Overall"
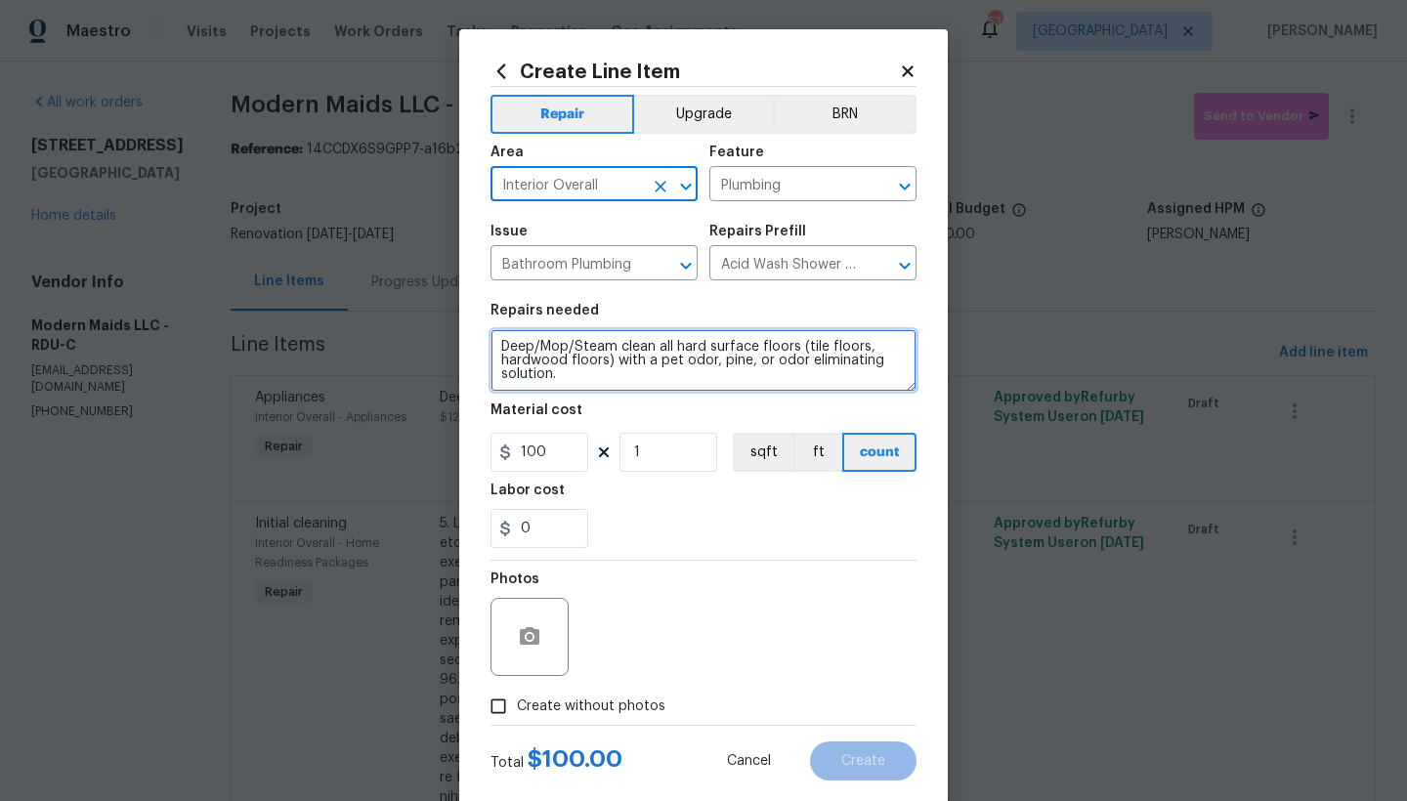
click at [490, 342] on textarea "Deep/Mop/Steam clean all hard surface floors (tile floors, hardwood floors) wit…" at bounding box center [703, 360] width 426 height 63
click at [525, 341] on textarea "Deep/Mop/Steam clean all hard surface floors (tile floors, hardwood floors) wit…" at bounding box center [703, 360] width 426 height 63
click at [493, 359] on textarea "Deep/Mop/Steam clean all hard surface floors (tile floors, hardwood floors) wit…" at bounding box center [703, 360] width 426 height 63
click at [597, 363] on textarea "Deep/Mop/Steam clean all hard surface floors (tile floors, hardwood floors) wit…" at bounding box center [703, 360] width 426 height 63
type textarea "Deep/Mop/Steam clean all hard surface floors (tile floors, hardwood floors, vin…"
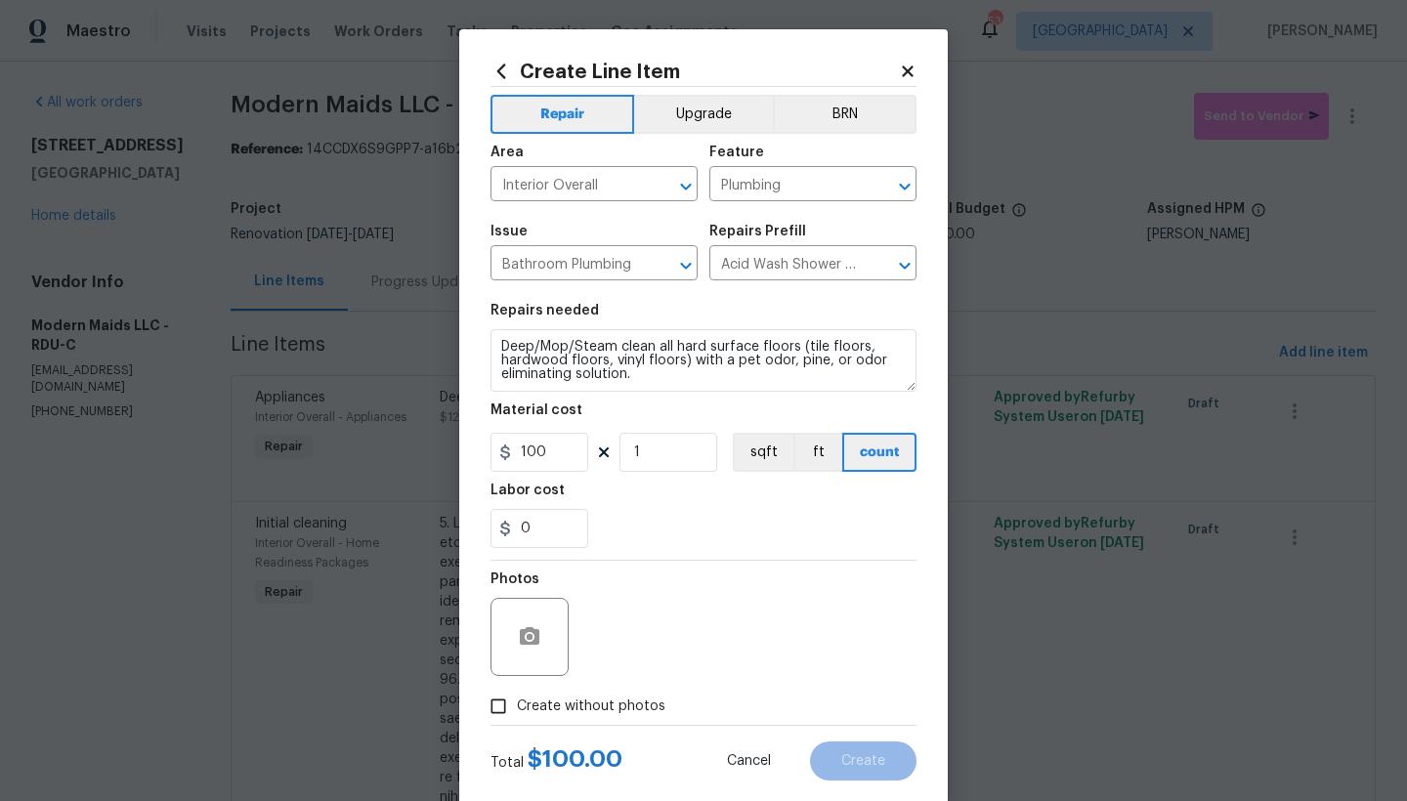
drag, startPoint x: 519, startPoint y: 709, endPoint x: 542, endPoint y: 698, distance: 25.8
click at [517, 693] on span "Create without photos" at bounding box center [591, 706] width 148 height 21
click at [516, 693] on input "Create without photos" at bounding box center [498, 706] width 37 height 37
checkbox input "true"
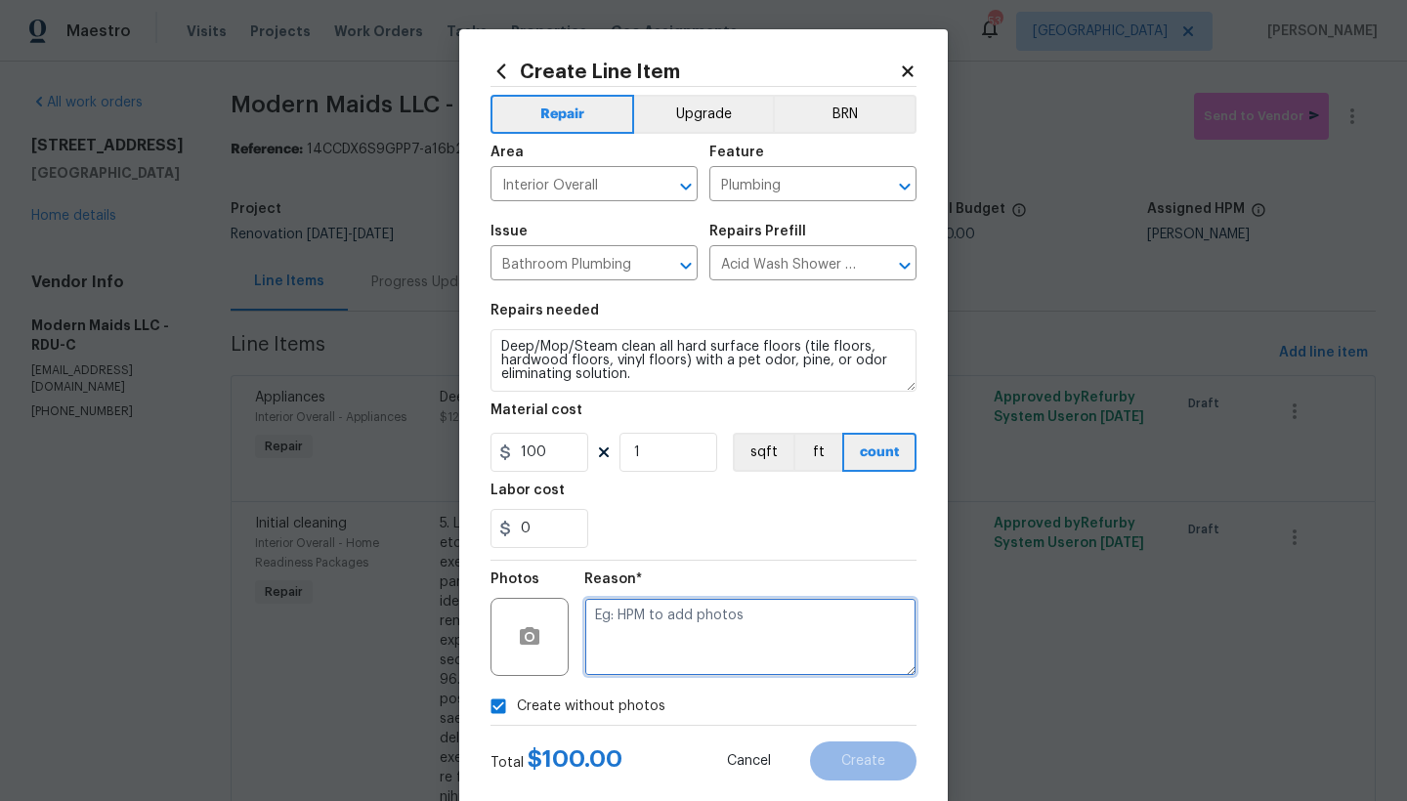
click at [652, 648] on textarea at bounding box center [750, 637] width 332 height 78
type textarea "n"
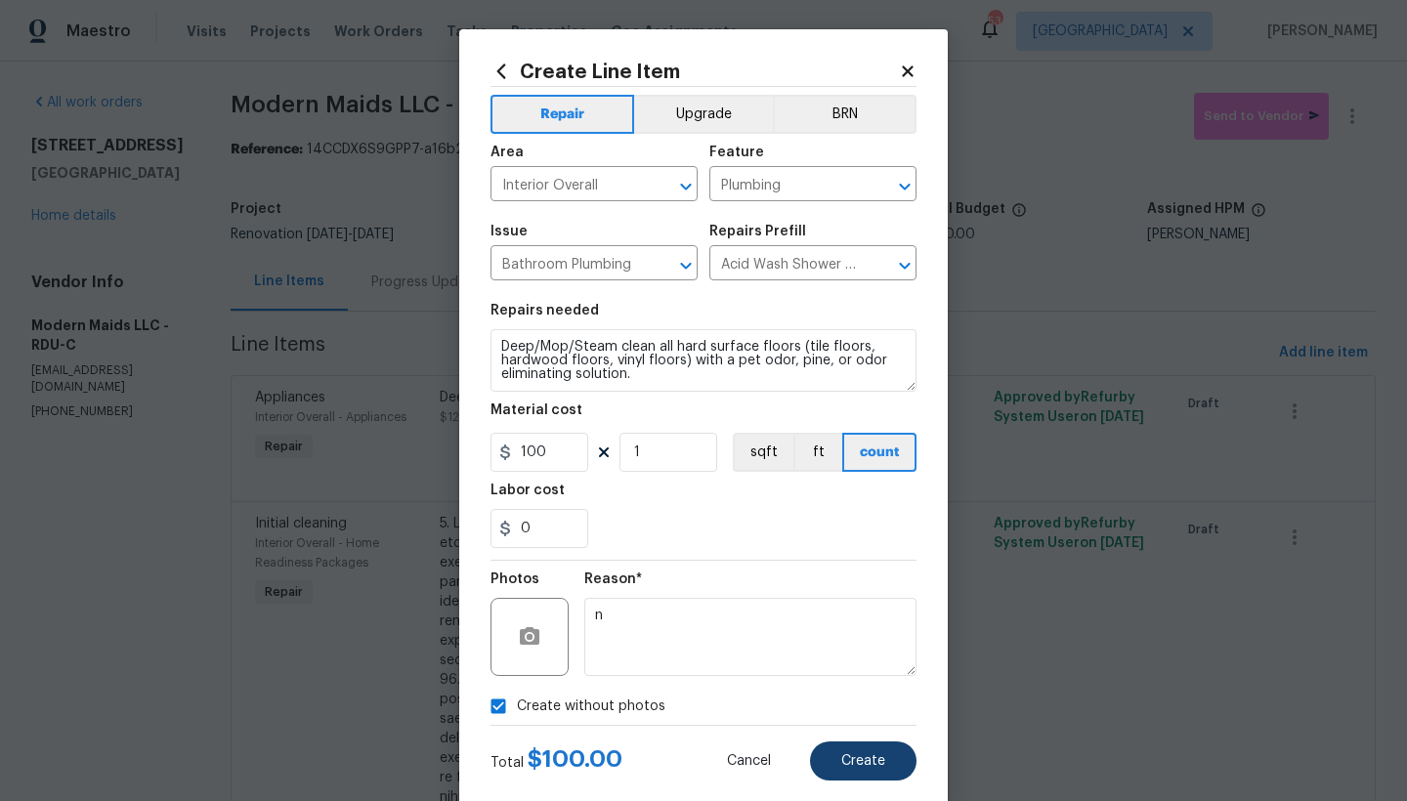
click at [851, 693] on button "Create" at bounding box center [863, 760] width 106 height 39
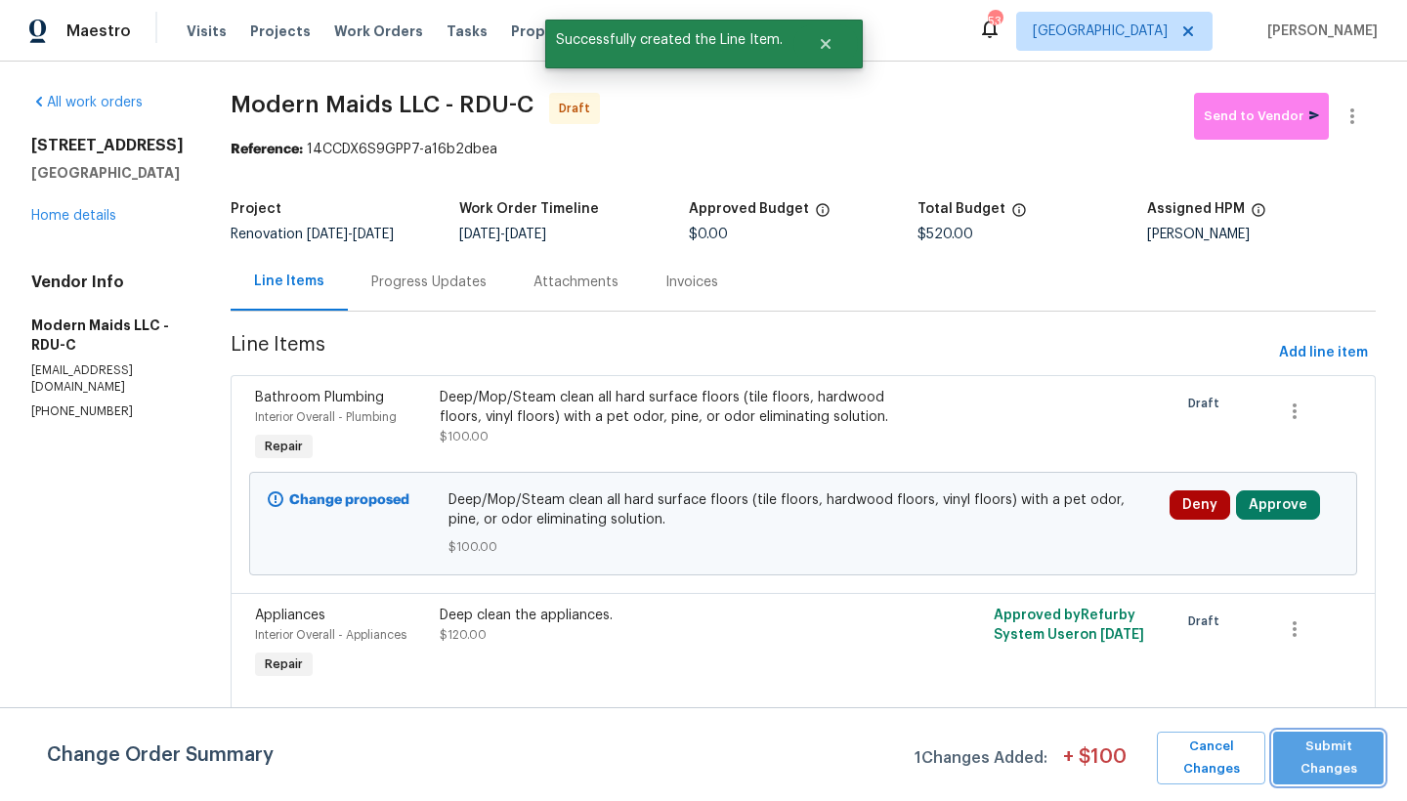
click at [1234, 693] on span "Submit Changes" at bounding box center [1328, 758] width 91 height 45
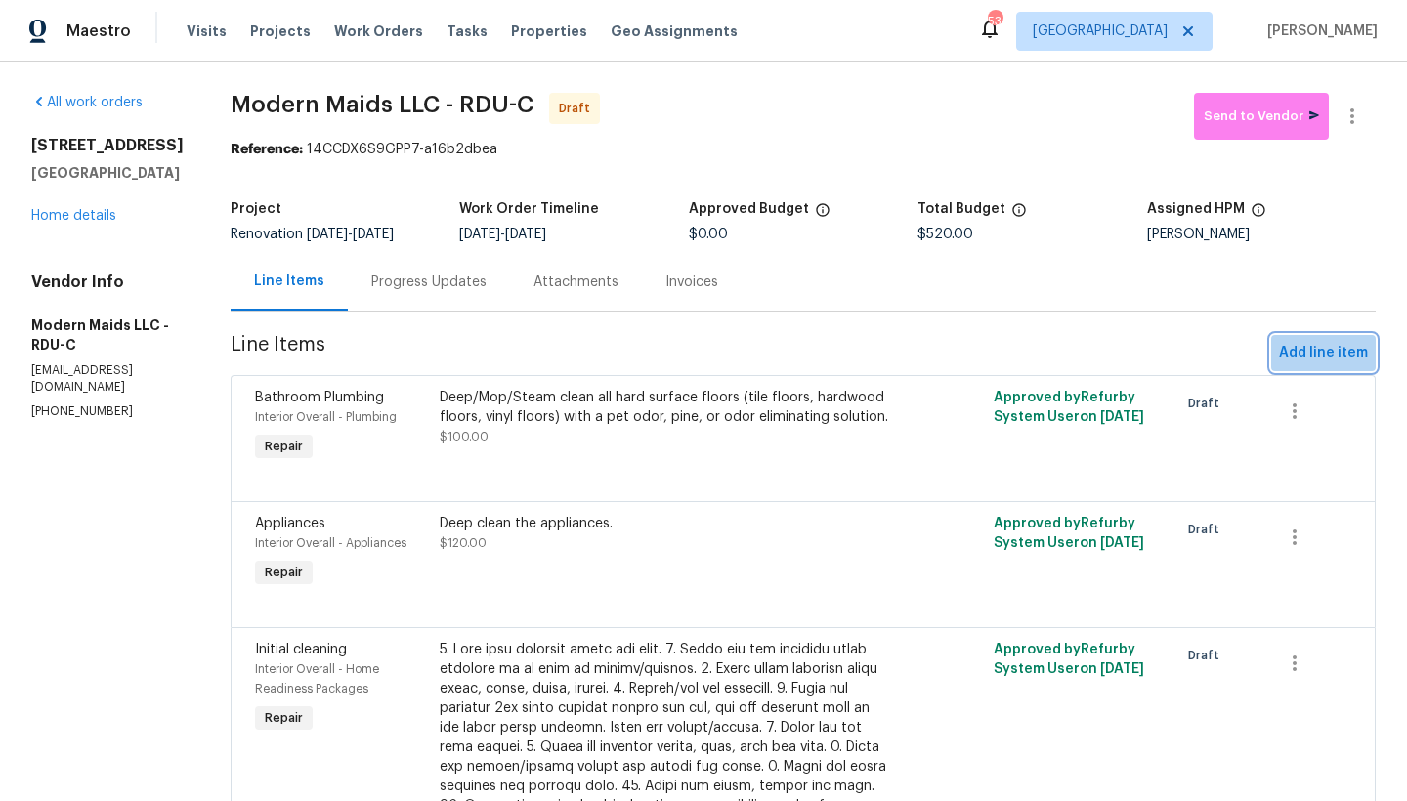
click at [1234, 358] on span "Add line item" at bounding box center [1323, 353] width 89 height 24
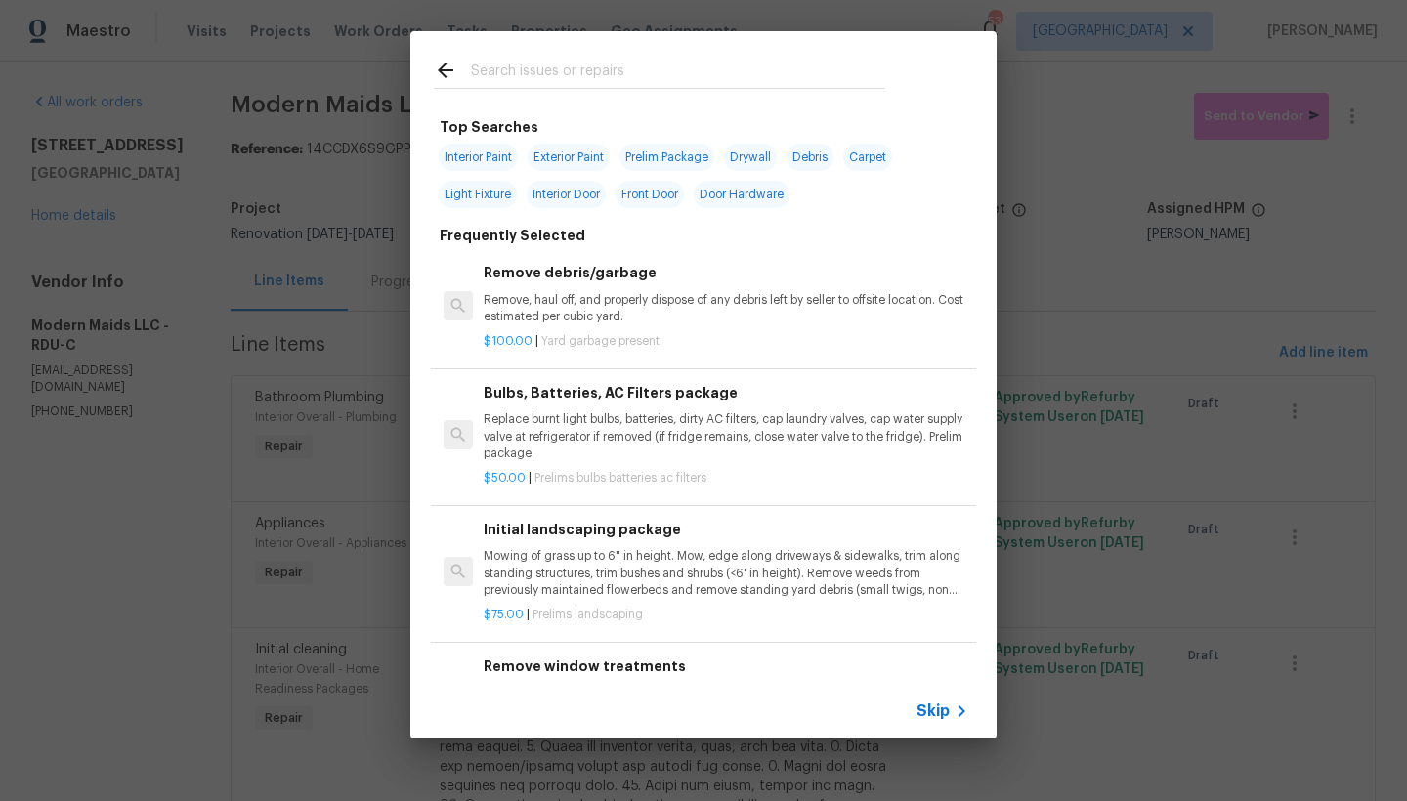
click at [672, 65] on input "text" at bounding box center [678, 73] width 414 height 29
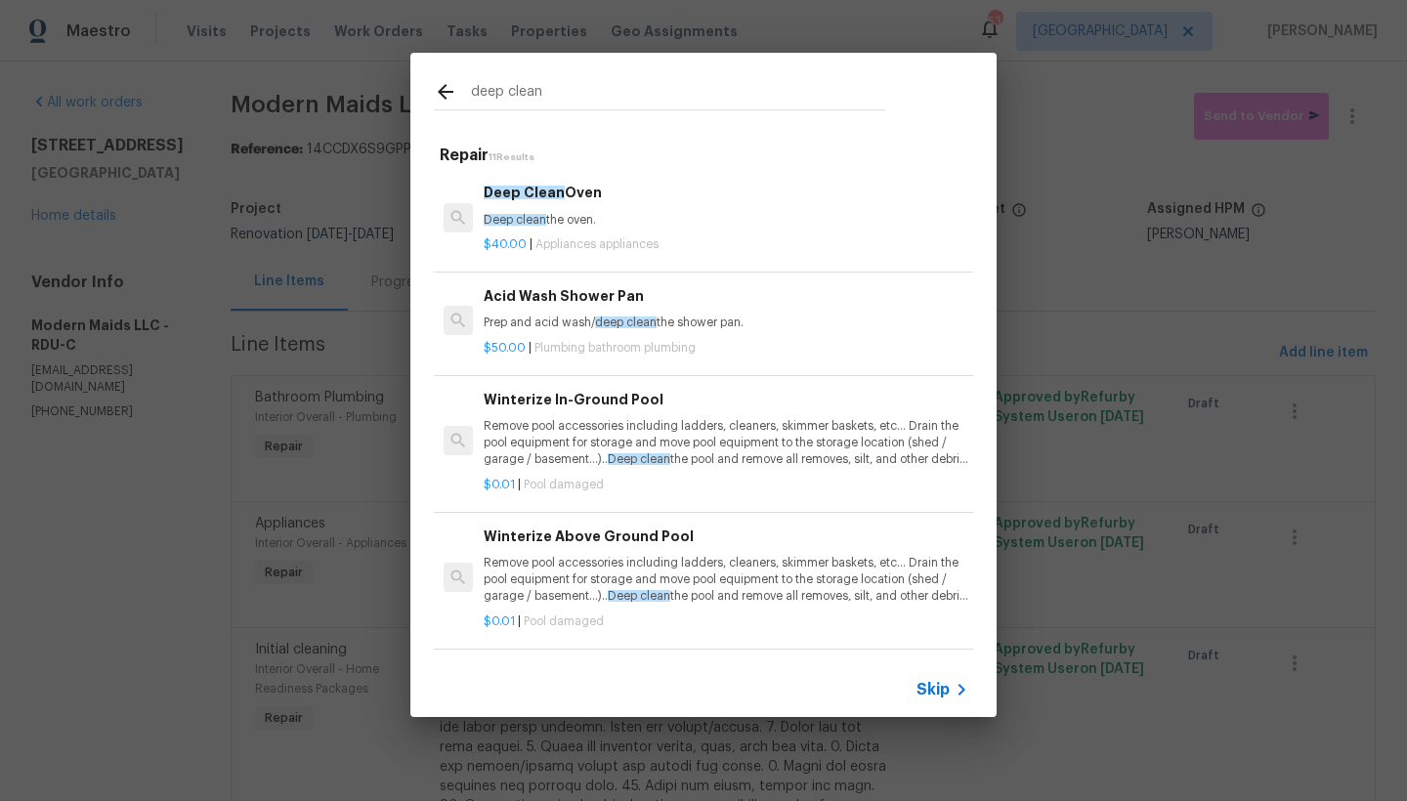
type input "deep clean"
click at [581, 298] on h6 "Acid Wash Shower Pan" at bounding box center [726, 295] width 485 height 21
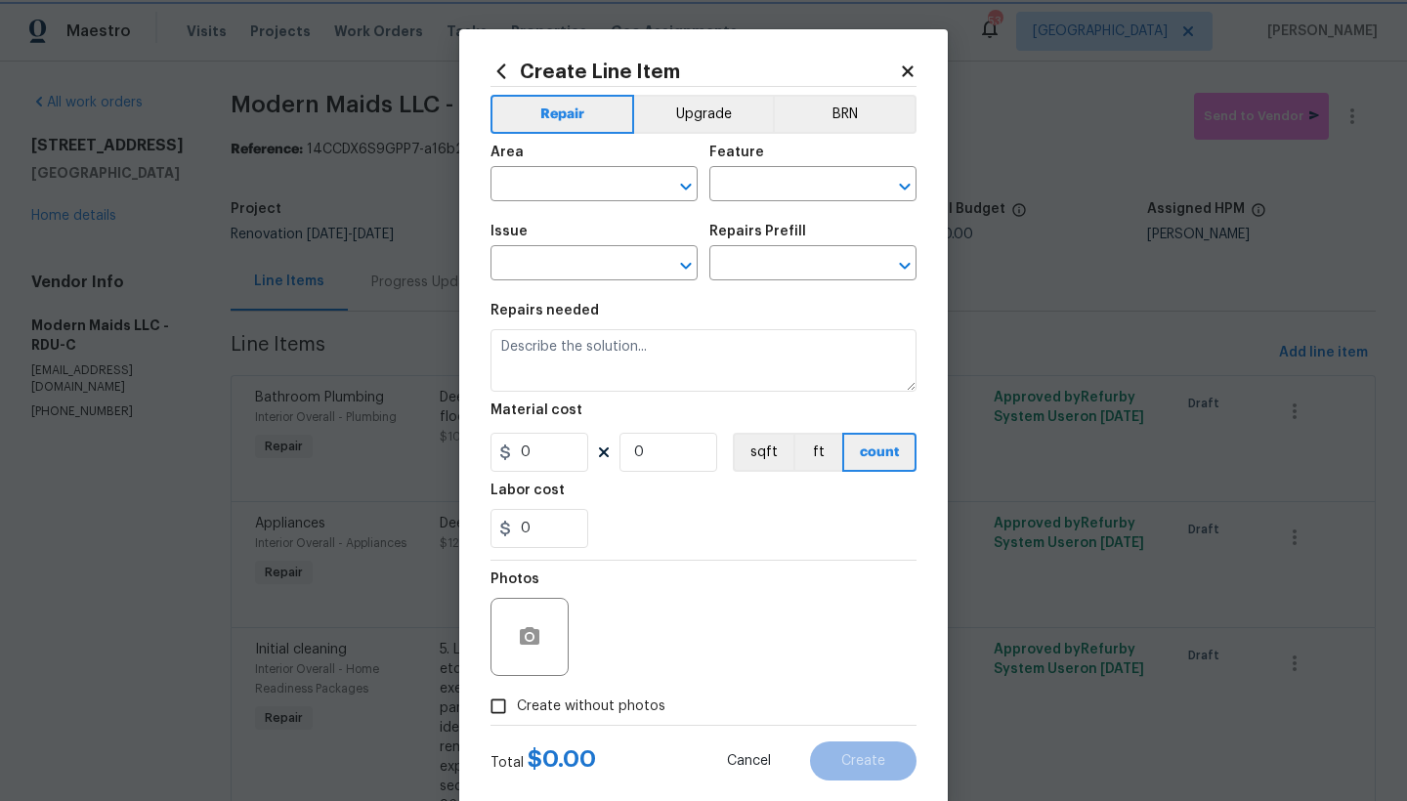
type input "Plumbing"
type input "Bathroom Plumbing"
type input "Acid Wash Shower Pan $50.00"
type textarea "Prep and acid wash/deep clean the shower pan."
type input "50"
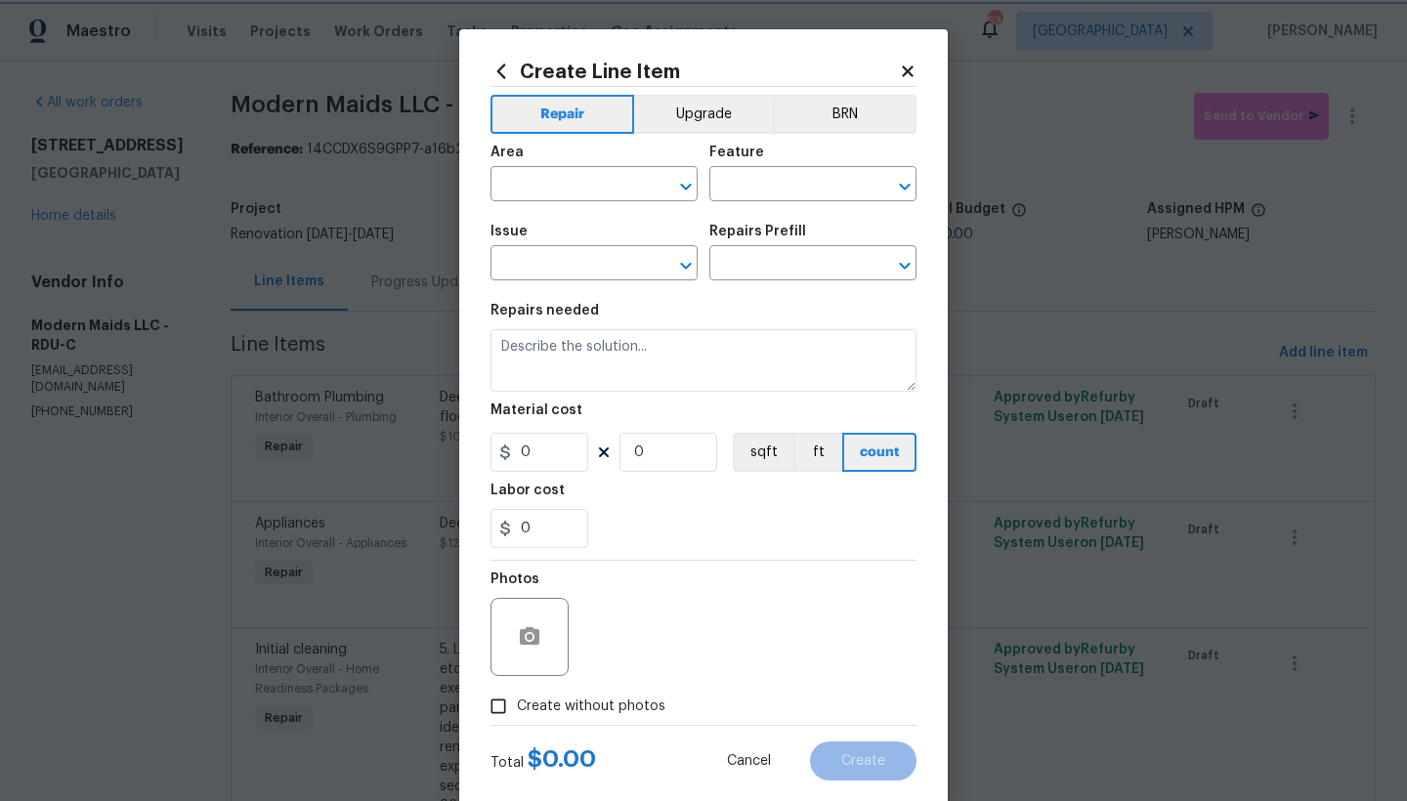
type input "1"
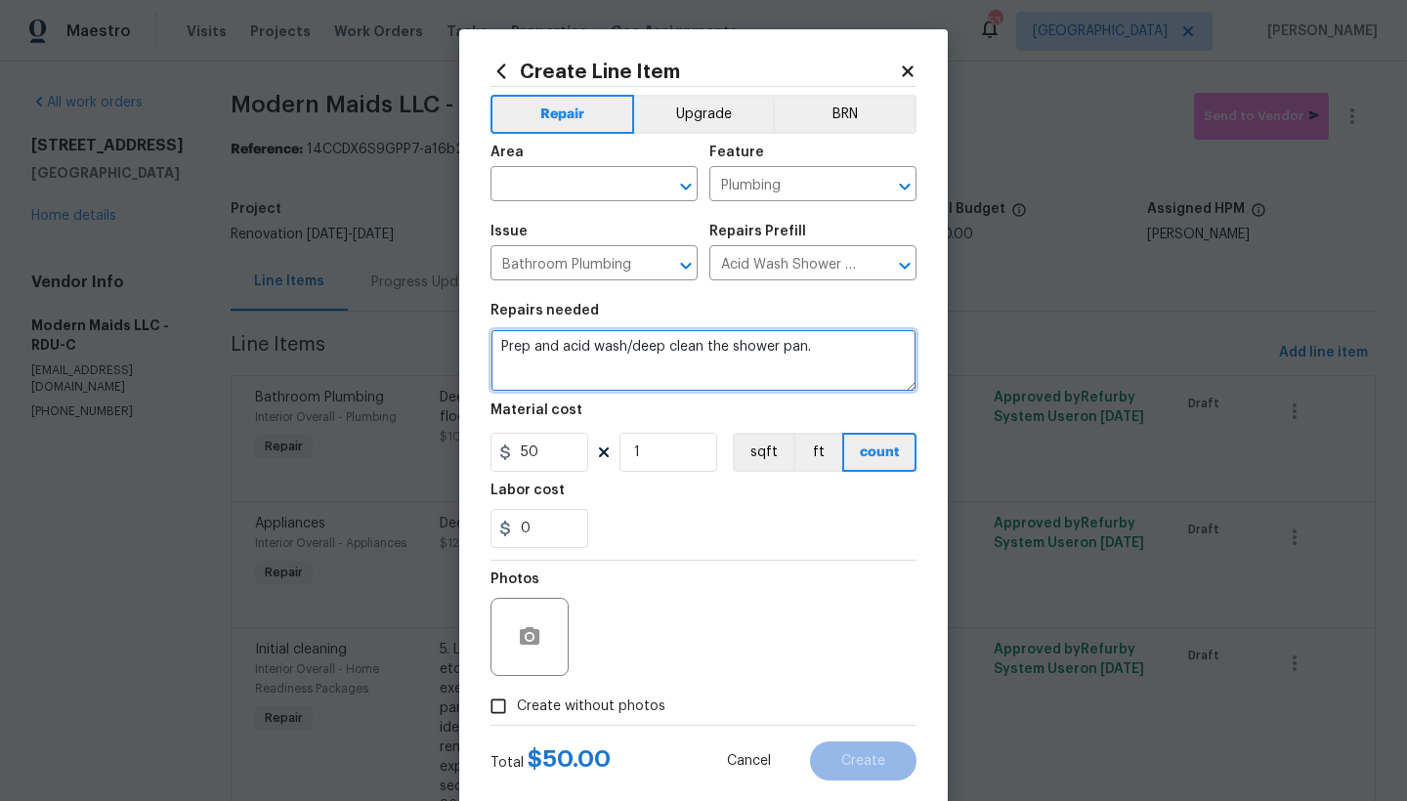
drag, startPoint x: 722, startPoint y: 346, endPoint x: 796, endPoint y: 342, distance: 74.3
click at [796, 342] on textarea "Prep and acid wash/deep clean the shower pan." at bounding box center [703, 360] width 426 height 63
type textarea "Prep and acid wash/deep clean the Master Bathroom Bathtub."
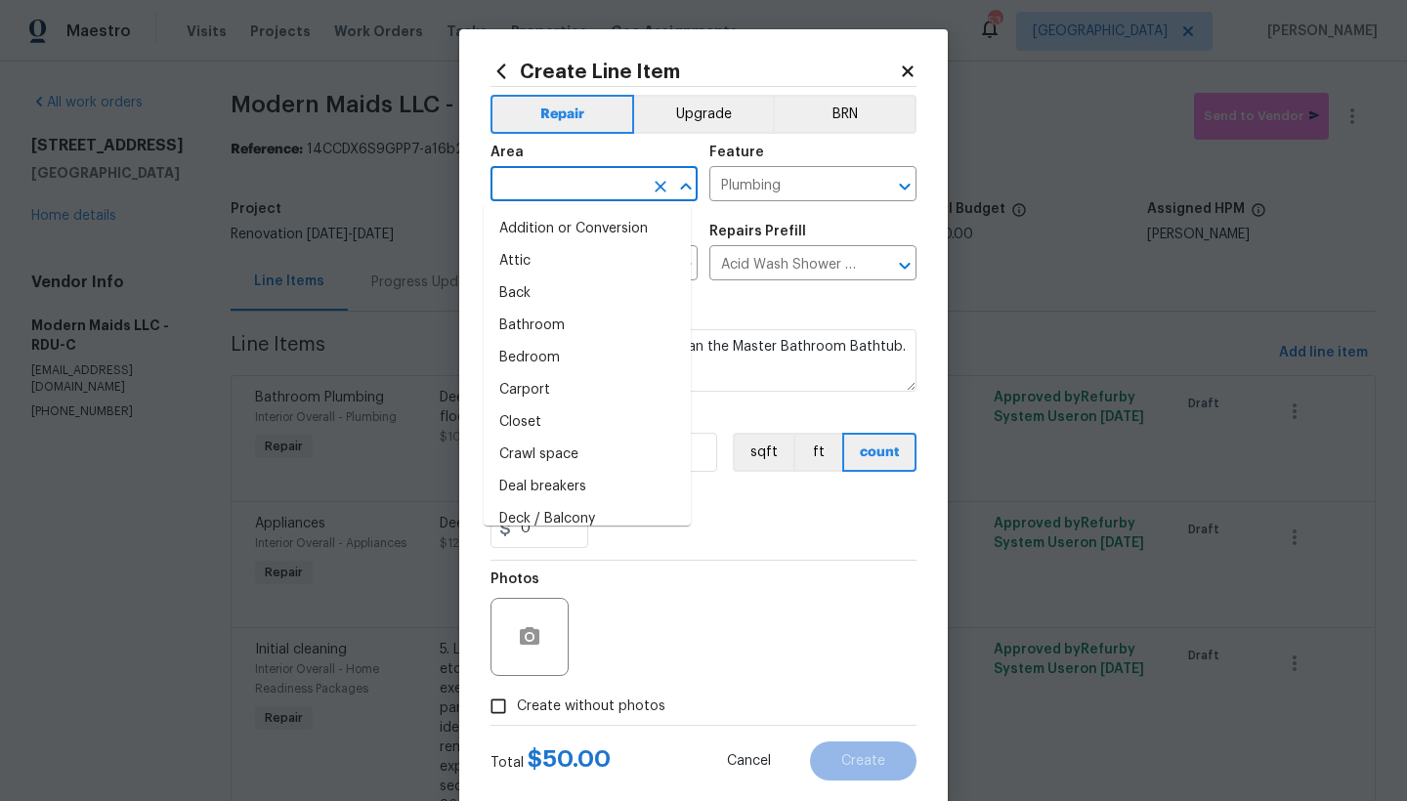
click at [575, 170] on figure "Area ​" at bounding box center [593, 174] width 207 height 56
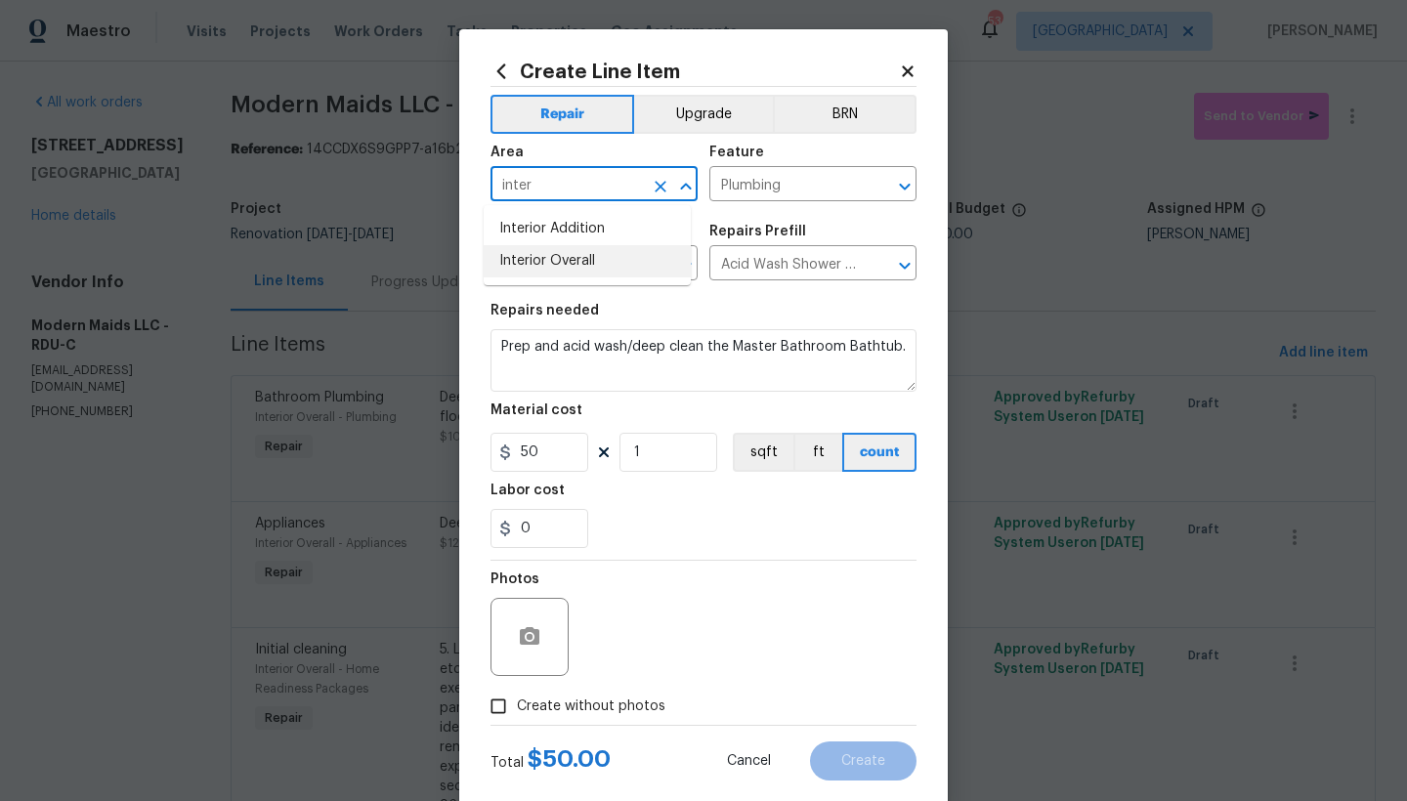
click at [563, 257] on li "Interior Overall" at bounding box center [587, 261] width 207 height 32
type input "Interior Overall"
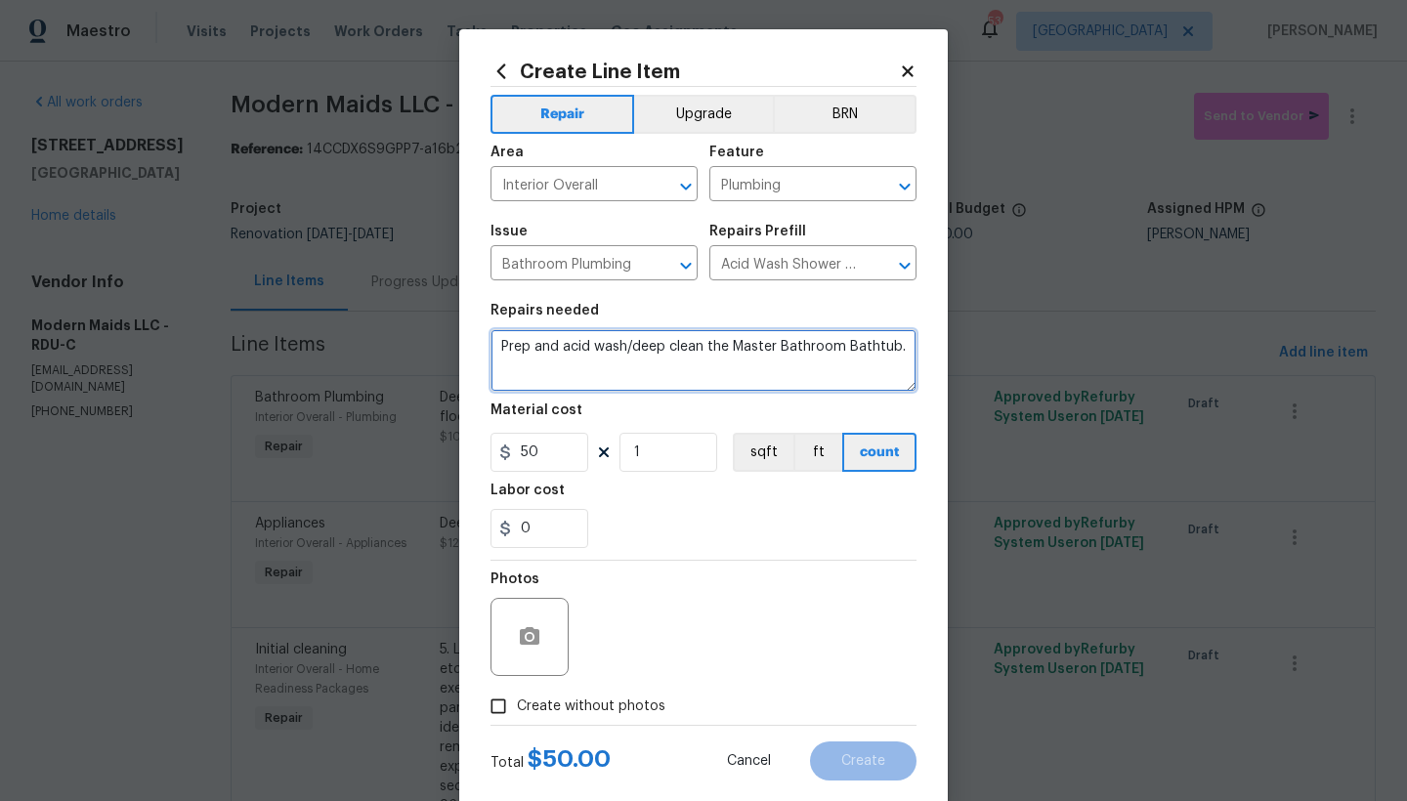
click at [888, 347] on textarea "Prep and acid wash/deep clean the Master Bathroom Bathtub." at bounding box center [703, 360] width 426 height 63
type textarea "Prep and acid wash/deep clean the Master Bathroom Bathtub, All windows and wind…"
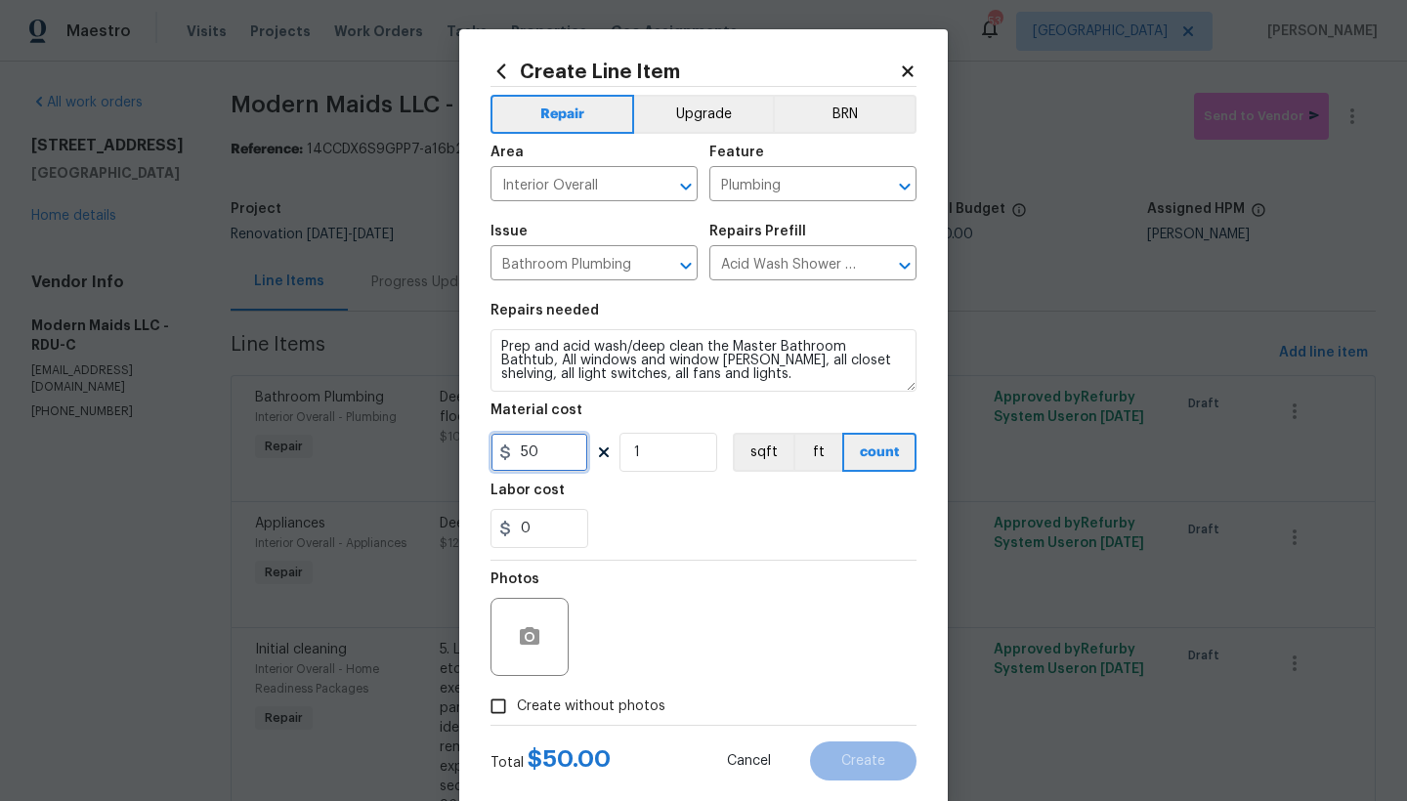
drag, startPoint x: 508, startPoint y: 458, endPoint x: 434, endPoint y: 458, distance: 74.2
click at [434, 458] on div "Create Line Item Repair Upgrade BRN Area Interior Overall ​ Feature Plumbing ​ …" at bounding box center [703, 400] width 1407 height 801
type input "100"
click at [489, 693] on input "Create without photos" at bounding box center [498, 706] width 37 height 37
checkbox input "true"
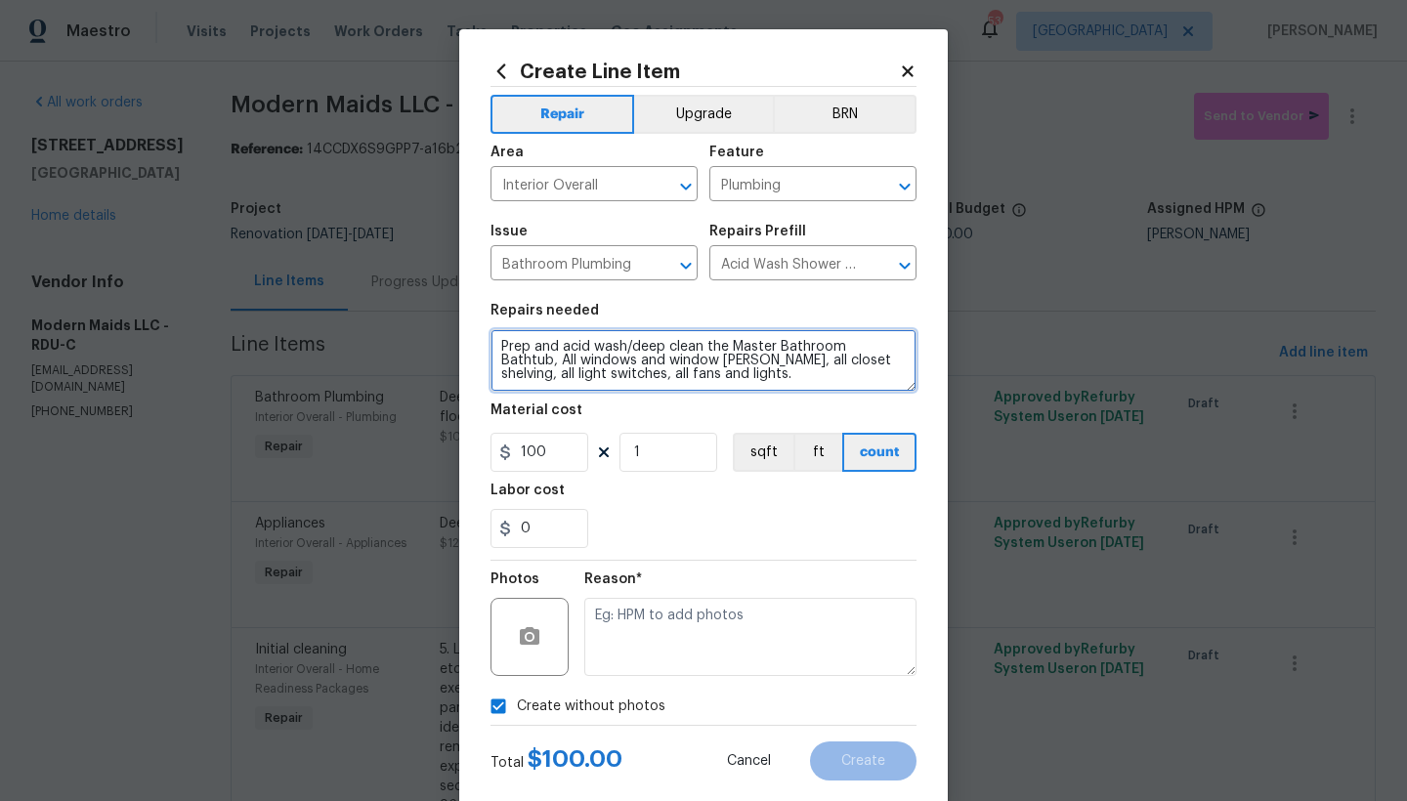
click at [574, 362] on textarea "Prep and acid wash/deep clean the Master Bathroom Bathtub, All windows and wind…" at bounding box center [703, 360] width 426 height 63
drag, startPoint x: 657, startPoint y: 361, endPoint x: 679, endPoint y: 359, distance: 21.7
click at [679, 359] on textarea "Prep and acid wash/deep clean the Master Bathroom Bathtub, All windows and wind…" at bounding box center [703, 360] width 426 height 63
type textarea "Prep and acid wash/deep clean the Master Bathroom Bathtub, All windows and wind…"
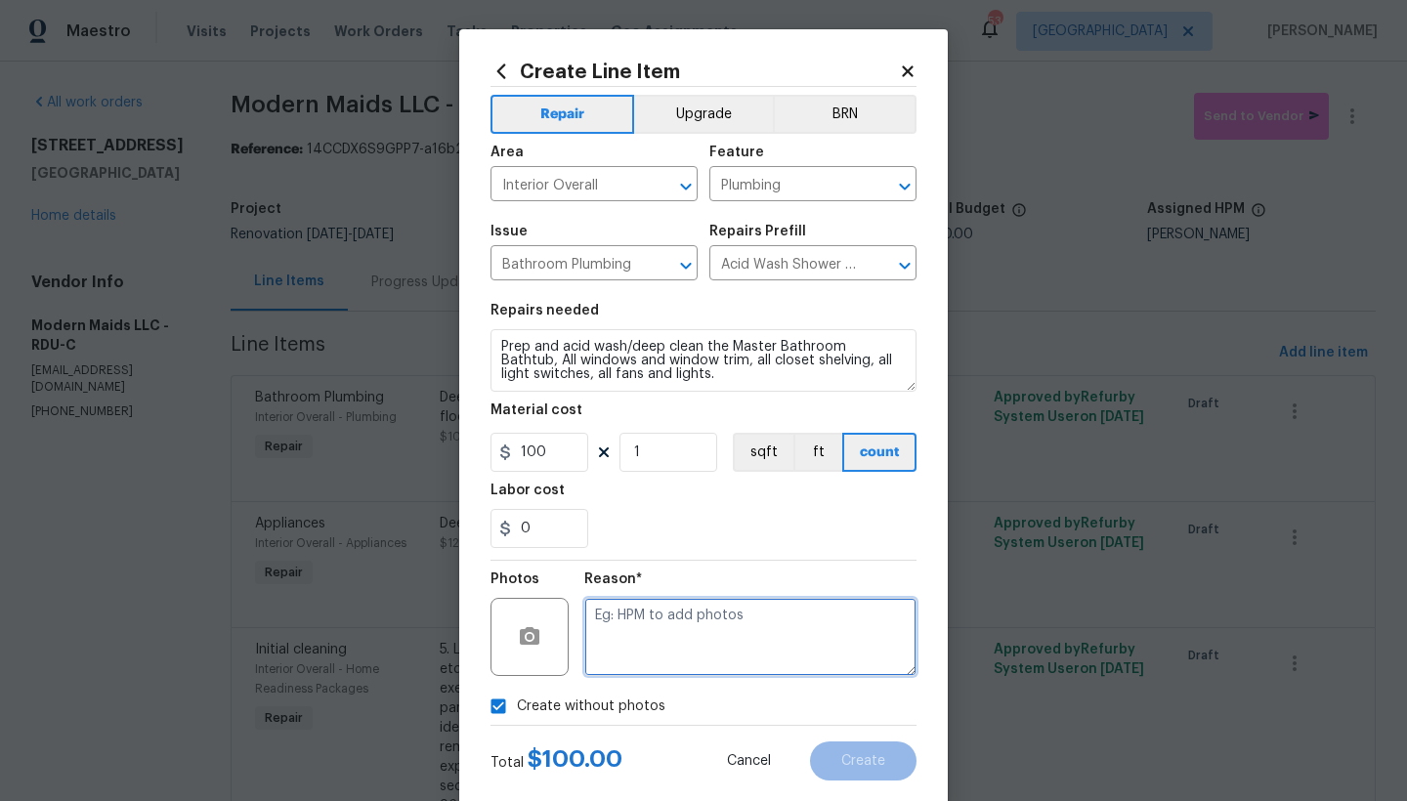
click at [706, 641] on textarea at bounding box center [750, 637] width 332 height 78
type textarea "n"
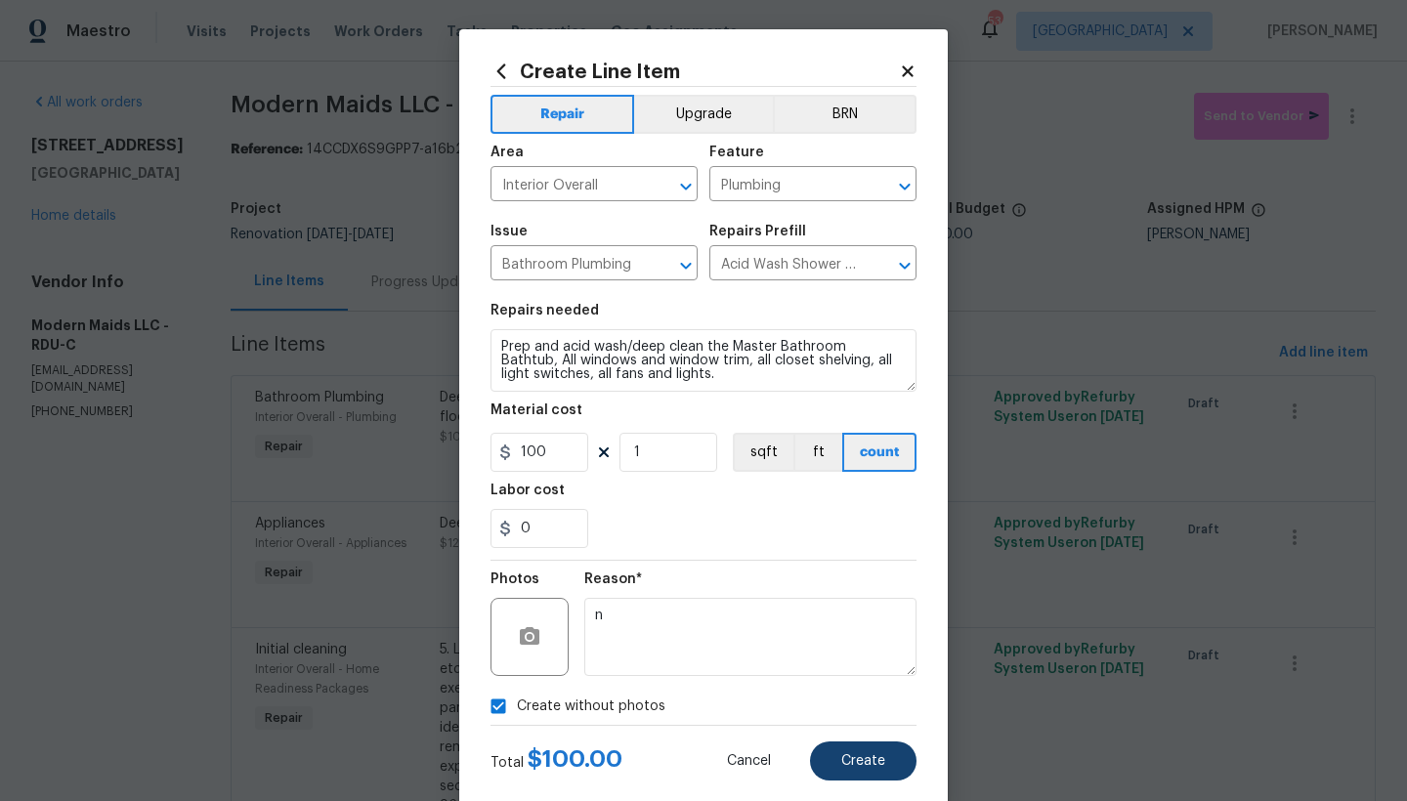
drag, startPoint x: 837, startPoint y: 768, endPoint x: 826, endPoint y: 769, distance: 10.8
click at [826, 693] on button "Create" at bounding box center [863, 760] width 106 height 39
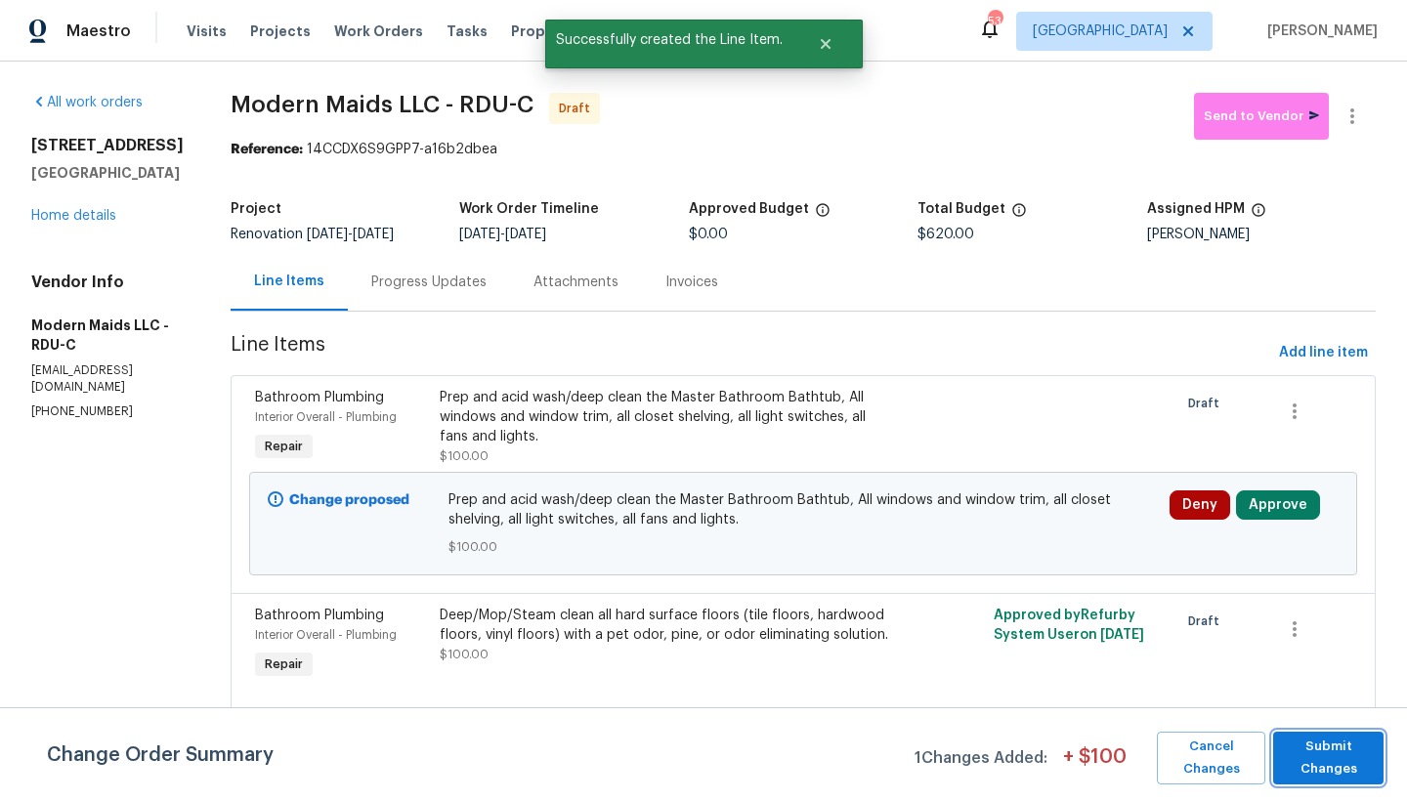
click at [1234, 693] on span "Submit Changes" at bounding box center [1328, 758] width 91 height 45
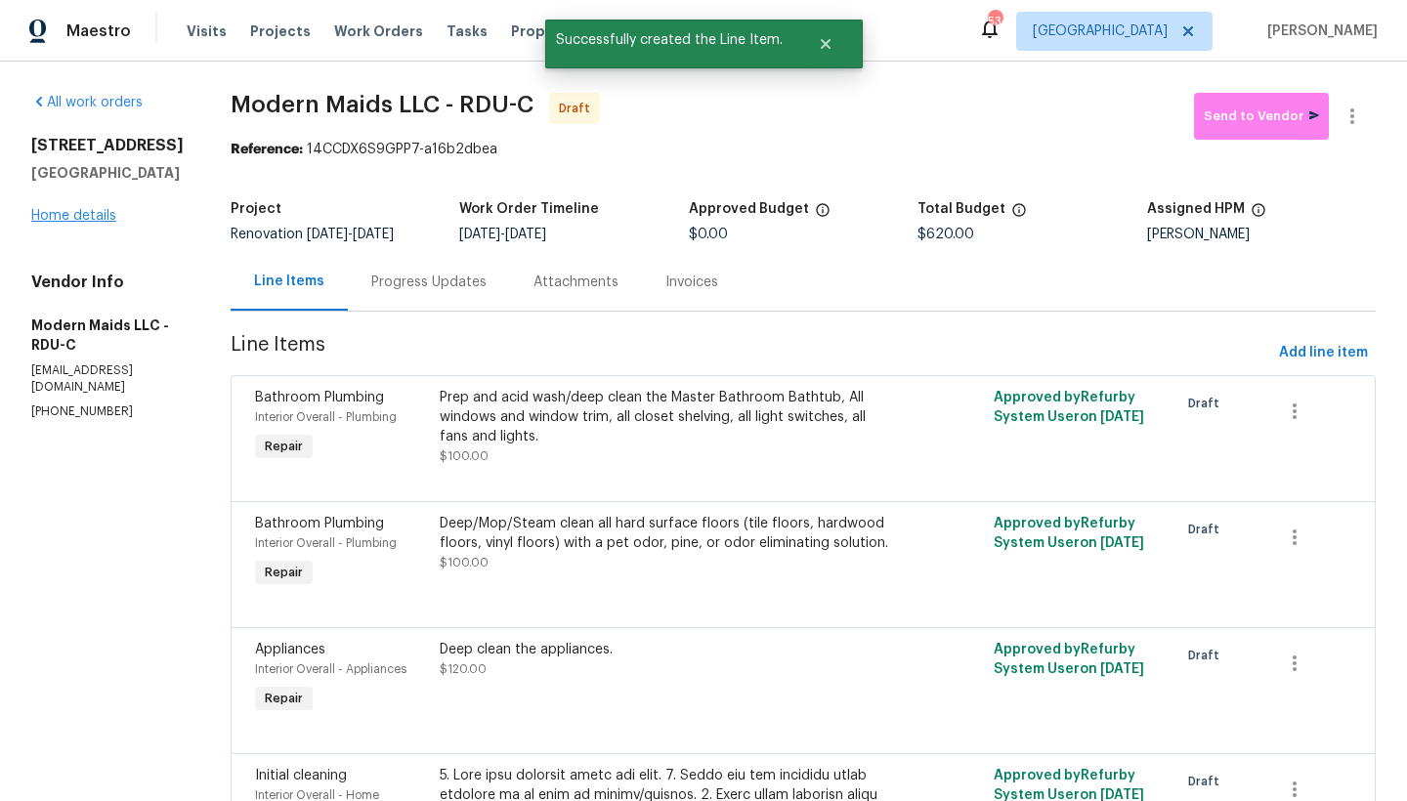
click at [85, 210] on link "Home details" at bounding box center [73, 216] width 85 height 14
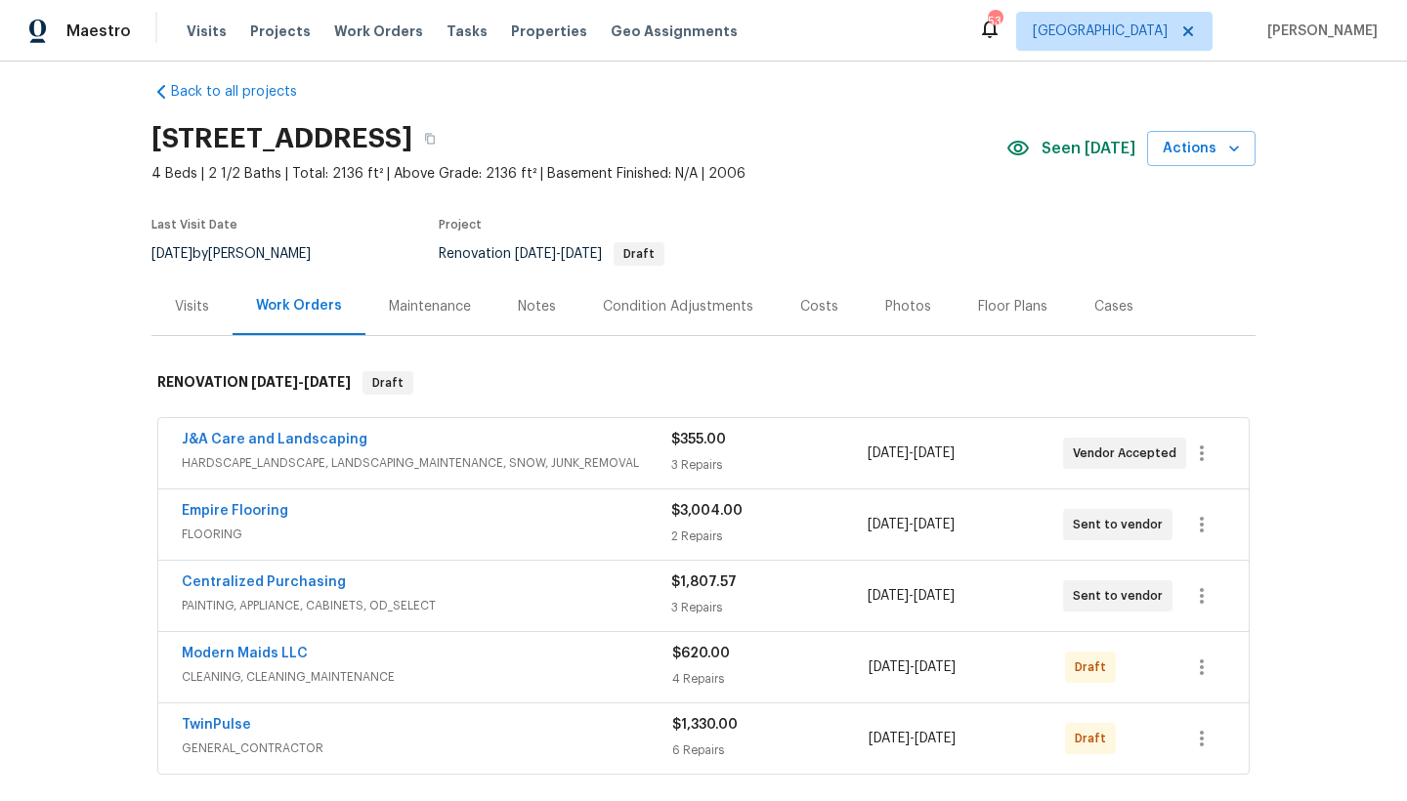
scroll to position [44, 0]
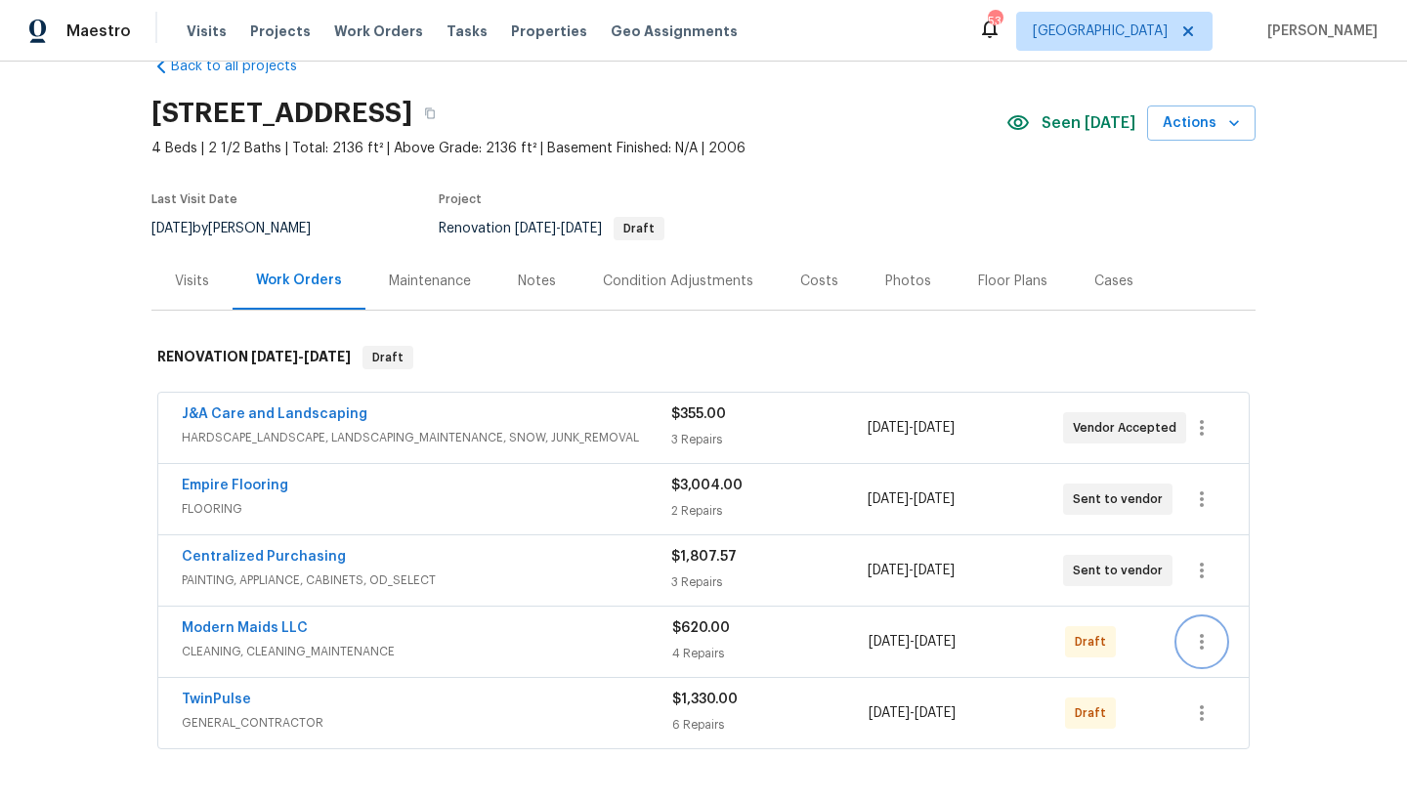
click at [1190, 635] on icon "button" at bounding box center [1201, 641] width 23 height 23
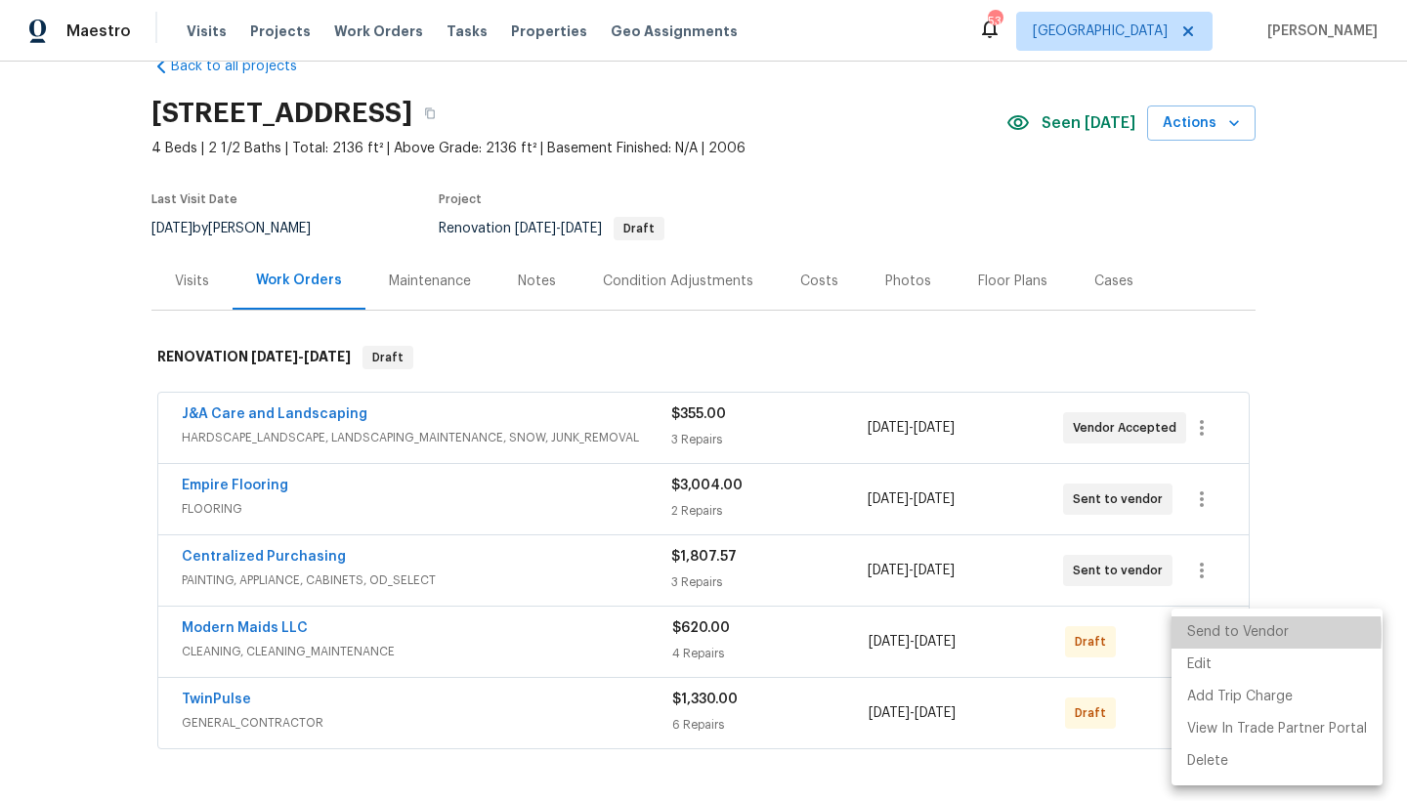
click at [1208, 634] on li "Send to Vendor" at bounding box center [1276, 632] width 211 height 32
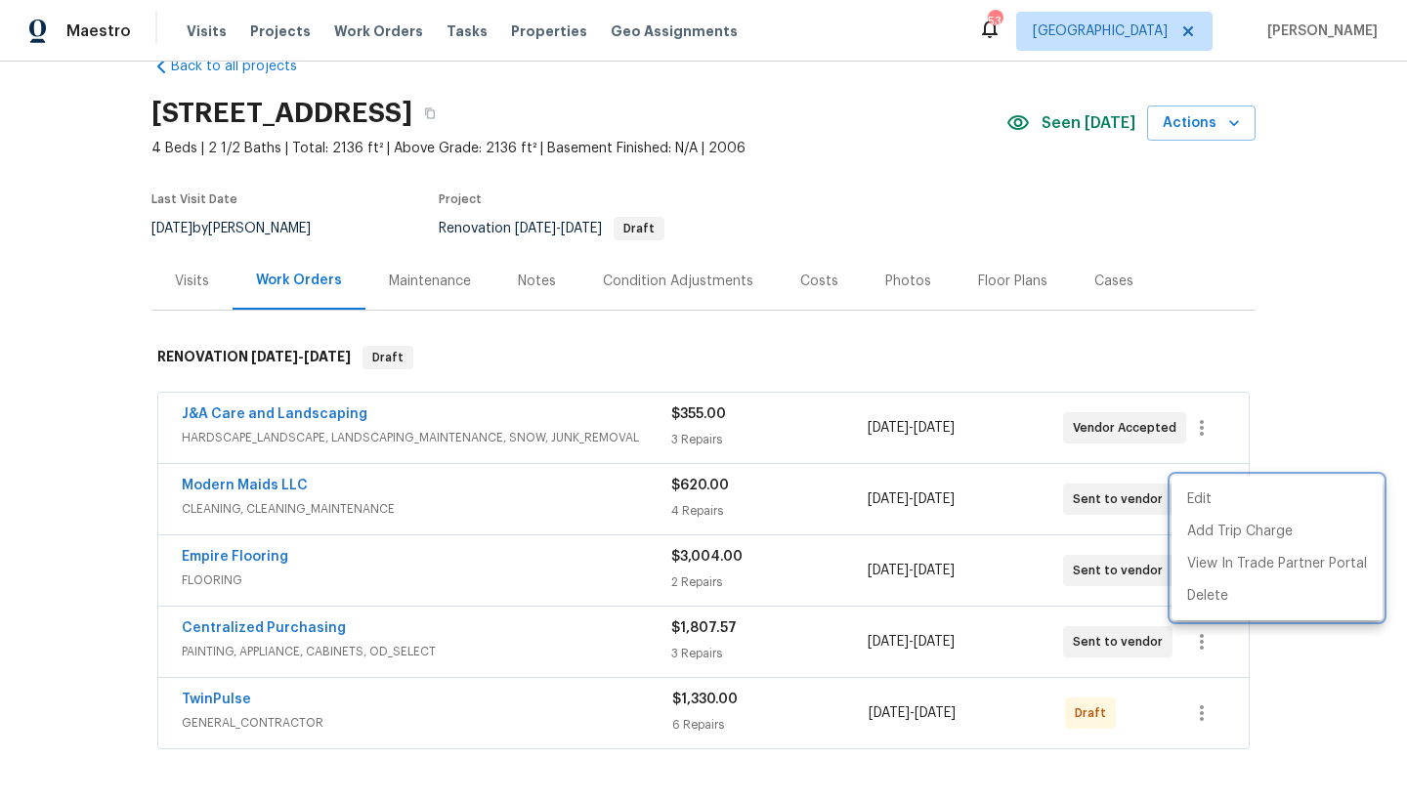
click at [811, 285] on div at bounding box center [703, 400] width 1407 height 801
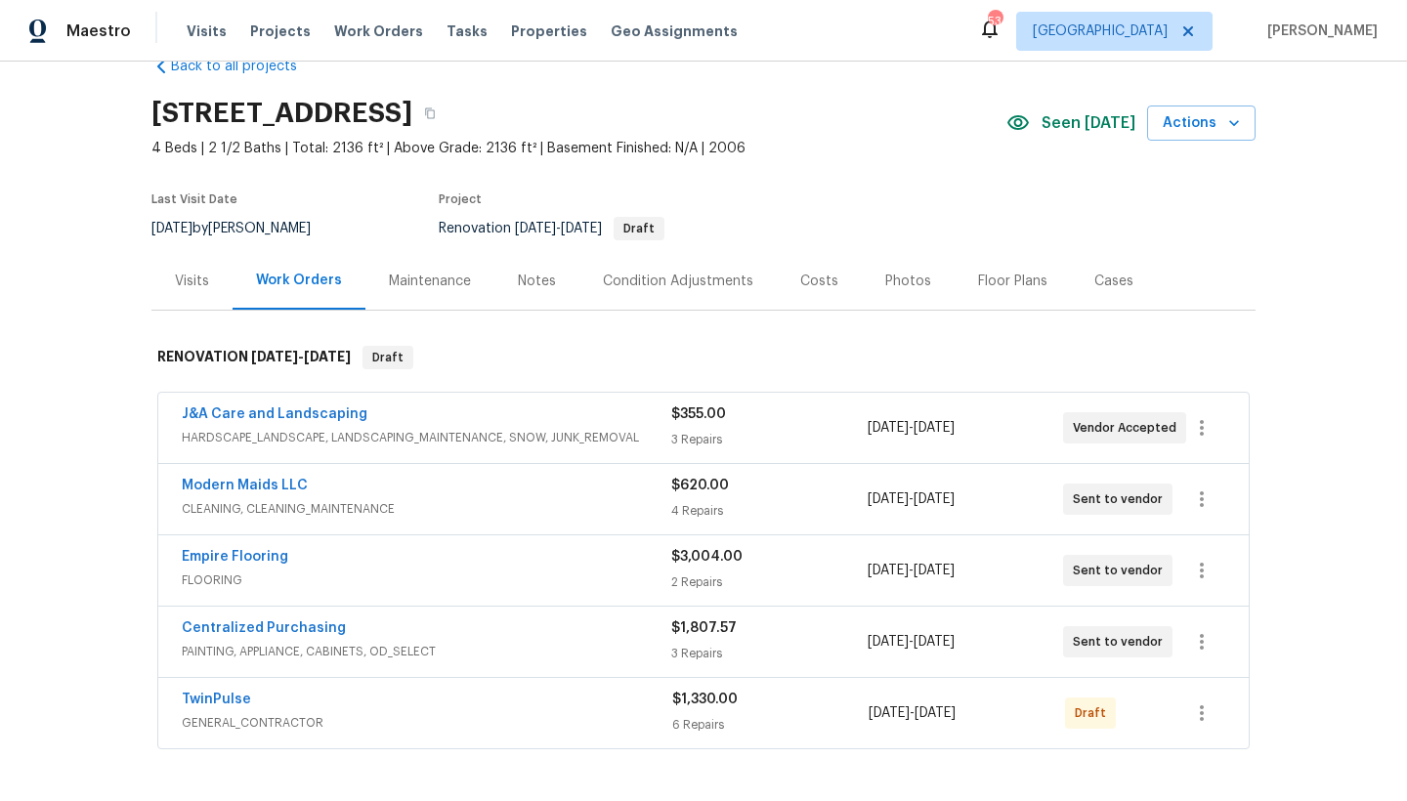
click at [808, 283] on div "Costs" at bounding box center [819, 282] width 38 height 20
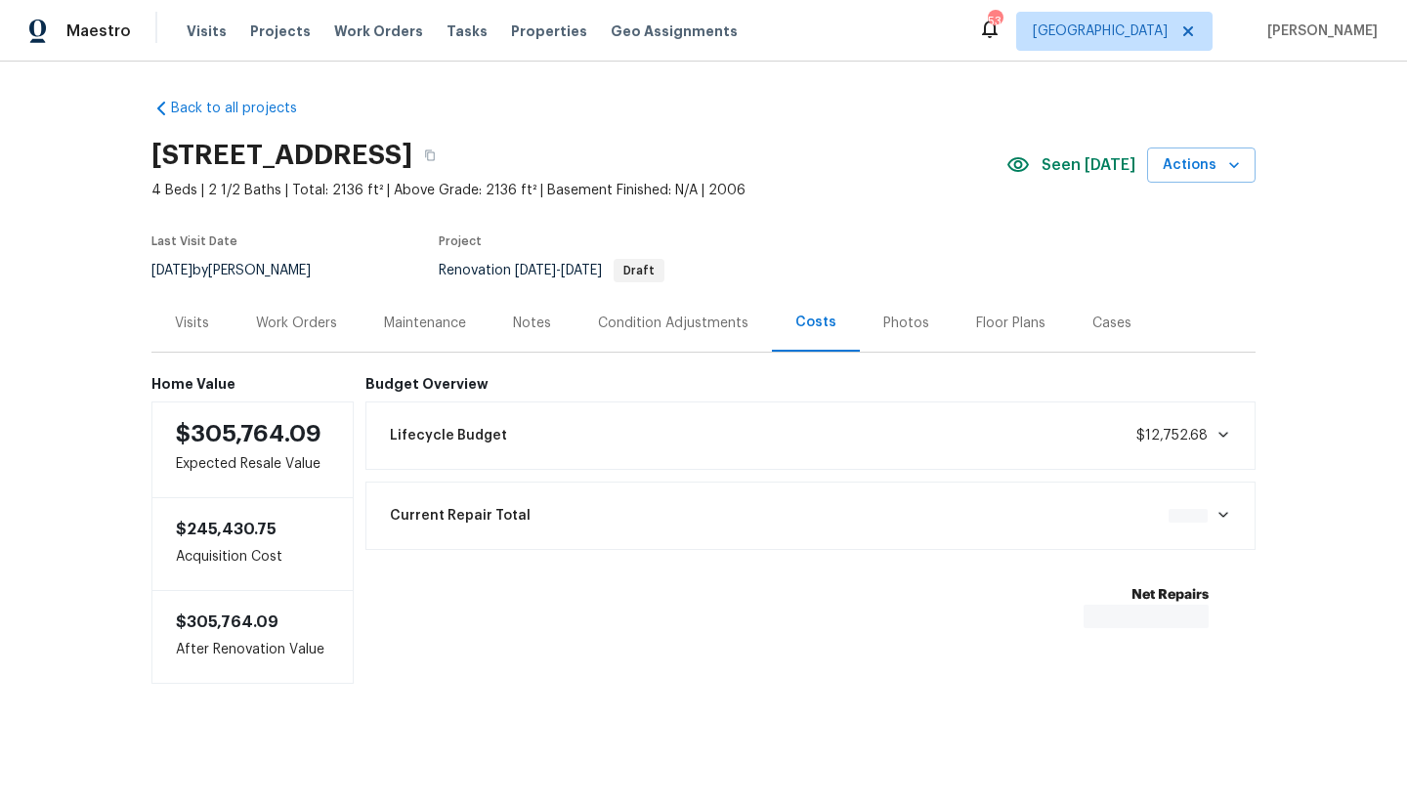
scroll to position [17, 0]
click at [293, 314] on div "Work Orders" at bounding box center [296, 324] width 81 height 20
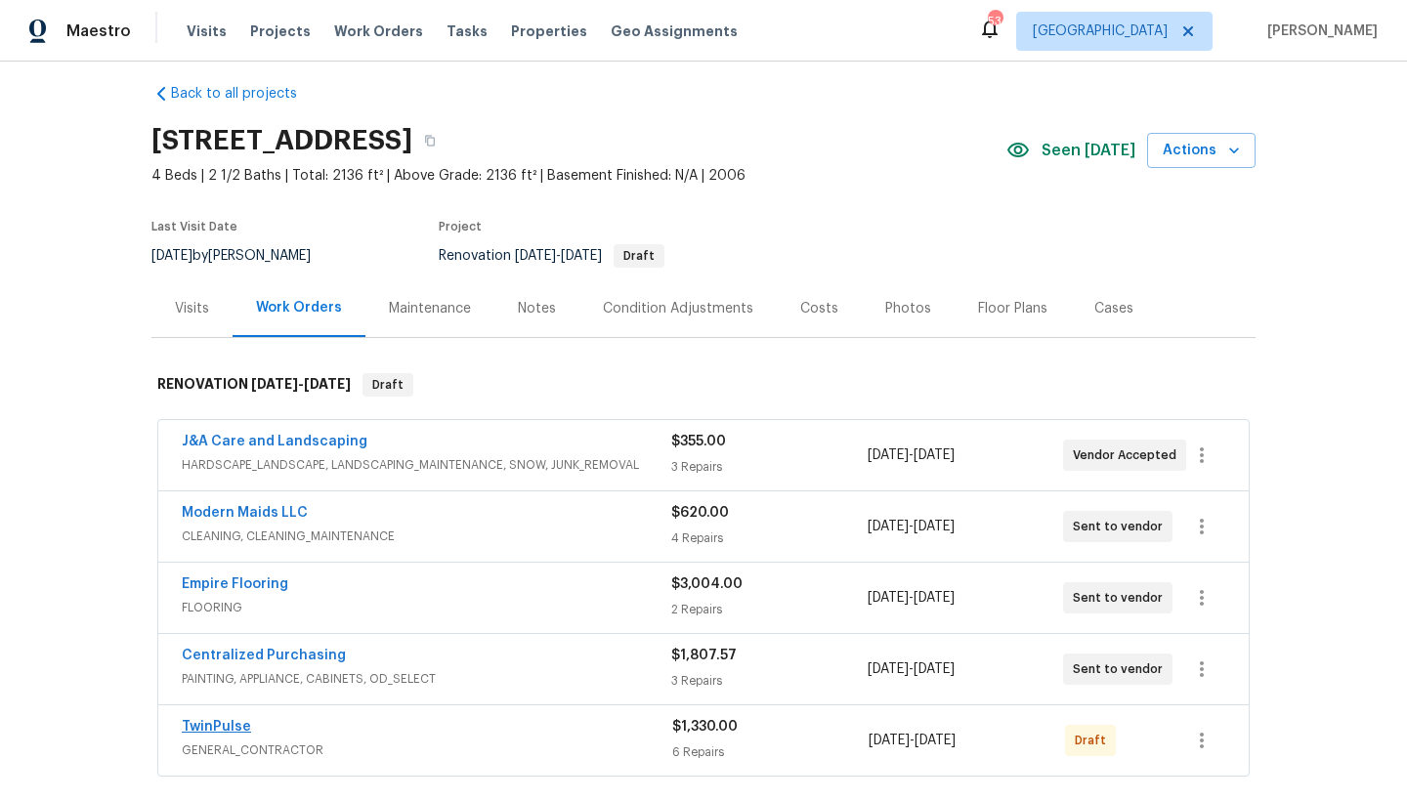
click at [223, 693] on link "TwinPulse" at bounding box center [216, 727] width 69 height 14
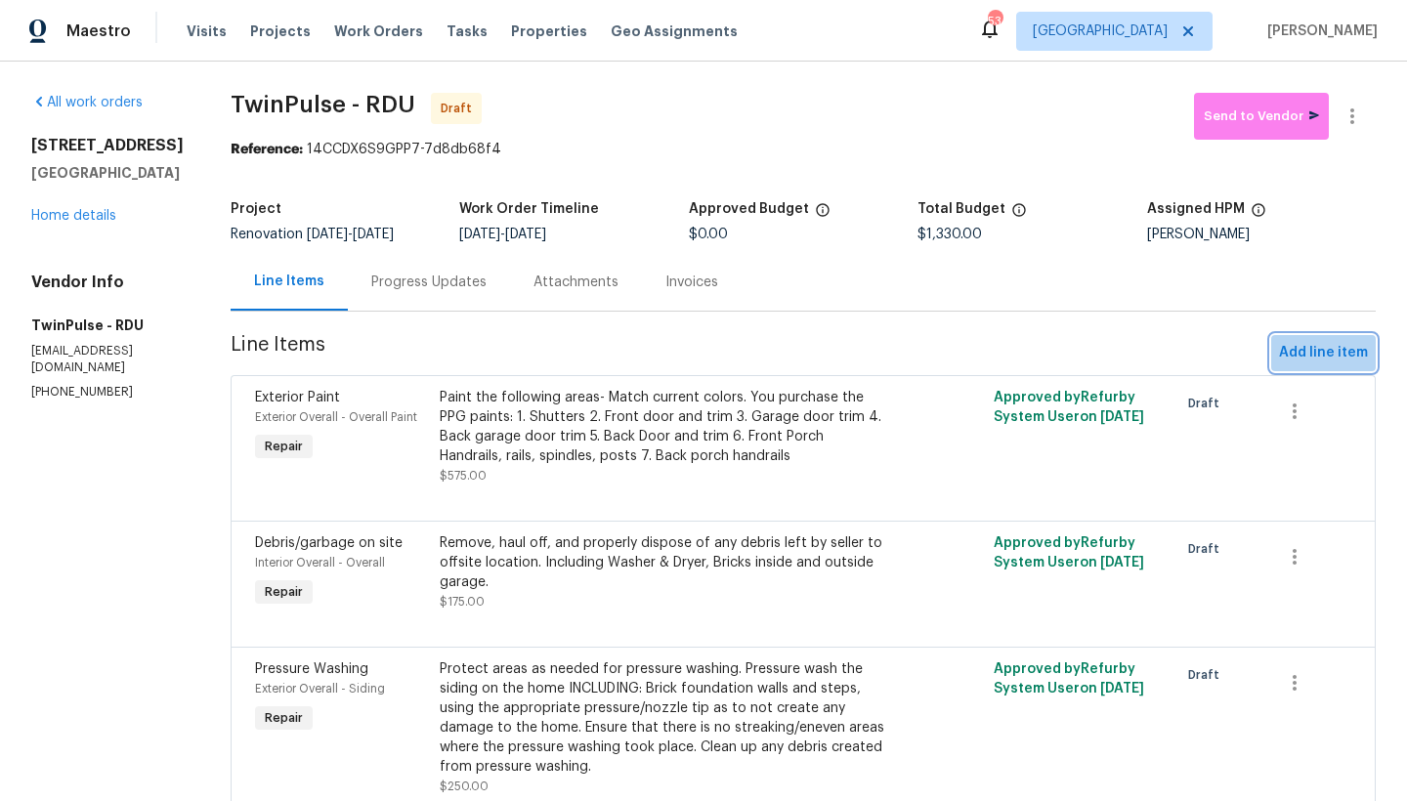
click at [1234, 351] on span "Add line item" at bounding box center [1323, 353] width 89 height 24
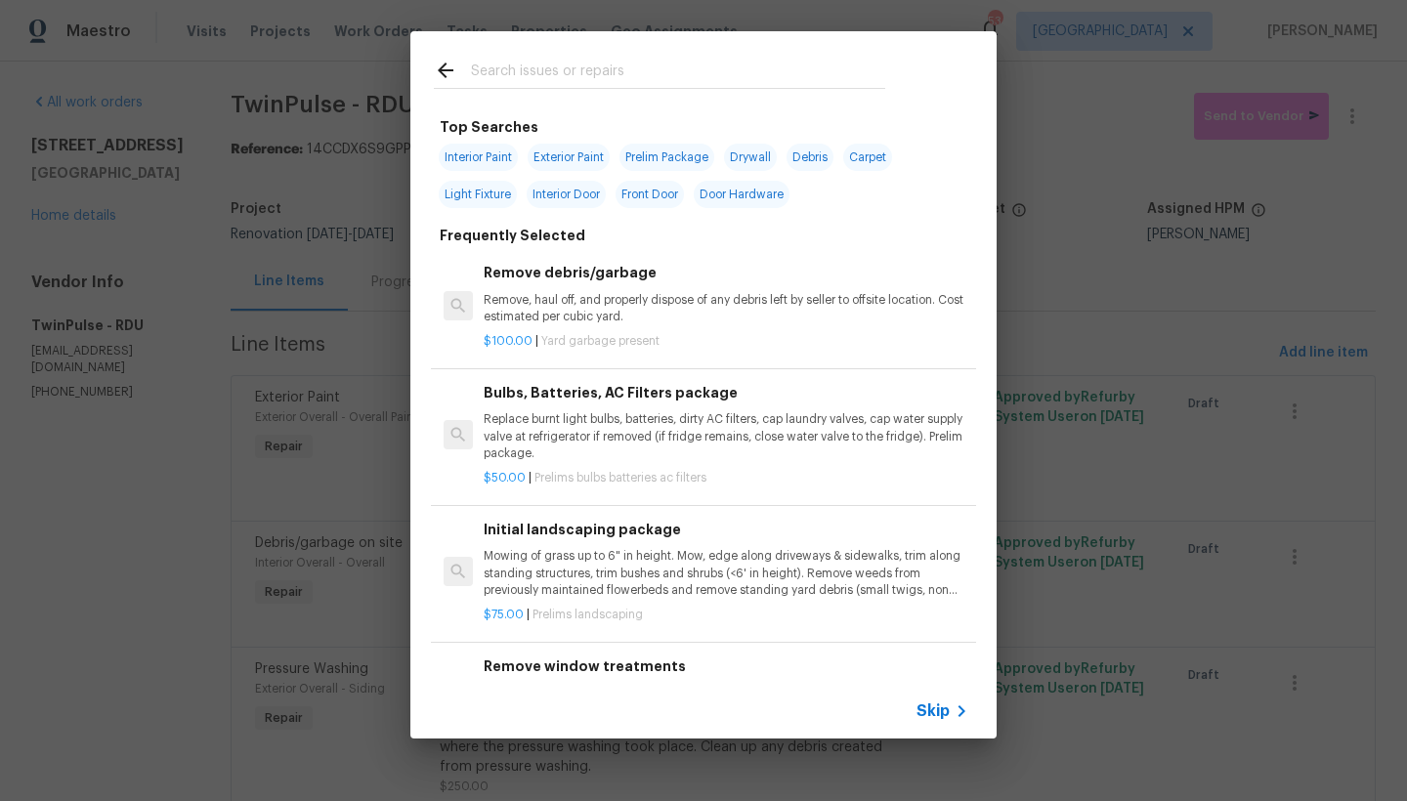
click at [592, 73] on input "text" at bounding box center [678, 73] width 414 height 29
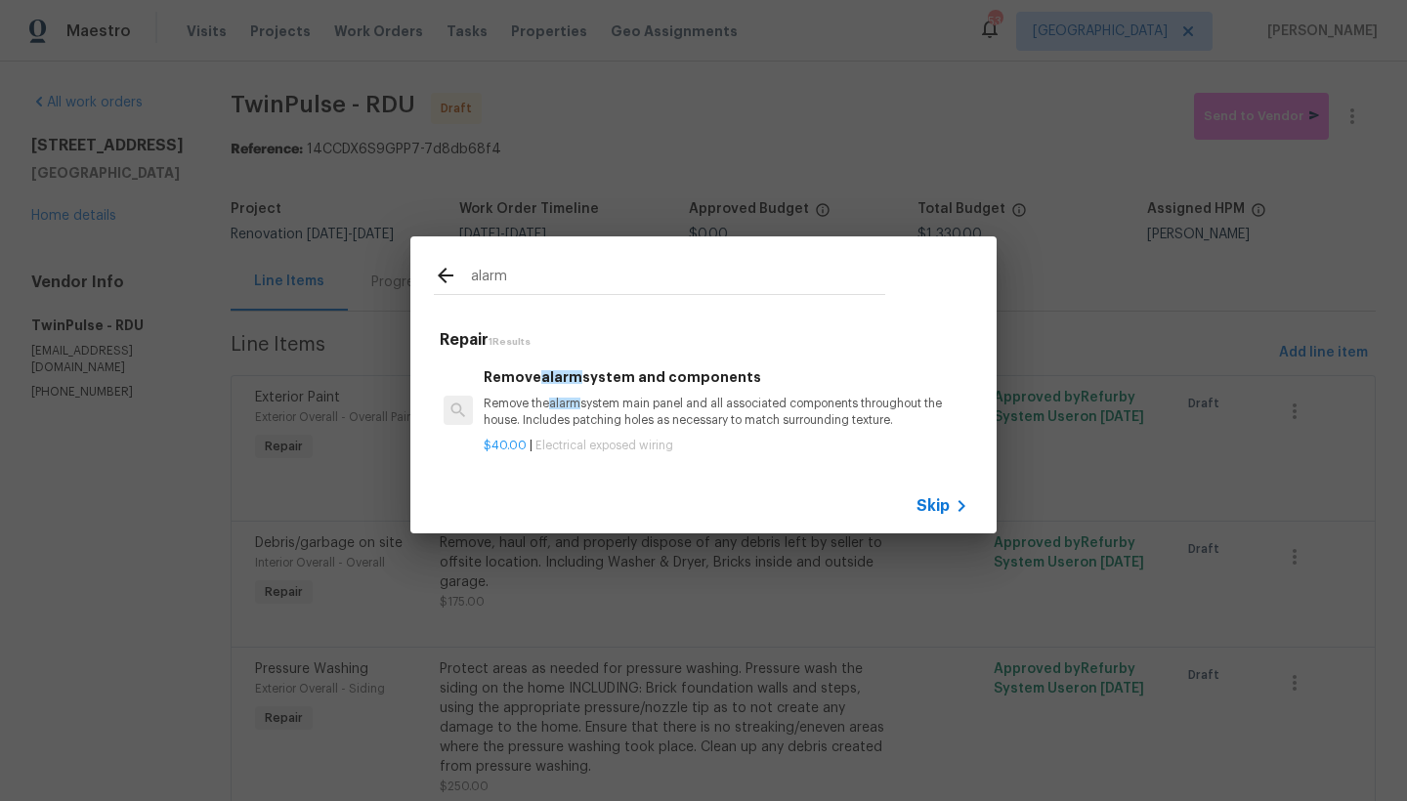
type input "alarm"
click at [546, 396] on p "Remove the alarm system main panel and all associated components throughout the…" at bounding box center [726, 412] width 485 height 33
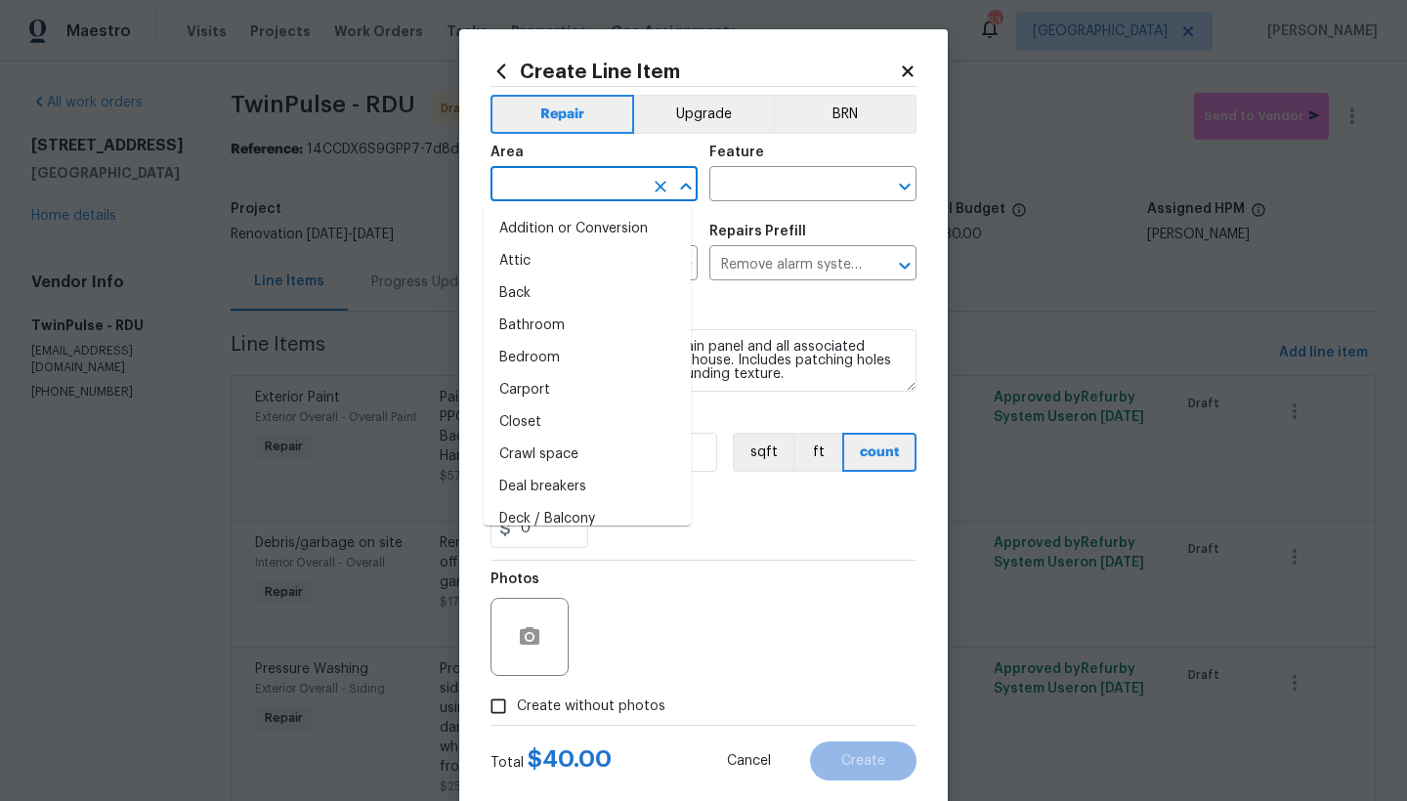
click at [549, 176] on input "text" at bounding box center [566, 186] width 152 height 30
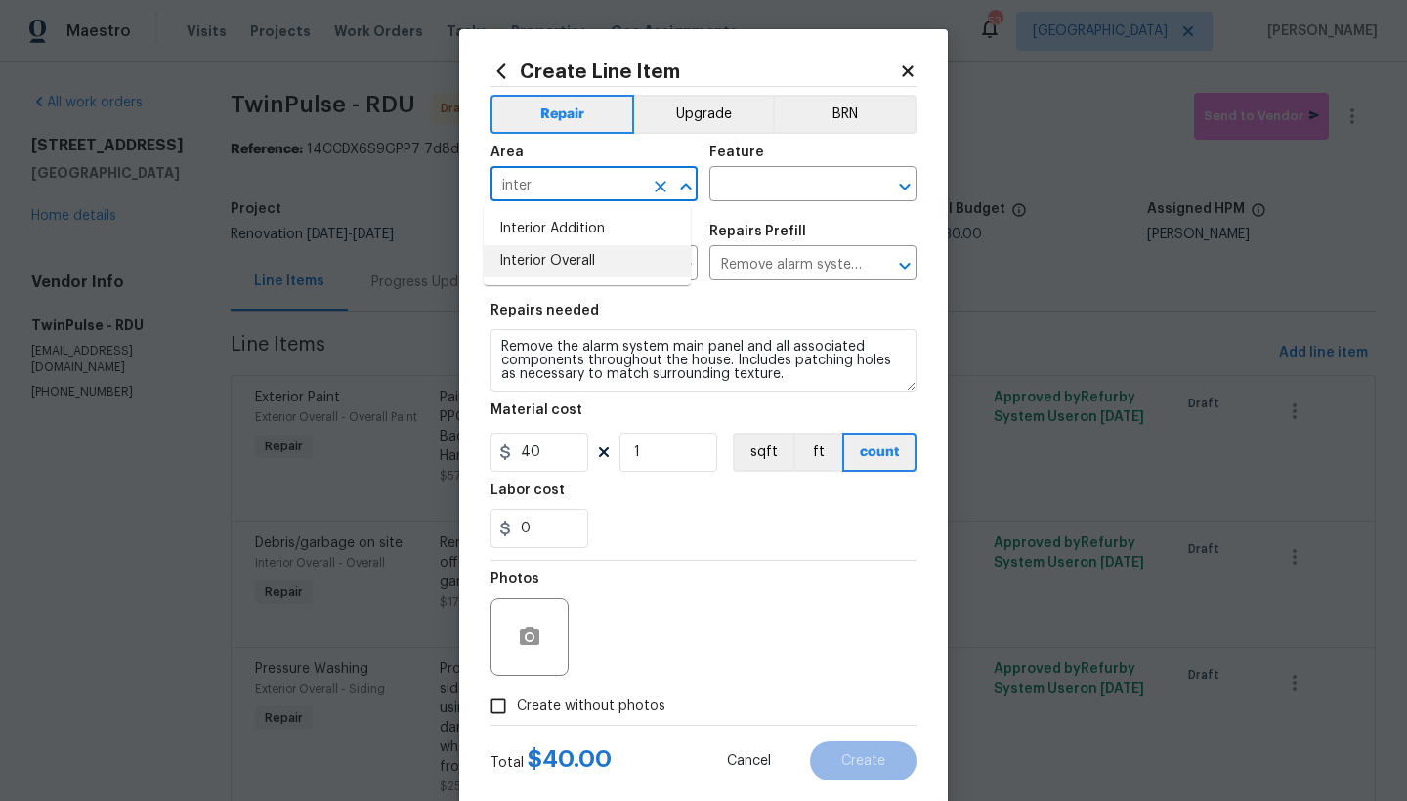
click at [524, 254] on li "Interior Overall" at bounding box center [587, 261] width 207 height 32
type input "Interior Overall"
click at [809, 176] on input "text" at bounding box center [785, 186] width 152 height 30
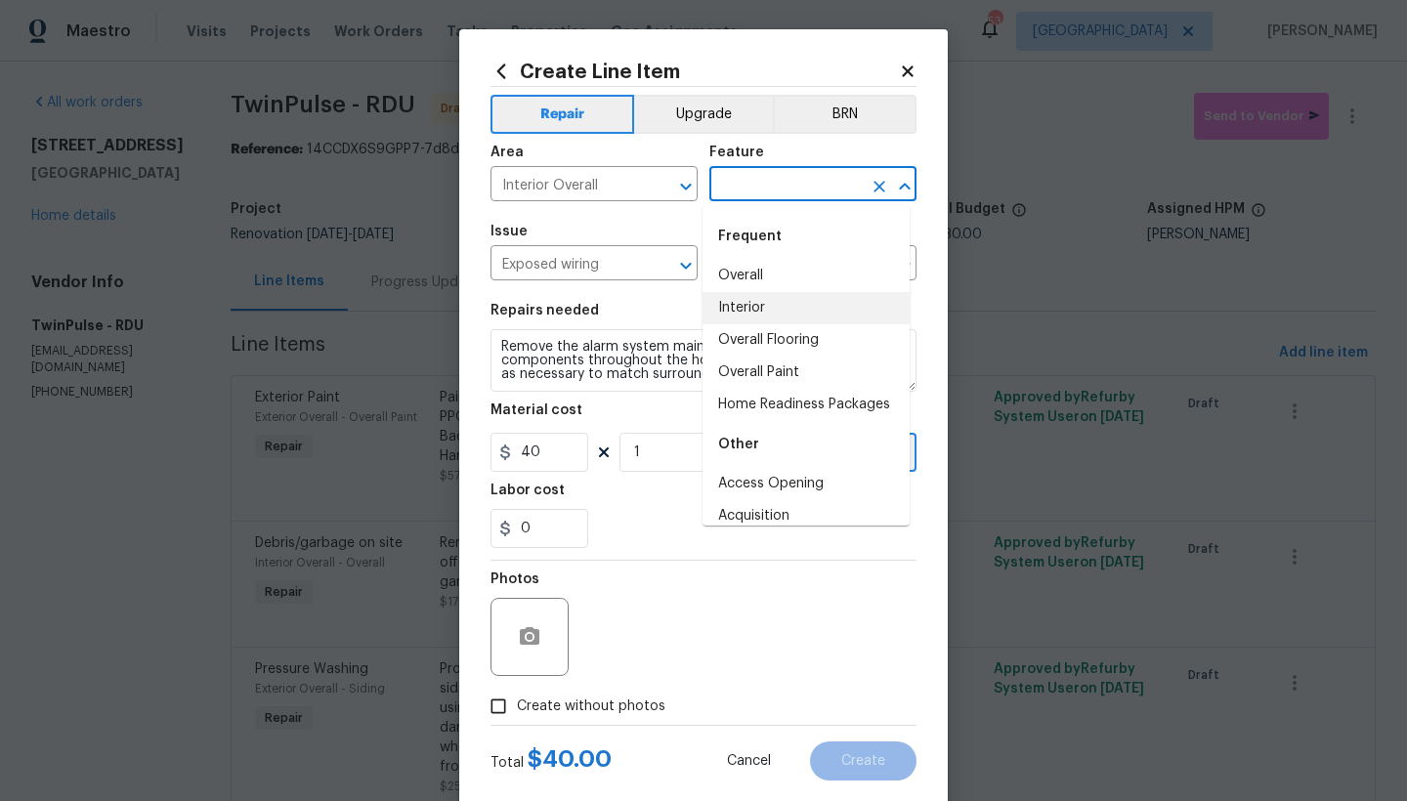
click at [739, 306] on li "Interior" at bounding box center [805, 308] width 207 height 32
type input "Interior"
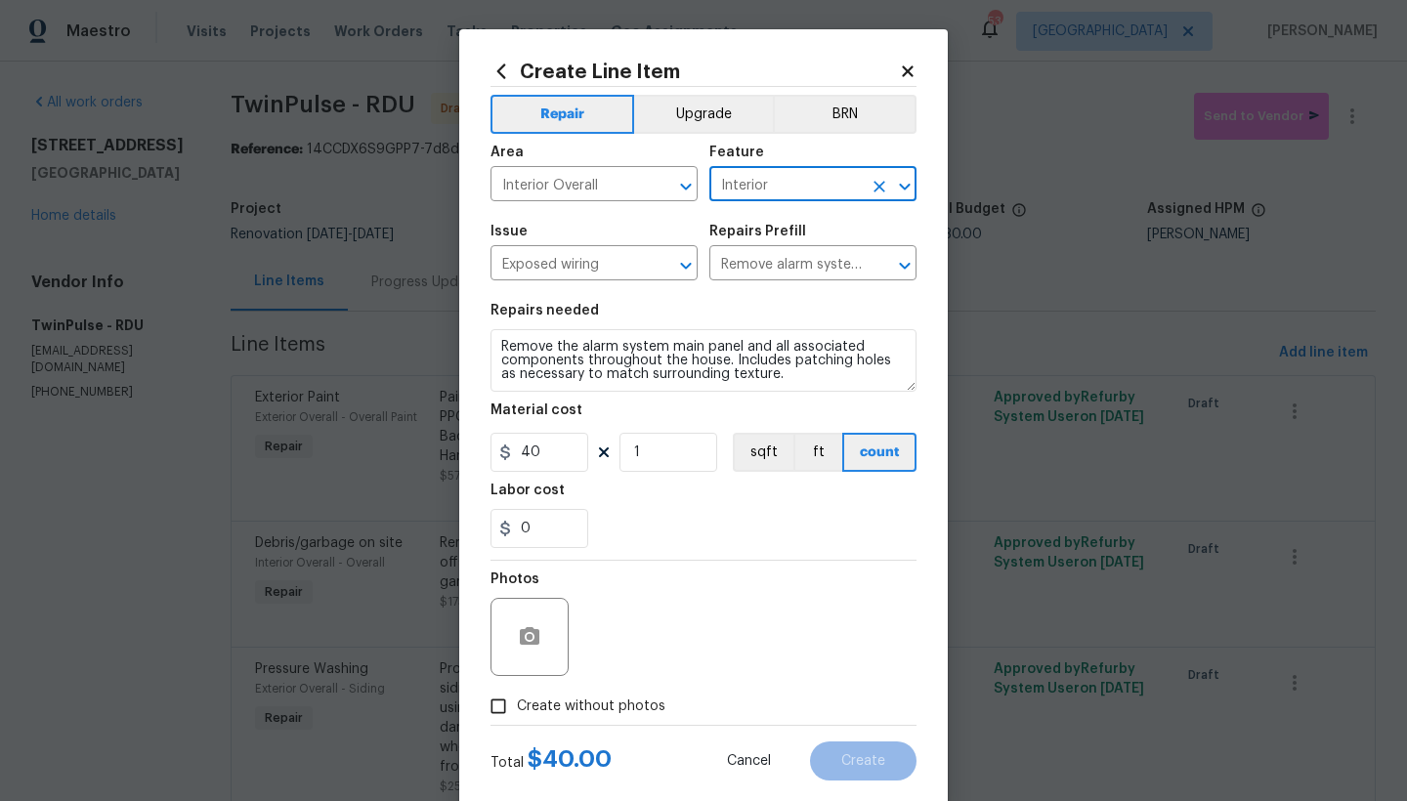
click at [594, 693] on span "Create without photos" at bounding box center [591, 706] width 148 height 21
click at [517, 693] on input "Create without photos" at bounding box center [498, 706] width 37 height 37
checkbox input "true"
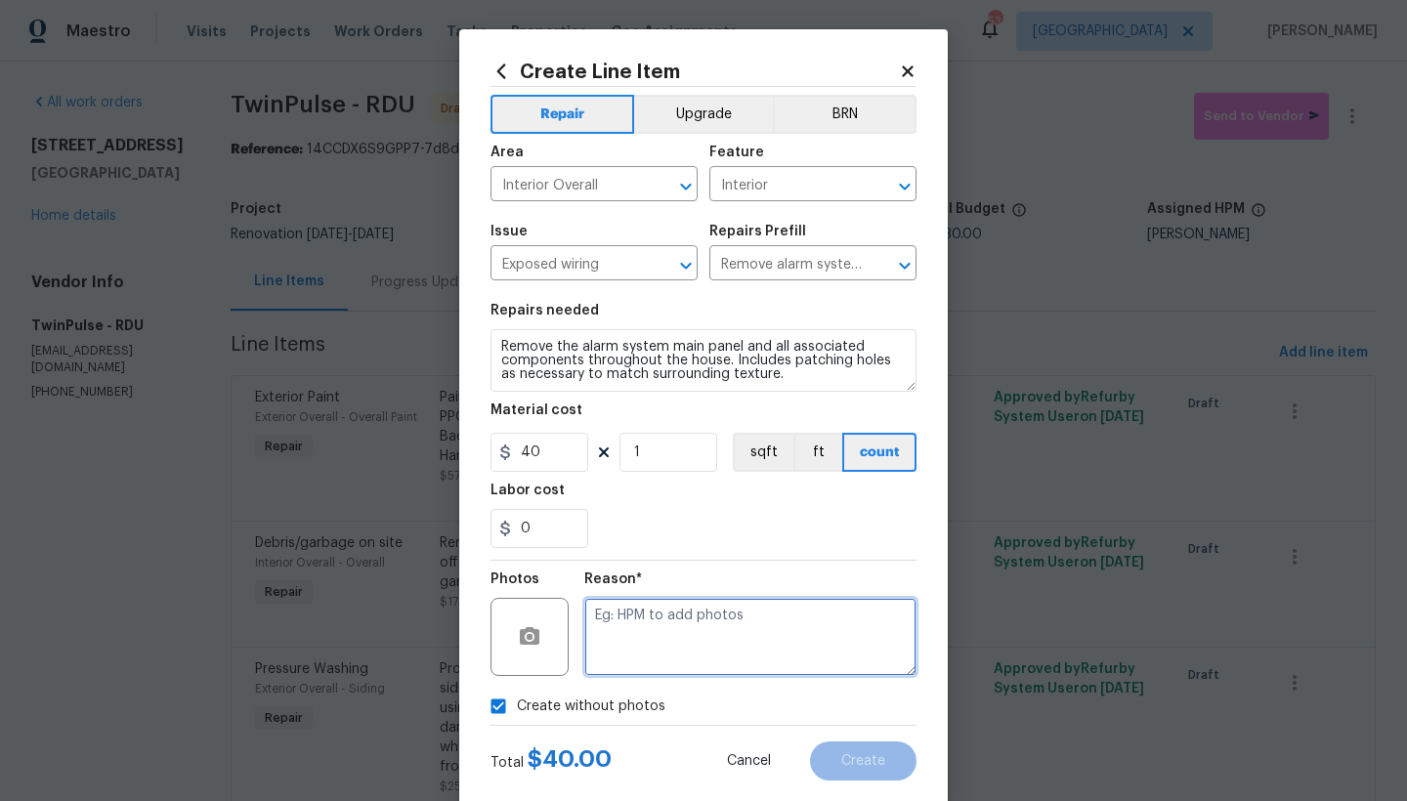
click at [644, 636] on textarea at bounding box center [750, 637] width 332 height 78
type textarea "n"
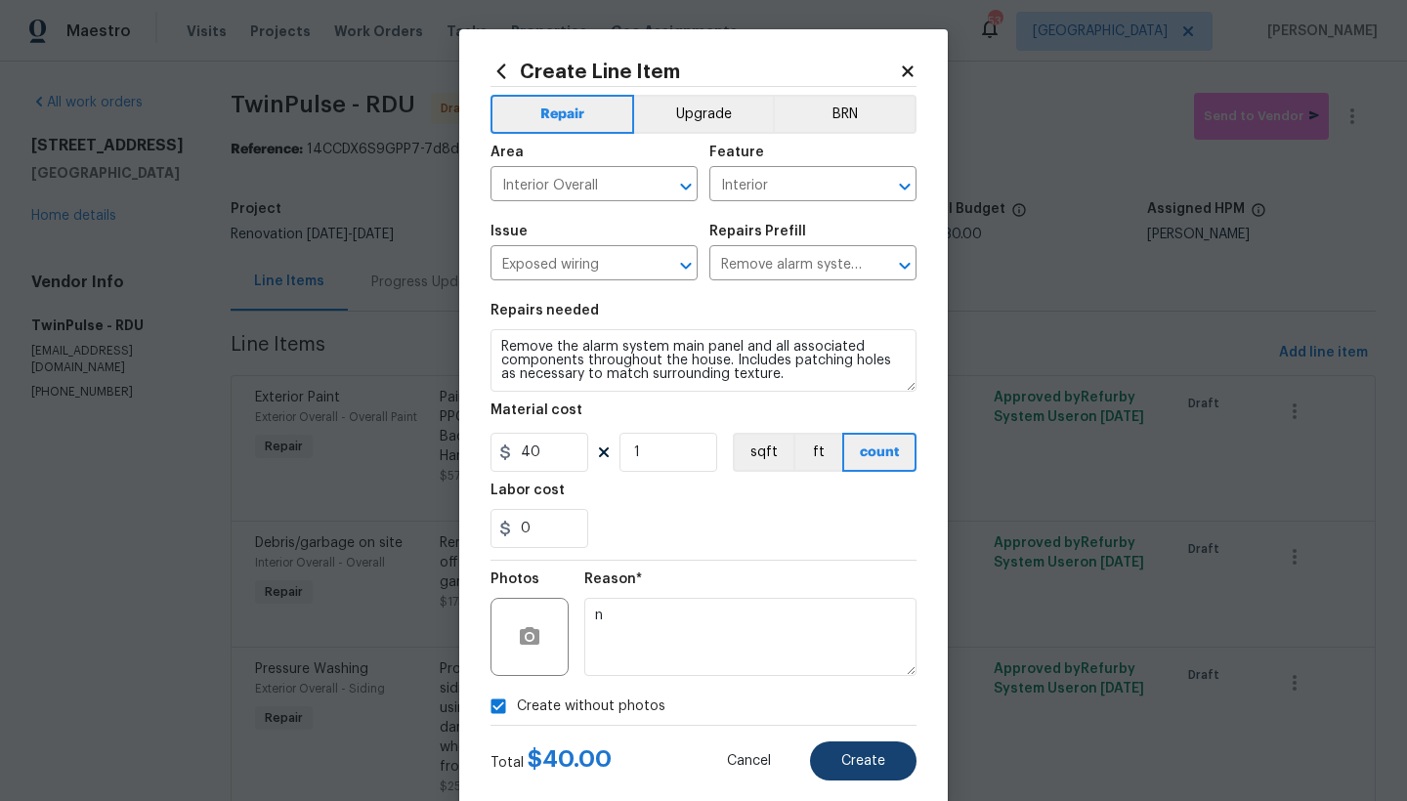
drag, startPoint x: 855, startPoint y: 776, endPoint x: 840, endPoint y: 775, distance: 14.7
click at [840, 693] on button "Create" at bounding box center [863, 760] width 106 height 39
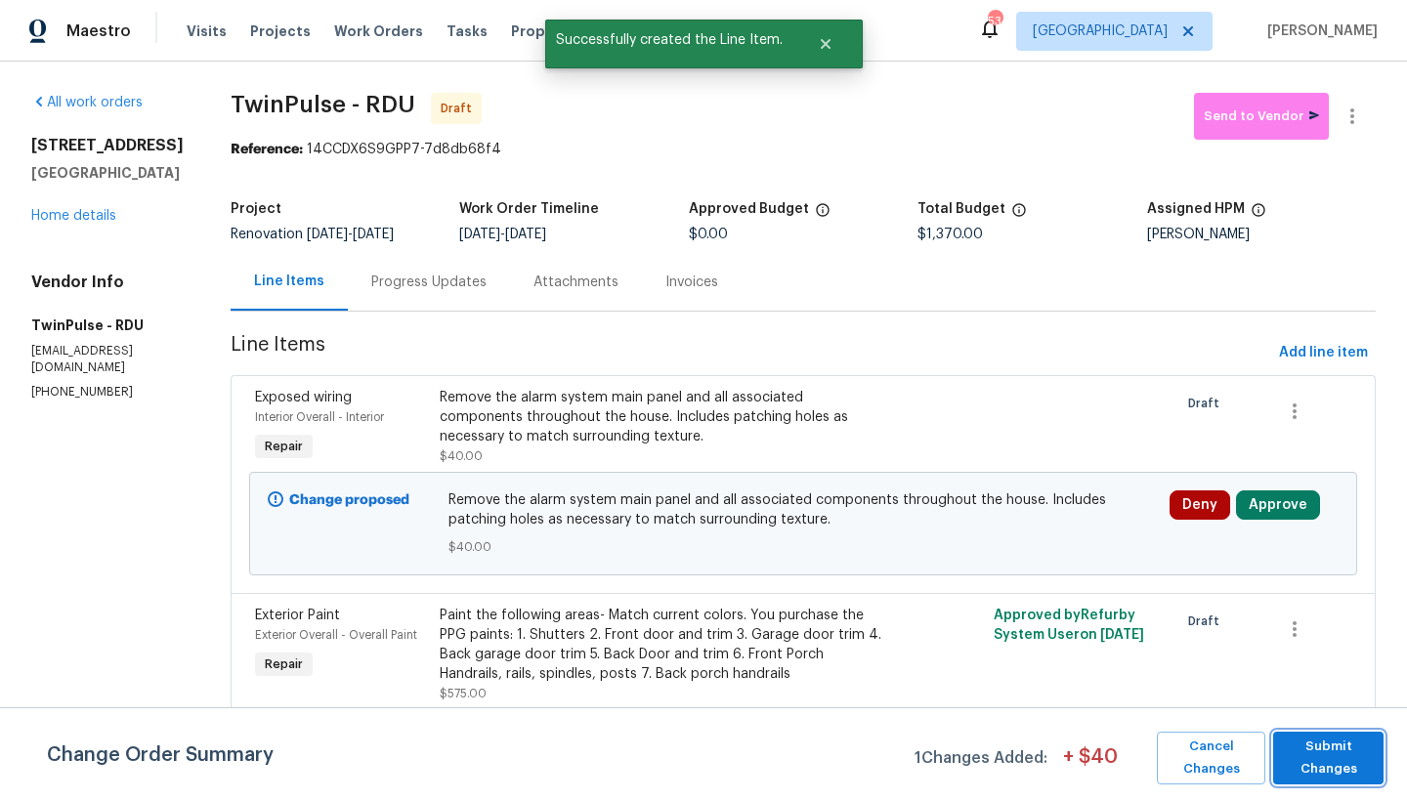
click at [1234, 693] on span "Submit Changes" at bounding box center [1328, 758] width 91 height 45
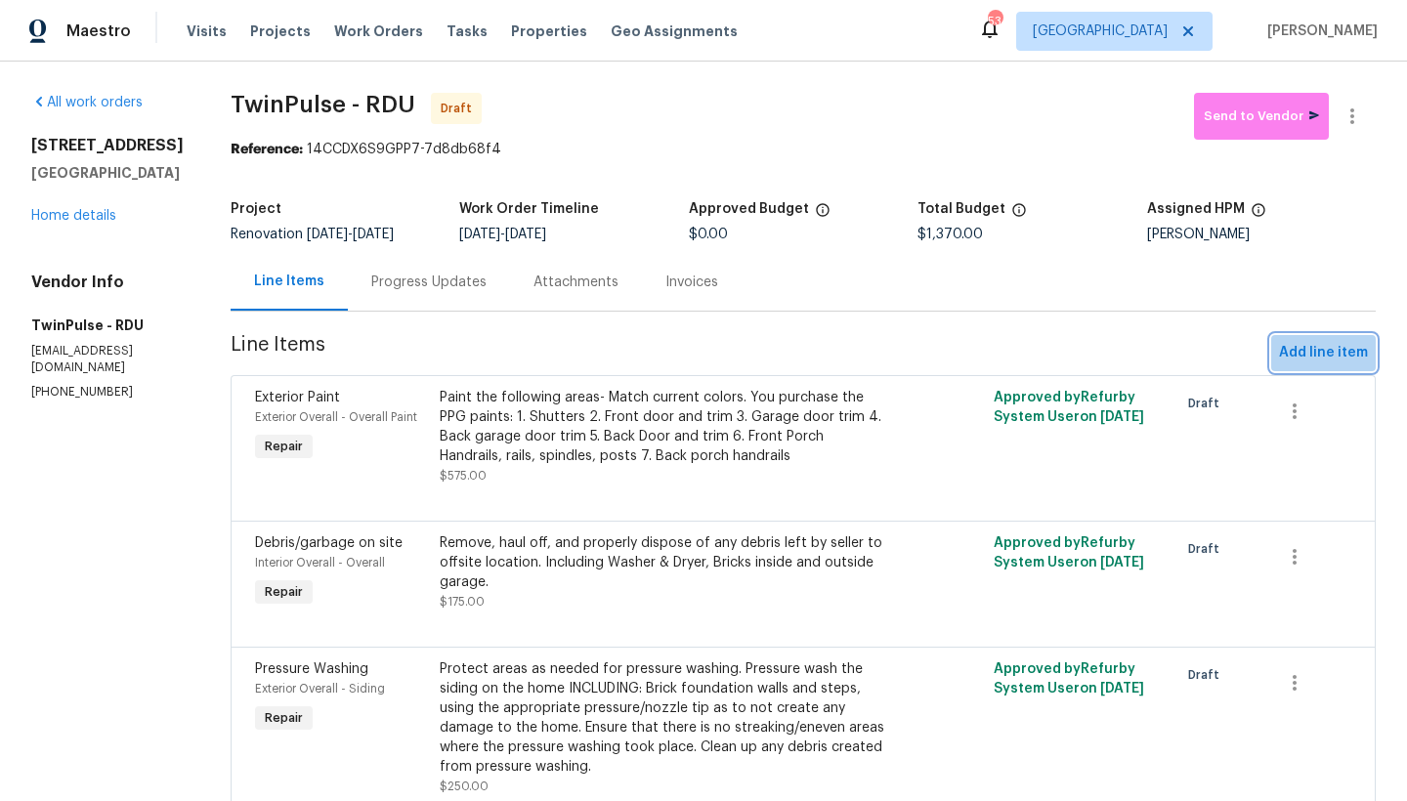
click at [1234, 348] on span "Add line item" at bounding box center [1323, 353] width 89 height 24
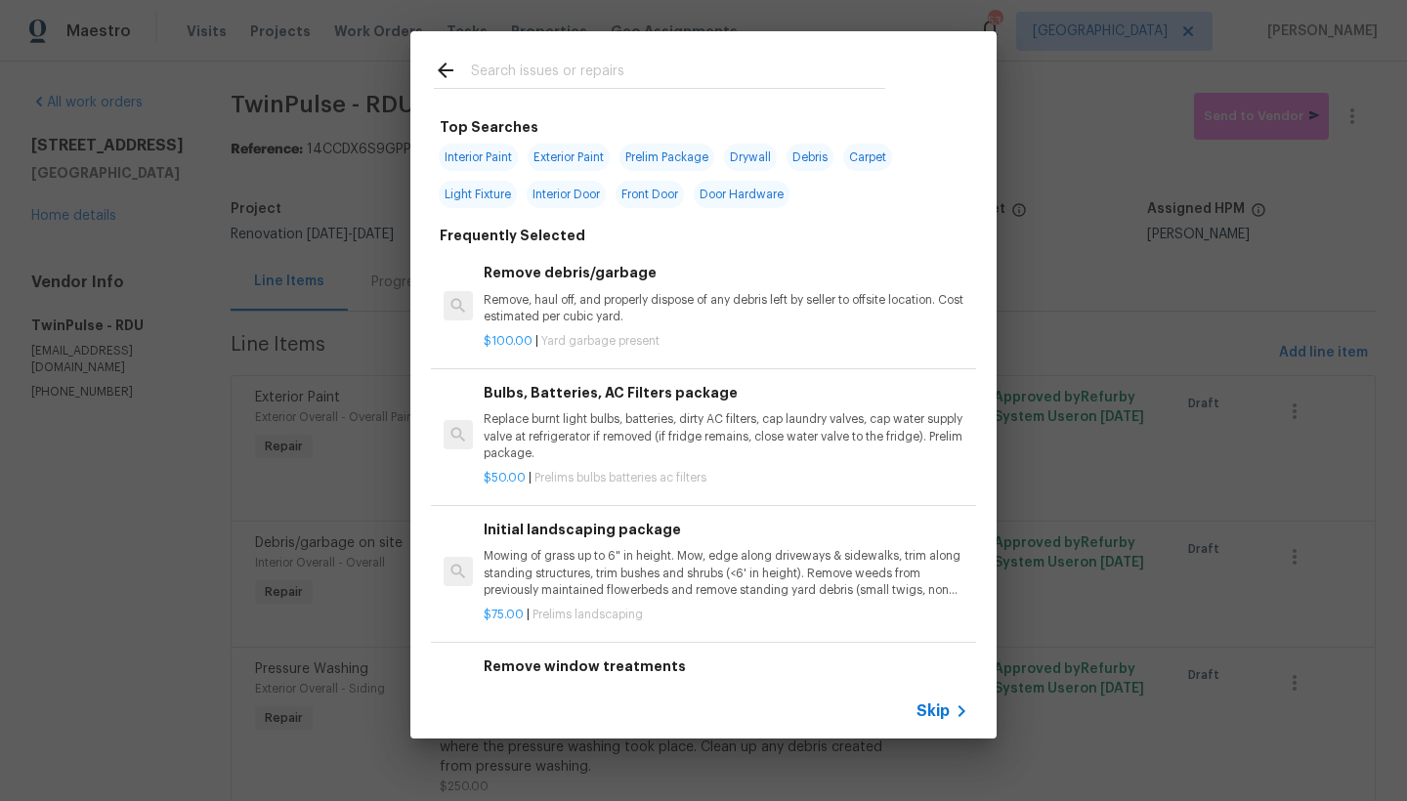
click at [502, 68] on input "text" at bounding box center [678, 73] width 414 height 29
click at [478, 158] on span "Interior Paint" at bounding box center [478, 157] width 79 height 27
type input "Interior Paint"
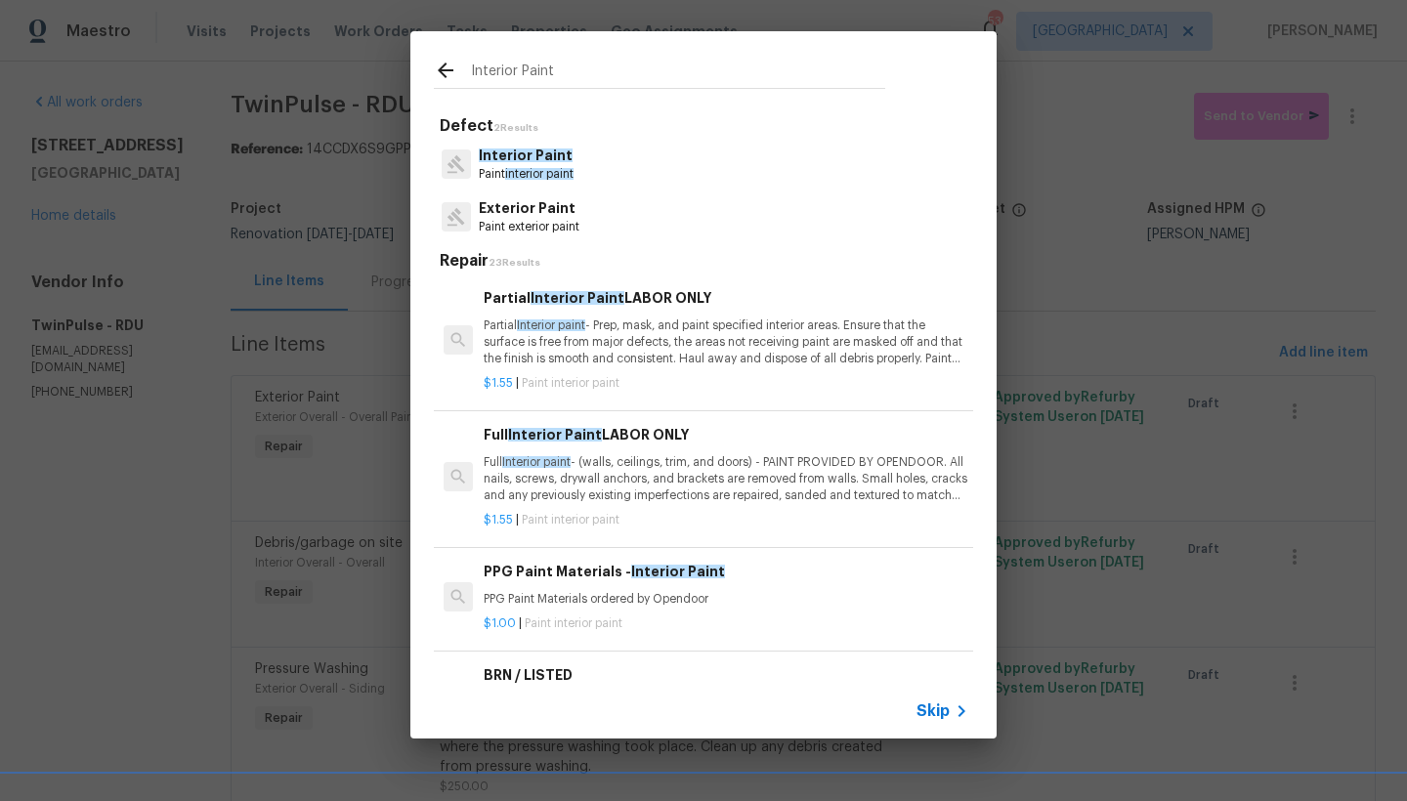
click at [548, 464] on span "Interior paint" at bounding box center [536, 462] width 68 height 12
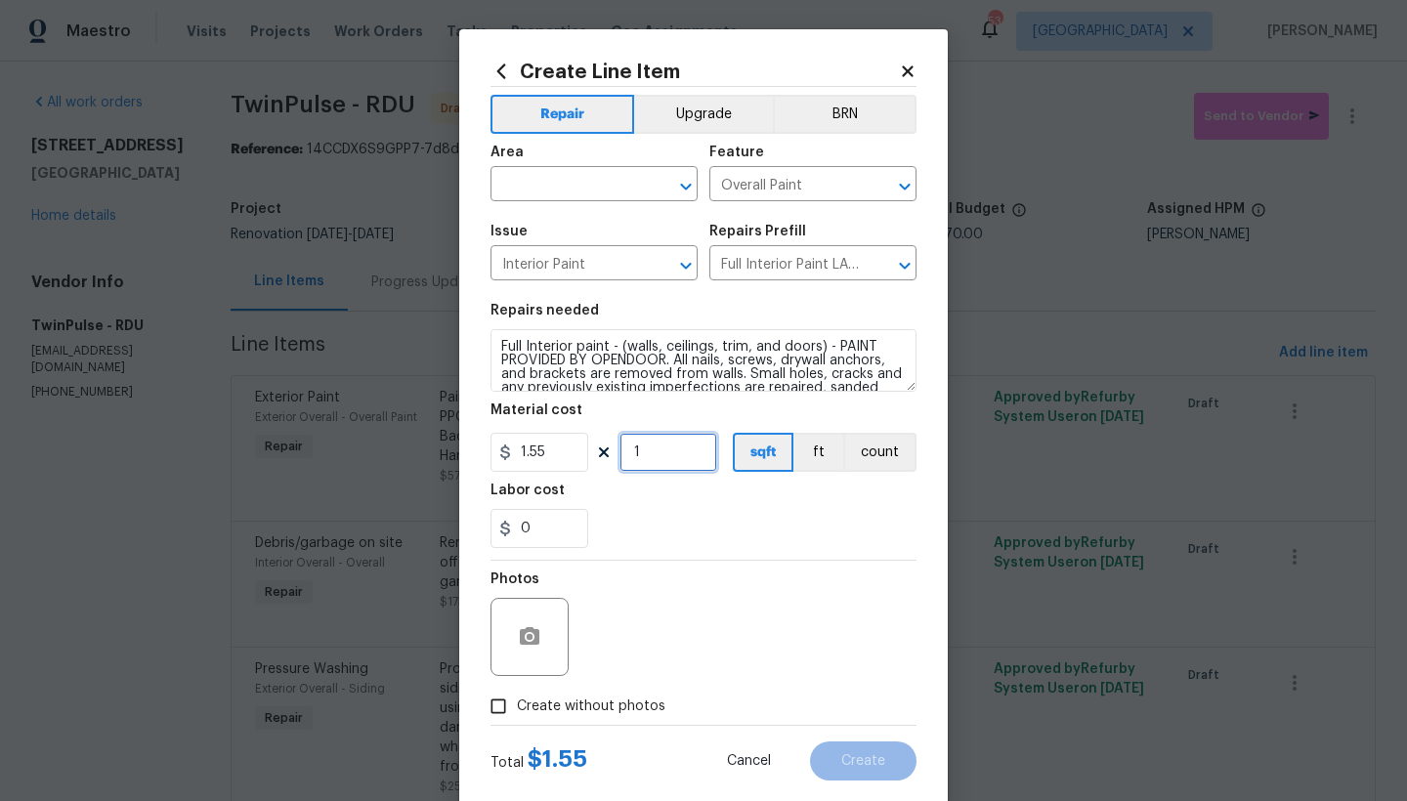
drag, startPoint x: 635, startPoint y: 454, endPoint x: 558, endPoint y: 452, distance: 77.2
click at [558, 451] on div "1.55 1 sqft ft count" at bounding box center [703, 452] width 426 height 39
type input "2136"
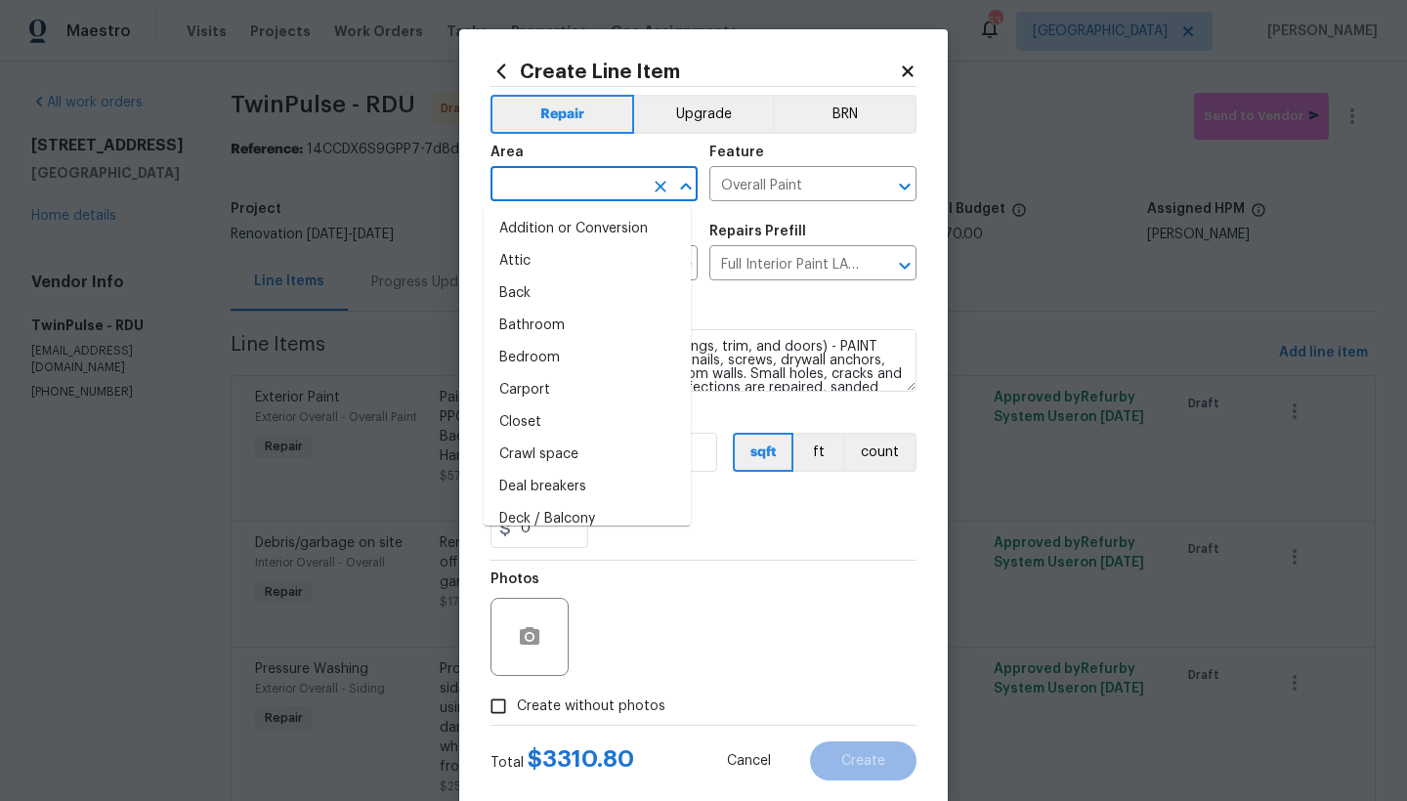
click at [581, 183] on input "text" at bounding box center [566, 186] width 152 height 30
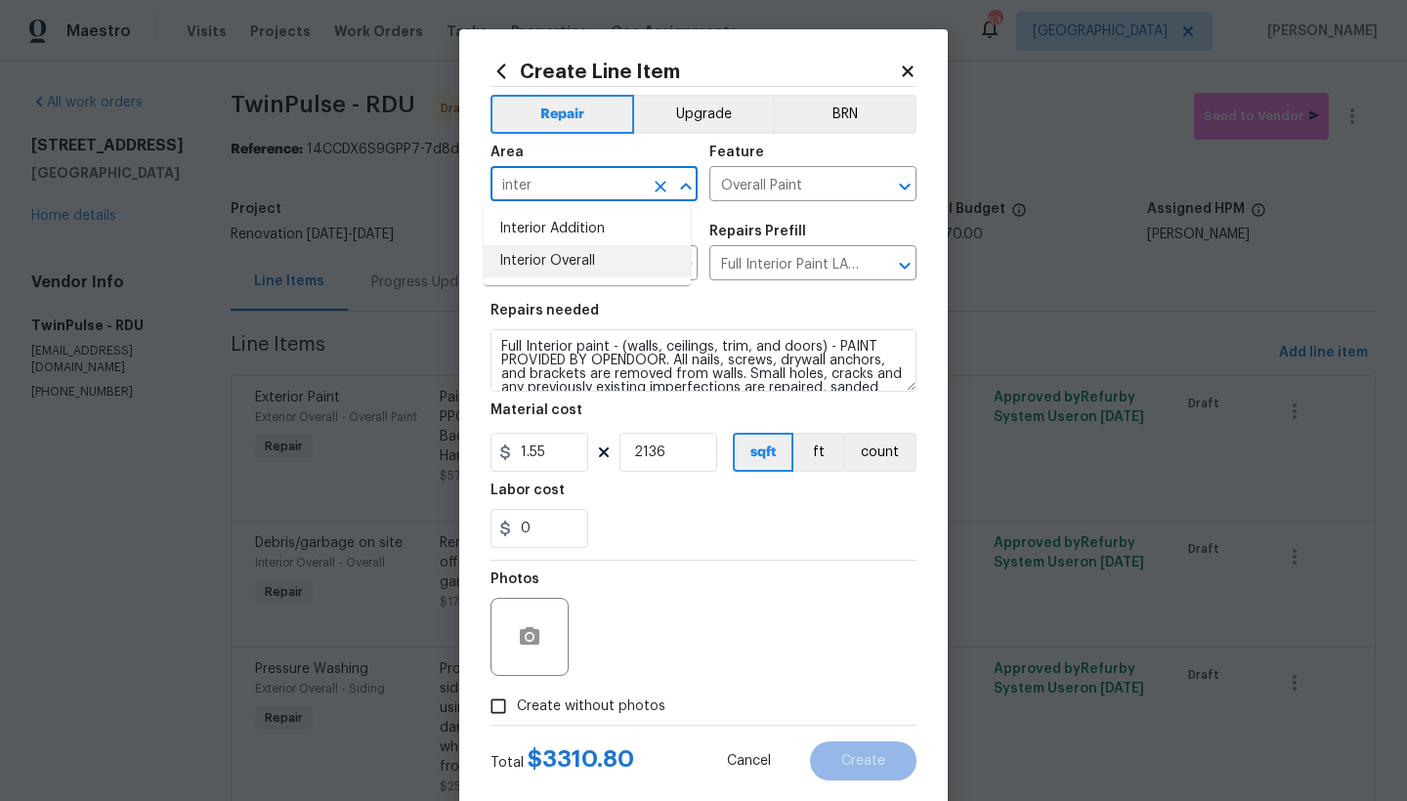
click at [519, 264] on li "Interior Overall" at bounding box center [587, 261] width 207 height 32
type input "Interior Overall"
click at [575, 693] on span "Create without photos" at bounding box center [591, 706] width 148 height 21
click at [517, 693] on input "Create without photos" at bounding box center [498, 706] width 37 height 37
checkbox input "true"
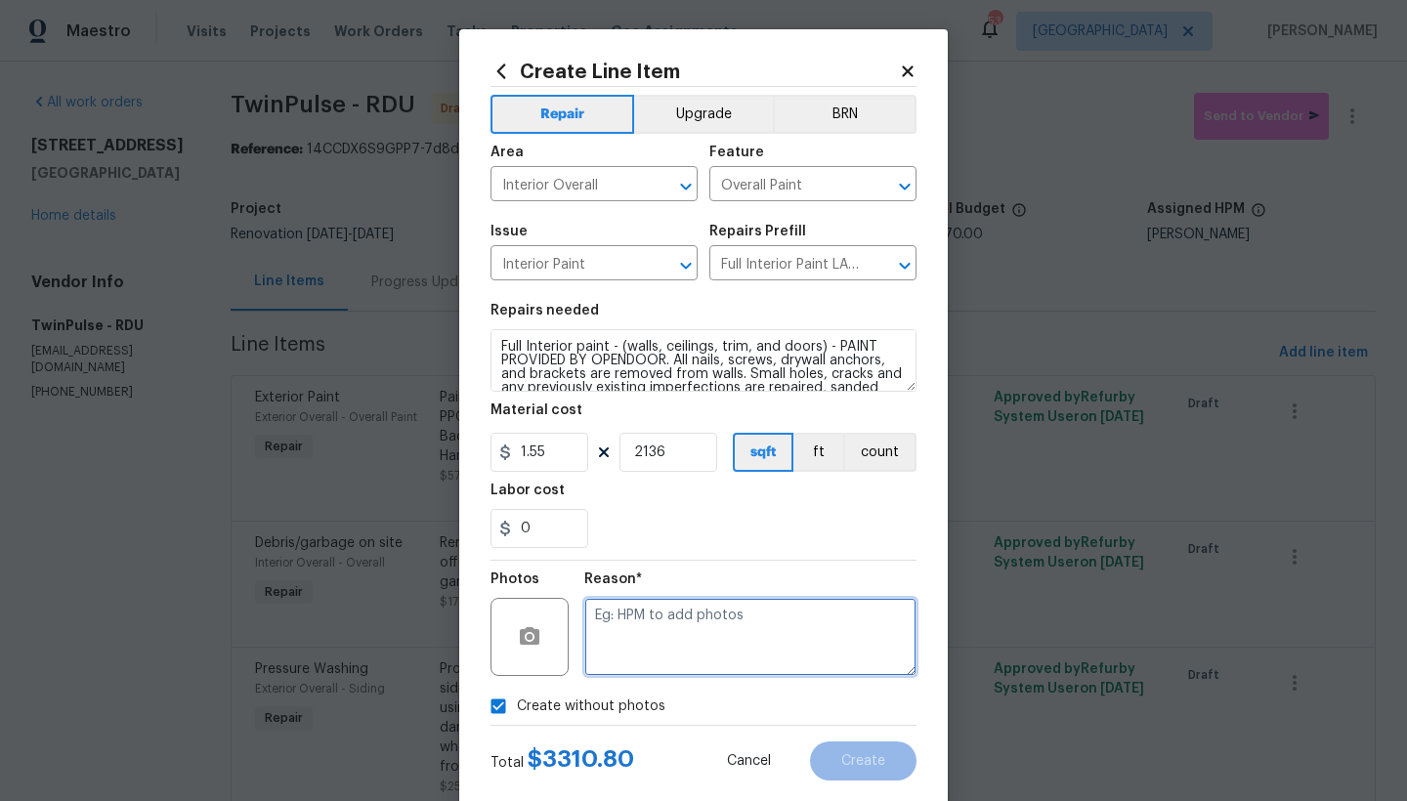
click at [616, 613] on textarea at bounding box center [750, 637] width 332 height 78
type textarea "n"
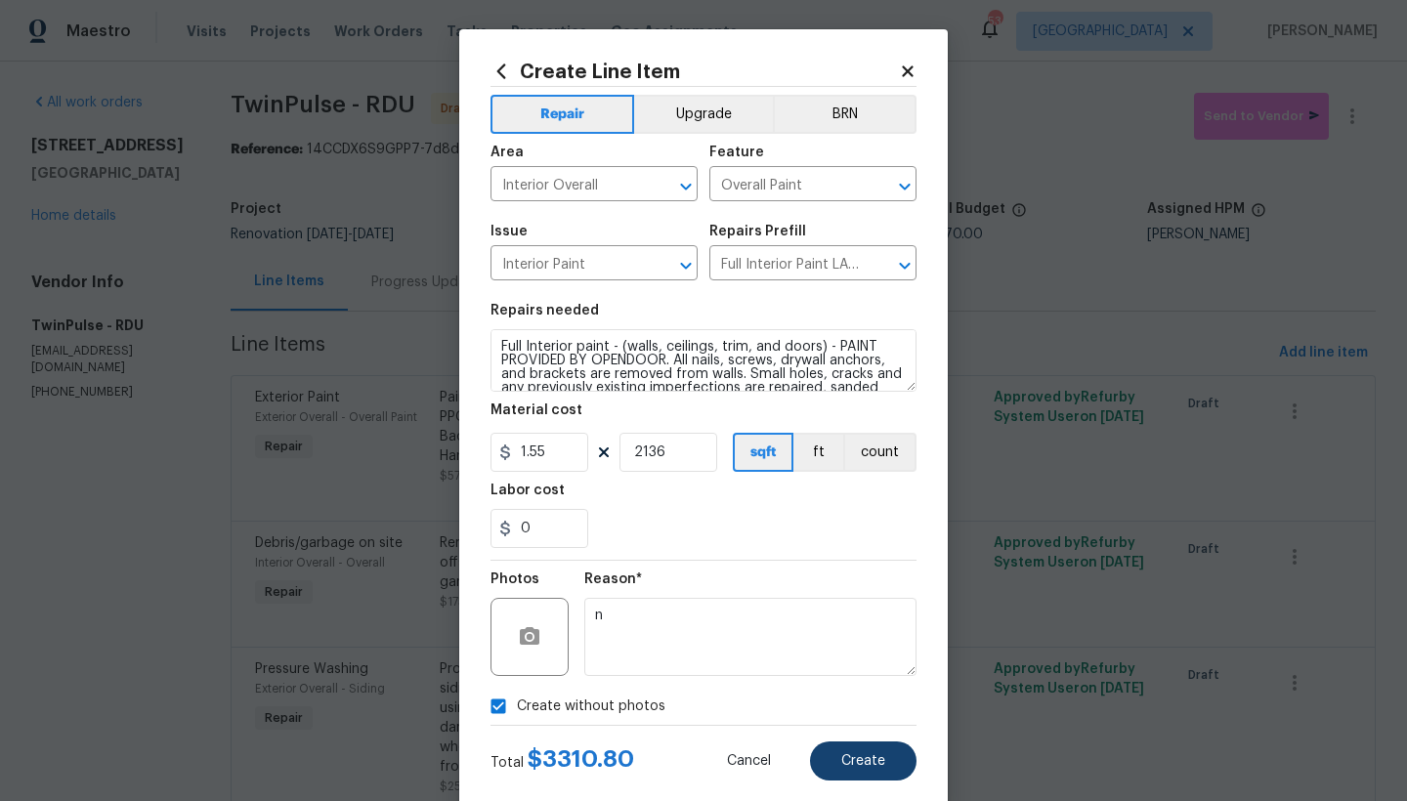
click at [857, 693] on span "Create" at bounding box center [863, 761] width 44 height 15
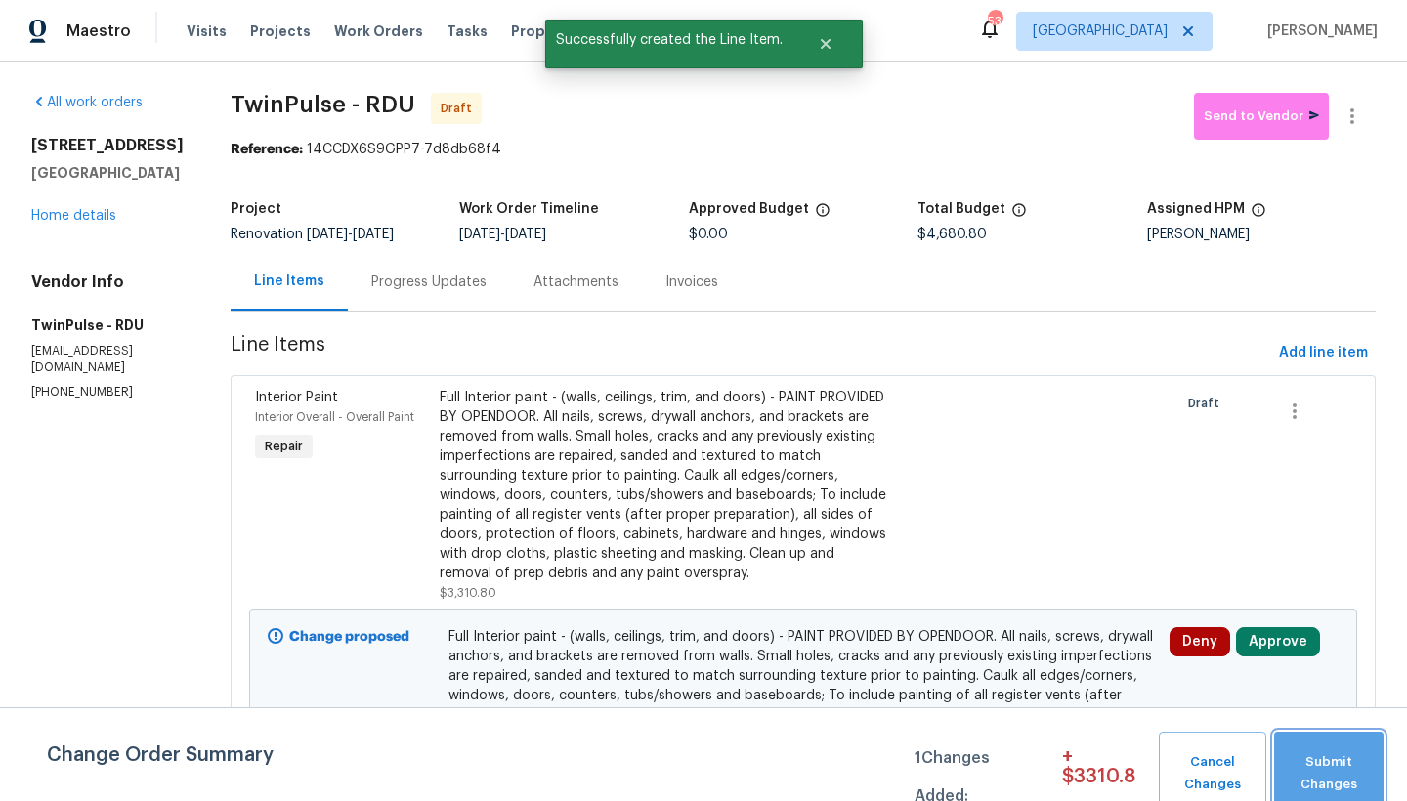
click at [1234, 693] on span "Submit Changes" at bounding box center [1329, 773] width 90 height 45
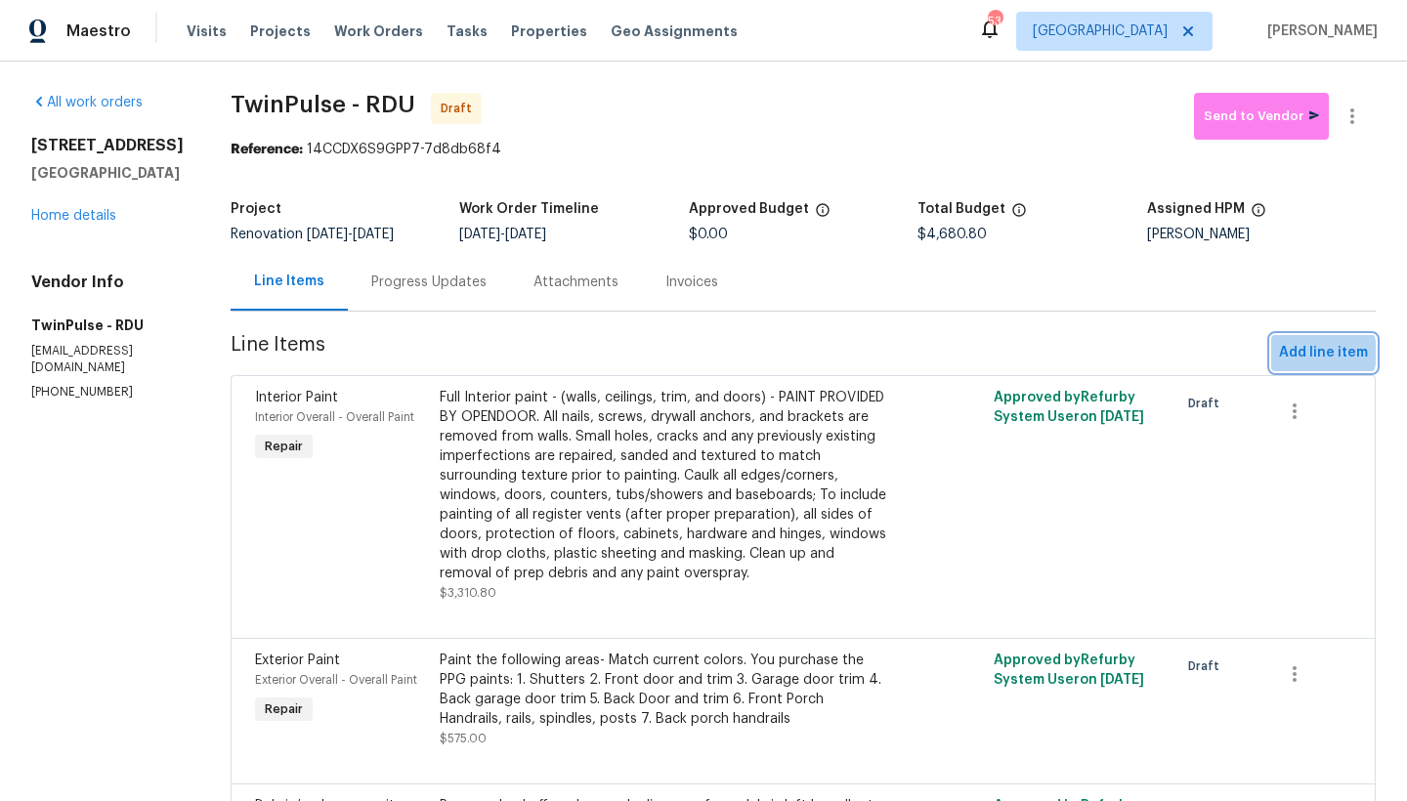
click at [1234, 354] on span "Add line item" at bounding box center [1323, 353] width 89 height 24
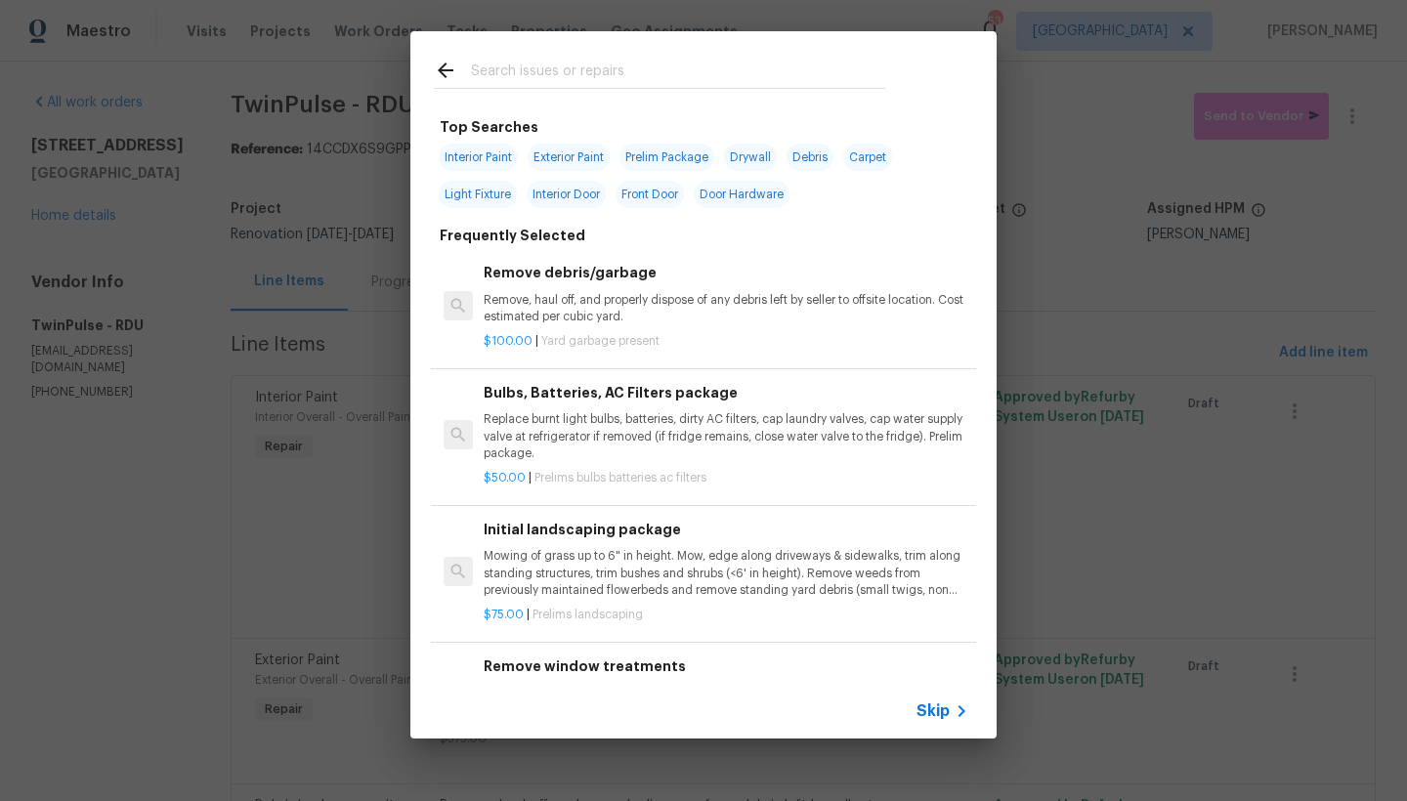
click at [557, 69] on input "text" at bounding box center [678, 73] width 414 height 29
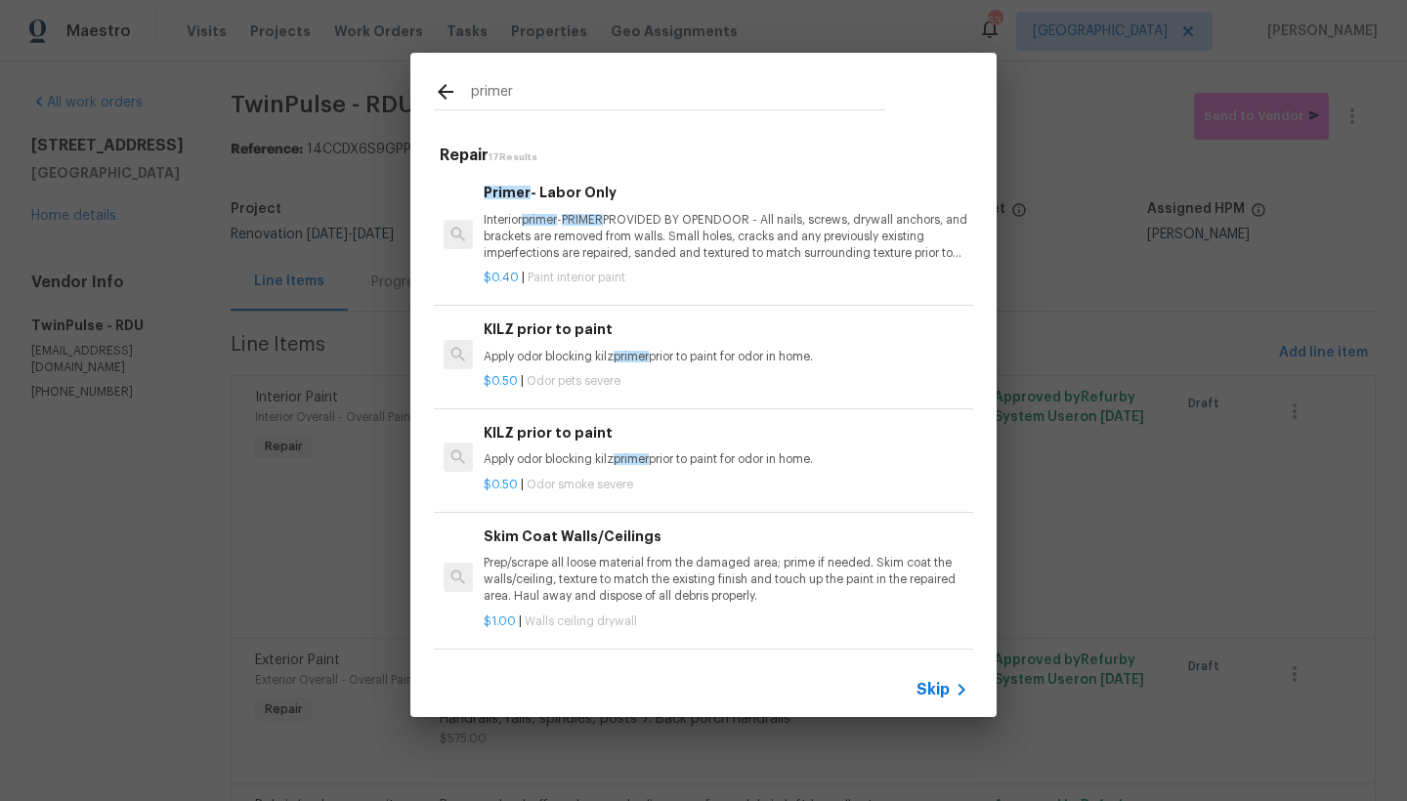
type input "primer"
click at [535, 253] on p "Interior primer - PRIMER PROVIDED BY OPENDOOR - All nails, screws, drywall anch…" at bounding box center [726, 237] width 485 height 50
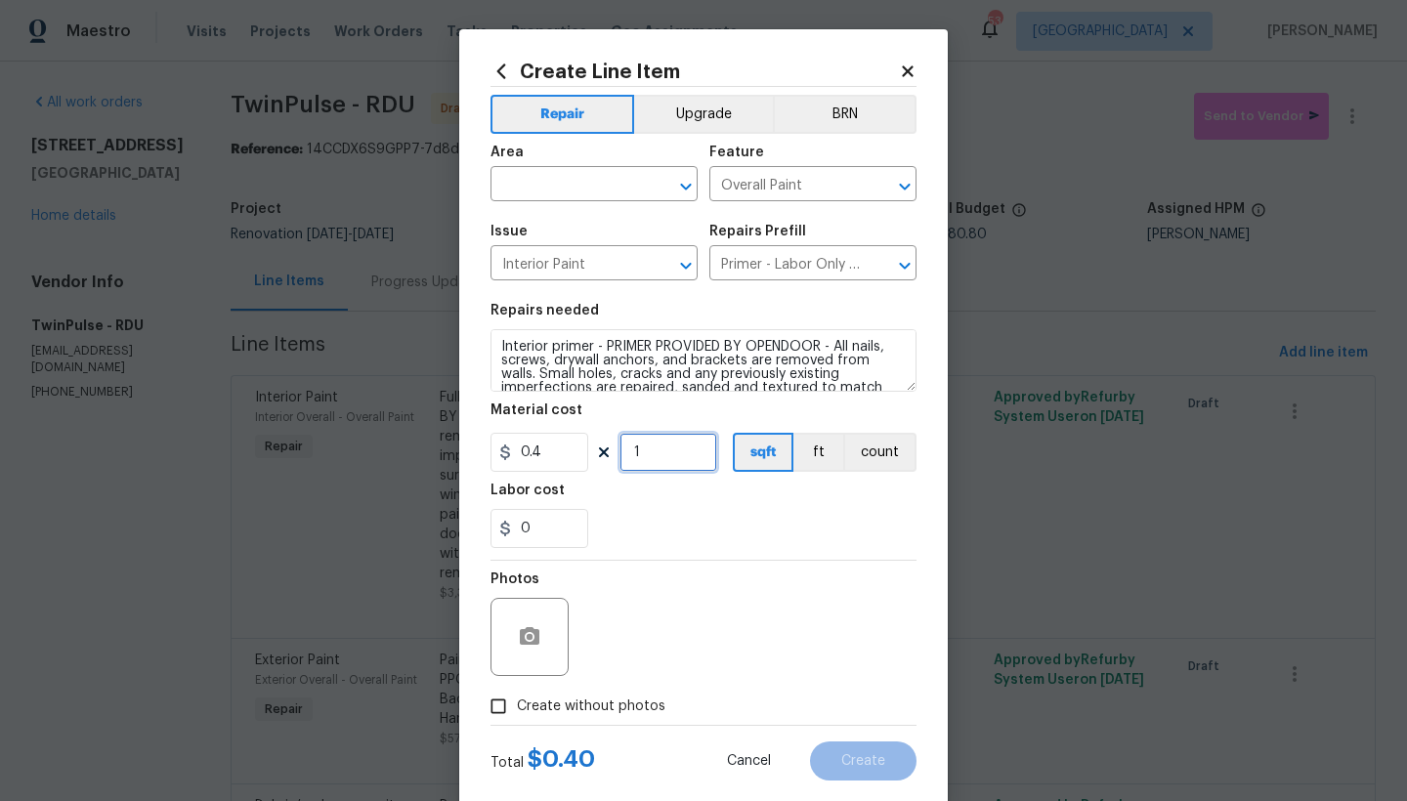
drag, startPoint x: 645, startPoint y: 450, endPoint x: 530, endPoint y: 430, distance: 116.1
click at [531, 429] on figure "Material cost 0.4 1 sqft ft count" at bounding box center [703, 437] width 426 height 68
type input "1000"
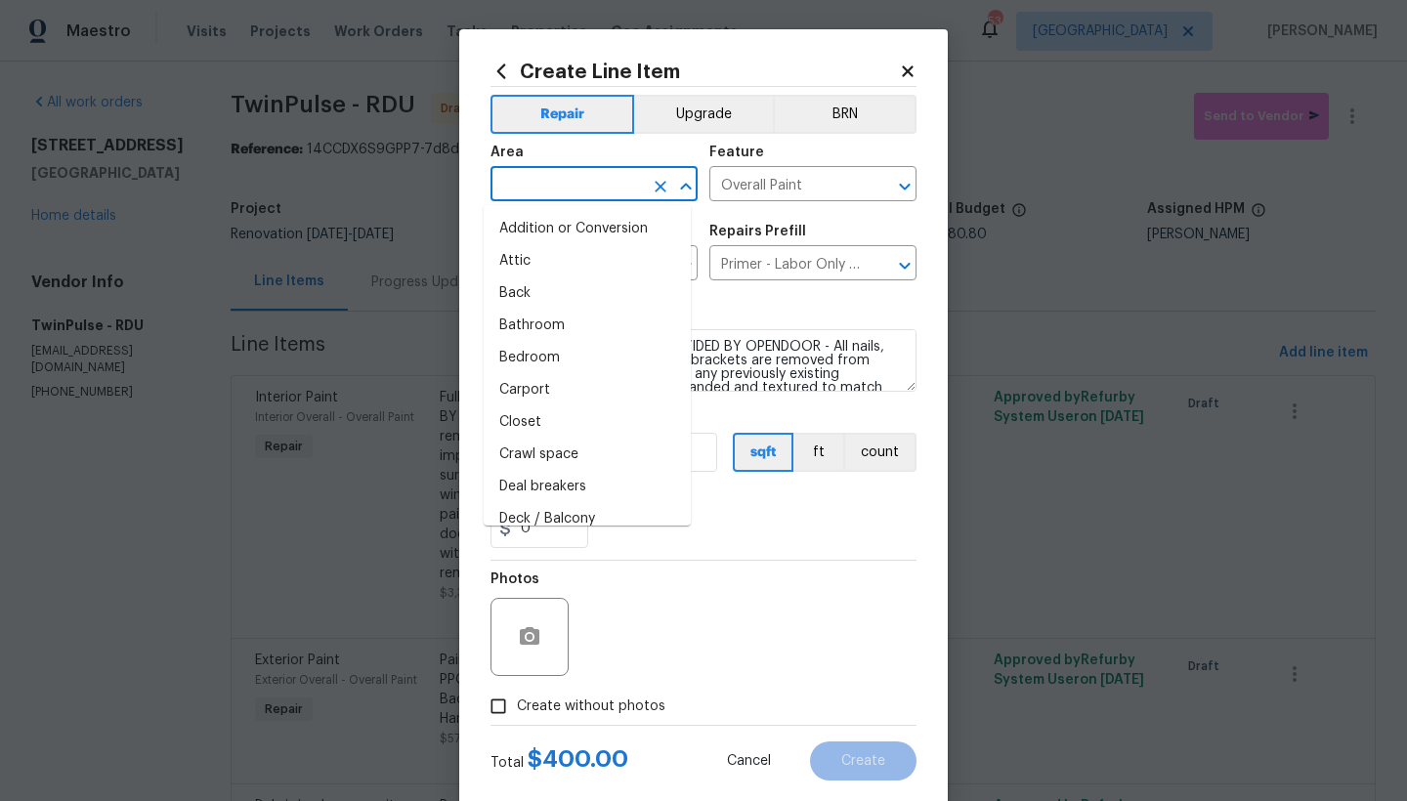
click at [535, 179] on input "text" at bounding box center [566, 186] width 152 height 30
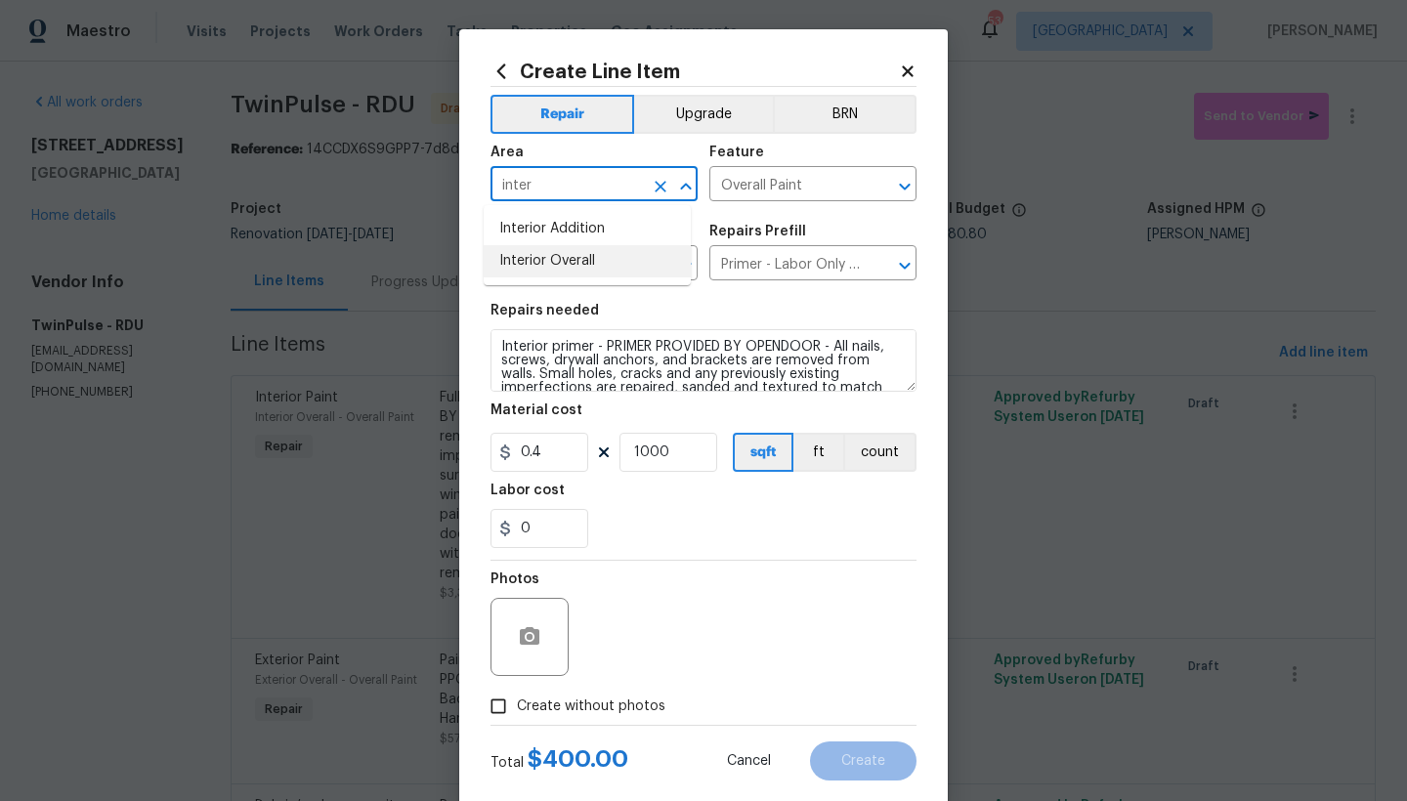
click at [572, 260] on li "Interior Overall" at bounding box center [587, 261] width 207 height 32
type input "Interior Overall"
click at [493, 693] on input "Create without photos" at bounding box center [498, 706] width 37 height 37
checkbox input "true"
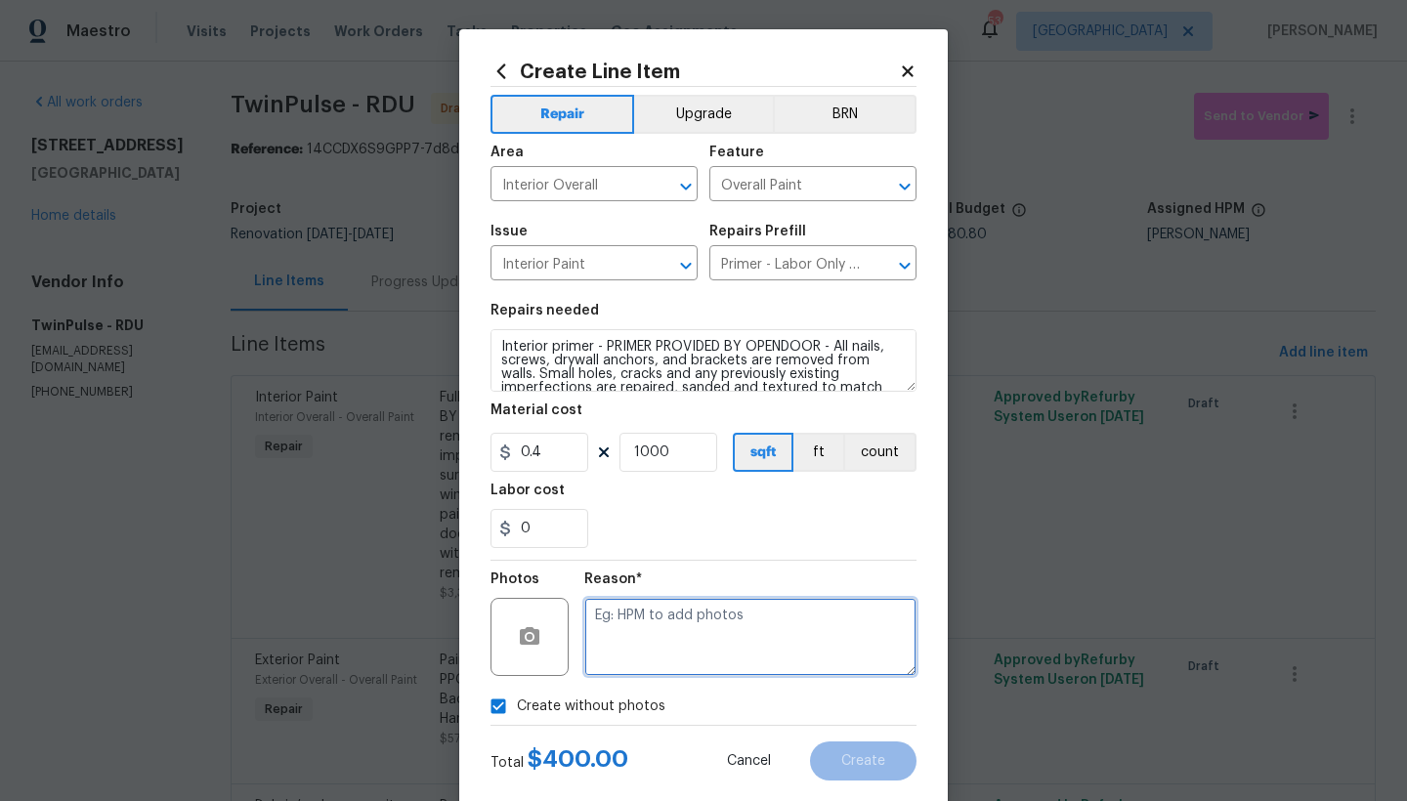
click at [666, 641] on textarea at bounding box center [750, 637] width 332 height 78
type textarea "n"
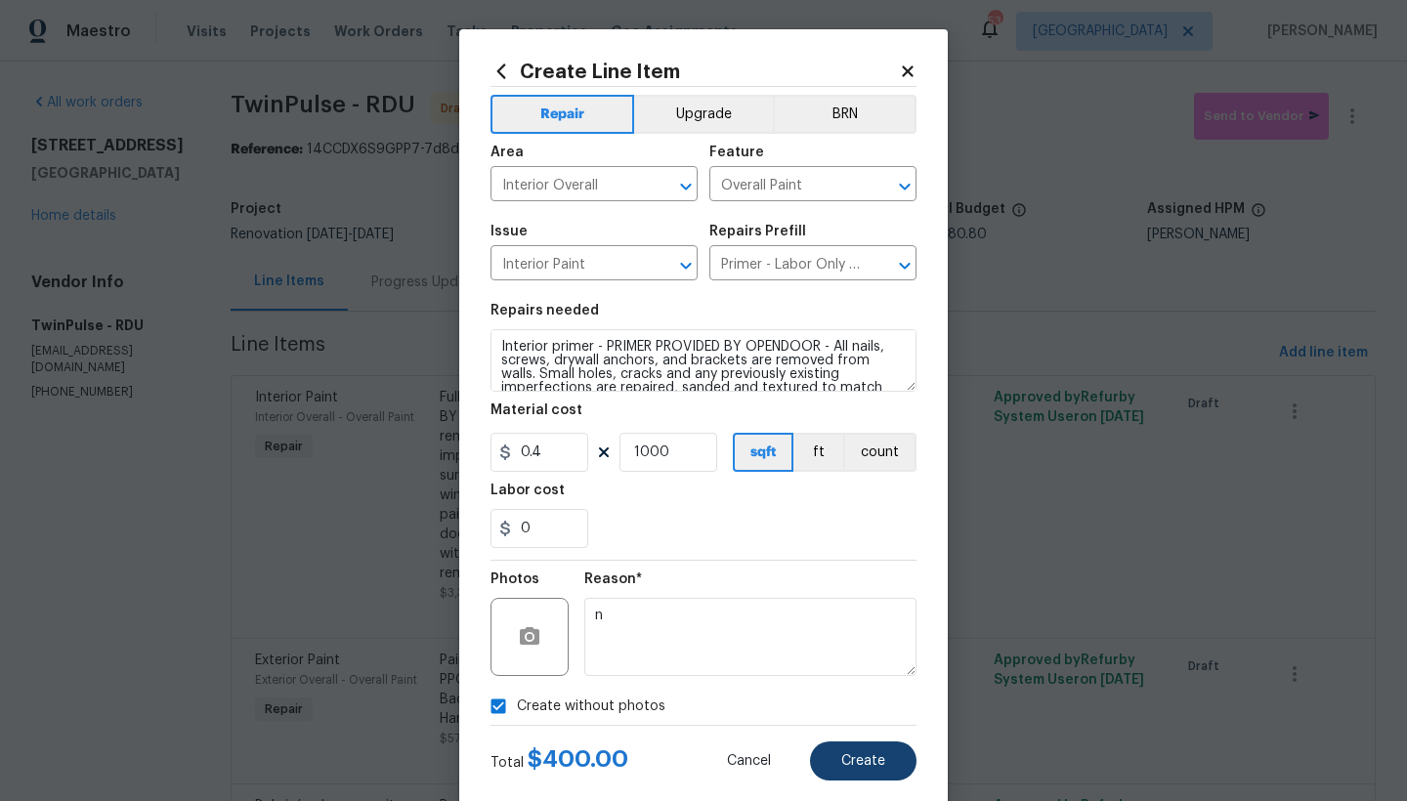
click at [830, 693] on button "Create" at bounding box center [863, 760] width 106 height 39
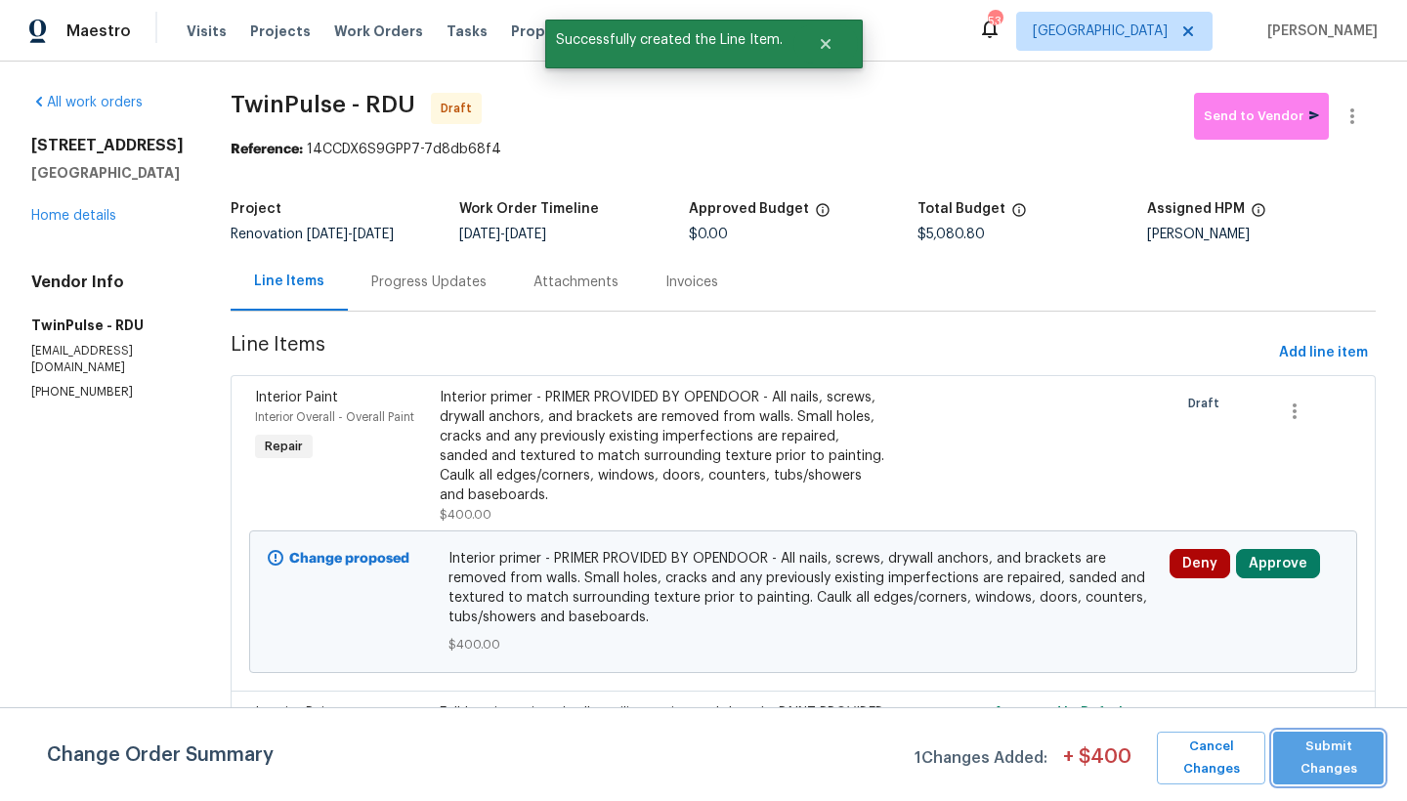
click at [1234, 693] on span "Submit Changes" at bounding box center [1328, 758] width 91 height 45
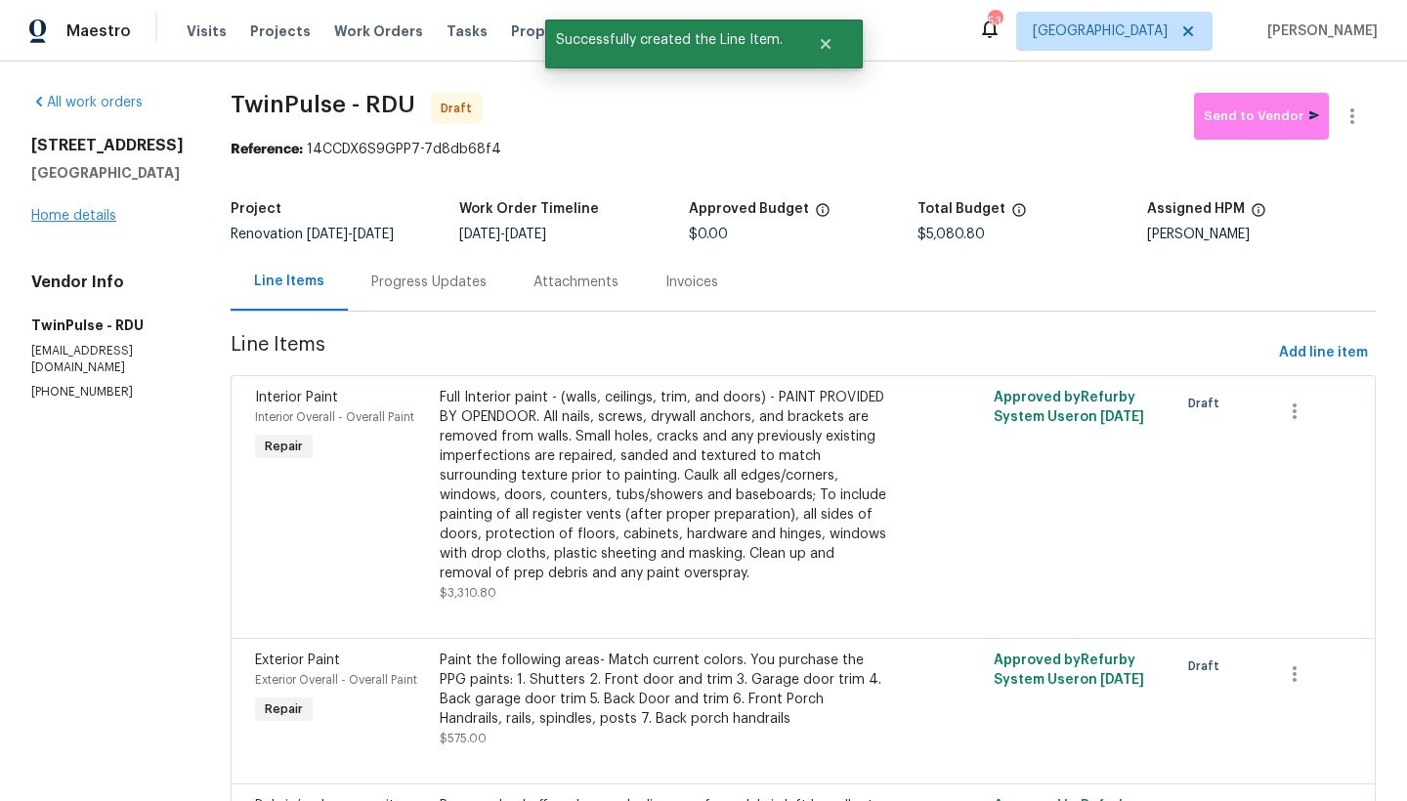
click at [77, 218] on link "Home details" at bounding box center [73, 216] width 85 height 14
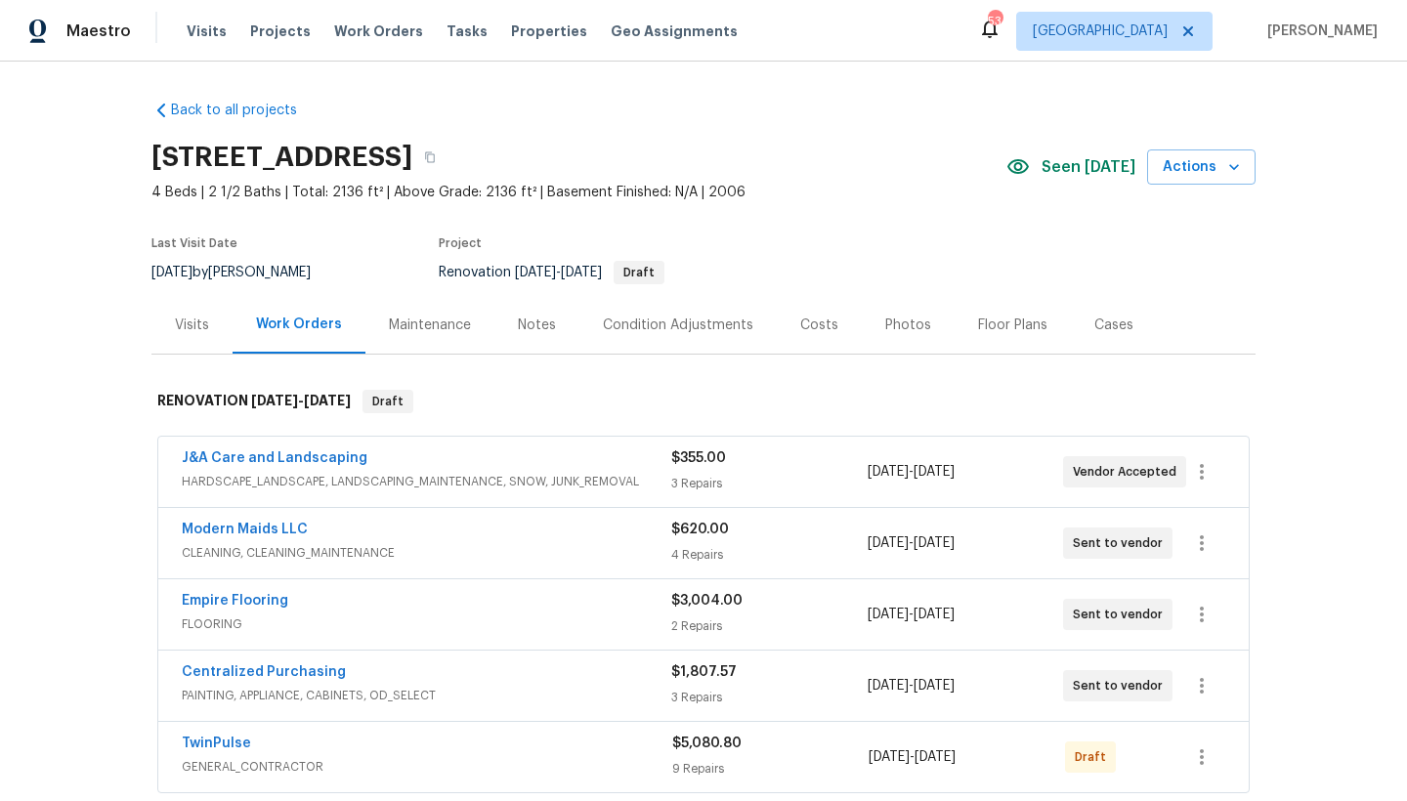
click at [206, 693] on span "TwinPulse" at bounding box center [216, 744] width 69 height 20
click at [203, 693] on link "TwinPulse" at bounding box center [216, 758] width 69 height 14
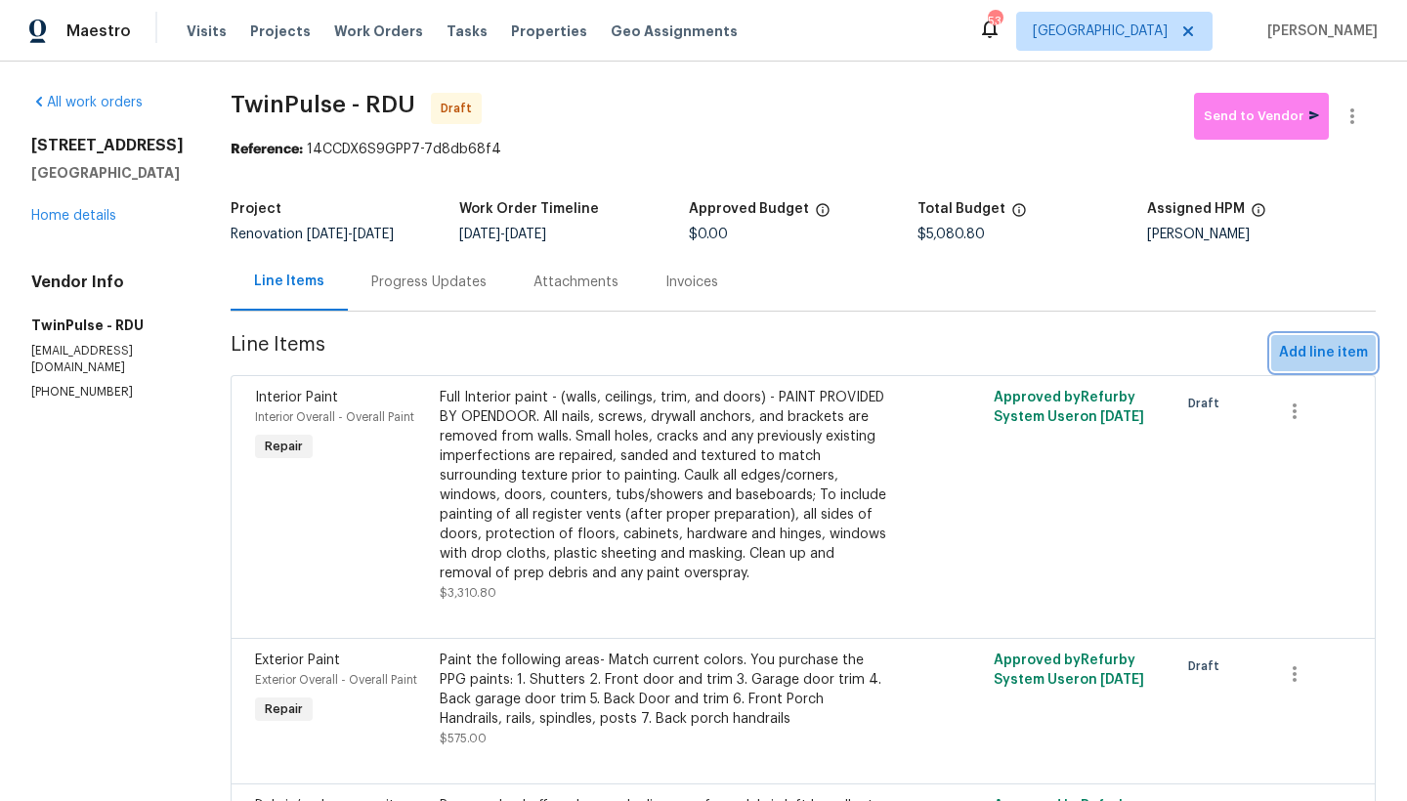
click at [1234, 349] on span "Add line item" at bounding box center [1323, 353] width 89 height 24
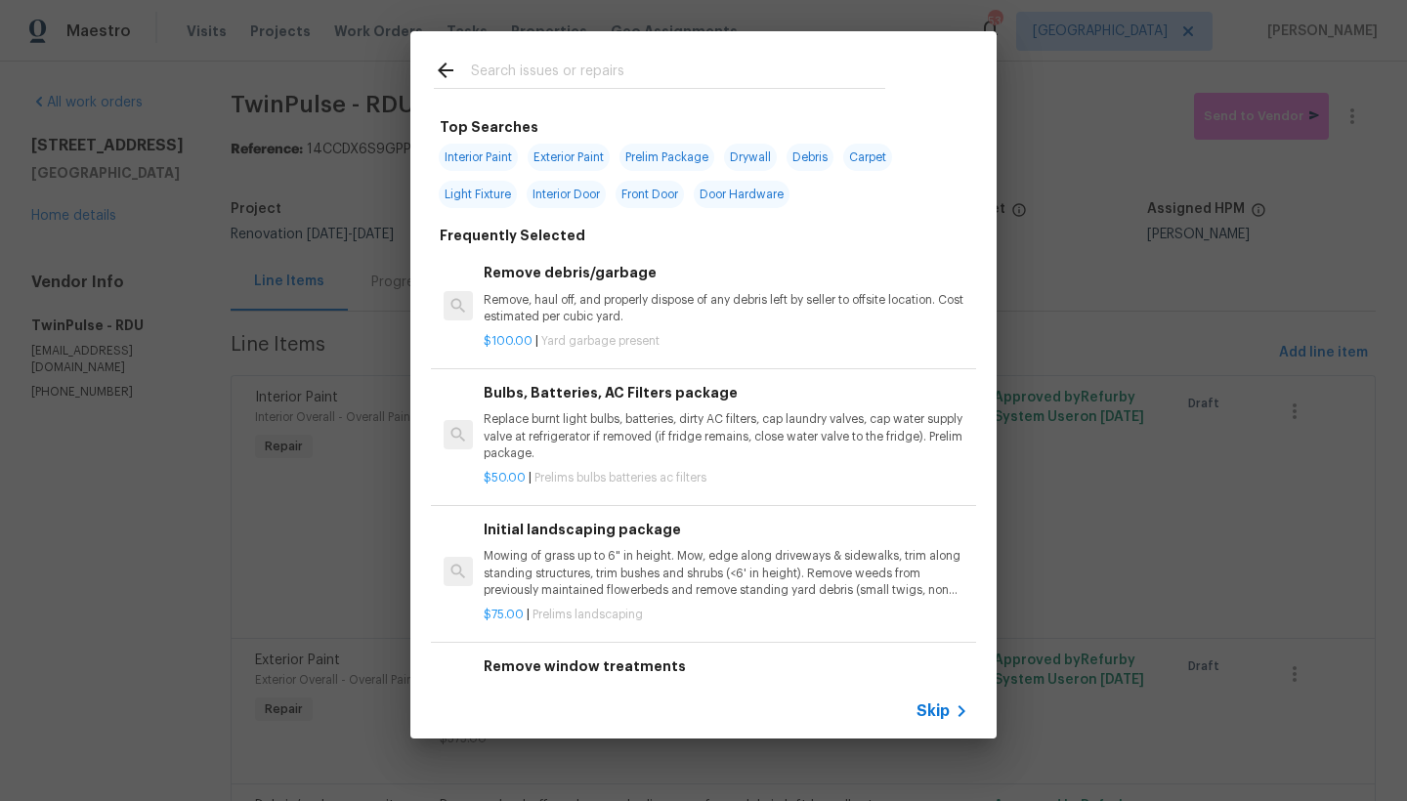
click at [719, 71] on input "text" at bounding box center [678, 73] width 414 height 29
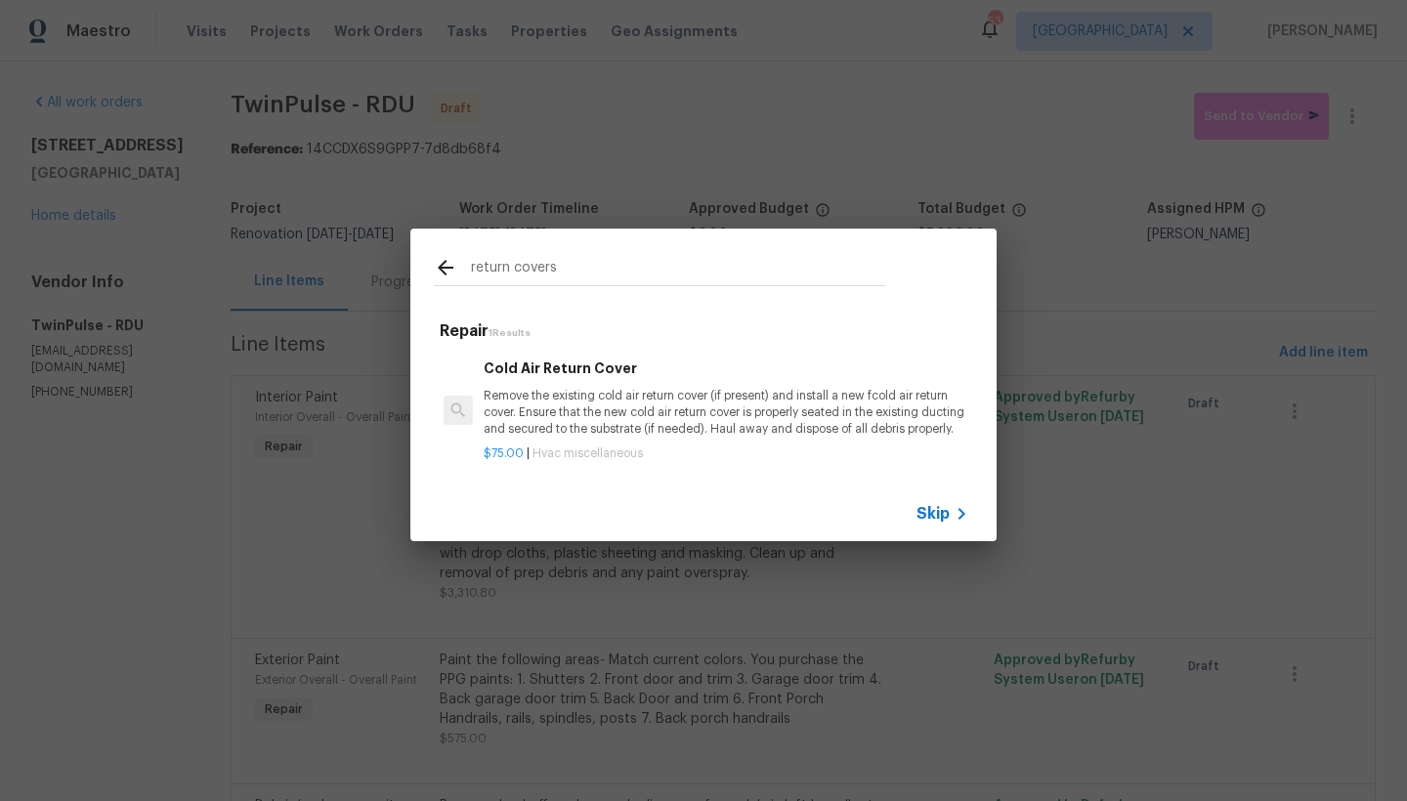
type input "return covers"
click at [611, 385] on div "Cold Air Return Cover Remove the existing cold air return cover (if present) an…" at bounding box center [726, 398] width 485 height 80
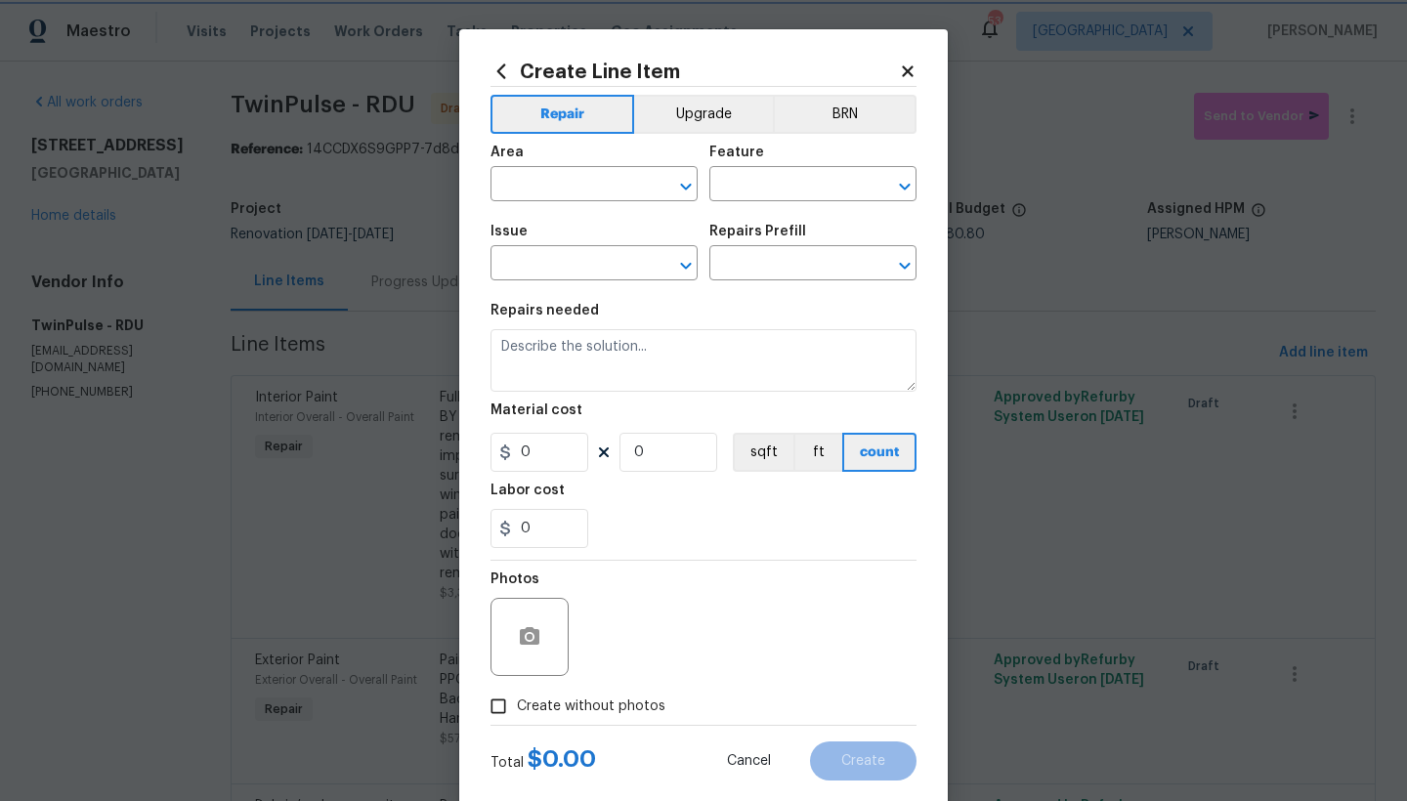
type input "HVAC"
type input "HVAC Extras"
type input "Cold Air Return Cover $75.00"
type textarea "Remove the existing cold air return cover (if present) and install a new fcold …"
type input "75"
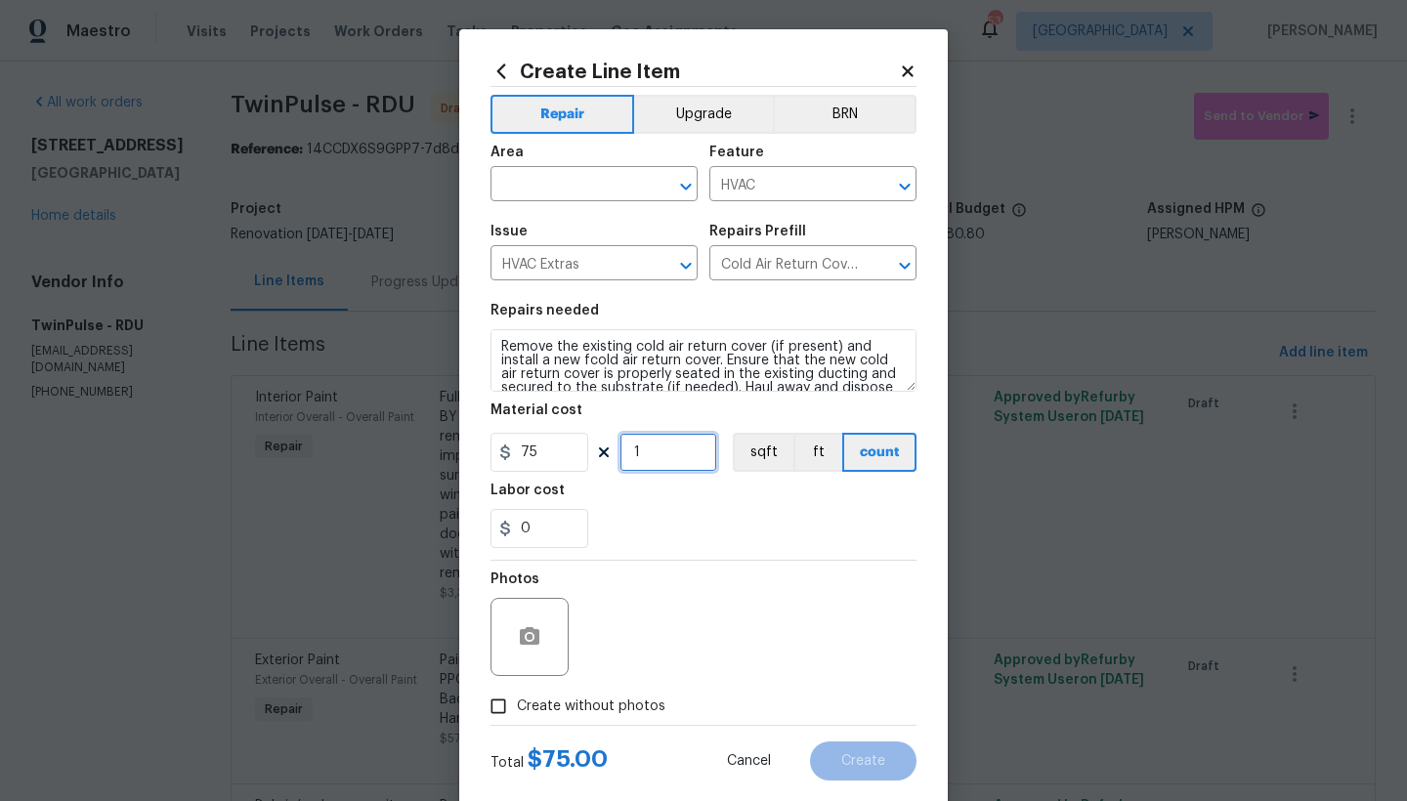
drag, startPoint x: 632, startPoint y: 449, endPoint x: 601, endPoint y: 448, distance: 31.3
click at [598, 448] on div "75 1 sqft ft count" at bounding box center [703, 452] width 426 height 39
type input "2"
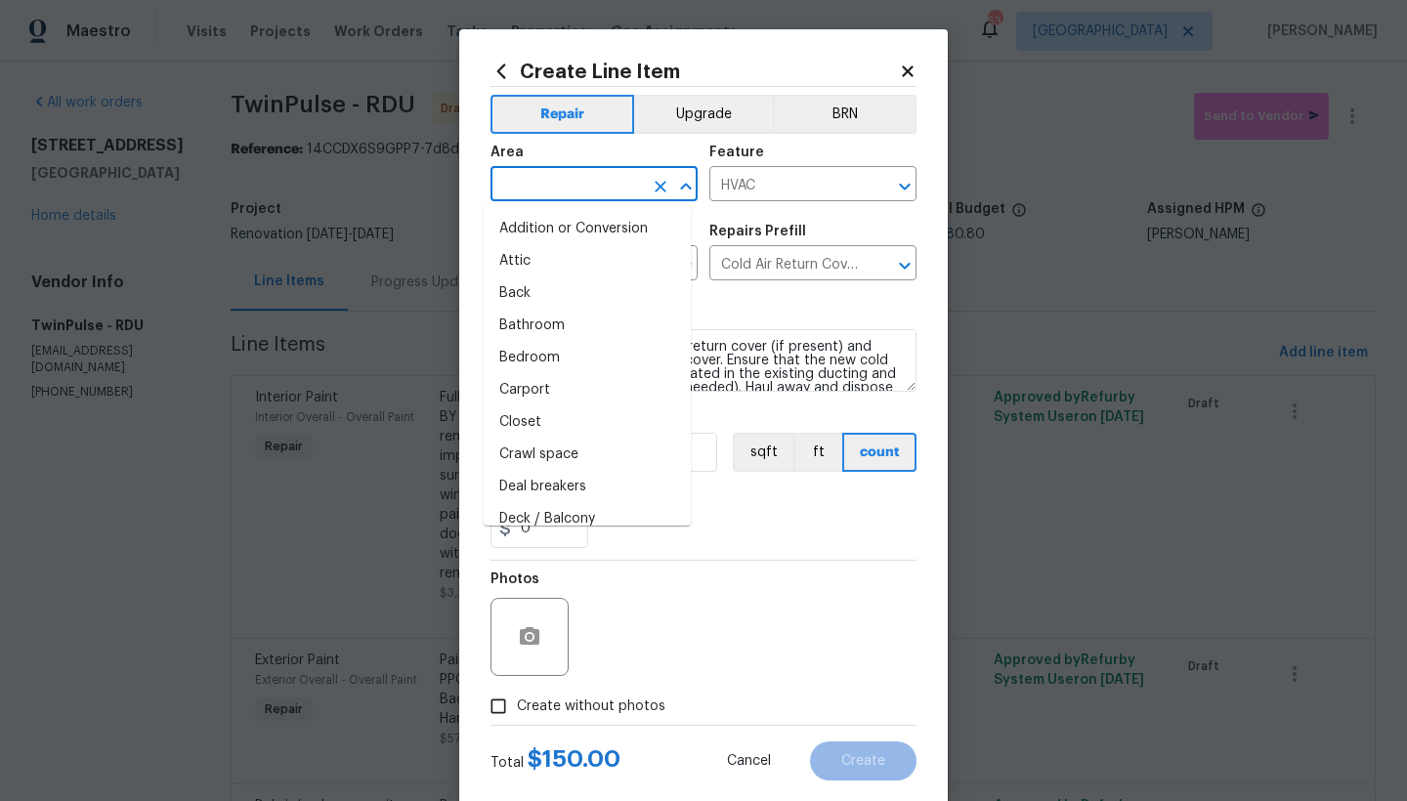
click at [555, 179] on input "text" at bounding box center [566, 186] width 152 height 30
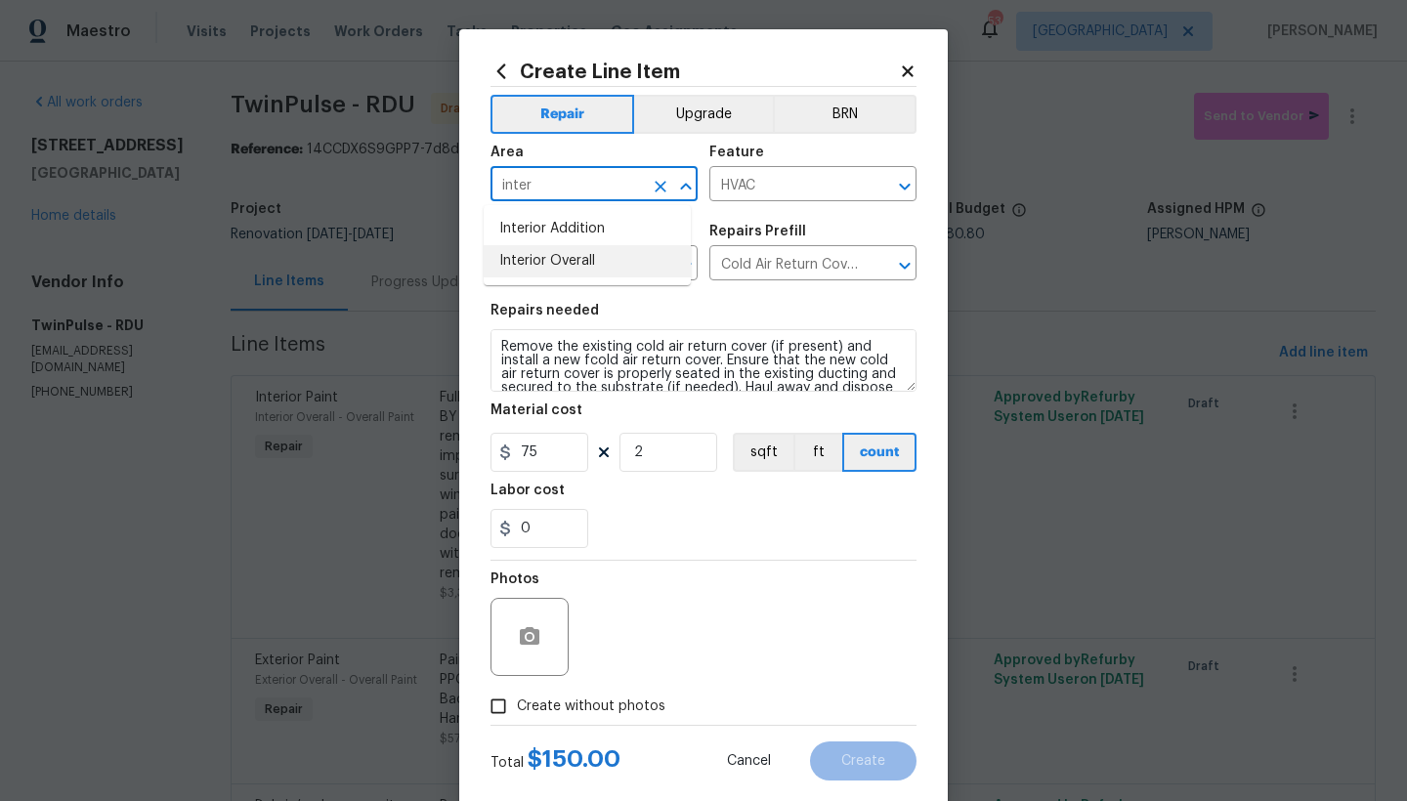
click at [542, 257] on li "Interior Overall" at bounding box center [587, 261] width 207 height 32
type input "Interior Overall"
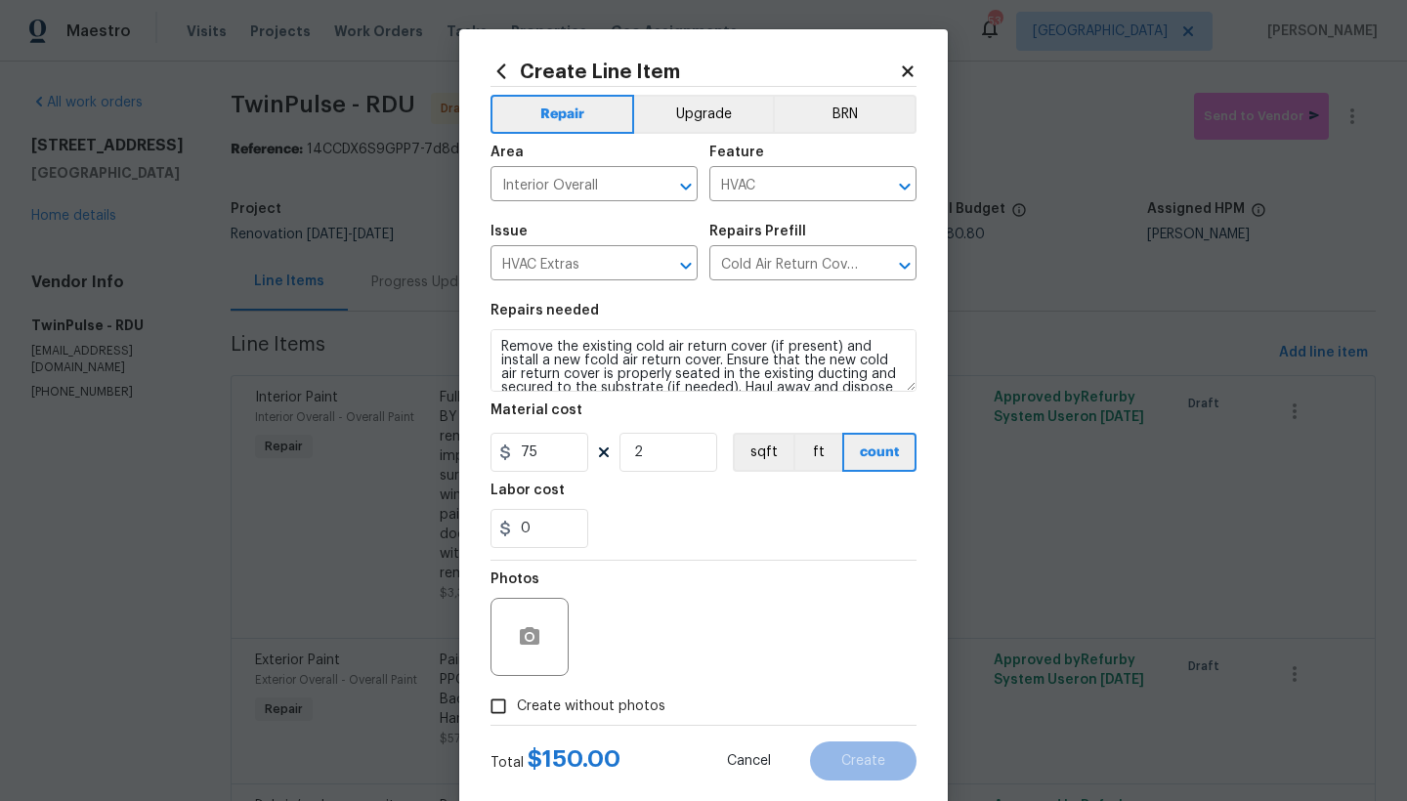
click at [583, 693] on label "Create without photos" at bounding box center [573, 706] width 186 height 37
click at [517, 693] on input "Create without photos" at bounding box center [498, 706] width 37 height 37
checkbox input "true"
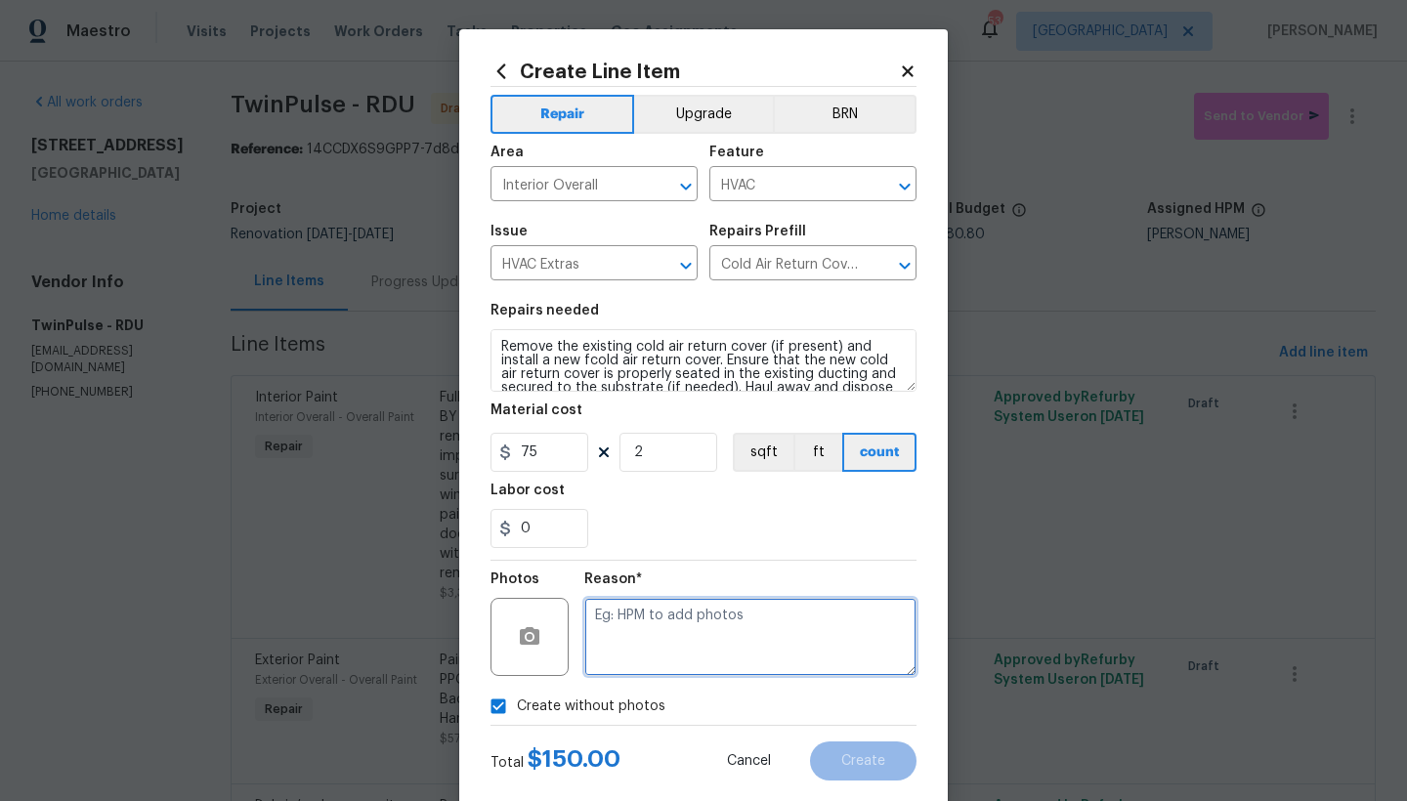
click at [759, 625] on textarea at bounding box center [750, 637] width 332 height 78
type textarea "n"
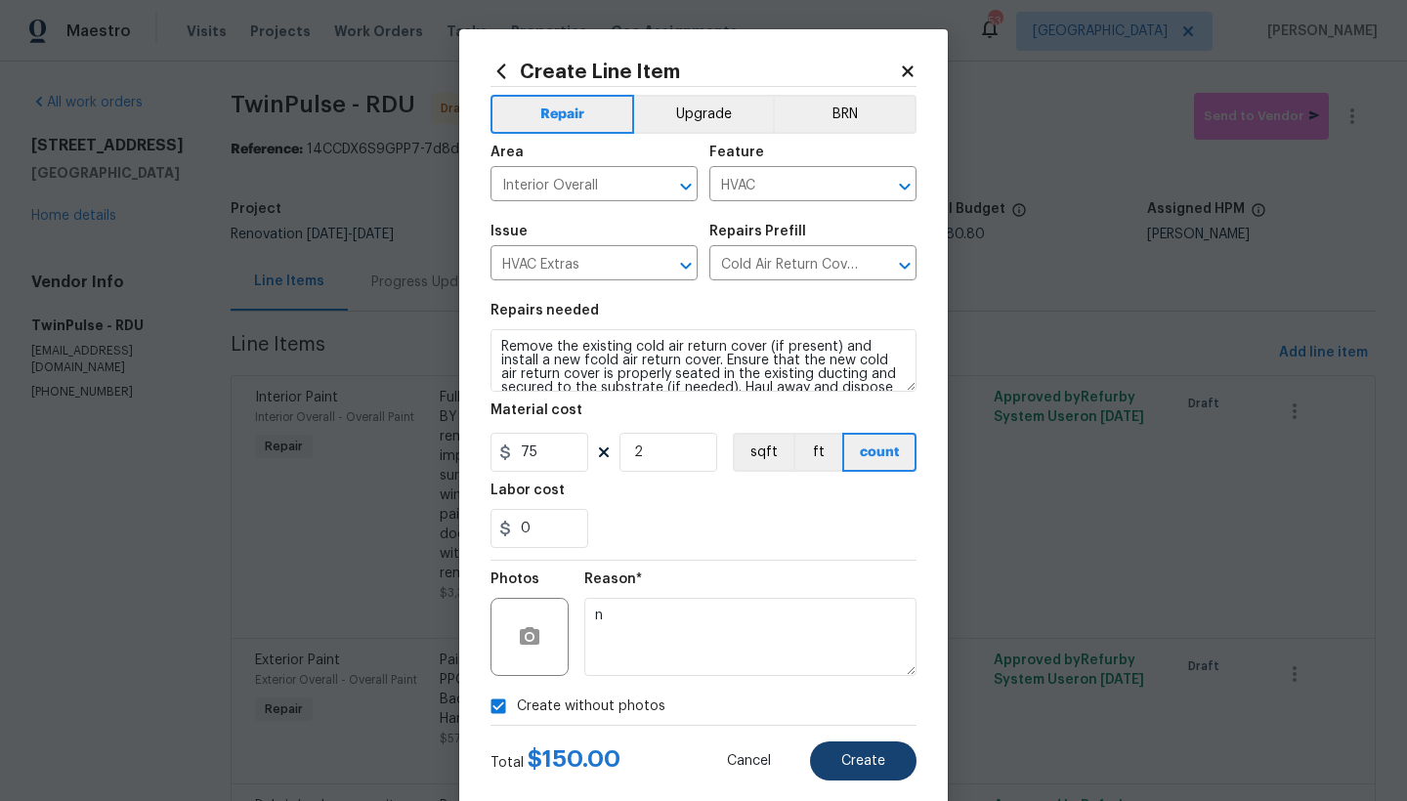
click at [854, 693] on span "Create" at bounding box center [863, 761] width 44 height 15
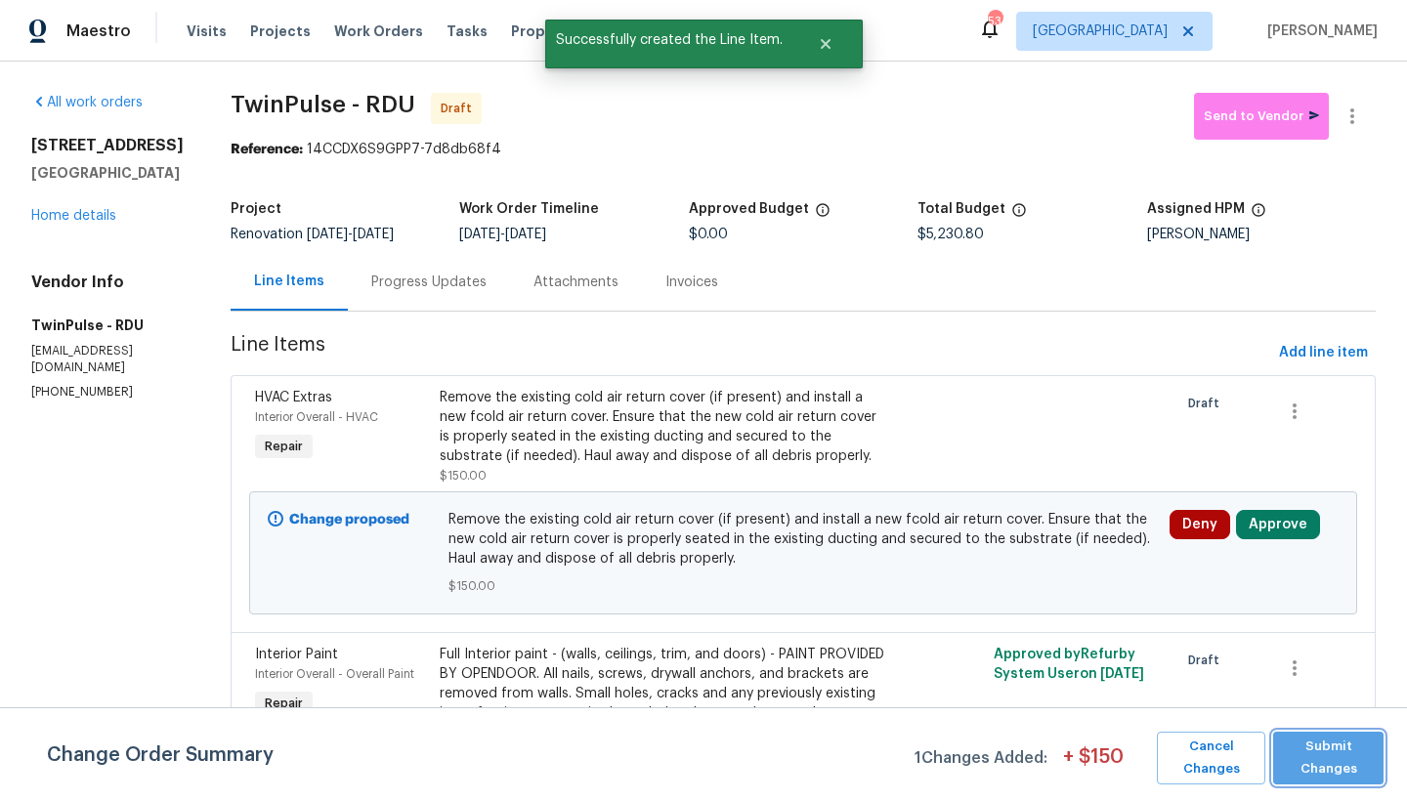
click at [1234, 693] on span "Submit Changes" at bounding box center [1328, 758] width 91 height 45
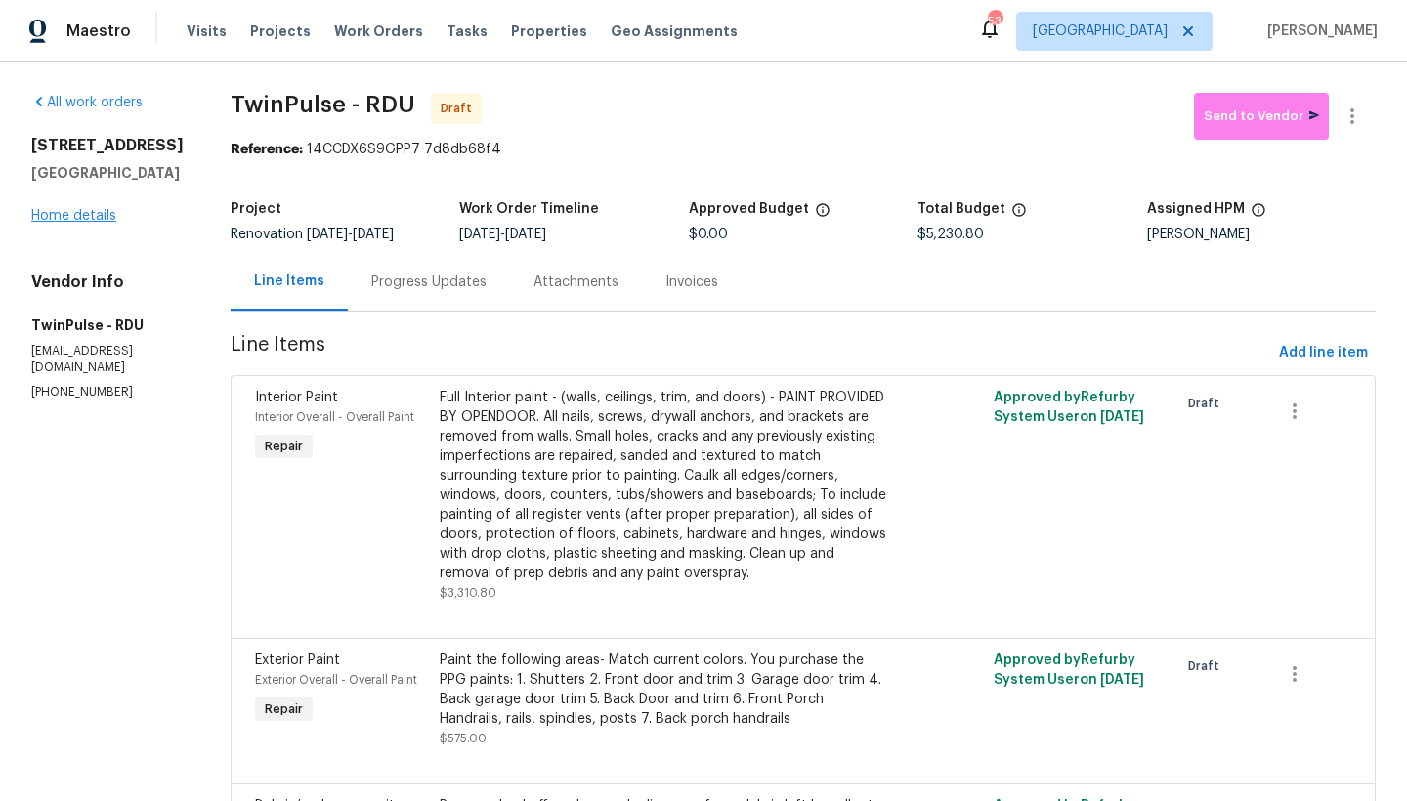
click at [80, 218] on link "Home details" at bounding box center [73, 216] width 85 height 14
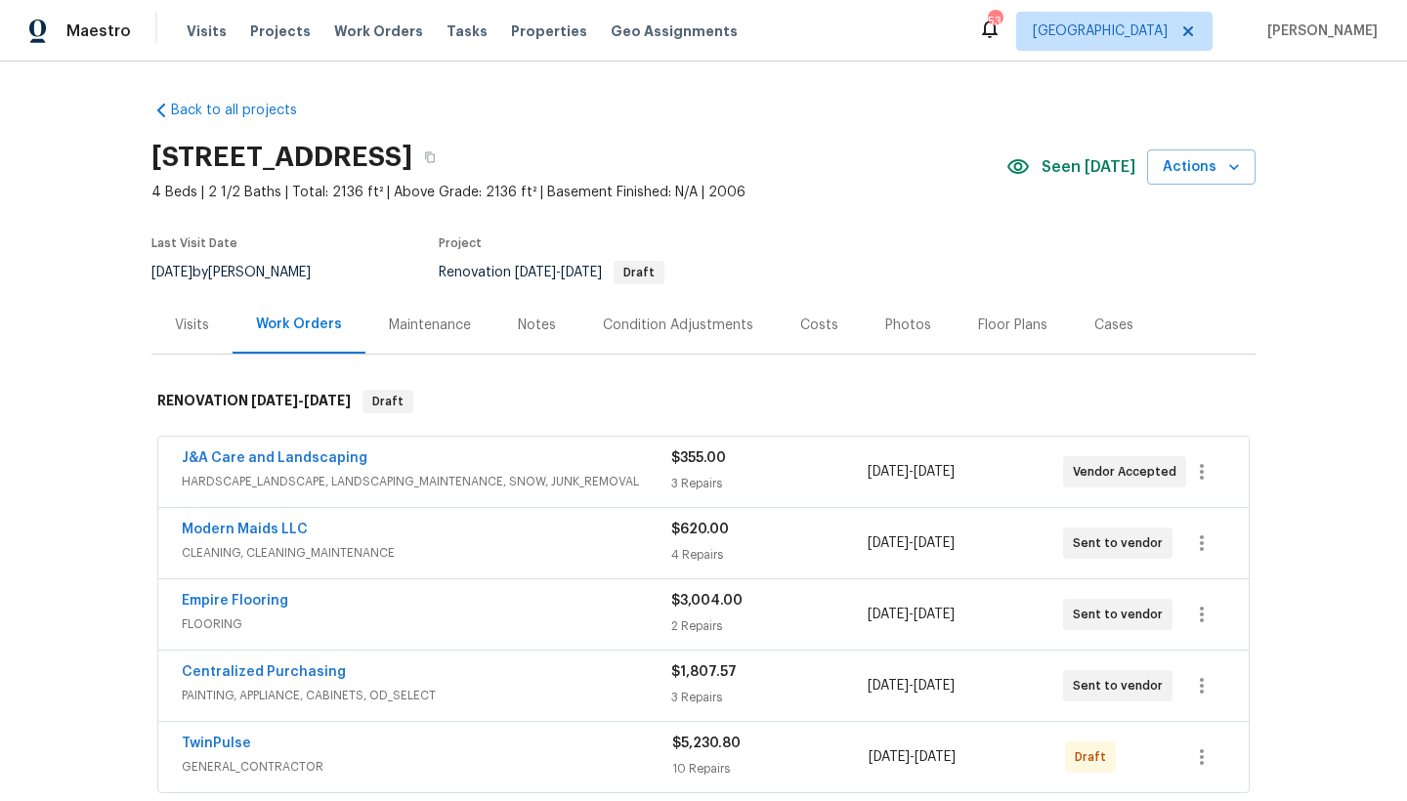
scroll to position [311, 0]
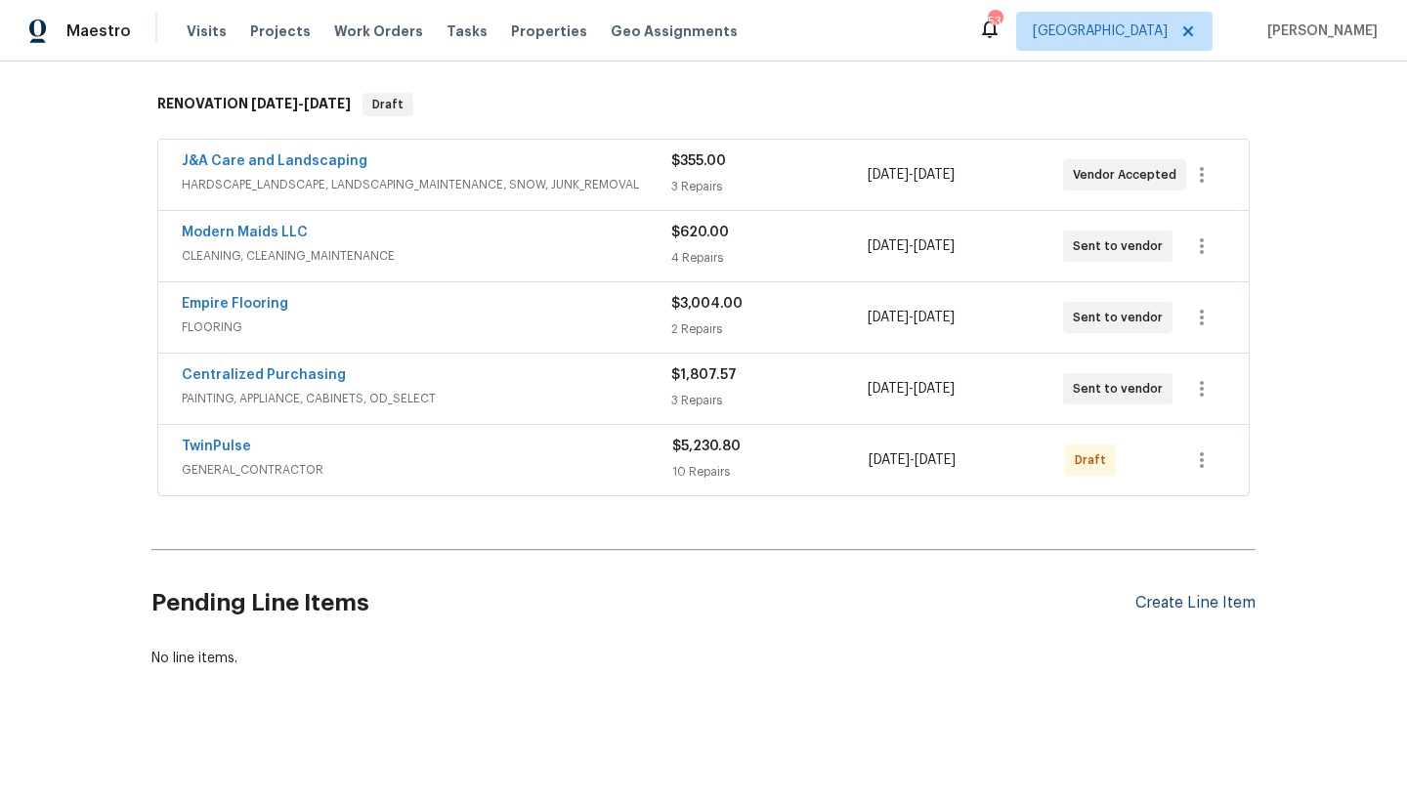
click at [1193, 594] on div "Create Line Item" at bounding box center [1195, 603] width 120 height 19
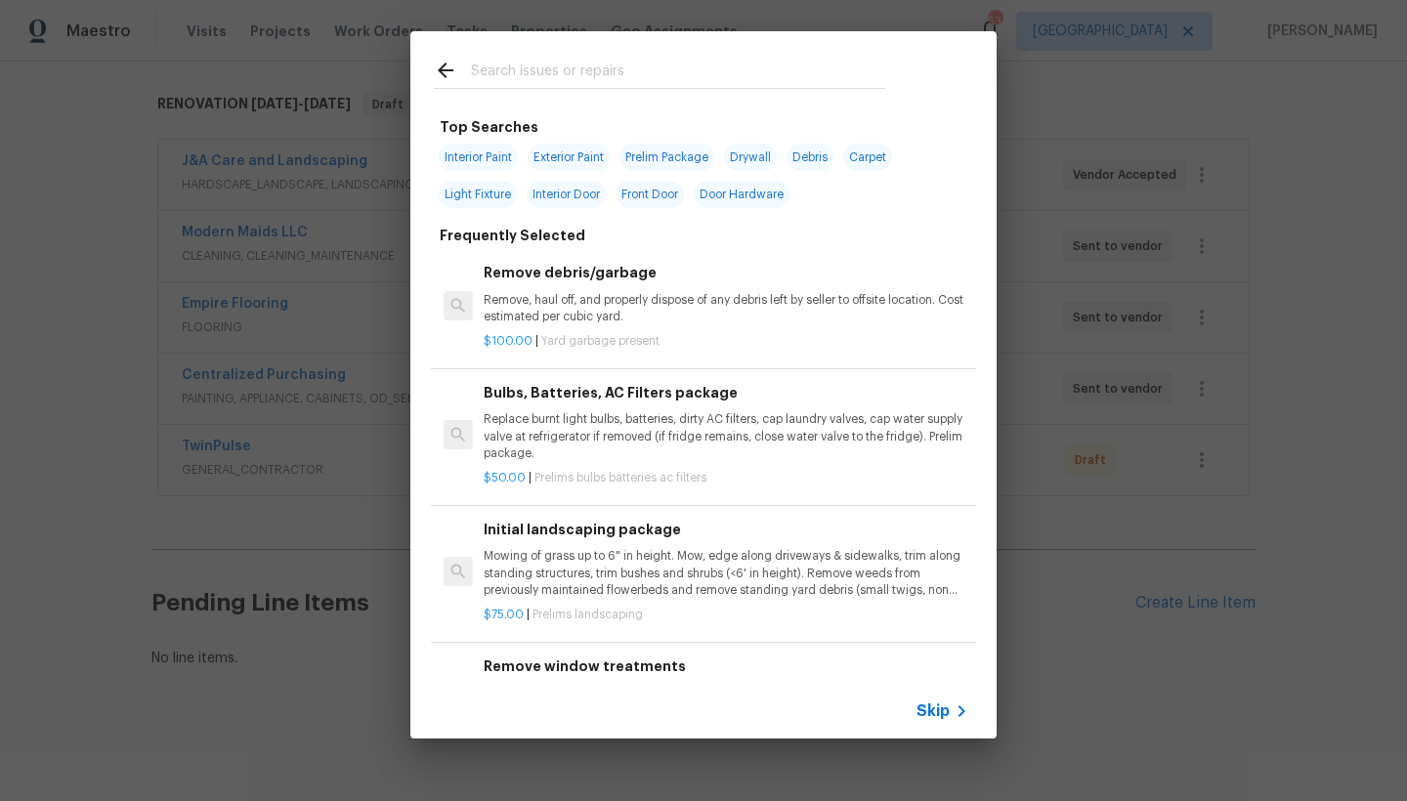
click at [549, 68] on input "text" at bounding box center [678, 73] width 414 height 29
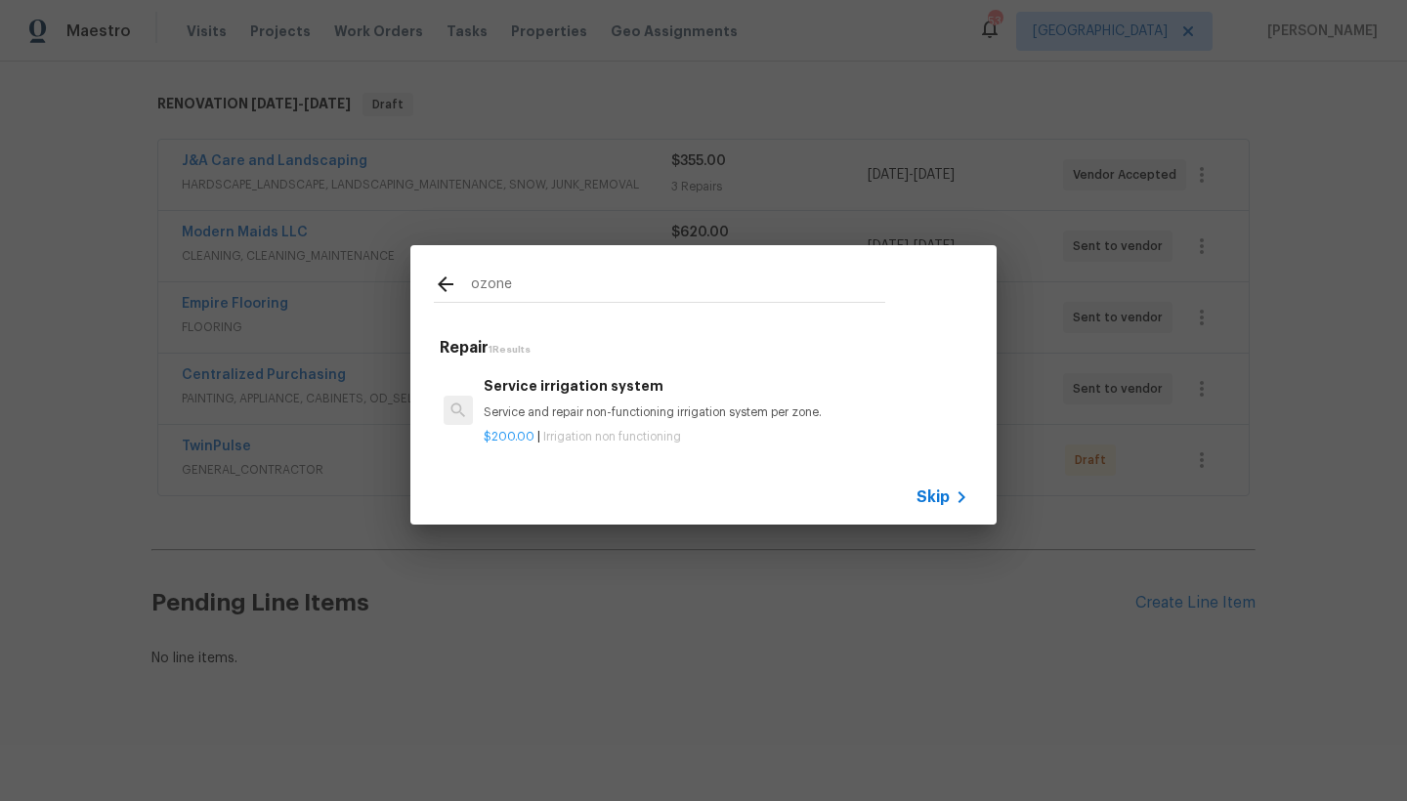
scroll to position [3, 0]
drag, startPoint x: 510, startPoint y: 279, endPoint x: 320, endPoint y: 269, distance: 189.8
click at [321, 269] on div "ozone Repair 1 Results Service irrigation system Service and repair non-functio…" at bounding box center [703, 385] width 1407 height 770
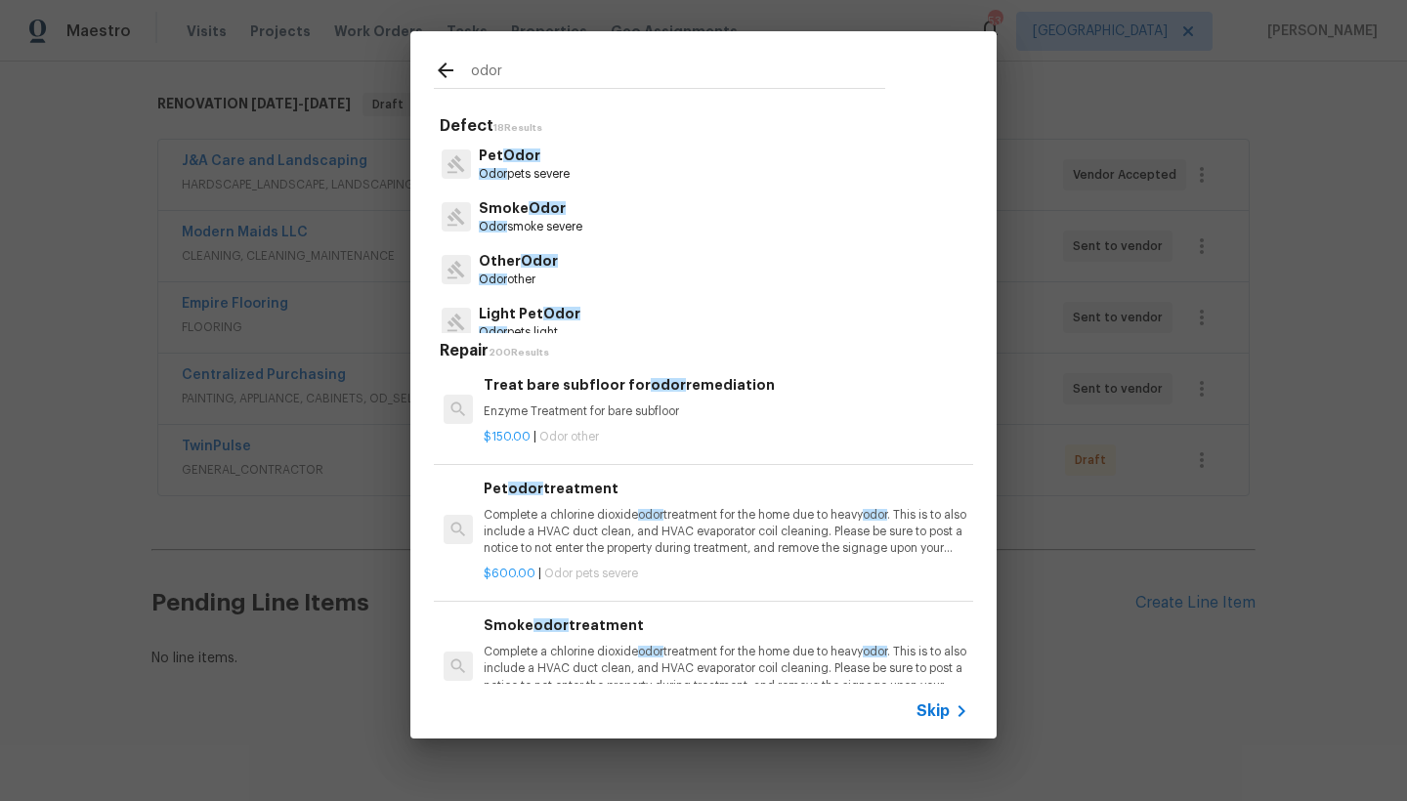
type input "odor"
click at [508, 164] on p "Pet Odor" at bounding box center [524, 156] width 91 height 21
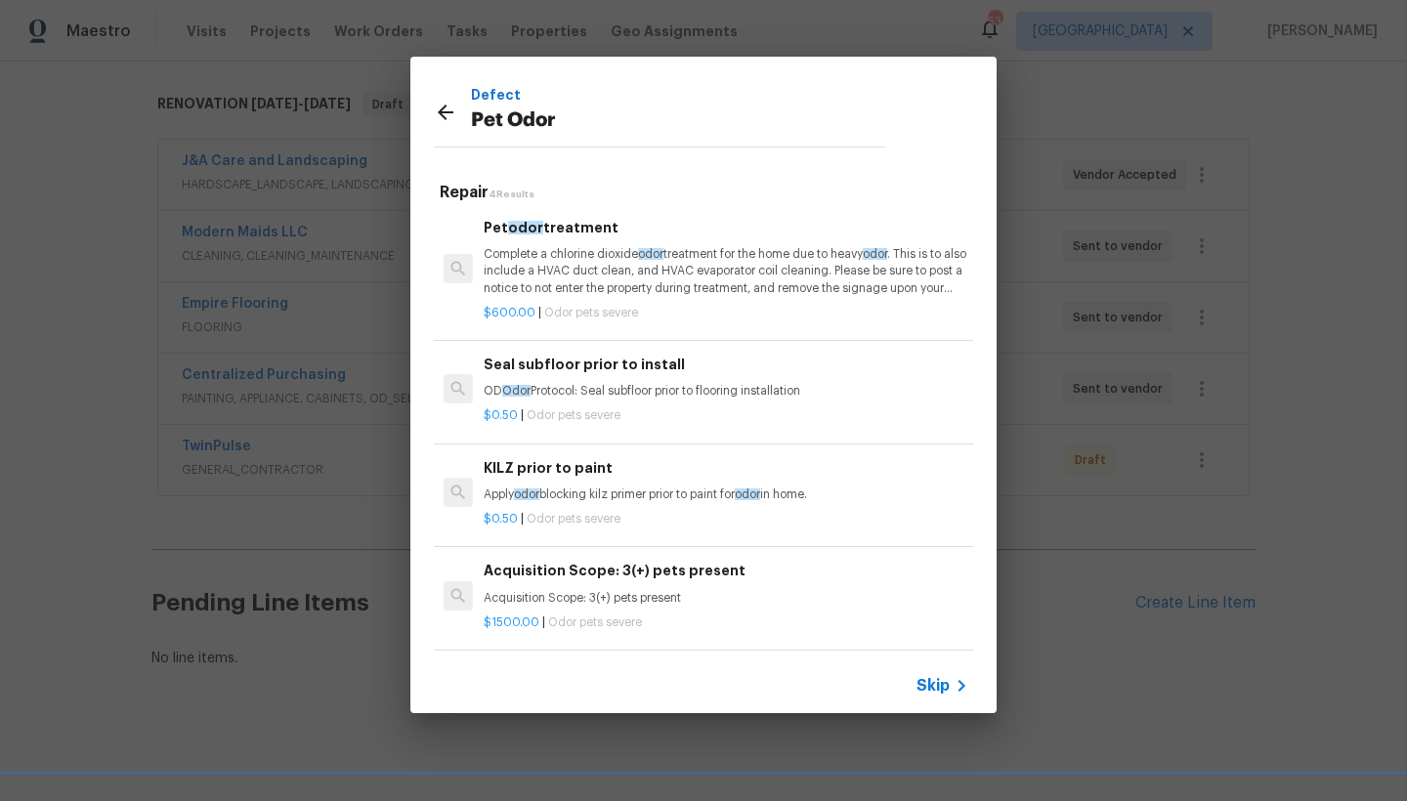
scroll to position [0, 0]
click at [573, 268] on p "Complete a chlorine dioxide odor treatment for the home due to heavy odor . Thi…" at bounding box center [726, 274] width 485 height 50
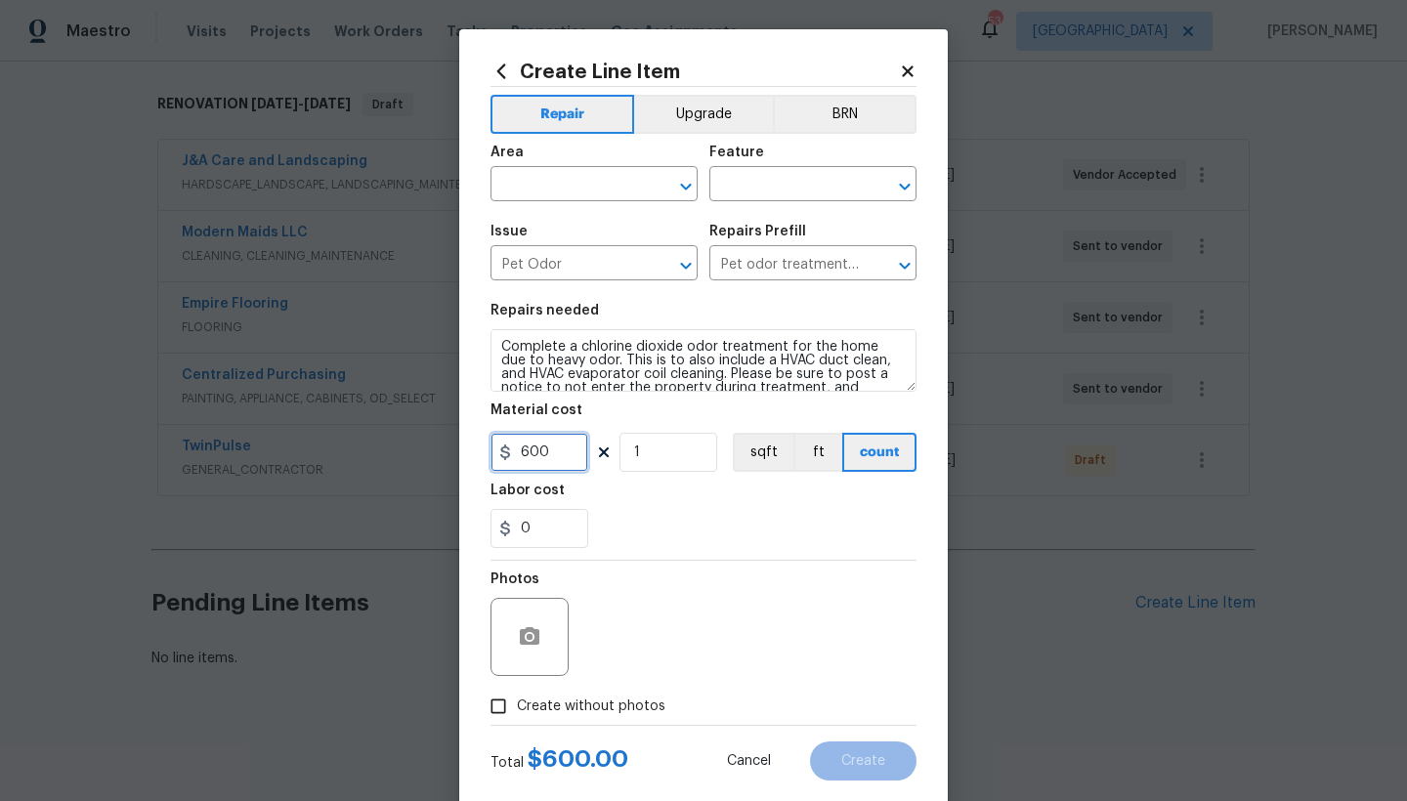
drag, startPoint x: 551, startPoint y: 454, endPoint x: 447, endPoint y: 448, distance: 103.7
click at [447, 448] on div "Create Line Item Repair Upgrade BRN Area ​ Feature ​ Issue Pet Odor ​ Repairs P…" at bounding box center [703, 400] width 1407 height 801
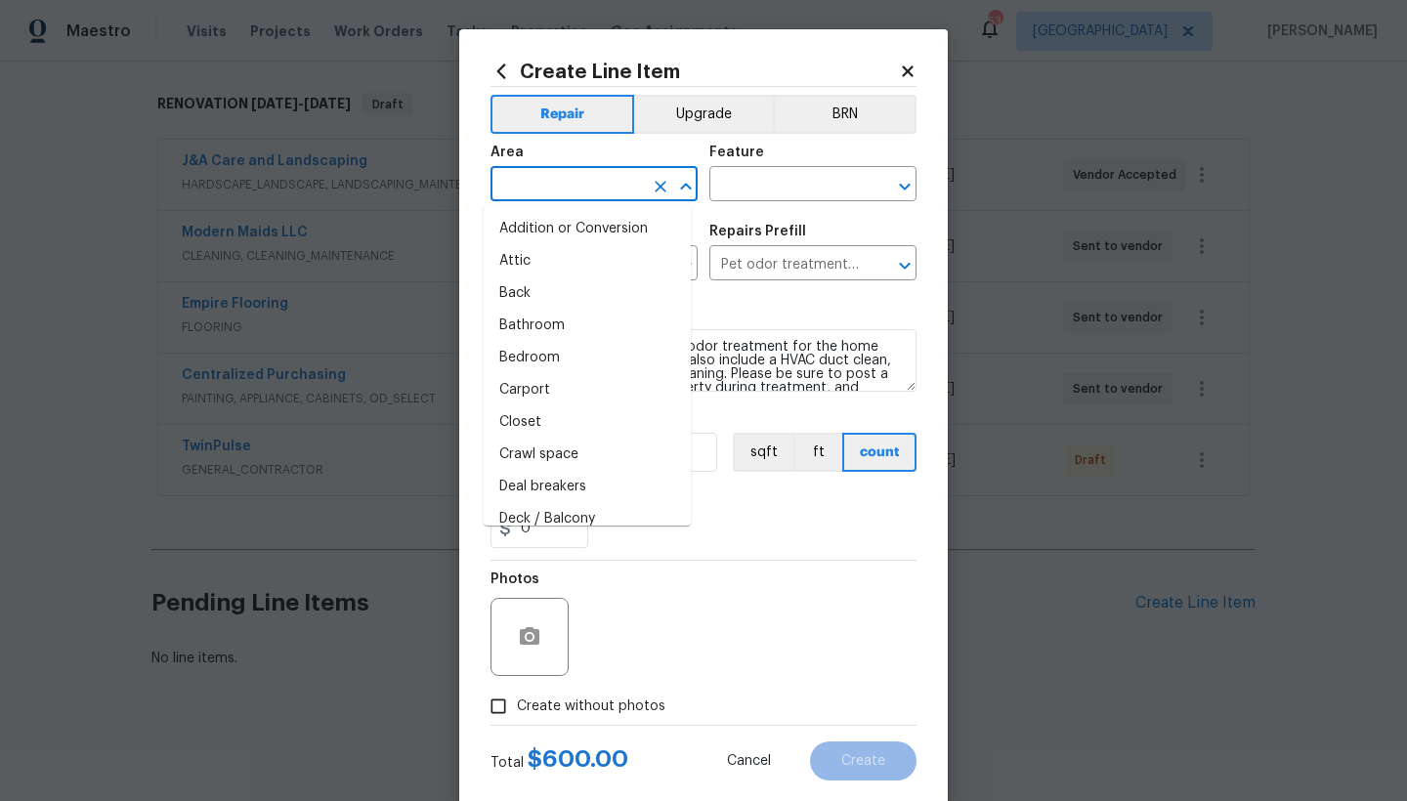
click at [513, 192] on input "text" at bounding box center [566, 186] width 152 height 30
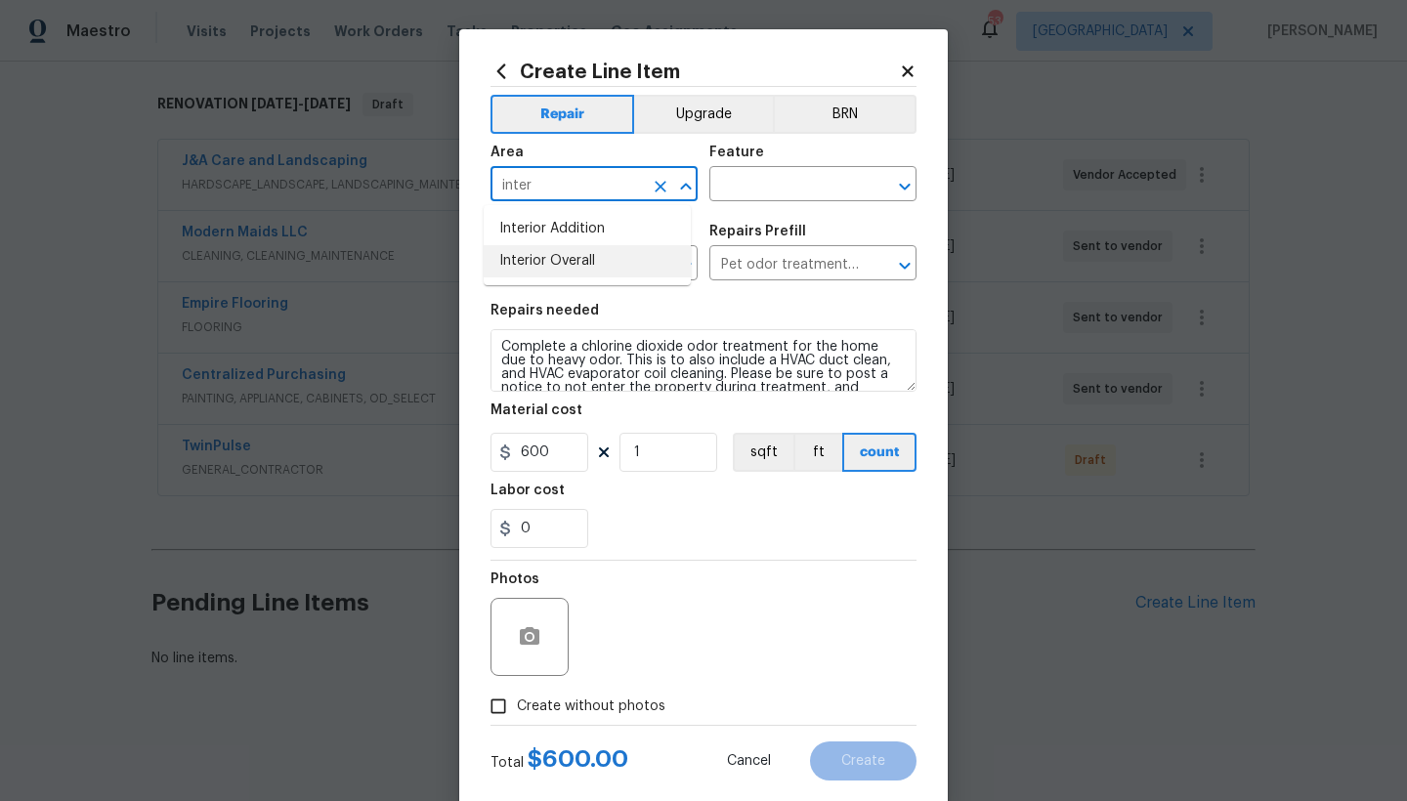
click at [580, 259] on li "Interior Overall" at bounding box center [587, 261] width 207 height 32
type input "Interior Overall"
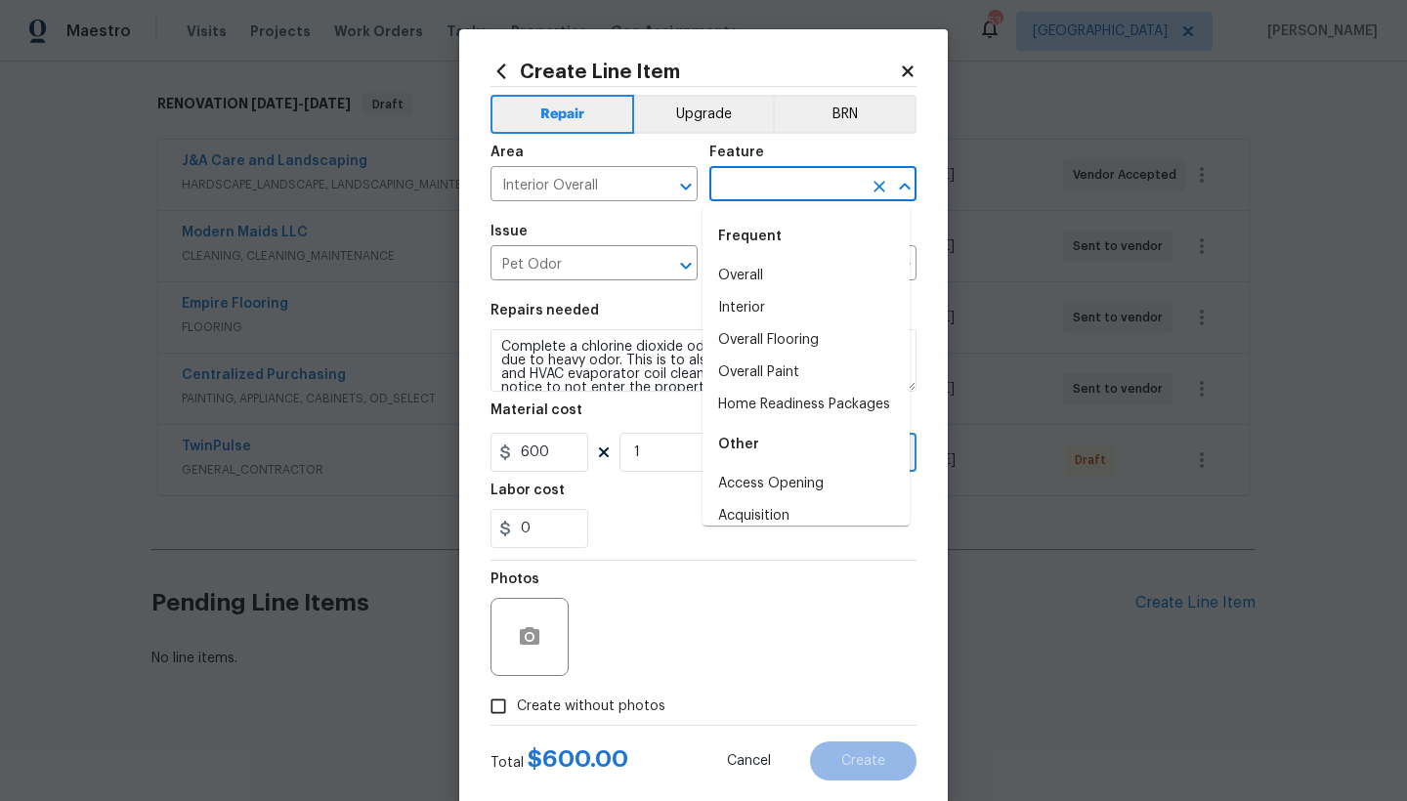
click at [786, 180] on input "text" at bounding box center [785, 186] width 152 height 30
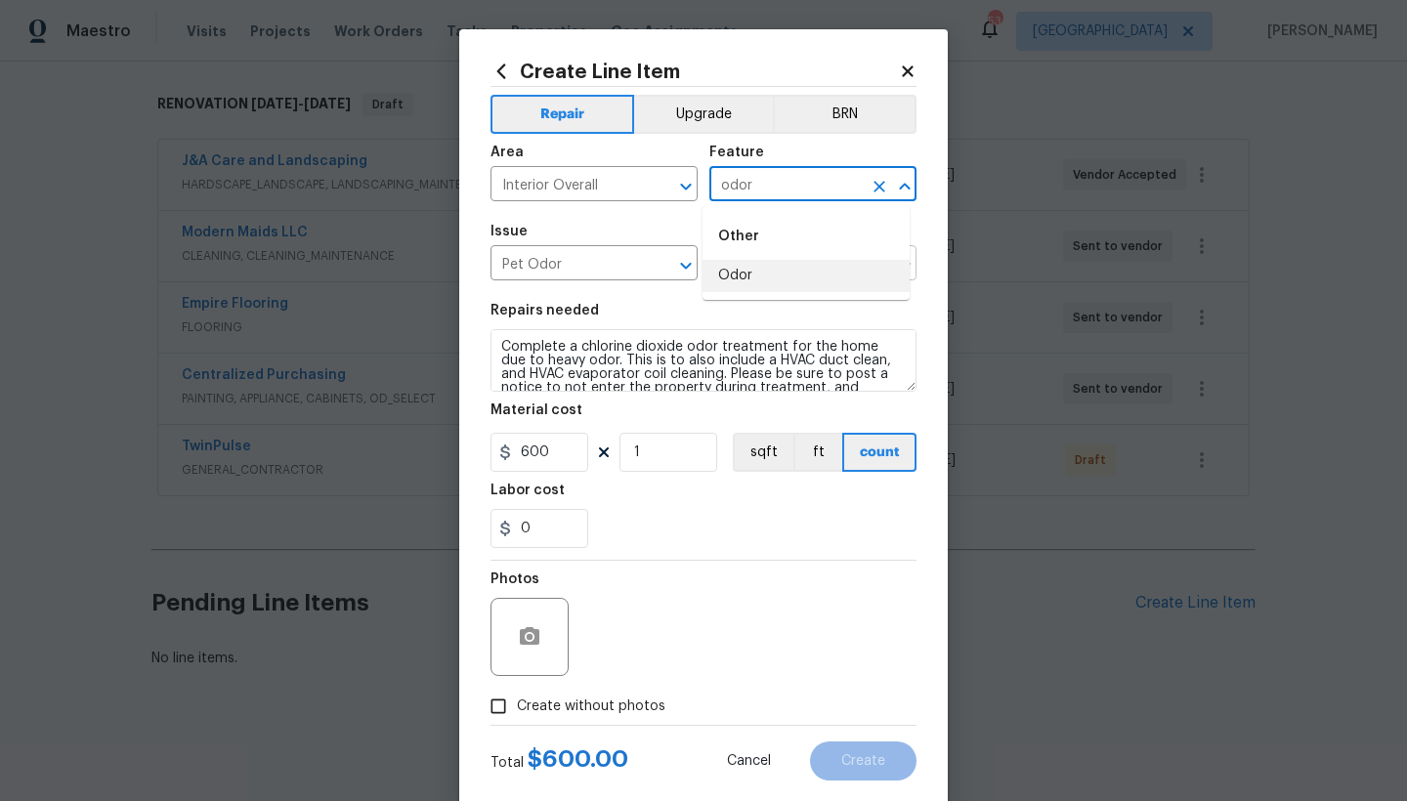
click at [735, 277] on li "Odor" at bounding box center [805, 276] width 207 height 32
type input "Odor"
click at [495, 693] on input "Create without photos" at bounding box center [498, 706] width 37 height 37
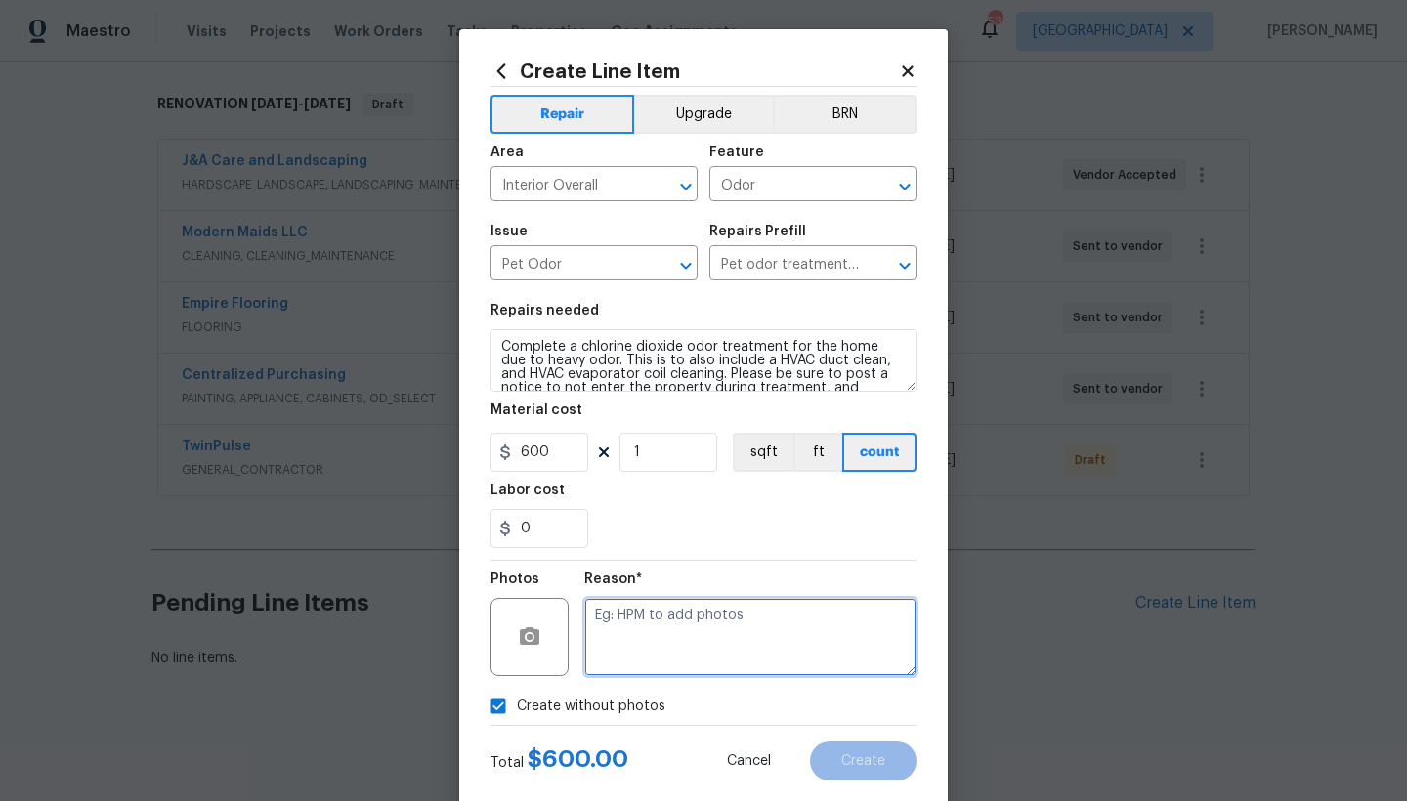
click at [630, 613] on textarea at bounding box center [750, 637] width 332 height 78
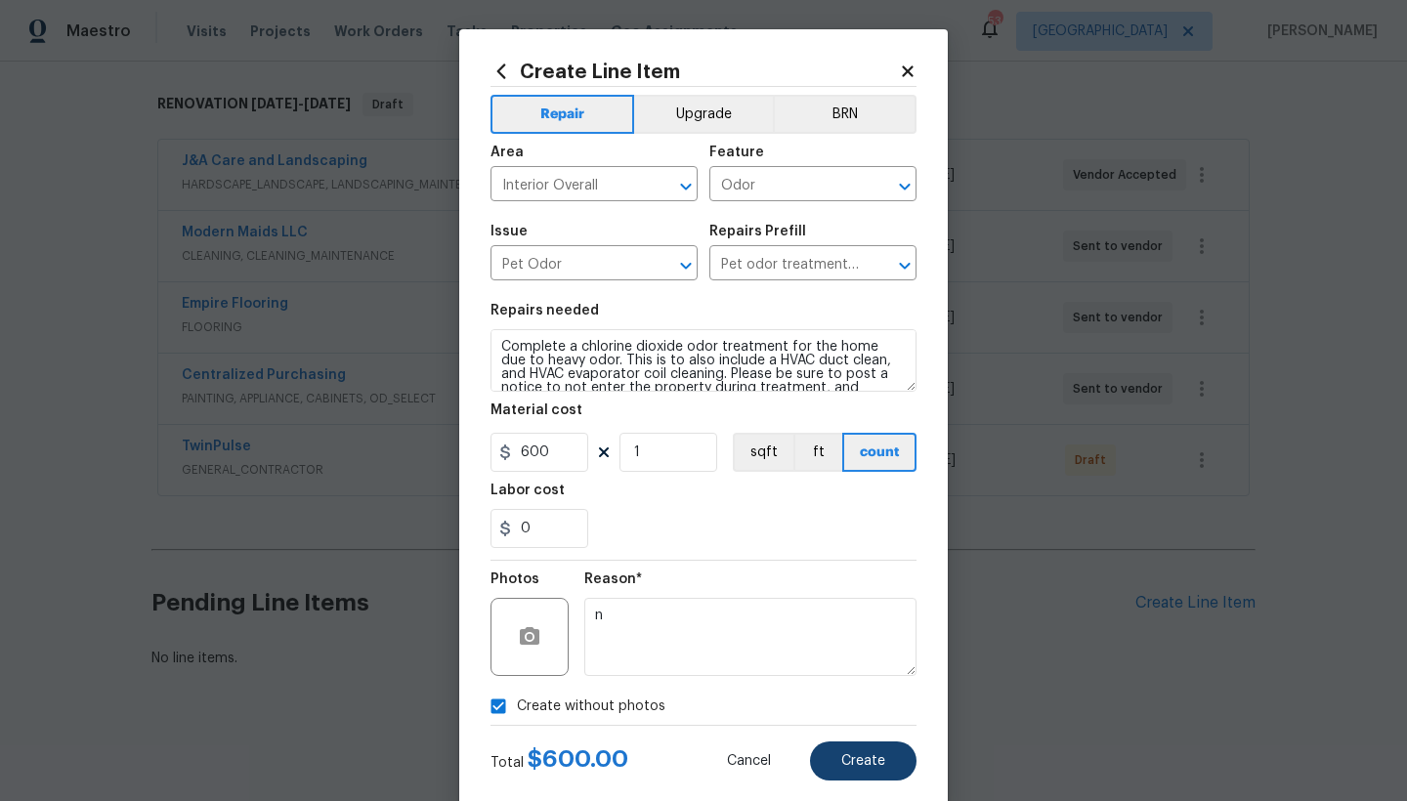
click at [841, 693] on span "Create" at bounding box center [863, 761] width 44 height 15
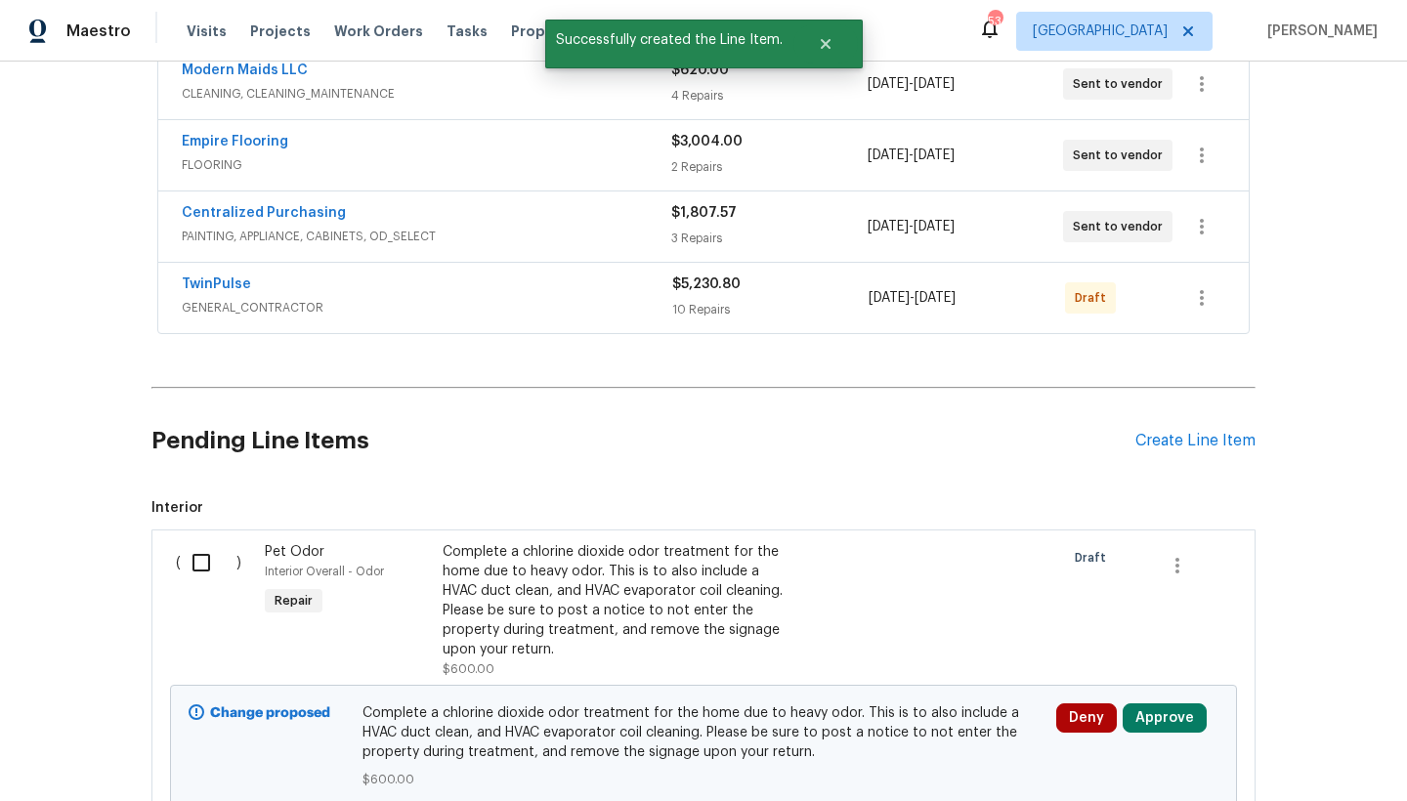
scroll to position [631, 0]
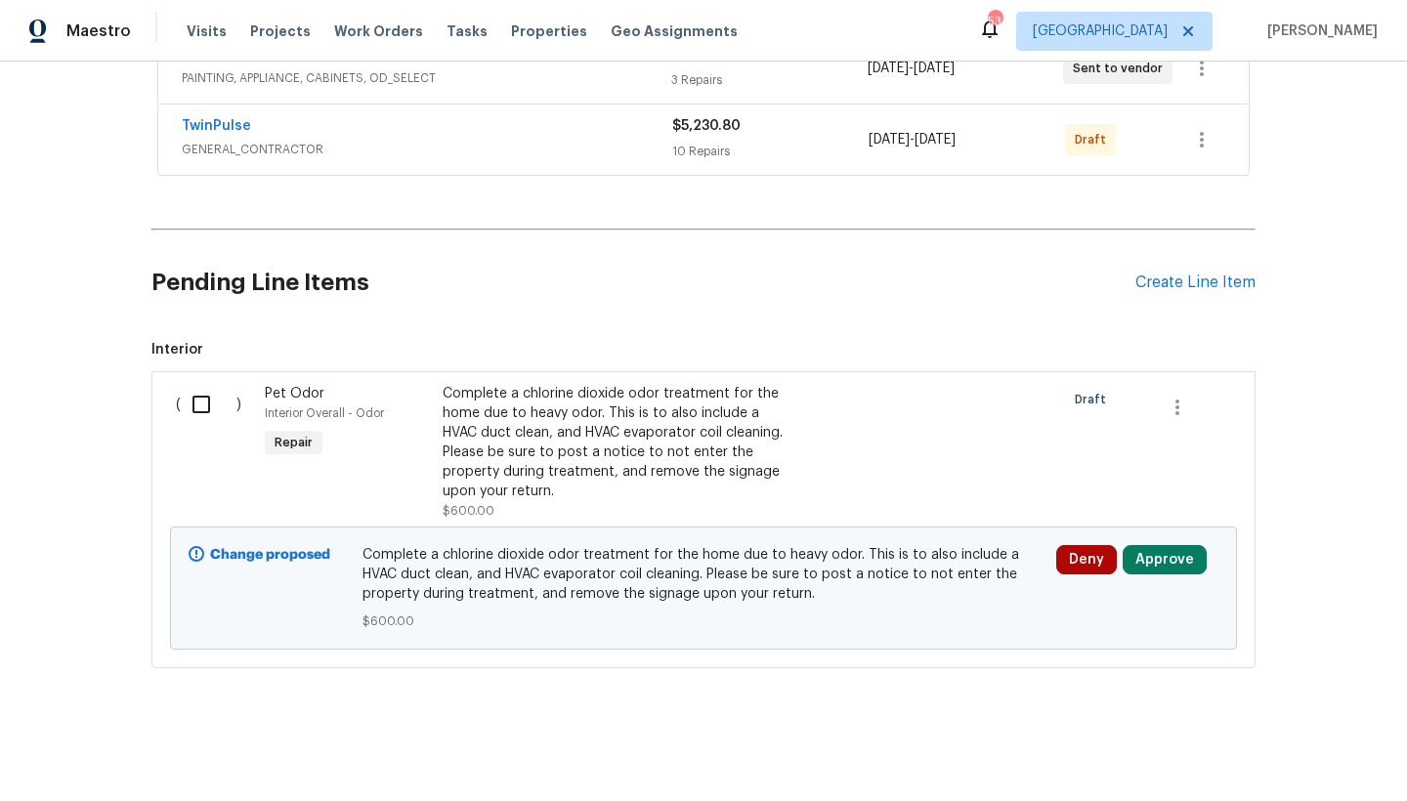
click at [199, 391] on input "checkbox" at bounding box center [209, 404] width 56 height 41
click at [1234, 693] on span "Create Work Order" at bounding box center [1295, 752] width 130 height 24
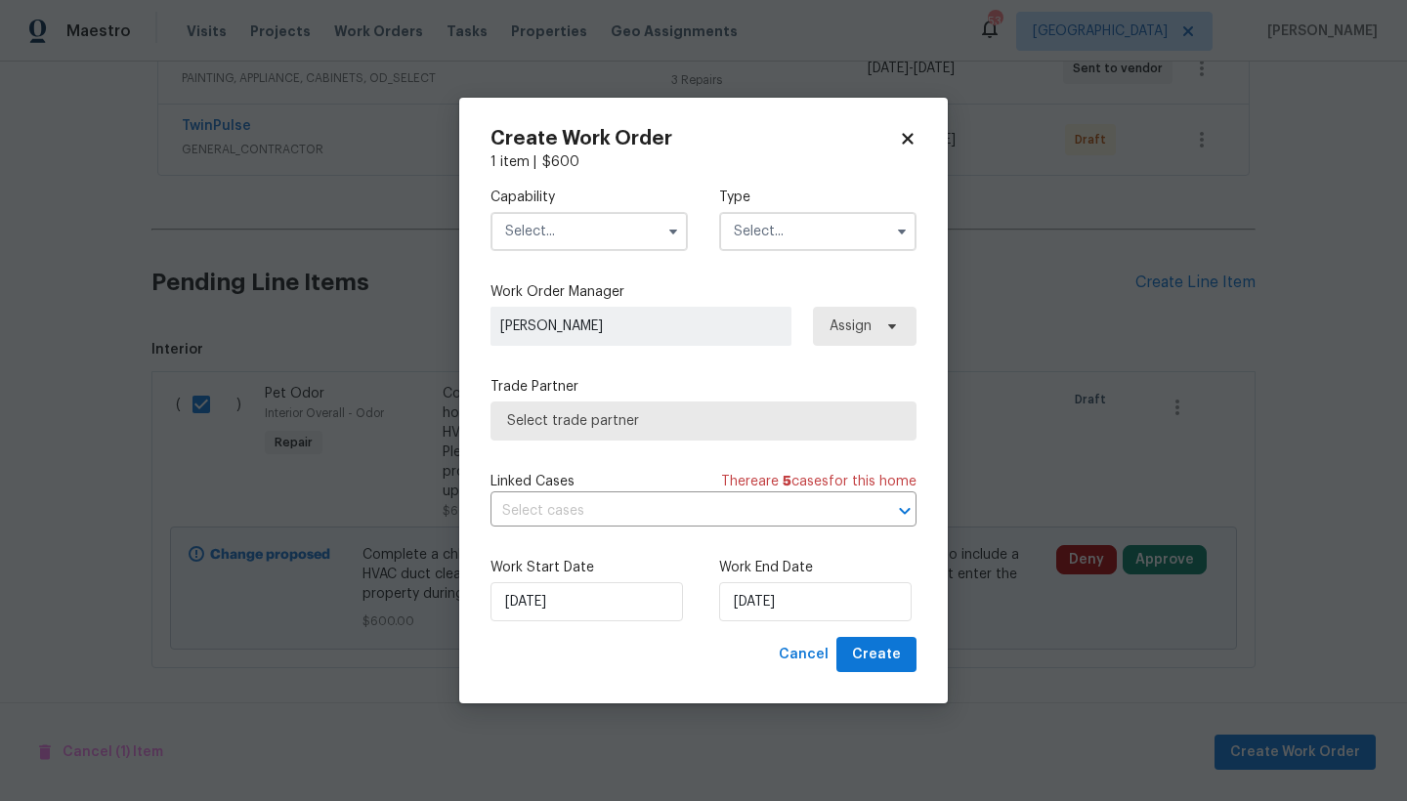
click at [527, 216] on input "text" at bounding box center [588, 231] width 197 height 39
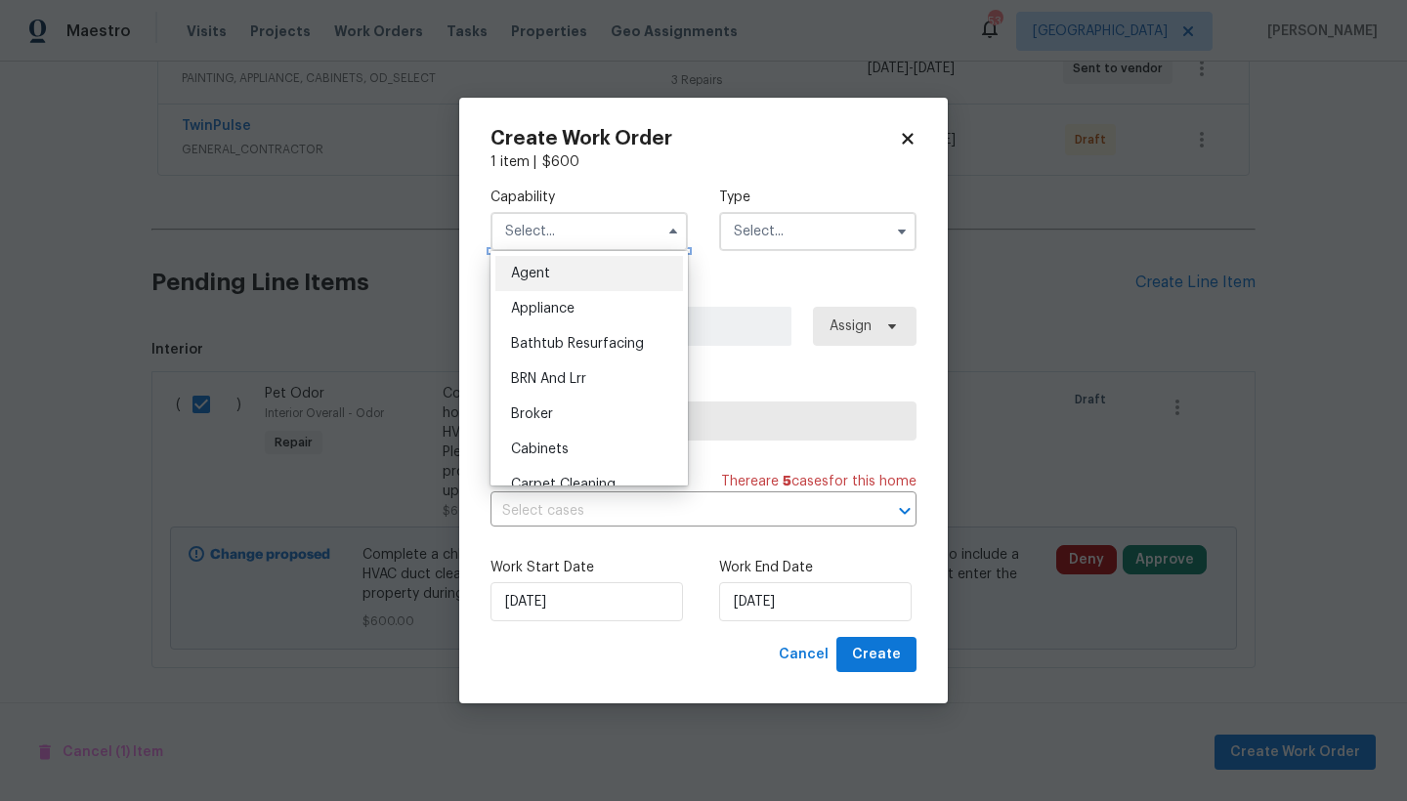
click at [526, 229] on input "text" at bounding box center [588, 231] width 197 height 39
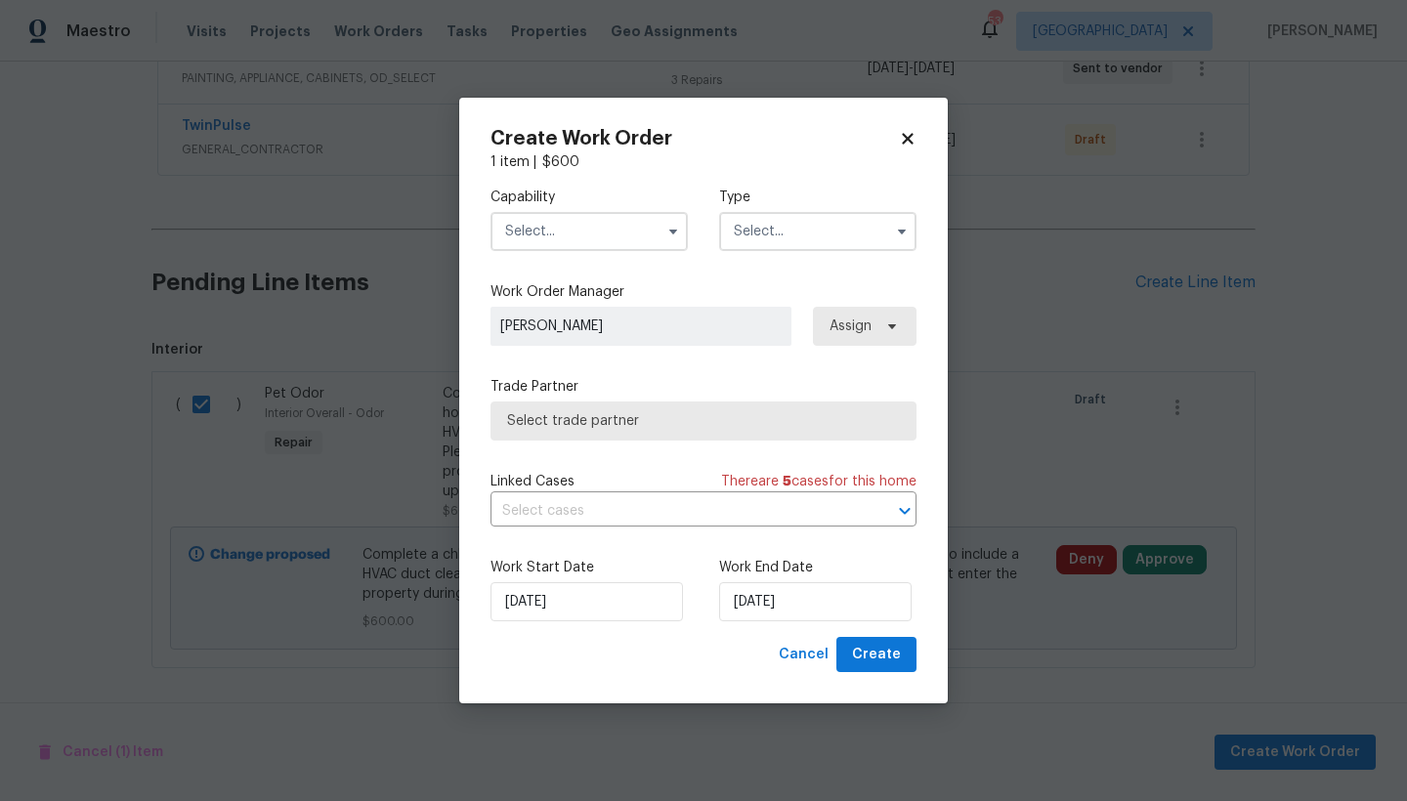
click at [528, 231] on input "text" at bounding box center [588, 231] width 197 height 39
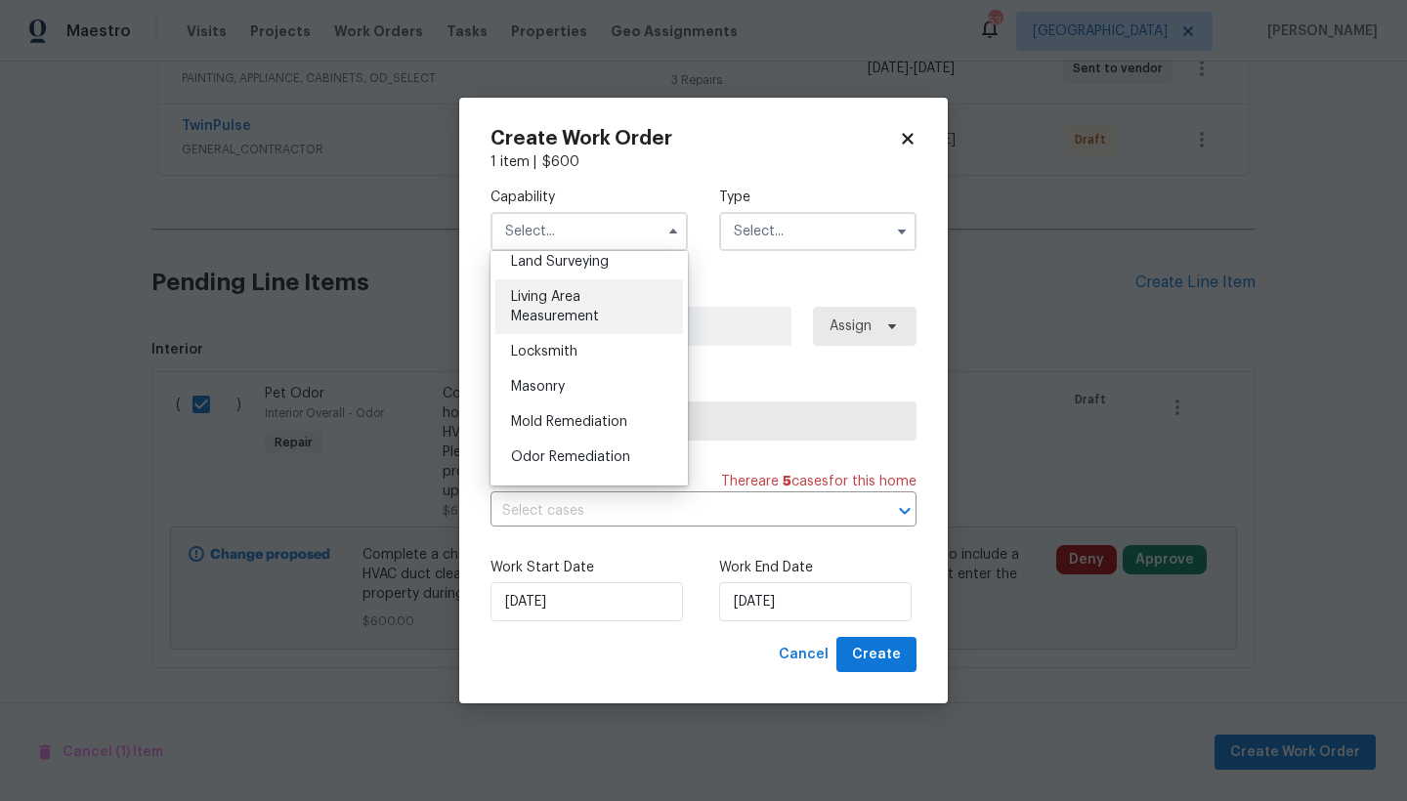
scroll to position [1484, 0]
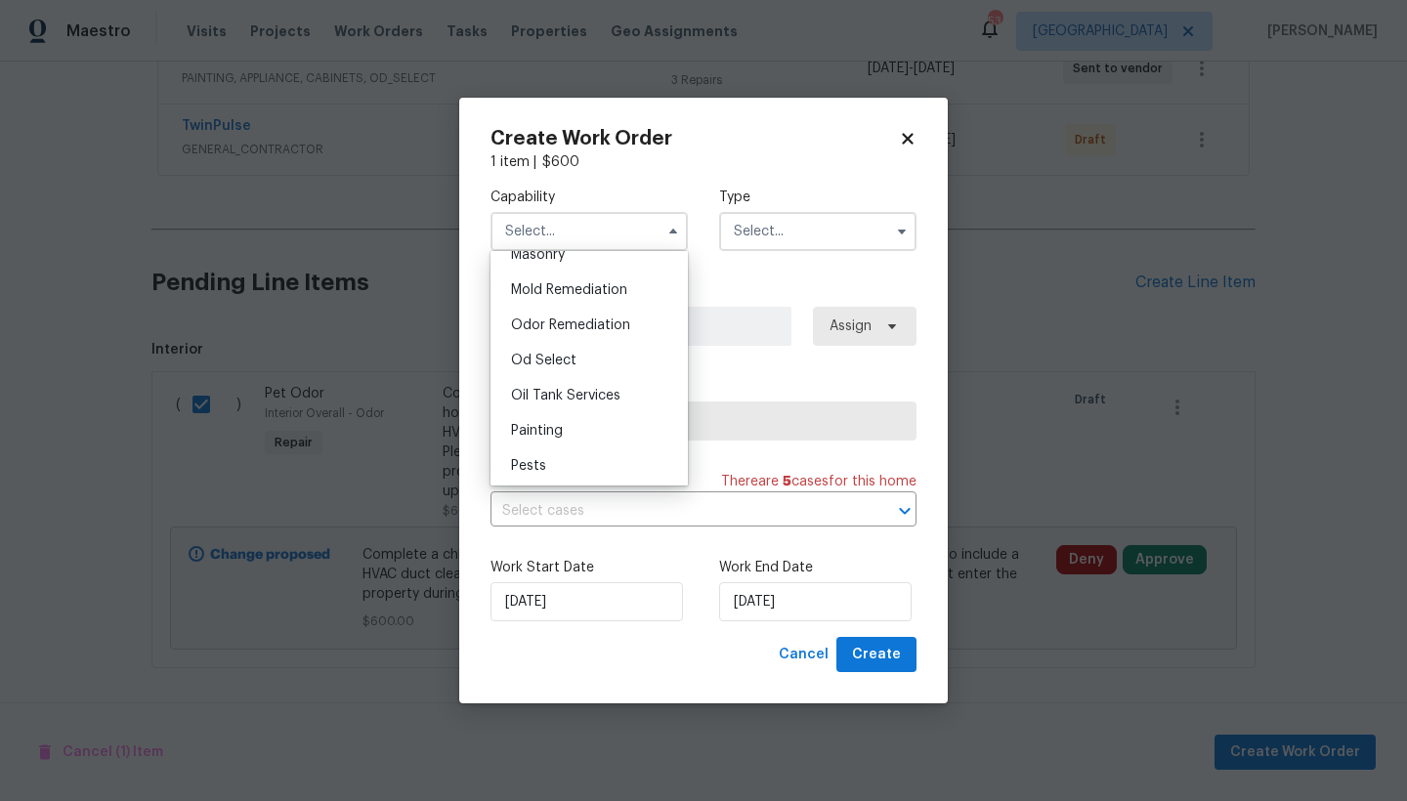
click at [610, 332] on span "Odor Remediation" at bounding box center [570, 325] width 119 height 14
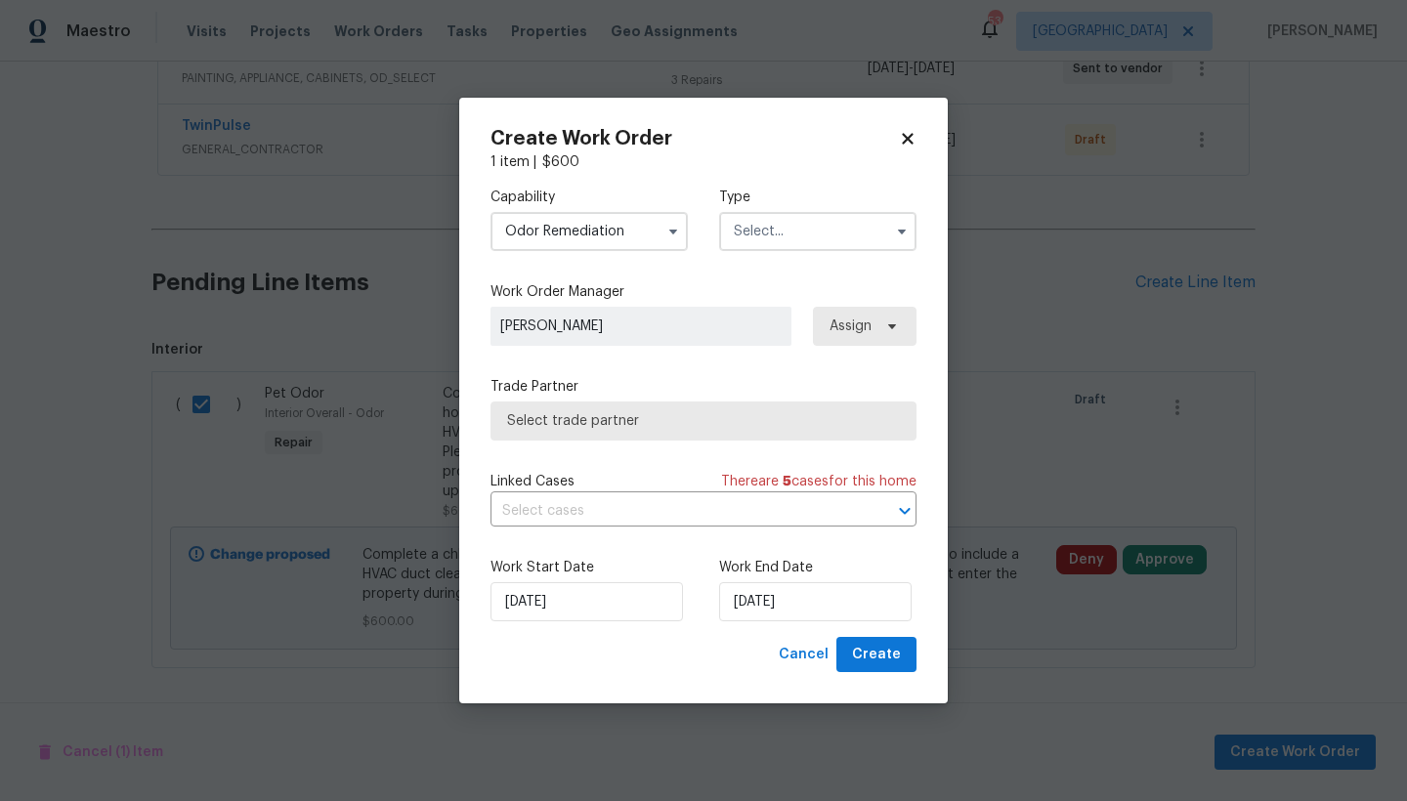
click at [793, 234] on input "text" at bounding box center [817, 231] width 197 height 39
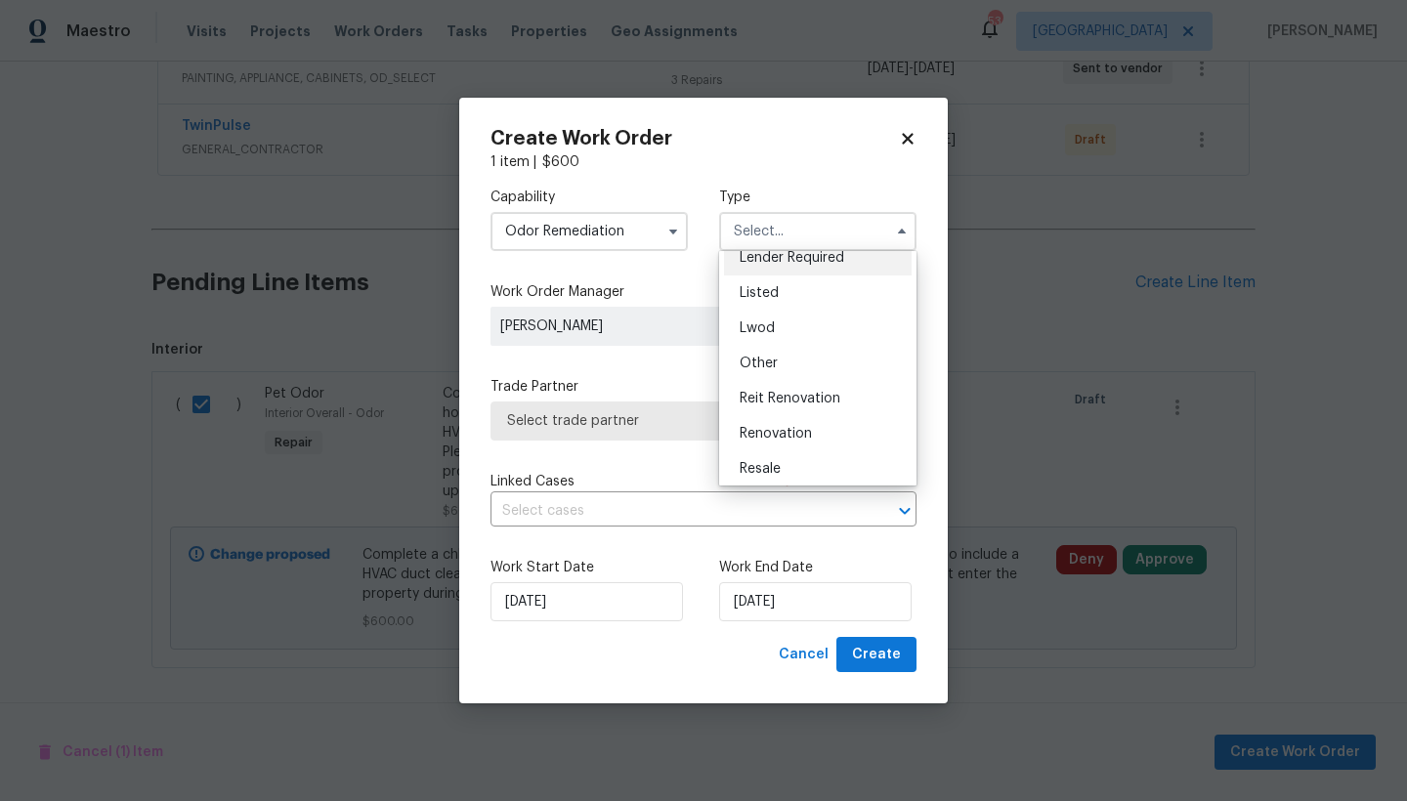
scroll to position [232, 0]
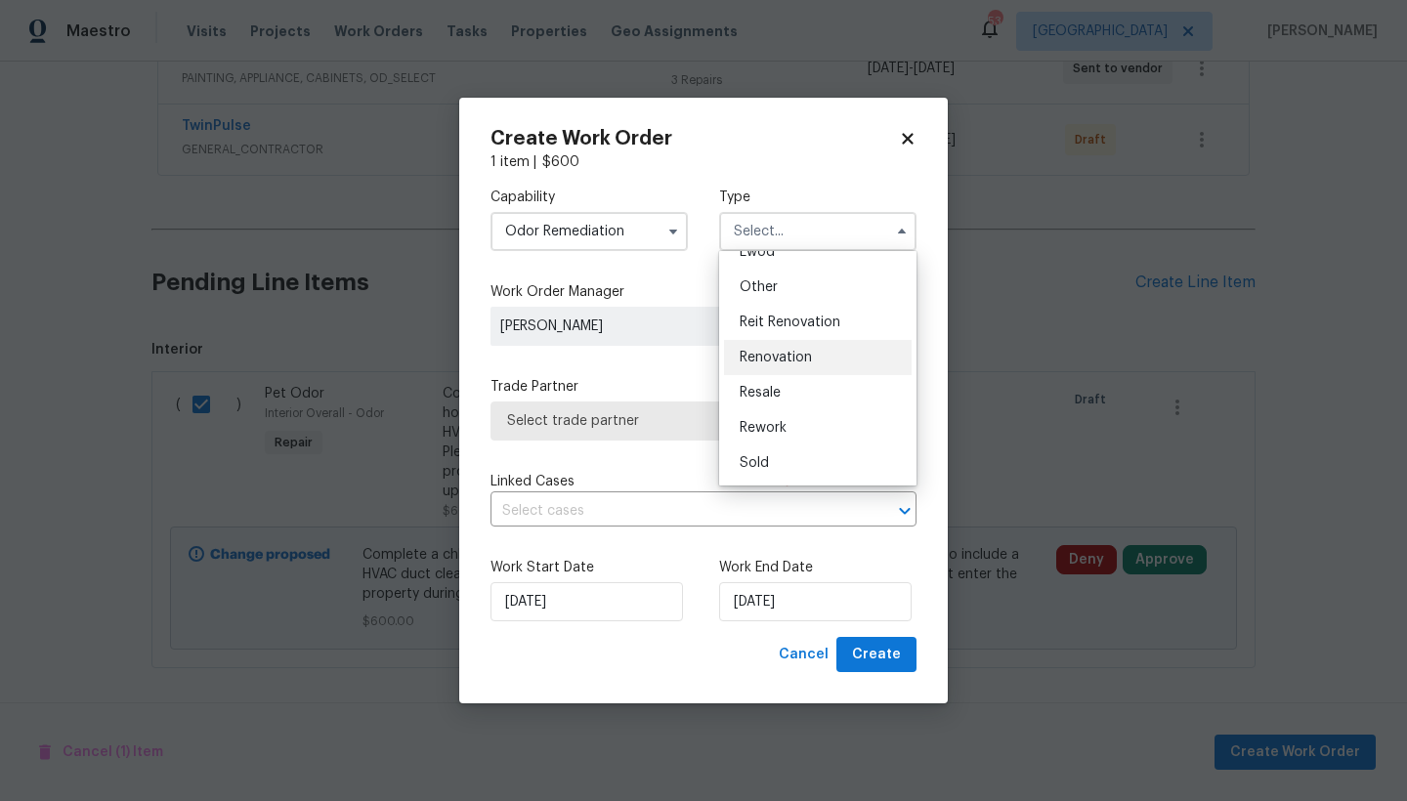
click at [776, 360] on span "Renovation" at bounding box center [775, 358] width 72 height 14
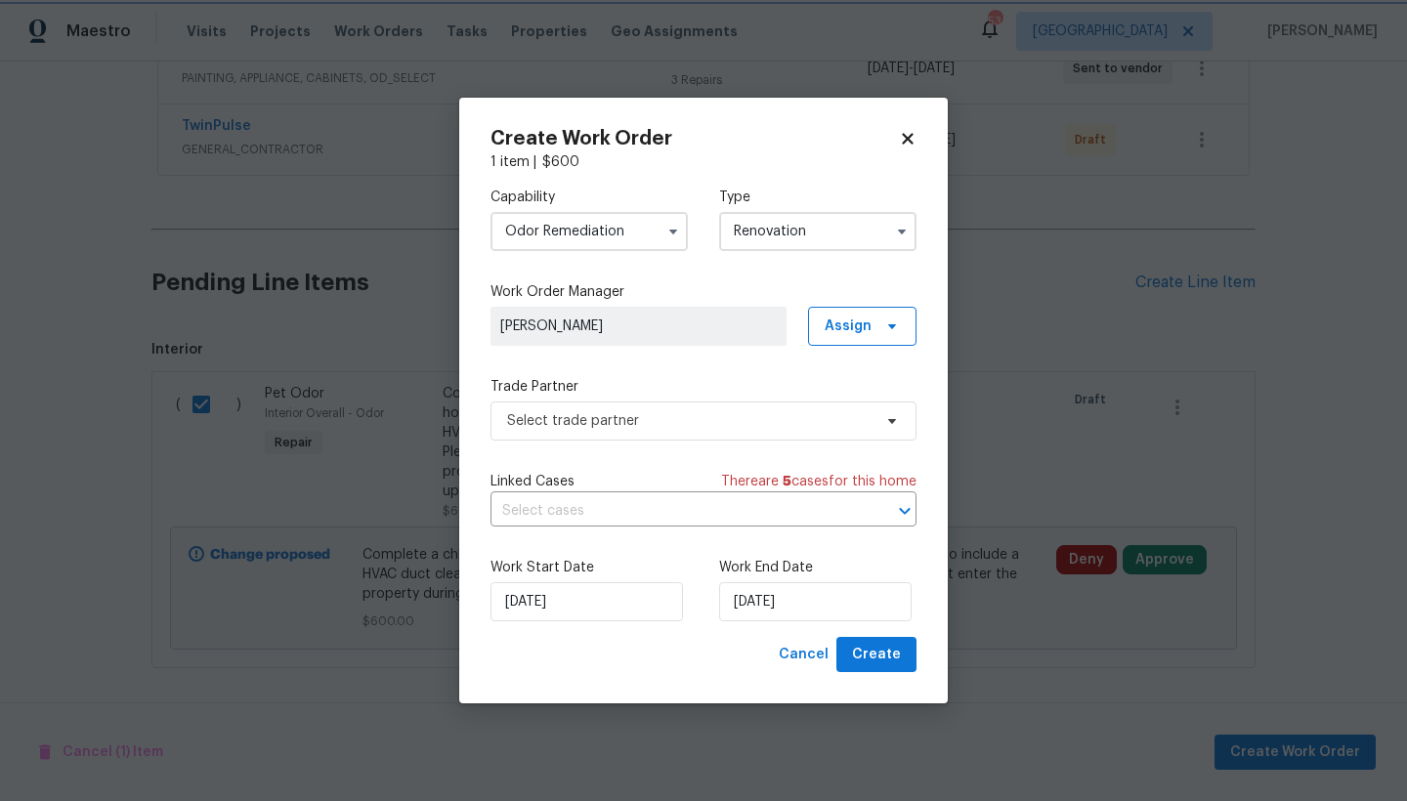
scroll to position [0, 0]
click at [563, 607] on input "[DATE]" at bounding box center [586, 601] width 192 height 39
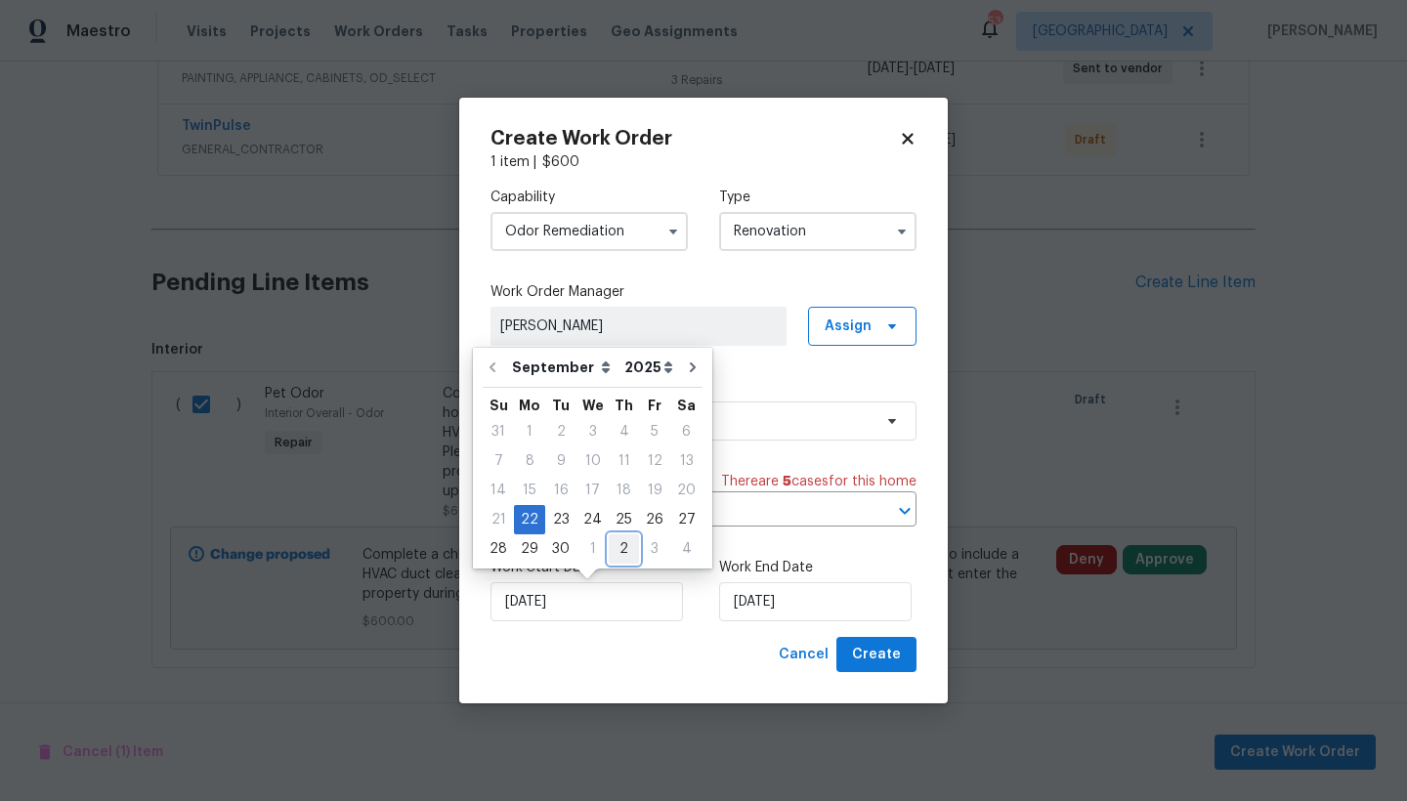
click at [623, 548] on div "2" at bounding box center [624, 548] width 30 height 27
click at [533, 459] on div "6" at bounding box center [529, 460] width 32 height 27
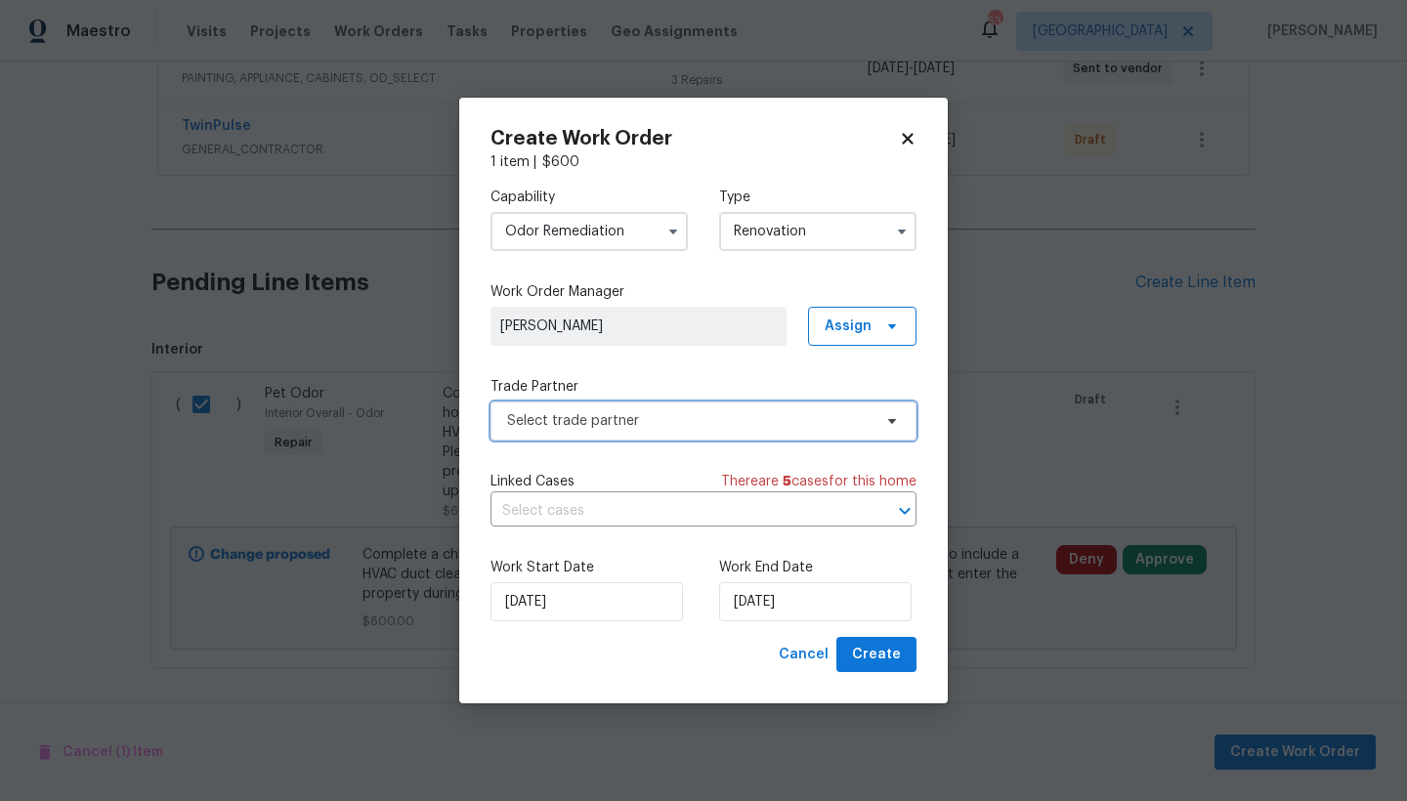
click at [602, 426] on span "Select trade partner" at bounding box center [689, 421] width 364 height 20
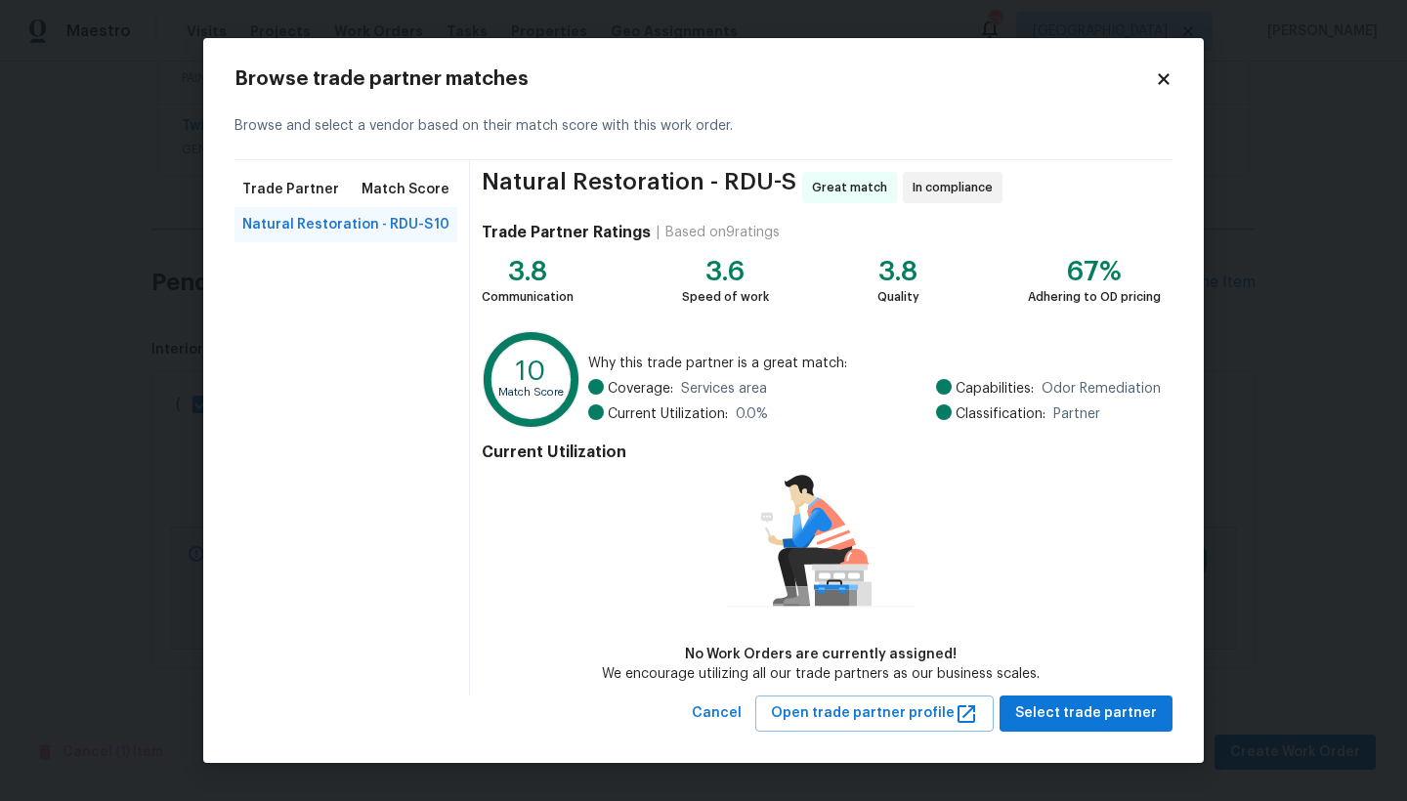
click at [323, 220] on span "Natural Restoration - RDU-S" at bounding box center [337, 225] width 190 height 20
click at [1076, 693] on span "Select trade partner" at bounding box center [1086, 713] width 142 height 24
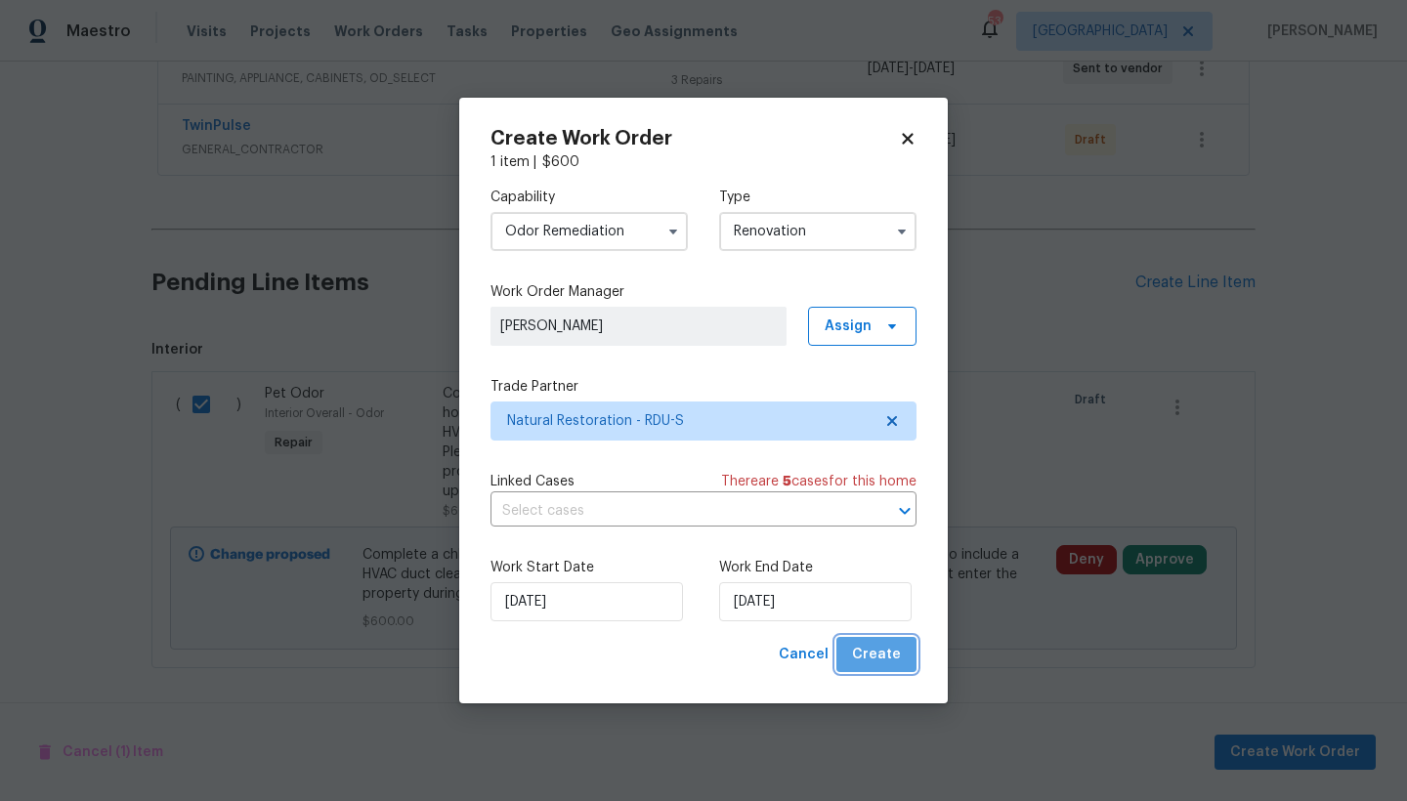
click at [880, 648] on span "Create" at bounding box center [876, 655] width 49 height 24
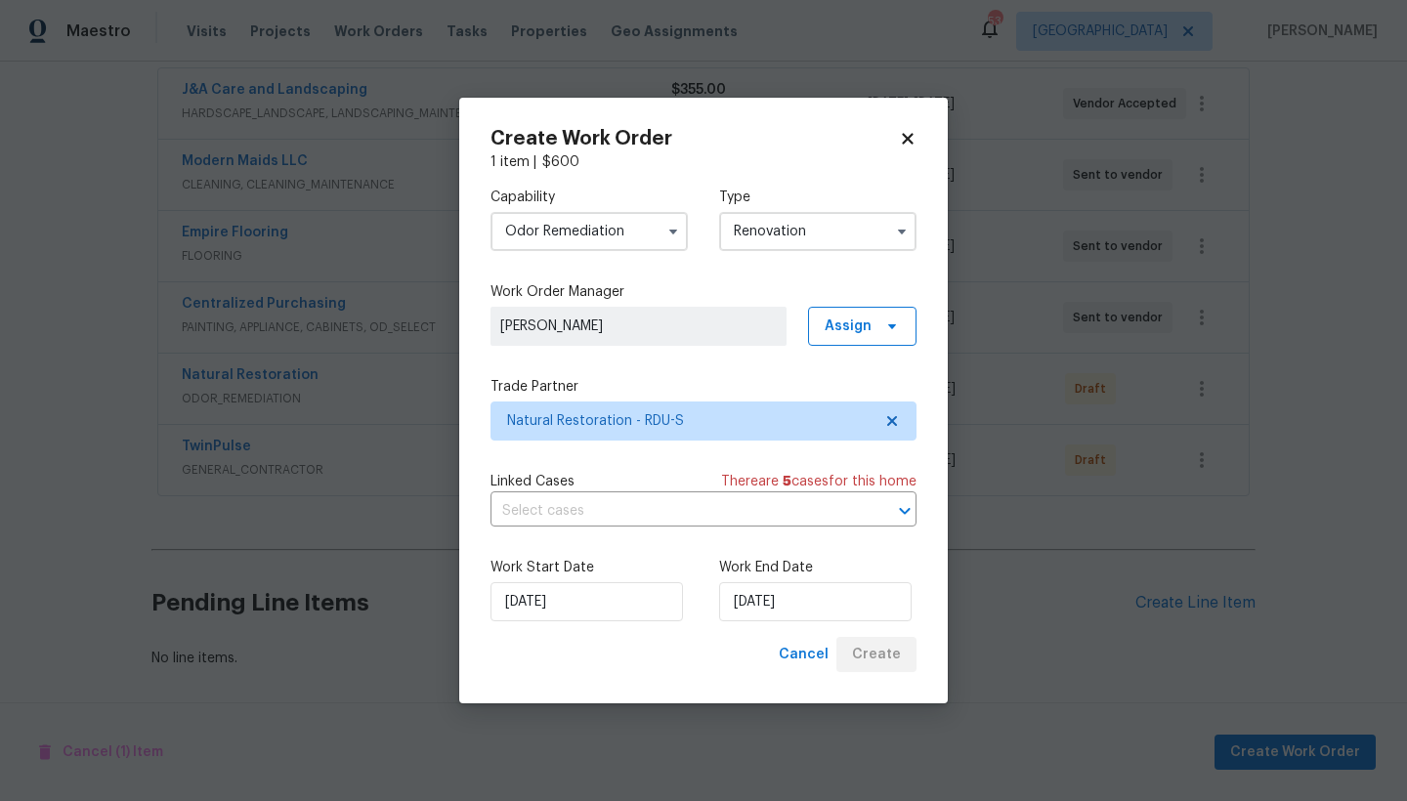
scroll to position [382, 0]
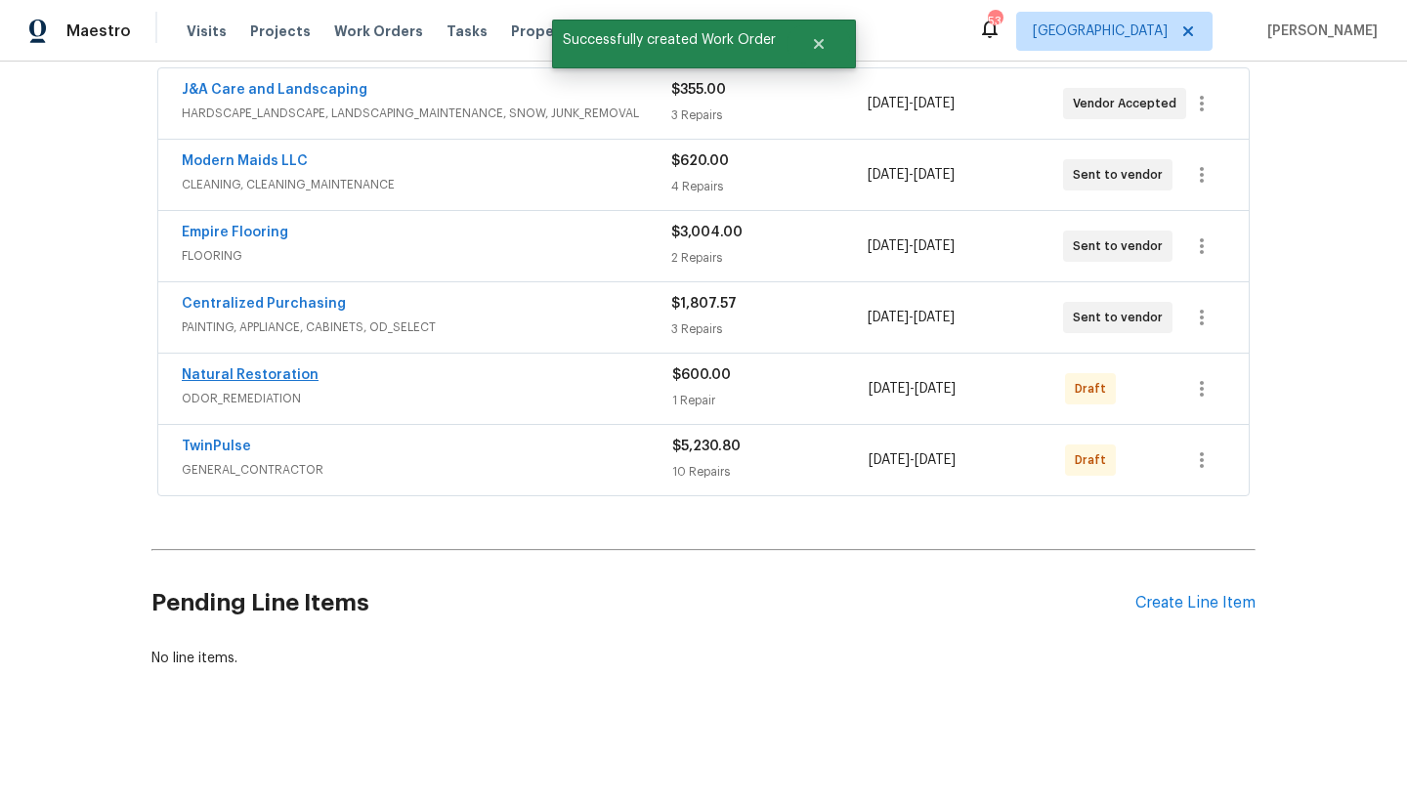
click at [267, 368] on link "Natural Restoration" at bounding box center [250, 375] width 137 height 14
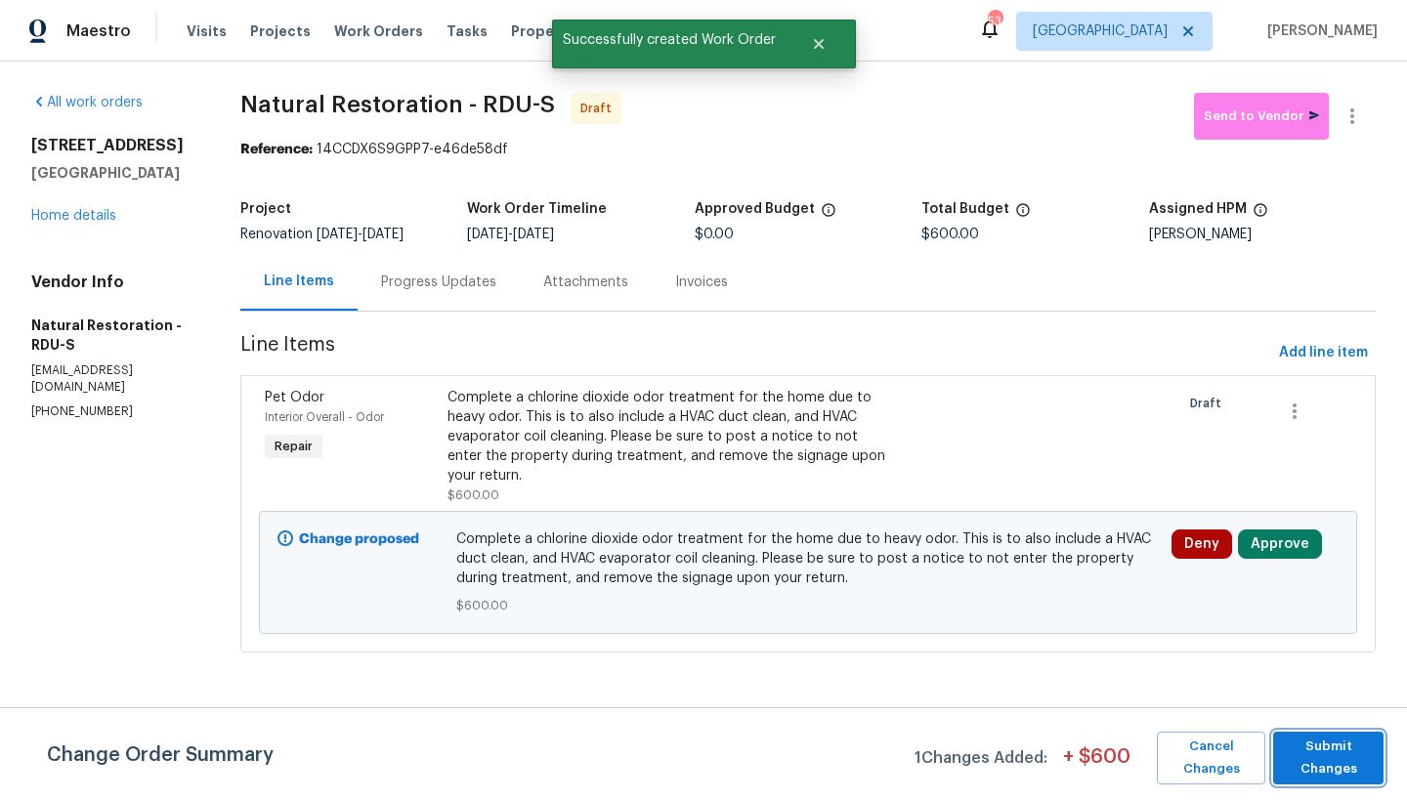
click at [1234, 693] on span "Submit Changes" at bounding box center [1328, 758] width 91 height 45
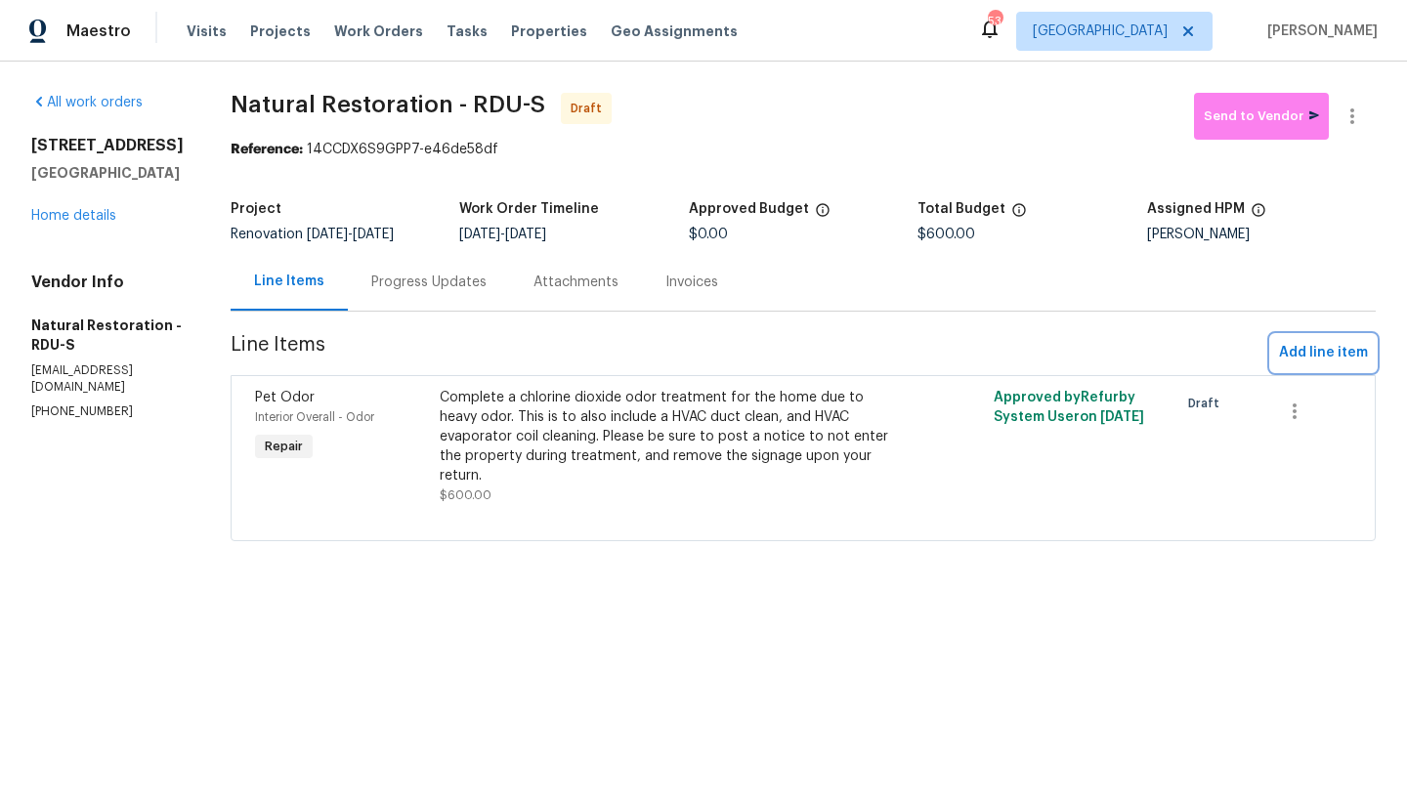
click at [1234, 350] on span "Add line item" at bounding box center [1323, 353] width 89 height 24
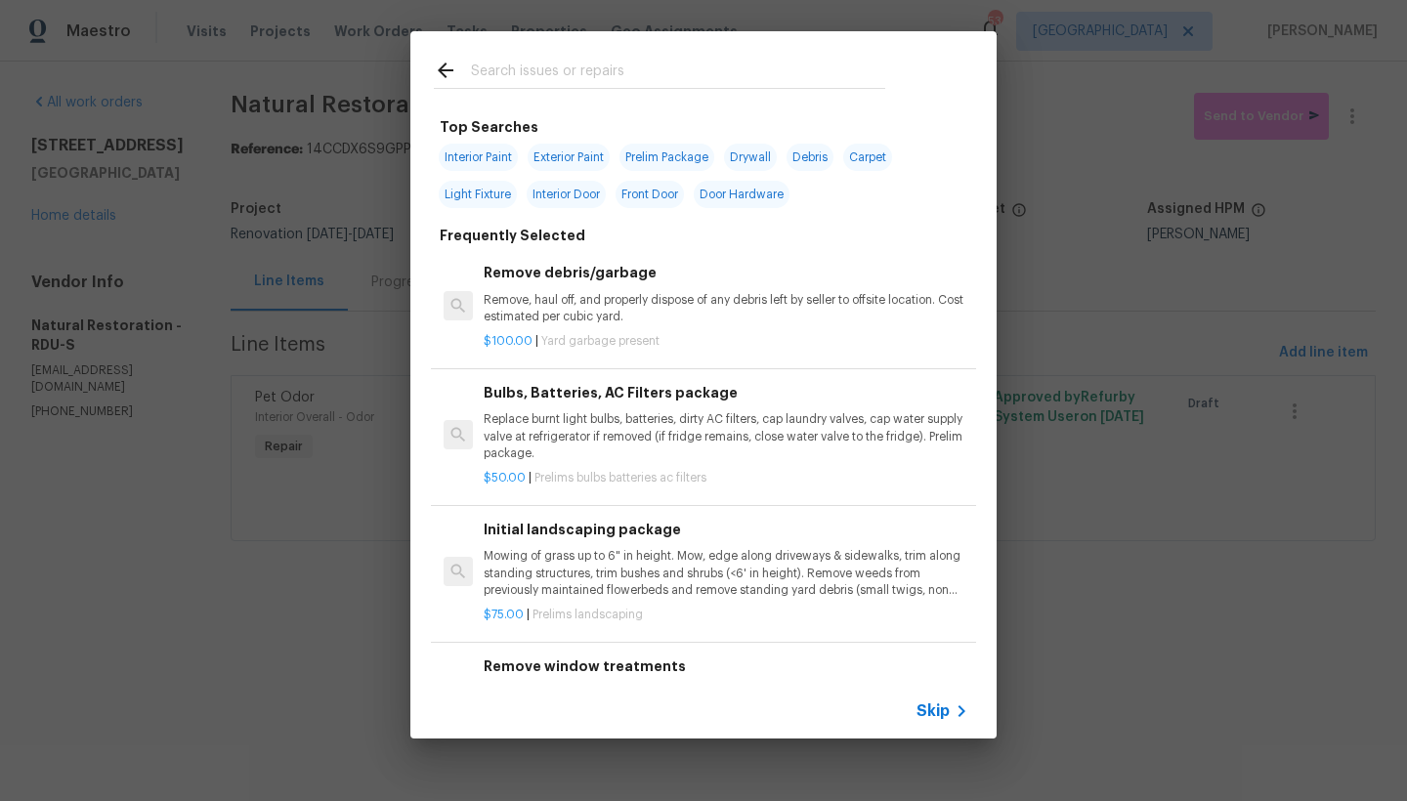
click at [709, 62] on input "text" at bounding box center [678, 73] width 414 height 29
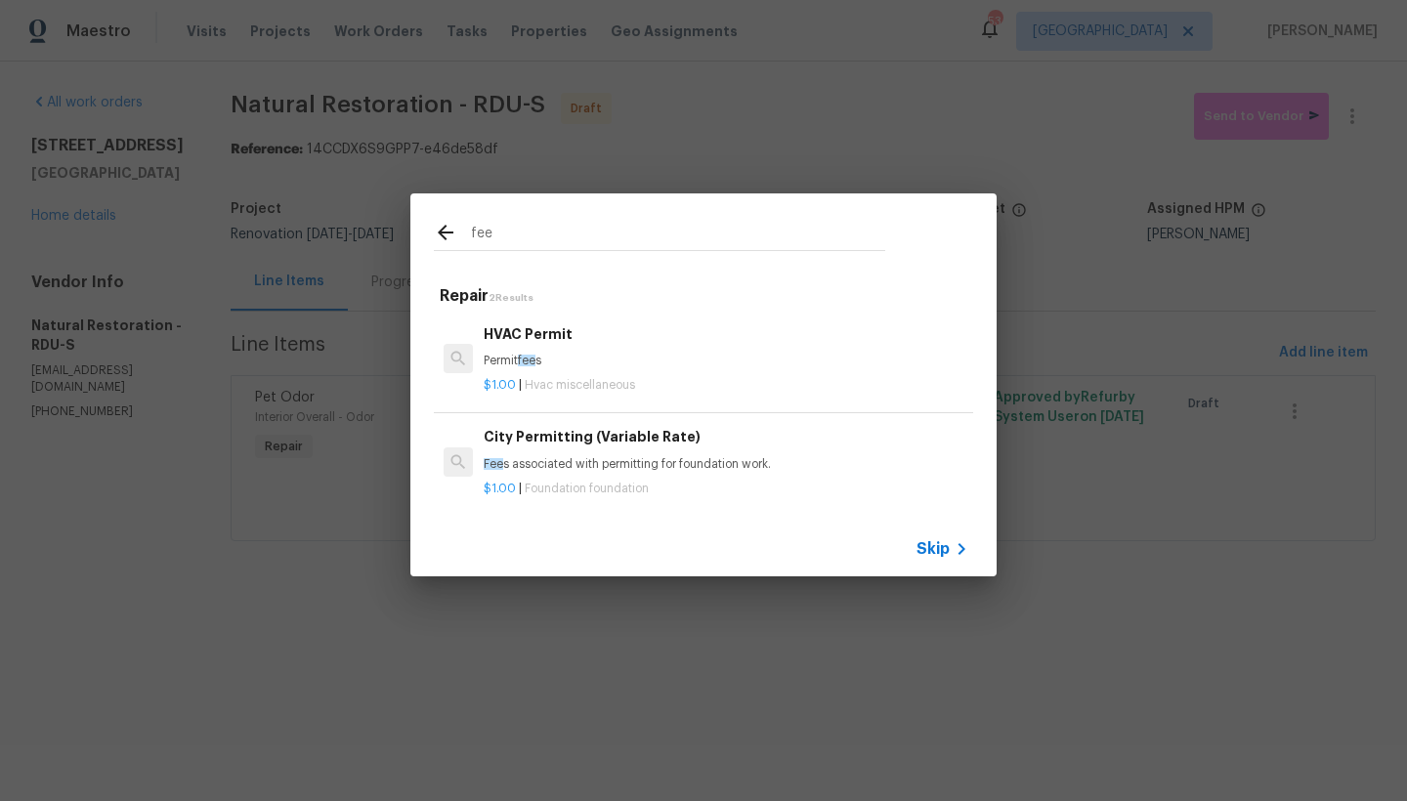
scroll to position [3, 0]
click at [527, 350] on p "Permit fee s" at bounding box center [726, 358] width 485 height 17
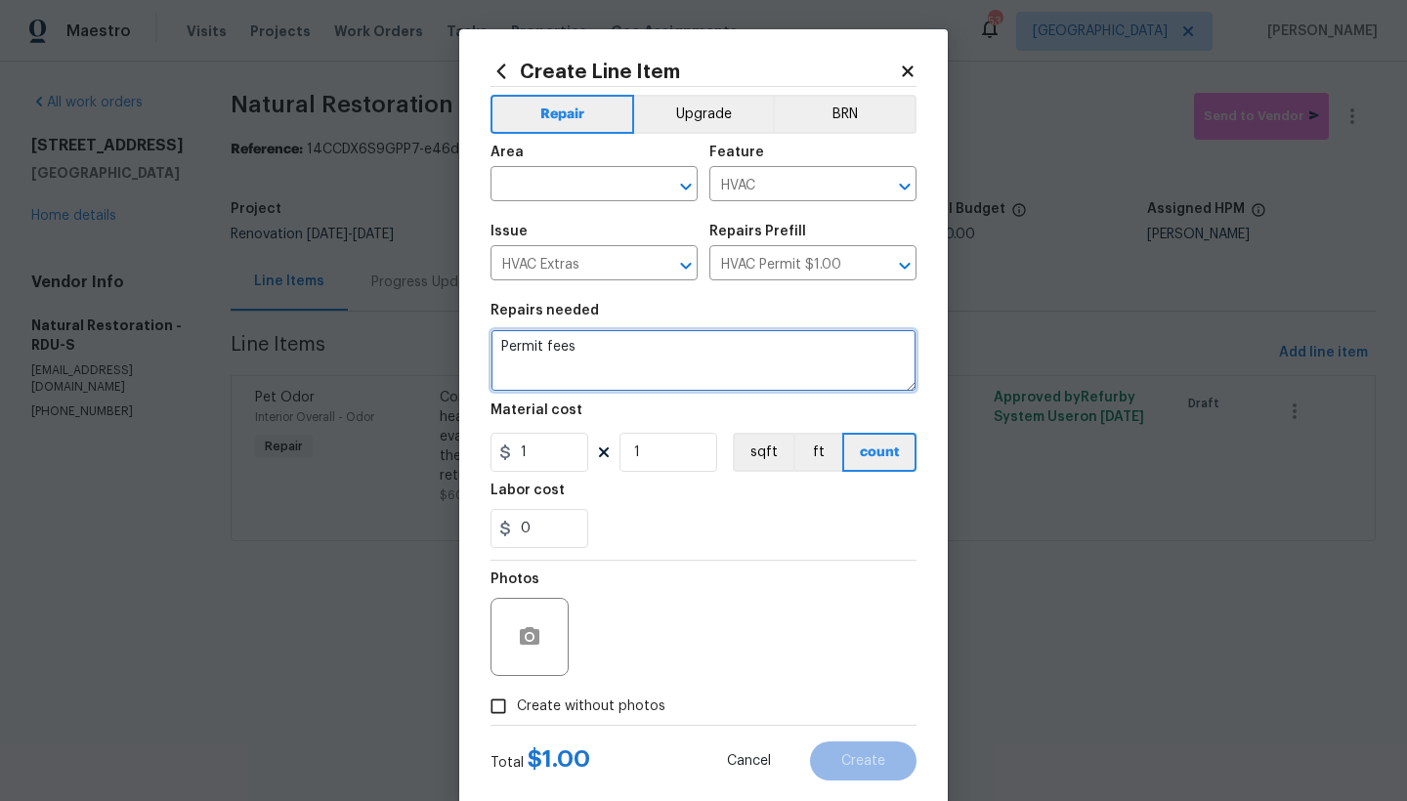
drag, startPoint x: 593, startPoint y: 349, endPoint x: 337, endPoint y: 357, distance: 256.1
click at [343, 340] on div "Create Line Item Repair Upgrade BRN Area ​ Feature HVAC ​ Issue HVAC Extras ​ R…" at bounding box center [703, 400] width 1407 height 801
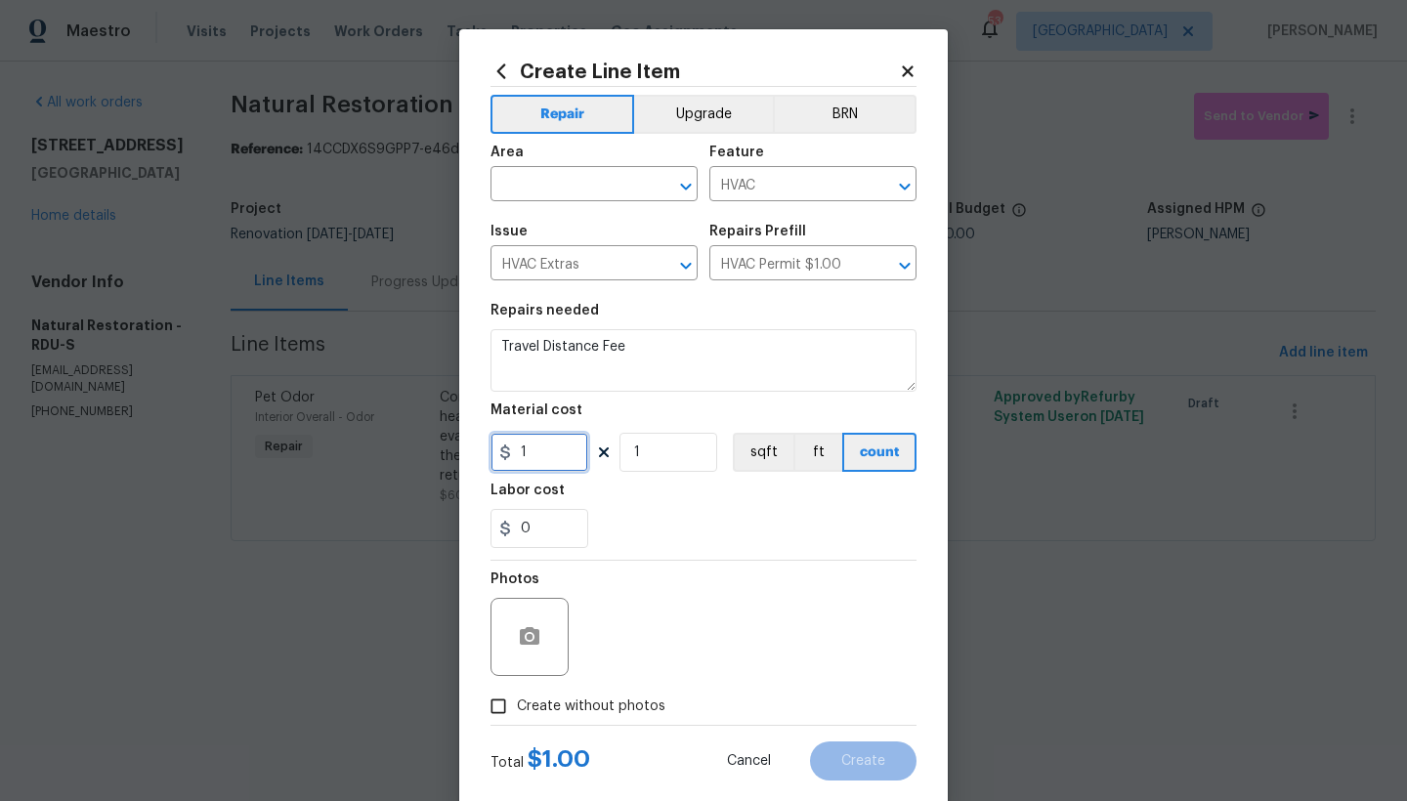
drag, startPoint x: 550, startPoint y: 455, endPoint x: 483, endPoint y: 439, distance: 69.4
click at [490, 439] on input "1" at bounding box center [539, 452] width 98 height 39
click at [538, 199] on input "text" at bounding box center [566, 186] width 152 height 30
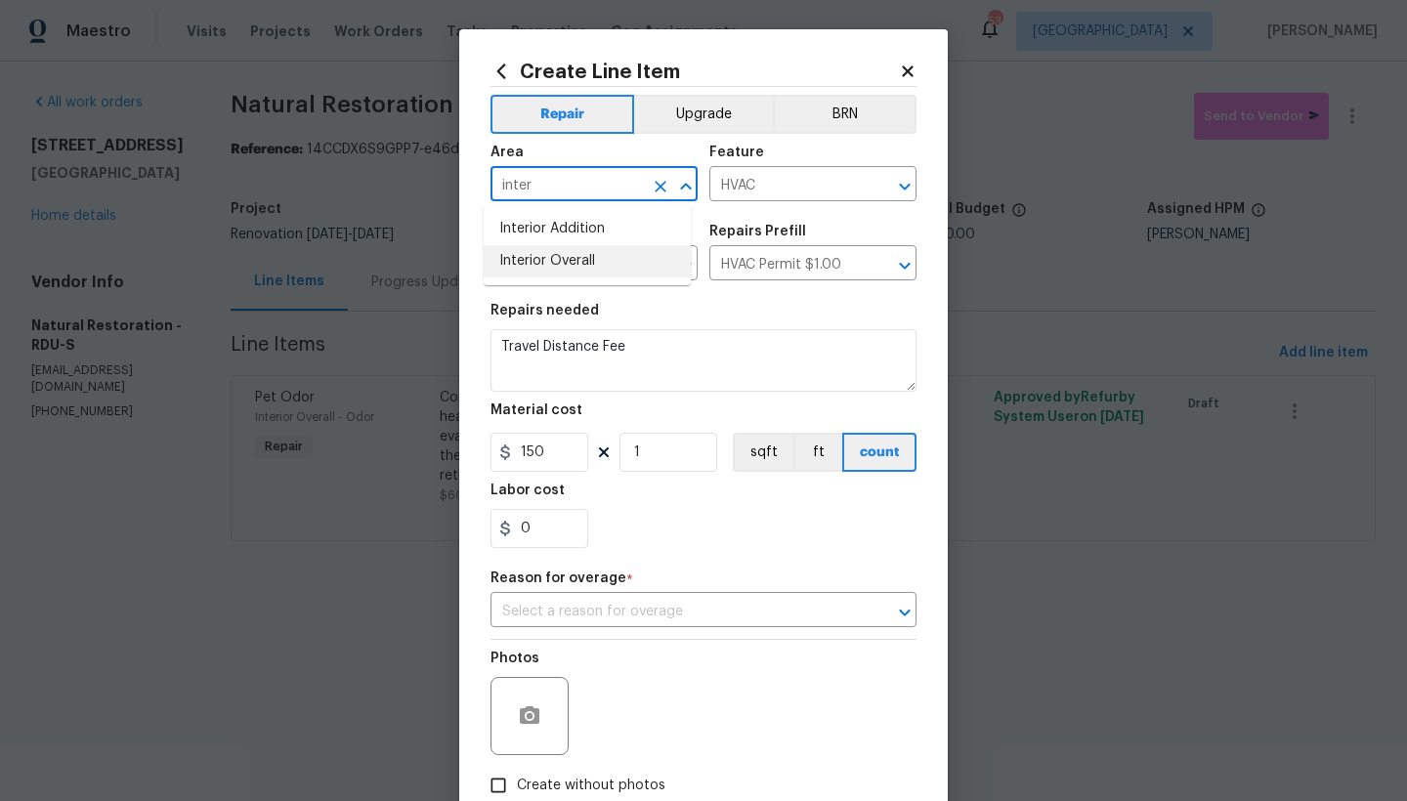
click at [528, 259] on li "Interior Overall" at bounding box center [587, 261] width 207 height 32
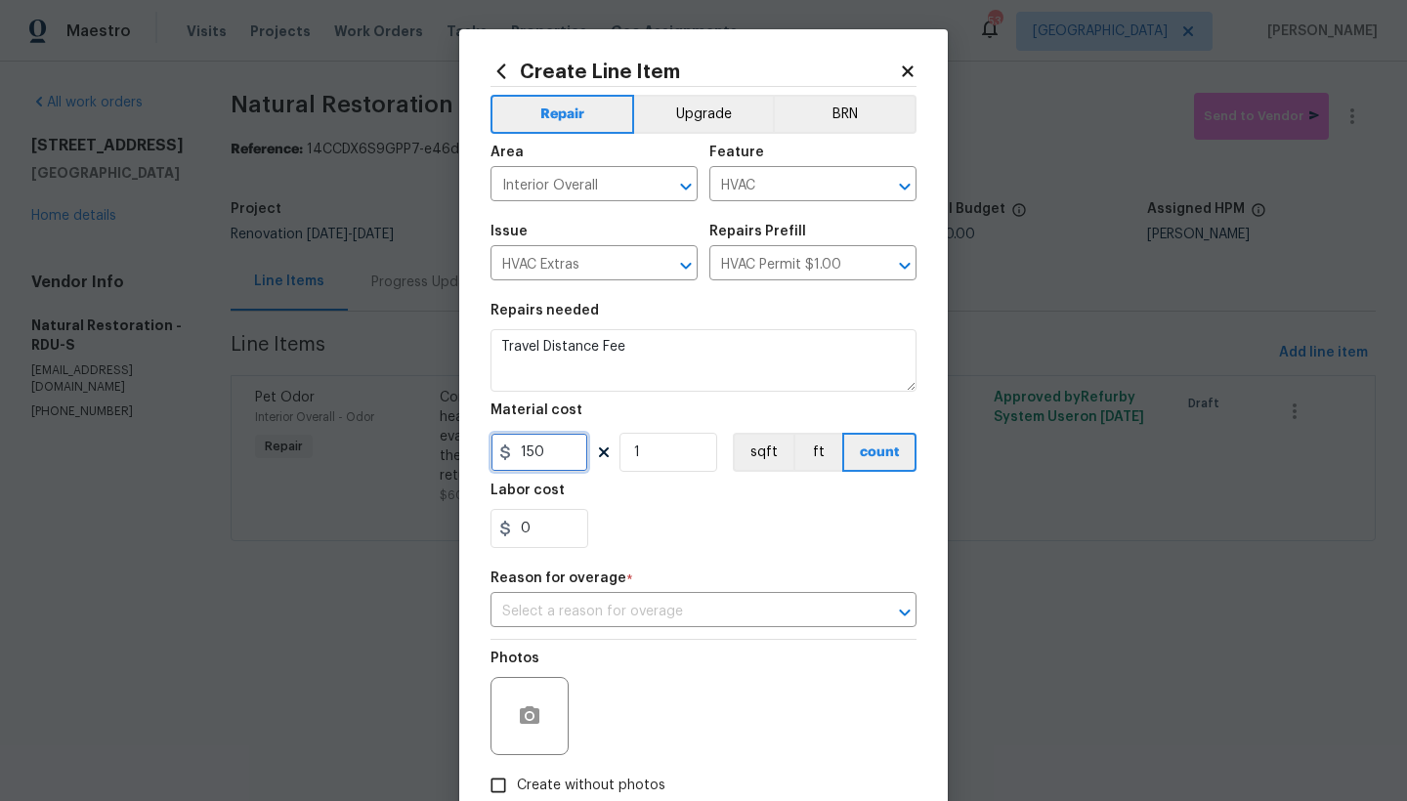
drag, startPoint x: 550, startPoint y: 448, endPoint x: 349, endPoint y: 425, distance: 202.6
click at [349, 425] on div "Create Line Item Repair Upgrade BRN Area Interior Overall ​ Feature HVAC ​ Issu…" at bounding box center [703, 400] width 1407 height 801
click at [676, 527] on div "0" at bounding box center [703, 528] width 426 height 39
click at [647, 448] on input "1" at bounding box center [668, 452] width 98 height 39
click at [571, 573] on h5 "Reason for overage" at bounding box center [558, 578] width 136 height 14
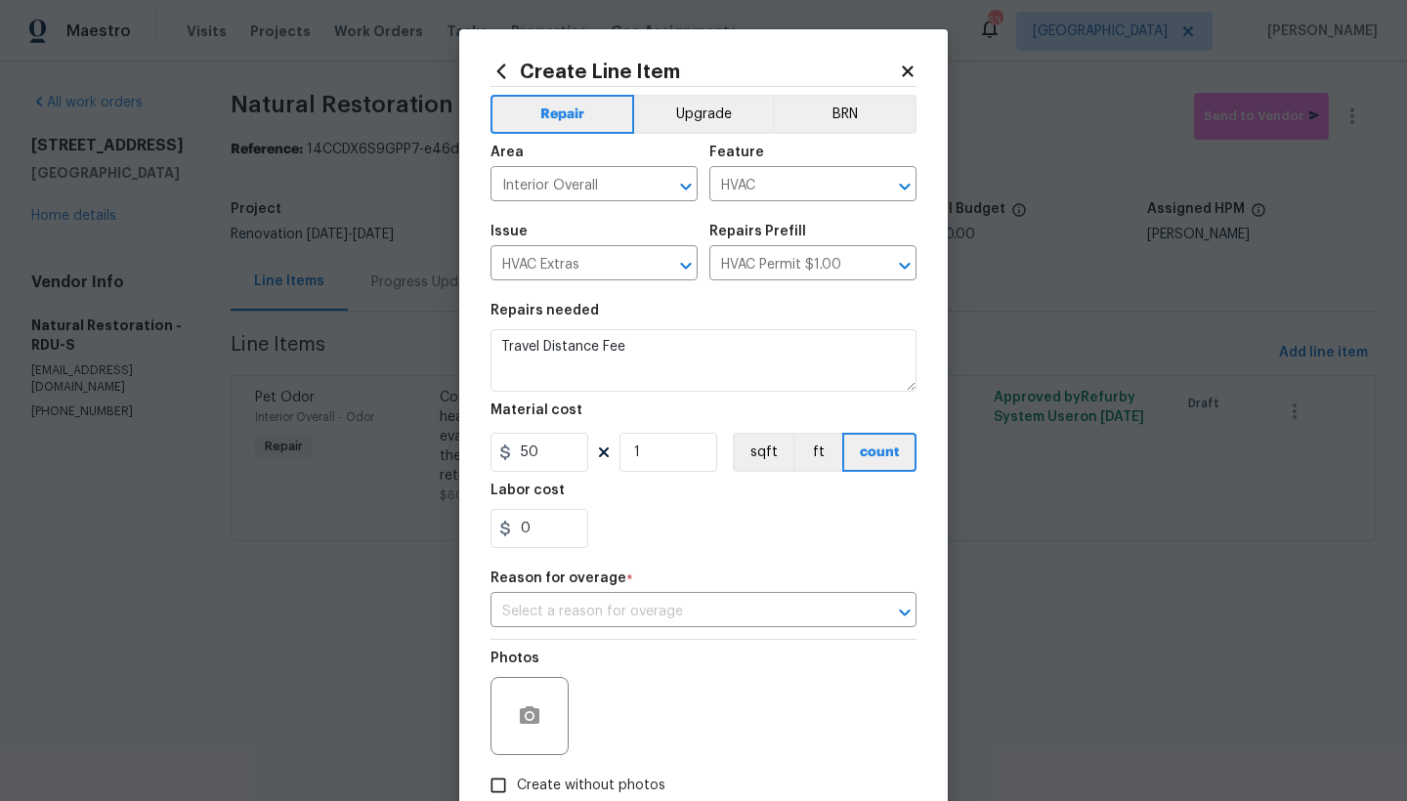
scroll to position [119, 0]
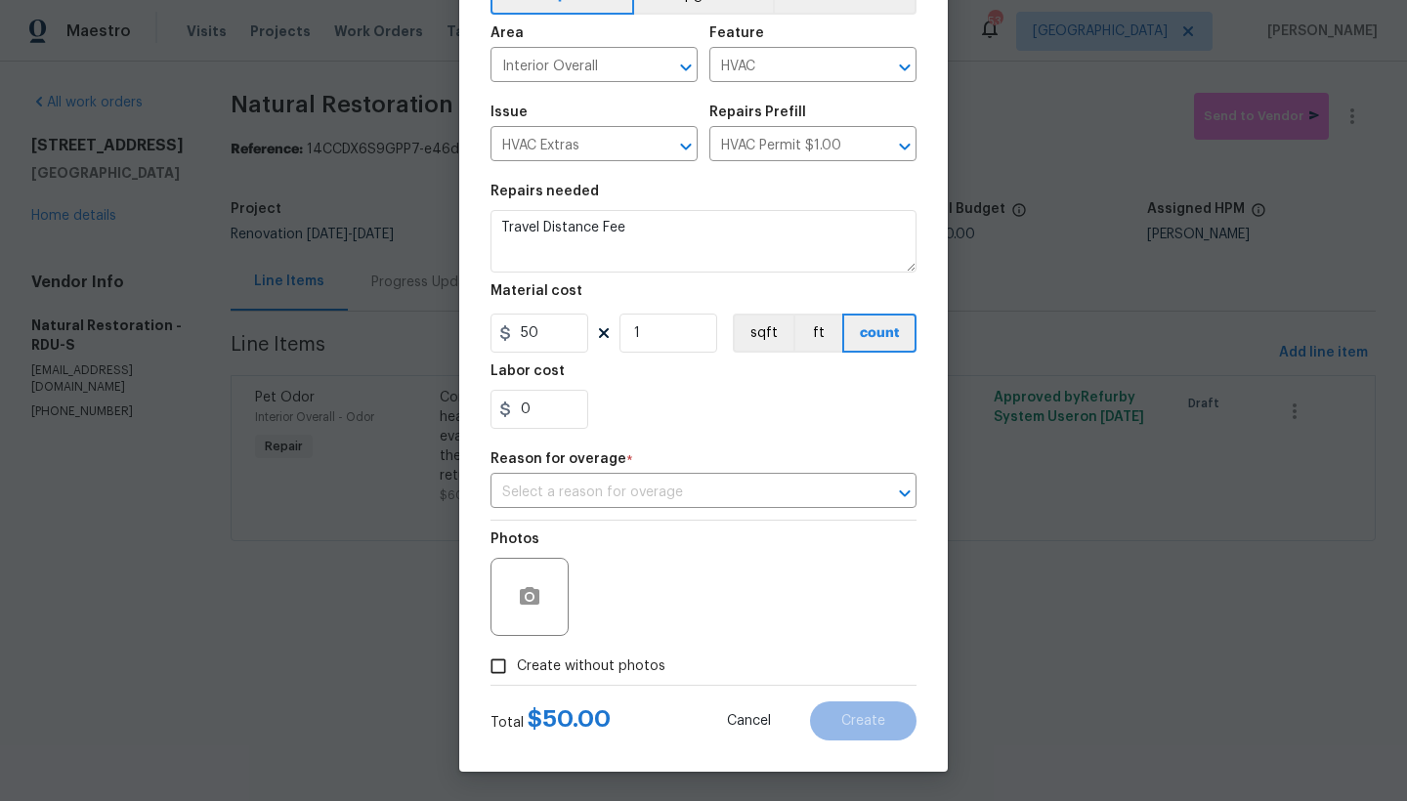
click at [739, 693] on span "Cancel" at bounding box center [749, 721] width 44 height 15
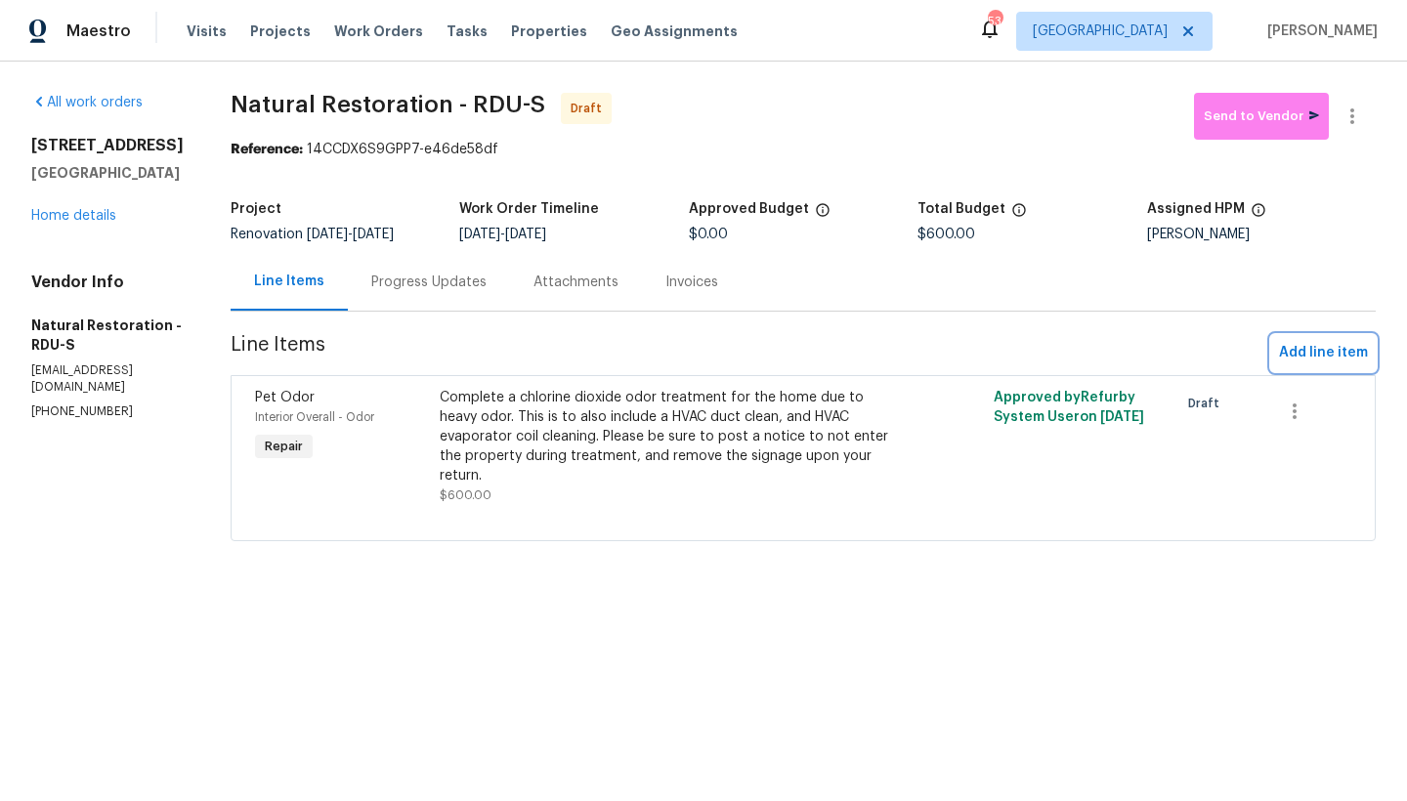
click at [1234, 364] on span "Add line item" at bounding box center [1323, 353] width 89 height 24
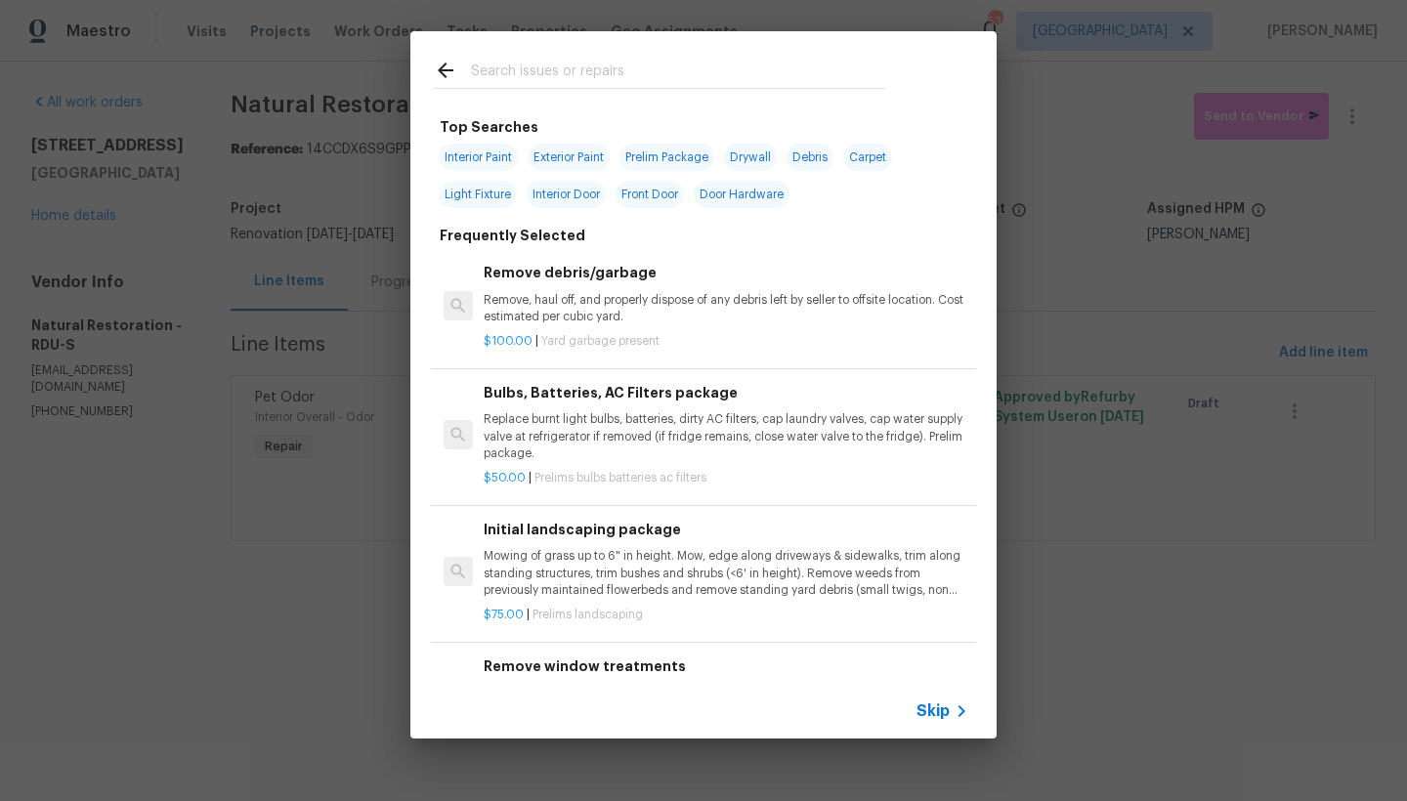
click at [572, 68] on input "text" at bounding box center [678, 73] width 414 height 29
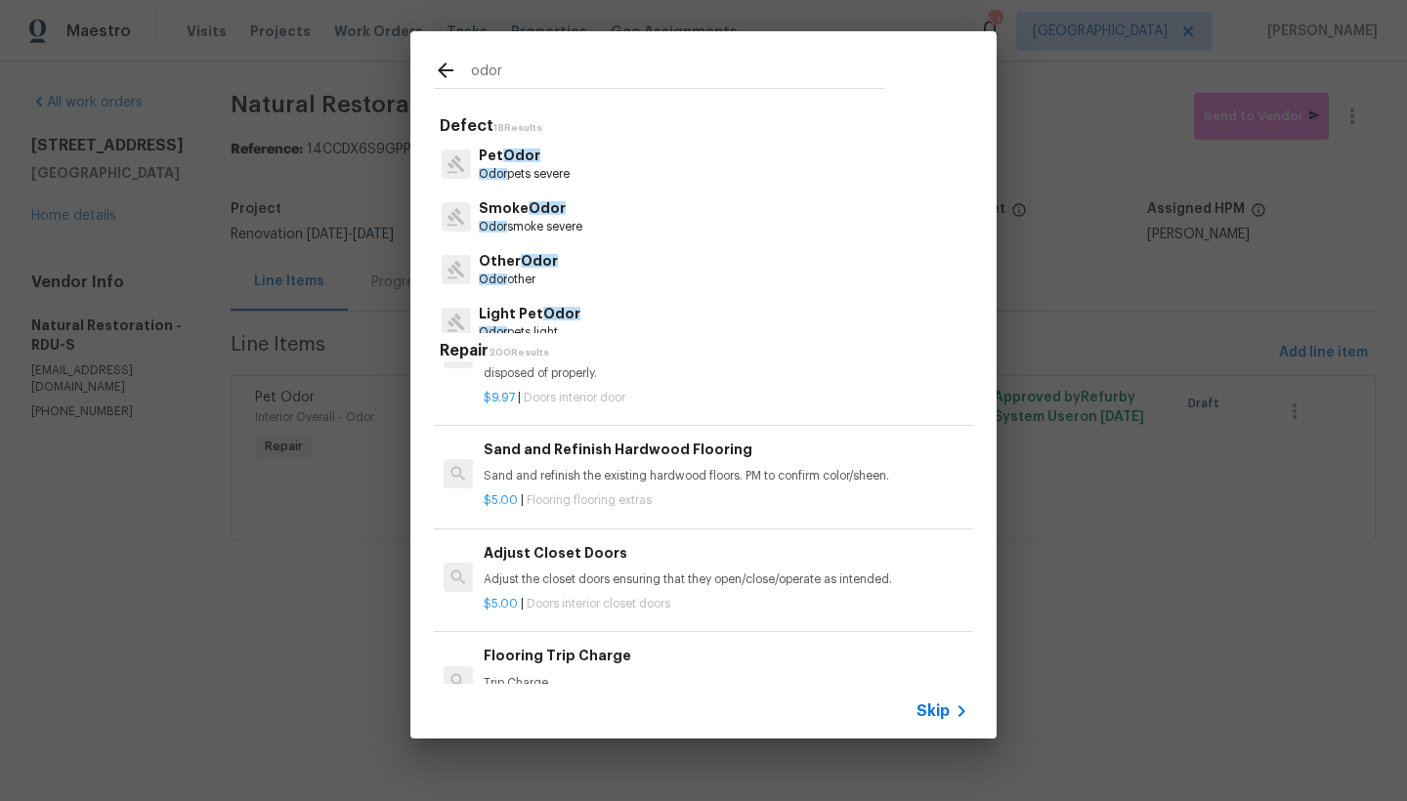
scroll to position [2228, 0]
click at [501, 268] on p "Other Odor" at bounding box center [518, 261] width 79 height 21
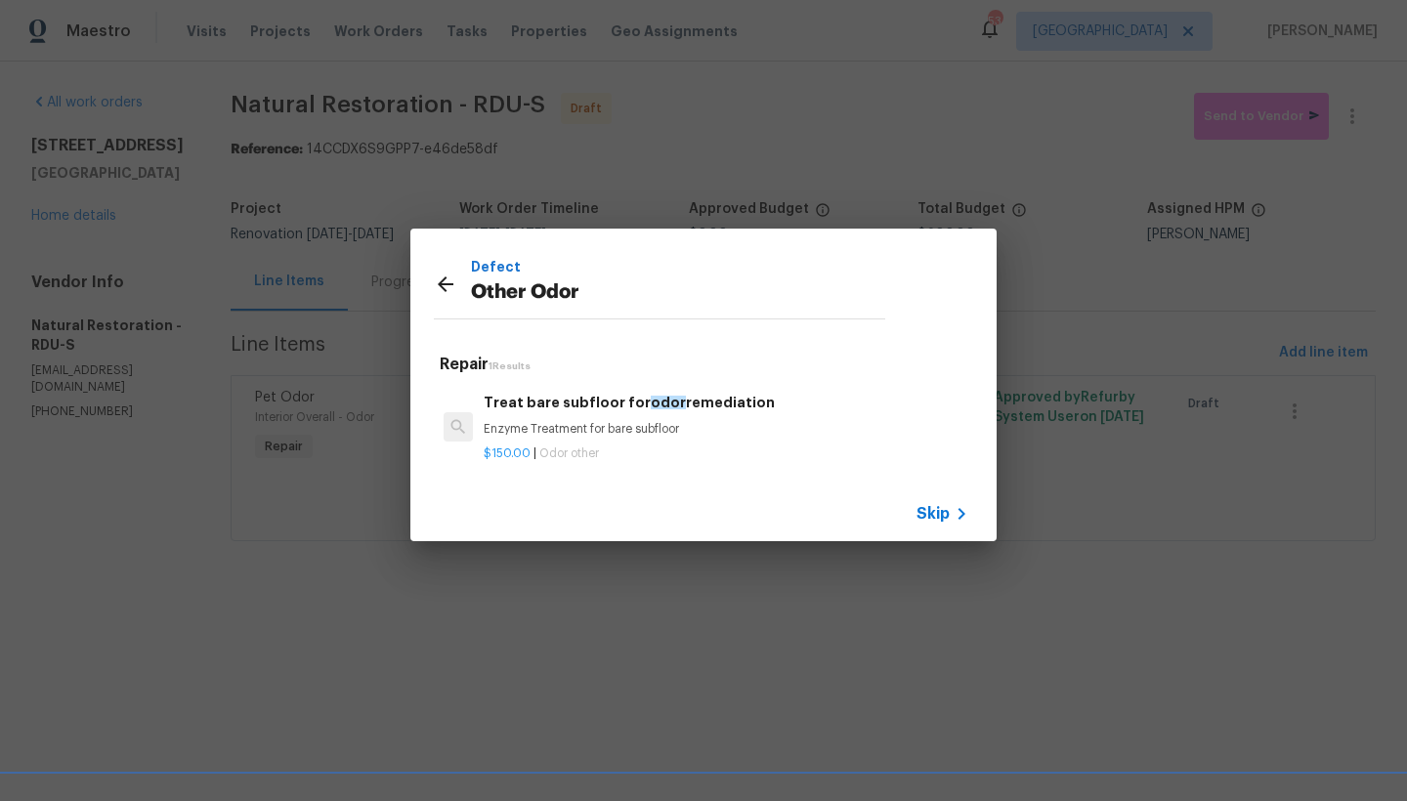
scroll to position [3, 0]
click at [447, 275] on icon at bounding box center [445, 284] width 23 height 23
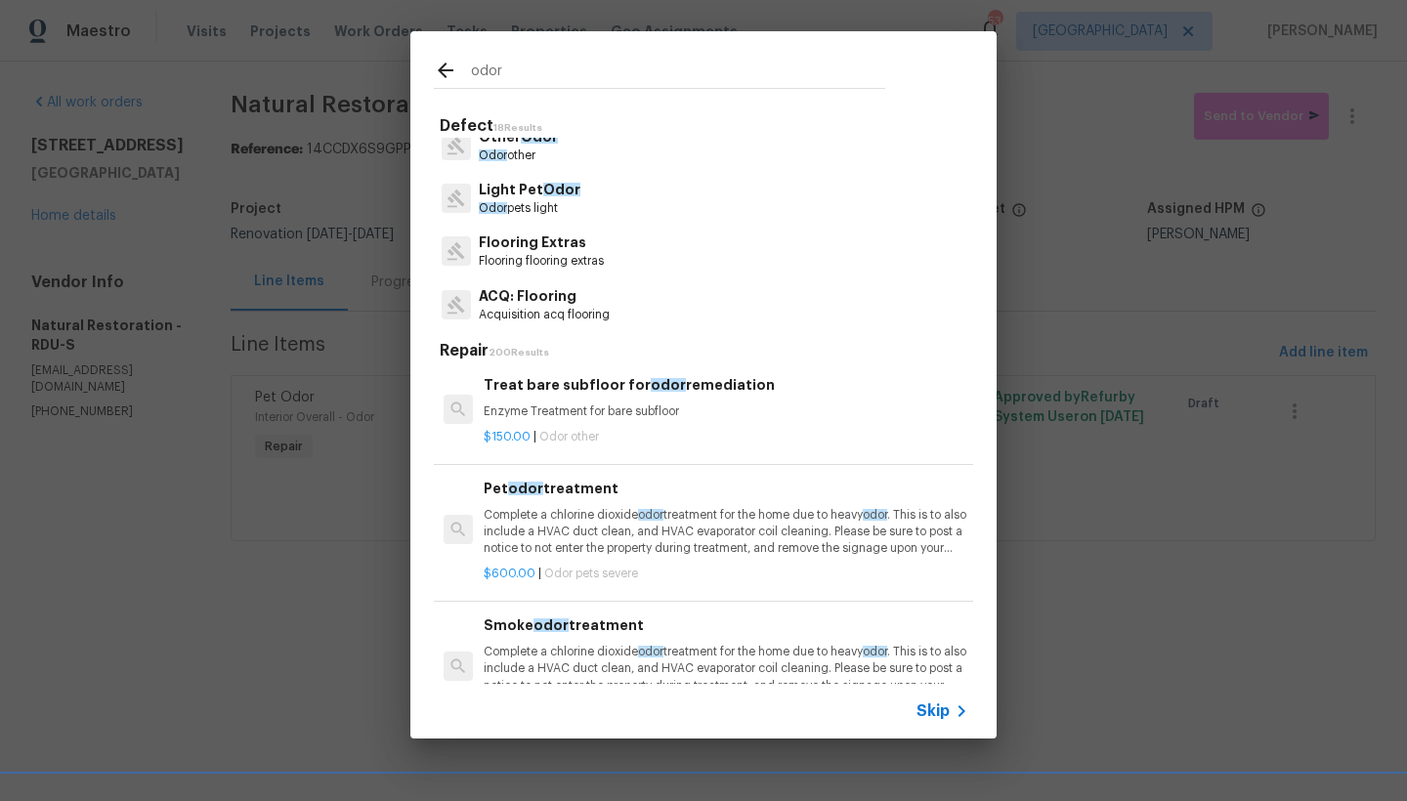
scroll to position [184, 0]
click at [528, 194] on p "Flooring flooring extras" at bounding box center [541, 201] width 125 height 17
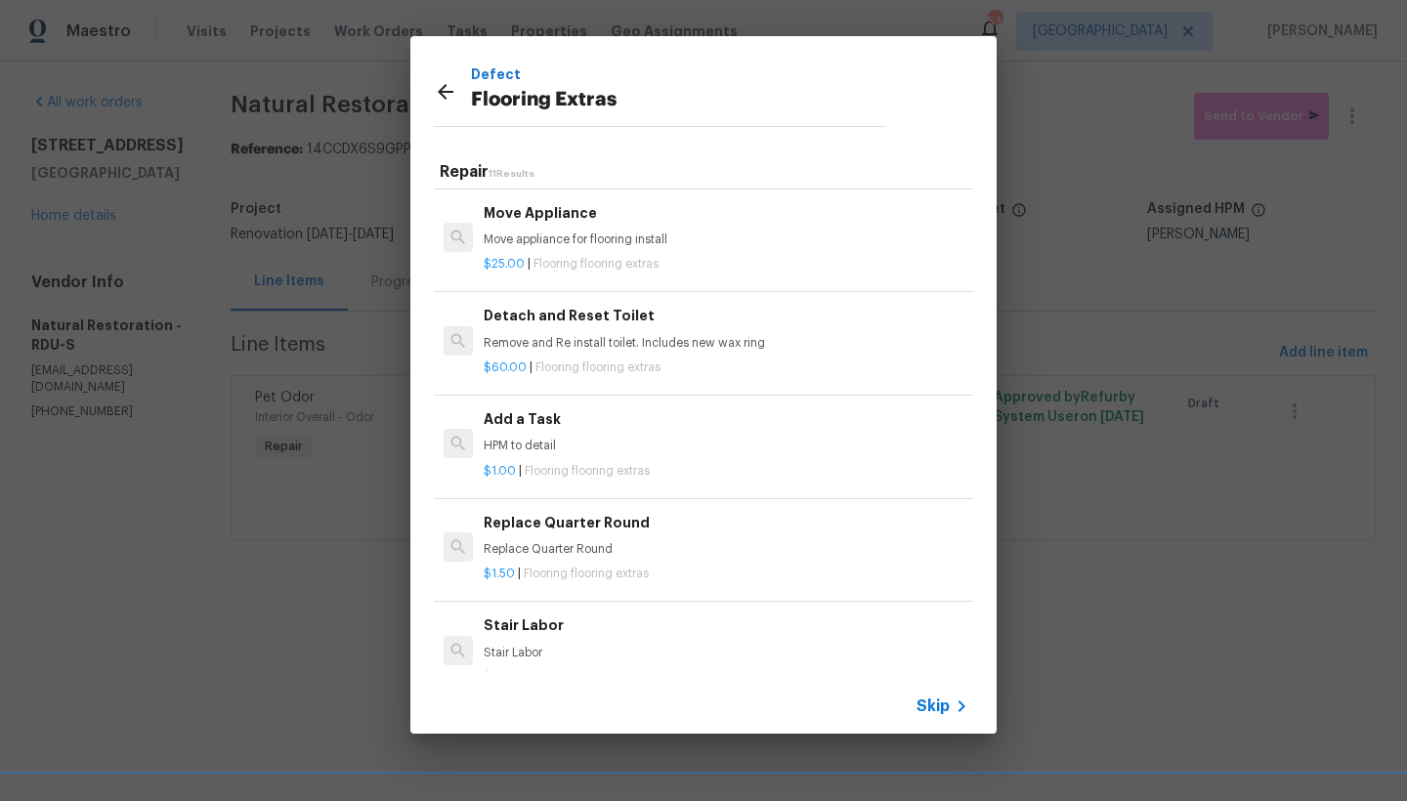
scroll to position [657, 0]
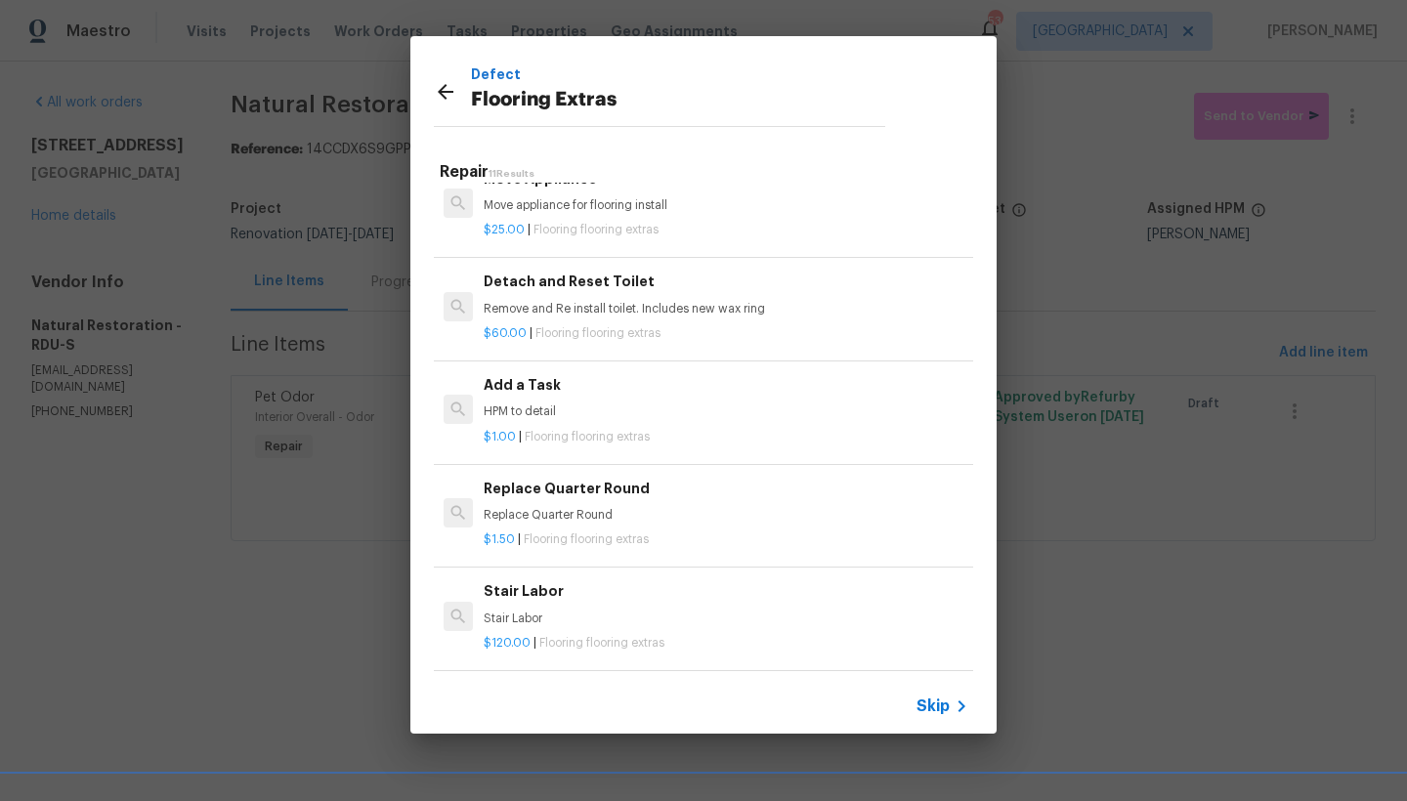
click at [506, 374] on h6 "Add a Task" at bounding box center [726, 384] width 485 height 21
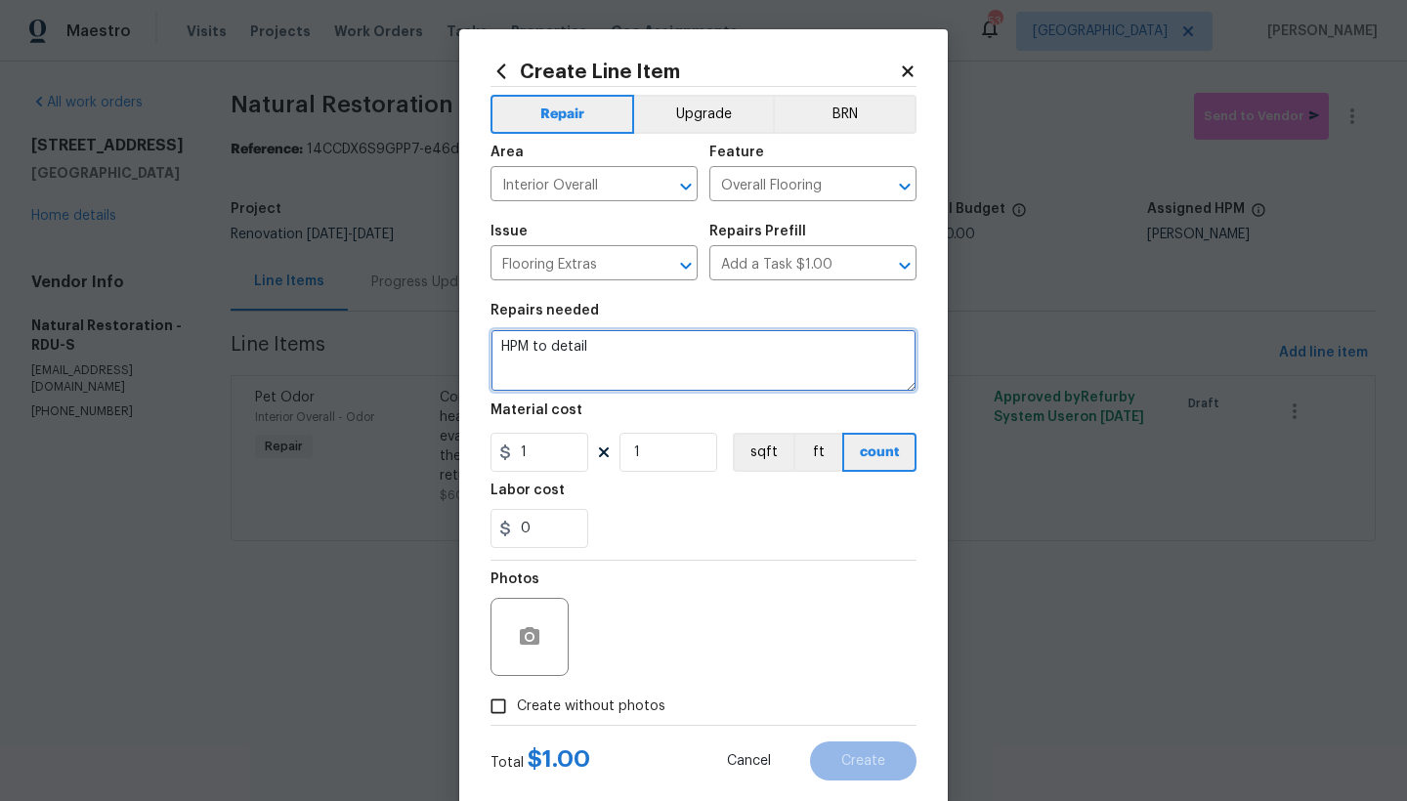
drag, startPoint x: 607, startPoint y: 355, endPoint x: 165, endPoint y: 283, distance: 447.3
click at [165, 283] on div "Create Line Item Repair Upgrade BRN Area Interior Overall ​ Feature Overall Flo…" at bounding box center [703, 400] width 1407 height 801
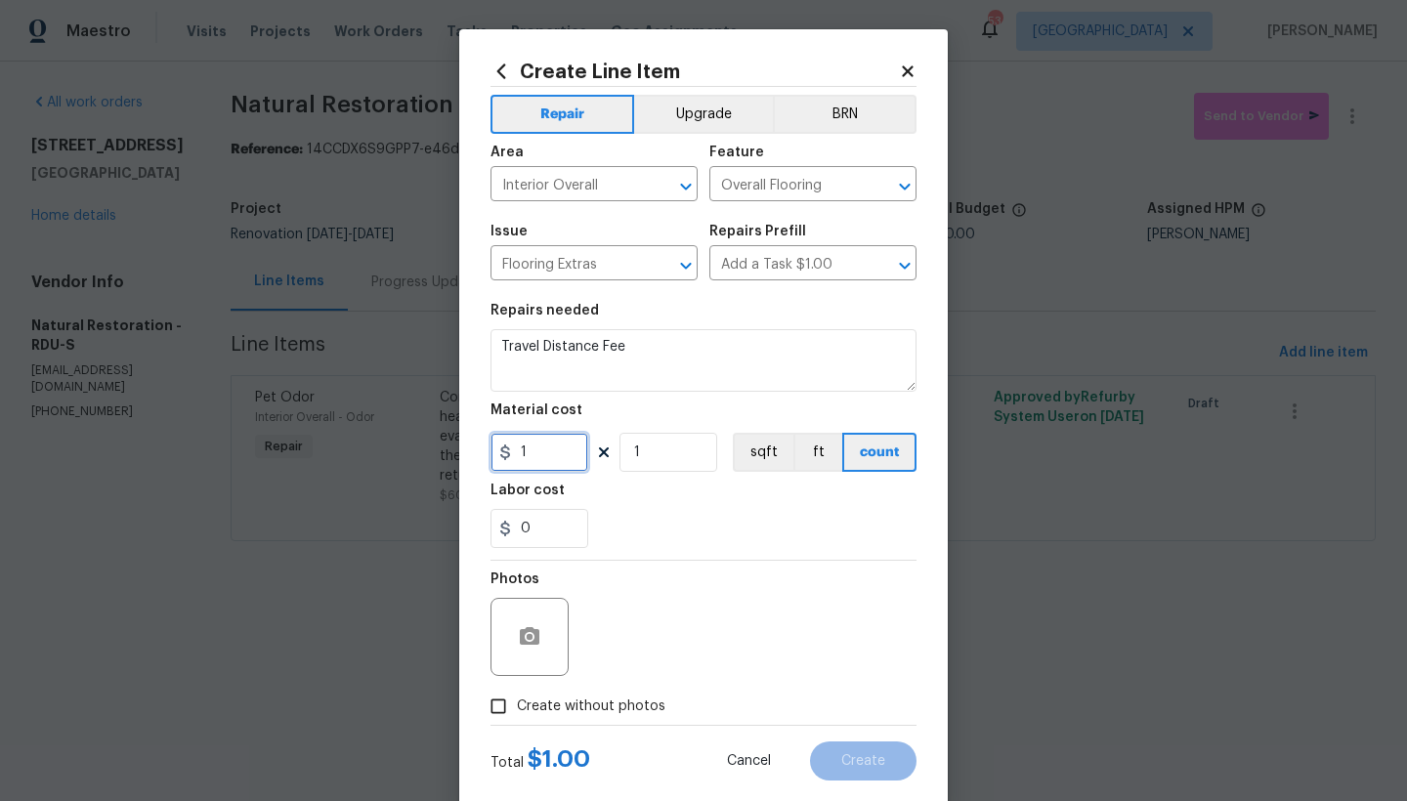
drag, startPoint x: 547, startPoint y: 459, endPoint x: 331, endPoint y: 417, distance: 219.9
click at [334, 415] on div "Create Line Item Repair Upgrade BRN Area Interior Overall ​ Feature Overall Flo…" at bounding box center [703, 400] width 1407 height 801
click at [508, 693] on input "Create without photos" at bounding box center [498, 706] width 37 height 37
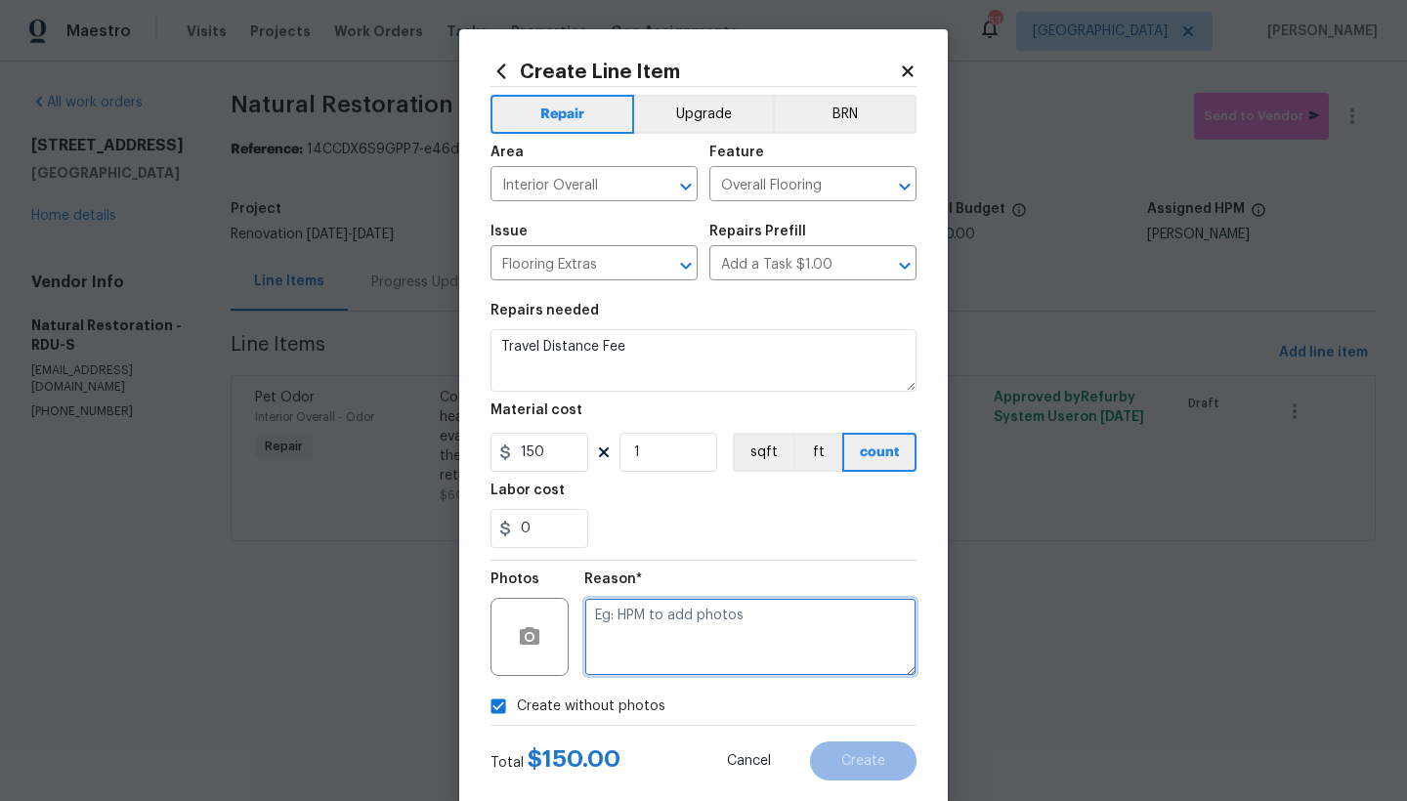
click at [640, 640] on textarea at bounding box center [750, 637] width 332 height 78
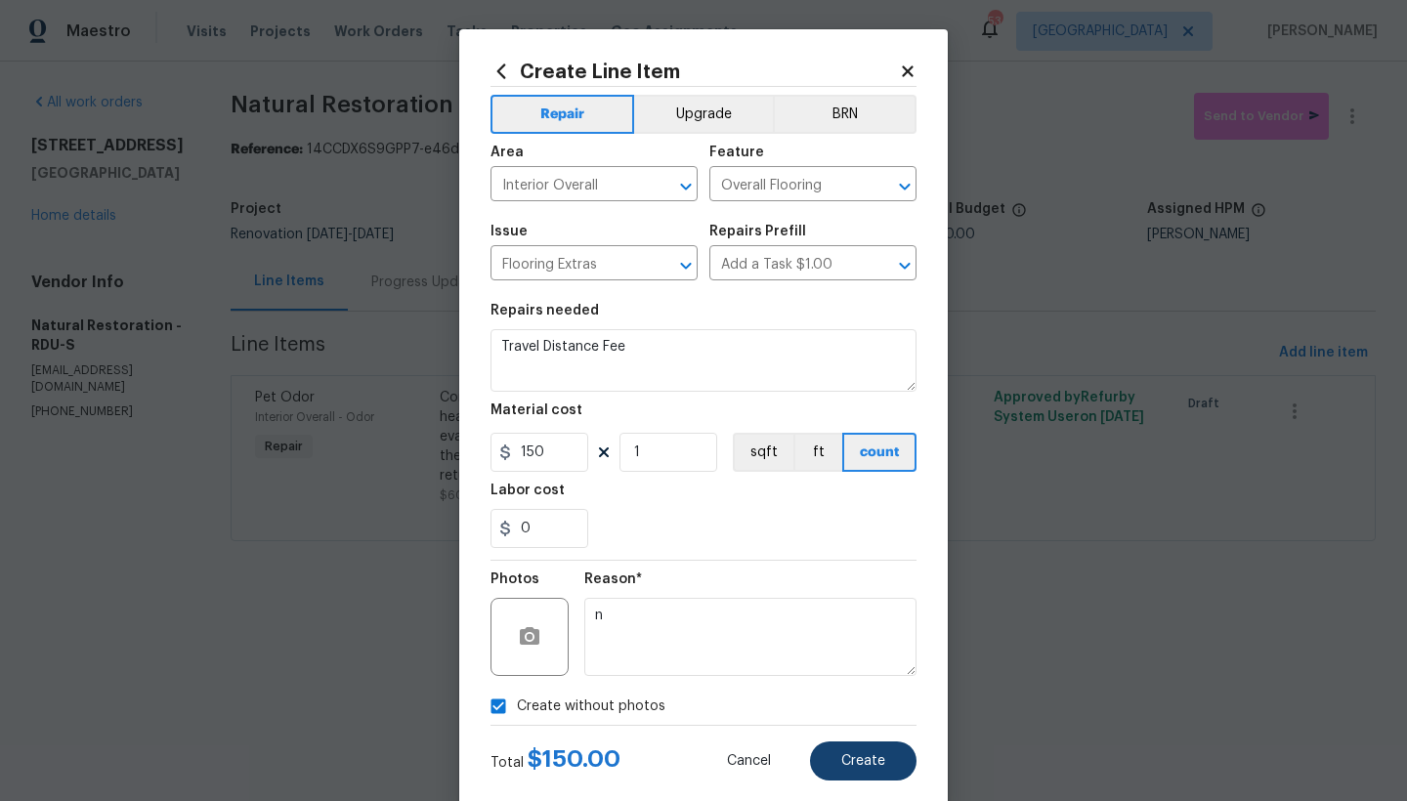
click at [847, 693] on button "Create" at bounding box center [863, 760] width 106 height 39
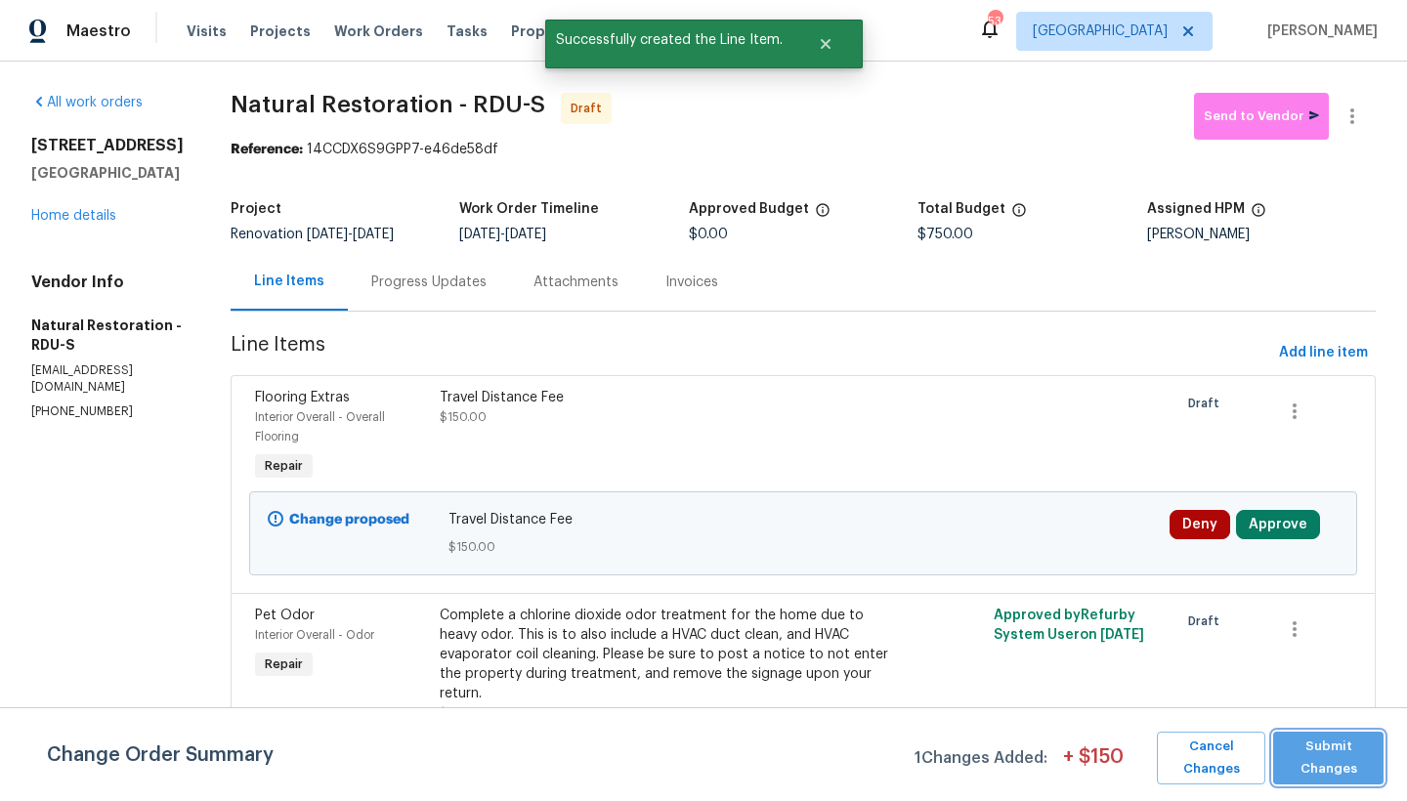
click at [1234, 693] on span "Submit Changes" at bounding box center [1328, 758] width 91 height 45
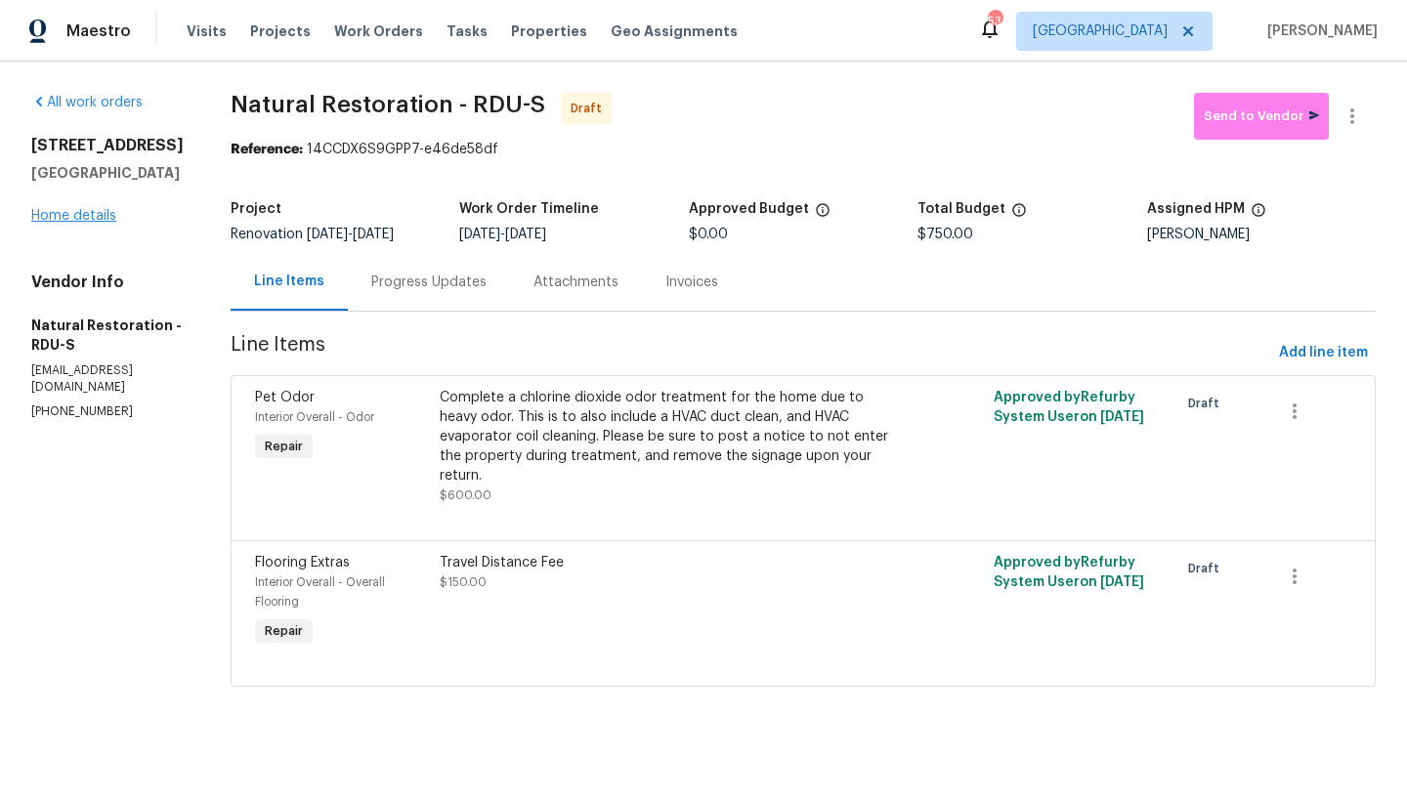
click at [46, 214] on link "Home details" at bounding box center [73, 216] width 85 height 14
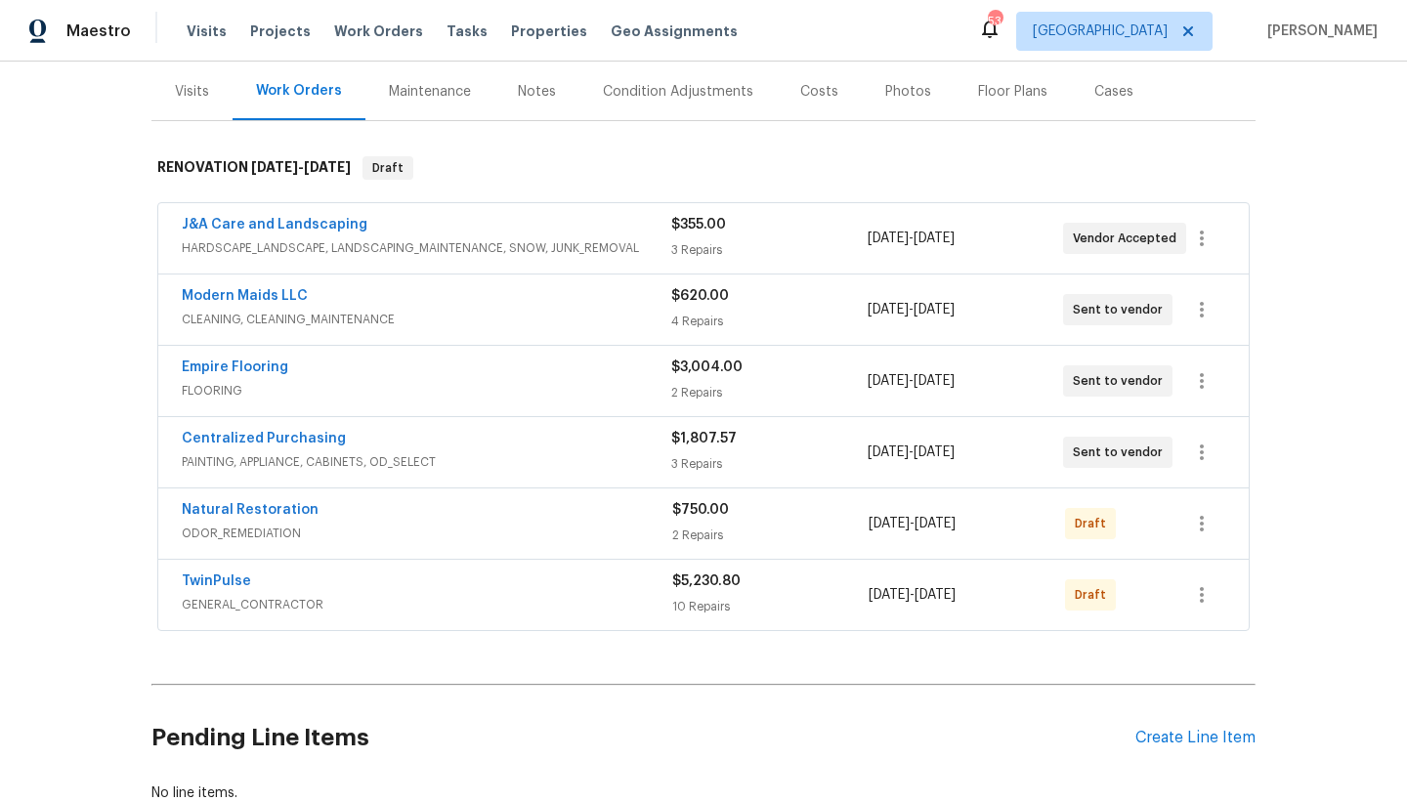
scroll to position [237, 0]
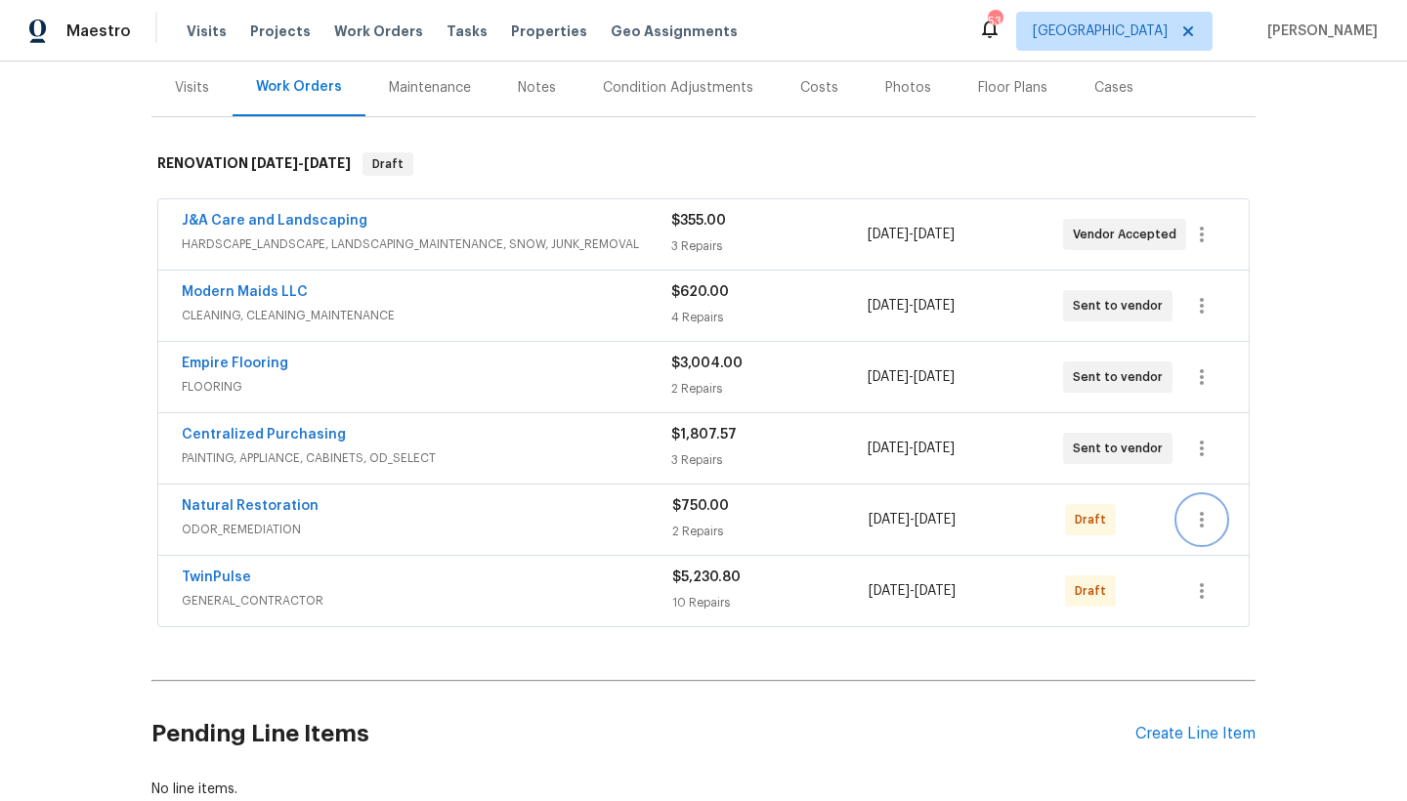
click at [1202, 527] on icon "button" at bounding box center [1201, 519] width 23 height 23
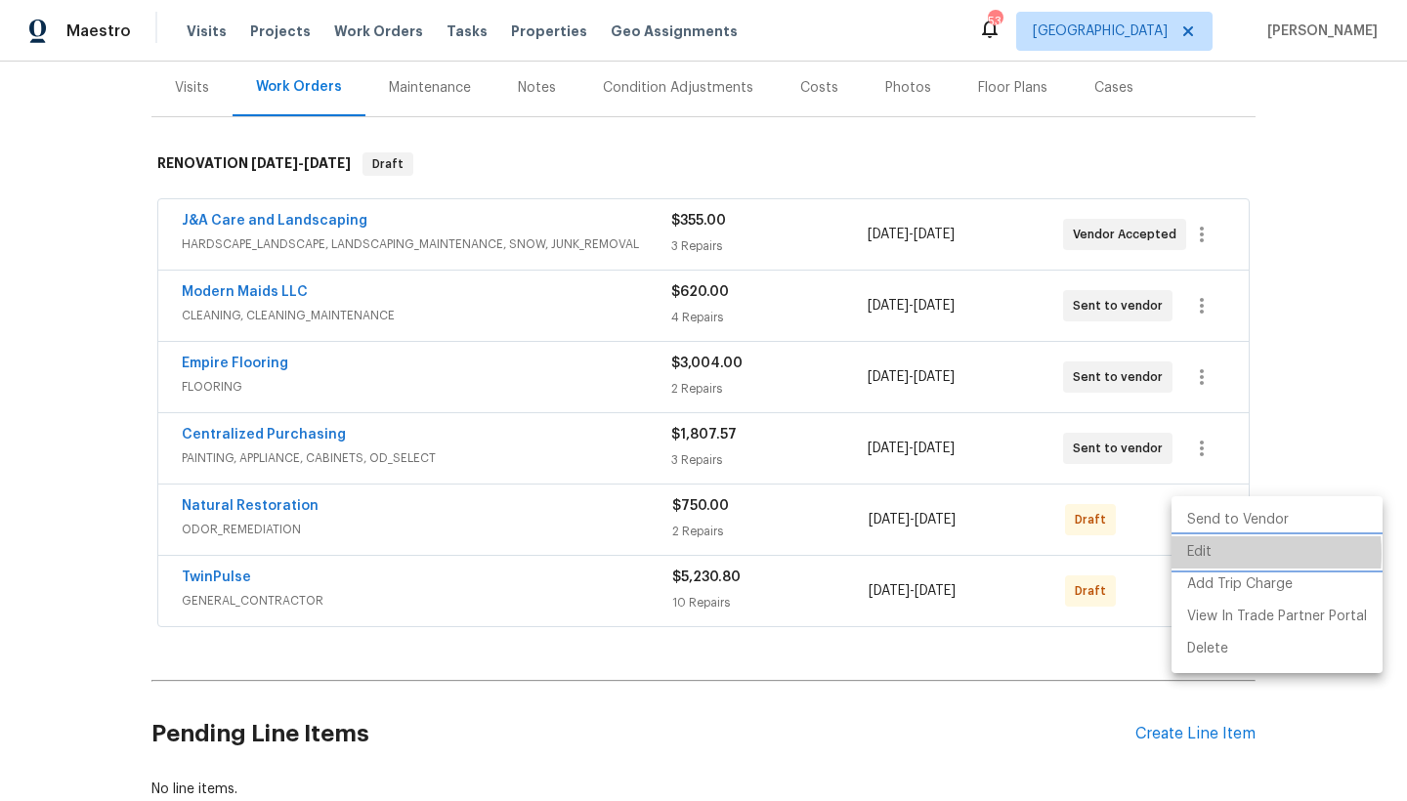
click at [1193, 554] on li "Edit" at bounding box center [1276, 552] width 211 height 32
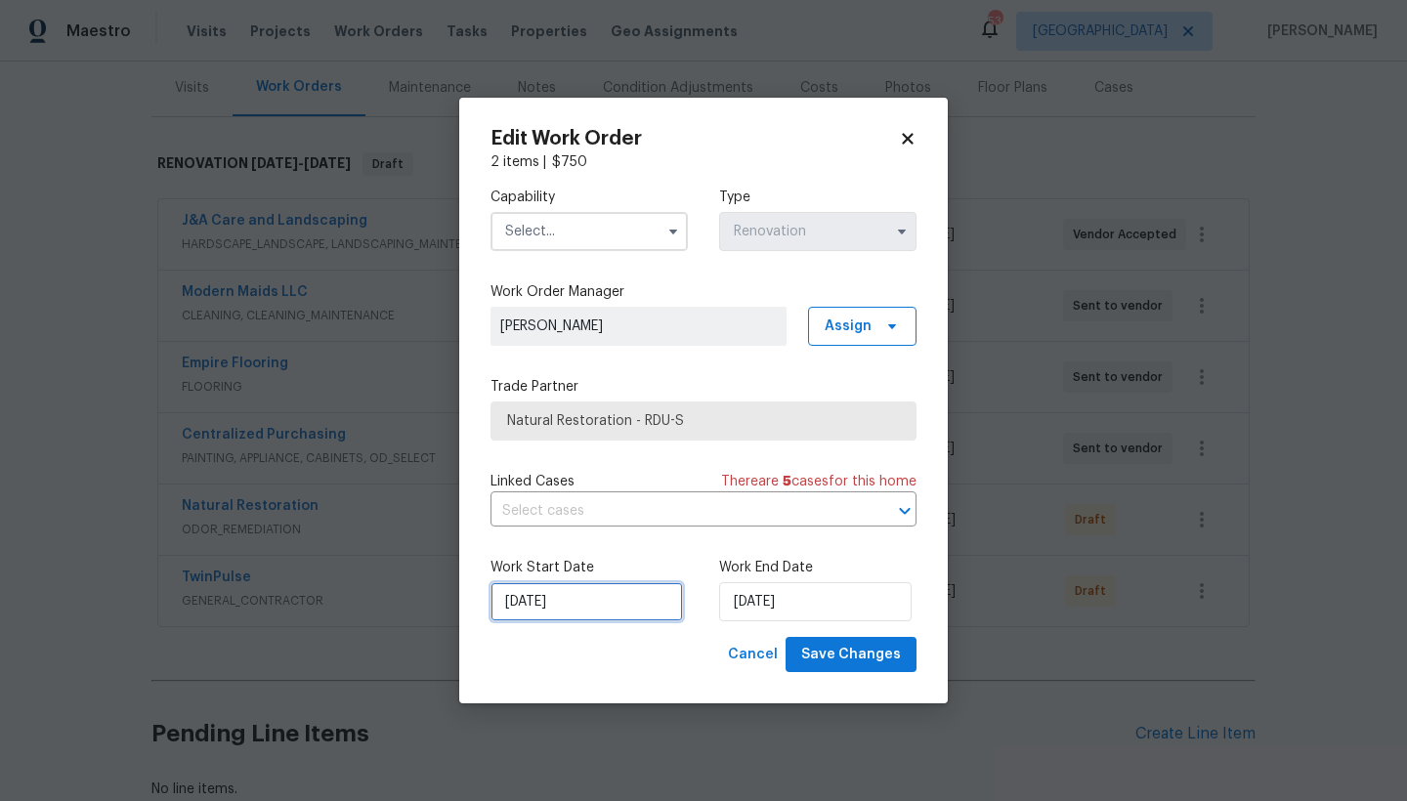
click at [575, 606] on input "[DATE]" at bounding box center [586, 601] width 192 height 39
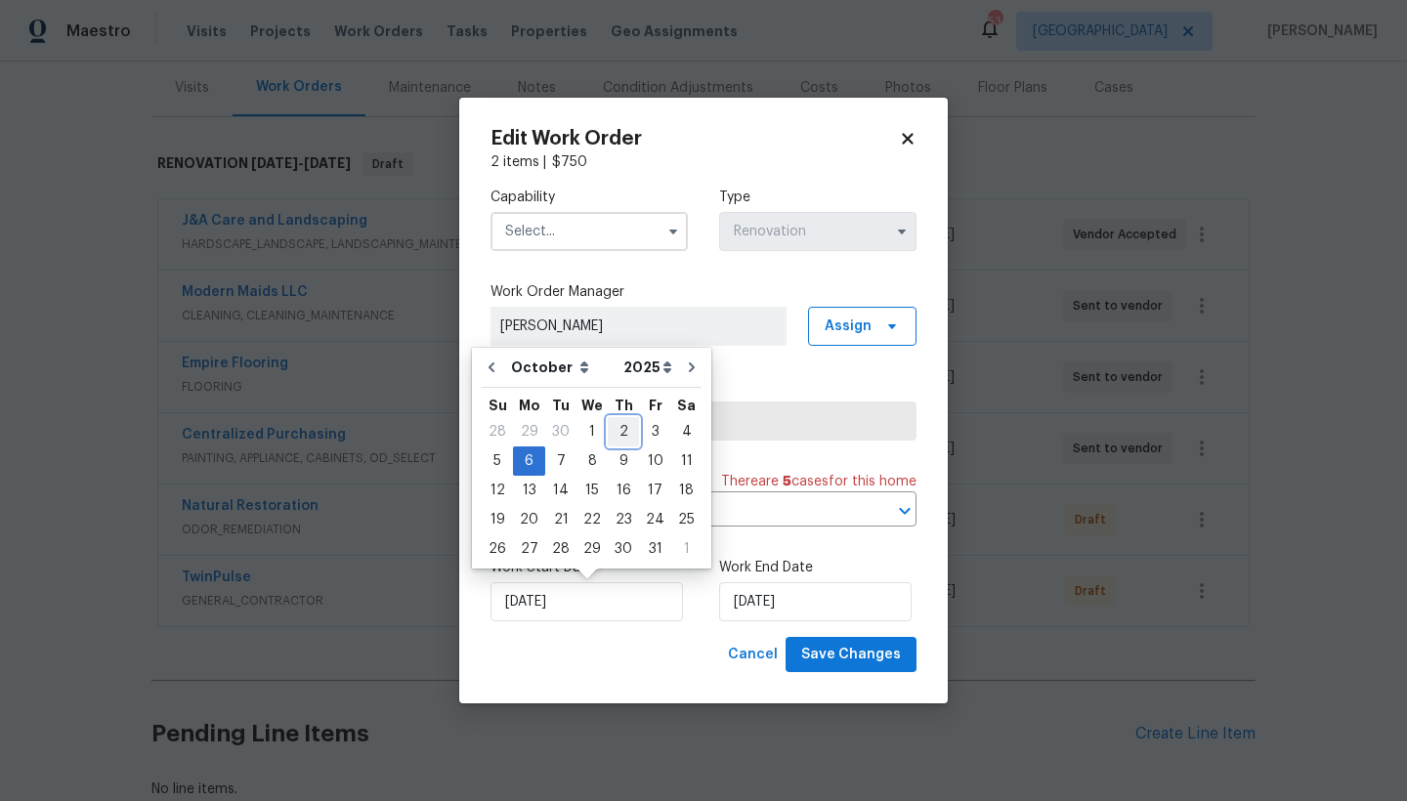
click at [618, 424] on div "2" at bounding box center [623, 431] width 31 height 27
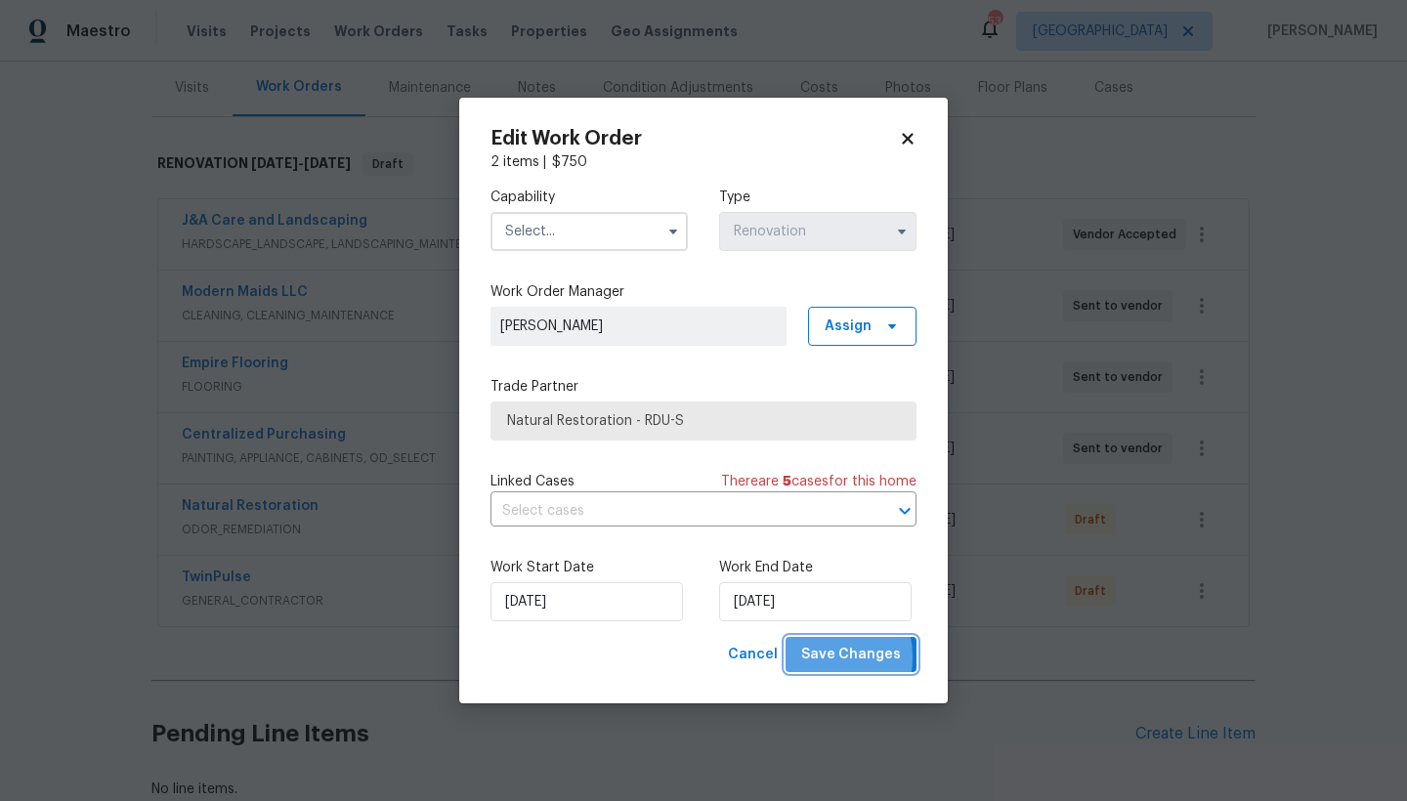
click at [817, 657] on span "Save Changes" at bounding box center [851, 655] width 100 height 24
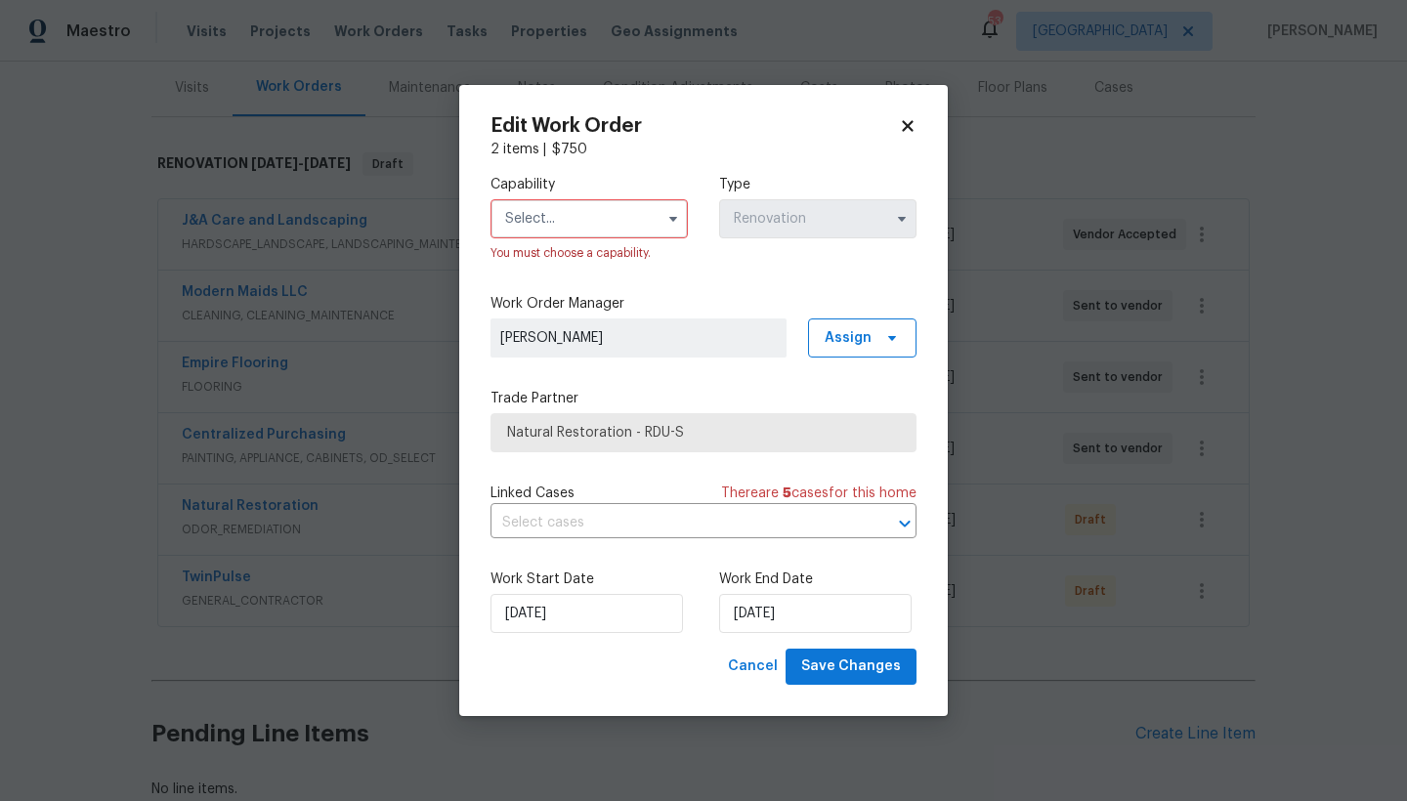
click at [569, 216] on input "text" at bounding box center [588, 218] width 197 height 39
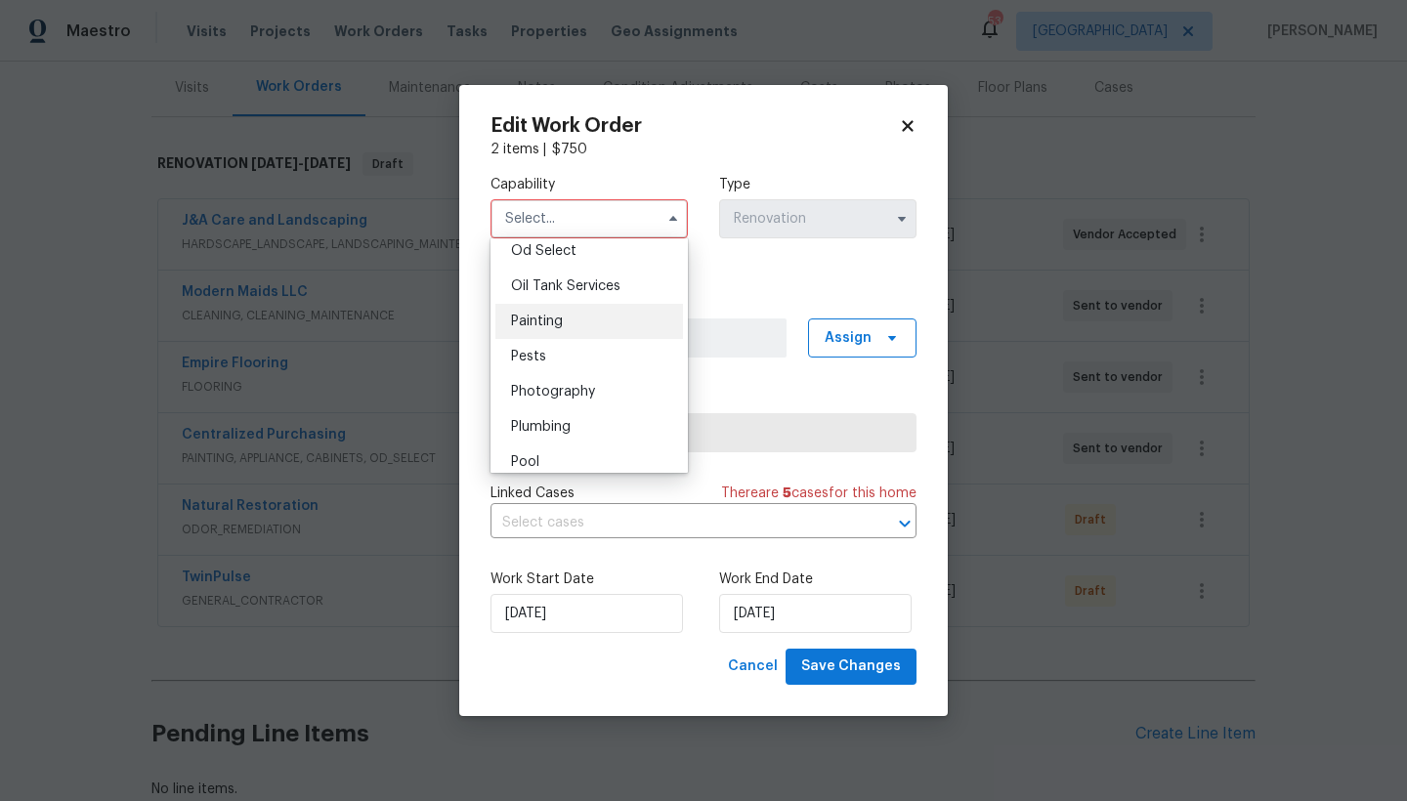
scroll to position [1577, 0]
click at [571, 227] on span "Odor Remediation" at bounding box center [570, 220] width 119 height 14
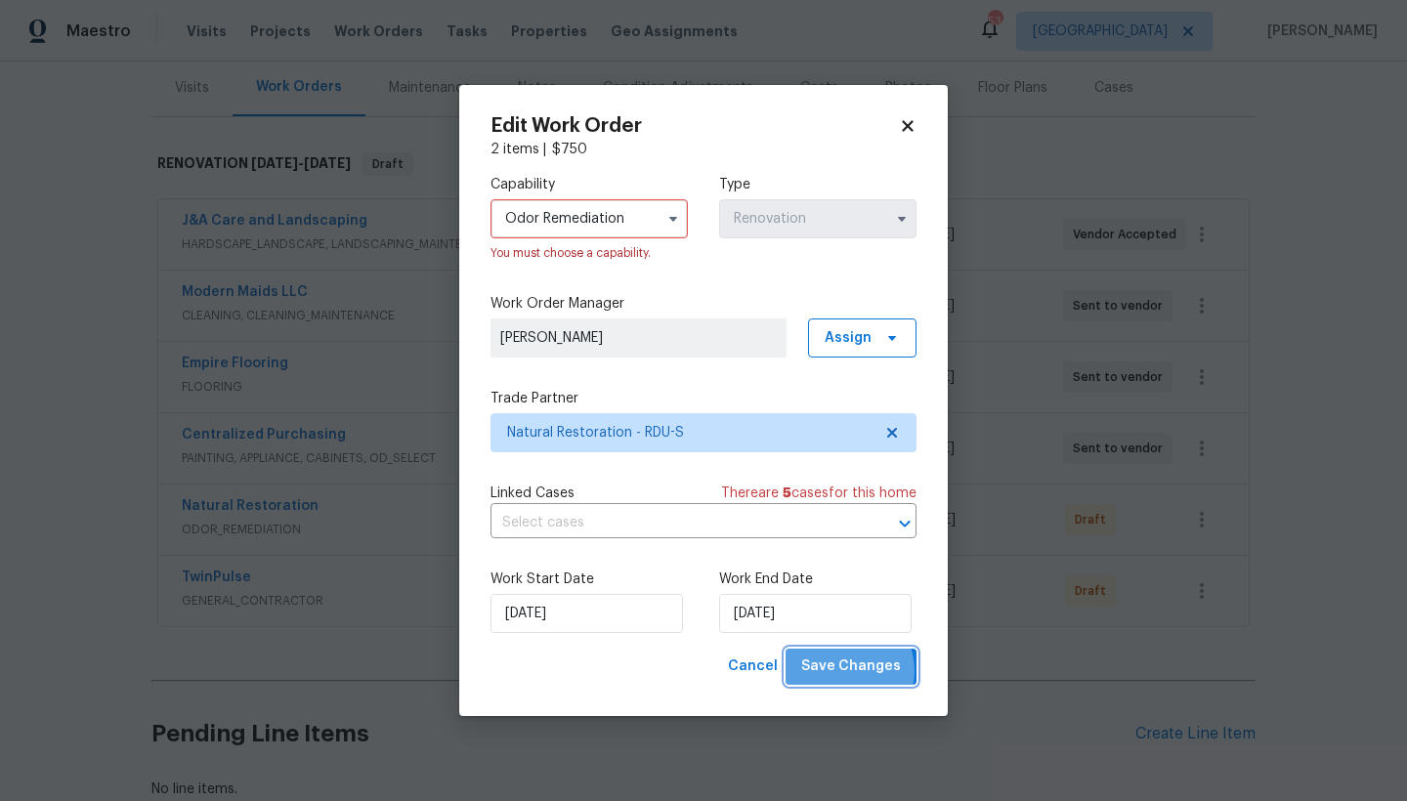
click at [847, 672] on span "Save Changes" at bounding box center [851, 666] width 100 height 24
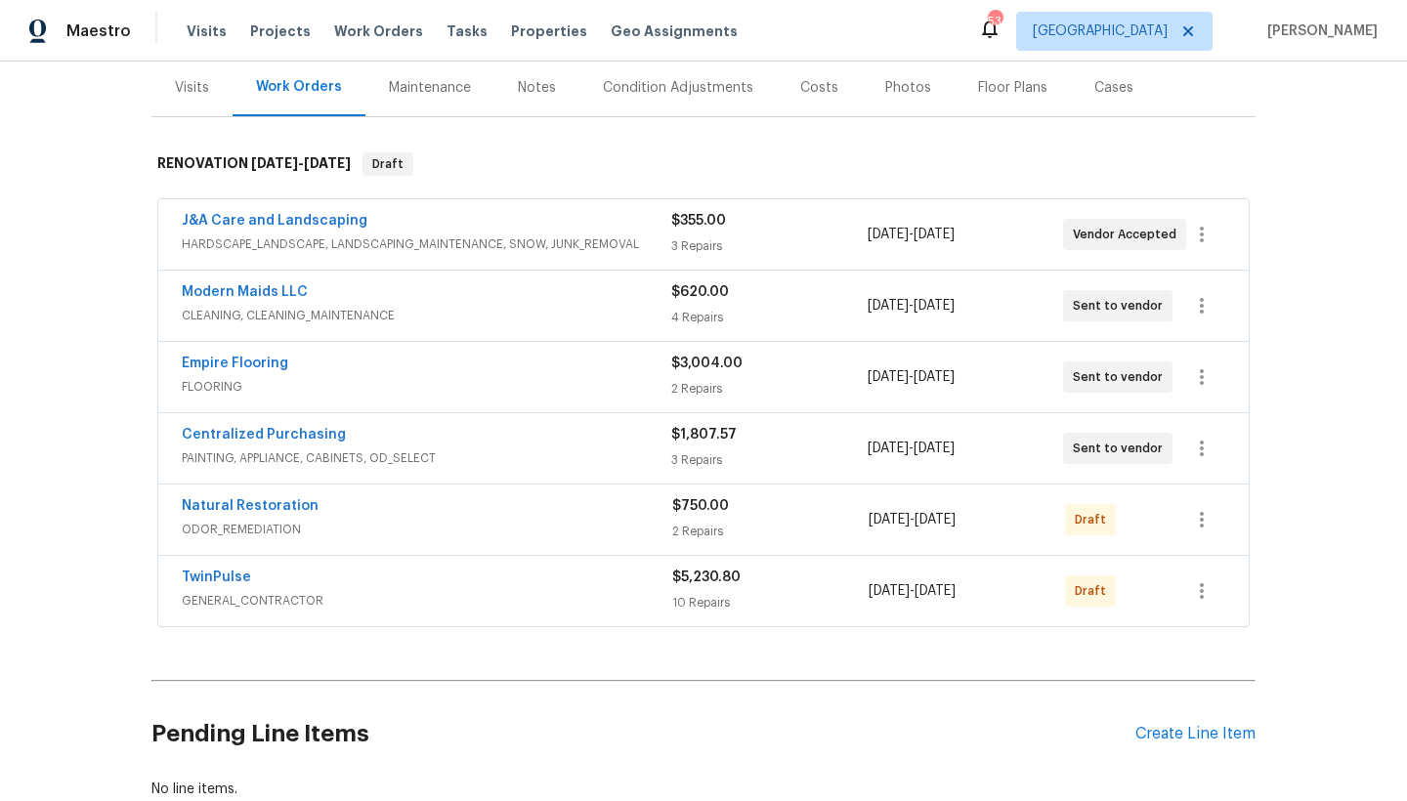
click at [815, 87] on div "Costs" at bounding box center [819, 88] width 38 height 20
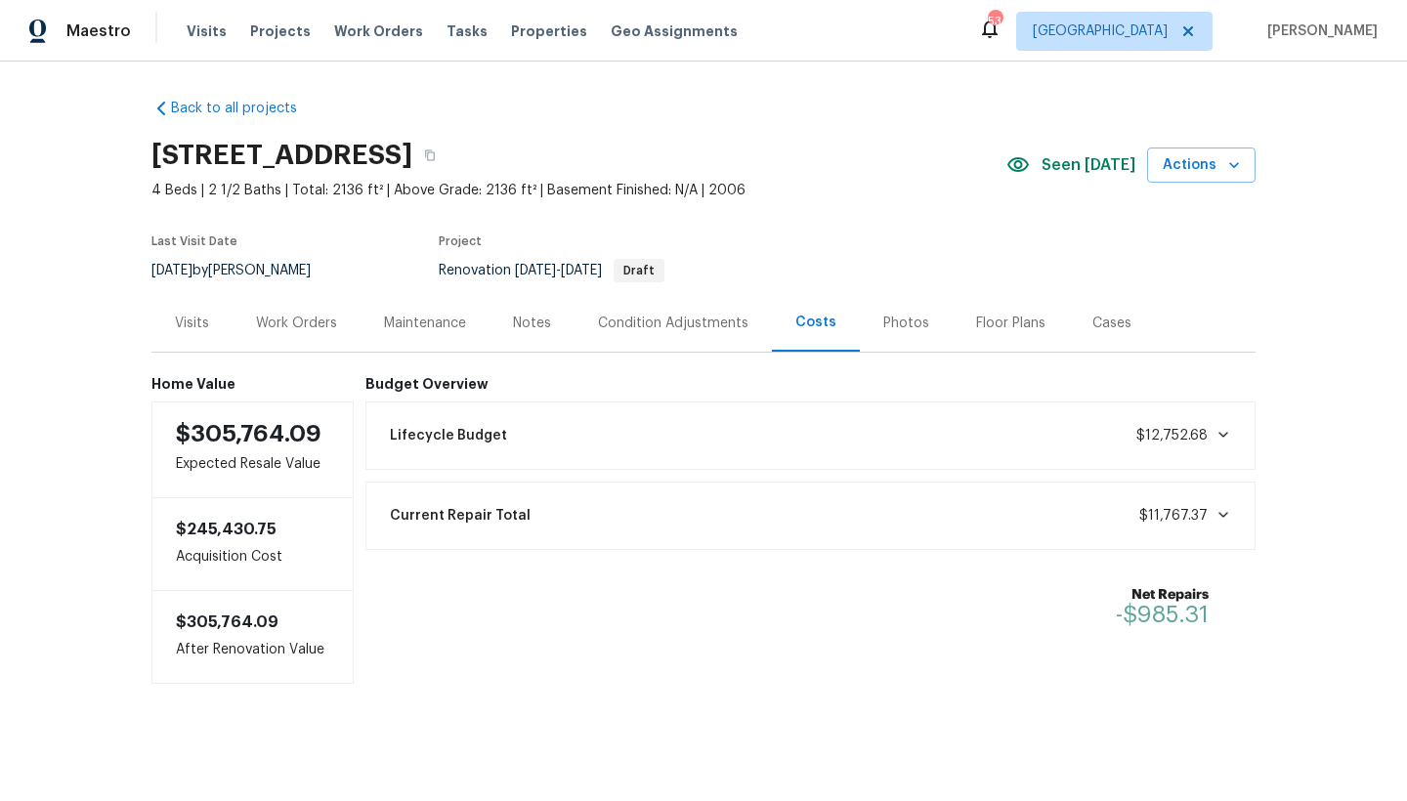
click at [276, 314] on div "Work Orders" at bounding box center [296, 324] width 81 height 20
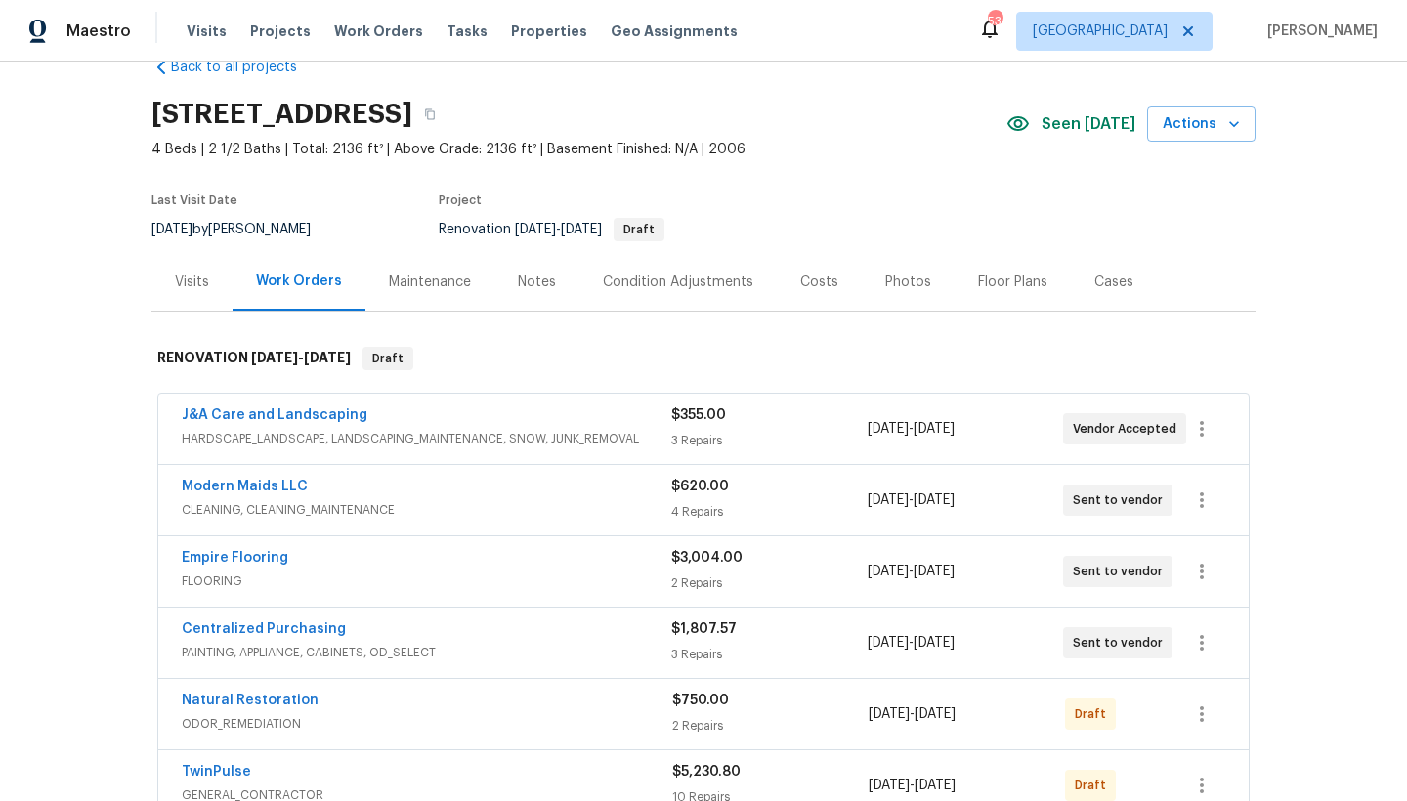
scroll to position [117, 0]
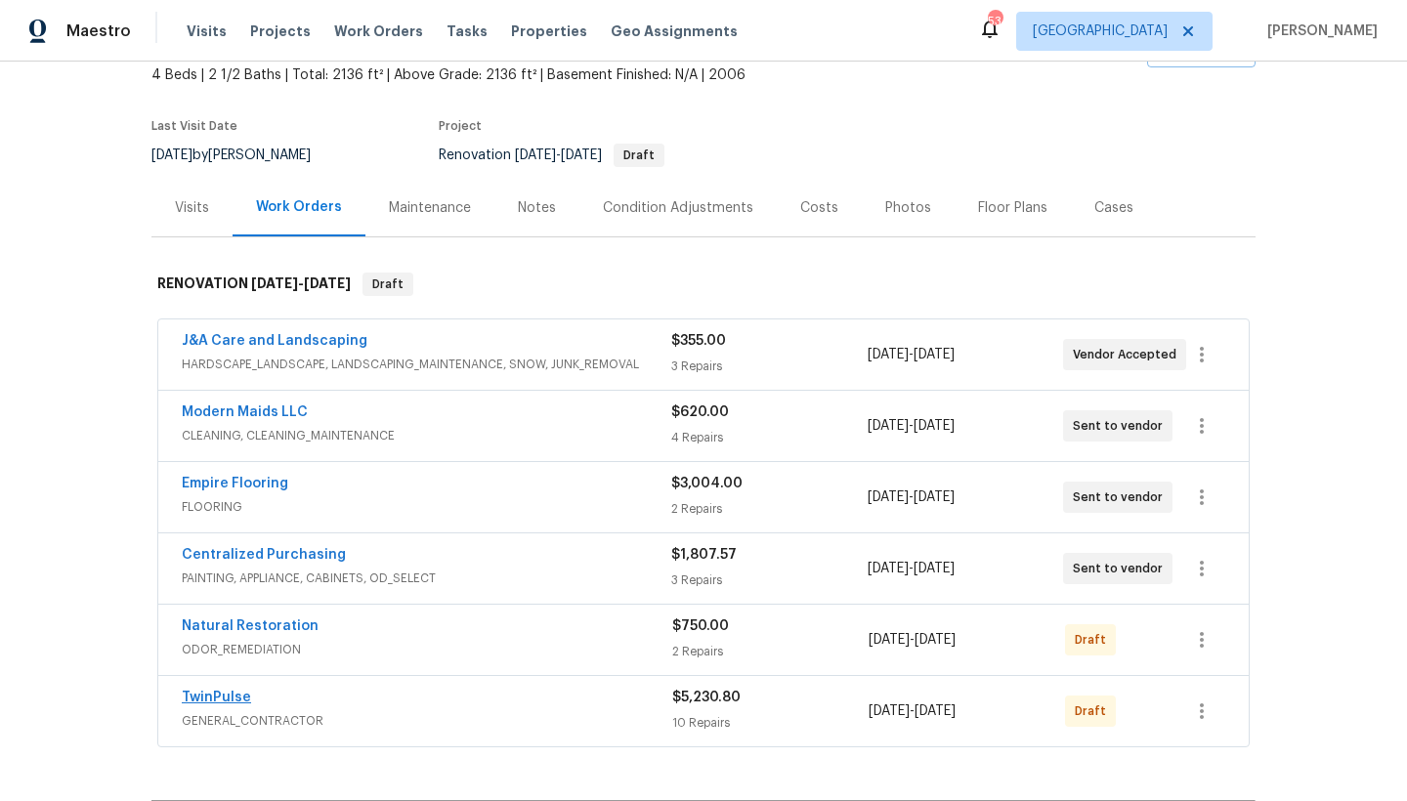
click at [216, 693] on link "TwinPulse" at bounding box center [216, 698] width 69 height 14
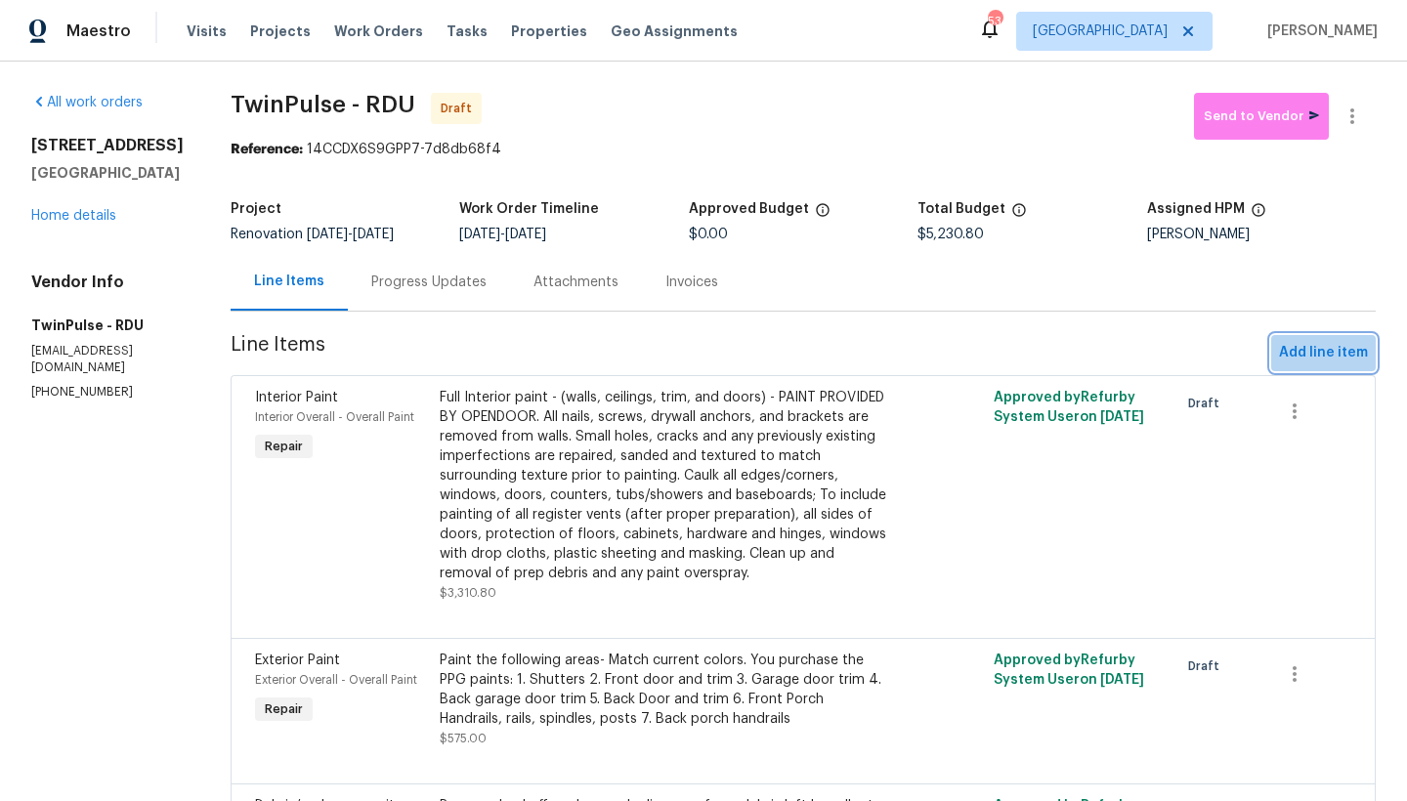
click at [1234, 351] on span "Add line item" at bounding box center [1323, 353] width 89 height 24
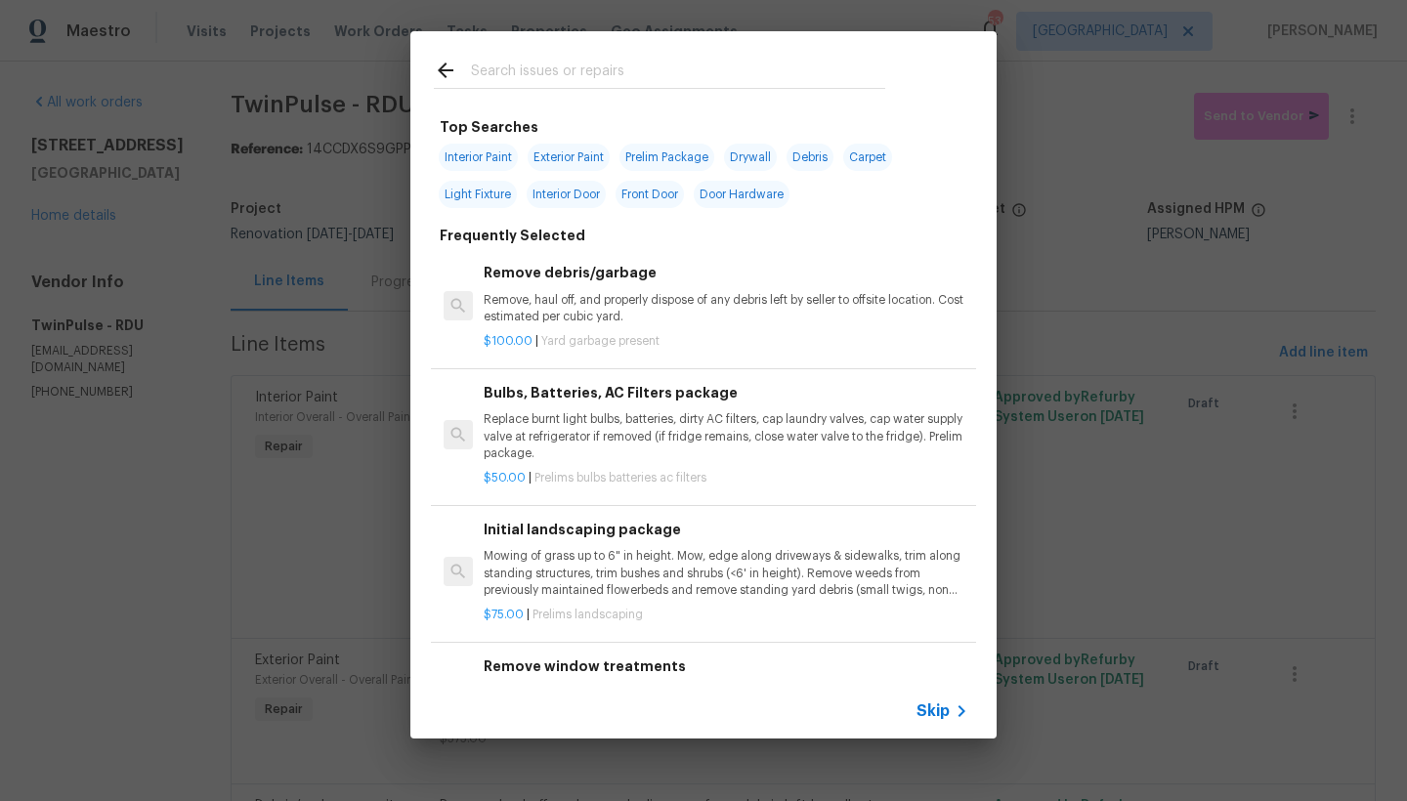
click at [619, 69] on input "text" at bounding box center [678, 73] width 414 height 29
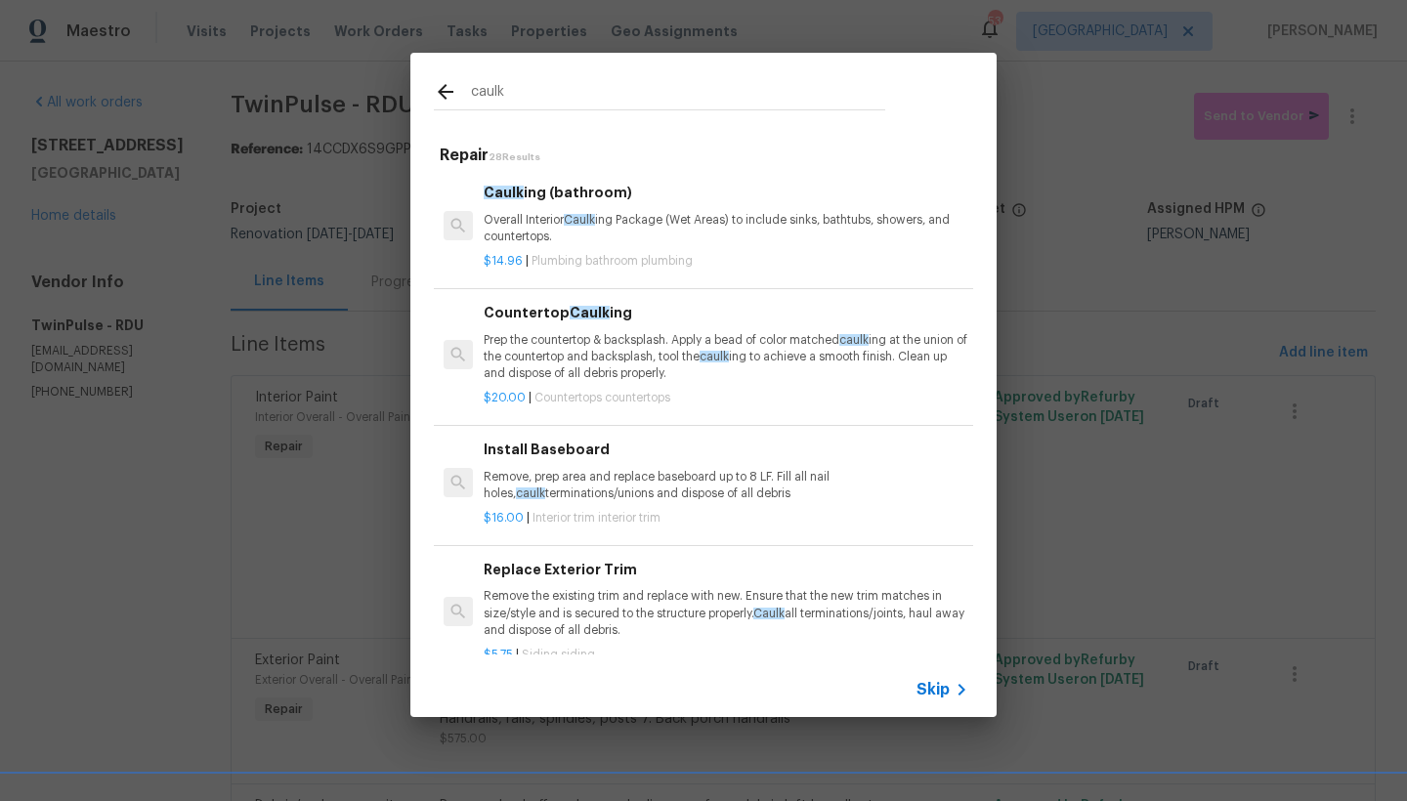
click at [535, 208] on div "Caulk ing (bathroom) Overall Interior Caulk ing Package (Wet Areas) to include …" at bounding box center [726, 213] width 485 height 63
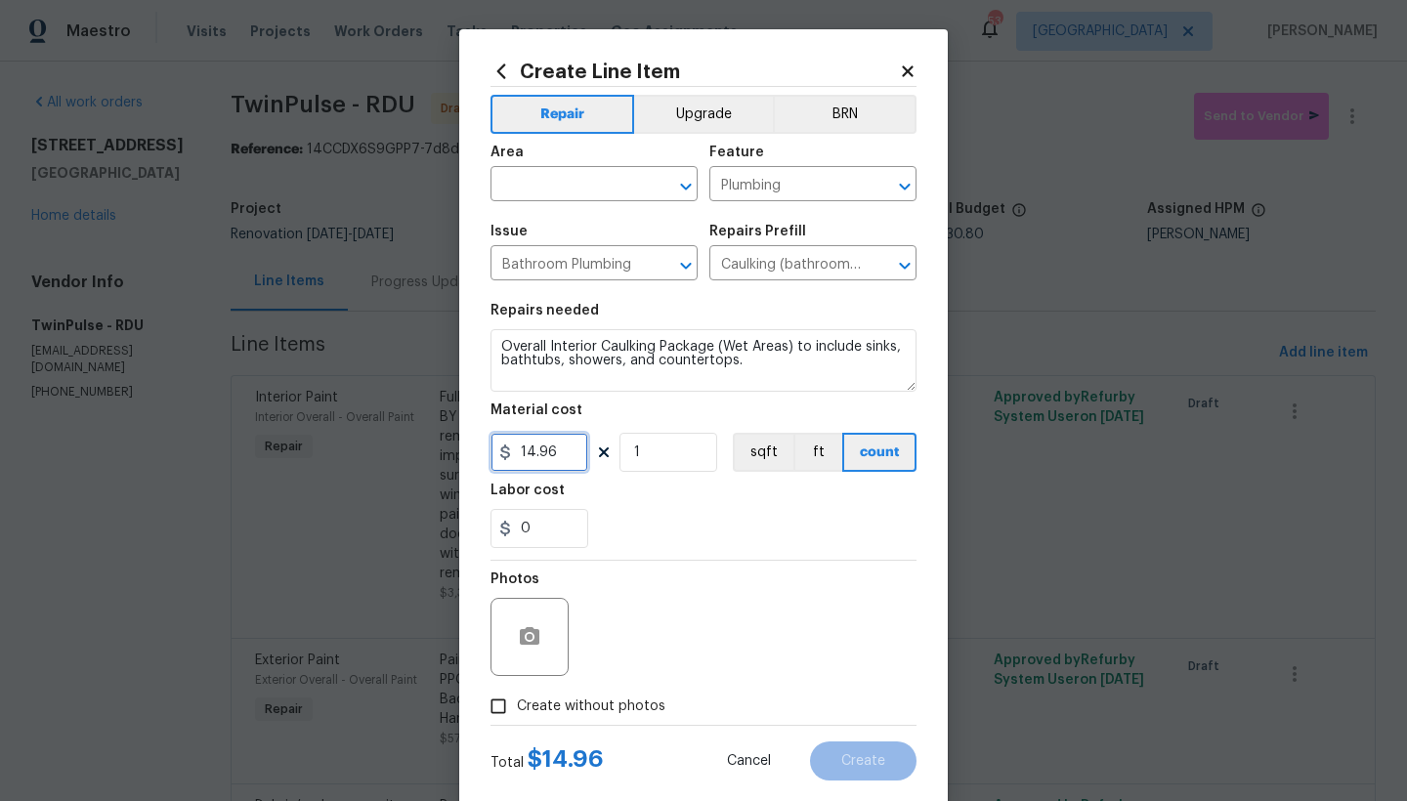
drag, startPoint x: 549, startPoint y: 455, endPoint x: 423, endPoint y: 442, distance: 126.8
click at [423, 442] on div "Create Line Item Repair Upgrade BRN Area ​ Feature Plumbing ​ Issue Bathroom Pl…" at bounding box center [703, 400] width 1407 height 801
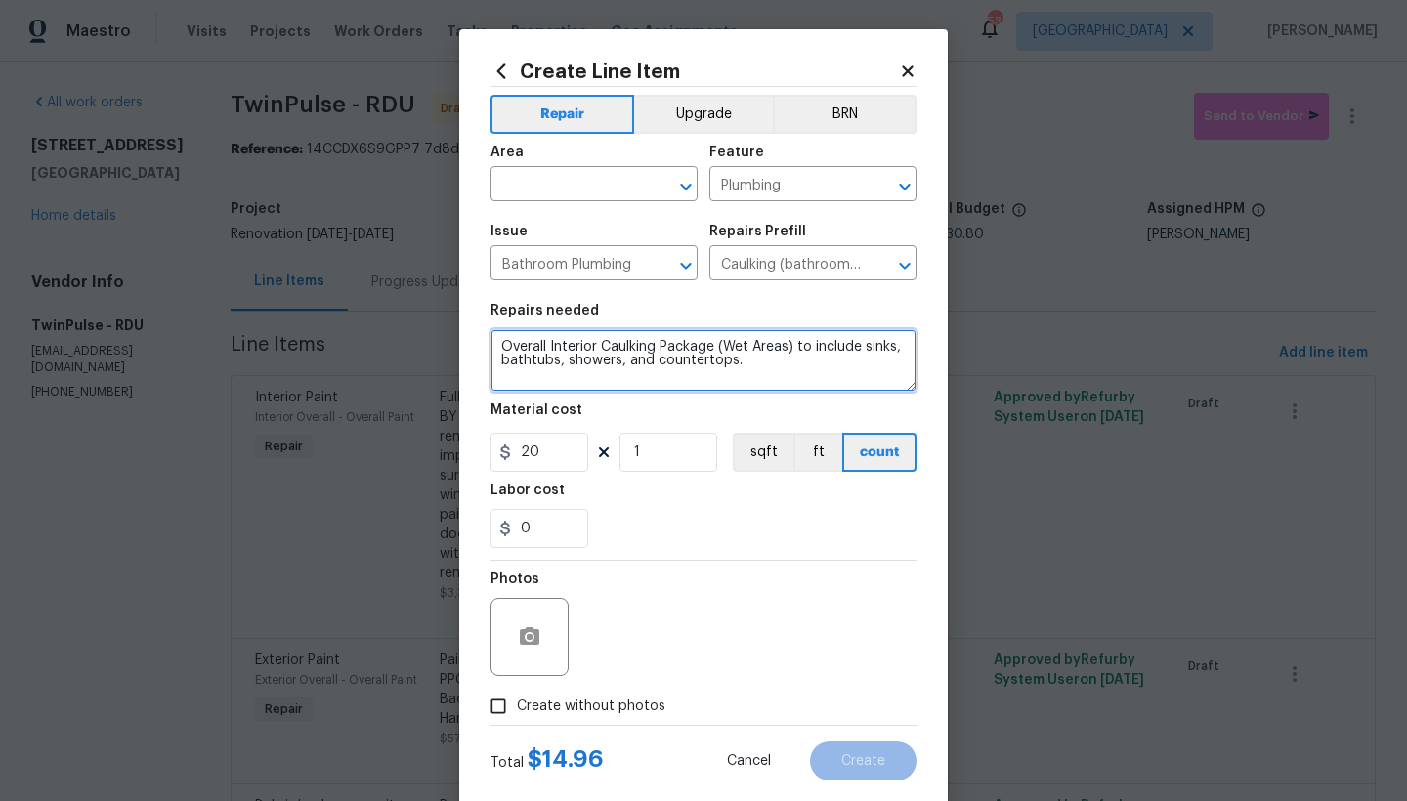
click at [756, 357] on textarea "Overall Interior Caulking Package (Wet Areas) to include sinks, bathtubs, showe…" at bounding box center [703, 360] width 426 height 63
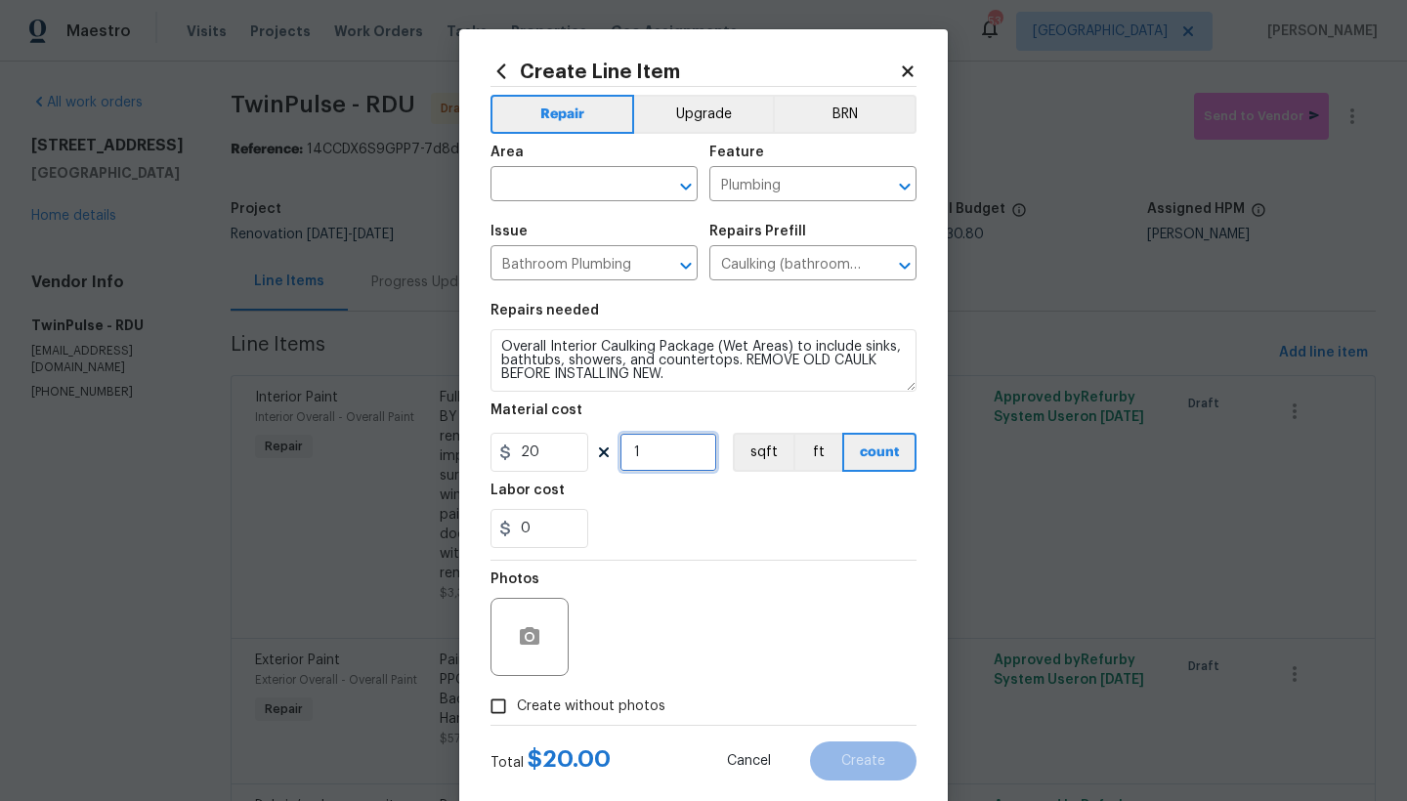
click at [601, 450] on div "20 1 sqft ft count" at bounding box center [703, 452] width 426 height 39
click at [543, 180] on input "text" at bounding box center [566, 186] width 152 height 30
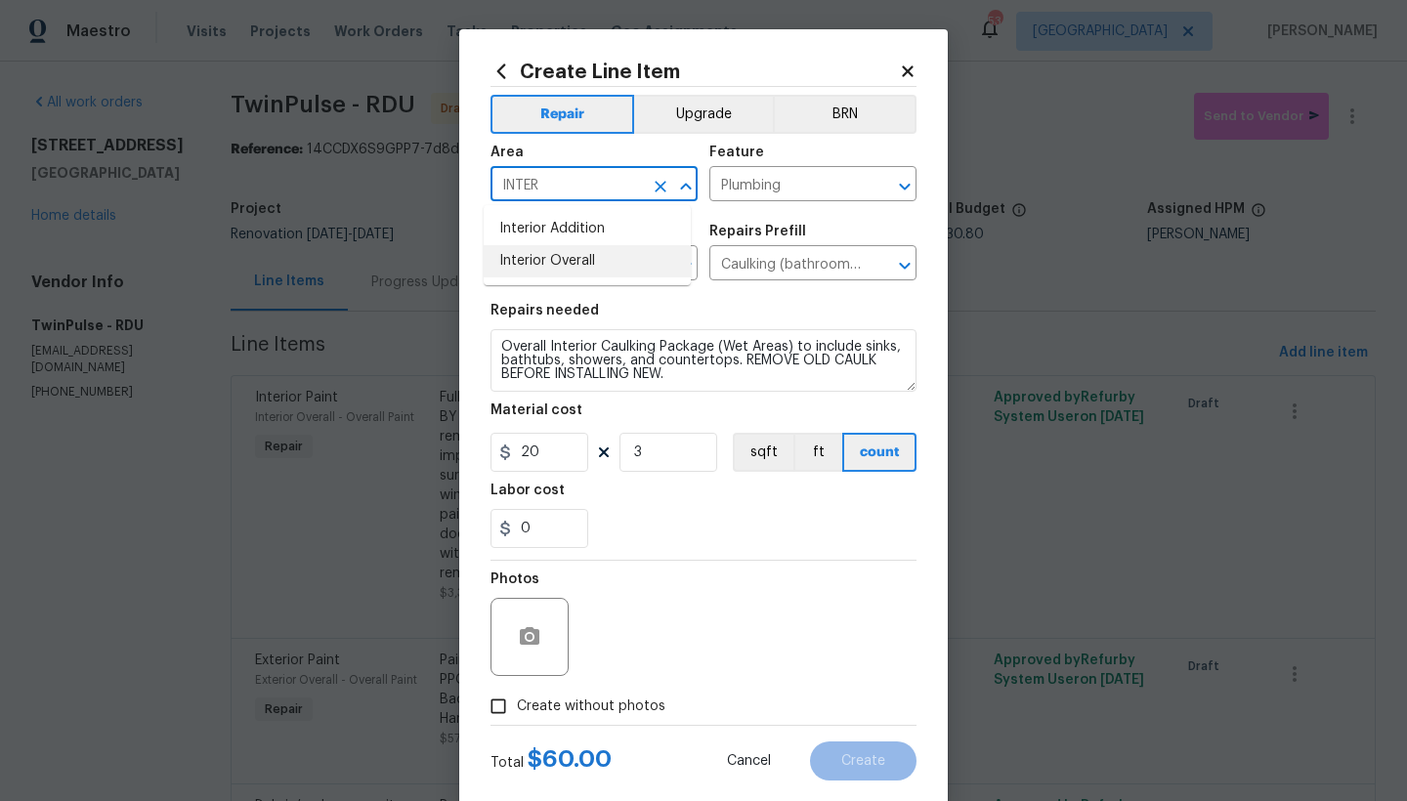
click at [545, 264] on li "Interior Overall" at bounding box center [587, 261] width 207 height 32
click at [632, 524] on div "0" at bounding box center [703, 528] width 426 height 39
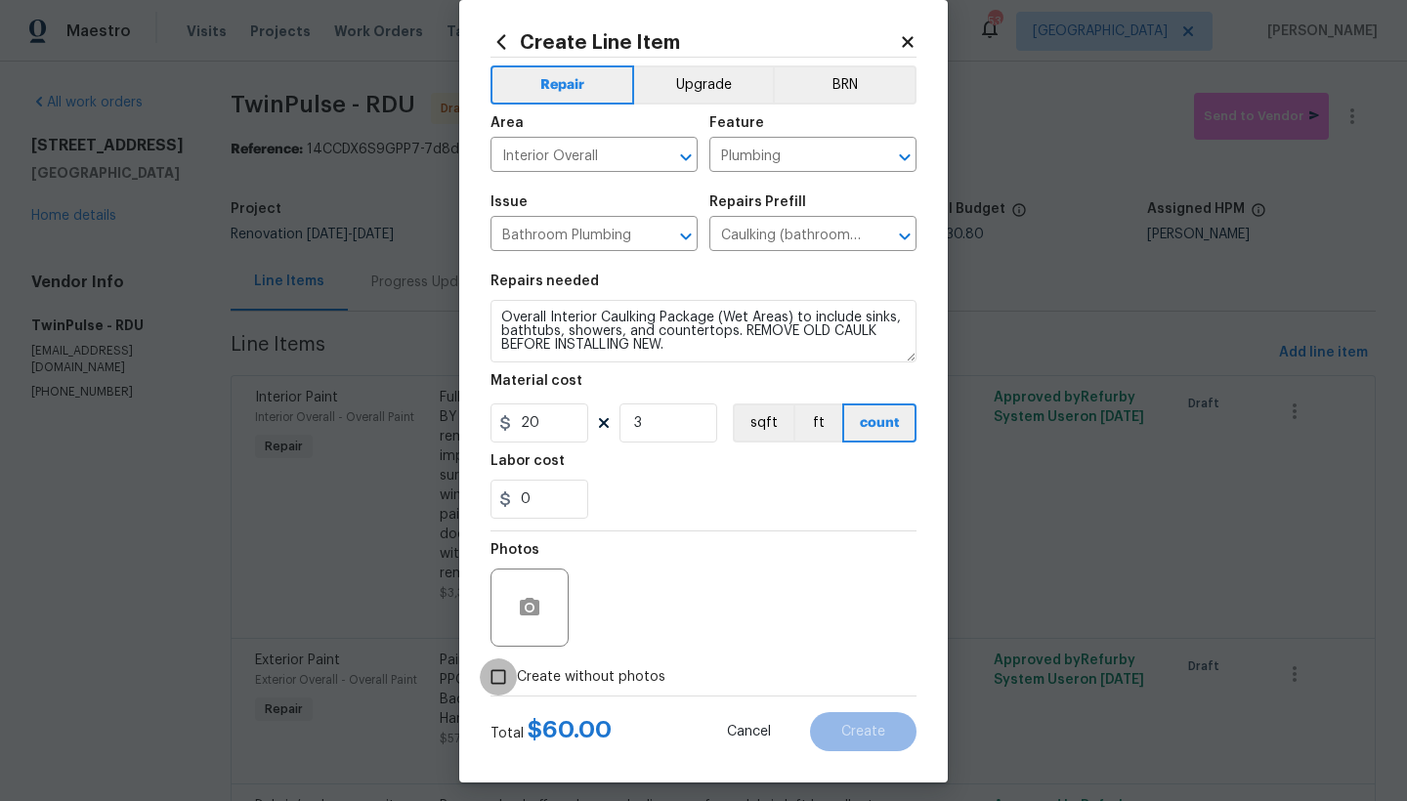
click at [495, 672] on input "Create without photos" at bounding box center [498, 676] width 37 height 37
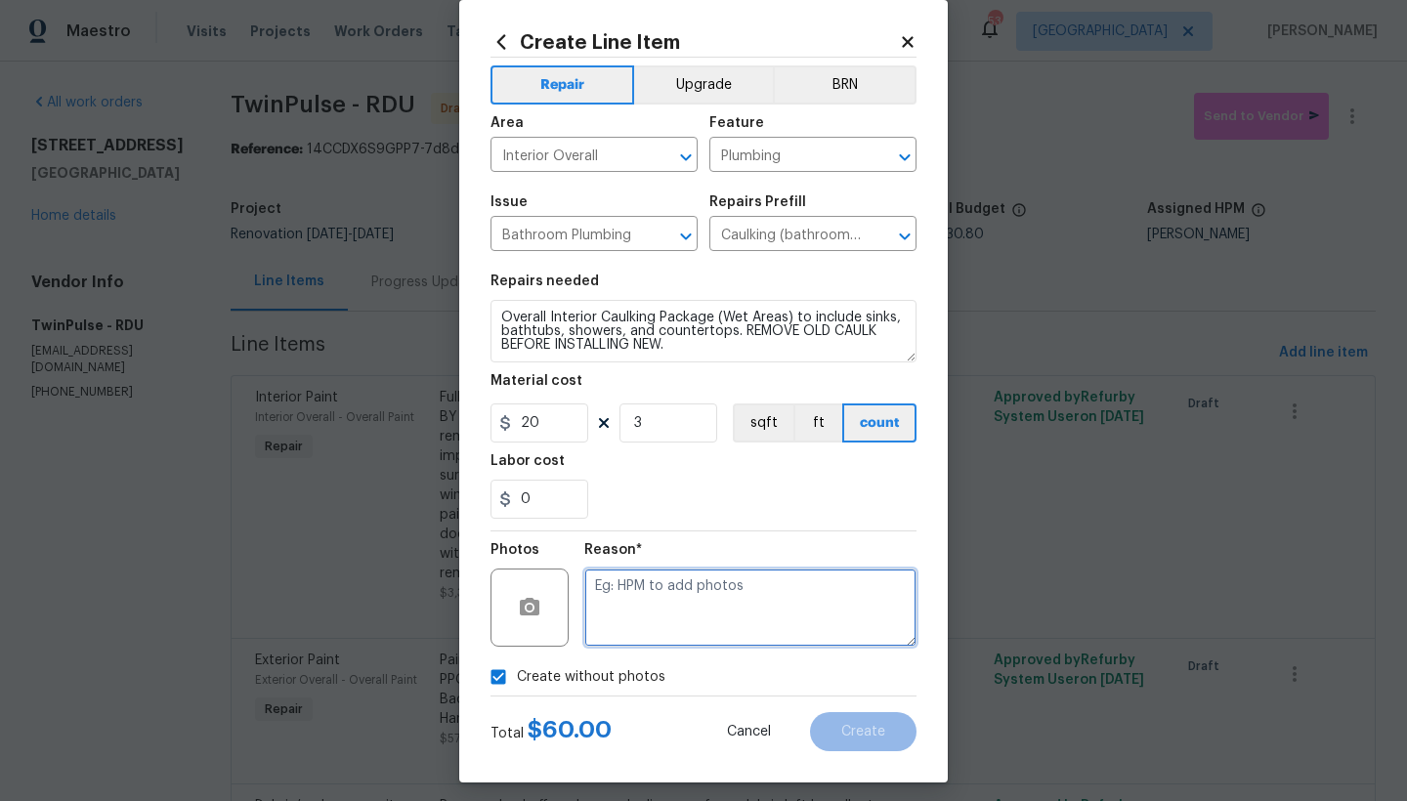
click at [679, 607] on textarea at bounding box center [750, 608] width 332 height 78
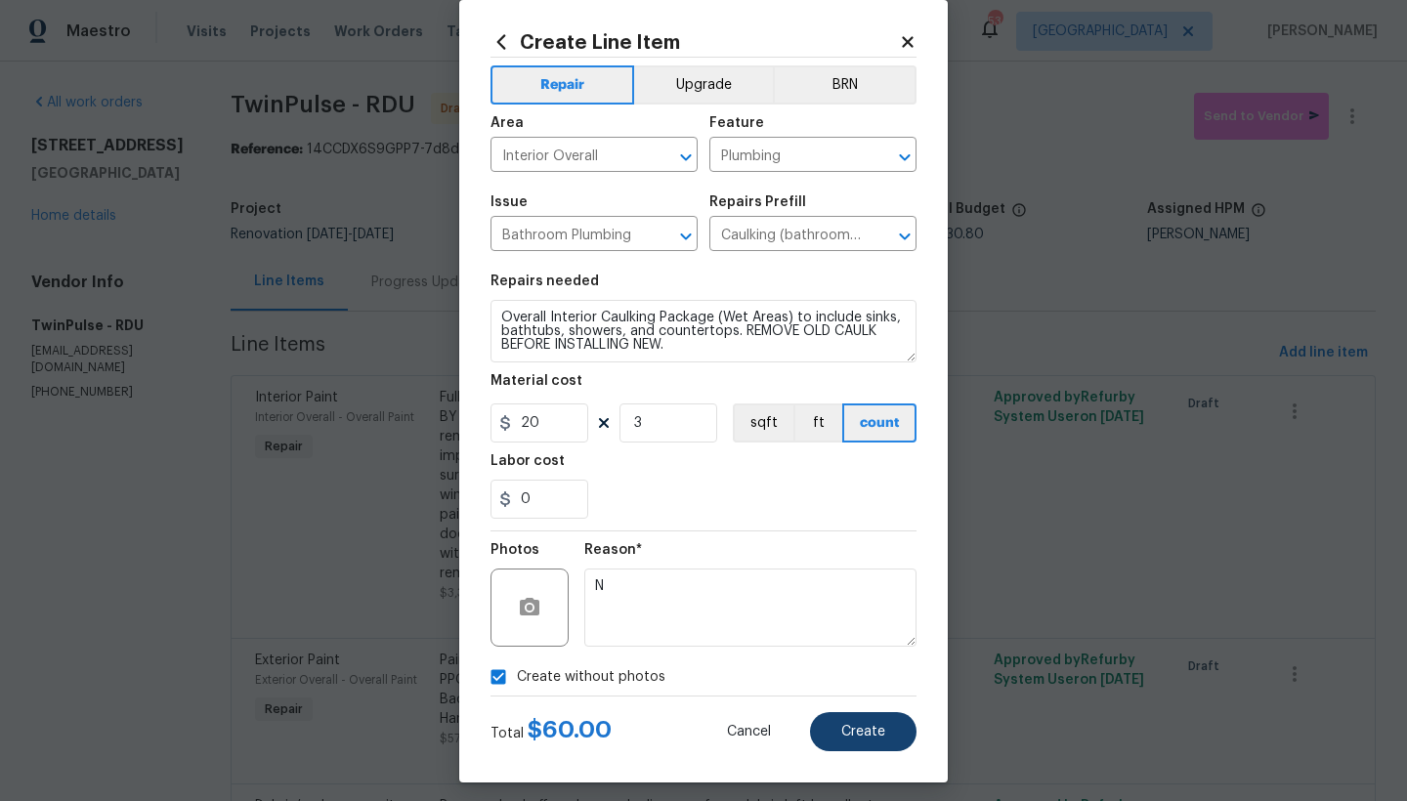
click at [891, 693] on button "Create" at bounding box center [863, 731] width 106 height 39
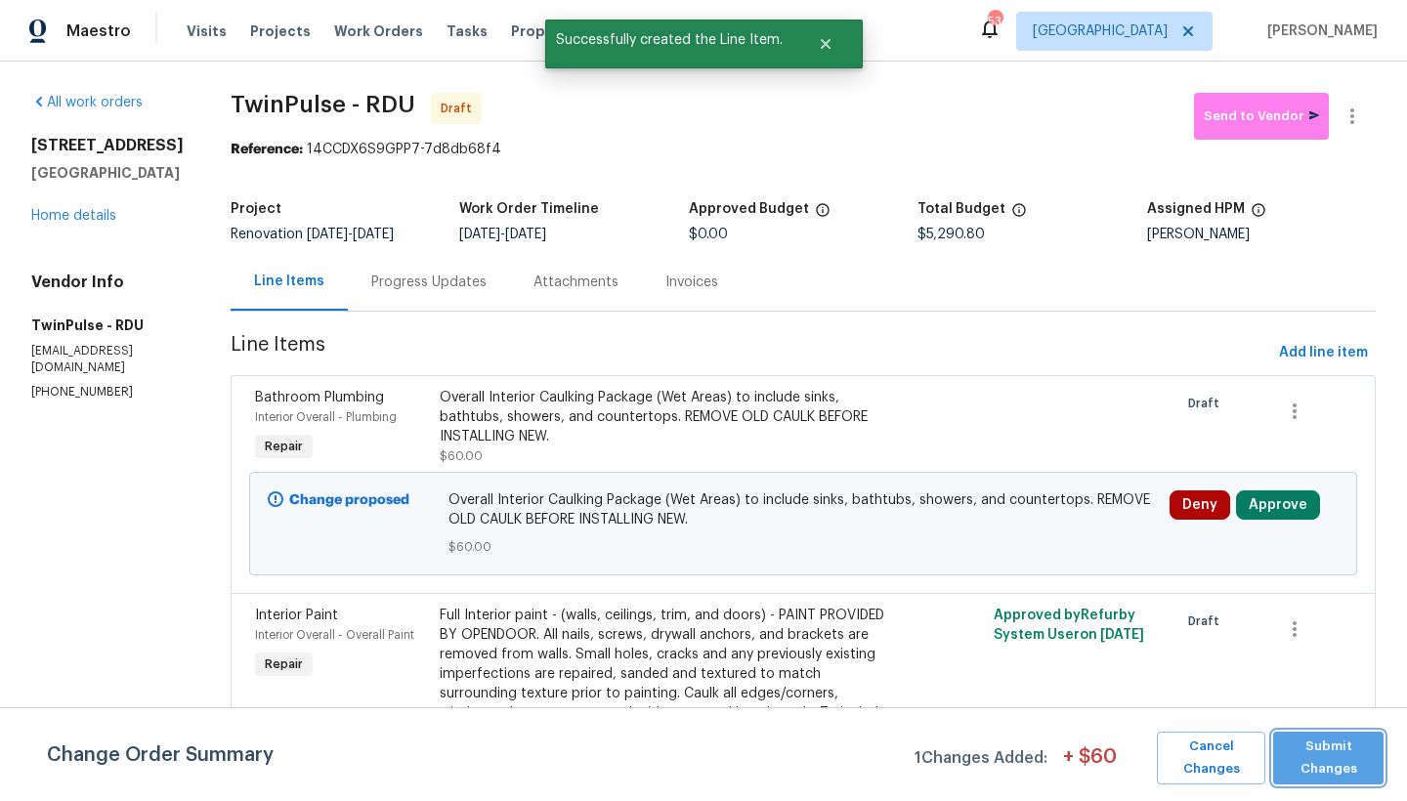
click at [1234, 693] on span "Submit Changes" at bounding box center [1328, 758] width 91 height 45
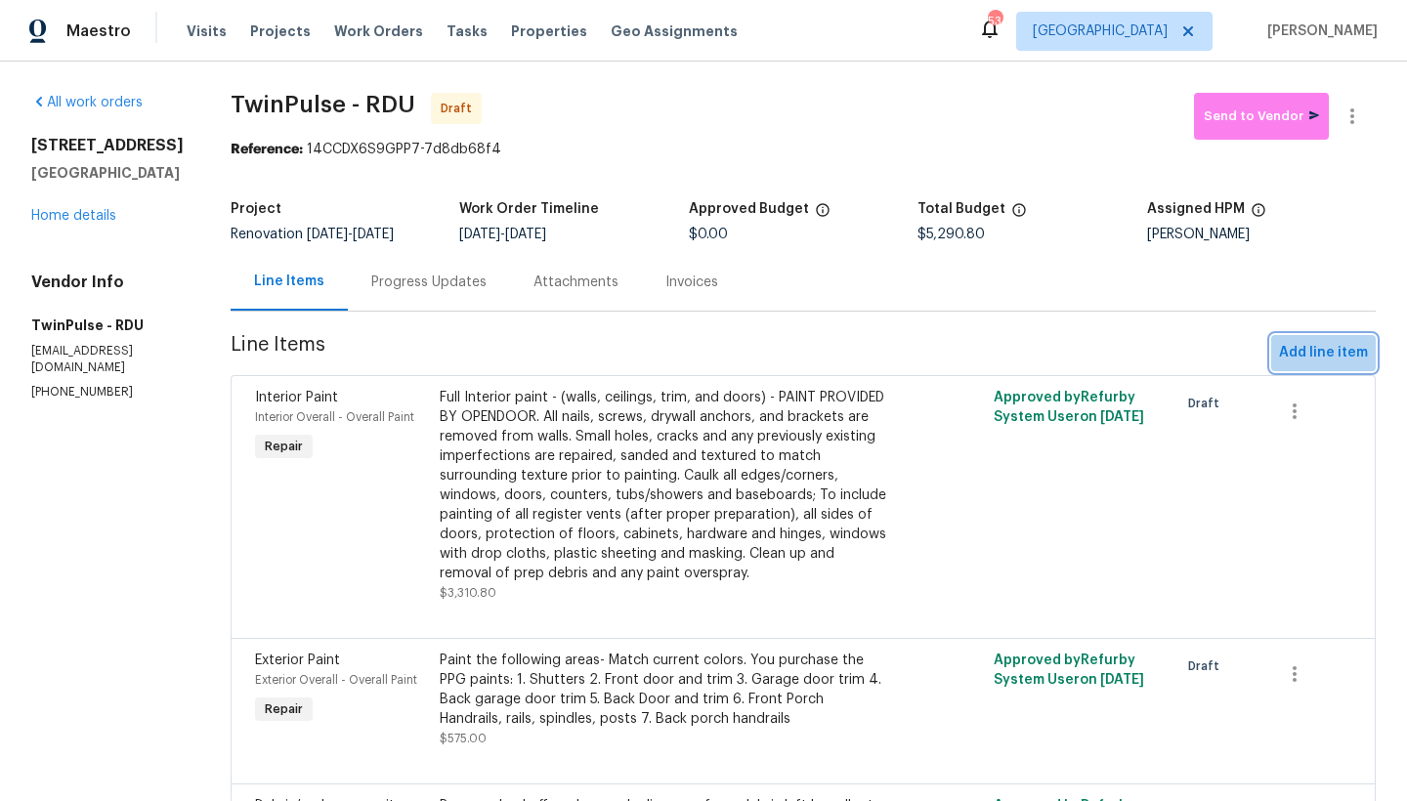
click at [1234, 359] on span "Add line item" at bounding box center [1323, 353] width 89 height 24
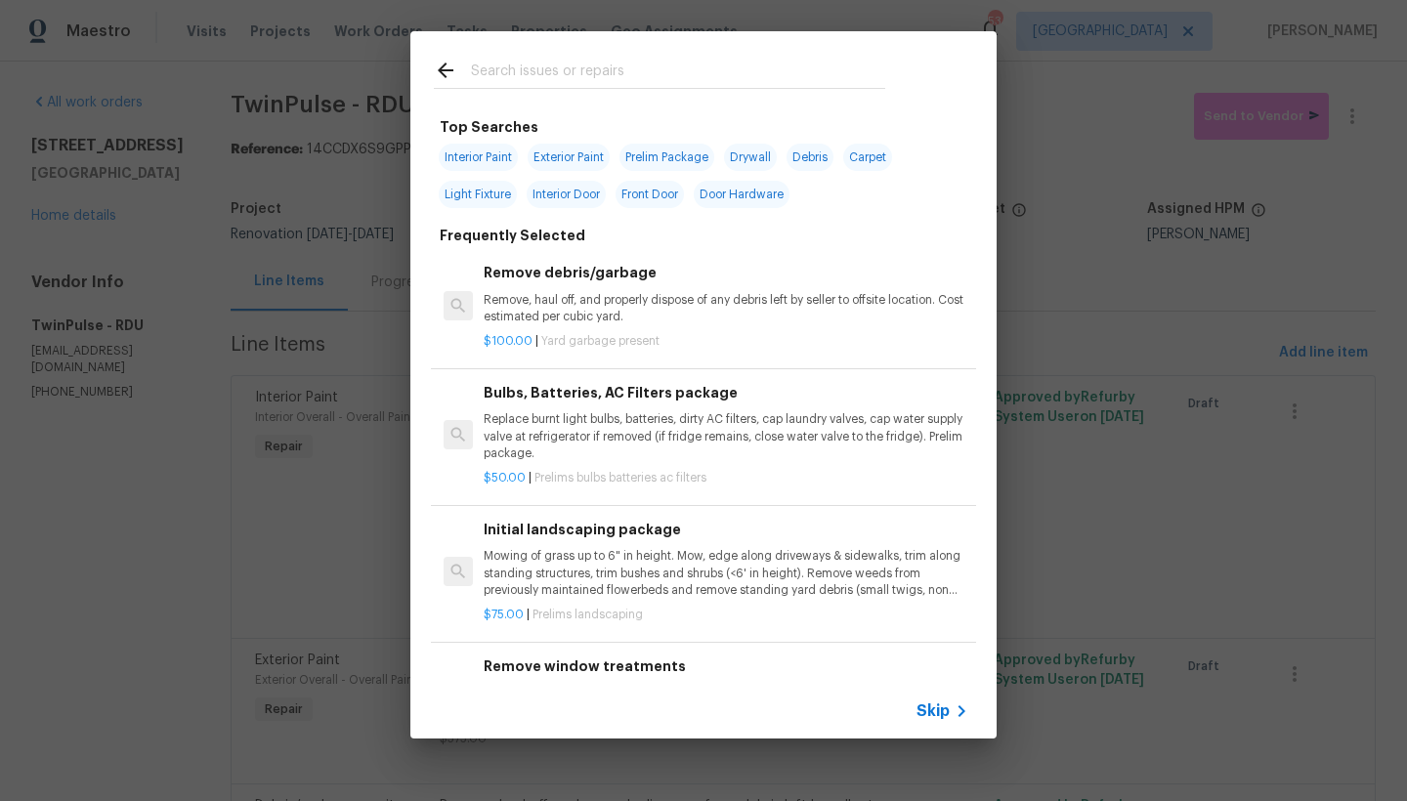
click at [637, 73] on input "text" at bounding box center [678, 73] width 414 height 29
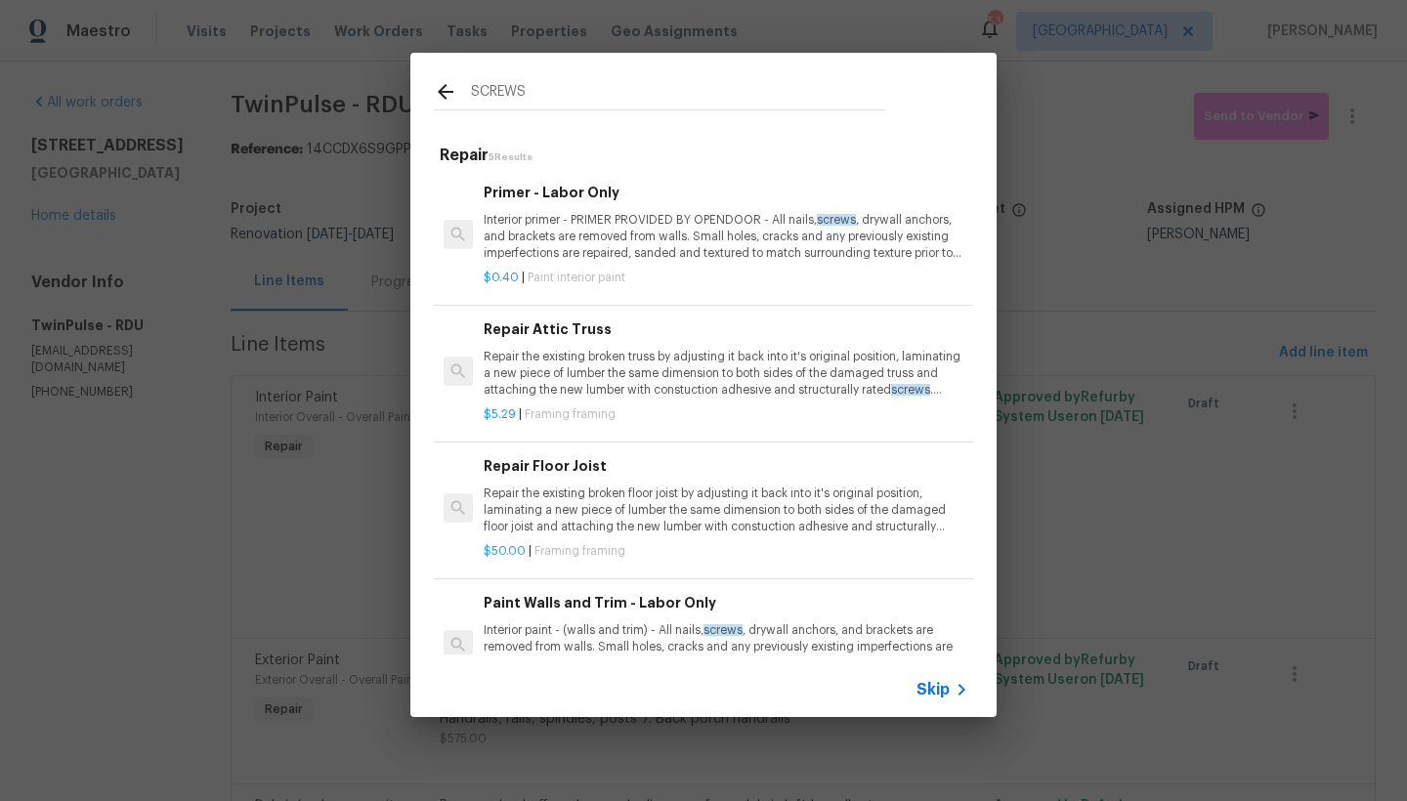
drag, startPoint x: 289, startPoint y: 20, endPoint x: 105, endPoint y: -8, distance: 185.7
click at [105, 0] on html "Maestro Visits Projects Work Orders Tasks Properties Geo Assignments 53 Raleigh…" at bounding box center [703, 400] width 1407 height 801
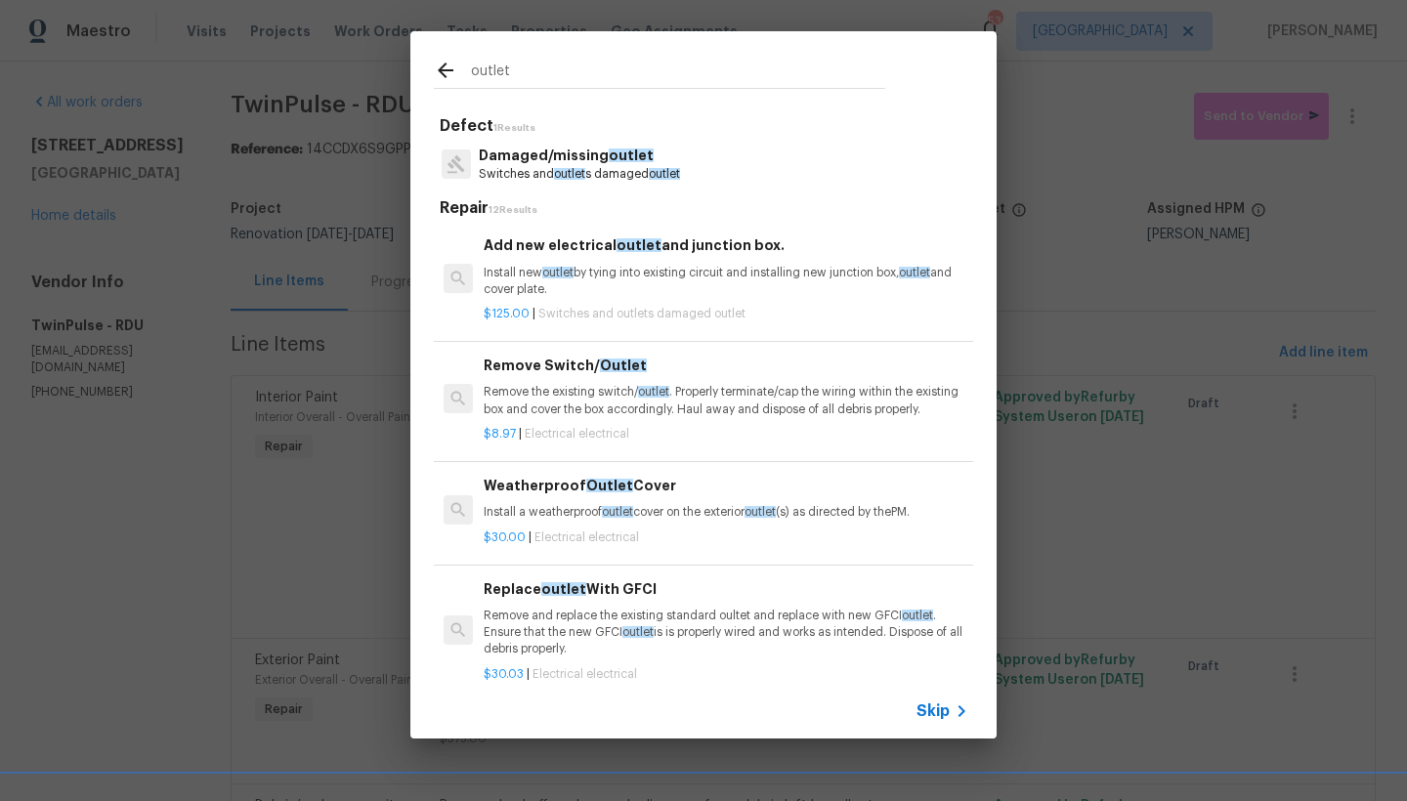
click at [584, 168] on p "Switches and outlet s damaged outlet" at bounding box center [579, 174] width 201 height 17
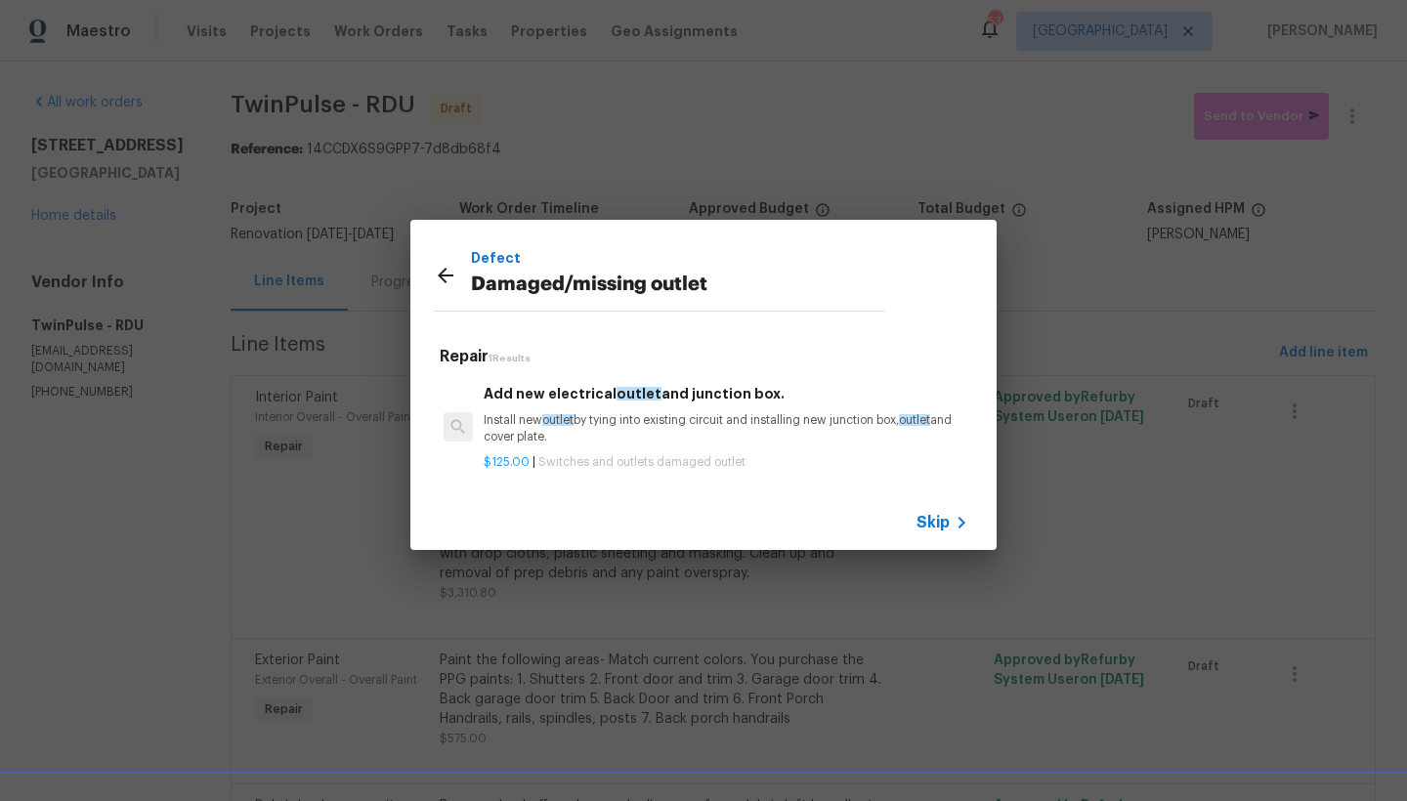
click at [452, 271] on icon at bounding box center [445, 275] width 23 height 23
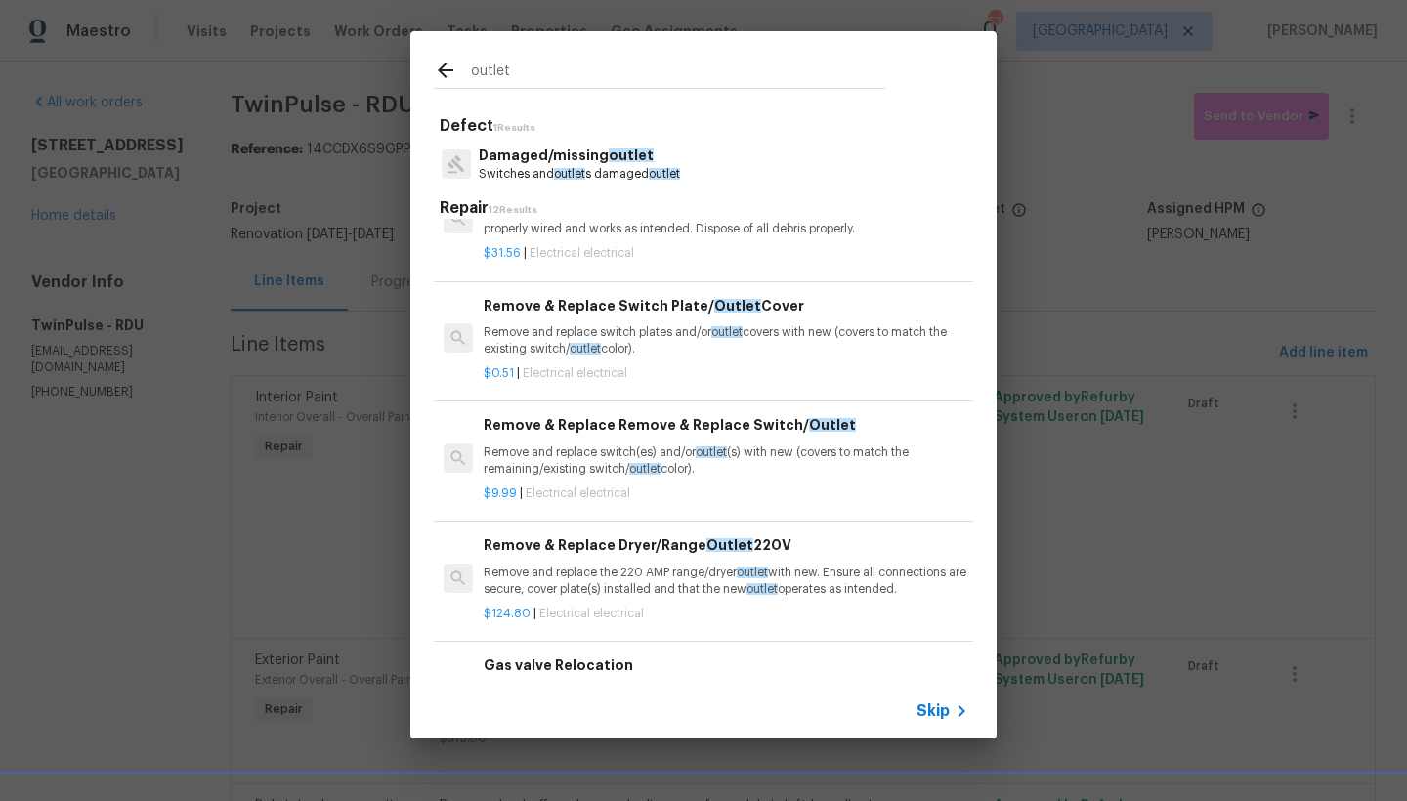
scroll to position [544, 0]
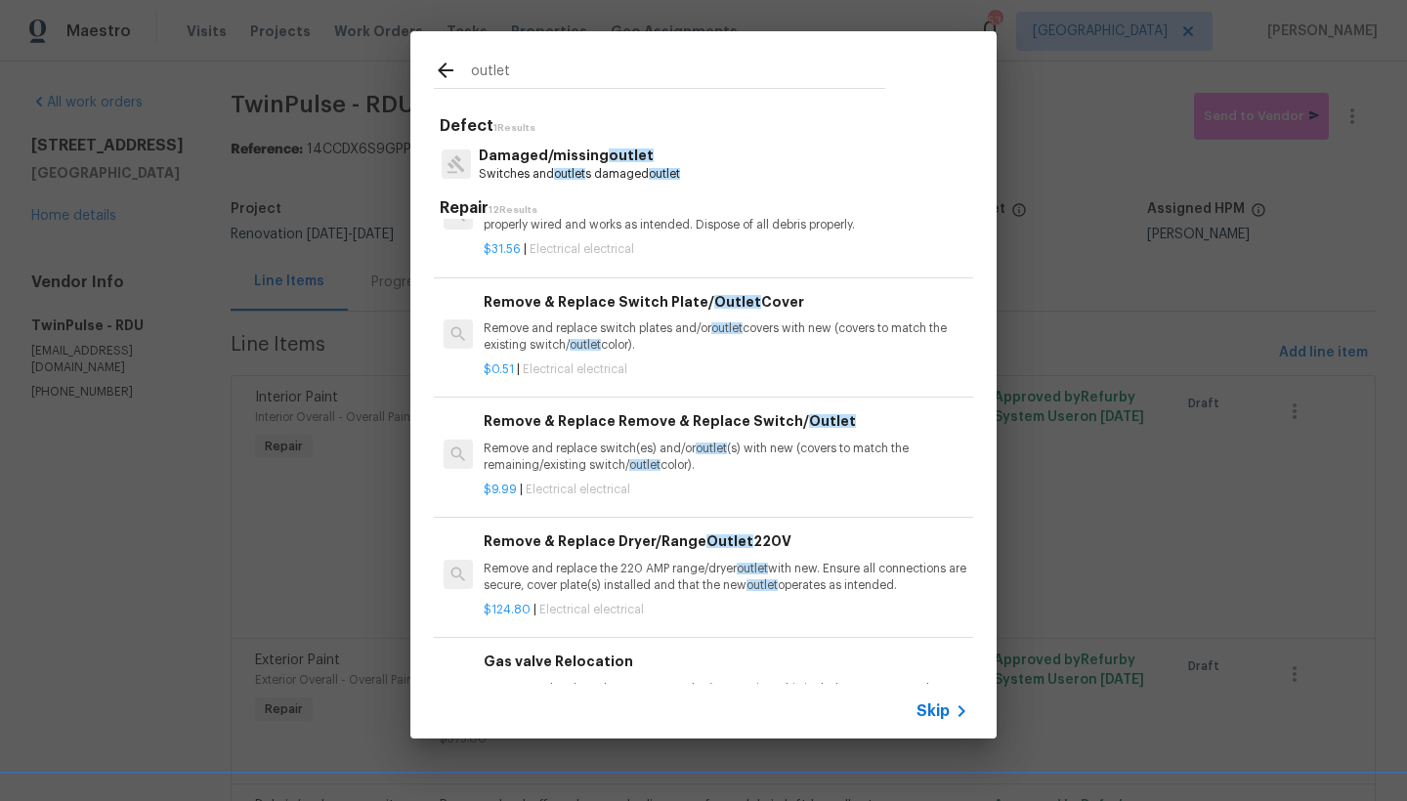
click at [588, 313] on h6 "Remove & Replace Switch Plate/ Outlet Cover" at bounding box center [726, 301] width 485 height 21
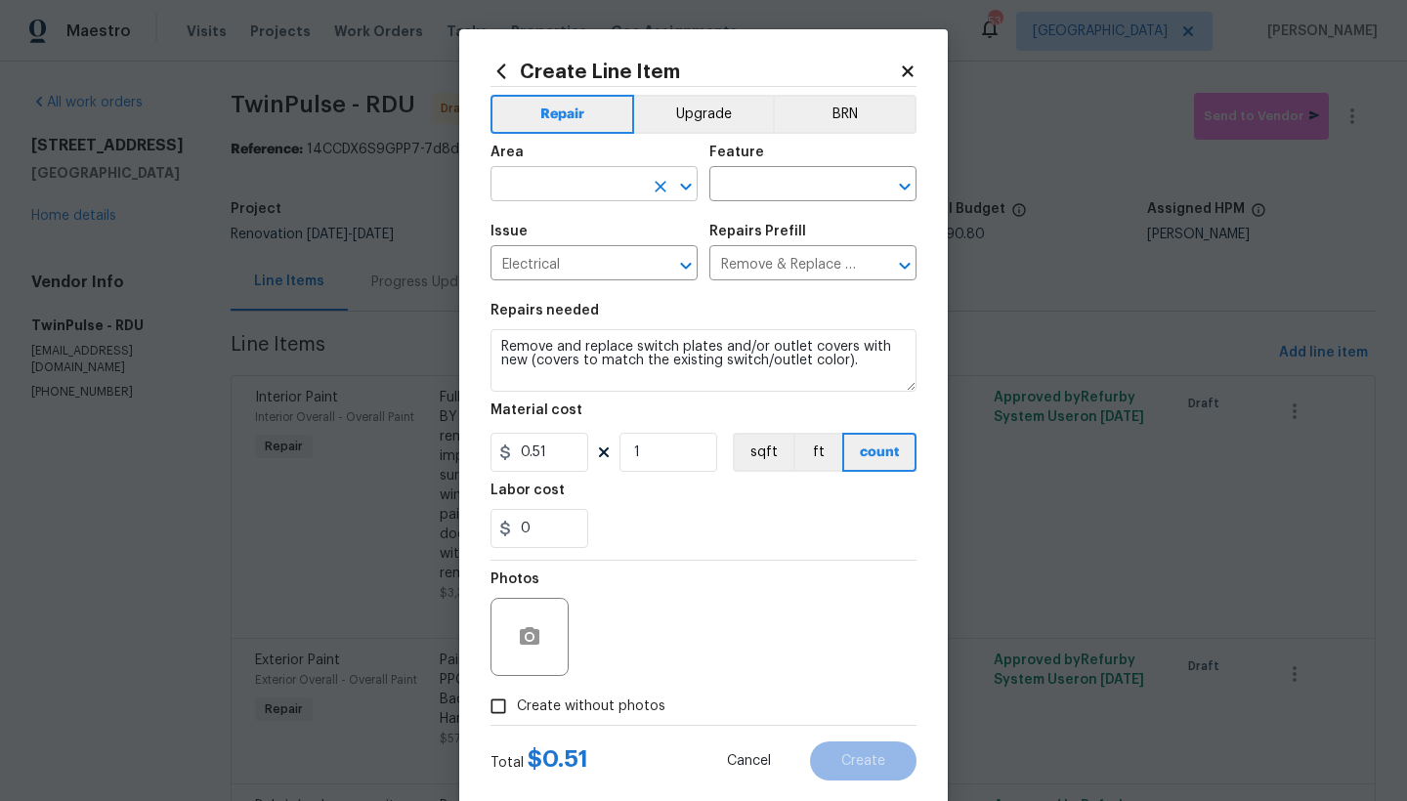
click at [590, 188] on input "text" at bounding box center [566, 186] width 152 height 30
click at [591, 260] on li "Interior Overall" at bounding box center [587, 261] width 207 height 32
click at [652, 447] on input "1" at bounding box center [668, 452] width 98 height 39
click at [758, 189] on input "text" at bounding box center [785, 186] width 152 height 30
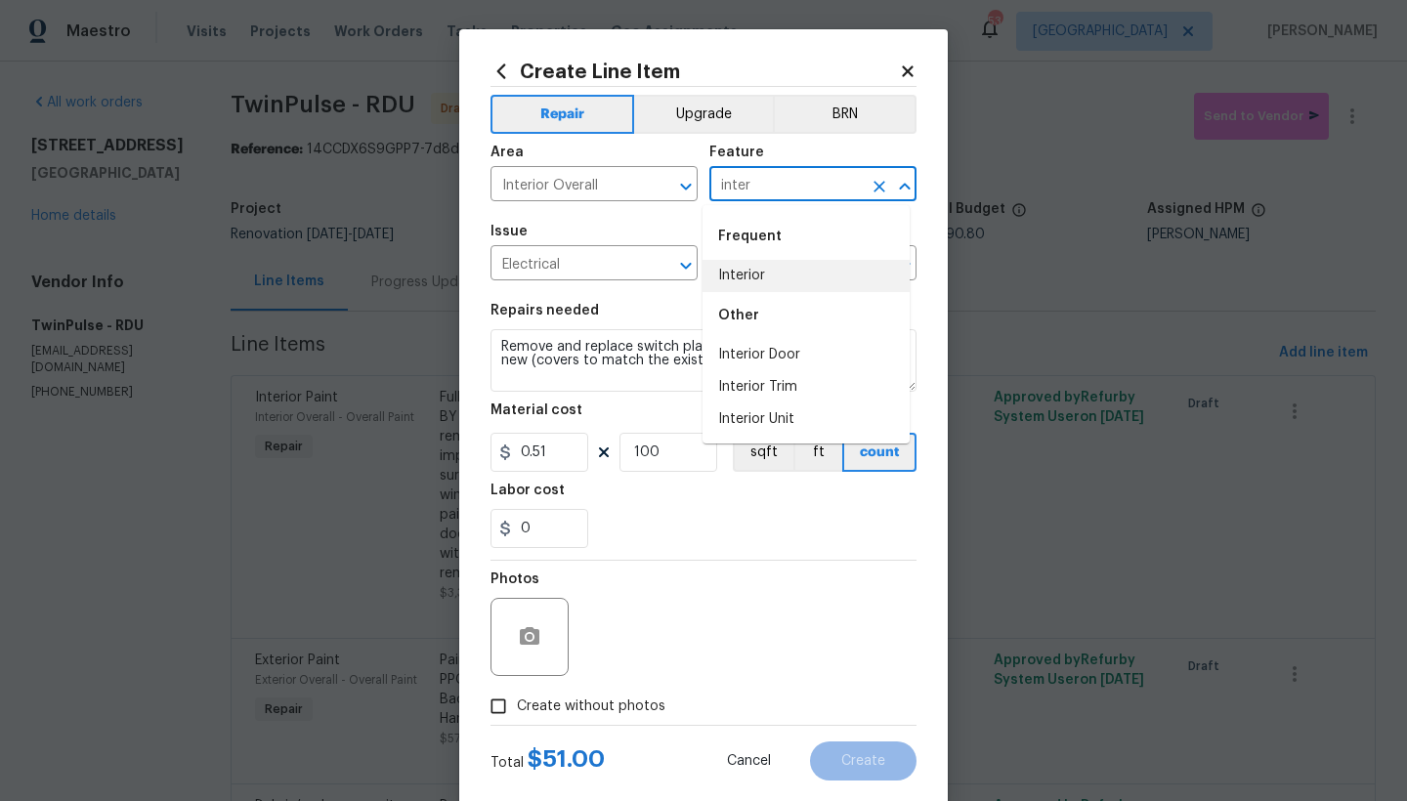
click at [747, 274] on li "Interior" at bounding box center [805, 276] width 207 height 32
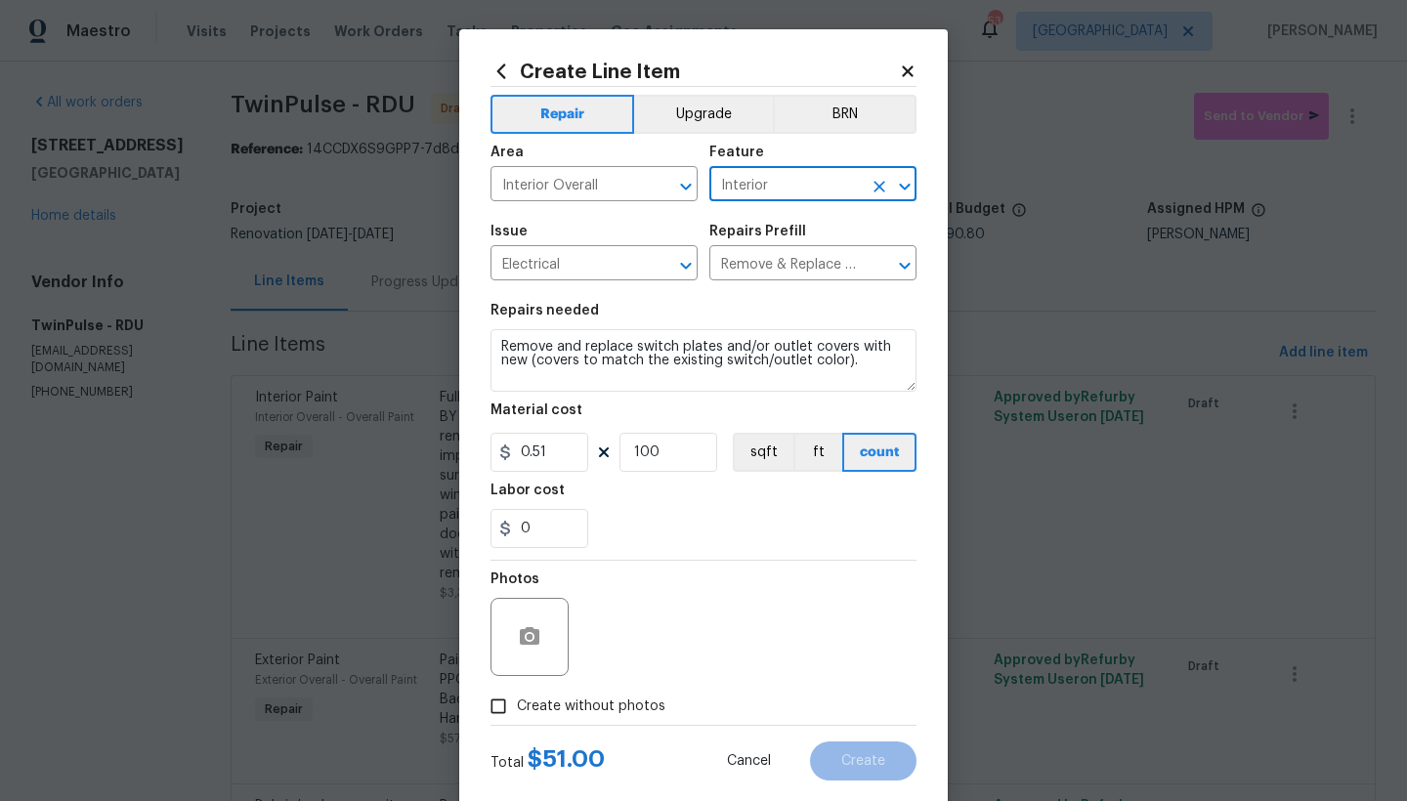
click at [522, 693] on span "Create without photos" at bounding box center [591, 706] width 148 height 21
click at [517, 693] on input "Create without photos" at bounding box center [498, 706] width 37 height 37
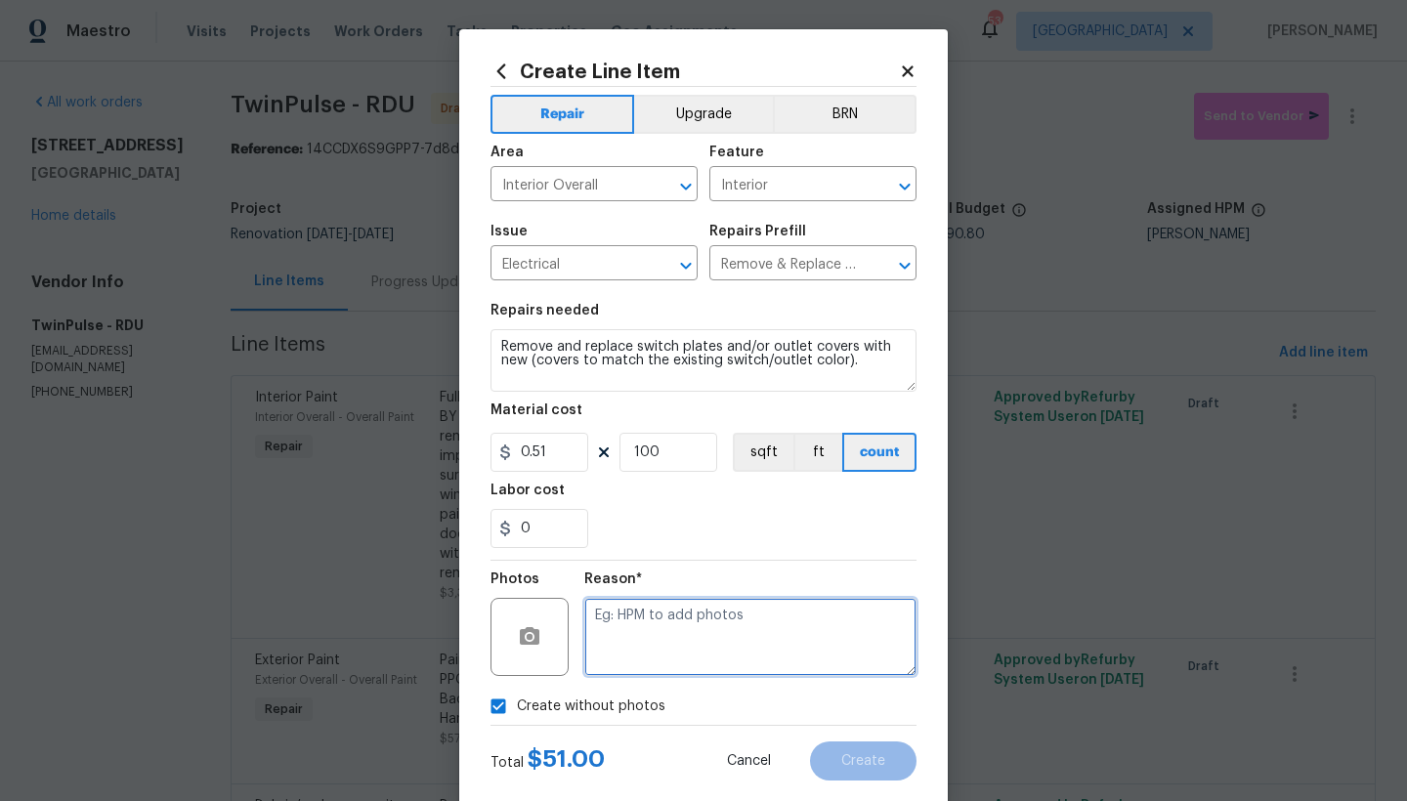
click at [675, 604] on textarea at bounding box center [750, 637] width 332 height 78
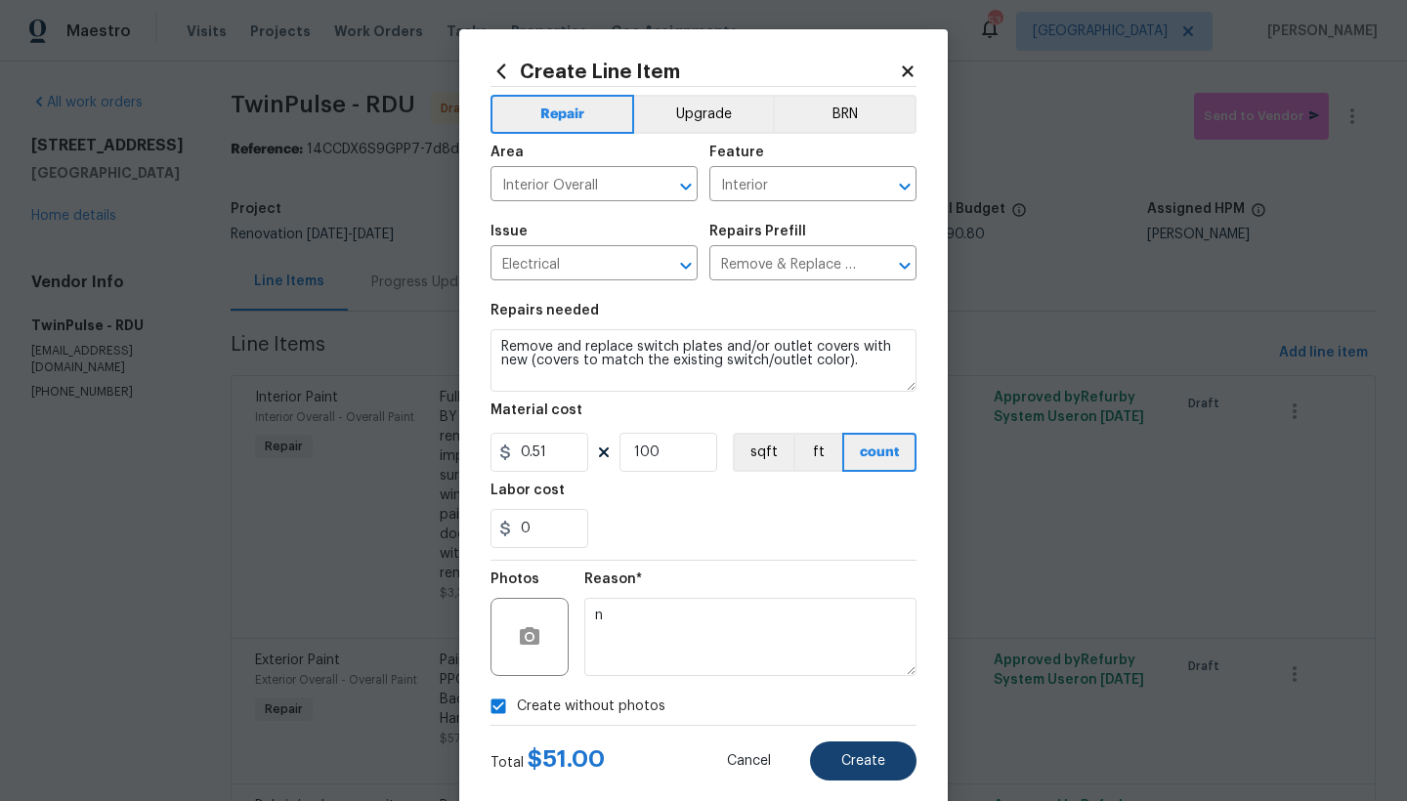
click at [841, 693] on button "Create" at bounding box center [863, 760] width 106 height 39
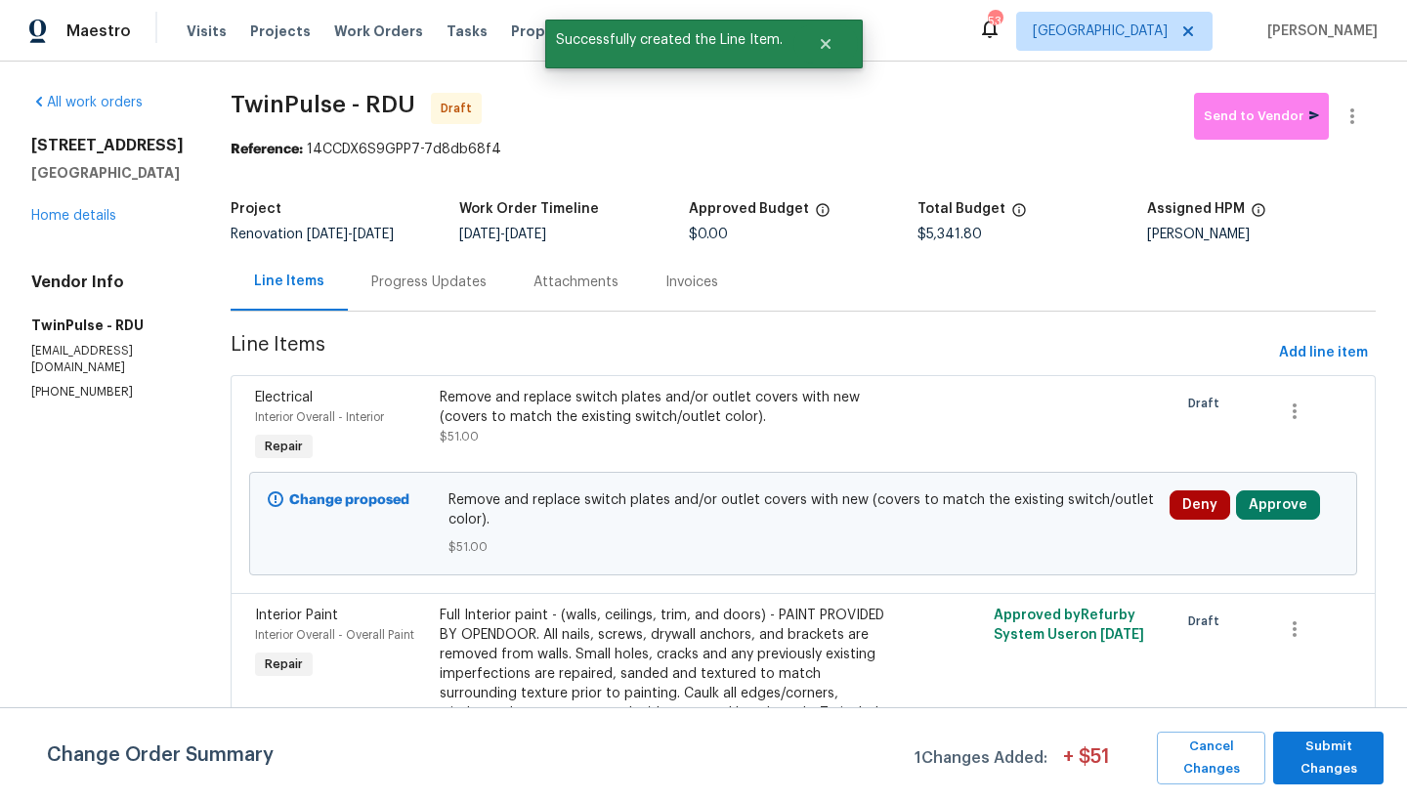
click at [1234, 693] on div "Change Order Summary 1 Changes Added: + $ 51 Cancel Changes Submit Changes" at bounding box center [703, 754] width 1407 height 94
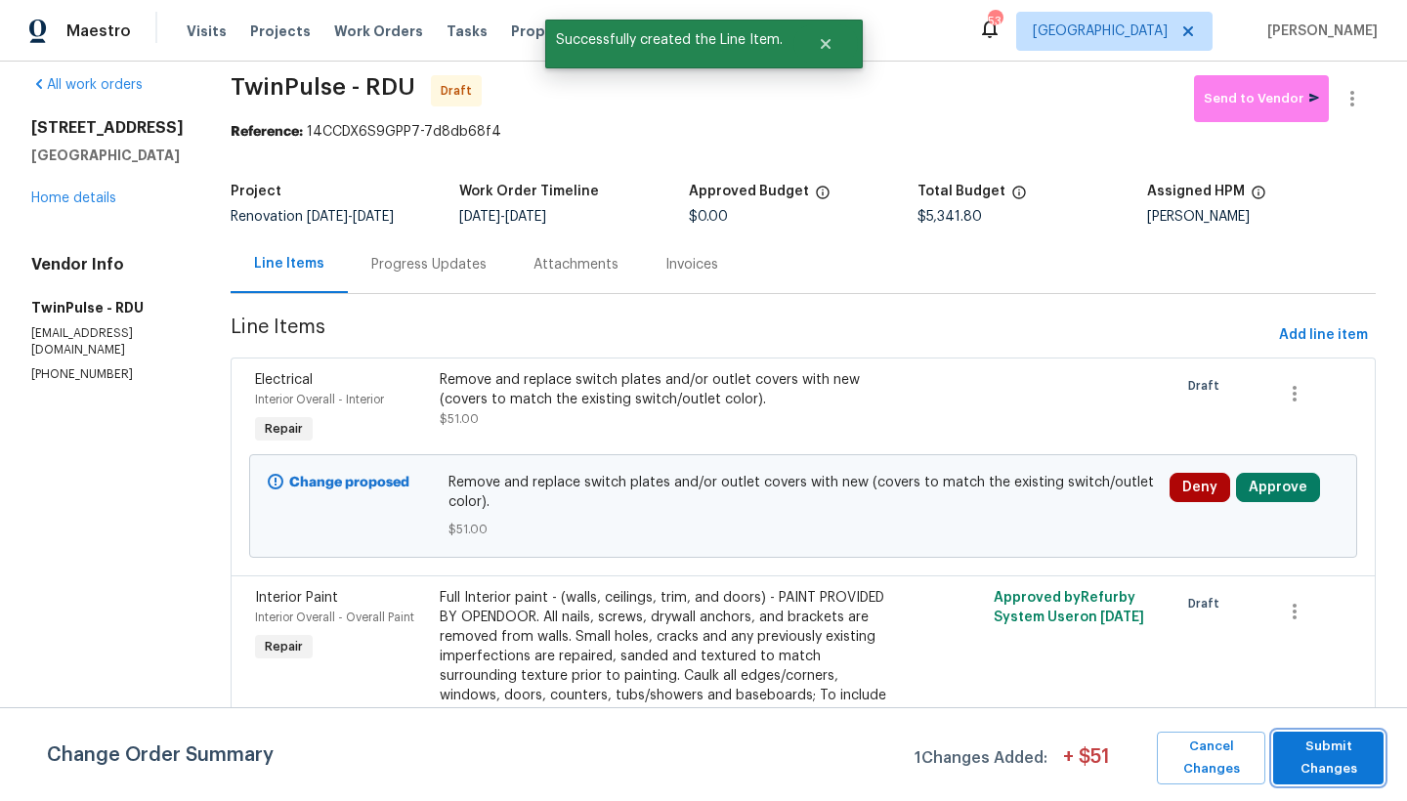
click at [1234, 693] on span "Submit Changes" at bounding box center [1328, 758] width 91 height 45
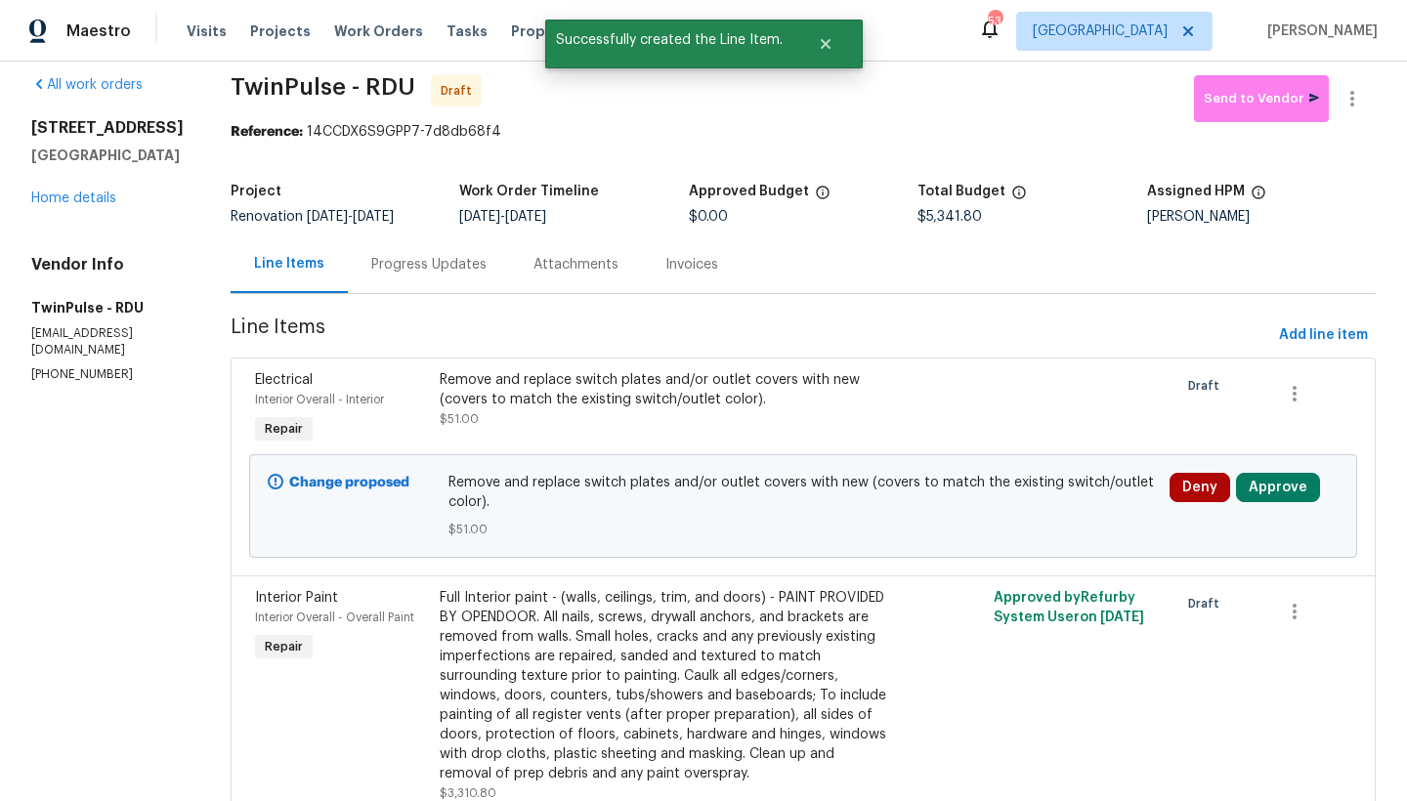
scroll to position [0, 0]
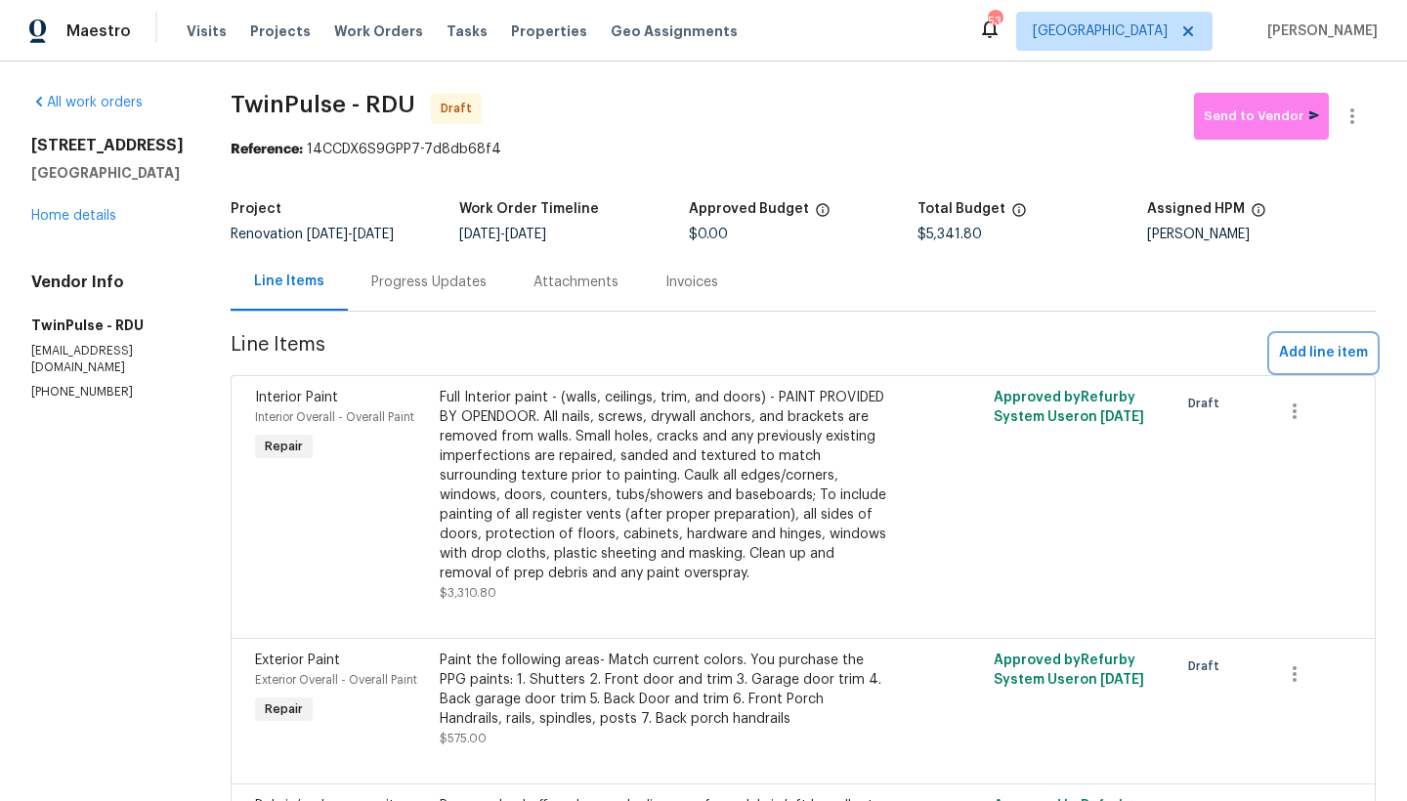
click at [1234, 356] on span "Add line item" at bounding box center [1323, 353] width 89 height 24
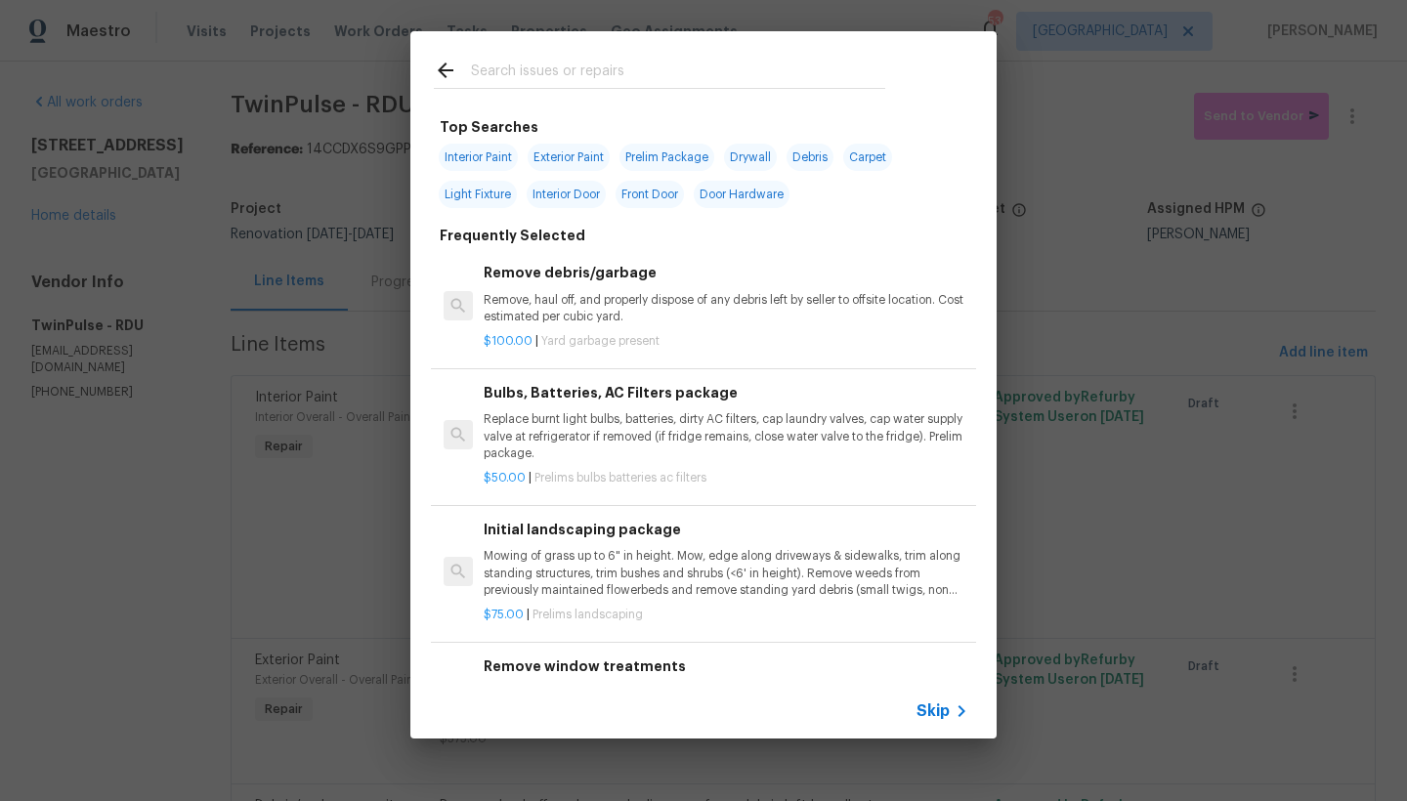
click at [568, 53] on div at bounding box center [659, 69] width 498 height 77
click at [559, 71] on input "text" at bounding box center [678, 73] width 414 height 29
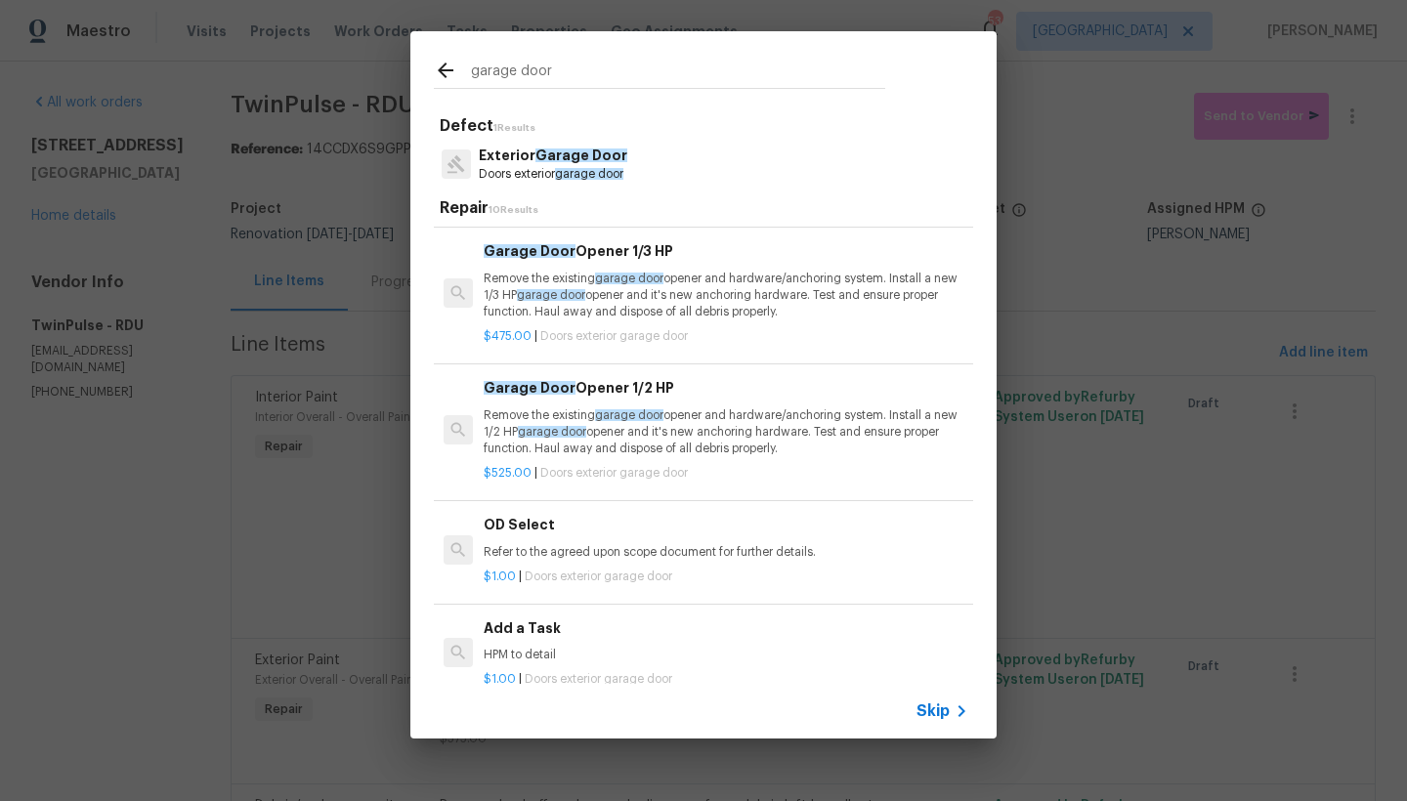
scroll to position [30, 0]
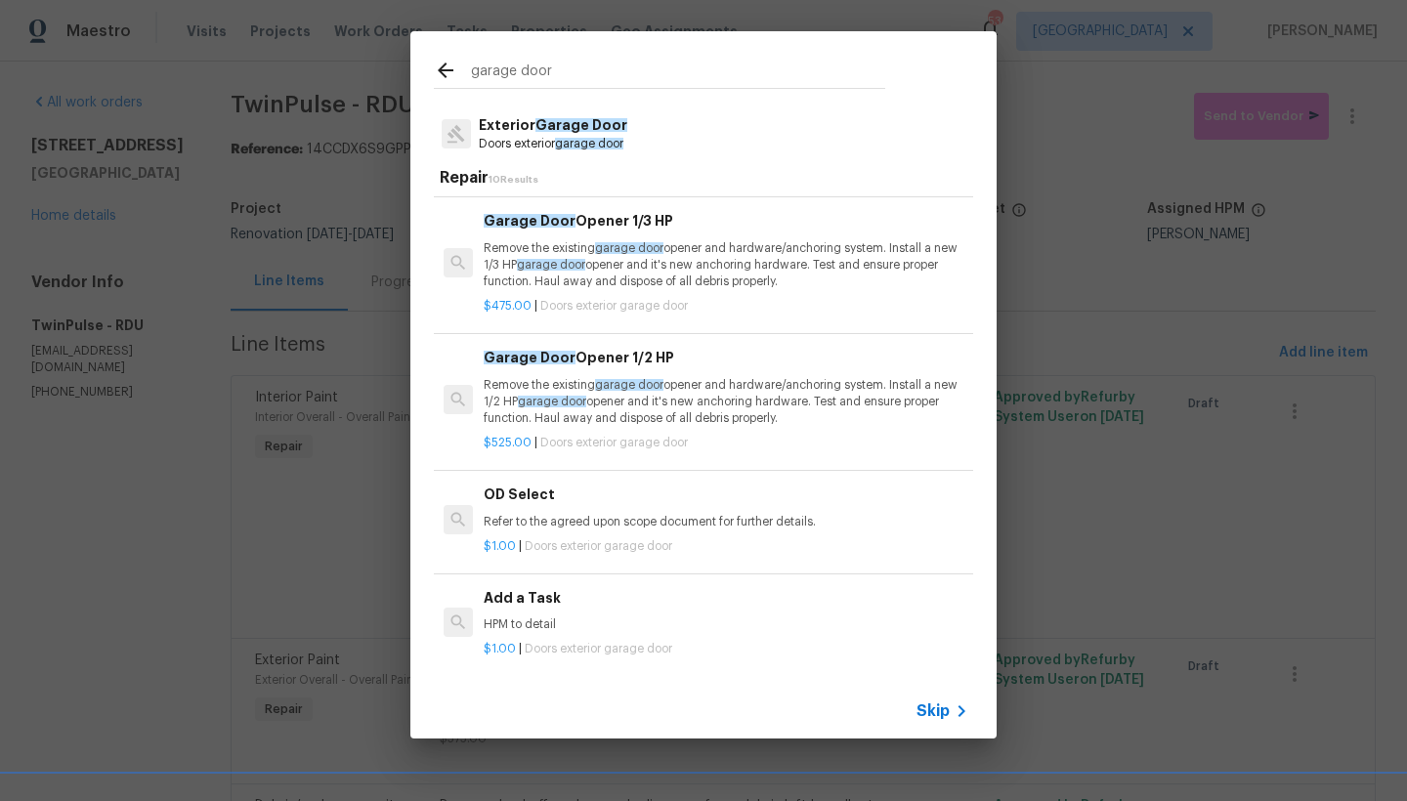
click at [526, 587] on h6 "Add a Task" at bounding box center [726, 597] width 485 height 21
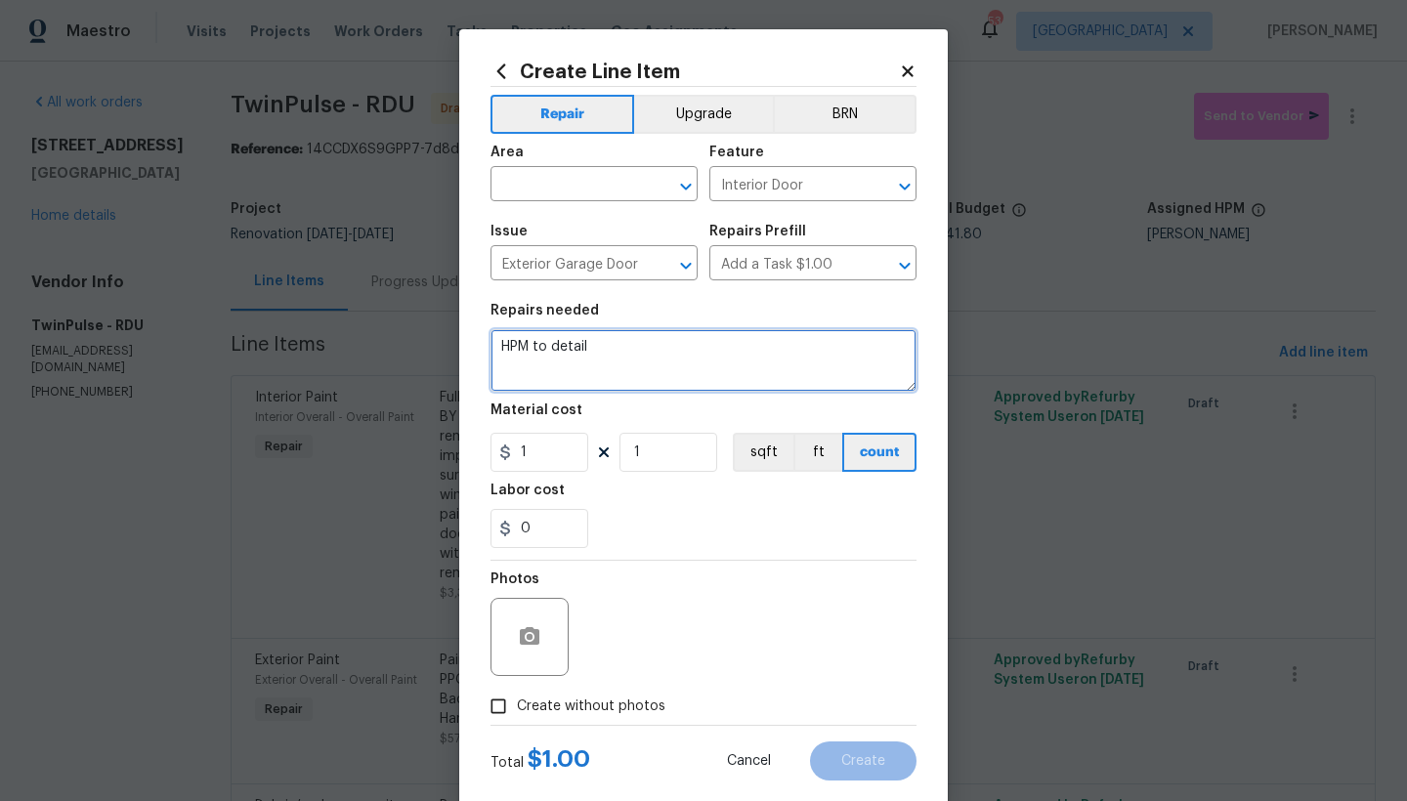
drag, startPoint x: 589, startPoint y: 345, endPoint x: 267, endPoint y: 333, distance: 322.6
click at [267, 333] on div "Create Line Item Repair Upgrade BRN Area ​ Feature Interior Door ​ Issue Exteri…" at bounding box center [703, 400] width 1407 height 801
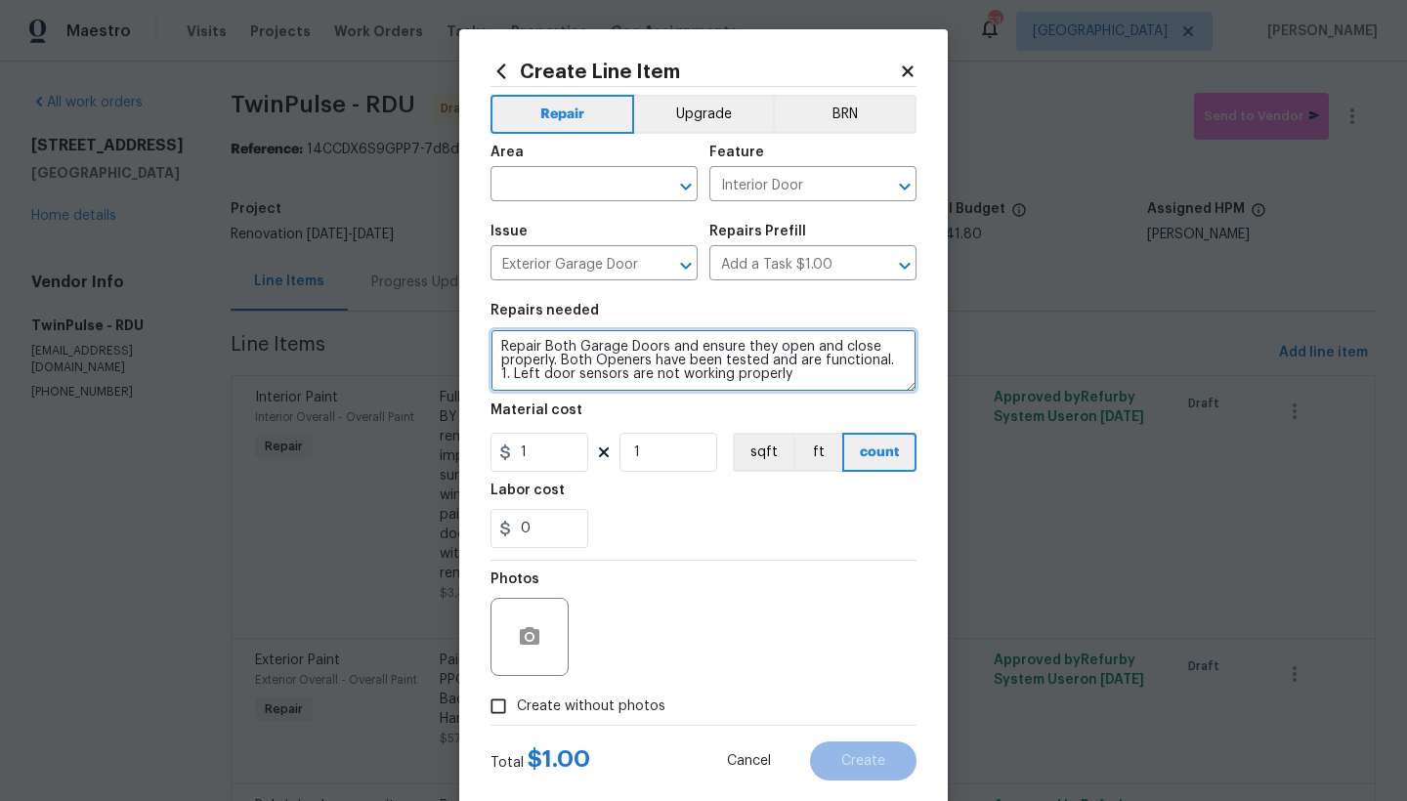
scroll to position [4, 0]
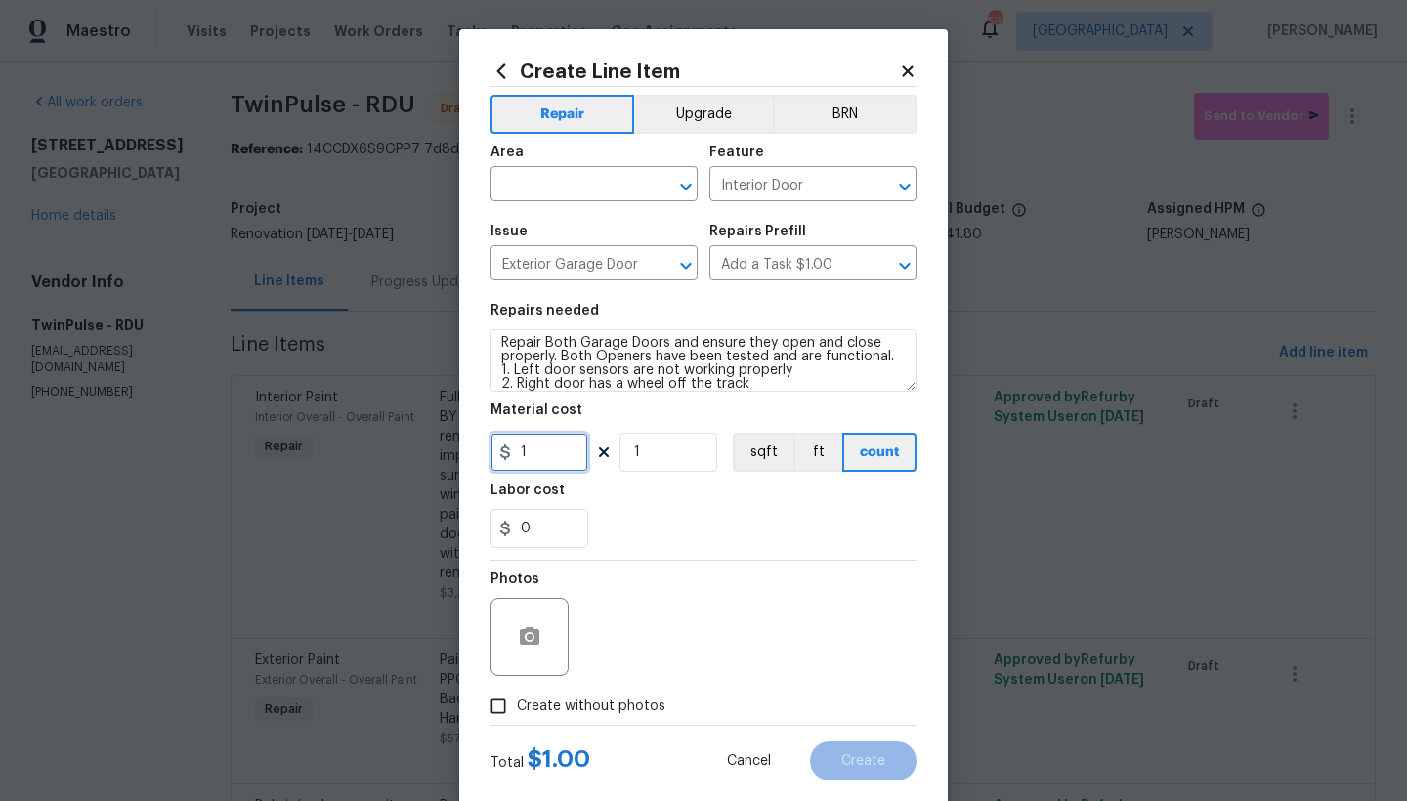
click at [533, 457] on input "1" at bounding box center [539, 452] width 98 height 39
click at [586, 176] on input "text" at bounding box center [566, 186] width 152 height 30
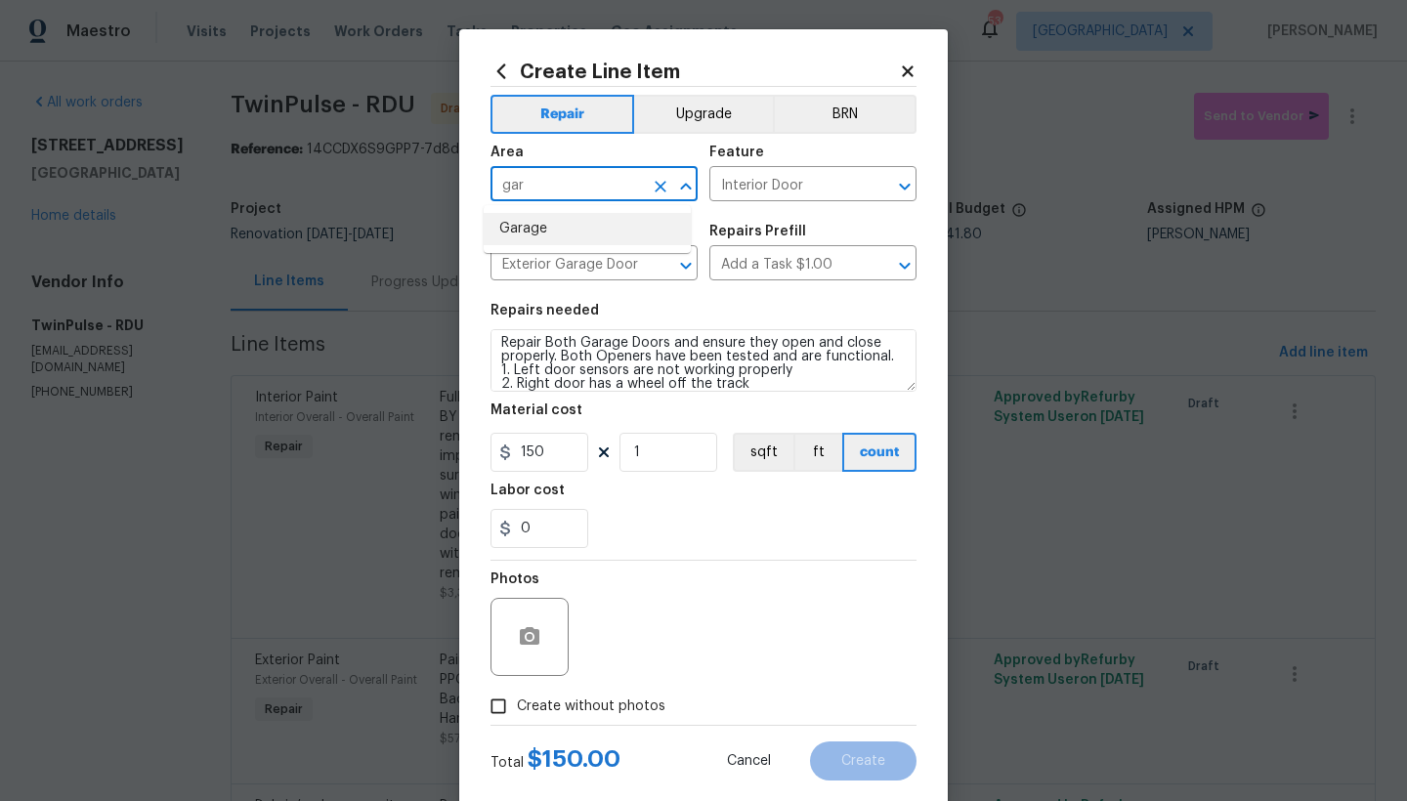
click at [540, 220] on li "Garage" at bounding box center [587, 229] width 207 height 32
drag, startPoint x: 553, startPoint y: 714, endPoint x: 585, endPoint y: 696, distance: 37.2
click at [553, 693] on span "Create without photos" at bounding box center [591, 706] width 148 height 21
click at [517, 693] on input "Create without photos" at bounding box center [498, 706] width 37 height 37
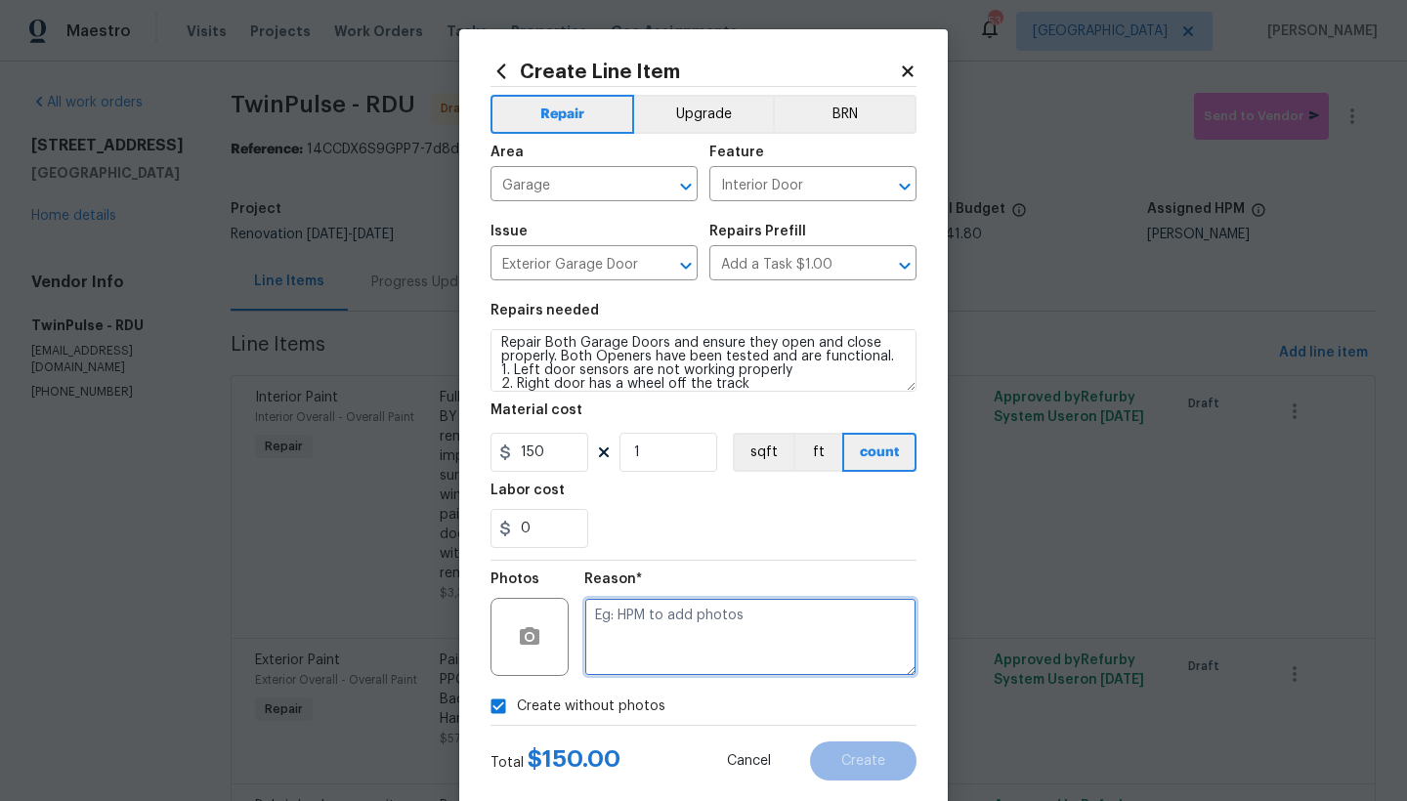
click at [640, 650] on textarea at bounding box center [750, 637] width 332 height 78
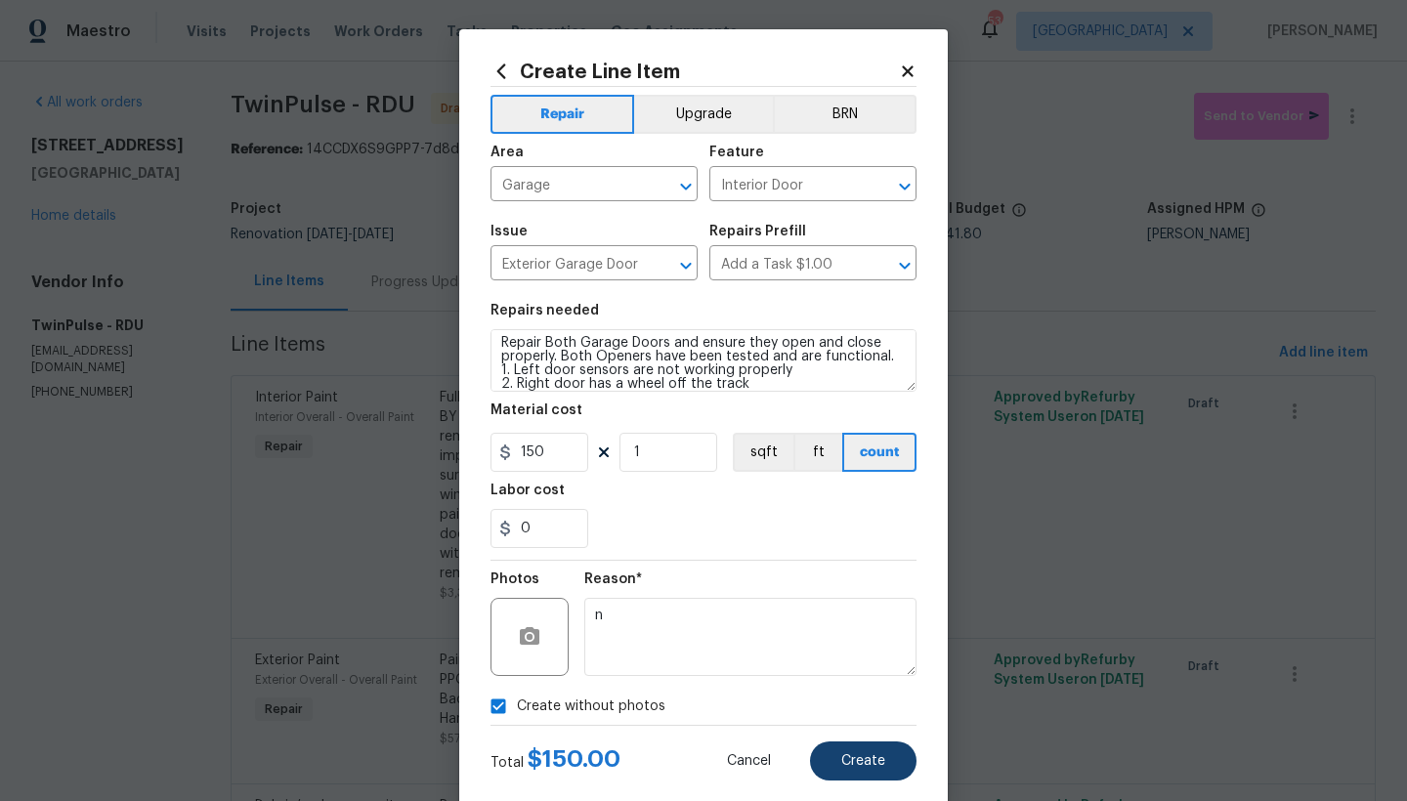
click at [842, 693] on span "Create" at bounding box center [863, 761] width 44 height 15
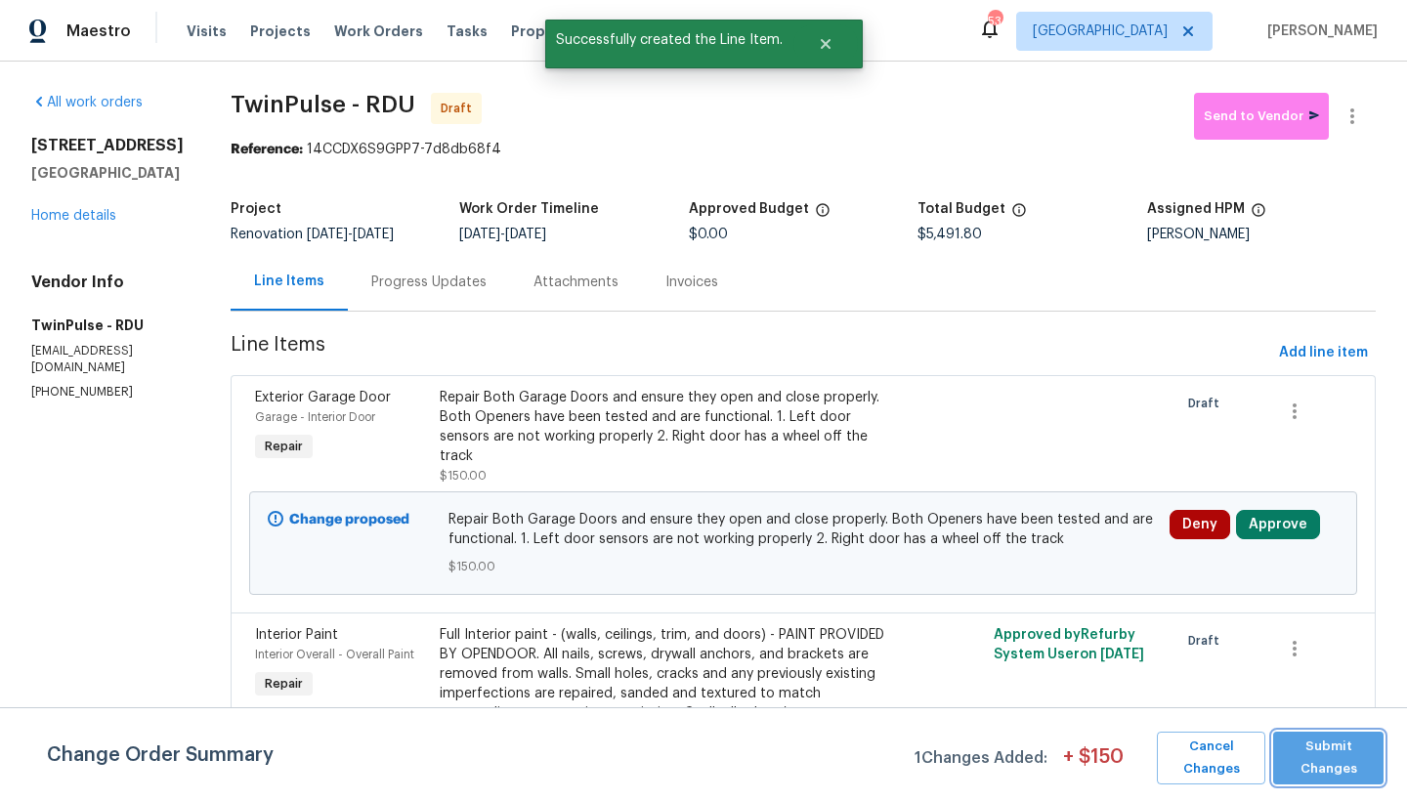
click at [1234, 693] on span "Submit Changes" at bounding box center [1328, 758] width 91 height 45
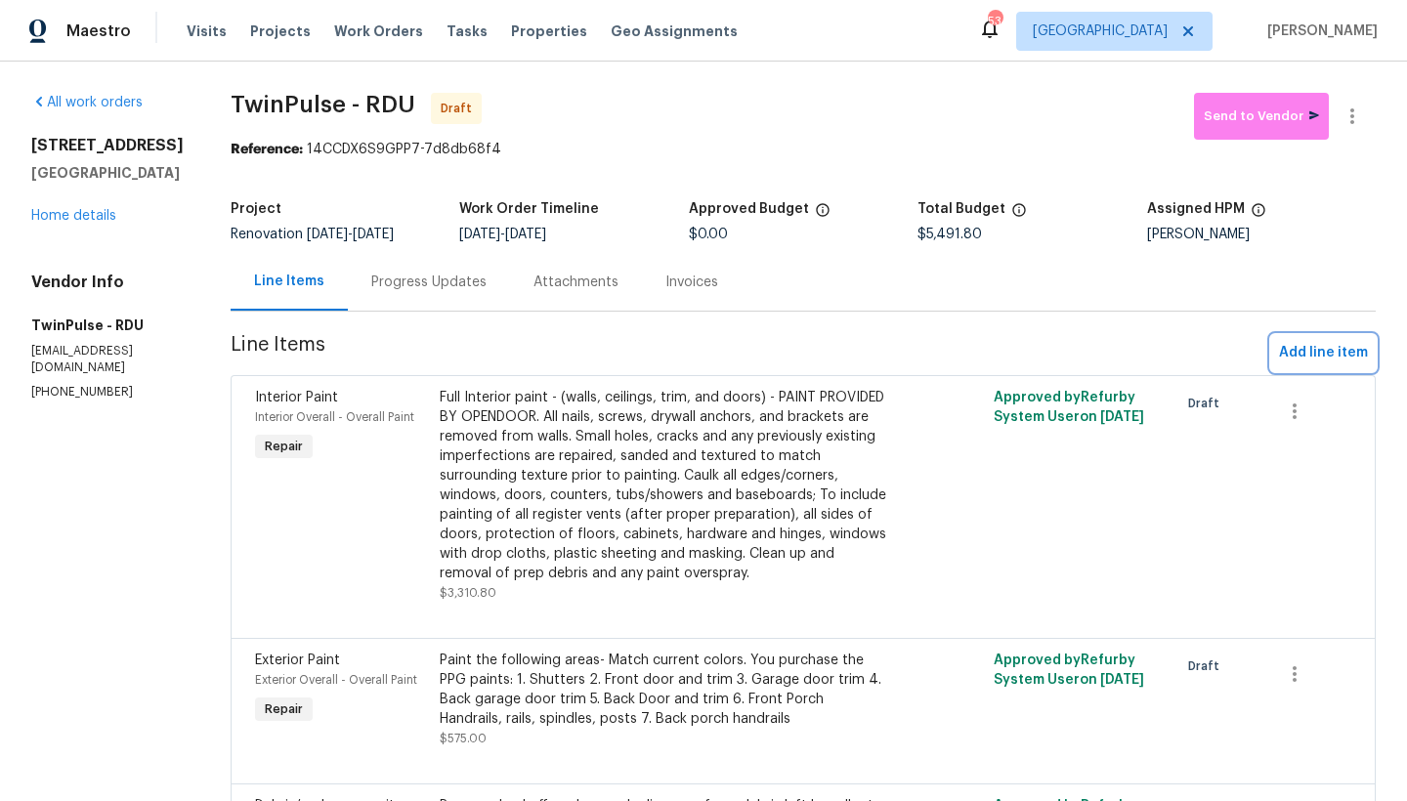
click at [1234, 350] on span "Add line item" at bounding box center [1323, 353] width 89 height 24
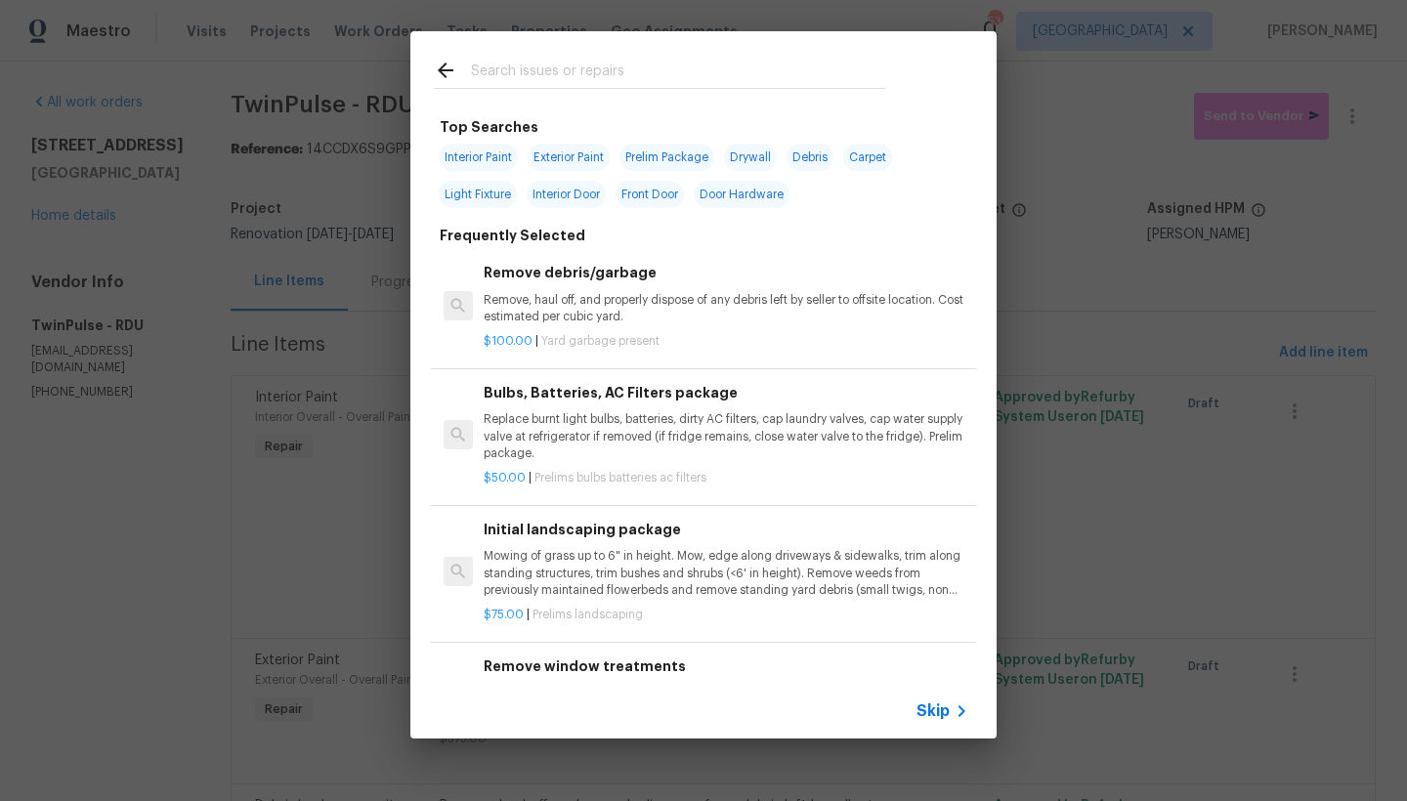
click at [599, 76] on input "text" at bounding box center [678, 73] width 414 height 29
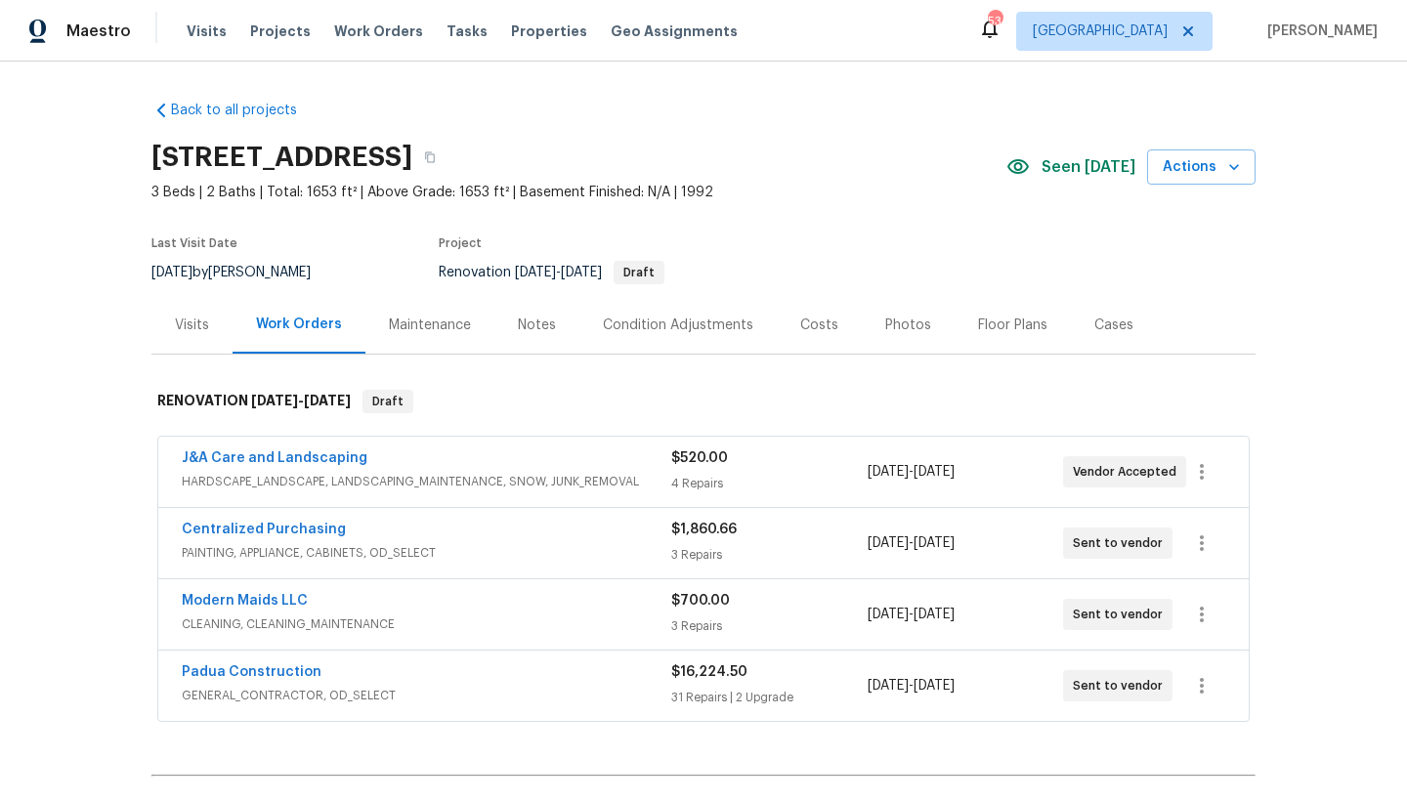
click at [800, 324] on div "Costs" at bounding box center [819, 326] width 38 height 20
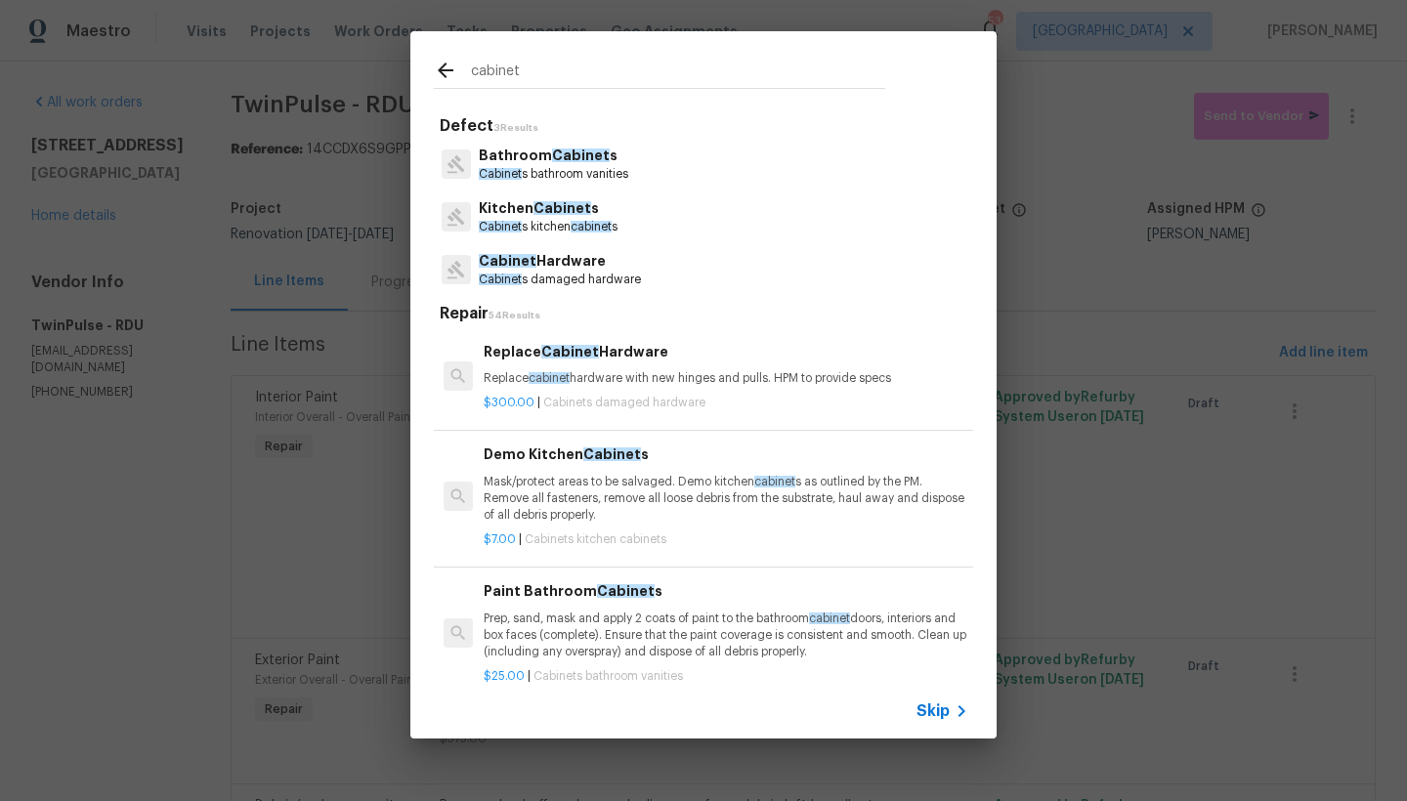
type input "cabinet"
click at [533, 205] on span "Cabinet" at bounding box center [562, 208] width 58 height 14
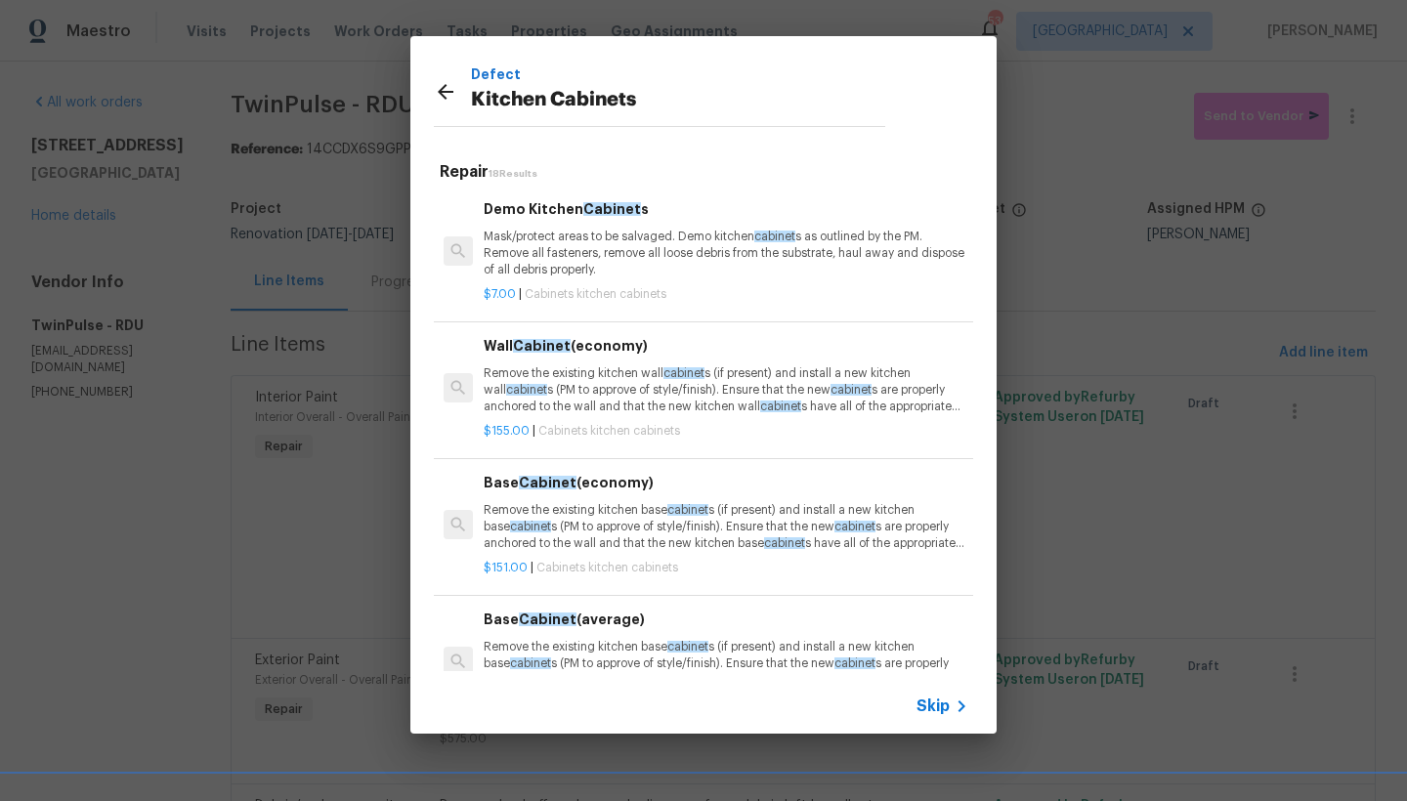
scroll to position [4, 0]
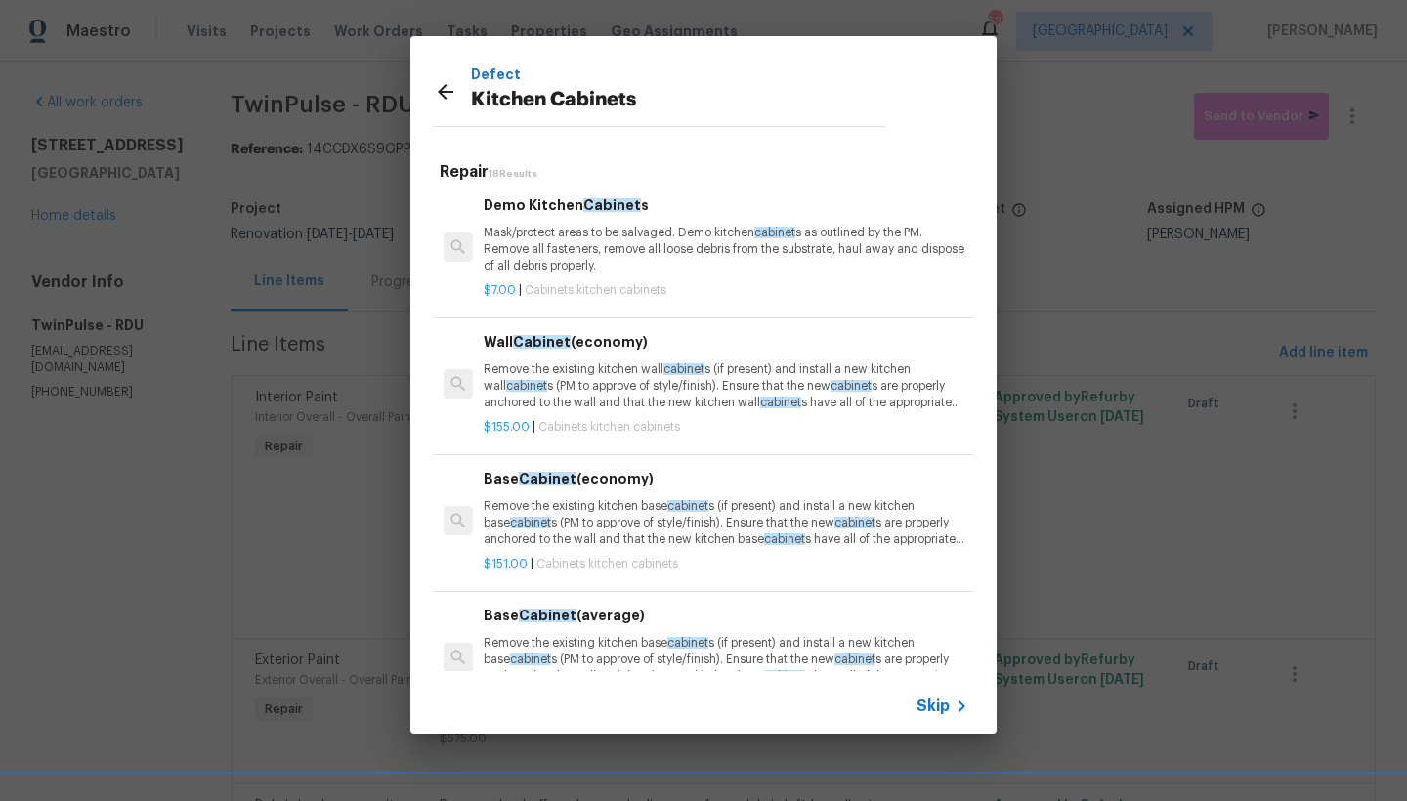
click at [434, 90] on icon at bounding box center [445, 91] width 23 height 23
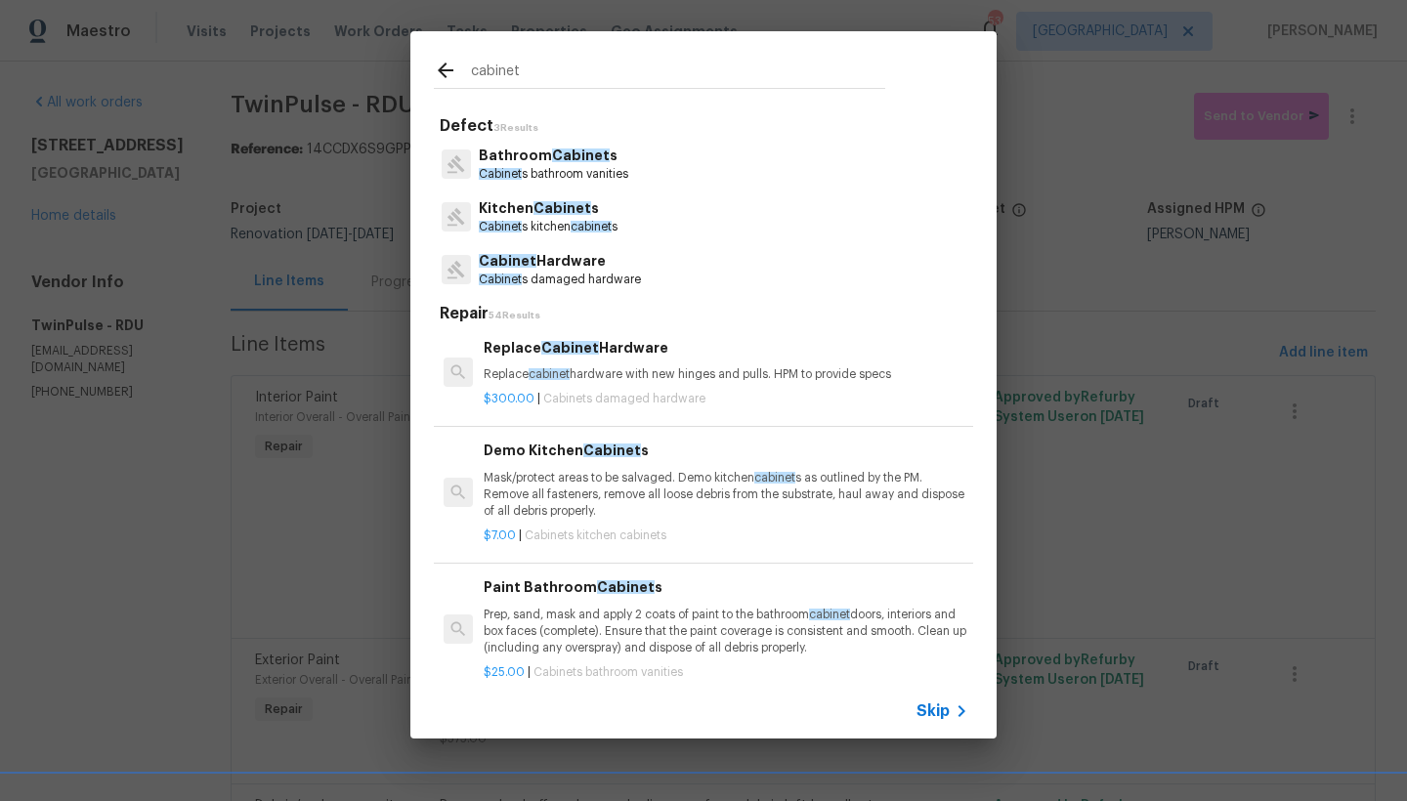
click at [524, 217] on p "Kitchen Cabinet s" at bounding box center [548, 208] width 139 height 21
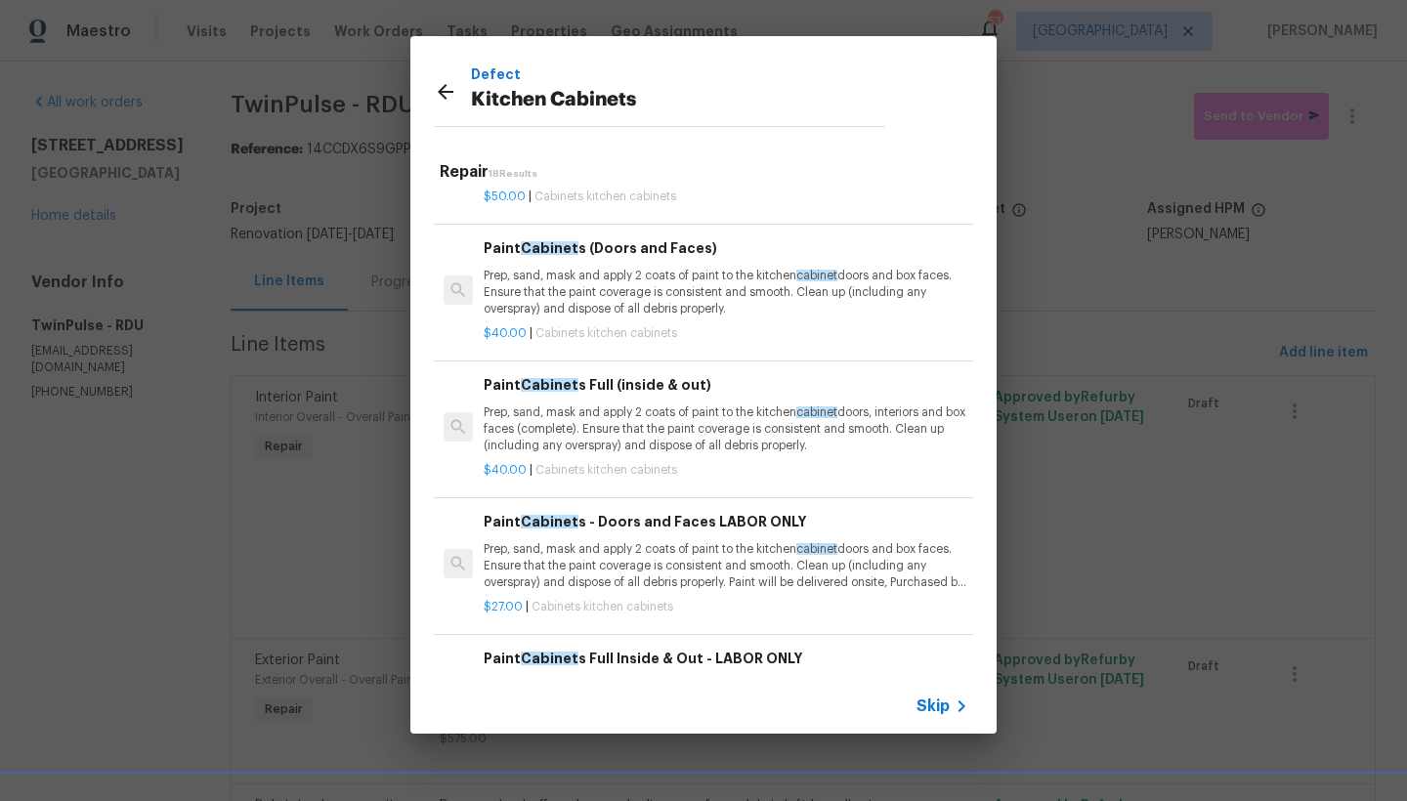
scroll to position [1429, 0]
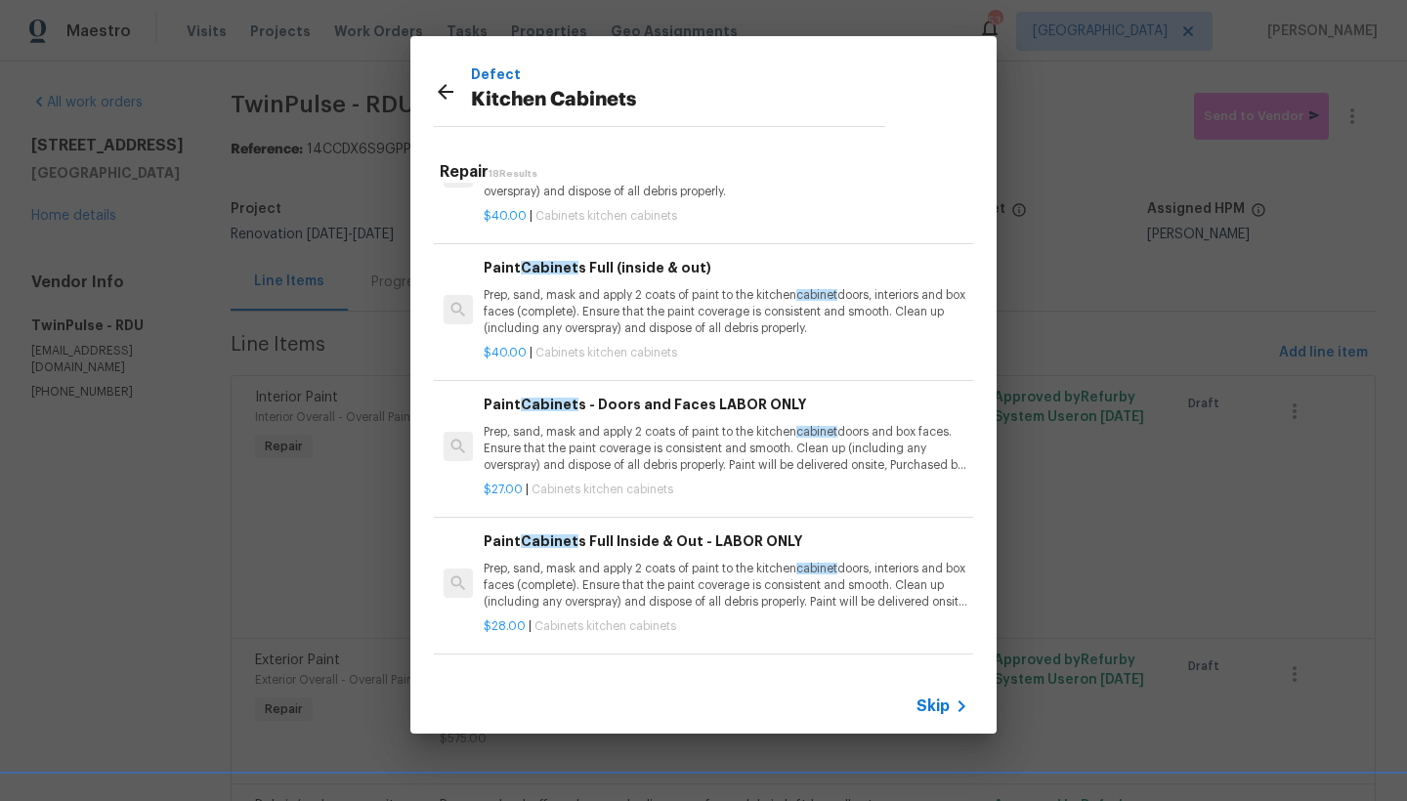
click at [572, 534] on h6 "Paint Cabinet s Full Inside & Out - LABOR ONLY" at bounding box center [726, 540] width 485 height 21
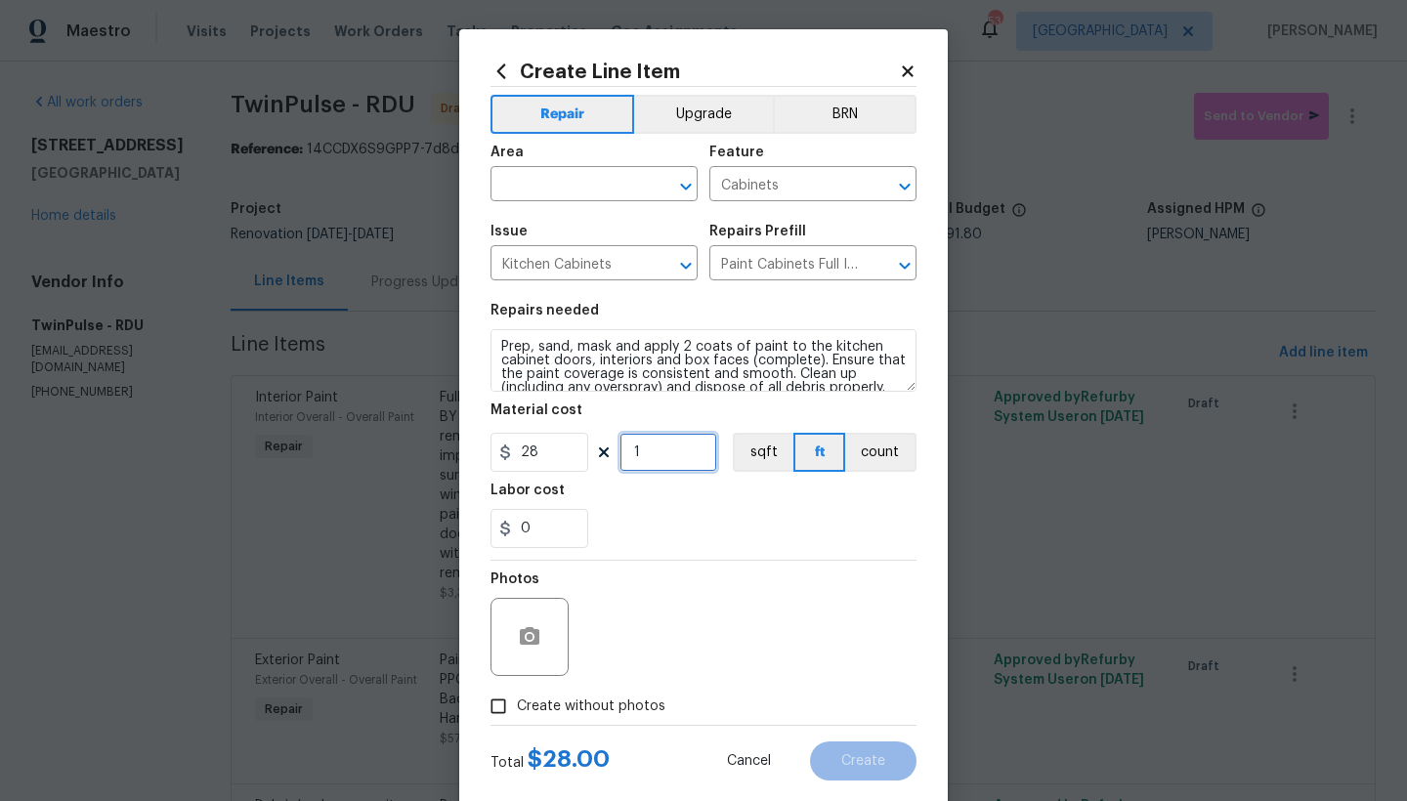
drag, startPoint x: 629, startPoint y: 450, endPoint x: 615, endPoint y: 449, distance: 13.7
click at [619, 449] on input "1" at bounding box center [668, 452] width 98 height 39
drag, startPoint x: 612, startPoint y: 448, endPoint x: 569, endPoint y: 446, distance: 43.0
click at [569, 446] on div "28 40 sqft ft count" at bounding box center [703, 452] width 426 height 39
drag, startPoint x: 598, startPoint y: 454, endPoint x: 555, endPoint y: 458, distance: 43.2
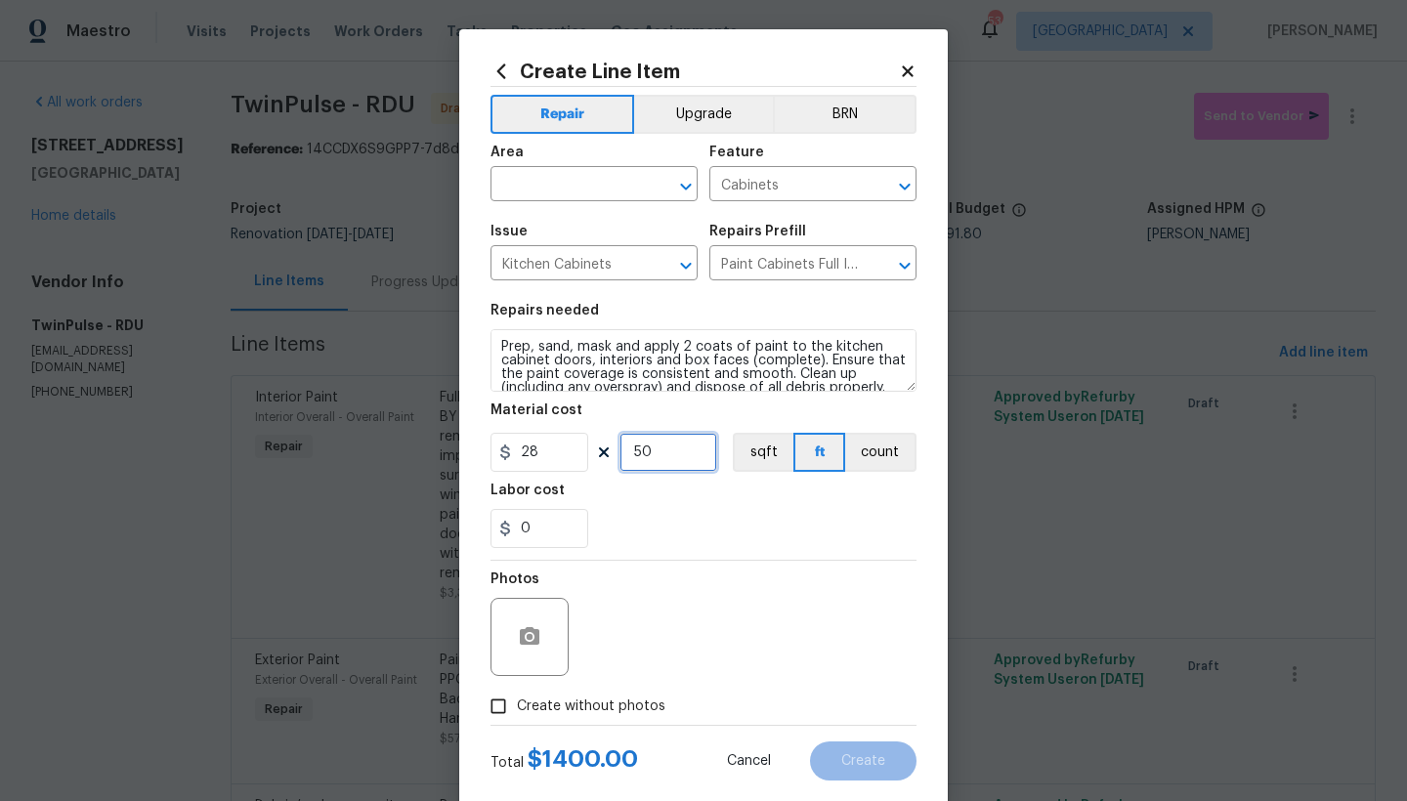
click at [555, 457] on div "28 50 sqft ft count" at bounding box center [703, 452] width 426 height 39
type input "45"
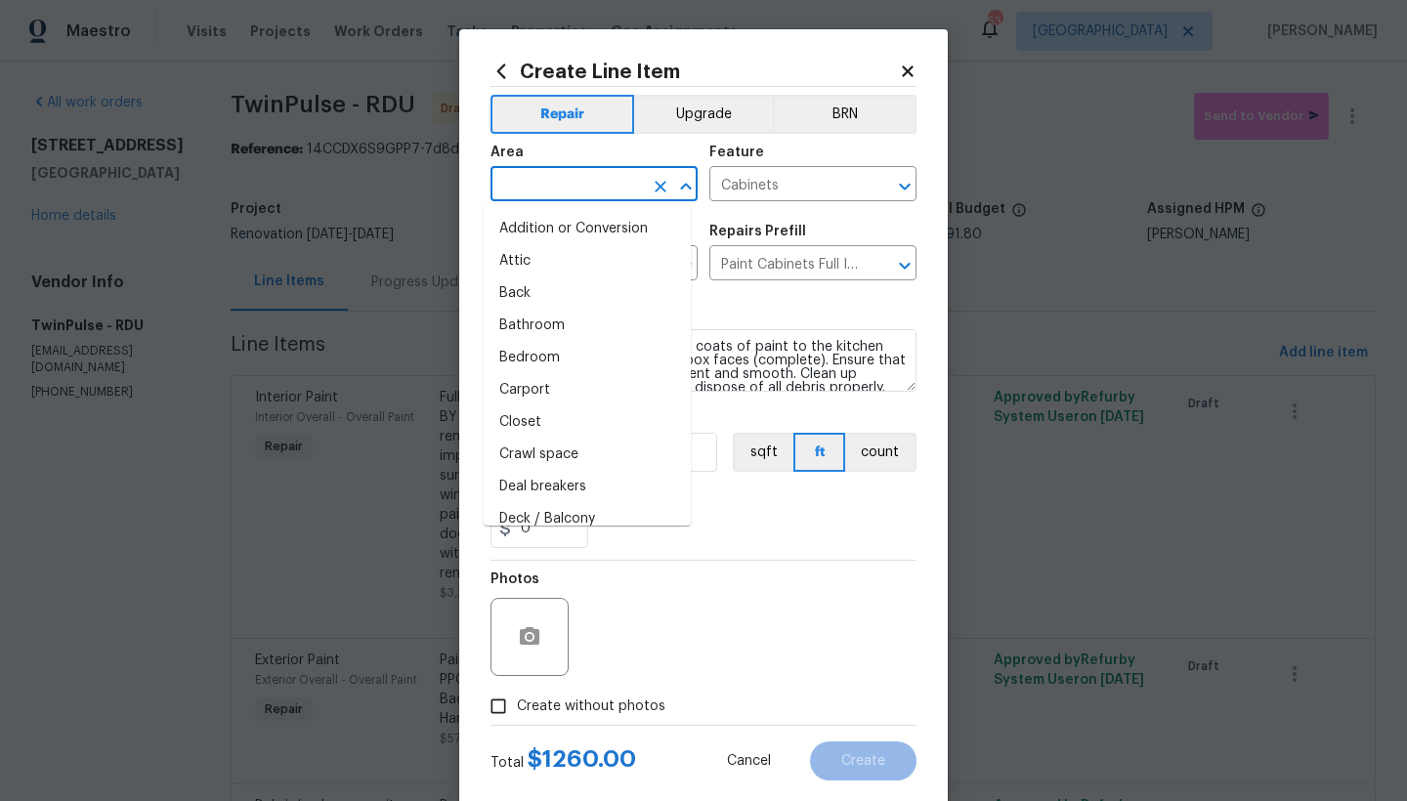
click at [552, 189] on input "text" at bounding box center [566, 186] width 152 height 30
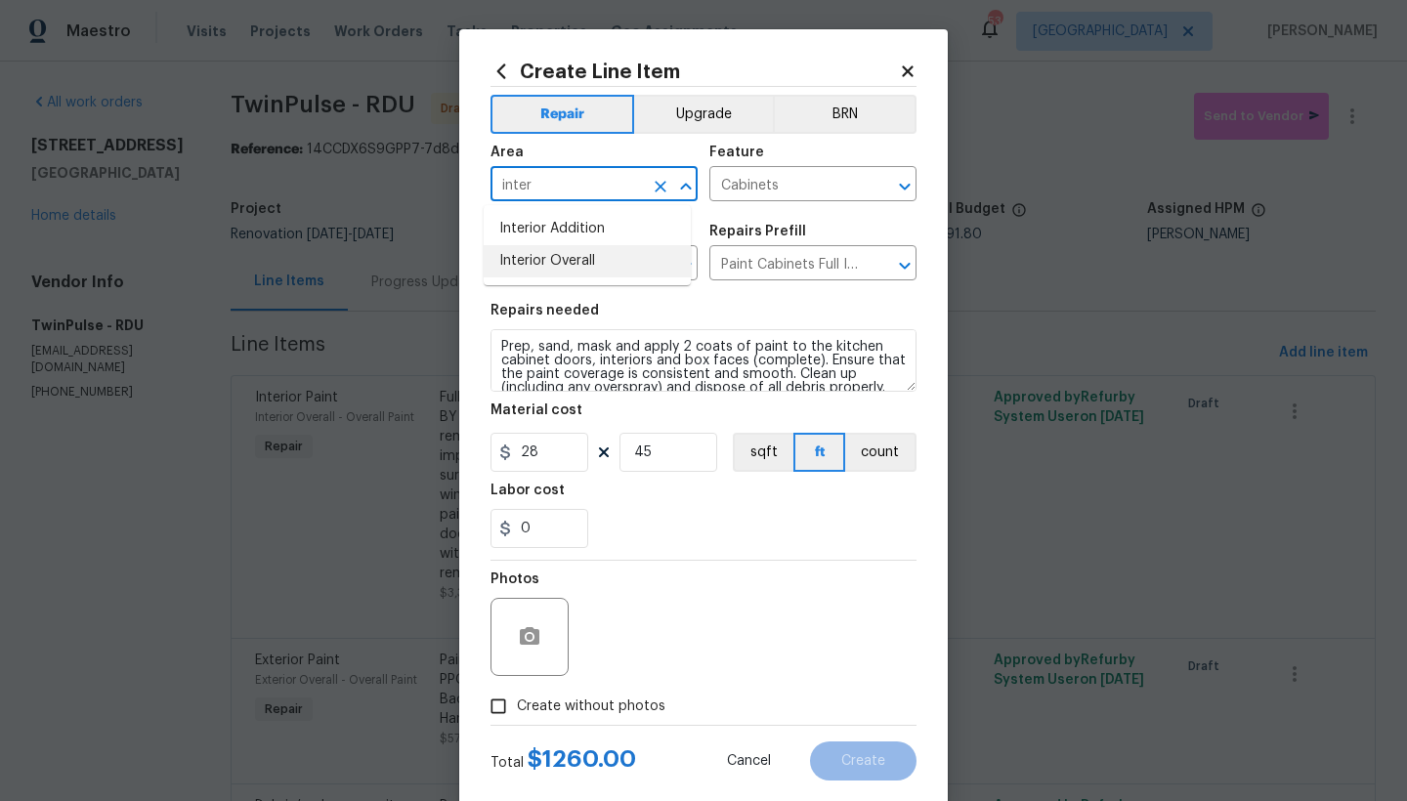
click at [558, 260] on li "Interior Overall" at bounding box center [587, 261] width 207 height 32
type input "Interior Overall"
click at [540, 697] on span "Create without photos" at bounding box center [591, 706] width 148 height 21
click at [517, 697] on input "Create without photos" at bounding box center [498, 706] width 37 height 37
checkbox input "true"
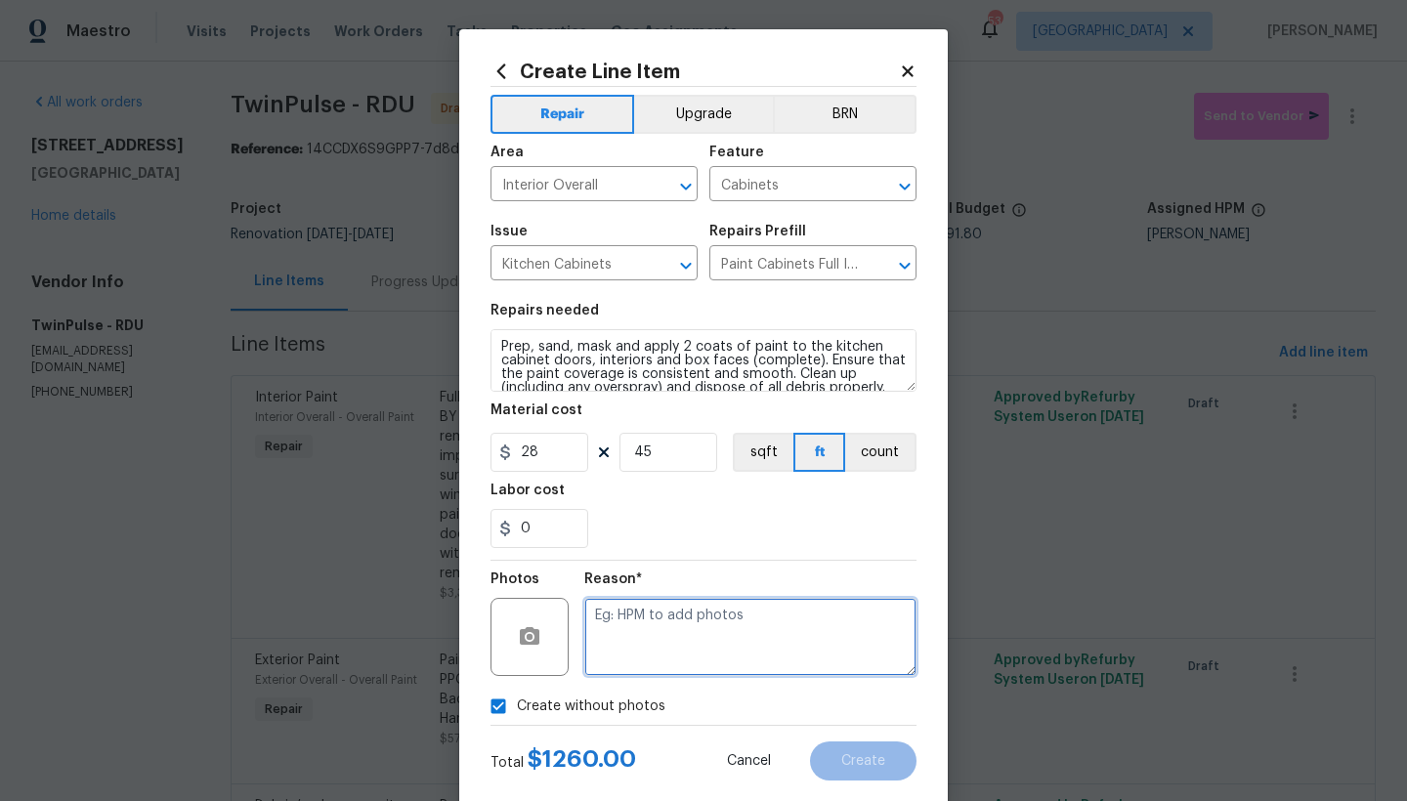
click at [613, 634] on textarea at bounding box center [750, 637] width 332 height 78
type textarea "n"
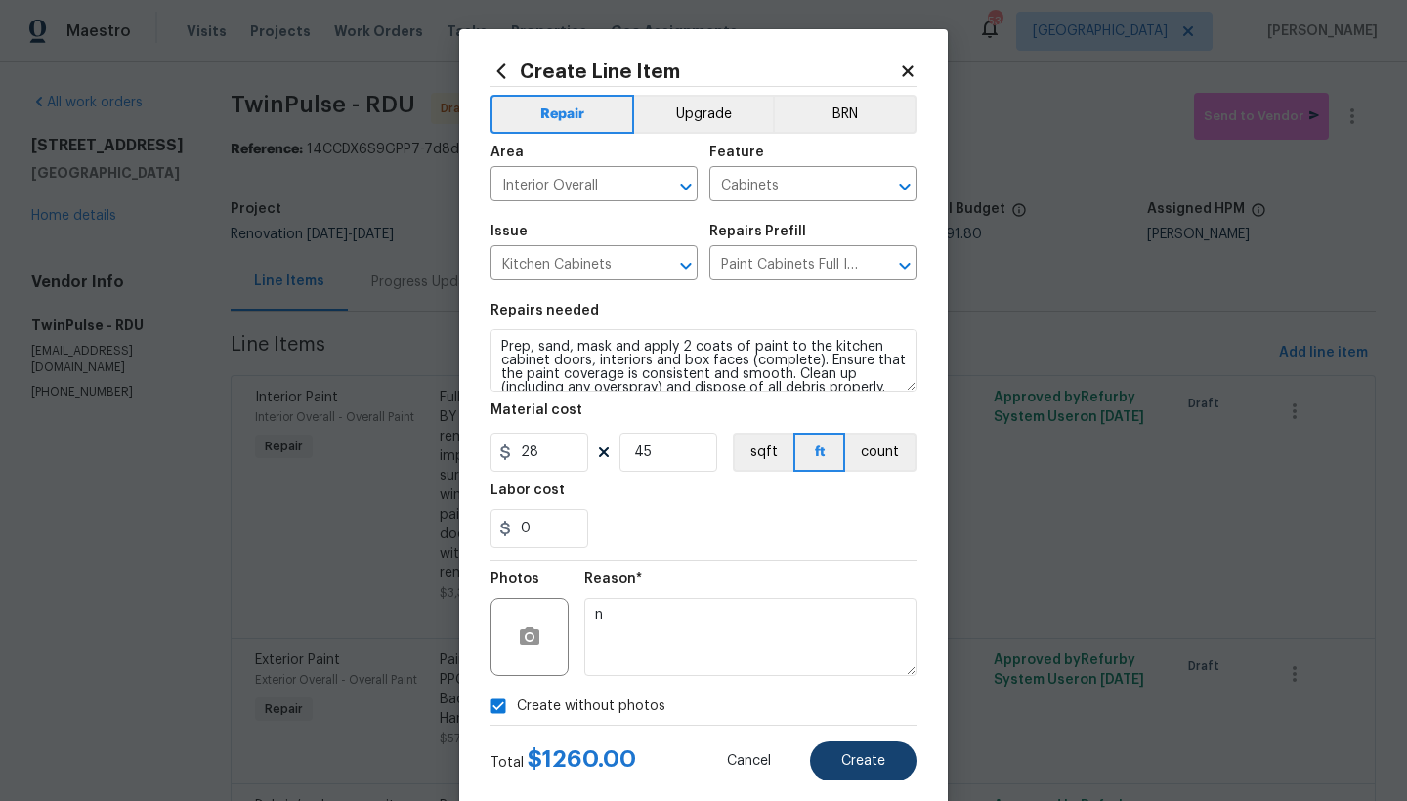
click at [850, 759] on span "Create" at bounding box center [863, 761] width 44 height 15
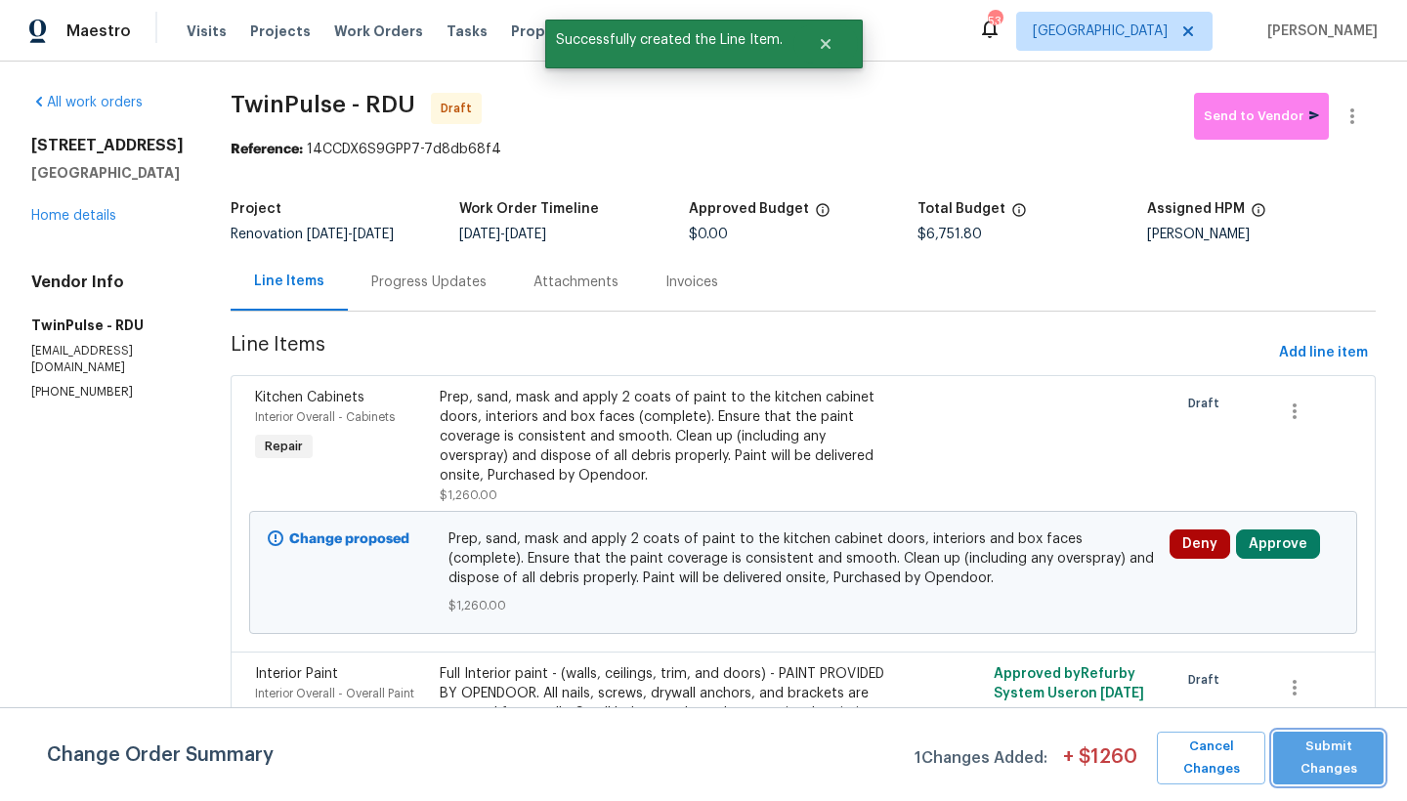
click at [1308, 770] on span "Submit Changes" at bounding box center [1328, 758] width 91 height 45
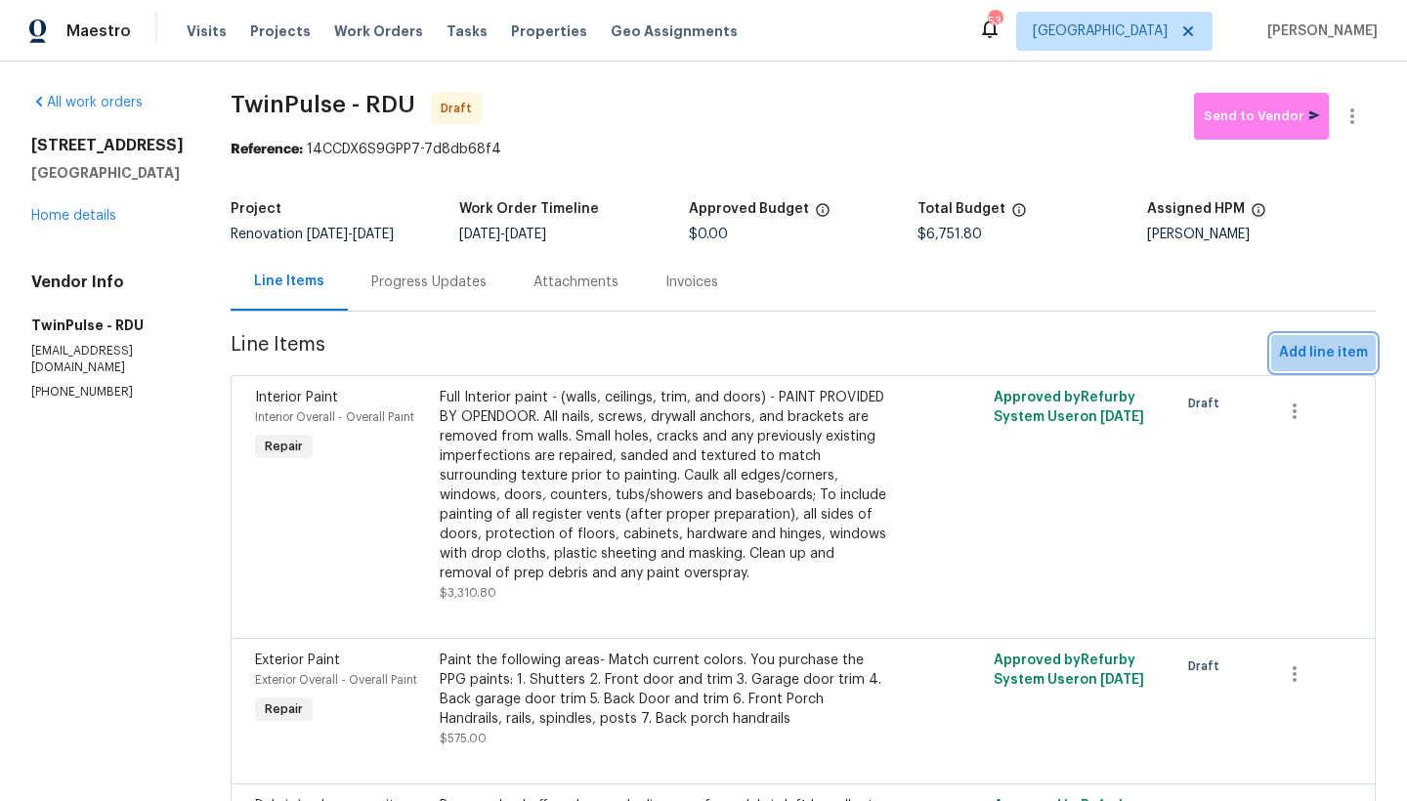
click at [1355, 359] on button "Add line item" at bounding box center [1323, 353] width 105 height 36
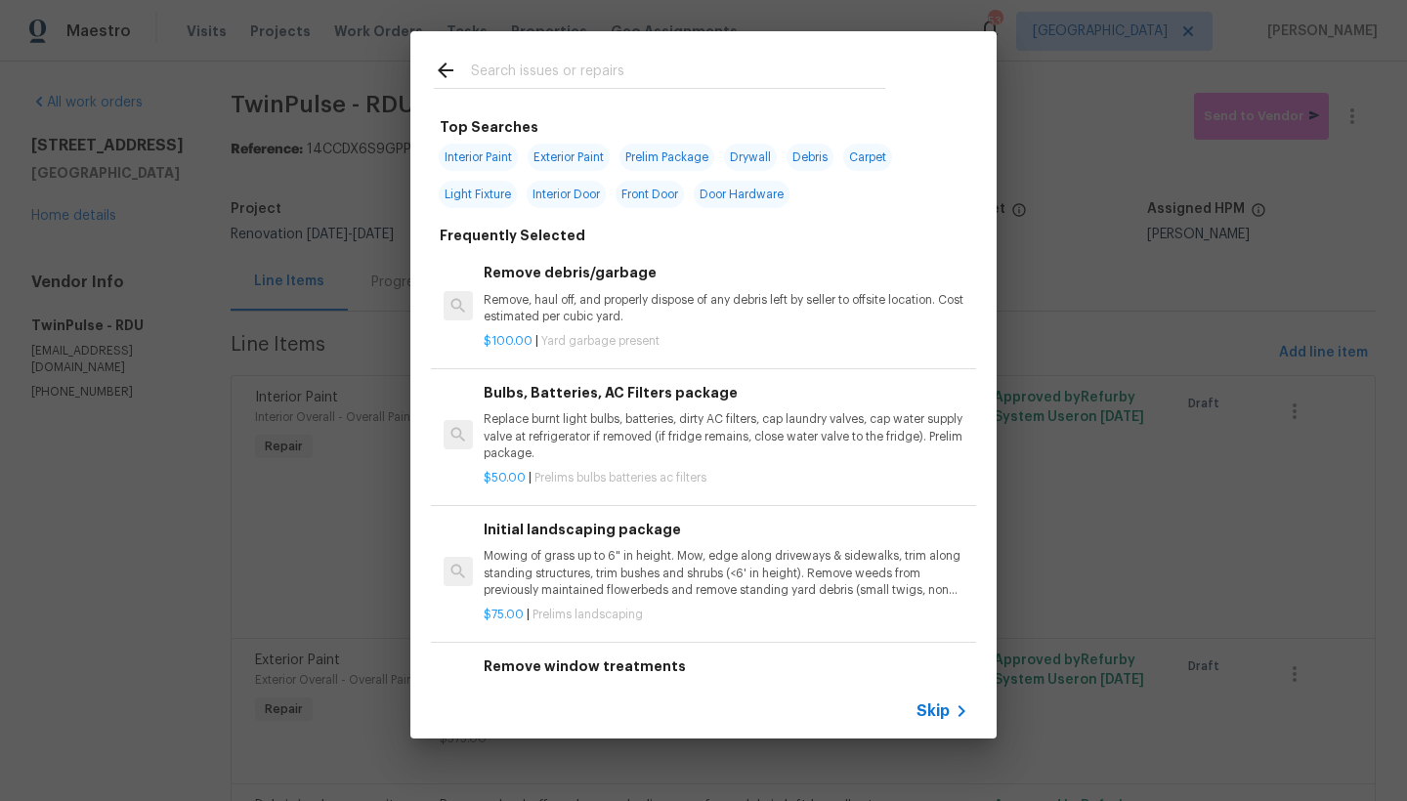
click at [657, 72] on input "text" at bounding box center [678, 73] width 414 height 29
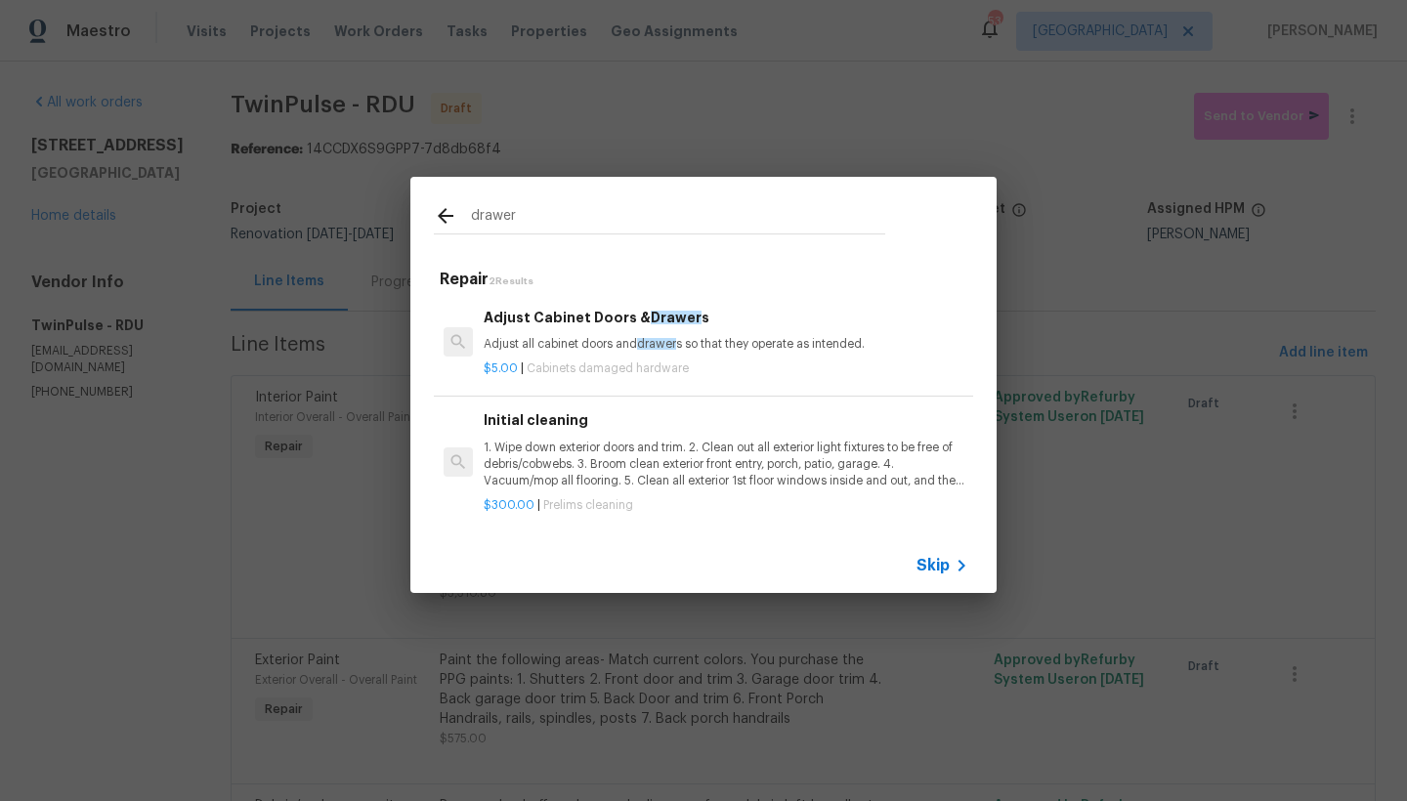
type input "drawer"
click at [577, 311] on h6 "Adjust Cabinet Doors & Drawer s" at bounding box center [726, 317] width 485 height 21
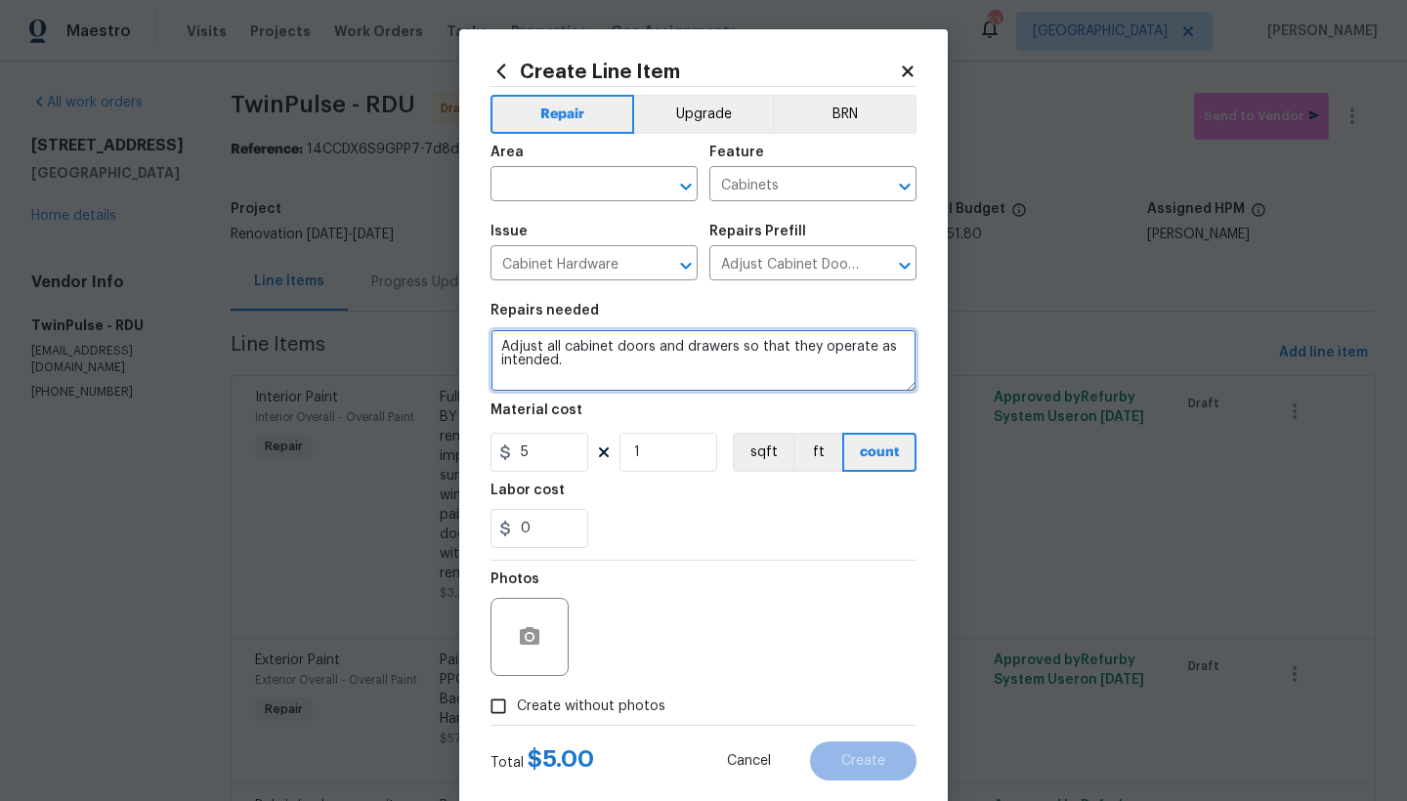
drag, startPoint x: 598, startPoint y: 360, endPoint x: 465, endPoint y: 329, distance: 136.5
click at [465, 329] on div "Create Line Item Repair Upgrade BRN Area ​ Feature Cabinets ​ Issue Cabinet Har…" at bounding box center [703, 420] width 488 height 782
type textarea "Replace damaged drawer slide on one damaged drawer."
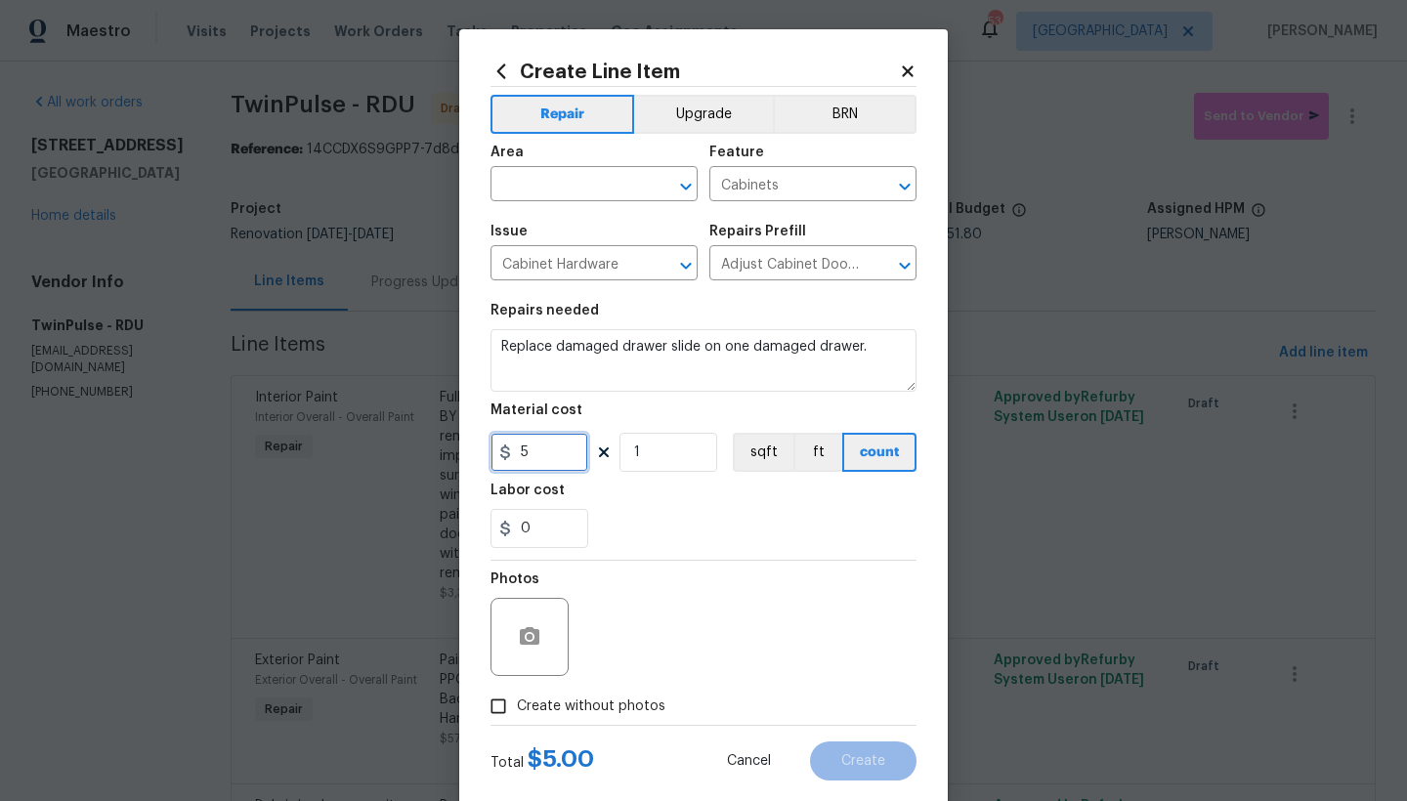
drag, startPoint x: 534, startPoint y: 453, endPoint x: 471, endPoint y: 454, distance: 63.5
click at [471, 454] on div "Create Line Item Repair Upgrade BRN Area ​ Feature Cabinets ​ Issue Cabinet Har…" at bounding box center [703, 420] width 488 height 782
type input "25"
click at [505, 704] on input "Create without photos" at bounding box center [498, 706] width 37 height 37
checkbox input "true"
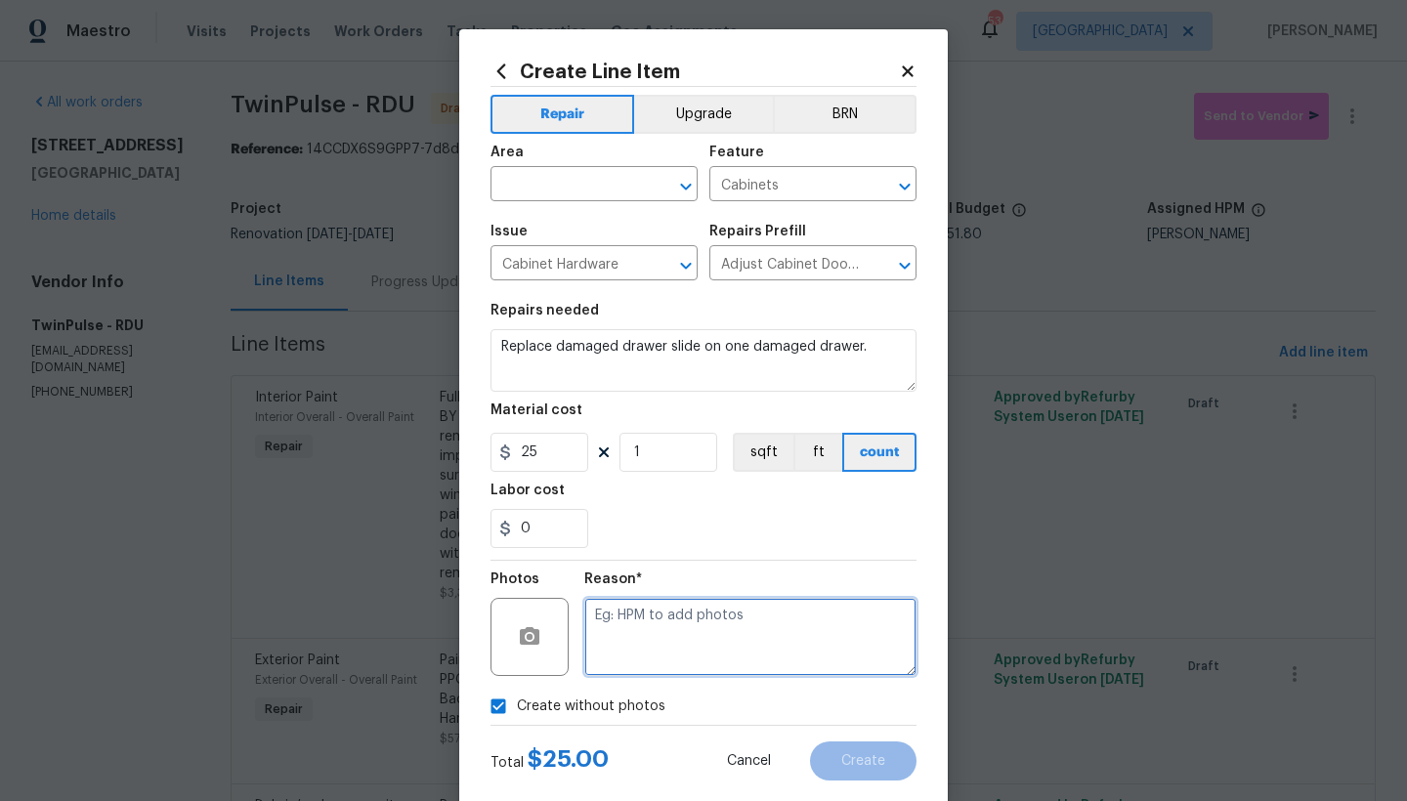
click at [655, 643] on textarea at bounding box center [750, 637] width 332 height 78
type textarea "n"
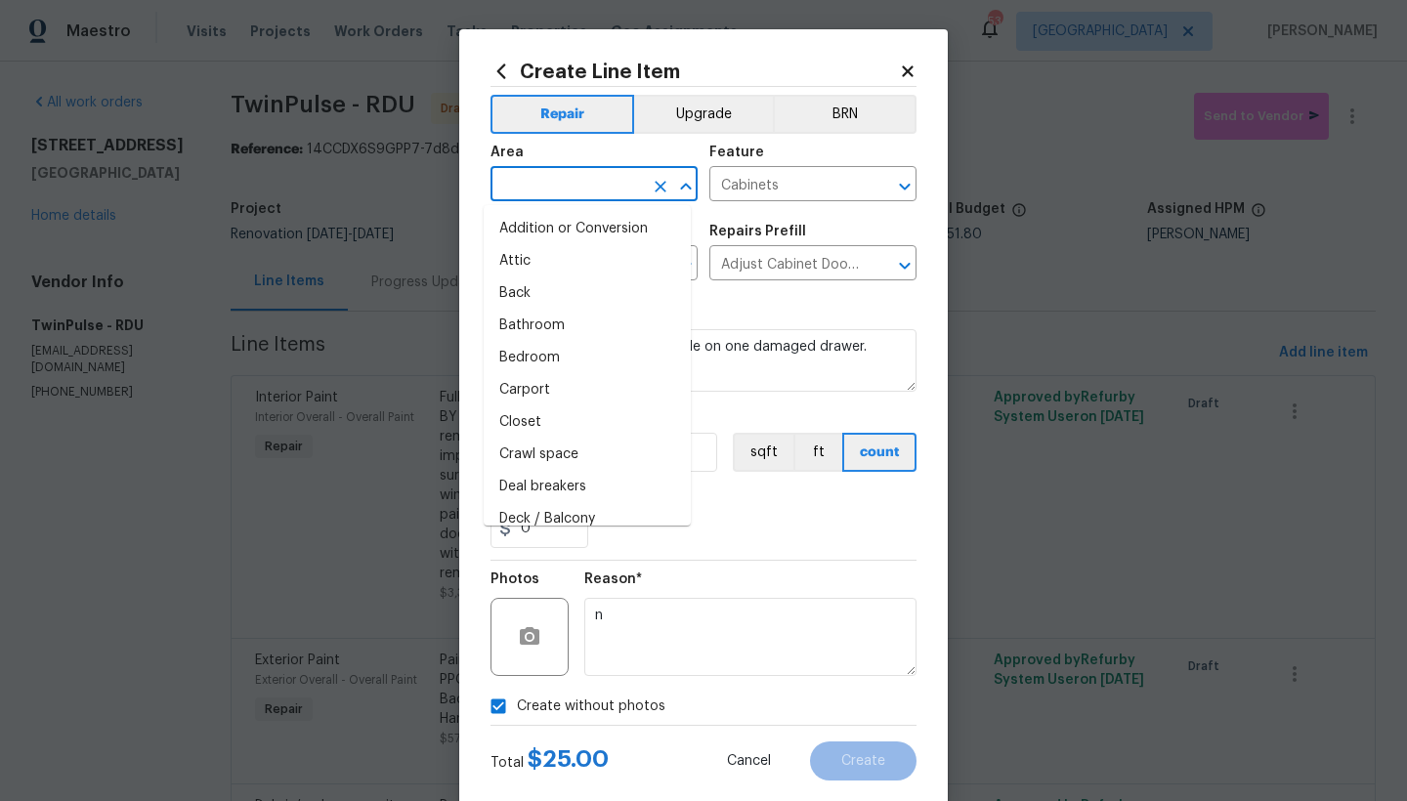
click at [595, 181] on input "text" at bounding box center [566, 186] width 152 height 30
type input "n"
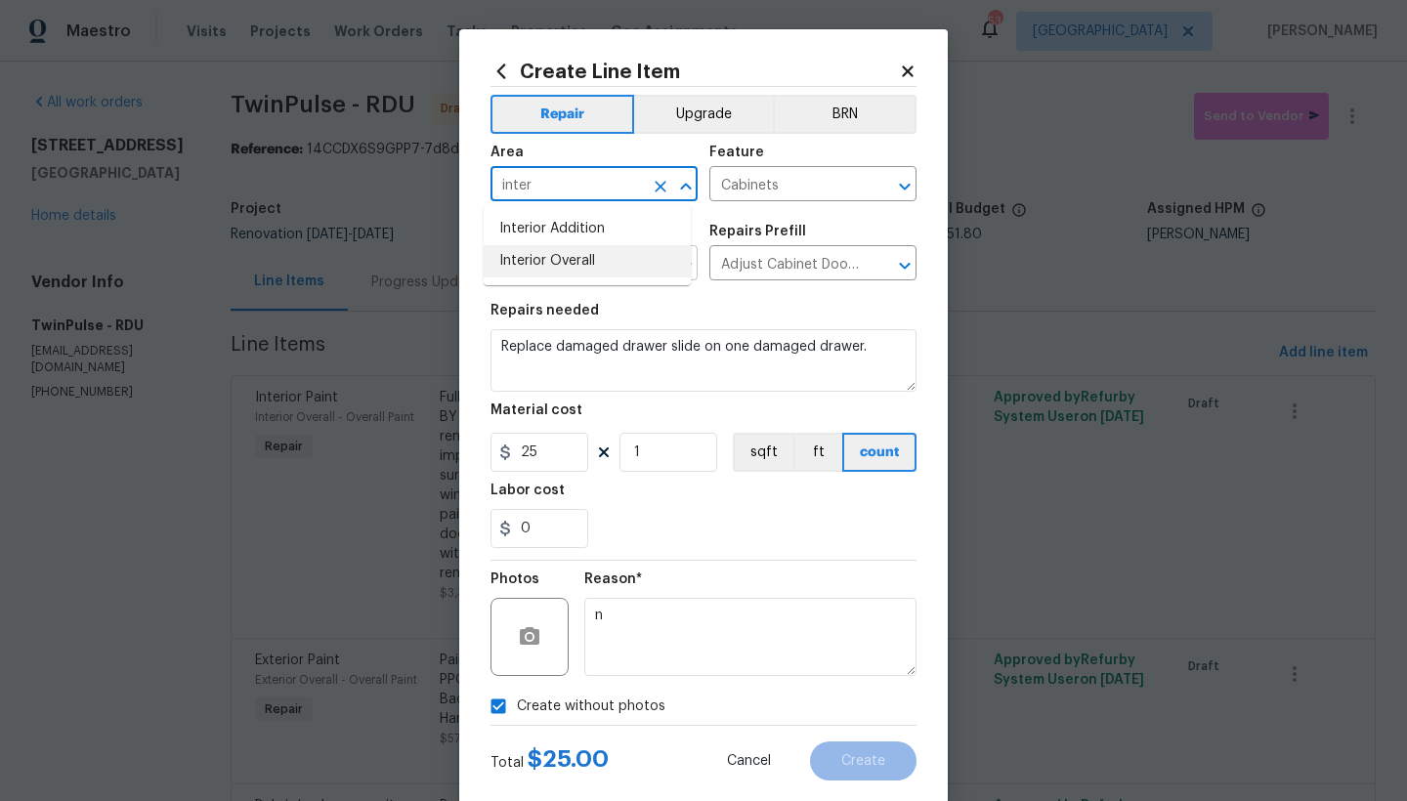
click at [574, 259] on li "Interior Overall" at bounding box center [587, 261] width 207 height 32
type input "Interior Overall"
click at [845, 754] on span "Create" at bounding box center [863, 761] width 44 height 15
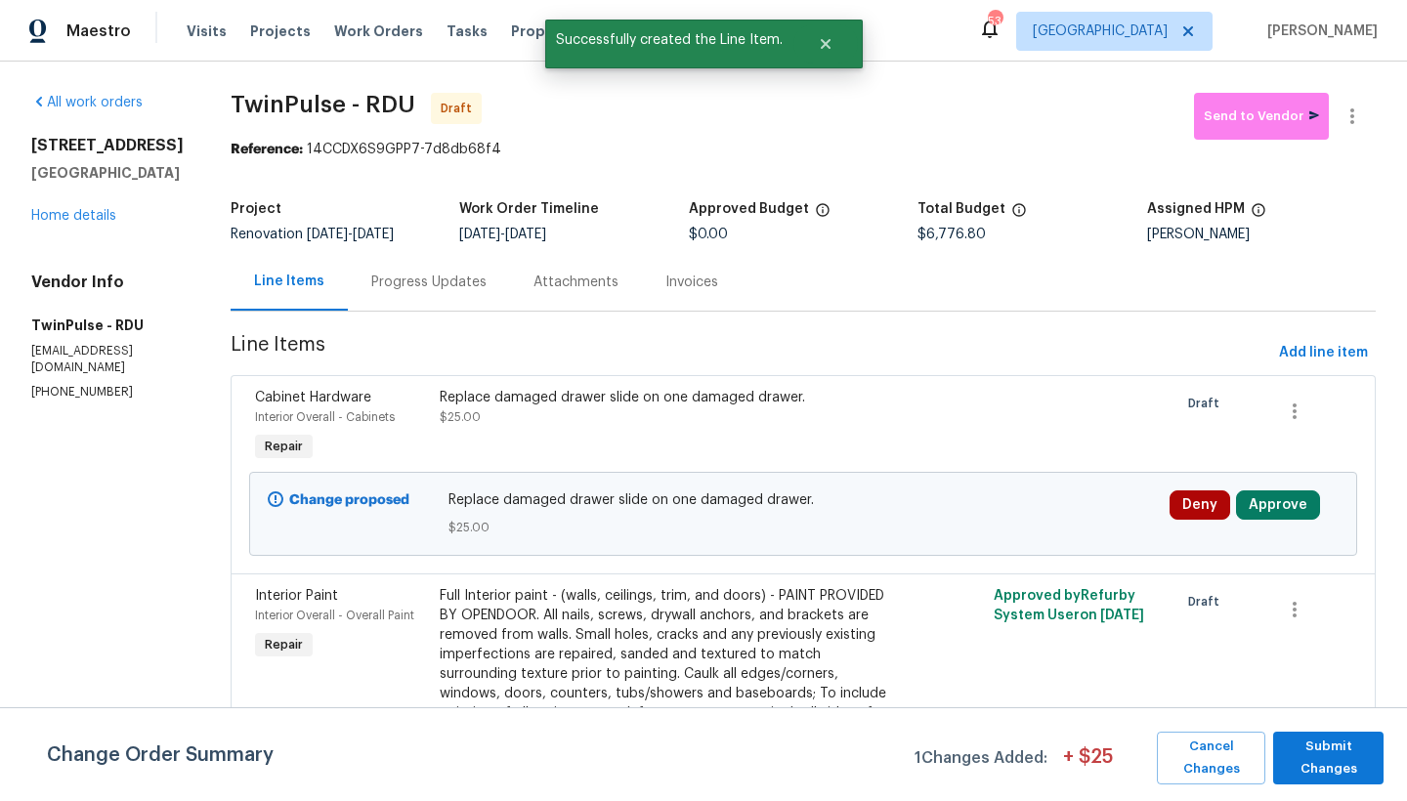
click at [694, 404] on div "Replace damaged drawer slide on one damaged drawer." at bounding box center [665, 398] width 450 height 20
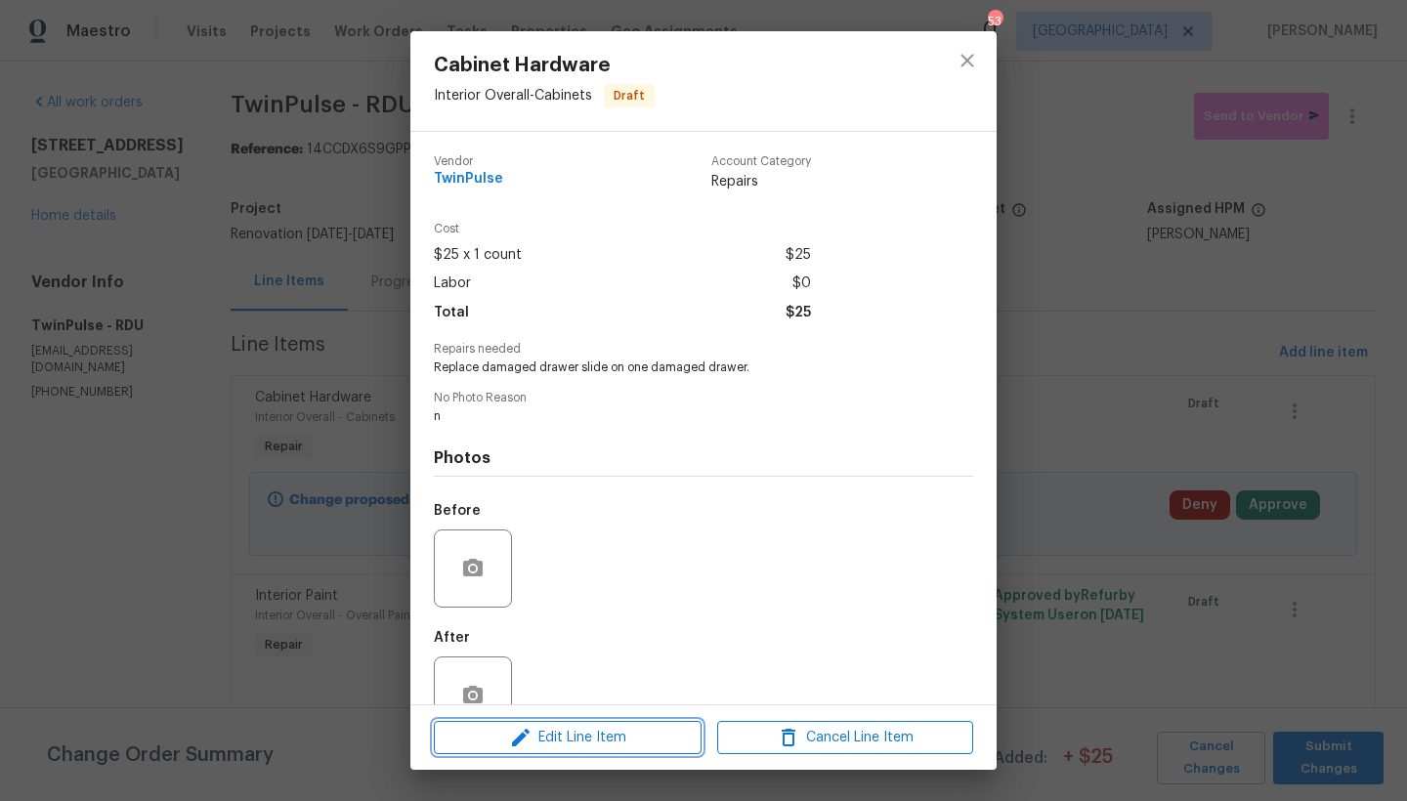
click at [580, 735] on span "Edit Line Item" at bounding box center [568, 738] width 256 height 24
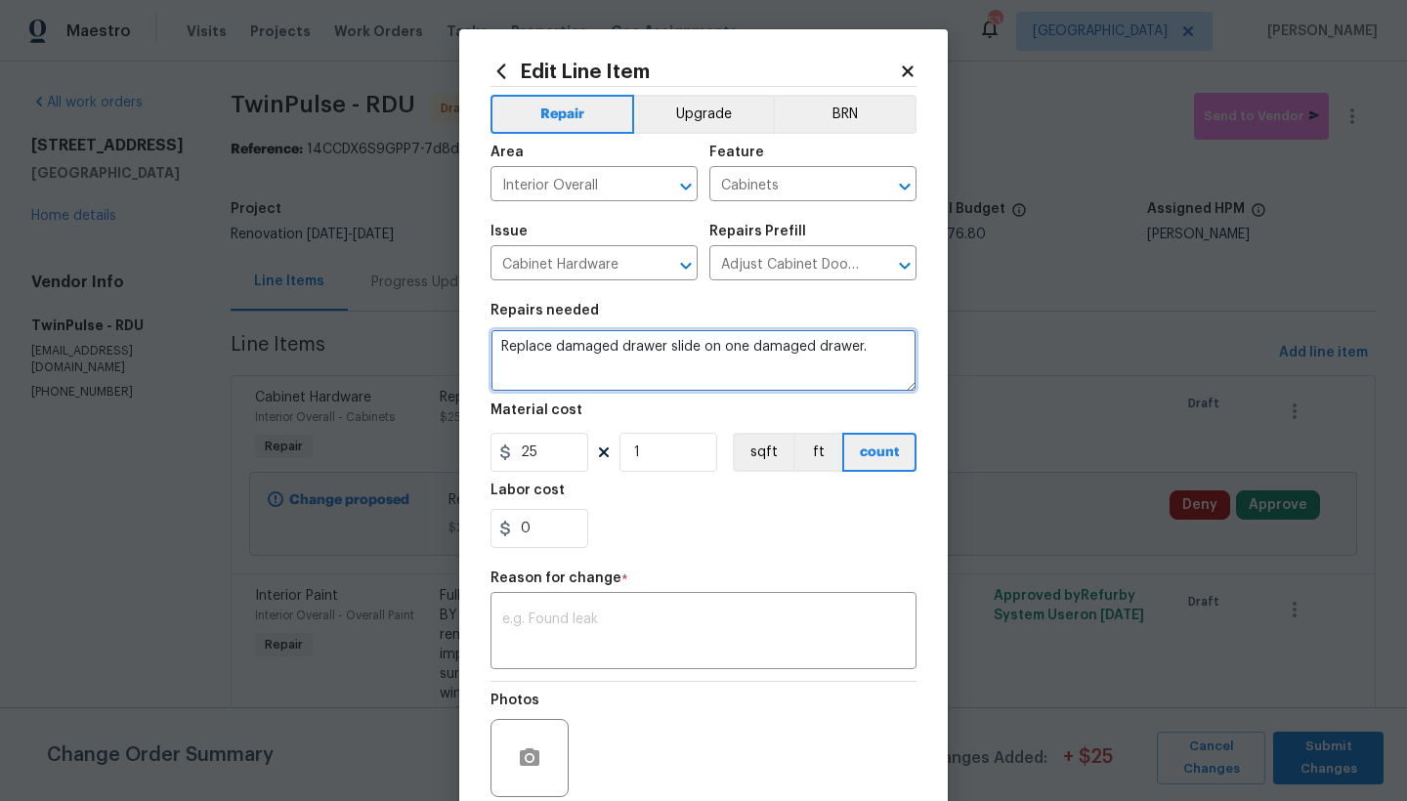
click at [490, 341] on textarea "Replace damaged drawer slide on one damaged drawer." at bounding box center [703, 360] width 426 height 63
click at [495, 341] on textarea "Replace damaged drawer slide on one damaged drawer." at bounding box center [703, 360] width 426 height 63
type textarea "Kitchen ------ Replace damaged drawer slide on one damaged drawer."
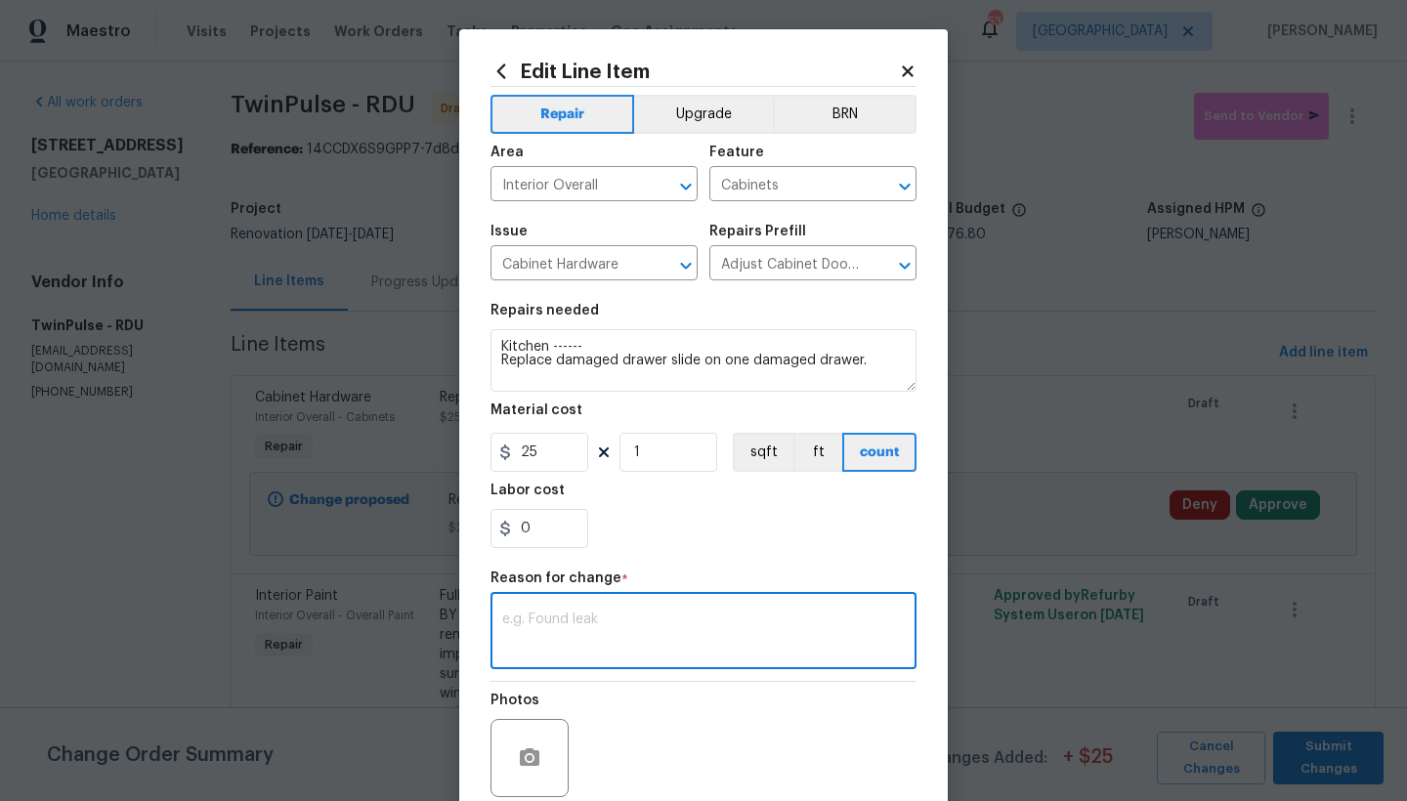
click at [640, 638] on textarea at bounding box center [703, 632] width 402 height 41
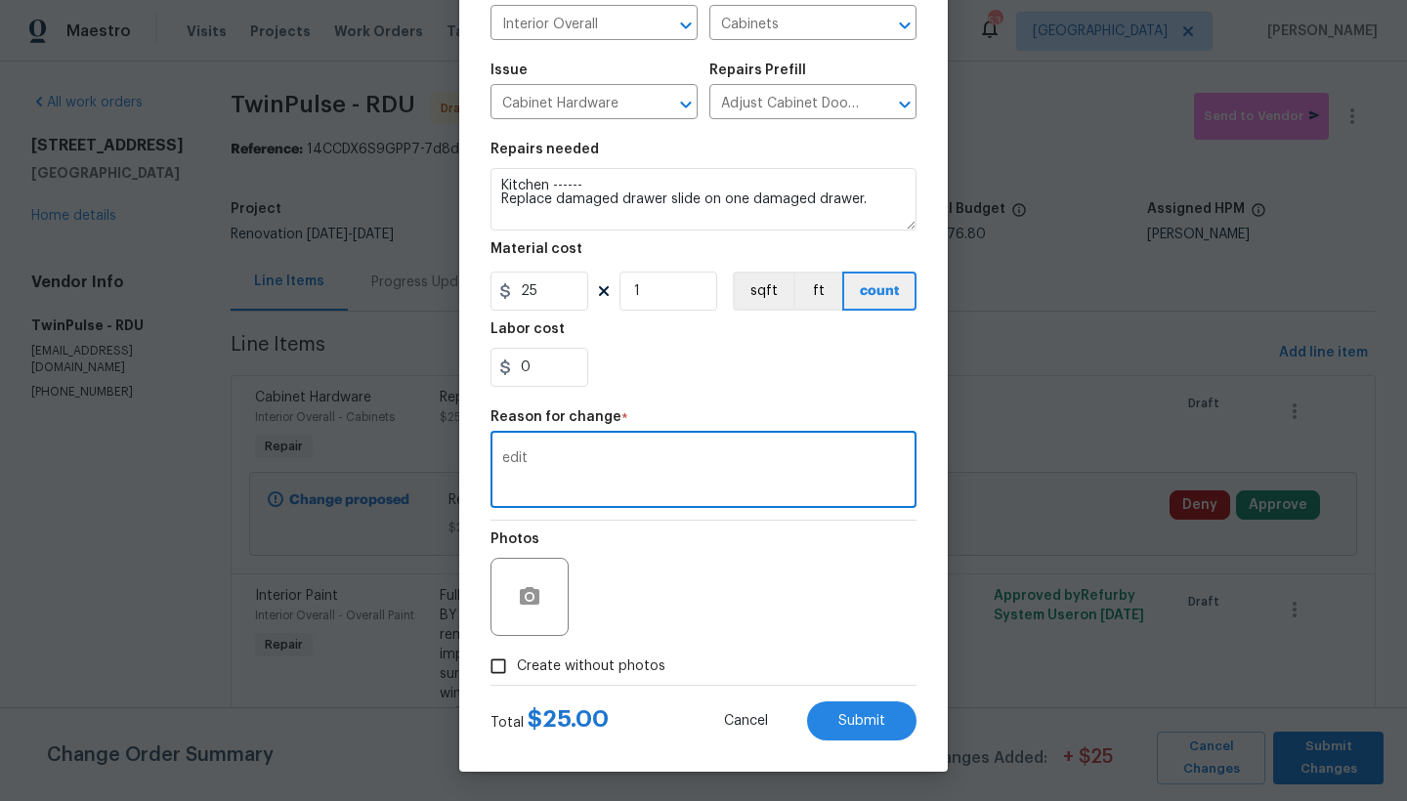
type textarea "edit"
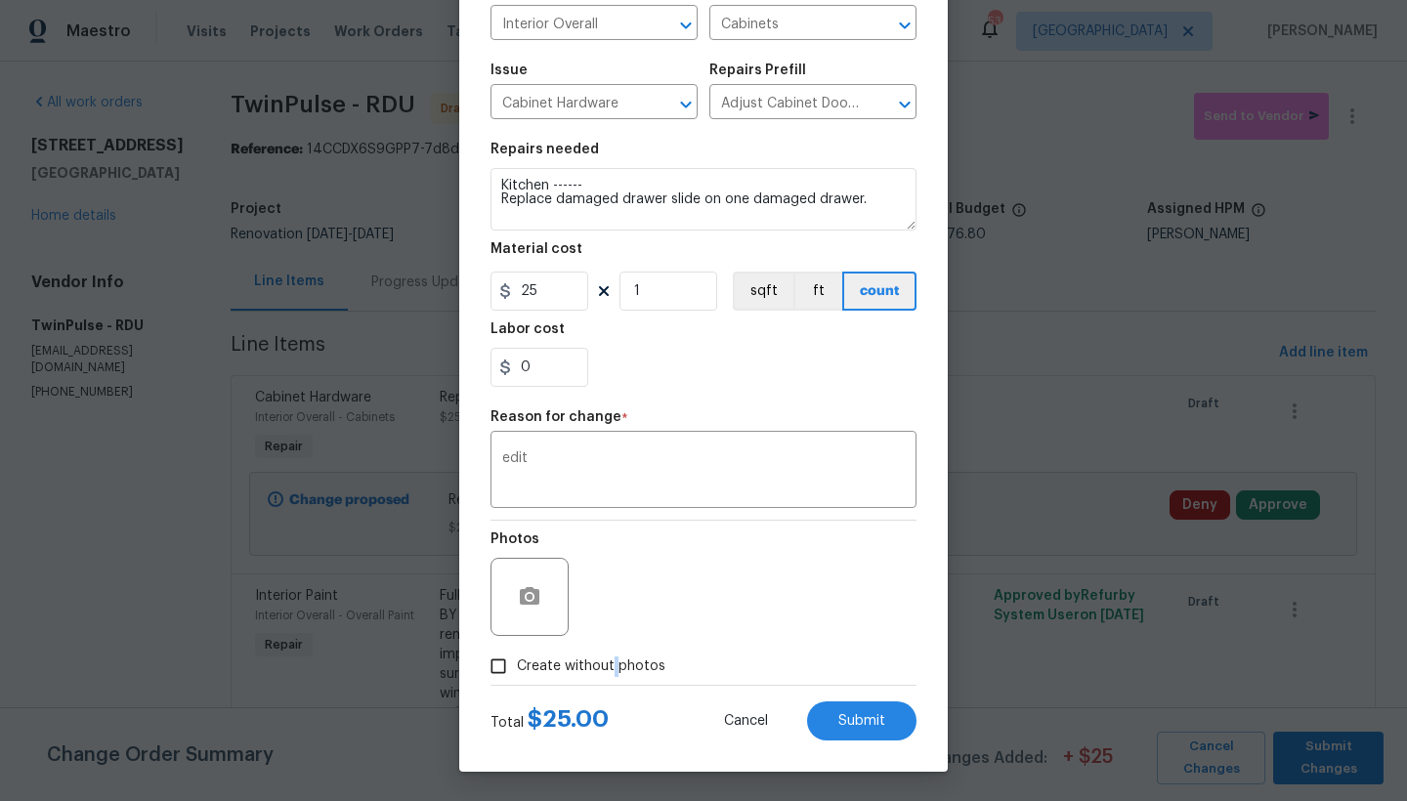
click at [603, 661] on span "Create without photos" at bounding box center [591, 666] width 148 height 21
click at [517, 661] on input "Create without photos" at bounding box center [498, 666] width 37 height 37
checkbox input "true"
click at [825, 709] on button "Submit" at bounding box center [861, 720] width 109 height 39
type textarea "Replace damaged drawer slide on one damaged drawer."
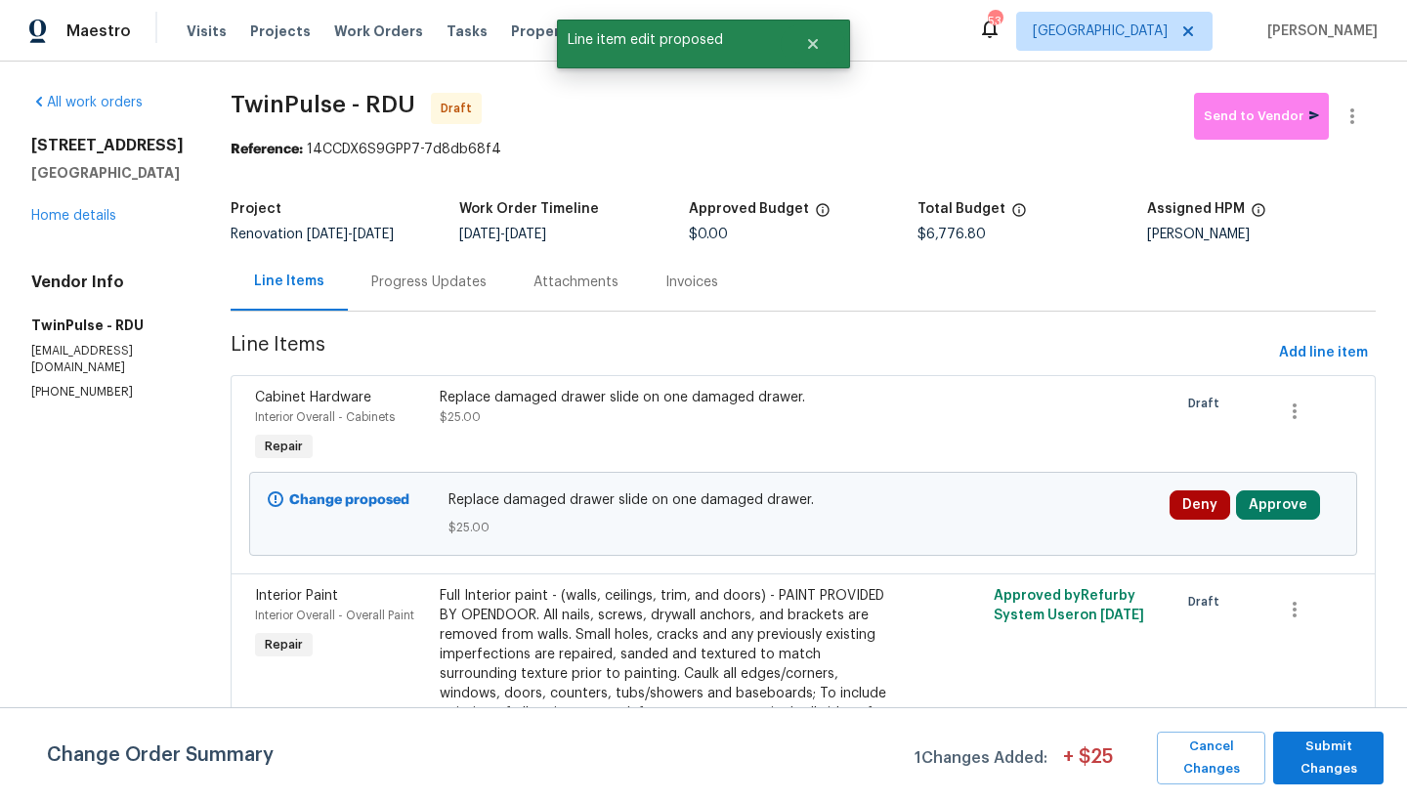
scroll to position [0, 0]
click at [1352, 760] on span "Submit Changes" at bounding box center [1328, 758] width 91 height 45
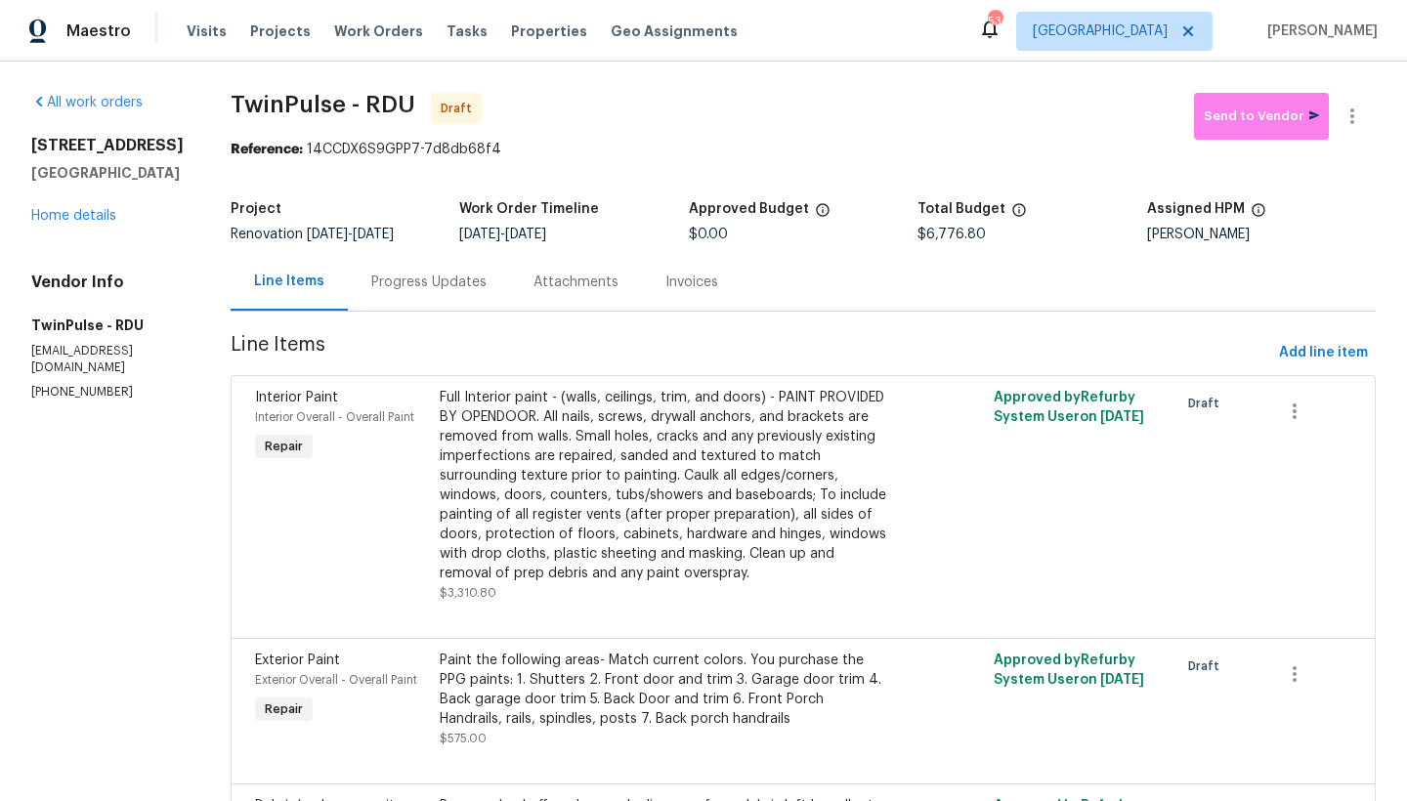
scroll to position [4, 0]
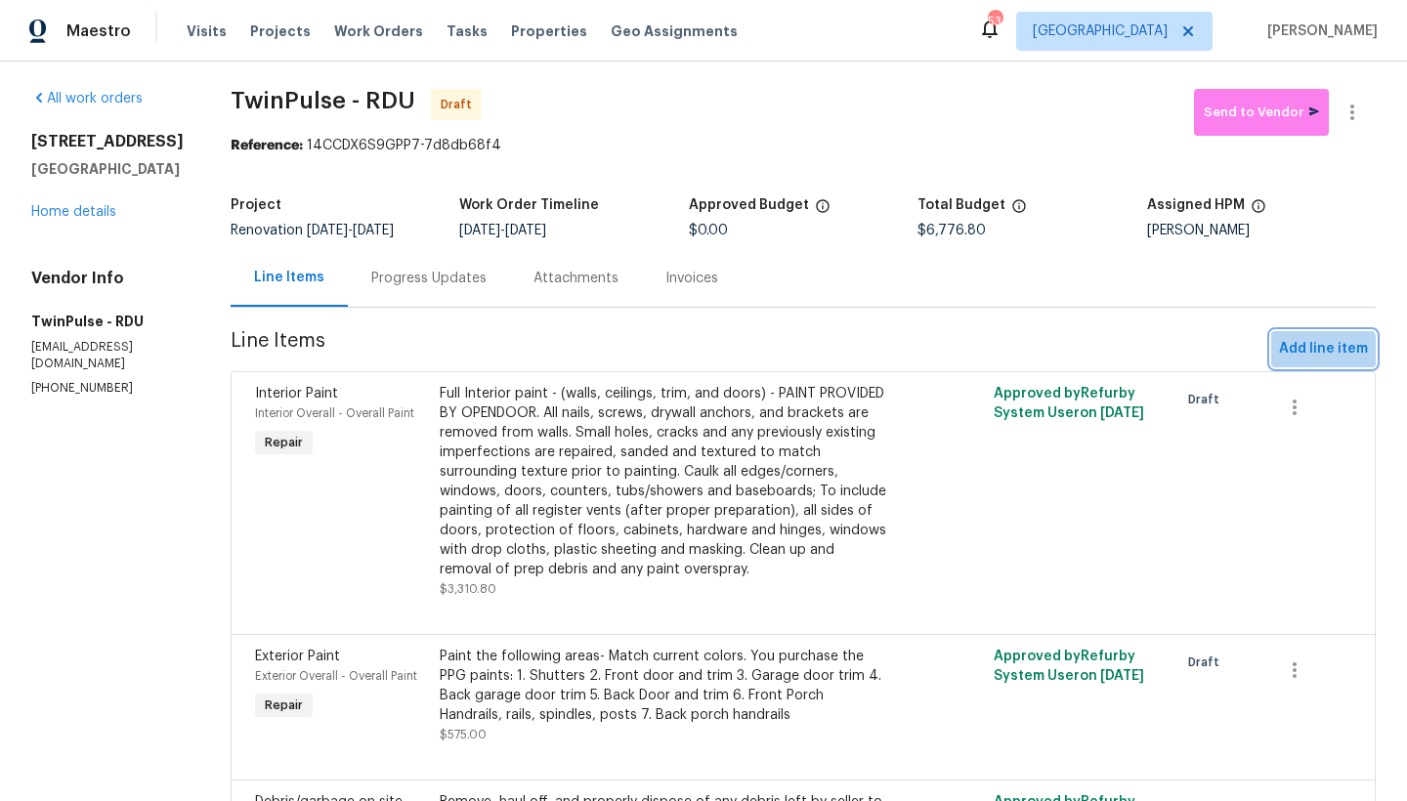
click at [1306, 356] on span "Add line item" at bounding box center [1323, 349] width 89 height 24
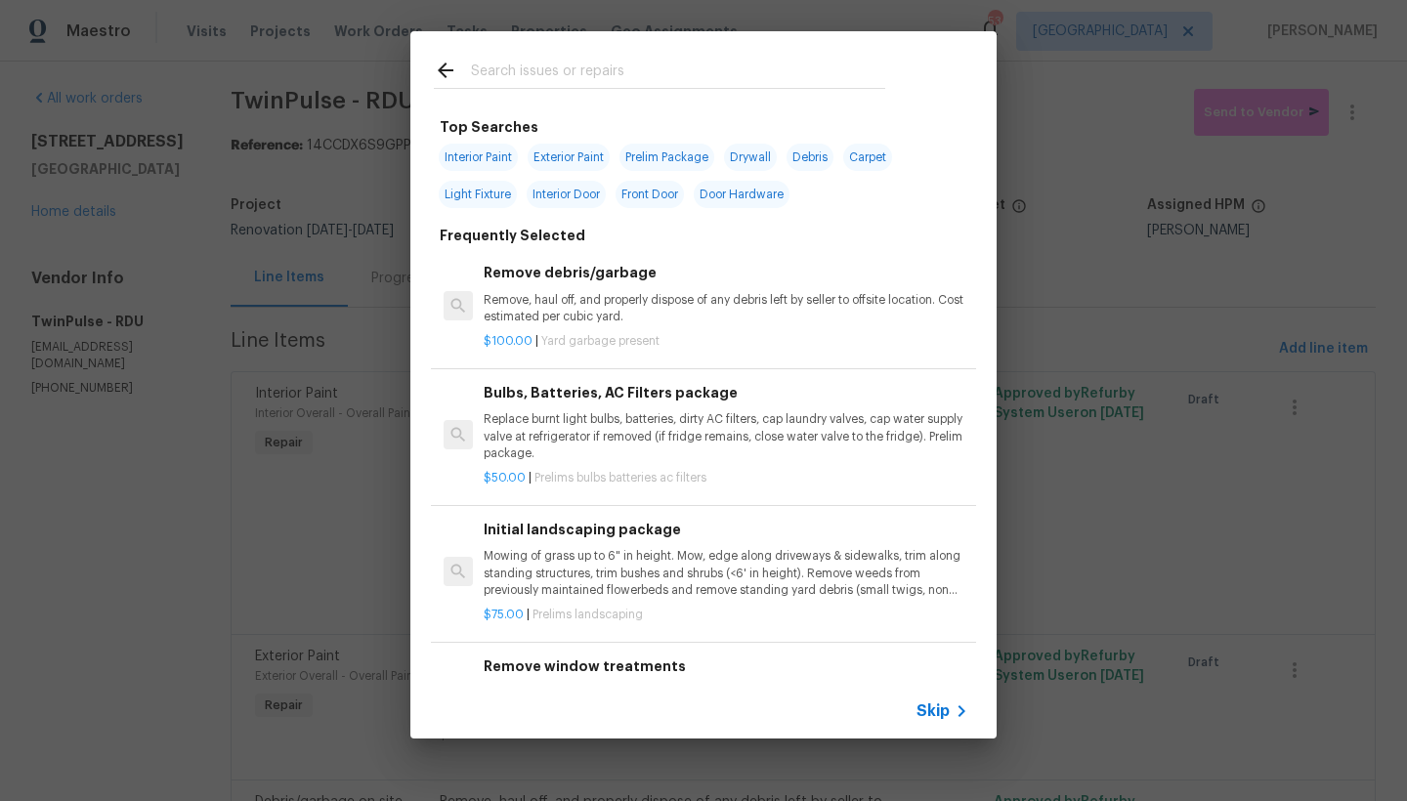
click at [729, 73] on input "text" at bounding box center [678, 73] width 414 height 29
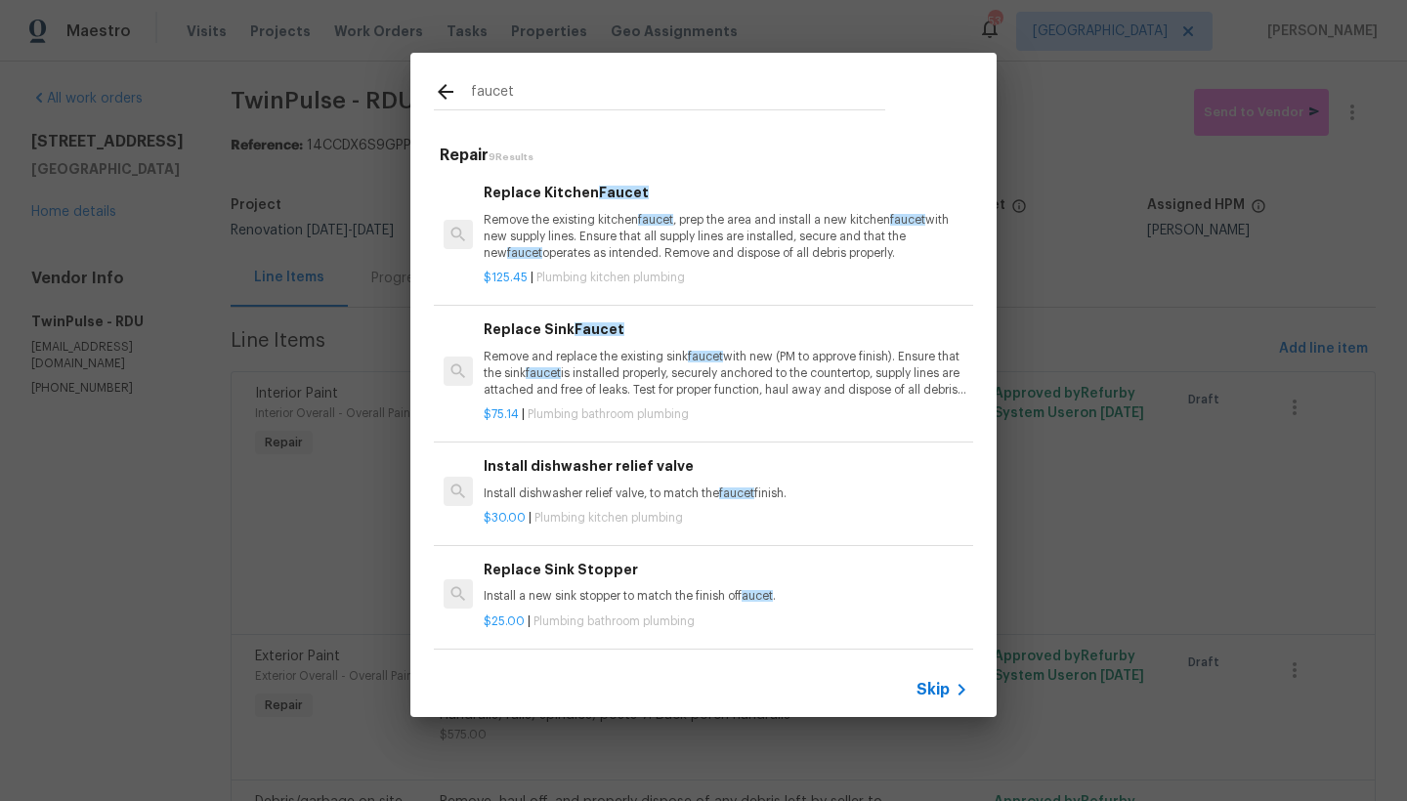
type input "faucet"
click at [621, 215] on p "Remove the existing kitchen faucet , prep the area and install a new kitchen fa…" at bounding box center [726, 237] width 485 height 50
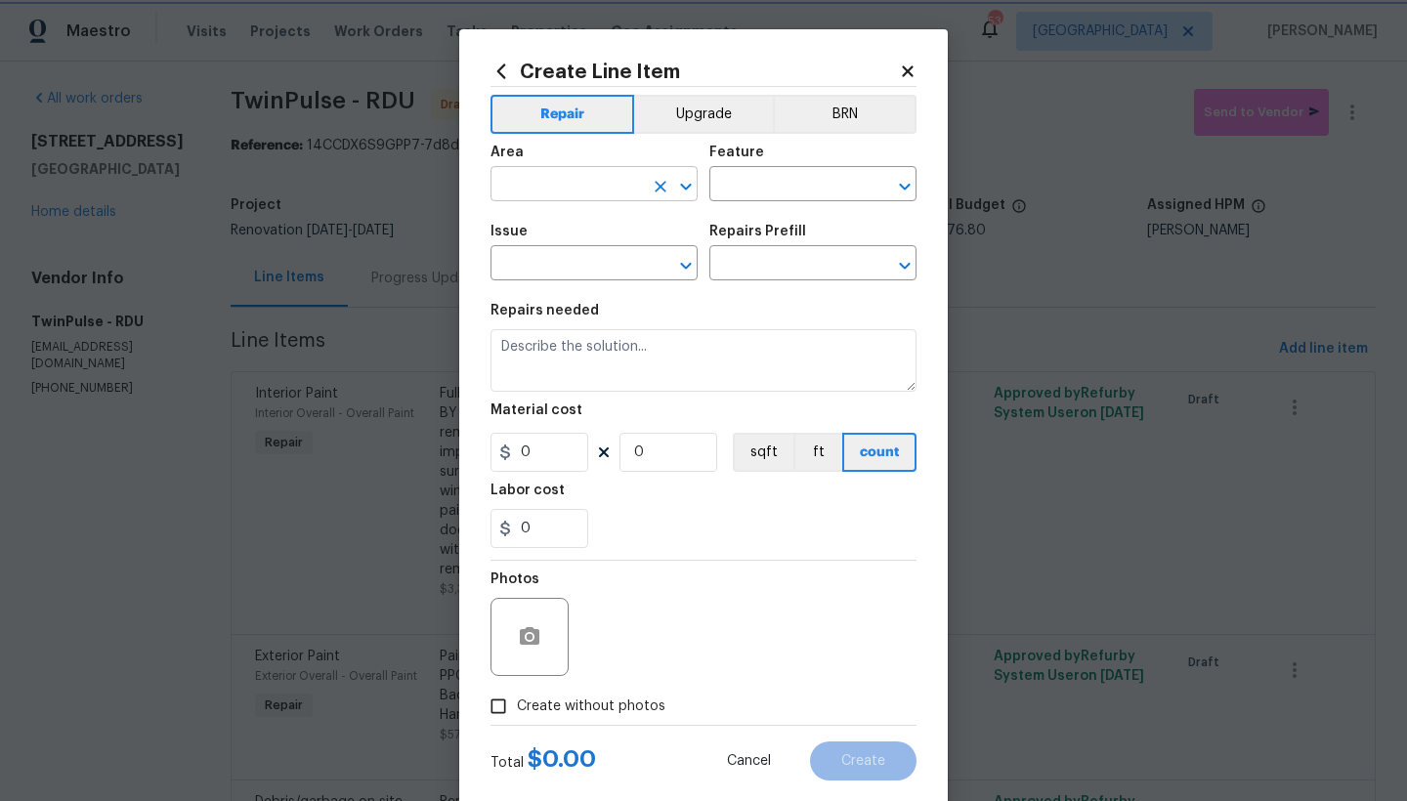
type input "Plumbing"
type input "Kitchen Plumbing"
type textarea "Remove the existing kitchen faucet, prep the area and install a new kitchen fau…"
type input "1"
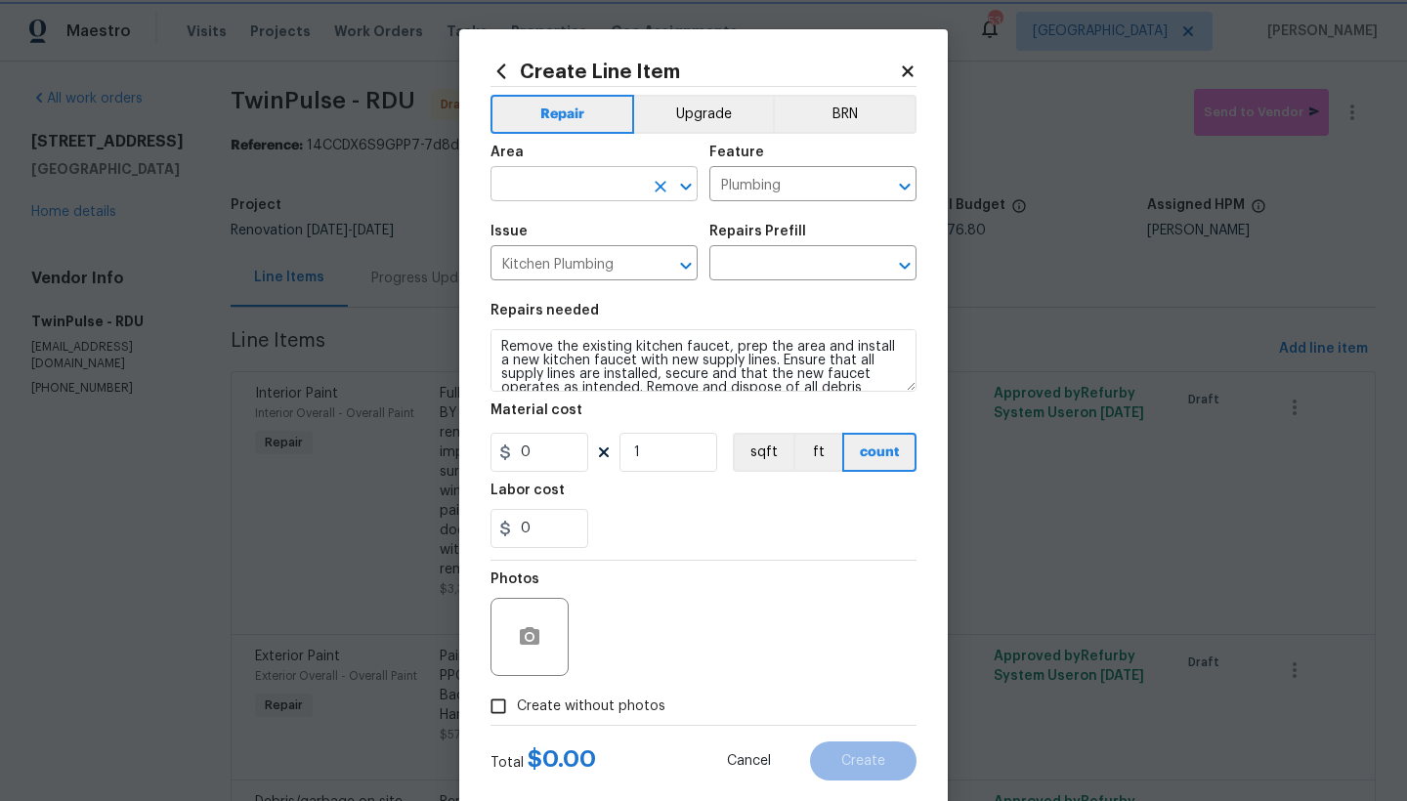
type input "Replace Kitchen Faucet $125.45"
type input "125.45"
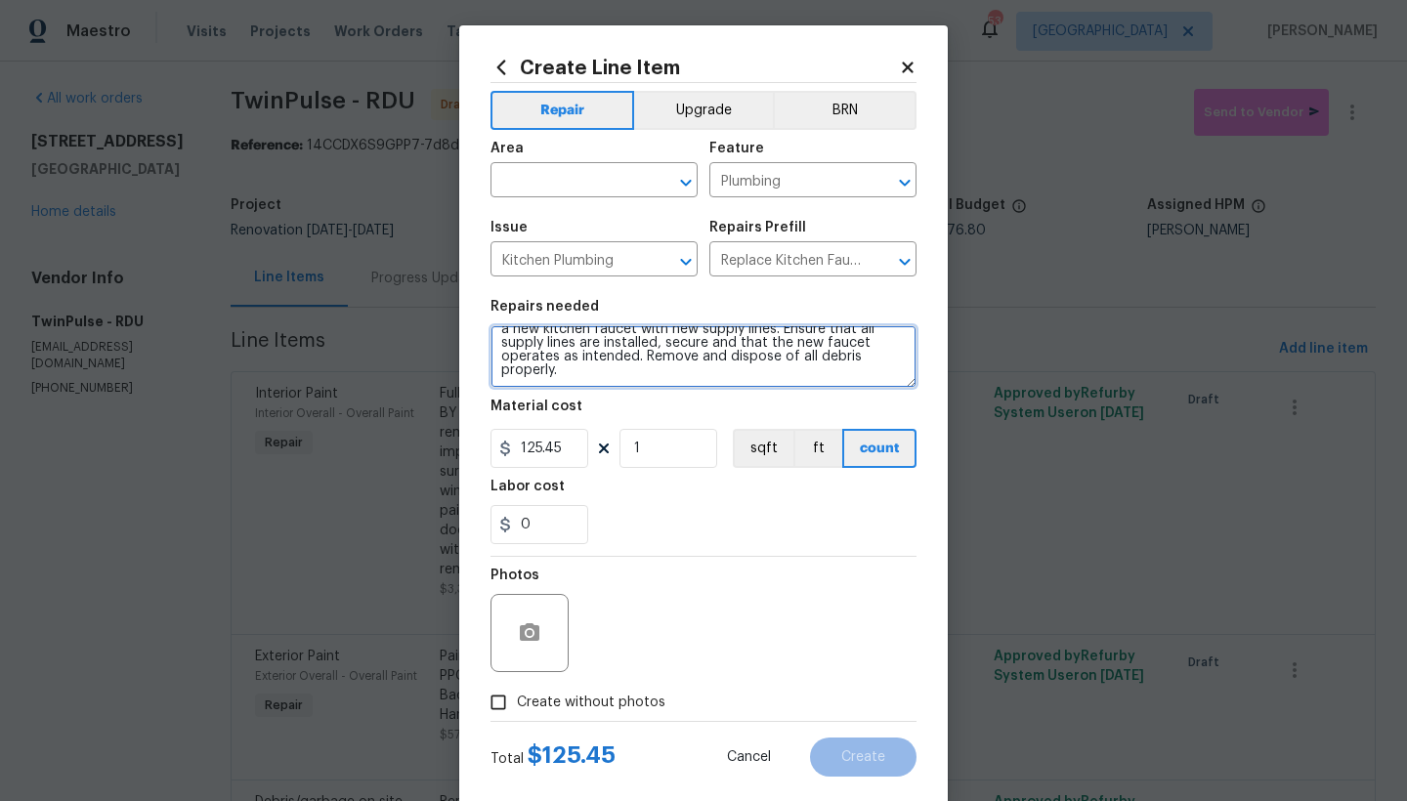
click at [628, 369] on textarea "Remove the existing kitchen faucet, prep the area and install a new kitchen fau…" at bounding box center [703, 356] width 426 height 63
type textarea "Remove the existing kitchen faucet, prep the area and install a new kitchen fau…"
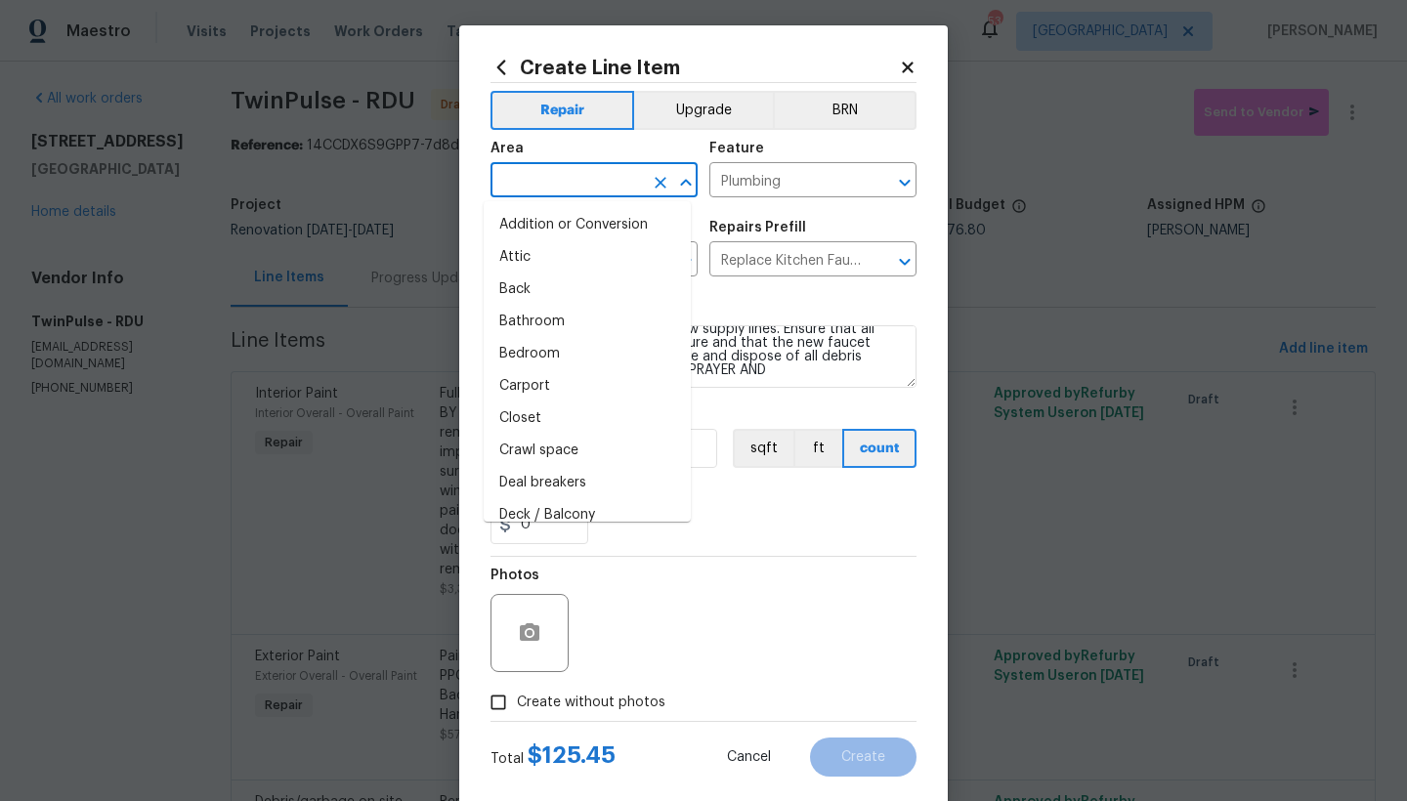
click at [569, 181] on input "text" at bounding box center [566, 182] width 152 height 30
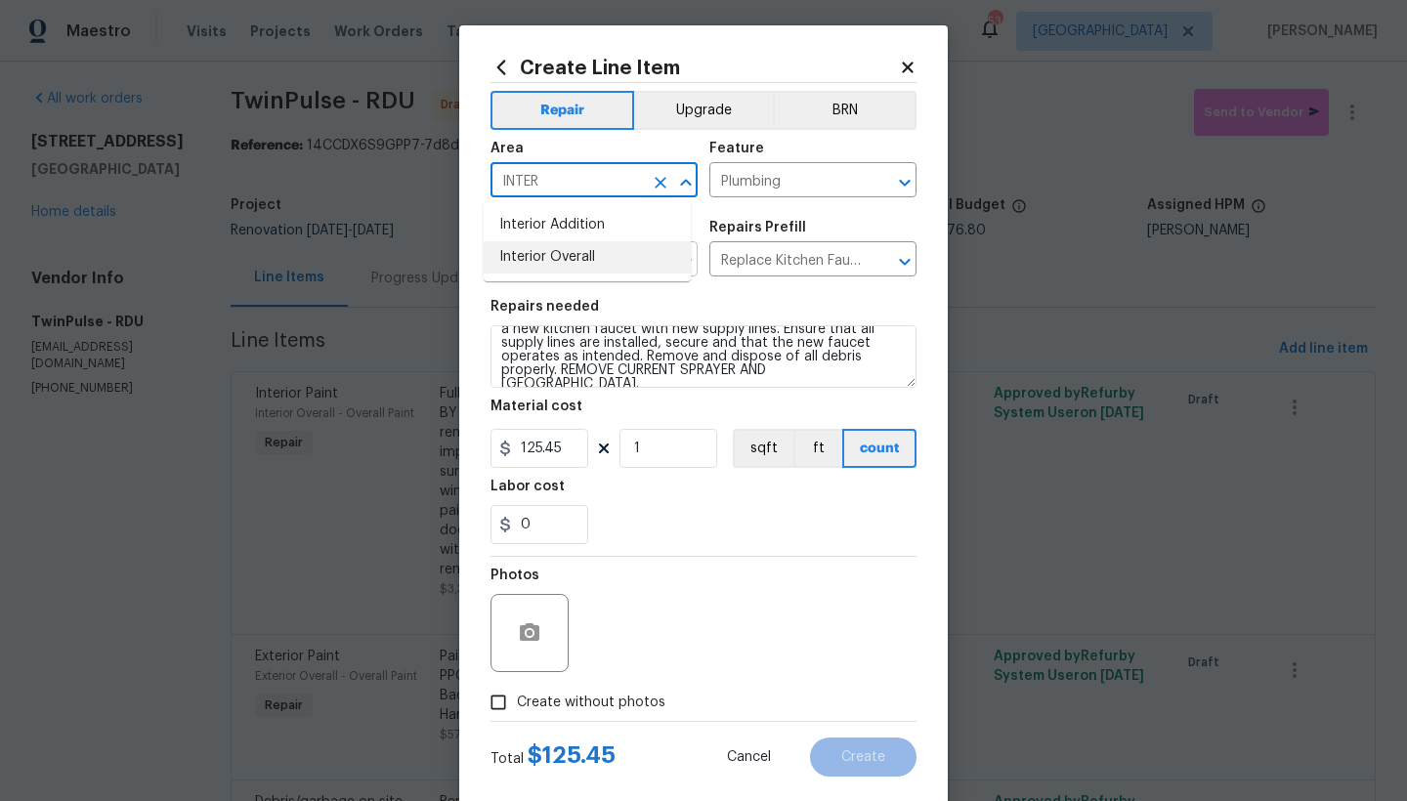
click at [560, 252] on li "Interior Overall" at bounding box center [587, 257] width 207 height 32
type input "Interior Overall"
click at [539, 702] on span "Create without photos" at bounding box center [591, 703] width 148 height 21
click at [517, 702] on input "Create without photos" at bounding box center [498, 702] width 37 height 37
checkbox input "true"
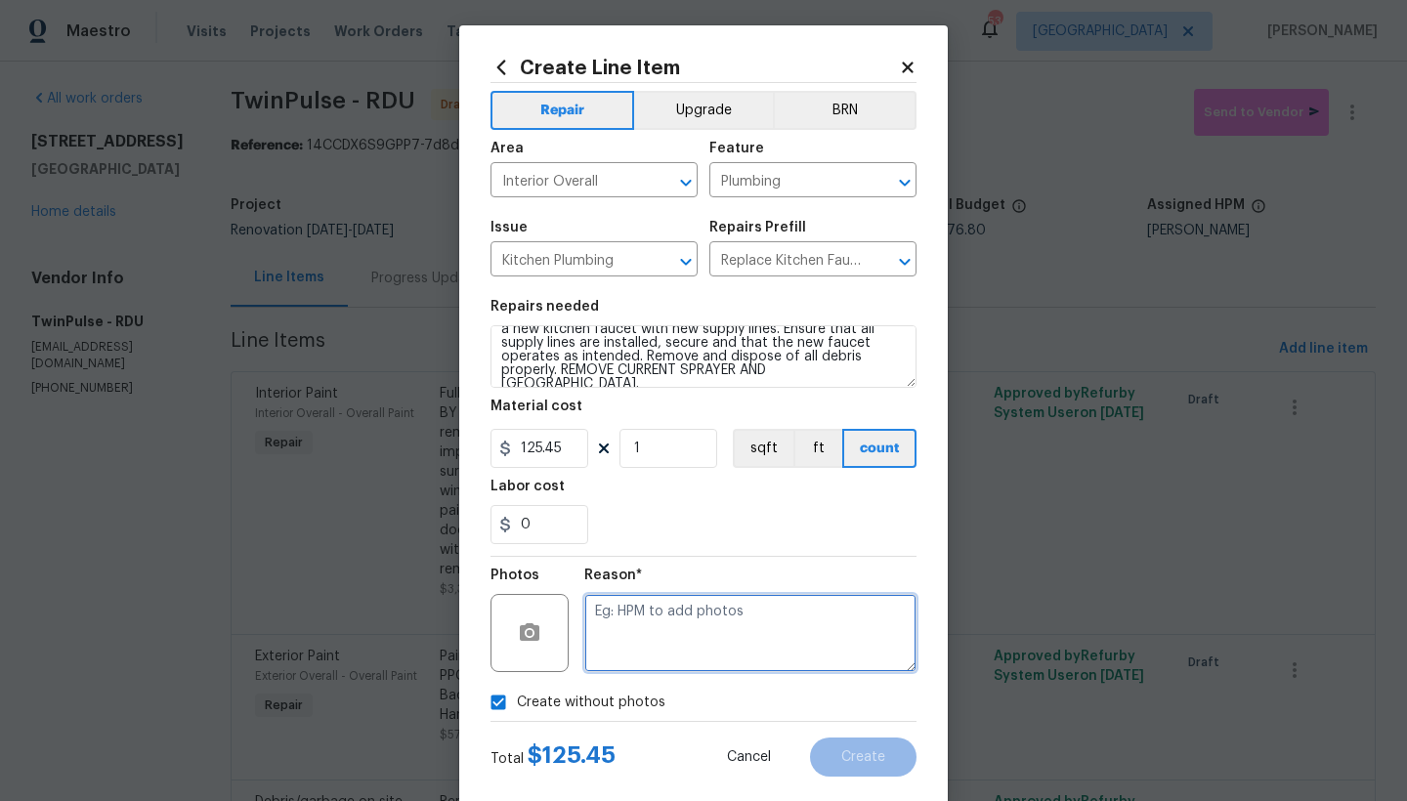
click at [630, 610] on textarea at bounding box center [750, 633] width 332 height 78
type textarea "N"
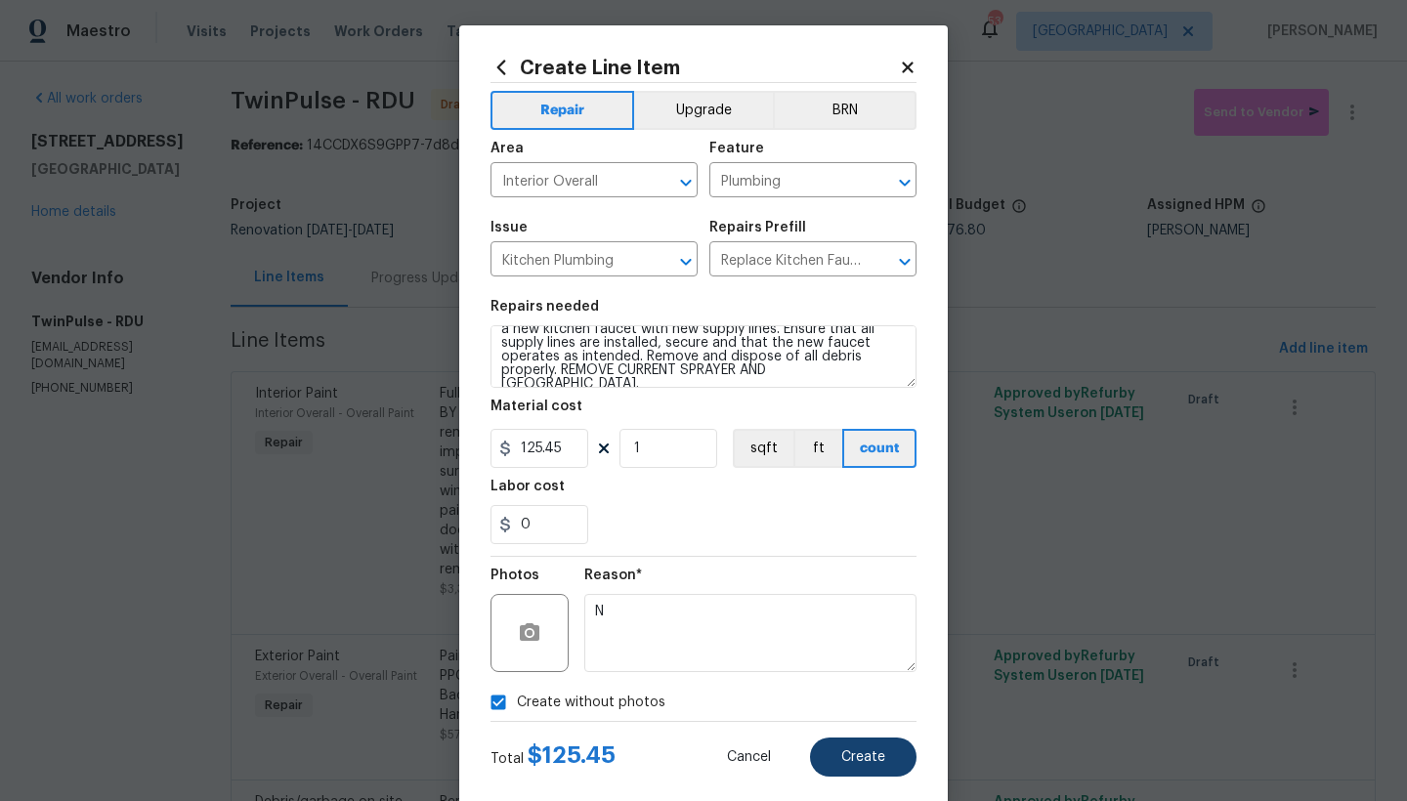
click at [837, 740] on button "Create" at bounding box center [863, 757] width 106 height 39
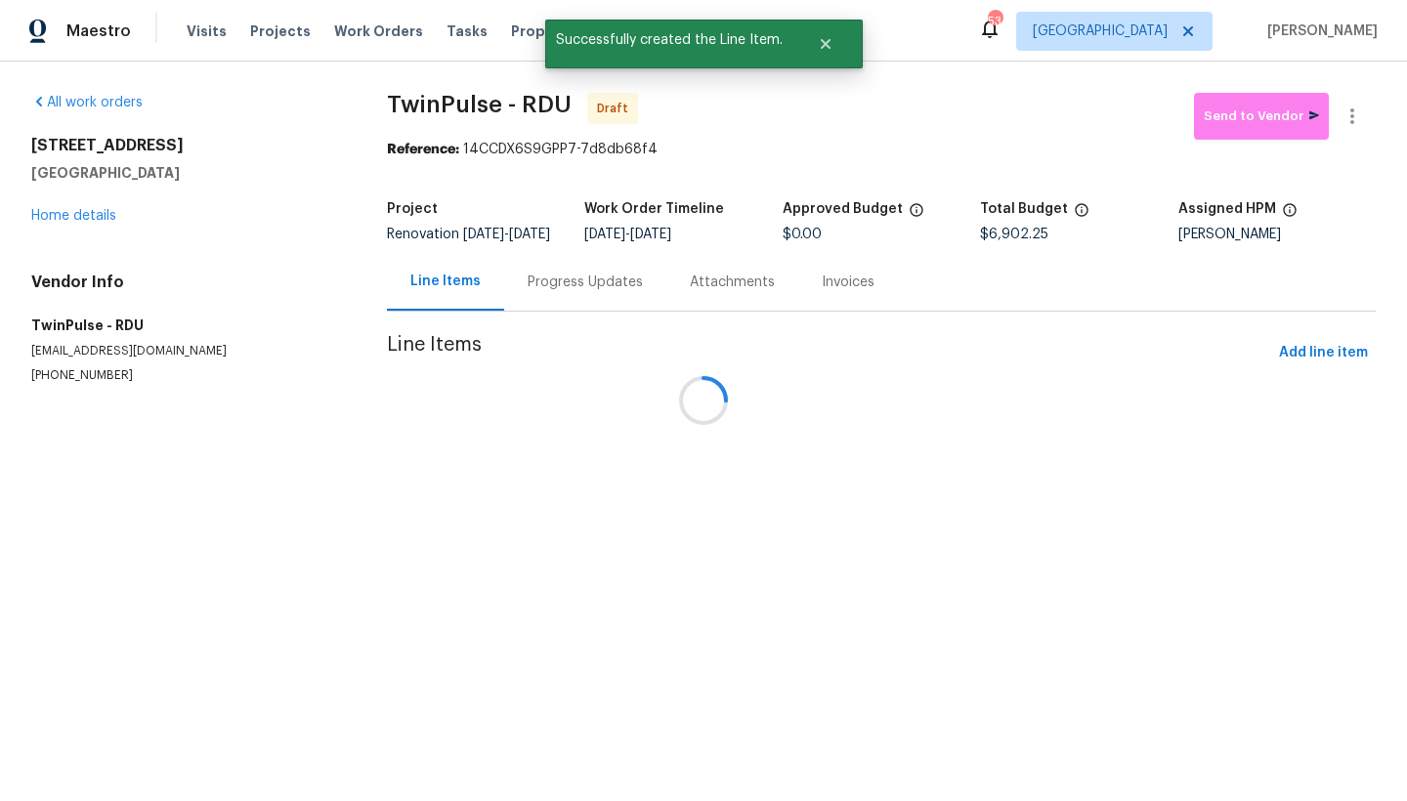
scroll to position [0, 0]
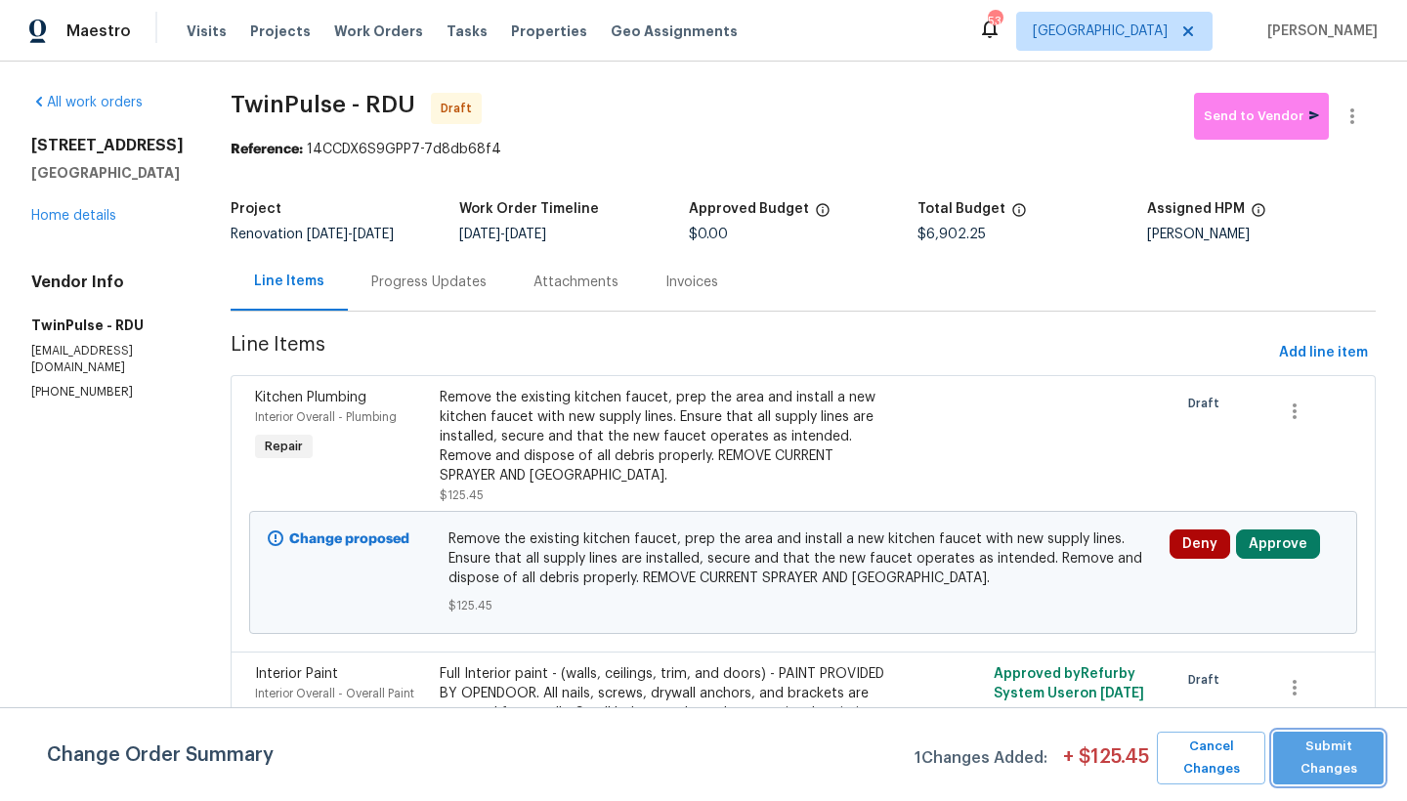
click at [1325, 753] on span "Submit Changes" at bounding box center [1328, 758] width 91 height 45
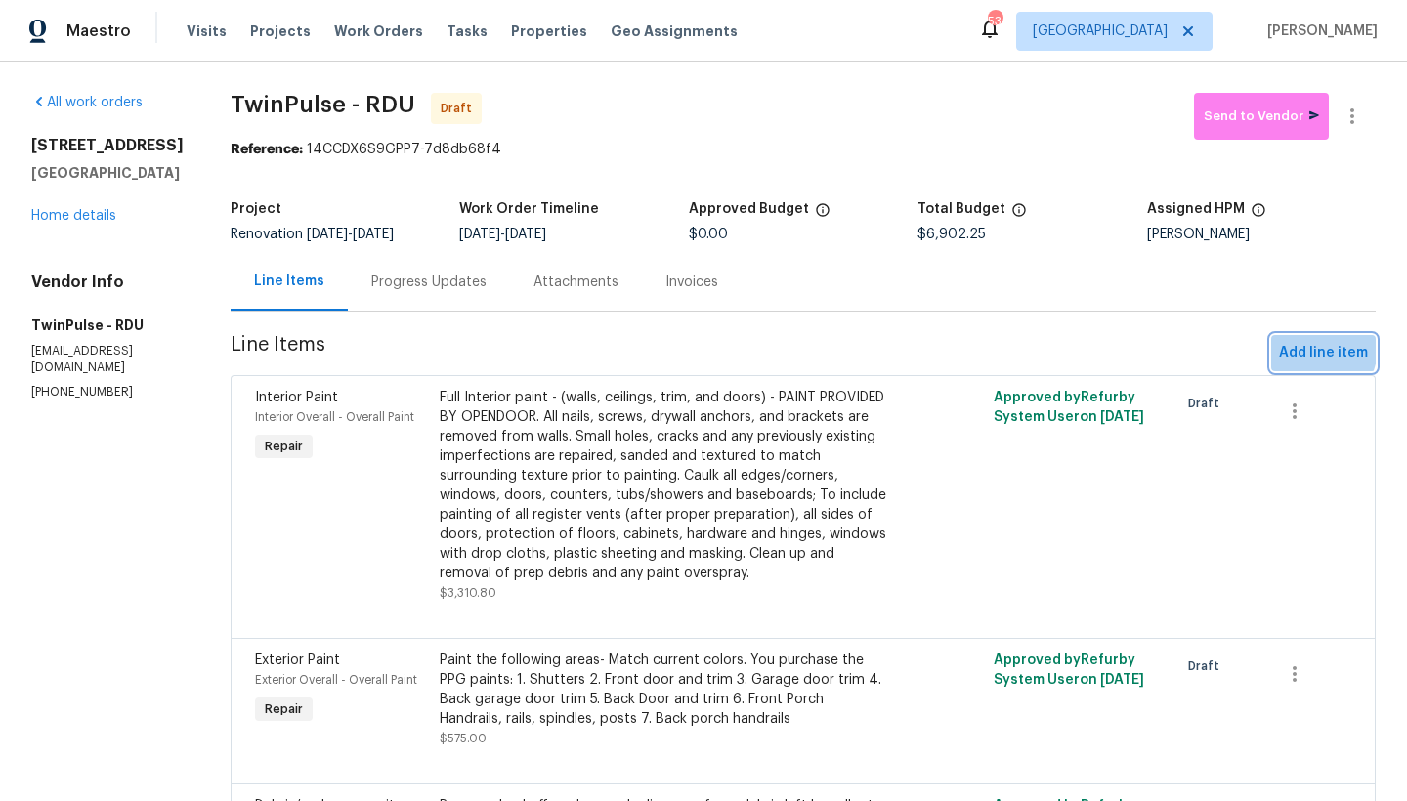
click at [1297, 349] on span "Add line item" at bounding box center [1323, 353] width 89 height 24
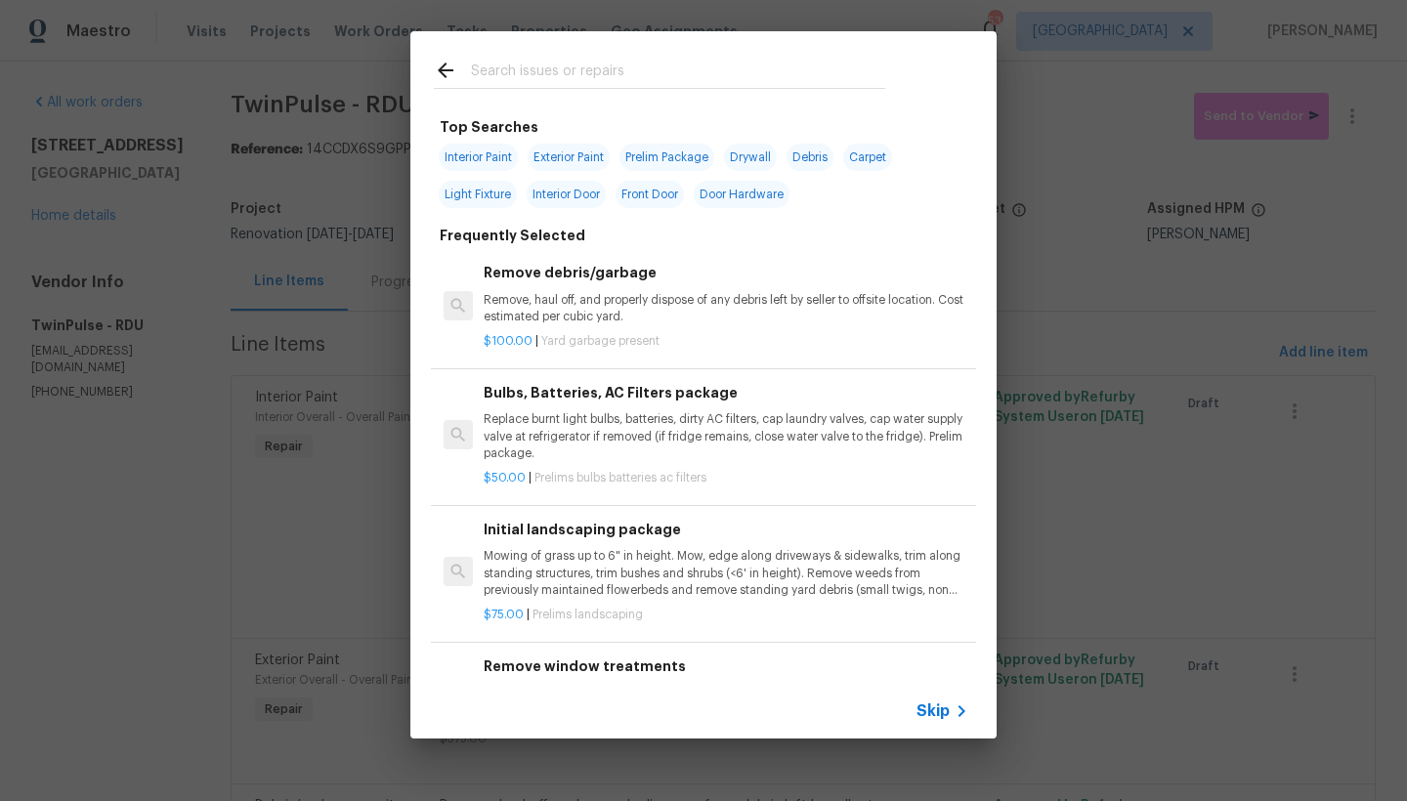
click at [772, 76] on input "text" at bounding box center [678, 73] width 414 height 29
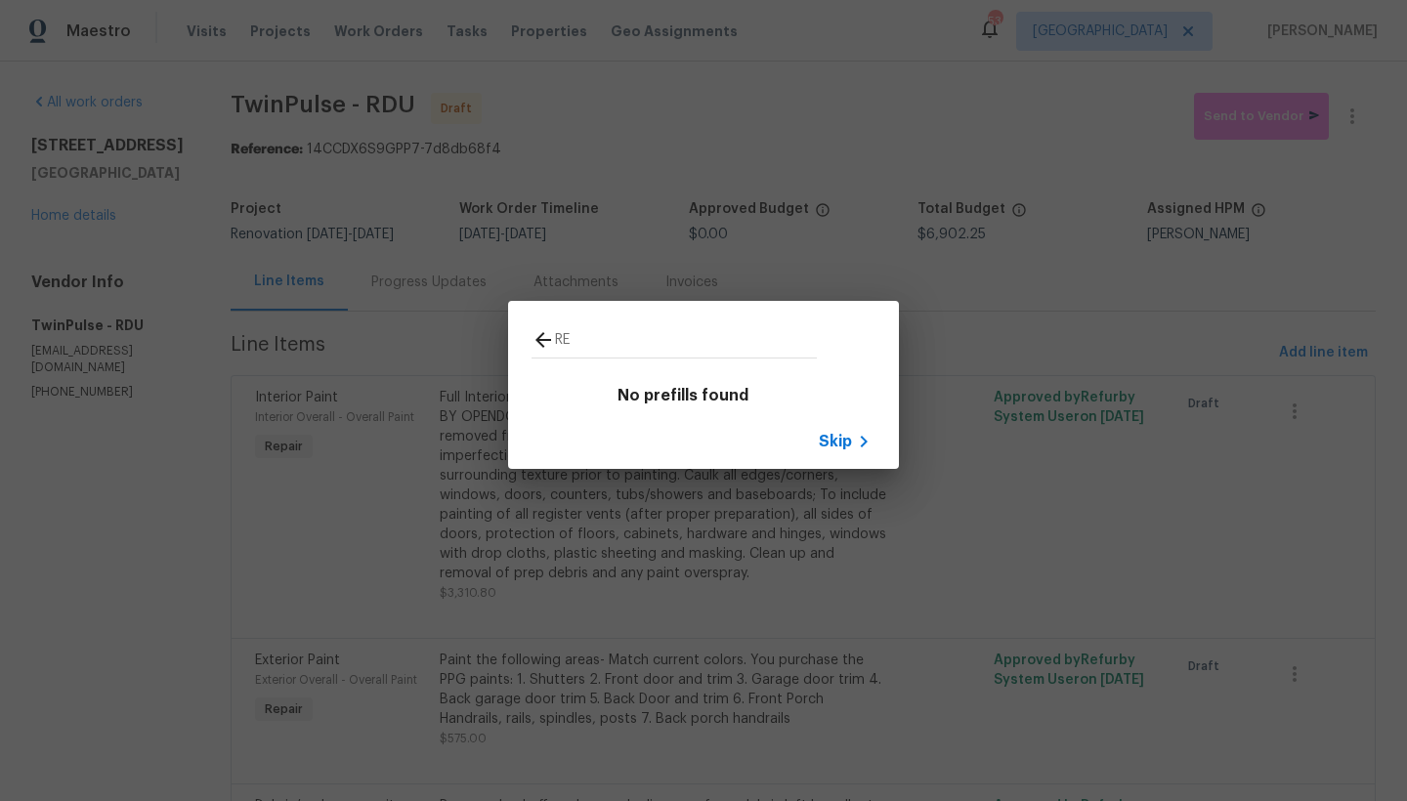
type input "R"
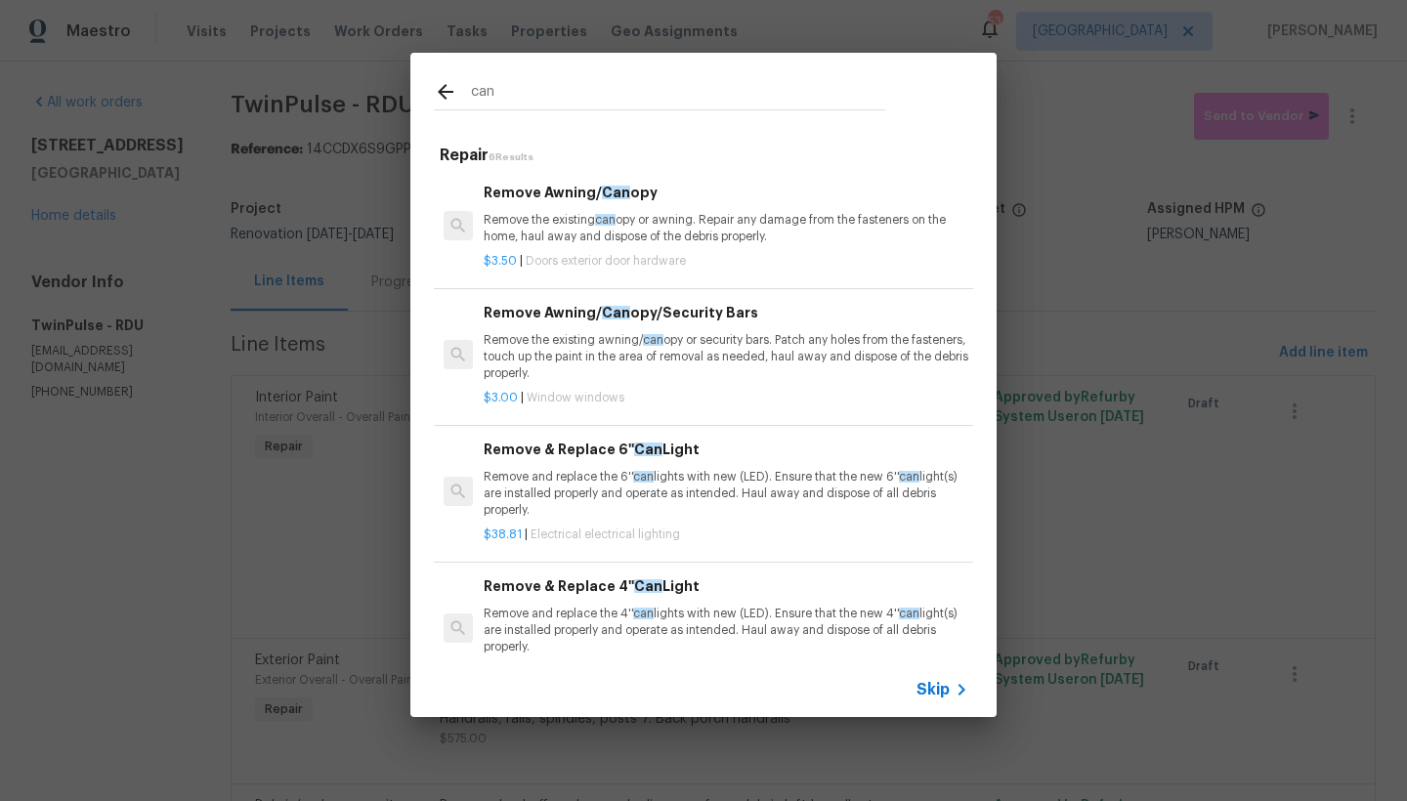
type input "can"
click at [604, 469] on p "Remove and replace the 6'' can lights with new (LED). Ensure that the new 6'' c…" at bounding box center [726, 494] width 485 height 50
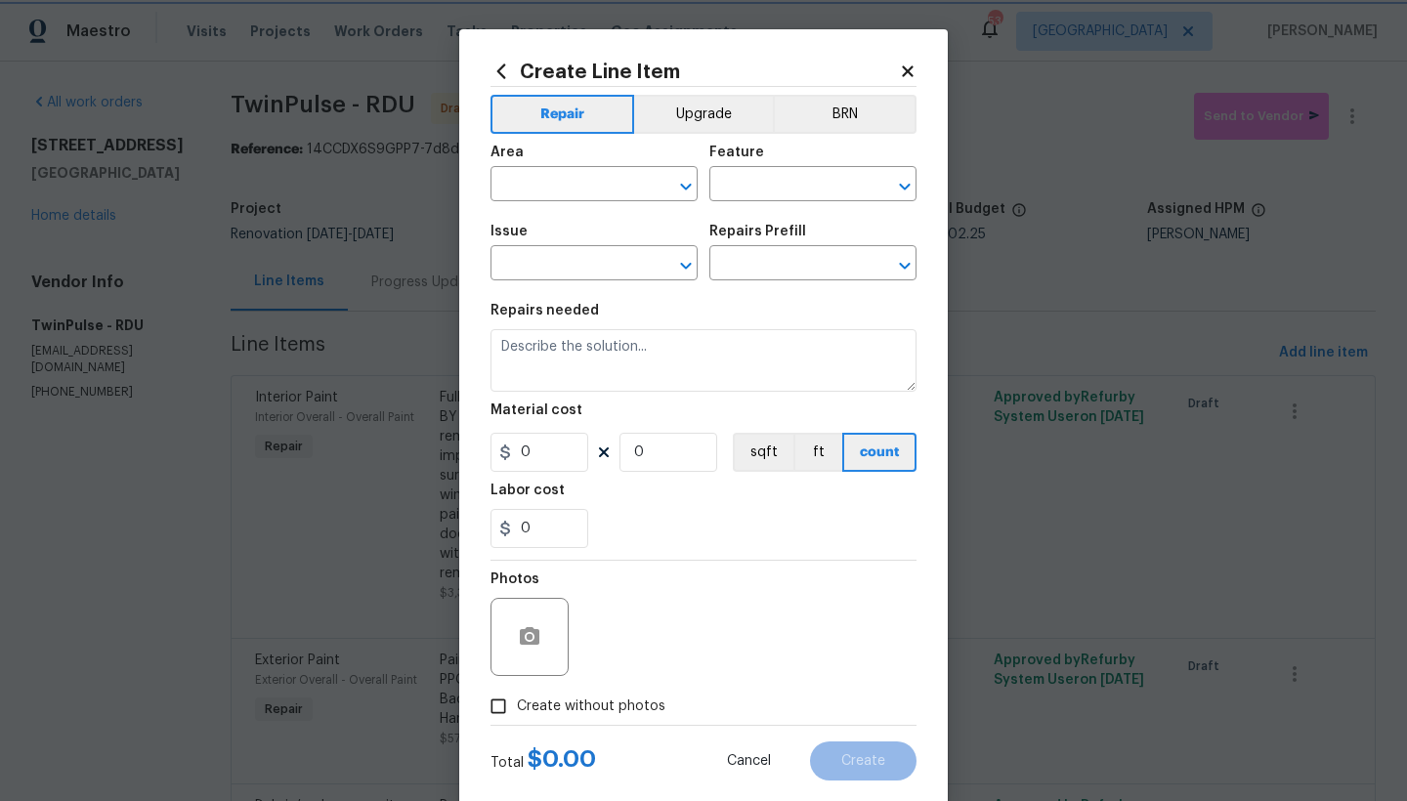
type input "Electrical Lighting"
type input "Remove & Replace 6'' Can Light $38.81"
type textarea "Remove and replace the 6'' can lights with new (LED). Ensure that the new 6'' c…"
type input "38.81"
type input "1"
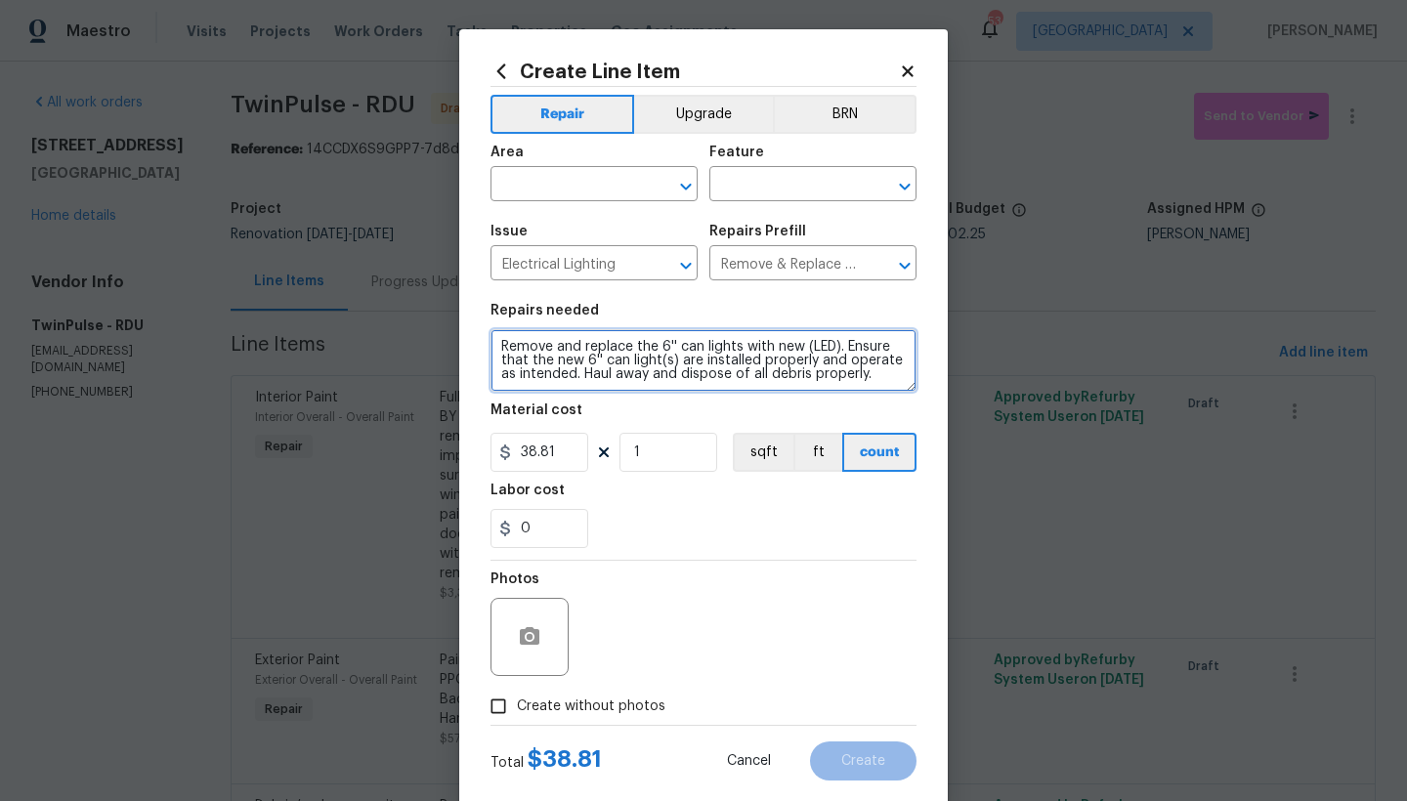
drag, startPoint x: 654, startPoint y: 342, endPoint x: 790, endPoint y: 344, distance: 135.8
click at [790, 344] on textarea "Remove and replace the 6'' can lights with new (LED). Ensure that the new 6'' c…" at bounding box center [703, 360] width 426 height 63
type textarea "Remove and replace the non-functioning recessed lights (LED). Ensure that the n…"
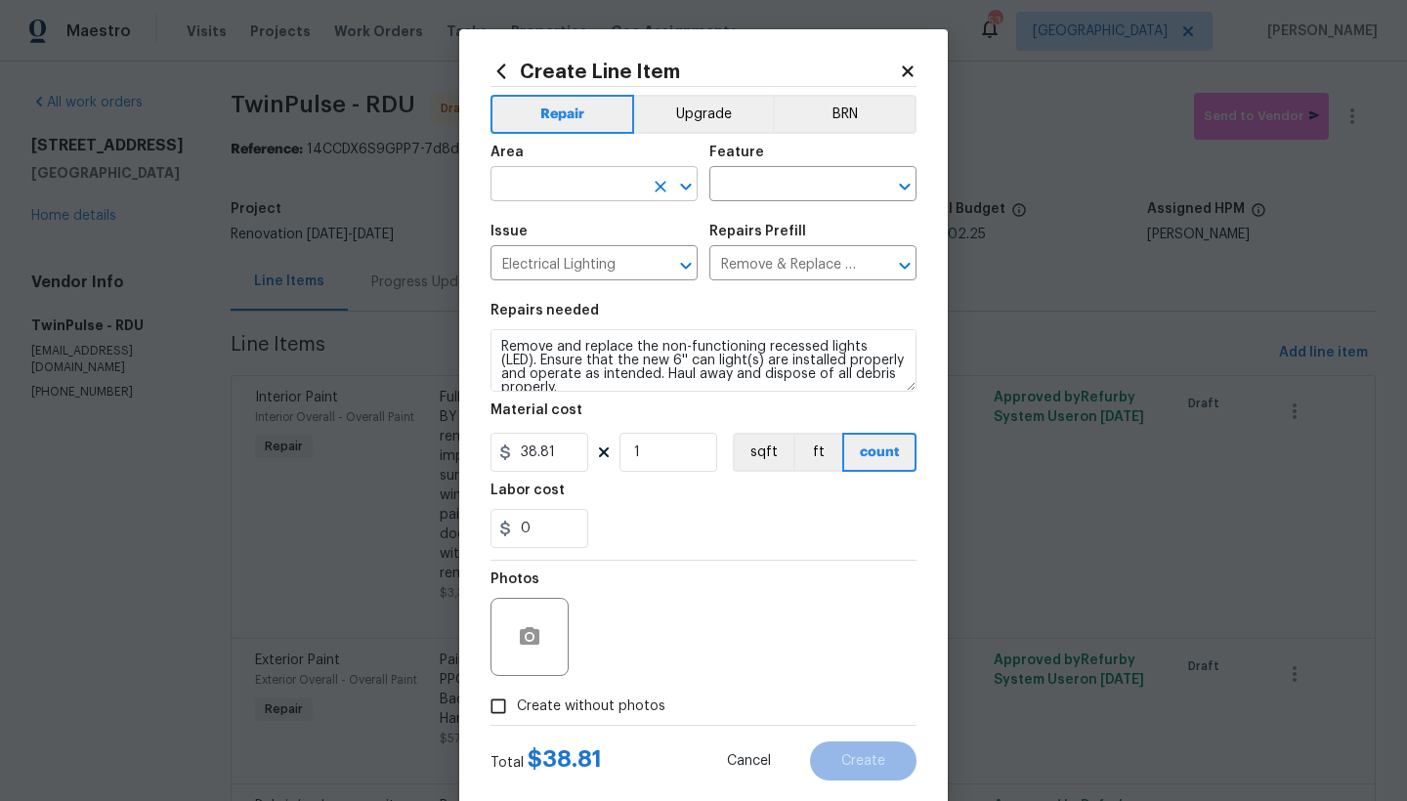
click at [579, 194] on input "text" at bounding box center [566, 186] width 152 height 30
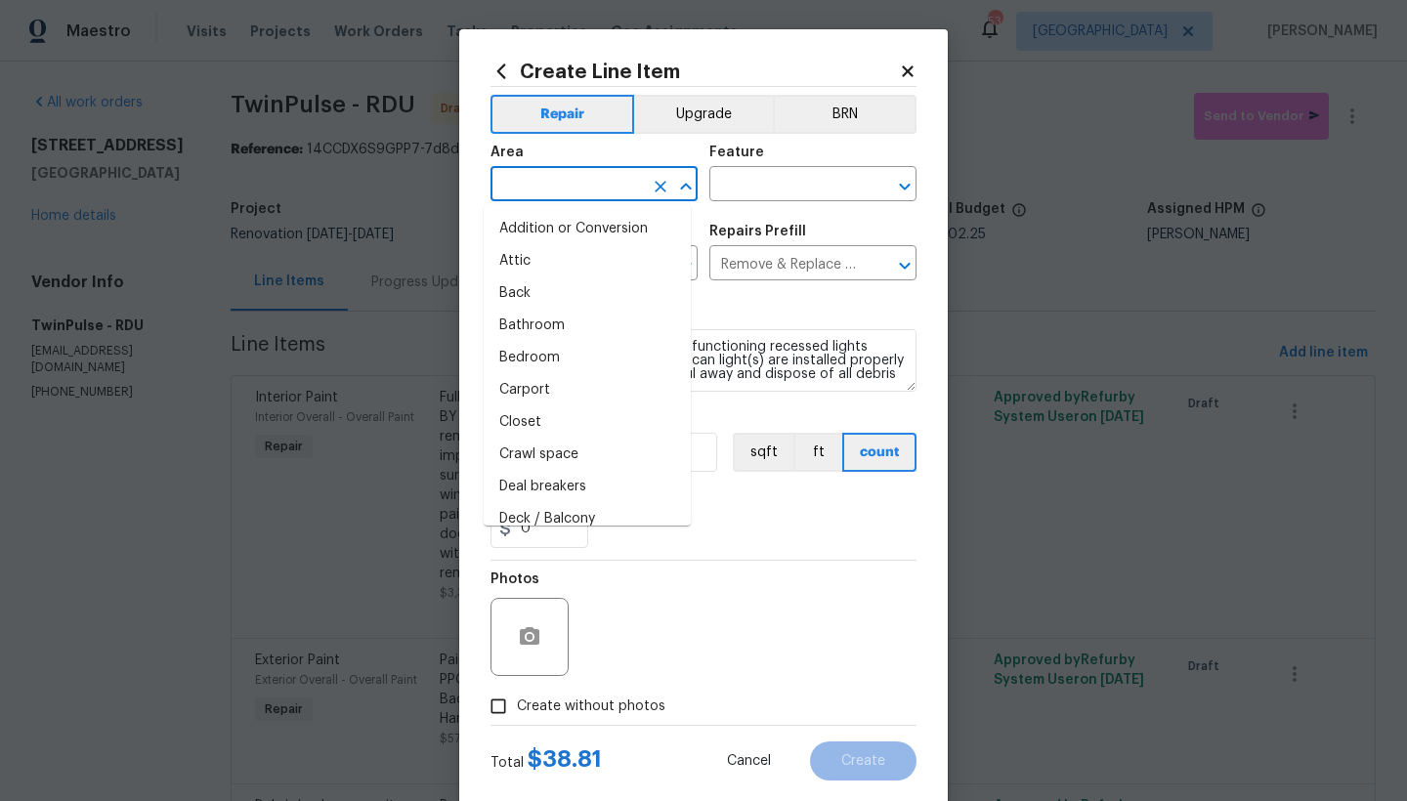
type input "i"
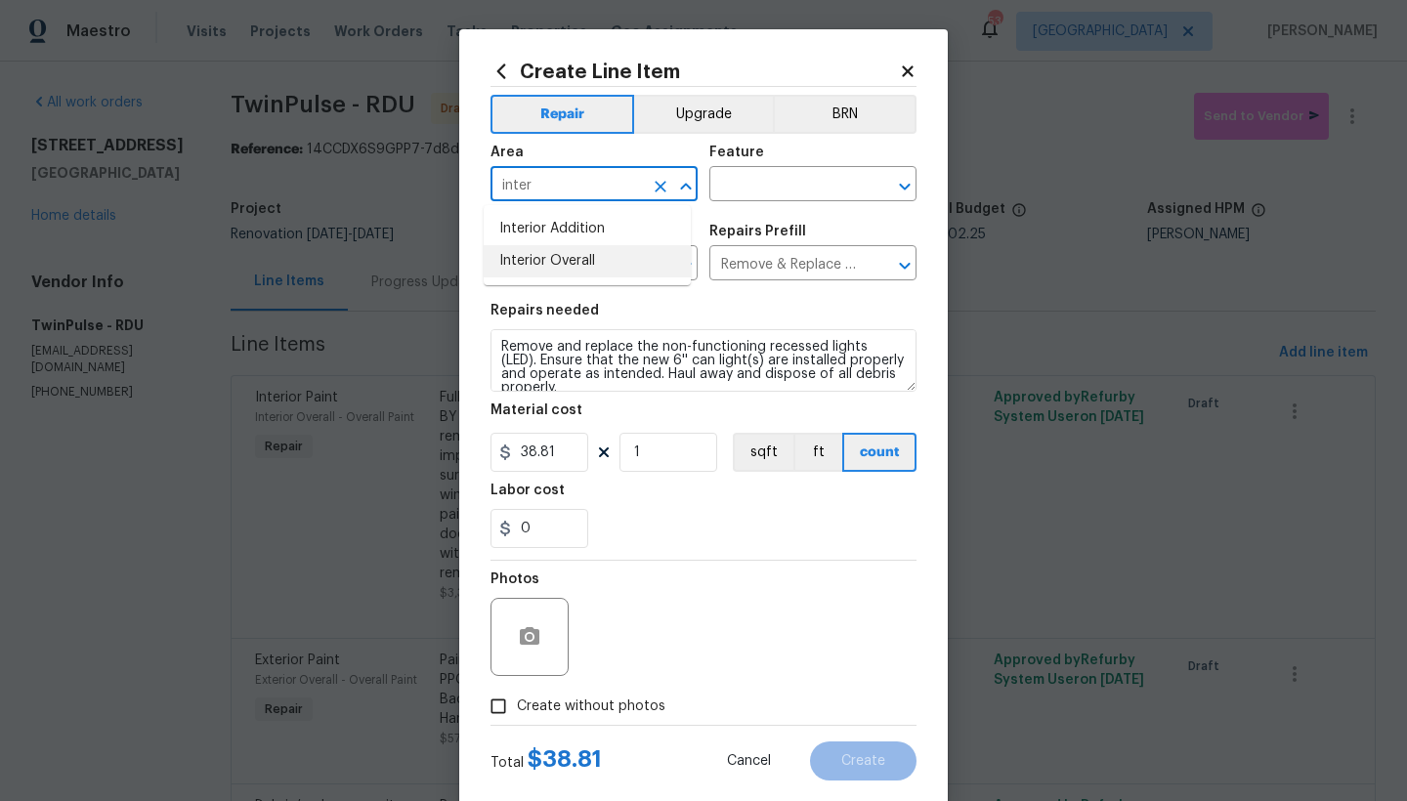
click at [553, 260] on li "Interior Overall" at bounding box center [587, 261] width 207 height 32
type input "Interior Overall"
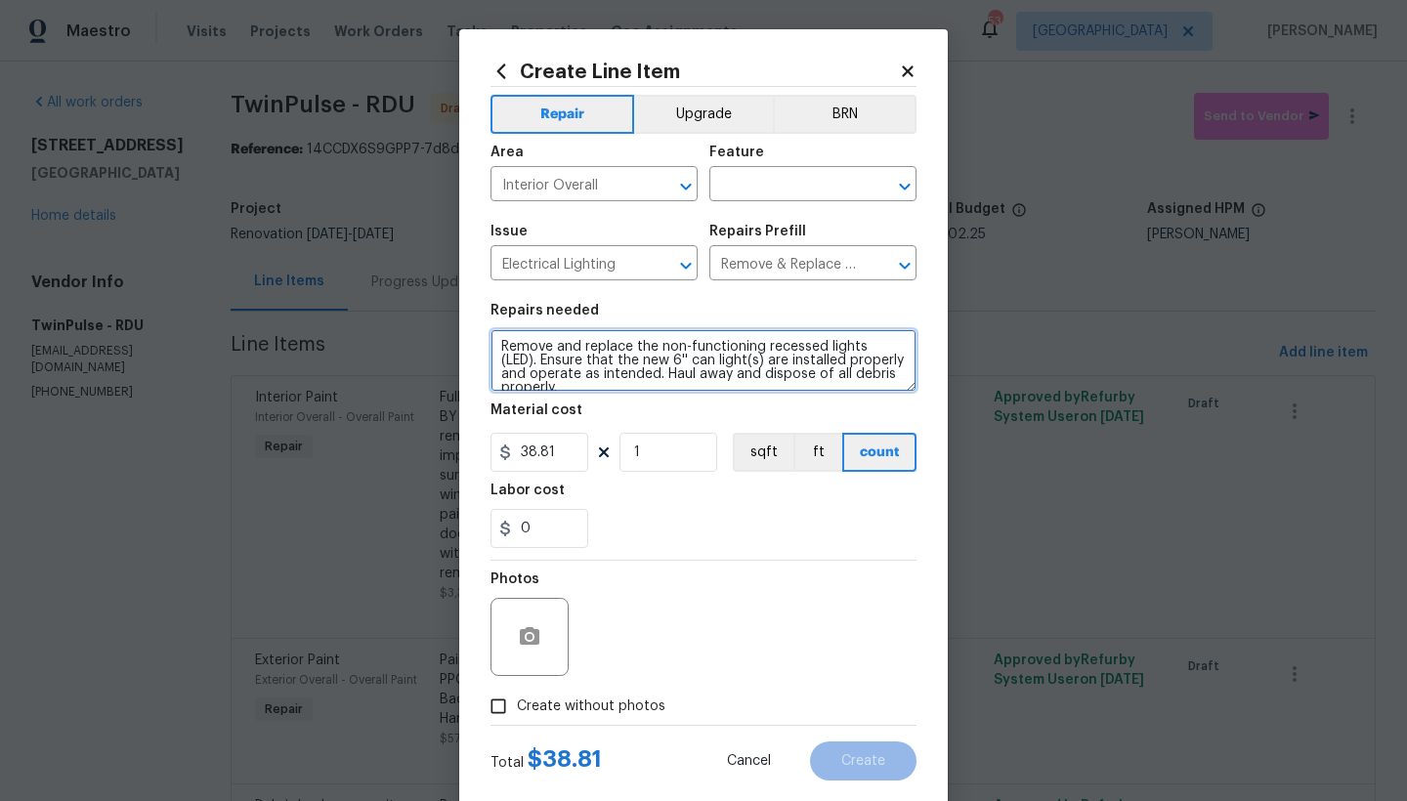
click at [492, 345] on textarea "Remove and replace the non-functioning recessed lights (LED). Ensure that the n…" at bounding box center [703, 360] width 426 height 63
click at [518, 335] on textarea "Remove and replace the non-functioning recessed lights (LED). Ensure that the n…" at bounding box center [703, 360] width 426 height 63
type textarea "Kitchen ------ Remove and replace the non-functioning recessed lights (LED). En…"
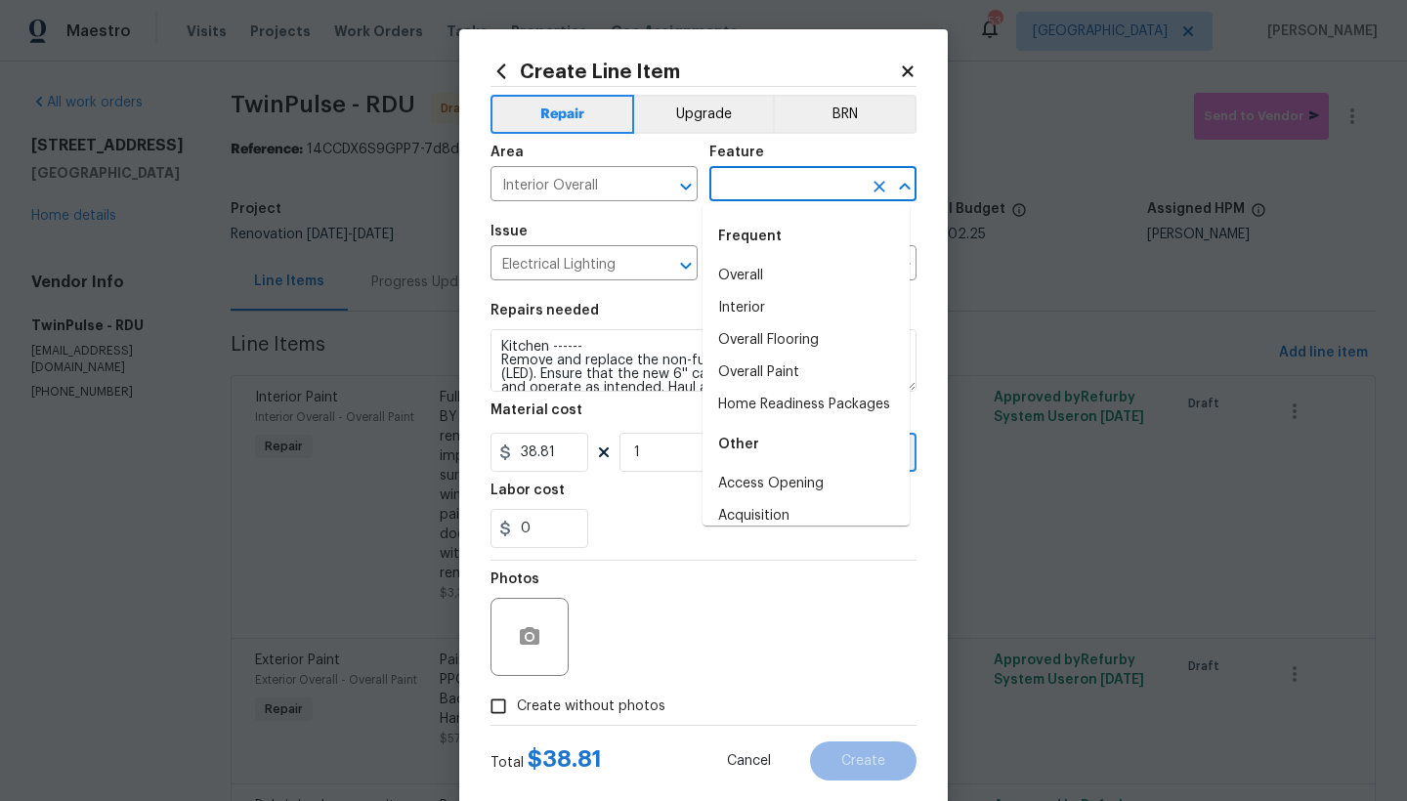
click at [761, 190] on input "text" at bounding box center [785, 186] width 152 height 30
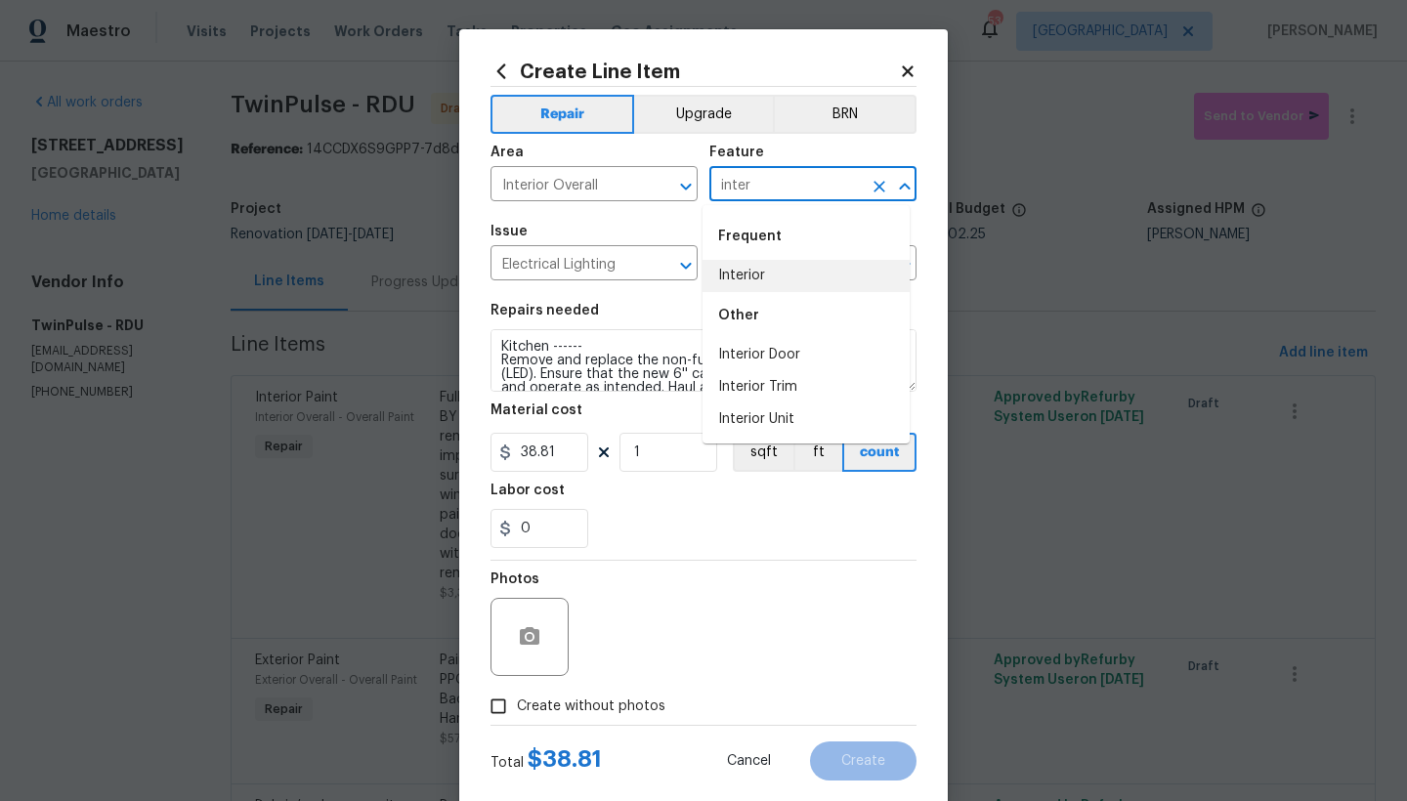
click at [752, 278] on li "Interior" at bounding box center [805, 276] width 207 height 32
type input "Interior"
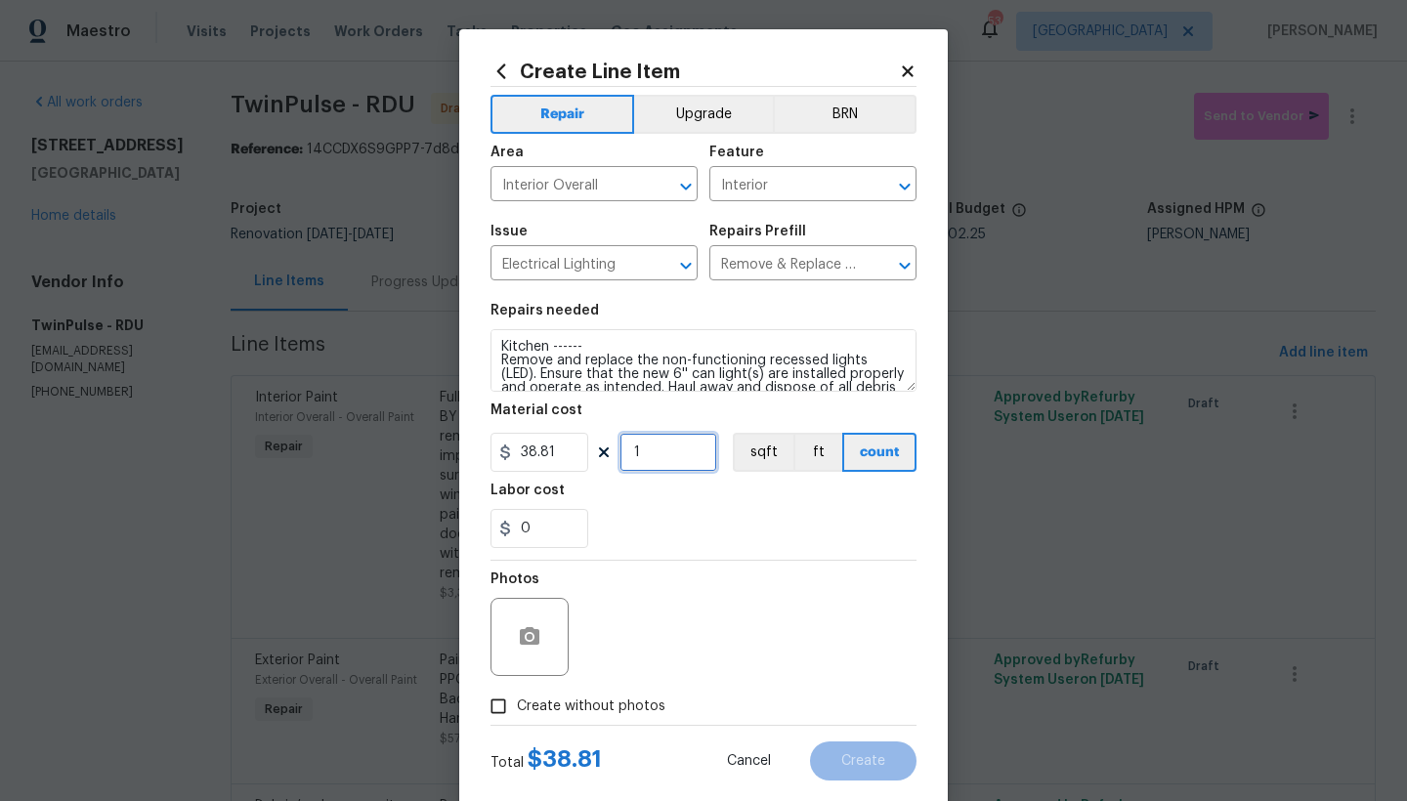
click at [636, 456] on input "1" at bounding box center [668, 452] width 98 height 39
drag, startPoint x: 672, startPoint y: 463, endPoint x: 585, endPoint y: 452, distance: 87.6
click at [585, 452] on div "38.81 1 sqft ft count" at bounding box center [703, 452] width 426 height 39
type input "3"
click at [643, 509] on div "0" at bounding box center [703, 528] width 426 height 39
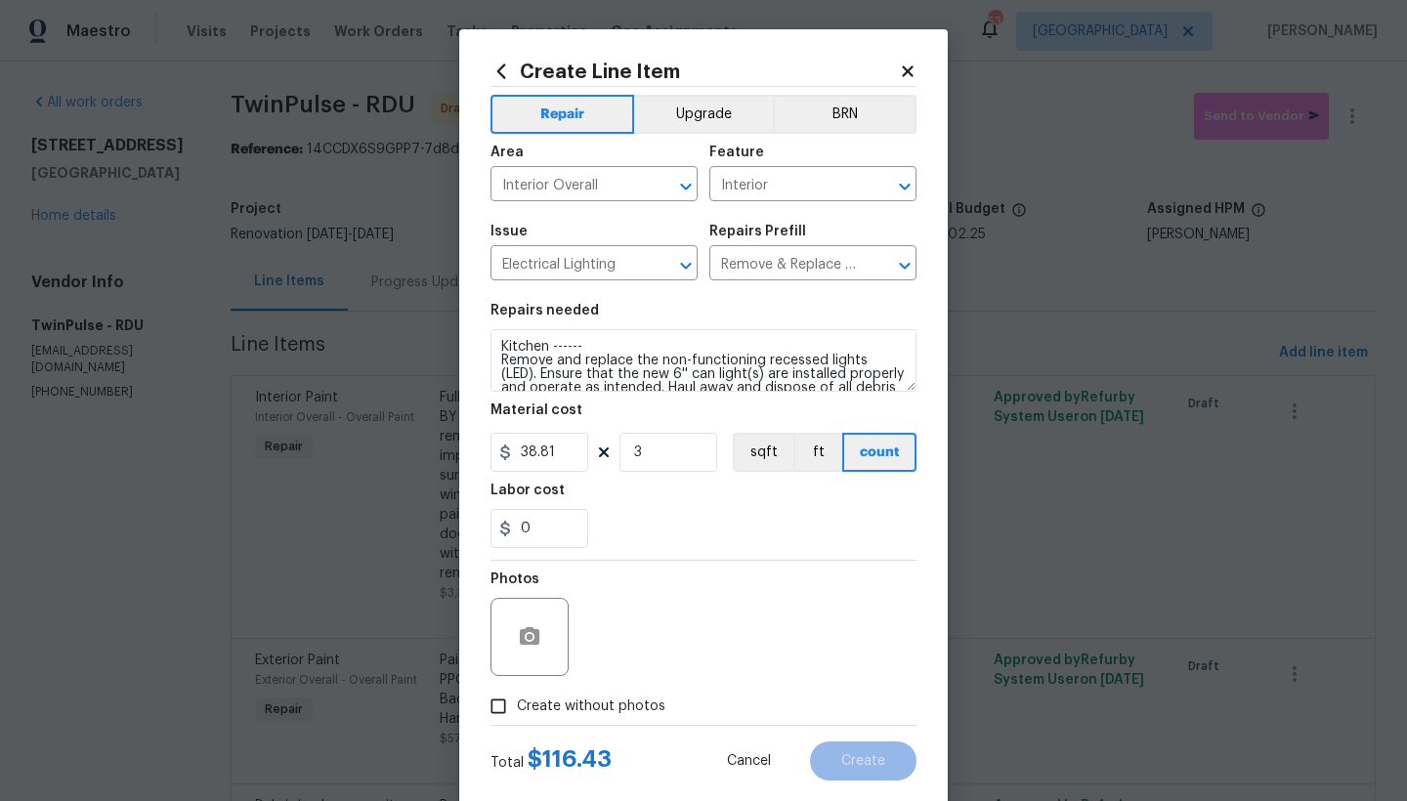
click at [527, 704] on span "Create without photos" at bounding box center [591, 706] width 148 height 21
click at [517, 704] on input "Create without photos" at bounding box center [498, 706] width 37 height 37
checkbox input "true"
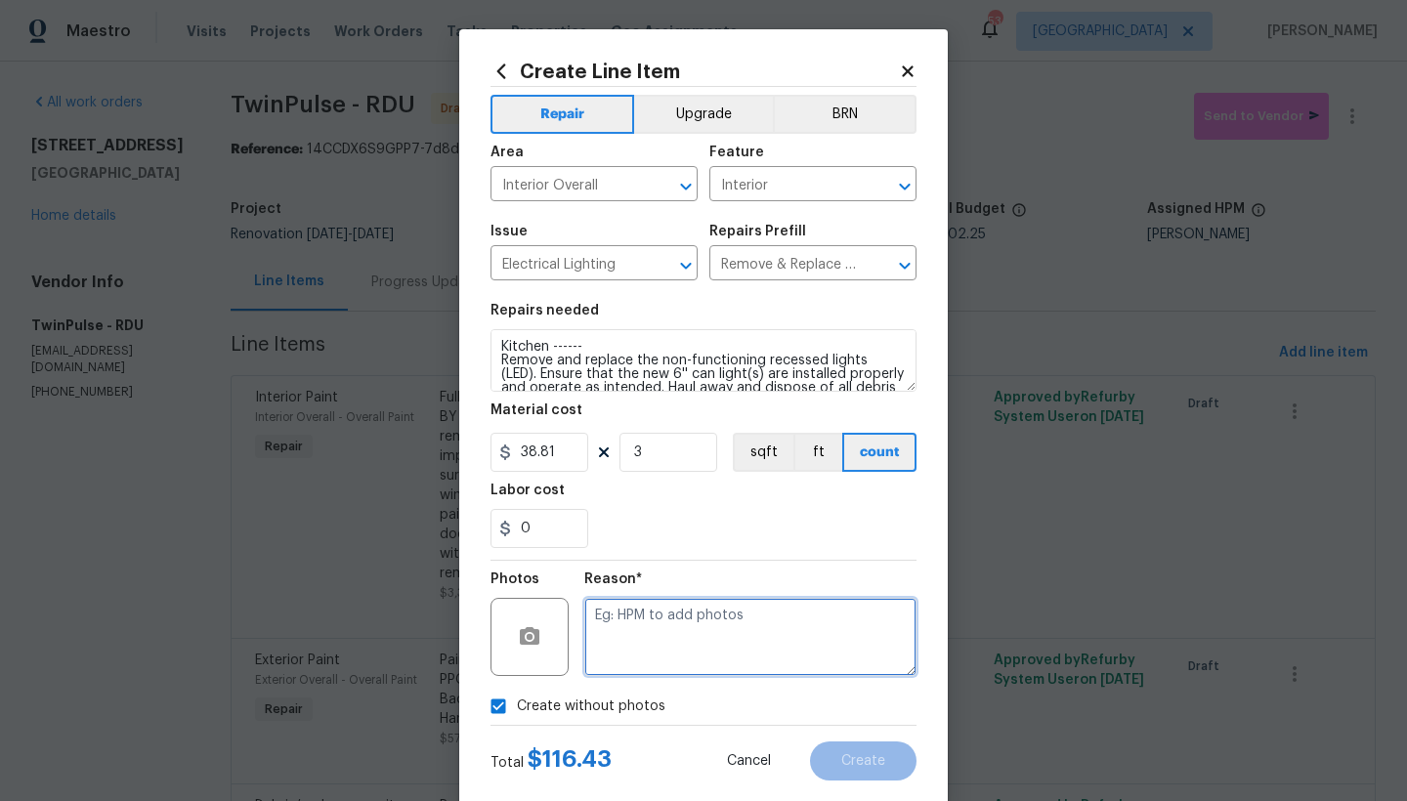
click at [647, 624] on textarea at bounding box center [750, 637] width 332 height 78
type textarea "n"
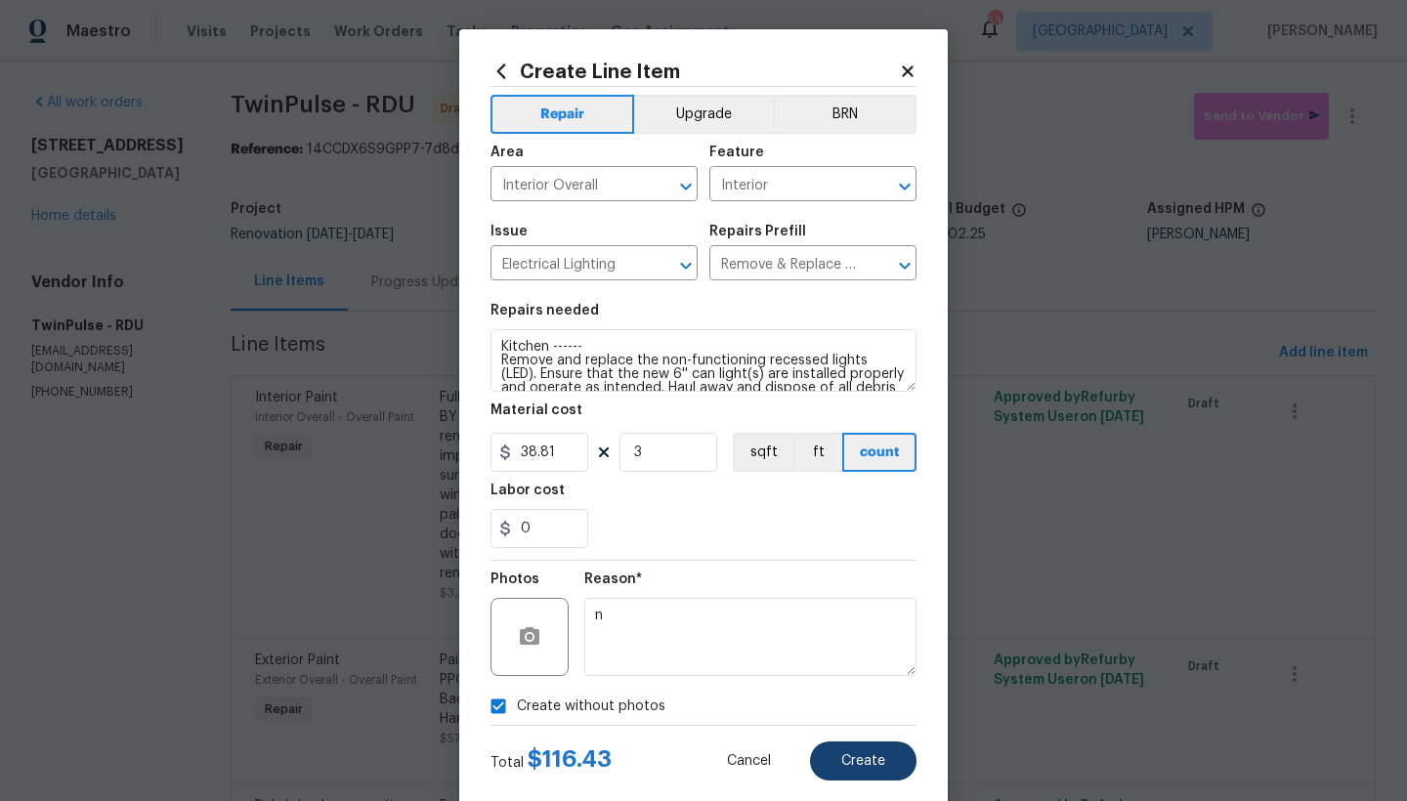
click at [876, 768] on span "Create" at bounding box center [863, 761] width 44 height 15
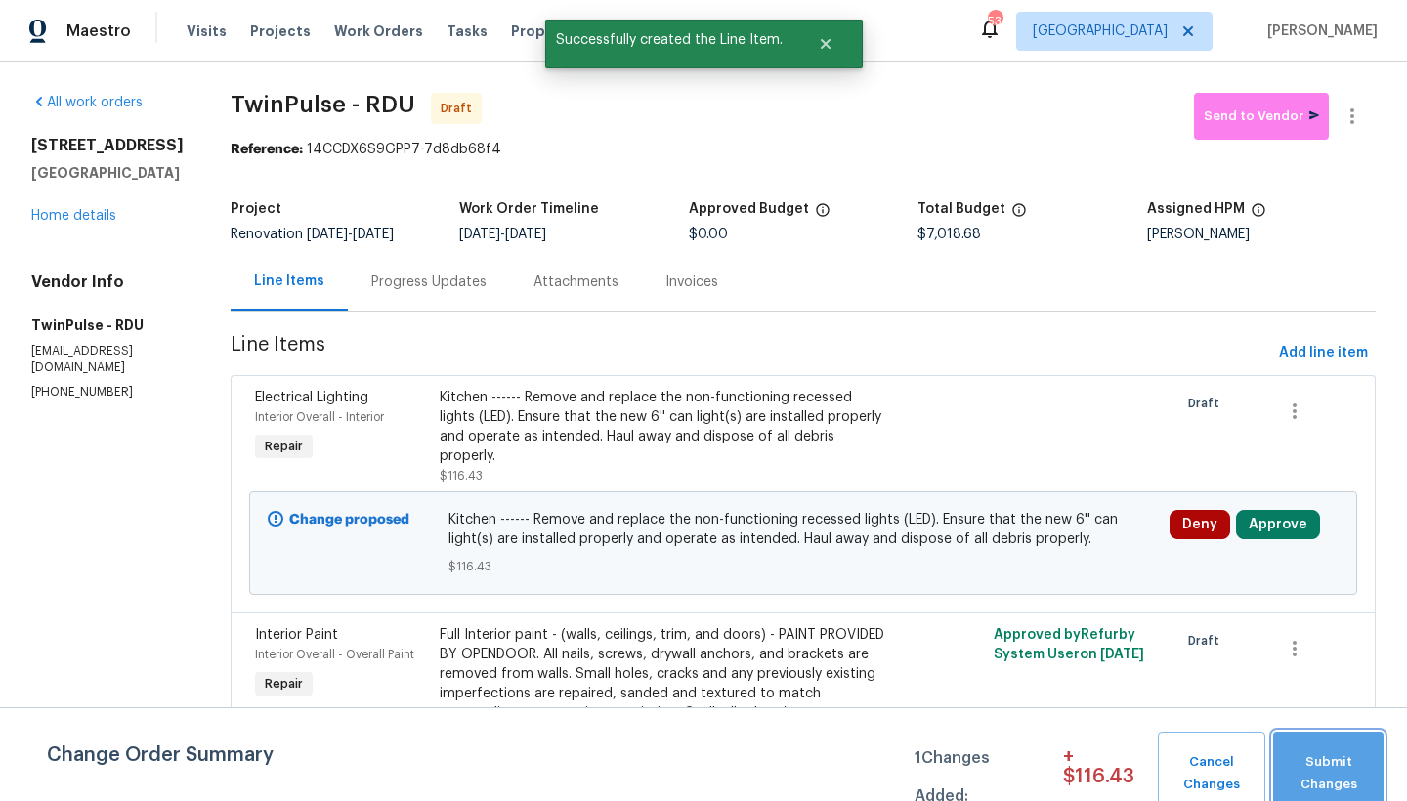
click at [1316, 755] on span "Submit Changes" at bounding box center [1328, 773] width 91 height 45
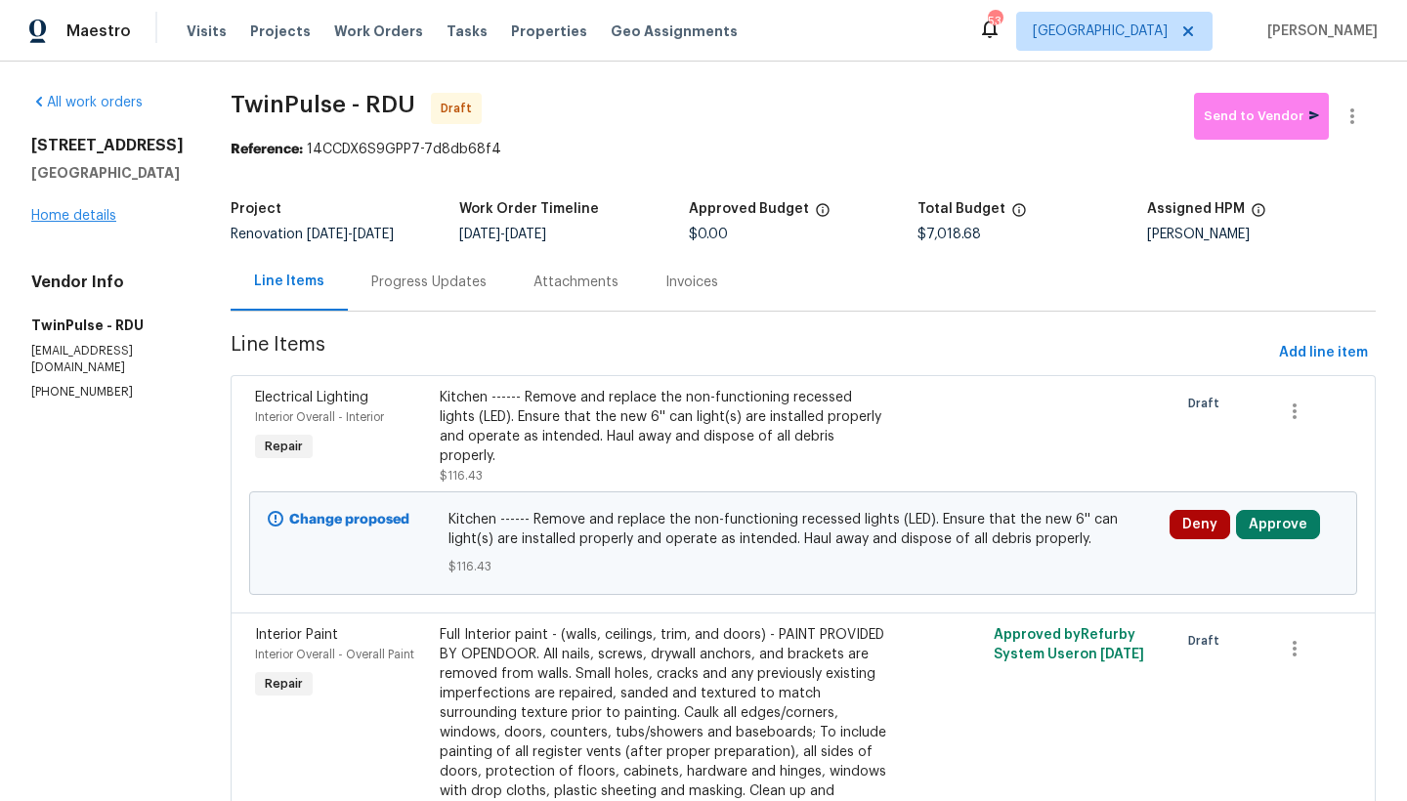
click at [95, 219] on link "Home details" at bounding box center [73, 216] width 85 height 14
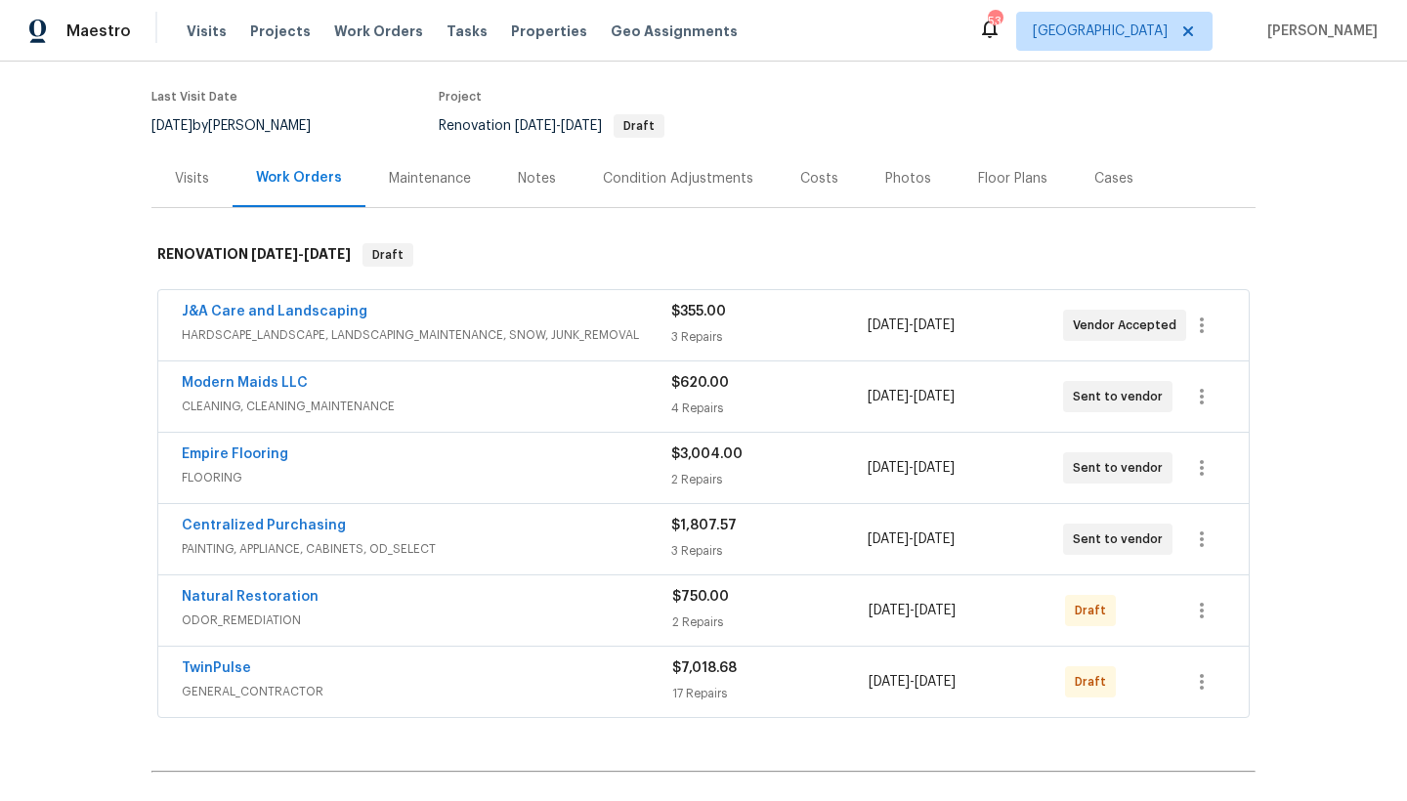
scroll to position [266, 0]
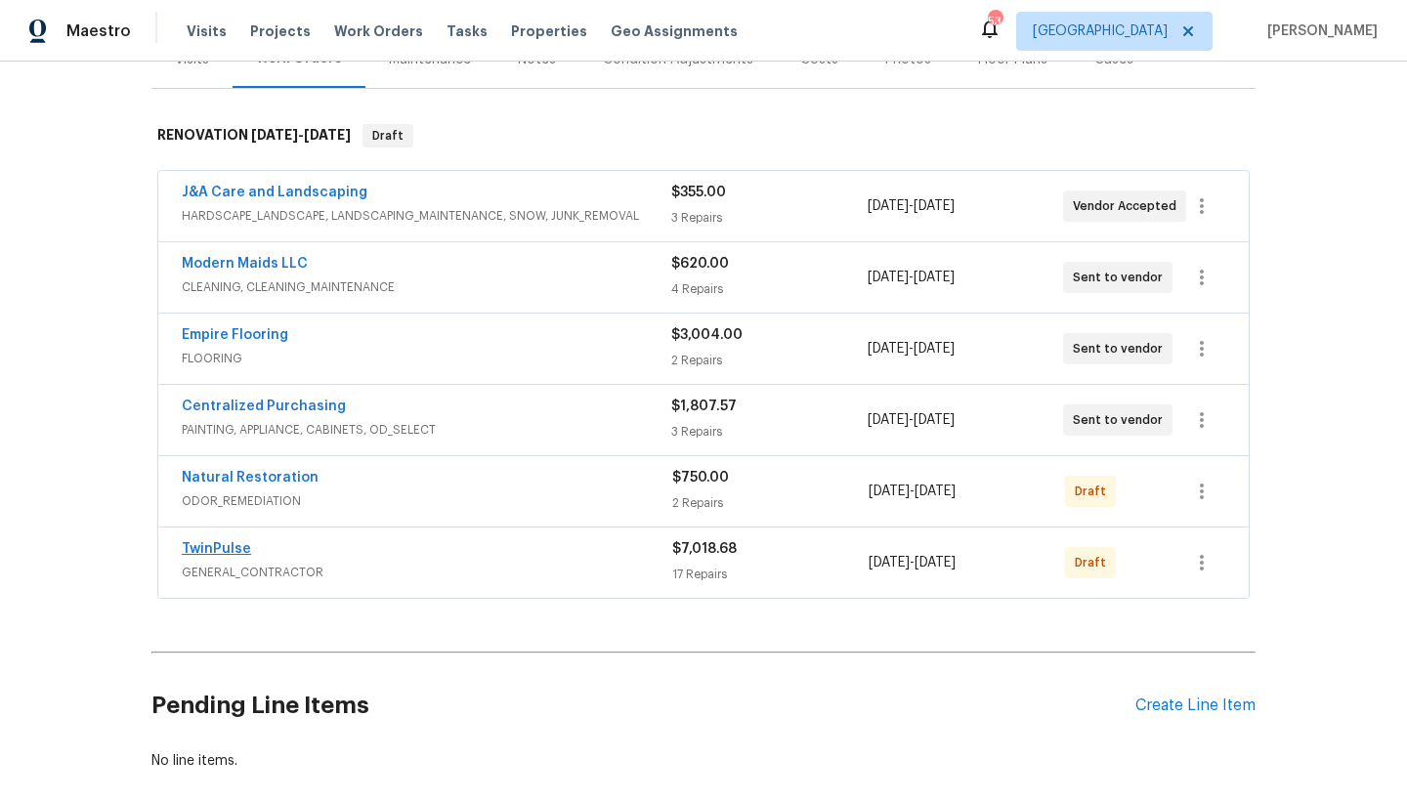
click at [224, 546] on link "TwinPulse" at bounding box center [216, 549] width 69 height 14
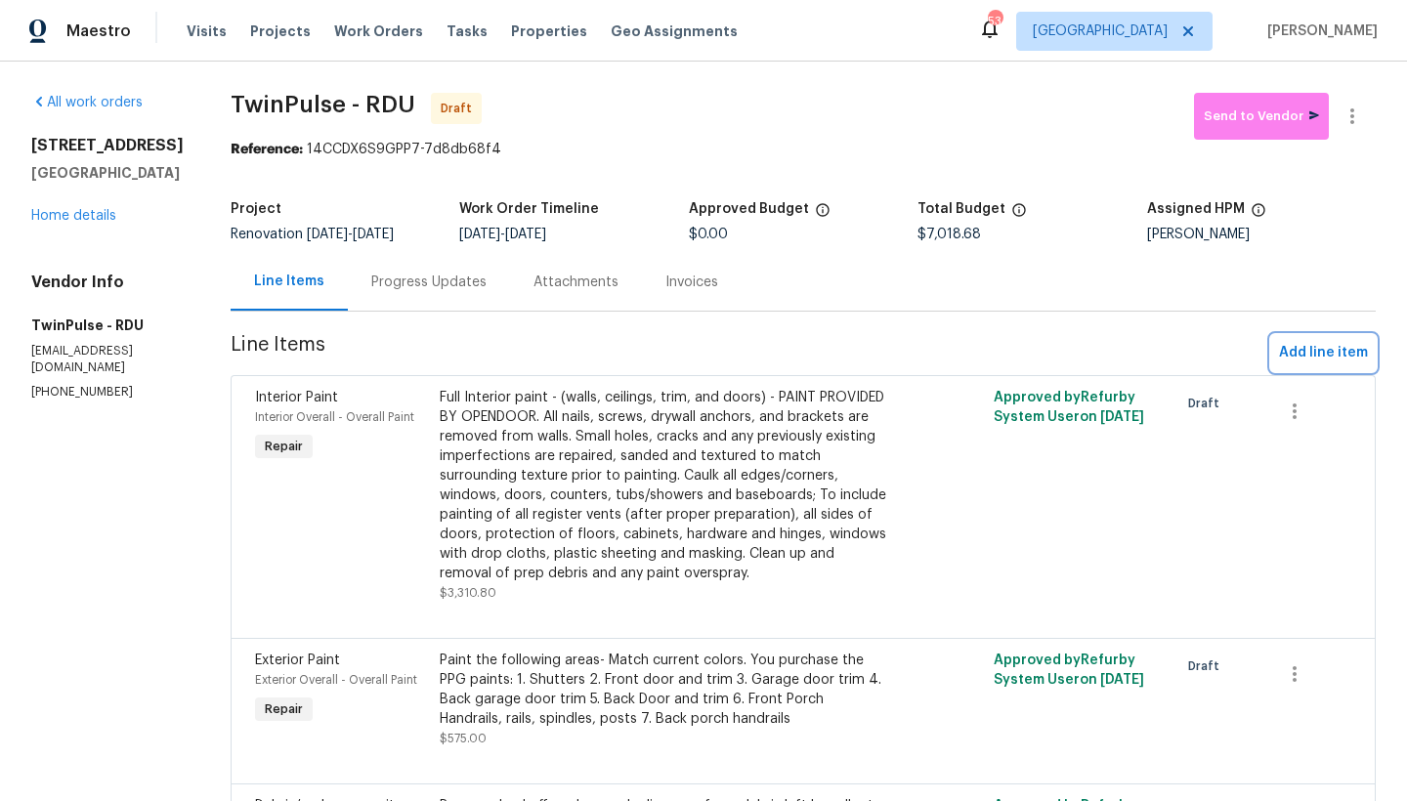
click at [1314, 355] on span "Add line item" at bounding box center [1323, 353] width 89 height 24
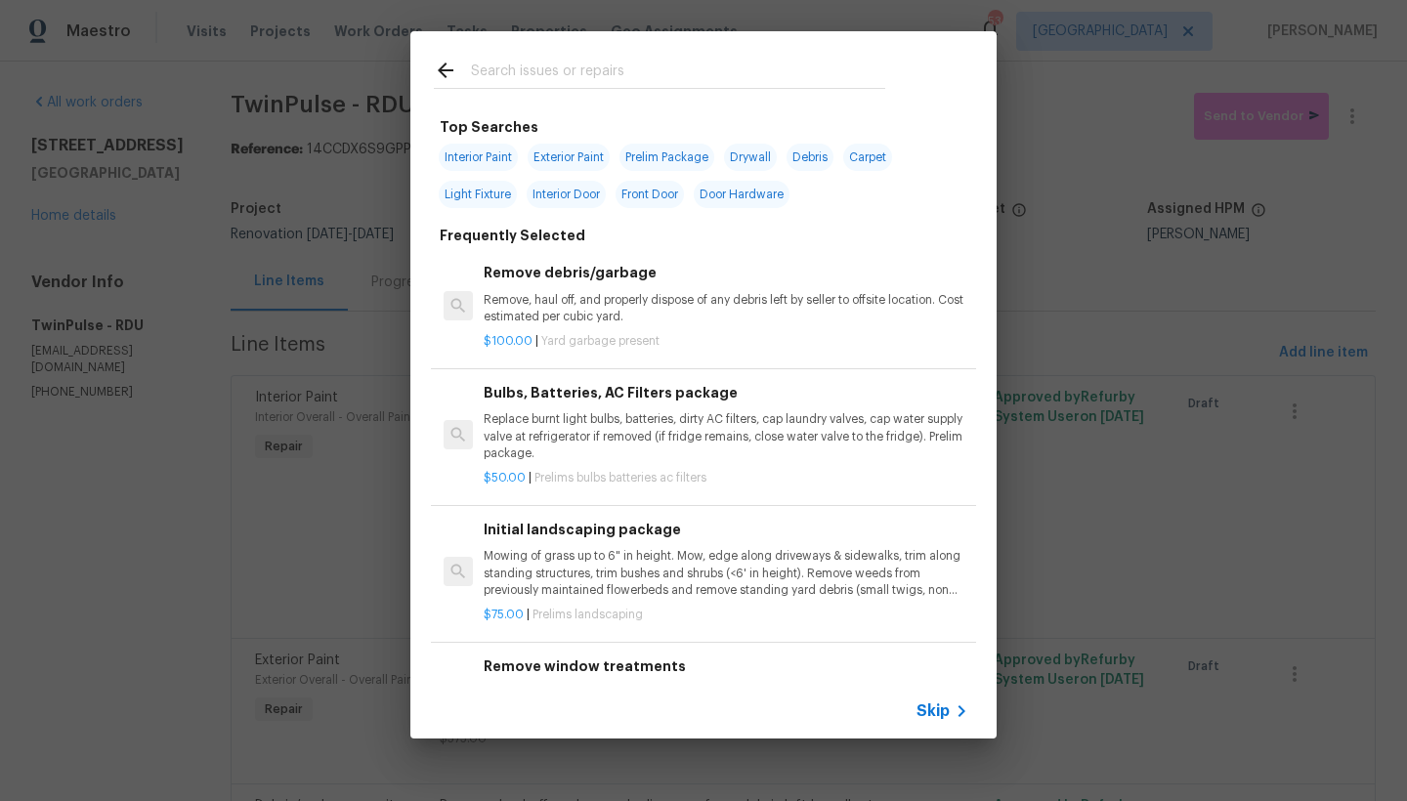
click at [637, 65] on input "text" at bounding box center [678, 73] width 414 height 29
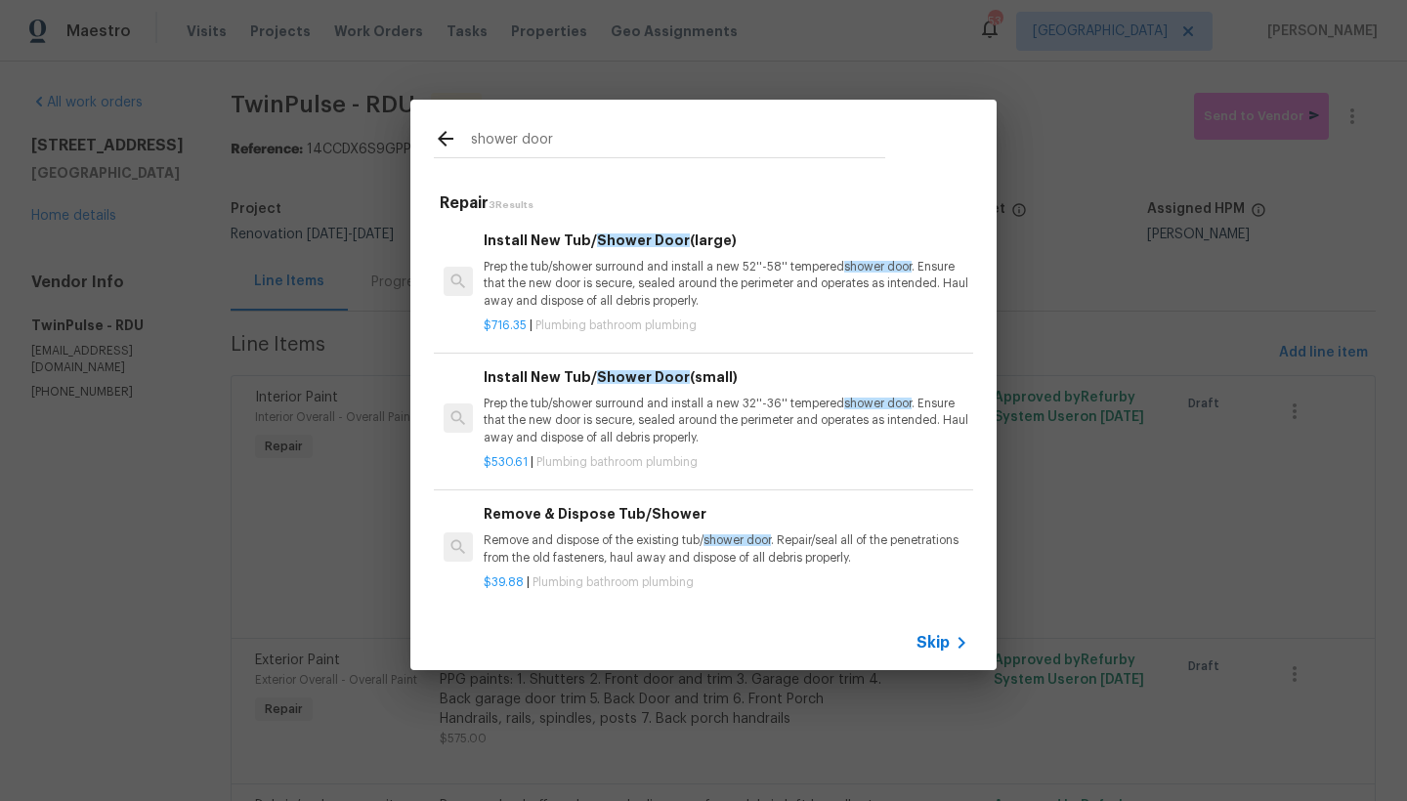
scroll to position [3, 0]
type input "shower door"
click at [556, 505] on h6 "Remove & Dispose Tub/Shower" at bounding box center [726, 510] width 485 height 21
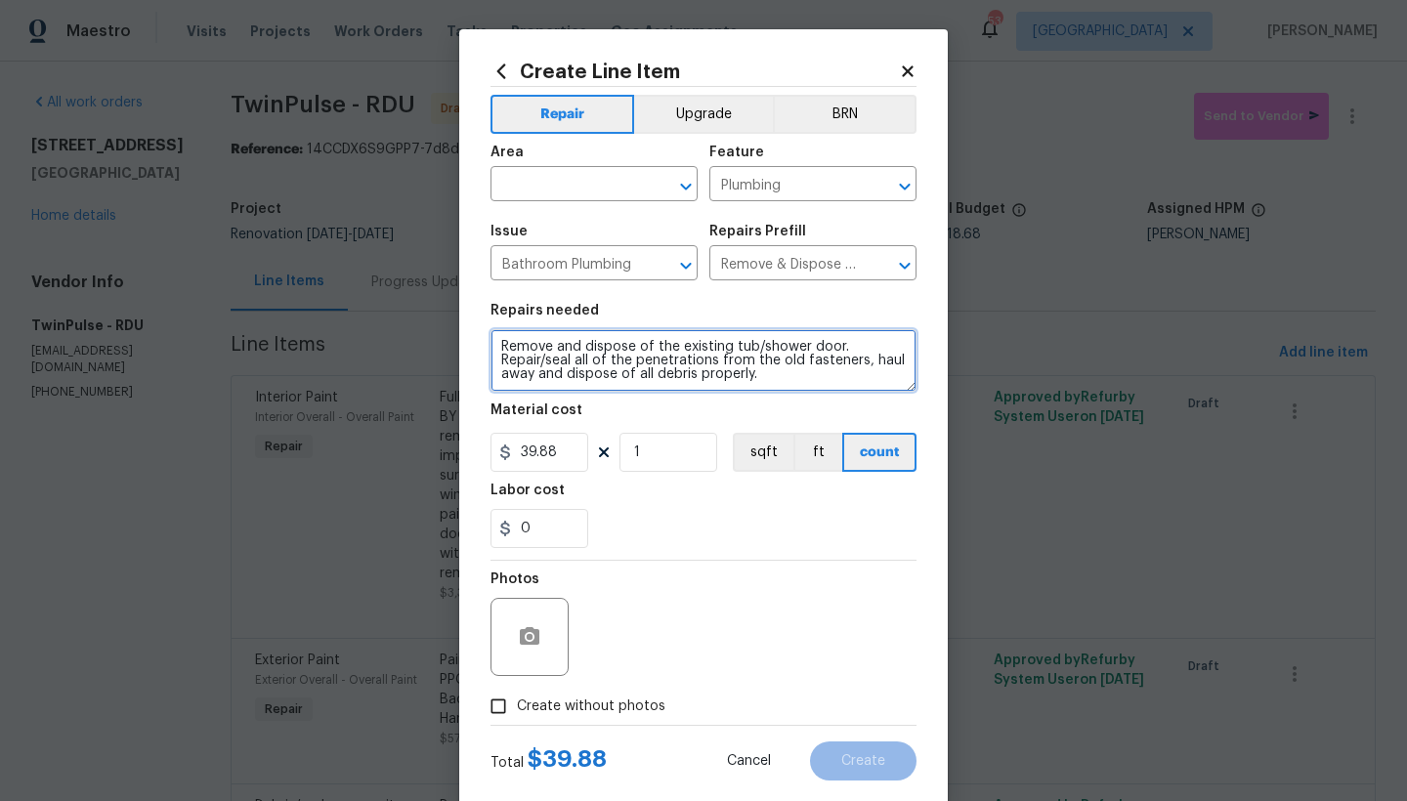
drag, startPoint x: 829, startPoint y: 344, endPoint x: 853, endPoint y: 349, distance: 23.9
click at [828, 344] on textarea "Remove and dispose of the existing tub/shower door. Repair/seal all of the pene…" at bounding box center [703, 360] width 426 height 63
type textarea "Remove and dispose of the existing tub/shower door brackets. Repair/seal all of…"
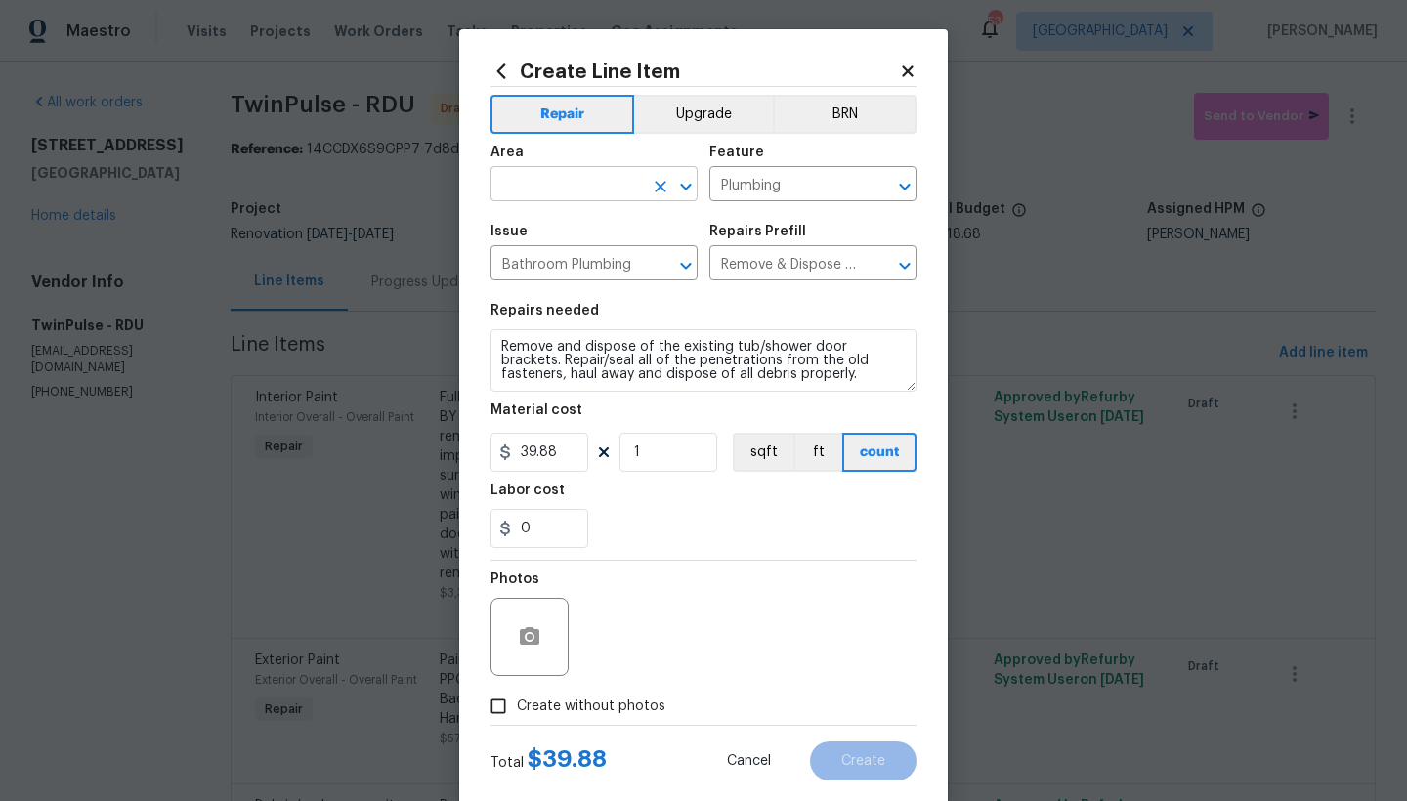
click at [530, 181] on input "text" at bounding box center [566, 186] width 152 height 30
click at [498, 266] on li "Interior Overall" at bounding box center [587, 261] width 207 height 32
type input "Interior Overall"
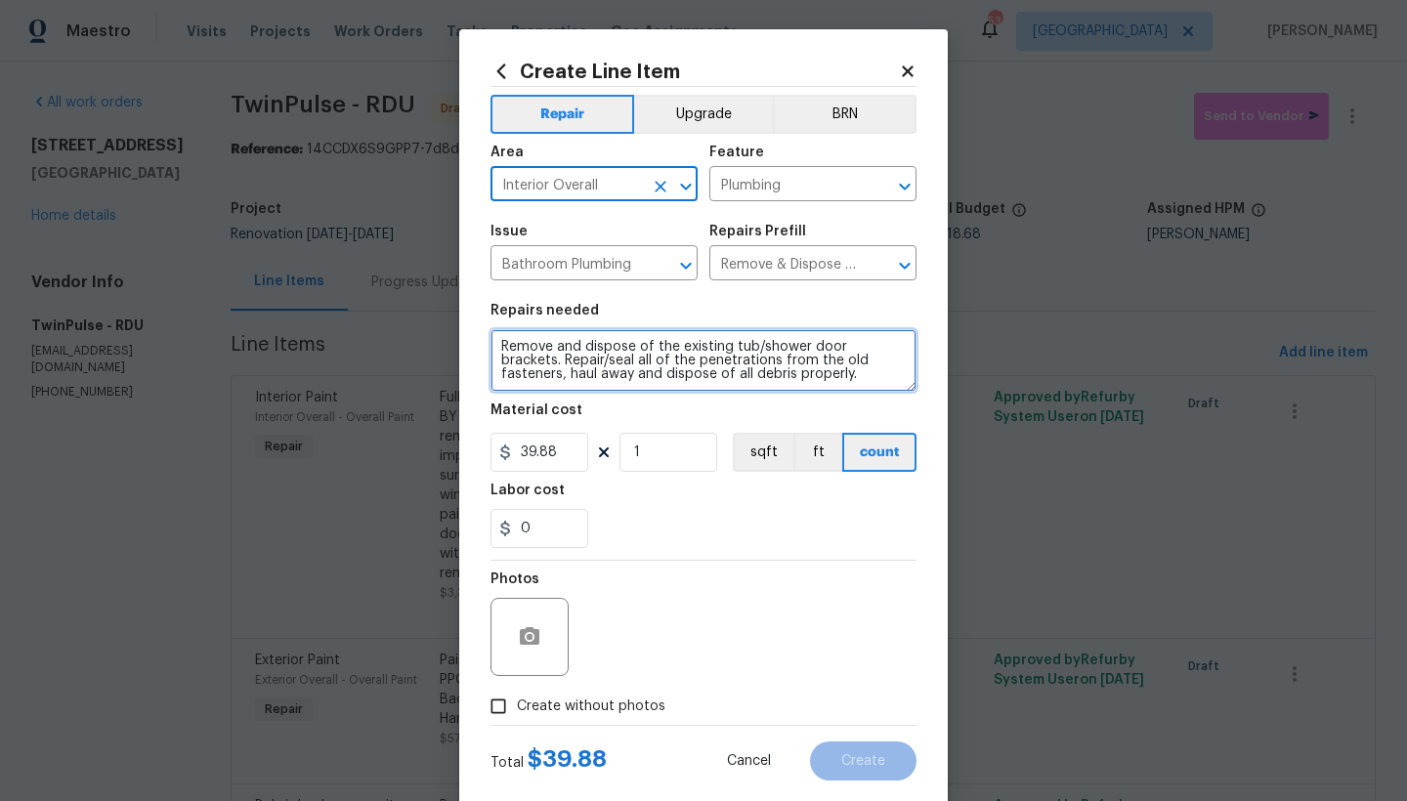
click at [496, 348] on textarea "Remove and dispose of the existing tub/shower door brackets. Repair/seal all of…" at bounding box center [703, 360] width 426 height 63
click at [510, 347] on textarea "Remove and dispose of the existing tub/shower door brackets. Repair/seal all of…" at bounding box center [703, 360] width 426 height 63
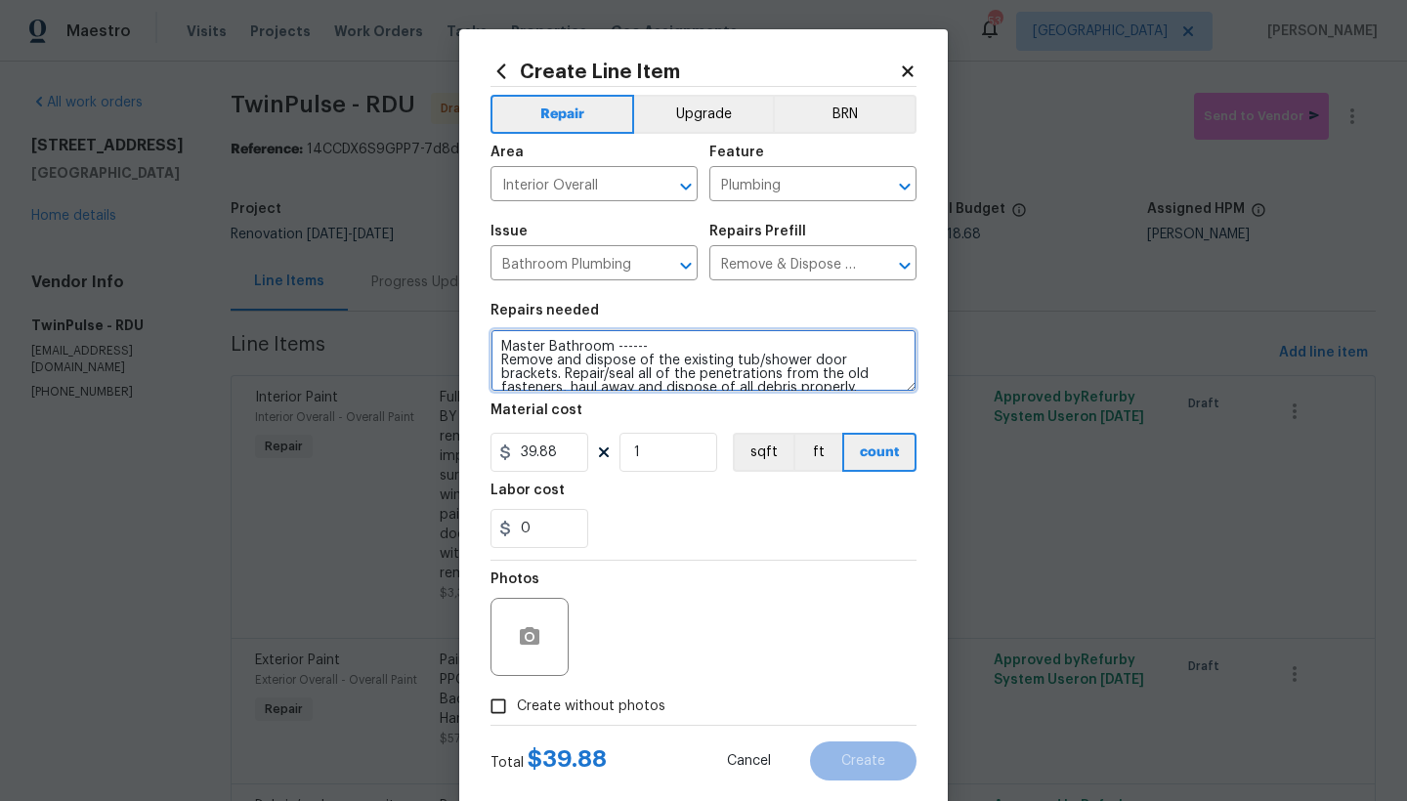
type textarea "Master Bathroom ------ Remove and dispose of the existing tub/shower door brack…"
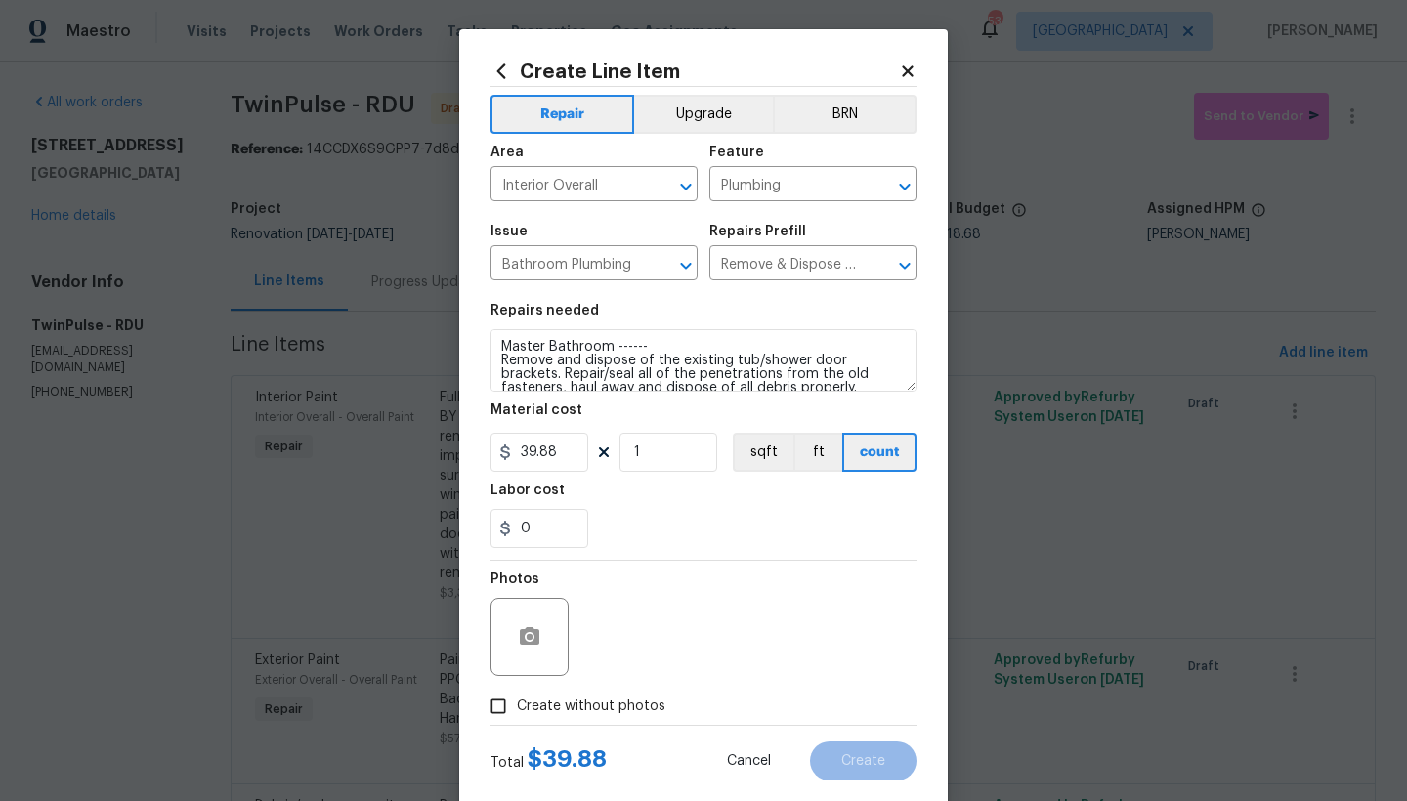
drag, startPoint x: 528, startPoint y: 708, endPoint x: 550, endPoint y: 702, distance: 22.3
click at [527, 708] on span "Create without photos" at bounding box center [591, 706] width 148 height 21
click at [517, 708] on input "Create without photos" at bounding box center [498, 706] width 37 height 37
checkbox input "true"
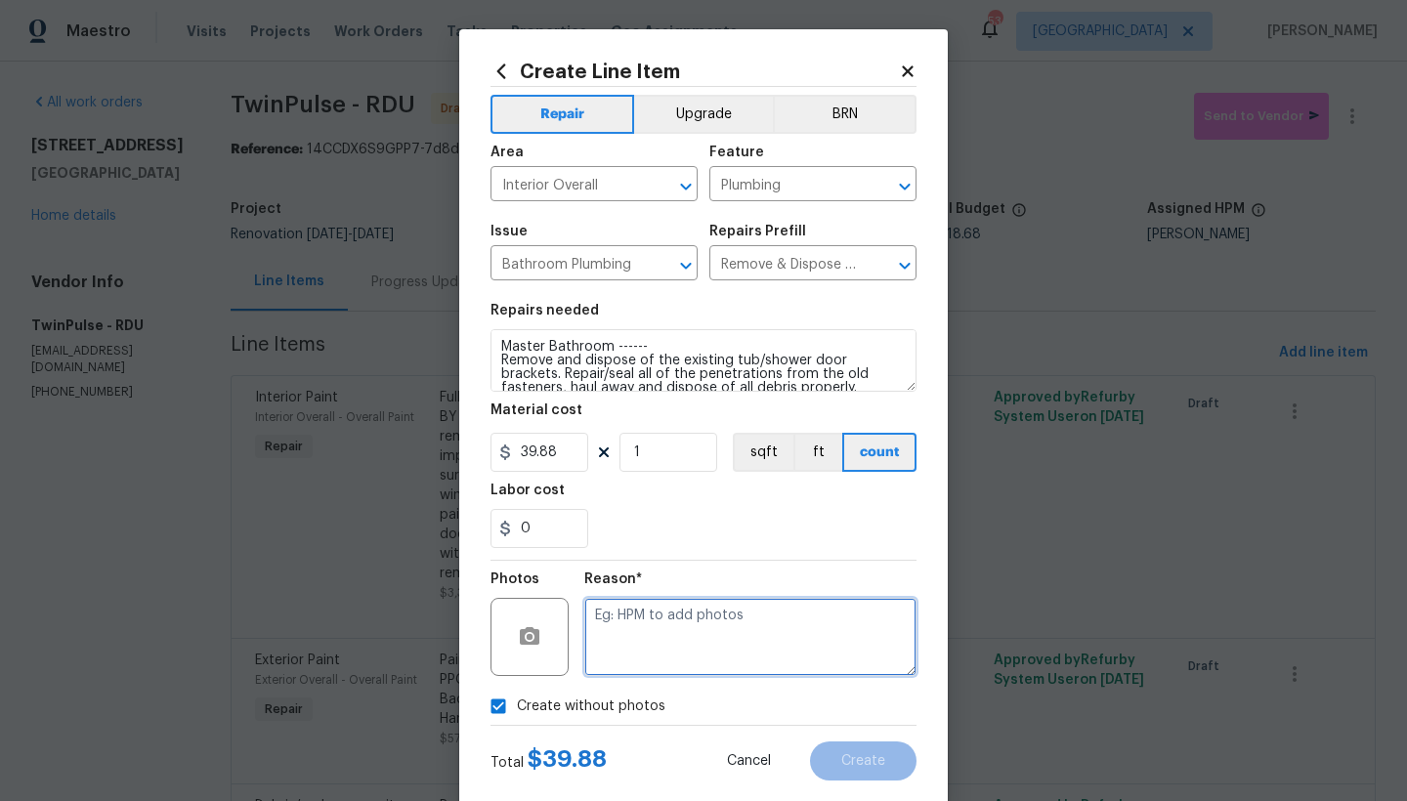
click at [745, 636] on textarea at bounding box center [750, 637] width 332 height 78
type textarea "n"
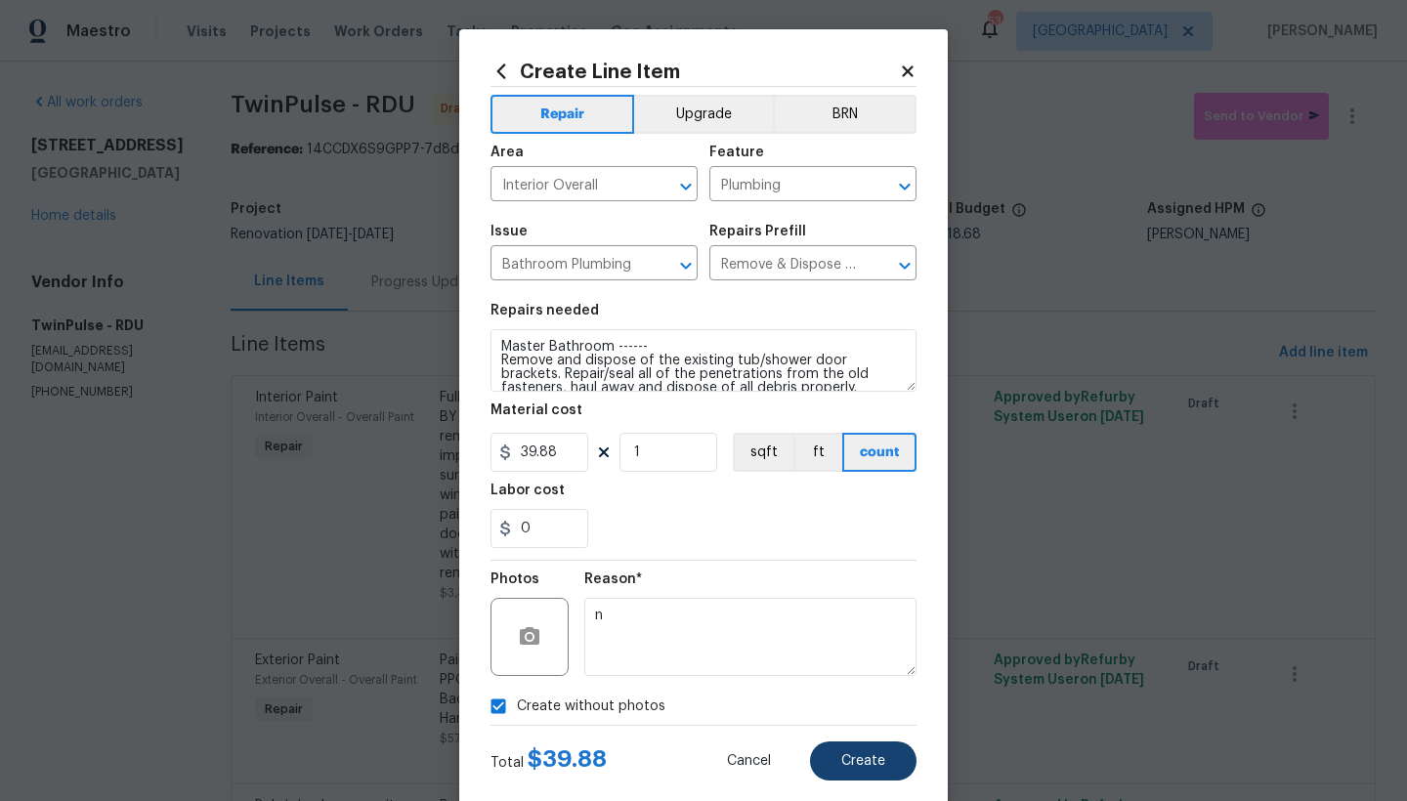
click at [829, 768] on button "Create" at bounding box center [863, 760] width 106 height 39
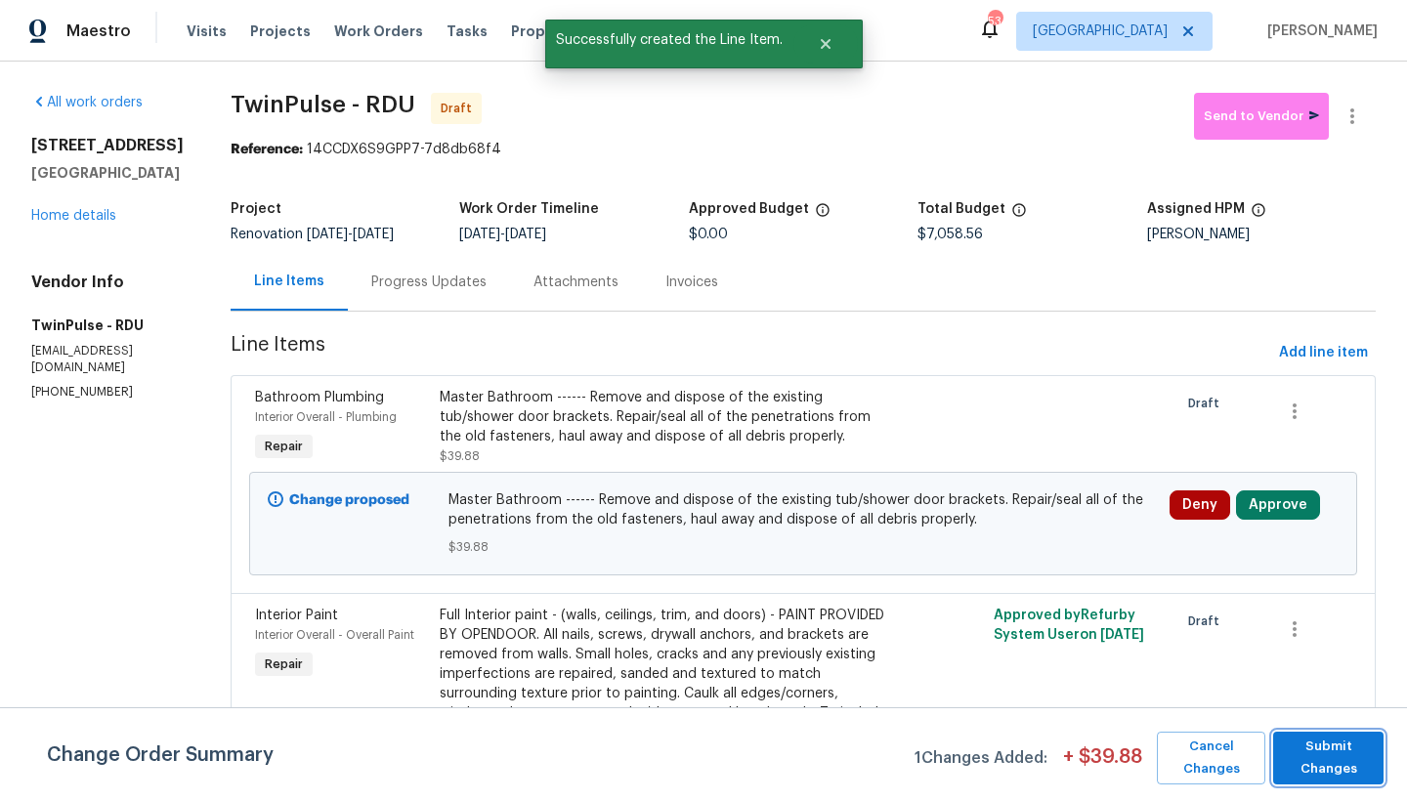
click at [1334, 751] on span "Submit Changes" at bounding box center [1328, 758] width 91 height 45
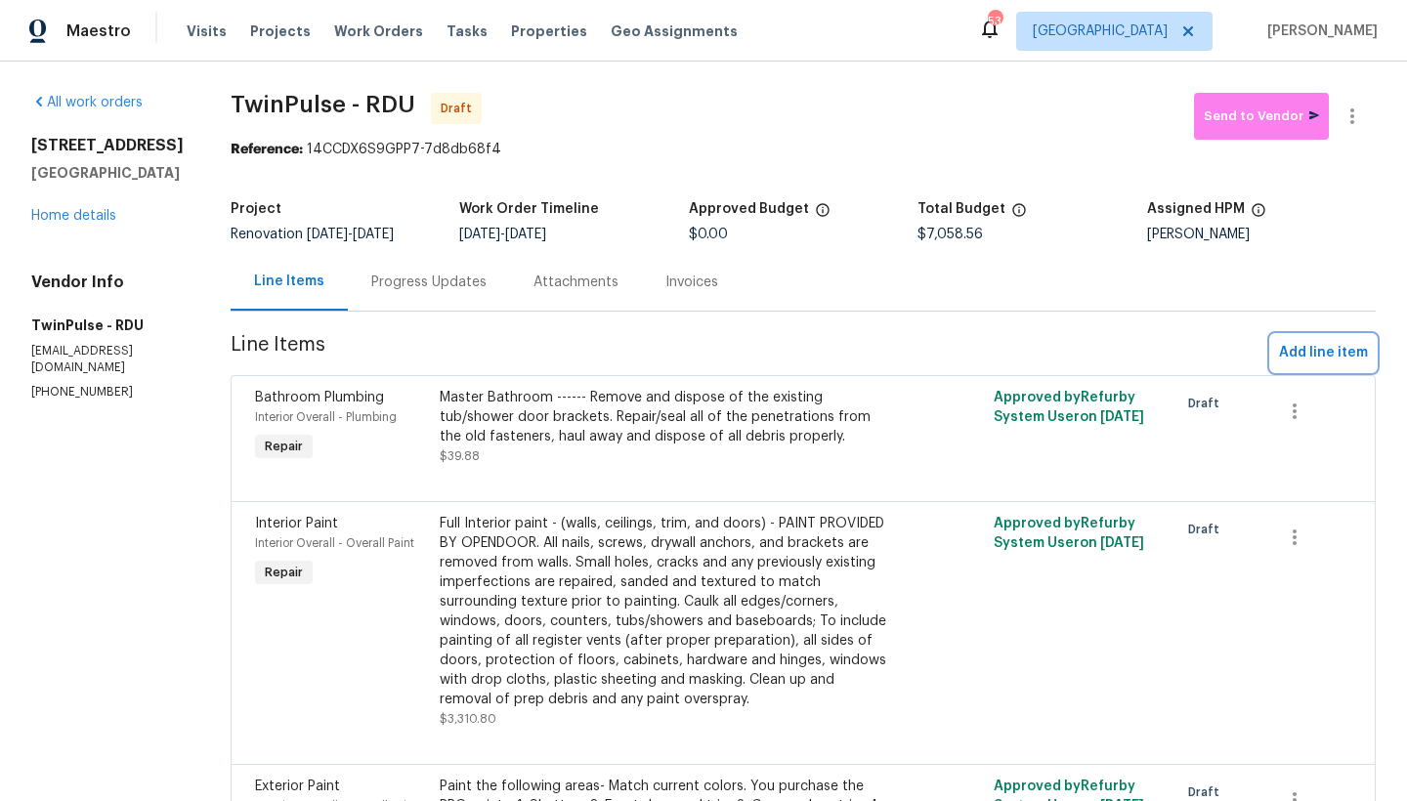
click at [1310, 351] on span "Add line item" at bounding box center [1323, 353] width 89 height 24
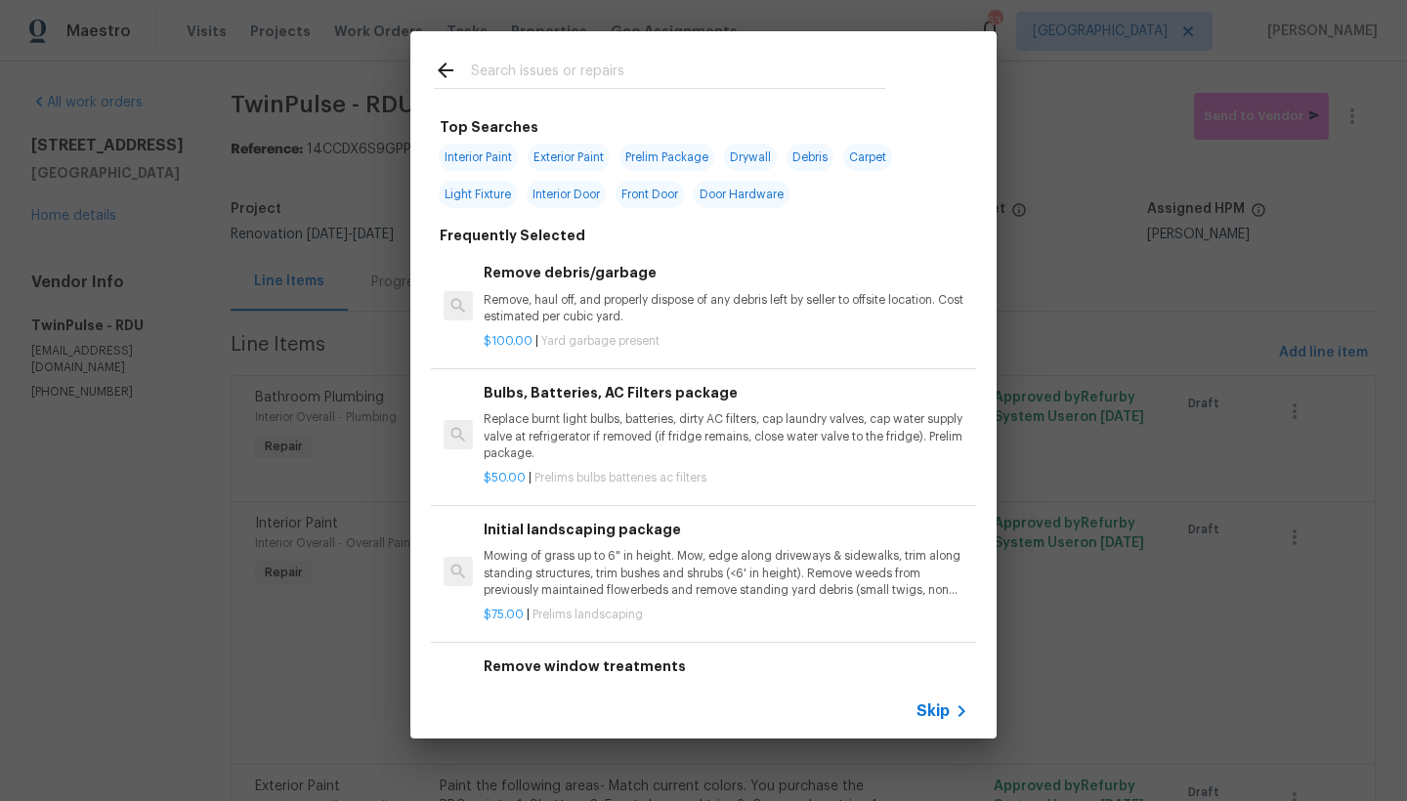
click at [688, 80] on input "text" at bounding box center [678, 73] width 414 height 29
click at [573, 71] on input "text" at bounding box center [678, 73] width 414 height 29
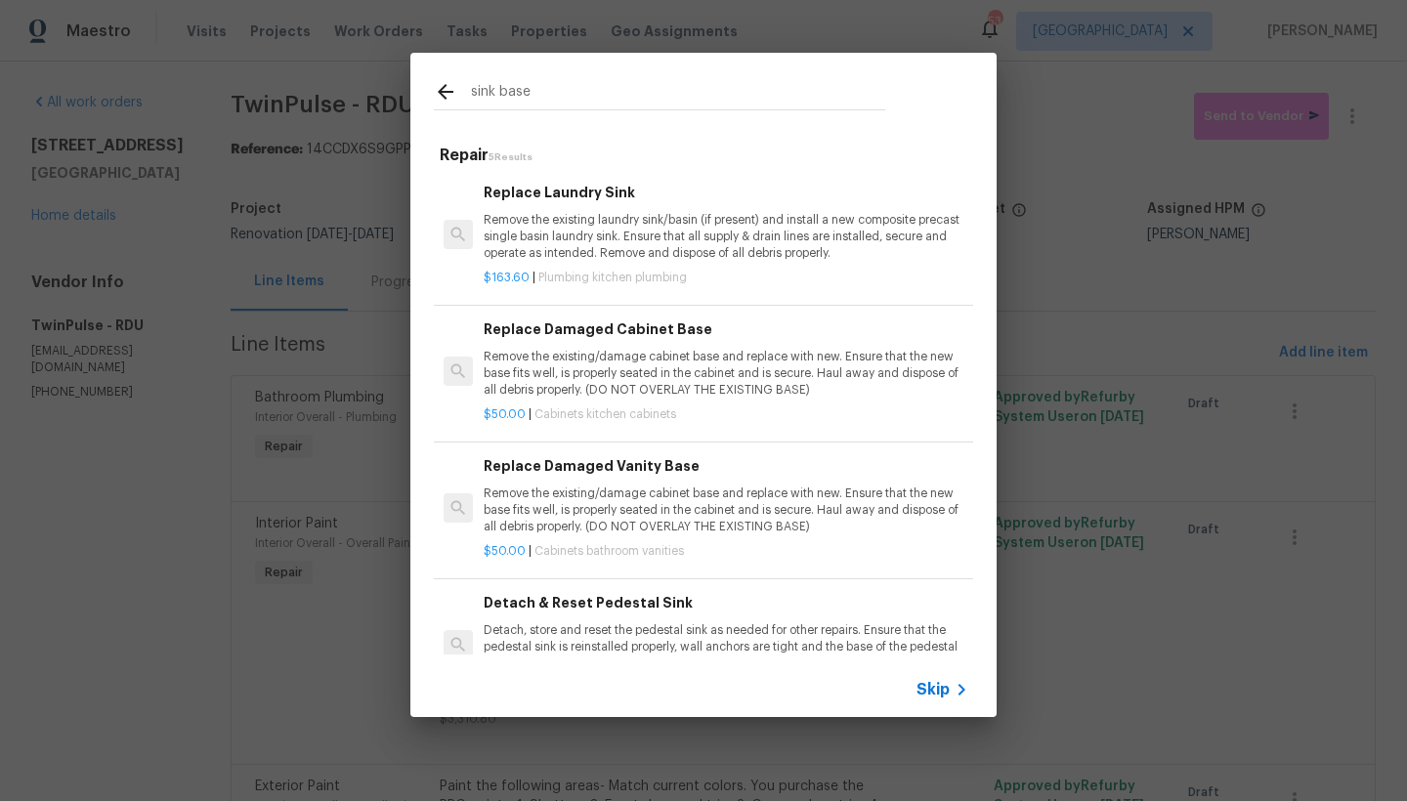
type input "sink base"
click at [645, 364] on p "Remove the existing/damage cabinet base and replace with new. Ensure that the n…" at bounding box center [726, 374] width 485 height 50
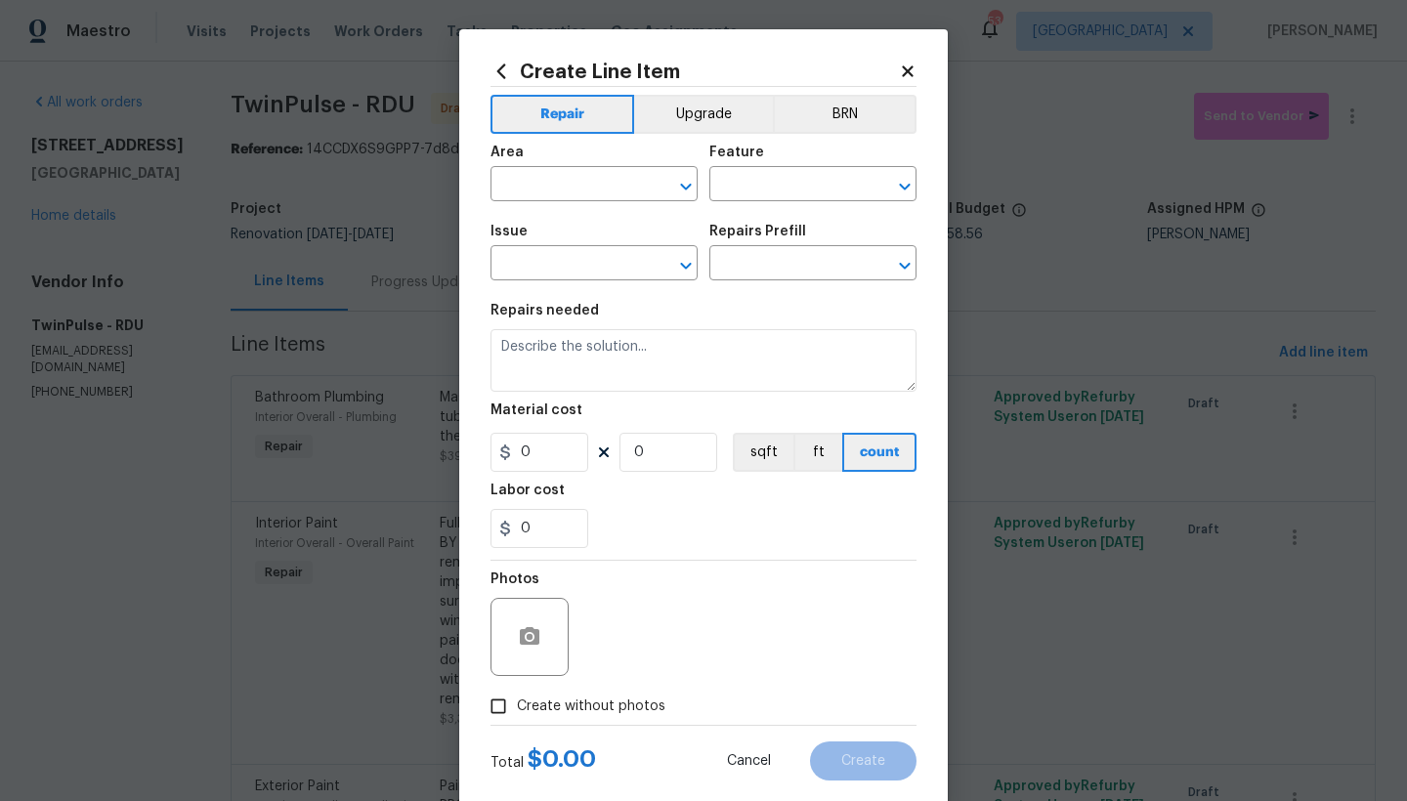
type input "Cabinets"
type input "Kitchen Cabinets"
type input "Replace Damaged Cabinet Base $50.00"
type textarea "Remove the existing/damage cabinet base and replace with new. Ensure that the n…"
type input "50"
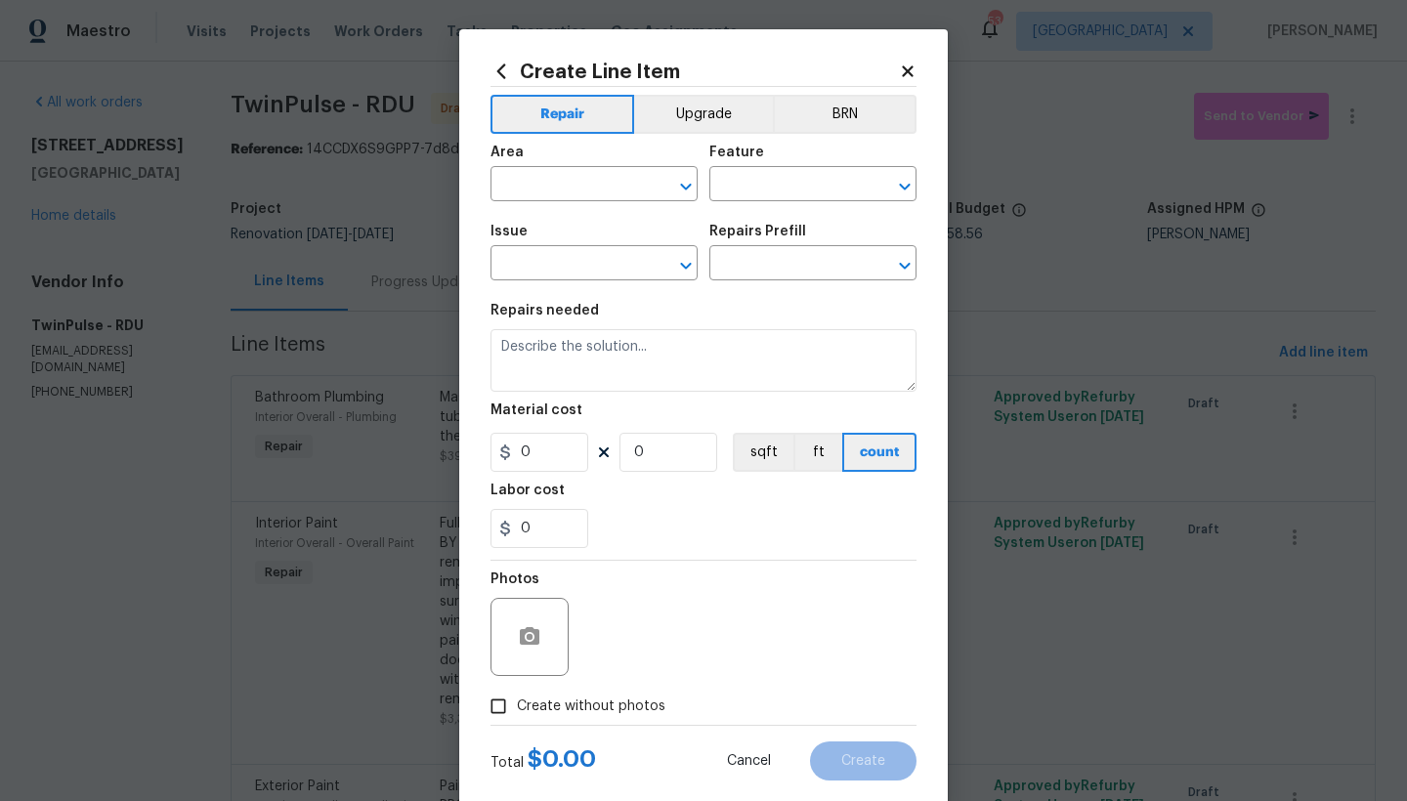
type input "1"
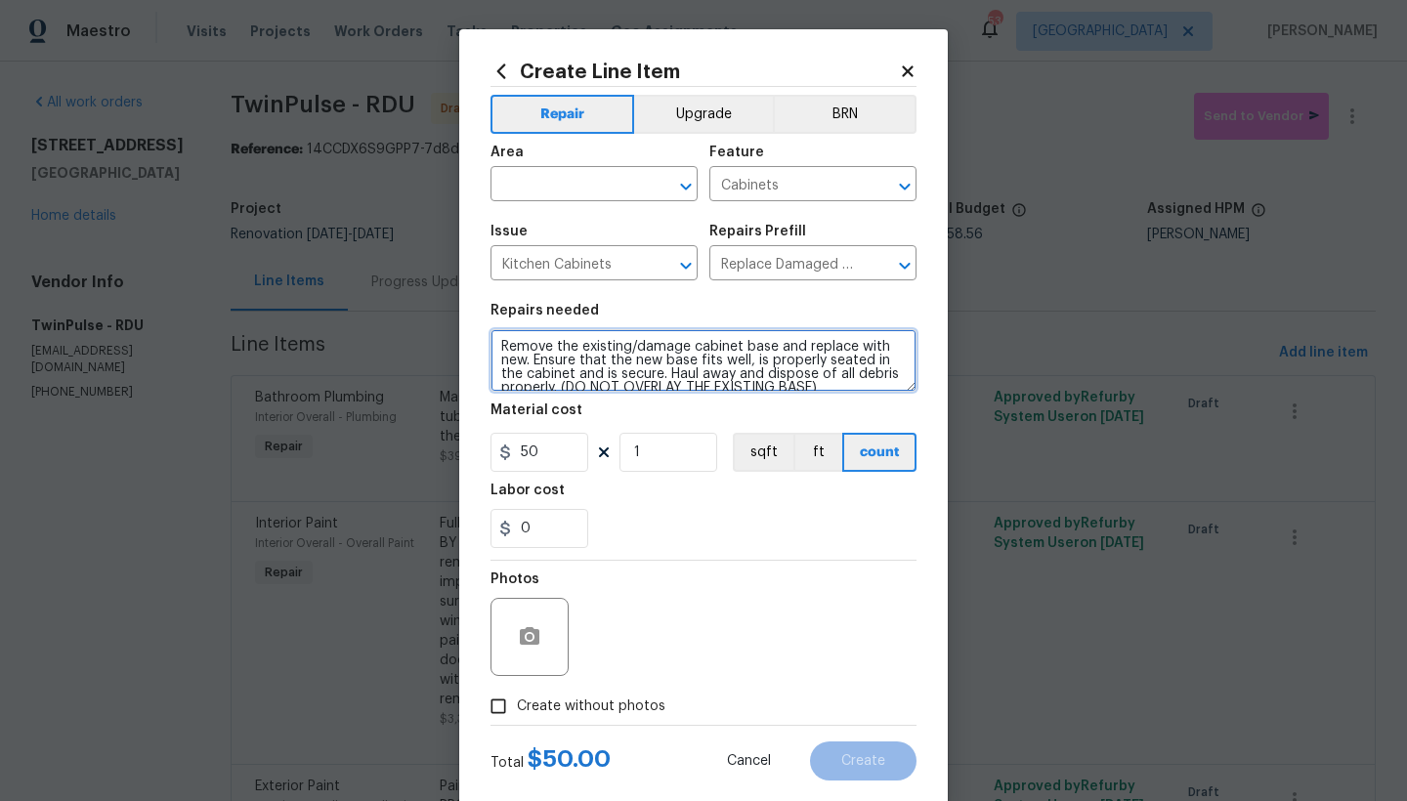
click at [490, 339] on textarea "Remove the existing/damage cabinet base and replace with new. Ensure that the n…" at bounding box center [703, 360] width 426 height 63
click at [548, 348] on textarea "Remove the existing/damage cabinet base and replace with new. Ensure that the n…" at bounding box center [703, 360] width 426 height 63
type textarea "Master Bathroom (Both sides), Hall Bathroom ------ Remove the existing/damage c…"
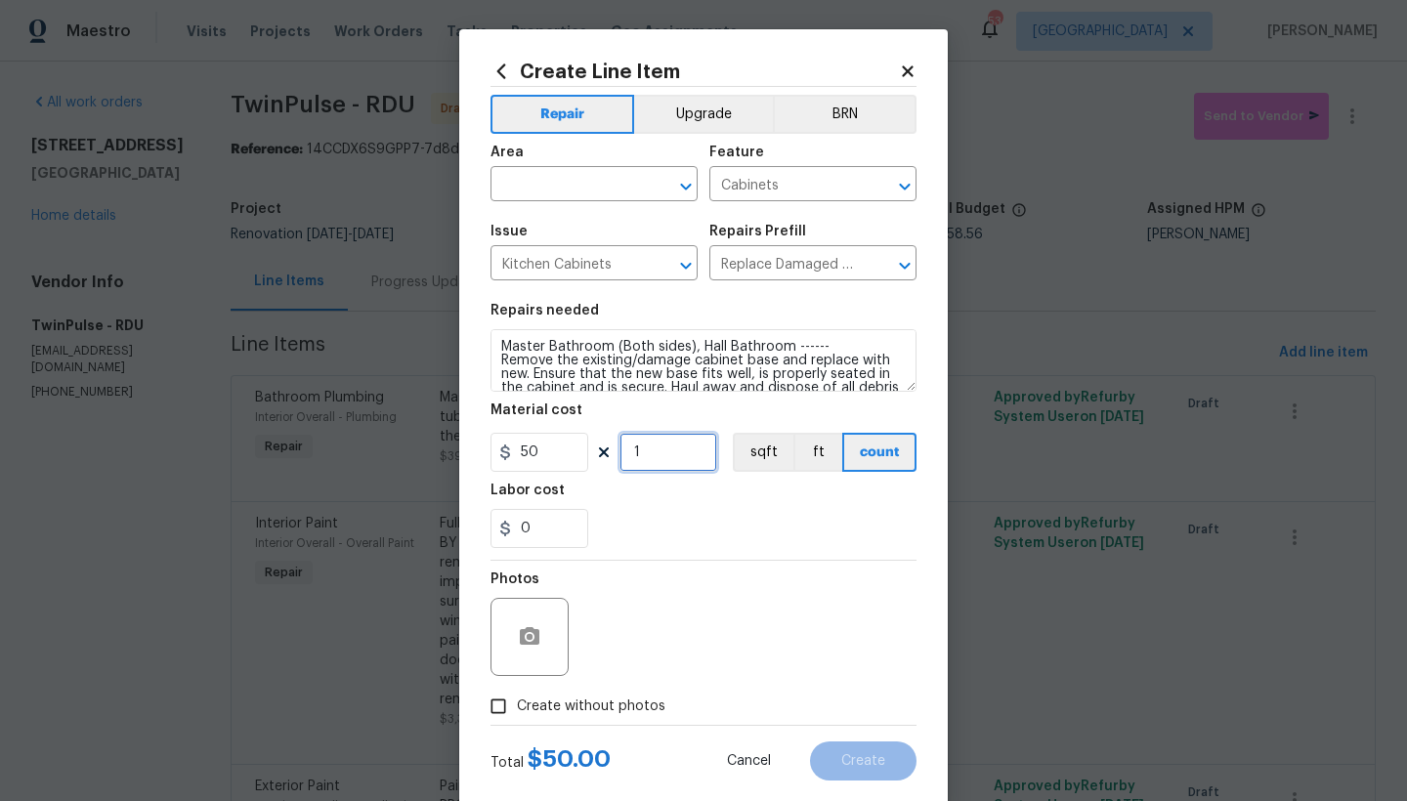
drag, startPoint x: 626, startPoint y: 447, endPoint x: 585, endPoint y: 445, distance: 41.1
click at [581, 443] on div "50 1 sqft ft count" at bounding box center [703, 452] width 426 height 39
type input "3"
click at [597, 166] on div "Area" at bounding box center [593, 158] width 207 height 25
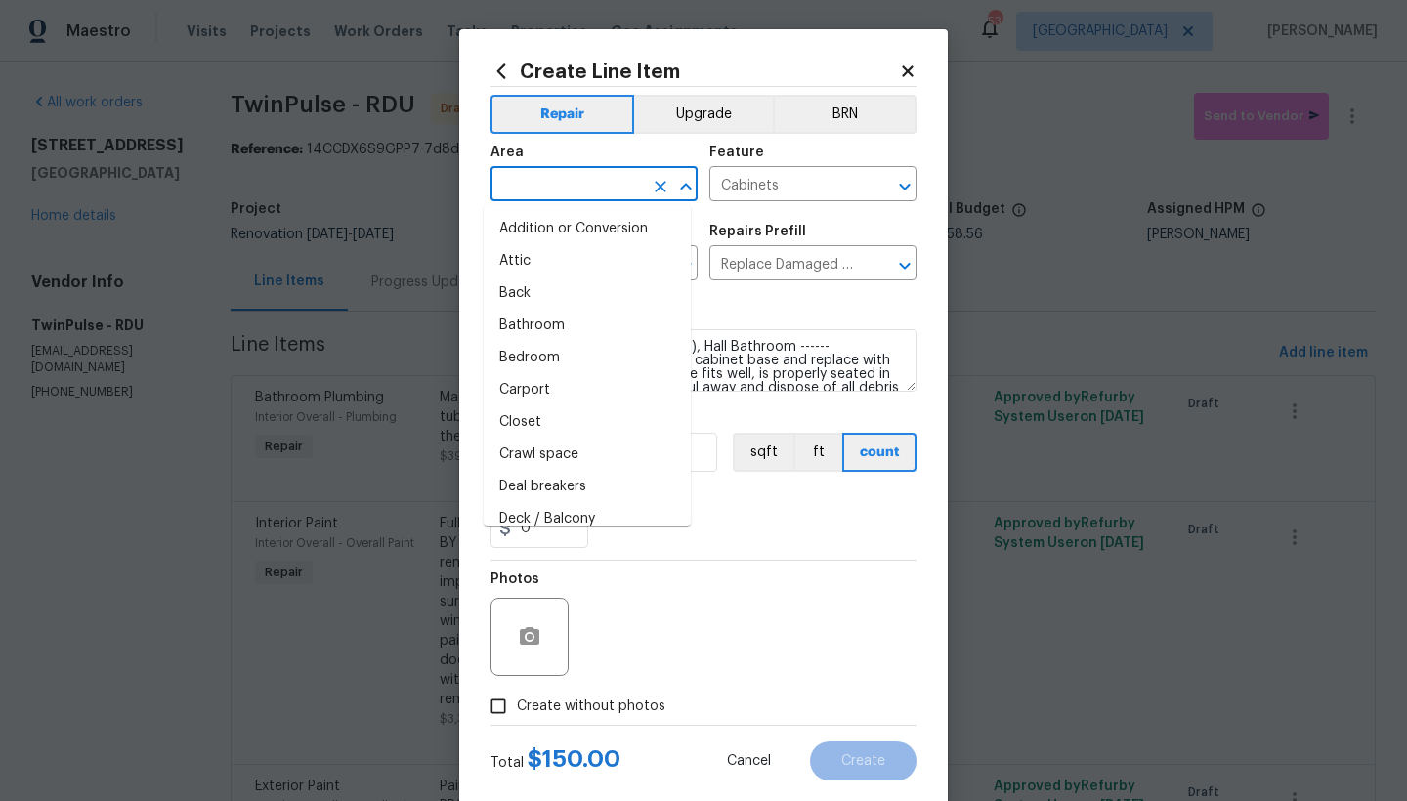
click at [583, 183] on input "text" at bounding box center [566, 186] width 152 height 30
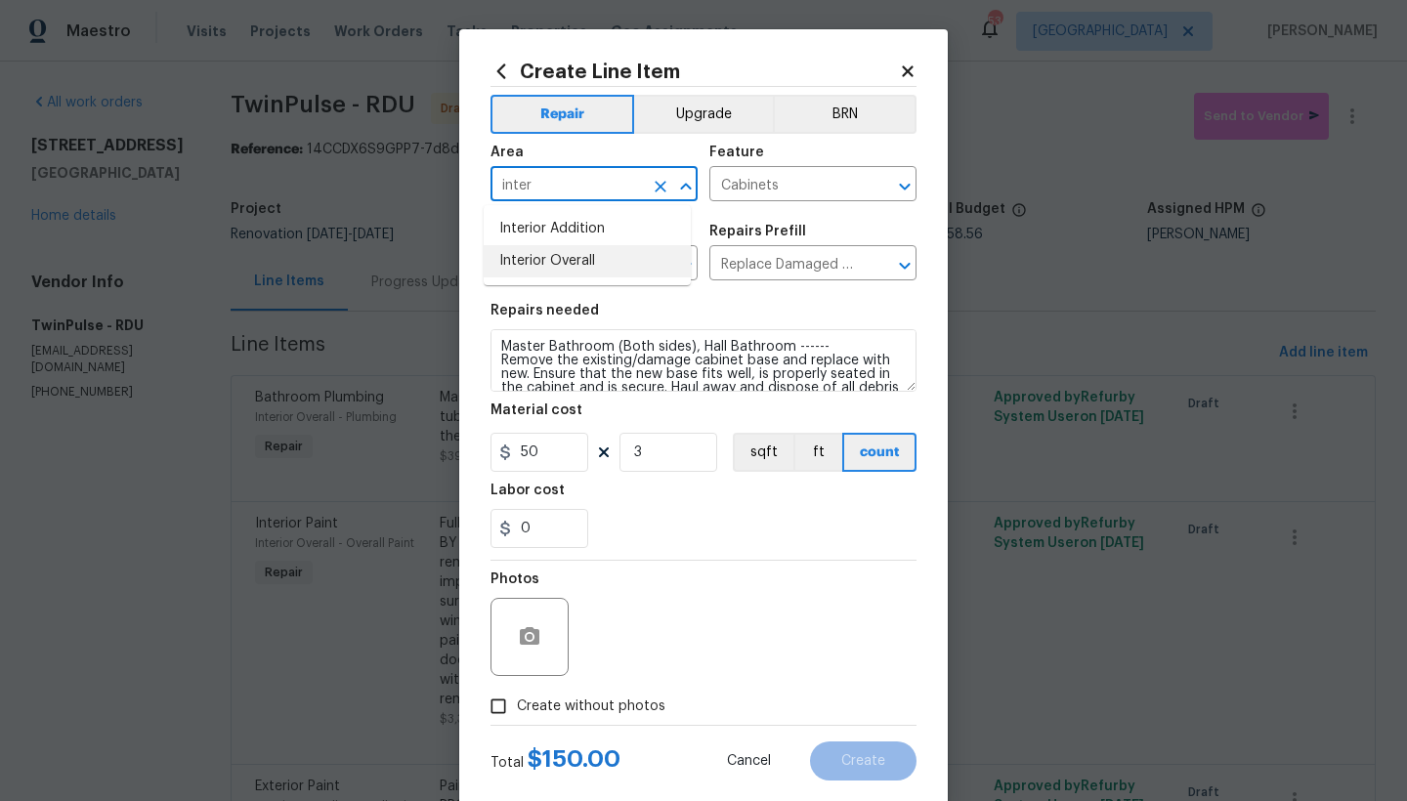
click at [547, 267] on li "Interior Overall" at bounding box center [587, 261] width 207 height 32
type input "Interior Overall"
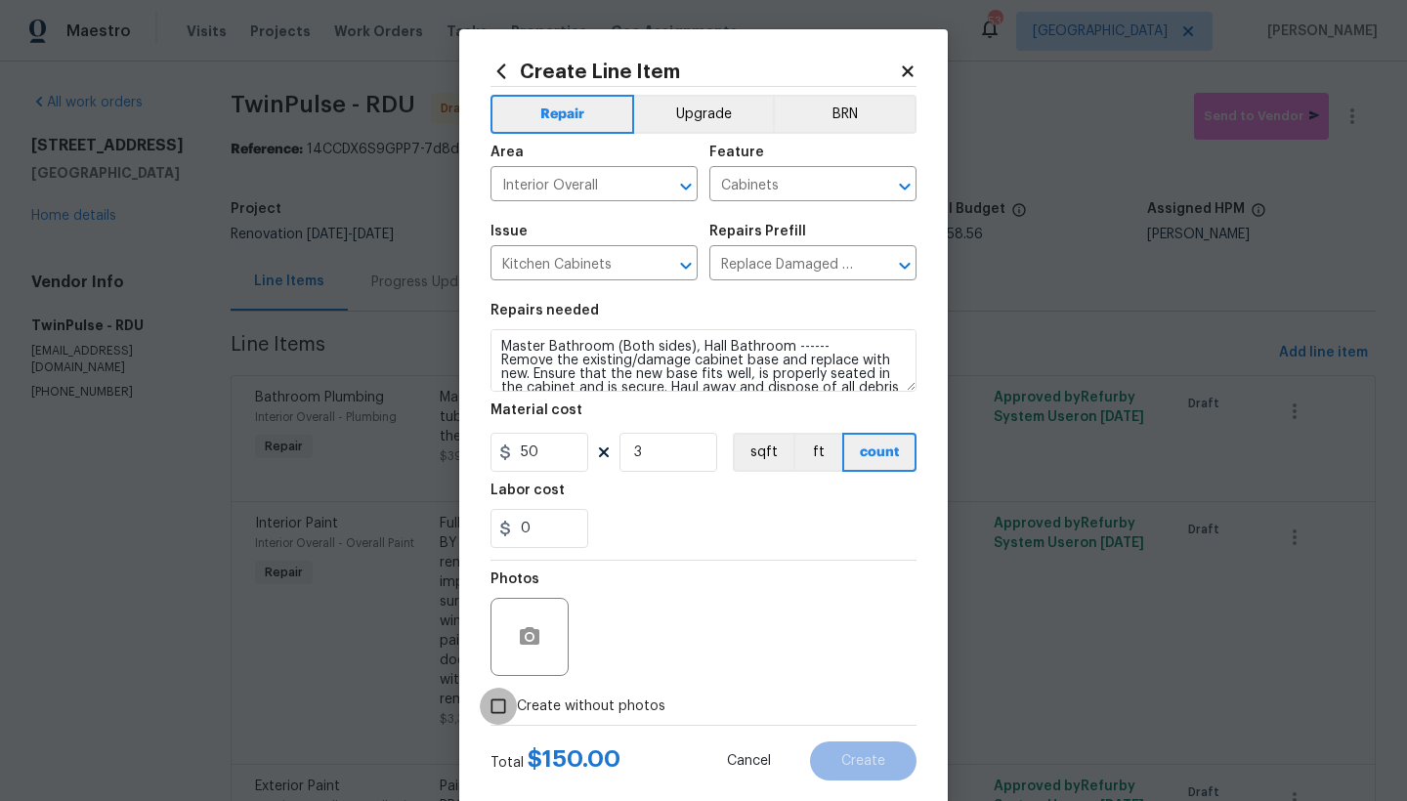
click at [496, 702] on input "Create without photos" at bounding box center [498, 706] width 37 height 37
checkbox input "true"
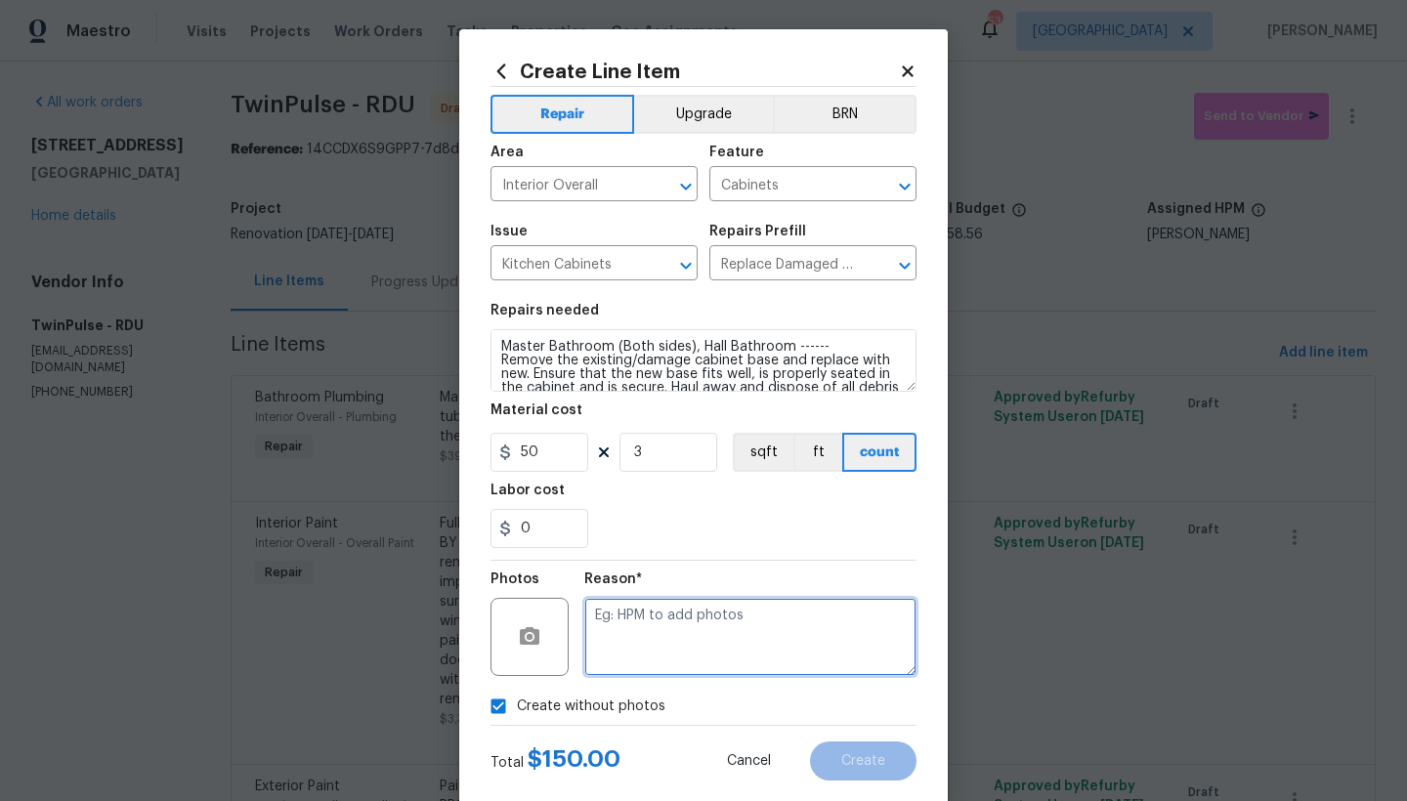
click at [666, 650] on textarea at bounding box center [750, 637] width 332 height 78
type textarea "n"
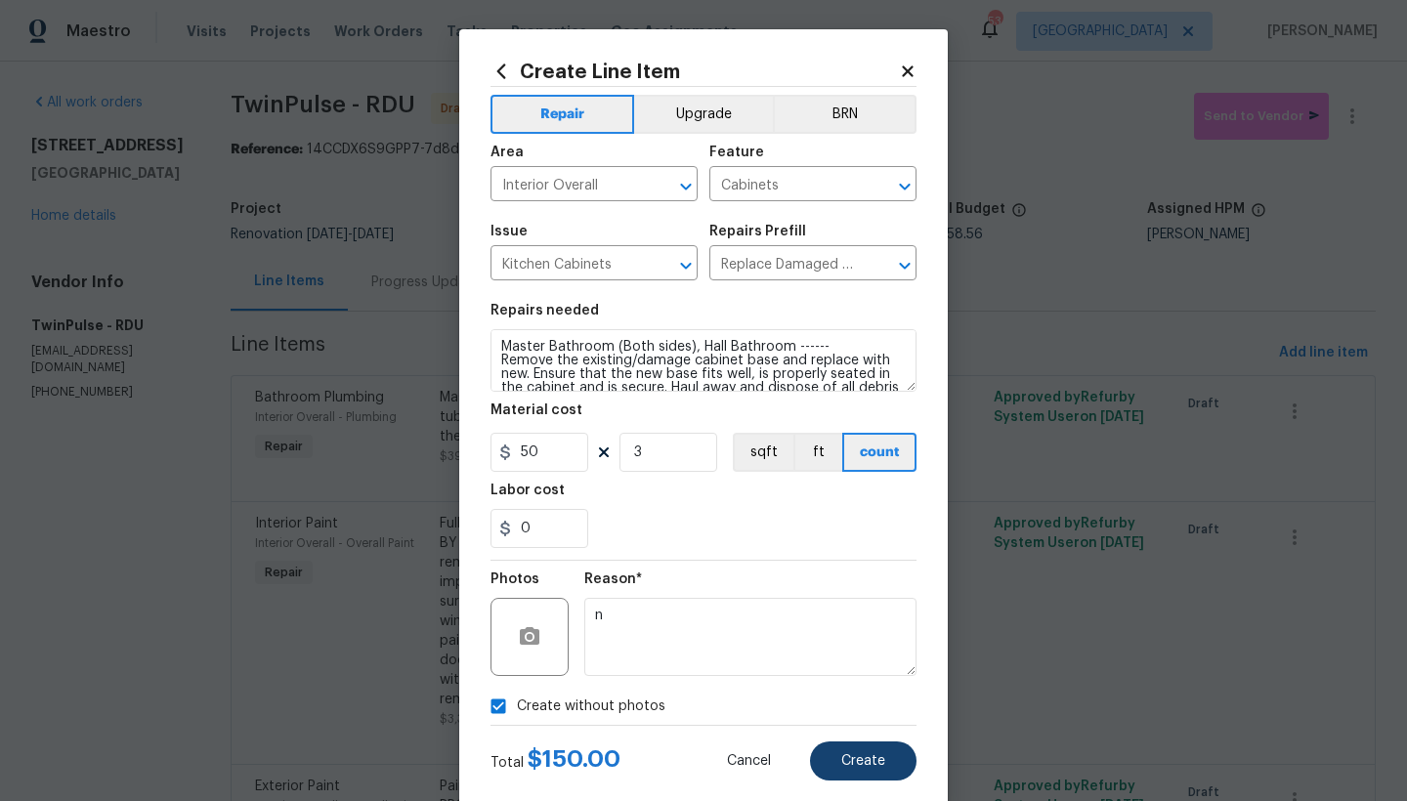
click at [854, 775] on button "Create" at bounding box center [863, 760] width 106 height 39
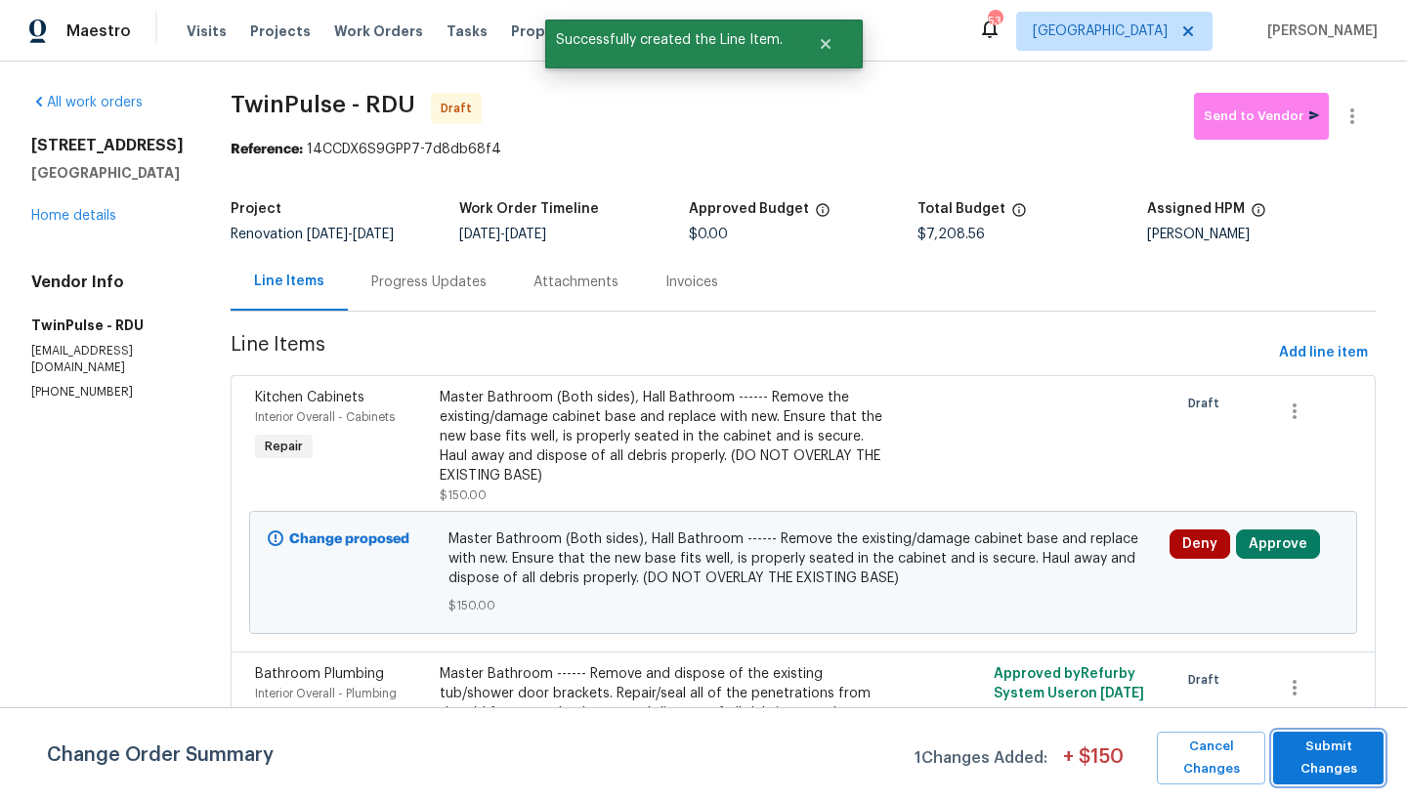
click at [1319, 760] on span "Submit Changes" at bounding box center [1328, 758] width 91 height 45
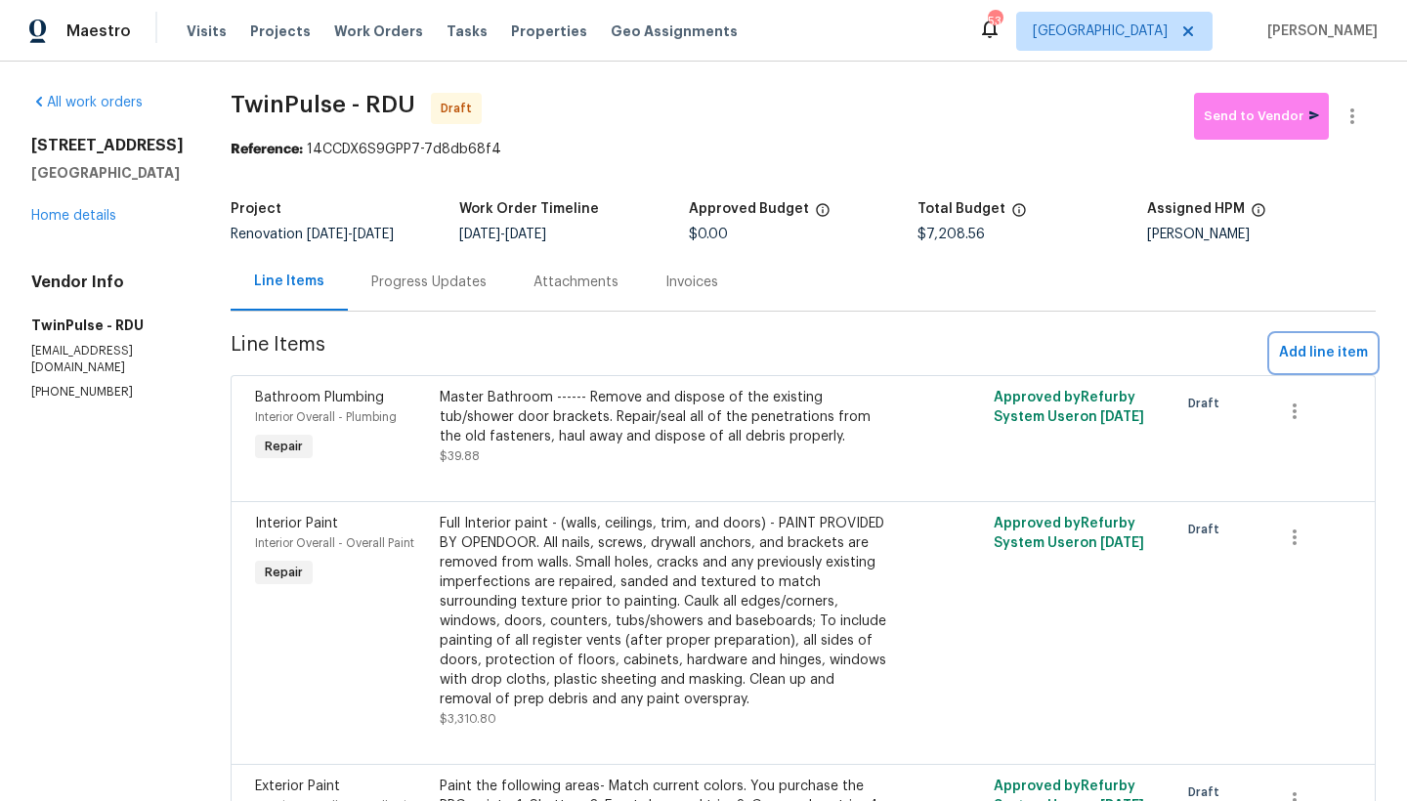
click at [1326, 349] on span "Add line item" at bounding box center [1323, 353] width 89 height 24
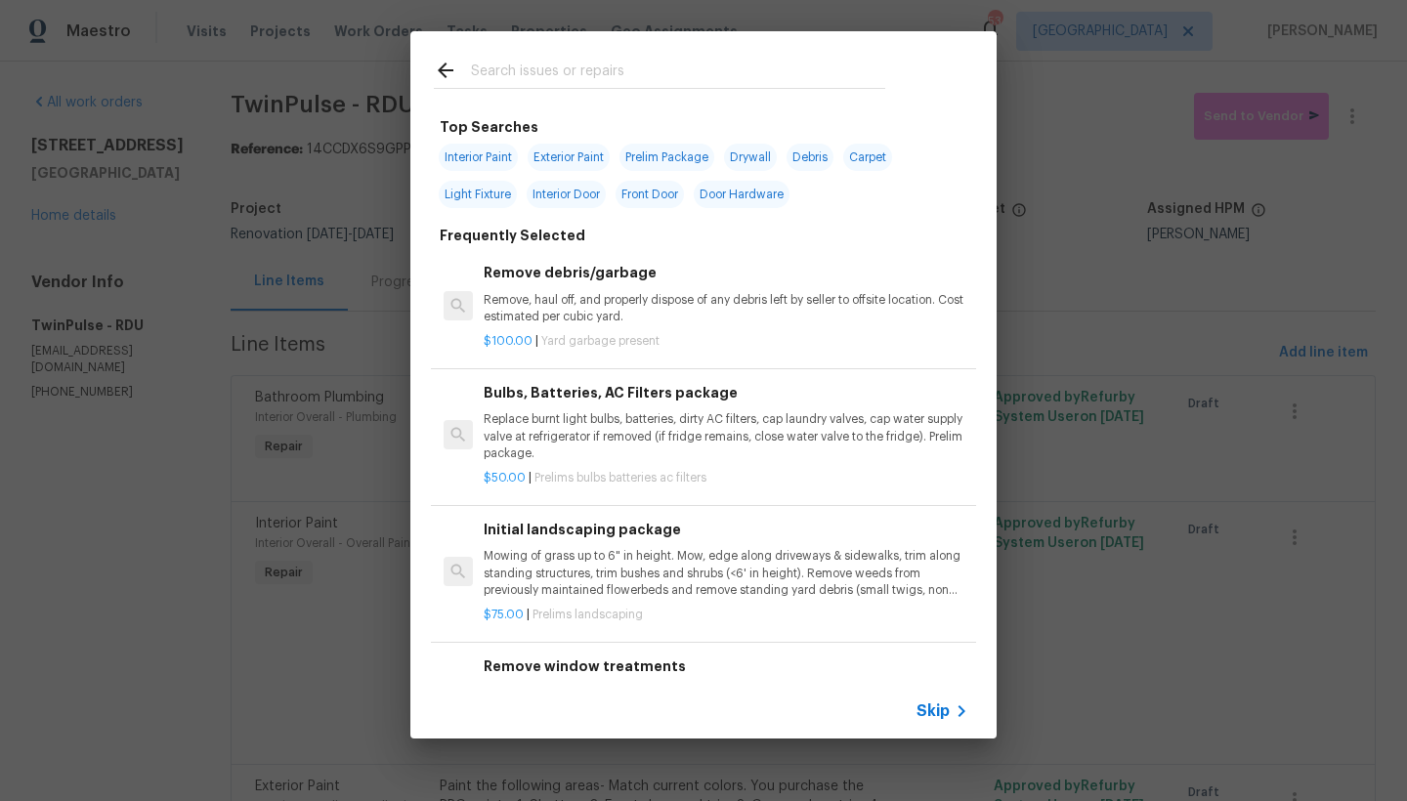
click at [590, 73] on input "text" at bounding box center [678, 73] width 414 height 29
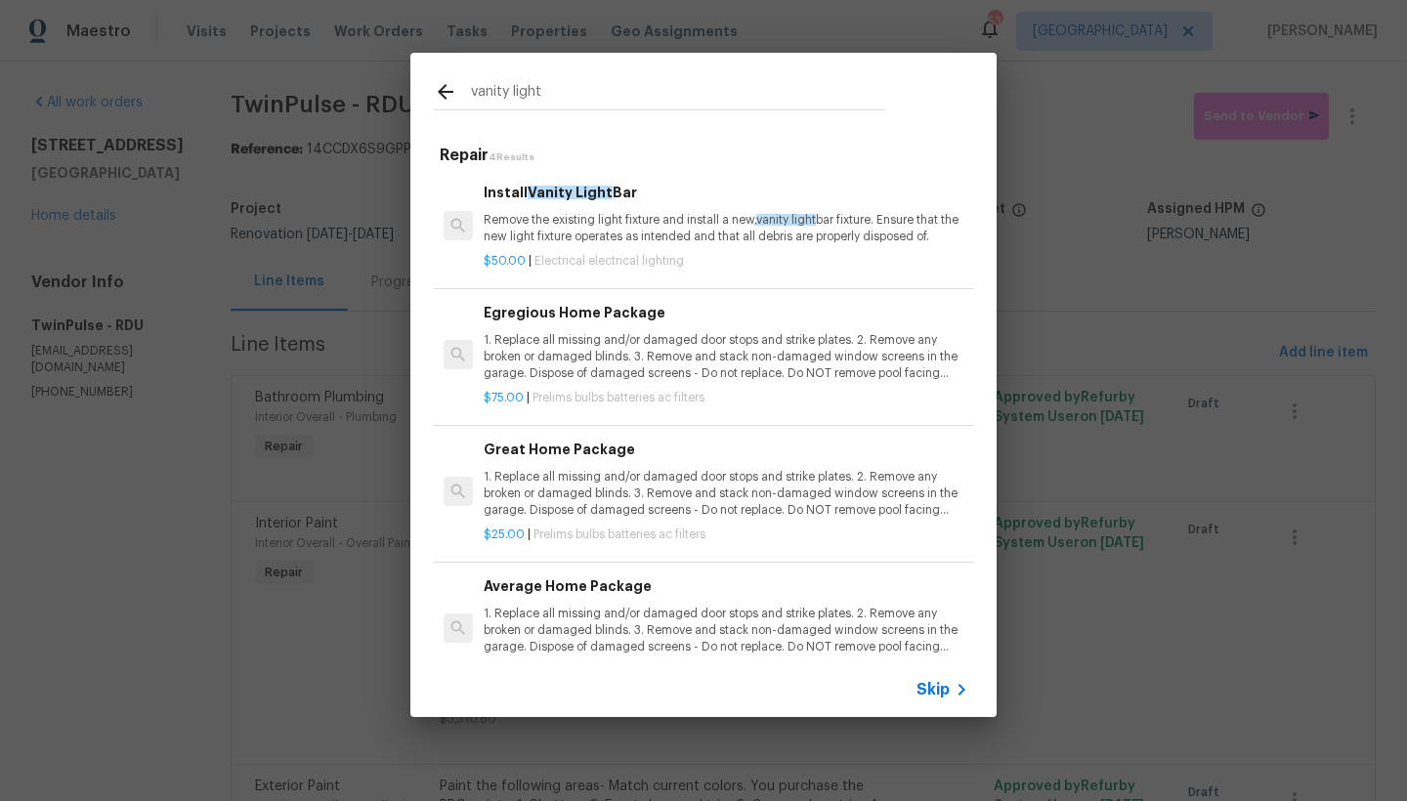
type input "vanity light"
click at [603, 212] on p "Remove the existing light fixture and install a new, vanity light bar fixture. …" at bounding box center [726, 228] width 485 height 33
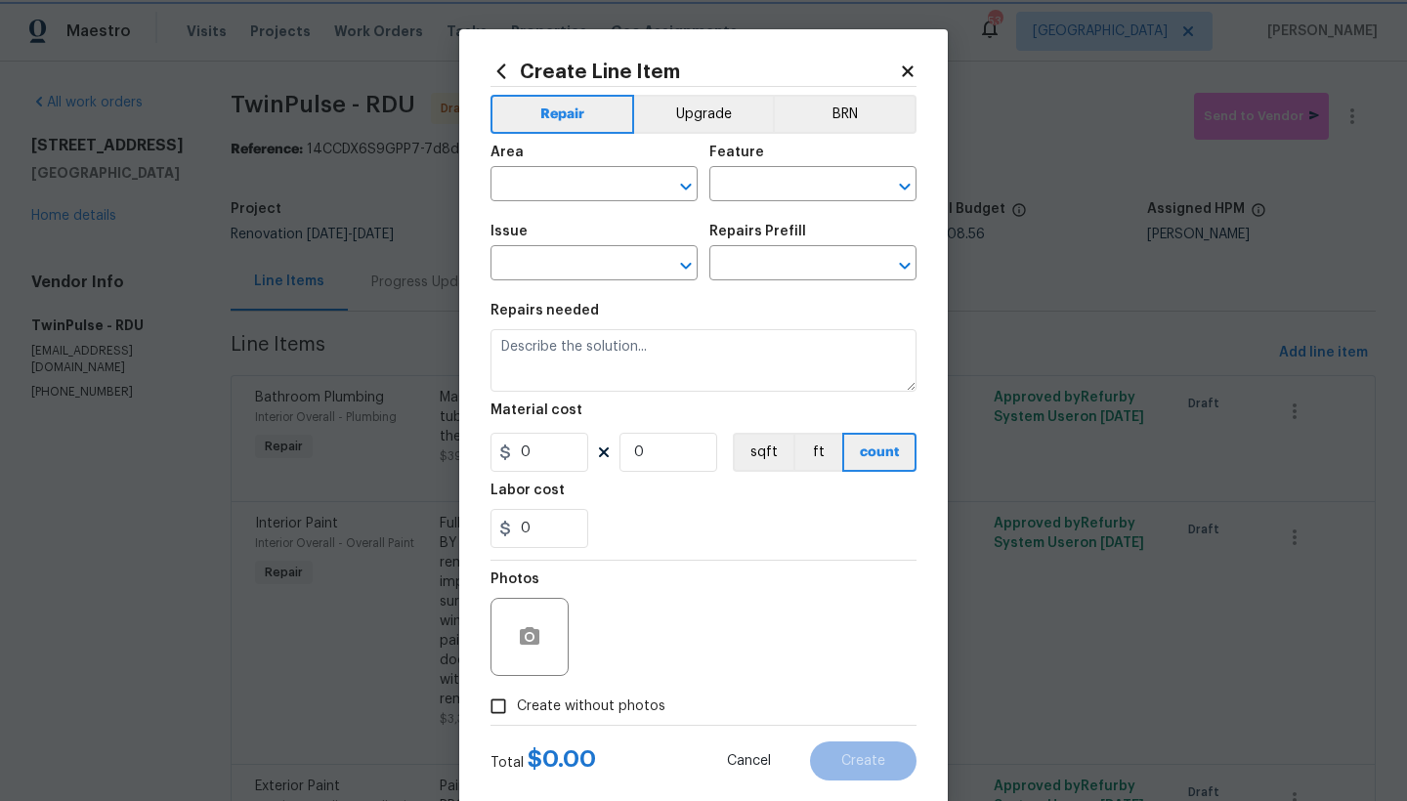
type input "Electrical Lighting"
type input "Install Vanity Light Bar $50.00"
type textarea "Remove the existing light fixture and install a new, vanity light bar fixture. …"
type input "50"
type input "1"
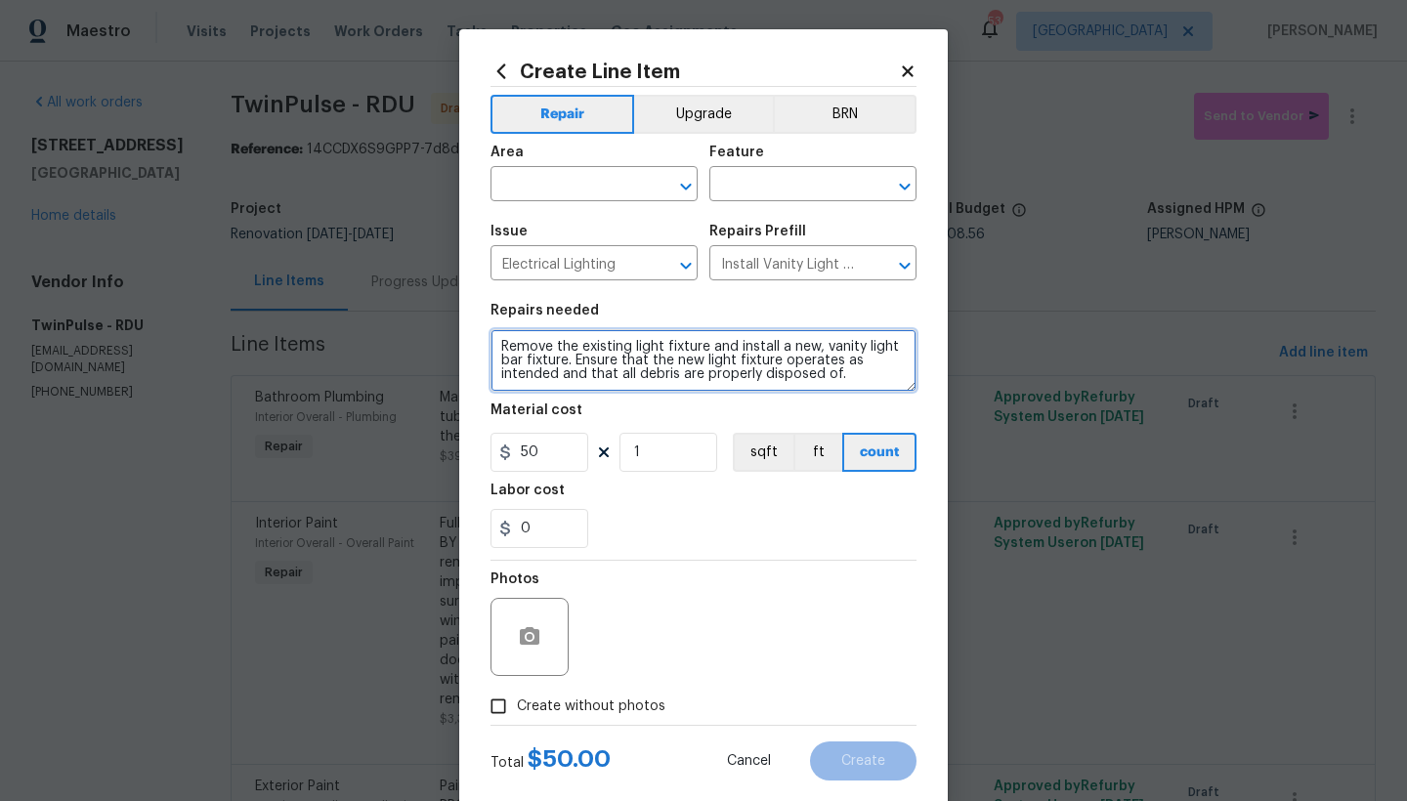
click at [494, 349] on textarea "Remove the existing light fixture and install a new, vanity light bar fixture. …" at bounding box center [703, 360] width 426 height 63
click at [496, 341] on textarea "Remove the existing light fixture and install a new, vanity light bar fixture. …" at bounding box center [703, 360] width 426 height 63
type textarea "Hall Bathroom ------ Remove the existing light fixture and install a new, vanit…"
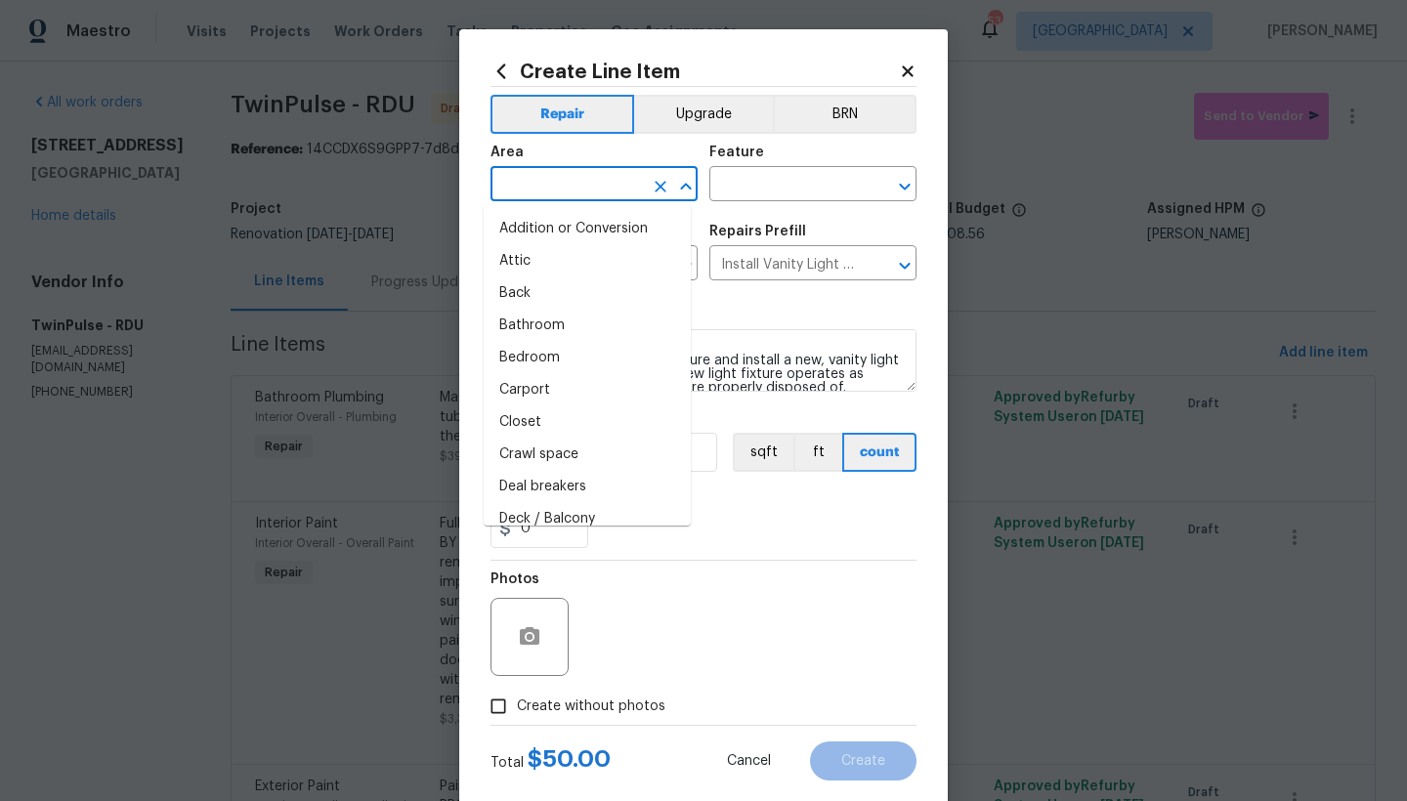
click at [597, 176] on input "text" at bounding box center [566, 186] width 152 height 30
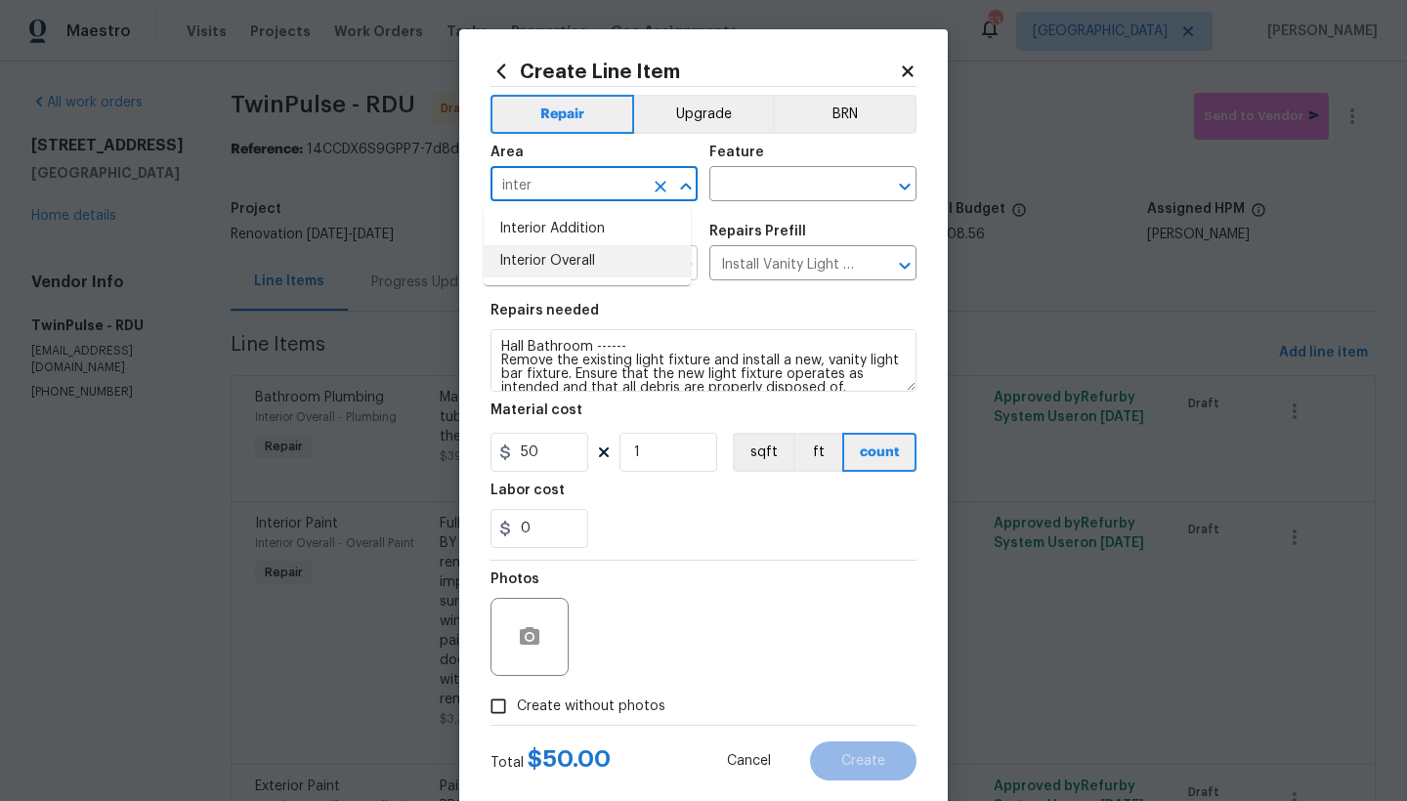
click at [569, 262] on li "Interior Overall" at bounding box center [587, 261] width 207 height 32
type input "Interior Overall"
click at [735, 189] on input "text" at bounding box center [785, 186] width 152 height 30
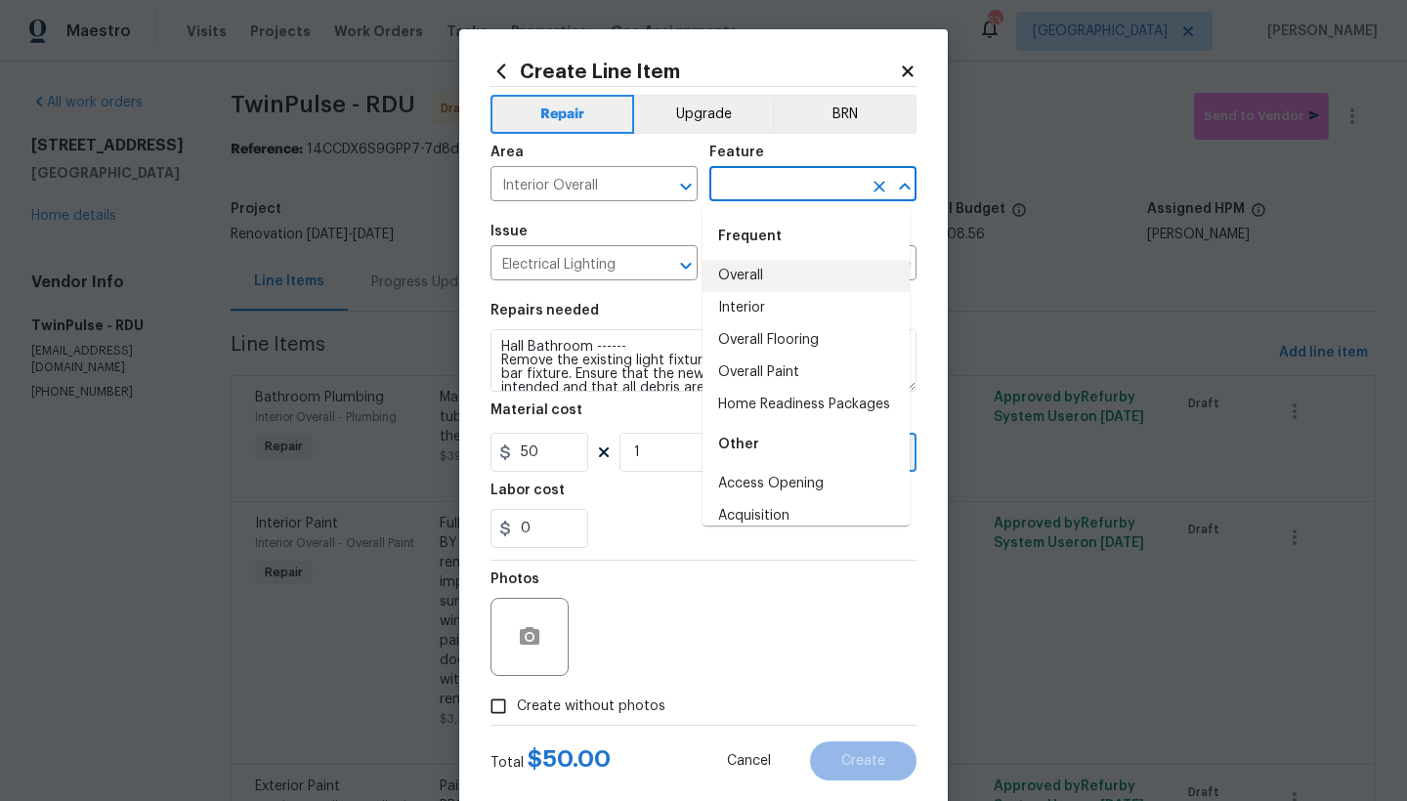
click at [731, 267] on li "Overall" at bounding box center [805, 276] width 207 height 32
type input "Overall"
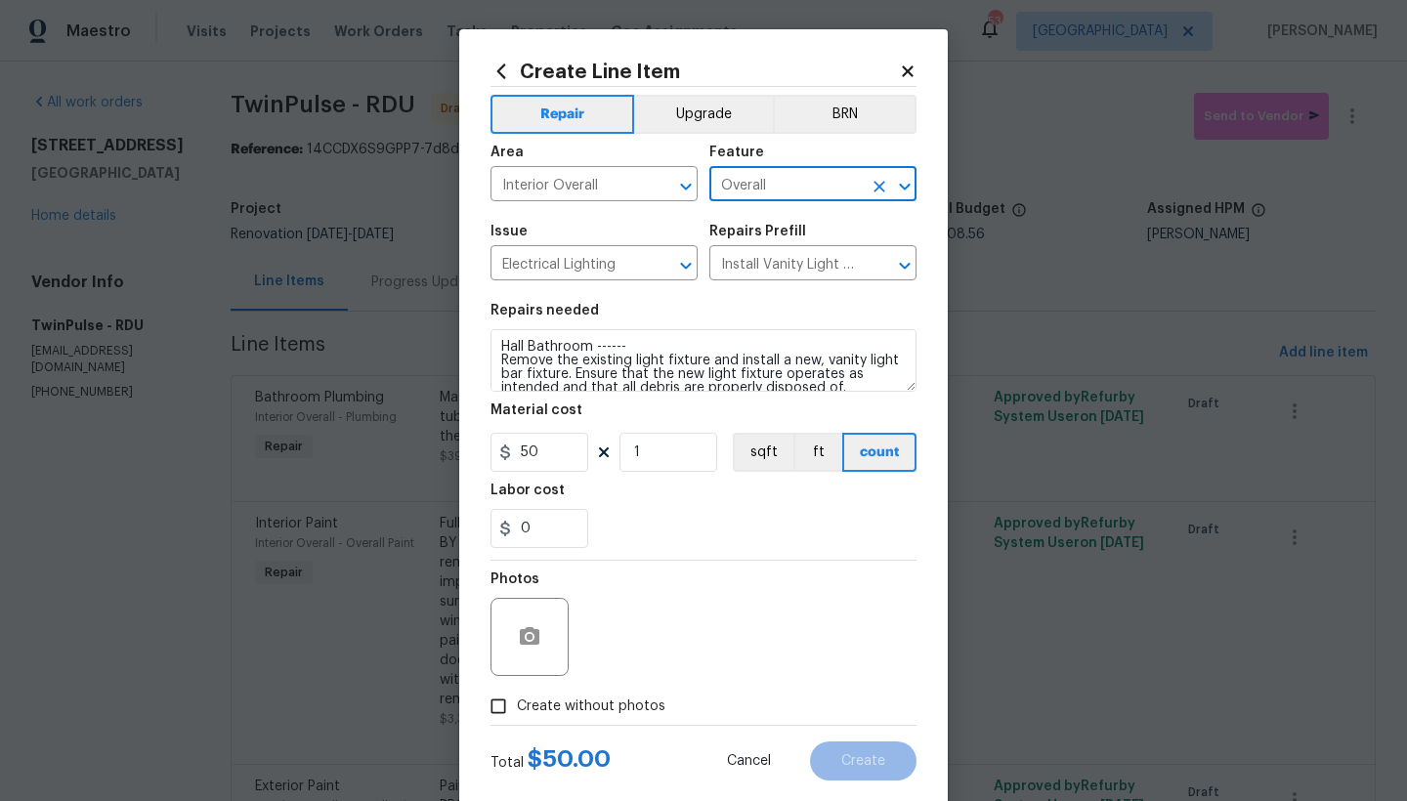
drag, startPoint x: 520, startPoint y: 712, endPoint x: 593, endPoint y: 692, distance: 76.1
click at [520, 711] on span "Create without photos" at bounding box center [591, 706] width 148 height 21
click at [517, 711] on input "Create without photos" at bounding box center [498, 706] width 37 height 37
checkbox input "true"
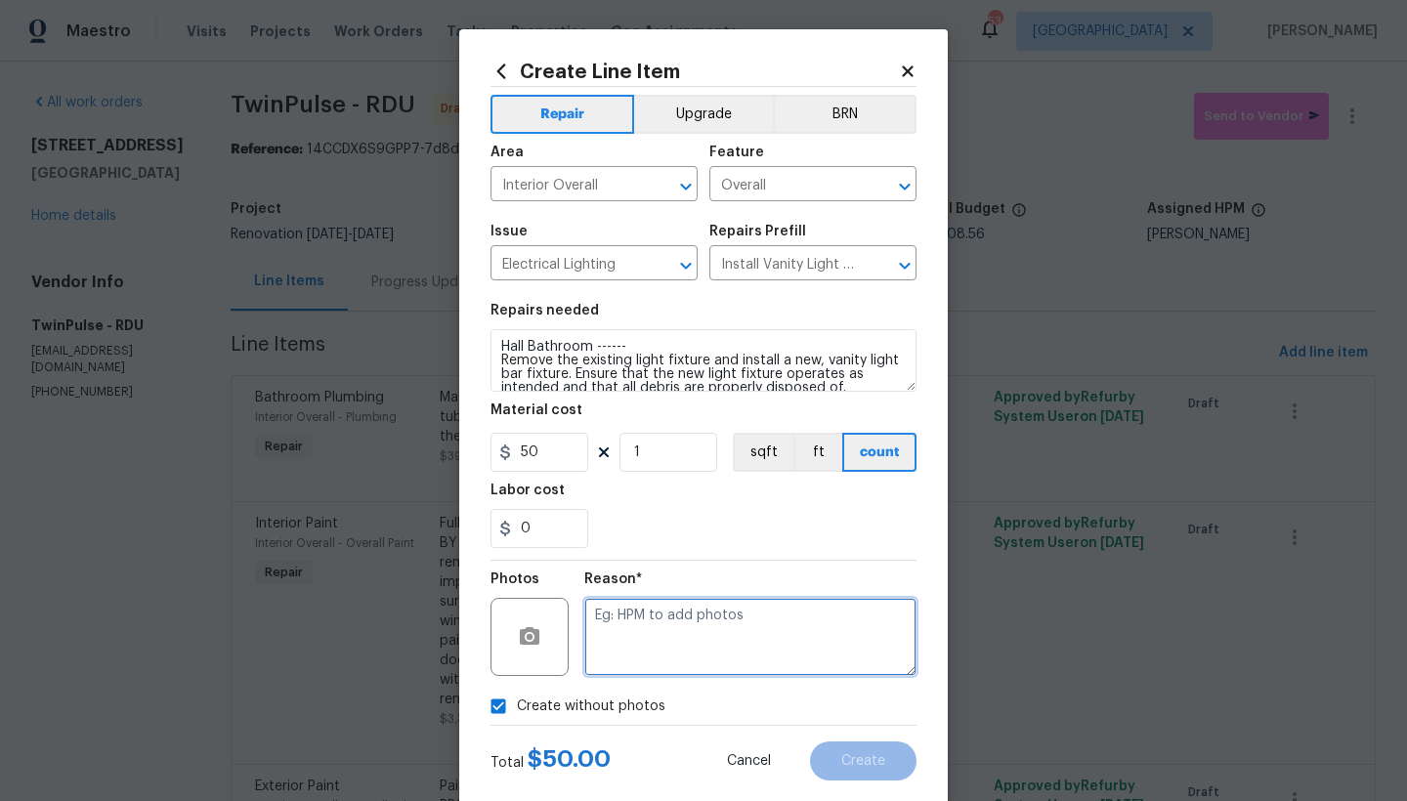
click at [659, 639] on textarea at bounding box center [750, 637] width 332 height 78
type textarea "n"
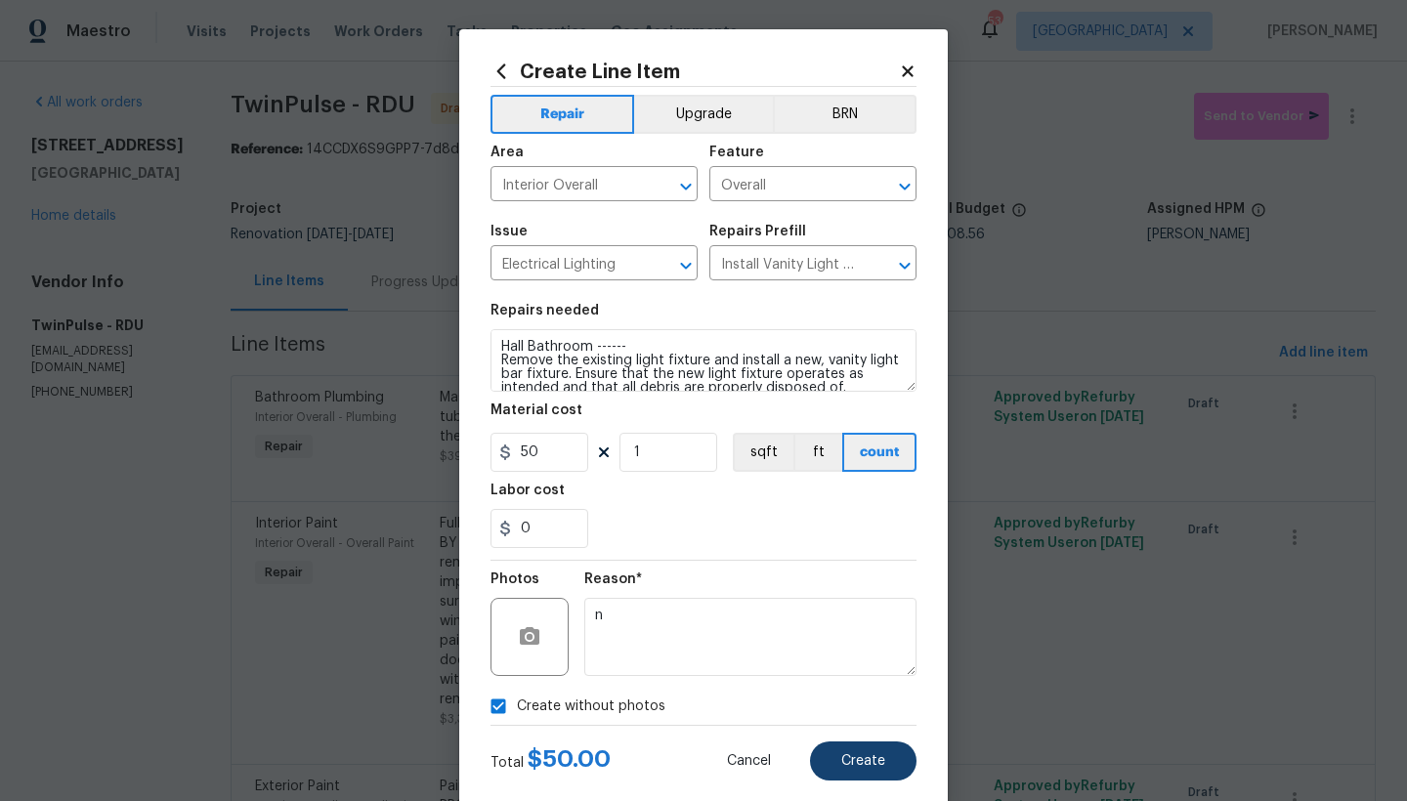
click at [877, 765] on button "Create" at bounding box center [863, 760] width 106 height 39
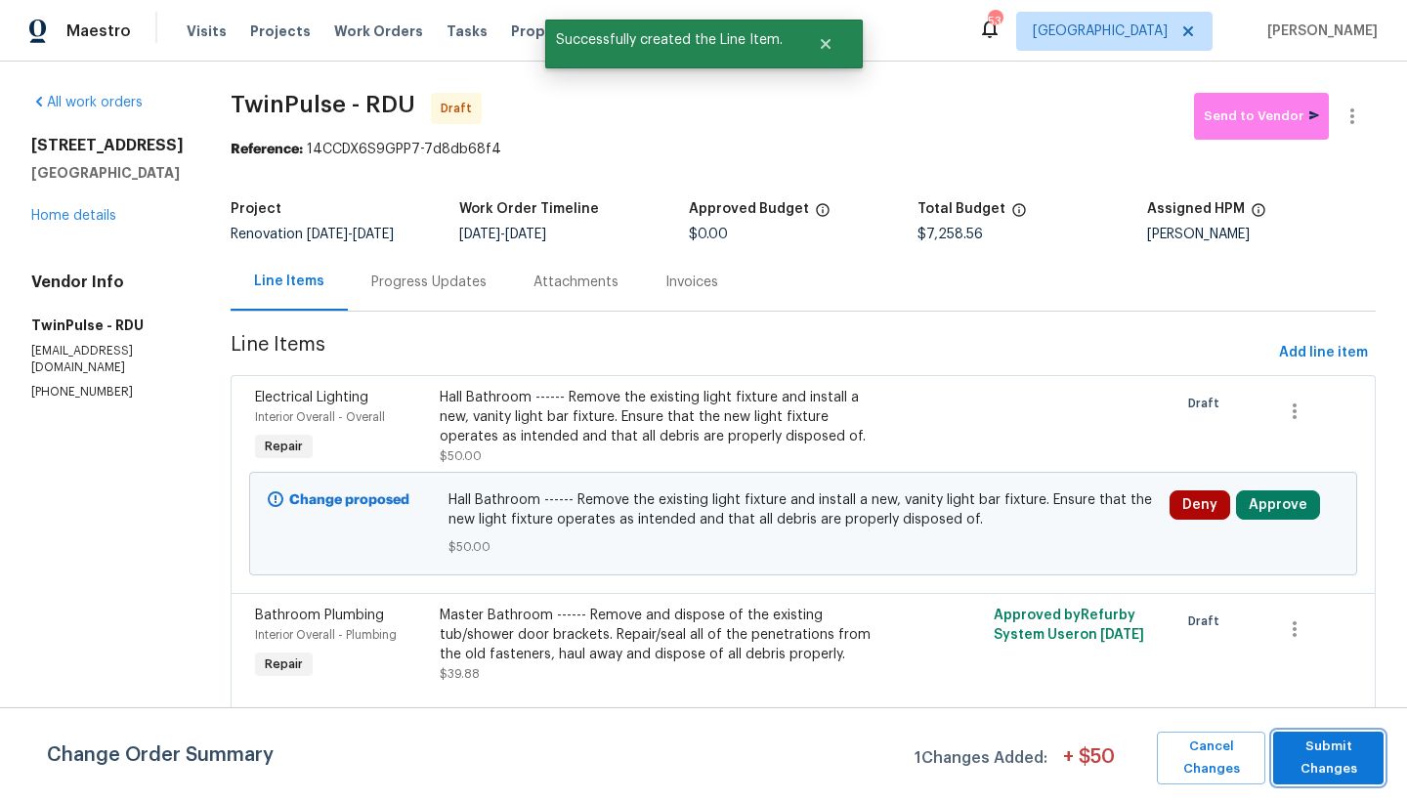
click at [1329, 772] on span "Submit Changes" at bounding box center [1328, 758] width 91 height 45
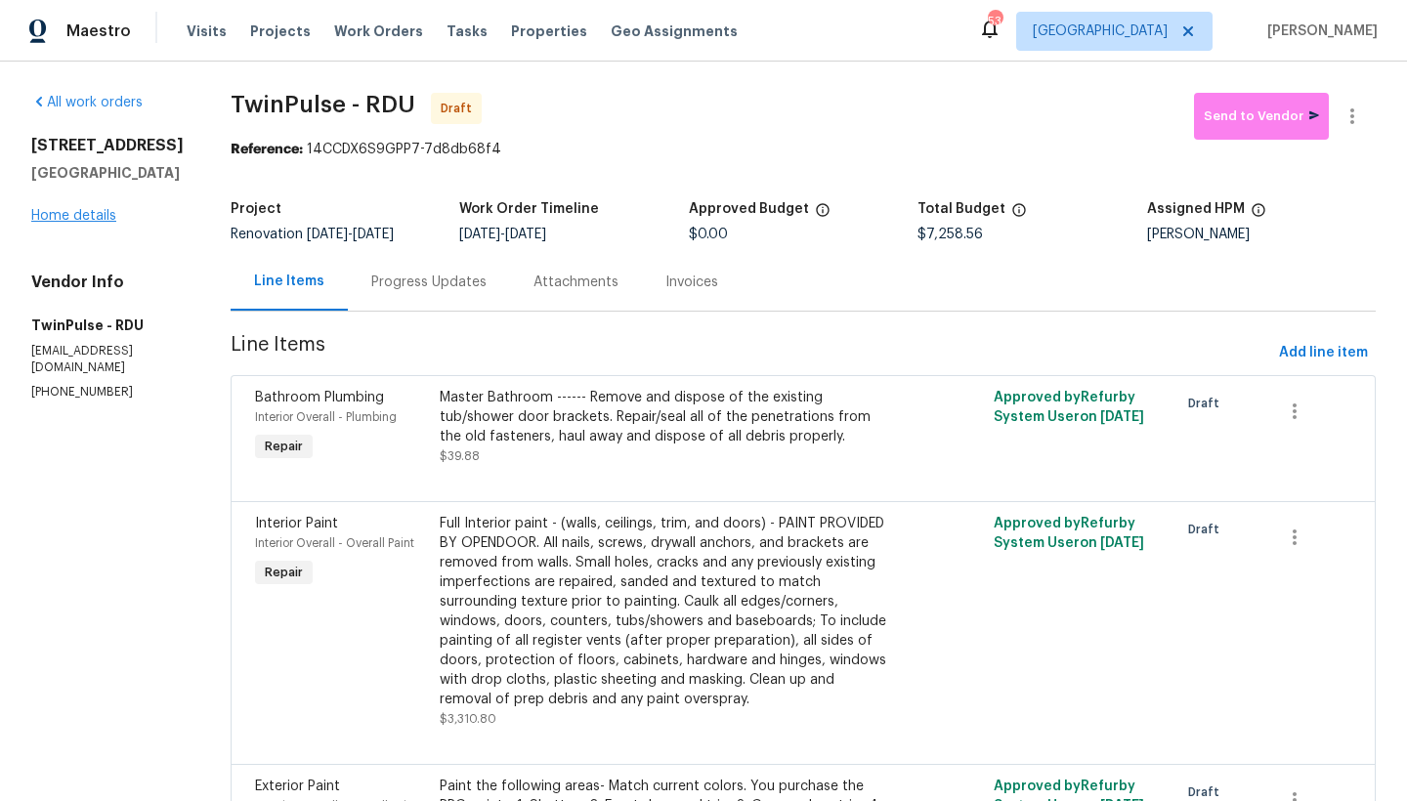
click at [58, 213] on link "Home details" at bounding box center [73, 216] width 85 height 14
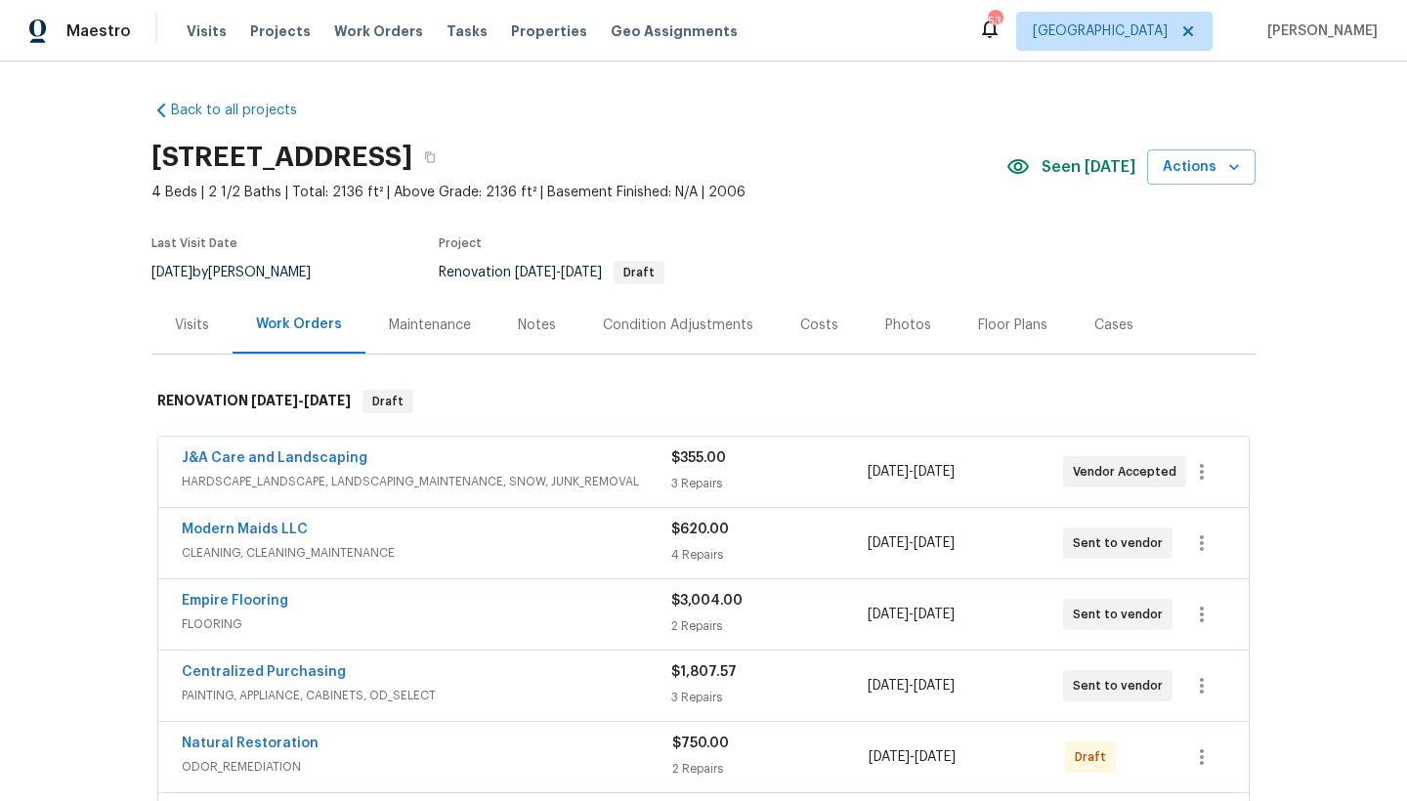
click at [818, 325] on div "Costs" at bounding box center [819, 326] width 38 height 20
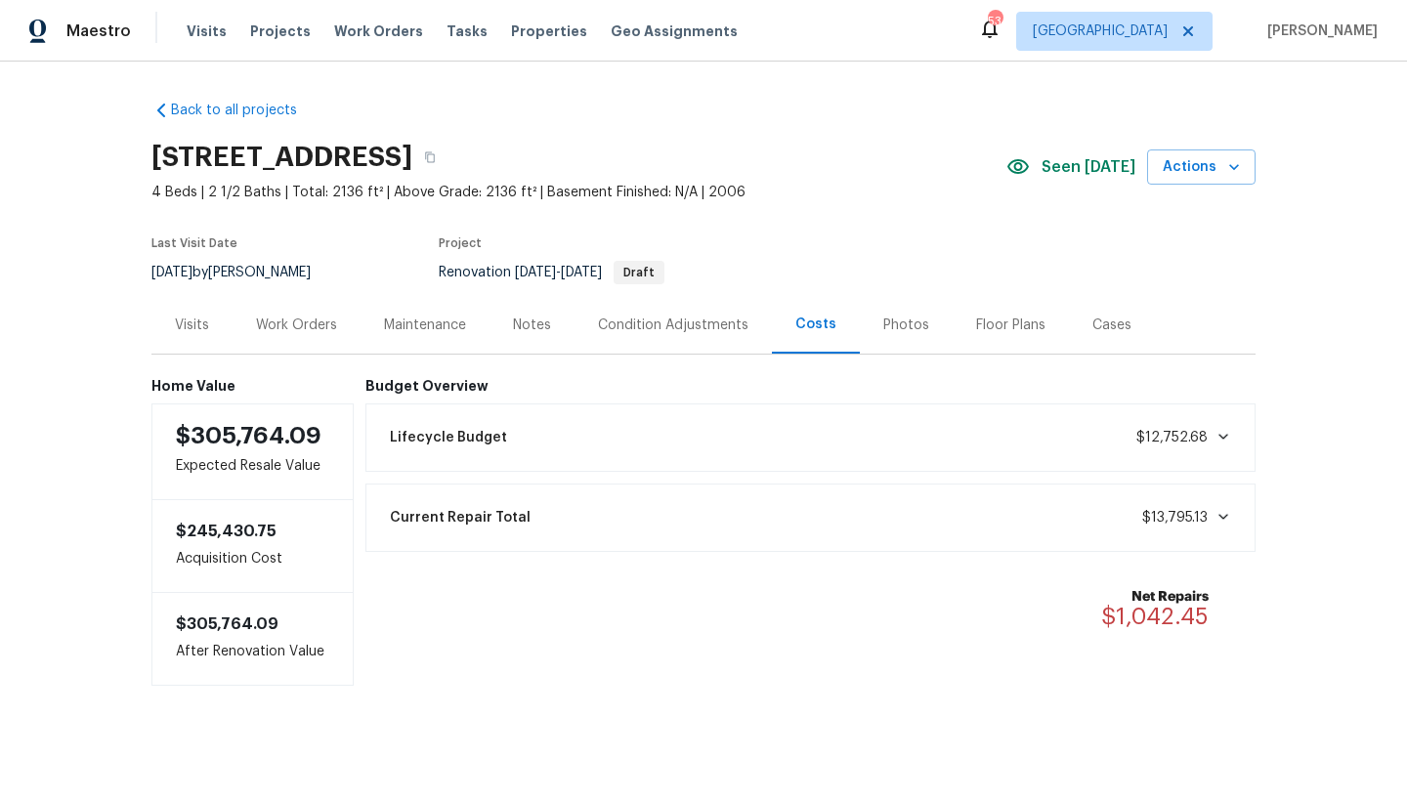
click at [289, 326] on div "Work Orders" at bounding box center [296, 326] width 81 height 20
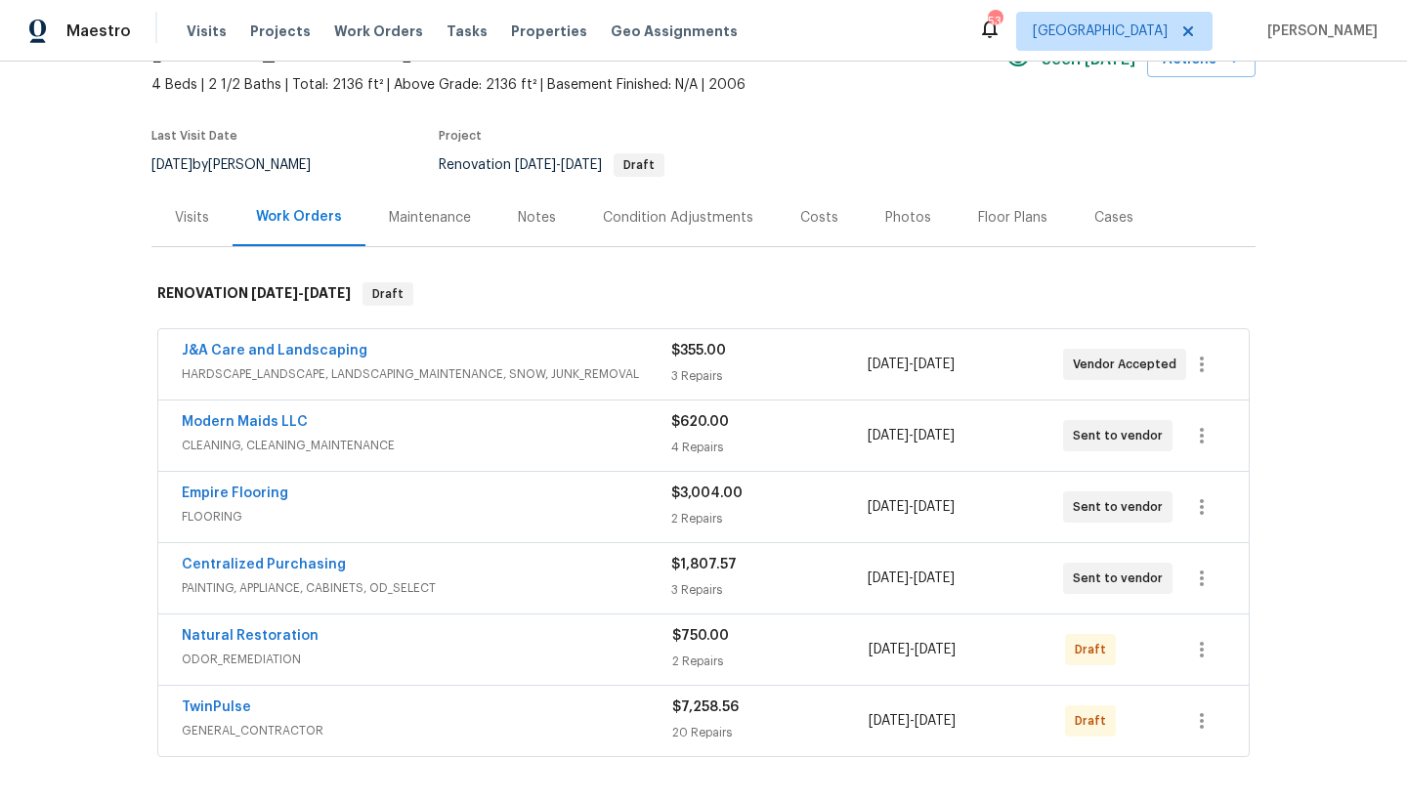
scroll to position [165, 0]
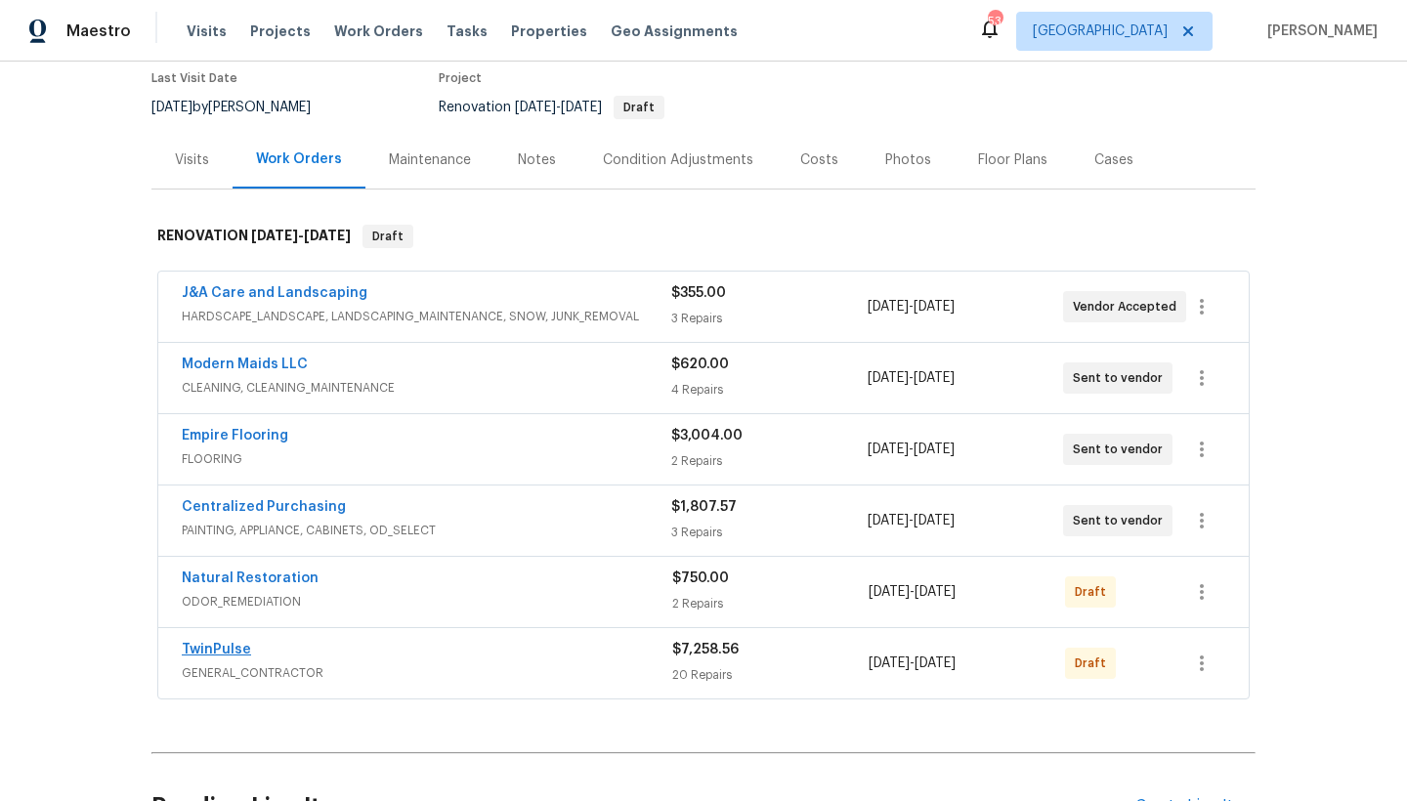
click at [224, 653] on link "TwinPulse" at bounding box center [216, 650] width 69 height 14
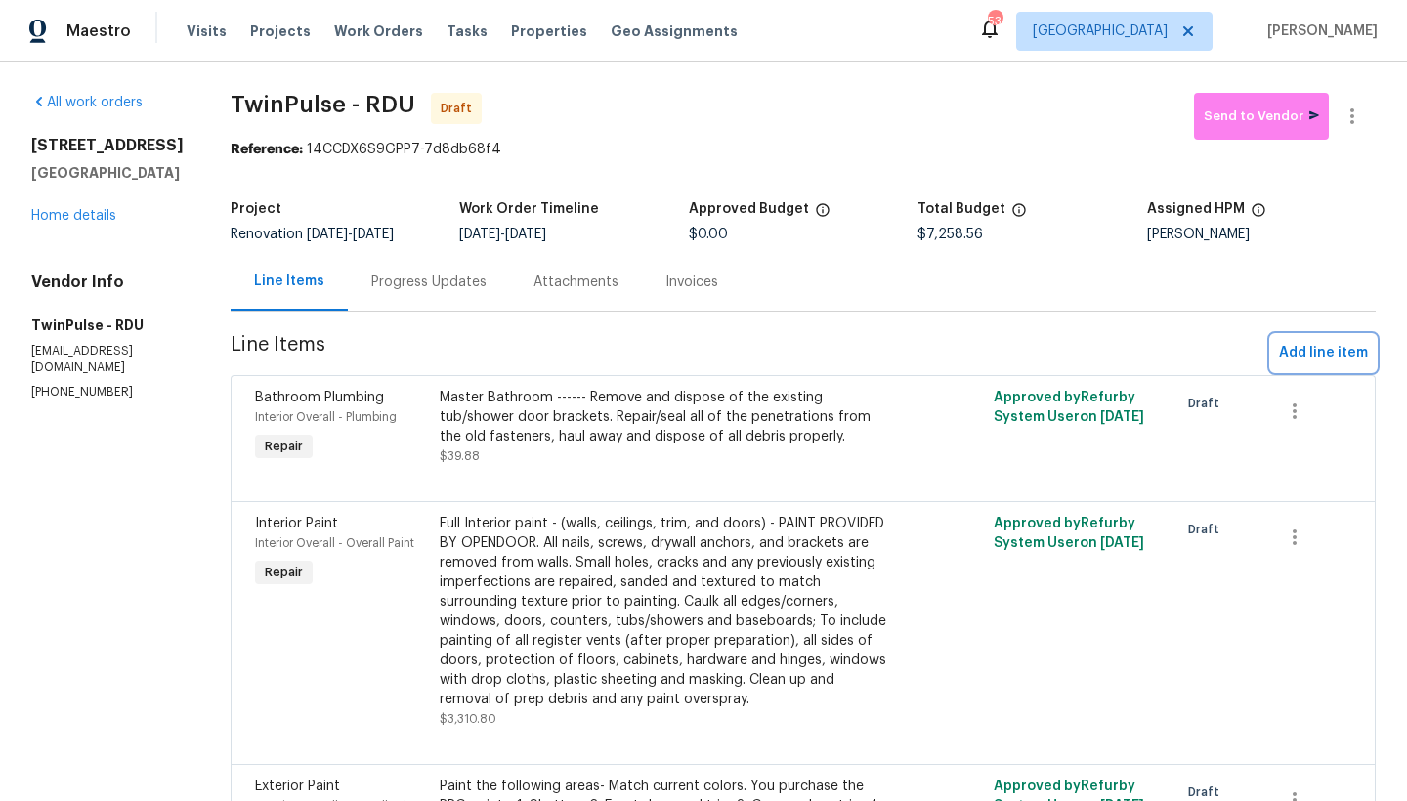
click at [1288, 352] on span "Add line item" at bounding box center [1323, 353] width 89 height 24
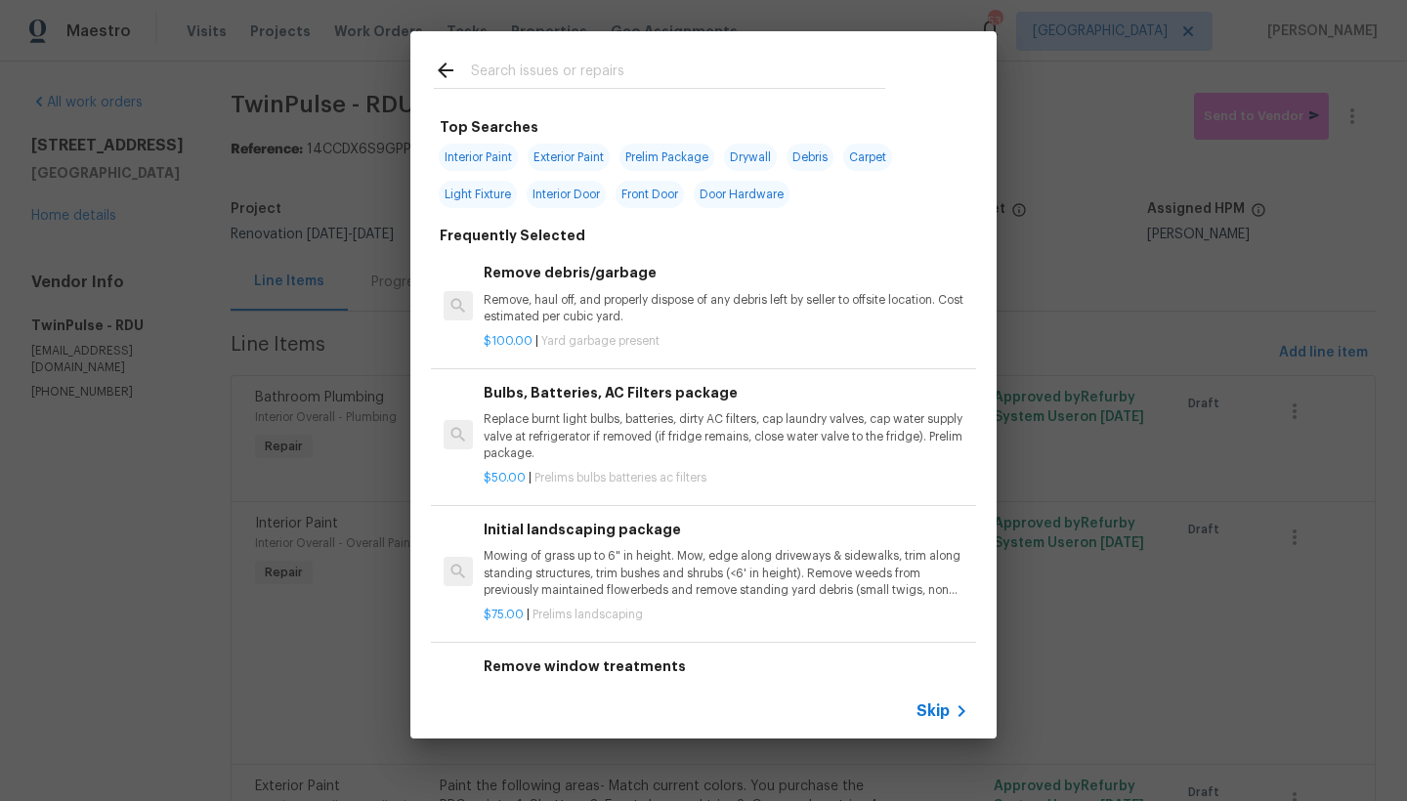
click at [664, 63] on input "text" at bounding box center [678, 73] width 414 height 29
click at [622, 68] on input "text" at bounding box center [678, 73] width 414 height 29
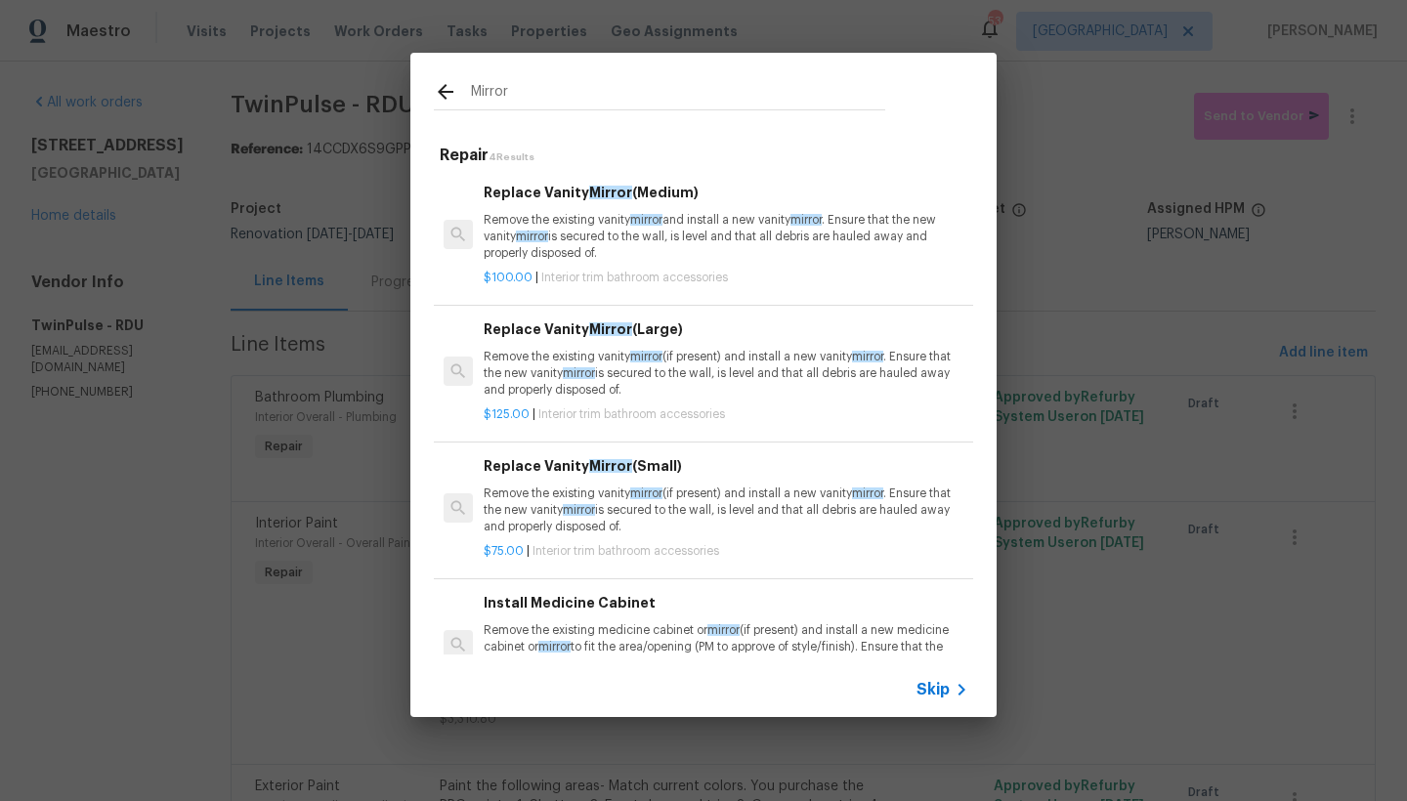
type input "Mirror"
click at [605, 215] on p "Remove the existing vanity mirror and install a new vanity mirror . Ensure that…" at bounding box center [726, 237] width 485 height 50
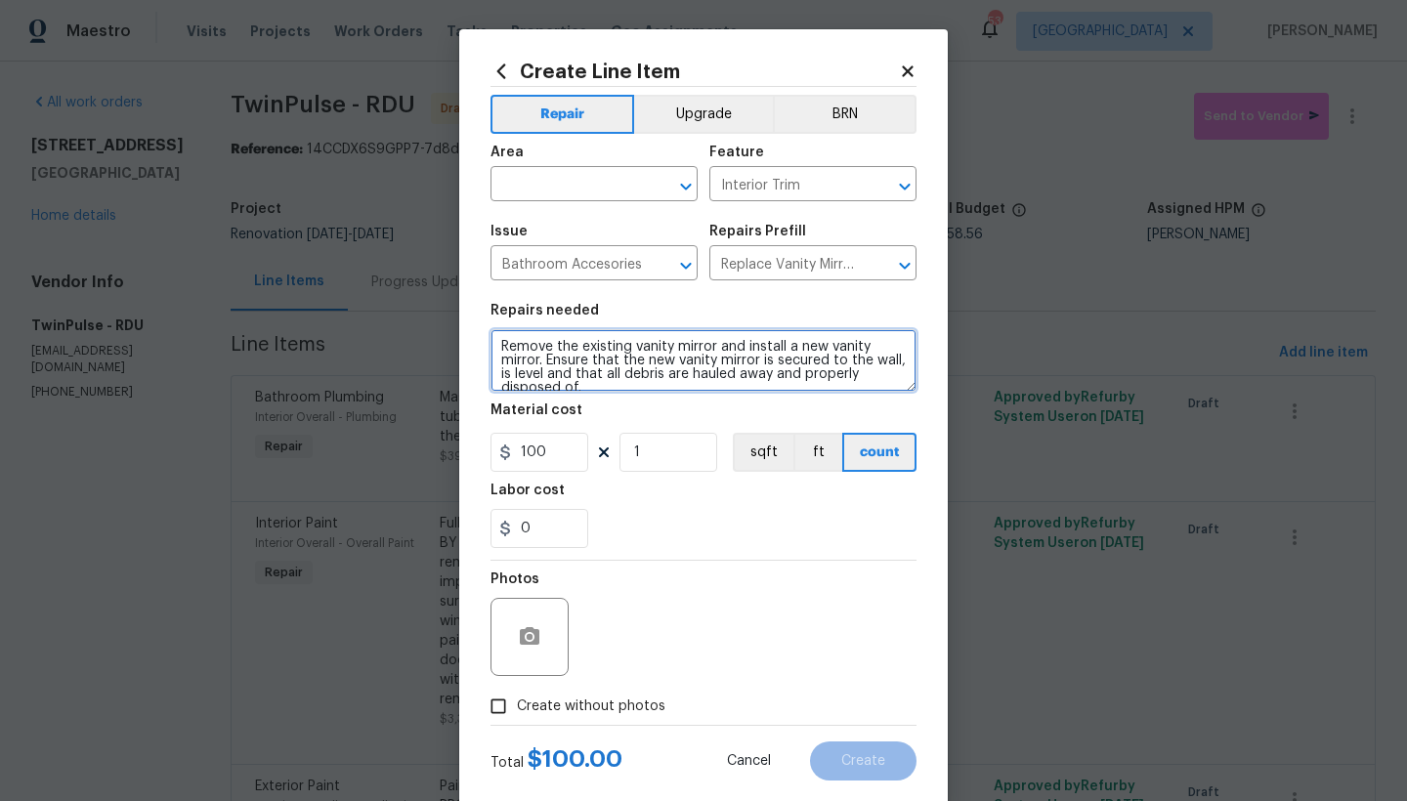
click at [631, 385] on textarea "Remove the existing vanity mirror and install a new vanity mirror. Ensure that …" at bounding box center [703, 360] width 426 height 63
click at [493, 334] on textarea "Remove the existing vanity mirror and install a new vanity mirror. Ensure that …" at bounding box center [703, 360] width 426 height 63
click at [510, 343] on textarea "Remove the existing vanity mirror and install a new vanity mirror. Ensure that …" at bounding box center [703, 360] width 426 height 63
type textarea "Hall Bathroom ------ Remove the existing vanity mirror and install a new vanity…"
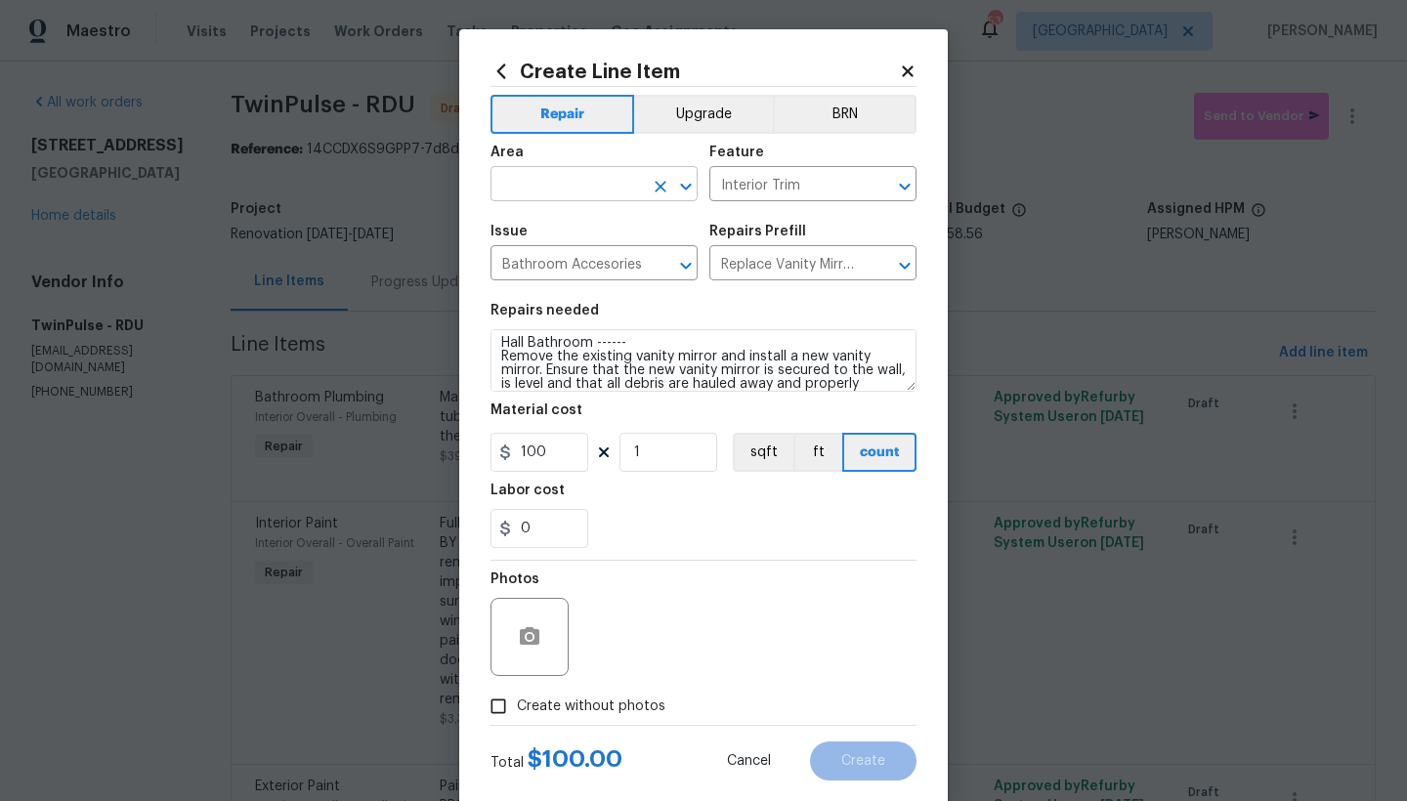
click at [595, 180] on input "text" at bounding box center [566, 186] width 152 height 30
click at [528, 262] on li "Interior Overall" at bounding box center [587, 261] width 207 height 32
type input "Interior Overall"
click at [497, 705] on input "Create without photos" at bounding box center [498, 706] width 37 height 37
checkbox input "true"
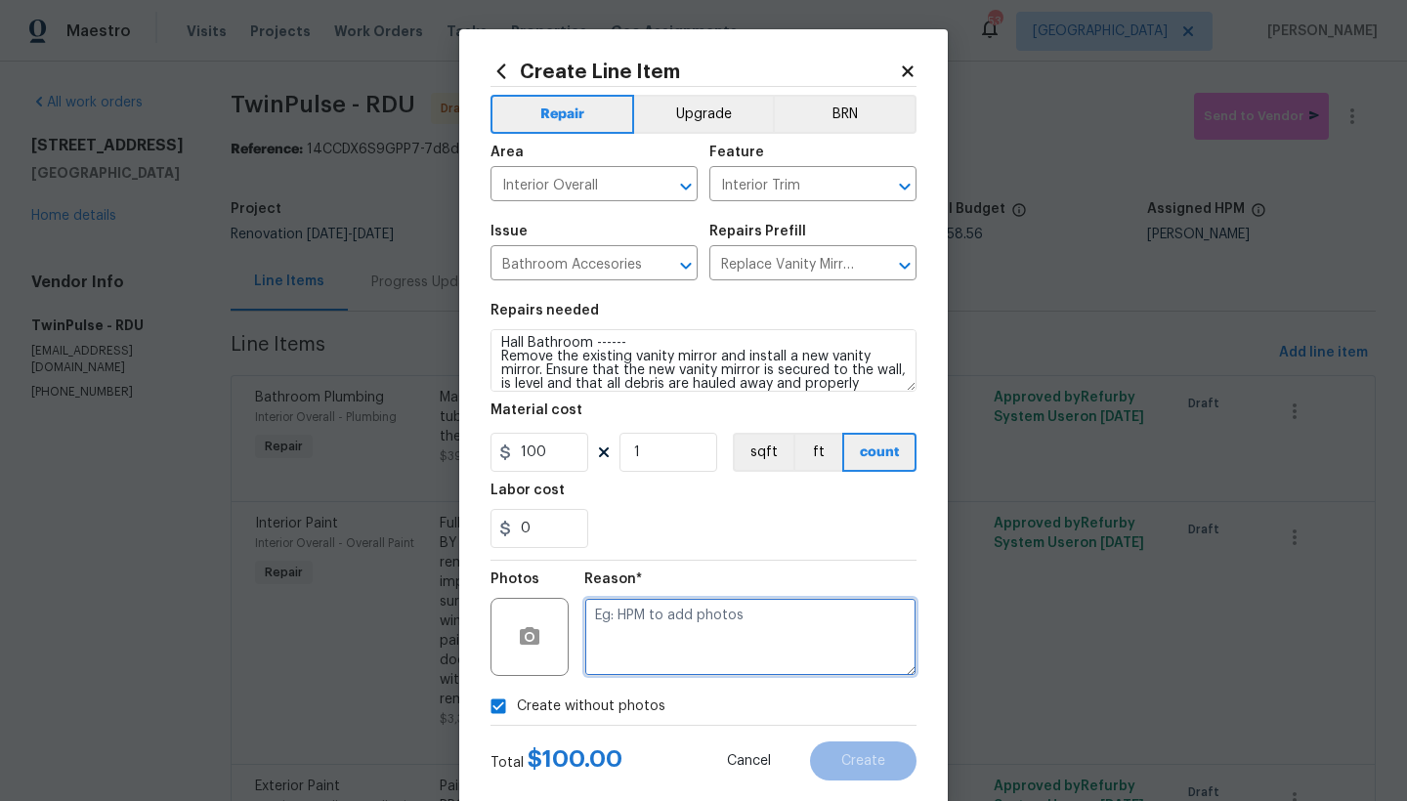
click at [682, 633] on textarea at bounding box center [750, 637] width 332 height 78
type textarea "n"
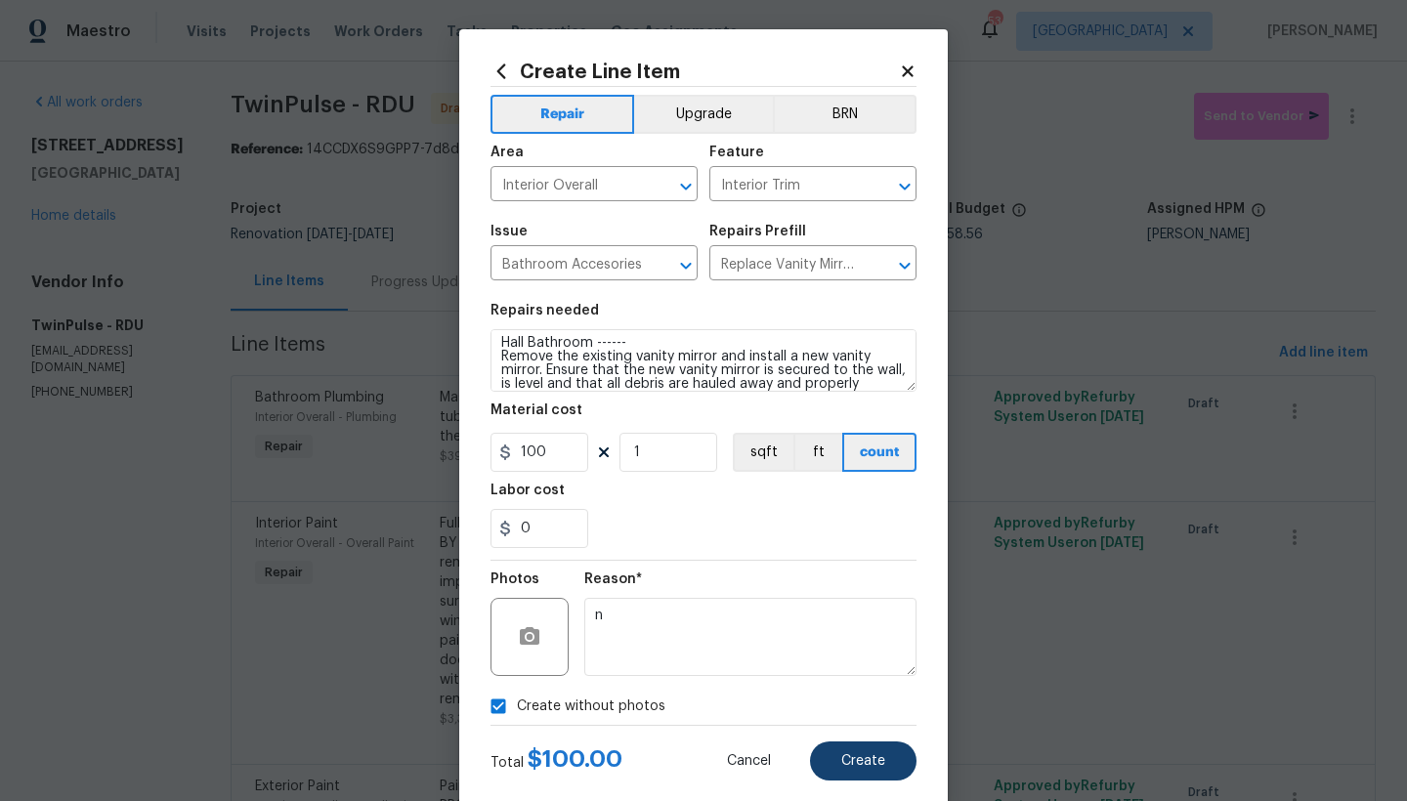
click at [879, 758] on button "Create" at bounding box center [863, 760] width 106 height 39
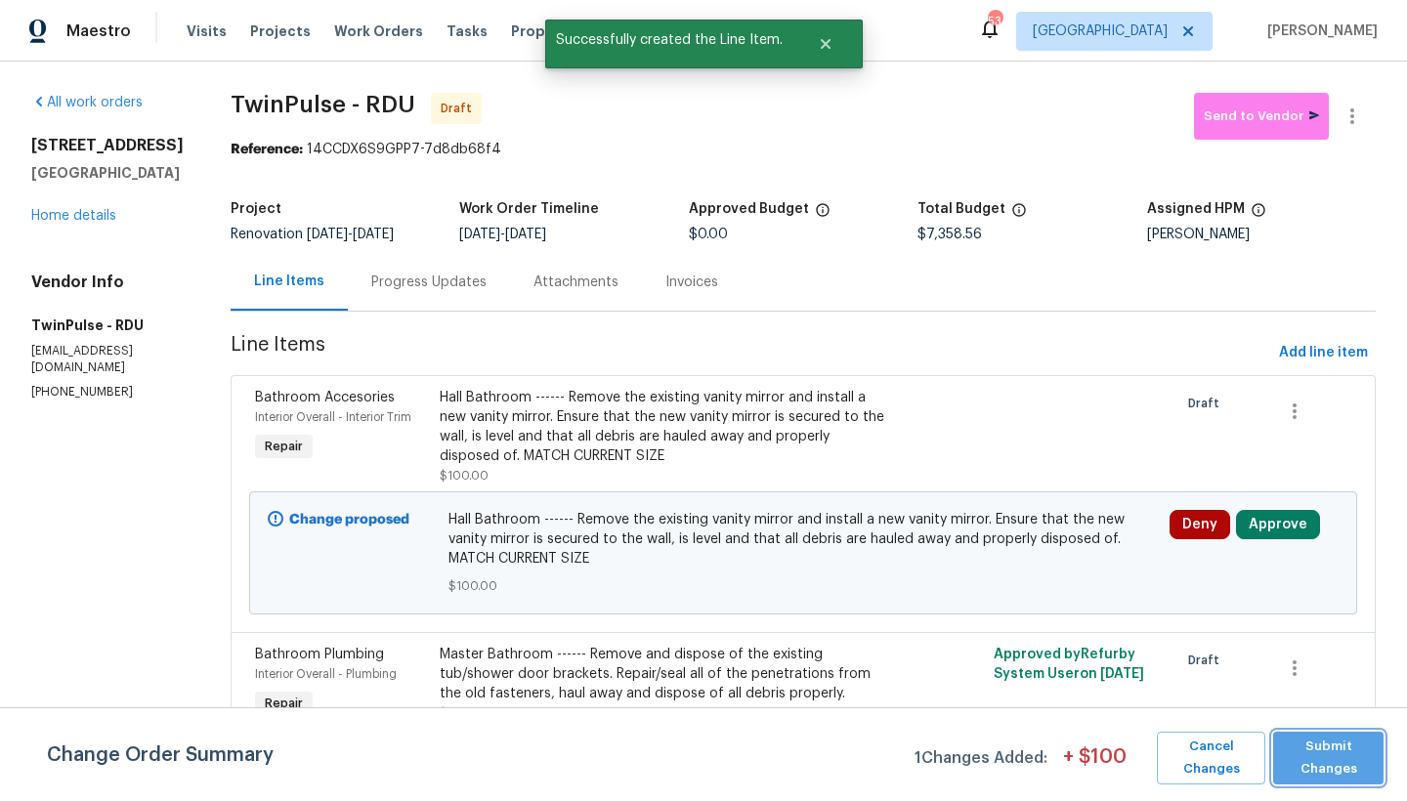
click at [1329, 757] on span "Submit Changes" at bounding box center [1328, 758] width 91 height 45
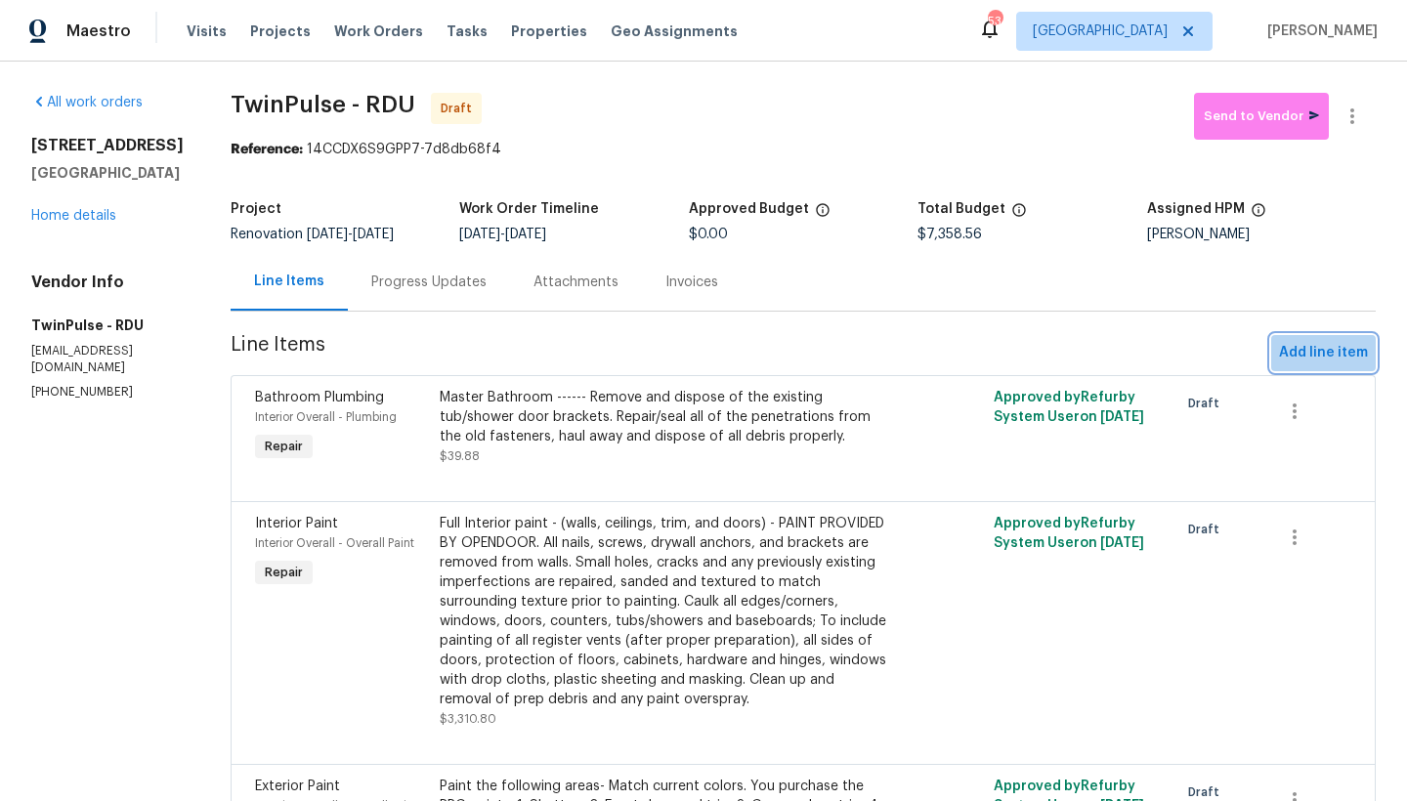
click at [1343, 363] on span "Add line item" at bounding box center [1323, 353] width 89 height 24
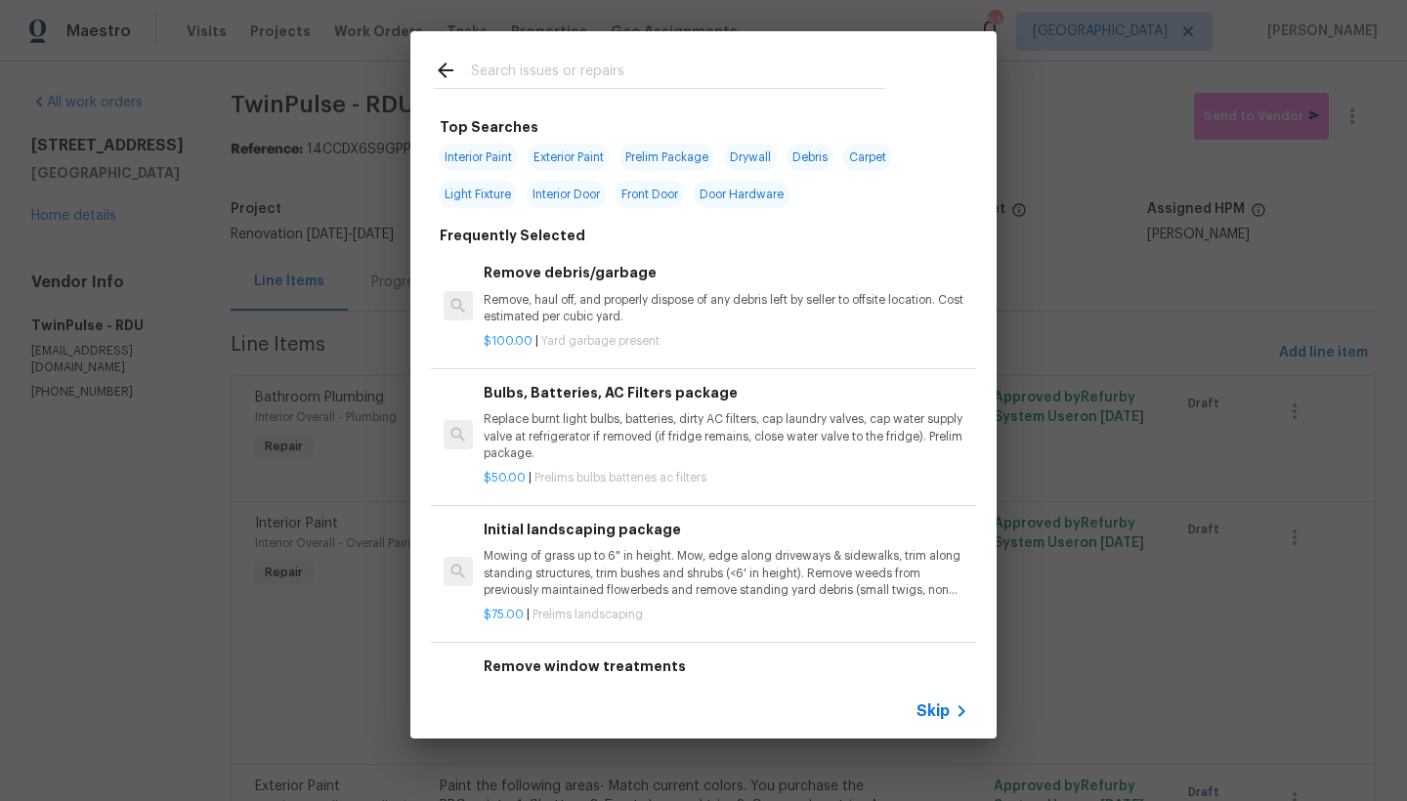
click at [627, 65] on input "text" at bounding box center [678, 73] width 414 height 29
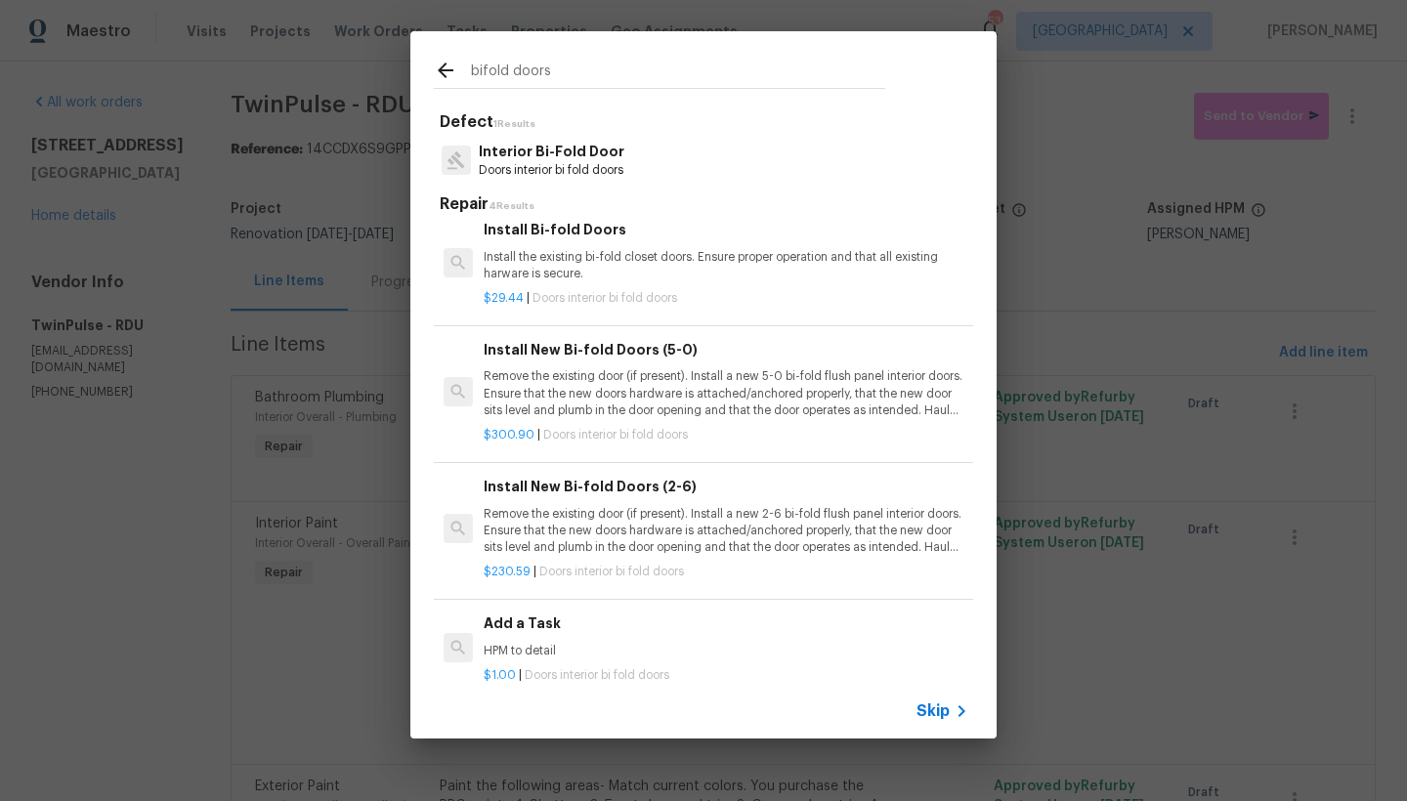
scroll to position [30, 0]
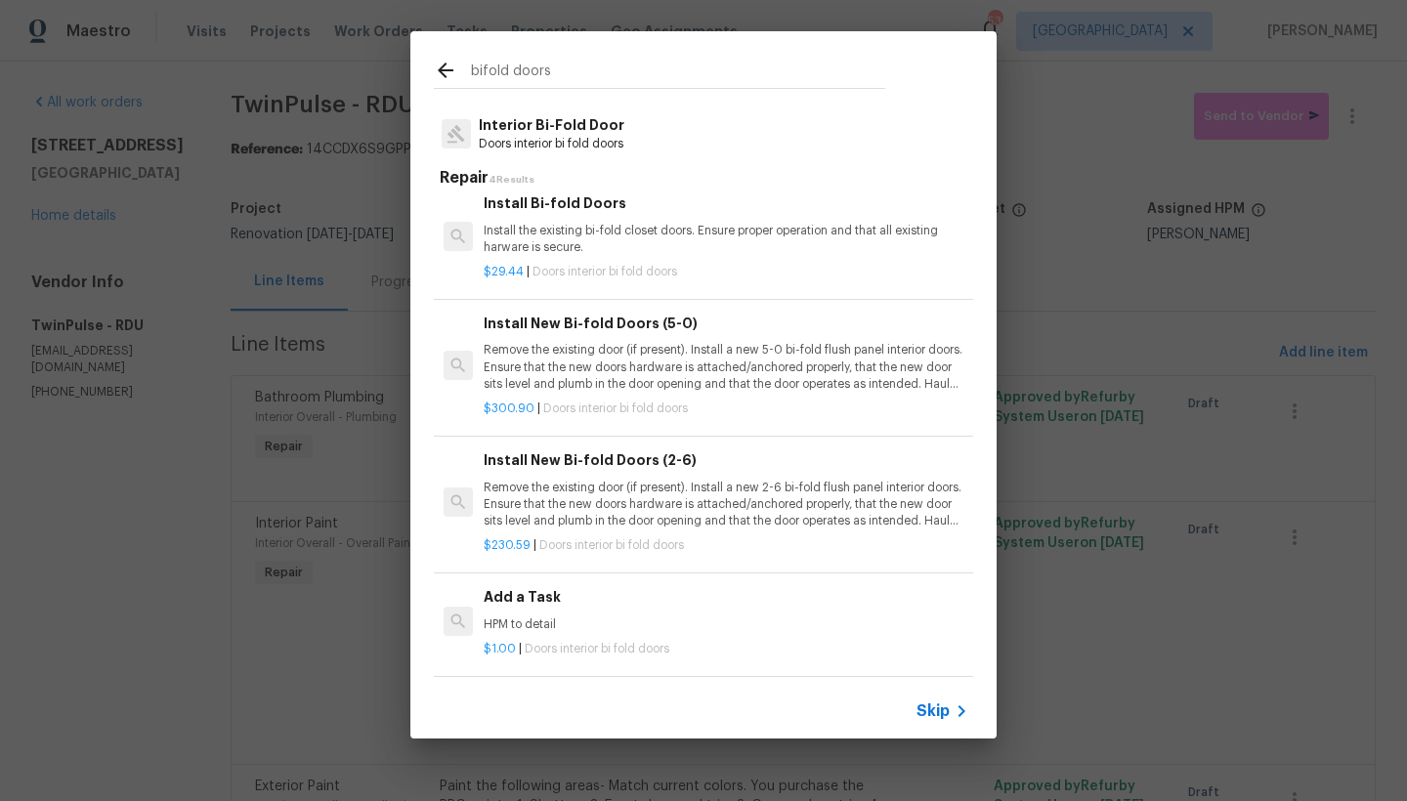
type input "bifold doors"
click at [626, 480] on p "Remove the existing door (if present). Install a new 2-6 bi-fold flush panel in…" at bounding box center [726, 505] width 485 height 50
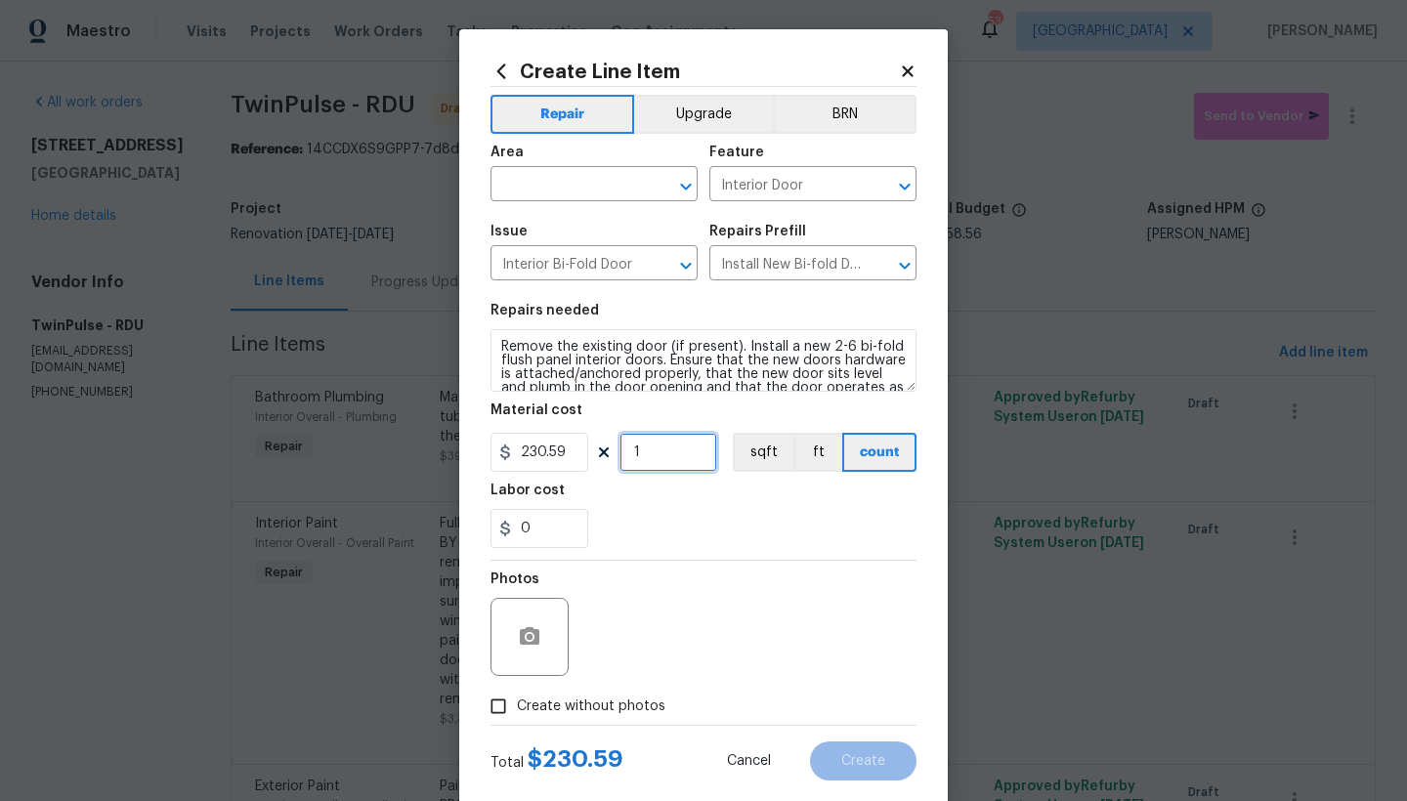
drag, startPoint x: 634, startPoint y: 444, endPoint x: 612, endPoint y: 440, distance: 22.0
click at [619, 440] on input "1" at bounding box center [668, 452] width 98 height 39
drag, startPoint x: 570, startPoint y: 454, endPoint x: 495, endPoint y: 450, distance: 75.3
click at [495, 450] on div "230.59" at bounding box center [539, 452] width 98 height 39
type input "300"
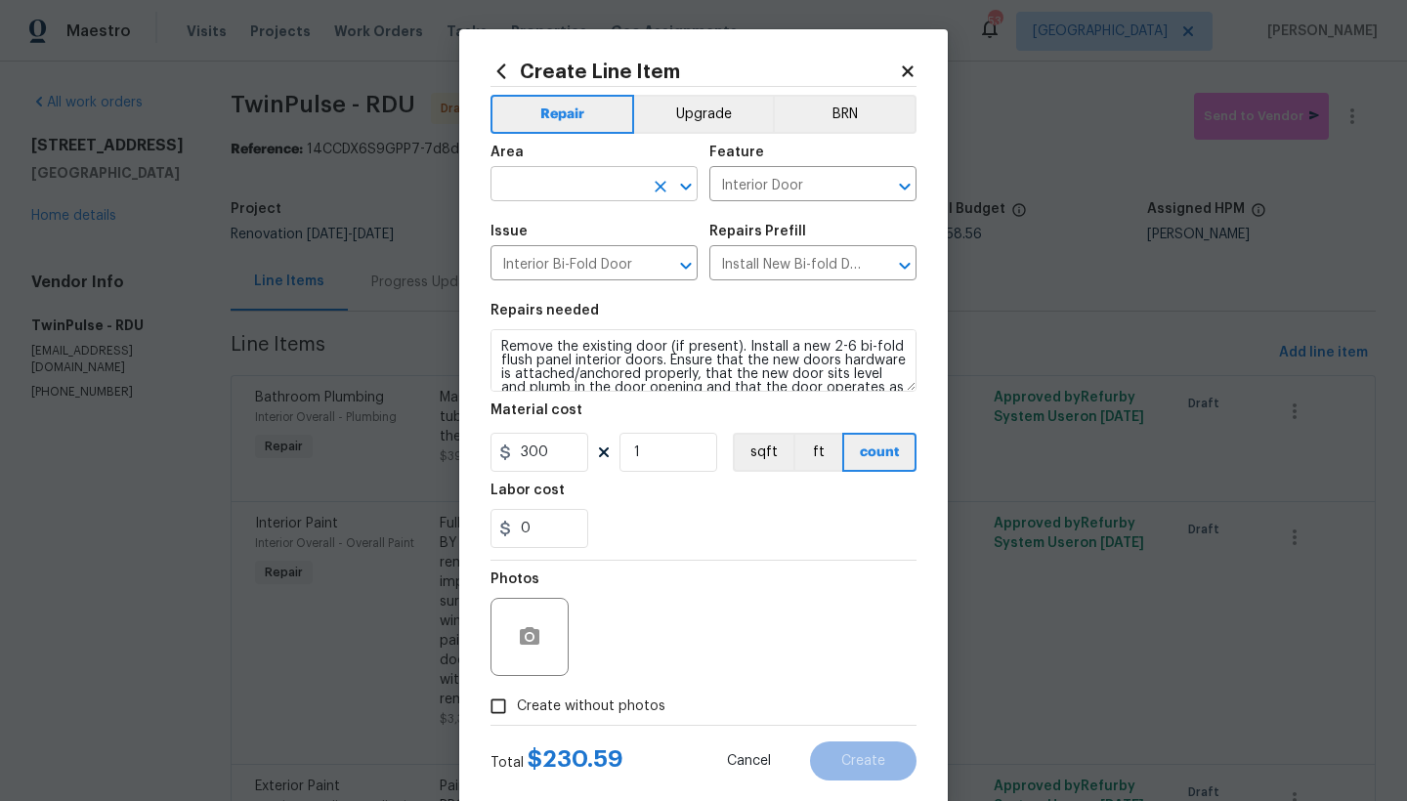
click at [623, 198] on input "text" at bounding box center [566, 186] width 152 height 30
click at [575, 265] on li "Interior Overall" at bounding box center [587, 261] width 207 height 32
type input "Interior Overall"
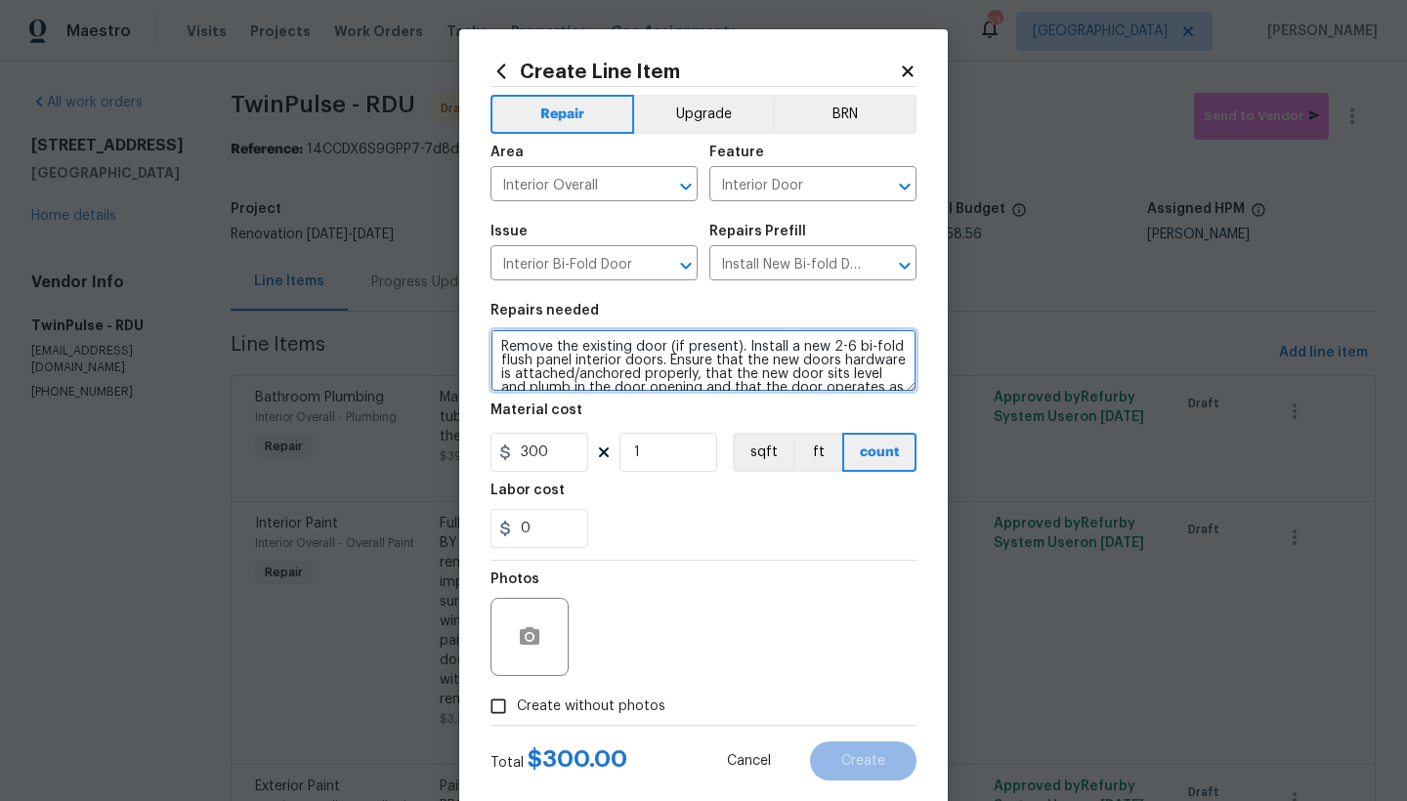
click at [494, 341] on textarea "Remove the existing door (if present). Install a new 2-6 bi-fold flush panel in…" at bounding box center [703, 360] width 426 height 63
click at [498, 338] on textarea "Remove the existing door (if present). Install a new 2-6 bi-fold flush panel in…" at bounding box center [703, 360] width 426 height 63
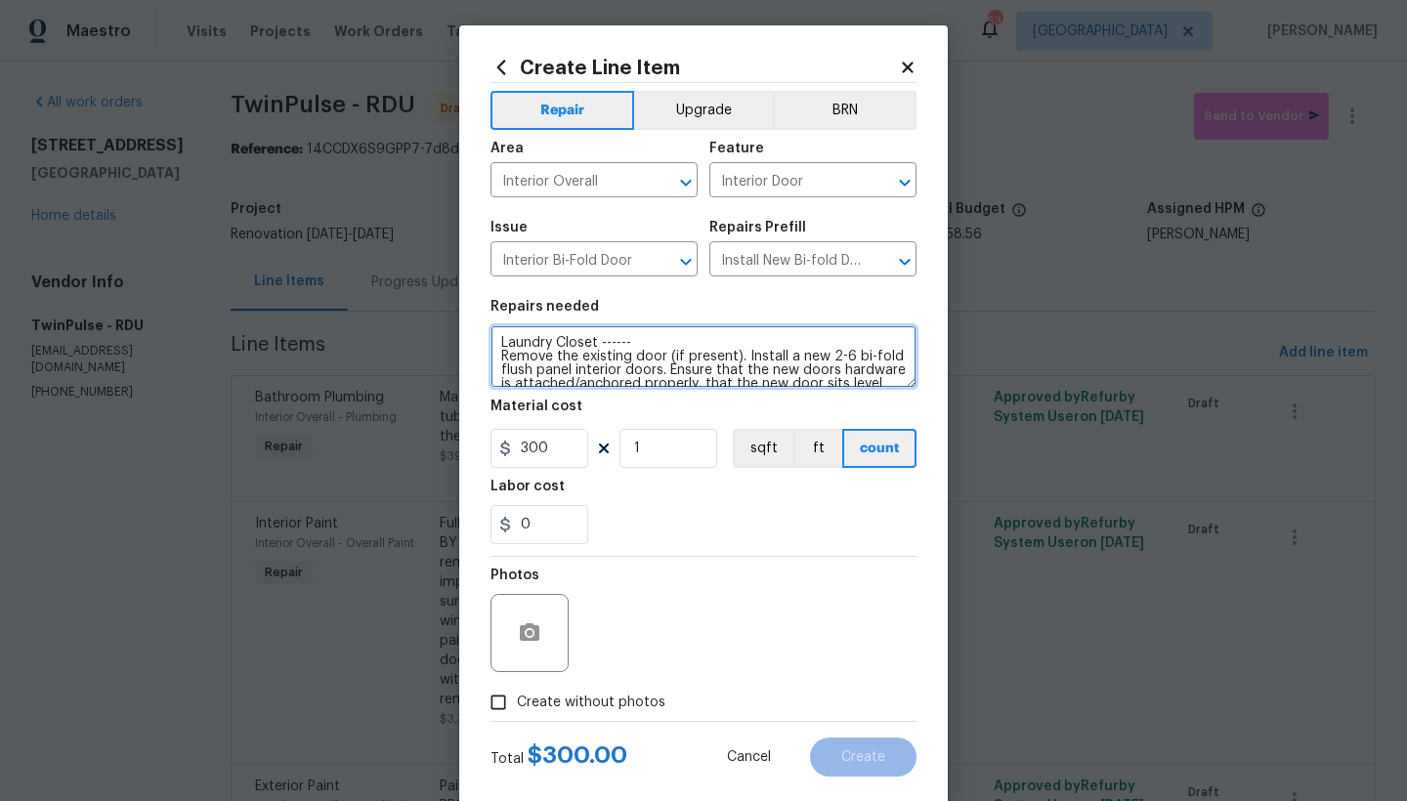
scroll to position [17, 0]
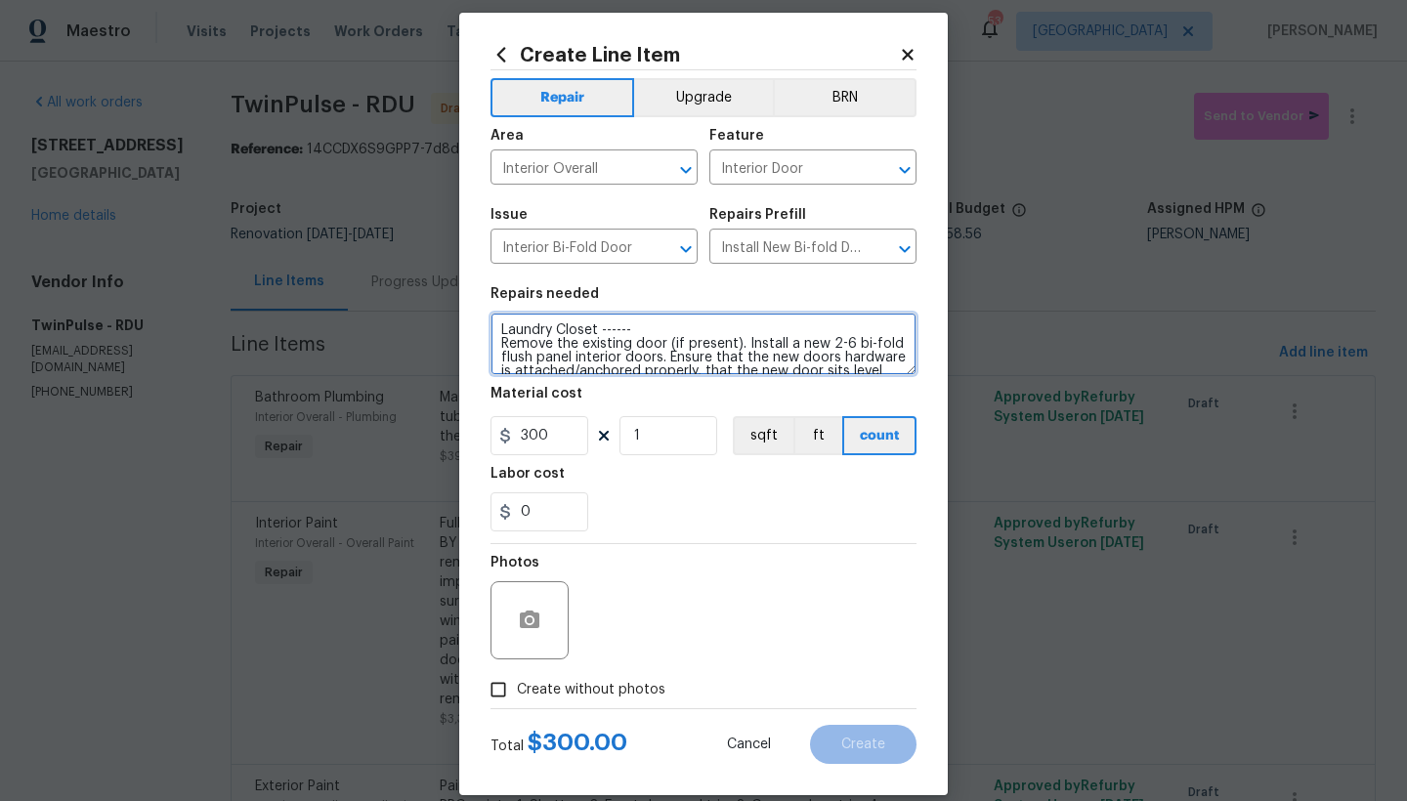
type textarea "Laundry Closet ------ Remove the existing door (if present). Install a new 2-6 …"
drag, startPoint x: 503, startPoint y: 683, endPoint x: 567, endPoint y: 699, distance: 65.6
click at [502, 684] on input "Create without photos" at bounding box center [498, 689] width 37 height 37
checkbox input "true"
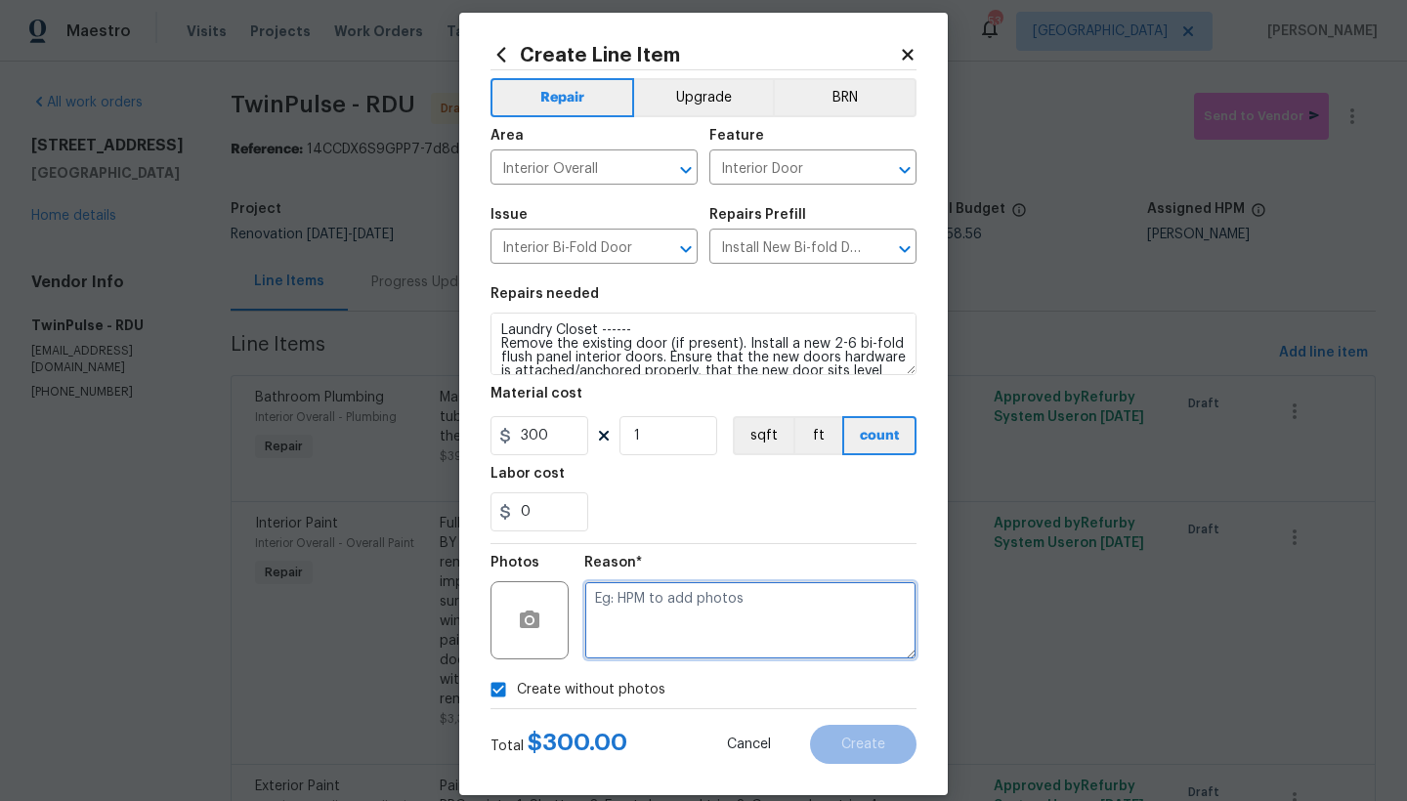
click at [739, 592] on textarea at bounding box center [750, 620] width 332 height 78
type textarea "n"
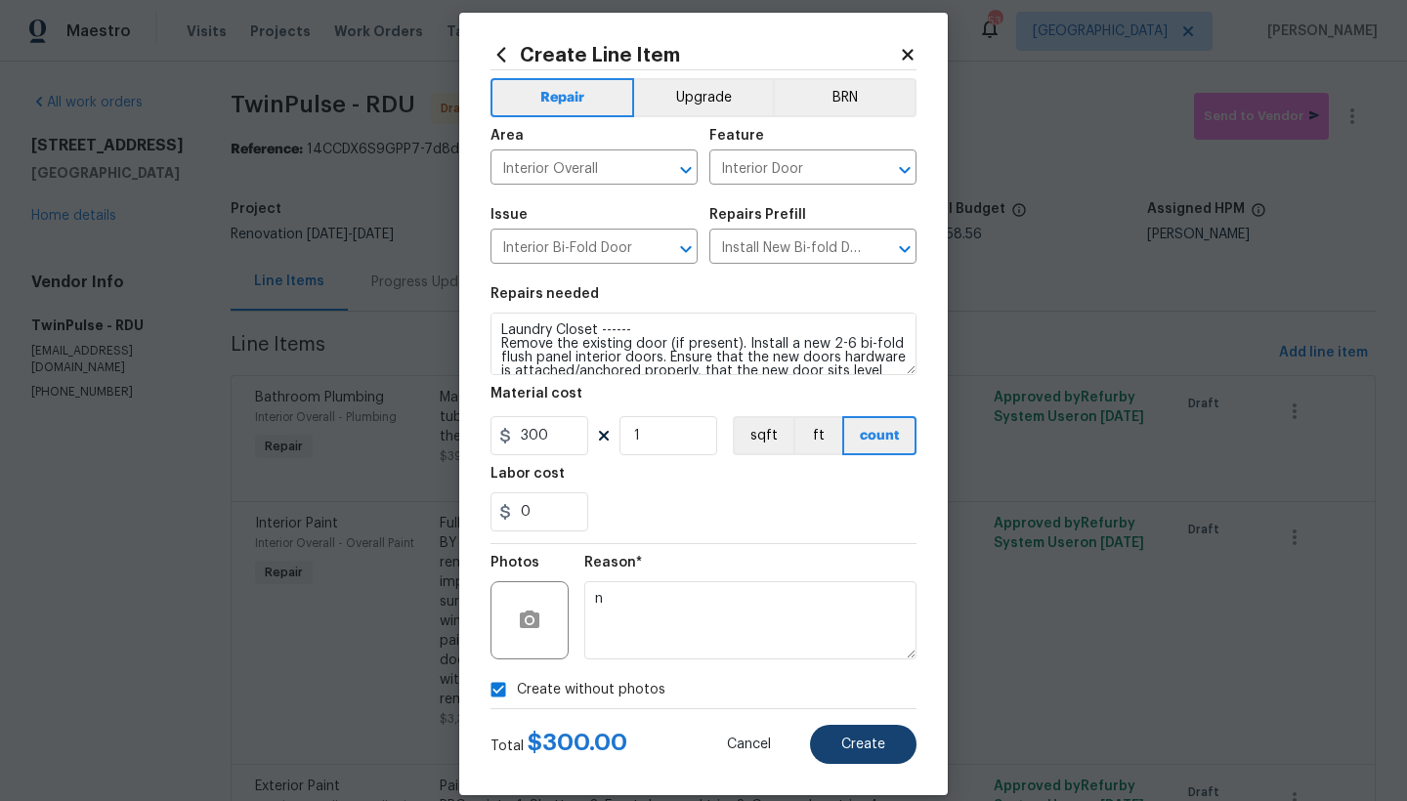
click at [848, 738] on span "Create" at bounding box center [863, 745] width 44 height 15
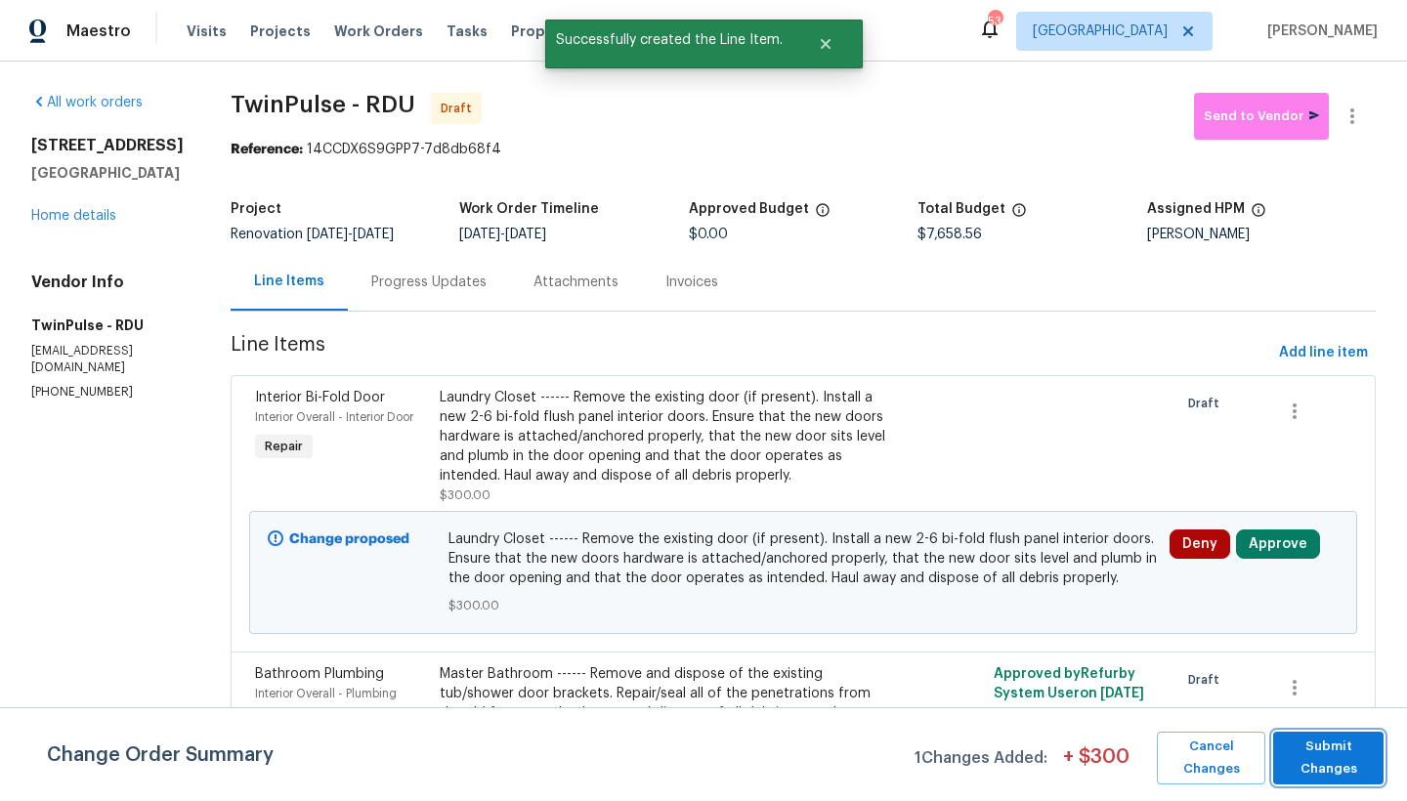
click at [1318, 758] on span "Submit Changes" at bounding box center [1328, 758] width 91 height 45
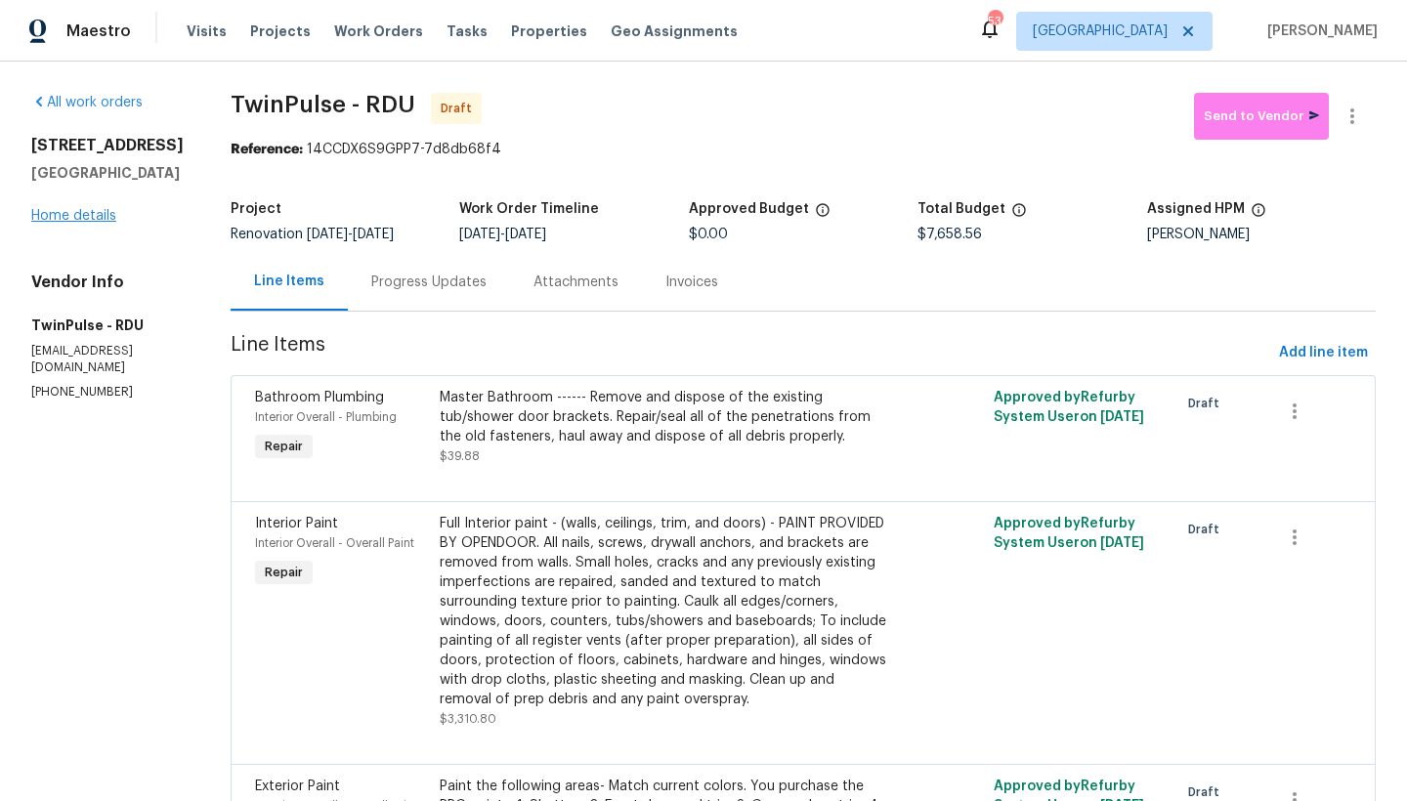
click at [101, 211] on link "Home details" at bounding box center [73, 216] width 85 height 14
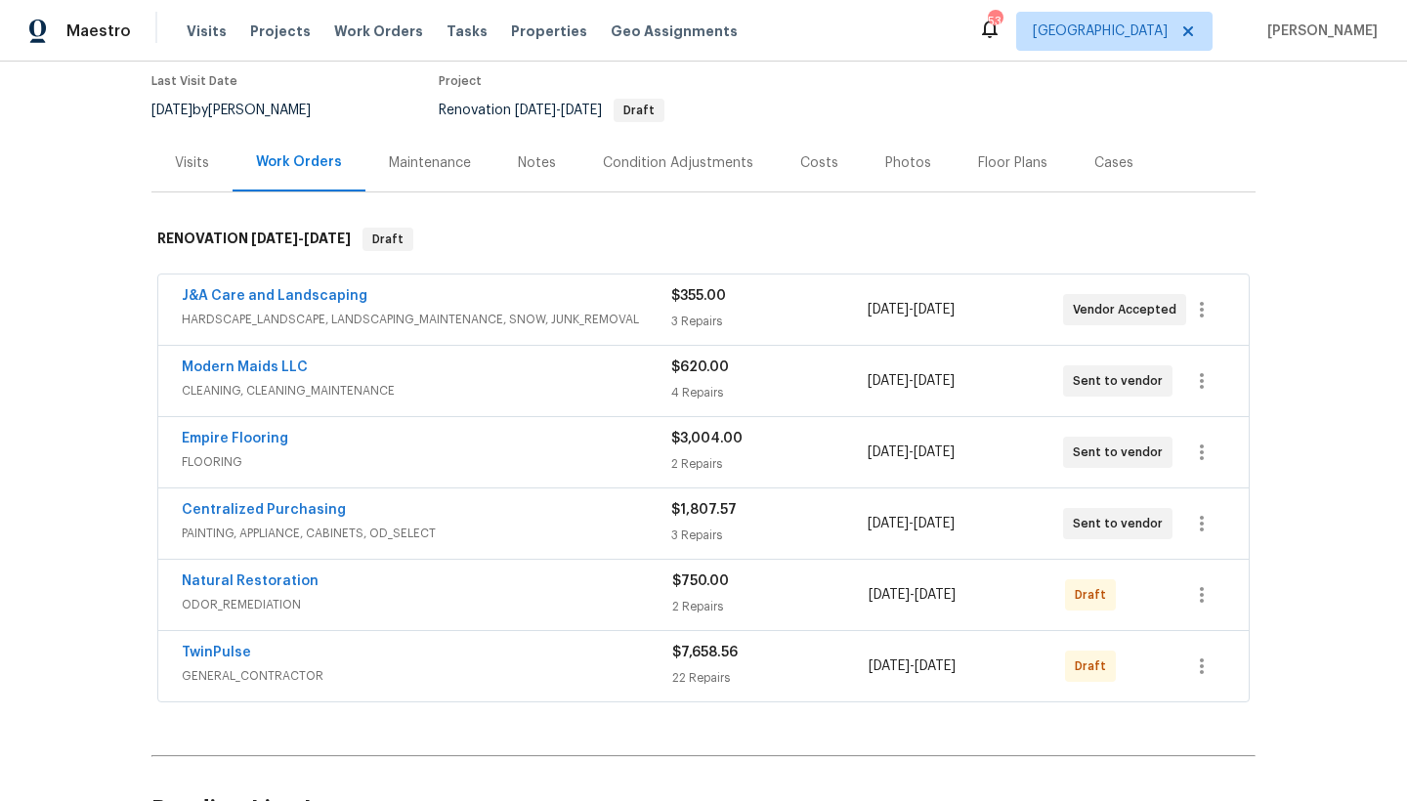
scroll to position [382, 0]
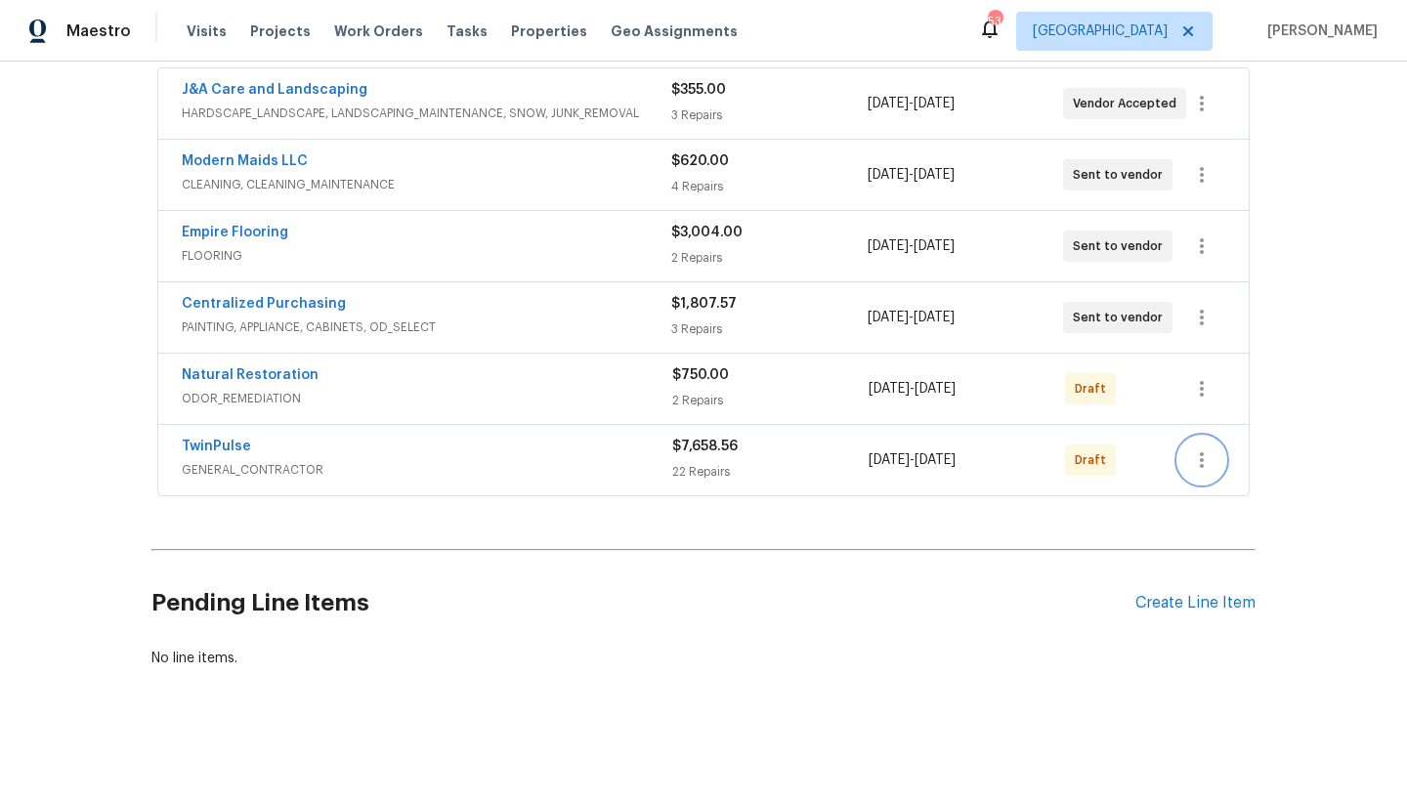
click at [1200, 452] on icon "button" at bounding box center [1202, 460] width 4 height 16
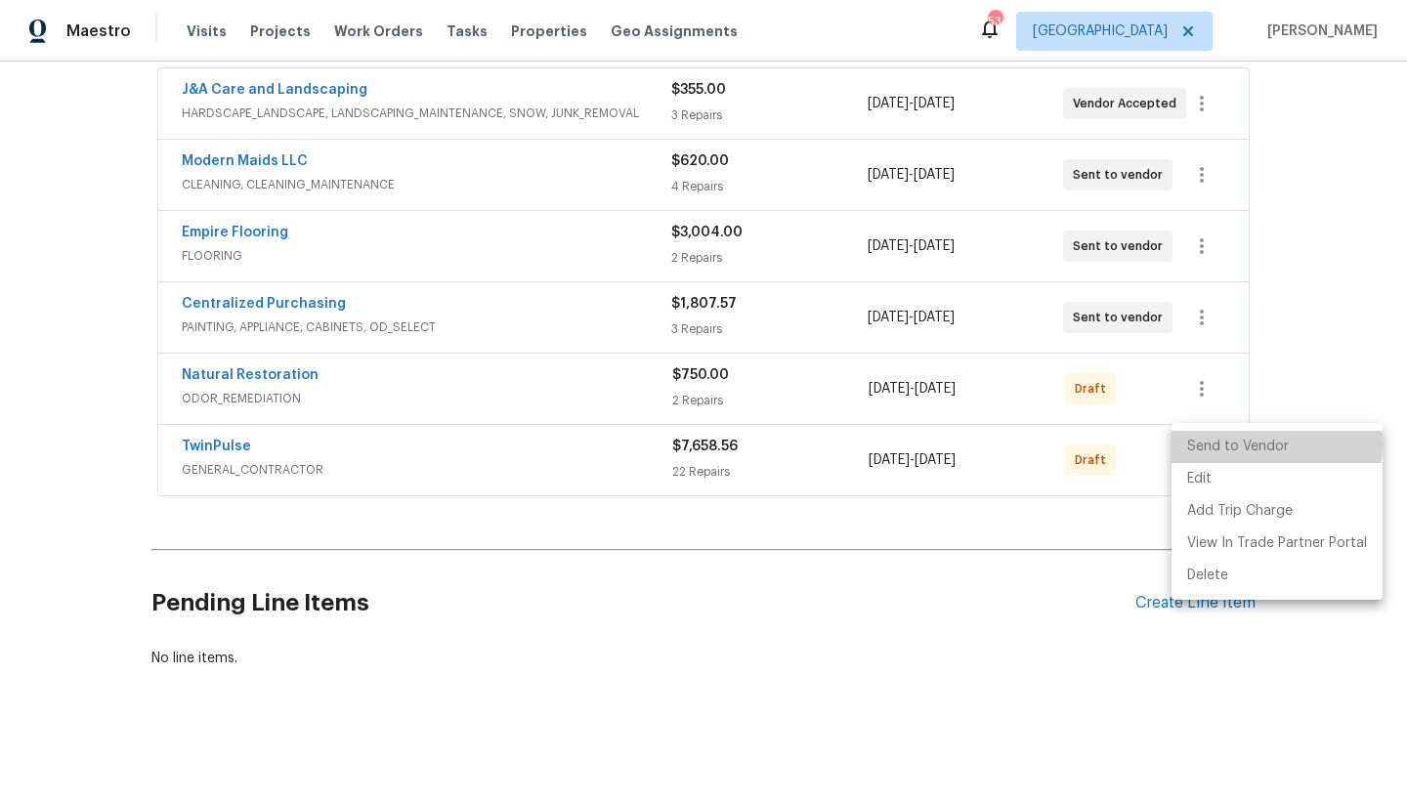
click at [1261, 444] on li "Send to Vendor" at bounding box center [1276, 447] width 211 height 32
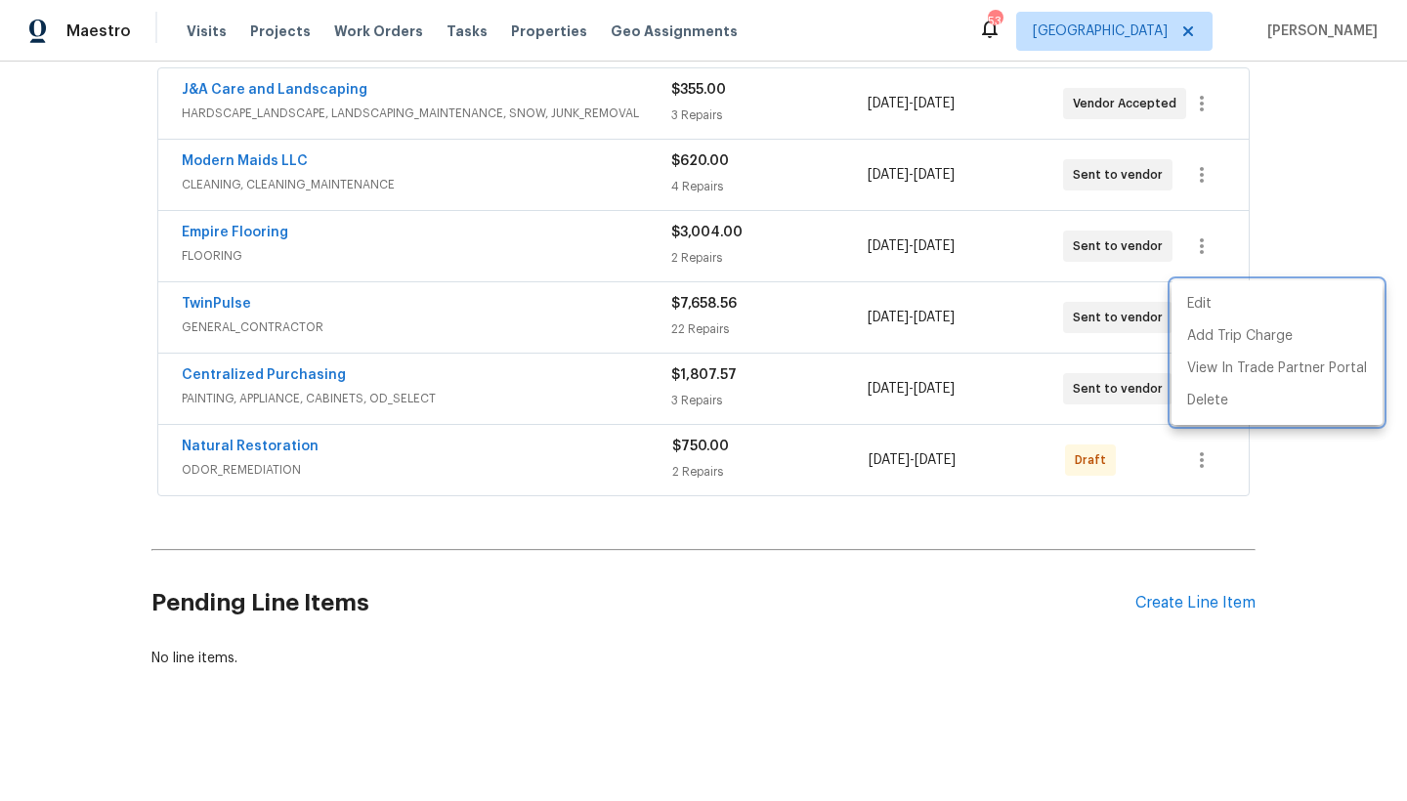
click at [1194, 448] on div at bounding box center [703, 400] width 1407 height 801
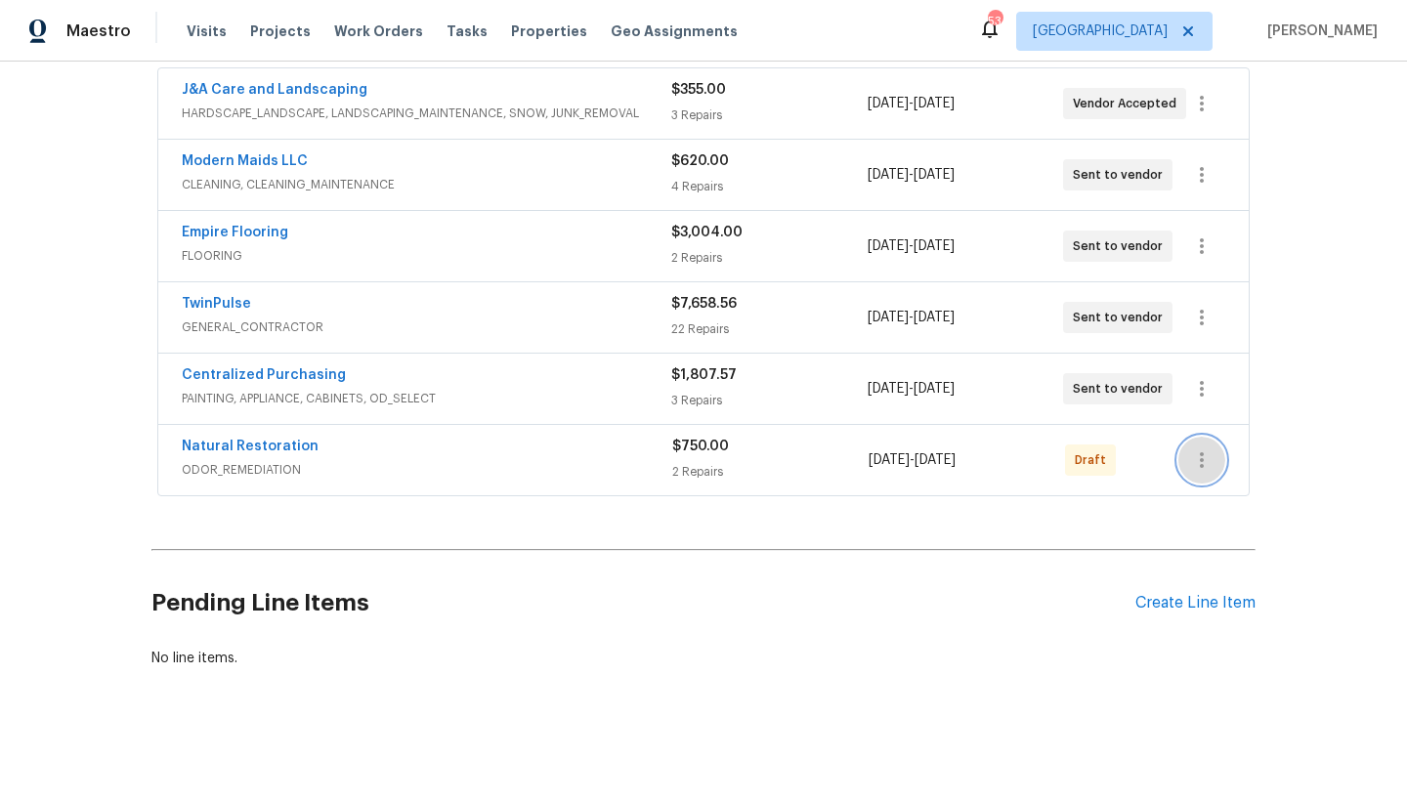
click at [1196, 448] on icon "button" at bounding box center [1201, 459] width 23 height 23
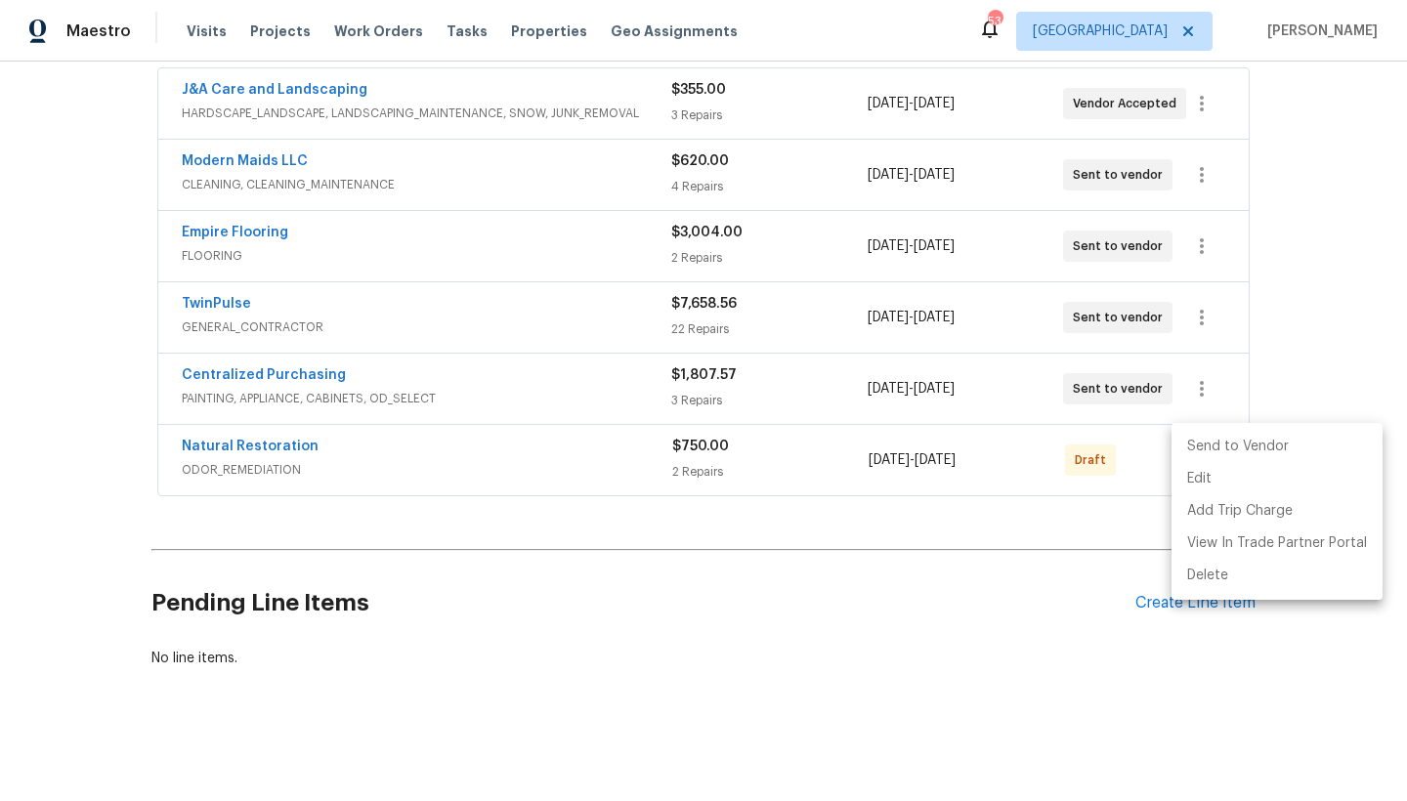
click at [1202, 446] on li "Send to Vendor" at bounding box center [1276, 447] width 211 height 32
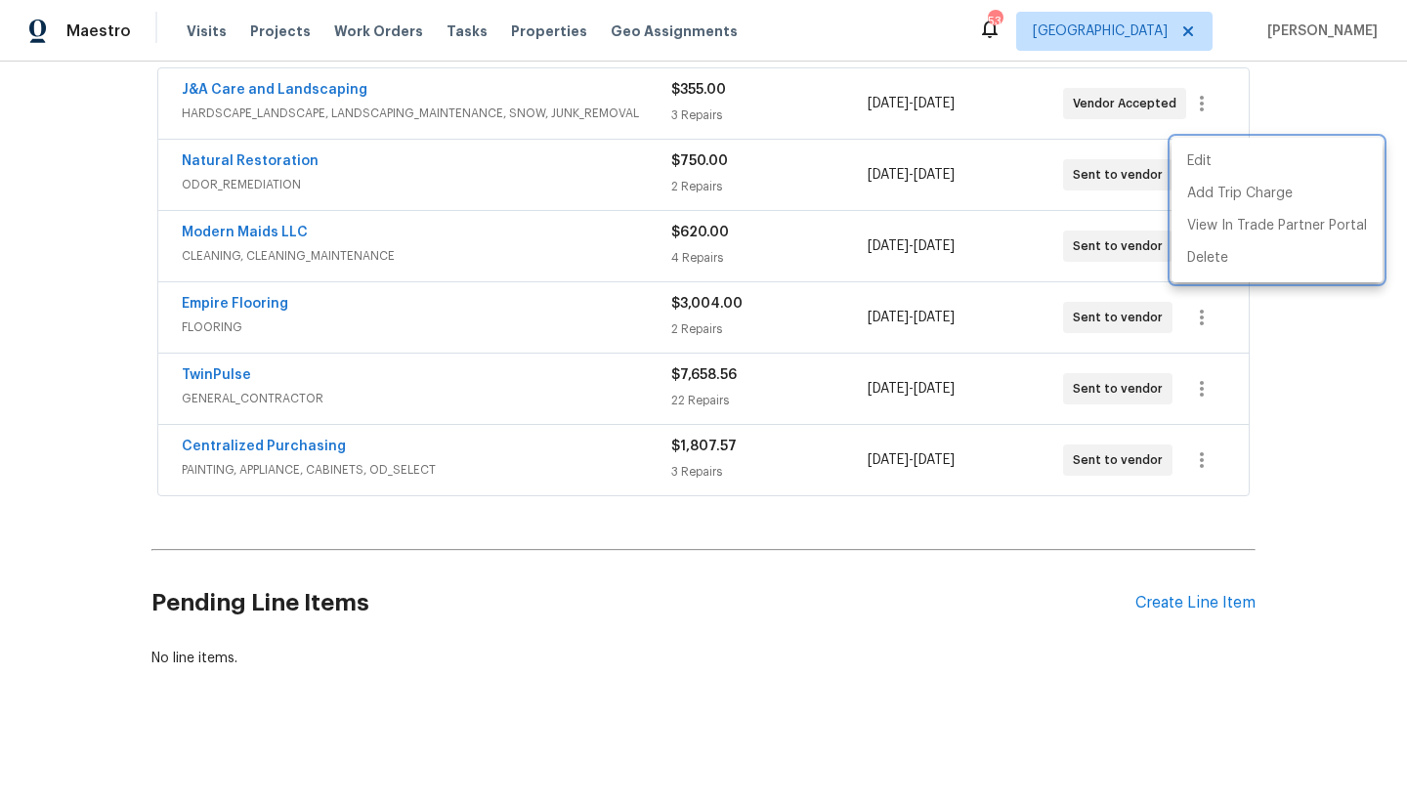
click at [1194, 309] on div at bounding box center [703, 400] width 1407 height 801
click at [23, 367] on div "Back to all projects 5904 Blue Sky Ln, Hope Mills, NC 28348 4 Beds | 2 1/2 Bath…" at bounding box center [703, 431] width 1407 height 739
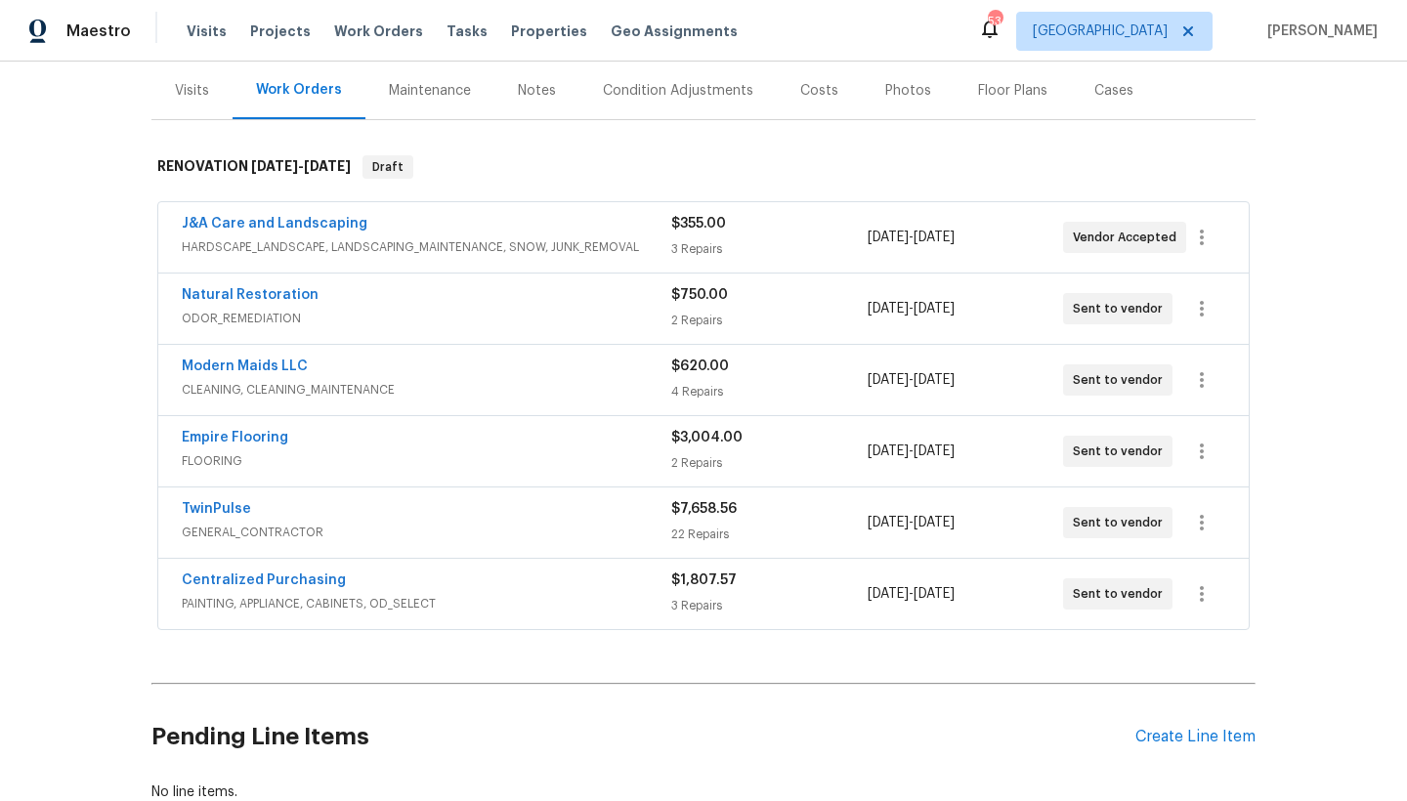
scroll to position [0, 0]
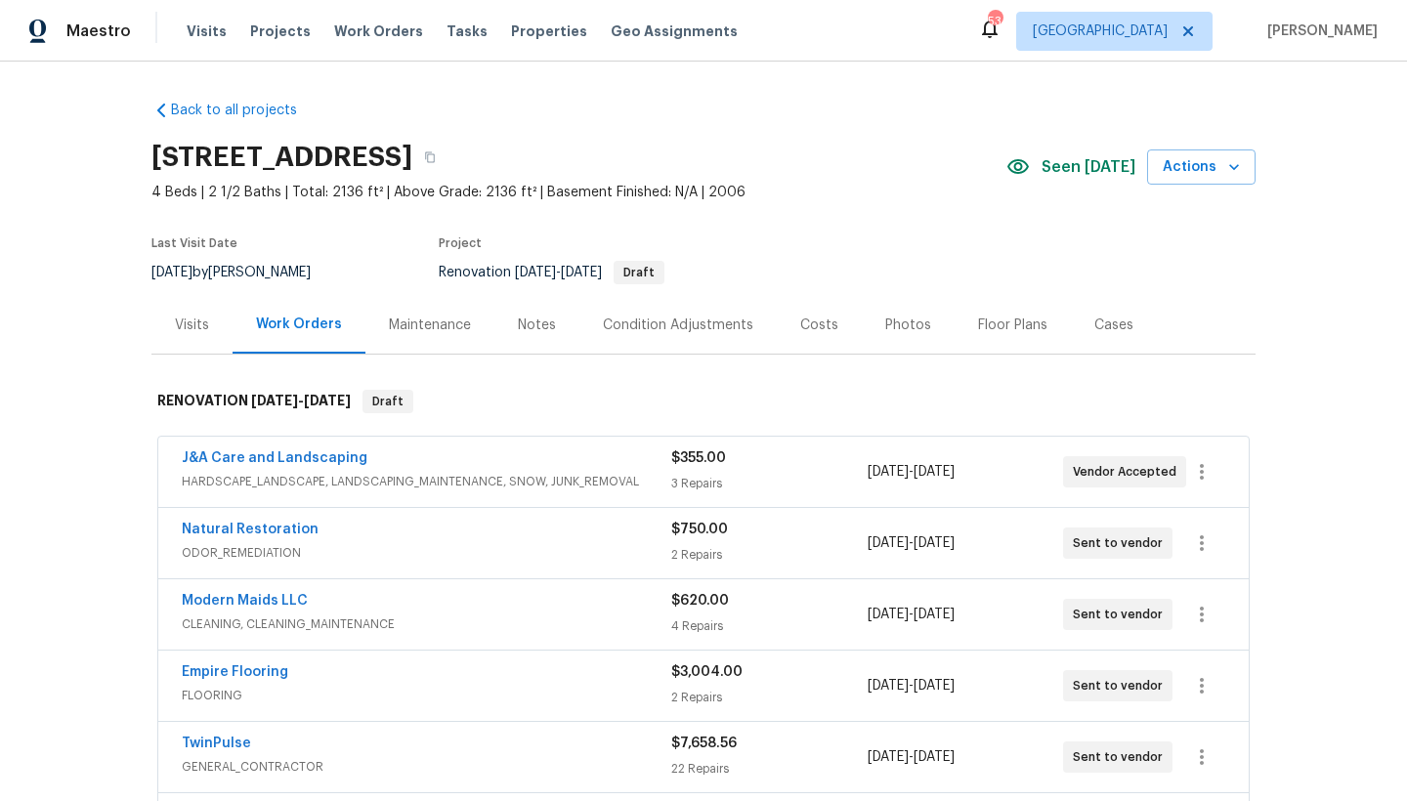
click at [800, 327] on div "Costs" at bounding box center [819, 326] width 38 height 20
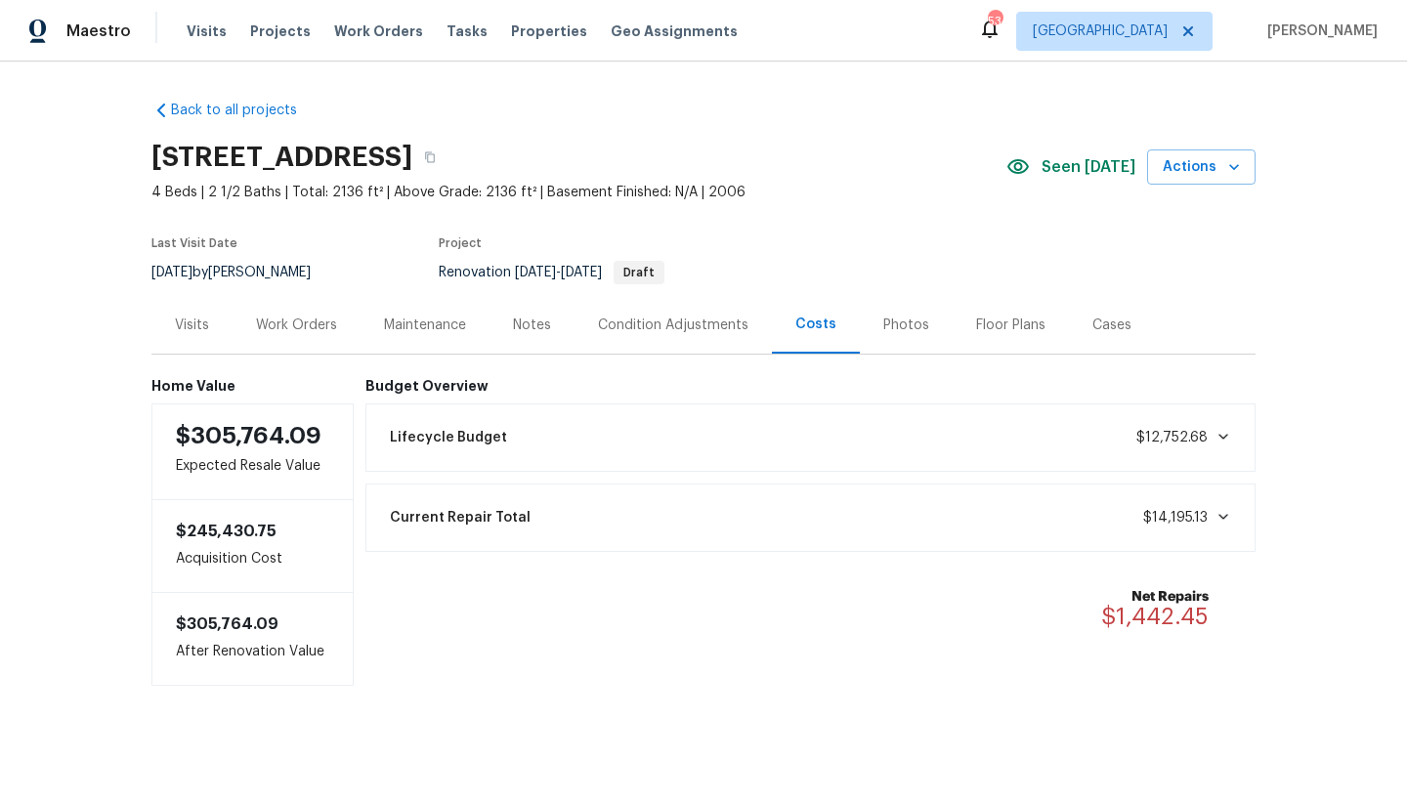
click at [259, 329] on div "Work Orders" at bounding box center [296, 326] width 81 height 20
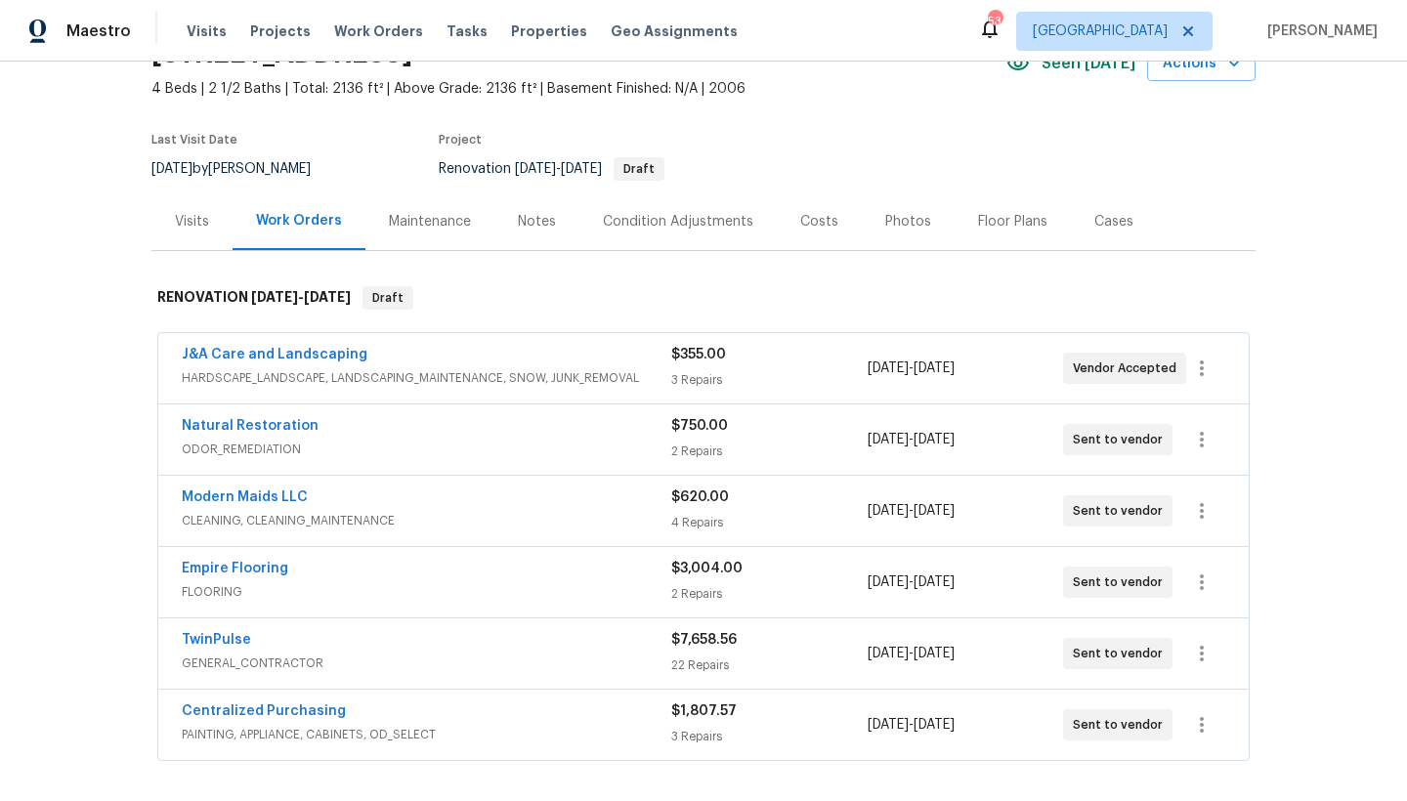
scroll to position [218, 0]
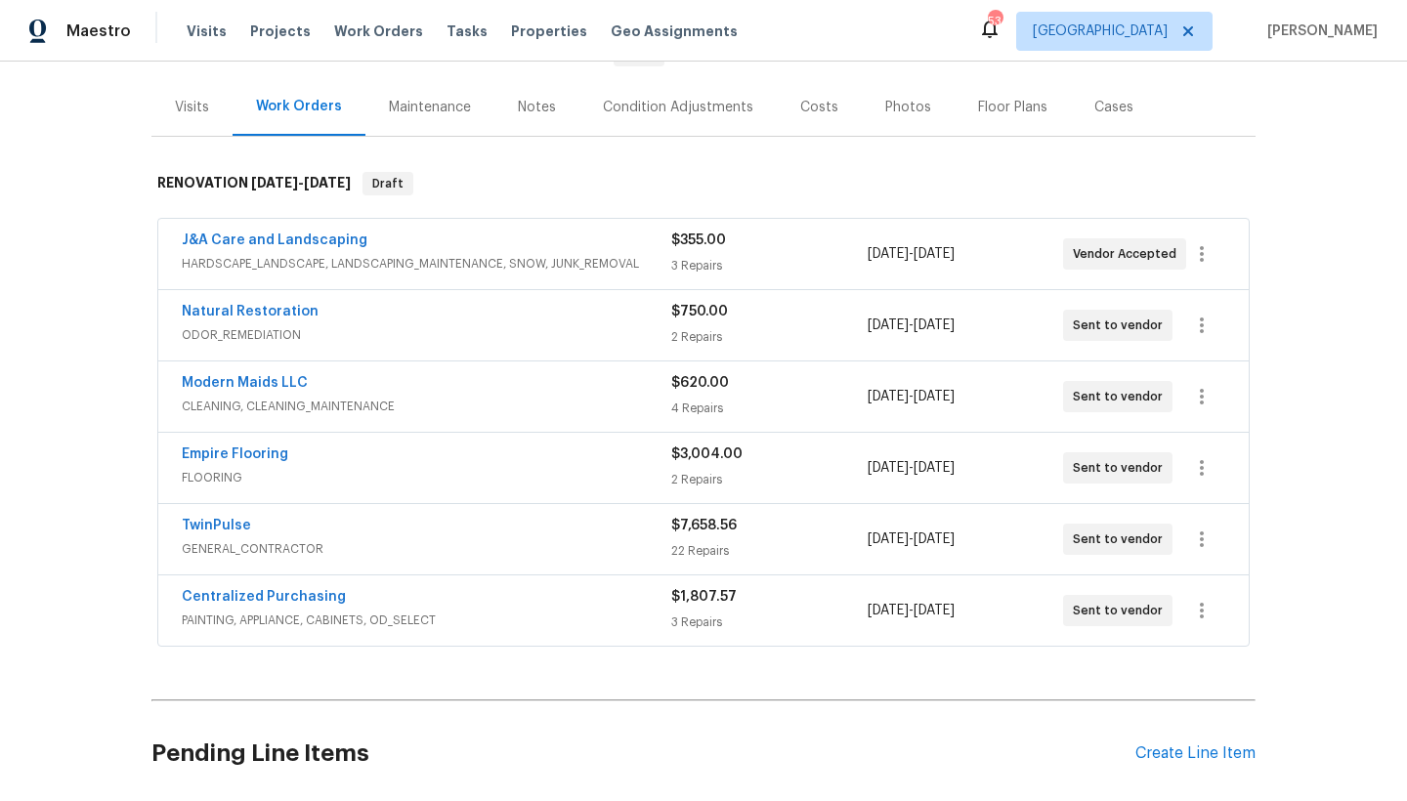
click at [224, 522] on link "TwinPulse" at bounding box center [216, 526] width 69 height 14
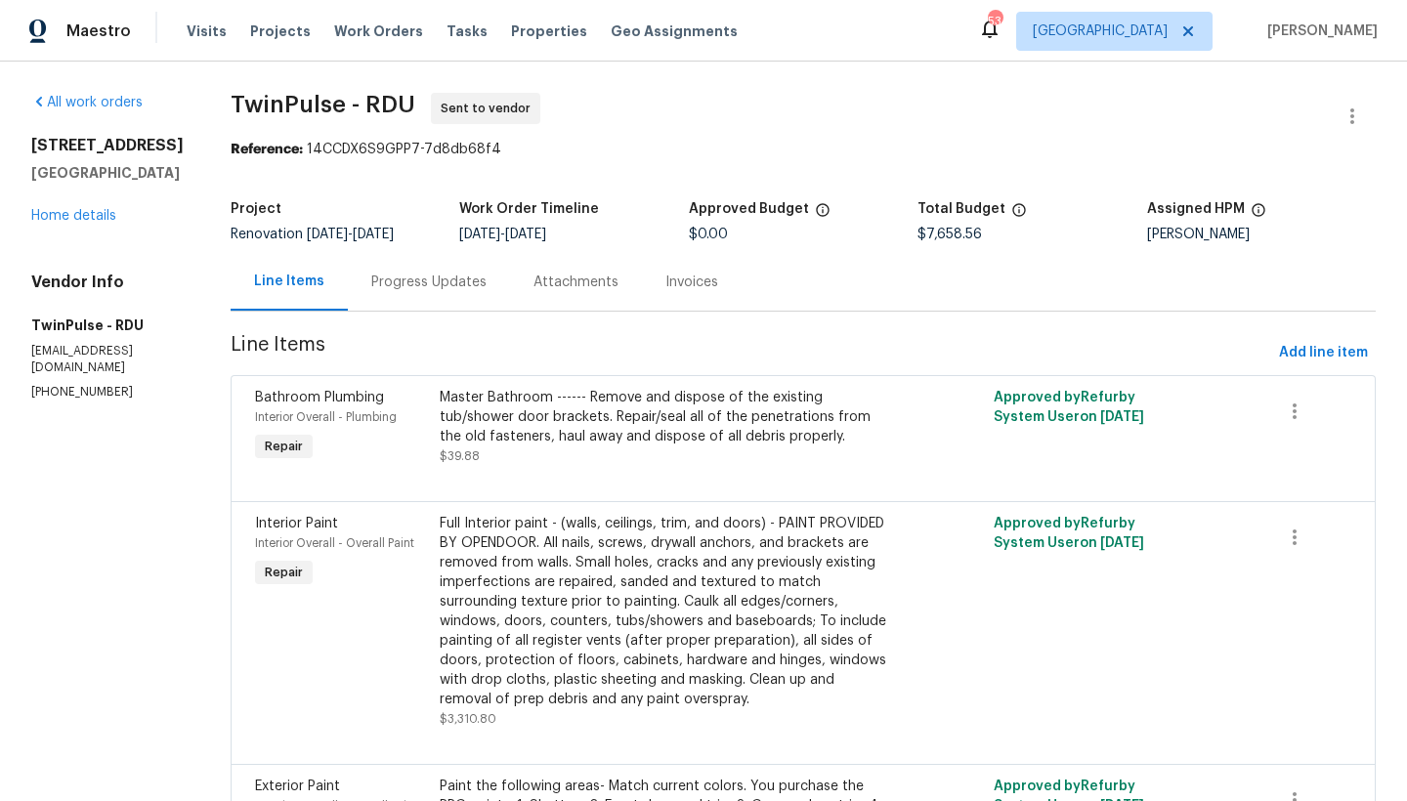
click at [457, 281] on div "Progress Updates" at bounding box center [428, 283] width 115 height 20
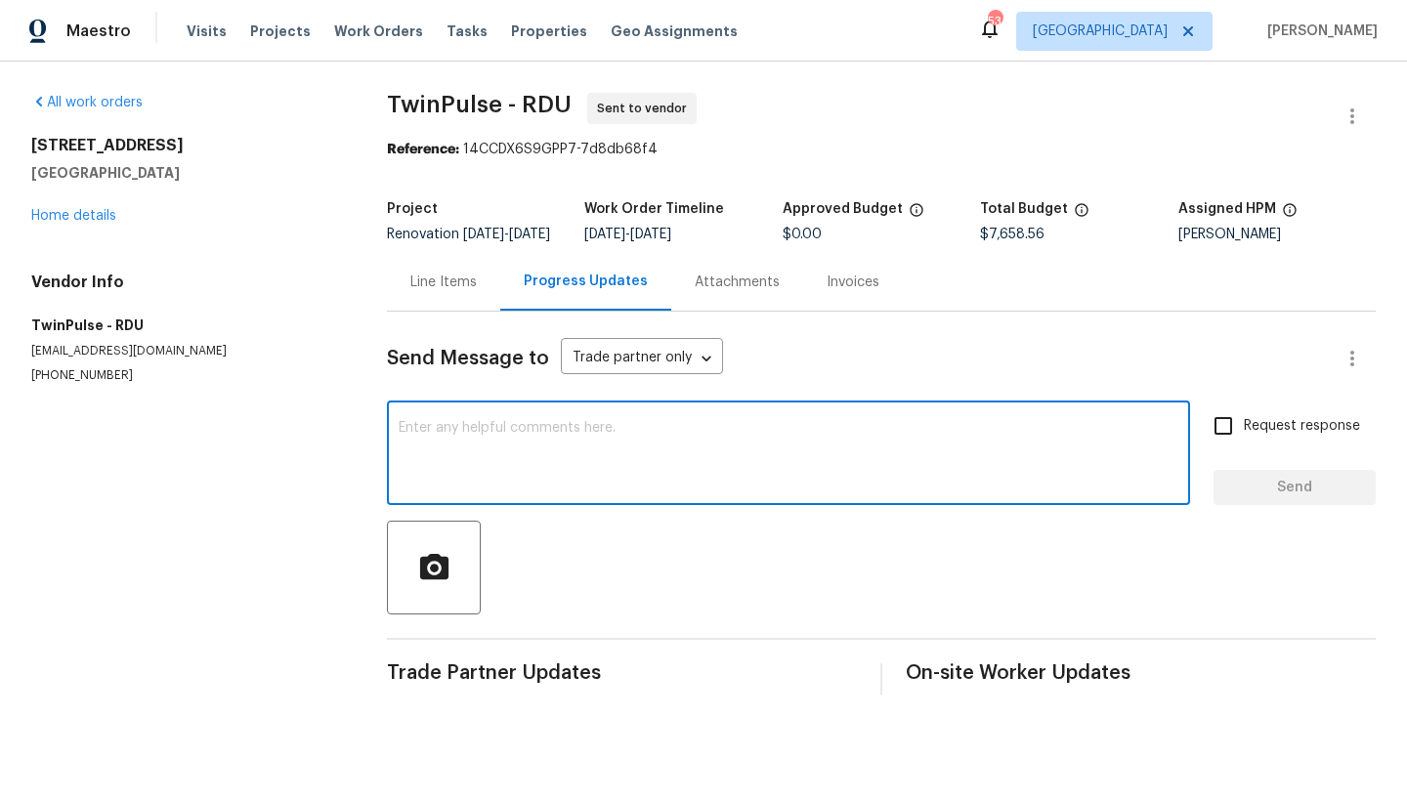
click at [511, 467] on textarea at bounding box center [789, 455] width 780 height 68
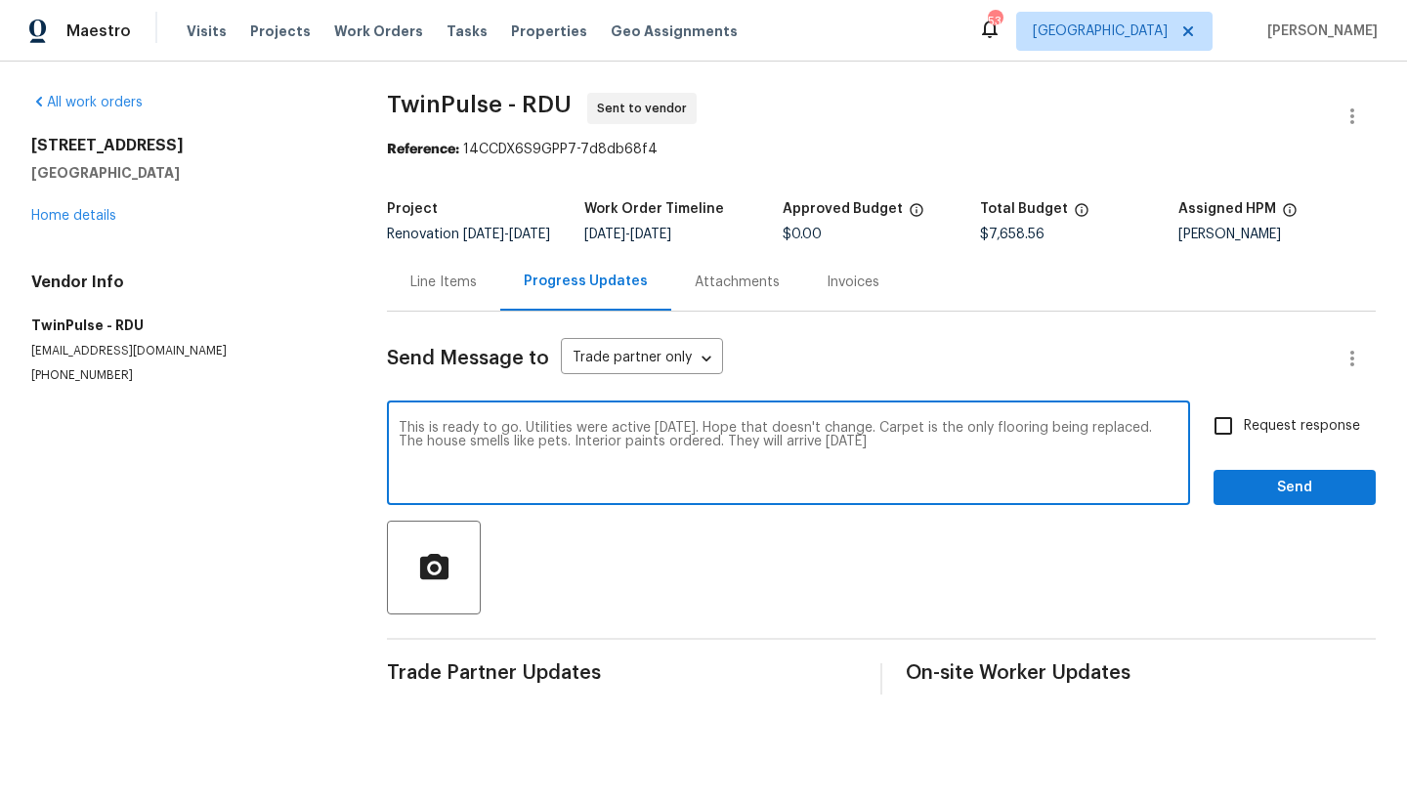
click at [514, 438] on textarea "This is ready to go. Utilities were active today. Hope that doesn't change. Car…" at bounding box center [789, 455] width 780 height 68
click at [966, 455] on textarea "This is ready to go for Monday. Utilities were active today. Hope that doesn't …" at bounding box center [789, 455] width 780 height 68
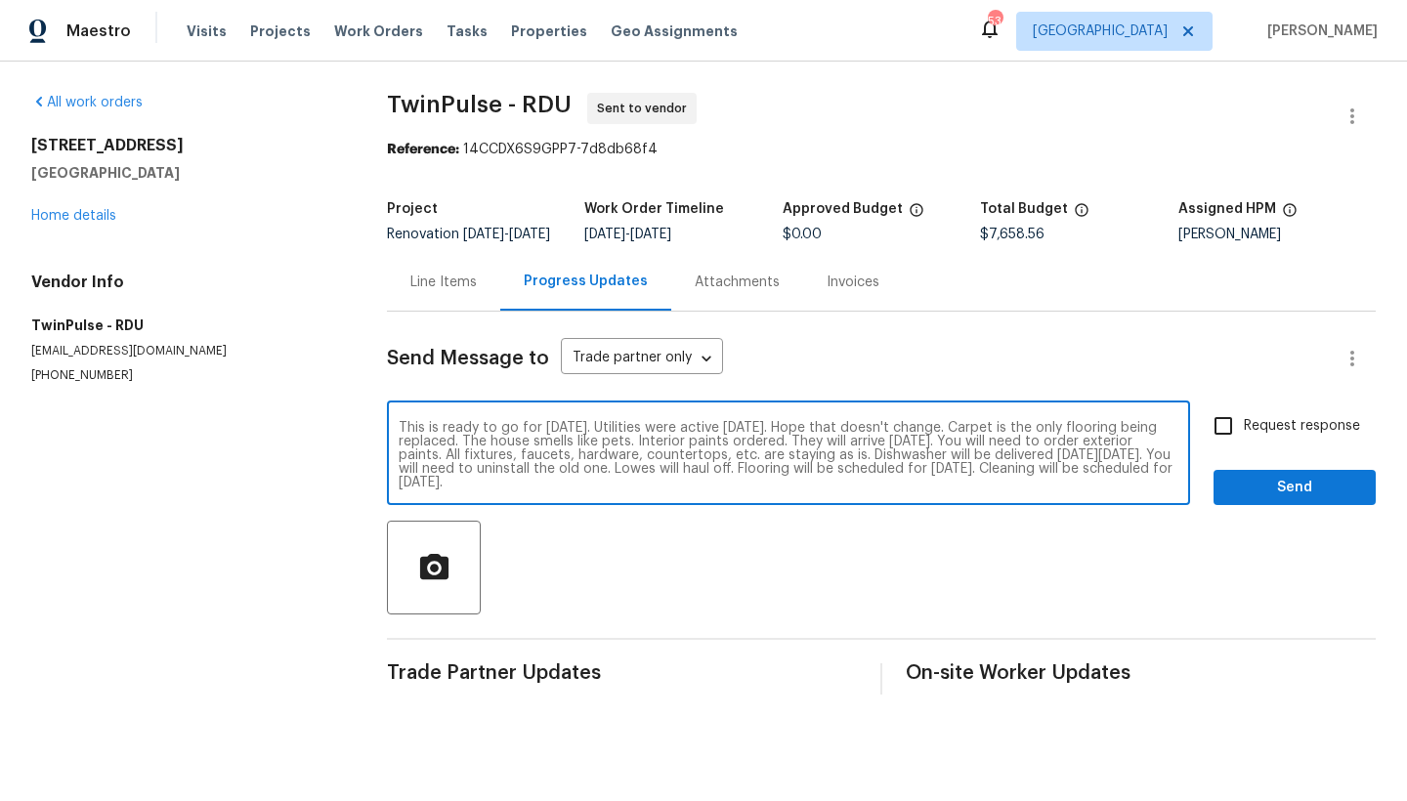
type textarea "This is ready to go for Monday. Utilities were active today. Hope that doesn't …"
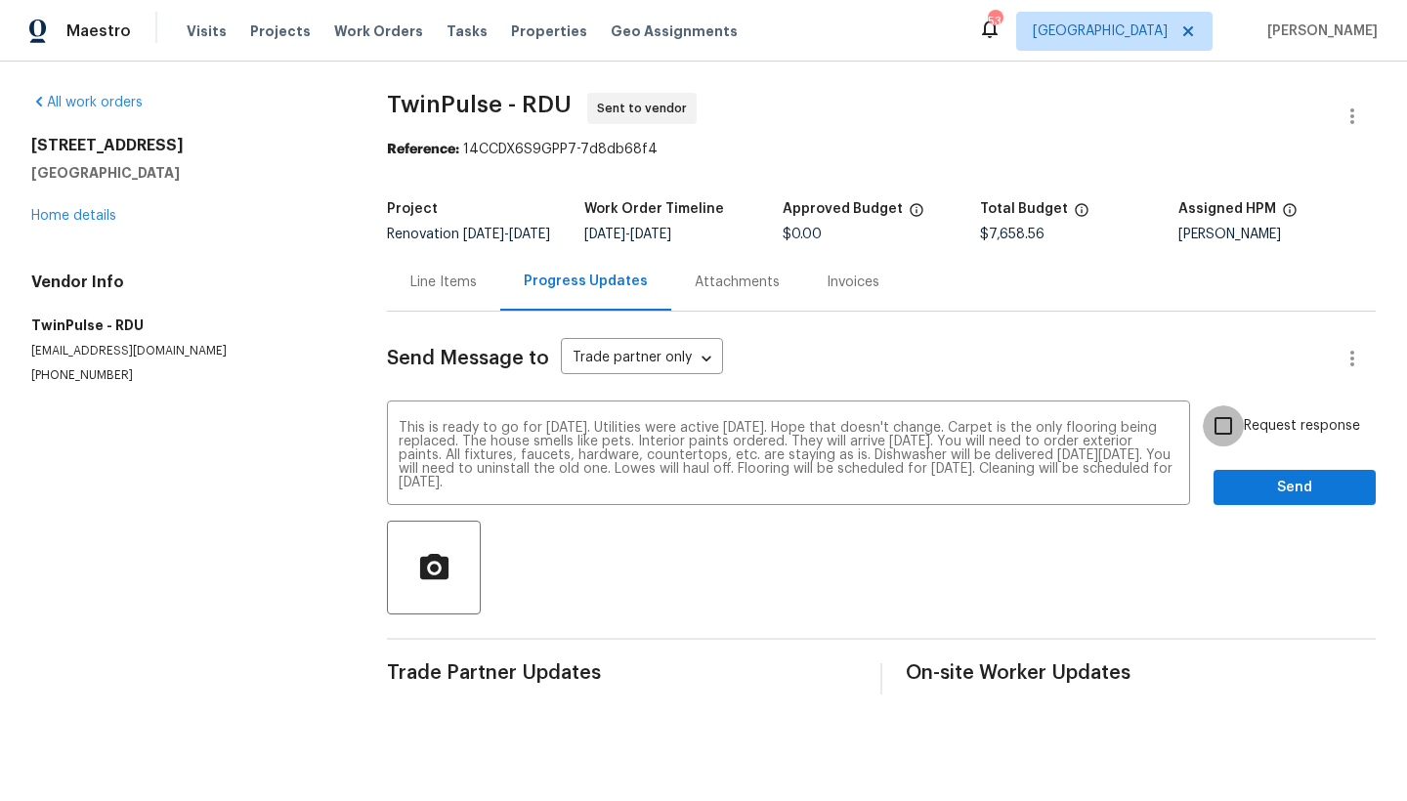
click at [1212, 445] on input "Request response" at bounding box center [1222, 425] width 41 height 41
checkbox input "true"
click at [1280, 500] on span "Send" at bounding box center [1294, 488] width 131 height 24
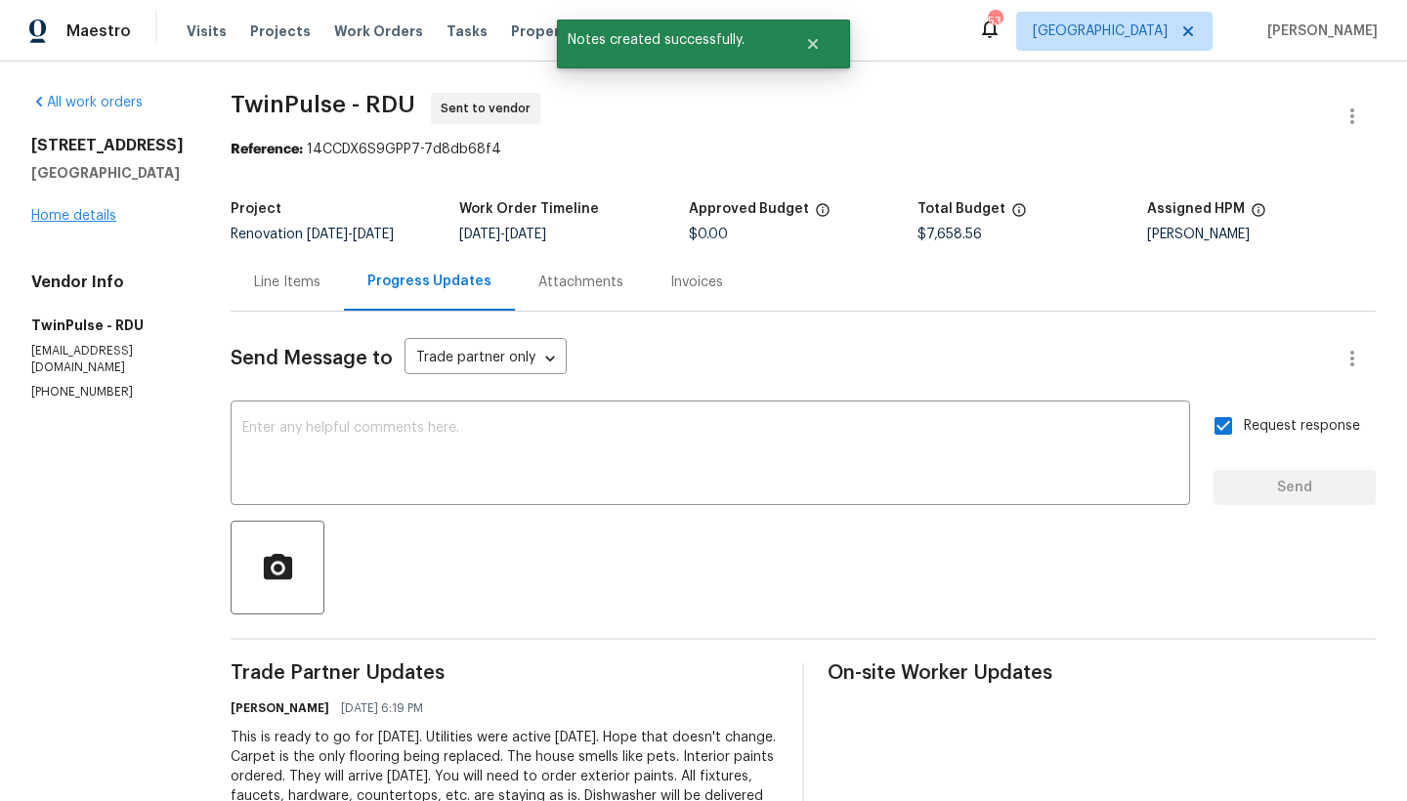
click at [90, 212] on link "Home details" at bounding box center [73, 216] width 85 height 14
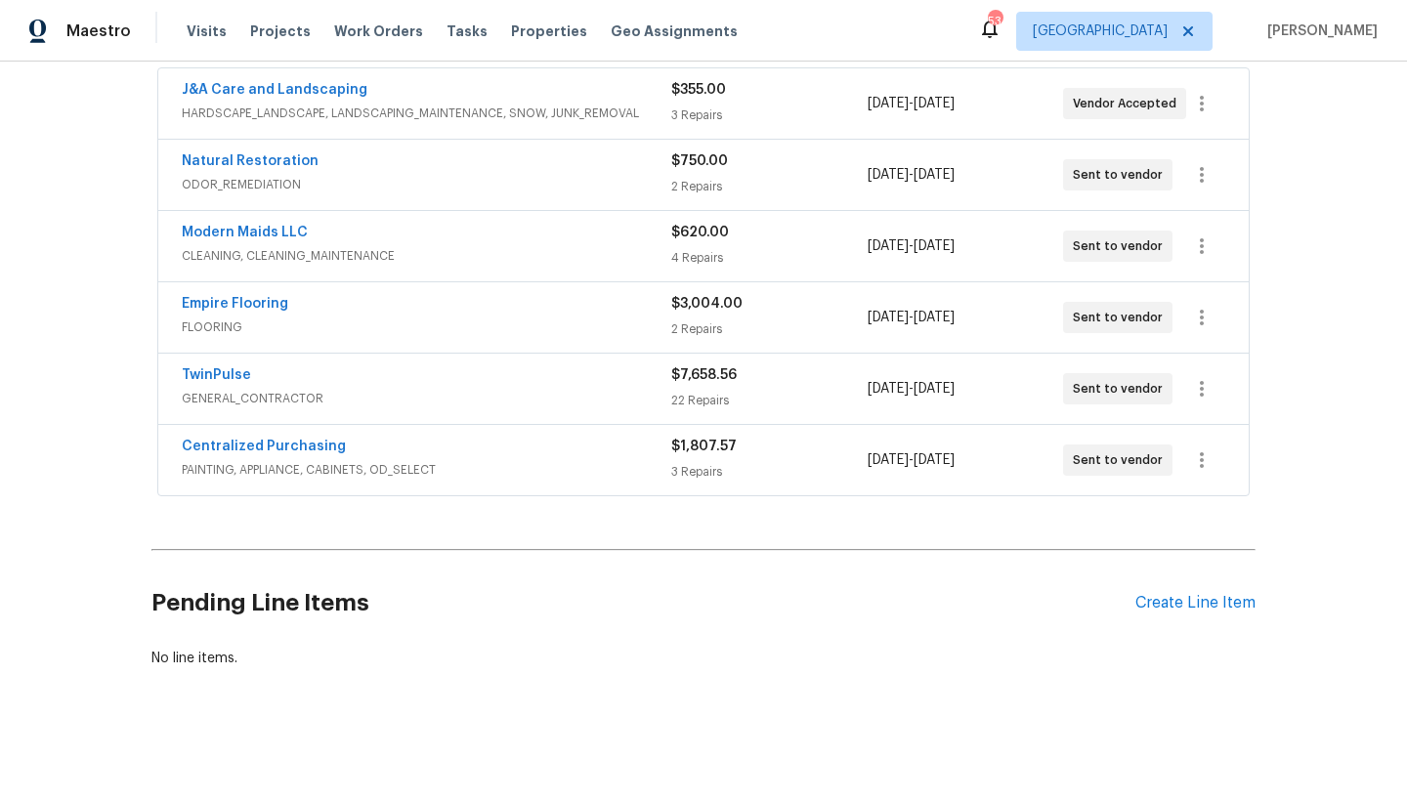
scroll to position [370, 0]
click at [1190, 314] on icon "button" at bounding box center [1201, 317] width 23 height 23
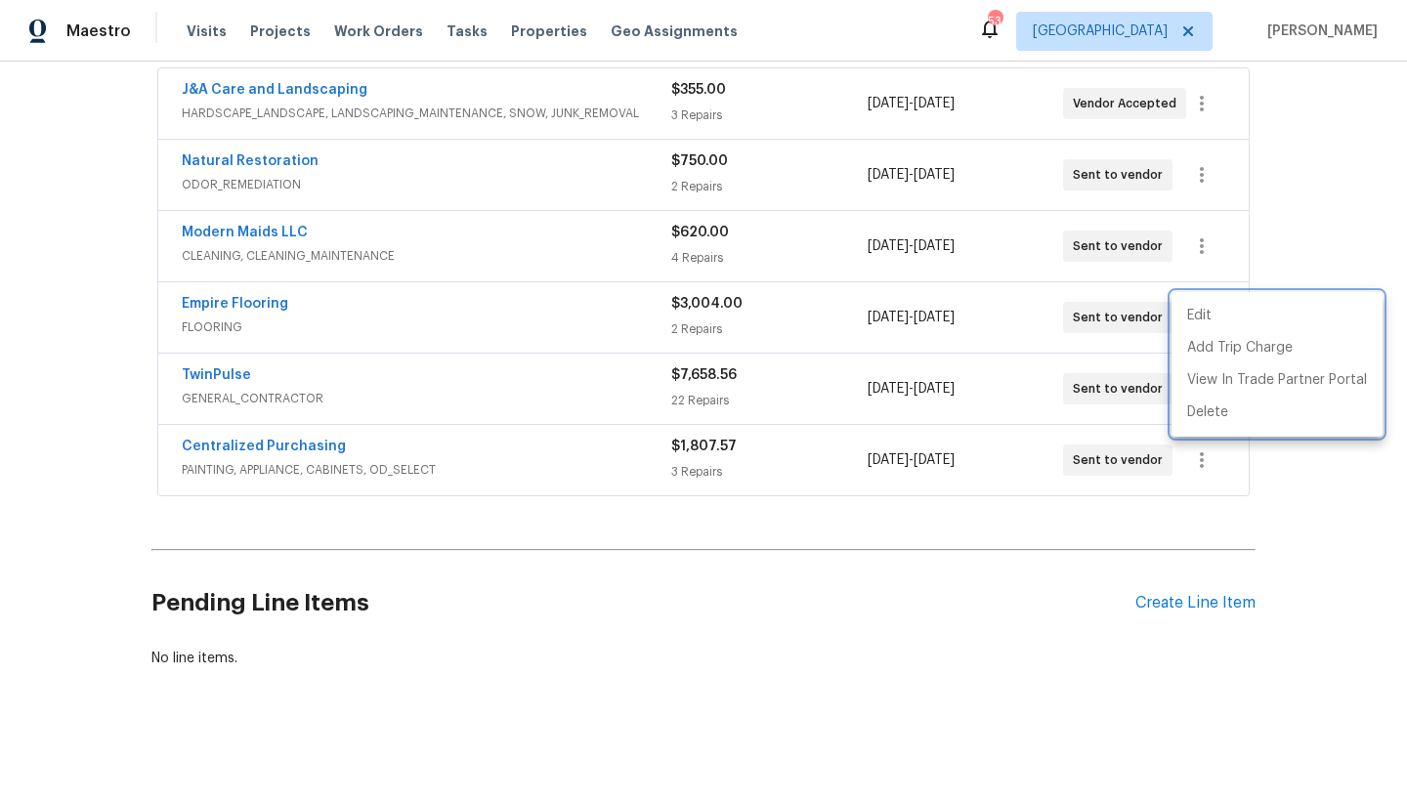
click at [242, 309] on div at bounding box center [703, 400] width 1407 height 801
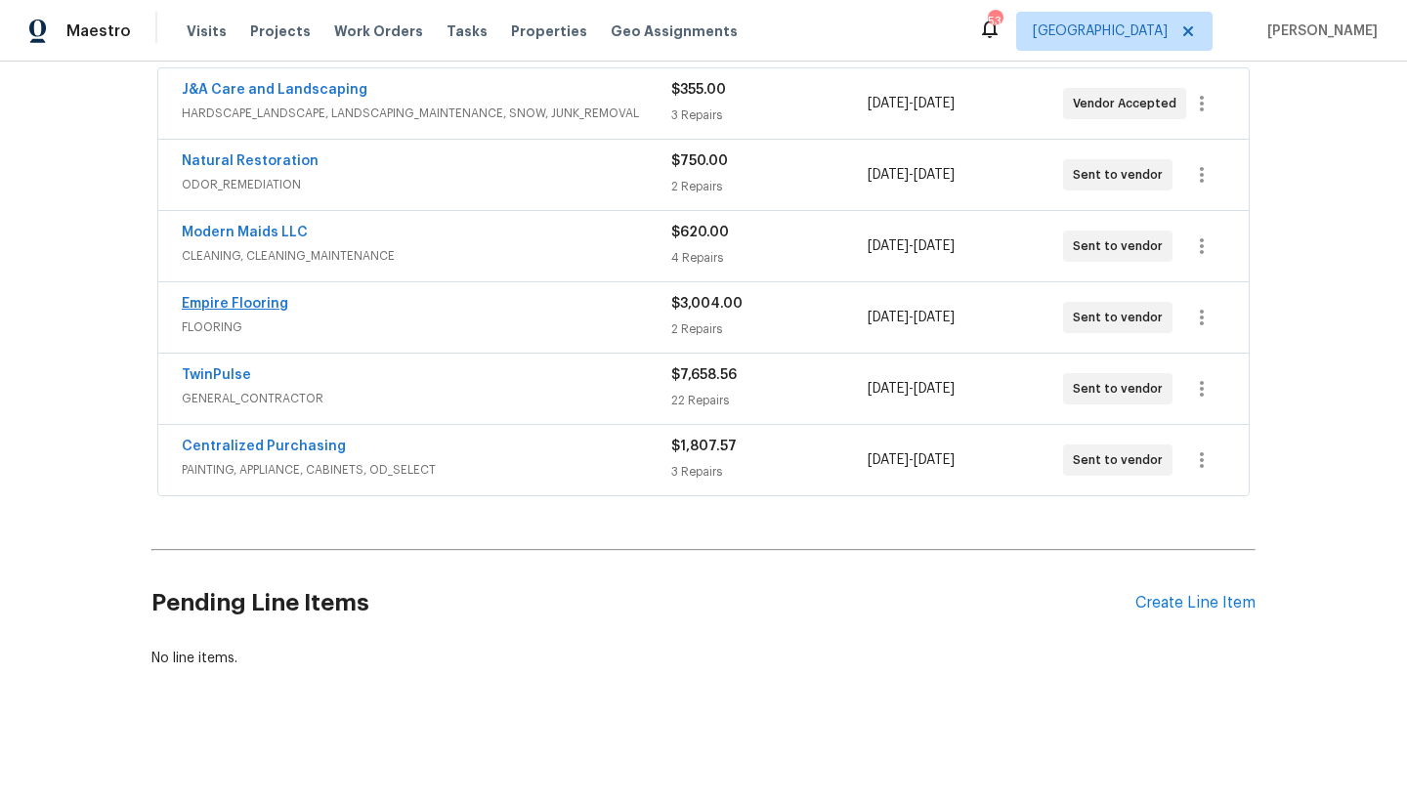
click at [251, 306] on link "Empire Flooring" at bounding box center [235, 304] width 106 height 14
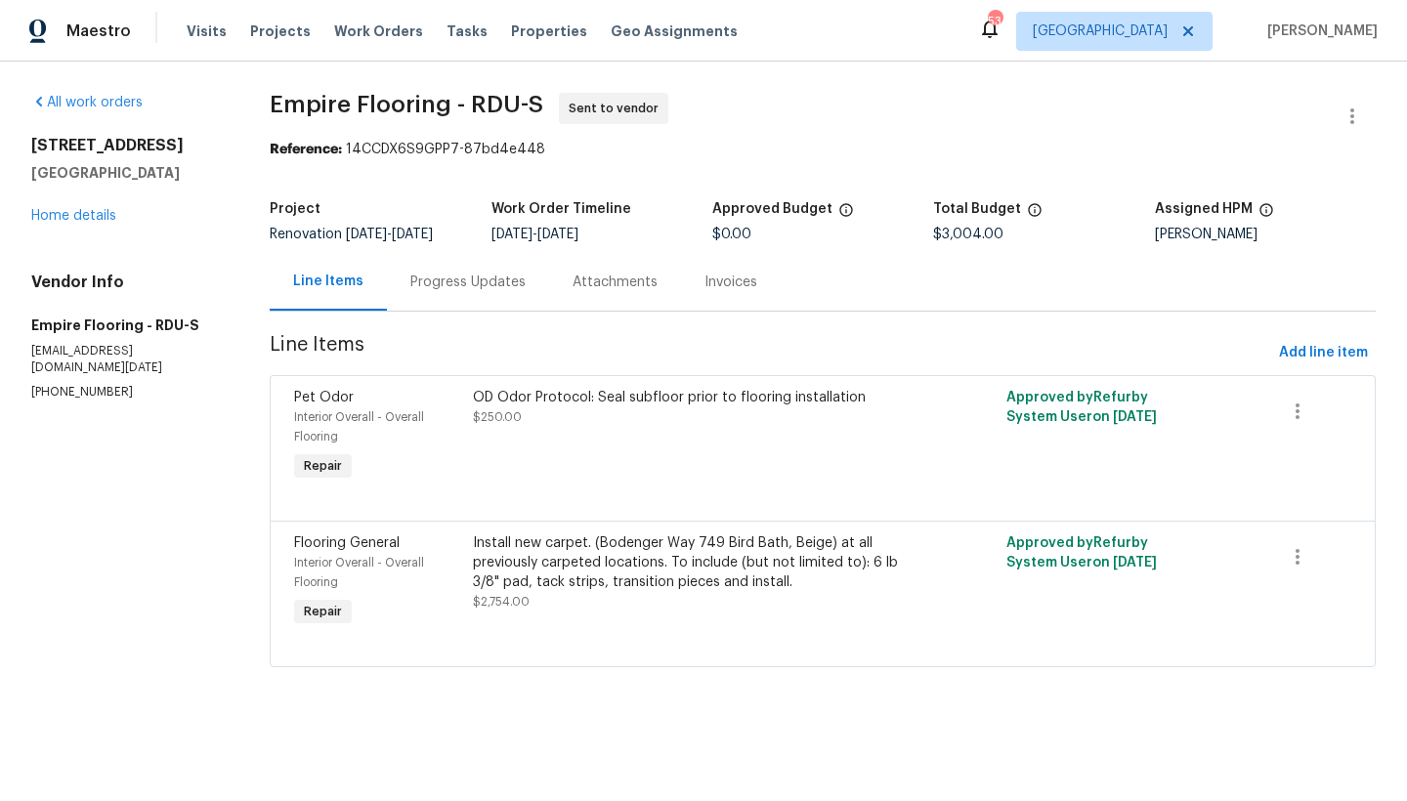
click at [482, 280] on div "Progress Updates" at bounding box center [467, 283] width 115 height 20
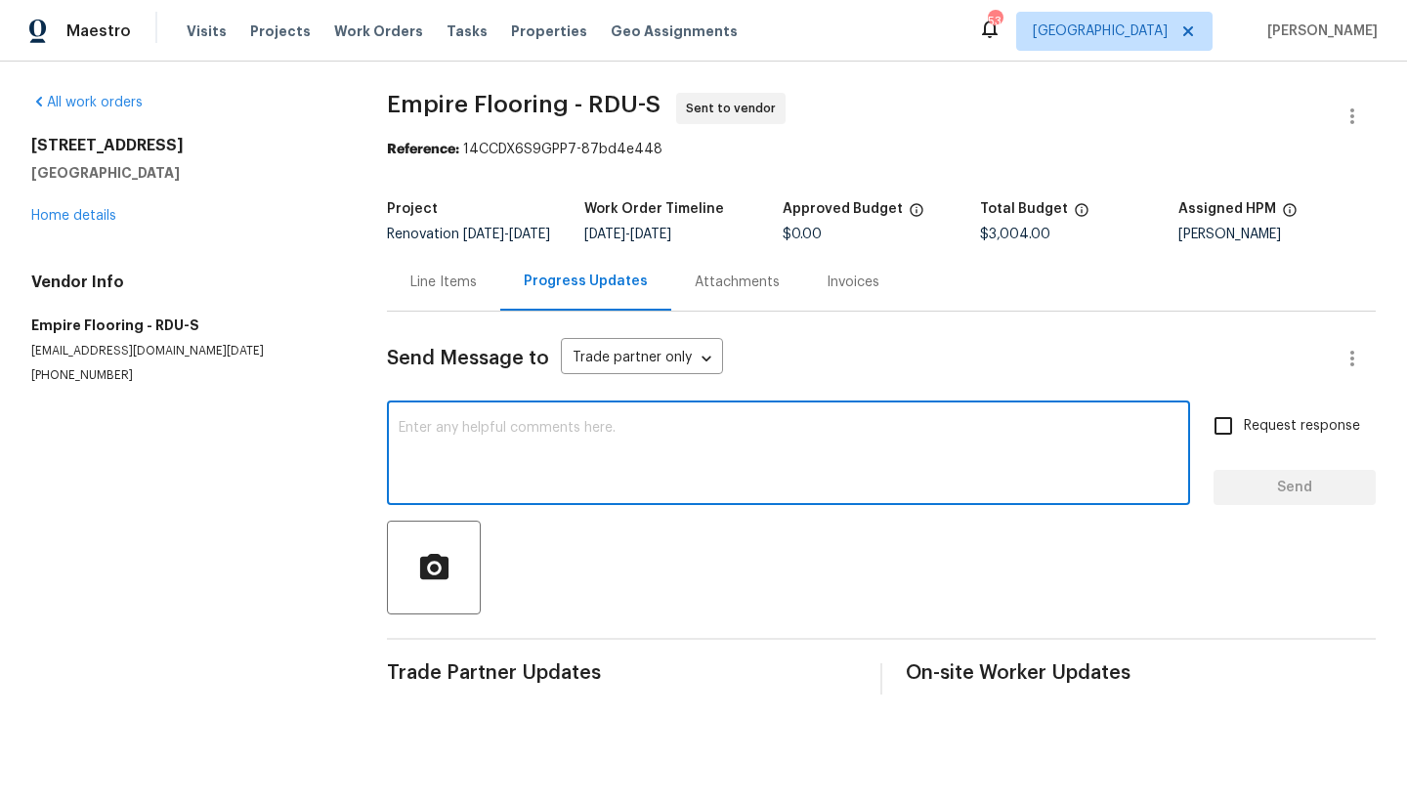
click at [448, 458] on textarea at bounding box center [789, 455] width 780 height 68
type textarea "This is ready for Me"
click at [84, 214] on link "Home details" at bounding box center [73, 216] width 85 height 14
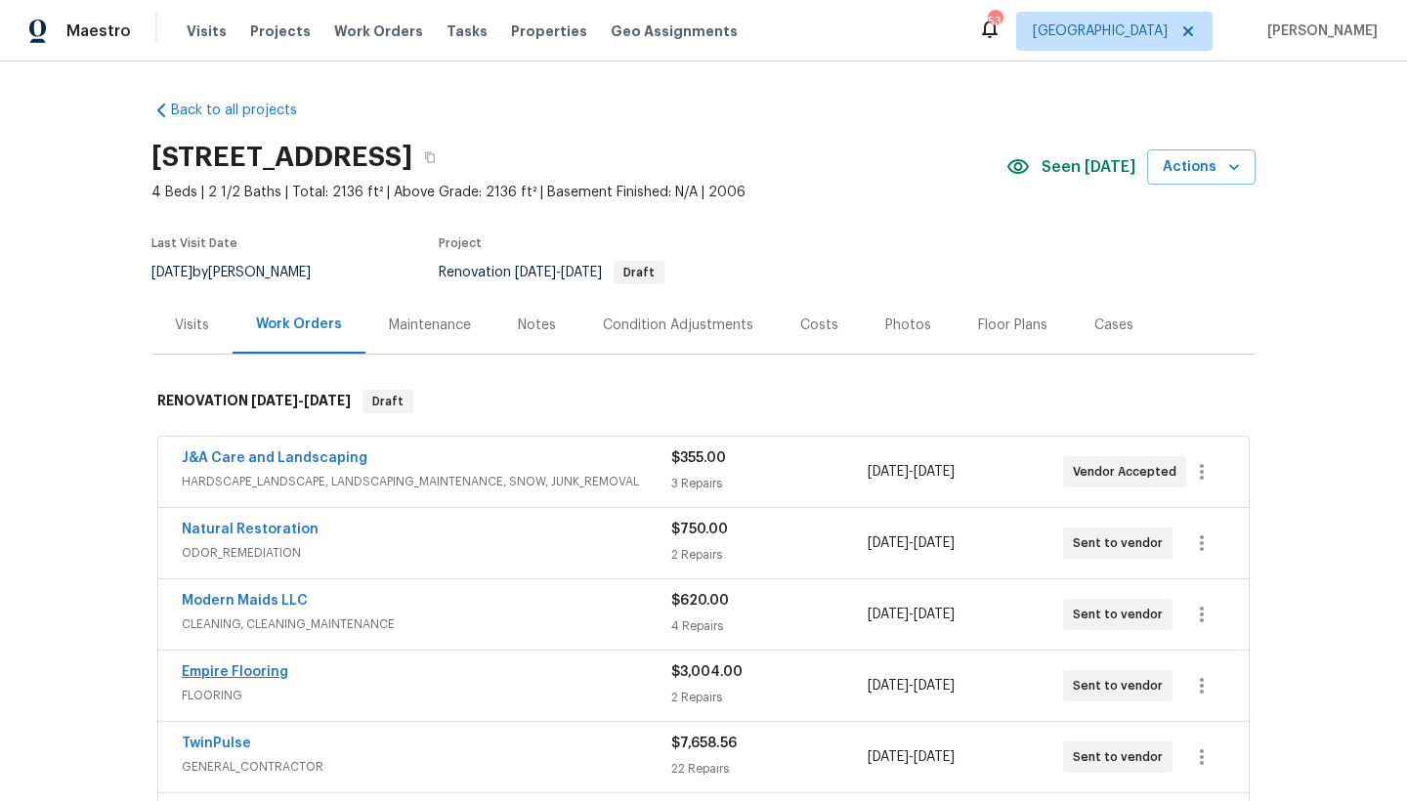
click at [250, 672] on link "Empire Flooring" at bounding box center [235, 672] width 106 height 14
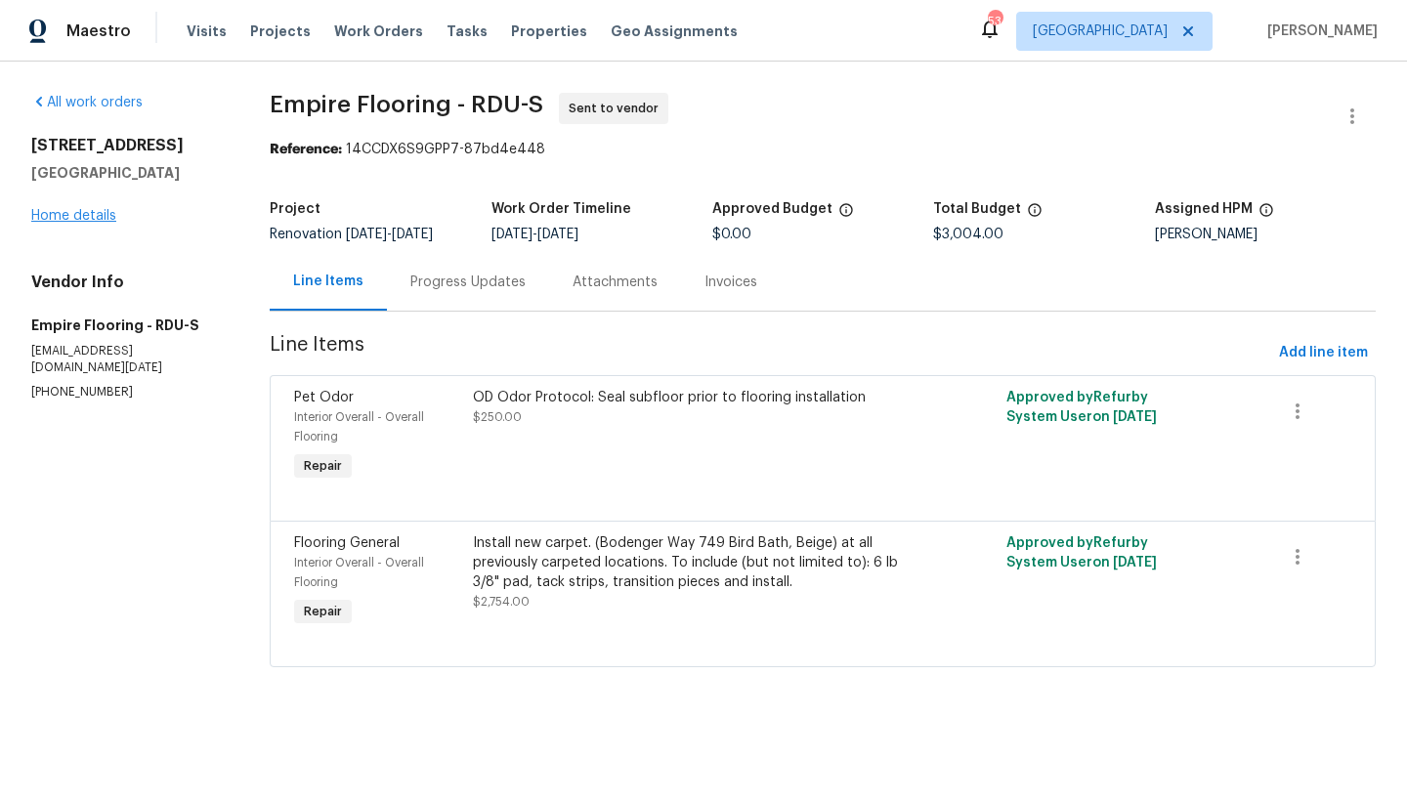
click at [99, 218] on link "Home details" at bounding box center [73, 216] width 85 height 14
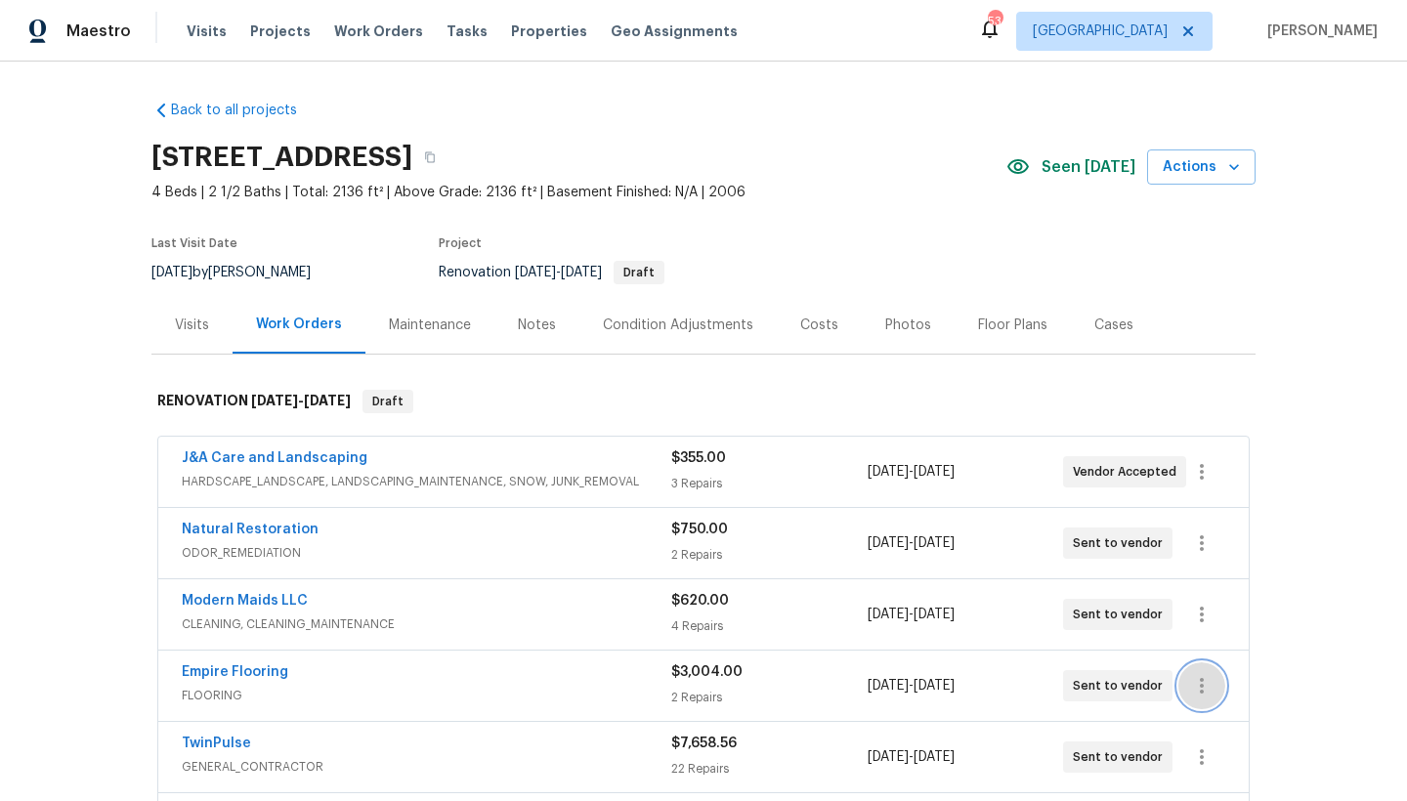
click at [1195, 689] on icon "button" at bounding box center [1201, 685] width 23 height 23
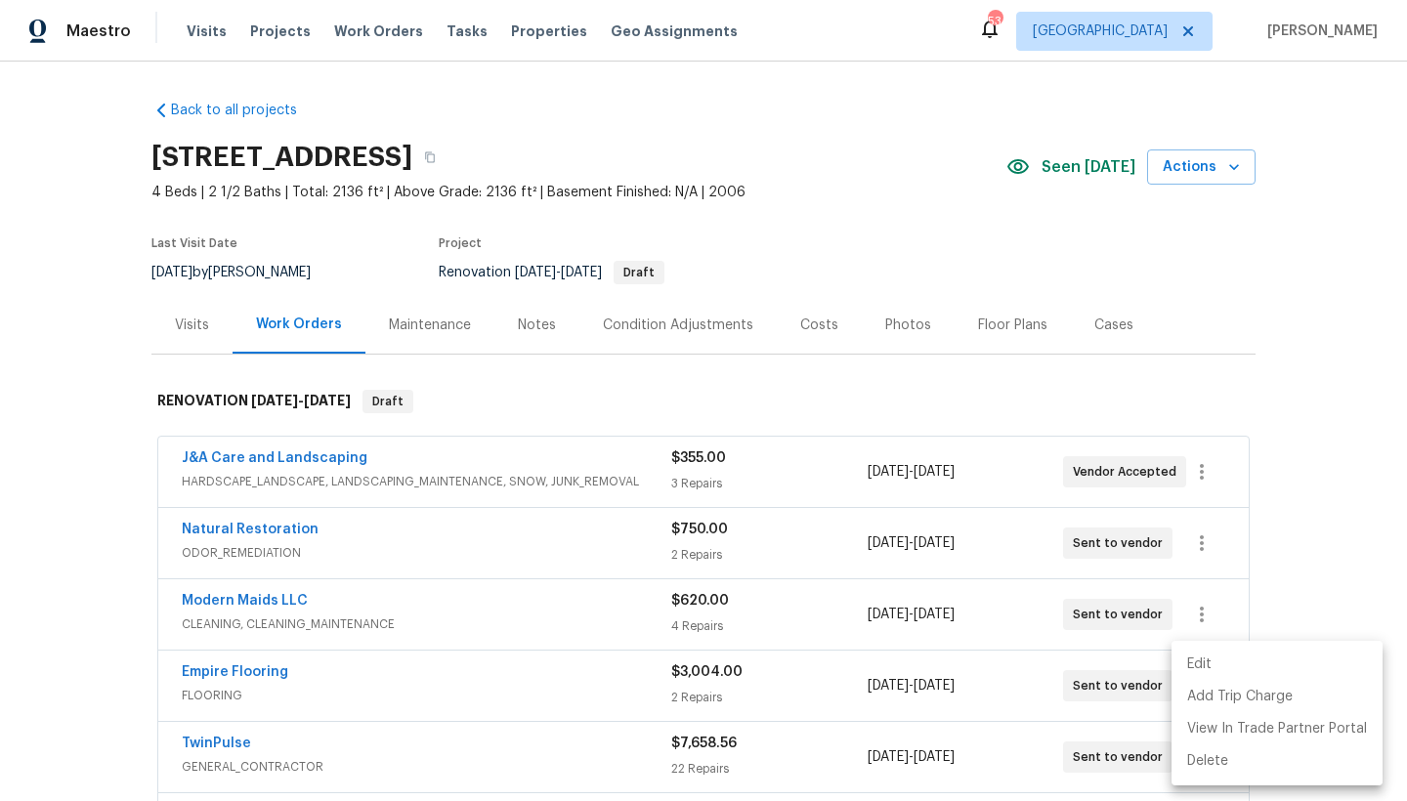
click at [1207, 669] on li "Edit" at bounding box center [1276, 665] width 211 height 32
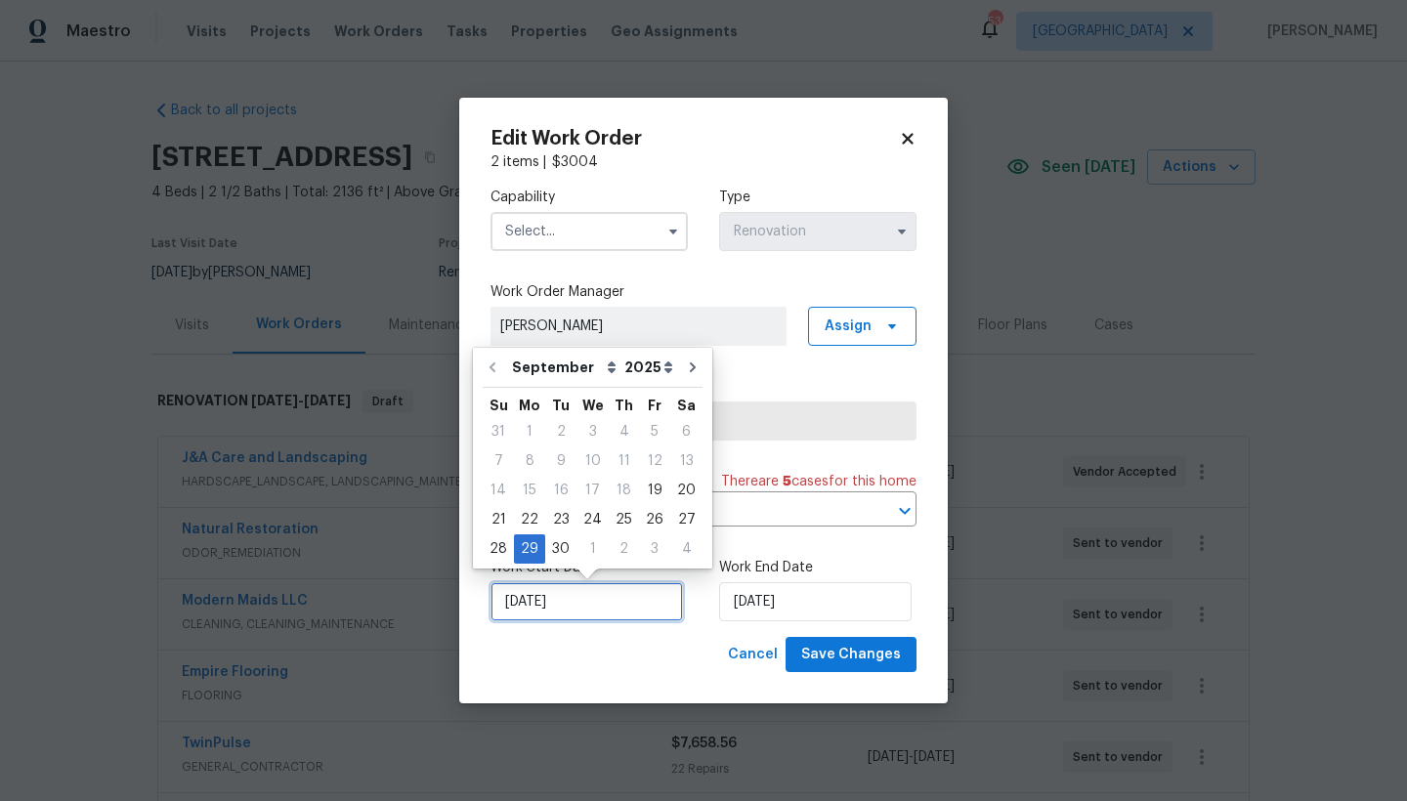
click at [609, 605] on input "9/29/2025" at bounding box center [586, 601] width 192 height 39
click at [530, 516] on div "22" at bounding box center [529, 519] width 31 height 27
type input "9/22/2025"
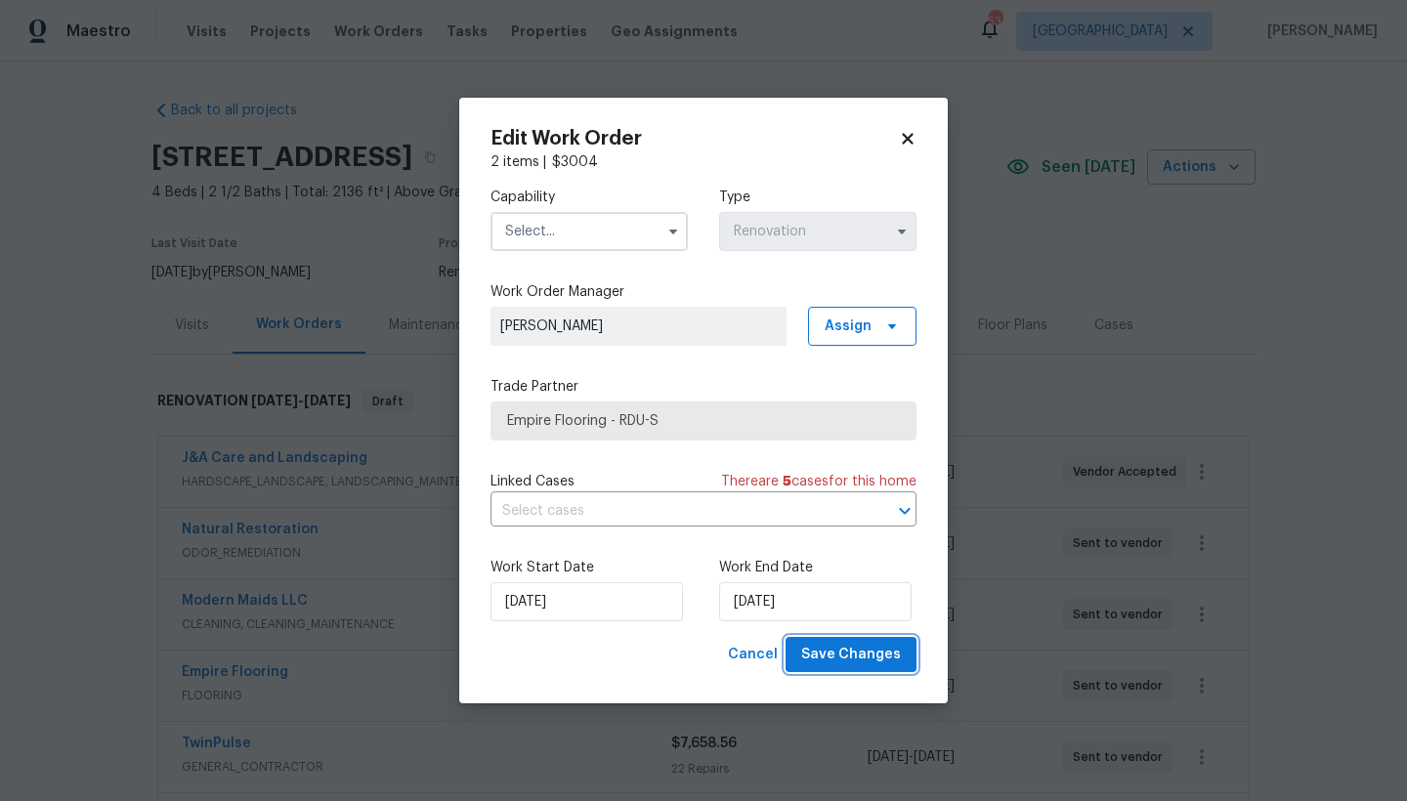
click at [821, 654] on span "Save Changes" at bounding box center [851, 655] width 100 height 24
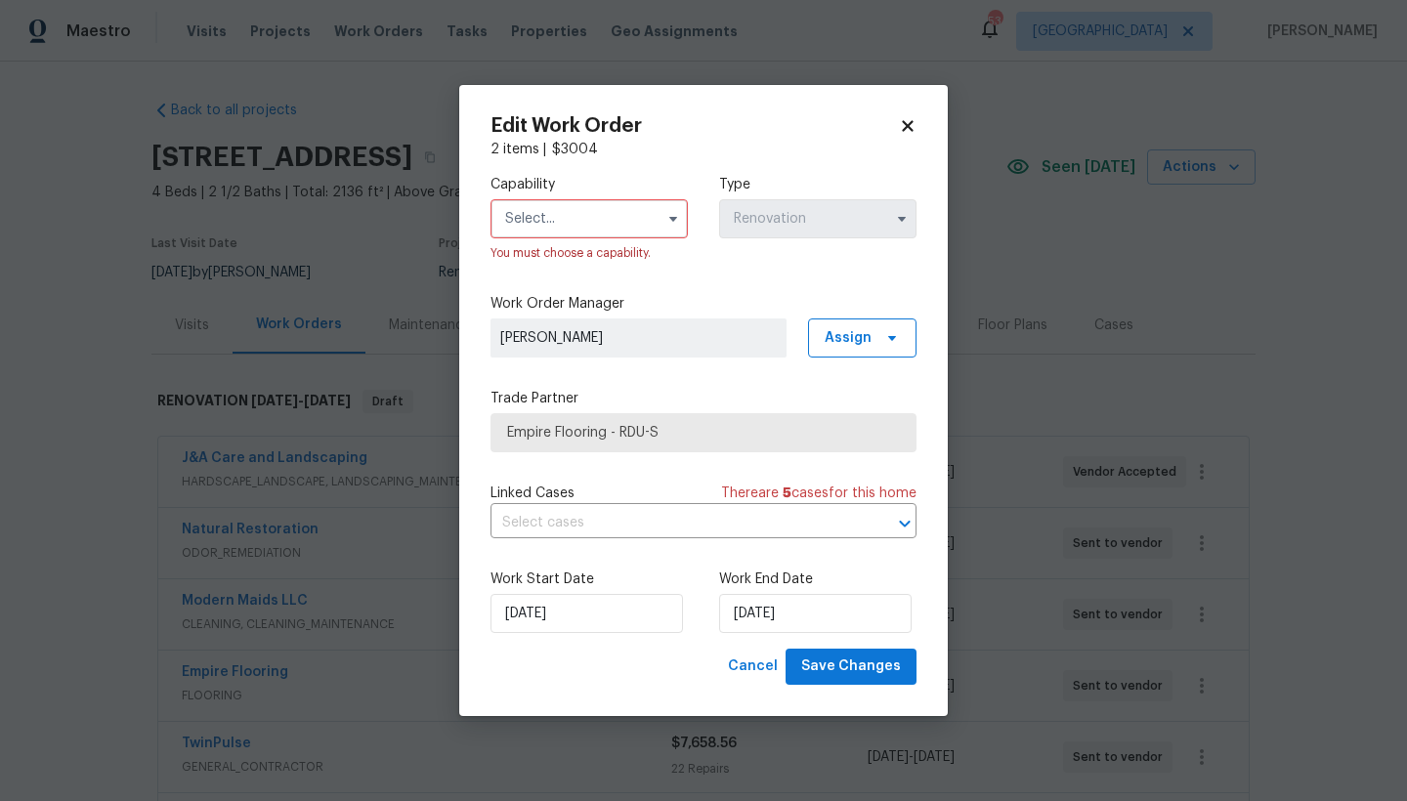
drag, startPoint x: 569, startPoint y: 232, endPoint x: 570, endPoint y: 223, distance: 9.8
click at [569, 232] on input "text" at bounding box center [588, 218] width 197 height 39
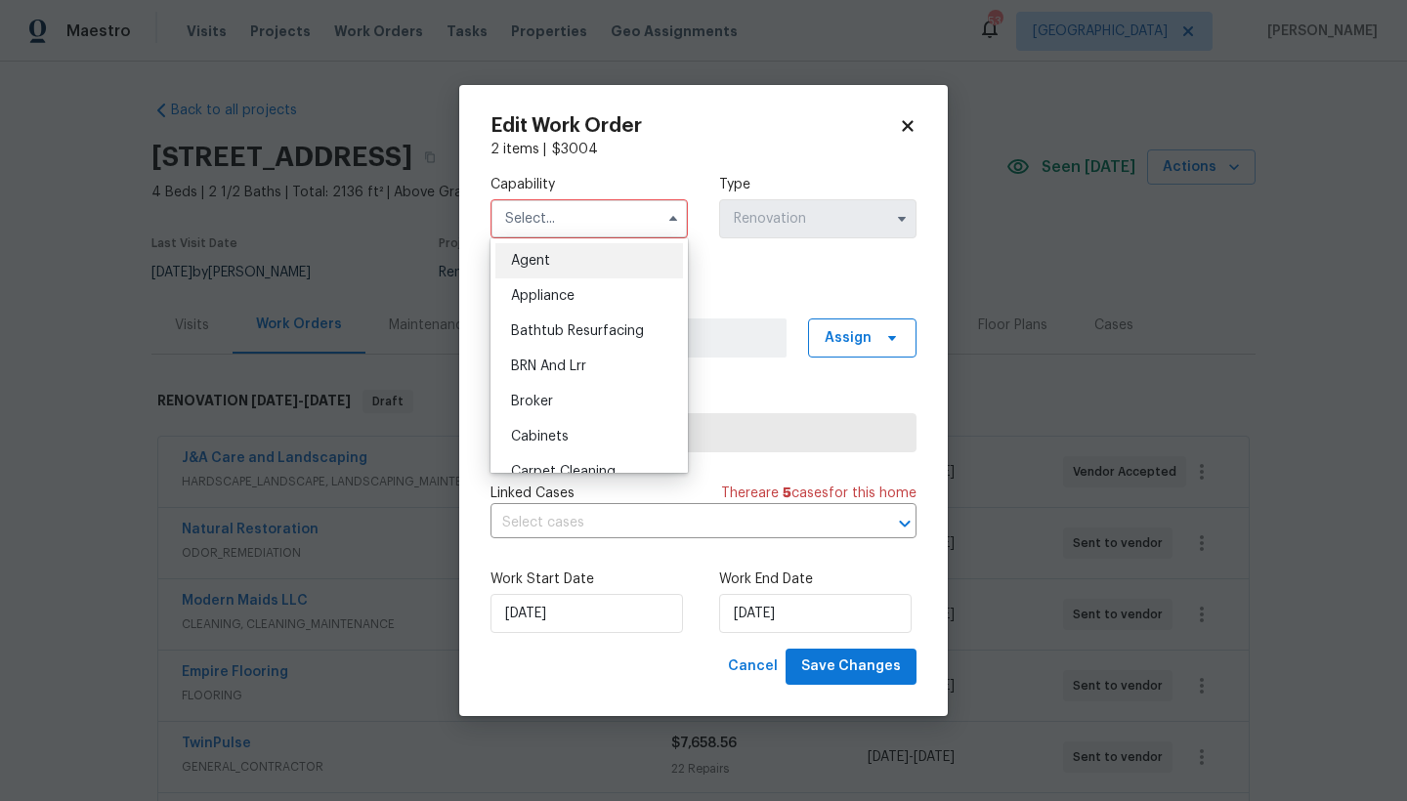
scroll to position [608, 0]
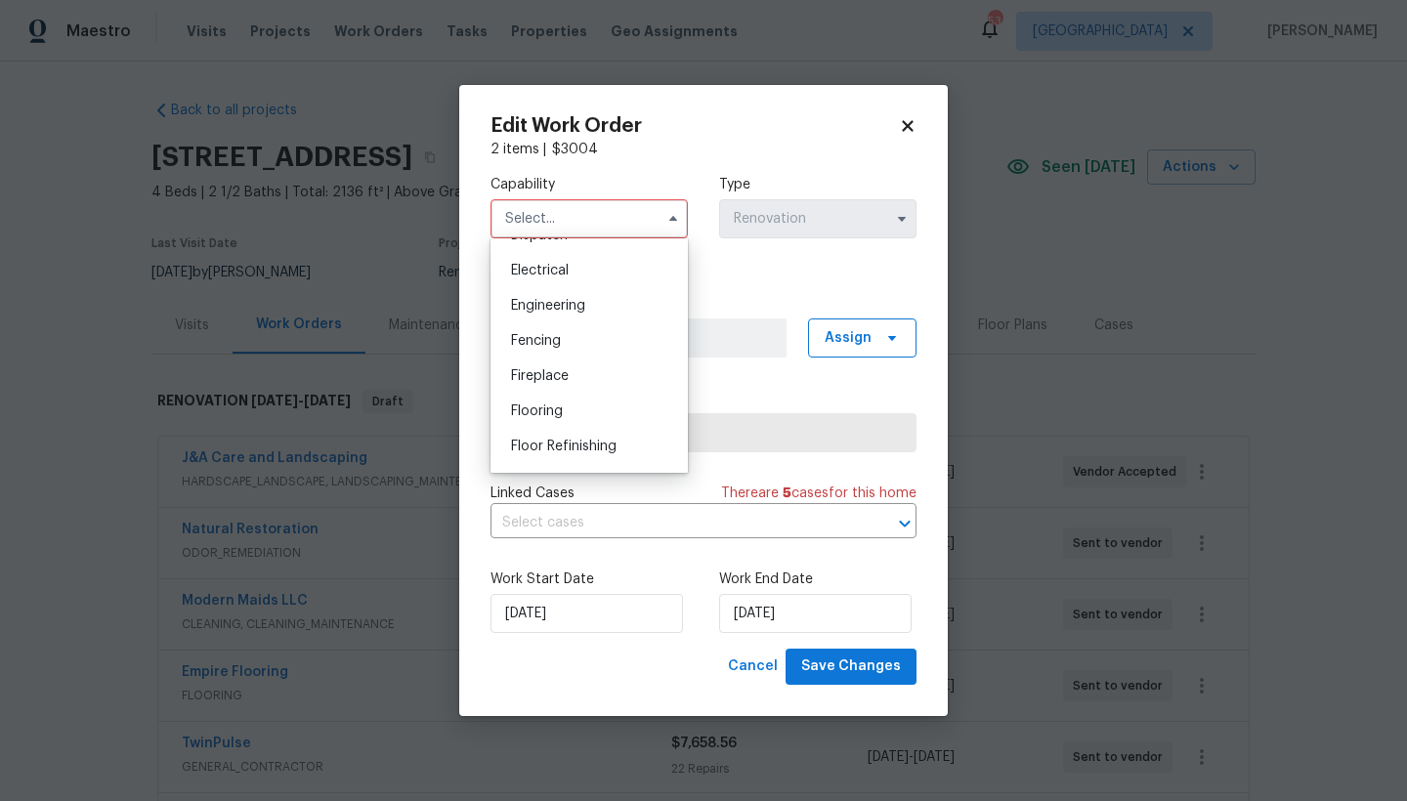
click at [580, 428] on div "Flooring" at bounding box center [589, 411] width 188 height 35
type input "Flooring"
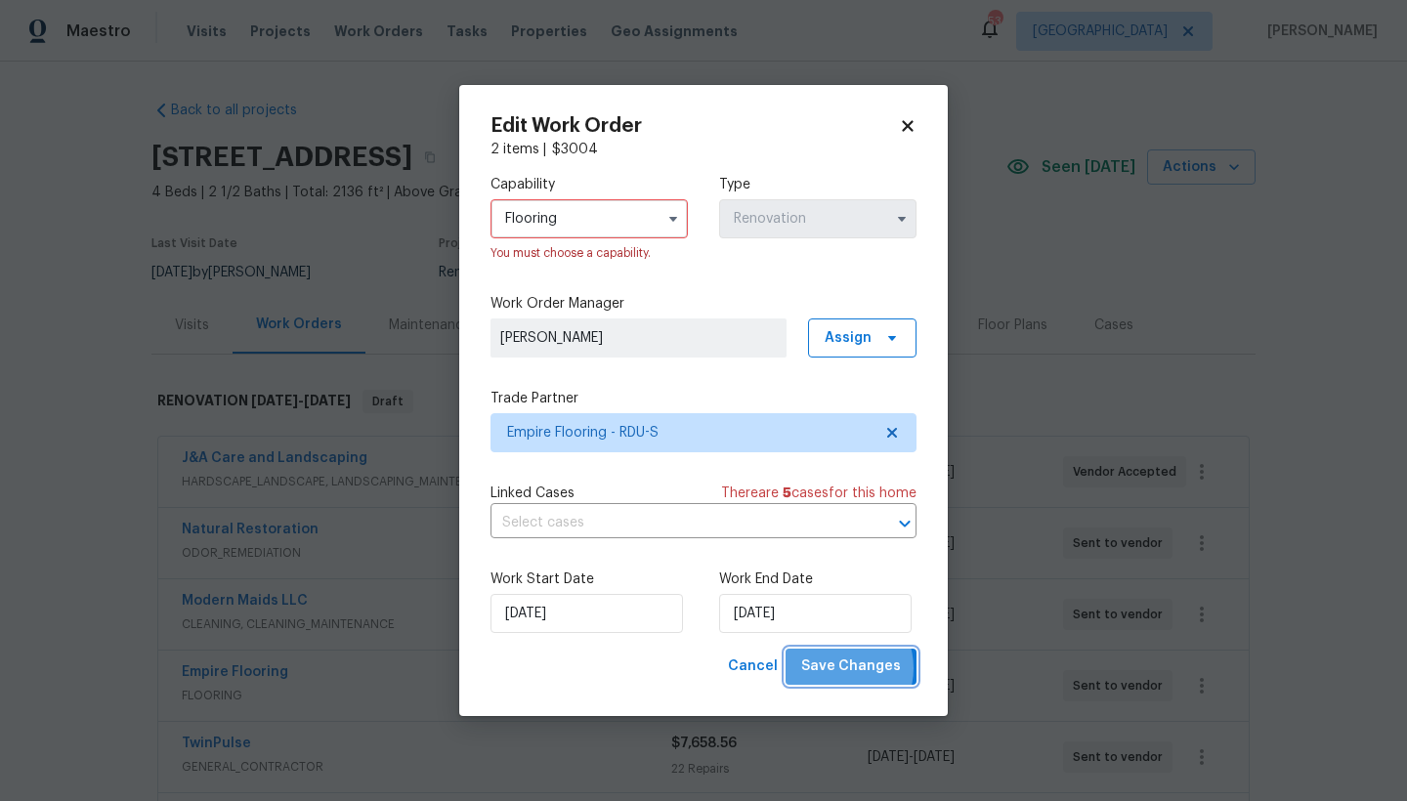
click at [841, 668] on span "Save Changes" at bounding box center [851, 666] width 100 height 24
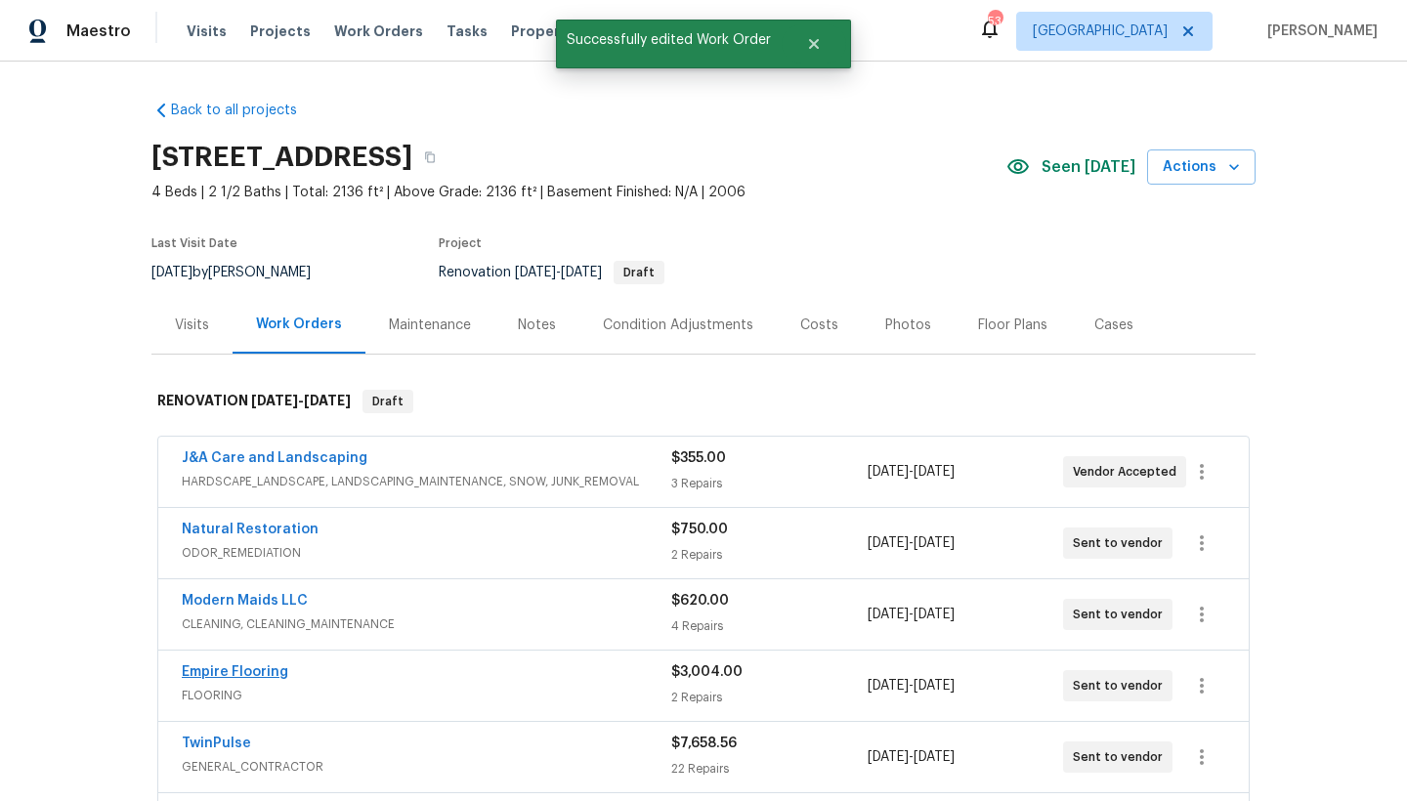
click at [263, 673] on link "Empire Flooring" at bounding box center [235, 672] width 106 height 14
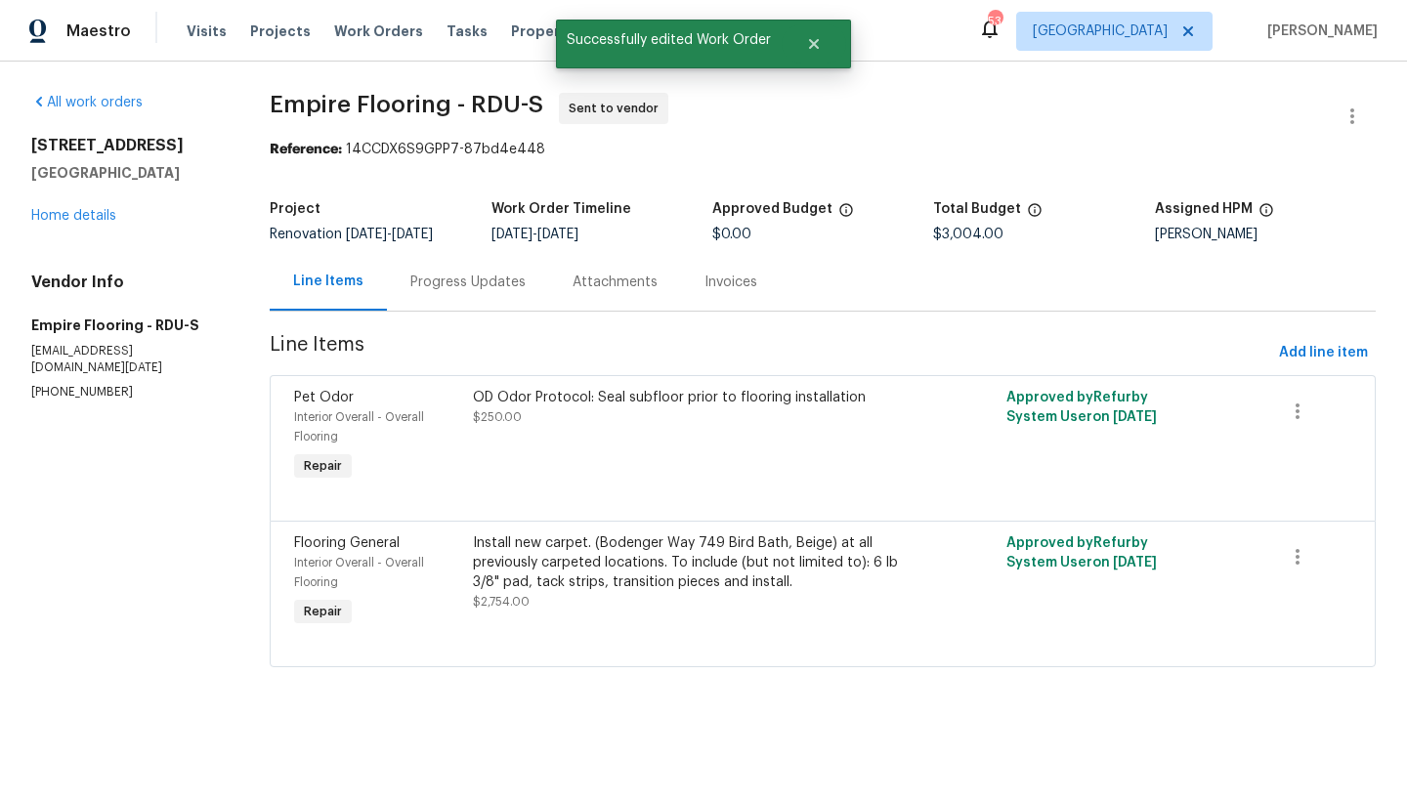
click at [484, 284] on div "Progress Updates" at bounding box center [467, 283] width 115 height 20
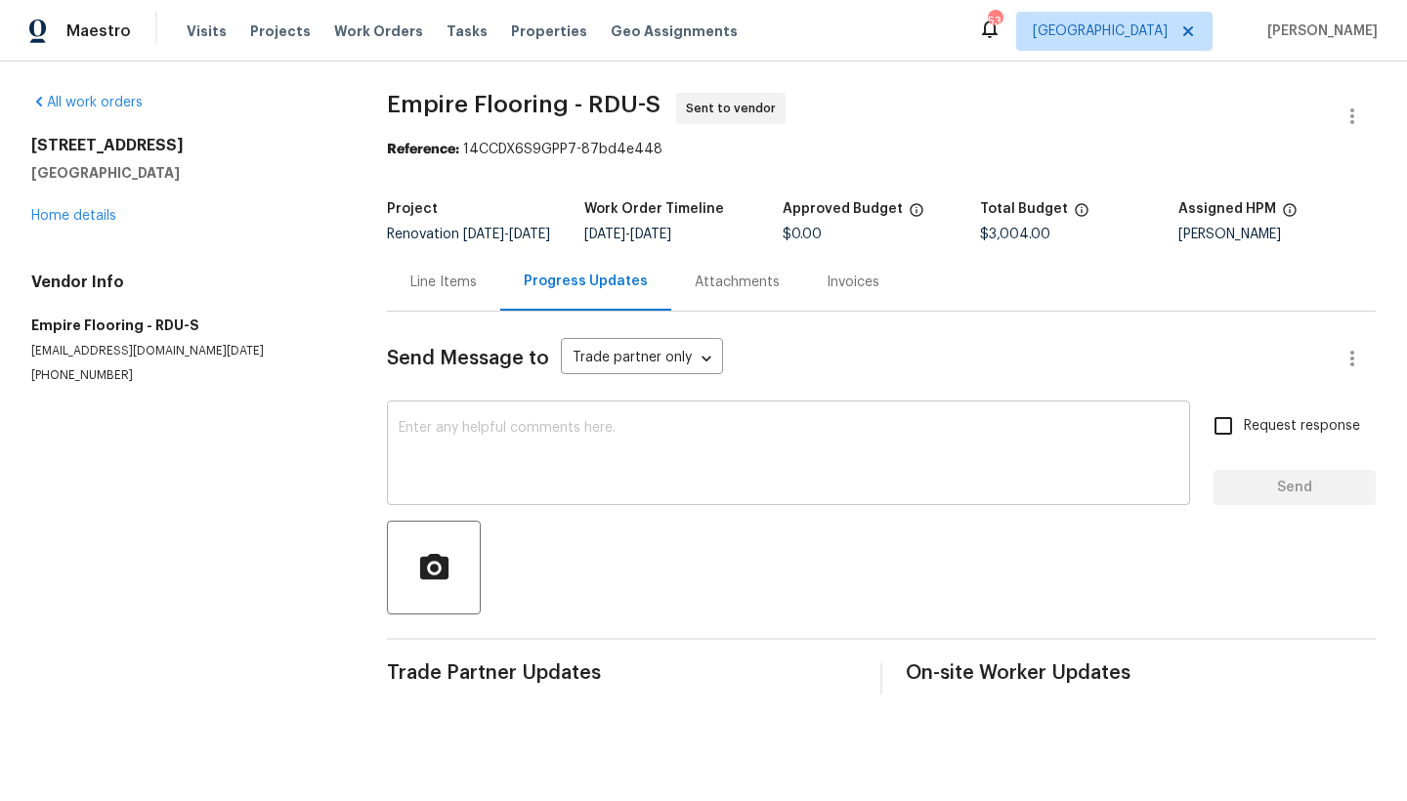
click at [550, 462] on textarea at bounding box center [789, 455] width 780 height 68
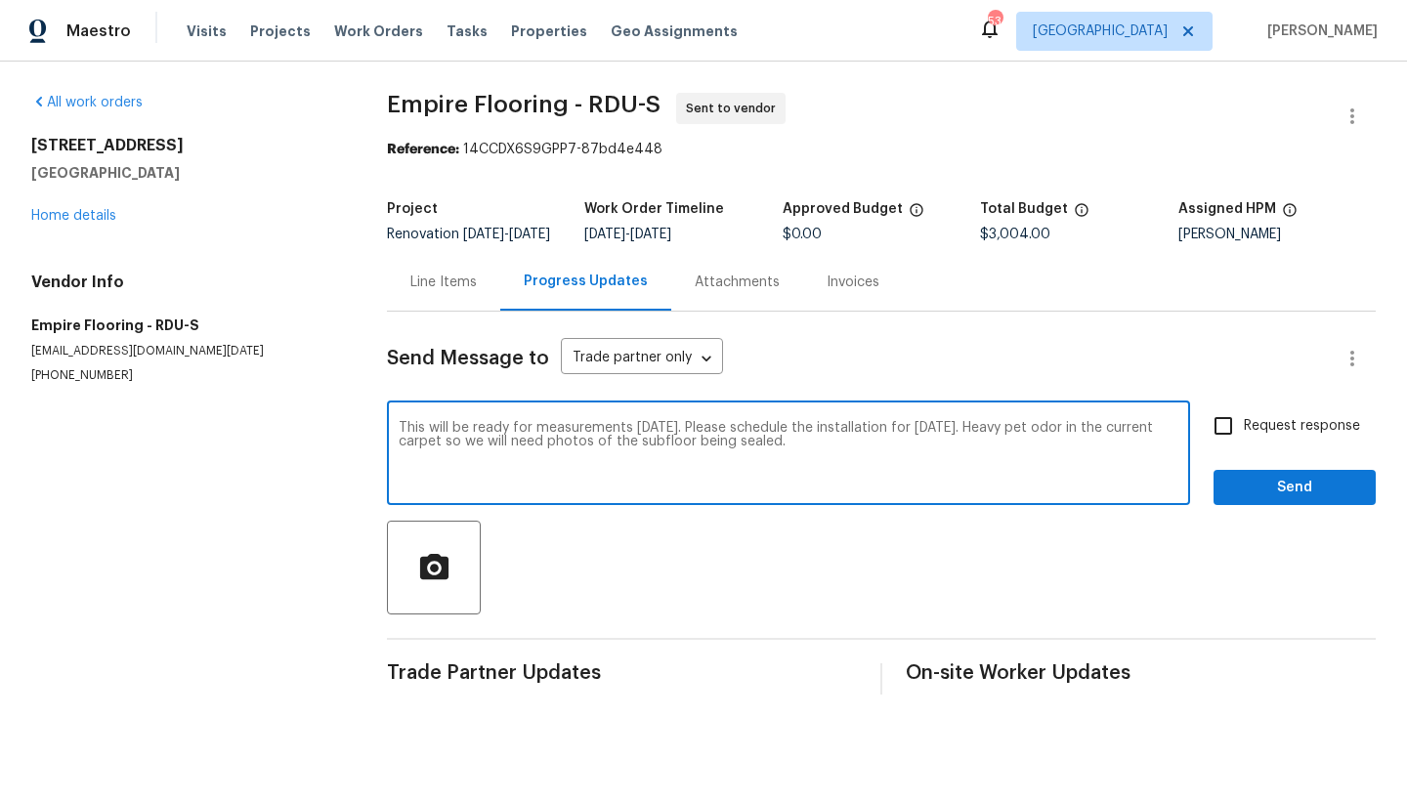
type textarea "This will be ready for measurements on Monday. Please schedule the installation…"
click at [1207, 444] on input "Request response" at bounding box center [1222, 425] width 41 height 41
checkbox input "true"
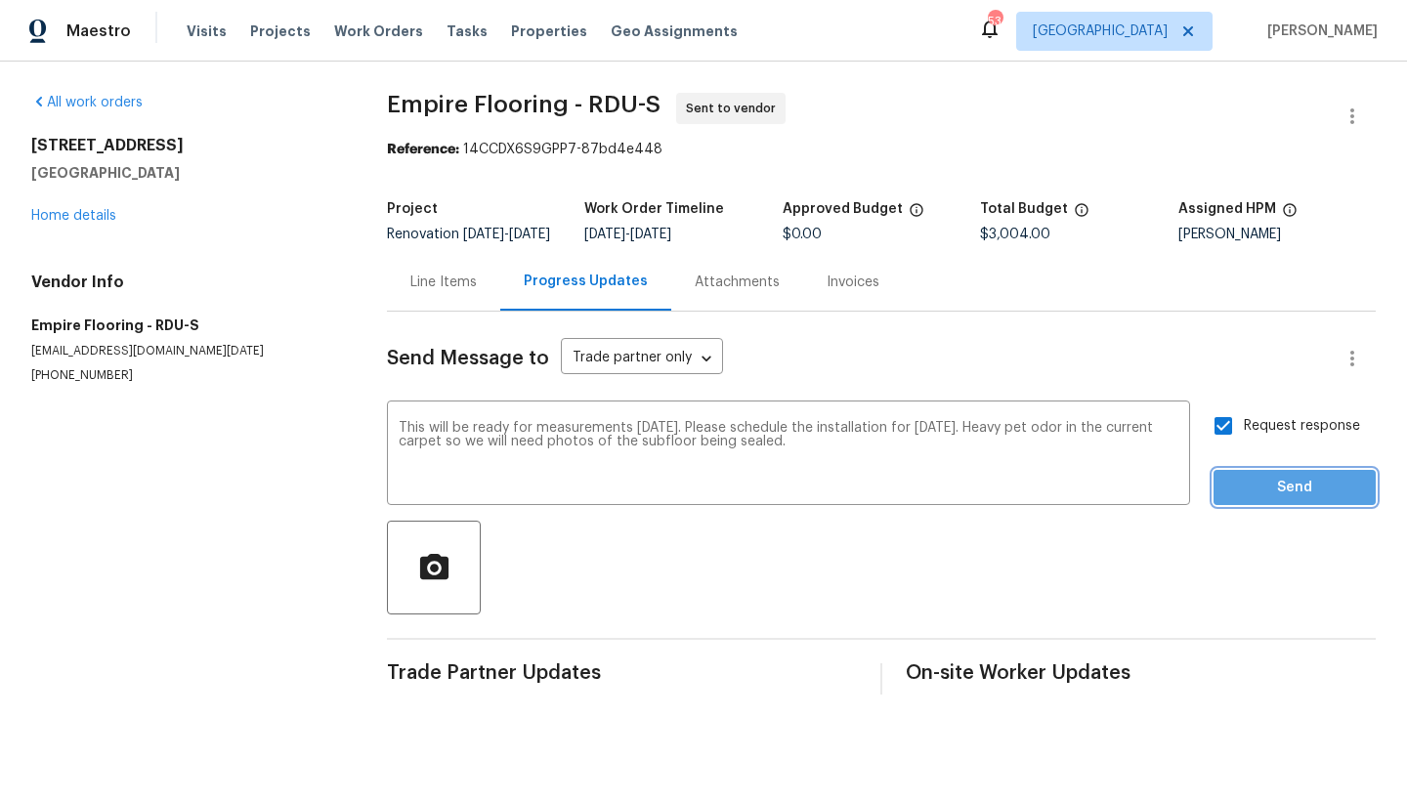
click at [1243, 500] on span "Send" at bounding box center [1294, 488] width 131 height 24
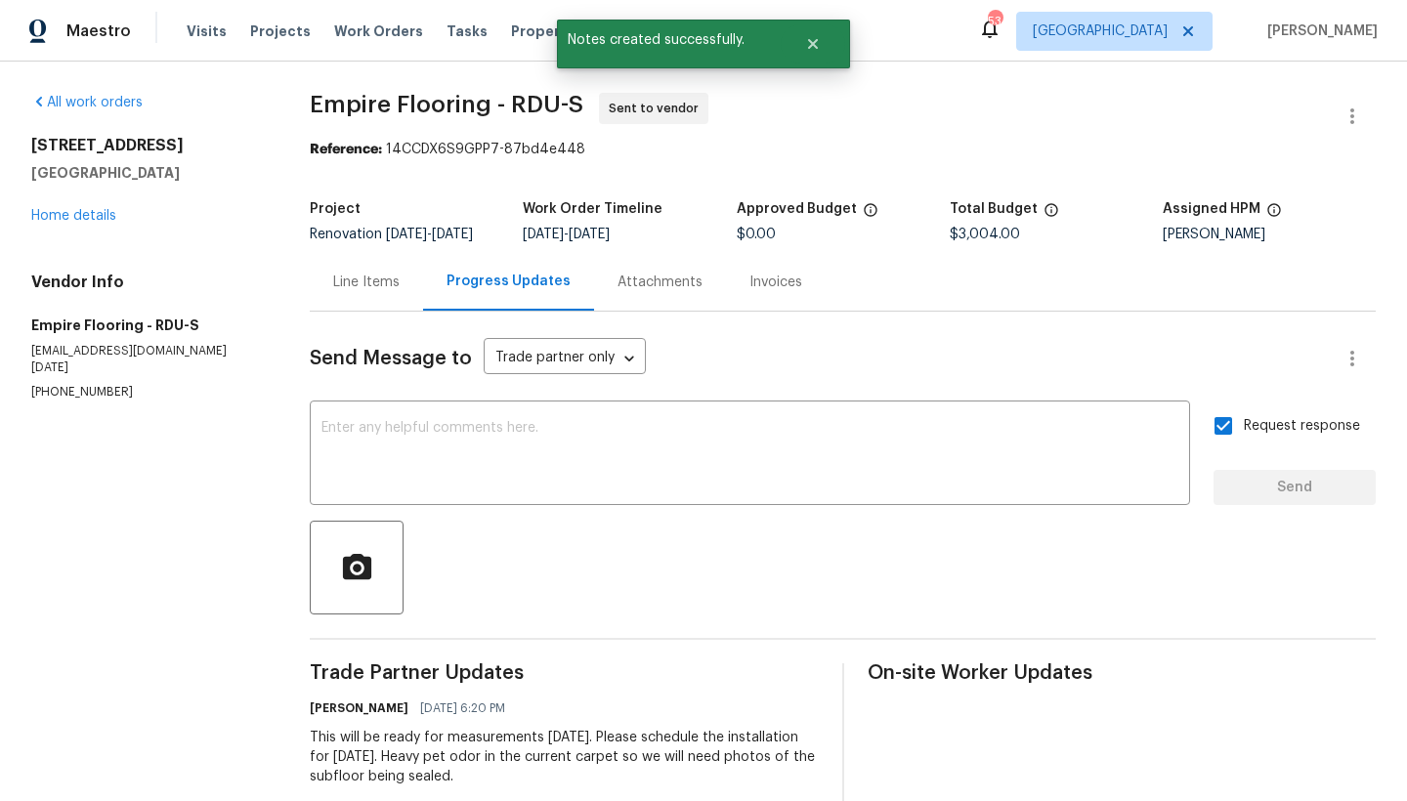
click at [70, 224] on div "5904 Blue Sky Ln Hope Mills, NC 28348 Home details" at bounding box center [147, 181] width 232 height 90
click at [54, 219] on link "Home details" at bounding box center [73, 216] width 85 height 14
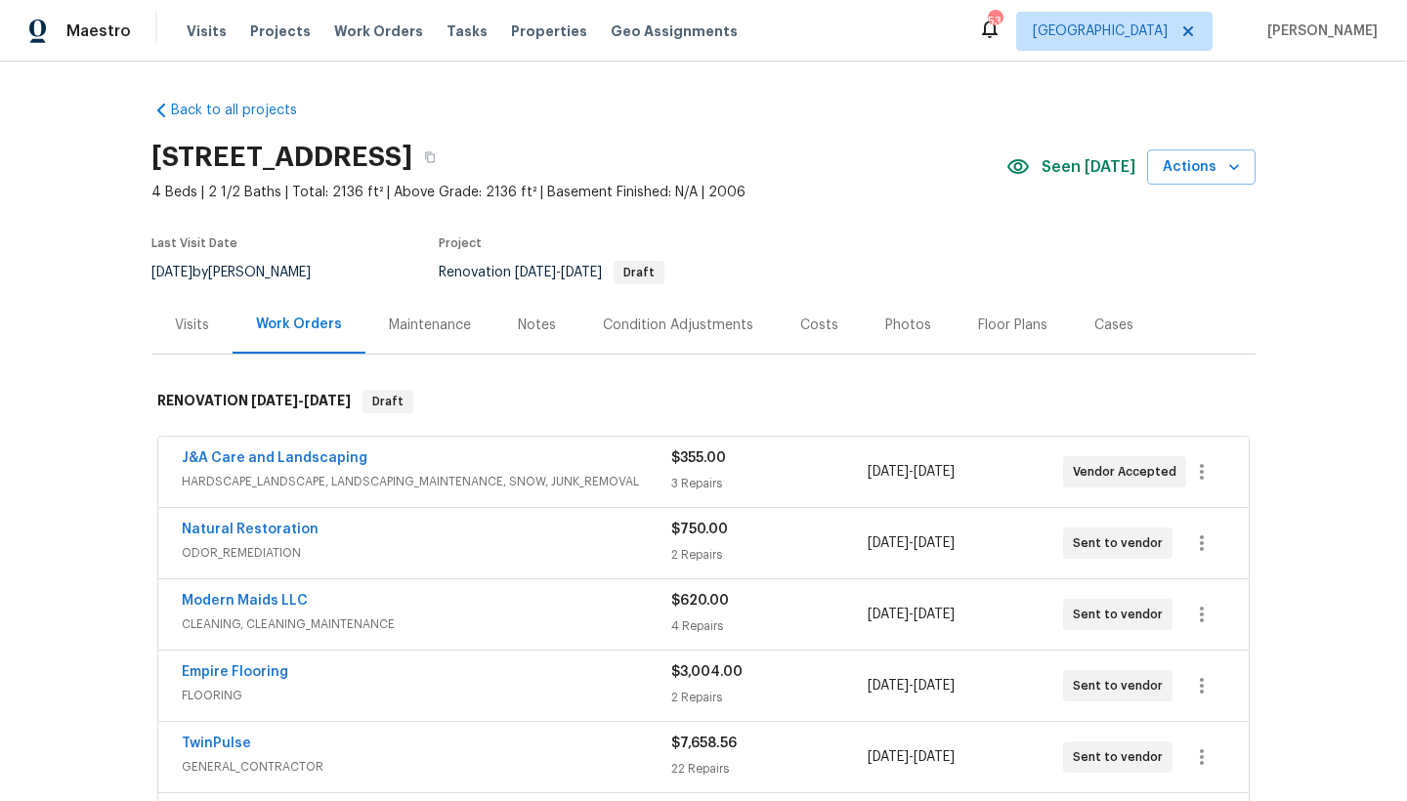
scroll to position [129, 0]
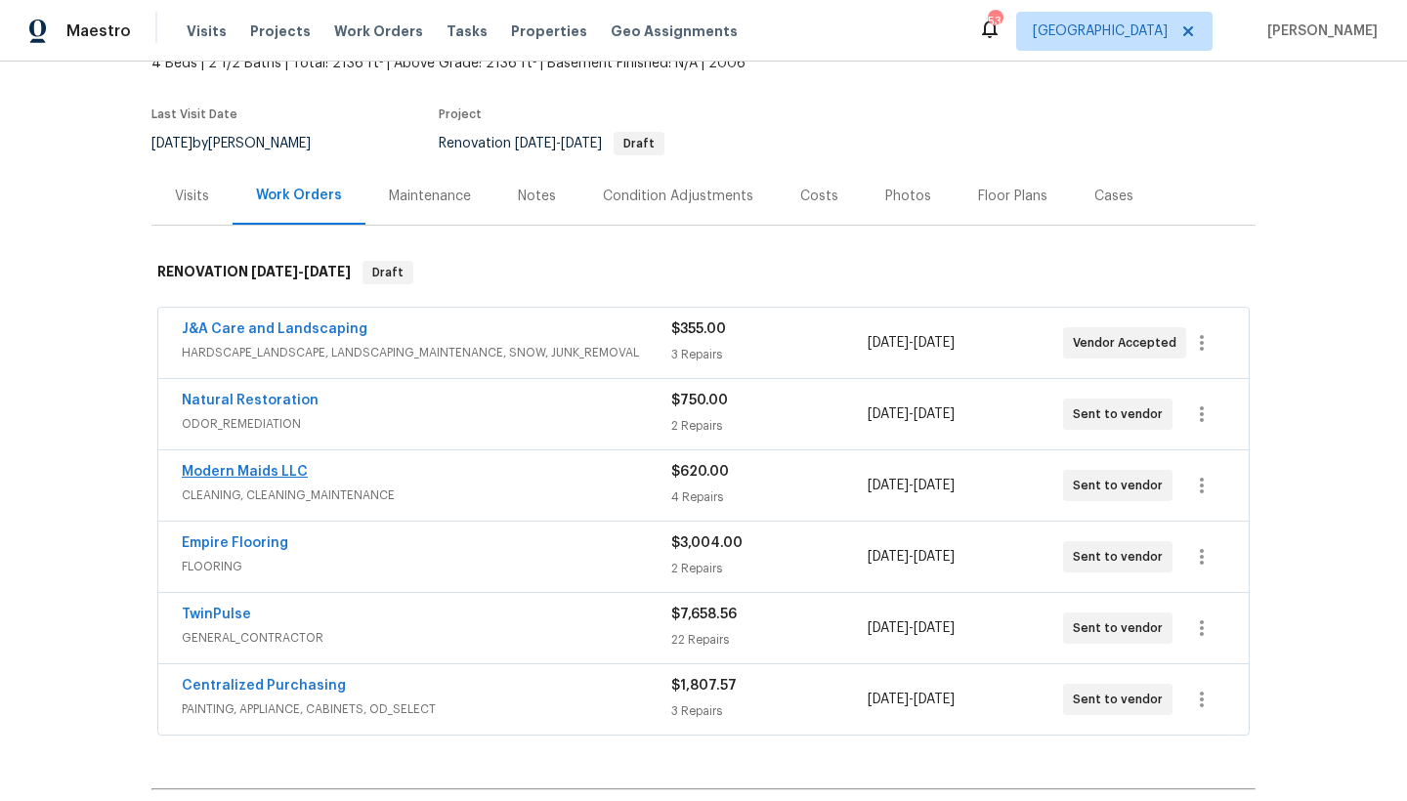
click at [265, 469] on link "Modern Maids LLC" at bounding box center [245, 472] width 126 height 14
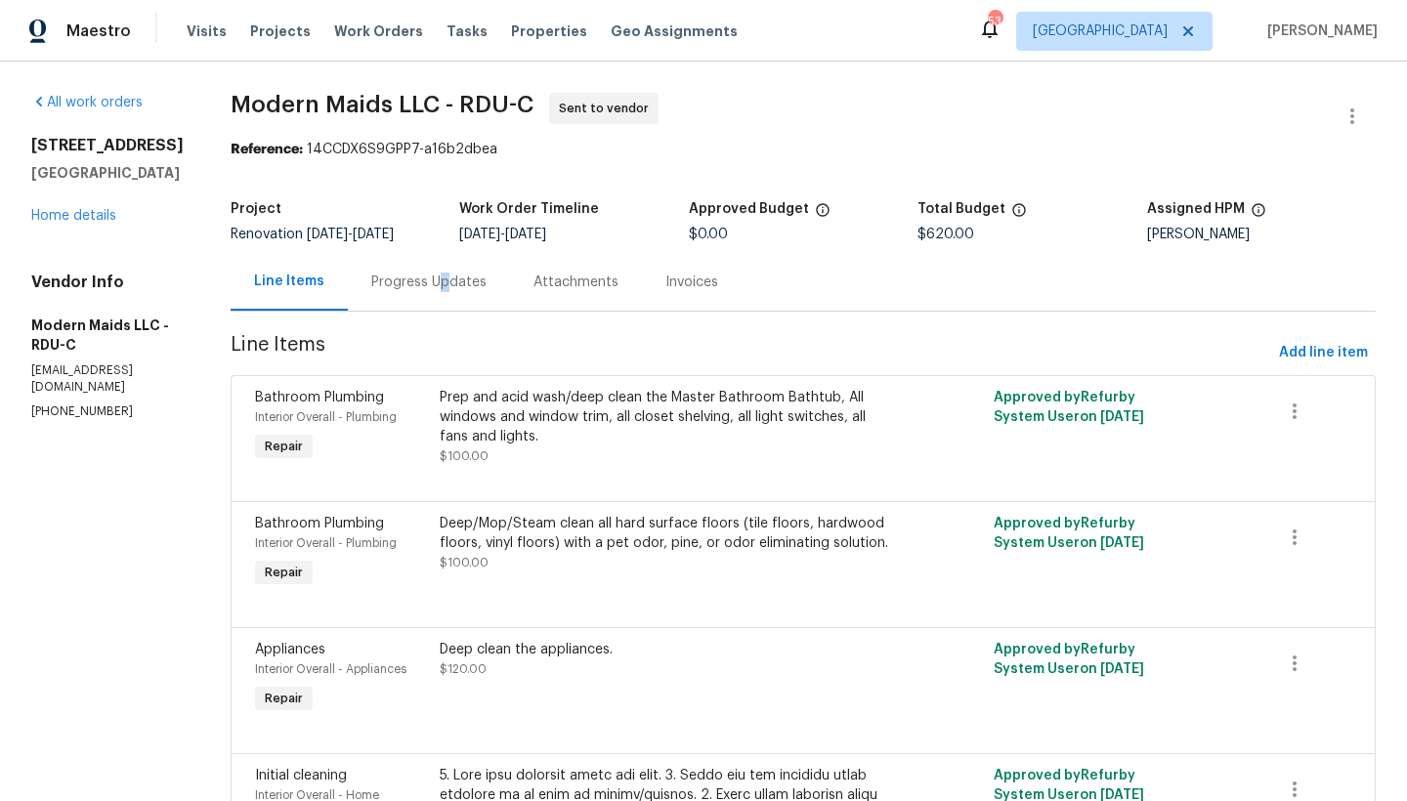
click at [459, 288] on div "Progress Updates" at bounding box center [428, 283] width 115 height 20
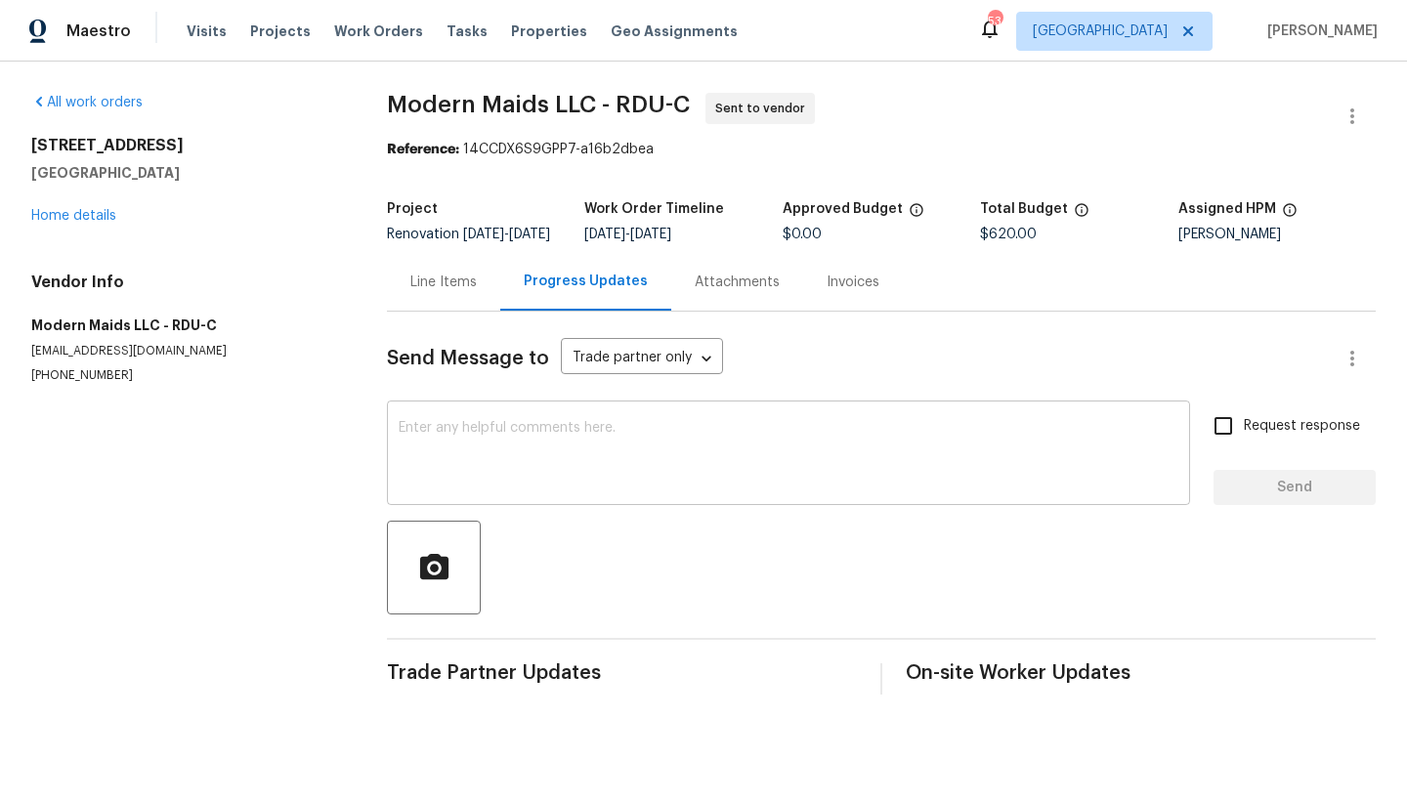
click at [456, 458] on textarea at bounding box center [789, 455] width 780 height 68
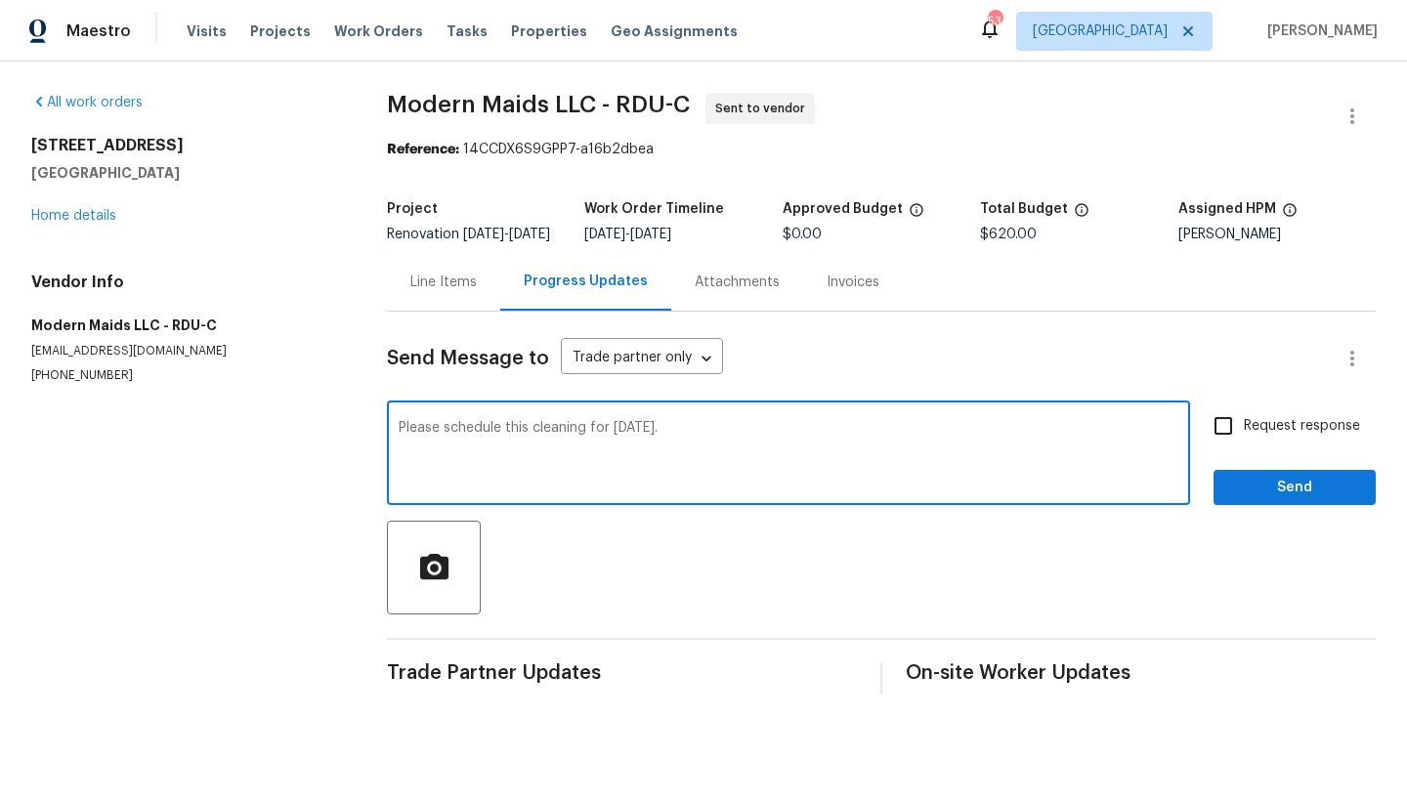
type textarea "Please schedule this cleaning for Wednesday 10/1."
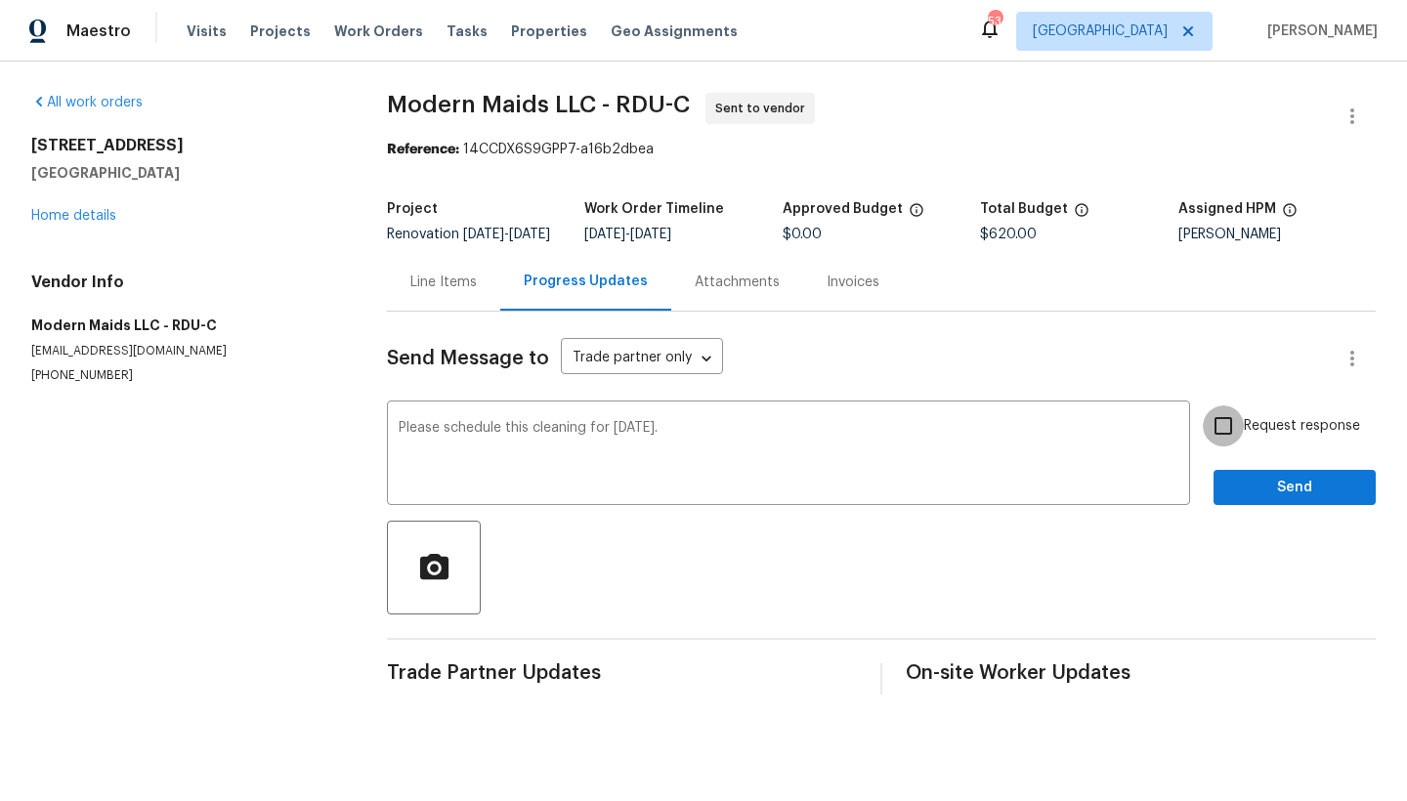
drag, startPoint x: 1215, startPoint y: 443, endPoint x: 1232, endPoint y: 479, distance: 39.8
click at [1215, 443] on input "Request response" at bounding box center [1222, 425] width 41 height 41
checkbox input "true"
click at [1243, 500] on span "Send" at bounding box center [1294, 488] width 131 height 24
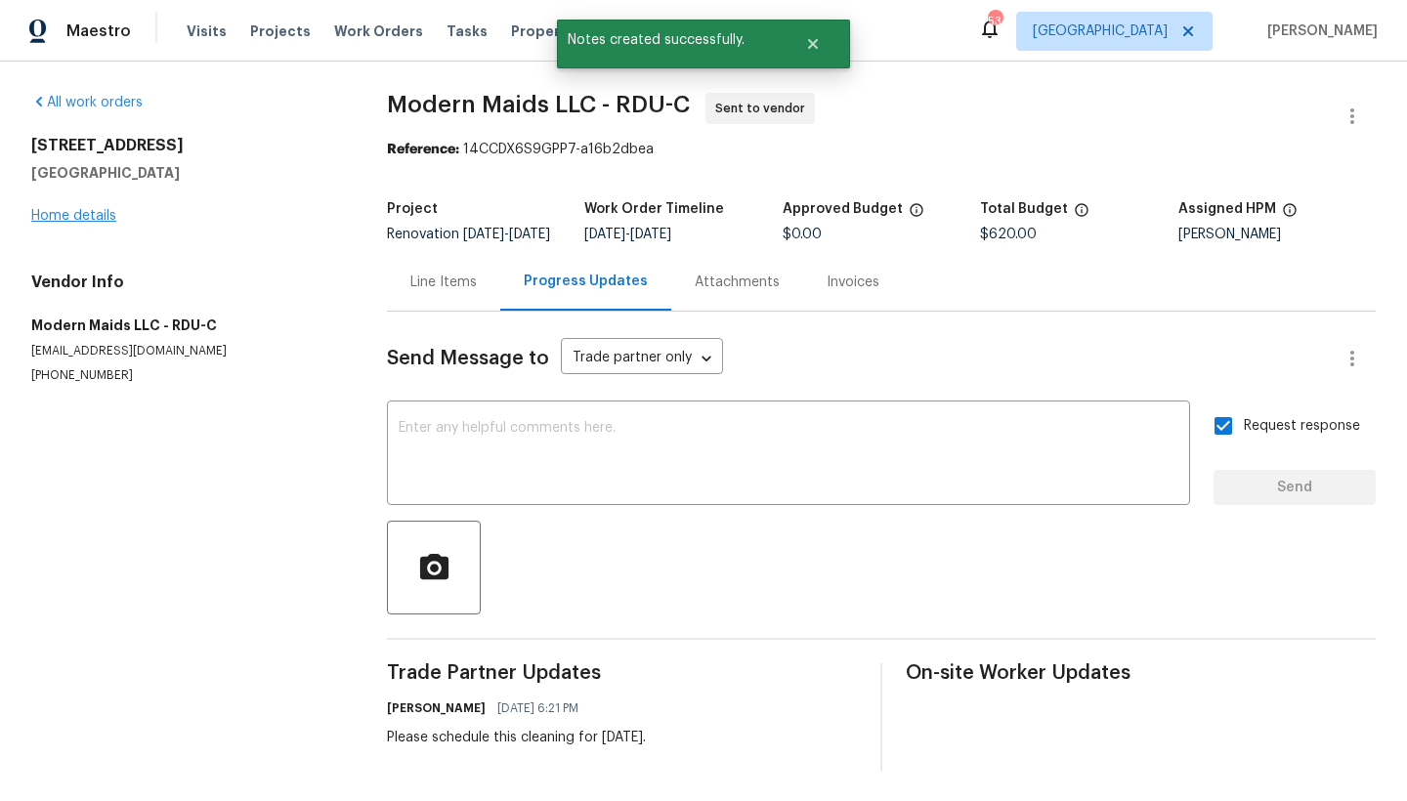
click at [94, 218] on link "Home details" at bounding box center [73, 216] width 85 height 14
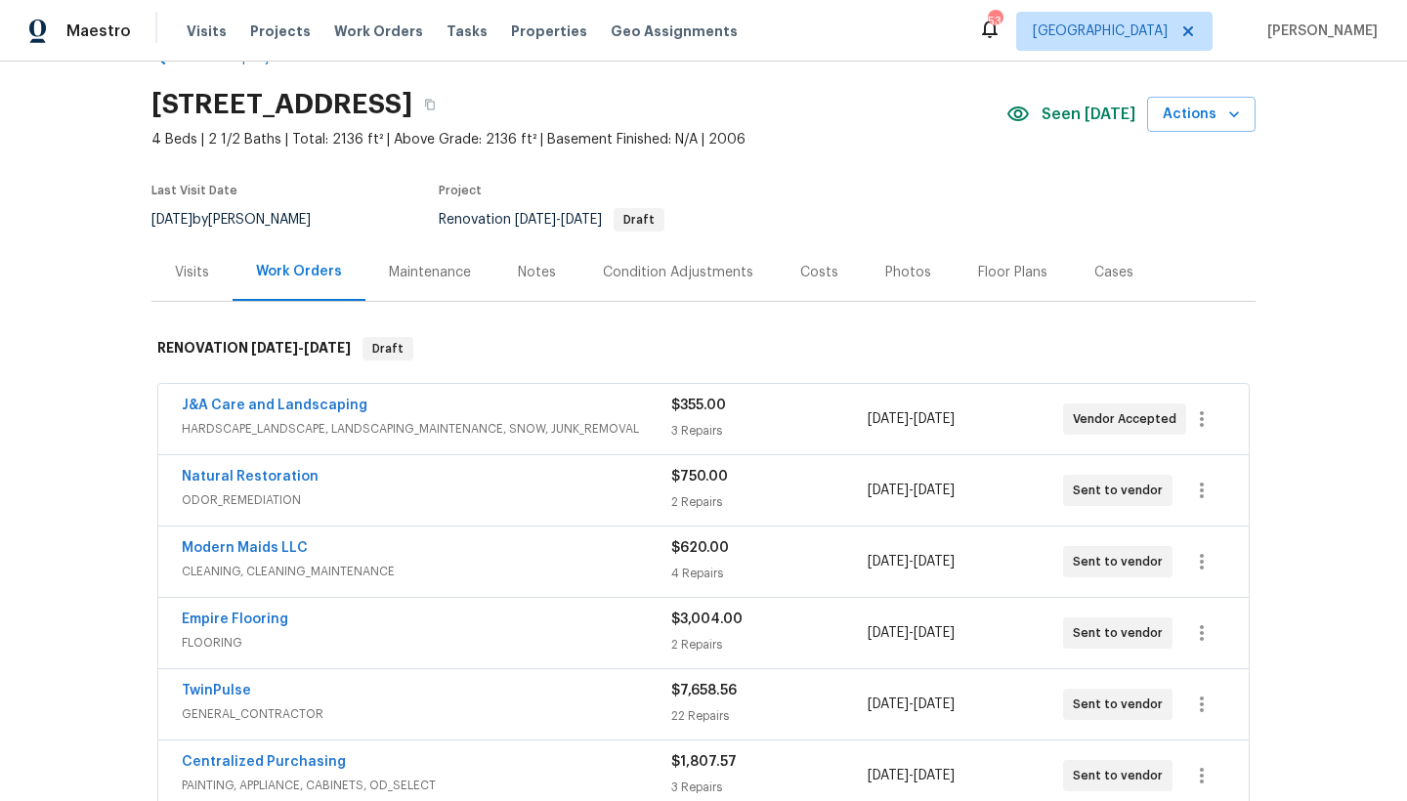
scroll to position [88, 0]
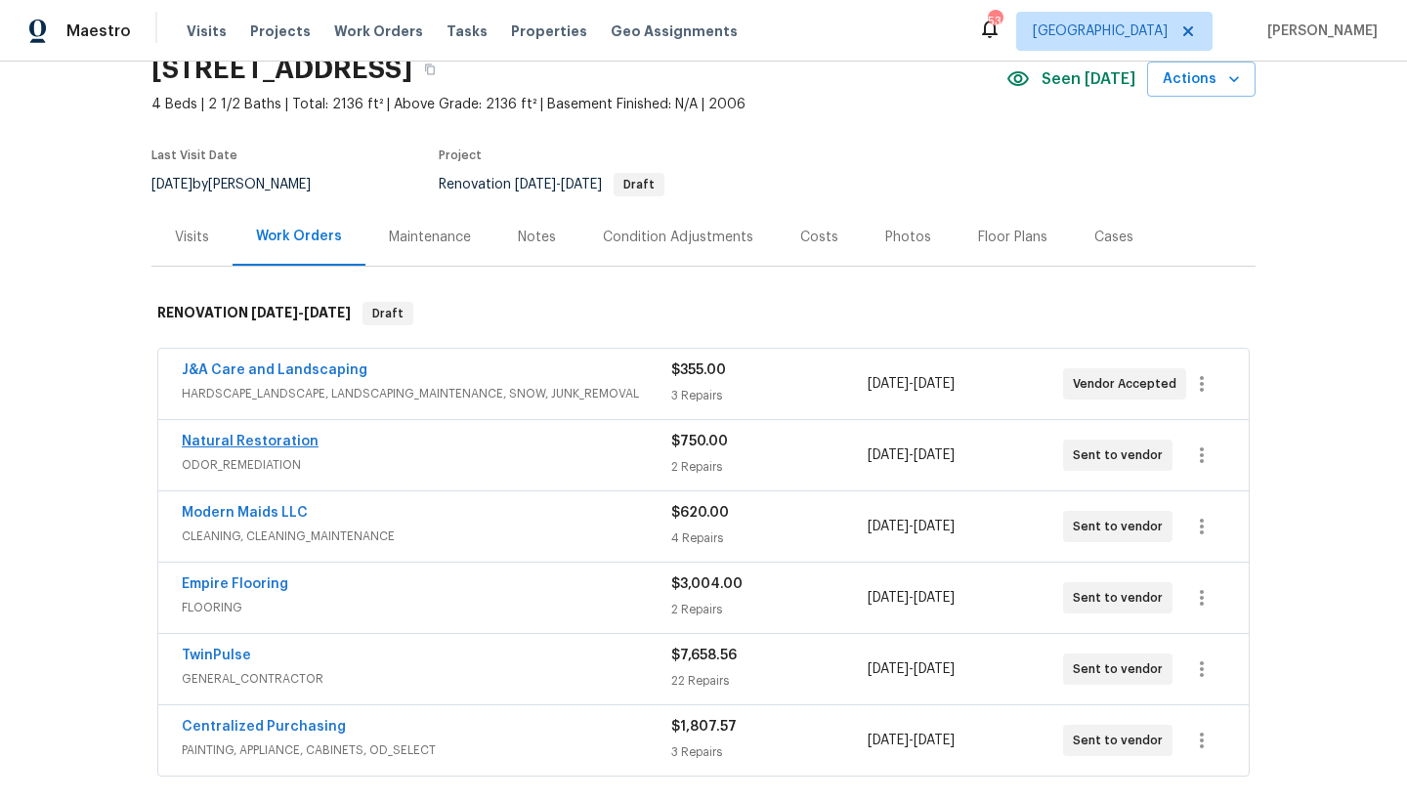
click at [289, 443] on link "Natural Restoration" at bounding box center [250, 442] width 137 height 14
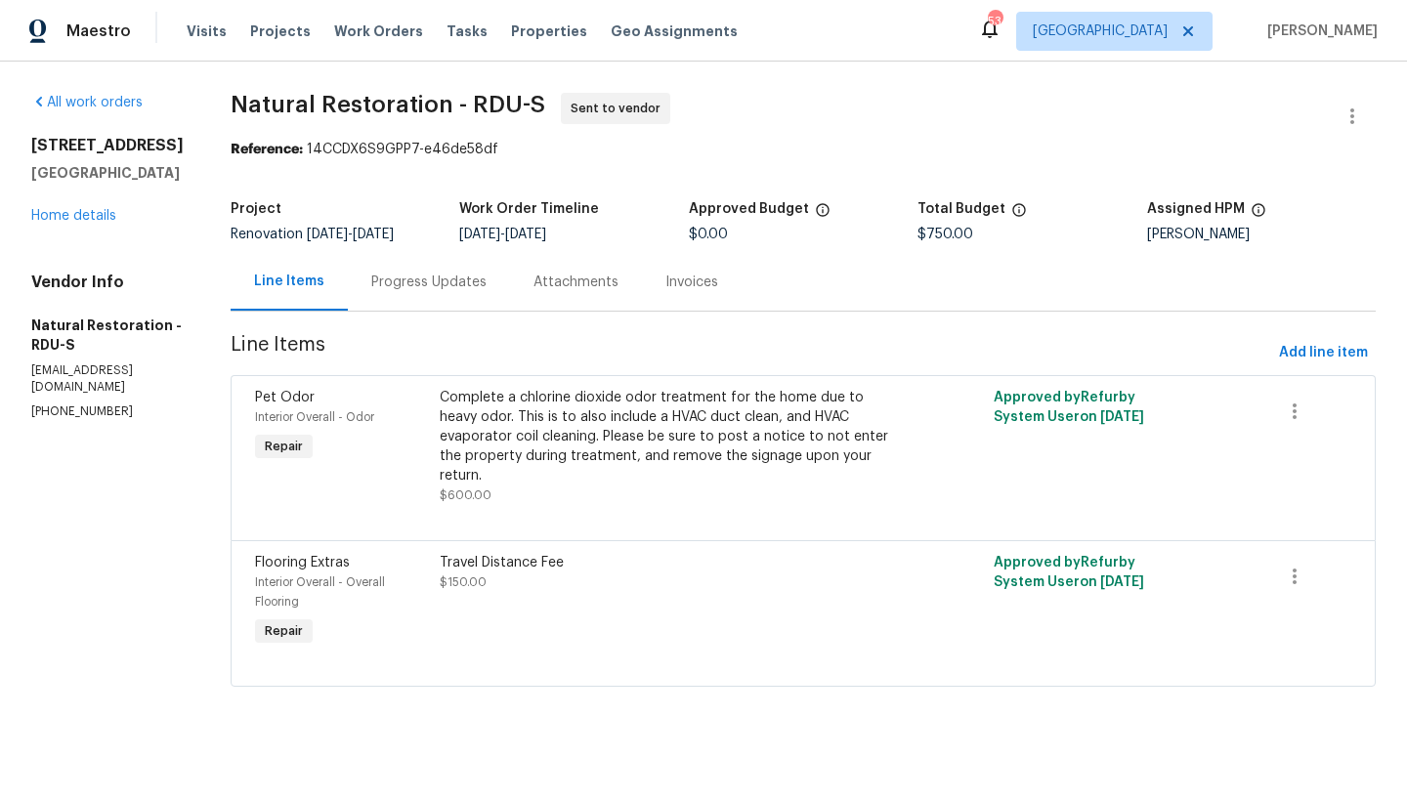
click at [417, 287] on div "Progress Updates" at bounding box center [428, 283] width 115 height 20
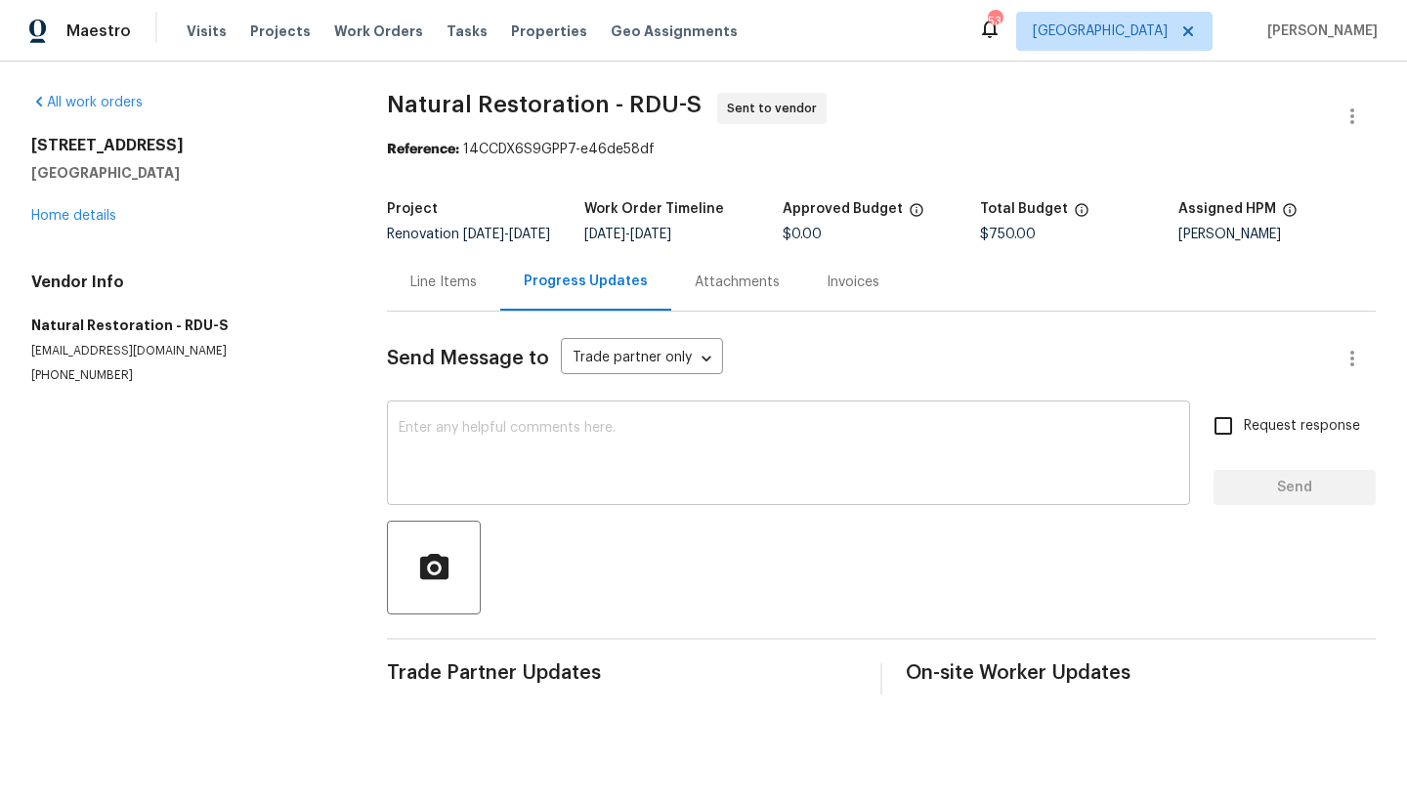
click at [441, 434] on div "x ​" at bounding box center [788, 455] width 803 height 100
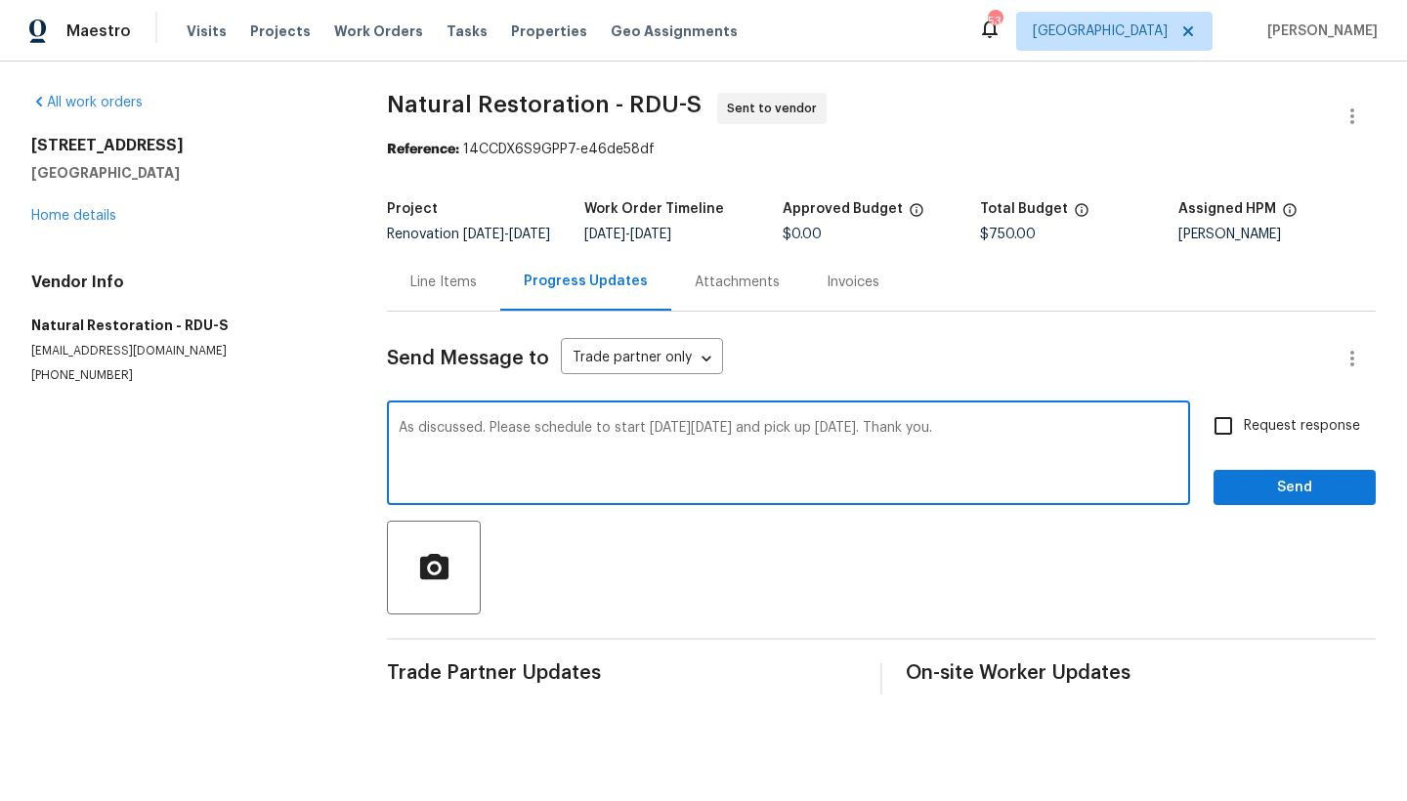
type textarea "As discussed. Please schedule to start on Thursday 10/2 and pick up Monday 10/6…"
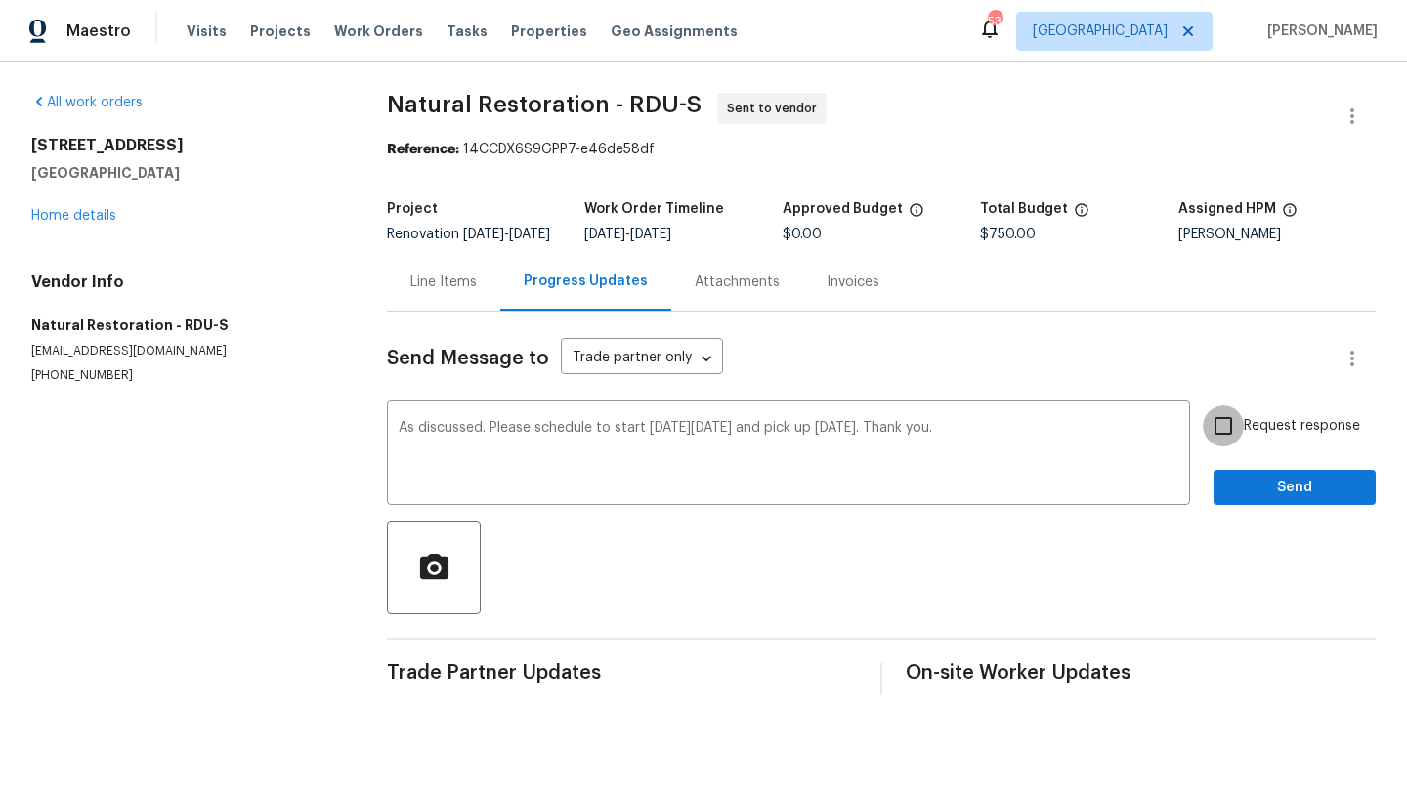
click at [1206, 446] on input "Request response" at bounding box center [1222, 425] width 41 height 41
checkbox input "true"
click at [1271, 497] on span "Send" at bounding box center [1294, 488] width 131 height 24
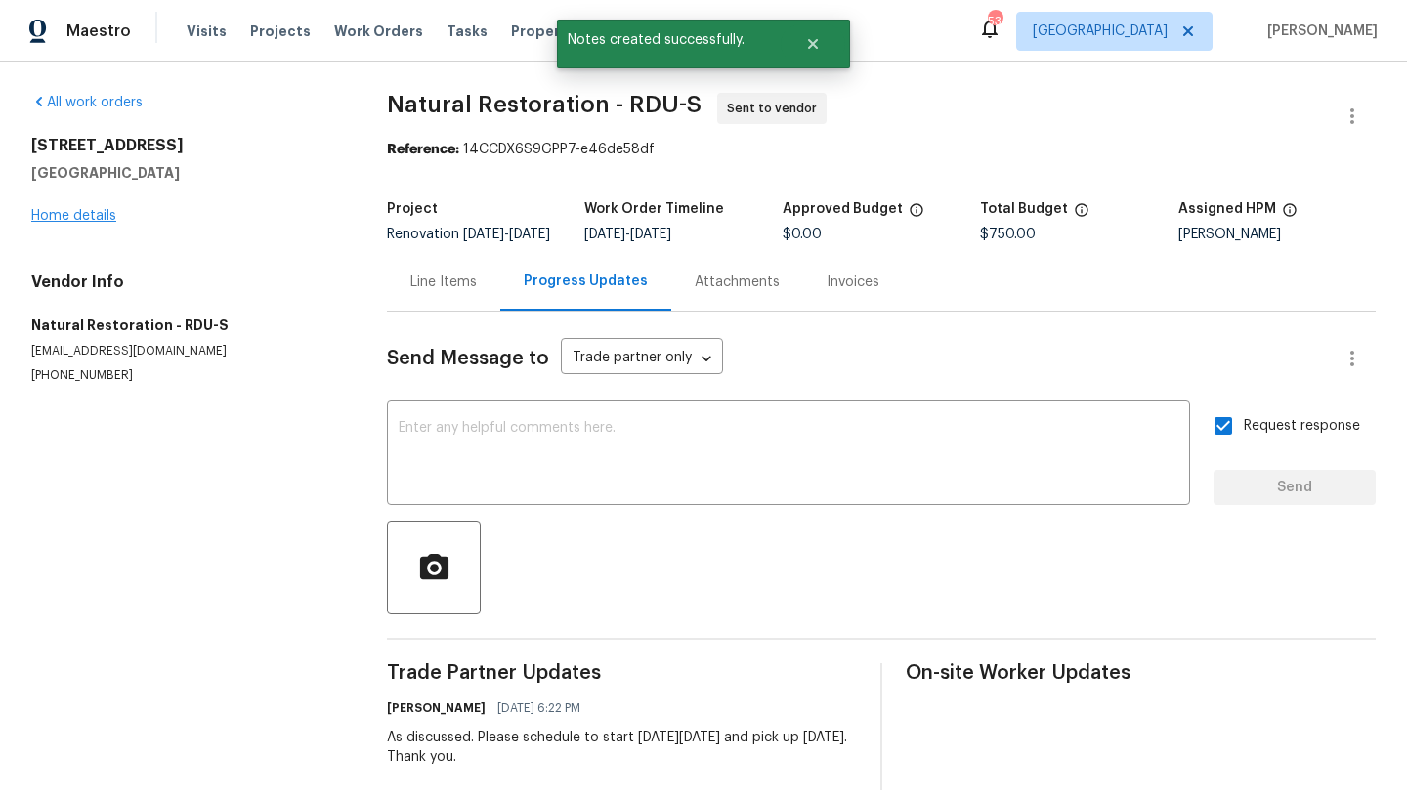
click at [84, 211] on link "Home details" at bounding box center [73, 216] width 85 height 14
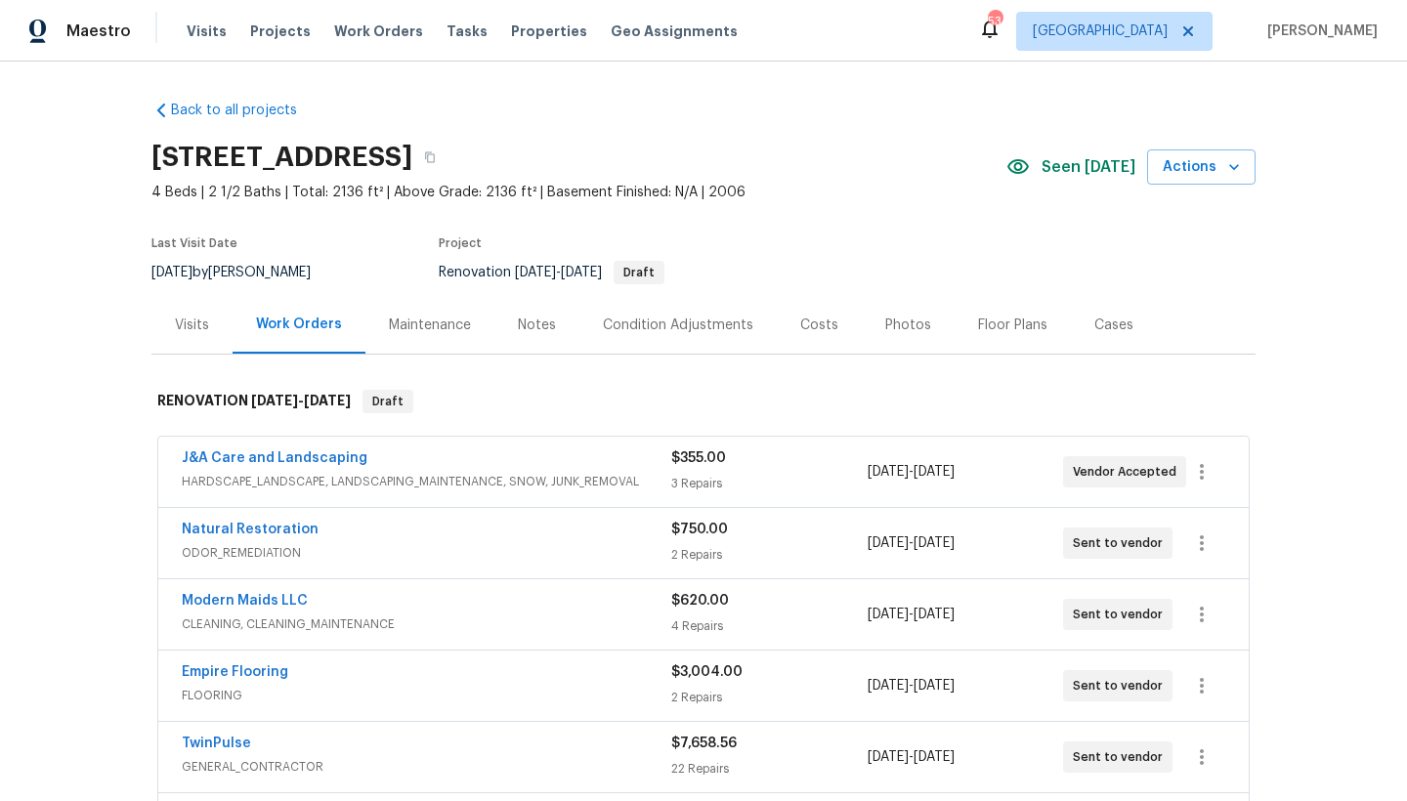
click at [800, 326] on div "Costs" at bounding box center [819, 326] width 38 height 20
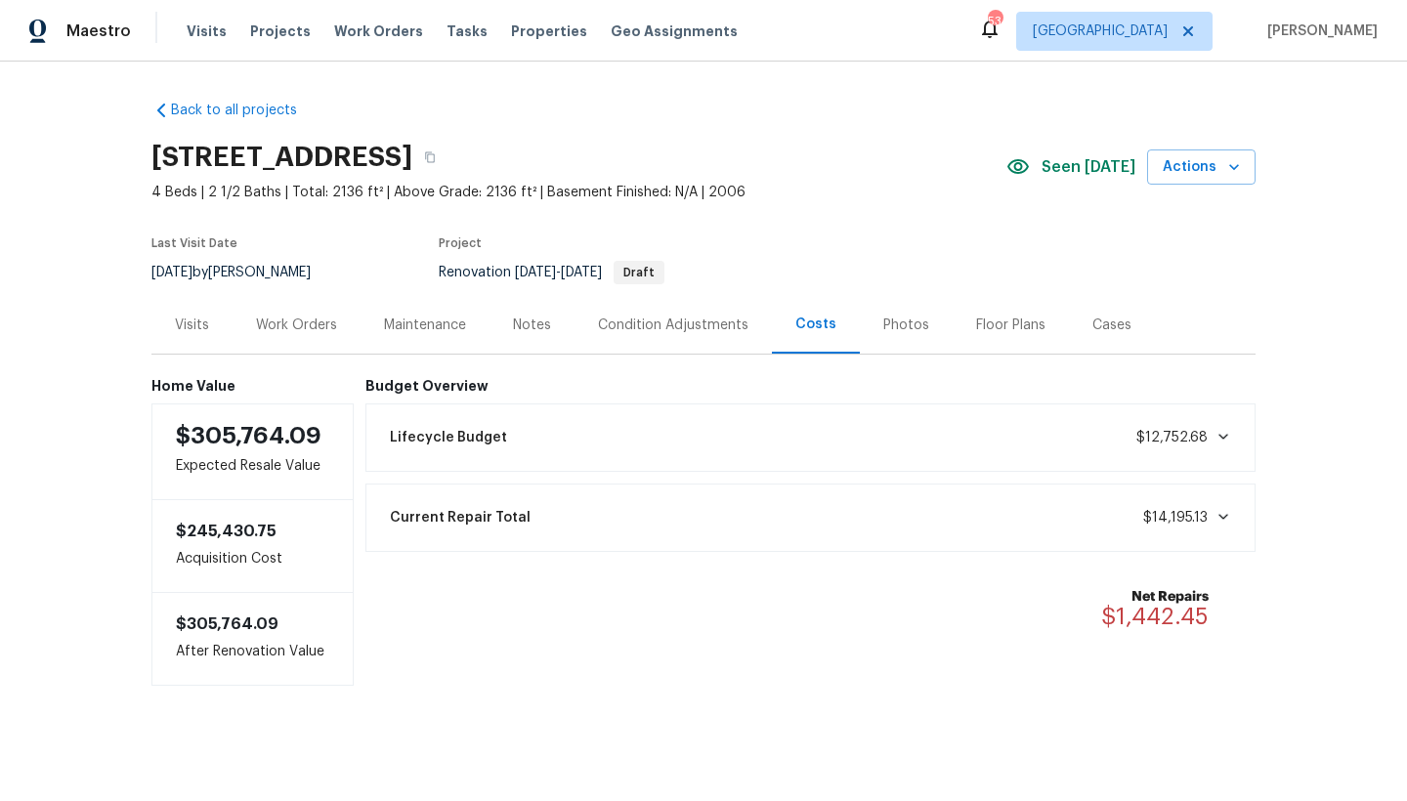
click at [192, 326] on div "Visits" at bounding box center [192, 326] width 34 height 20
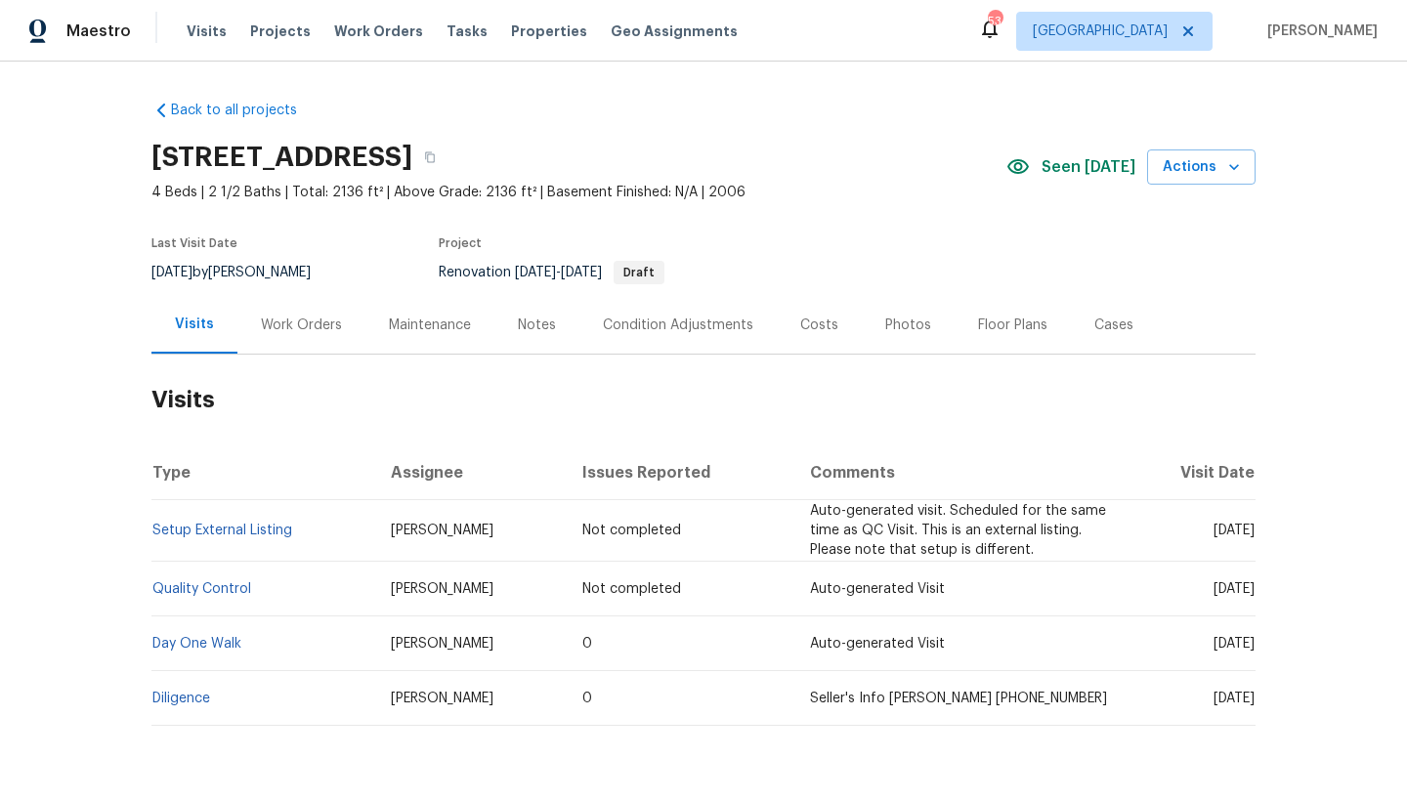
click at [193, 326] on div "Visits" at bounding box center [194, 325] width 39 height 20
click at [292, 337] on div "Work Orders" at bounding box center [301, 325] width 128 height 58
